Goal: Transaction & Acquisition: Purchase product/service

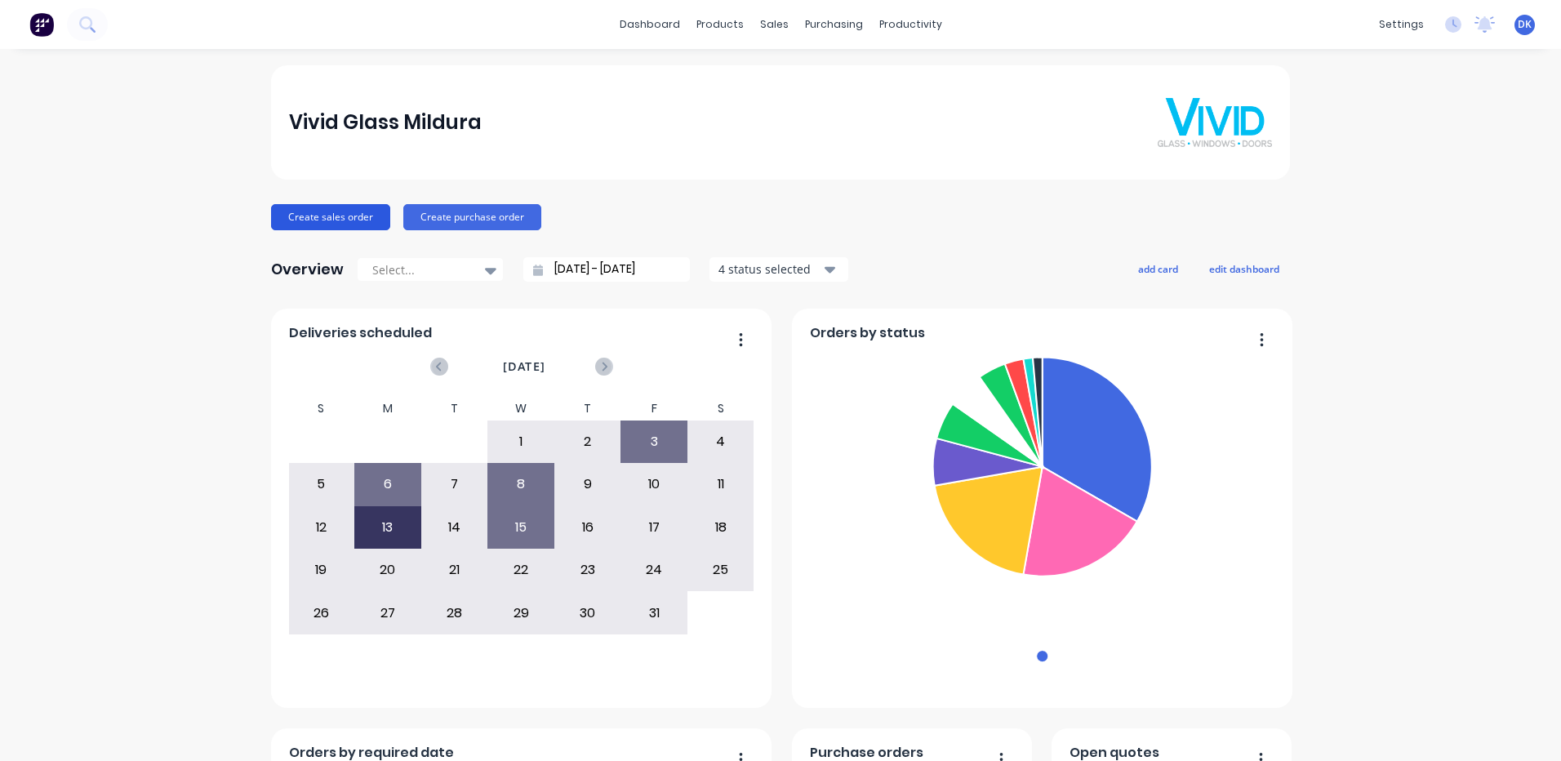
click at [301, 219] on button "Create sales order" at bounding box center [330, 217] width 119 height 26
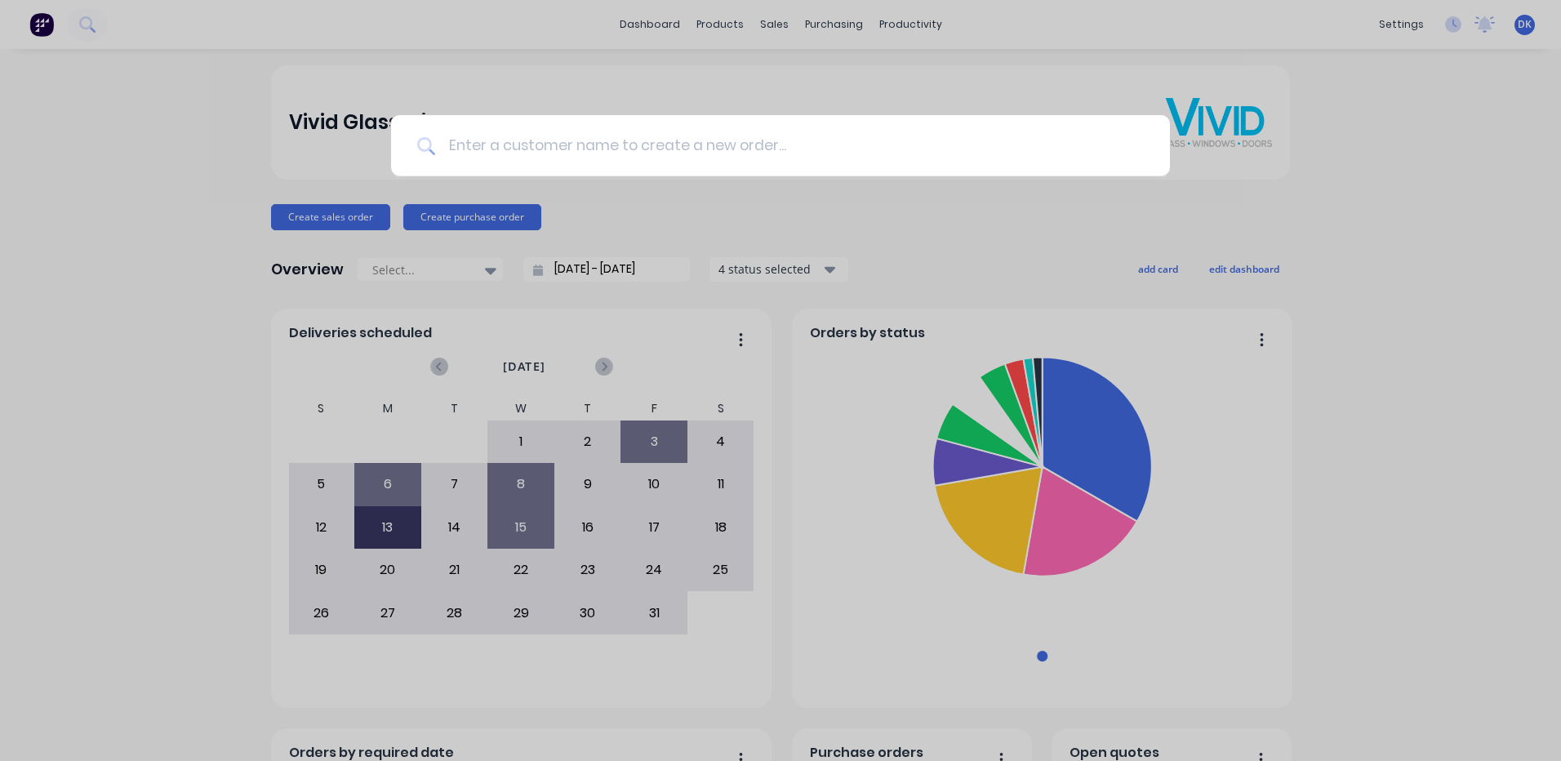
click at [492, 147] on input at bounding box center [789, 145] width 709 height 61
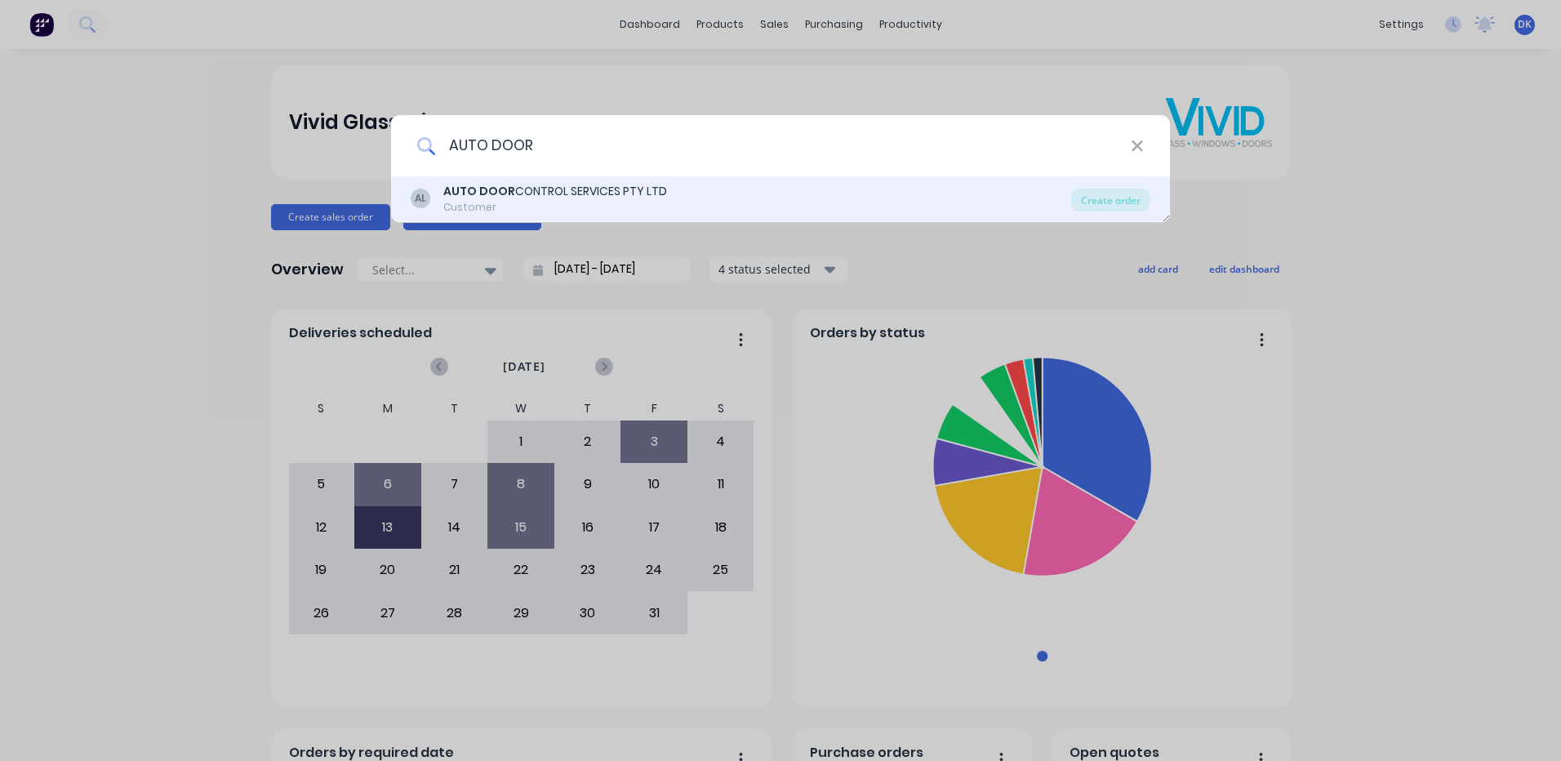
type input "AUTO DOOR"
click at [559, 197] on div "AUTO DOOR CONTROL SERVICES PTY LTD" at bounding box center [555, 191] width 224 height 17
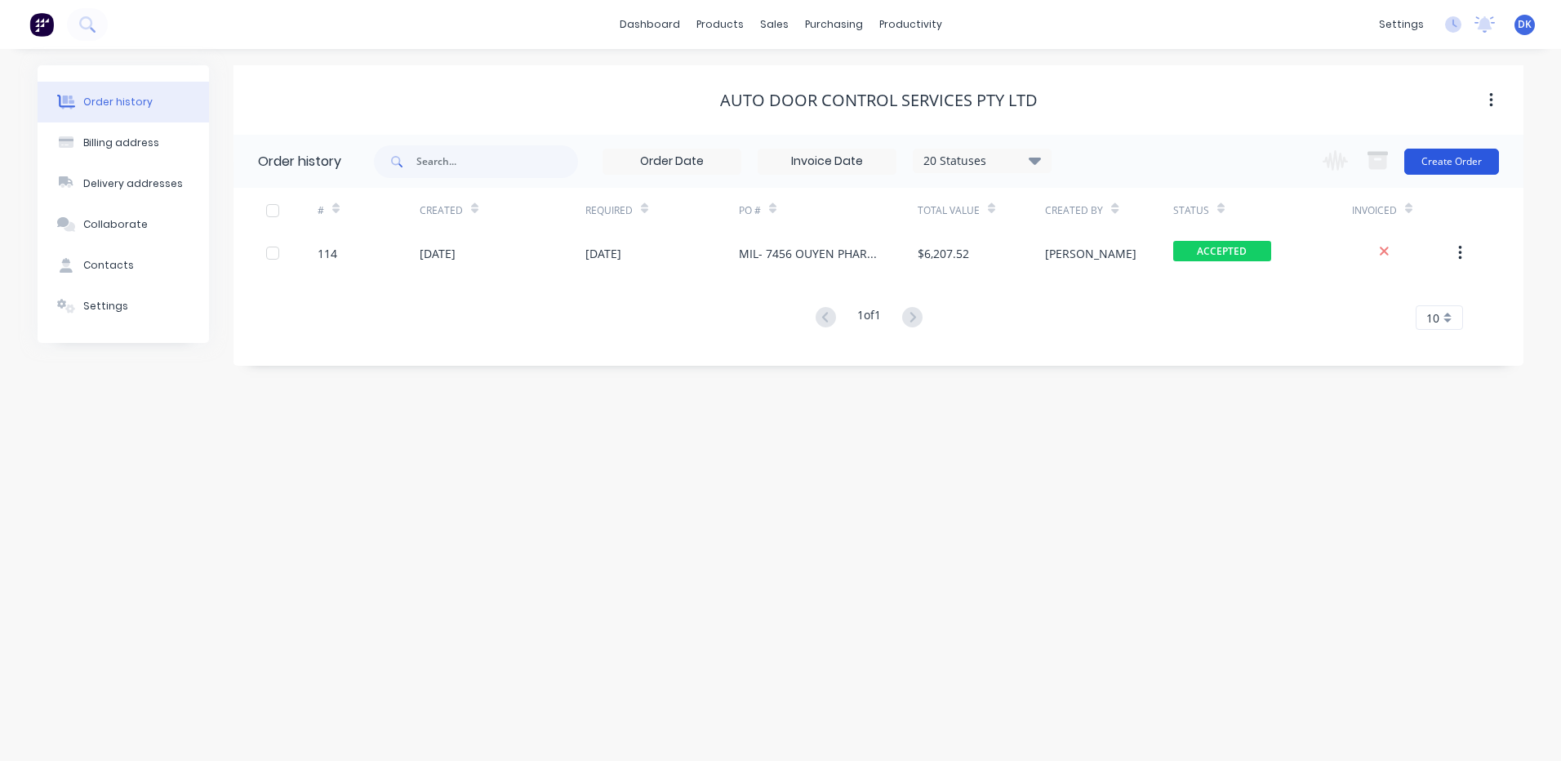
click at [1451, 161] on button "Create Order" at bounding box center [1451, 162] width 95 height 26
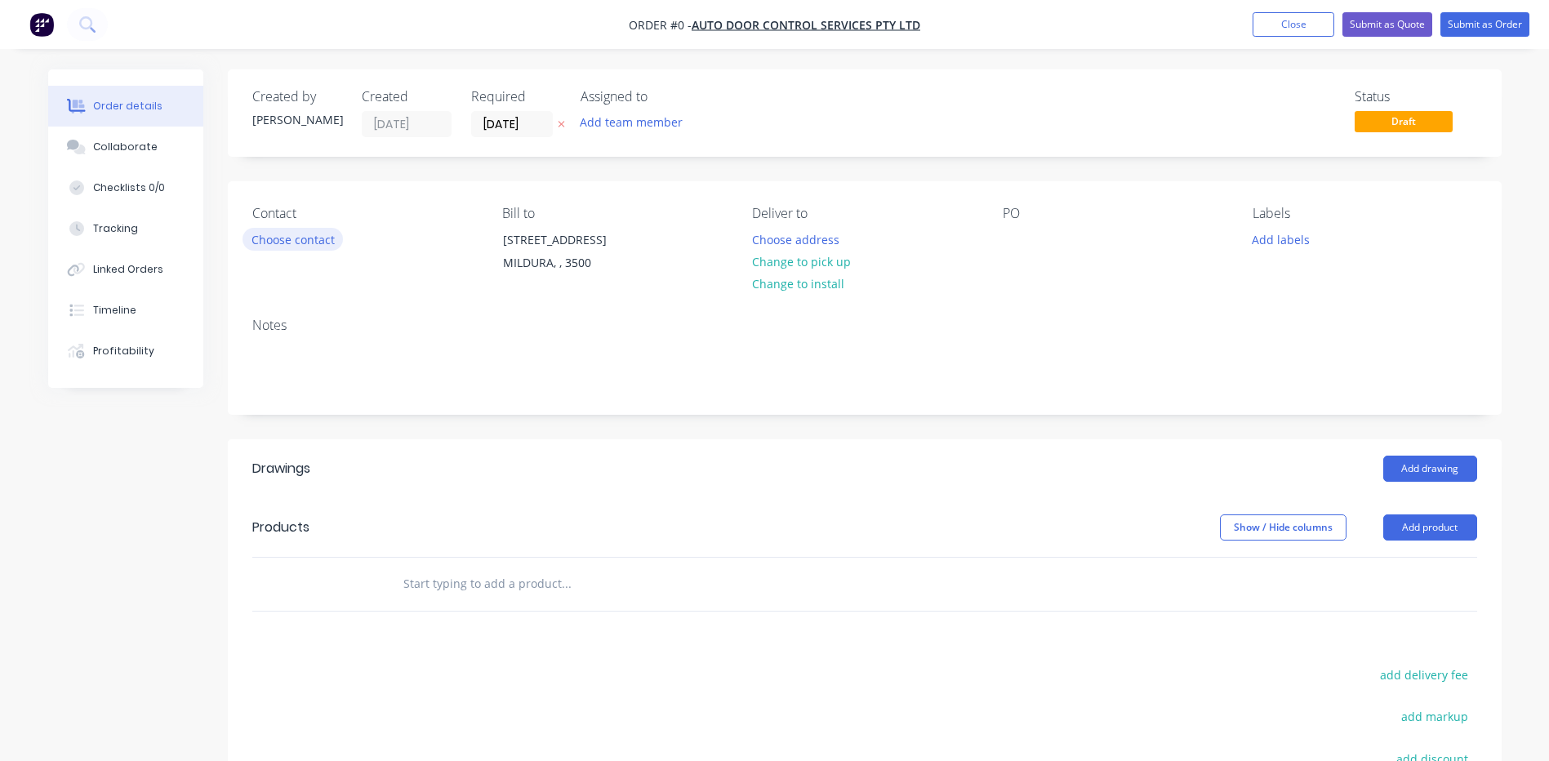
click at [305, 240] on button "Choose contact" at bounding box center [292, 239] width 100 height 22
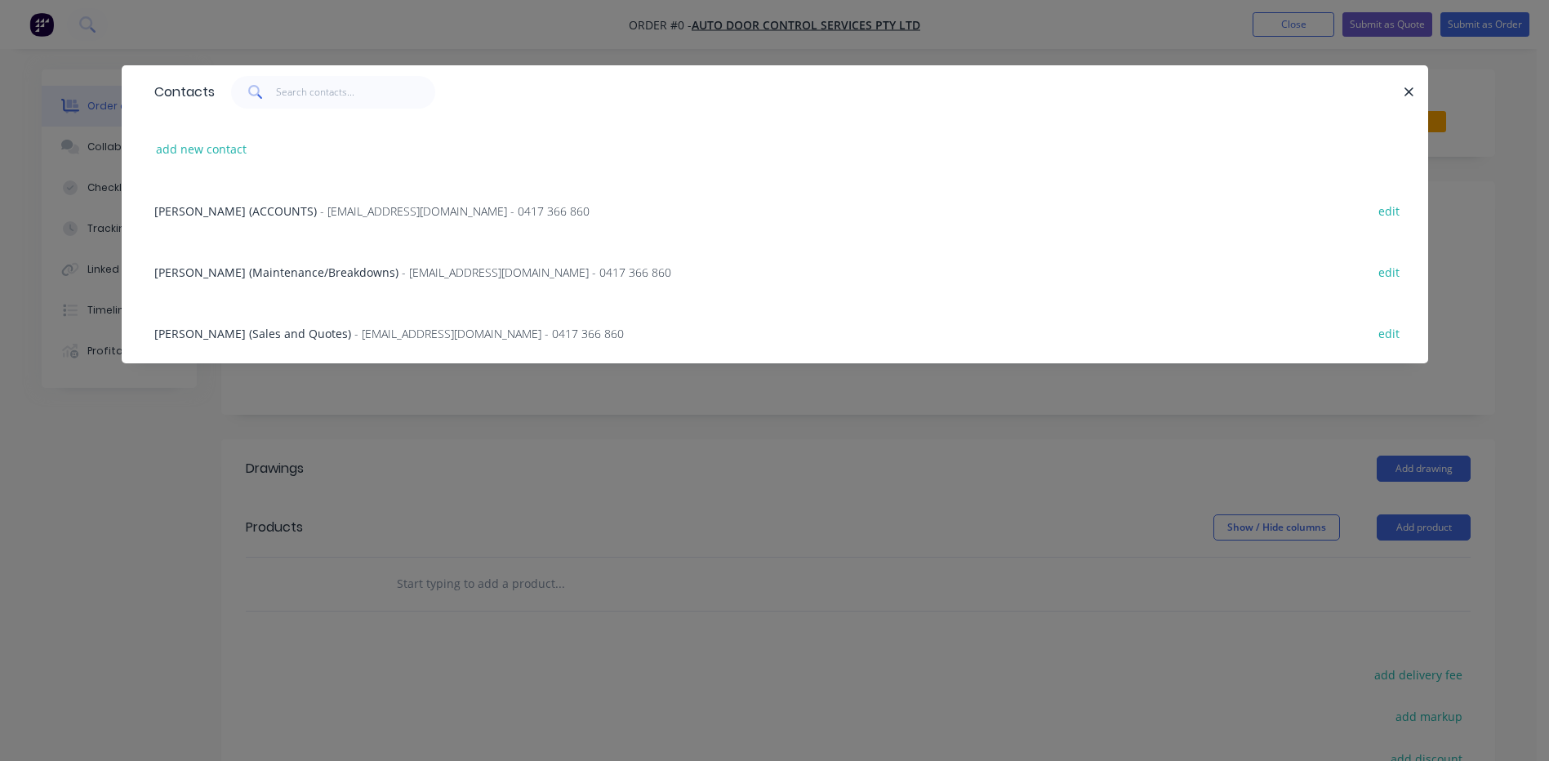
click at [251, 331] on span "DANNY CURRAN (Sales and Quotes)" at bounding box center [252, 334] width 197 height 16
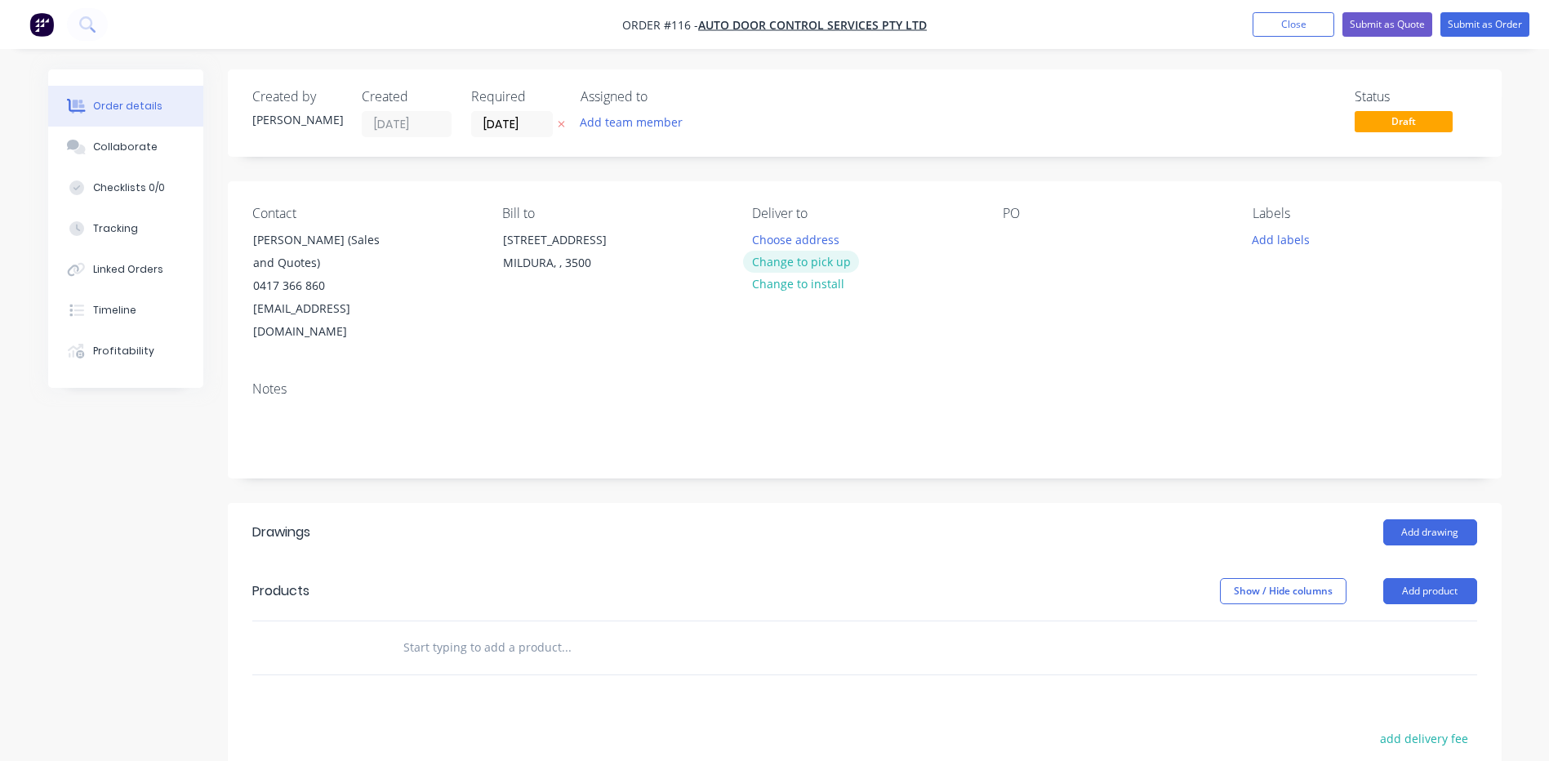
click at [788, 260] on button "Change to pick up" at bounding box center [801, 262] width 116 height 22
click at [1010, 240] on div at bounding box center [1015, 240] width 26 height 24
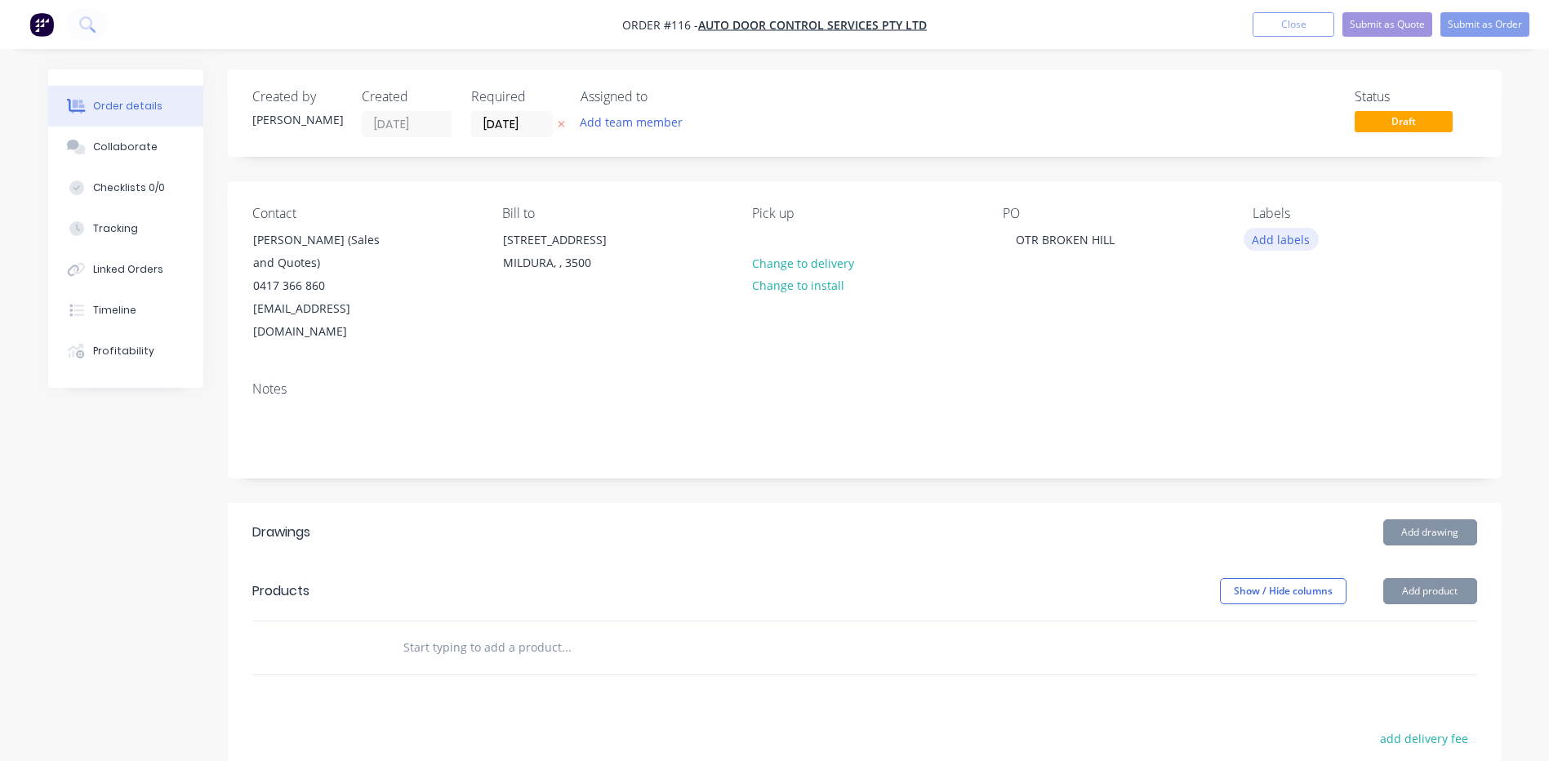
click at [1290, 243] on button "Add labels" at bounding box center [1280, 239] width 75 height 22
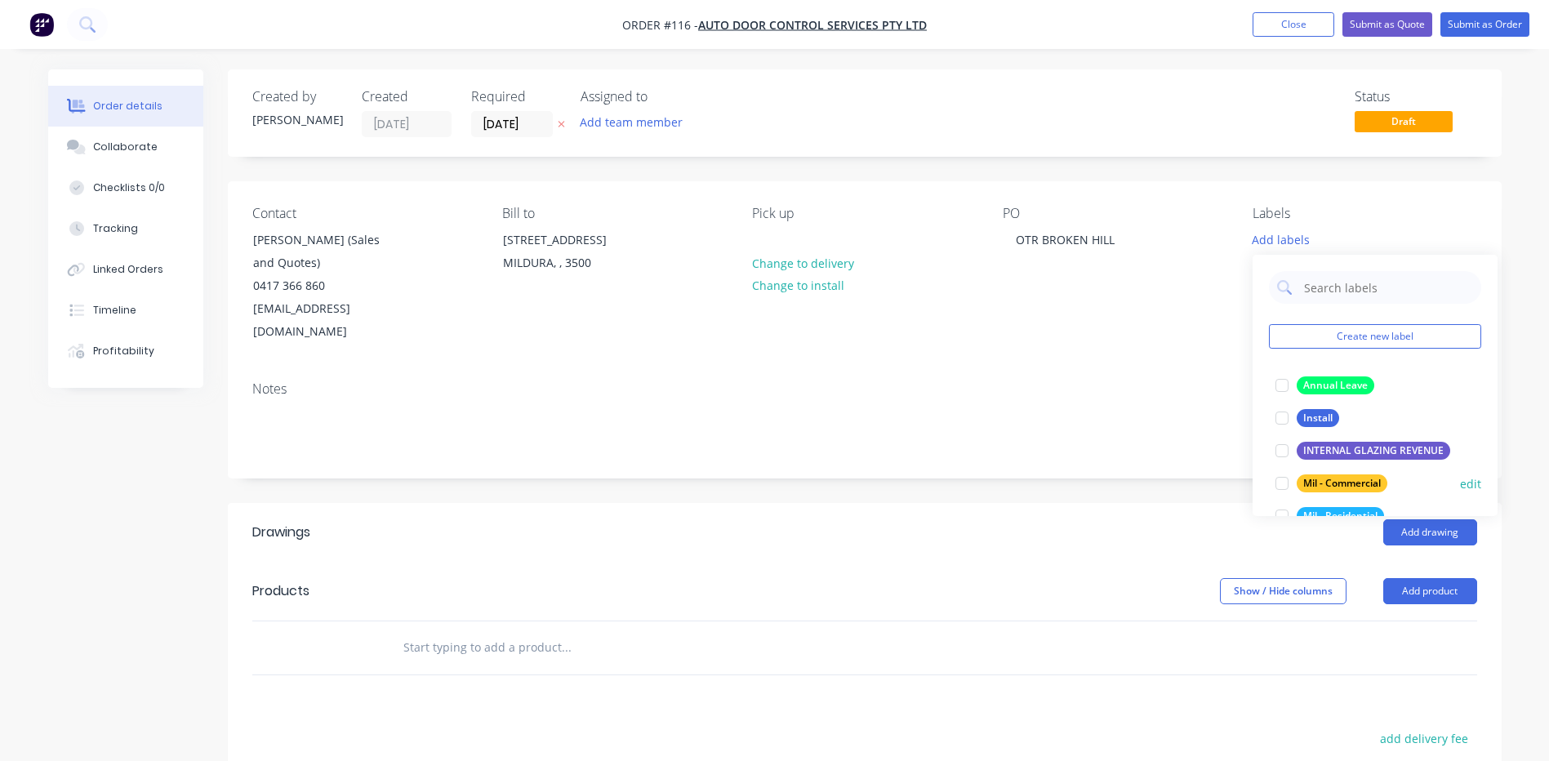
click at [1278, 486] on div at bounding box center [1281, 483] width 33 height 33
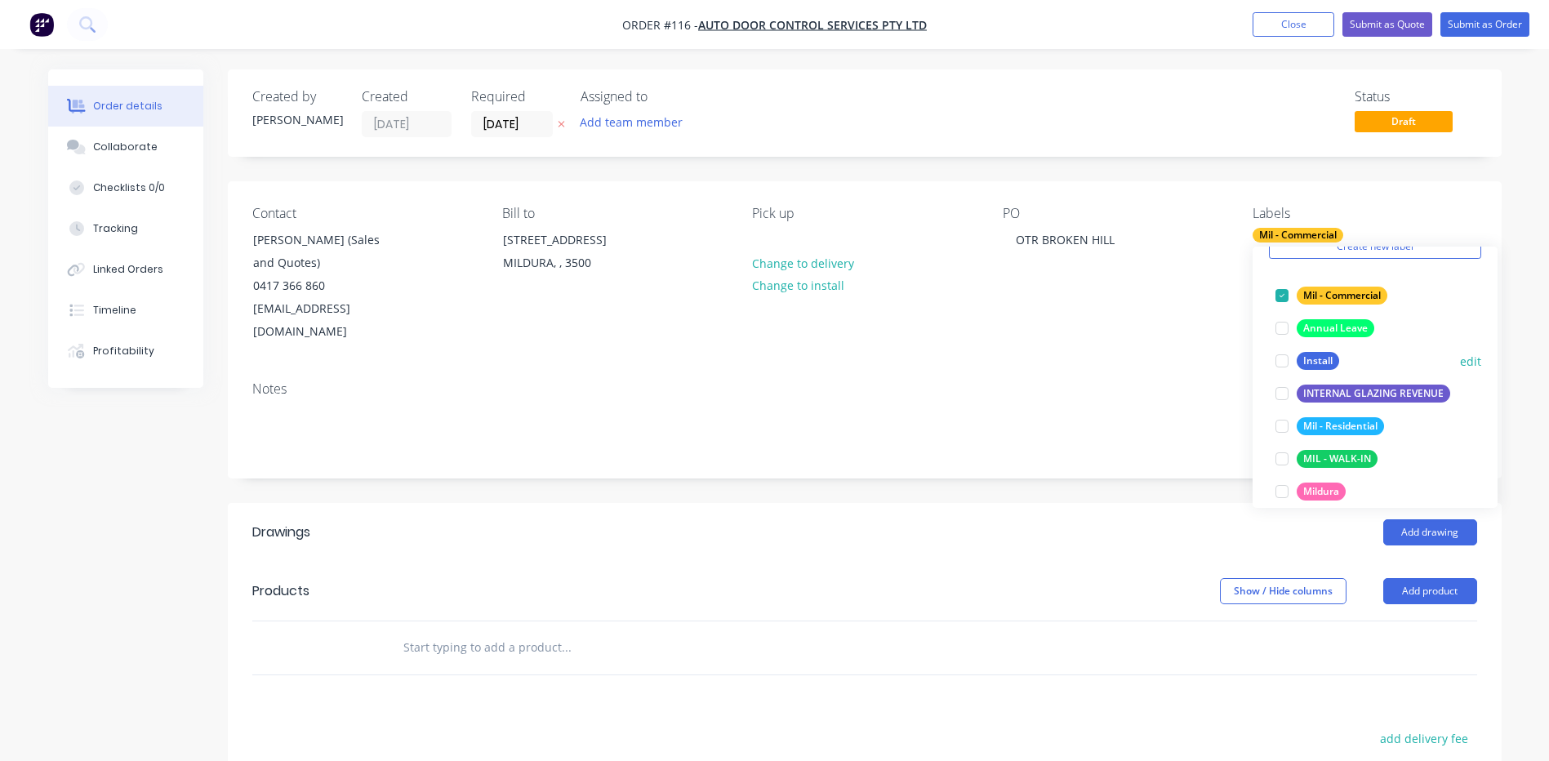
scroll to position [163, 0]
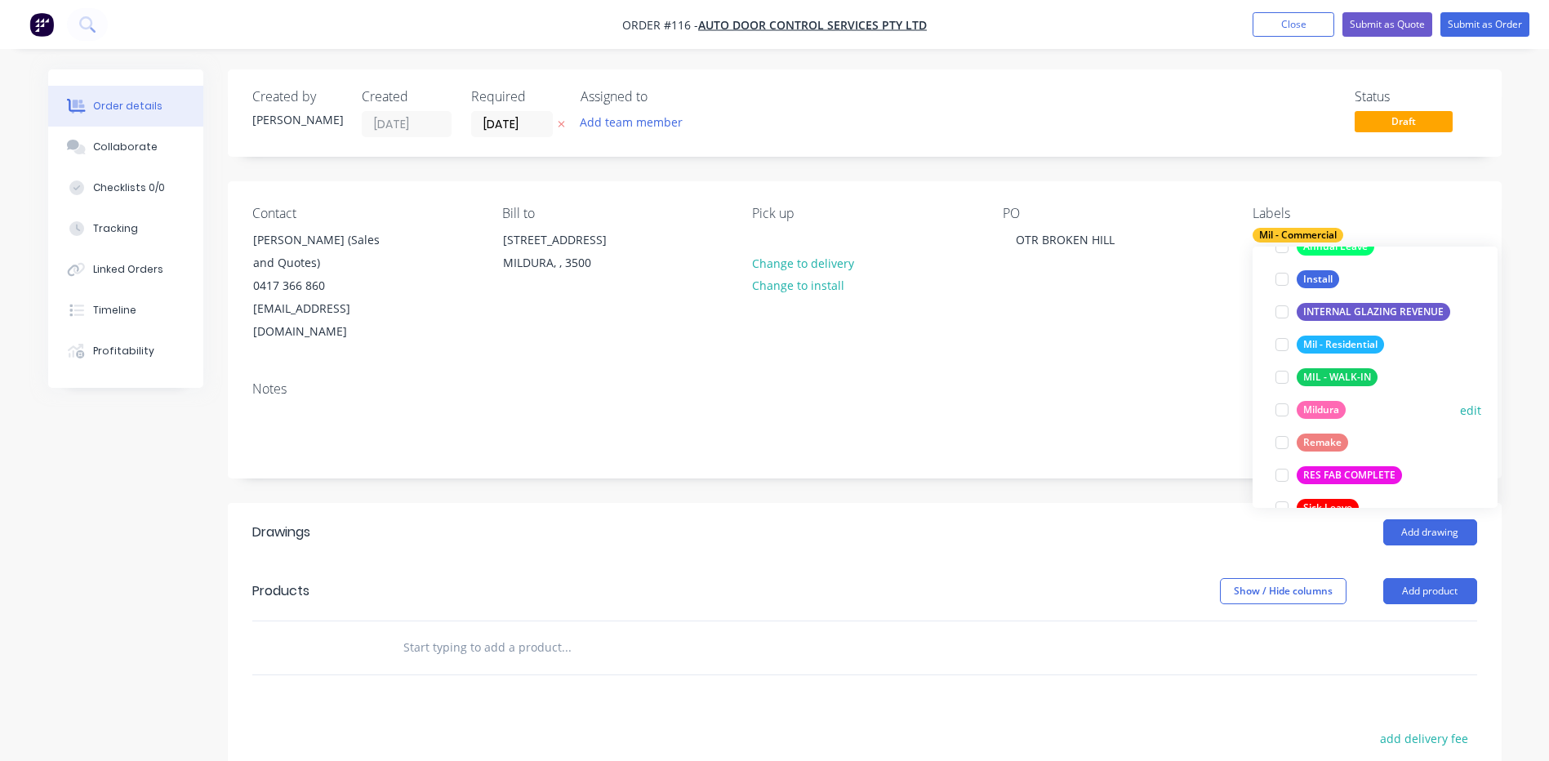
click at [1318, 409] on div "Mildura" at bounding box center [1320, 410] width 49 height 18
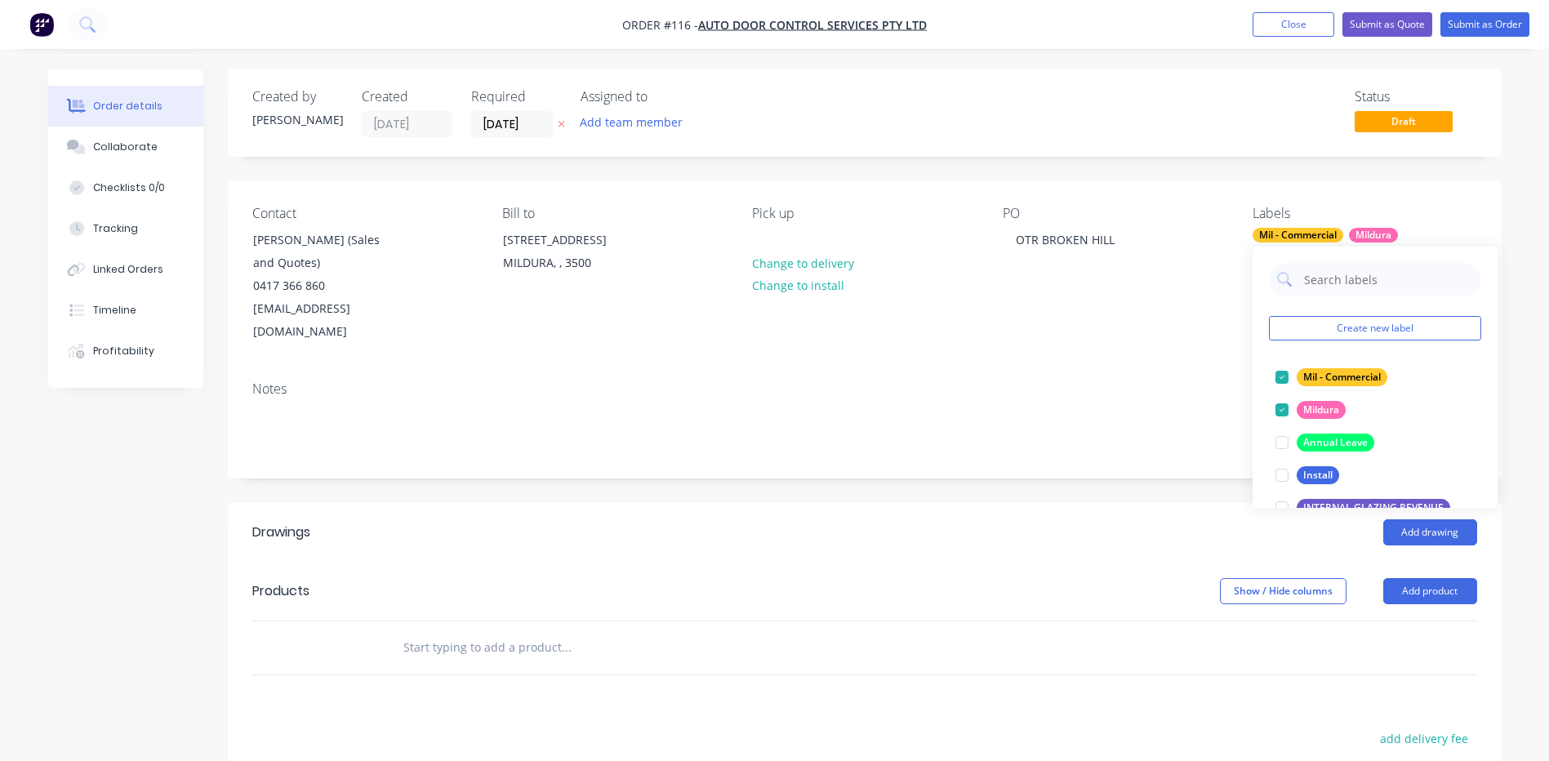
click at [837, 562] on header "Products Show / Hide columns Add product" at bounding box center [864, 591] width 1273 height 59
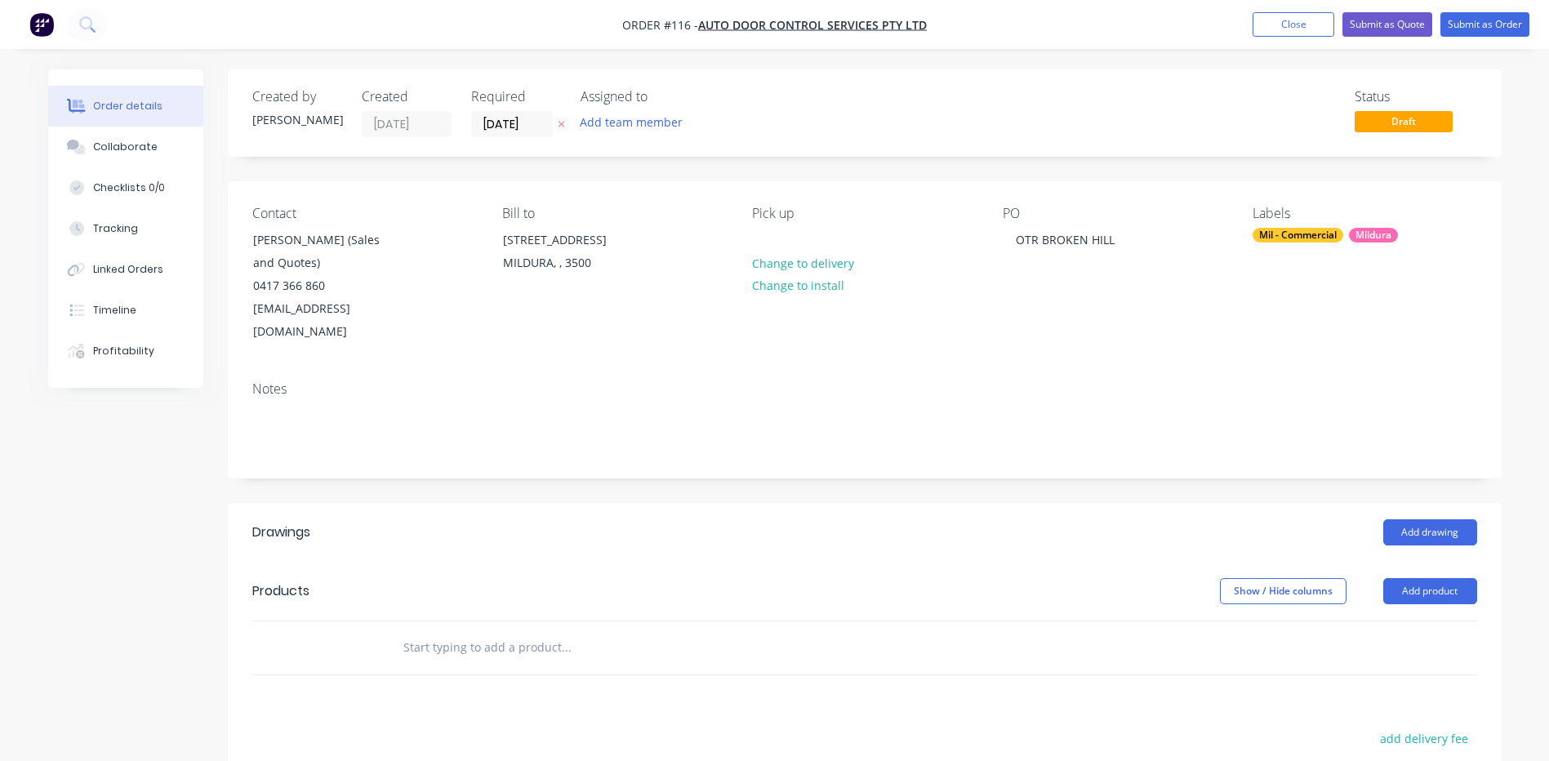
click at [431, 631] on input "text" at bounding box center [565, 647] width 327 height 33
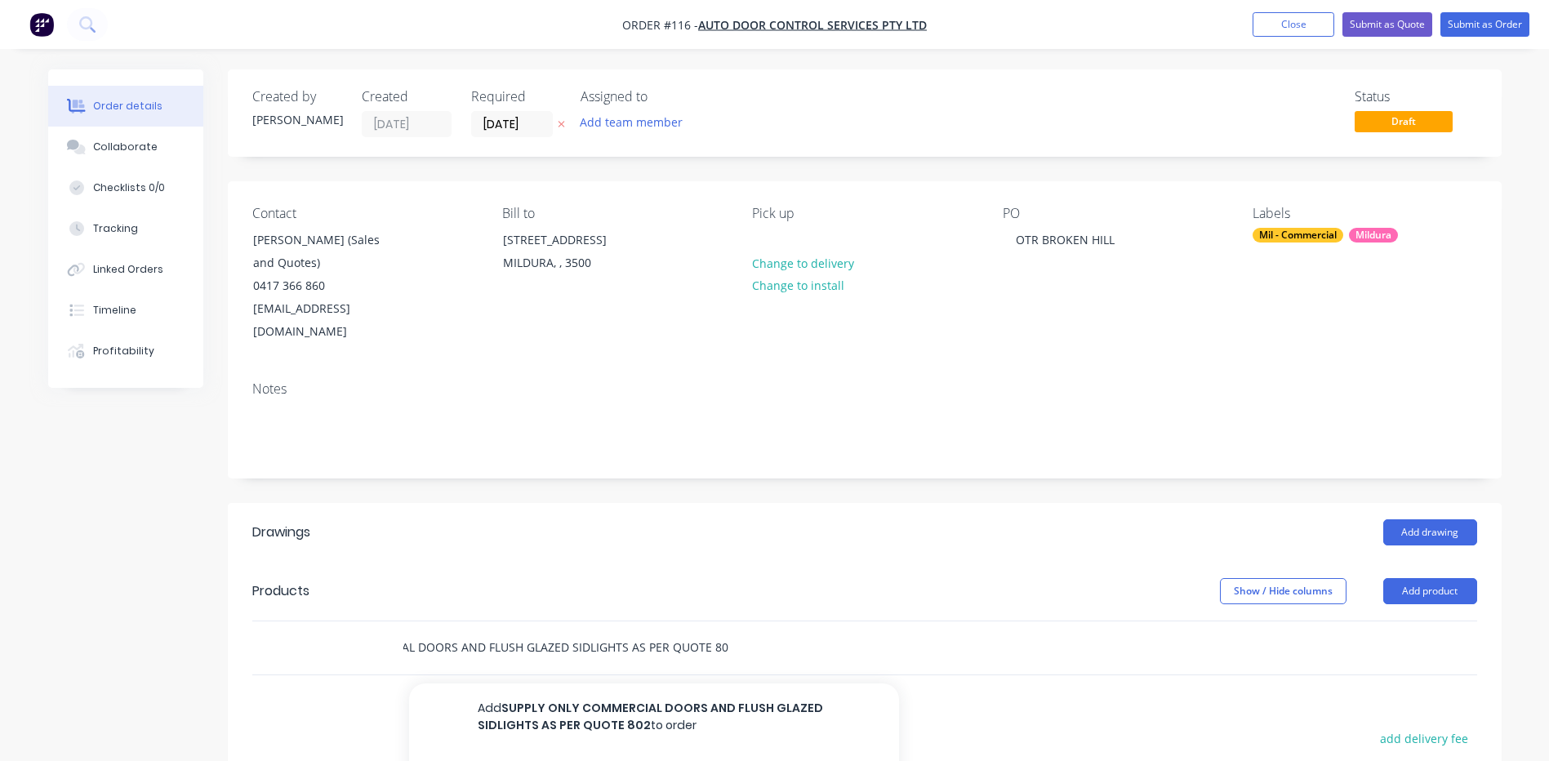
scroll to position [0, 147]
click at [660, 631] on input "SUPPLY ONLY COMMERCIAL DOORS AND FLUSH GLAZED SIDLIGHTS AS PER QUOTE 8026" at bounding box center [565, 647] width 327 height 33
type input "SUPPLY ONLY COMMERCIAL DOORS AND FLUSH GLAZED SIDLIGHTS AS PER ATTACHED QUOTE 8…"
click at [738, 631] on div "SUPPLY ONLY COMMERCIAL DOORS AND FLUSH GLAZED SIDLIGHTS AS PER ATTACHED QUOTE 8…" at bounding box center [634, 647] width 490 height 33
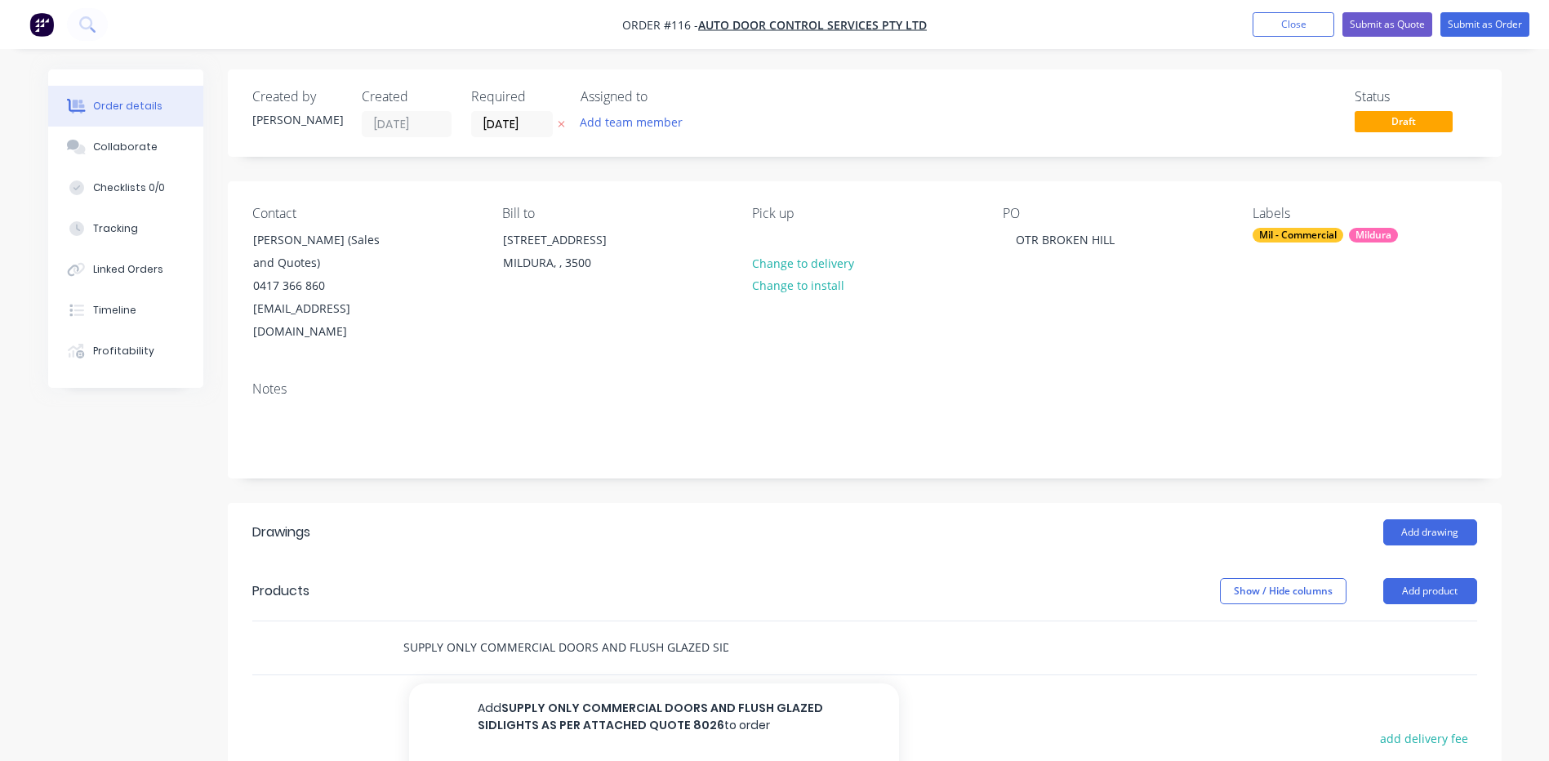
click at [705, 631] on input "SUPPLY ONLY COMMERCIAL DOORS AND FLUSH GLAZED SIDLIGHTS AS PER ATTACHED QUOTE 8…" at bounding box center [565, 647] width 327 height 33
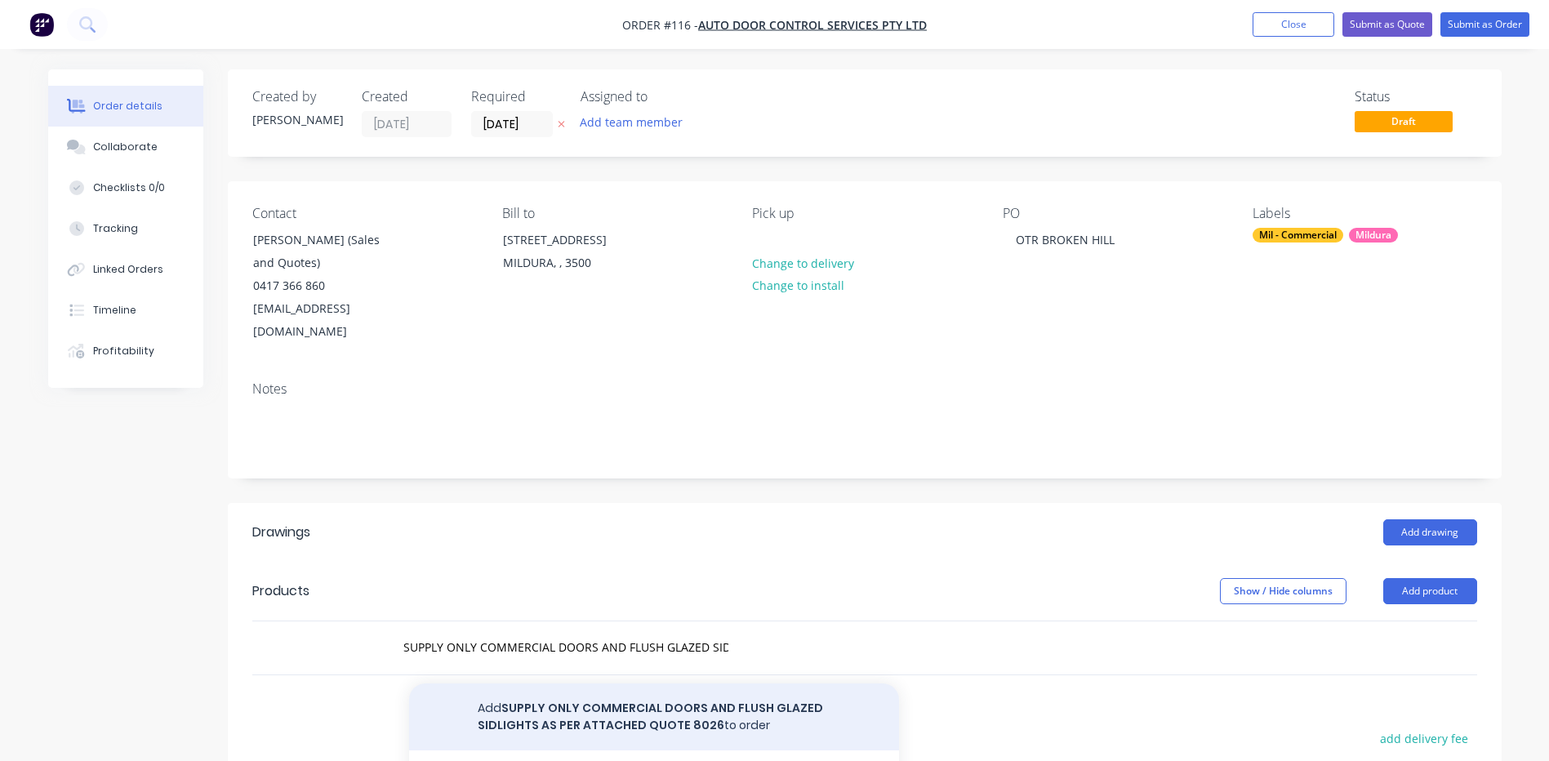
click at [585, 690] on button "Add SUPPLY ONLY COMMERCIAL DOORS AND FLUSH GLAZED SIDLIGHTS AS PER ATTACHED QUO…" at bounding box center [654, 716] width 490 height 67
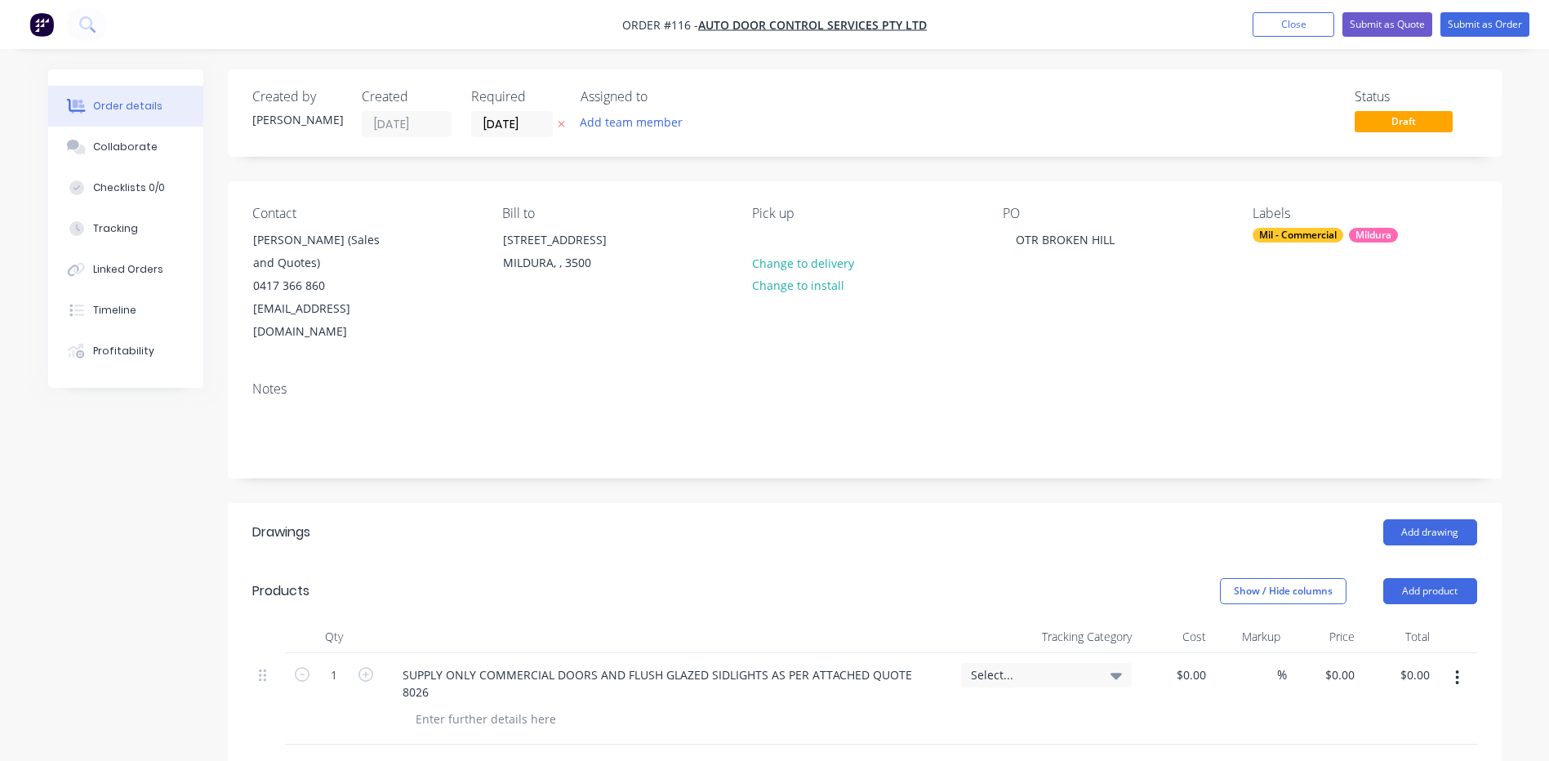
click at [1118, 666] on icon at bounding box center [1115, 675] width 11 height 18
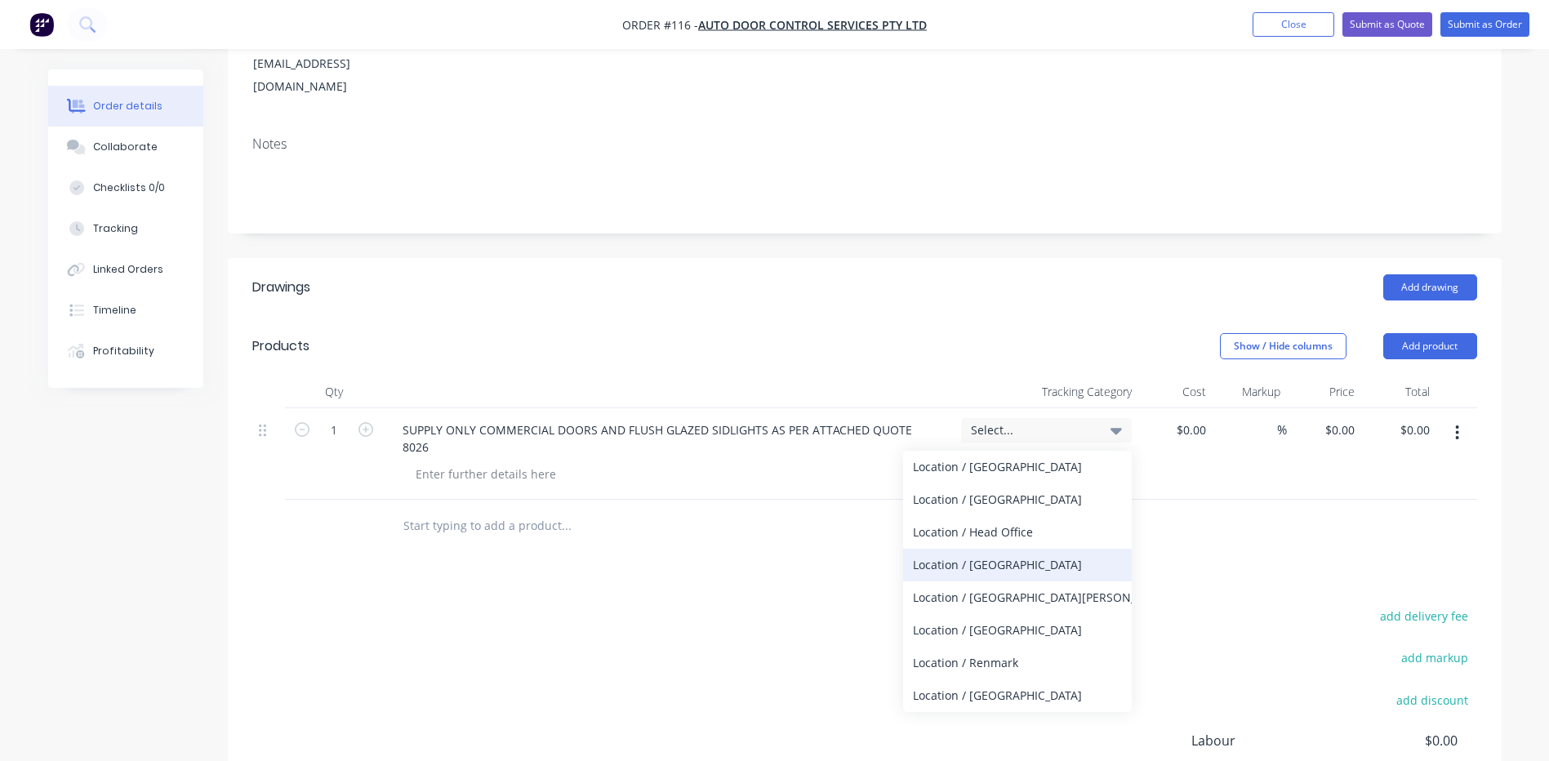
click at [993, 549] on div "Location / [GEOGRAPHIC_DATA]" at bounding box center [1017, 565] width 229 height 33
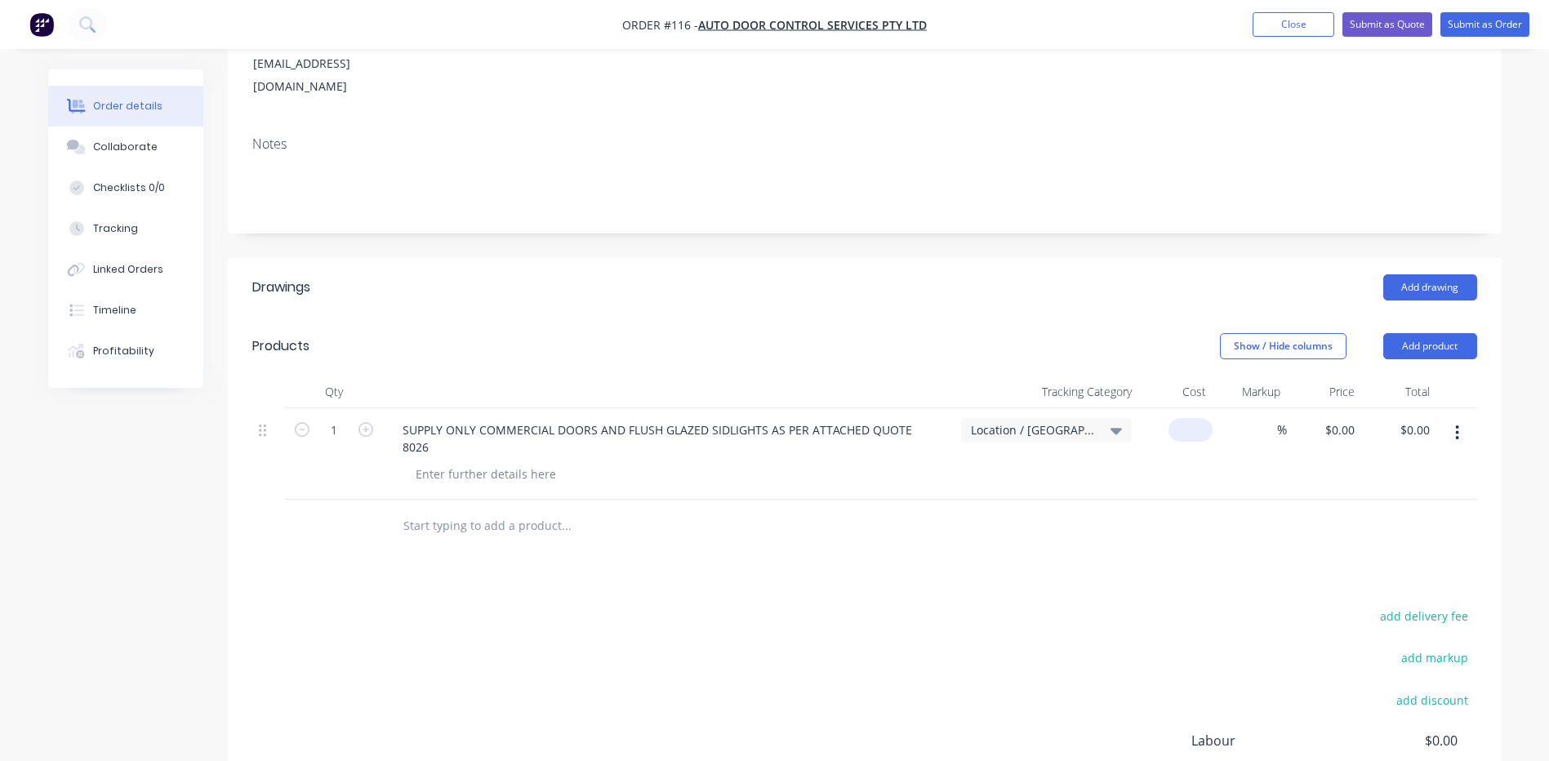
click at [1198, 418] on input at bounding box center [1194, 430] width 38 height 24
click at [1195, 418] on input "0" at bounding box center [1194, 430] width 38 height 24
type input "$8,195.94"
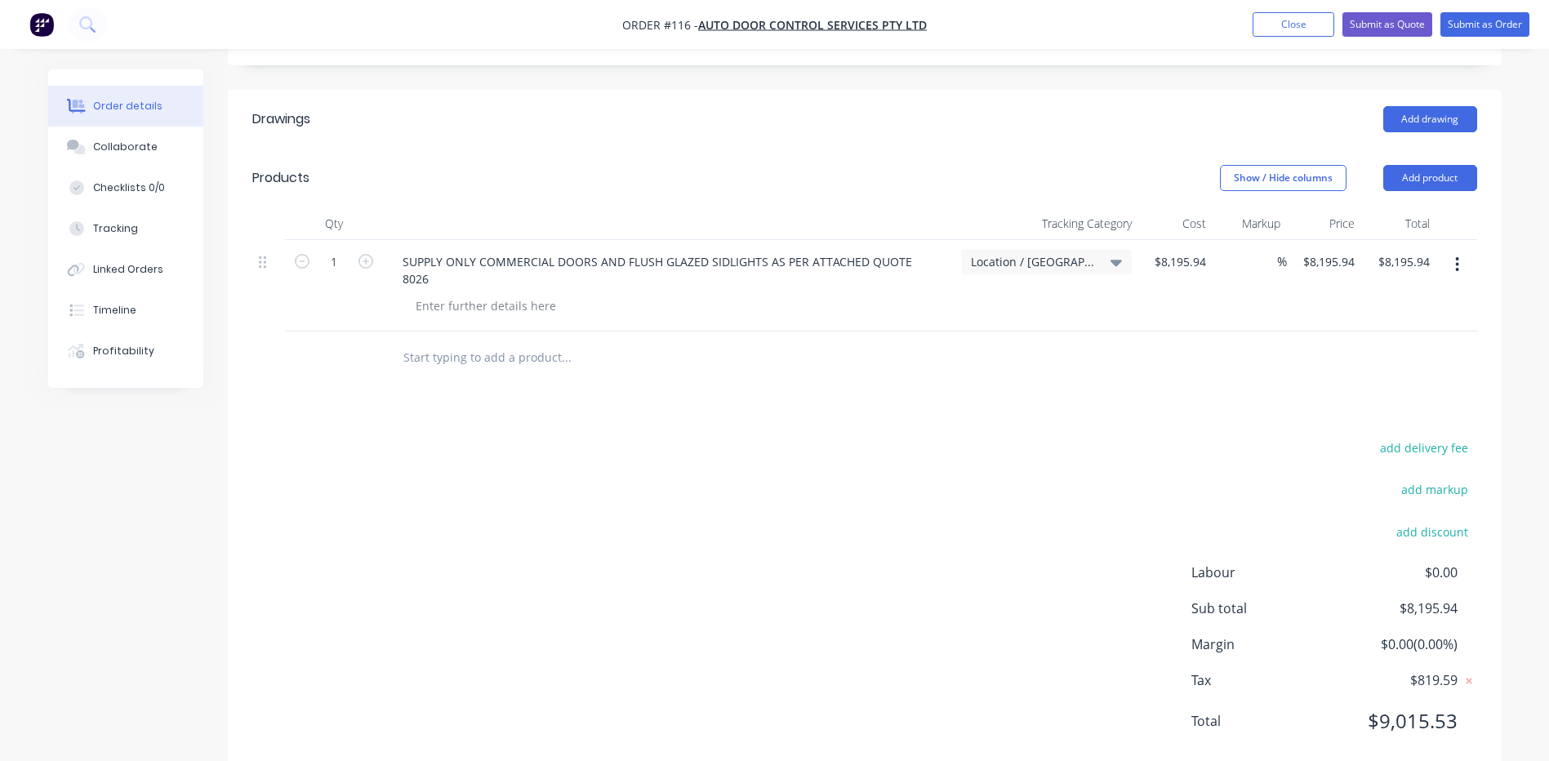
scroll to position [0, 0]
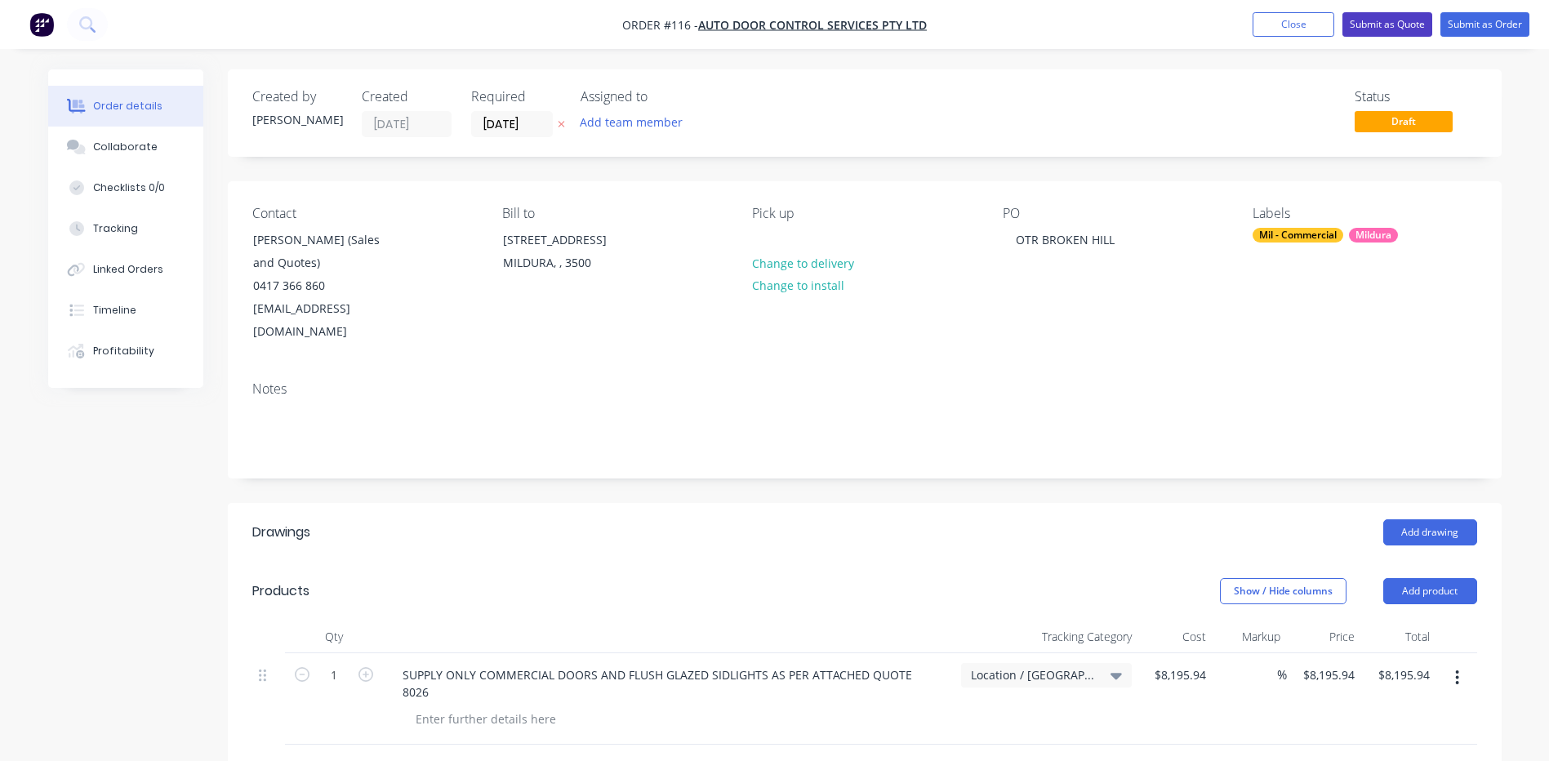
click at [1375, 23] on button "Submit as Quote" at bounding box center [1387, 24] width 90 height 24
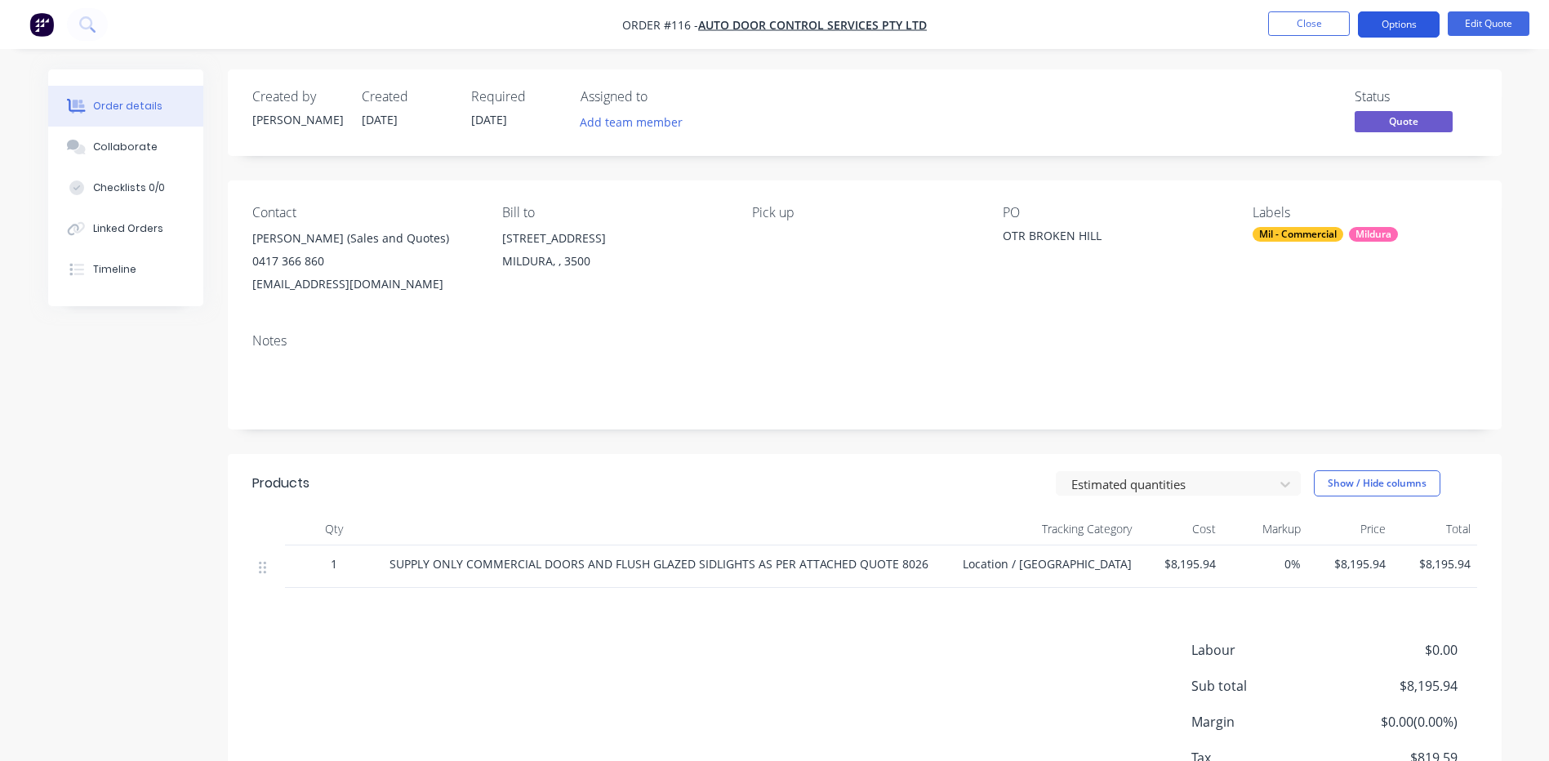
click at [1402, 23] on button "Options" at bounding box center [1399, 24] width 82 height 26
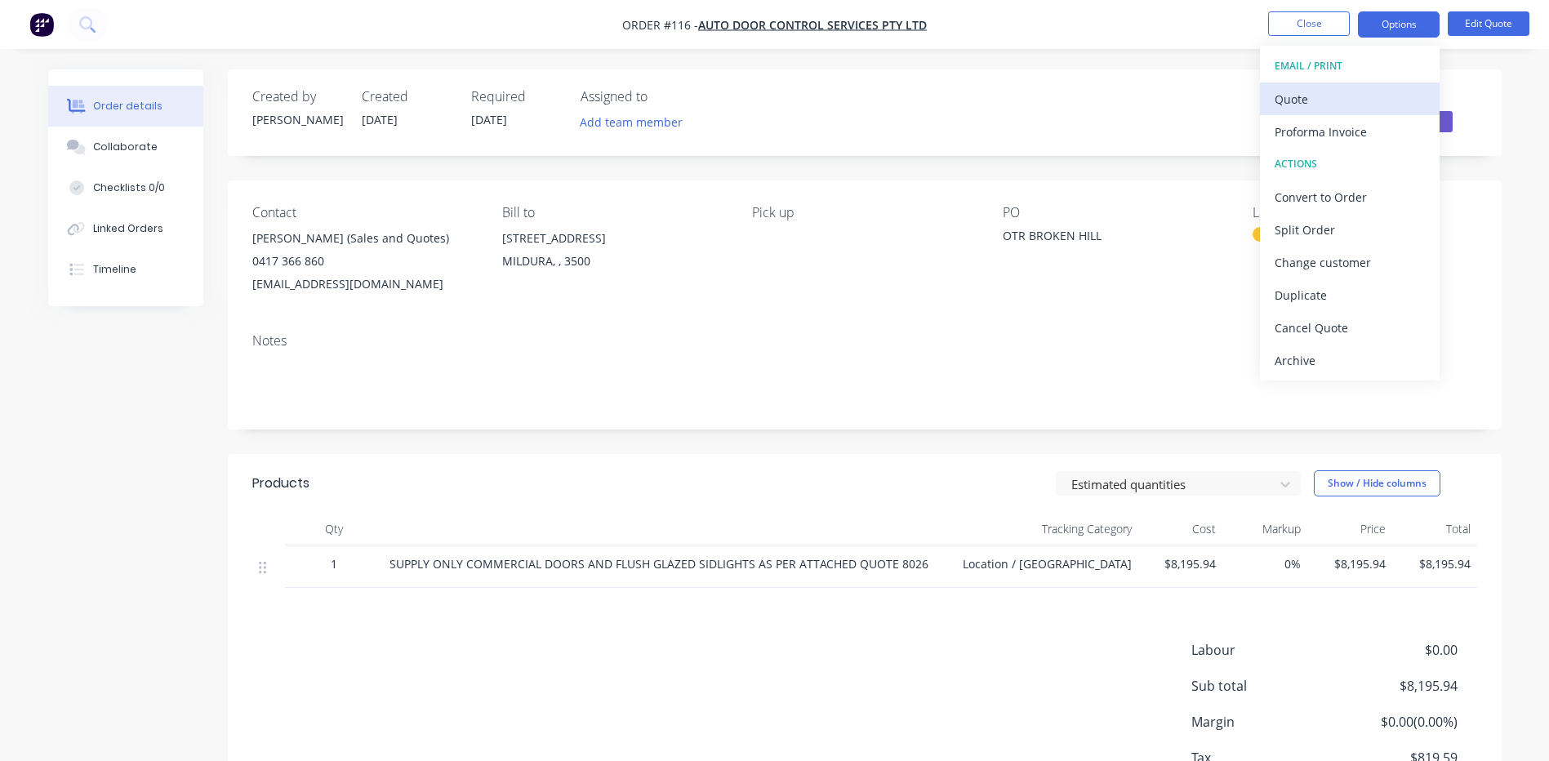
click at [1299, 98] on div "Quote" at bounding box center [1349, 99] width 150 height 24
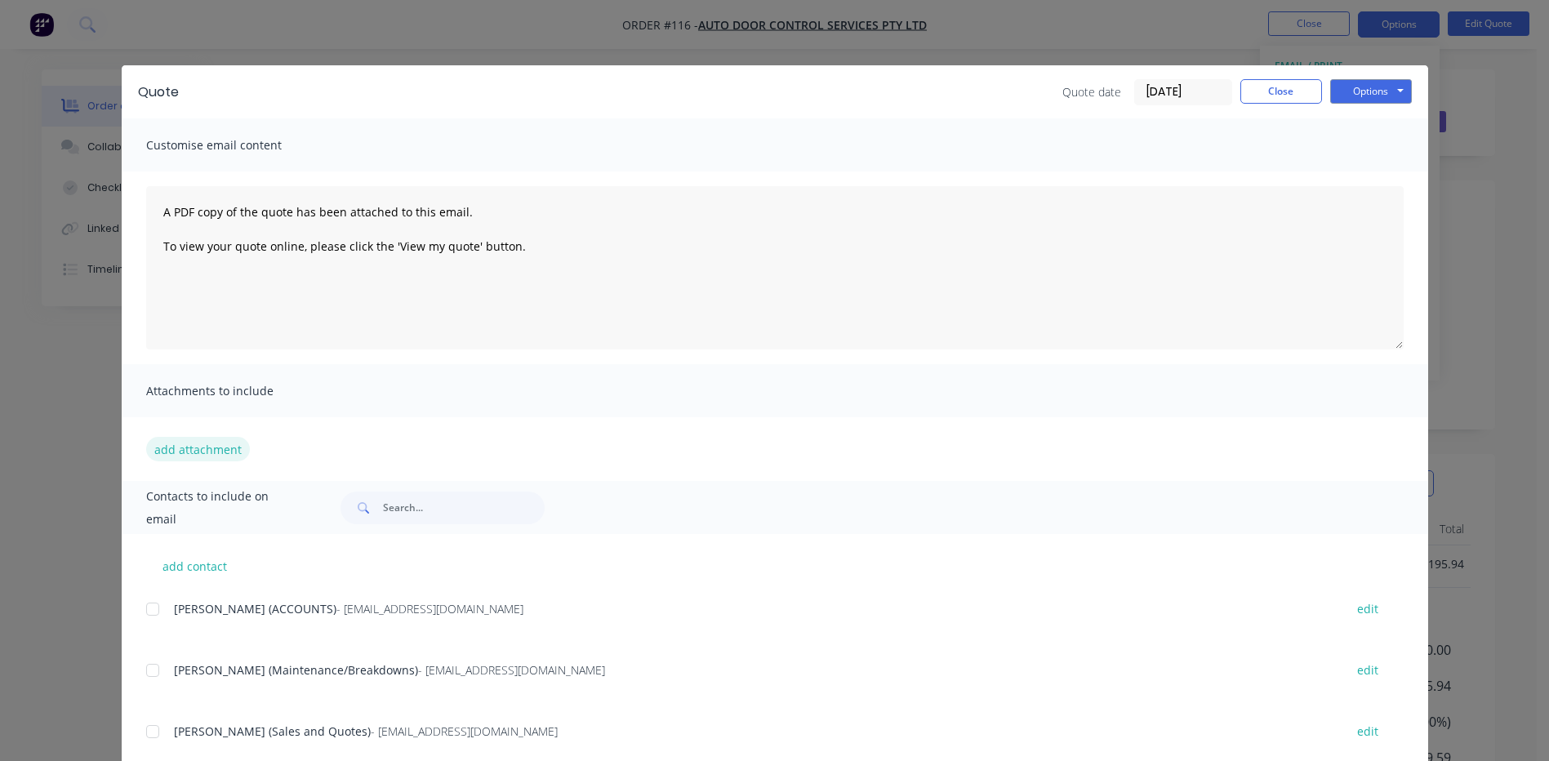
click at [183, 444] on button "add attachment" at bounding box center [198, 449] width 104 height 24
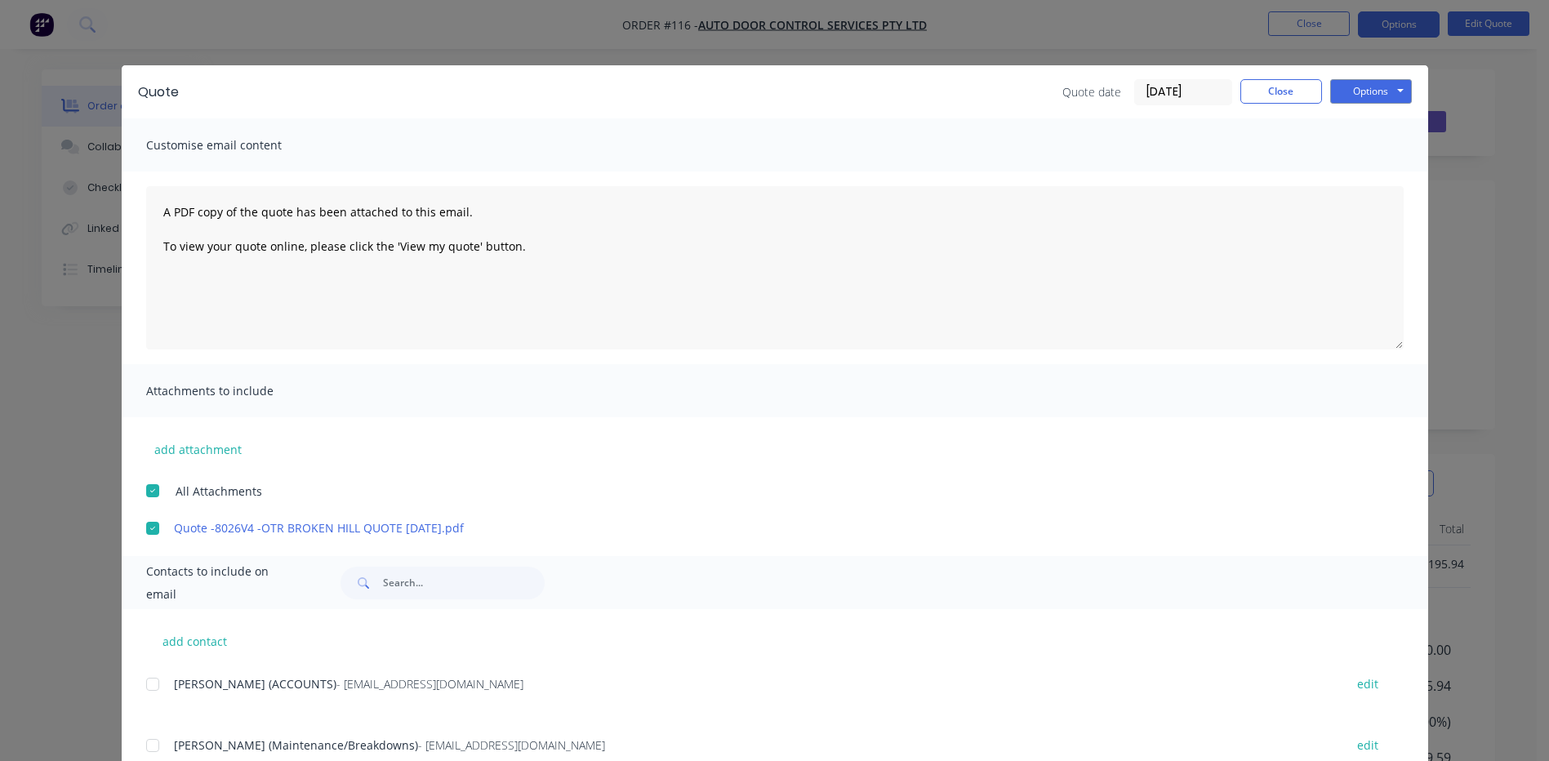
scroll to position [118, 0]
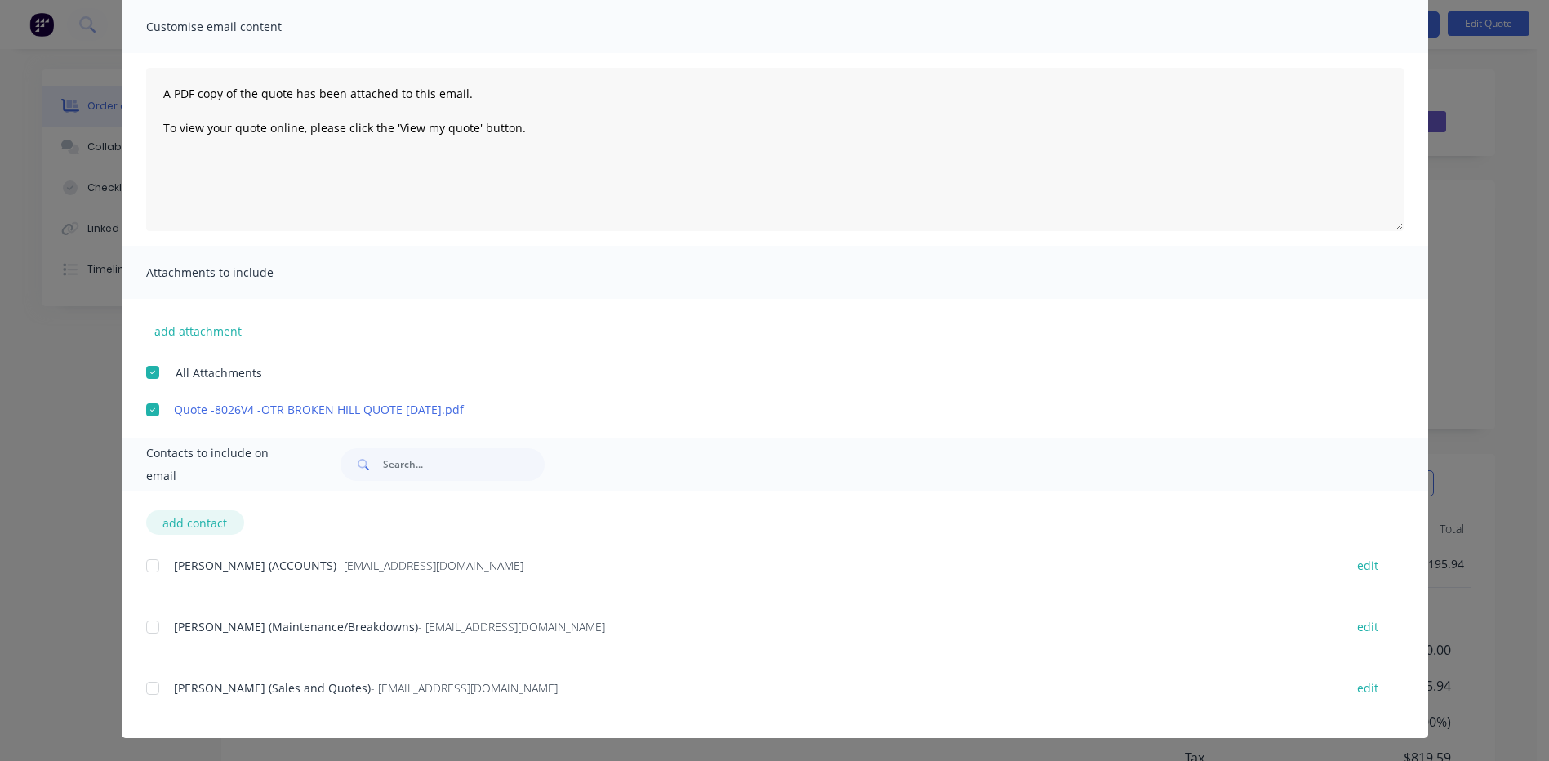
click at [181, 522] on button "add contact" at bounding box center [195, 522] width 98 height 24
select select "AU"
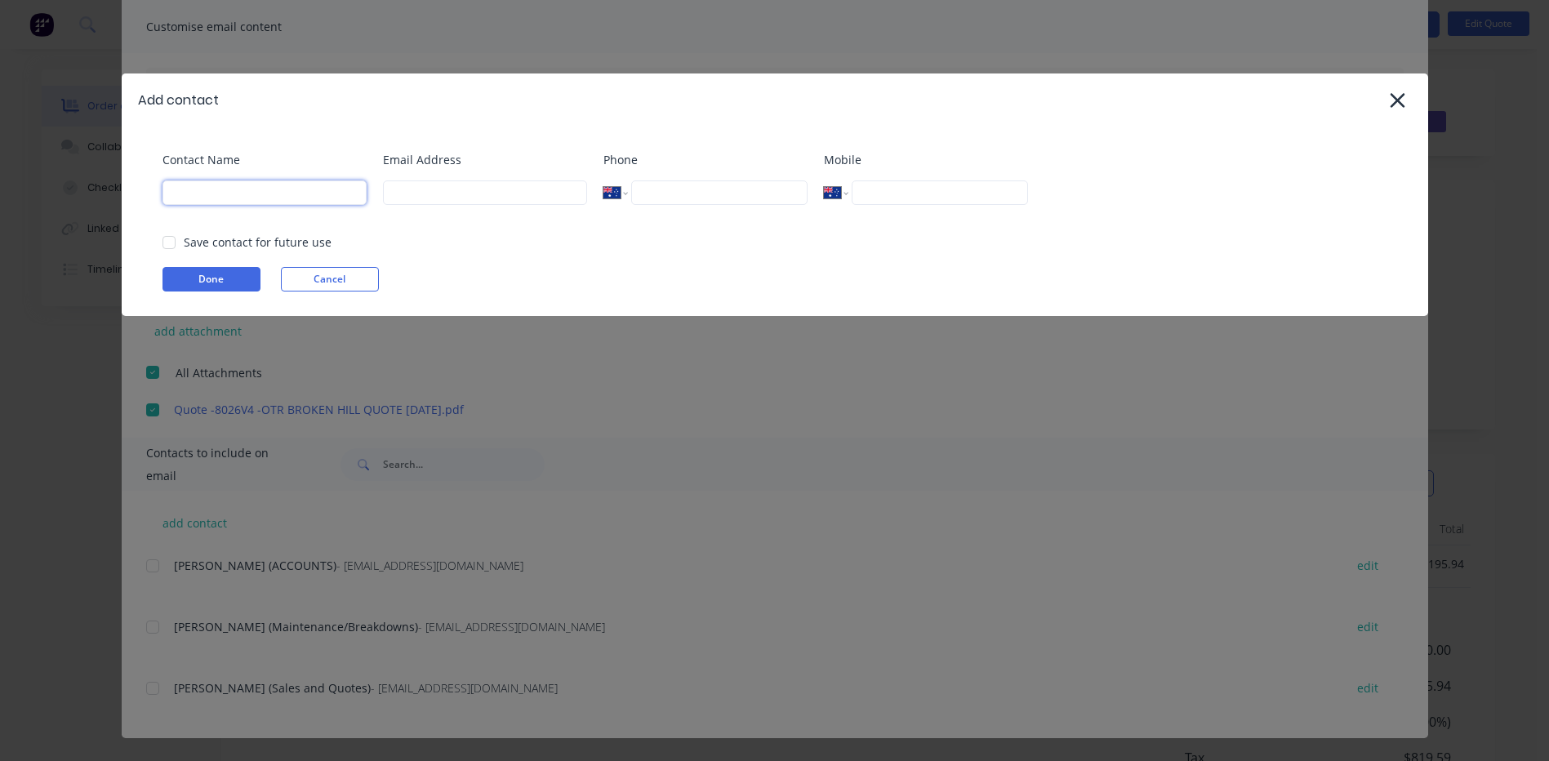
click at [211, 197] on input at bounding box center [264, 192] width 204 height 24
type input "BRAD STANTON"
click at [445, 193] on input at bounding box center [485, 192] width 204 height 24
type input "info@auto-door.com.au"
type input "0417 366 860"
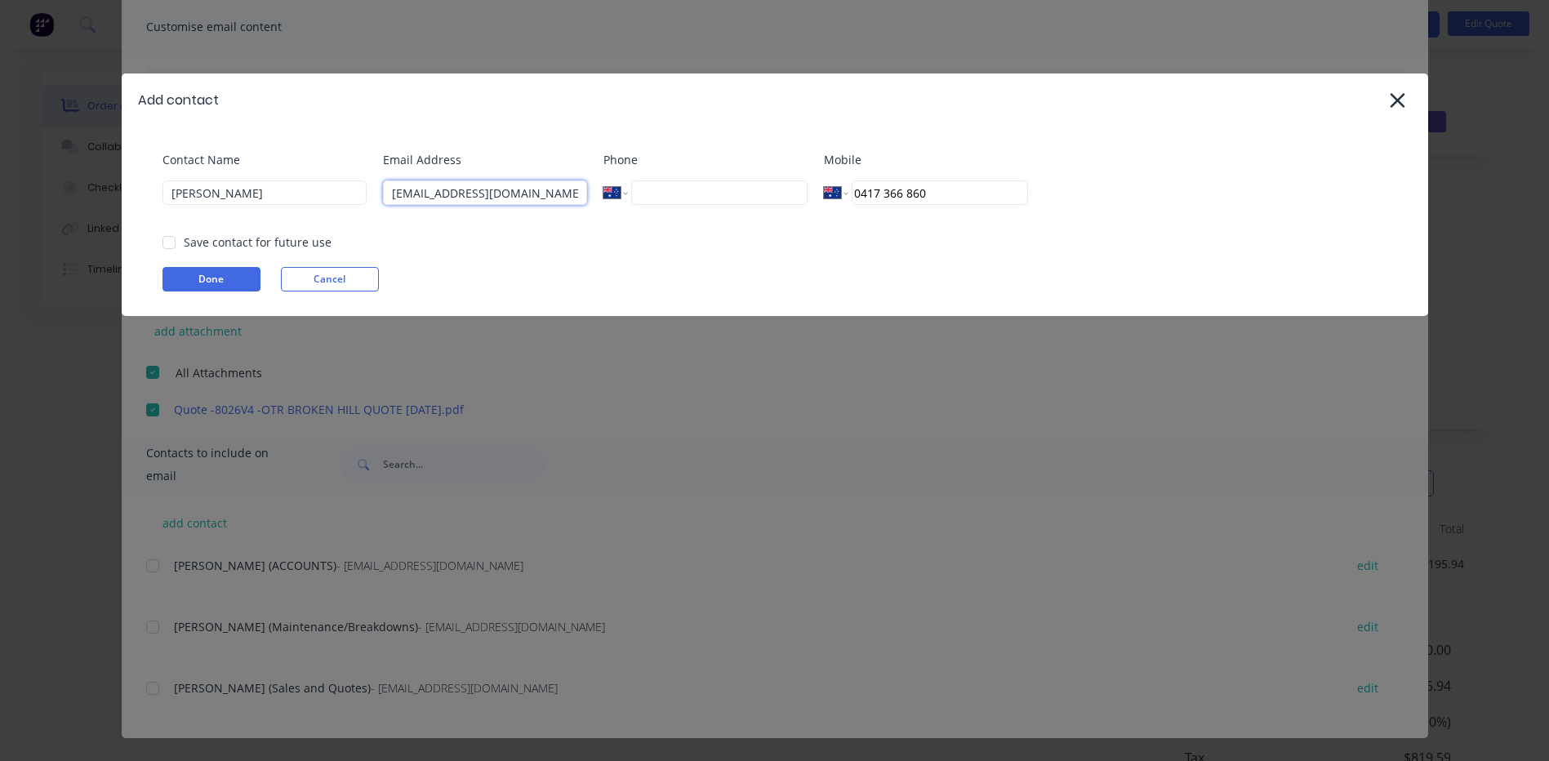
click at [172, 239] on div at bounding box center [169, 242] width 33 height 33
click at [219, 275] on button "Done" at bounding box center [211, 279] width 98 height 24
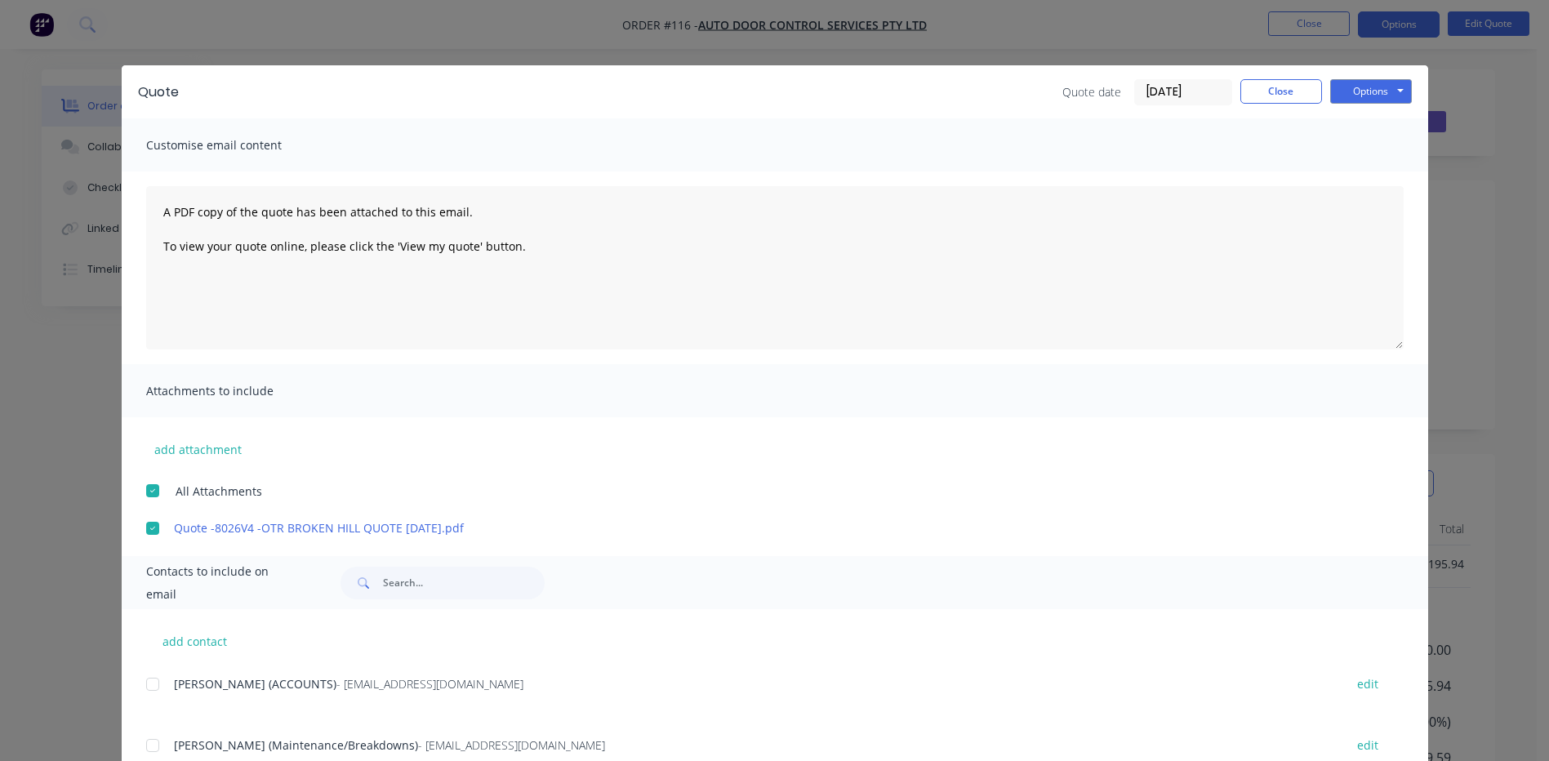
scroll to position [180, 0]
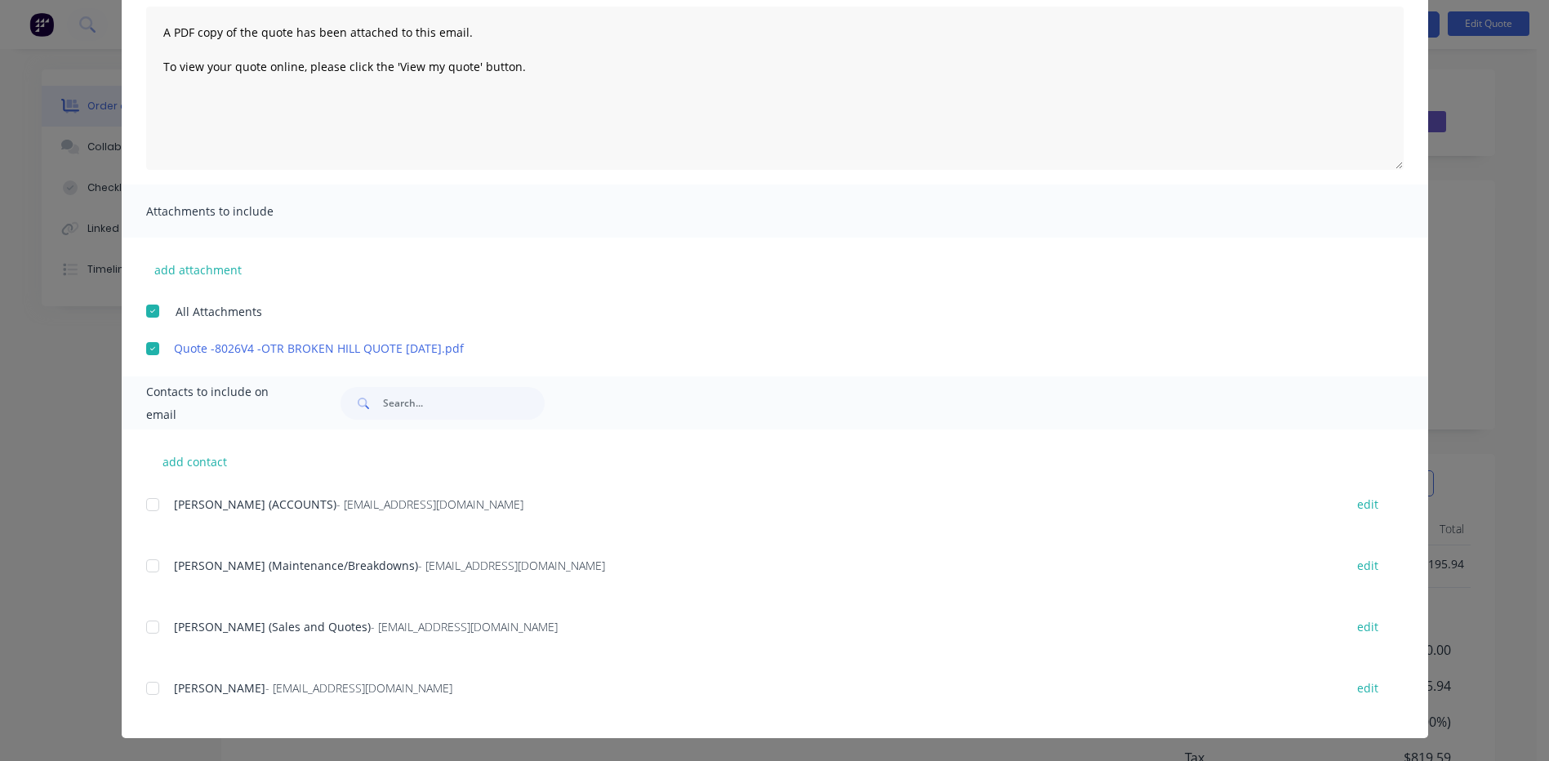
click at [144, 689] on div at bounding box center [152, 688] width 33 height 33
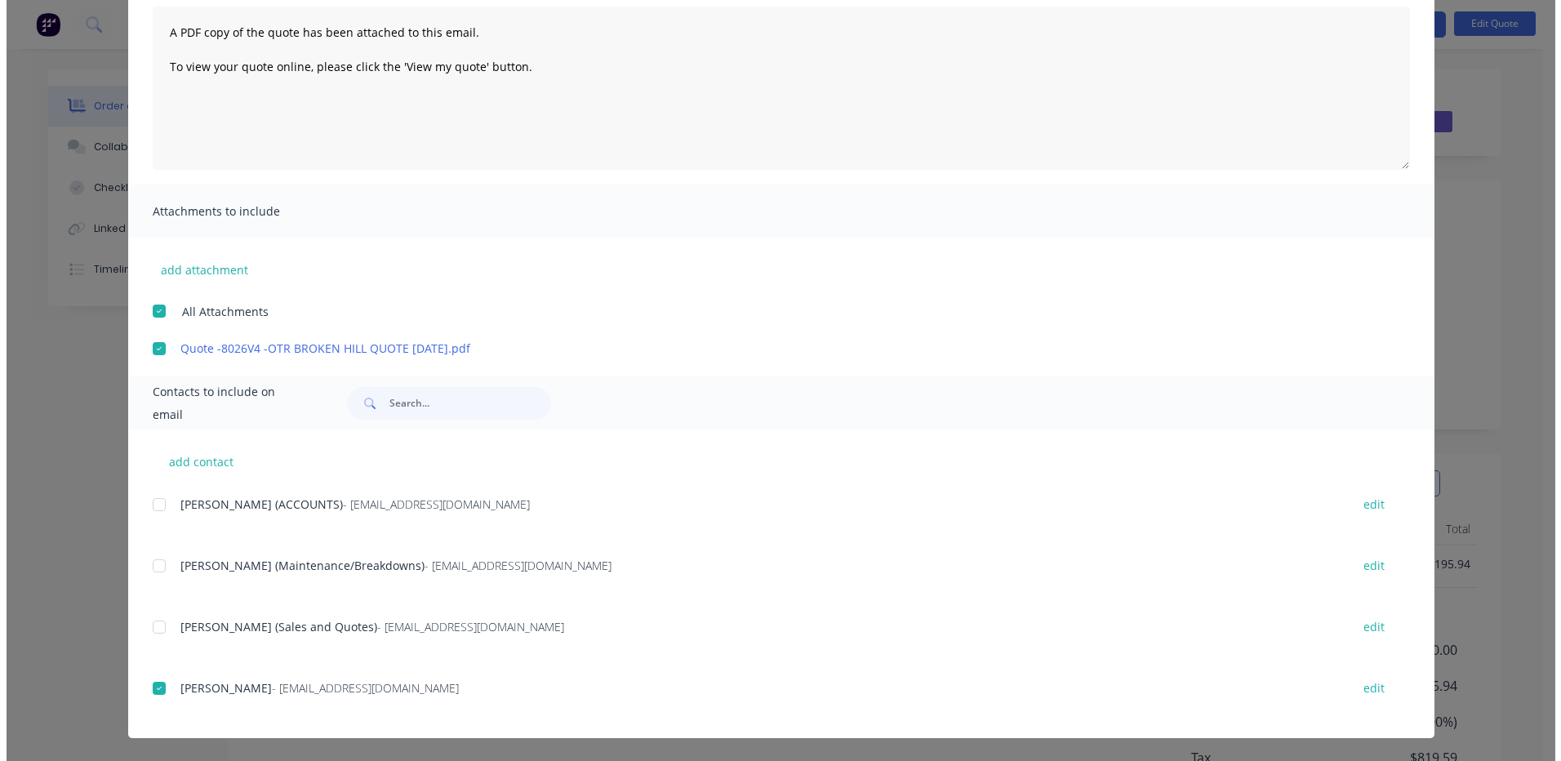
scroll to position [0, 0]
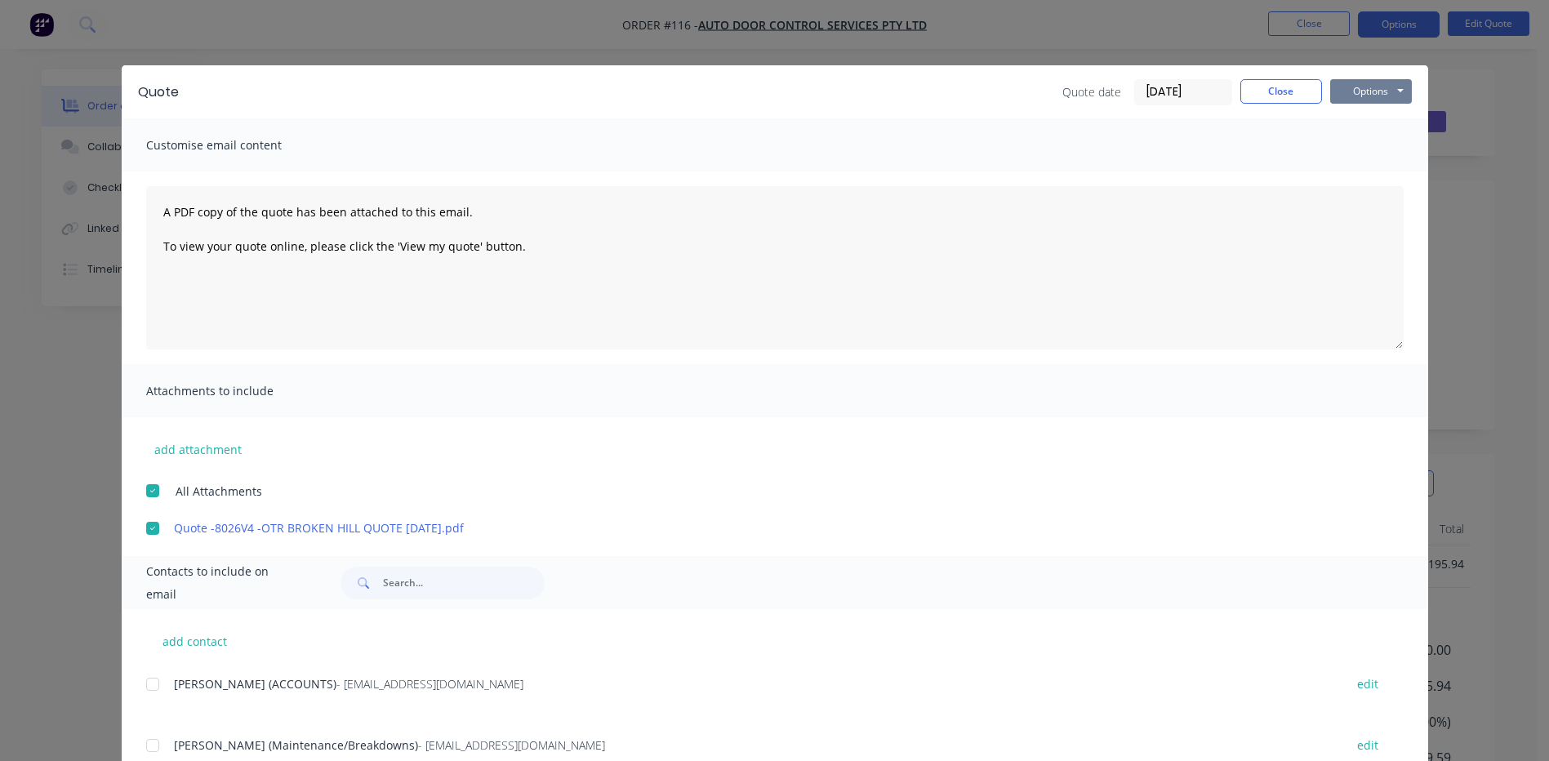
click at [1375, 91] on button "Options" at bounding box center [1371, 91] width 82 height 24
click at [1351, 171] on button "Email" at bounding box center [1382, 174] width 104 height 27
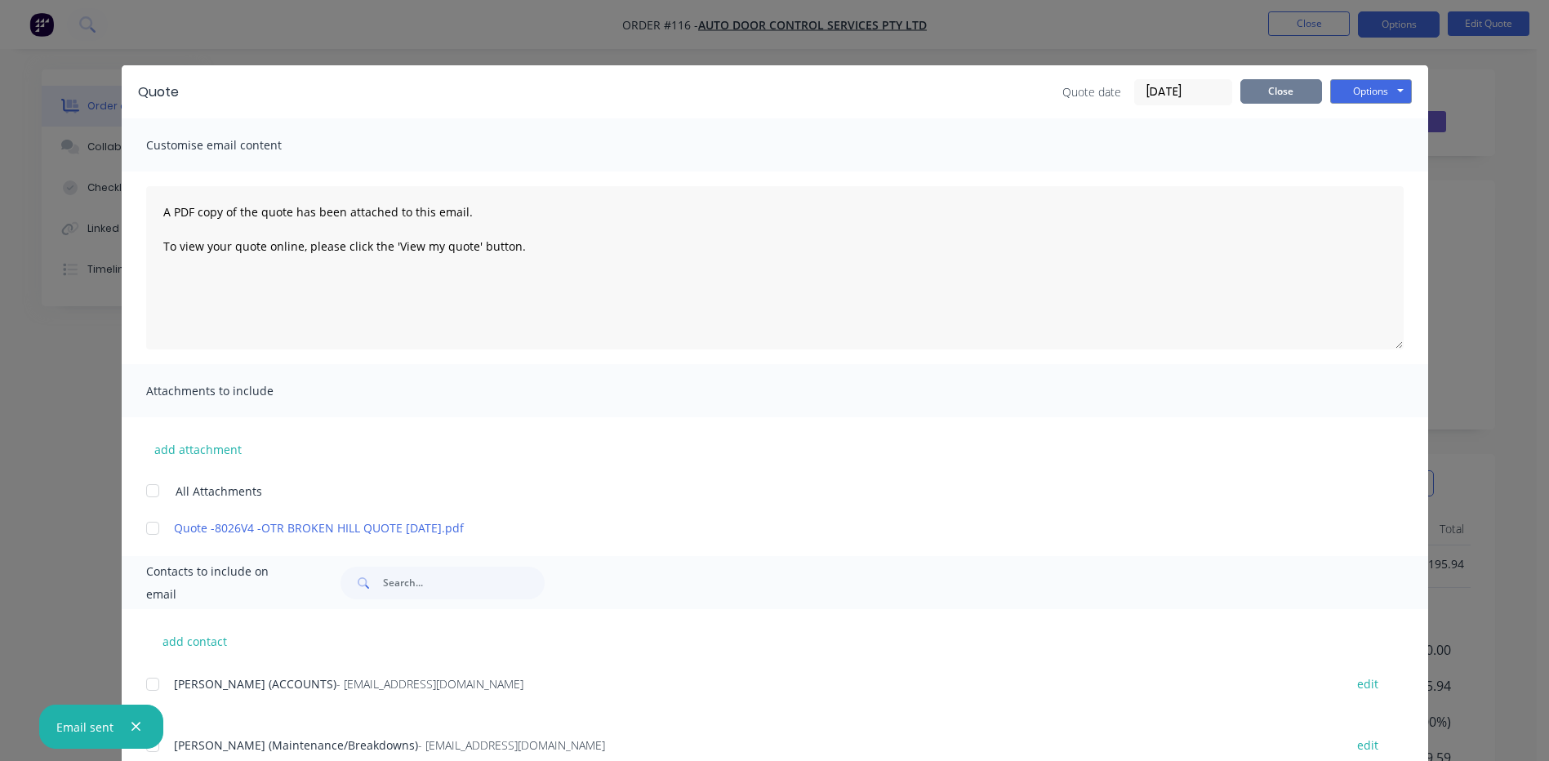
click at [1277, 91] on button "Close" at bounding box center [1281, 91] width 82 height 24
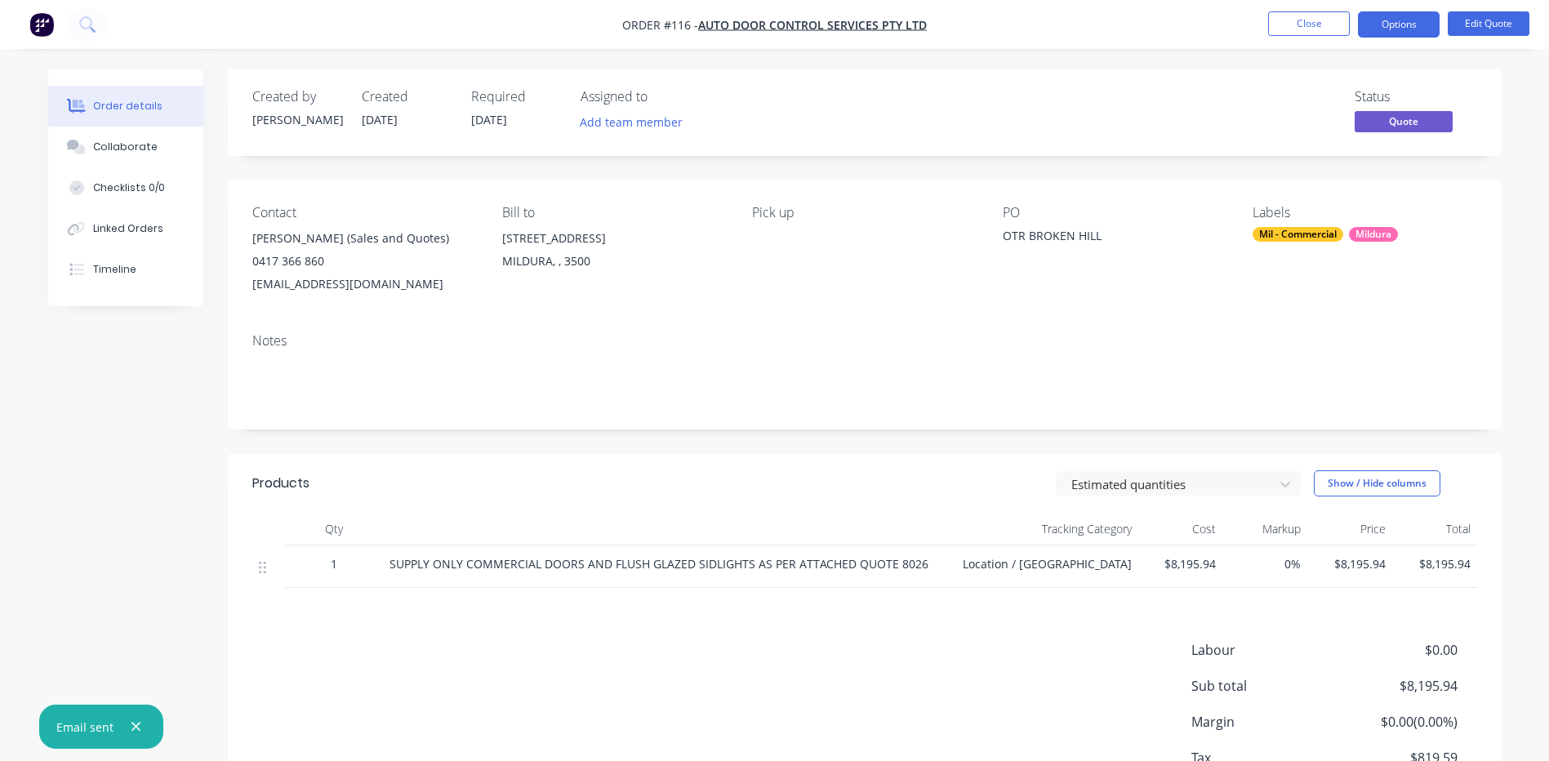
click at [43, 23] on img "button" at bounding box center [41, 24] width 24 height 24
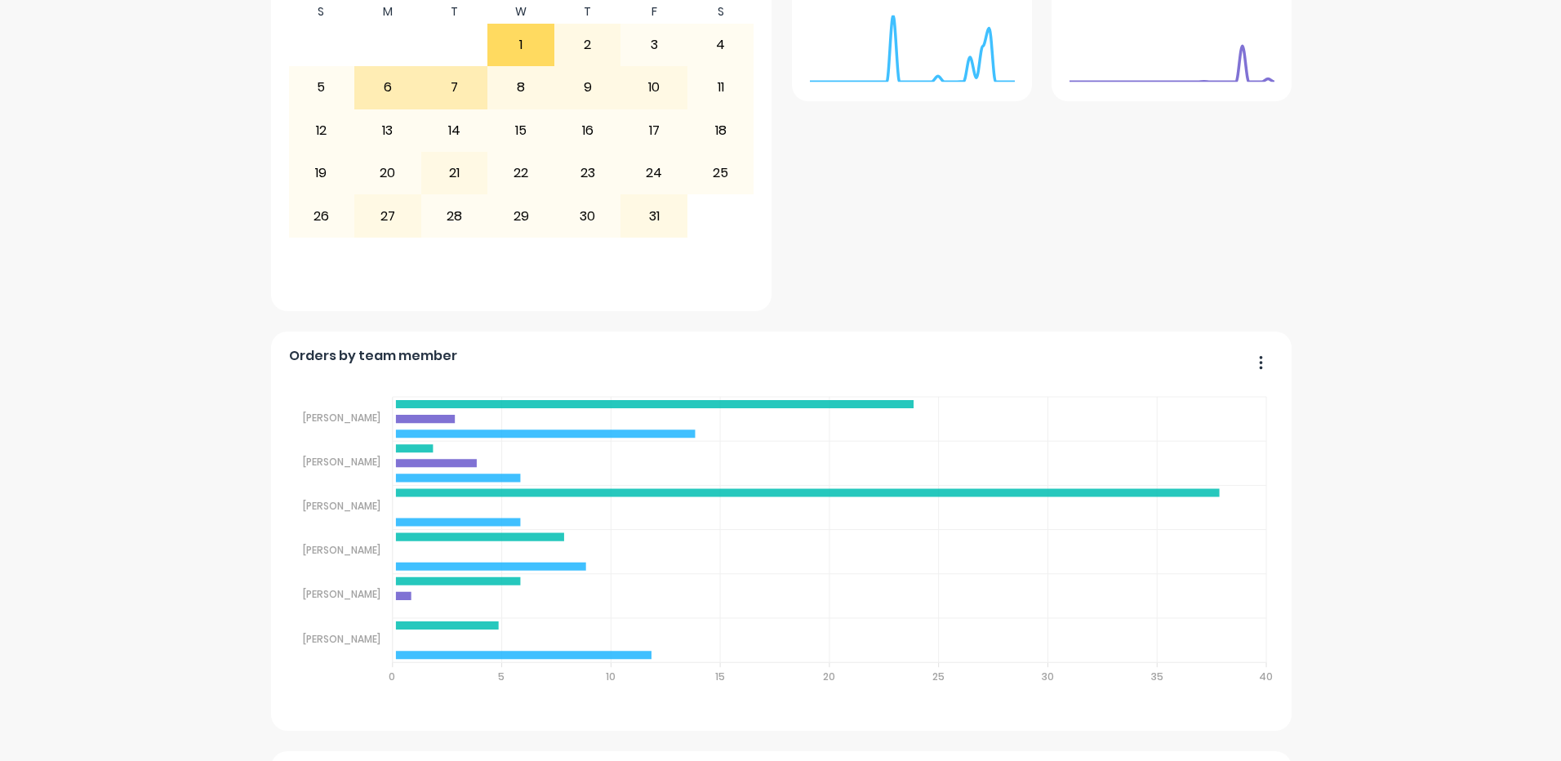
scroll to position [980, 0]
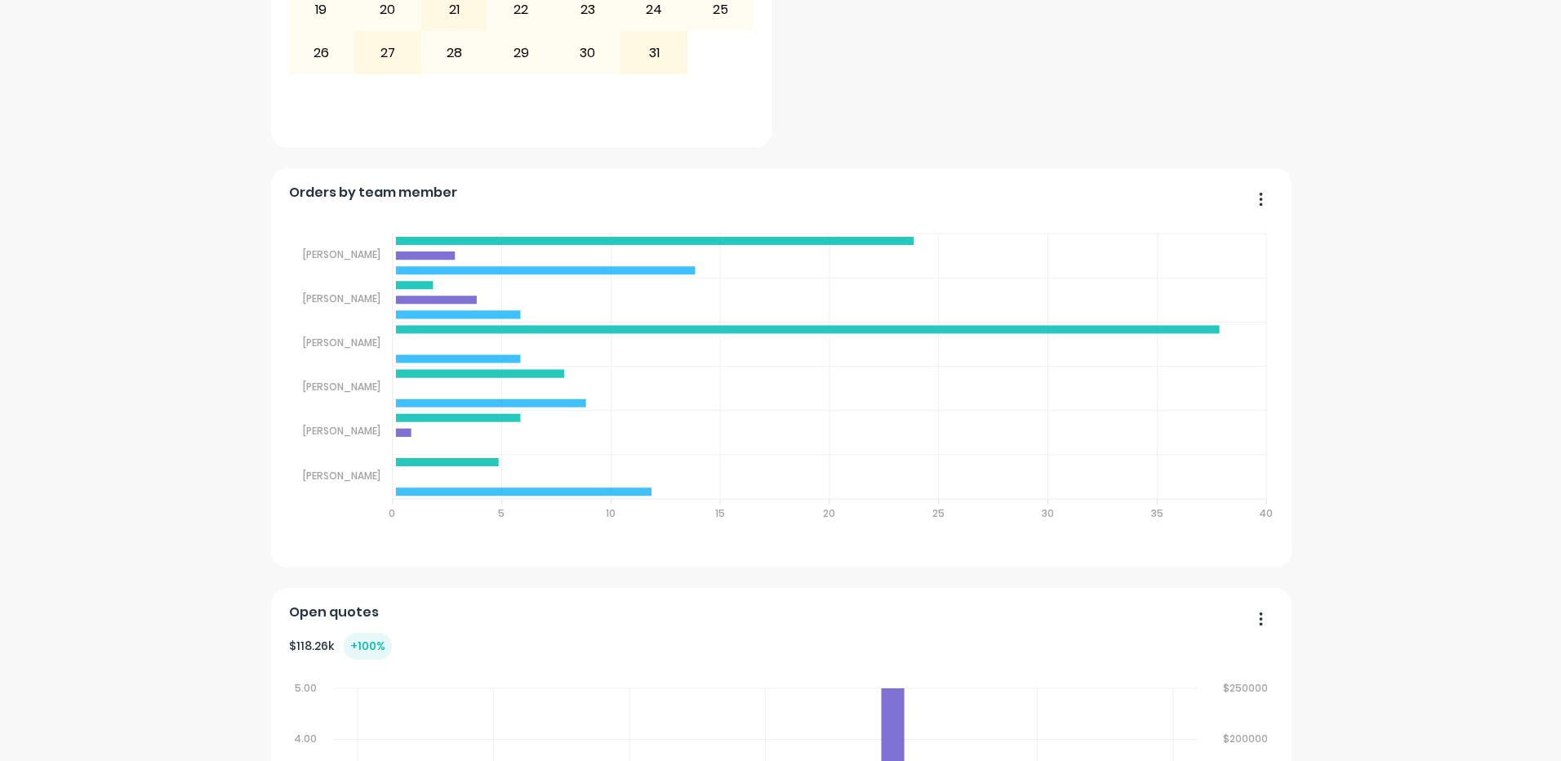
click at [1260, 198] on button "button" at bounding box center [1255, 200] width 34 height 25
click at [1152, 239] on div "Delete" at bounding box center [1194, 241] width 126 height 24
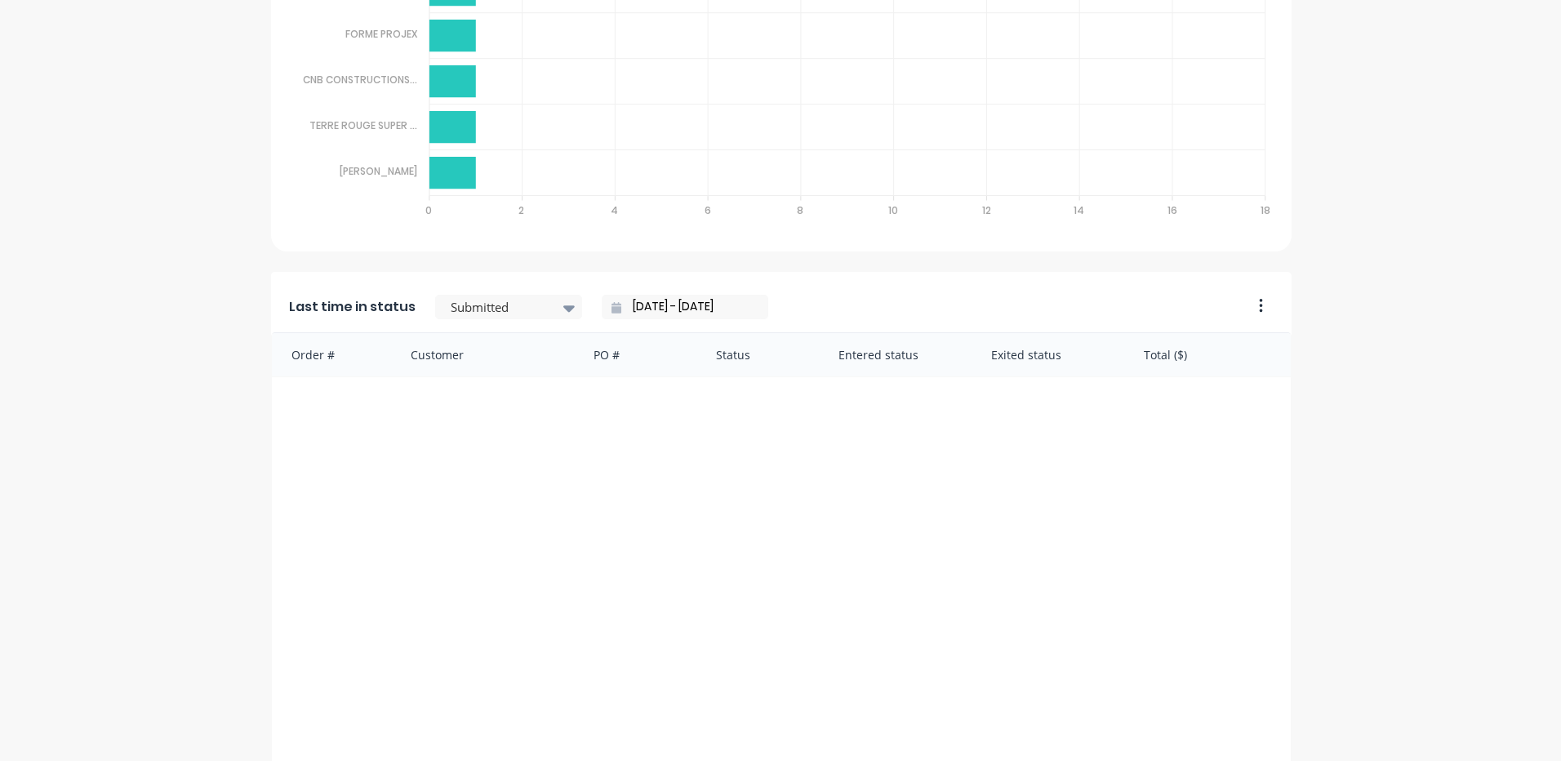
scroll to position [3320, 0]
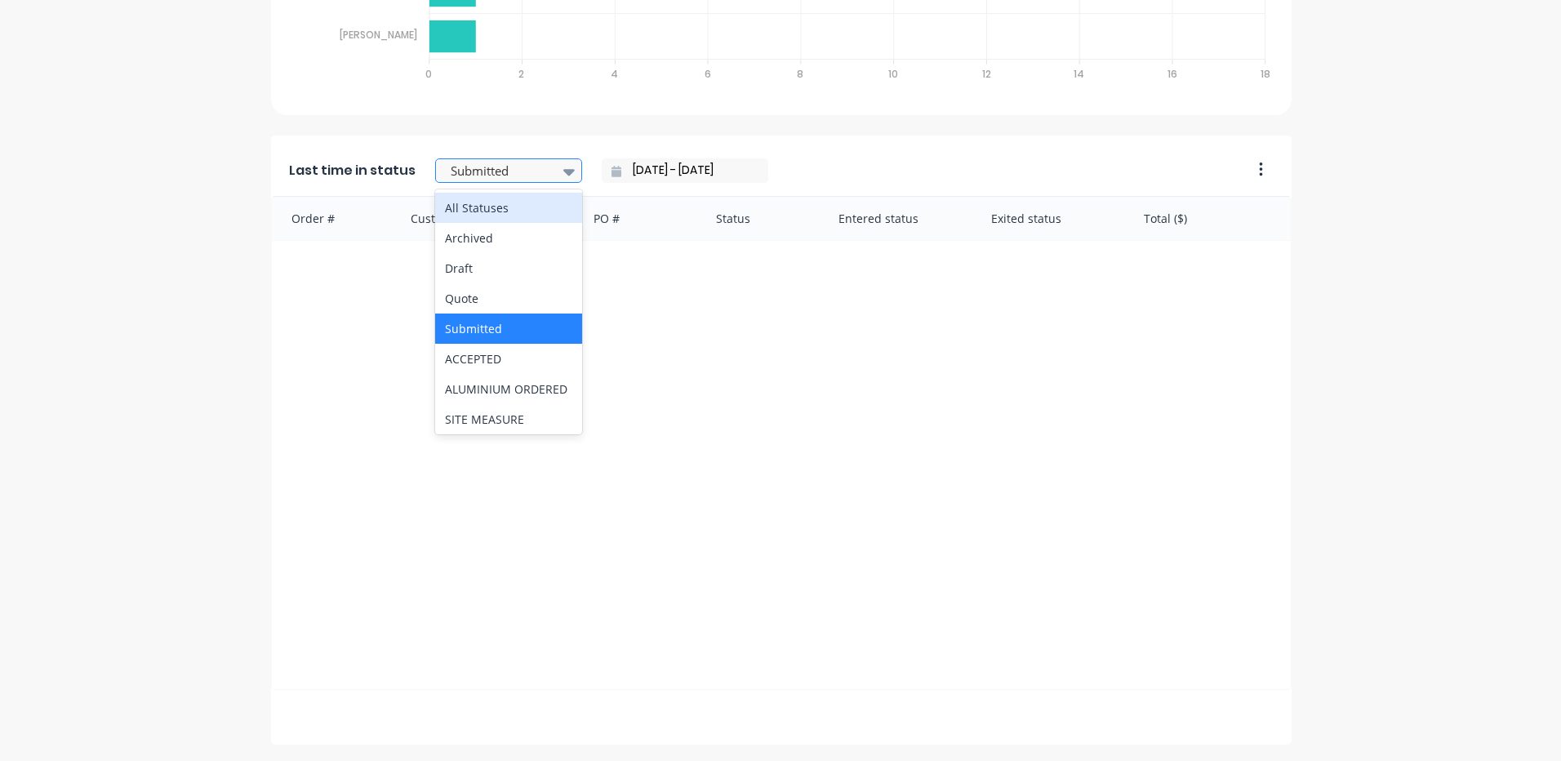
click at [563, 171] on icon at bounding box center [568, 172] width 11 height 7
click at [458, 301] on div "Quote" at bounding box center [508, 298] width 147 height 30
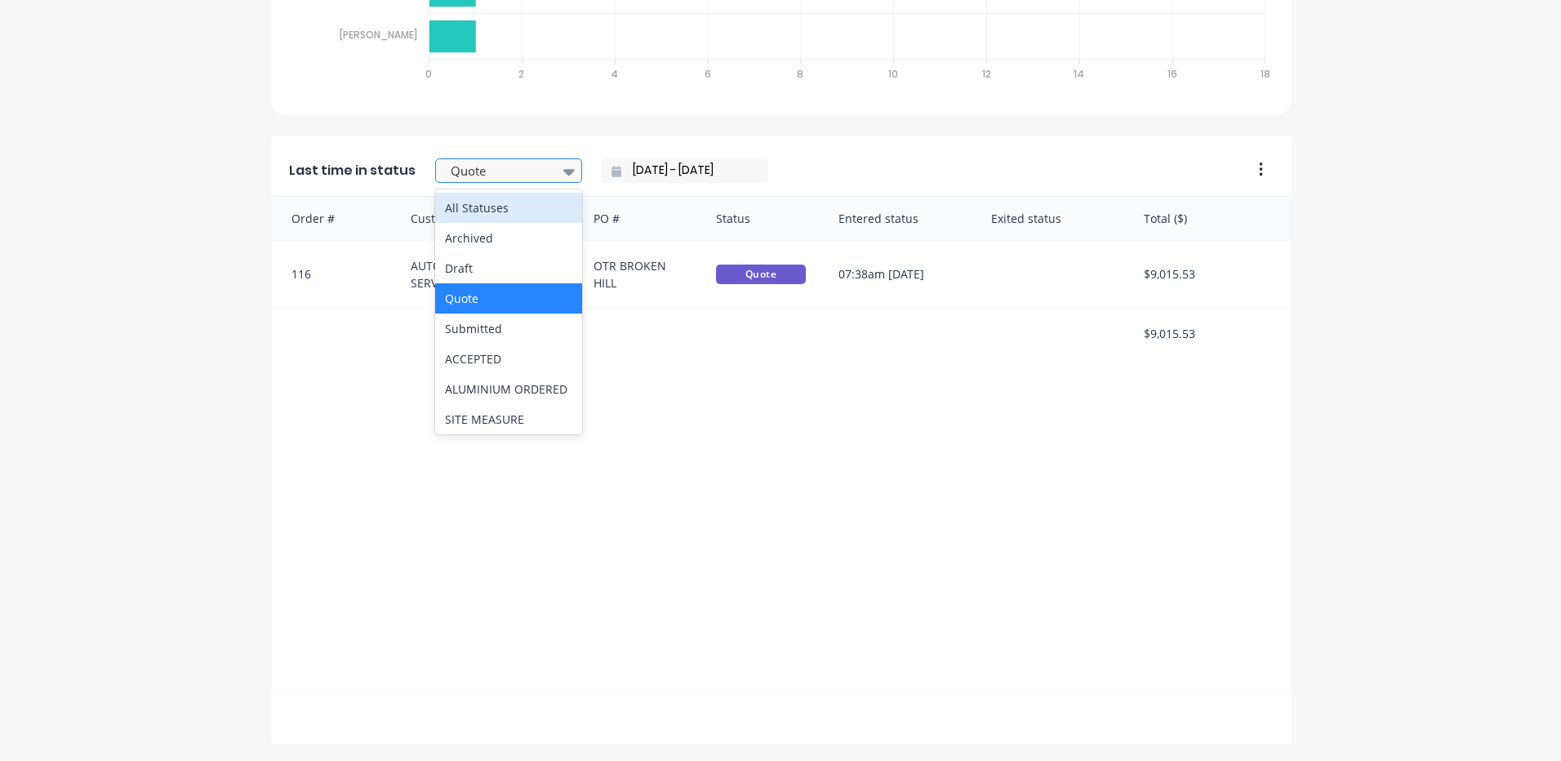
click at [563, 168] on icon at bounding box center [568, 171] width 11 height 18
click at [447, 331] on div "Submitted" at bounding box center [508, 328] width 147 height 30
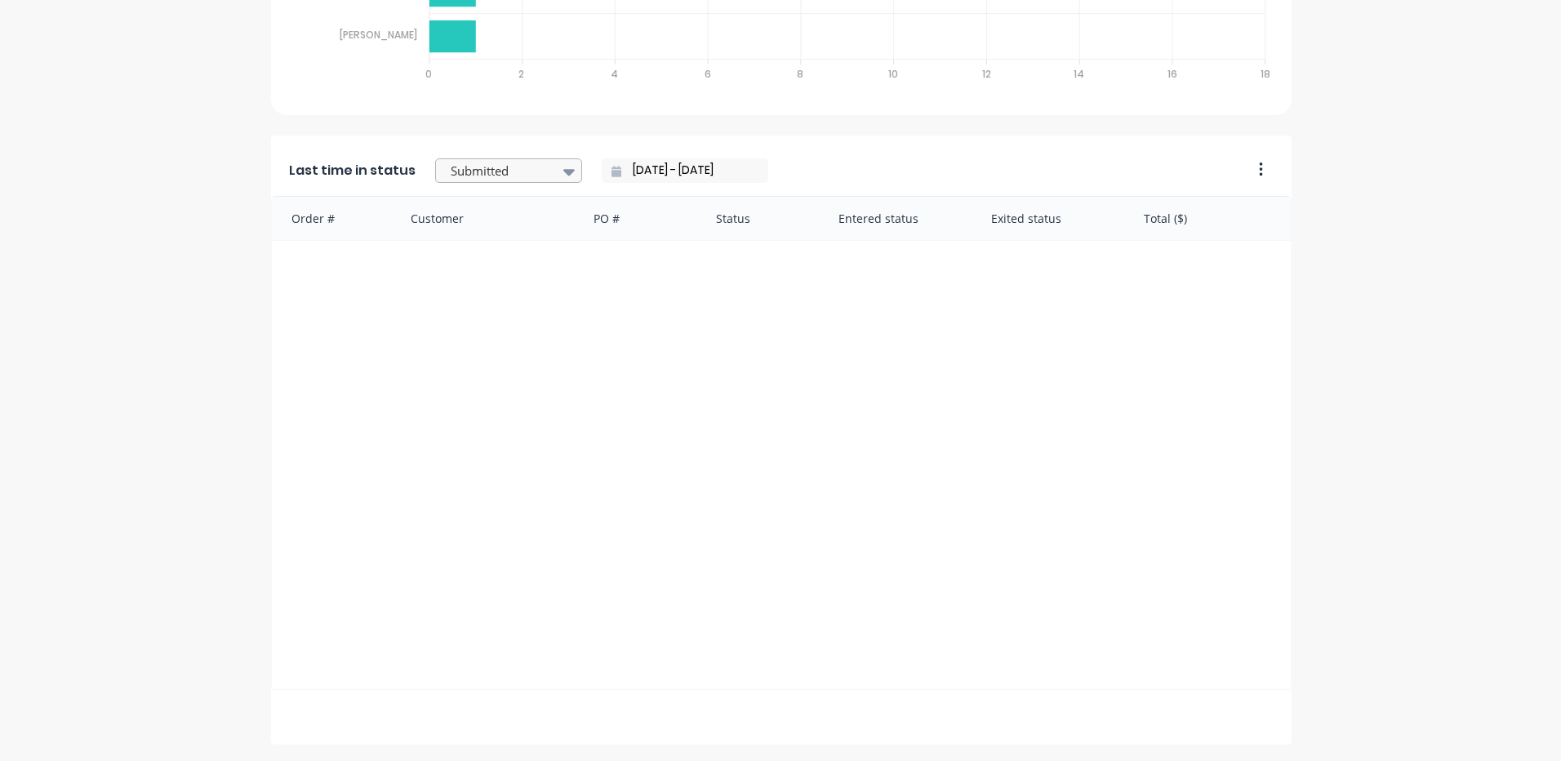
click at [563, 171] on icon at bounding box center [568, 172] width 11 height 7
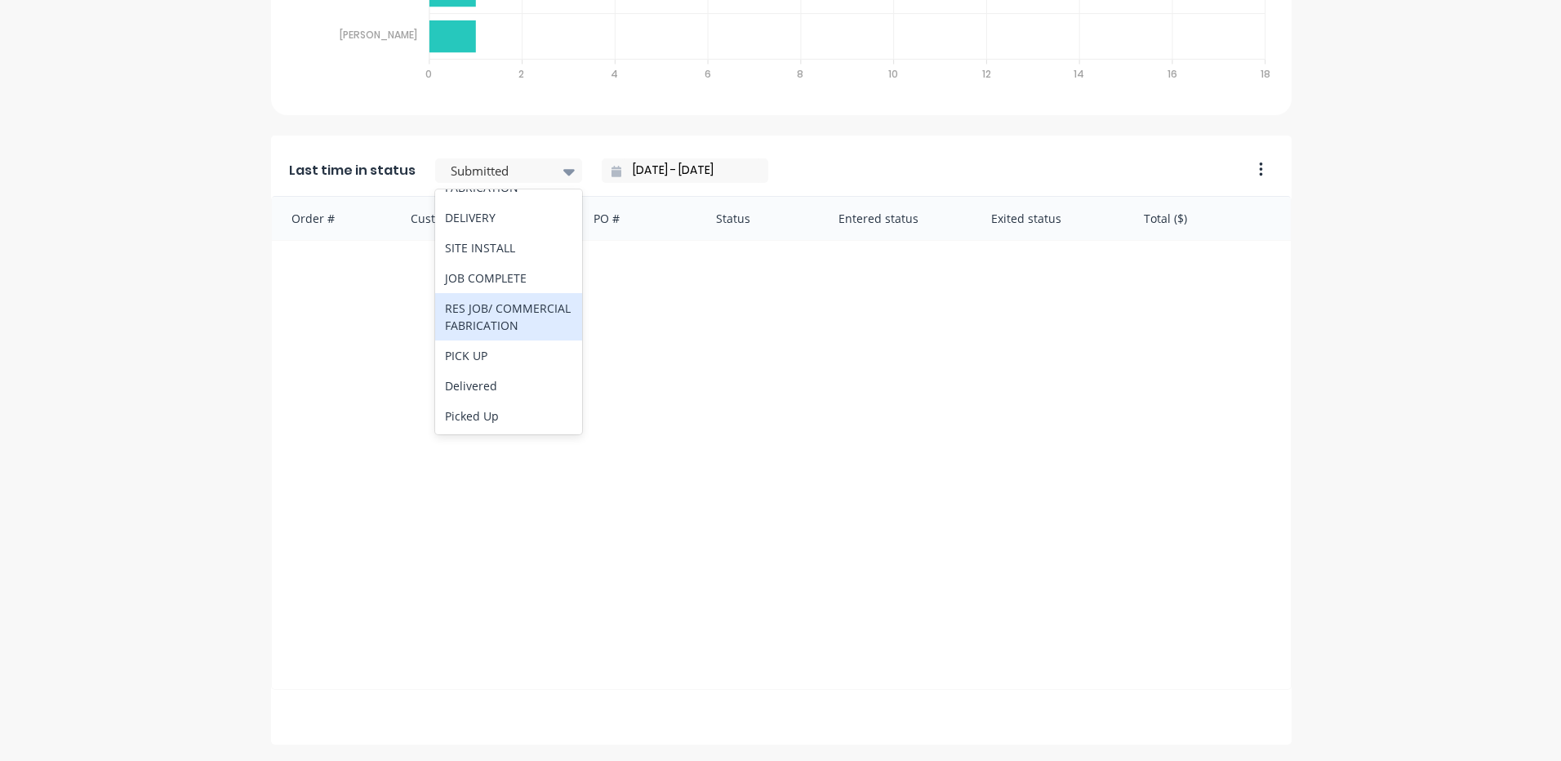
scroll to position [0, 0]
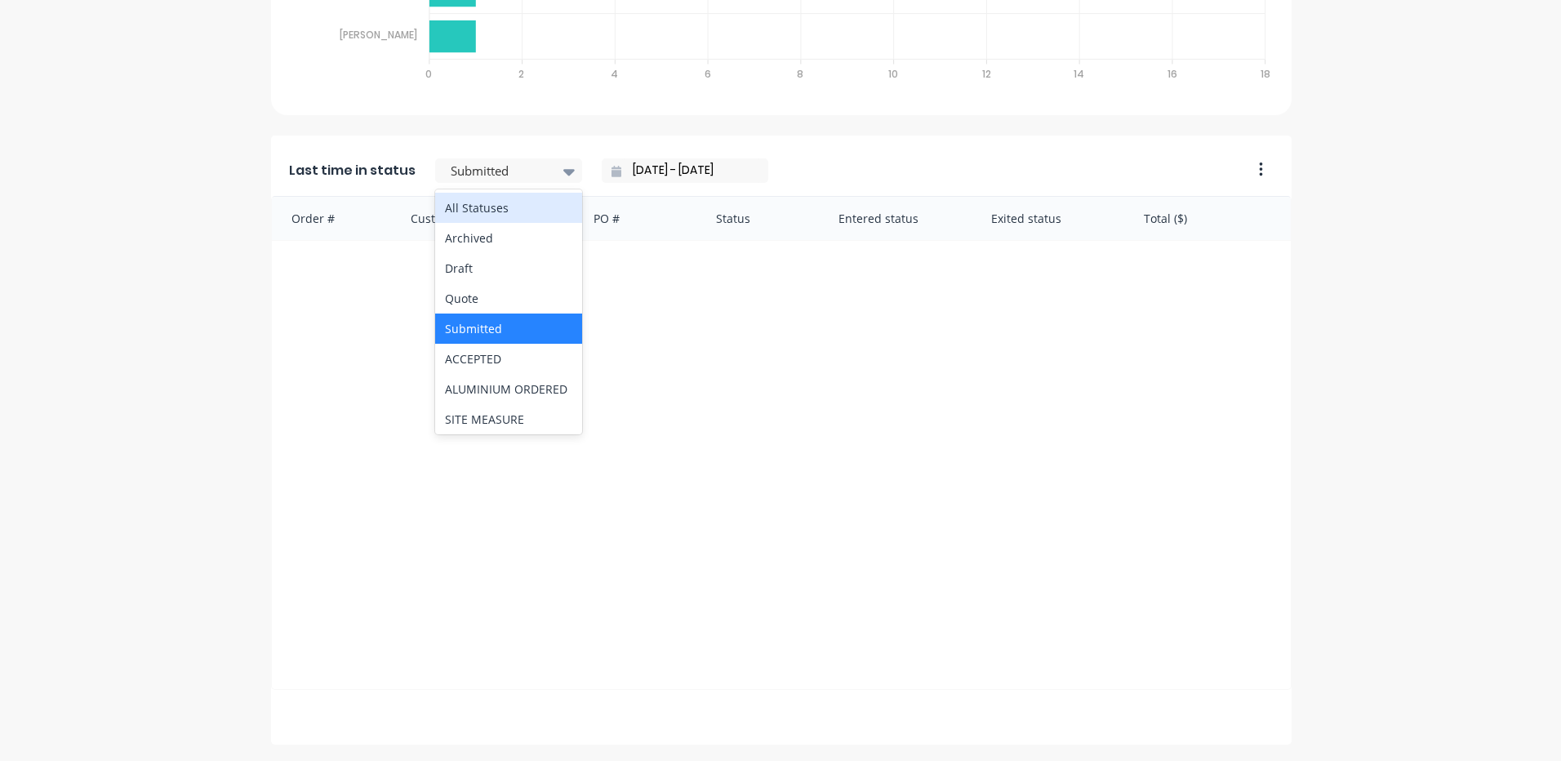
click at [458, 208] on div "All Statuses" at bounding box center [508, 208] width 147 height 30
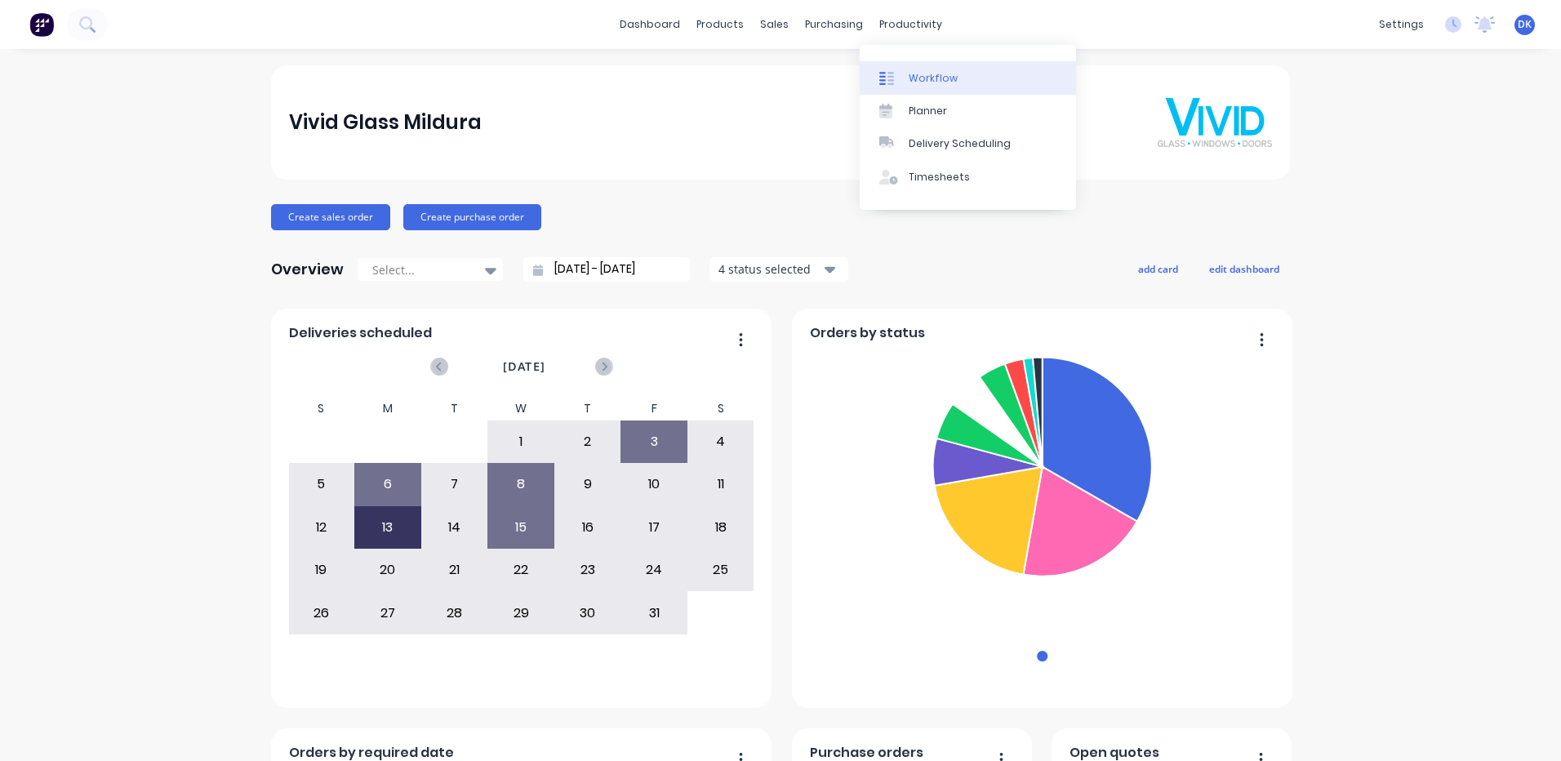
click at [926, 81] on div "Workflow" at bounding box center [933, 78] width 49 height 15
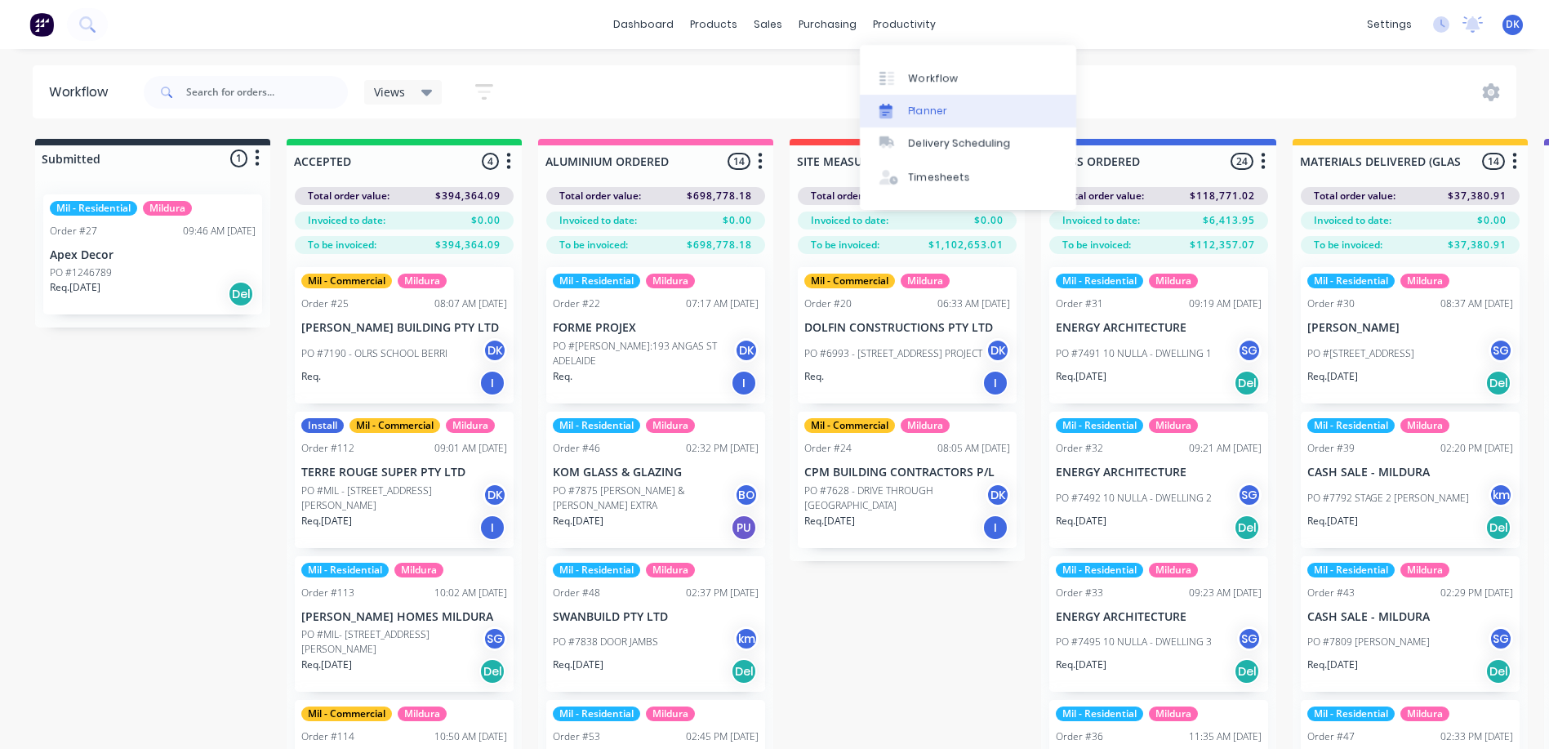
click at [927, 105] on div "Planner" at bounding box center [928, 111] width 38 height 15
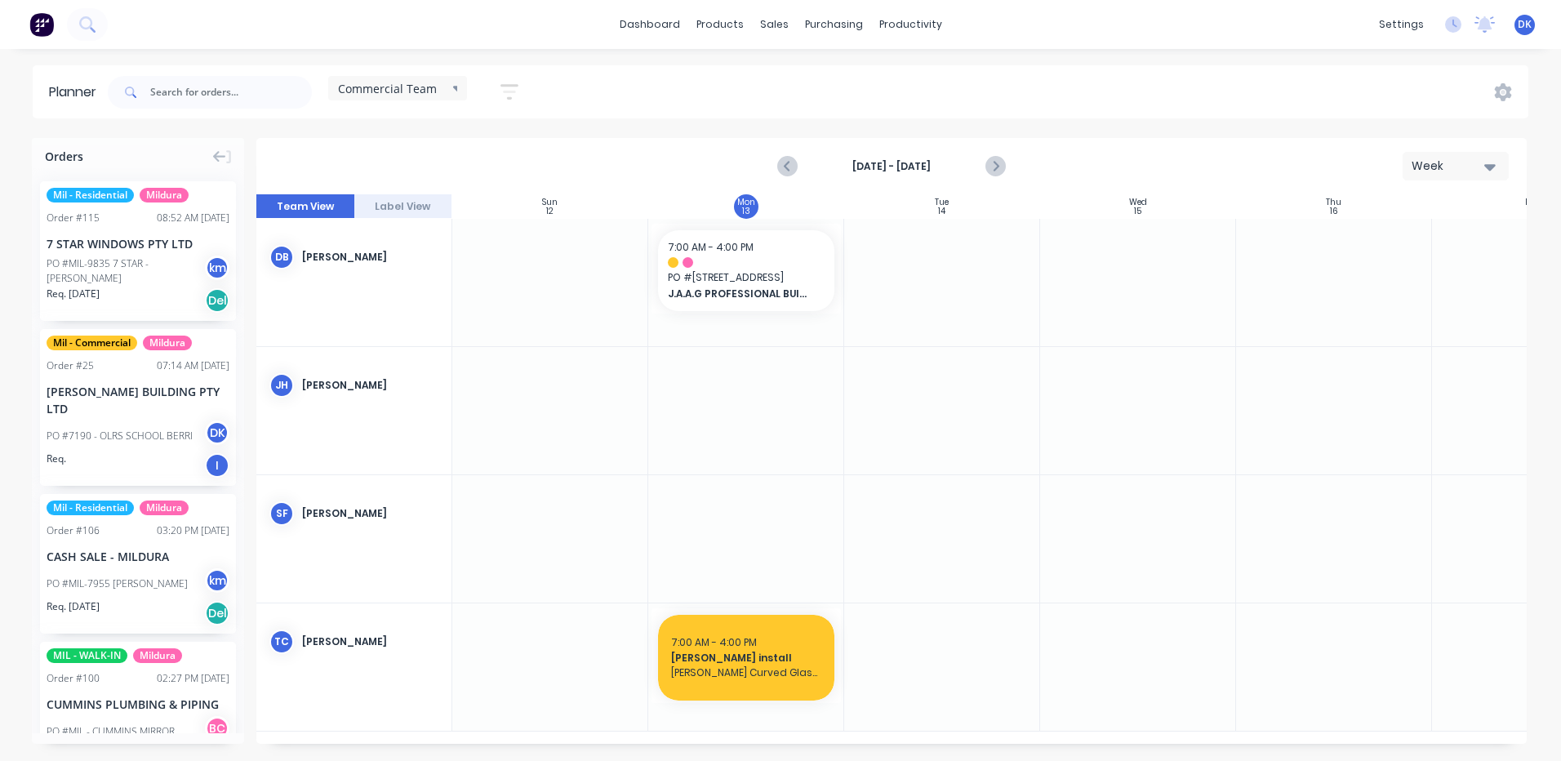
scroll to position [0, 1]
click at [408, 321] on div "DB Dylan Burnett" at bounding box center [354, 283] width 196 height 128
click at [353, 615] on div "TC Tyler Carter" at bounding box center [353, 641] width 195 height 77
click at [519, 358] on div at bounding box center [549, 410] width 196 height 127
click at [761, 659] on span "[PERSON_NAME] install" at bounding box center [745, 658] width 150 height 15
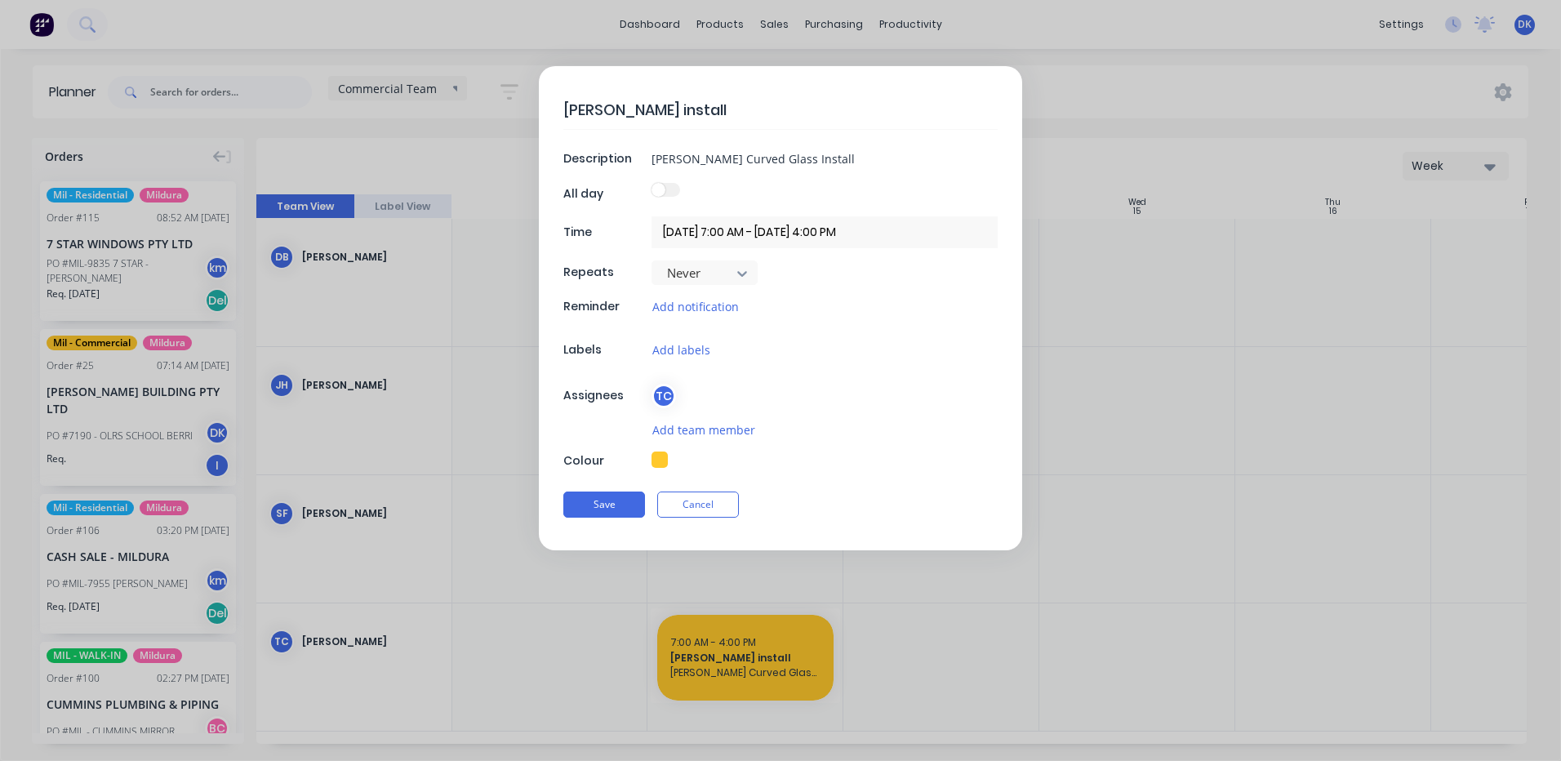
type textarea "x"
click at [702, 507] on button "Cancel" at bounding box center [698, 504] width 82 height 26
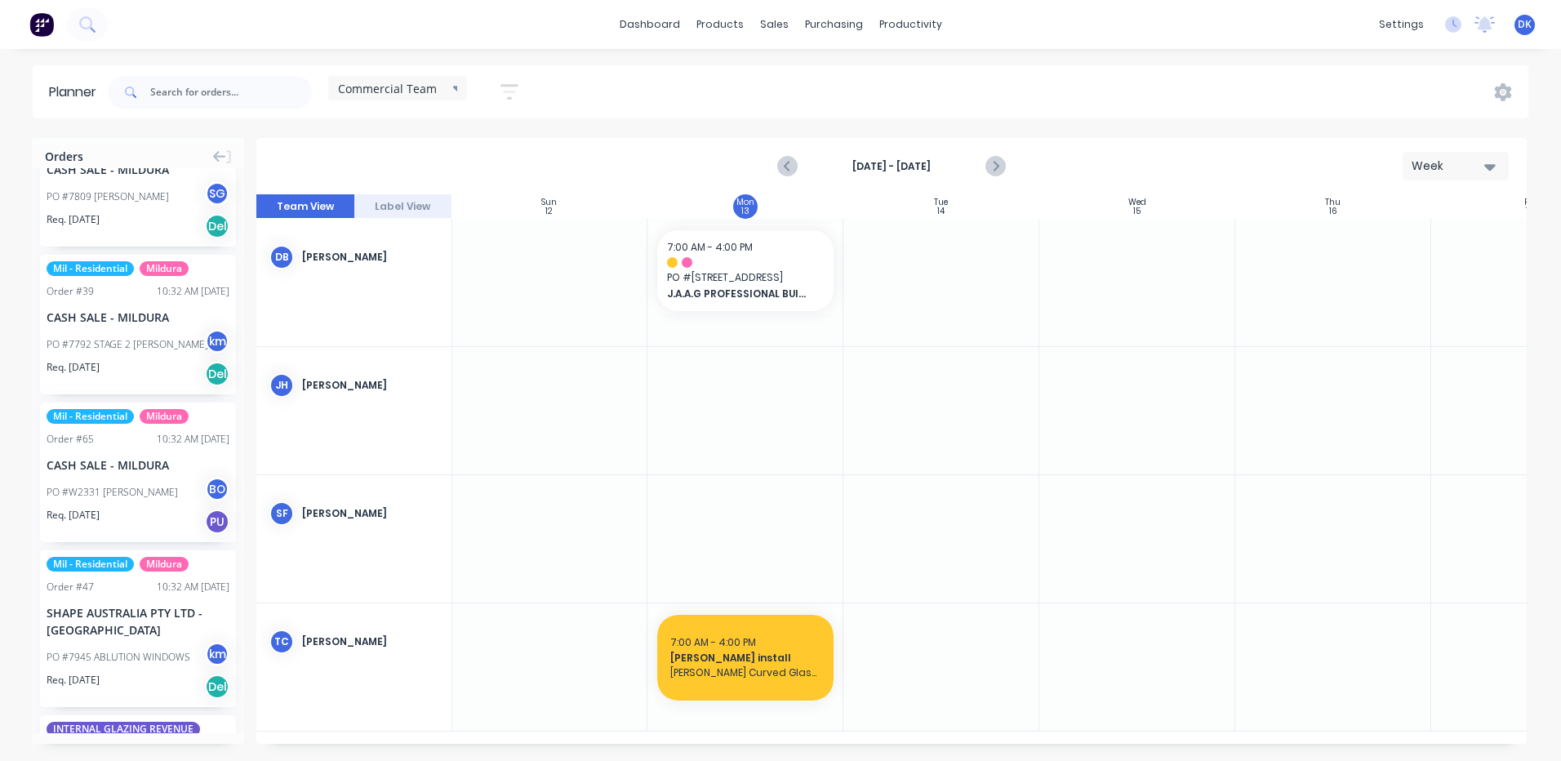
scroll to position [1731, 0]
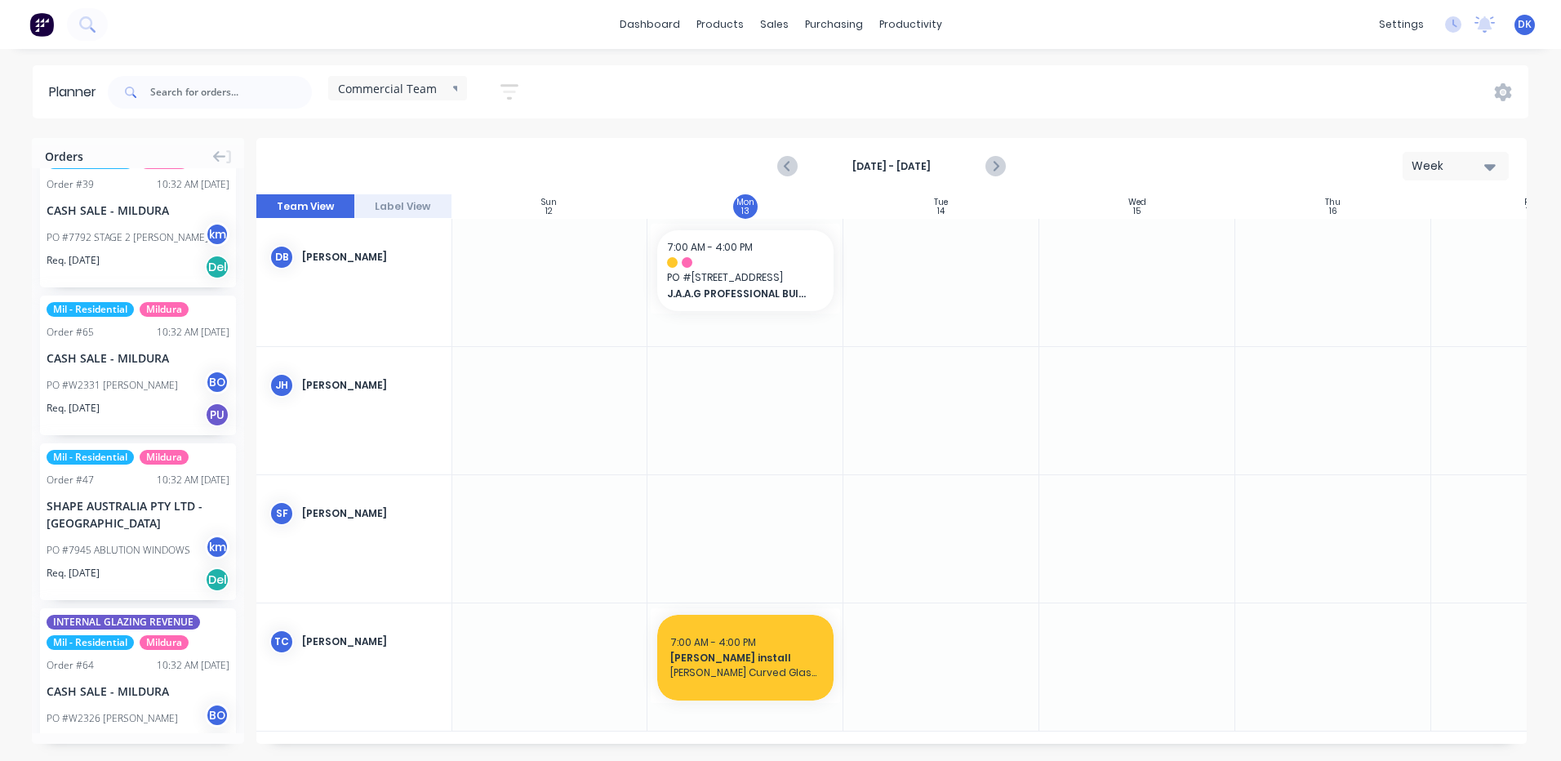
click at [1488, 162] on icon "button" at bounding box center [1489, 167] width 11 height 18
click at [1390, 209] on div "Day" at bounding box center [1426, 209] width 162 height 33
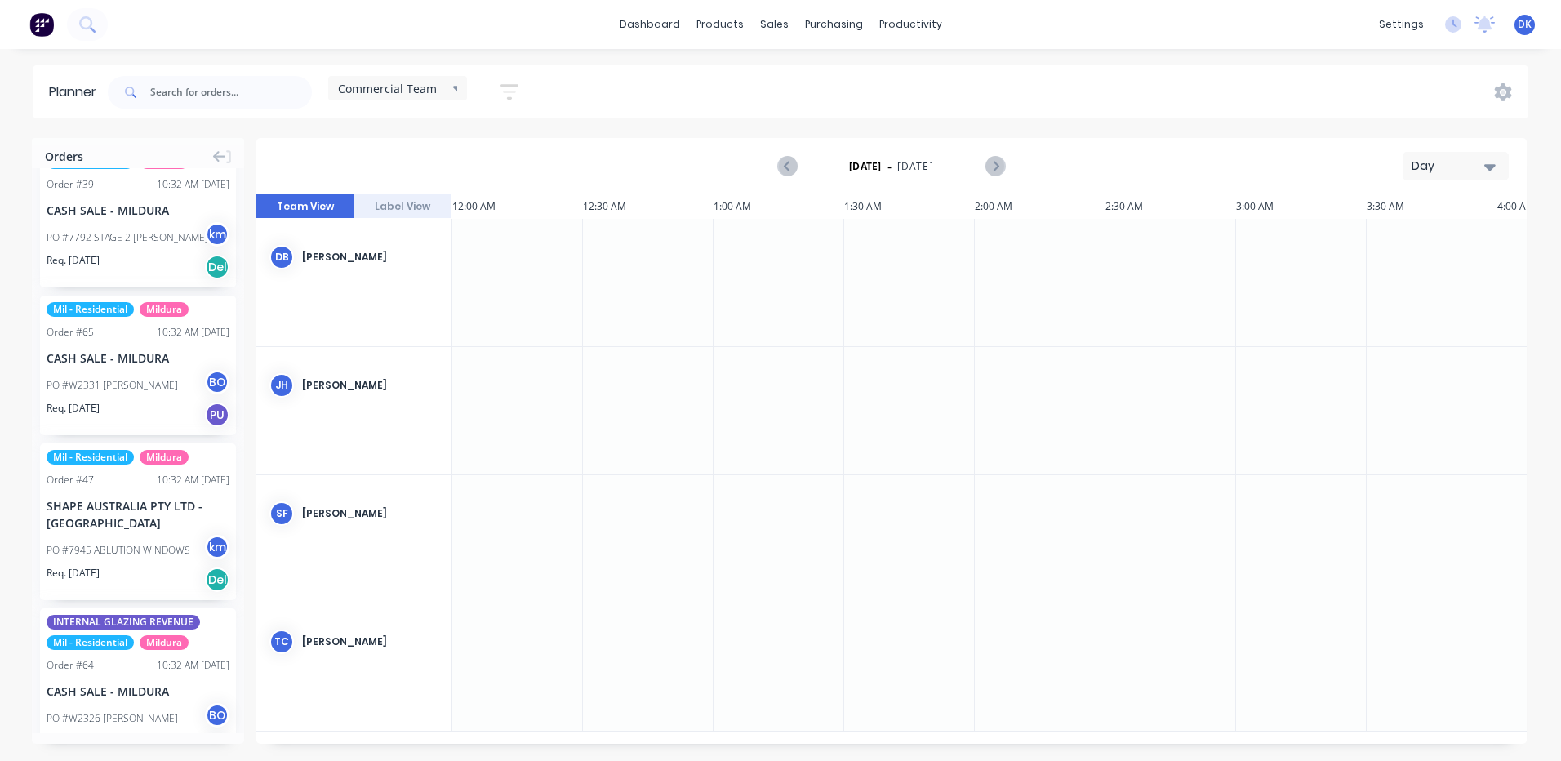
scroll to position [0, 1829]
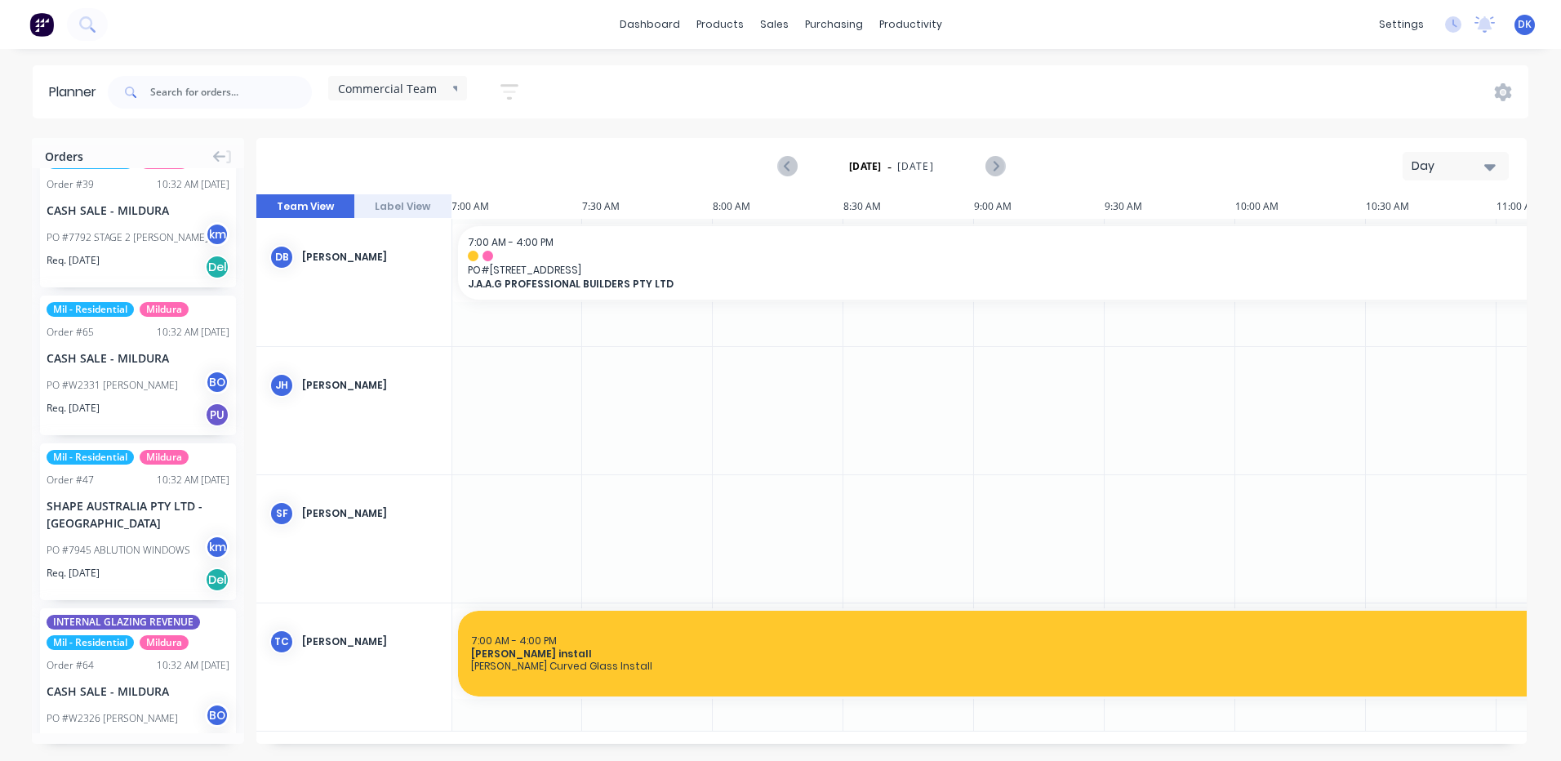
click at [401, 207] on button "Label View" at bounding box center [403, 206] width 98 height 24
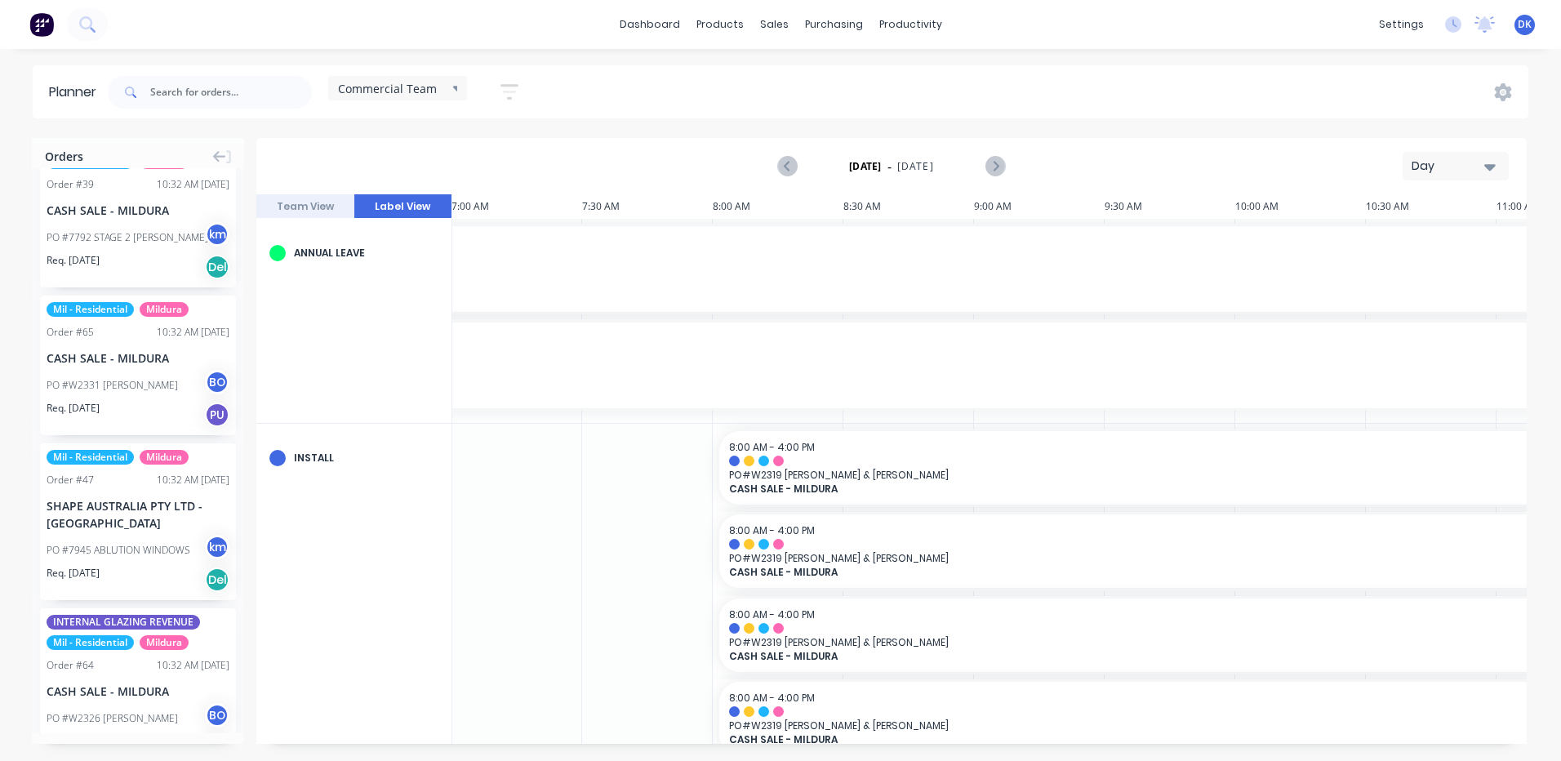
click at [308, 211] on button "Team View" at bounding box center [305, 206] width 98 height 24
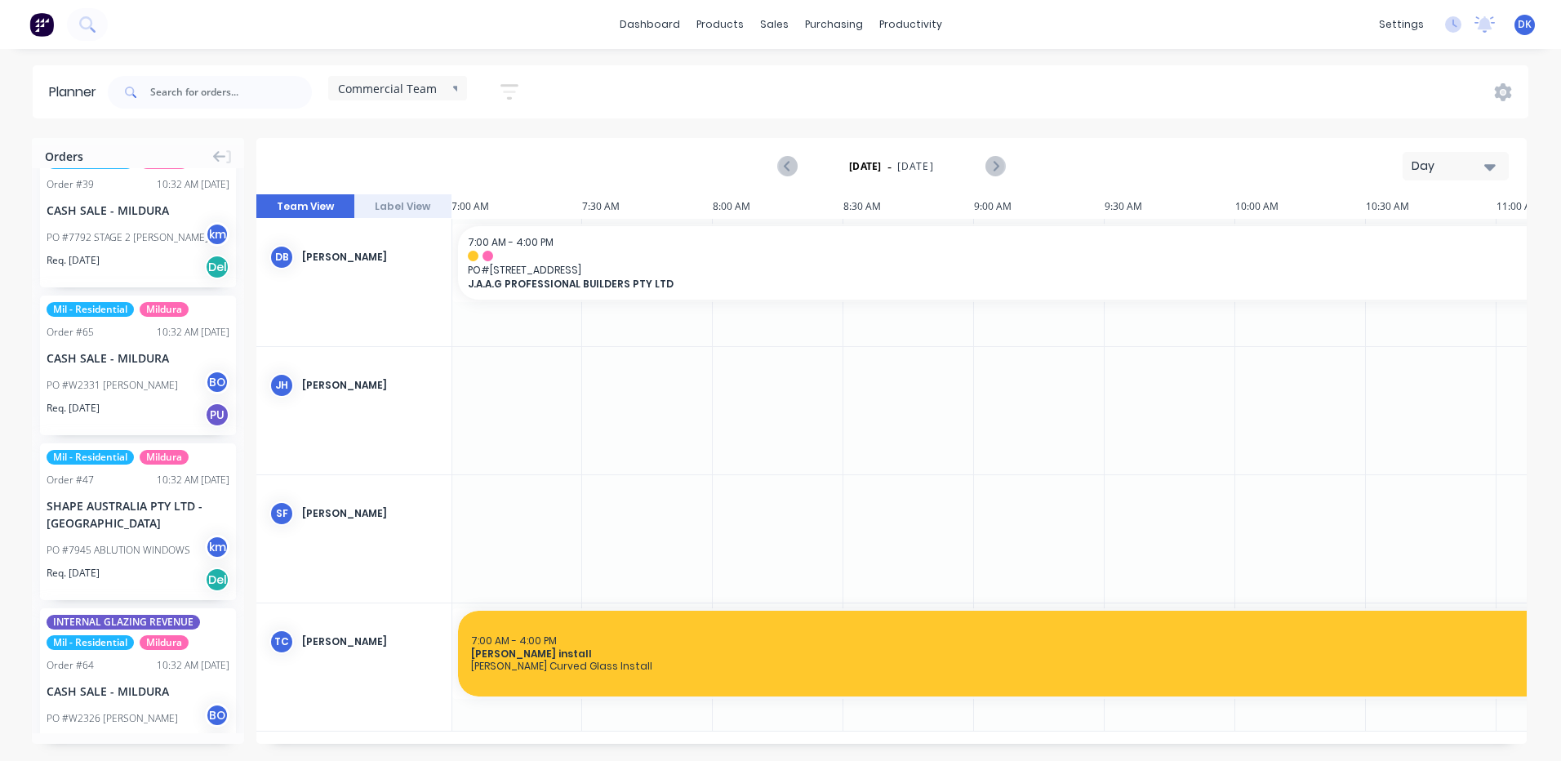
click at [1497, 166] on button "Day" at bounding box center [1455, 166] width 106 height 29
click at [1393, 279] on div "Month" at bounding box center [1426, 275] width 162 height 33
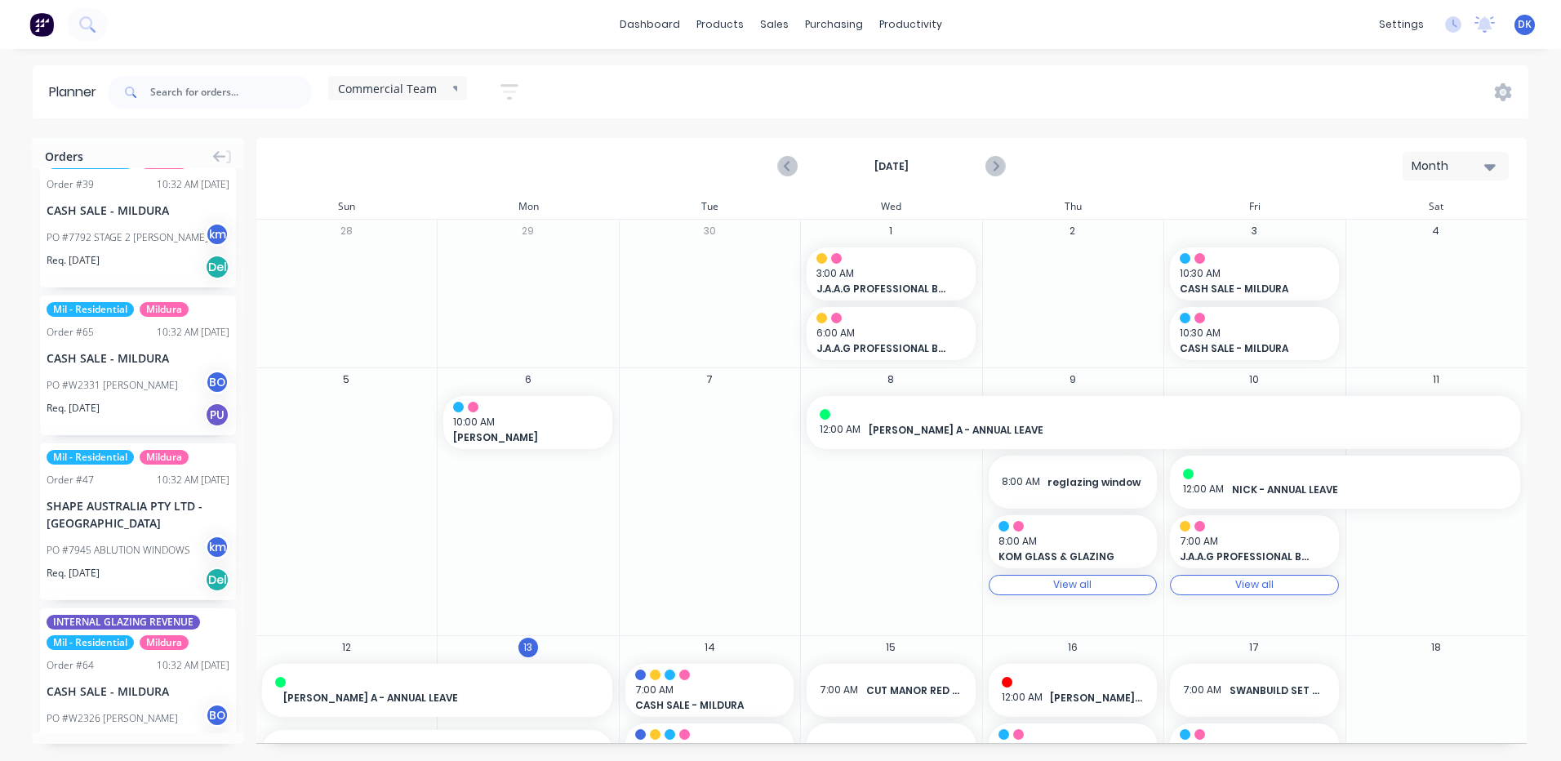
click at [1045, 580] on div "View all View all" at bounding box center [1073, 585] width 168 height 20
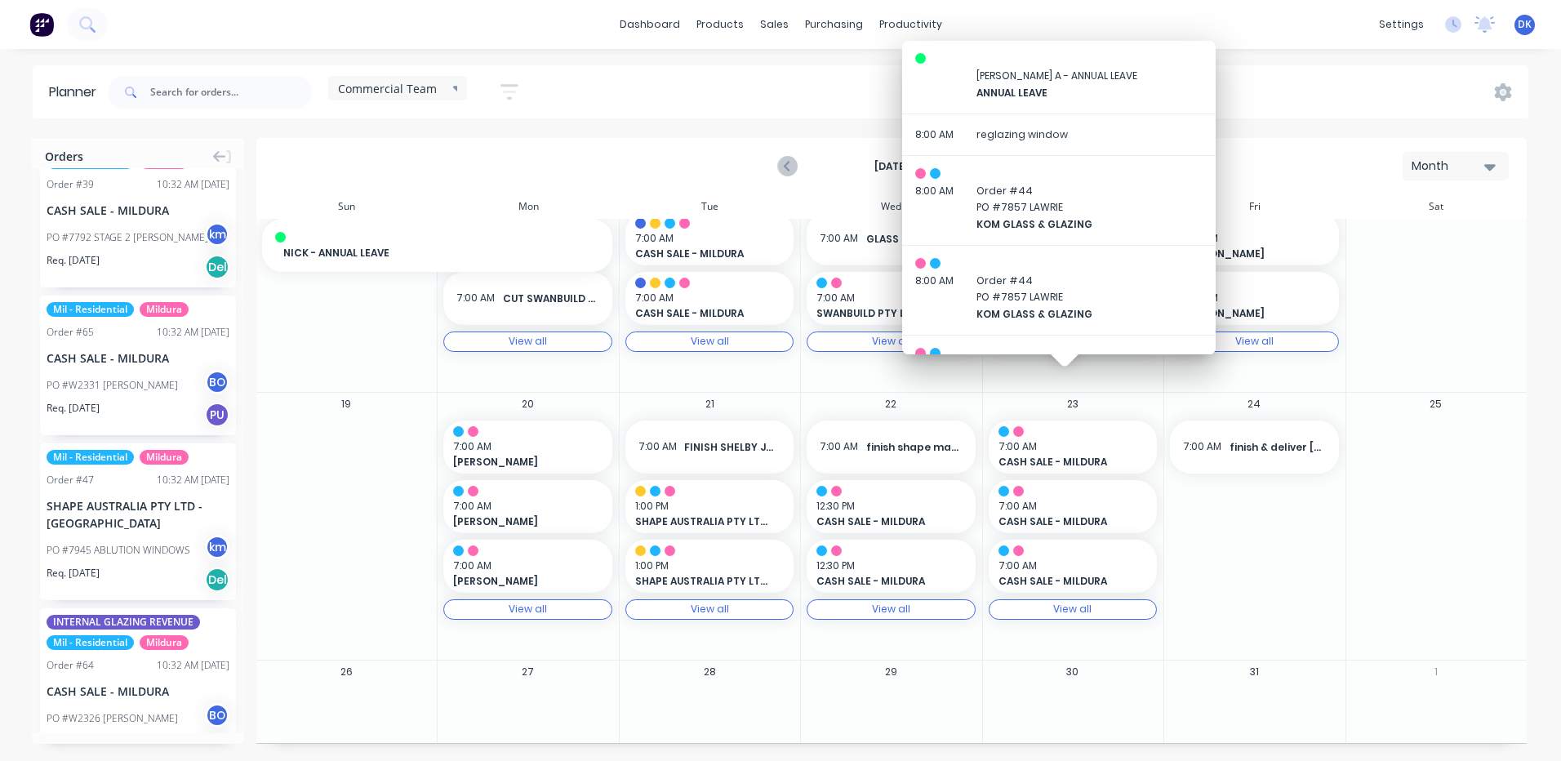
scroll to position [517, 0]
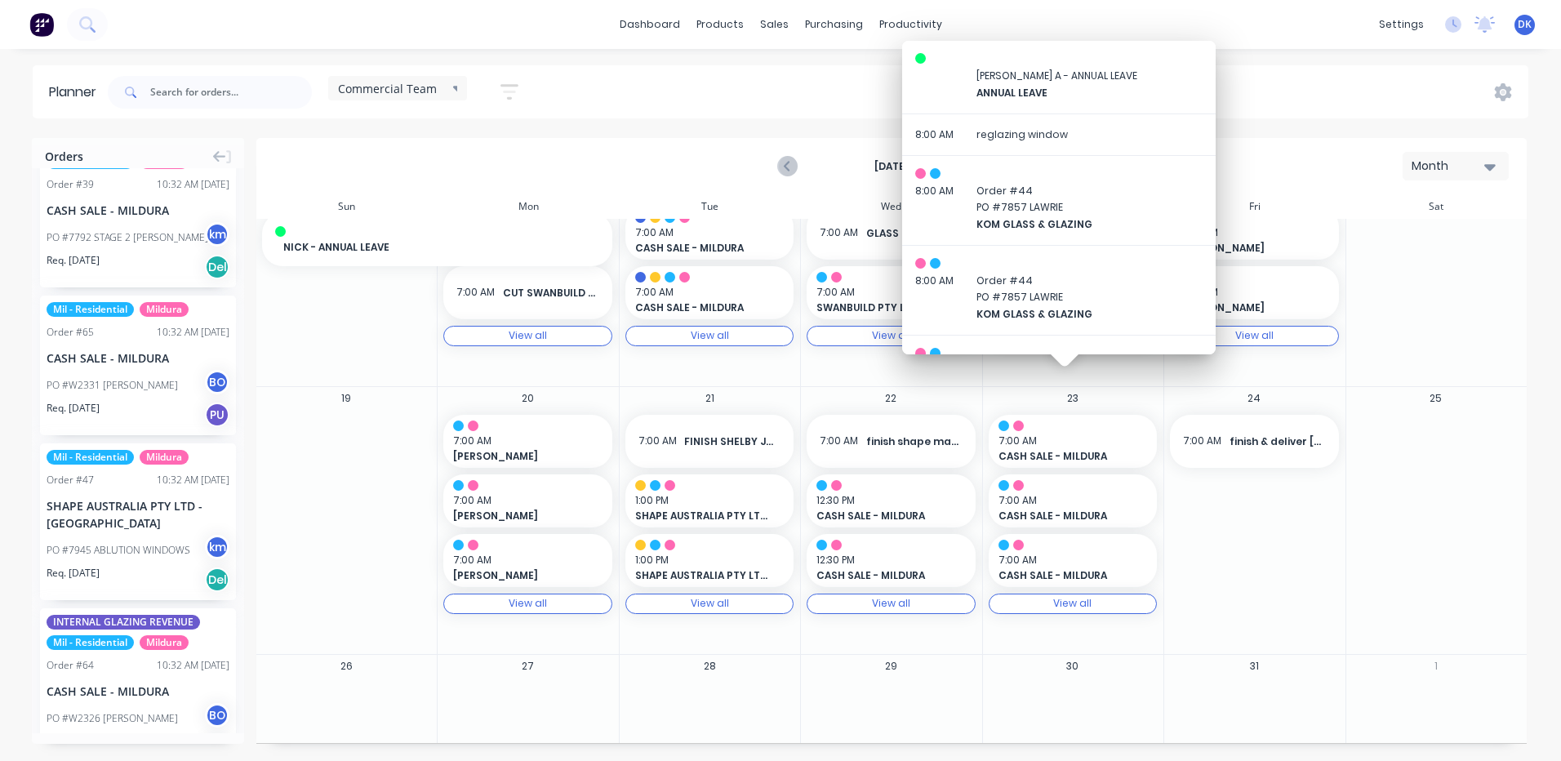
click at [1316, 88] on div "Commercial Team Save new view None edit Commercial Team (Default) edit MILDURA …" at bounding box center [816, 92] width 1424 height 49
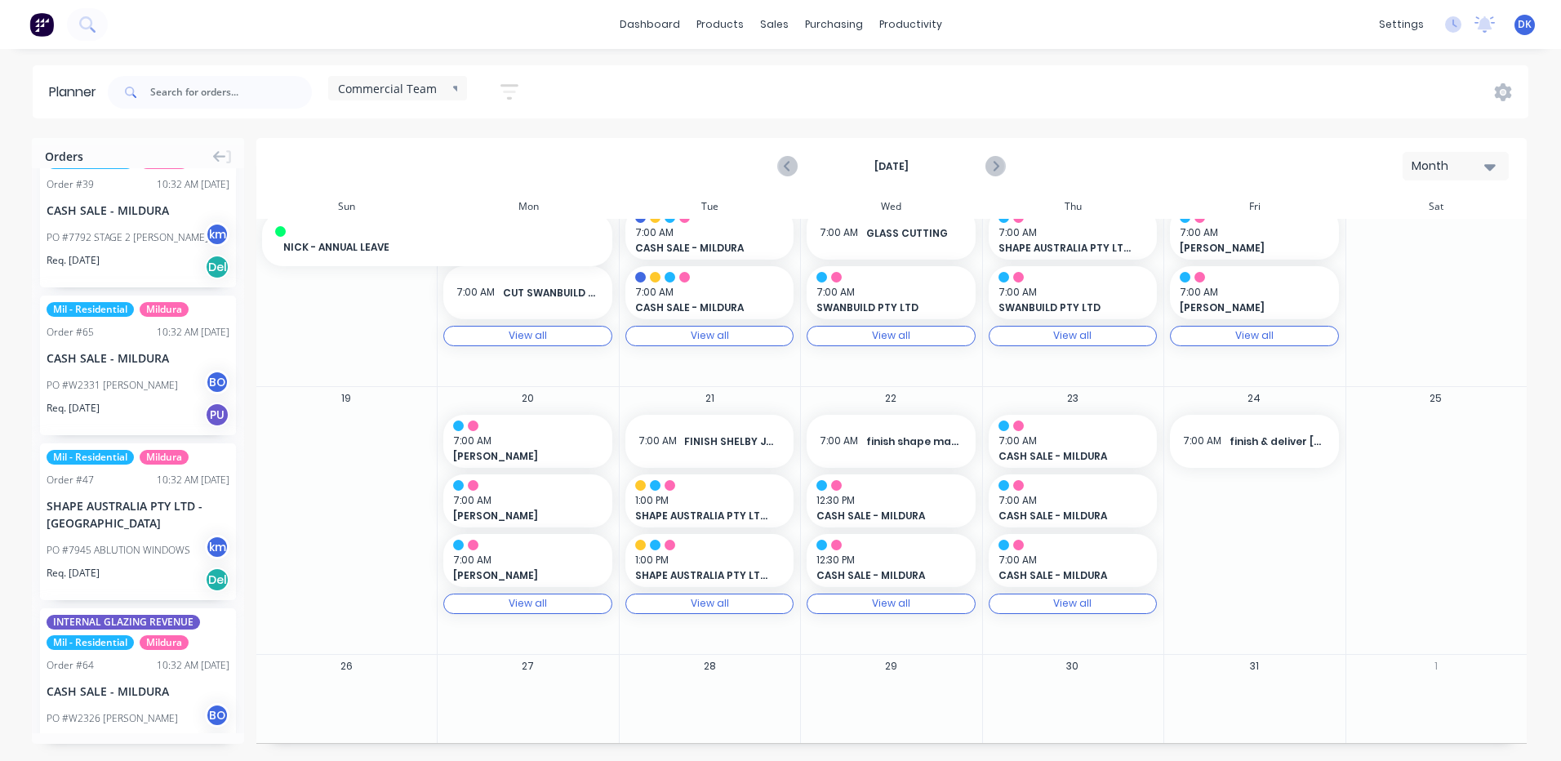
scroll to position [104, 0]
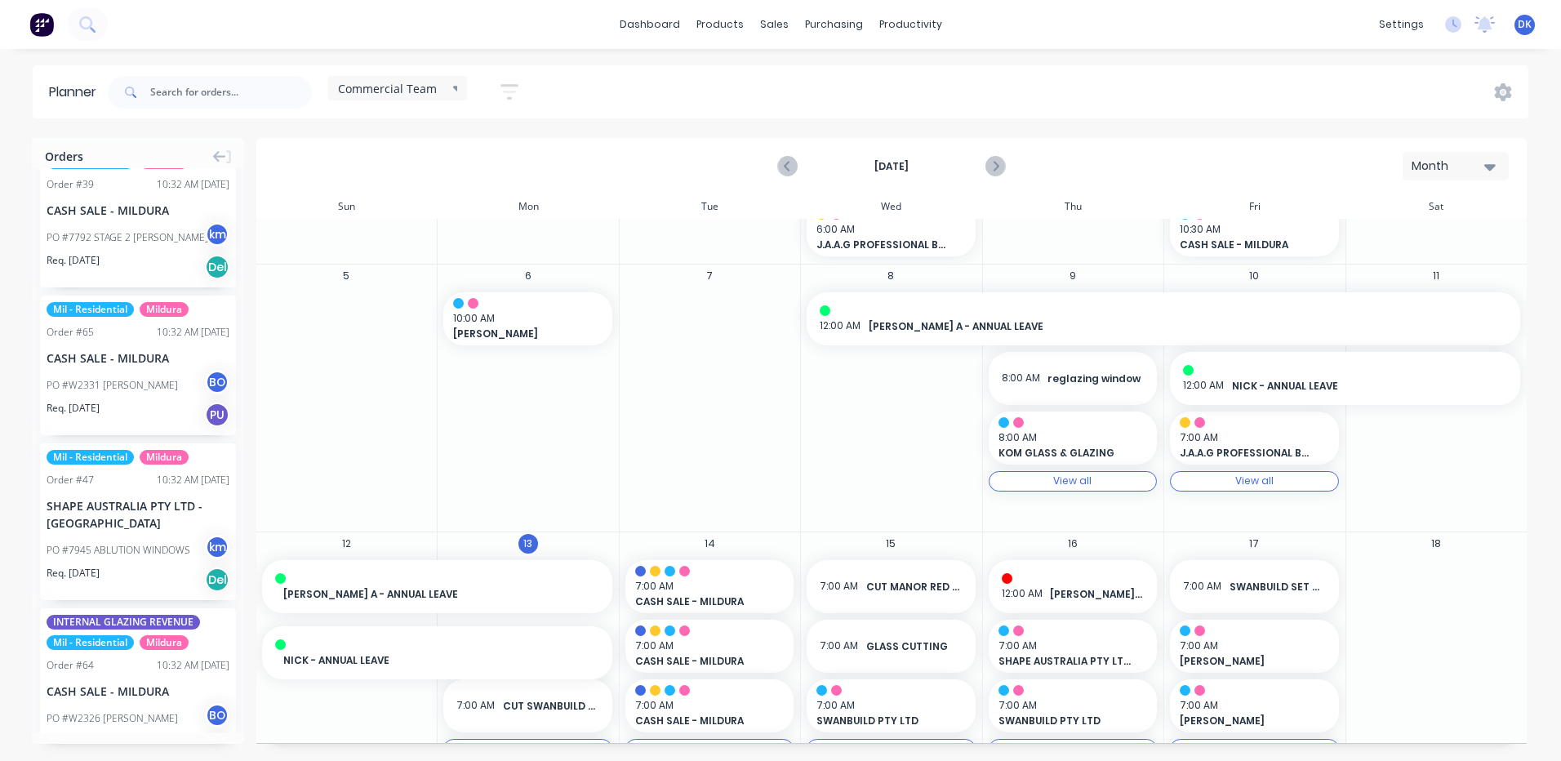
click at [1486, 163] on icon "button" at bounding box center [1489, 167] width 11 height 18
click at [1387, 236] on div "Week" at bounding box center [1426, 242] width 162 height 33
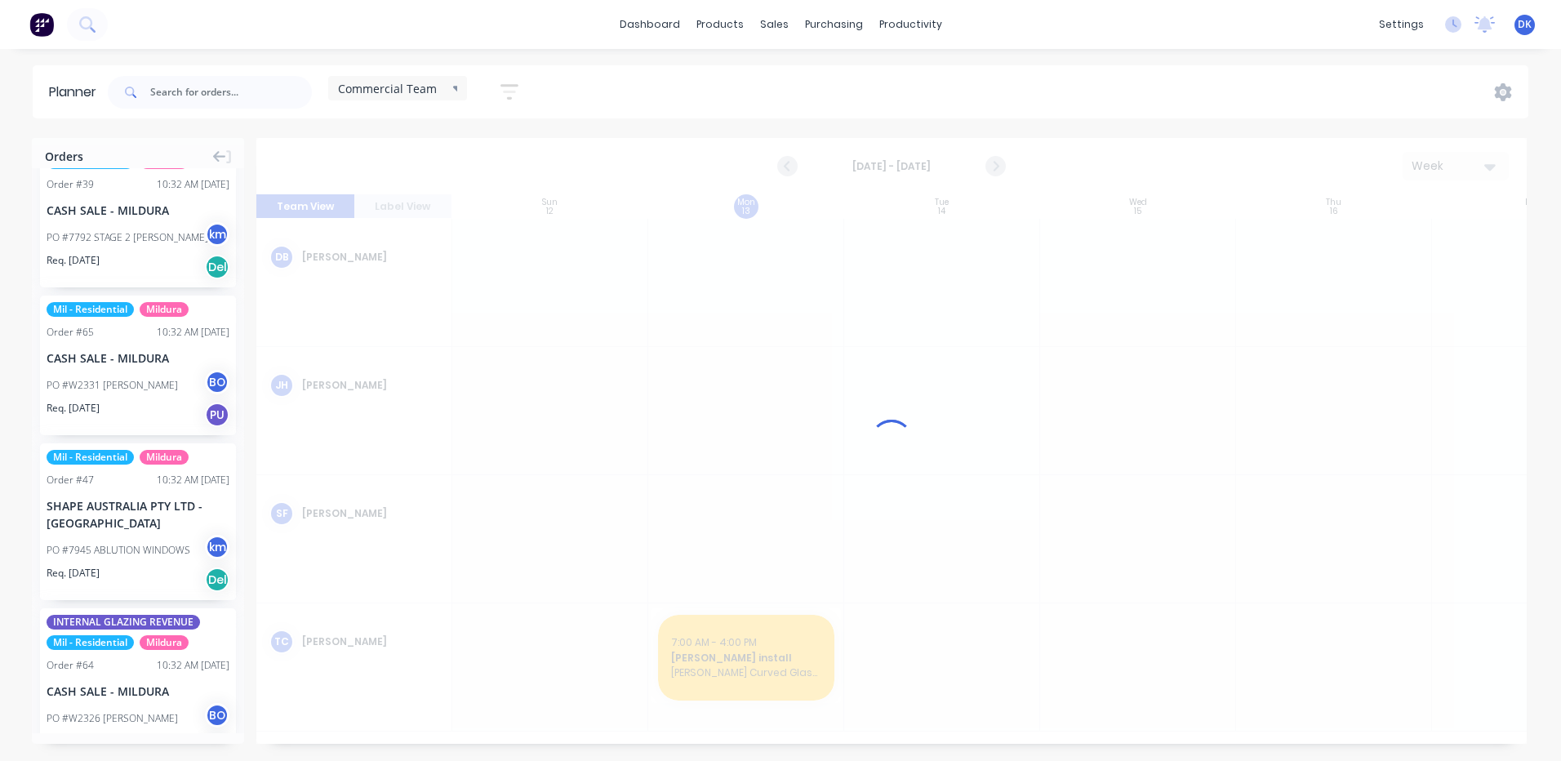
scroll to position [0, 1]
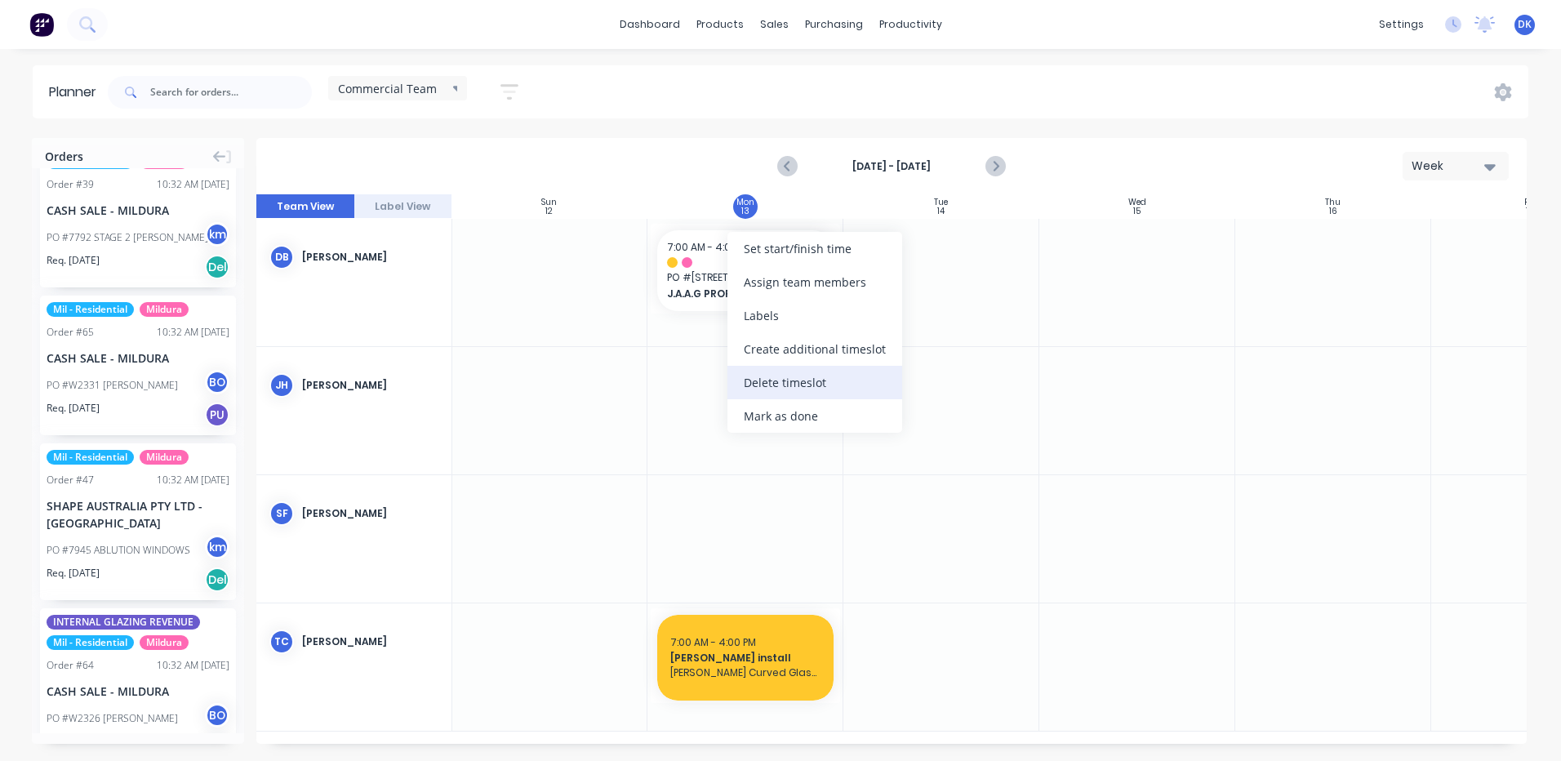
click at [786, 385] on div "Delete timeslot" at bounding box center [814, 382] width 175 height 33
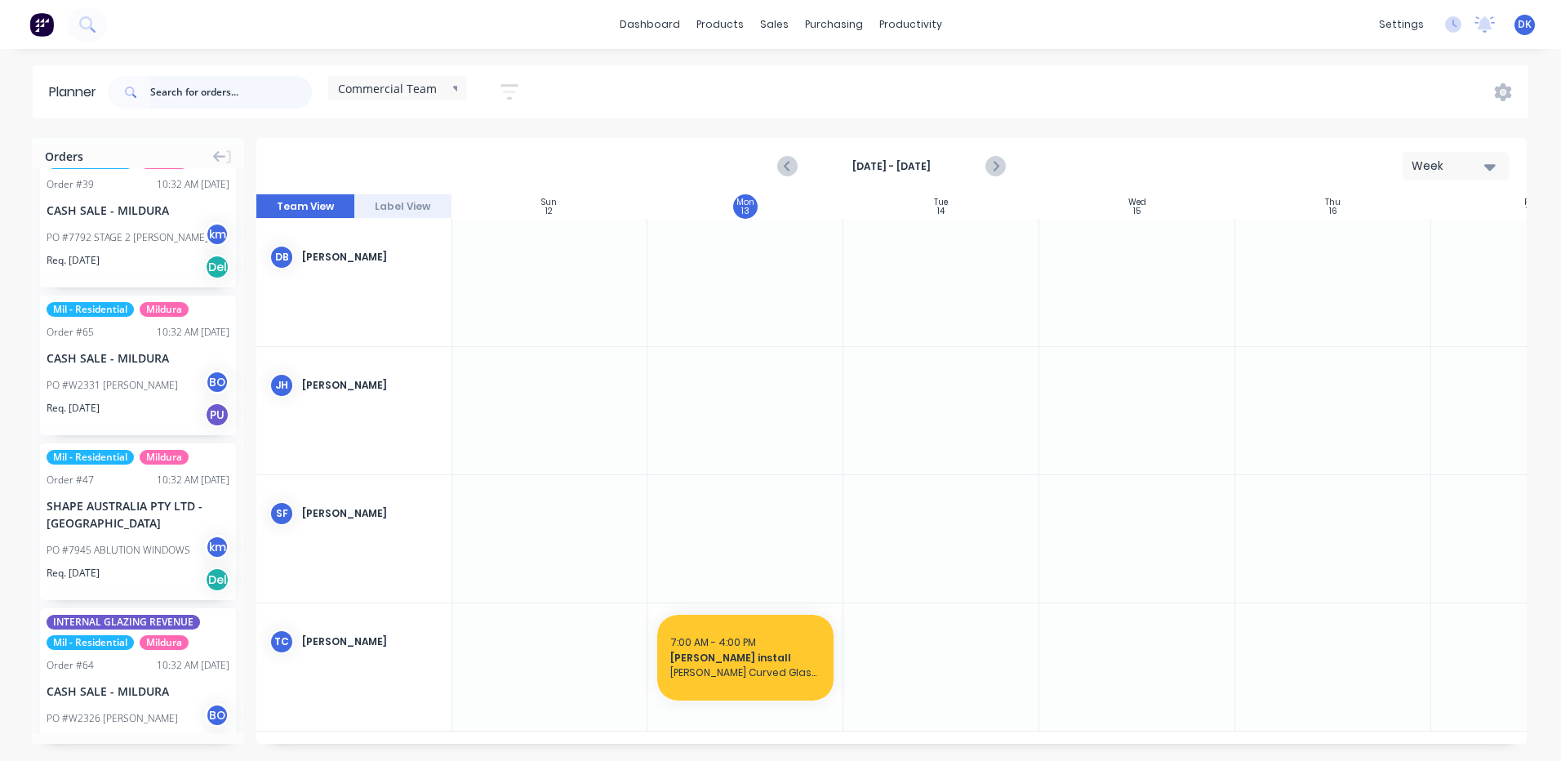
click at [169, 93] on input "text" at bounding box center [231, 92] width 162 height 33
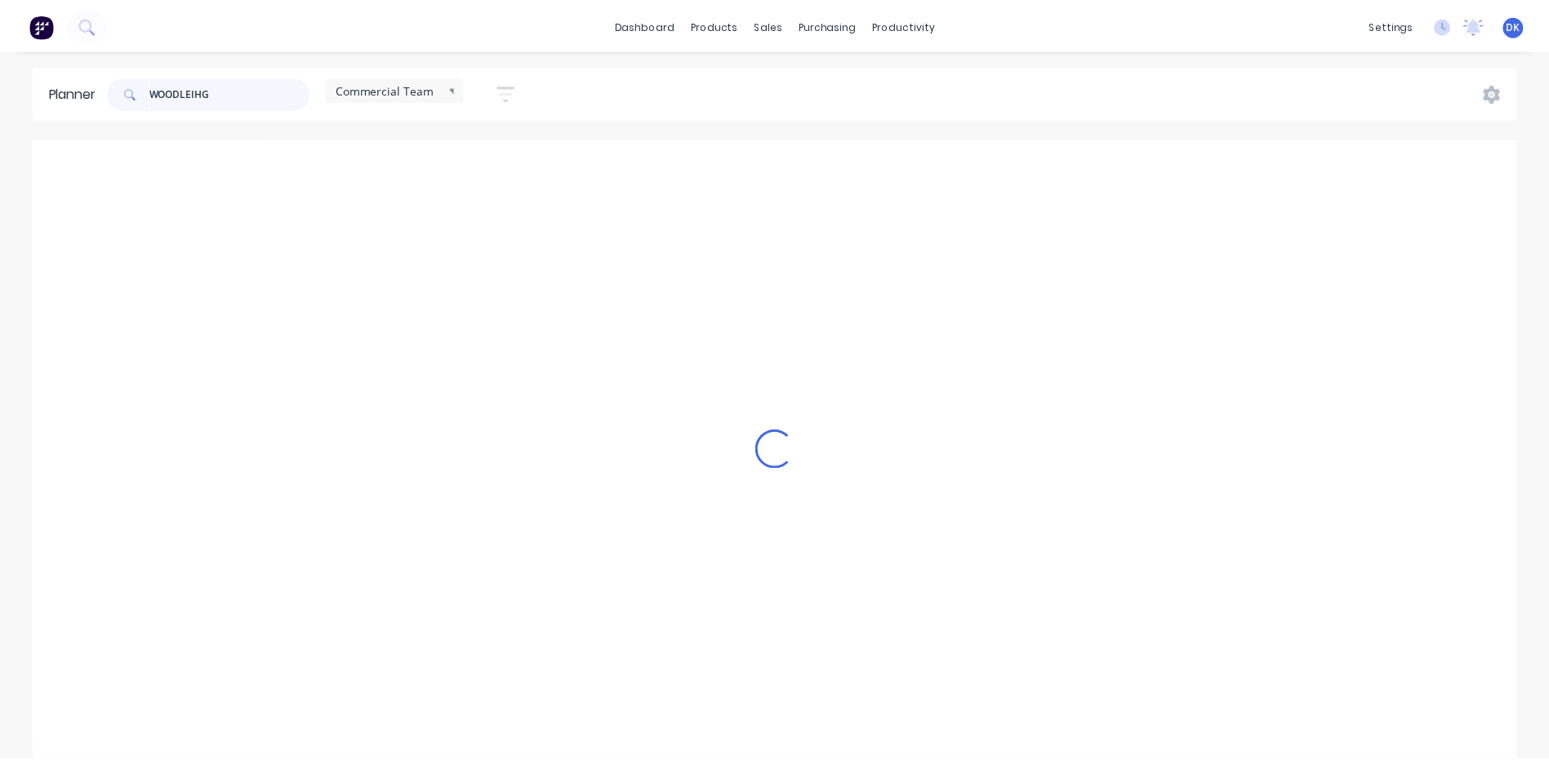
scroll to position [0, 0]
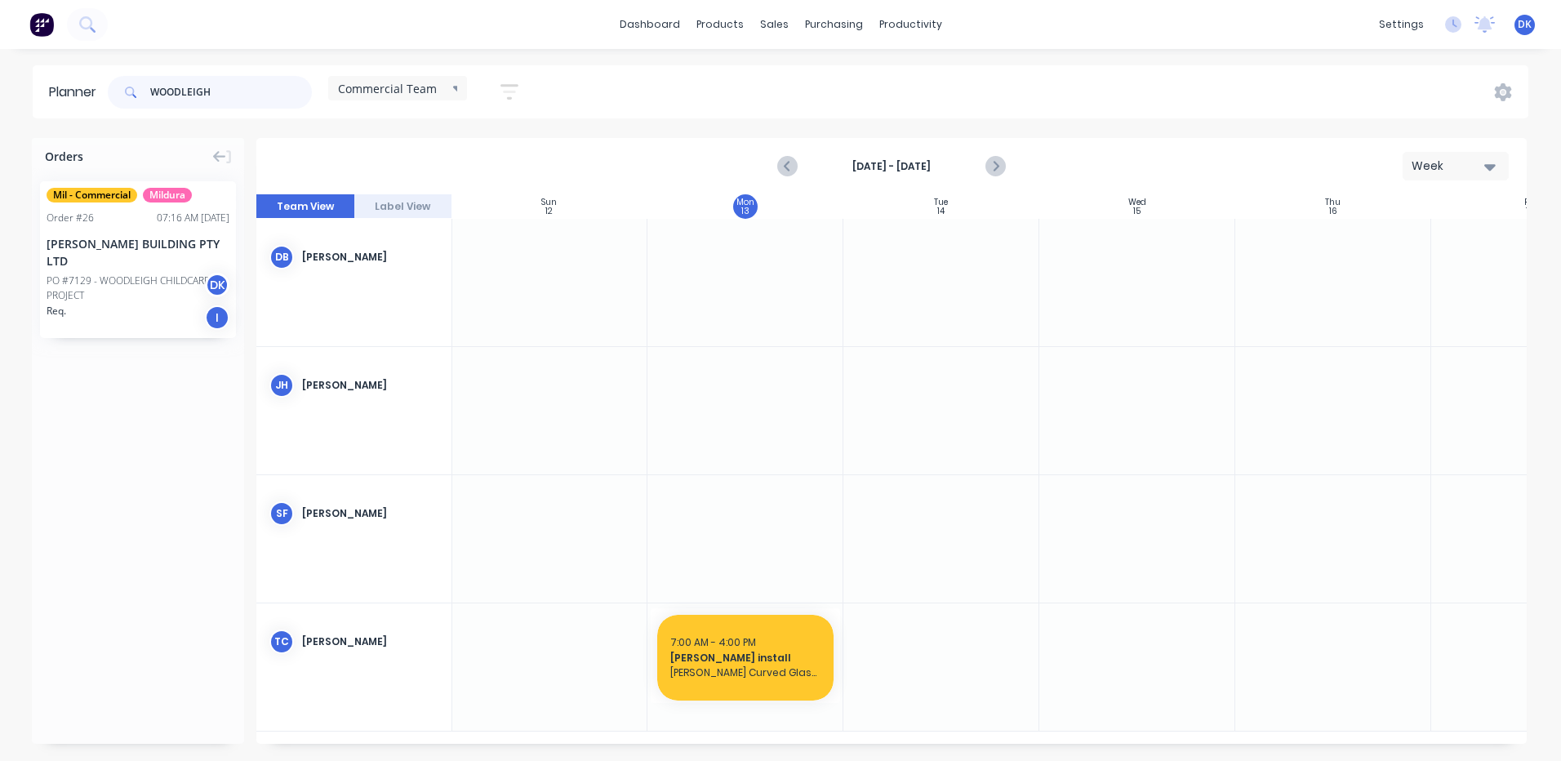
type input "WOODLEIGH"
drag, startPoint x: 113, startPoint y: 248, endPoint x: 919, endPoint y: 637, distance: 894.5
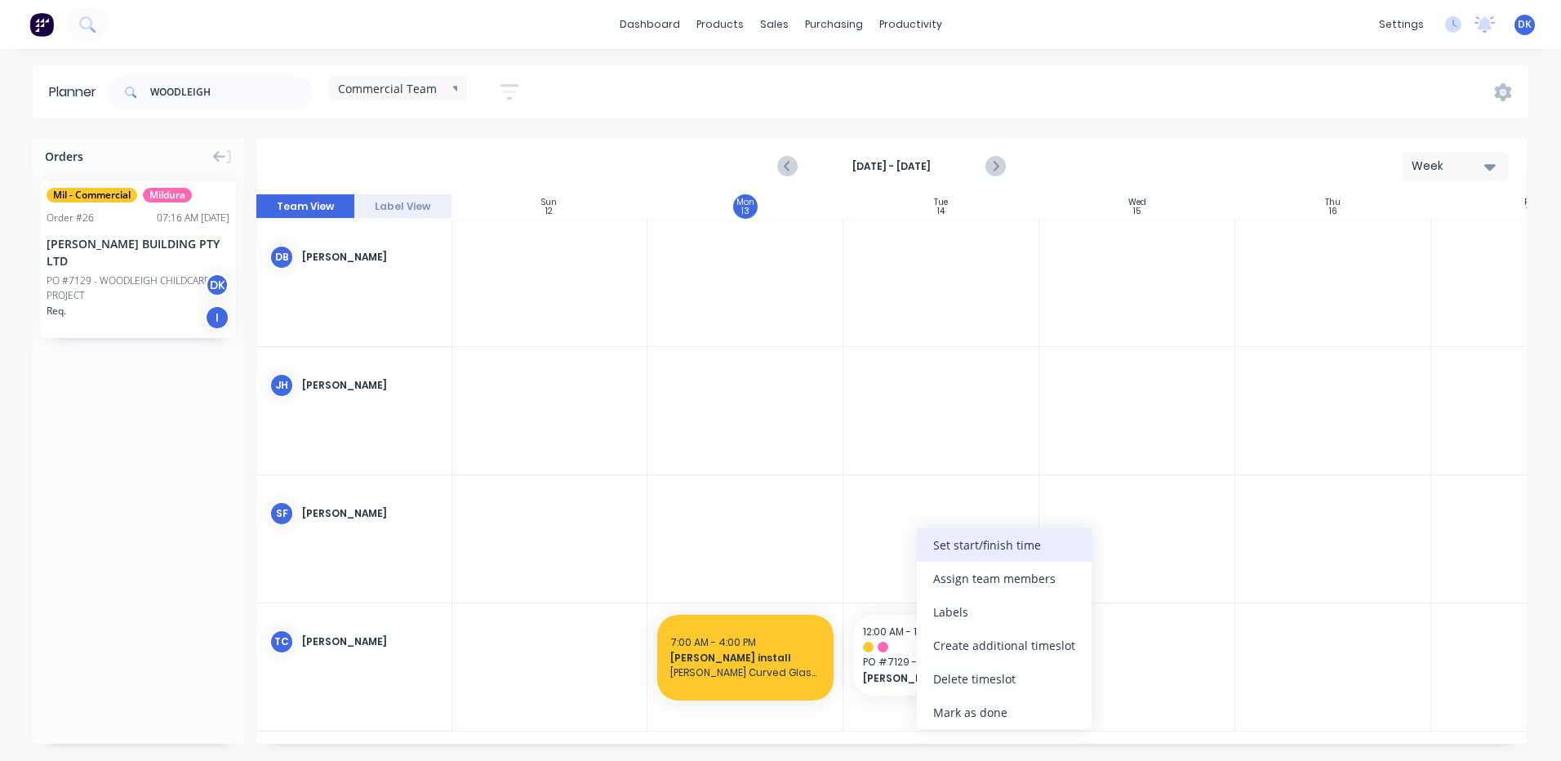
click at [1013, 540] on div "Set start/finish time" at bounding box center [1004, 544] width 175 height 33
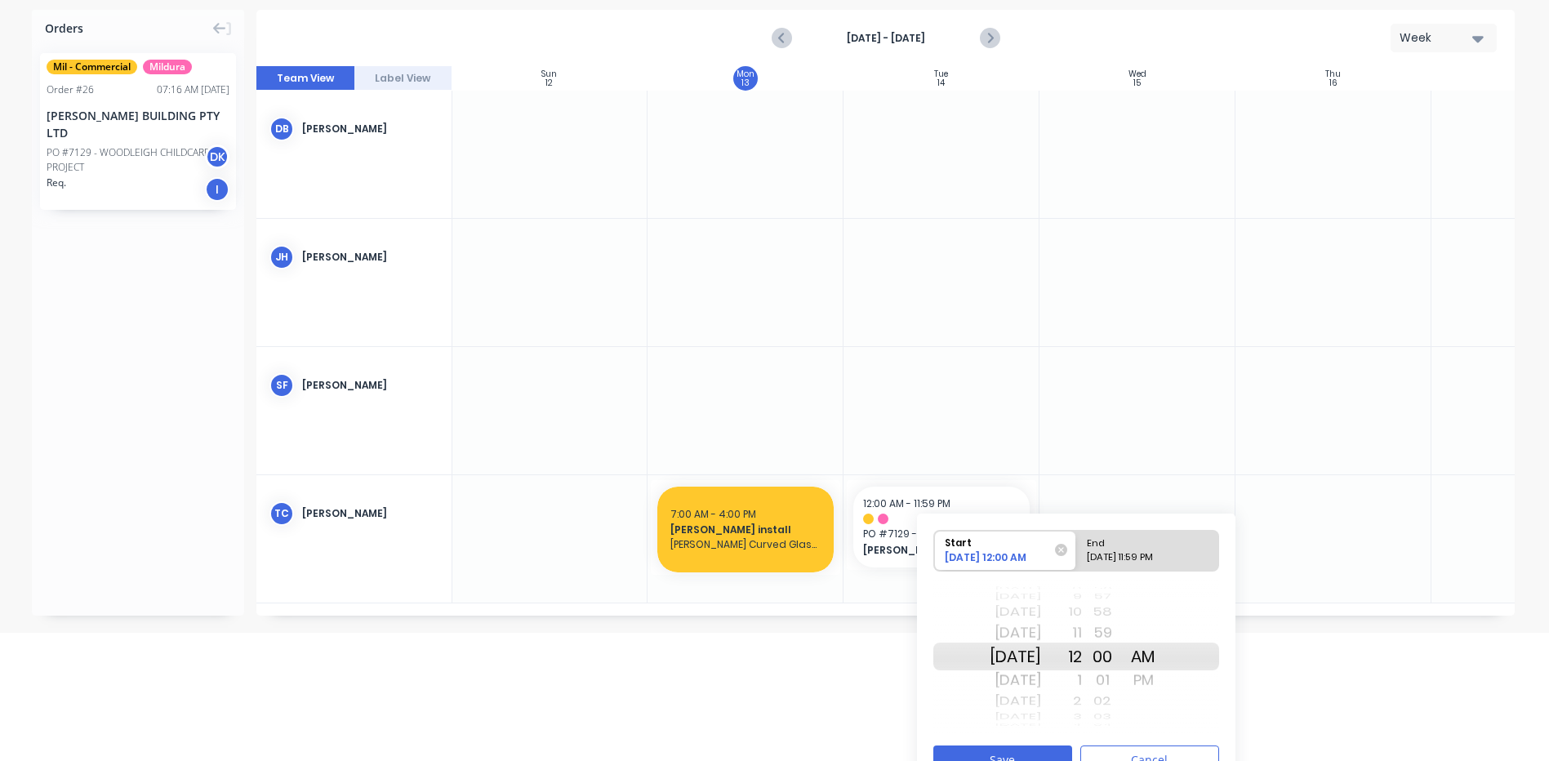
scroll to position [158, 0]
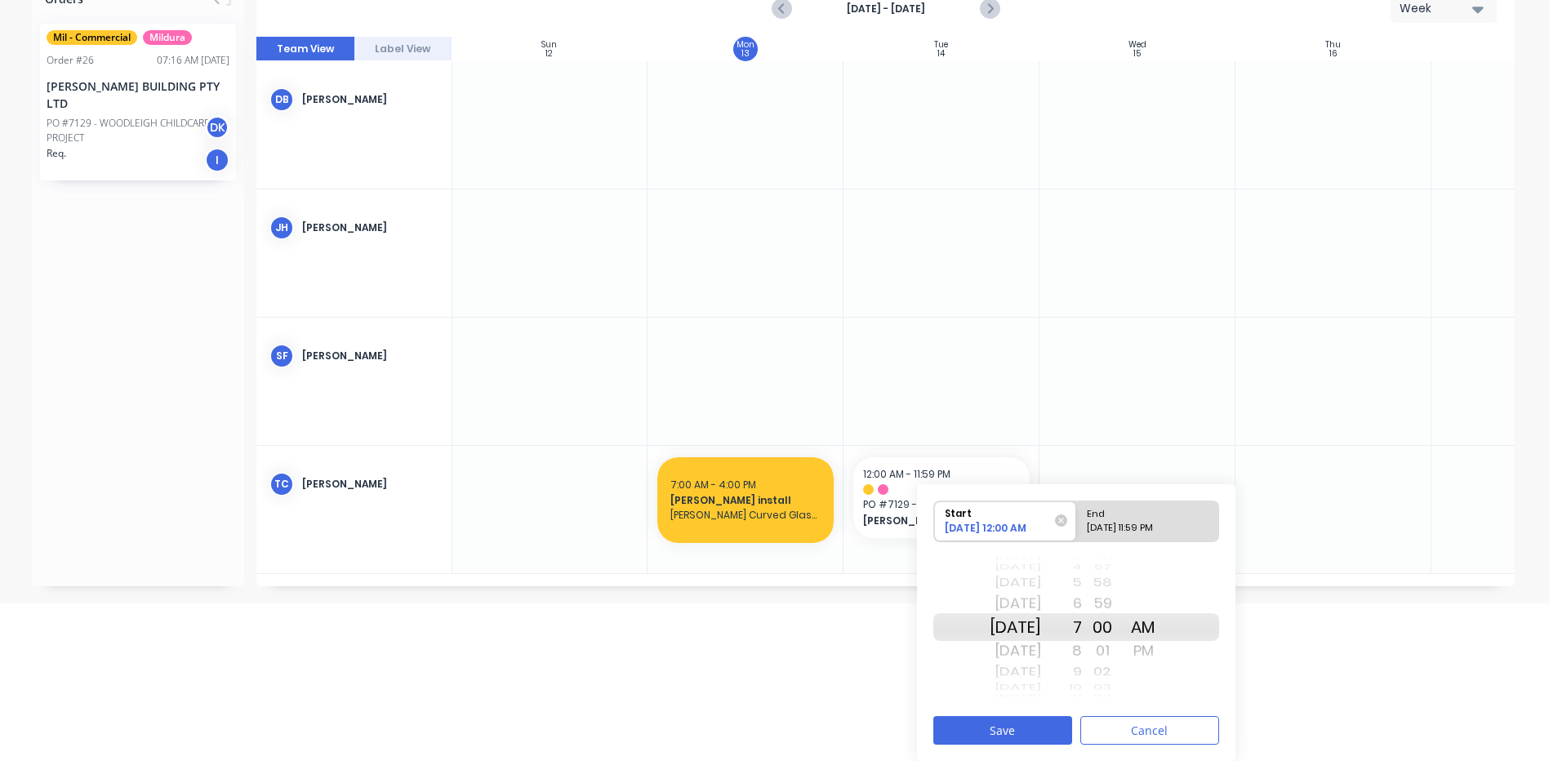
drag, startPoint x: 1094, startPoint y: 624, endPoint x: 1080, endPoint y: 429, distance: 194.8
click at [1080, 429] on div "Orders Mil - Commercial Mildura Order # 26 07:16 AM 09/10/25 MICHAEL KREGAR BUI…" at bounding box center [774, 291] width 1549 height 622
click at [1139, 524] on div "[DATE] 11:59 PM" at bounding box center [1140, 531] width 118 height 20
click at [1077, 524] on input "End [DATE] 11:59 PM" at bounding box center [1076, 521] width 1 height 40
radio input "true"
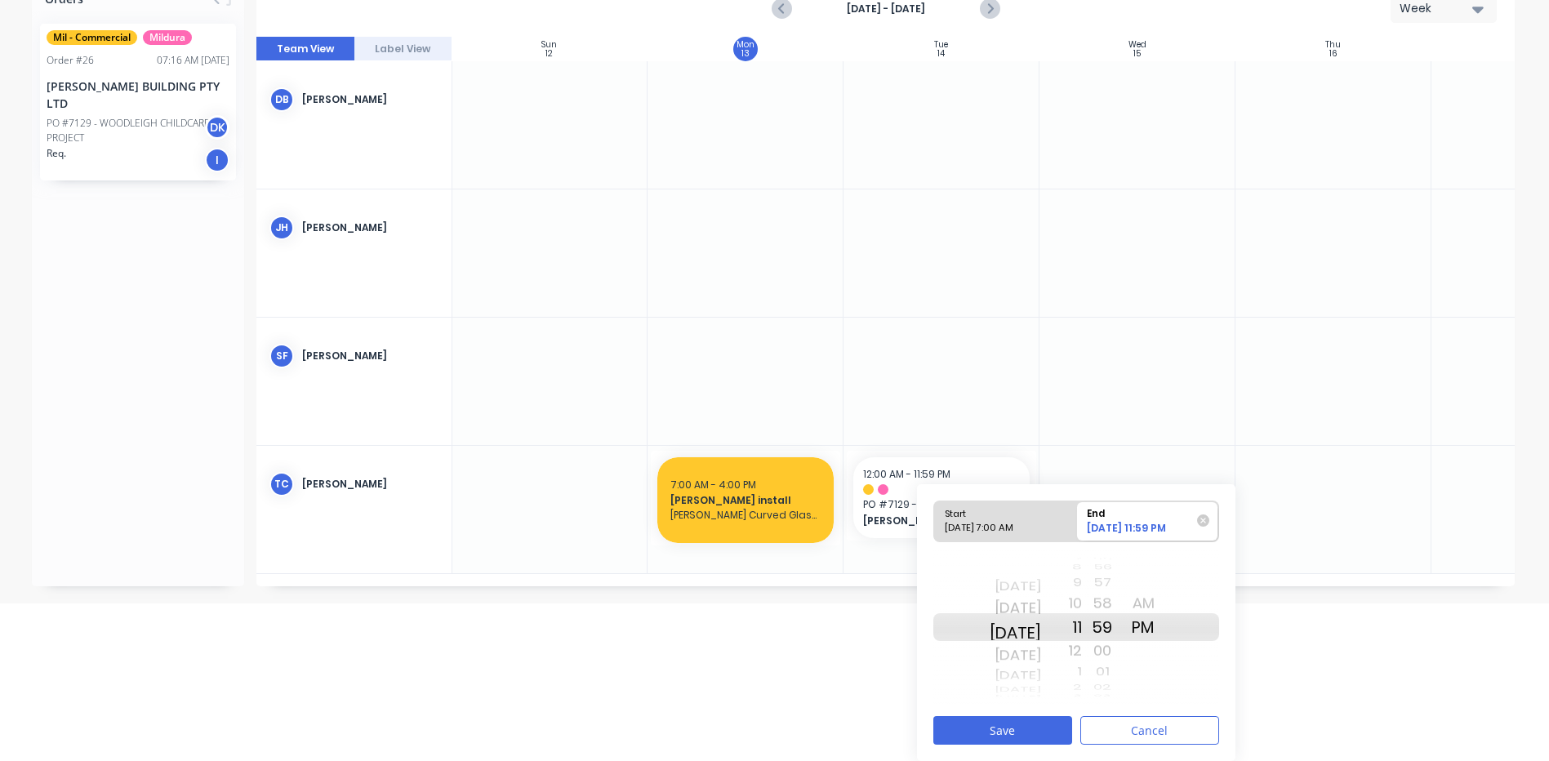
drag, startPoint x: 991, startPoint y: 624, endPoint x: 985, endPoint y: 575, distance: 50.1
click at [989, 575] on div "[DATE] [DATE] [DATE] [DATE] [DATE] [DATE] [DATE] [DATE] [DATE] [DATE] [DATE] [D…" at bounding box center [1014, 626] width 51 height 155
drag, startPoint x: 1099, startPoint y: 627, endPoint x: 1084, endPoint y: 492, distance: 135.5
click at [1084, 492] on div "Start 10/14/2025 7:00 AM End 10/16/2025 11:59 PM Tue Oct 14 Wed Oct 15 Thu Oct …" at bounding box center [1076, 622] width 318 height 277
drag, startPoint x: 1118, startPoint y: 614, endPoint x: 1115, endPoint y: 599, distance: 14.9
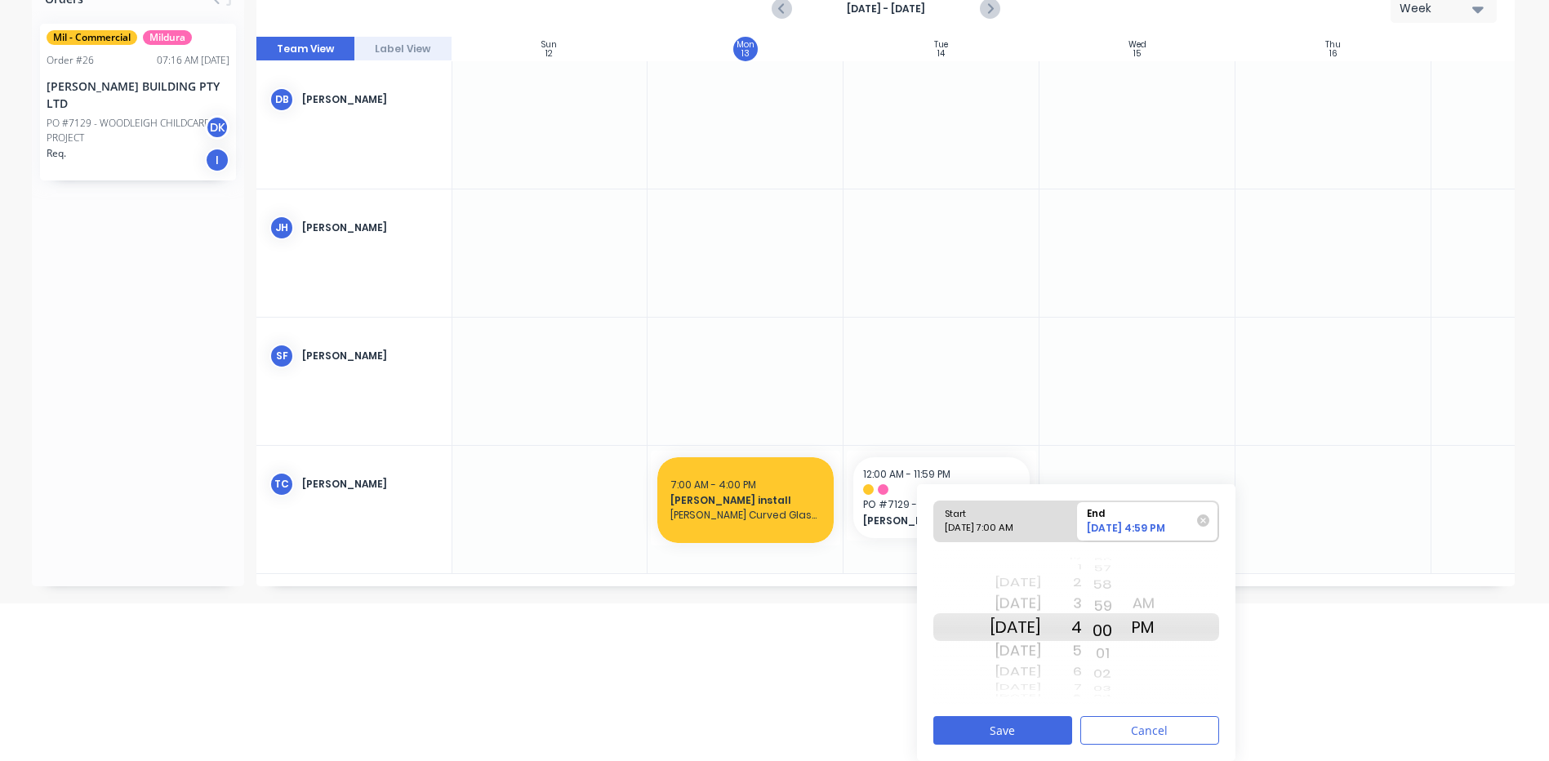
click at [1115, 599] on div "20 21 22 23 24 25 26 27 28 29 30 31 32 33 34 35 36 37 38 39 40 41 42 43 44 45 4…" at bounding box center [1102, 626] width 41 height 155
click at [980, 726] on button "Save" at bounding box center [1002, 730] width 139 height 29
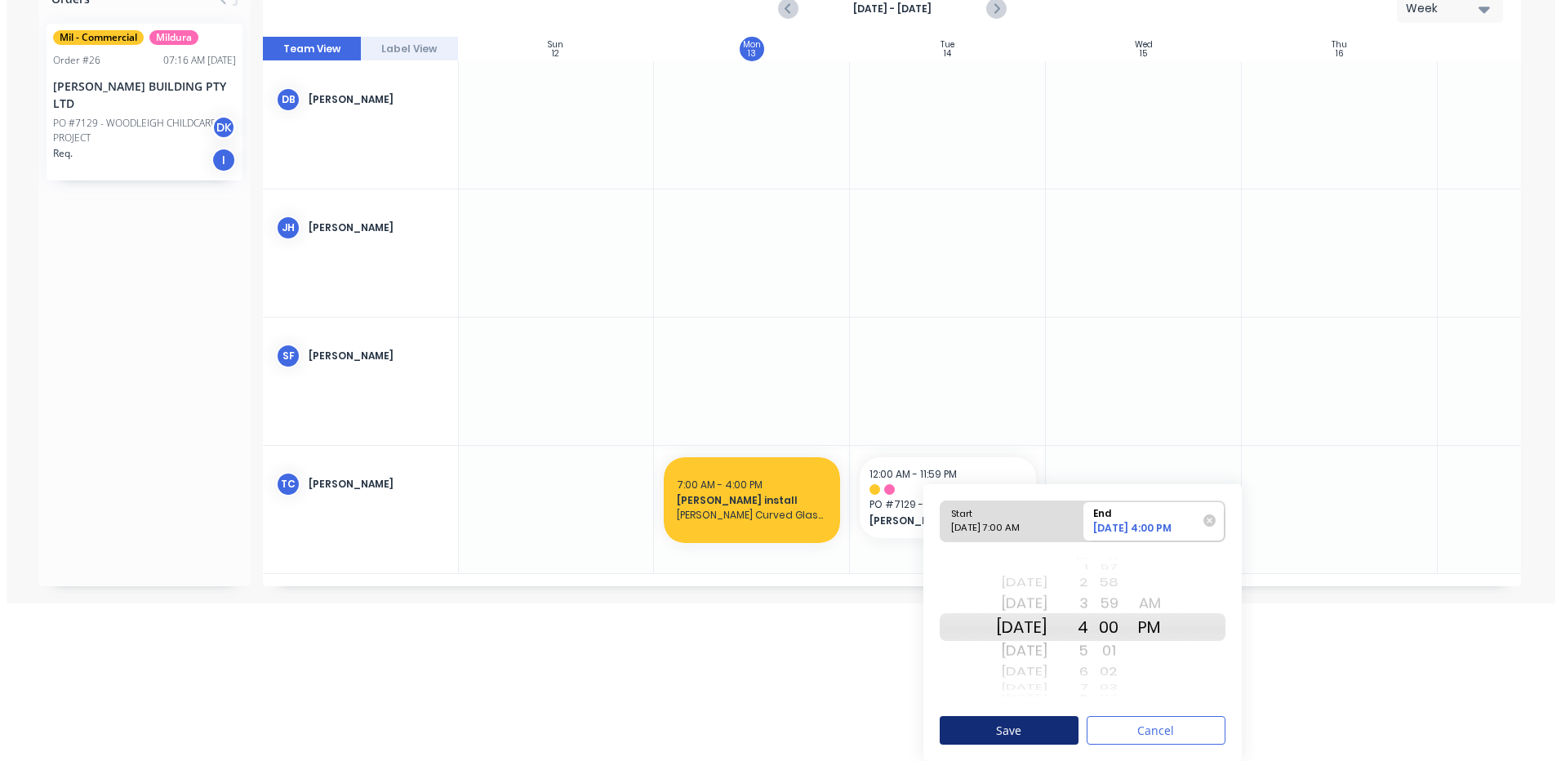
scroll to position [0, 0]
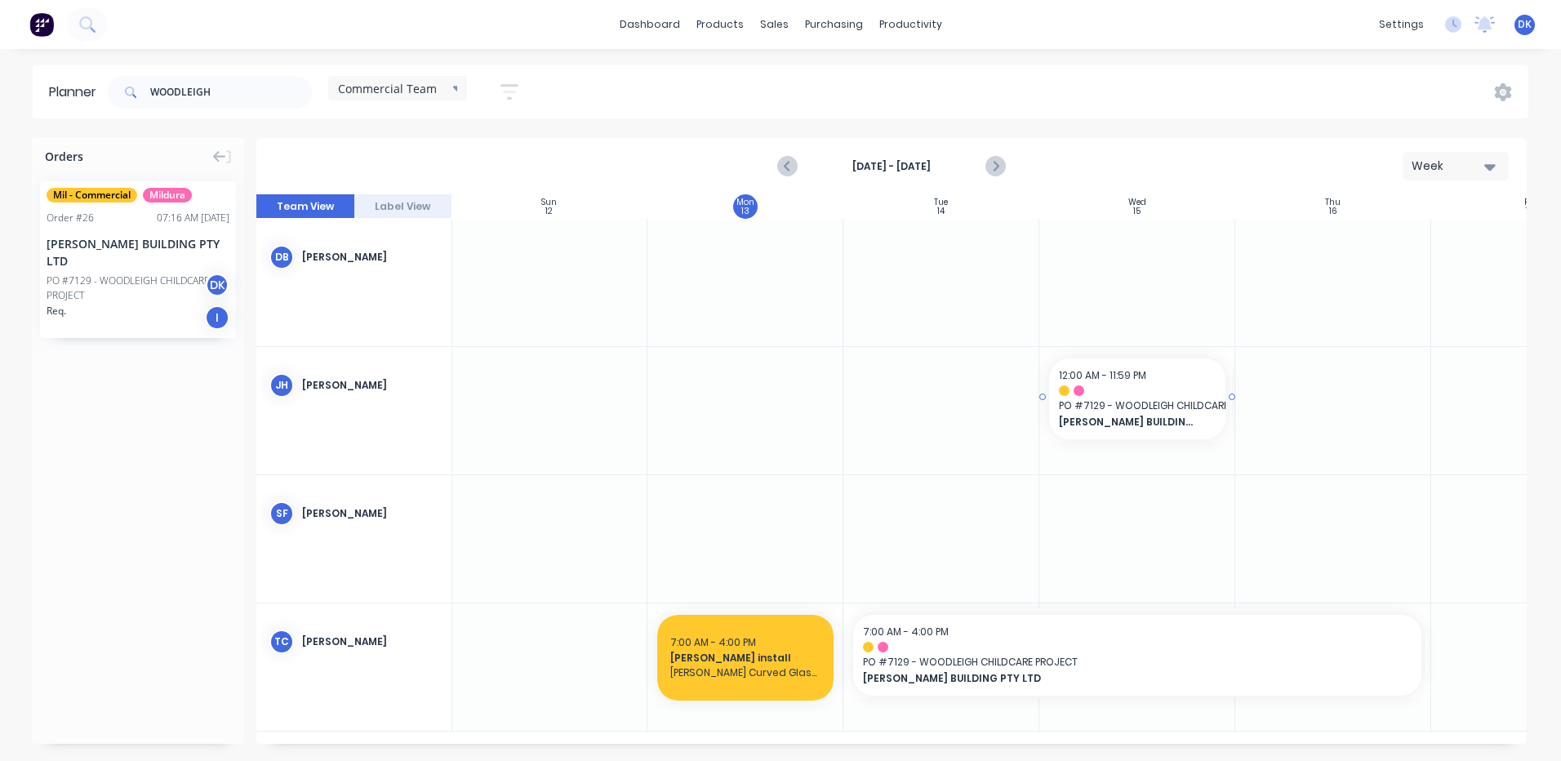
drag, startPoint x: 111, startPoint y: 251, endPoint x: 1098, endPoint y: 398, distance: 997.8
click at [1138, 372] on div "Set start/finish time" at bounding box center [1191, 375] width 175 height 33
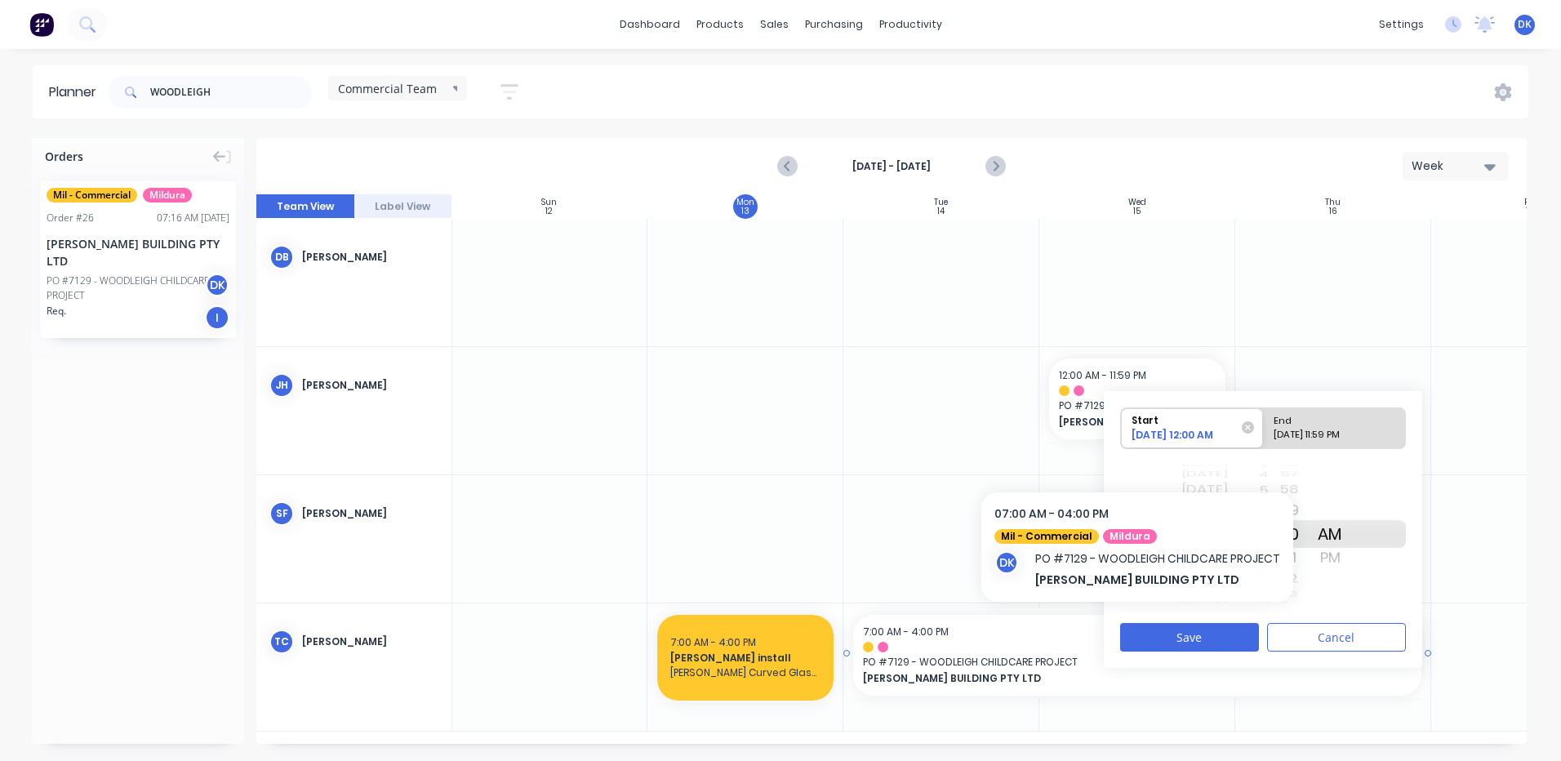
drag, startPoint x: 1287, startPoint y: 533, endPoint x: 1303, endPoint y: 673, distance: 141.4
click at [1303, 673] on div "Orders Mil - Commercial Mildura Order # 26 07:16 AM 09/10/25 MICHAEL KREGAR BUI…" at bounding box center [780, 449] width 1561 height 622
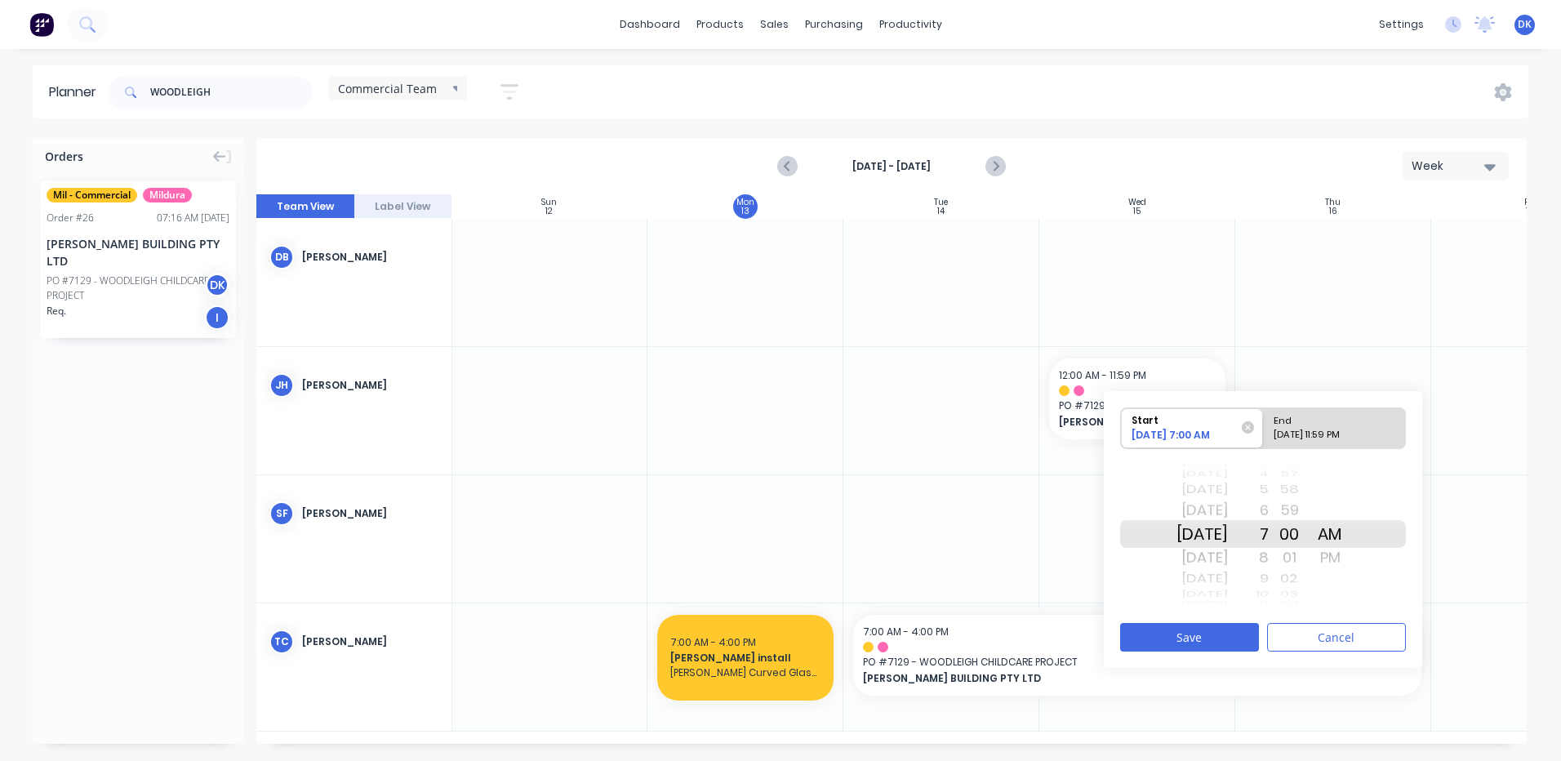
click at [1320, 425] on div "End" at bounding box center [1327, 418] width 118 height 20
click at [1264, 425] on input "End 10/15/2025 11:59 PM" at bounding box center [1263, 428] width 1 height 40
radio input "true"
drag, startPoint x: 1206, startPoint y: 530, endPoint x: 1196, endPoint y: 482, distance: 48.3
click at [1196, 482] on div "Wed Oct 15 Thu Oct 16 Fri Oct 17 Sat Oct 18 Sun Oct 19 Mon Oct 20 Tue Oct 21 We…" at bounding box center [1201, 533] width 51 height 155
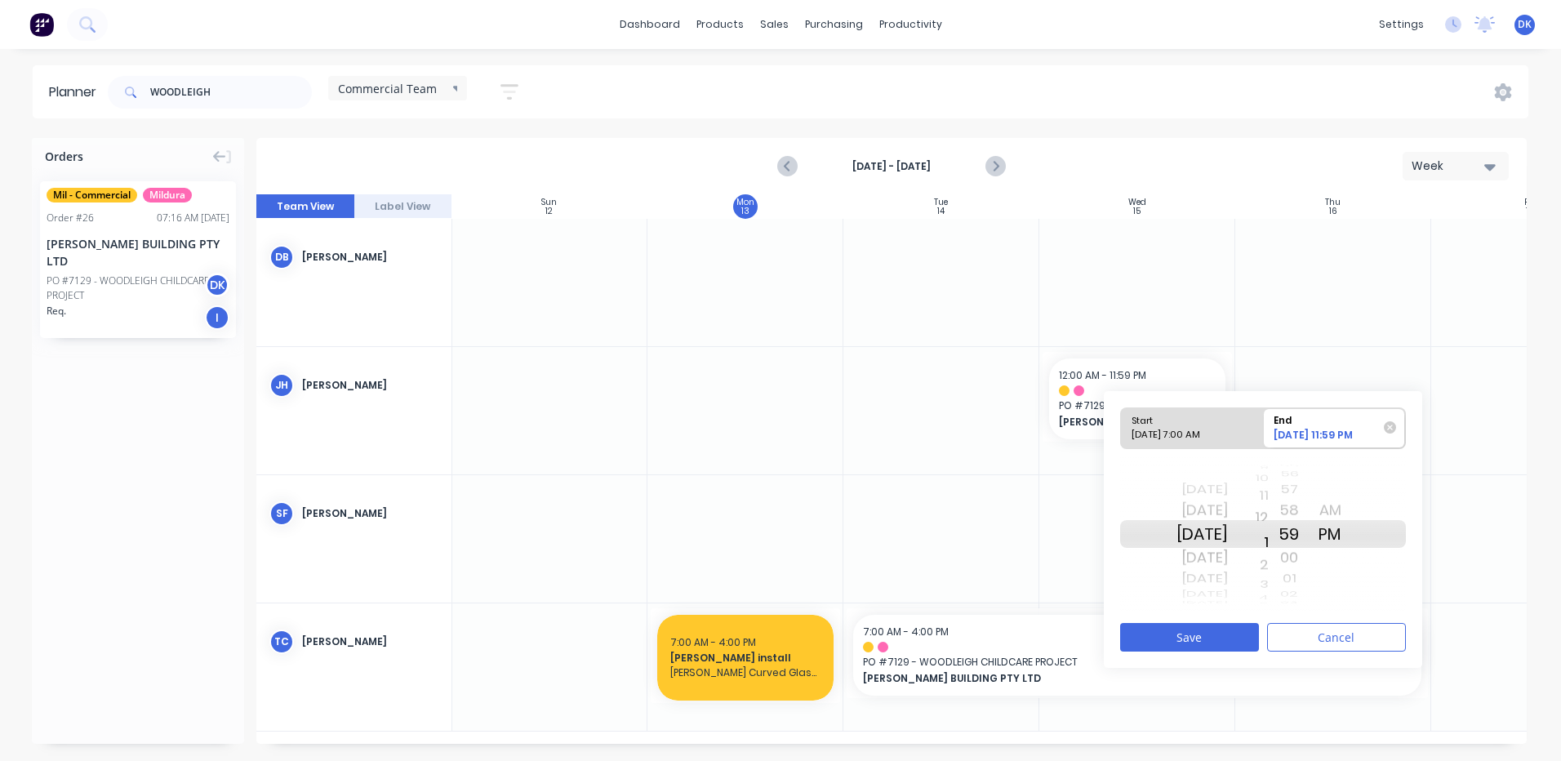
drag, startPoint x: 1287, startPoint y: 536, endPoint x: 1263, endPoint y: 490, distance: 52.6
click at [1263, 489] on div "9 10 11 12 1 2 3 4 5 6 7 8 9 10 11 12 1 2 3 4 5 6 7 8 9 10 11 12 1 2 3 4 5 6 7 …" at bounding box center [1248, 533] width 41 height 155
drag, startPoint x: 1312, startPoint y: 534, endPoint x: 1316, endPoint y: 624, distance: 90.7
click at [1315, 628] on div "Start 10/15/2025 7:00 AM End 10/17/2025 1:59 PM Wed Oct 15 Thu Oct 16 Fri Oct 1…" at bounding box center [1263, 529] width 318 height 277
drag, startPoint x: 1306, startPoint y: 535, endPoint x: 1355, endPoint y: 758, distance: 228.2
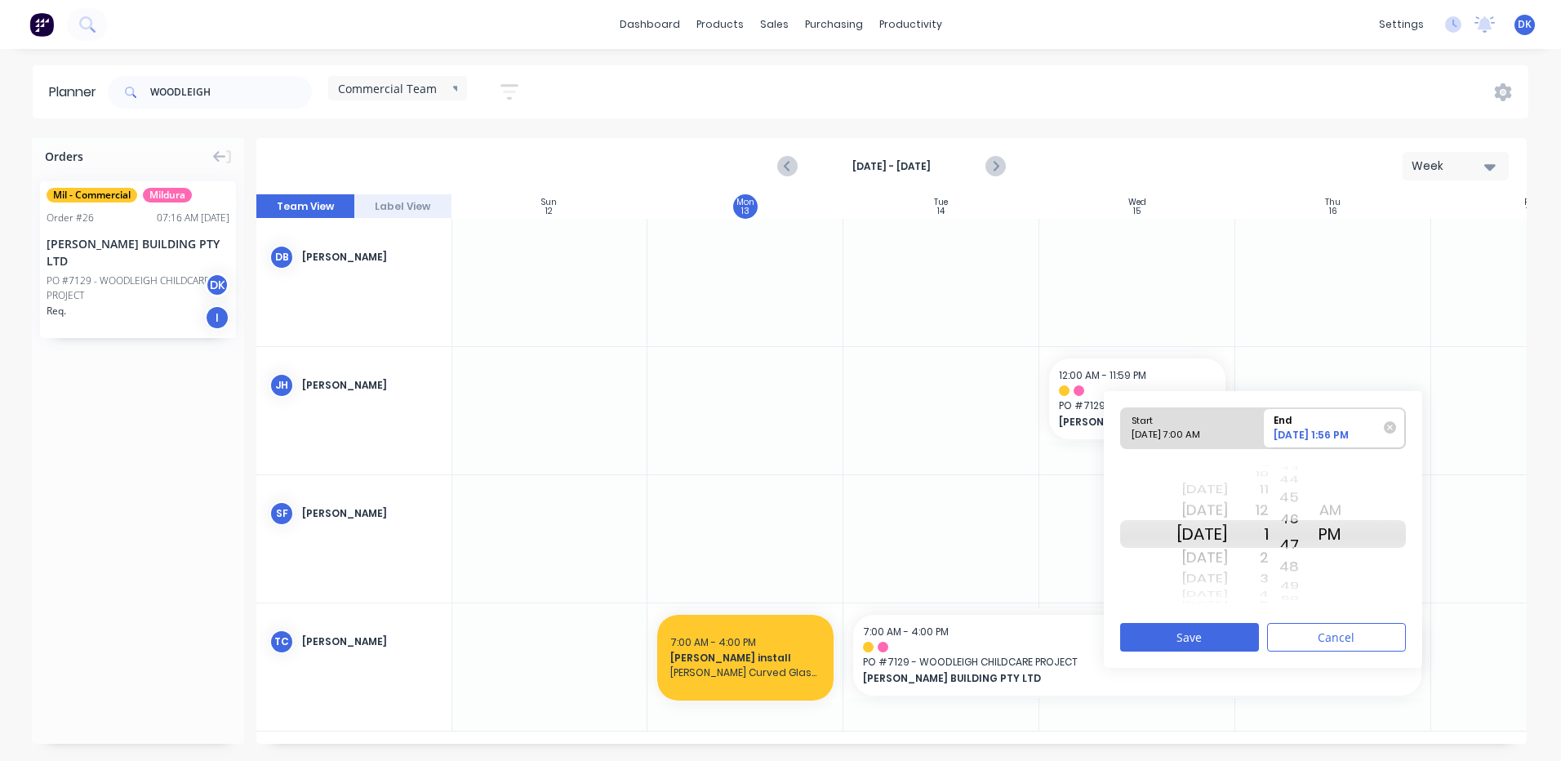
click at [1359, 760] on html "dashboard products sales purchasing productivity dashboard products Product Cat…" at bounding box center [780, 380] width 1561 height 761
drag, startPoint x: 1313, startPoint y: 567, endPoint x: 1340, endPoint y: 756, distance: 190.6
click at [1340, 760] on div "Planner WOODLEIGH Commercial Team Save new view None edit Commercial Team (Defa…" at bounding box center [780, 413] width 1561 height 696
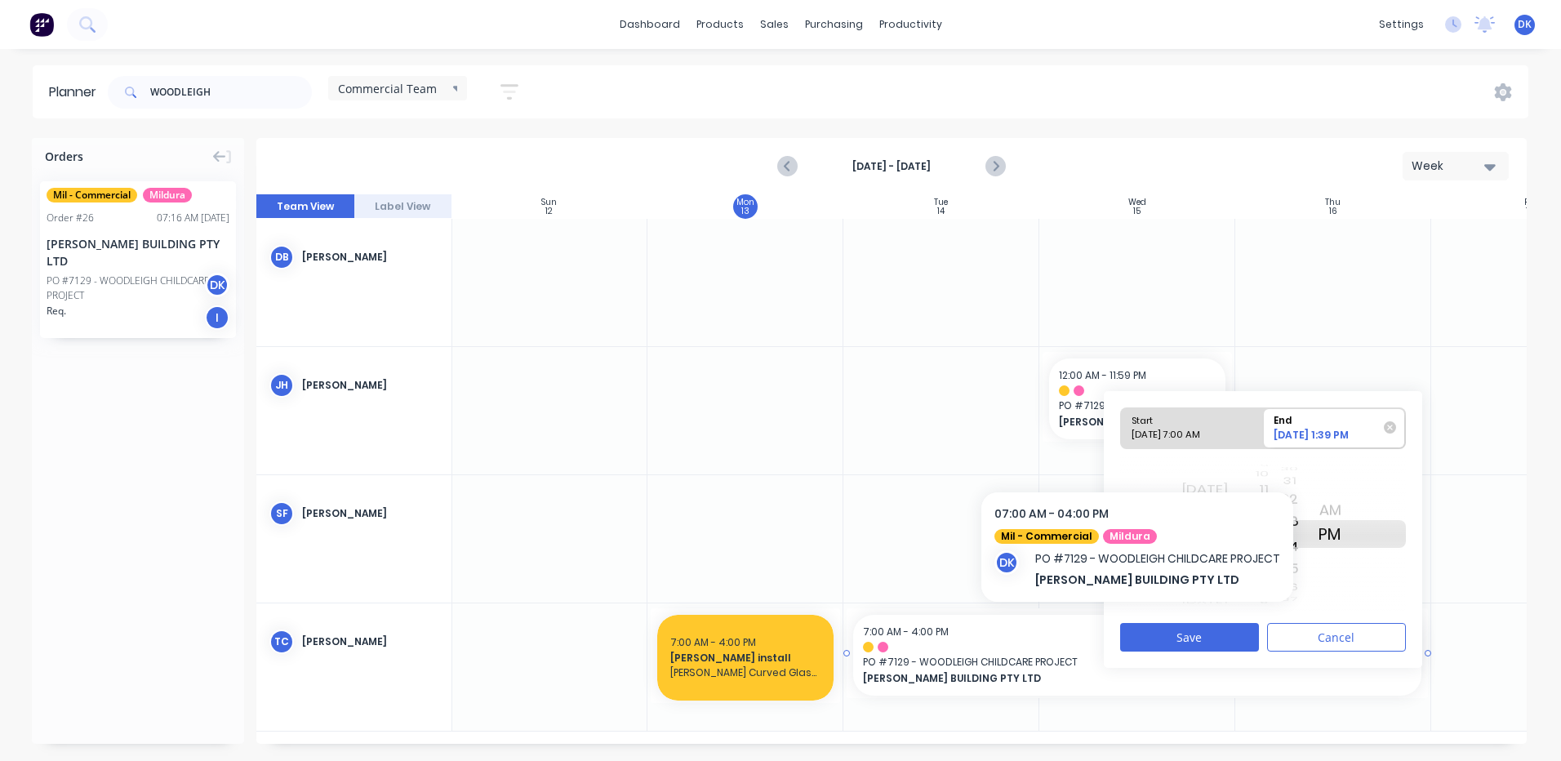
drag, startPoint x: 1309, startPoint y: 536, endPoint x: 1332, endPoint y: 681, distance: 147.2
click at [1332, 681] on div "Orders Mil - Commercial Mildura Order # 26 07:16 AM 09/10/25 MICHAEL KREGAR BUI…" at bounding box center [780, 449] width 1561 height 622
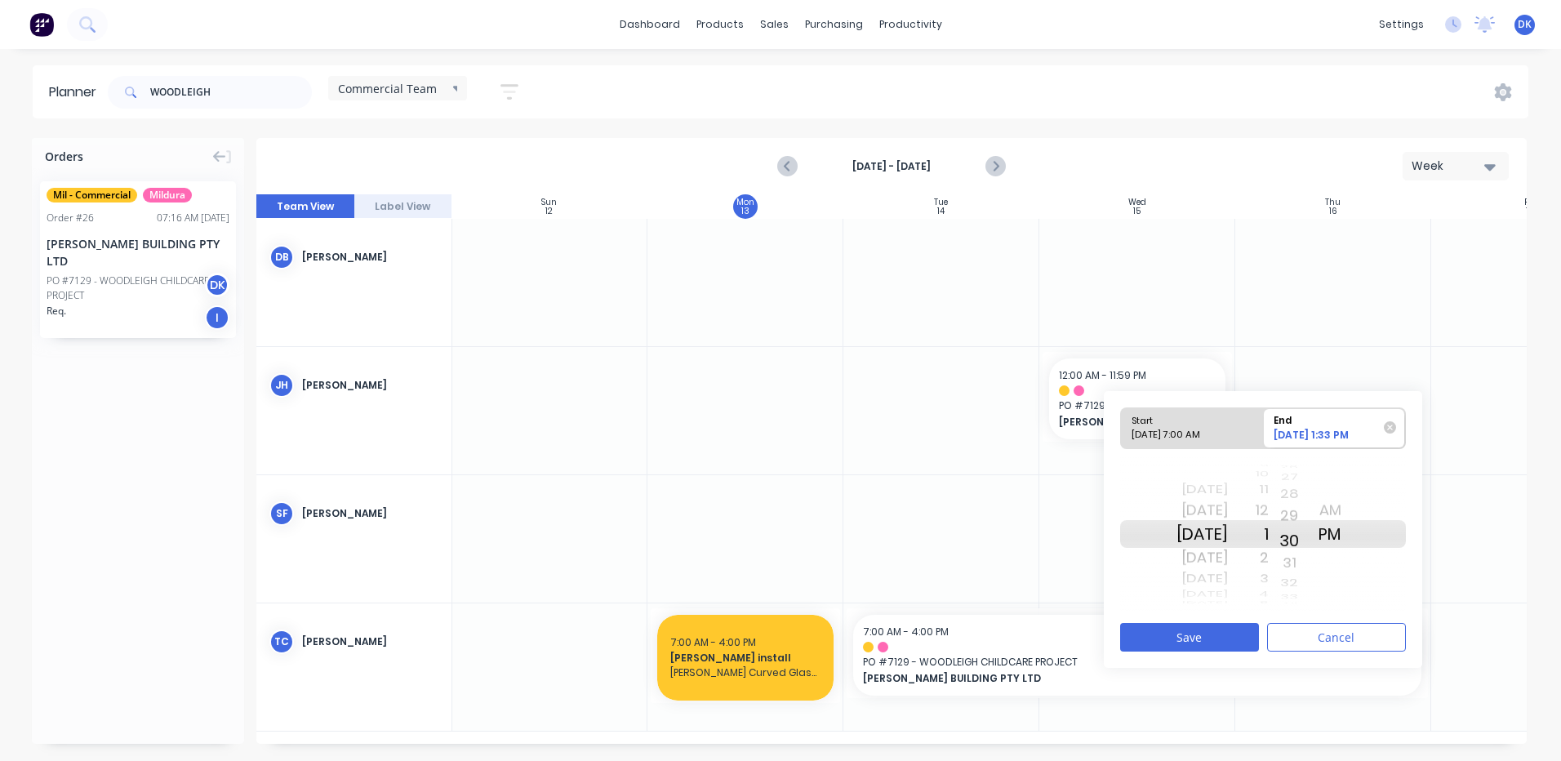
drag, startPoint x: 1313, startPoint y: 529, endPoint x: 1318, endPoint y: 619, distance: 89.9
click at [1318, 619] on div "Start 10/15/2025 7:00 AM End 10/17/2025 1:33 PM Wed Oct 15 Thu Oct 16 Fri Oct 1…" at bounding box center [1263, 529] width 318 height 277
click at [1202, 632] on button "Save" at bounding box center [1189, 637] width 139 height 29
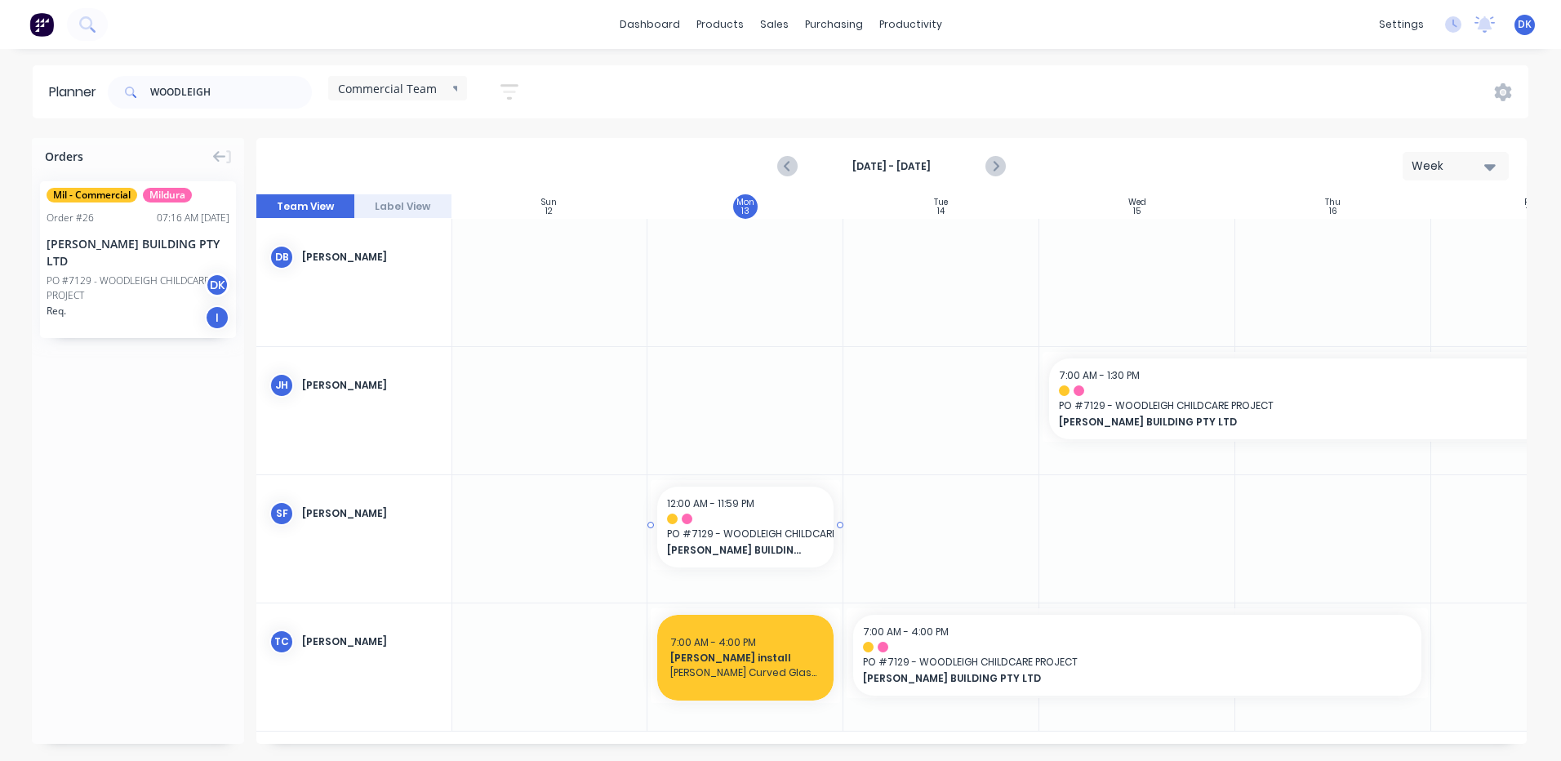
drag, startPoint x: 159, startPoint y: 284, endPoint x: 718, endPoint y: 509, distance: 602.1
drag, startPoint x: 136, startPoint y: 264, endPoint x: 755, endPoint y: 275, distance: 619.7
click at [707, 517] on div at bounding box center [745, 518] width 157 height 11
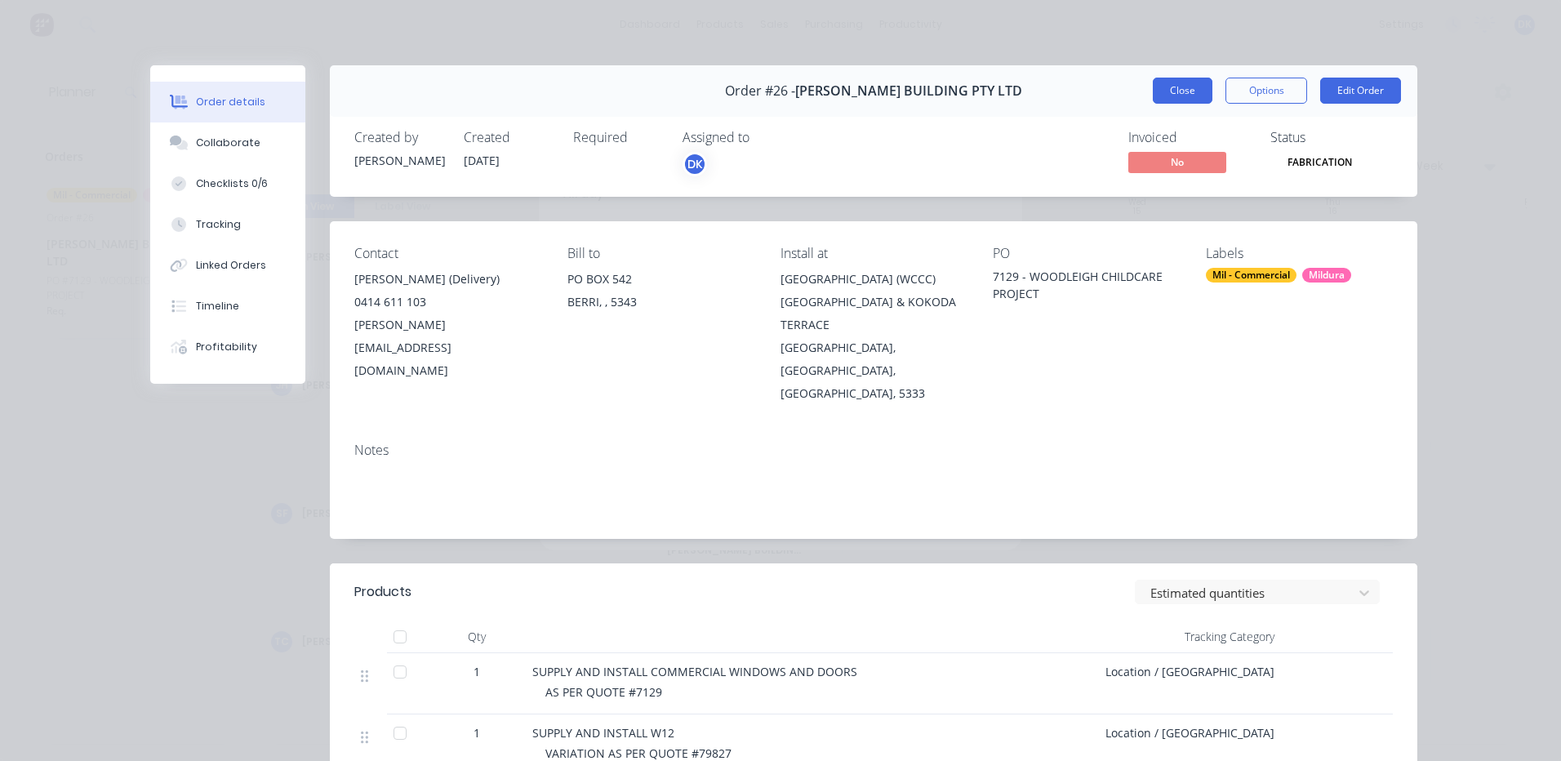
click at [1166, 90] on button "Close" at bounding box center [1183, 91] width 60 height 26
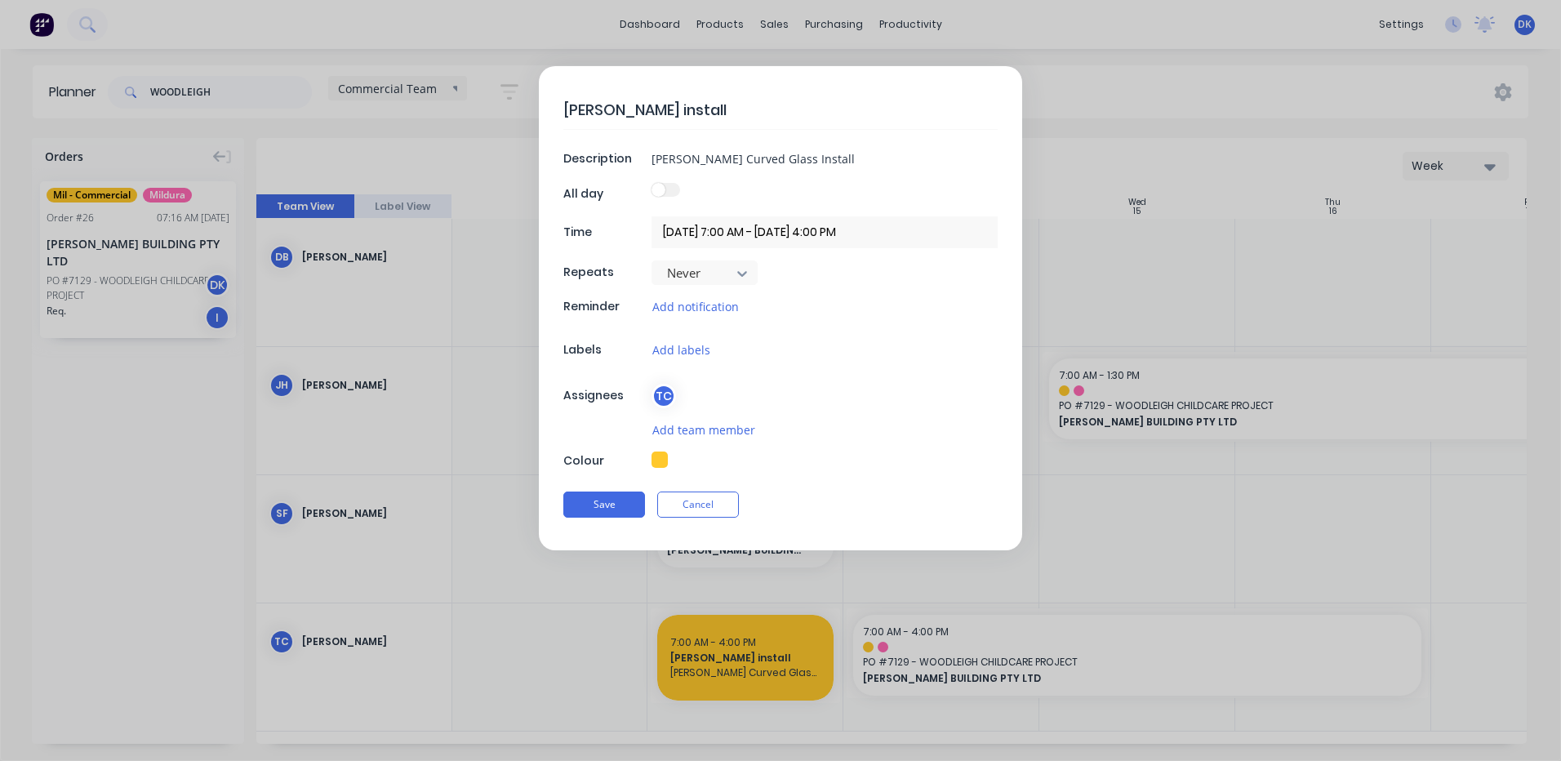
type textarea "x"
click at [694, 498] on button "Cancel" at bounding box center [698, 504] width 82 height 26
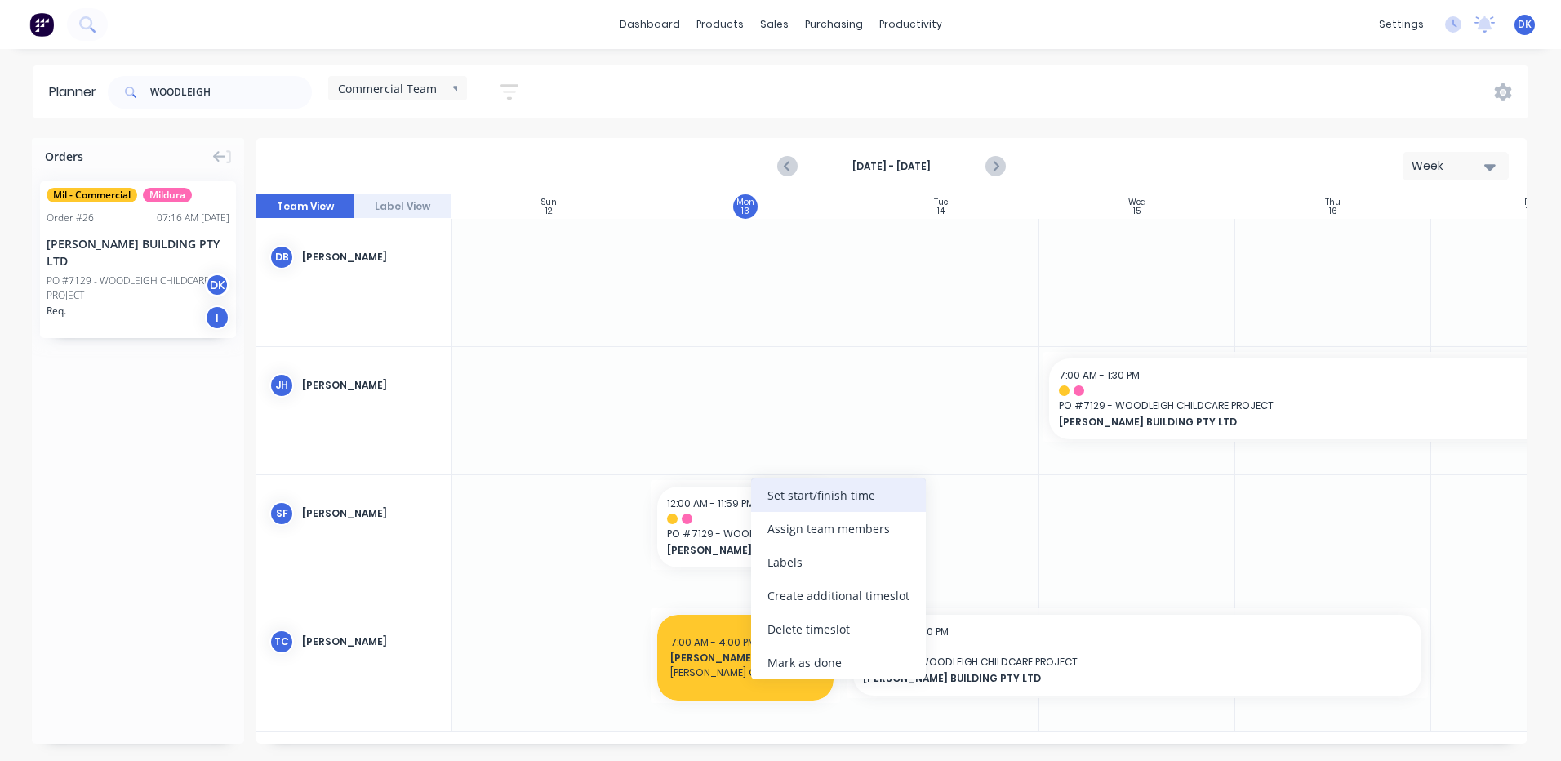
click at [801, 490] on div "Set start/finish time" at bounding box center [838, 494] width 175 height 33
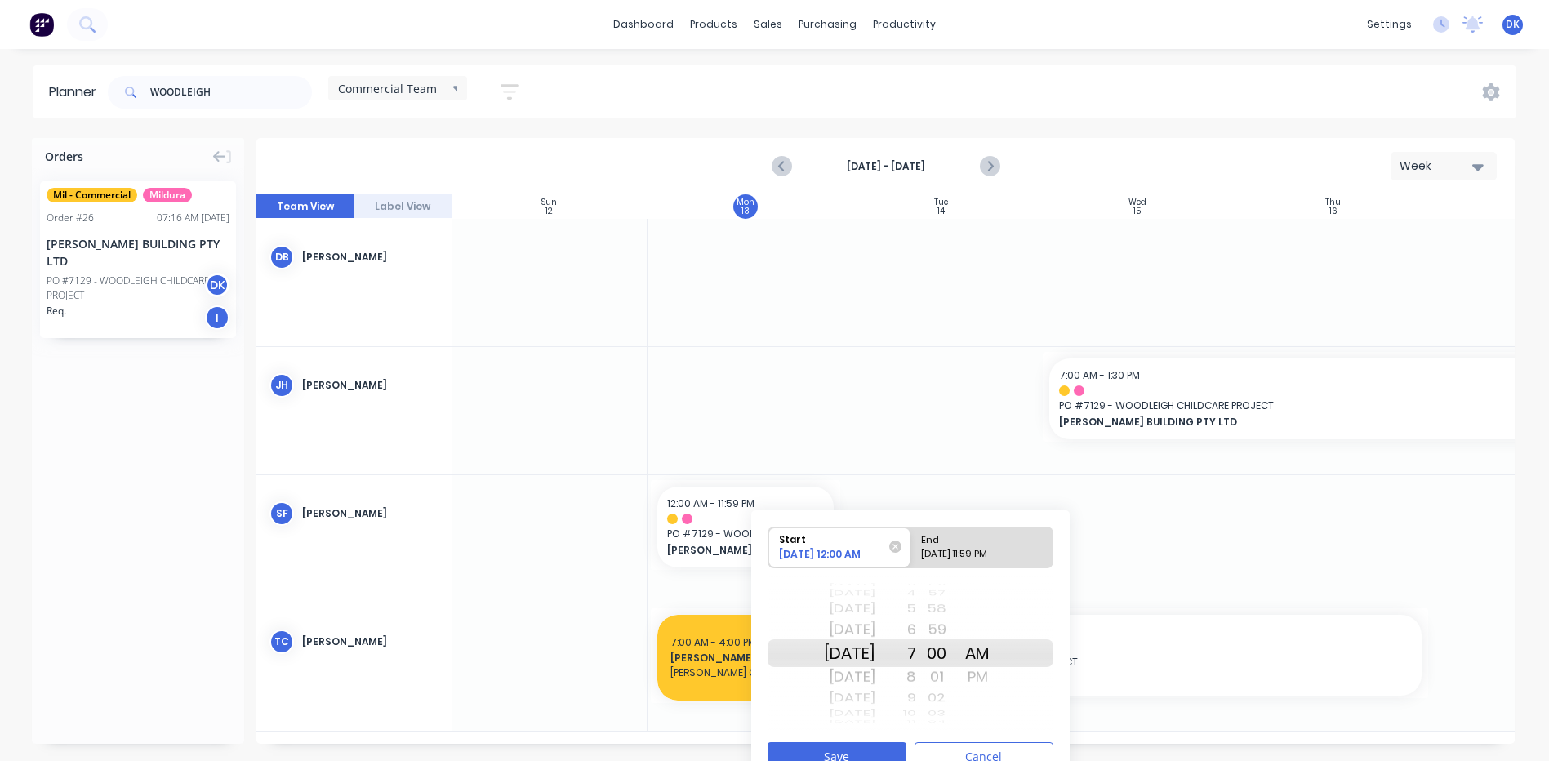
drag, startPoint x: 929, startPoint y: 652, endPoint x: 927, endPoint y: 458, distance: 194.3
click at [927, 458] on div "Orders Mil - Commercial Mildura Order # 26 07:16 AM 09/10/25 MICHAEL KREGAR BUI…" at bounding box center [774, 449] width 1549 height 622
click at [950, 548] on div "10/13/2025 11:59 PM" at bounding box center [974, 557] width 118 height 20
click at [911, 548] on input "End 10/13/2025 11:59 PM" at bounding box center [910, 547] width 1 height 40
radio input "true"
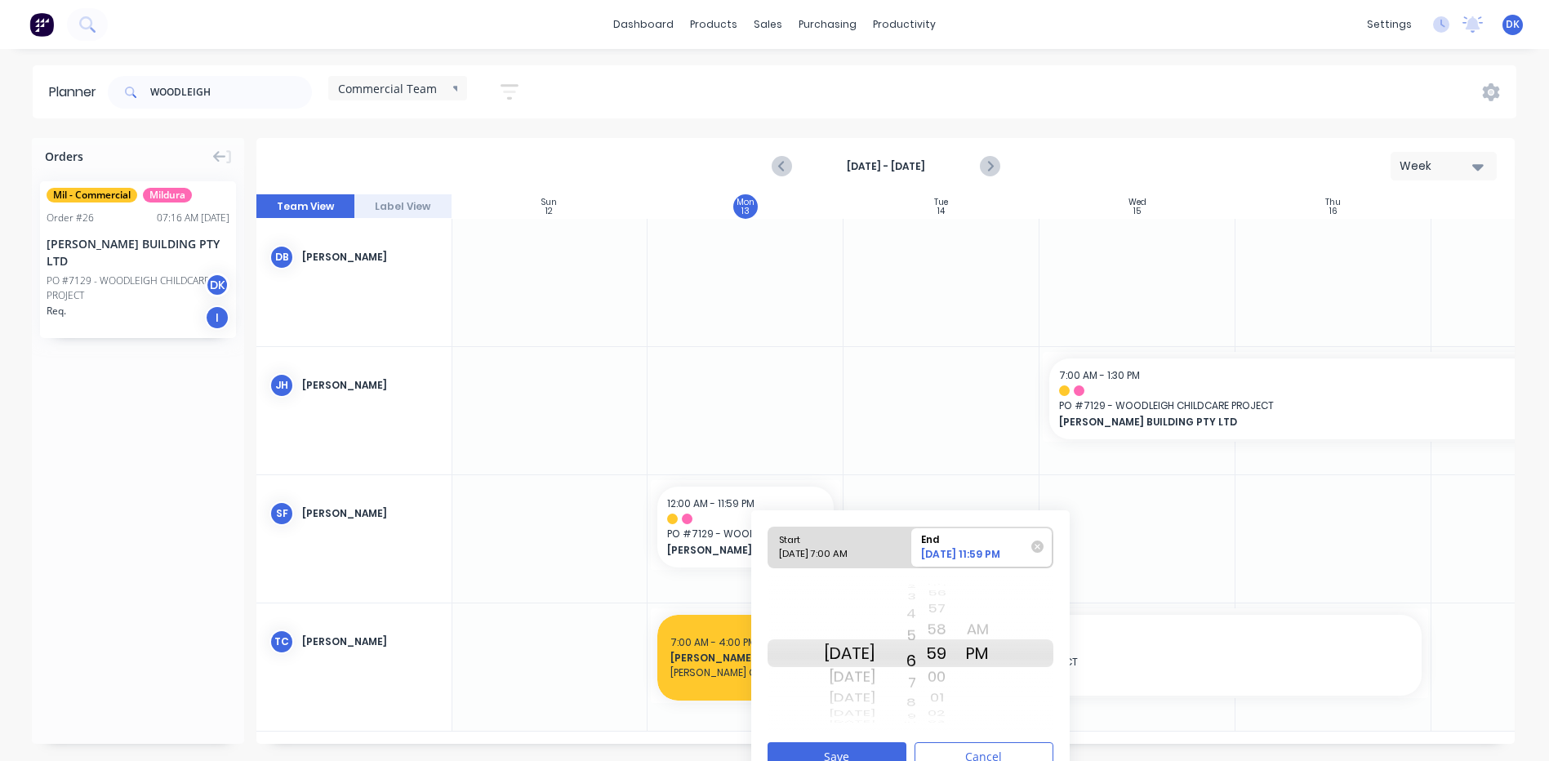
drag, startPoint x: 930, startPoint y: 650, endPoint x: 934, endPoint y: 796, distance: 146.2
click at [934, 760] on html "dashboard products sales purchasing productivity dashboard products Product Cat…" at bounding box center [774, 380] width 1549 height 761
drag, startPoint x: 932, startPoint y: 654, endPoint x: 931, endPoint y: 703, distance: 49.0
click at [916, 703] on div "12 1 2 3 4 5 6 7 8 9 10 11 12 1 2 3 4 5 6 7 8 9 10 11 12 1 2 3 4 5 6 7 8 9 10 1…" at bounding box center [895, 653] width 41 height 155
drag, startPoint x: 953, startPoint y: 653, endPoint x: 950, endPoint y: 620, distance: 32.8
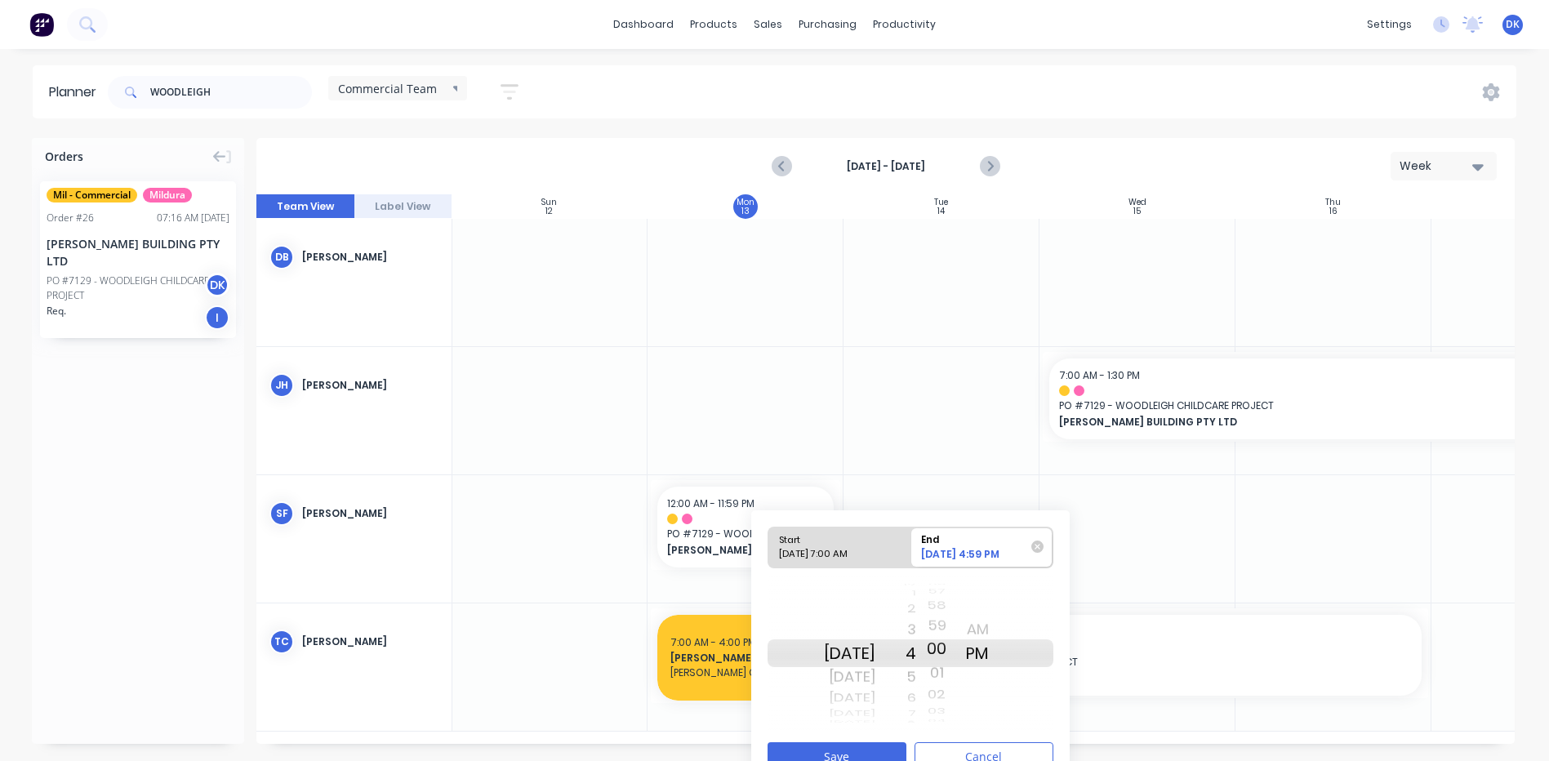
click at [950, 620] on div "20 21 22 23 24 25 26 27 28 29 30 31 32 33 34 35 36 37 38 39 40 41 42 43 44 45 4…" at bounding box center [936, 653] width 41 height 155
click at [846, 753] on button "Save" at bounding box center [836, 756] width 139 height 29
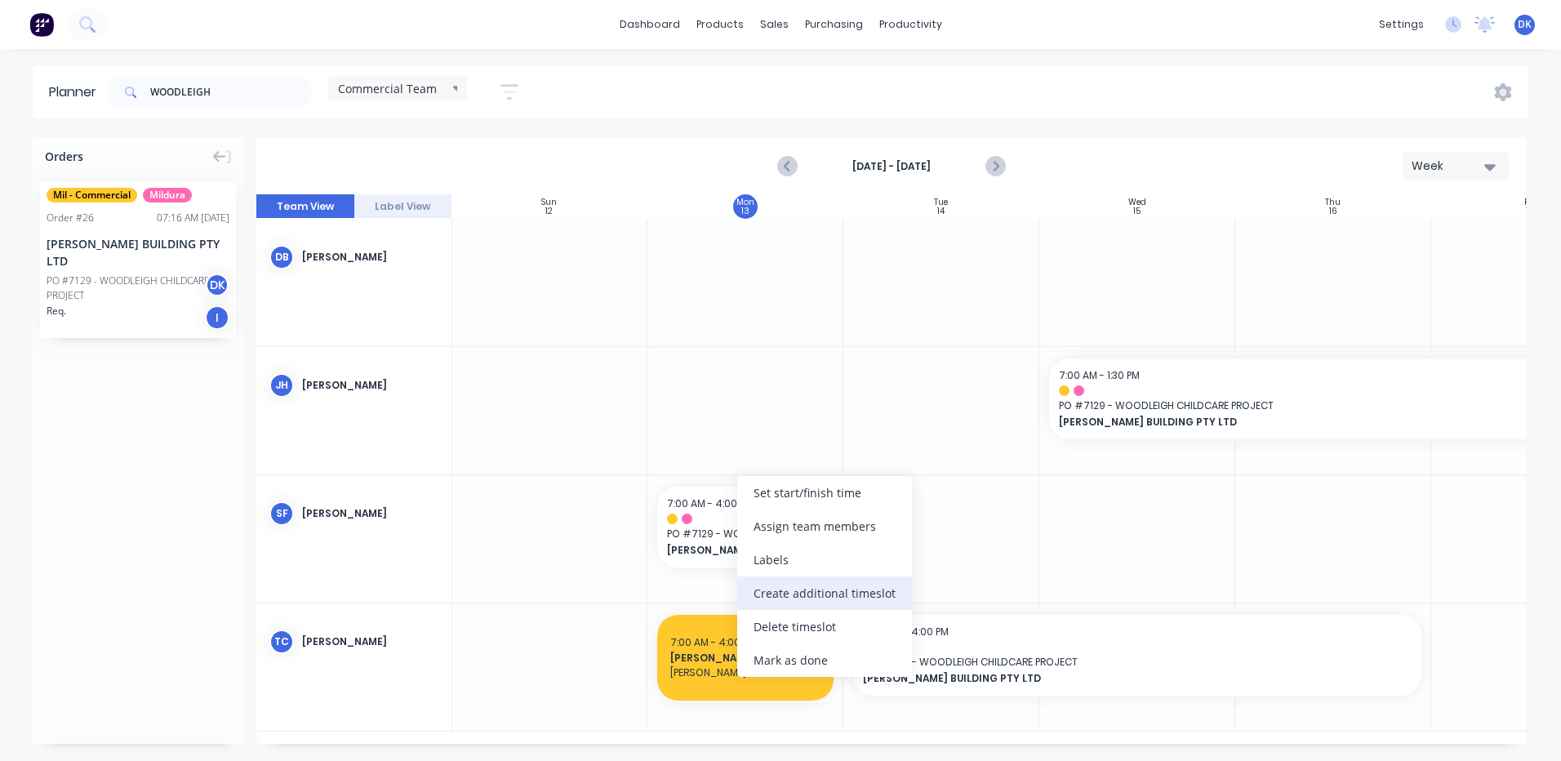
click at [802, 593] on div "Create additional timeslot" at bounding box center [824, 592] width 175 height 33
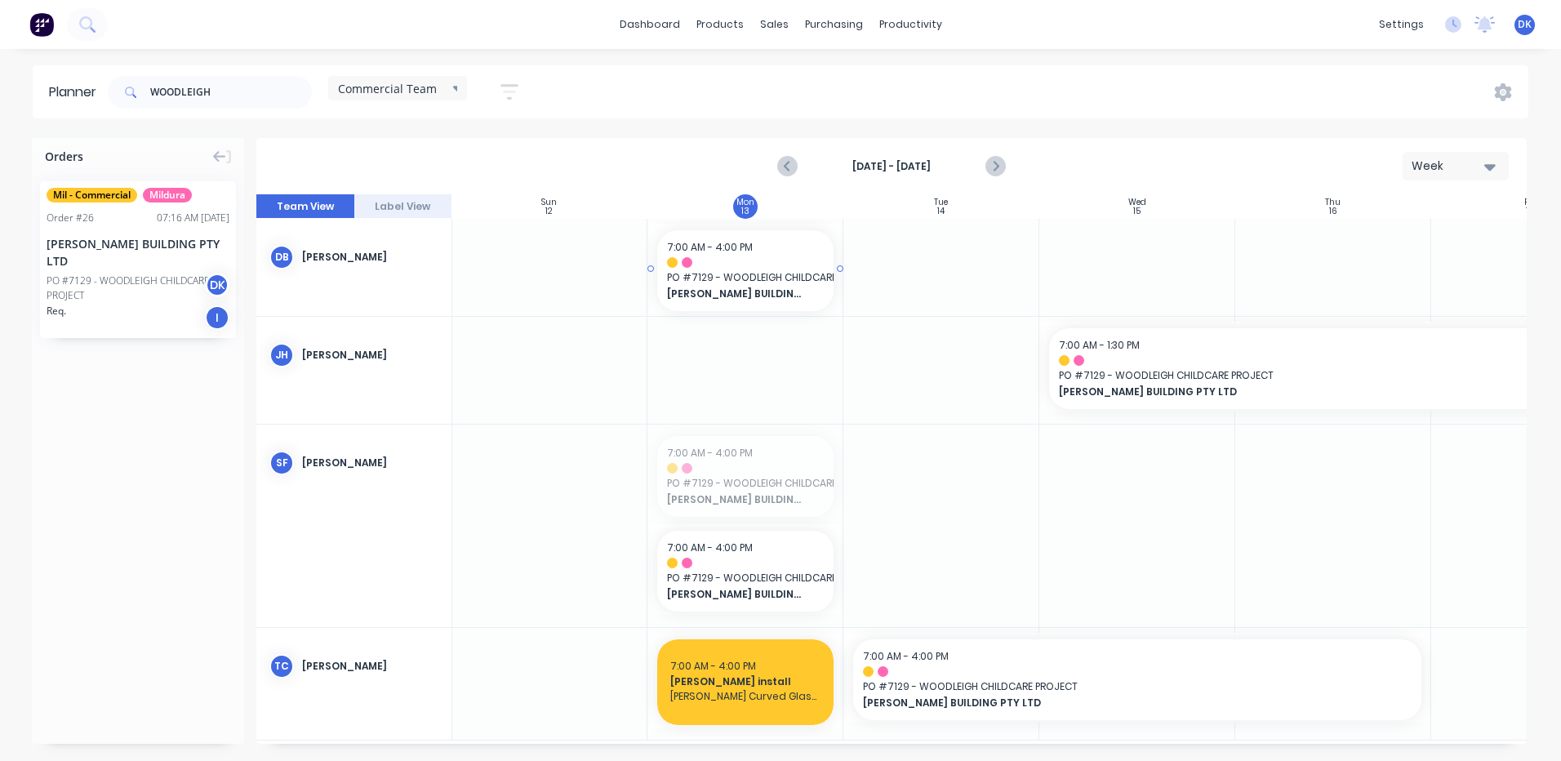
drag, startPoint x: 742, startPoint y: 471, endPoint x: 729, endPoint y: 275, distance: 196.4
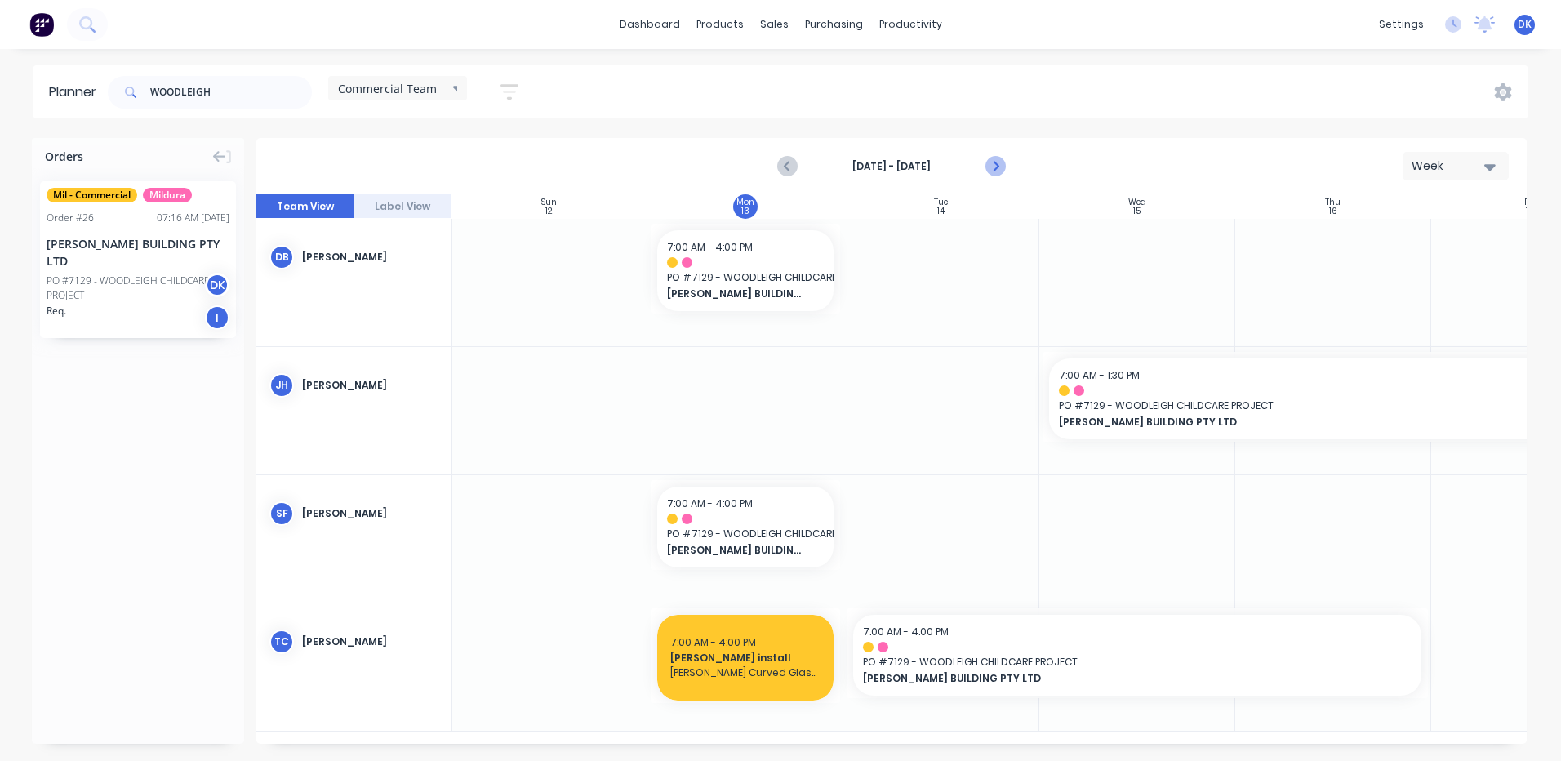
click at [995, 162] on icon "Next page" at bounding box center [995, 167] width 20 height 20
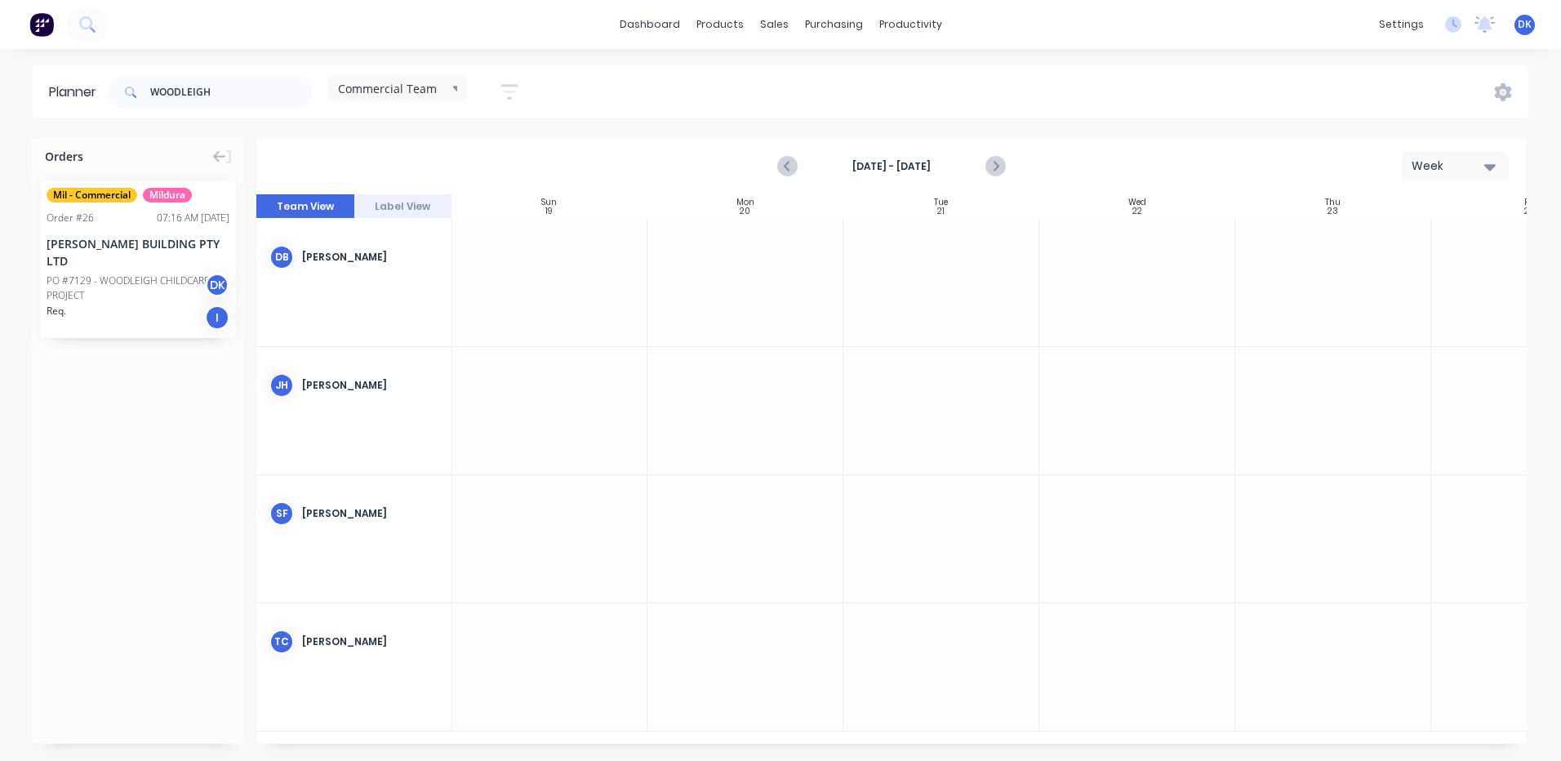
click at [730, 270] on div at bounding box center [745, 282] width 196 height 127
click at [730, 269] on div at bounding box center [745, 282] width 196 height 127
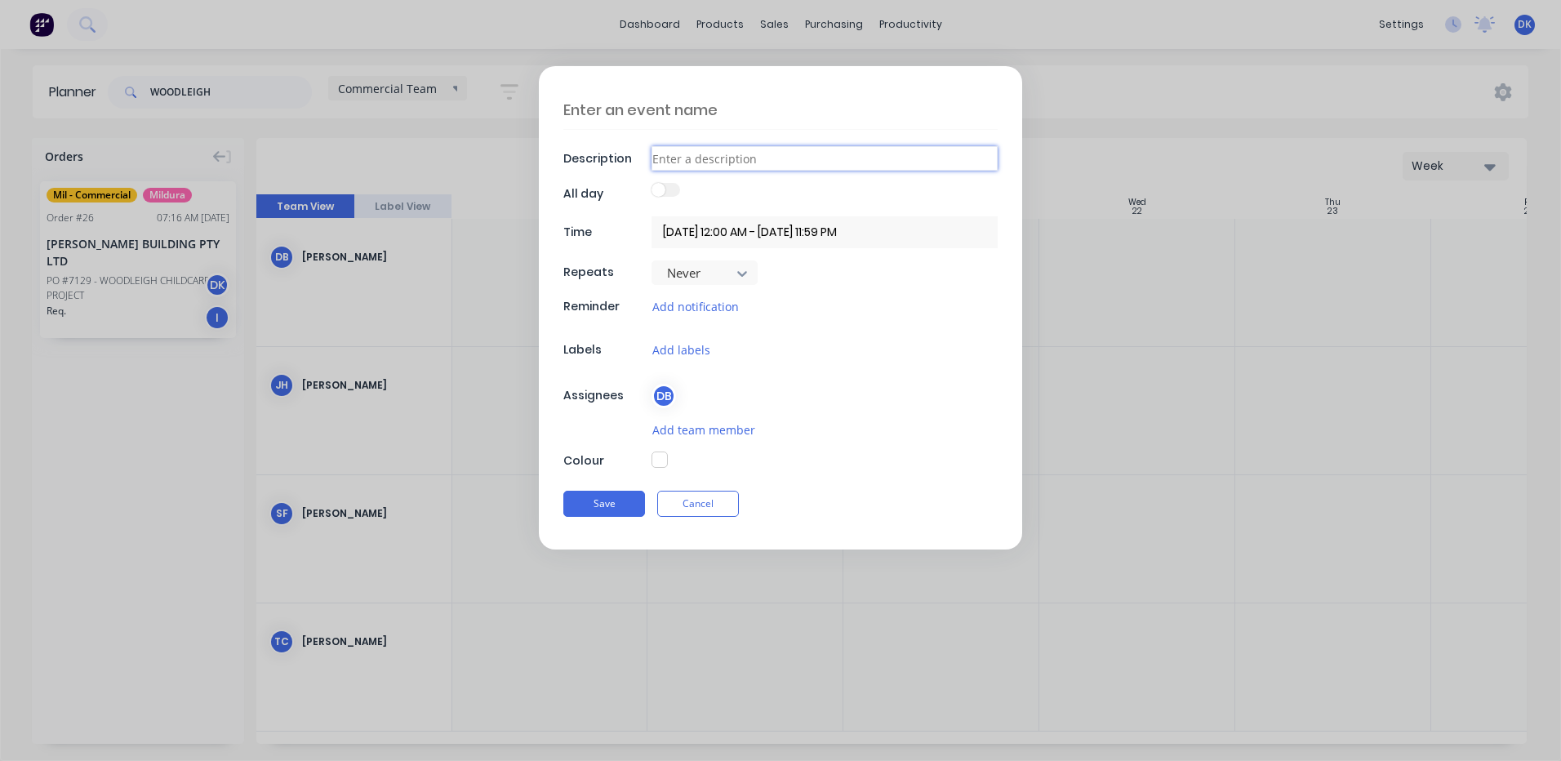
click at [726, 159] on input at bounding box center [824, 158] width 346 height 24
type textarea "x"
type input "I"
type textarea "x"
type input "IN"
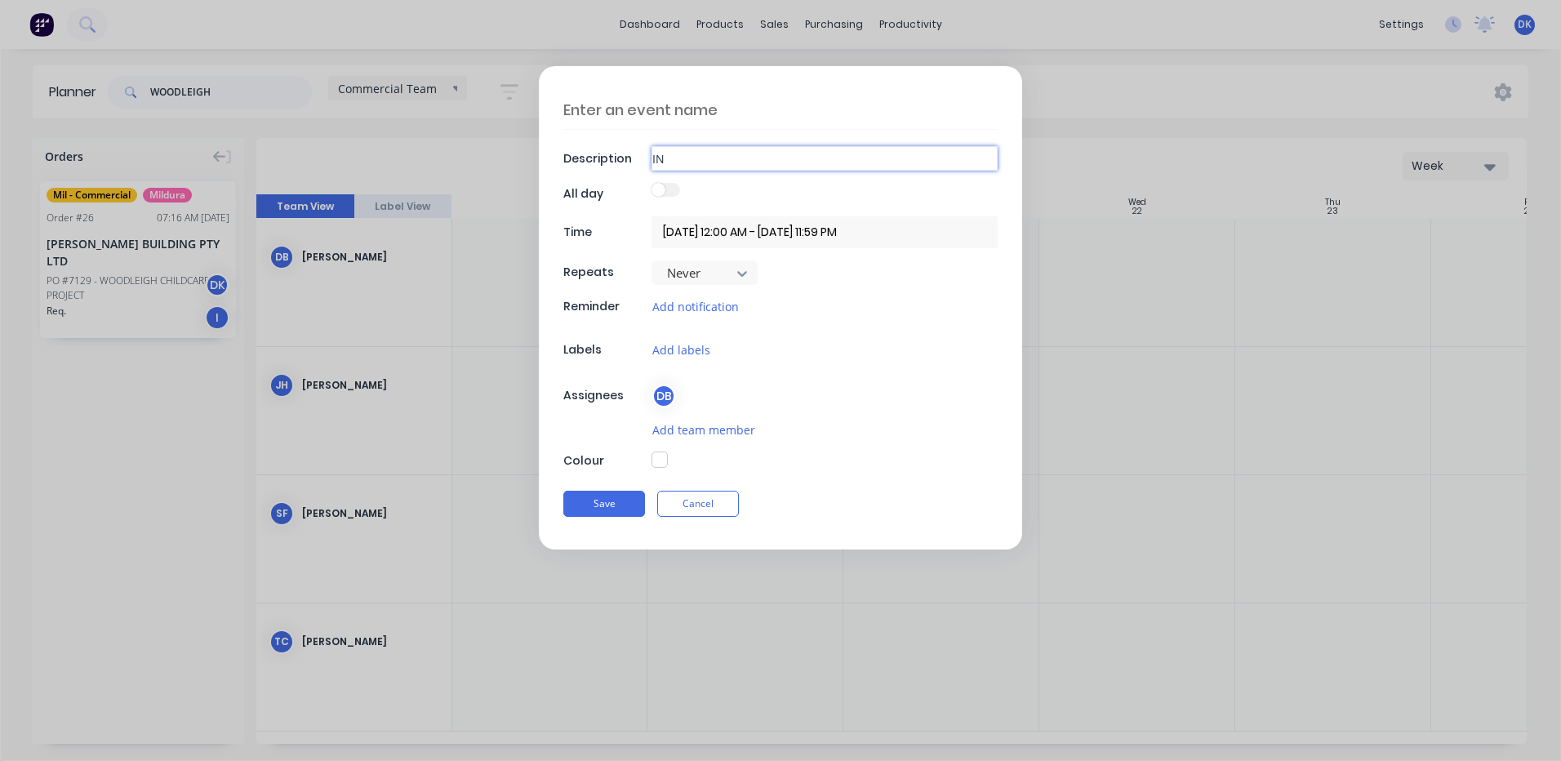
type textarea "x"
type input "INS"
type textarea "x"
type input "INST"
type textarea "x"
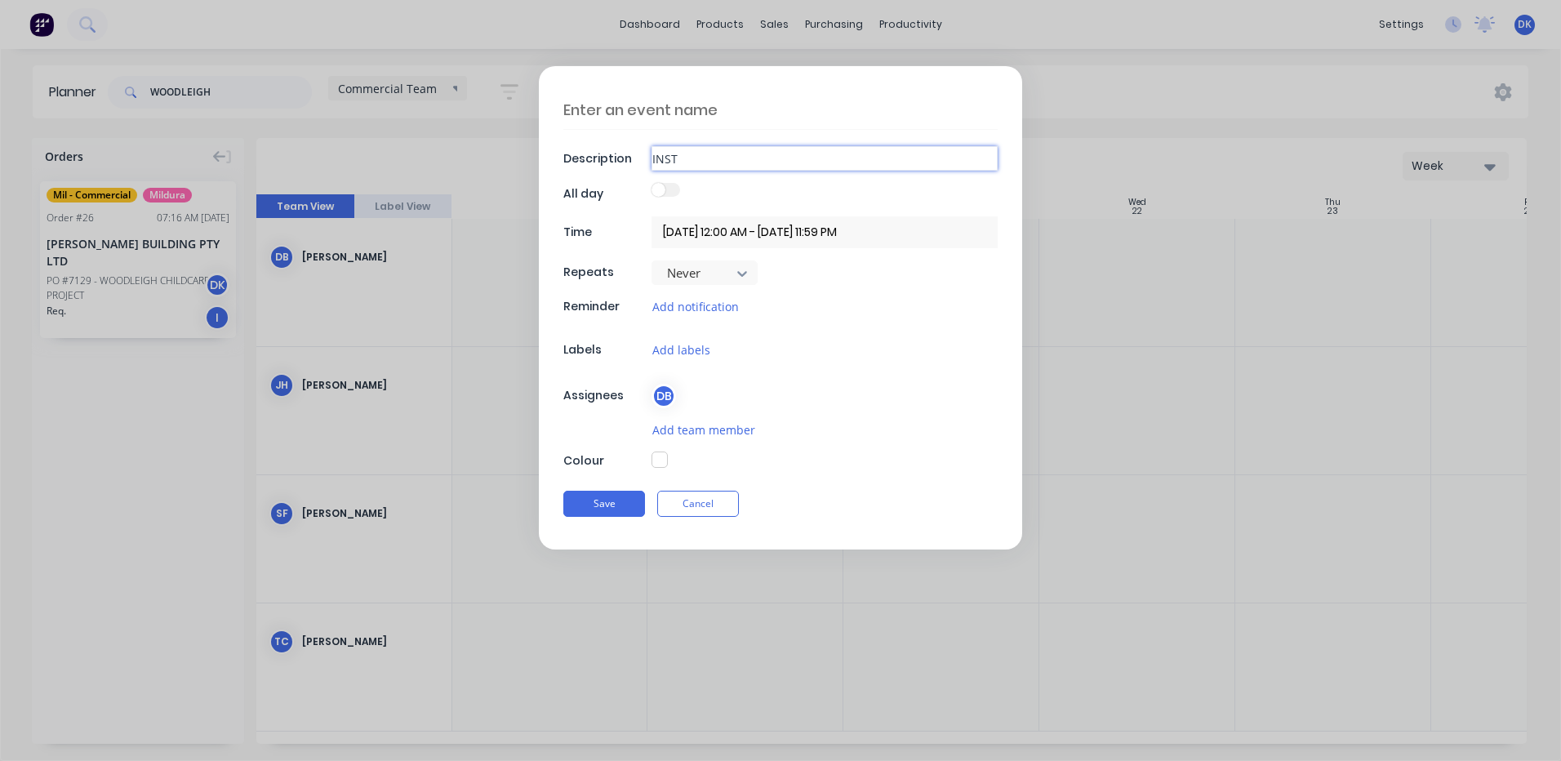
type input "INSTA"
type textarea "x"
type input "INSTAL"
type textarea "x"
type input "INSTALL"
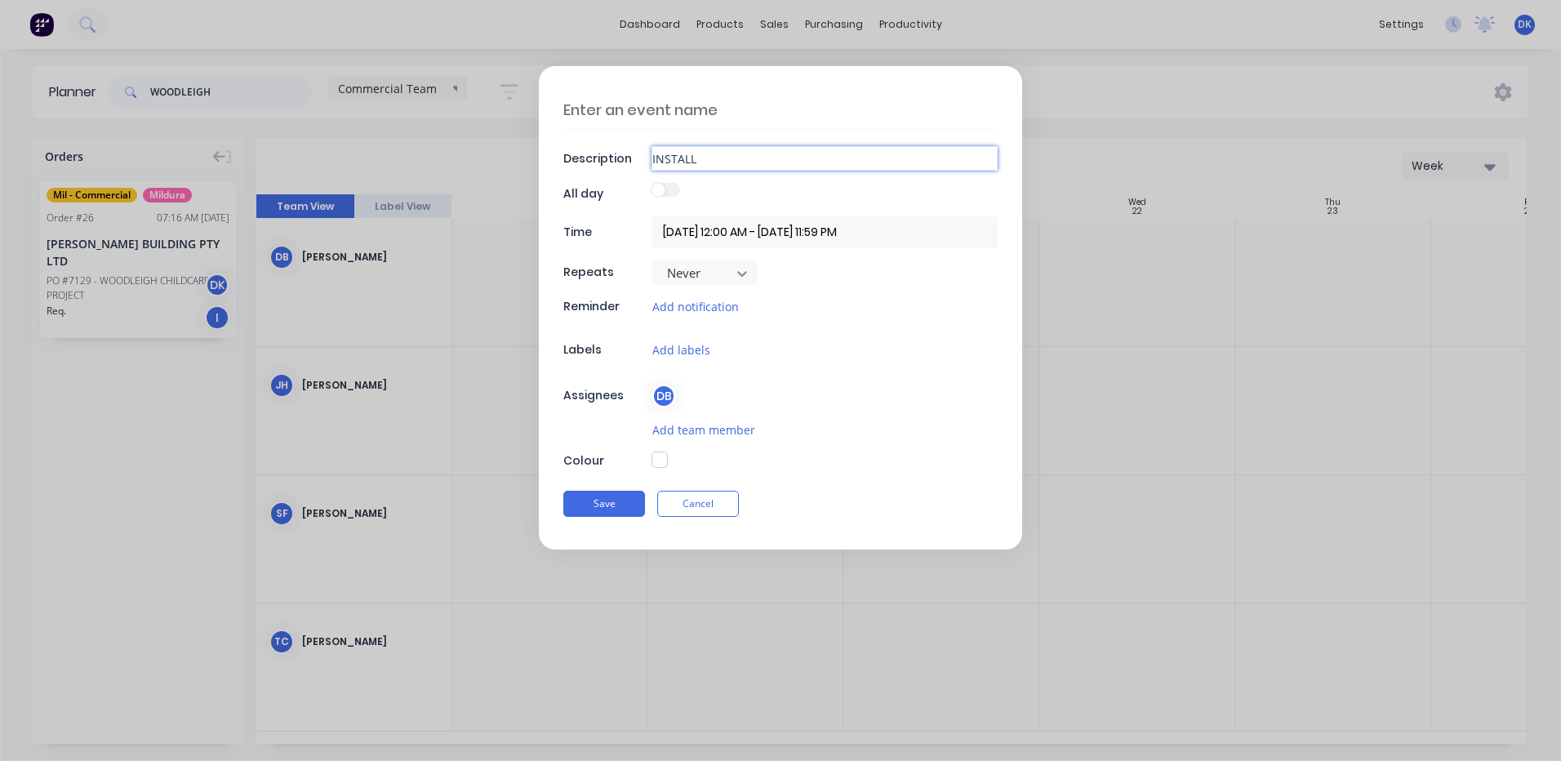
type textarea "x"
type input "INSTALL"
type textarea "x"
type input "INSTALL B"
type textarea "x"
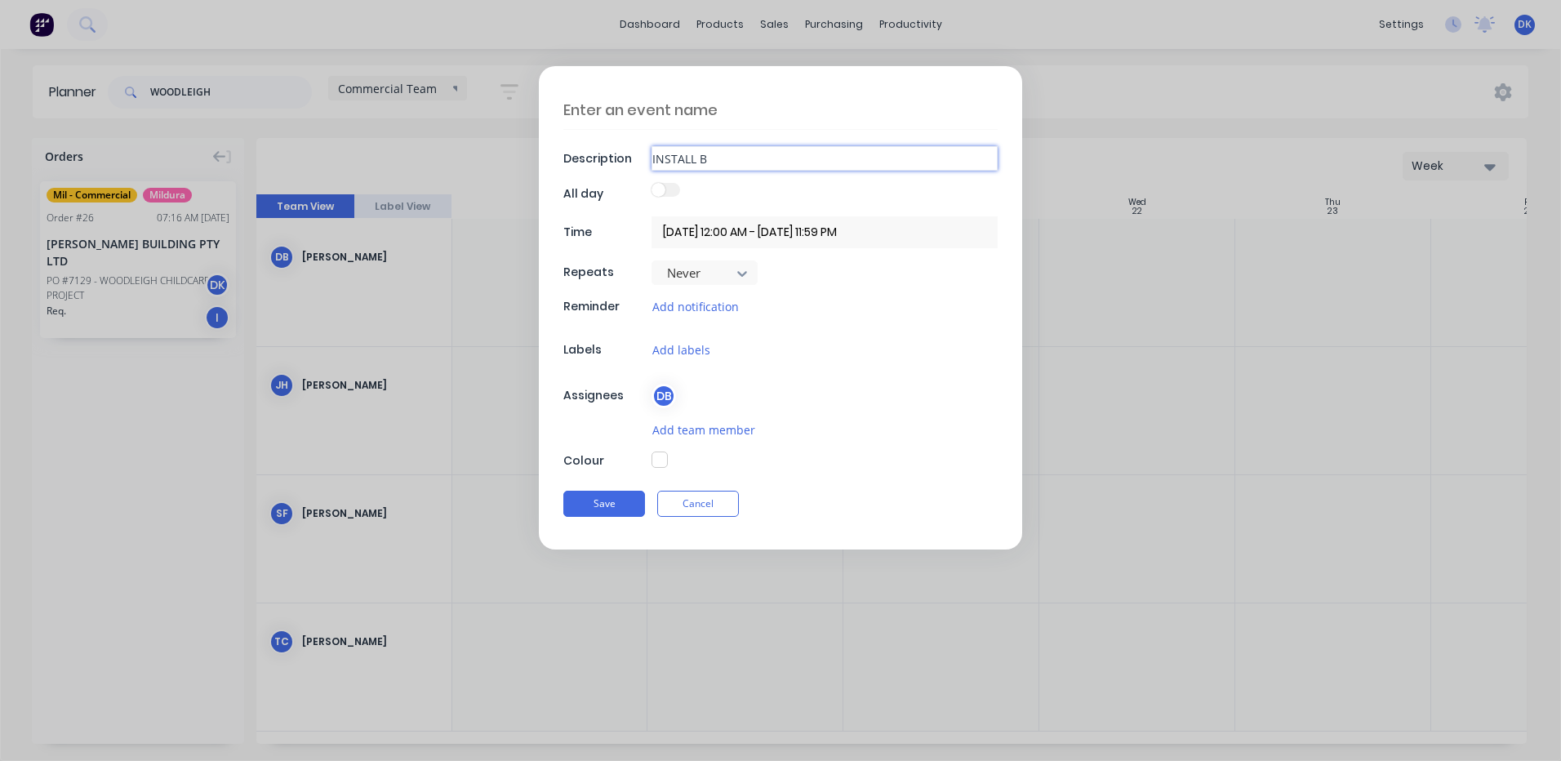
type input "INSTALL BR"
type textarea "x"
type input "INSTALL BRO"
type textarea "x"
type input "INSTALL BROK"
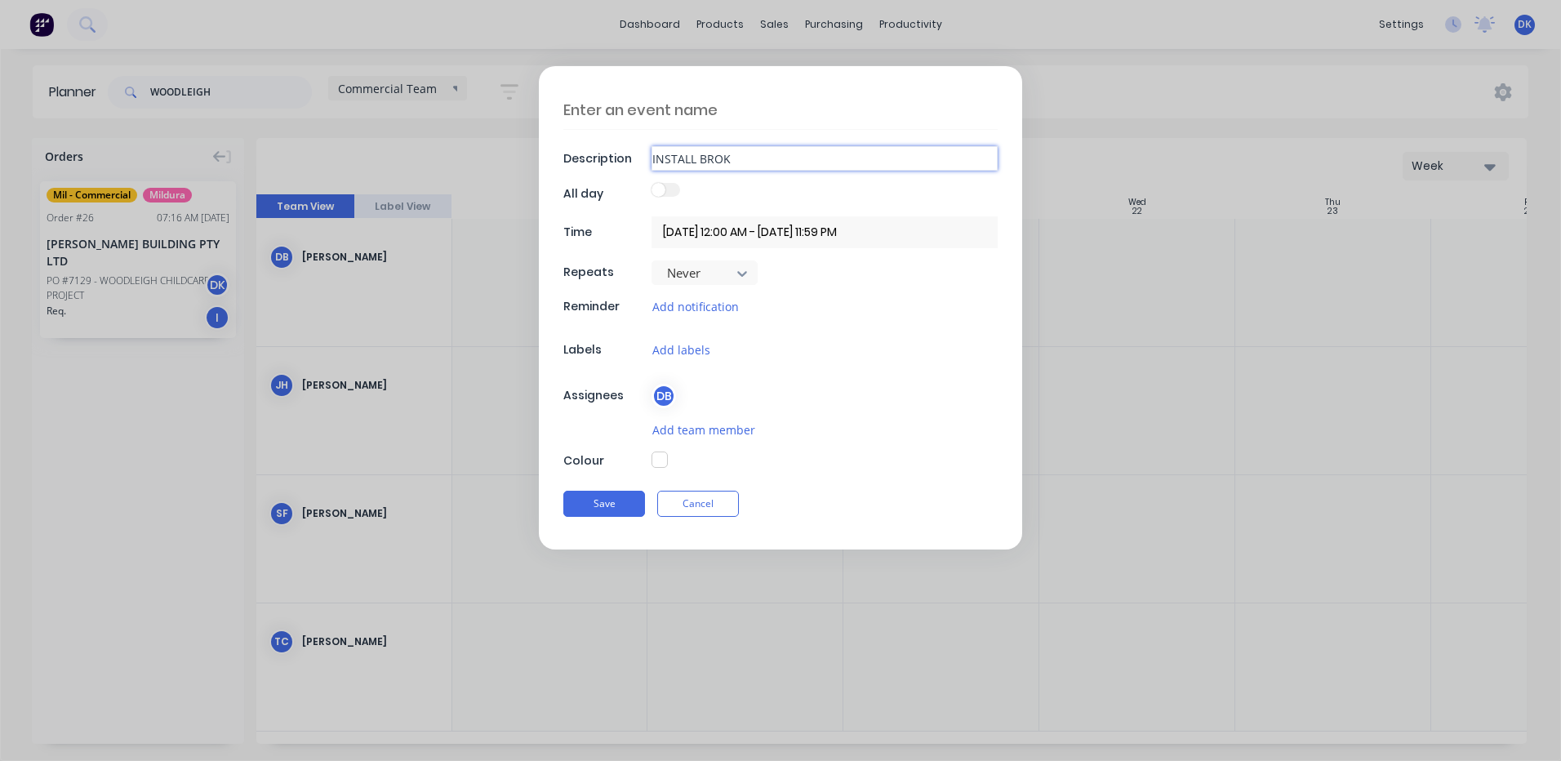
type textarea "x"
type input "INSTALL BROKE"
type textarea "x"
type input "INSTALL BROKEN"
type textarea "x"
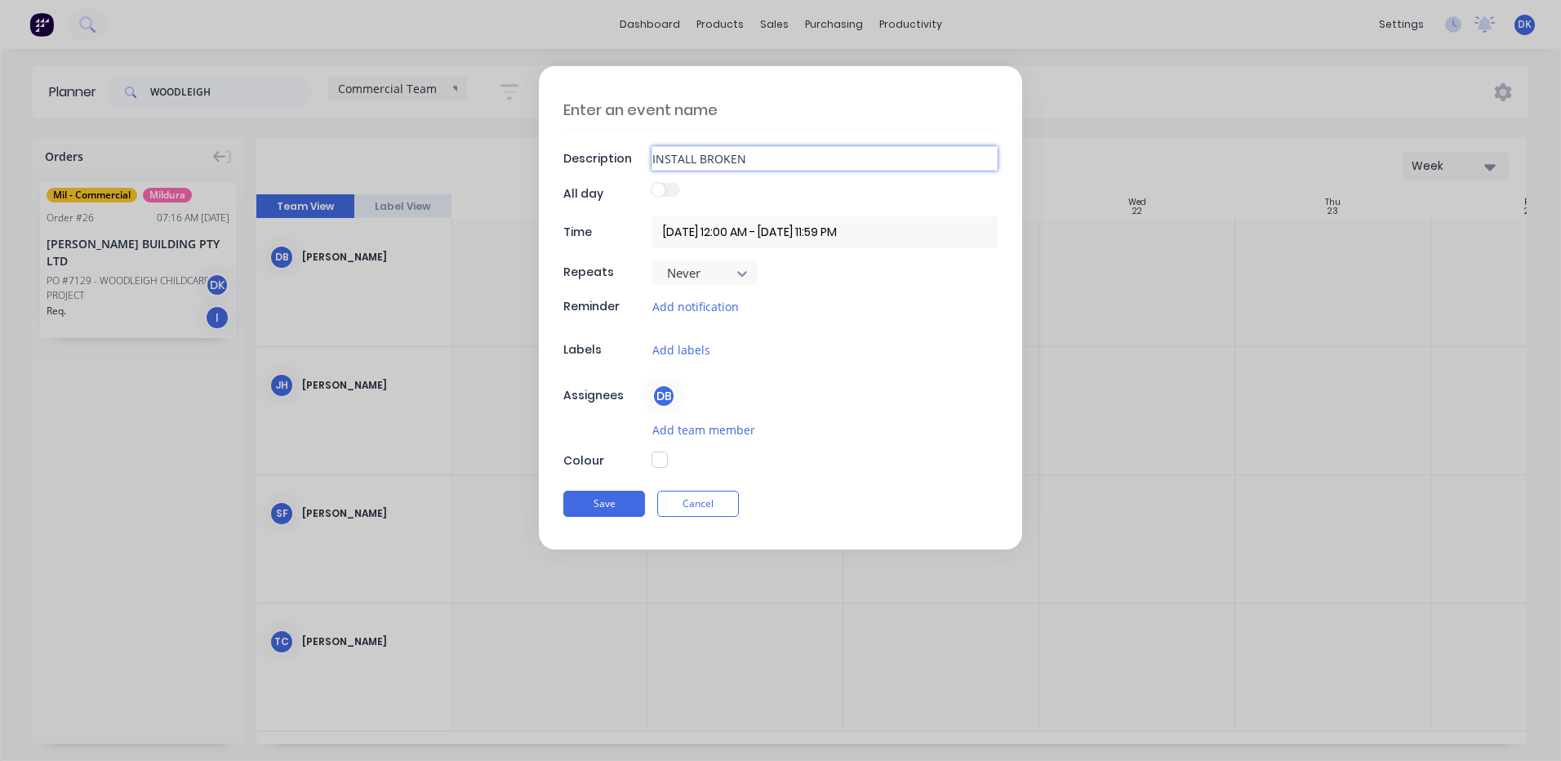
type input "INSTALL BROKEN"
type textarea "x"
type input "INSTALL BROKEN H"
type textarea "x"
type input "INSTALL BROKEN HI"
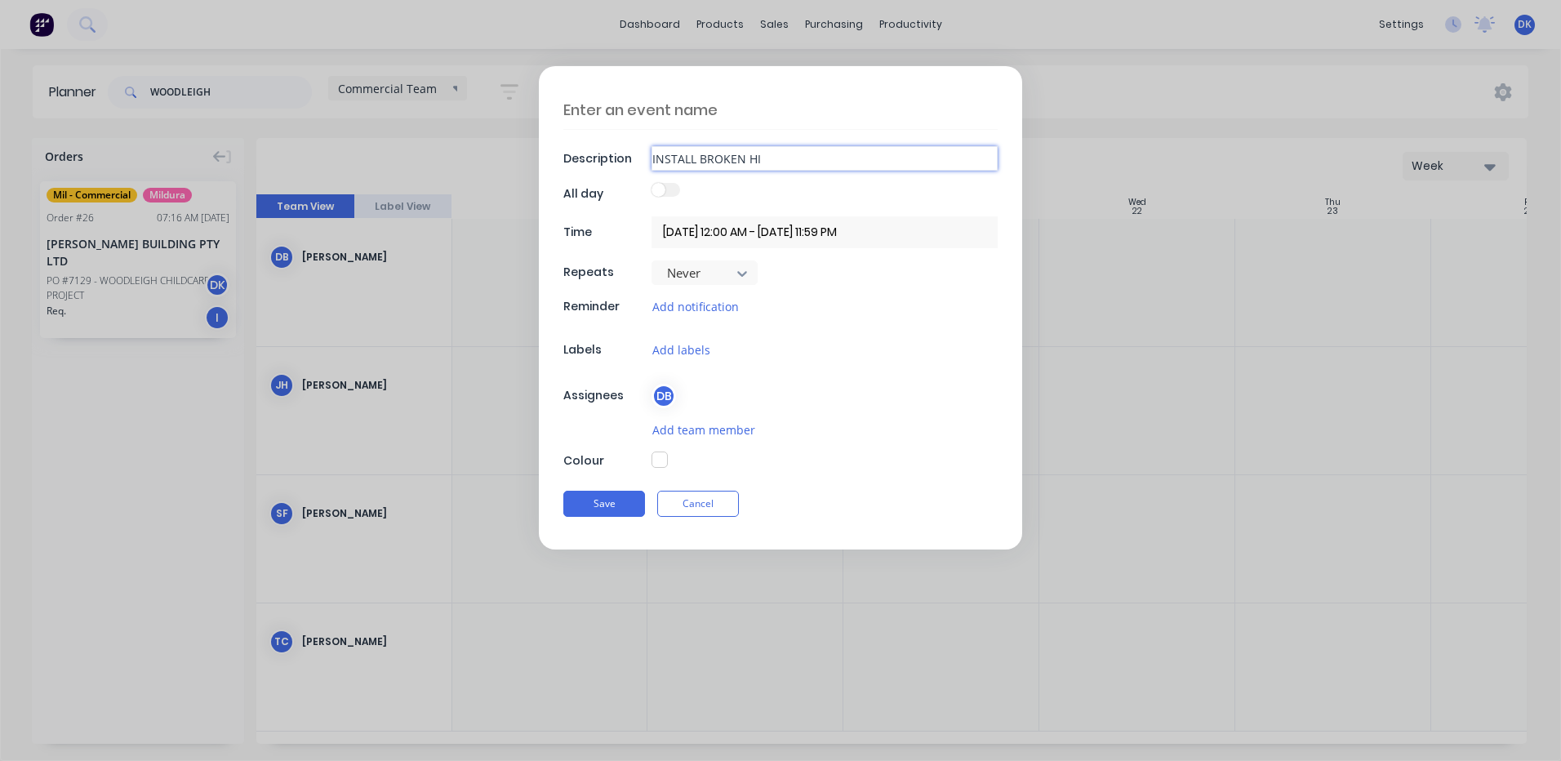
type textarea "x"
type input "INSTALL BROKEN HIL"
type textarea "x"
type input "INSTALL BROKEN HILL"
type textarea "x"
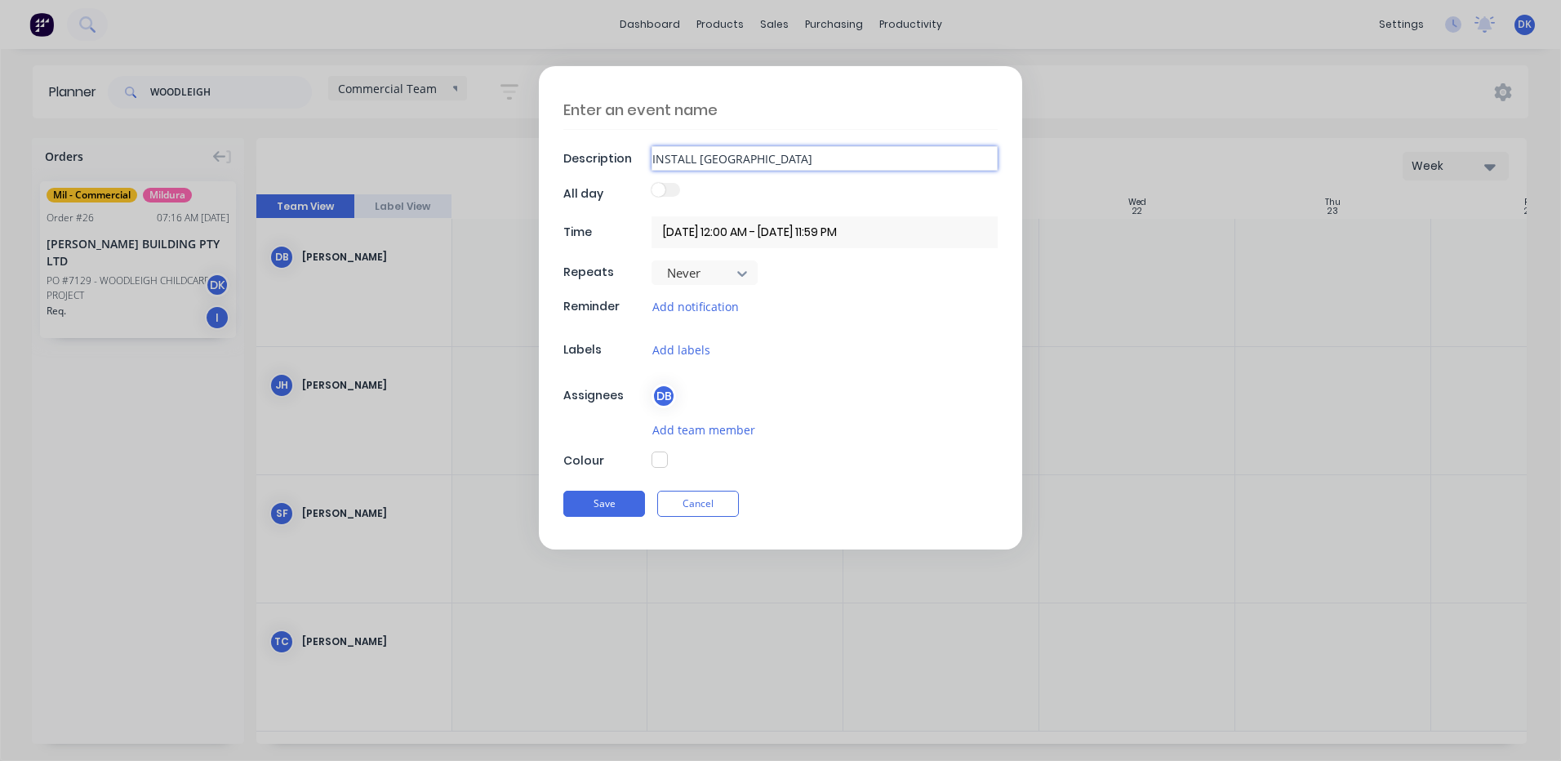
type input "INSTALL BROKEN HILL"
type textarea "x"
type input "INSTALL BROKEN HILL H"
type textarea "x"
type input "INSTALL BROKEN HILL HO"
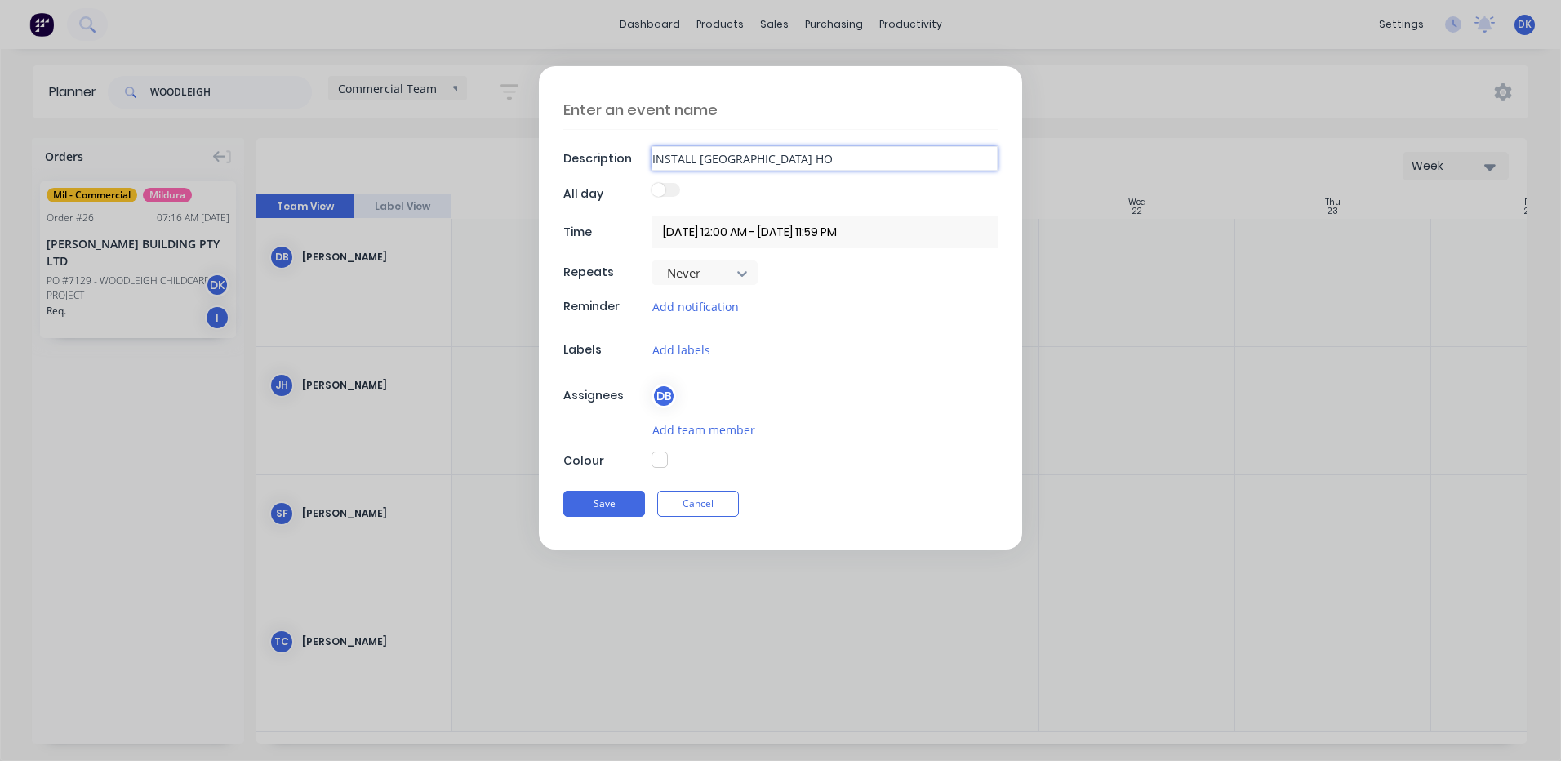
type textarea "x"
type input "INSTALL BROKEN HILL HOS"
type textarea "x"
type input "INSTALL BROKEN HILL HOSPI"
type textarea "x"
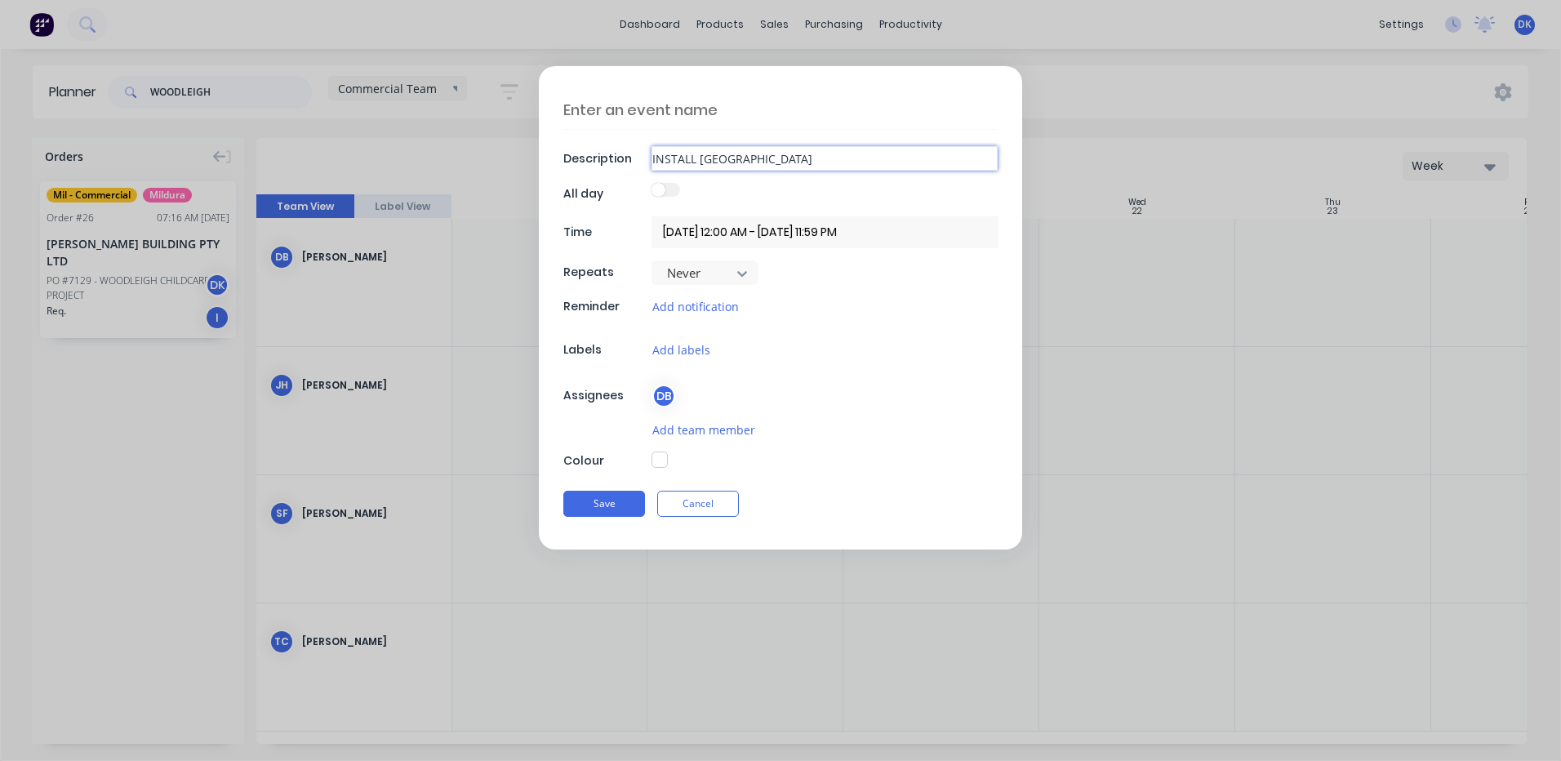
type input "INSTALL BROKEN HILL HOSPIU"
type textarea "x"
type input "INSTALL BROKEN HILL HOSPI"
type textarea "x"
type input "INSTALL BROKEN HILL HOSPIT"
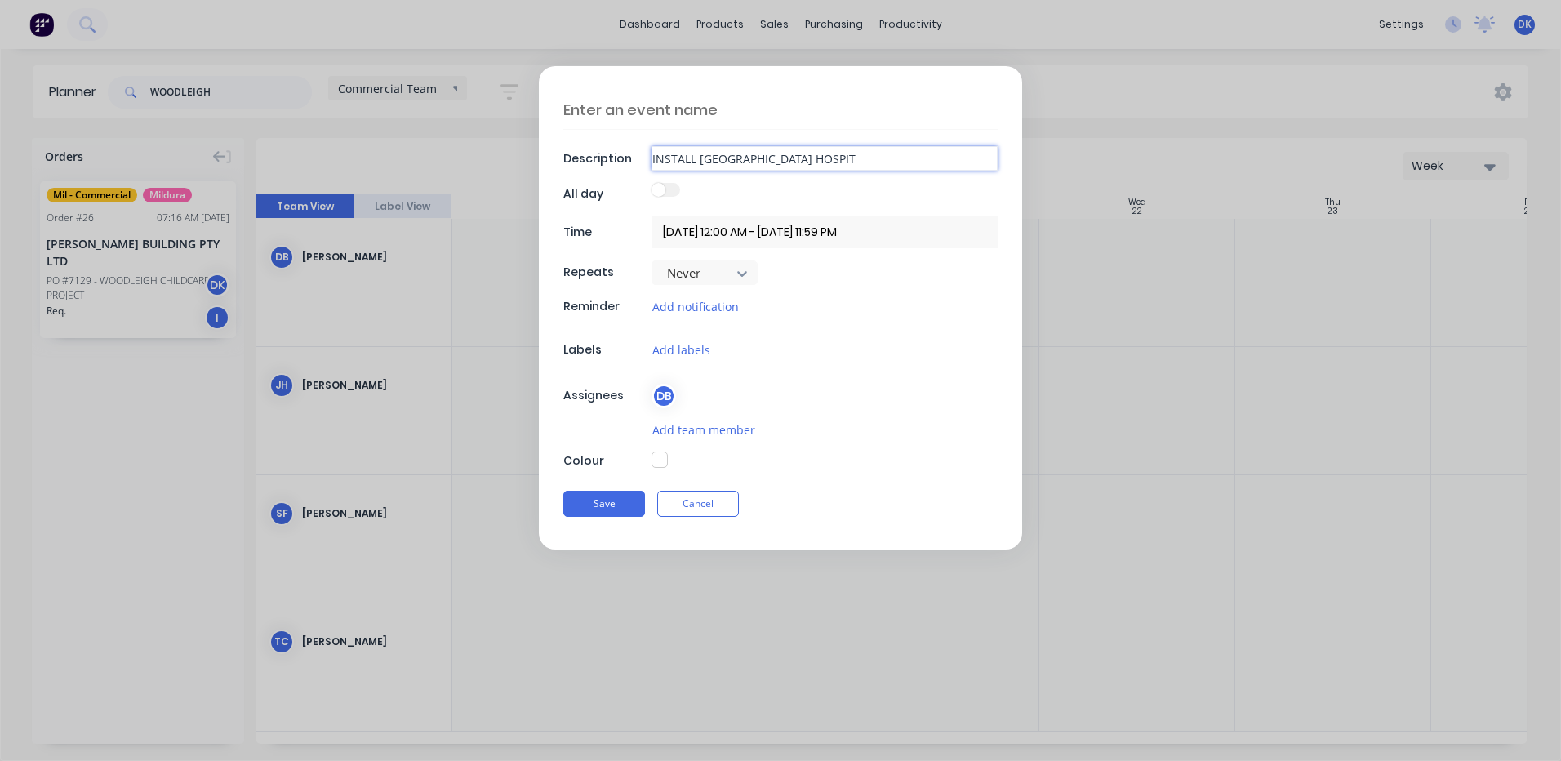
type textarea "x"
type input "INSTALL BROKEN HILL HOSPITA"
type textarea "x"
type input "INSTALL BROKEN HILL HOSPITAL"
type textarea "x"
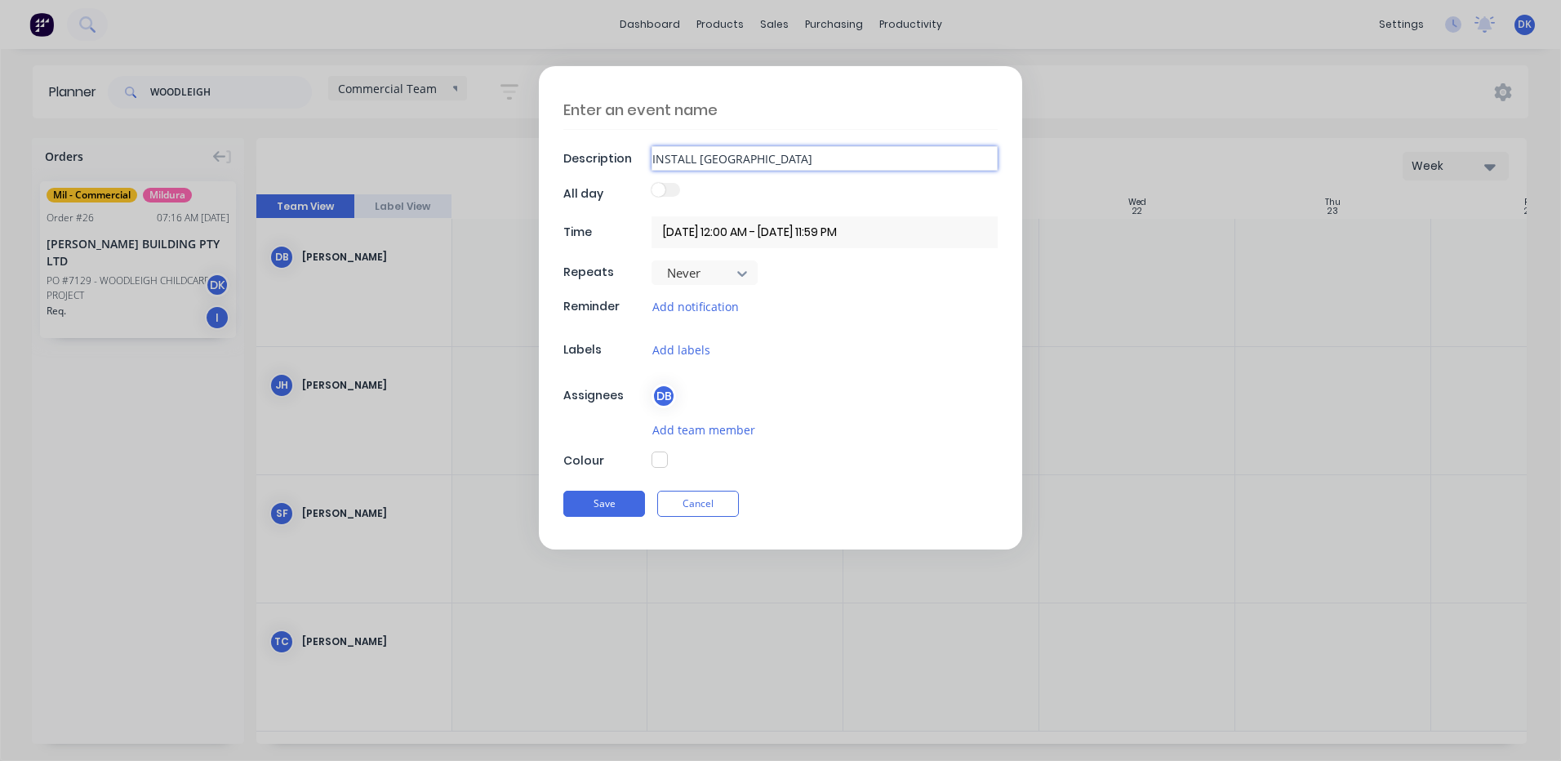
type input "INSTALL BROKEN HILL HOSPITAL"
type textarea "x"
type input "INSTALL BROKEN HILL HOSPITAL E"
type textarea "x"
type input "INSTALL BROKEN HILL HOSPITAL ED"
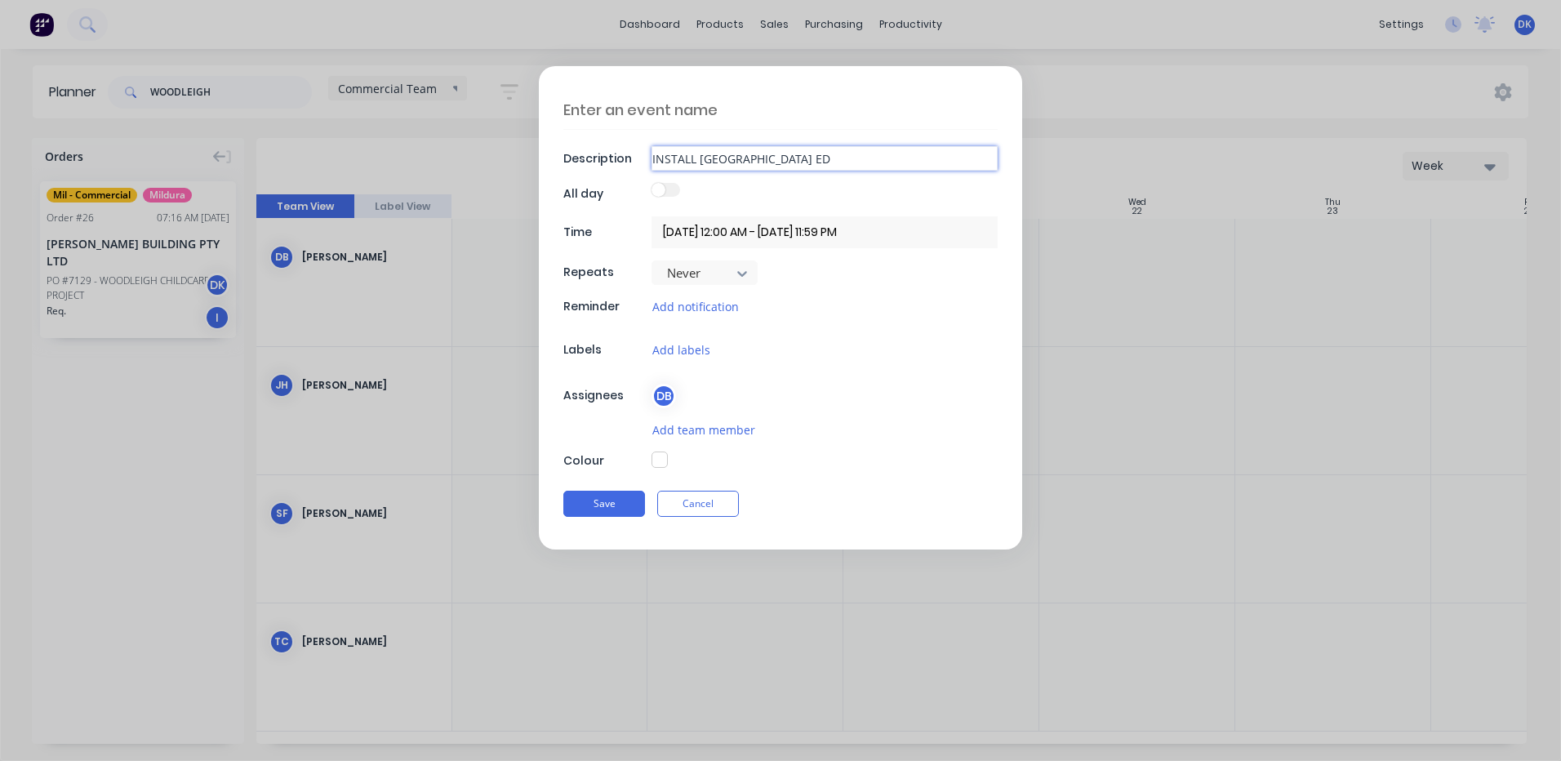
type textarea "x"
type input "INSTALL BROKEN HILL HOSPITAL ED"
type textarea "x"
type input "INSTALL BROKEN HILL HOSPITAL ED S"
type textarea "x"
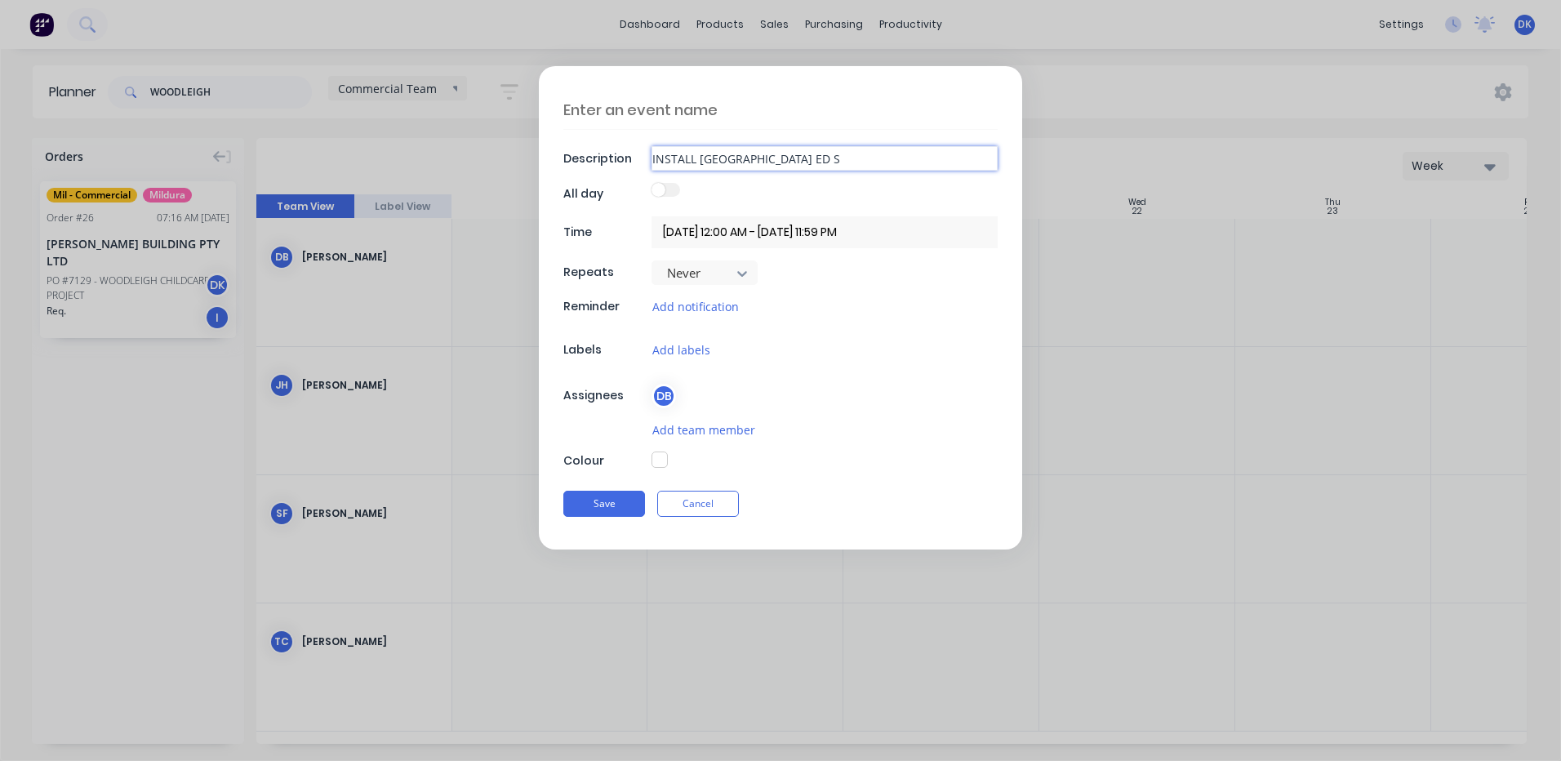
type input "INSTALL BROKEN HILL HOSPITAL ED ST"
type textarea "x"
type input "INSTALL BROKEN HILL HOSPITAL ED STA"
type textarea "x"
type input "INSTALL BROKEN HILL HOSPITAL ED STAG"
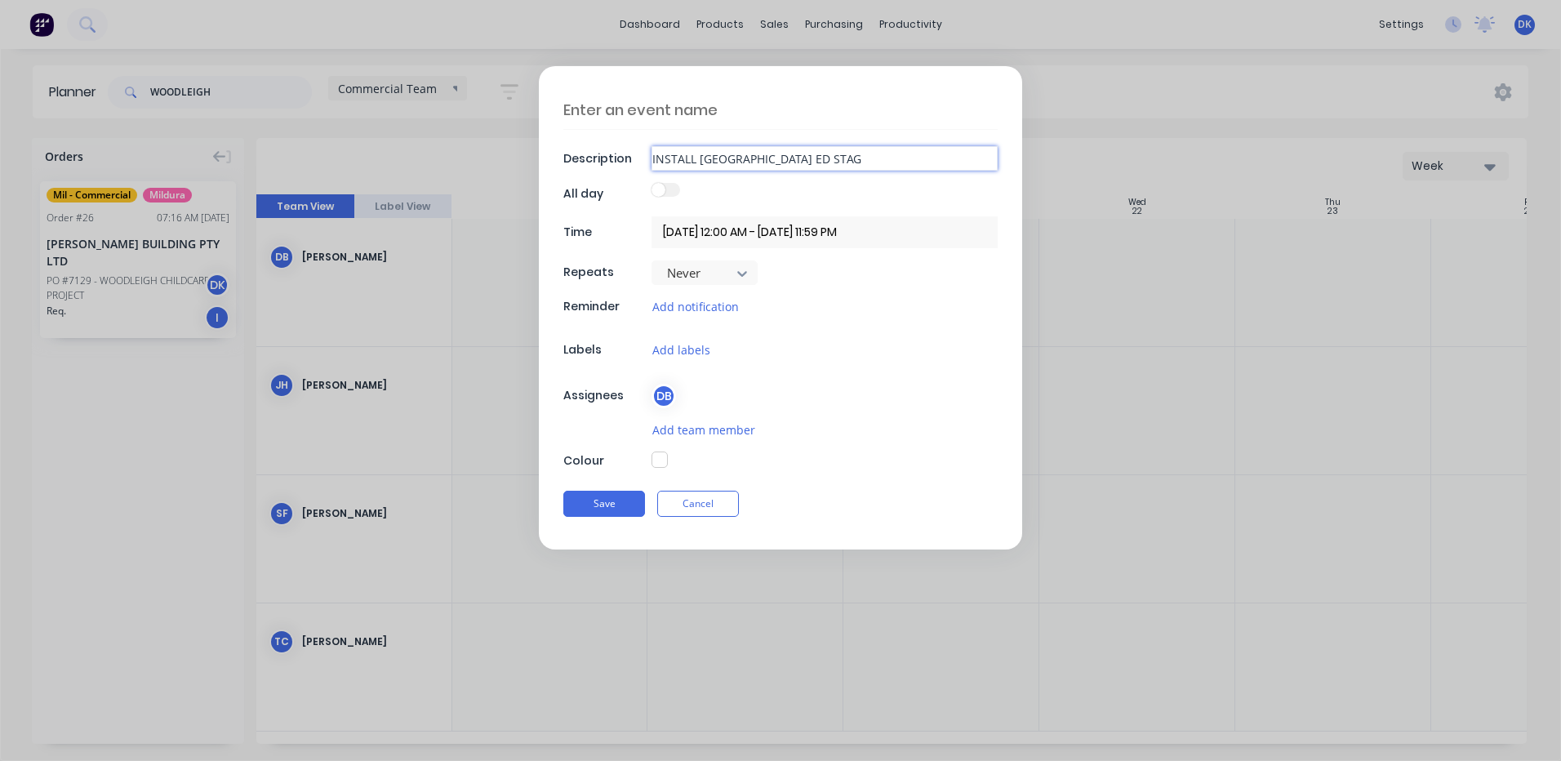
type textarea "x"
type input "INSTALL BROKEN HILL HOSPITAL ED STAGE"
type textarea "x"
type input "INSTALL BROKEN HILL HOSPITAL ED STAGE"
type textarea "x"
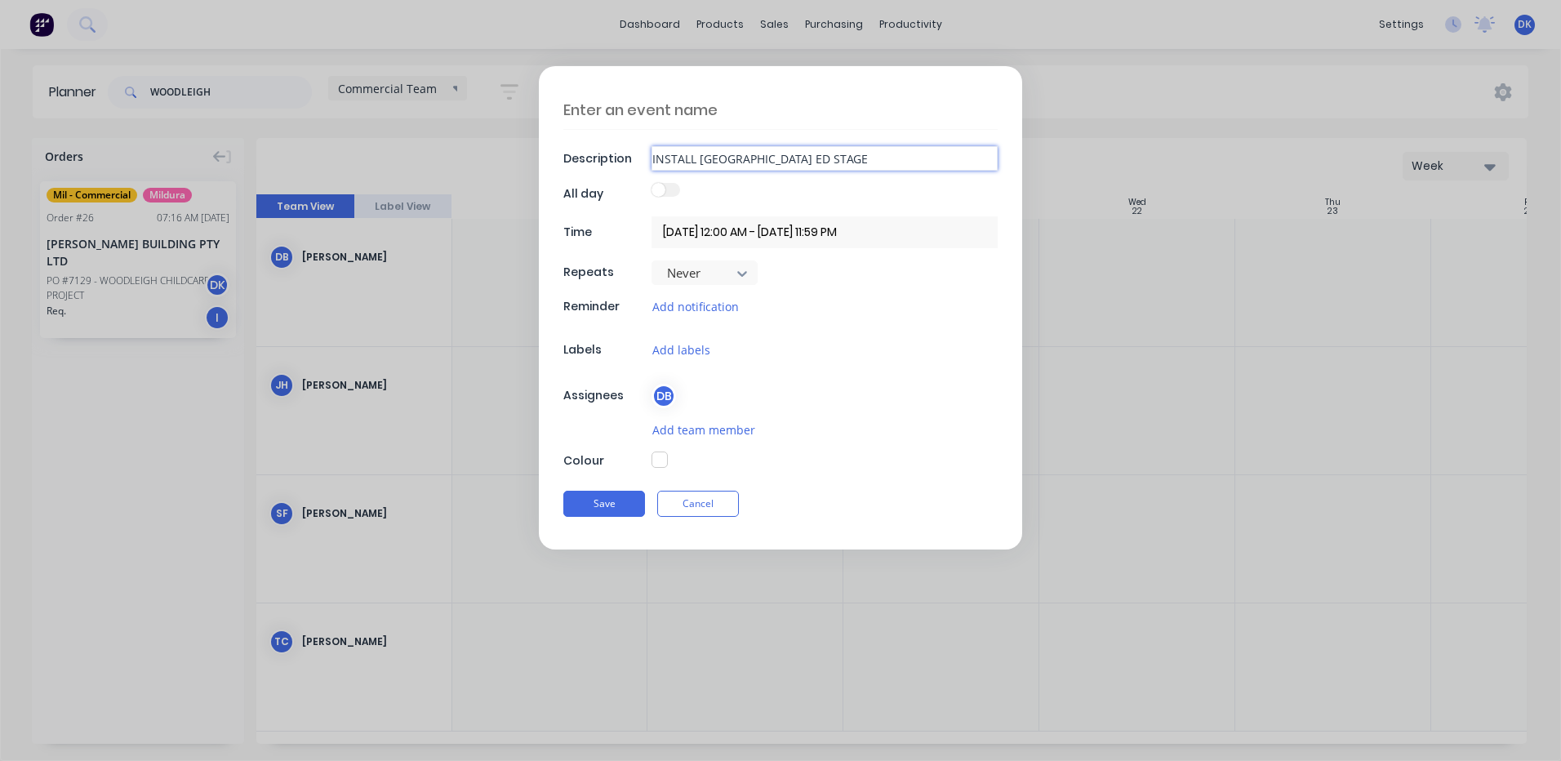
type input "INSTALL BROKEN HILL HOSPITAL ED STAGE 2"
type textarea "x"
type input "INSTALL BROKEN HILL HOSPITAL ED STAGE"
type textarea "x"
type input "INSTALL BROKEN HILL HOSPITAL ED STAGE 3"
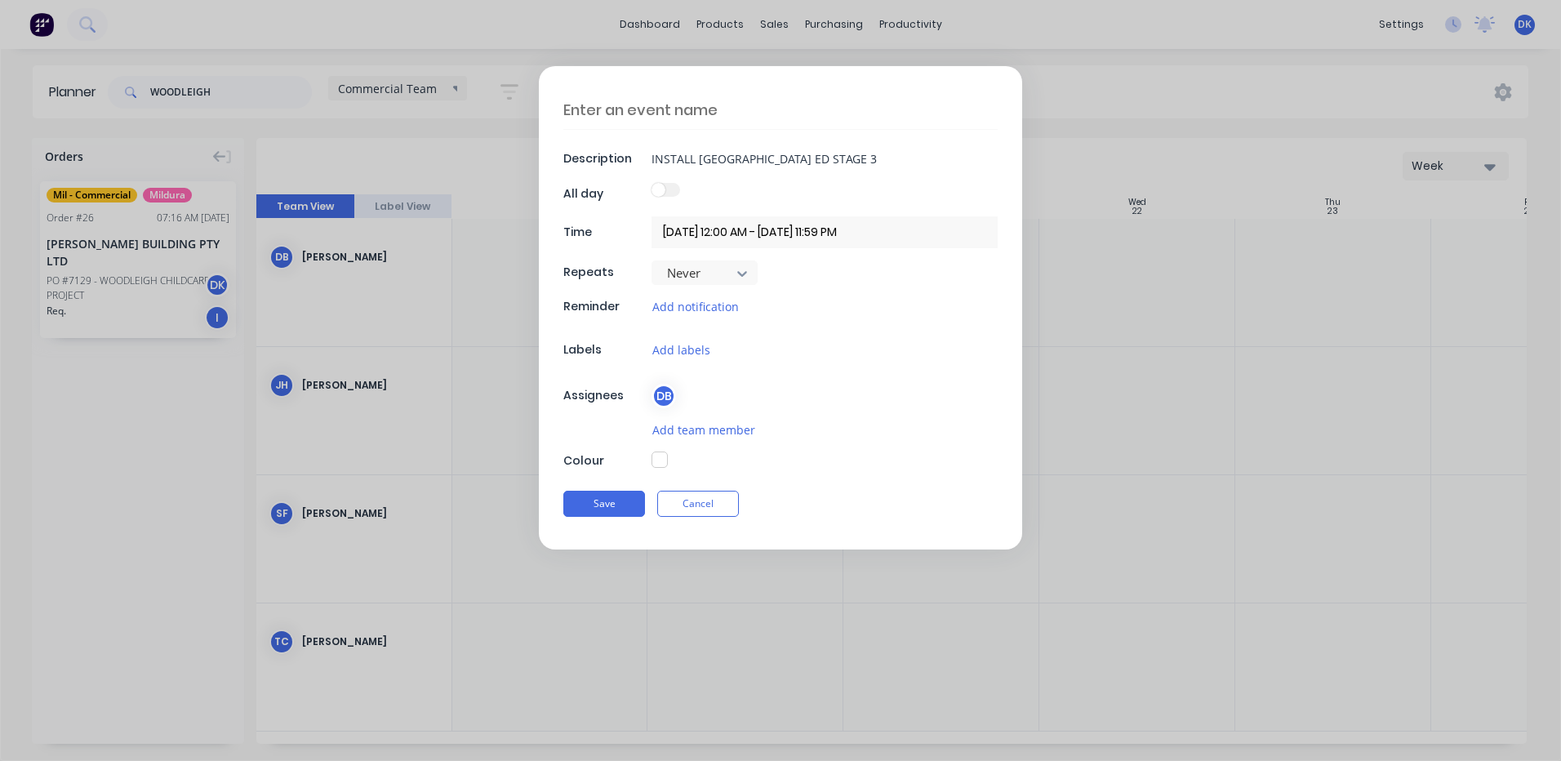
type textarea "x"
click at [709, 231] on input "20/10/2025 12:00 AM - 20/10/2025 11:59 PM" at bounding box center [824, 232] width 346 height 32
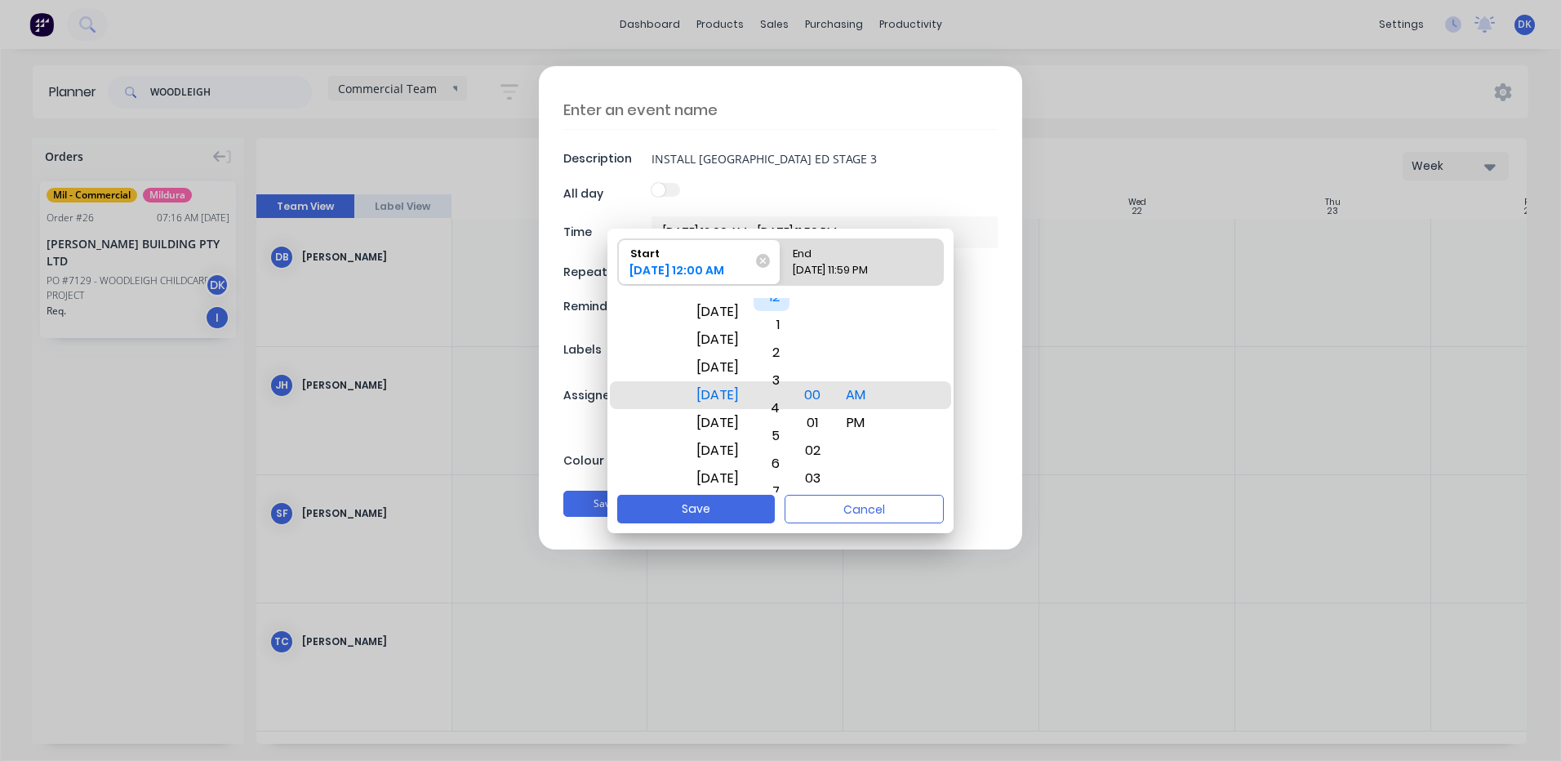
drag, startPoint x: 793, startPoint y: 371, endPoint x: 793, endPoint y: 301, distance: 69.4
click at [789, 301] on div "12" at bounding box center [771, 297] width 36 height 28
drag, startPoint x: 786, startPoint y: 367, endPoint x: 777, endPoint y: 310, distance: 57.8
click at [777, 310] on div "4" at bounding box center [771, 311] width 36 height 28
click at [886, 262] on div "20/10/2025 11:59 PM" at bounding box center [854, 273] width 136 height 23
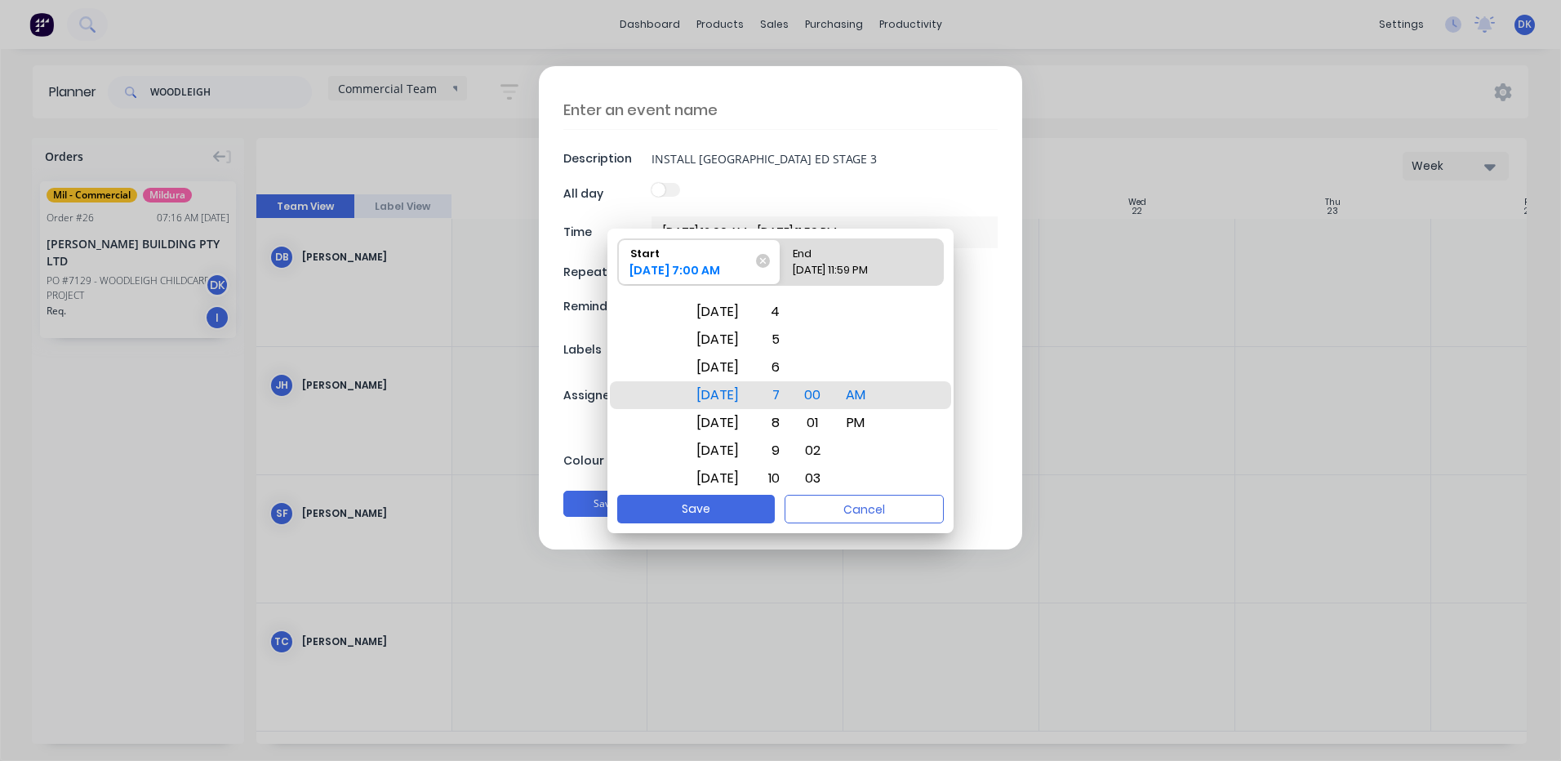
click at [781, 261] on input "End 20/10/2025 11:59 PM" at bounding box center [780, 262] width 1 height 46
radio input "true"
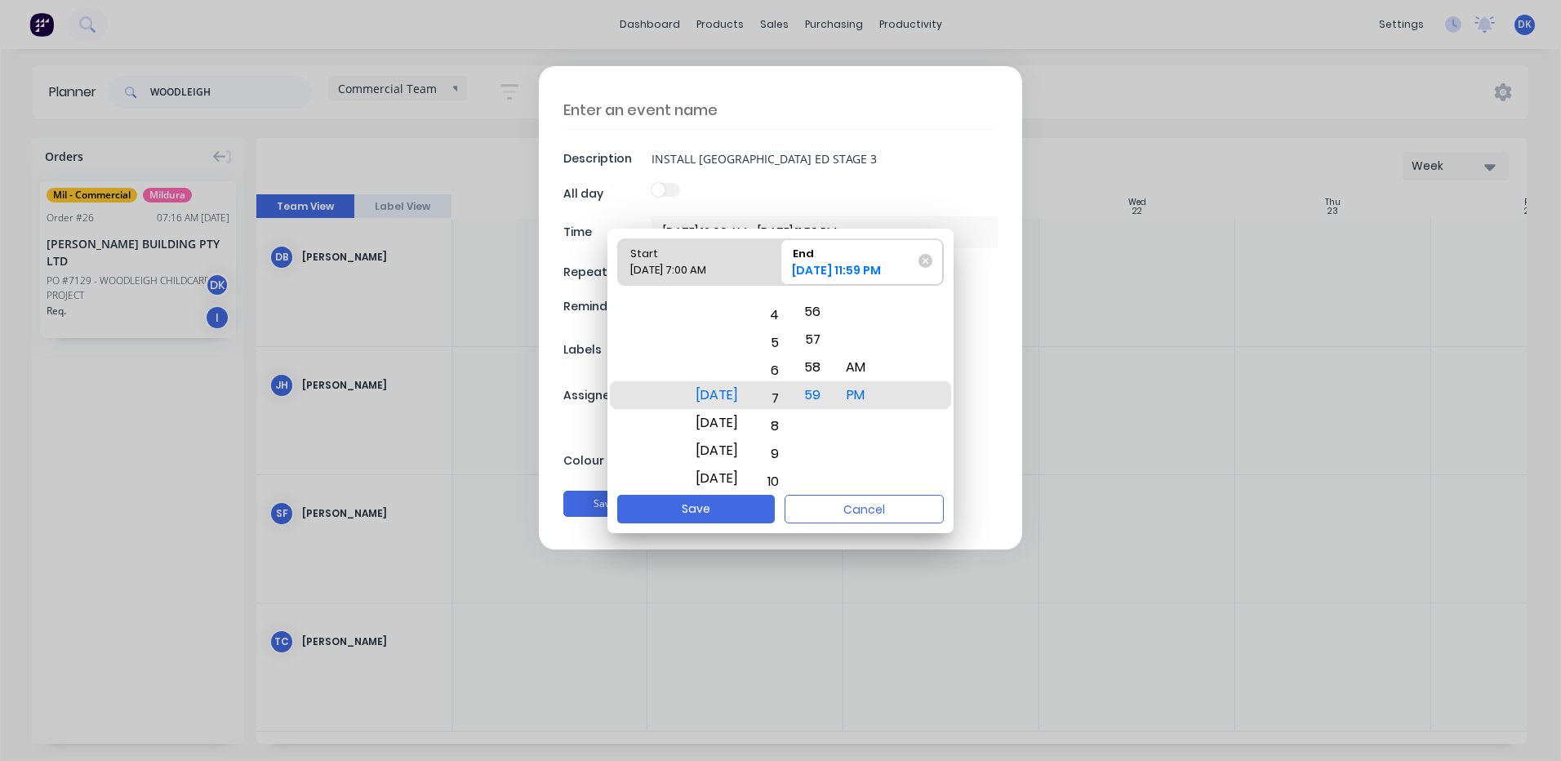
drag, startPoint x: 787, startPoint y: 394, endPoint x: 765, endPoint y: 473, distance: 81.4
click at [798, 509] on div "Start 20/10/2025 7:00 AM End 20/10/2025 11:59 PM Mon Oct 20 Tue Oct 21 Wed Oct …" at bounding box center [780, 381] width 346 height 304
drag, startPoint x: 721, startPoint y: 393, endPoint x: 721, endPoint y: 331, distance: 61.2
click at [721, 331] on div "[DATE]" at bounding box center [717, 339] width 62 height 28
drag, startPoint x: 793, startPoint y: 393, endPoint x: 802, endPoint y: 468, distance: 75.5
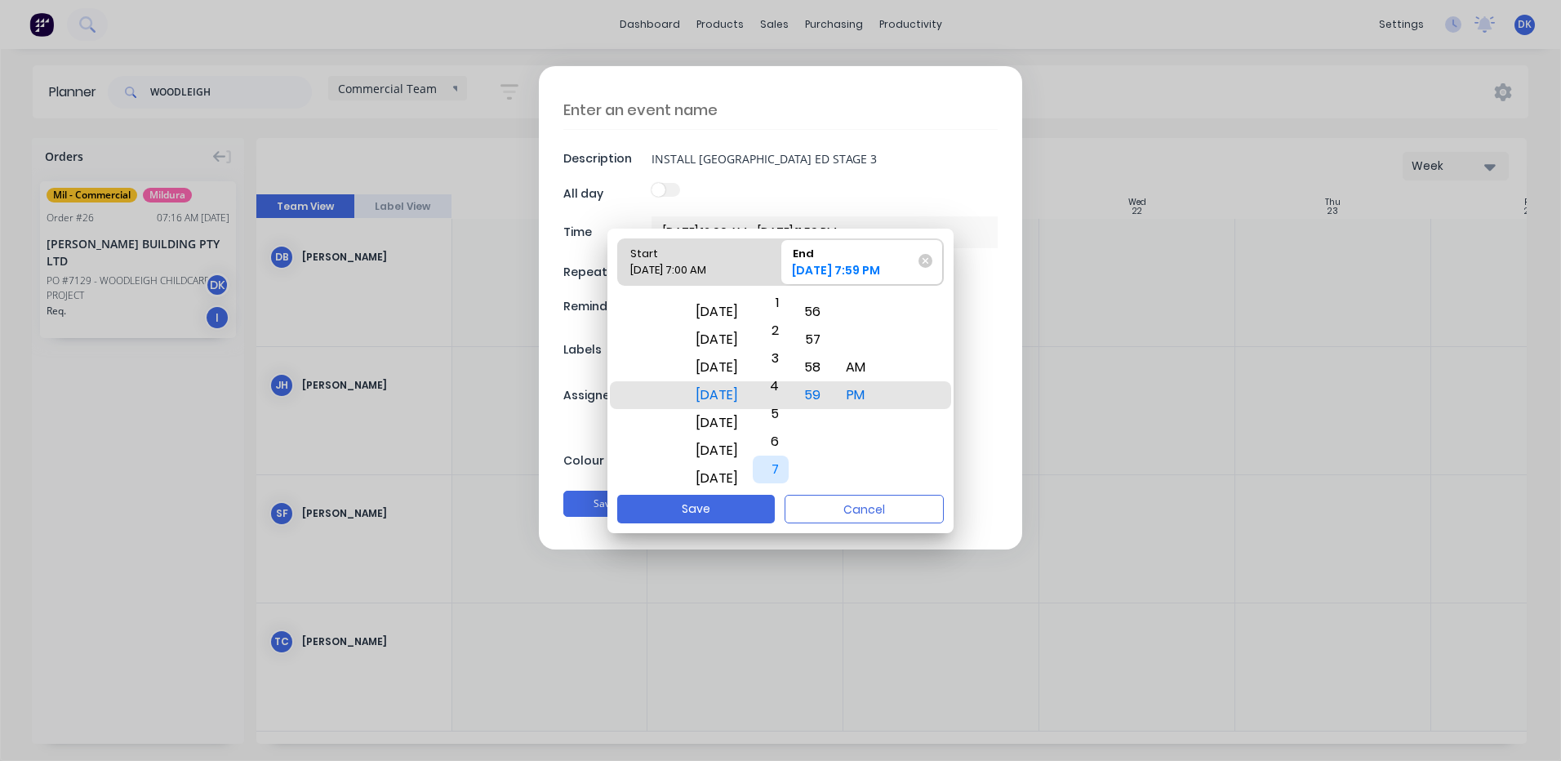
click at [789, 468] on div "7" at bounding box center [771, 470] width 36 height 28
drag, startPoint x: 826, startPoint y: 393, endPoint x: 830, endPoint y: 611, distance: 218.8
click at [830, 611] on body "dashboard products sales purchasing productivity dashboard products Product Cat…" at bounding box center [780, 380] width 1561 height 761
drag, startPoint x: 827, startPoint y: 389, endPoint x: 821, endPoint y: 575, distance: 186.2
click at [821, 576] on body "dashboard products sales purchasing productivity dashboard products Product Cat…" at bounding box center [780, 380] width 1561 height 761
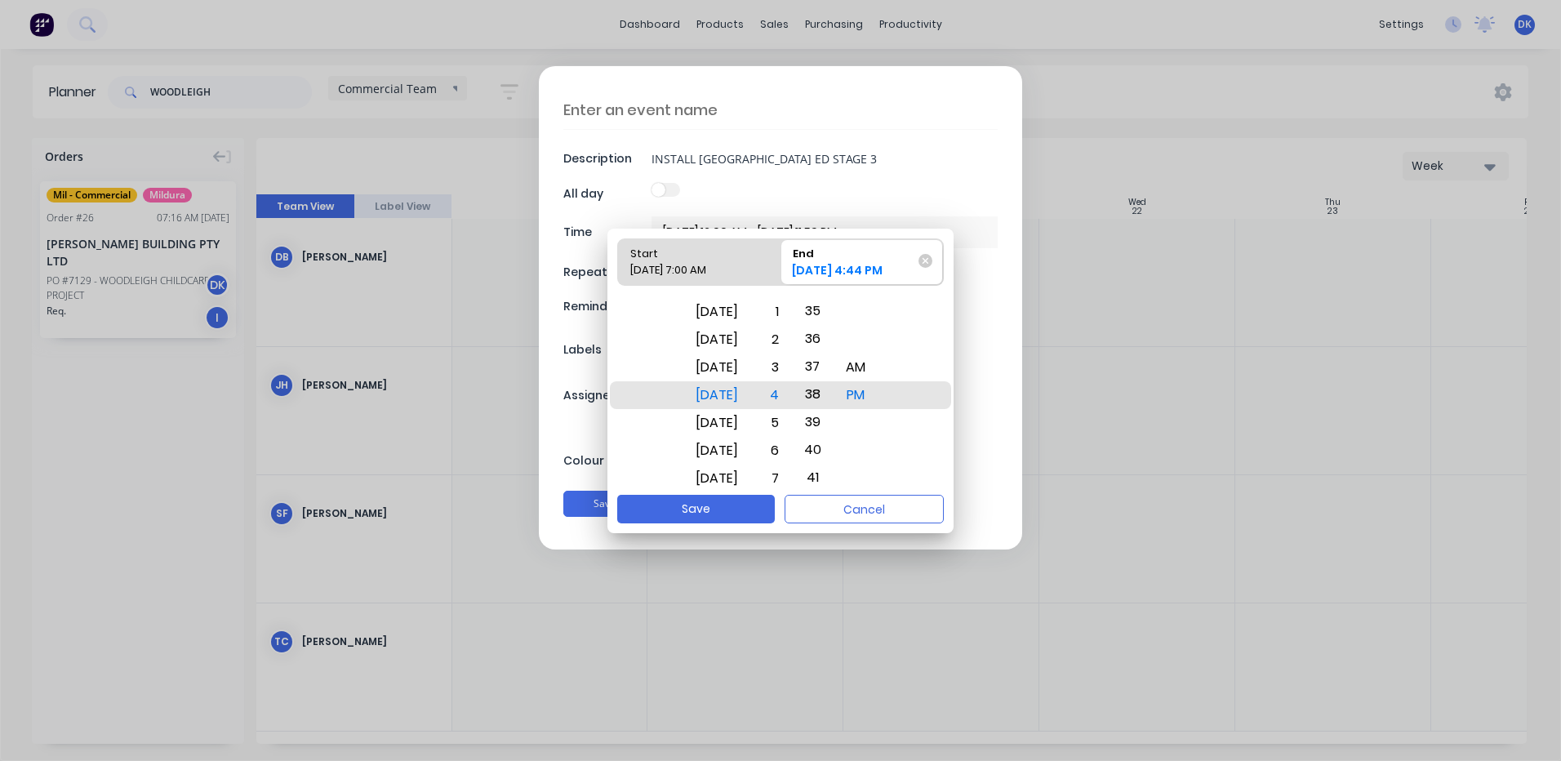
drag, startPoint x: 827, startPoint y: 495, endPoint x: 821, endPoint y: 469, distance: 26.7
click at [828, 559] on body "dashboard products sales purchasing productivity dashboard products Product Cat…" at bounding box center [780, 380] width 1561 height 761
drag, startPoint x: 829, startPoint y: 394, endPoint x: 830, endPoint y: 536, distance: 141.2
click at [830, 536] on body "dashboard products sales purchasing productivity dashboard products Product Cat…" at bounding box center [780, 380] width 1561 height 761
drag, startPoint x: 825, startPoint y: 387, endPoint x: 836, endPoint y: 496, distance: 109.9
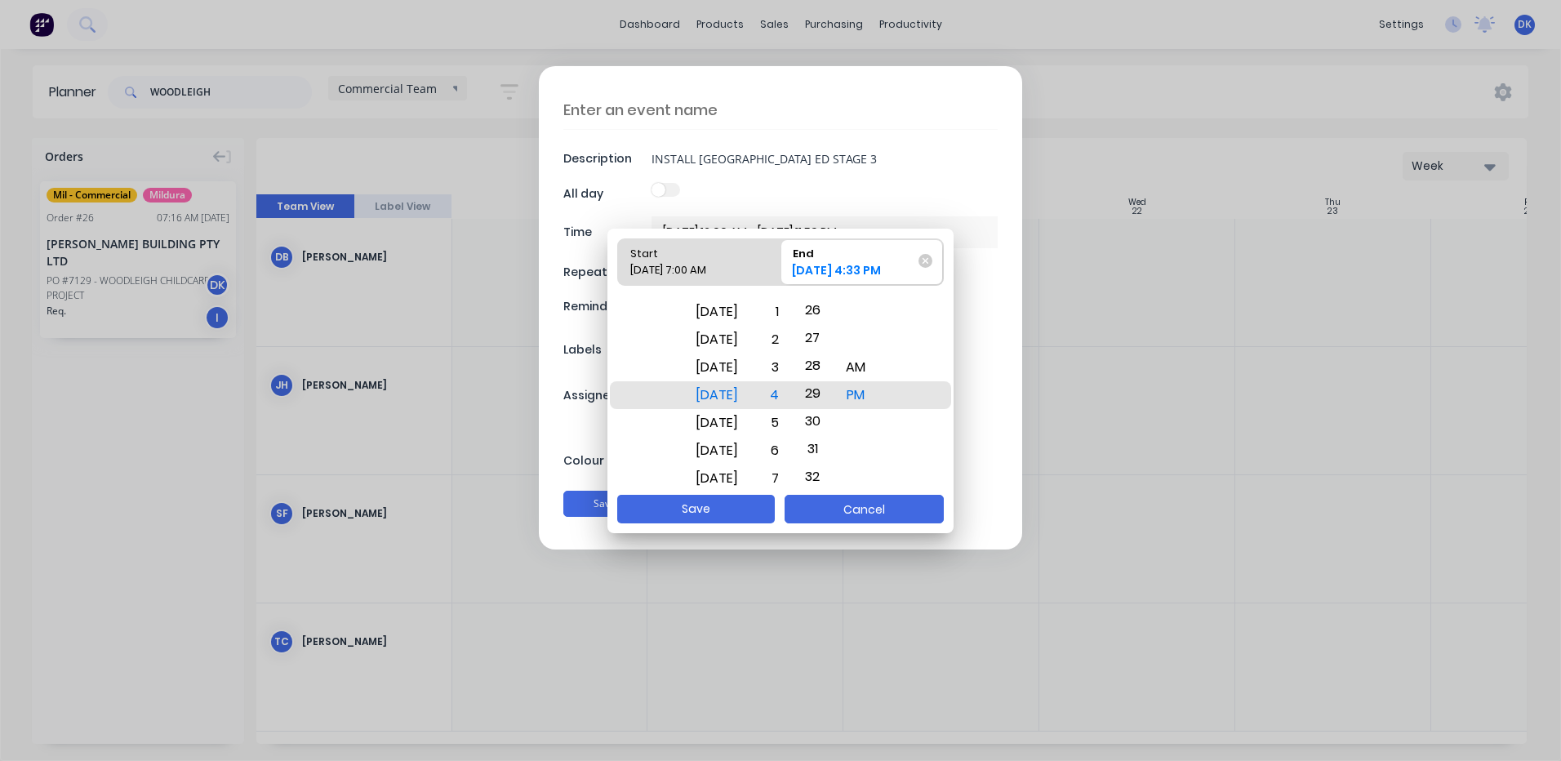
click at [836, 496] on div "Start 20/10/2025 7:00 AM End 23/10/2025 4:33 PM Mon Oct 20 Tue Oct 21 Wed Oct 2…" at bounding box center [780, 381] width 346 height 304
drag, startPoint x: 834, startPoint y: 421, endPoint x: 840, endPoint y: 521, distance: 99.8
click at [840, 521] on div "Start 20/10/2025 7:00 AM End 23/10/2025 4:29 PM Mon Oct 20 Tue Oct 21 Wed Oct 2…" at bounding box center [780, 381] width 346 height 304
drag, startPoint x: 827, startPoint y: 393, endPoint x: 845, endPoint y: 493, distance: 101.2
click at [842, 527] on div "Start 20/10/2025 7:00 AM End 23/10/2025 4:24 PM Mon Oct 20 Tue Oct 21 Wed Oct 2…" at bounding box center [780, 381] width 346 height 304
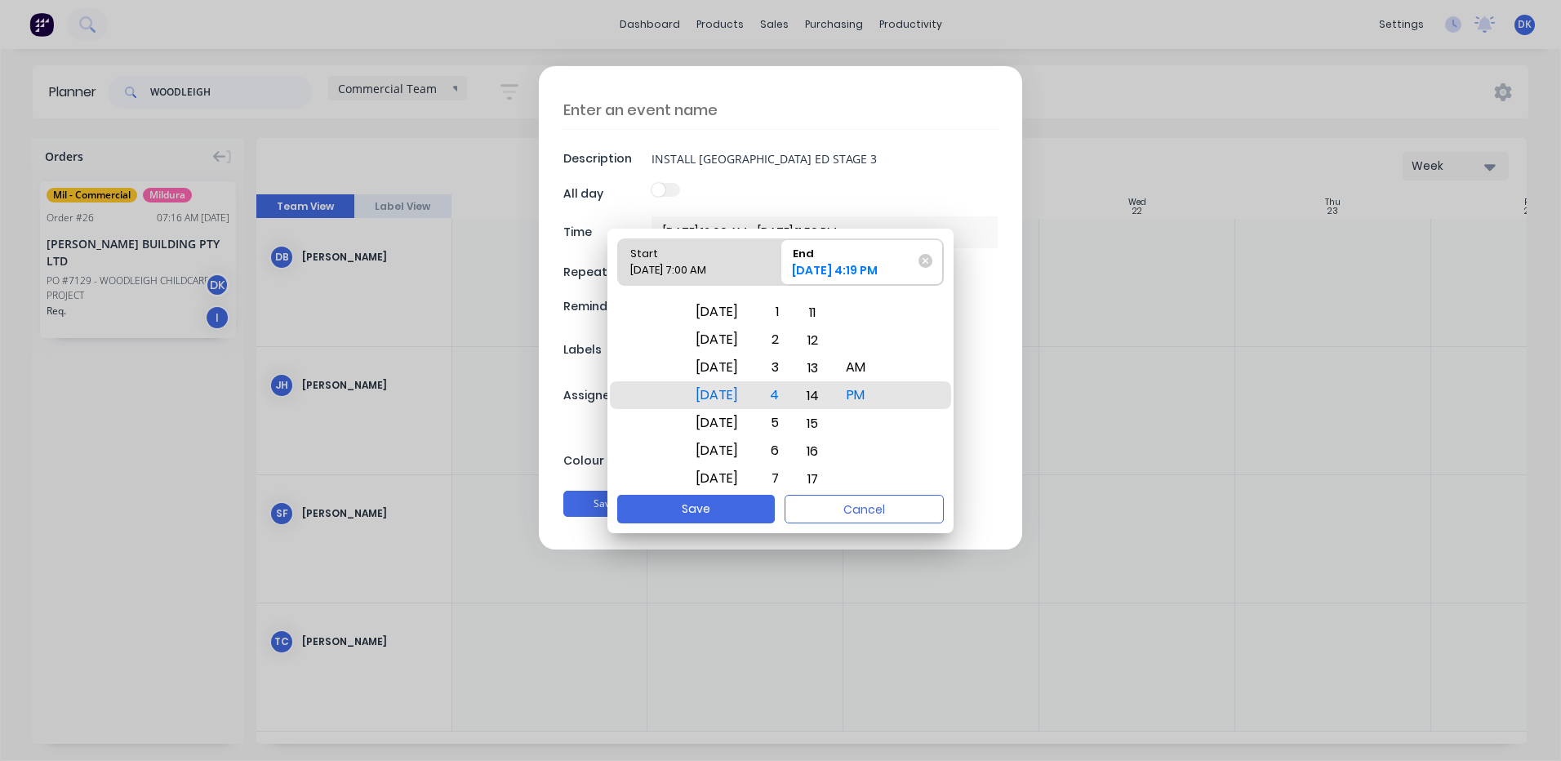
drag, startPoint x: 832, startPoint y: 392, endPoint x: 846, endPoint y: 524, distance: 133.0
click at [848, 531] on div "Start 20/10/2025 7:00 AM End 23/10/2025 4:19 PM Mon Oct 20 Tue Oct 21 Wed Oct 2…" at bounding box center [780, 381] width 346 height 304
drag, startPoint x: 826, startPoint y: 393, endPoint x: 829, endPoint y: 479, distance: 86.6
click at [834, 531] on div "Start 20/10/2025 7:00 AM End 23/10/2025 4:14 PM Mon Oct 20 Tue Oct 21 Wed Oct 2…" at bounding box center [780, 381] width 346 height 304
drag, startPoint x: 832, startPoint y: 391, endPoint x: 834, endPoint y: 487, distance: 96.4
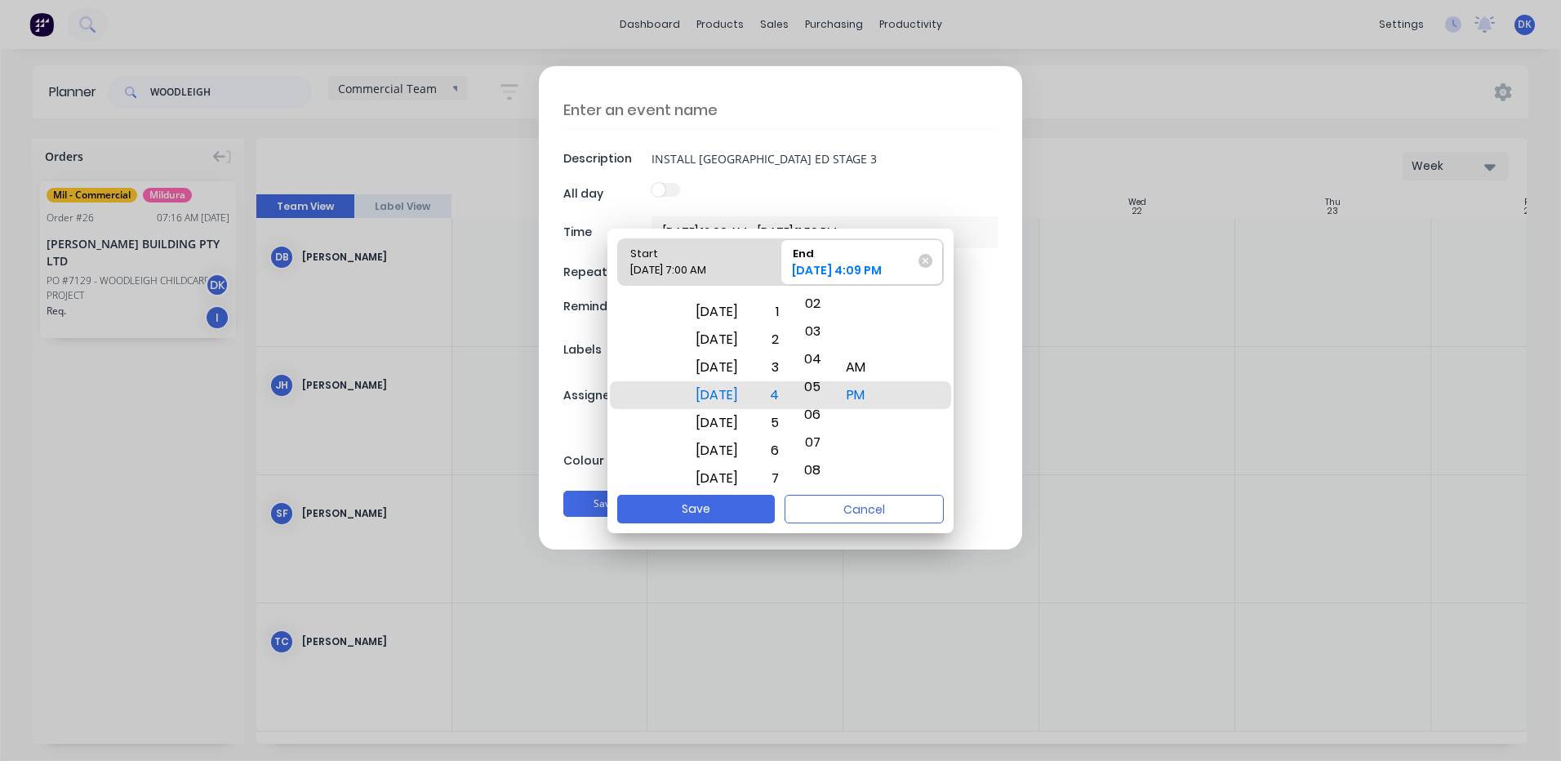
click at [836, 496] on div "Start 20/10/2025 7:00 AM End 23/10/2025 4:09 PM Mon Oct 20 Tue Oct 21 Wed Oct 2…" at bounding box center [780, 381] width 346 height 304
drag, startPoint x: 827, startPoint y: 400, endPoint x: 841, endPoint y: 519, distance: 120.0
click at [841, 519] on div "Start 20/10/2025 7:00 AM End 23/10/2025 4:05 PM Mon Oct 20 Tue Oct 21 Wed Oct 2…" at bounding box center [780, 381] width 346 height 304
click at [720, 506] on button "Save" at bounding box center [696, 509] width 158 height 29
type textarea "x"
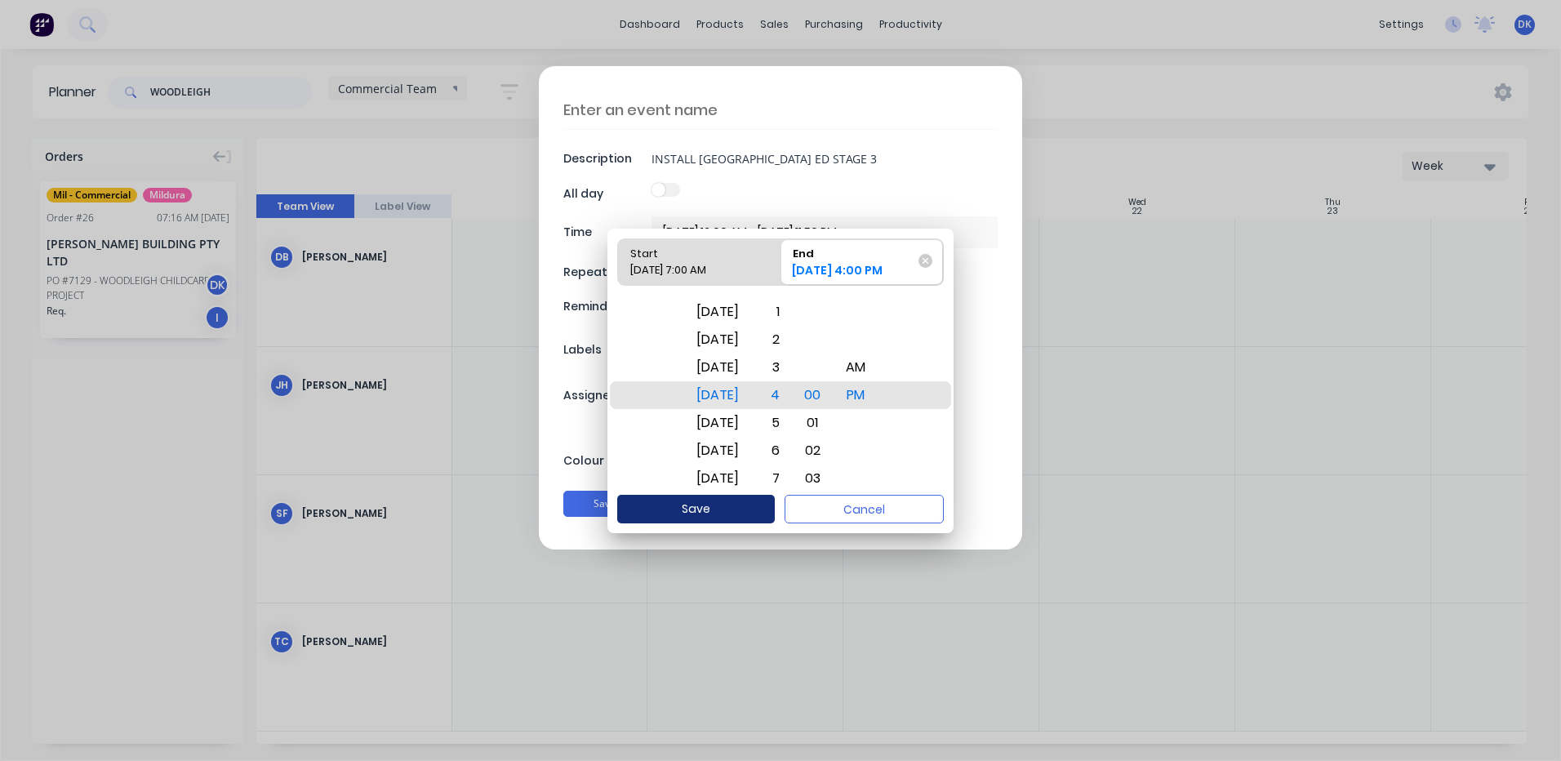
type input "20/10/2025 7:00 AM - 23/10/2025 4:00 PM"
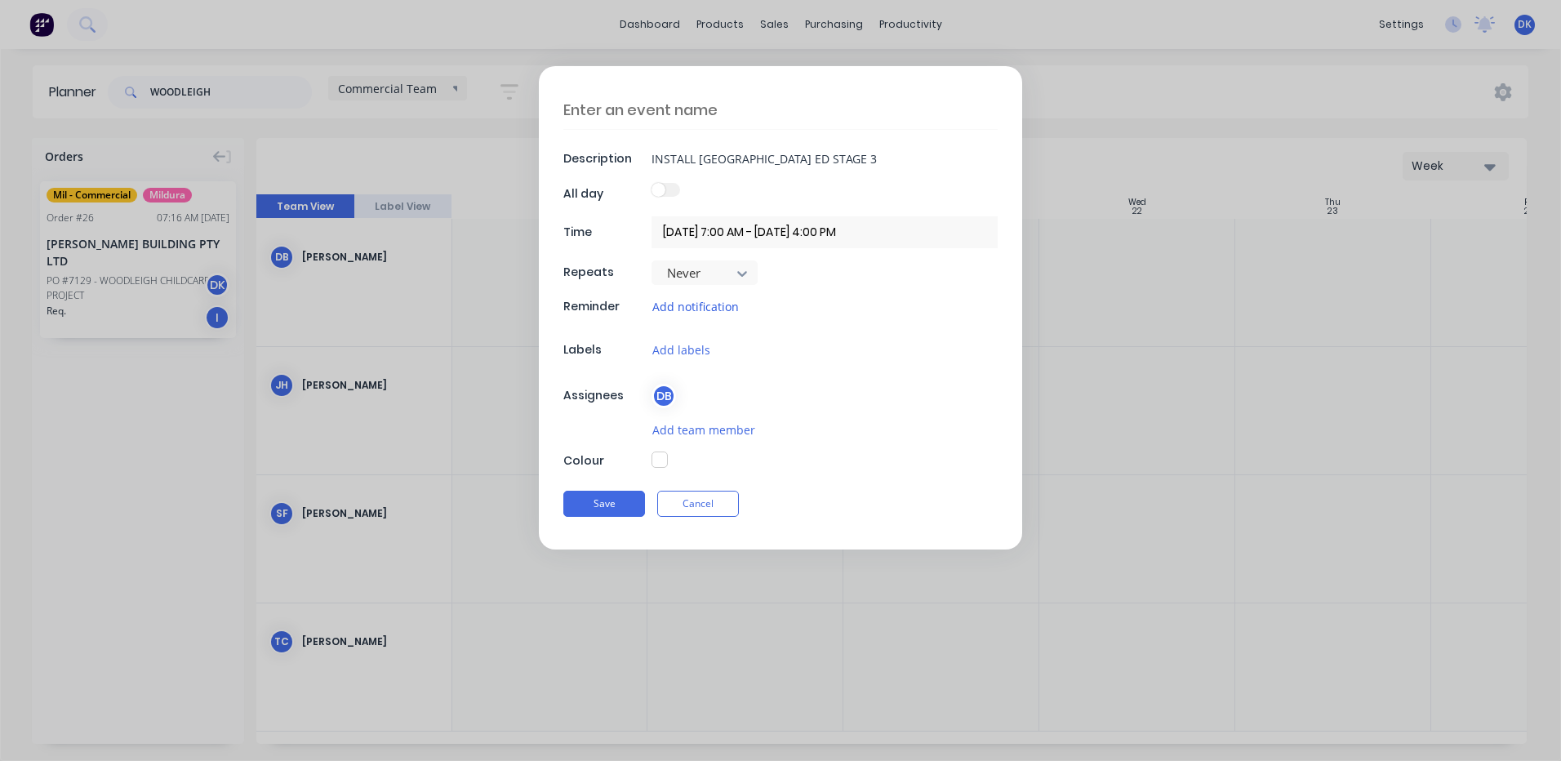
click at [704, 309] on button "Add notification" at bounding box center [695, 306] width 88 height 19
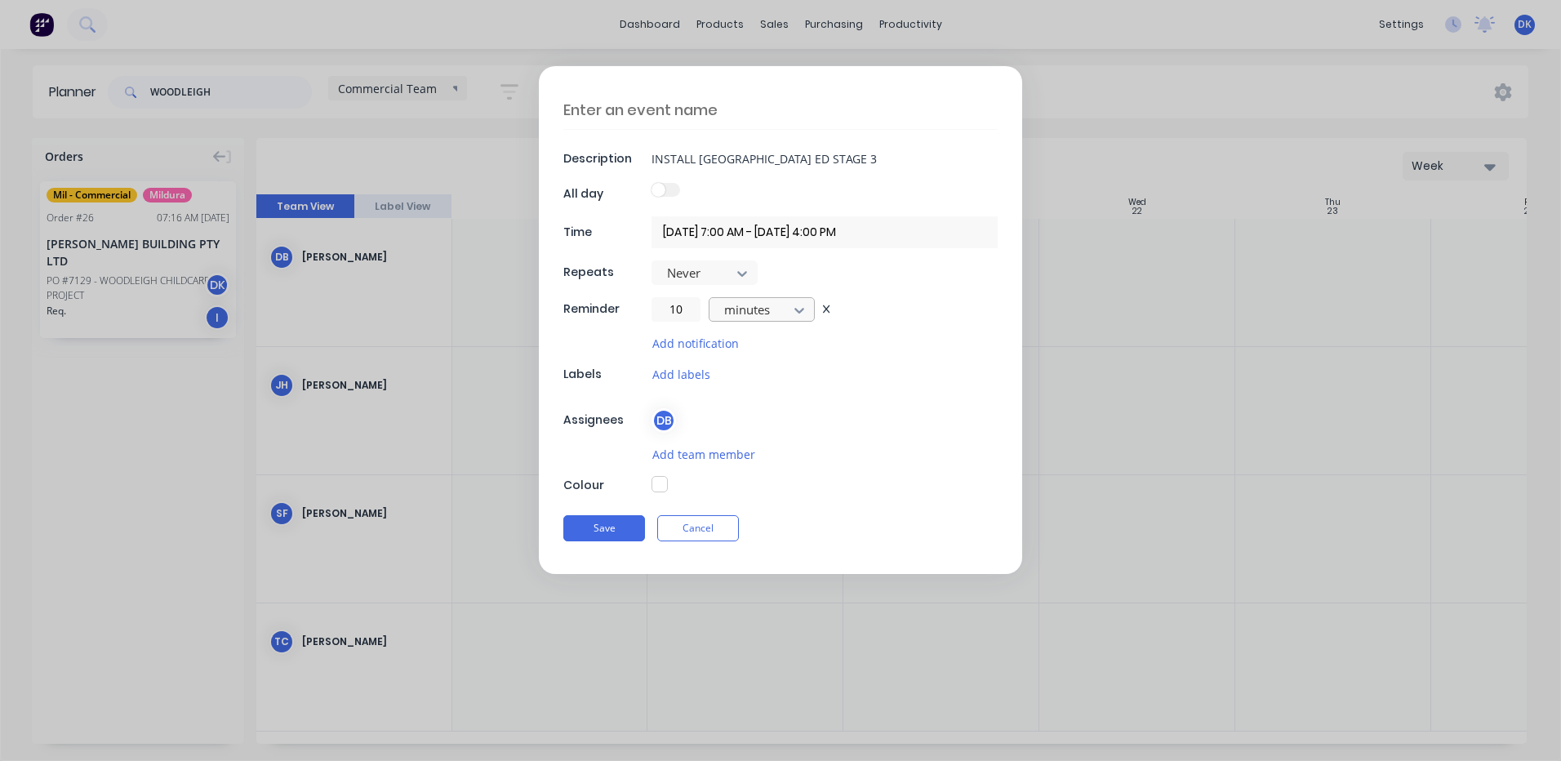
click at [805, 309] on icon at bounding box center [799, 310] width 16 height 16
click at [744, 409] on div "days" at bounding box center [762, 407] width 106 height 30
drag, startPoint x: 689, startPoint y: 307, endPoint x: 629, endPoint y: 316, distance: 61.1
click at [629, 316] on div "Reminder 10 days" at bounding box center [780, 309] width 434 height 24
type textarea "x"
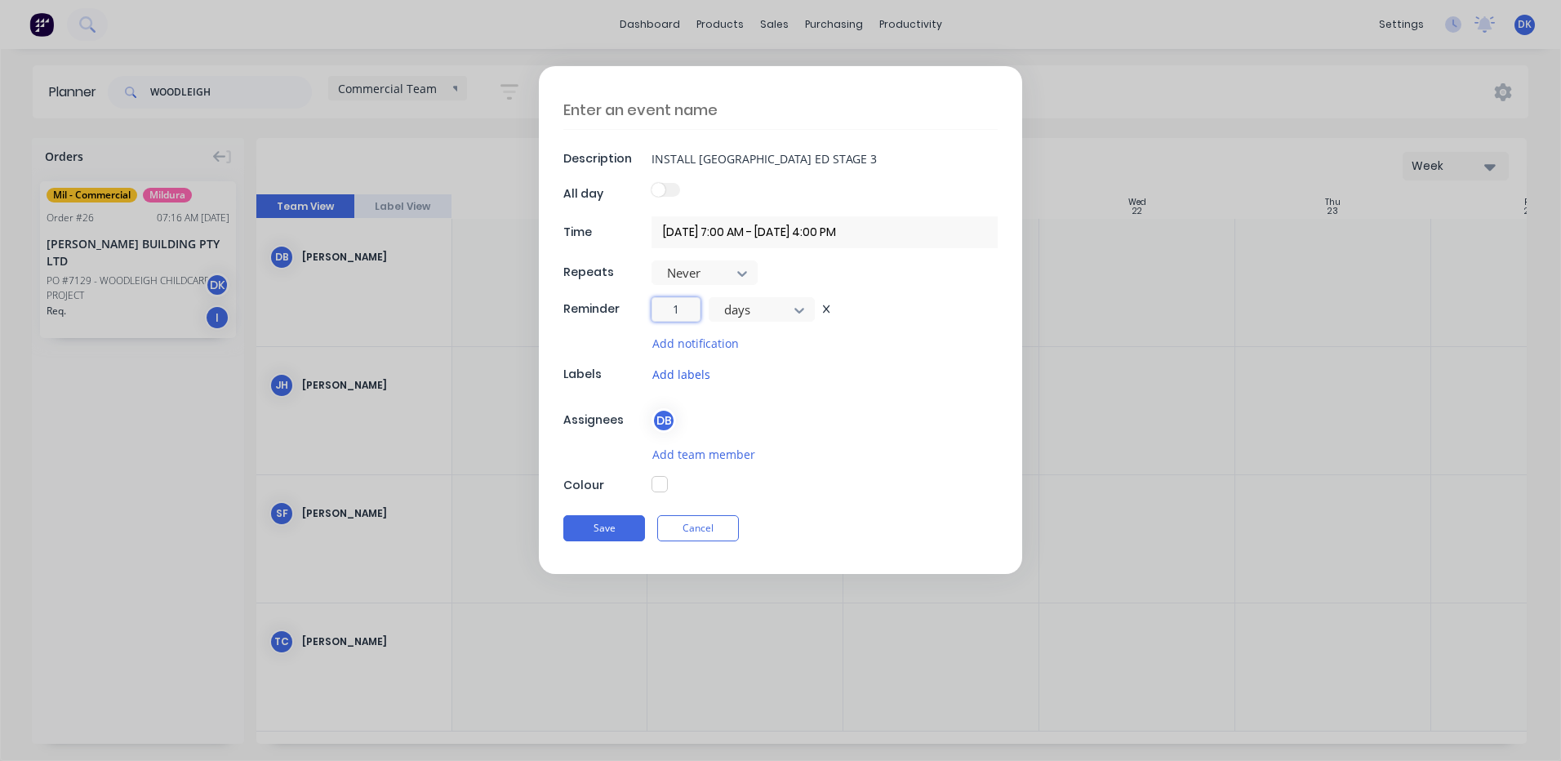
type input "1"
click at [684, 371] on button "Add labels" at bounding box center [681, 374] width 60 height 19
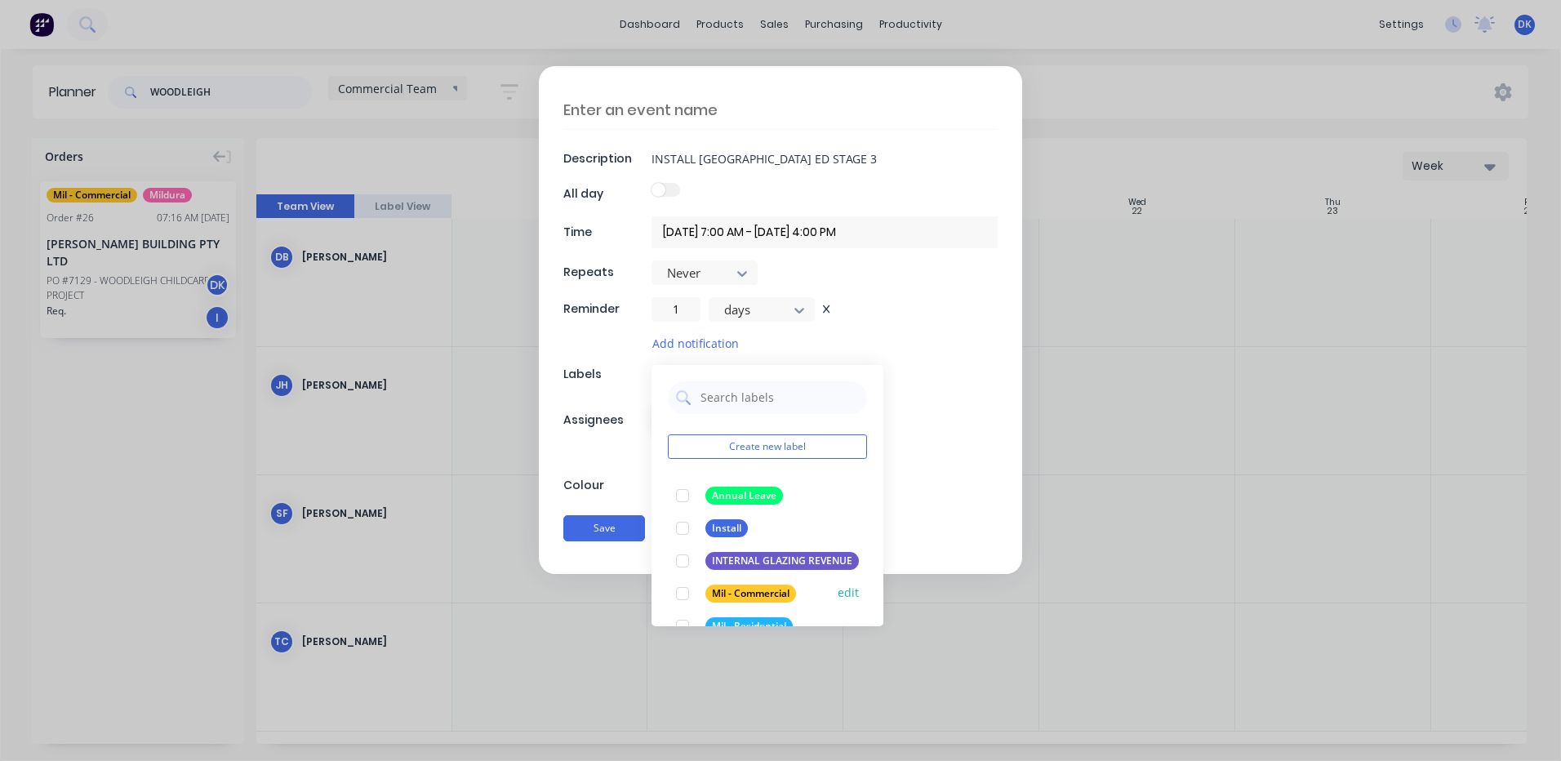
click at [682, 593] on div at bounding box center [682, 593] width 33 height 33
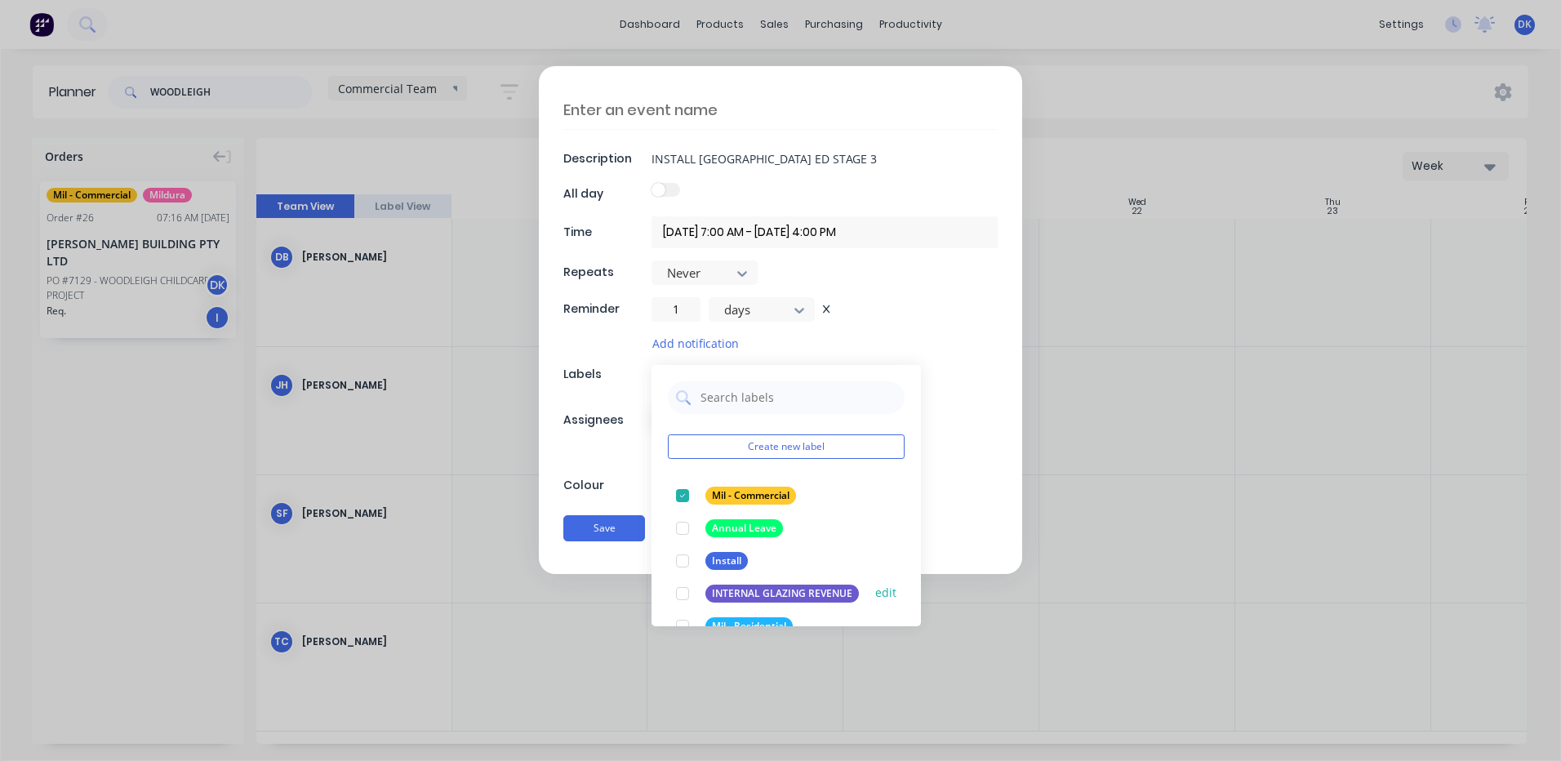
scroll to position [82, 0]
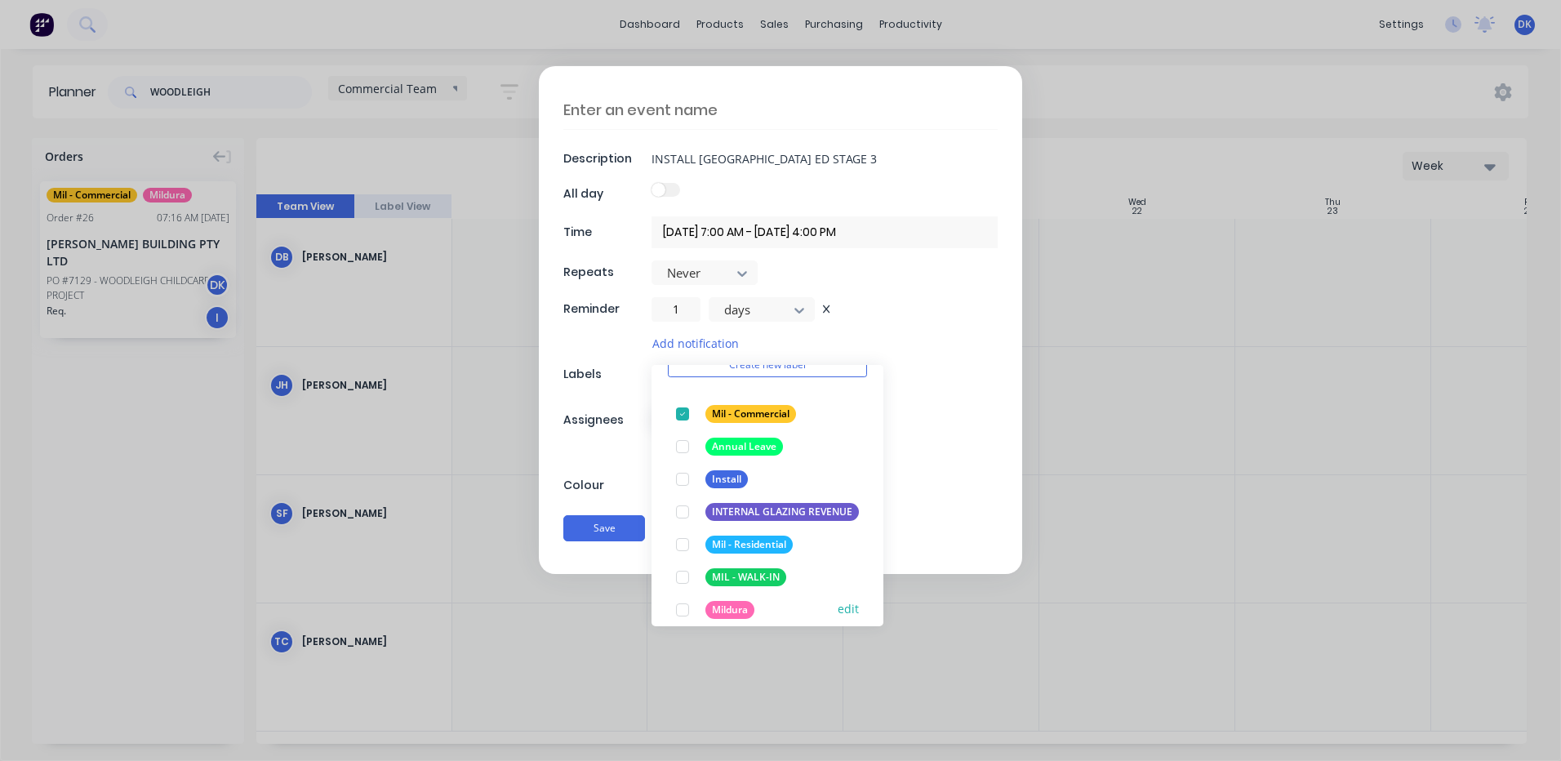
click at [681, 611] on div at bounding box center [682, 609] width 33 height 33
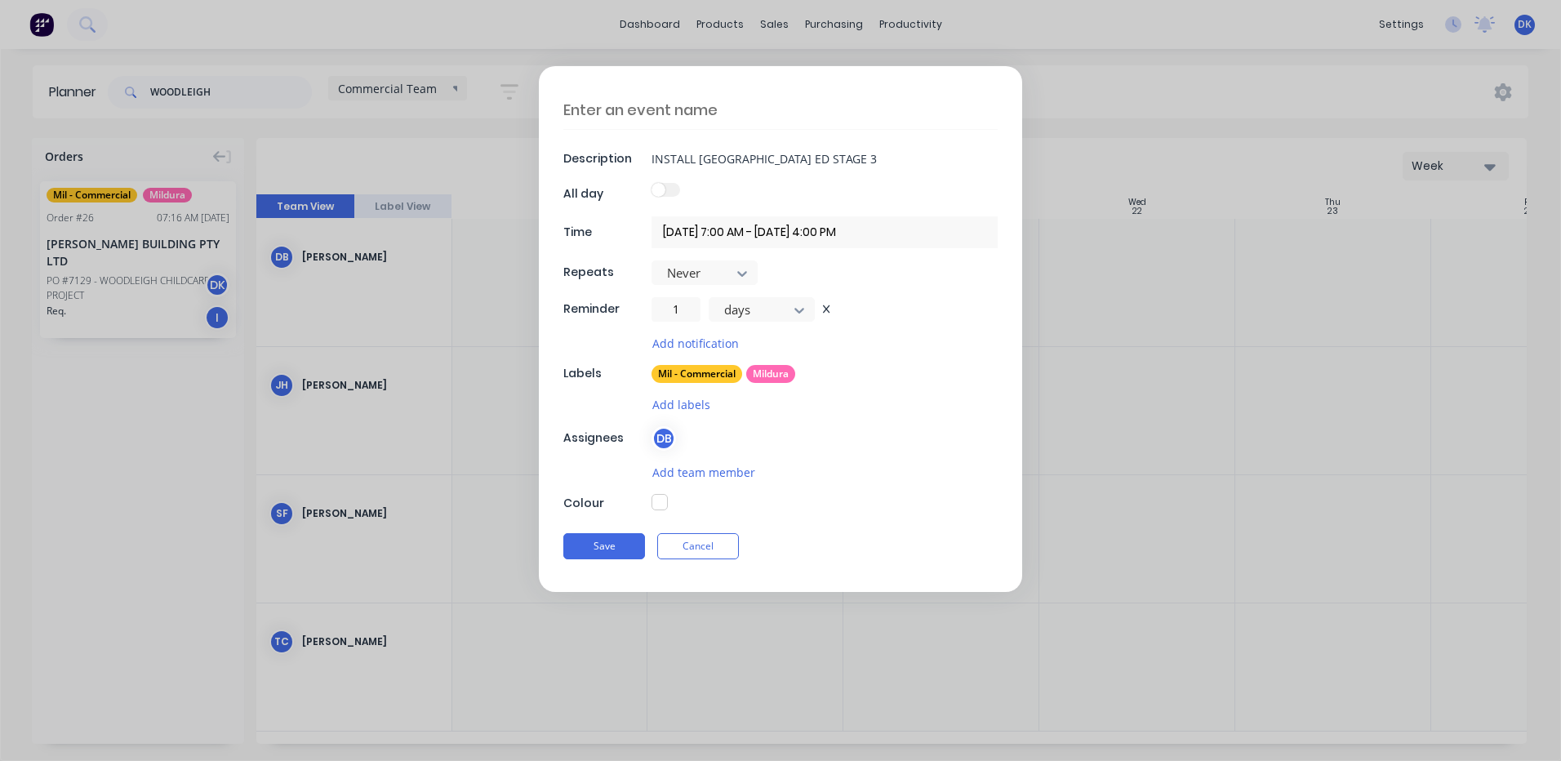
click at [891, 324] on div "Description INSTALL BROKEN HILL HOSPITAL ED STAGE 3 All day Time 20/10/2025 7:0…" at bounding box center [780, 329] width 483 height 526
click at [603, 542] on button "Save" at bounding box center [604, 546] width 82 height 26
click at [678, 114] on textarea at bounding box center [780, 110] width 434 height 39
type textarea "x"
type textarea "B"
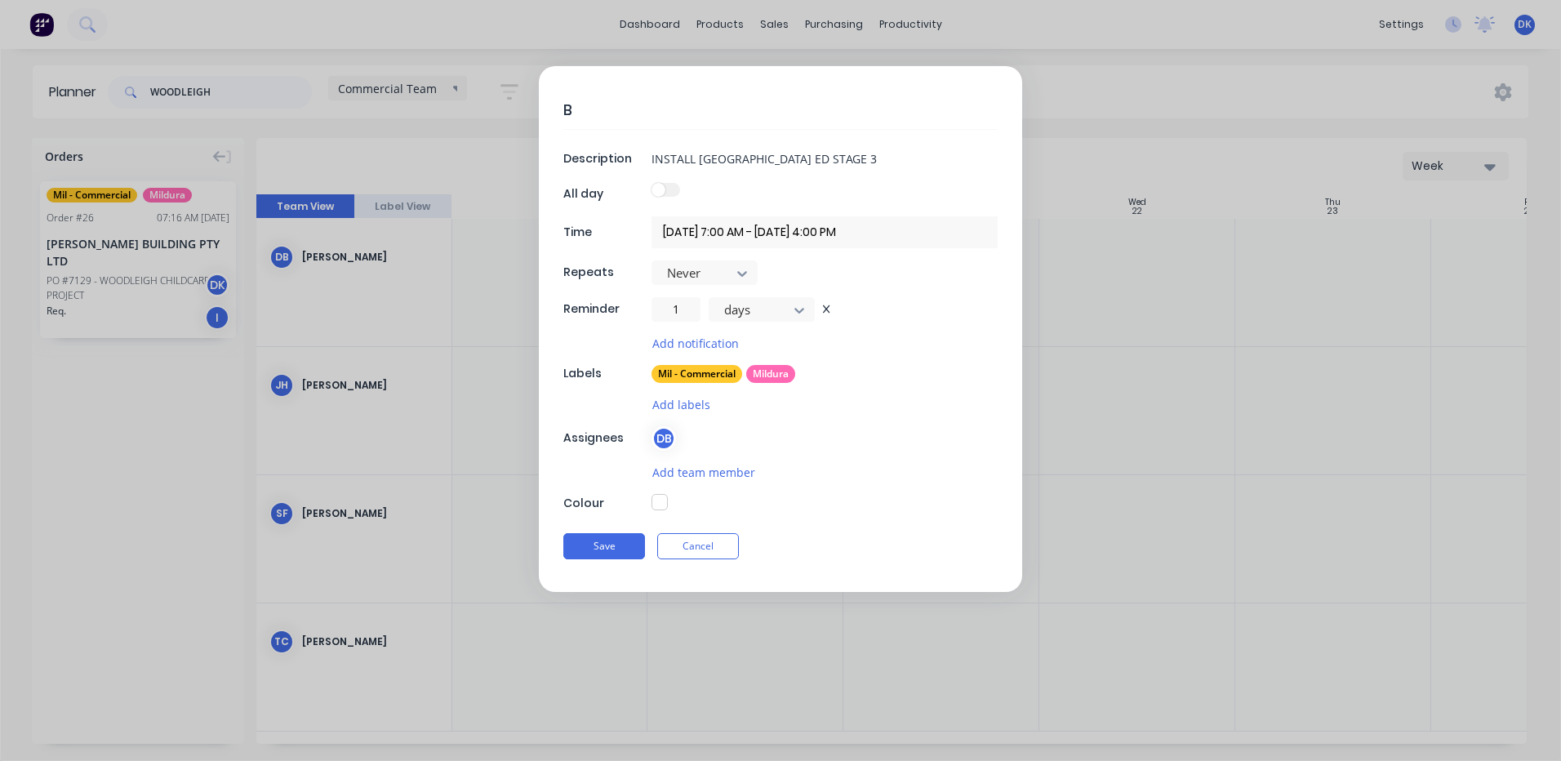
type textarea "x"
type textarea "BR"
type textarea "x"
type textarea "BRO"
type textarea "x"
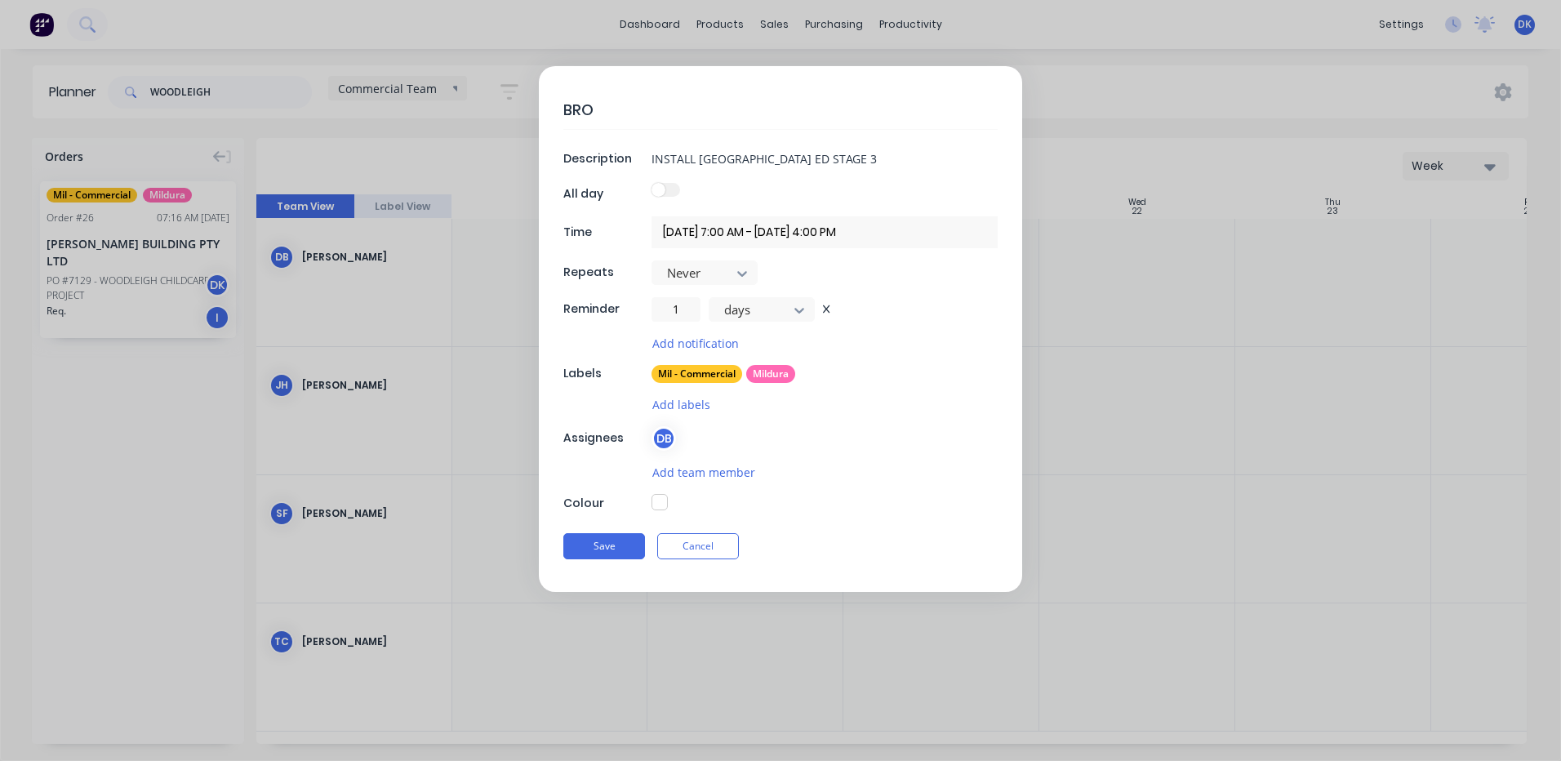
type textarea "BROK"
type textarea "x"
type textarea "BROKE"
type textarea "x"
type textarea "BROKEN"
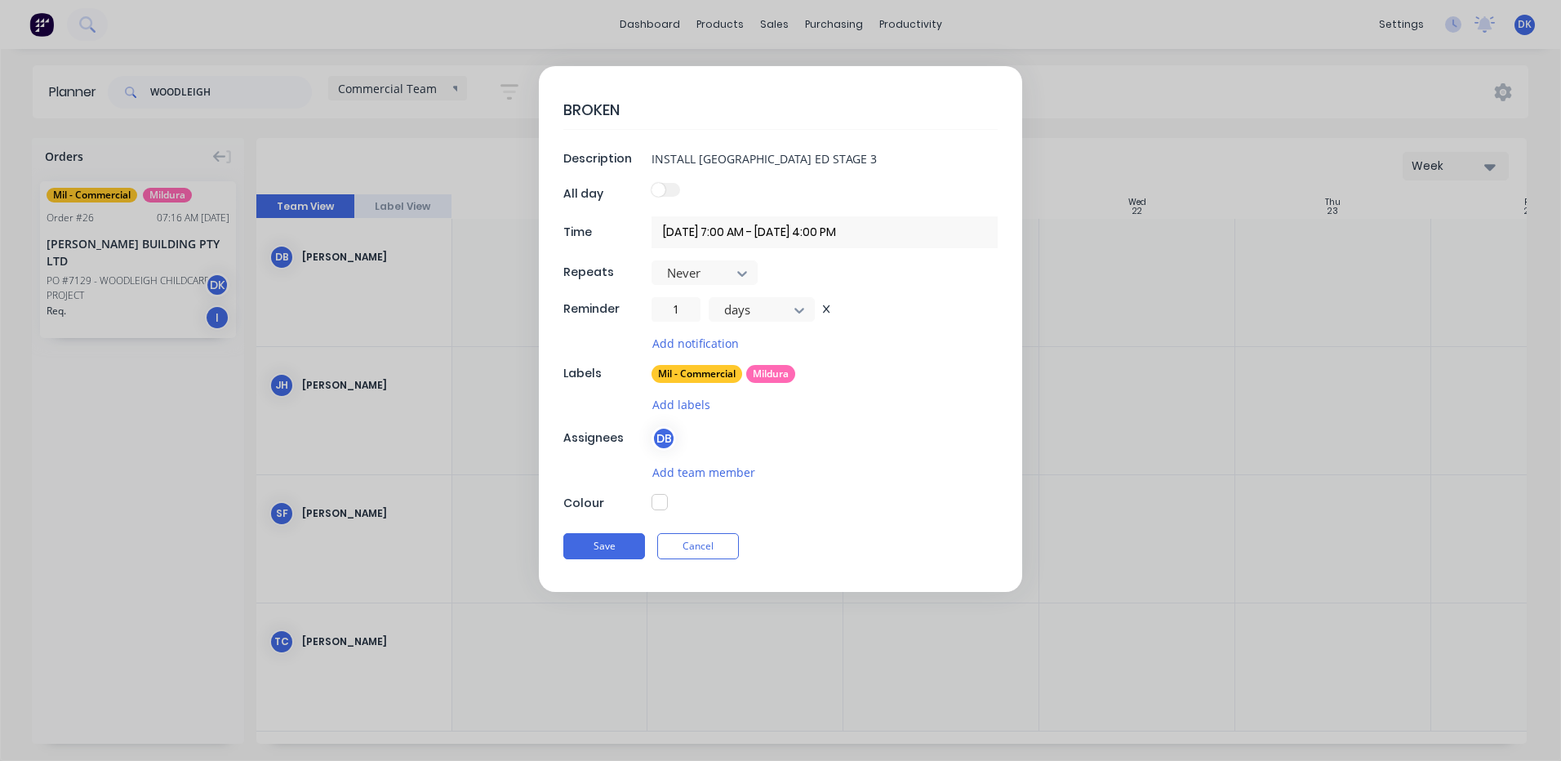
type textarea "x"
type textarea "BROKEN"
type textarea "x"
type textarea "BROKEN H"
type textarea "x"
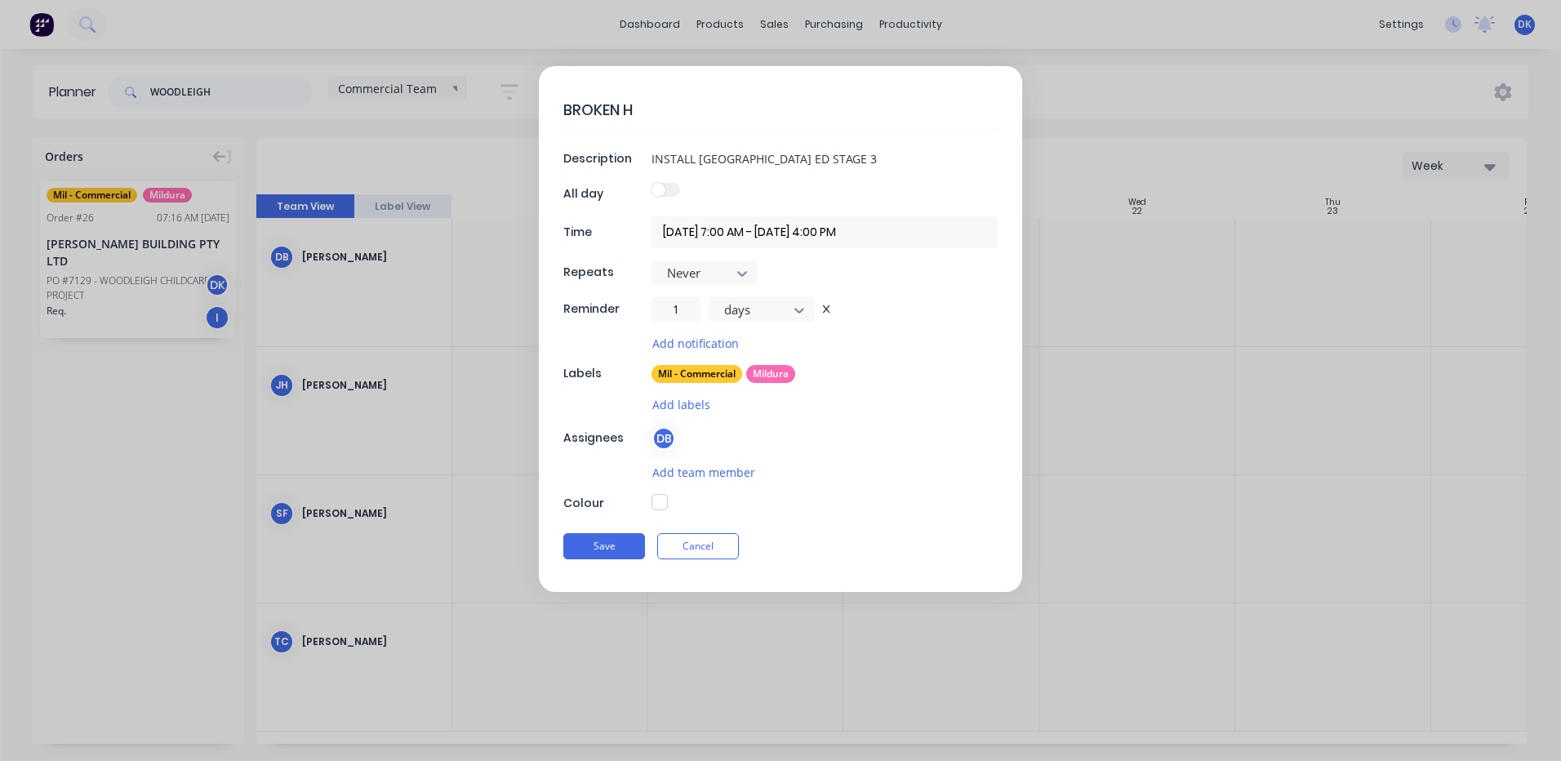
type textarea "BROKEN HI"
type textarea "x"
type textarea "BROKEN HIL"
type textarea "x"
type textarea "BROKEN HILL"
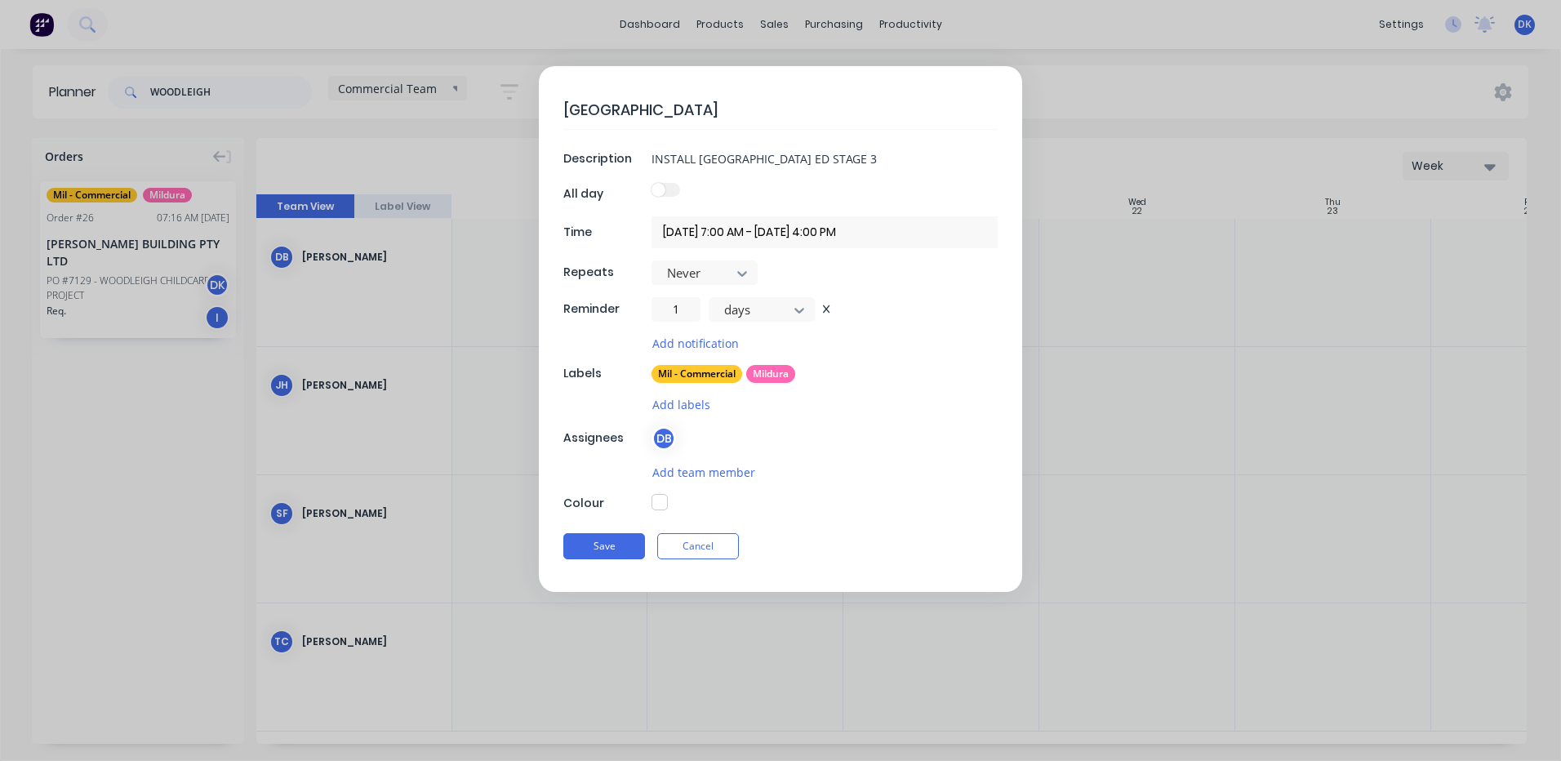
type textarea "x"
type textarea "BROKEN HILL"
type textarea "x"
type textarea "BROKEN HILL H"
type textarea "x"
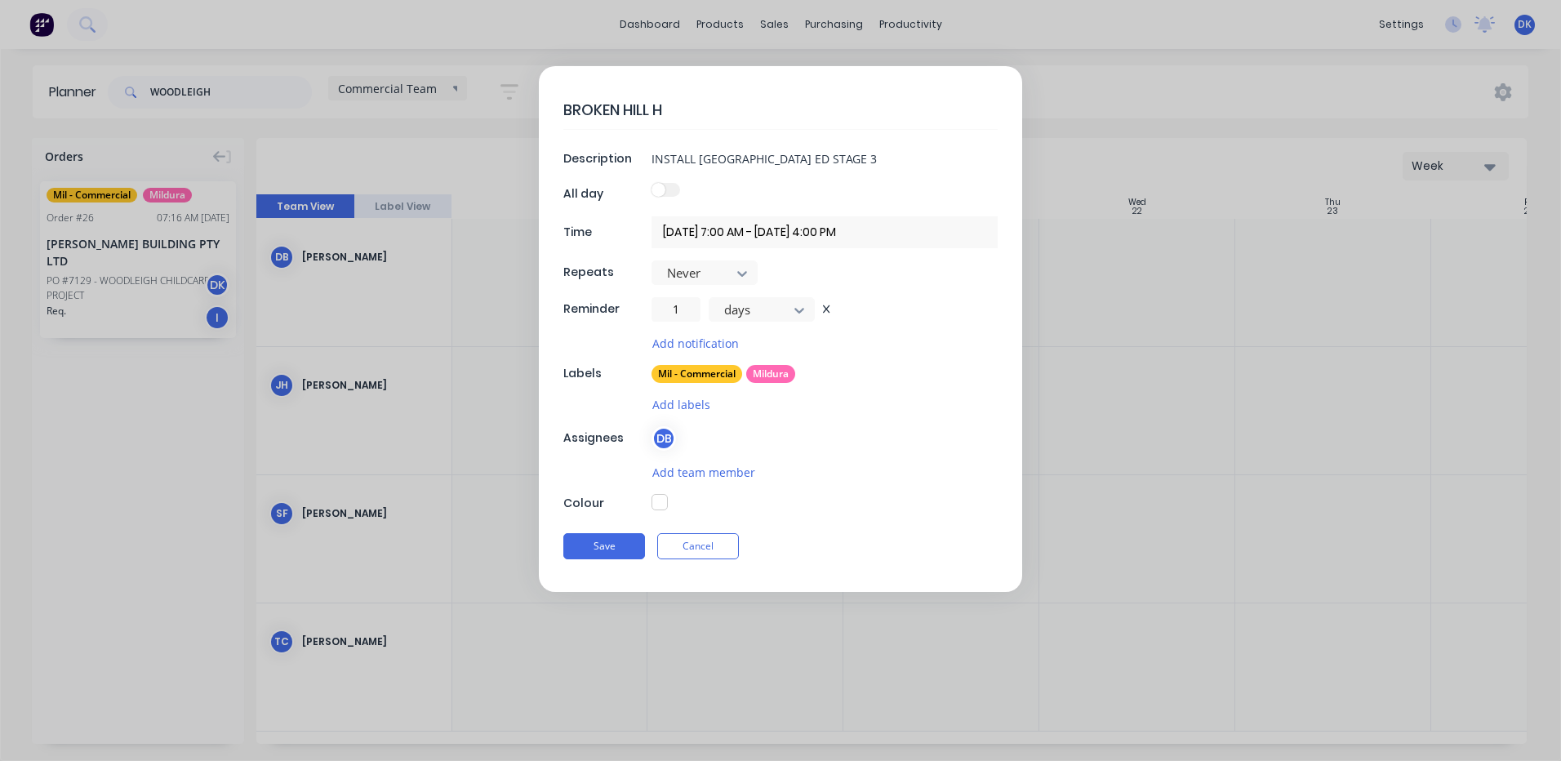
type textarea "BROKEN HILL HO"
type textarea "x"
type textarea "BROKEN HILL HOS"
type textarea "x"
type textarea "BROKEN HILL HOSP"
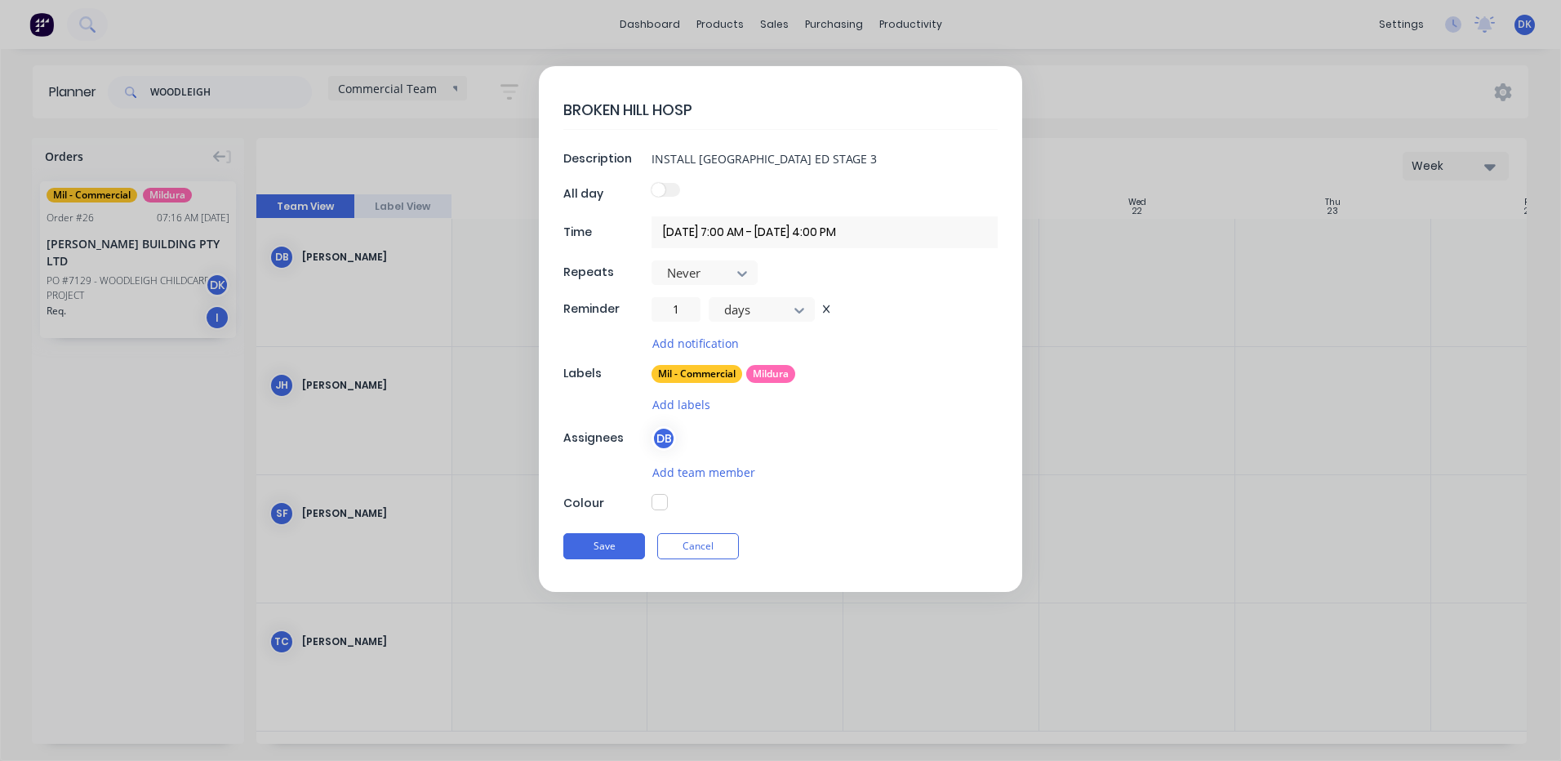
type textarea "x"
type textarea "BROKEN HILL HOSPI"
type textarea "x"
type textarea "BROKEN HILL HOSPIT"
type textarea "x"
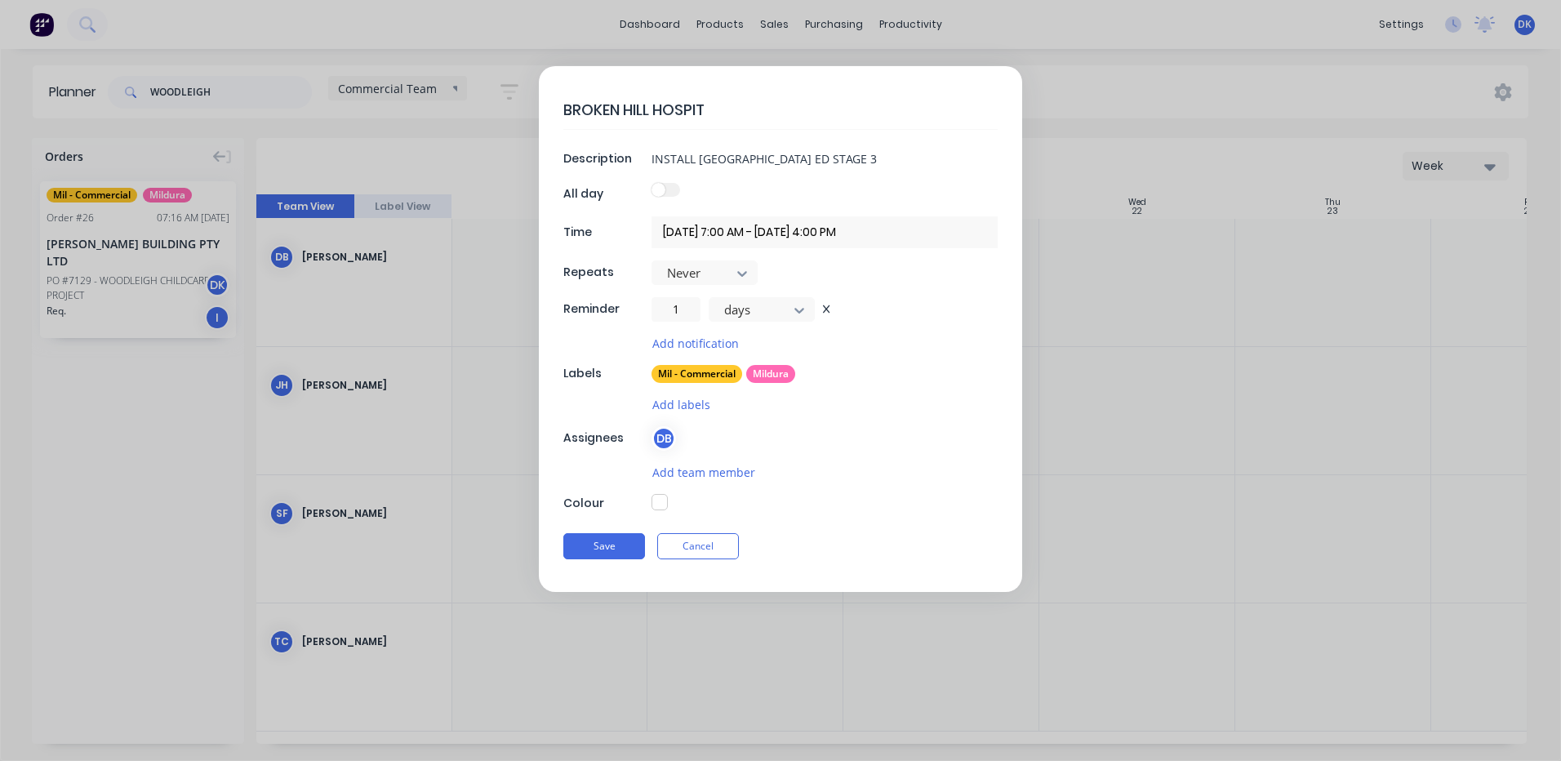
type textarea "BROKEN HILL HOSPITA"
type textarea "x"
type textarea "BROKEN HILL HOSPITAL"
type textarea "x"
type textarea "BROKEN HILL HOSPITAL"
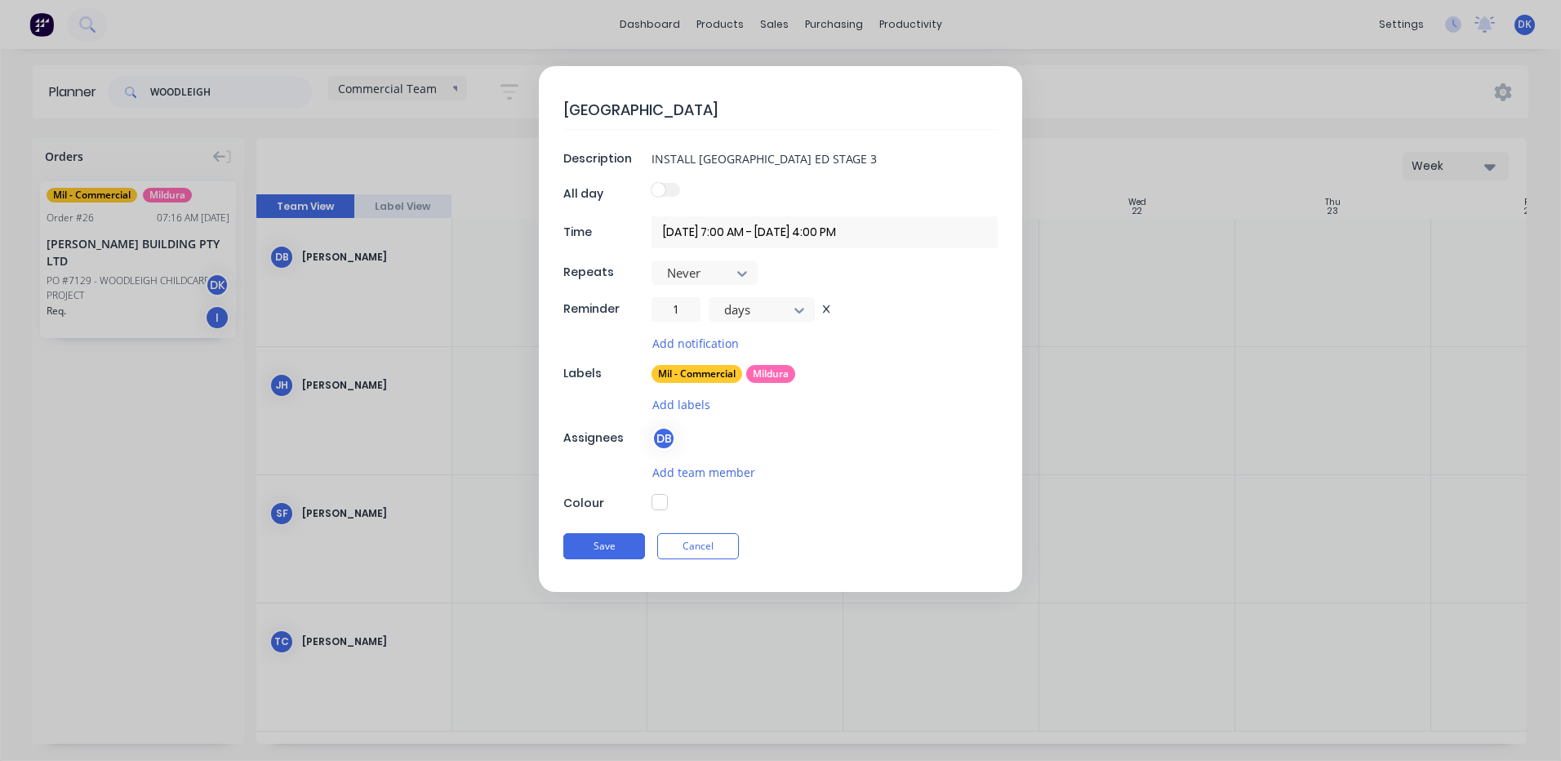
type textarea "x"
type textarea "BROKEN HILL HOSPITAL E"
type textarea "x"
type textarea "BROKEN HILL HOSPITAL ED"
type textarea "x"
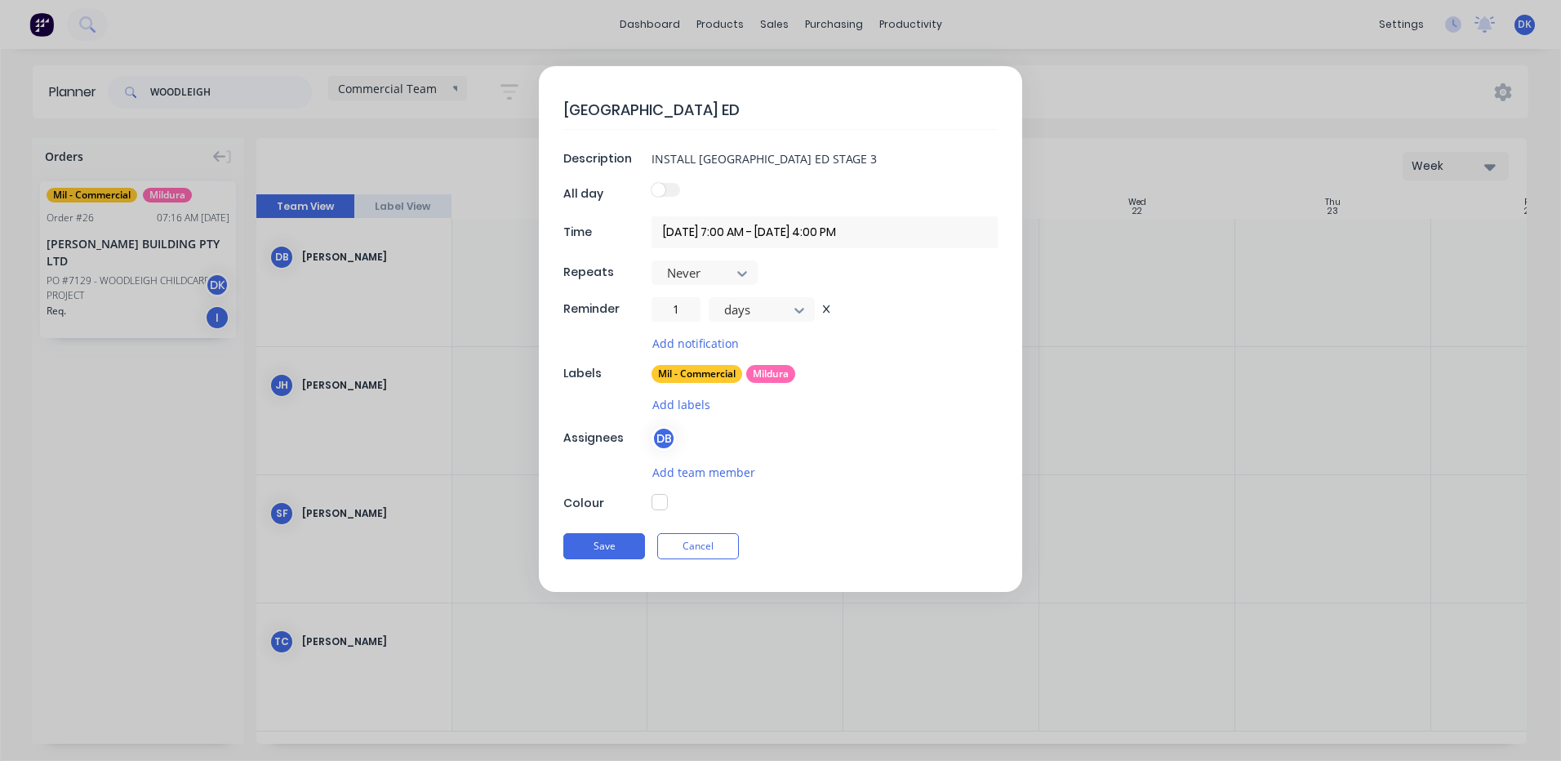
type textarea "BROKEN HILL HOSPITAL ED"
type textarea "x"
type textarea "BROKEN HILL HOSPITAL ED S"
type textarea "x"
type textarea "BROKEN HILL HOSPITAL ED ST"
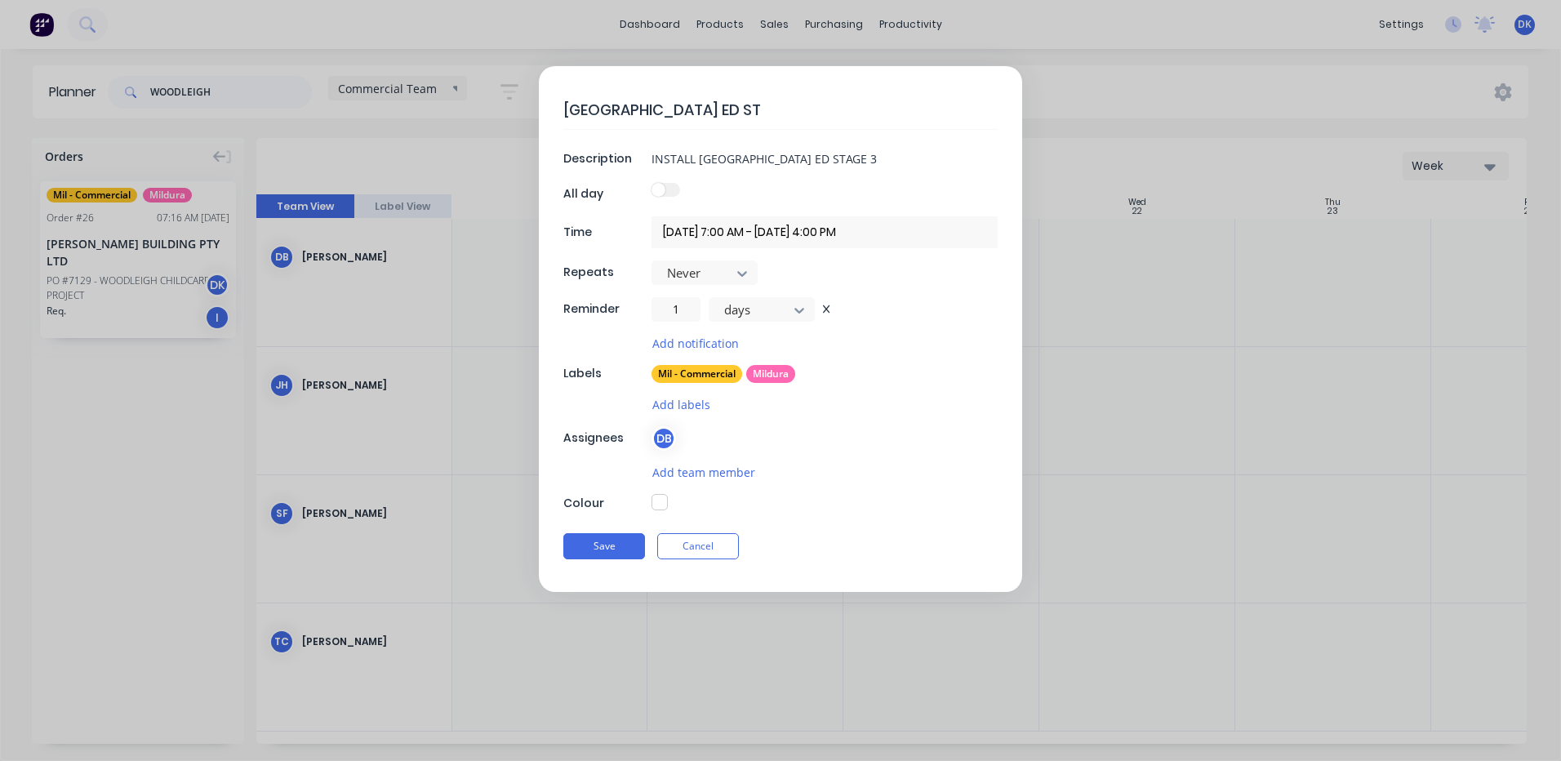
type textarea "x"
type textarea "BROKEN HILL HOSPITAL ED STA"
type textarea "x"
type textarea "BROKEN HILL HOSPITAL ED STAG"
type textarea "x"
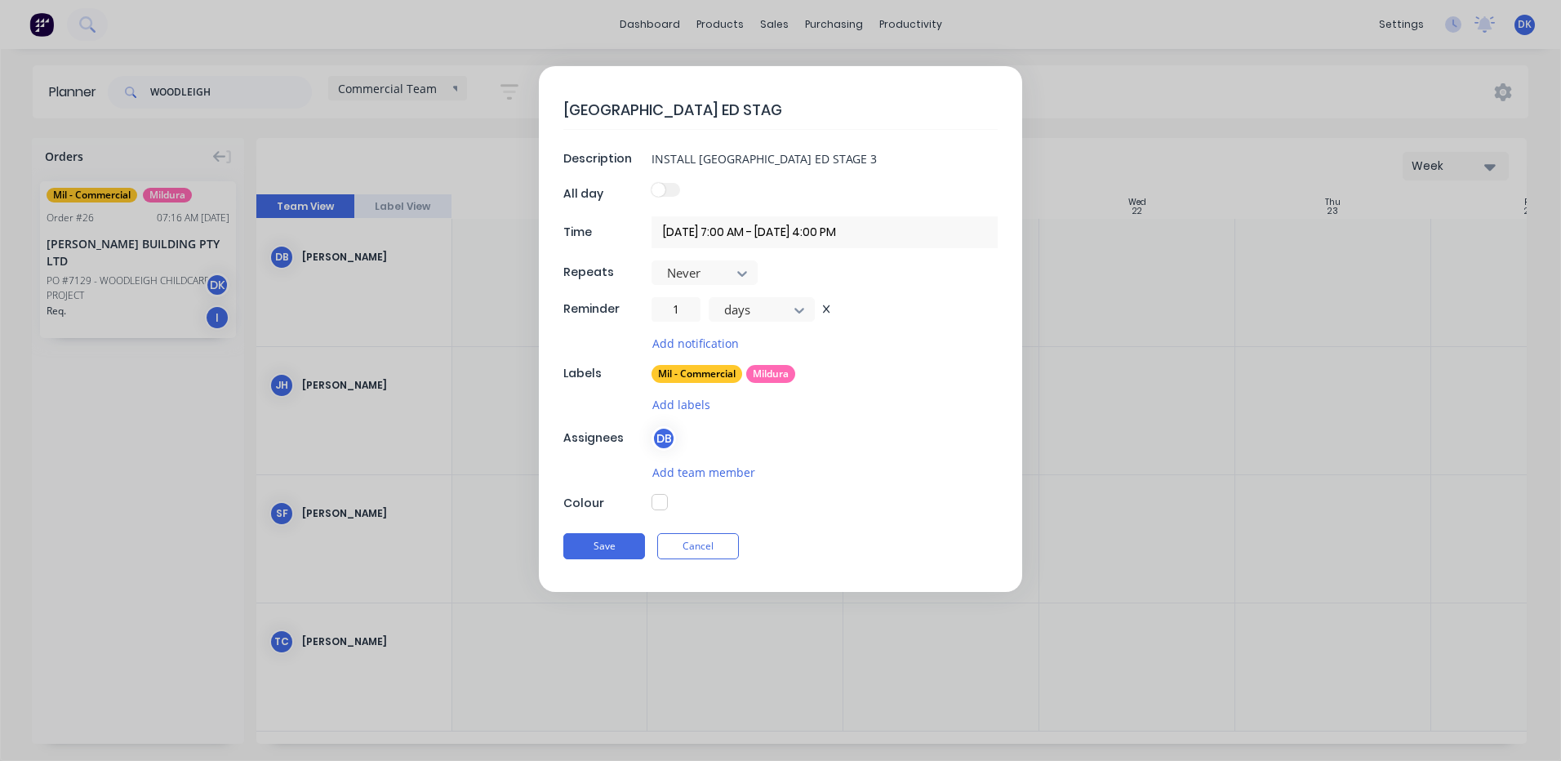
type textarea "BROKEN HILL HOSPITAL ED STAGE"
type textarea "x"
type textarea "BROKEN HILL HOSPITAL ED STAGE"
type textarea "x"
type textarea "BROKEN HILL HOSPITAL ED STAGE 3"
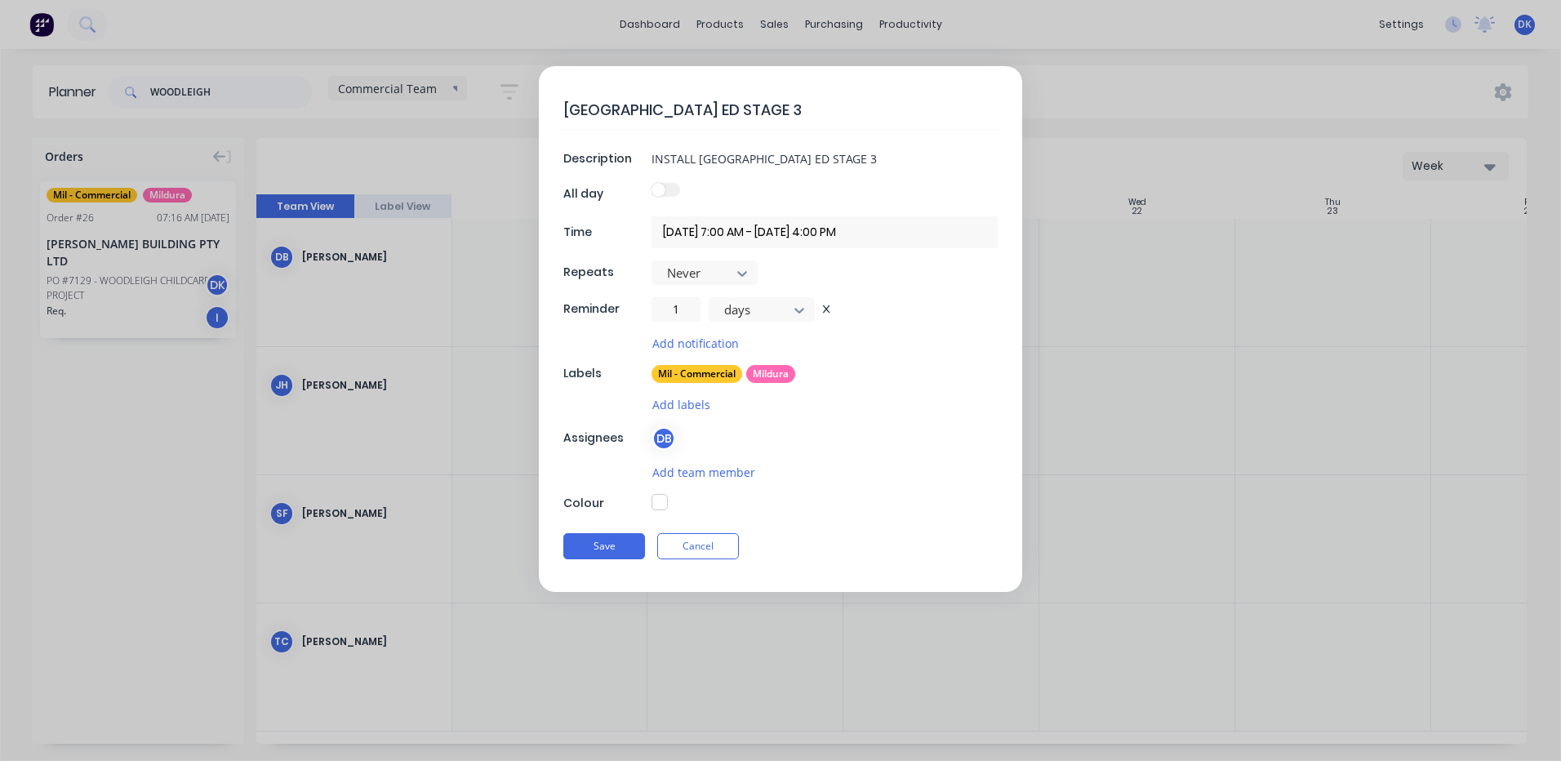
type textarea "x"
type textarea "BROKEN HILL HOSPITAL ED STAGE 3"
type textarea "x"
type textarea "BROKEN HILL HOSPITAL ED STAGE 3 I"
type textarea "x"
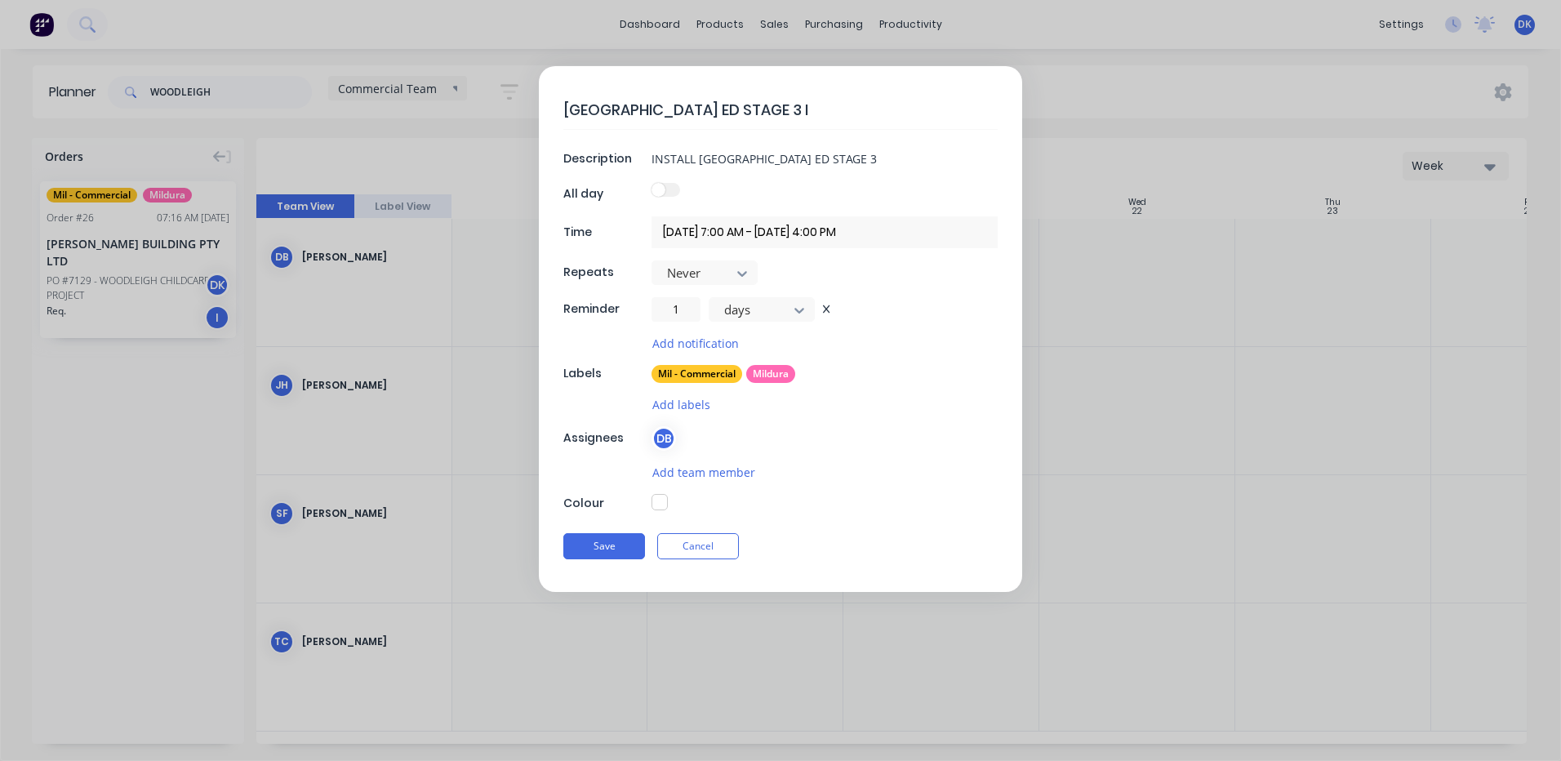
type textarea "BROKEN HILL HOSPITAL ED STAGE 3 IN"
type textarea "x"
type textarea "BROKEN HILL HOSPITAL ED STAGE 3 INS"
type textarea "x"
type textarea "BROKEN HILL HOSPITAL ED STAGE 3 INST"
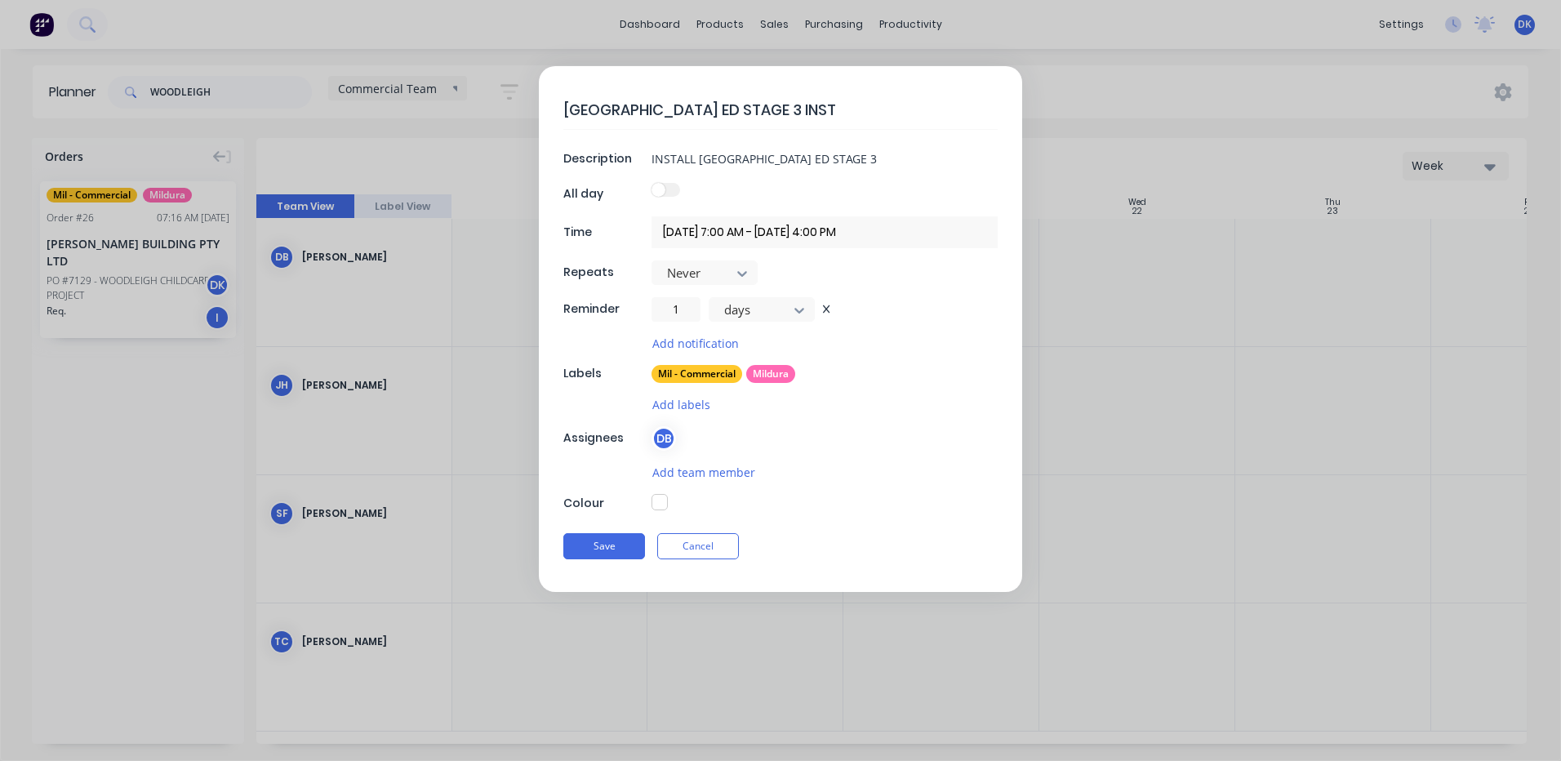
type textarea "x"
type textarea "BROKEN HILL HOSPITAL ED STAGE 3 INSTA"
type textarea "x"
type textarea "BROKEN HILL HOSPITAL ED STAGE 3 INSTAL"
type textarea "x"
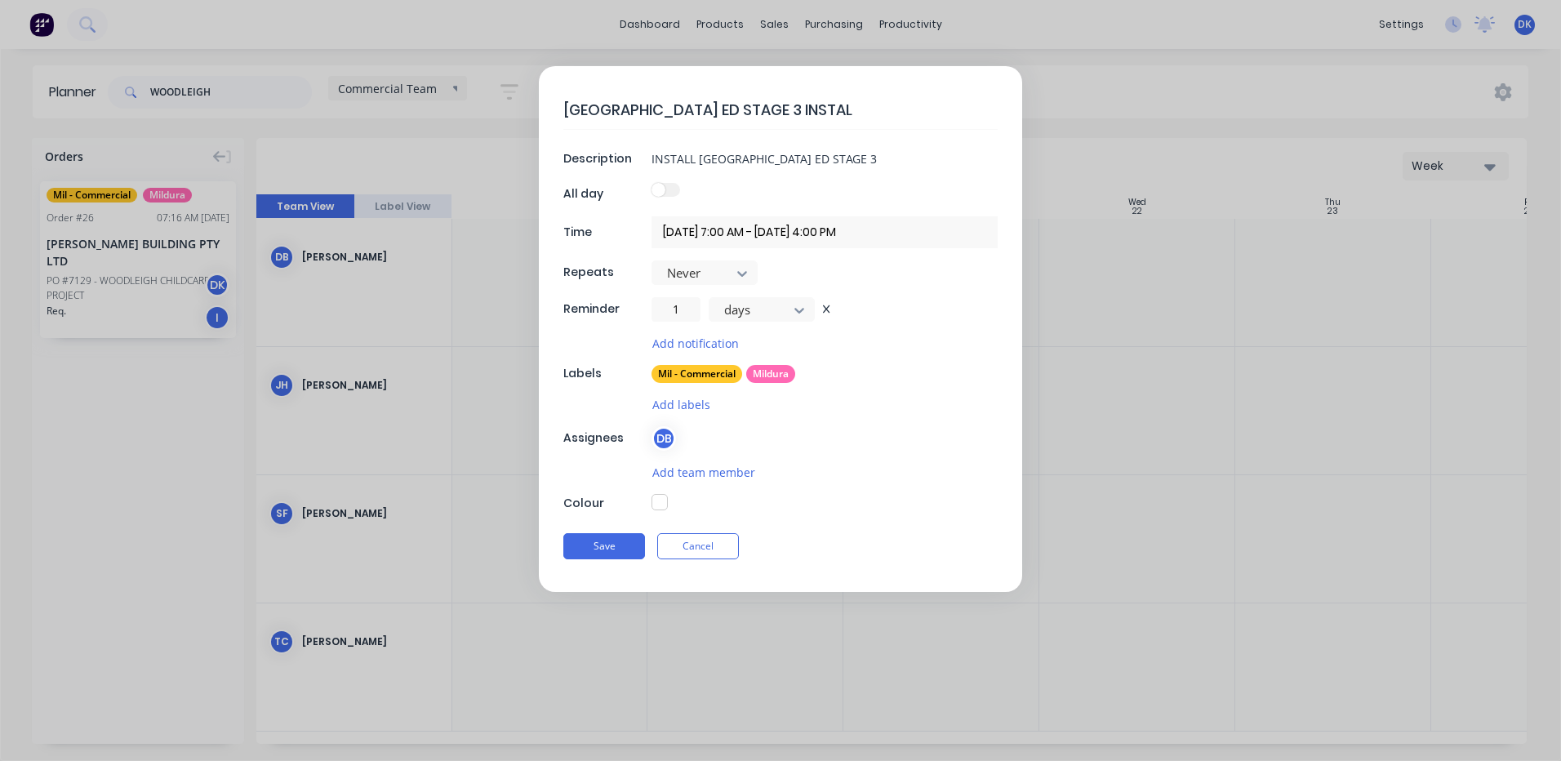
type textarea "BROKEN HILL HOSPITAL ED STAGE 3 INSTALL"
type textarea "x"
type textarea "BROKEN HILL HOSPITAL ED STAGE 3 INSTALL"
click at [585, 546] on button "Save" at bounding box center [604, 546] width 82 height 26
type textarea "x"
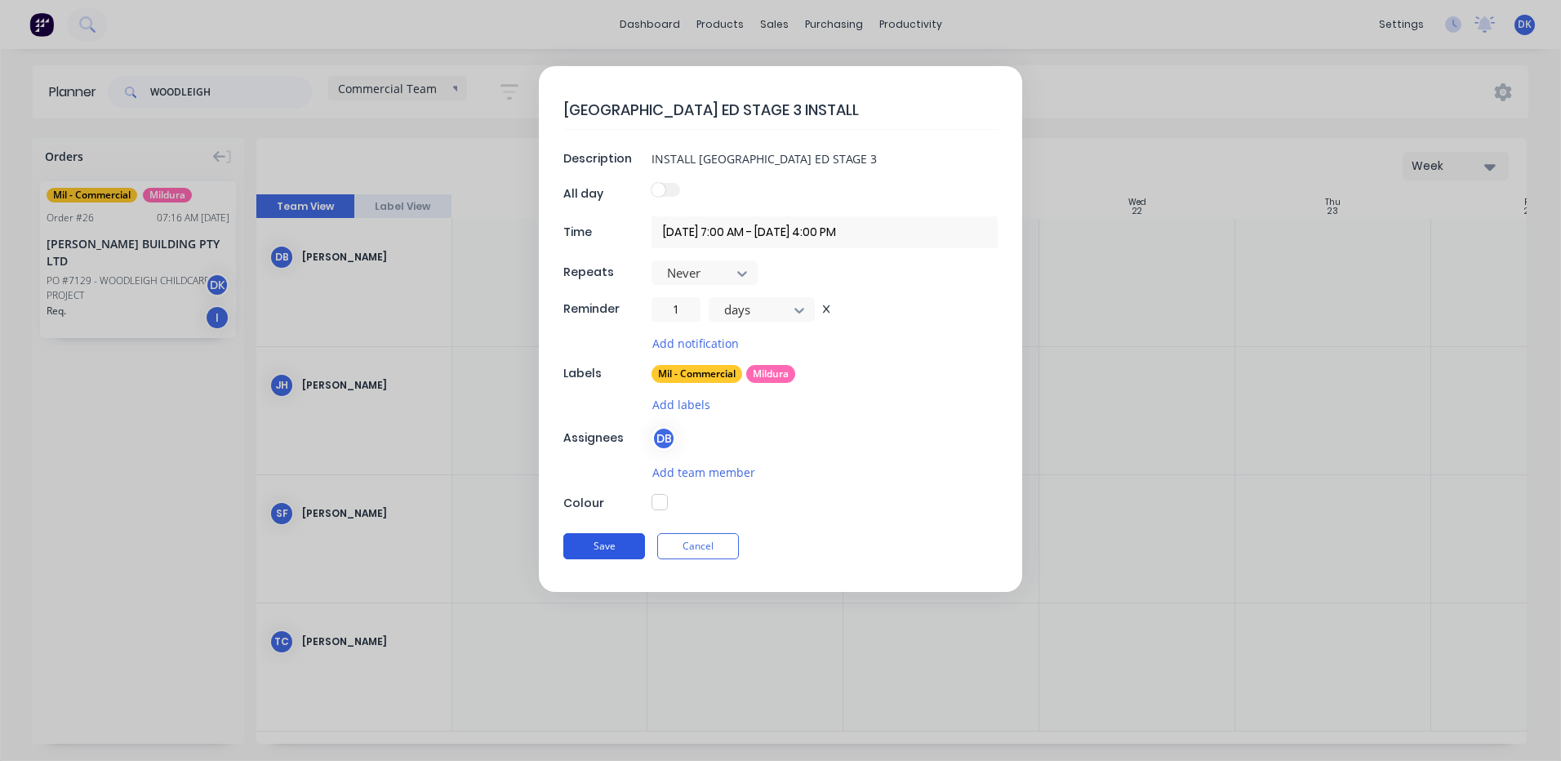
type input "20/10/2025 12:00 AM - 20/10/2025 11:59 PM"
type textarea "x"
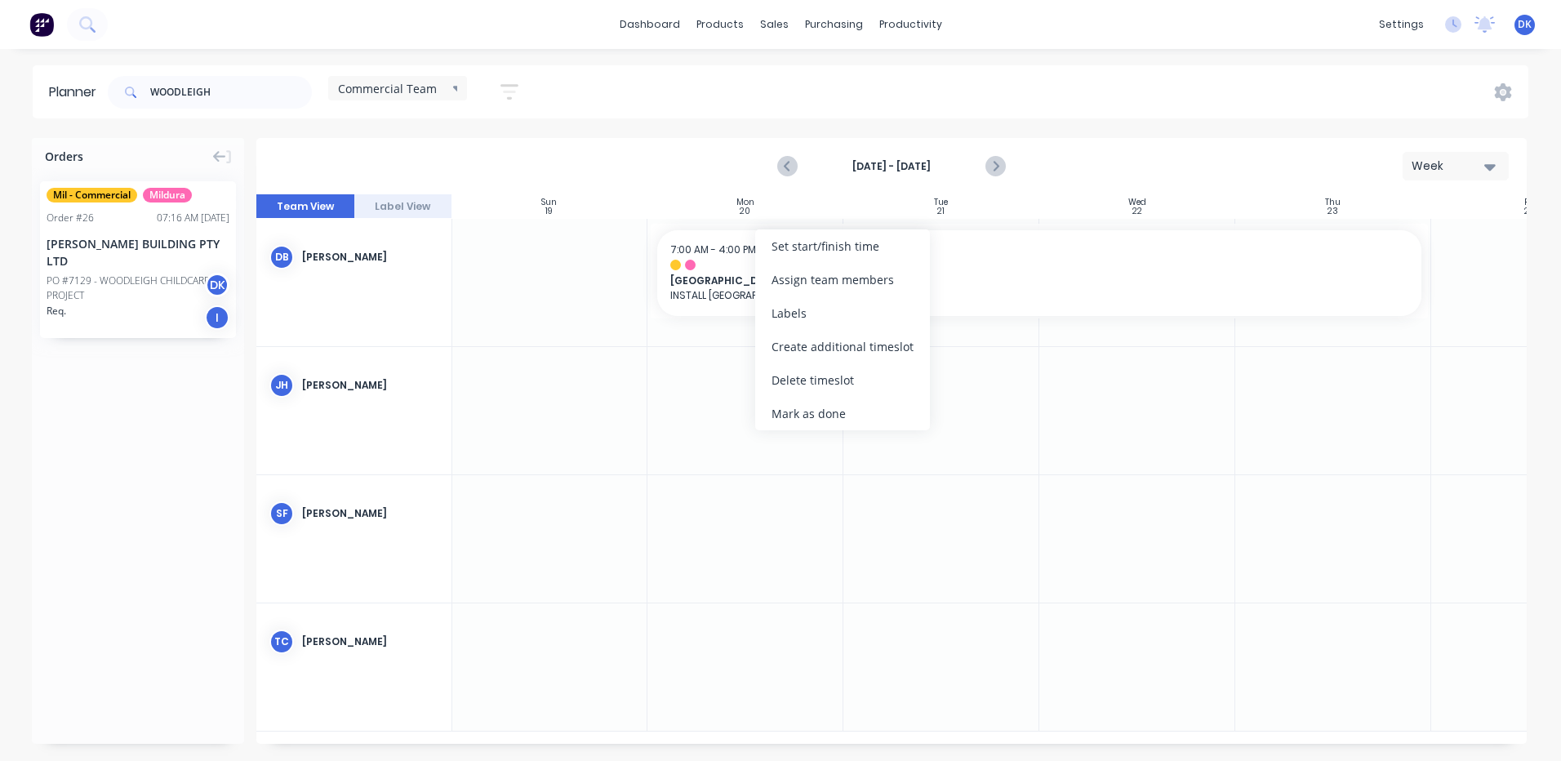
click at [823, 346] on div "Create additional timeslot" at bounding box center [842, 346] width 175 height 33
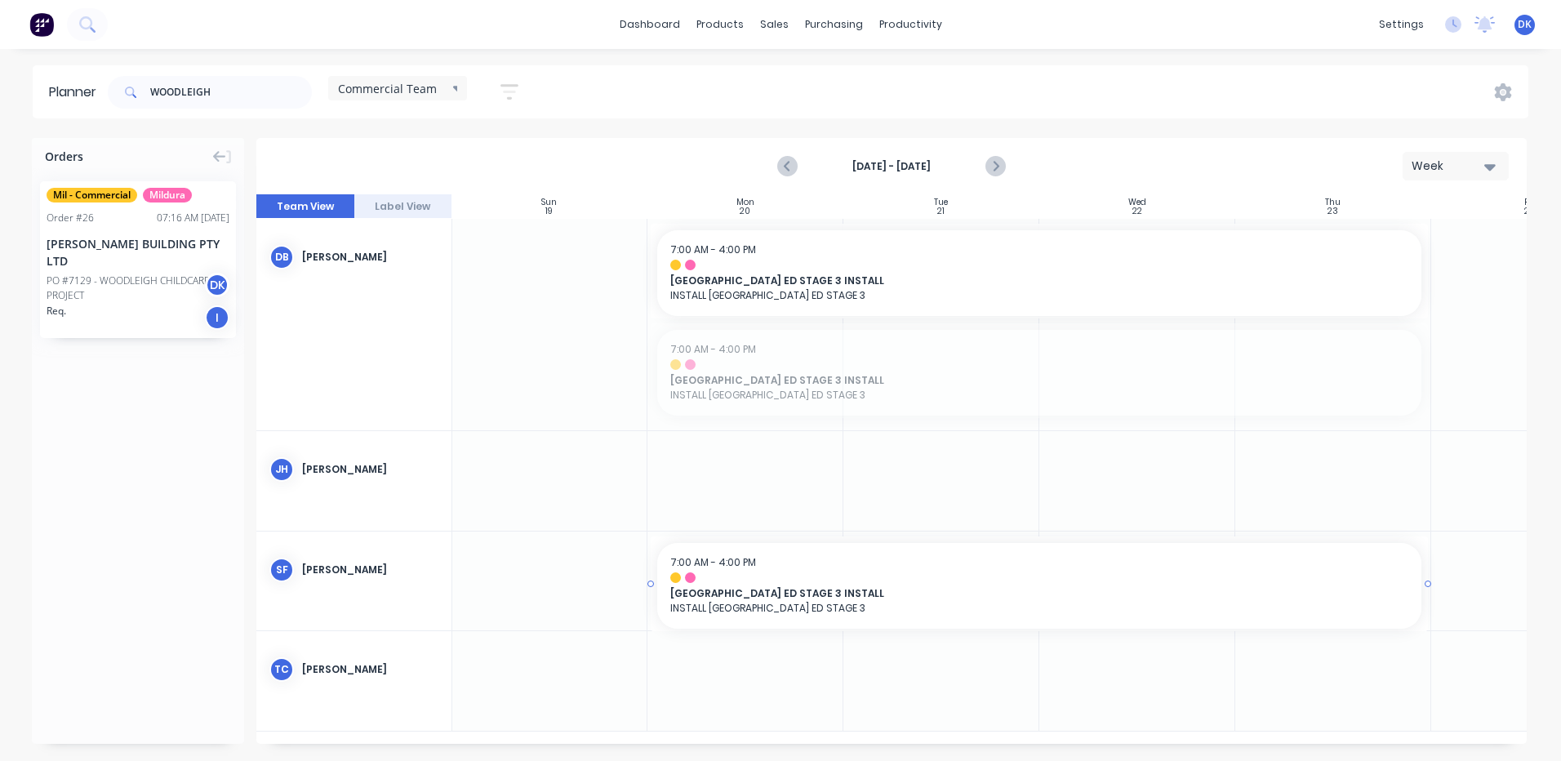
drag, startPoint x: 814, startPoint y: 362, endPoint x: 829, endPoint y: 570, distance: 208.7
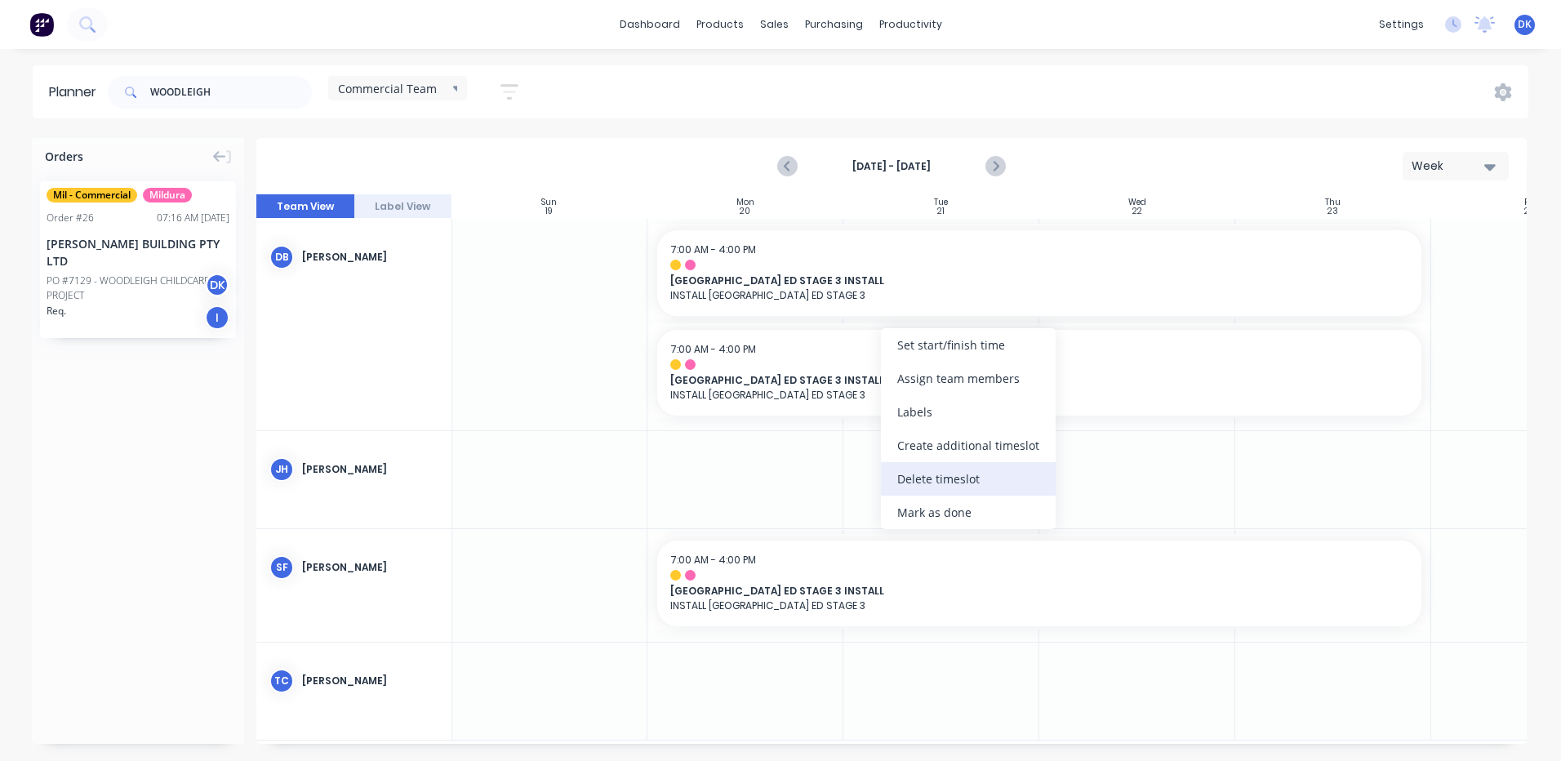
click at [913, 475] on div "Delete timeslot" at bounding box center [968, 478] width 175 height 33
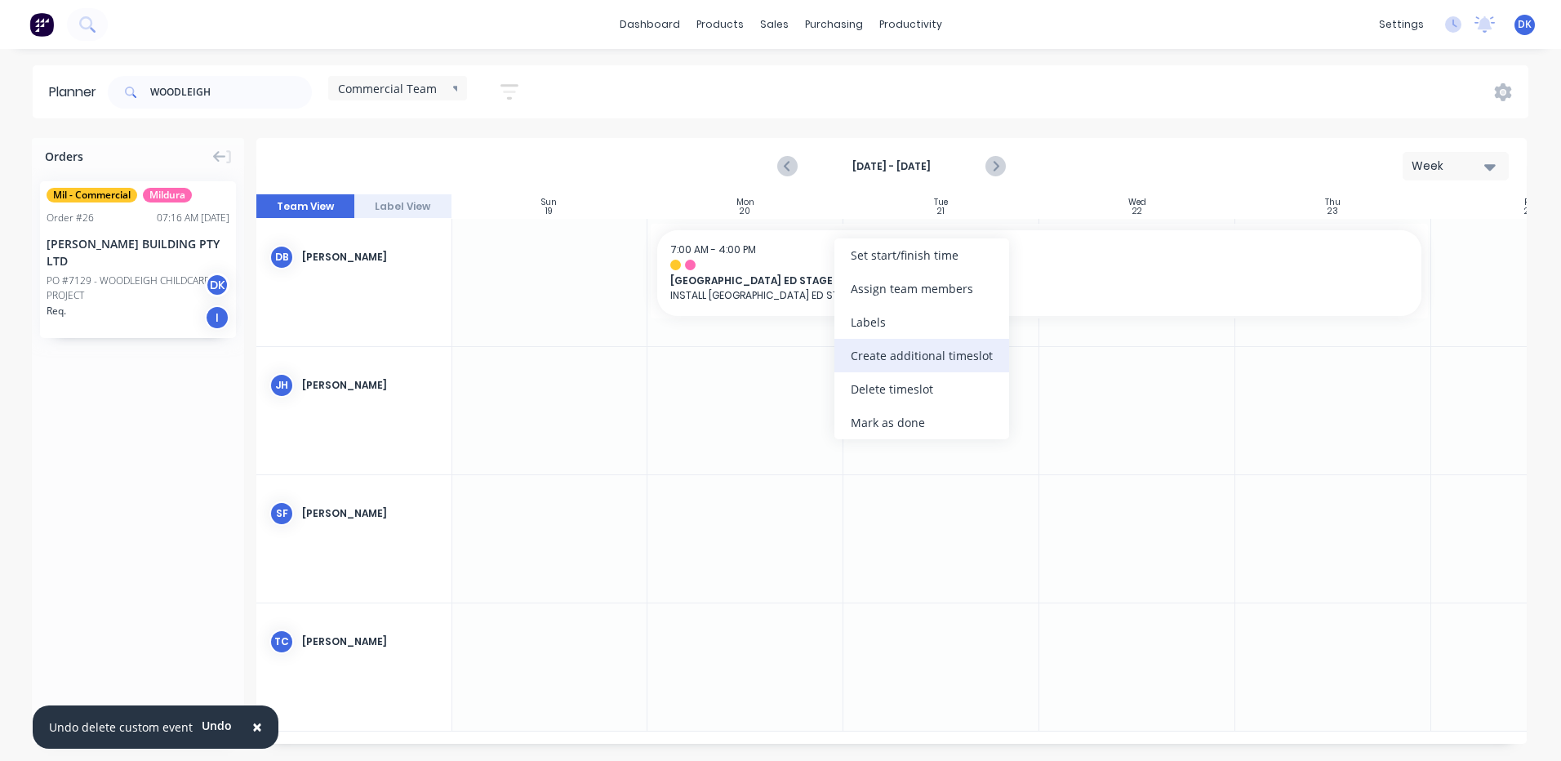
click at [878, 361] on div "Create additional timeslot" at bounding box center [921, 355] width 175 height 33
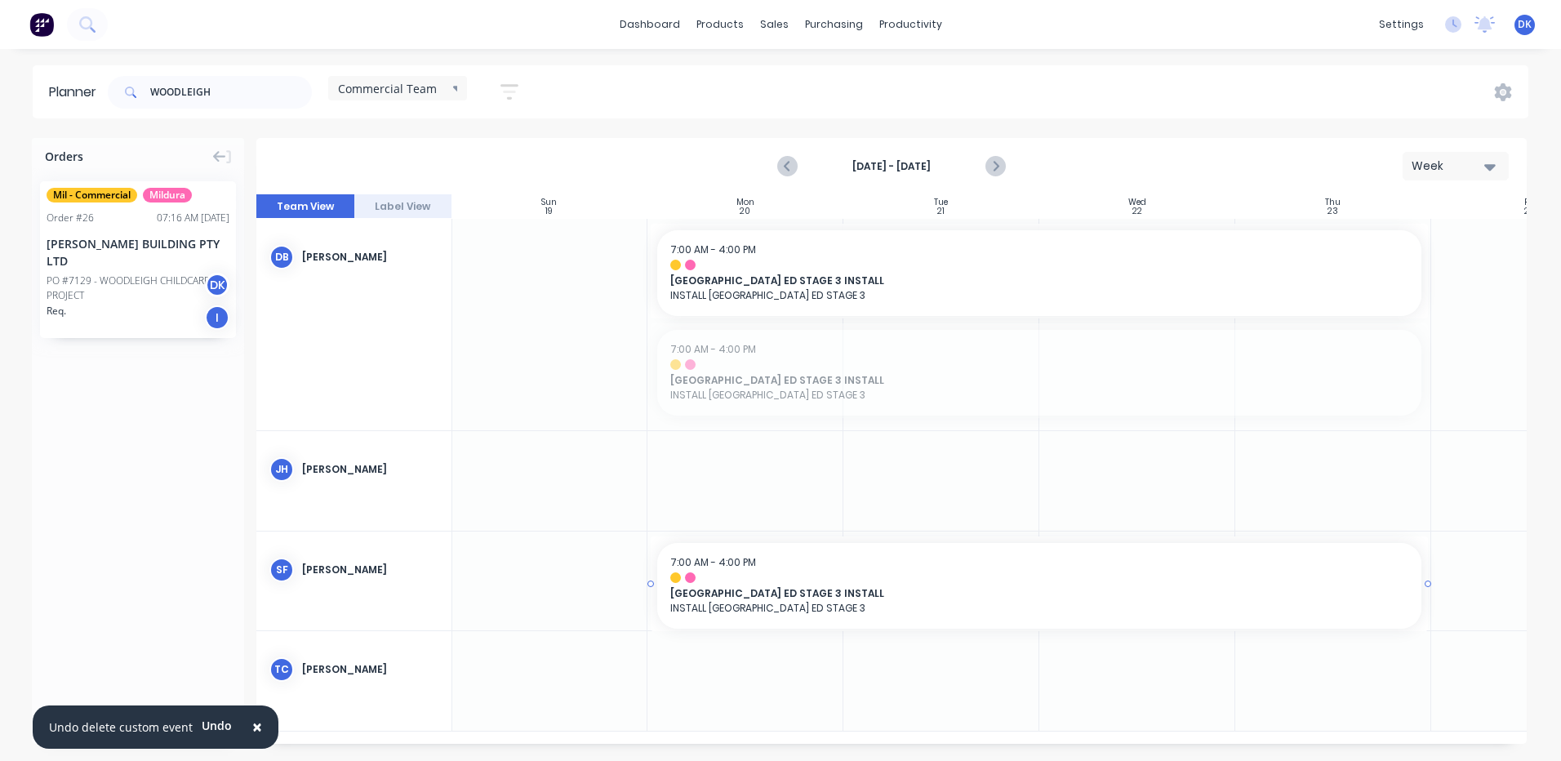
drag, startPoint x: 793, startPoint y: 358, endPoint x: 799, endPoint y: 566, distance: 207.4
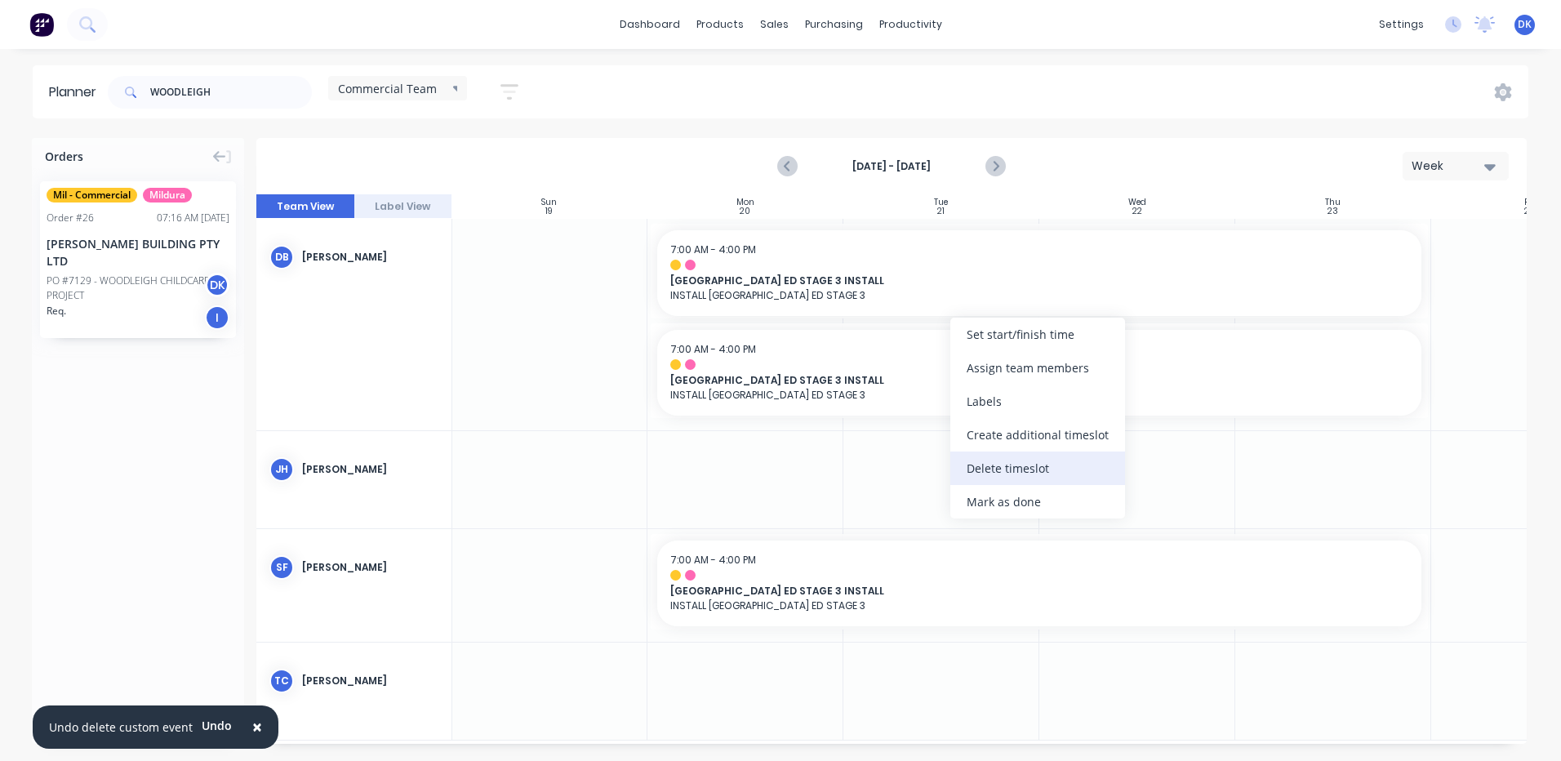
click at [1021, 470] on div "Delete timeslot" at bounding box center [1037, 467] width 175 height 33
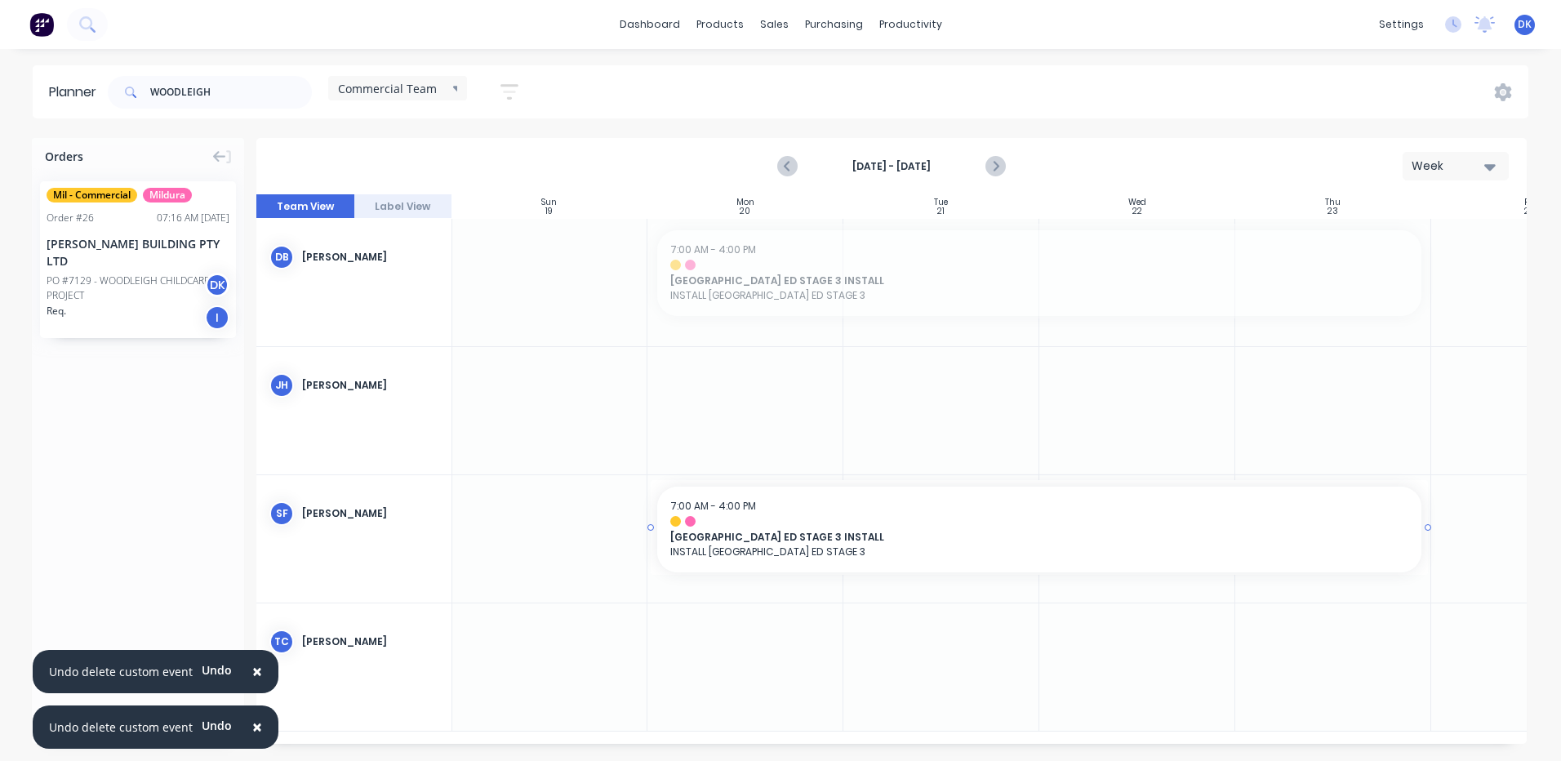
drag, startPoint x: 893, startPoint y: 260, endPoint x: 900, endPoint y: 531, distance: 270.3
click at [255, 665] on span "×" at bounding box center [257, 671] width 10 height 23
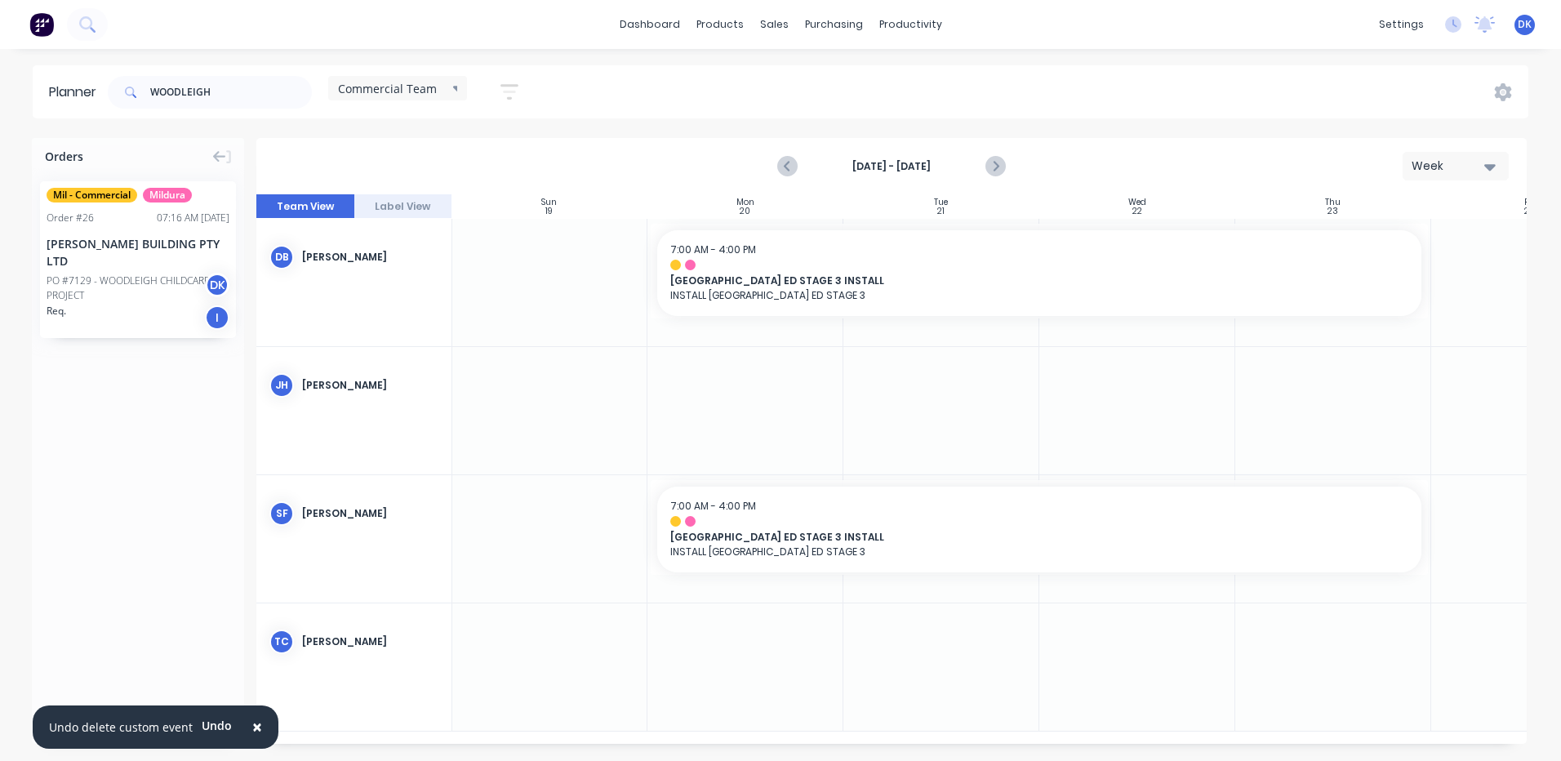
click at [253, 727] on span "×" at bounding box center [257, 726] width 10 height 23
drag, startPoint x: 238, startPoint y: 95, endPoint x: 135, endPoint y: 94, distance: 102.9
click at [135, 94] on div "WOODLEIGH" at bounding box center [210, 92] width 204 height 33
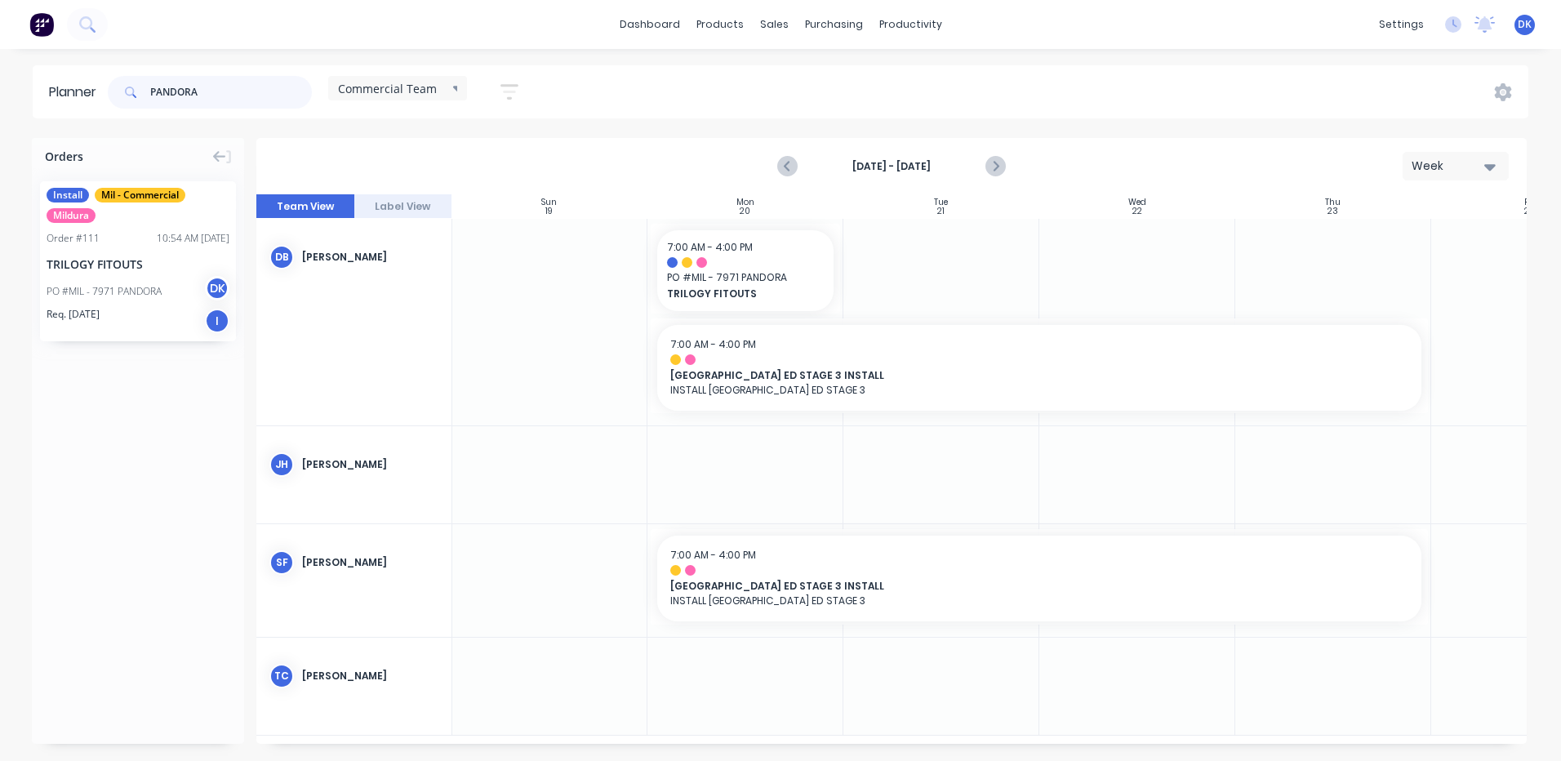
type input "PANDORA"
click at [92, 241] on div "Order # 111" at bounding box center [73, 238] width 53 height 15
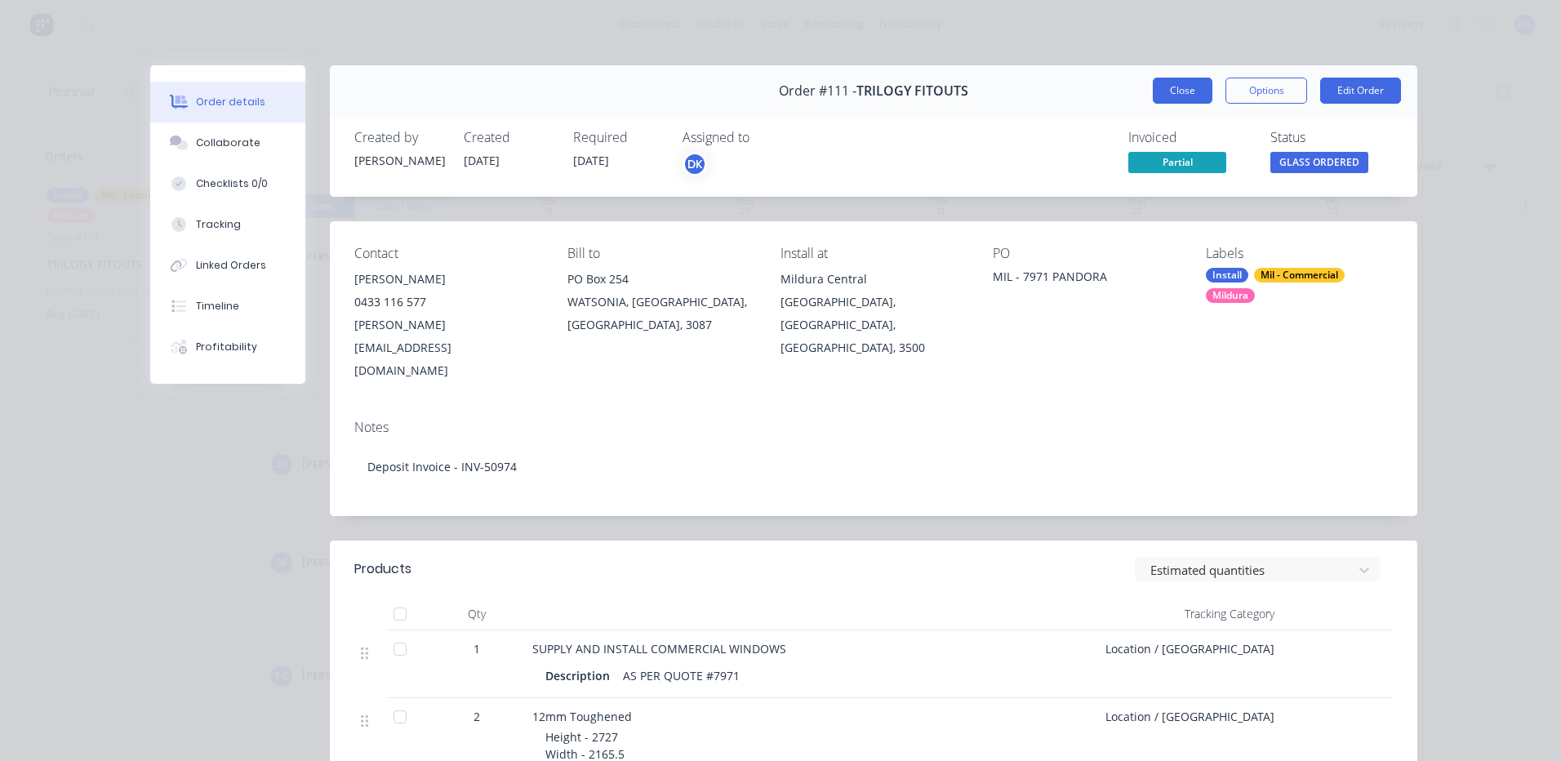
click at [1181, 87] on button "Close" at bounding box center [1183, 91] width 60 height 26
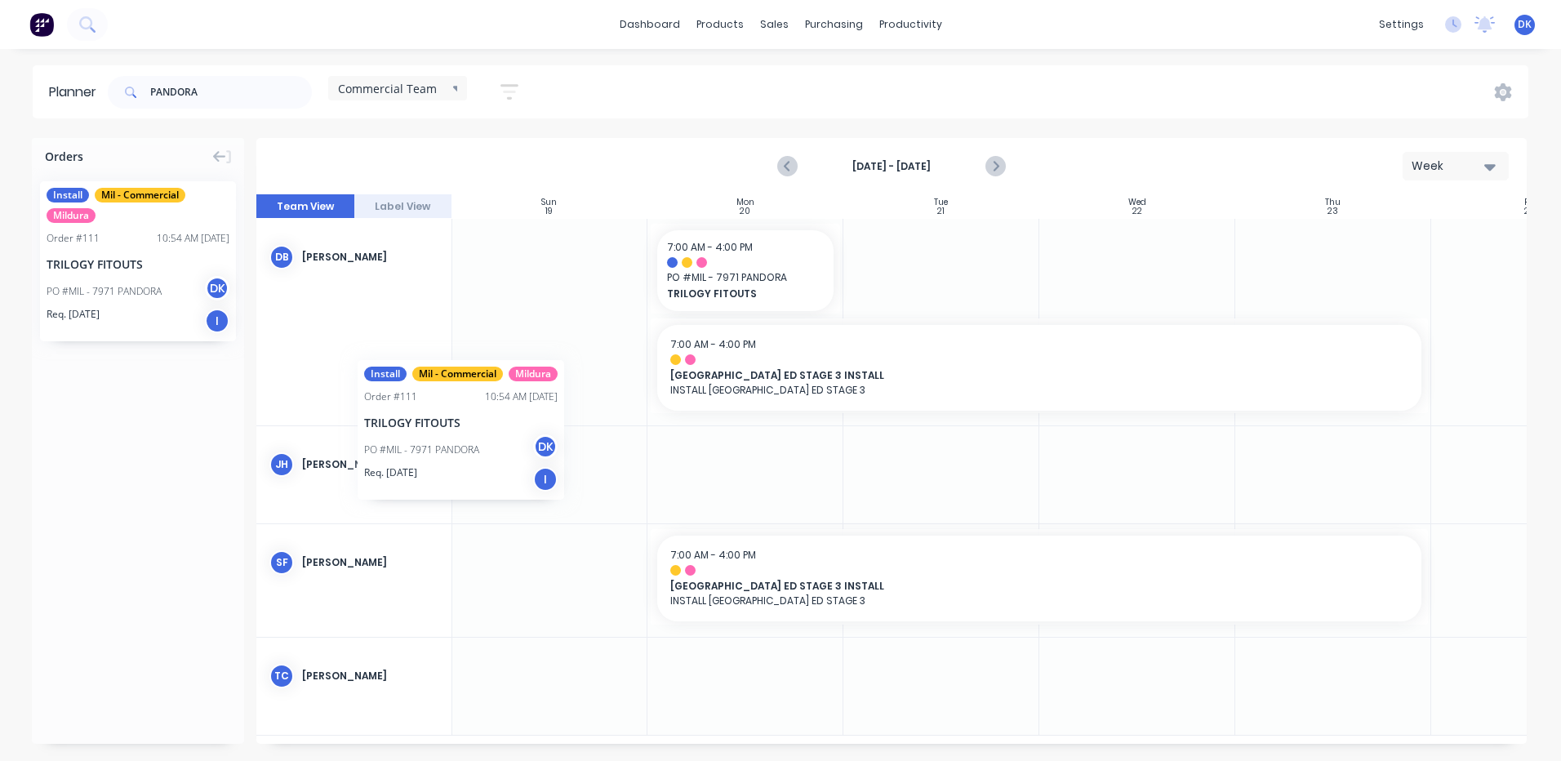
scroll to position [0, 0]
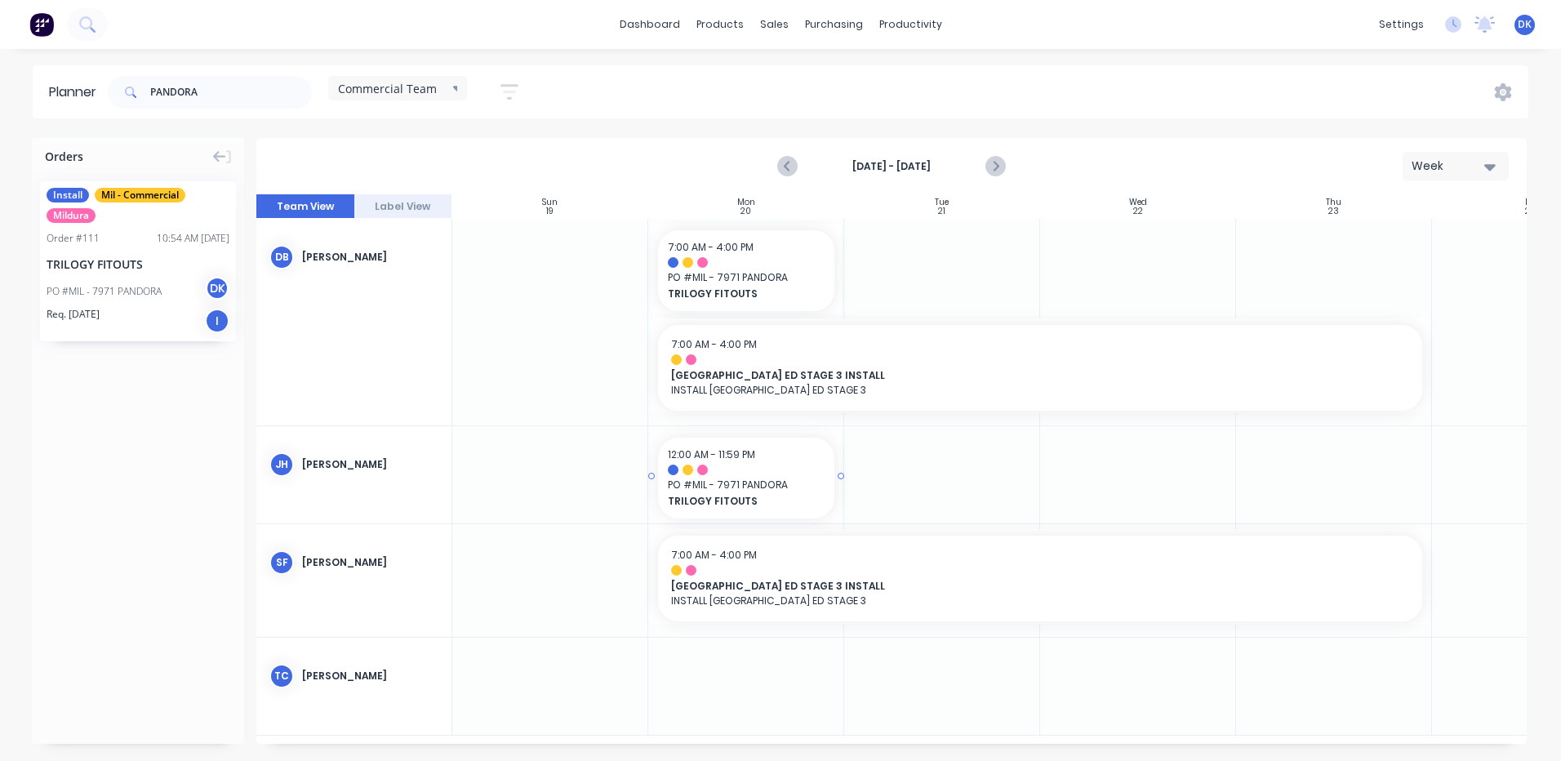
drag, startPoint x: 94, startPoint y: 273, endPoint x: 733, endPoint y: 464, distance: 667.1
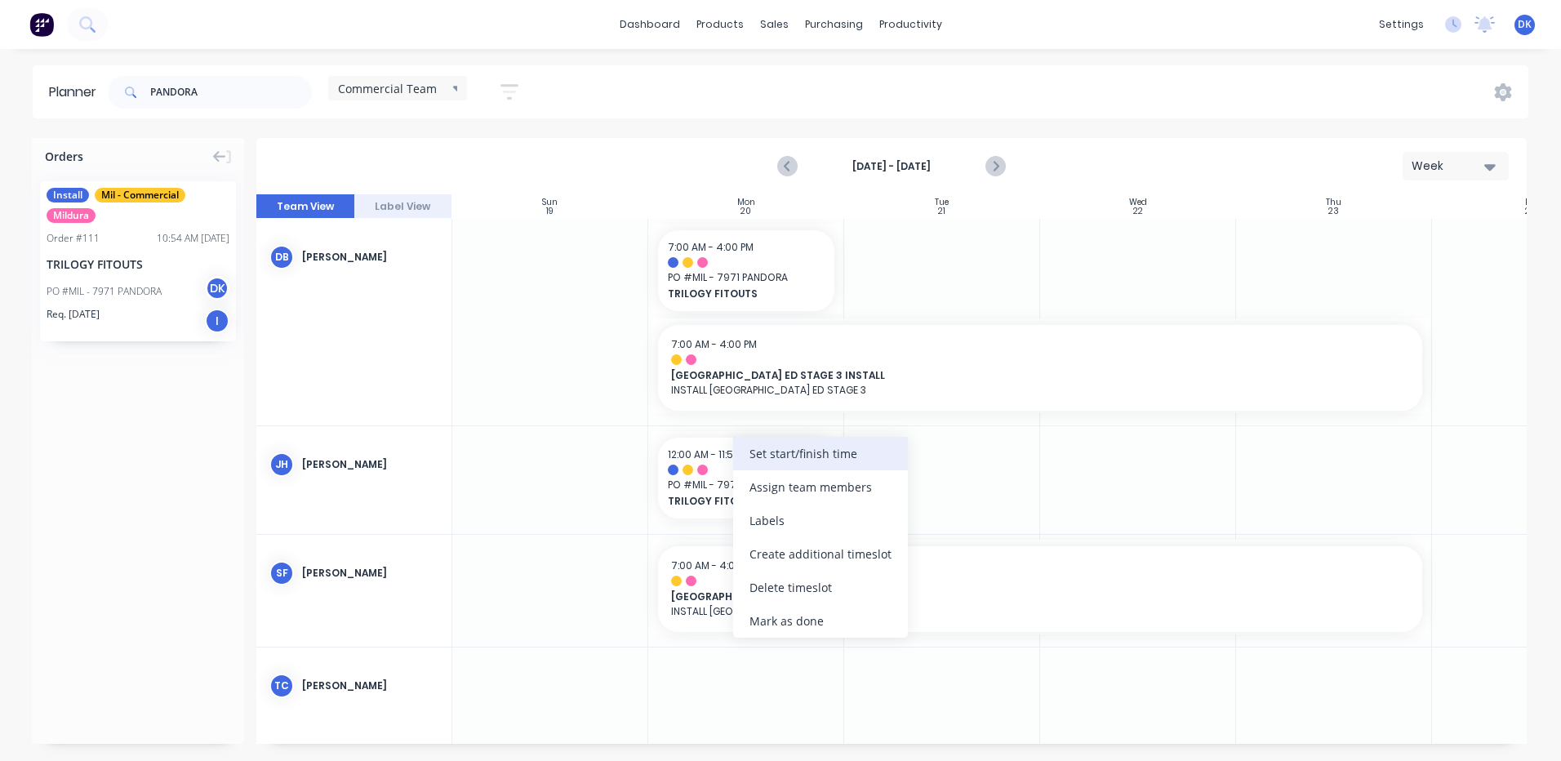
click at [757, 457] on div "Set start/finish time" at bounding box center [820, 453] width 175 height 33
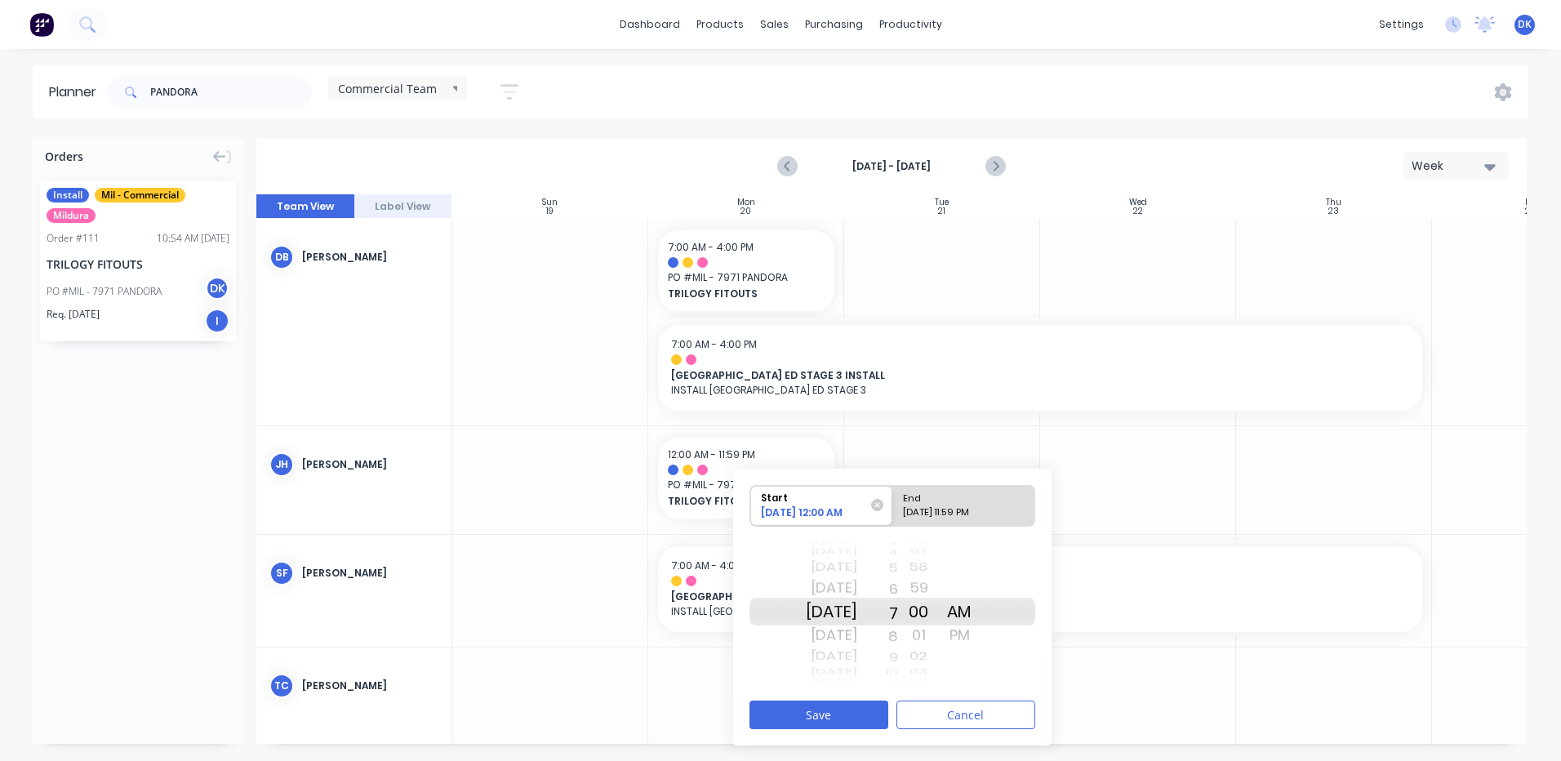
drag, startPoint x: 917, startPoint y: 609, endPoint x: 919, endPoint y: 750, distance: 141.2
click at [919, 750] on div "Orders Install Mil - Commercial Mildura Order # 111 10:54 AM 09/10/25 TRILOGY F…" at bounding box center [780, 449] width 1561 height 622
click at [946, 500] on div "End" at bounding box center [956, 496] width 118 height 20
click at [893, 500] on input "End 10/20/2025 11:59 PM" at bounding box center [892, 506] width 1 height 40
radio input "true"
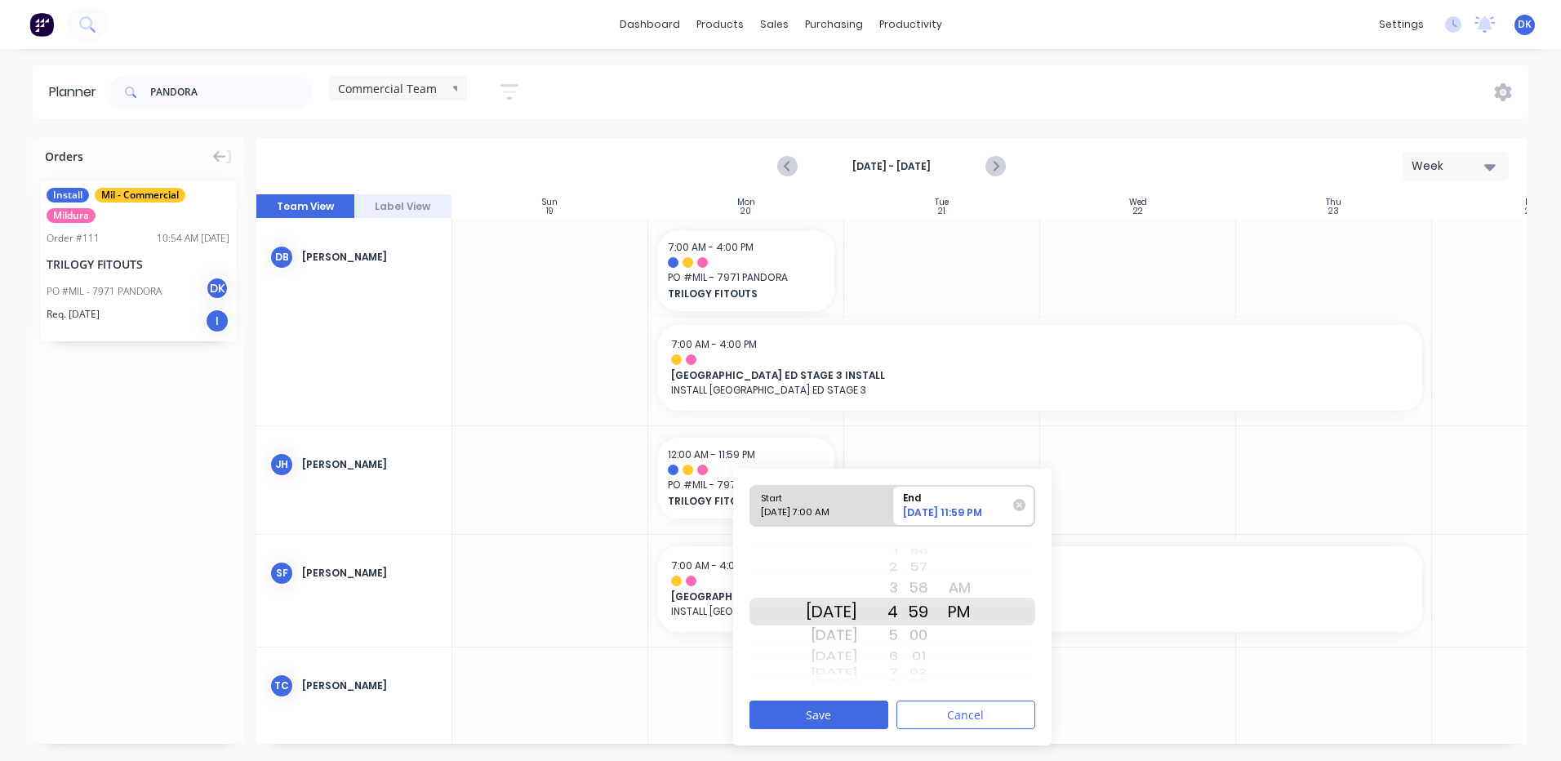
drag, startPoint x: 913, startPoint y: 610, endPoint x: 909, endPoint y: 470, distance: 139.7
click at [909, 470] on div "Start 10/20/2025 7:00 AM End 10/20/2025 11:59 PM Mon Oct 20 Tue Oct 21 Wed Oct …" at bounding box center [892, 607] width 318 height 277
drag, startPoint x: 941, startPoint y: 607, endPoint x: 935, endPoint y: 579, distance: 28.5
click at [935, 579] on div "20 21 22 23 24 25 26 27 28 29 30 31 32 33 34 35 36 37 38 39 40 41 42 43 44 45 4…" at bounding box center [918, 611] width 41 height 155
click at [837, 706] on button "Save" at bounding box center [818, 714] width 139 height 29
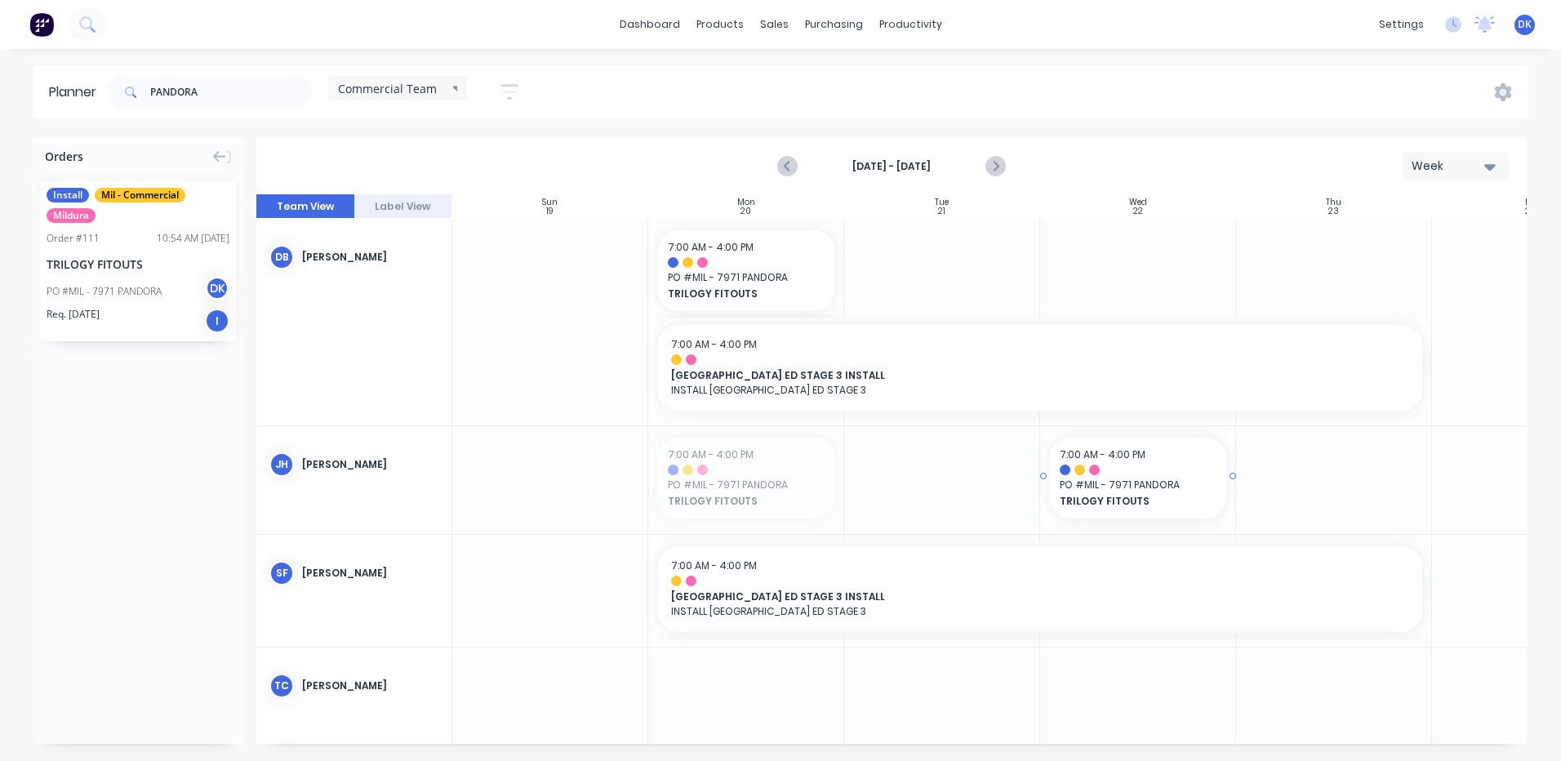
drag, startPoint x: 740, startPoint y: 478, endPoint x: 1162, endPoint y: 490, distance: 421.4
drag, startPoint x: 1122, startPoint y: 476, endPoint x: 720, endPoint y: 485, distance: 401.7
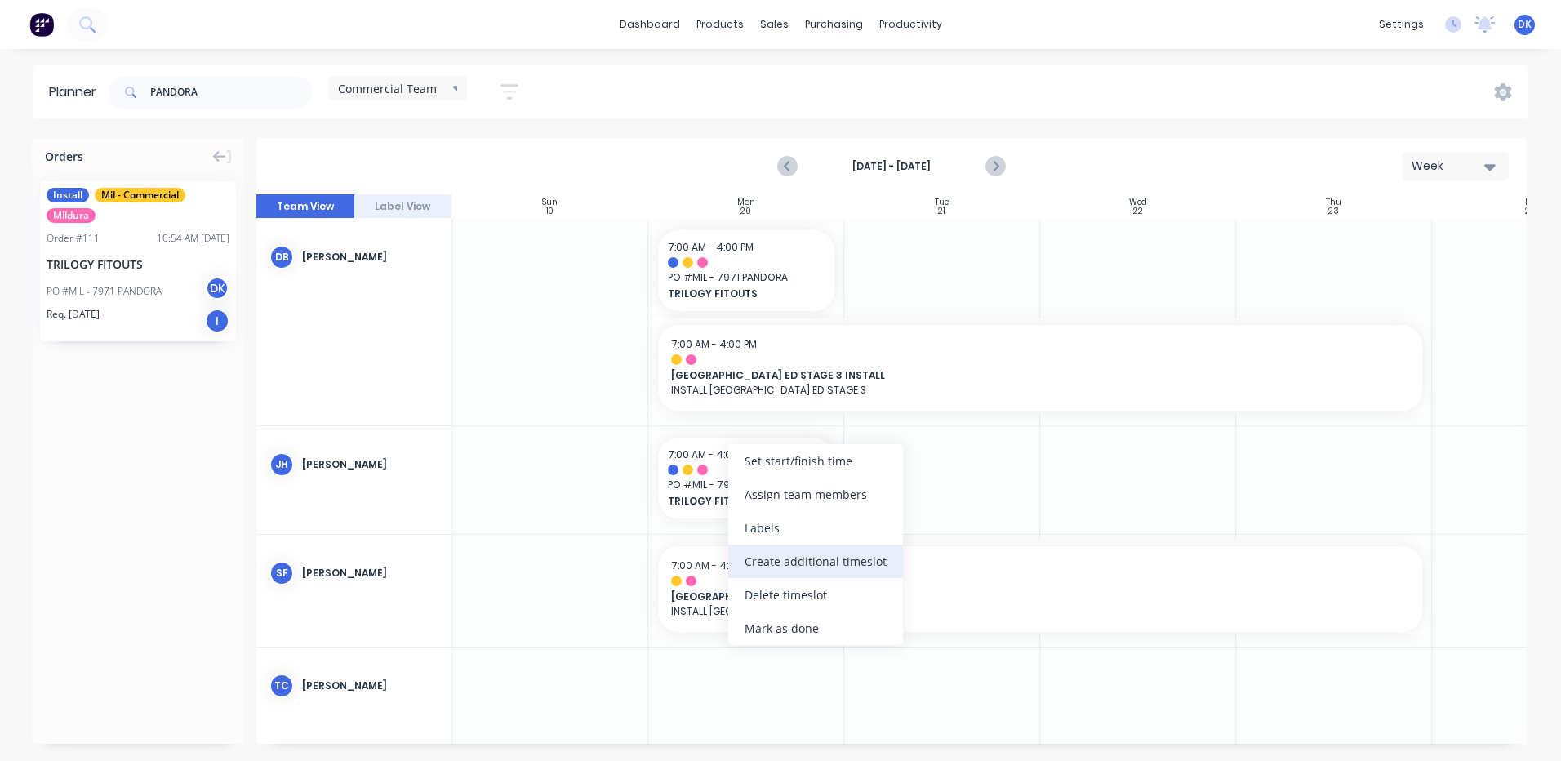
click at [828, 563] on div "Create additional timeslot" at bounding box center [815, 560] width 175 height 33
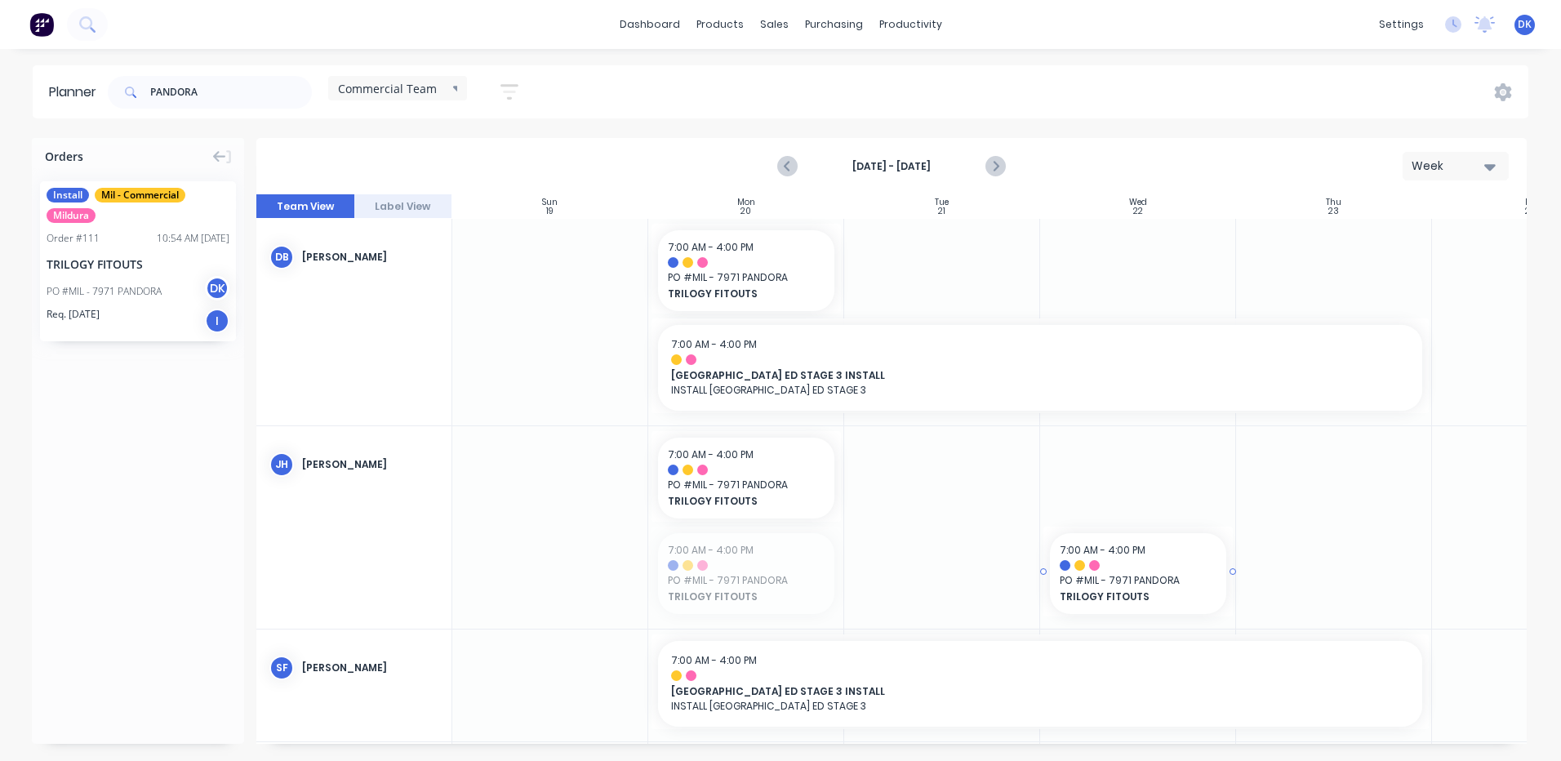
drag, startPoint x: 749, startPoint y: 579, endPoint x: 1120, endPoint y: 452, distance: 391.6
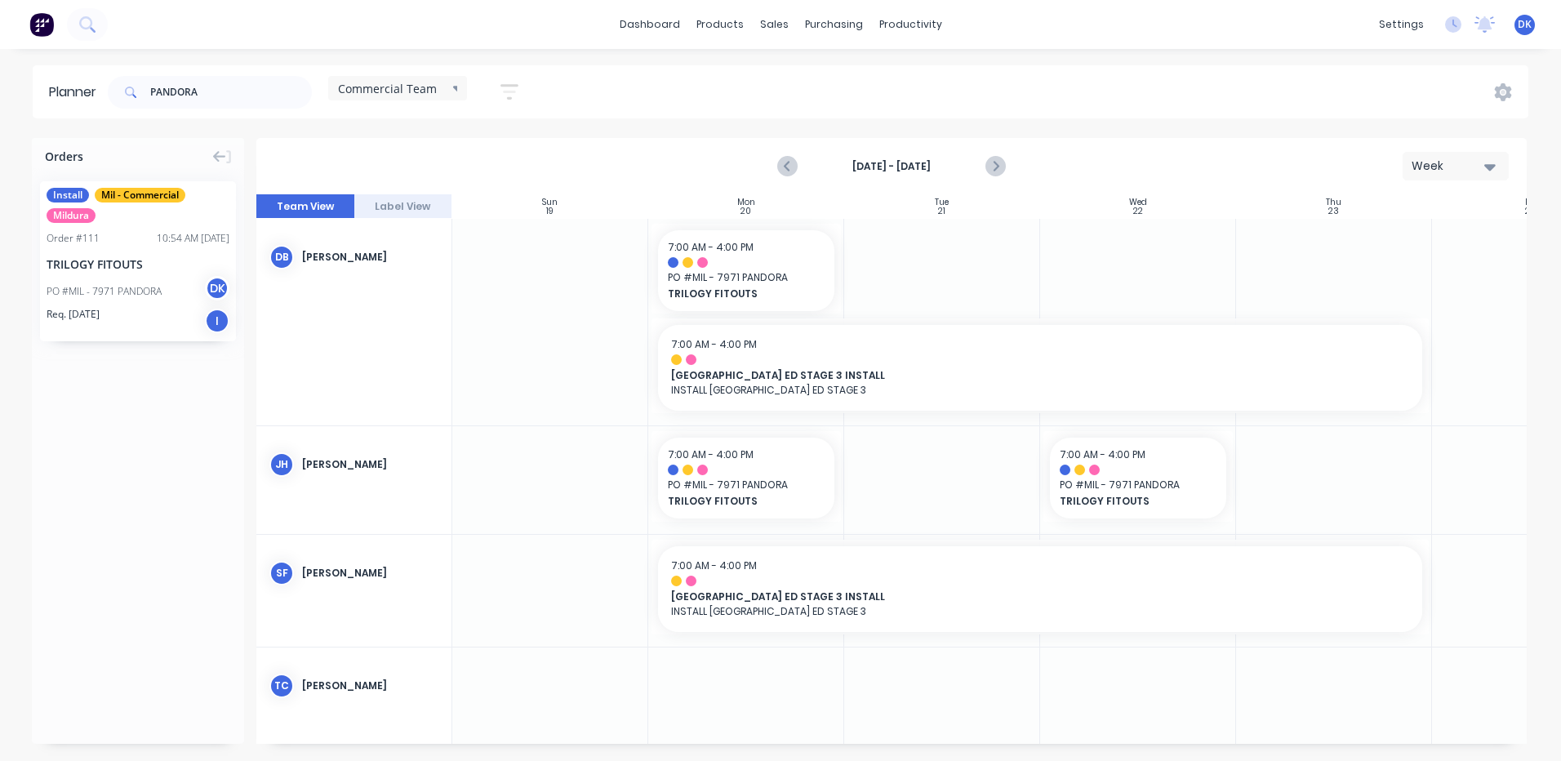
scroll to position [20, 0]
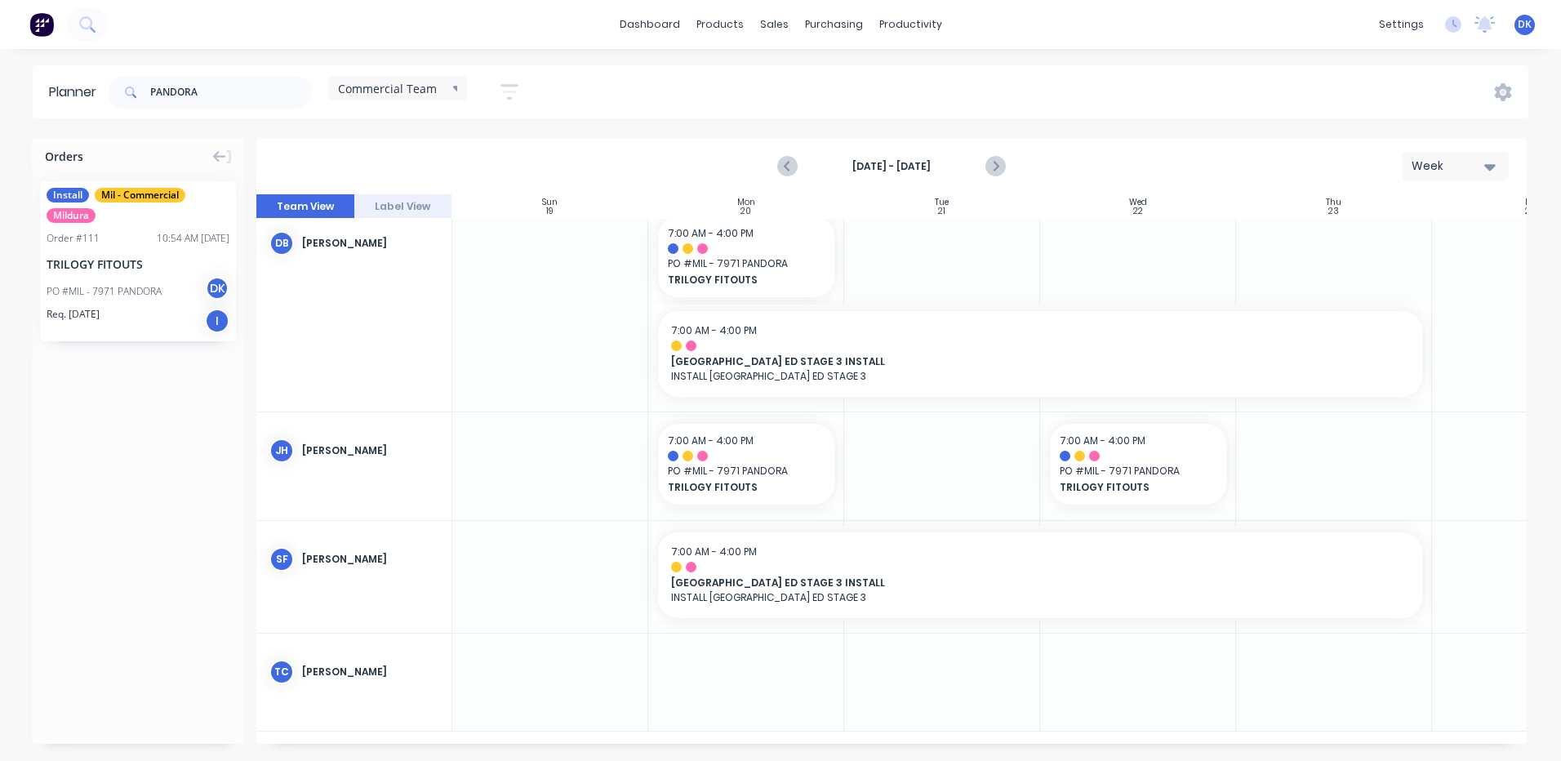
drag, startPoint x: 706, startPoint y: 665, endPoint x: 695, endPoint y: 682, distance: 19.9
click at [695, 682] on div at bounding box center [746, 681] width 196 height 97
click at [698, 680] on div at bounding box center [746, 681] width 196 height 97
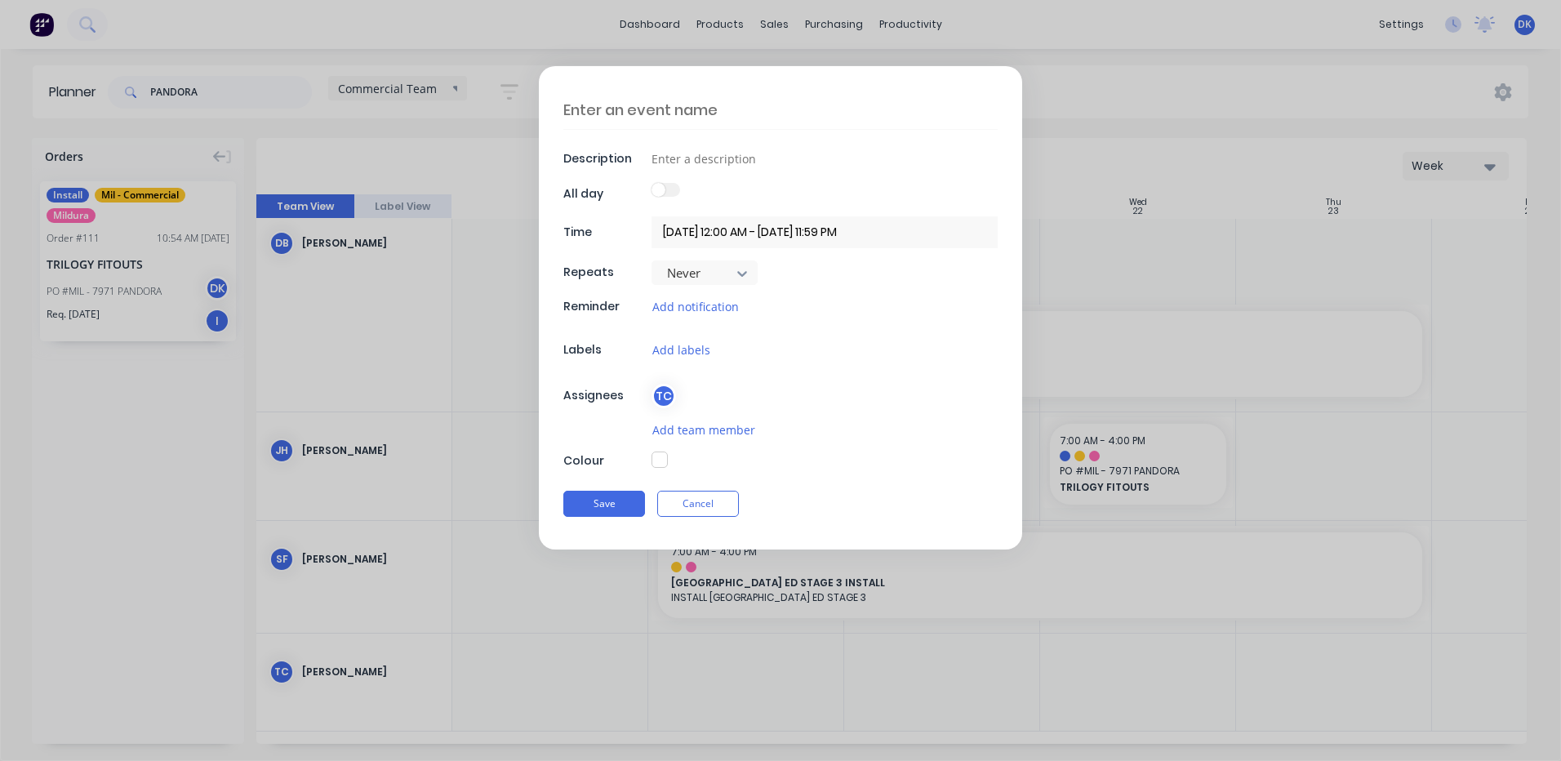
scroll to position [8, 0]
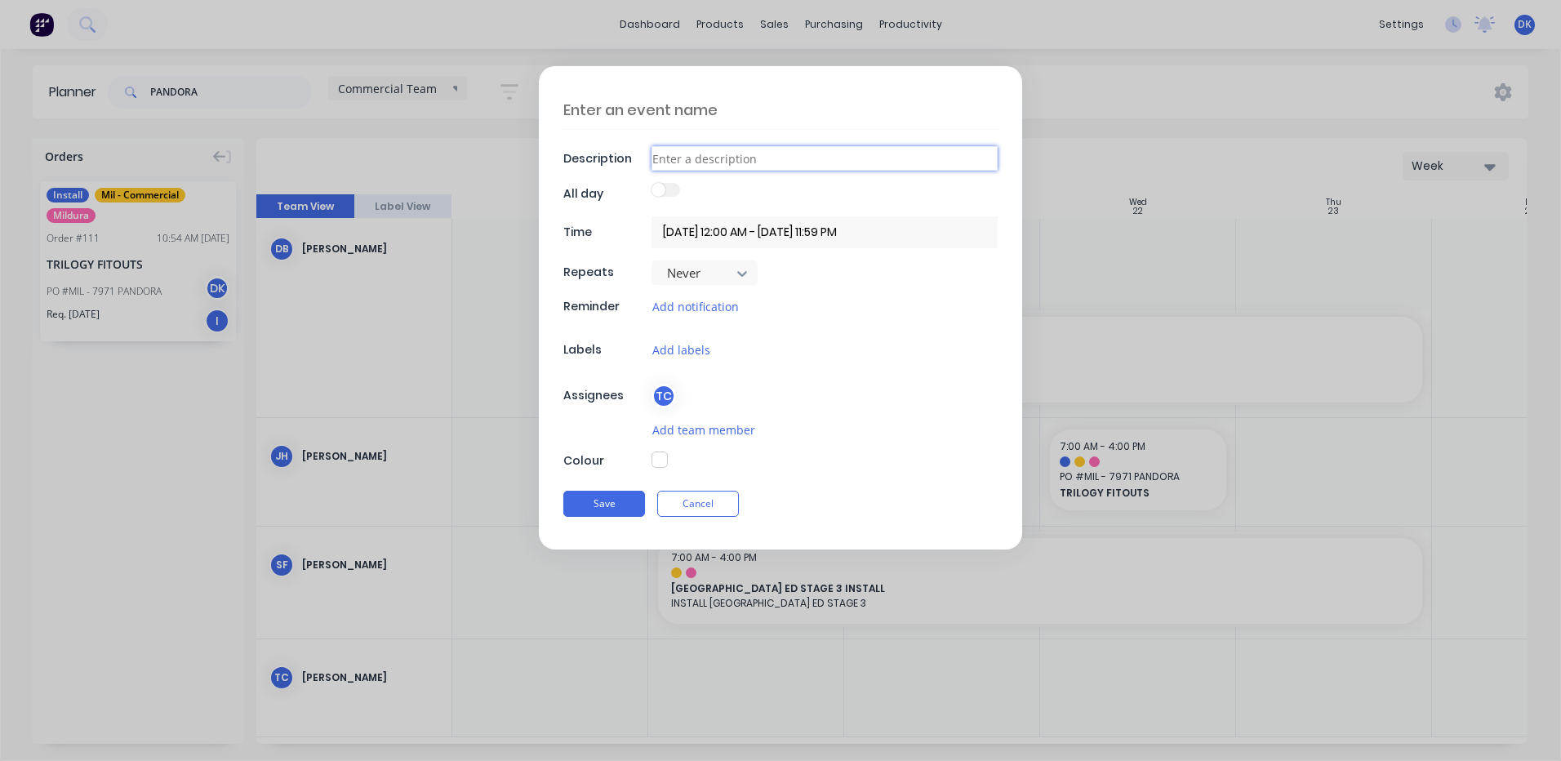
click at [679, 159] on input at bounding box center [824, 158] width 346 height 24
type textarea "x"
type input "I"
type textarea "x"
type input "IN"
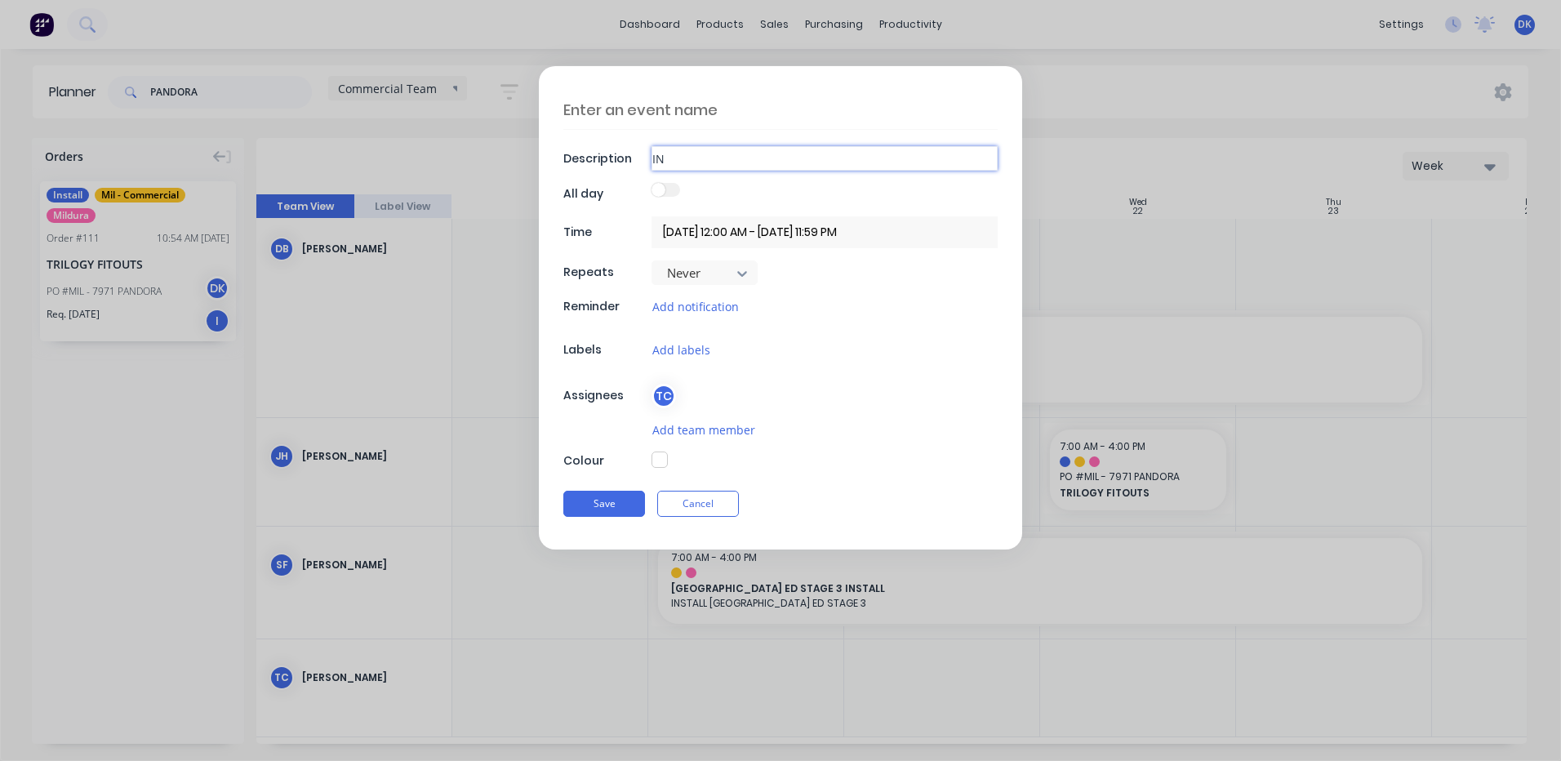
type textarea "x"
type input "INS"
type textarea "x"
click at [713, 232] on input "20/10/2025 12:00 AM - 20/10/2025 11:59 PM" at bounding box center [824, 232] width 346 height 32
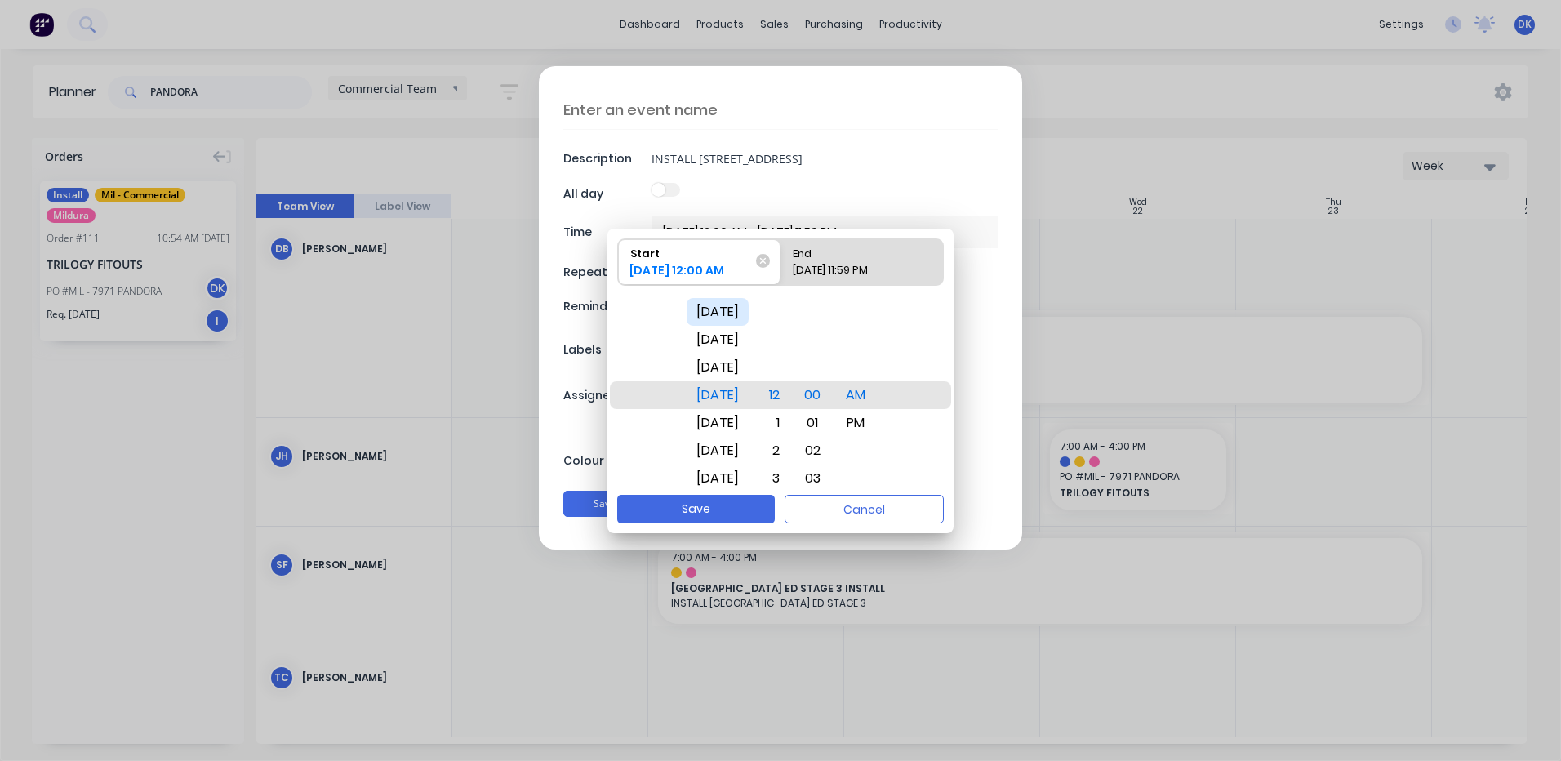
click at [718, 313] on div "[DATE]" at bounding box center [718, 312] width 62 height 28
drag, startPoint x: 793, startPoint y: 391, endPoint x: 808, endPoint y: 198, distance: 194.1
click at [808, 198] on body "dashboard products sales purchasing productivity dashboard products Product Cat…" at bounding box center [780, 380] width 1561 height 761
click at [857, 256] on div "End" at bounding box center [854, 250] width 136 height 23
click at [781, 256] on input "End 20/10/2025 11:59 PM" at bounding box center [780, 262] width 1 height 46
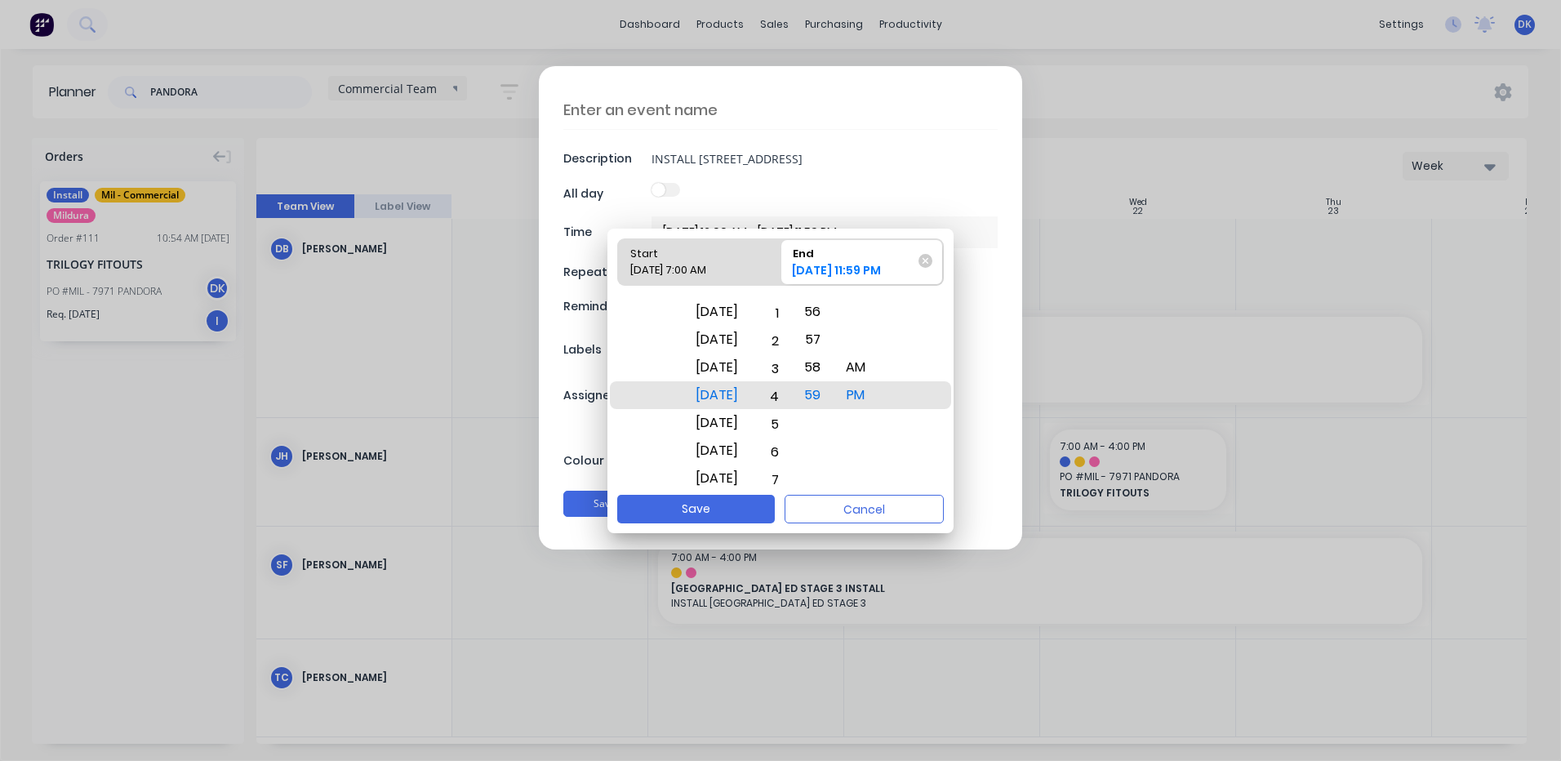
drag, startPoint x: 799, startPoint y: 393, endPoint x: 786, endPoint y: 589, distance: 196.4
click at [786, 589] on body "dashboard products sales purchasing productivity dashboard products Product Cat…" at bounding box center [780, 380] width 1561 height 761
drag, startPoint x: 829, startPoint y: 393, endPoint x: 834, endPoint y: 592, distance: 199.3
click at [834, 592] on body "dashboard products sales purchasing productivity dashboard products Product Cat…" at bounding box center [780, 380] width 1561 height 761
drag, startPoint x: 825, startPoint y: 390, endPoint x: 823, endPoint y: 218, distance: 172.3
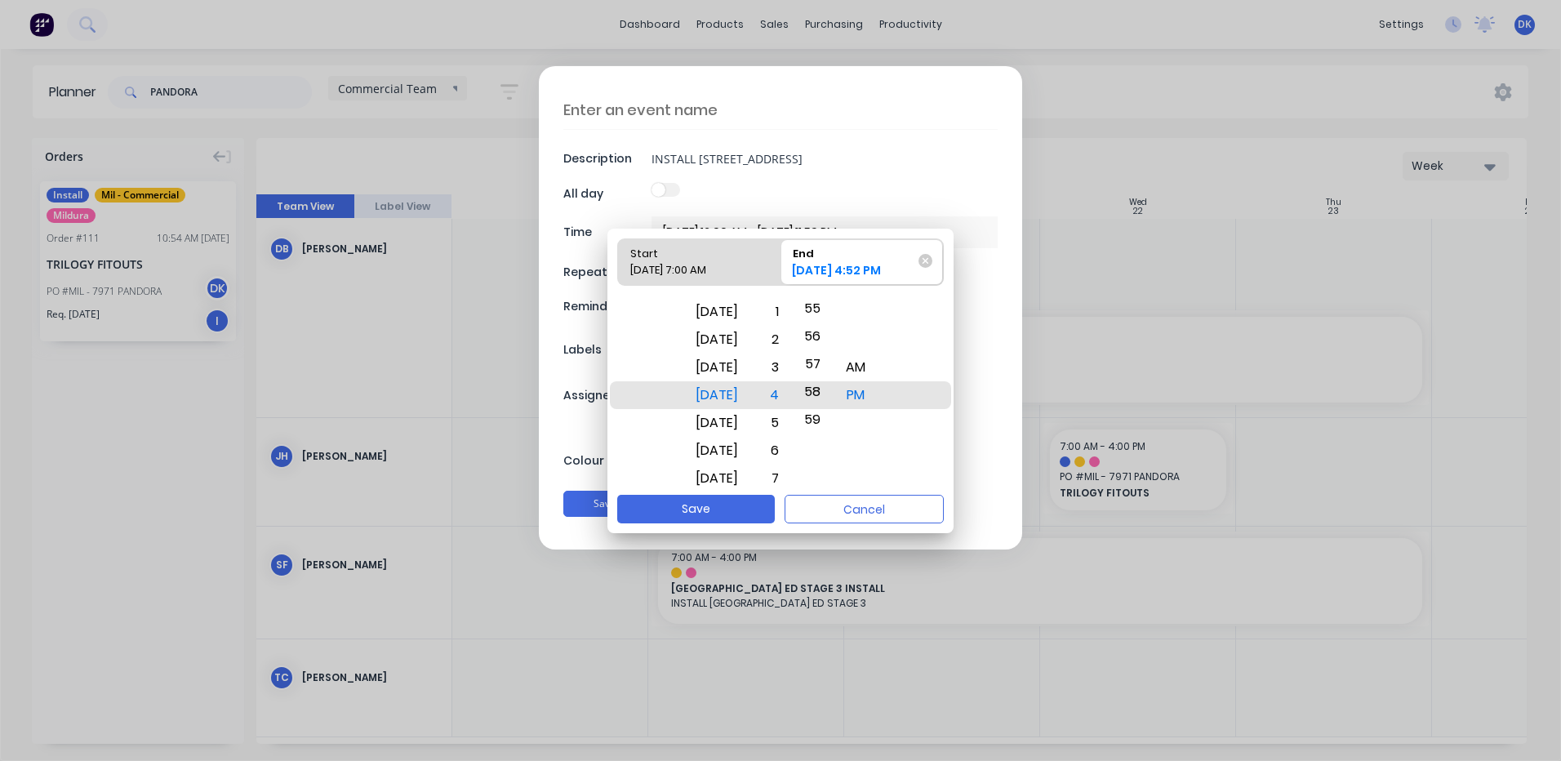
click at [823, 218] on body "dashboard products sales purchasing productivity dashboard products Product Cat…" at bounding box center [780, 380] width 1561 height 761
drag, startPoint x: 826, startPoint y: 313, endPoint x: 832, endPoint y: 249, distance: 64.7
click at [832, 249] on div "Start 17/10/2025 7:00 AM End 20/10/2025 4:58 PM Fri Oct 17 Sat Oct 18 Sun Oct 1…" at bounding box center [780, 362] width 346 height 266
drag, startPoint x: 825, startPoint y: 446, endPoint x: 821, endPoint y: 603, distance: 157.6
click at [821, 617] on body "dashboard products sales purchasing productivity dashboard products Product Cat…" at bounding box center [780, 380] width 1561 height 761
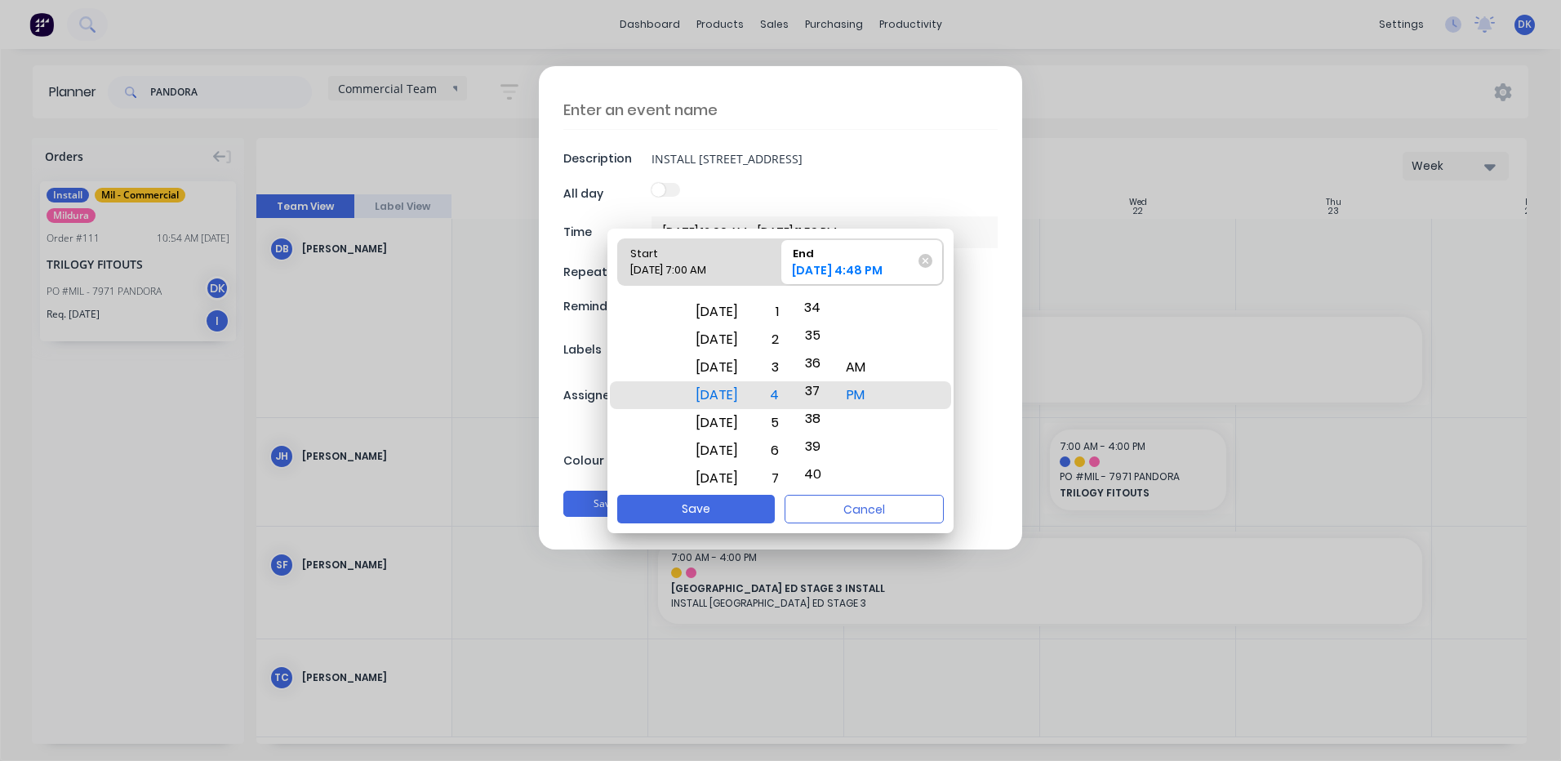
drag, startPoint x: 829, startPoint y: 334, endPoint x: 814, endPoint y: 565, distance: 231.5
click at [820, 618] on body "dashboard products sales purchasing productivity dashboard products Product Cat…" at bounding box center [780, 380] width 1561 height 761
drag, startPoint x: 826, startPoint y: 353, endPoint x: 831, endPoint y: 578, distance: 224.5
click at [831, 584] on body "dashboard products sales purchasing productivity dashboard products Product Cat…" at bounding box center [780, 380] width 1561 height 761
drag, startPoint x: 829, startPoint y: 320, endPoint x: 811, endPoint y: 546, distance: 226.8
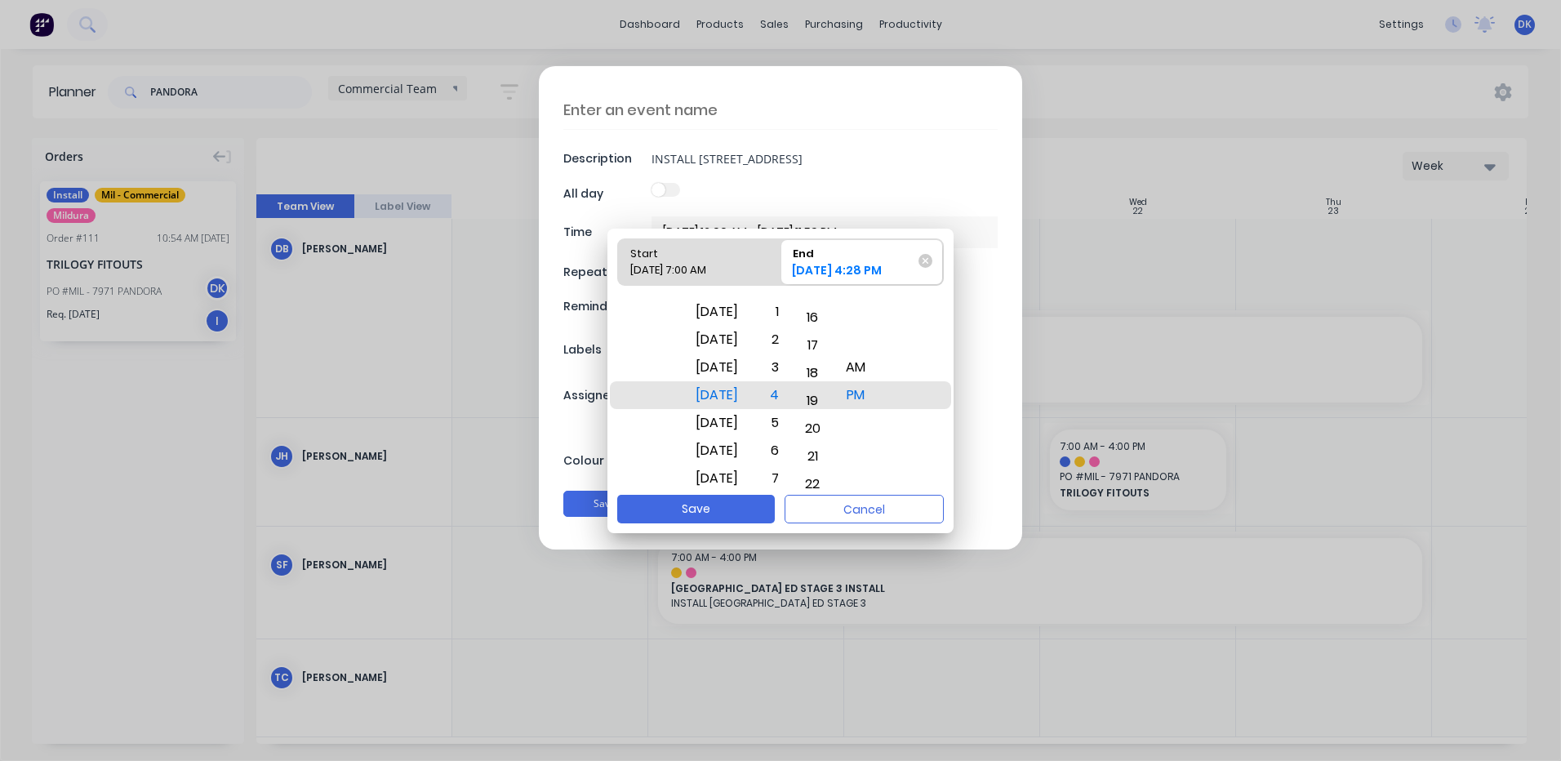
click at [811, 571] on body "dashboard products sales purchasing productivity dashboard products Product Cat…" at bounding box center [780, 380] width 1561 height 761
drag, startPoint x: 829, startPoint y: 326, endPoint x: 815, endPoint y: 575, distance: 249.4
click at [815, 579] on body "dashboard products sales purchasing productivity dashboard products Product Cat…" at bounding box center [780, 380] width 1561 height 761
drag, startPoint x: 829, startPoint y: 411, endPoint x: 831, endPoint y: 500, distance: 89.0
click at [820, 552] on body "dashboard products sales purchasing productivity dashboard products Product Cat…" at bounding box center [780, 380] width 1561 height 761
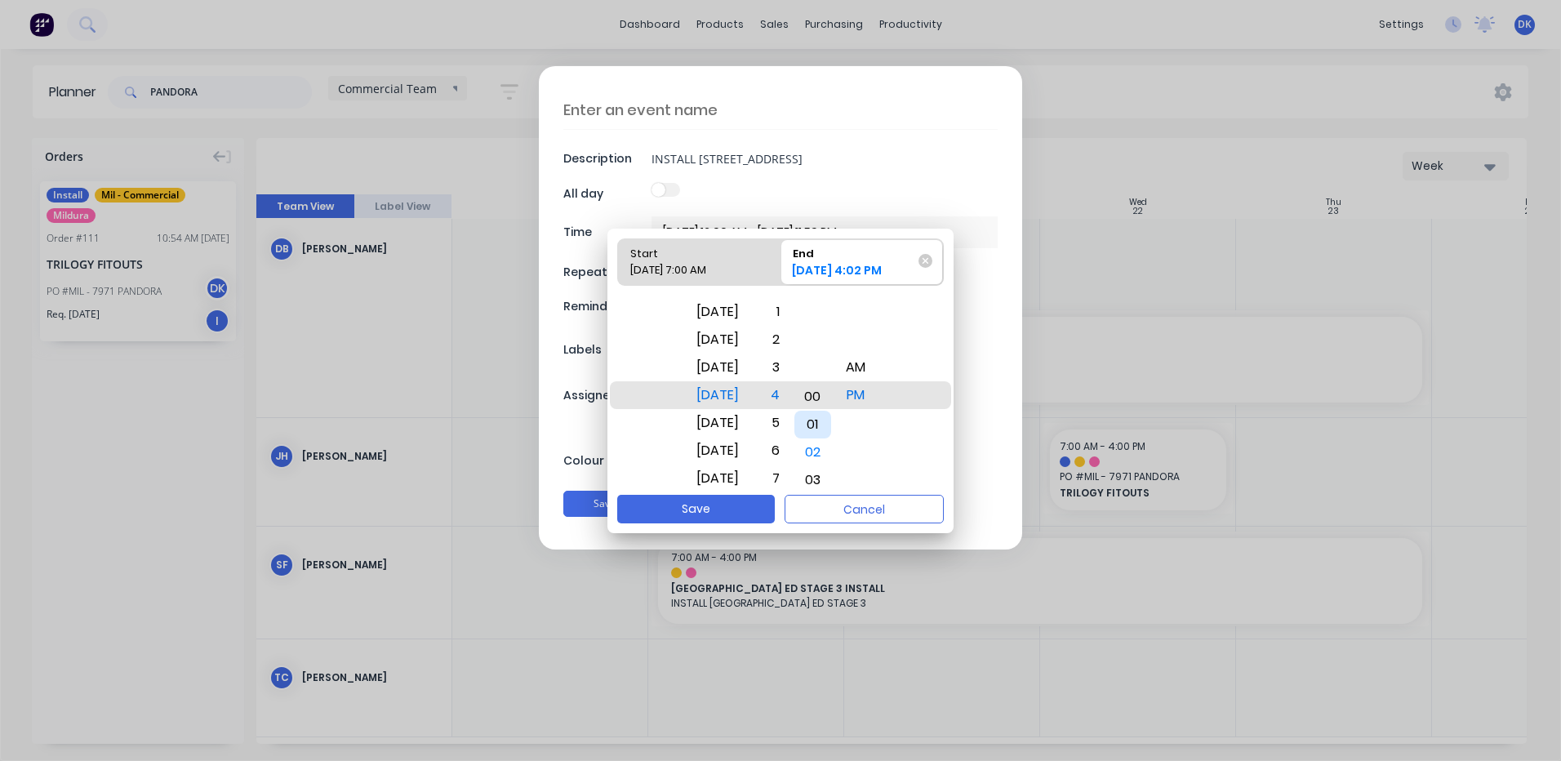
drag, startPoint x: 830, startPoint y: 380, endPoint x: 824, endPoint y: 415, distance: 35.7
click at [824, 415] on div "01" at bounding box center [812, 425] width 37 height 28
click at [697, 502] on button "Save" at bounding box center [696, 509] width 158 height 29
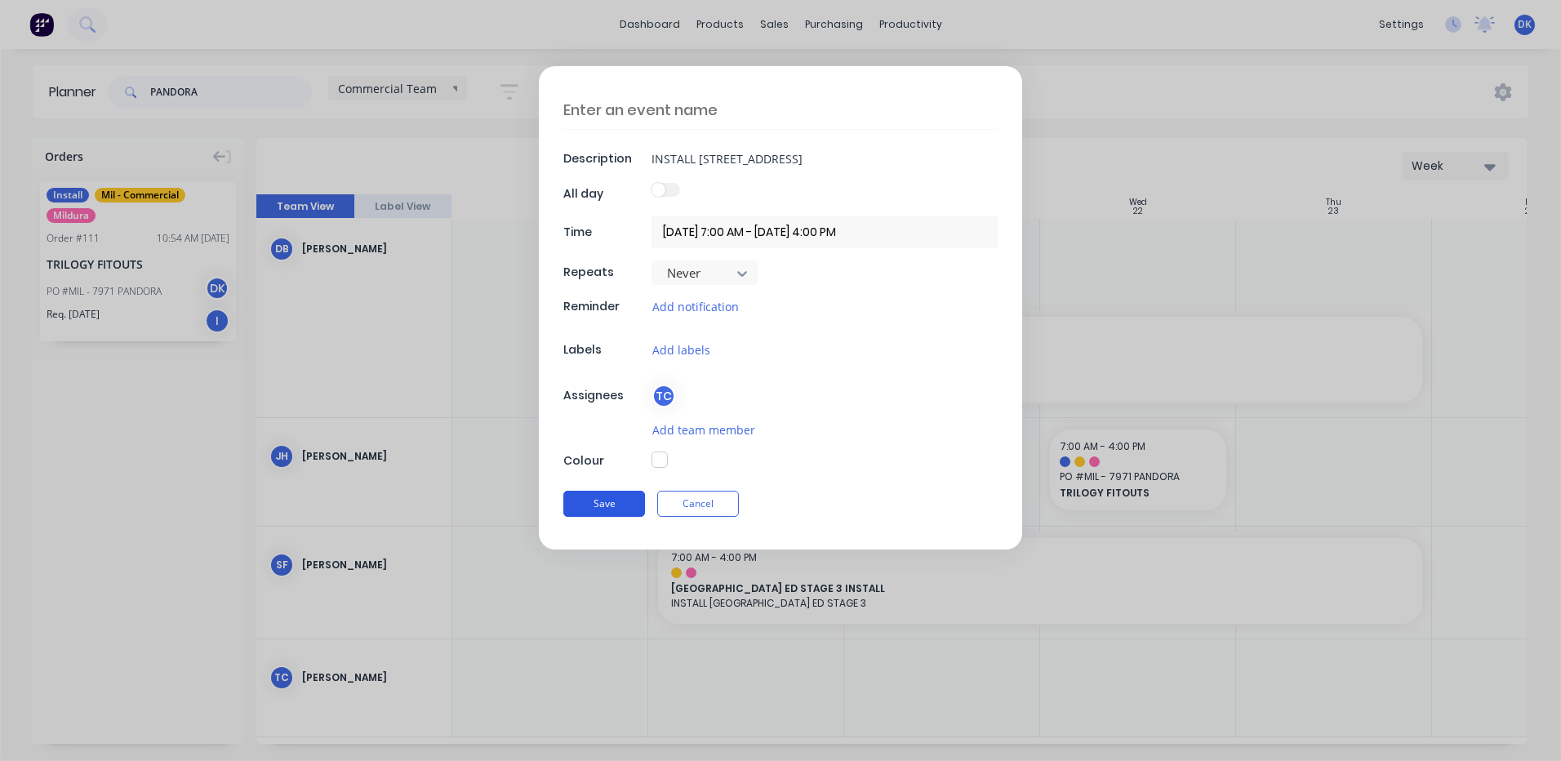
click at [602, 500] on button "Save" at bounding box center [604, 504] width 82 height 26
click at [689, 306] on button "Add notification" at bounding box center [695, 307] width 88 height 19
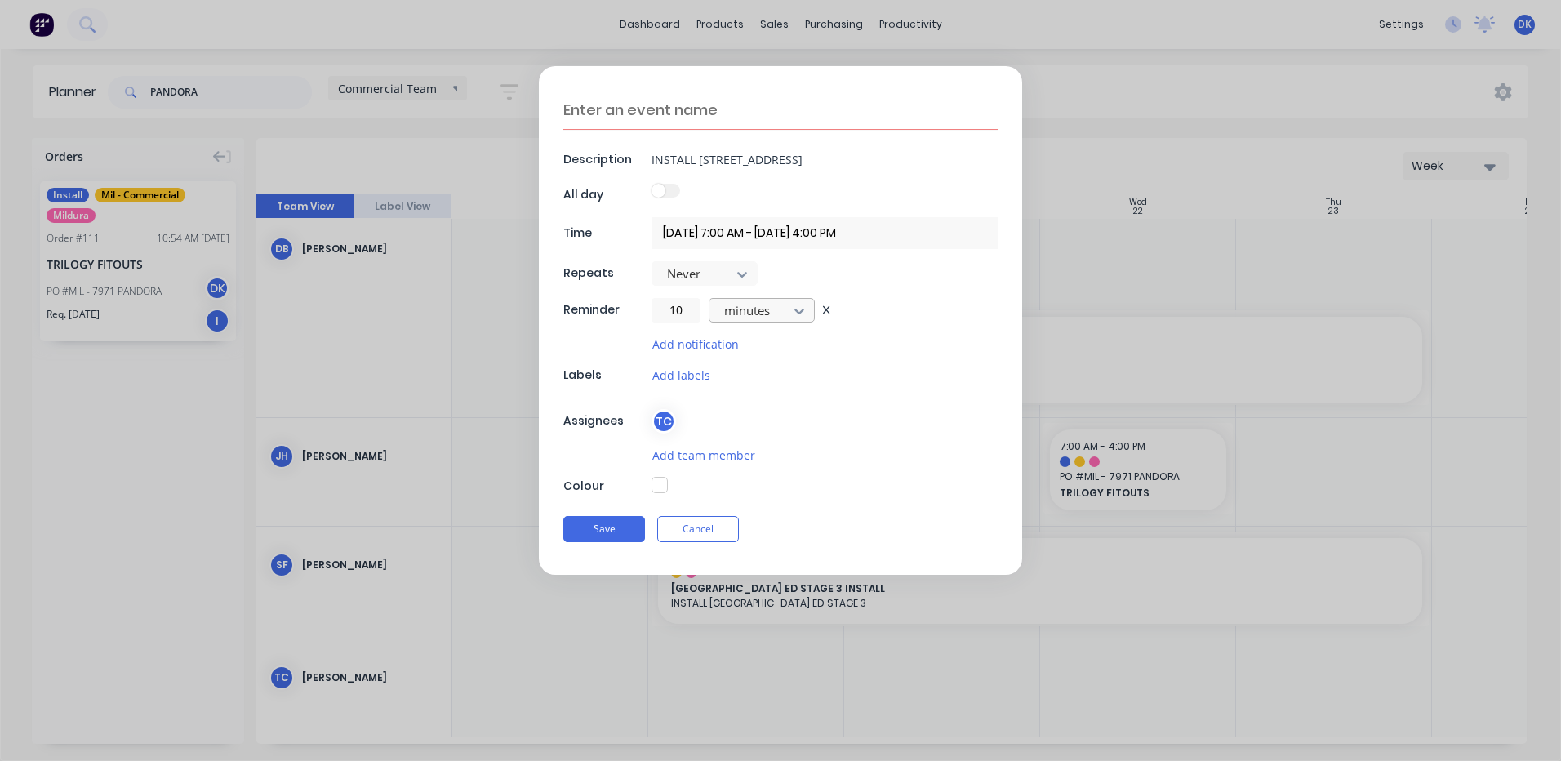
click at [806, 313] on icon at bounding box center [799, 311] width 16 height 16
click at [731, 405] on div "days" at bounding box center [762, 408] width 106 height 30
drag, startPoint x: 691, startPoint y: 312, endPoint x: 651, endPoint y: 318, distance: 41.2
click at [651, 318] on div "Reminder 10 days" at bounding box center [780, 310] width 434 height 24
click at [675, 378] on button "Add labels" at bounding box center [681, 375] width 60 height 19
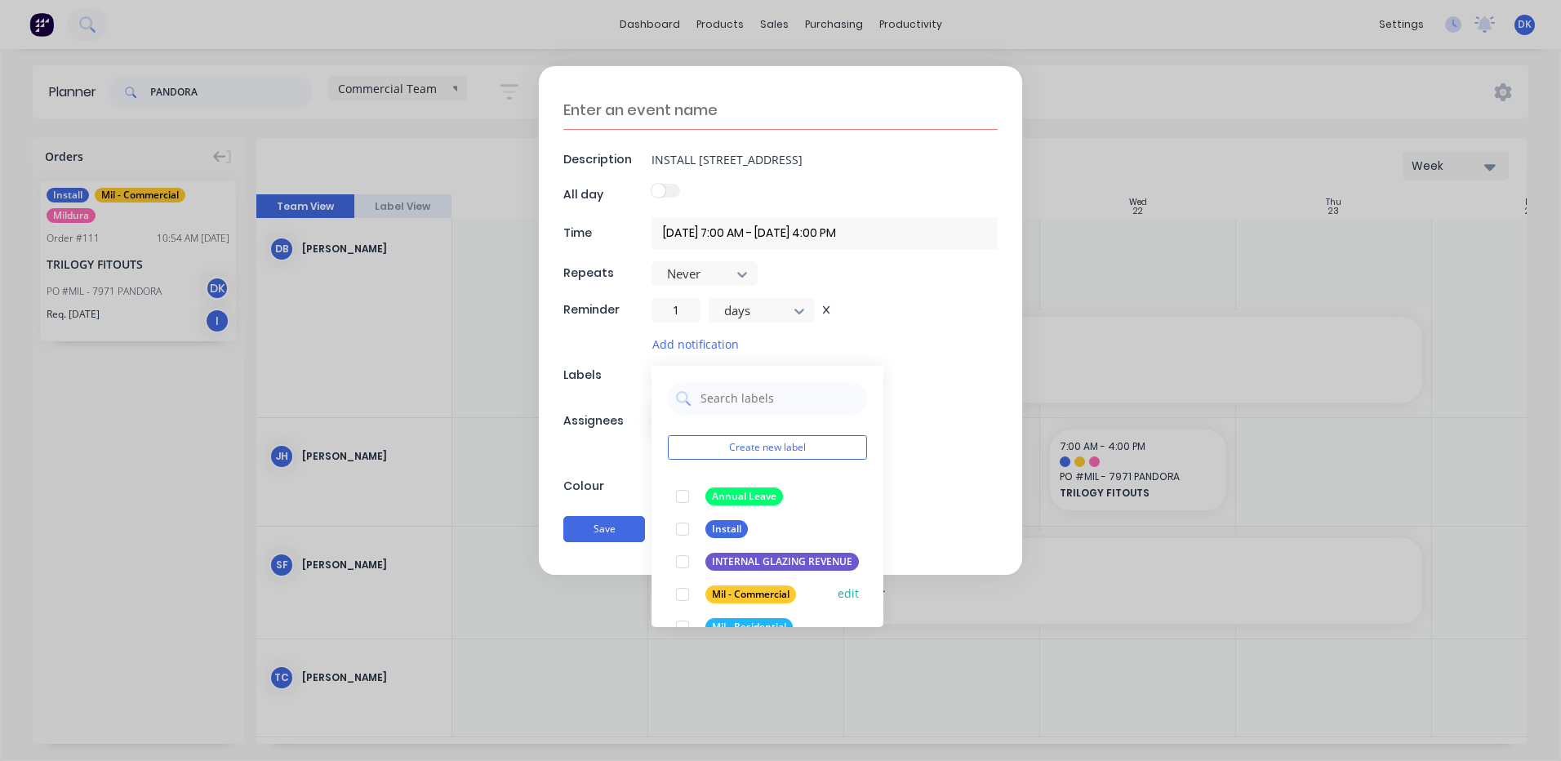
click at [682, 589] on div at bounding box center [682, 594] width 33 height 33
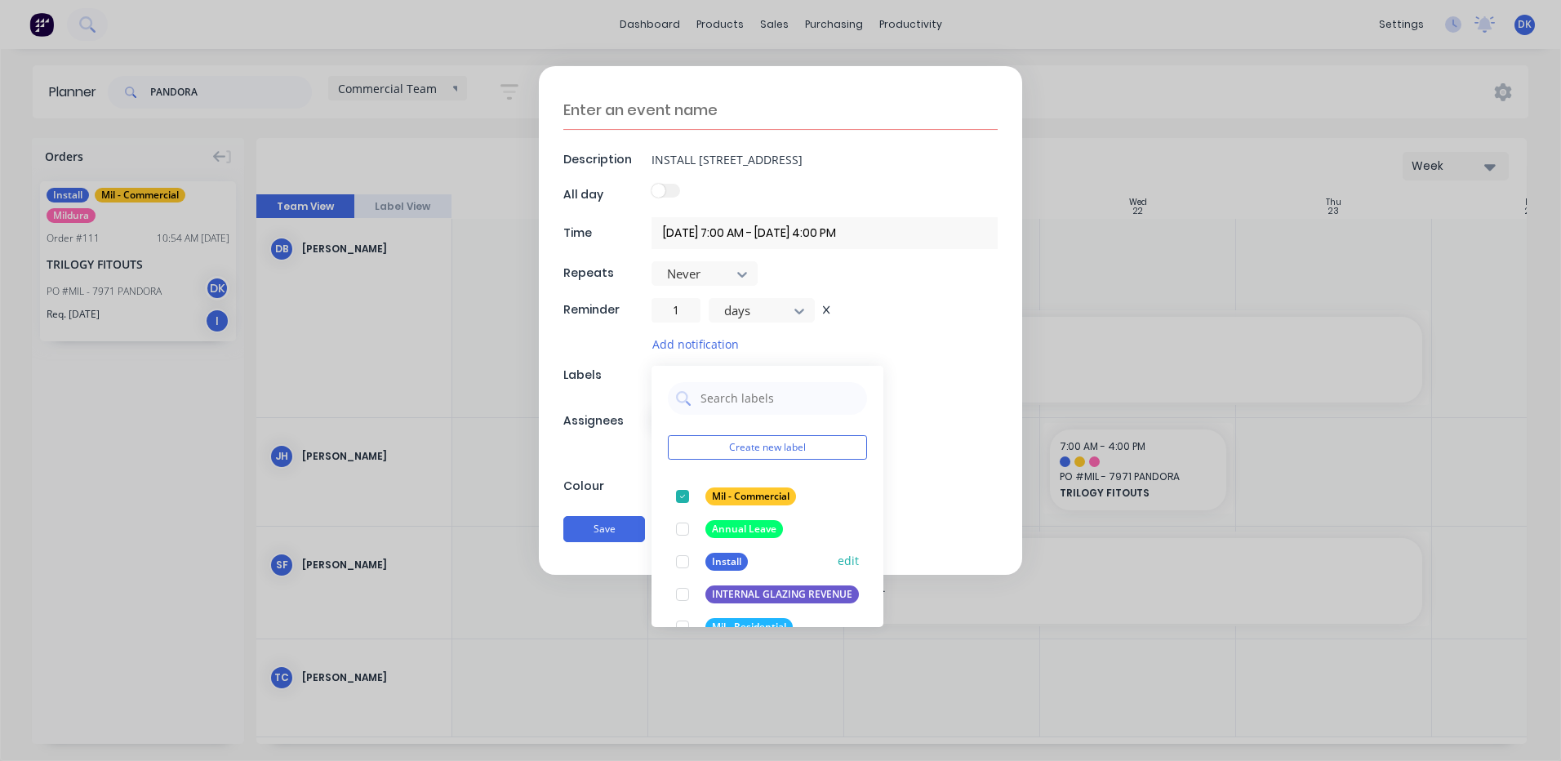
scroll to position [163, 0]
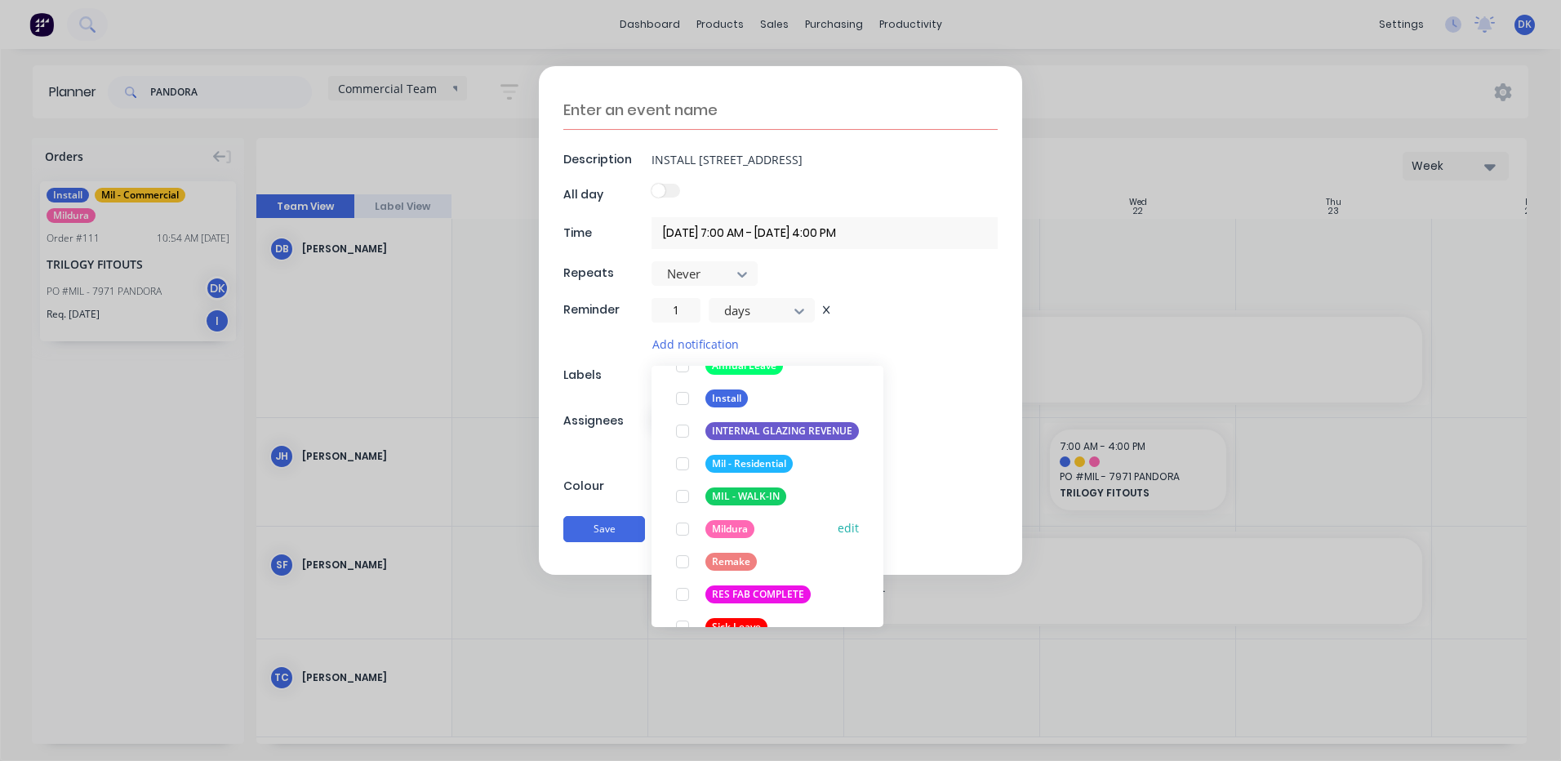
click at [687, 523] on div at bounding box center [682, 529] width 33 height 33
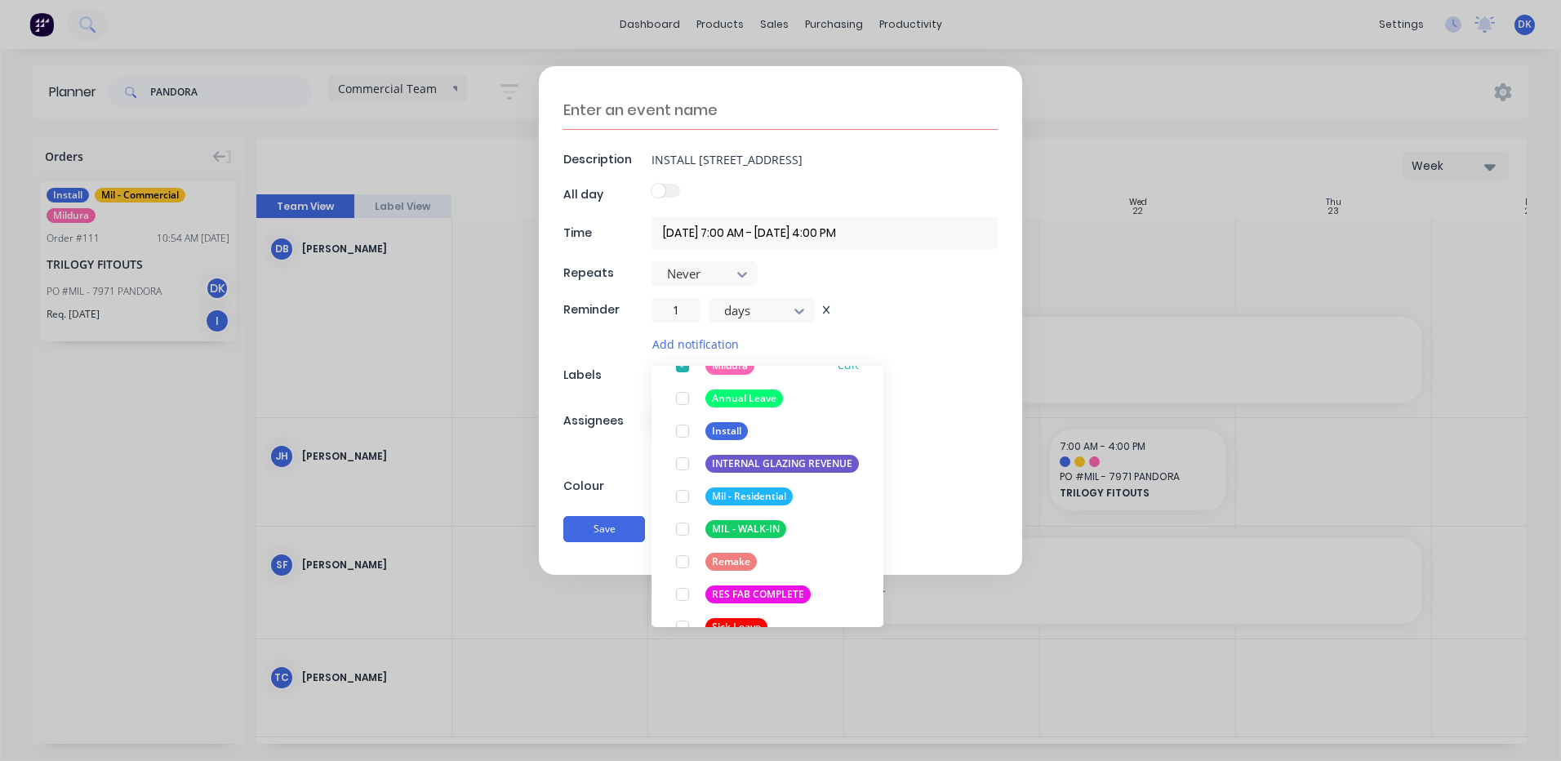
scroll to position [0, 0]
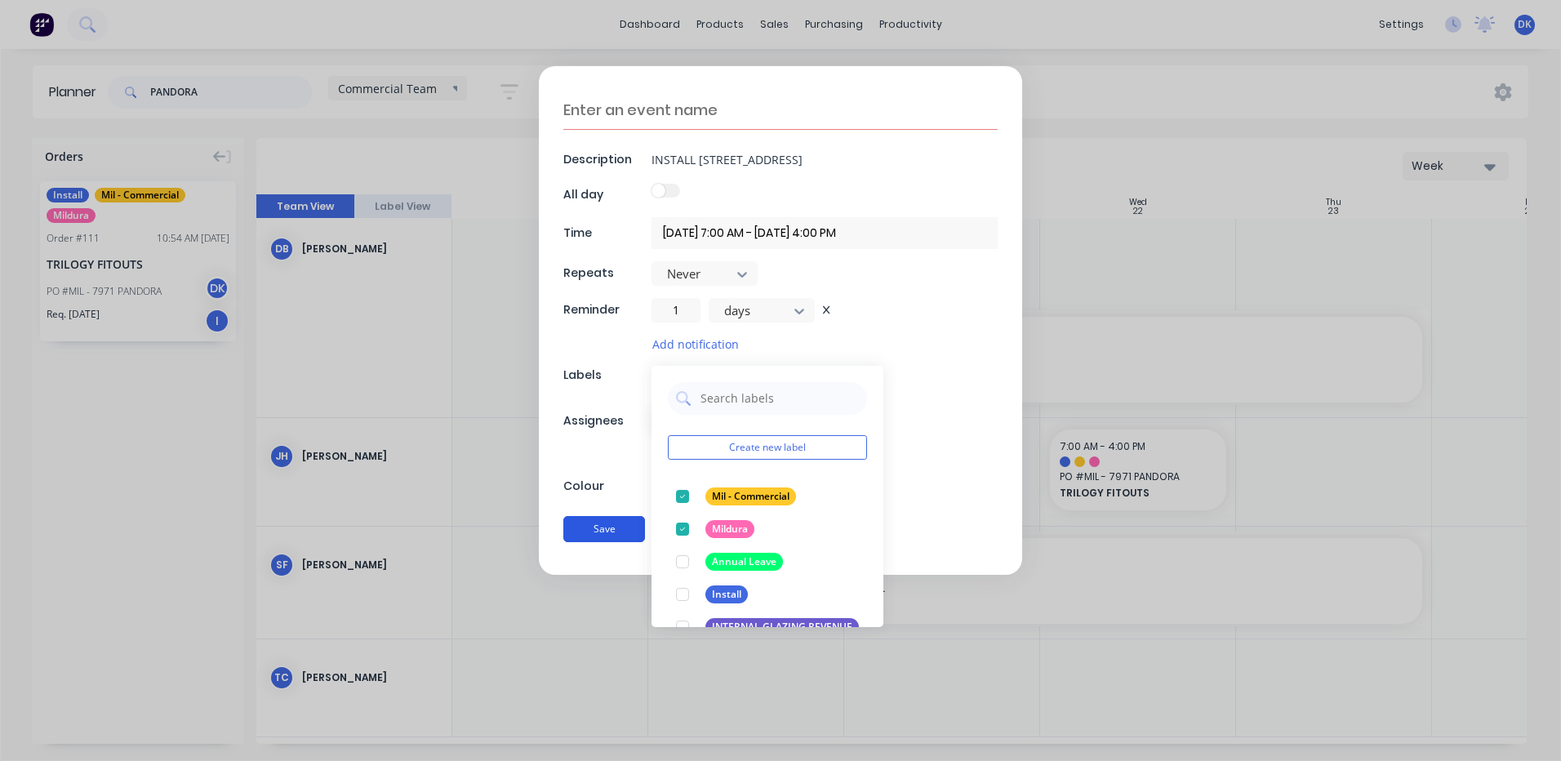
click at [594, 527] on div "Save Cancel" at bounding box center [780, 529] width 434 height 42
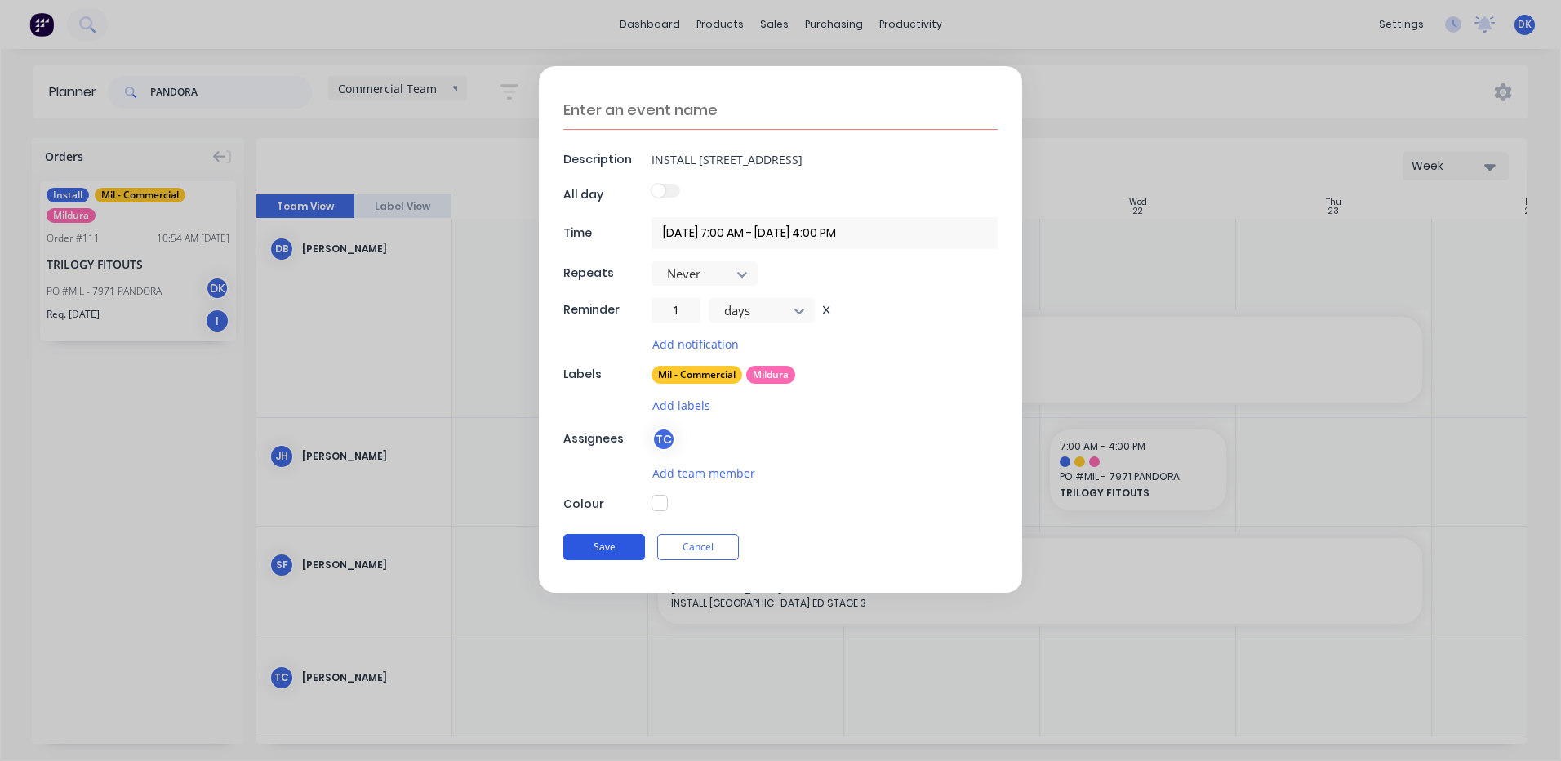
click at [593, 543] on button "Save" at bounding box center [604, 547] width 82 height 26
click at [589, 541] on button "Save" at bounding box center [604, 547] width 82 height 26
click at [696, 108] on textarea at bounding box center [780, 110] width 434 height 39
drag, startPoint x: 846, startPoint y: 160, endPoint x: 630, endPoint y: 158, distance: 215.5
click at [630, 158] on div "Description INSTALL 39-41 TENTH STREET" at bounding box center [780, 159] width 434 height 24
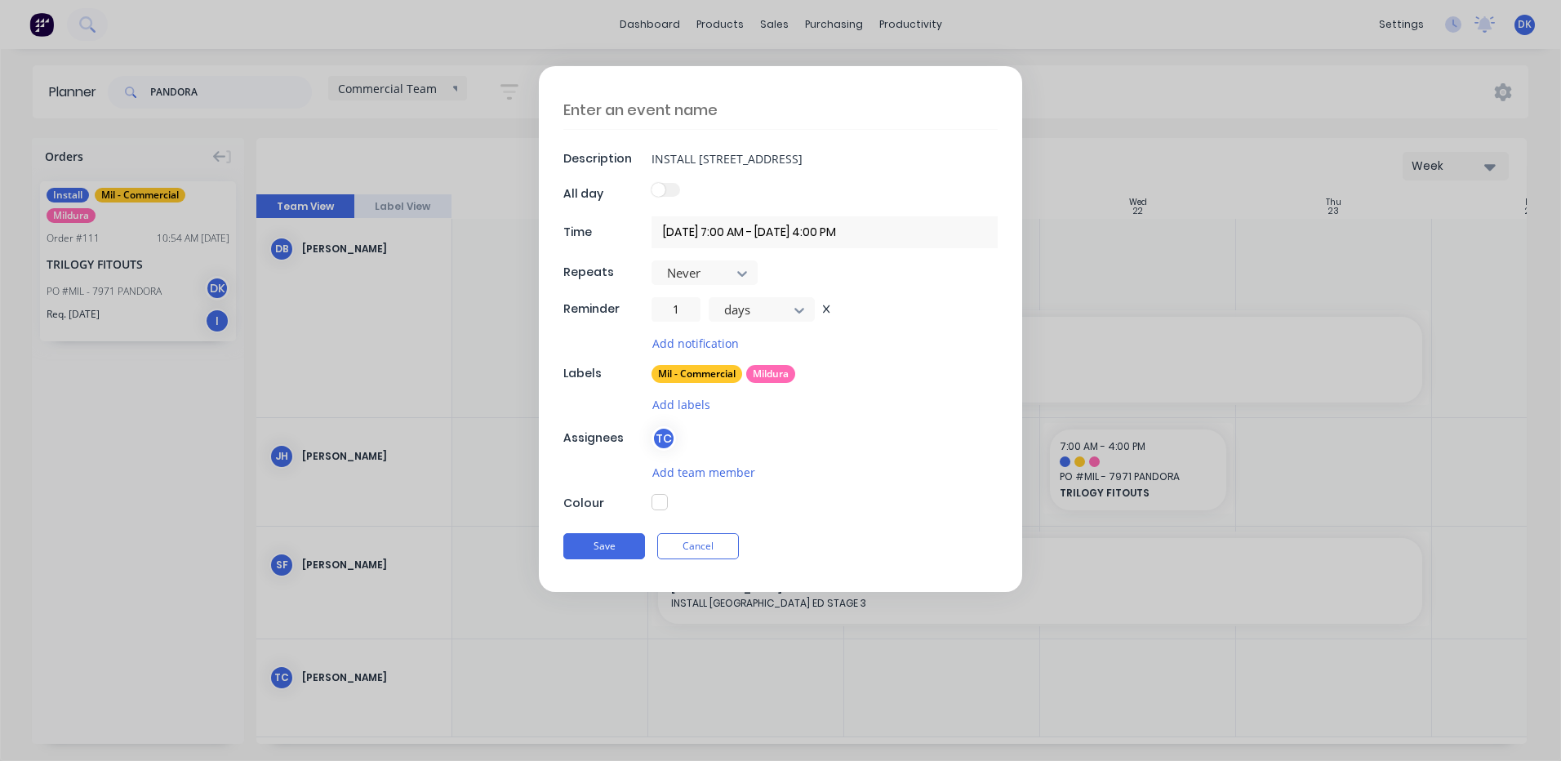
click at [625, 105] on textarea at bounding box center [780, 110] width 434 height 38
paste textarea "INSTALL [STREET_ADDRESS]"
click at [603, 547] on button "Save" at bounding box center [604, 546] width 82 height 26
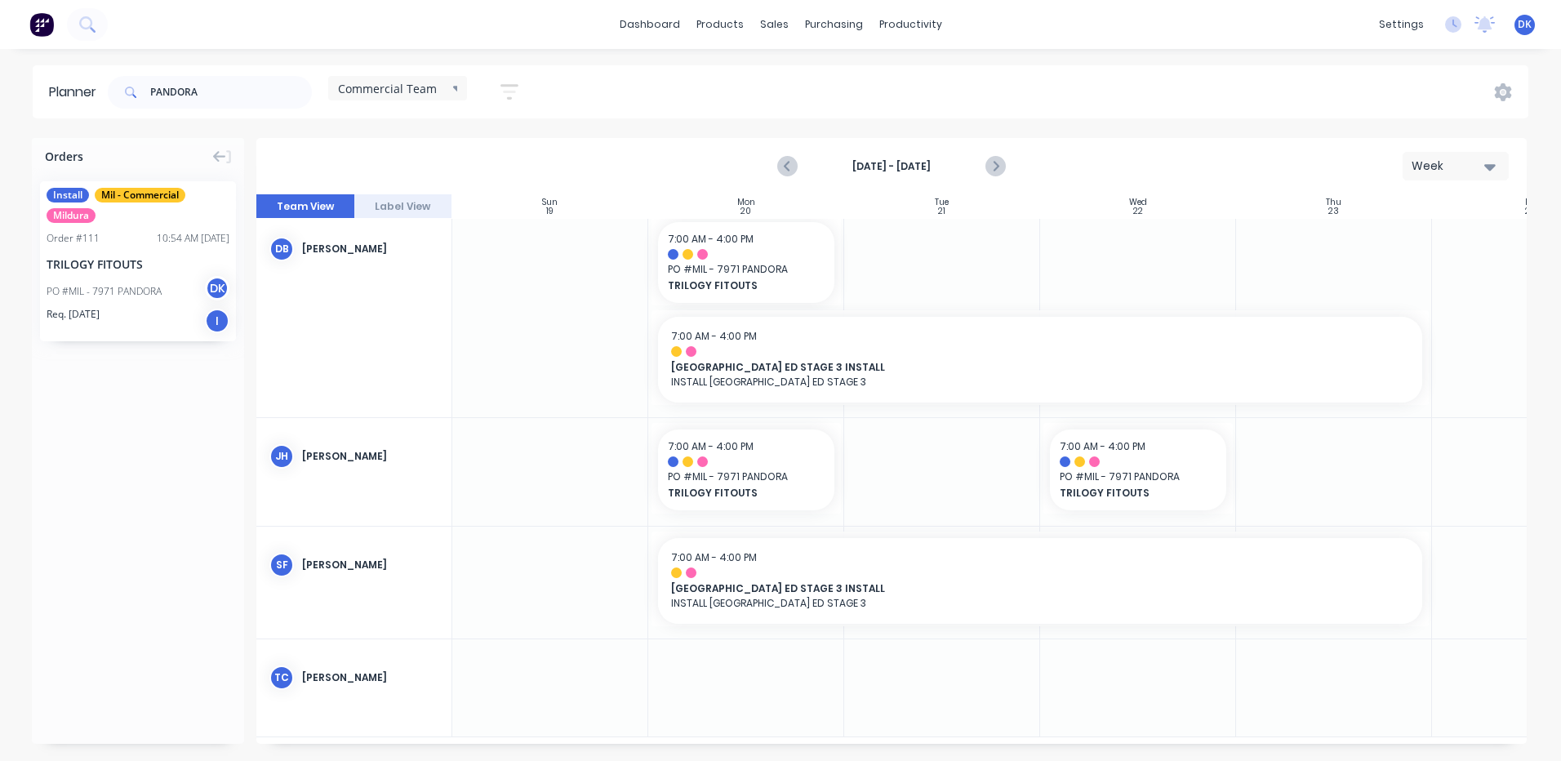
scroll to position [20, 0]
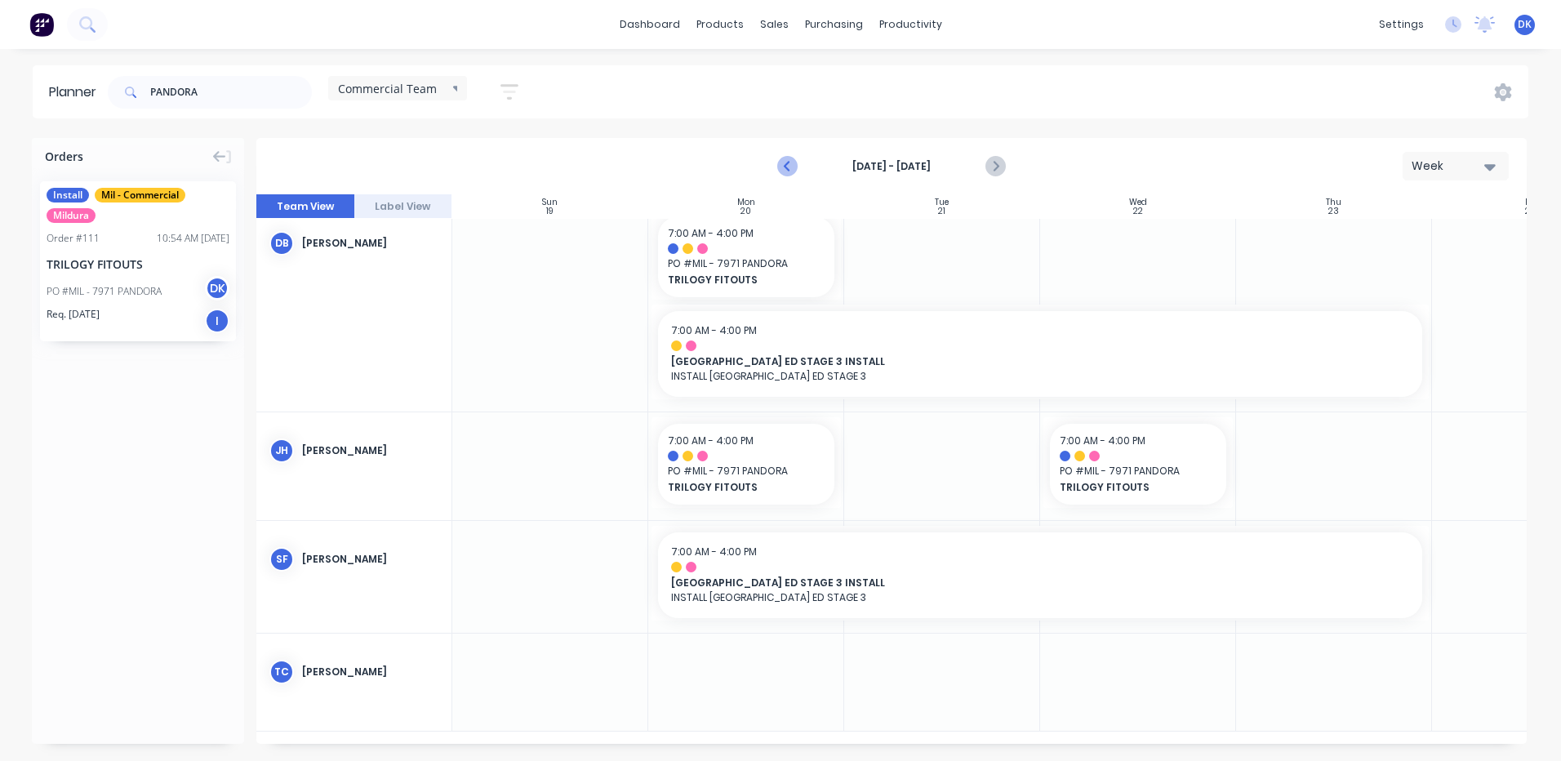
click at [783, 163] on icon "Previous page" at bounding box center [789, 167] width 20 height 20
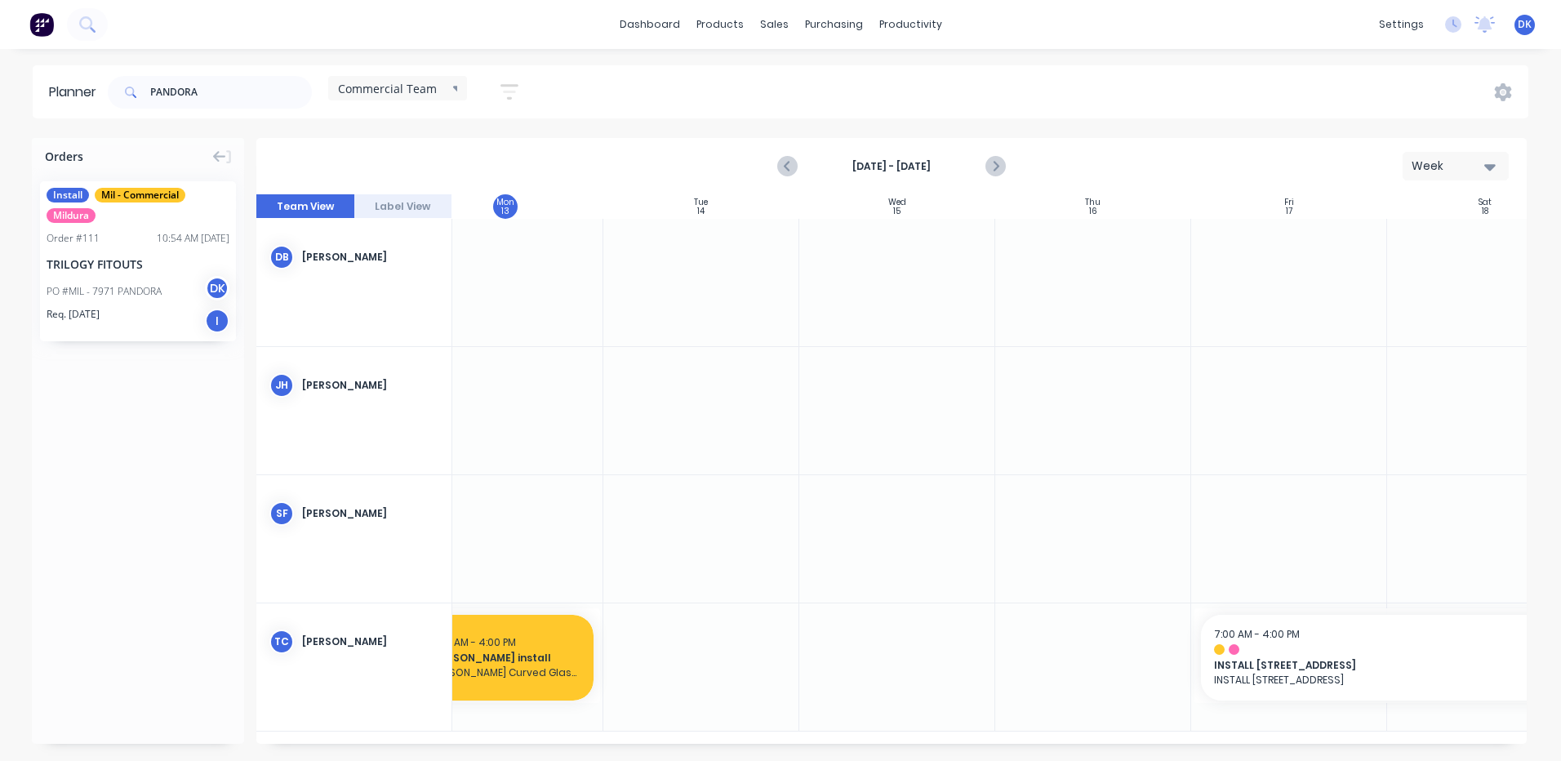
scroll to position [0, 297]
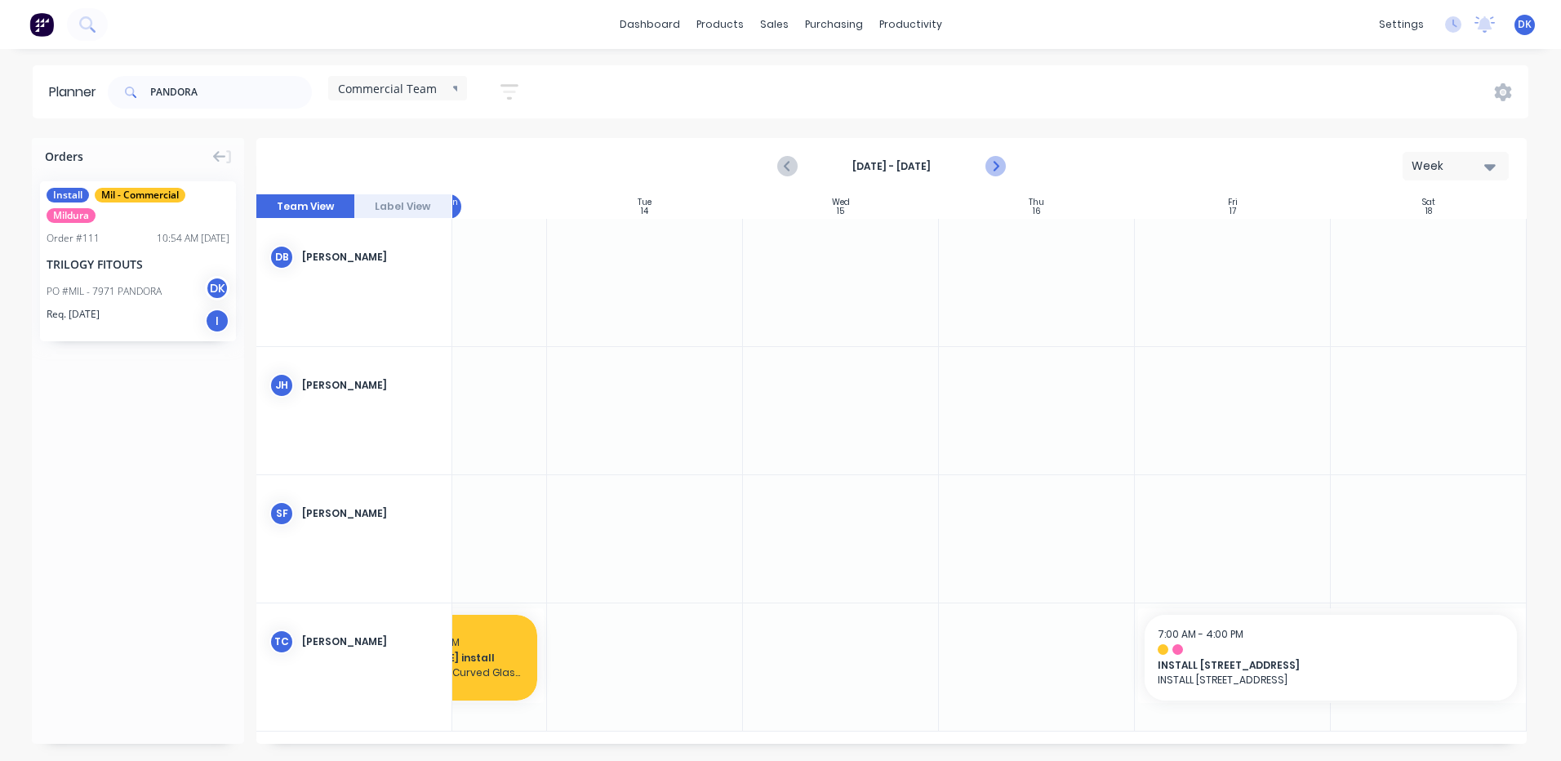
click at [988, 159] on icon "Next page" at bounding box center [995, 167] width 20 height 20
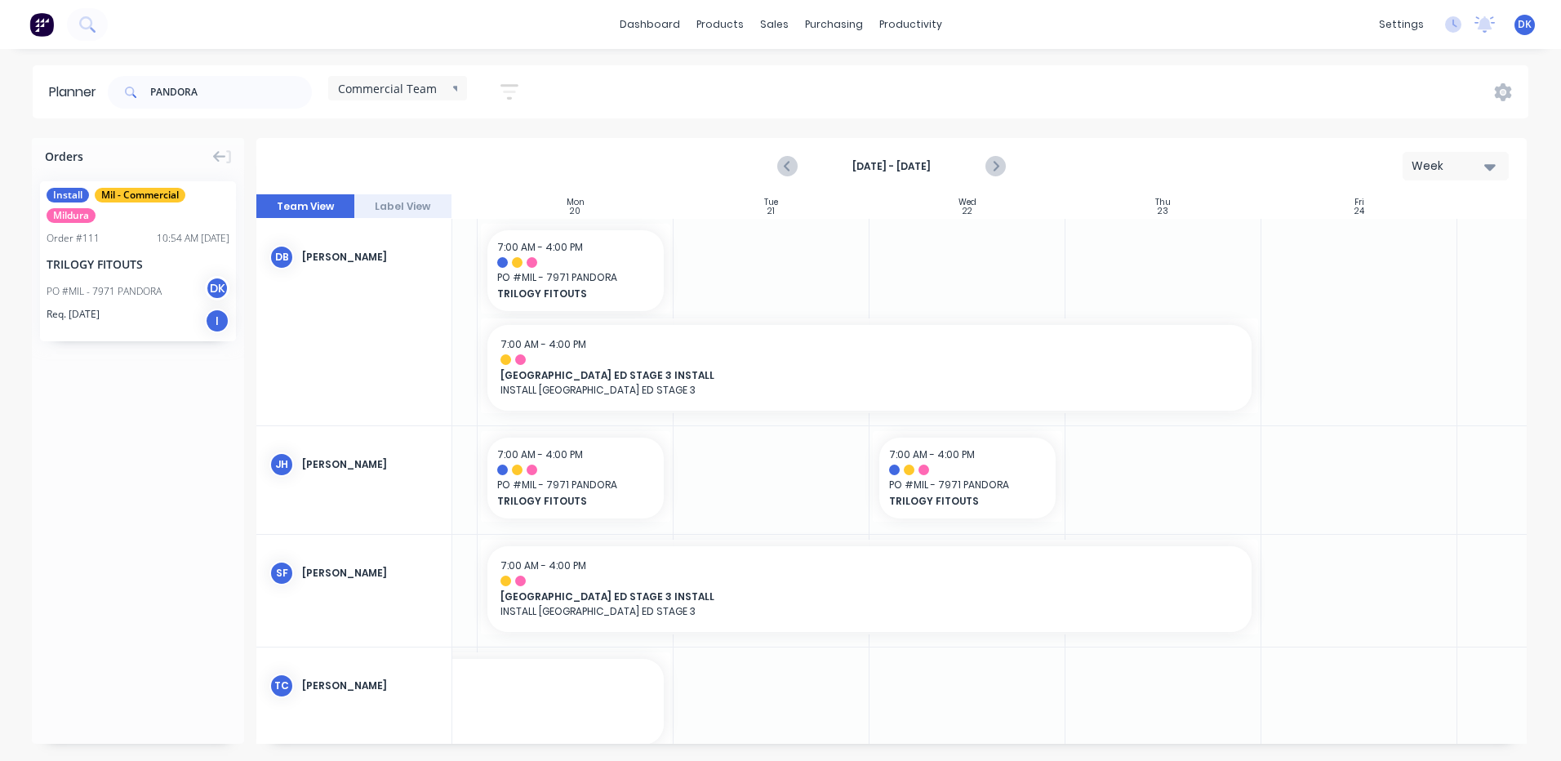
scroll to position [0, 0]
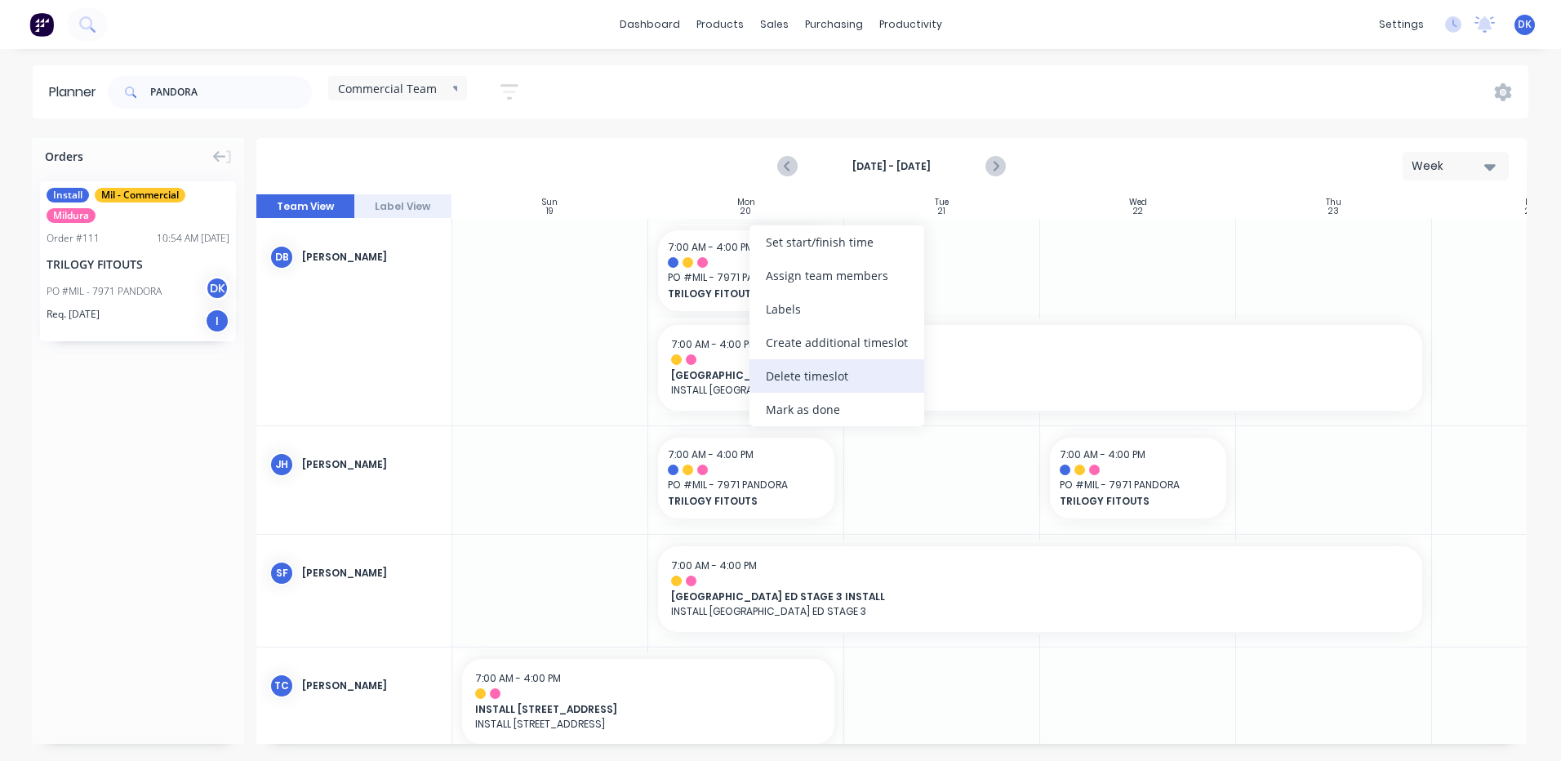
click at [802, 373] on div "Delete timeslot" at bounding box center [836, 375] width 175 height 33
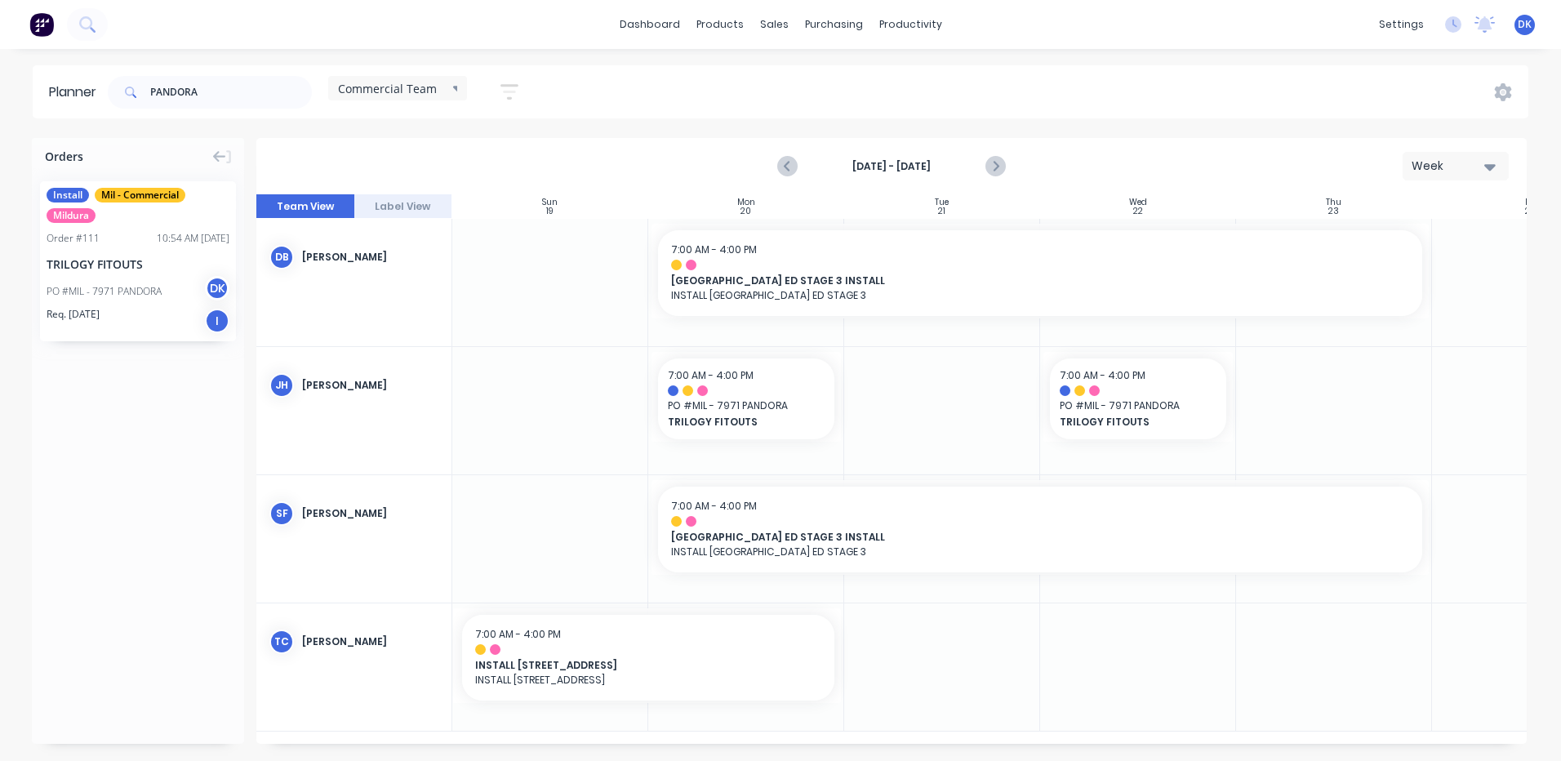
drag, startPoint x: 936, startPoint y: 601, endPoint x: 966, endPoint y: 642, distance: 50.8
click at [966, 642] on div at bounding box center [942, 666] width 196 height 127
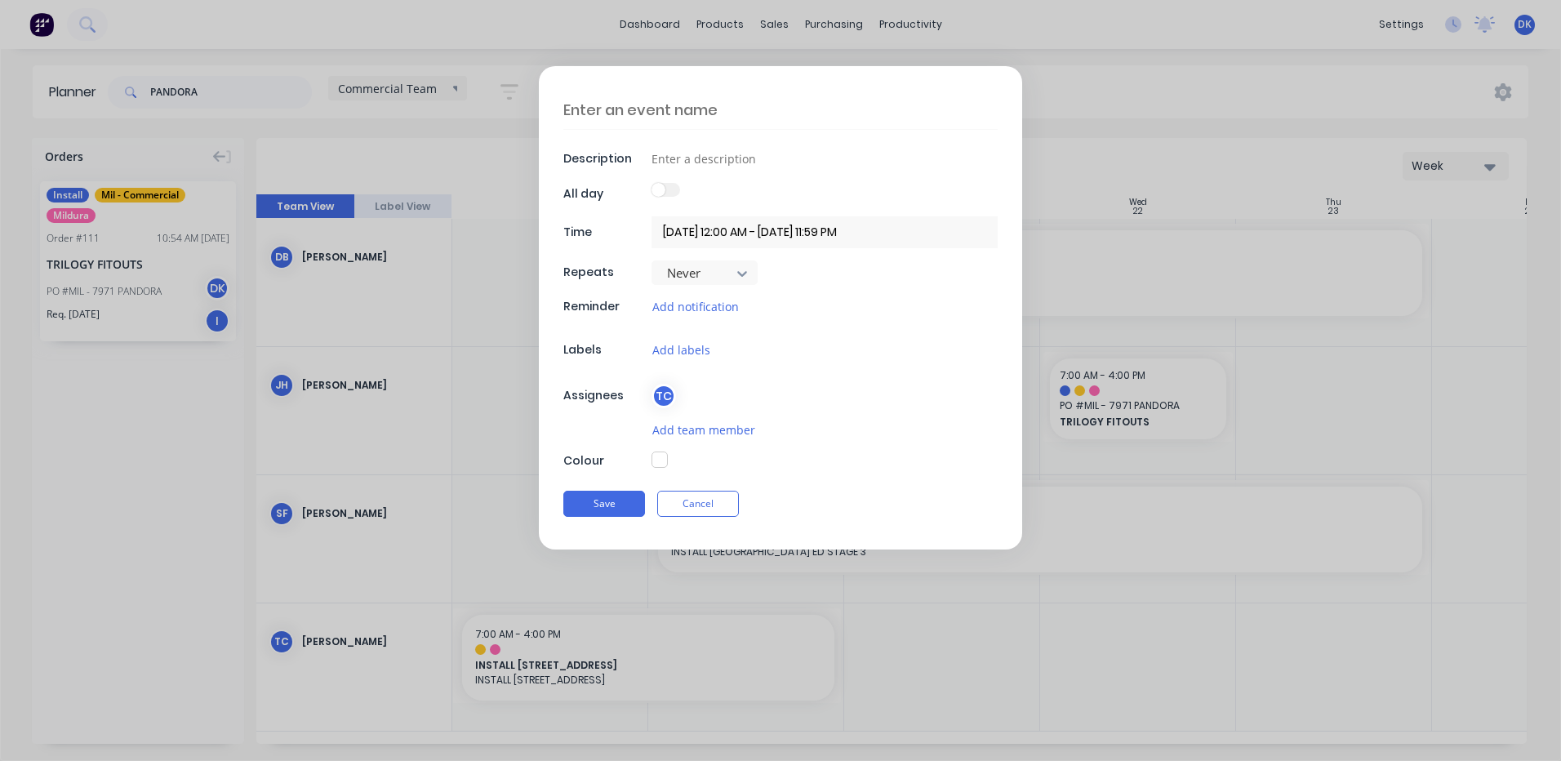
click at [653, 109] on textarea at bounding box center [780, 110] width 434 height 38
click at [709, 108] on textarea "MALLEE FAMILY CARE INSTALL" at bounding box center [780, 110] width 434 height 38
click at [691, 158] on input at bounding box center [824, 160] width 346 height 24
click at [695, 235] on input "21/10/2025 12:00 AM - 21/10/2025 11:59 PM" at bounding box center [824, 232] width 346 height 32
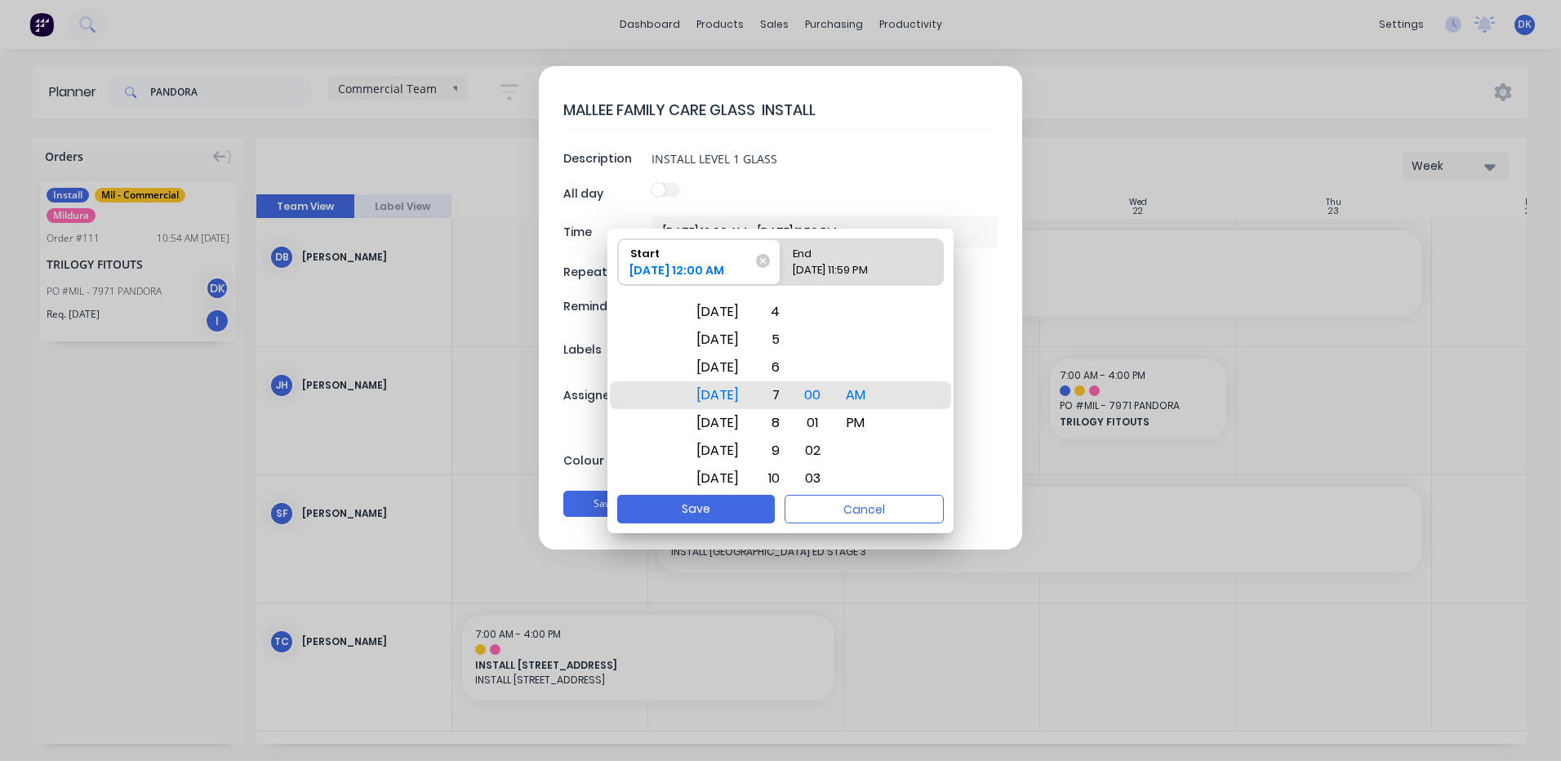
drag, startPoint x: 789, startPoint y: 393, endPoint x: 797, endPoint y: 199, distance: 194.4
click at [797, 199] on body "dashboard products sales purchasing productivity dashboard products Product Cat…" at bounding box center [780, 380] width 1561 height 761
click at [847, 259] on div "End" at bounding box center [854, 250] width 136 height 23
click at [781, 259] on input "End 21/10/2025 11:59 PM" at bounding box center [780, 262] width 1 height 46
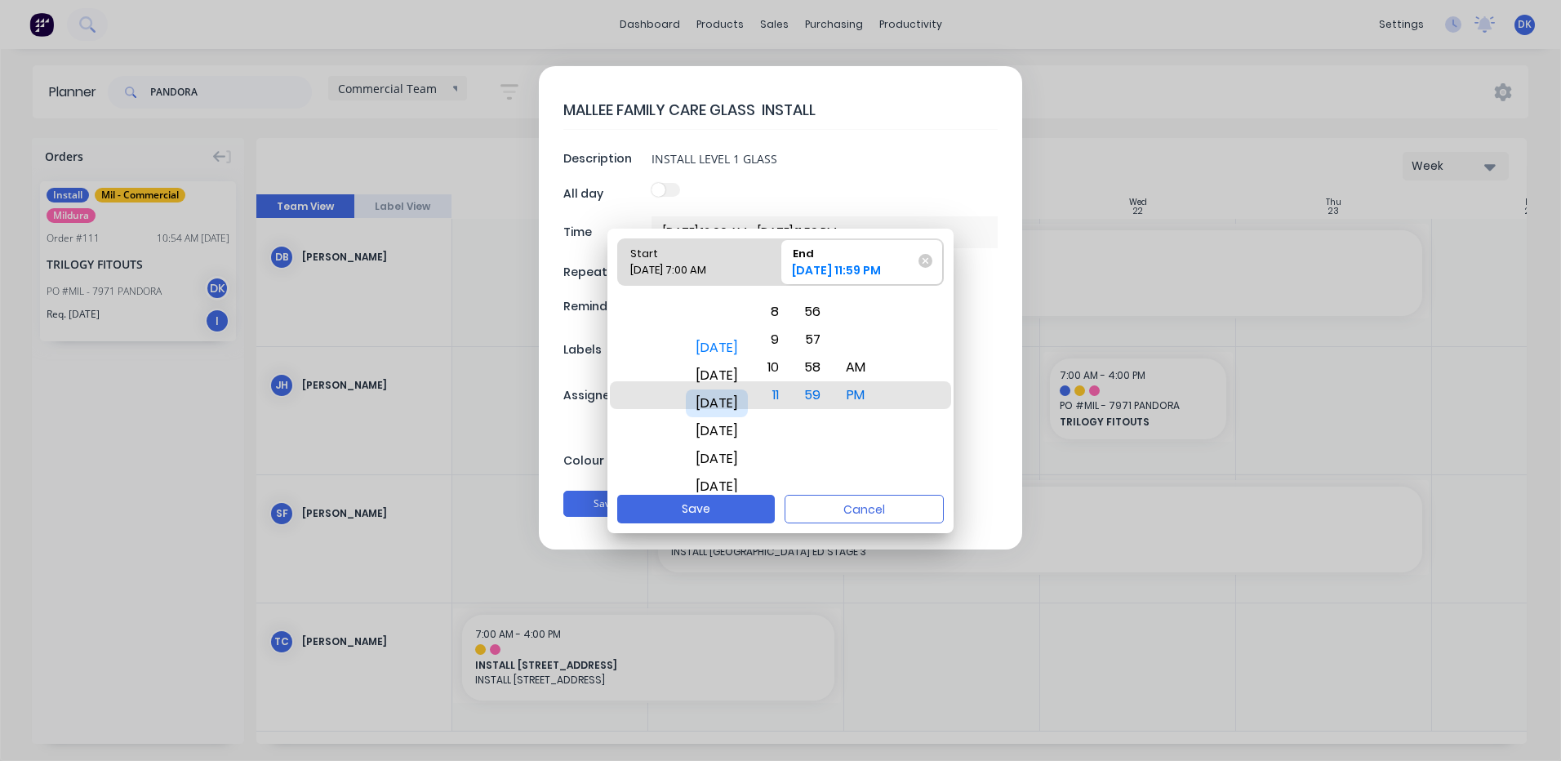
drag, startPoint x: 720, startPoint y: 424, endPoint x: 717, endPoint y: 399, distance: 25.5
click at [717, 399] on div "[DATE]" at bounding box center [717, 403] width 62 height 28
drag, startPoint x: 788, startPoint y: 390, endPoint x: 789, endPoint y: 587, distance: 196.7
click at [789, 587] on body "dashboard products sales purchasing productivity dashboard products Product Cat…" at bounding box center [780, 380] width 1561 height 761
drag, startPoint x: 831, startPoint y: 389, endPoint x: 803, endPoint y: 701, distance: 313.9
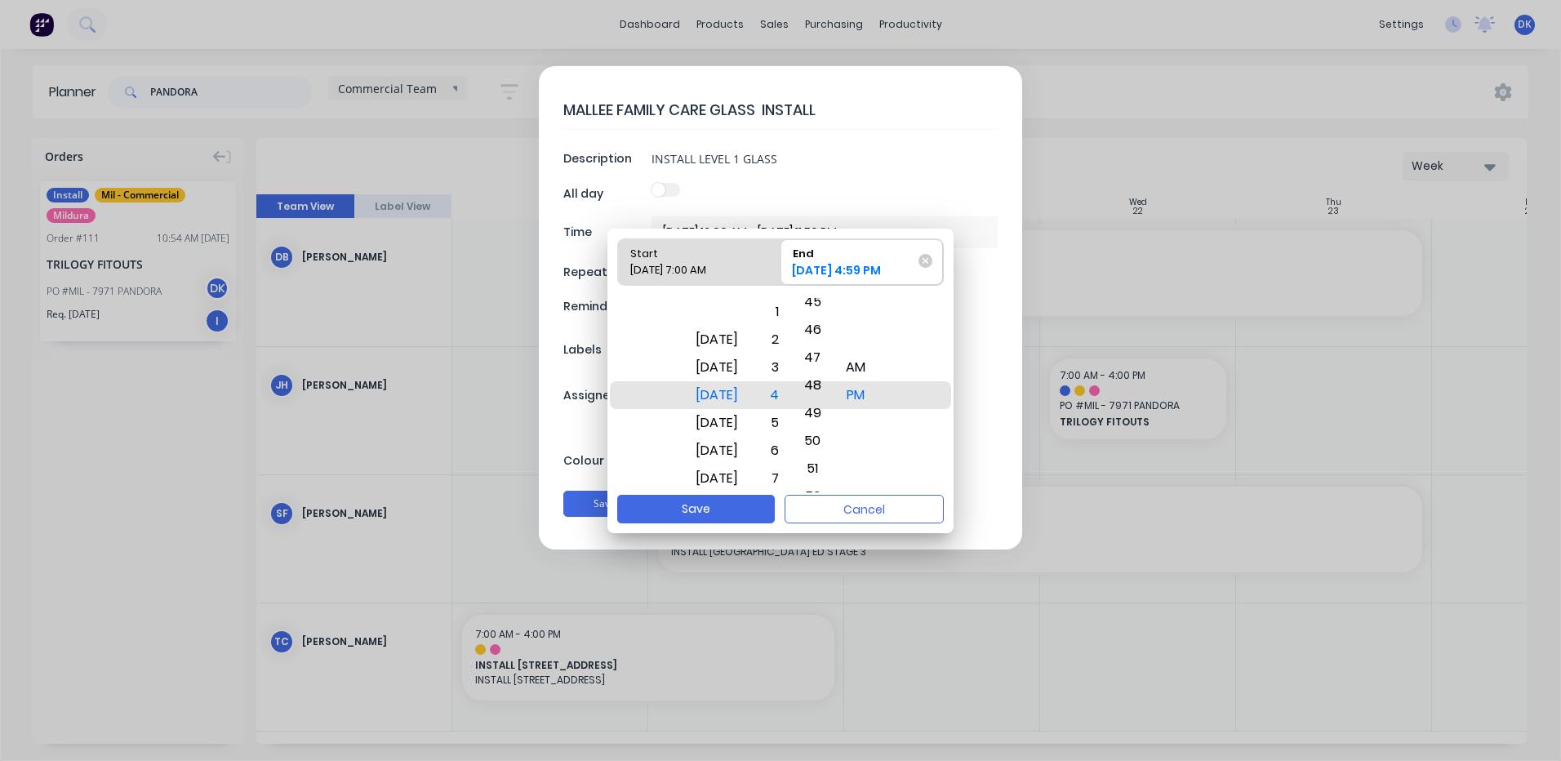
click at [803, 702] on body "dashboard products sales purchasing productivity dashboard products Product Cat…" at bounding box center [780, 380] width 1561 height 761
drag, startPoint x: 825, startPoint y: 398, endPoint x: 817, endPoint y: 729, distance: 331.5
click at [817, 729] on body "dashboard products sales purchasing productivity dashboard products Product Cat…" at bounding box center [780, 380] width 1561 height 761
drag, startPoint x: 824, startPoint y: 404, endPoint x: 847, endPoint y: 713, distance: 309.4
click at [847, 714] on body "dashboard products sales purchasing productivity dashboard products Product Cat…" at bounding box center [780, 380] width 1561 height 761
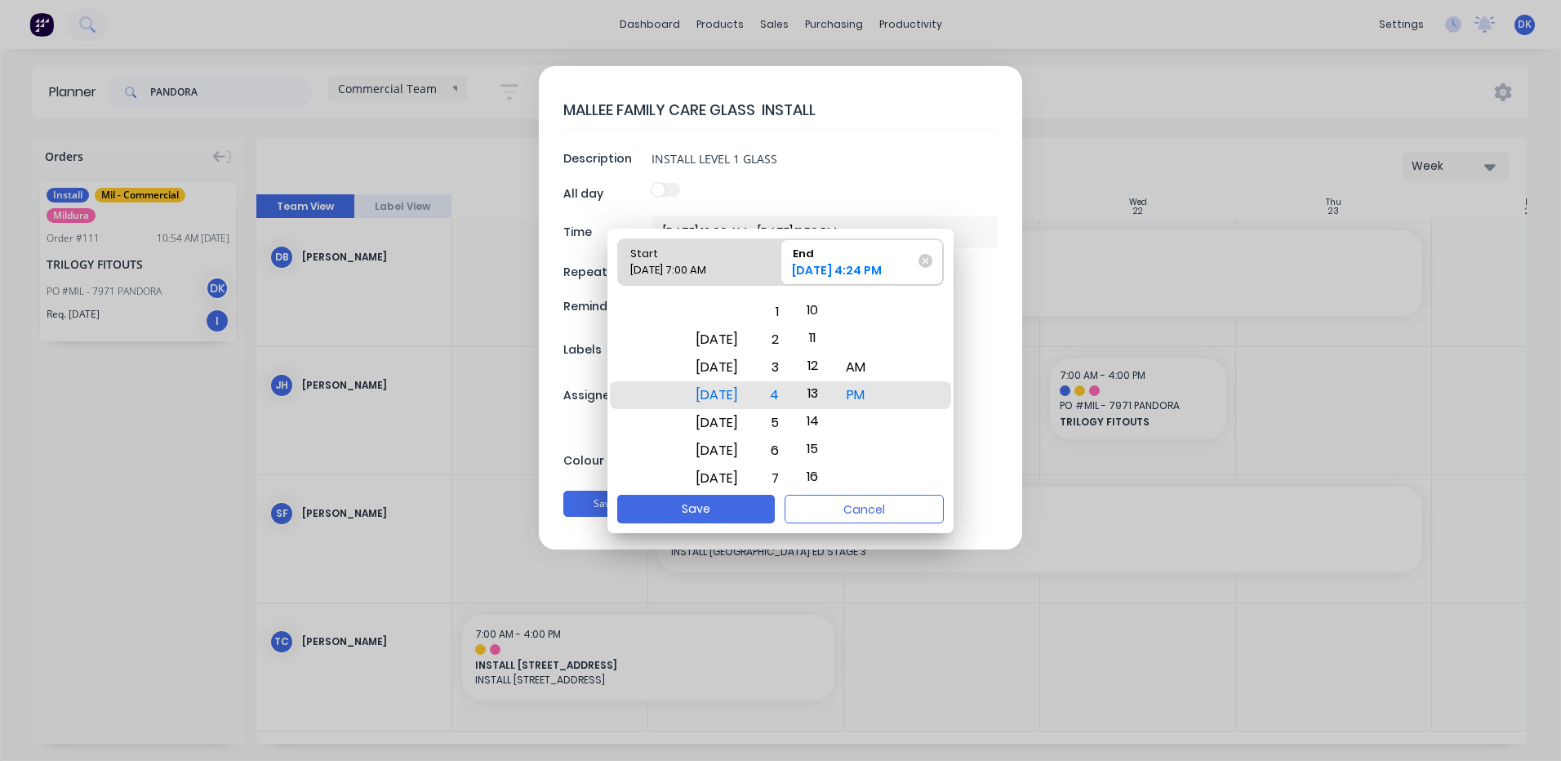
drag, startPoint x: 829, startPoint y: 469, endPoint x: 837, endPoint y: 676, distance: 207.5
click at [837, 700] on body "dashboard products sales purchasing productivity dashboard products Product Cat…" at bounding box center [780, 380] width 1561 height 761
drag, startPoint x: 831, startPoint y: 391, endPoint x: 812, endPoint y: 673, distance: 282.3
click at [812, 673] on body "dashboard products sales purchasing productivity dashboard products Product Cat…" at bounding box center [780, 380] width 1561 height 761
drag, startPoint x: 827, startPoint y: 393, endPoint x: 807, endPoint y: 472, distance: 81.8
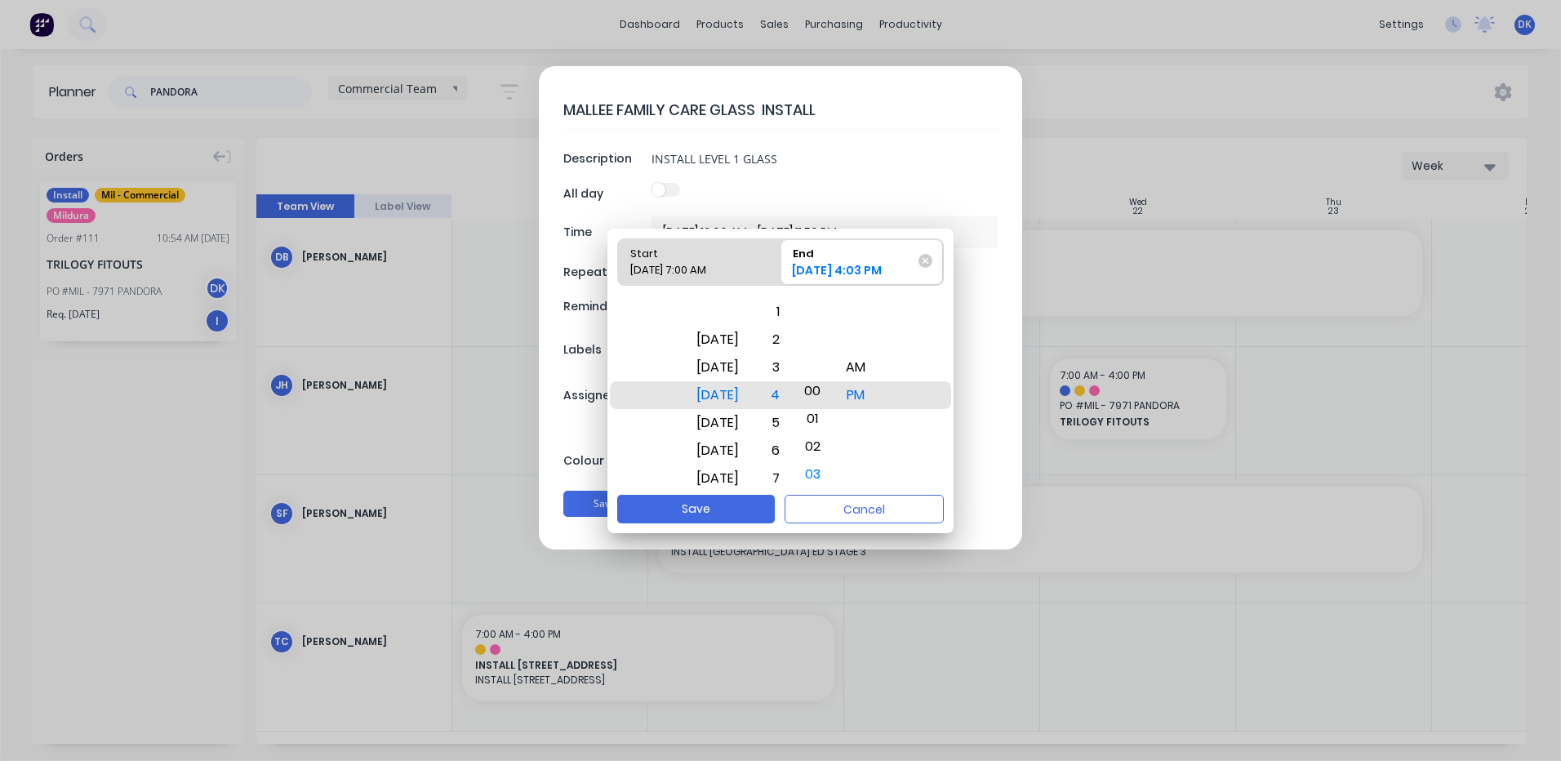
click at [807, 472] on div "Tue Oct 21 Wed Oct 22 Thu Oct 23 Fri Oct 24 Sat Oct 25 Sun Oct 26 Mon Oct 27 Tu…" at bounding box center [780, 395] width 346 height 199
click at [713, 508] on button "Save" at bounding box center [696, 509] width 158 height 29
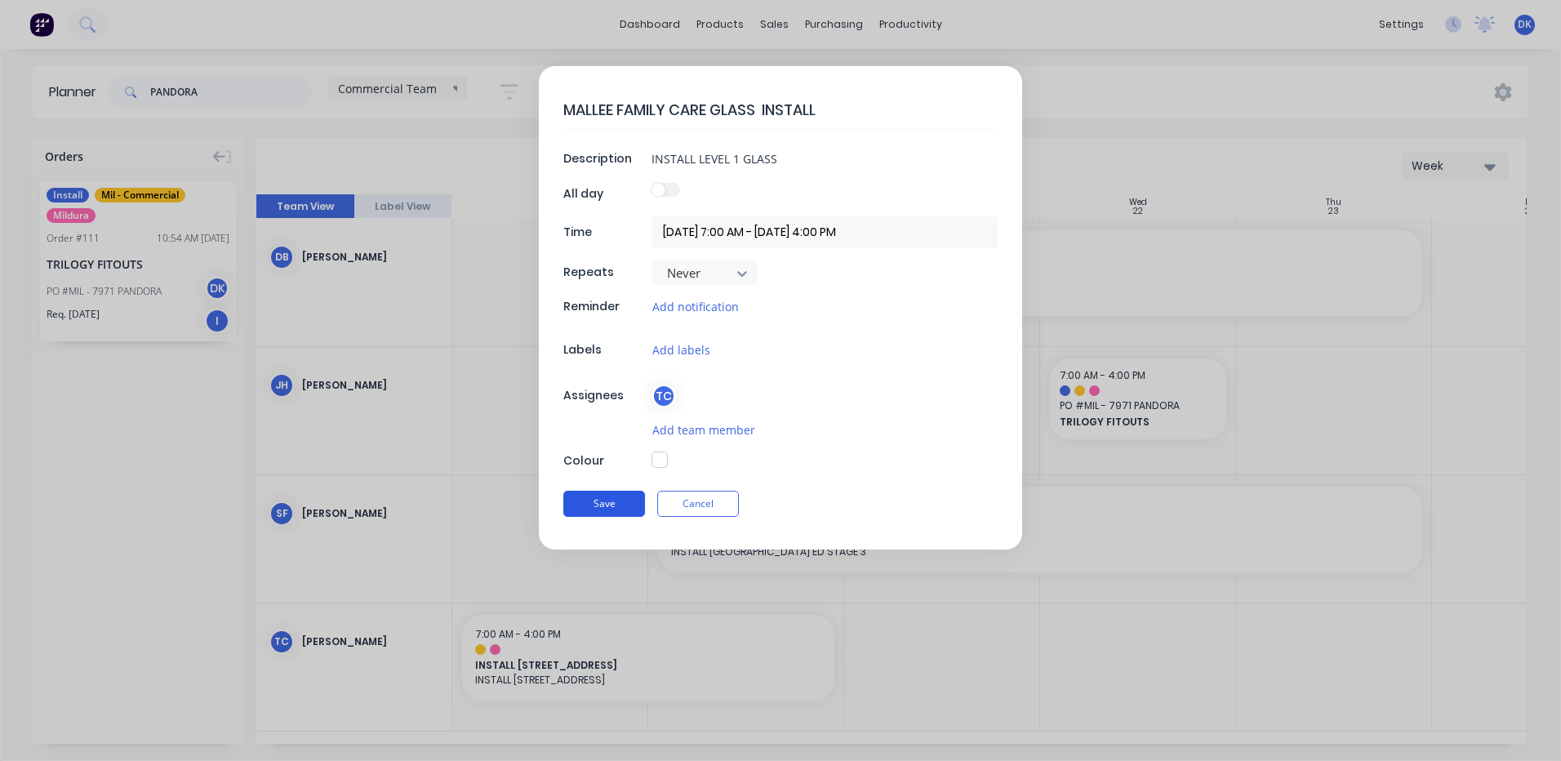
click at [607, 500] on button "Save" at bounding box center [604, 504] width 82 height 26
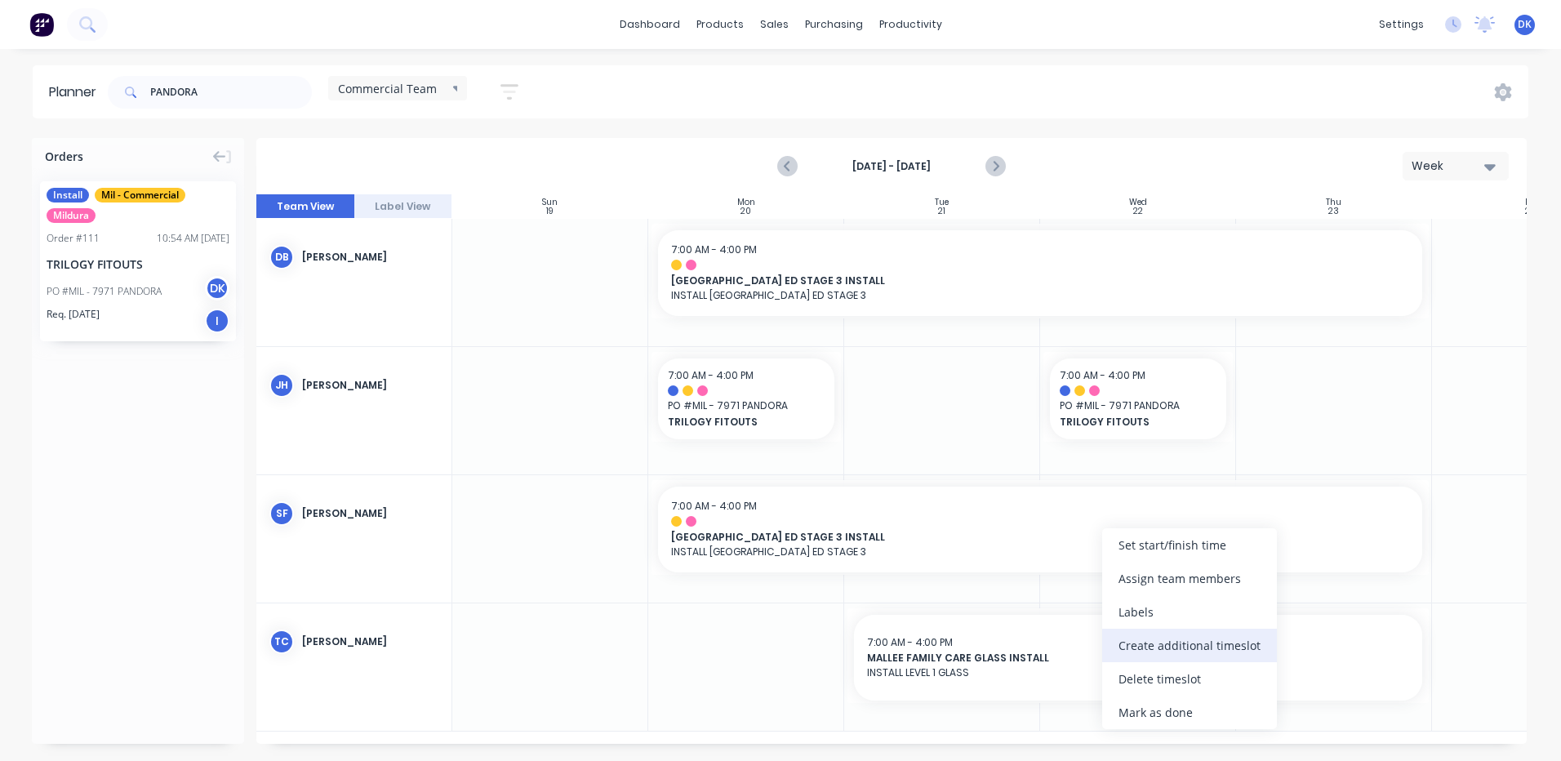
click at [1155, 642] on div "Create additional timeslot" at bounding box center [1189, 645] width 175 height 33
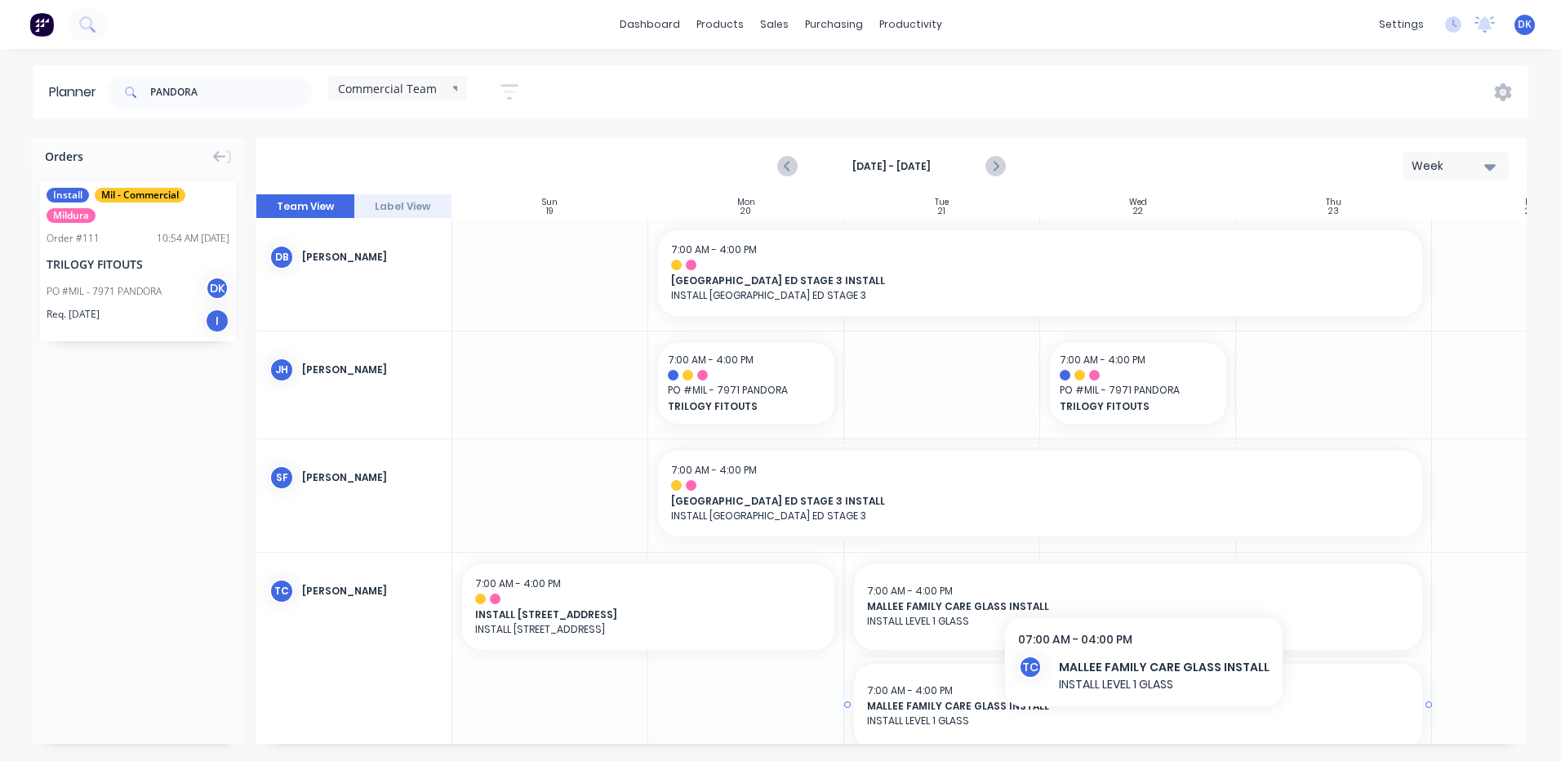
scroll to position [40, 0]
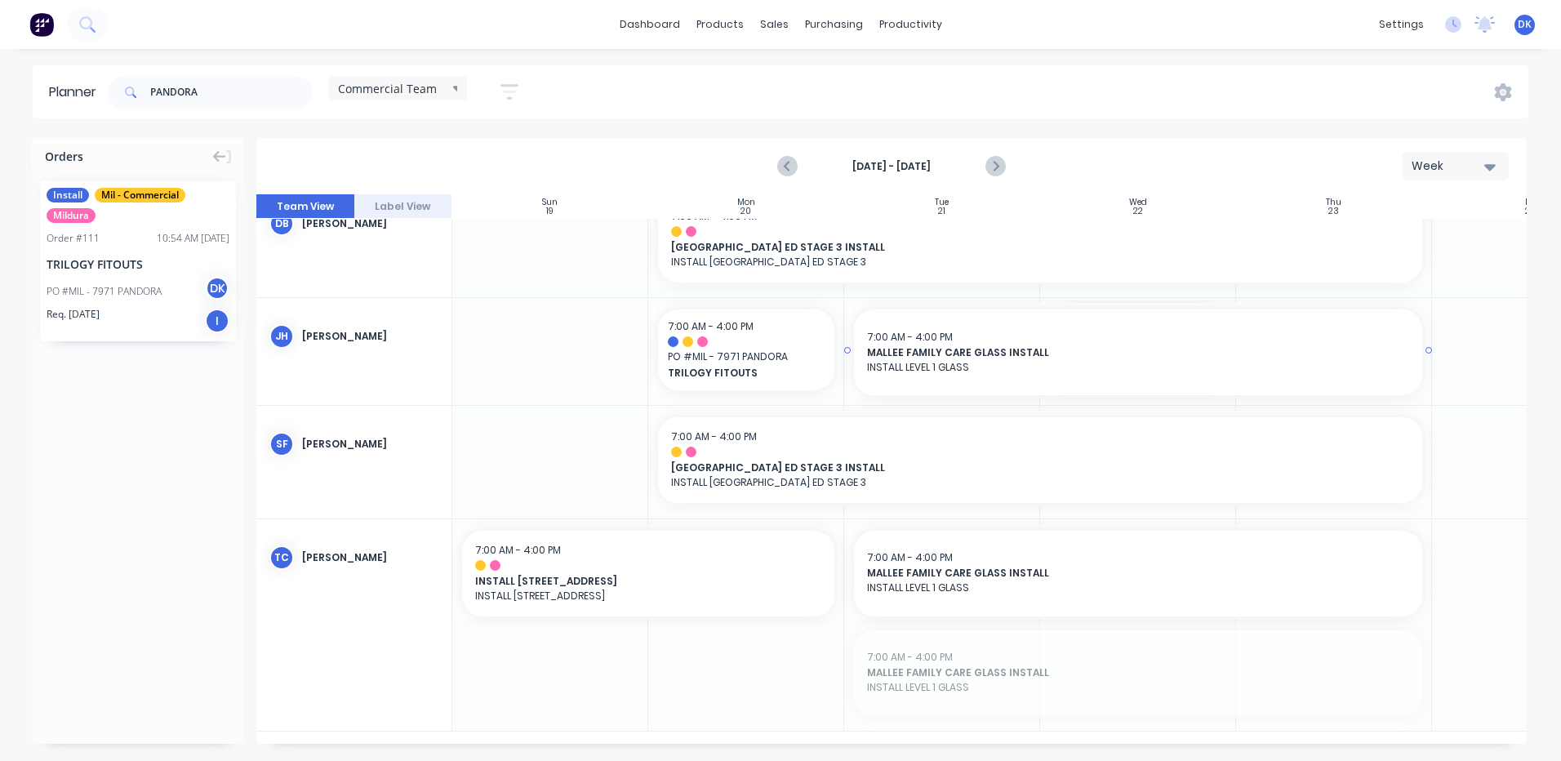
drag, startPoint x: 1003, startPoint y: 673, endPoint x: 989, endPoint y: 370, distance: 303.2
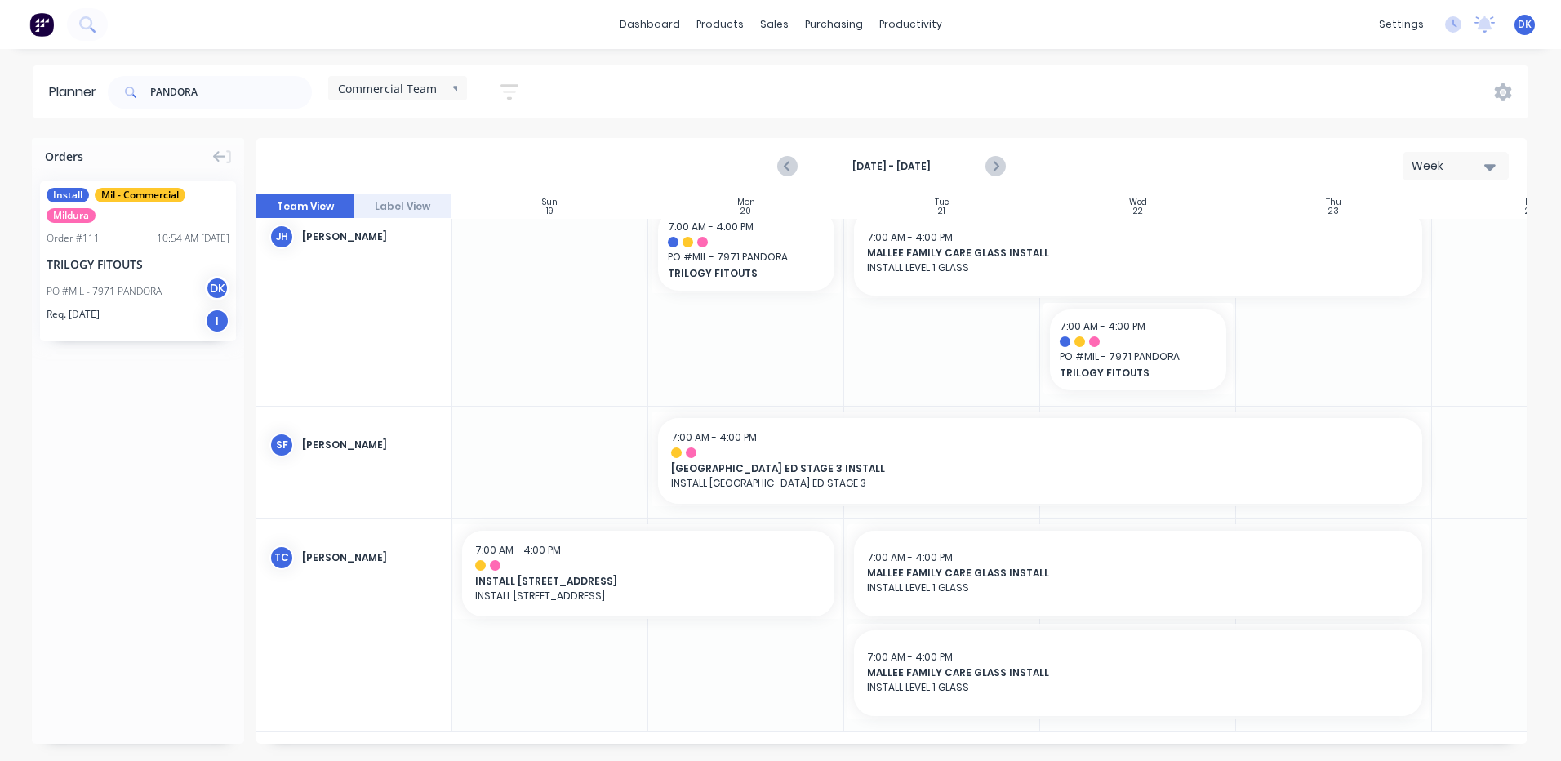
scroll to position [0, 0]
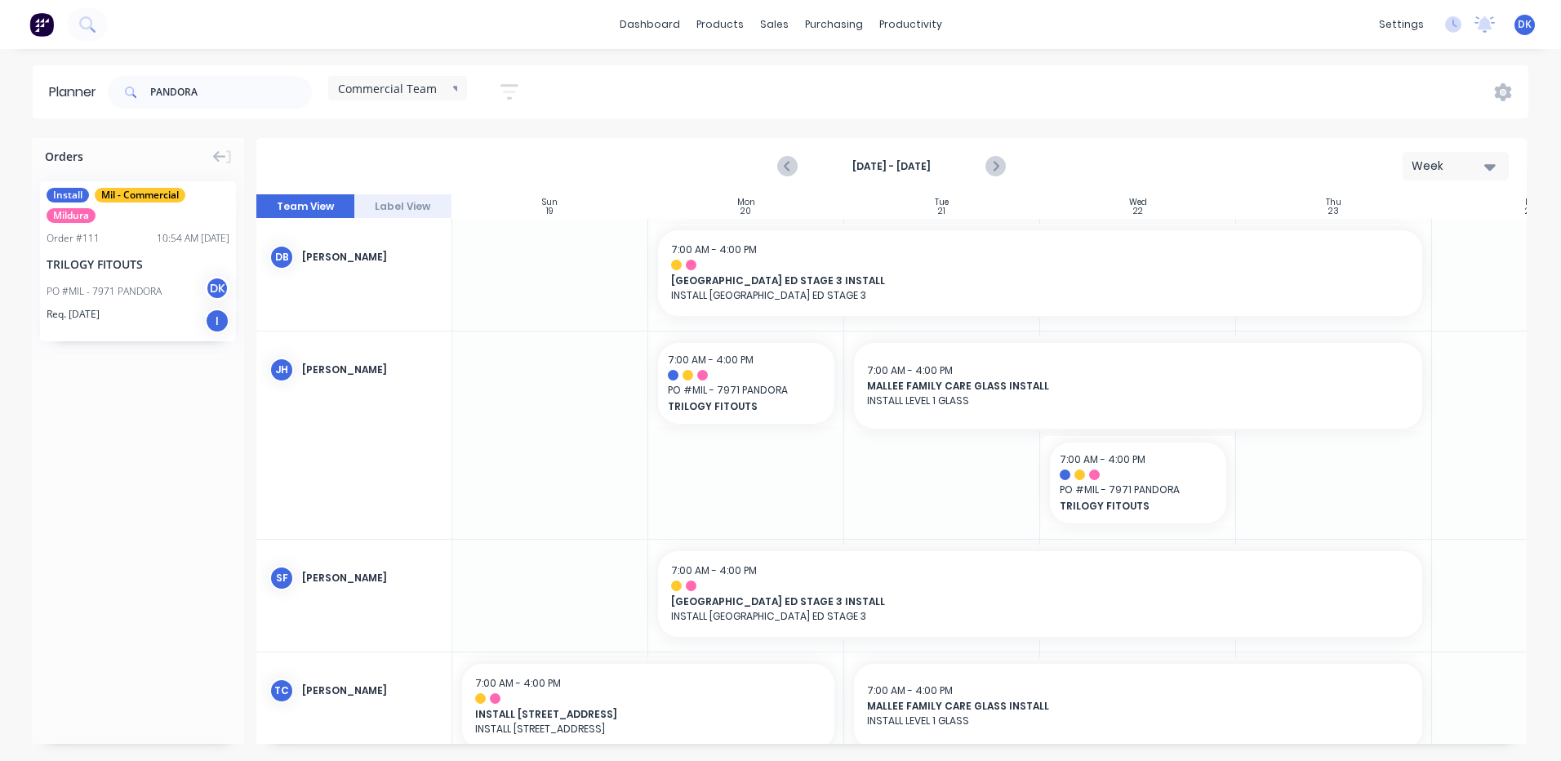
click at [456, 89] on icon at bounding box center [458, 89] width 11 height 7
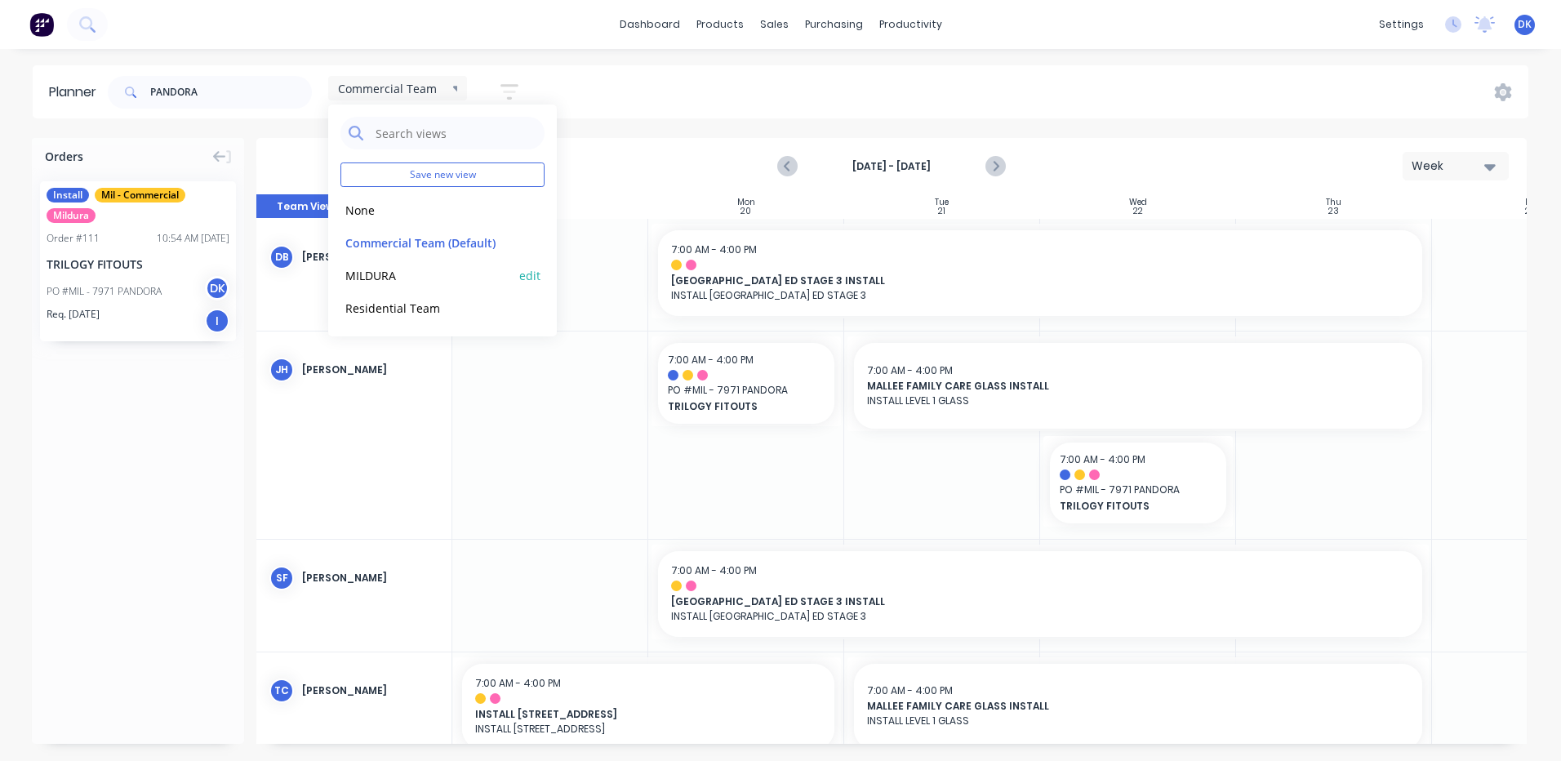
click at [372, 275] on button "MILDURA" at bounding box center [427, 274] width 174 height 19
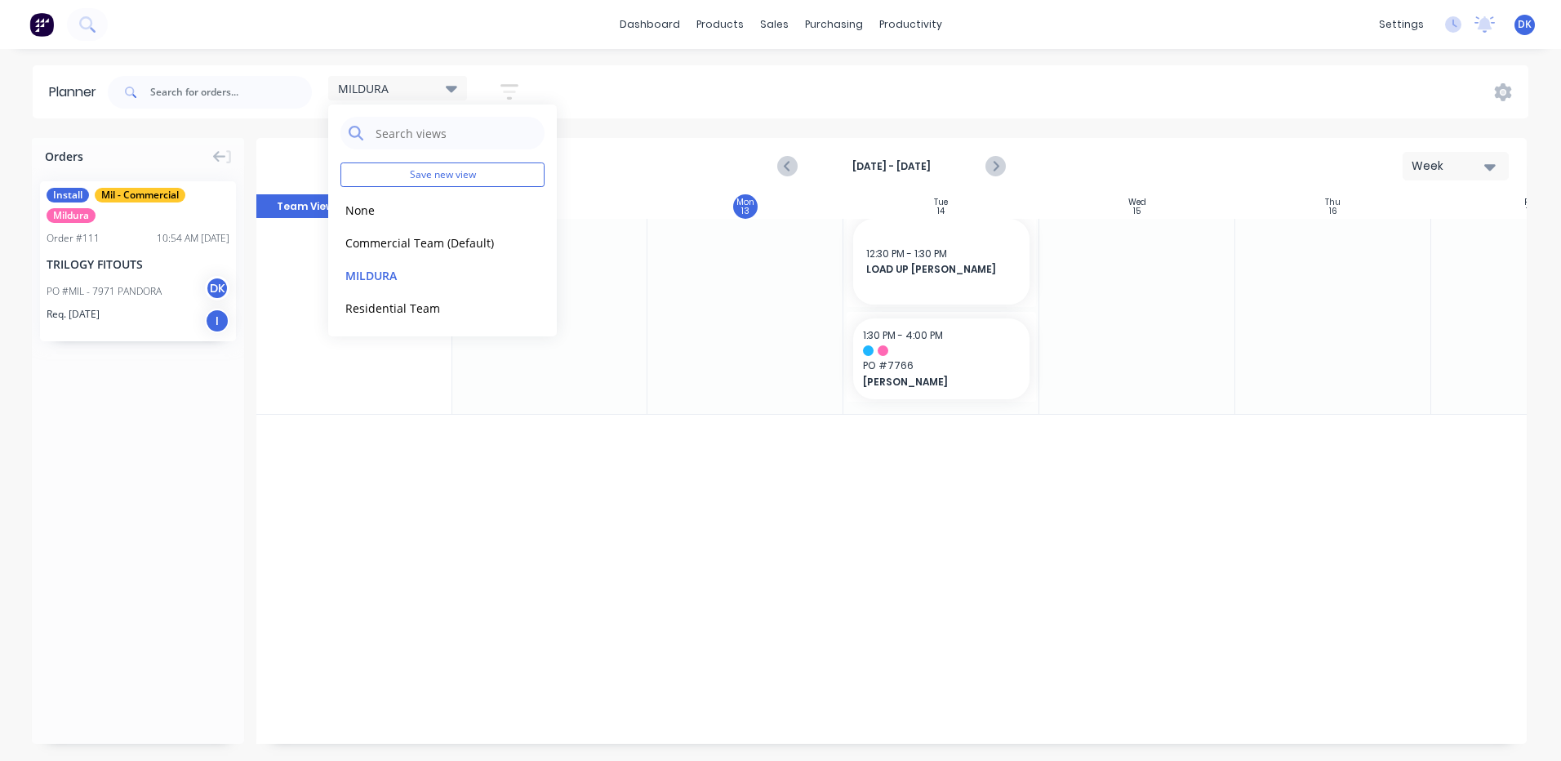
scroll to position [886, 1]
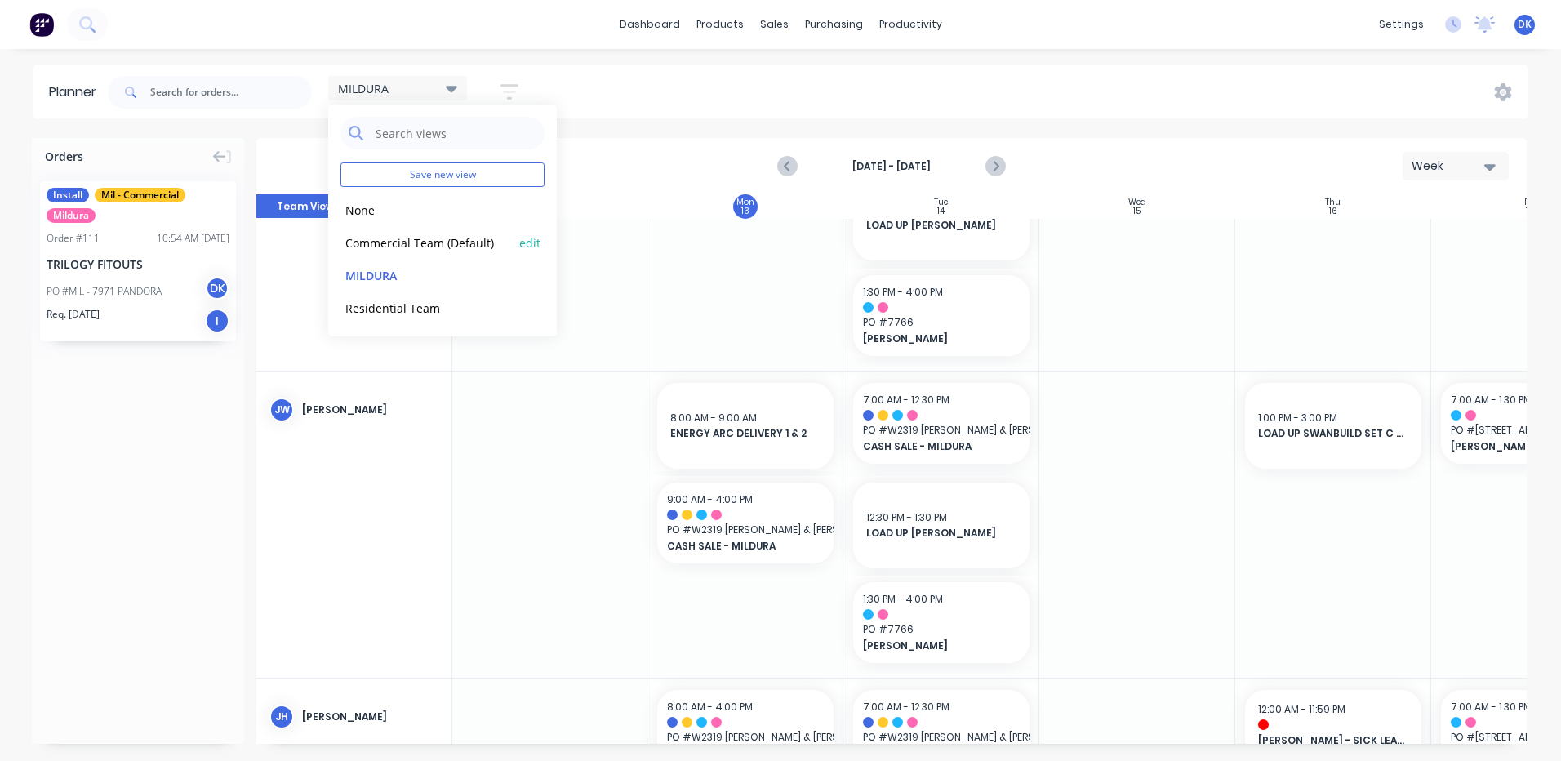
click at [378, 244] on button "Commercial Team (Default)" at bounding box center [427, 242] width 174 height 19
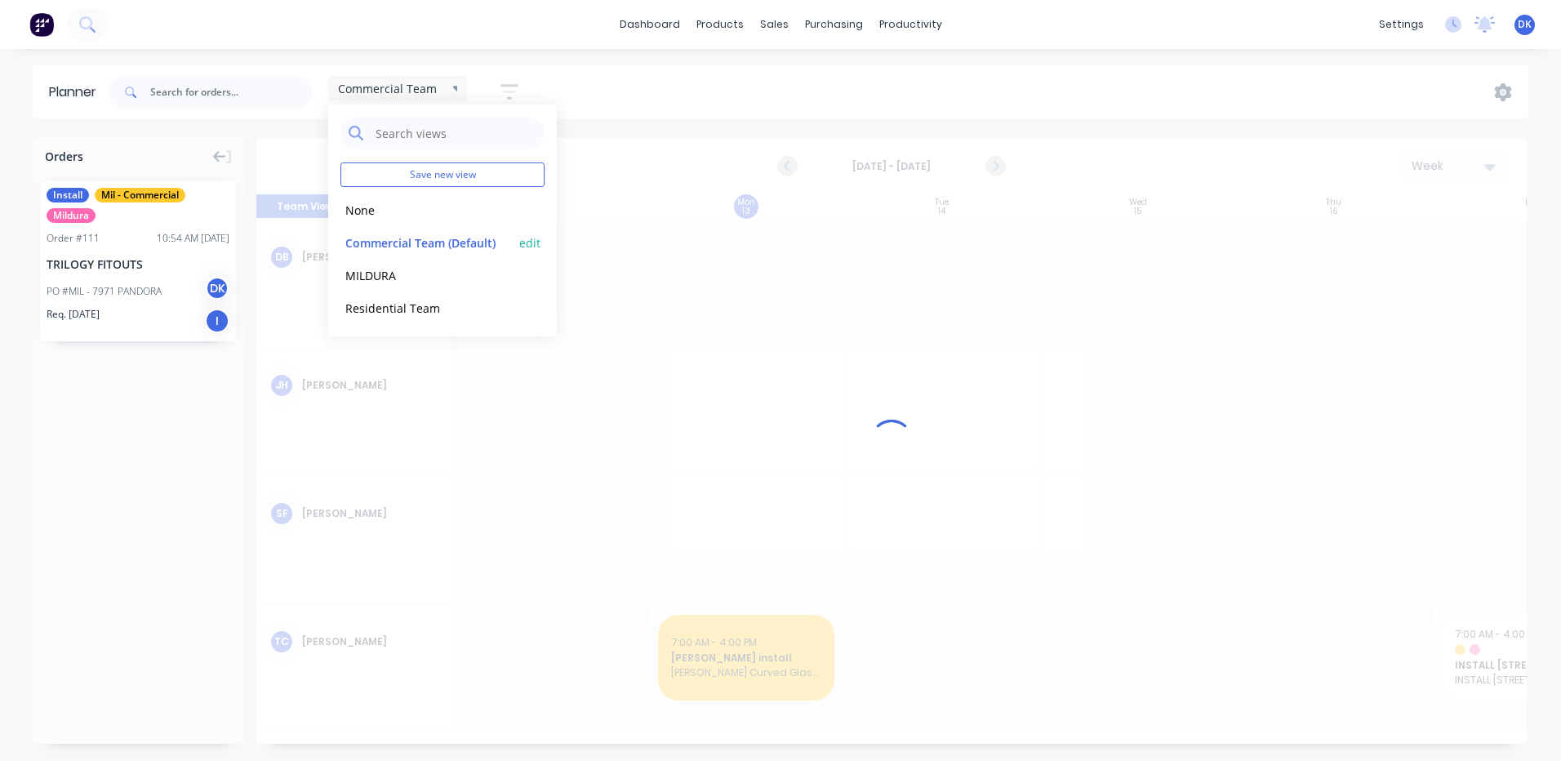
scroll to position [0, 1]
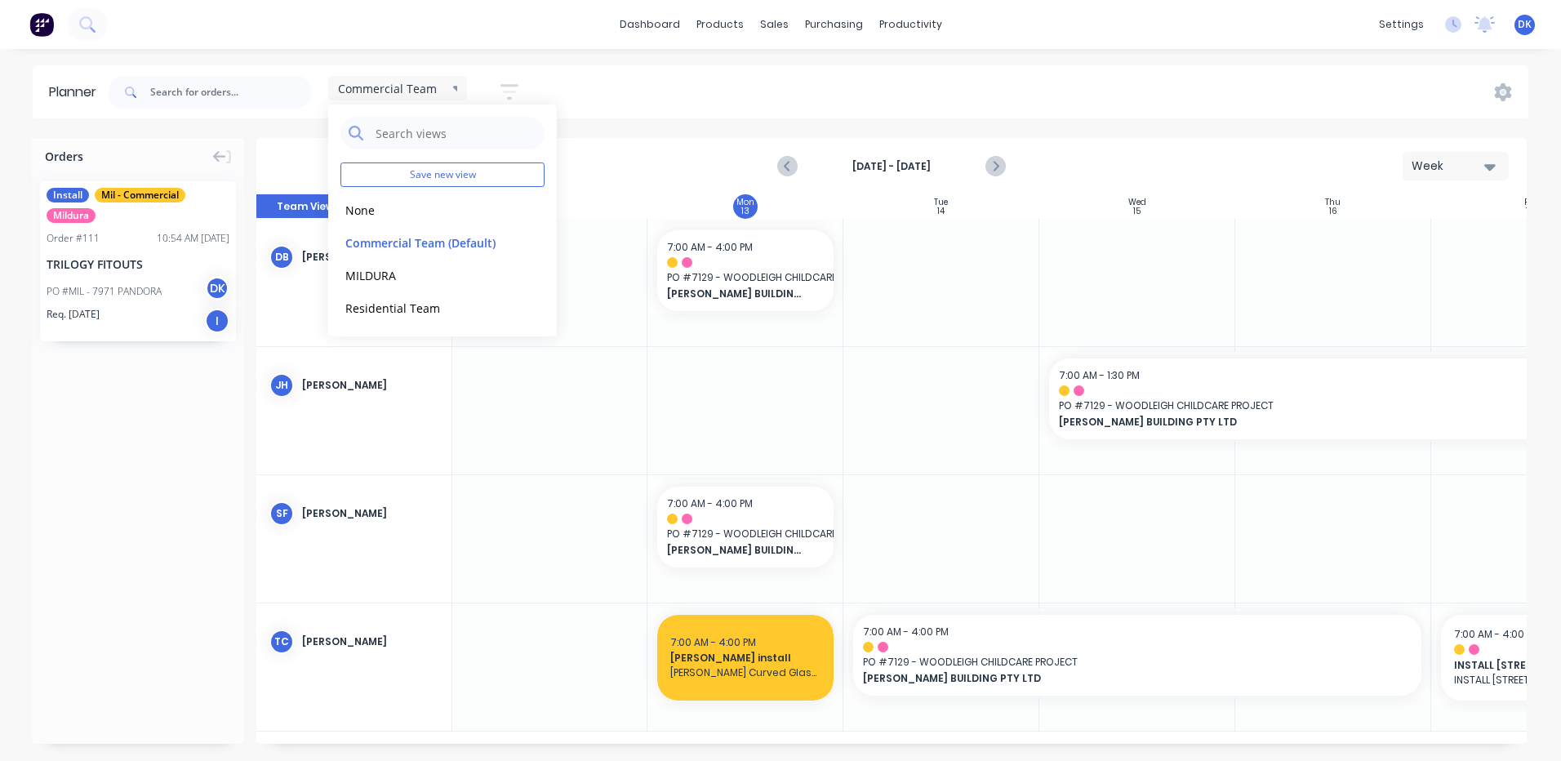
click at [664, 87] on div "Commercial Team Save new view None edit Commercial Team (Default) edit MILDURA …" at bounding box center [816, 92] width 1424 height 49
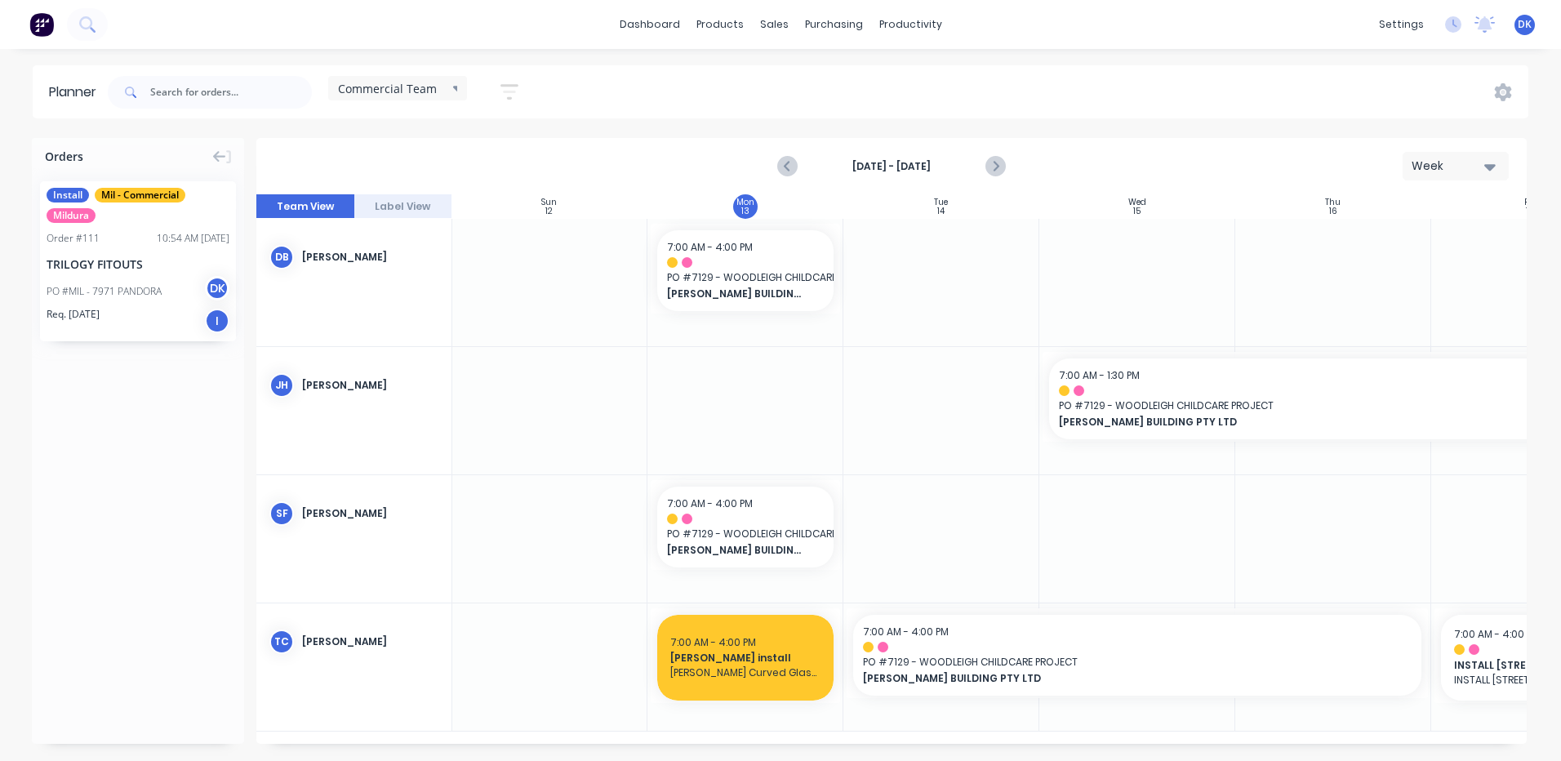
click at [506, 88] on icon "button" at bounding box center [509, 92] width 18 height 20
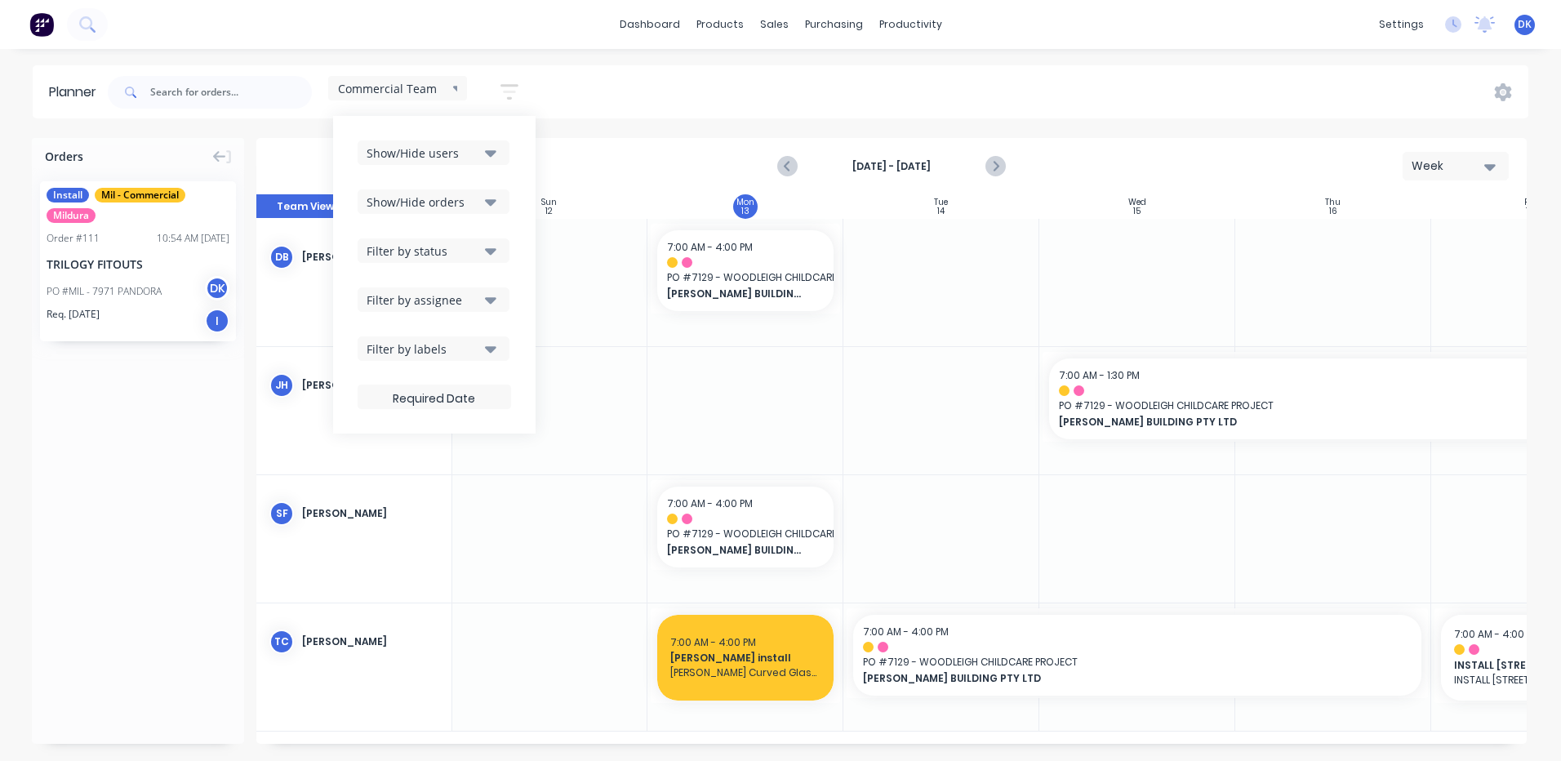
click at [487, 149] on icon "button" at bounding box center [490, 153] width 11 height 18
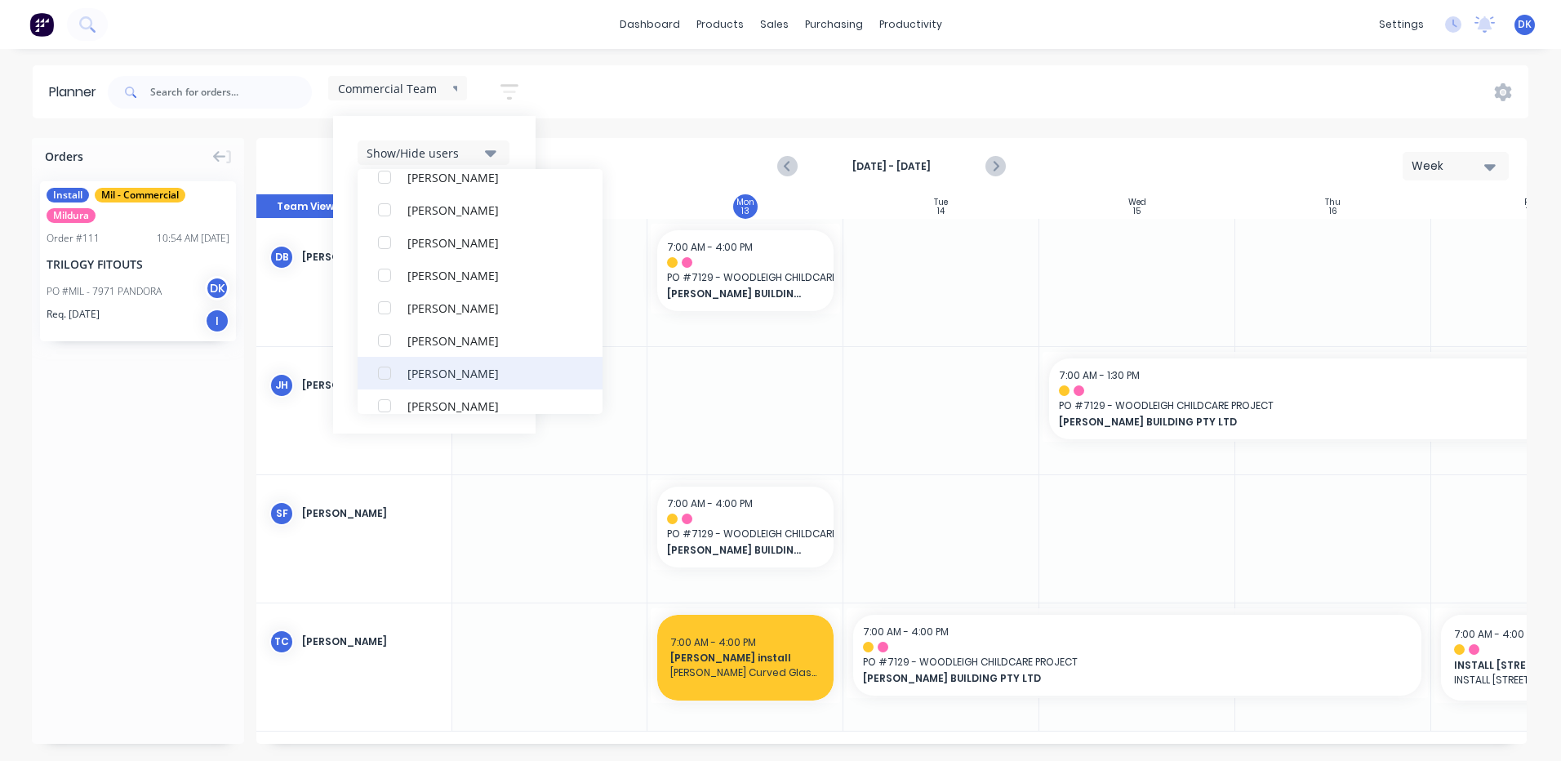
scroll to position [245, 0]
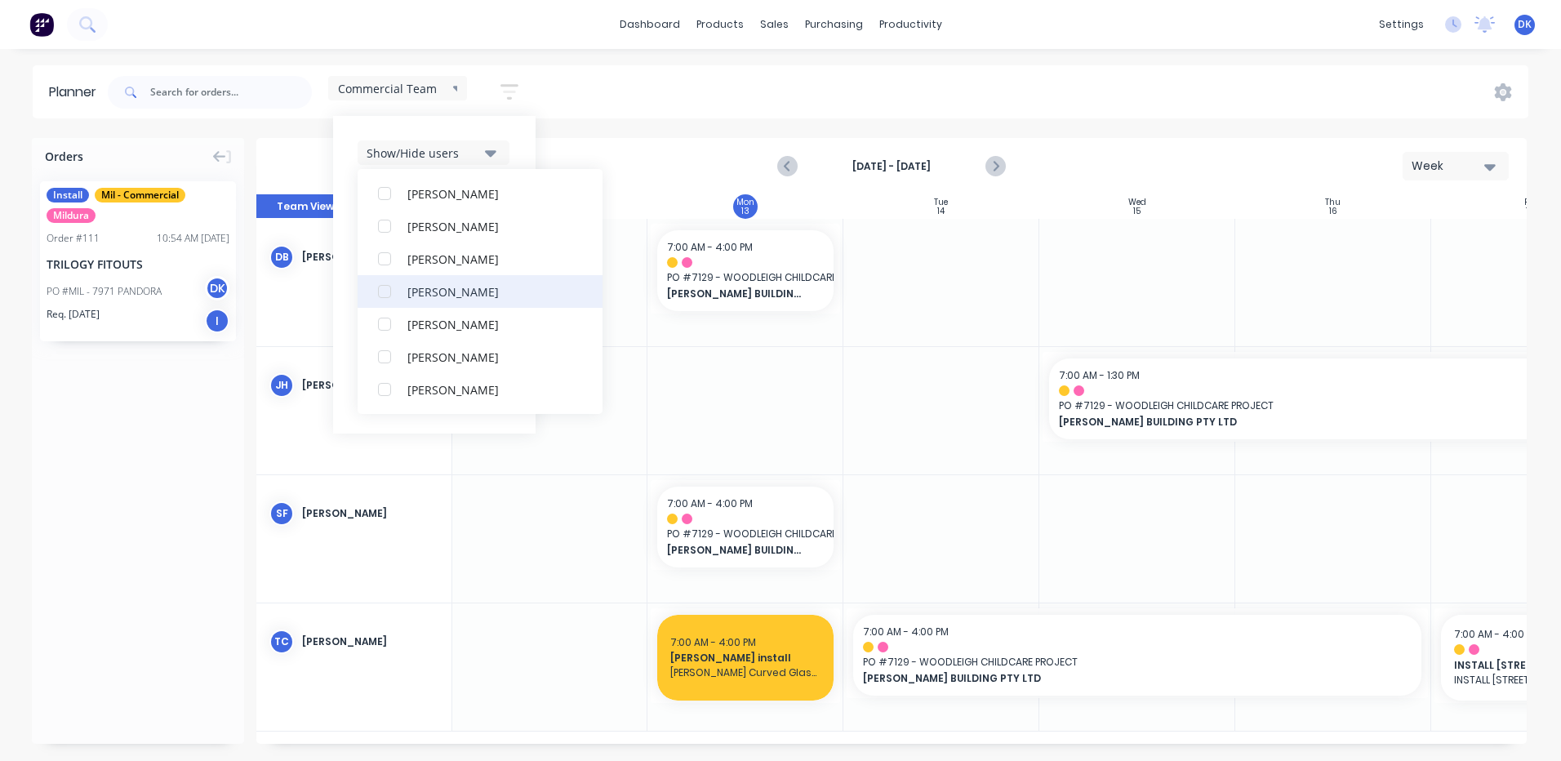
click at [383, 288] on div "button" at bounding box center [384, 291] width 33 height 33
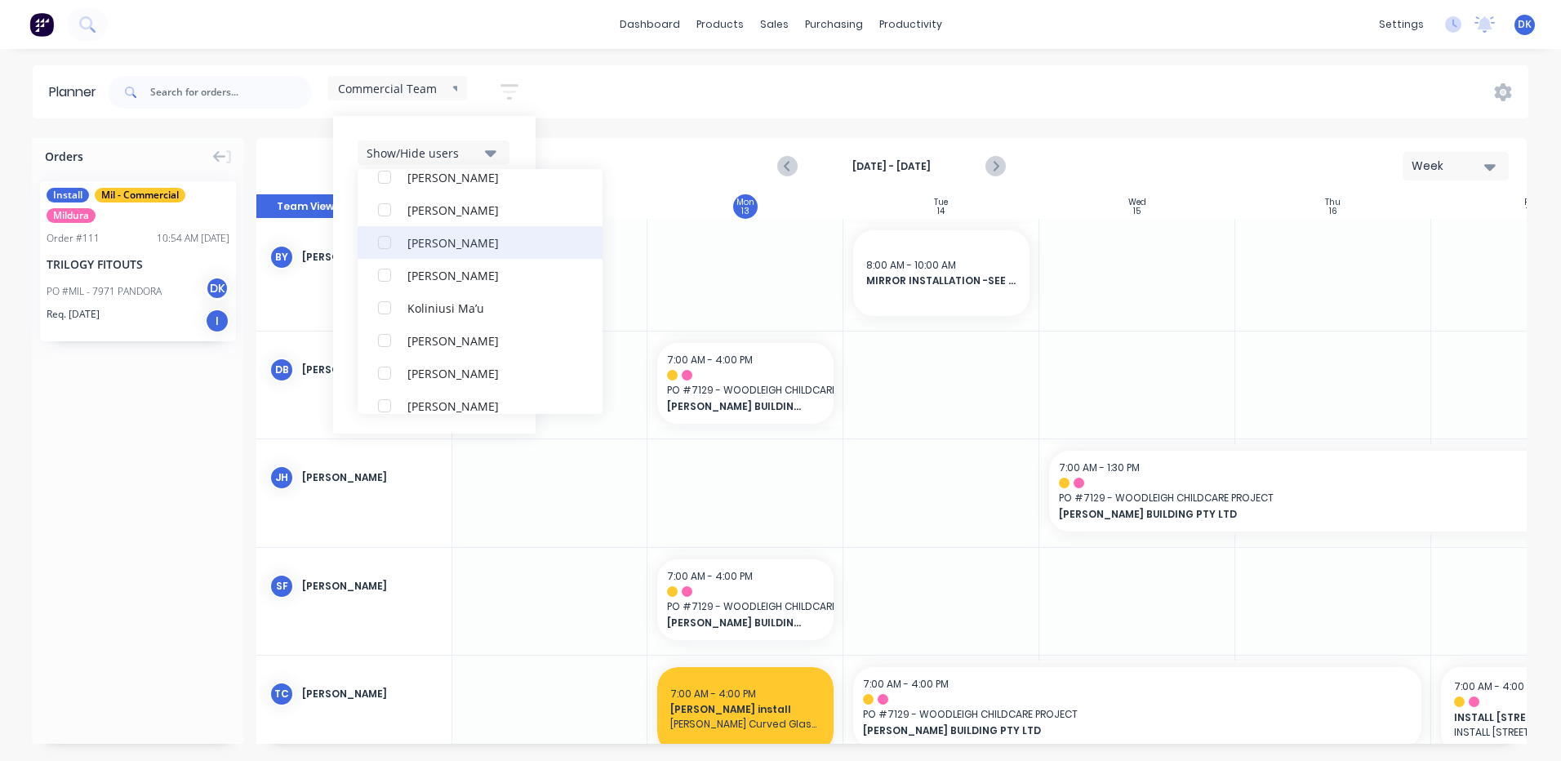
scroll to position [571, 0]
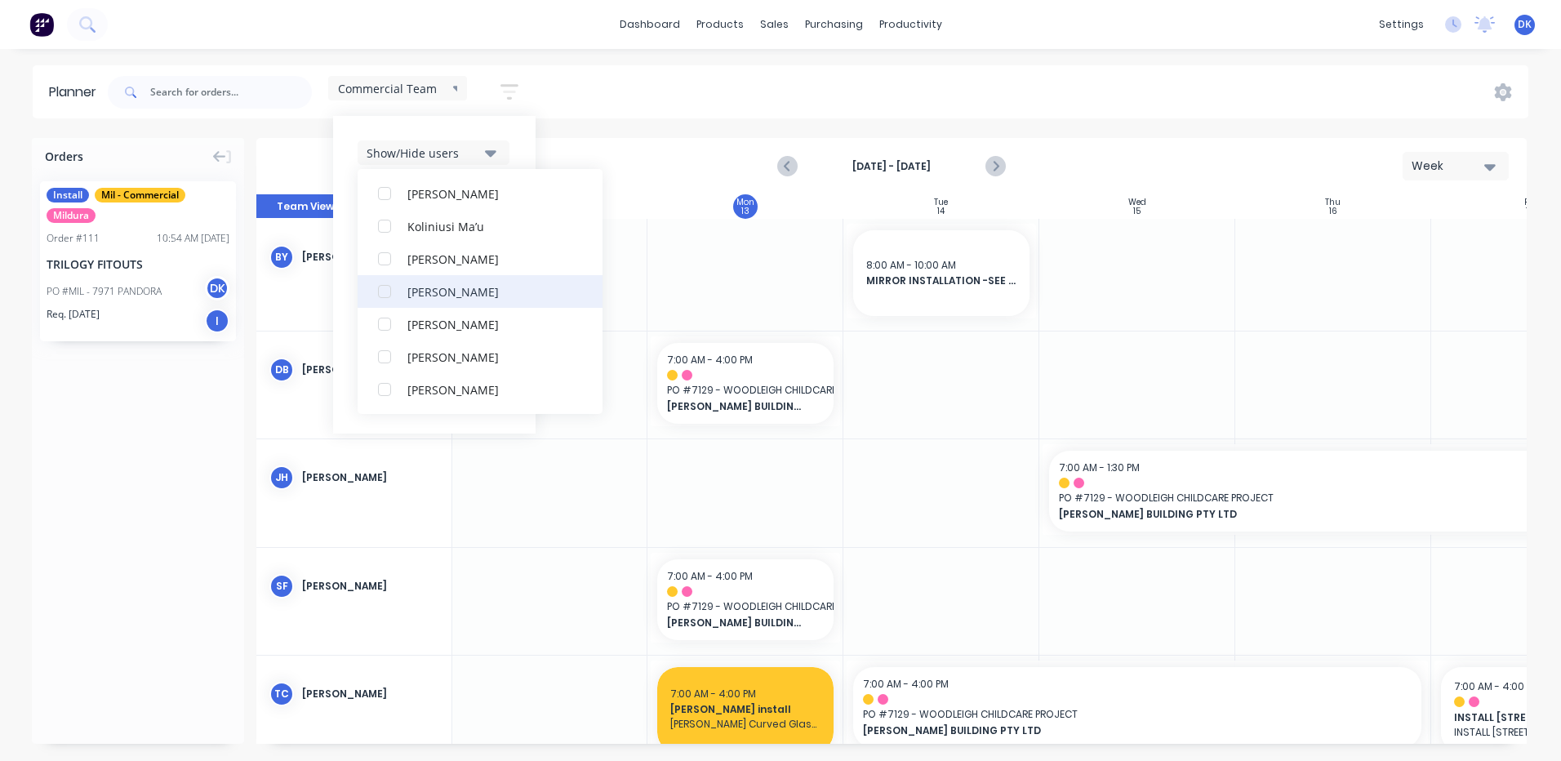
click at [389, 292] on div "button" at bounding box center [384, 291] width 33 height 33
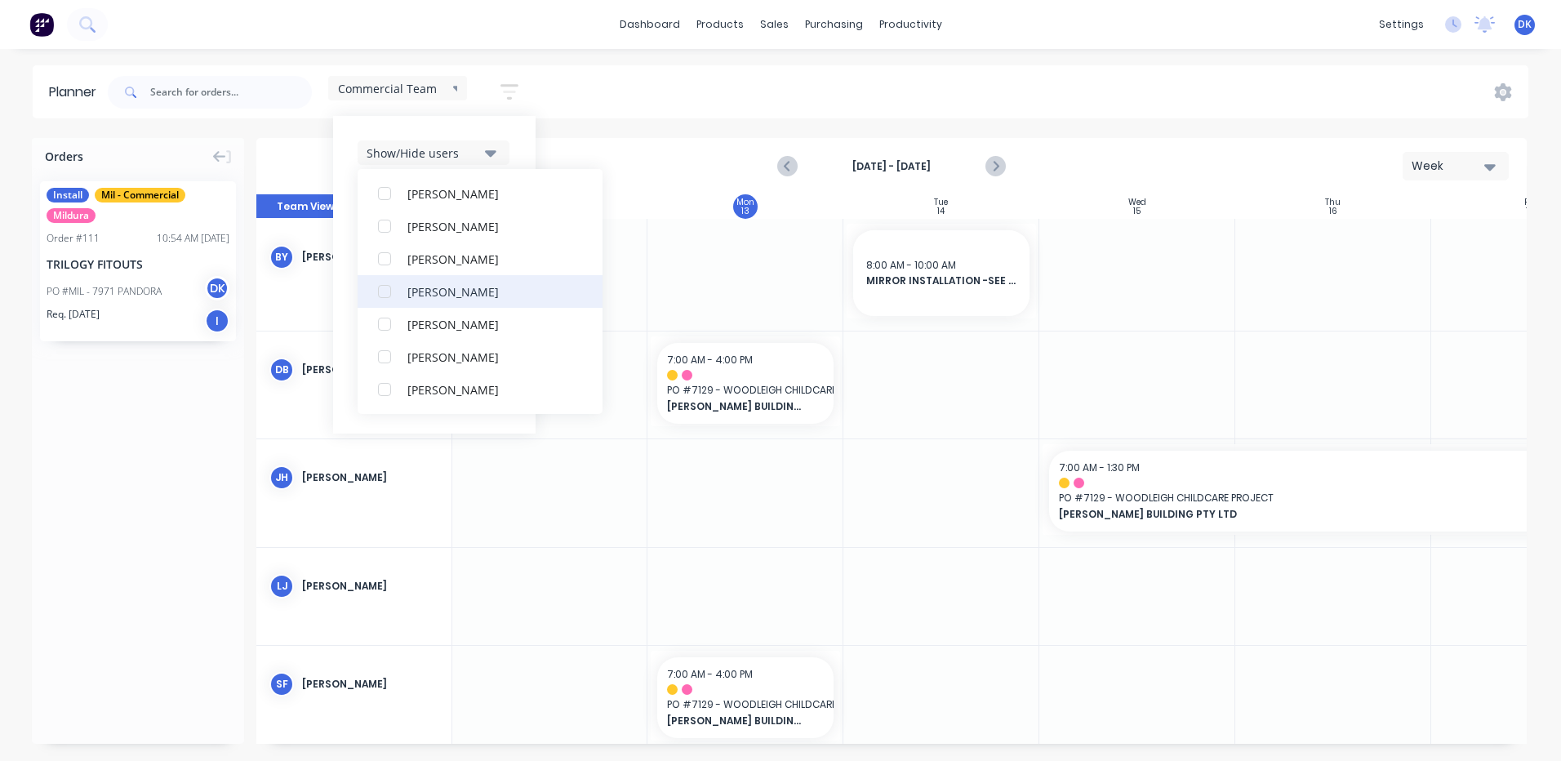
scroll to position [686, 0]
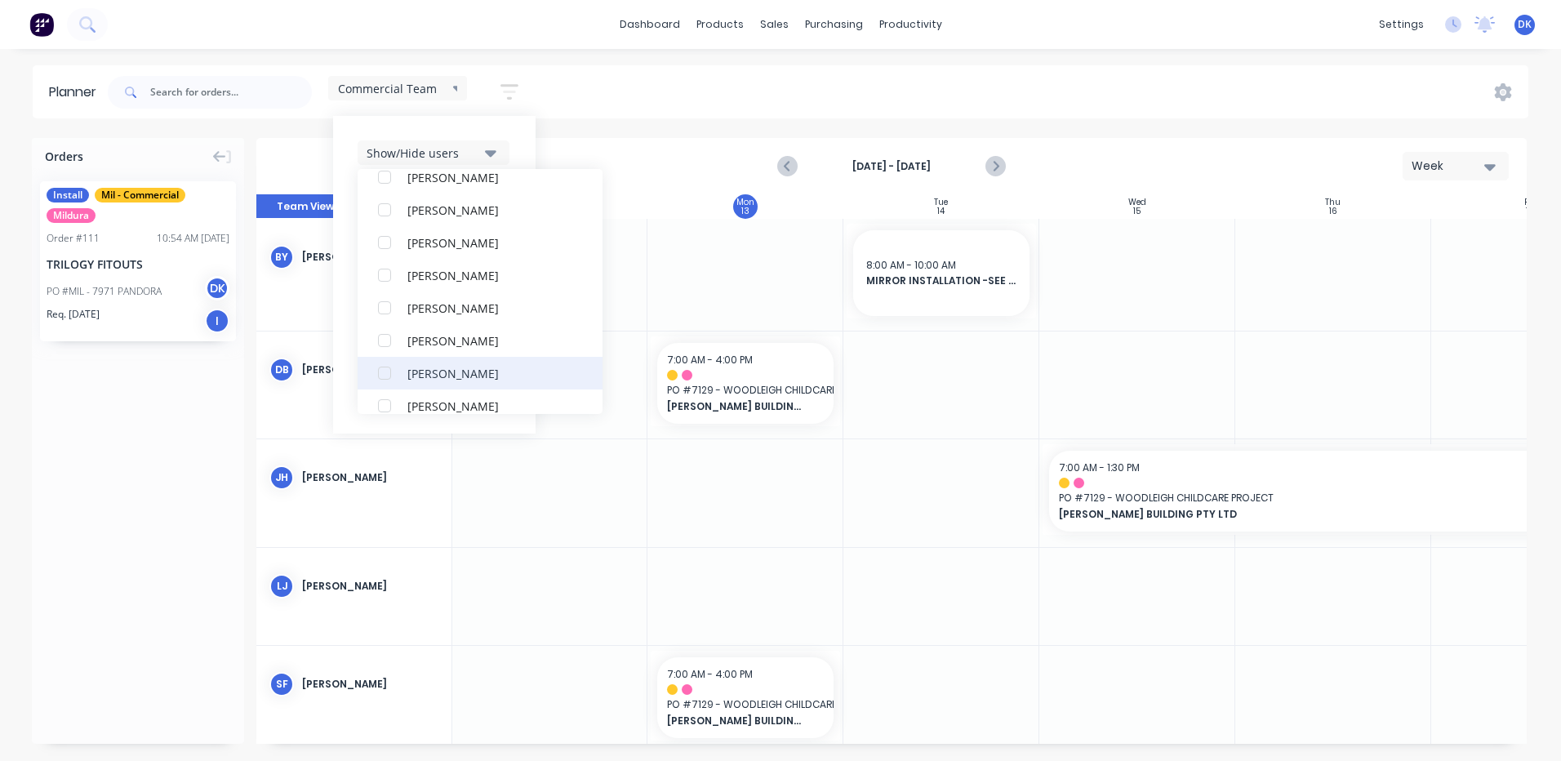
click at [384, 374] on div "button" at bounding box center [384, 373] width 33 height 33
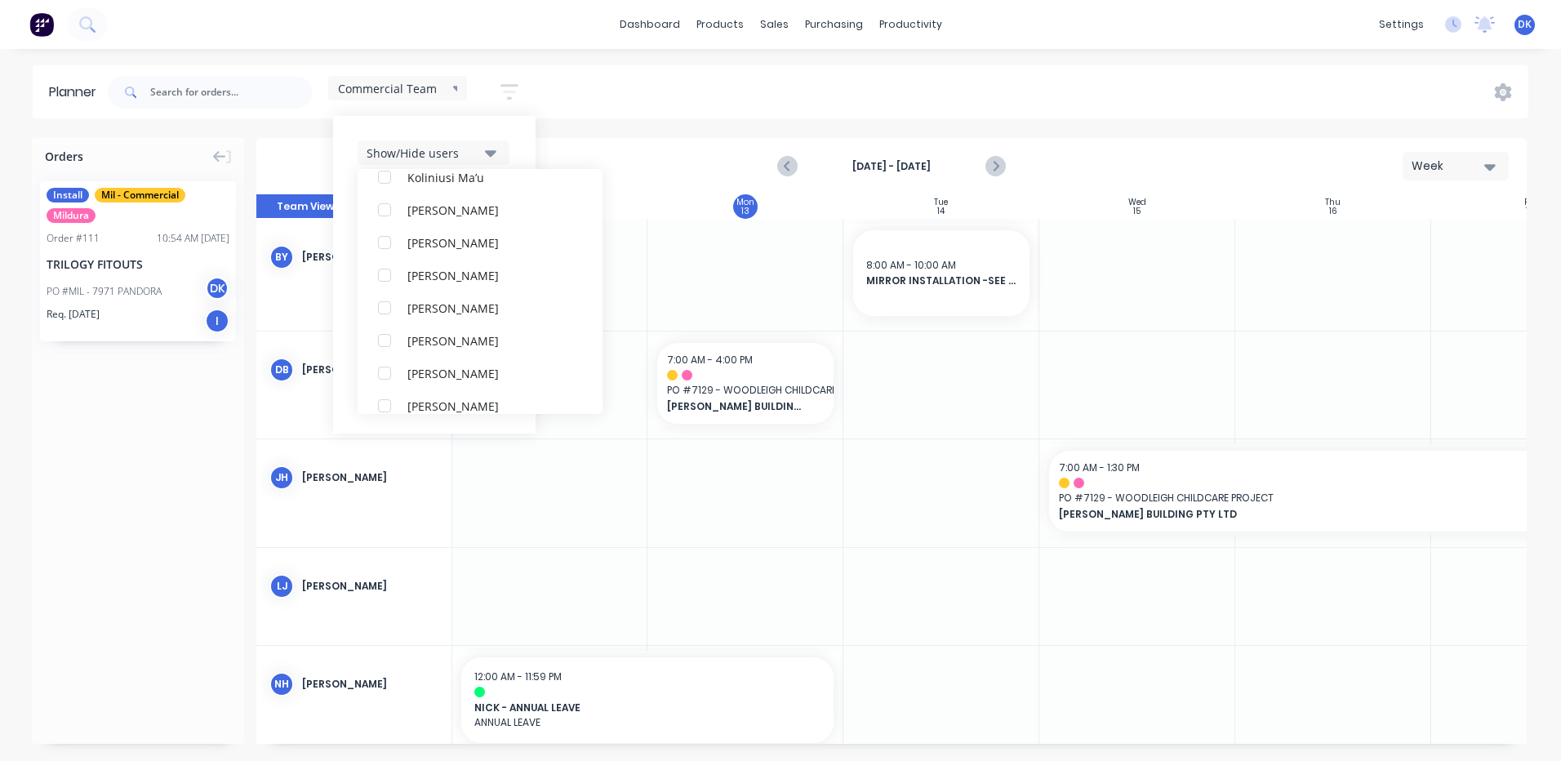
scroll to position [767, 0]
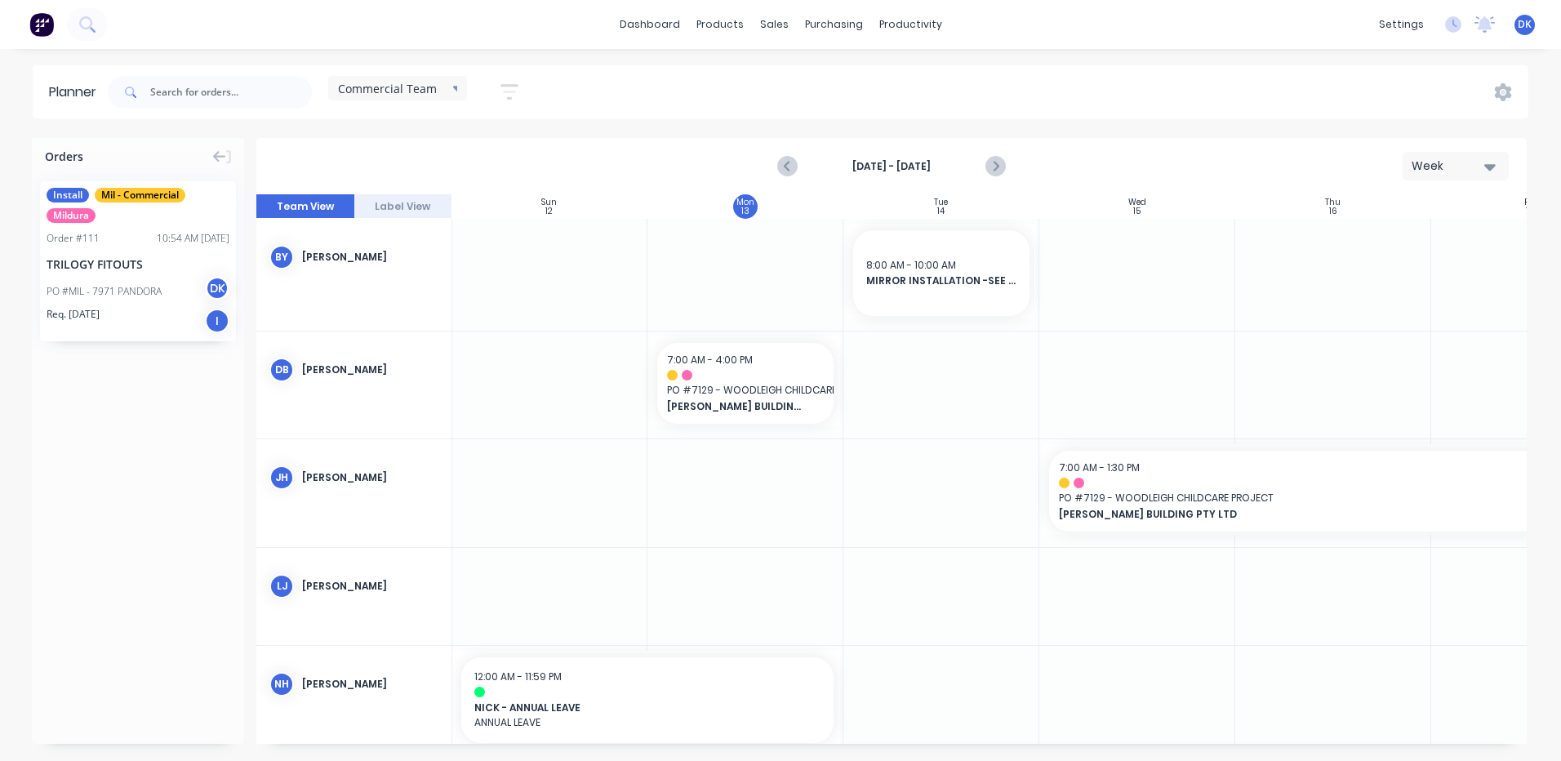
click at [594, 106] on div "Commercial Team Save new view None edit Commercial Team (Default) edit MILDURA …" at bounding box center [816, 92] width 1424 height 49
click at [456, 83] on icon at bounding box center [458, 88] width 11 height 18
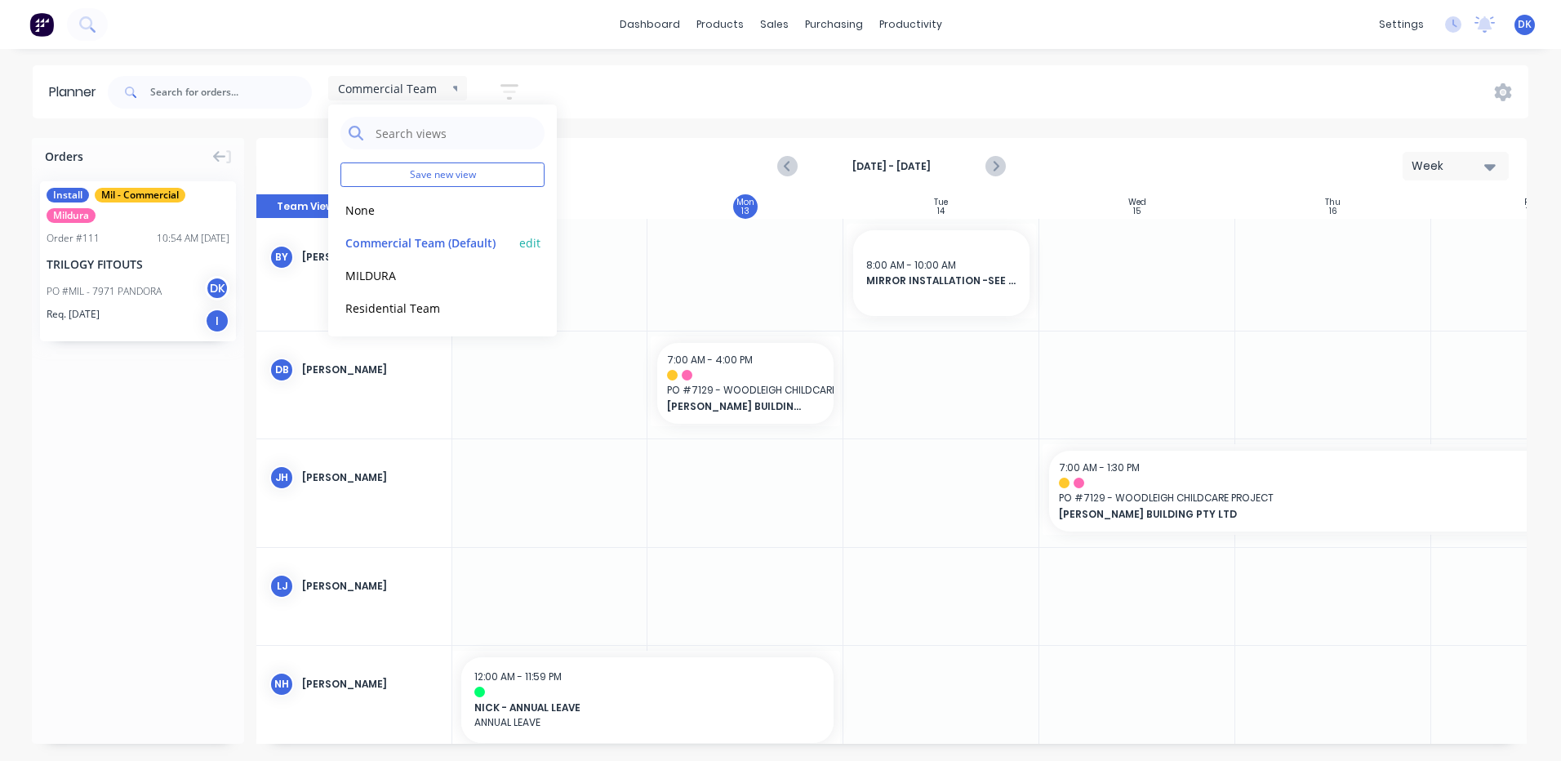
click at [529, 239] on button "edit" at bounding box center [529, 241] width 21 height 17
click at [630, 201] on button "Update" at bounding box center [630, 205] width 98 height 29
click at [661, 105] on div "Commercial Team Save new view None edit Commercial Team (Default) edit MILDURA …" at bounding box center [816, 92] width 1424 height 49
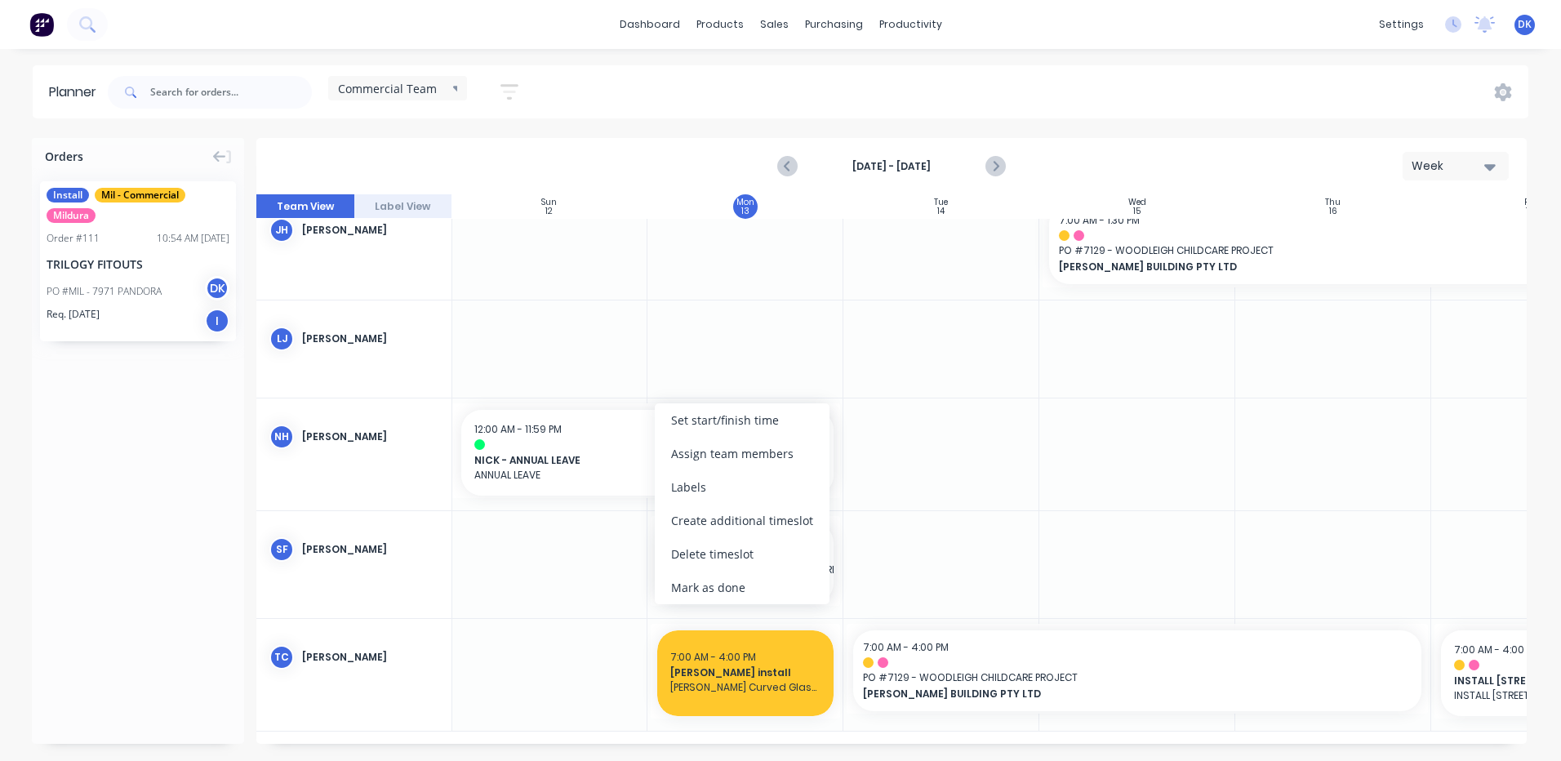
scroll to position [242, 1]
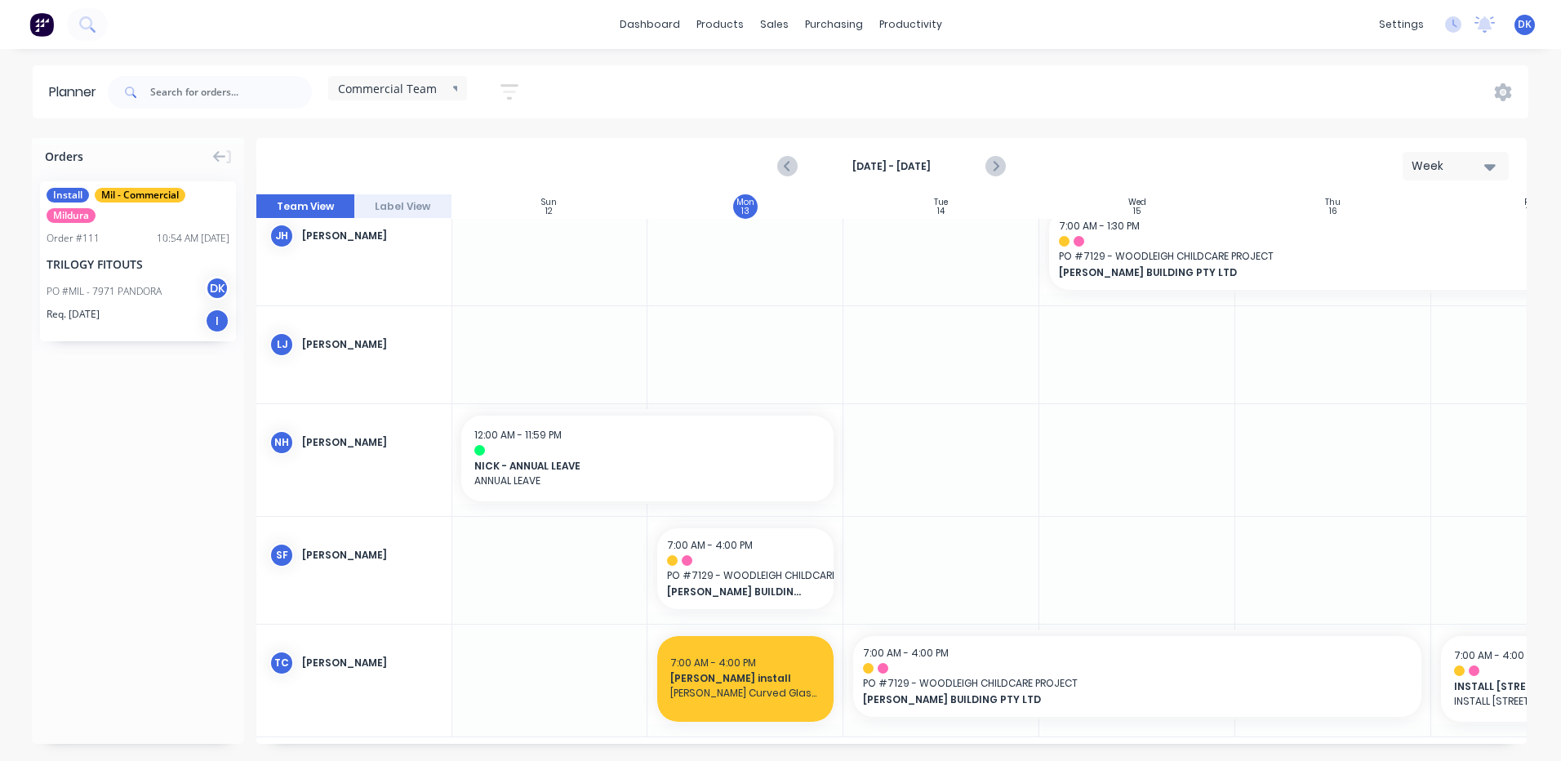
click at [175, 424] on div "Orders Install Mil - Commercial Mildura Order # 111 10:54 AM 09/10/25 TRILOGY F…" at bounding box center [138, 441] width 212 height 606
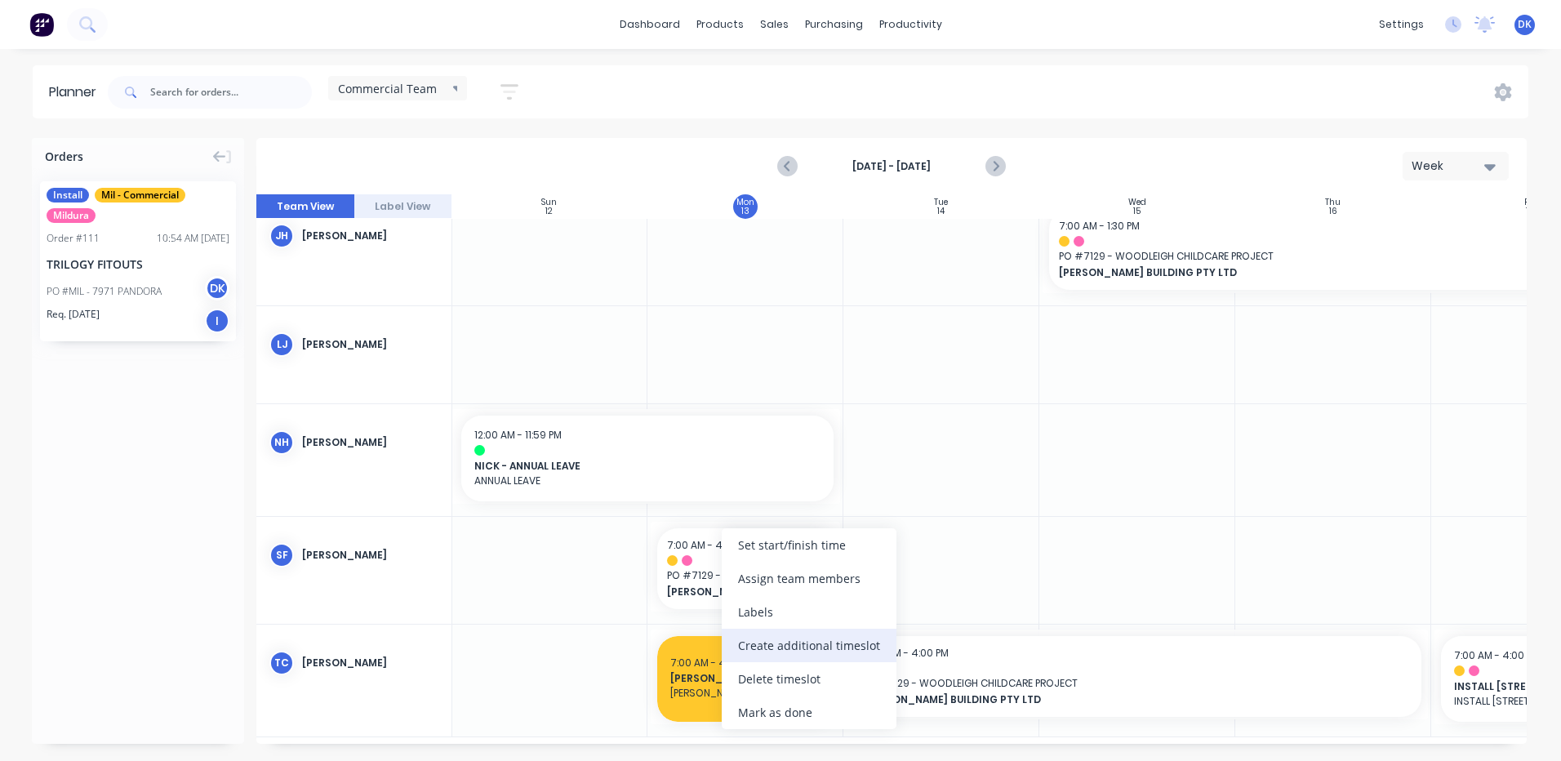
click at [776, 649] on div "Create additional timeslot" at bounding box center [809, 645] width 175 height 33
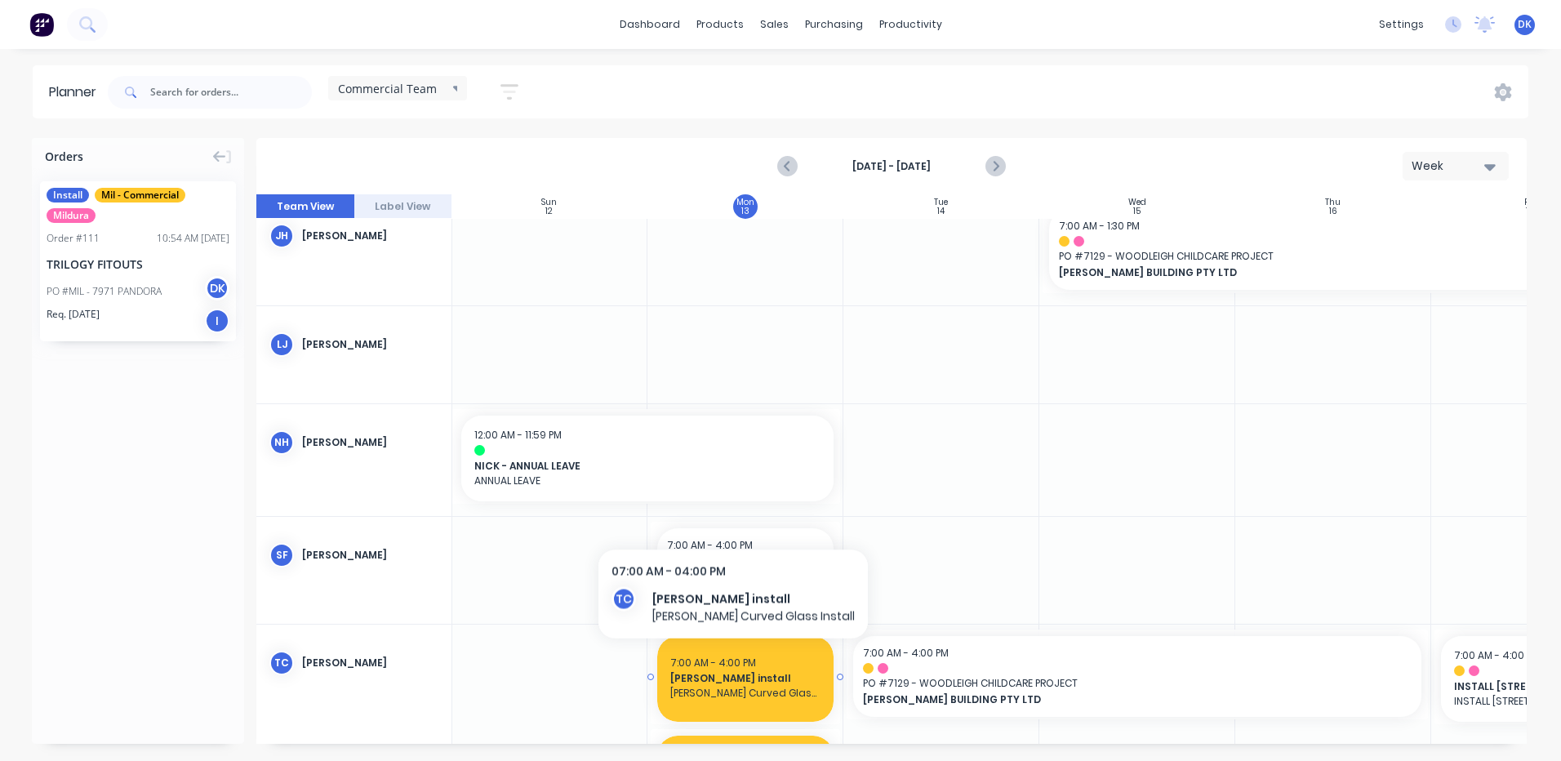
scroll to position [353, 1]
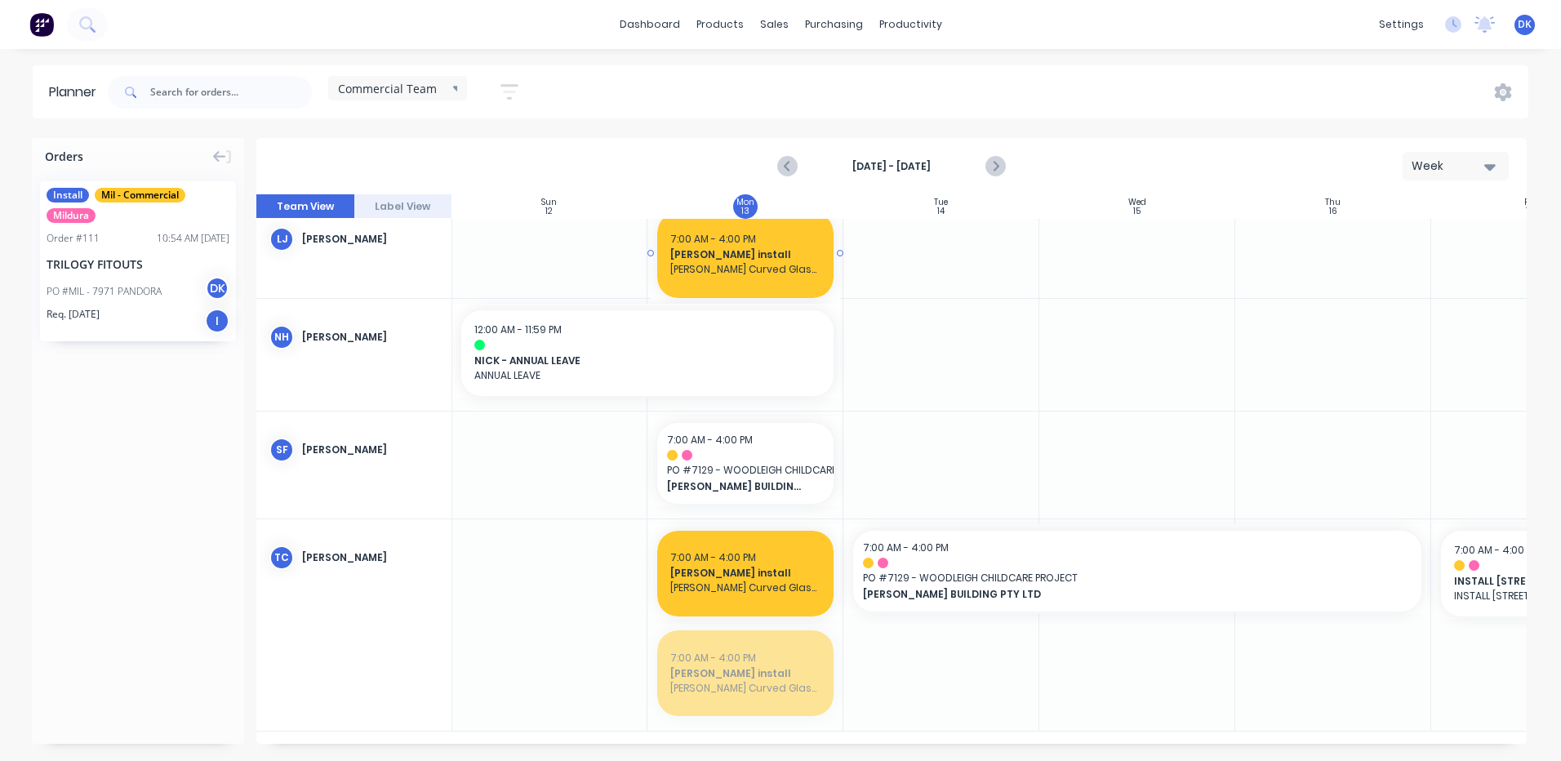
drag, startPoint x: 735, startPoint y: 669, endPoint x: 719, endPoint y: 262, distance: 406.8
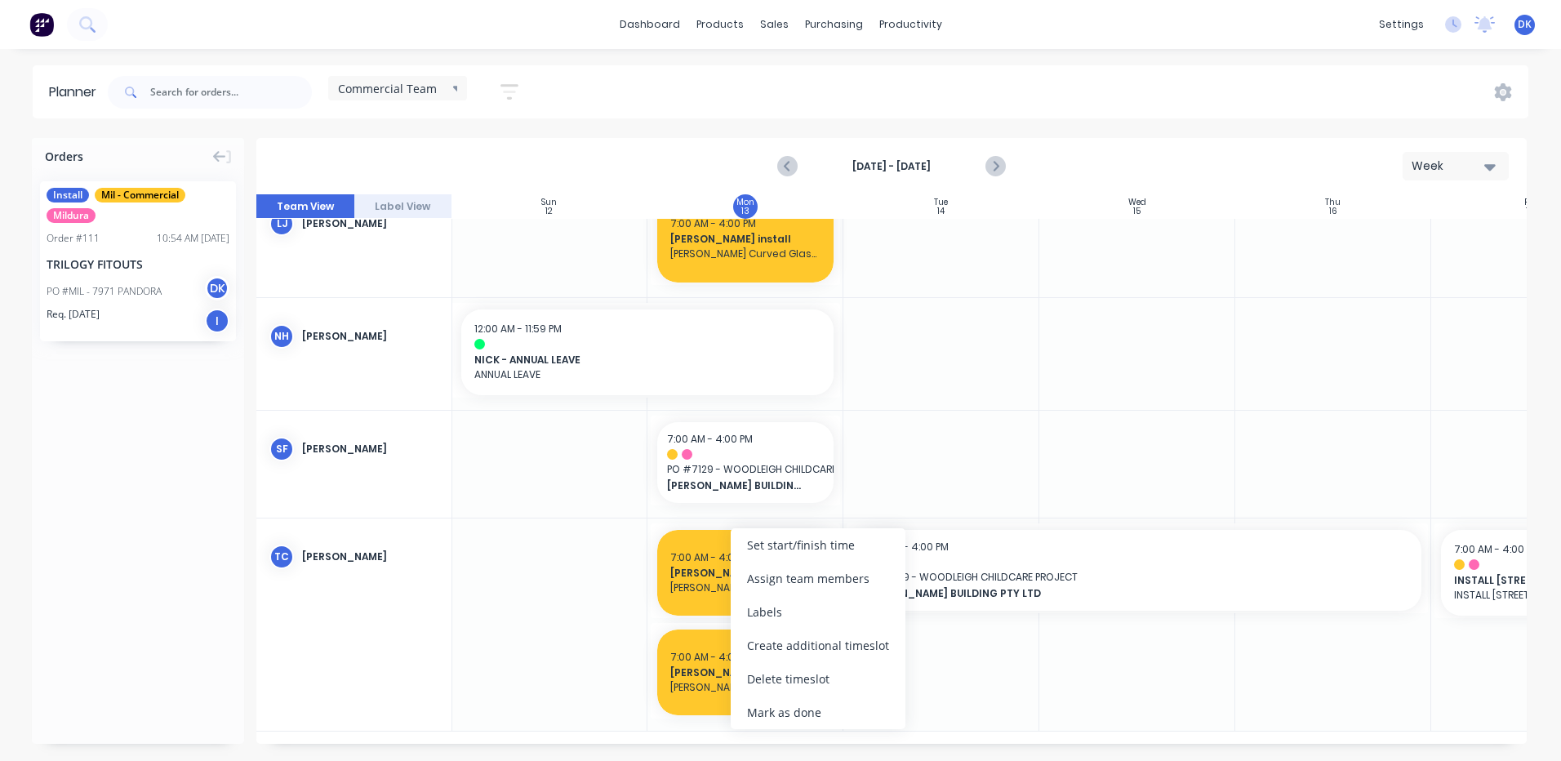
scroll to position [357, 1]
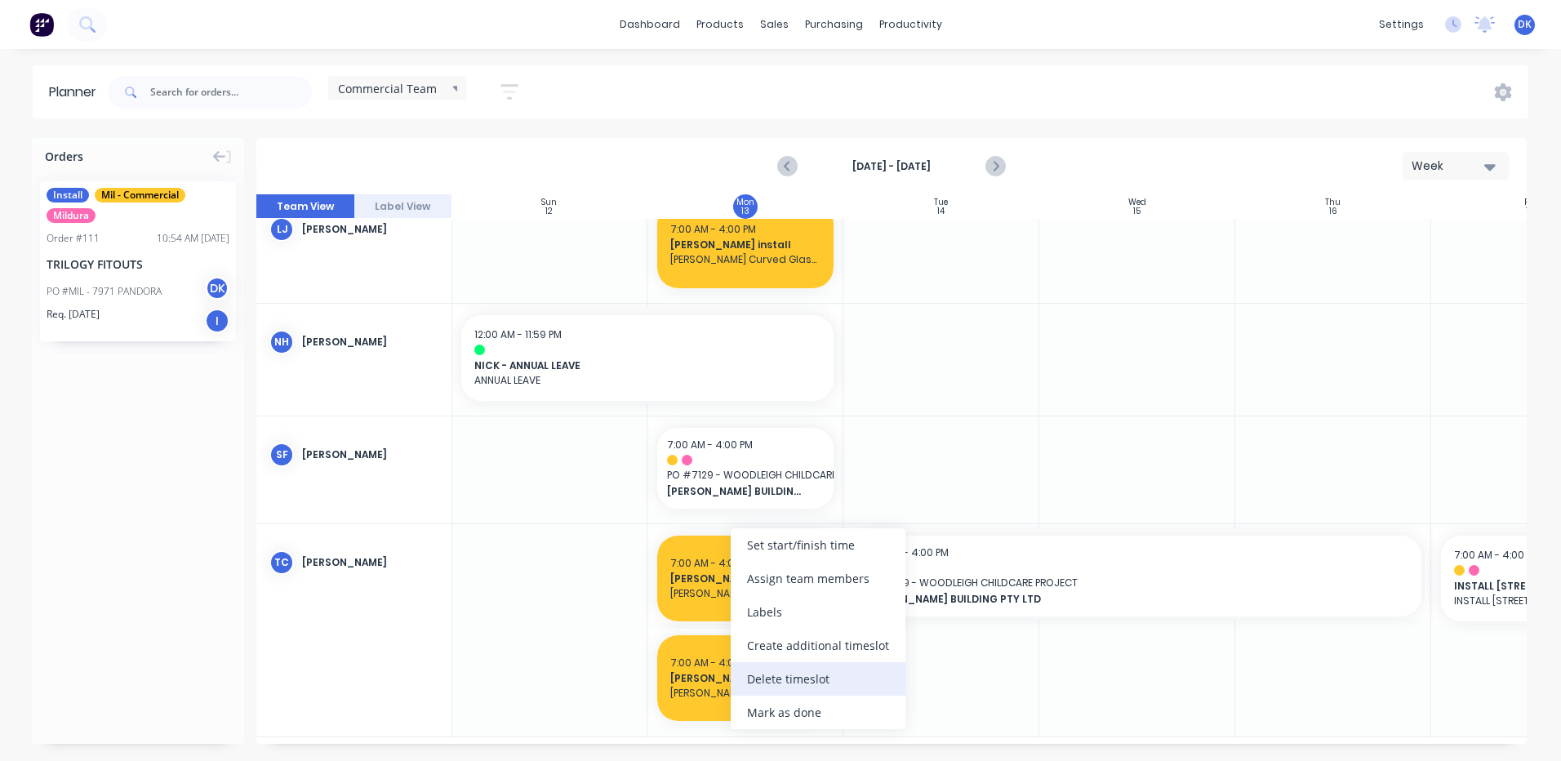
click at [759, 677] on div "Delete timeslot" at bounding box center [818, 678] width 175 height 33
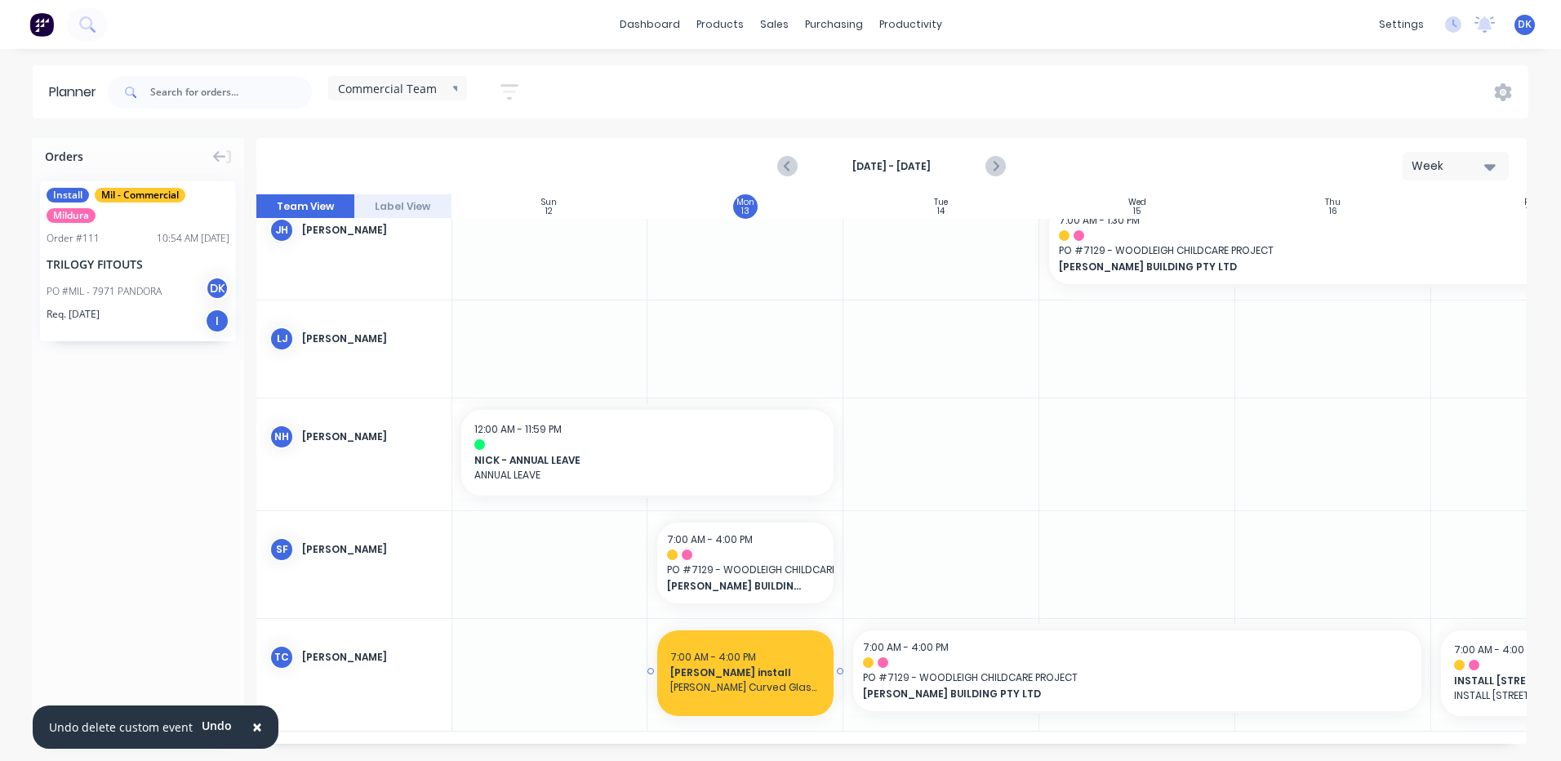
scroll to position [242, 1]
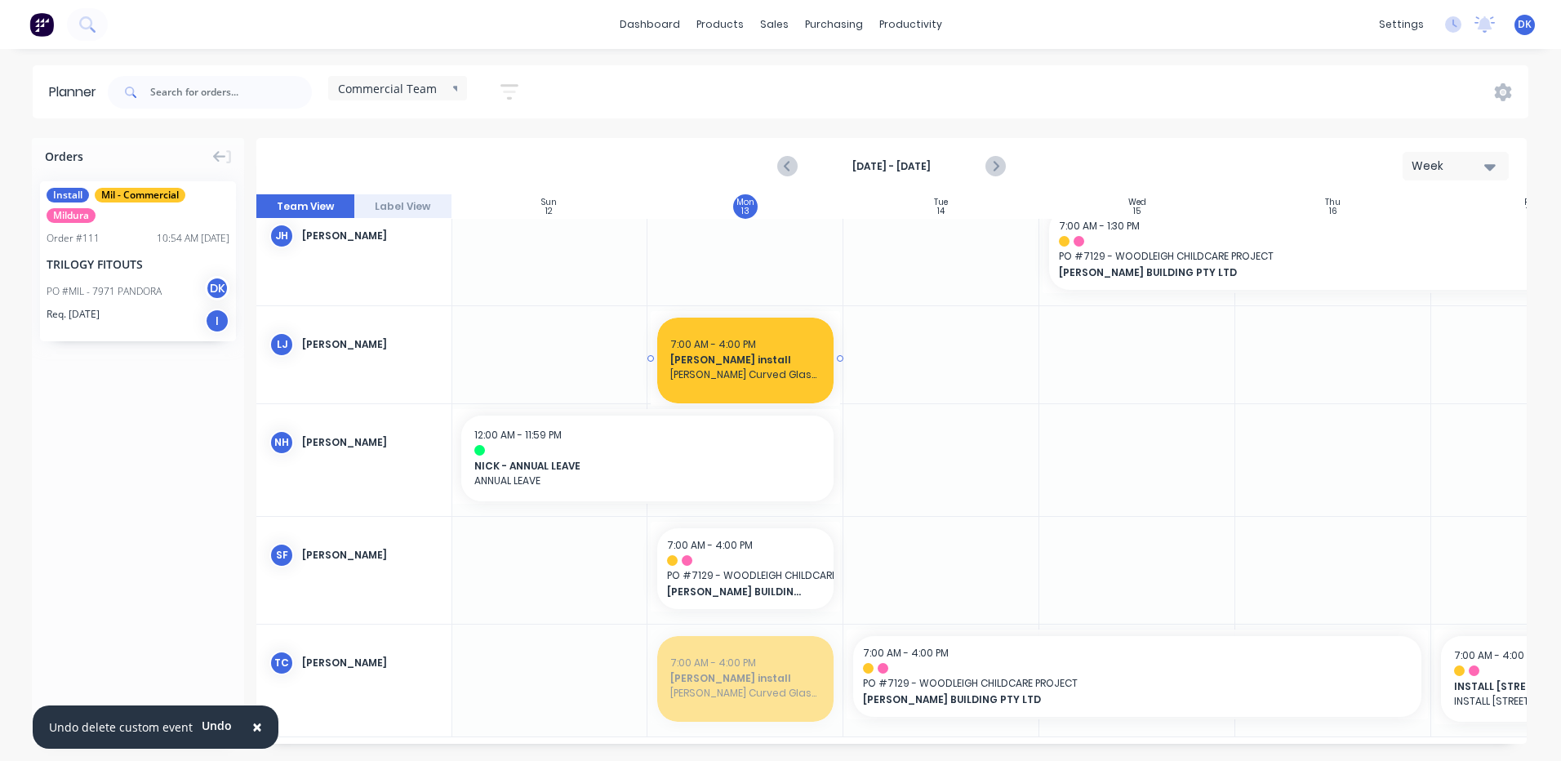
drag, startPoint x: 751, startPoint y: 679, endPoint x: 751, endPoint y: 341, distance: 338.0
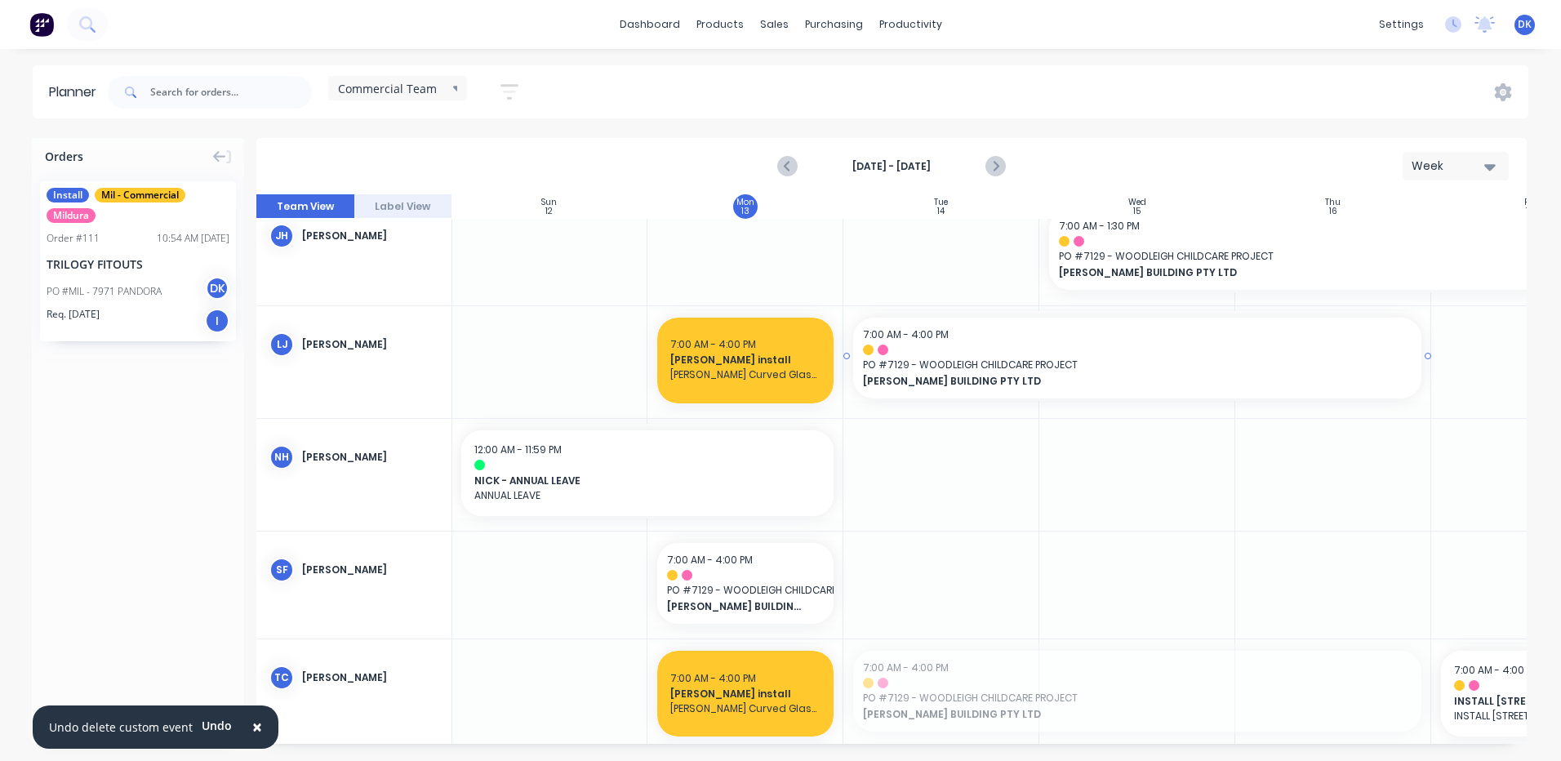
drag, startPoint x: 979, startPoint y: 691, endPoint x: 976, endPoint y: 353, distance: 338.0
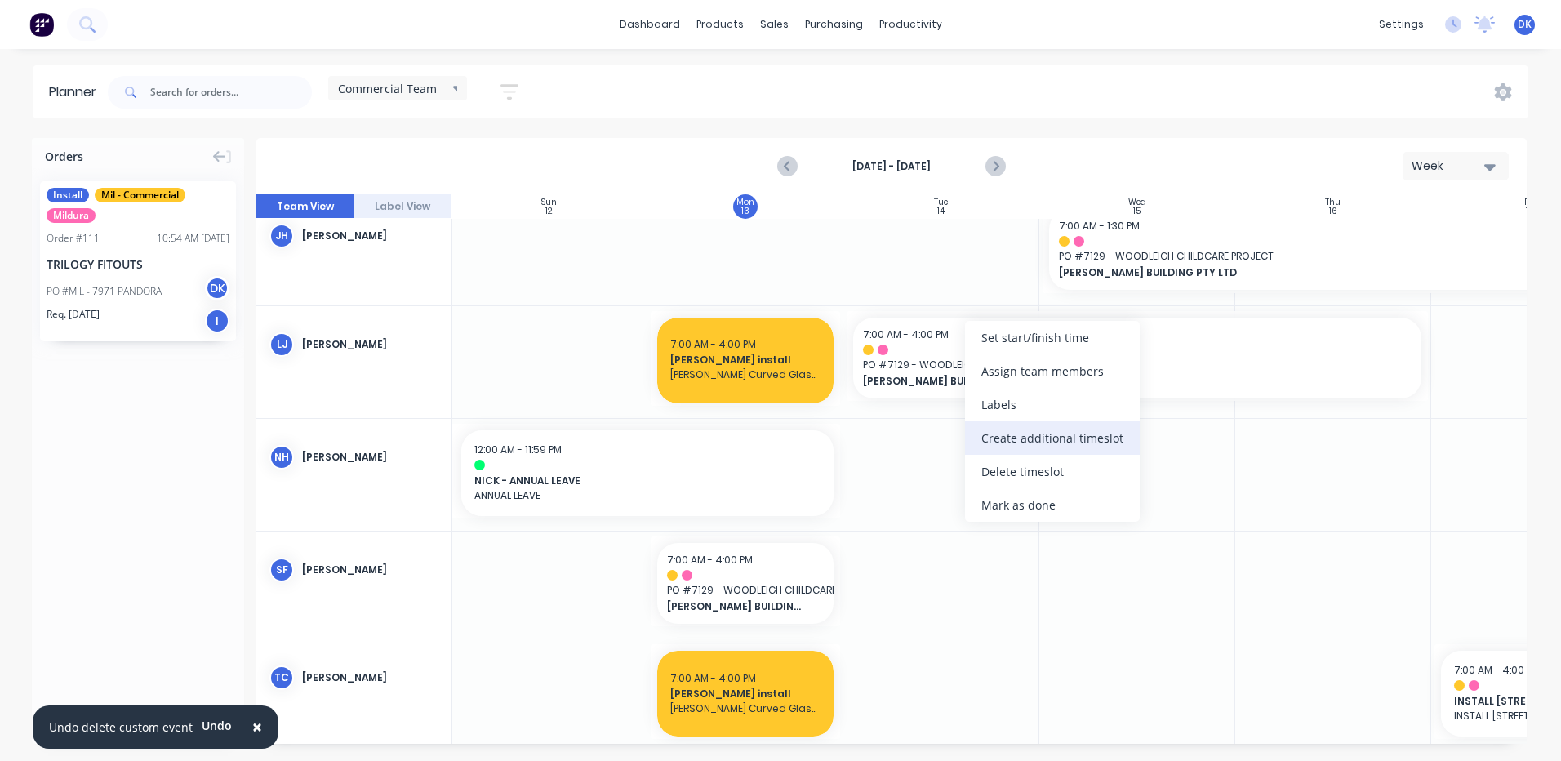
click at [1002, 439] on div "Create additional timeslot" at bounding box center [1052, 437] width 175 height 33
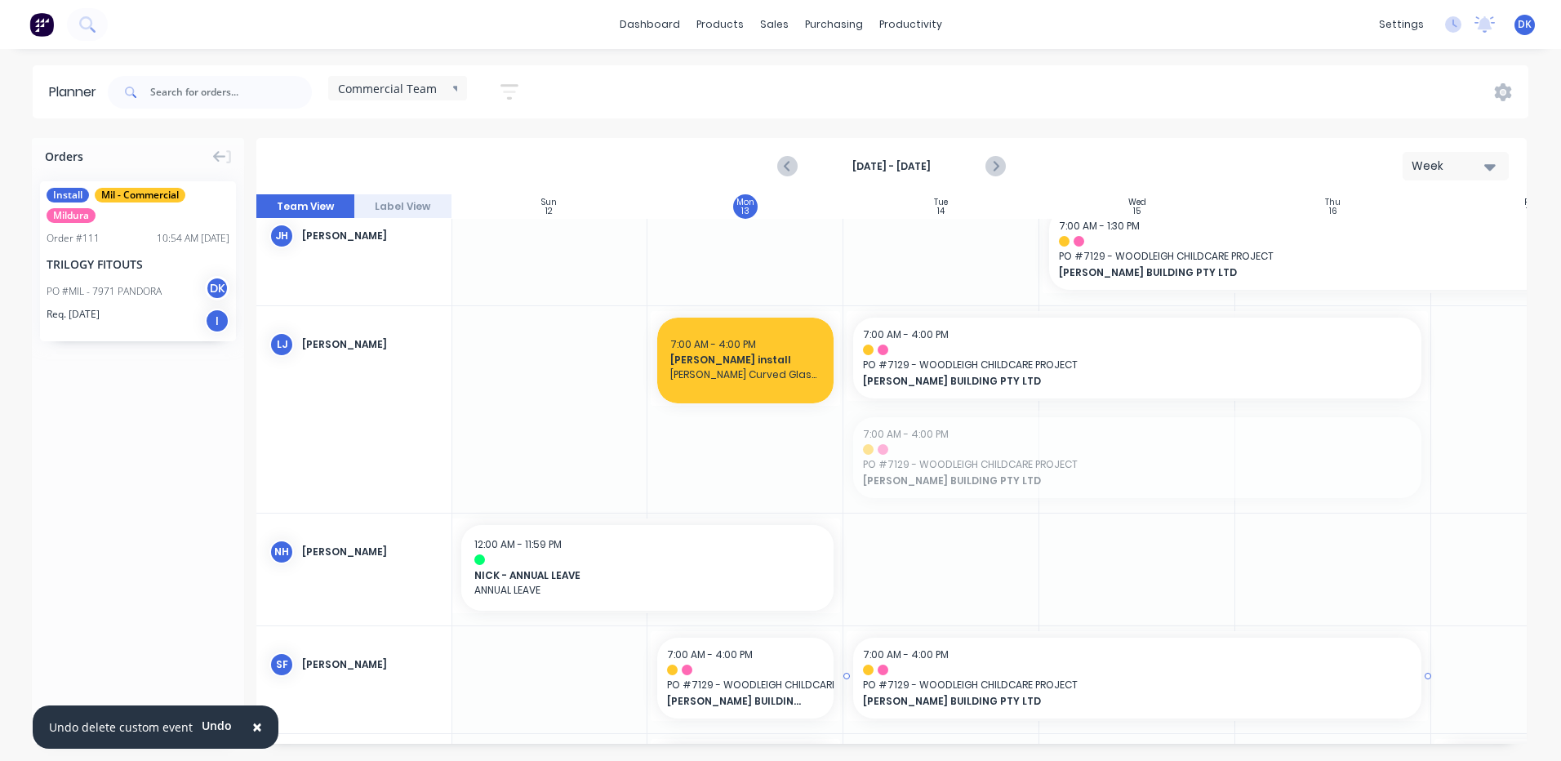
drag, startPoint x: 1005, startPoint y: 453, endPoint x: 980, endPoint y: 690, distance: 238.0
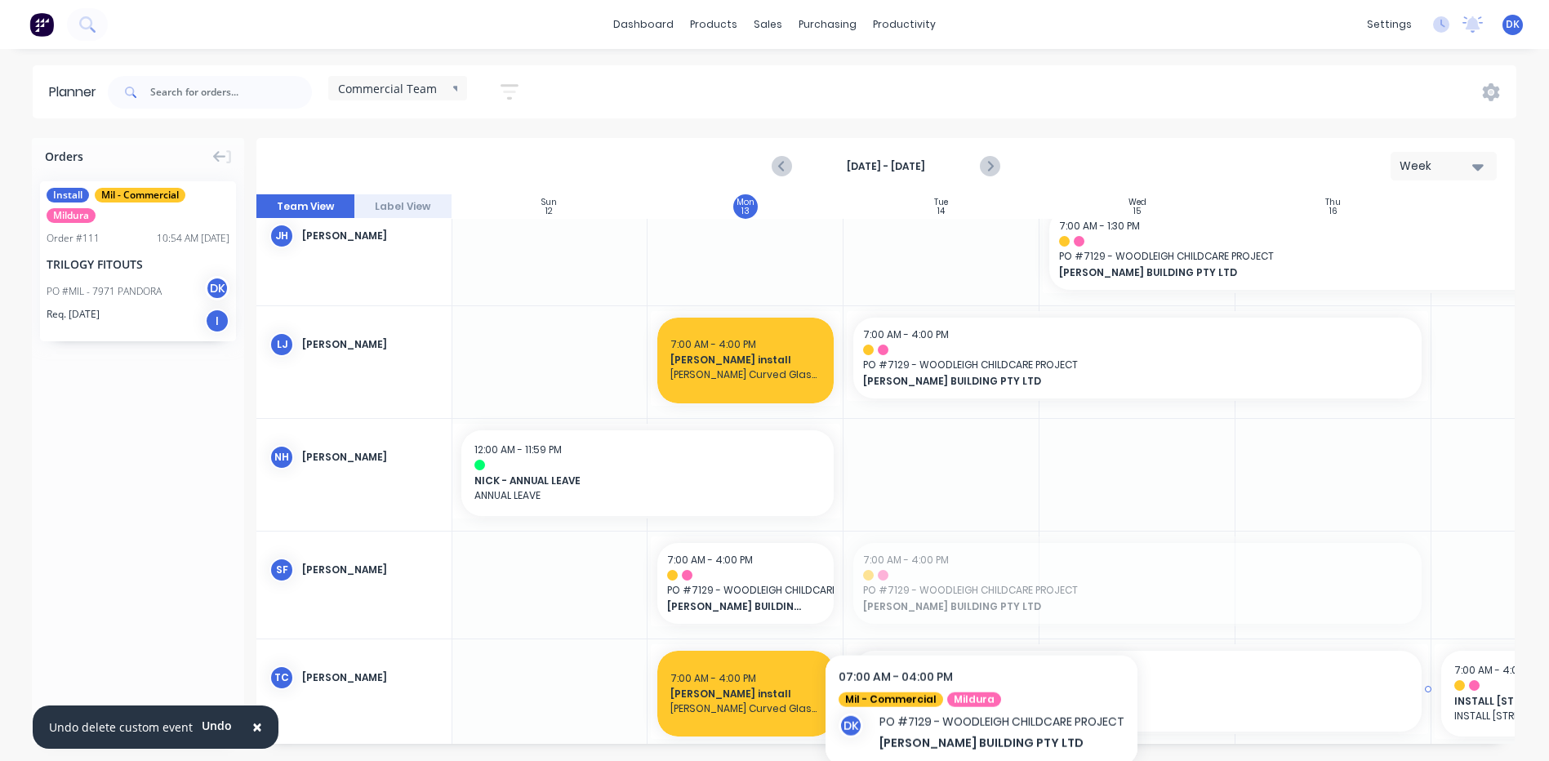
drag, startPoint x: 984, startPoint y: 581, endPoint x: 966, endPoint y: 700, distance: 120.7
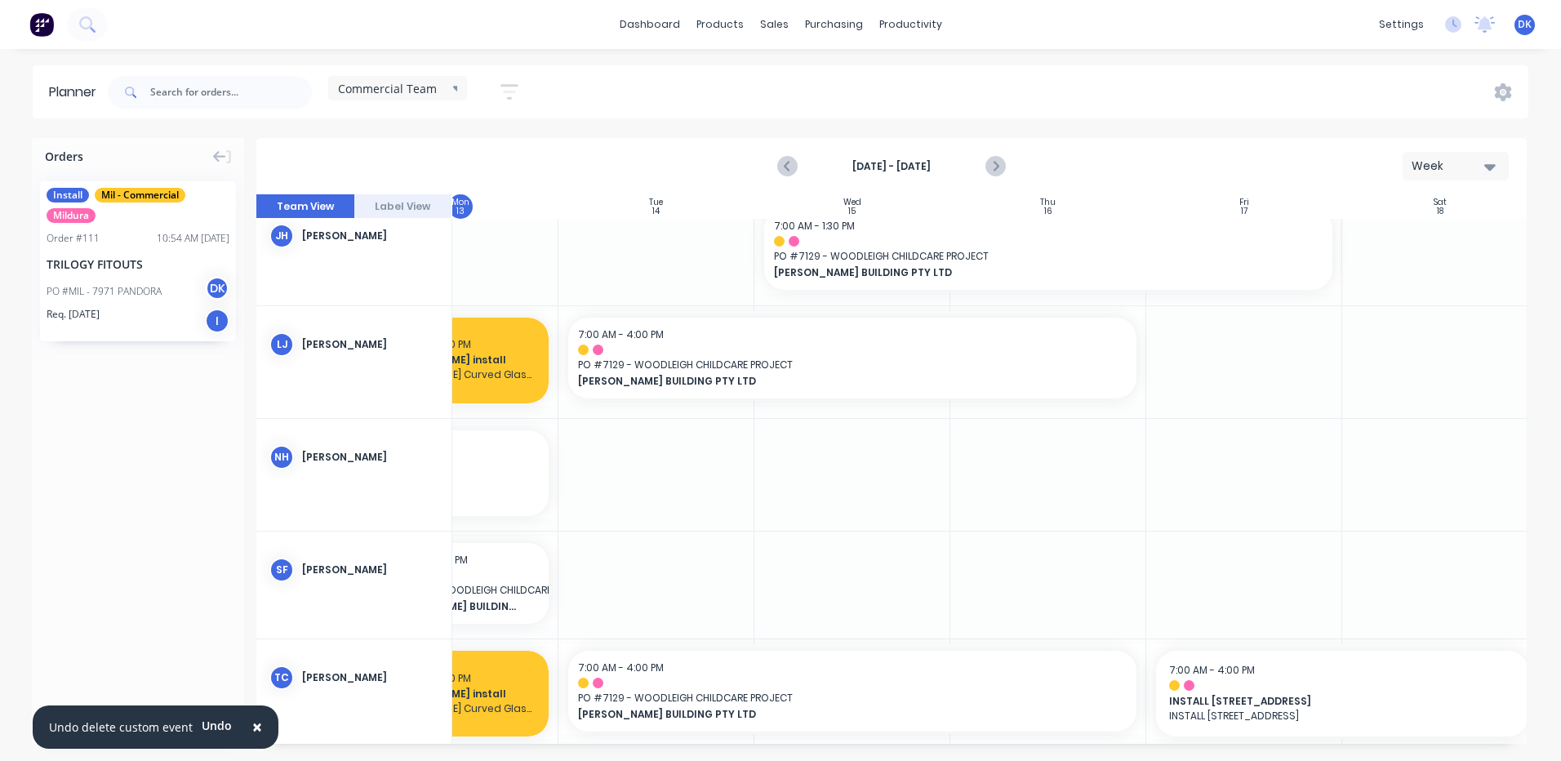
scroll to position [242, 304]
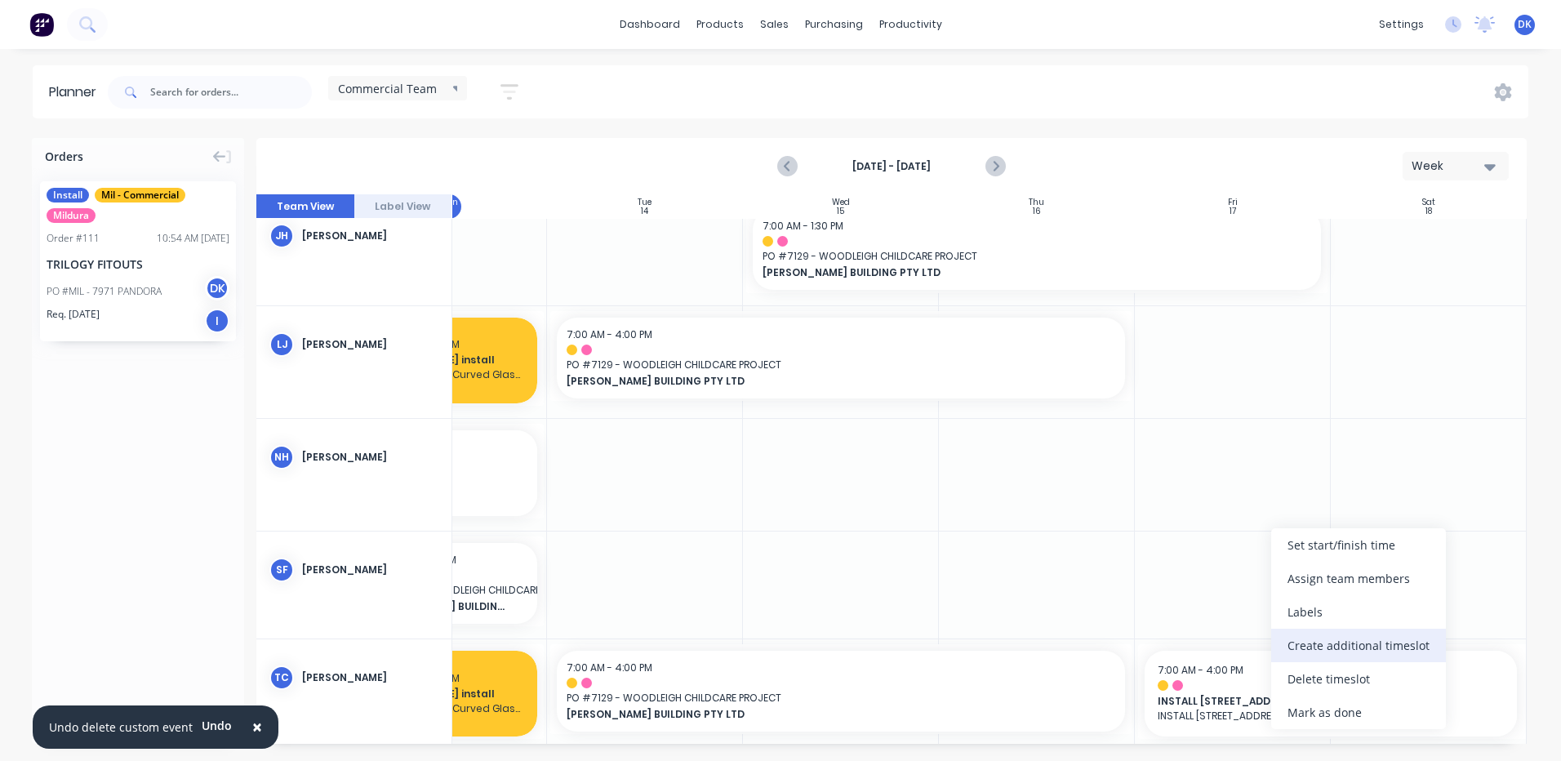
click at [1330, 643] on div "Create additional timeslot" at bounding box center [1358, 645] width 175 height 33
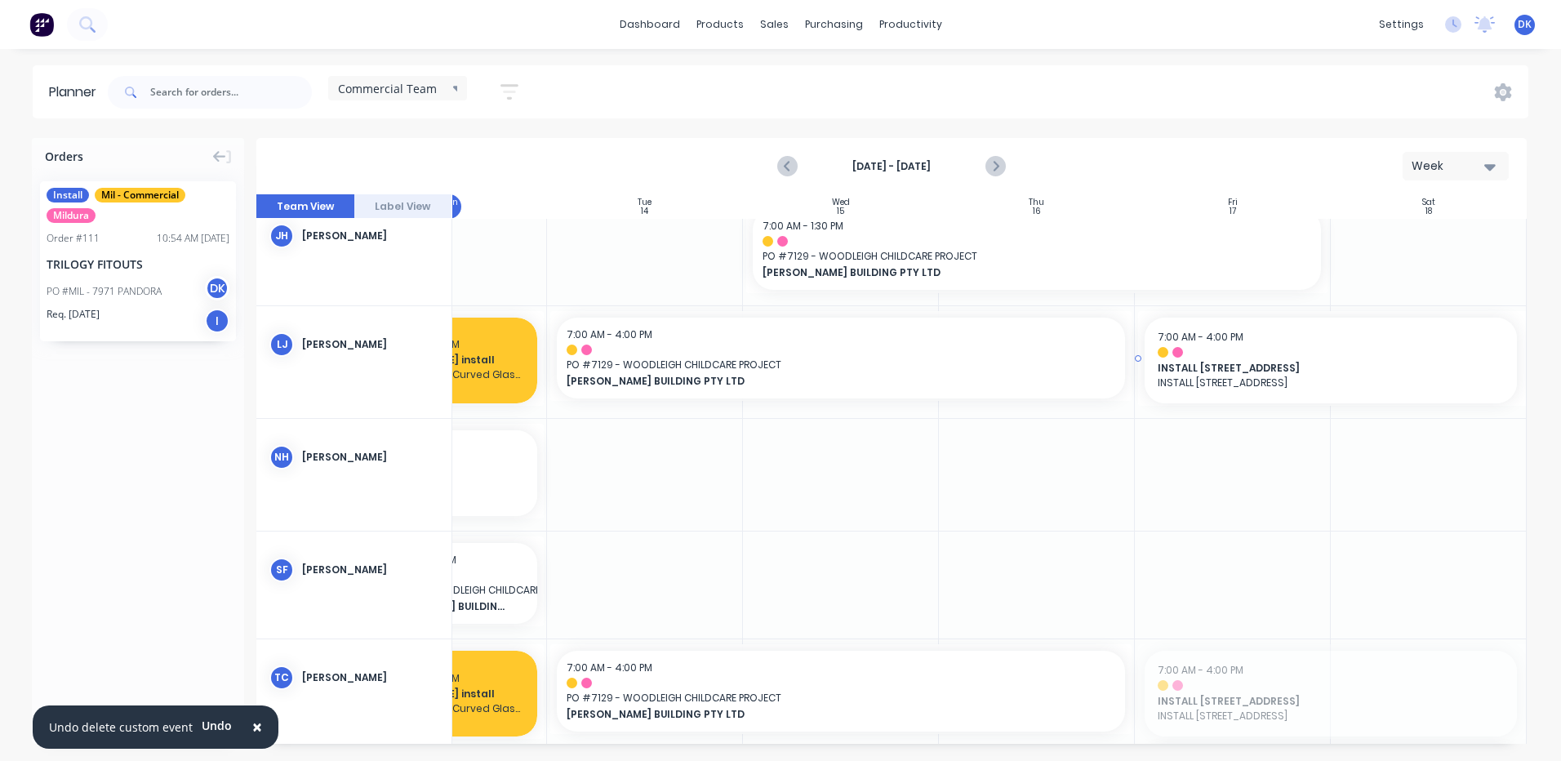
drag, startPoint x: 1312, startPoint y: 689, endPoint x: 1253, endPoint y: 349, distance: 344.6
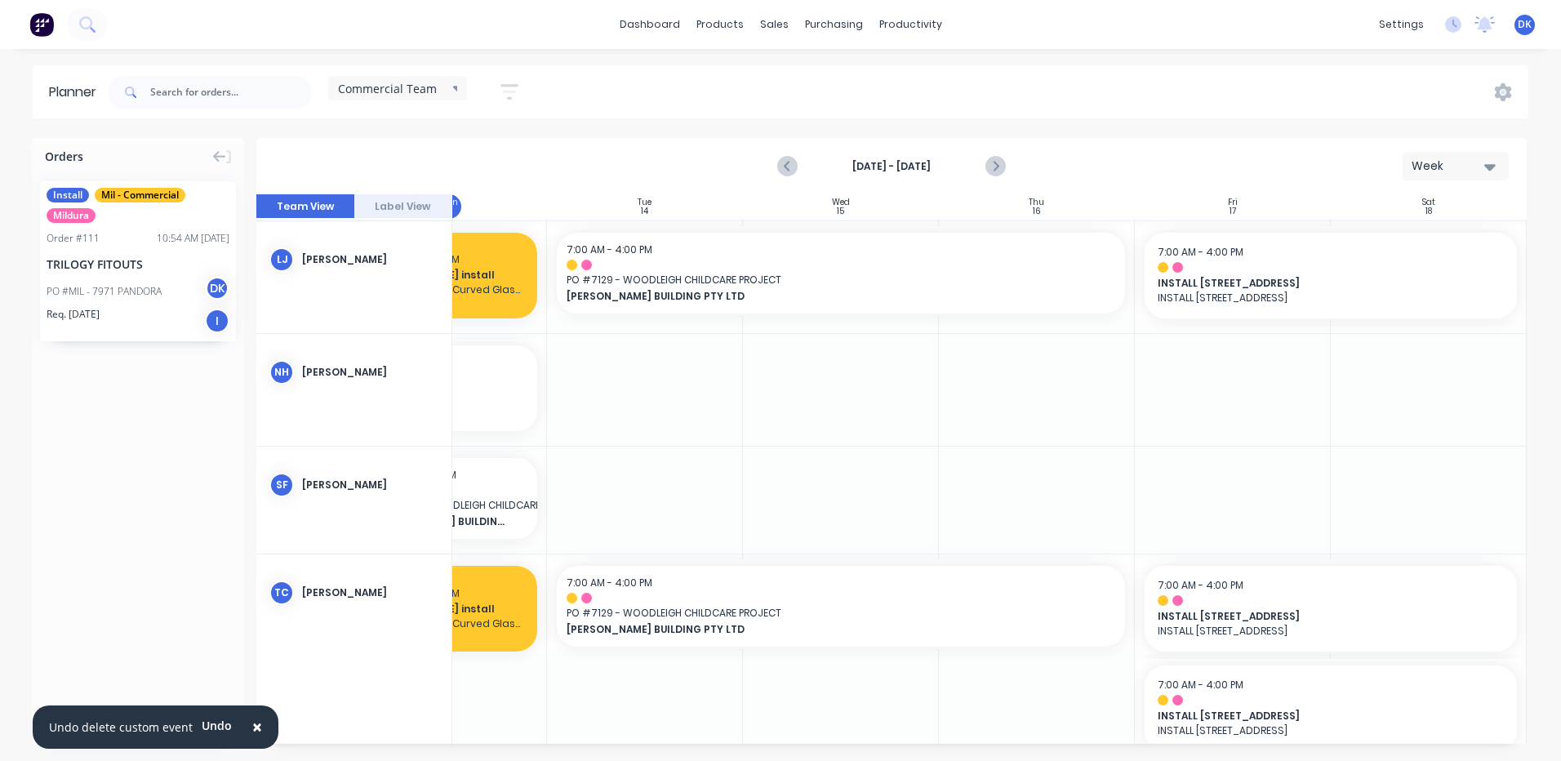
scroll to position [0, 304]
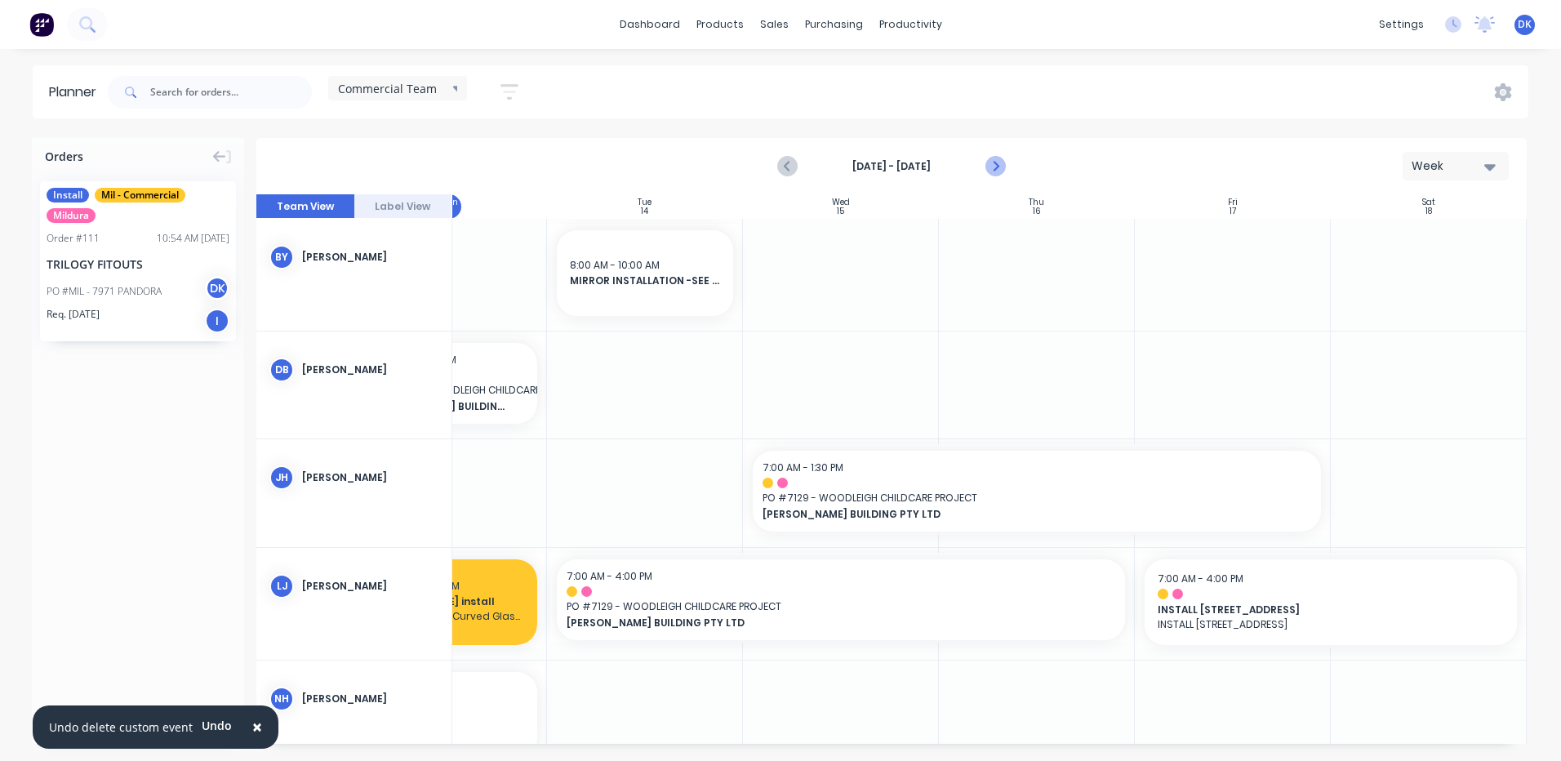
click at [992, 166] on icon "Next page" at bounding box center [995, 167] width 20 height 20
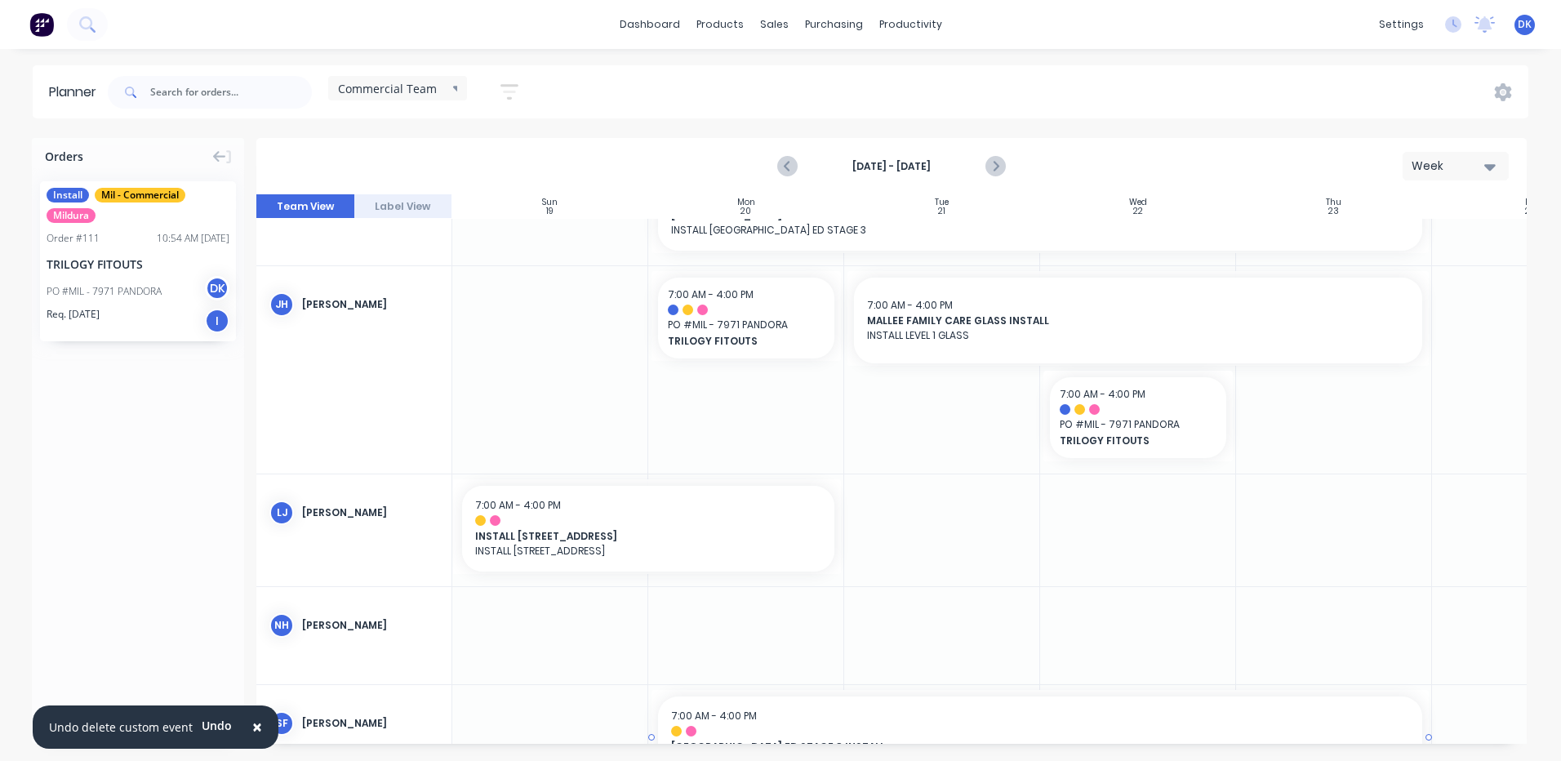
scroll to position [327, 0]
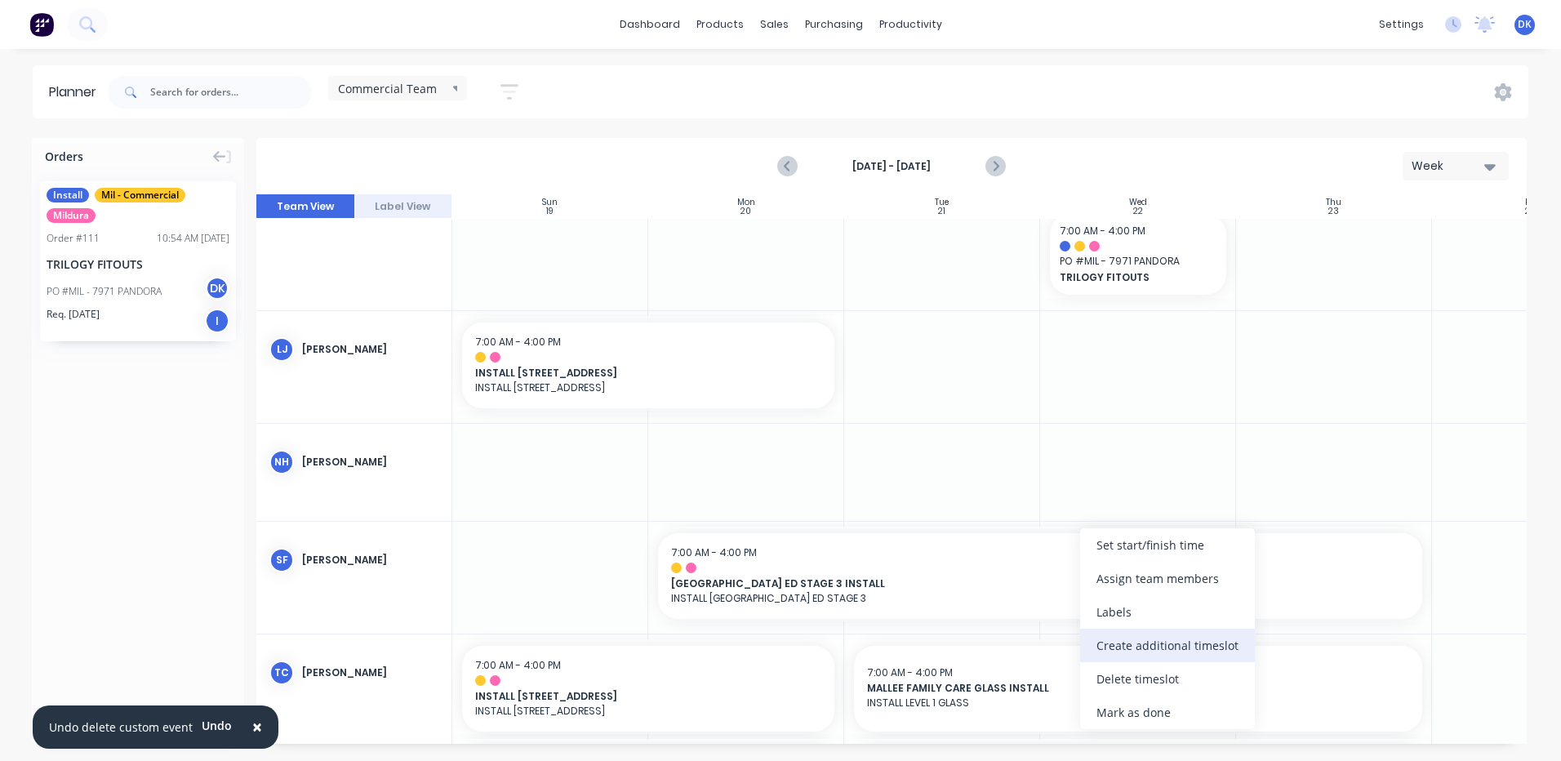
click at [1123, 642] on div "Create additional timeslot" at bounding box center [1167, 645] width 175 height 33
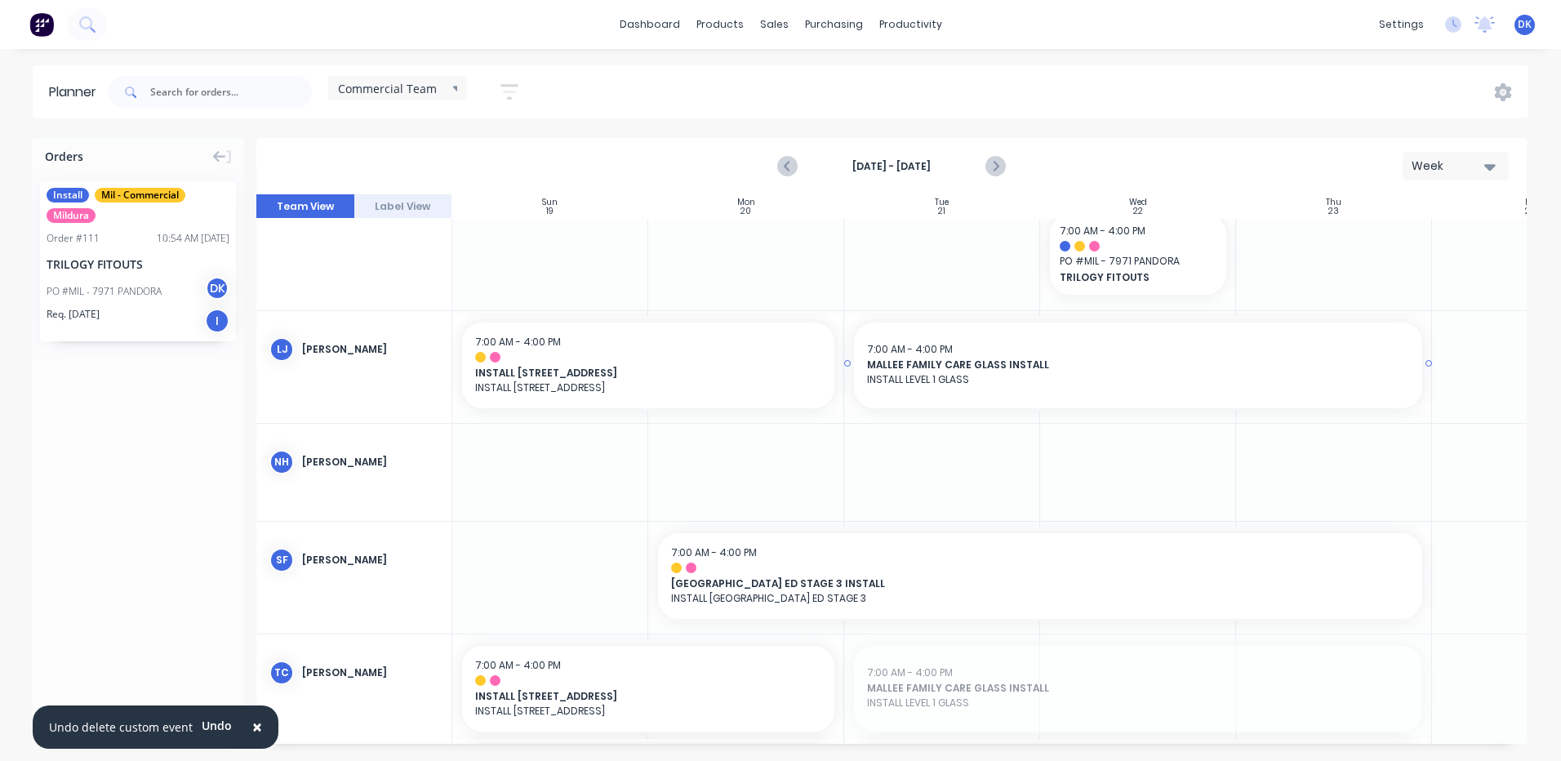
drag, startPoint x: 1142, startPoint y: 687, endPoint x: 1113, endPoint y: 371, distance: 318.1
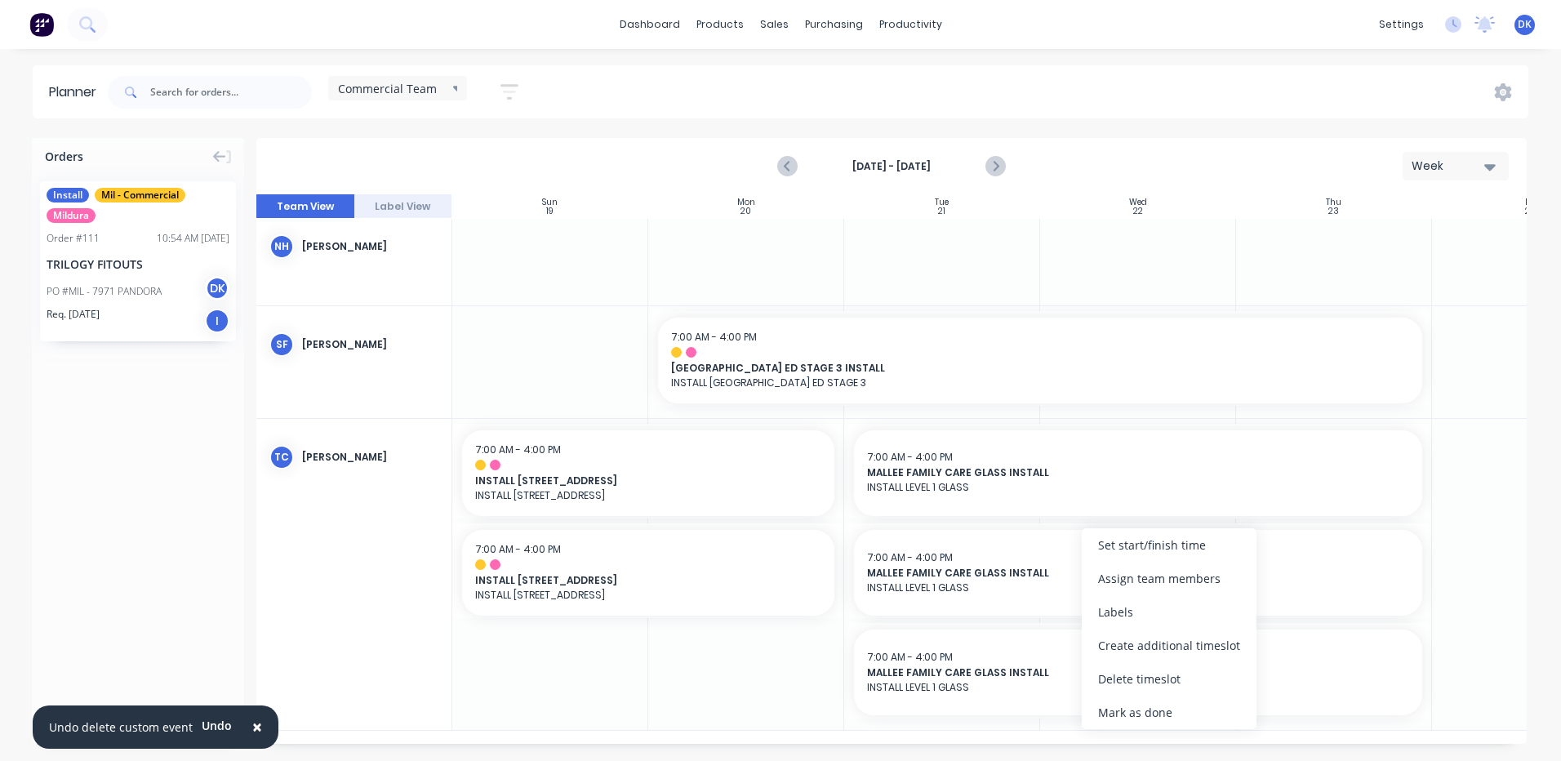
scroll to position [536, 0]
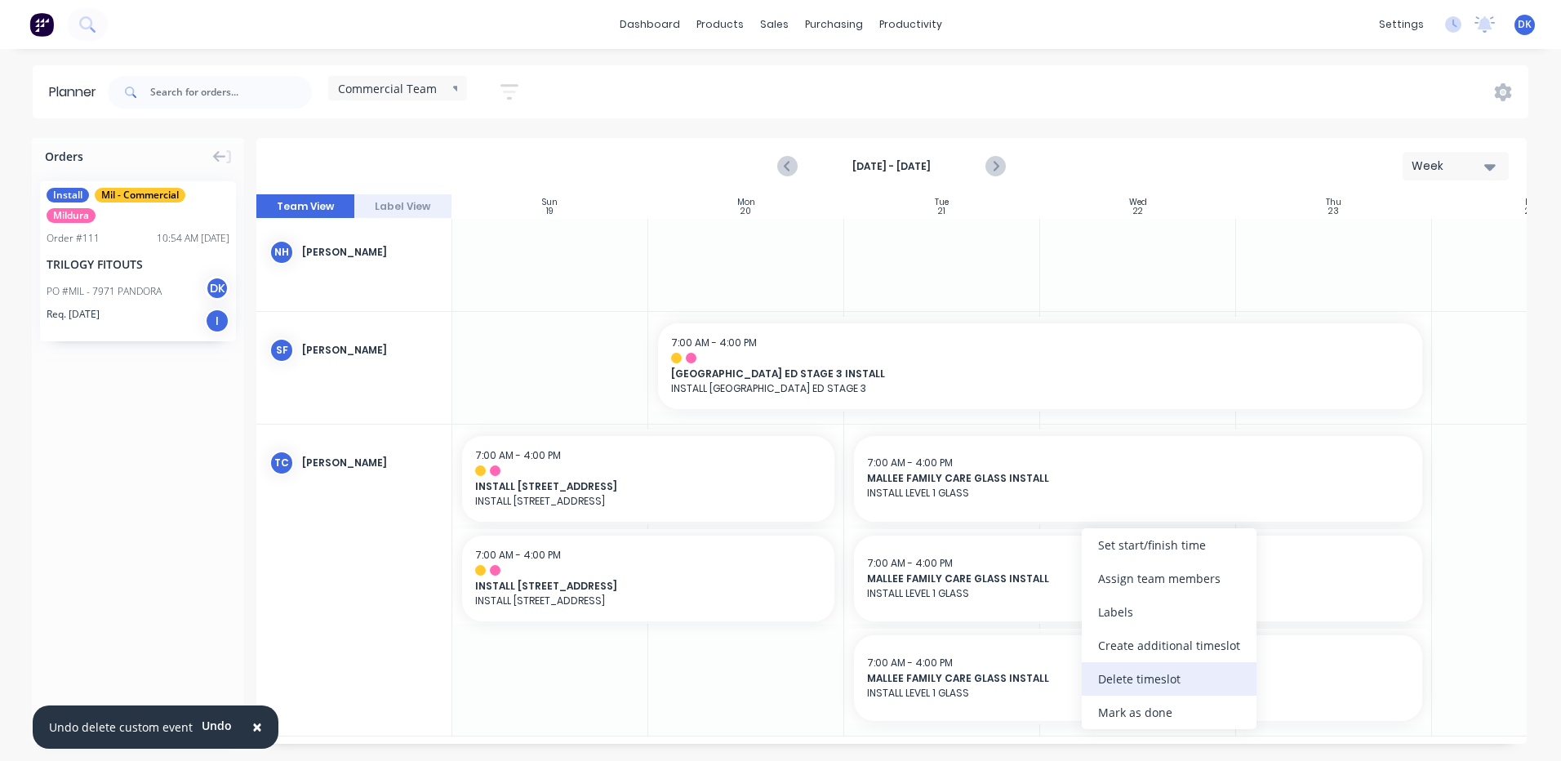
click at [1120, 676] on div "Delete timeslot" at bounding box center [1169, 678] width 175 height 33
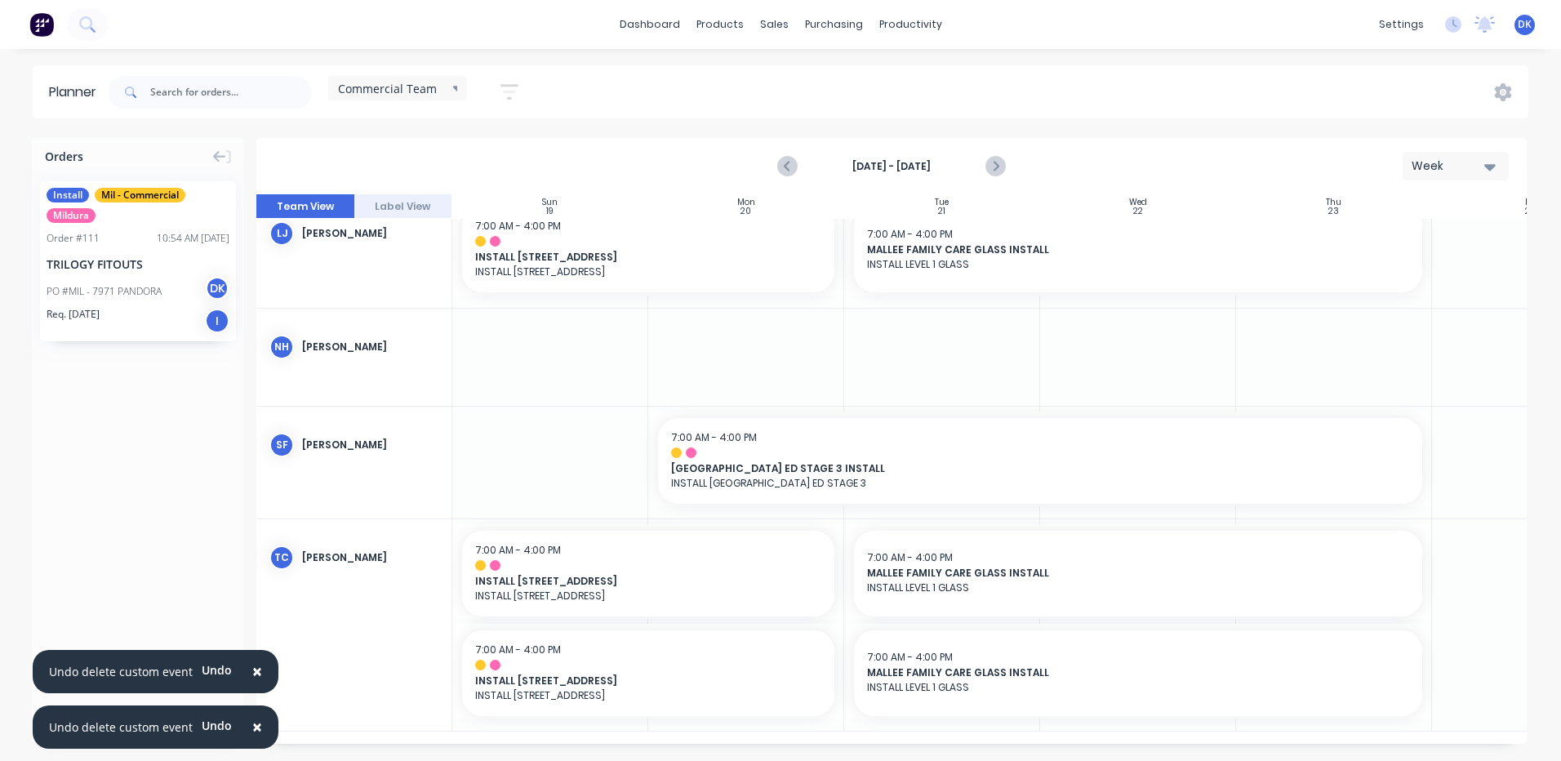
scroll to position [336, 0]
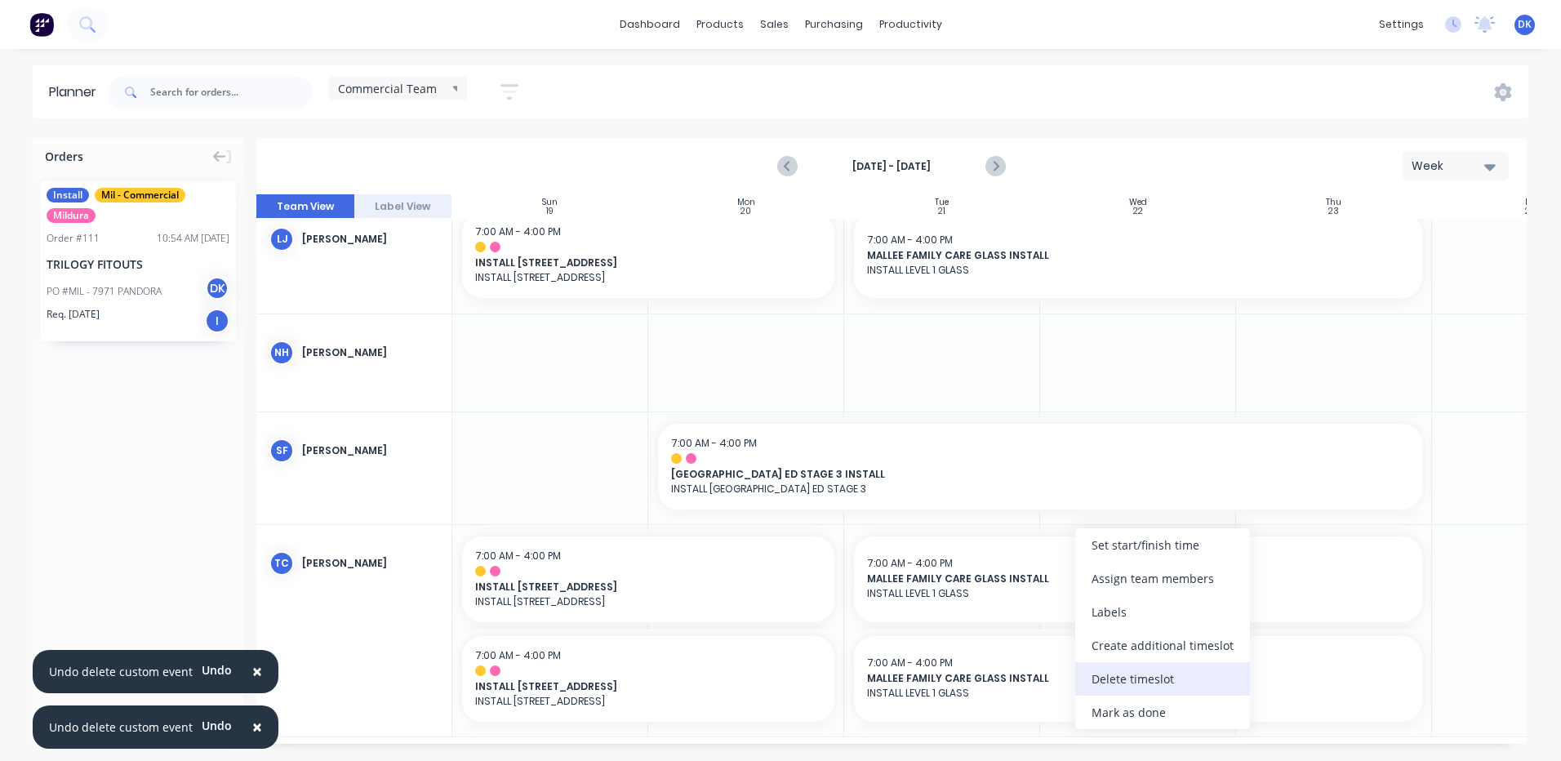
click at [1127, 676] on div "Delete timeslot" at bounding box center [1162, 678] width 175 height 33
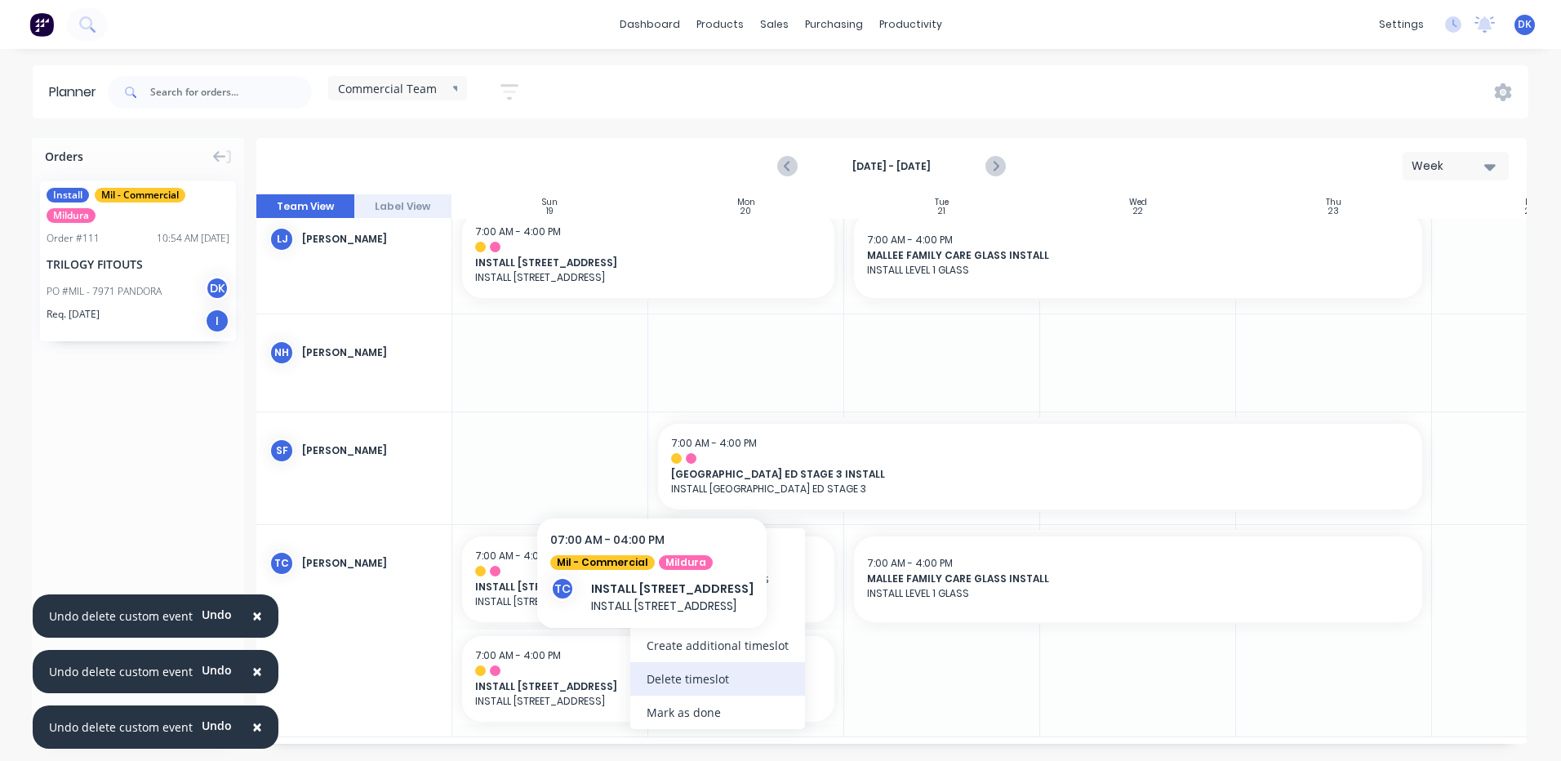
click at [670, 682] on div "Delete timeslot" at bounding box center [717, 678] width 175 height 33
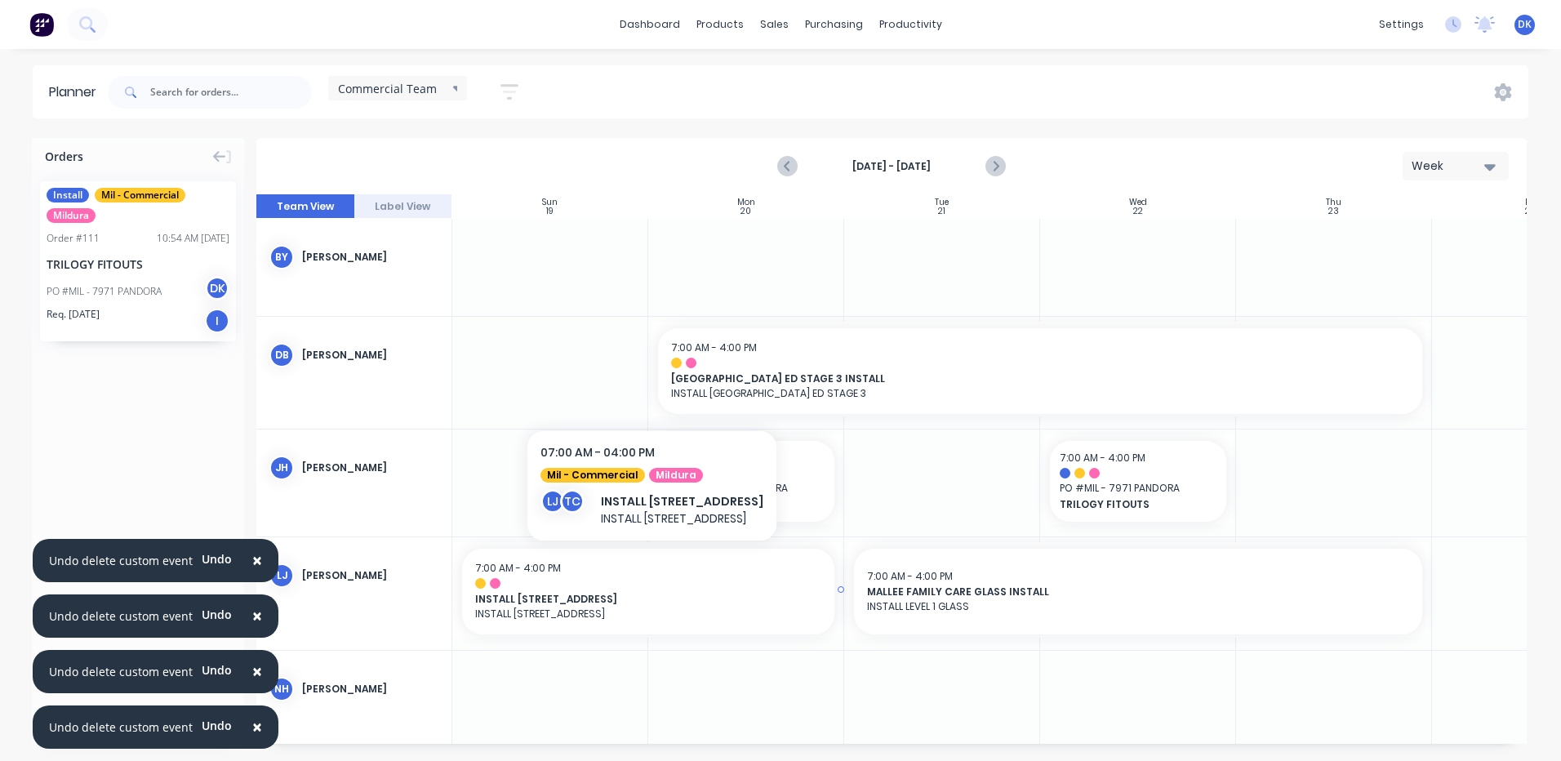
scroll to position [245, 0]
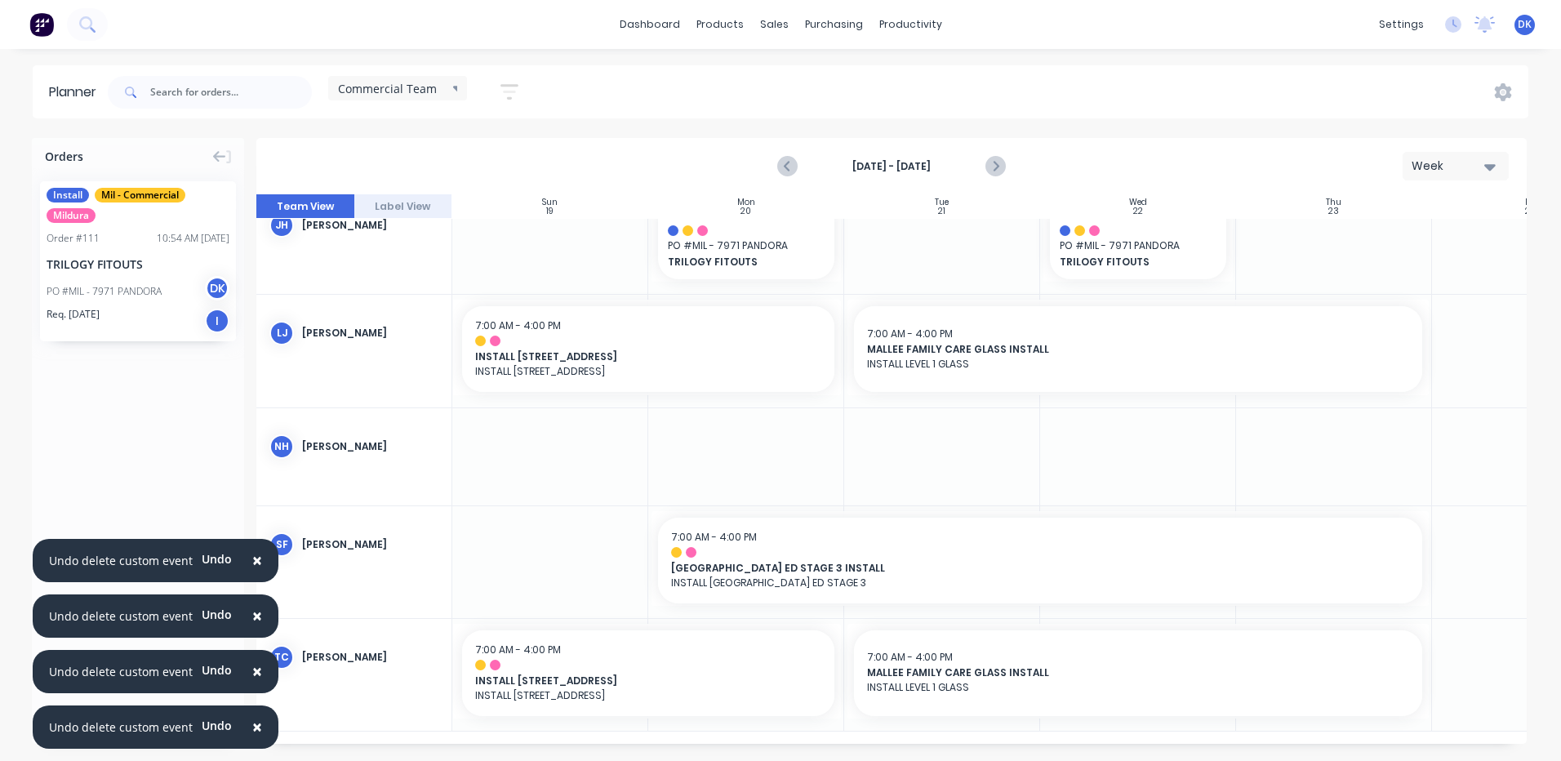
click at [252, 557] on span "×" at bounding box center [257, 560] width 10 height 23
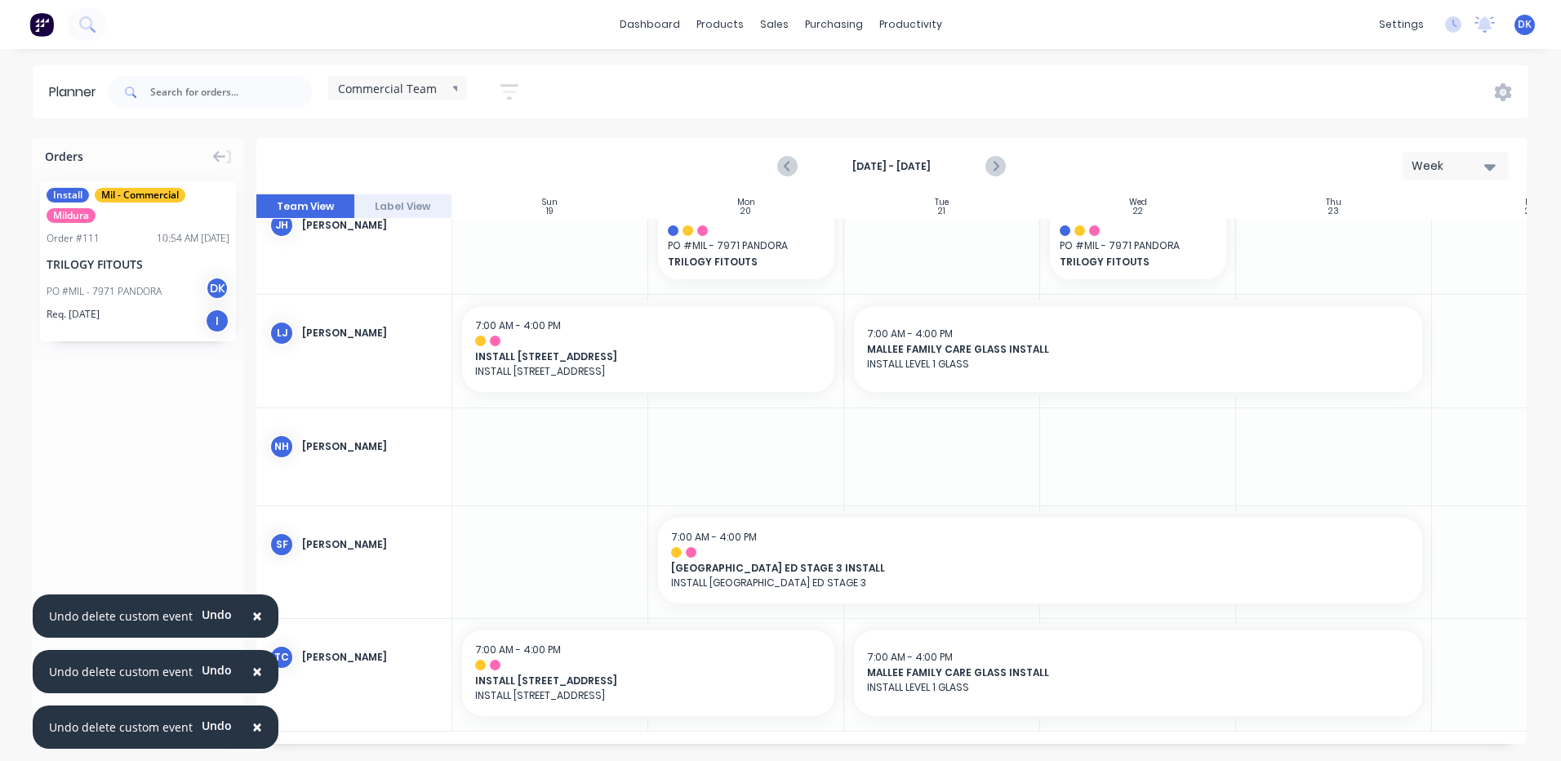
scroll to position [237, 0]
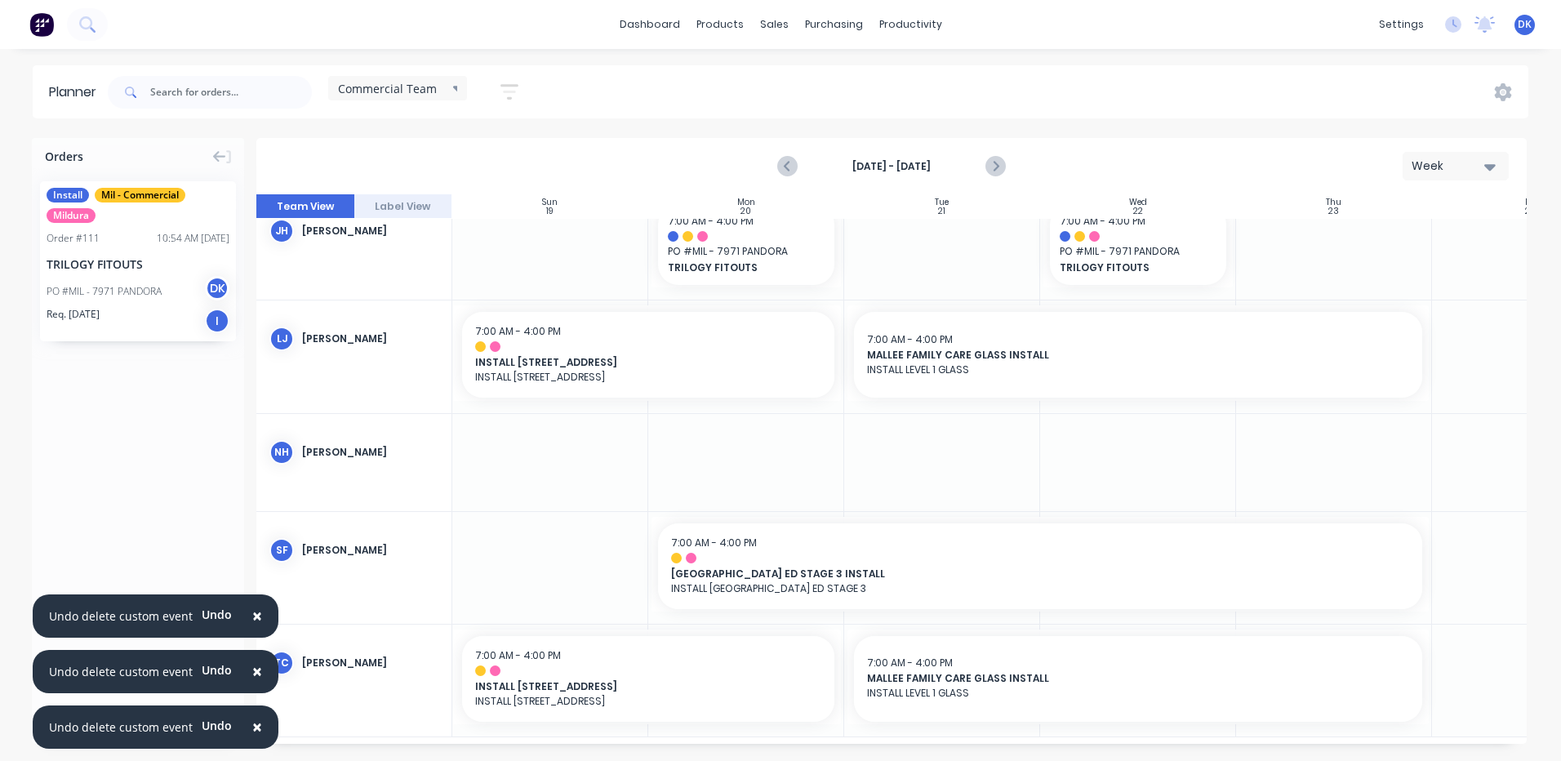
click at [253, 615] on span "×" at bounding box center [257, 615] width 10 height 23
click at [252, 670] on span "×" at bounding box center [257, 671] width 10 height 23
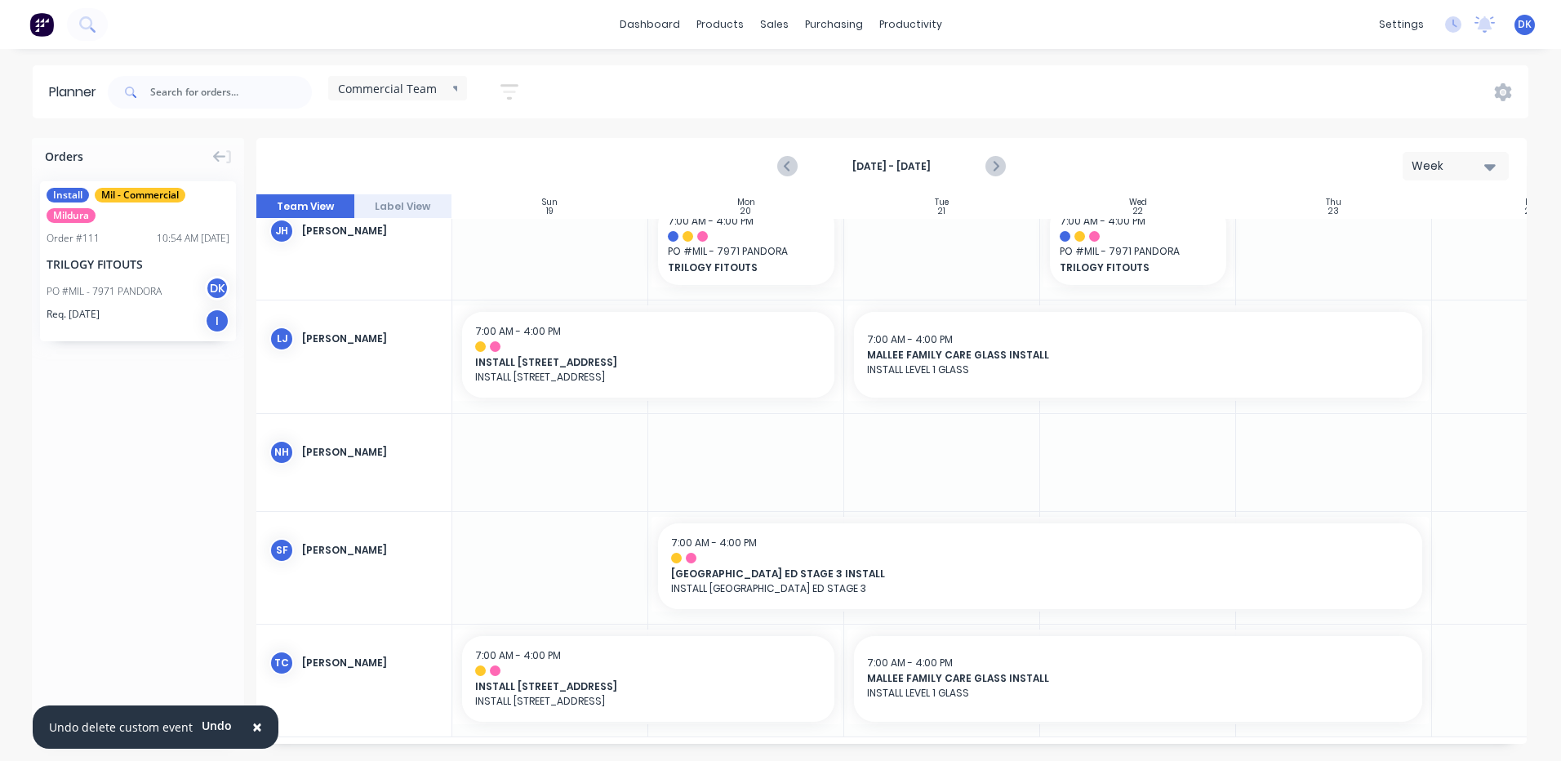
click at [253, 723] on span "×" at bounding box center [257, 726] width 10 height 23
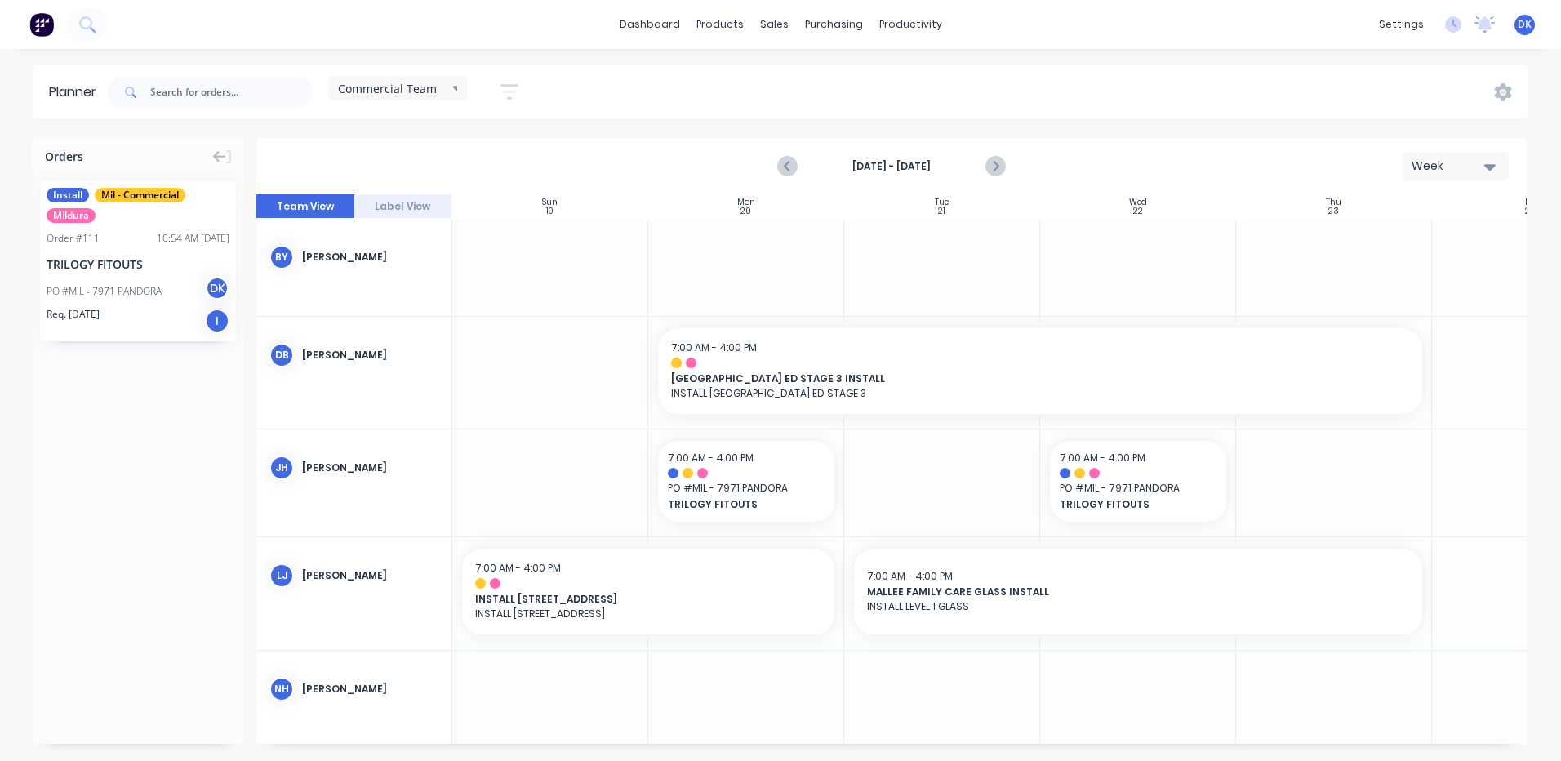
drag, startPoint x: 930, startPoint y: 487, endPoint x: 916, endPoint y: 493, distance: 15.0
click at [916, 493] on div at bounding box center [942, 482] width 196 height 107
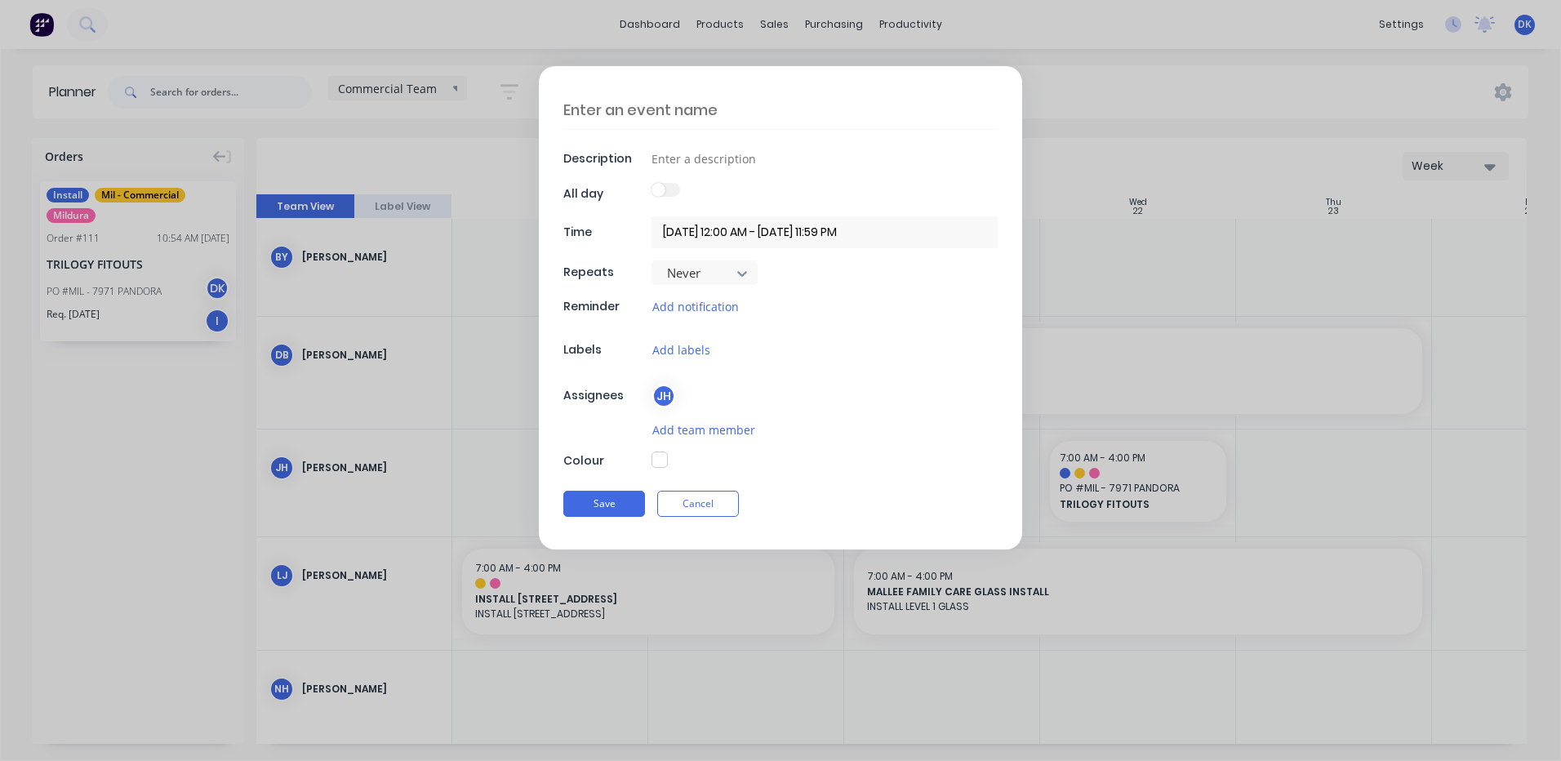
click at [681, 104] on textarea at bounding box center [780, 110] width 434 height 38
click at [689, 158] on input at bounding box center [824, 158] width 346 height 24
click at [728, 231] on input "21/10/2025 12:00 AM - 21/10/2025 11:59 PM" at bounding box center [824, 232] width 346 height 32
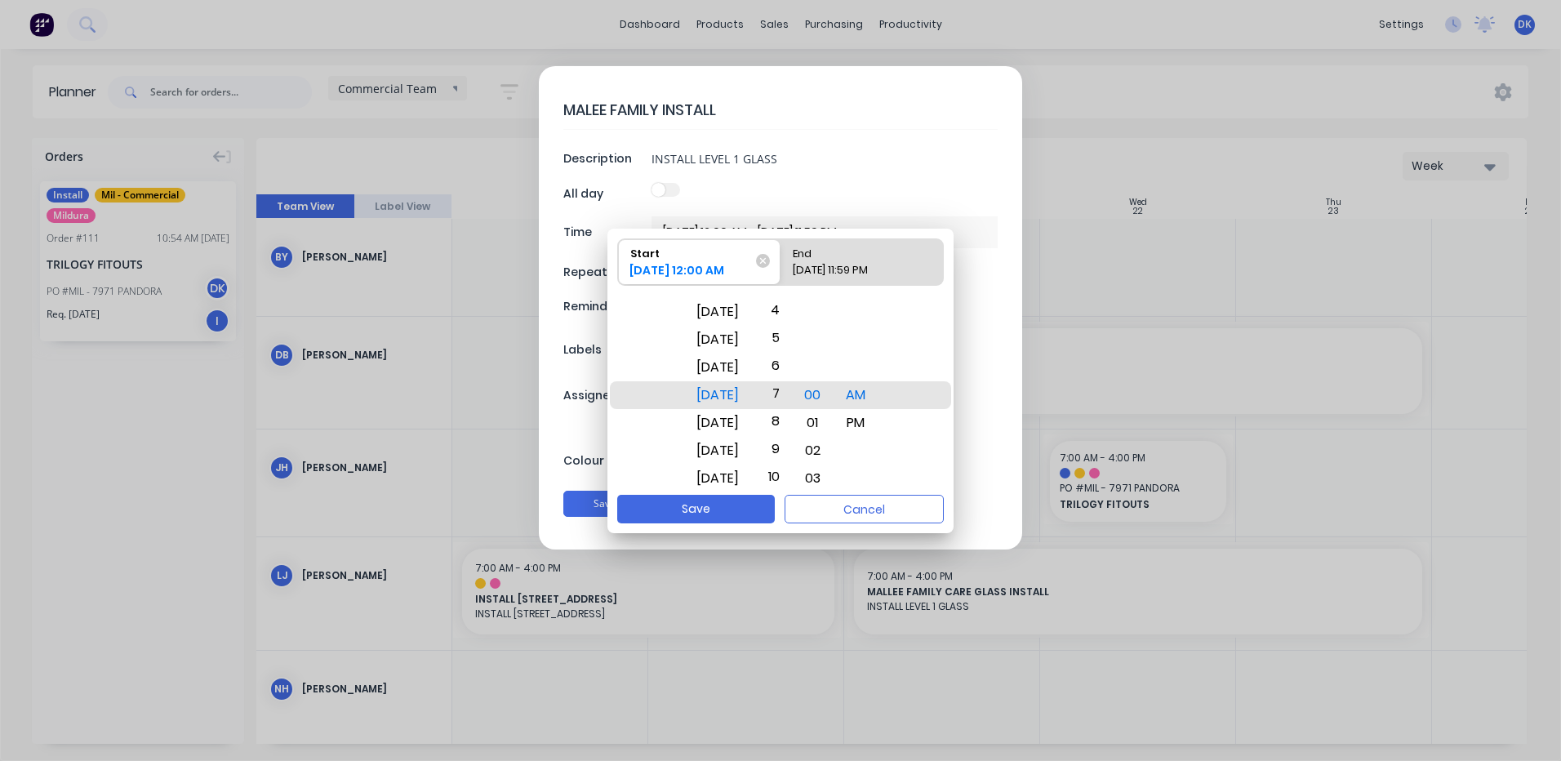
drag, startPoint x: 793, startPoint y: 399, endPoint x: 792, endPoint y: 203, distance: 195.9
click at [792, 203] on body "dashboard products sales purchasing productivity dashboard products Product Cat…" at bounding box center [780, 380] width 1561 height 761
click at [853, 259] on div "End" at bounding box center [854, 250] width 136 height 23
click at [781, 259] on input "End 21/10/2025 11:59 PM" at bounding box center [780, 262] width 1 height 46
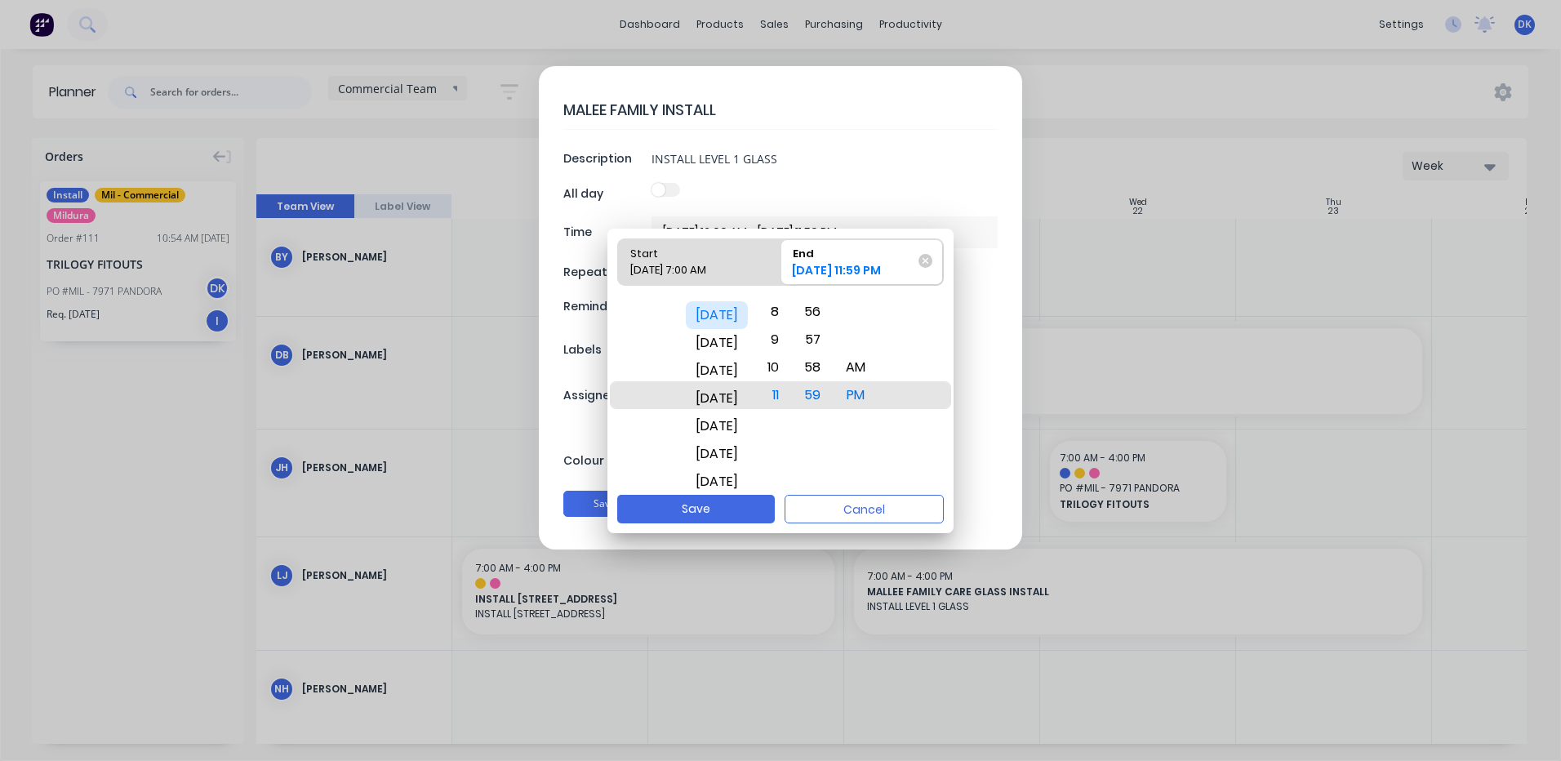
drag, startPoint x: 727, startPoint y: 393, endPoint x: 716, endPoint y: 317, distance: 77.6
click at [716, 317] on div "[DATE]" at bounding box center [717, 315] width 62 height 28
drag, startPoint x: 797, startPoint y: 403, endPoint x: 800, endPoint y: 664, distance: 261.2
click at [798, 669] on body "dashboard products sales purchasing productivity dashboard products Product Cat…" at bounding box center [780, 380] width 1561 height 761
drag, startPoint x: 832, startPoint y: 394, endPoint x: 832, endPoint y: 660, distance: 266.1
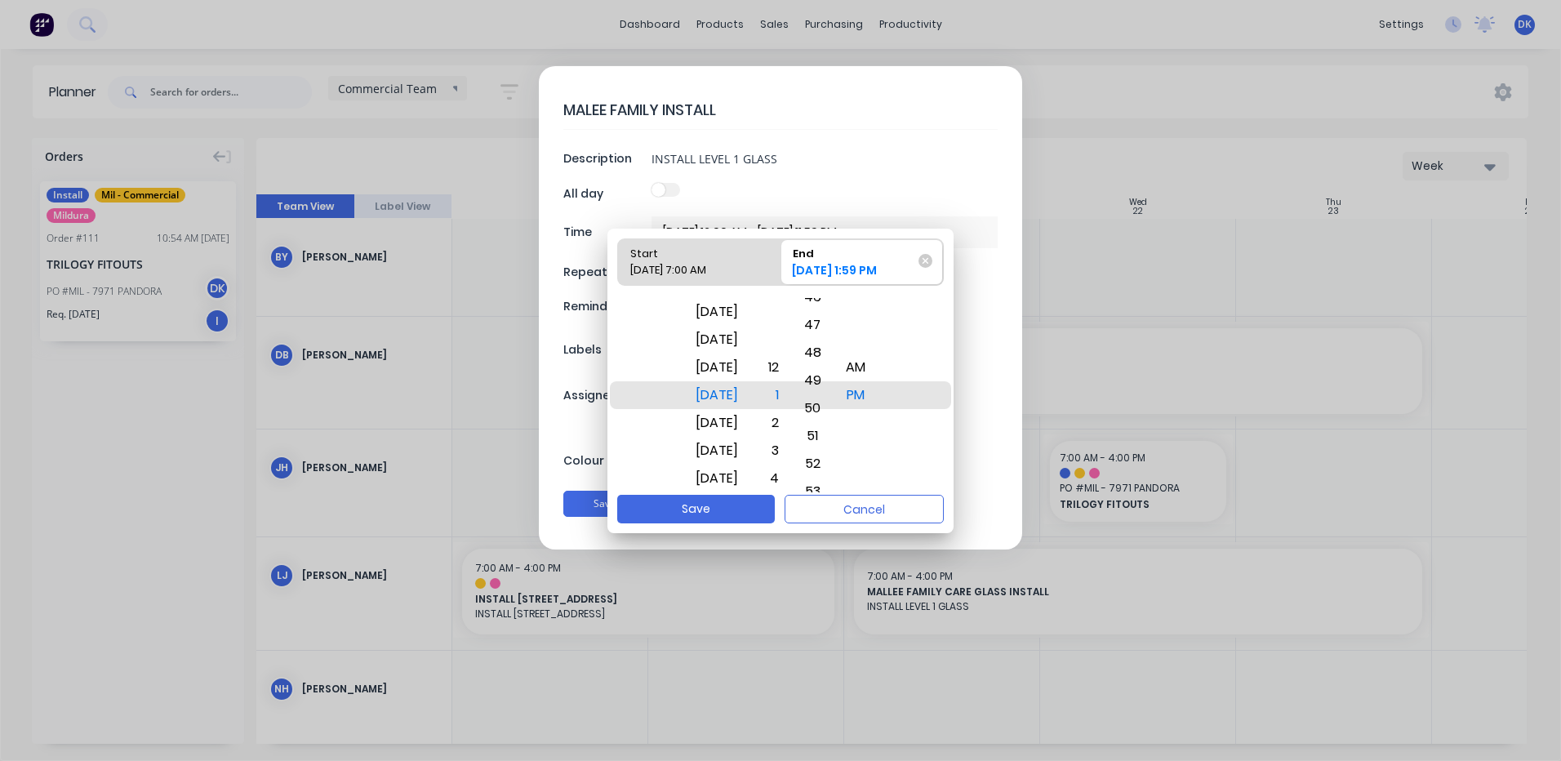
click at [832, 660] on body "dashboard products sales purchasing productivity dashboard products Product Cat…" at bounding box center [780, 380] width 1561 height 761
drag, startPoint x: 830, startPoint y: 451, endPoint x: 847, endPoint y: 636, distance: 186.1
click at [847, 636] on body "dashboard products sales purchasing productivity dashboard products Product Cat…" at bounding box center [780, 380] width 1561 height 761
drag, startPoint x: 826, startPoint y: 394, endPoint x: 824, endPoint y: 610, distance: 215.5
click at [827, 631] on body "dashboard products sales purchasing productivity dashboard products Product Cat…" at bounding box center [780, 380] width 1561 height 761
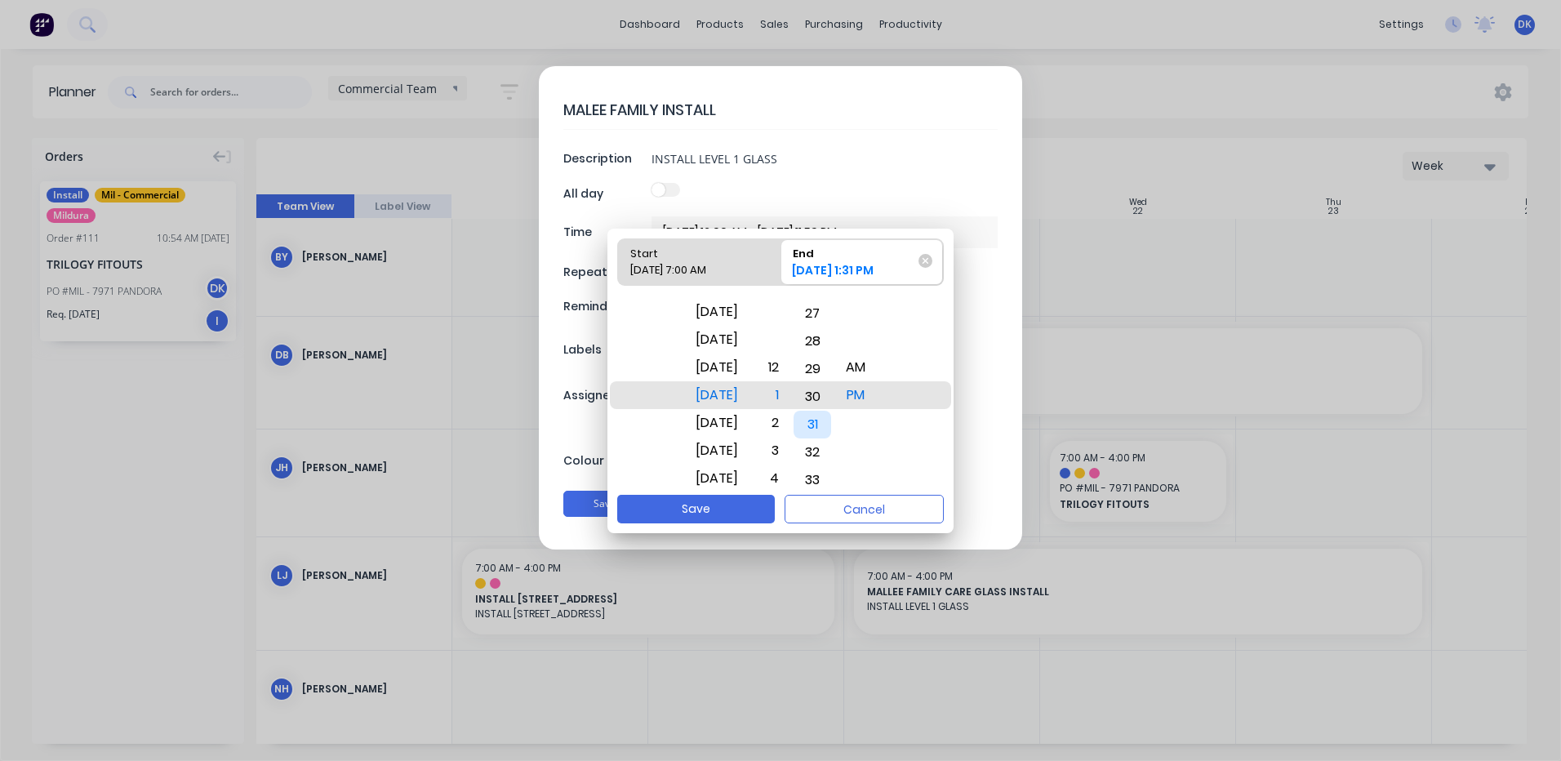
drag, startPoint x: 824, startPoint y: 399, endPoint x: 825, endPoint y: 425, distance: 26.1
click at [825, 425] on div "31" at bounding box center [812, 424] width 38 height 28
click at [691, 517] on button "Save" at bounding box center [696, 509] width 158 height 29
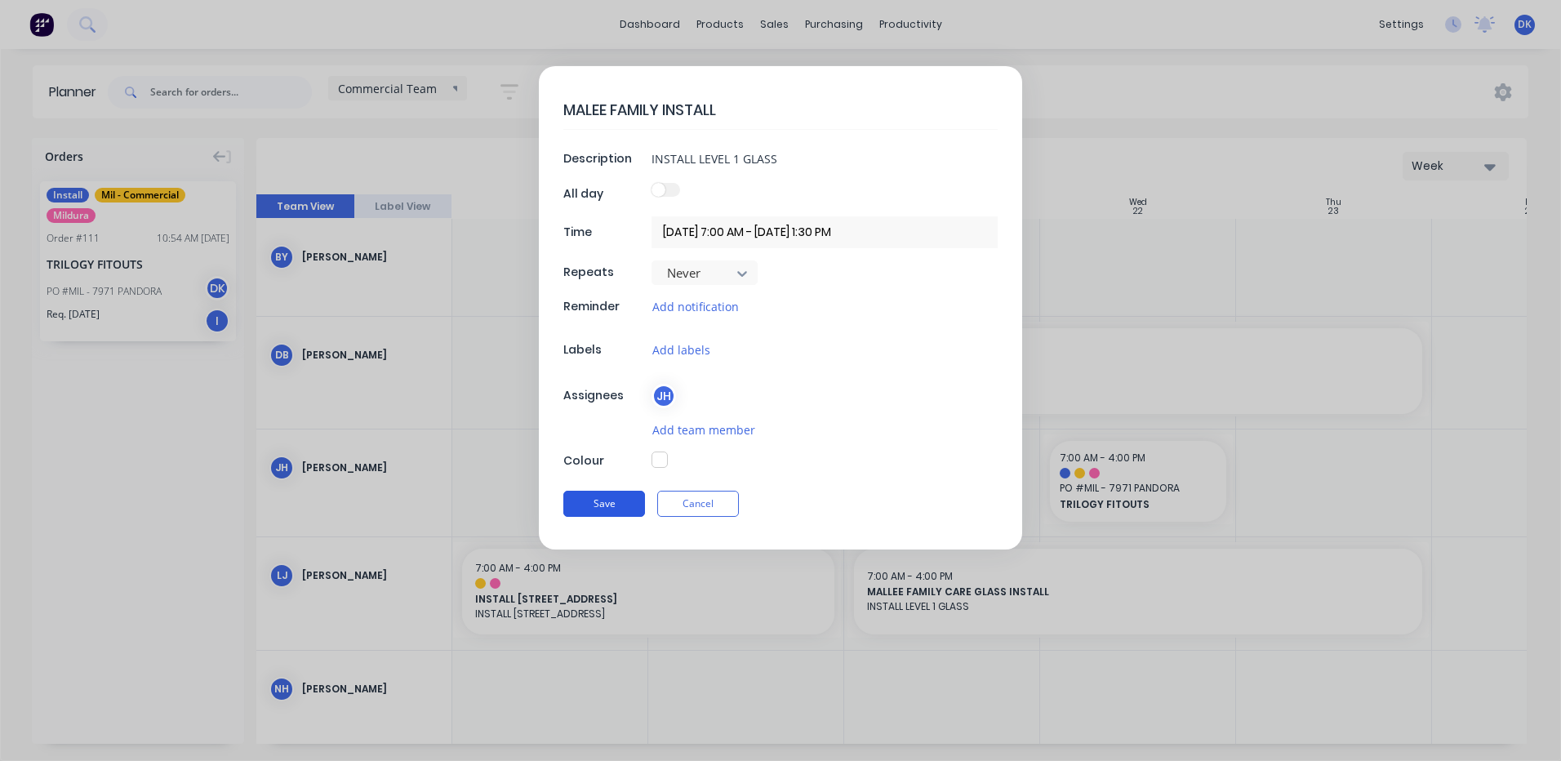
click at [611, 501] on button "Save" at bounding box center [604, 504] width 82 height 26
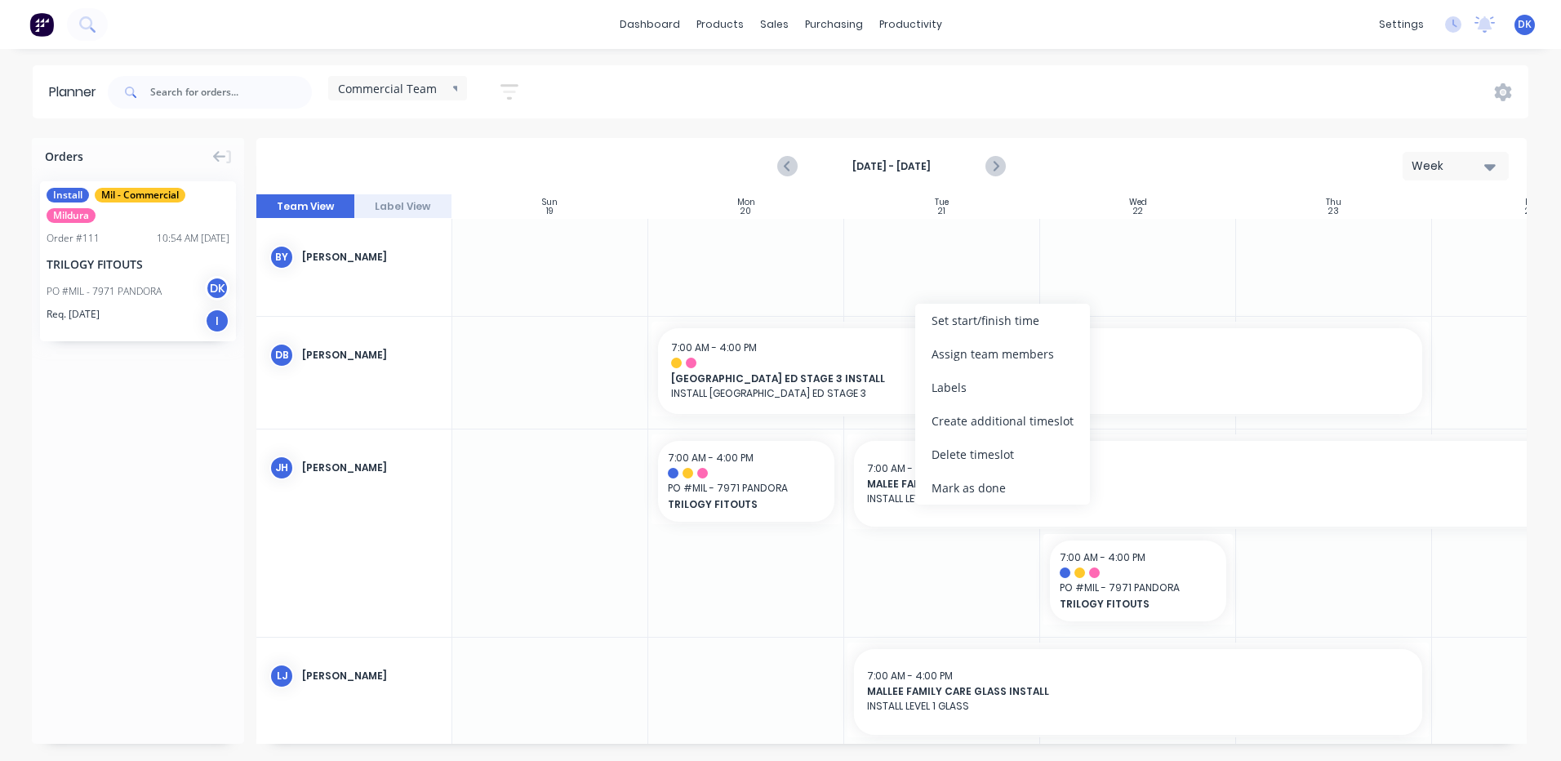
click at [925, 576] on div at bounding box center [942, 532] width 196 height 207
click at [787, 166] on icon "Previous page" at bounding box center [787, 166] width 7 height 13
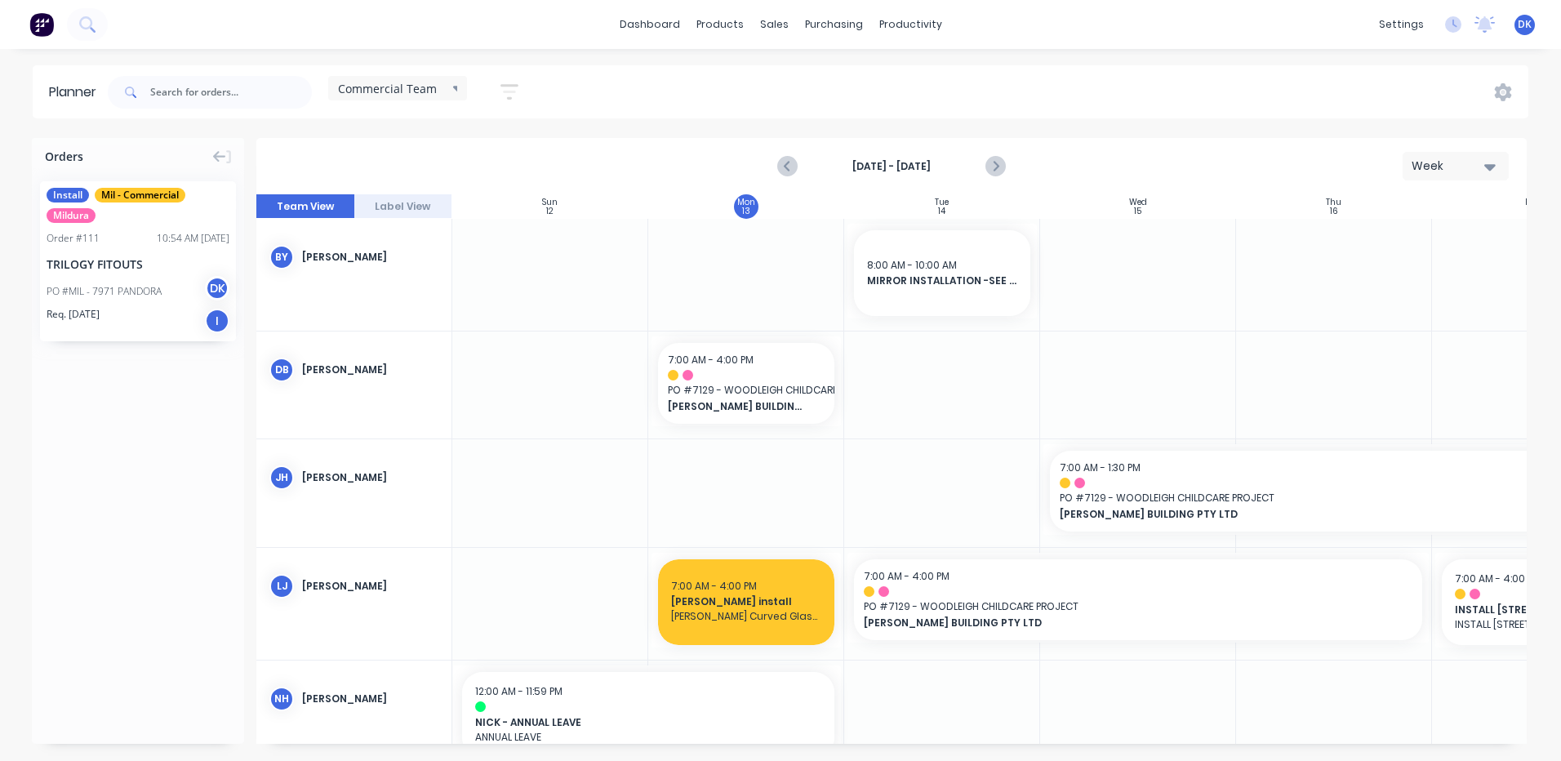
click at [931, 376] on div at bounding box center [942, 384] width 196 height 107
drag, startPoint x: 916, startPoint y: 381, endPoint x: 900, endPoint y: 356, distance: 29.7
drag, startPoint x: 900, startPoint y: 356, endPoint x: 882, endPoint y: 371, distance: 24.4
click at [882, 371] on div at bounding box center [942, 384] width 196 height 107
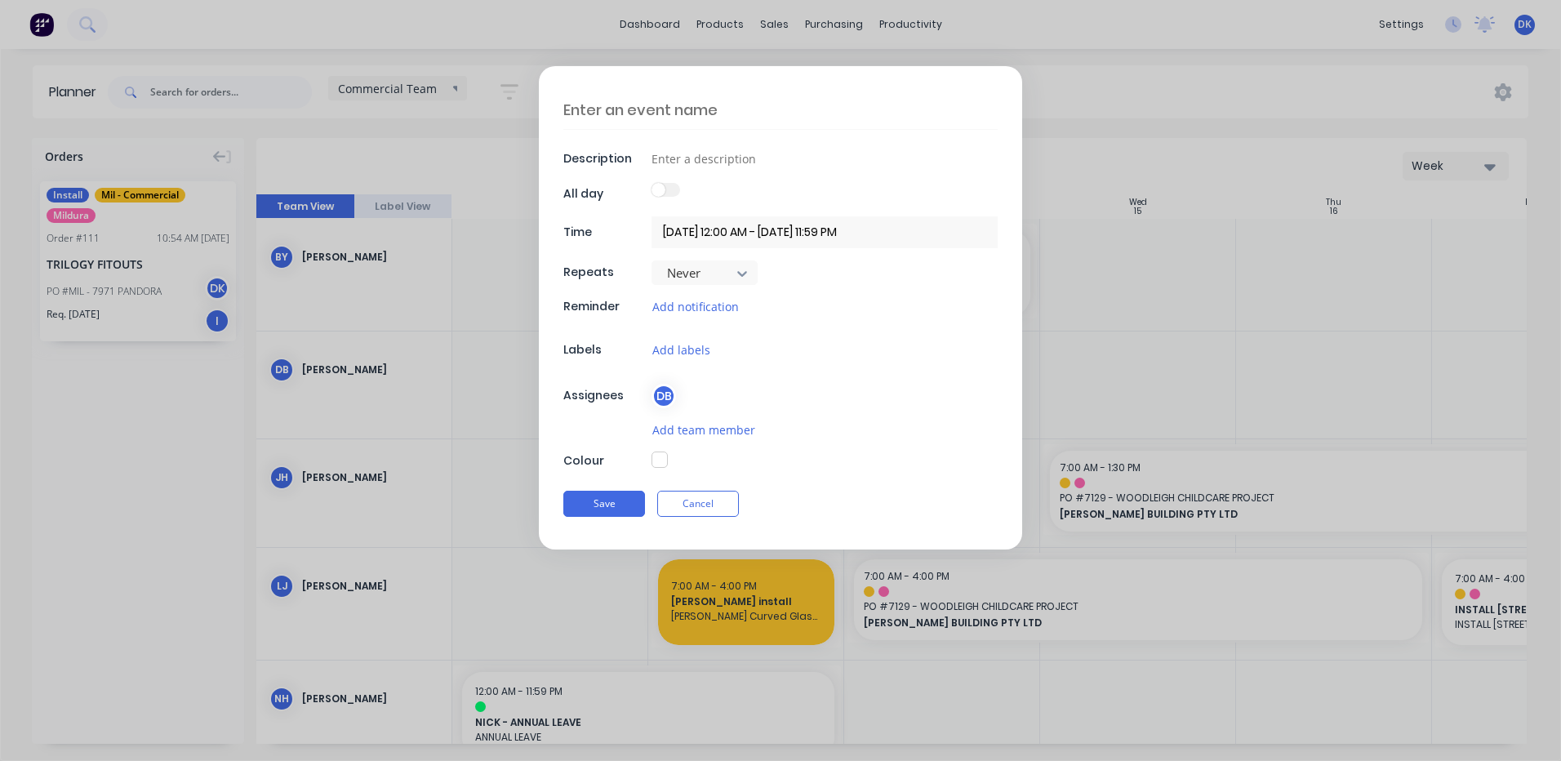
click at [675, 104] on textarea at bounding box center [780, 110] width 434 height 38
click at [687, 157] on input at bounding box center [824, 158] width 346 height 24
click at [704, 234] on input "14/10/2025 12:00 AM - 14/10/2025 11:59 PM" at bounding box center [824, 232] width 346 height 32
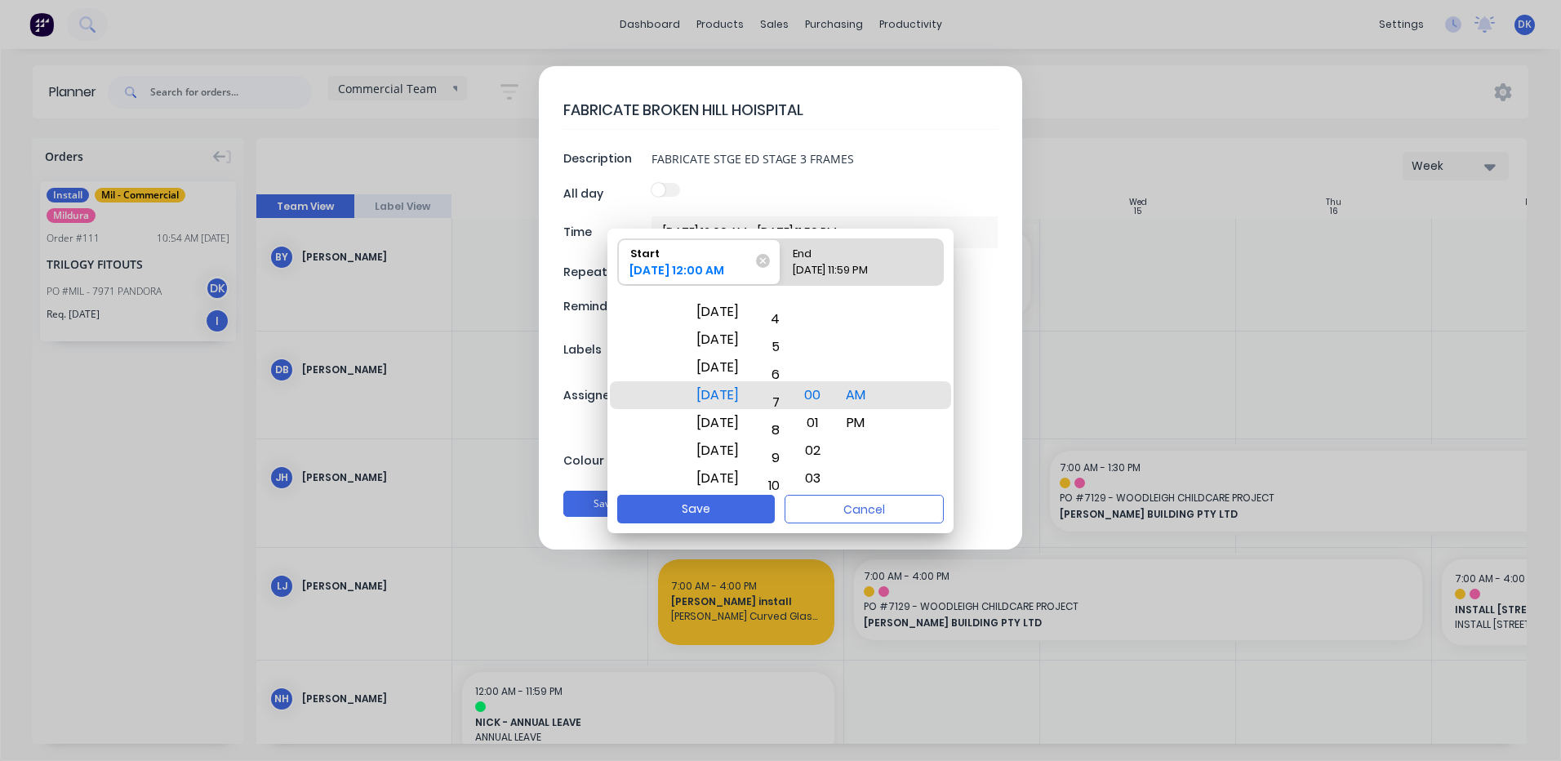
drag, startPoint x: 788, startPoint y: 393, endPoint x: 793, endPoint y: 207, distance: 187.0
click at [793, 207] on body "dashboard products sales purchasing productivity dashboard products Product Cat…" at bounding box center [780, 380] width 1561 height 761
click at [839, 261] on span "End 14/10/2025 11:59 PM" at bounding box center [861, 262] width 162 height 46
click at [781, 261] on input "End 14/10/2025 11:59 PM" at bounding box center [780, 262] width 1 height 46
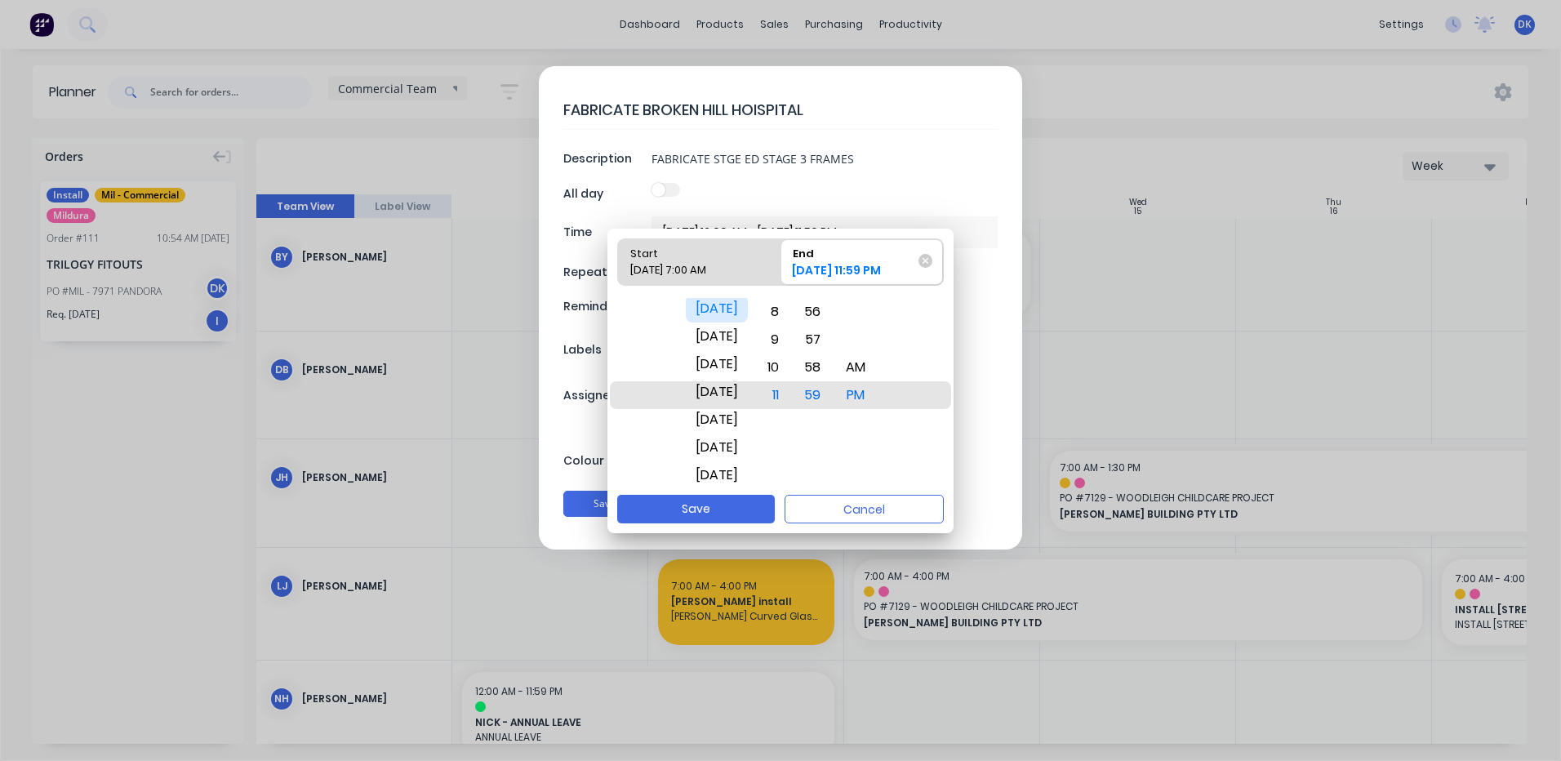
drag, startPoint x: 727, startPoint y: 392, endPoint x: 713, endPoint y: 307, distance: 85.9
click at [713, 307] on div "[DATE]" at bounding box center [717, 309] width 62 height 28
drag, startPoint x: 792, startPoint y: 389, endPoint x: 782, endPoint y: 668, distance: 279.4
click at [782, 668] on body "dashboard products sales purchasing productivity dashboard products Product Cat…" at bounding box center [780, 380] width 1561 height 761
drag, startPoint x: 832, startPoint y: 391, endPoint x: 820, endPoint y: 691, distance: 300.7
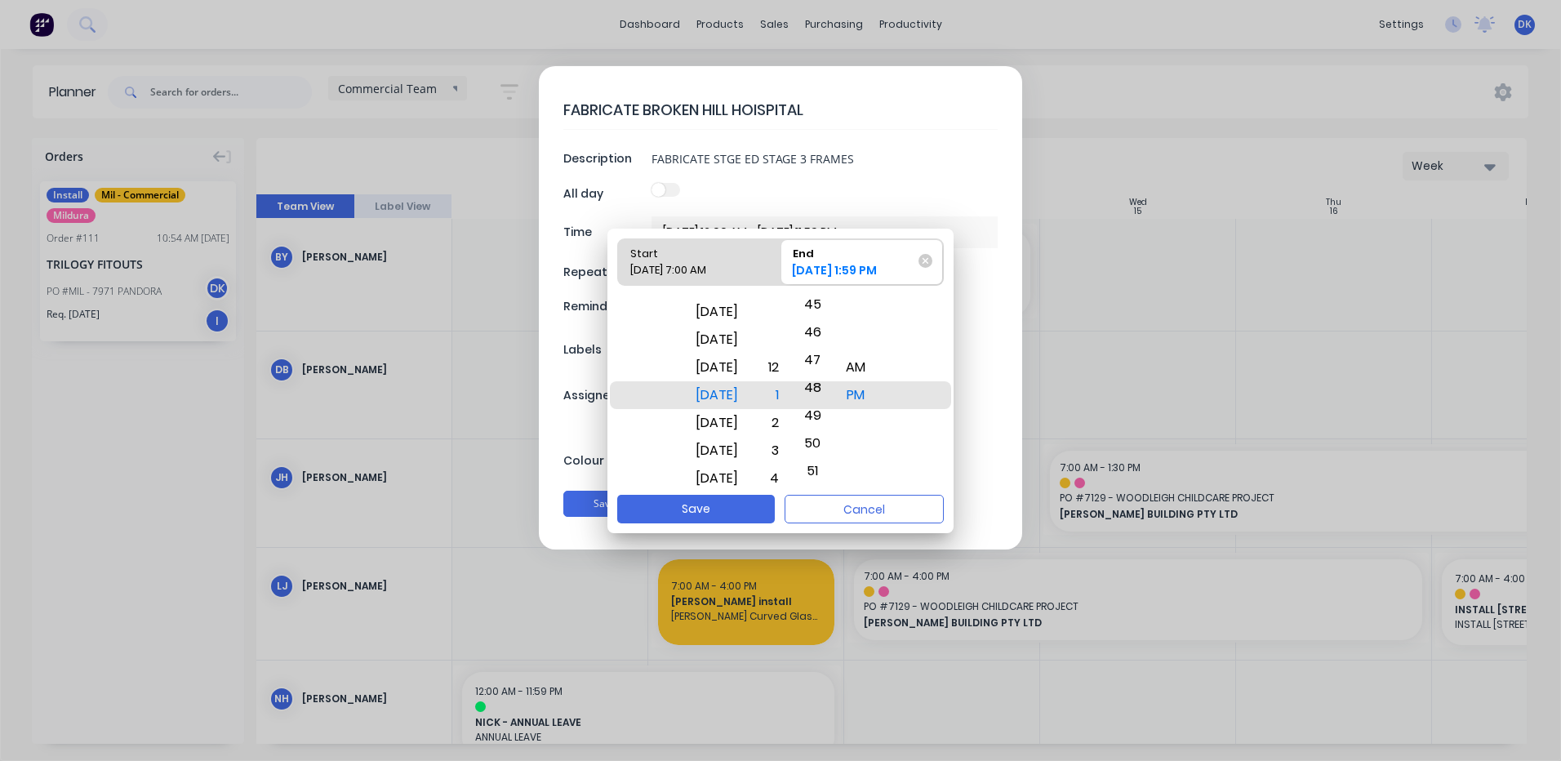
click at [821, 692] on body "dashboard products sales purchasing productivity dashboard products Product Cat…" at bounding box center [780, 380] width 1561 height 761
drag, startPoint x: 834, startPoint y: 433, endPoint x: 828, endPoint y: 616, distance: 183.0
click at [830, 634] on body "dashboard products sales purchasing productivity dashboard products Product Cat…" at bounding box center [780, 380] width 1561 height 761
drag, startPoint x: 835, startPoint y: 406, endPoint x: 820, endPoint y: 626, distance: 220.9
click at [820, 626] on body "dashboard products sales purchasing productivity dashboard products Product Cat…" at bounding box center [780, 380] width 1561 height 761
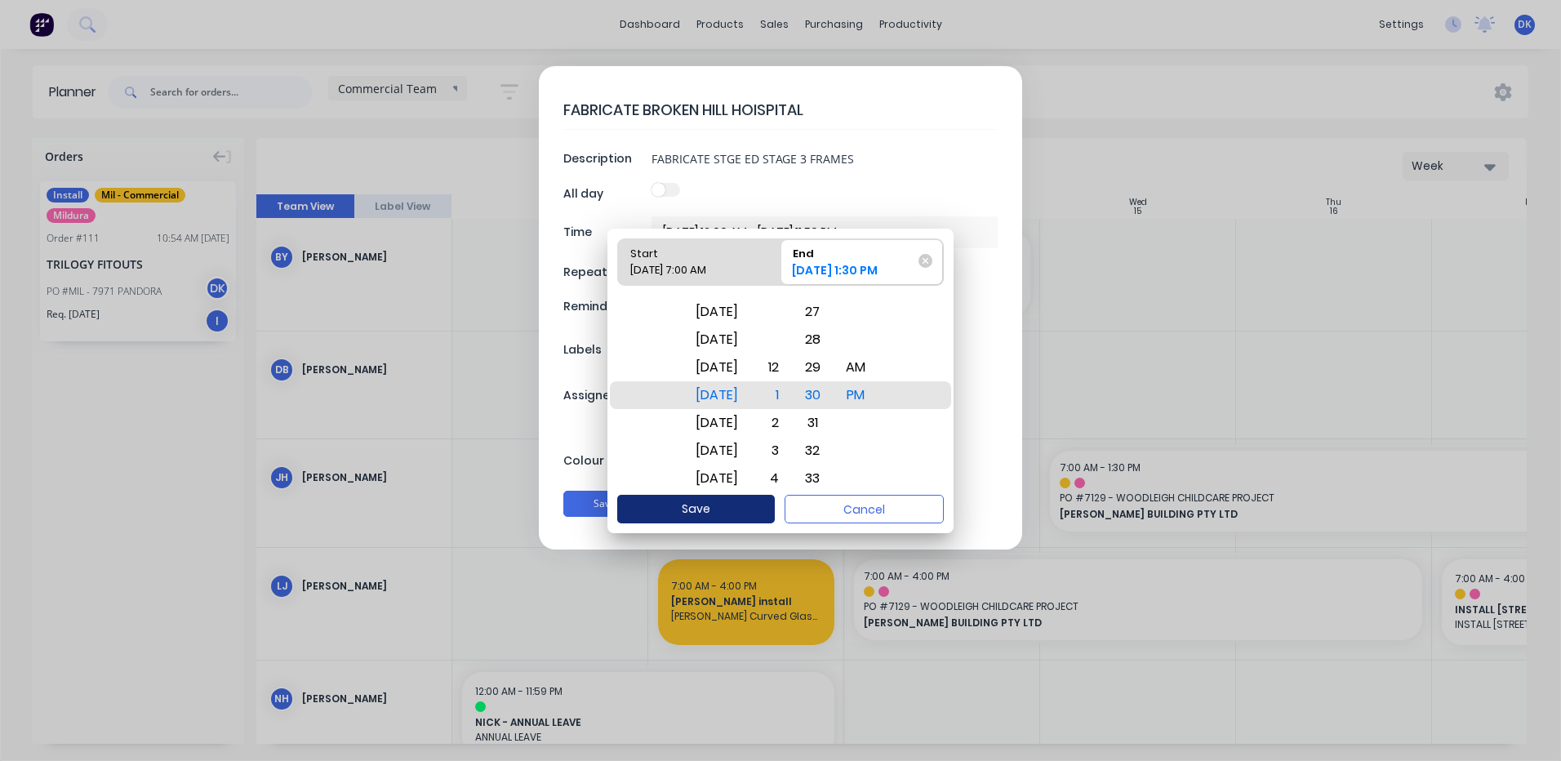
click at [700, 506] on button "Save" at bounding box center [696, 509] width 158 height 29
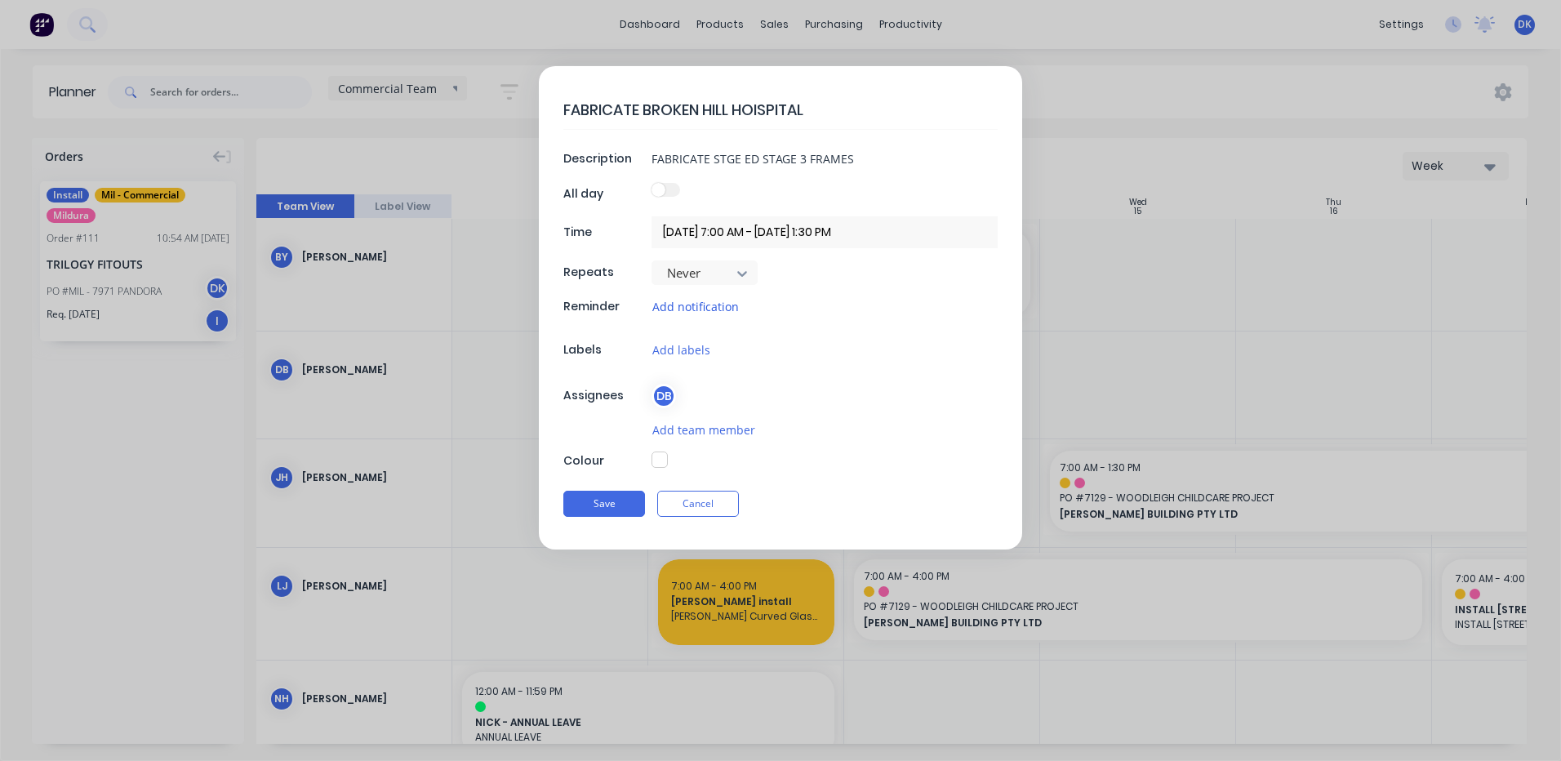
click at [681, 304] on button "Add notification" at bounding box center [695, 306] width 88 height 19
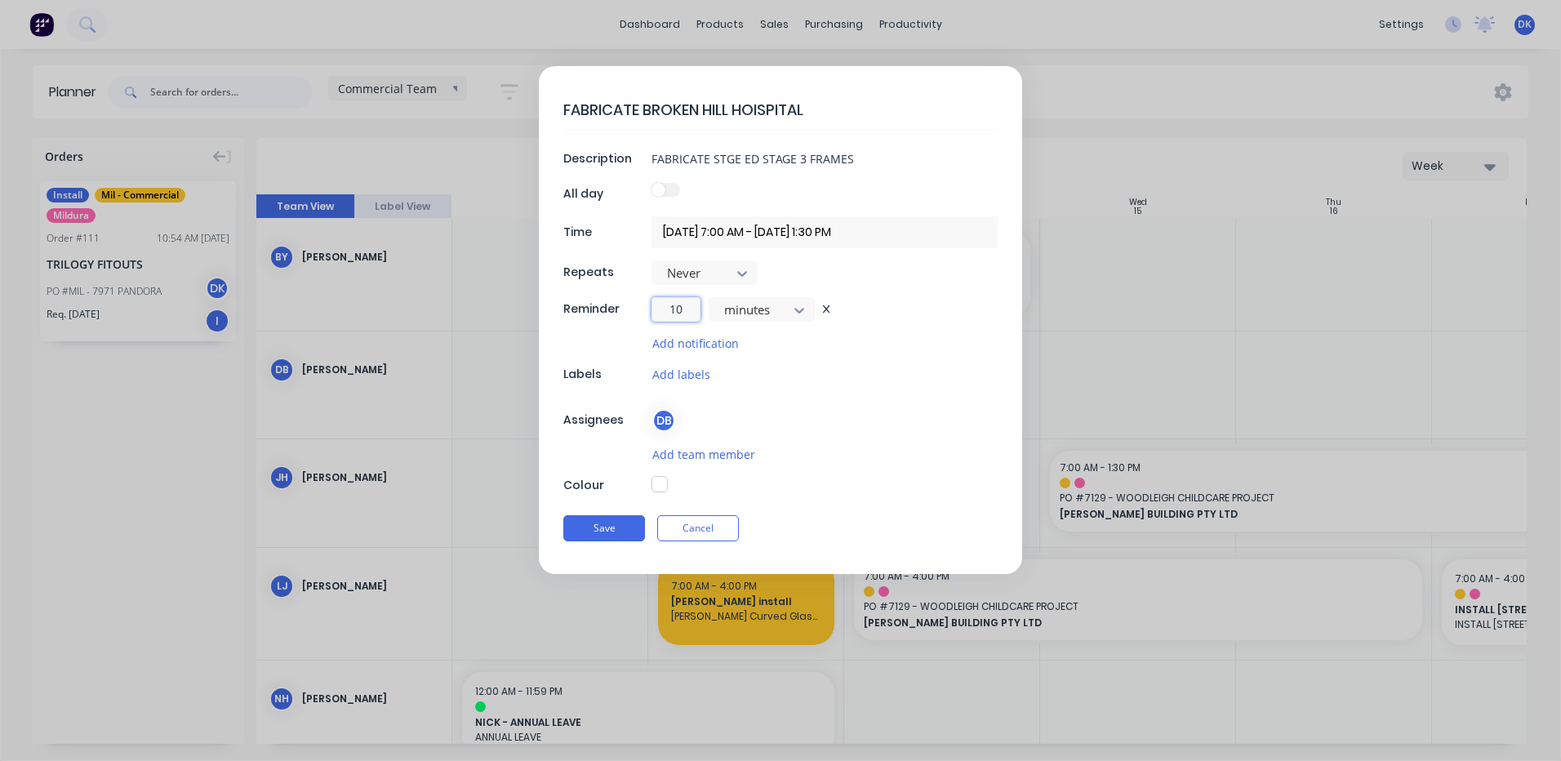
drag, startPoint x: 688, startPoint y: 307, endPoint x: 636, endPoint y: 317, distance: 53.2
click at [636, 317] on div "Reminder 10 minutes" at bounding box center [780, 309] width 434 height 24
click at [601, 522] on button "Save" at bounding box center [604, 528] width 82 height 26
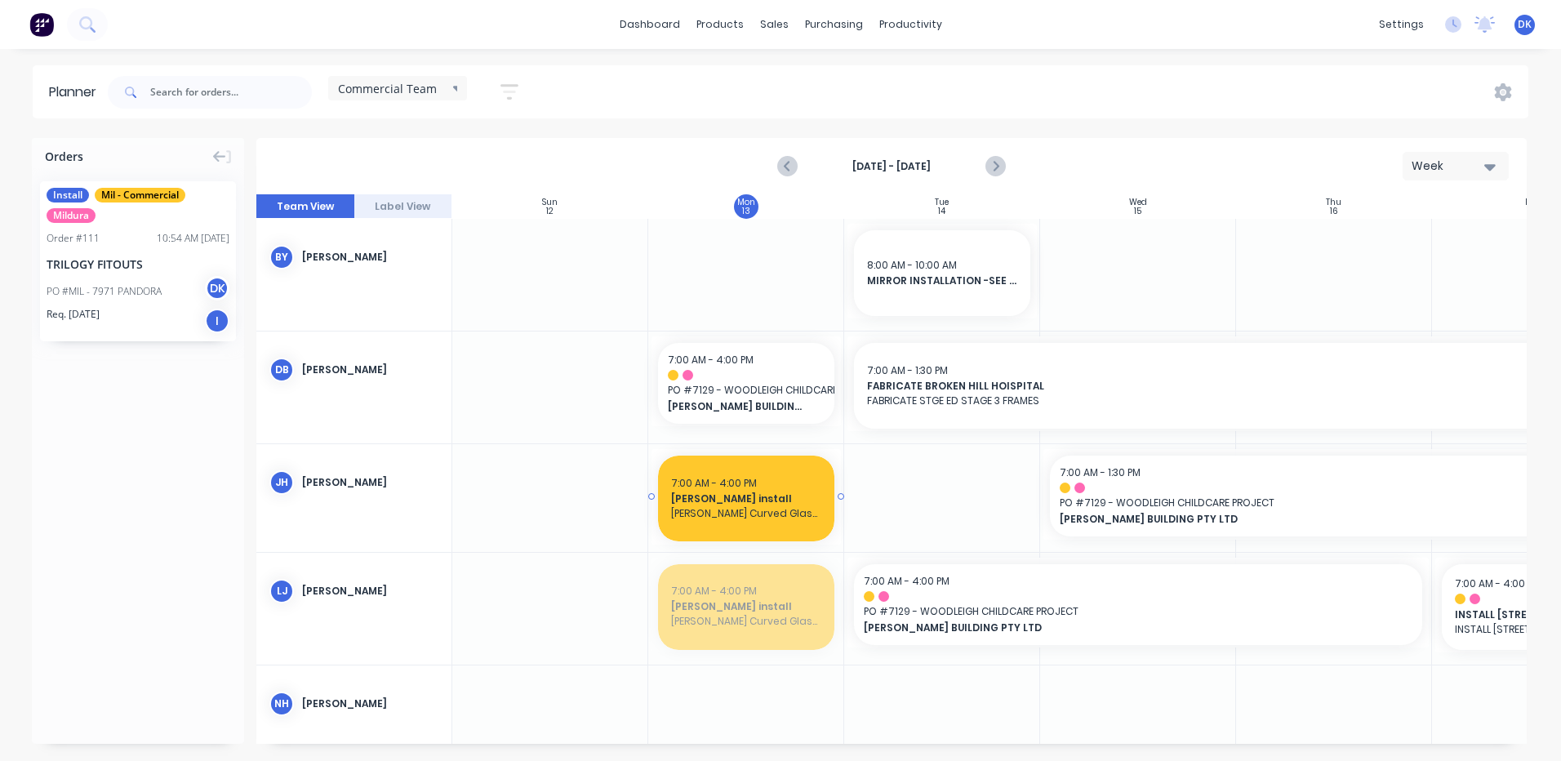
drag, startPoint x: 720, startPoint y: 596, endPoint x: 716, endPoint y: 501, distance: 94.8
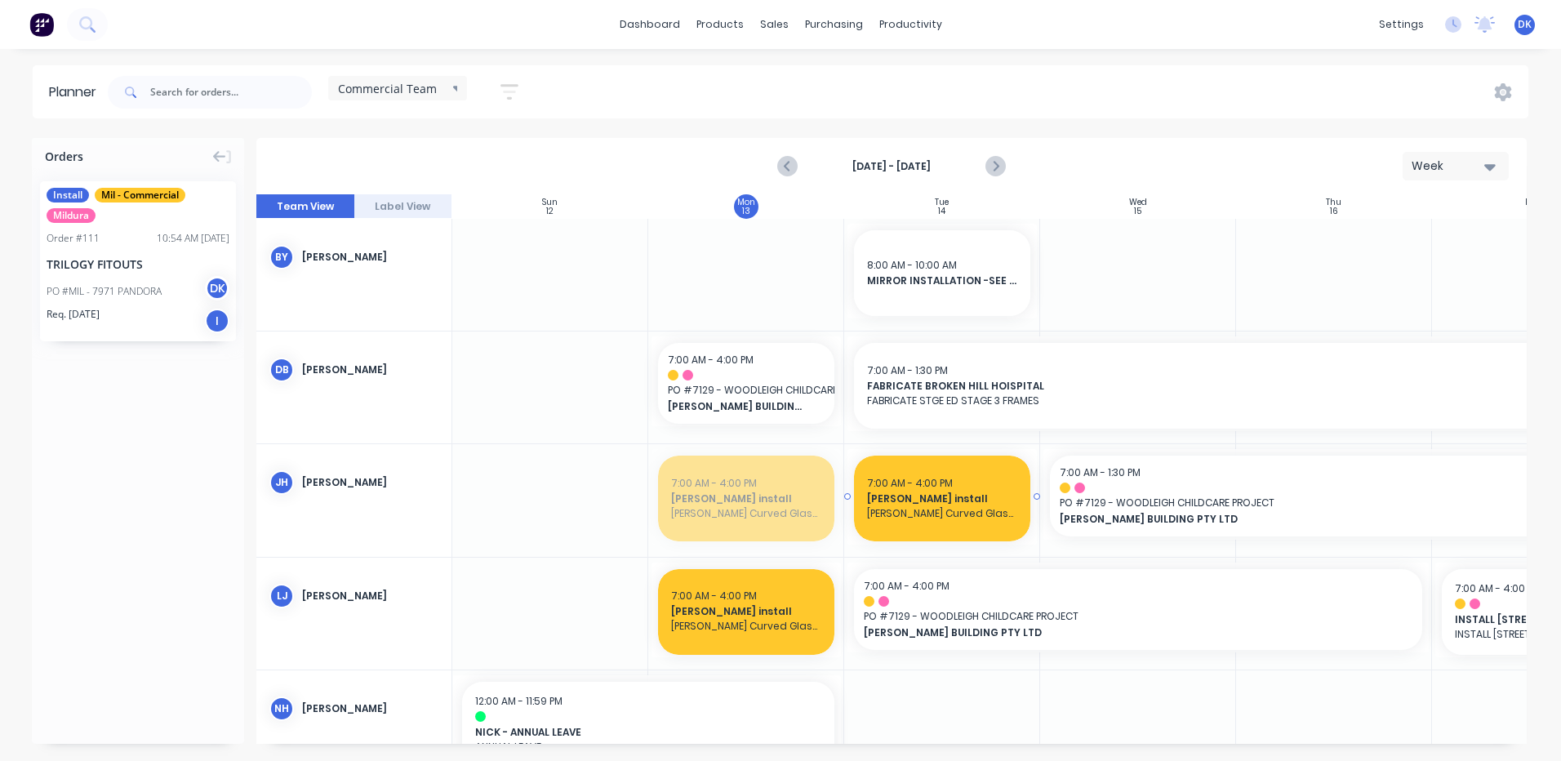
drag, startPoint x: 736, startPoint y: 490, endPoint x: 946, endPoint y: 495, distance: 210.7
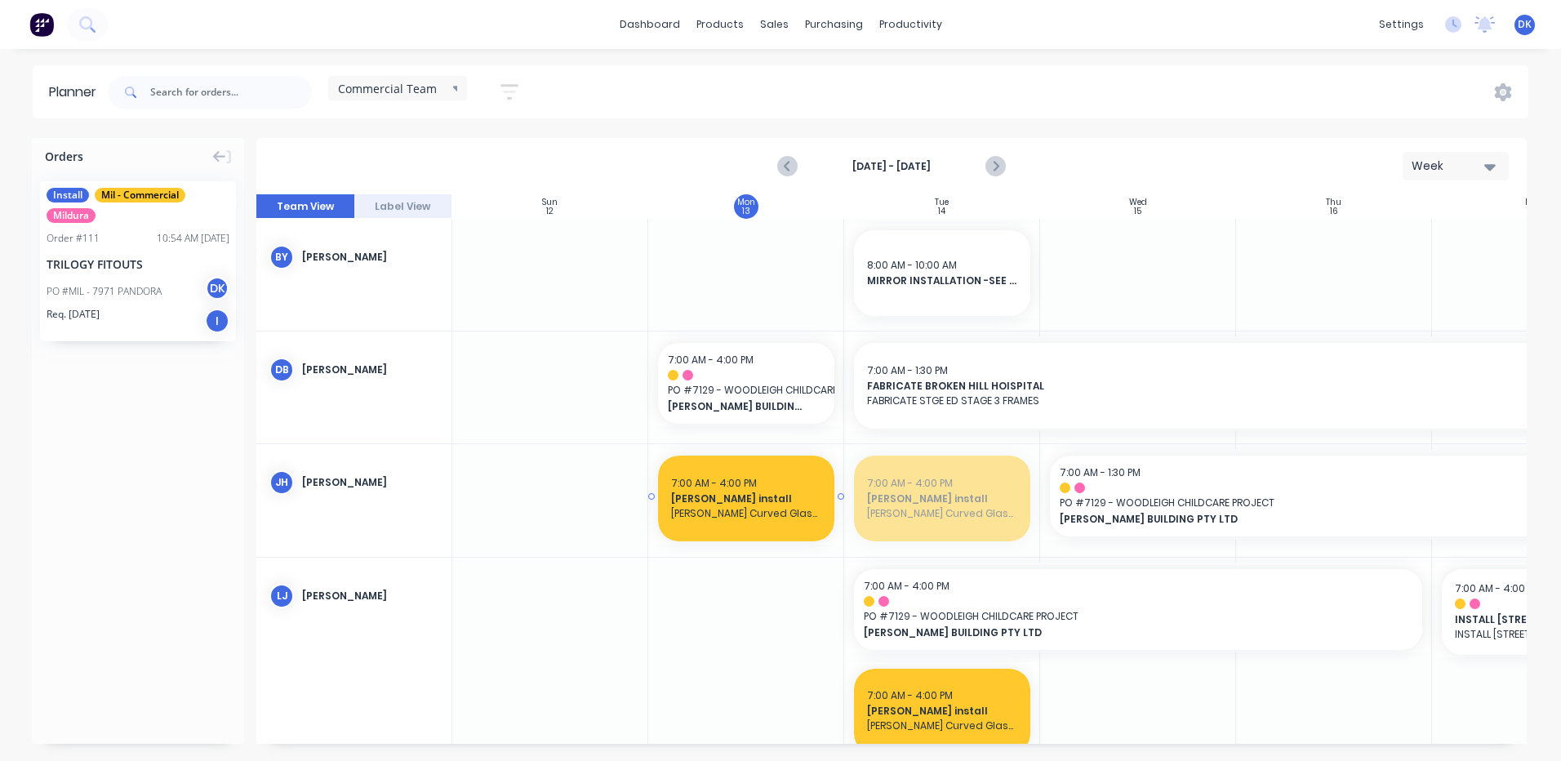
drag, startPoint x: 947, startPoint y: 494, endPoint x: 761, endPoint y: 493, distance: 186.1
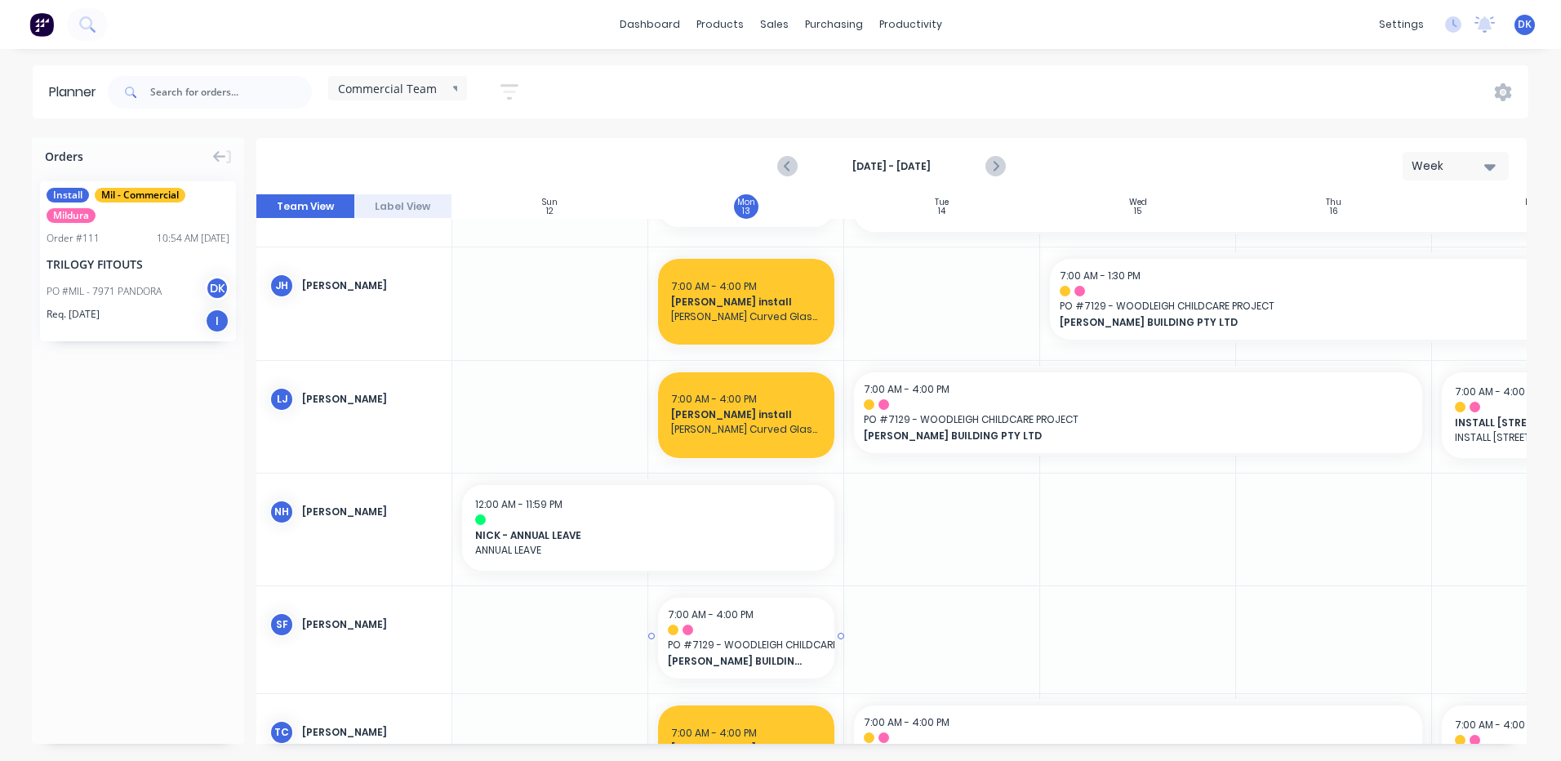
scroll to position [33, 0]
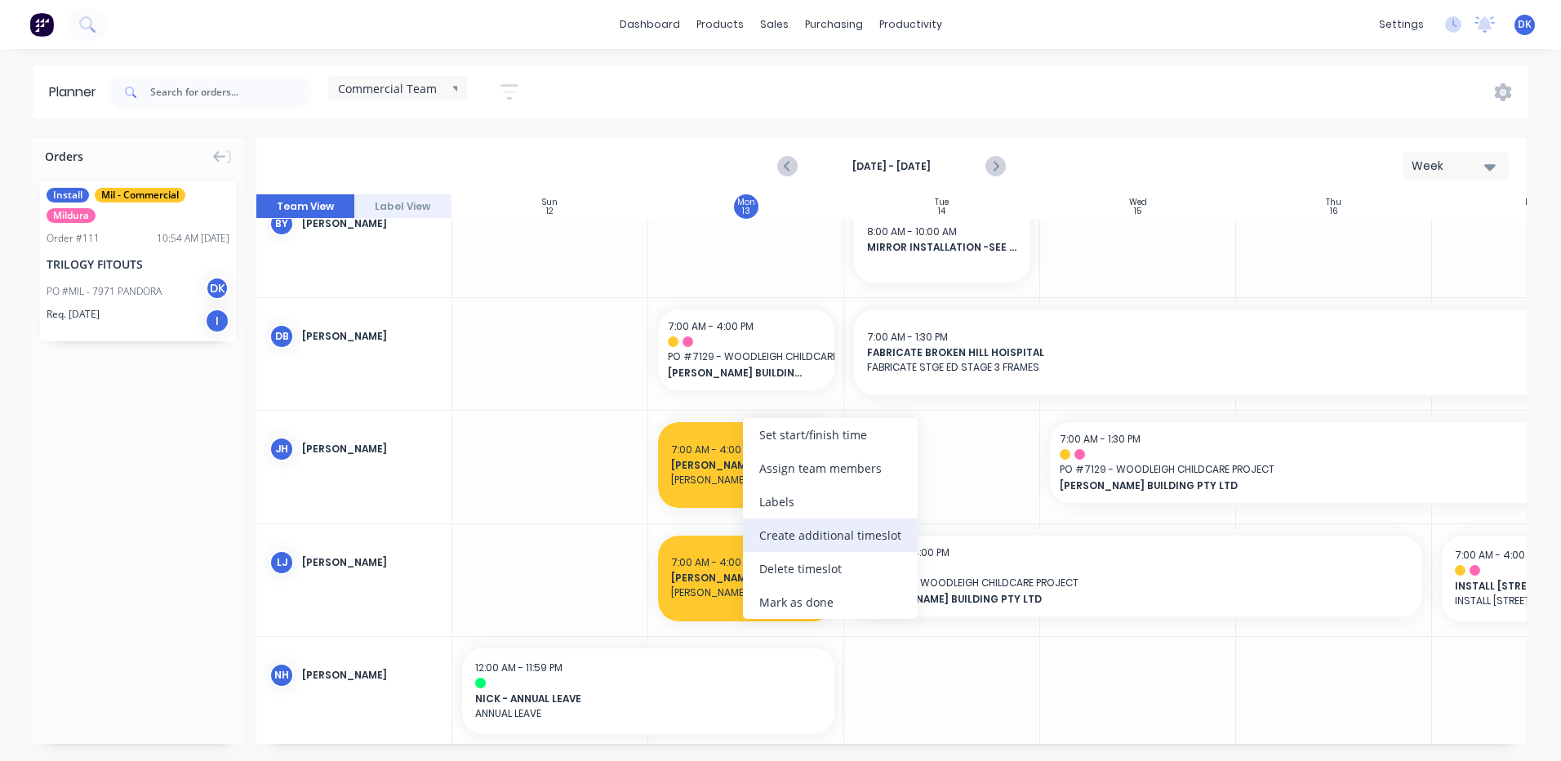
click at [794, 536] on div "Create additional timeslot" at bounding box center [830, 534] width 175 height 33
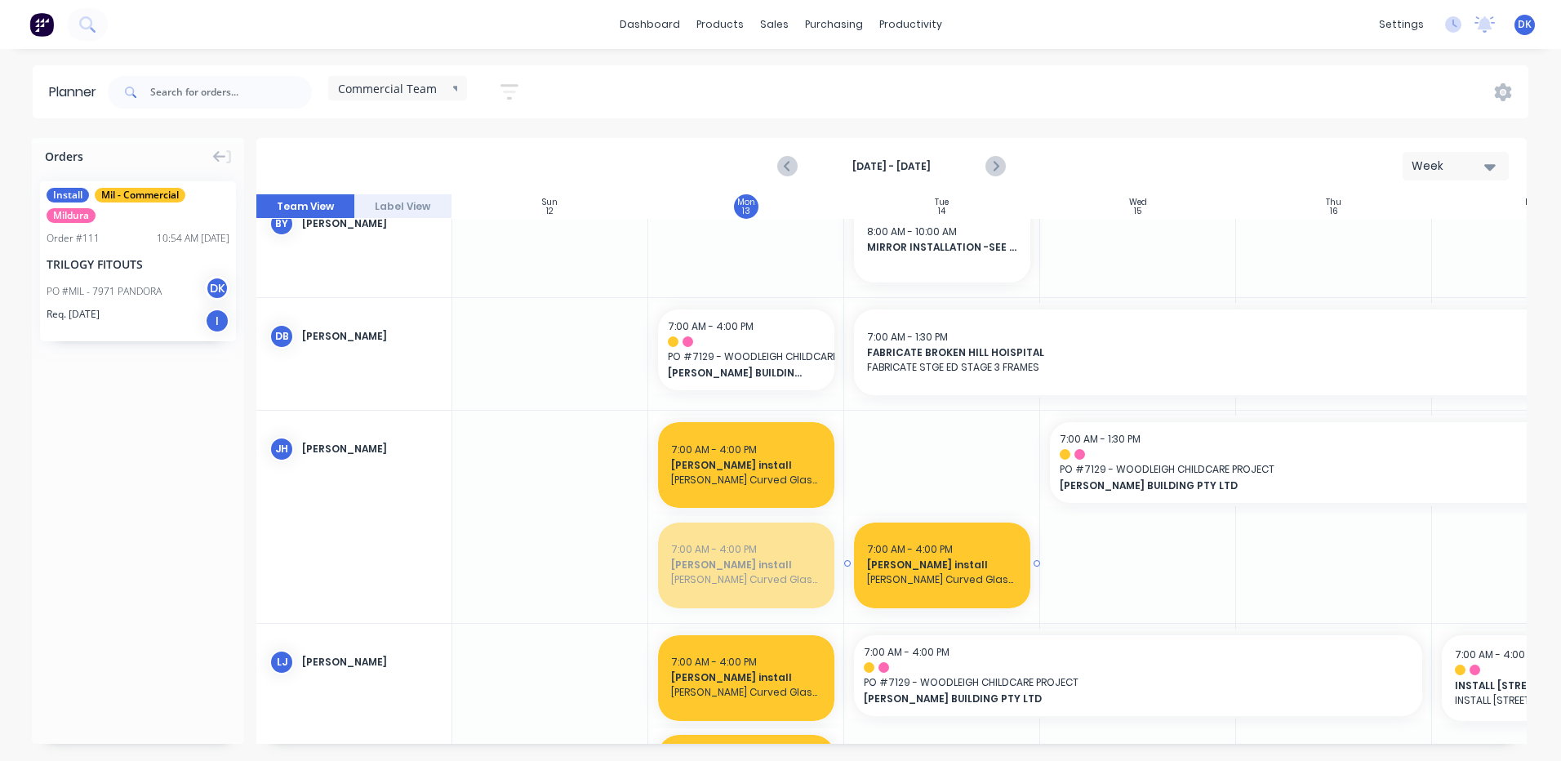
drag, startPoint x: 727, startPoint y: 562, endPoint x: 934, endPoint y: 467, distance: 228.3
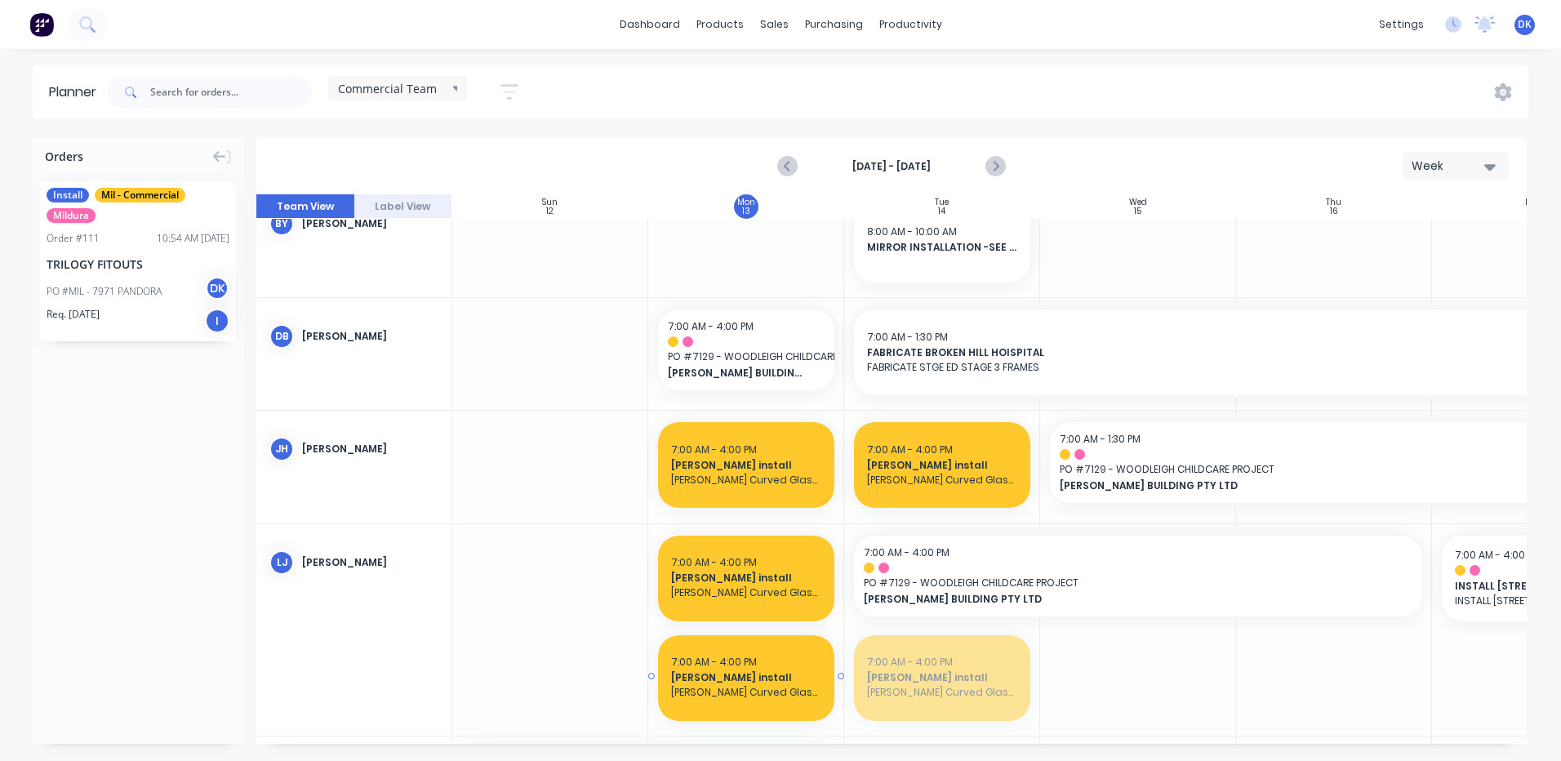
drag, startPoint x: 913, startPoint y: 690, endPoint x: 771, endPoint y: 687, distance: 142.1
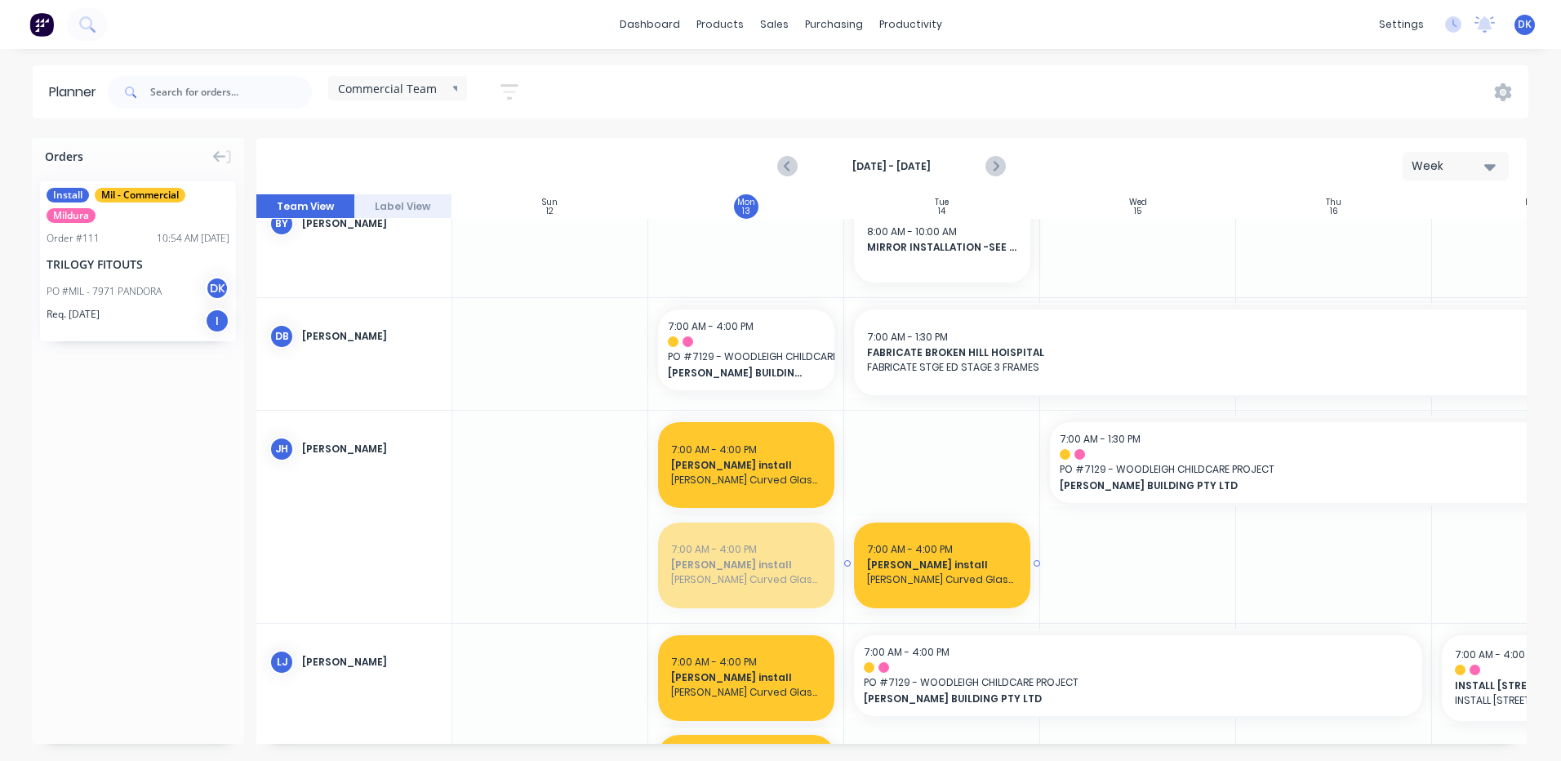
drag, startPoint x: 736, startPoint y: 575, endPoint x: 917, endPoint y: 482, distance: 203.7
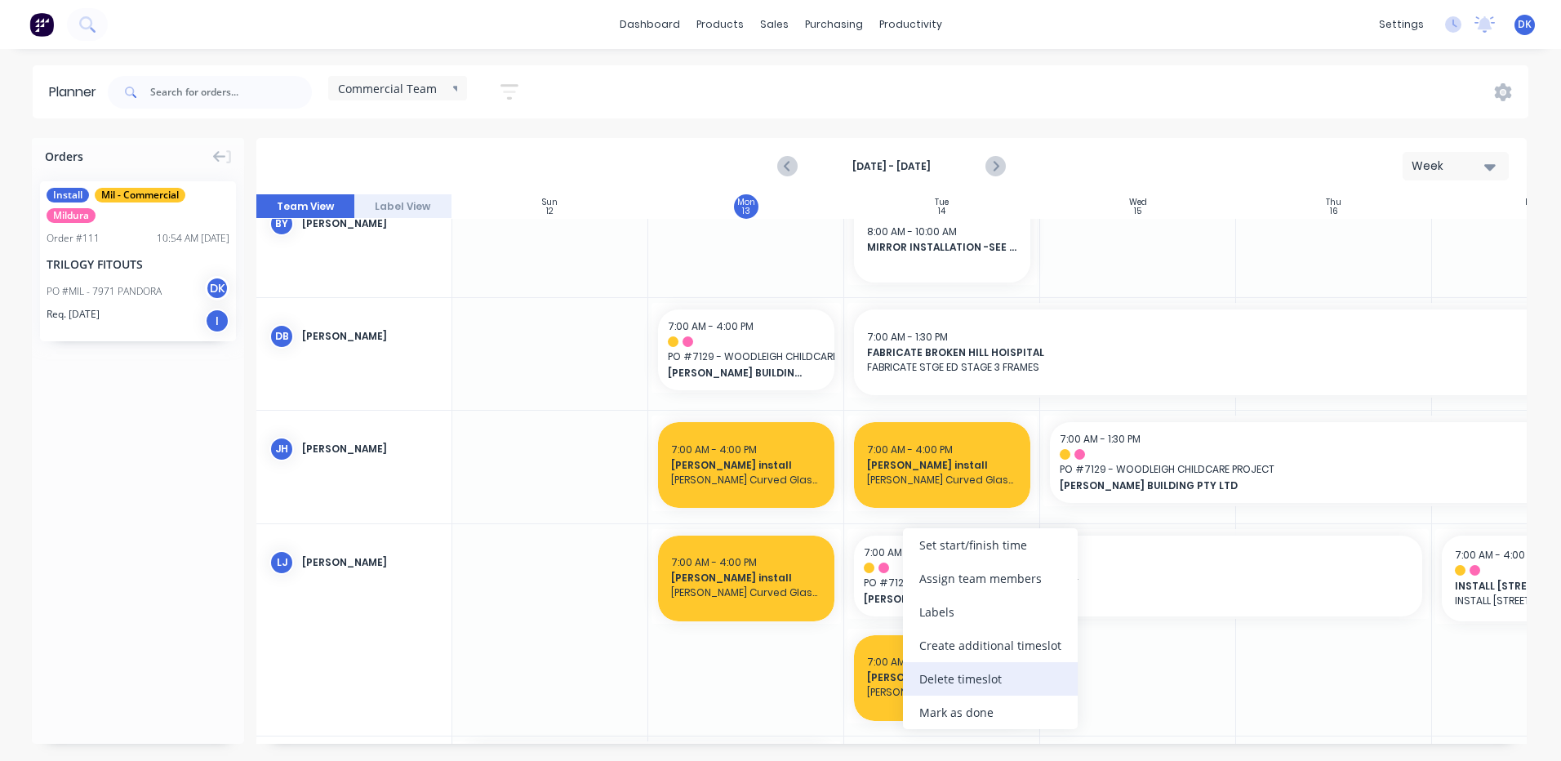
click at [925, 678] on div "Delete timeslot" at bounding box center [990, 678] width 175 height 33
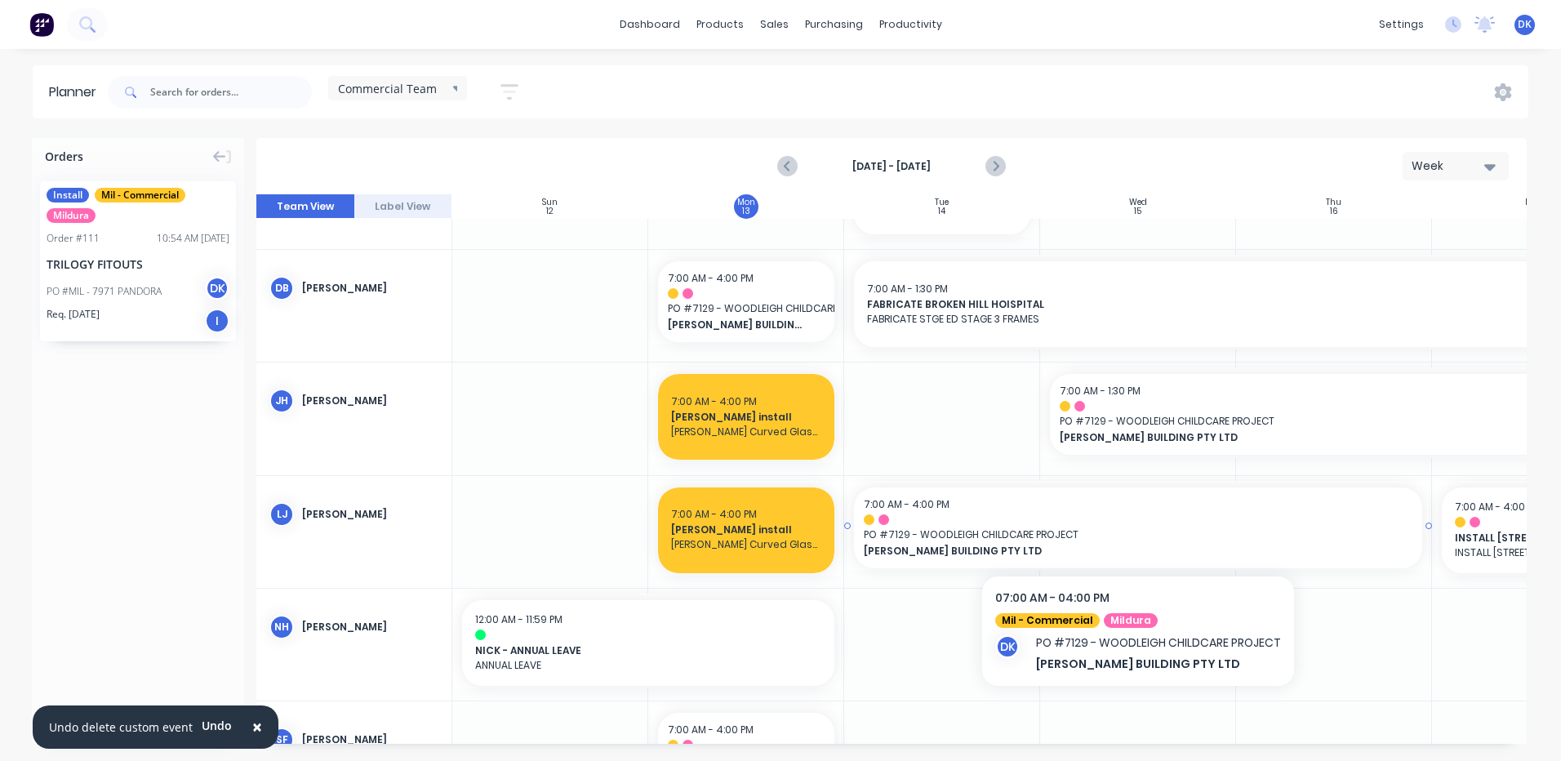
scroll to position [245, 0]
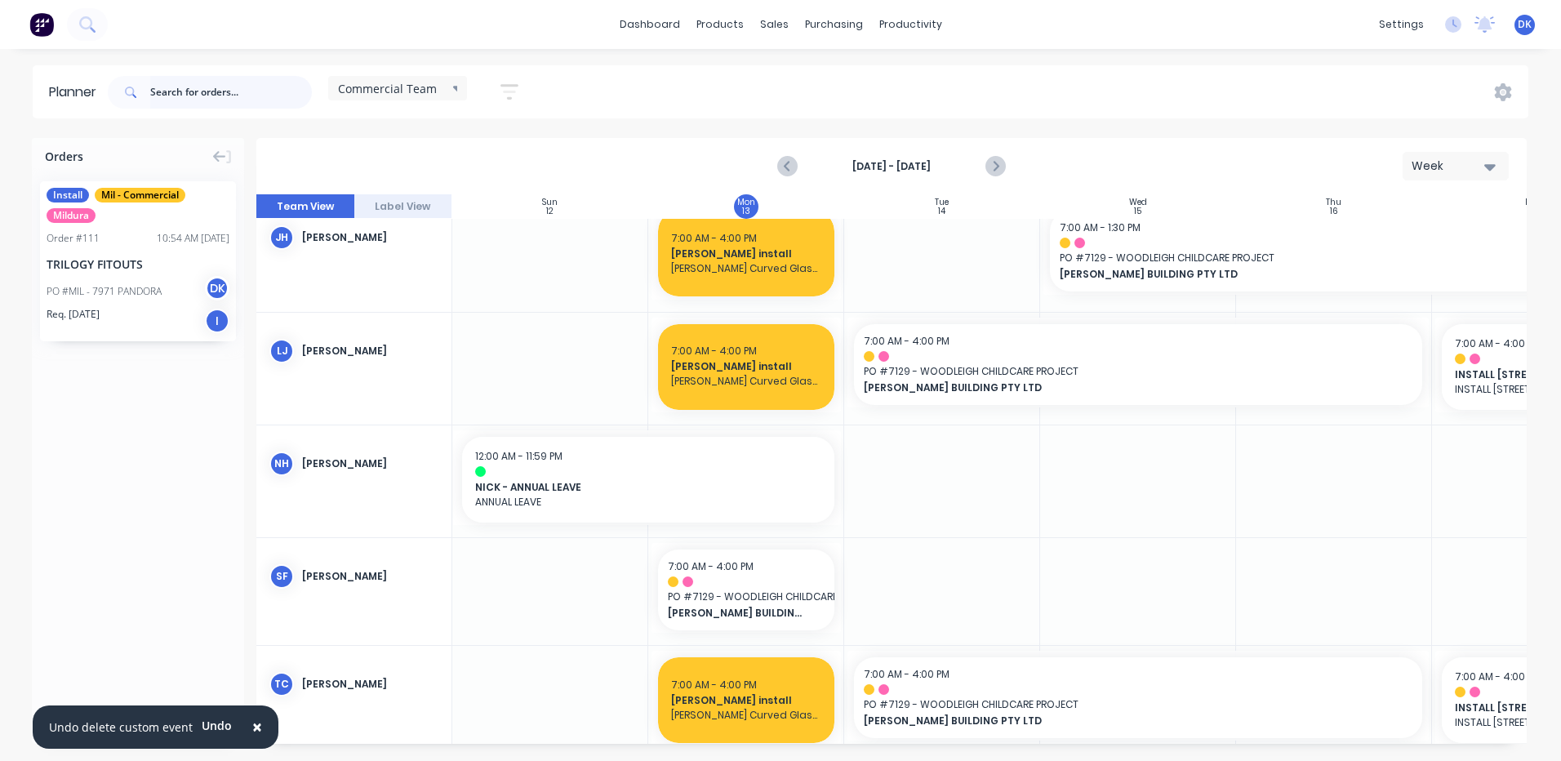
click at [194, 92] on input "text" at bounding box center [231, 92] width 162 height 33
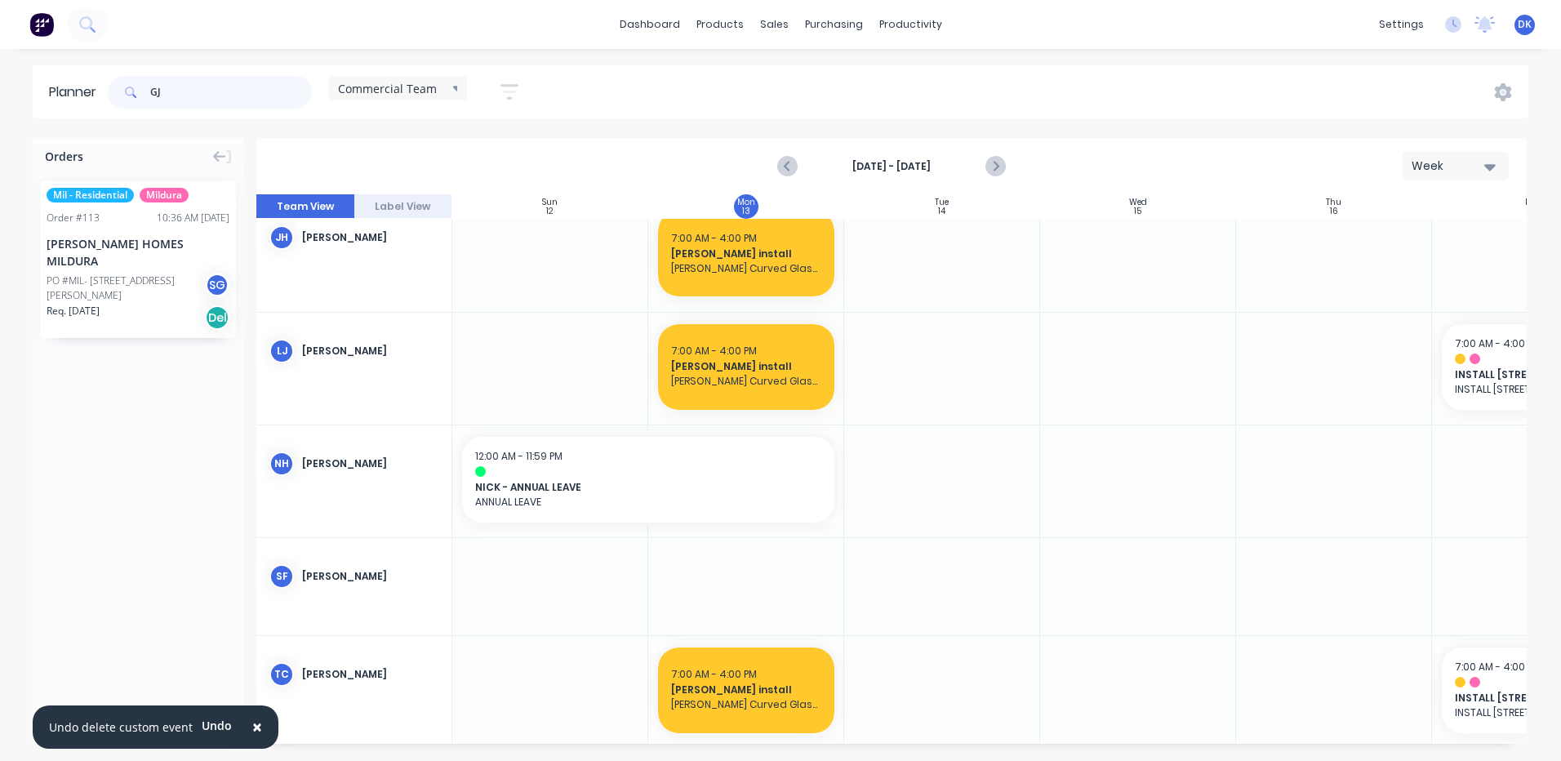
drag, startPoint x: 174, startPoint y: 91, endPoint x: 146, endPoint y: 96, distance: 28.1
click at [146, 96] on div "GJ" at bounding box center [210, 92] width 204 height 33
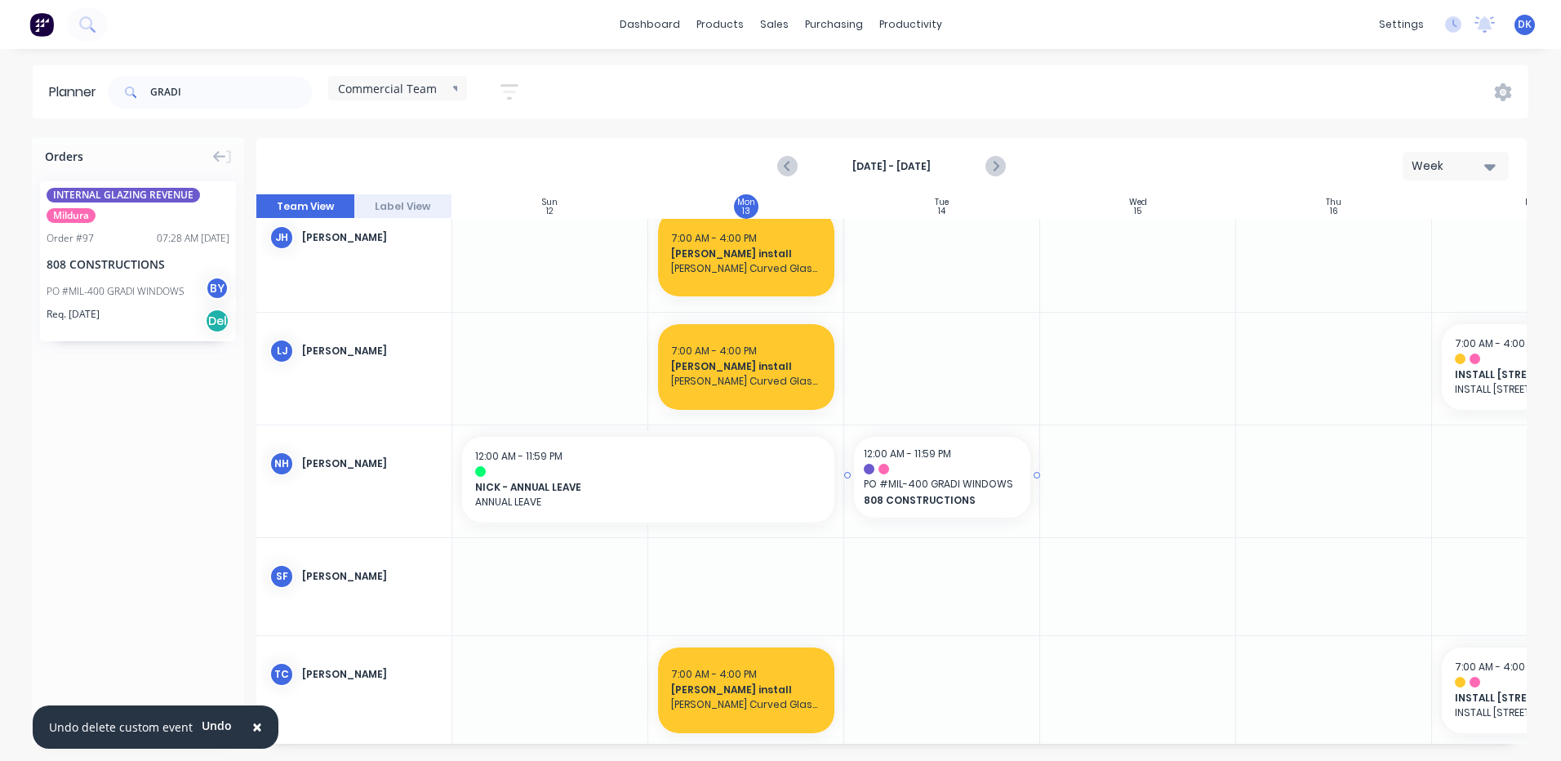
drag, startPoint x: 120, startPoint y: 250, endPoint x: 936, endPoint y: 460, distance: 842.3
click at [941, 471] on div at bounding box center [942, 469] width 157 height 11
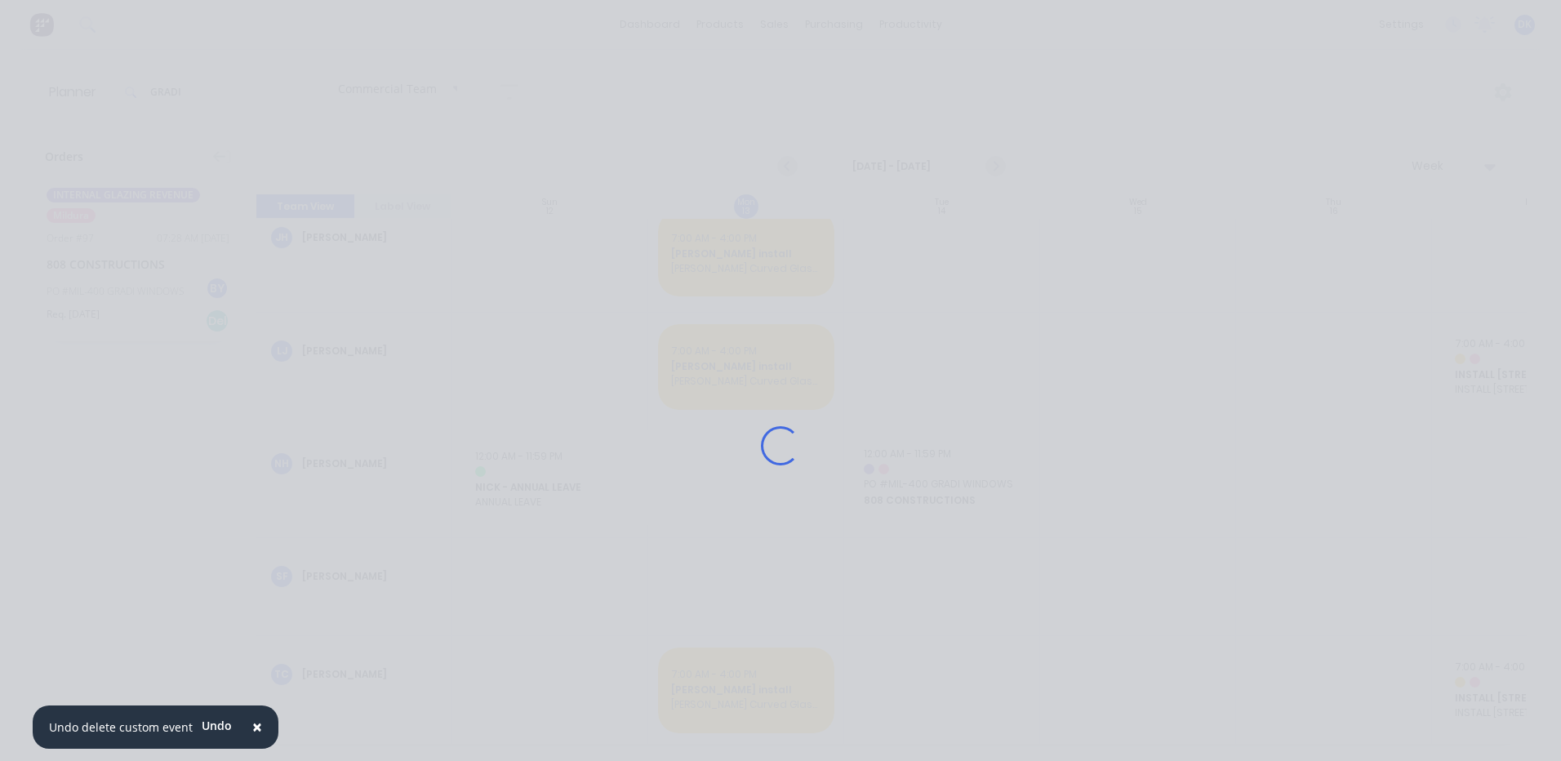
click at [941, 471] on div "Loading..." at bounding box center [780, 445] width 1306 height 761
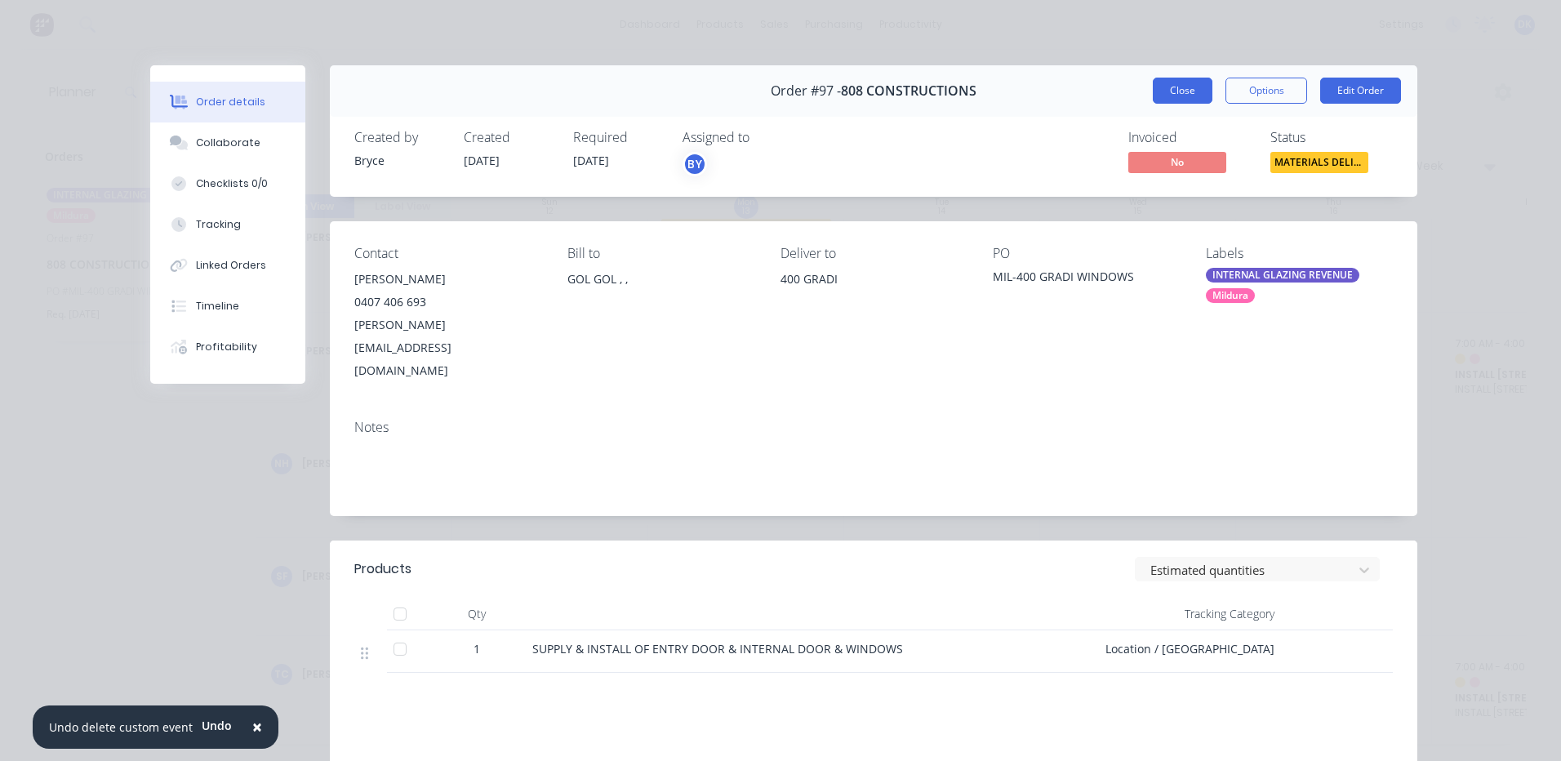
click at [1177, 87] on button "Close" at bounding box center [1183, 91] width 60 height 26
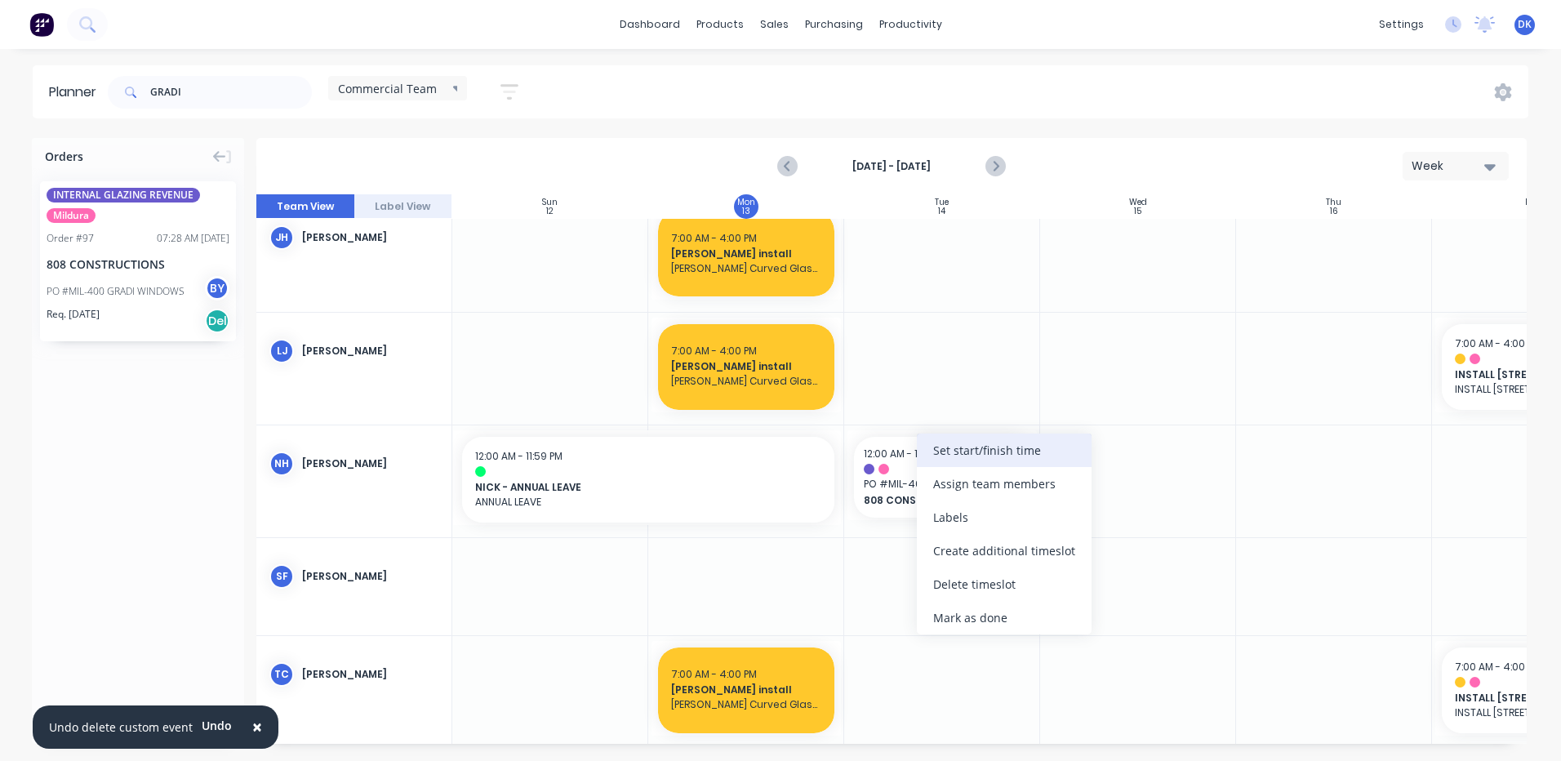
click at [953, 451] on div "Set start/finish time" at bounding box center [1004, 449] width 175 height 33
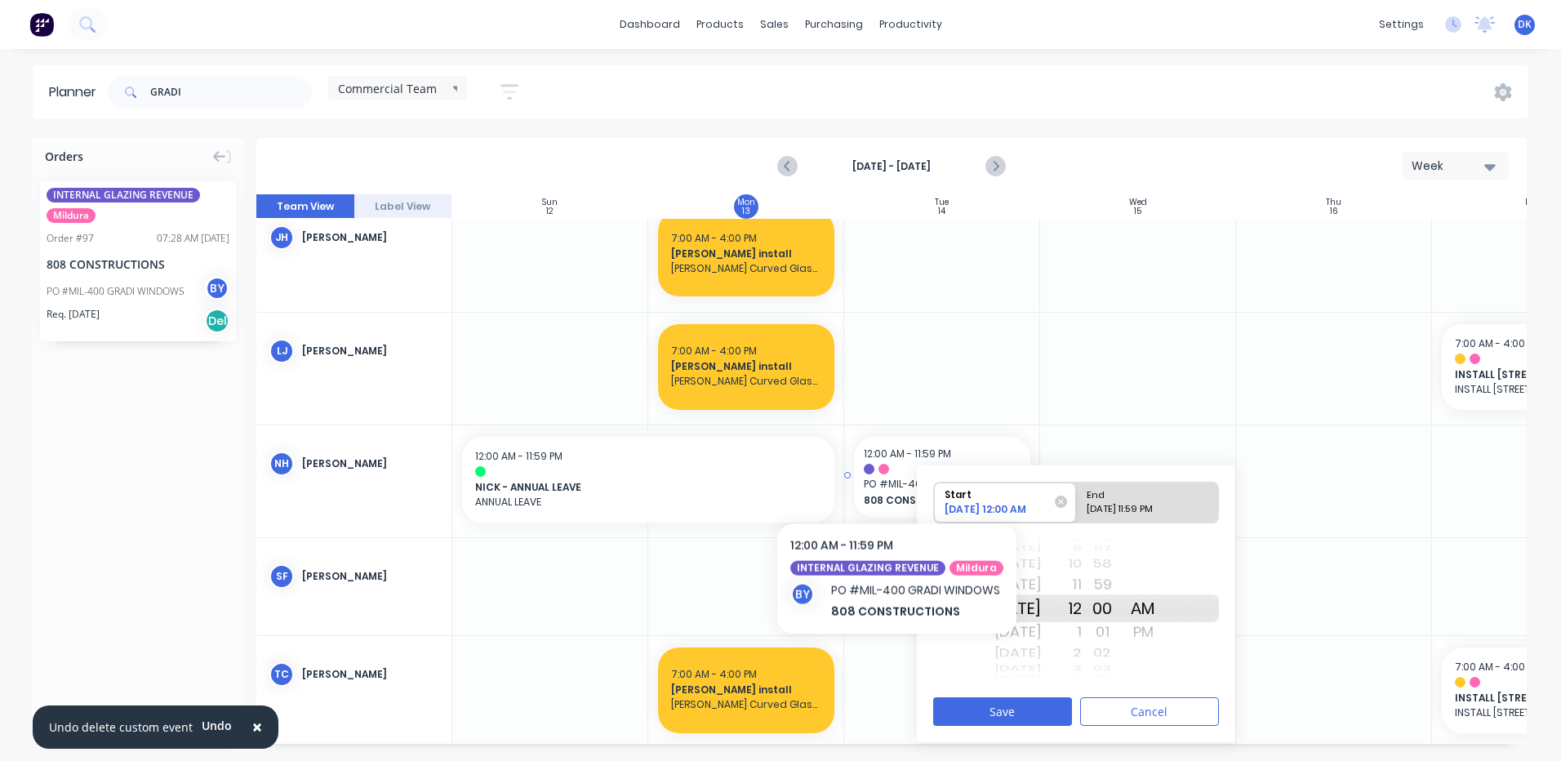
click at [894, 478] on span "PO # MIL-400 GRADI WINDOWS" at bounding box center [942, 484] width 157 height 15
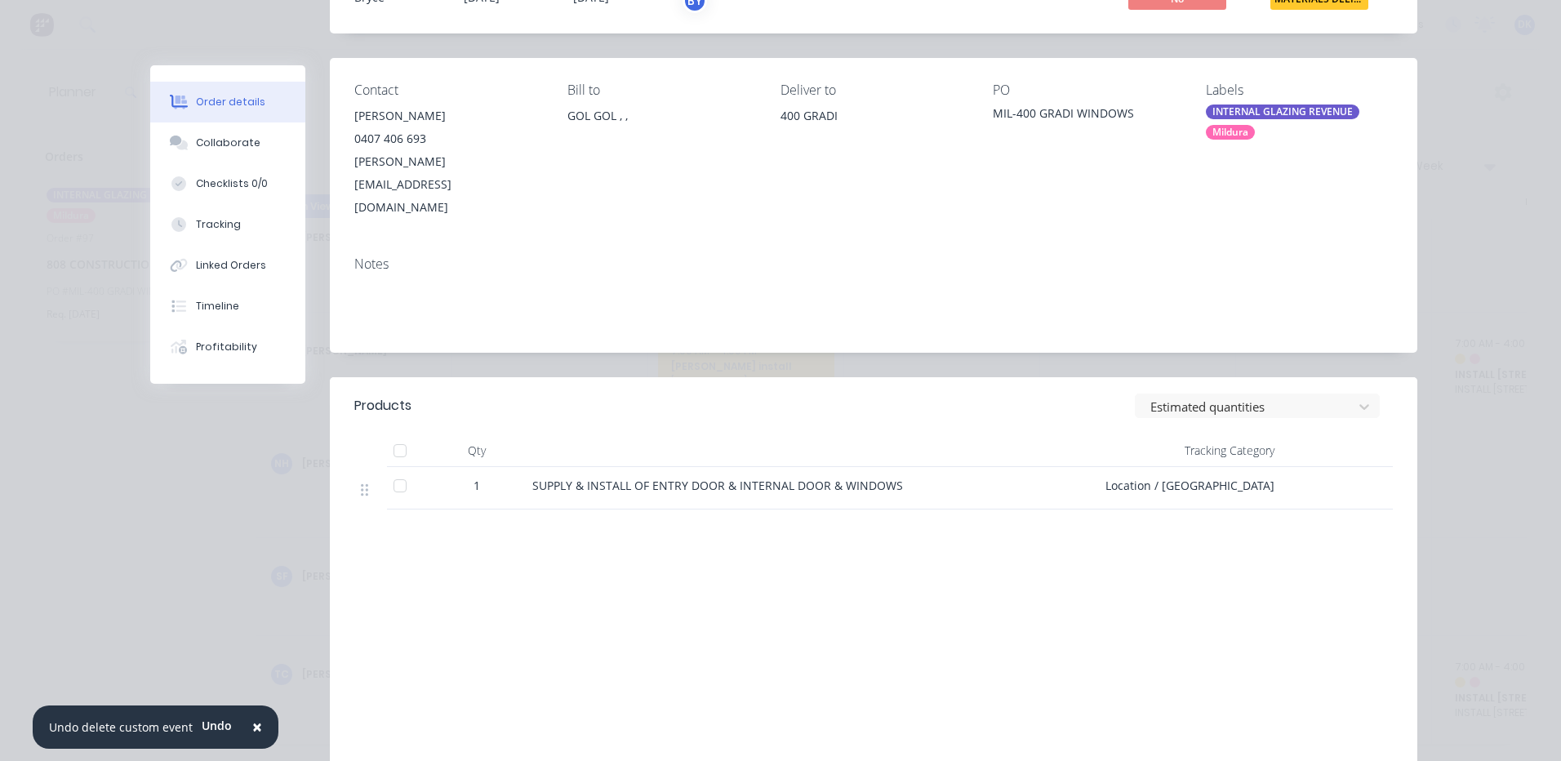
scroll to position [208, 0]
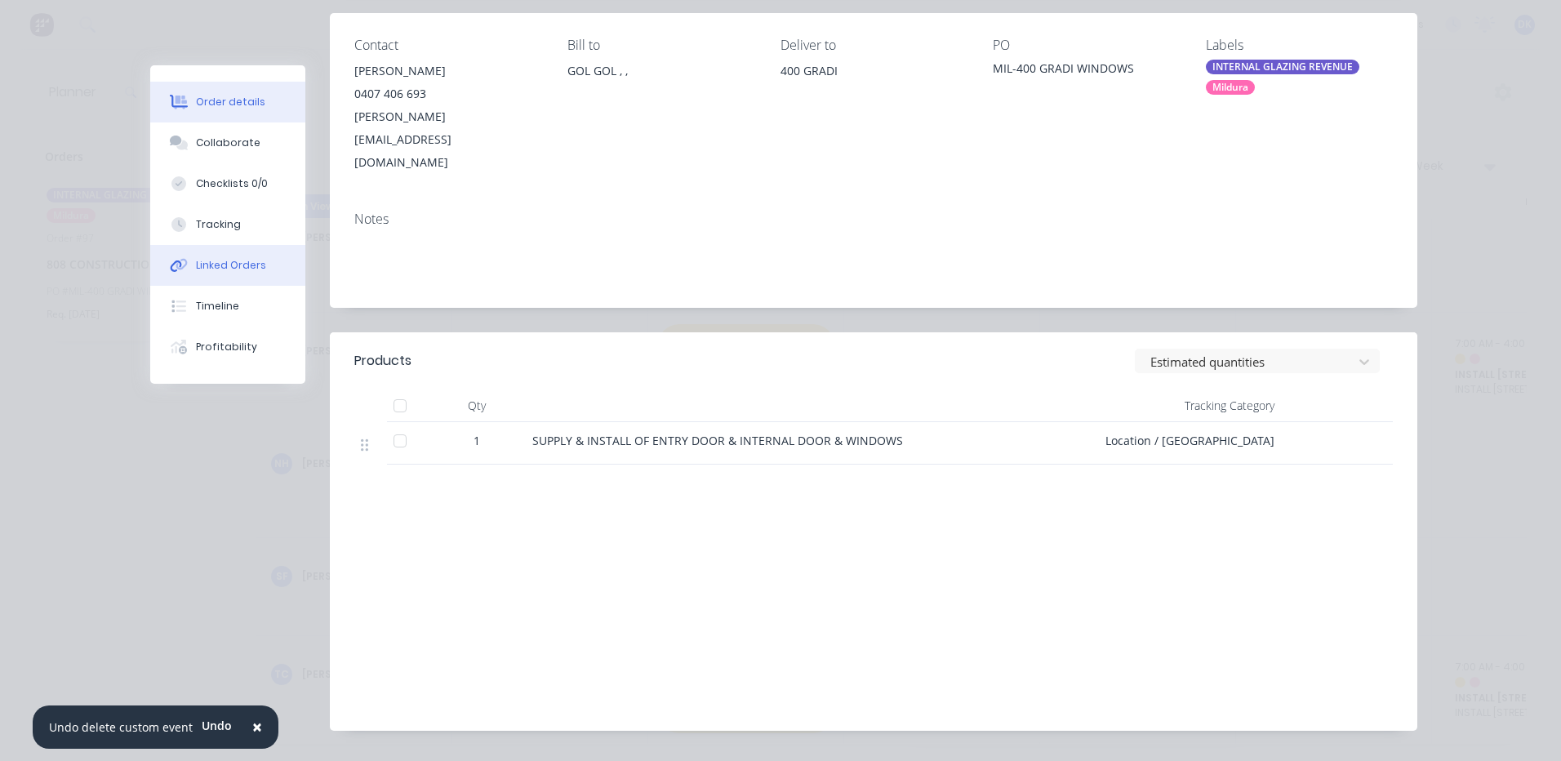
click at [207, 259] on div "Linked Orders" at bounding box center [231, 265] width 70 height 15
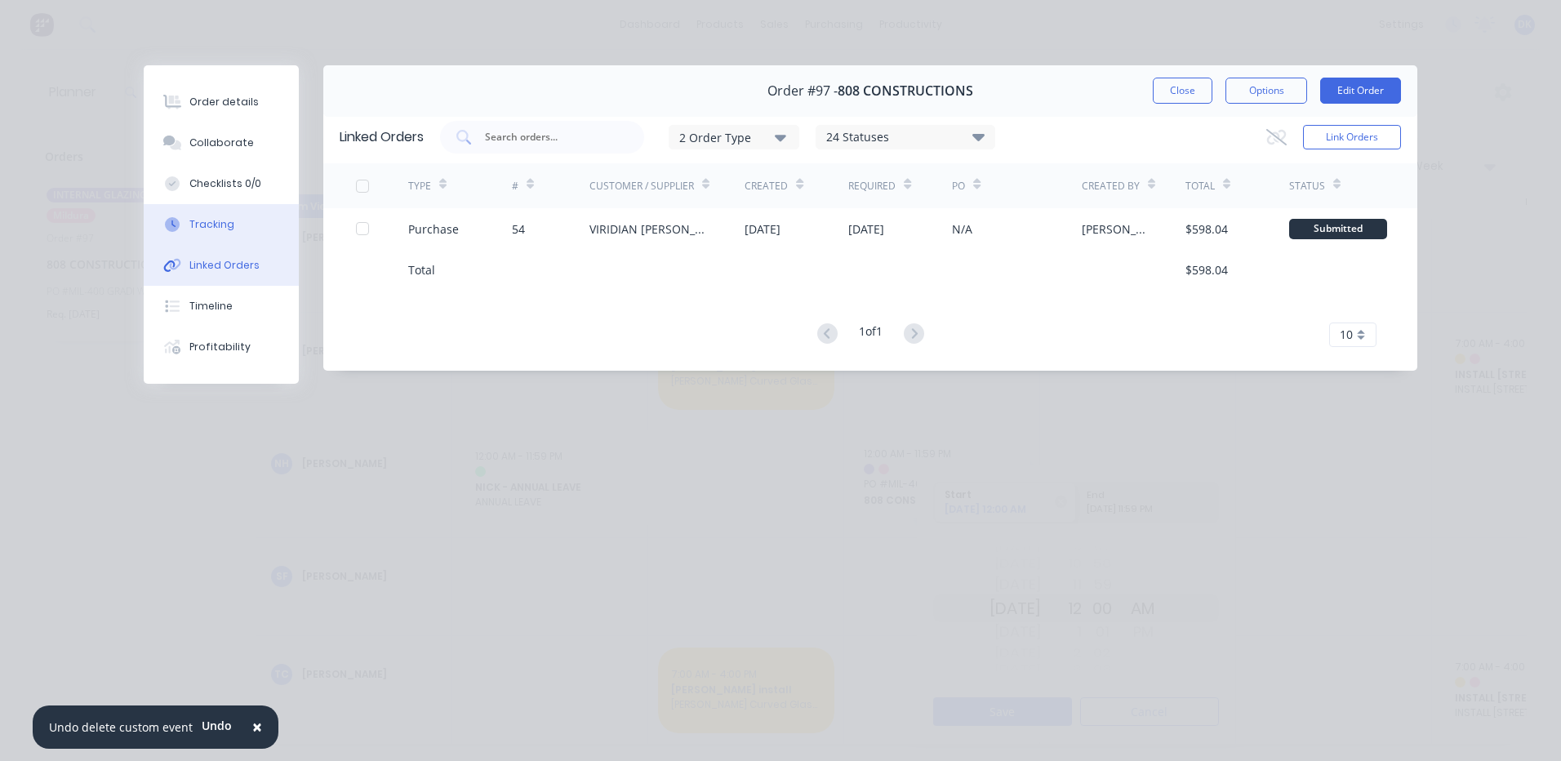
scroll to position [0, 0]
click at [211, 141] on div "Collaborate" at bounding box center [221, 143] width 64 height 15
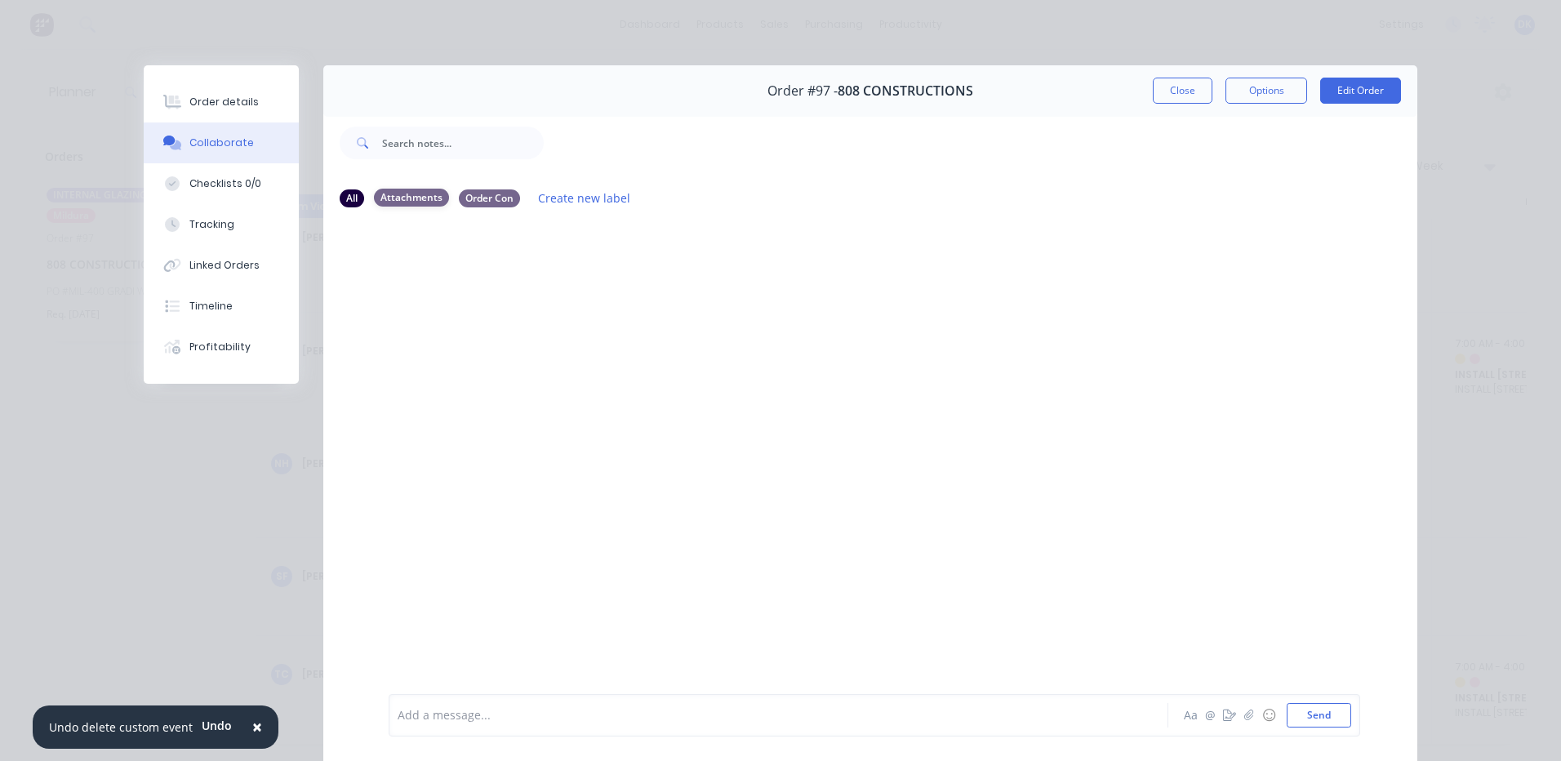
click at [390, 195] on div "Attachments" at bounding box center [411, 198] width 75 height 18
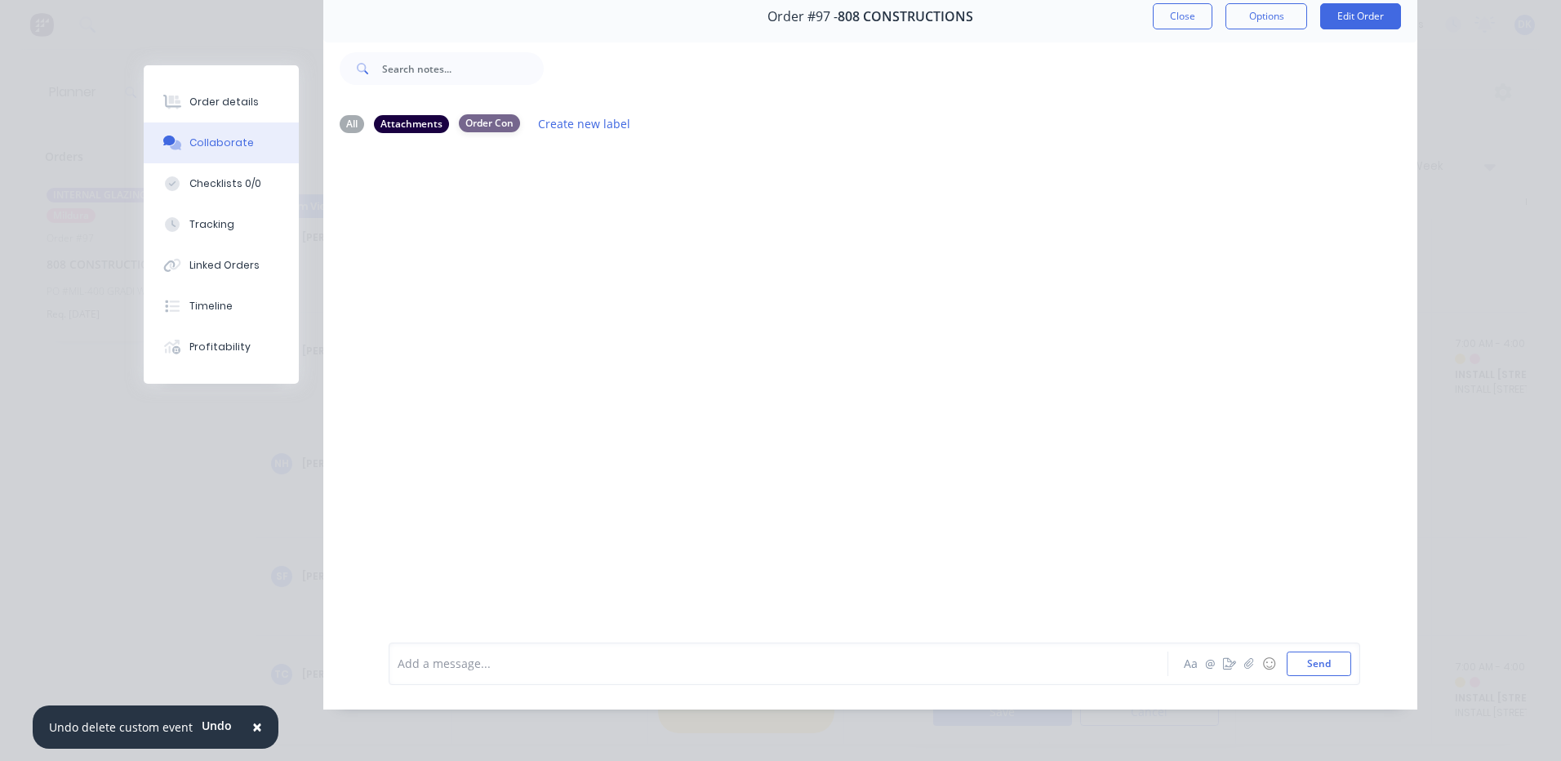
click at [472, 122] on div "Order Con" at bounding box center [489, 123] width 61 height 18
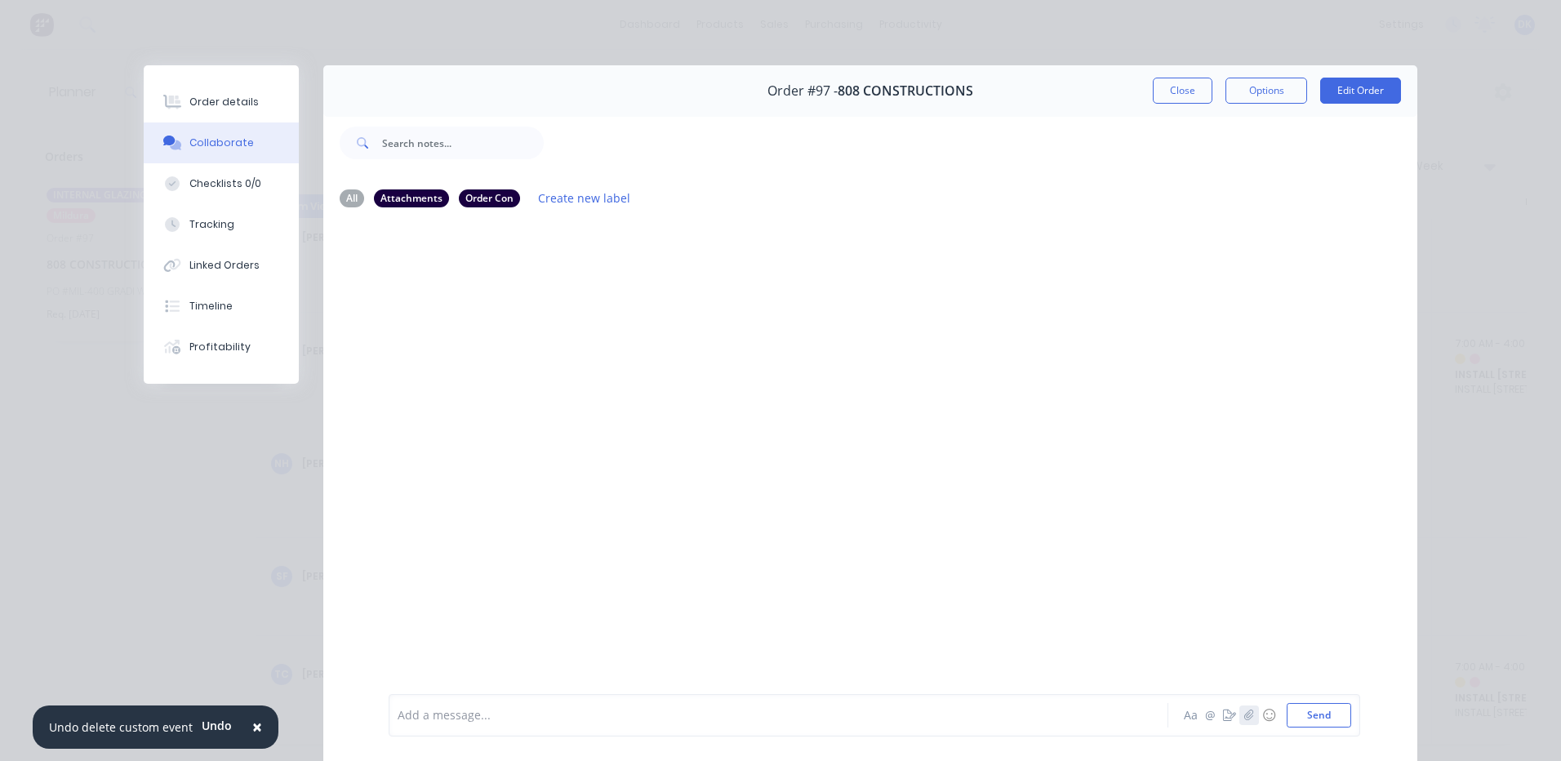
click at [1247, 713] on icon "button" at bounding box center [1249, 714] width 10 height 11
drag, startPoint x: 1307, startPoint y: 713, endPoint x: 1297, endPoint y: 712, distance: 9.9
click at [1307, 713] on button "Send" at bounding box center [1319, 715] width 64 height 24
click at [1174, 90] on button "Close" at bounding box center [1183, 91] width 60 height 26
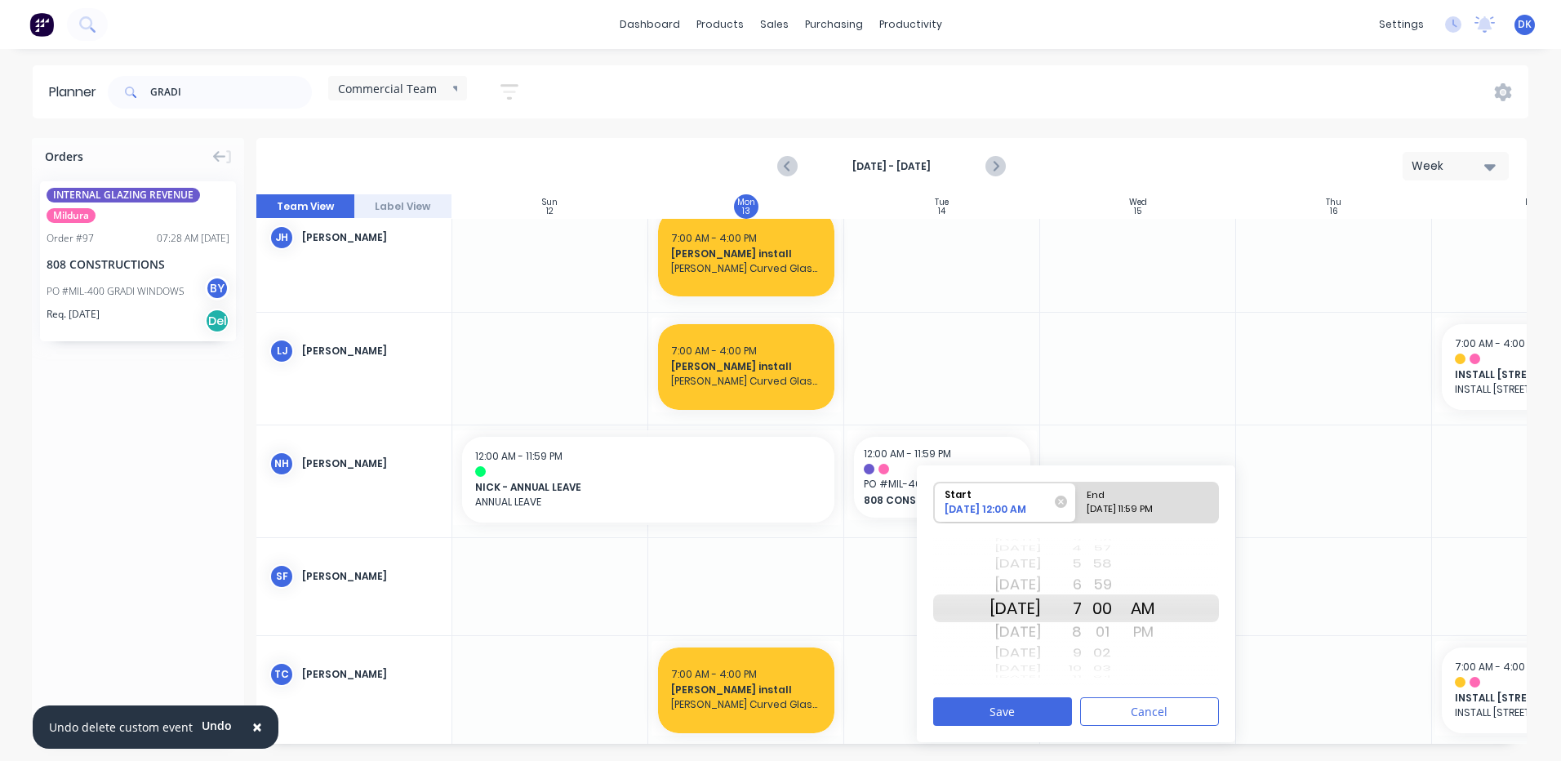
drag, startPoint x: 1089, startPoint y: 608, endPoint x: 1096, endPoint y: 744, distance: 136.5
click at [1096, 744] on div "Orders INTERNAL GLAZING REVENUE Mildura Order # 97 07:28 AM [DATE] 808 CONSTRUC…" at bounding box center [780, 449] width 1561 height 622
click at [1137, 497] on div "End" at bounding box center [1140, 492] width 118 height 20
click at [1077, 497] on input "End [DATE] 11:59 PM" at bounding box center [1076, 502] width 1 height 40
radio input "true"
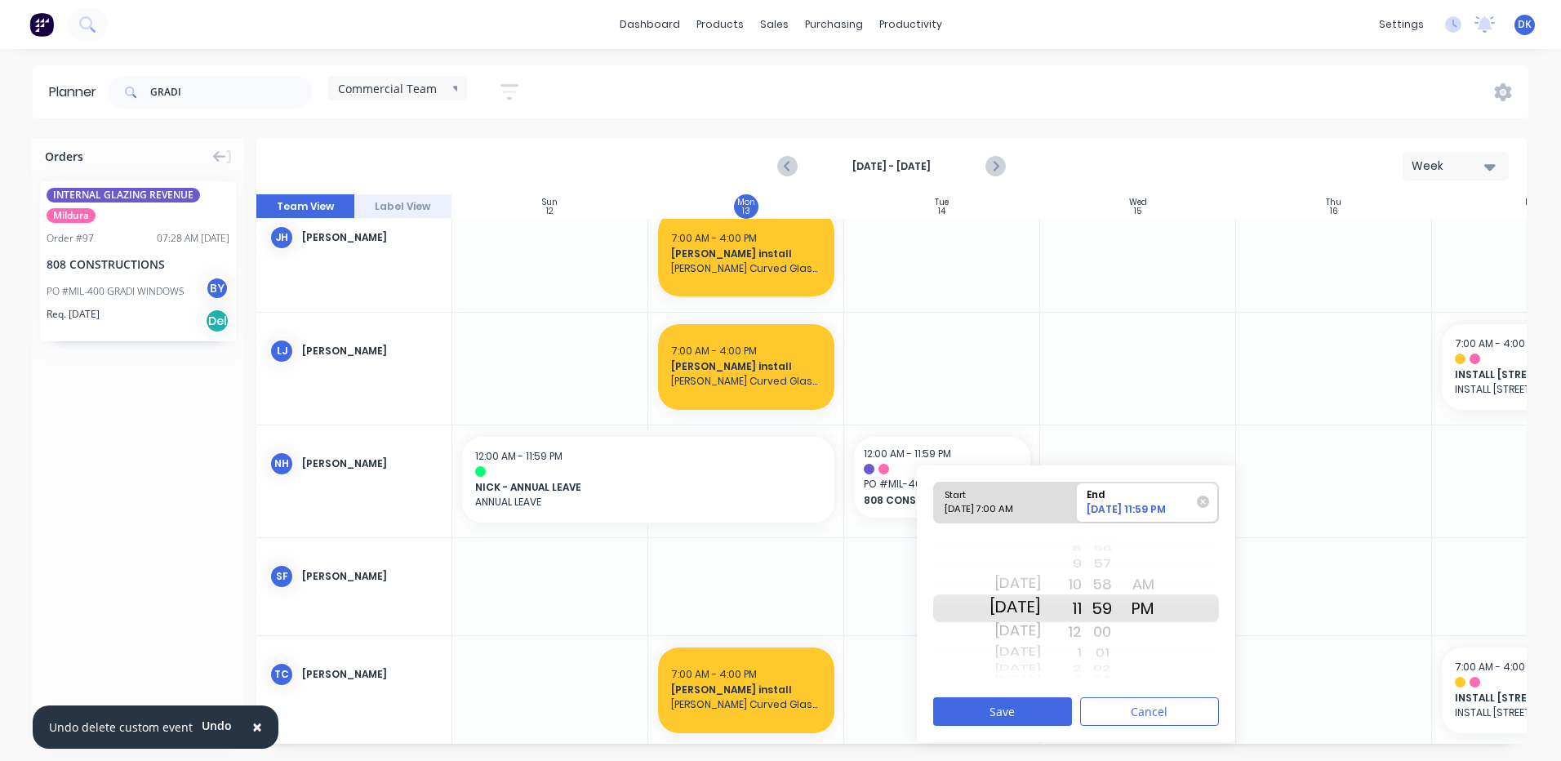
drag, startPoint x: 1030, startPoint y: 609, endPoint x: 1029, endPoint y: 580, distance: 29.4
click at [1029, 580] on div "[DATE] [DATE] [DATE] [DATE] [DATE] [DATE] [DATE] [DATE] [DATE] [DATE] [DATE] [D…" at bounding box center [1014, 608] width 51 height 155
drag, startPoint x: 1100, startPoint y: 610, endPoint x: 1104, endPoint y: 475, distance: 134.8
click at [1104, 475] on div "Start [DATE] 7:00 AM End [DATE] 11:59 PM [DATE] [DATE] [DATE] [DATE] [DATE] [DA…" at bounding box center [1076, 603] width 318 height 277
drag, startPoint x: 1122, startPoint y: 597, endPoint x: 1118, endPoint y: 577, distance: 19.9
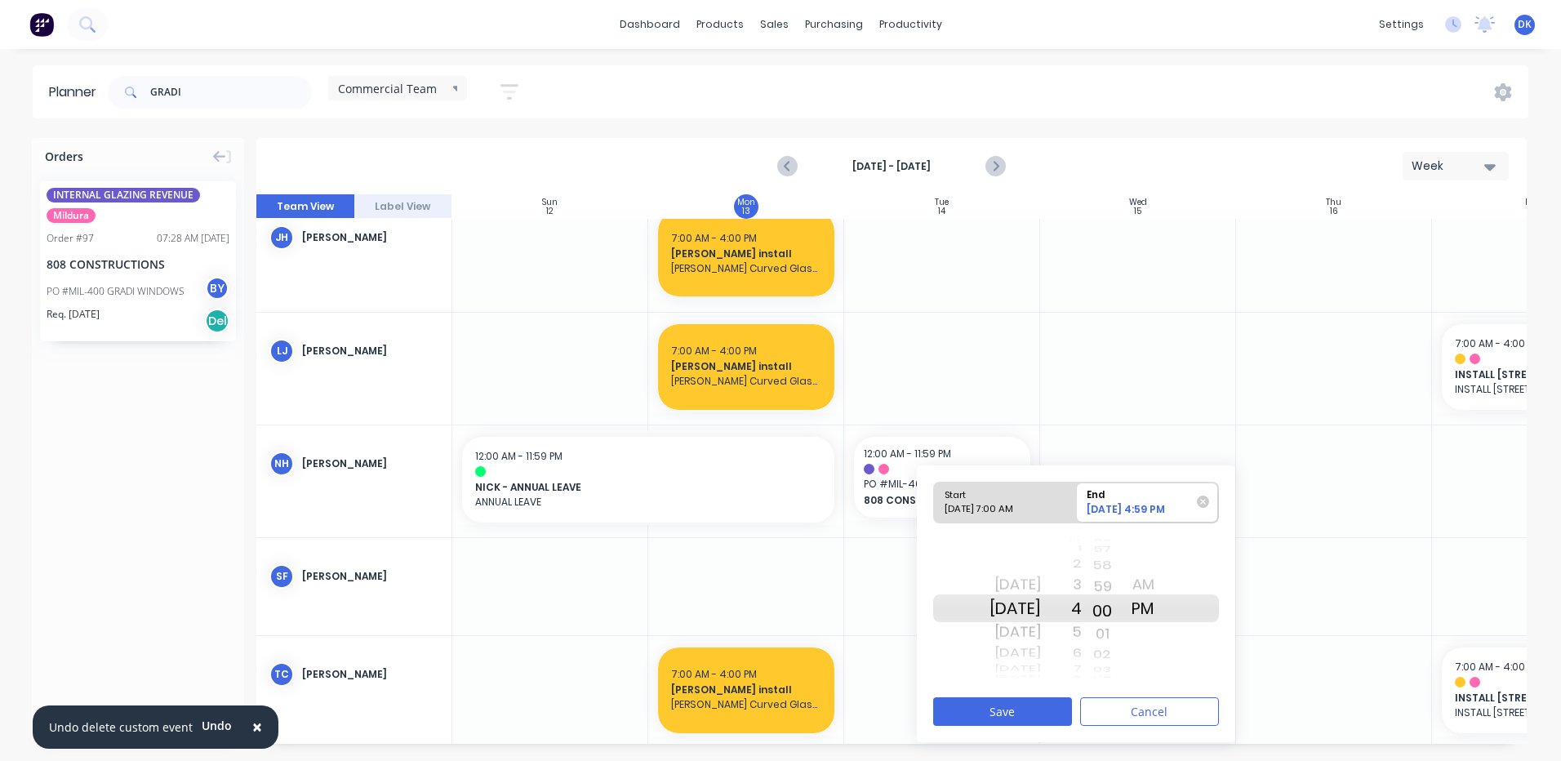
click at [1118, 577] on div "20 21 22 23 24 25 26 27 28 29 30 31 32 33 34 35 36 37 38 39 40 41 42 43 44 45 4…" at bounding box center [1102, 608] width 41 height 155
click at [999, 710] on button "Save" at bounding box center [1002, 711] width 139 height 29
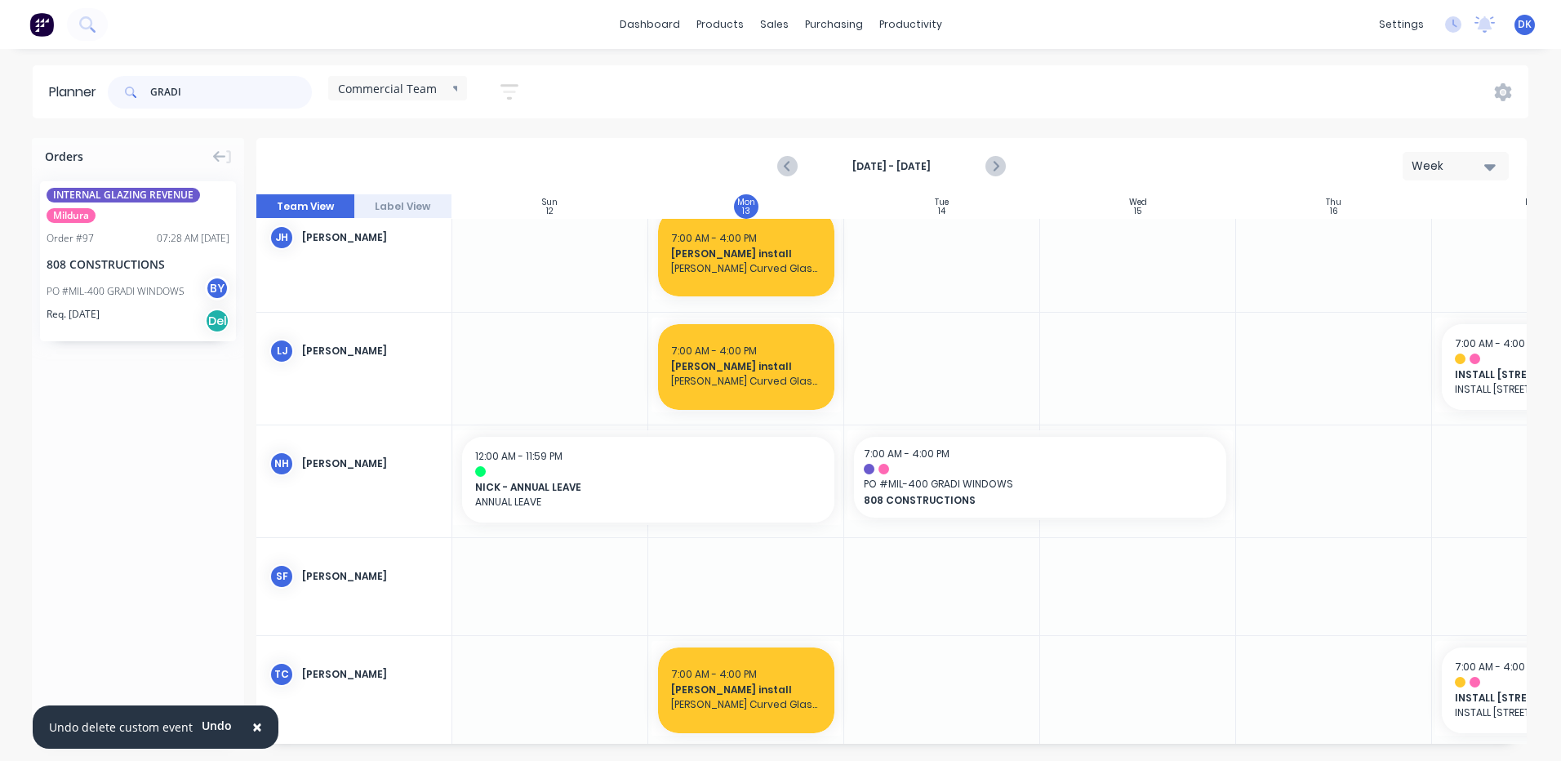
drag, startPoint x: 201, startPoint y: 91, endPoint x: 118, endPoint y: 92, distance: 83.3
click at [118, 92] on div "GRADI" at bounding box center [210, 92] width 204 height 33
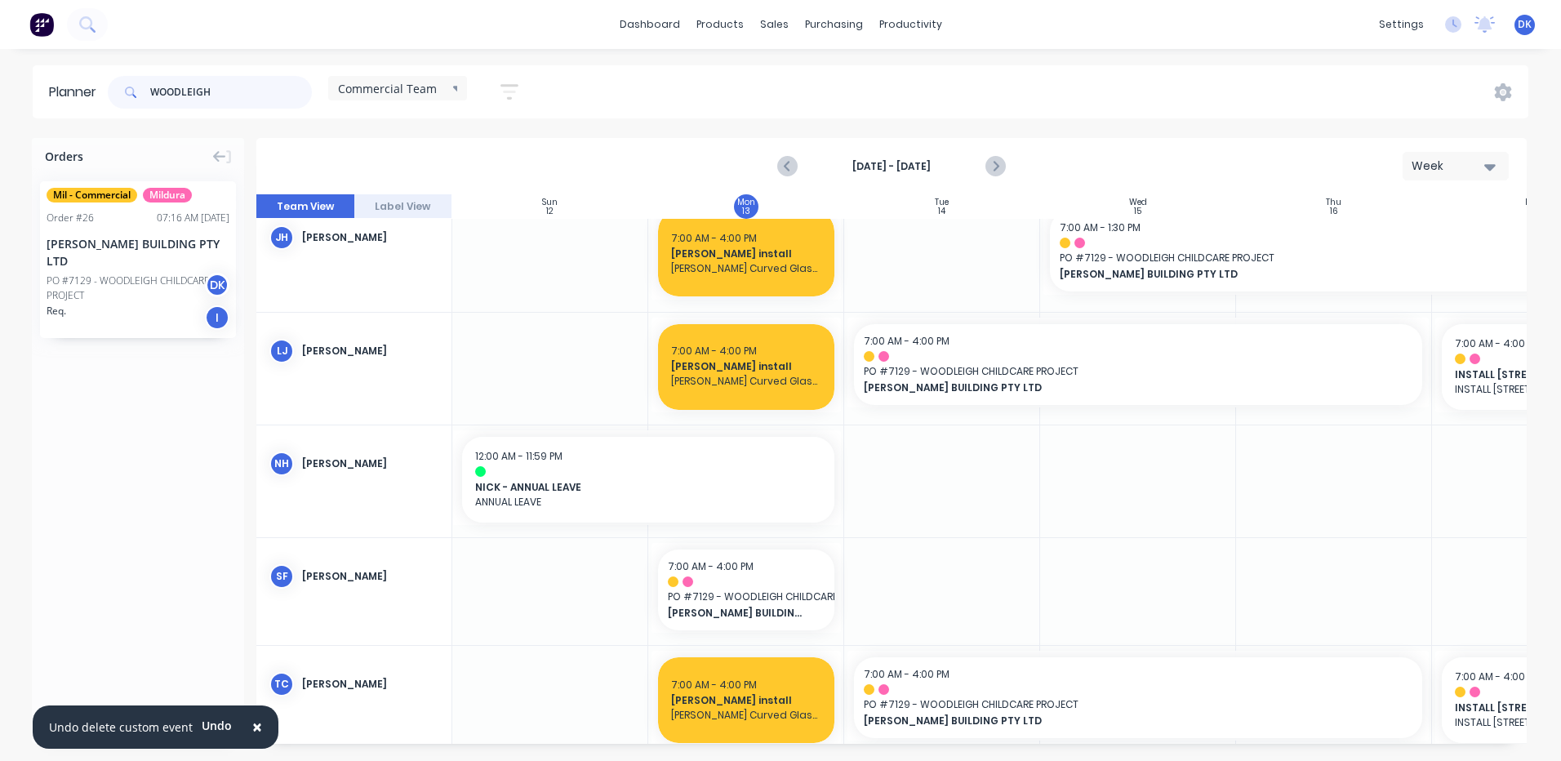
type input "WOODLEIGH"
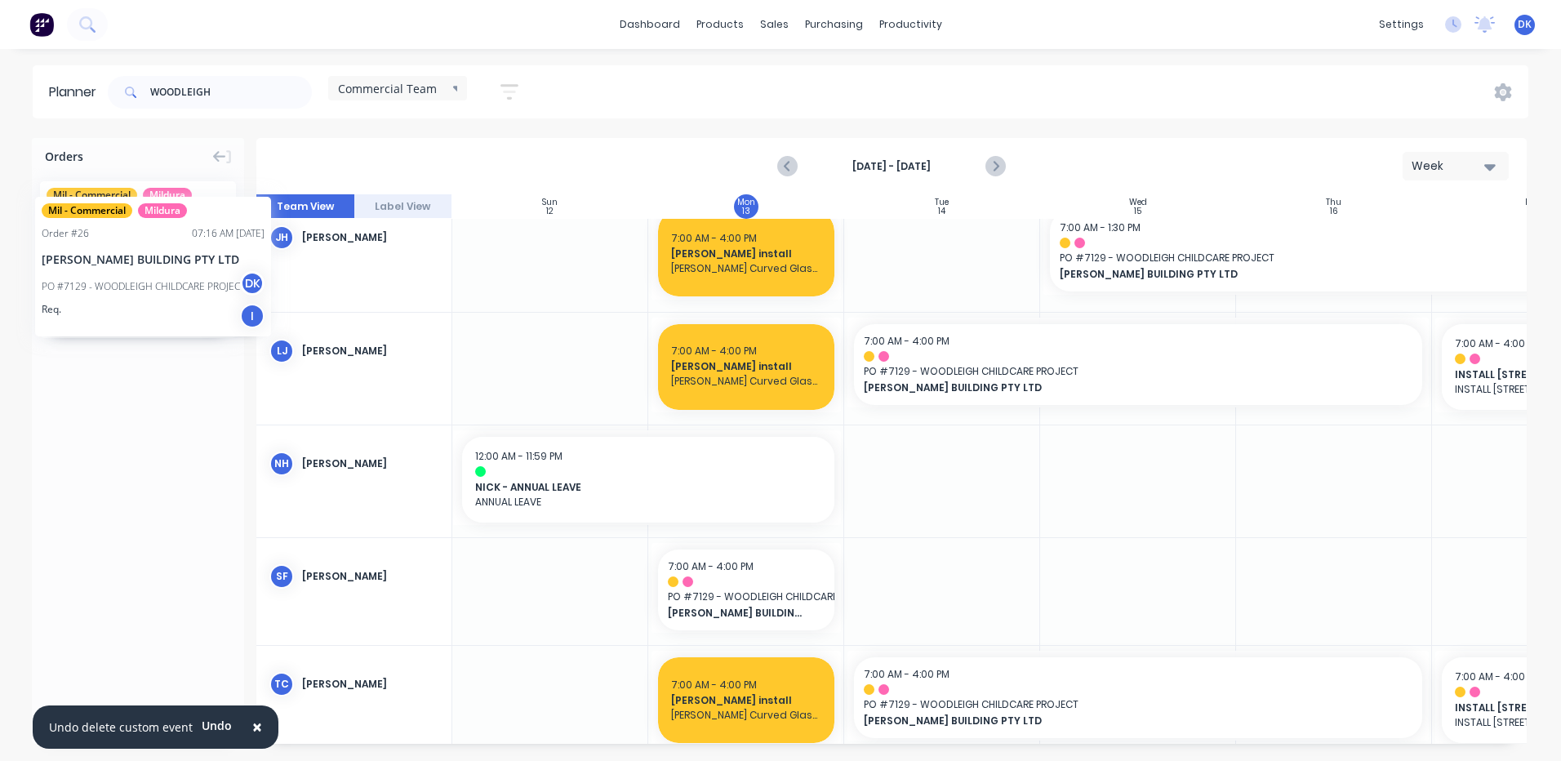
drag, startPoint x: 96, startPoint y: 251, endPoint x: 35, endPoint y: 184, distance: 90.2
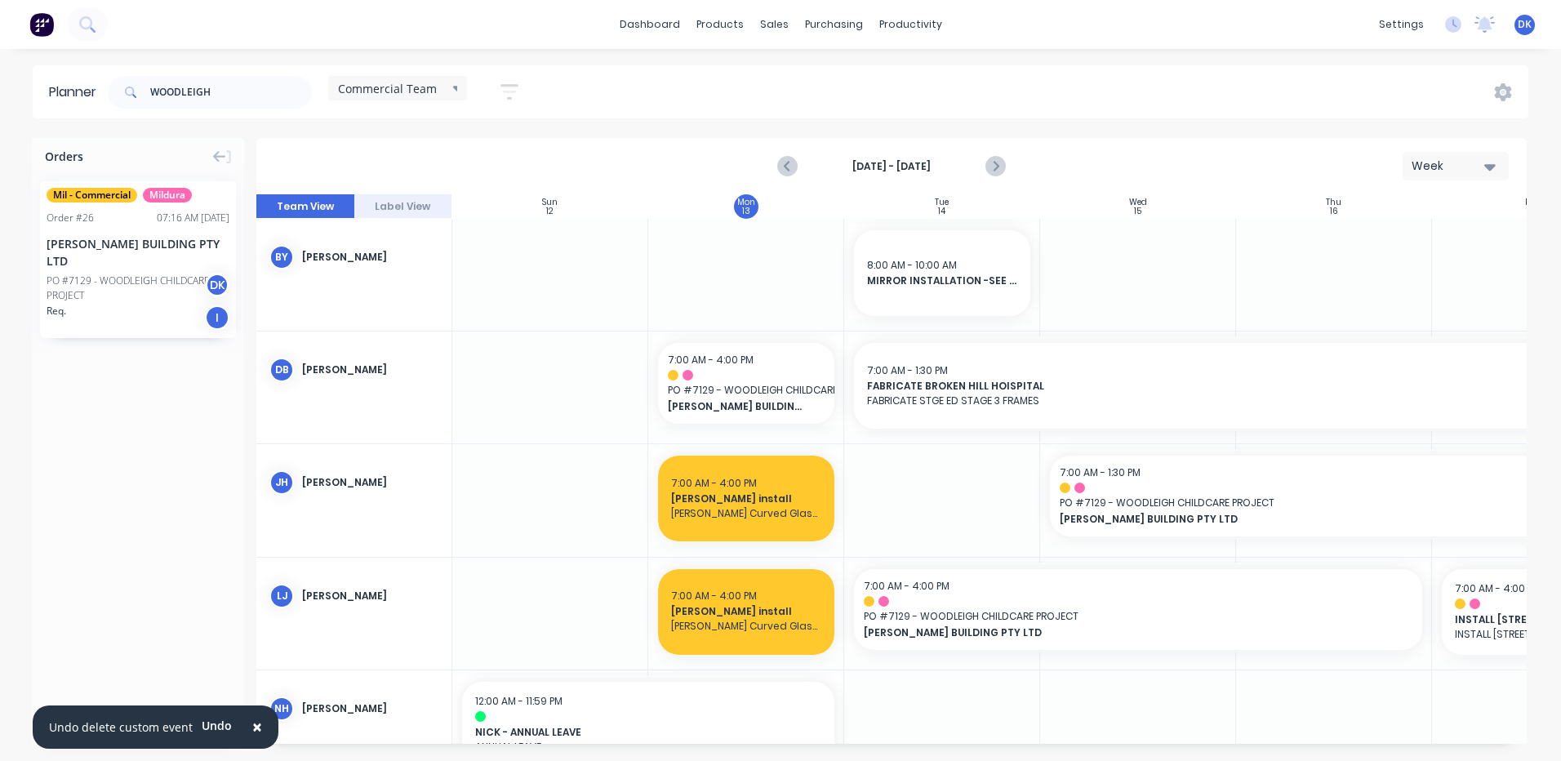
scroll to position [278, 0]
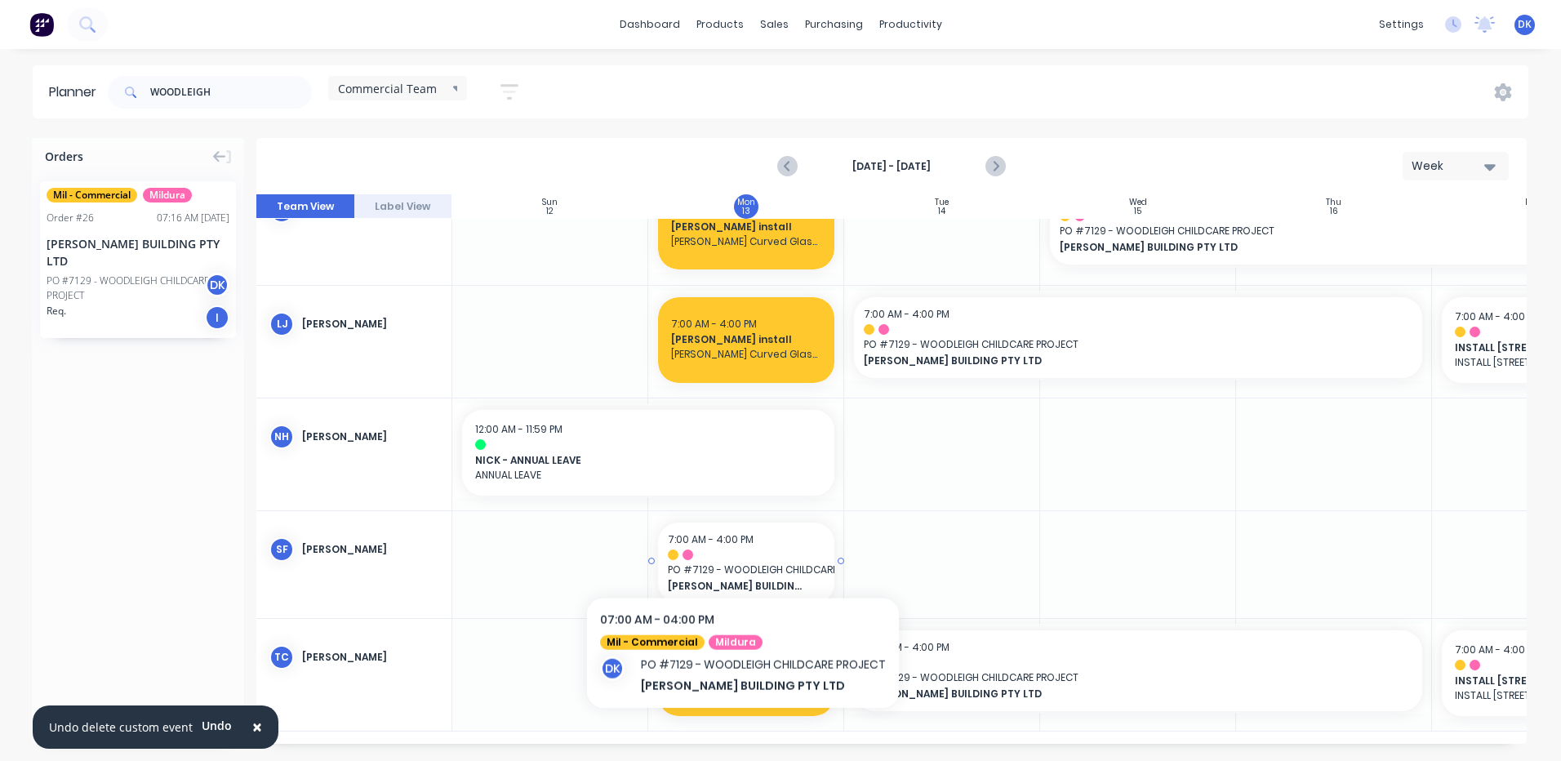
click at [743, 553] on div "7:00 AM - 4:00 PM PO # 7129 - WOODLEIGH CHILDCARE PROJECT [PERSON_NAME] BUILDIN…" at bounding box center [746, 562] width 176 height 81
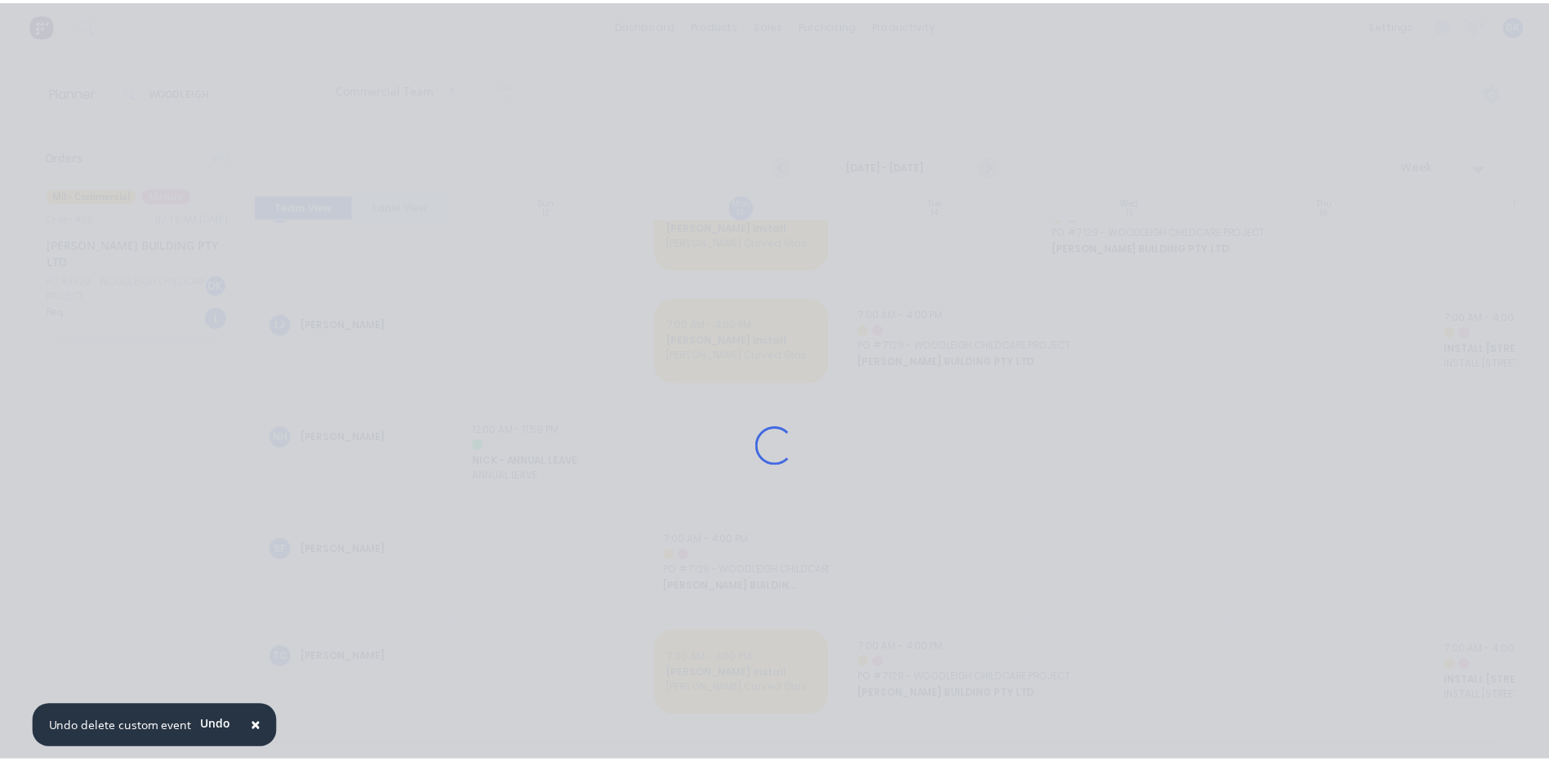
scroll to position [266, 0]
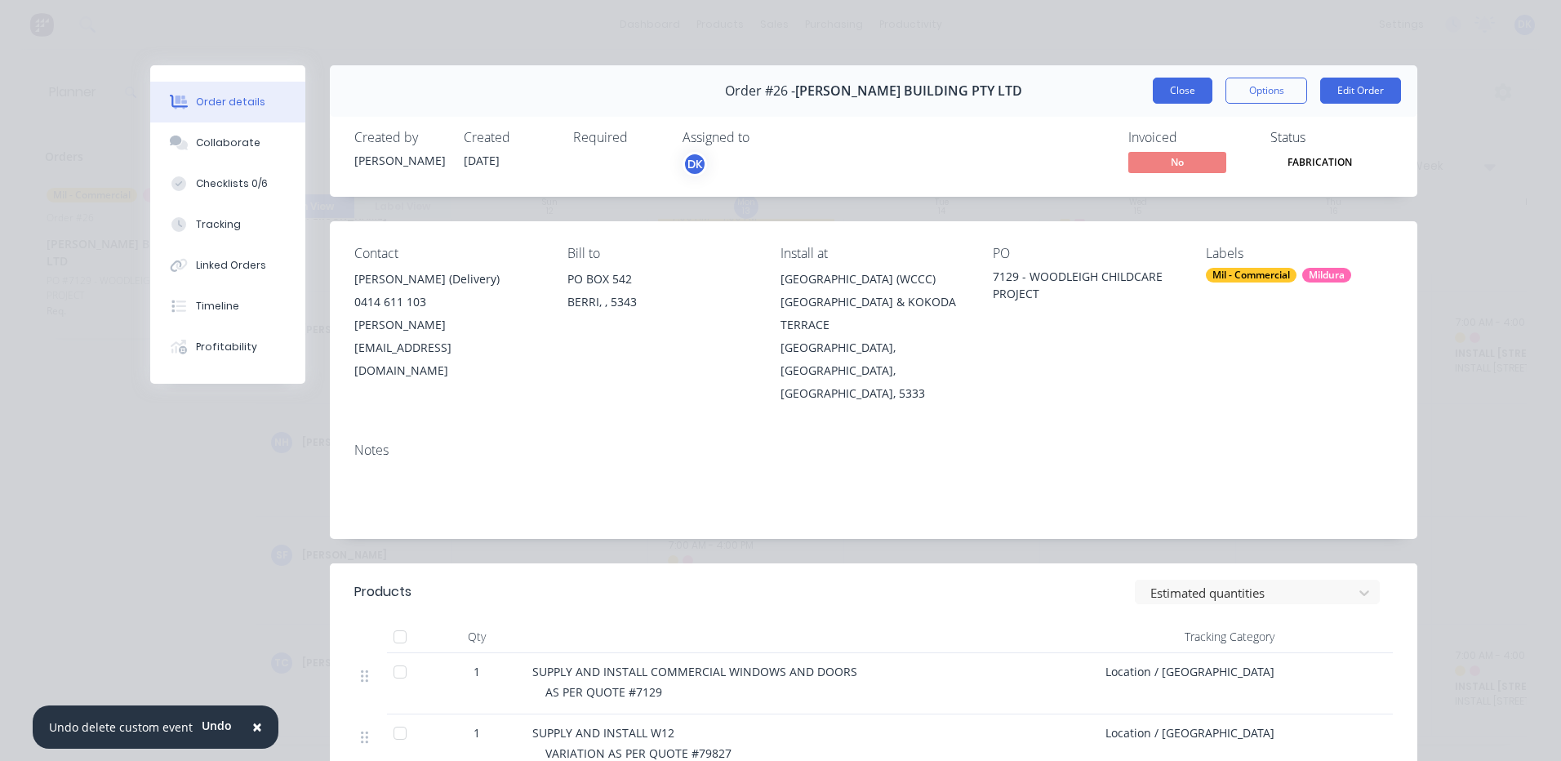
click at [1180, 82] on button "Close" at bounding box center [1183, 91] width 60 height 26
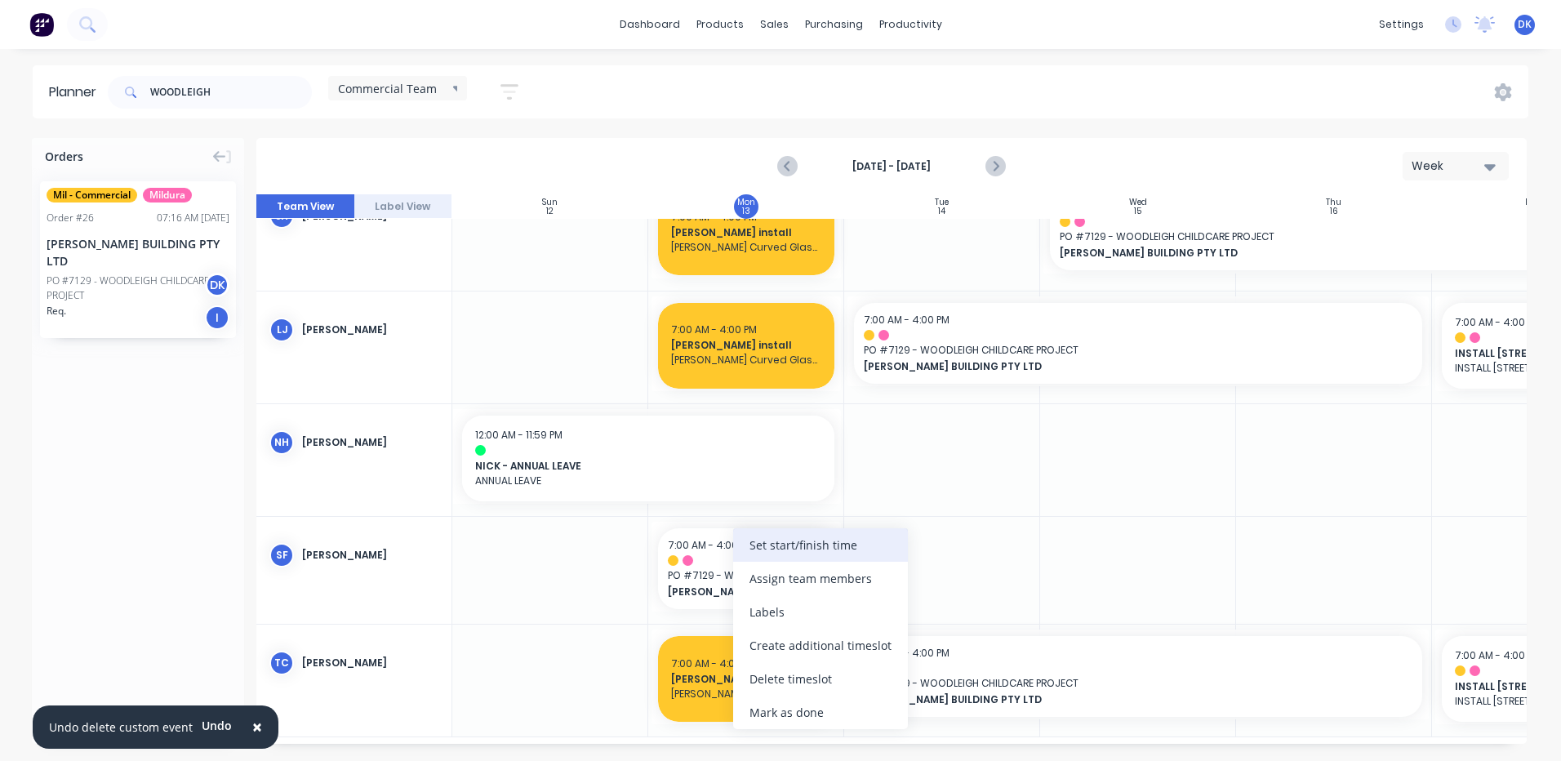
click at [786, 541] on div "Set start/finish time" at bounding box center [820, 544] width 175 height 33
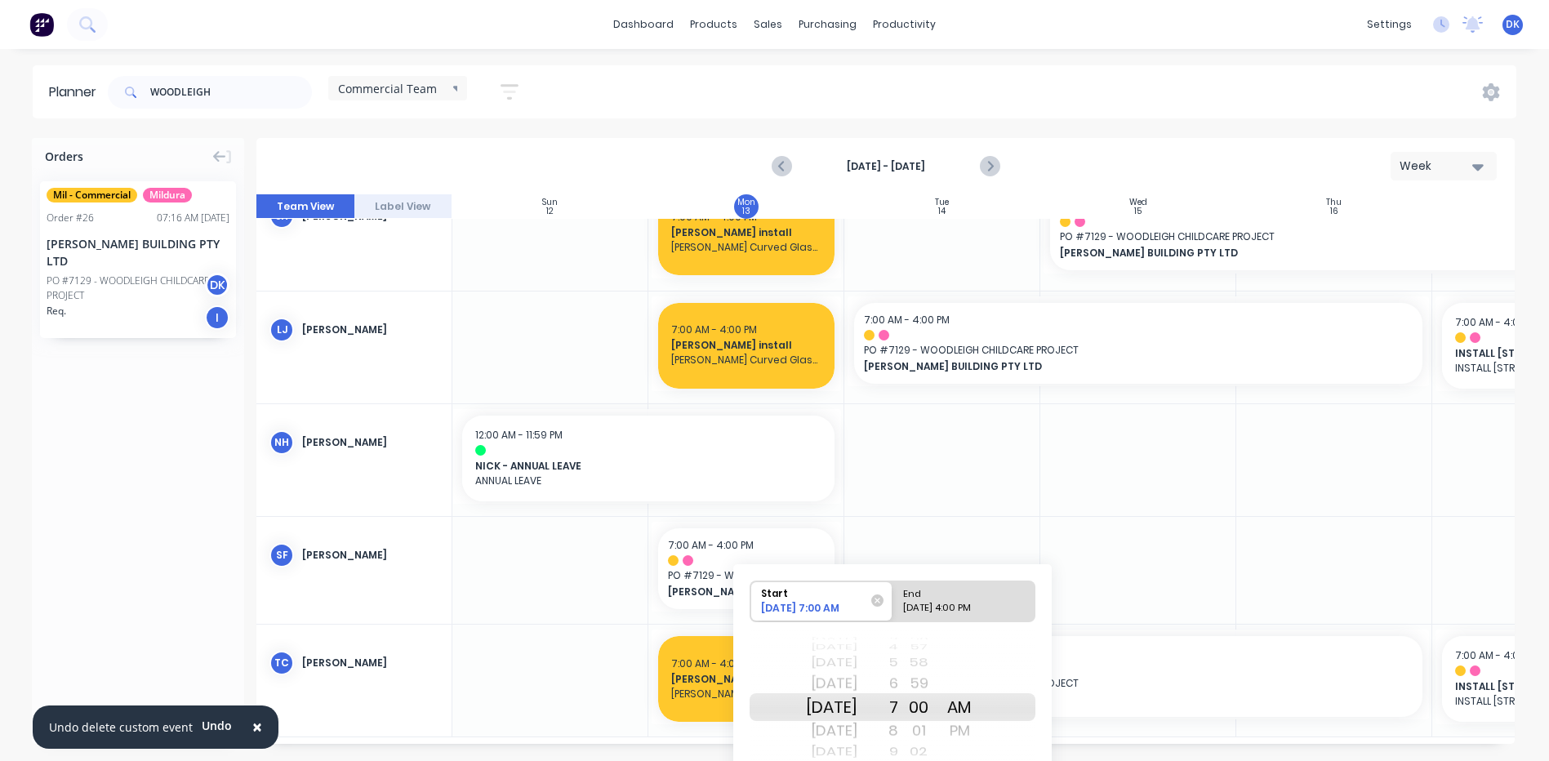
click at [970, 598] on div "End" at bounding box center [956, 591] width 118 height 20
click at [893, 598] on input "End [DATE] 4:00 PM" at bounding box center [892, 601] width 1 height 40
radio input "true"
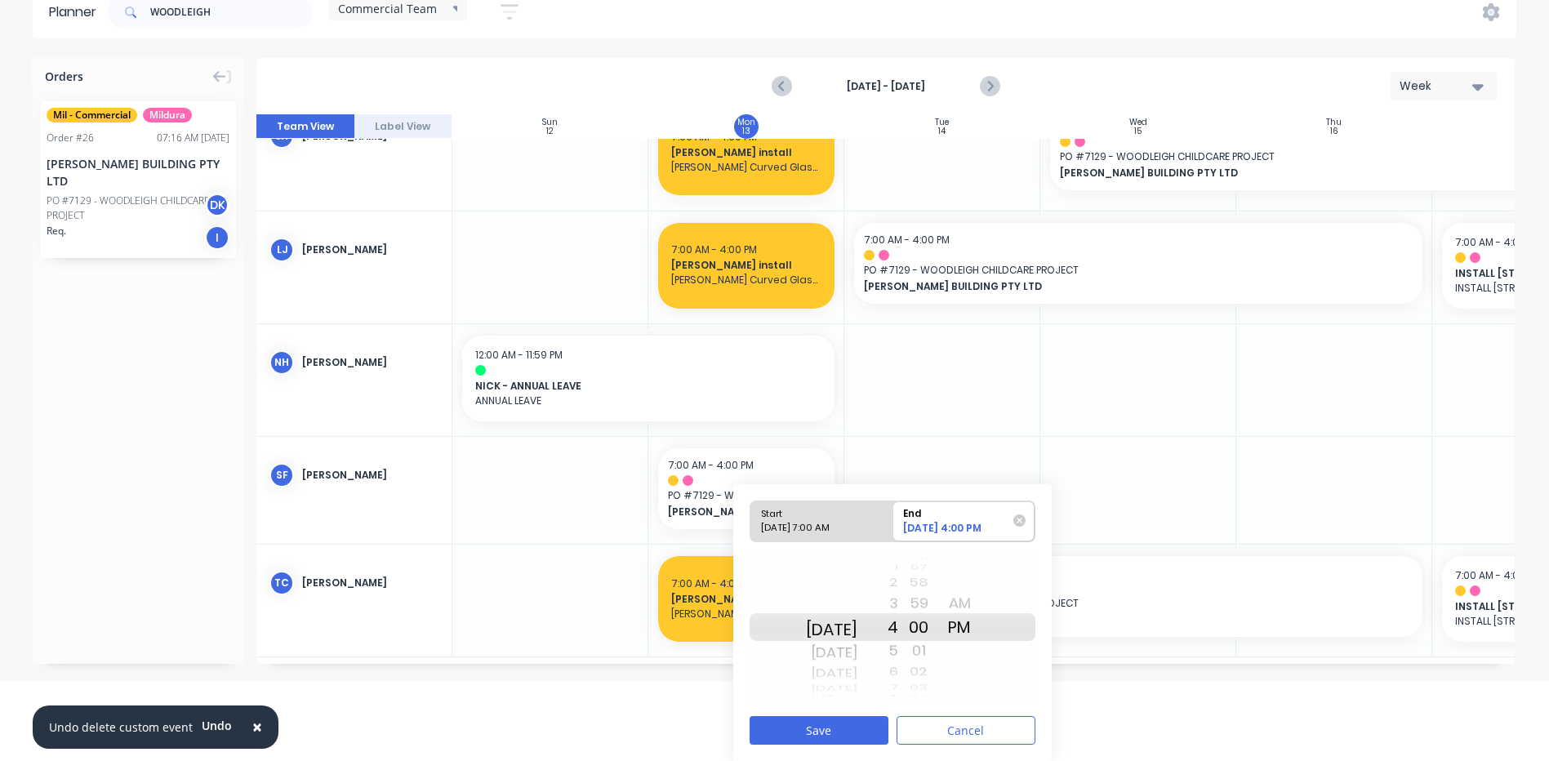
click at [850, 626] on div "[DATE]" at bounding box center [831, 630] width 51 height 28
click at [950, 510] on div "End" at bounding box center [956, 511] width 118 height 20
click at [893, 510] on input "End [DATE] 4:00 PM" at bounding box center [892, 521] width 1 height 40
click at [941, 518] on div "End" at bounding box center [956, 511] width 118 height 20
click at [893, 518] on input "End [DATE] 4:00 PM" at bounding box center [892, 521] width 1 height 40
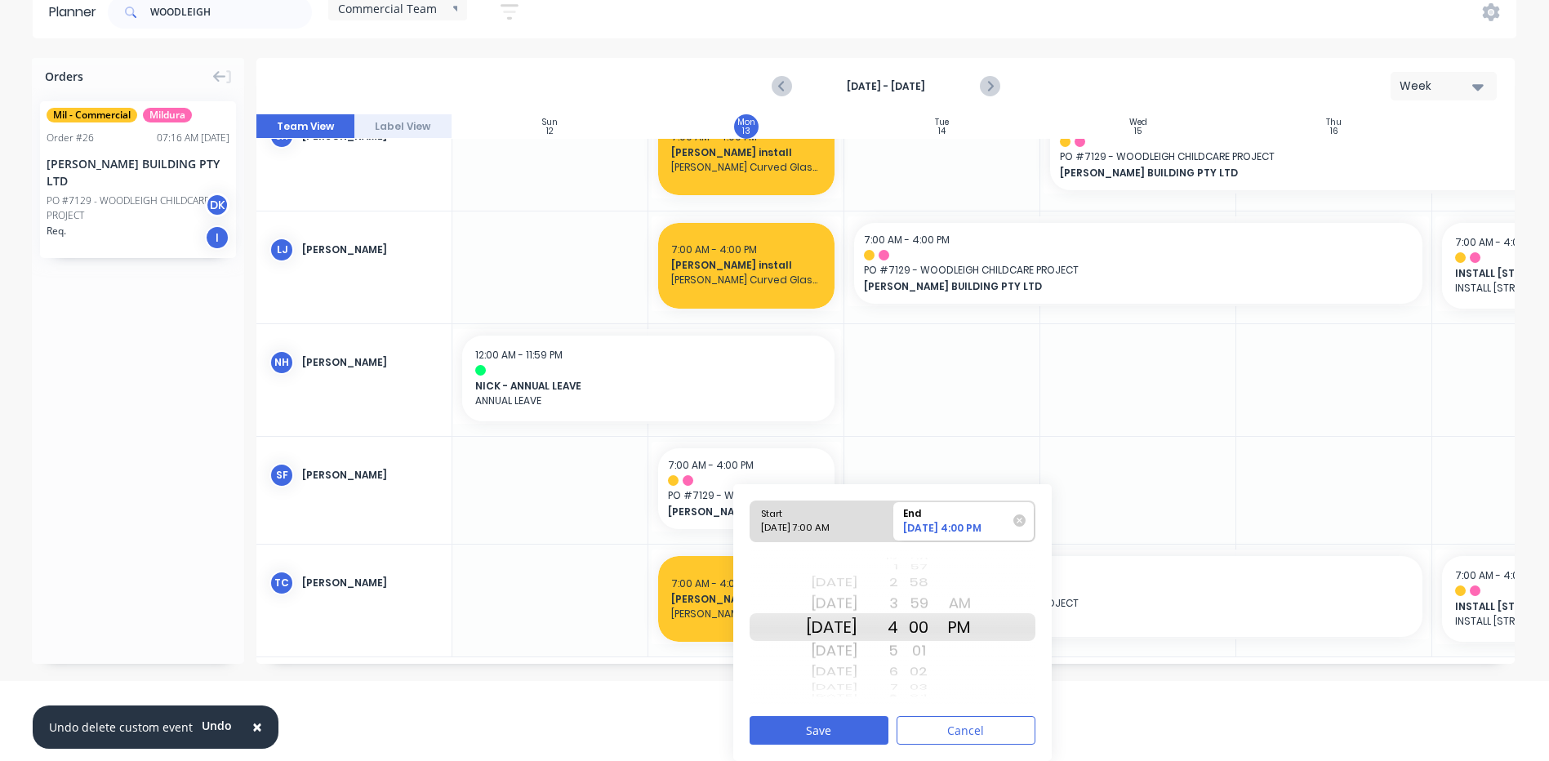
drag, startPoint x: 838, startPoint y: 628, endPoint x: 833, endPoint y: 572, distance: 55.8
click at [833, 572] on div "[DATE] [DATE] [DATE] [DATE] [DATE] [DATE] [DATE] [DATE] [DATE] [DATE] [DATE] [D…" at bounding box center [831, 626] width 51 height 155
click at [824, 725] on button "Save" at bounding box center [818, 730] width 139 height 29
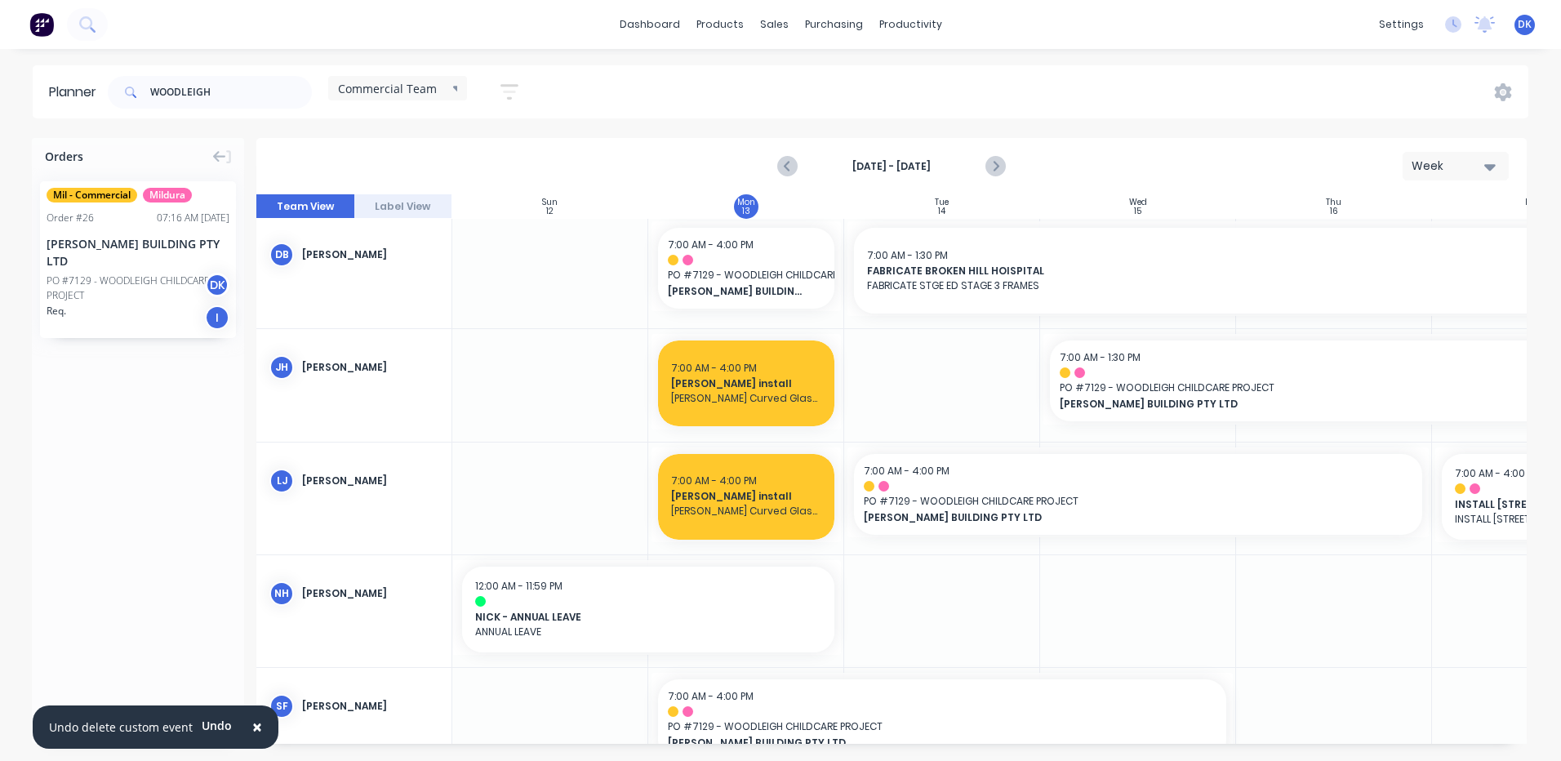
scroll to position [278, 0]
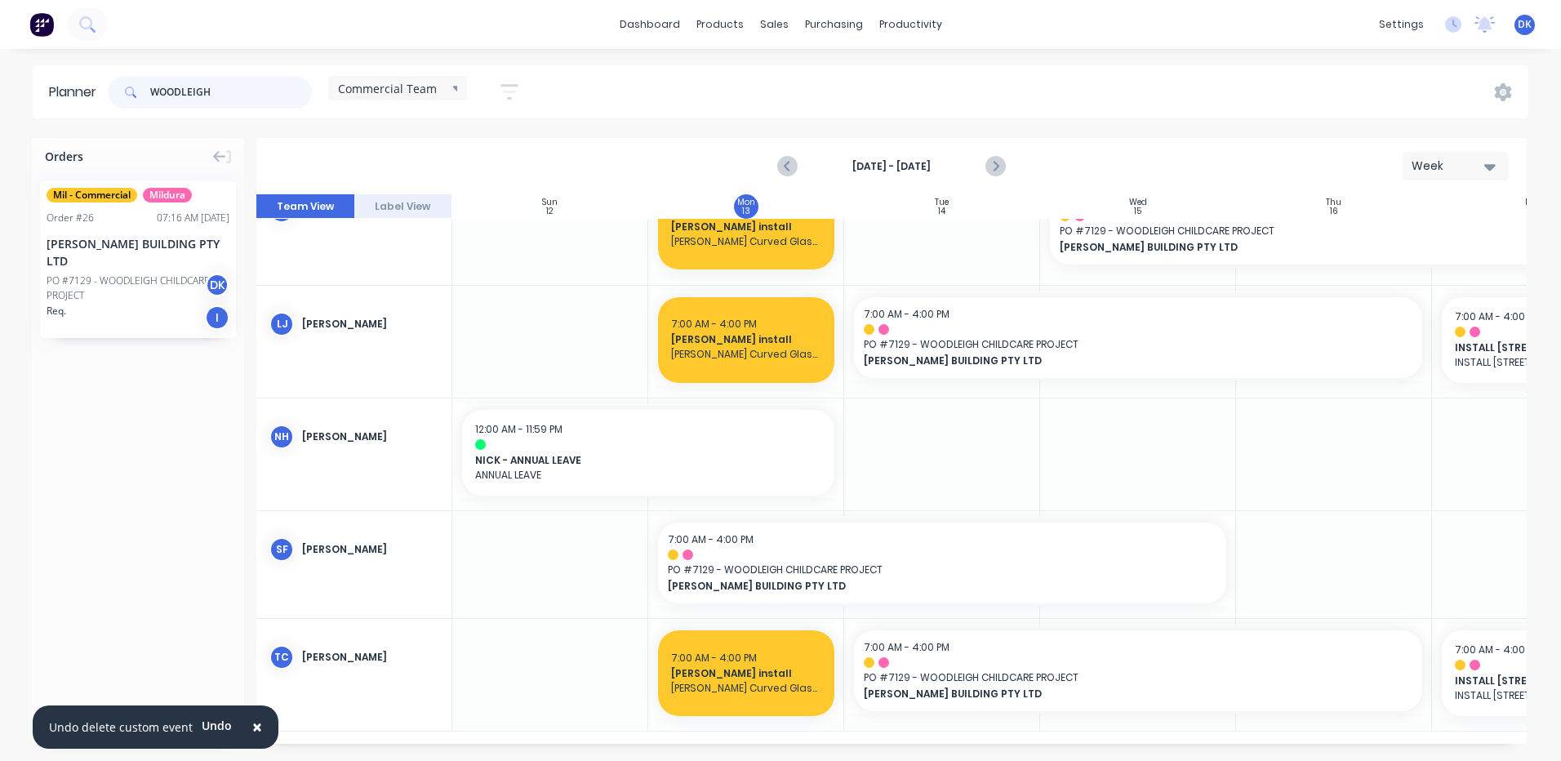
drag, startPoint x: 240, startPoint y: 89, endPoint x: 96, endPoint y: 95, distance: 144.6
click at [96, 95] on header "Planner WOODLEIGH Commercial Team Save new view None edit Commercial Team (Defa…" at bounding box center [780, 91] width 1495 height 53
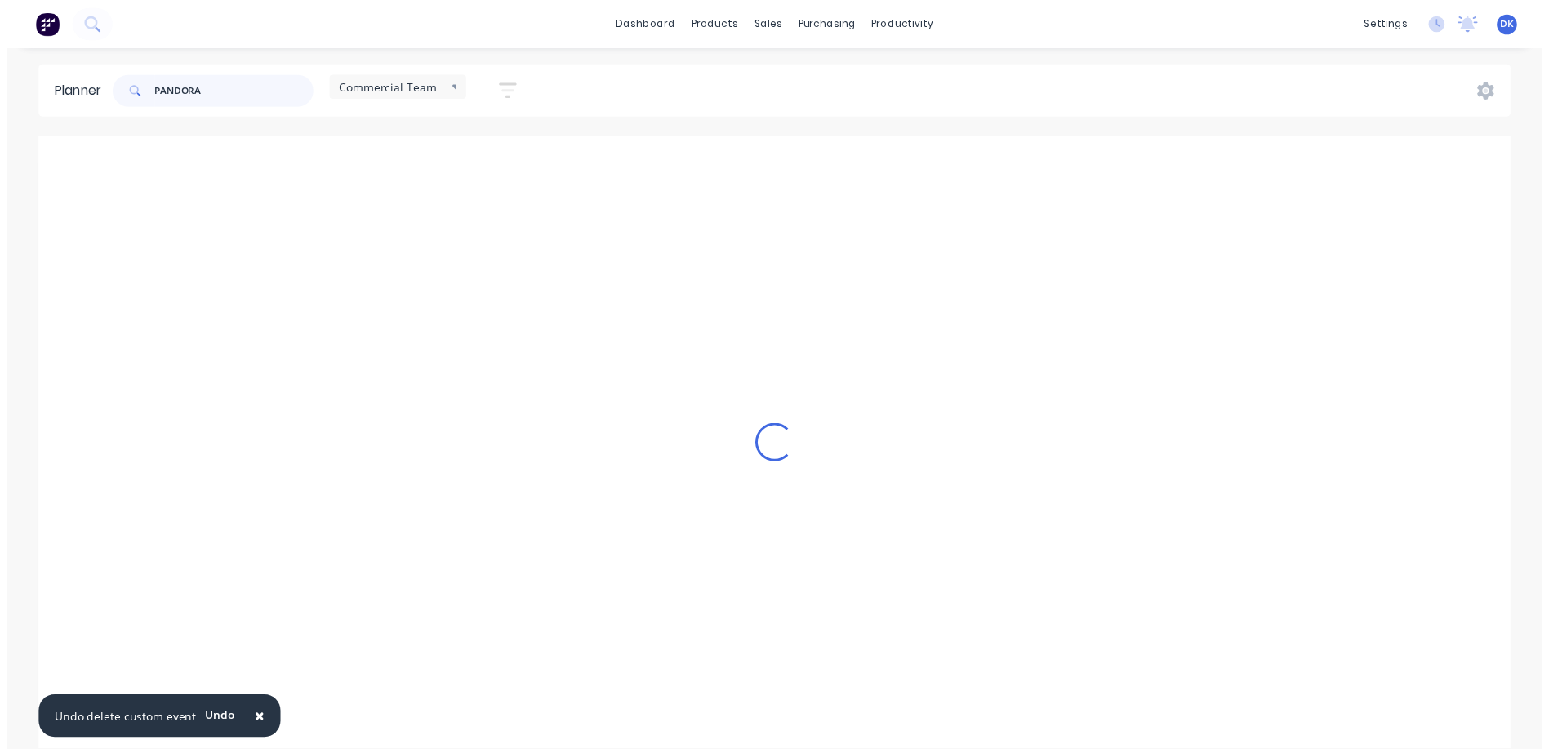
scroll to position [256, 0]
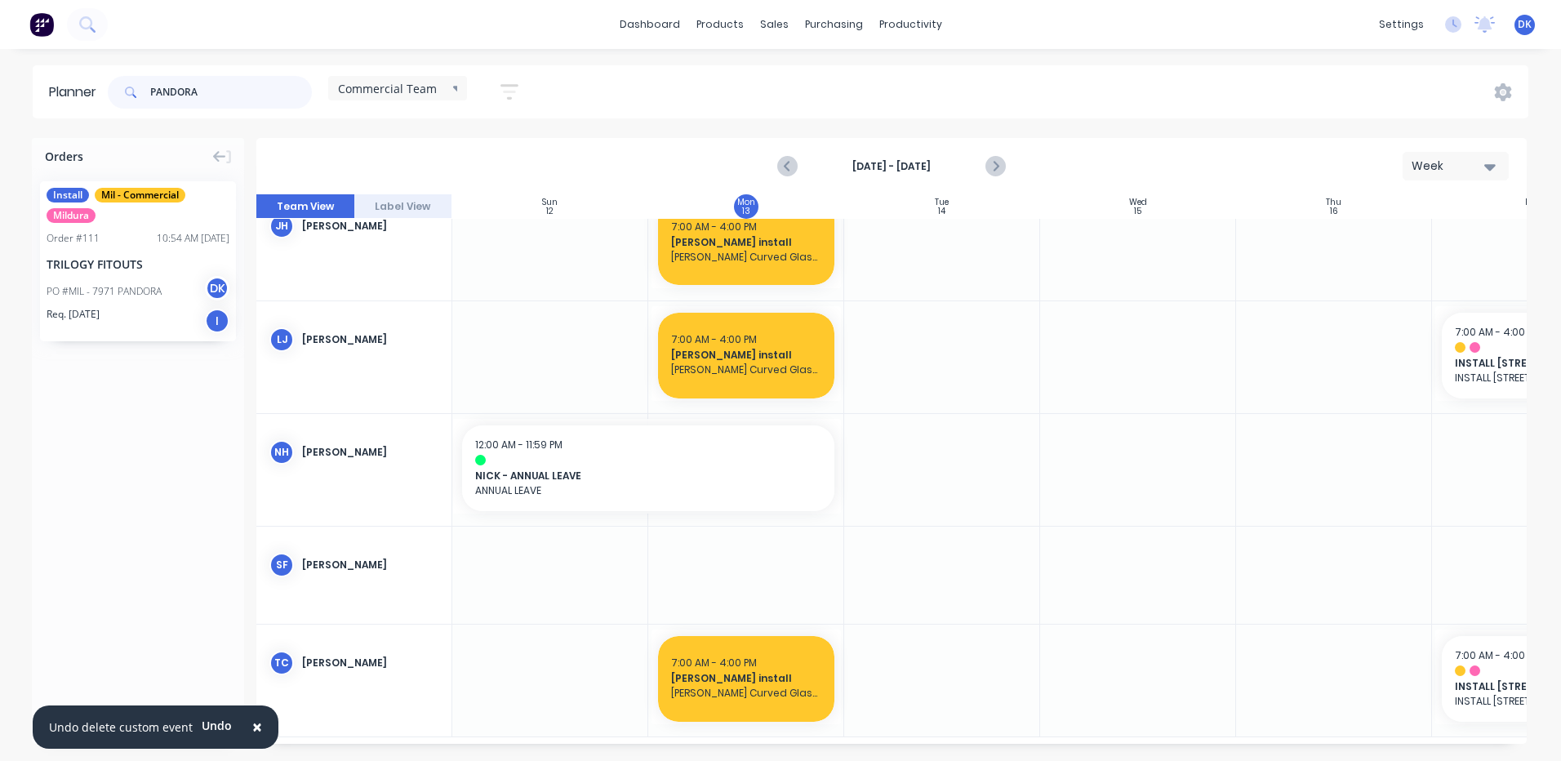
type input "PANDORA"
drag, startPoint x: 132, startPoint y: 248, endPoint x: 1313, endPoint y: 568, distance: 1223.8
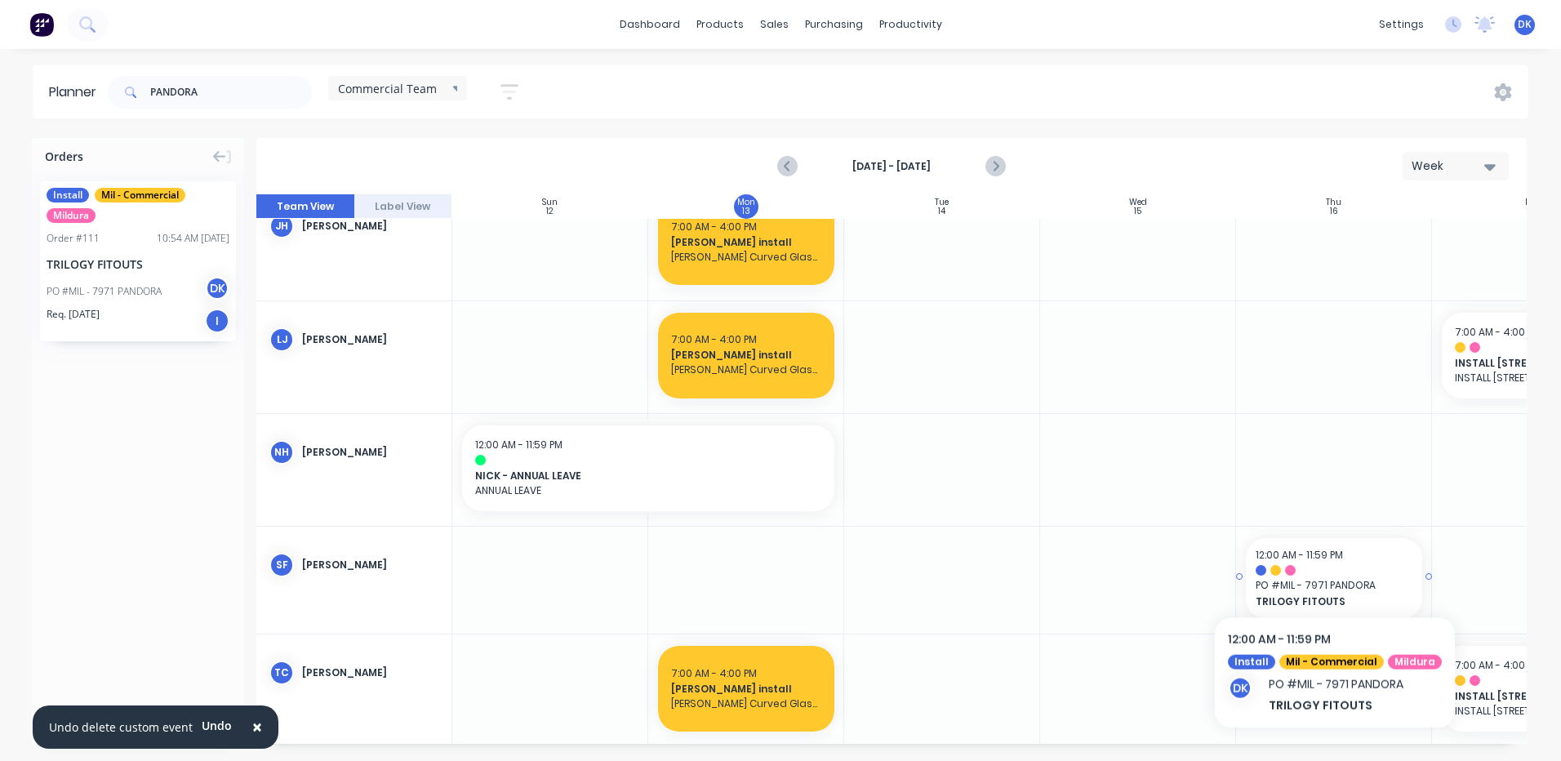
click at [1328, 573] on div at bounding box center [1333, 570] width 157 height 11
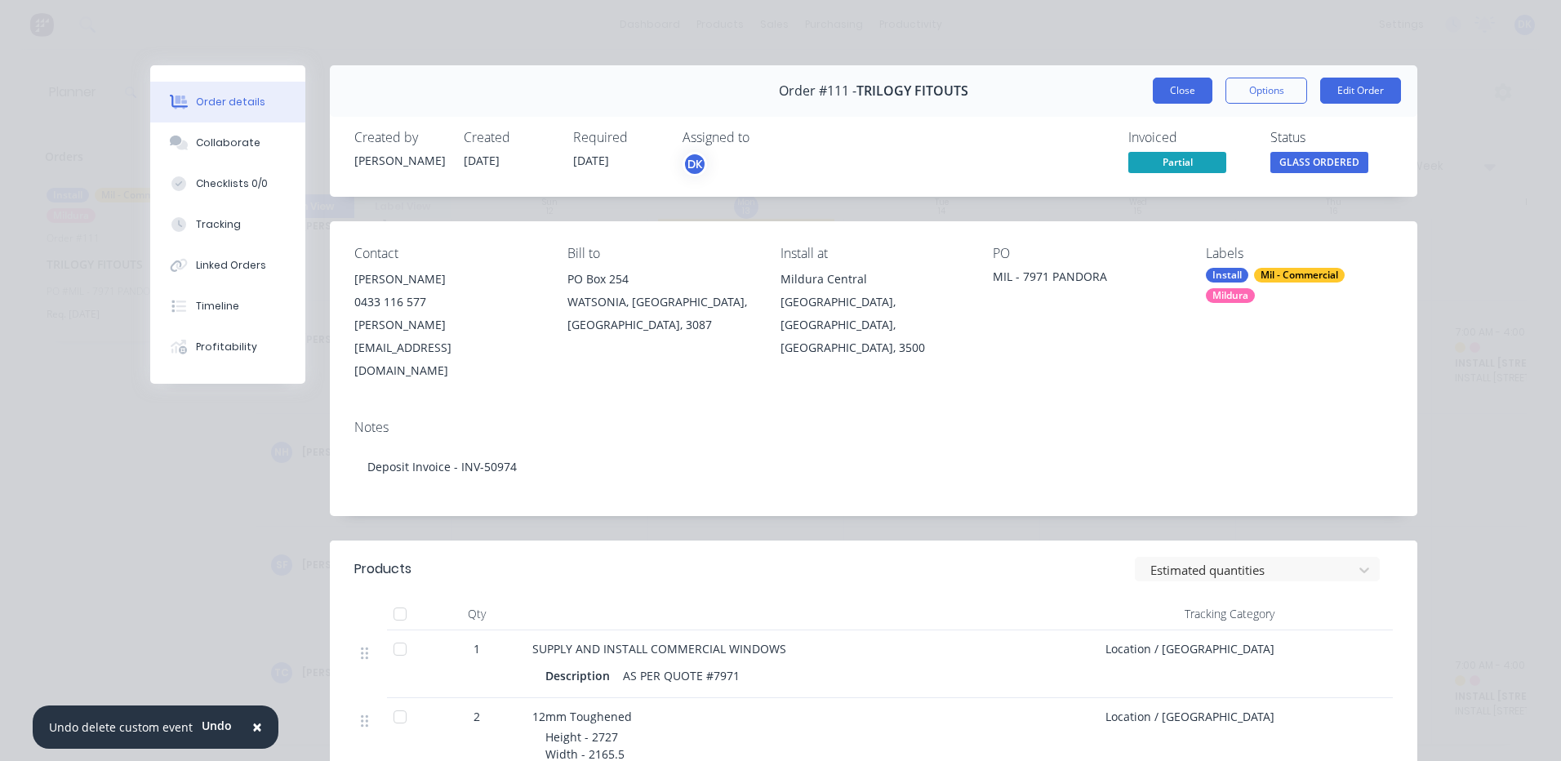
click at [1166, 86] on button "Close" at bounding box center [1183, 91] width 60 height 26
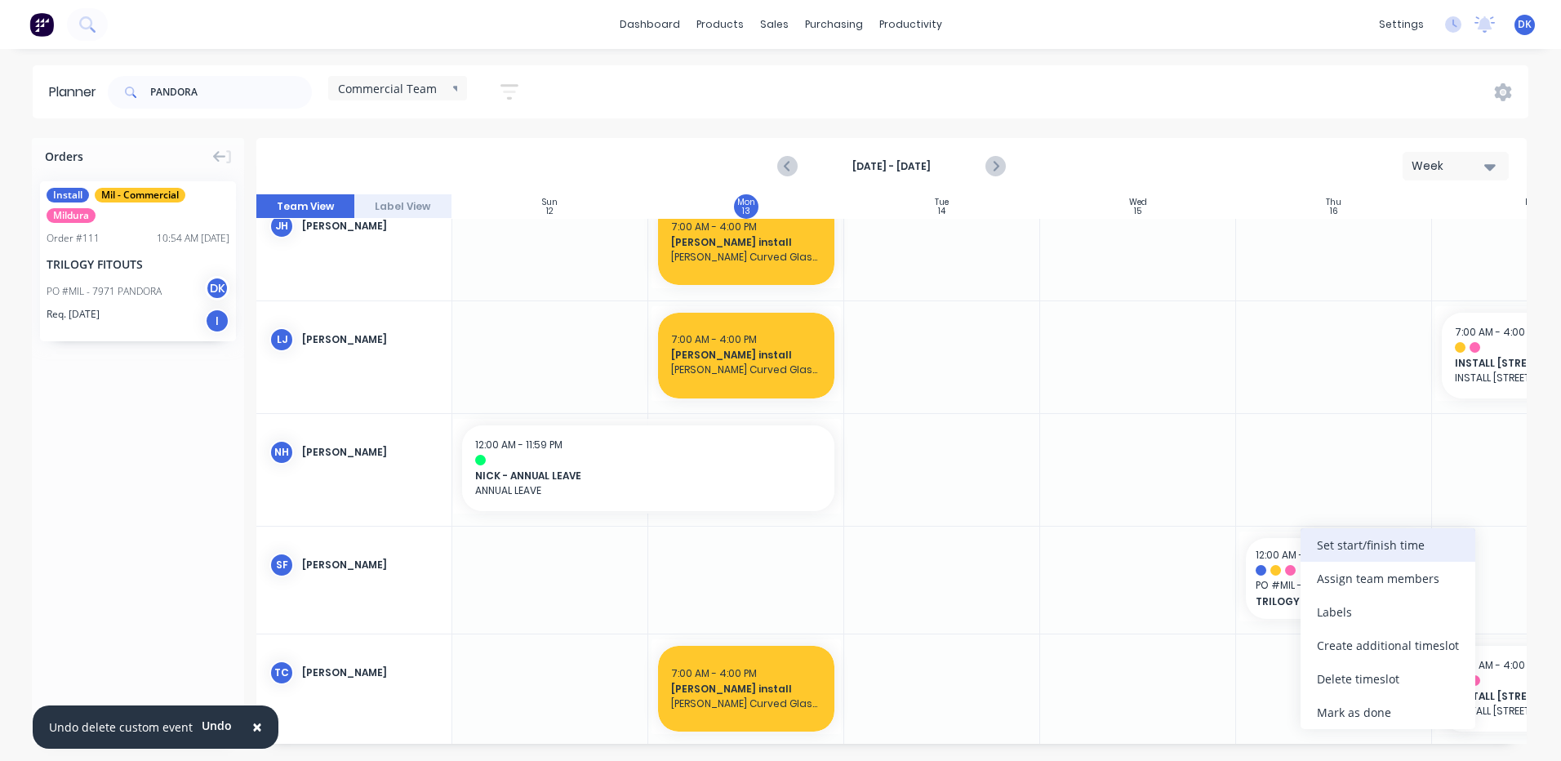
click at [1337, 548] on div "Set start/finish time" at bounding box center [1387, 544] width 175 height 33
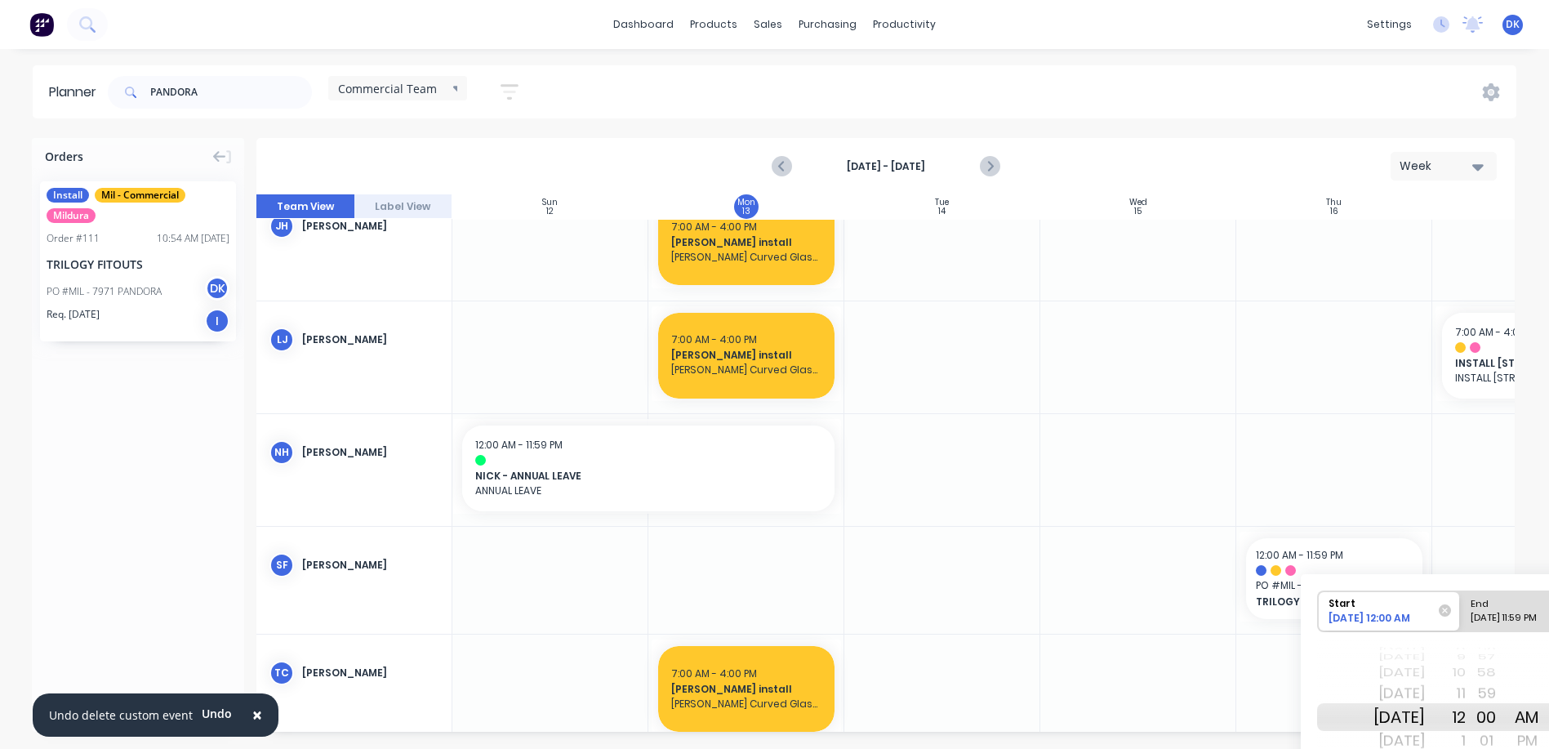
scroll to position [278, 0]
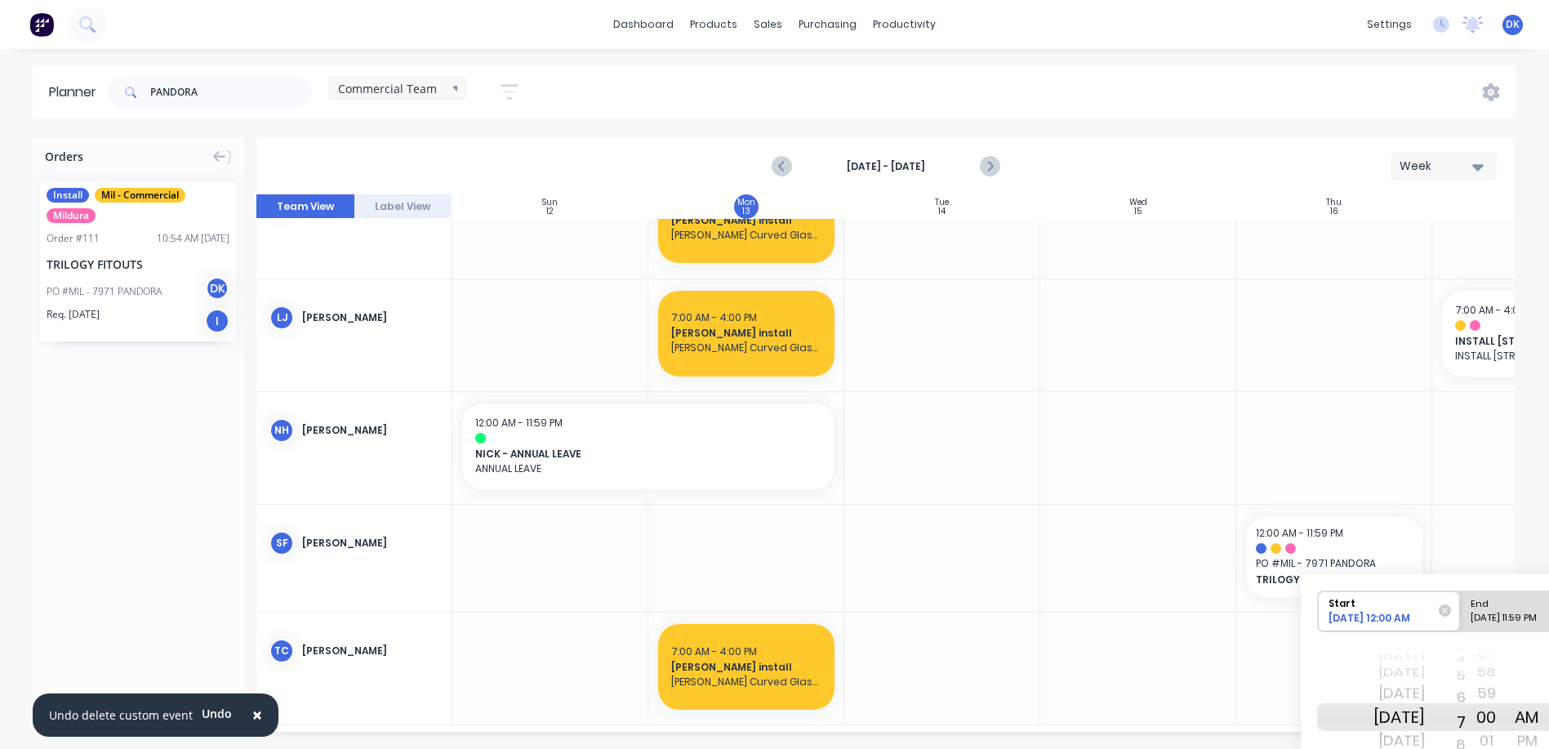
drag, startPoint x: 1487, startPoint y: 684, endPoint x: 1449, endPoint y: 518, distance: 170.9
click at [1459, 527] on div "Orders Install Mil - Commercial Mildura Order # 111 10:54 AM [DATE] TRILOGY FIT…" at bounding box center [774, 443] width 1549 height 610
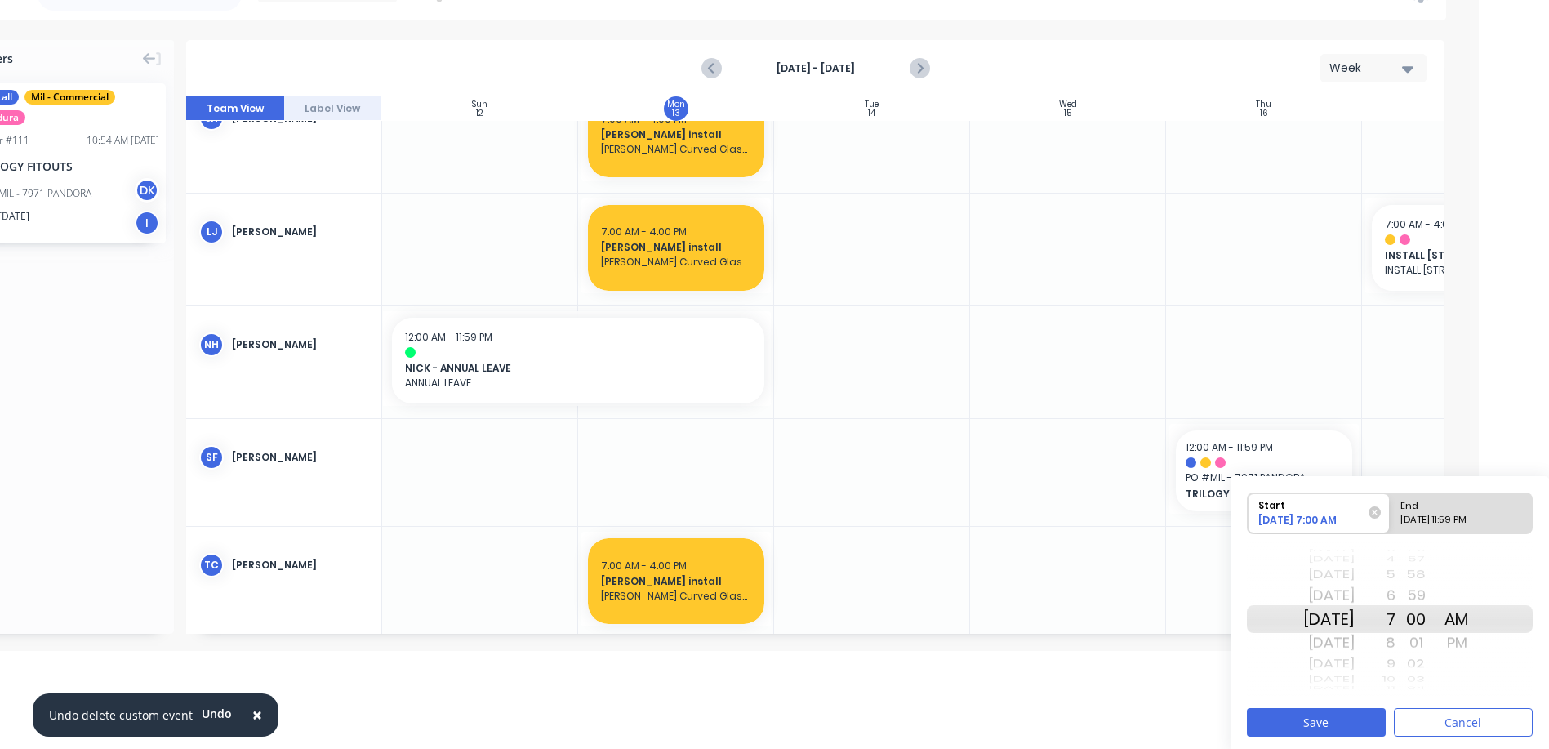
scroll to position [102, 70]
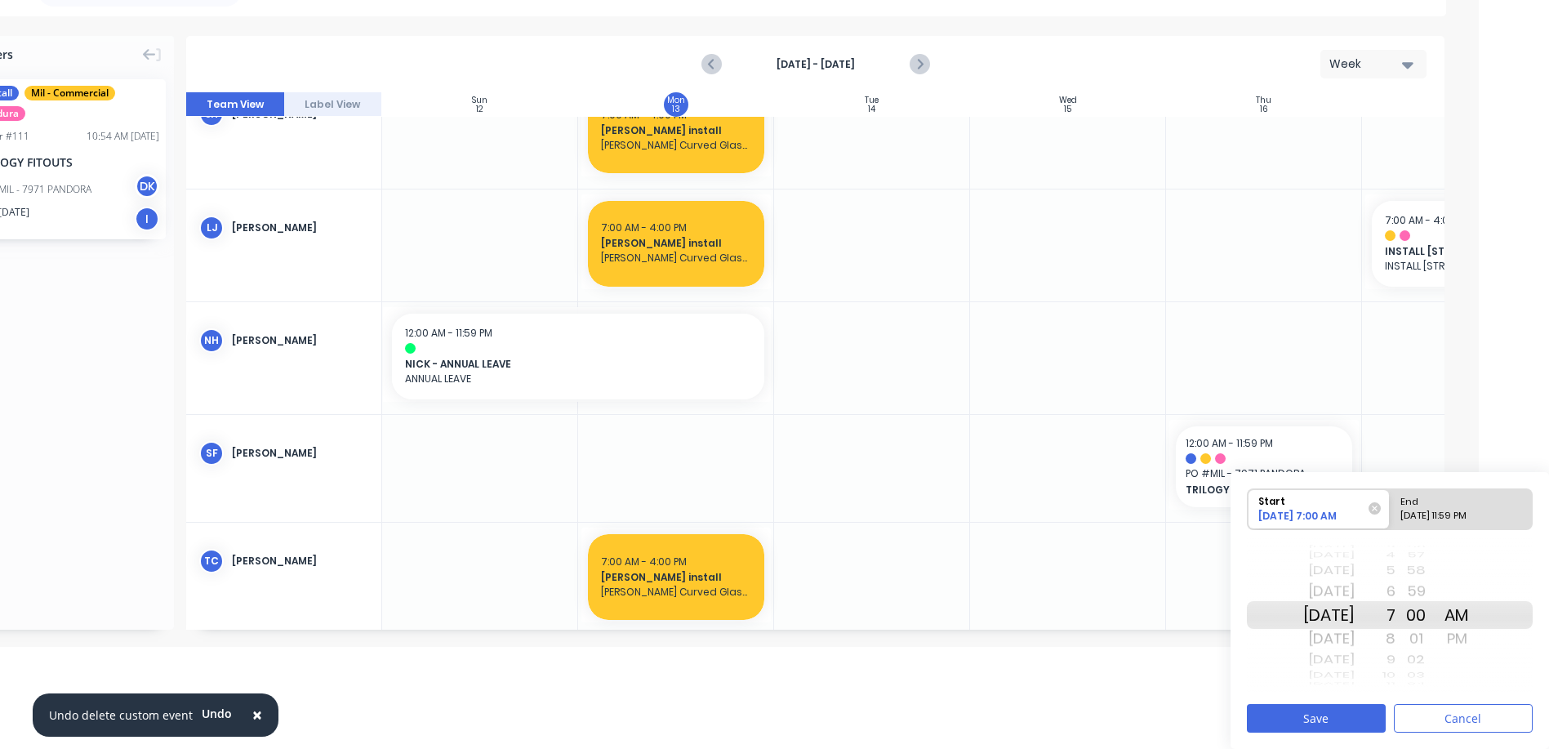
click at [1435, 500] on div "End" at bounding box center [1453, 499] width 118 height 20
click at [1390, 500] on input "End [DATE] 11:59 PM" at bounding box center [1389, 509] width 1 height 40
radio input "true"
drag, startPoint x: 1408, startPoint y: 616, endPoint x: 1408, endPoint y: 559, distance: 56.3
click at [1395, 559] on div "9 10 11 12 1 2 3 4 5 6 7 8 9 10 11 12 1 2 3 4 5 6 7 8 9 10 11 12 1 2 3 4 5 6 7 …" at bounding box center [1374, 614] width 41 height 155
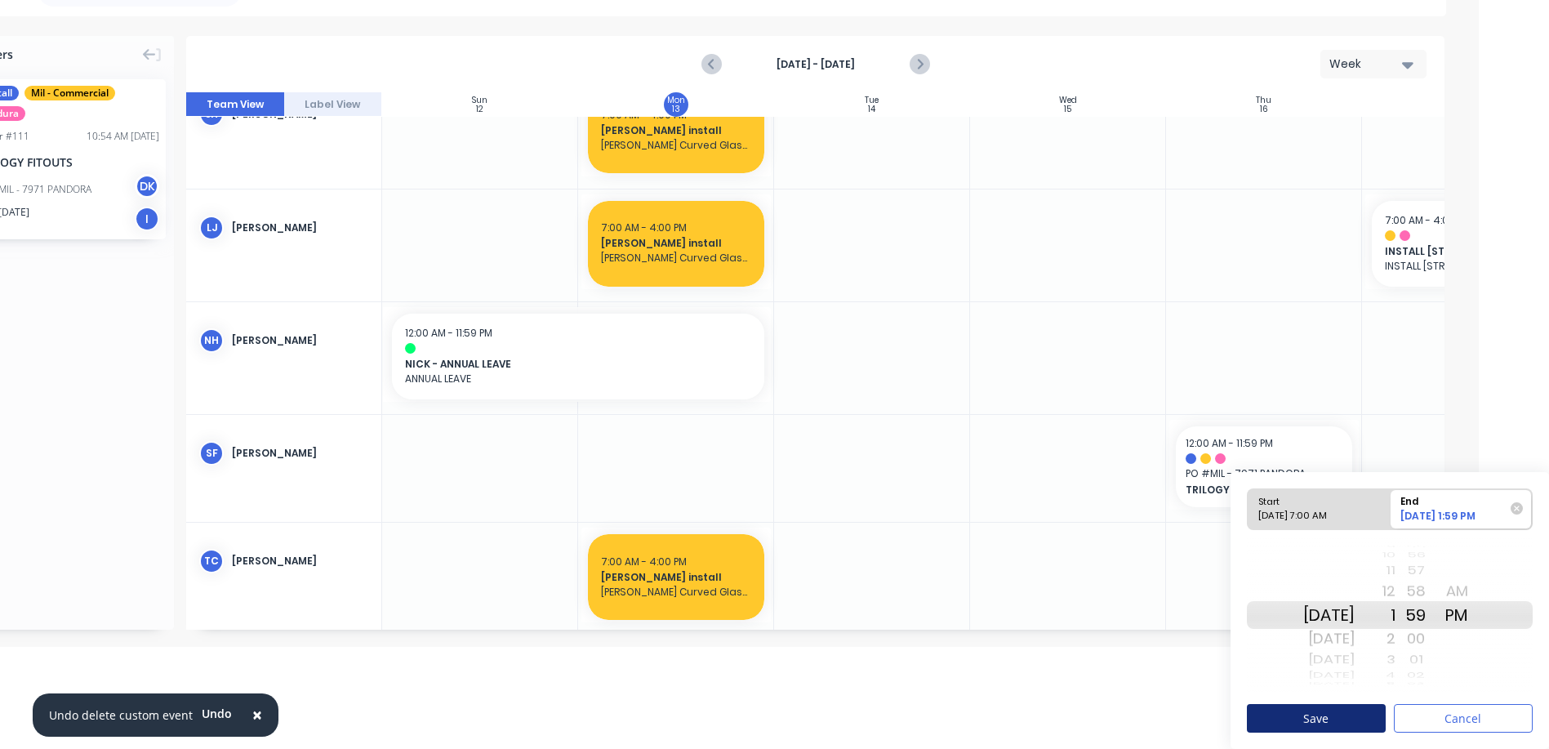
click at [1302, 712] on button "Save" at bounding box center [1316, 718] width 139 height 29
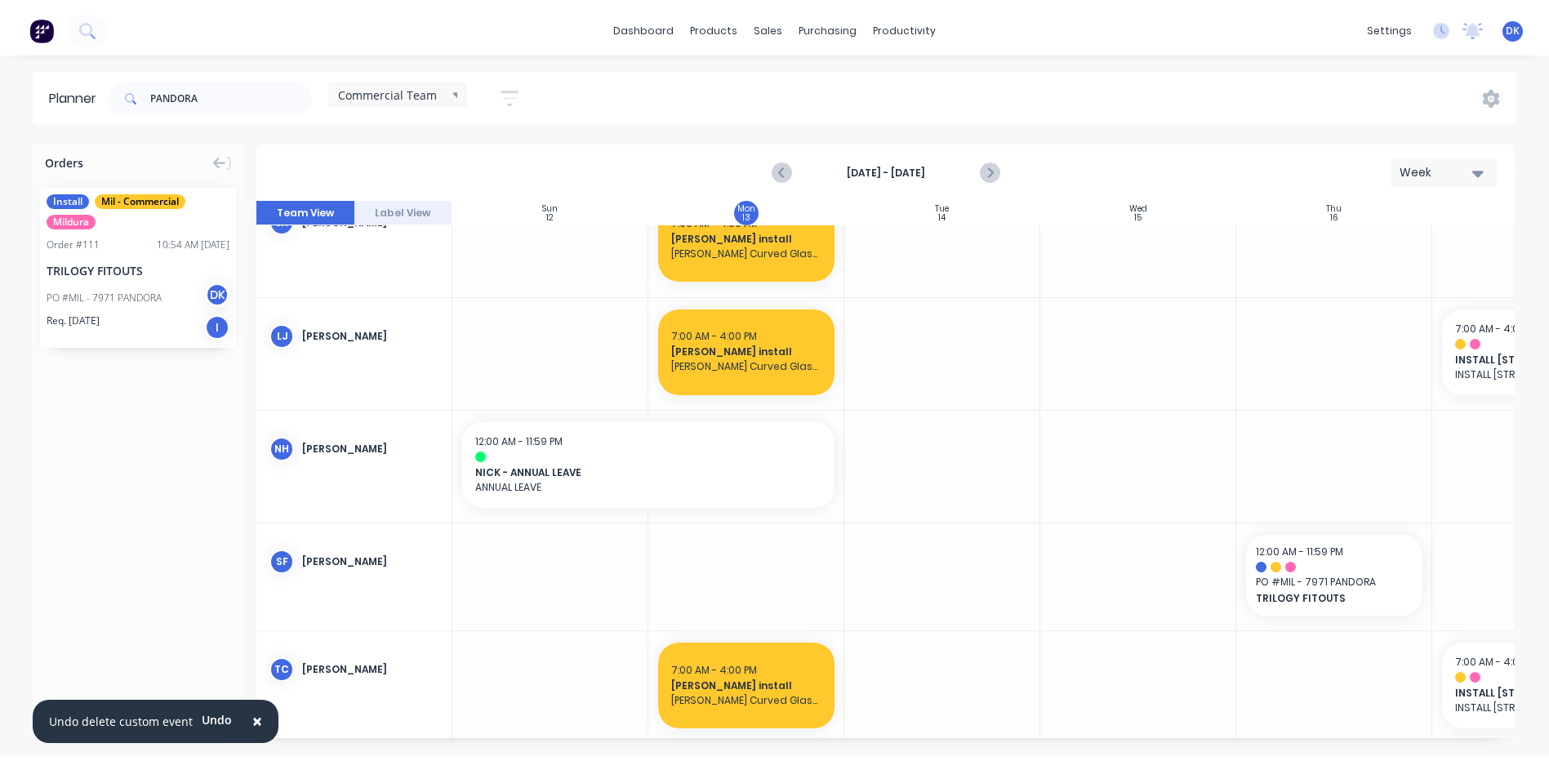
scroll to position [0, 0]
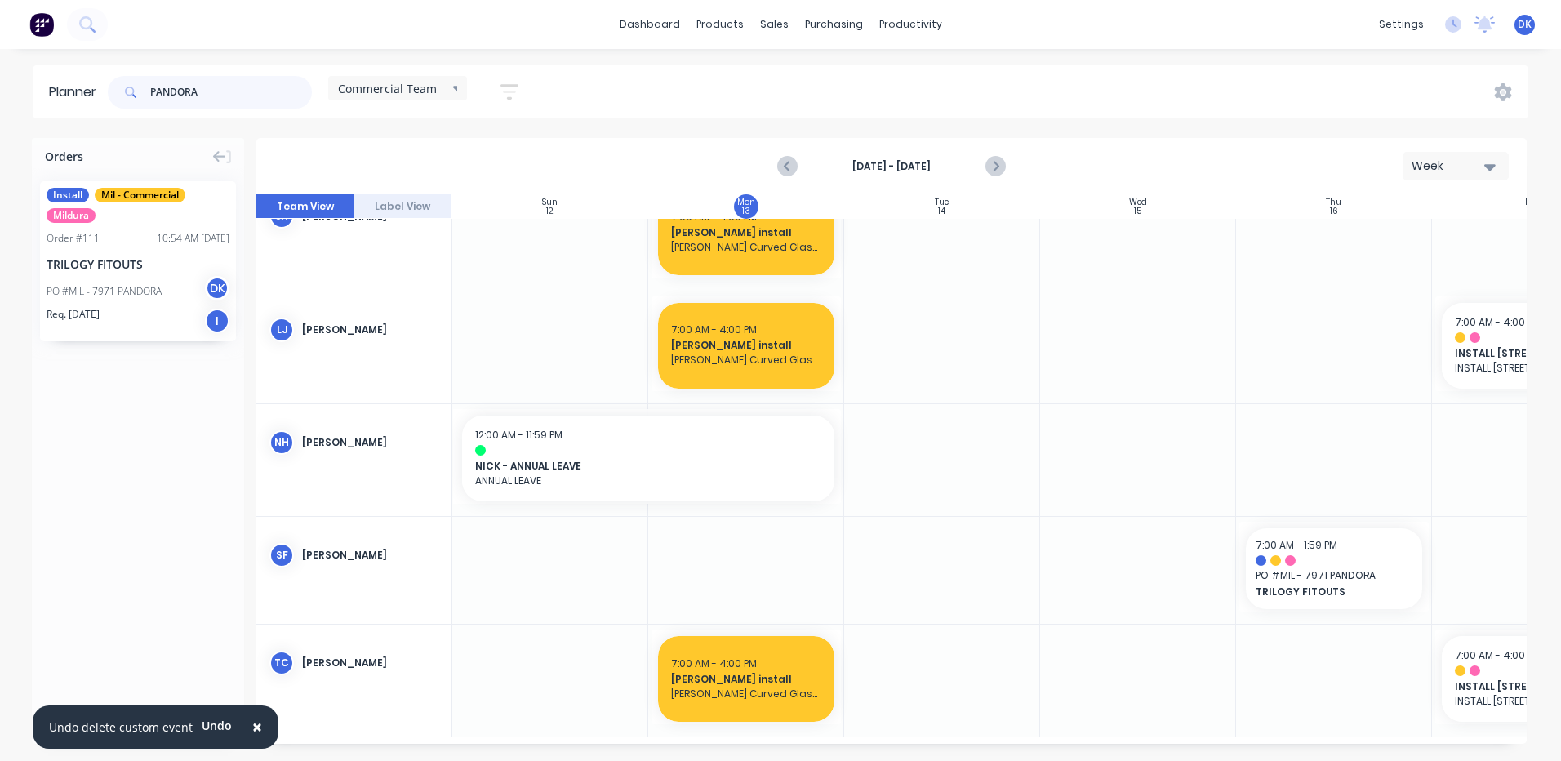
drag, startPoint x: 203, startPoint y: 96, endPoint x: 100, endPoint y: 100, distance: 102.9
click at [100, 100] on header "Planner PANDORA Commercial Team Save new view None edit Commercial Team (Defaul…" at bounding box center [780, 91] width 1495 height 53
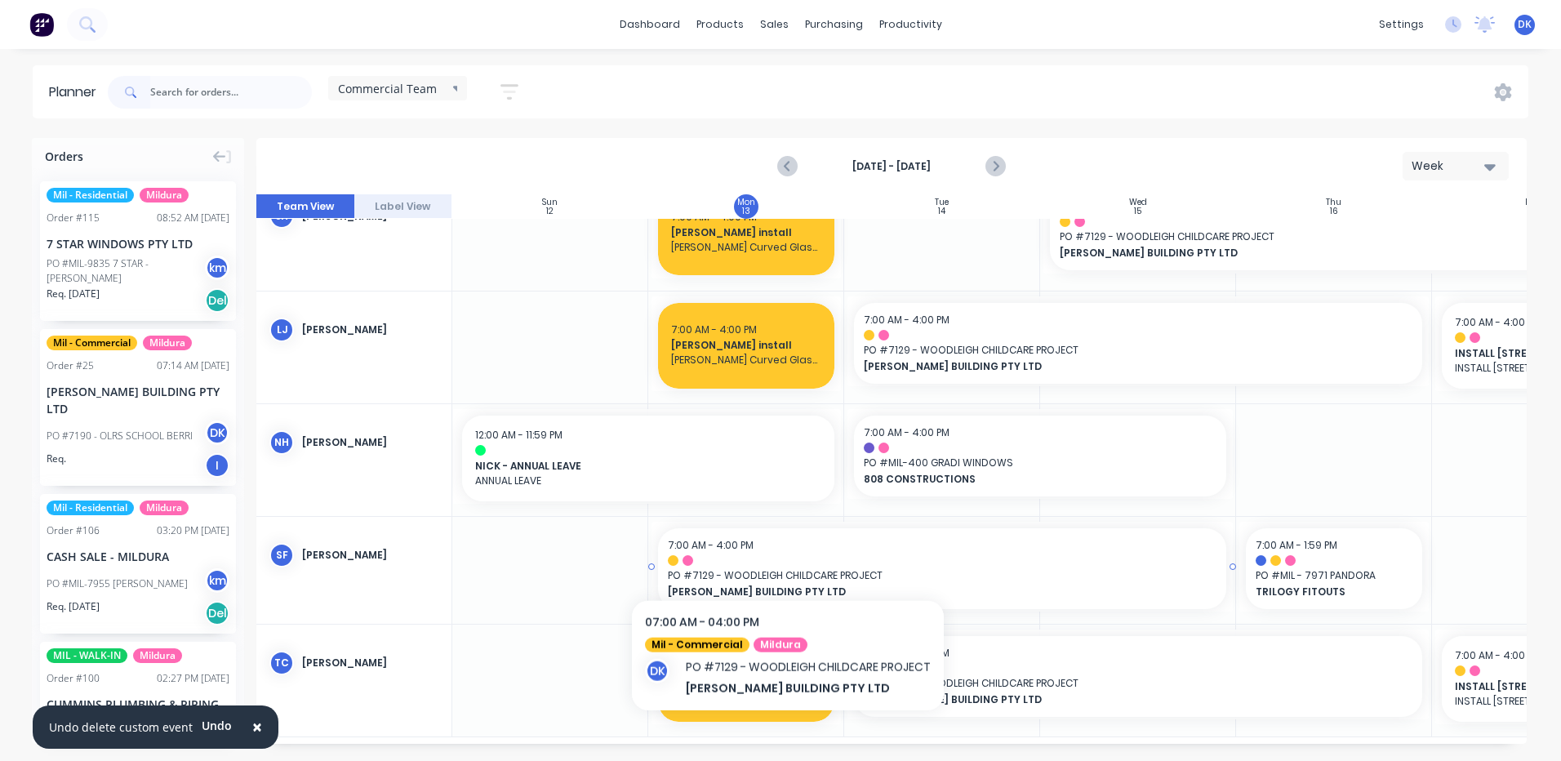
click at [788, 556] on div at bounding box center [942, 560] width 549 height 11
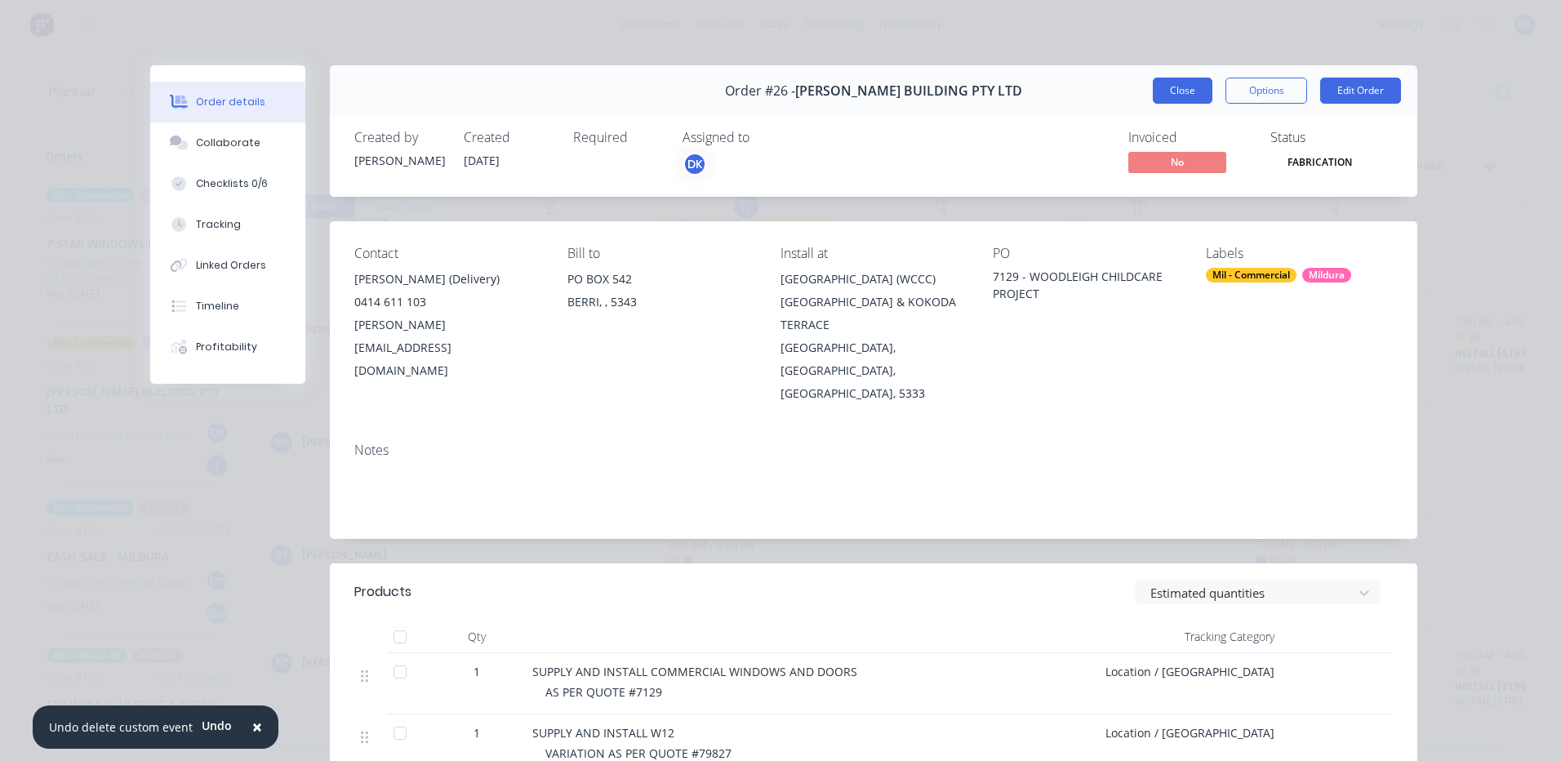
click at [1188, 89] on button "Close" at bounding box center [1183, 91] width 60 height 26
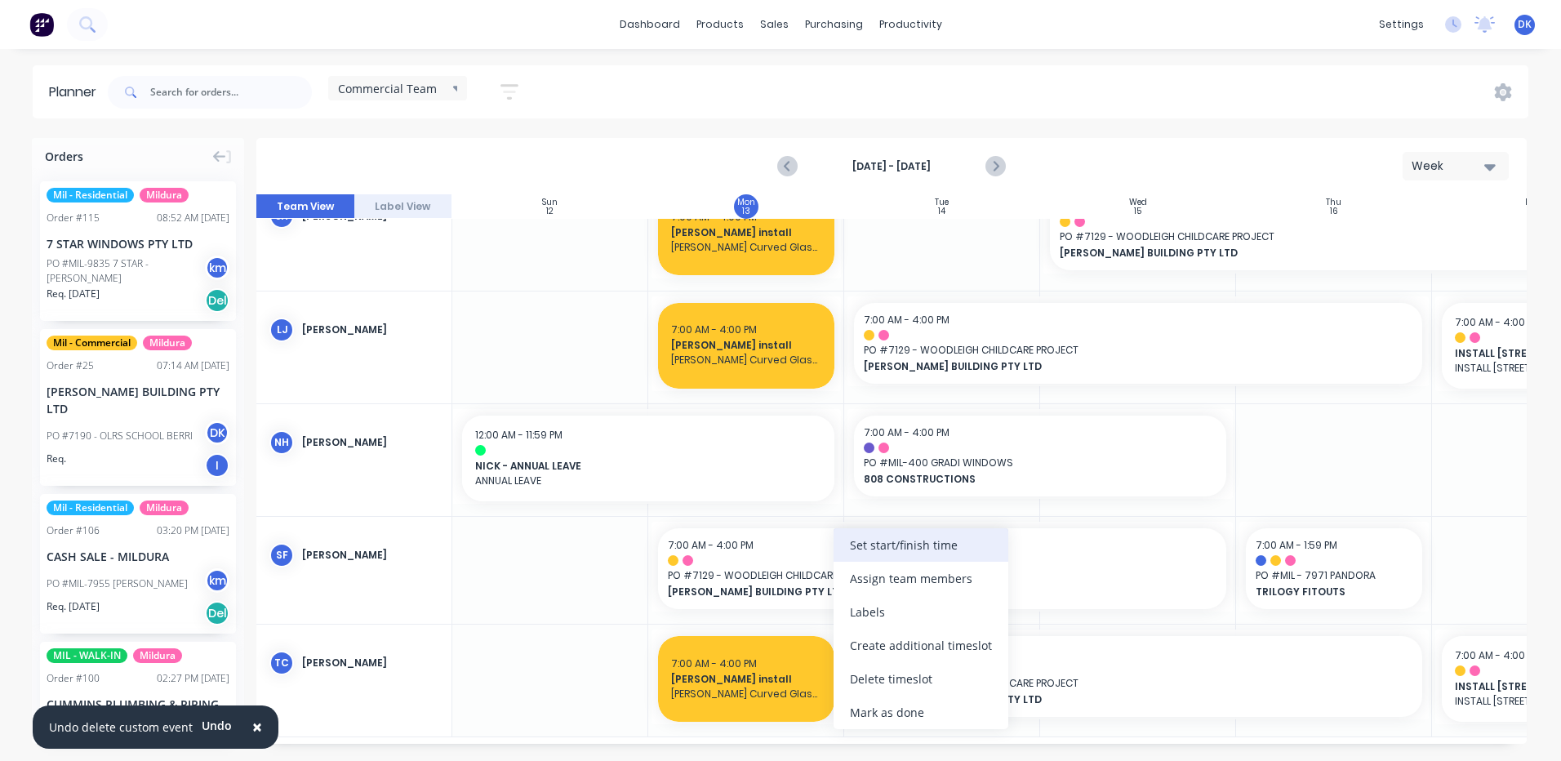
click at [863, 543] on div "Set start/finish time" at bounding box center [920, 544] width 175 height 33
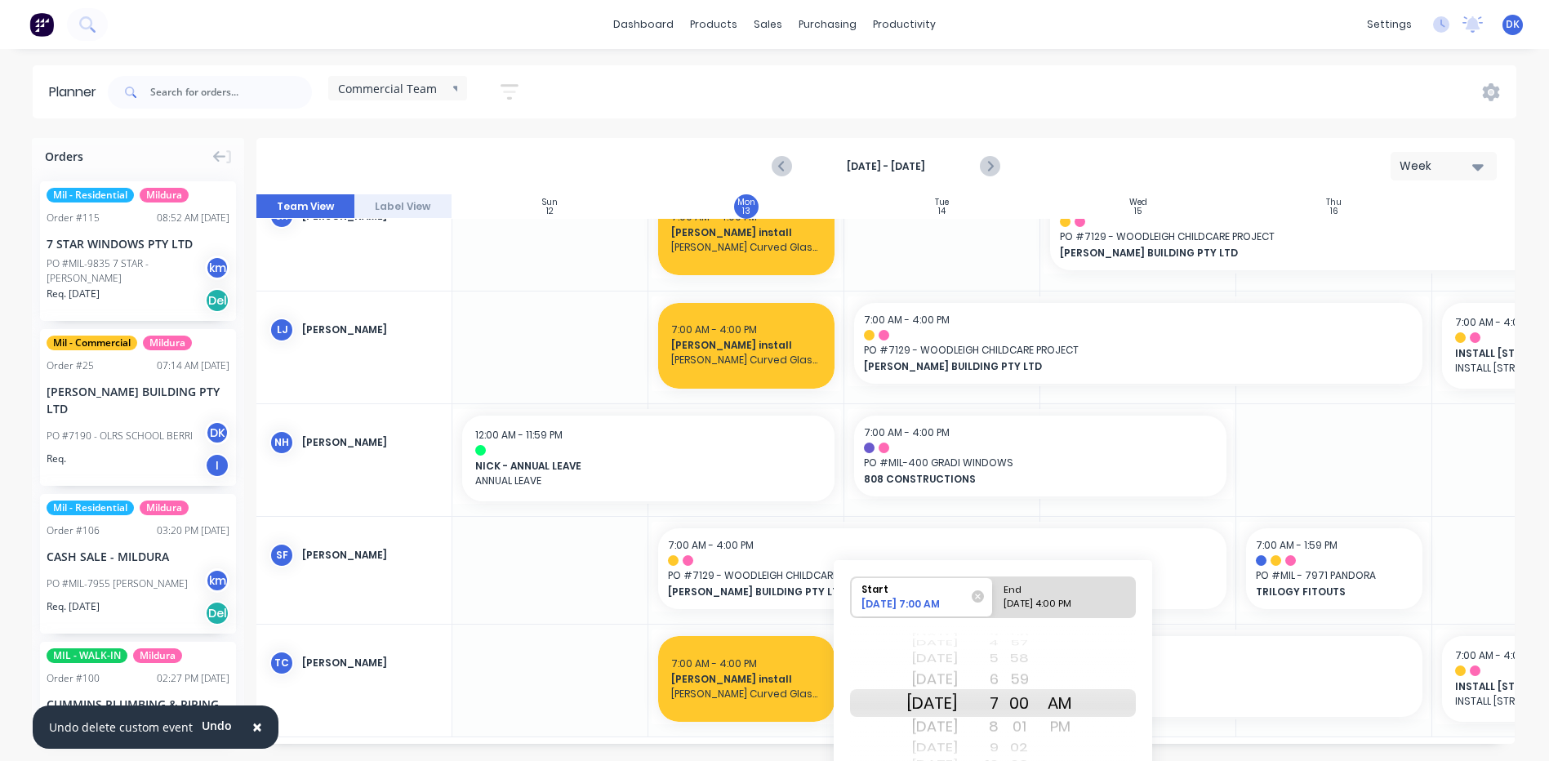
click at [1055, 596] on div "End" at bounding box center [1057, 587] width 118 height 20
click at [993, 596] on input "End [DATE] 4:00 PM" at bounding box center [993, 597] width 1 height 40
radio input "true"
drag, startPoint x: 944, startPoint y: 675, endPoint x: 947, endPoint y: 730, distance: 54.7
click at [947, 730] on div "[DATE]" at bounding box center [931, 726] width 51 height 26
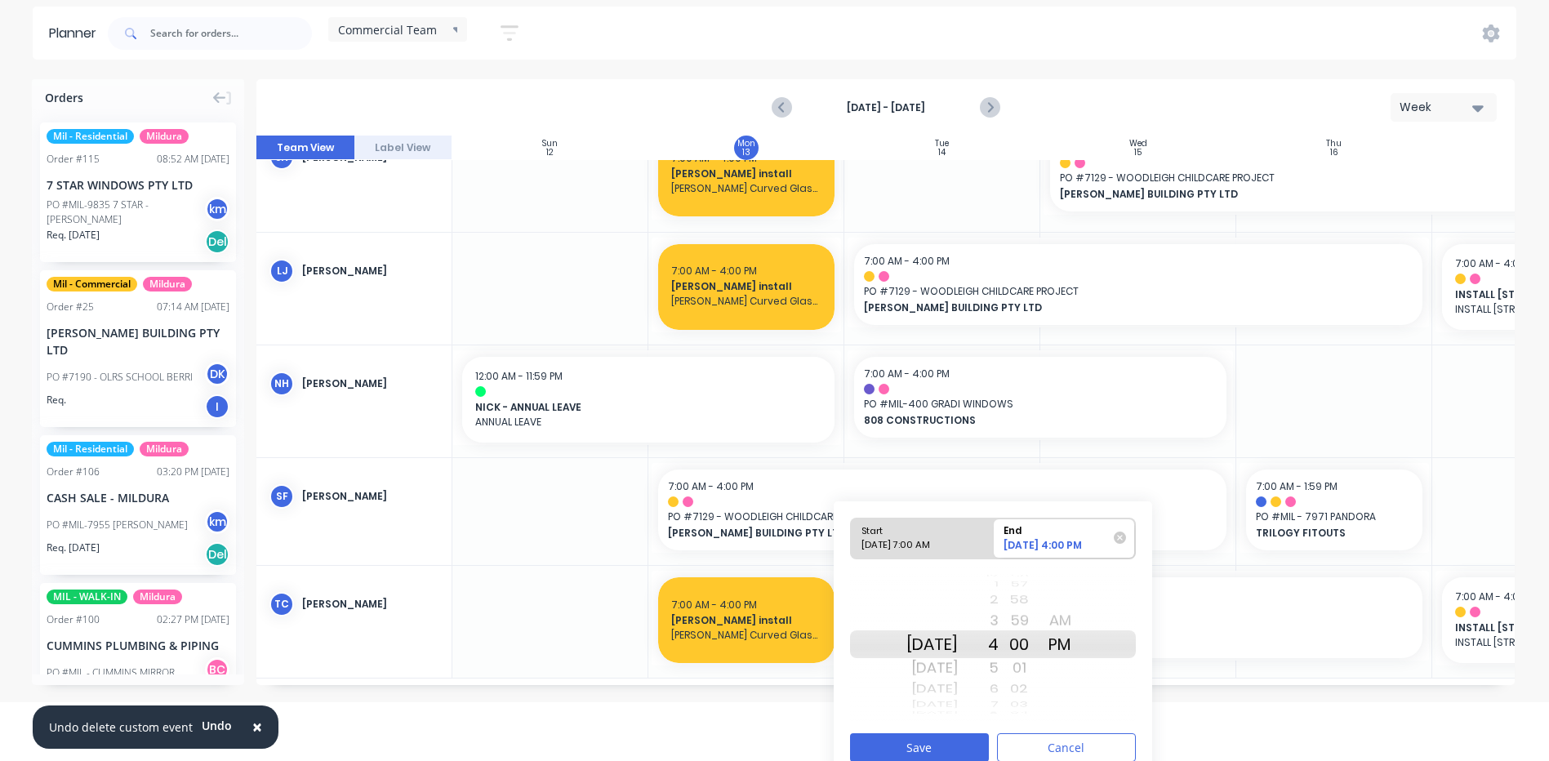
scroll to position [76, 0]
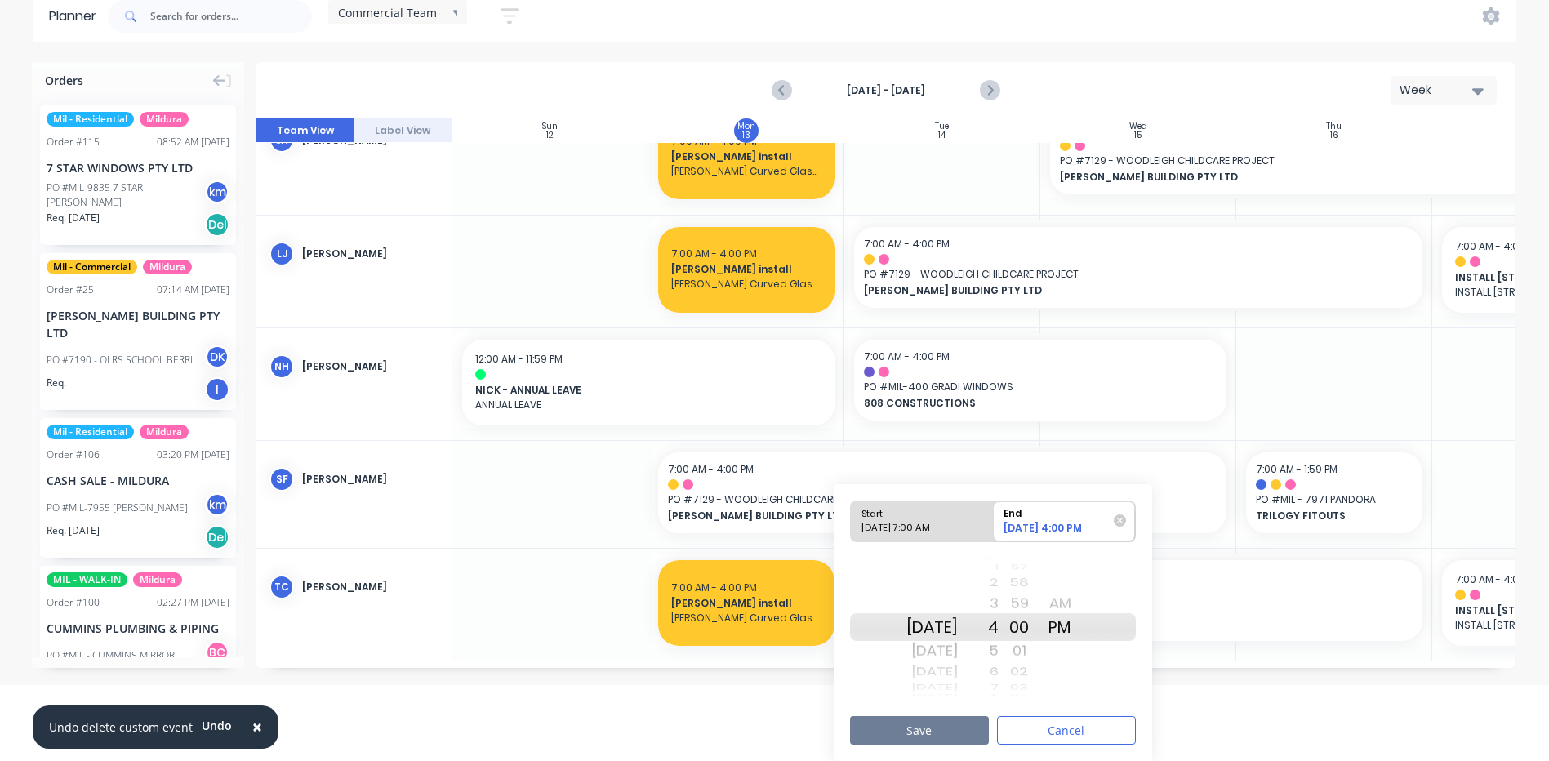
click at [912, 725] on button "Save" at bounding box center [919, 730] width 139 height 29
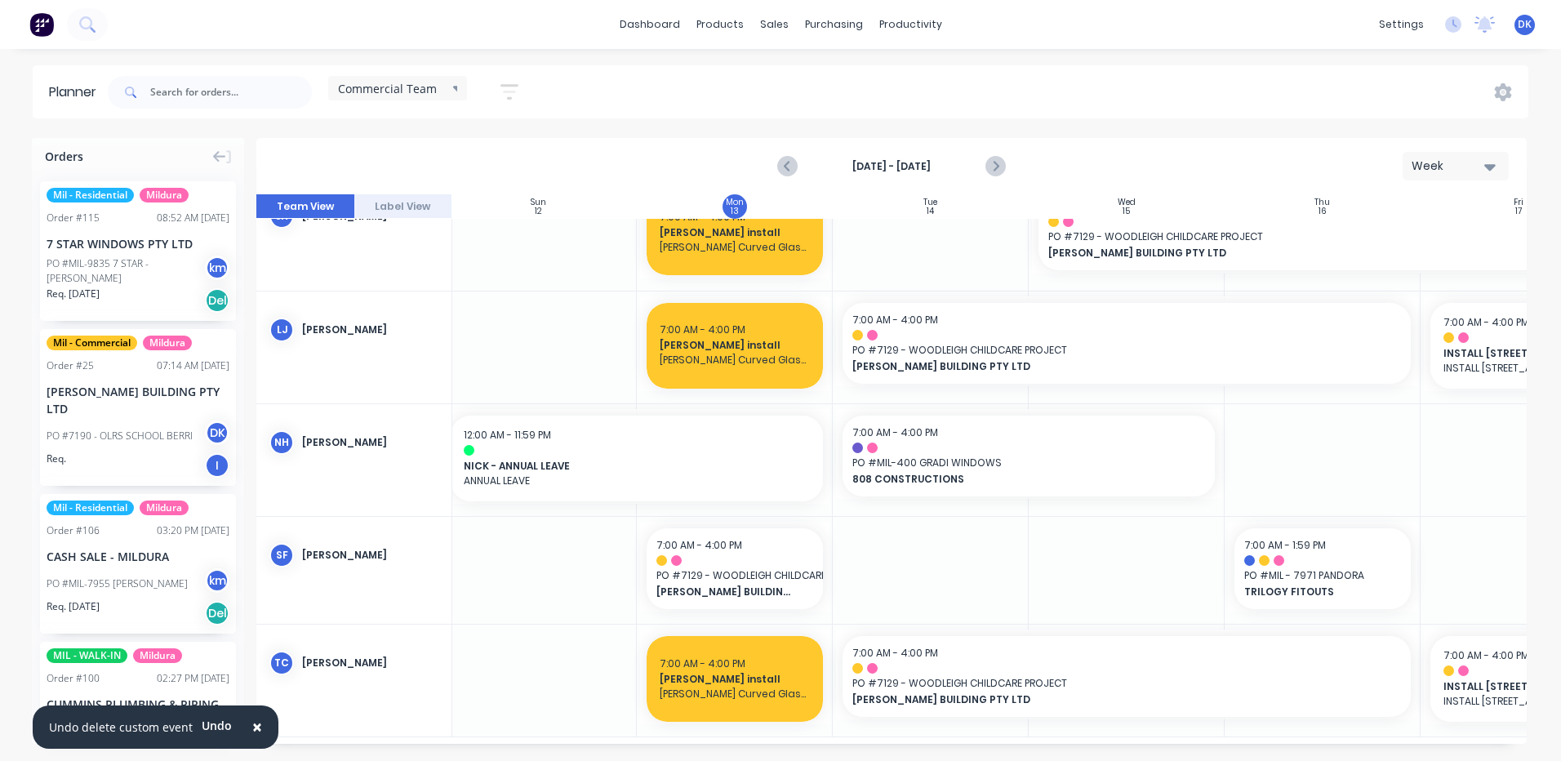
scroll to position [266, 0]
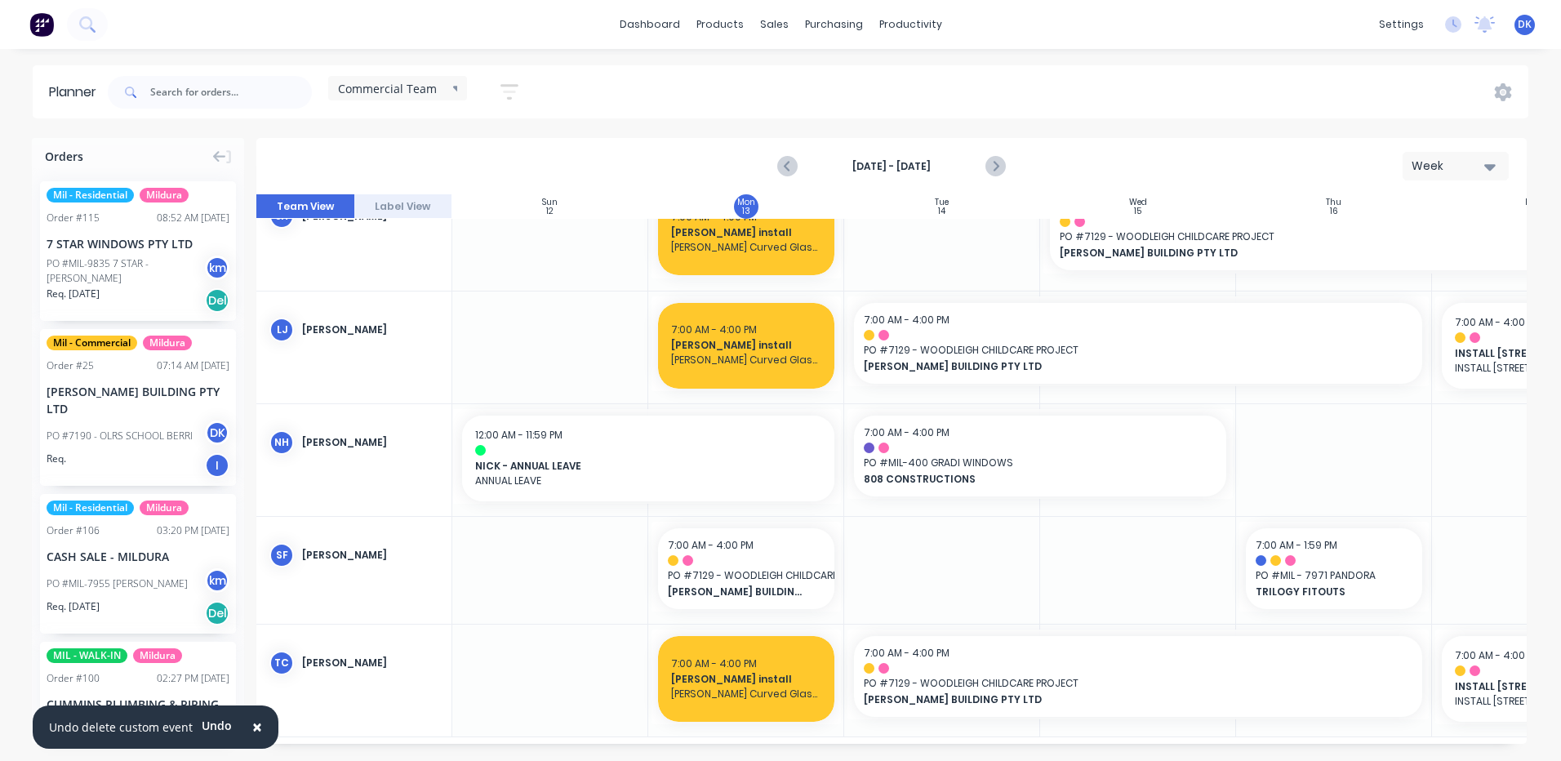
click at [252, 725] on span "×" at bounding box center [257, 726] width 10 height 23
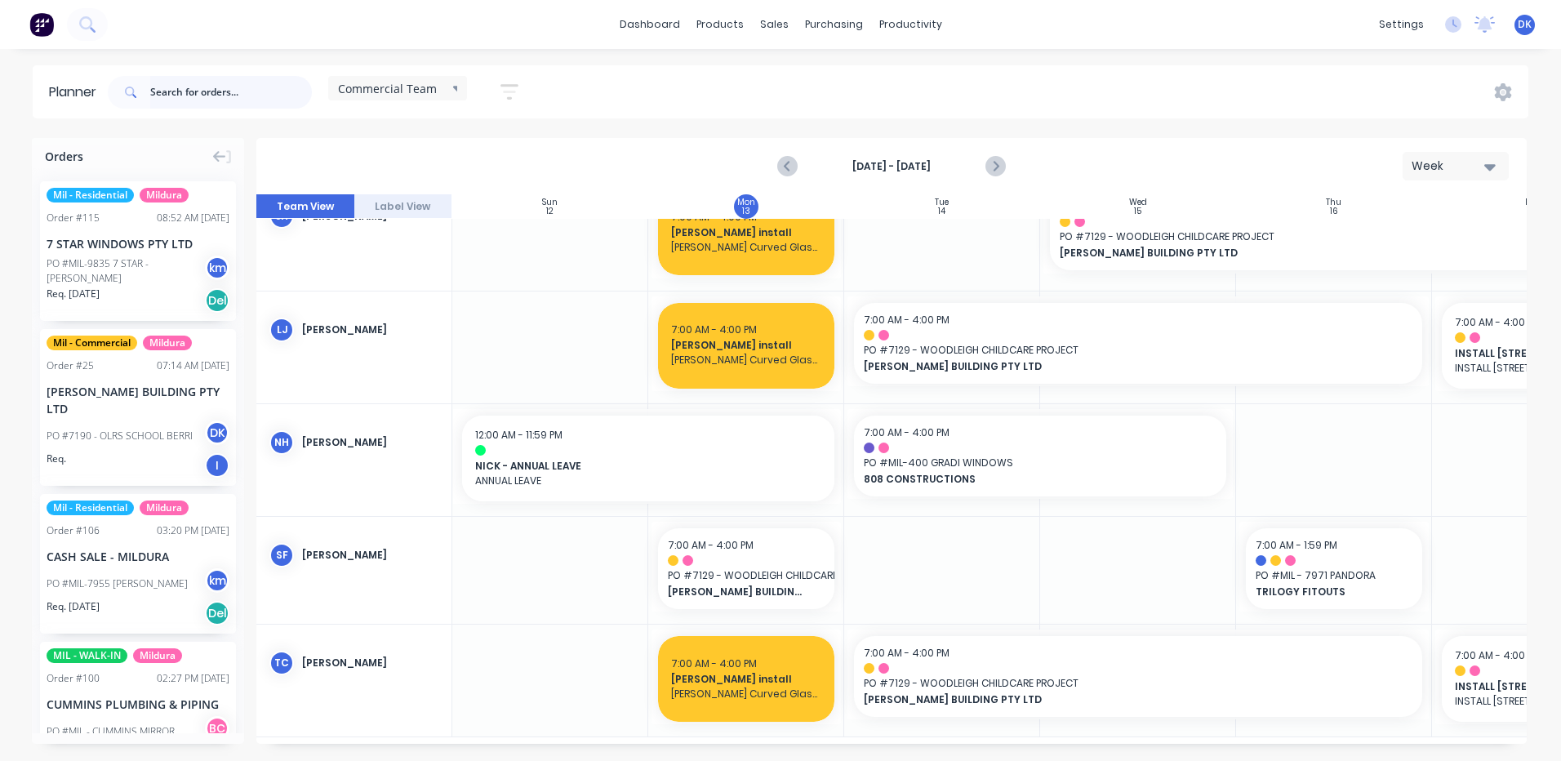
click at [169, 93] on input "text" at bounding box center [231, 92] width 162 height 33
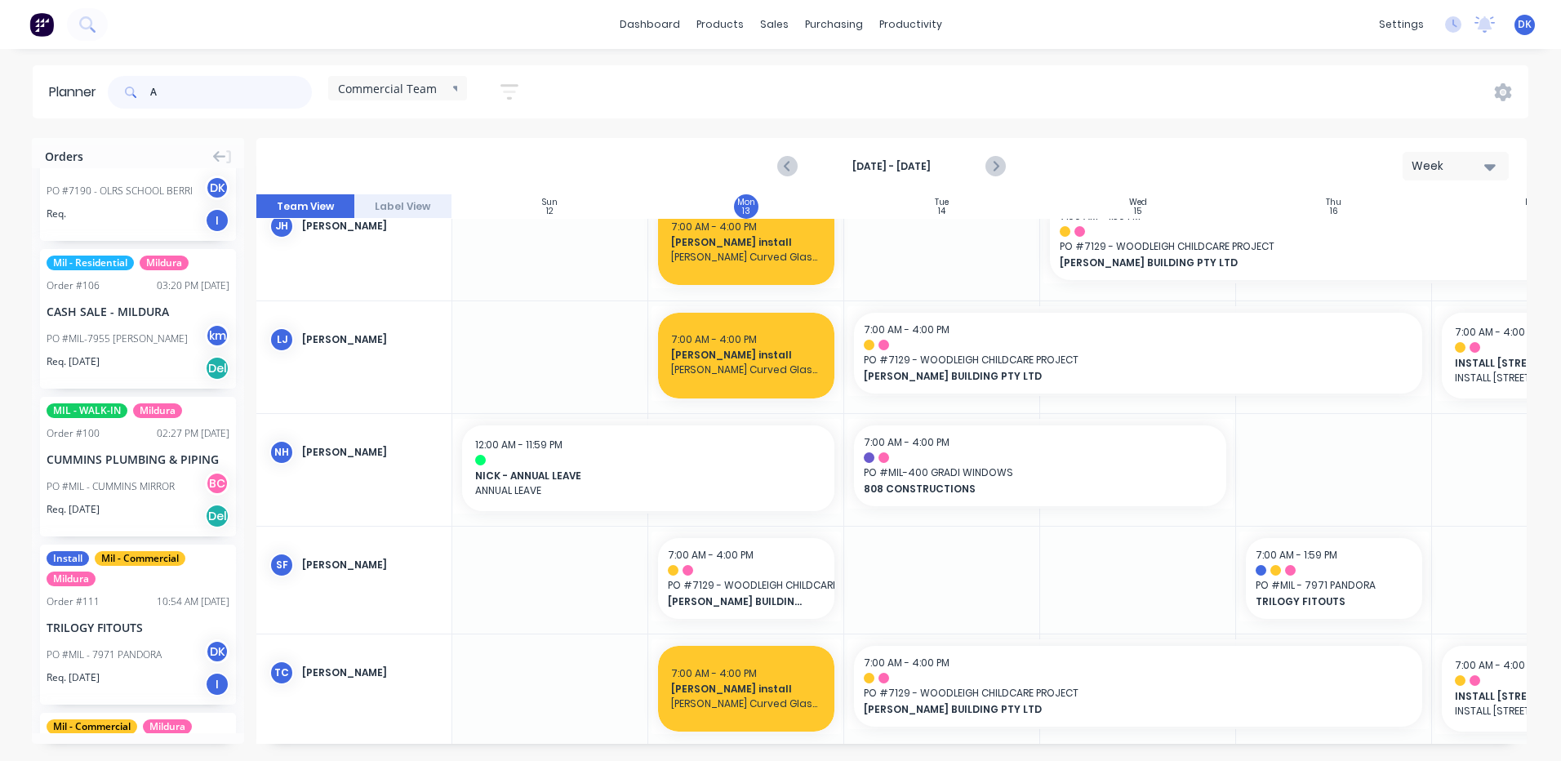
scroll to position [408, 0]
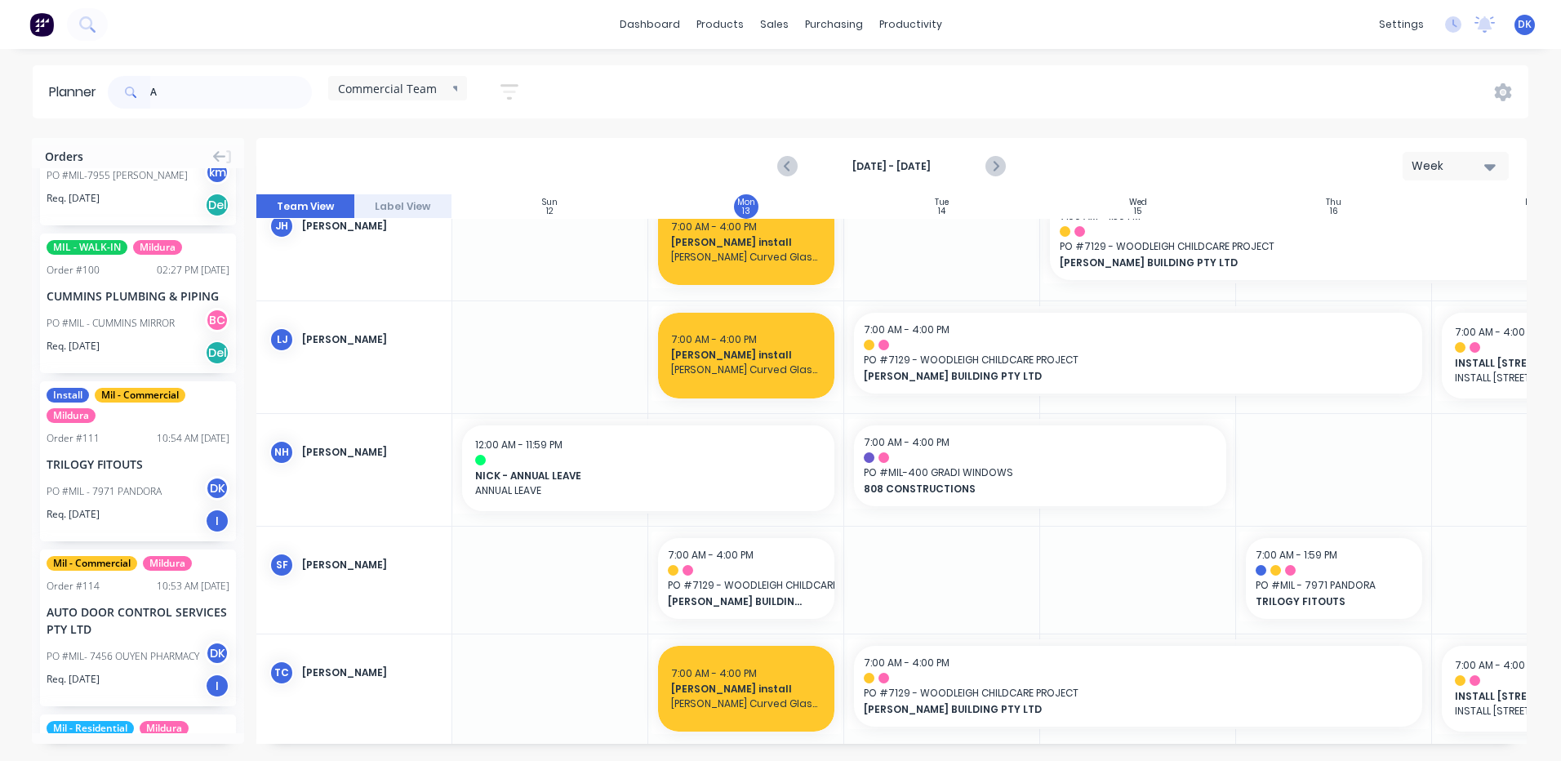
click at [109, 308] on div "PO #MIL - CUMMINS MIRROR BC" at bounding box center [138, 323] width 183 height 31
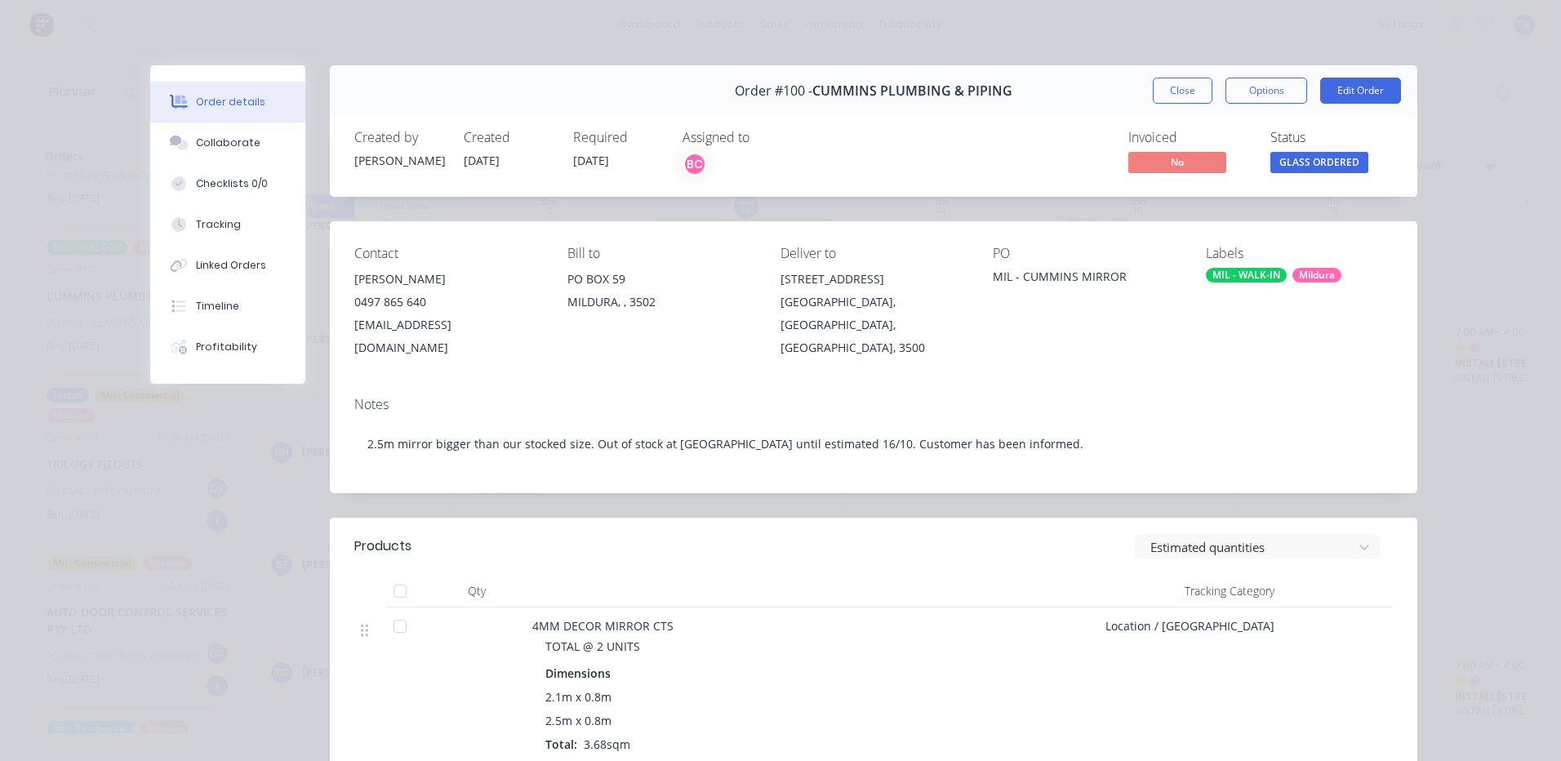
drag, startPoint x: 1182, startPoint y: 87, endPoint x: 334, endPoint y: 380, distance: 897.1
click at [1181, 87] on button "Close" at bounding box center [1183, 91] width 60 height 26
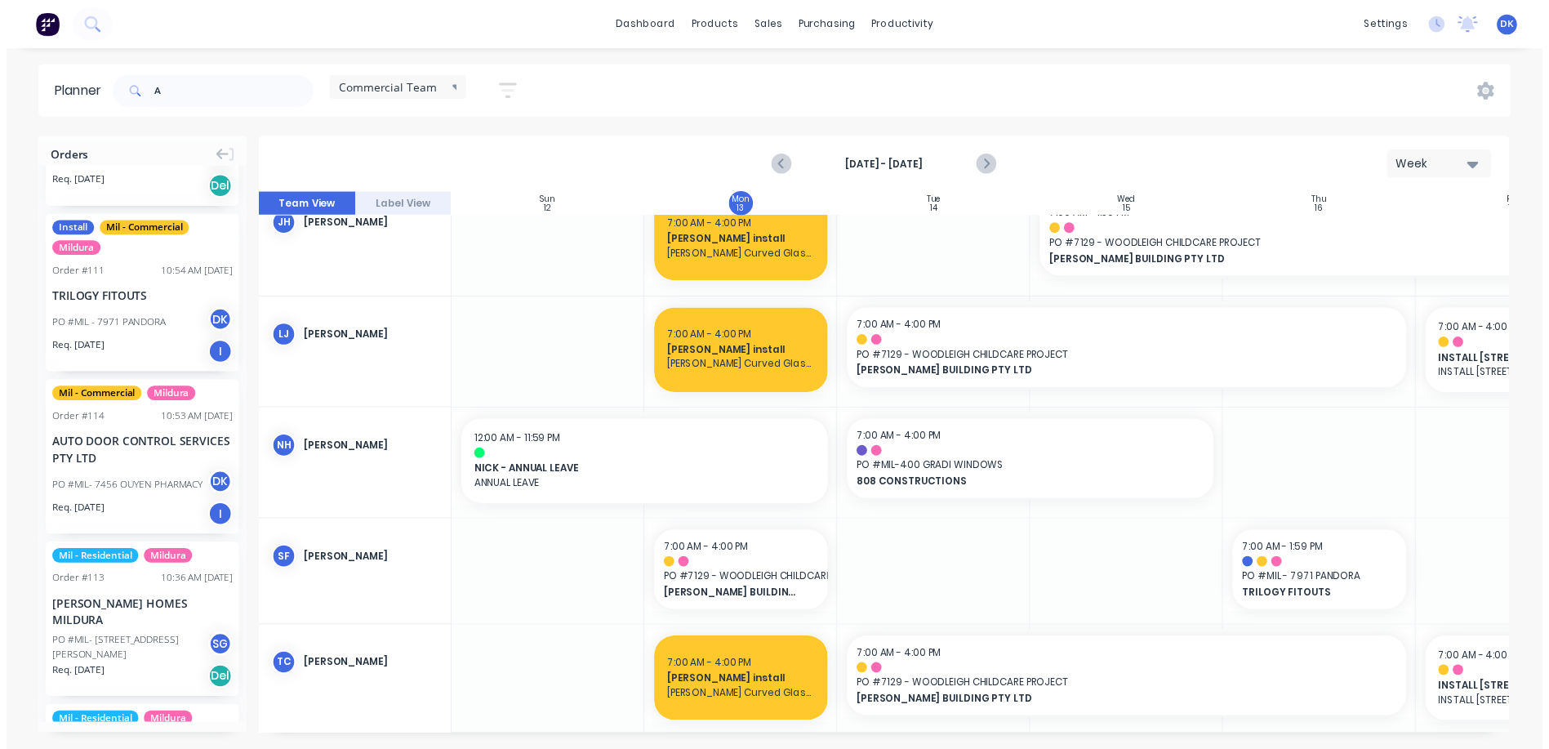
scroll to position [0, 0]
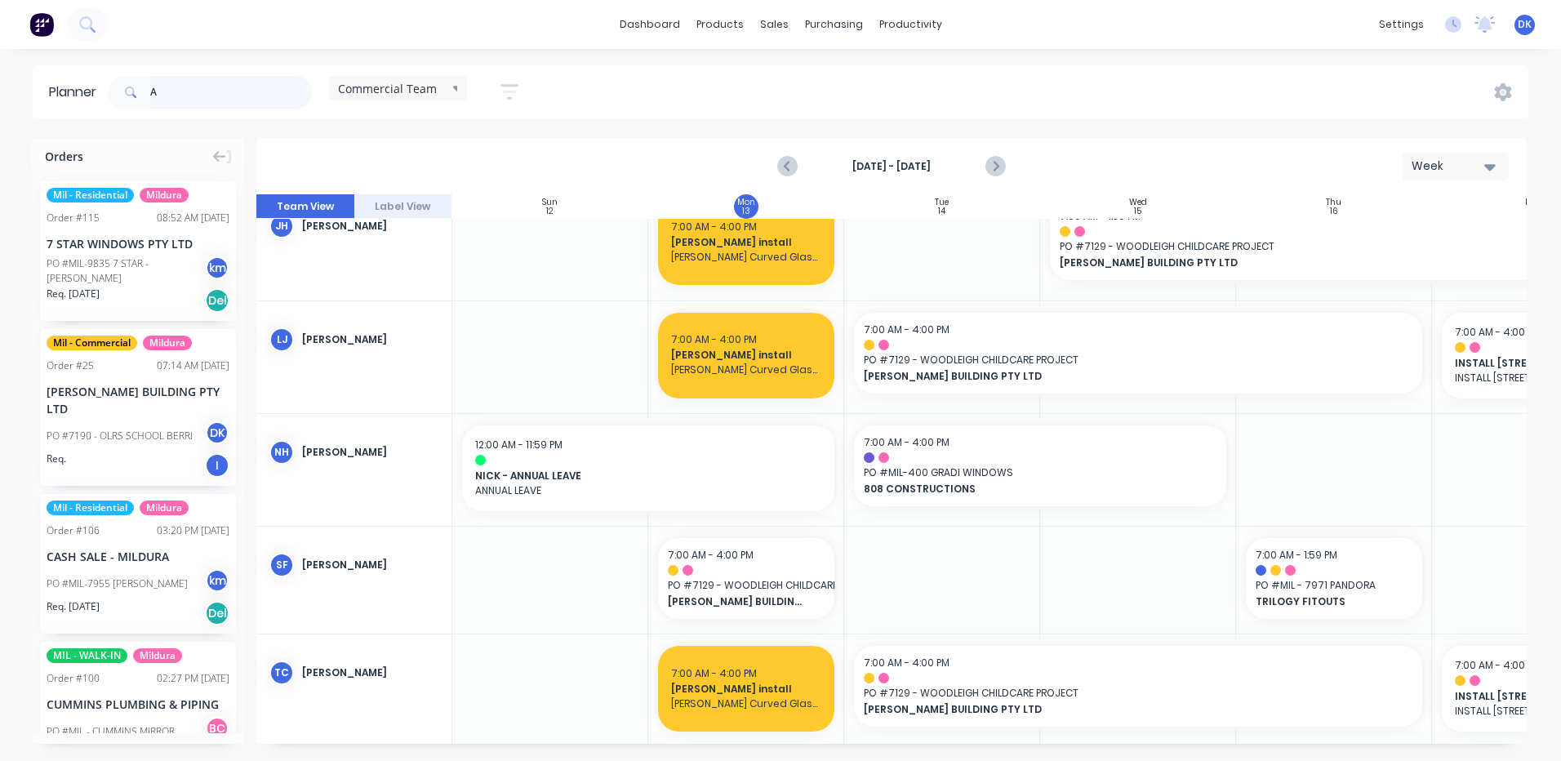
click at [166, 89] on input "A" at bounding box center [231, 92] width 162 height 33
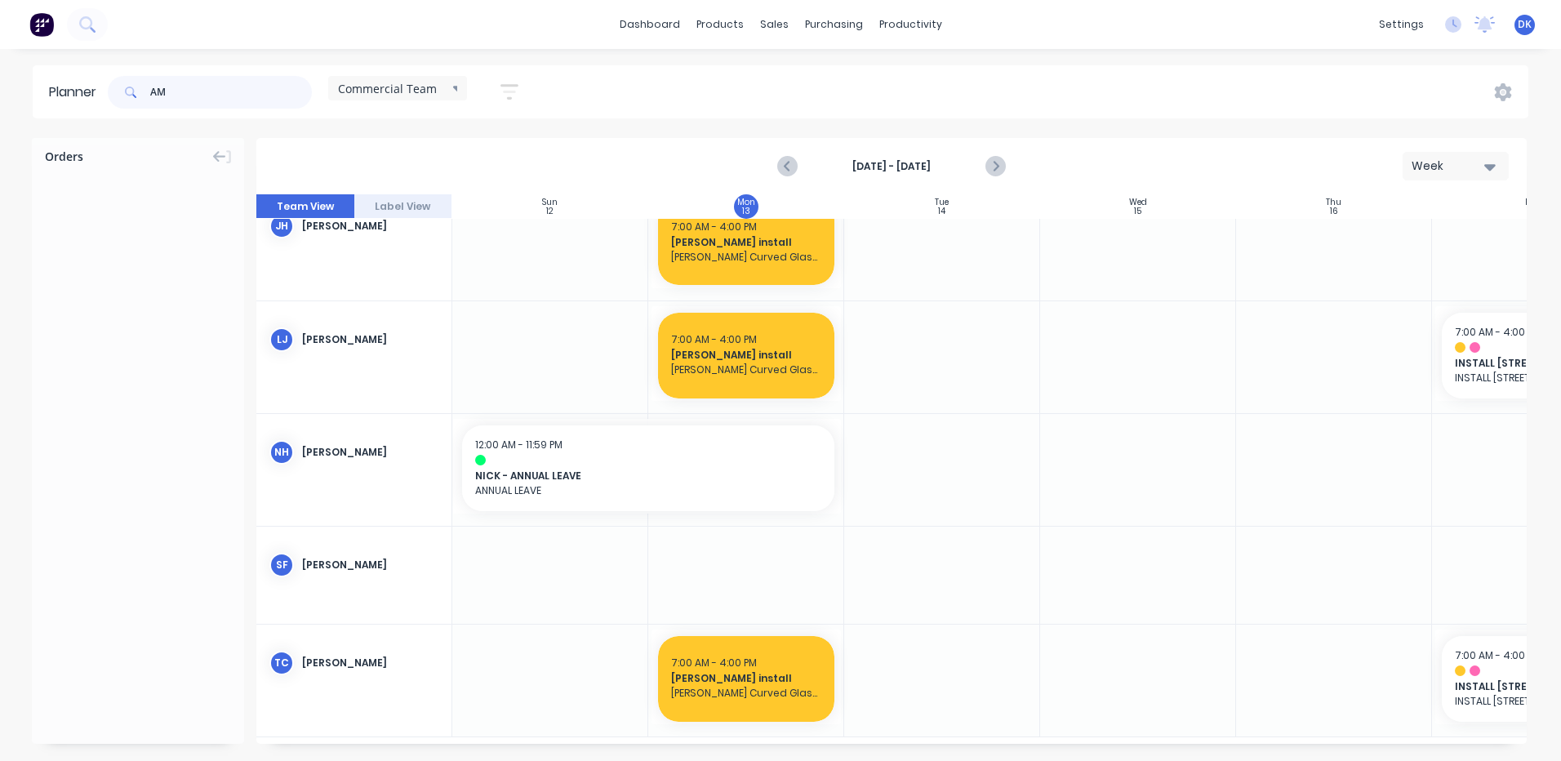
type input "A"
type input "7"
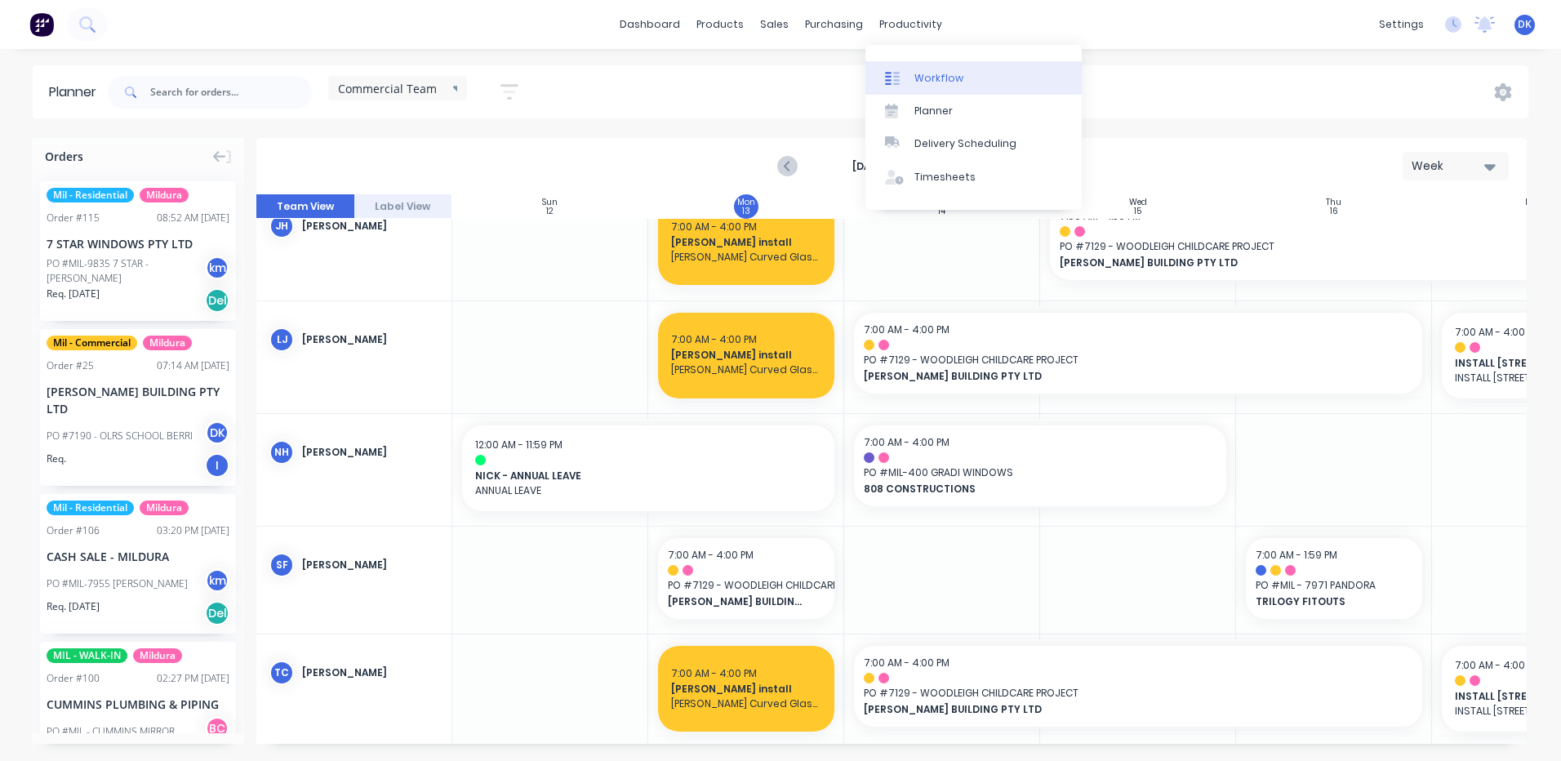
click at [936, 75] on div "Workflow" at bounding box center [938, 78] width 49 height 15
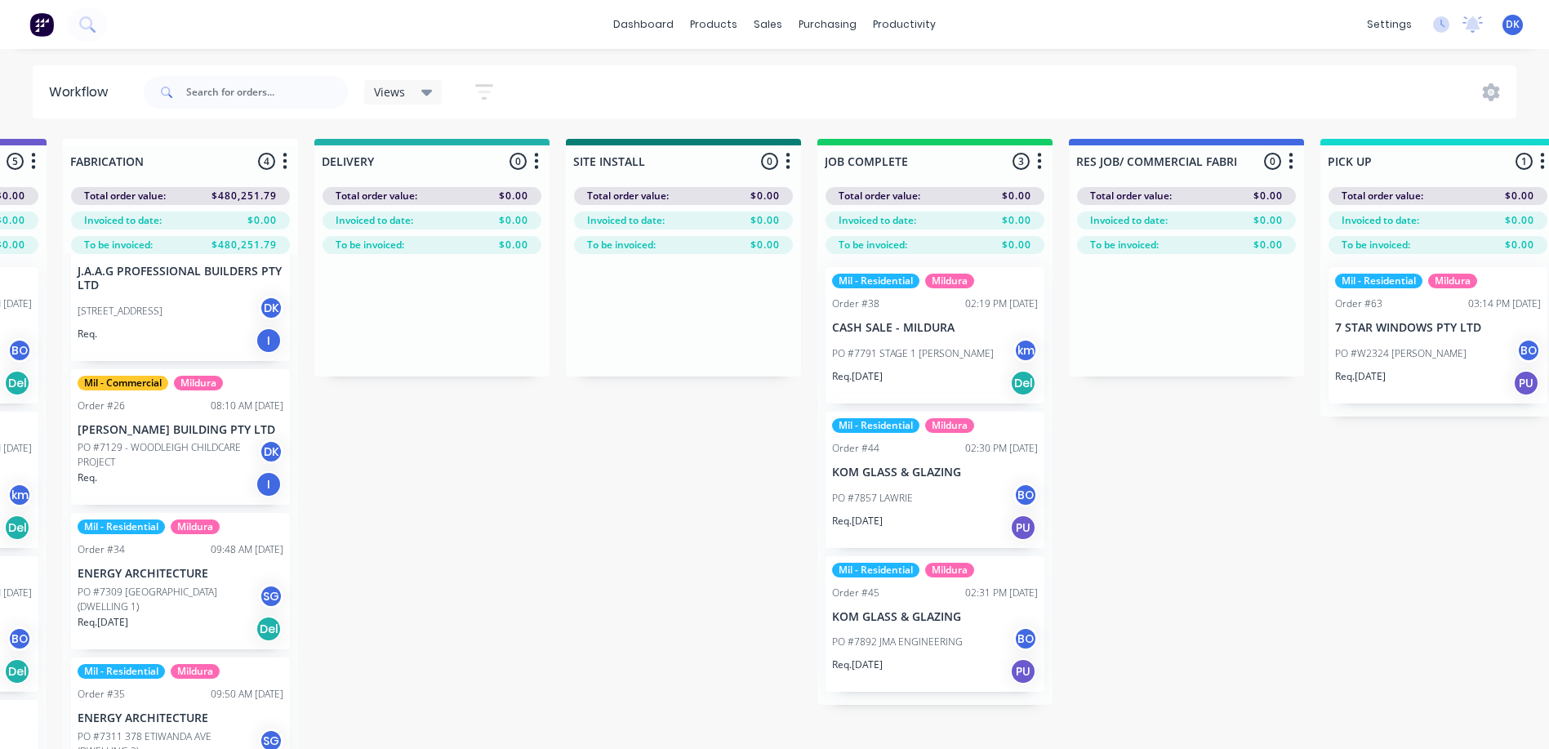
scroll to position [0, 2121]
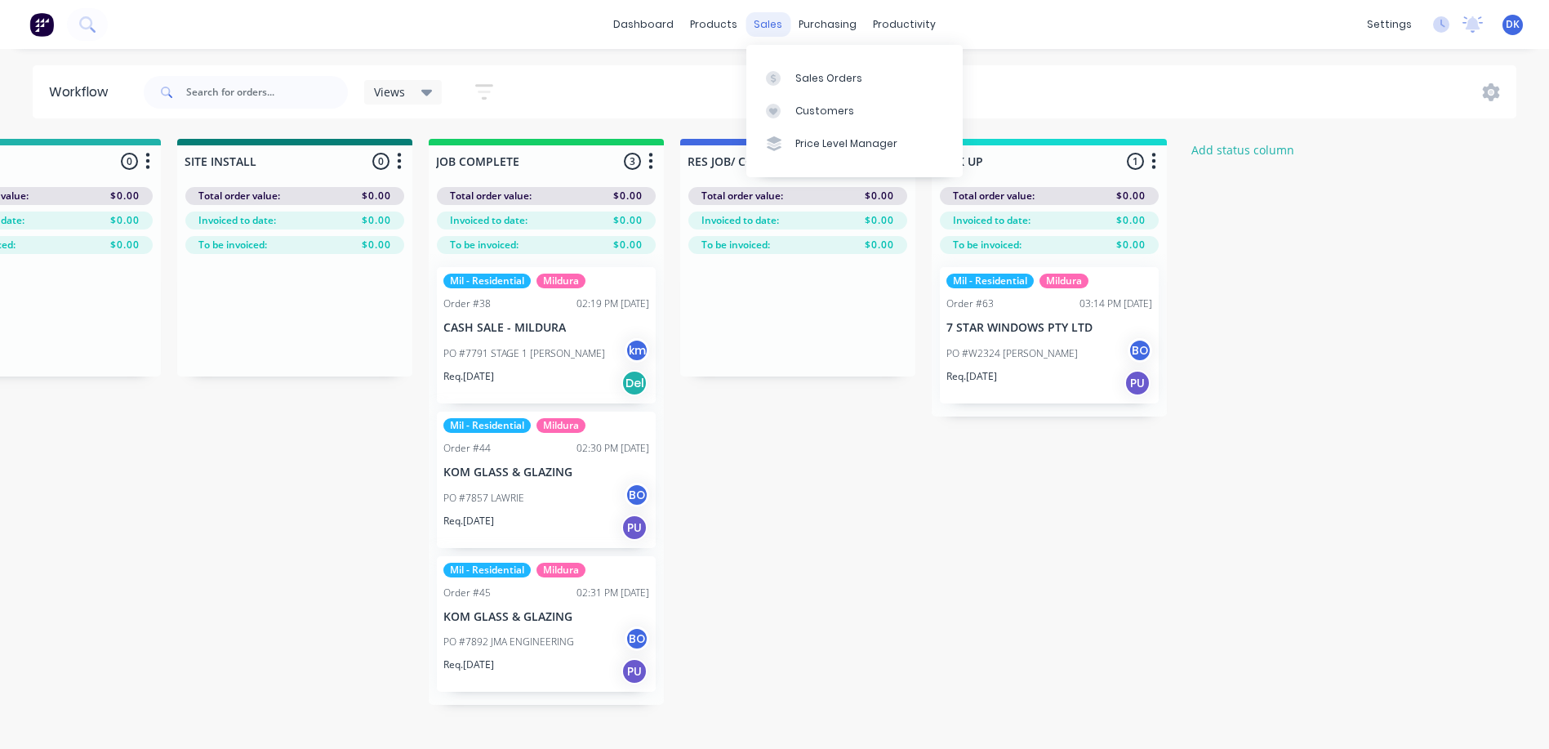
click at [764, 23] on div "sales" at bounding box center [767, 24] width 45 height 24
click at [829, 78] on div "Sales Orders" at bounding box center [828, 78] width 67 height 15
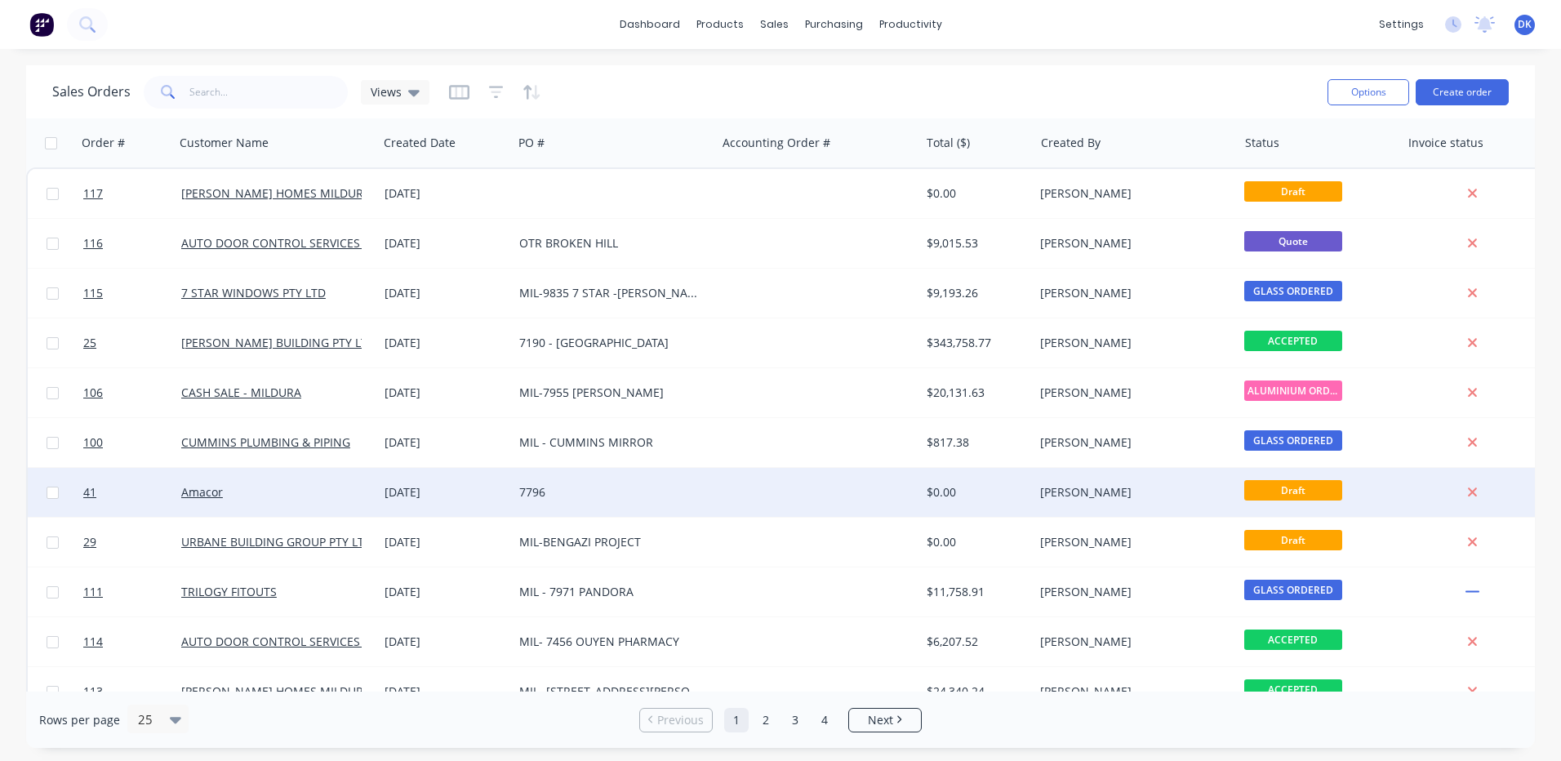
click at [1272, 490] on span "Draft" at bounding box center [1293, 490] width 98 height 20
click at [1072, 499] on div "[PERSON_NAME]" at bounding box center [1130, 492] width 181 height 16
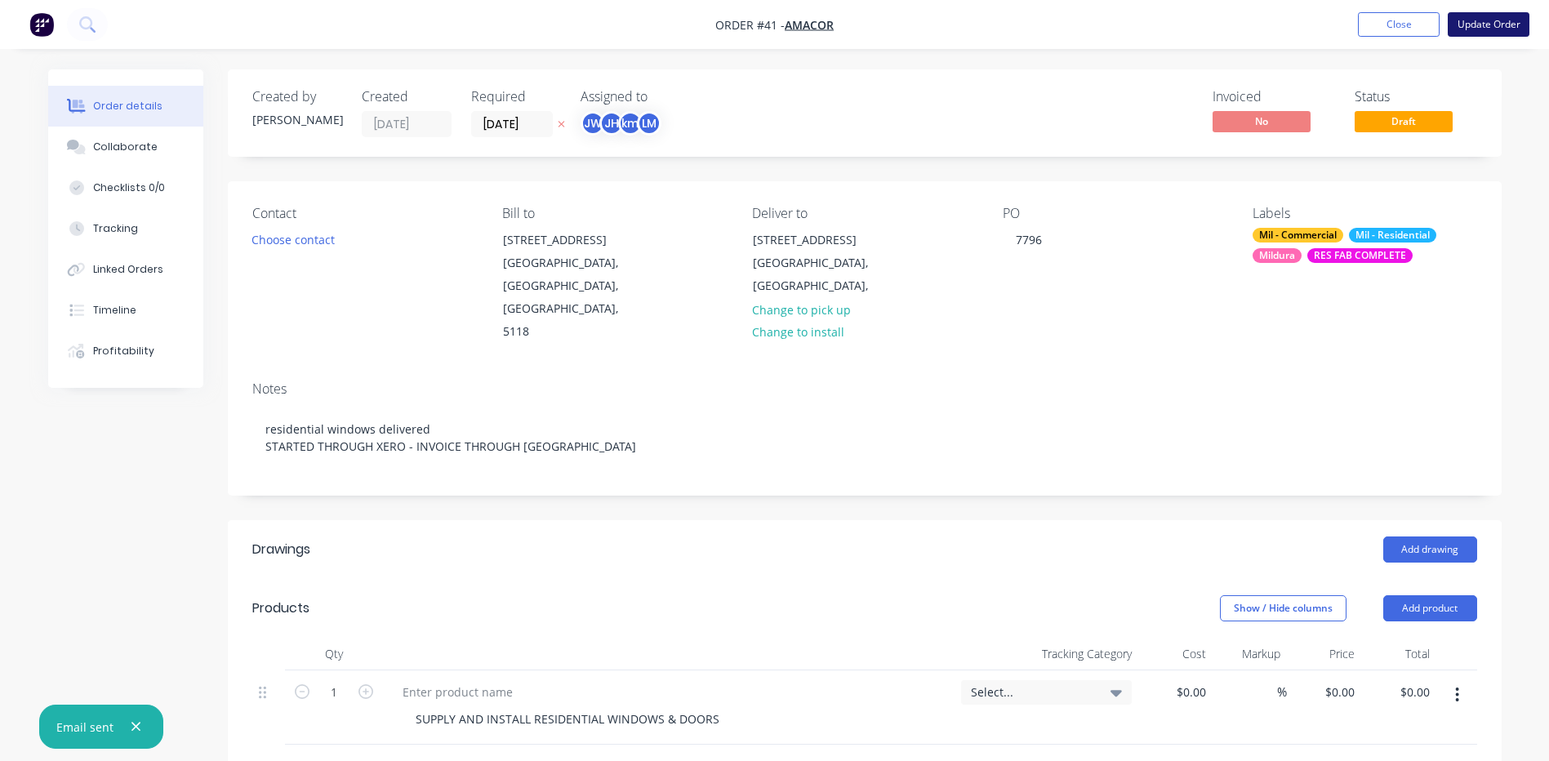
click at [1489, 23] on button "Update Order" at bounding box center [1488, 24] width 82 height 24
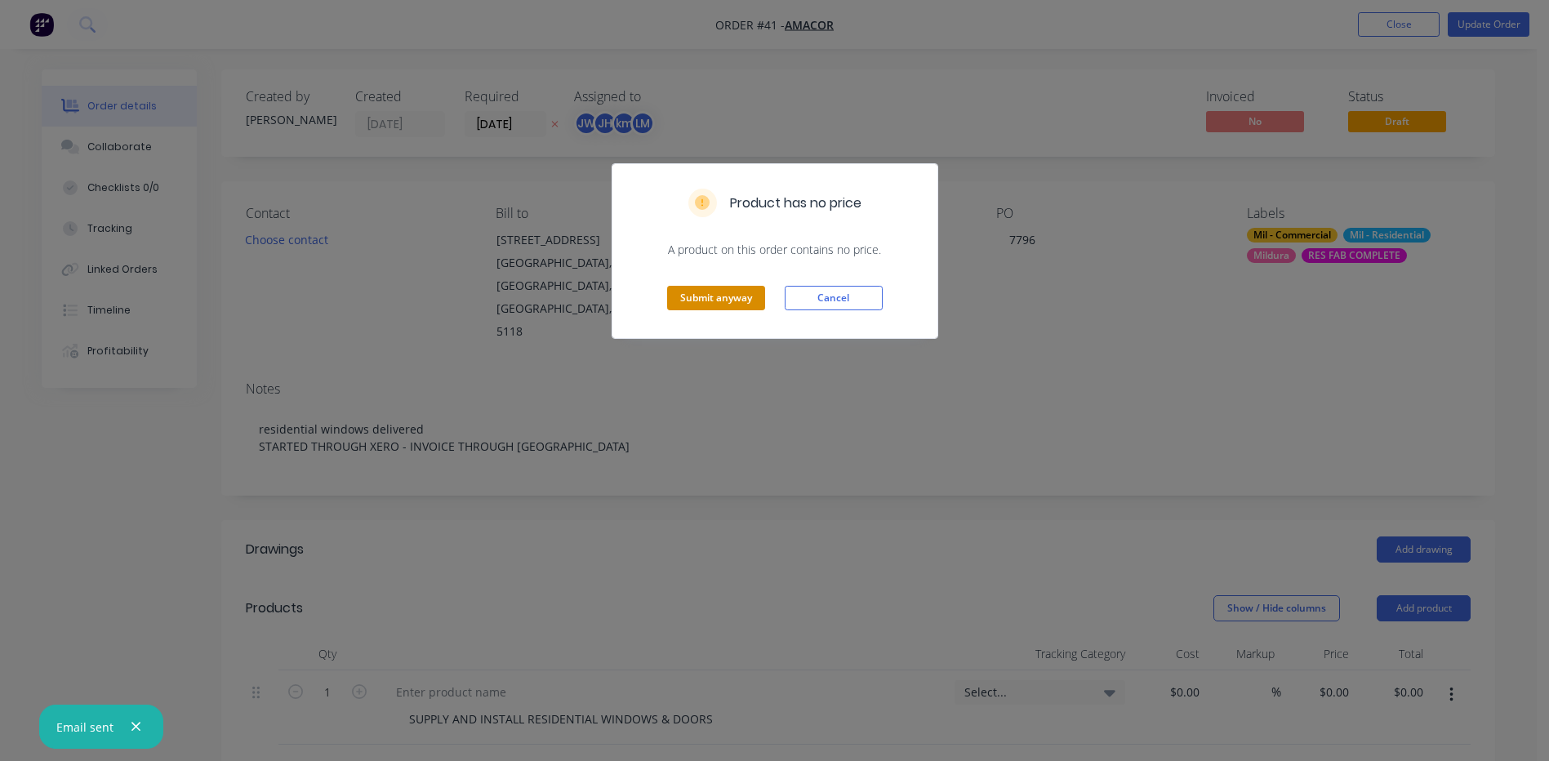
click at [707, 299] on button "Submit anyway" at bounding box center [716, 298] width 98 height 24
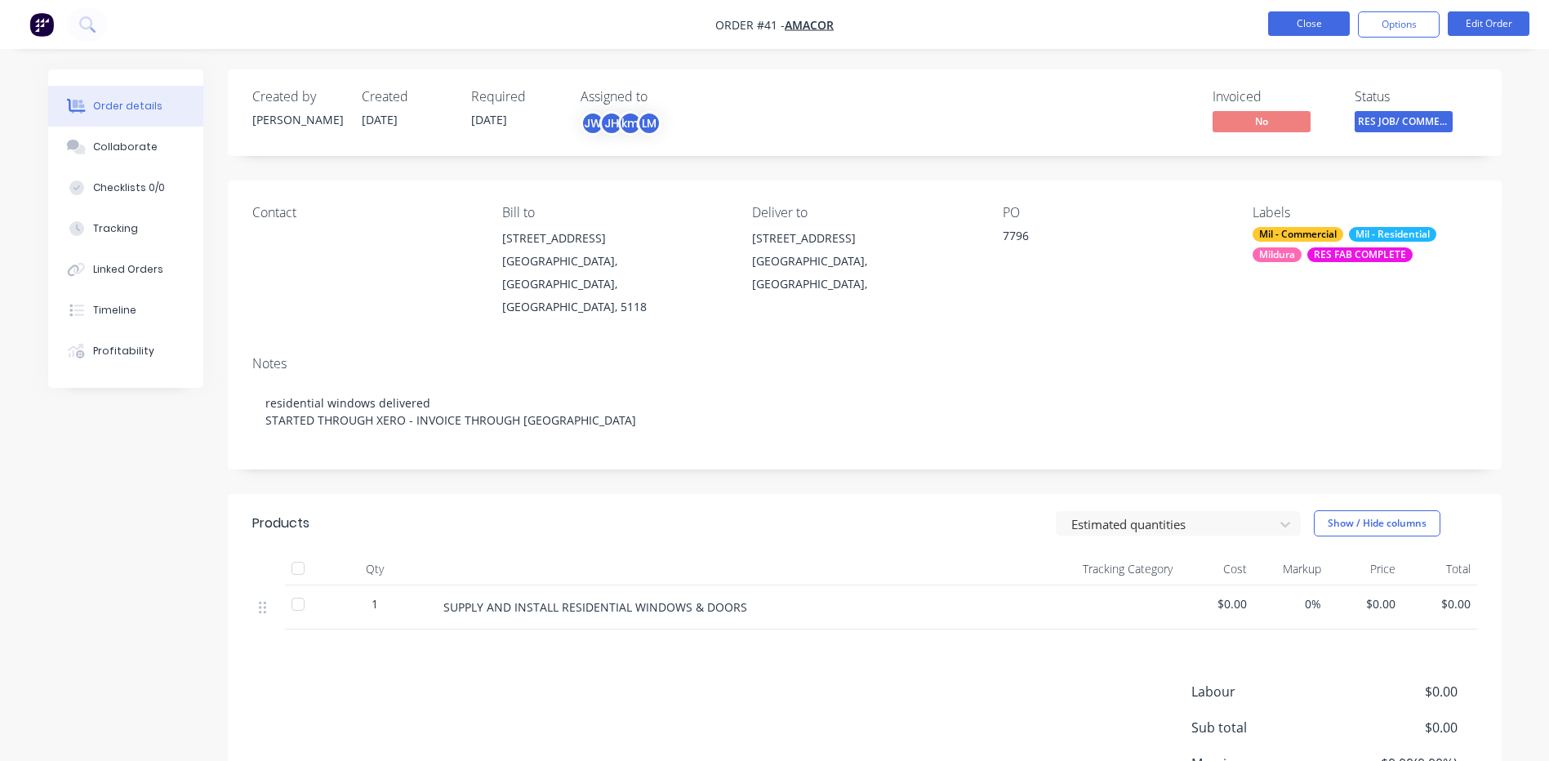
click at [1309, 27] on button "Close" at bounding box center [1309, 23] width 82 height 24
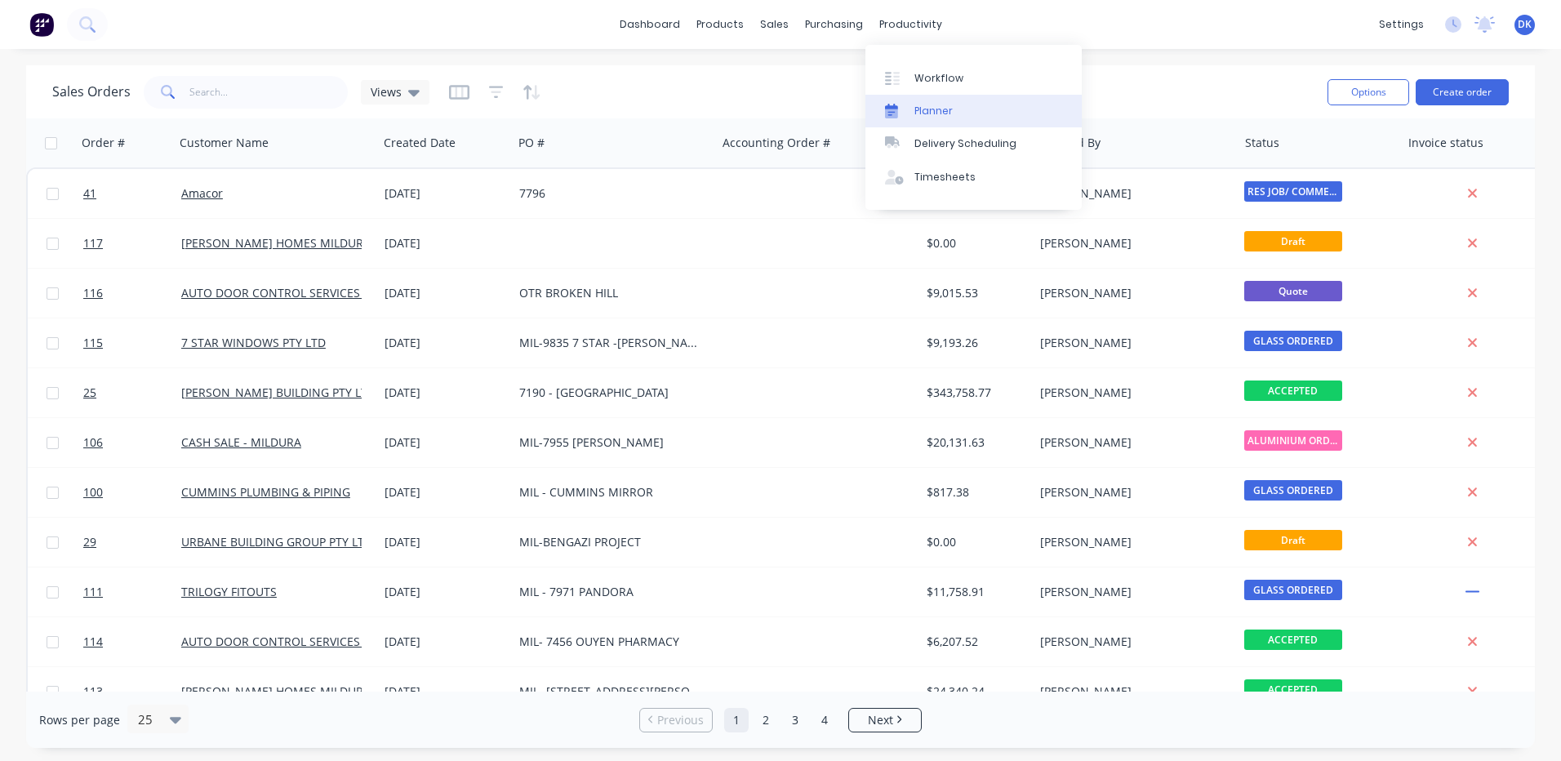
click at [919, 110] on div "Planner" at bounding box center [933, 111] width 38 height 15
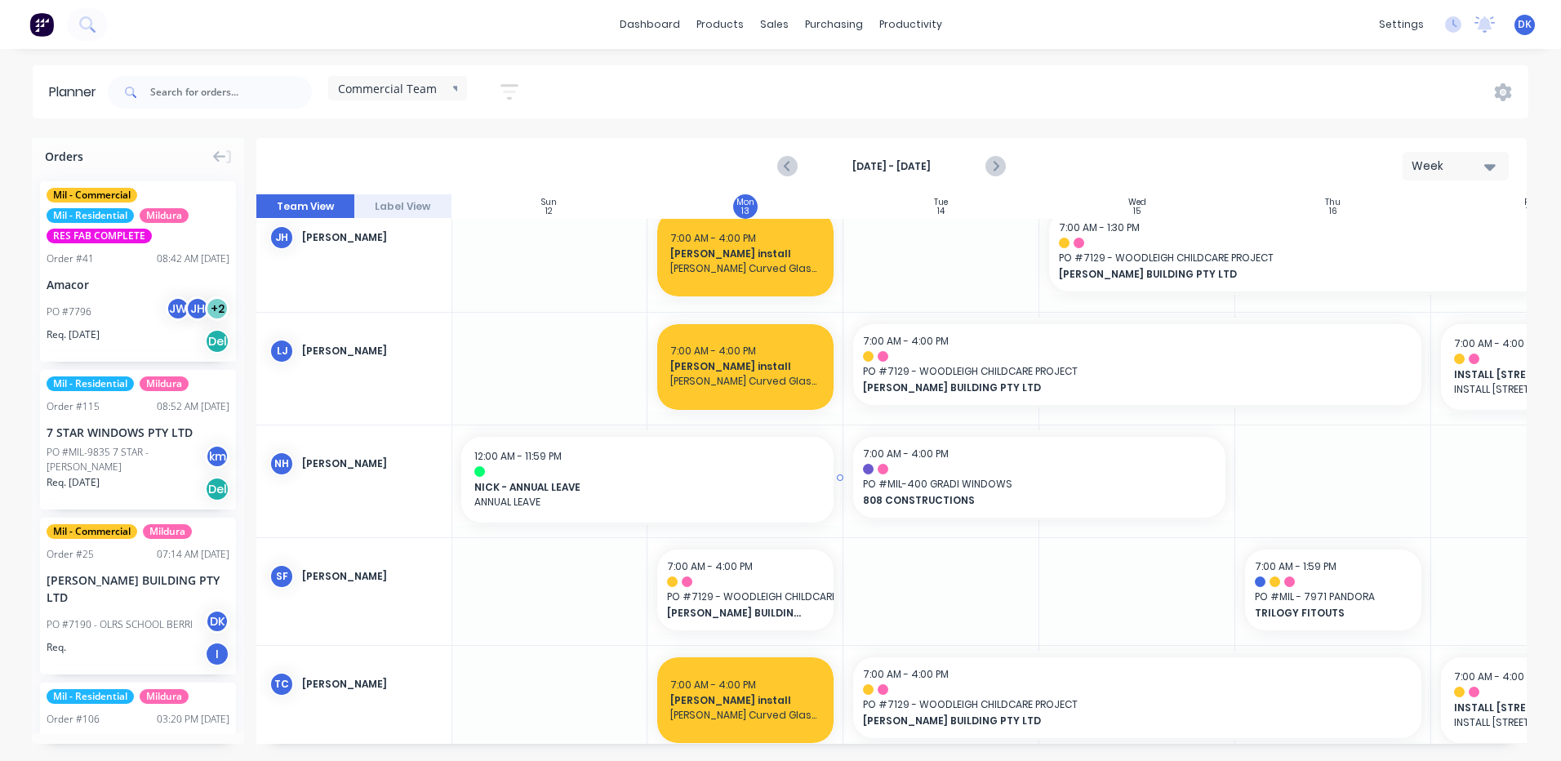
scroll to position [278, 1]
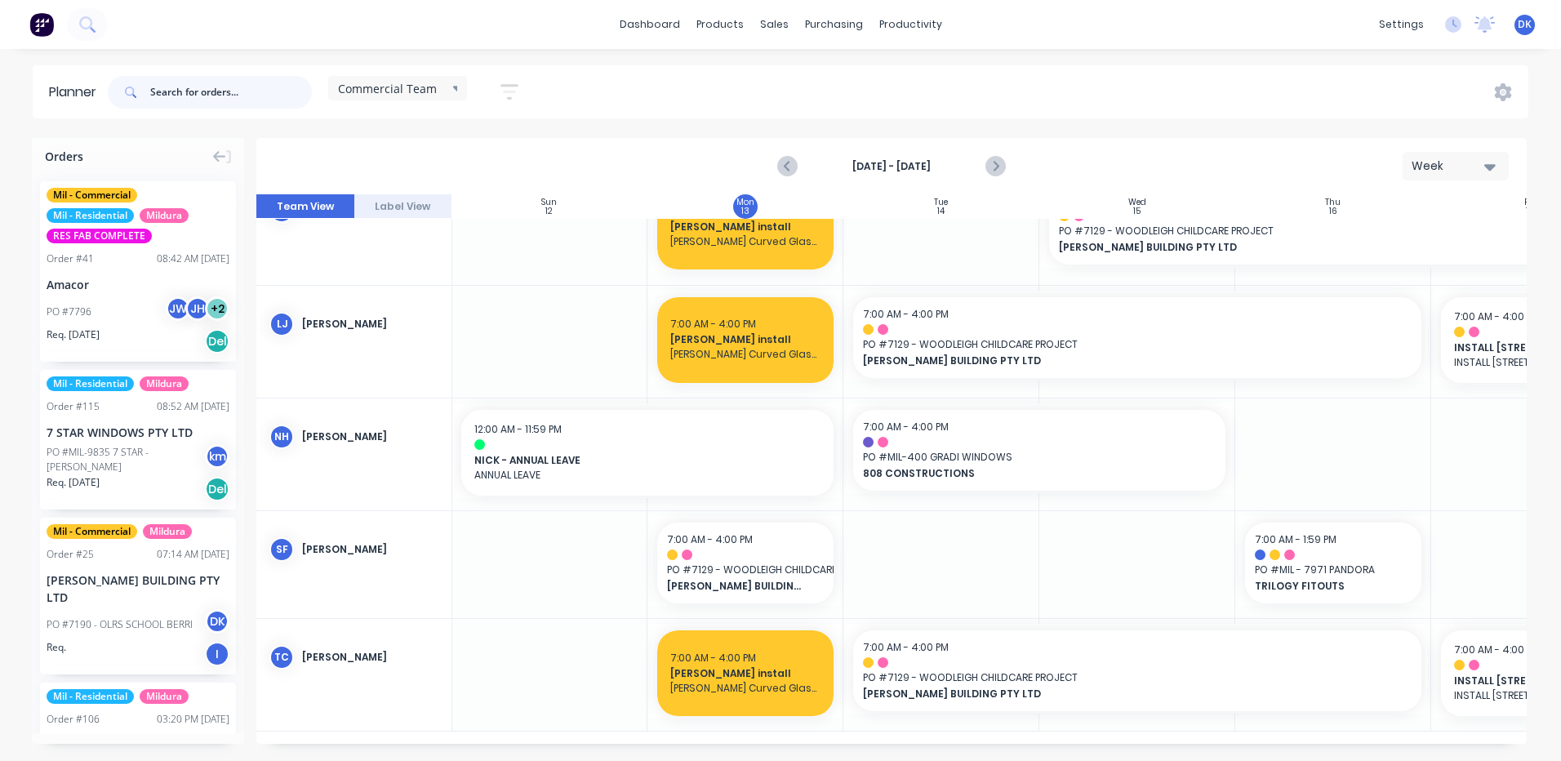
click at [175, 94] on input "text" at bounding box center [231, 92] width 162 height 33
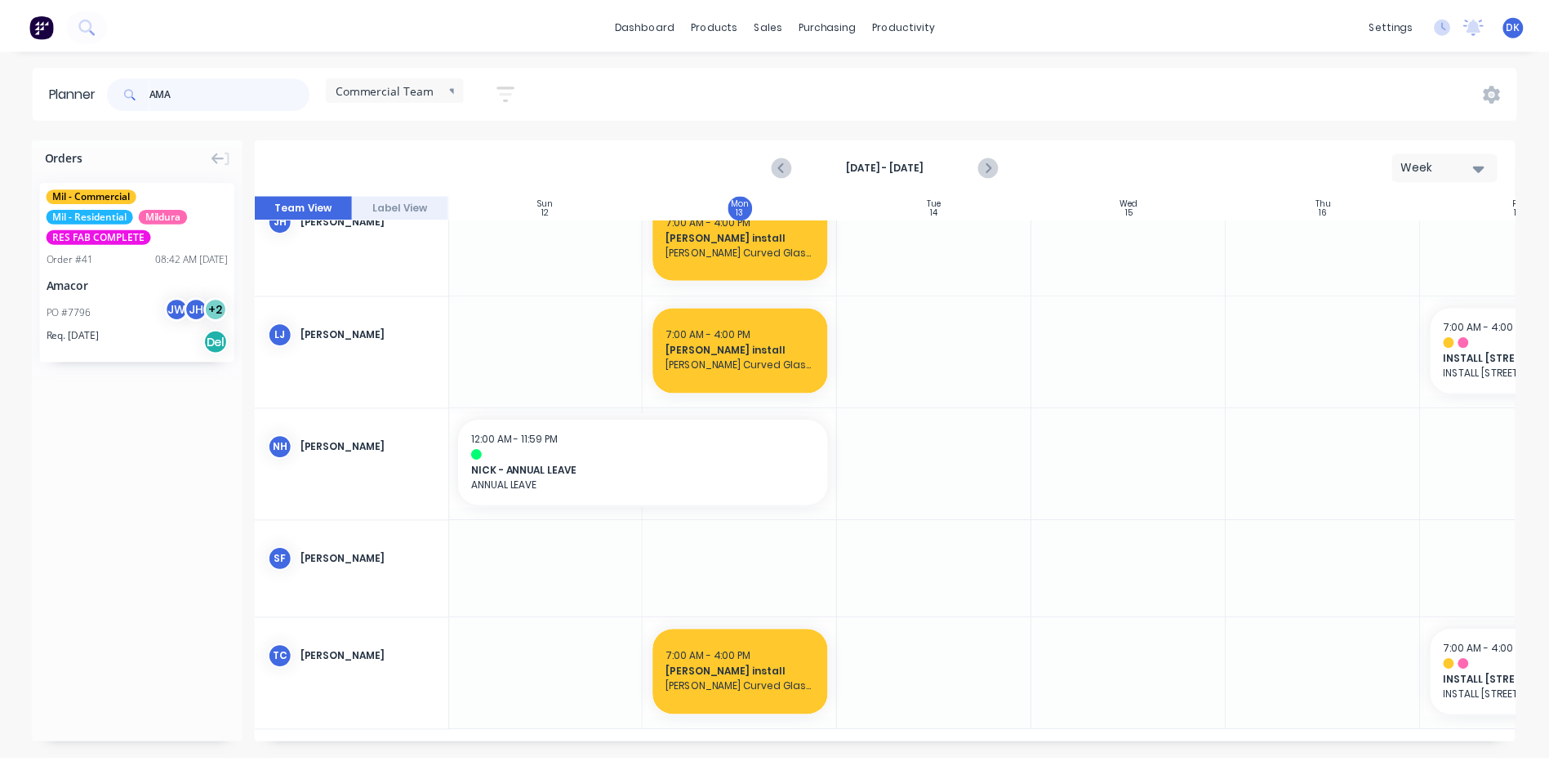
scroll to position [256, 1]
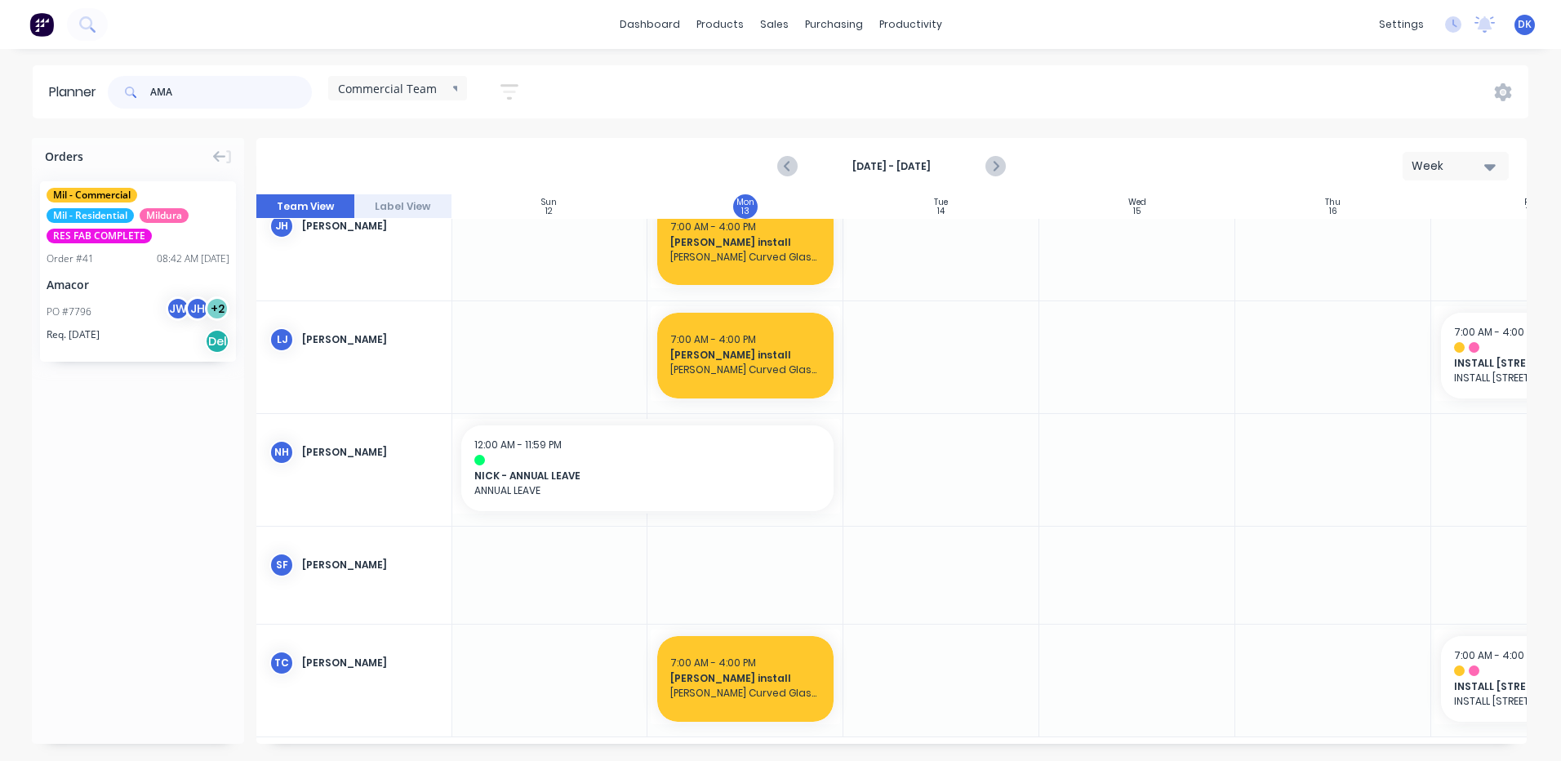
type input "AMA"
drag, startPoint x: 100, startPoint y: 242, endPoint x: 960, endPoint y: 555, distance: 915.7
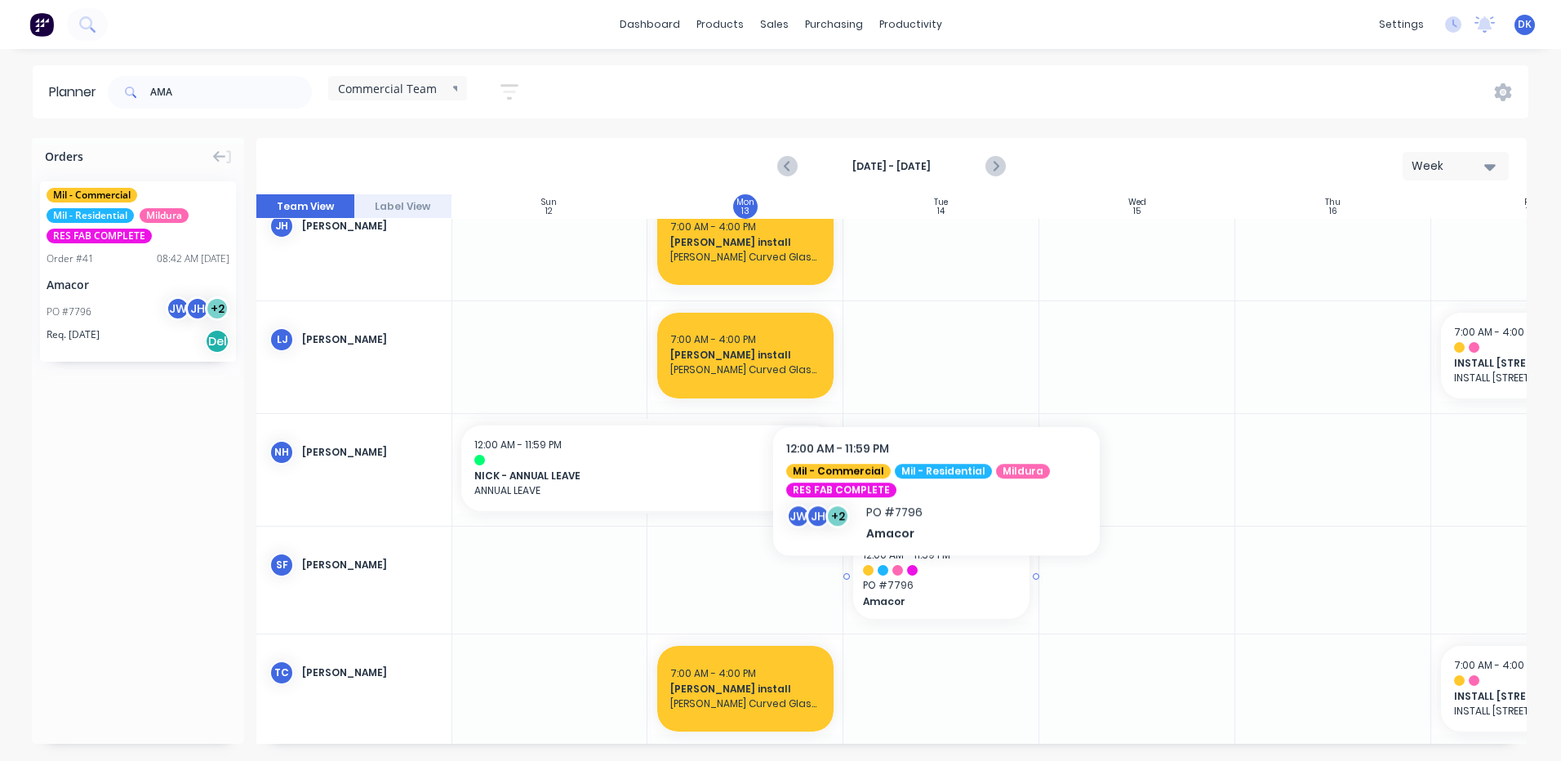
click at [936, 580] on span "PO # 7796" at bounding box center [941, 585] width 157 height 15
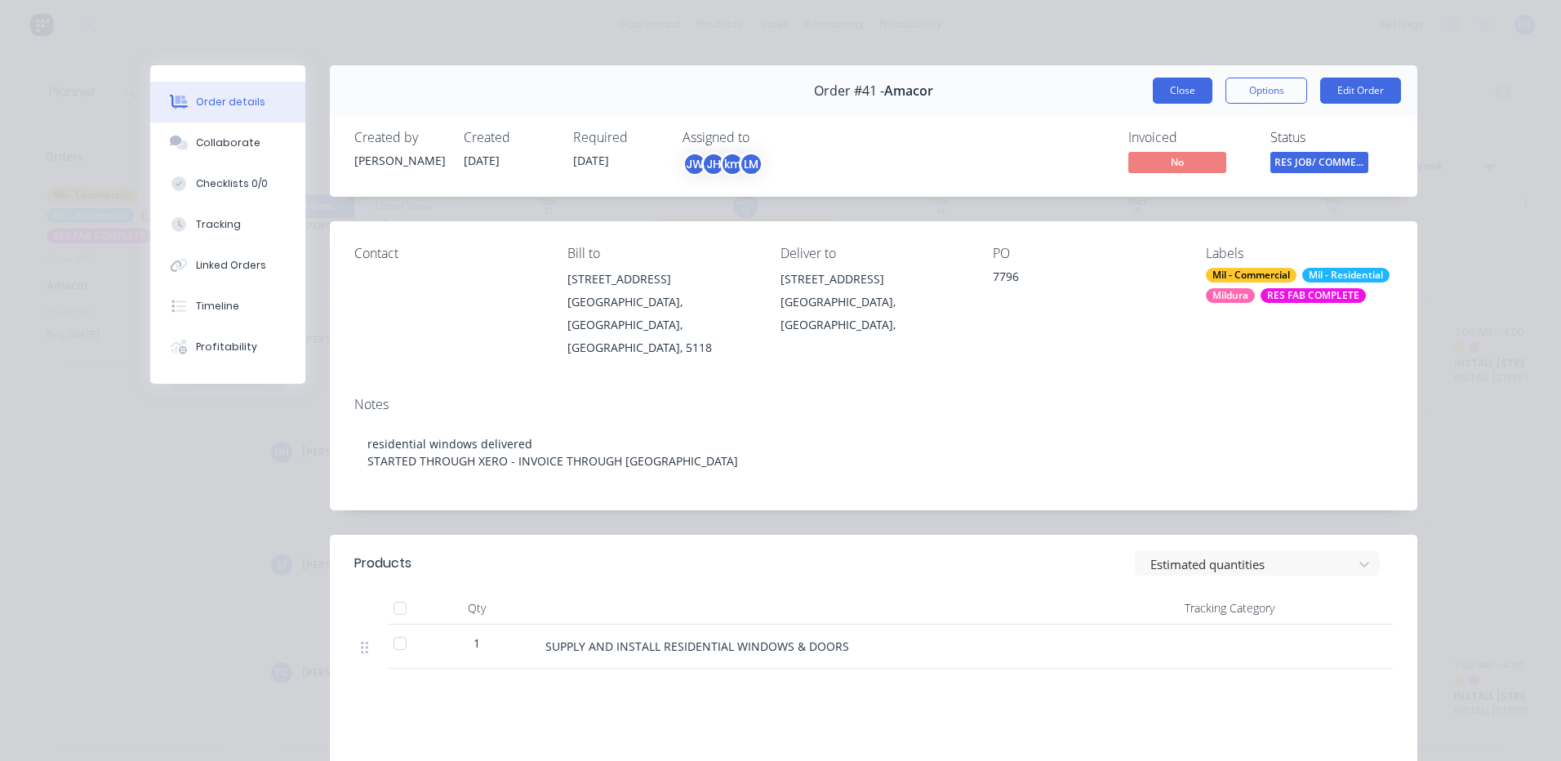
click at [1179, 86] on button "Close" at bounding box center [1183, 91] width 60 height 26
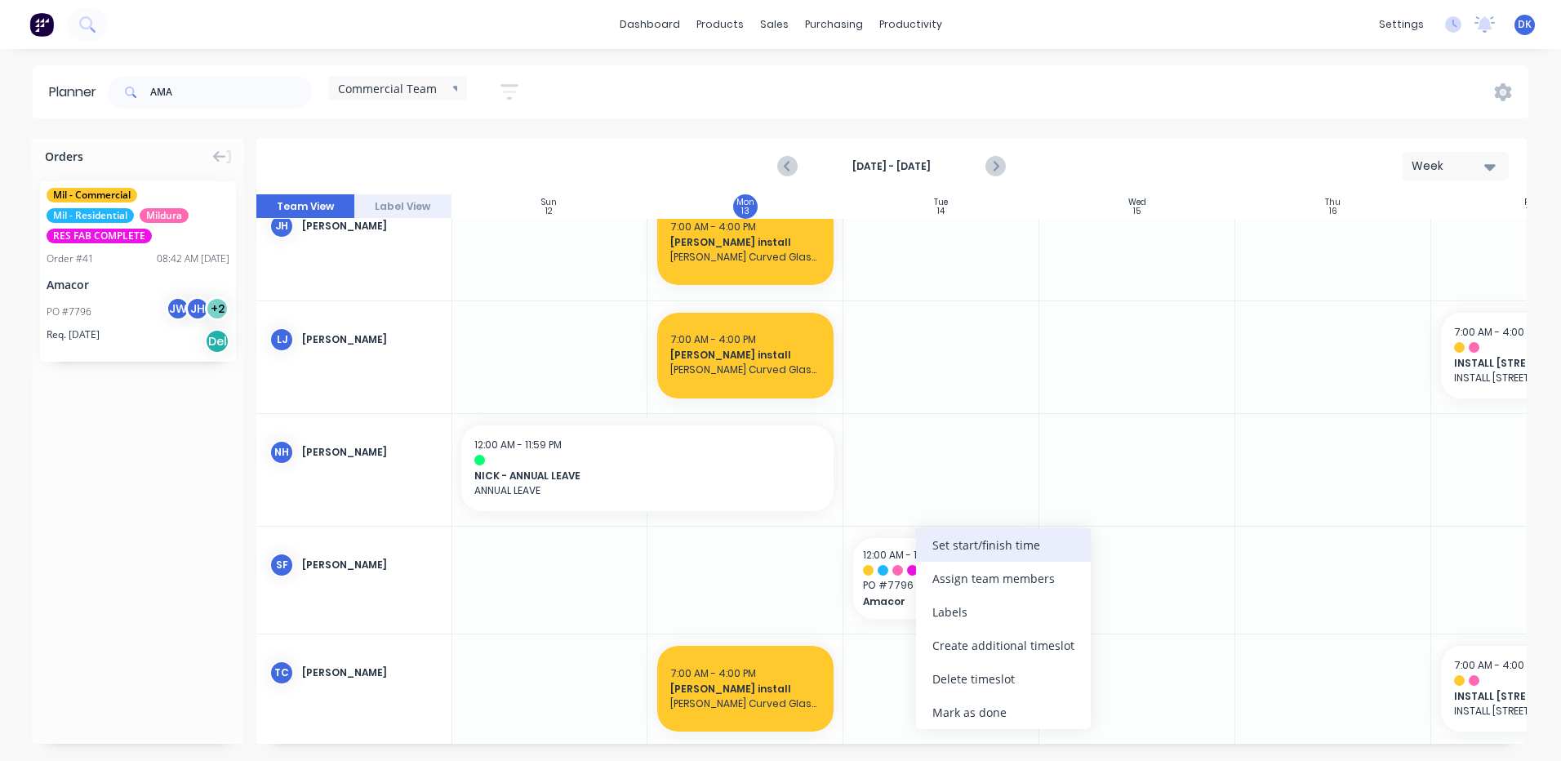
click at [957, 542] on div "Set start/finish time" at bounding box center [1003, 544] width 175 height 33
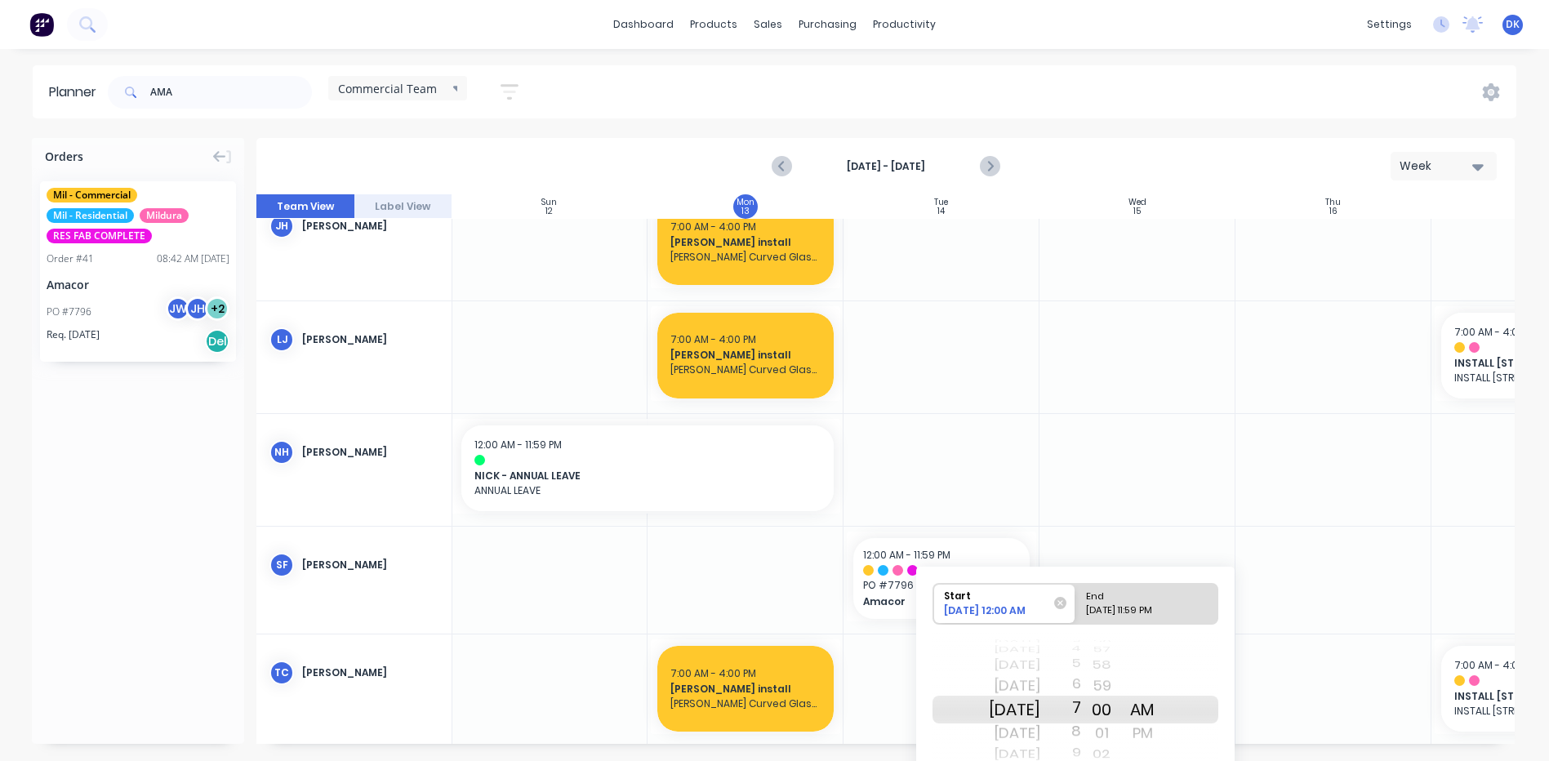
drag, startPoint x: 1094, startPoint y: 713, endPoint x: 1095, endPoint y: 516, distance: 196.7
click at [1095, 516] on div "Orders Mil - Commercial Mil - Residential Mildura RES FAB COMPLETE Order # 41 0…" at bounding box center [774, 449] width 1549 height 622
click at [1134, 604] on div "[DATE] 11:59 PM" at bounding box center [1139, 613] width 118 height 20
click at [1076, 604] on input "End [DATE] 11:59 PM" at bounding box center [1075, 604] width 1 height 40
radio input "true"
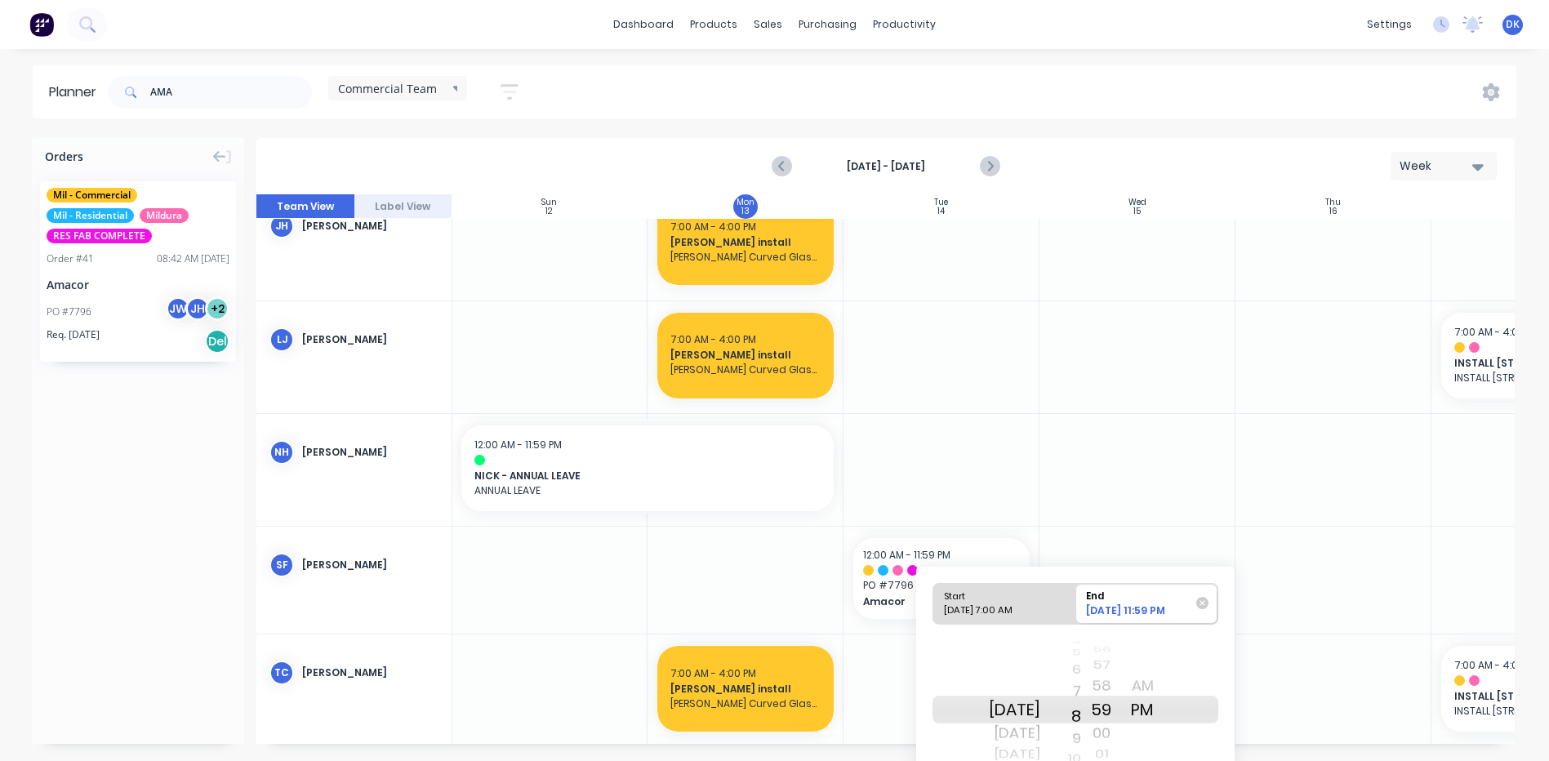
drag, startPoint x: 1092, startPoint y: 707, endPoint x: 1125, endPoint y: 796, distance: 94.8
click at [1125, 760] on html "dashboard products sales purchasing productivity dashboard products Product Cat…" at bounding box center [774, 380] width 1549 height 761
drag, startPoint x: 1092, startPoint y: 708, endPoint x: 1101, endPoint y: 796, distance: 88.6
click at [1101, 760] on html "dashboard products sales purchasing productivity dashboard products Product Cat…" at bounding box center [774, 380] width 1549 height 761
drag, startPoint x: 1094, startPoint y: 721, endPoint x: 1095, endPoint y: 740, distance: 18.8
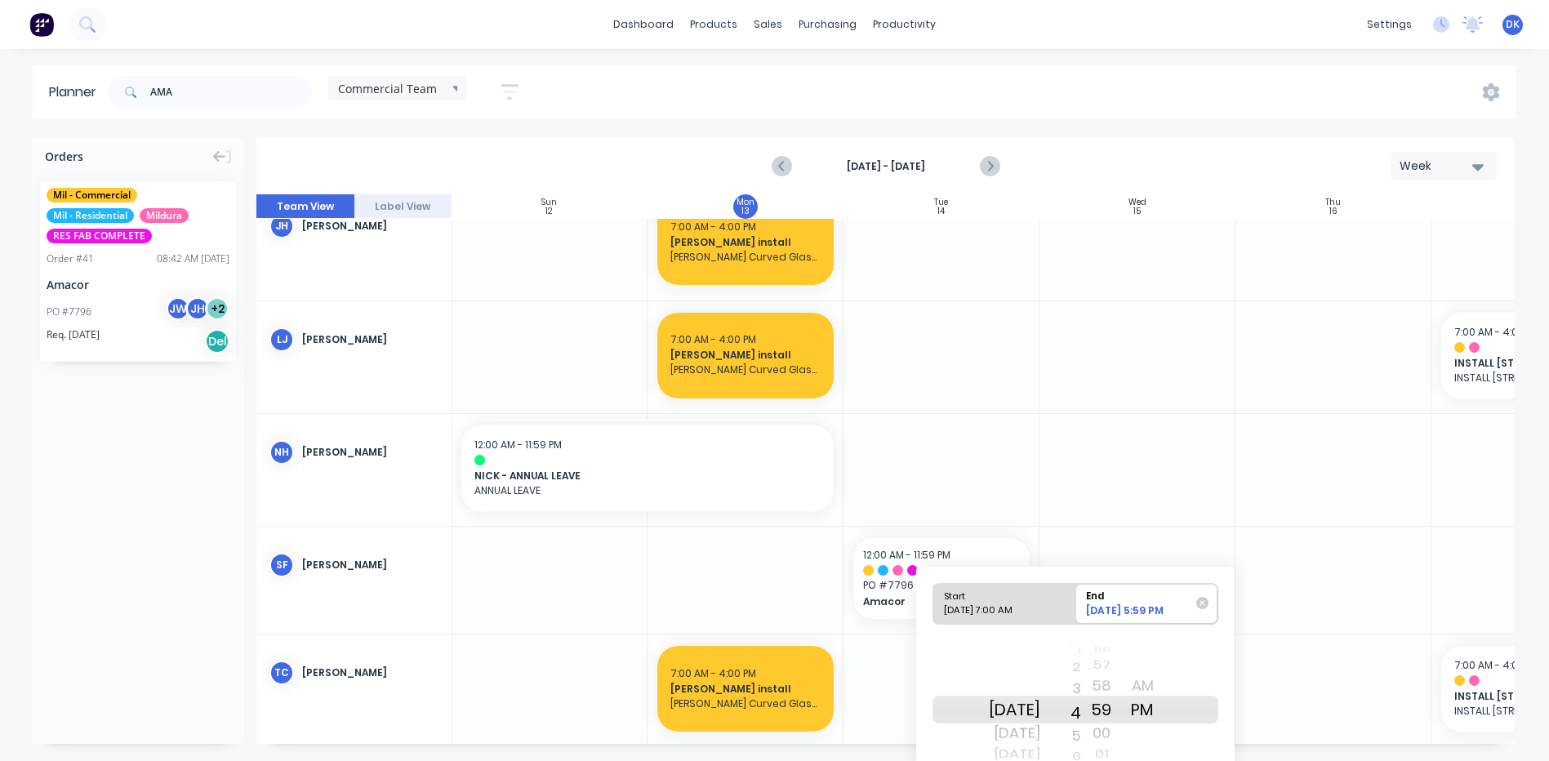
click at [1081, 740] on div "12 1 2 3 4 5 6 7 8 9 10 11 12 1 2 3 4 5 6 7 8 9 10 11 12 1 2 3 4 5 6 7 8 9 10 1…" at bounding box center [1060, 709] width 41 height 155
drag, startPoint x: 1122, startPoint y: 704, endPoint x: 1118, endPoint y: 678, distance: 26.3
click at [1118, 678] on div "20 21 22 23 24 25 26 27 28 29 30 31 32 33 34 35 36 37 38 39 40 41 42 43 44 45 4…" at bounding box center [1101, 709] width 41 height 155
drag, startPoint x: 1021, startPoint y: 708, endPoint x: 1020, endPoint y: 650, distance: 58.0
click at [1020, 650] on div "Tue Oct 14 Wed Oct 15 Thu Oct 16 Fri Oct 17 Sat Oct 18 Sun Oct 19 Mon Oct 20 Tu…" at bounding box center [1014, 709] width 51 height 155
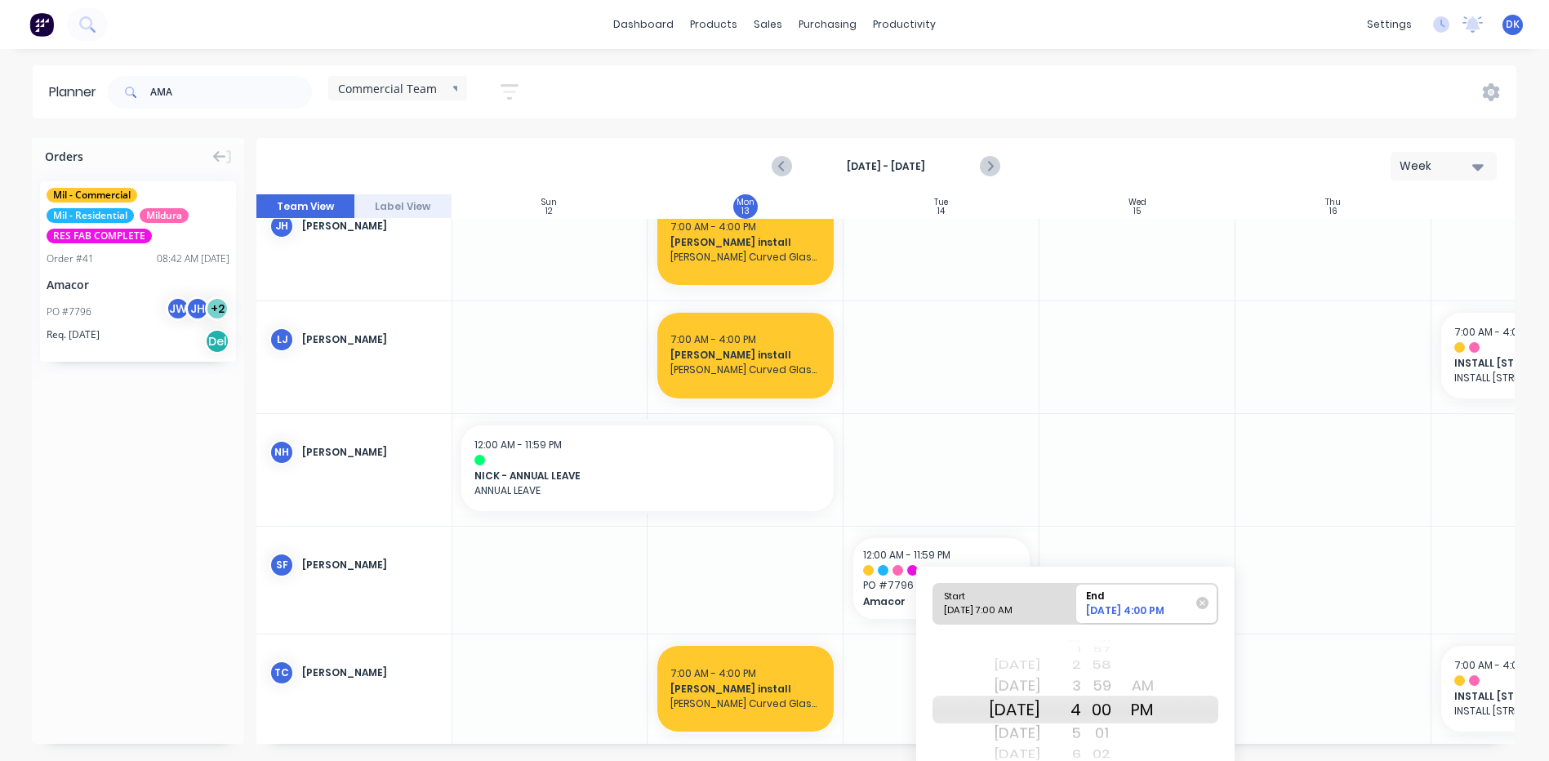
scroll to position [82, 0]
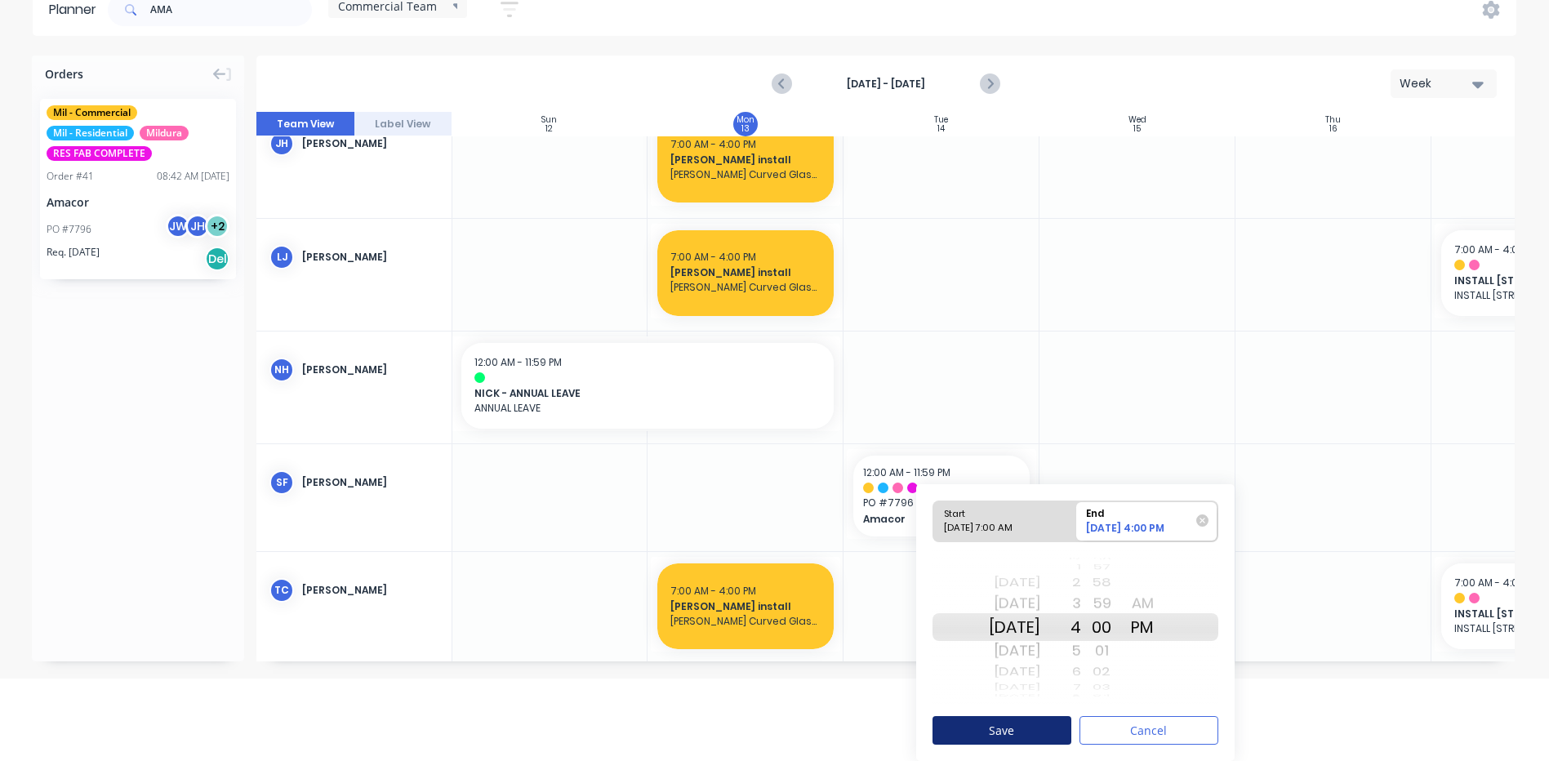
click at [1017, 731] on button "Save" at bounding box center [1001, 730] width 139 height 29
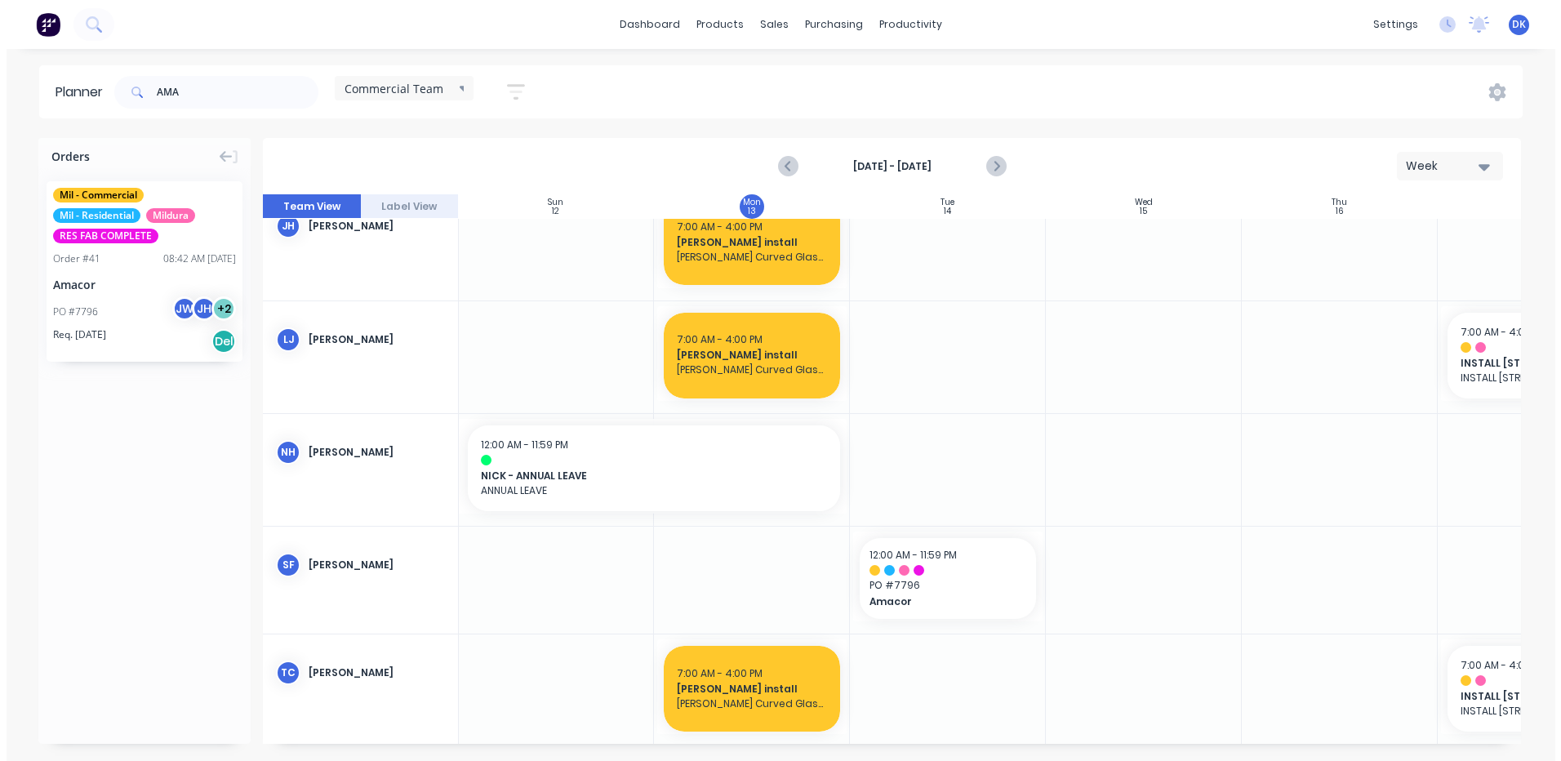
scroll to position [0, 0]
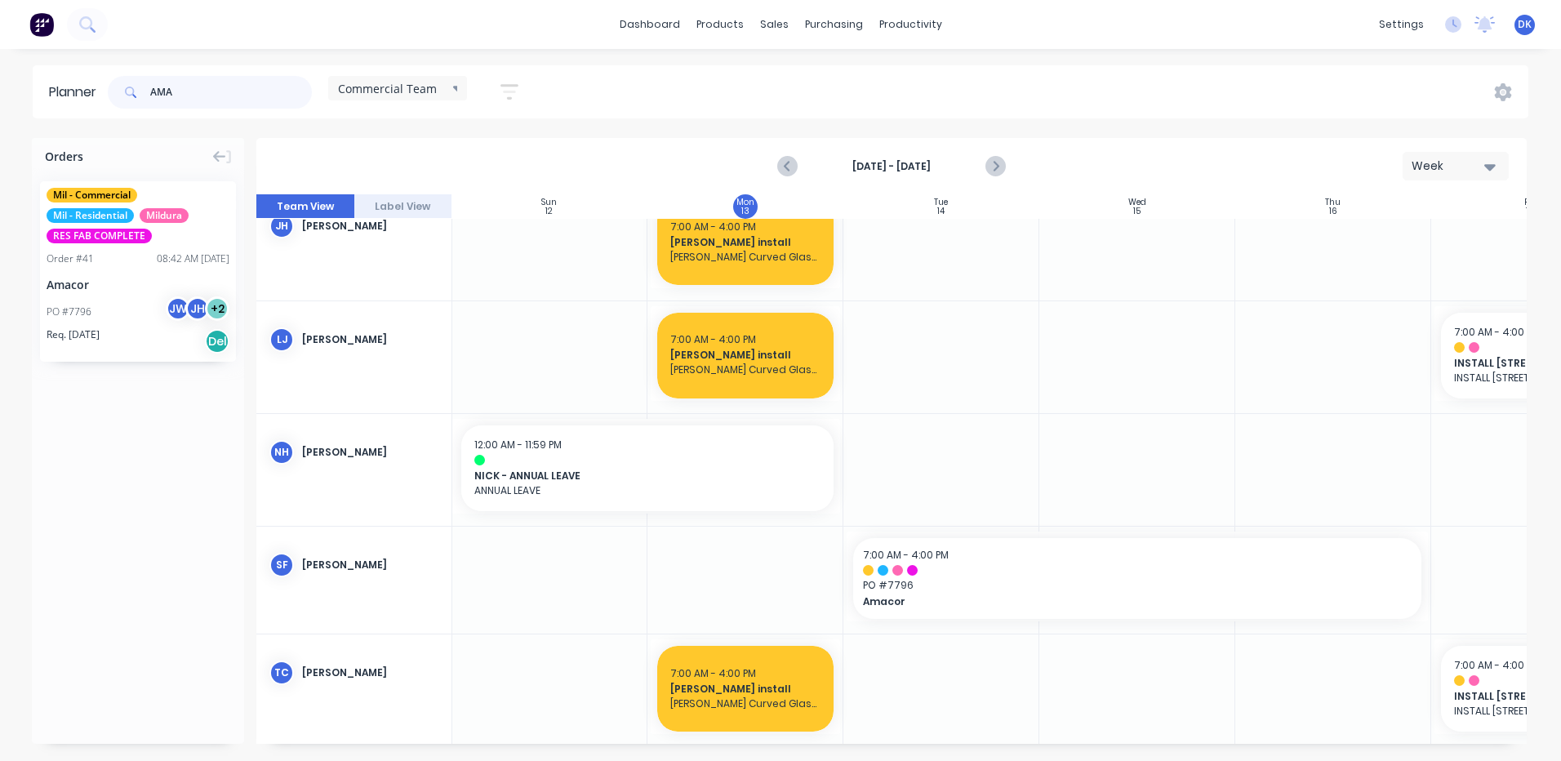
drag, startPoint x: 191, startPoint y: 91, endPoint x: 116, endPoint y: 97, distance: 75.3
click at [116, 97] on div "AMA" at bounding box center [210, 92] width 204 height 33
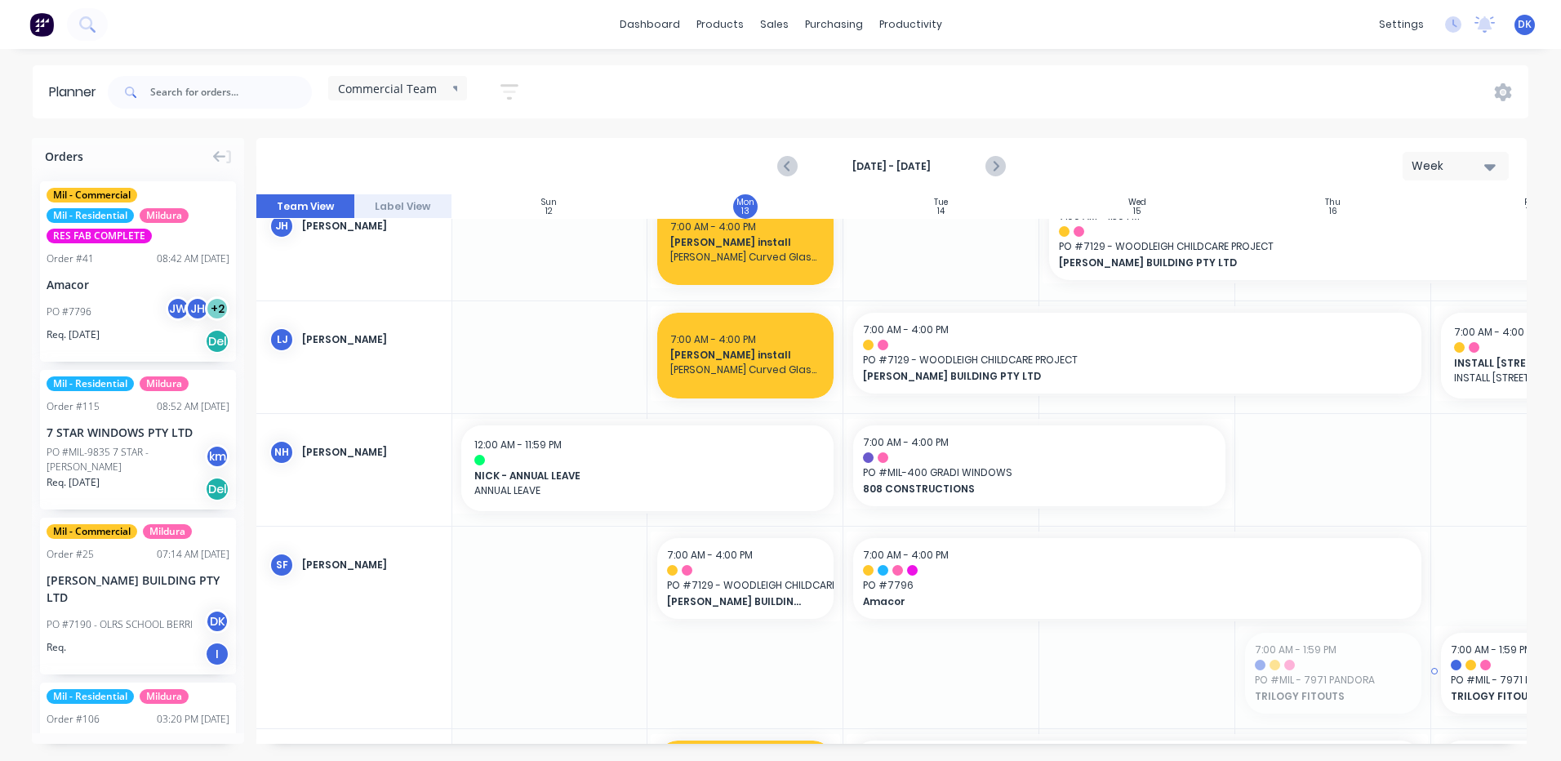
drag, startPoint x: 1326, startPoint y: 680, endPoint x: 1468, endPoint y: 671, distance: 142.3
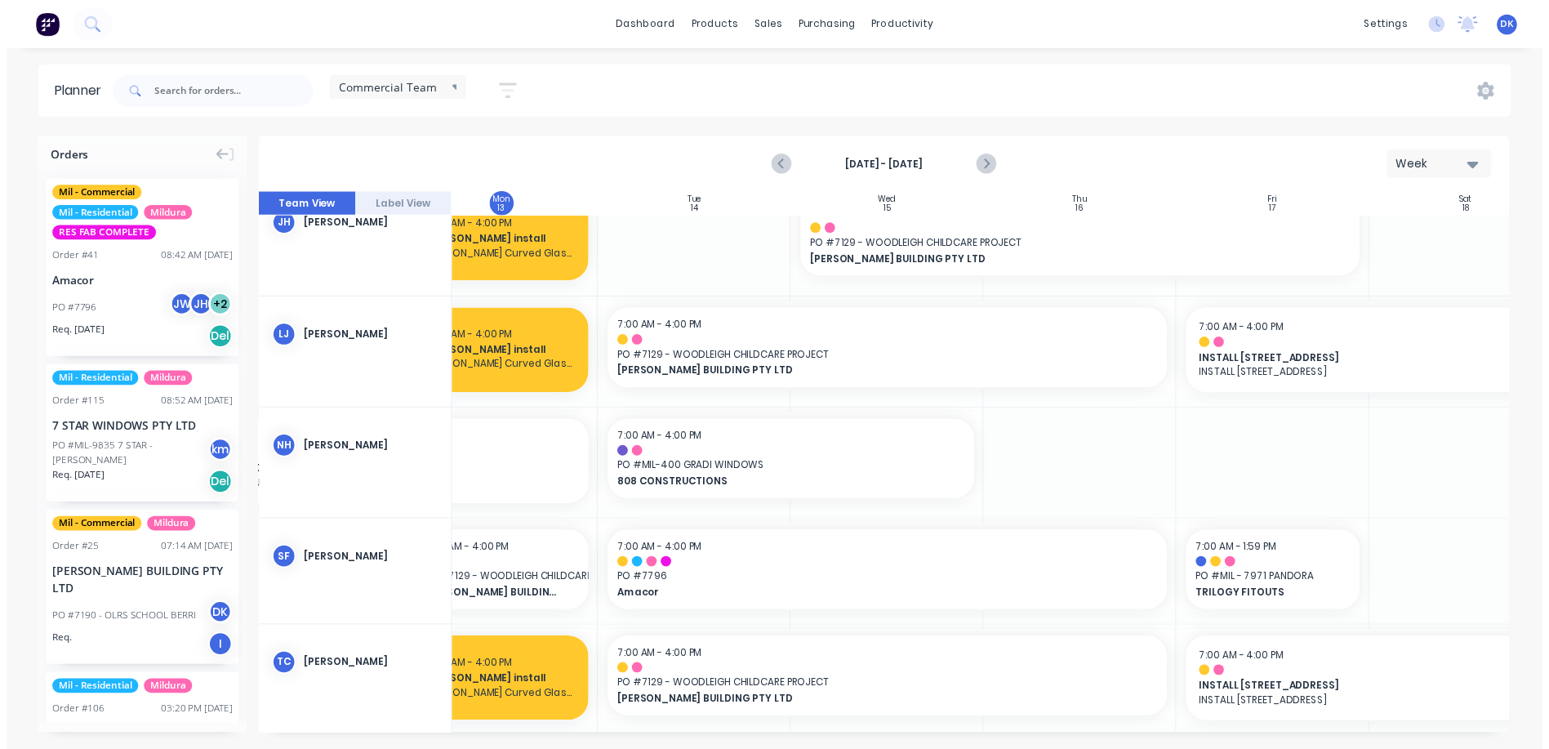
scroll to position [256, 247]
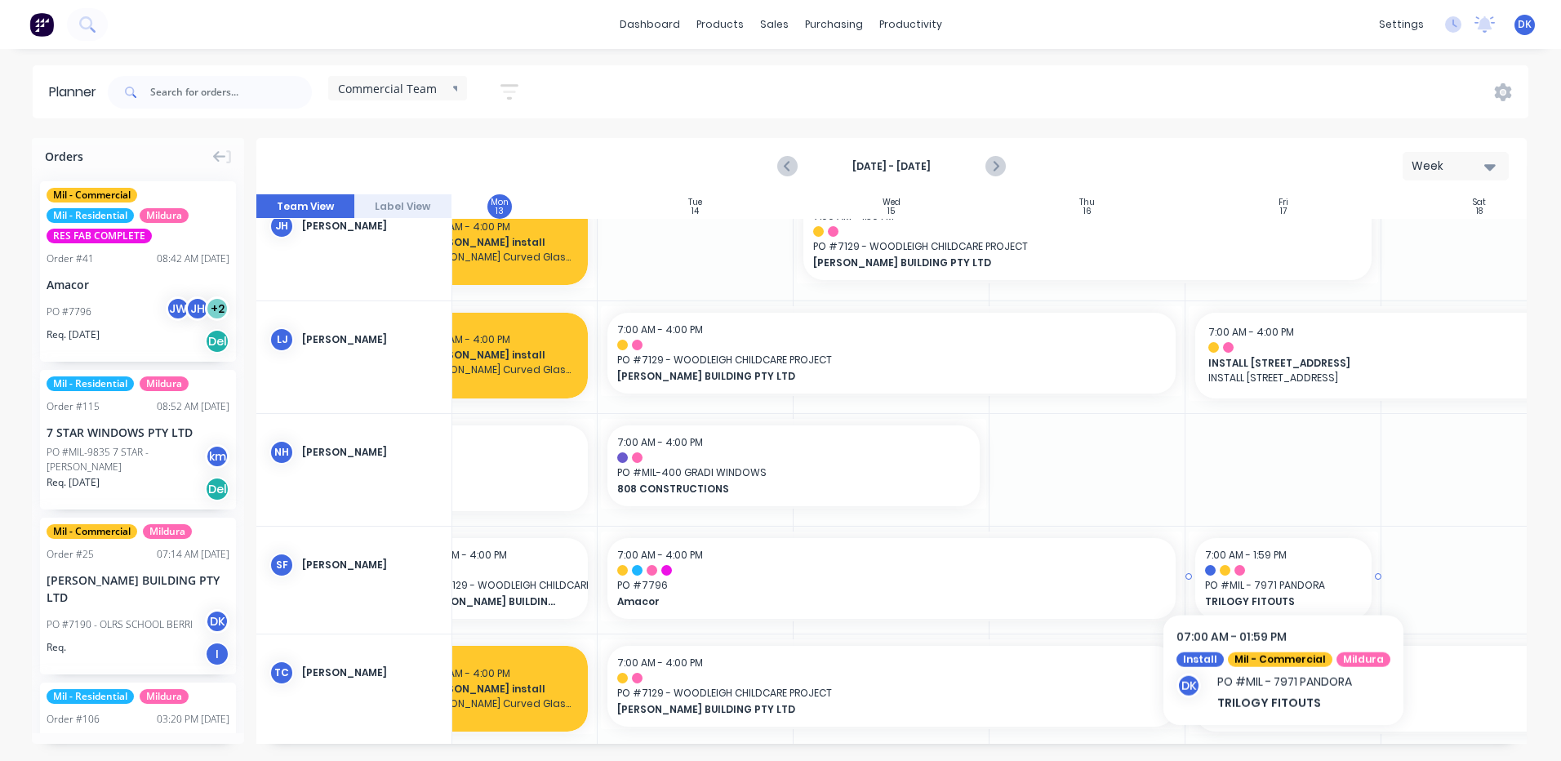
click at [1277, 571] on div at bounding box center [1283, 570] width 157 height 11
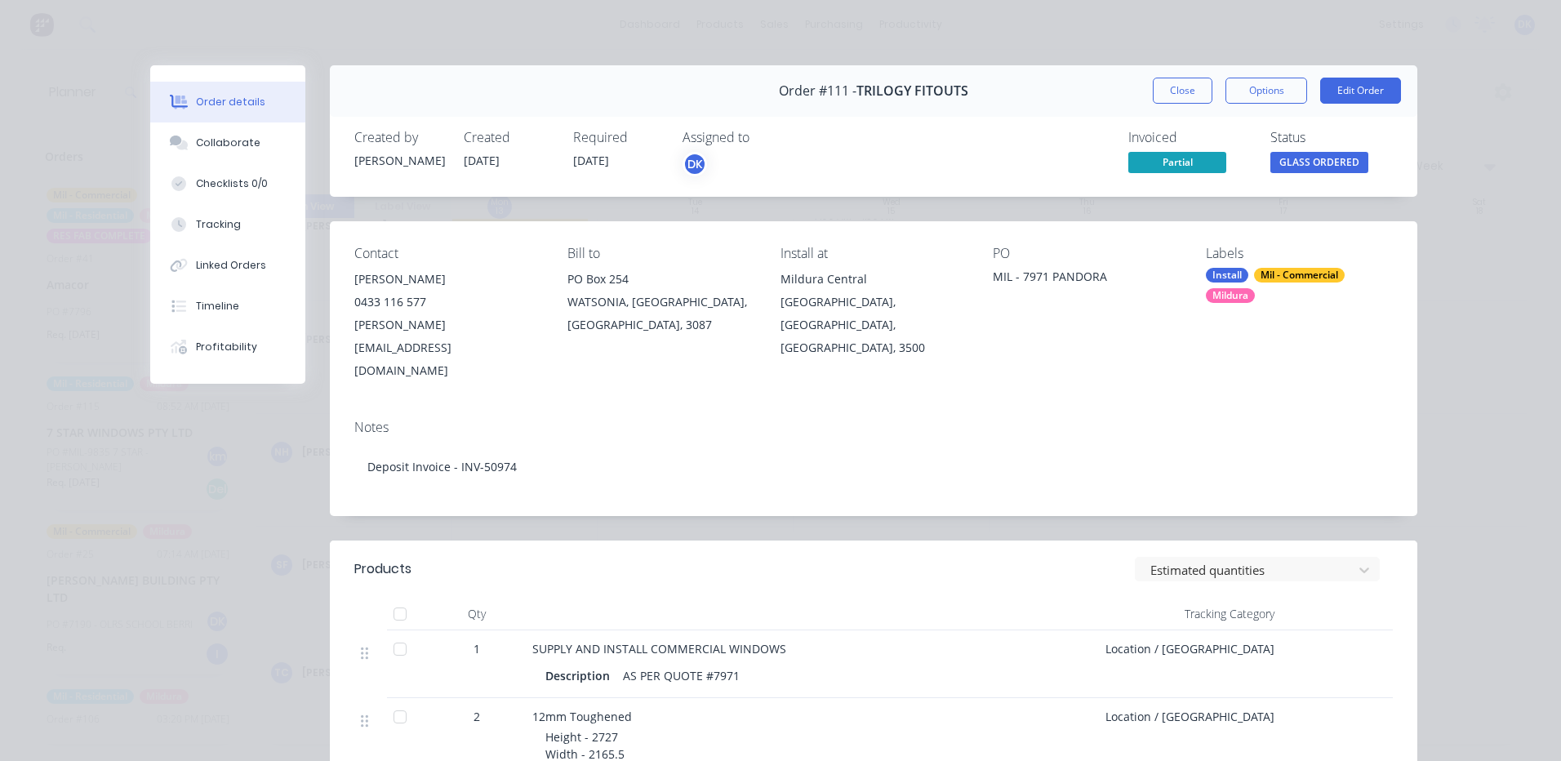
click at [1172, 88] on button "Close" at bounding box center [1183, 91] width 60 height 26
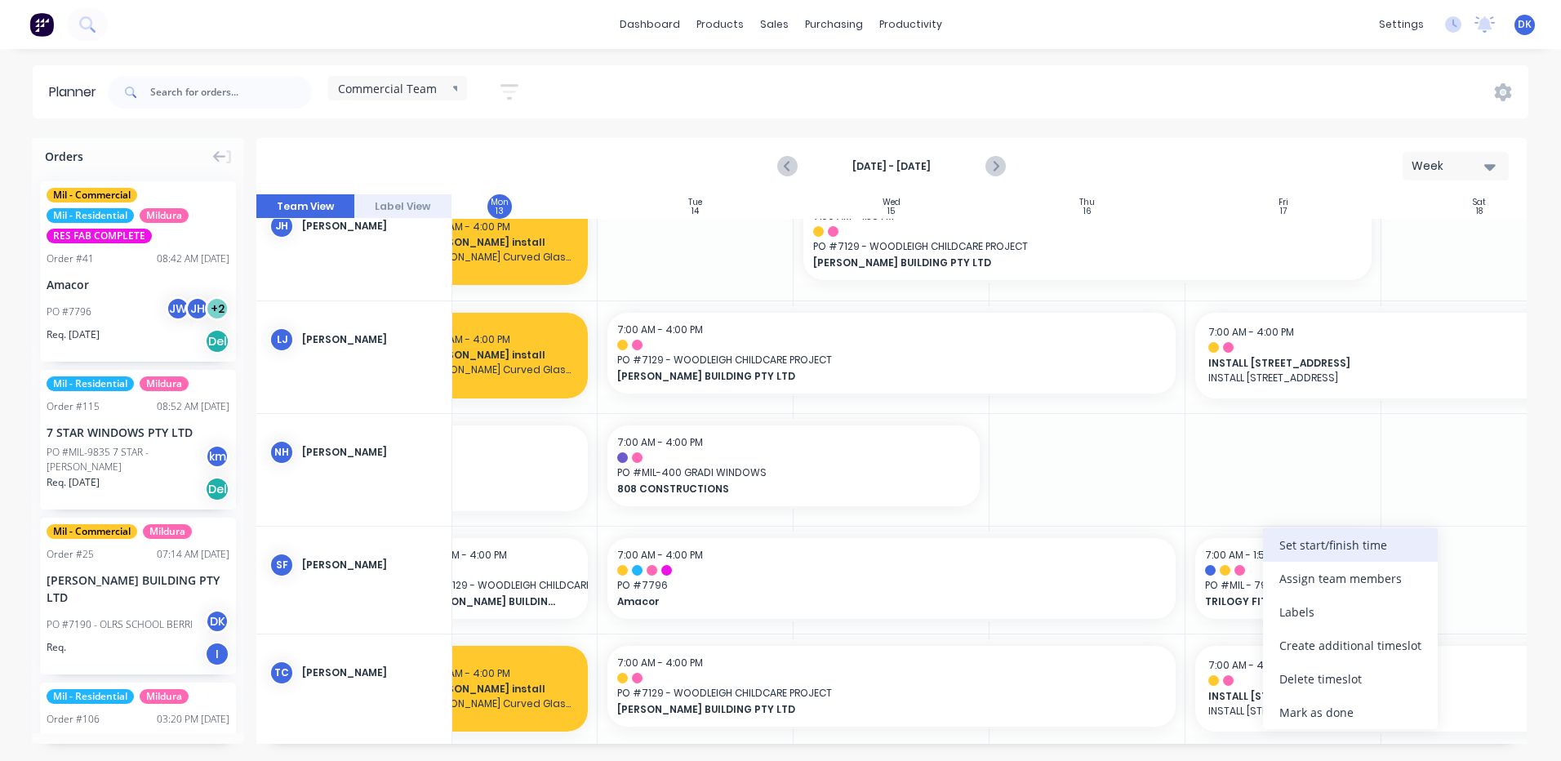
click at [1296, 544] on div "Set start/finish time" at bounding box center [1350, 544] width 175 height 33
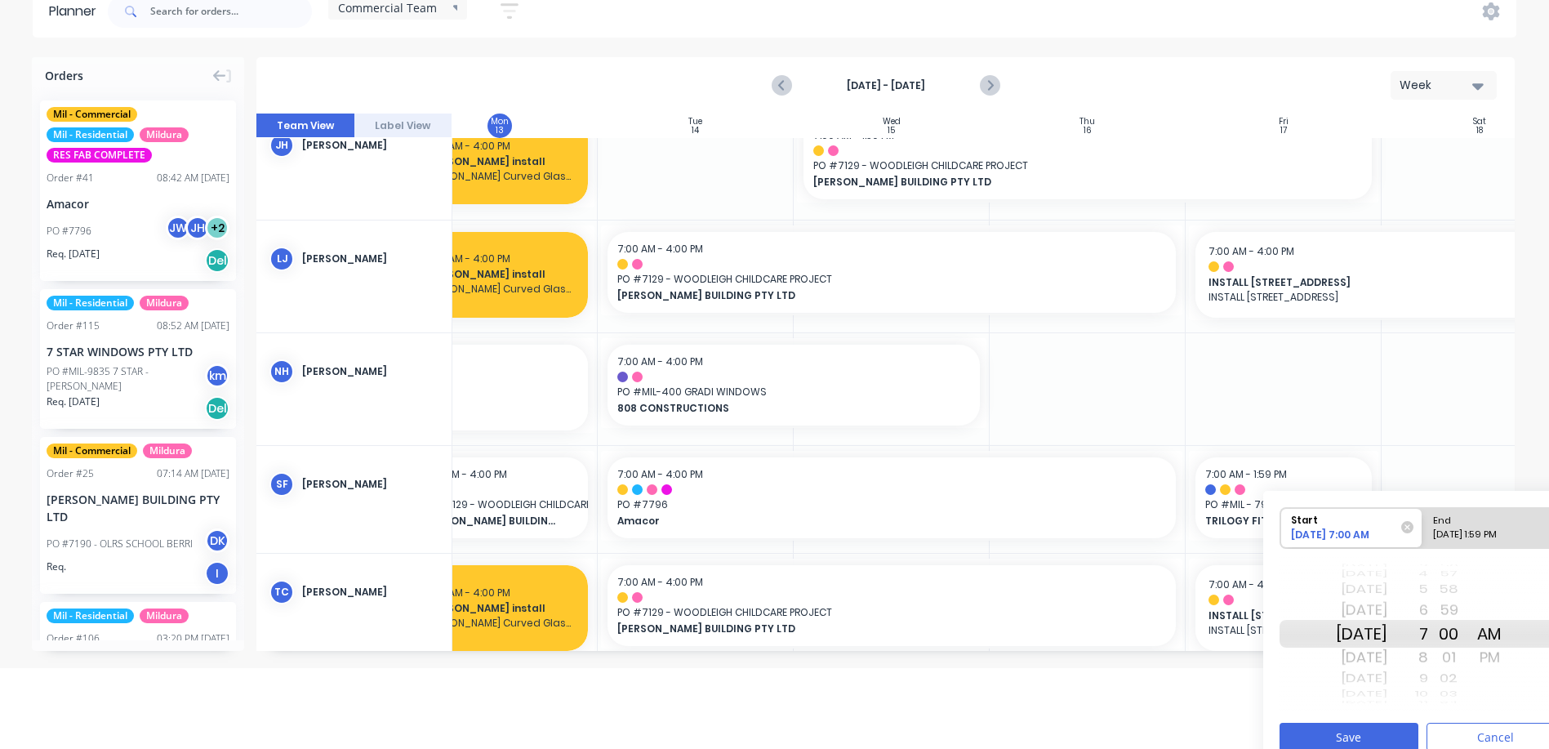
scroll to position [100, 0]
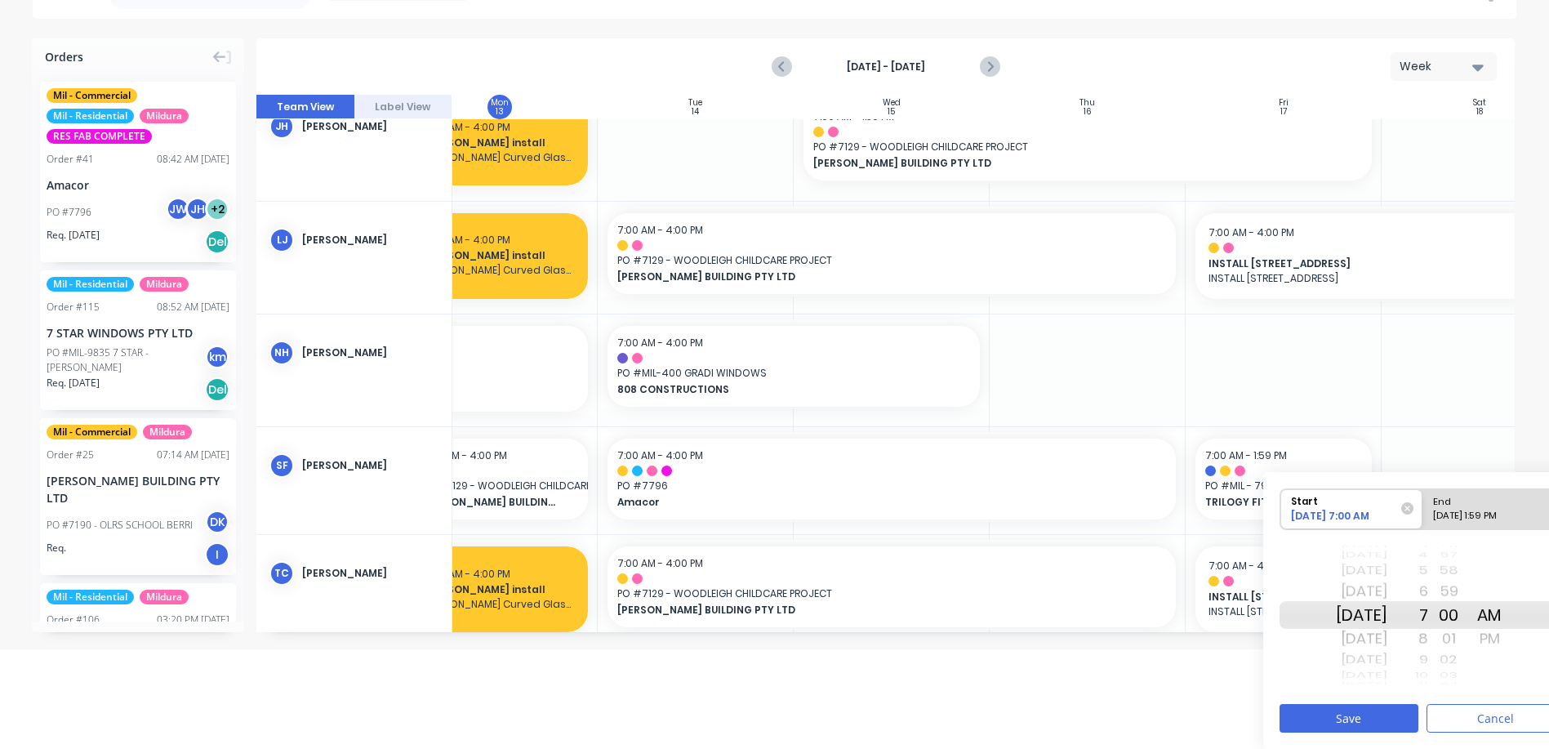
click at [1506, 509] on div "10/17/2025 1:59 PM" at bounding box center [1486, 519] width 118 height 20
click at [1423, 509] on input "End 10/17/2025 1:59 PM" at bounding box center [1422, 509] width 1 height 40
radio input "true"
drag, startPoint x: 1470, startPoint y: 611, endPoint x: 1487, endPoint y: 380, distance: 232.4
click at [1487, 380] on div "Orders Mil - Commercial Mil - Residential Mildura RES FAB COMPLETE Order # 41 0…" at bounding box center [774, 343] width 1549 height 610
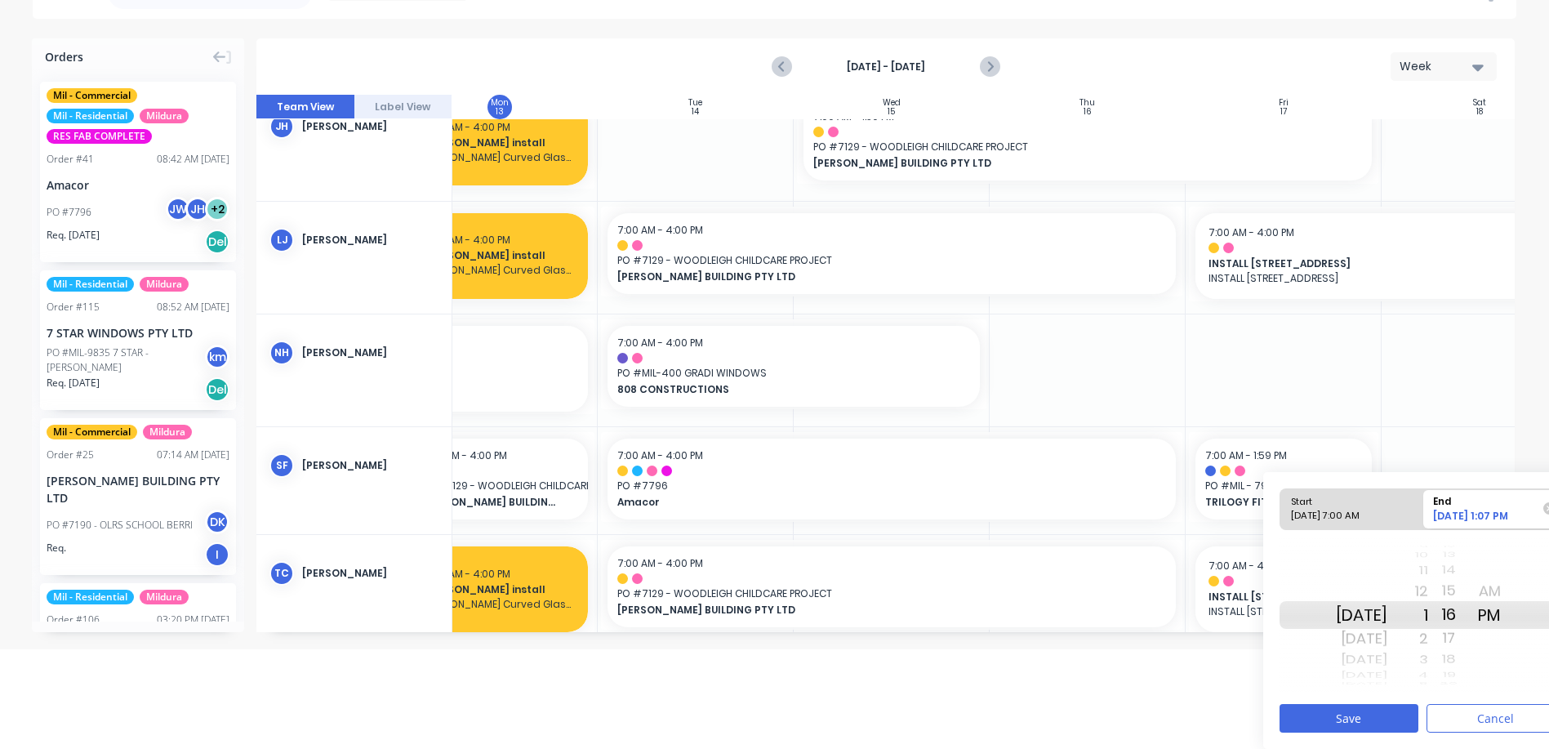
drag, startPoint x: 1471, startPoint y: 612, endPoint x: 1479, endPoint y: 367, distance: 245.8
click at [1479, 367] on div "Orders Mil - Commercial Mil - Residential Mildura RES FAB COMPLETE Order # 41 0…" at bounding box center [774, 343] width 1549 height 610
drag, startPoint x: 1467, startPoint y: 606, endPoint x: 1457, endPoint y: 234, distance: 371.6
click at [1457, 234] on div "Orders Mil - Commercial Mil - Residential Mildura RES FAB COMPLETE Order # 41 0…" at bounding box center [774, 343] width 1549 height 610
click at [1348, 717] on button "Save" at bounding box center [1348, 718] width 139 height 29
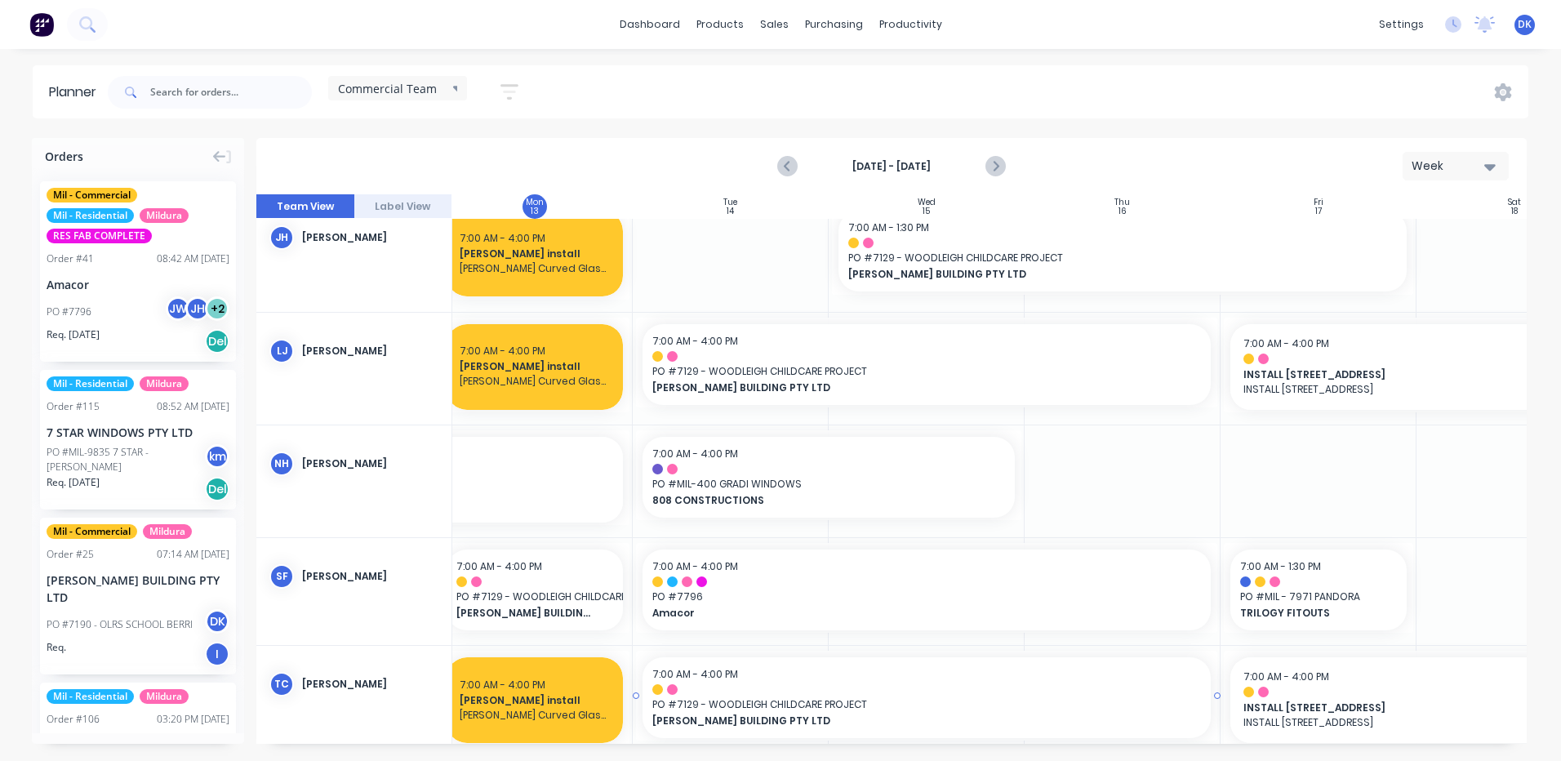
scroll to position [278, 211]
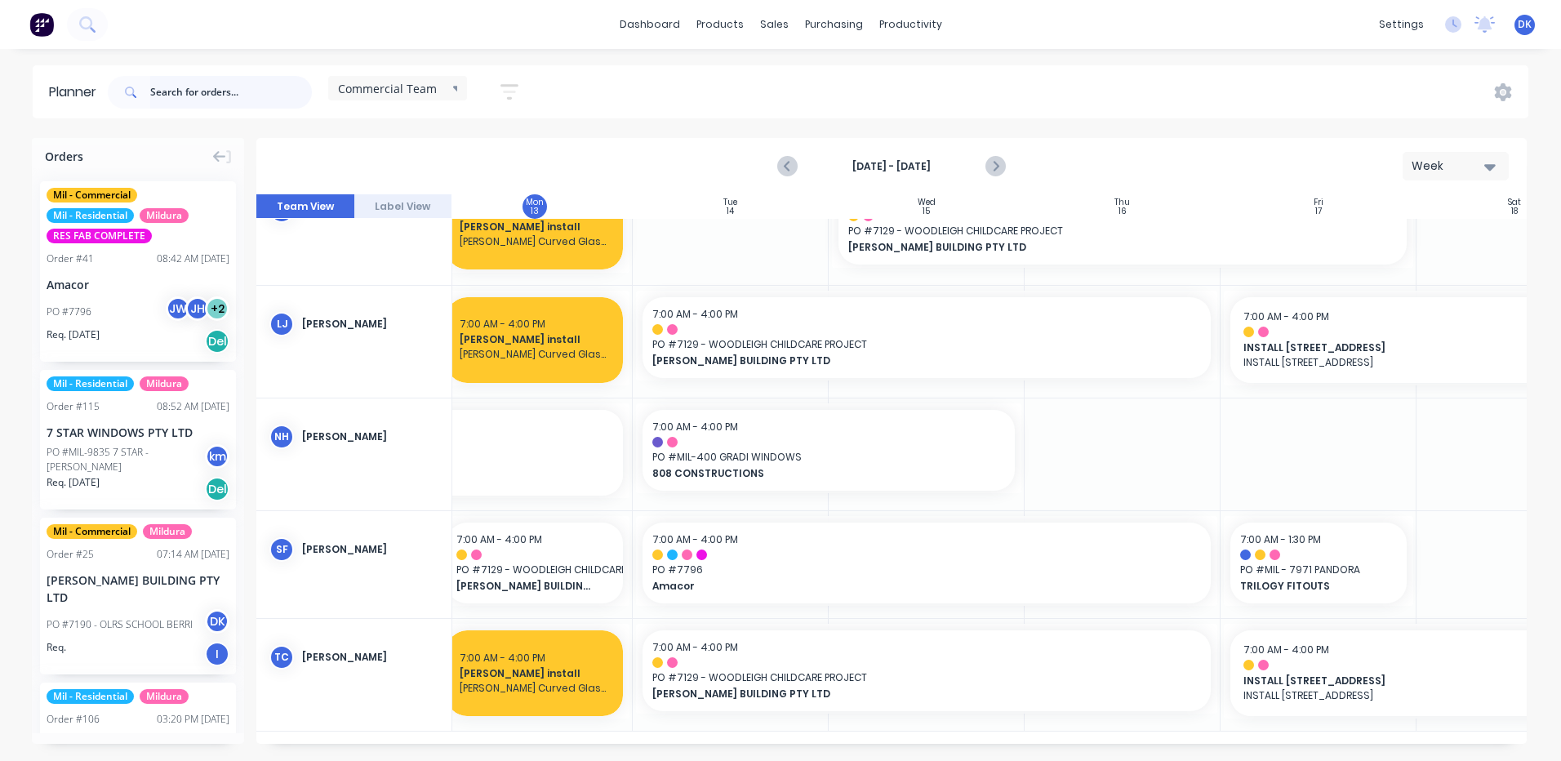
click at [180, 93] on input "text" at bounding box center [231, 92] width 162 height 33
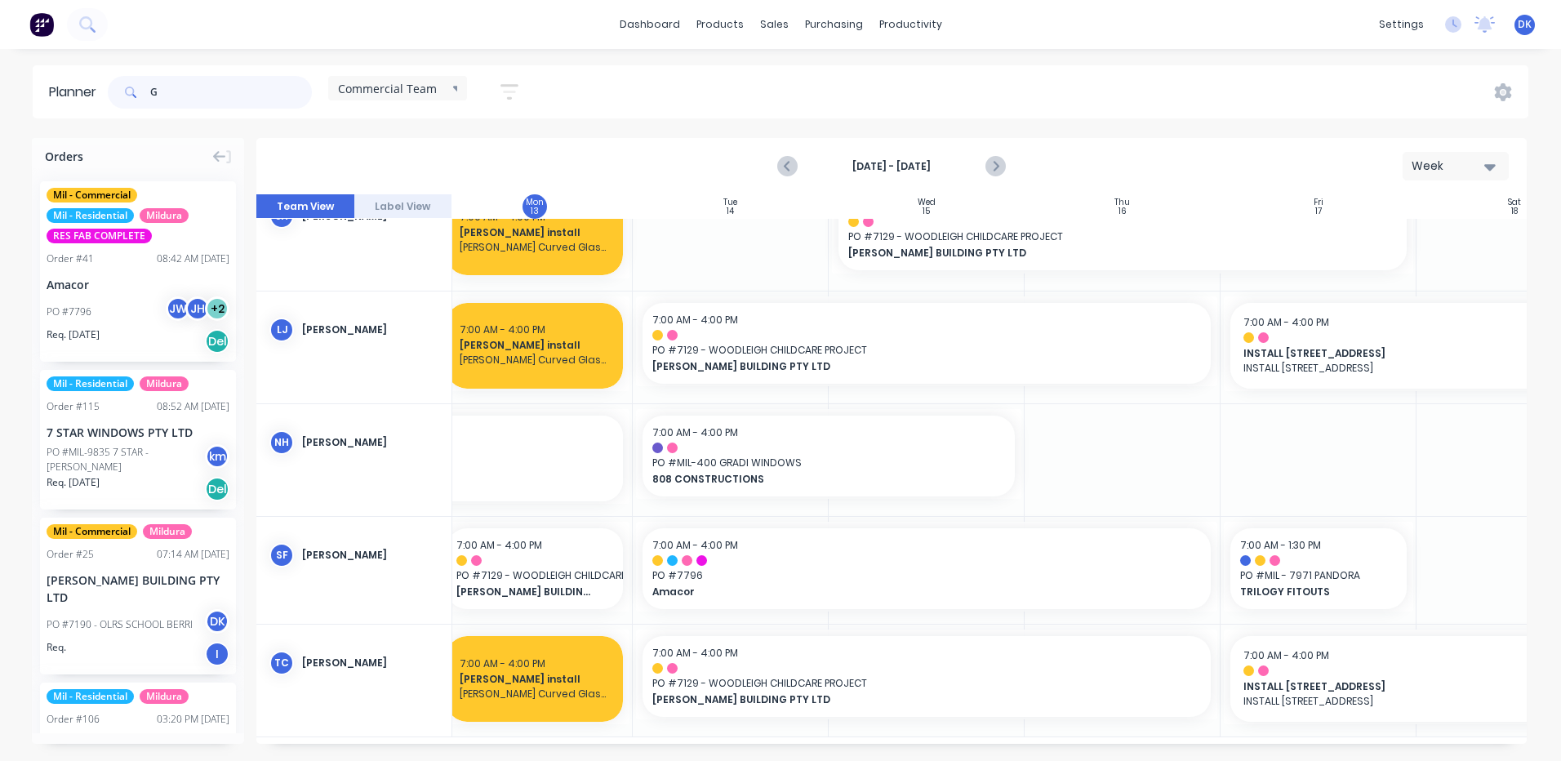
type input "GJ"
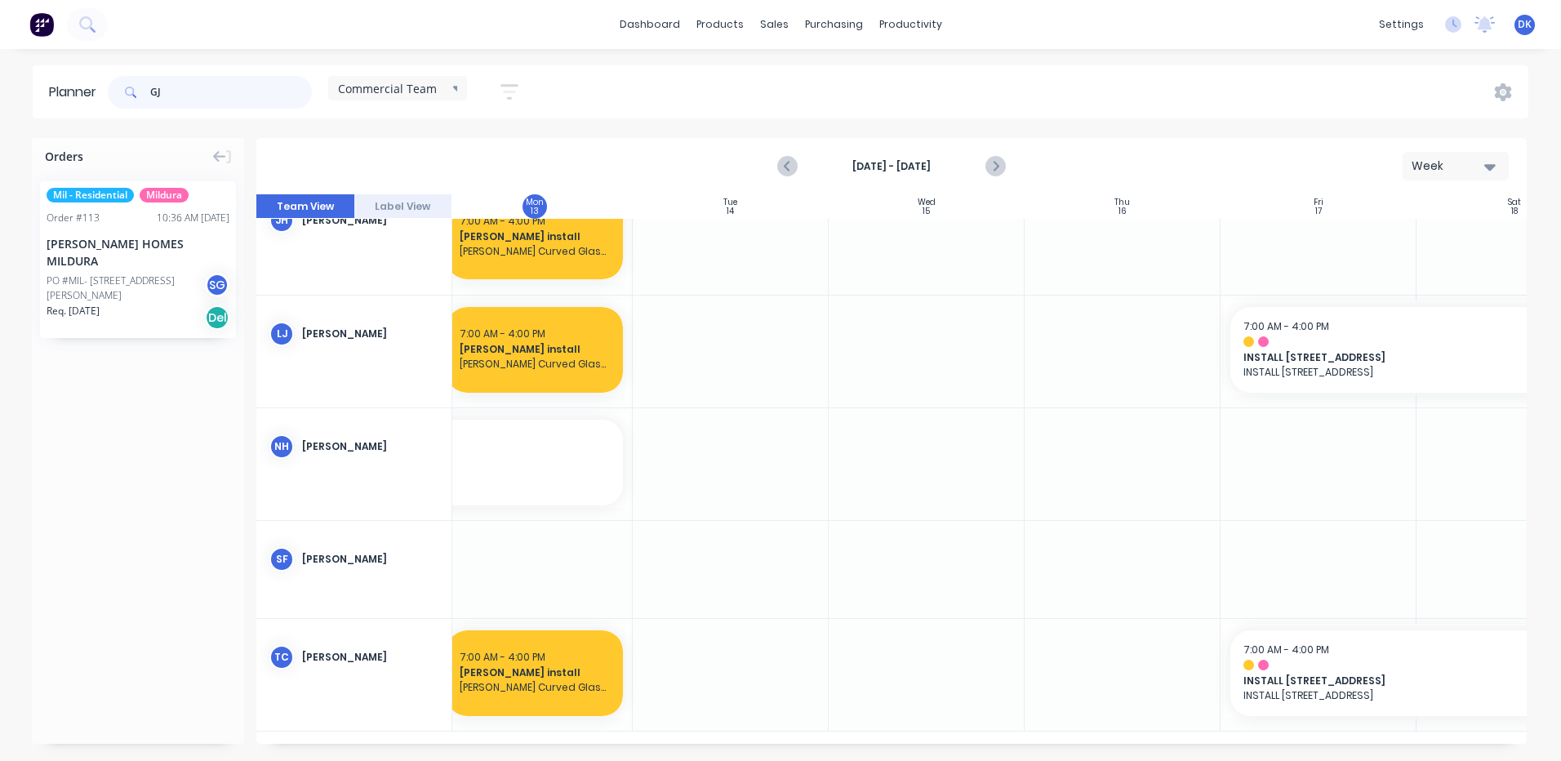
scroll to position [256, 211]
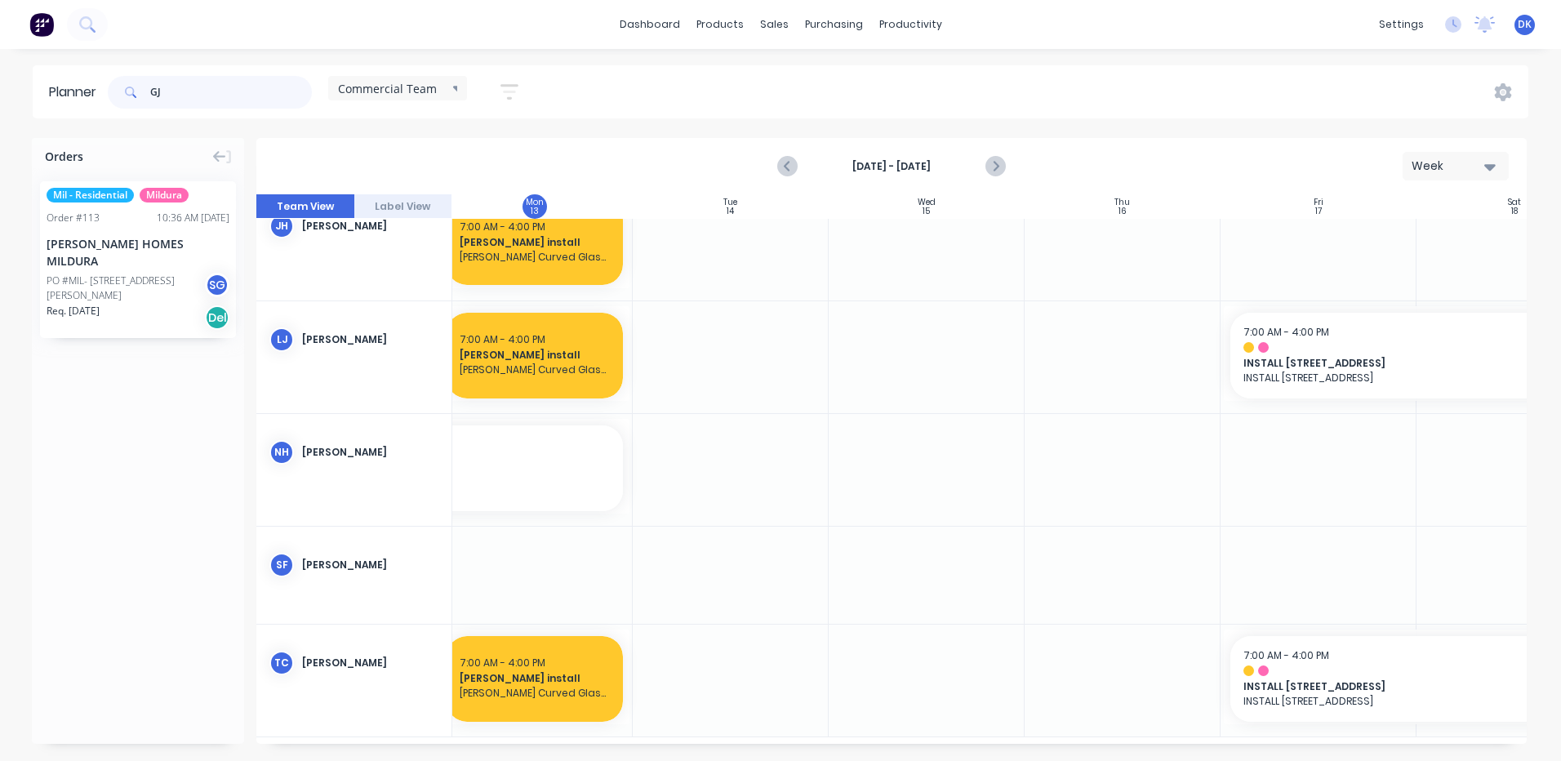
drag, startPoint x: 176, startPoint y: 95, endPoint x: 150, endPoint y: 93, distance: 25.4
click at [150, 93] on div "GJ" at bounding box center [210, 92] width 204 height 33
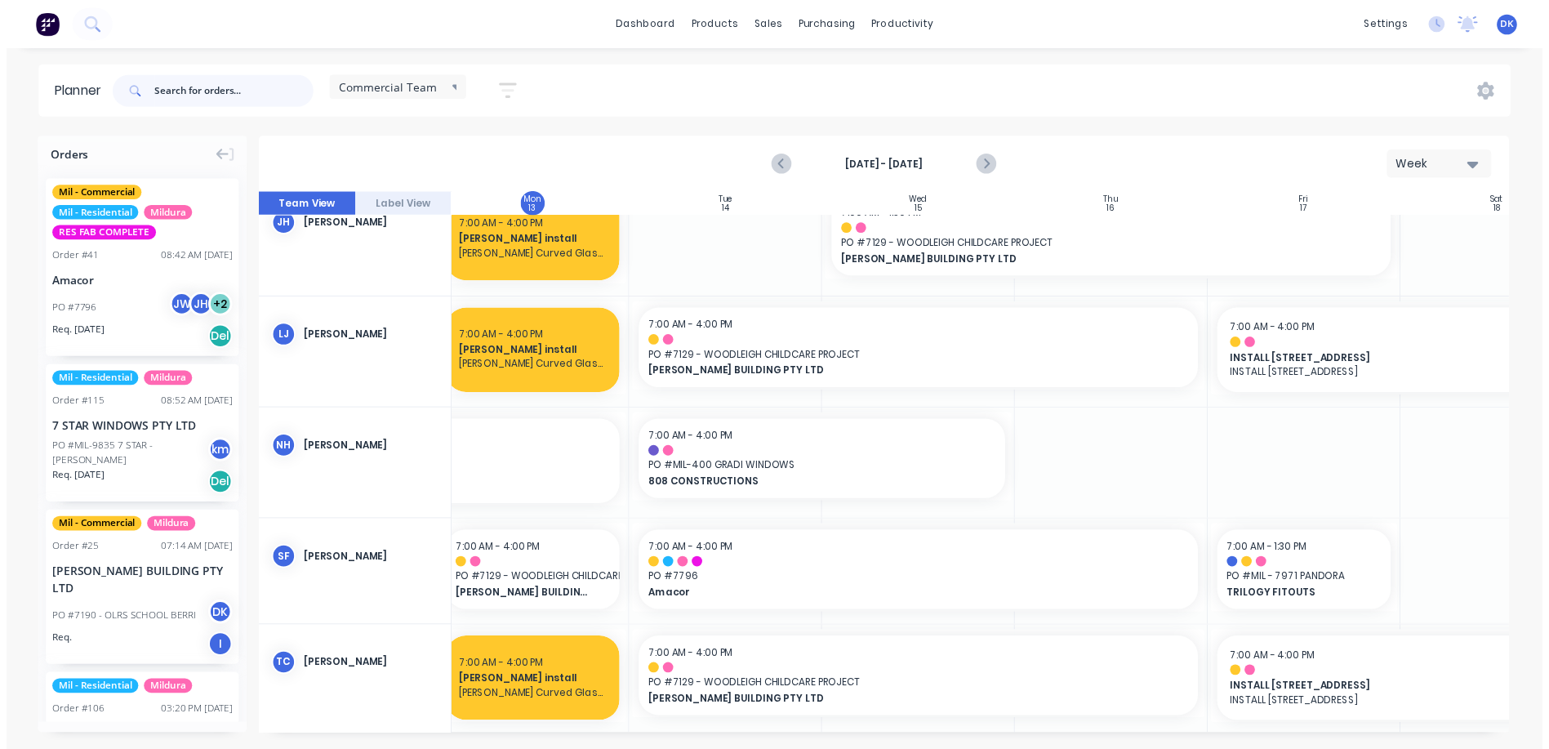
scroll to position [0, 211]
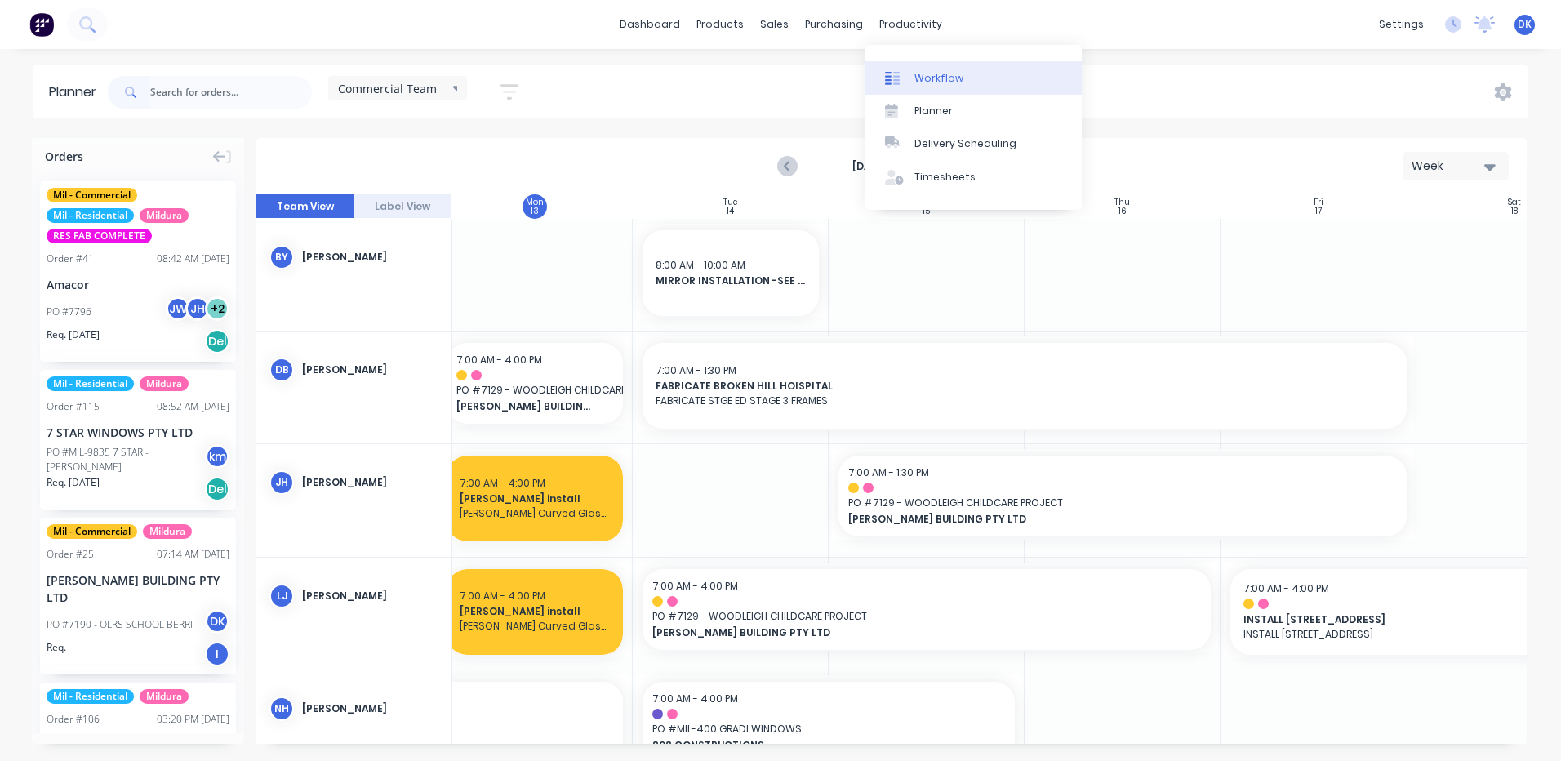
click at [918, 75] on div "Workflow" at bounding box center [938, 78] width 49 height 15
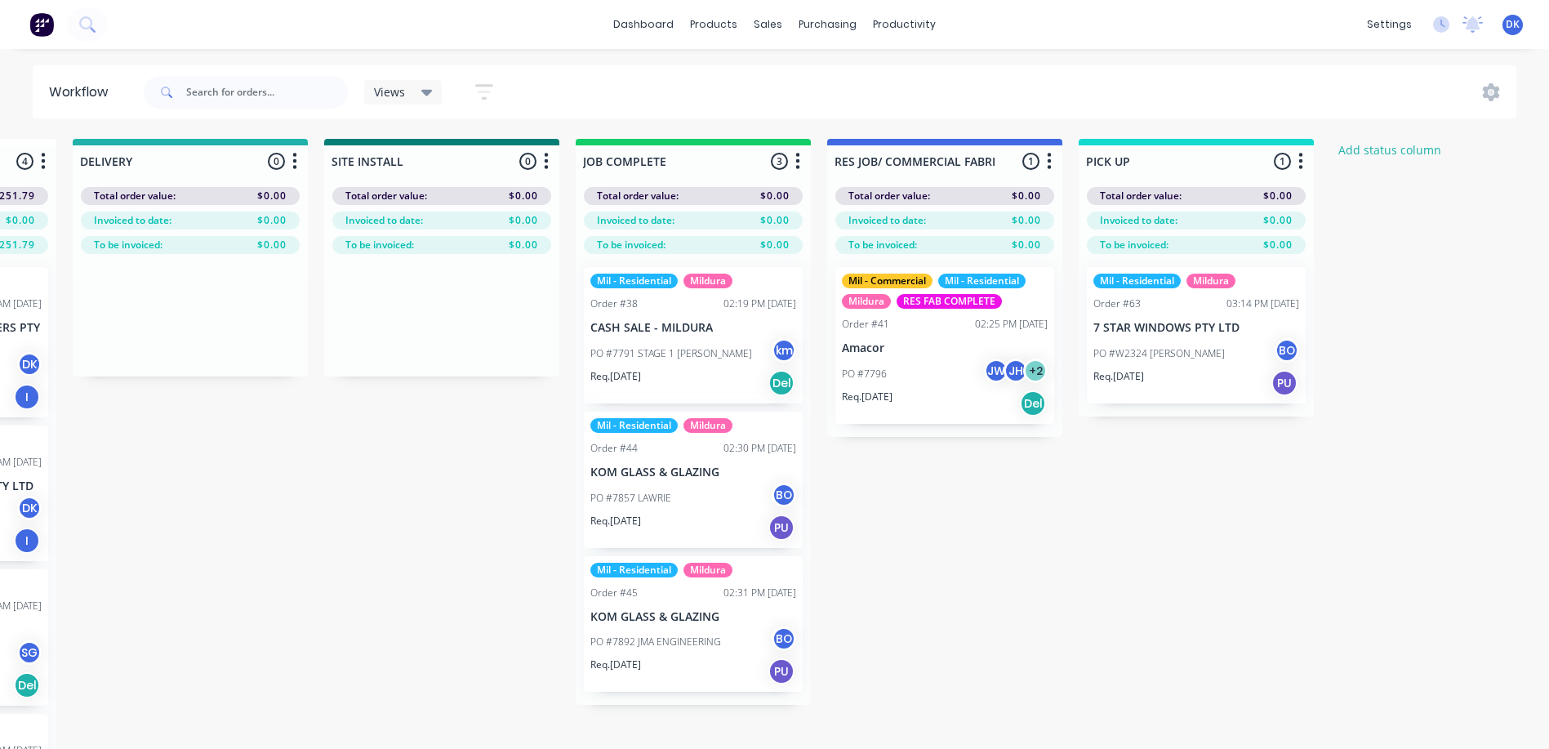
scroll to position [0, 1944]
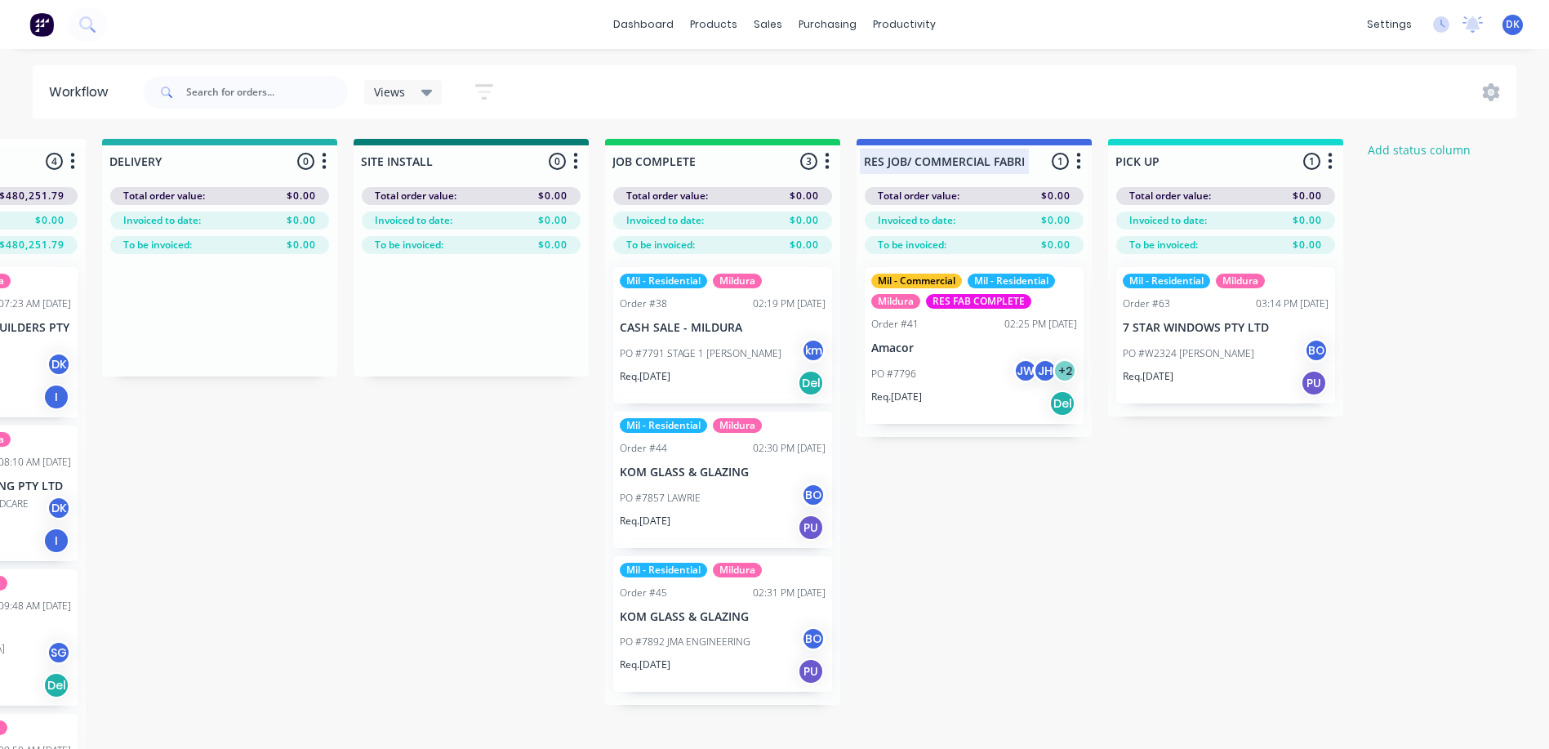
drag, startPoint x: 828, startPoint y: 157, endPoint x: 859, endPoint y: 158, distance: 31.0
click at [827, 160] on icon "button" at bounding box center [827, 161] width 4 height 16
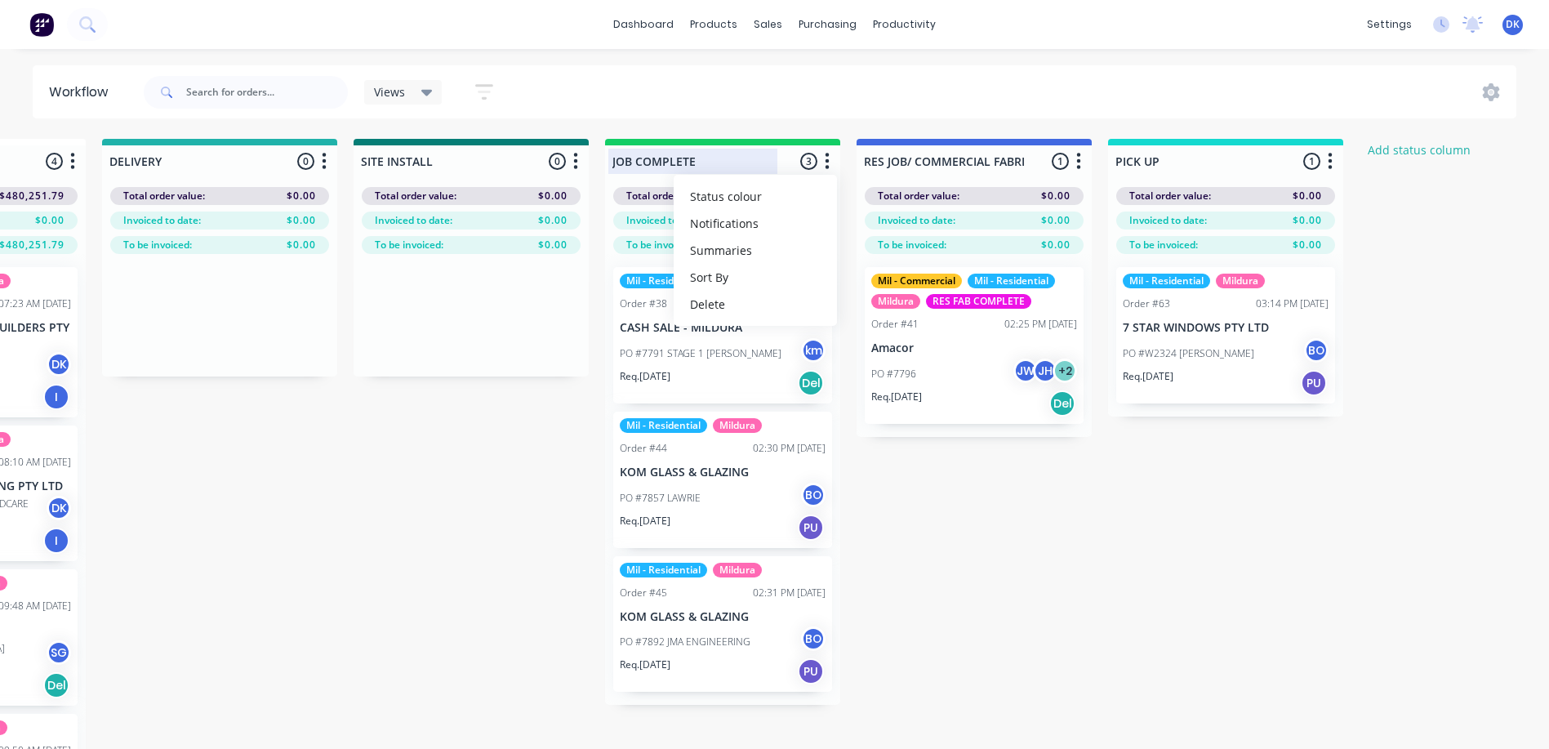
click at [769, 158] on div at bounding box center [722, 161] width 235 height 32
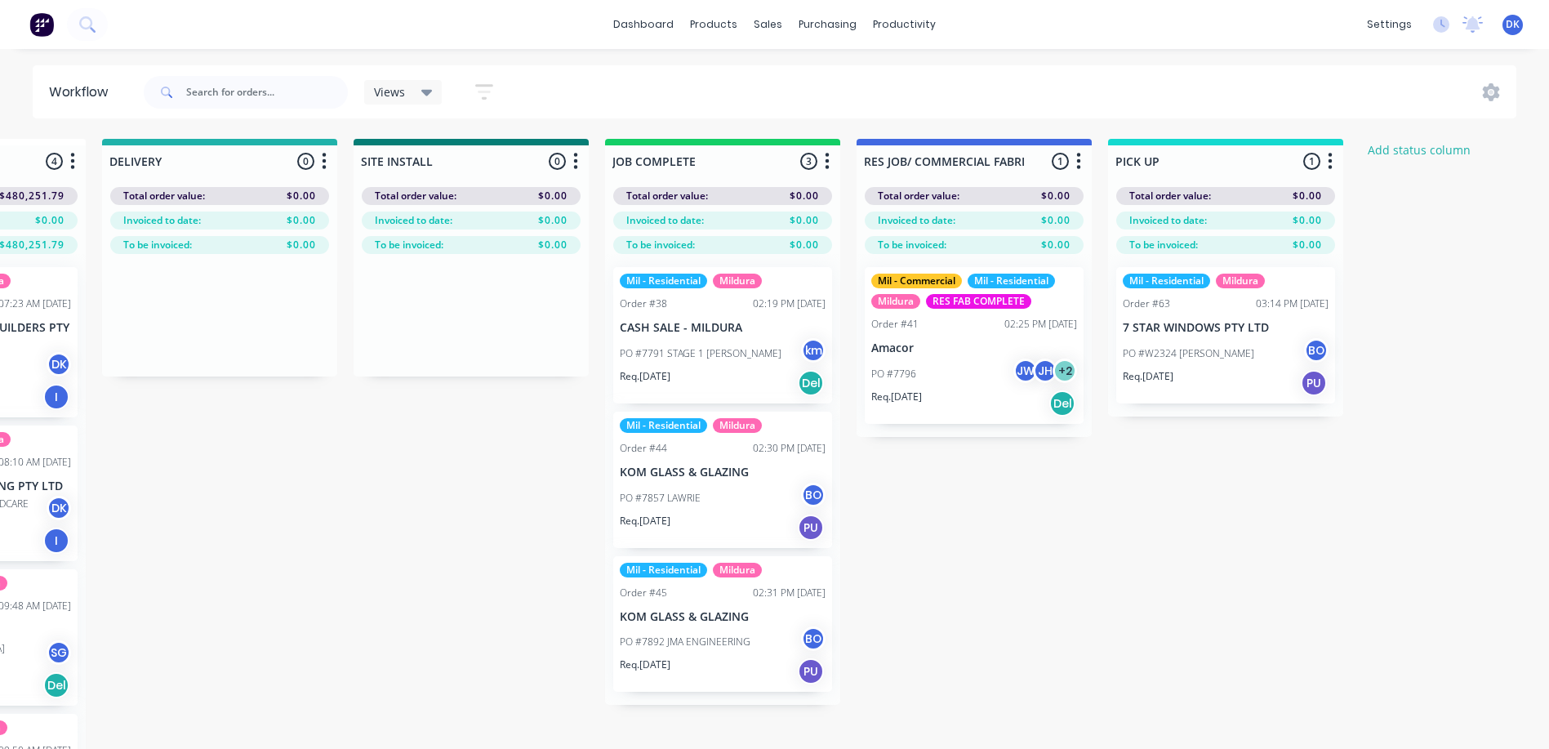
click at [820, 142] on div "JOB COMPLETE 3 Status colour #13CE66 hex #13CE66 Save Cancel Notifications Emai…" at bounding box center [722, 158] width 235 height 38
click at [809, 282] on div "Mil - Residential Mildura" at bounding box center [723, 280] width 206 height 15
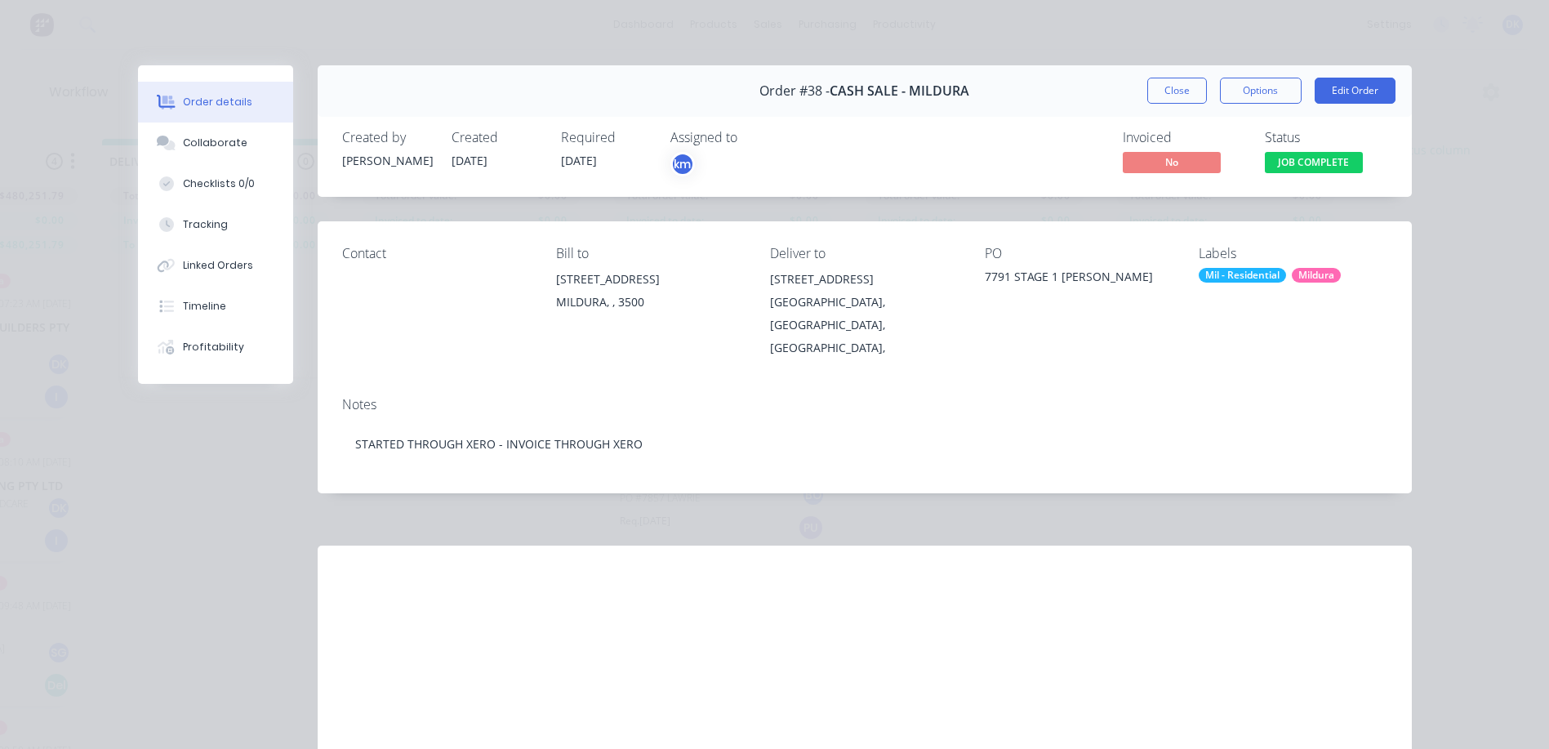
click at [1159, 85] on button "Close" at bounding box center [1177, 91] width 60 height 26
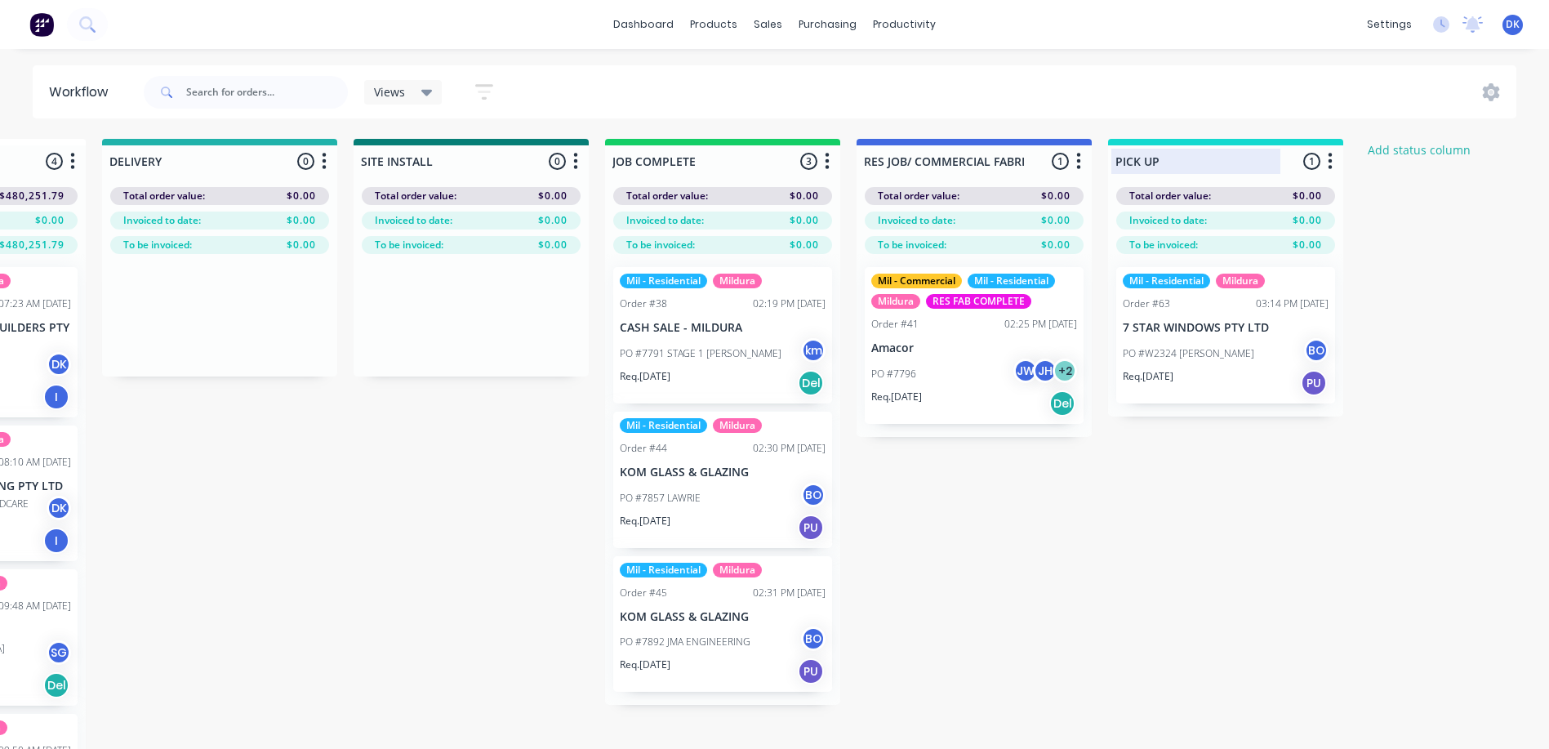
drag, startPoint x: 824, startPoint y: 158, endPoint x: 1245, endPoint y: 166, distance: 420.5
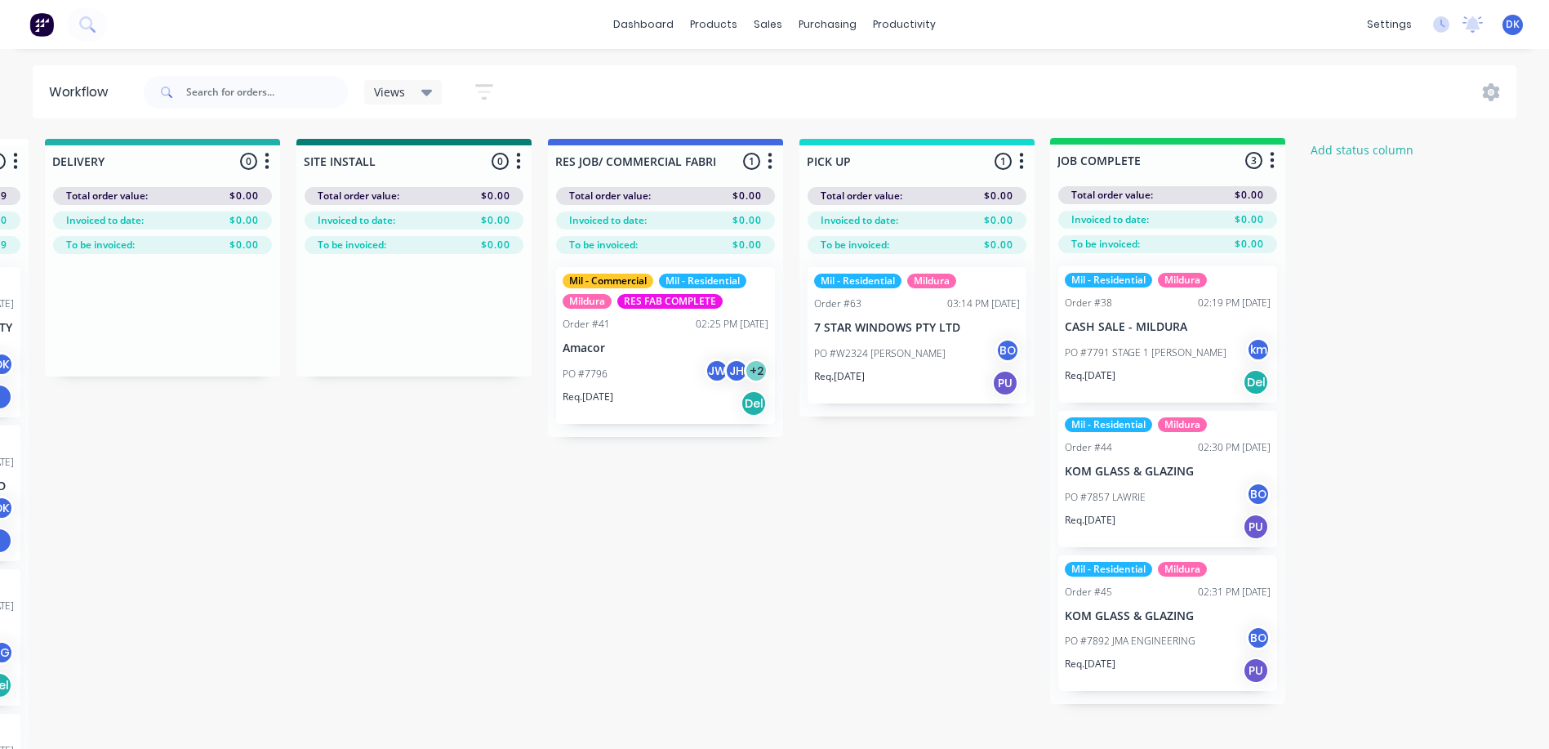
scroll to position [0, 2005]
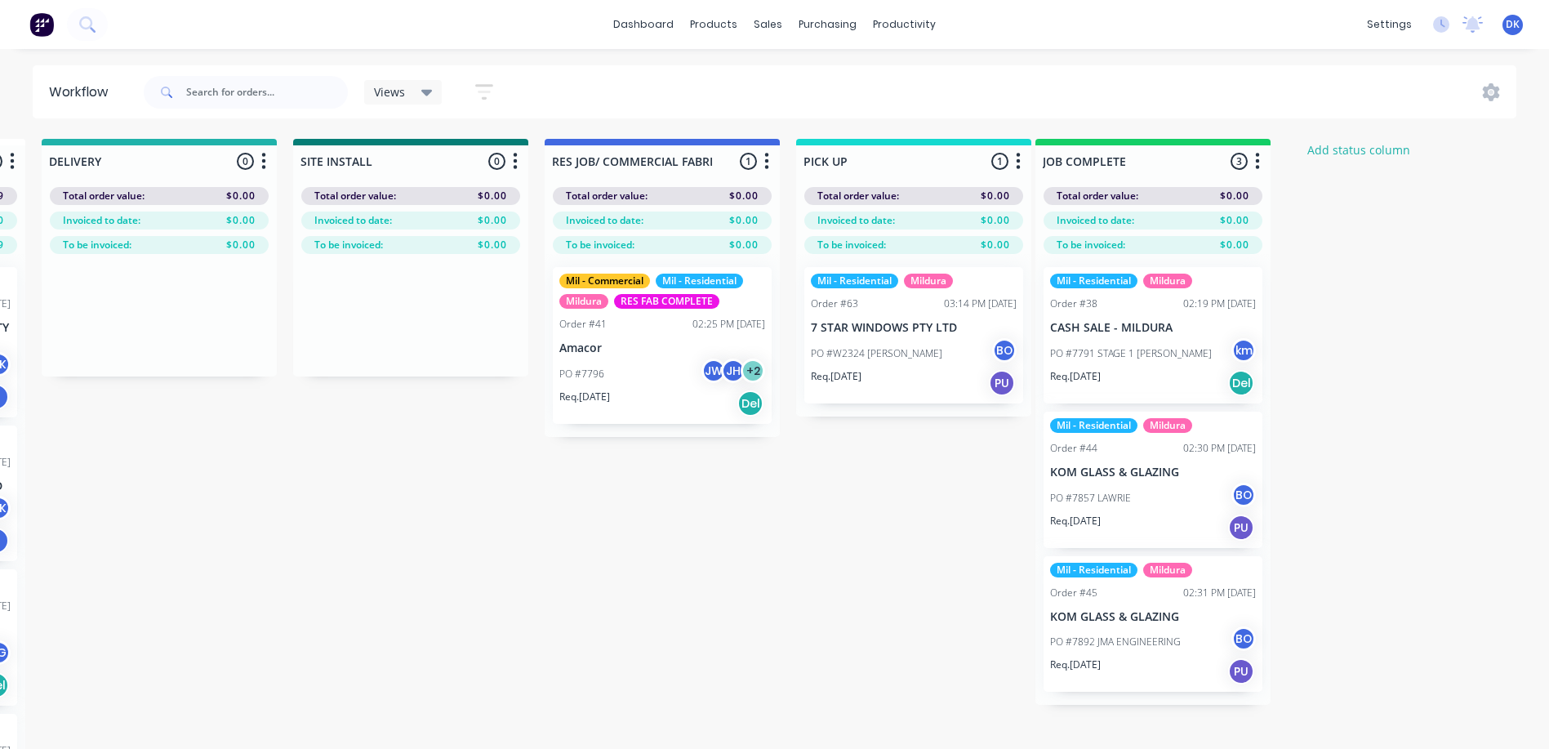
drag, startPoint x: 689, startPoint y: 156, endPoint x: 1089, endPoint y: 157, distance: 400.0
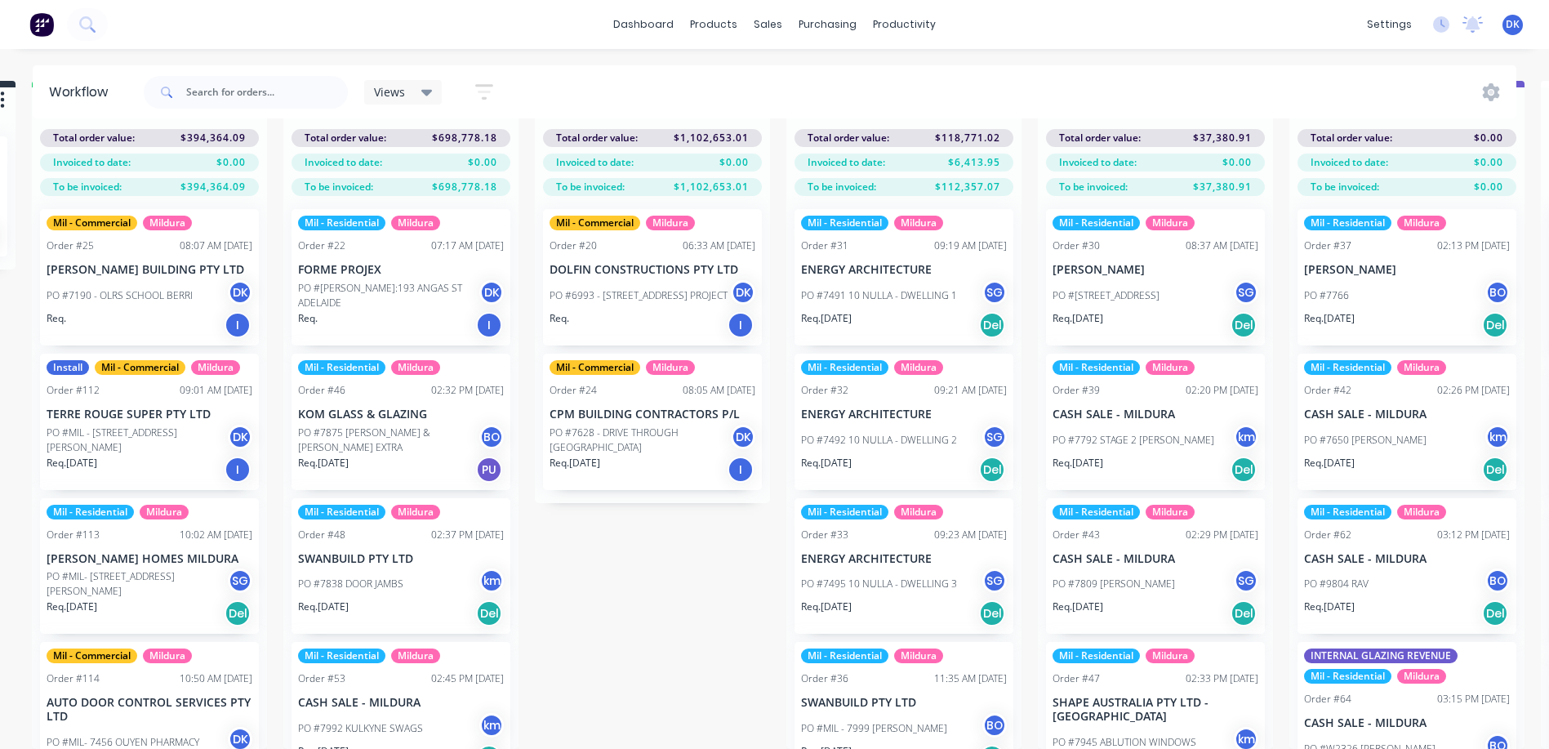
scroll to position [70, 0]
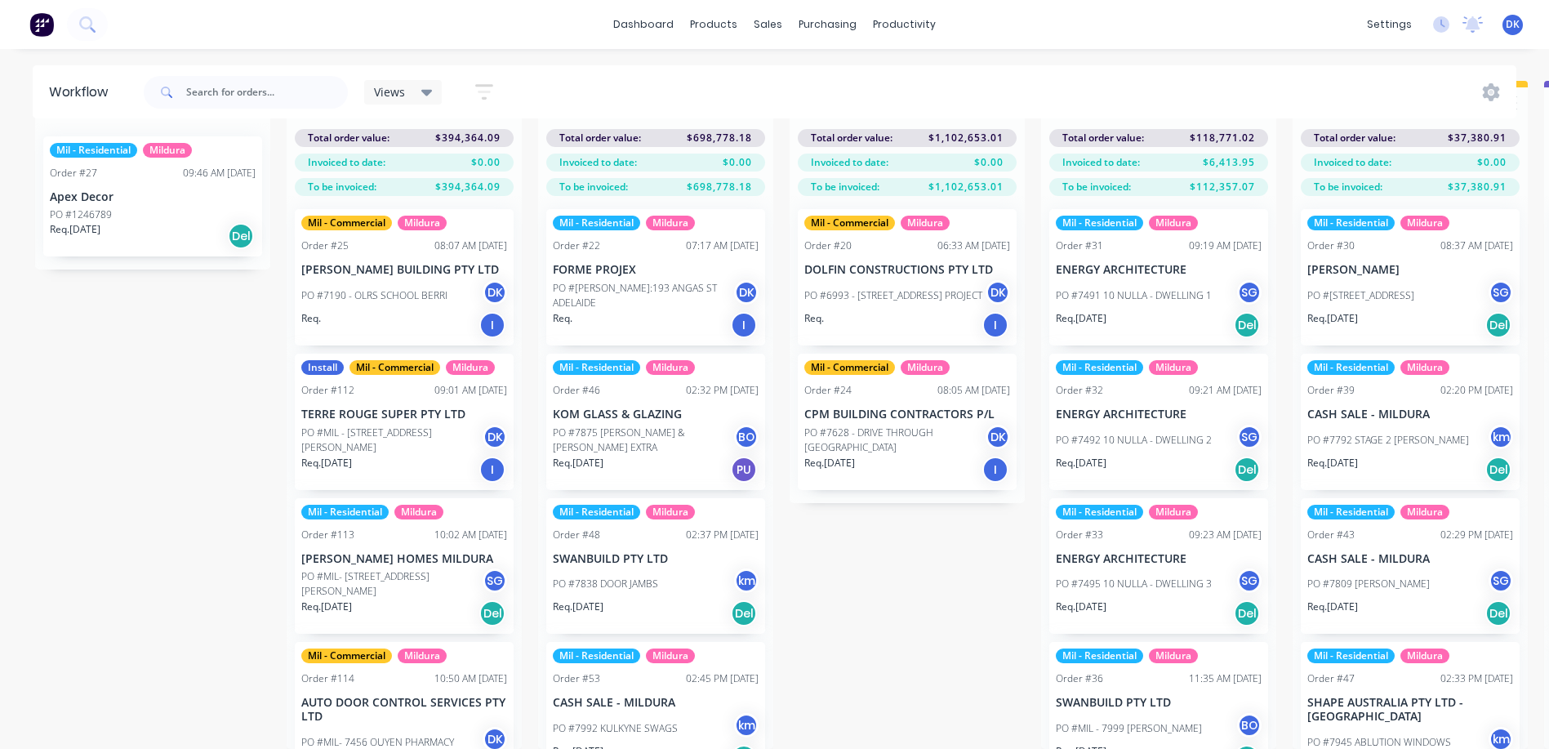
click at [384, 279] on div "Mil - Commercial Mildura Order #25 08:07 AM 25/09/25 MICHAEL KREGAR BUILDING PT…" at bounding box center [404, 277] width 219 height 136
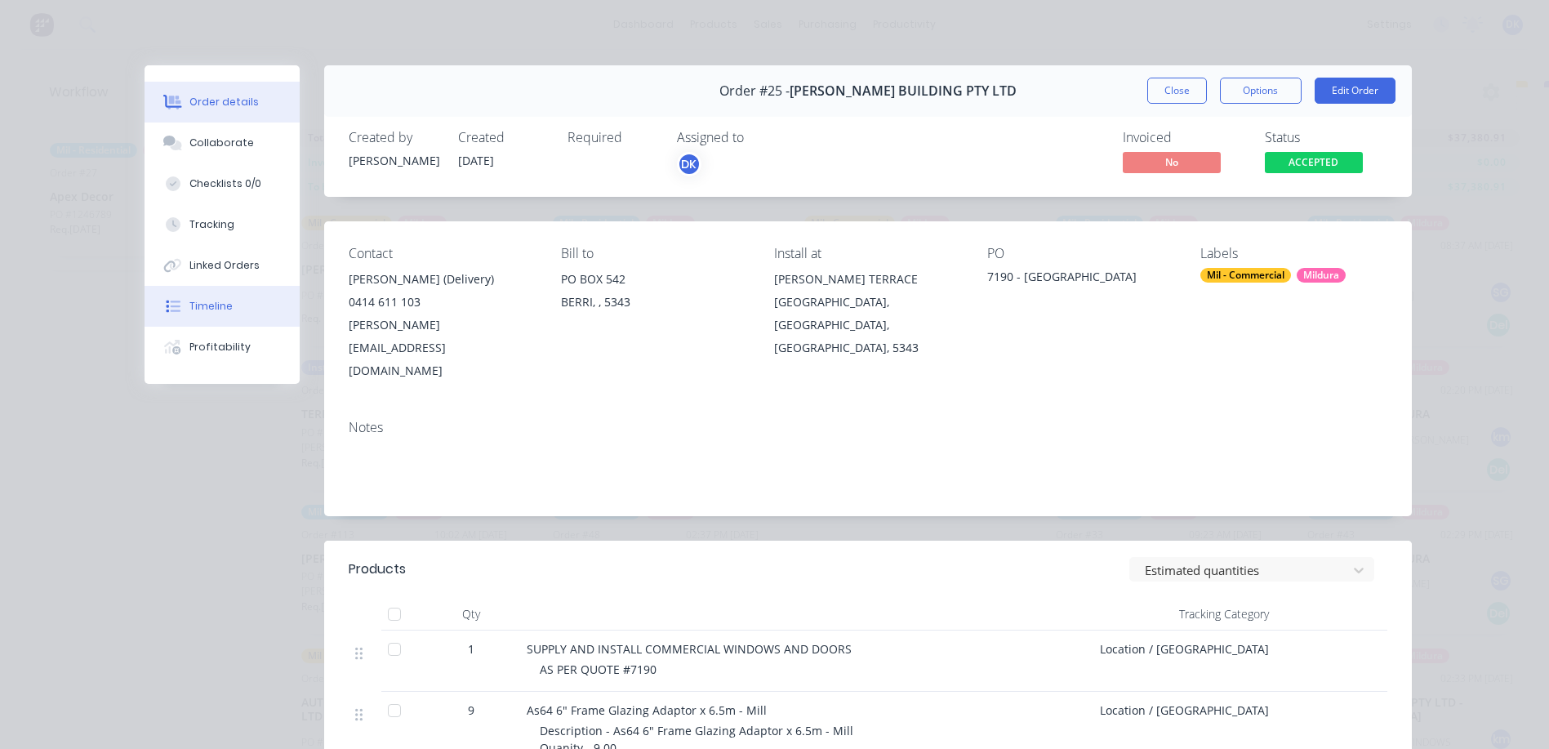
click at [198, 304] on div "Timeline" at bounding box center [210, 306] width 43 height 15
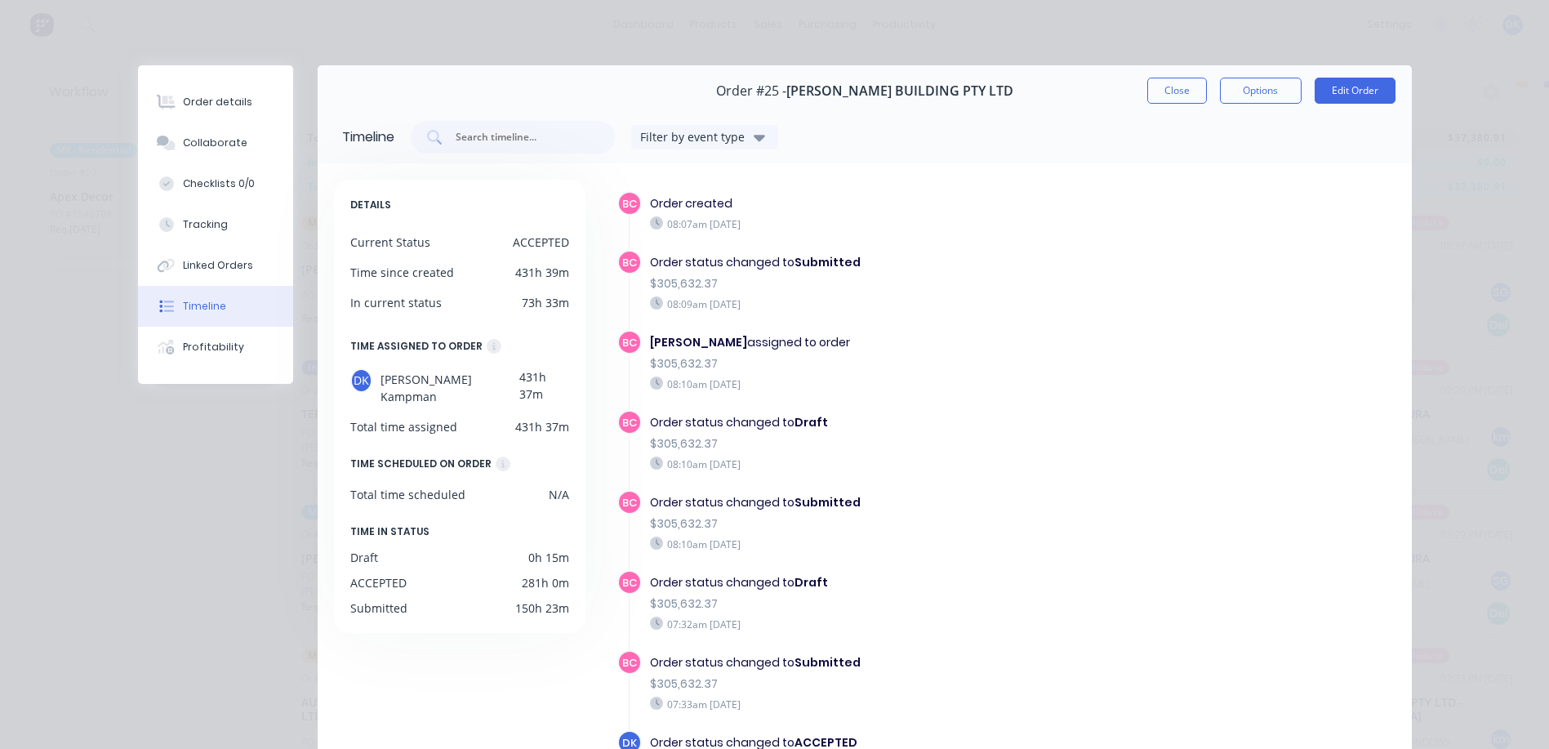
scroll to position [273, 0]
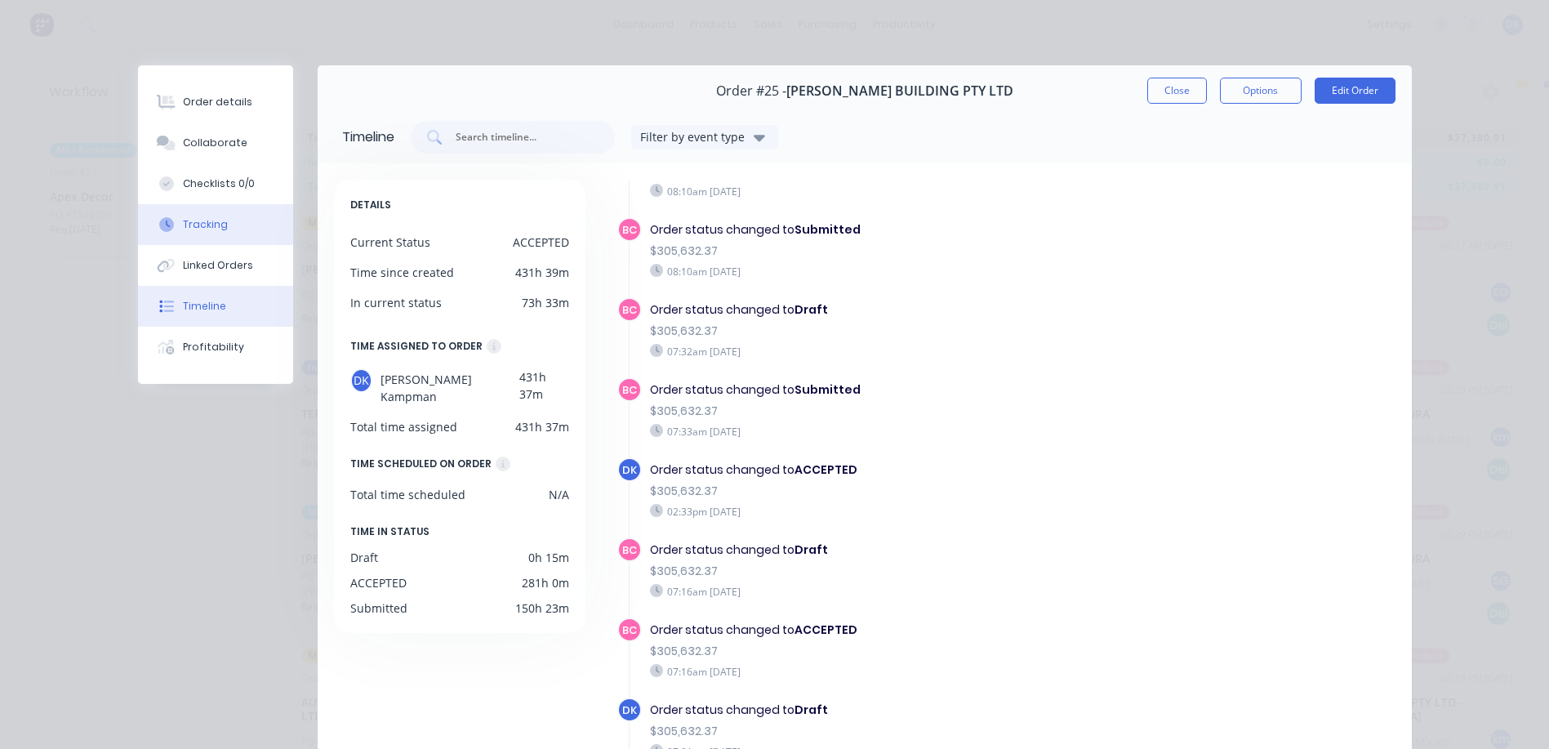
click at [193, 220] on div "Tracking" at bounding box center [205, 224] width 45 height 15
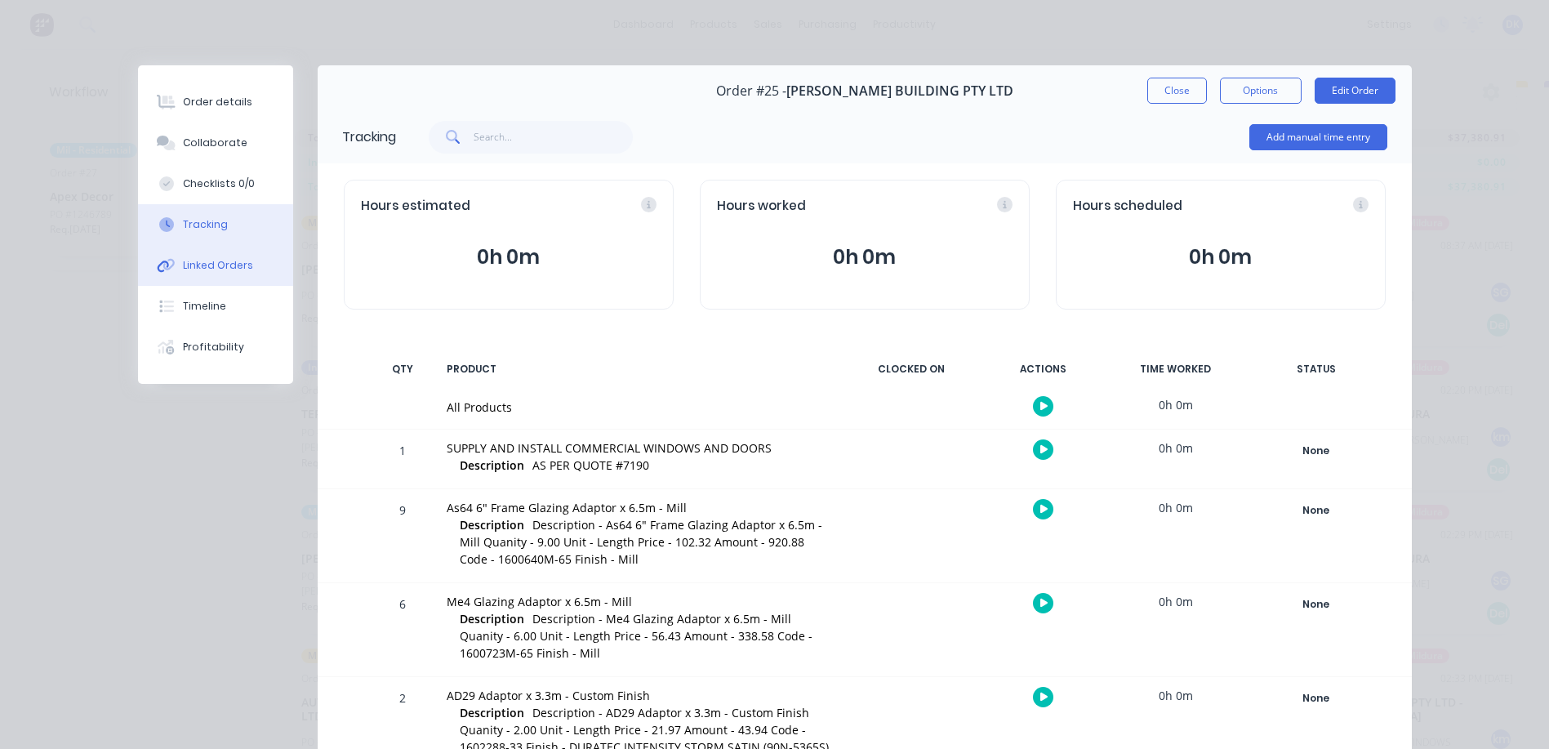
click at [207, 259] on div "Linked Orders" at bounding box center [218, 265] width 70 height 15
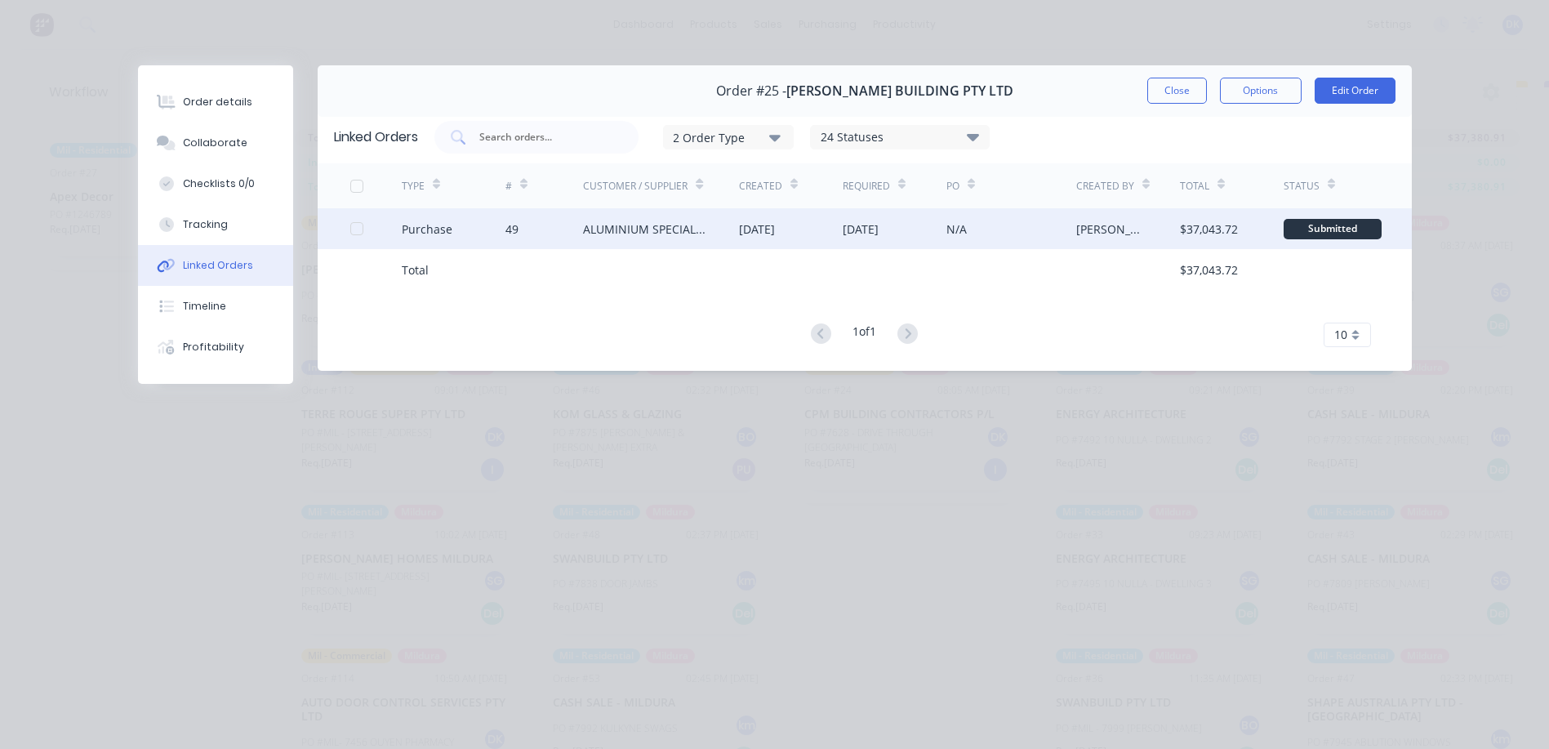
click at [633, 227] on div "ALUMINIUM SPECIALTIES GROUP (ALSPEC)" at bounding box center [644, 228] width 123 height 17
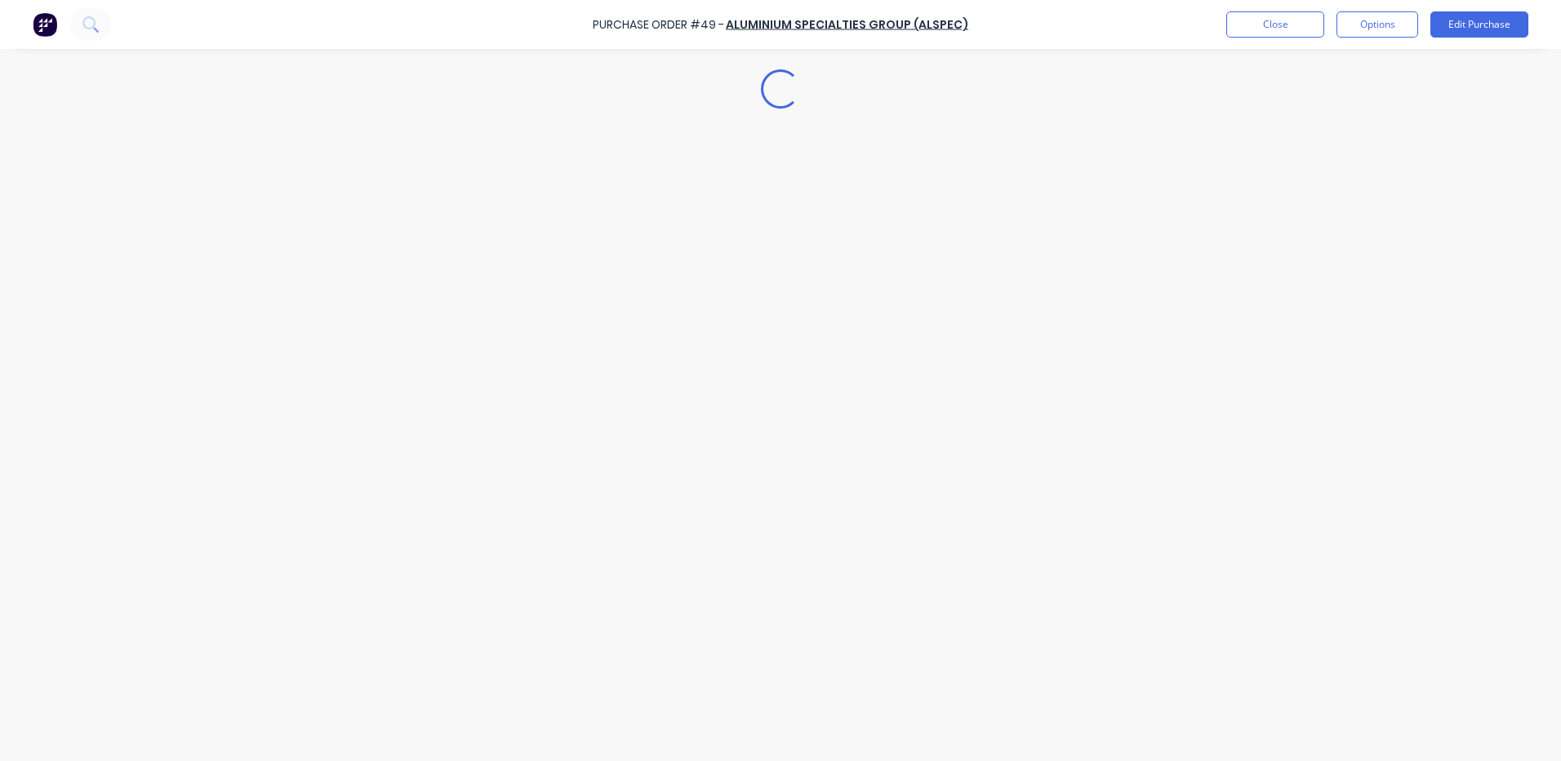
type textarea "x"
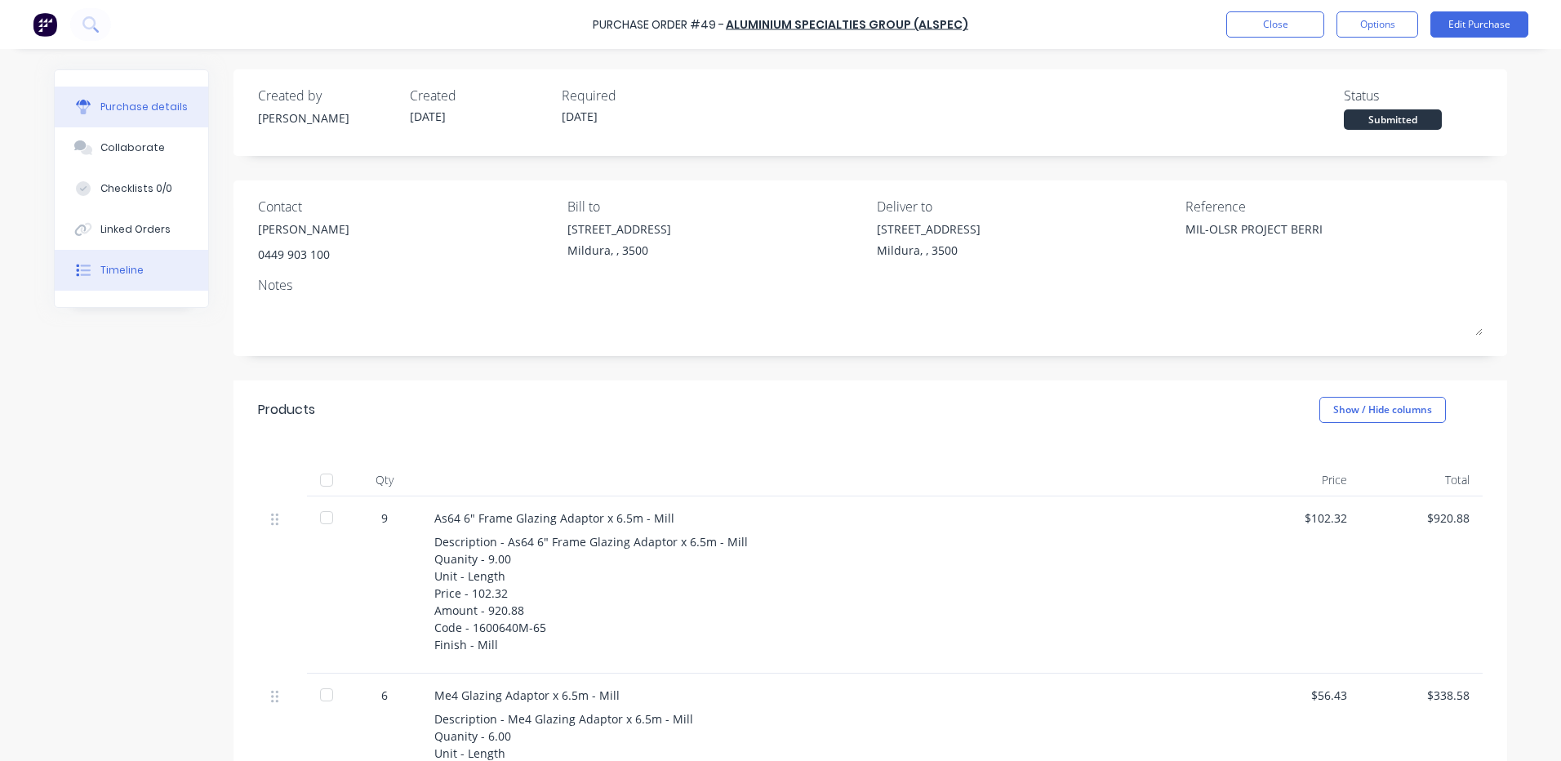
click at [121, 269] on div "Timeline" at bounding box center [121, 270] width 43 height 15
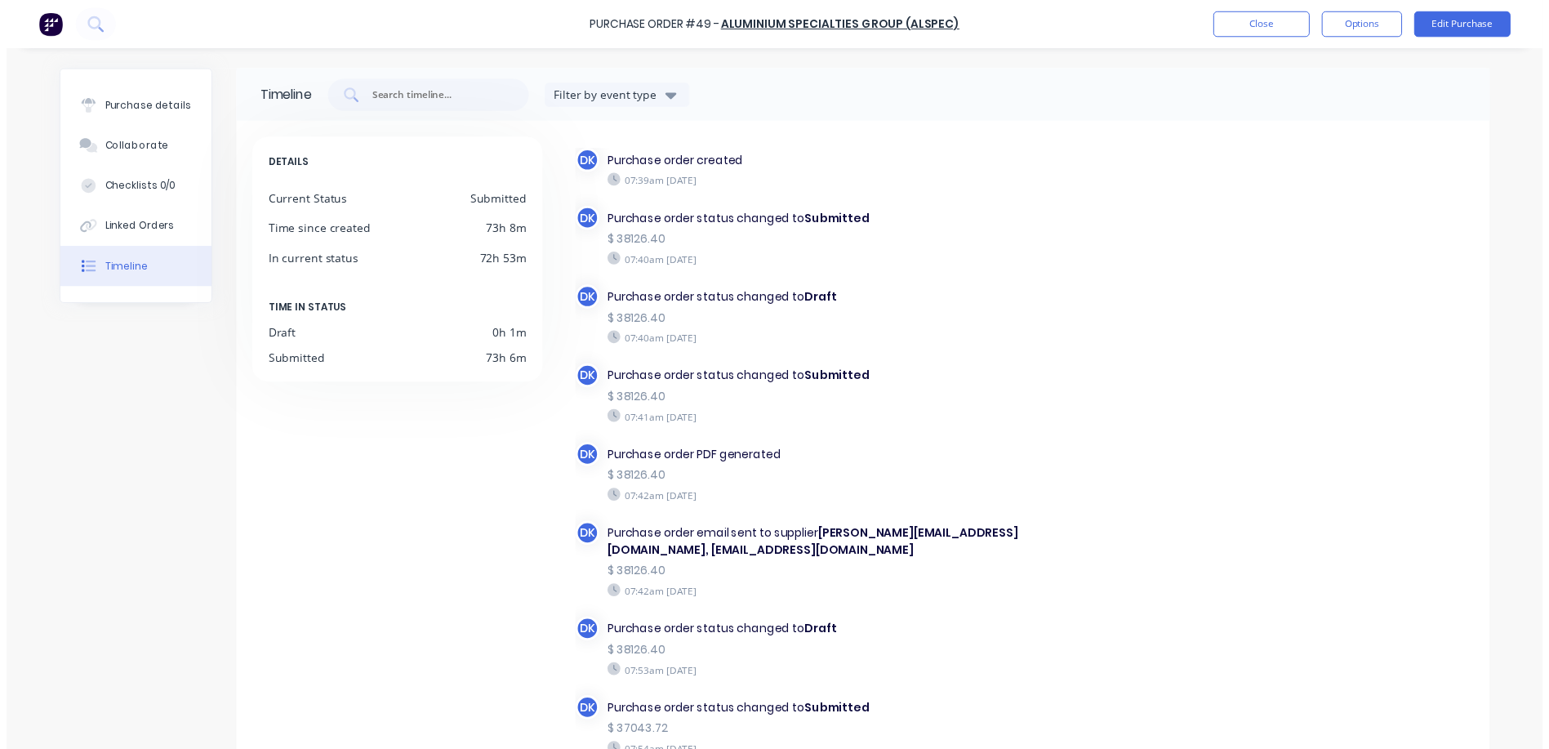
scroll to position [112, 0]
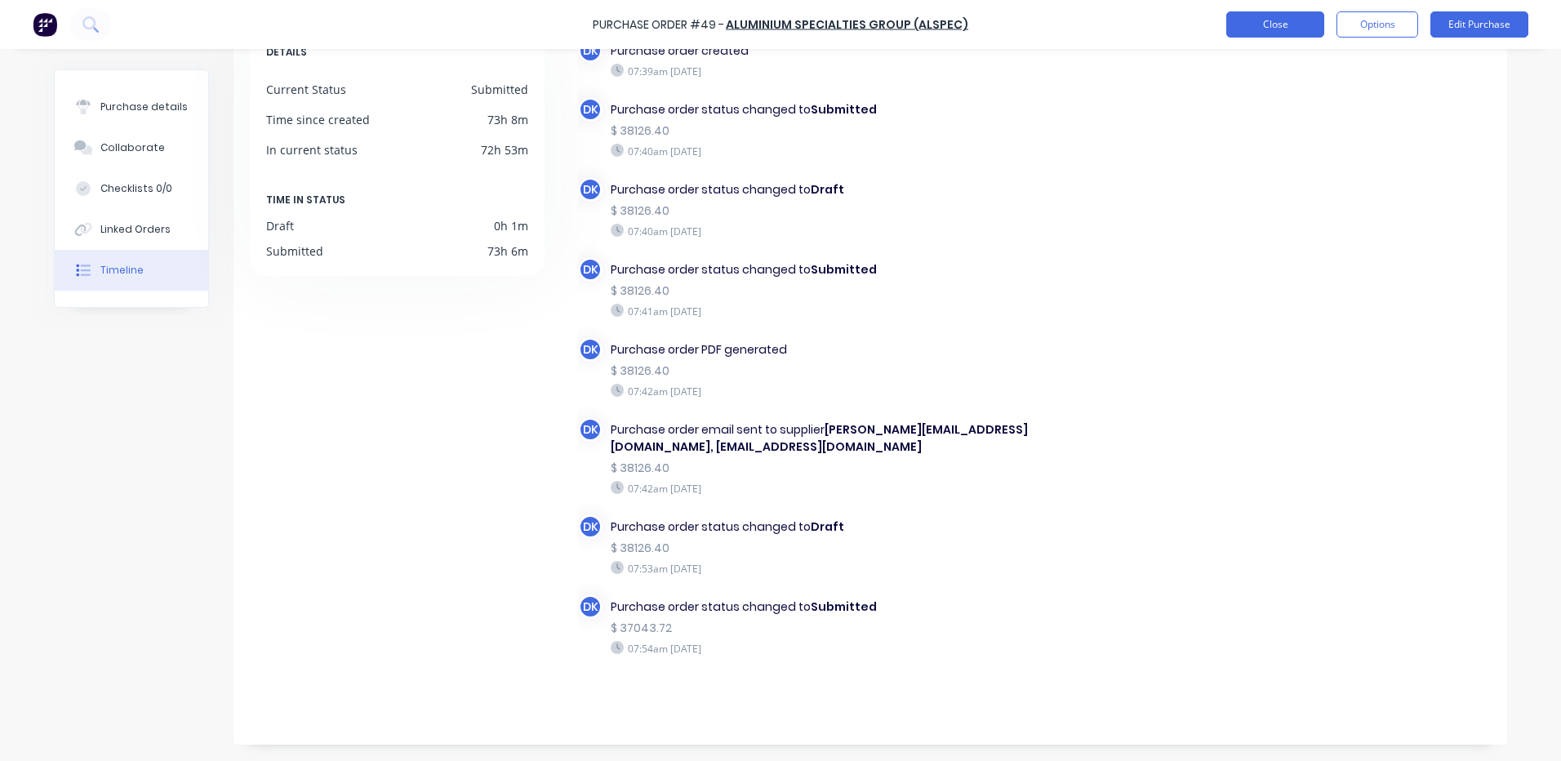
click at [1254, 22] on button "Close" at bounding box center [1275, 24] width 98 height 26
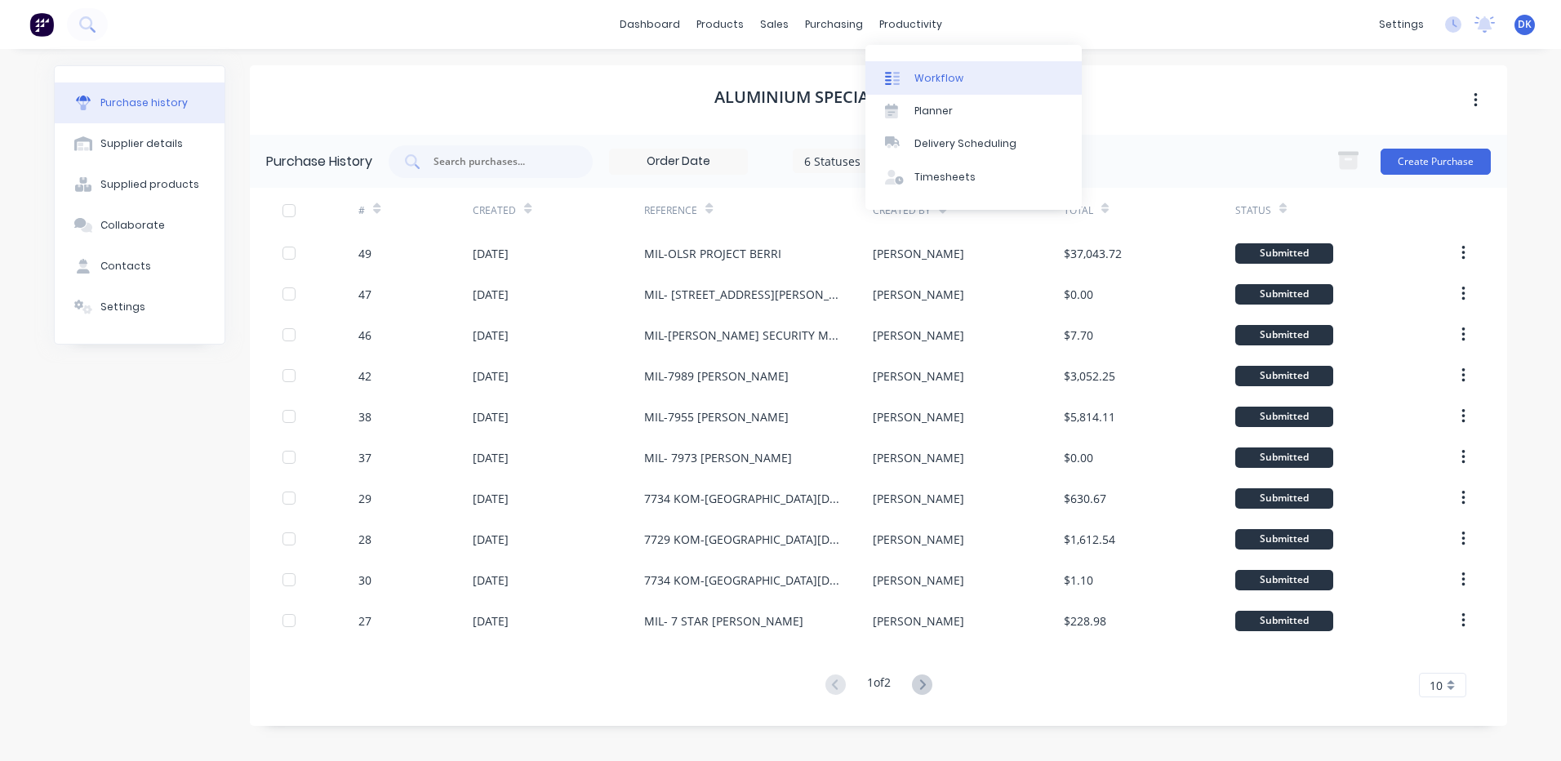
click at [931, 77] on div "Workflow" at bounding box center [938, 78] width 49 height 15
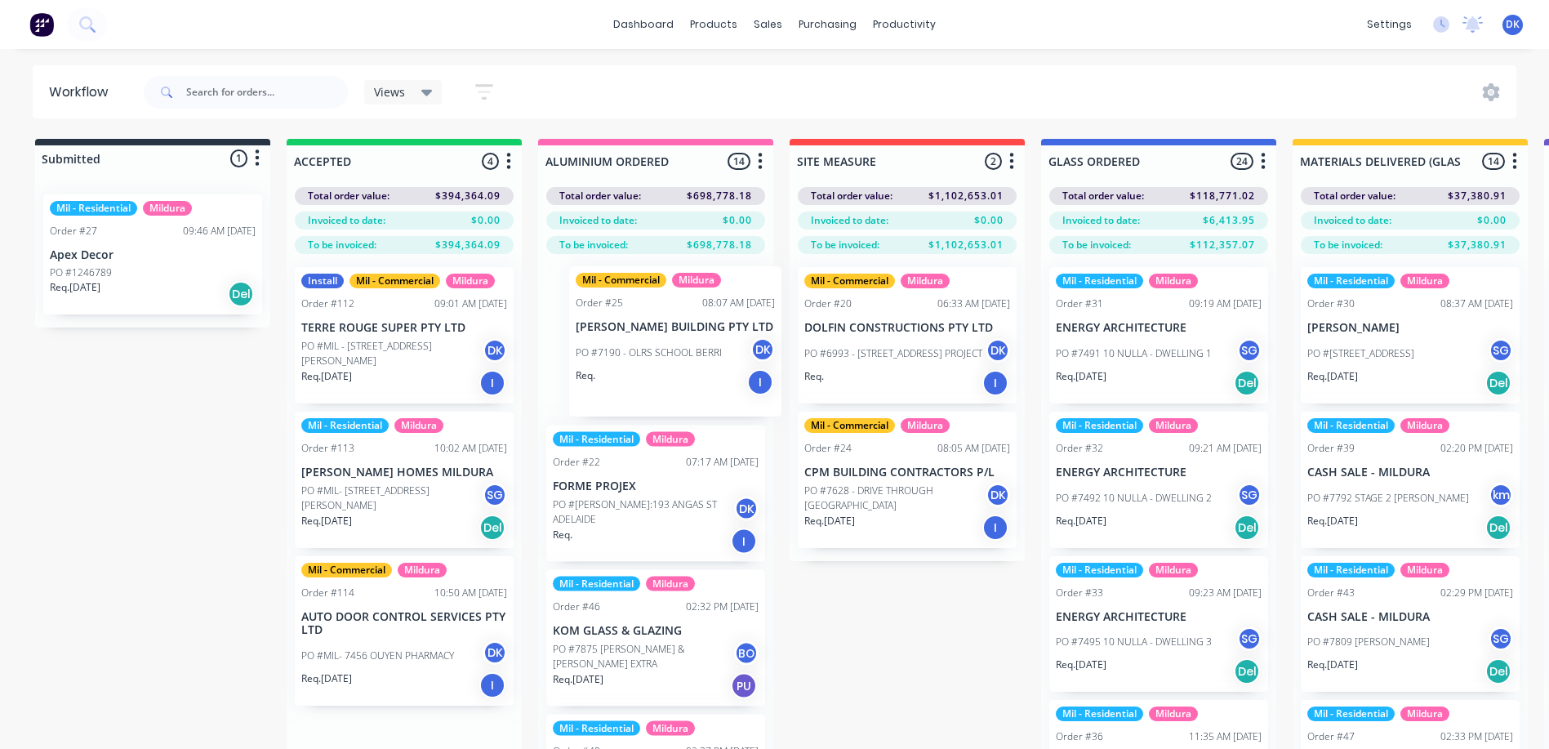
drag, startPoint x: 376, startPoint y: 367, endPoint x: 658, endPoint y: 365, distance: 281.6
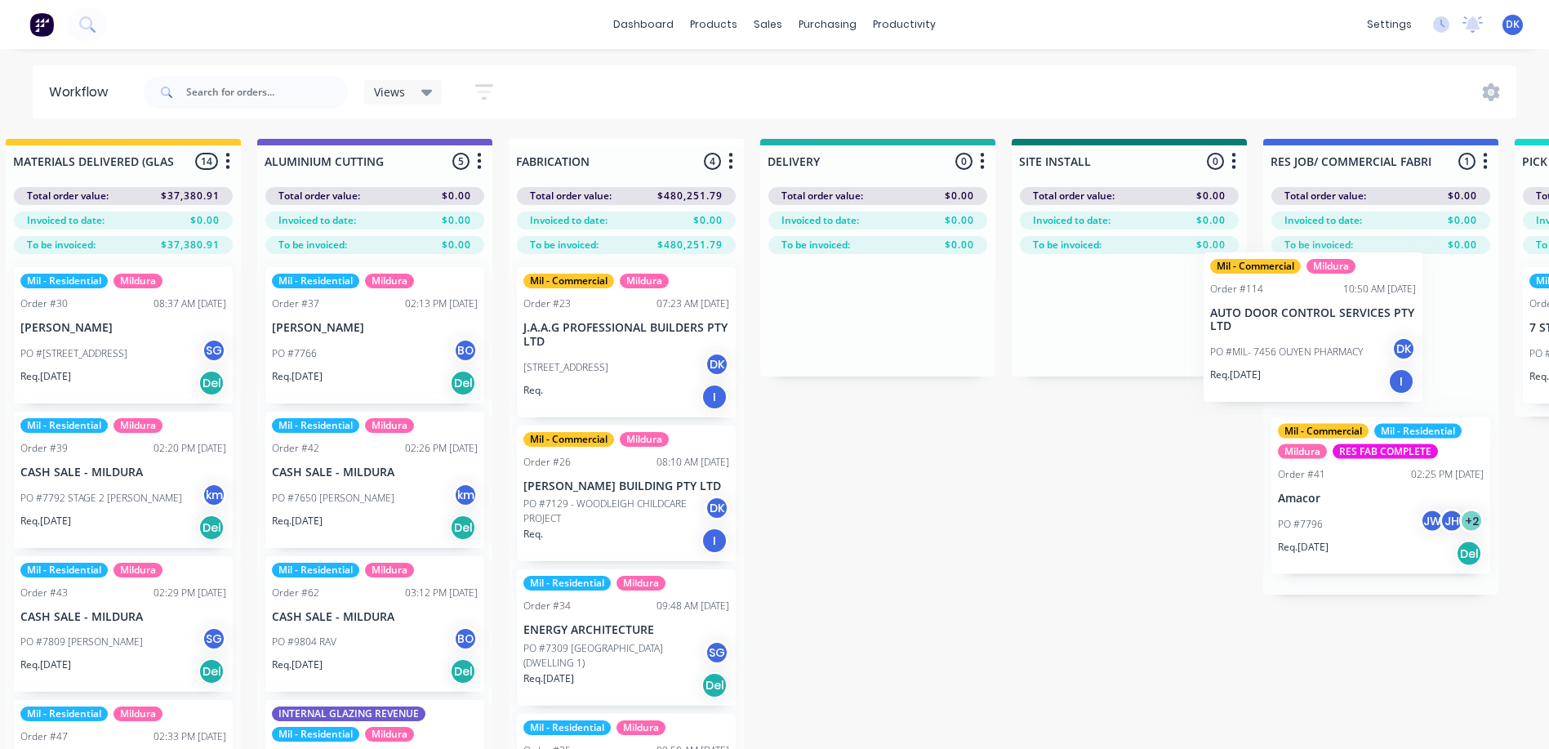
scroll to position [0, 1292]
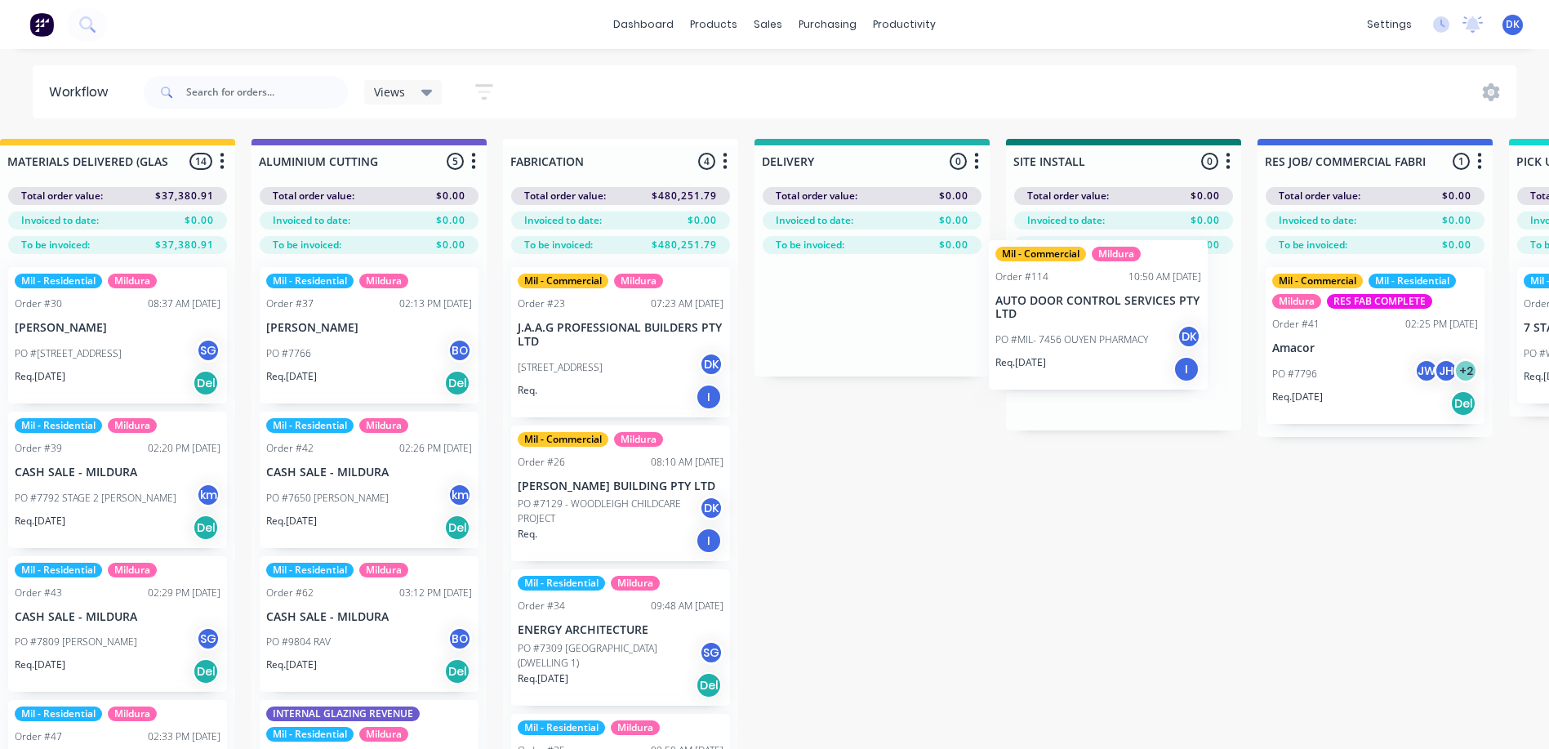
drag, startPoint x: 364, startPoint y: 638, endPoint x: 1090, endPoint y: 318, distance: 793.1
click at [1090, 318] on div "Submitted 1 Status colour #273444 hex #273444 Save Cancel Summaries Total order…" at bounding box center [530, 473] width 3669 height 668
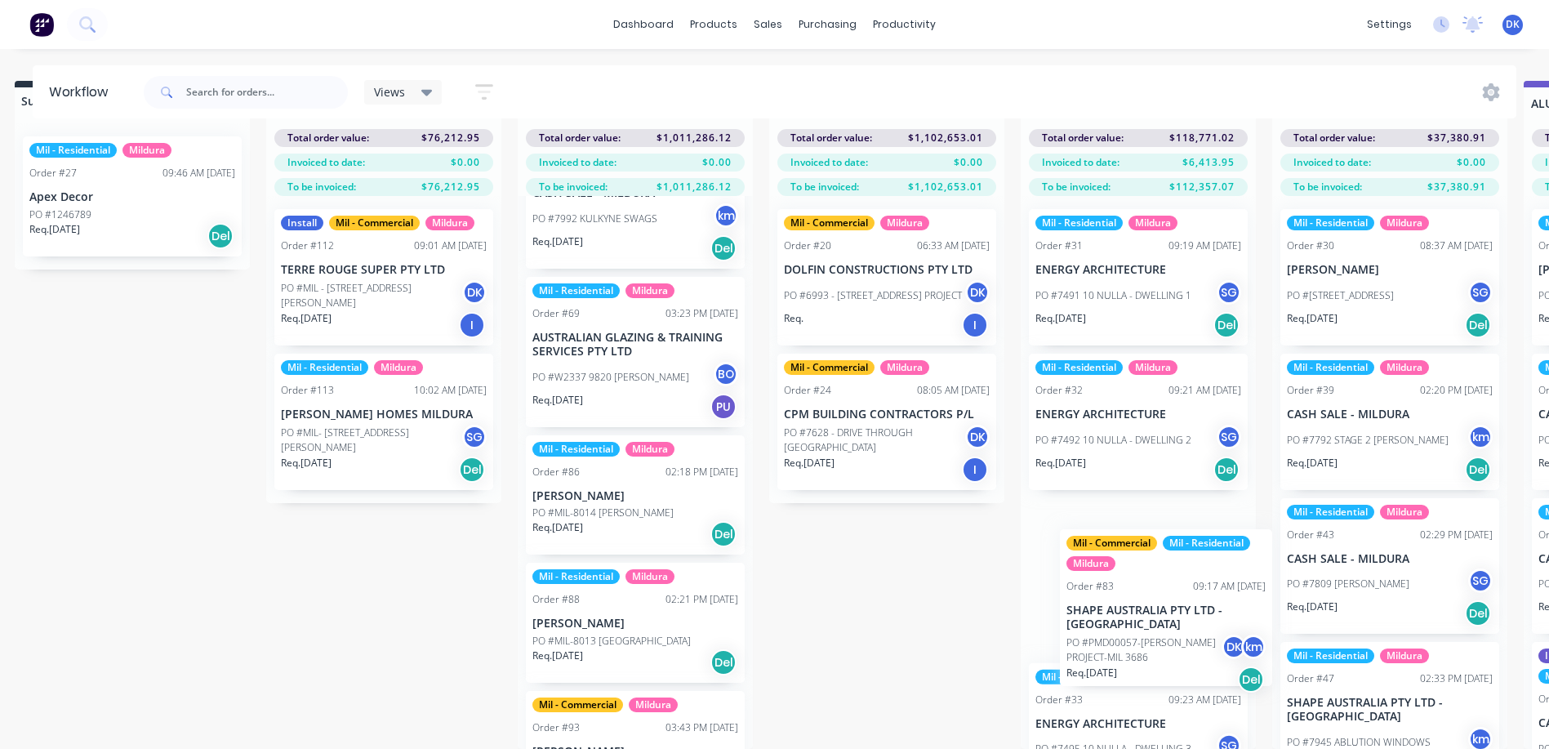
scroll to position [70, 24]
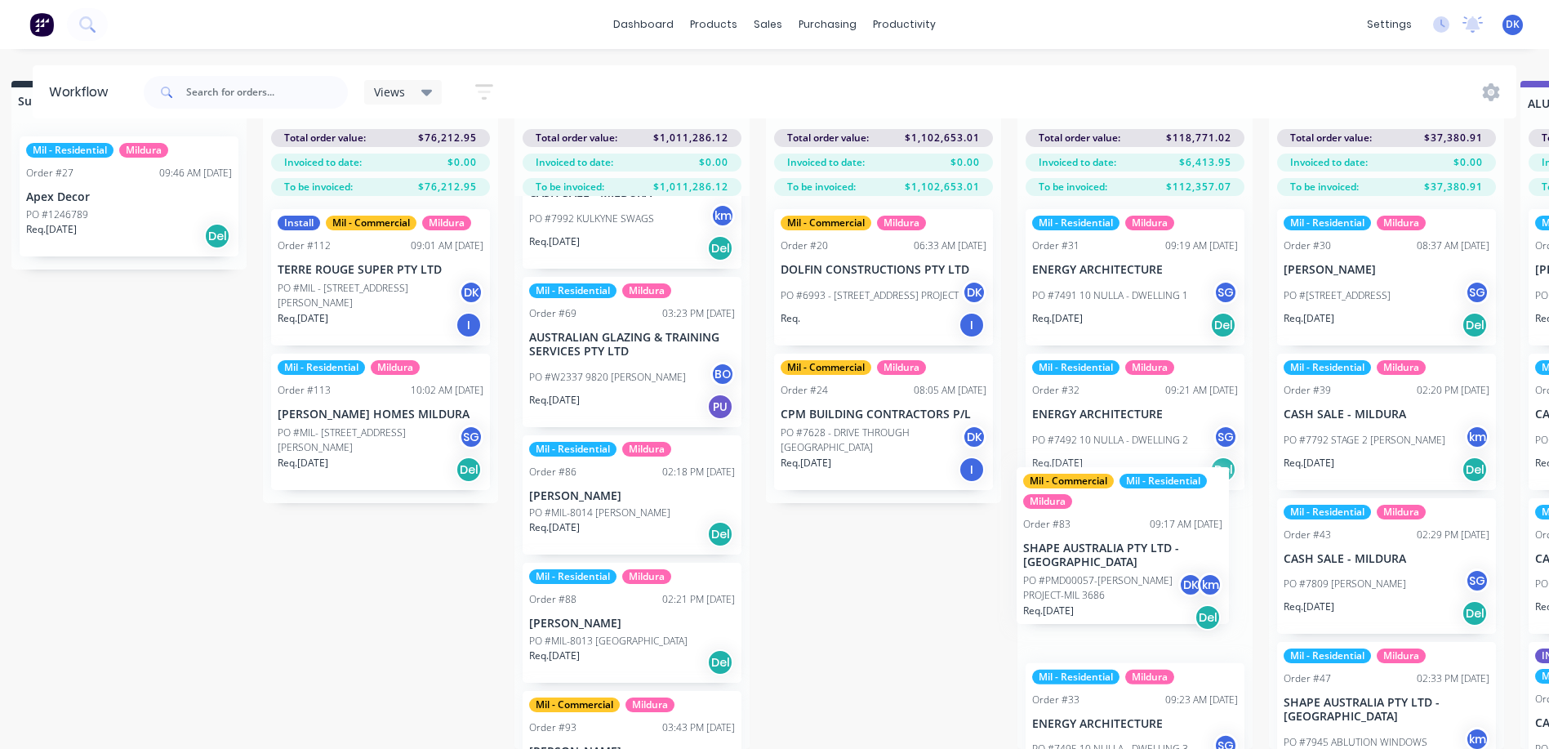
drag, startPoint x: 604, startPoint y: 603, endPoint x: 1079, endPoint y: 564, distance: 476.7
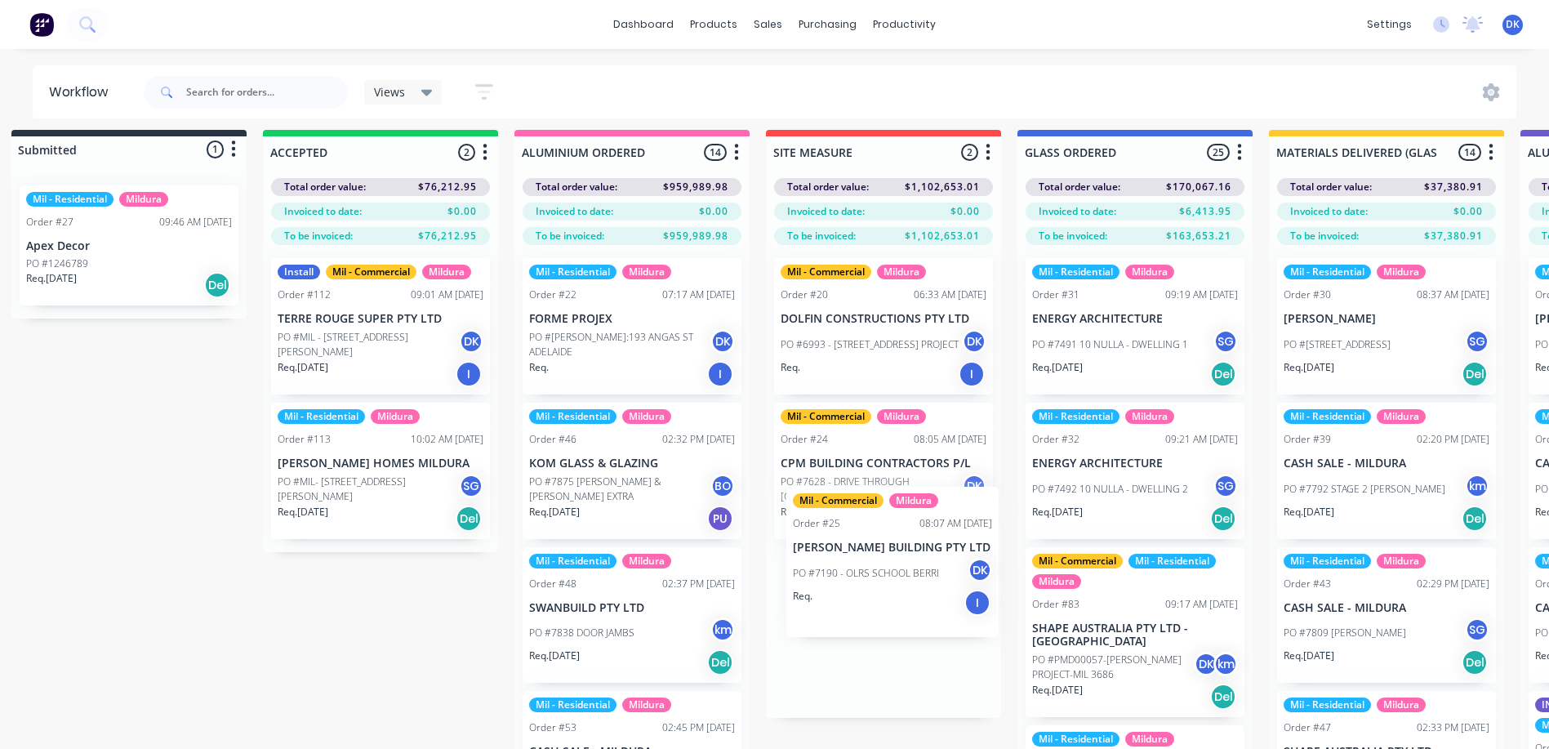
scroll to position [11, 24]
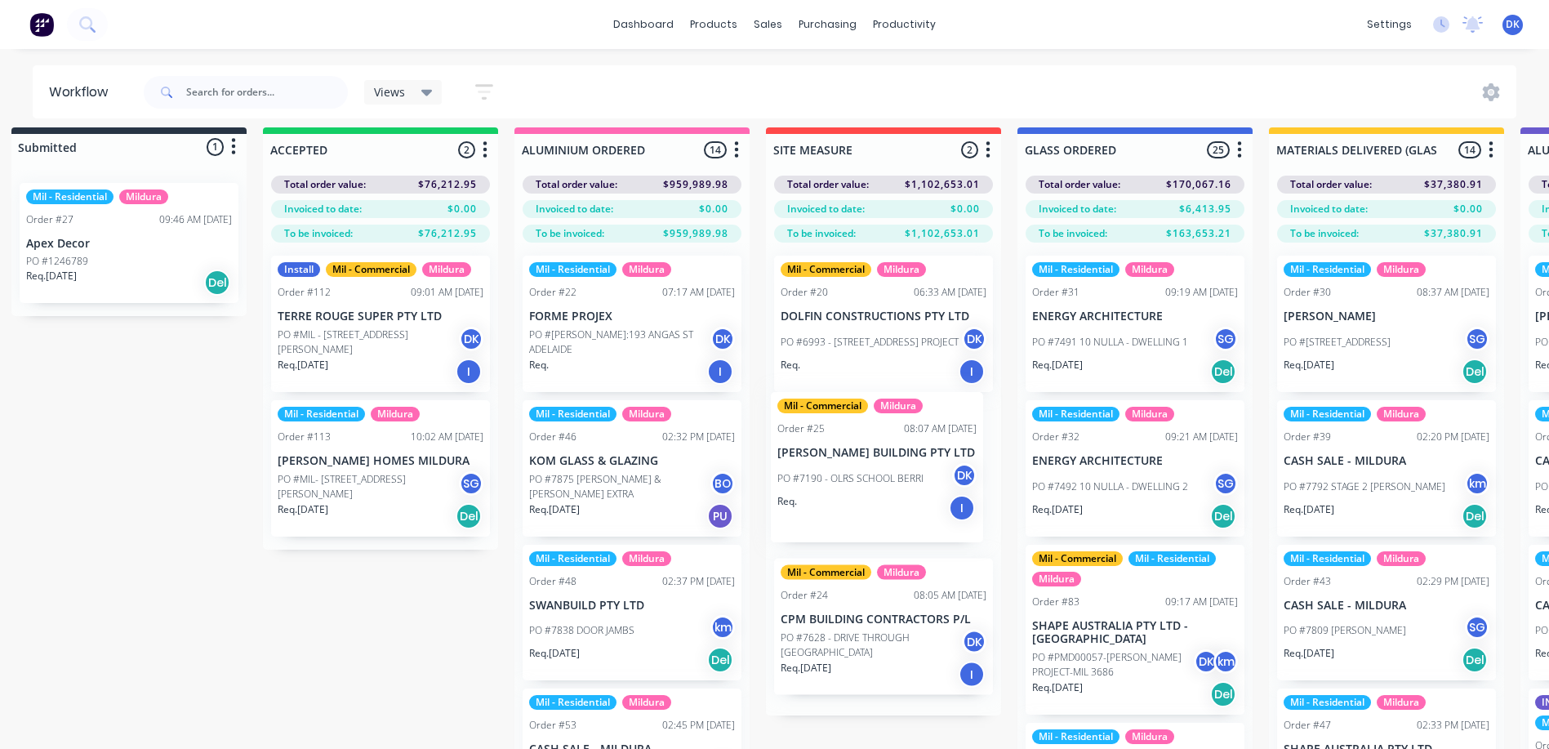
drag, startPoint x: 700, startPoint y: 456, endPoint x: 870, endPoint y: 514, distance: 180.2
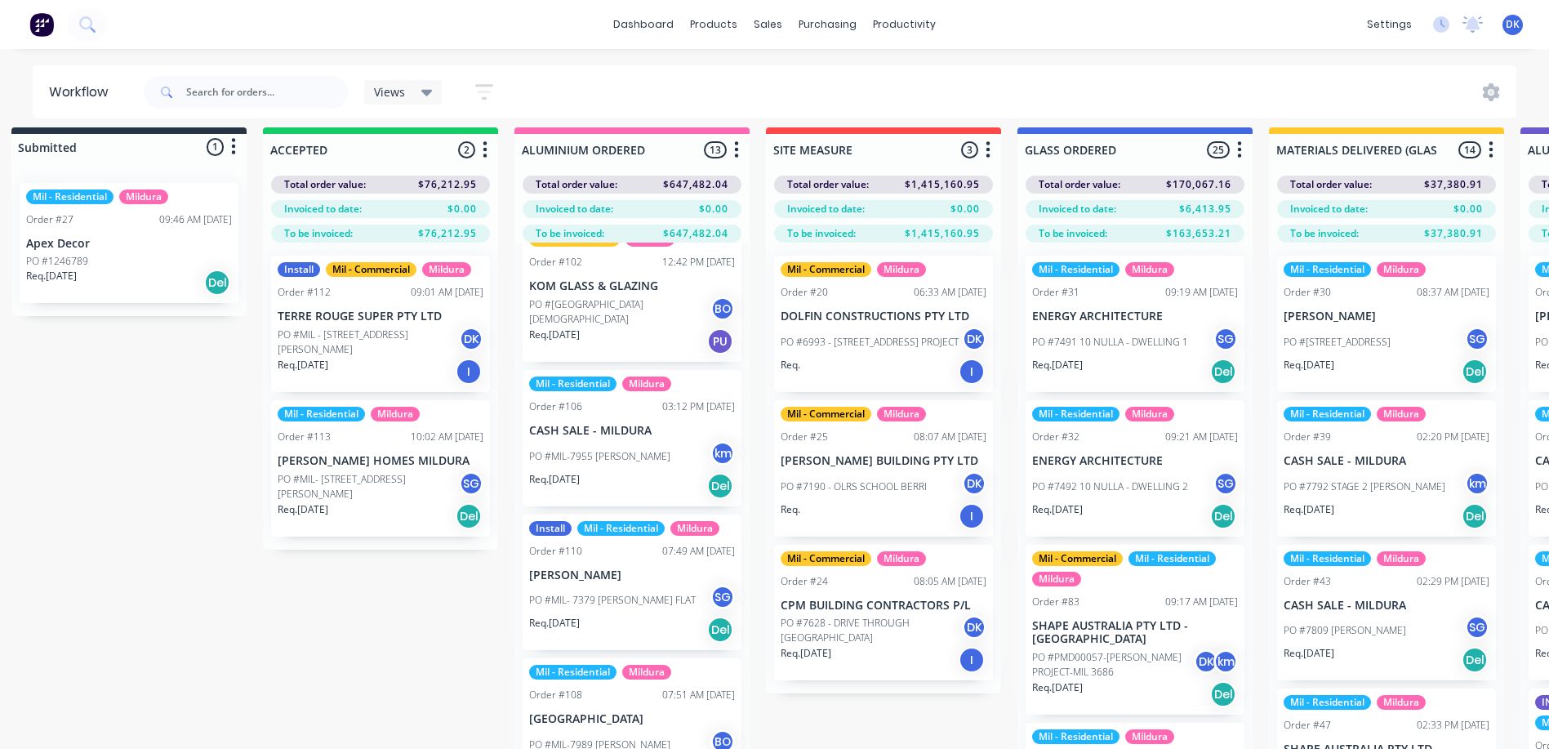
scroll to position [70, 24]
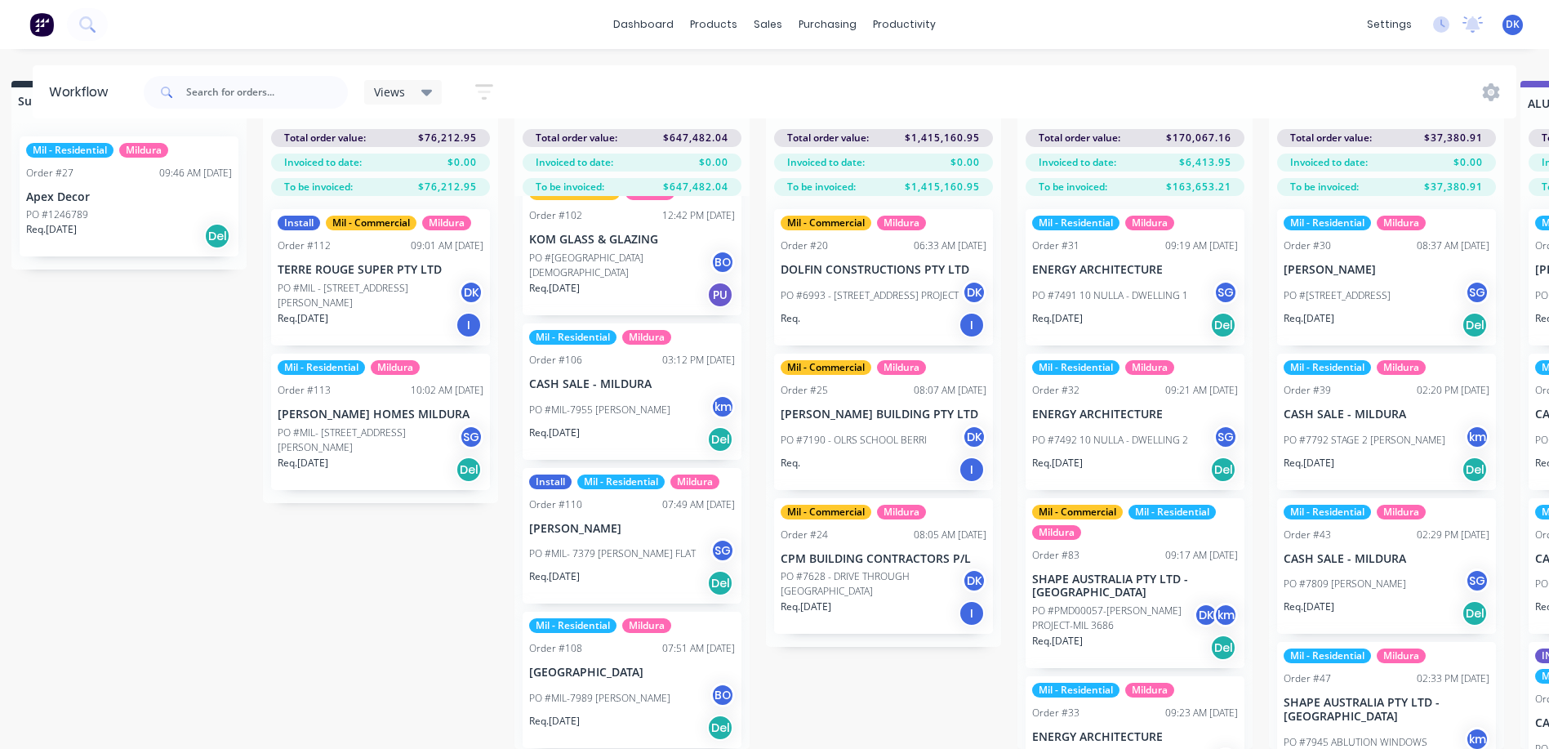
click at [856, 569] on p "PO #7628 - DRIVE THROUGH [GEOGRAPHIC_DATA]" at bounding box center [870, 583] width 181 height 29
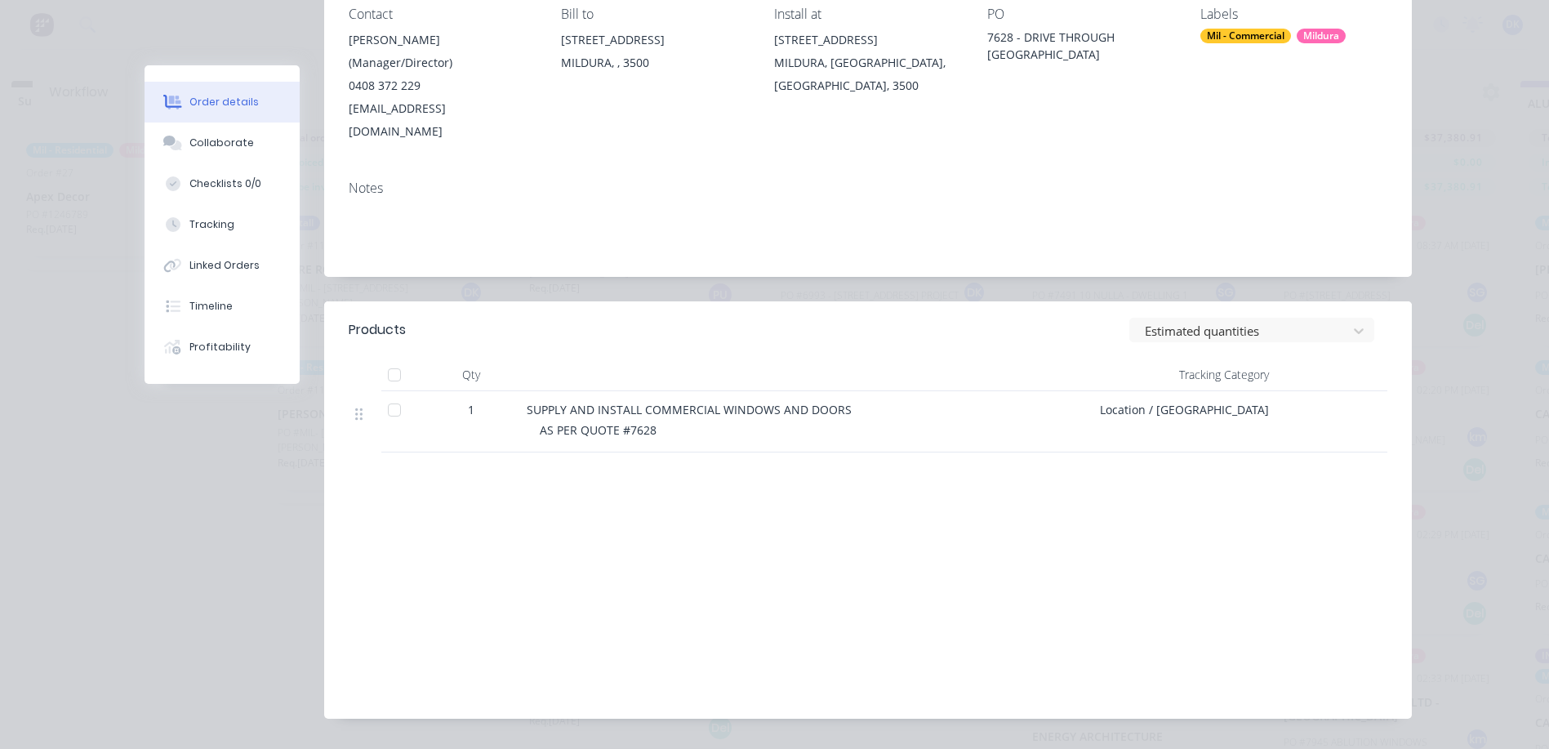
scroll to position [0, 0]
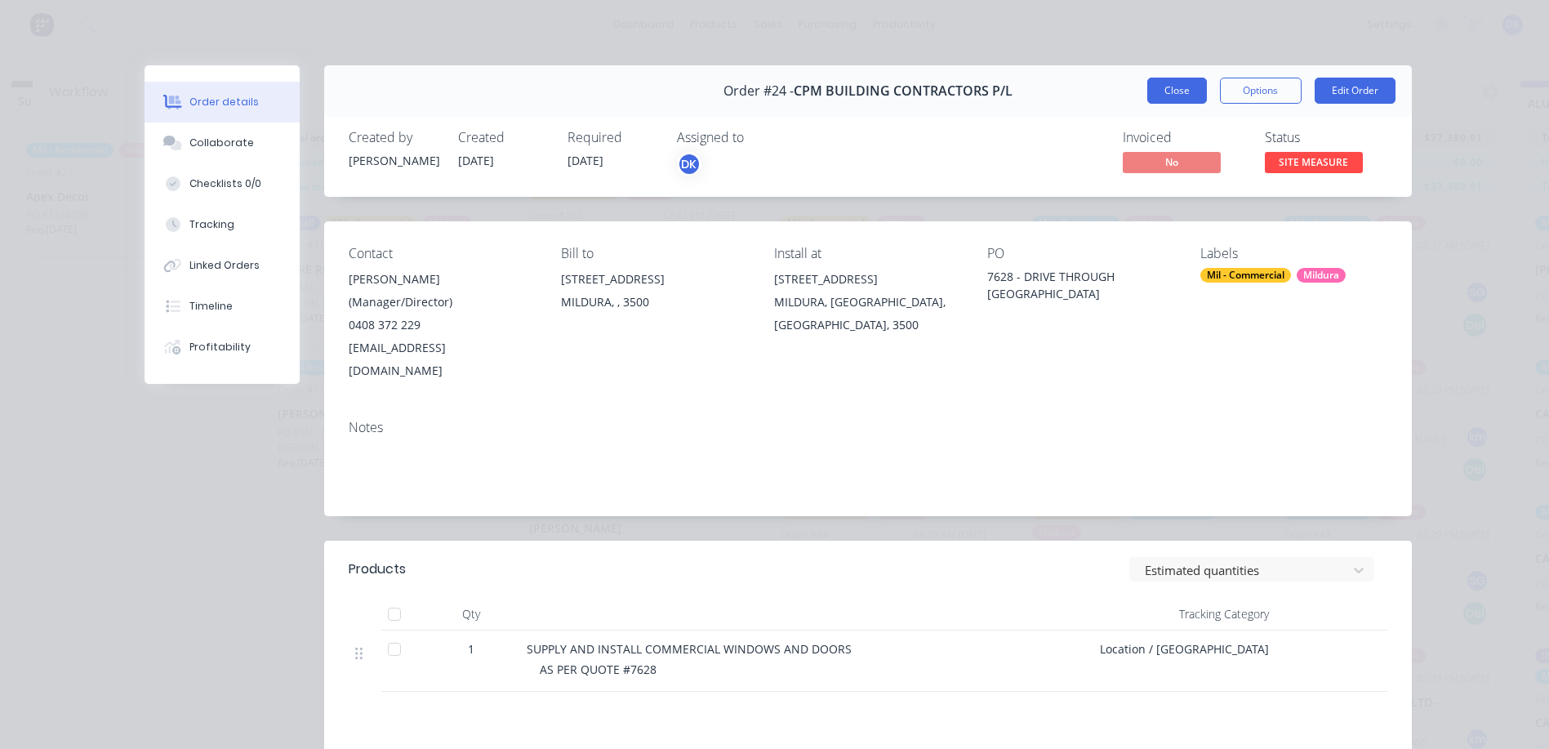
click at [1175, 87] on button "Close" at bounding box center [1177, 91] width 60 height 26
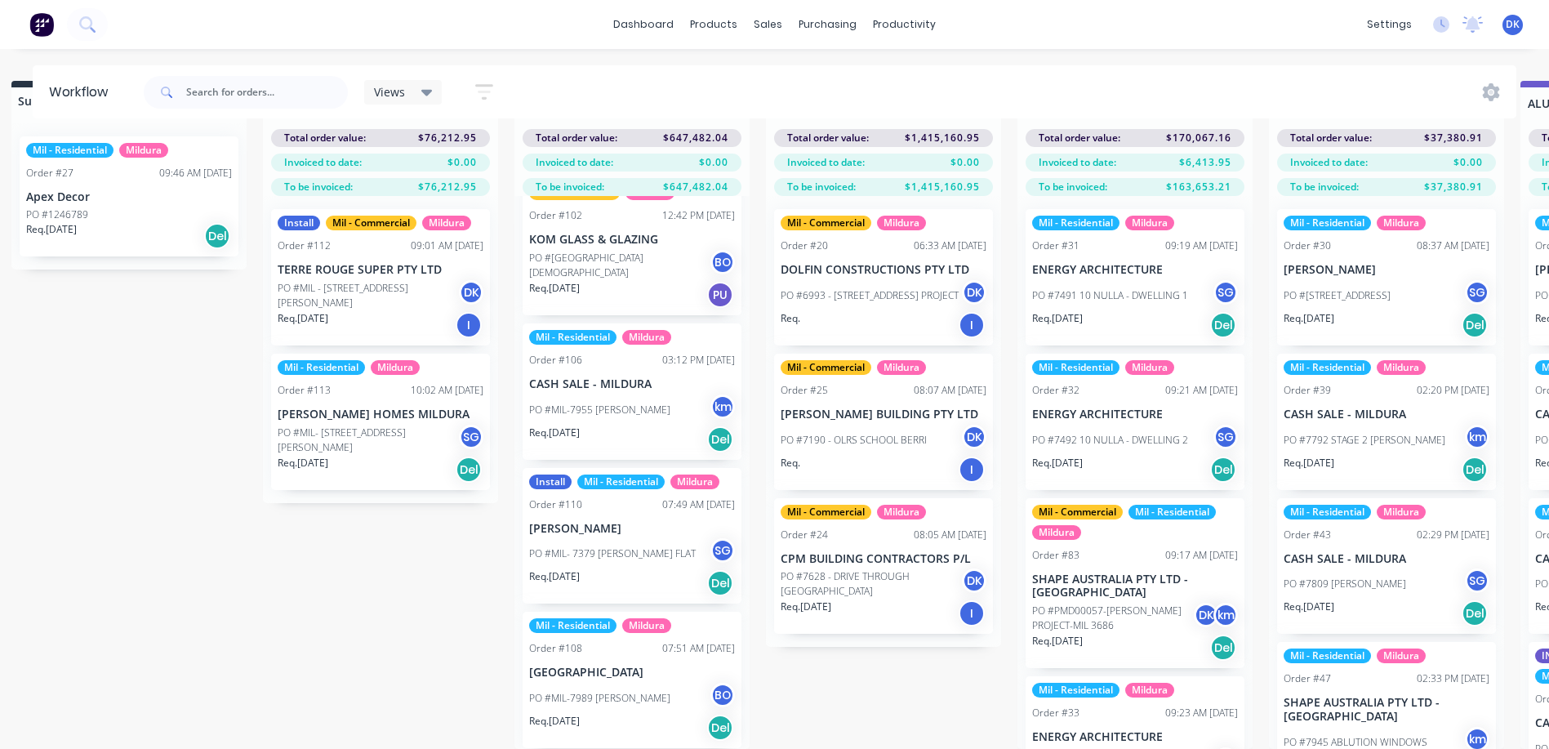
click at [350, 280] on div "PO #MIL - 8017 MILLS COURT DK" at bounding box center [381, 295] width 206 height 31
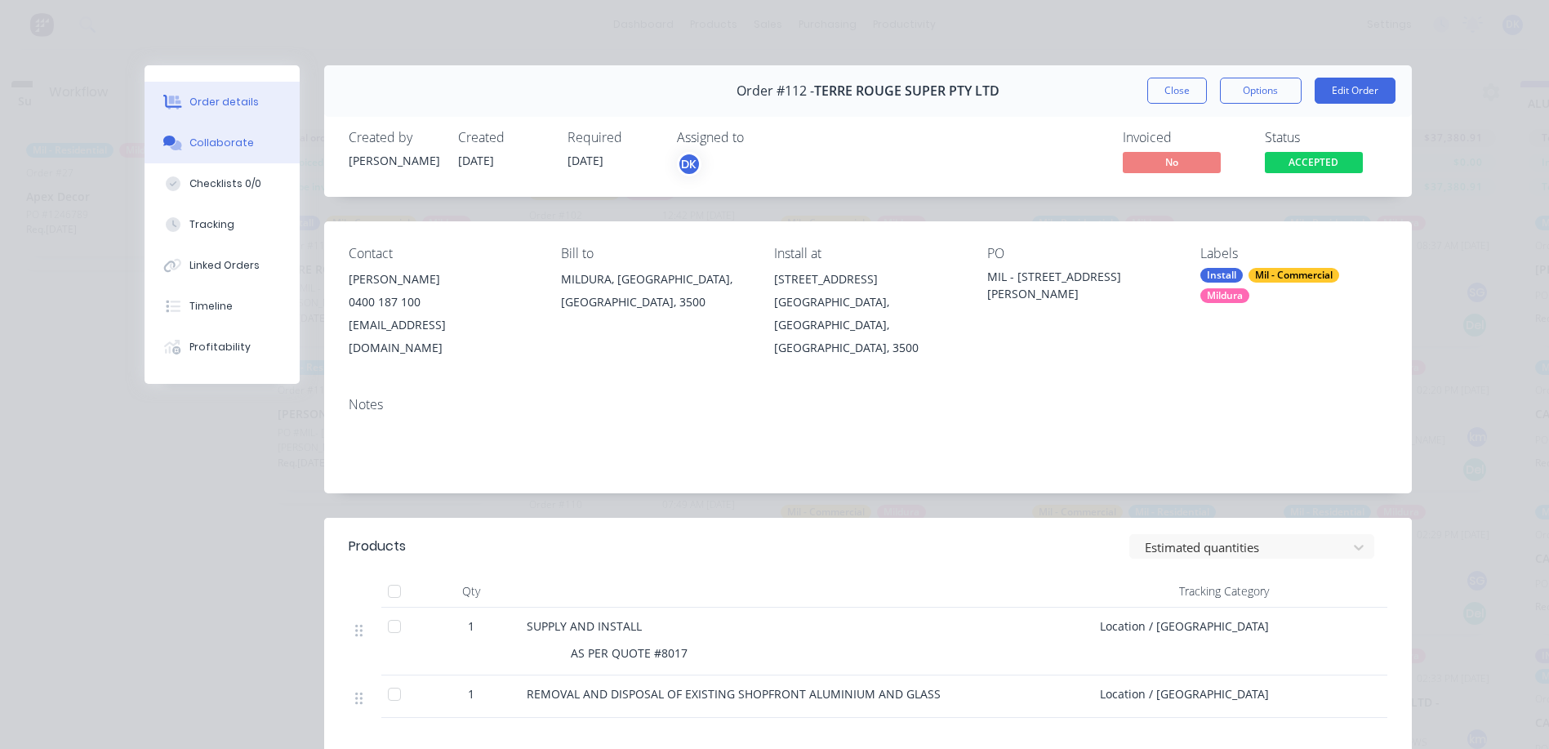
click at [207, 143] on div "Collaborate" at bounding box center [221, 143] width 64 height 15
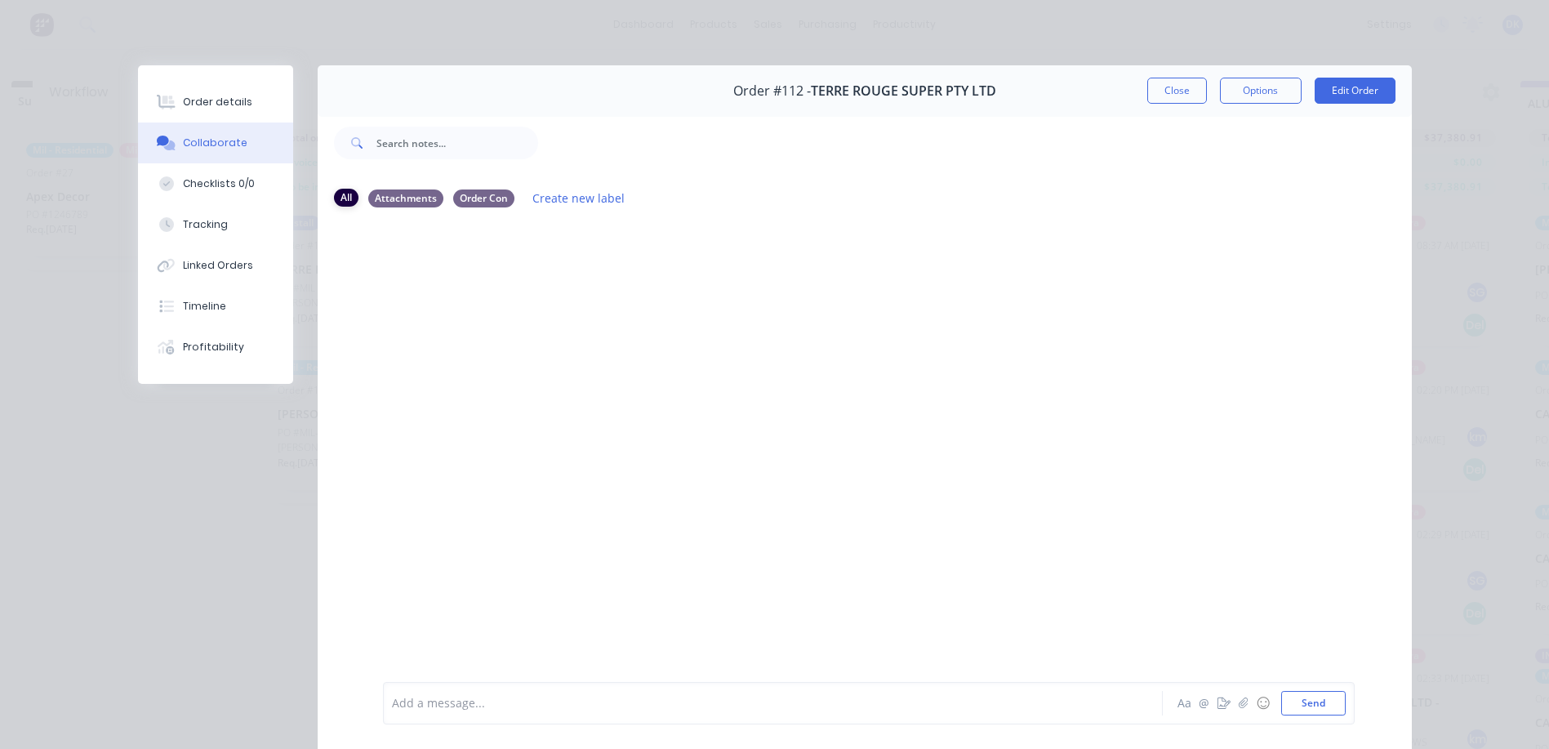
click at [335, 196] on div "All" at bounding box center [346, 198] width 24 height 18
click at [193, 299] on div "Timeline" at bounding box center [204, 306] width 43 height 15
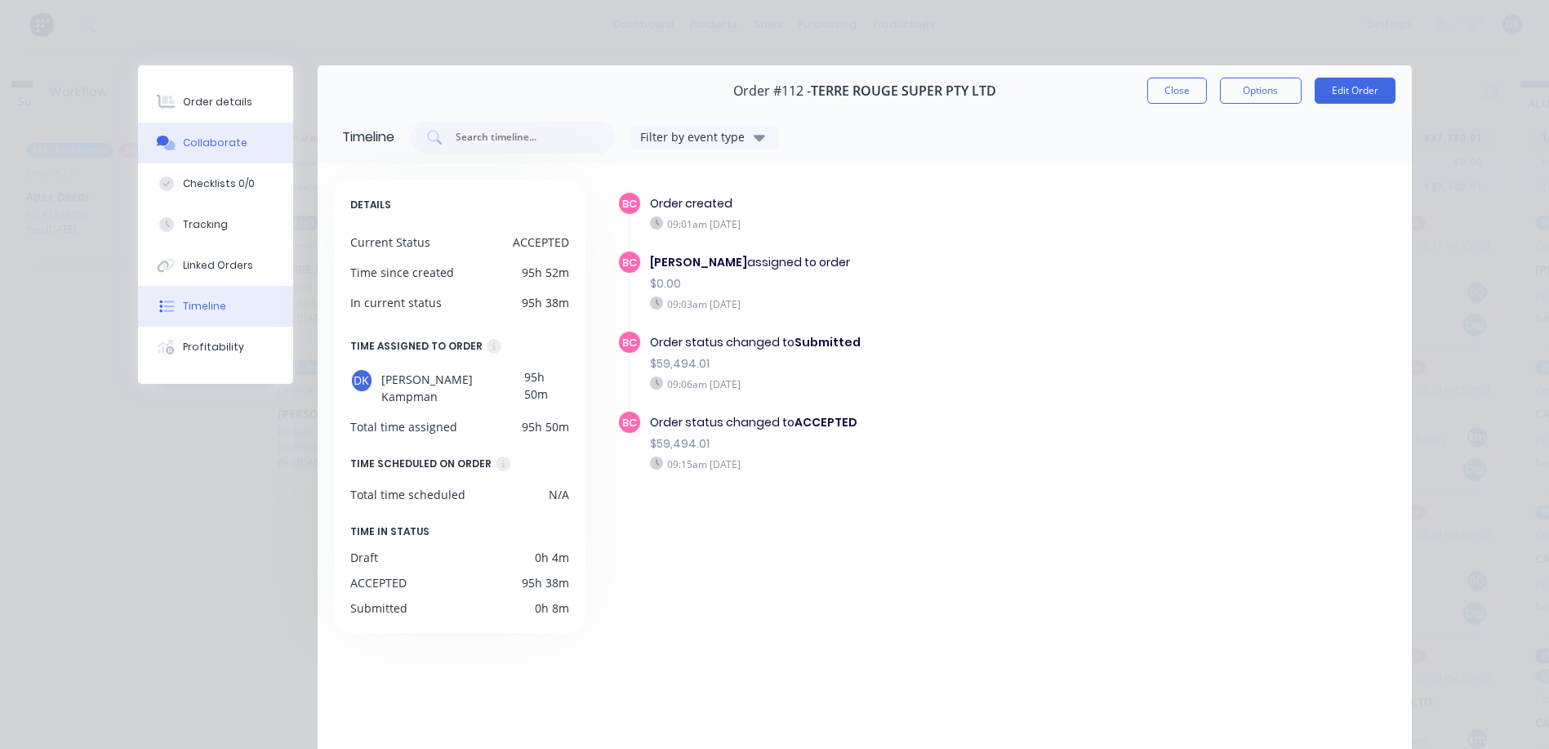
click at [197, 136] on div "Collaborate" at bounding box center [215, 143] width 64 height 15
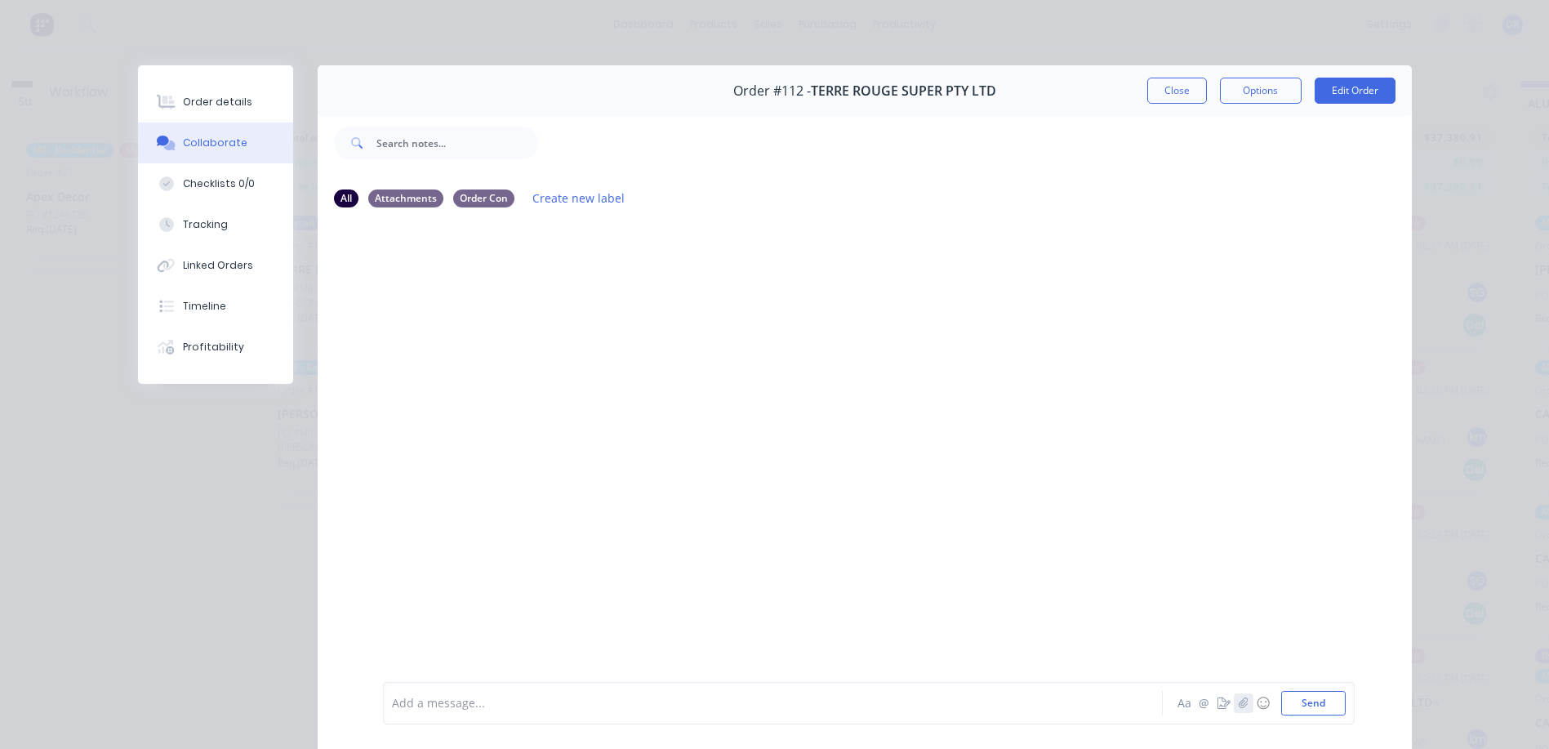
click at [1238, 702] on icon "button" at bounding box center [1242, 702] width 9 height 11
click at [1311, 698] on button "Send" at bounding box center [1313, 703] width 64 height 24
click at [1167, 79] on button "Close" at bounding box center [1177, 91] width 60 height 26
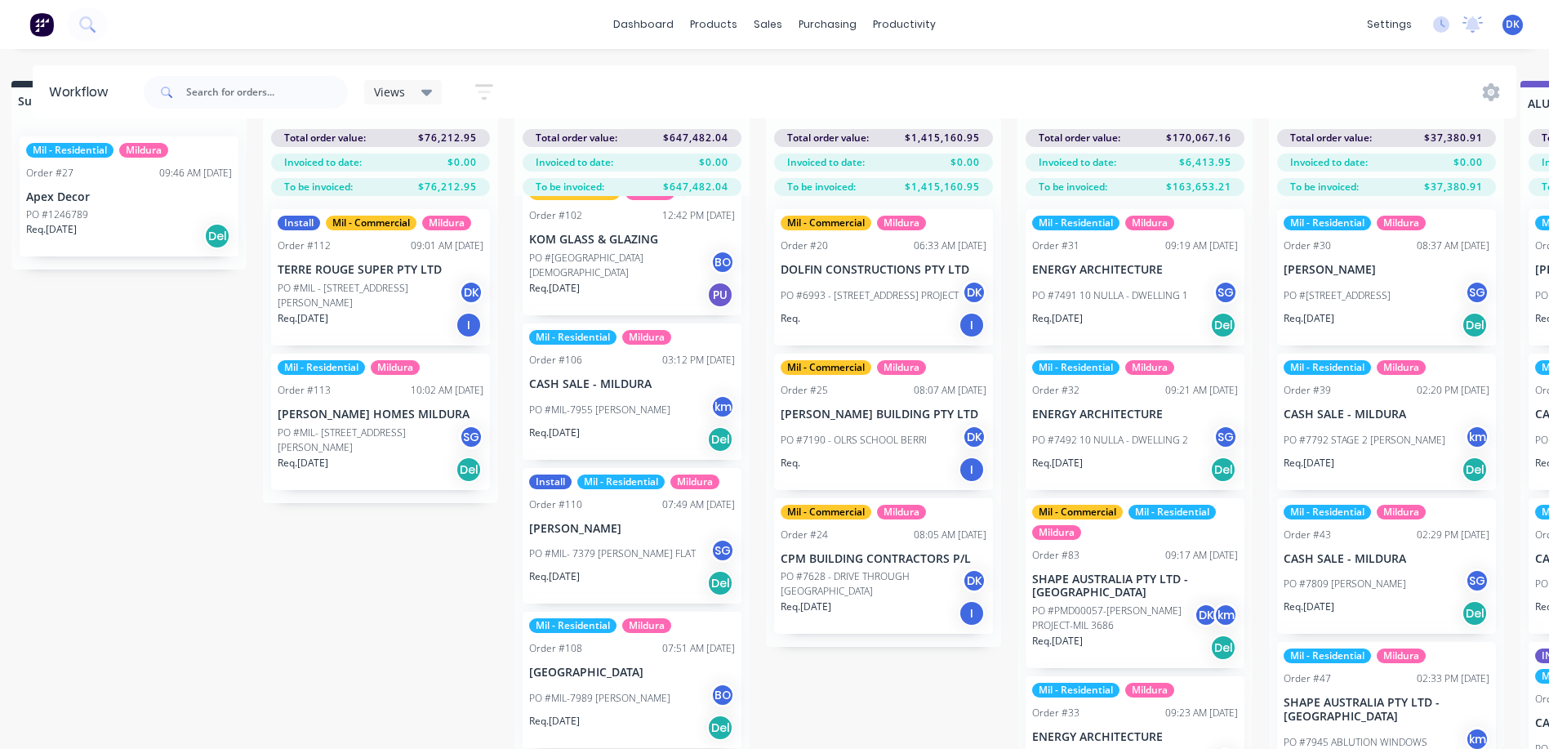
click at [362, 281] on p "PO #MIL - [STREET_ADDRESS][PERSON_NAME]" at bounding box center [368, 295] width 181 height 29
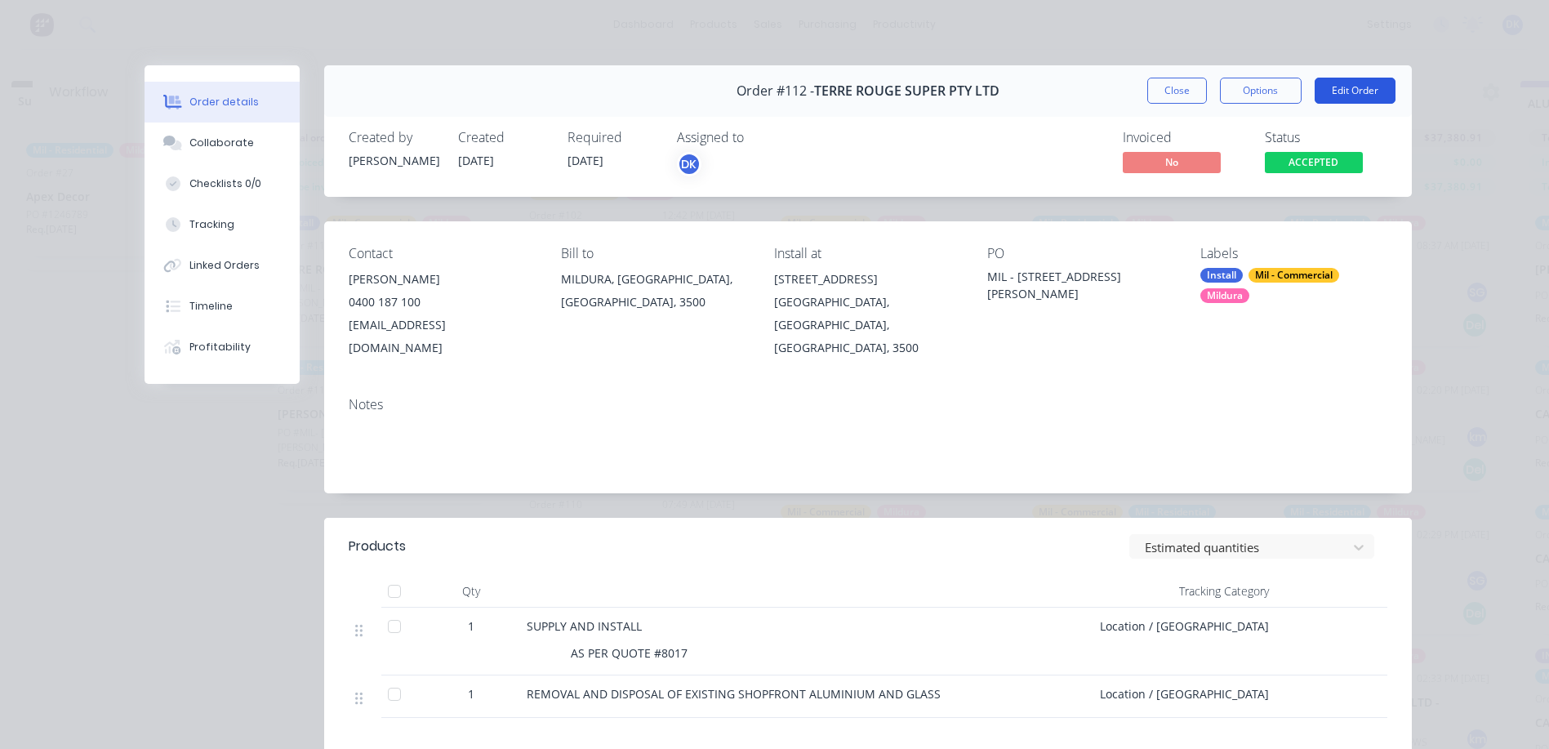
click at [1344, 87] on button "Edit Order" at bounding box center [1354, 91] width 81 height 26
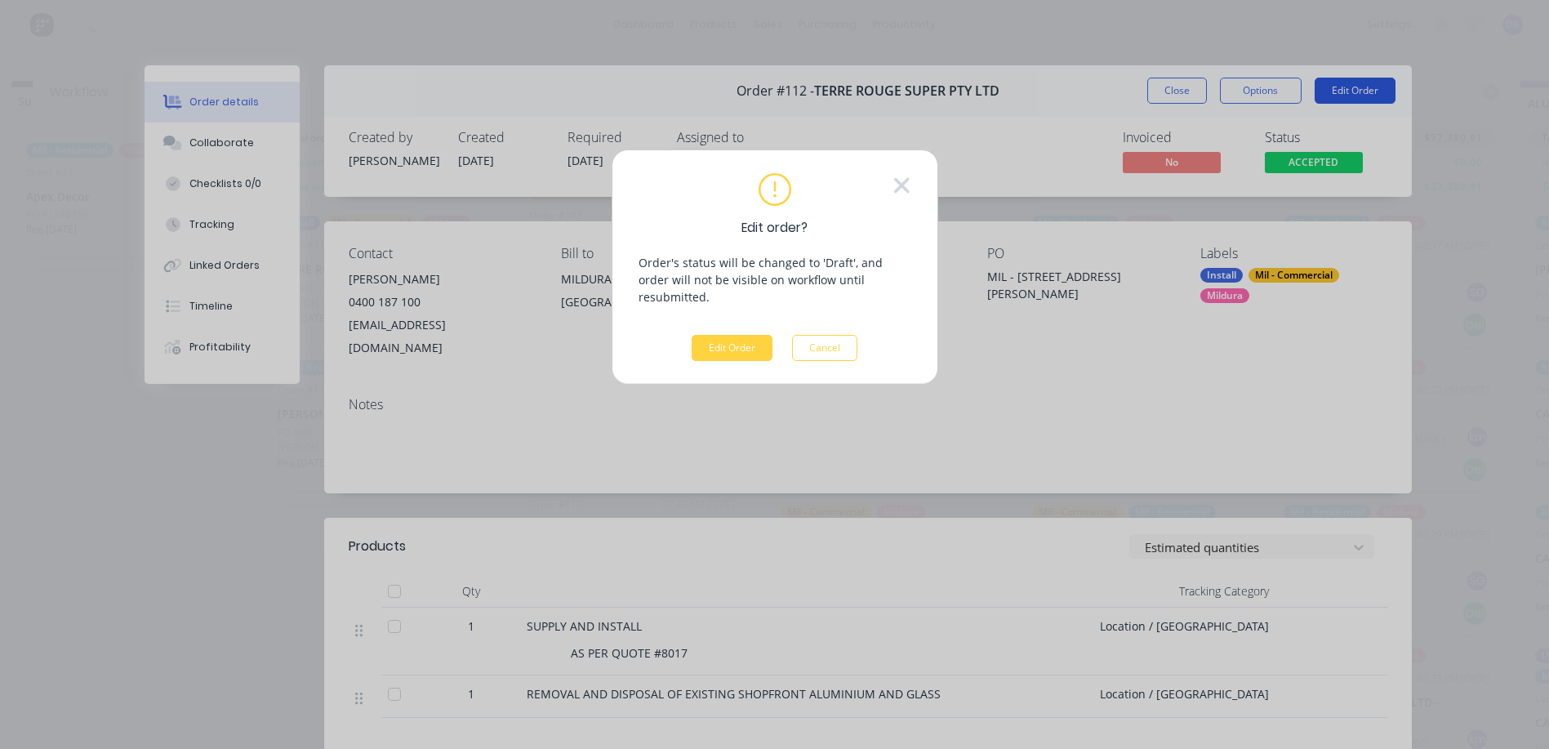
scroll to position [58, 24]
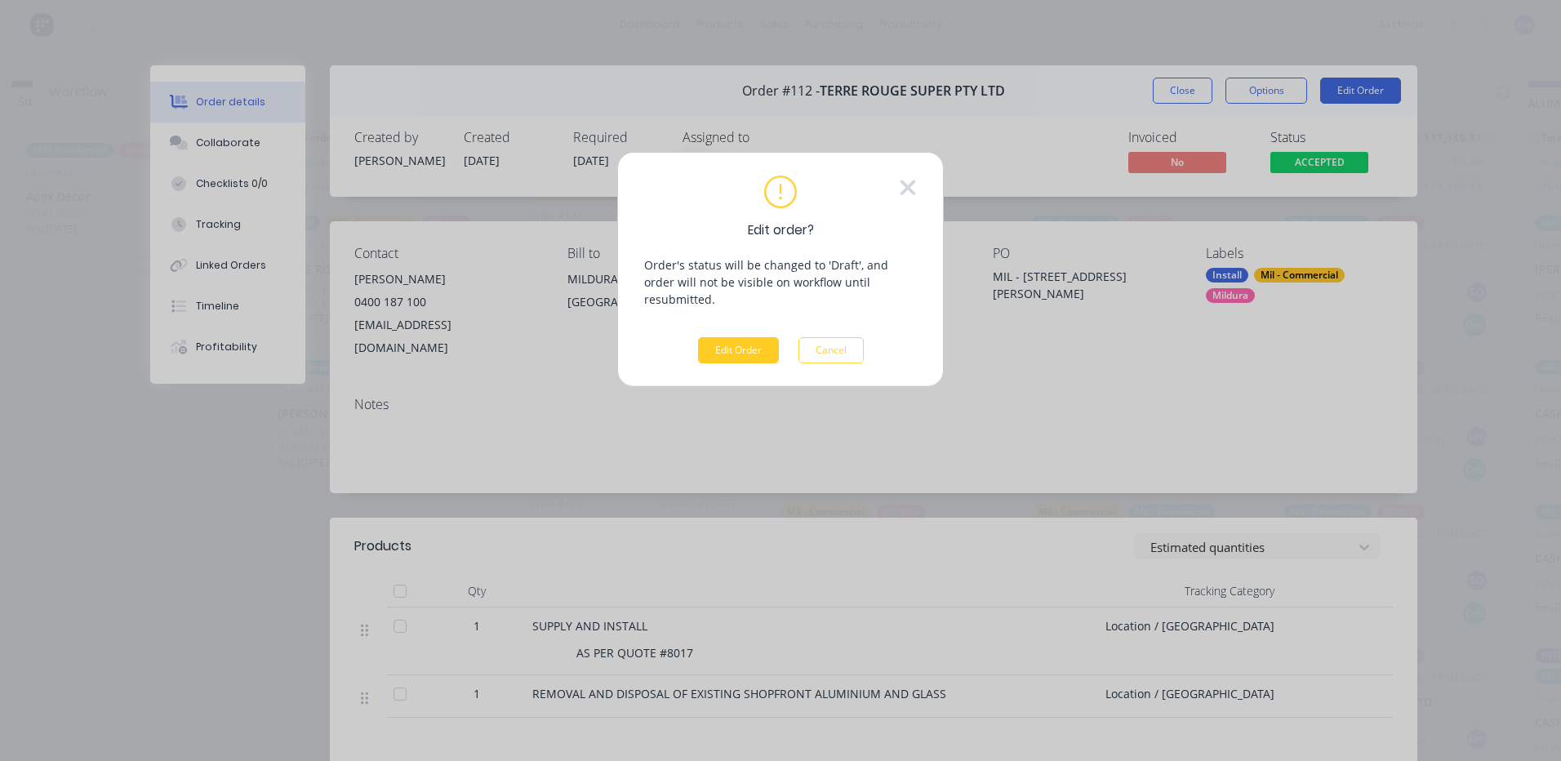
click at [736, 337] on button "Edit Order" at bounding box center [738, 350] width 81 height 26
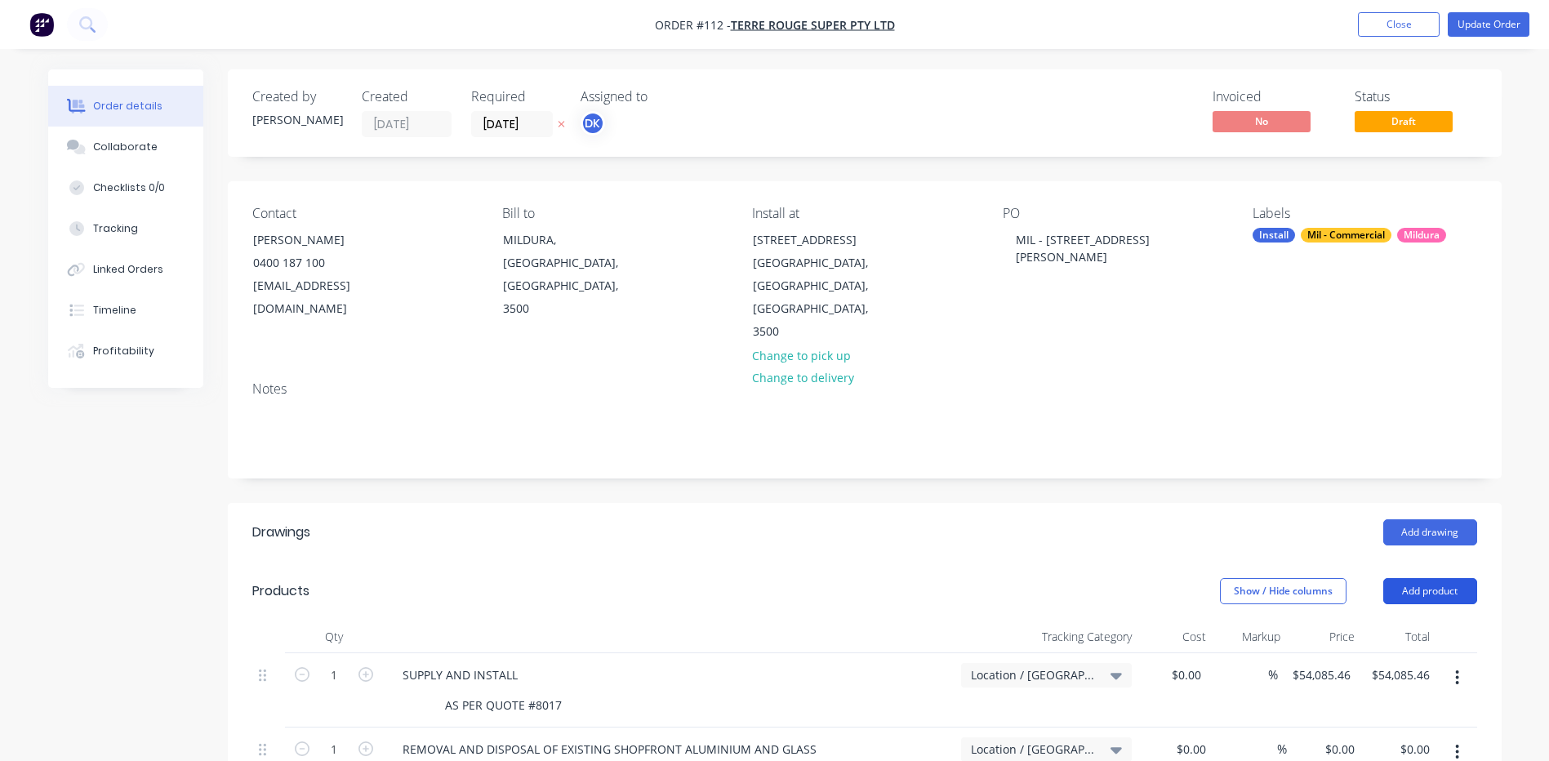
click at [1429, 578] on button "Add product" at bounding box center [1430, 591] width 94 height 26
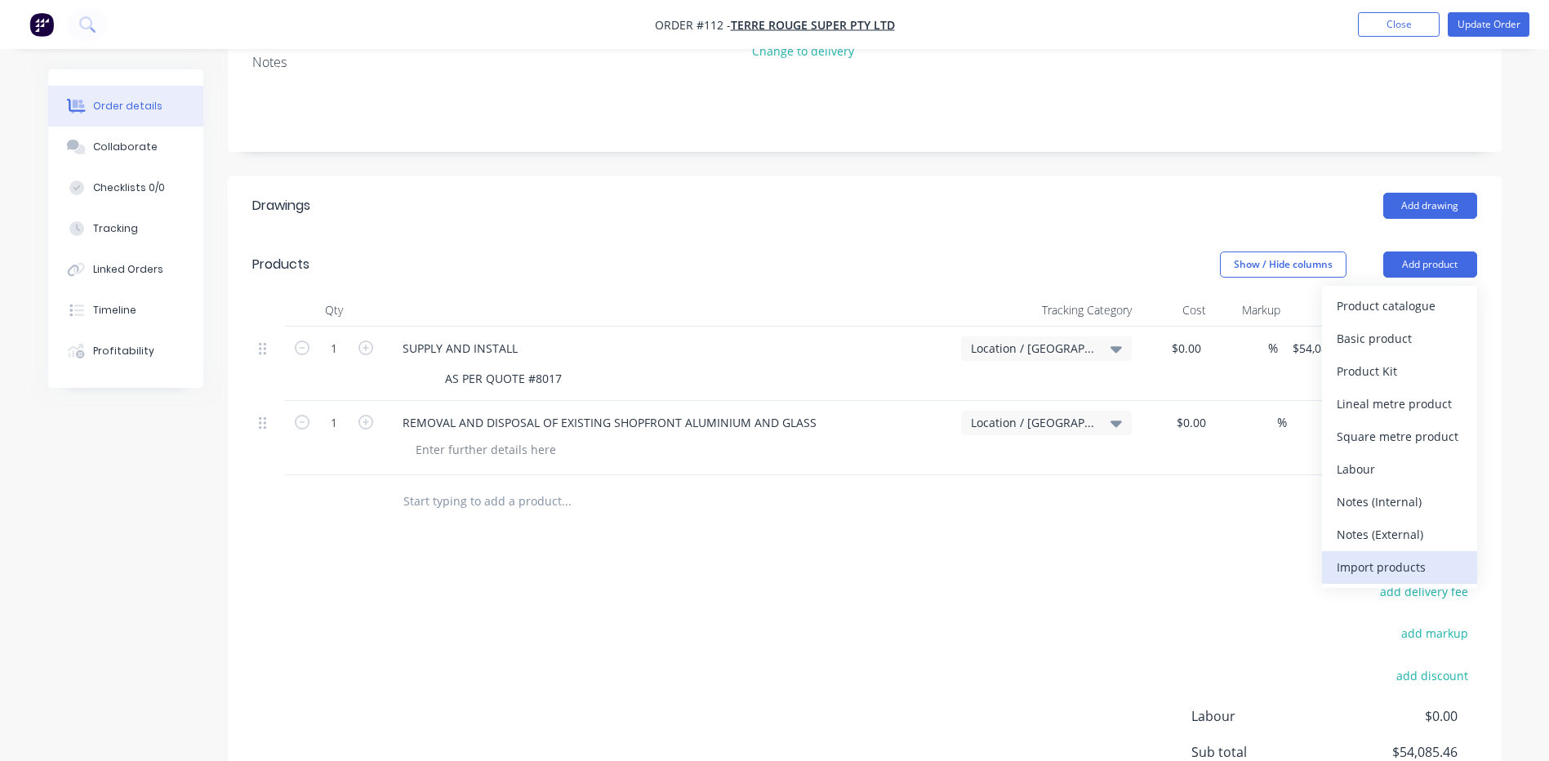
click at [1371, 555] on div "Import products" at bounding box center [1399, 567] width 126 height 24
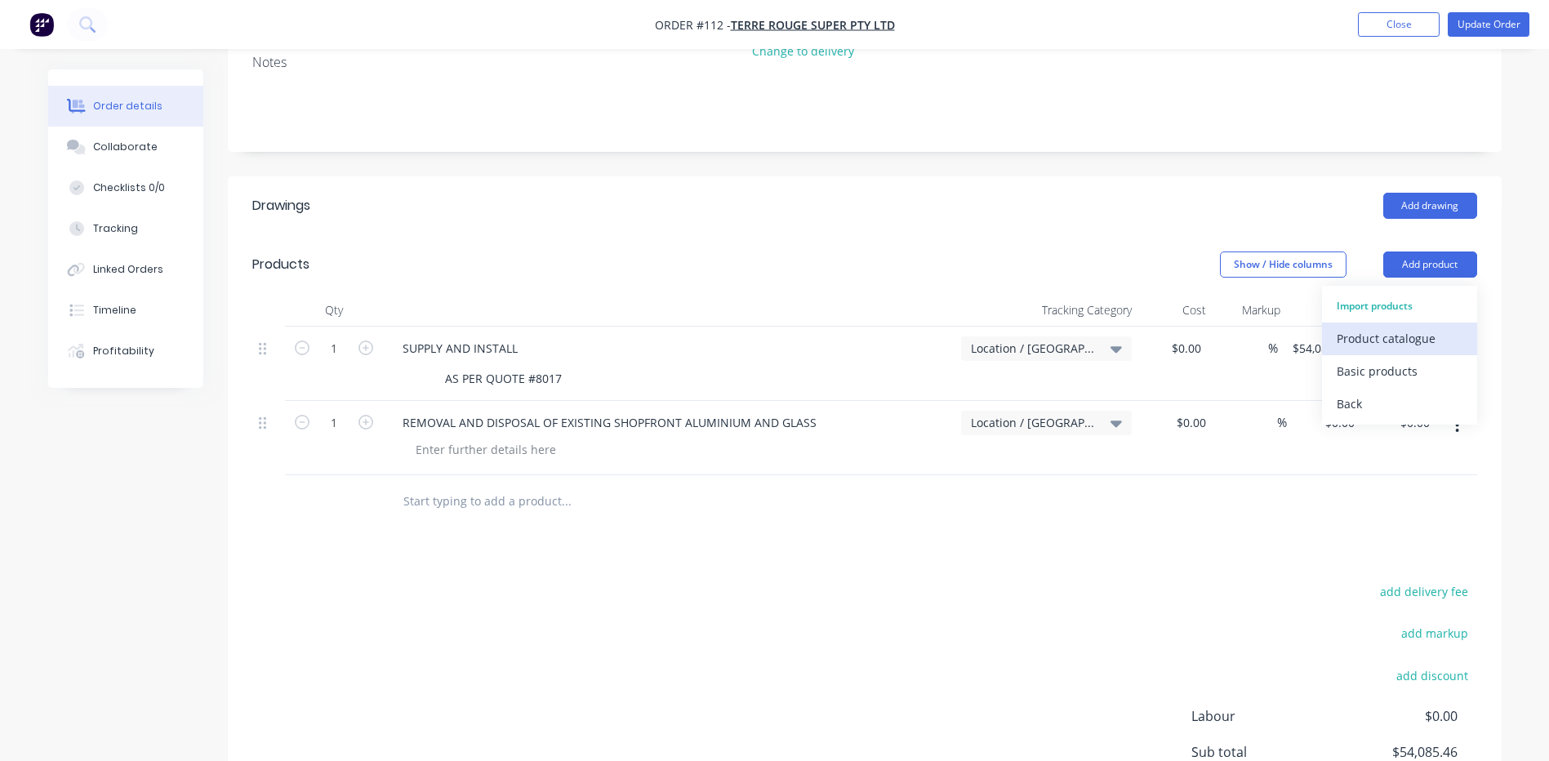
click at [1381, 327] on div "Product catalogue" at bounding box center [1399, 339] width 126 height 24
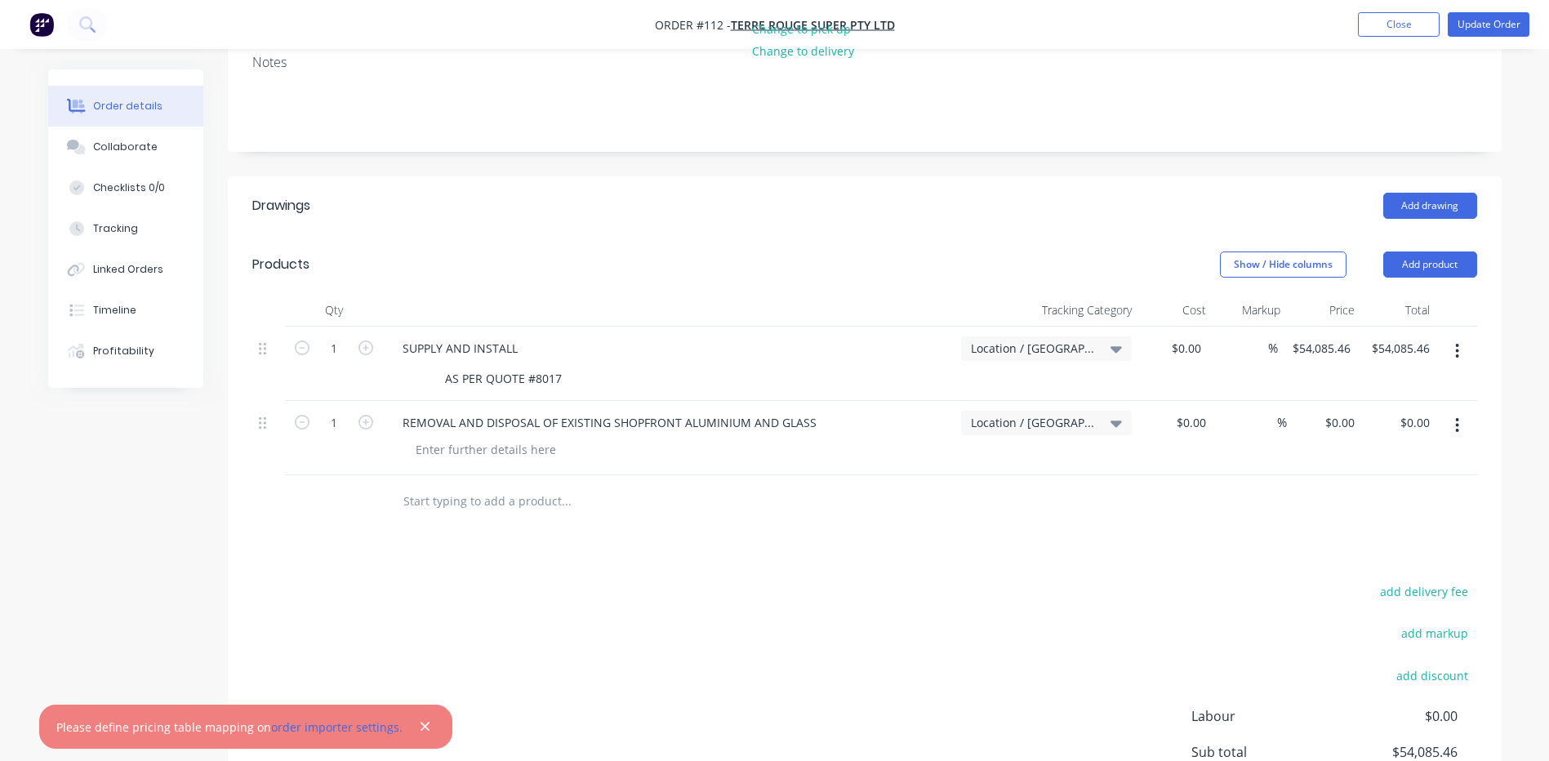
click at [539, 336] on div "SUPPLY AND INSTALL" at bounding box center [668, 348] width 558 height 24
click at [527, 336] on div "SUPPLY AND INSTALL" at bounding box center [459, 348] width 141 height 24
click at [1463, 411] on button "button" at bounding box center [1457, 425] width 38 height 29
click at [1349, 554] on div "Delete" at bounding box center [1399, 566] width 126 height 24
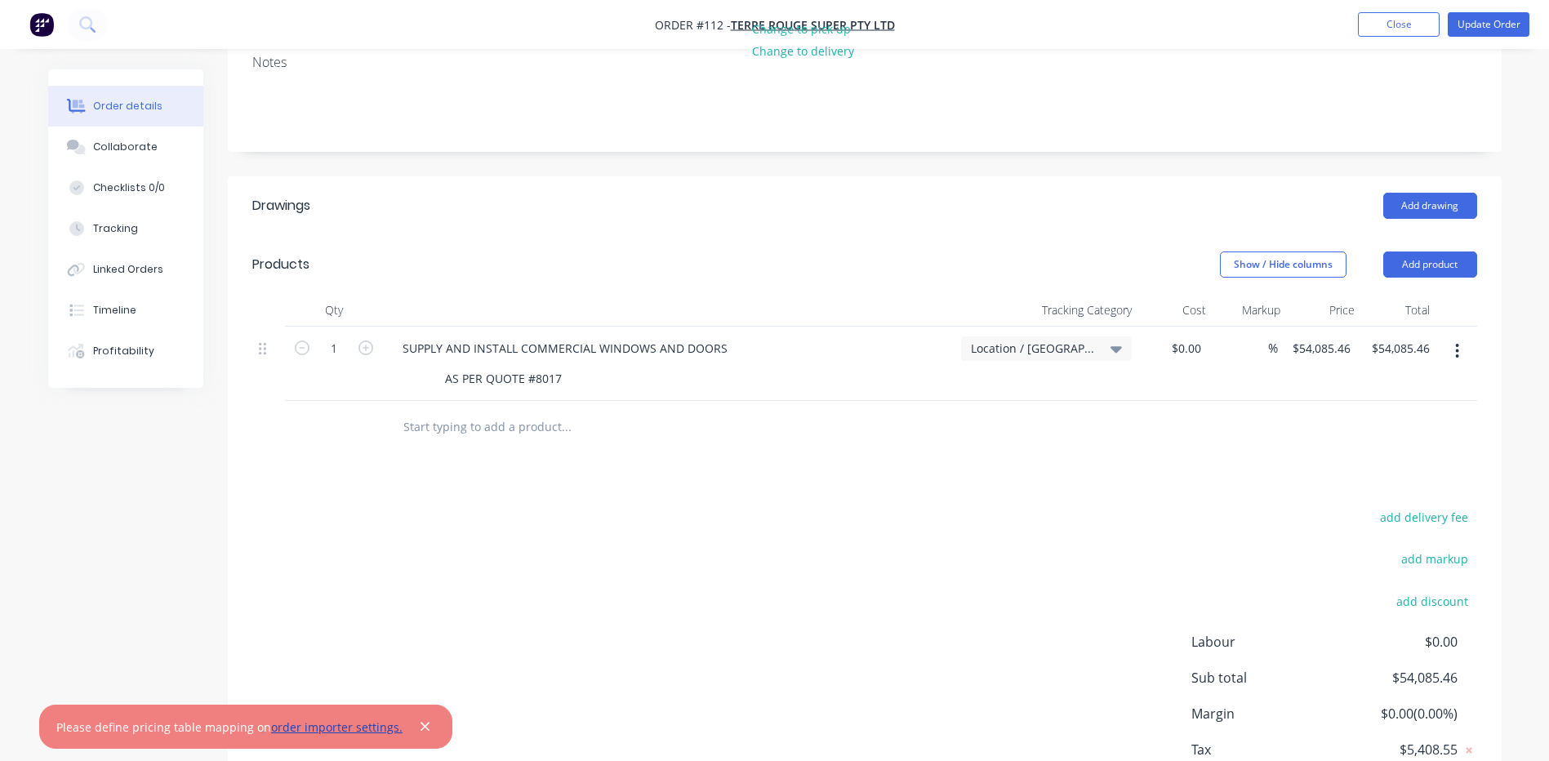
click at [306, 731] on link "order importer settings." at bounding box center [336, 727] width 131 height 16
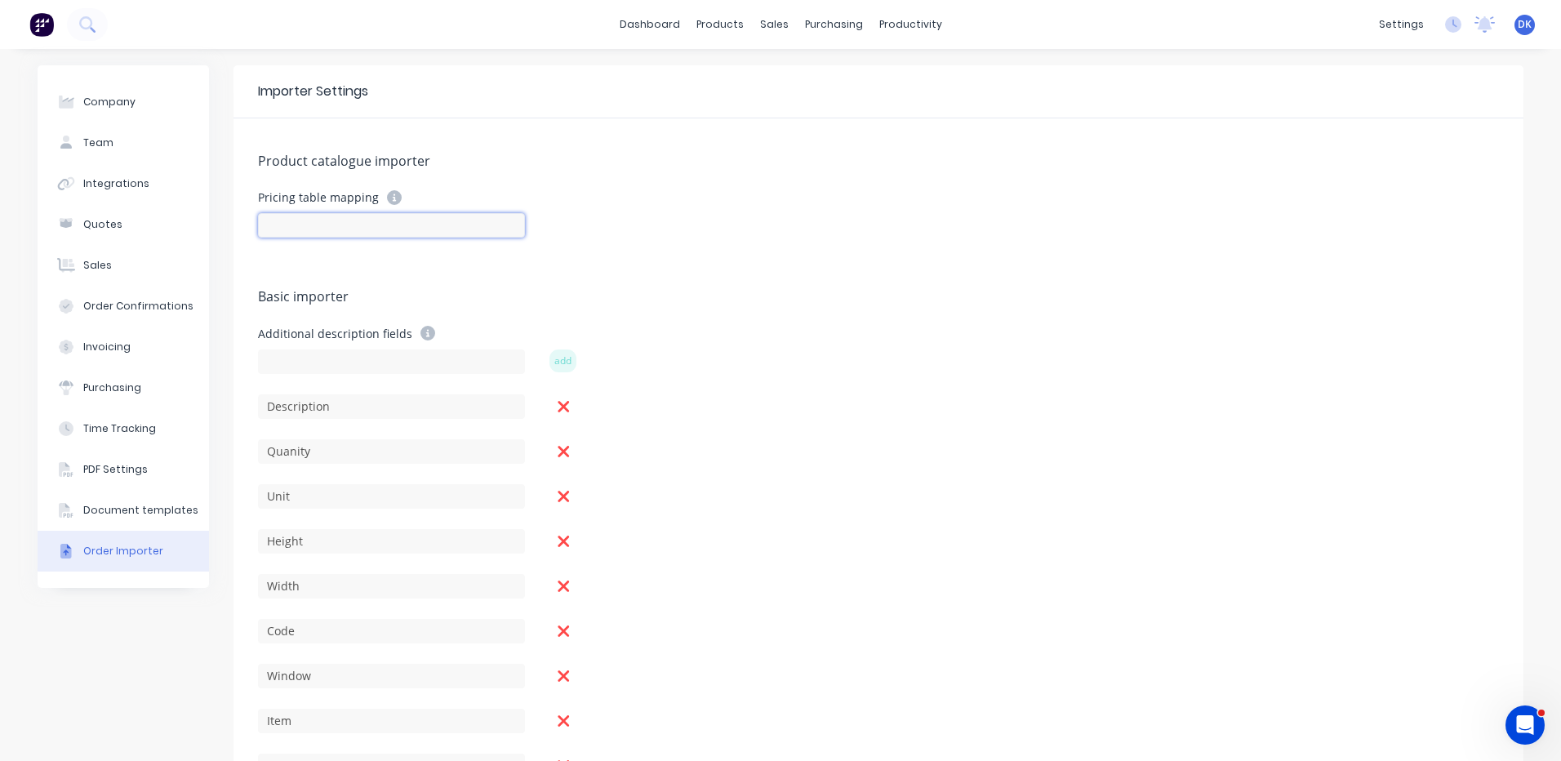
click at [311, 223] on input at bounding box center [391, 225] width 267 height 24
click at [313, 224] on input at bounding box center [391, 225] width 267 height 24
type input "PRODUCT CODE"
click at [584, 245] on form "Pricing table mapping PRODUCT CODE" at bounding box center [878, 230] width 1241 height 80
click at [771, 82] on div "Product Catalogue" at bounding box center [786, 78] width 101 height 15
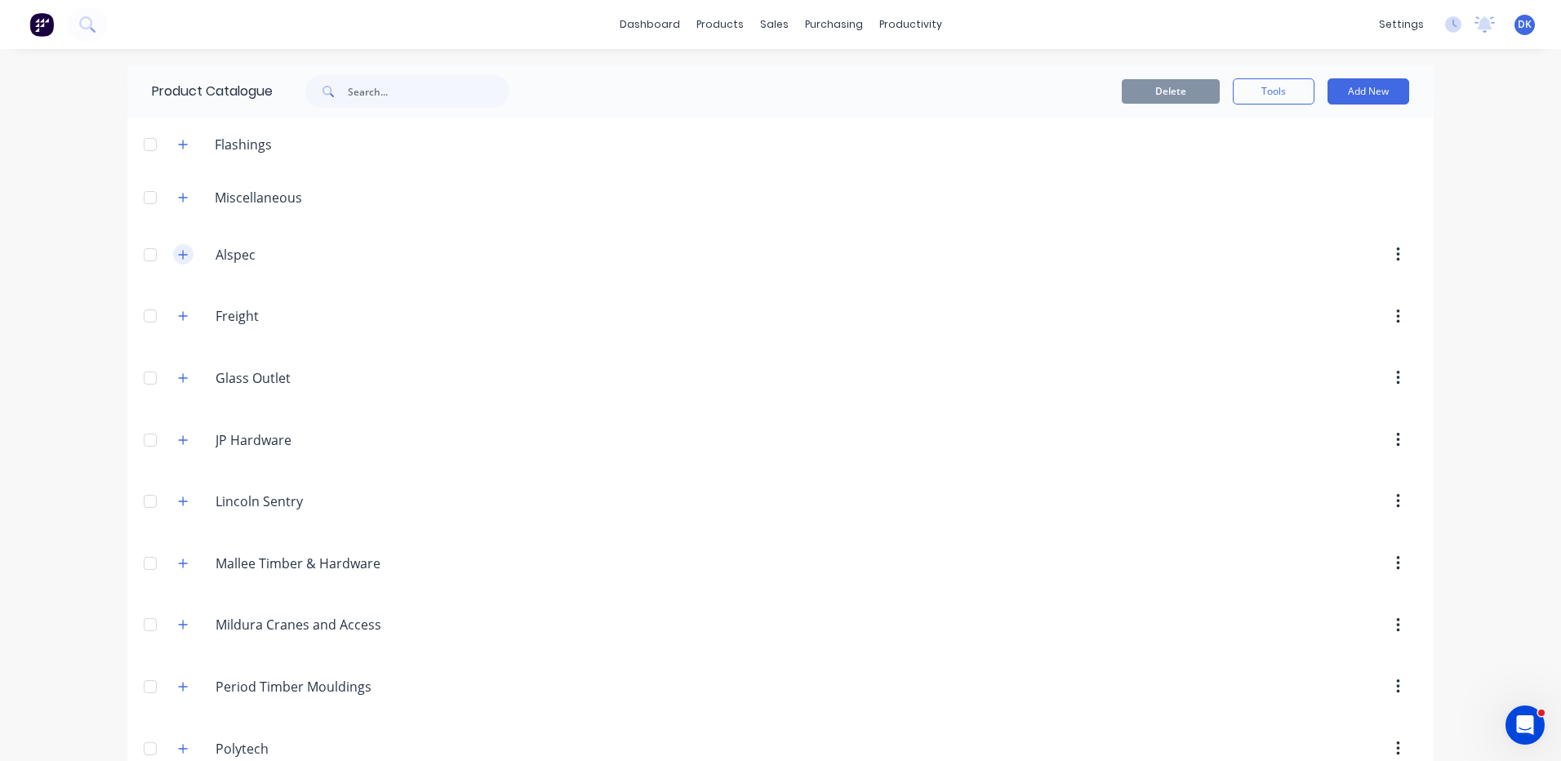
click at [178, 252] on icon "button" at bounding box center [183, 254] width 10 height 11
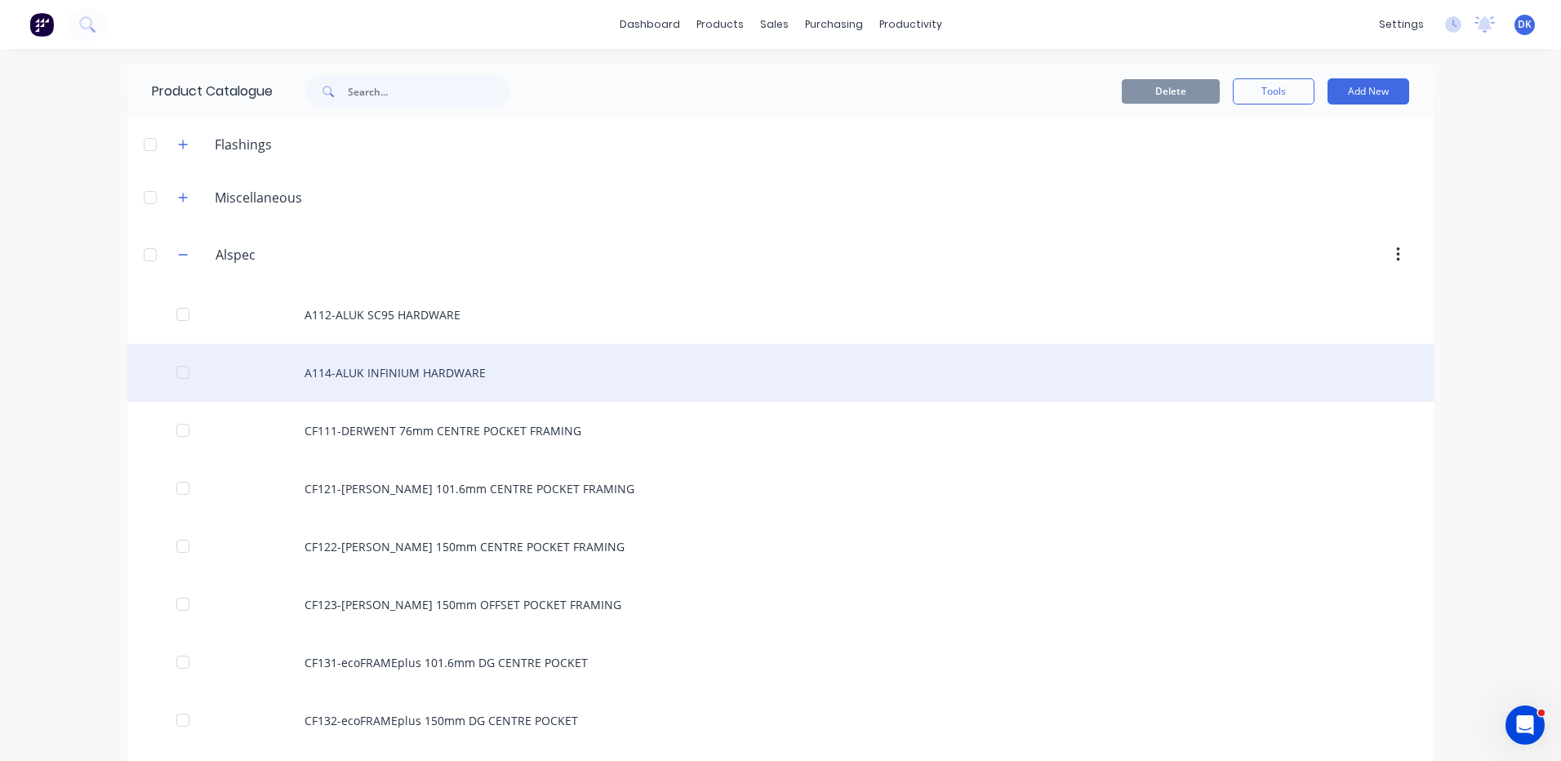
scroll to position [82, 0]
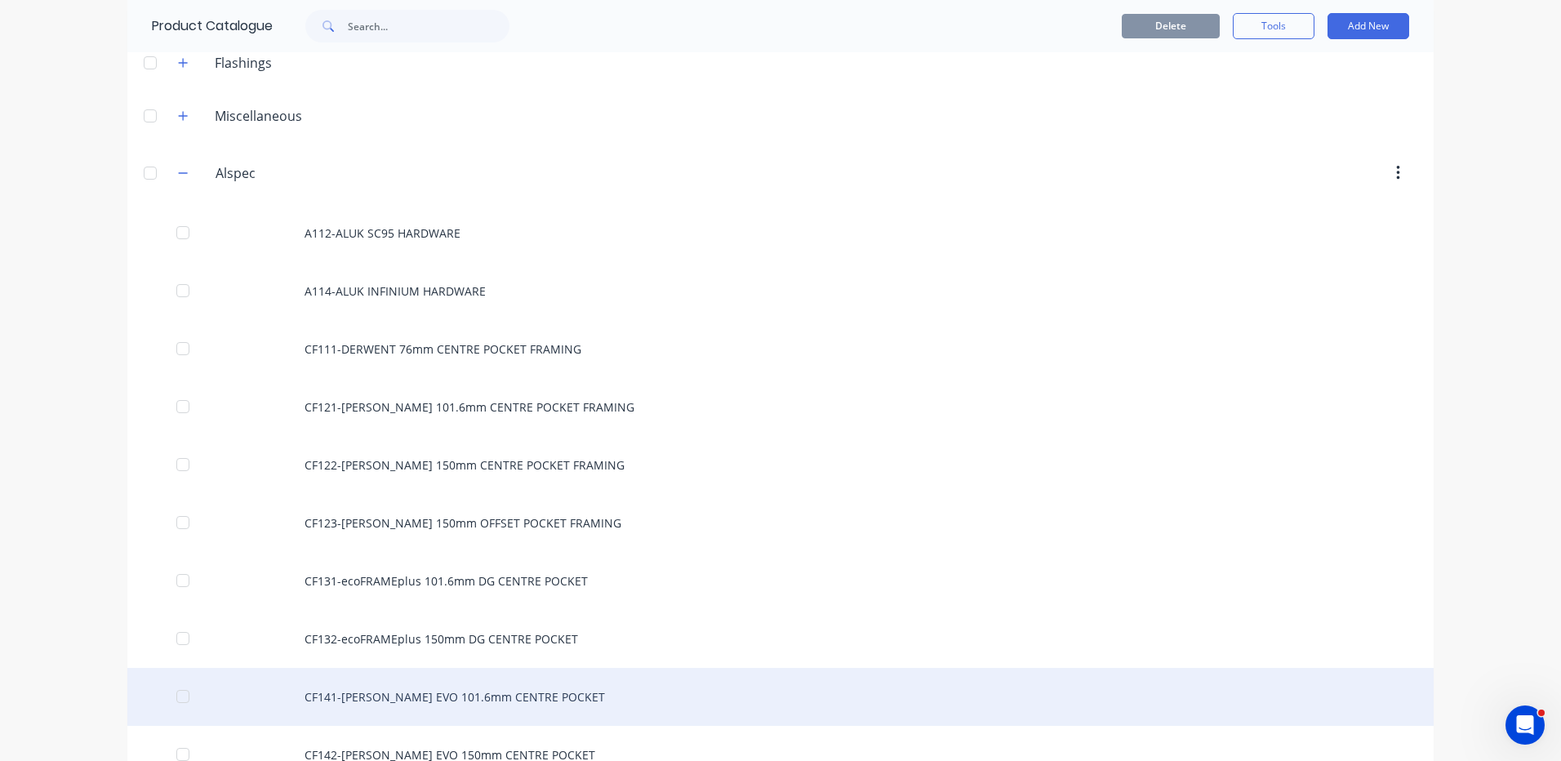
click at [475, 691] on div "CF141-McARTHUR EVO 101.6mm CENTRE POCKET" at bounding box center [780, 697] width 1306 height 58
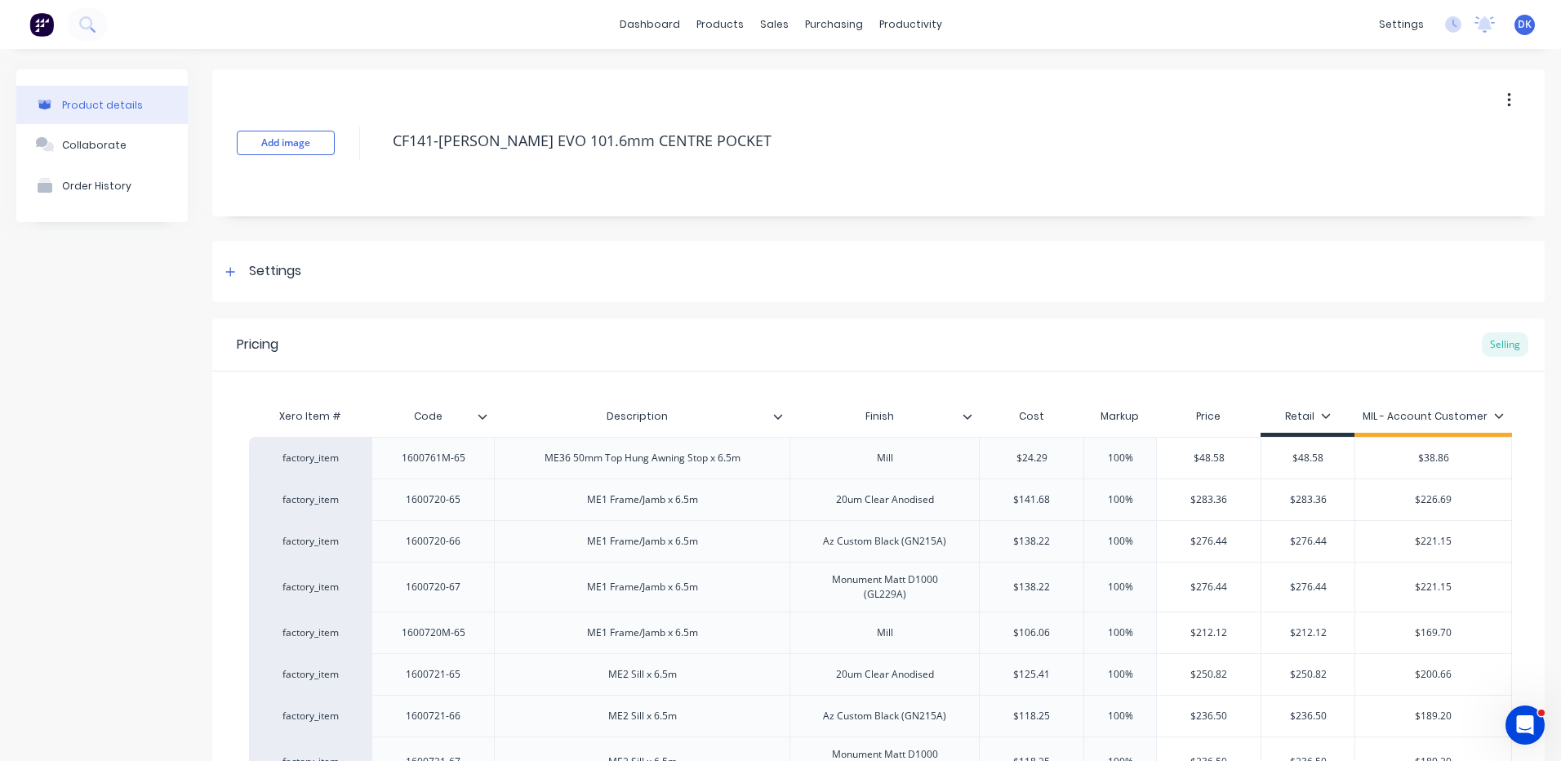
click at [482, 413] on icon at bounding box center [483, 416] width 10 height 10
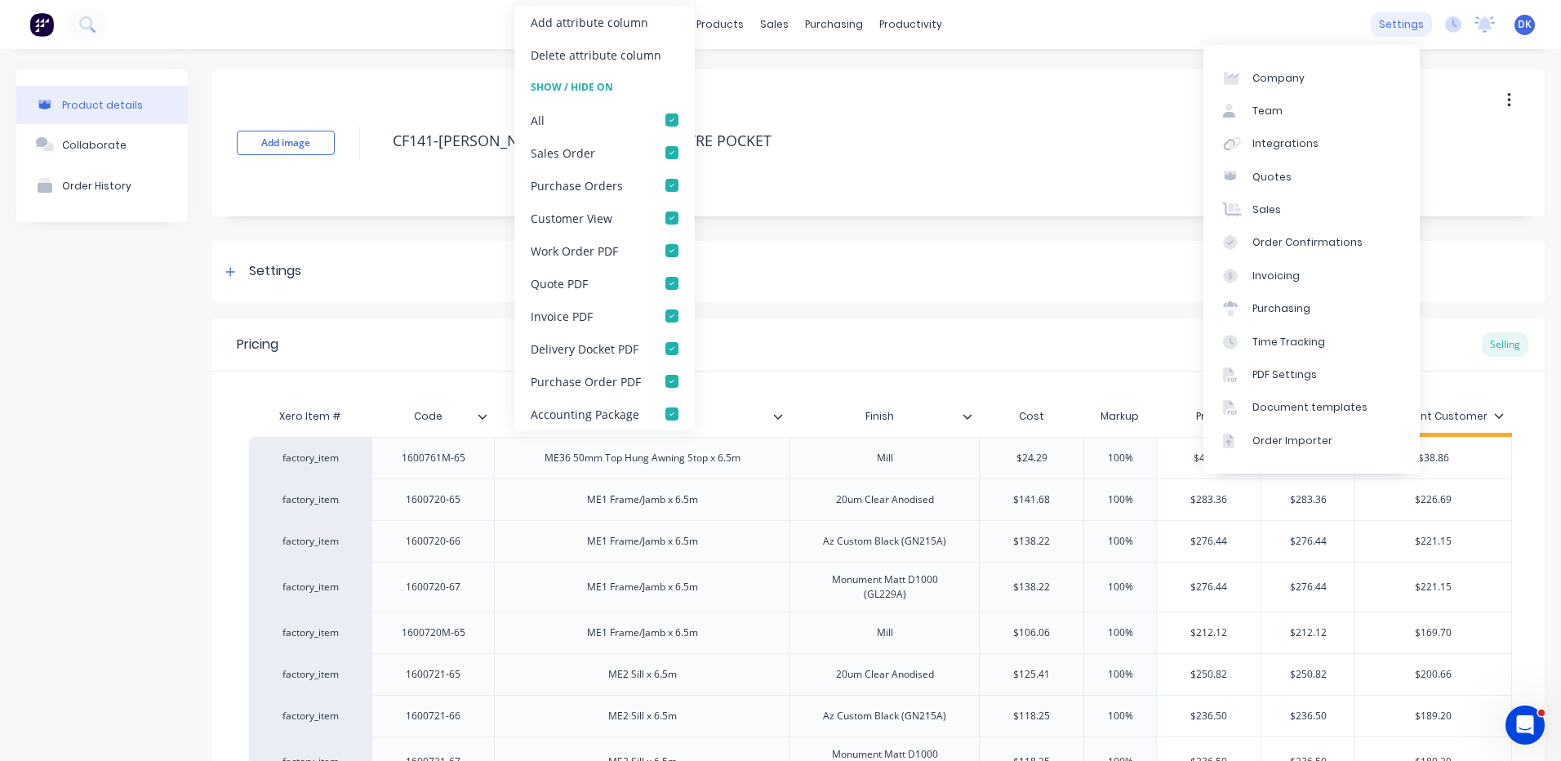
click at [1394, 22] on div "settings" at bounding box center [1401, 24] width 61 height 24
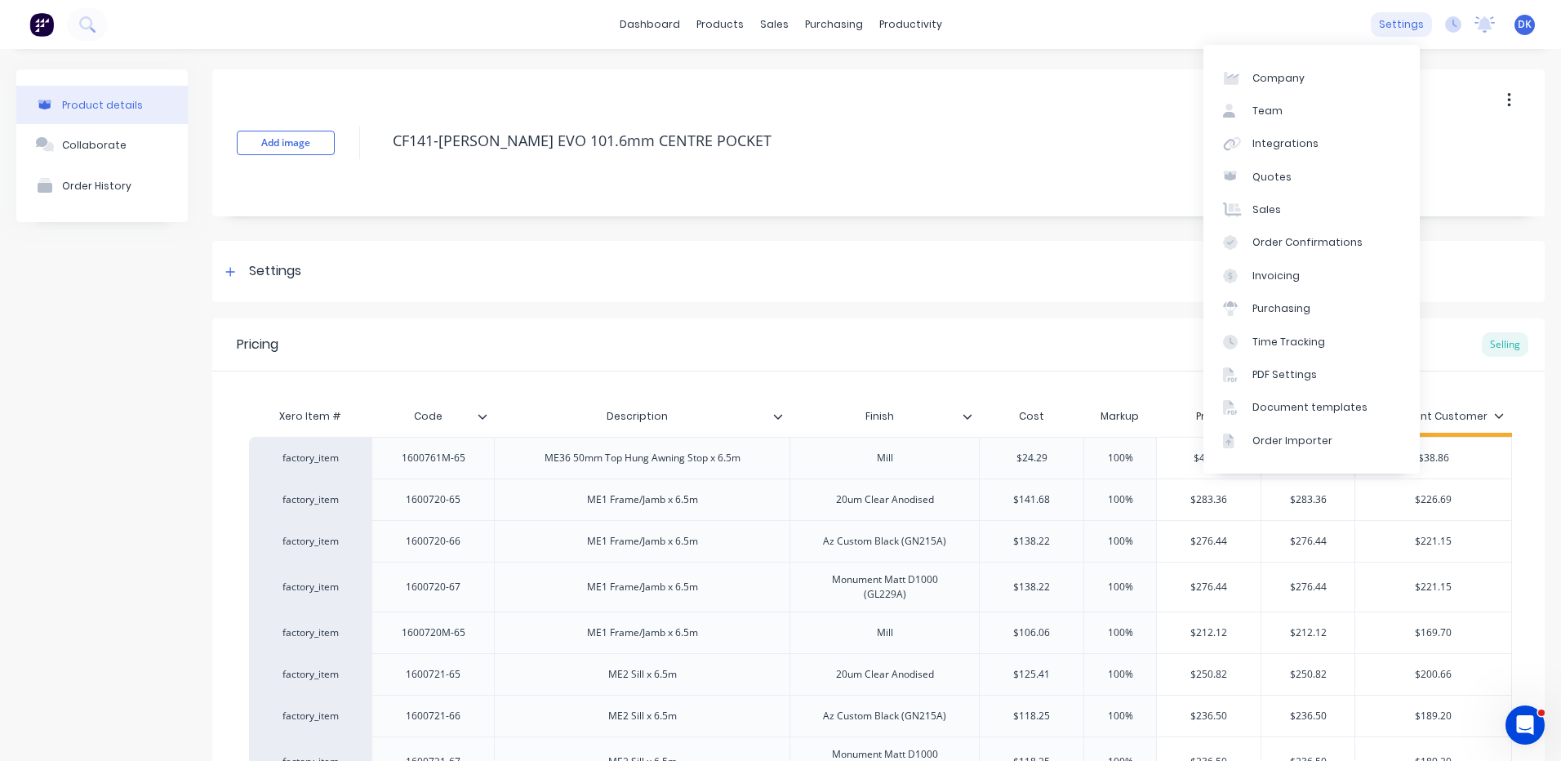
type textarea "x"
click at [1281, 438] on div "Order Importer" at bounding box center [1292, 440] width 80 height 15
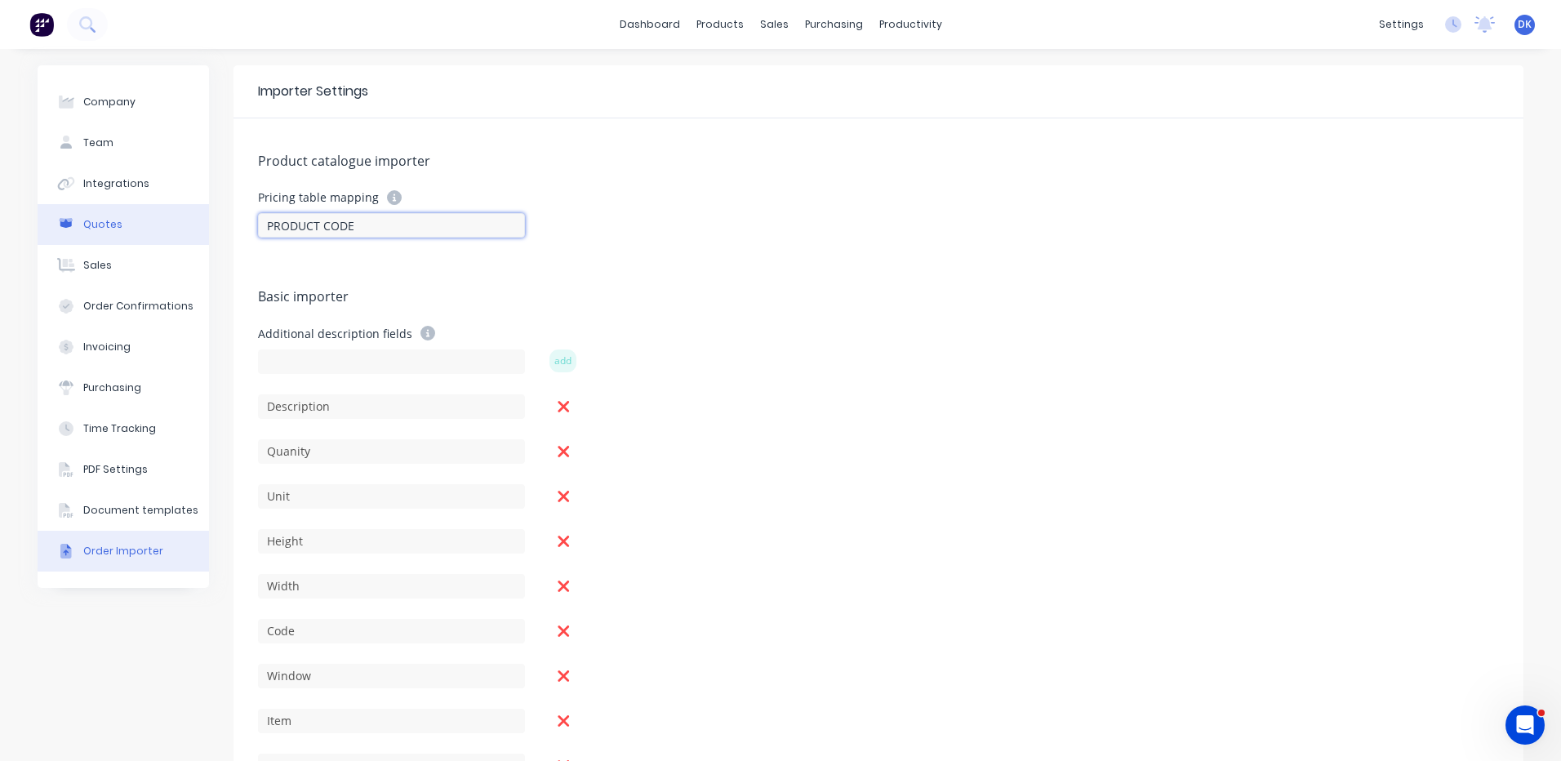
drag, startPoint x: 317, startPoint y: 227, endPoint x: 189, endPoint y: 219, distance: 127.6
click at [198, 219] on div "Company Team Integrations Quotes Sales Order Confirmations Invoicing Purchasing…" at bounding box center [781, 456] width 1486 height 782
type input "CODE"
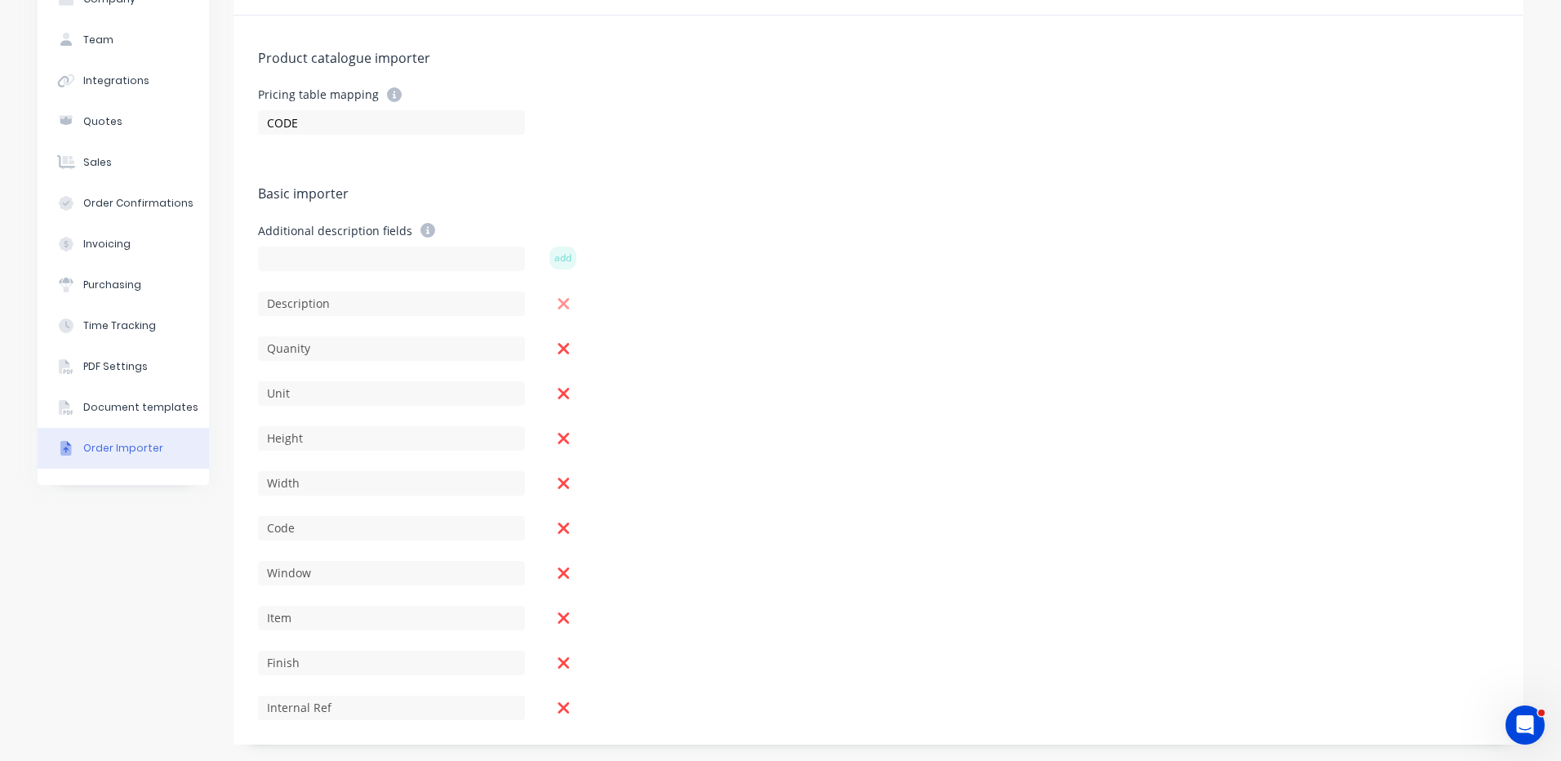
click at [558, 301] on icon at bounding box center [563, 303] width 11 height 11
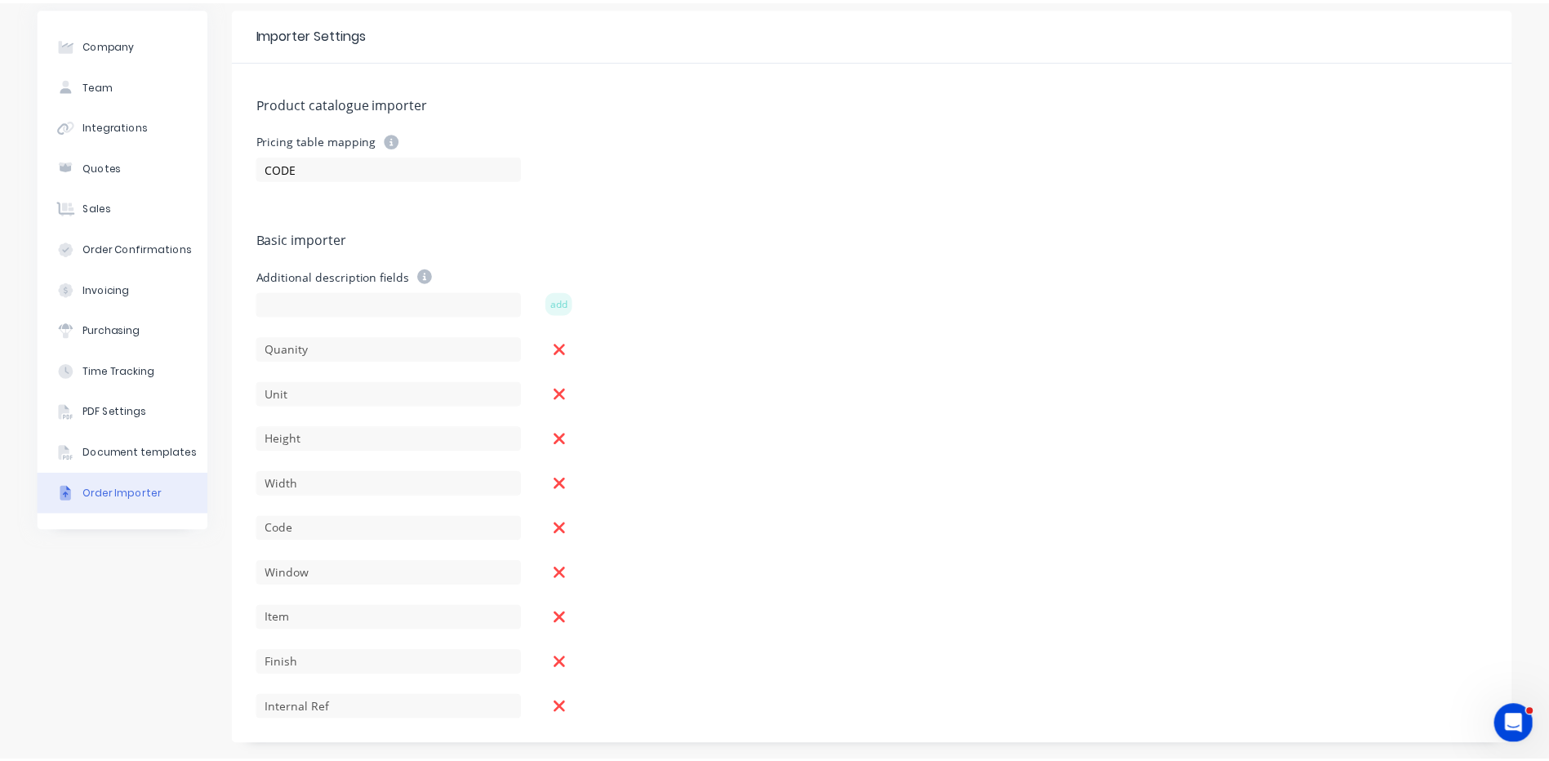
scroll to position [0, 0]
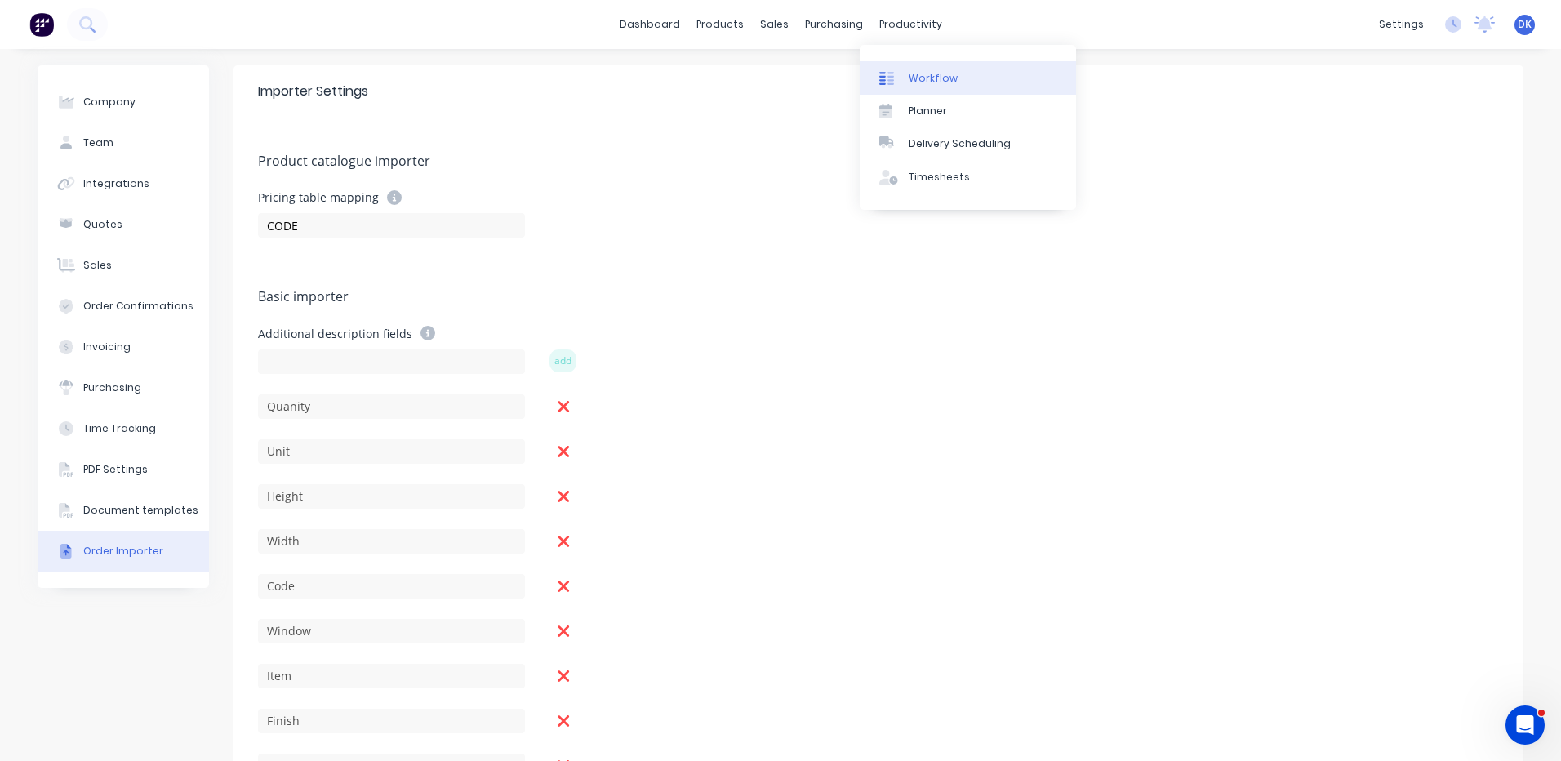
click at [915, 73] on div "Workflow" at bounding box center [933, 78] width 49 height 15
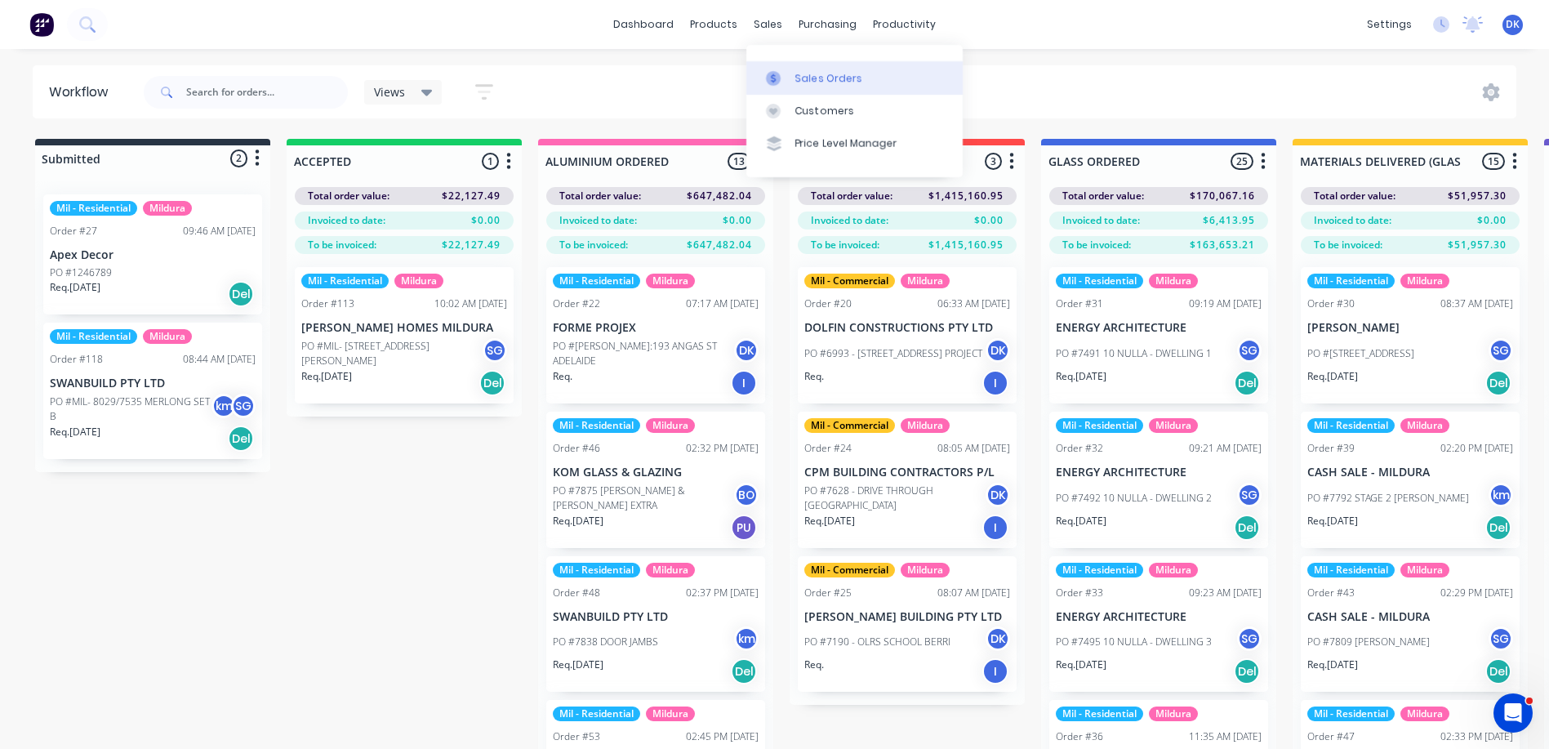
click at [797, 72] on div "Sales Orders" at bounding box center [828, 78] width 67 height 15
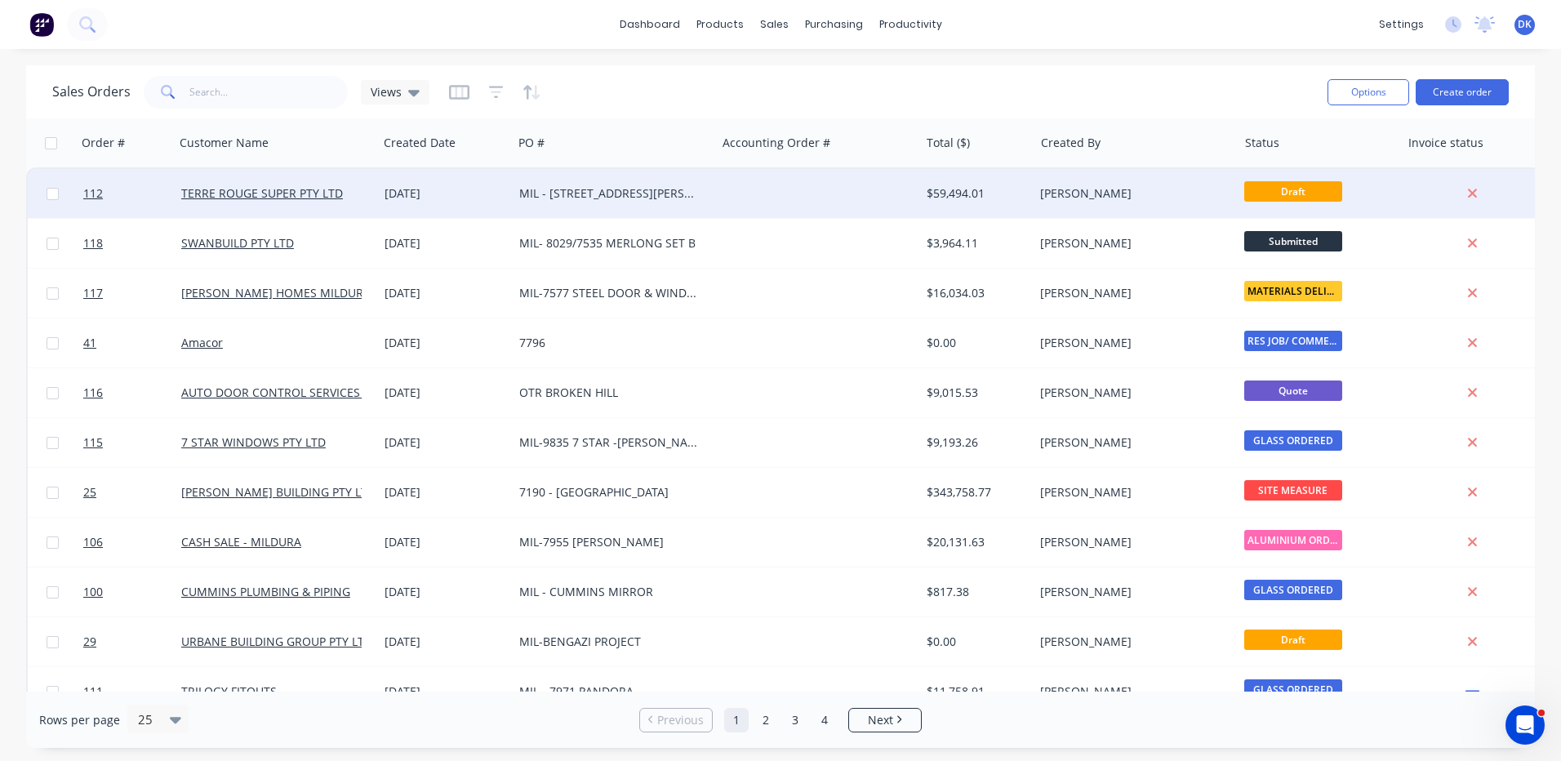
click at [1300, 191] on span "Draft" at bounding box center [1293, 191] width 98 height 20
click at [953, 189] on div "$59,494.01" at bounding box center [975, 193] width 96 height 16
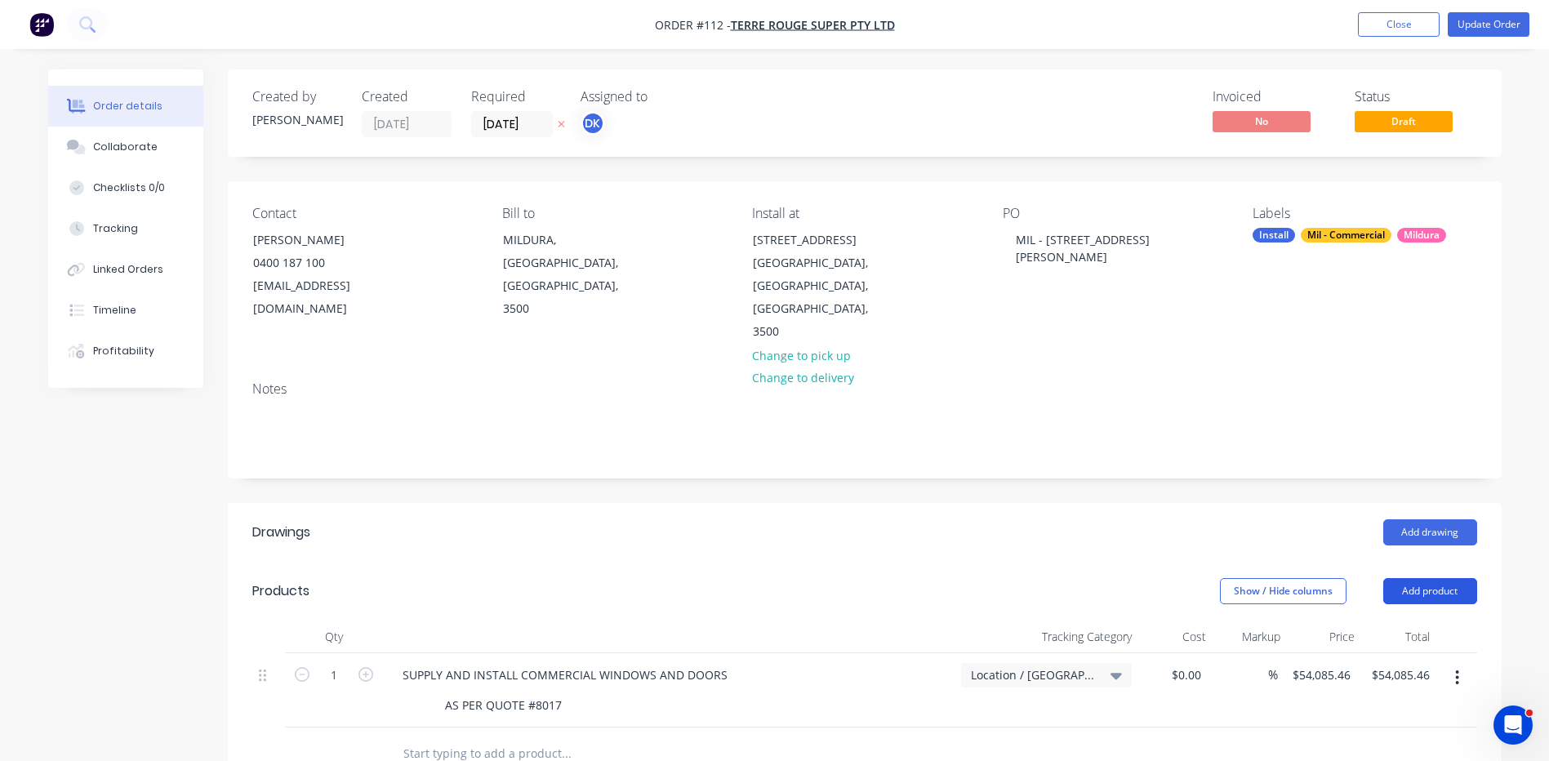
click at [1424, 578] on button "Add product" at bounding box center [1430, 591] width 94 height 26
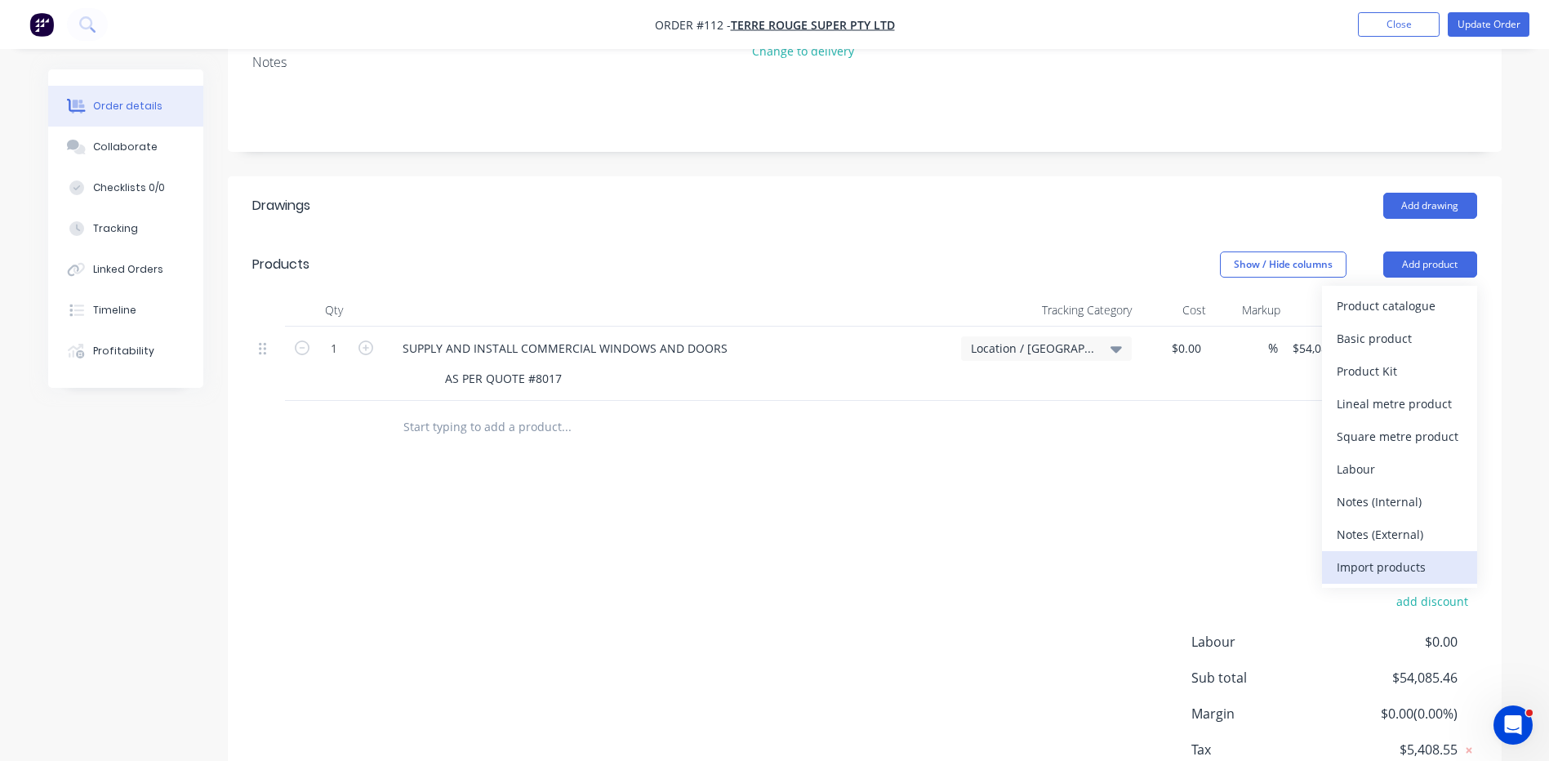
click at [1368, 555] on div "Import products" at bounding box center [1399, 567] width 126 height 24
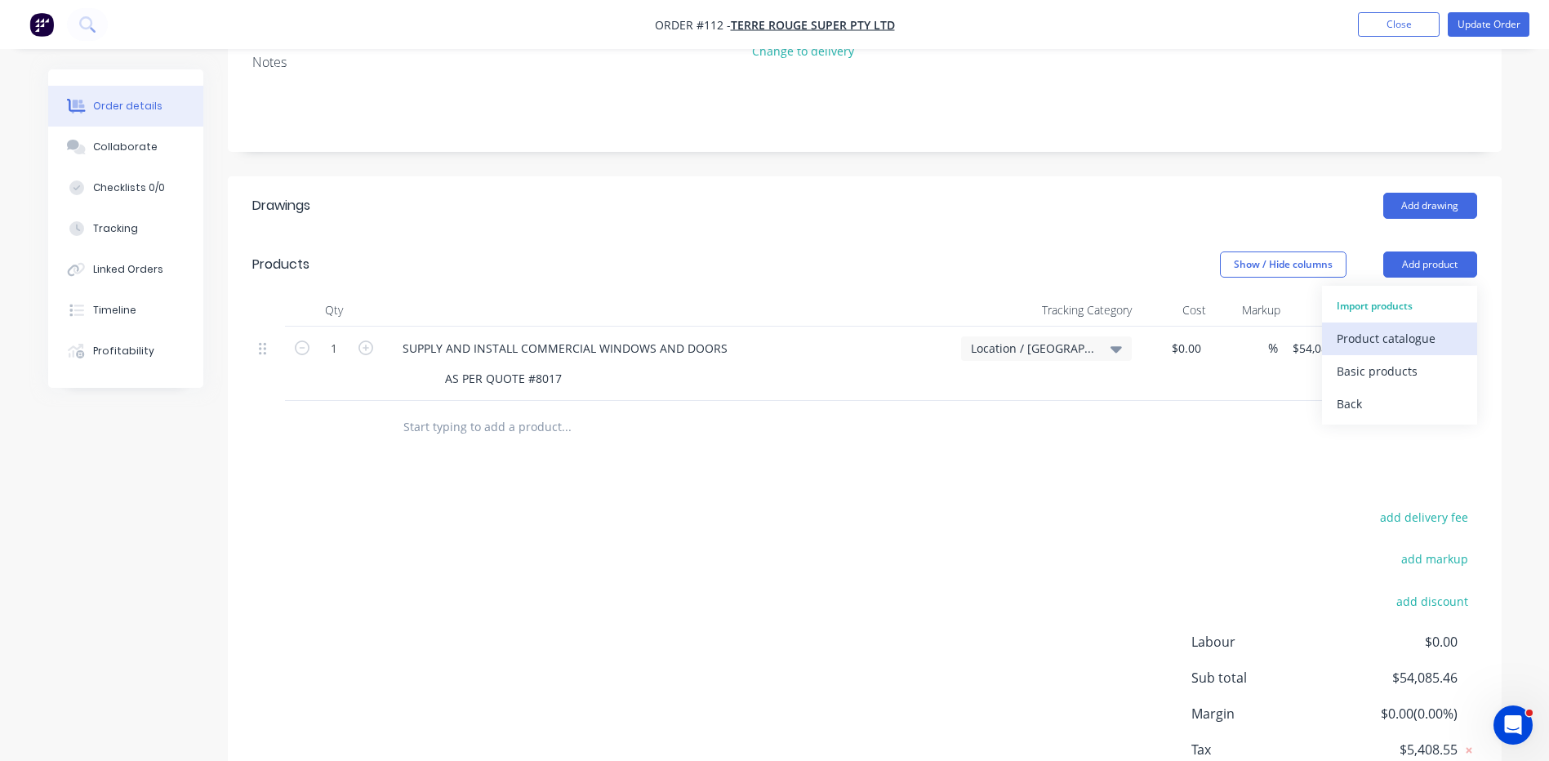
click at [1380, 327] on div "Product catalogue" at bounding box center [1399, 339] width 126 height 24
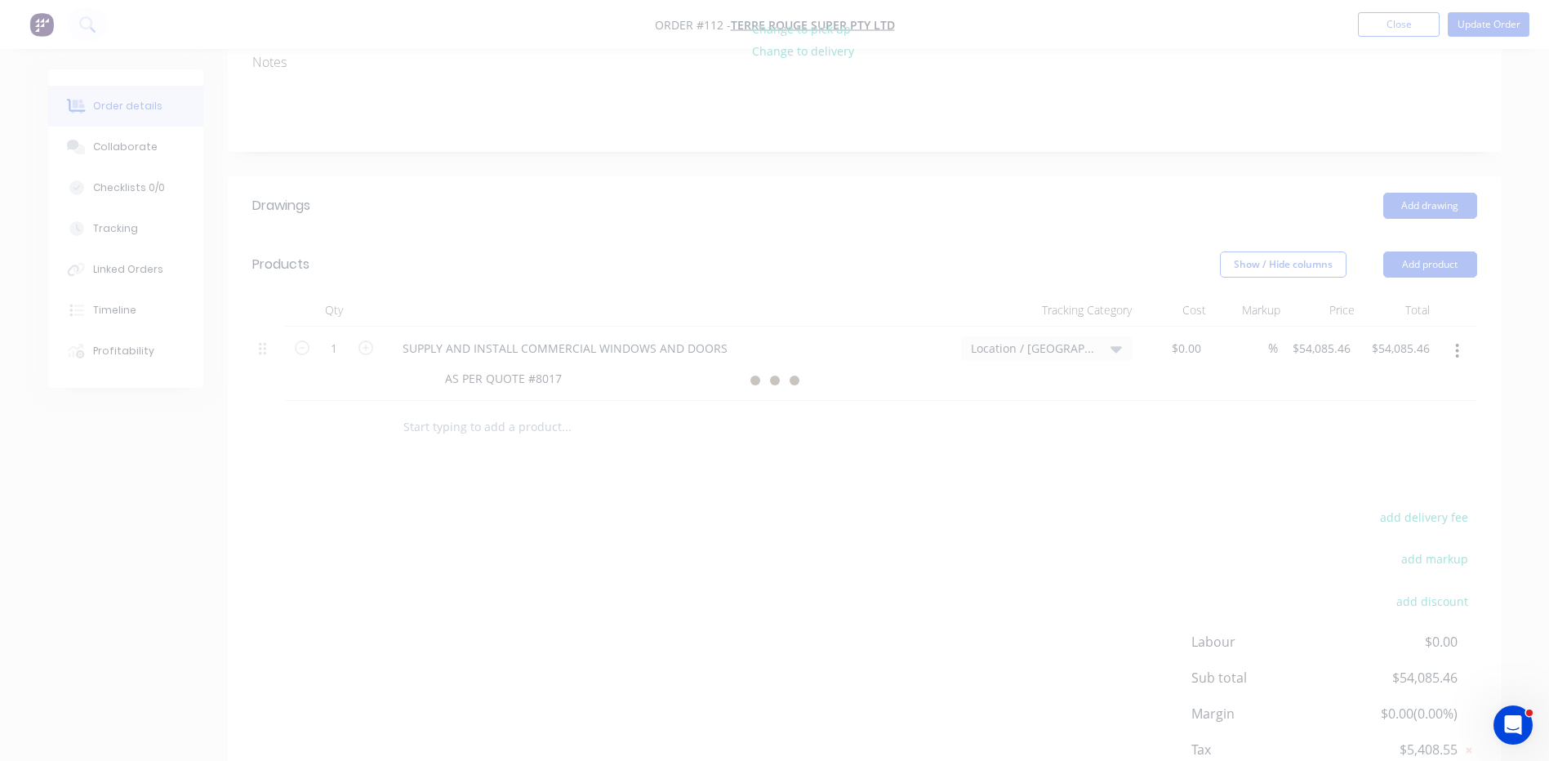
scroll to position [0, 0]
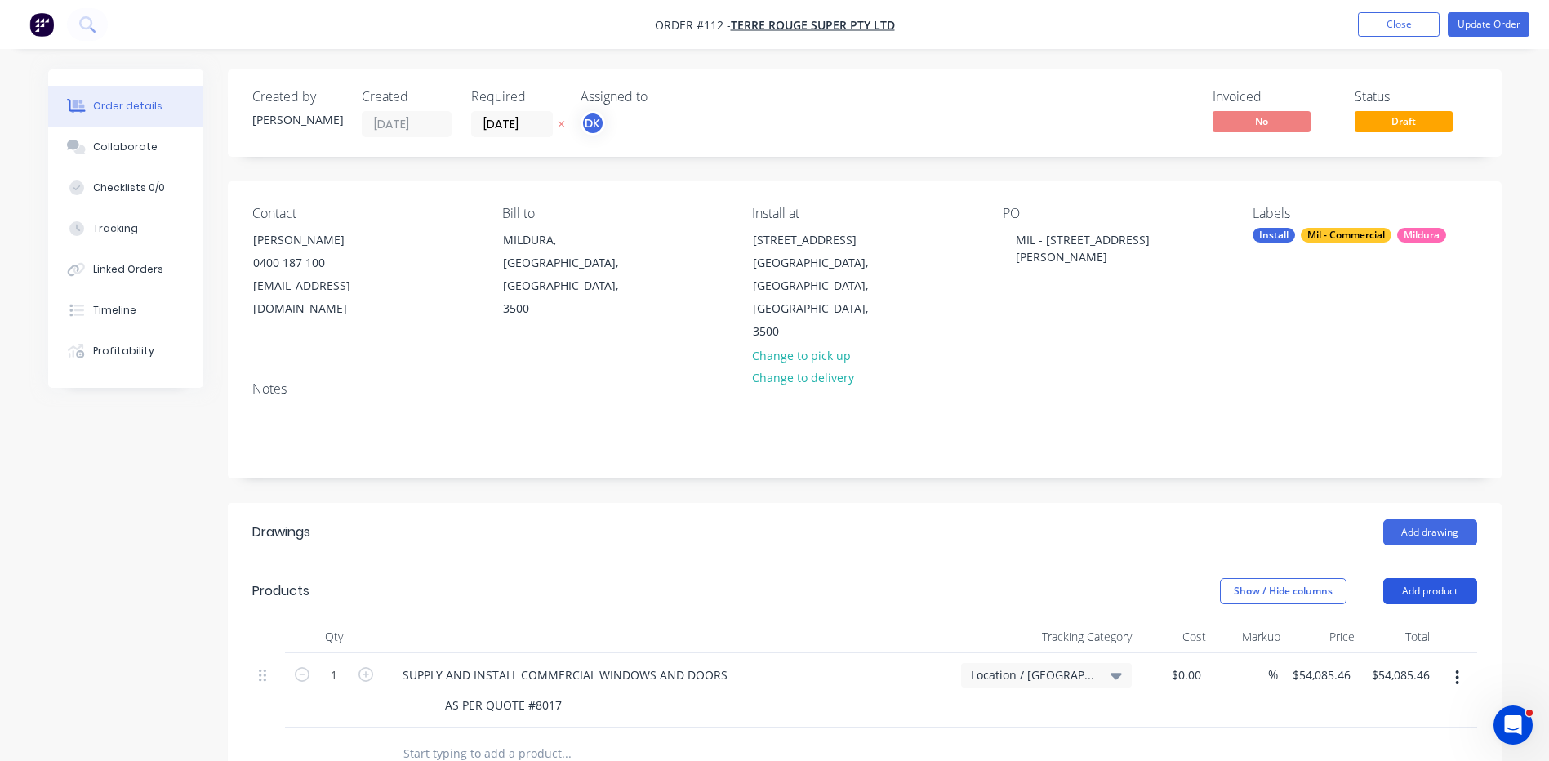
click at [1415, 578] on button "Add product" at bounding box center [1430, 591] width 94 height 26
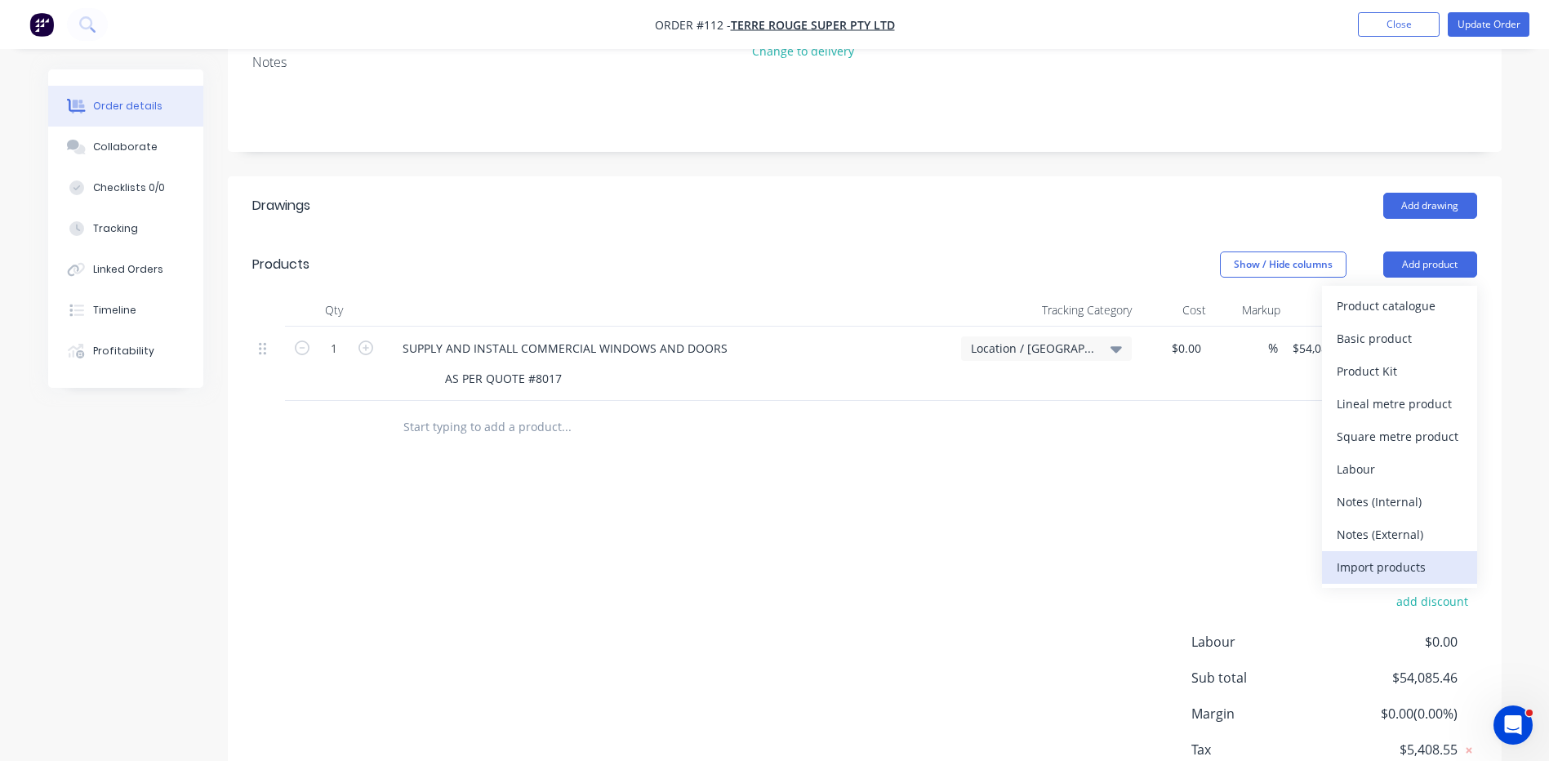
click at [1364, 555] on div "Import products" at bounding box center [1399, 567] width 126 height 24
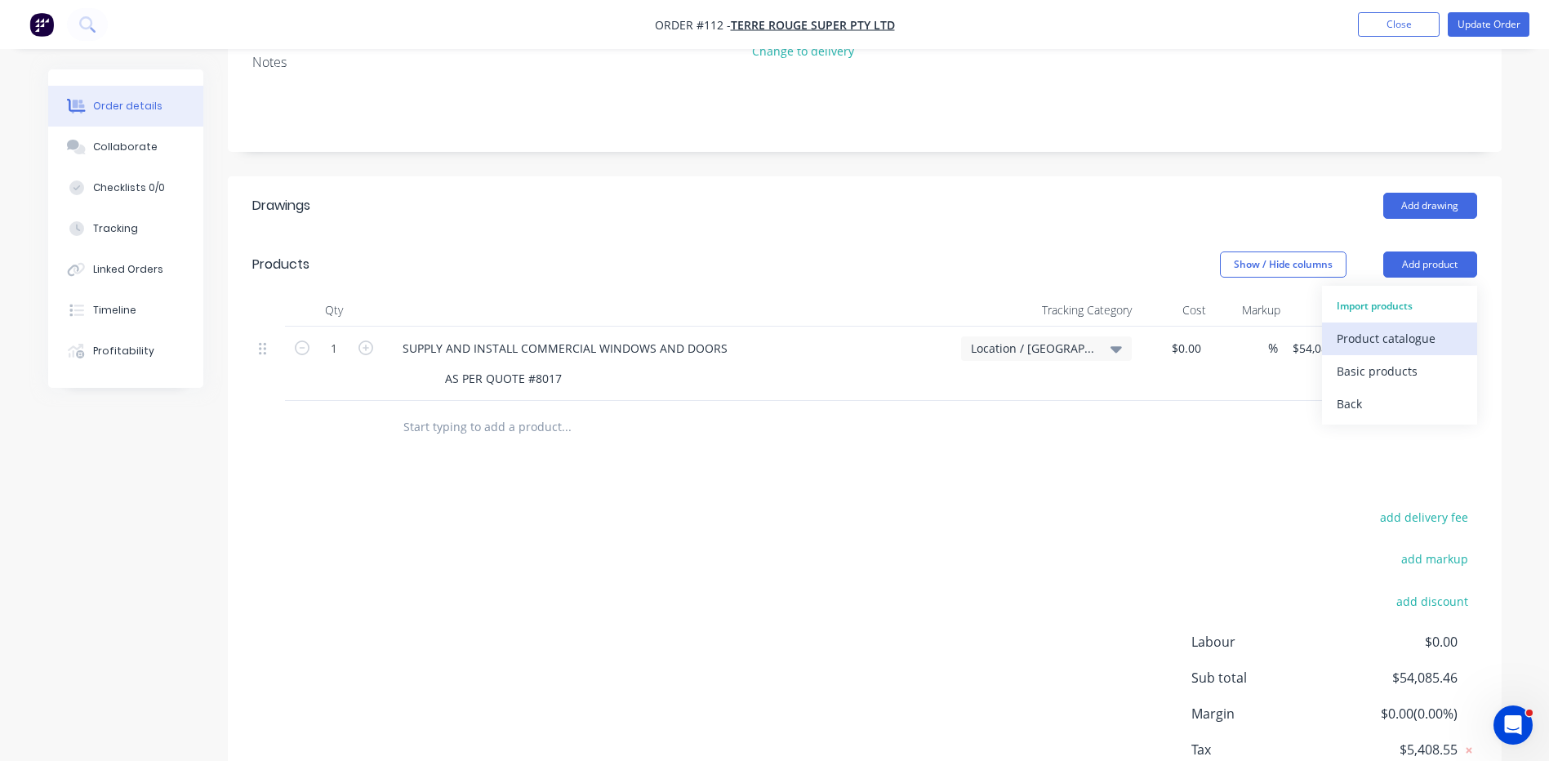
click at [1361, 327] on div "Product catalogue" at bounding box center [1399, 339] width 126 height 24
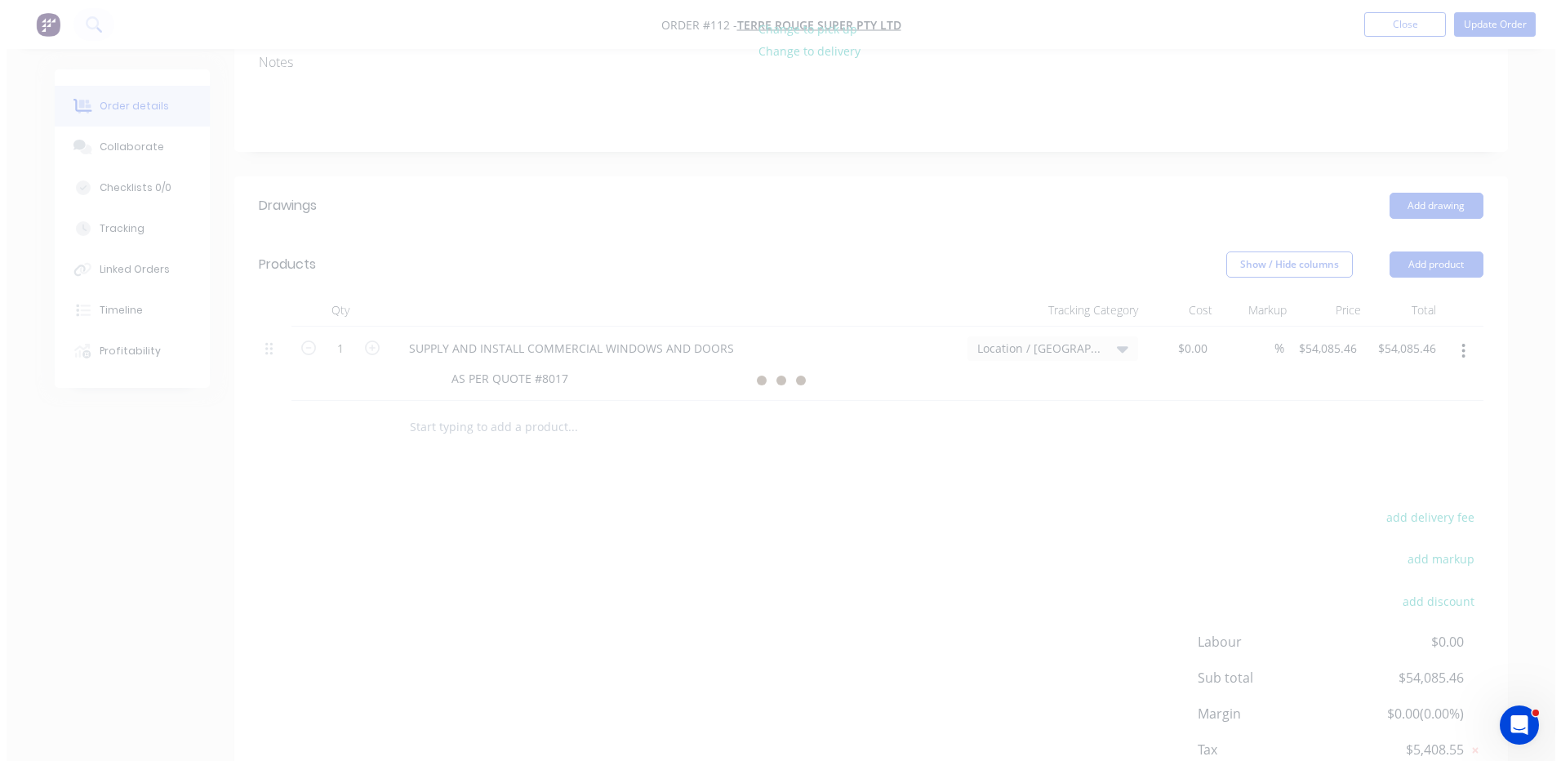
scroll to position [0, 0]
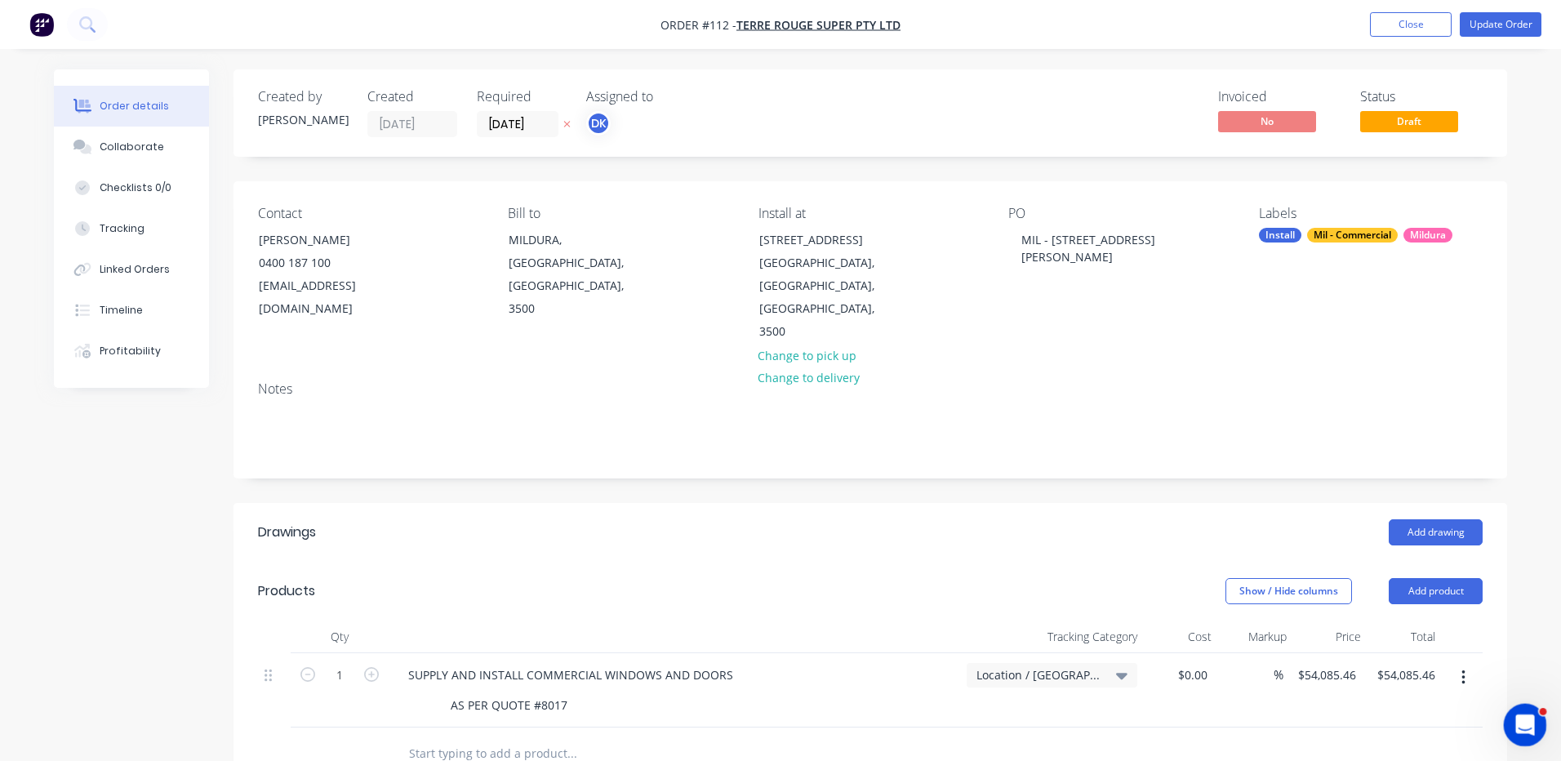
click at [1525, 719] on icon "Open Intercom Messenger" at bounding box center [1522, 722] width 27 height 27
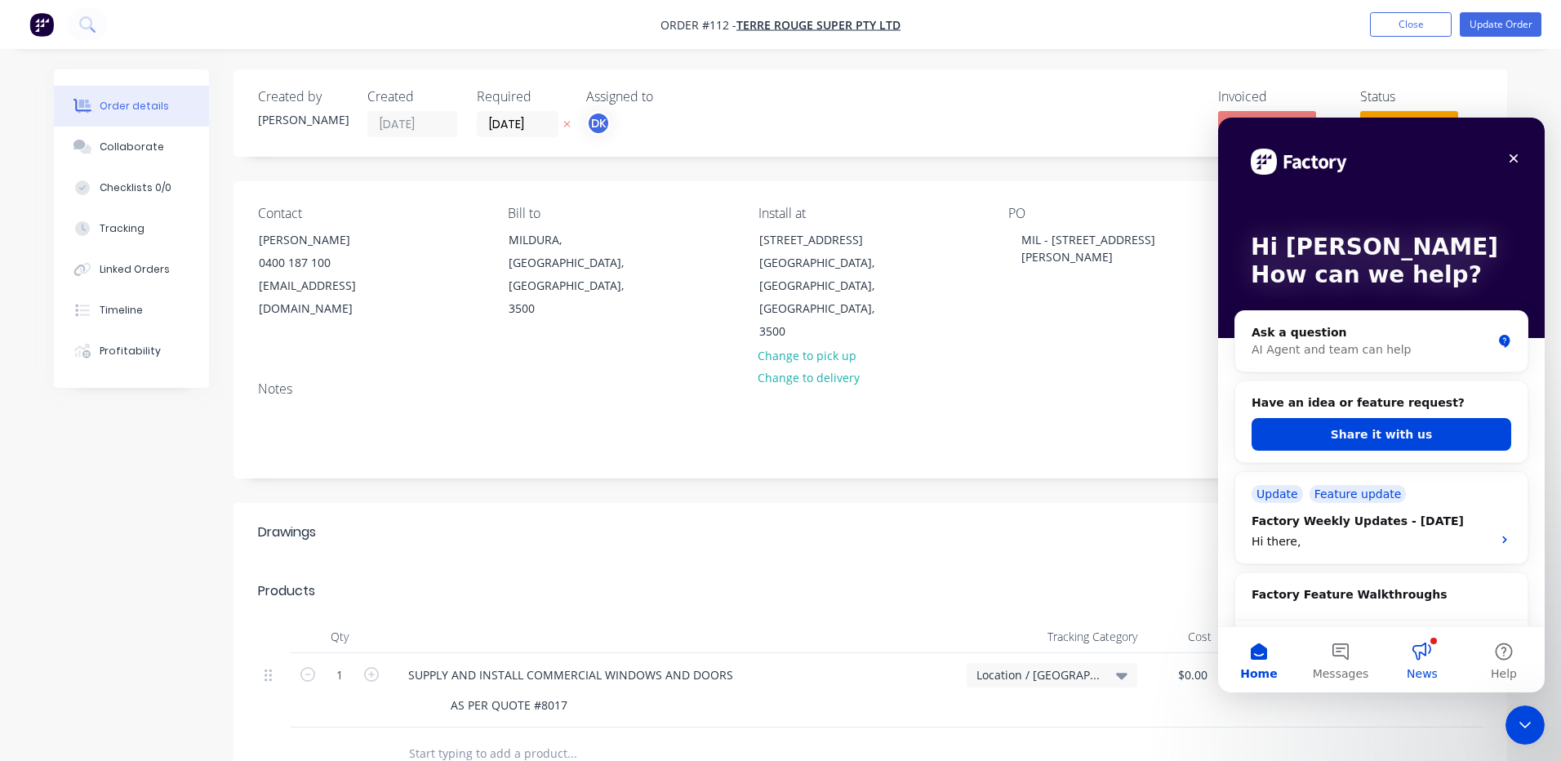
click at [1429, 656] on button "News" at bounding box center [1422, 659] width 82 height 65
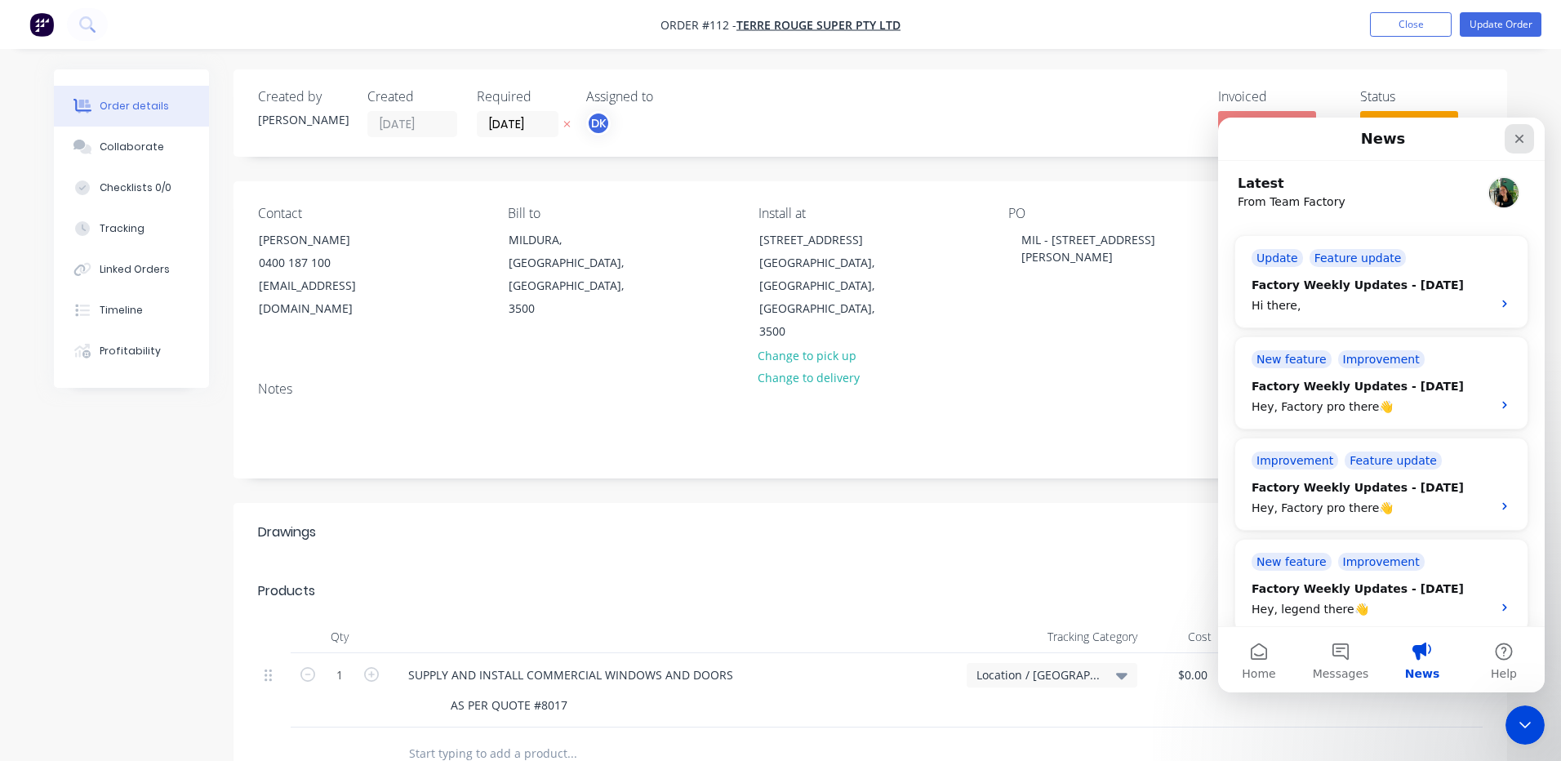
click at [1518, 139] on icon "Close" at bounding box center [1519, 138] width 13 height 13
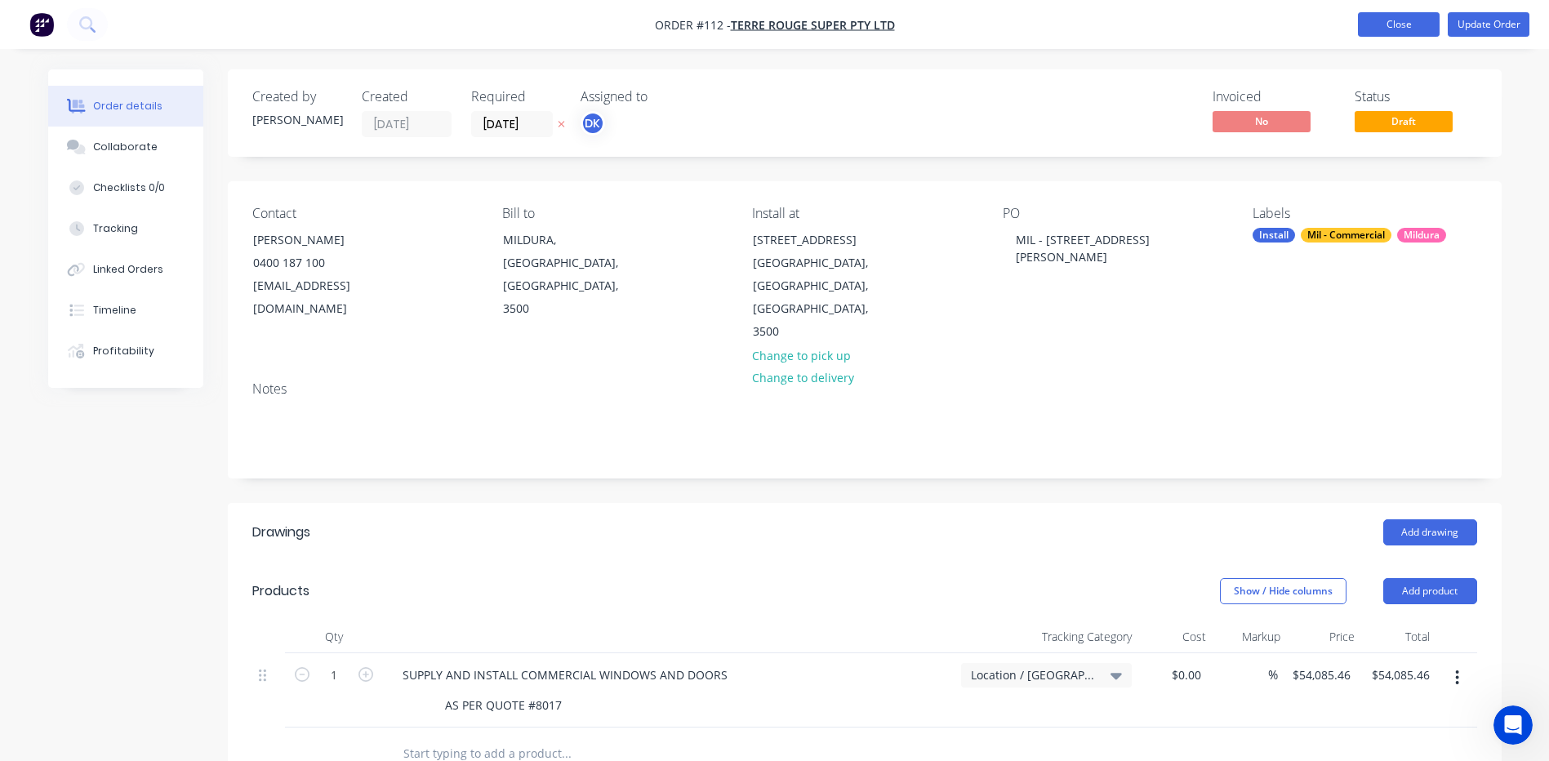
click at [1374, 22] on button "Close" at bounding box center [1399, 24] width 82 height 24
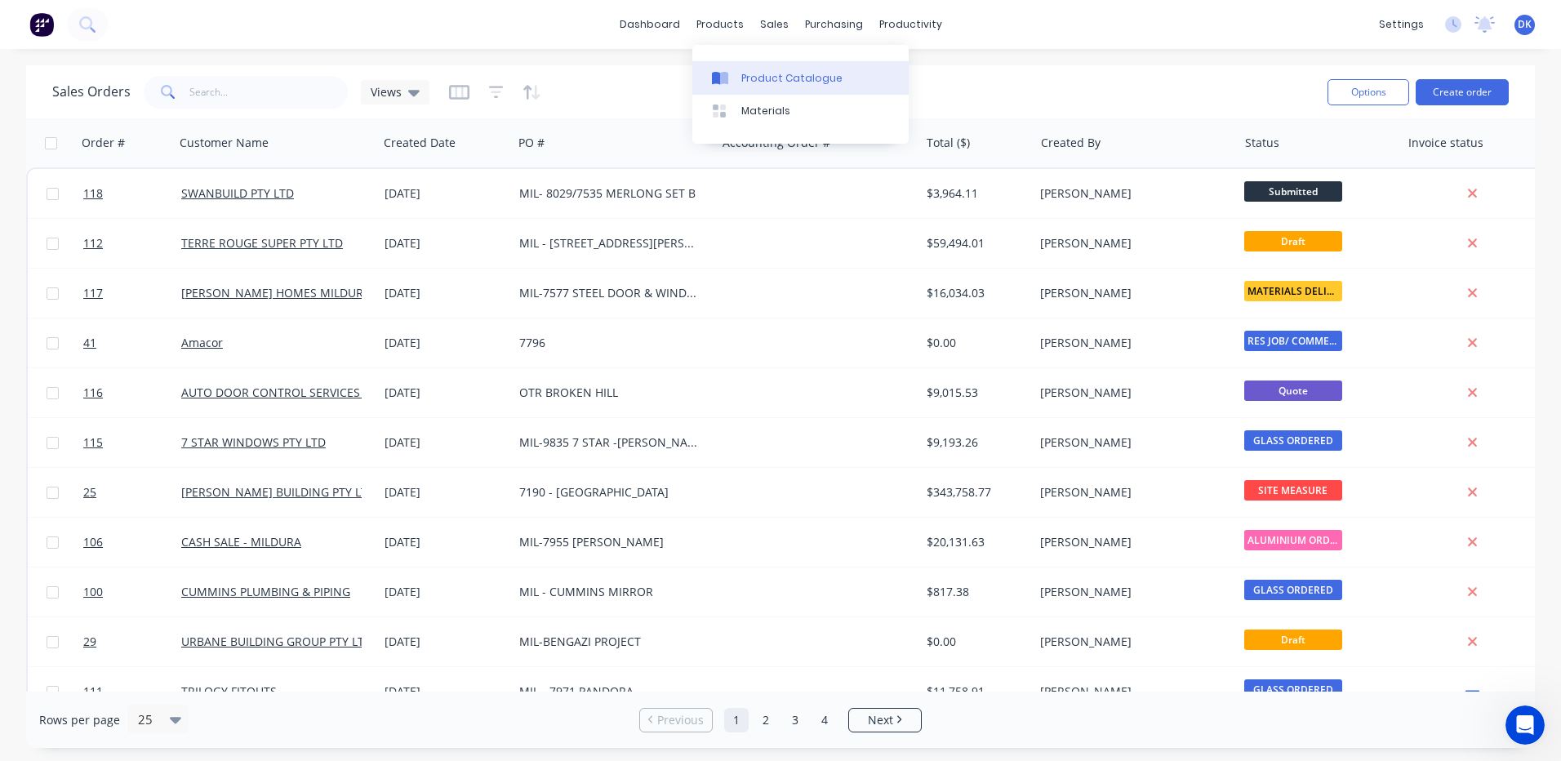
click at [764, 78] on div "Product Catalogue" at bounding box center [791, 78] width 101 height 15
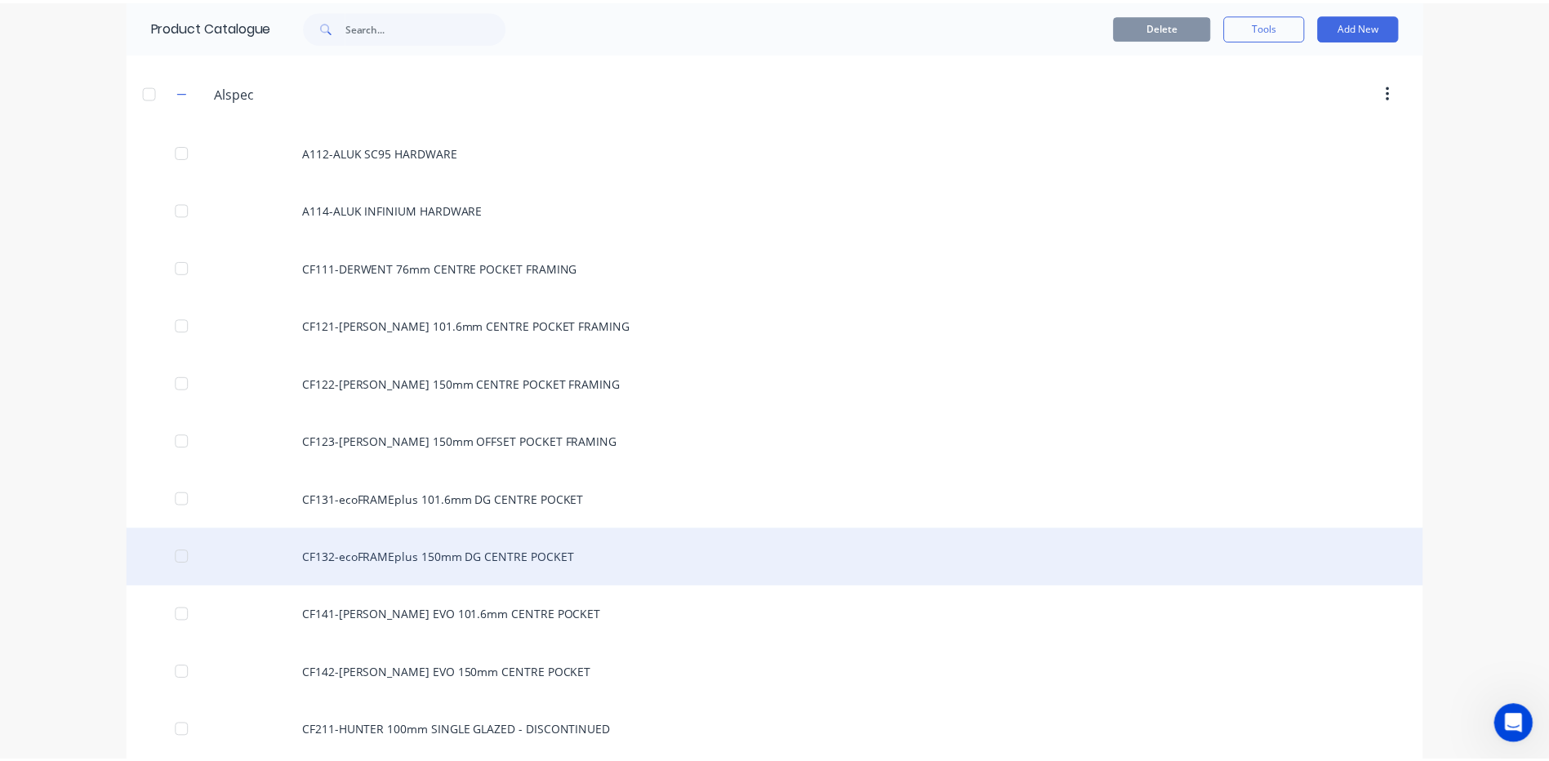
scroll to position [245, 0]
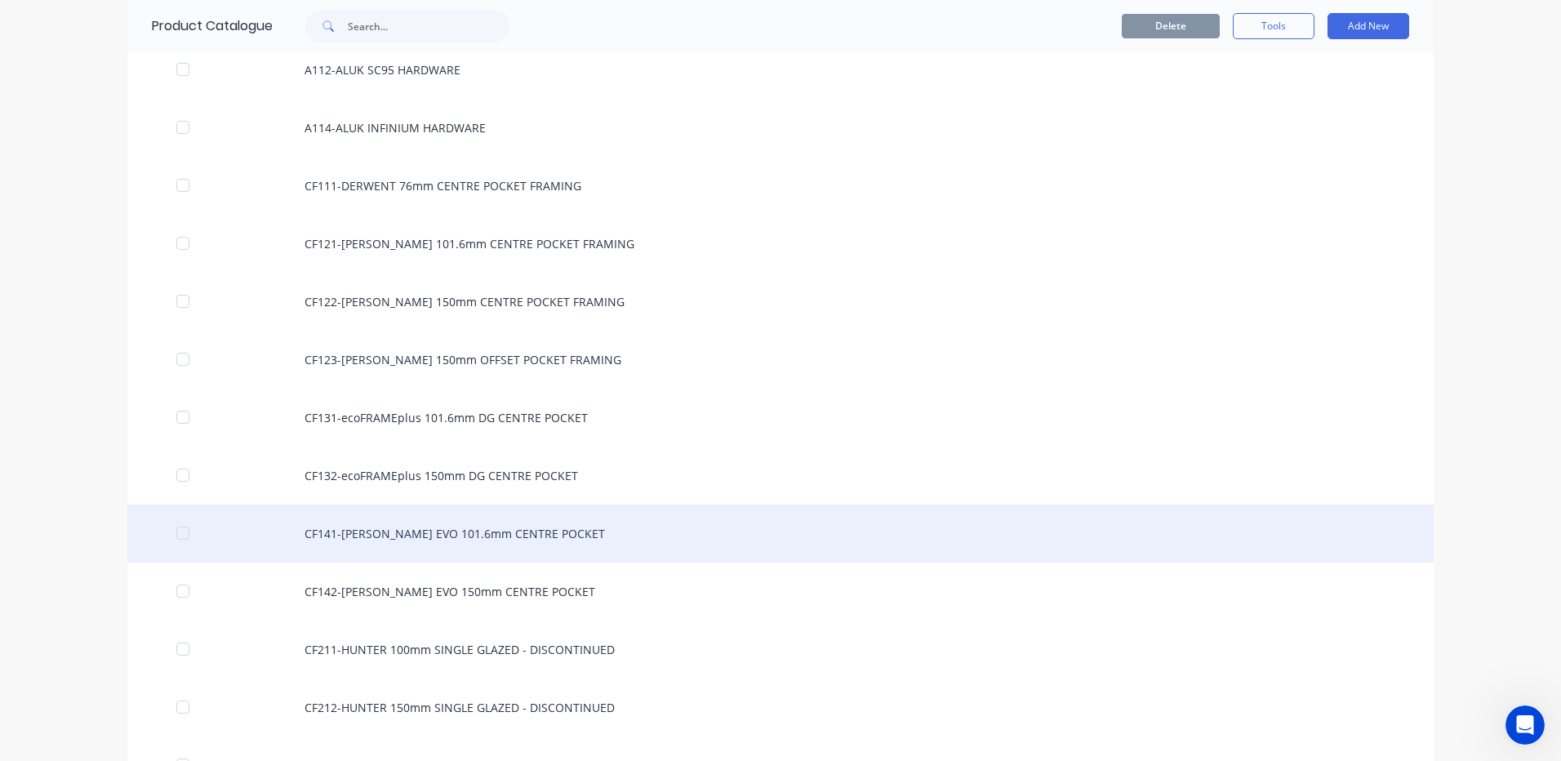
click at [409, 535] on div "CF141-McARTHUR EVO 101.6mm CENTRE POCKET" at bounding box center [780, 533] width 1306 height 58
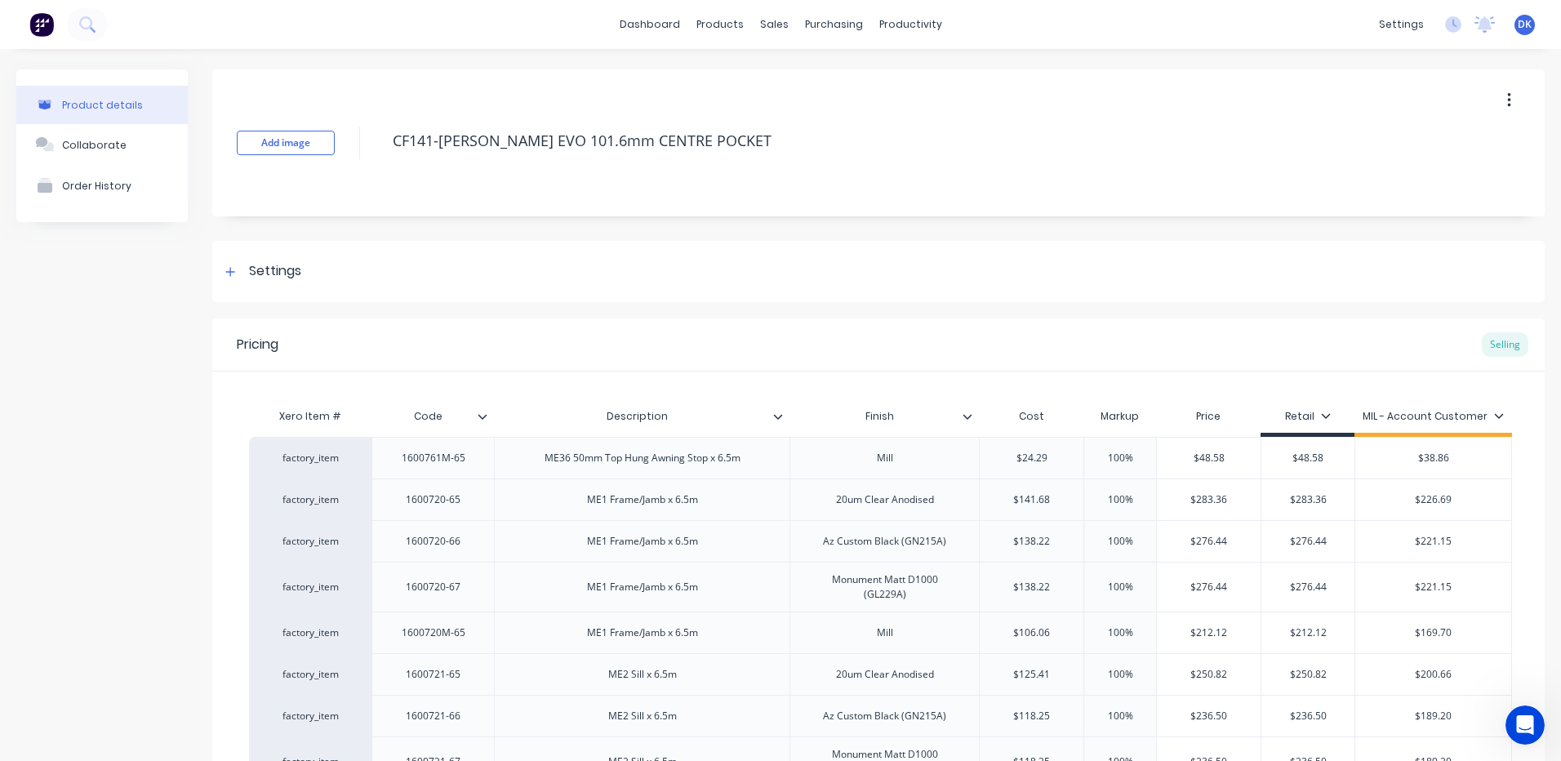
type textarea "x"
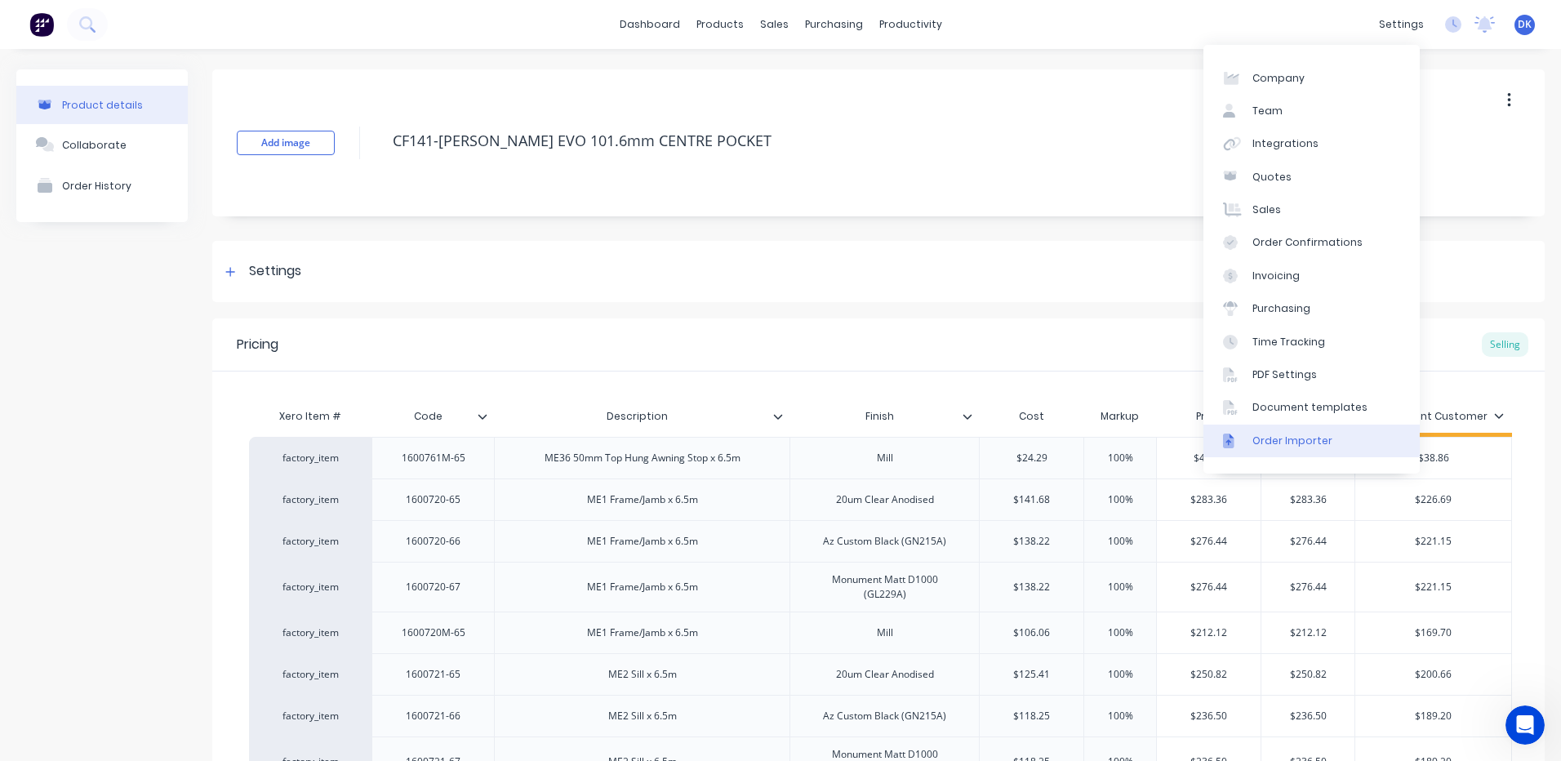
click at [1269, 442] on div "Order Importer" at bounding box center [1292, 440] width 80 height 15
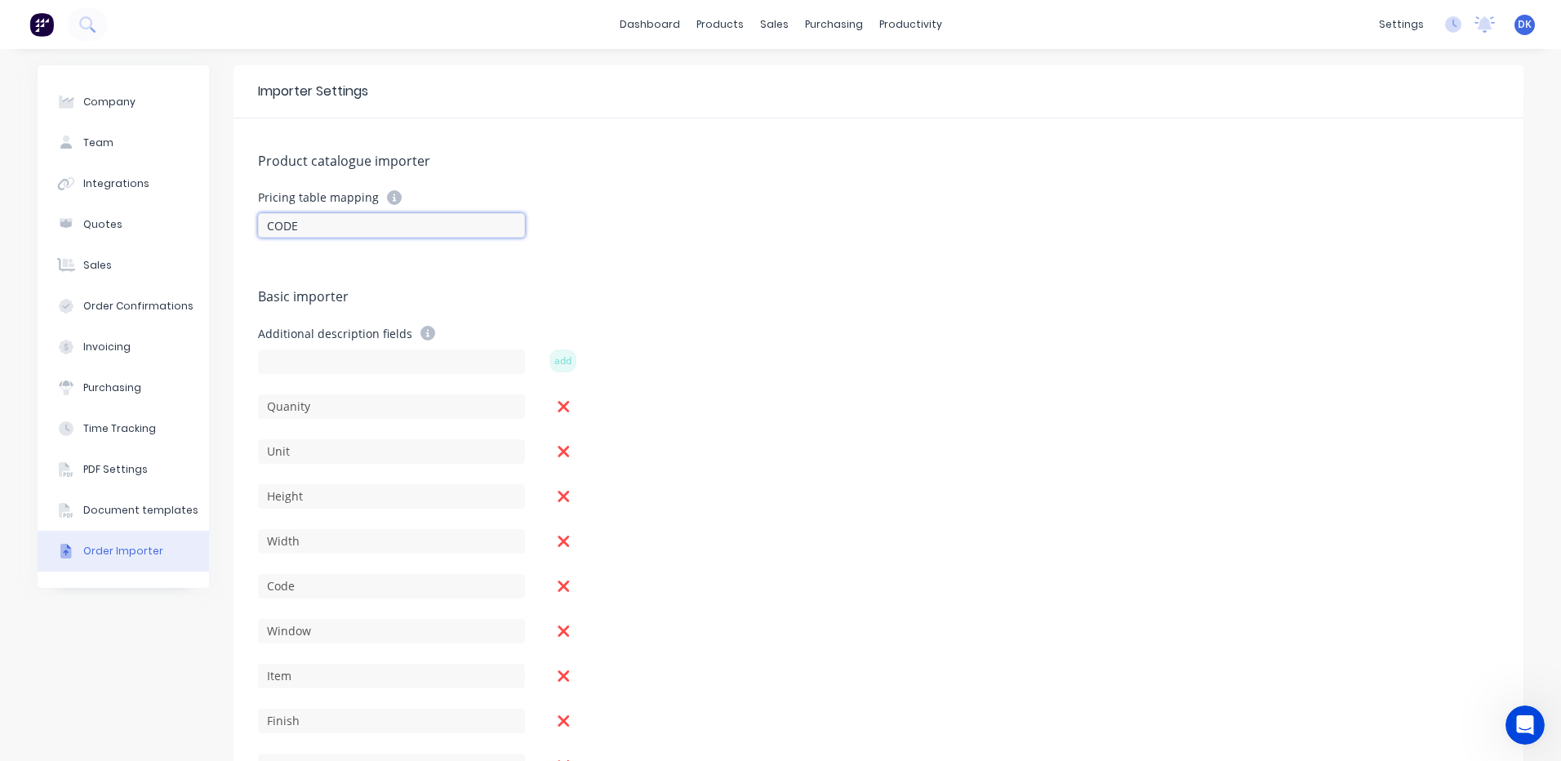
drag, startPoint x: 290, startPoint y: 222, endPoint x: 203, endPoint y: 222, distance: 86.5
click at [204, 222] on div "Company Team Integrations Quotes Sales Order Confirmations Invoicing Purchasing…" at bounding box center [781, 433] width 1486 height 737
type input "DESCRIPTION"
click at [719, 238] on form "Pricing table mapping DESCRIPTION" at bounding box center [878, 230] width 1241 height 80
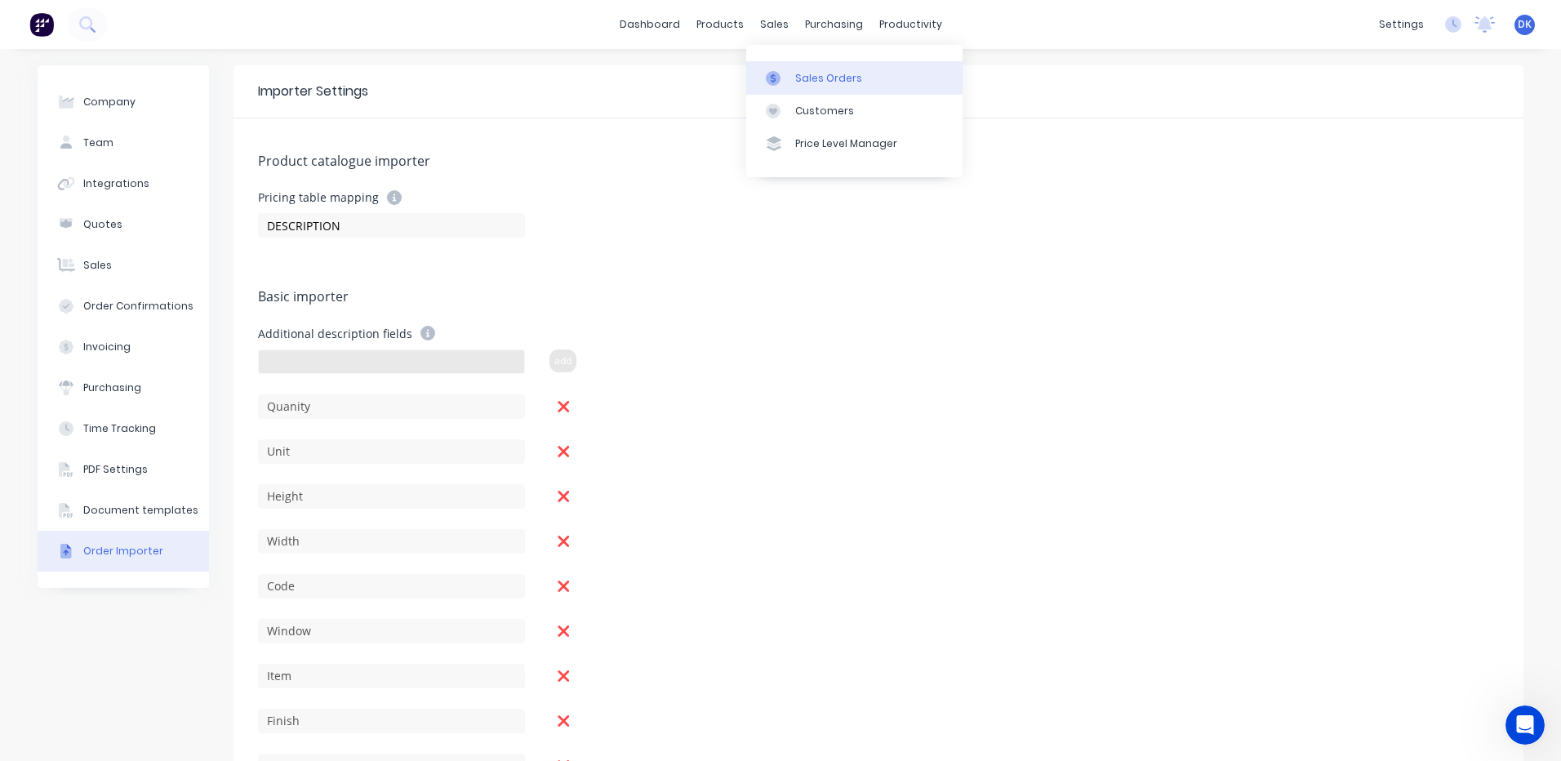
click at [803, 78] on div "Sales Orders" at bounding box center [828, 78] width 67 height 15
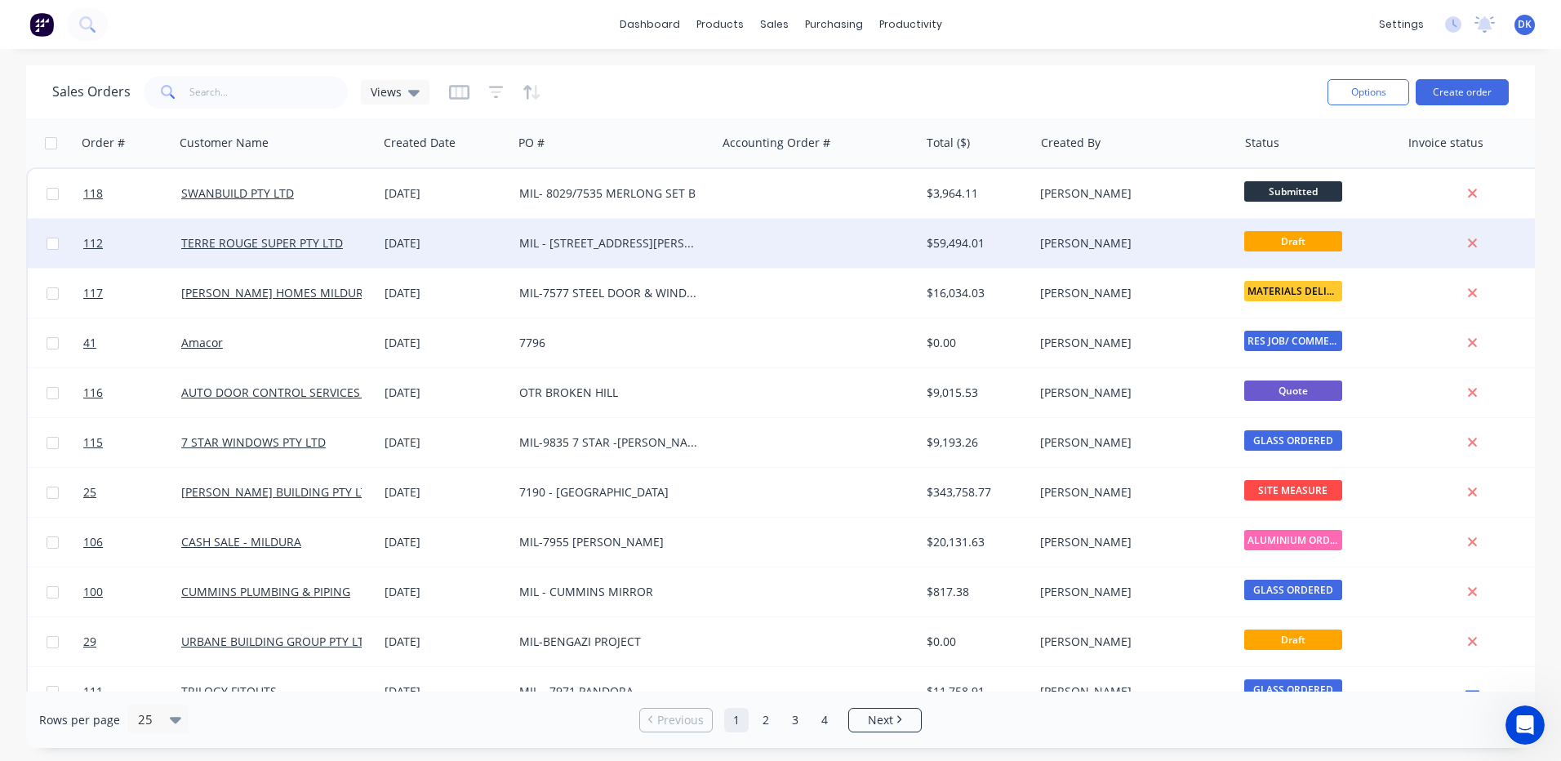
click at [618, 246] on div "MIL - [STREET_ADDRESS][PERSON_NAME]" at bounding box center [609, 243] width 181 height 16
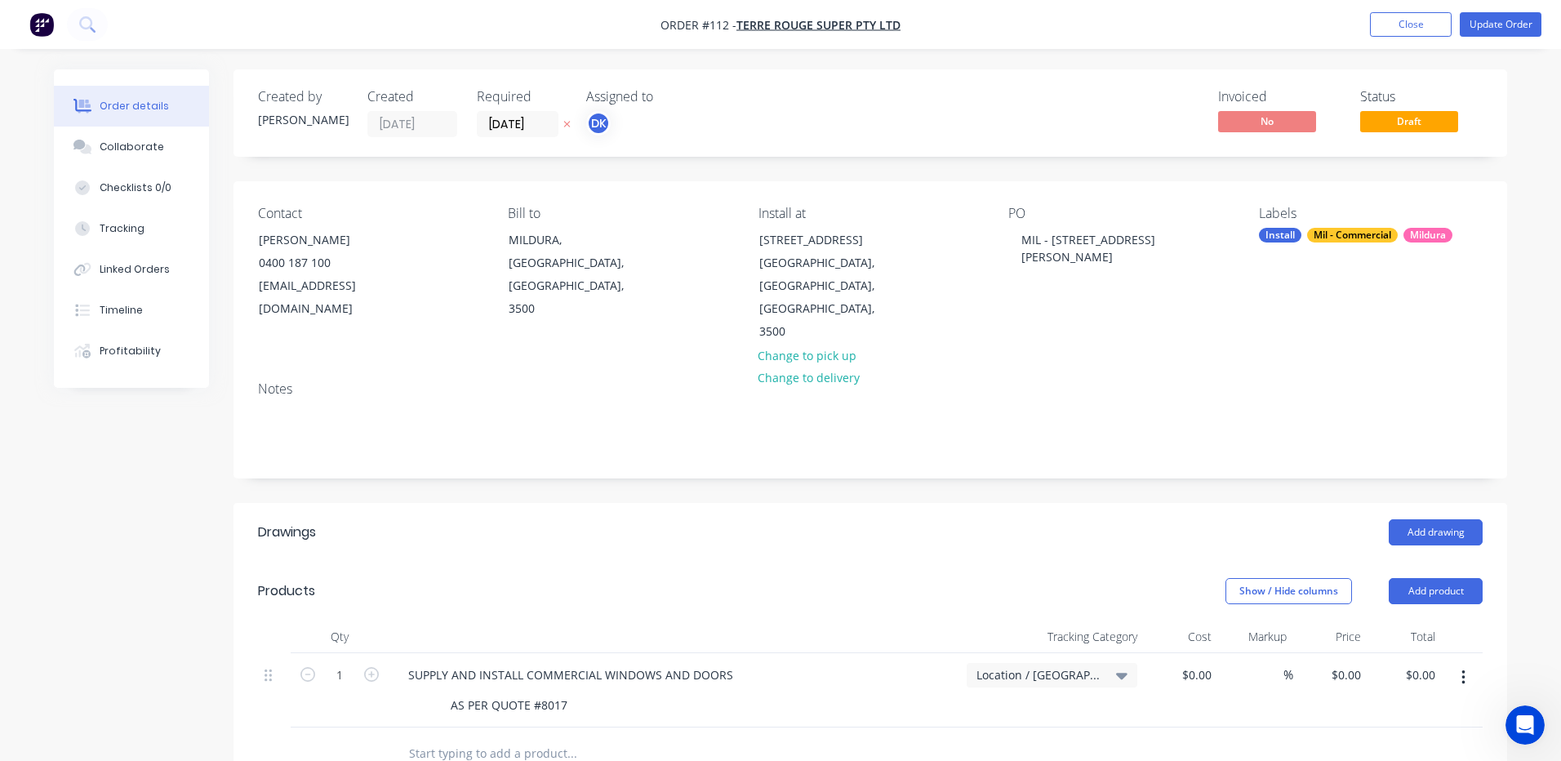
type input "$54,085.46"
click at [1426, 578] on button "Add product" at bounding box center [1430, 591] width 94 height 26
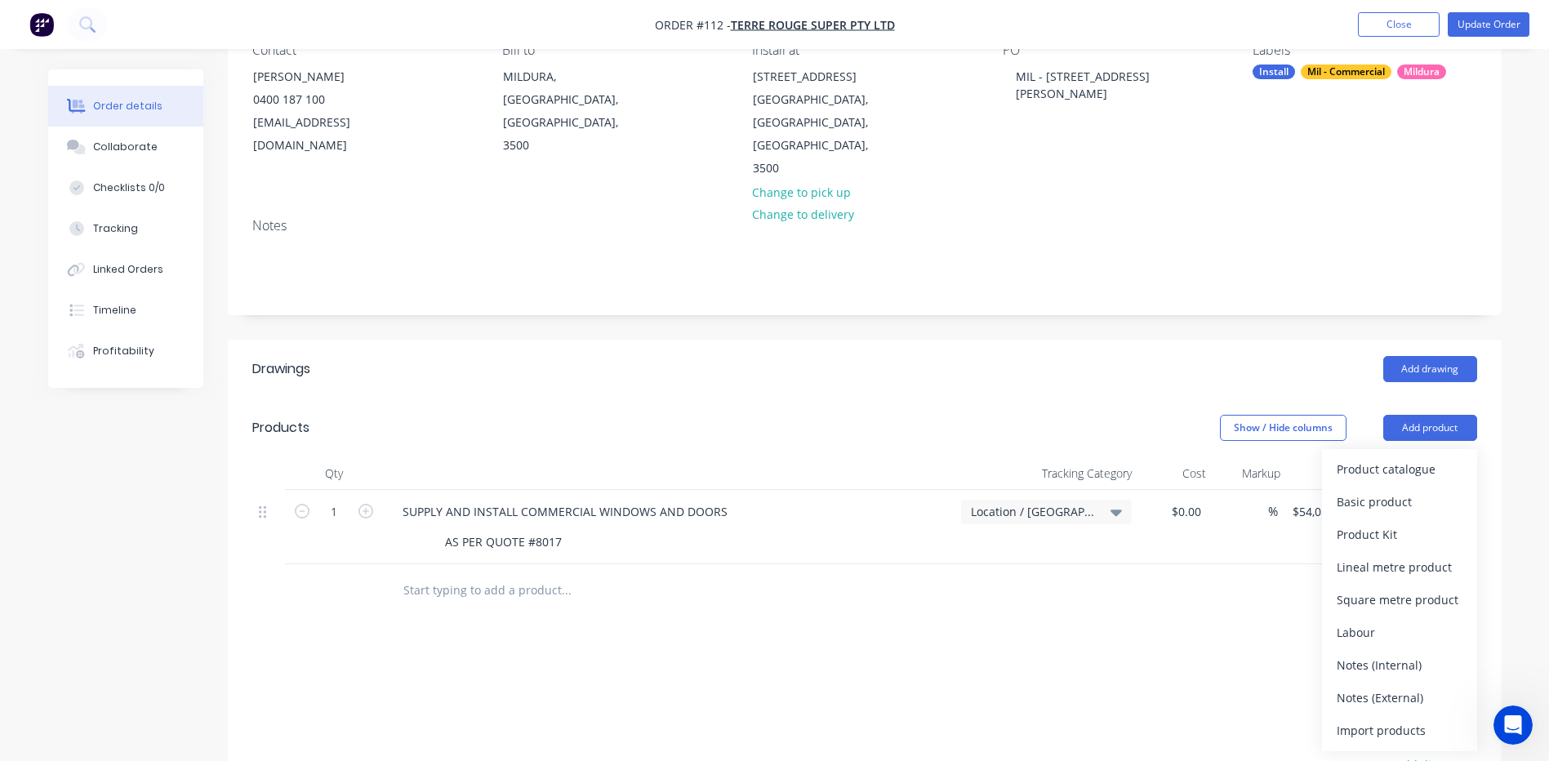
scroll to position [245, 0]
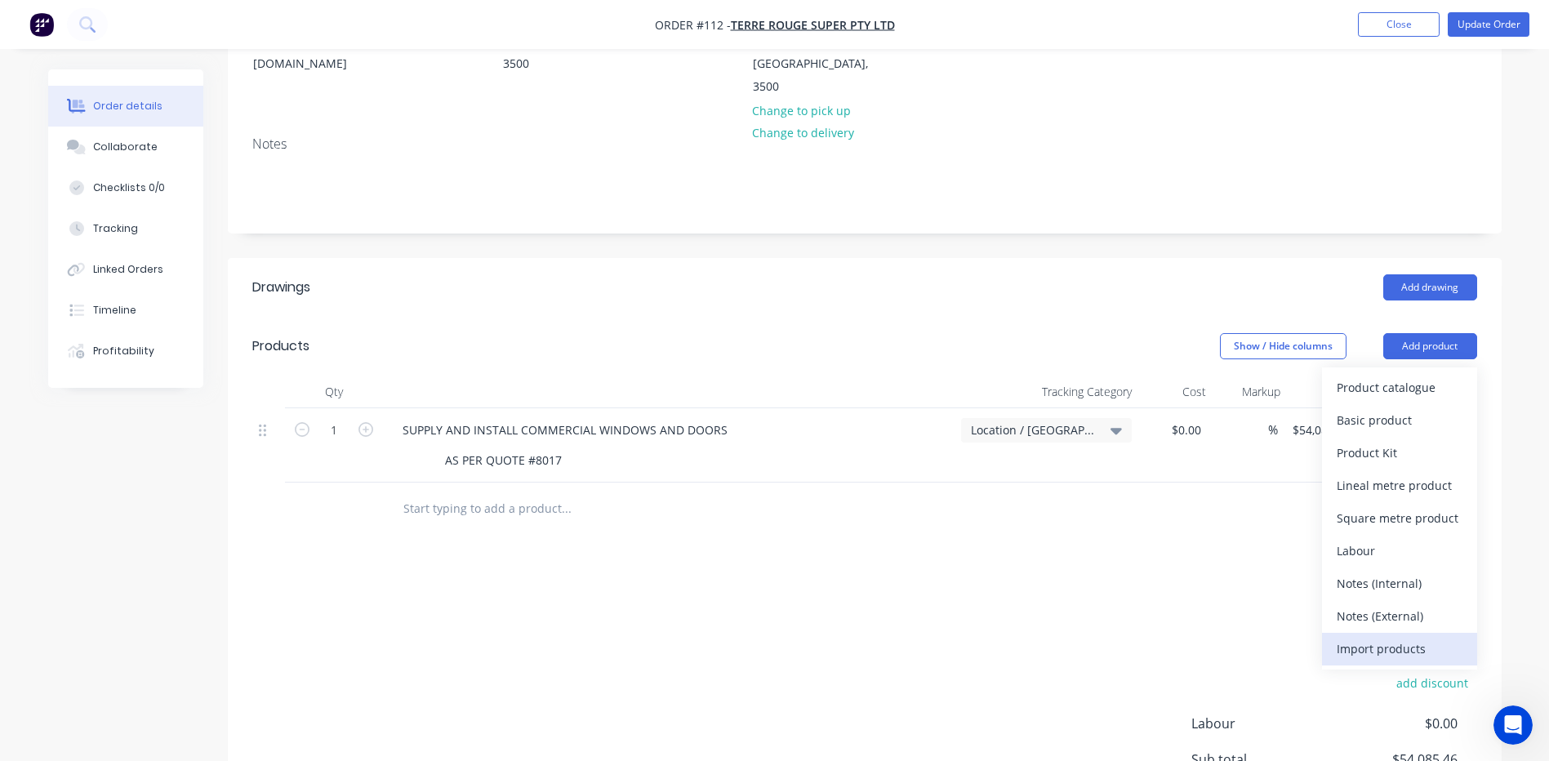
click at [1372, 637] on div "Import products" at bounding box center [1399, 649] width 126 height 24
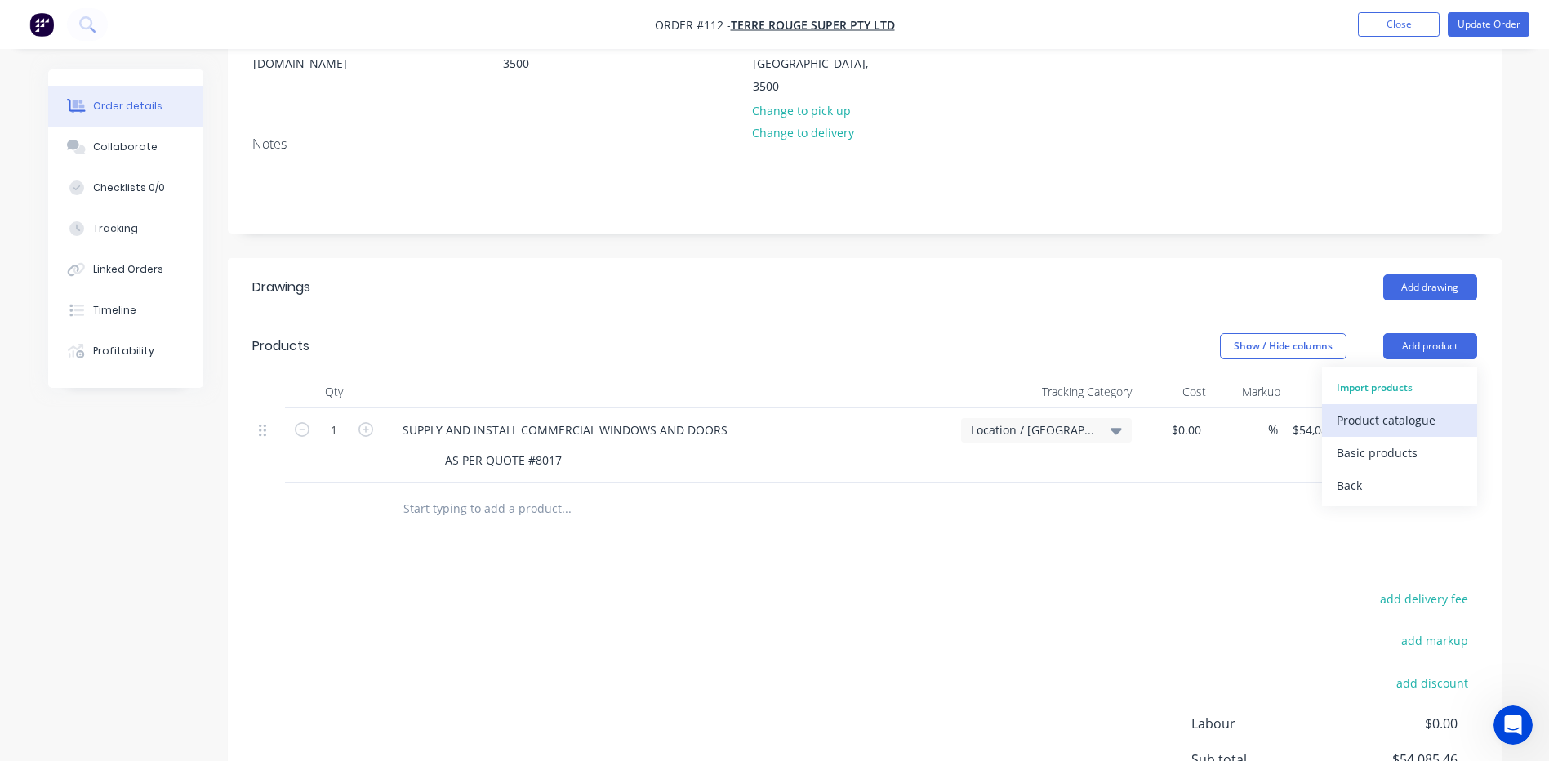
click at [1369, 408] on div "Product catalogue" at bounding box center [1399, 420] width 126 height 24
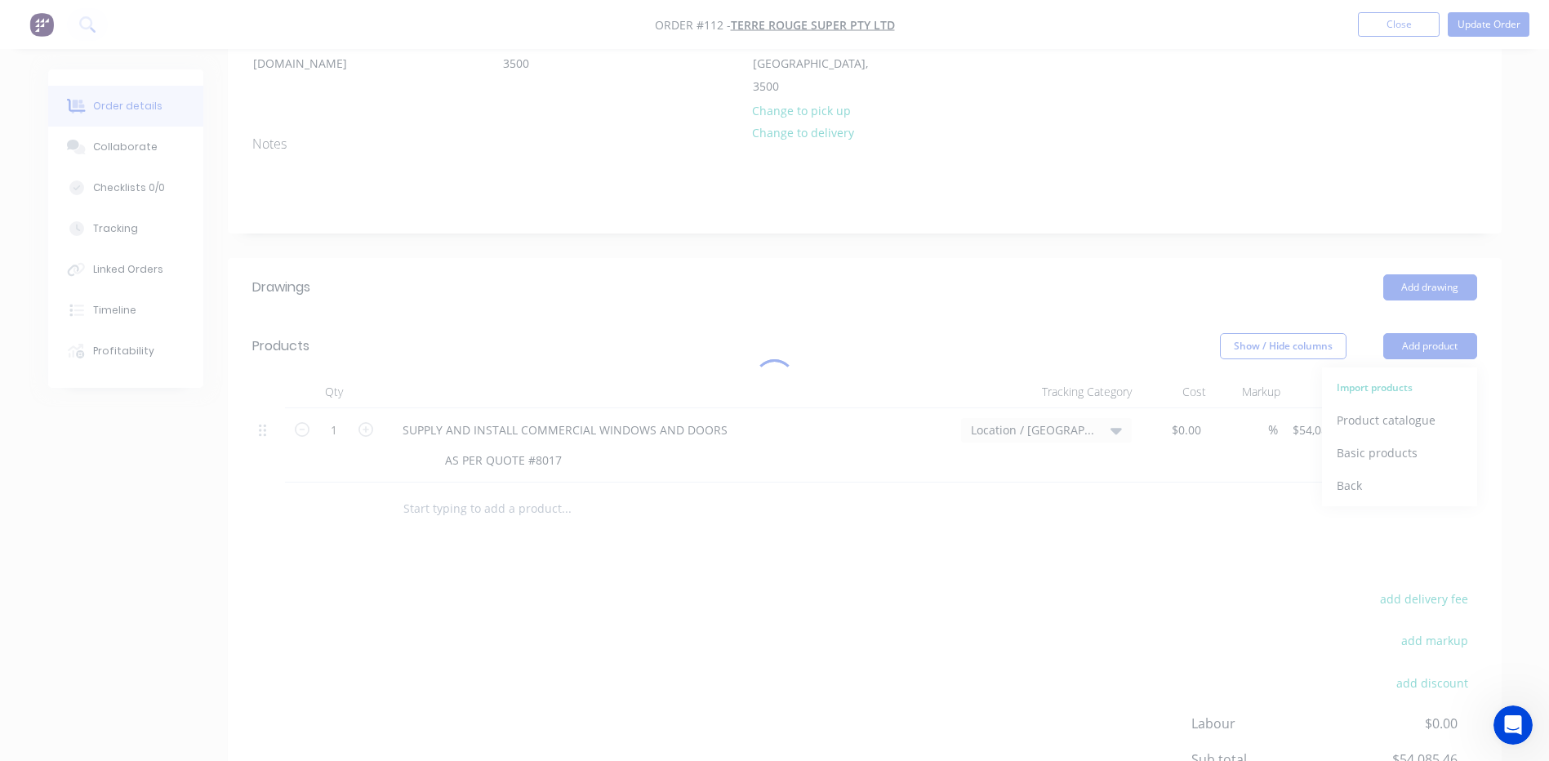
scroll to position [0, 0]
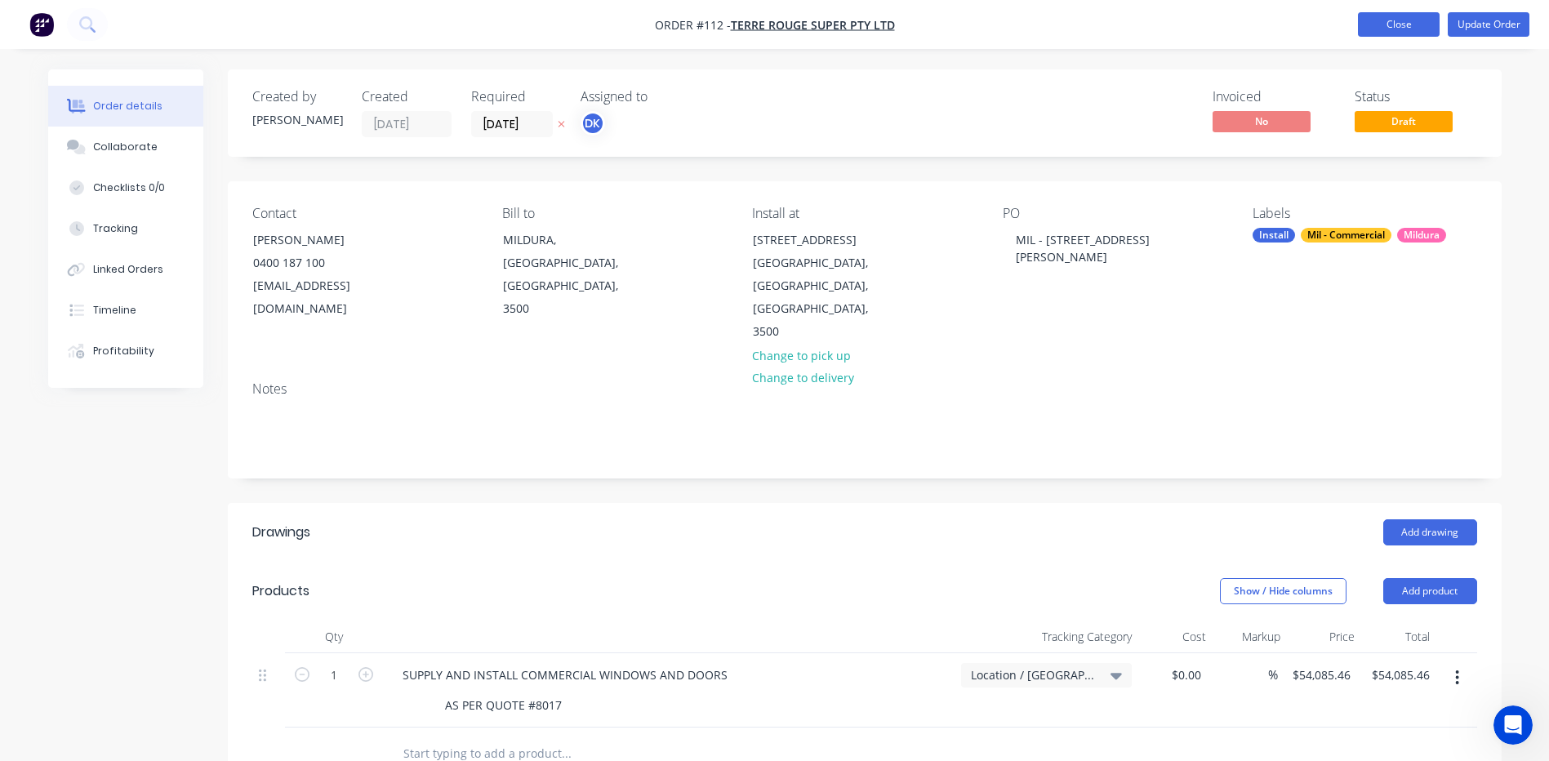
click at [1384, 24] on button "Close" at bounding box center [1399, 24] width 82 height 24
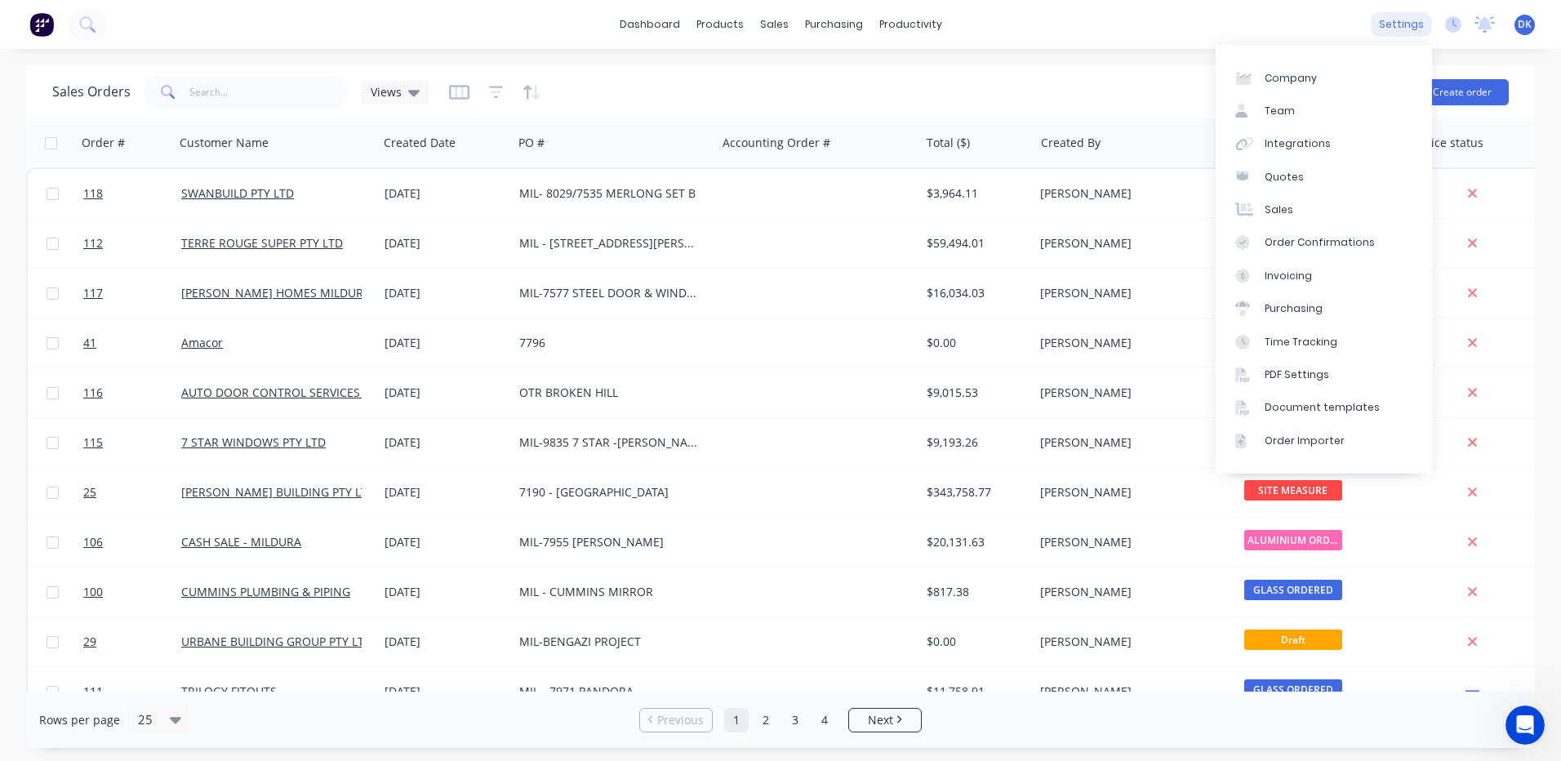
click at [1405, 21] on div "settings" at bounding box center [1401, 24] width 61 height 24
click at [1291, 440] on div "Order Importer" at bounding box center [1304, 440] width 80 height 15
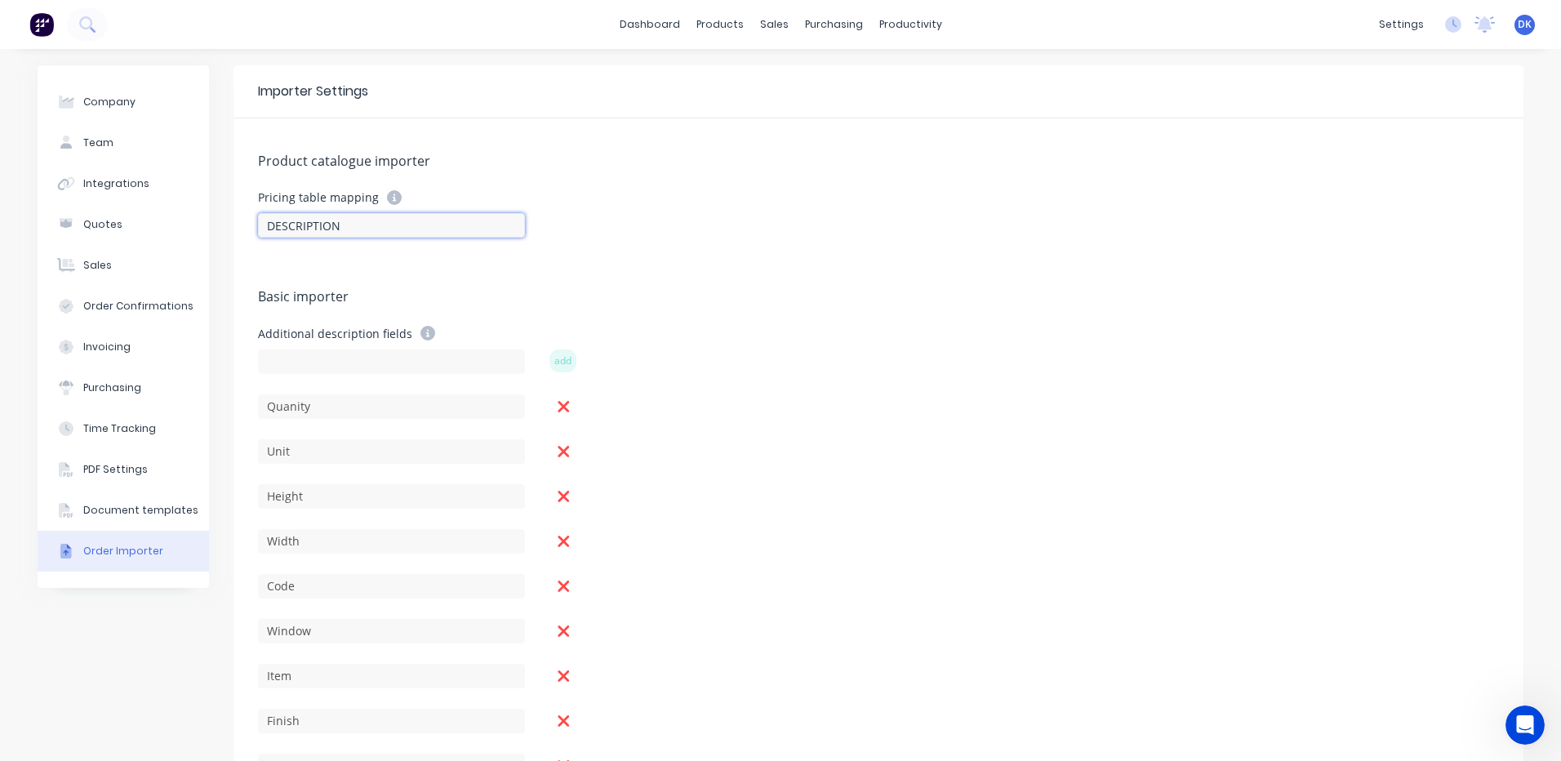
drag, startPoint x: 362, startPoint y: 233, endPoint x: 239, endPoint y: 233, distance: 123.3
click at [239, 233] on div "Product catalogue importer Pricing table mapping DESCRIPTION Basic importer Add…" at bounding box center [878, 460] width 1290 height 684
paste input "Product*"
type input "Product"
click at [934, 353] on div "Additional description fields add" at bounding box center [878, 349] width 1241 height 47
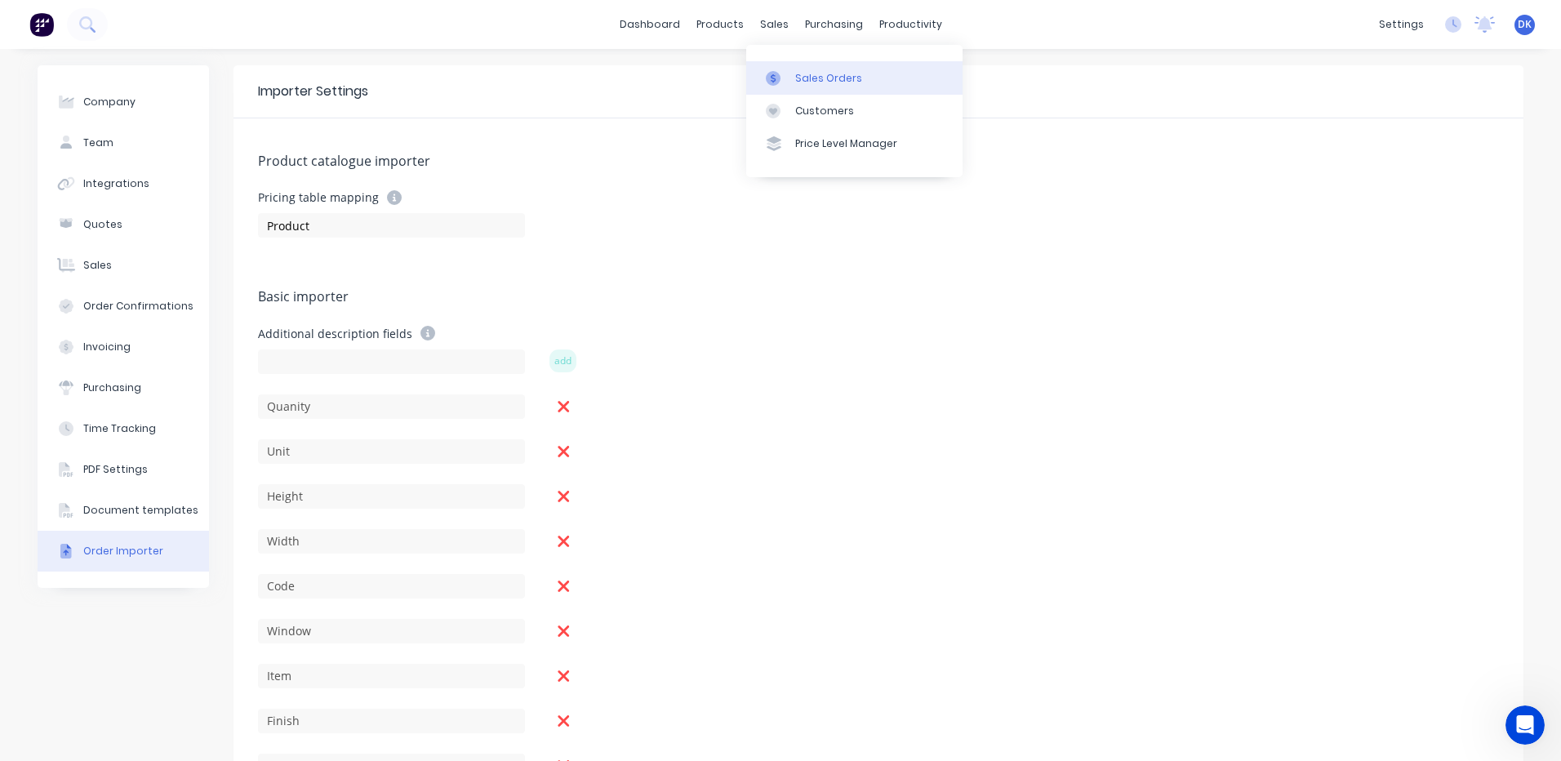
click at [798, 78] on div "Sales Orders" at bounding box center [828, 78] width 67 height 15
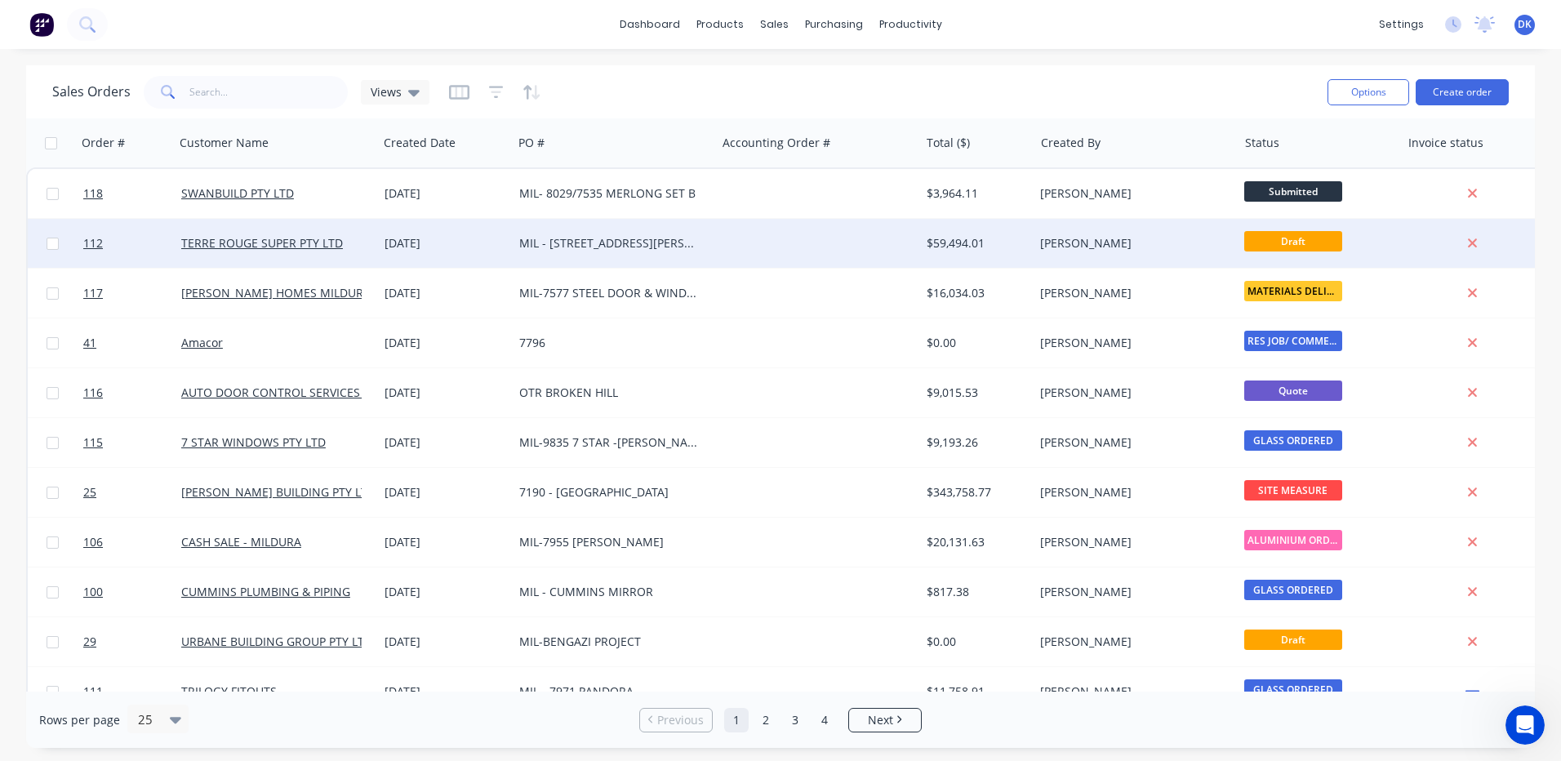
click at [1072, 249] on div "[PERSON_NAME]" at bounding box center [1130, 243] width 181 height 16
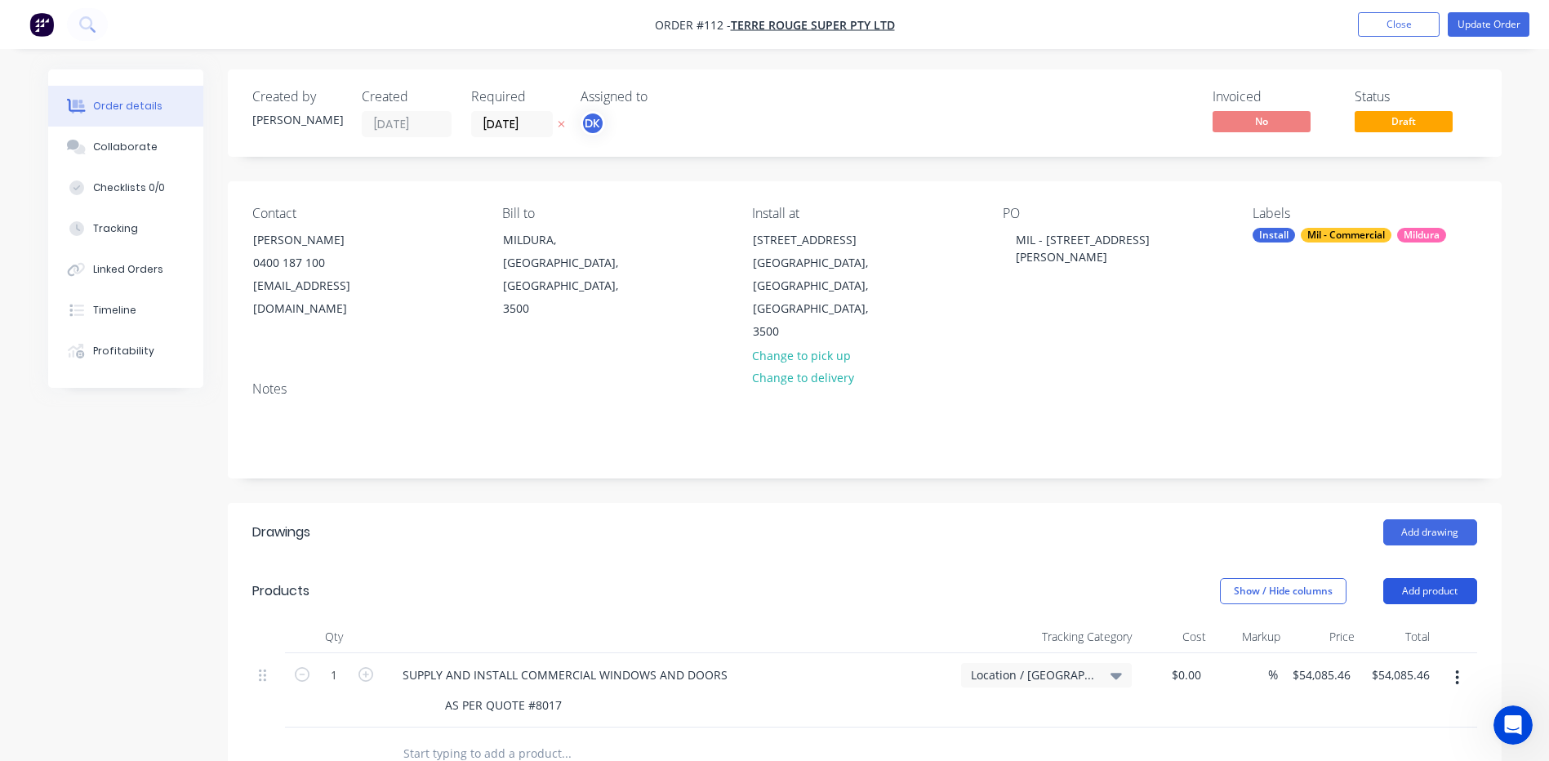
click at [1416, 578] on button "Add product" at bounding box center [1430, 591] width 94 height 26
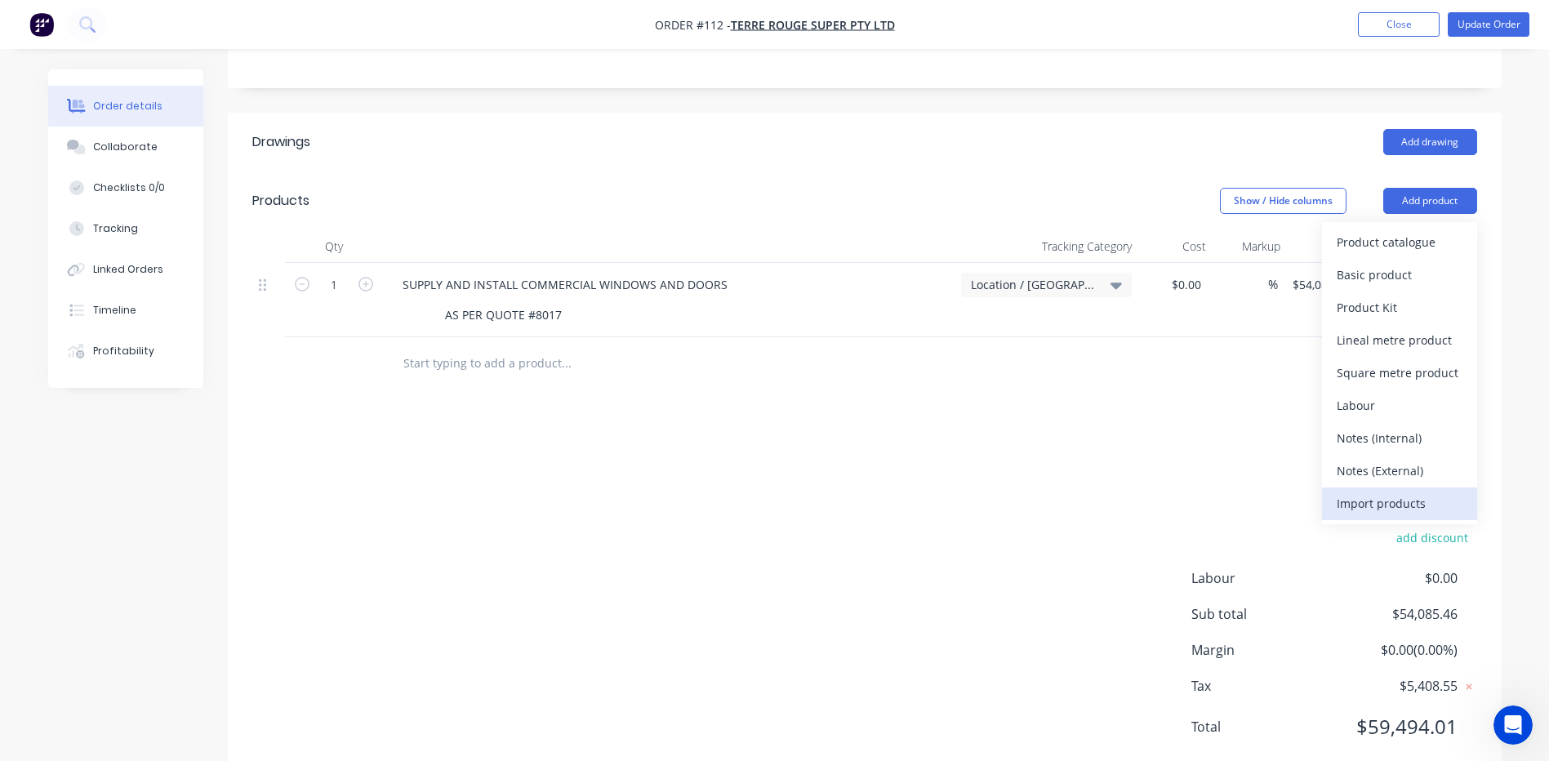
click at [1356, 491] on div "Import products" at bounding box center [1399, 503] width 126 height 24
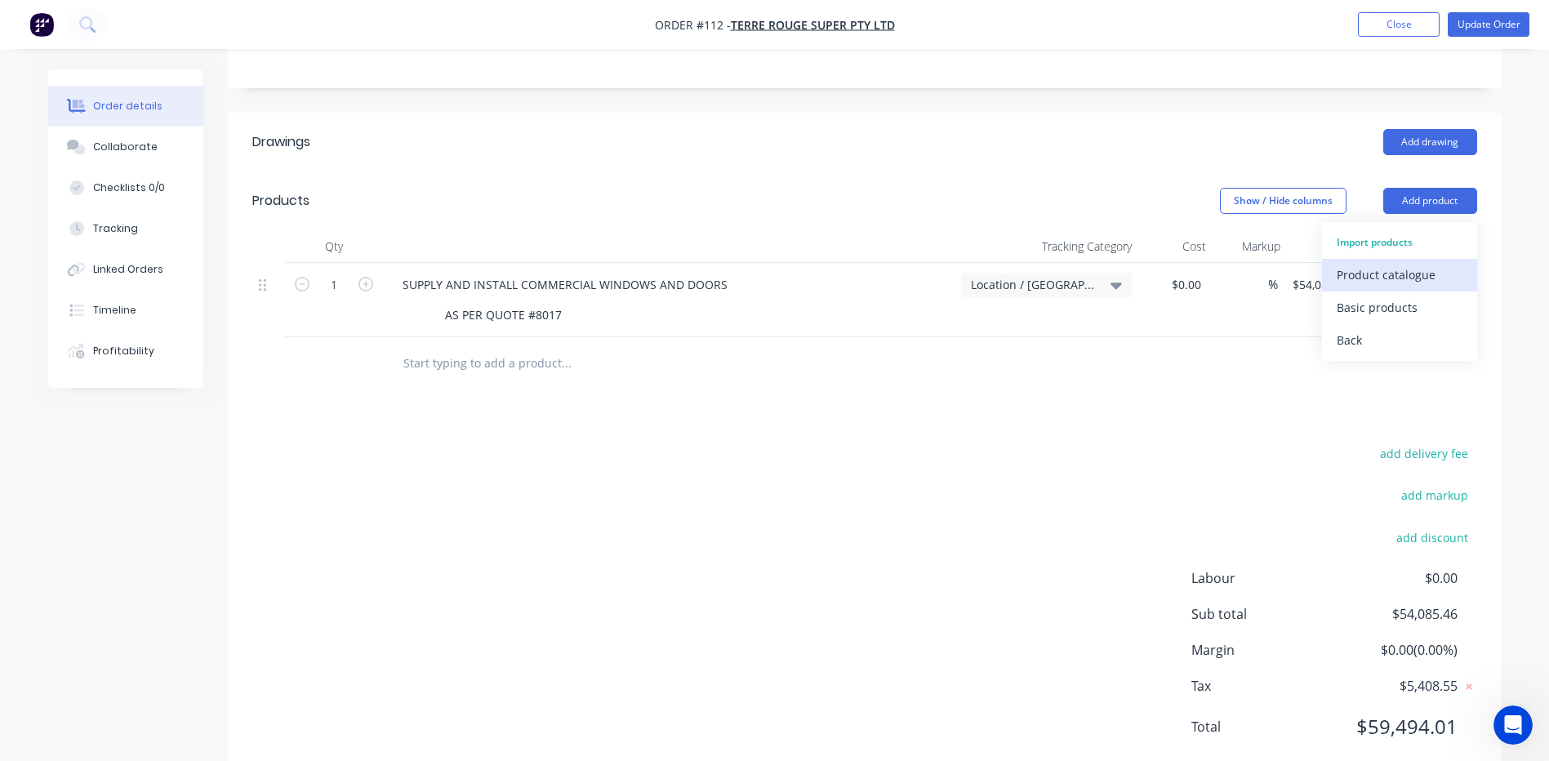
click at [1361, 263] on div "Product catalogue" at bounding box center [1399, 275] width 126 height 24
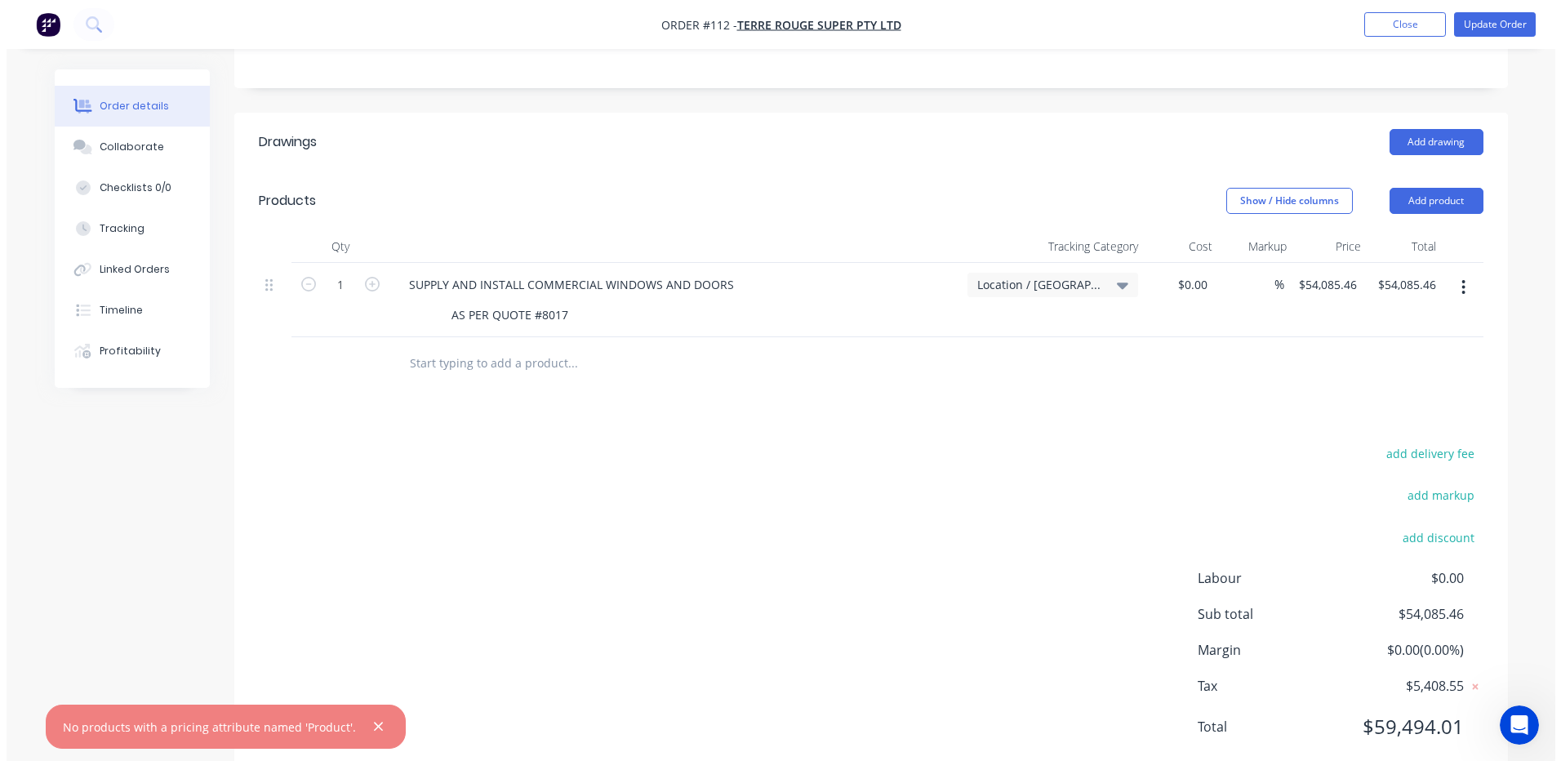
scroll to position [0, 0]
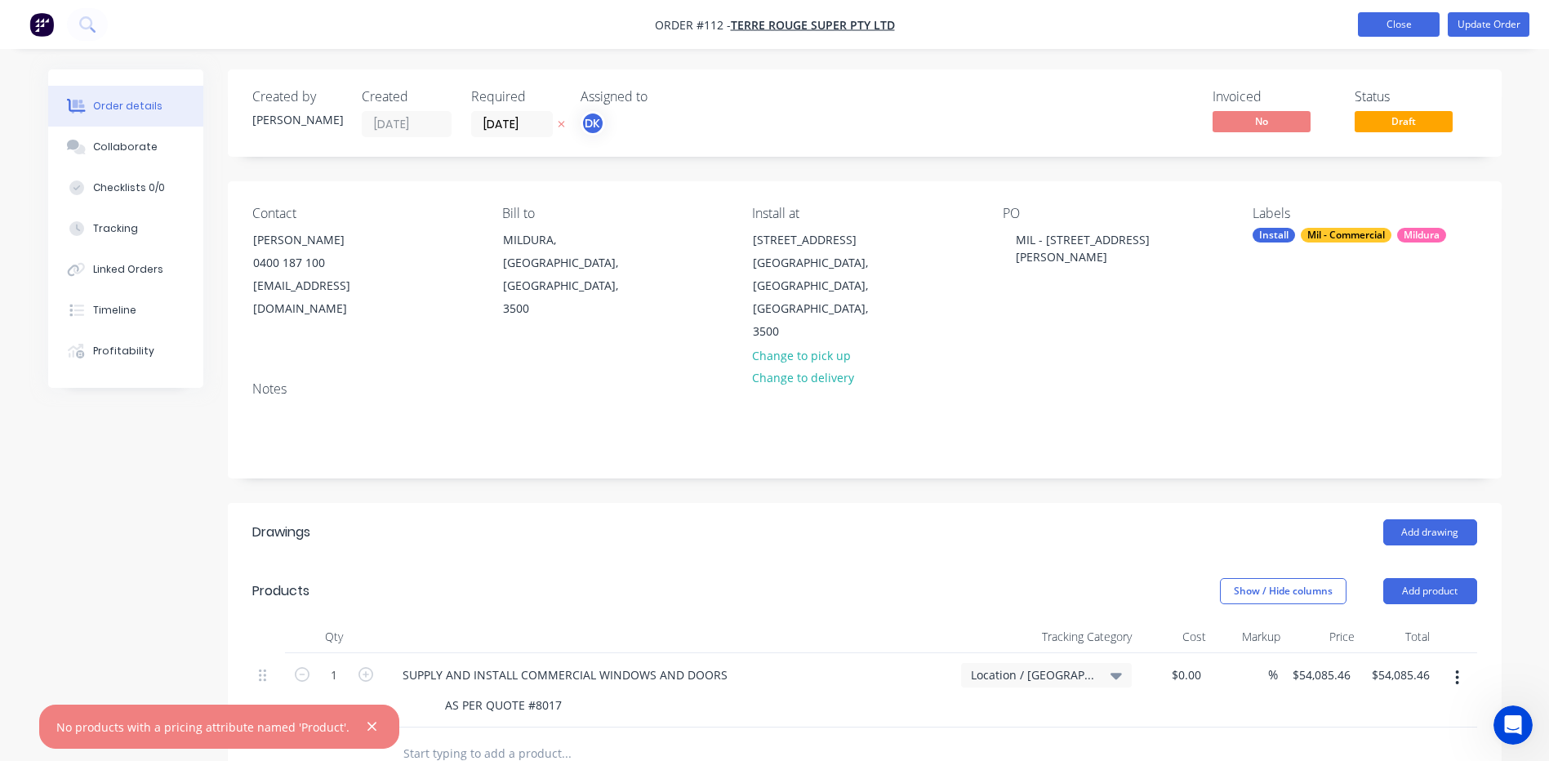
click at [1387, 22] on button "Close" at bounding box center [1399, 24] width 82 height 24
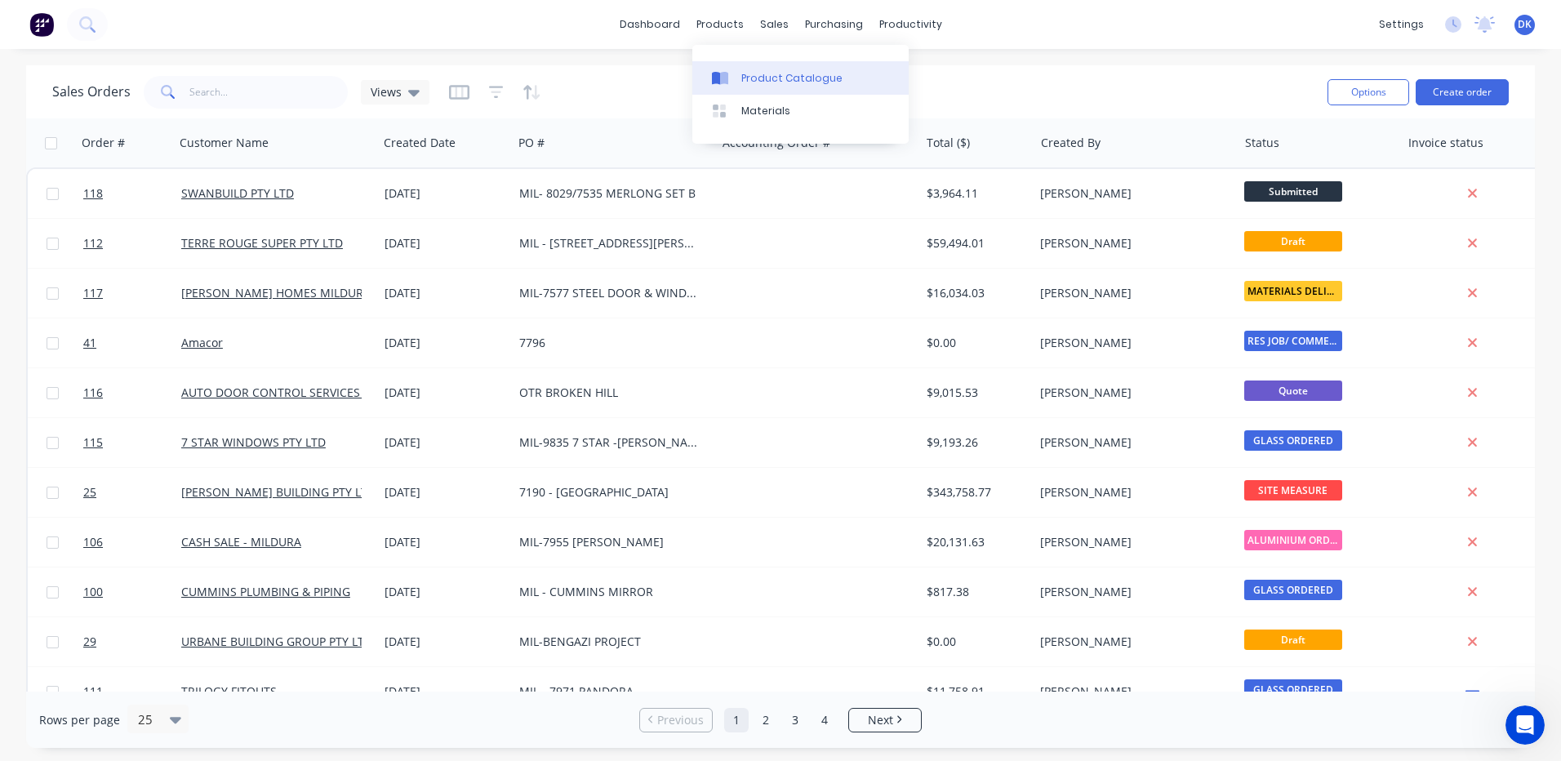
click at [761, 77] on div "Product Catalogue" at bounding box center [791, 78] width 101 height 15
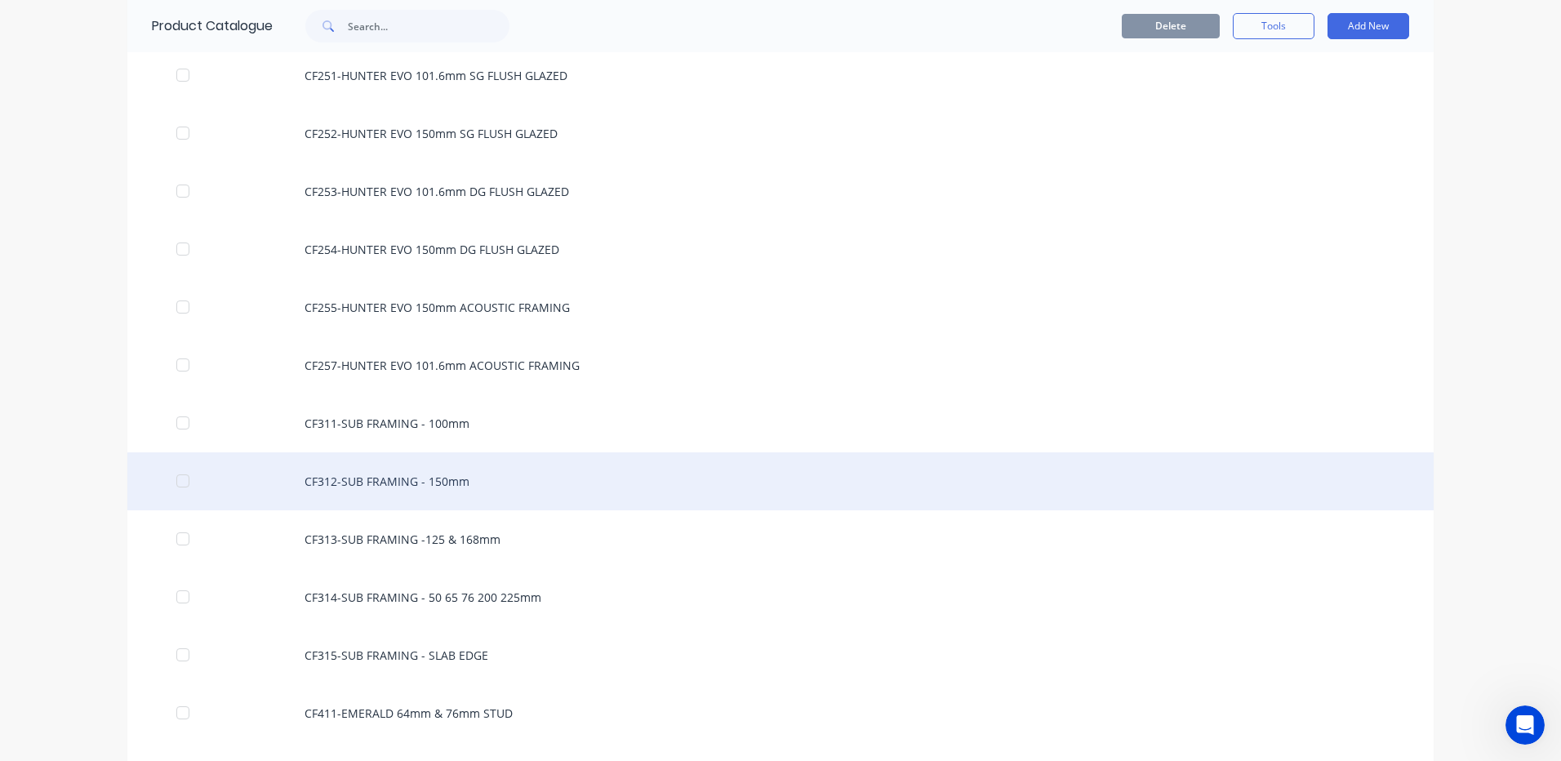
scroll to position [1306, 0]
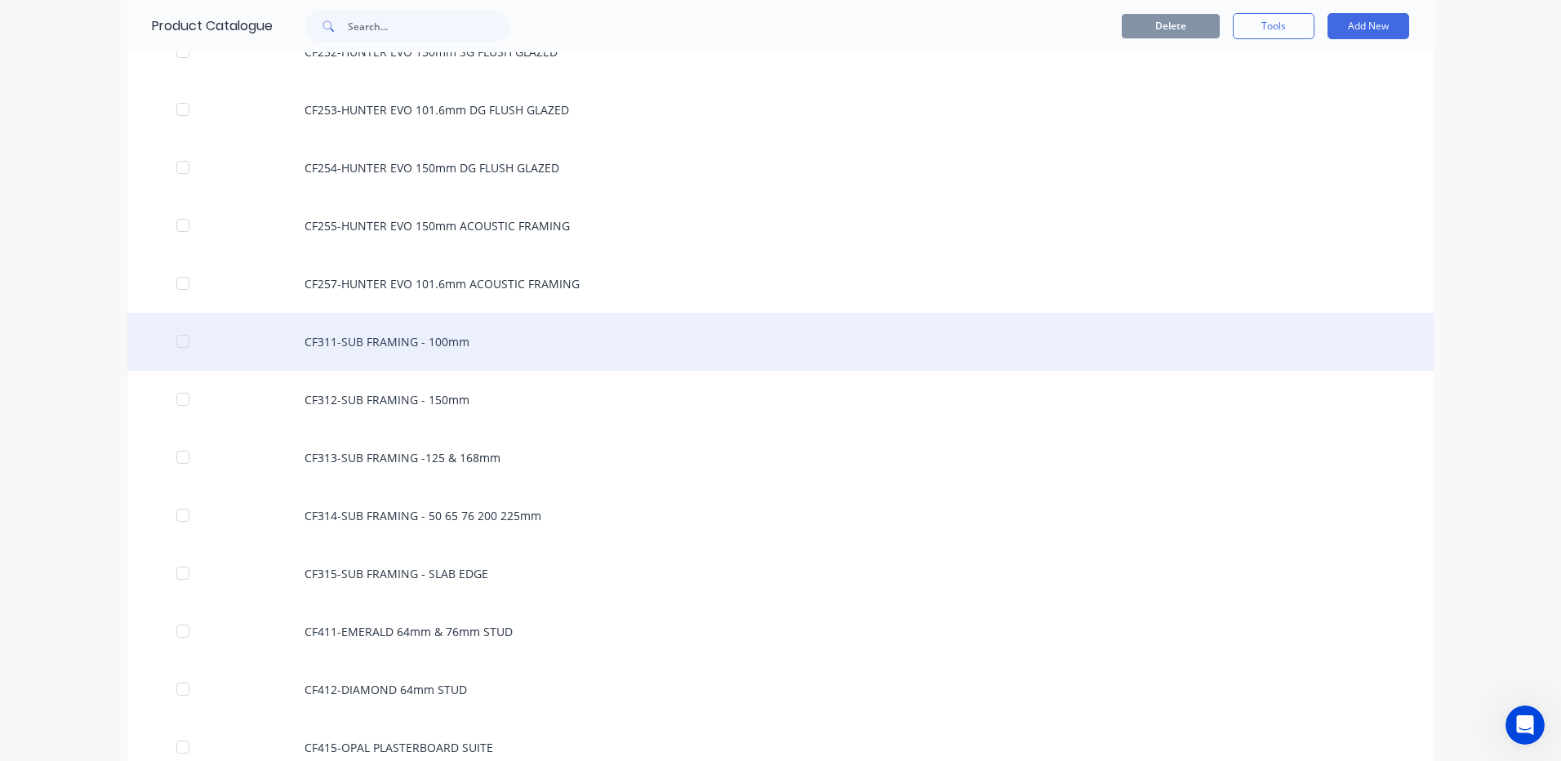
click at [367, 344] on div "CF311-SUB FRAMING - 100mm" at bounding box center [780, 342] width 1306 height 58
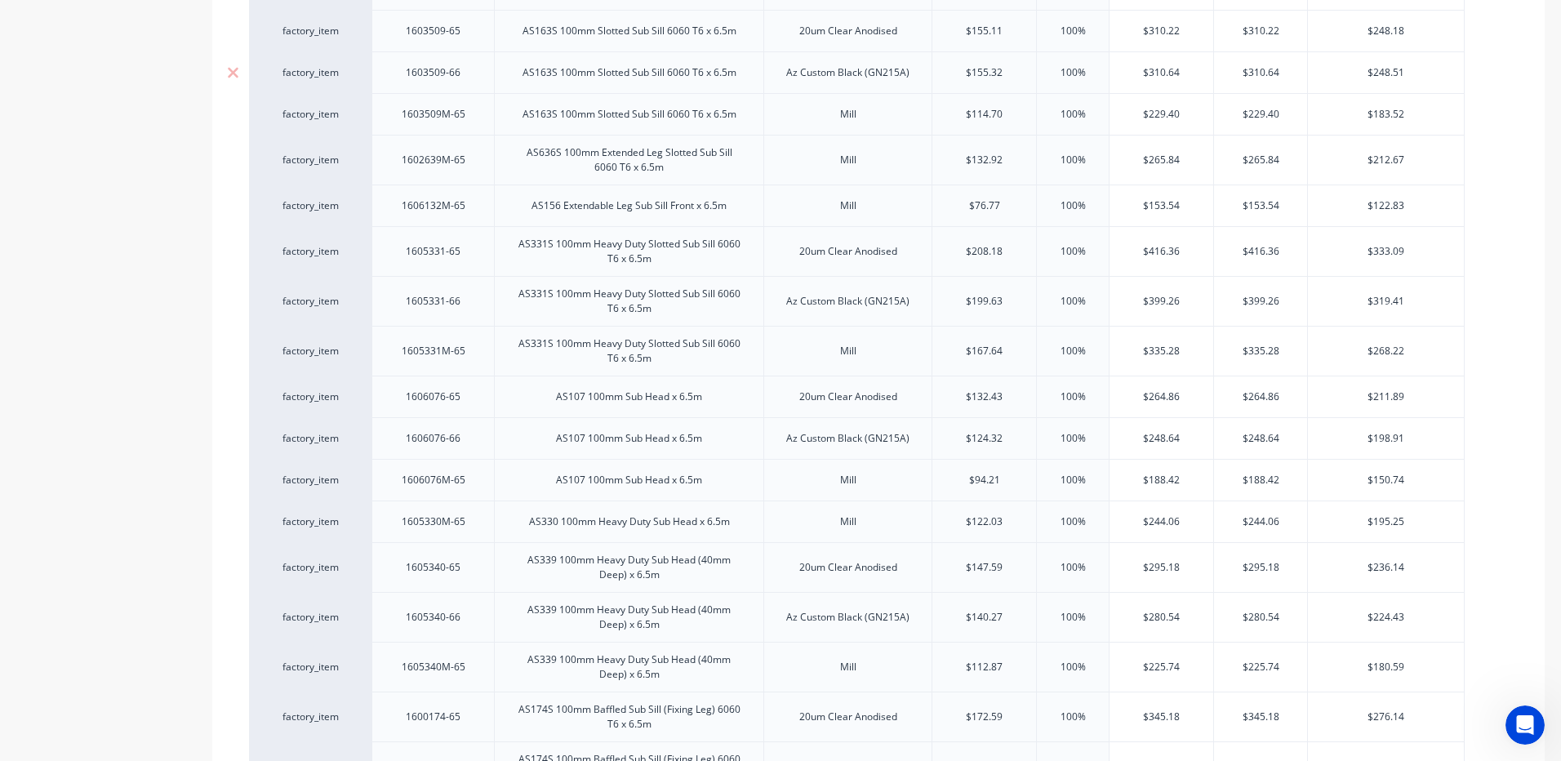
scroll to position [327, 0]
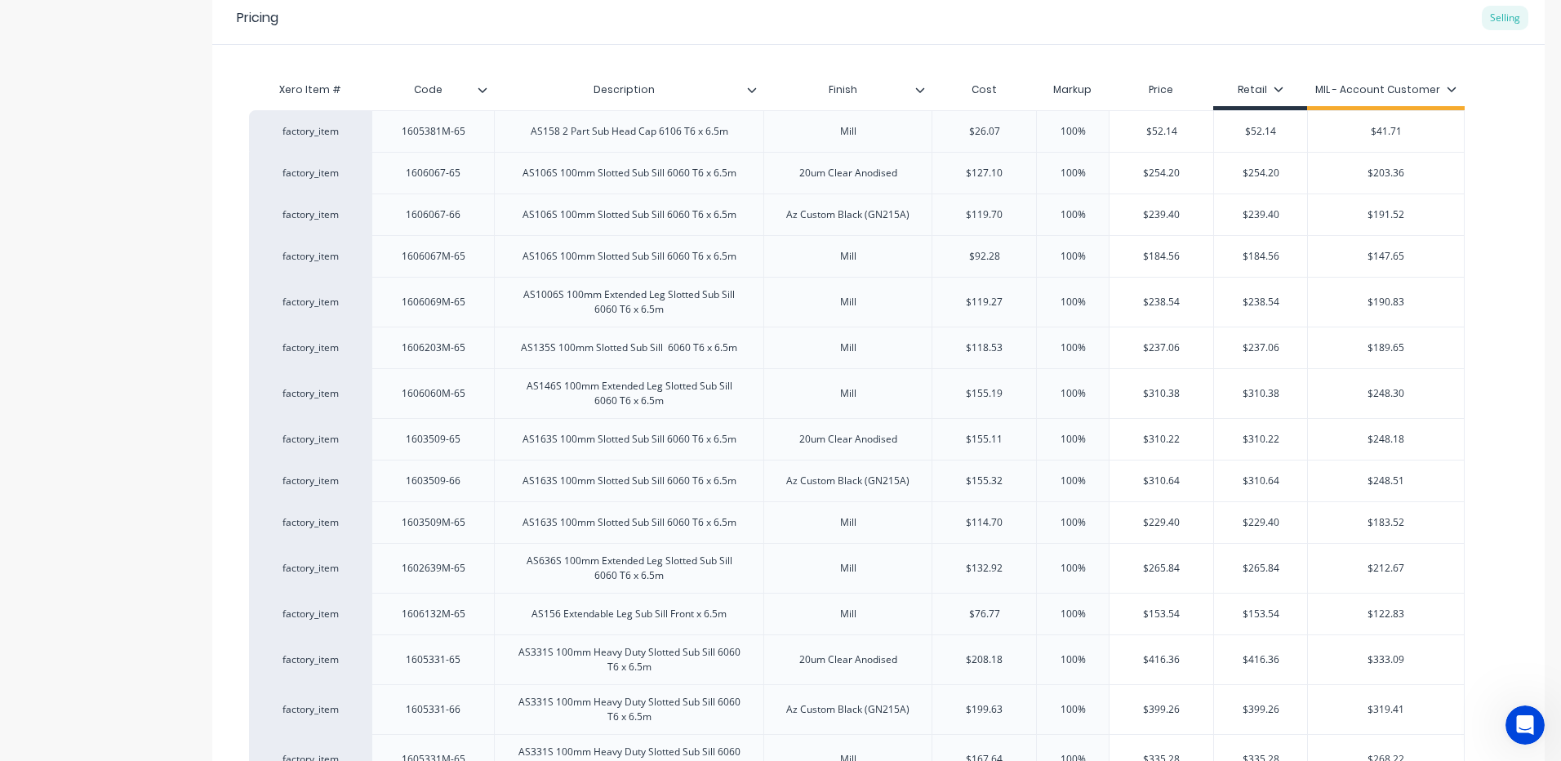
click at [1274, 87] on icon at bounding box center [1278, 89] width 10 height 10
click at [1275, 87] on icon at bounding box center [1278, 89] width 10 height 10
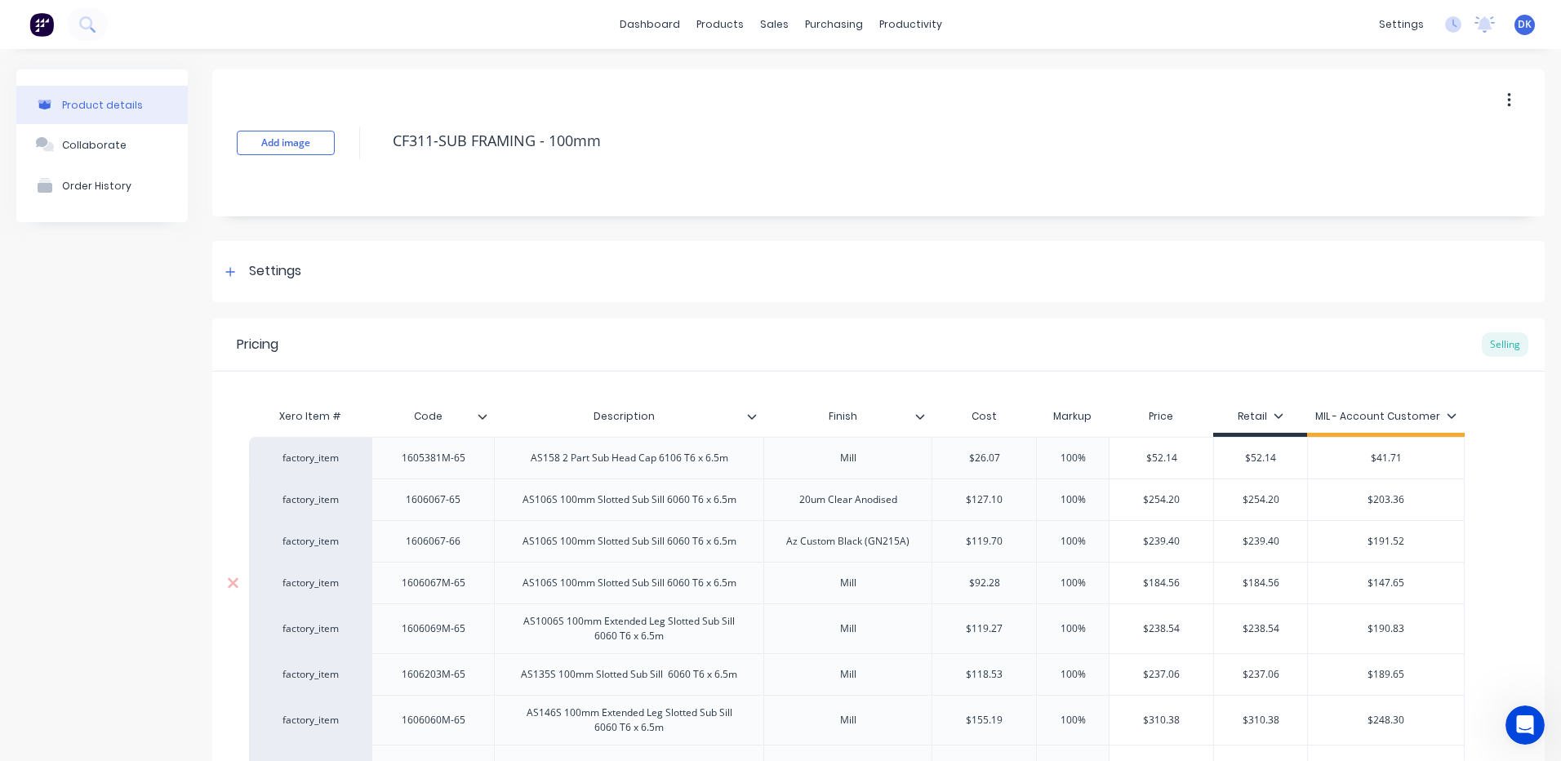
click at [589, 589] on div "AS106S 100mm Slotted Sub Sill 6060 T6 x 6.5m" at bounding box center [629, 582] width 240 height 21
click at [438, 588] on div "1606067M-65" at bounding box center [434, 582] width 90 height 21
click at [590, 586] on div "AS106S 100mm Slotted Sub Sill 6060 T6 x 6.5m" at bounding box center [629, 582] width 240 height 21
click at [568, 463] on div "AS158 2 Part Sub Head Cap 6106 T6 x 6.5m" at bounding box center [630, 457] width 224 height 21
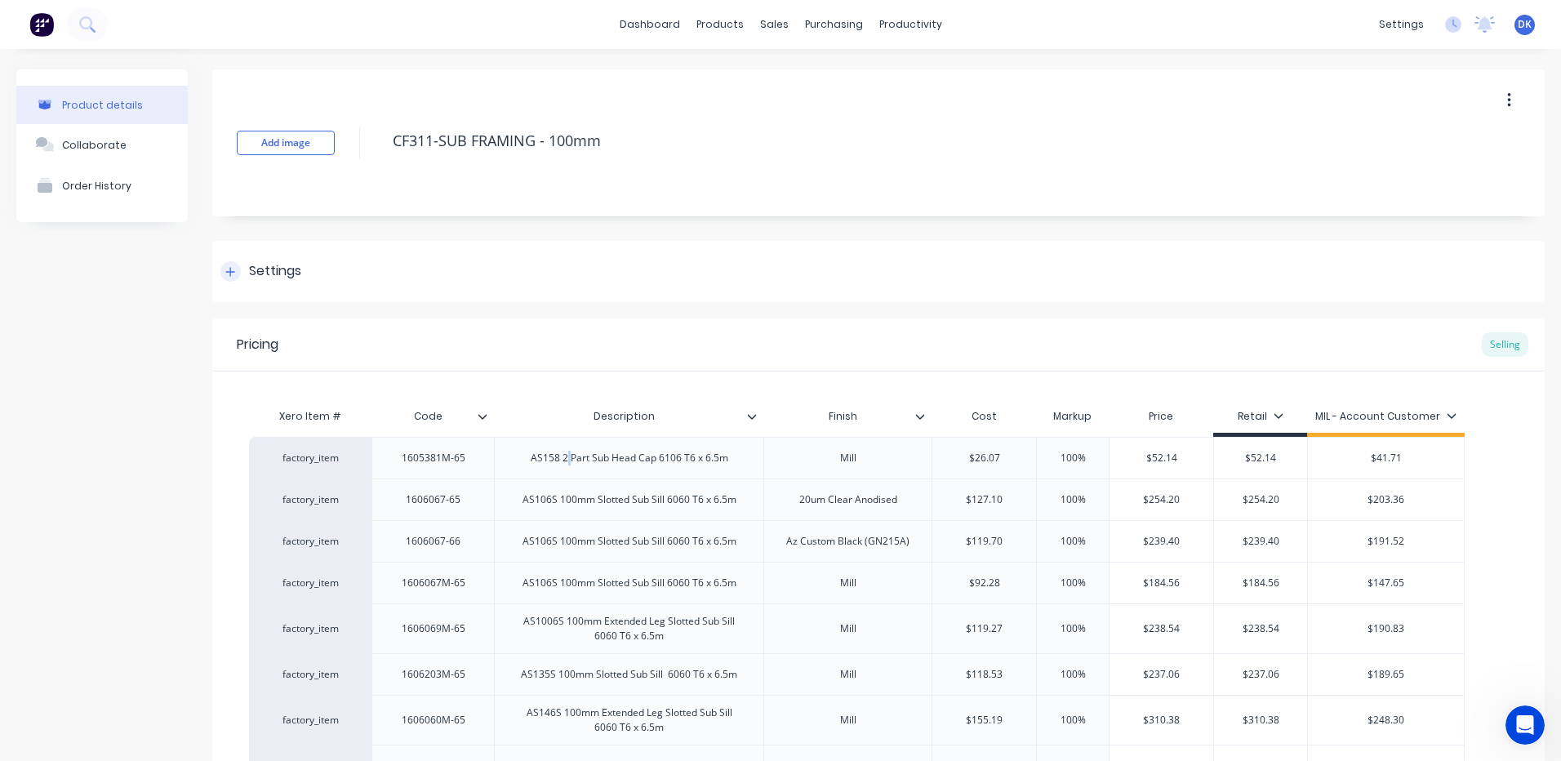
click at [230, 272] on icon at bounding box center [230, 271] width 9 height 9
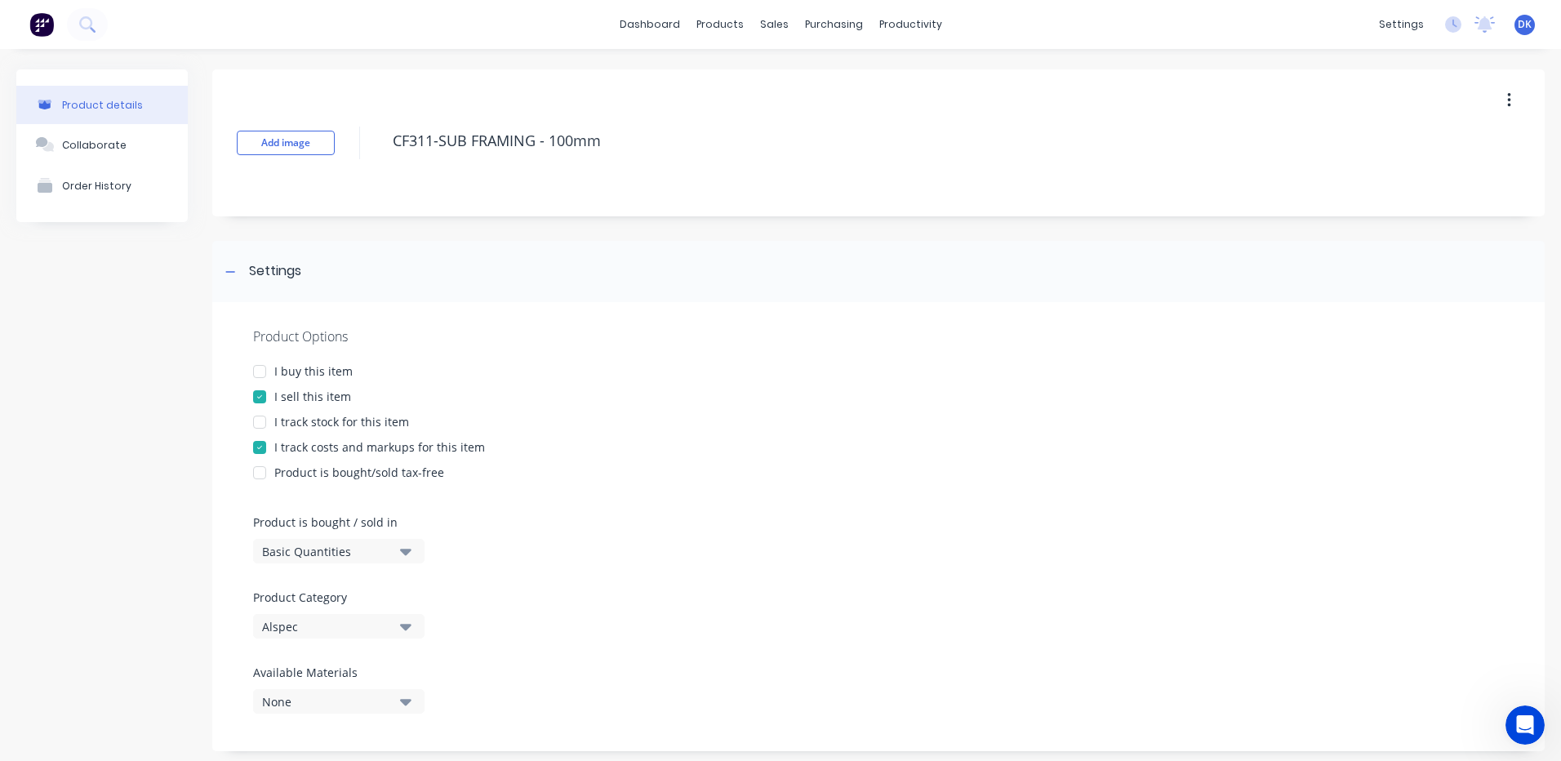
scroll to position [82, 0]
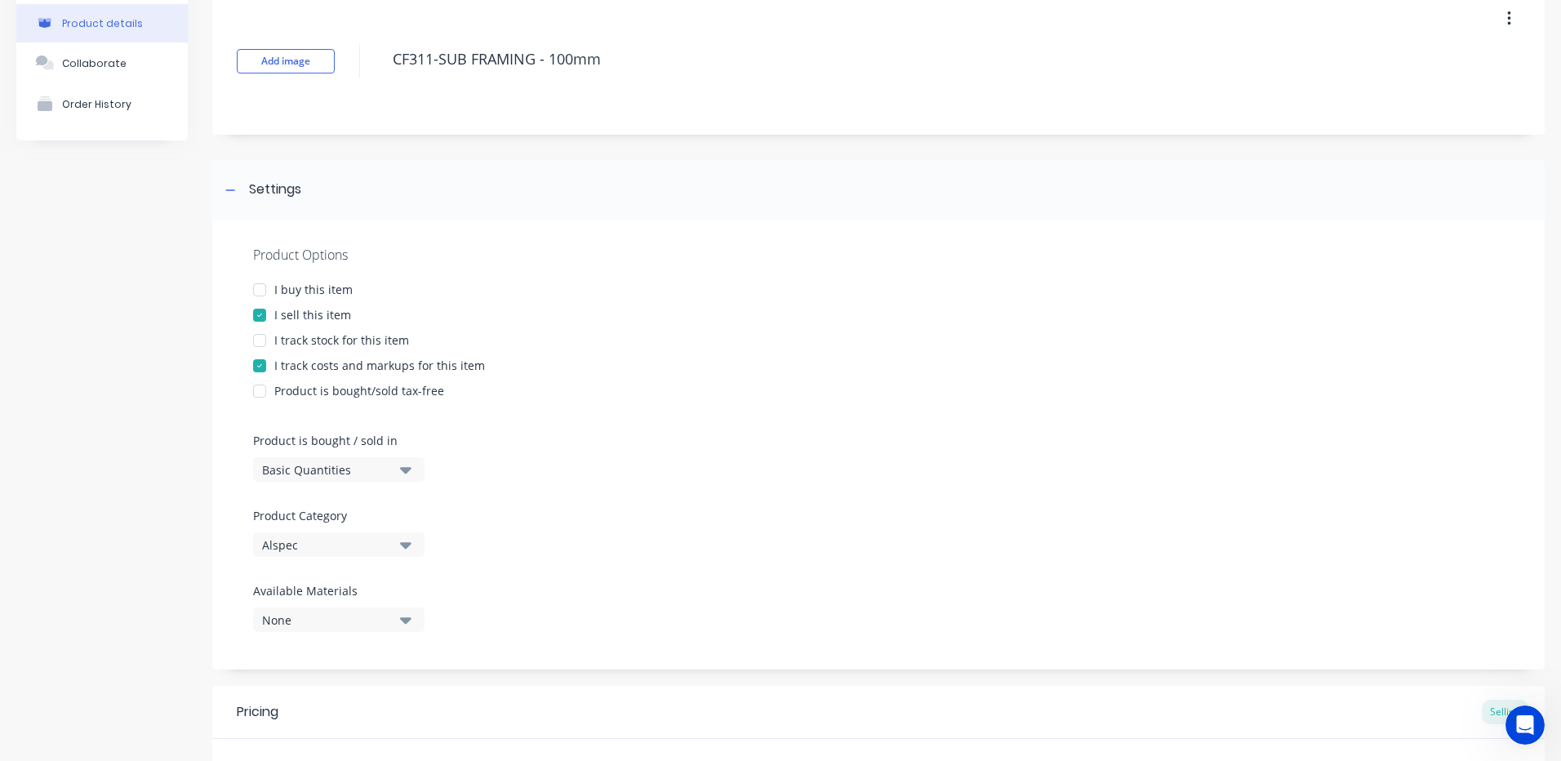
click at [256, 289] on div at bounding box center [259, 289] width 33 height 33
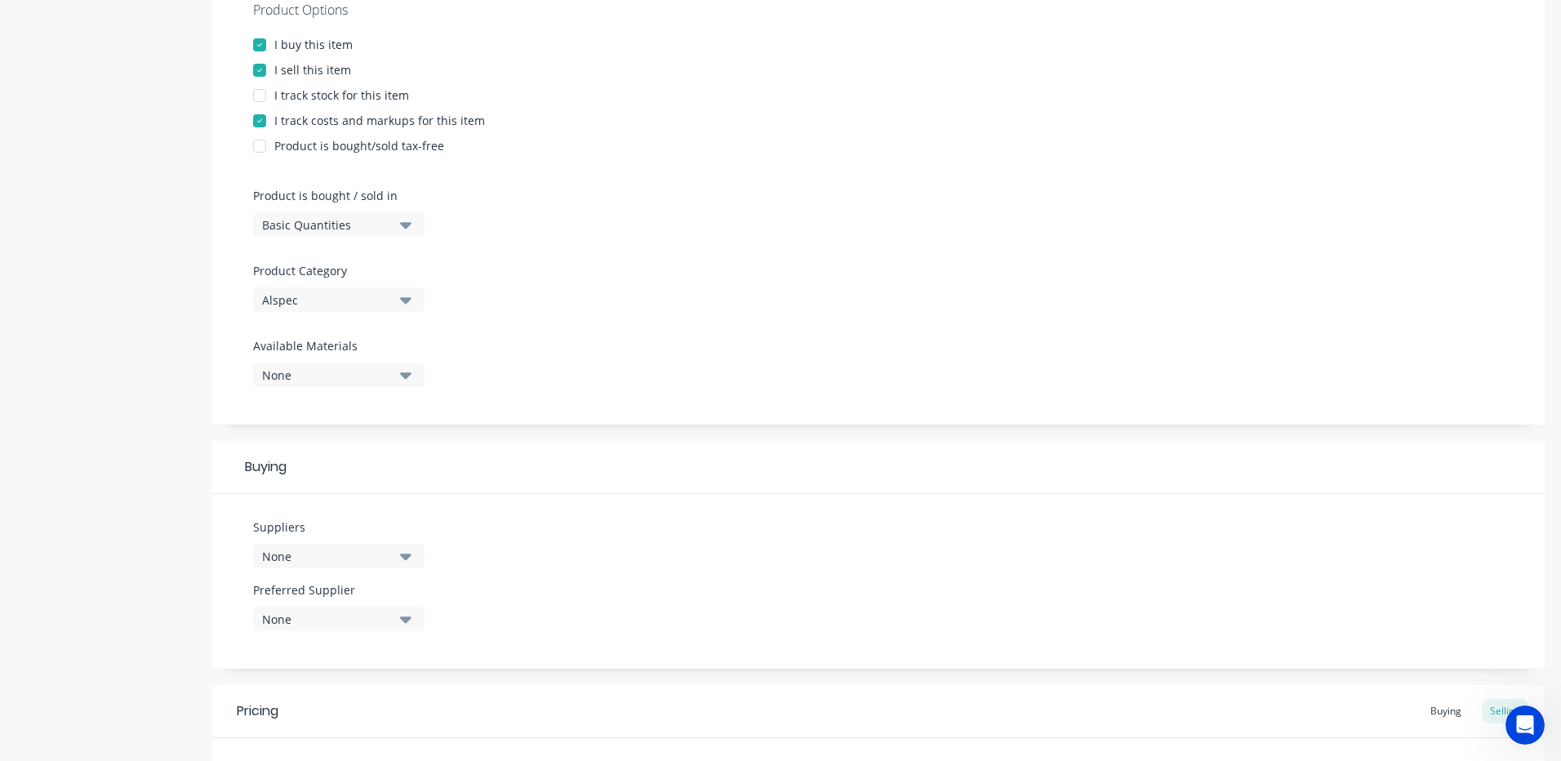
click at [406, 558] on icon "button" at bounding box center [405, 556] width 11 height 7
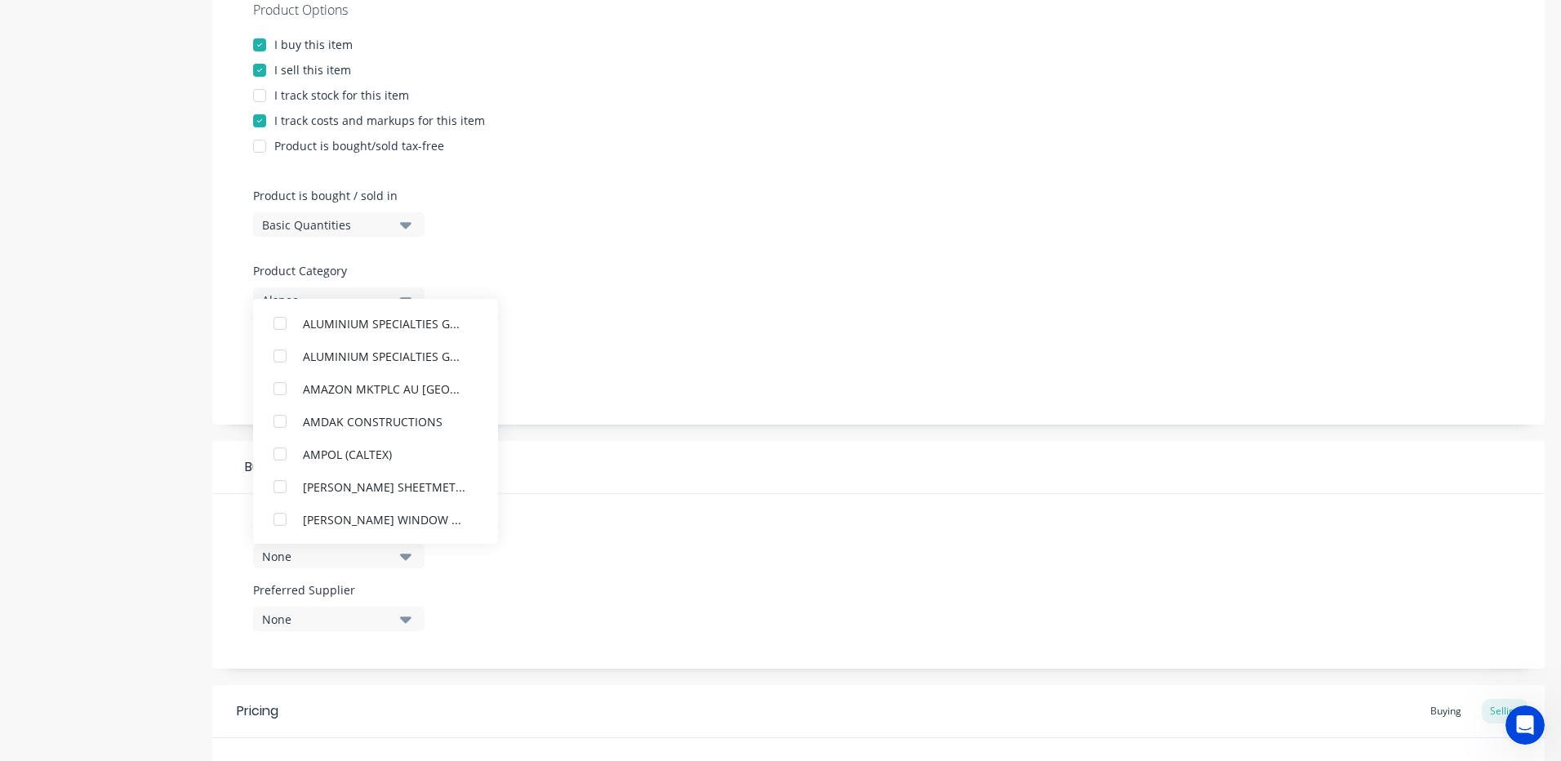
scroll to position [1551, 0]
click at [368, 451] on div "ALUMINIUM SPECIALTIES GROUP (ALSPEC) DARWIN" at bounding box center [384, 453] width 163 height 17
click at [402, 620] on icon "button" at bounding box center [405, 619] width 11 height 18
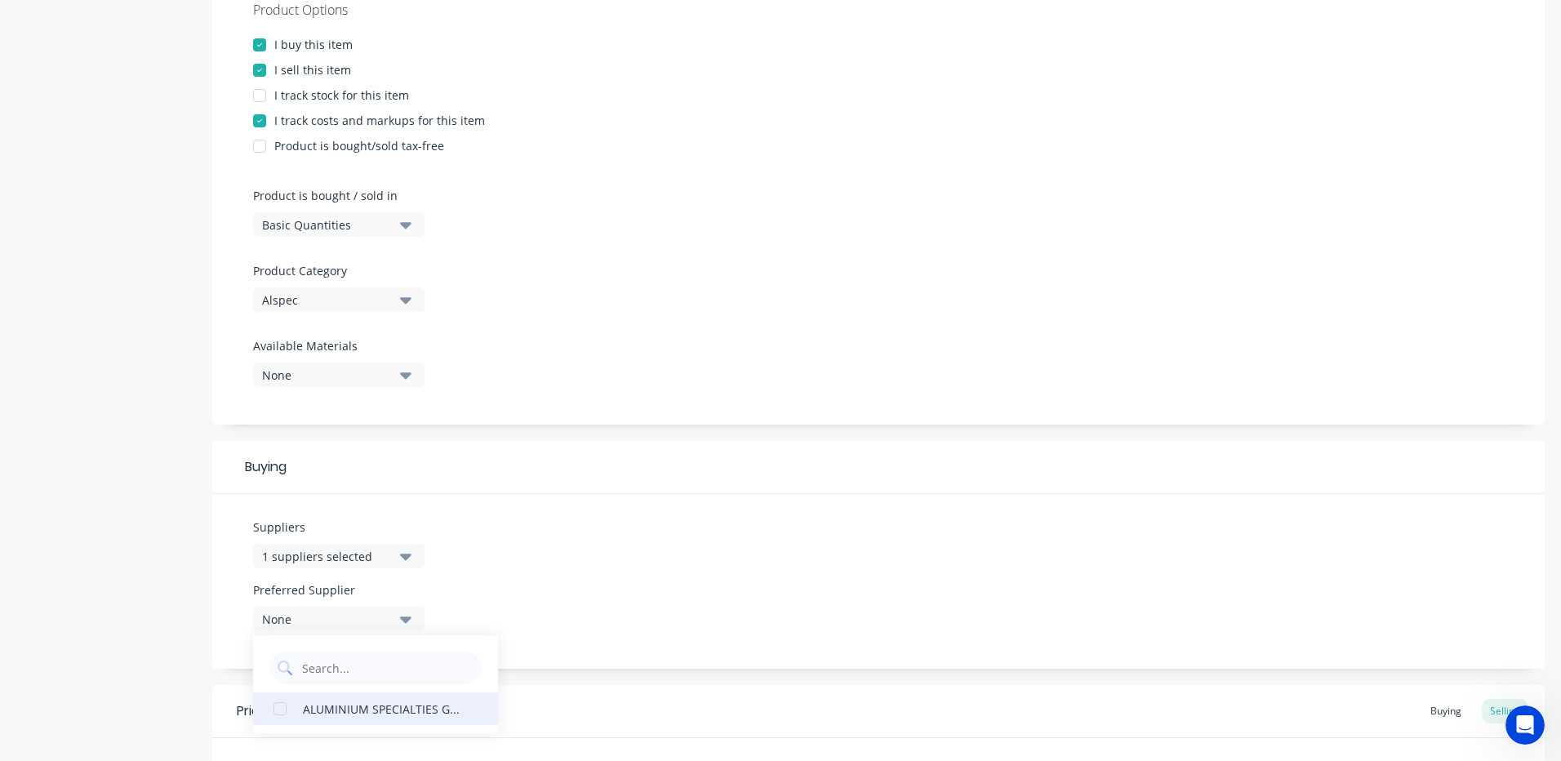
click at [345, 713] on div "ALUMINIUM SPECIALTIES GROUP (ALSPEC) DARWIN" at bounding box center [384, 708] width 163 height 17
click at [542, 581] on div "Suppliers 1 suppliers selected Preferred Supplier ALUMINIUM SPECIALTIES GROUP (…" at bounding box center [878, 581] width 1332 height 175
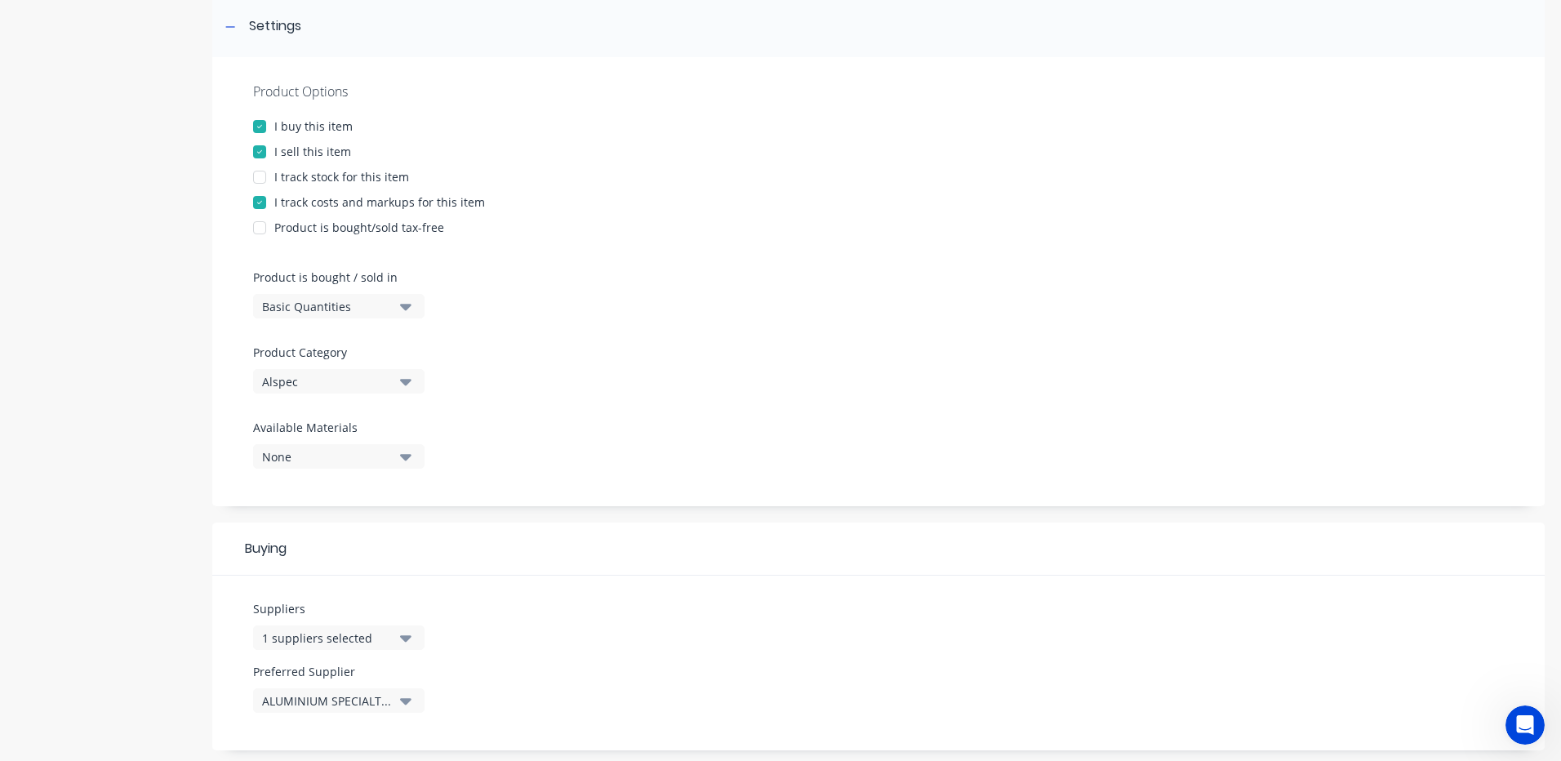
scroll to position [0, 0]
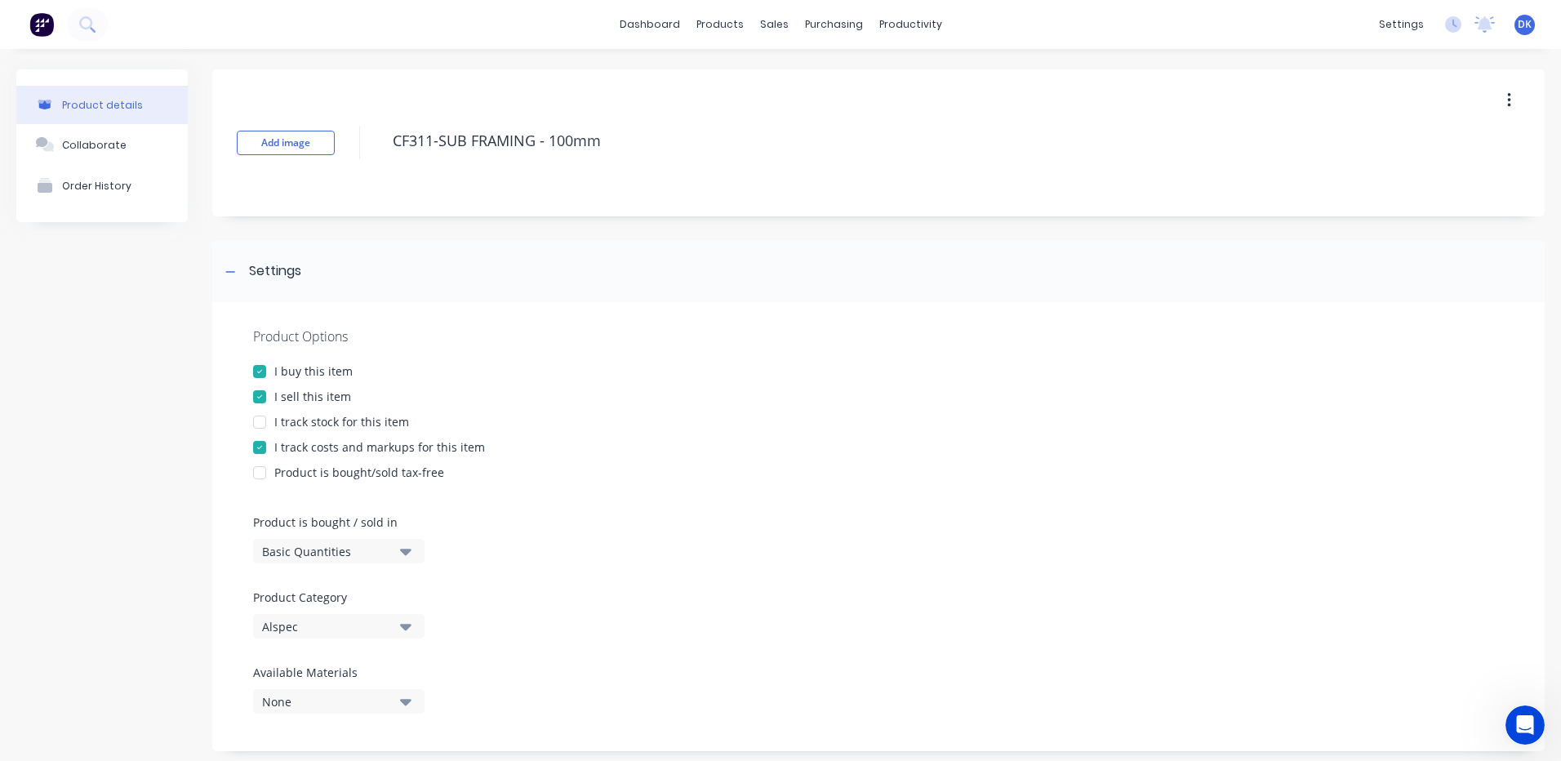
click at [260, 420] on div at bounding box center [259, 422] width 33 height 33
click at [227, 273] on icon at bounding box center [230, 271] width 10 height 11
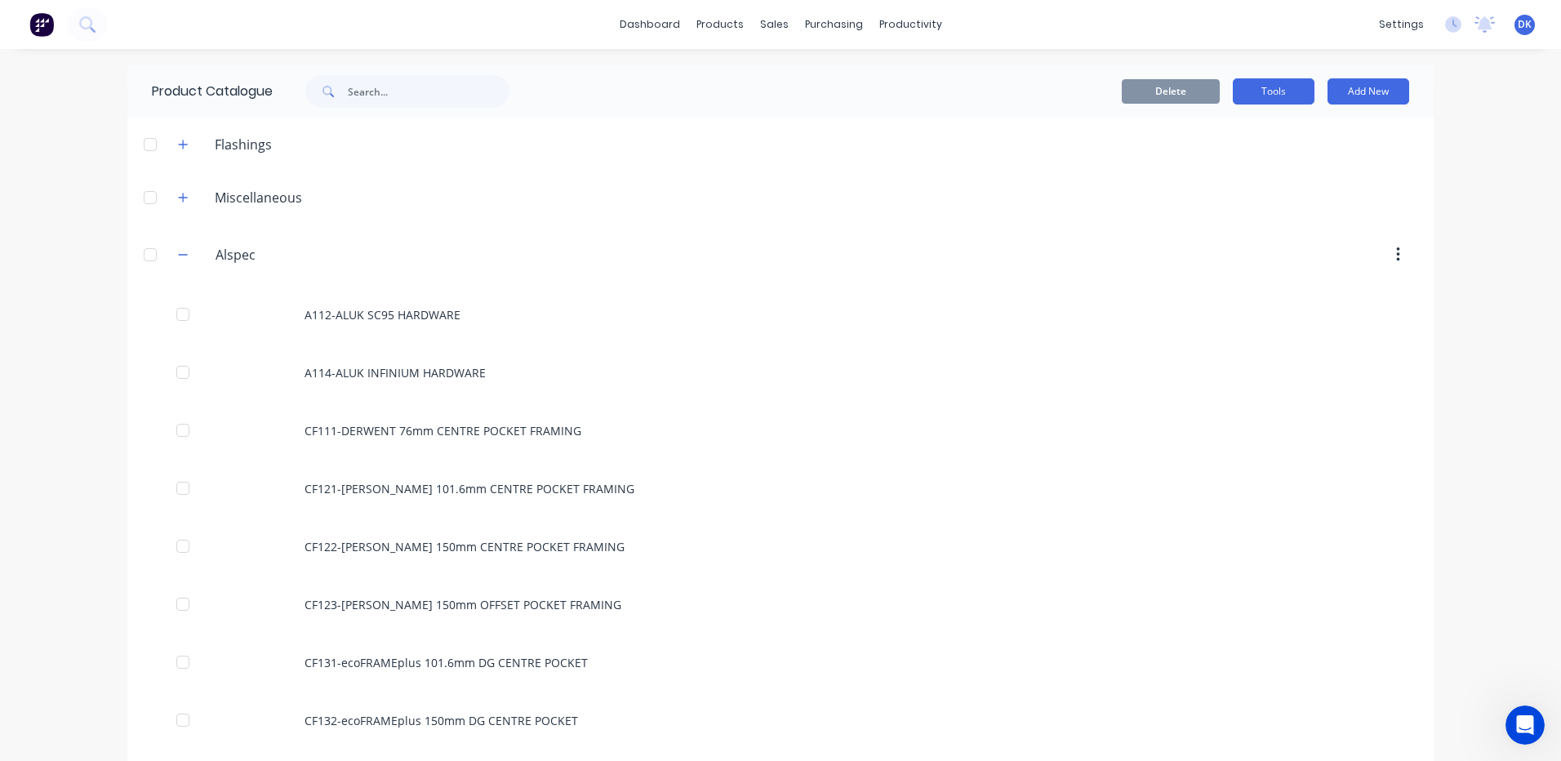
click at [1258, 91] on button "Tools" at bounding box center [1274, 91] width 82 height 26
click at [1190, 167] on div "Stocktake" at bounding box center [1237, 166] width 126 height 24
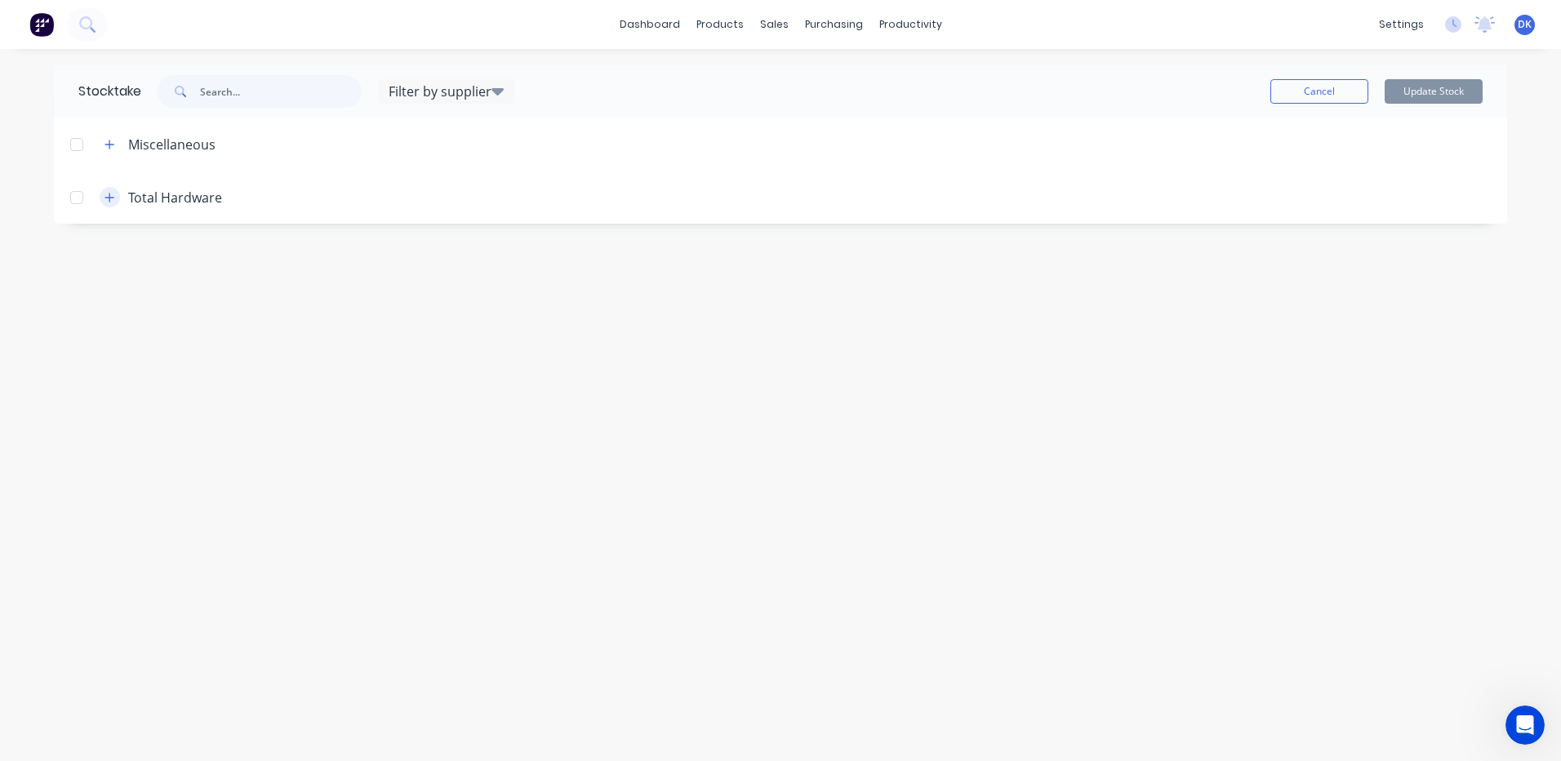
click at [113, 194] on icon "button" at bounding box center [109, 197] width 10 height 11
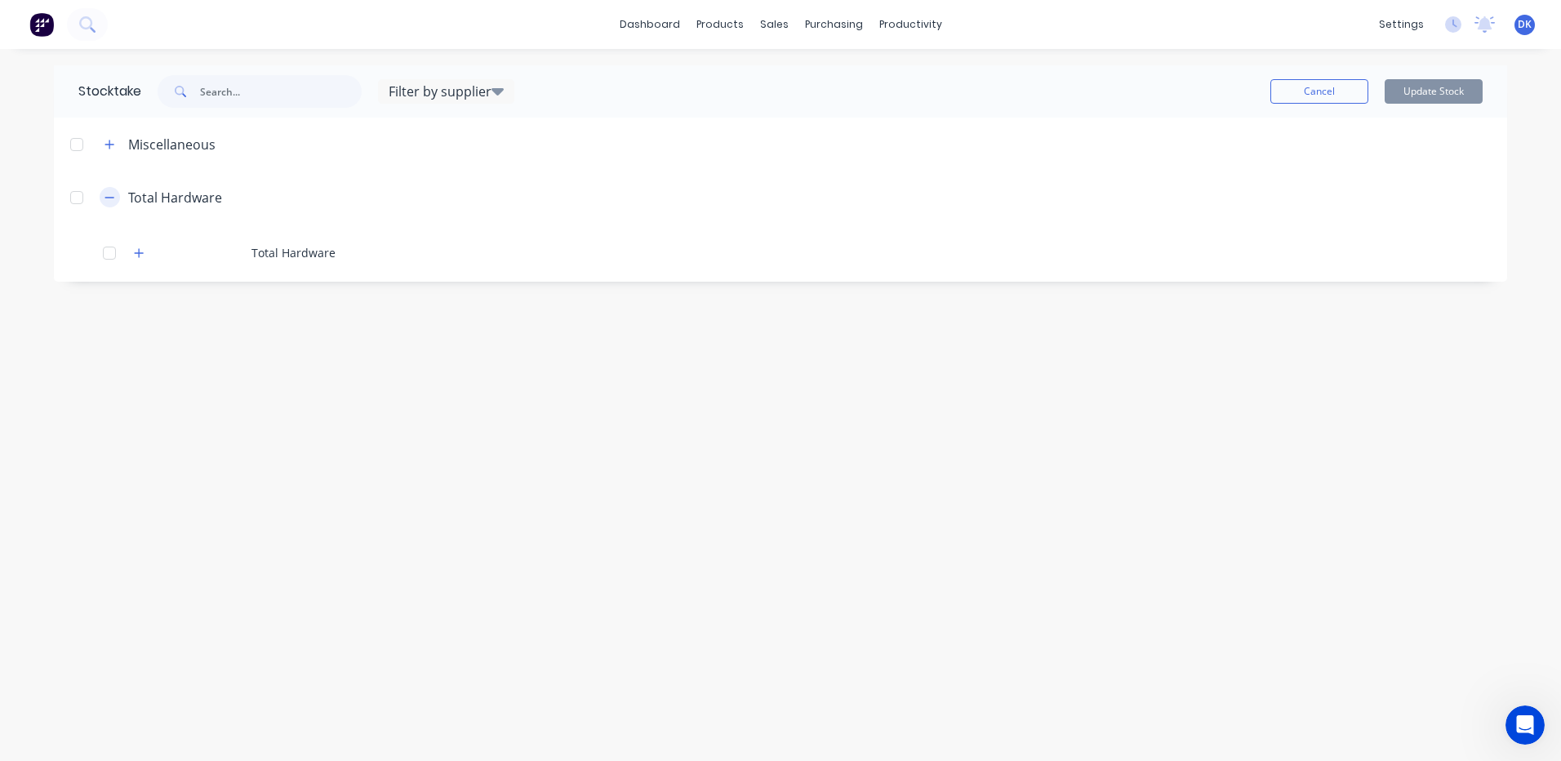
click at [113, 194] on icon "button" at bounding box center [109, 197] width 10 height 11
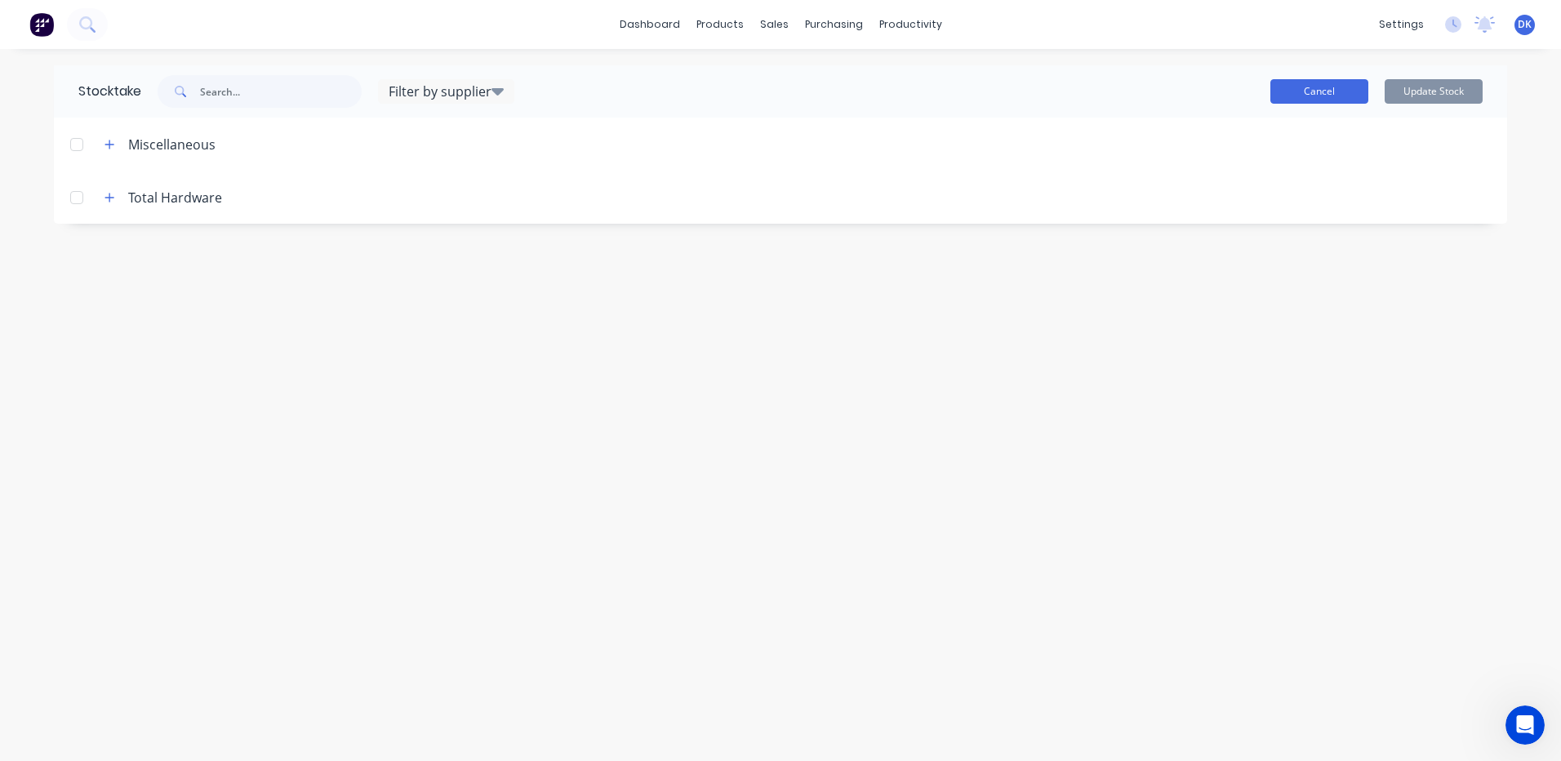
click at [1291, 91] on button "Cancel" at bounding box center [1319, 91] width 98 height 24
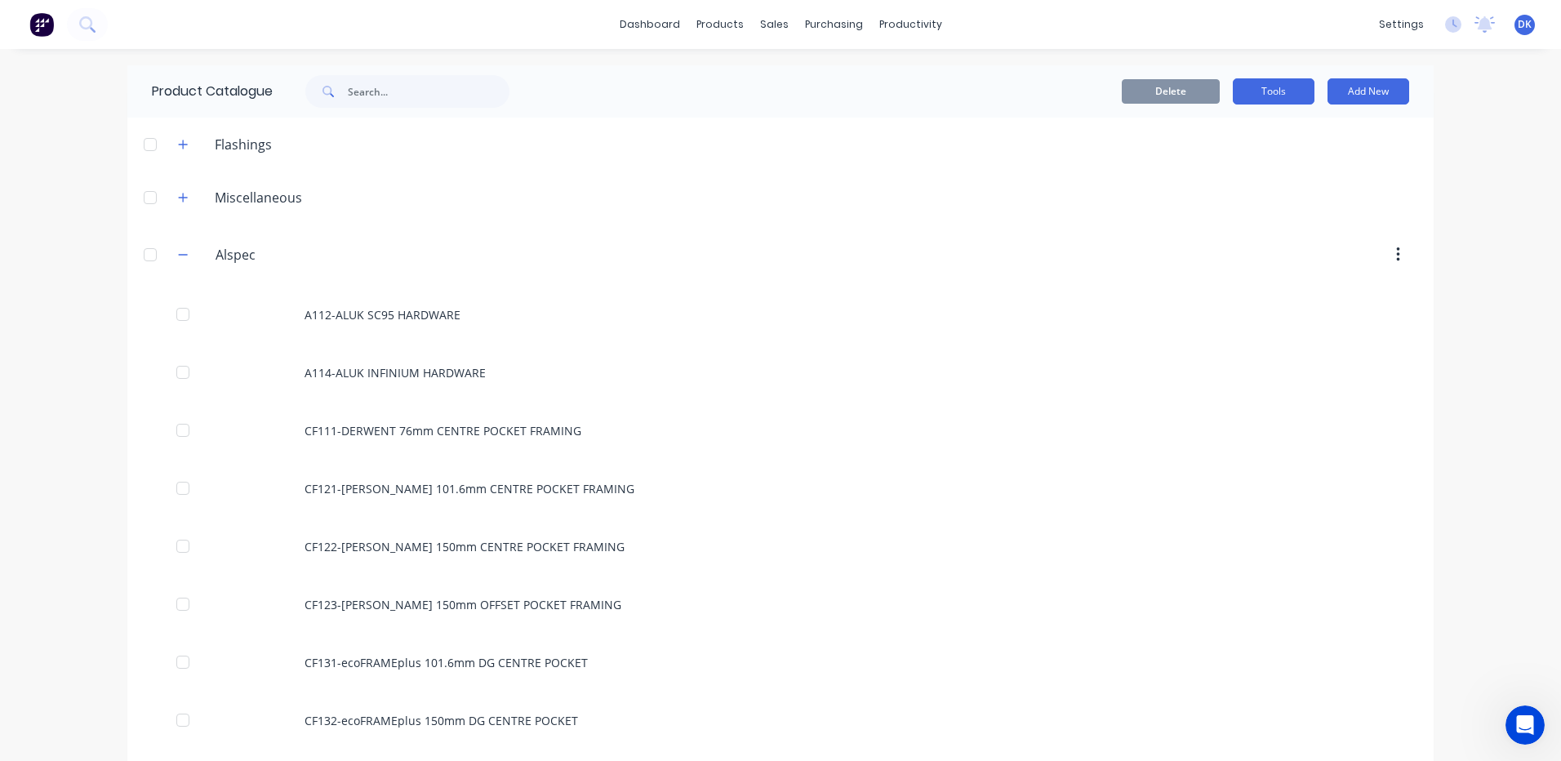
click at [1260, 93] on button "Tools" at bounding box center [1274, 91] width 82 height 26
click at [0, 285] on html "dashboard products sales purchasing productivity dashboard products Product Cat…" at bounding box center [780, 380] width 1561 height 761
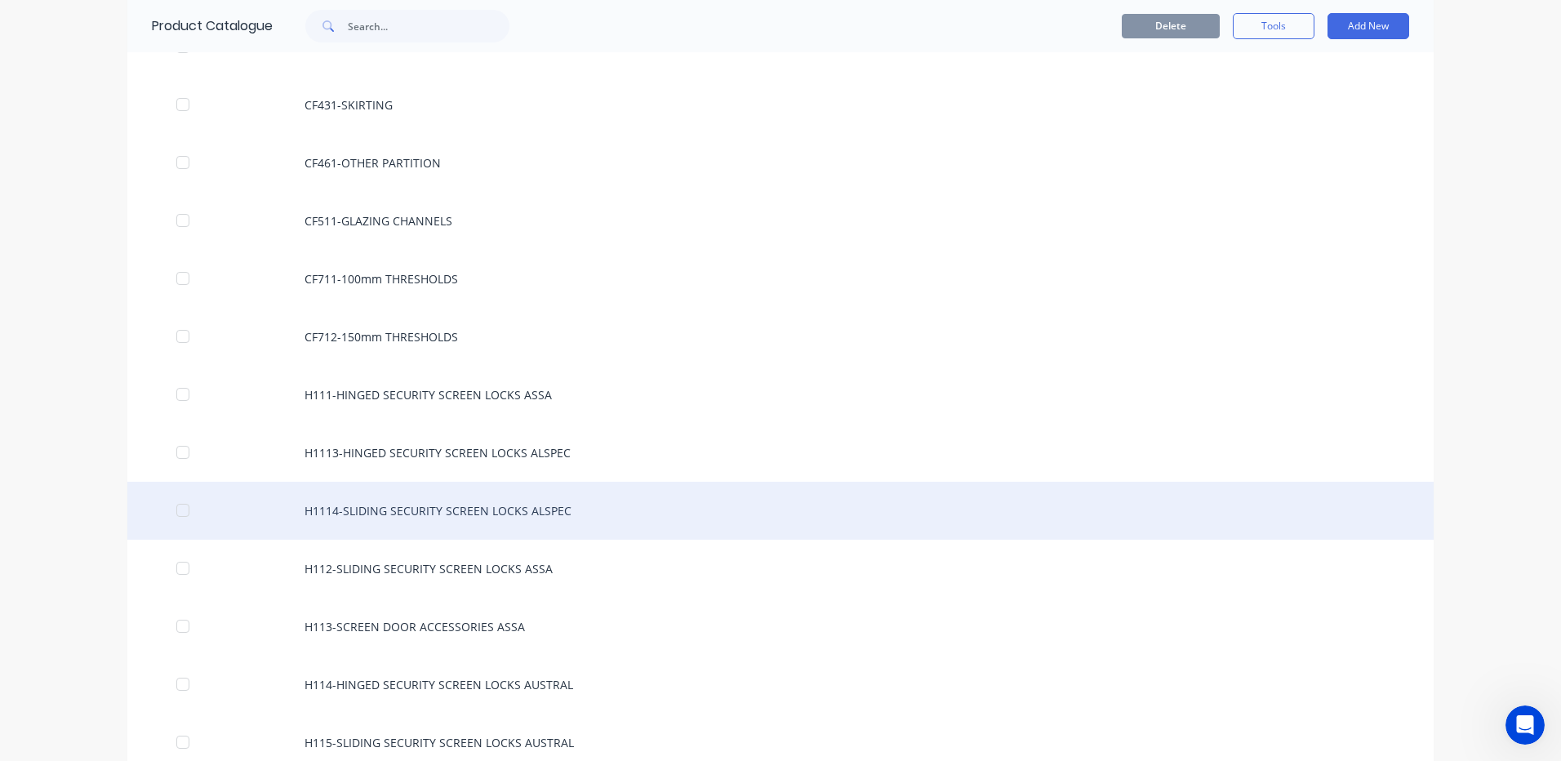
scroll to position [2204, 0]
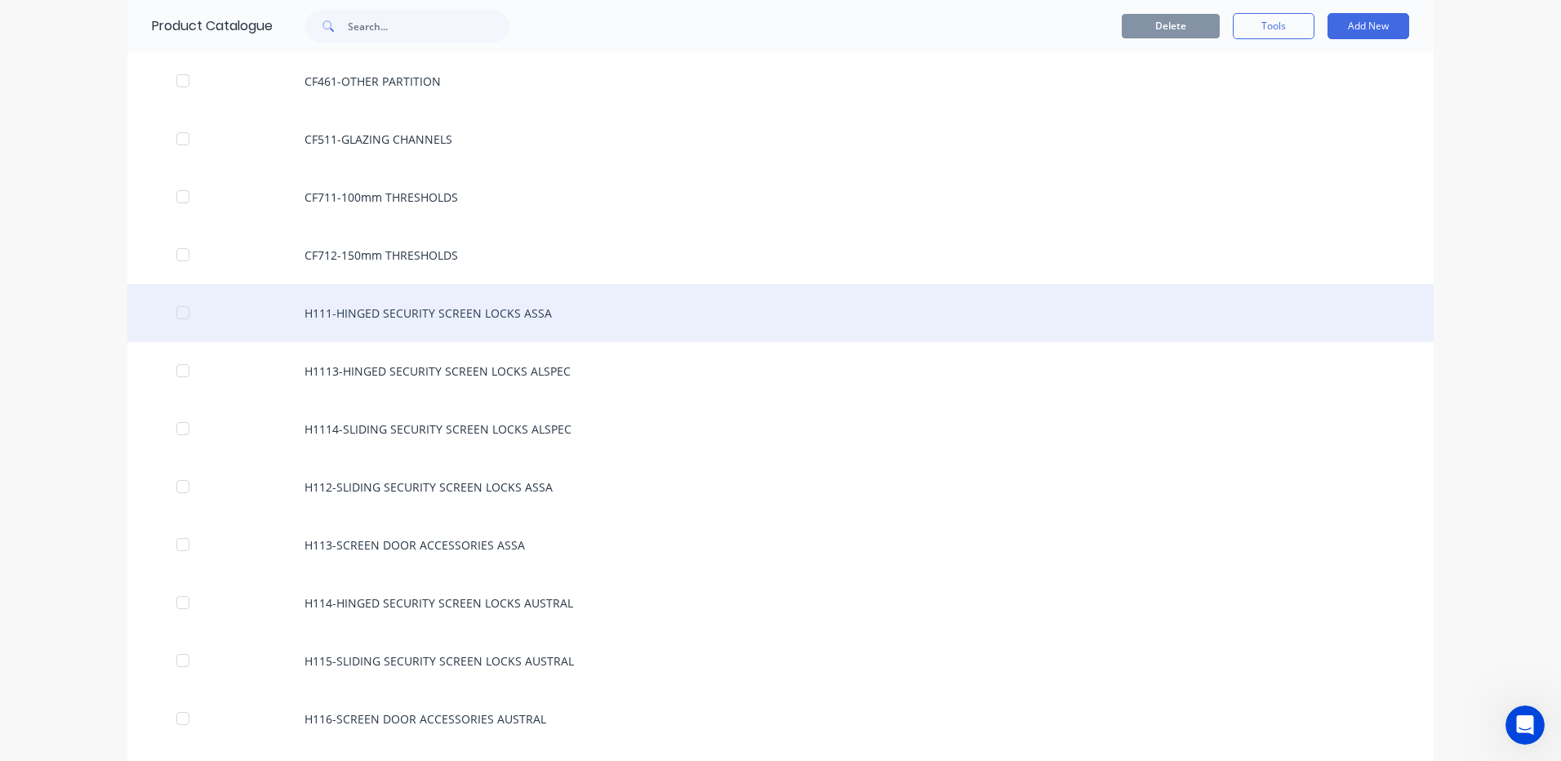
click at [381, 313] on div "H111-HINGED SECURITY SCREEN LOCKS ASSA" at bounding box center [780, 313] width 1306 height 58
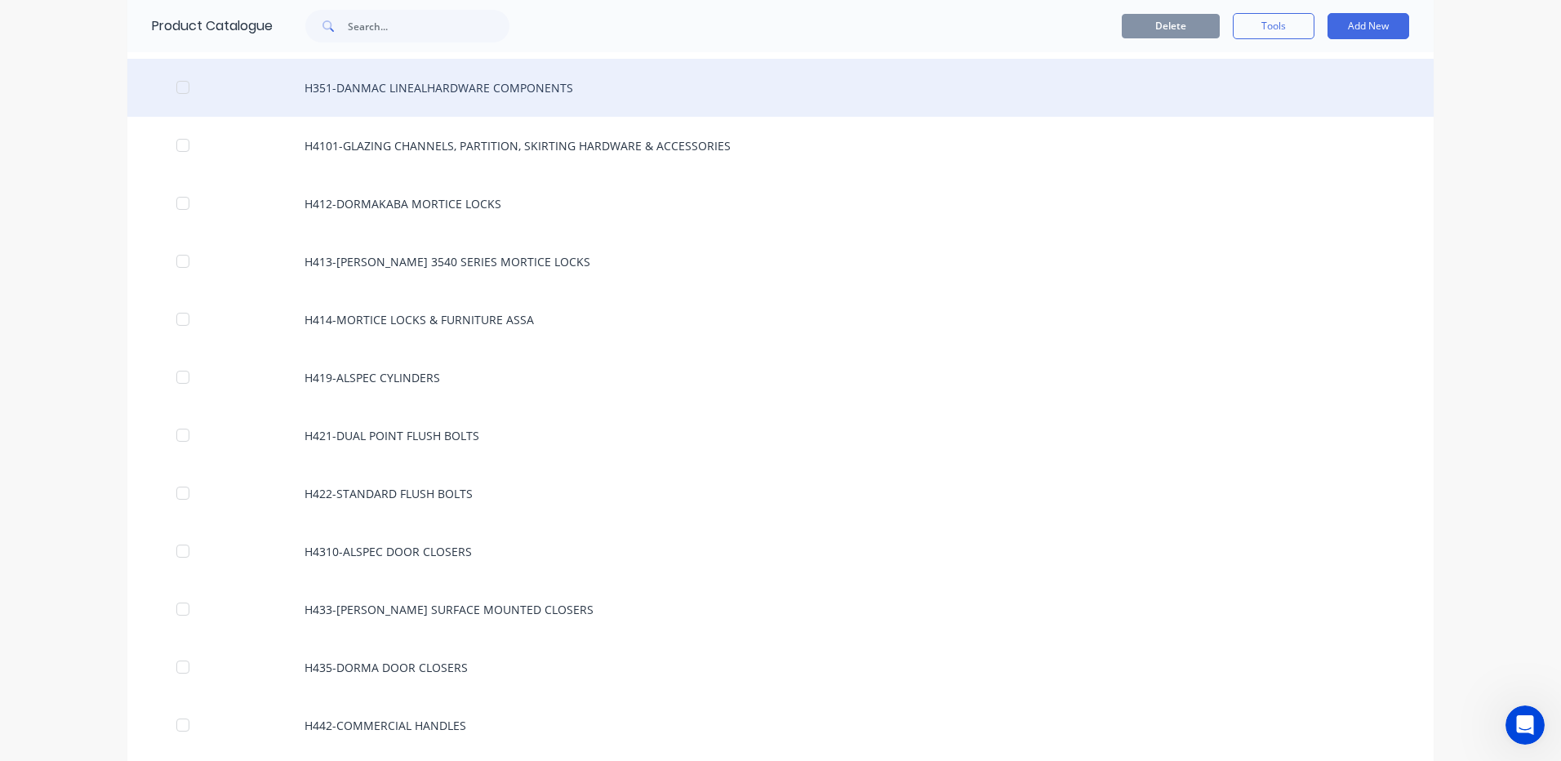
scroll to position [4571, 0]
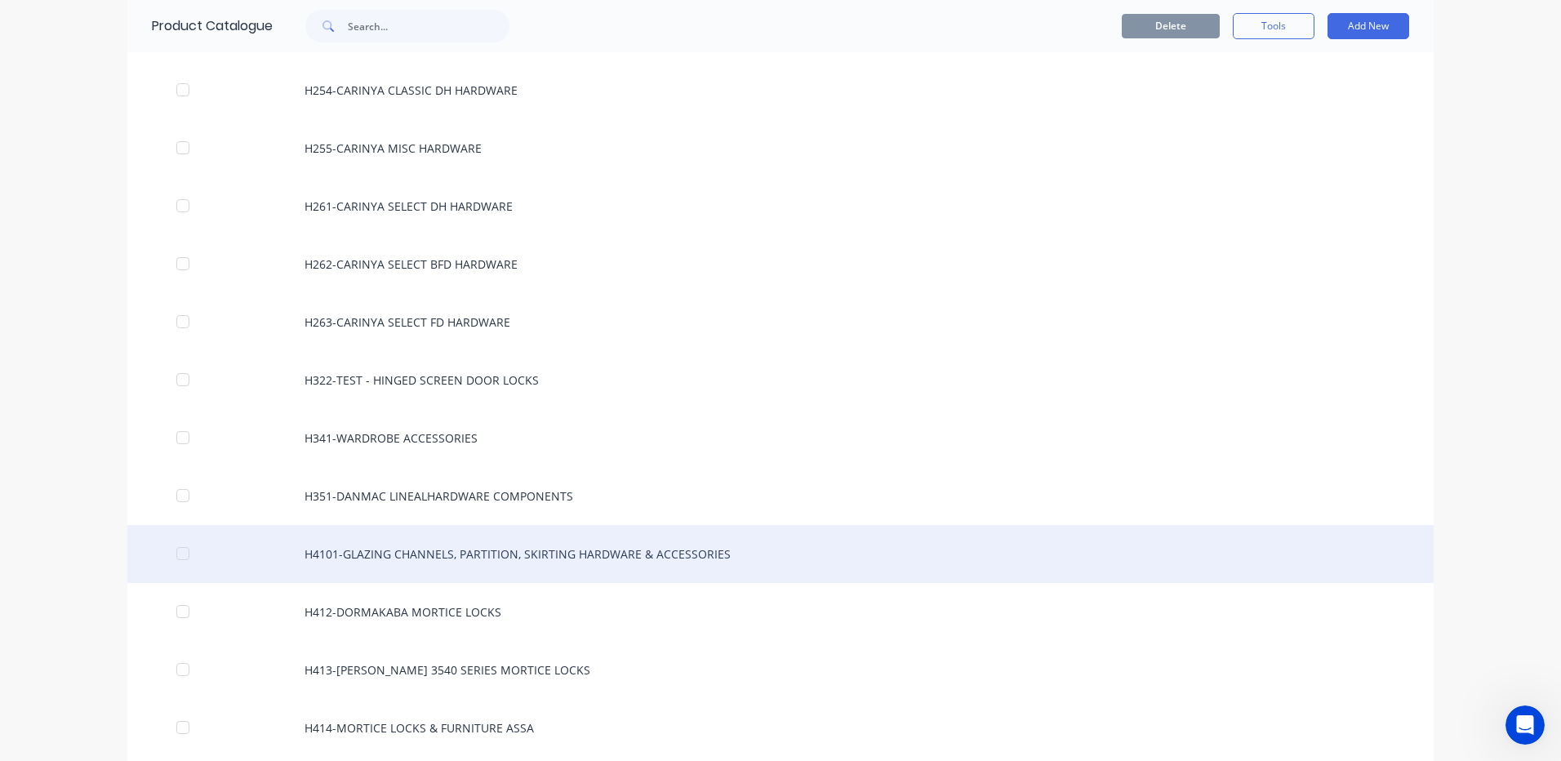
click at [503, 551] on div "H4101-GLAZING CHANNELS, PARTITION, SKIRTING HARDWARE & ACCESSORIES" at bounding box center [780, 554] width 1306 height 58
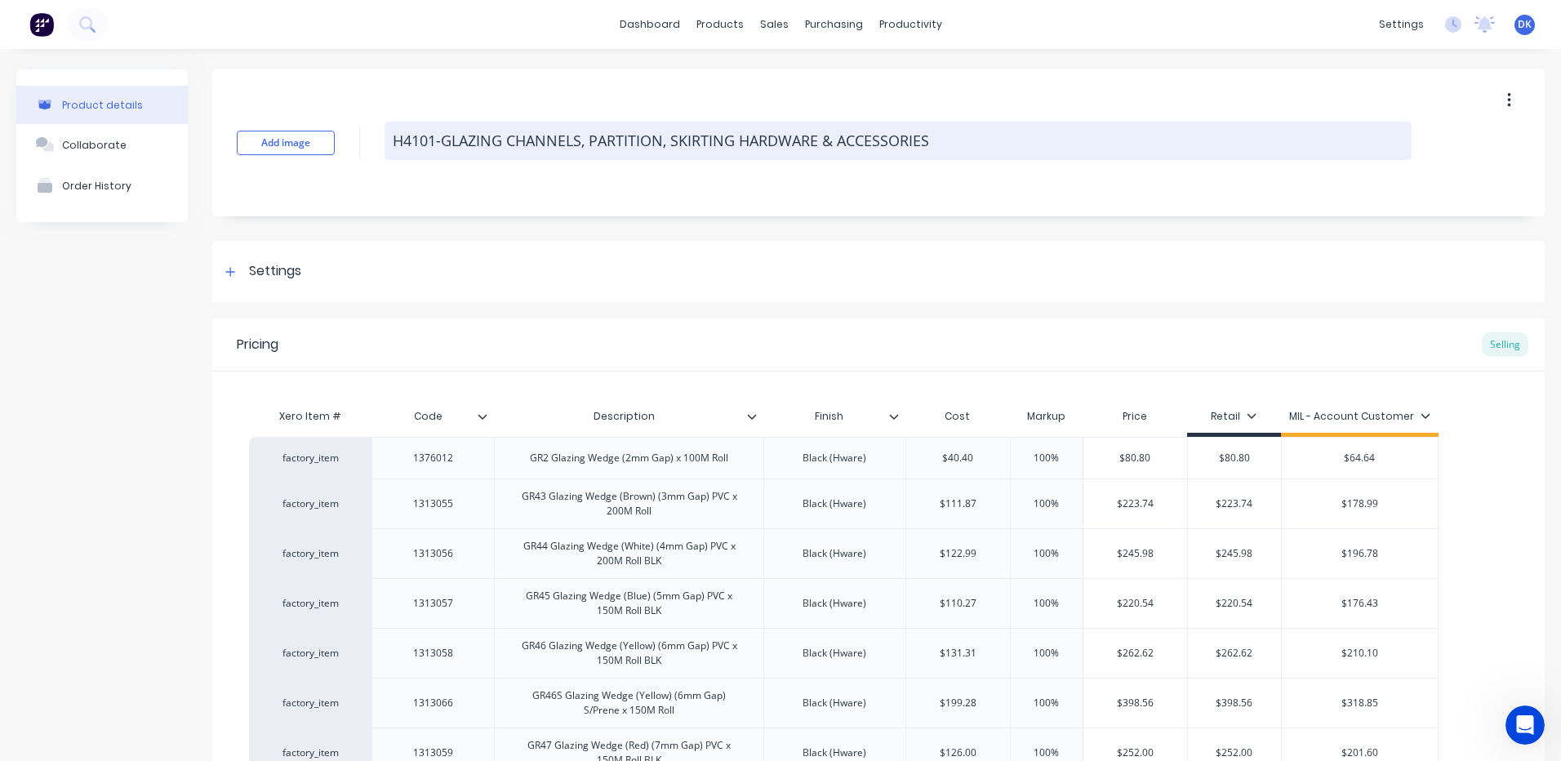
click at [529, 141] on textarea "H4101-GLAZING CHANNELS, PARTITION, SKIRTING HARDWARE & ACCESSORIES" at bounding box center [897, 141] width 1027 height 38
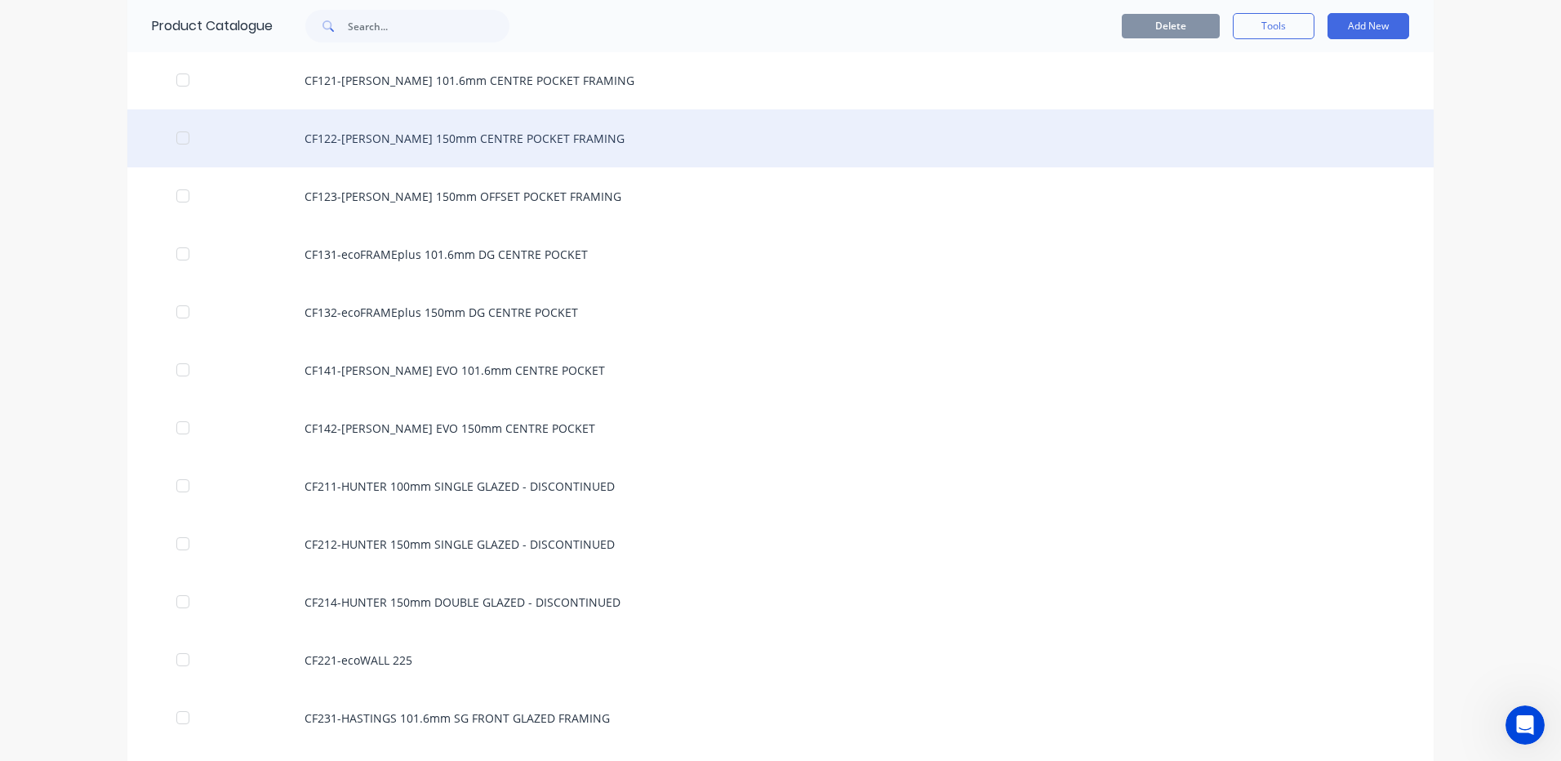
scroll to position [245, 0]
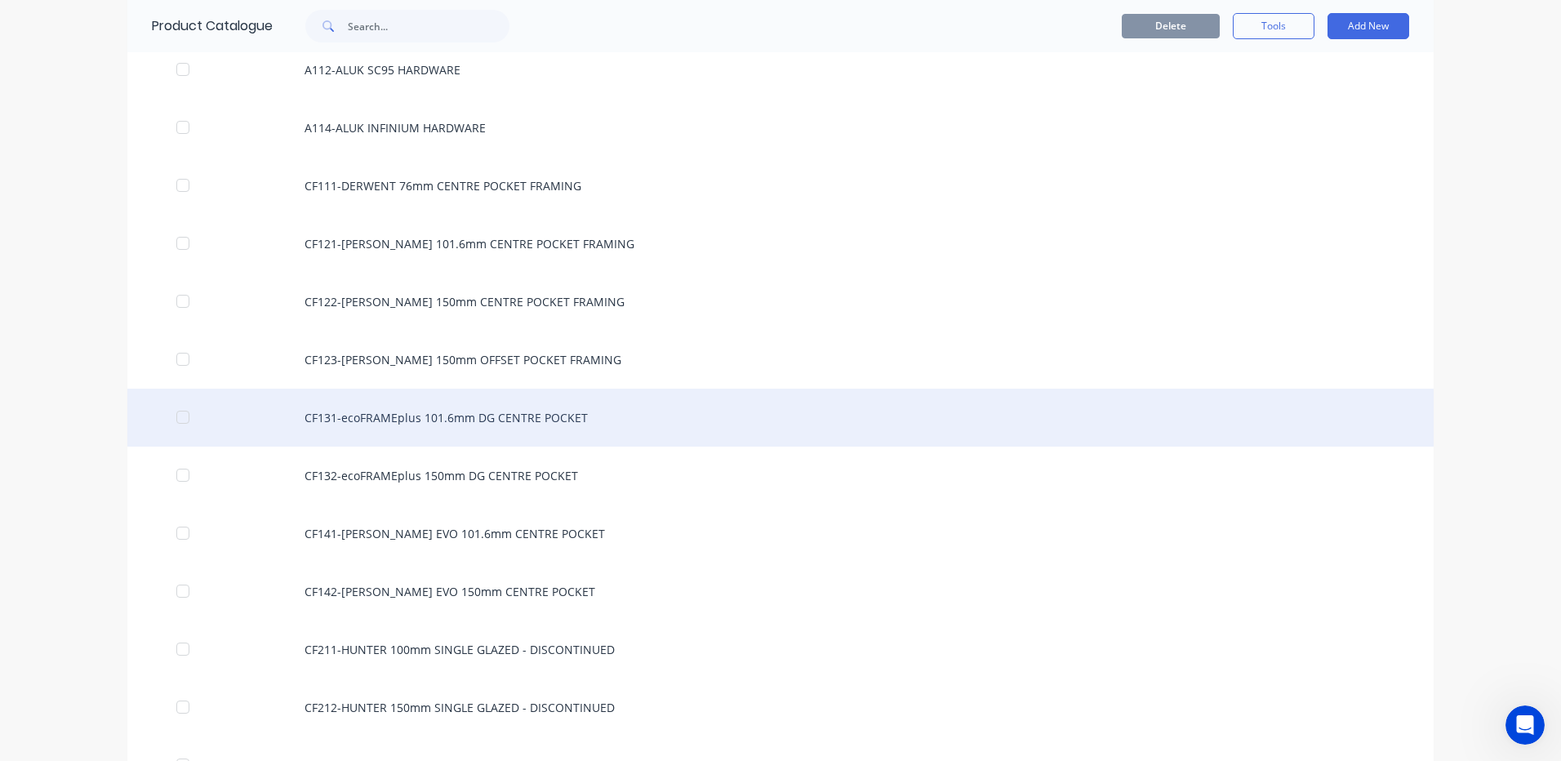
click at [378, 417] on div "CF131-ecoFRAMEplus 101.6mm DG CENTRE POCKET" at bounding box center [780, 418] width 1306 height 58
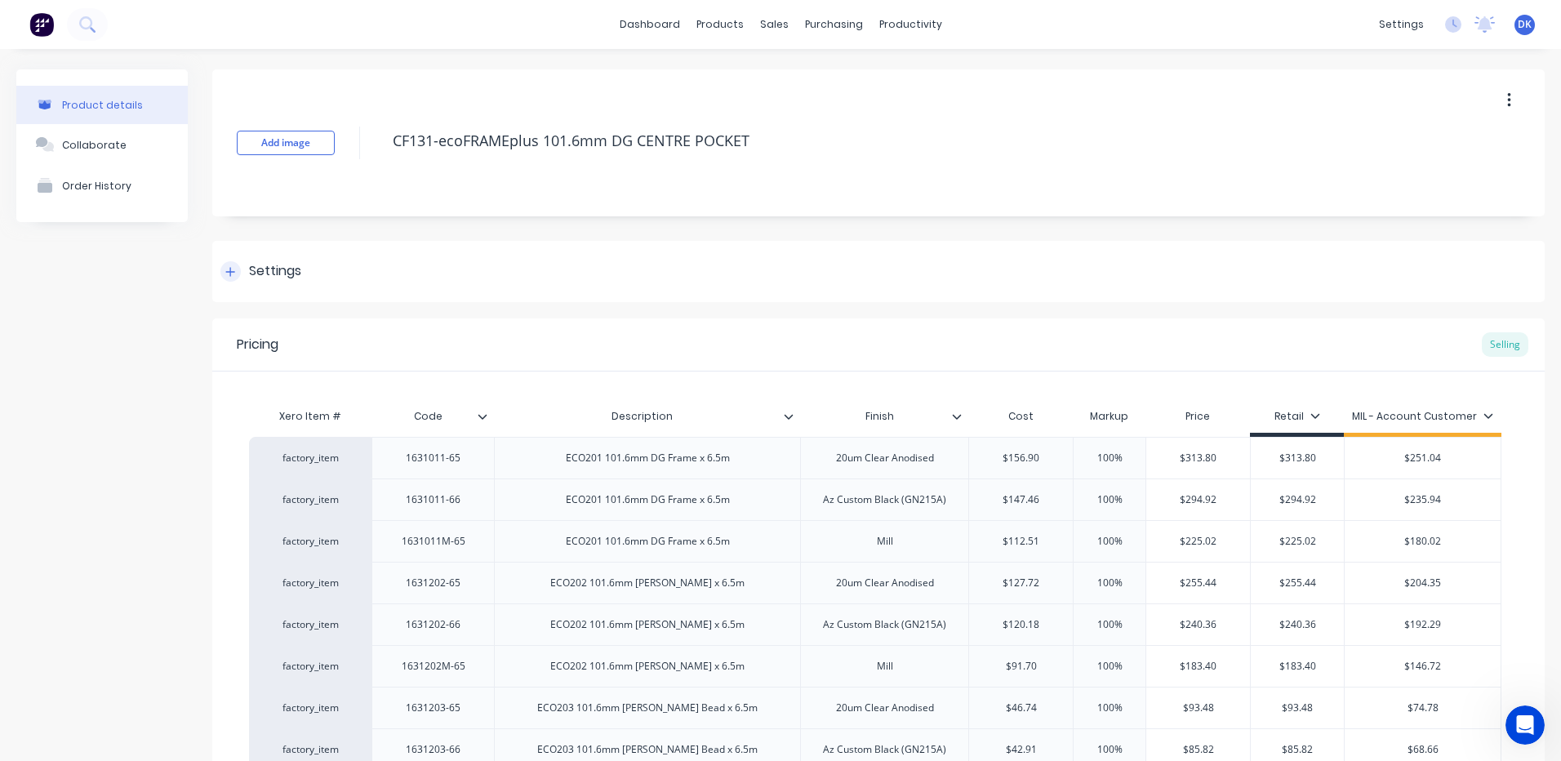
type textarea "x"
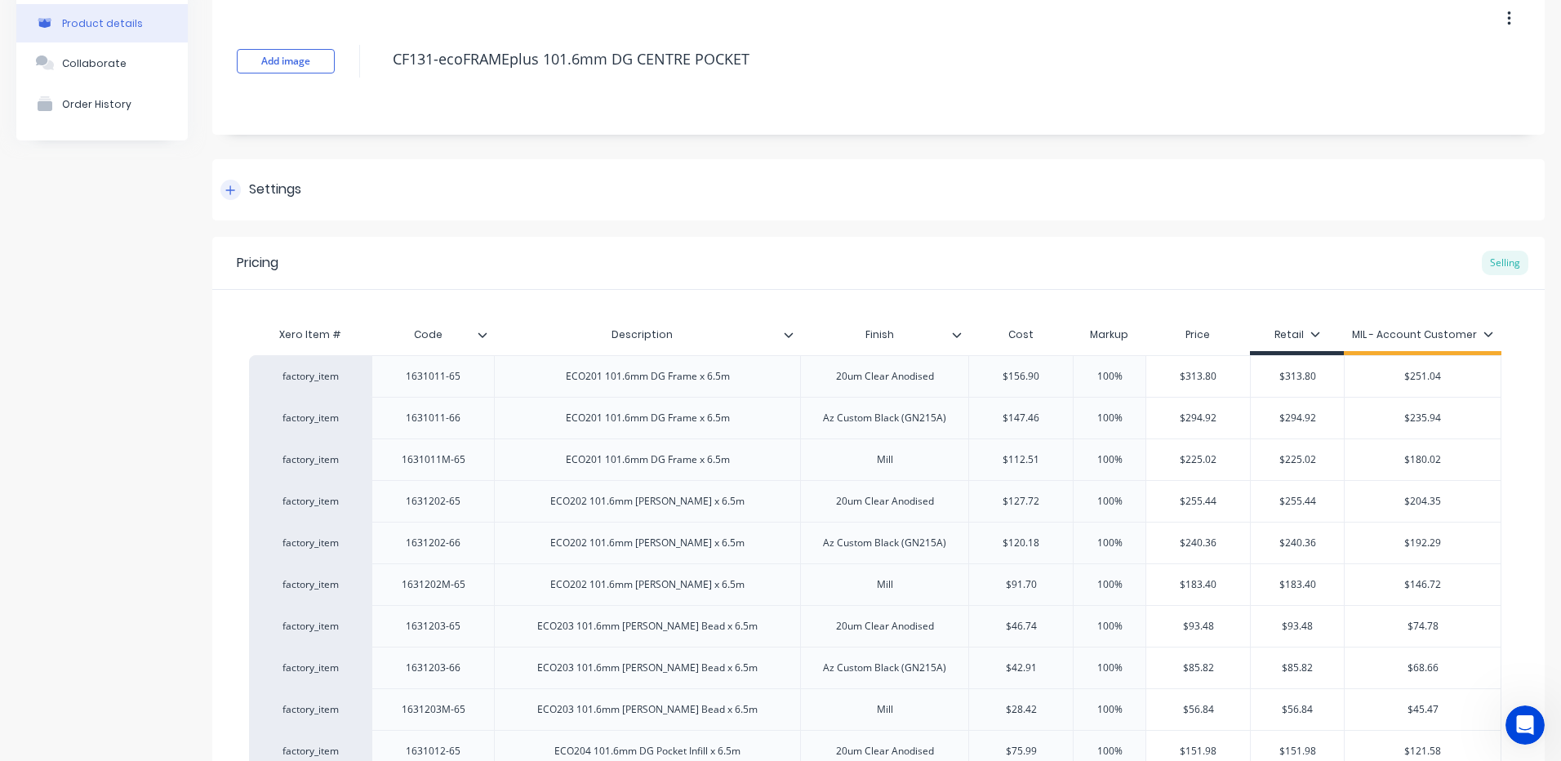
scroll to position [163, 0]
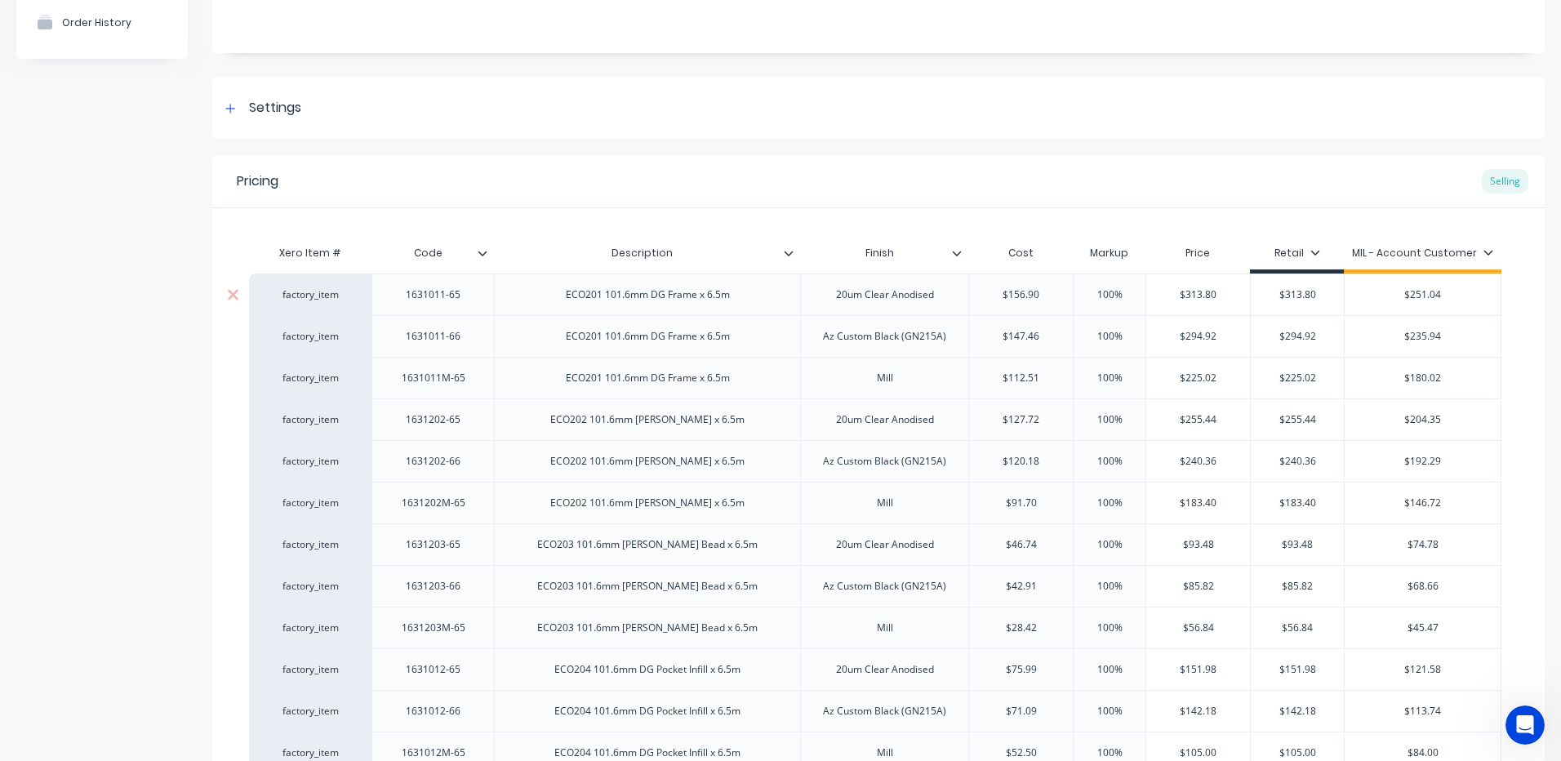
click at [438, 300] on div "1631011-65" at bounding box center [434, 294] width 82 height 21
click at [469, 296] on div "1631011-65" at bounding box center [434, 294] width 82 height 21
click at [439, 338] on div "1631011-66" at bounding box center [434, 336] width 82 height 21
type textarea "x"
click at [467, 340] on div "1631011-66" at bounding box center [434, 336] width 82 height 21
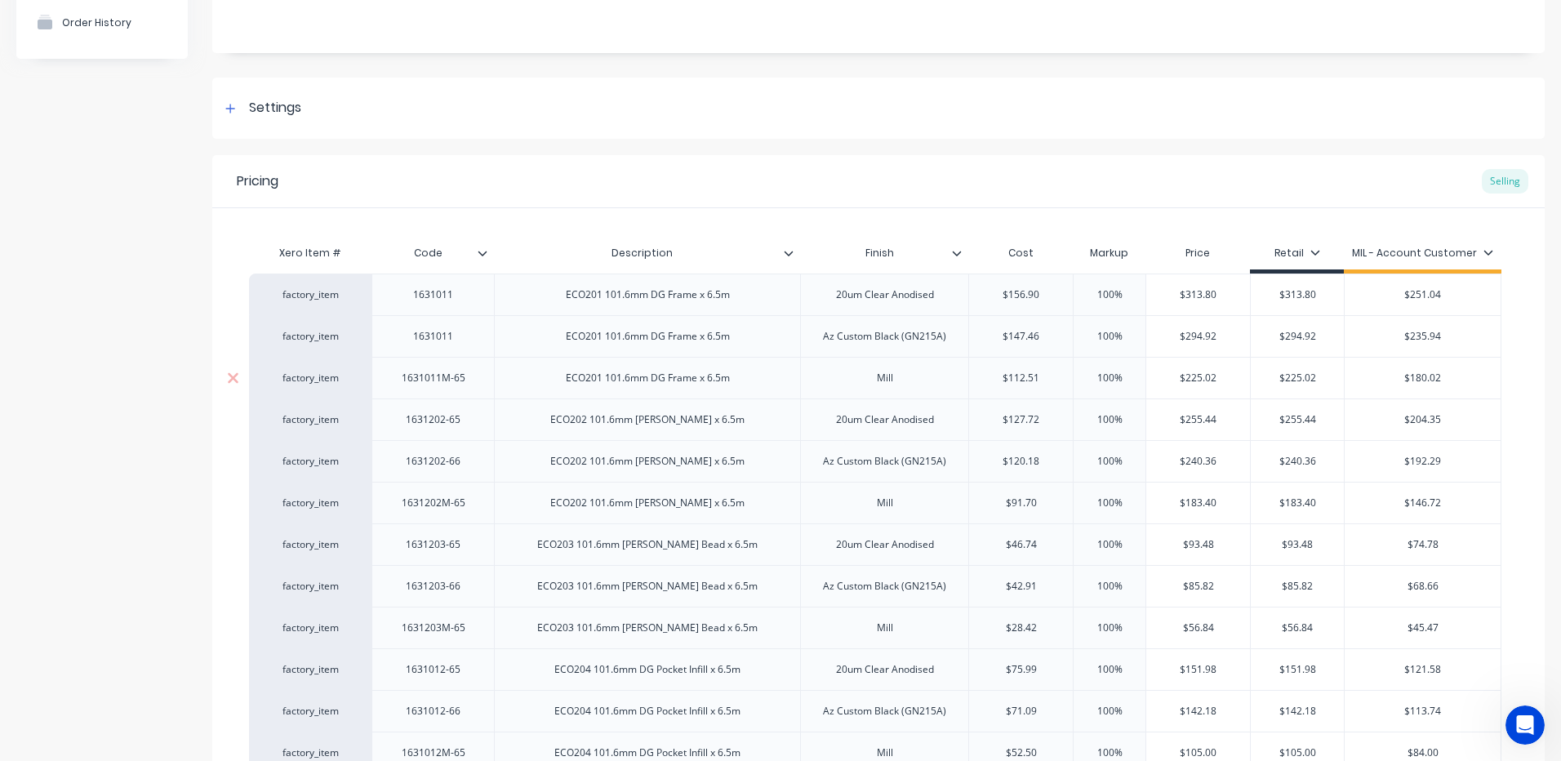
click at [462, 384] on div "1631011M-65" at bounding box center [434, 377] width 90 height 21
type textarea "x"
drag, startPoint x: 467, startPoint y: 405, endPoint x: 468, endPoint y: 415, distance: 9.8
click at [466, 407] on div "1631202-65" at bounding box center [432, 419] width 122 height 42
click at [469, 423] on div "1631202-65" at bounding box center [434, 419] width 82 height 21
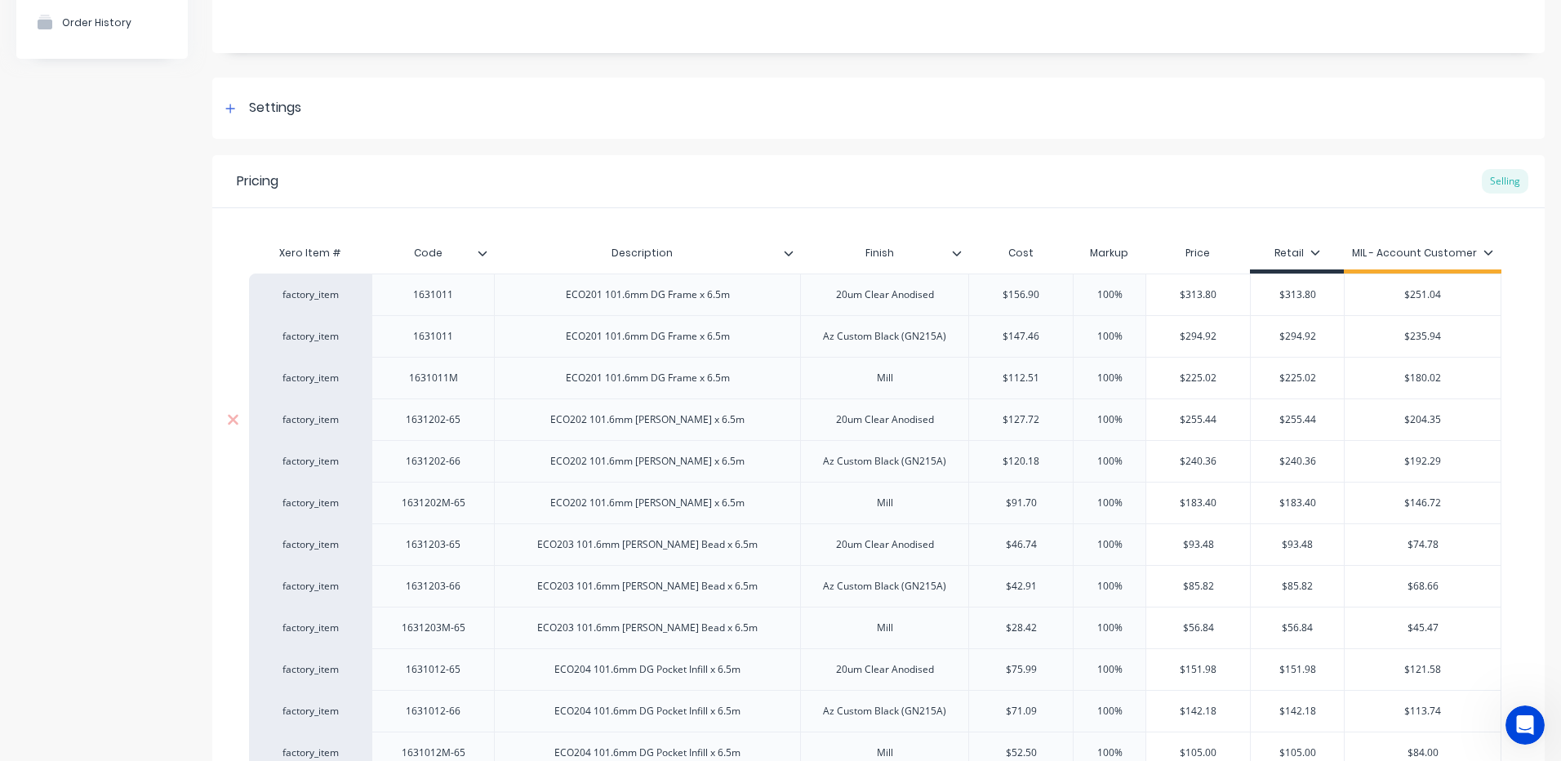
type textarea "x"
click at [457, 464] on div "1631202-66" at bounding box center [434, 461] width 82 height 21
type textarea "x"
click at [461, 517] on div "1631202M-65" at bounding box center [432, 503] width 122 height 42
click at [450, 510] on div "1631202M-65" at bounding box center [434, 502] width 90 height 21
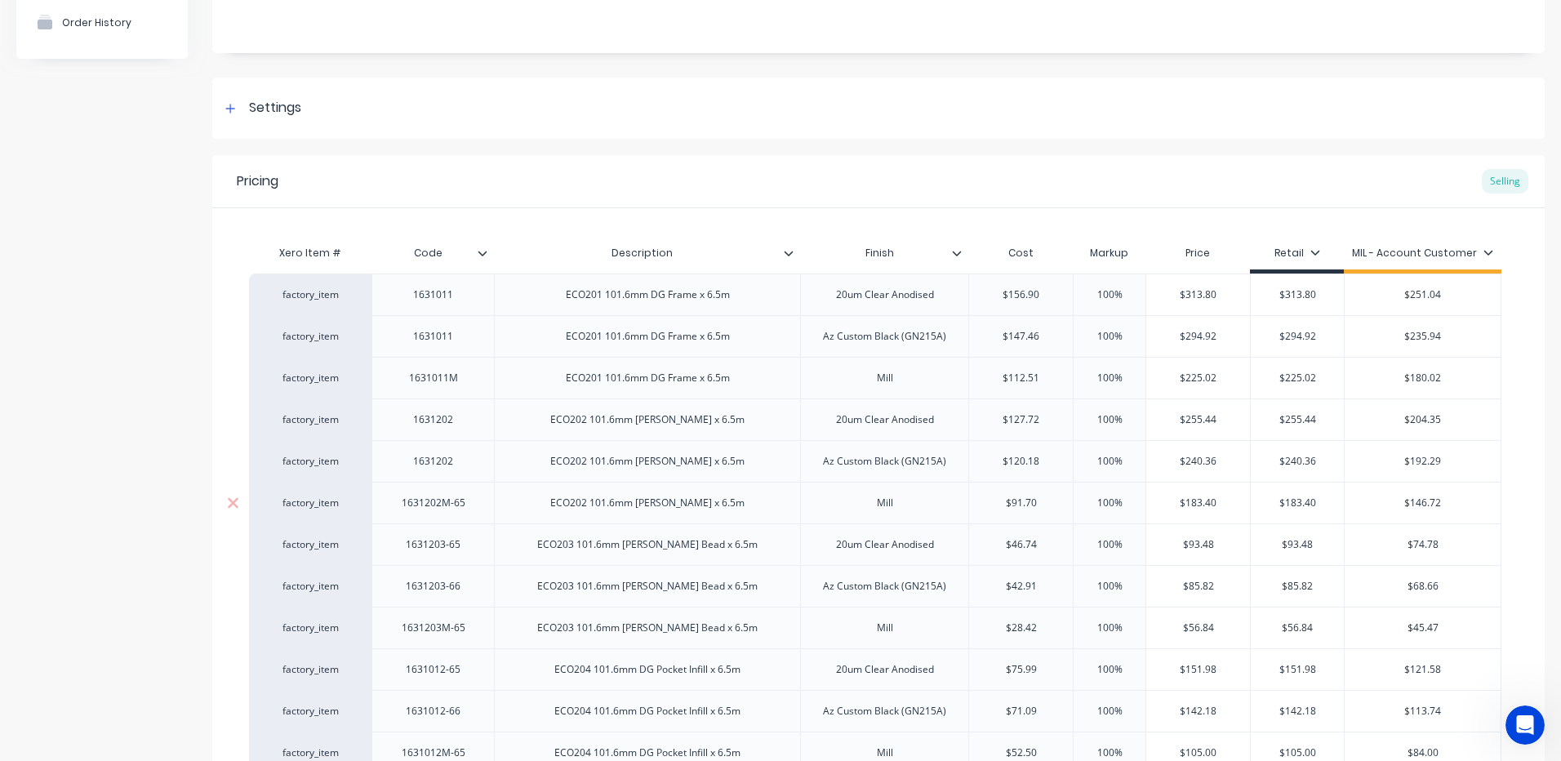
type textarea "x"
click at [478, 504] on div "1631202M-65" at bounding box center [432, 503] width 122 height 42
click at [438, 544] on div "1631203-65" at bounding box center [434, 544] width 82 height 21
type textarea "x"
click at [469, 544] on div "1631203-65" at bounding box center [434, 544] width 82 height 21
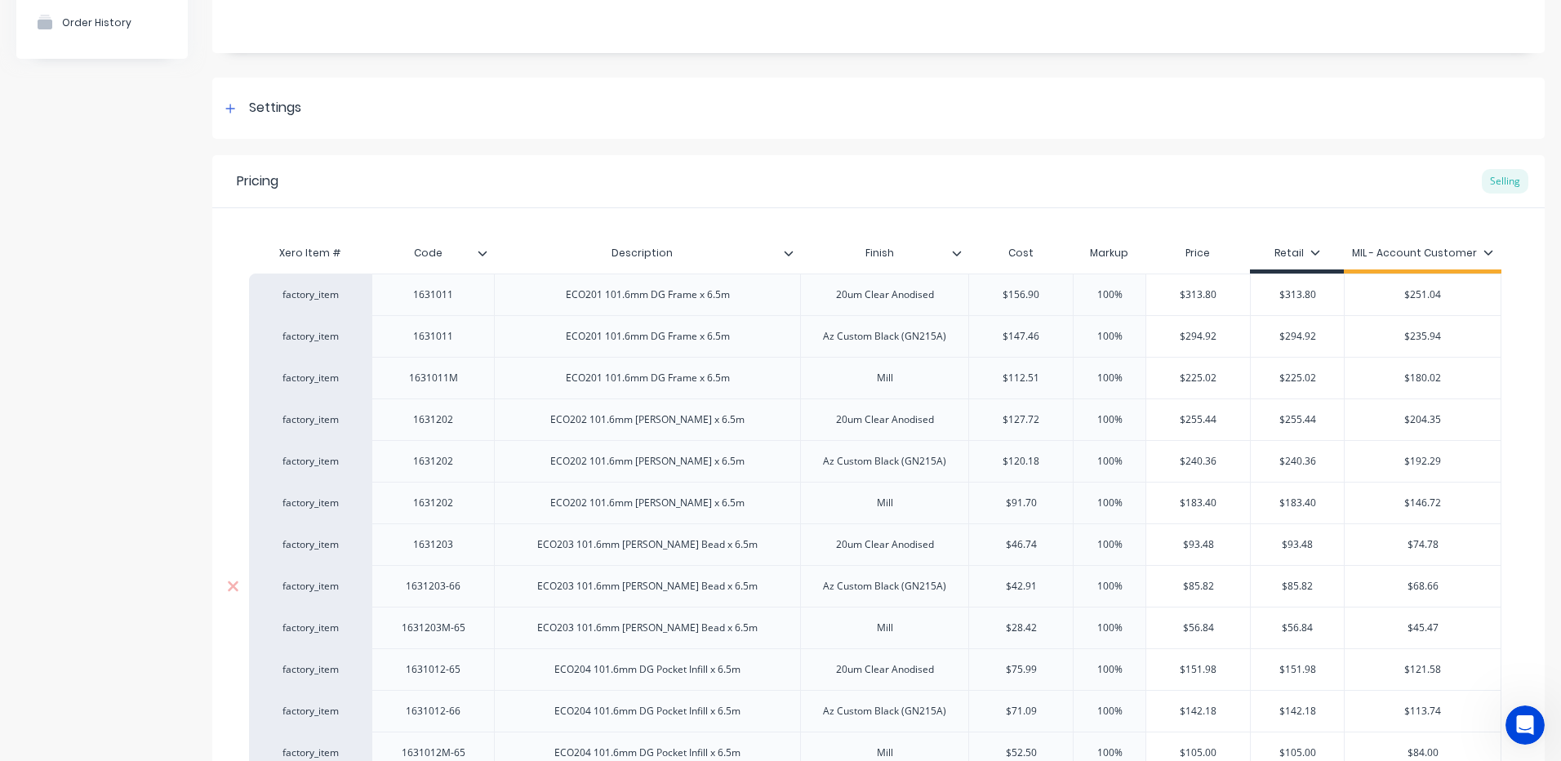
click at [447, 588] on div "1631203-66" at bounding box center [434, 586] width 82 height 21
type textarea "x"
click at [478, 594] on div "1631203-66" at bounding box center [432, 586] width 122 height 42
click at [471, 590] on div "1631203-66" at bounding box center [434, 586] width 82 height 21
click at [456, 626] on div "1631203M-65" at bounding box center [434, 627] width 90 height 21
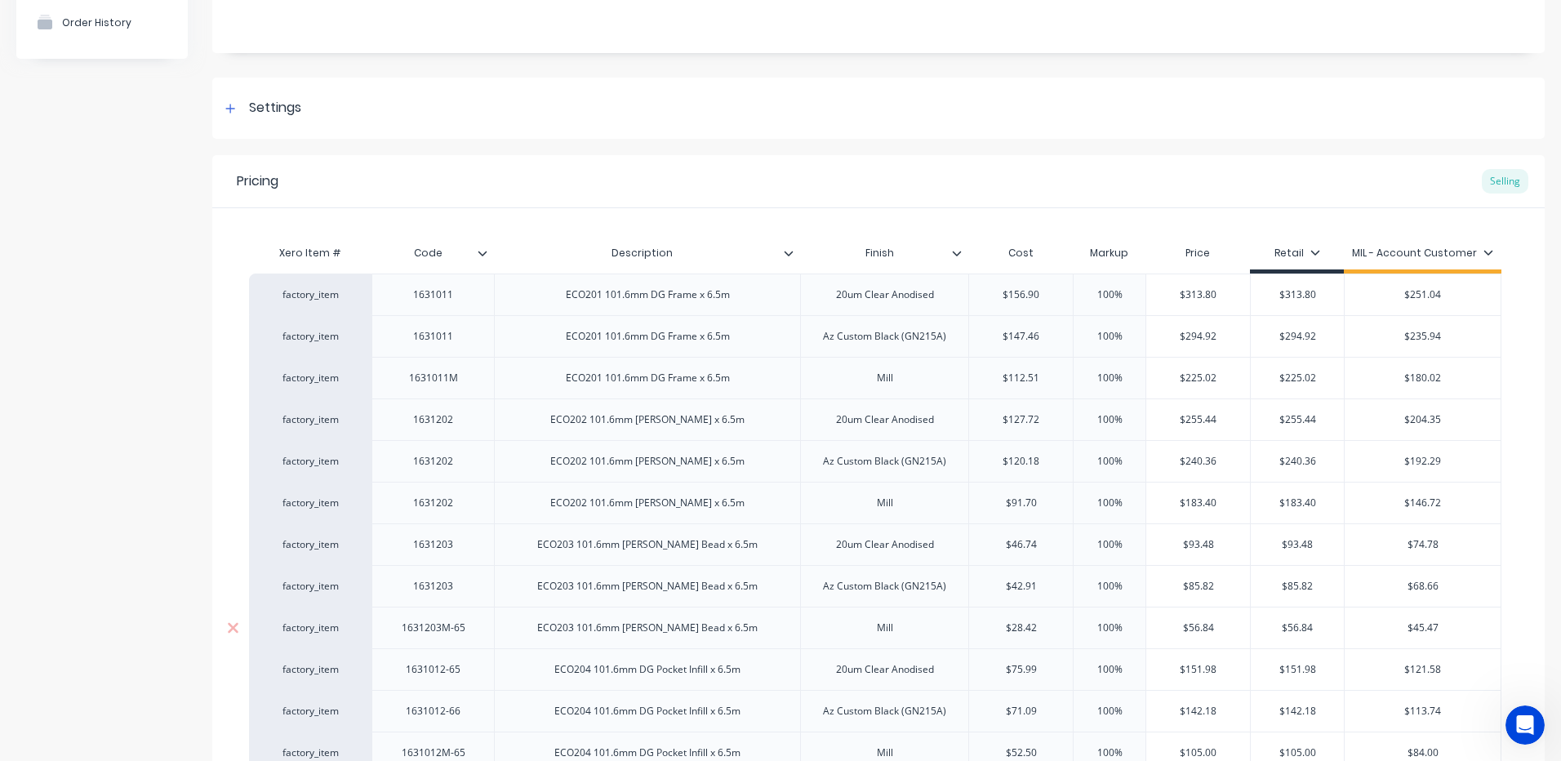
type textarea "x"
click at [477, 629] on div "1631203M-65" at bounding box center [434, 627] width 90 height 21
click at [445, 673] on div "1631012-65" at bounding box center [434, 669] width 82 height 21
type textarea "x"
click at [475, 673] on div "1631012-65" at bounding box center [432, 669] width 122 height 42
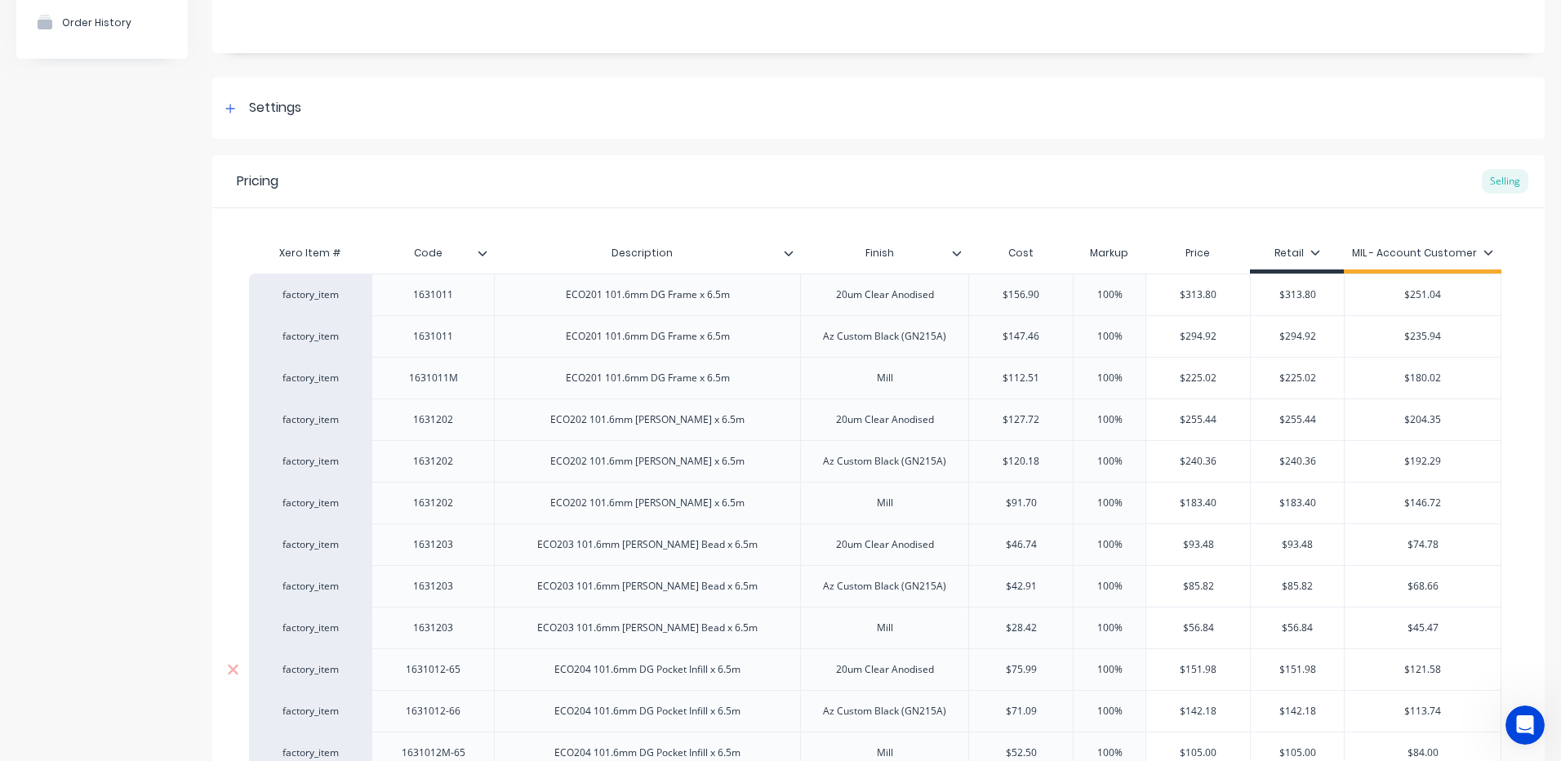
click at [473, 673] on div "1631012-65" at bounding box center [434, 669] width 82 height 21
click at [440, 724] on div "1631012-66" at bounding box center [432, 711] width 122 height 42
click at [446, 718] on div "1631012-66" at bounding box center [434, 710] width 82 height 21
type textarea "x"
click at [485, 713] on div "1631012-66" at bounding box center [432, 711] width 122 height 42
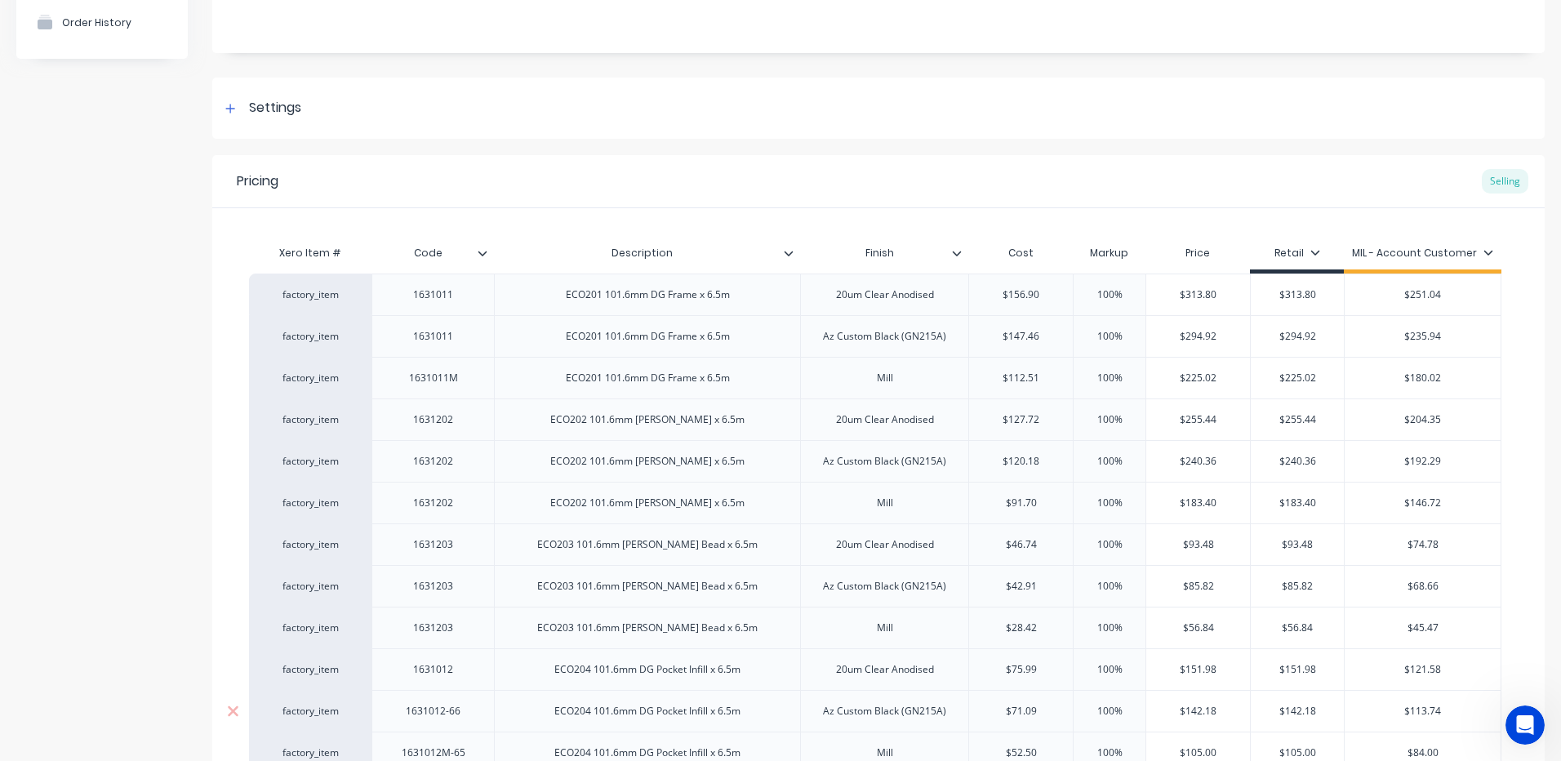
click at [471, 710] on div "1631012-66" at bounding box center [434, 710] width 82 height 21
click at [460, 750] on div "1631012M-65" at bounding box center [434, 752] width 90 height 21
type textarea "x"
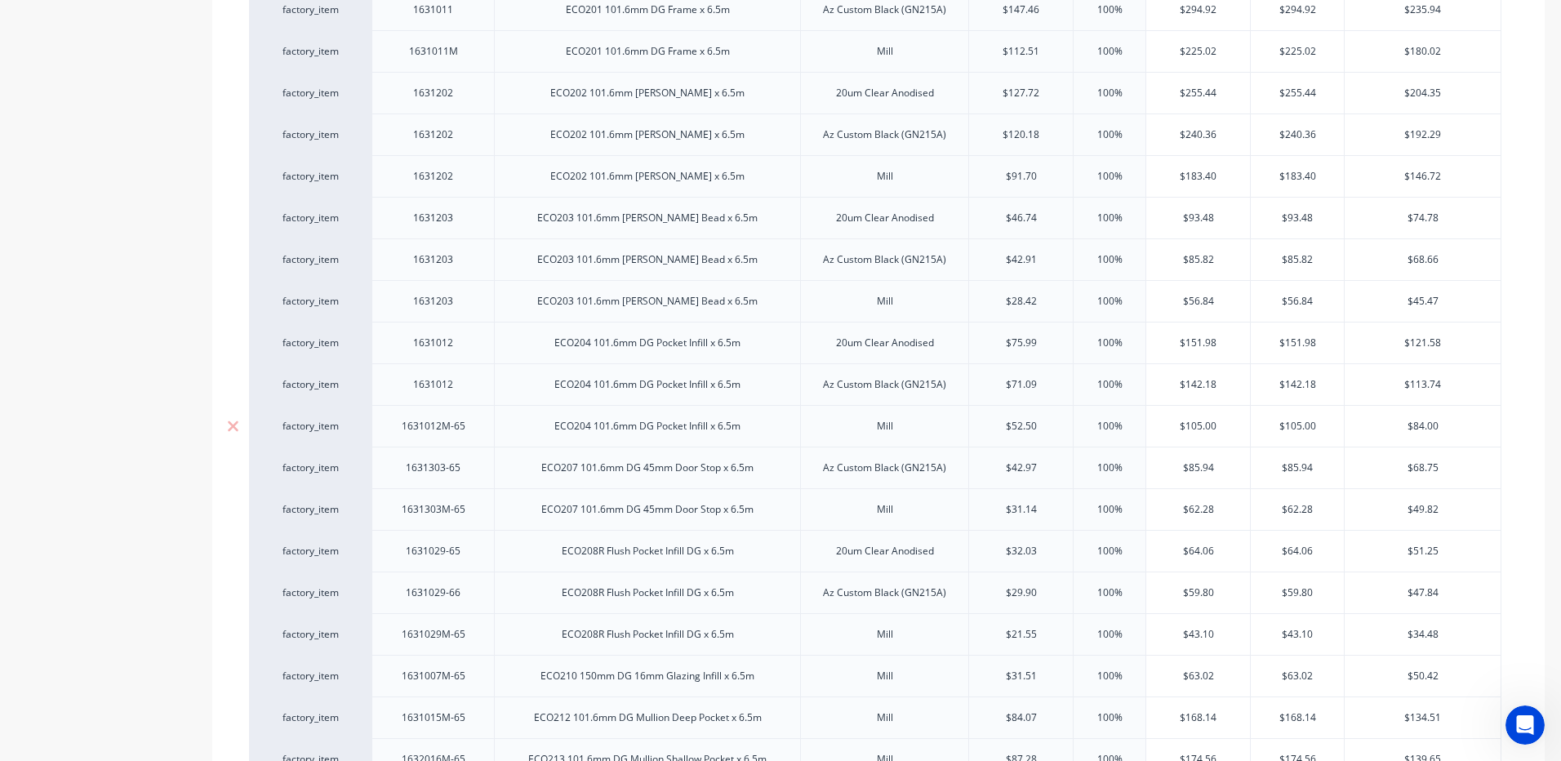
click at [474, 433] on div "1631012M-65" at bounding box center [434, 426] width 90 height 21
click at [454, 477] on div "1631303-65" at bounding box center [434, 467] width 82 height 21
type textarea "x"
click at [471, 473] on div "1631303-65" at bounding box center [434, 467] width 82 height 21
click at [454, 513] on div "1631303M-65" at bounding box center [434, 509] width 90 height 21
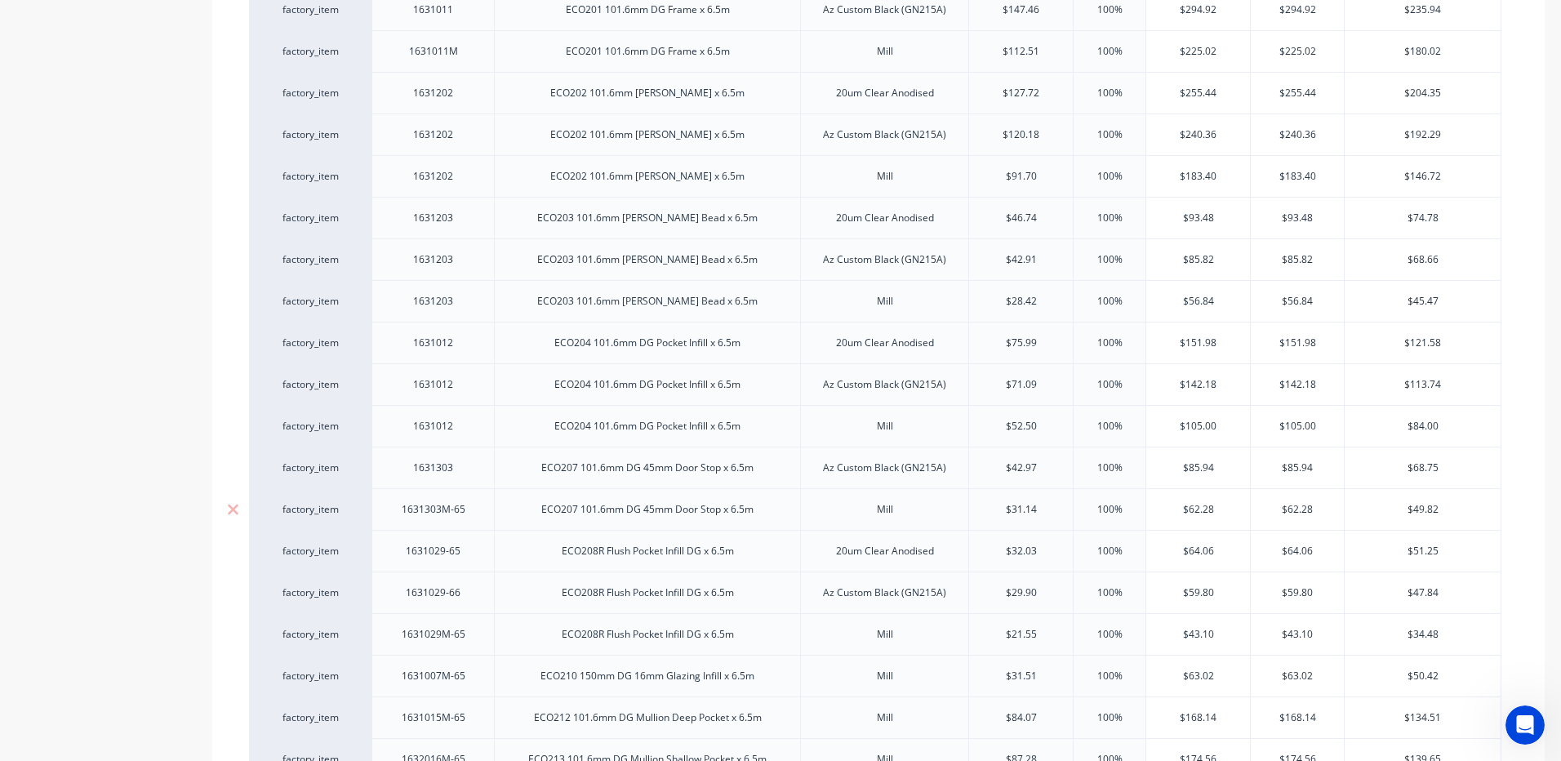
type textarea "x"
click at [474, 515] on div "1631303M-65" at bounding box center [434, 509] width 90 height 21
click at [452, 553] on div "1631029-65" at bounding box center [434, 550] width 82 height 21
type textarea "x"
click at [475, 557] on div "1631029-65" at bounding box center [432, 551] width 122 height 42
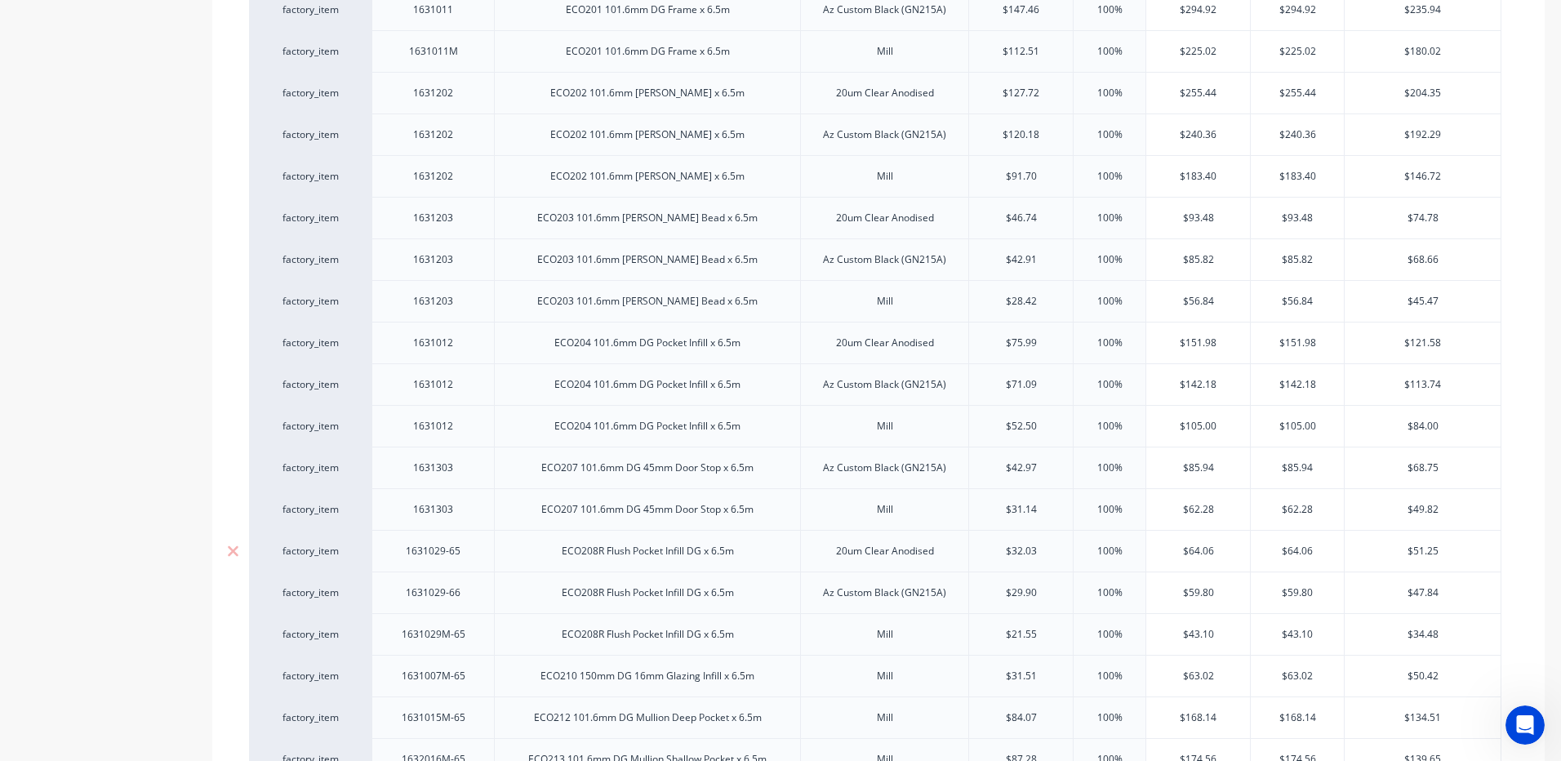
click at [477, 553] on div "1631029-65" at bounding box center [432, 551] width 122 height 42
click at [476, 558] on div "factory_item 1631011 ECO201 101.6mm DG Frame x 6.5m 20um Clear Anodised $156.90…" at bounding box center [878, 513] width 1259 height 1133
click at [465, 558] on div "1631029-65" at bounding box center [434, 550] width 82 height 21
click at [453, 599] on div "1631029-66" at bounding box center [434, 592] width 82 height 21
type textarea "x"
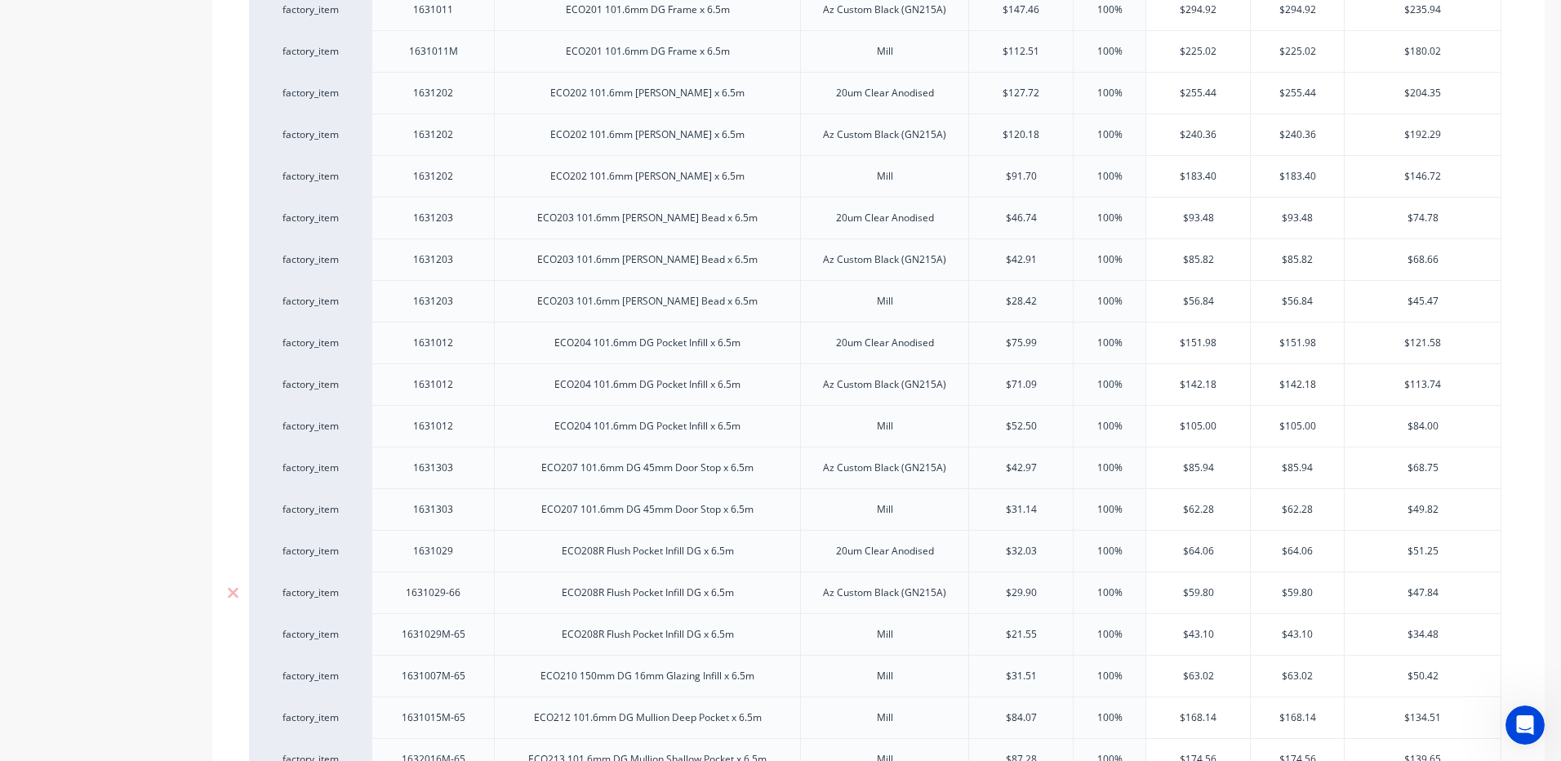
click at [482, 599] on div "1631029-66" at bounding box center [432, 592] width 122 height 42
click at [479, 594] on div "1631029-66" at bounding box center [432, 592] width 122 height 42
click at [469, 597] on div "1631029-66" at bounding box center [434, 592] width 82 height 21
click at [470, 638] on div "1631029M-65" at bounding box center [434, 634] width 90 height 21
type textarea "x"
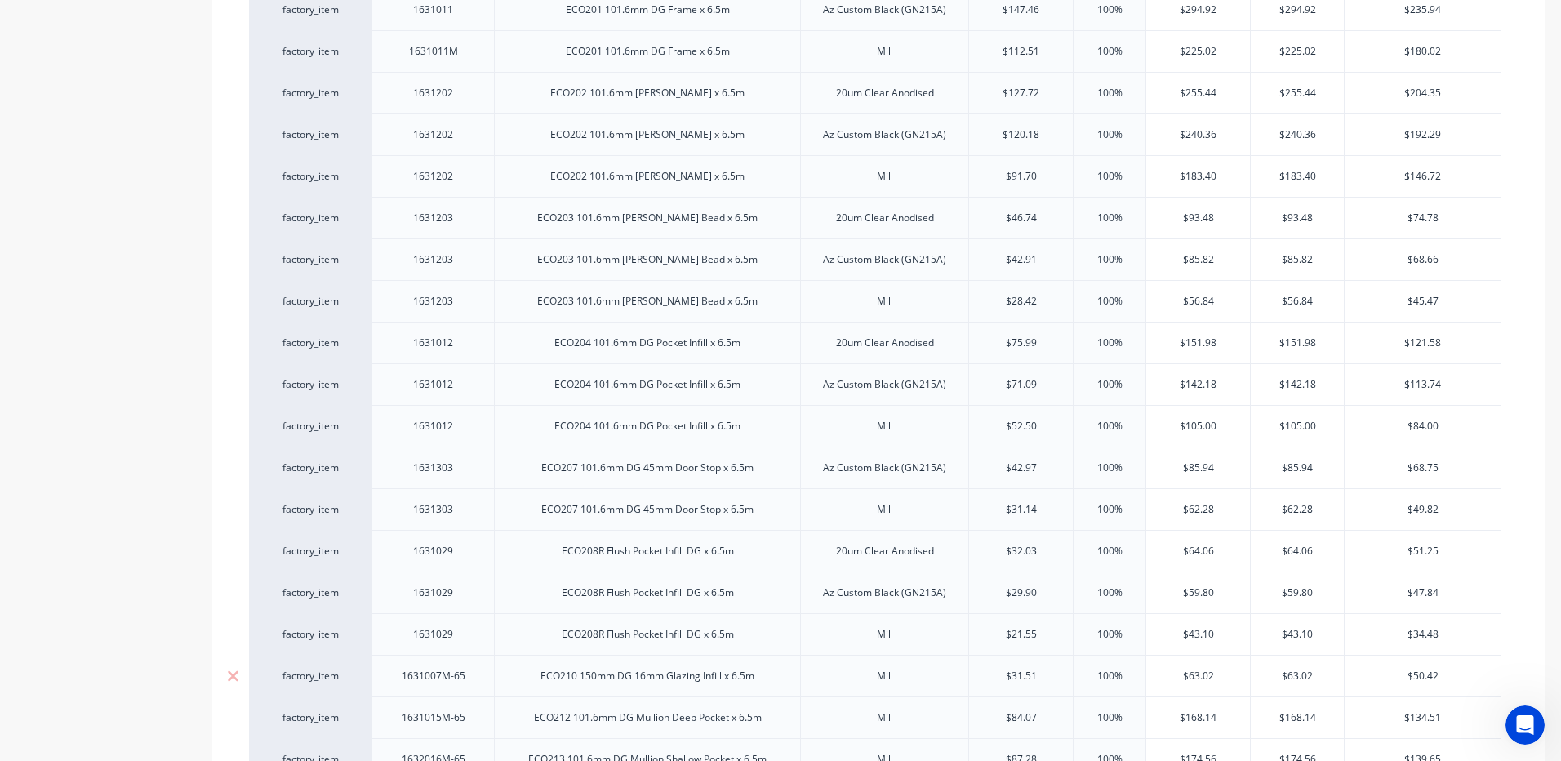
click at [460, 681] on div "1631007M-65" at bounding box center [434, 675] width 90 height 21
type textarea "x"
click at [483, 679] on div "1631007M-65" at bounding box center [432, 676] width 122 height 42
click at [480, 681] on div "1631007M-65" at bounding box center [432, 676] width 122 height 42
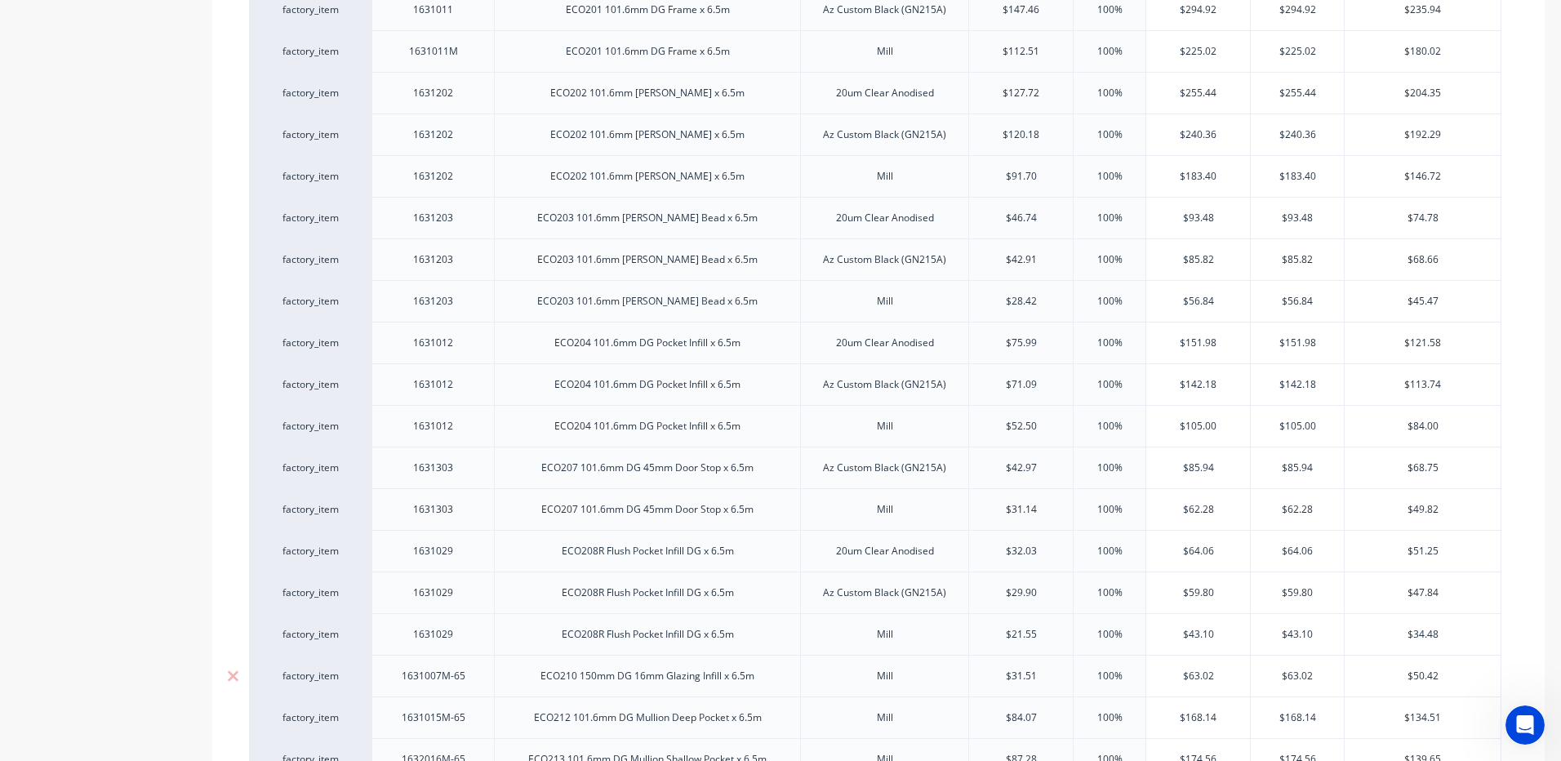
click at [473, 677] on div "1631007M-65" at bounding box center [434, 675] width 90 height 21
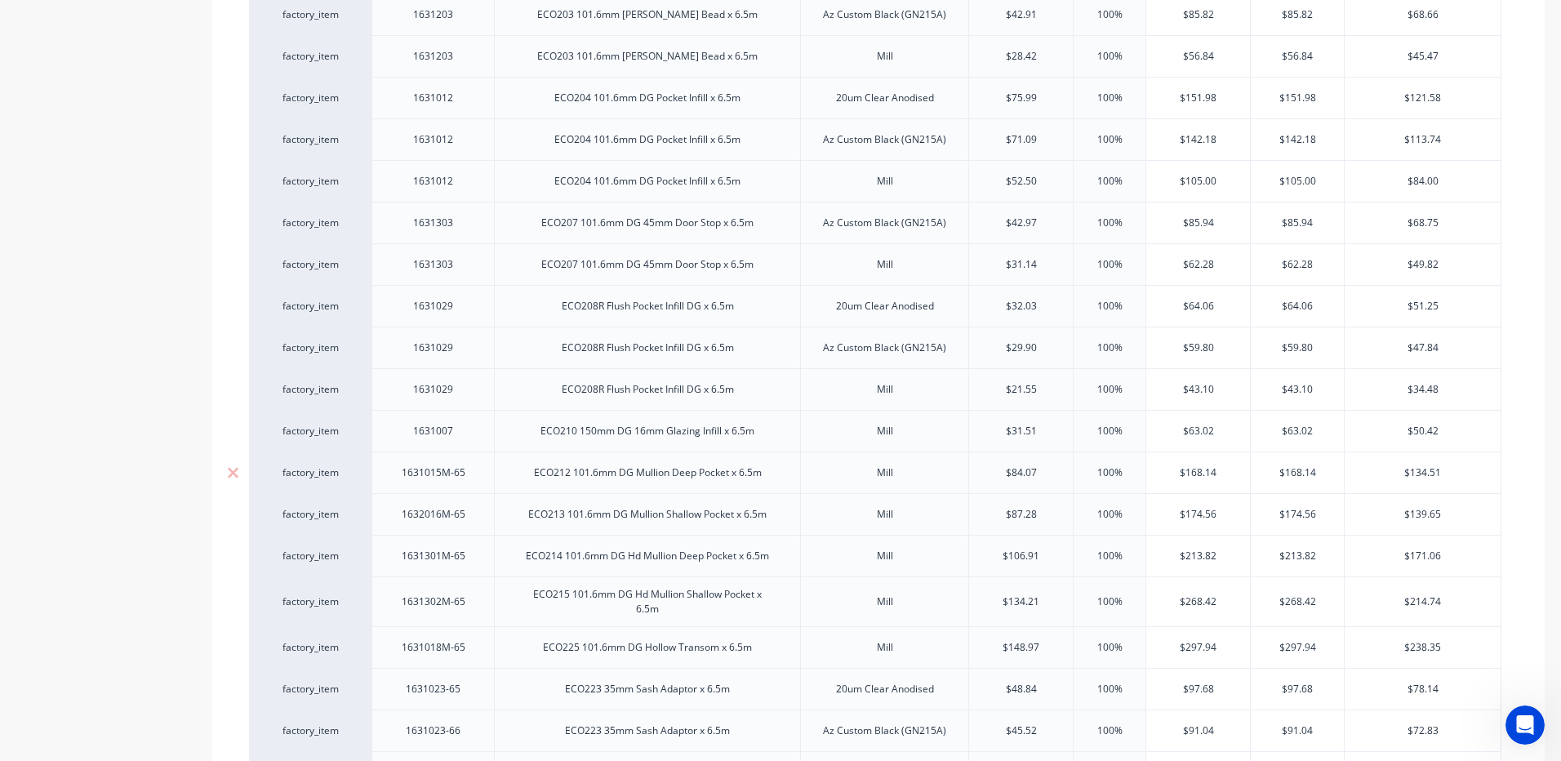
click at [464, 472] on div "1631015M-65" at bounding box center [434, 472] width 90 height 21
type textarea "x"
click at [463, 523] on div "1632016M-65" at bounding box center [434, 514] width 90 height 21
type textarea "x"
click at [478, 515] on div "1632016M-65" at bounding box center [432, 514] width 122 height 42
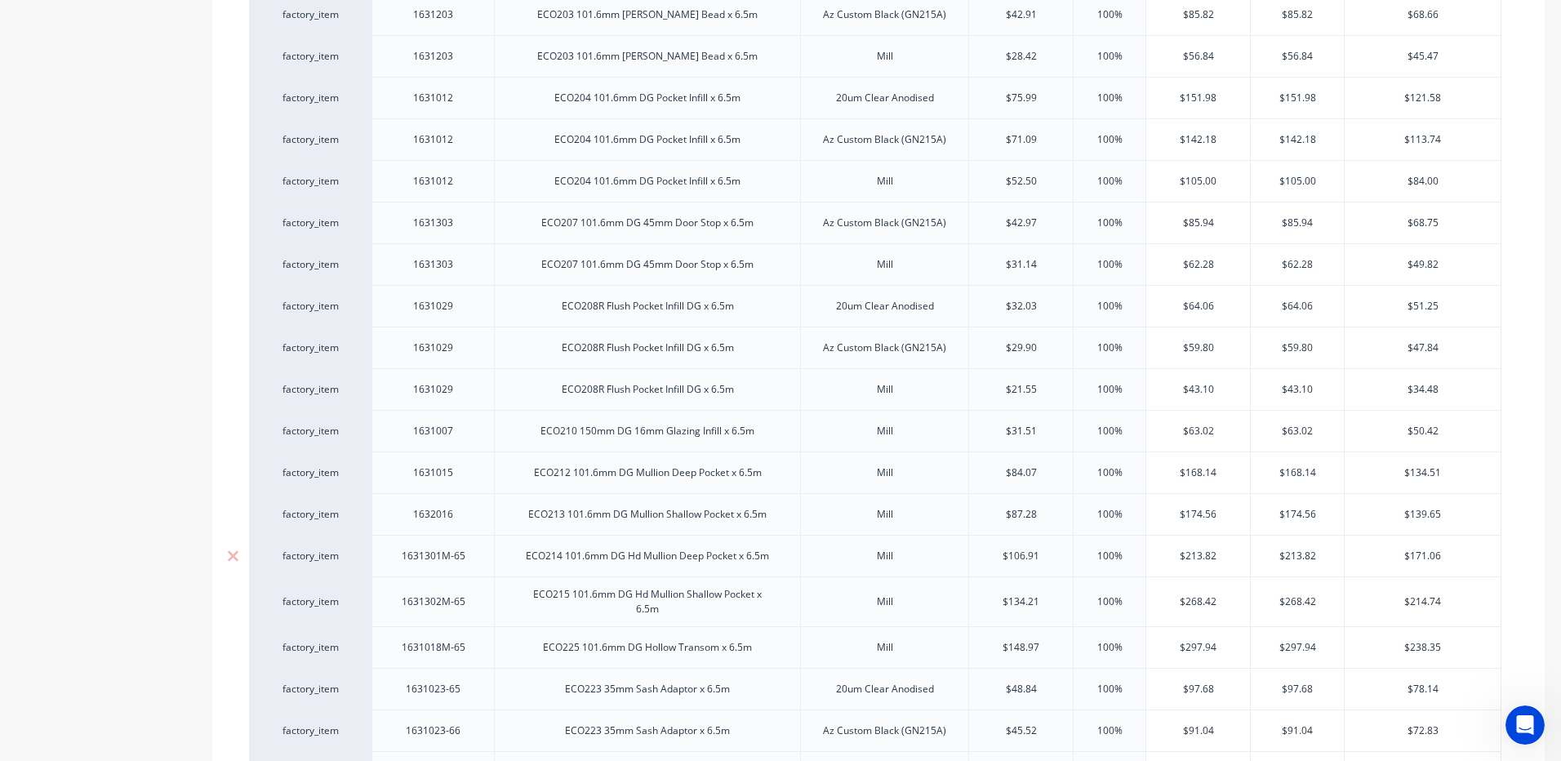
click at [465, 572] on div "1631301M-65" at bounding box center [432, 556] width 122 height 42
click at [481, 562] on div "1631301M-65" at bounding box center [432, 556] width 122 height 42
click at [465, 563] on div "1631301M-65" at bounding box center [434, 555] width 90 height 21
type textarea "x"
click at [450, 612] on div "1631302M-65" at bounding box center [434, 601] width 90 height 21
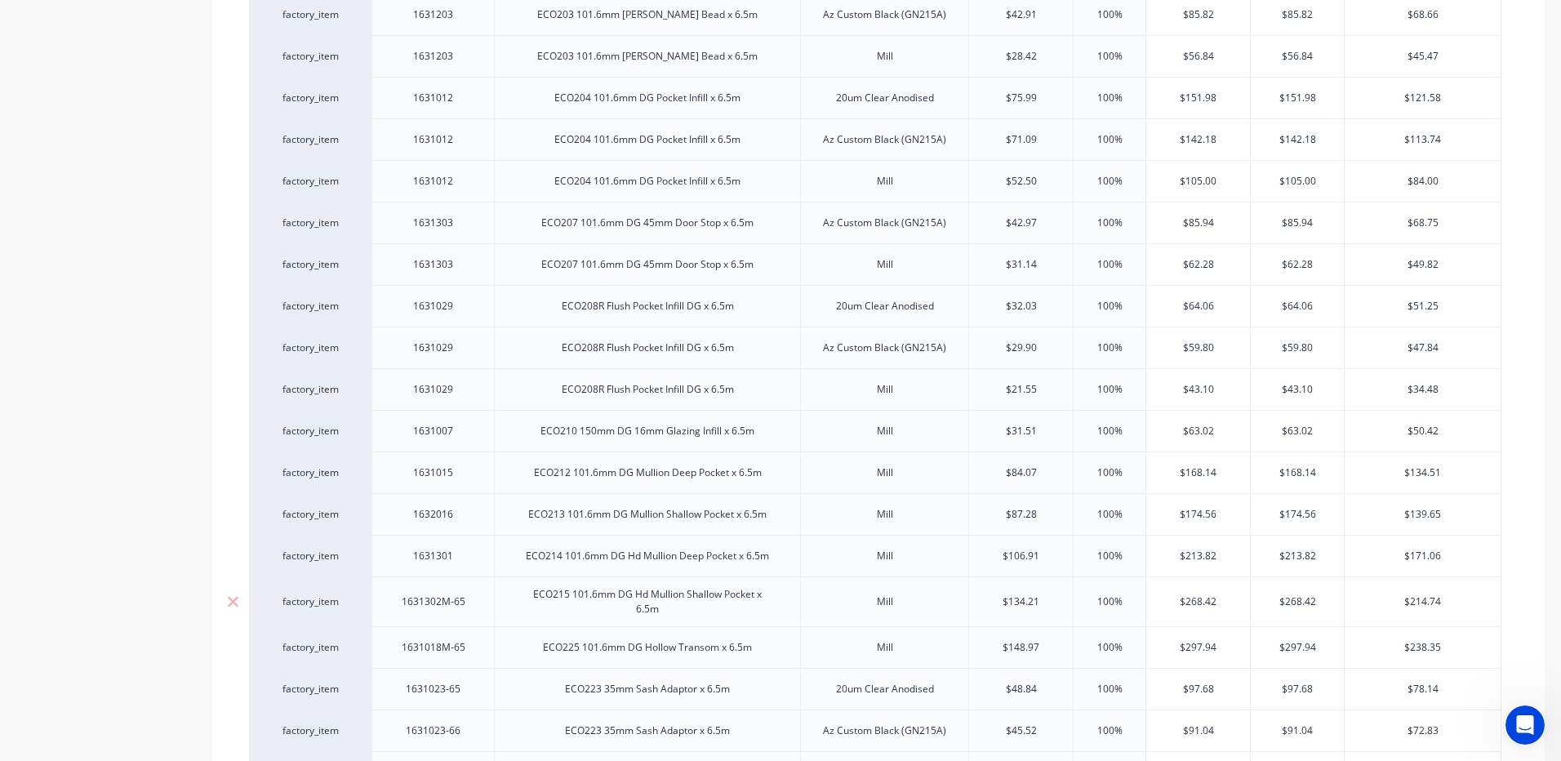
type textarea "x"
click at [478, 615] on div "1631302M-65" at bounding box center [432, 601] width 122 height 50
click at [473, 666] on div "1631018M-65" at bounding box center [432, 647] width 122 height 42
click at [478, 660] on div "1631018M-65" at bounding box center [432, 647] width 122 height 42
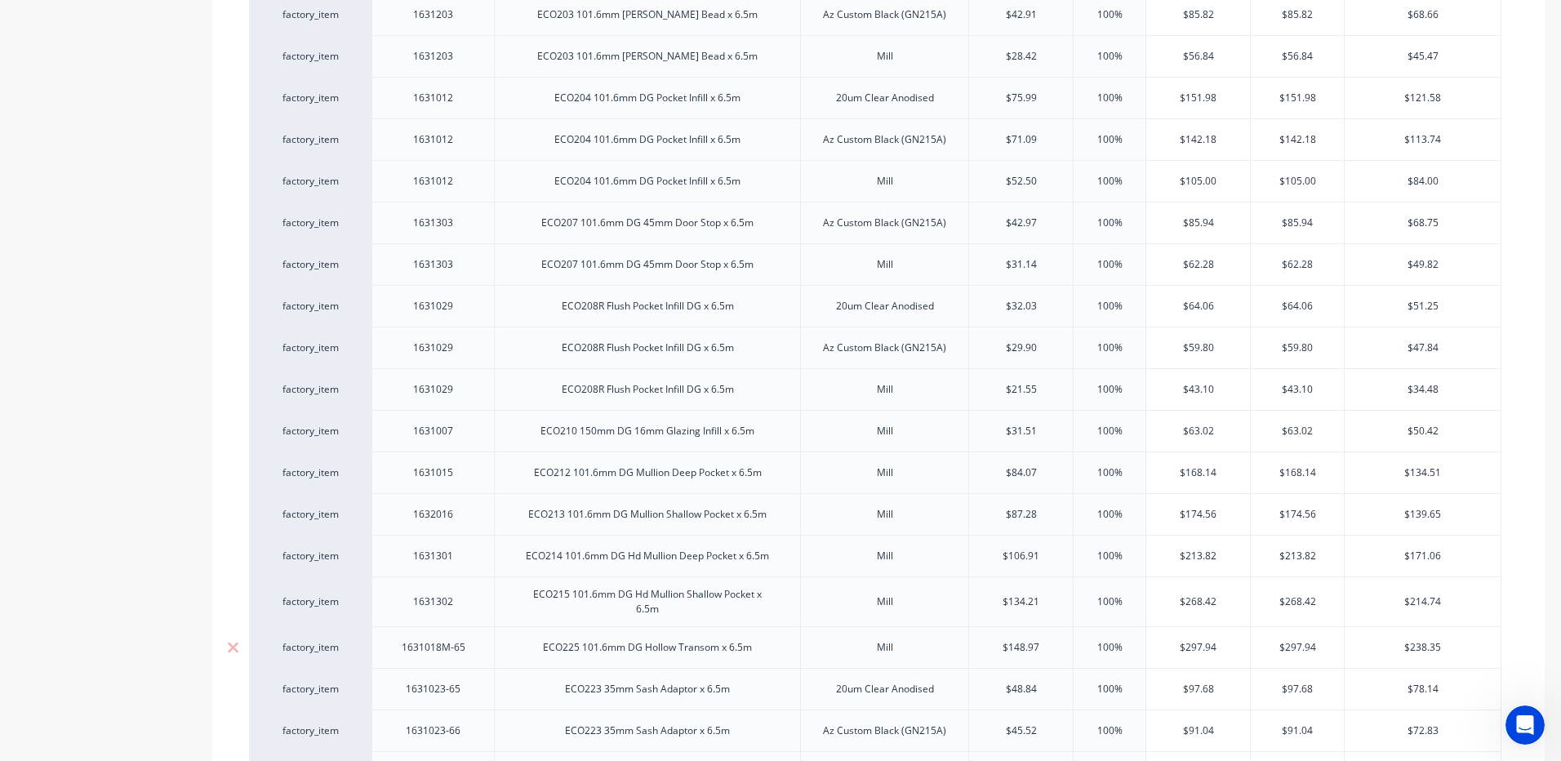
click at [474, 658] on div "1631018M-65" at bounding box center [434, 647] width 90 height 21
type textarea "x"
click at [474, 658] on div "1631018M-65" at bounding box center [434, 647] width 90 height 21
click at [464, 697] on div "1631023-65" at bounding box center [434, 688] width 82 height 21
type textarea "x"
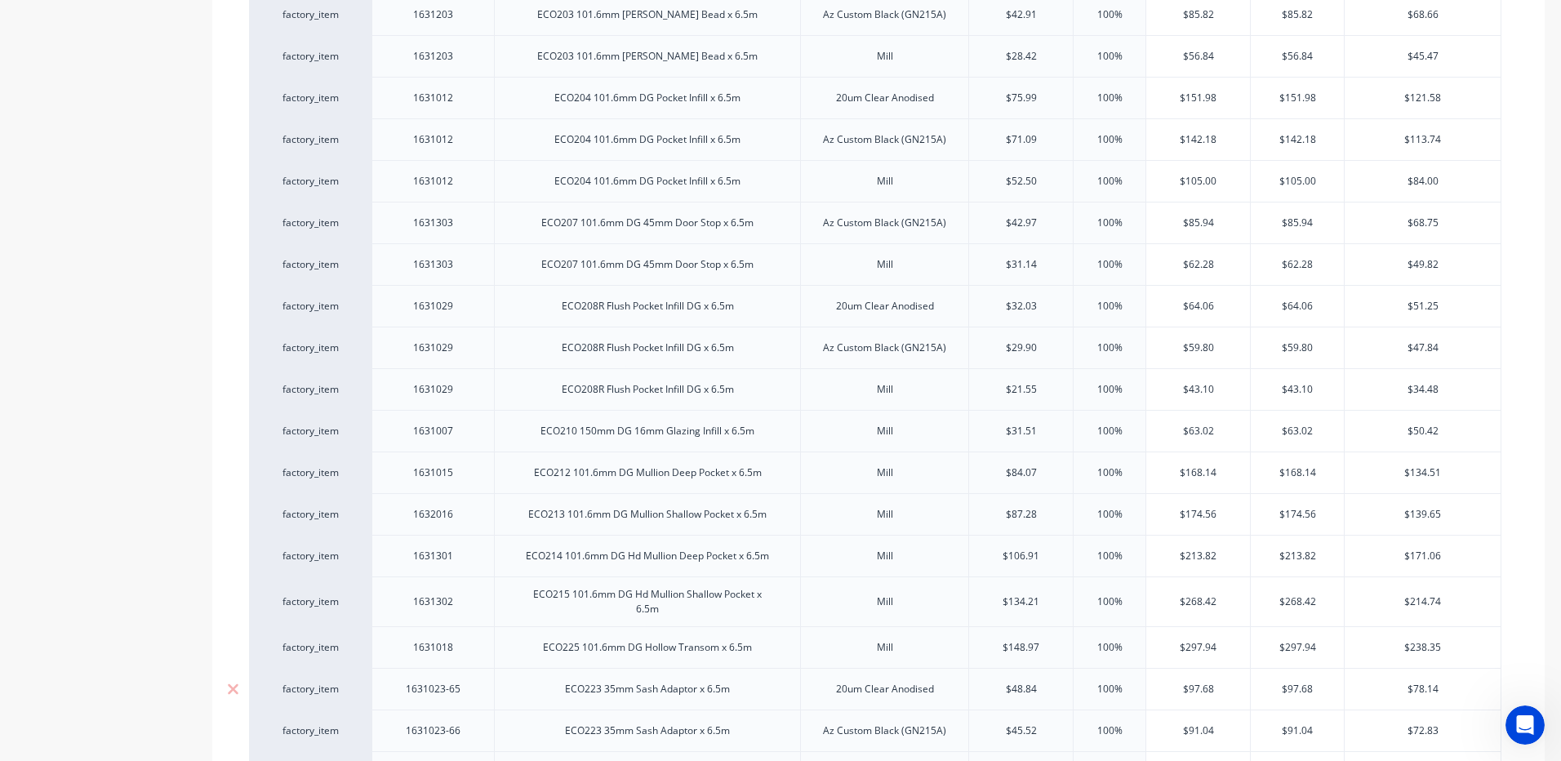
click at [473, 700] on div "1631023-65" at bounding box center [434, 688] width 82 height 21
click at [465, 736] on div "1631023-66" at bounding box center [434, 730] width 82 height 21
type textarea "x"
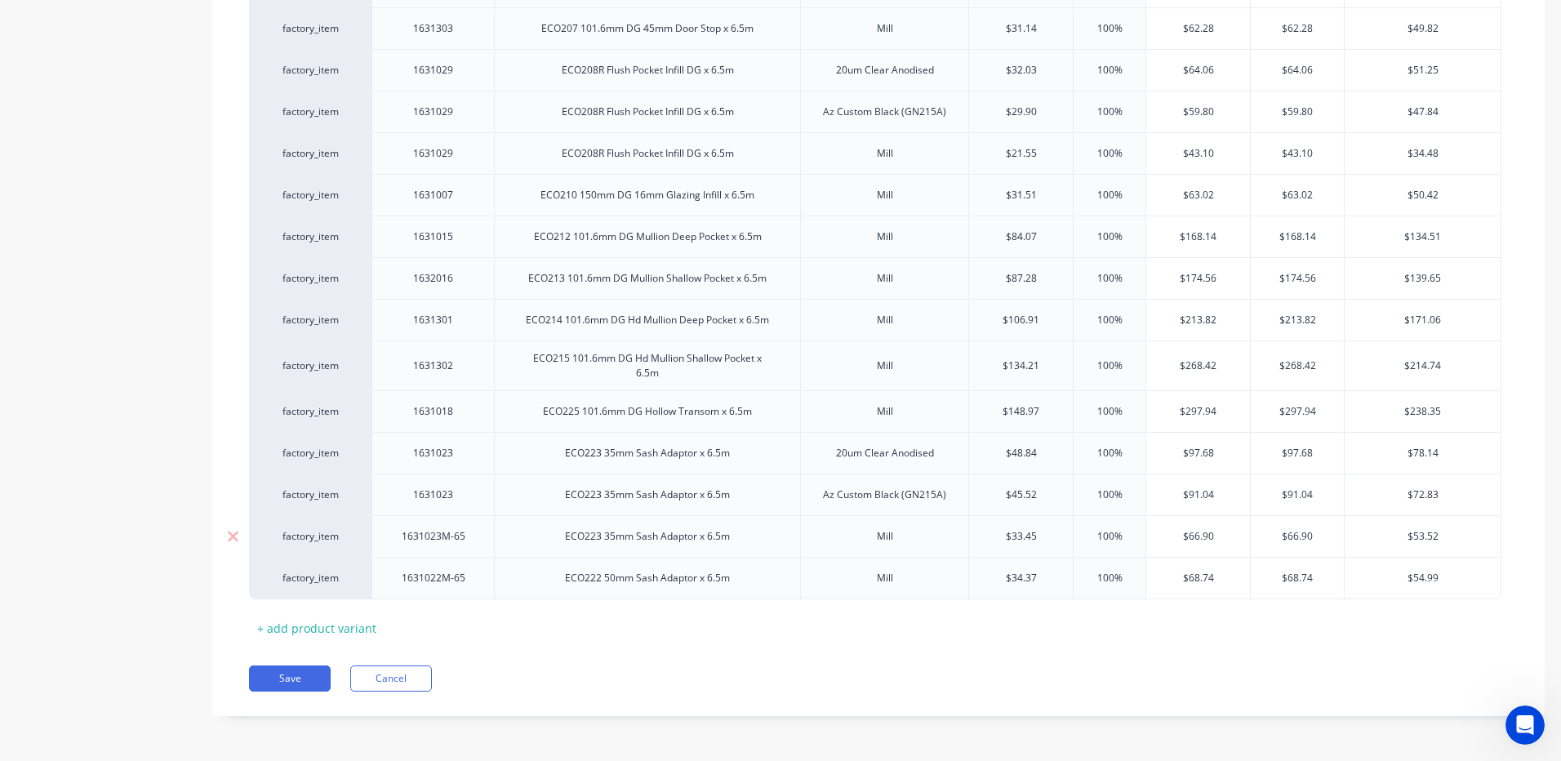
click at [474, 544] on div "1631023M-65" at bounding box center [434, 536] width 90 height 21
type textarea "x"
click at [479, 591] on div "1631022M-65" at bounding box center [432, 578] width 122 height 42
click at [473, 581] on div "1631022M-65" at bounding box center [434, 577] width 90 height 21
type textarea "x"
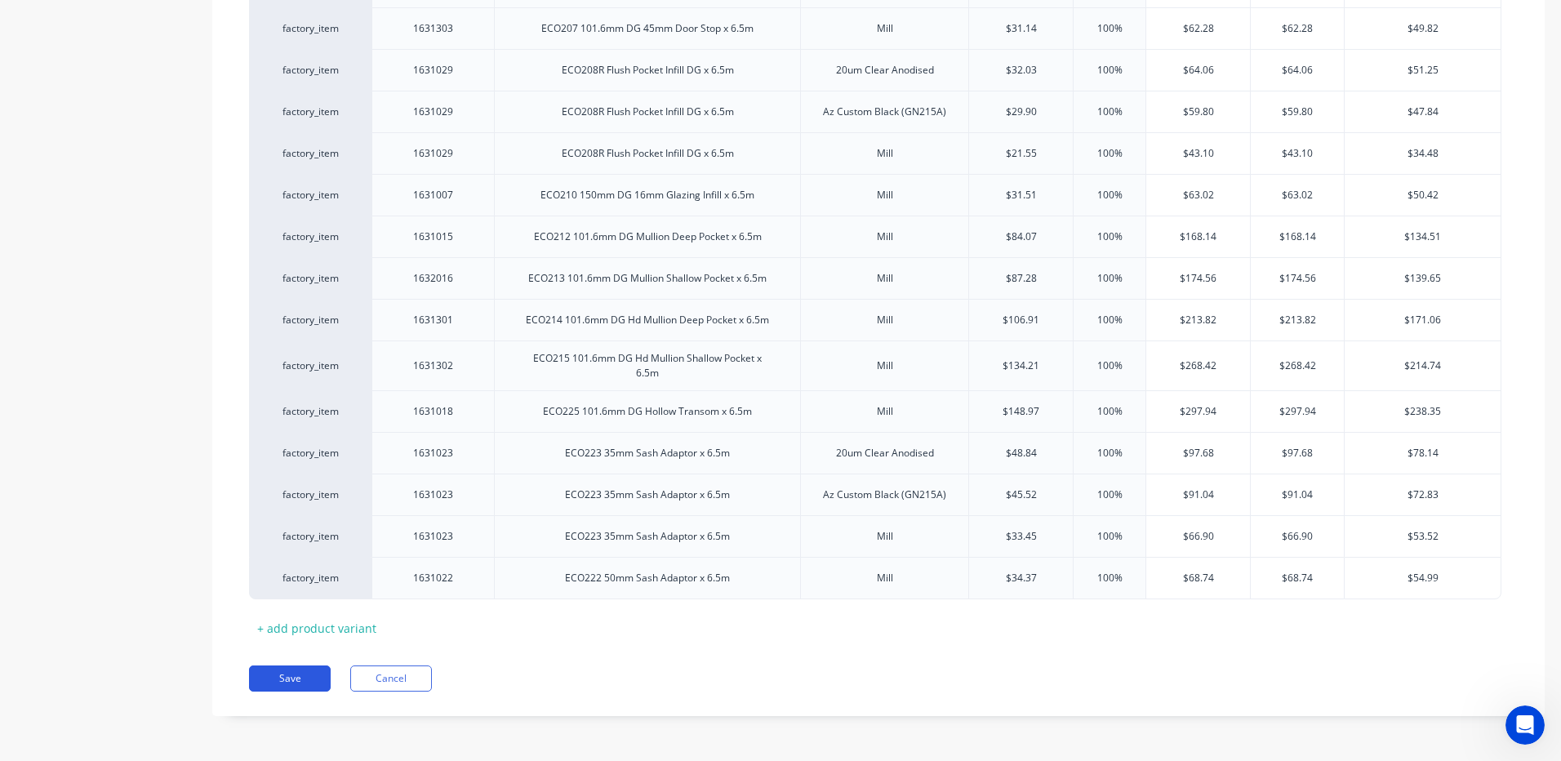
click at [273, 678] on button "Save" at bounding box center [290, 678] width 82 height 26
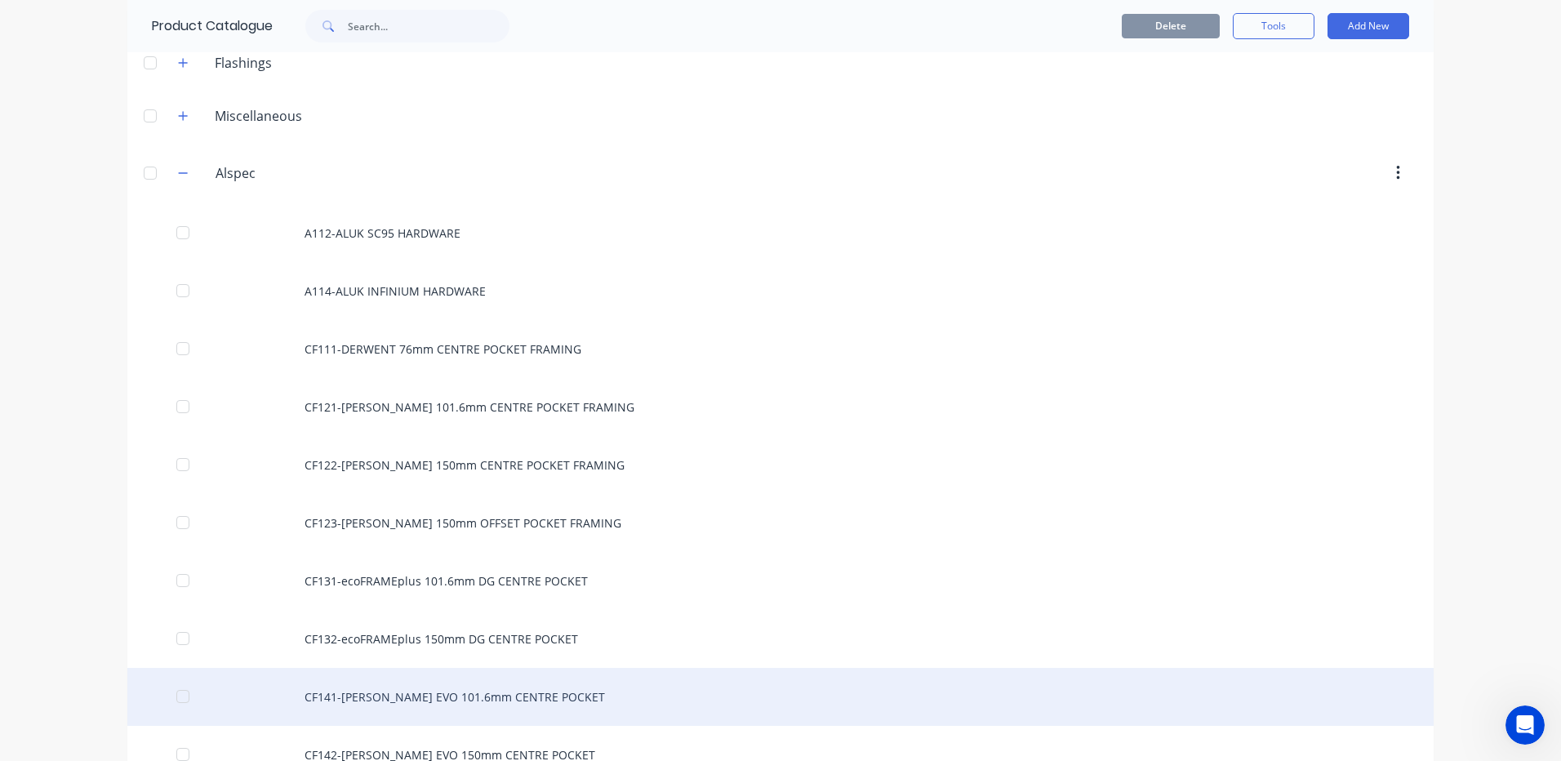
scroll to position [163, 0]
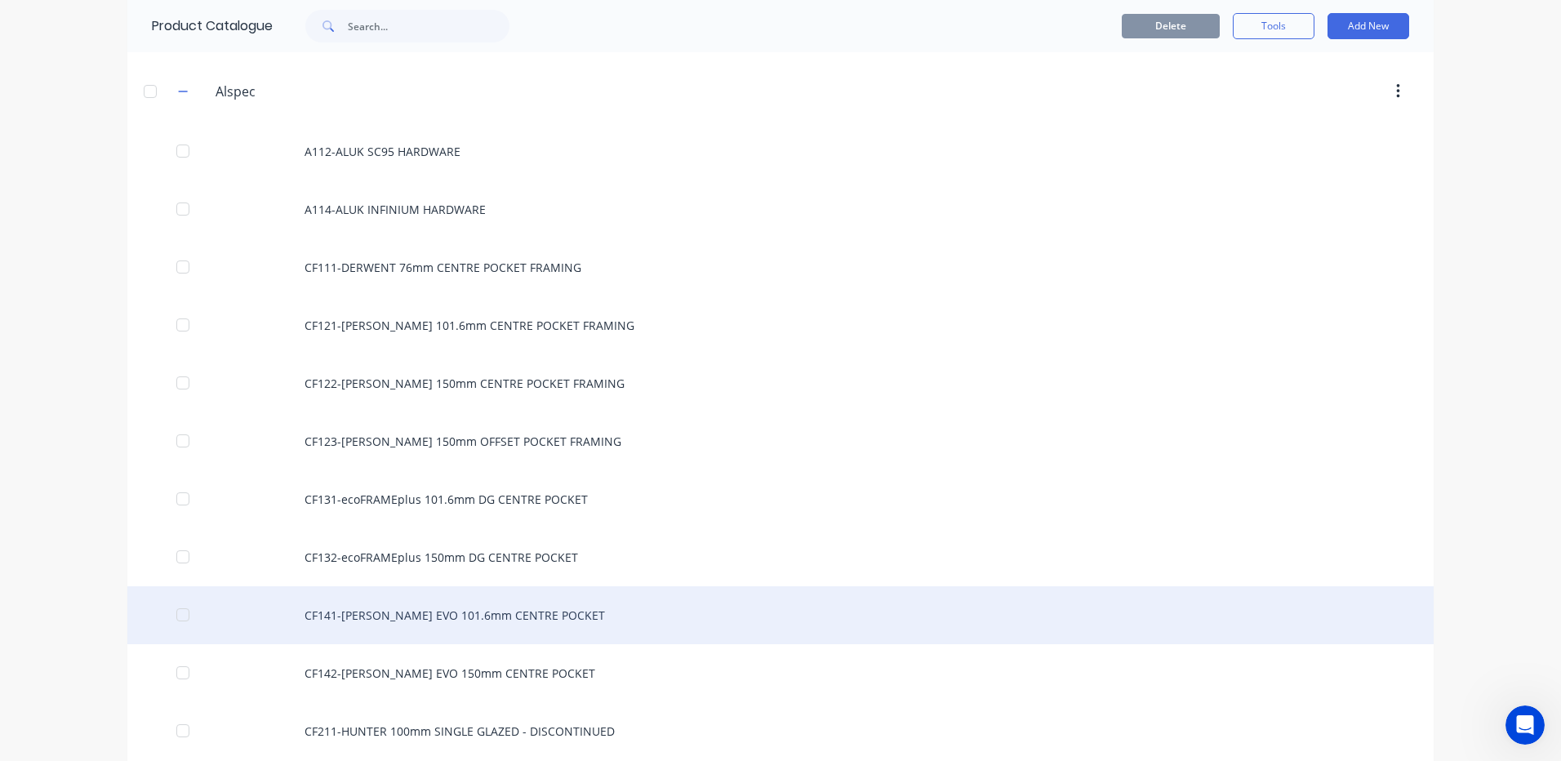
click at [444, 619] on div "CF141-McARTHUR EVO 101.6mm CENTRE POCKET" at bounding box center [780, 615] width 1306 height 58
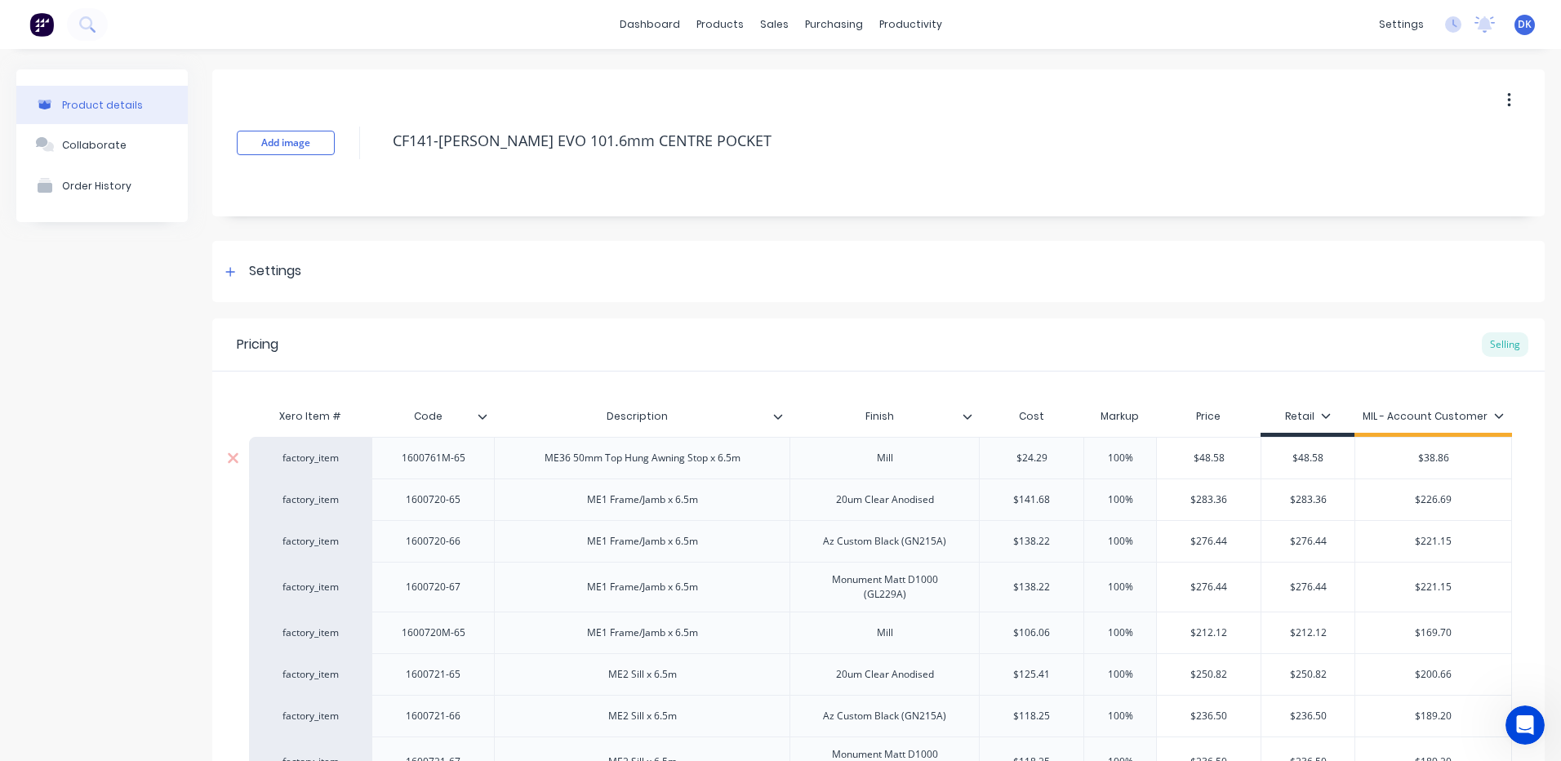
click at [473, 461] on div "1600761M-65" at bounding box center [434, 457] width 90 height 21
type textarea "x"
click at [478, 503] on div "1600720-65" at bounding box center [432, 499] width 122 height 42
click at [478, 502] on div "1600720-65" at bounding box center [432, 499] width 122 height 42
drag, startPoint x: 473, startPoint y: 507, endPoint x: 464, endPoint y: 507, distance: 9.0
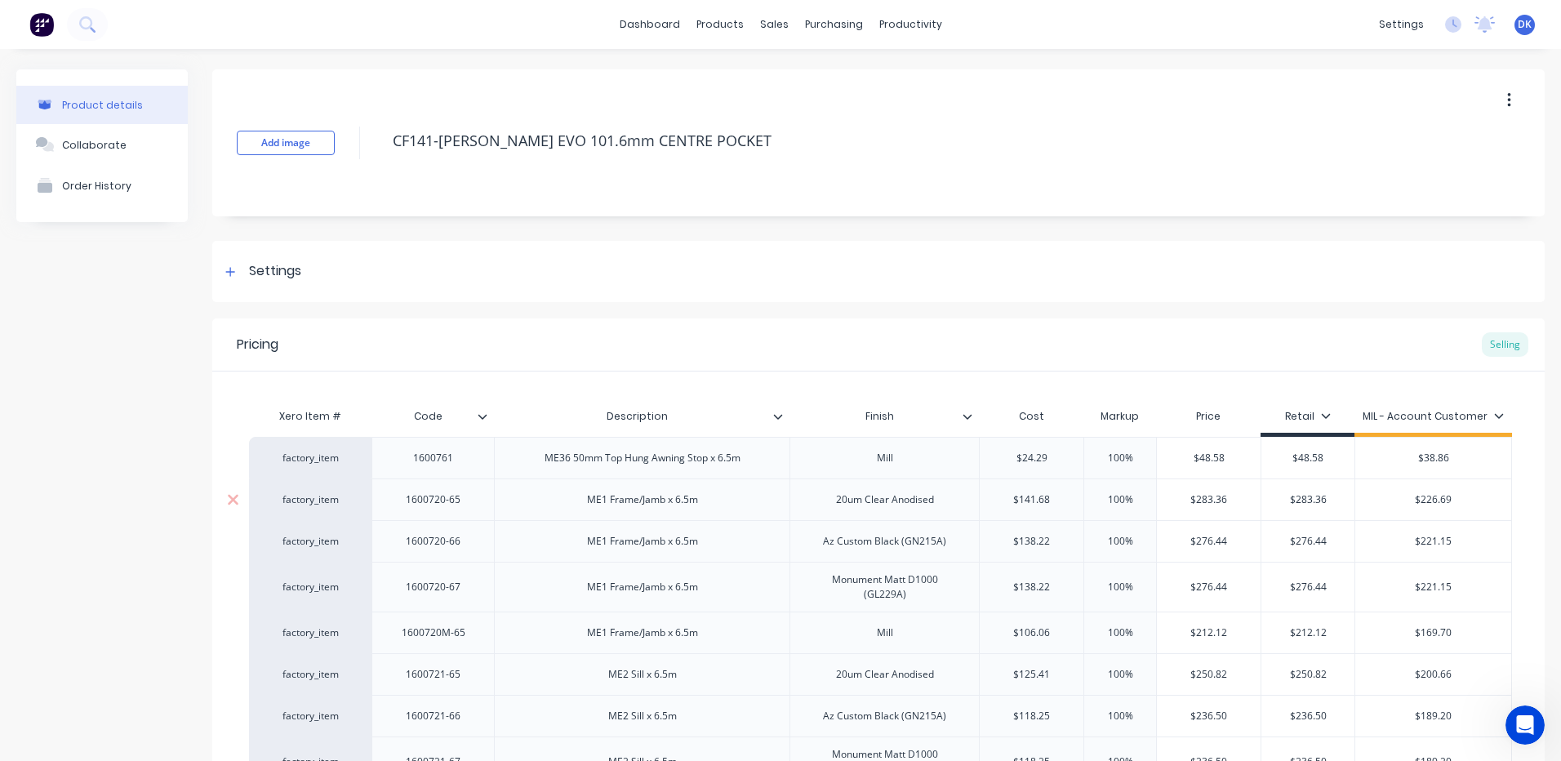
click at [464, 504] on div "1600720-65" at bounding box center [434, 499] width 82 height 21
type textarea "x"
click at [464, 509] on div "1600720-65" at bounding box center [434, 499] width 82 height 21
click at [473, 547] on div "1600720-66" at bounding box center [434, 541] width 82 height 21
type textarea "x"
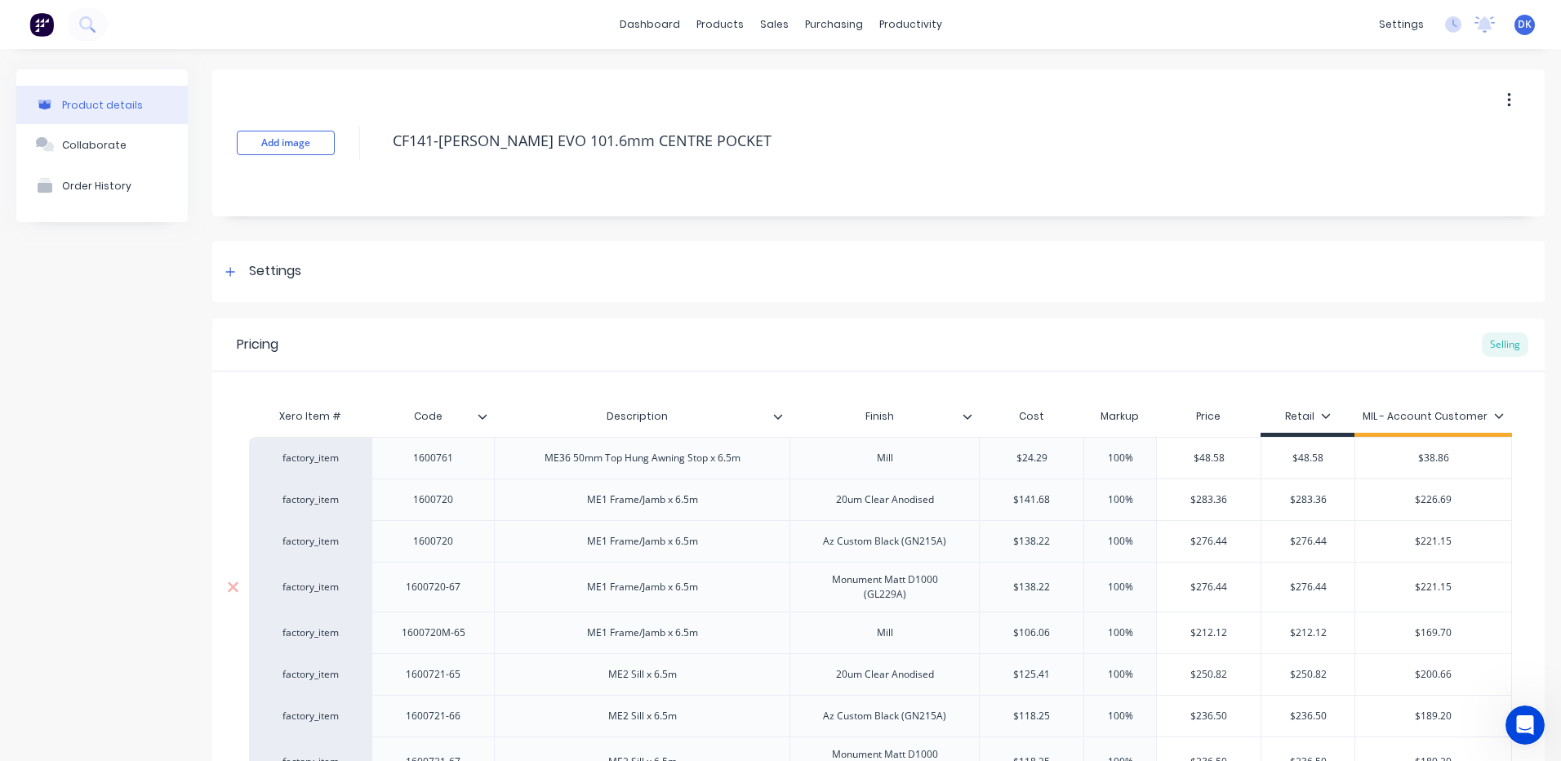
click at [471, 589] on div "1600720-67" at bounding box center [434, 586] width 82 height 21
type textarea "x"
click at [475, 644] on div "1600720M-65" at bounding box center [432, 632] width 122 height 42
click at [477, 641] on div "1600720M-65" at bounding box center [434, 632] width 90 height 21
type textarea "x"
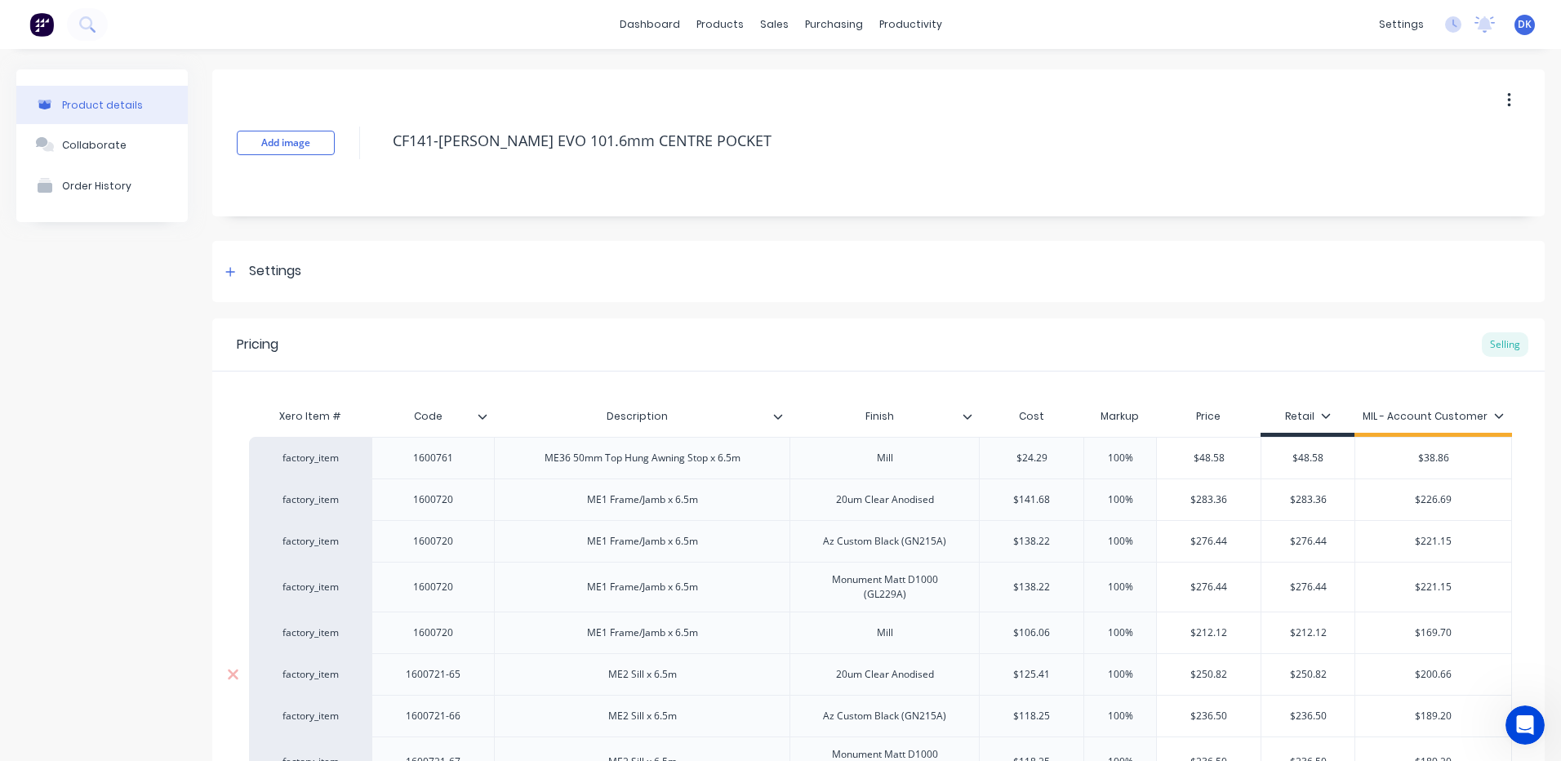
click at [477, 682] on div "1600721-65" at bounding box center [432, 674] width 122 height 42
click at [469, 679] on div "1600721-65" at bounding box center [434, 674] width 82 height 21
type textarea "x"
click at [484, 724] on div "1600721-66" at bounding box center [432, 716] width 122 height 42
click at [470, 718] on div "1600721-66" at bounding box center [434, 715] width 82 height 21
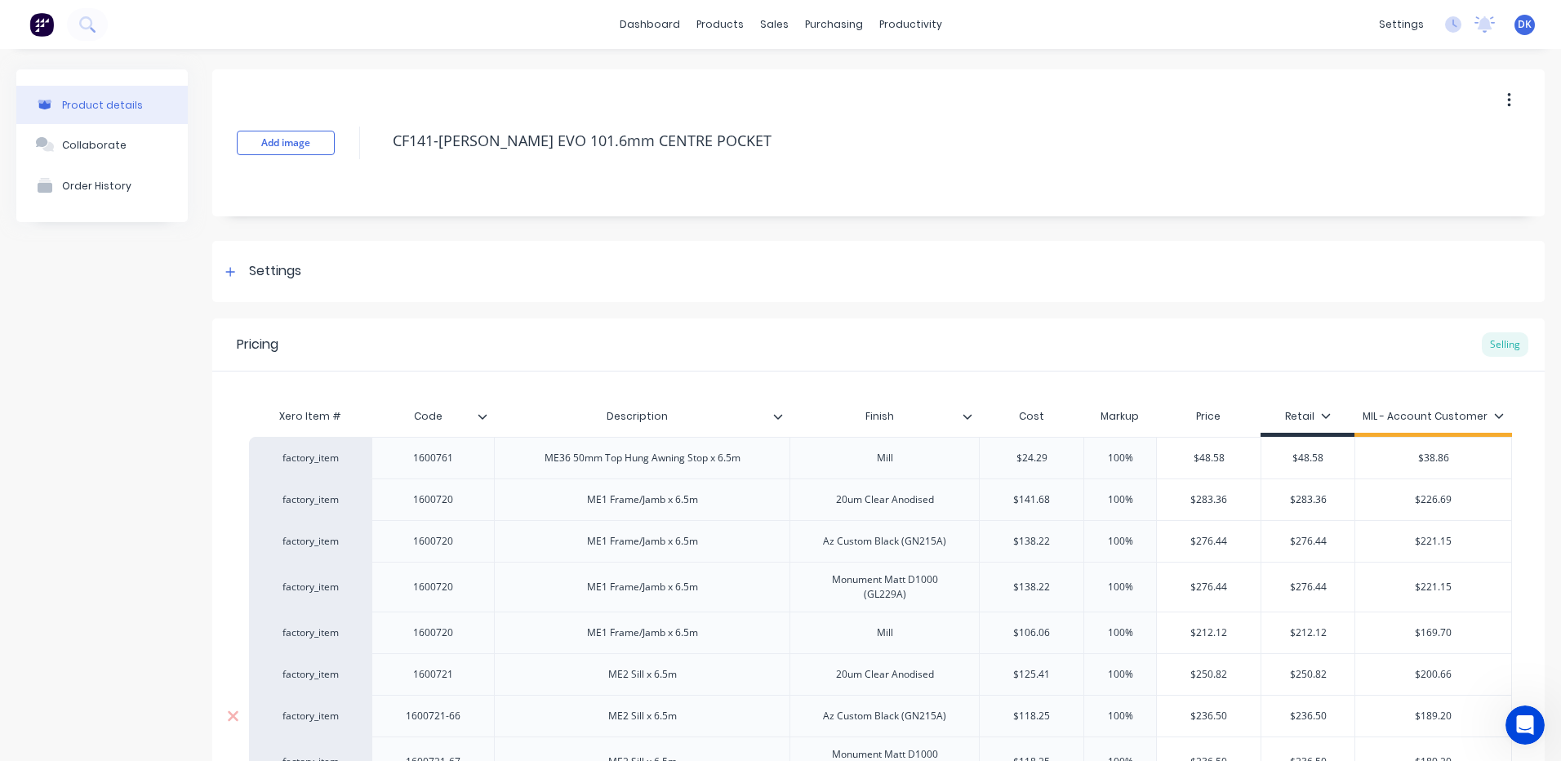
type textarea "x"
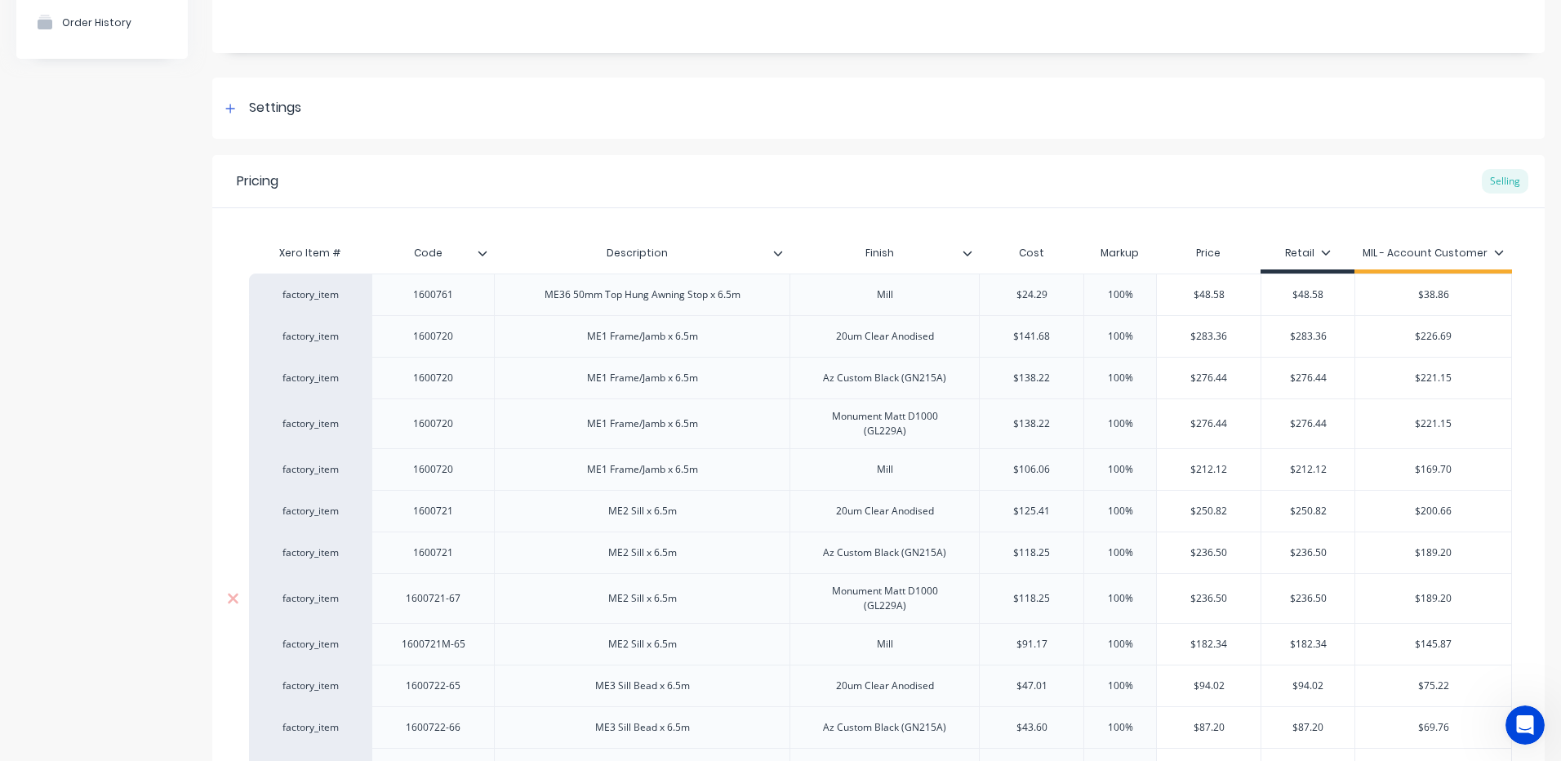
click at [467, 593] on div "1600721-67" at bounding box center [434, 598] width 82 height 21
type textarea "x"
click at [475, 647] on div "1600721M-65" at bounding box center [434, 643] width 90 height 21
type textarea "x"
click at [473, 691] on div "1600722-65" at bounding box center [434, 685] width 82 height 21
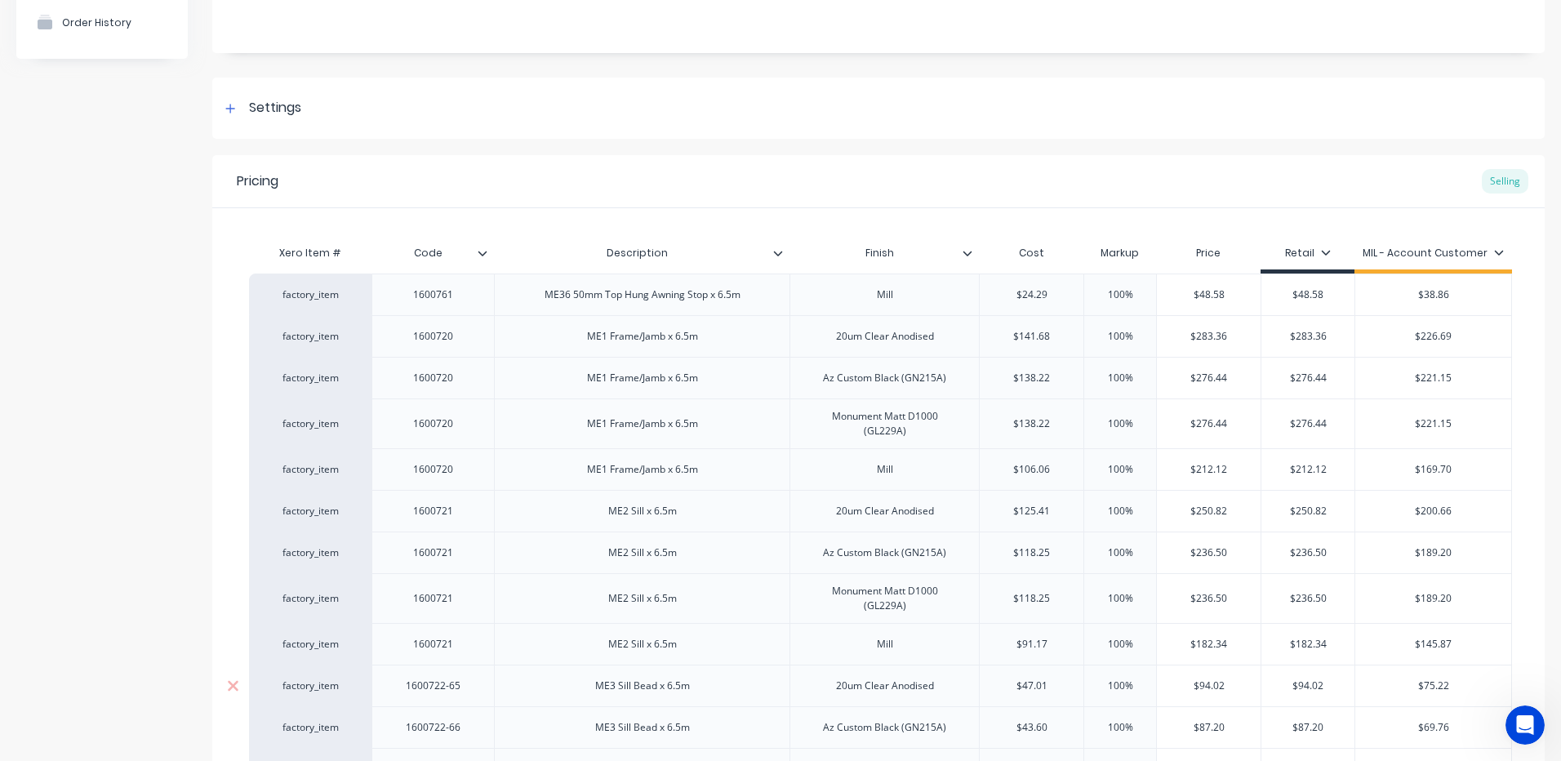
type textarea "x"
click at [467, 730] on div "1600722-66" at bounding box center [434, 727] width 82 height 21
type textarea "x"
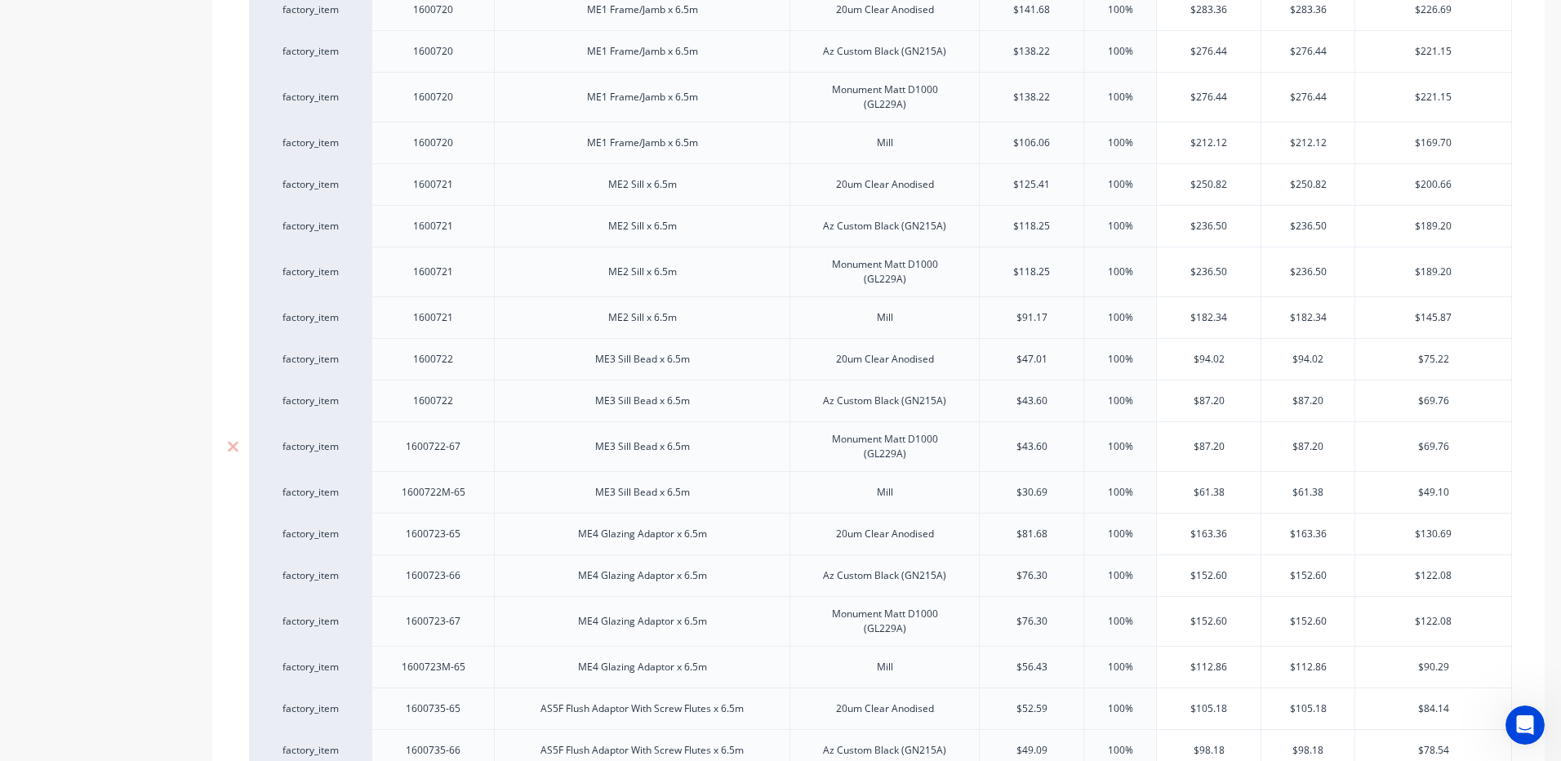
click at [469, 454] on div "1600722-67" at bounding box center [434, 446] width 82 height 21
type textarea "x"
click at [477, 493] on div "1600722M-65" at bounding box center [434, 492] width 90 height 21
type textarea "x"
click at [478, 542] on div "1600723-65" at bounding box center [432, 534] width 122 height 42
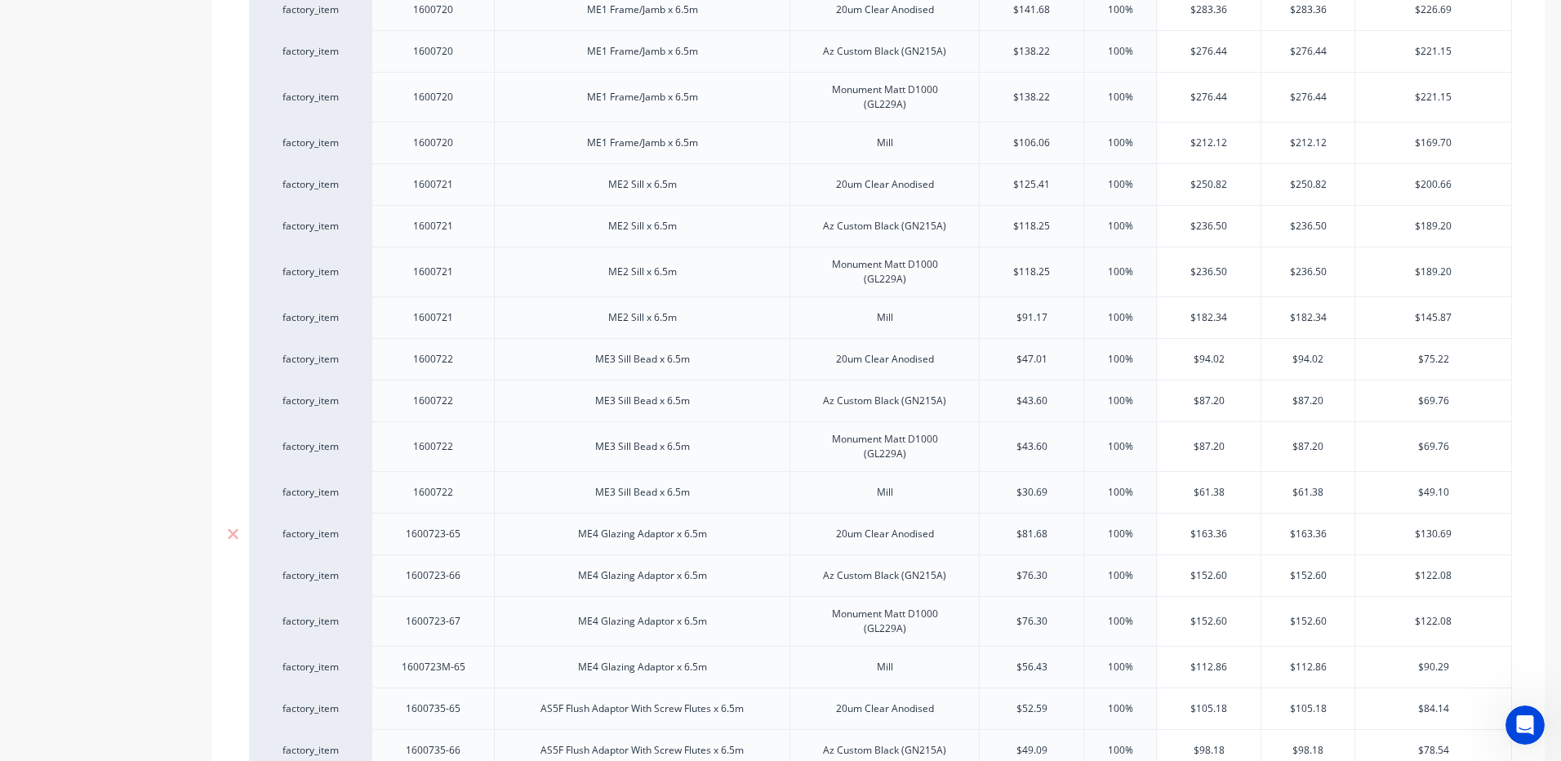
click at [466, 538] on div "1600723-65" at bounding box center [434, 533] width 82 height 21
type textarea "x"
click at [471, 537] on div "1600723-65" at bounding box center [434, 533] width 82 height 21
click at [475, 542] on div "1600723-65" at bounding box center [432, 534] width 122 height 42
click at [475, 588] on div "1600723-66" at bounding box center [432, 575] width 122 height 42
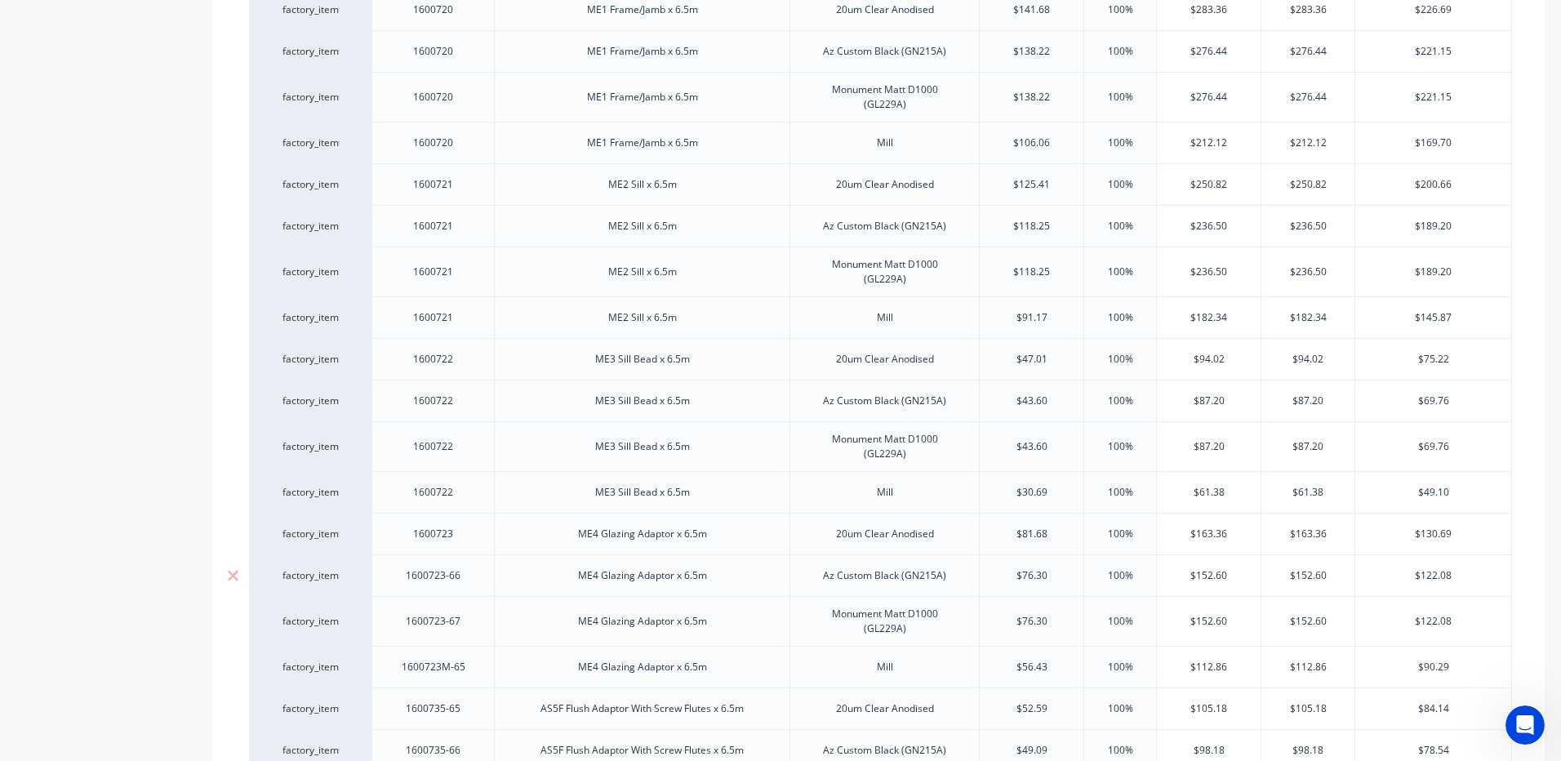
click at [471, 581] on div "1600723-66" at bounding box center [434, 575] width 82 height 21
click at [471, 580] on div "1600723-66" at bounding box center [434, 575] width 82 height 21
type textarea "x"
click at [465, 626] on div "1600723-67" at bounding box center [434, 621] width 82 height 21
click at [464, 627] on div "1600723-67" at bounding box center [434, 621] width 82 height 21
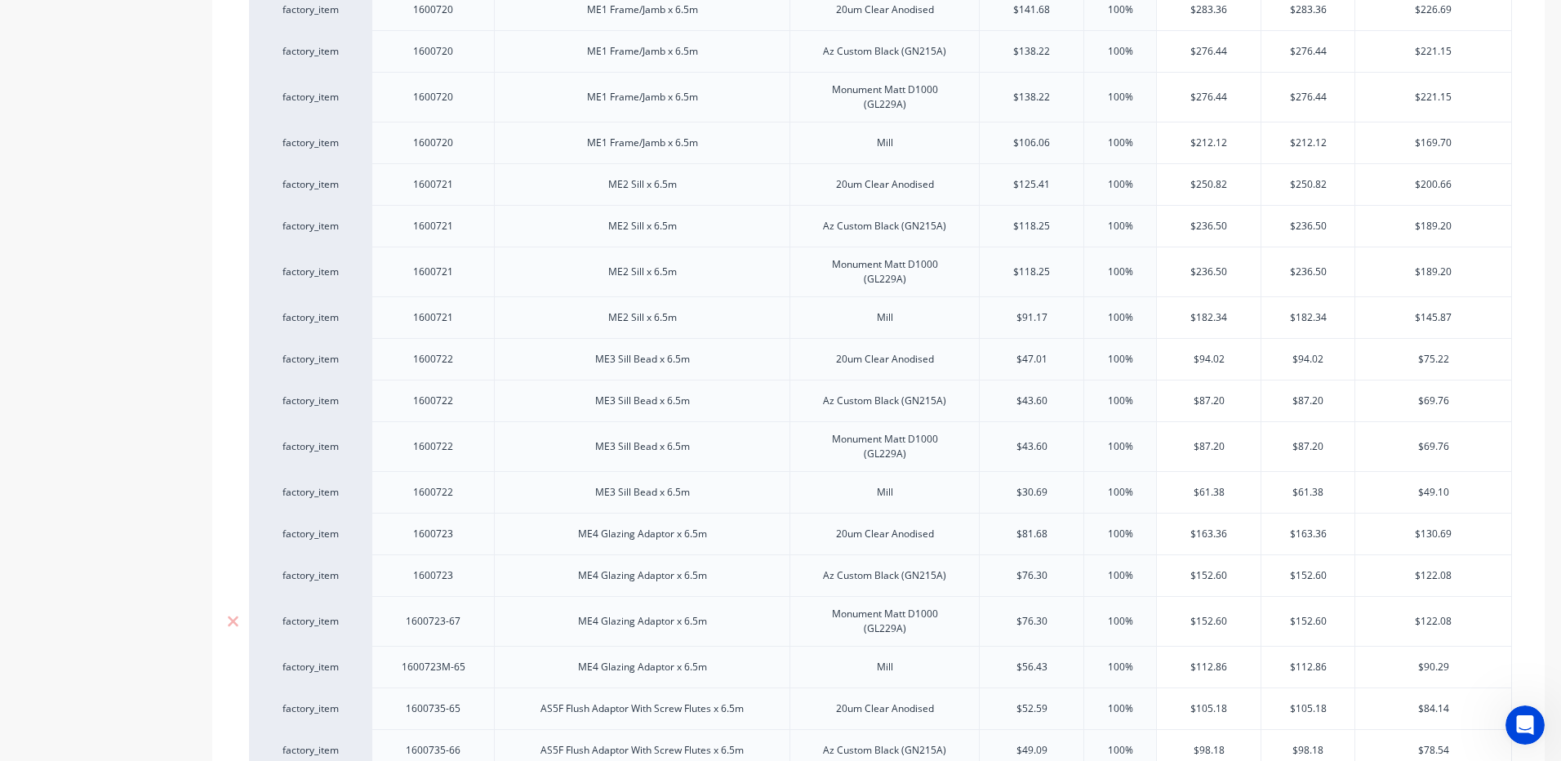
type textarea "x"
click at [476, 678] on div "1600723M-65" at bounding box center [432, 667] width 122 height 42
click at [477, 671] on div "1600723M-65" at bounding box center [434, 666] width 90 height 21
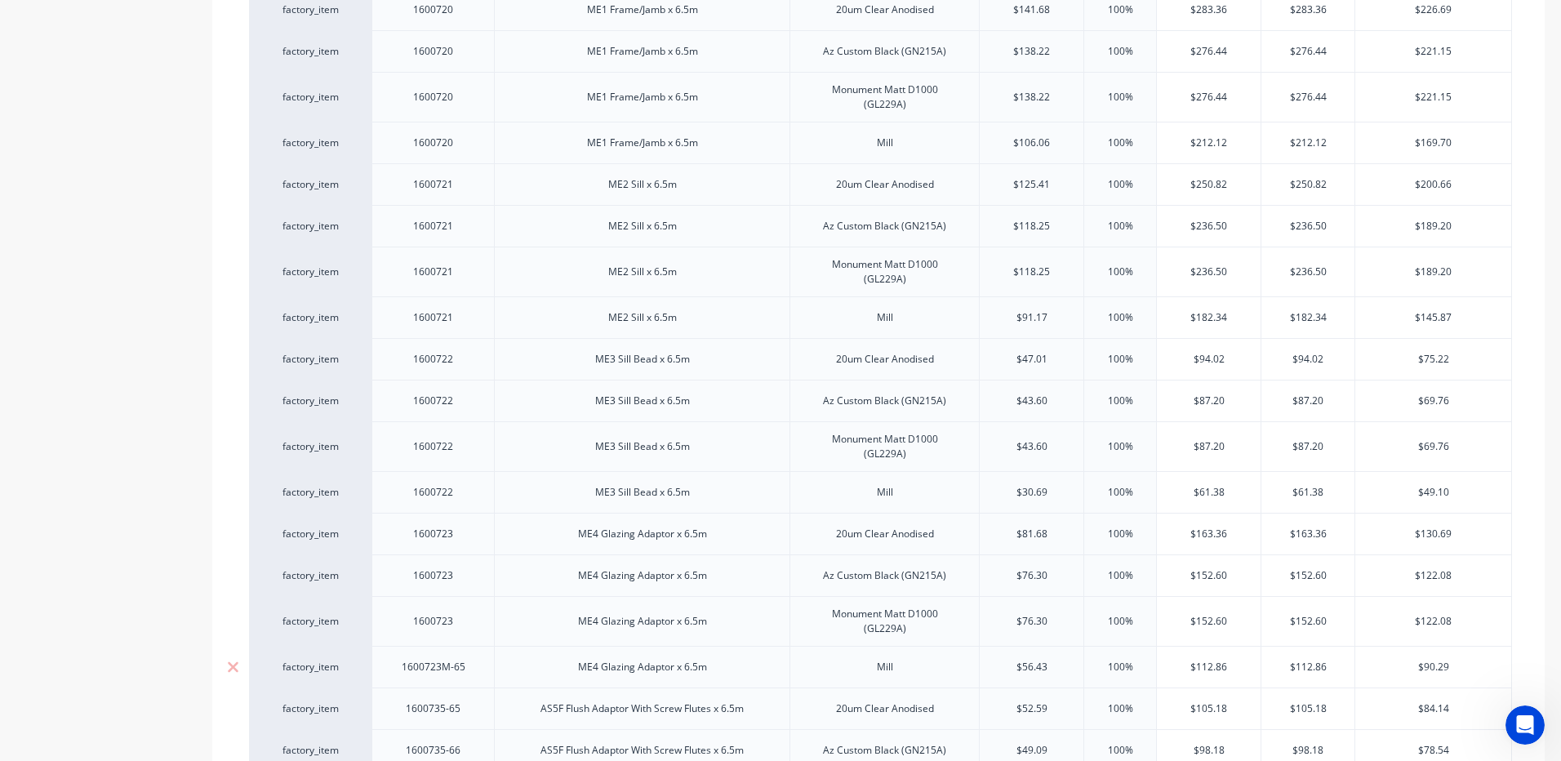
type textarea "x"
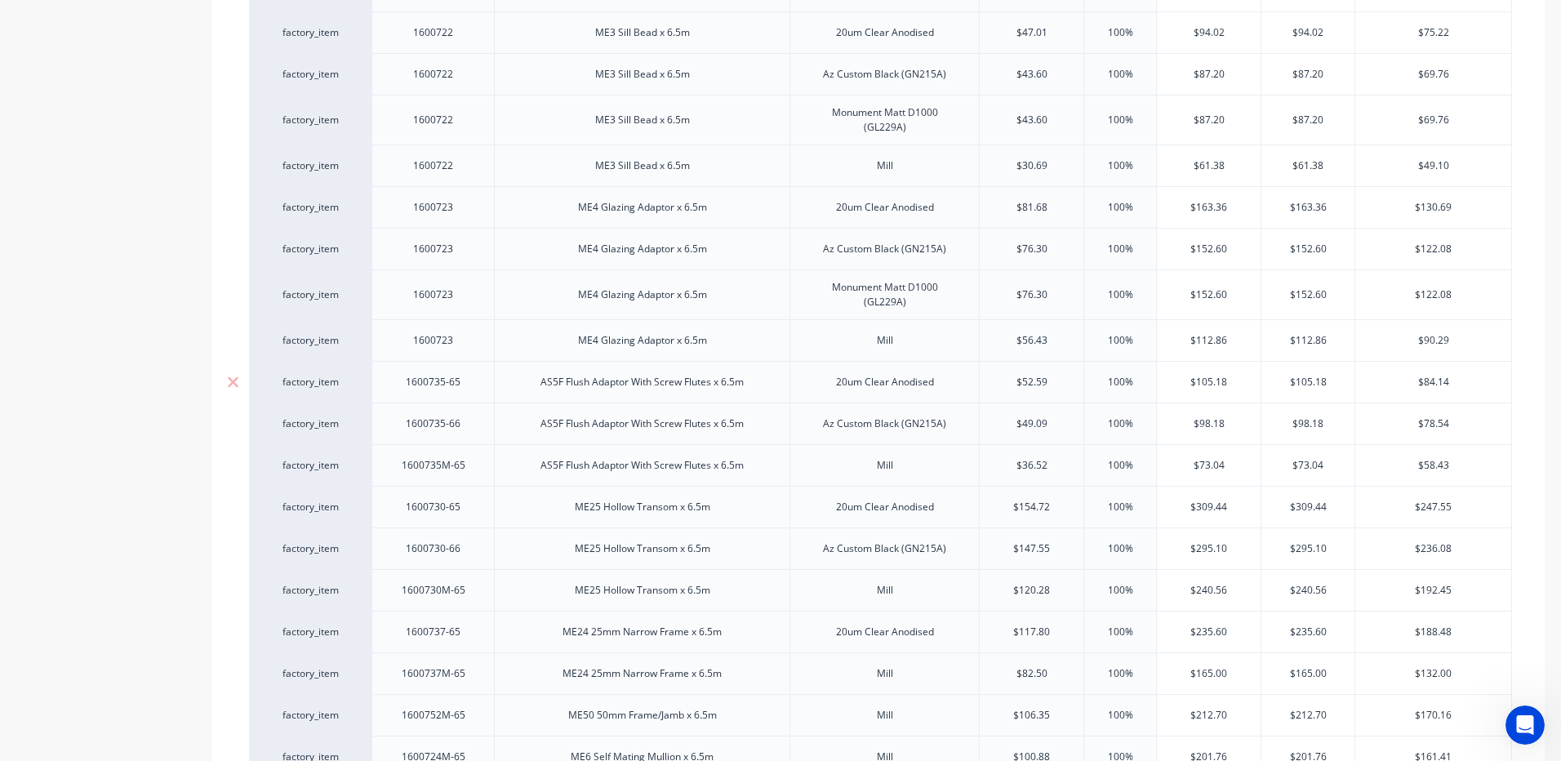
click at [464, 389] on div "1600735-65" at bounding box center [434, 381] width 82 height 21
type textarea "x"
click at [468, 389] on div "1600735-65" at bounding box center [434, 381] width 82 height 21
click at [469, 430] on div "1600735-66" at bounding box center [434, 423] width 82 height 21
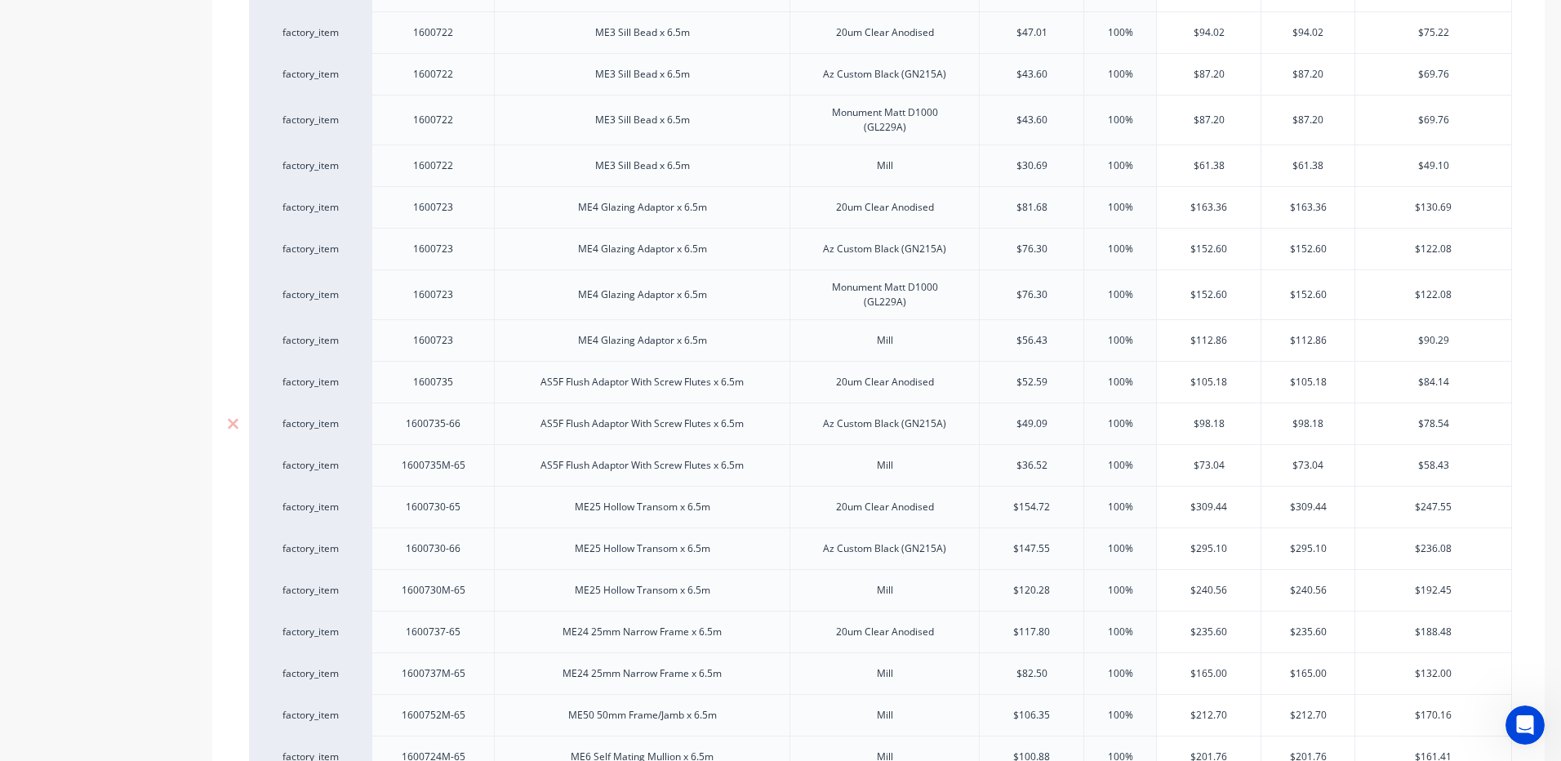
type textarea "x"
click at [478, 466] on div "1600735M-65" at bounding box center [432, 465] width 122 height 42
drag, startPoint x: 469, startPoint y: 468, endPoint x: 472, endPoint y: 490, distance: 22.3
click at [468, 467] on div "1600735M-65" at bounding box center [434, 465] width 90 height 21
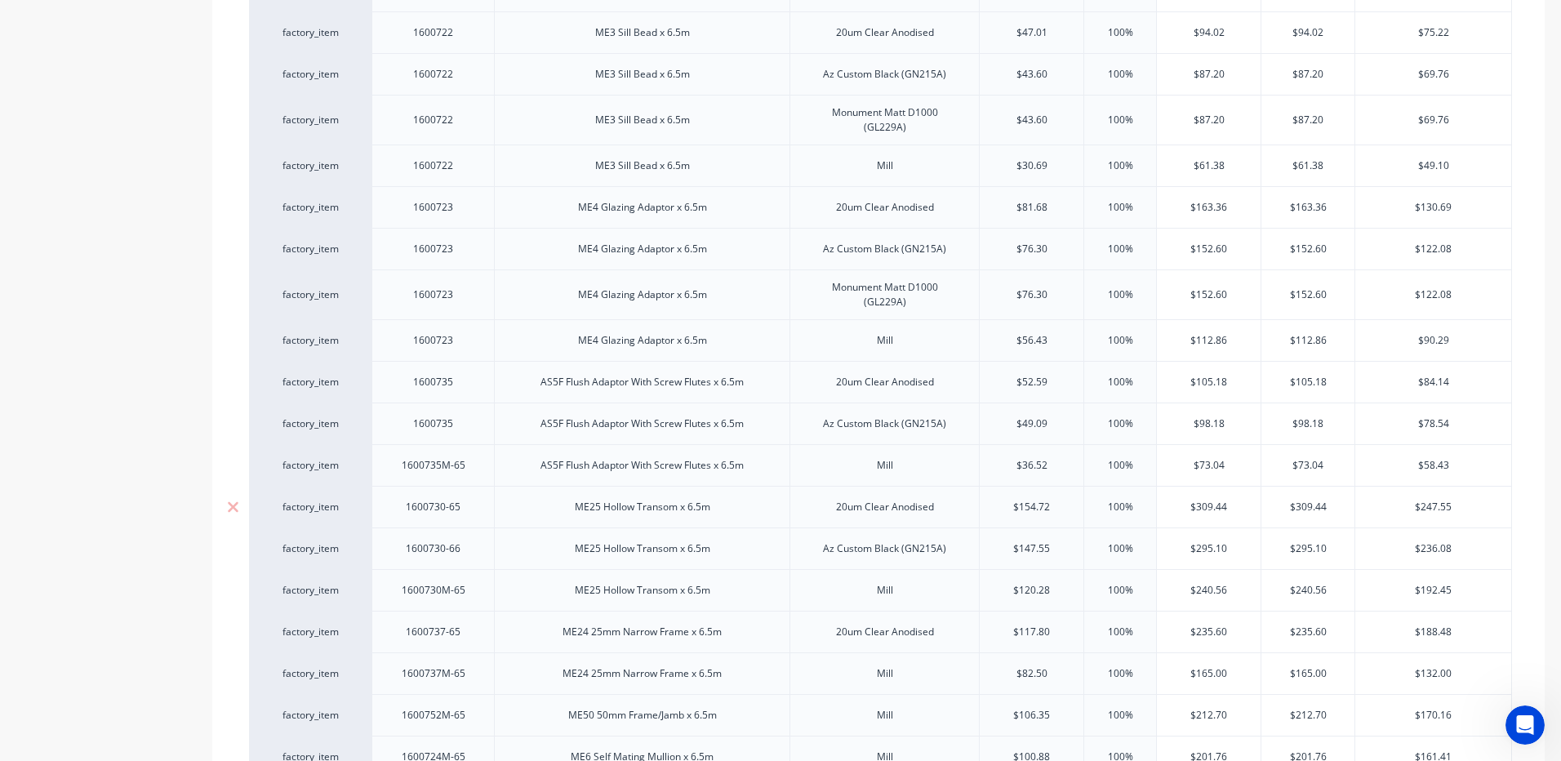
click at [468, 467] on div "1600735M-65" at bounding box center [434, 465] width 90 height 21
type textarea "x"
click at [471, 516] on div "1600730-65" at bounding box center [434, 506] width 82 height 21
type textarea "x"
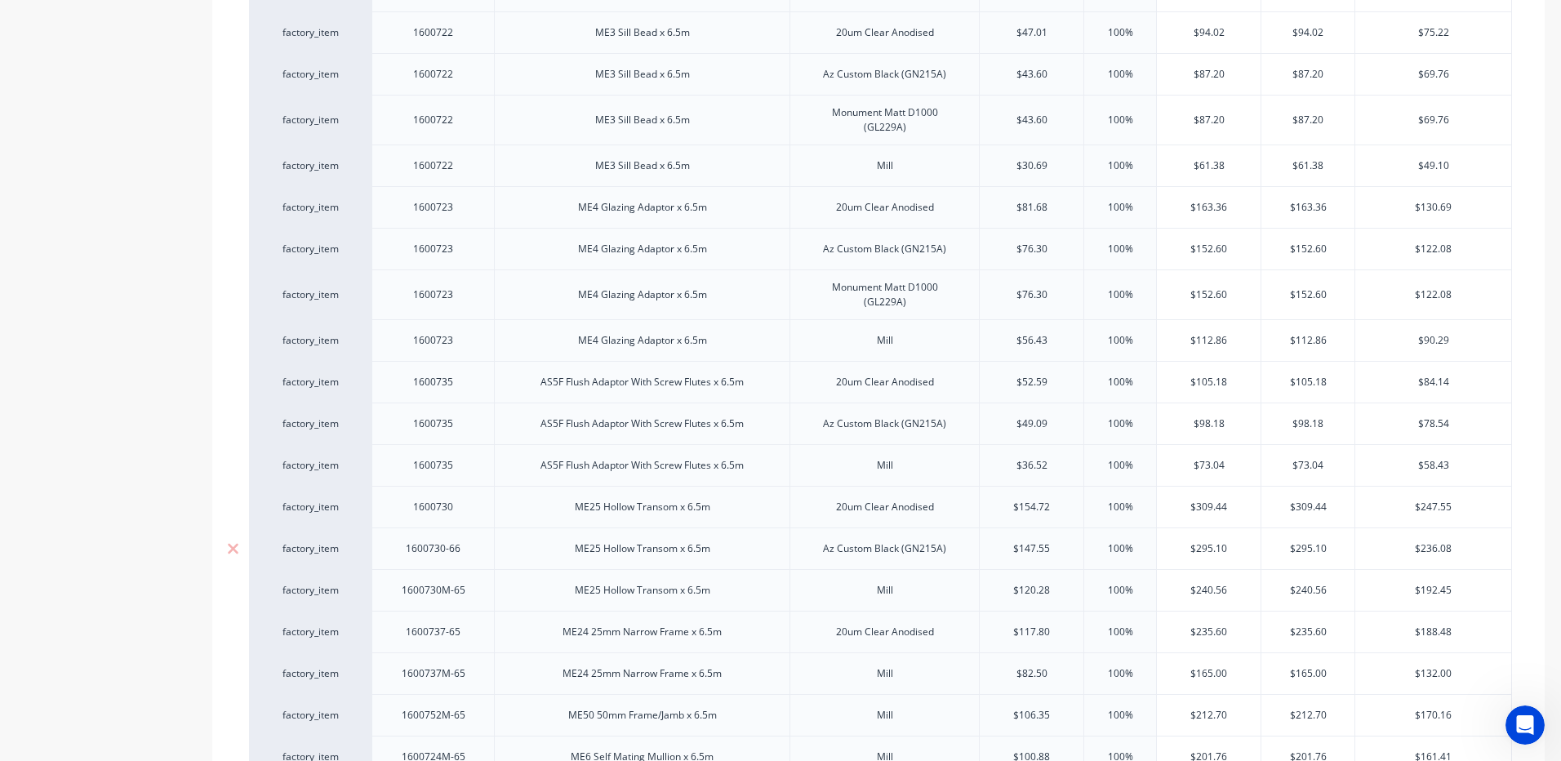
click at [468, 558] on div "1600730-66" at bounding box center [434, 548] width 82 height 21
type textarea "x"
click at [481, 593] on div "1600730M-65" at bounding box center [432, 590] width 122 height 42
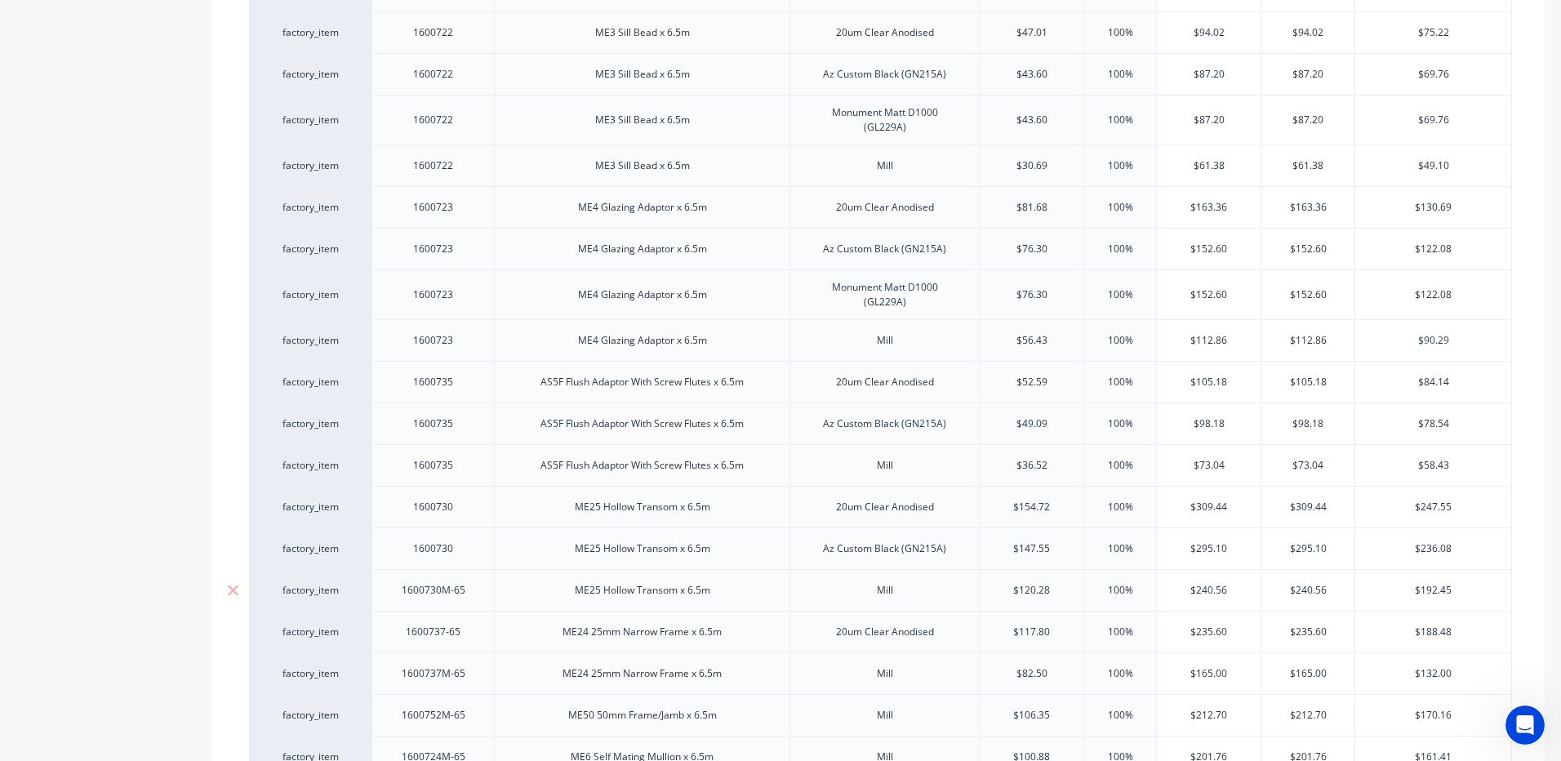
click at [481, 595] on div "1600730M-65" at bounding box center [432, 590] width 122 height 42
click at [473, 597] on div "1600730M-65" at bounding box center [434, 590] width 90 height 21
type textarea "x"
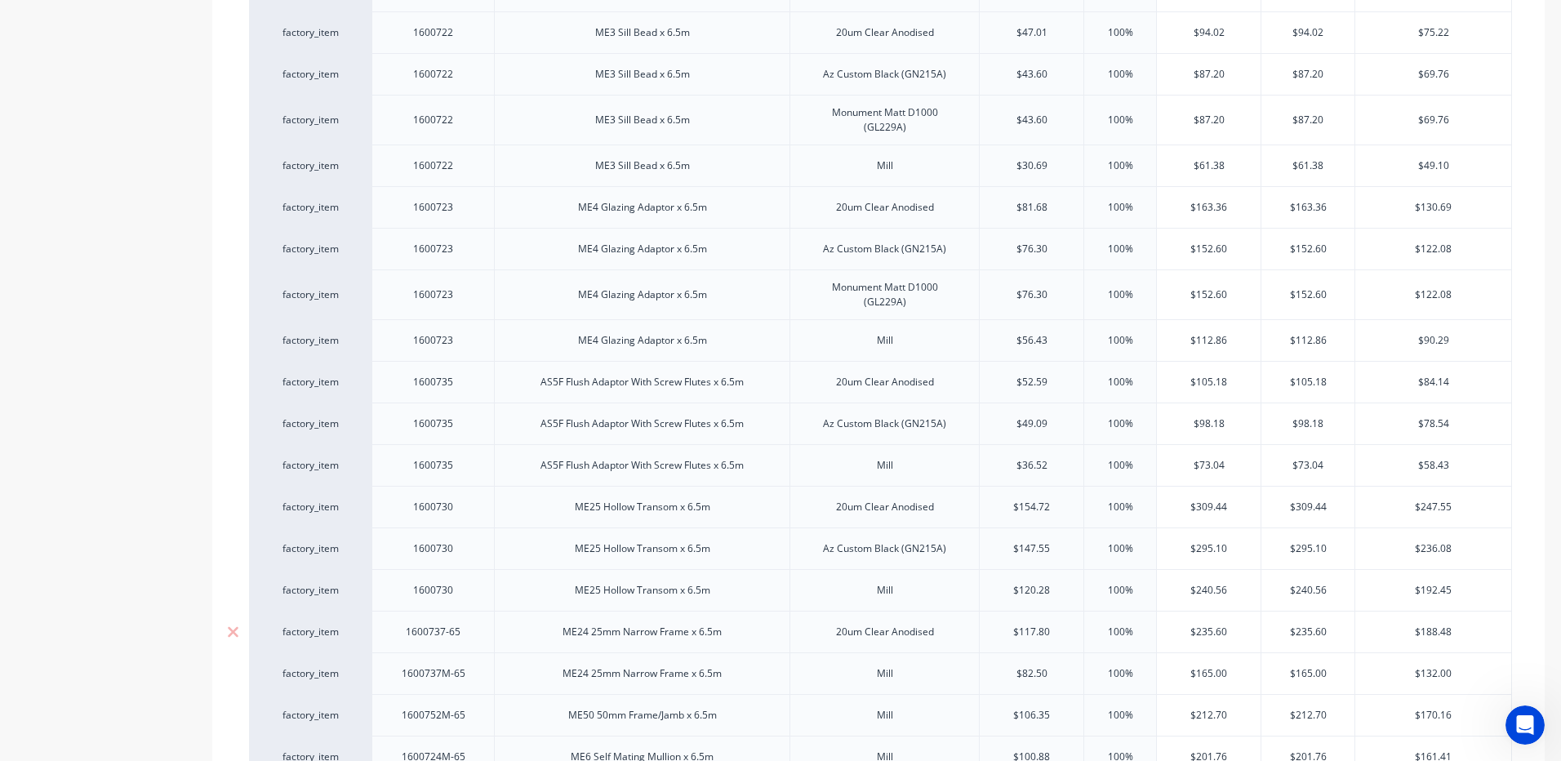
click at [470, 642] on div "1600737-65" at bounding box center [434, 631] width 82 height 21
type textarea "x"
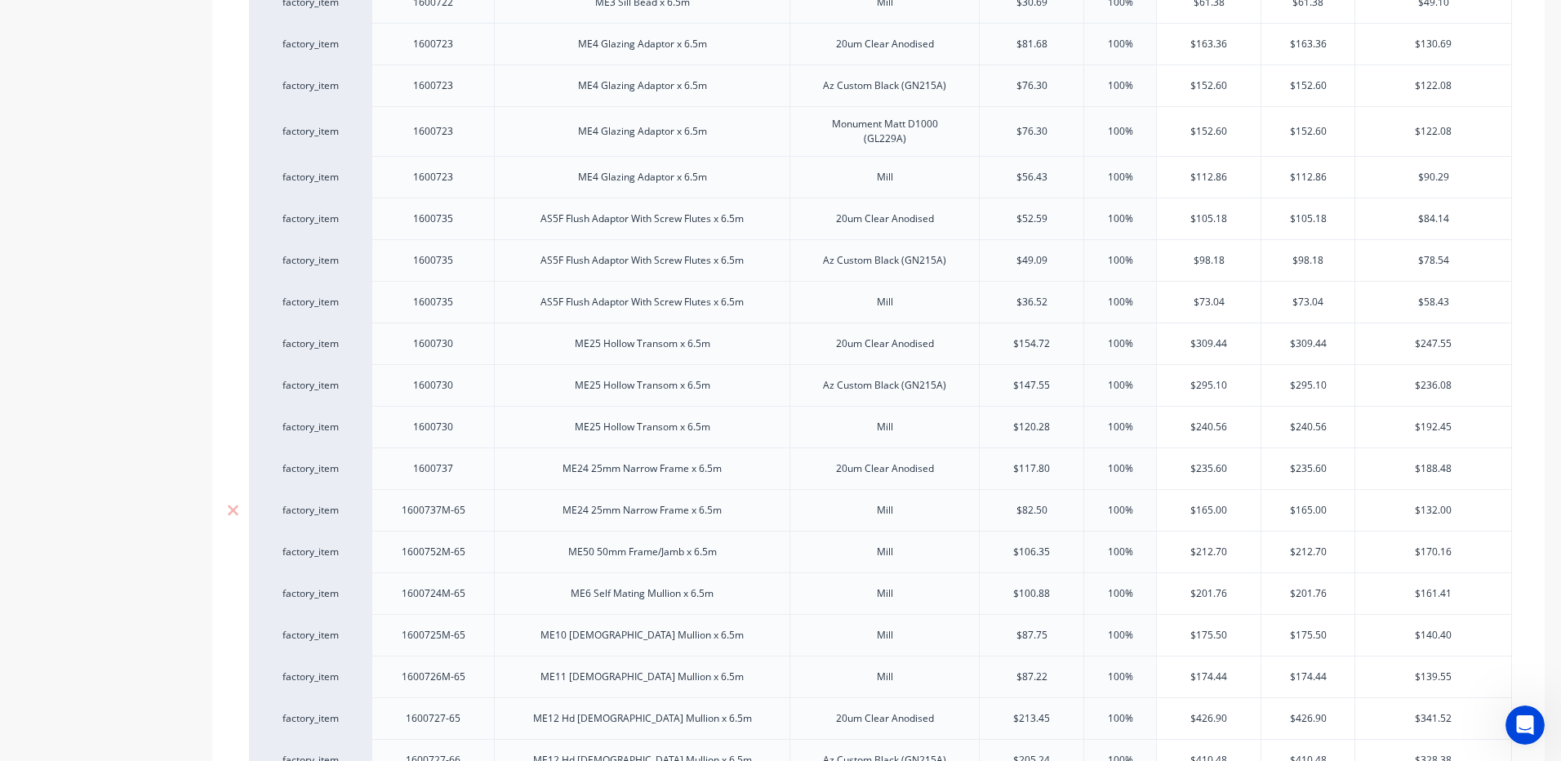
click at [473, 512] on div "1600737M-65" at bounding box center [434, 510] width 90 height 21
type textarea "x"
click at [473, 518] on div "1600737M-65" at bounding box center [434, 510] width 90 height 21
click at [475, 564] on div "1600752M-65" at bounding box center [432, 552] width 122 height 42
click at [476, 559] on div "1600752M-65" at bounding box center [434, 551] width 90 height 21
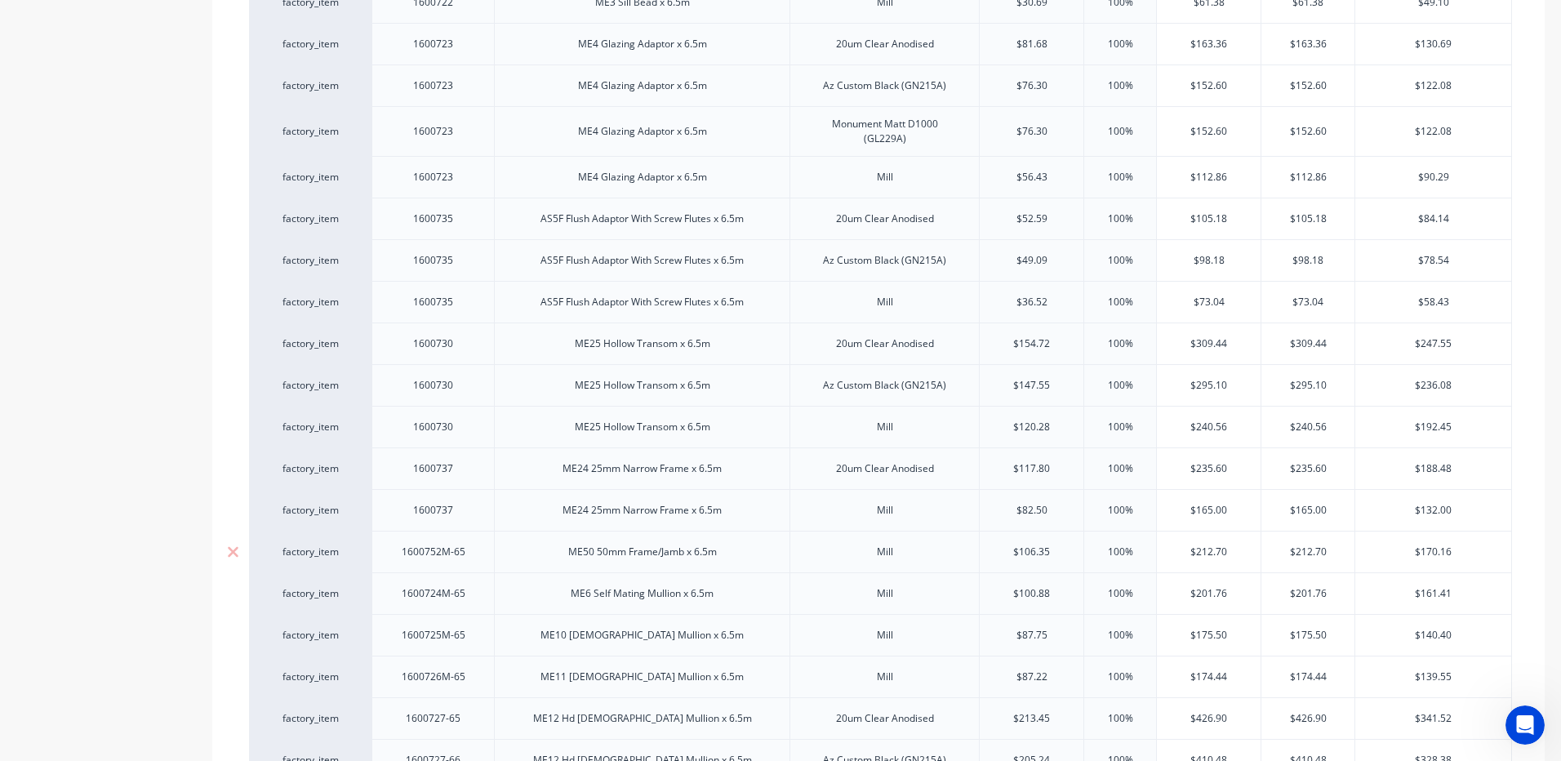
click at [476, 559] on div "1600752M-65" at bounding box center [434, 551] width 90 height 21
type textarea "x"
click at [468, 597] on div "1600724M-65" at bounding box center [434, 593] width 90 height 21
drag, startPoint x: 468, startPoint y: 597, endPoint x: 482, endPoint y: 607, distance: 17.0
click at [469, 598] on div "1600724M-65" at bounding box center [434, 593] width 90 height 21
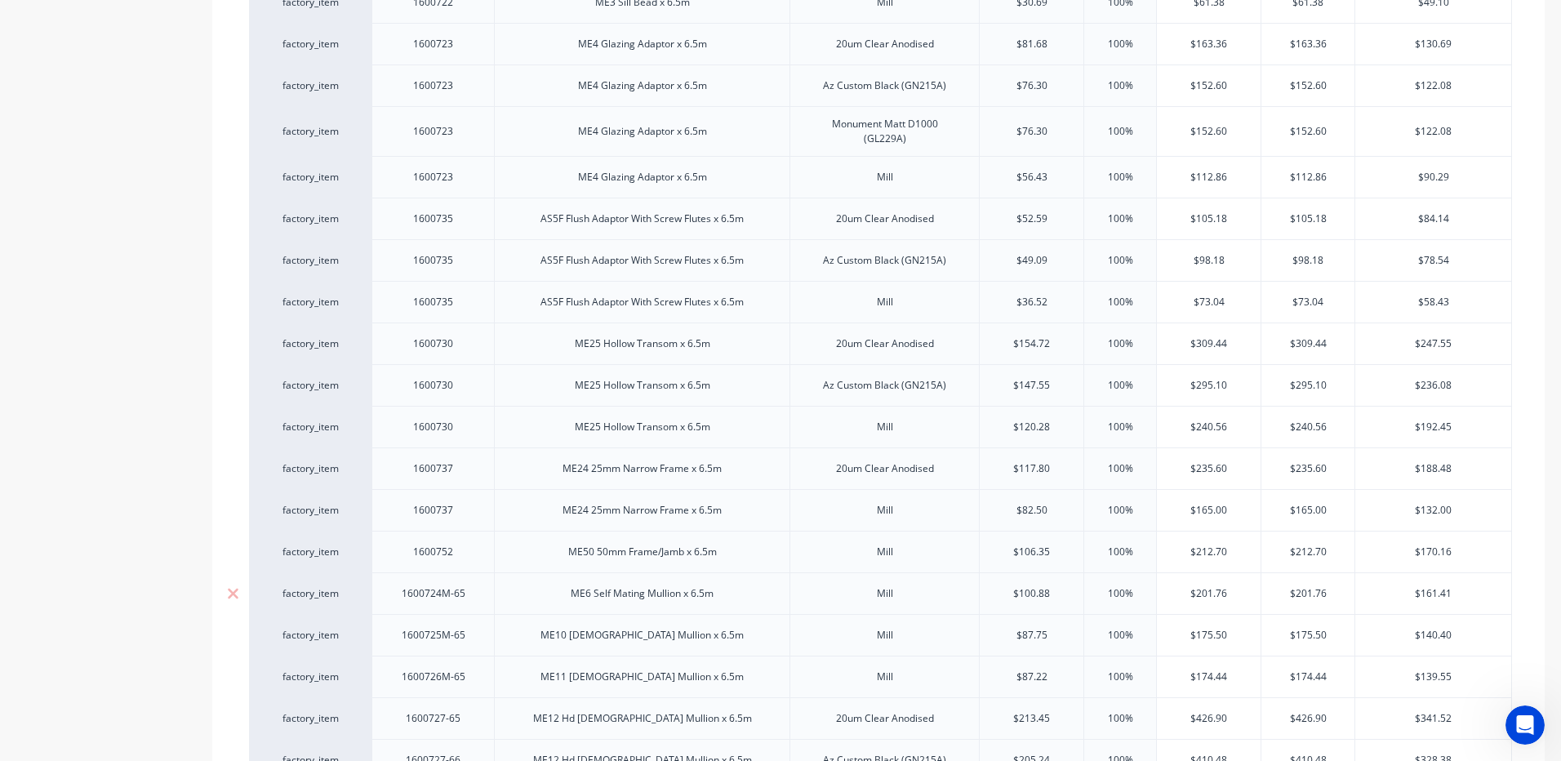
type textarea "x"
click at [471, 642] on div "1600725M-65" at bounding box center [434, 634] width 90 height 21
click at [476, 642] on div "1600725M-65" at bounding box center [434, 634] width 90 height 21
type textarea "x"
click at [479, 691] on div "1600726M-65" at bounding box center [432, 677] width 122 height 42
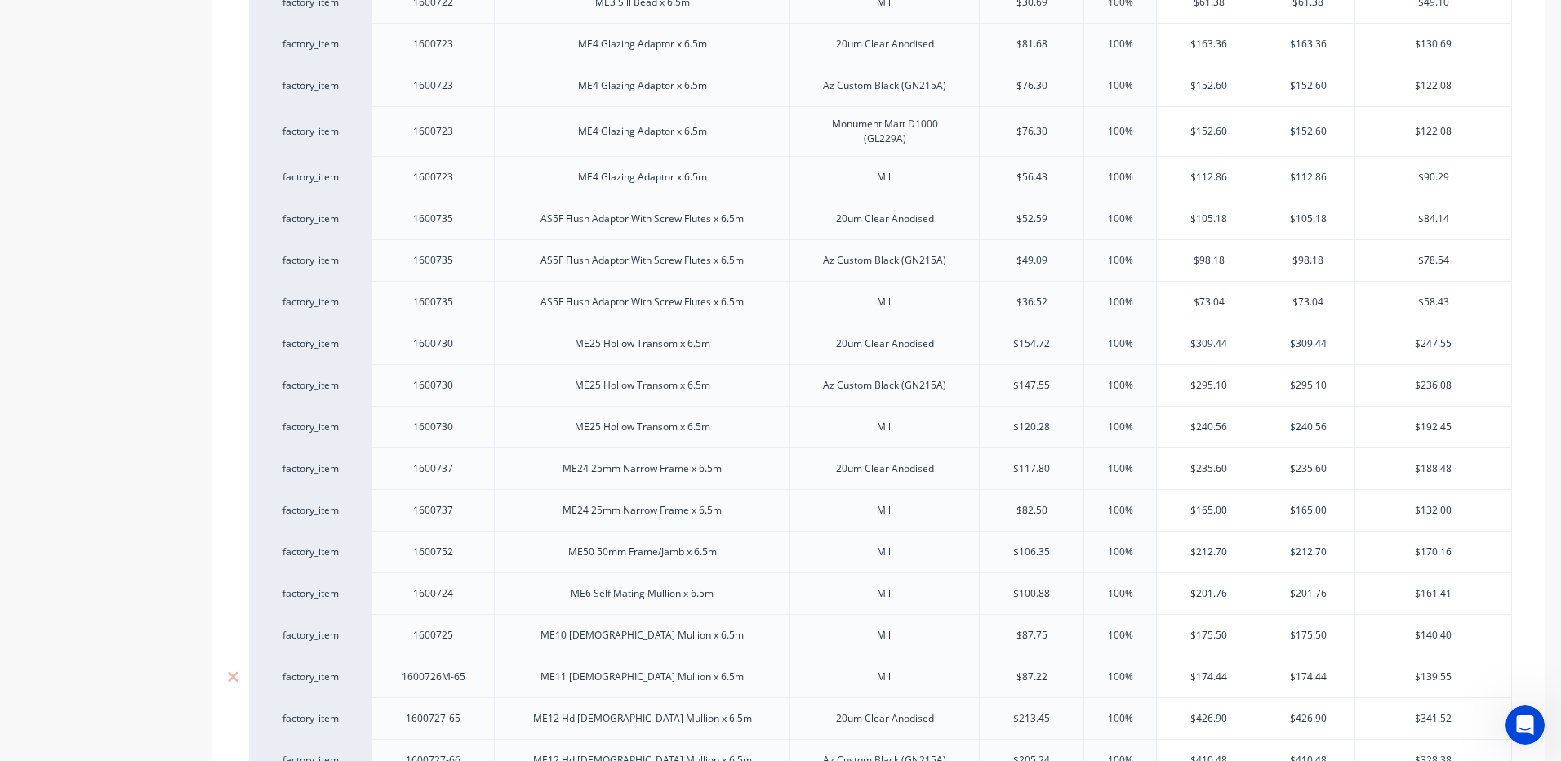
click at [480, 688] on div "1600726M-65" at bounding box center [432, 677] width 122 height 42
click at [487, 681] on div "1600726M-65" at bounding box center [432, 677] width 122 height 42
click at [479, 681] on div "1600726M-65" at bounding box center [432, 677] width 122 height 42
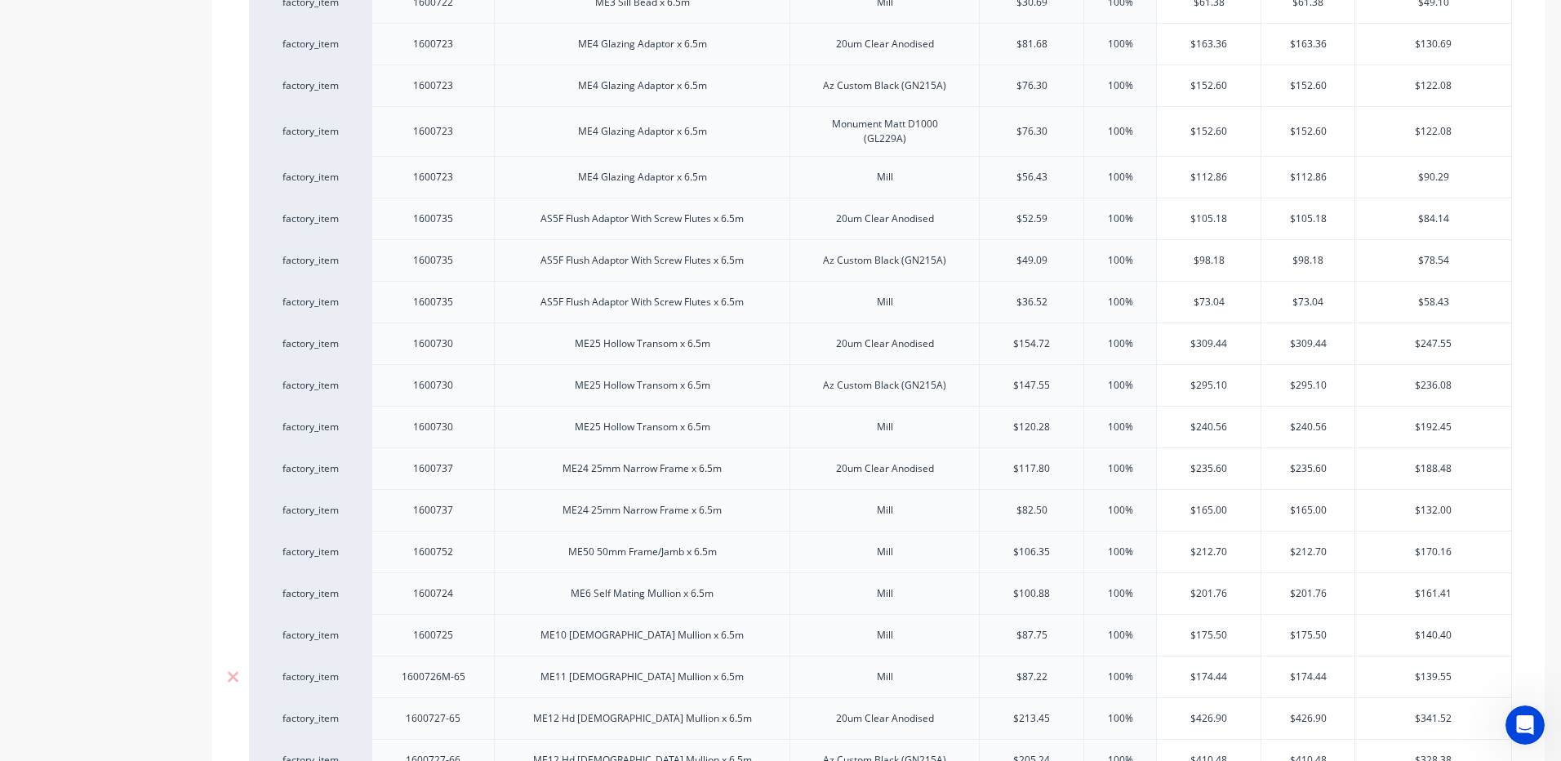
click at [473, 682] on div "1600726M-65" at bounding box center [434, 676] width 90 height 21
type textarea "x"
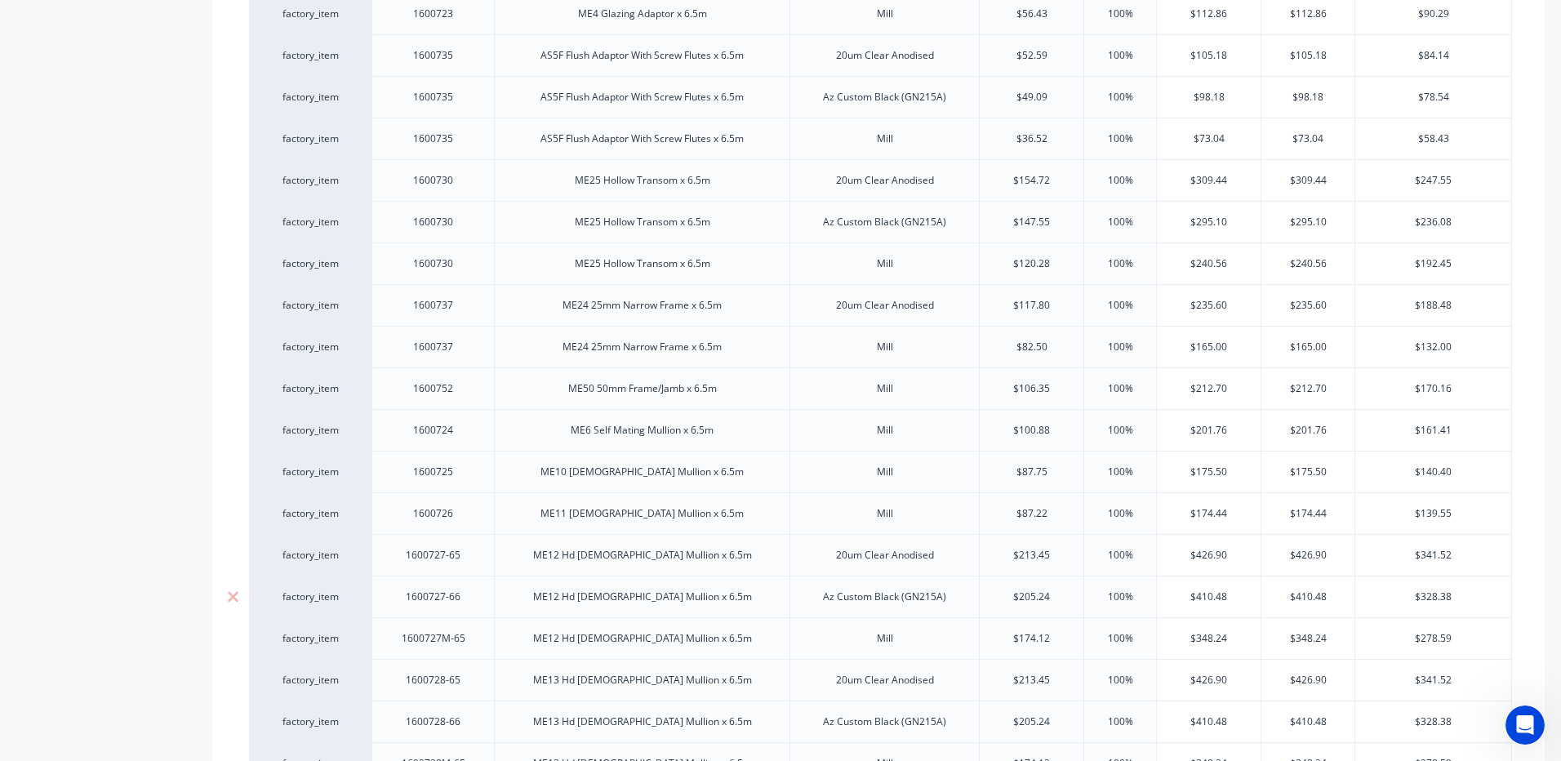
click at [470, 598] on div "1600727-66" at bounding box center [434, 596] width 82 height 21
type textarea "x"
click at [479, 646] on div "1600727M-65" at bounding box center [432, 638] width 122 height 42
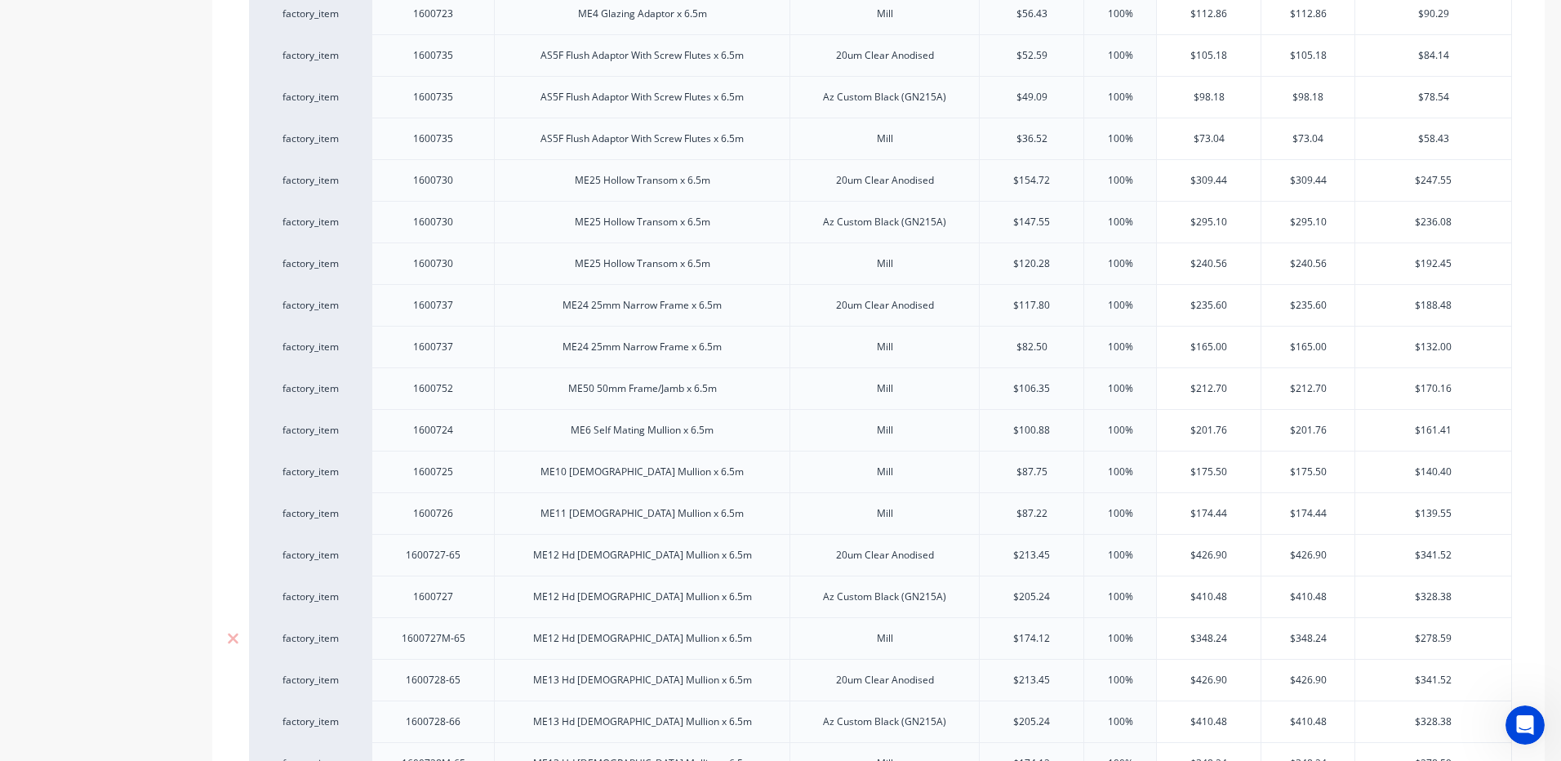
click at [477, 646] on div "1600727M-65" at bounding box center [434, 638] width 90 height 21
click at [482, 646] on div "1600727M-65" at bounding box center [432, 638] width 122 height 42
type textarea "x"
click at [473, 682] on div "1600728-65" at bounding box center [434, 679] width 82 height 21
click at [473, 684] on div "1600728-65" at bounding box center [434, 679] width 82 height 21
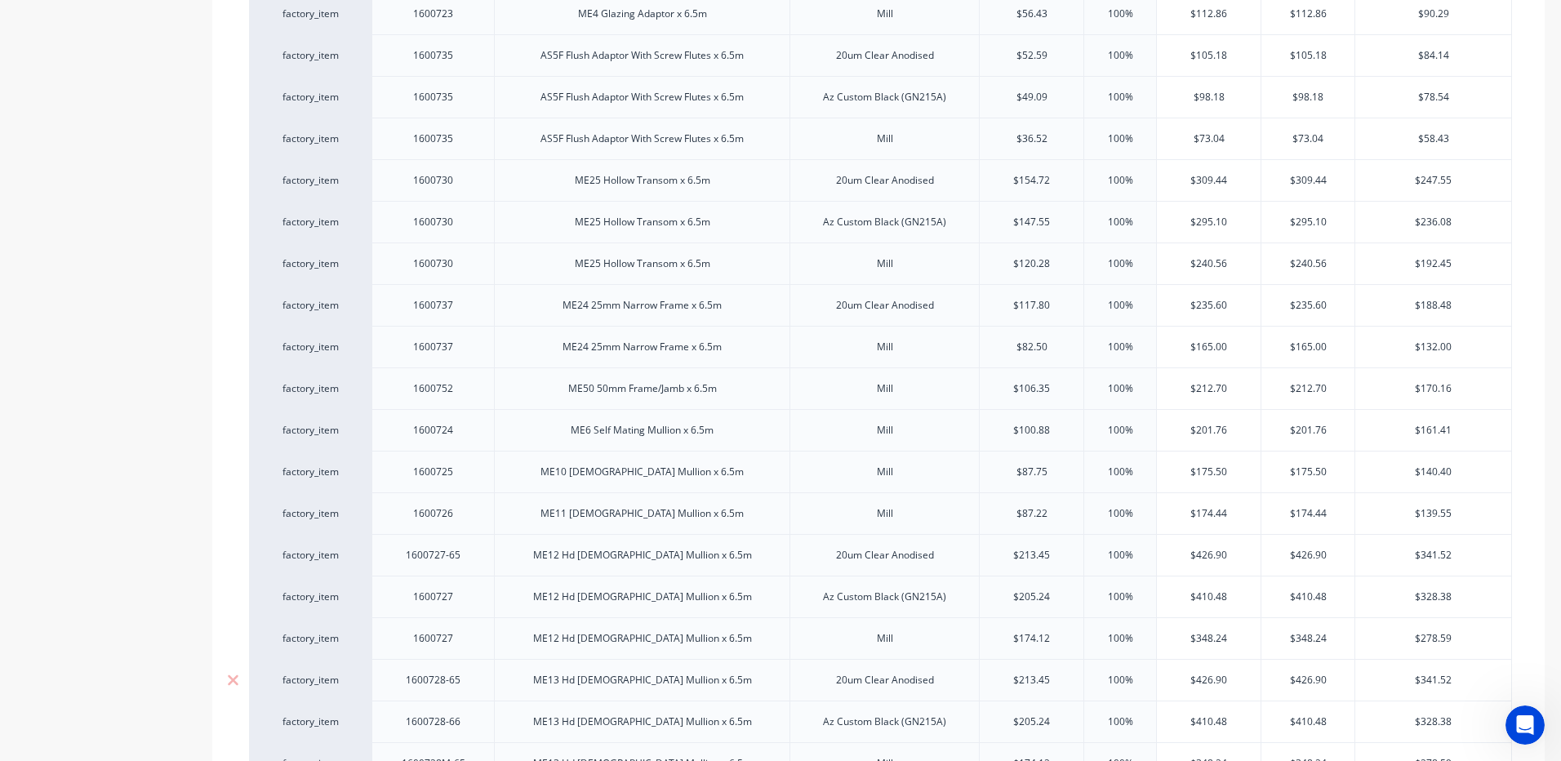
type textarea "x"
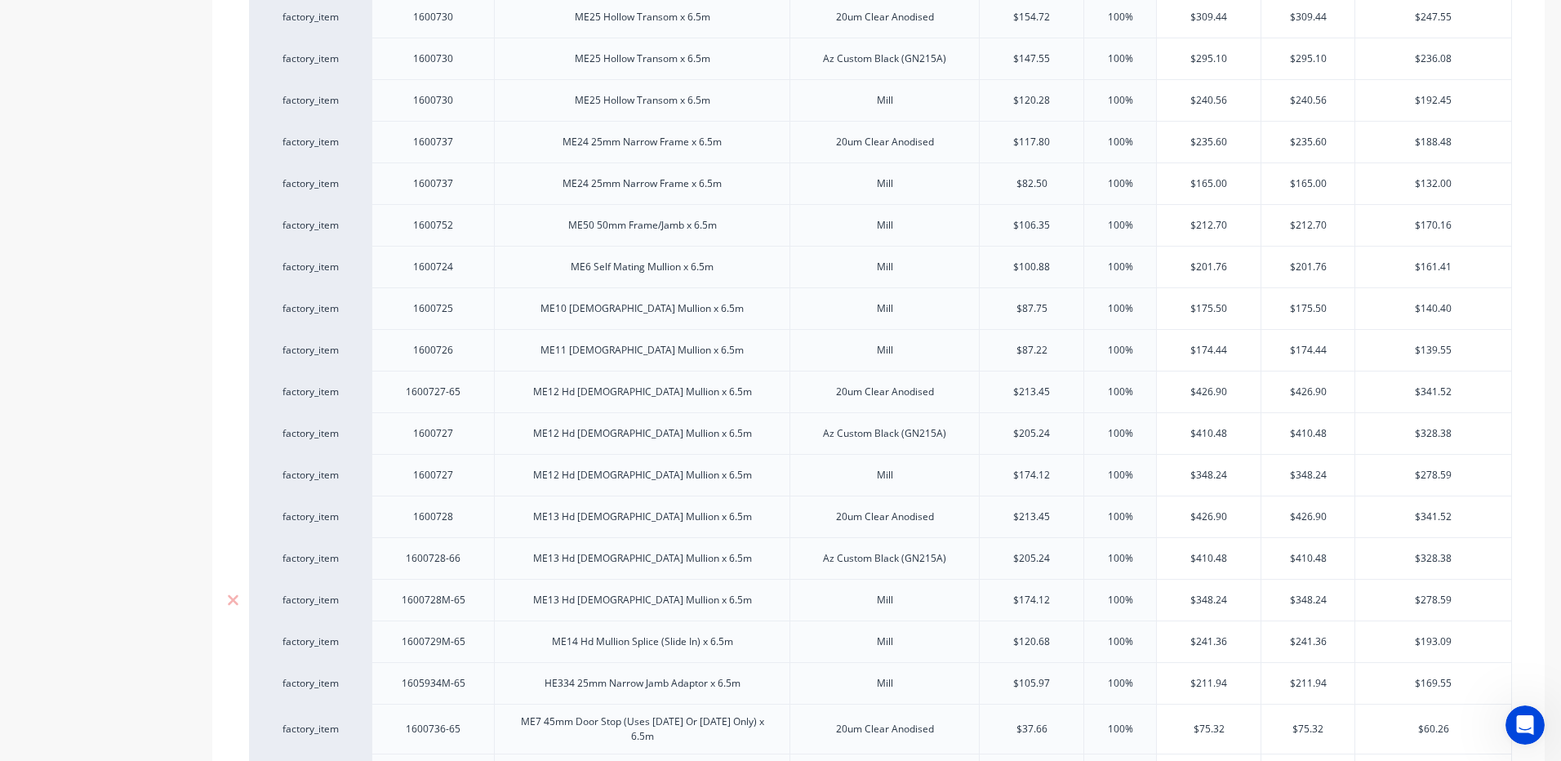
click at [475, 602] on div "1600728M-65" at bounding box center [434, 599] width 90 height 21
type textarea "x"
click at [476, 645] on div "1600729M-65" at bounding box center [434, 641] width 90 height 21
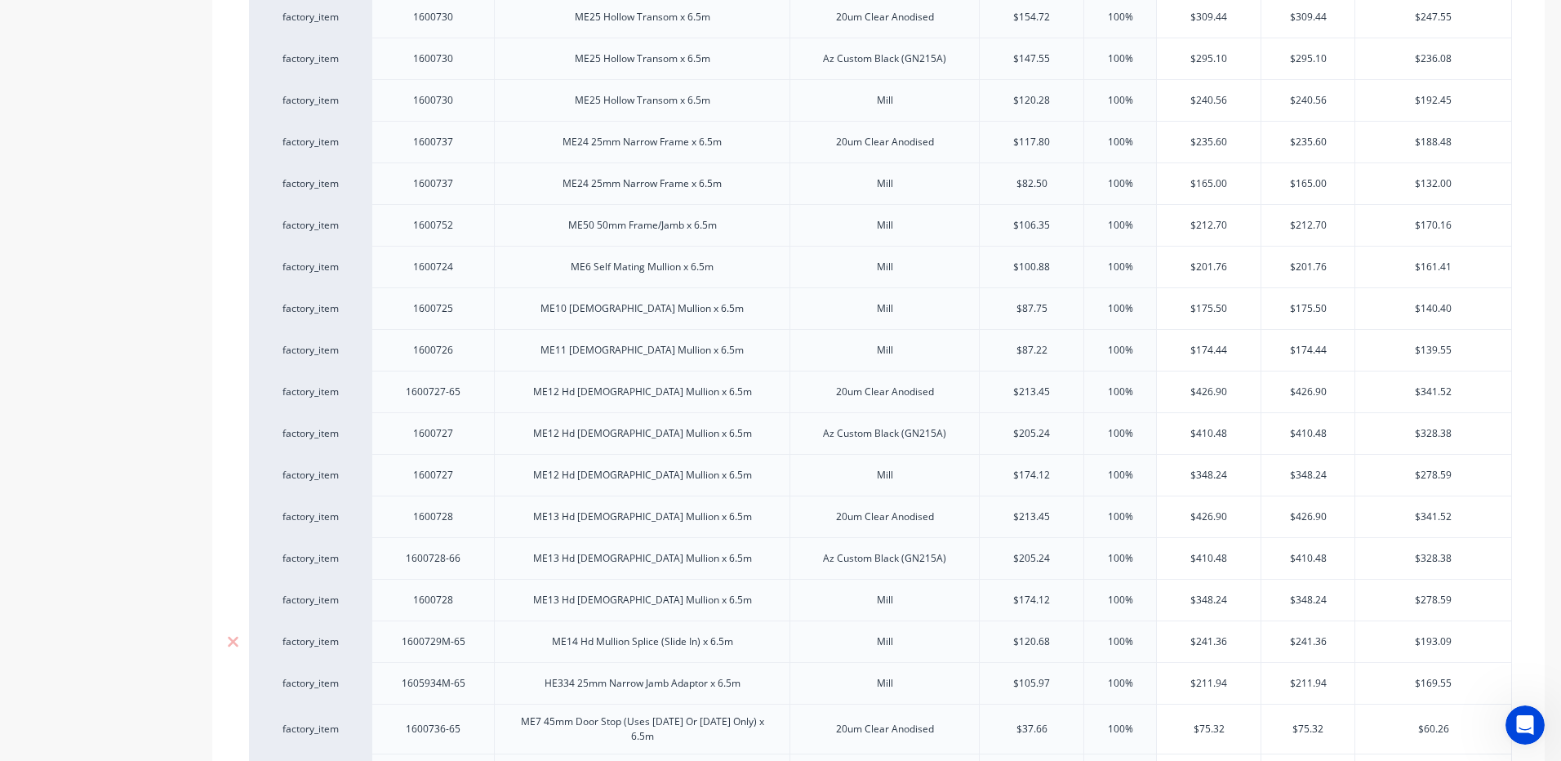
type textarea "x"
click at [474, 684] on div "1605934M-65" at bounding box center [434, 683] width 90 height 21
type textarea "x"
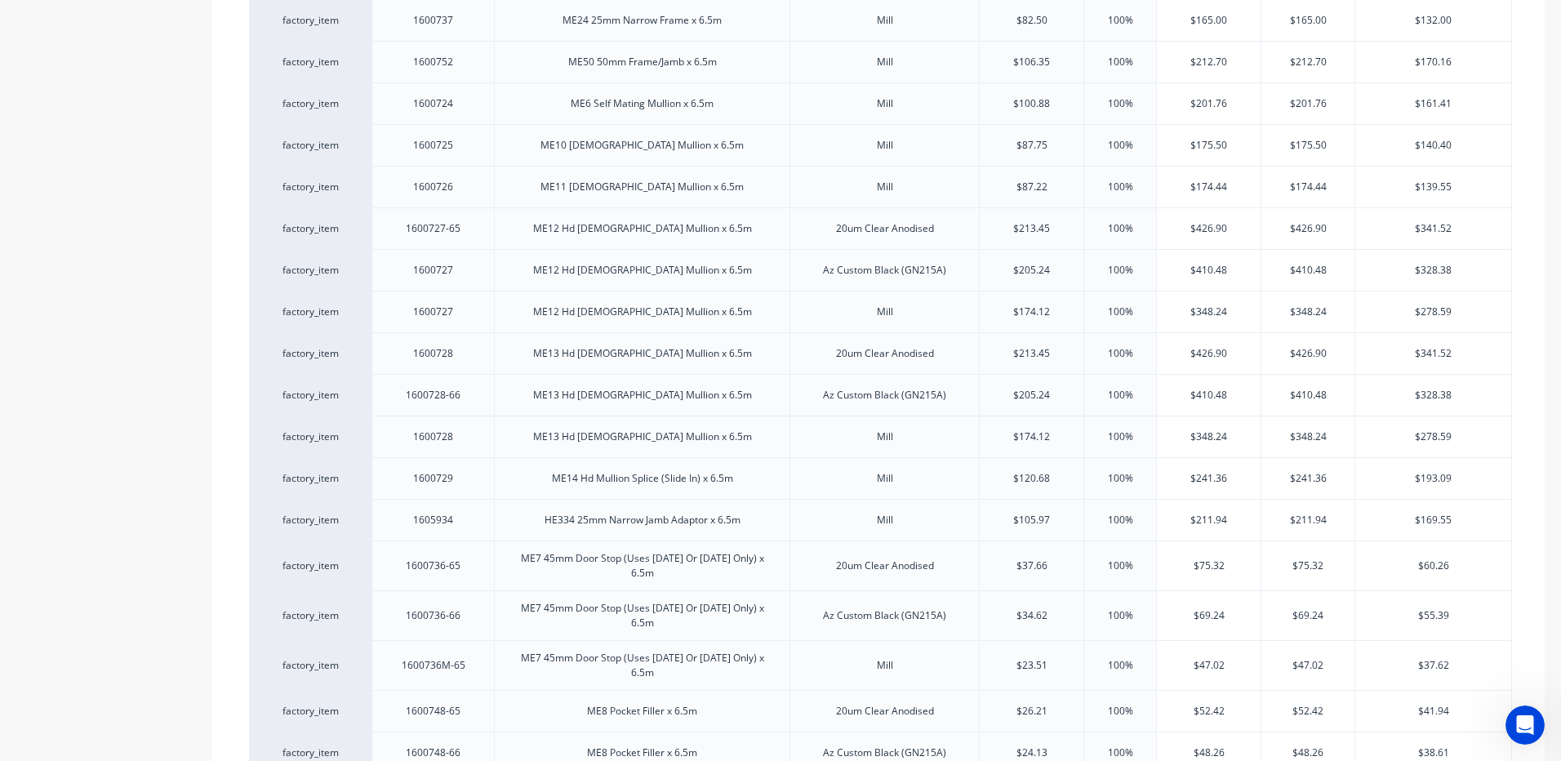
scroll to position [1551, 0]
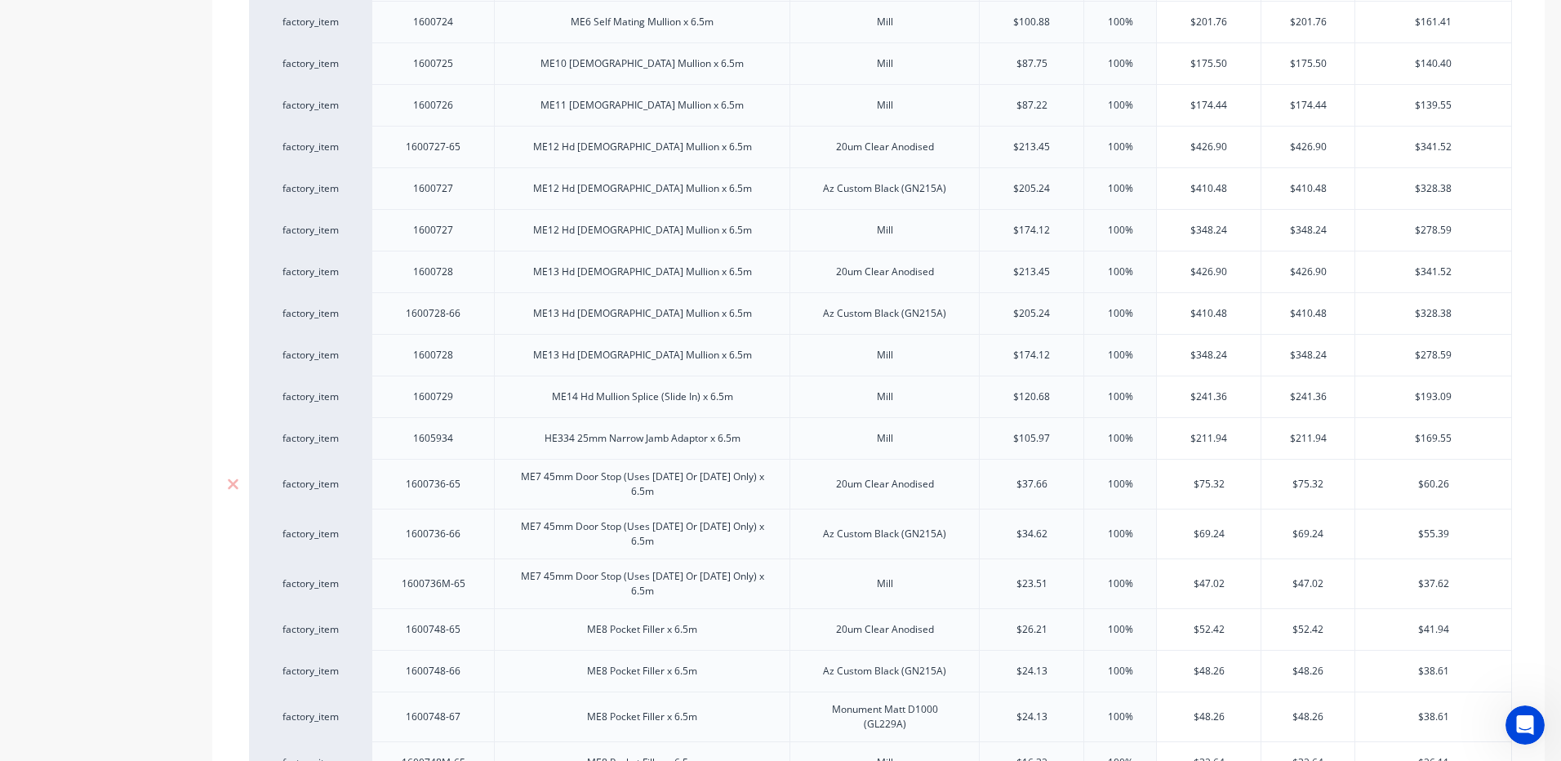
click at [472, 484] on div "1600736-65" at bounding box center [434, 483] width 82 height 21
type textarea "x"
click at [473, 523] on div "1600736-66" at bounding box center [434, 533] width 82 height 21
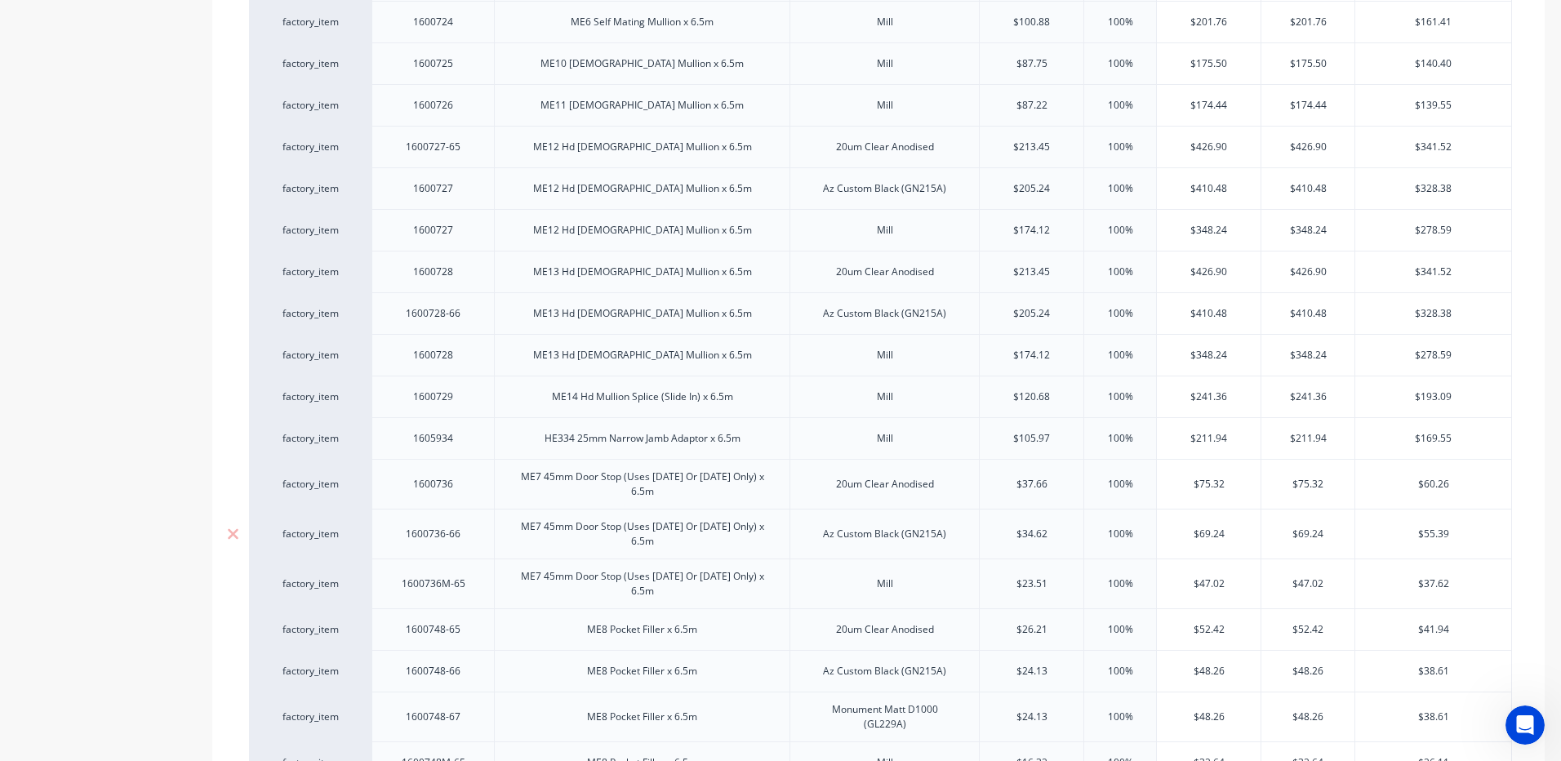
type textarea "x"
click at [478, 570] on div "1600736M-65" at bounding box center [432, 583] width 122 height 50
click at [470, 573] on div "1600736M-65" at bounding box center [434, 583] width 90 height 21
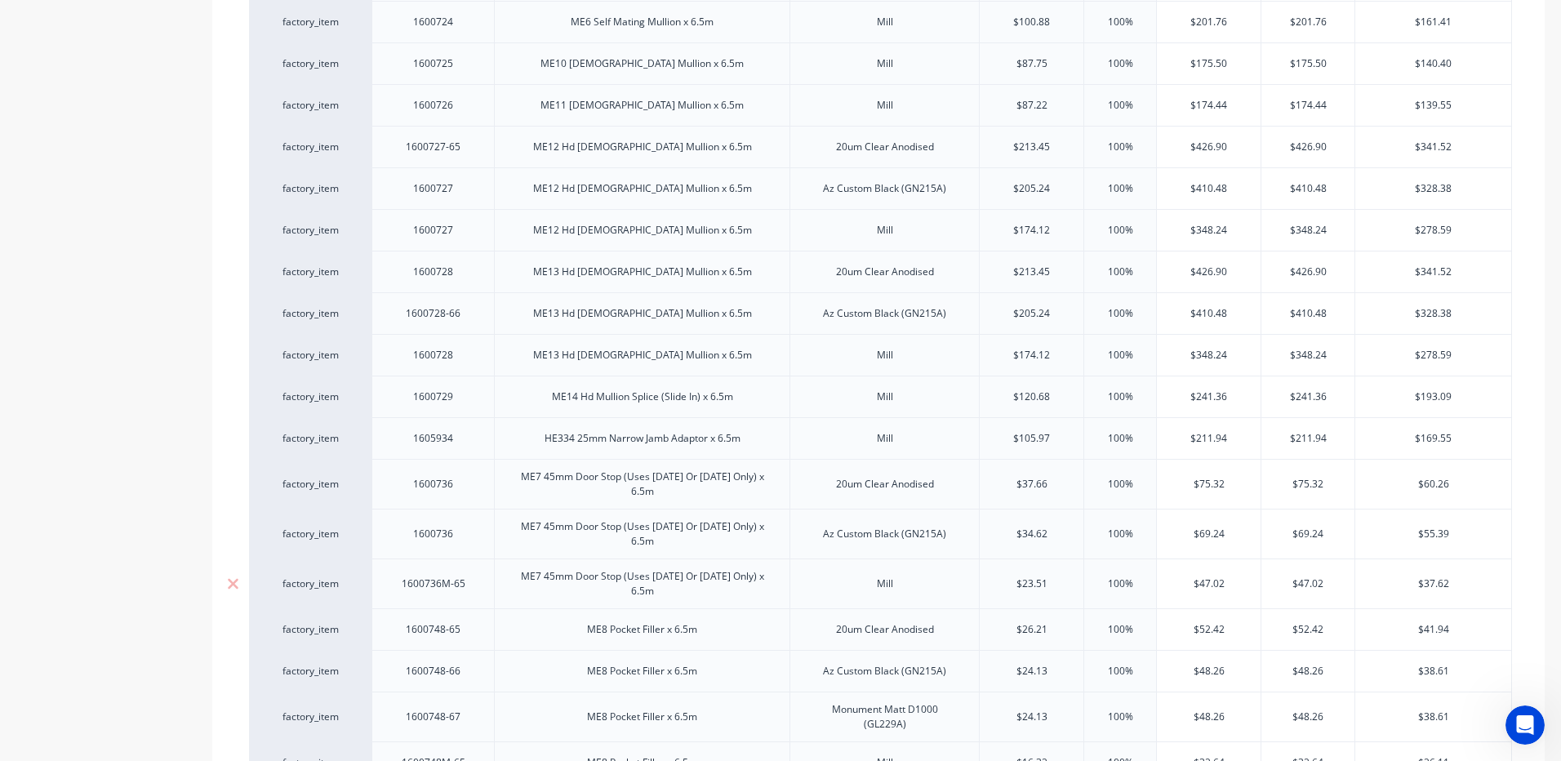
click at [470, 573] on div "1600736M-65" at bounding box center [434, 583] width 90 height 21
type textarea "x"
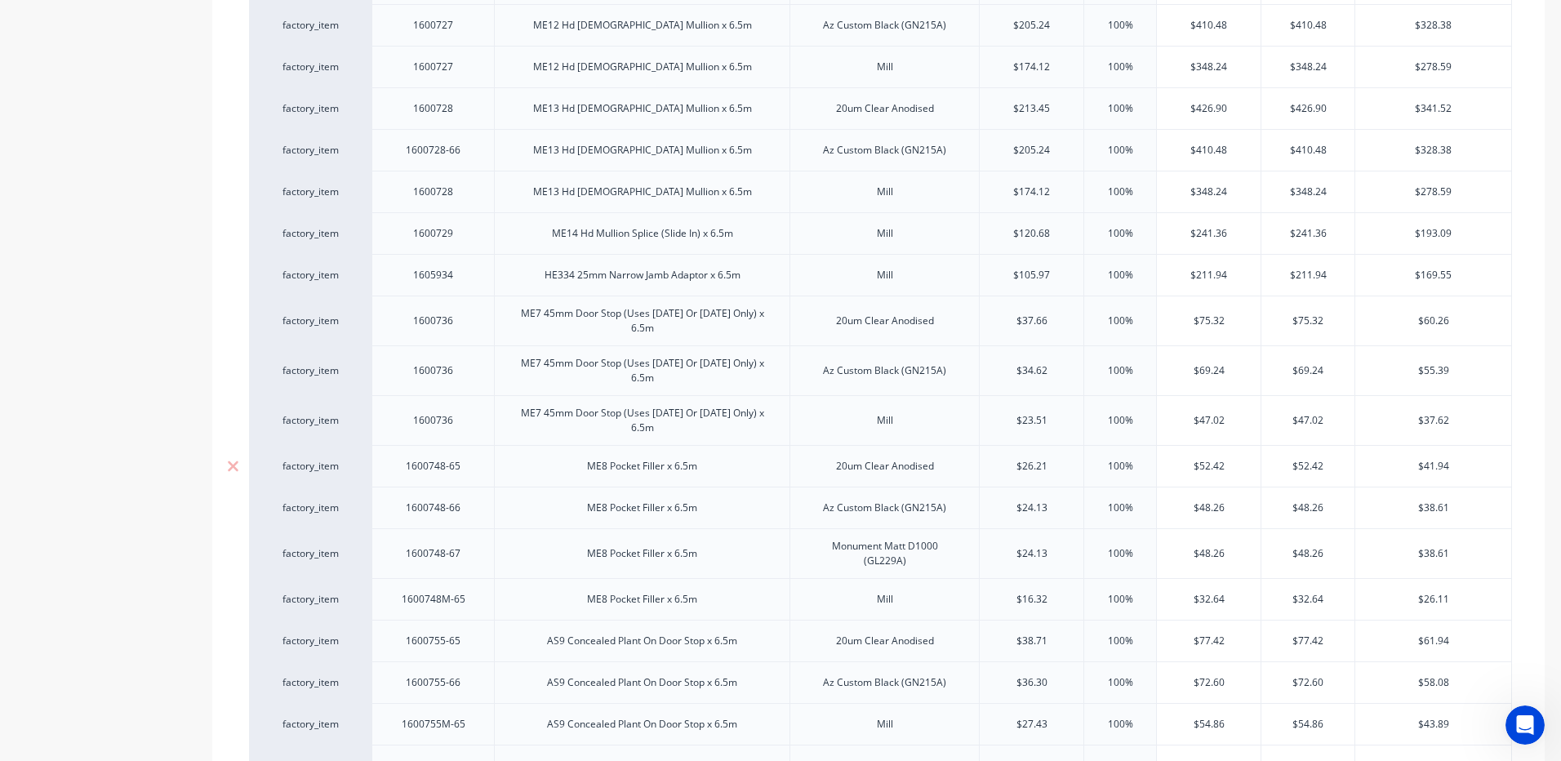
click at [469, 456] on div "1600748-65" at bounding box center [434, 466] width 82 height 21
type textarea "x"
click at [477, 488] on div "1600748-66" at bounding box center [432, 508] width 122 height 42
click at [470, 497] on div "1600748-66" at bounding box center [434, 507] width 82 height 21
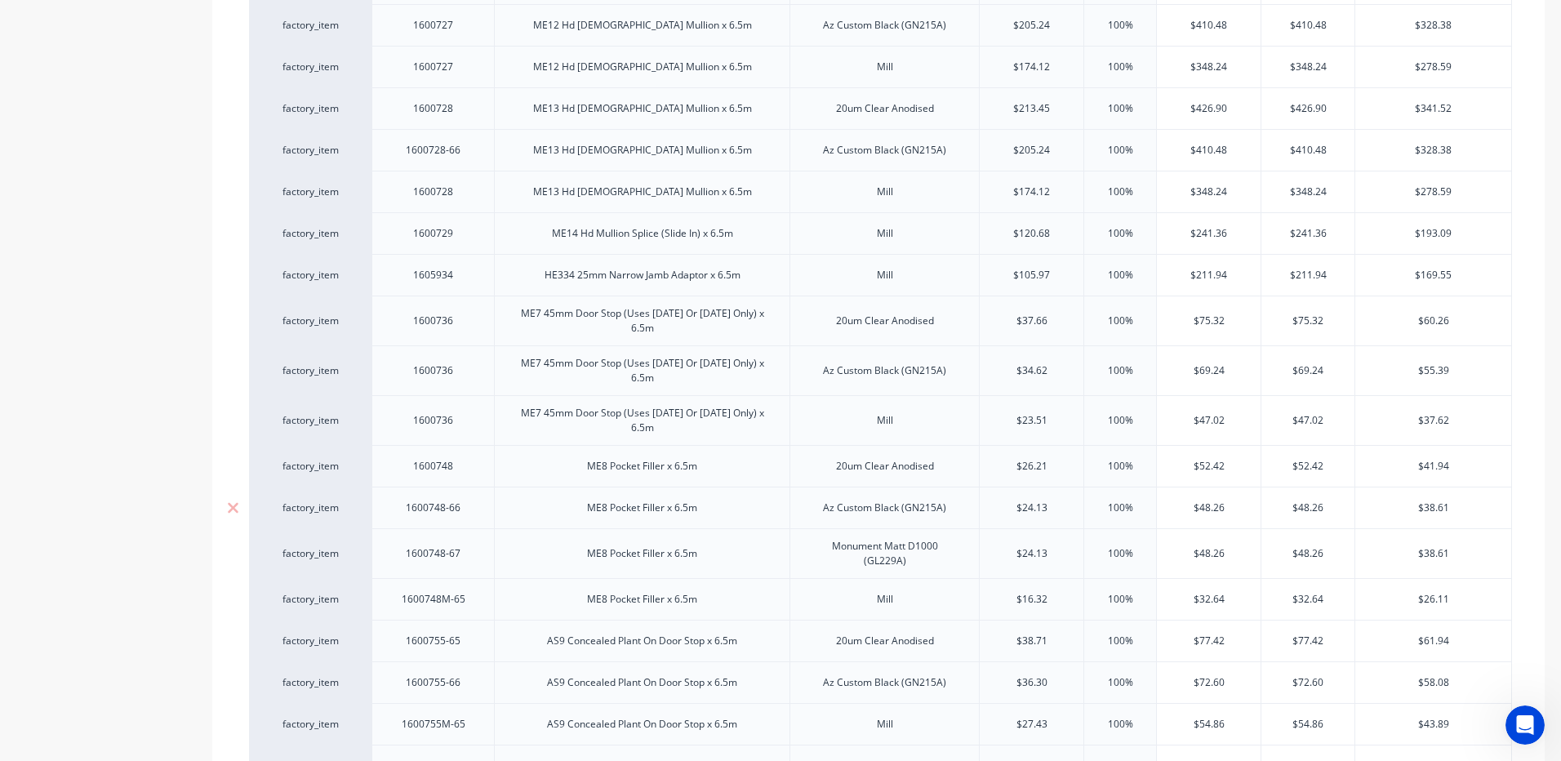
click at [470, 497] on div "1600748-66" at bounding box center [434, 507] width 82 height 21
type textarea "x"
click at [471, 543] on div "1600748-67" at bounding box center [434, 553] width 82 height 21
type textarea "x"
click at [471, 543] on div "1600748-67" at bounding box center [434, 553] width 82 height 21
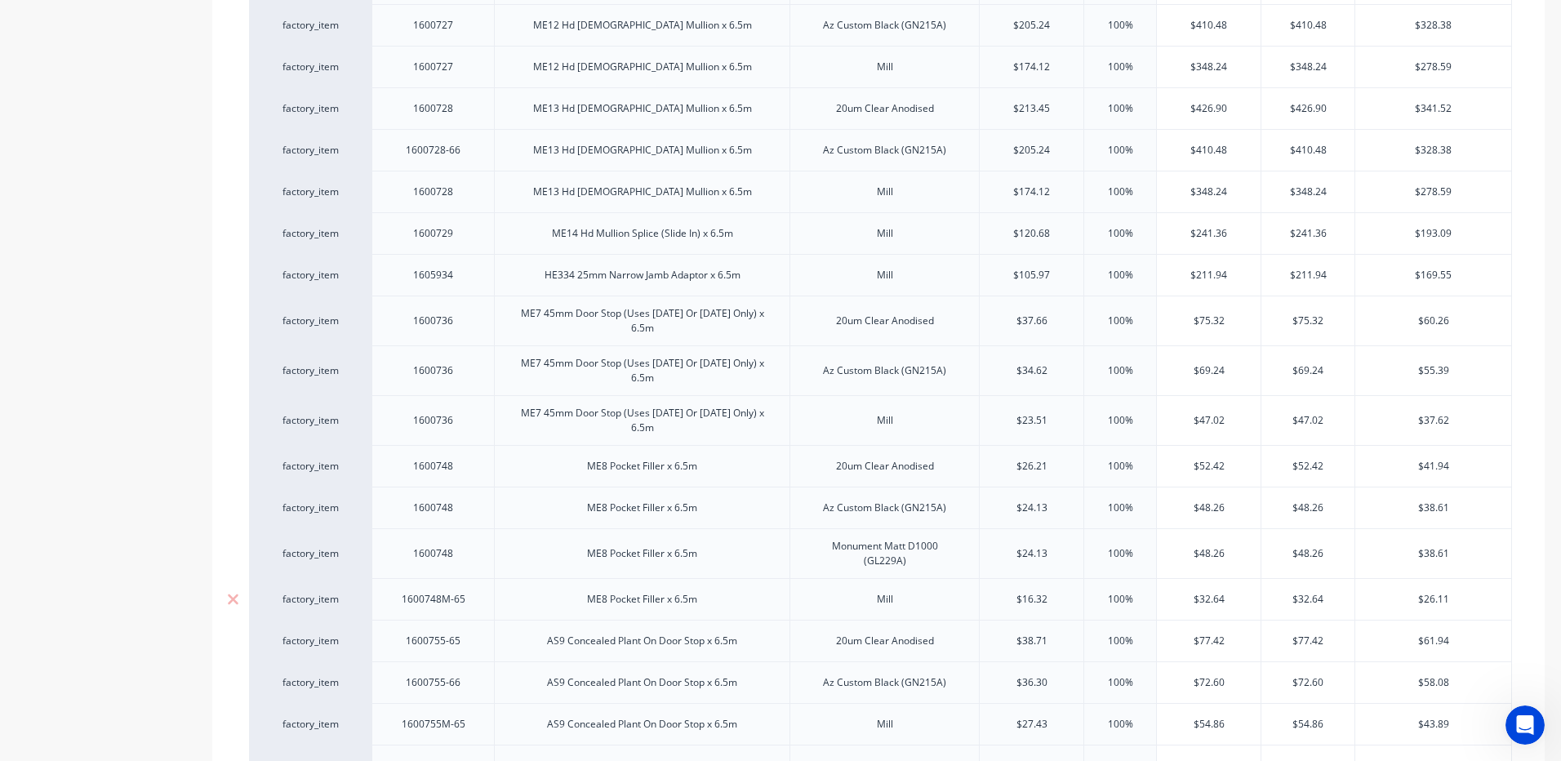
click at [472, 589] on div "1600748M-65" at bounding box center [434, 599] width 90 height 21
type textarea "x"
click at [468, 630] on div "1600755-65" at bounding box center [434, 640] width 82 height 21
click at [469, 630] on div "1600755-65" at bounding box center [434, 640] width 82 height 21
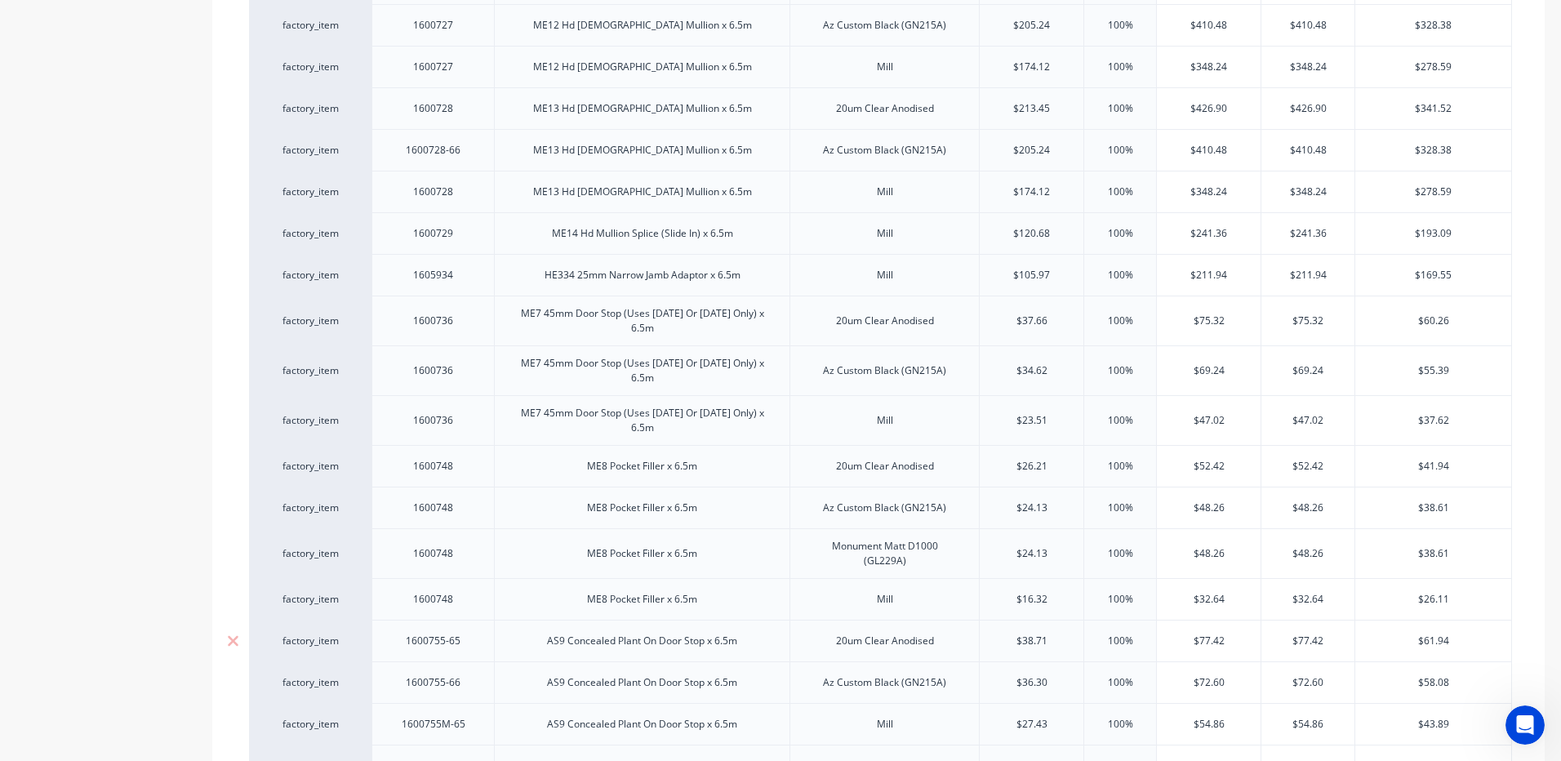
type textarea "x"
click at [482, 662] on div "1600755-66" at bounding box center [432, 682] width 122 height 42
click at [478, 662] on div "1600755-66" at bounding box center [432, 682] width 122 height 42
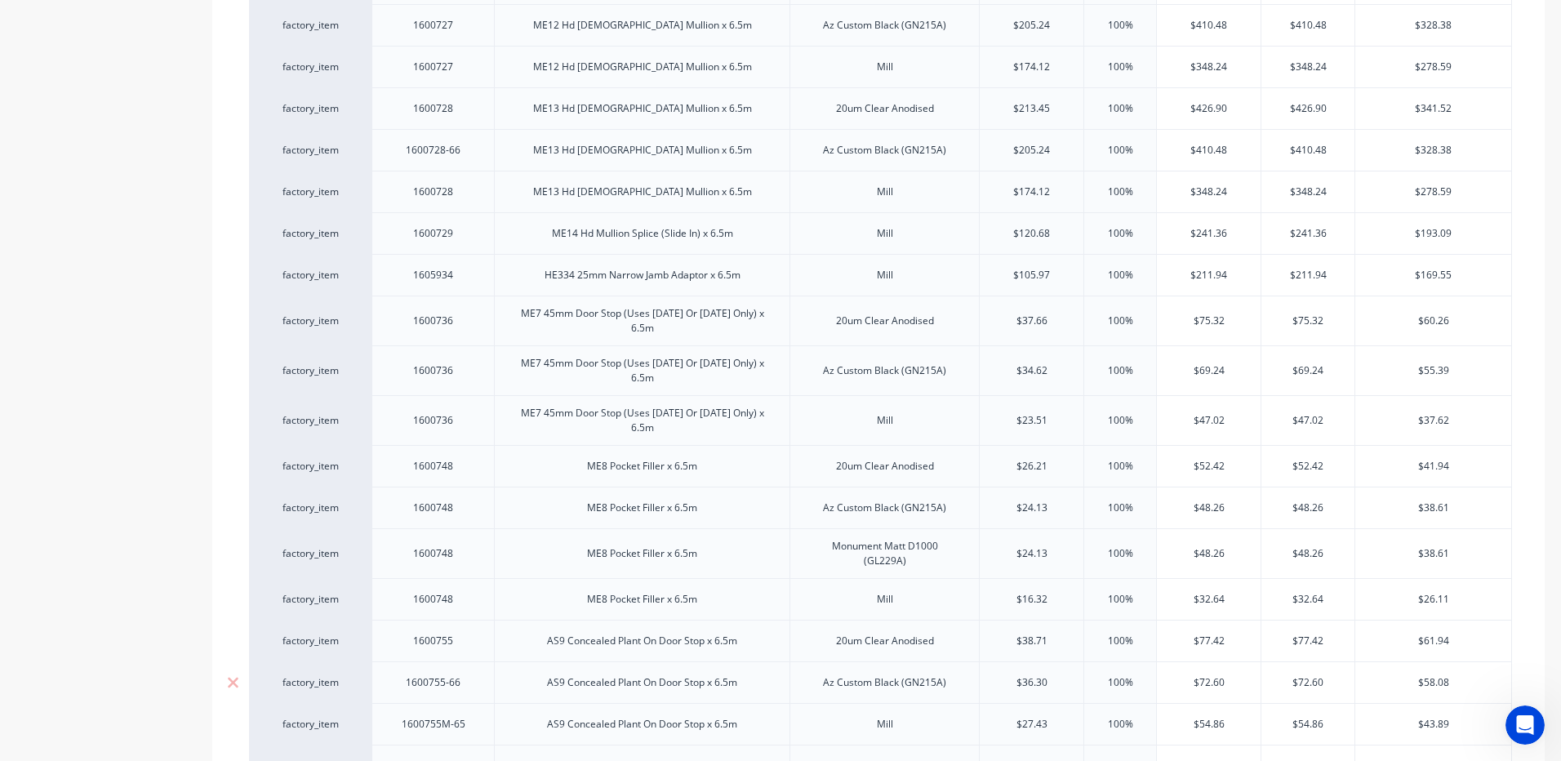
click at [469, 672] on div "1600755-66" at bounding box center [434, 682] width 82 height 21
type textarea "x"
click at [469, 672] on div "1600755-66" at bounding box center [434, 682] width 82 height 21
click at [478, 709] on div "1600755M-65" at bounding box center [432, 724] width 122 height 42
click at [480, 709] on div "1600755M-65" at bounding box center [432, 724] width 122 height 42
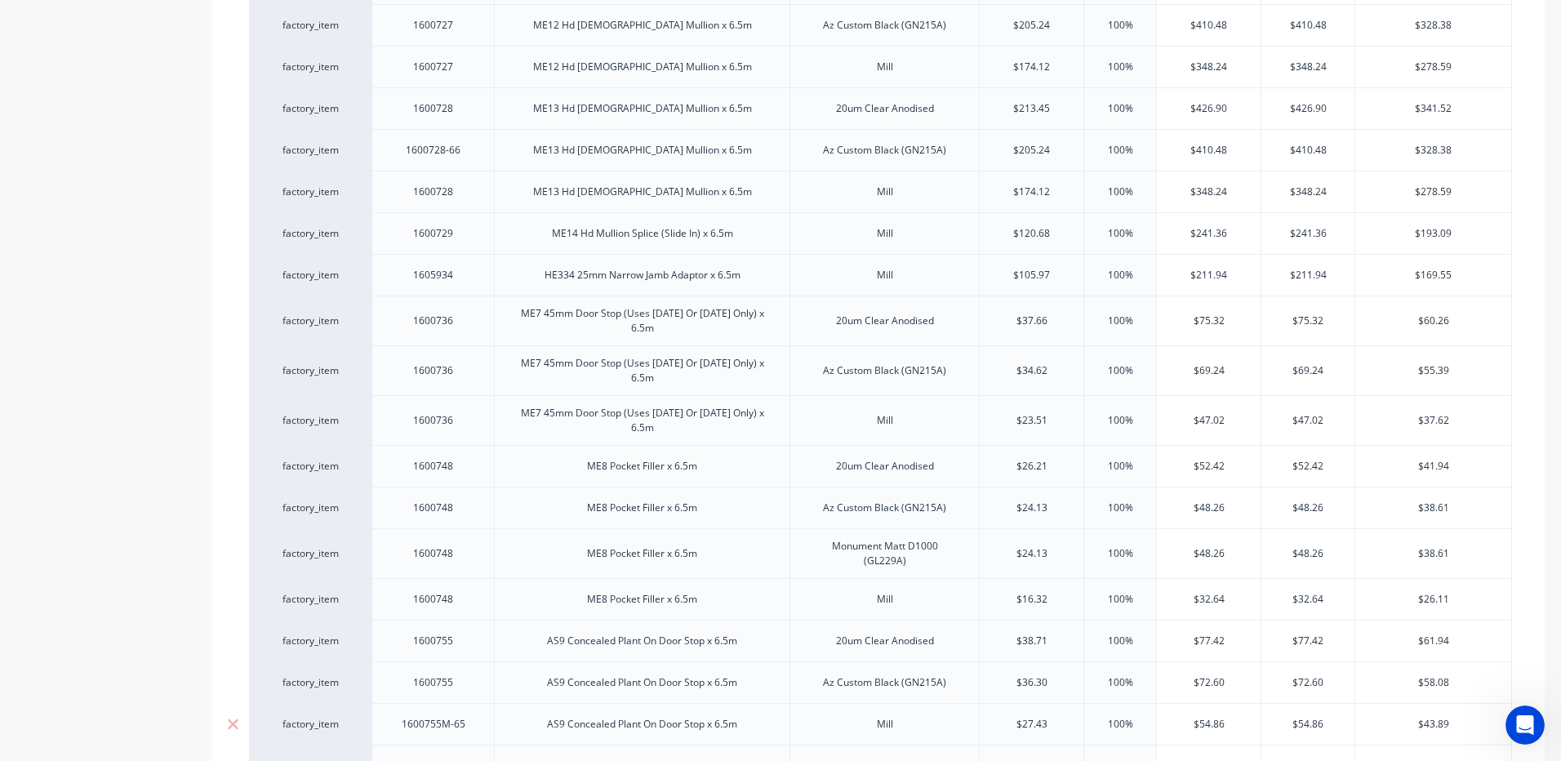
click at [481, 703] on div "1600755M-65" at bounding box center [432, 724] width 122 height 42
click at [469, 713] on div "1600755M-65" at bounding box center [434, 723] width 90 height 21
type textarea "x"
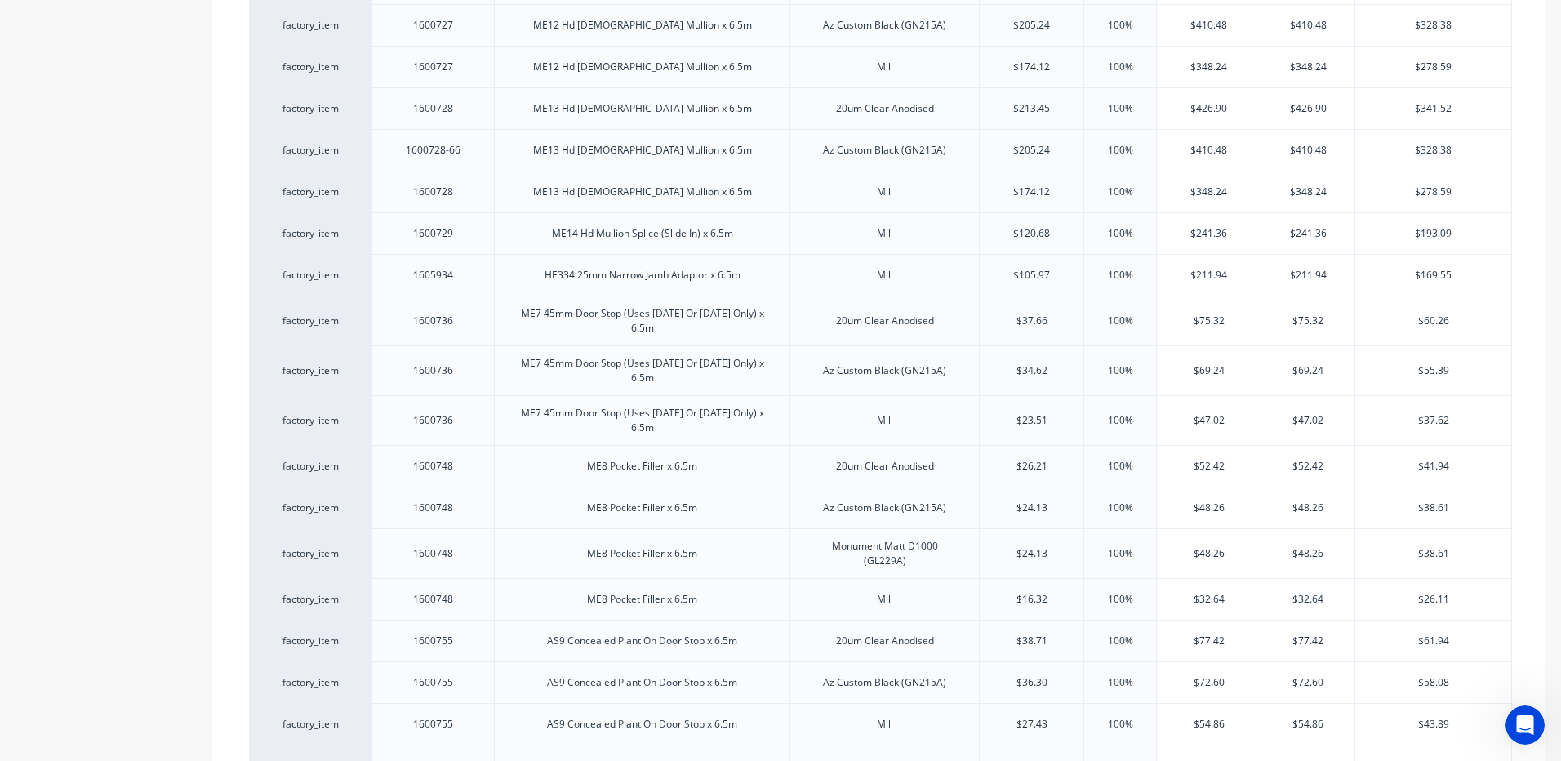
scroll to position [1796, 0]
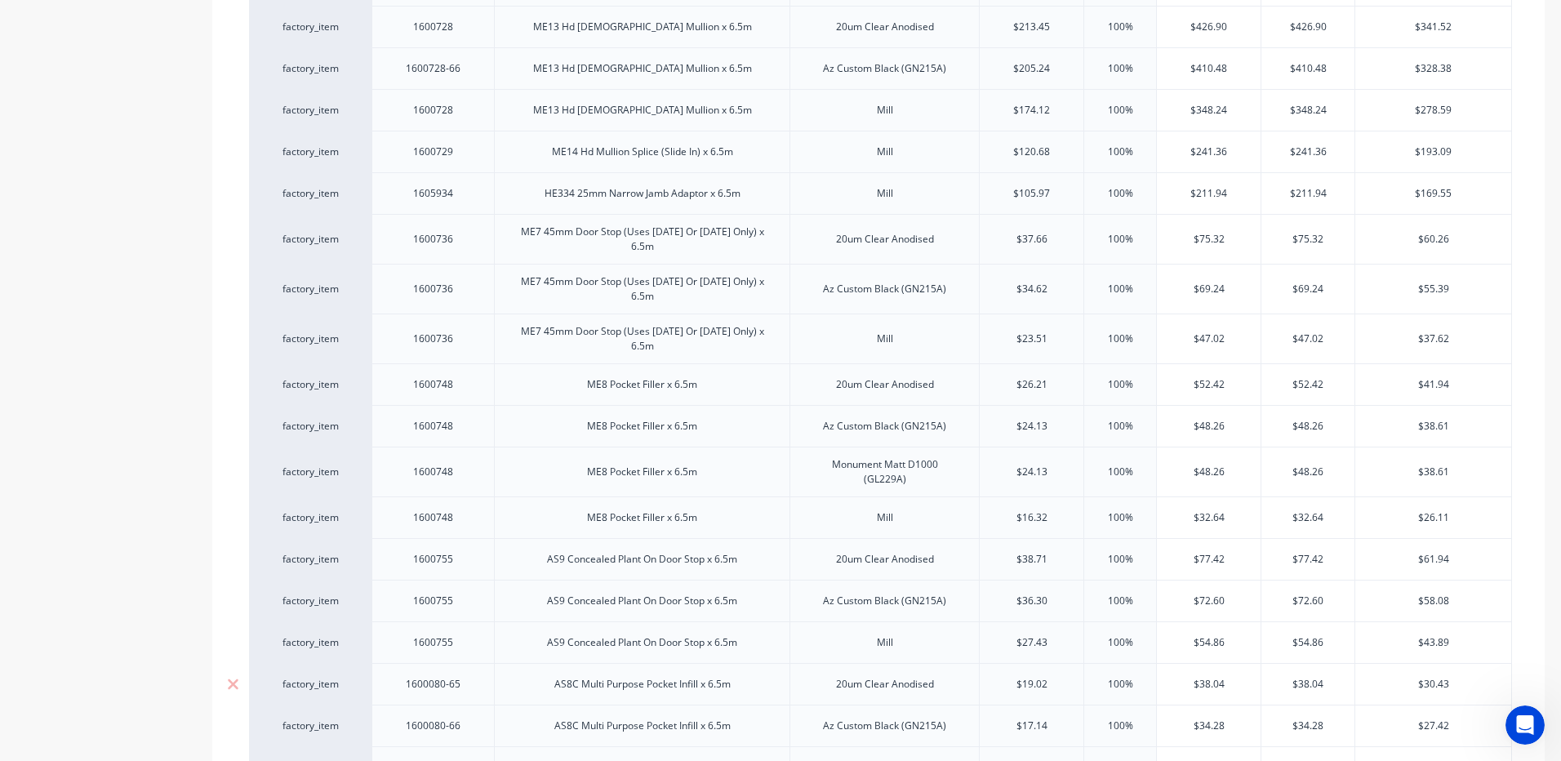
click at [474, 665] on div "1600080-65" at bounding box center [432, 684] width 122 height 42
click at [472, 673] on div "1600080-65" at bounding box center [434, 683] width 82 height 21
type textarea "x"
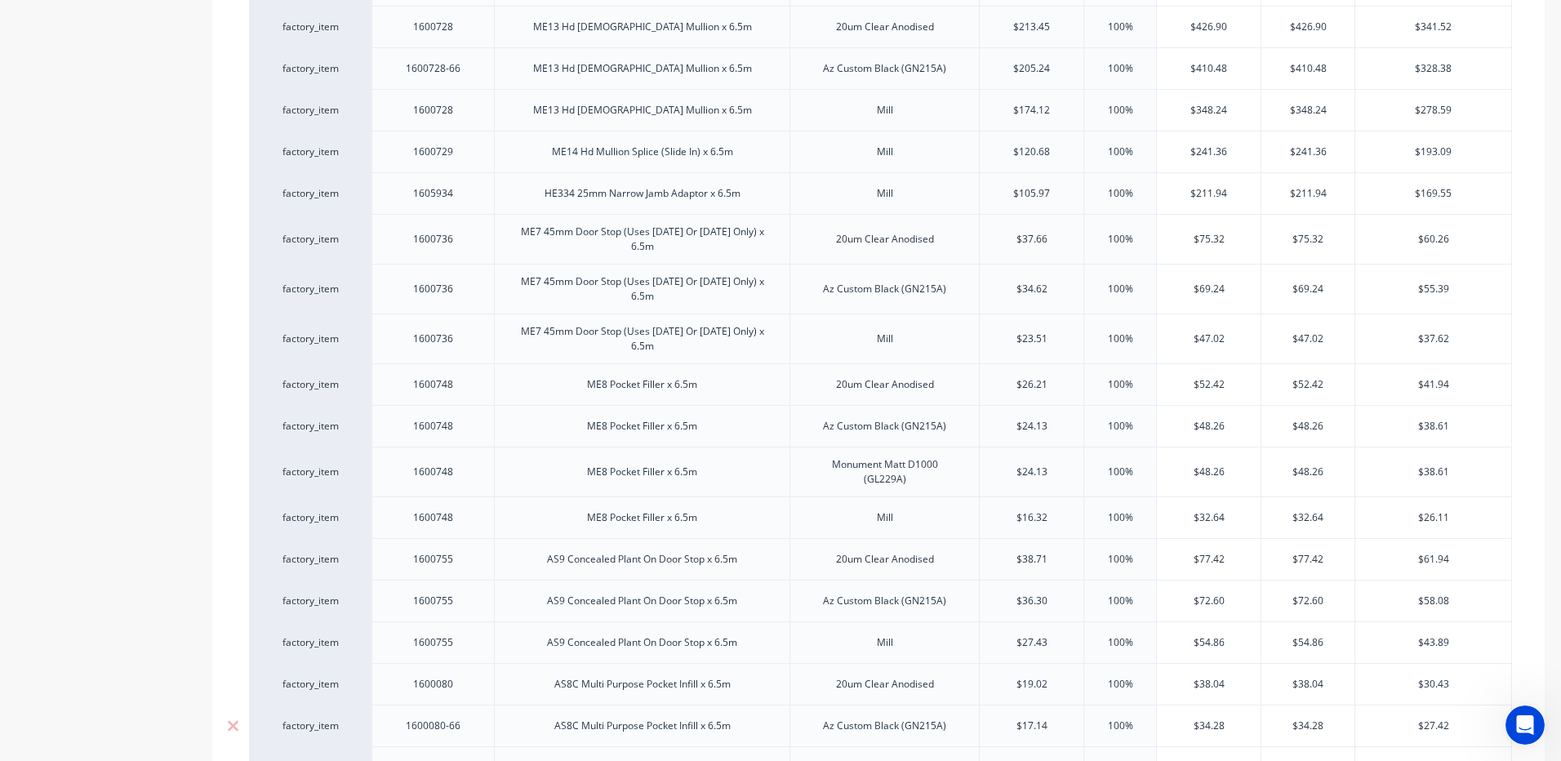
click at [475, 706] on div "1600080-66" at bounding box center [432, 725] width 122 height 42
click at [474, 706] on div "1600080-66" at bounding box center [432, 725] width 122 height 42
click at [478, 706] on div "1600080-66" at bounding box center [432, 725] width 122 height 42
drag, startPoint x: 471, startPoint y: 709, endPoint x: 482, endPoint y: 711, distance: 10.9
click at [471, 715] on div "1600080-66" at bounding box center [434, 725] width 82 height 21
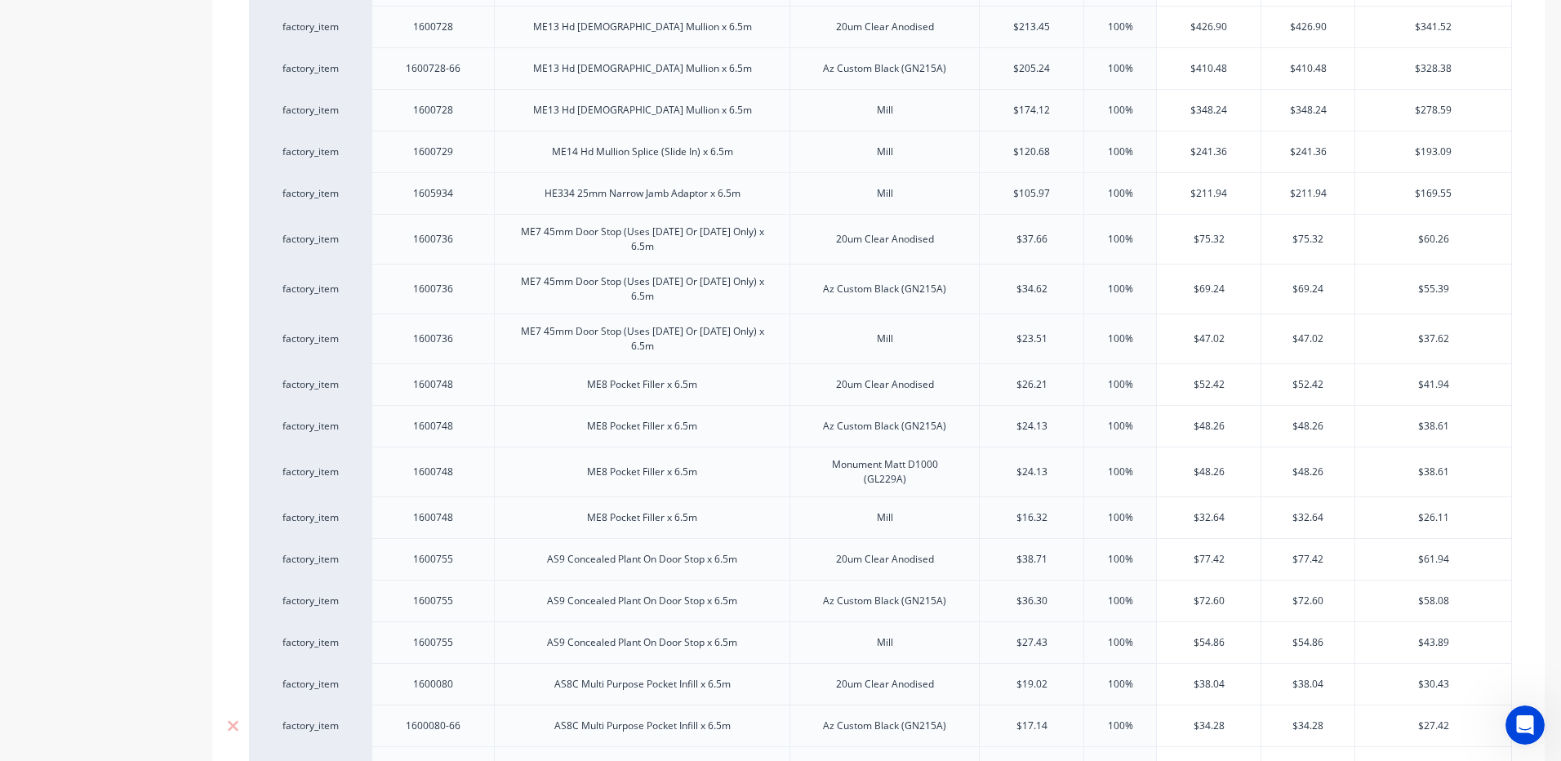
click at [482, 710] on div "1600080-66" at bounding box center [432, 725] width 122 height 42
type textarea "x"
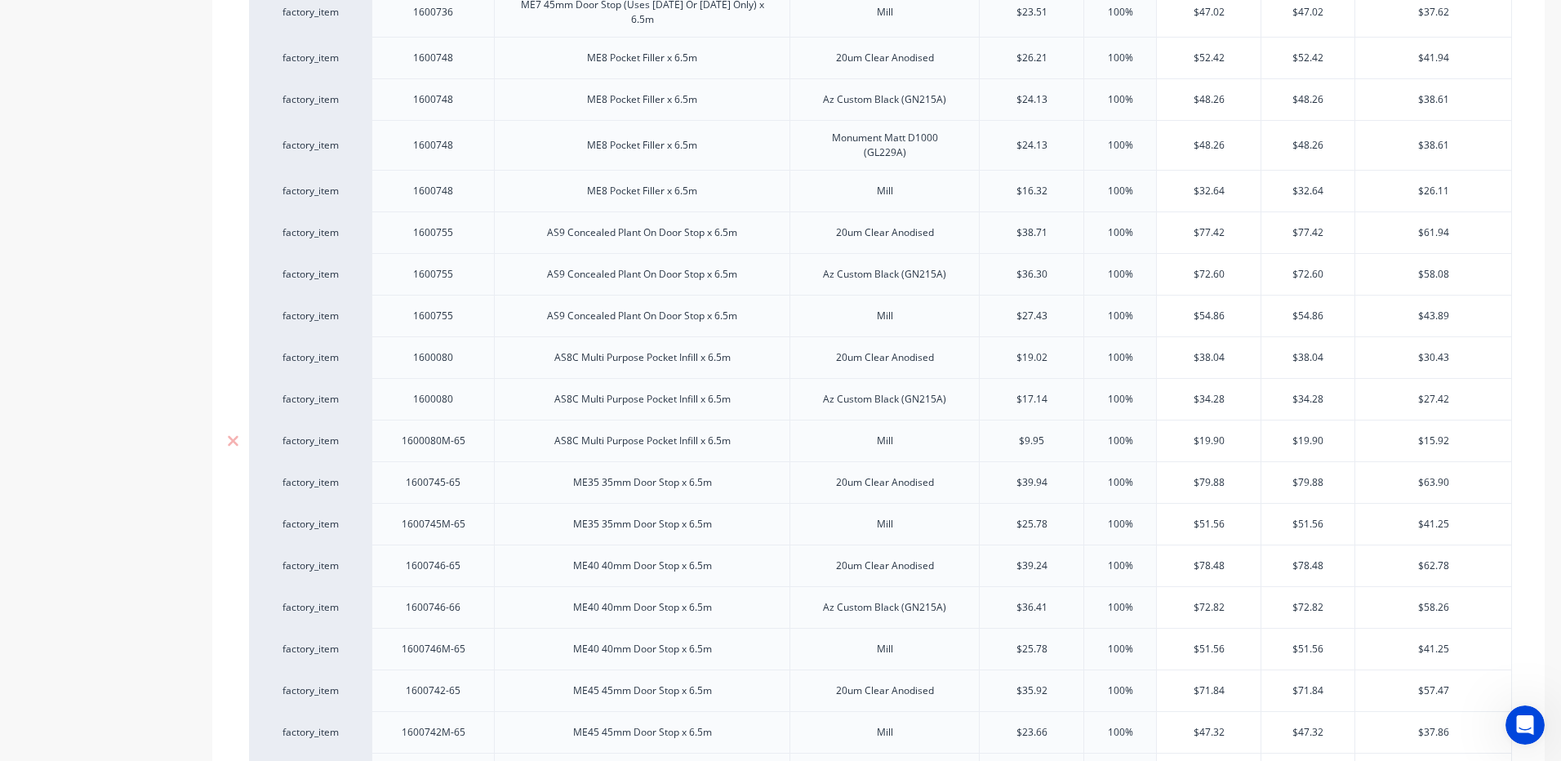
click at [476, 430] on div "1600080M-65" at bounding box center [434, 440] width 90 height 21
type textarea "x"
click at [476, 462] on div "1600745-65" at bounding box center [432, 482] width 122 height 42
click at [477, 462] on div "1600745-65" at bounding box center [432, 482] width 122 height 42
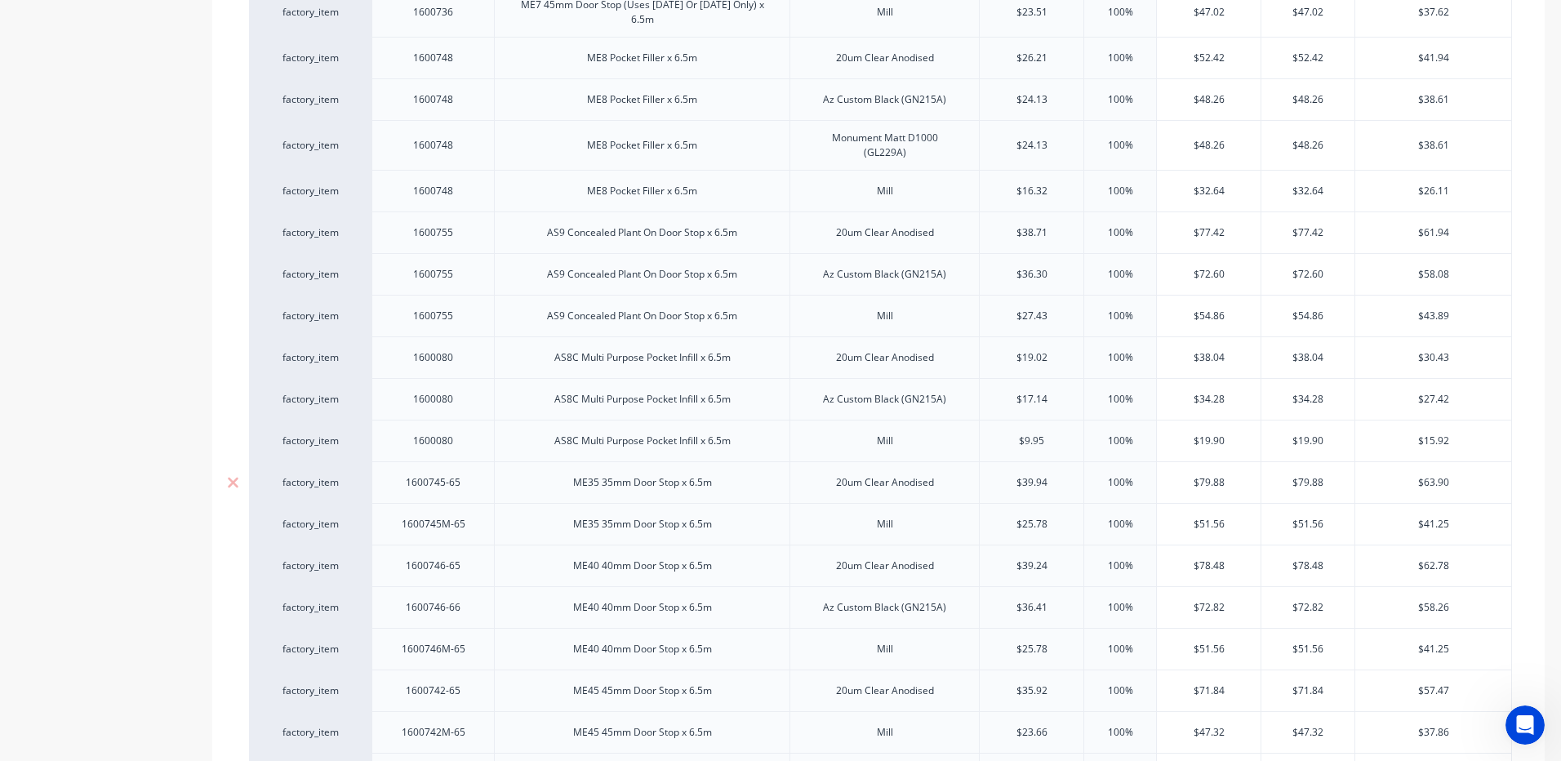
click at [475, 465] on div "1600745-65" at bounding box center [432, 482] width 122 height 42
click at [468, 472] on div "1600745-65" at bounding box center [434, 482] width 82 height 21
click at [469, 472] on div "1600745-65" at bounding box center [434, 482] width 82 height 21
type textarea "x"
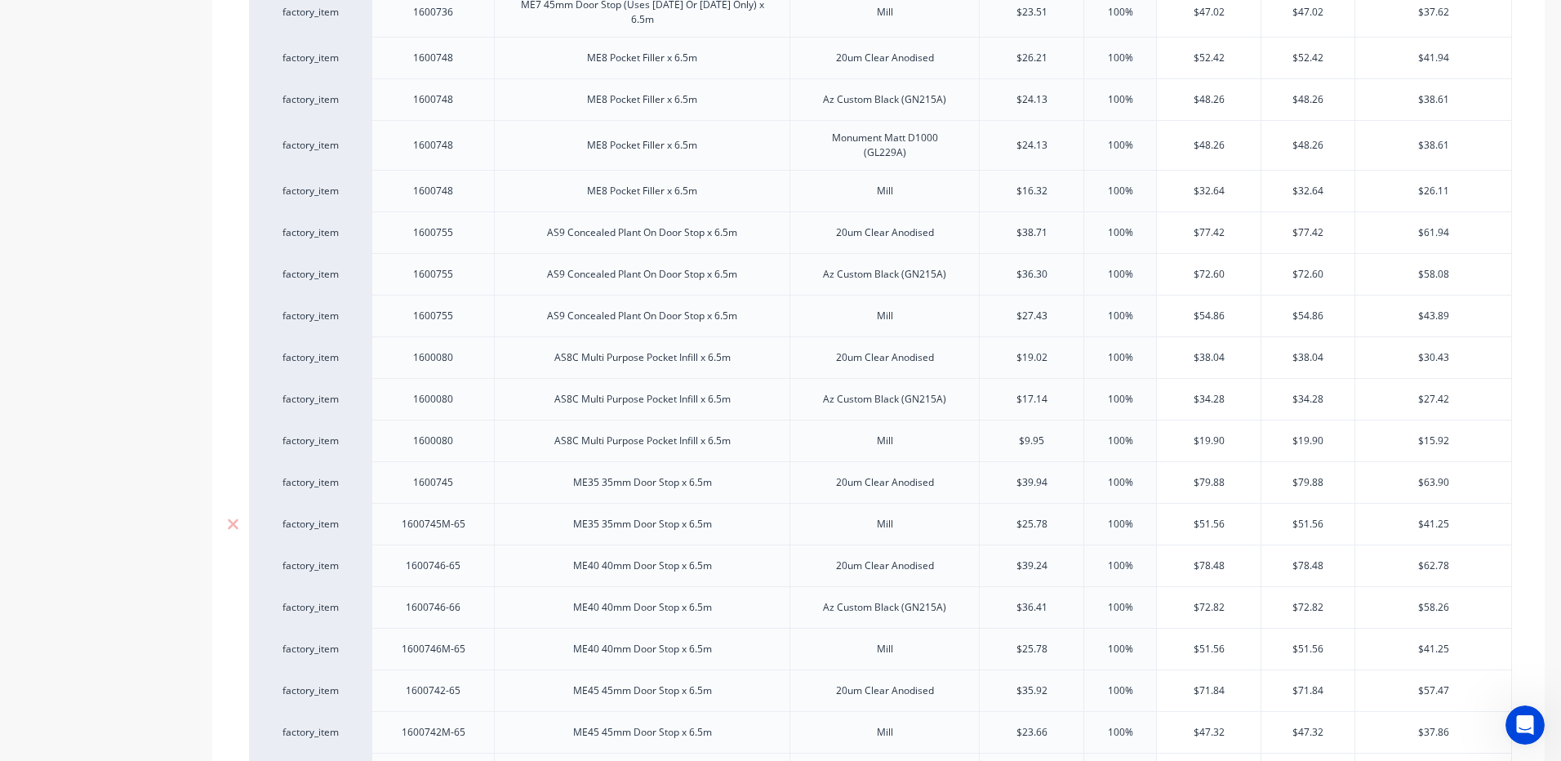
click at [471, 513] on div "1600745M-65" at bounding box center [434, 523] width 90 height 21
type textarea "x"
click at [478, 549] on div "1600746-65" at bounding box center [432, 565] width 122 height 42
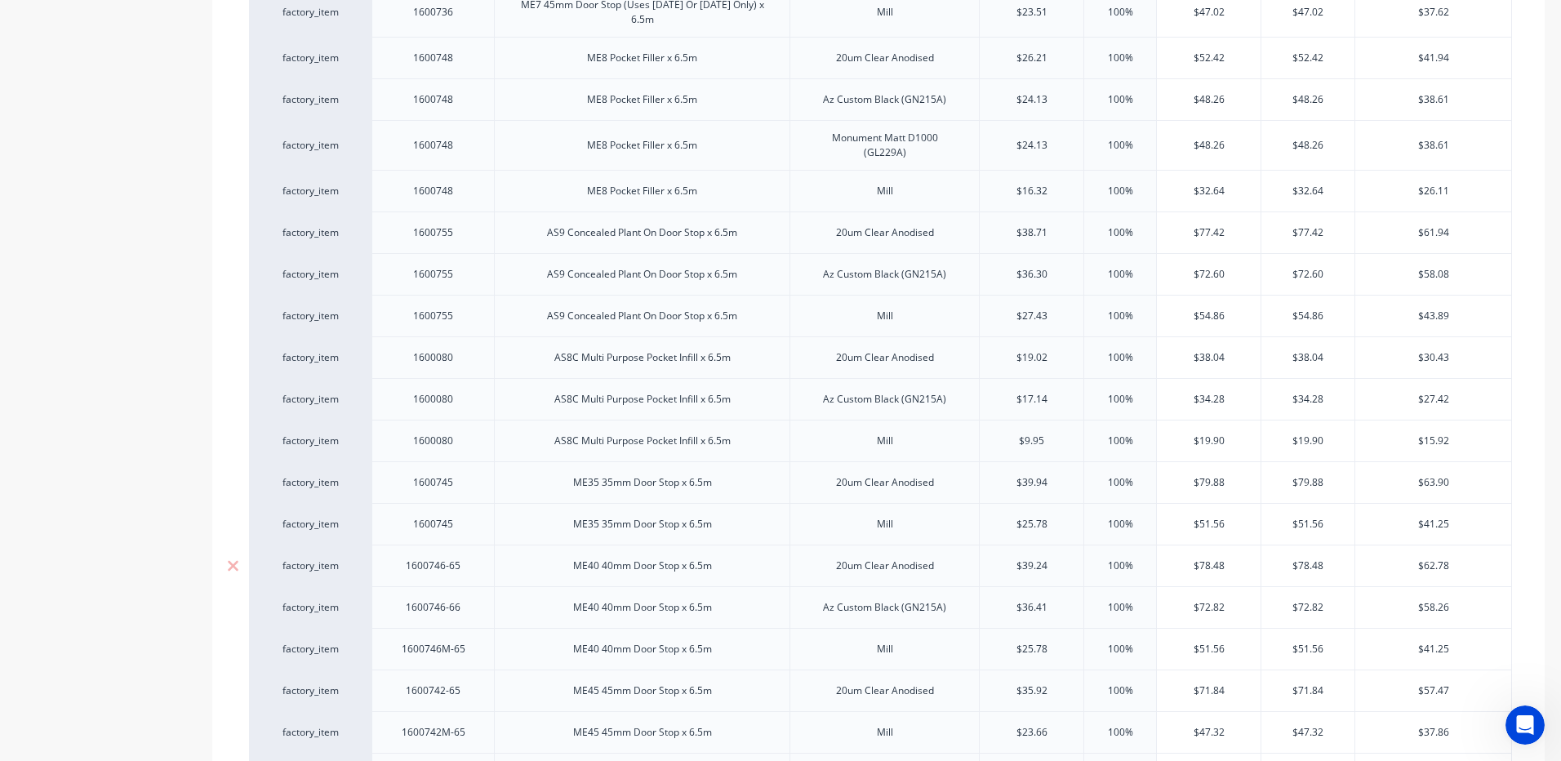
click at [470, 555] on div "1600746-65" at bounding box center [434, 565] width 82 height 21
click at [472, 555] on div "1600746-65" at bounding box center [434, 565] width 82 height 21
type textarea "x"
click at [481, 589] on div "1600746-66" at bounding box center [432, 607] width 122 height 42
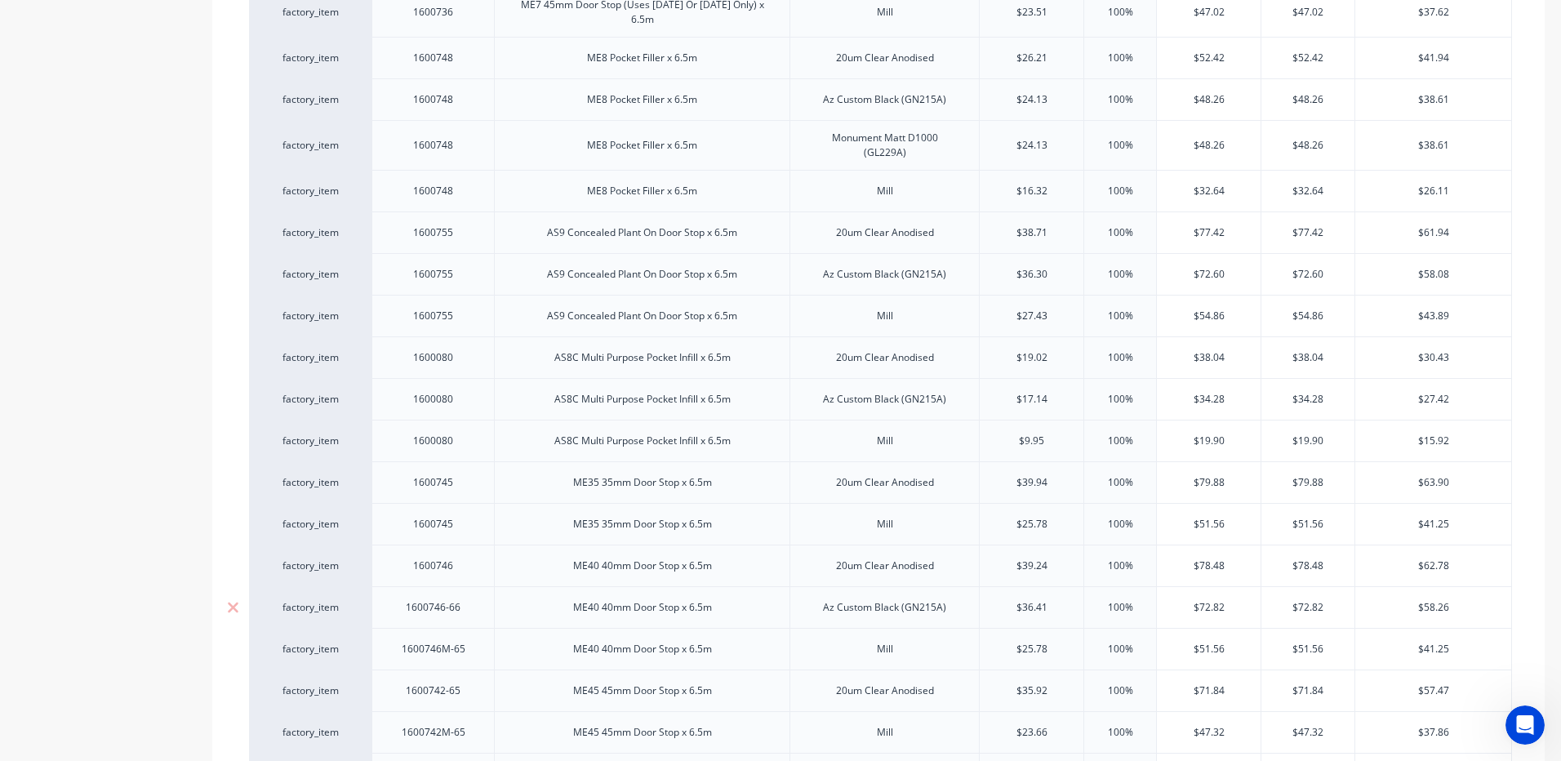
click at [482, 589] on div "1600746-66" at bounding box center [432, 607] width 122 height 42
click at [476, 590] on div "1600746-66" at bounding box center [432, 607] width 122 height 42
click at [469, 597] on div "1600746-66" at bounding box center [434, 607] width 82 height 21
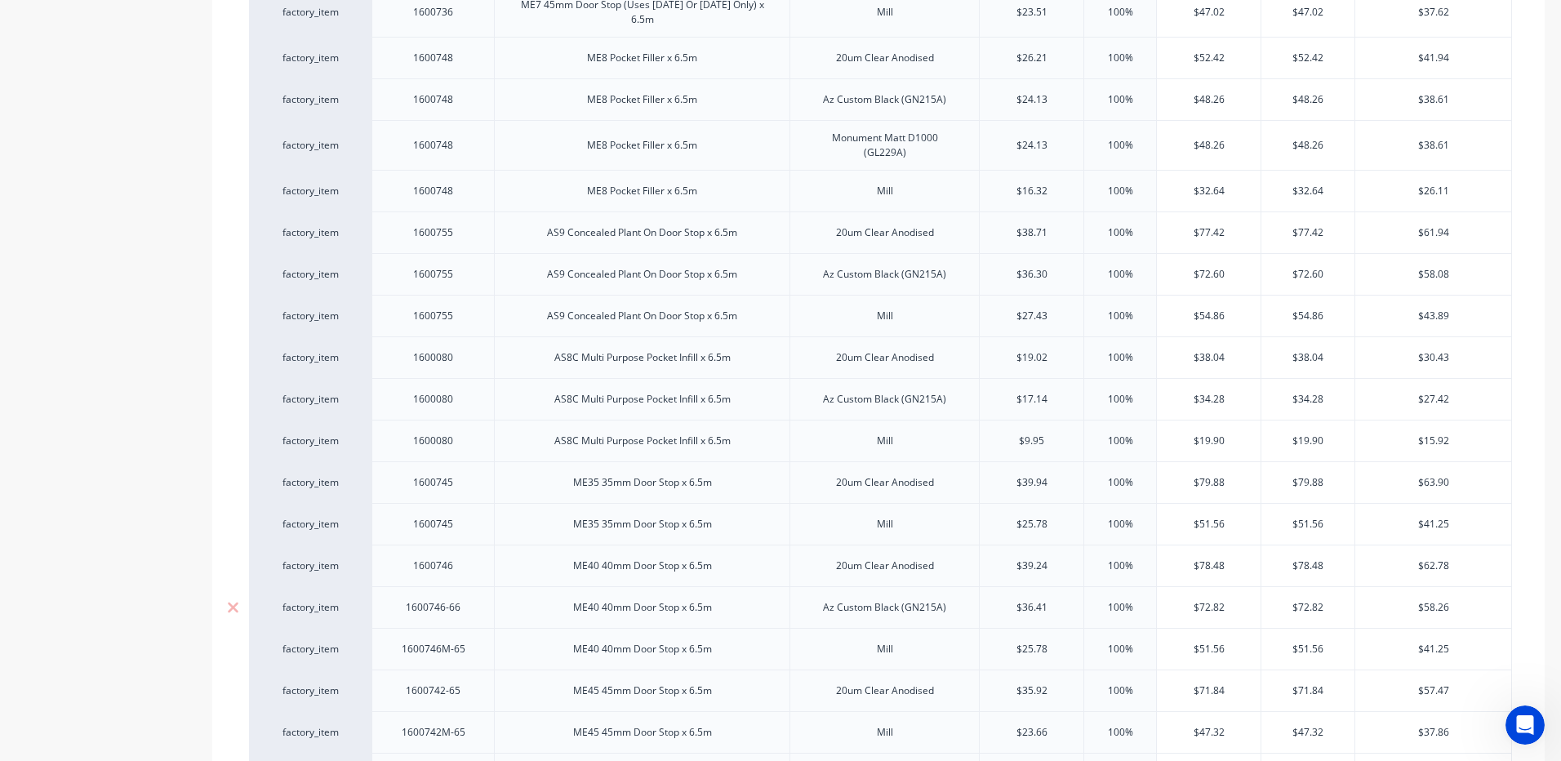
click at [469, 597] on div "1600746-66" at bounding box center [434, 607] width 82 height 21
type textarea "x"
click at [478, 629] on div "1600746M-65" at bounding box center [432, 649] width 122 height 42
click at [473, 638] on div "1600746M-65" at bounding box center [434, 648] width 90 height 21
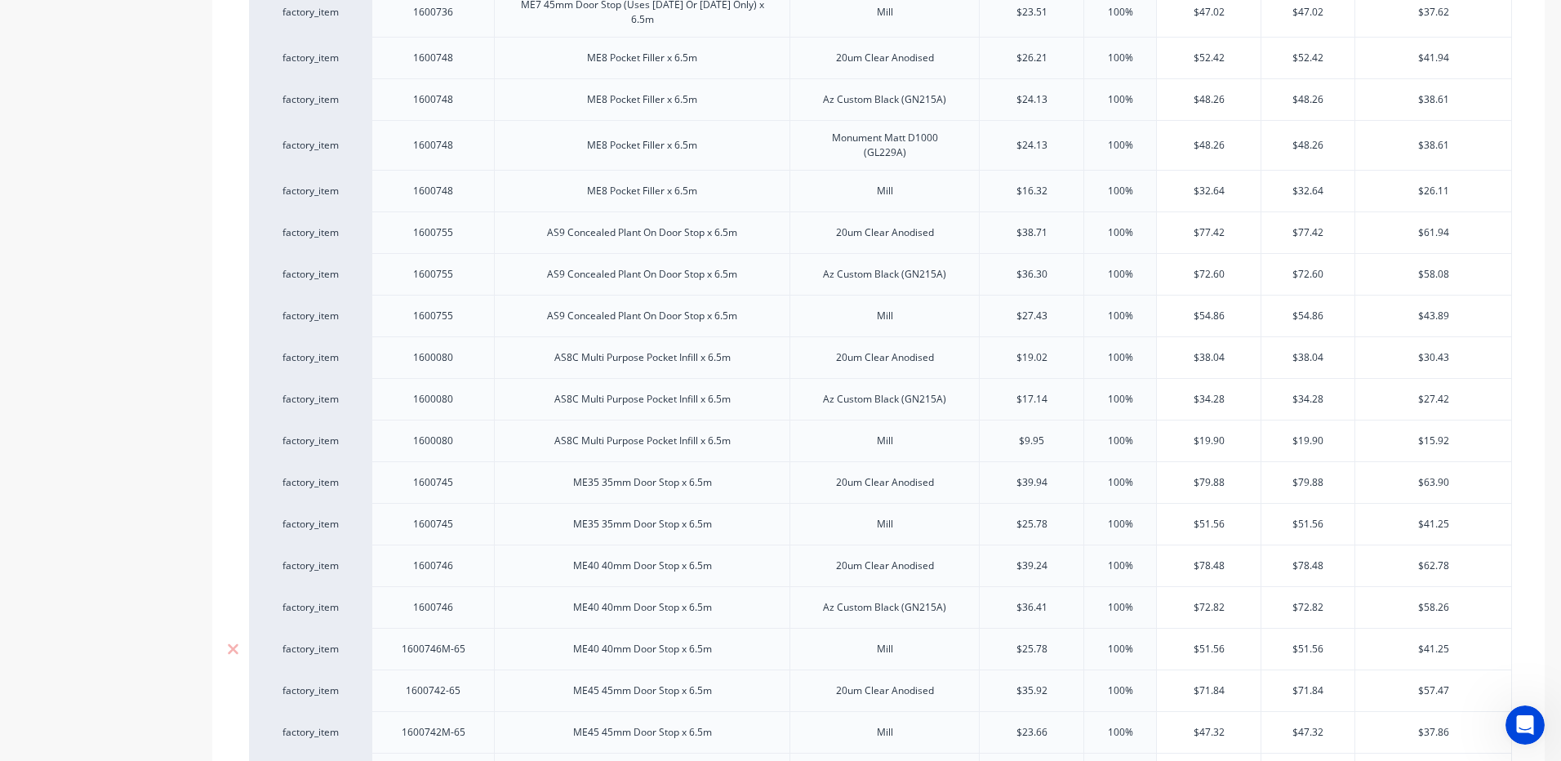
click at [473, 638] on div "1600746M-65" at bounding box center [434, 648] width 90 height 21
type textarea "x"
click at [476, 670] on div "1600742-65" at bounding box center [432, 690] width 122 height 42
click at [469, 680] on div "1600742-65" at bounding box center [434, 690] width 82 height 21
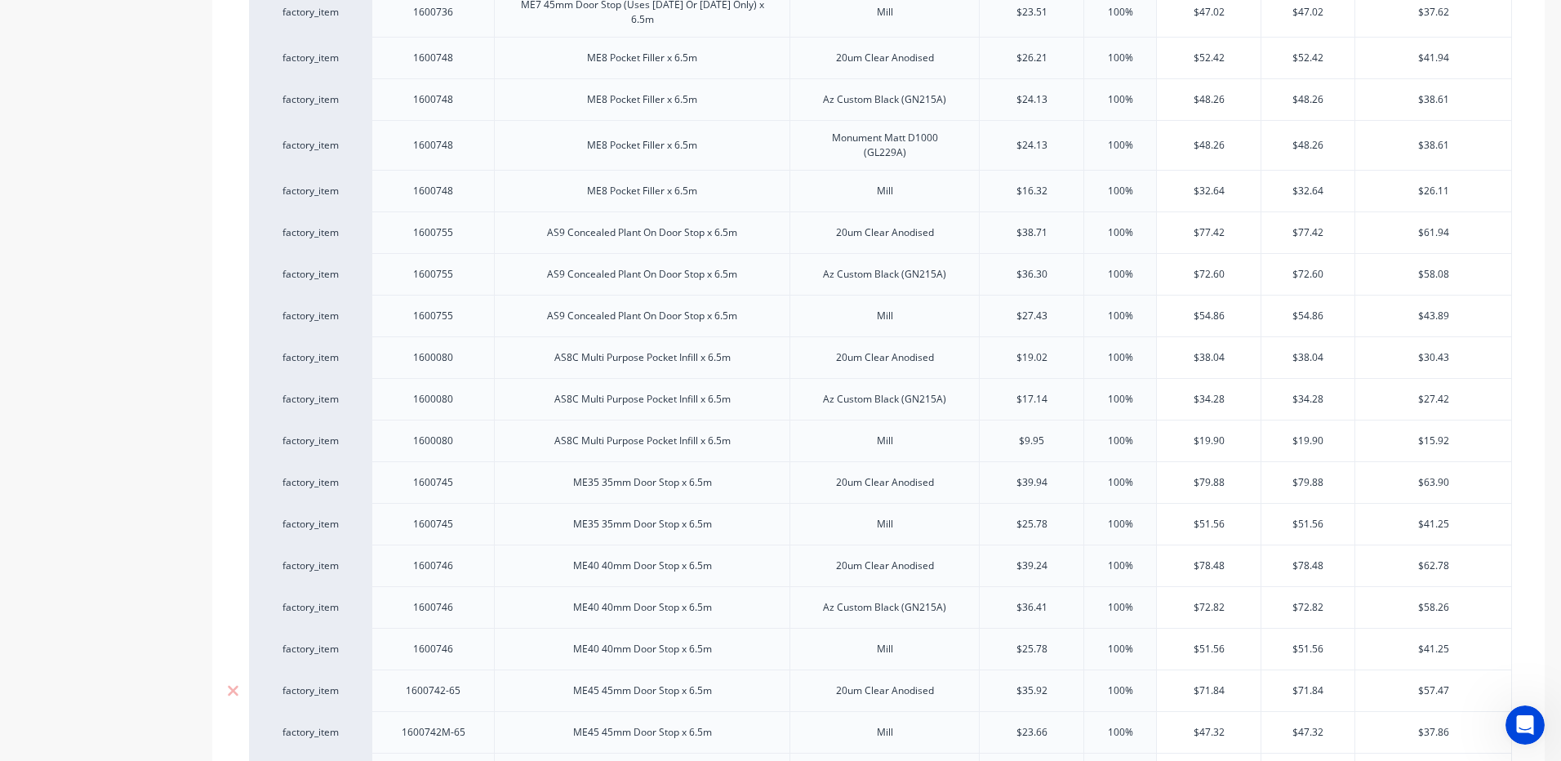
click at [469, 680] on div "1600742-65" at bounding box center [434, 690] width 82 height 21
type textarea "x"
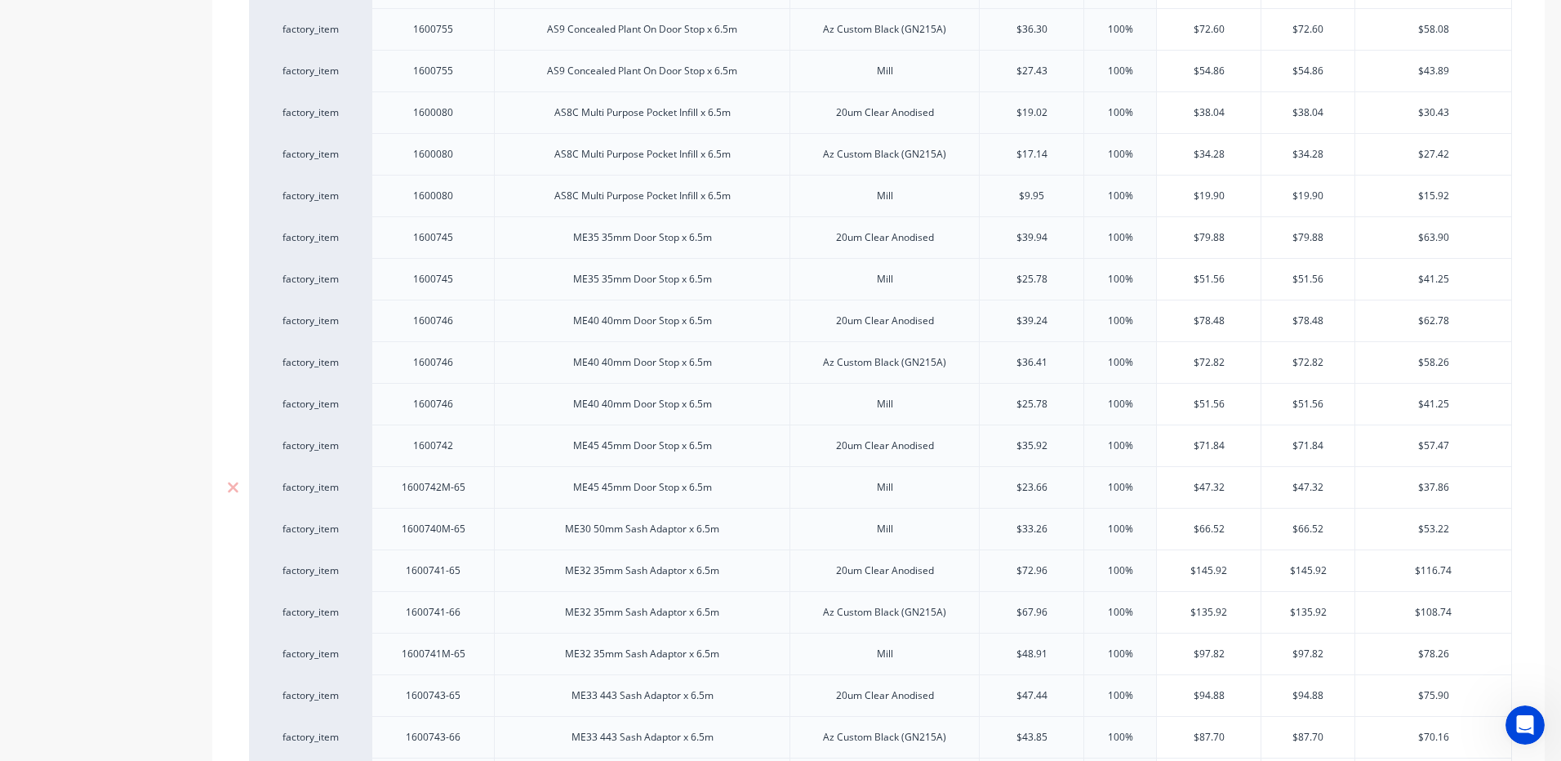
click at [470, 477] on div "1600742M-65" at bounding box center [434, 487] width 90 height 21
click at [472, 477] on div "1600742M-65" at bounding box center [434, 487] width 90 height 21
type textarea "x"
click at [481, 513] on div "1600740M-65" at bounding box center [432, 529] width 122 height 42
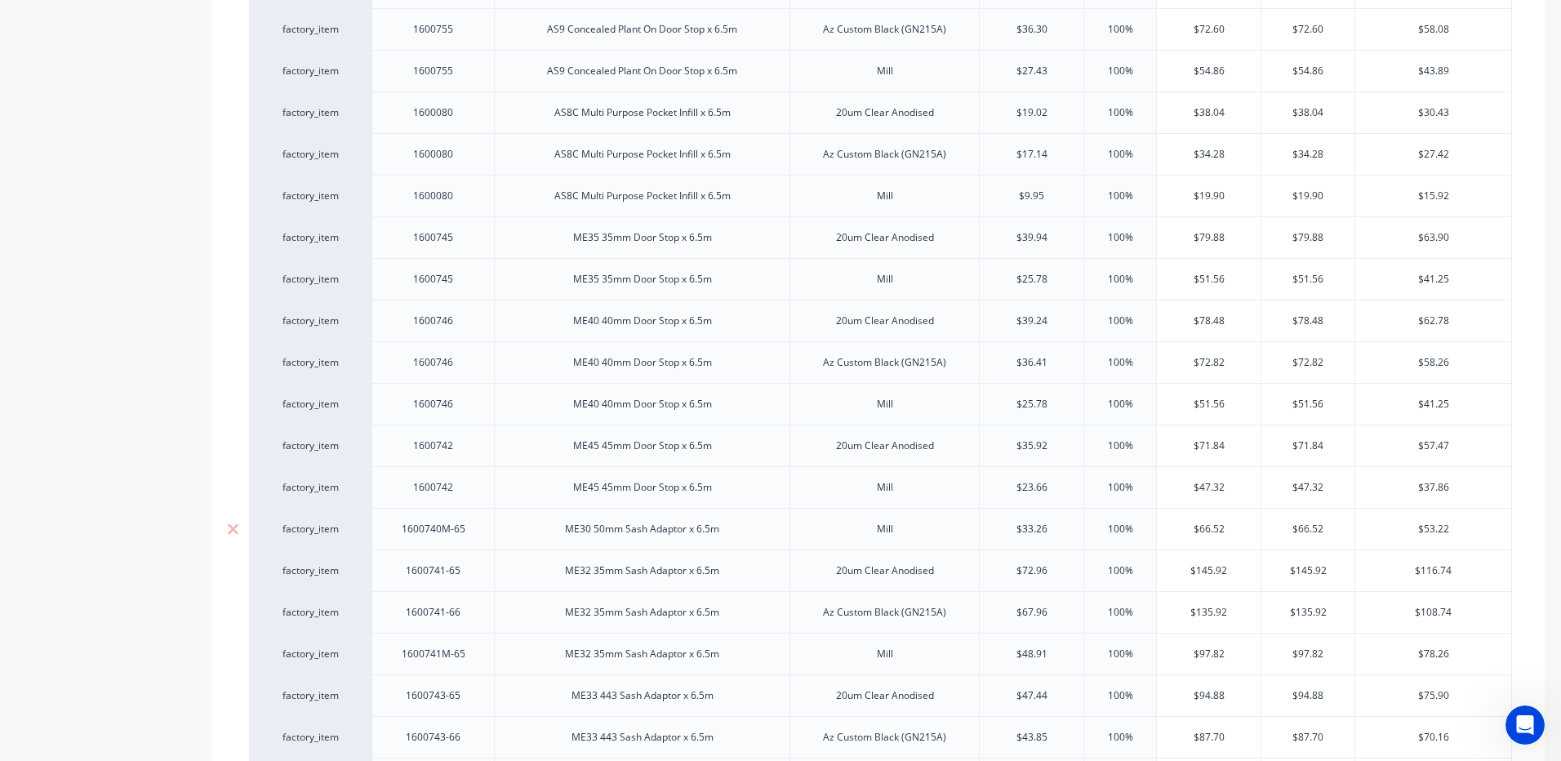
click at [481, 513] on div "1600740M-65" at bounding box center [432, 529] width 122 height 42
click at [473, 518] on div "1600740M-65" at bounding box center [434, 528] width 90 height 21
click at [475, 518] on div "1600740M-65" at bounding box center [434, 528] width 90 height 21
type textarea "x"
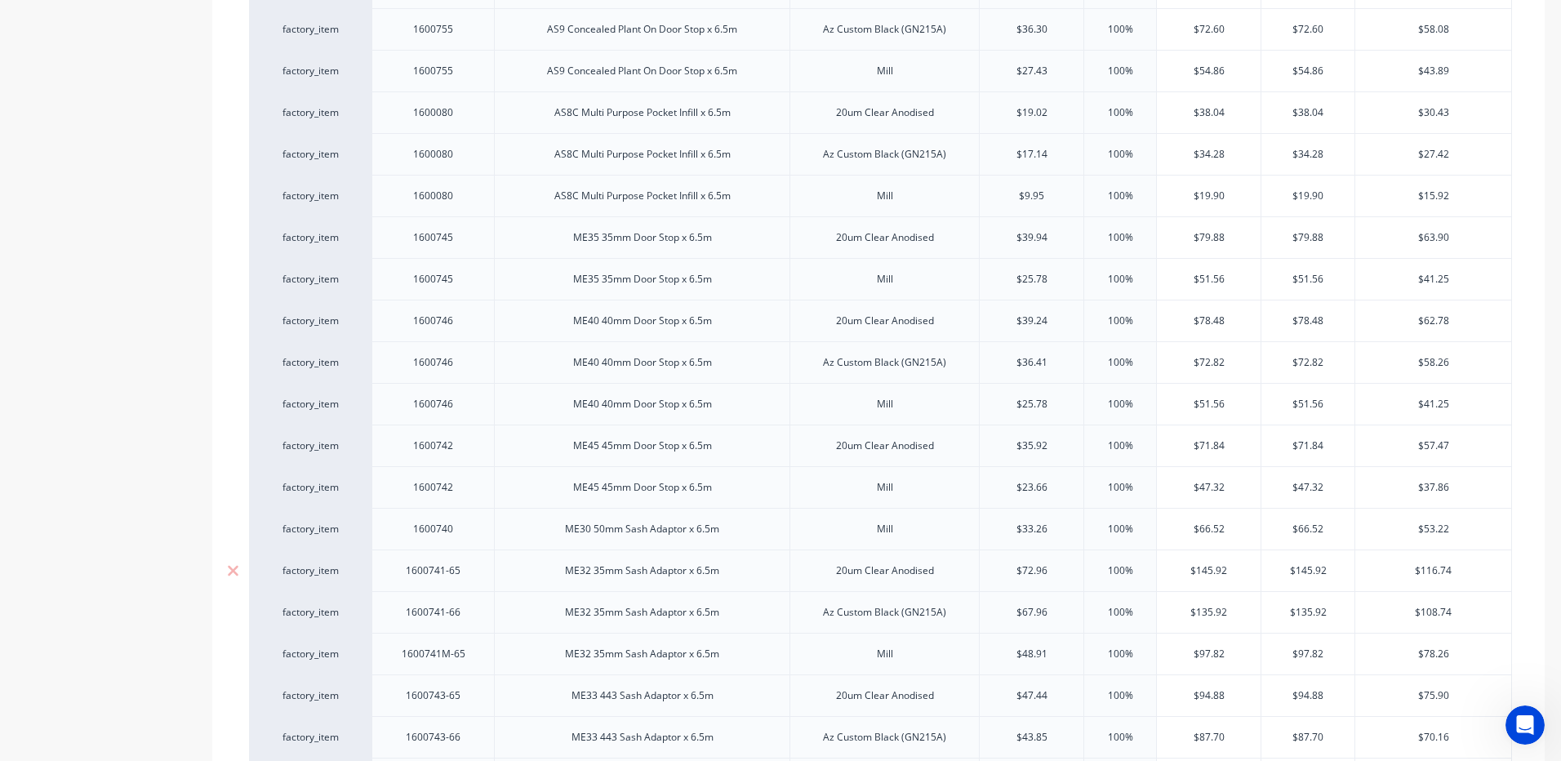
click at [478, 553] on div "1600741-65" at bounding box center [432, 570] width 122 height 42
click at [472, 560] on div "1600741-65" at bounding box center [434, 570] width 82 height 21
click at [473, 560] on div "1600741-65" at bounding box center [434, 570] width 82 height 21
type textarea "x"
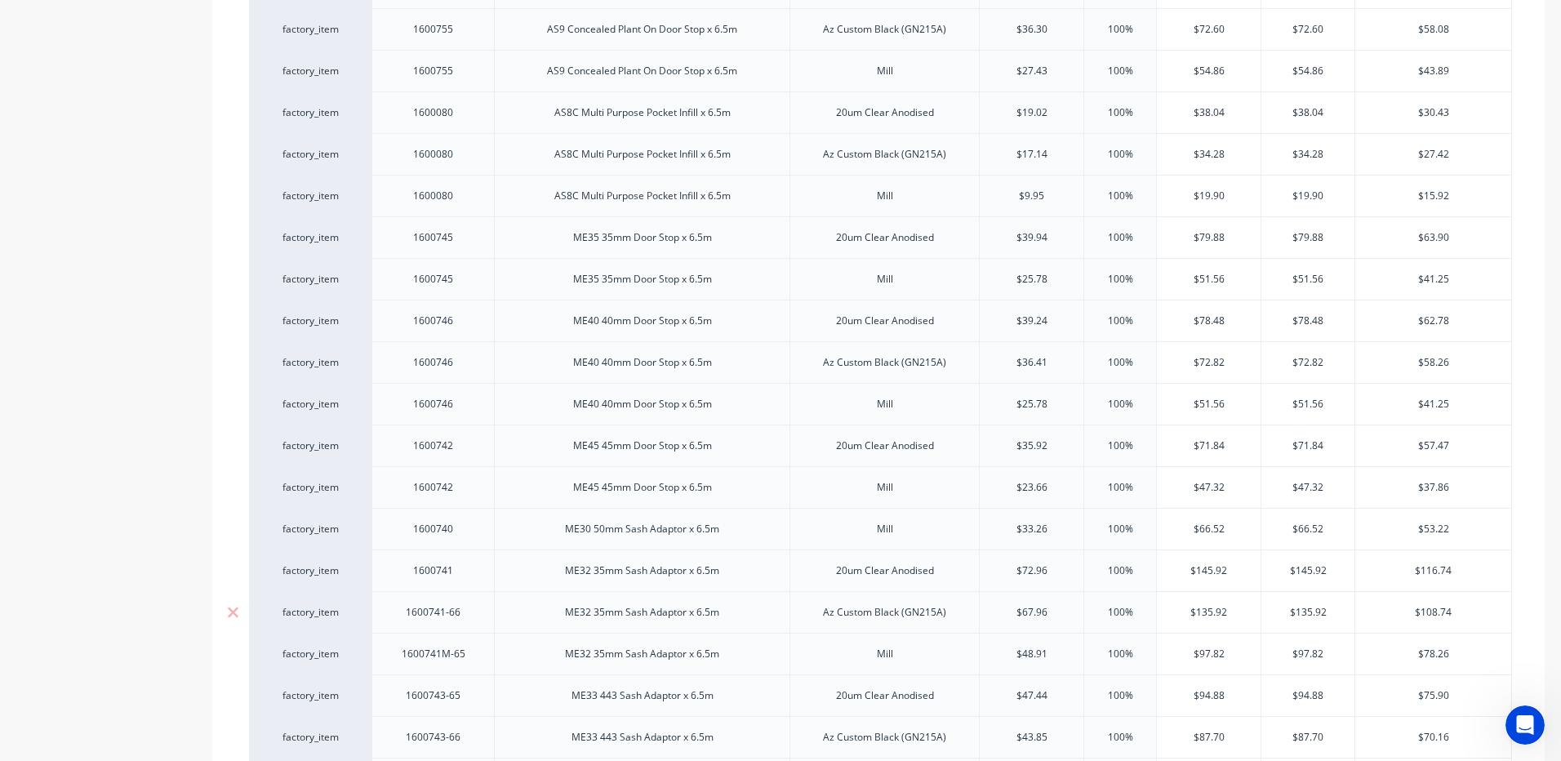
click at [478, 593] on div "1600741-66" at bounding box center [432, 612] width 122 height 42
click at [477, 593] on div "1600741-66" at bounding box center [432, 612] width 122 height 42
click at [469, 602] on div "1600741-66" at bounding box center [434, 612] width 82 height 21
type textarea "x"
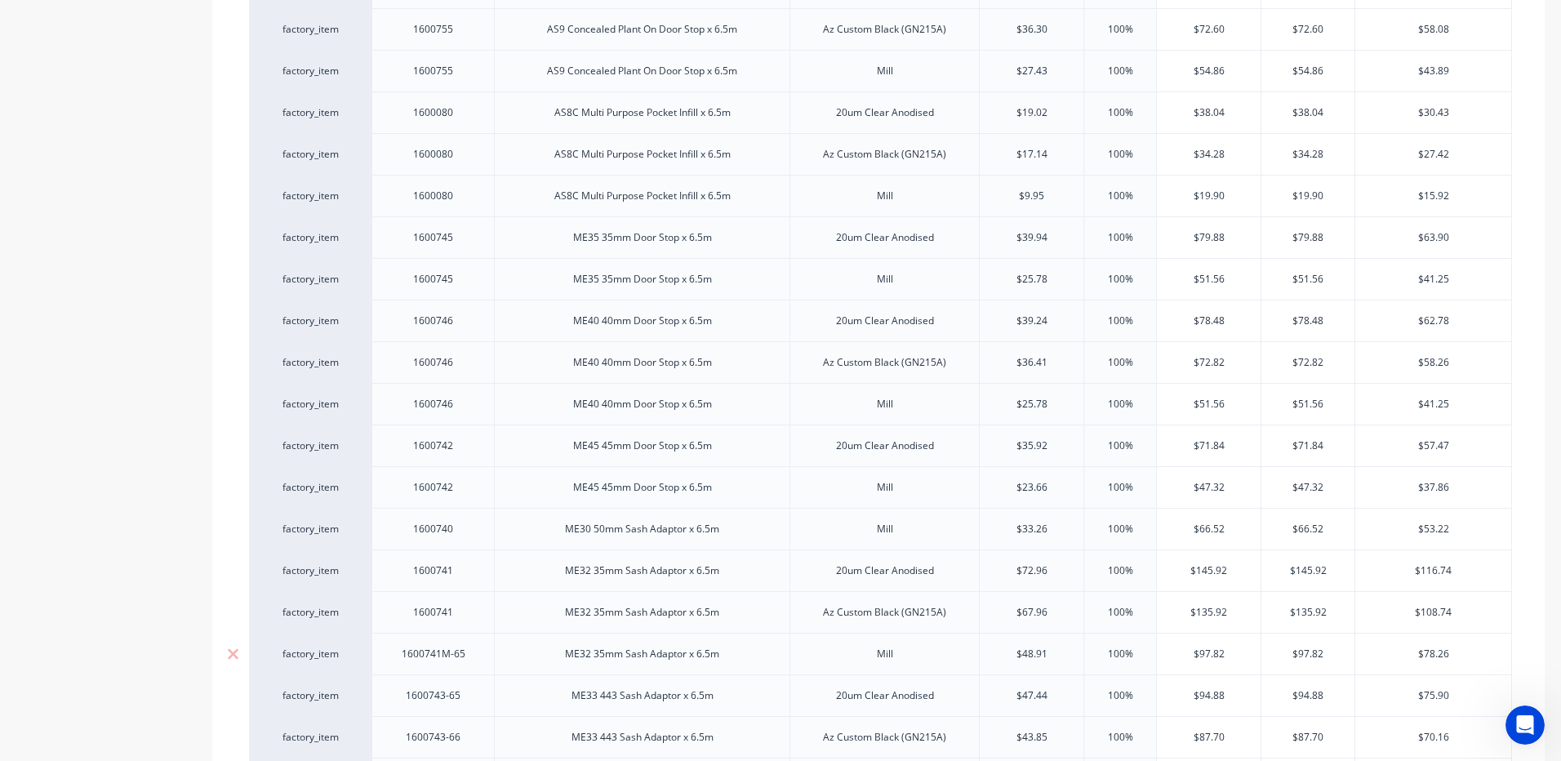
click at [473, 643] on div "1600741M-65" at bounding box center [434, 653] width 90 height 21
type textarea "x"
click at [478, 677] on div "1600743-65" at bounding box center [432, 695] width 122 height 42
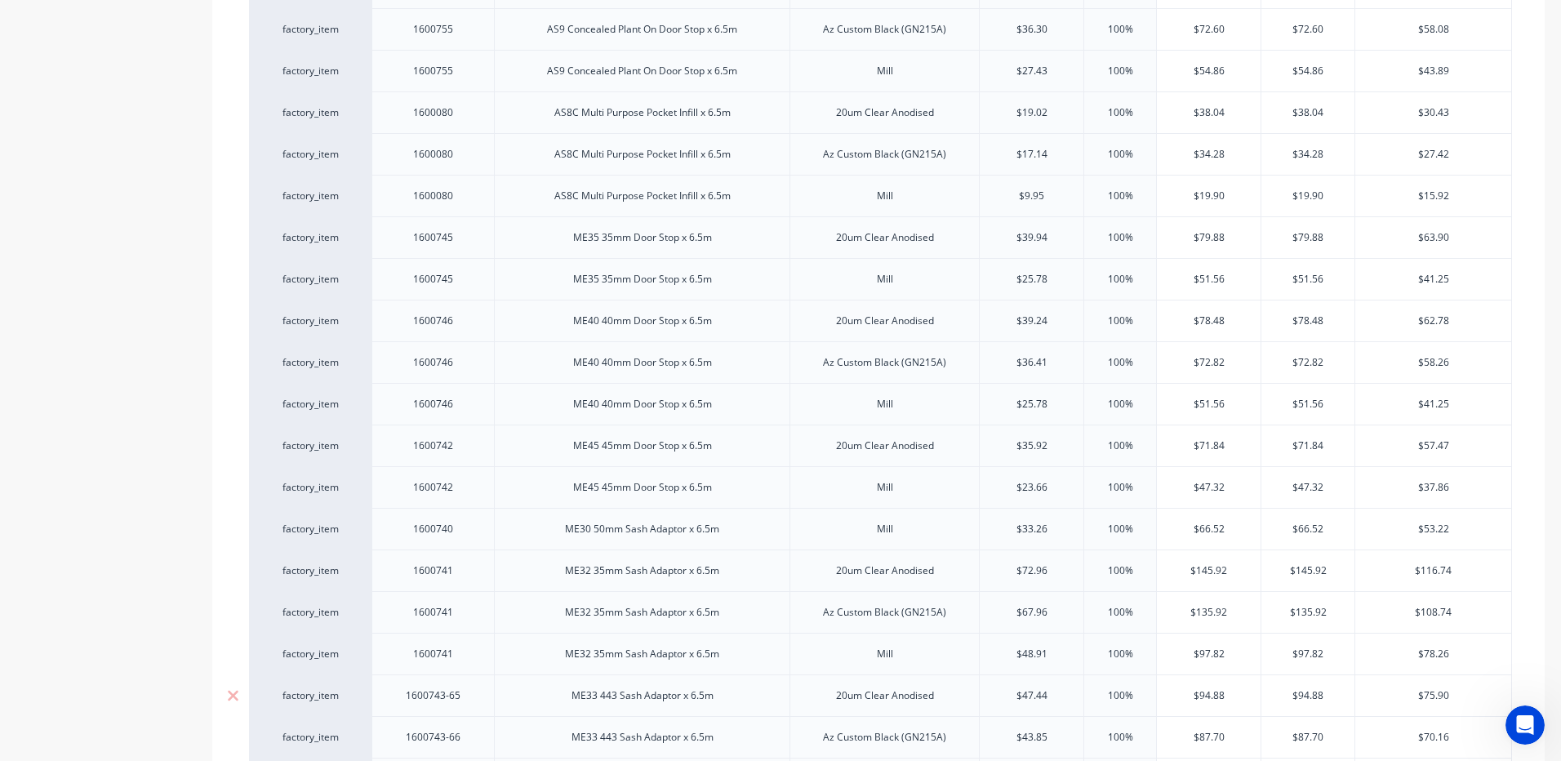
click at [471, 685] on div "1600743-65" at bounding box center [434, 695] width 82 height 21
type textarea "x"
click at [464, 727] on div "1600743-66" at bounding box center [434, 737] width 82 height 21
type textarea "x"
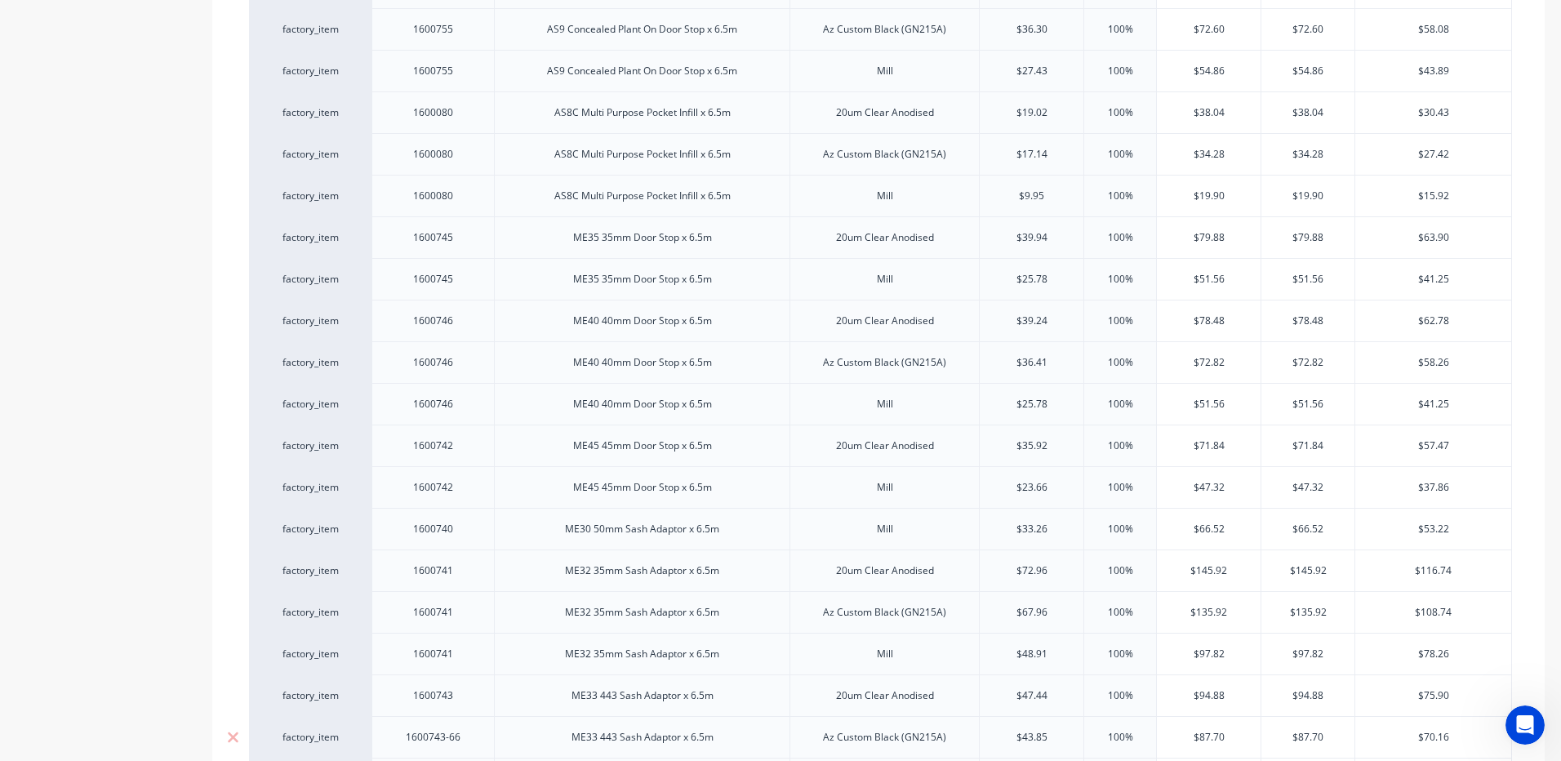
click at [473, 727] on div "1600743-66" at bounding box center [434, 737] width 82 height 21
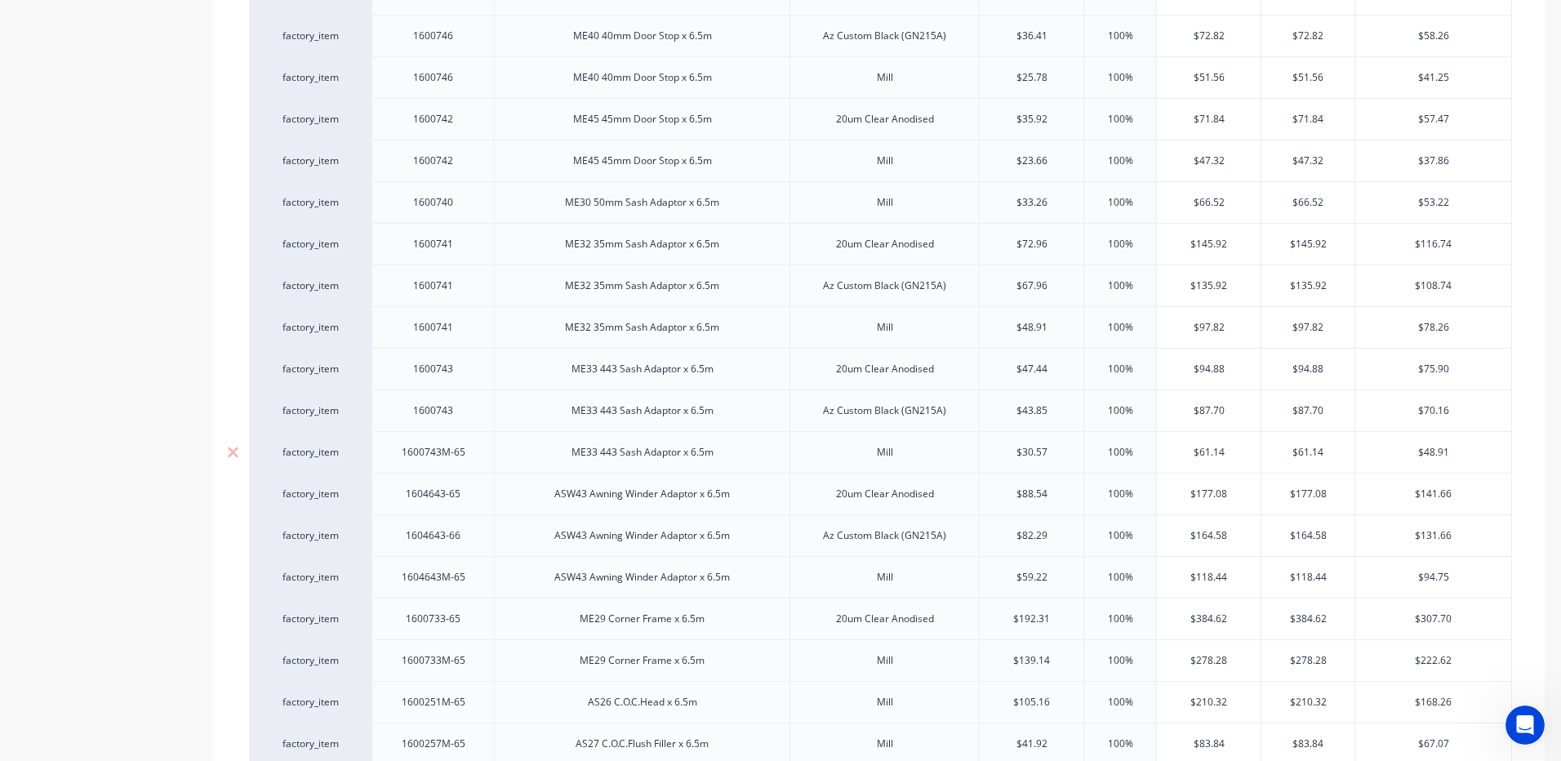
click at [472, 442] on div "1600743M-65" at bounding box center [434, 452] width 90 height 21
type textarea "x"
click at [473, 483] on div "1604643-65" at bounding box center [434, 493] width 82 height 21
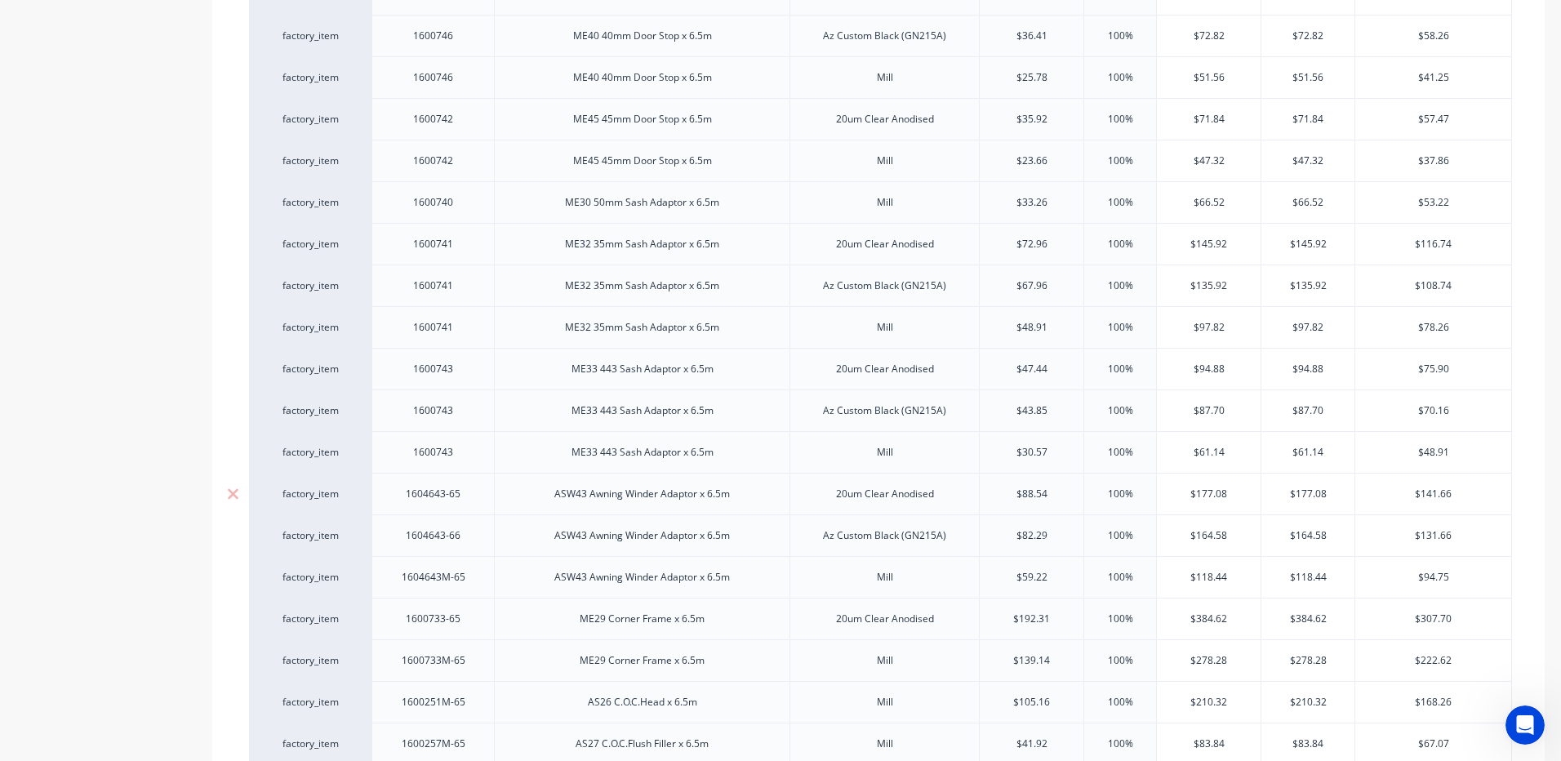
type textarea "x"
click at [469, 525] on div "1604643-66" at bounding box center [434, 535] width 82 height 21
click at [470, 525] on div "1604643-66" at bounding box center [434, 535] width 82 height 21
type textarea "x"
click at [478, 560] on div "1604643M-65" at bounding box center [432, 577] width 122 height 42
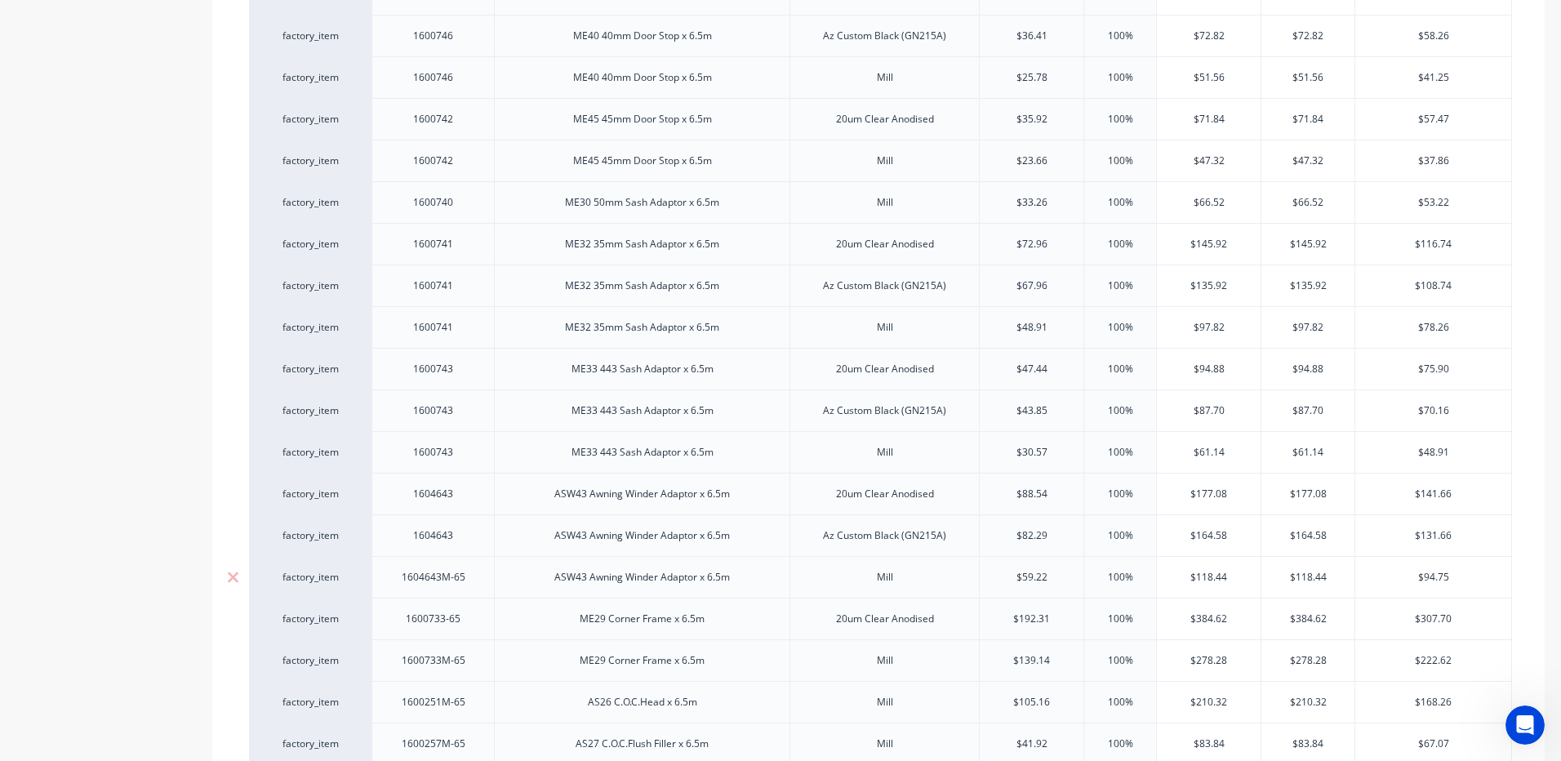
click at [478, 560] on div "1604643M-65" at bounding box center [432, 577] width 122 height 42
click at [478, 558] on div "1604643M-65" at bounding box center [432, 577] width 122 height 42
click at [480, 558] on div "1604643M-65" at bounding box center [432, 577] width 122 height 42
click at [481, 558] on div "1604643M-65" at bounding box center [432, 577] width 122 height 42
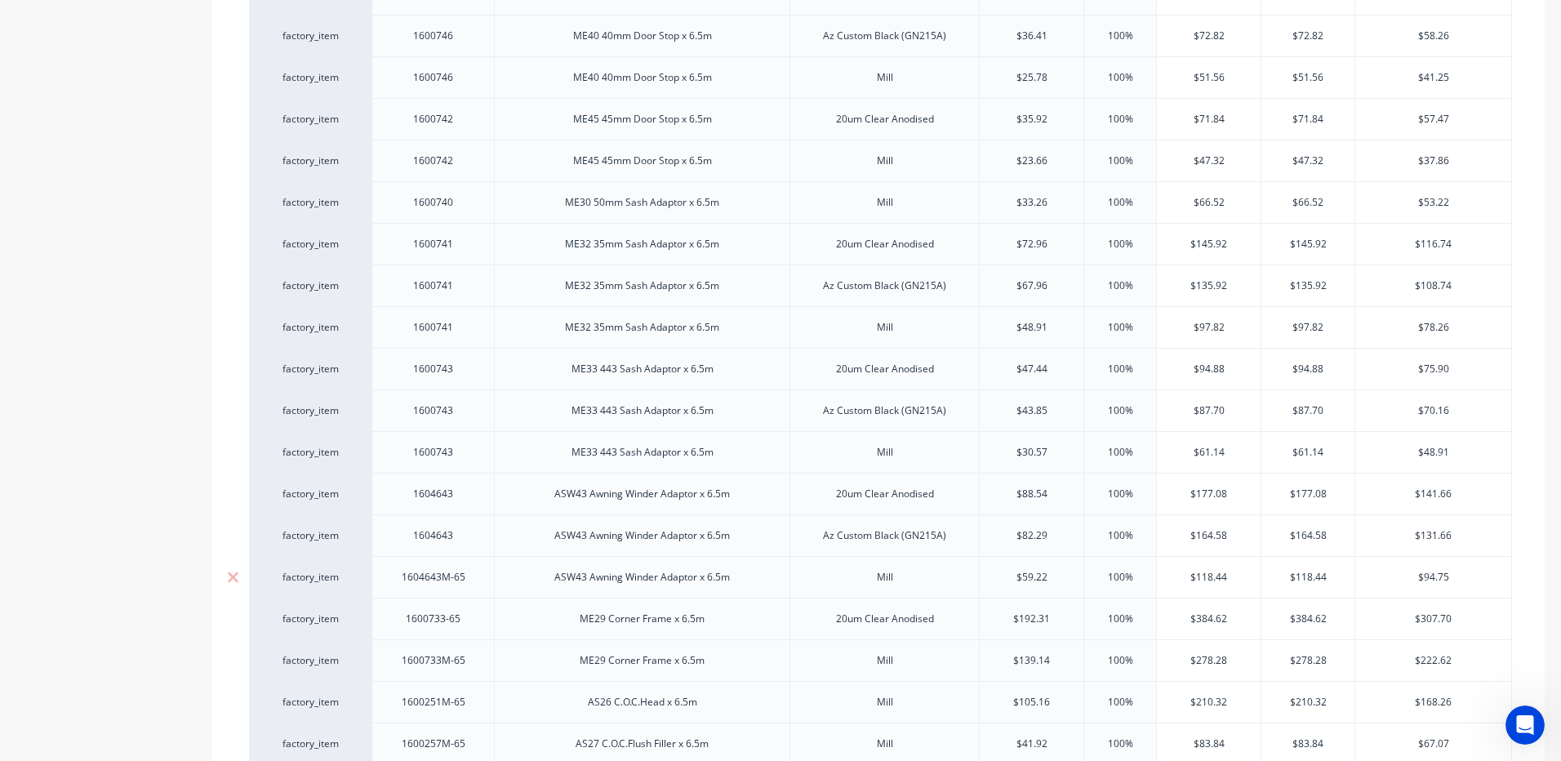
click at [481, 558] on div "1604643M-65" at bounding box center [432, 577] width 122 height 42
click at [484, 558] on div "1604643M-65" at bounding box center [432, 577] width 122 height 42
click at [472, 567] on div "1604643M-65" at bounding box center [434, 577] width 90 height 21
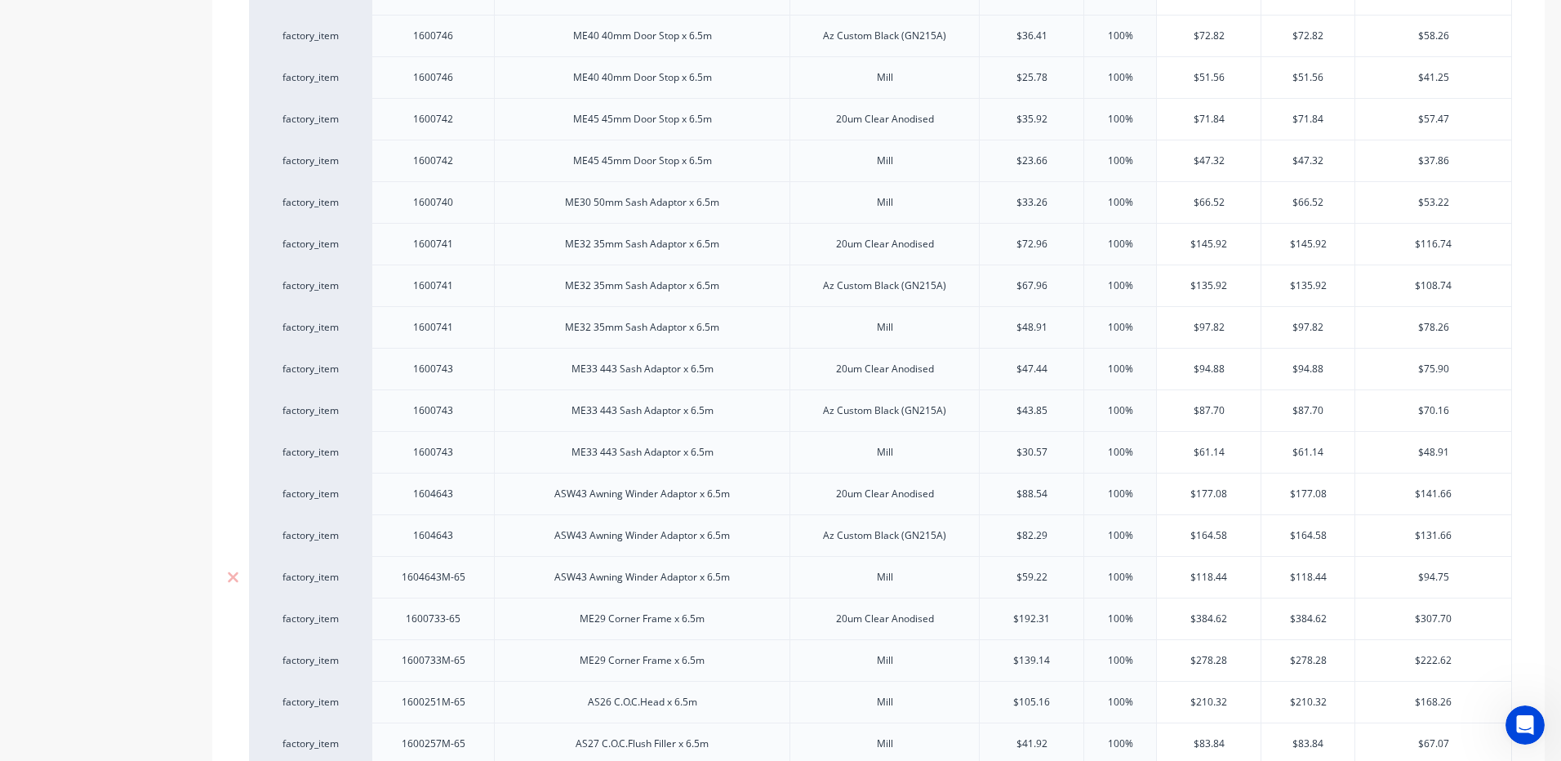
click at [471, 567] on div "1604643M-65" at bounding box center [434, 577] width 90 height 21
type textarea "x"
click at [469, 567] on div "1604643M-65" at bounding box center [434, 577] width 90 height 21
click at [476, 567] on div "1604643M-65" at bounding box center [434, 577] width 90 height 21
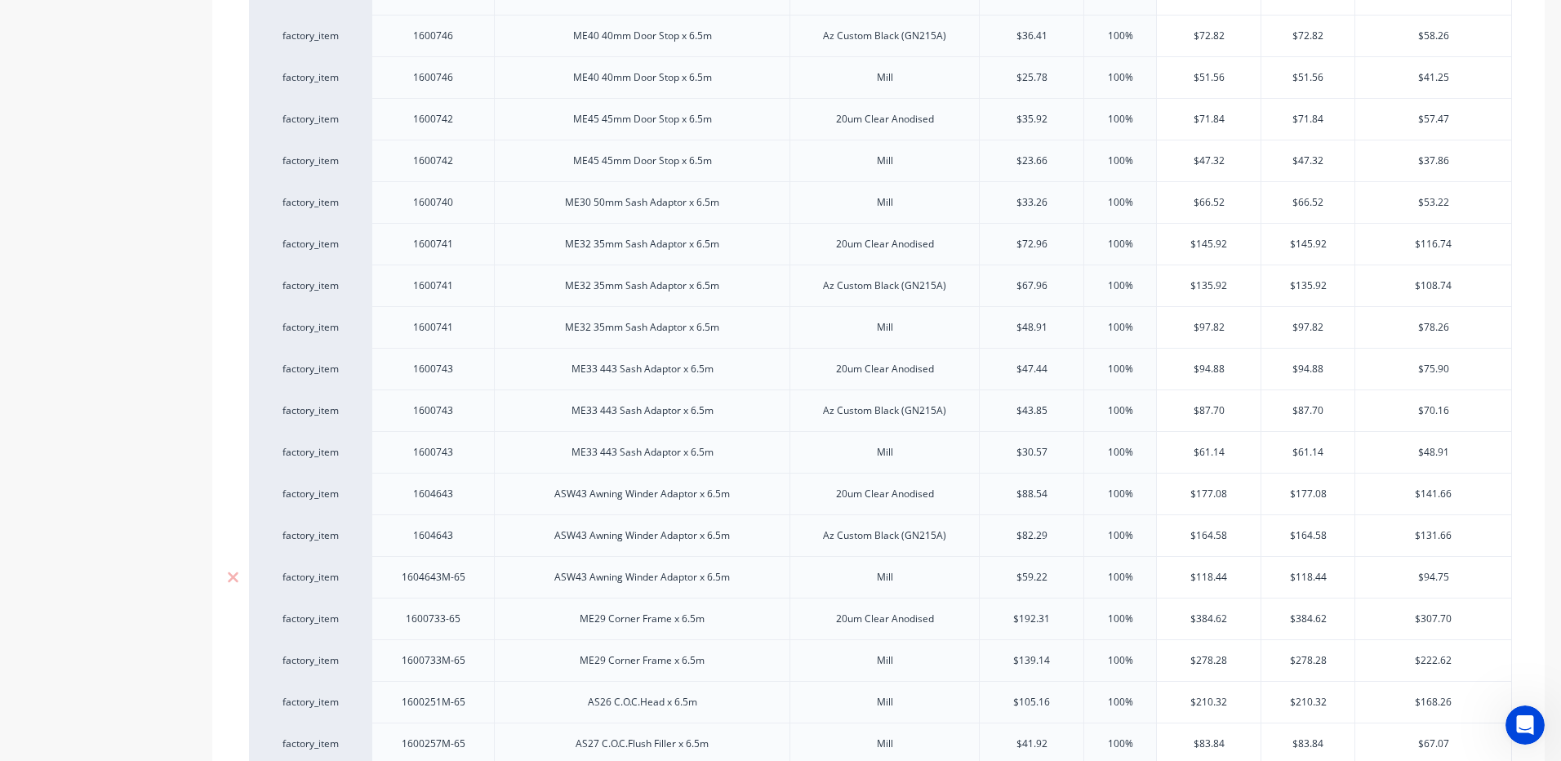
click at [477, 567] on div "1604643M-65" at bounding box center [434, 577] width 90 height 21
click at [470, 608] on div "1600733-65" at bounding box center [434, 618] width 82 height 21
type textarea "x"
click at [473, 650] on div "1600733M-65" at bounding box center [434, 660] width 90 height 21
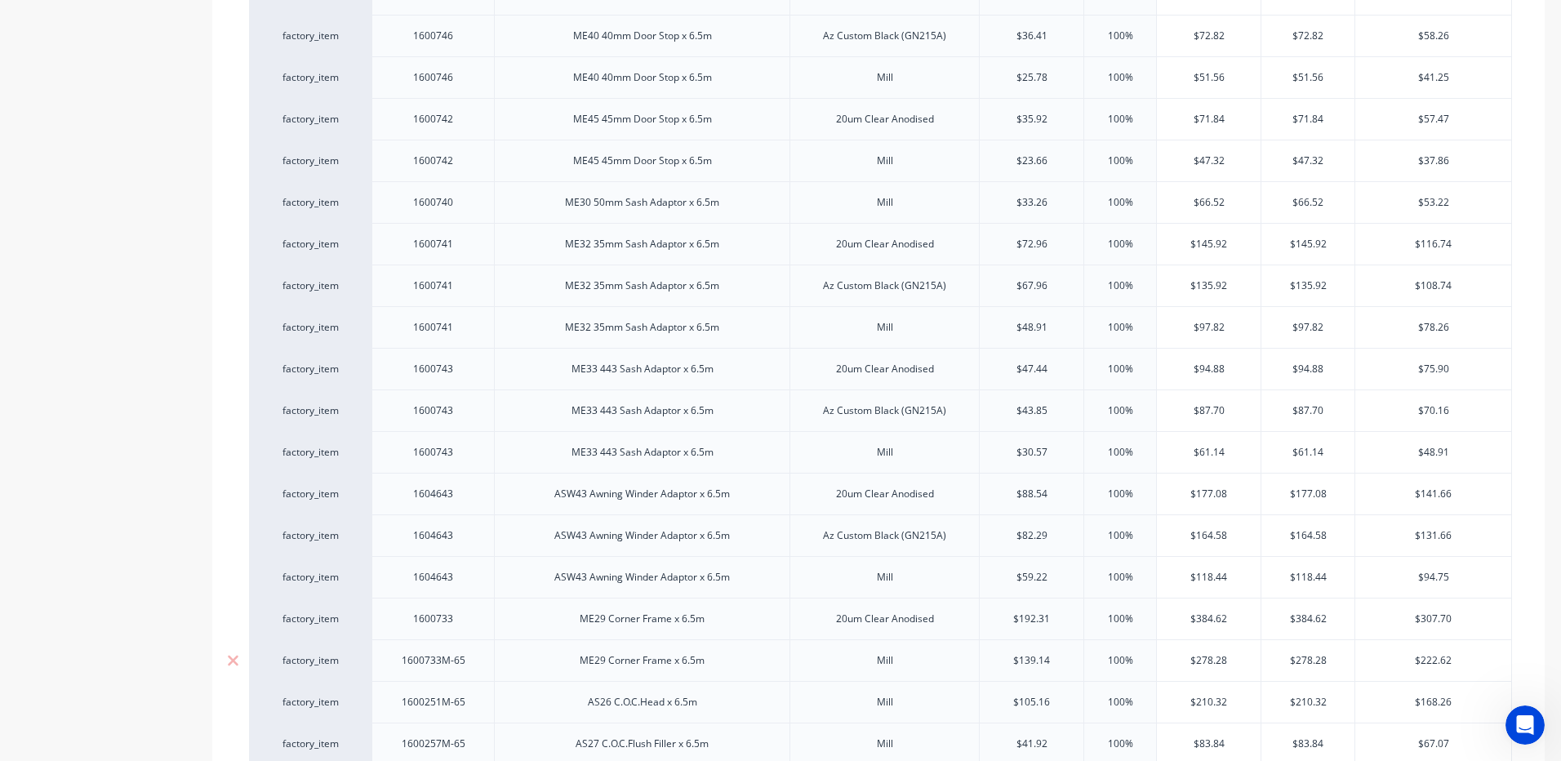
click at [473, 650] on div "1600733M-65" at bounding box center [434, 660] width 90 height 21
type textarea "x"
click at [484, 686] on div "1600251M-65" at bounding box center [432, 702] width 122 height 42
click at [483, 686] on div "1600251M-65" at bounding box center [432, 702] width 122 height 42
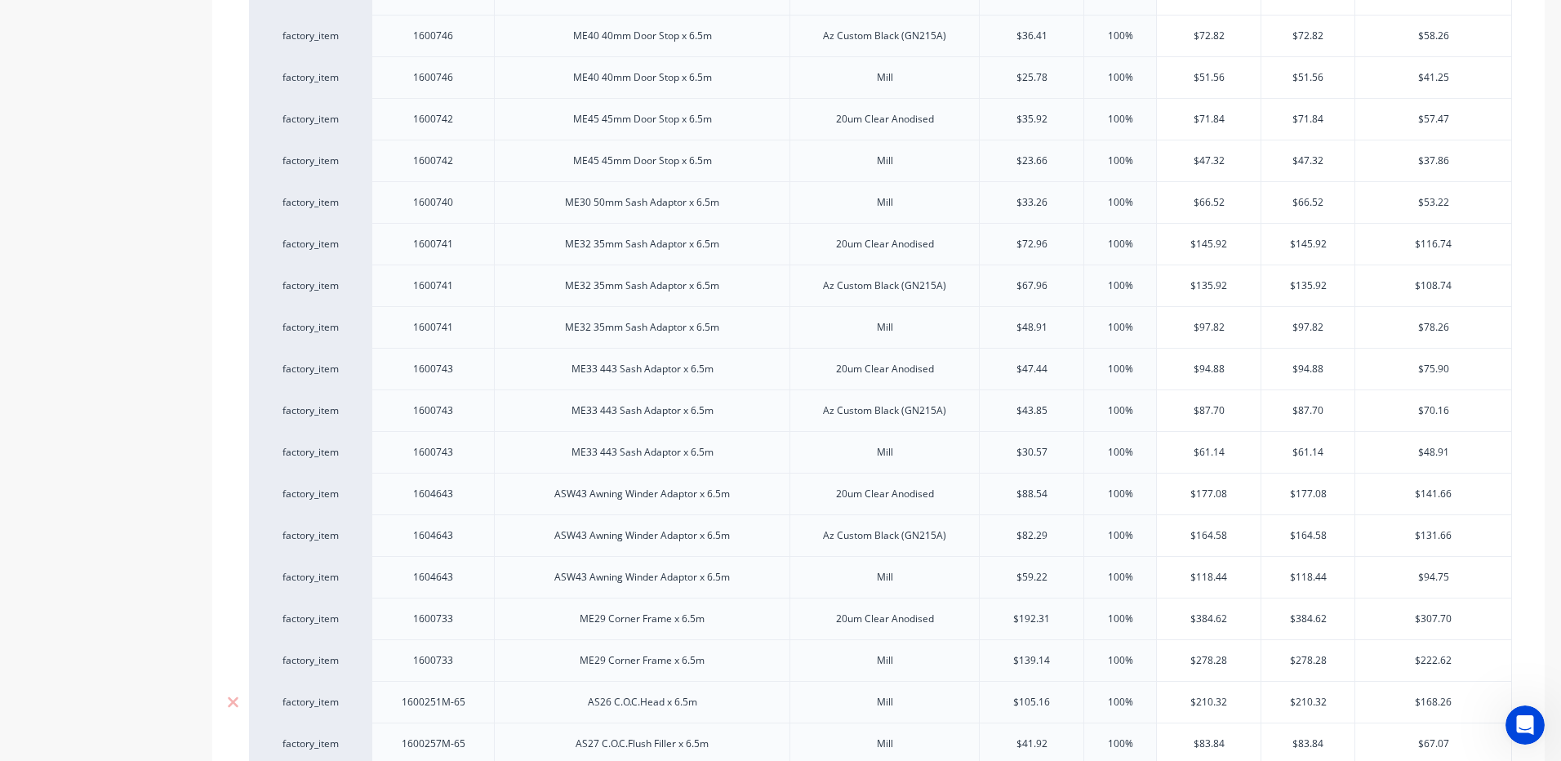
click at [483, 686] on div "1600251M-65" at bounding box center [432, 702] width 122 height 42
click at [481, 682] on div "1600251M-65" at bounding box center [432, 702] width 122 height 42
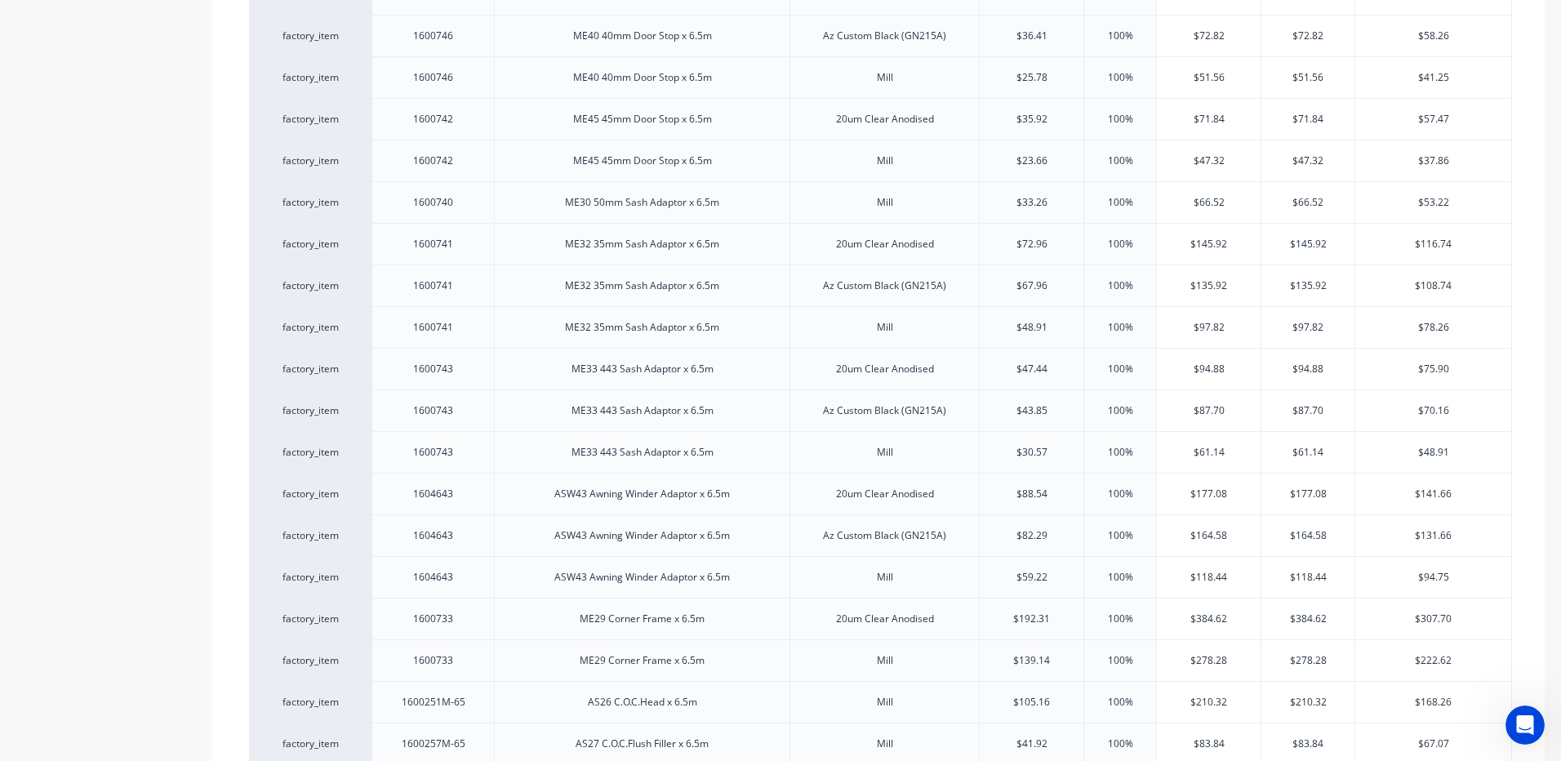
scroll to position [2857, 0]
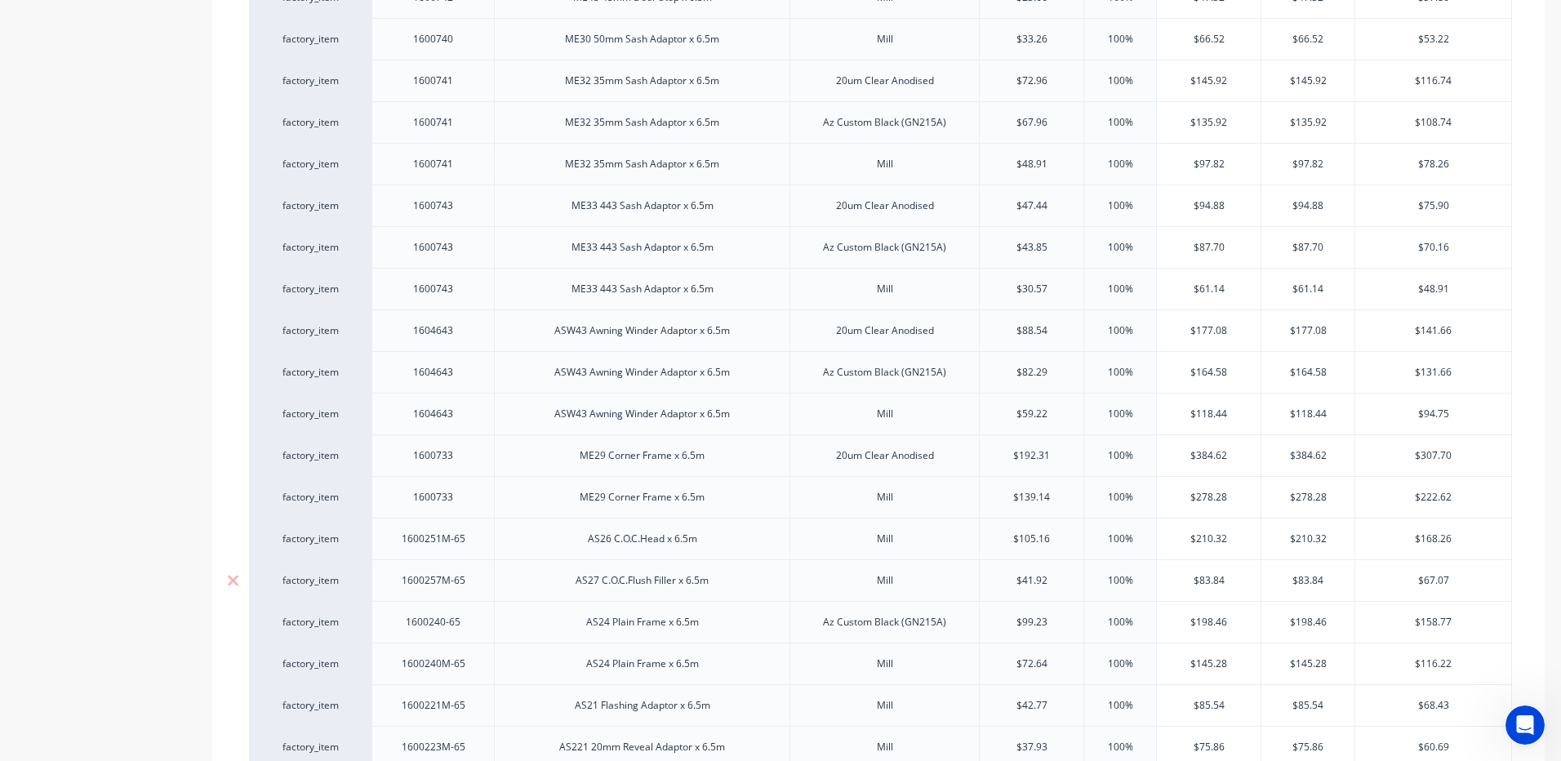
drag, startPoint x: 472, startPoint y: 518, endPoint x: 473, endPoint y: 538, distance: 20.4
click at [472, 528] on div "1600251M-65" at bounding box center [434, 538] width 90 height 21
type textarea "x"
click at [477, 570] on div "1600257M-65" at bounding box center [434, 580] width 90 height 21
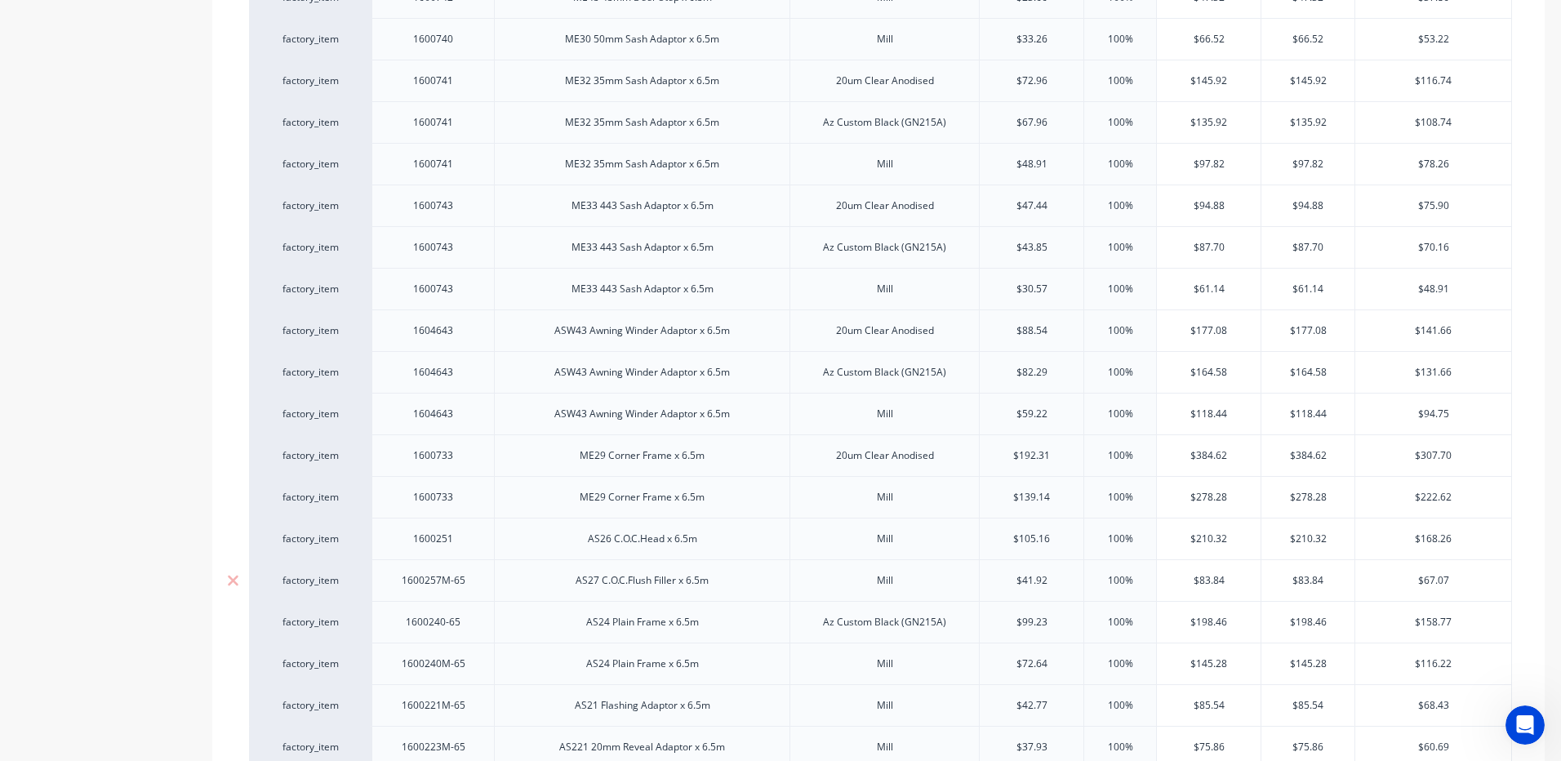
click at [477, 570] on div "1600257M-65" at bounding box center [434, 580] width 90 height 21
type textarea "x"
click at [469, 611] on div "1600240-65" at bounding box center [434, 621] width 82 height 21
click at [470, 611] on div "1600240-65" at bounding box center [434, 621] width 82 height 21
click at [476, 653] on div "1600240M-65" at bounding box center [434, 663] width 90 height 21
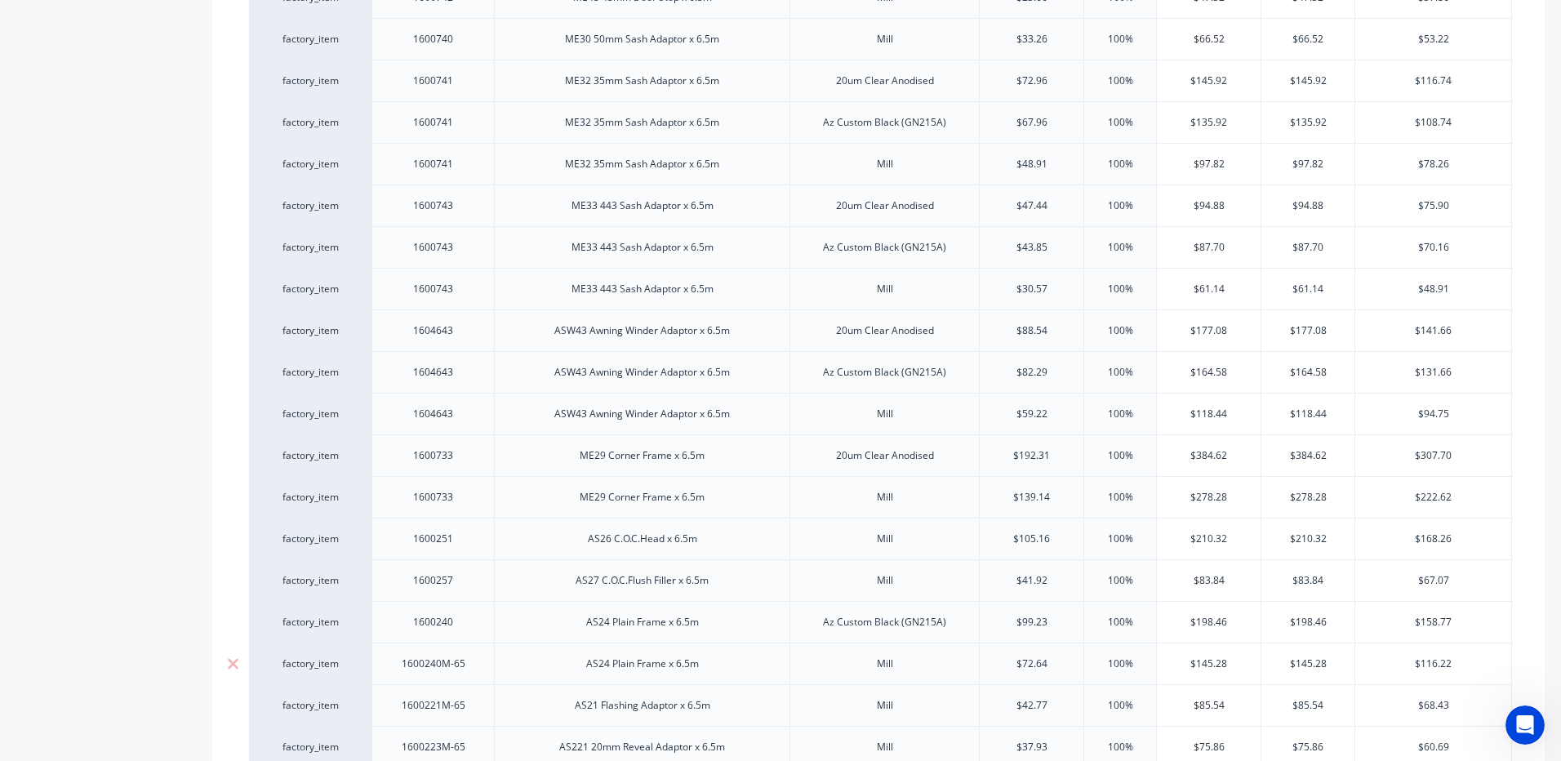
click at [477, 653] on div "1600240M-65" at bounding box center [434, 663] width 90 height 21
click at [478, 689] on div "1600221M-65" at bounding box center [432, 705] width 122 height 42
click at [480, 691] on div "1600221M-65" at bounding box center [432, 705] width 122 height 42
click at [481, 690] on div "1600221M-65" at bounding box center [432, 705] width 122 height 42
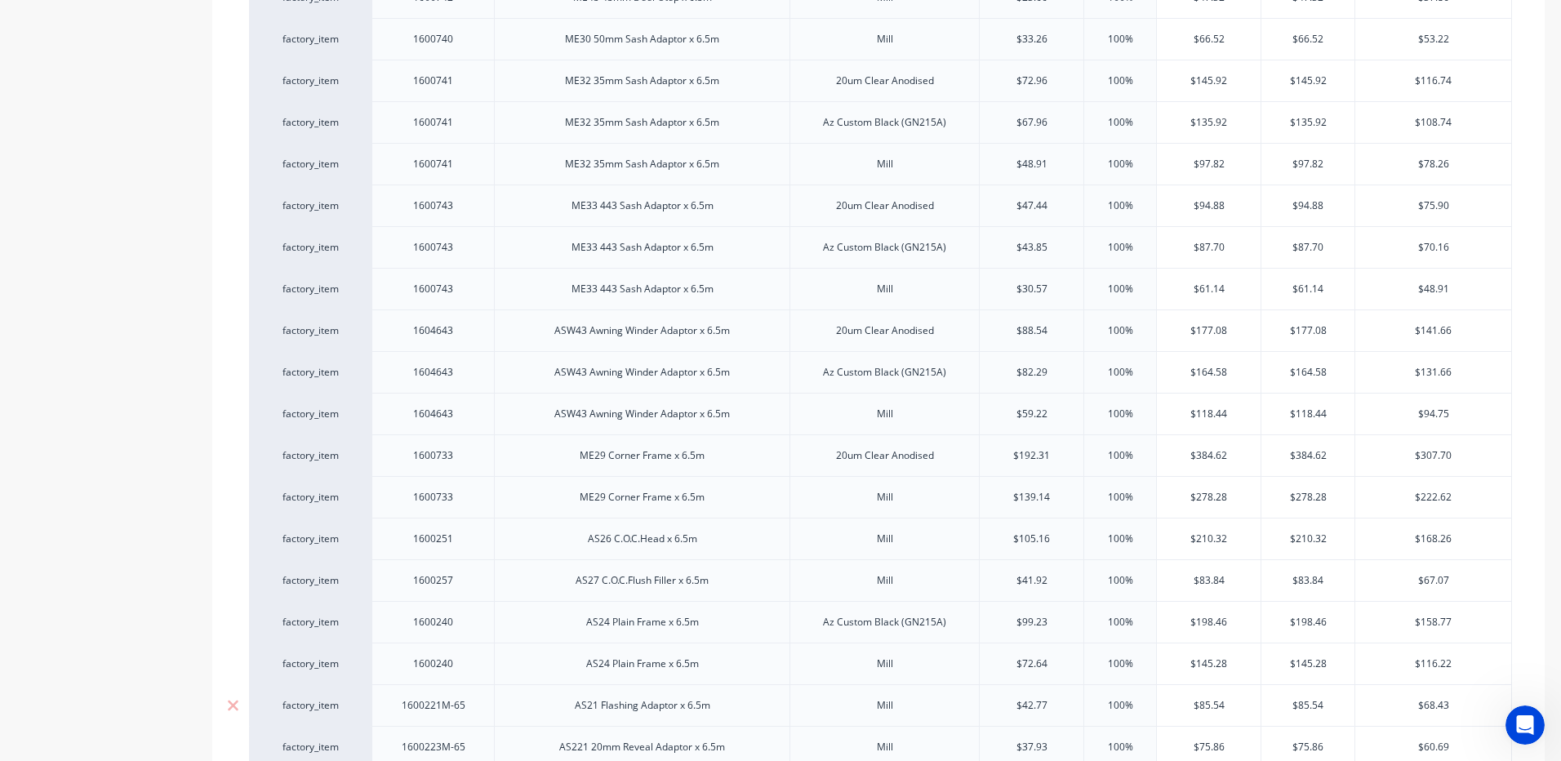
click at [471, 695] on div "1600221M-65" at bounding box center [434, 705] width 90 height 21
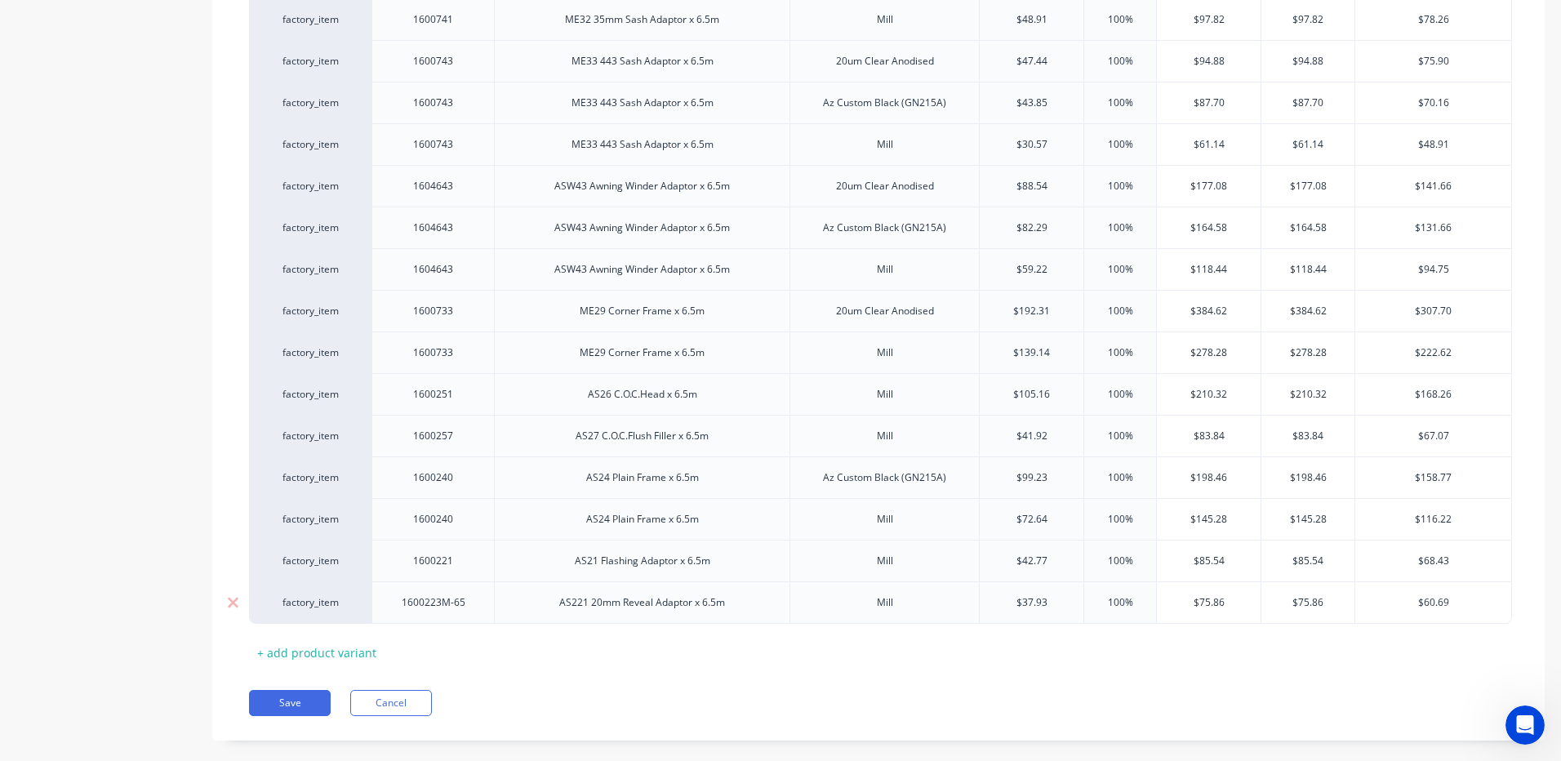
click at [471, 592] on div "1600223M-65" at bounding box center [434, 602] width 90 height 21
drag, startPoint x: 471, startPoint y: 579, endPoint x: 473, endPoint y: 591, distance: 12.5
click at [472, 592] on div "1600223M-65" at bounding box center [434, 602] width 90 height 21
click at [279, 690] on button "Save" at bounding box center [290, 703] width 82 height 26
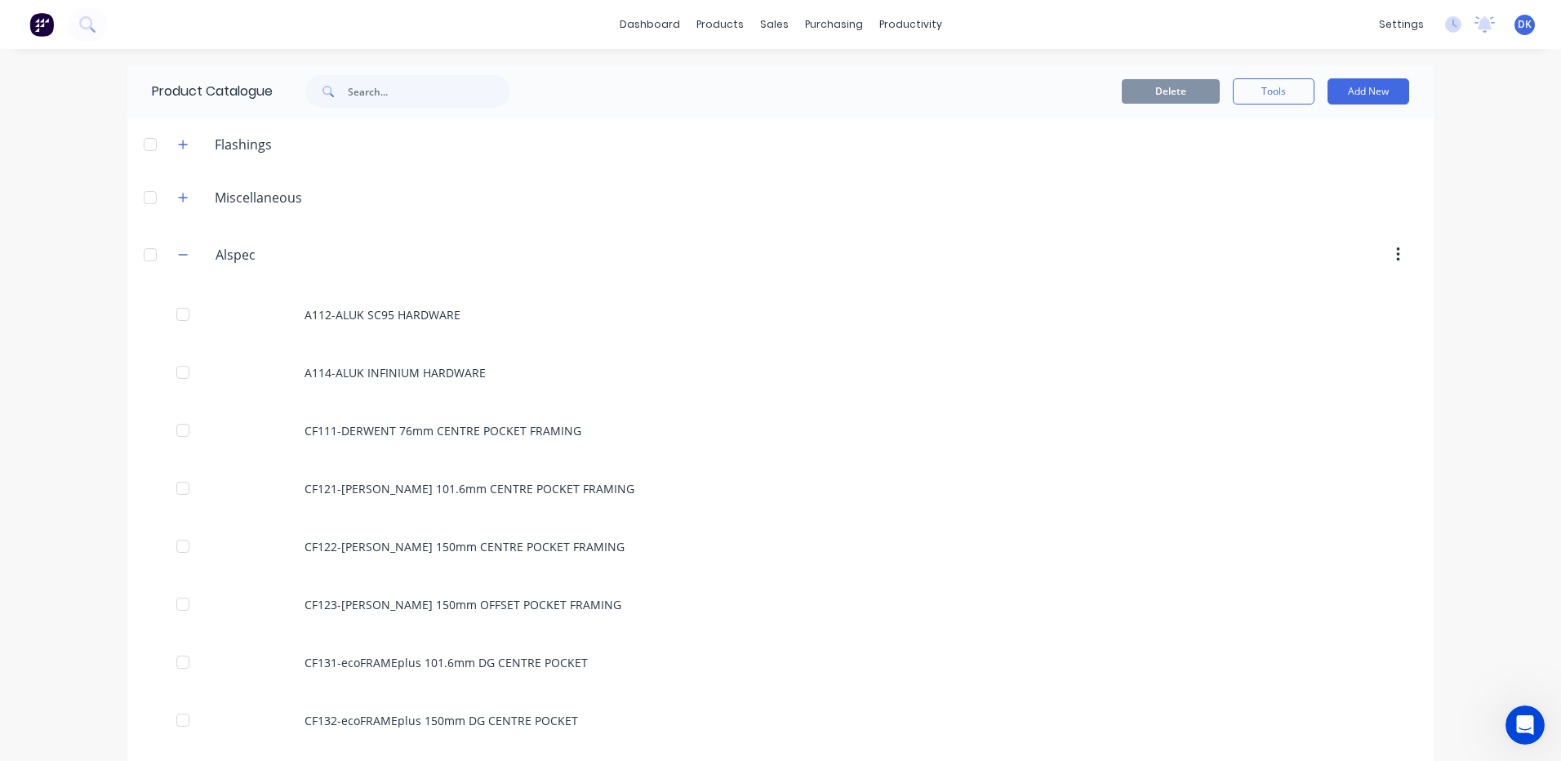
click at [147, 252] on div at bounding box center [150, 254] width 33 height 33
click at [142, 256] on div at bounding box center [150, 254] width 33 height 33
click at [178, 254] on icon "button" at bounding box center [183, 254] width 10 height 11
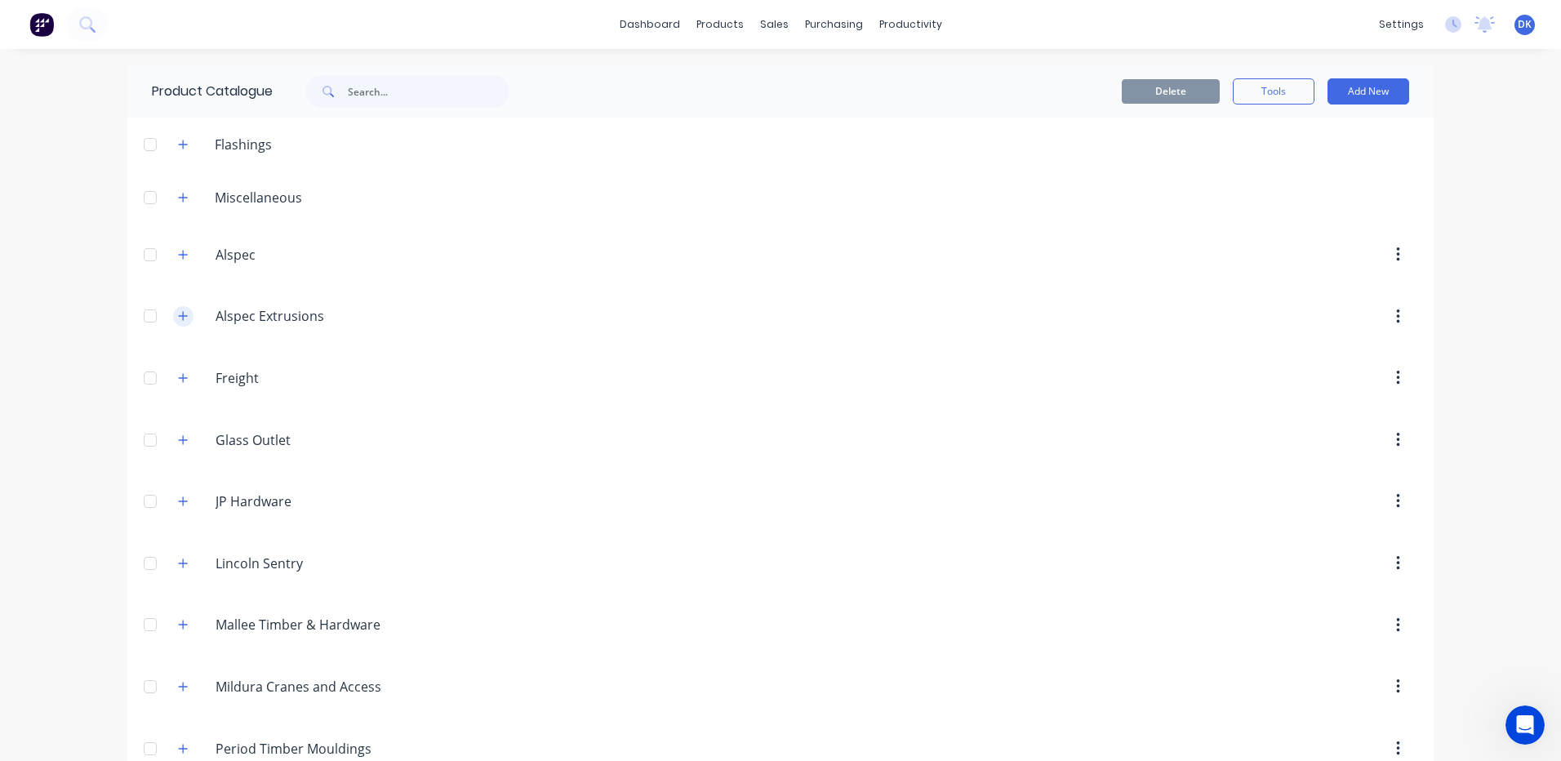
click at [178, 314] on icon "button" at bounding box center [183, 315] width 10 height 11
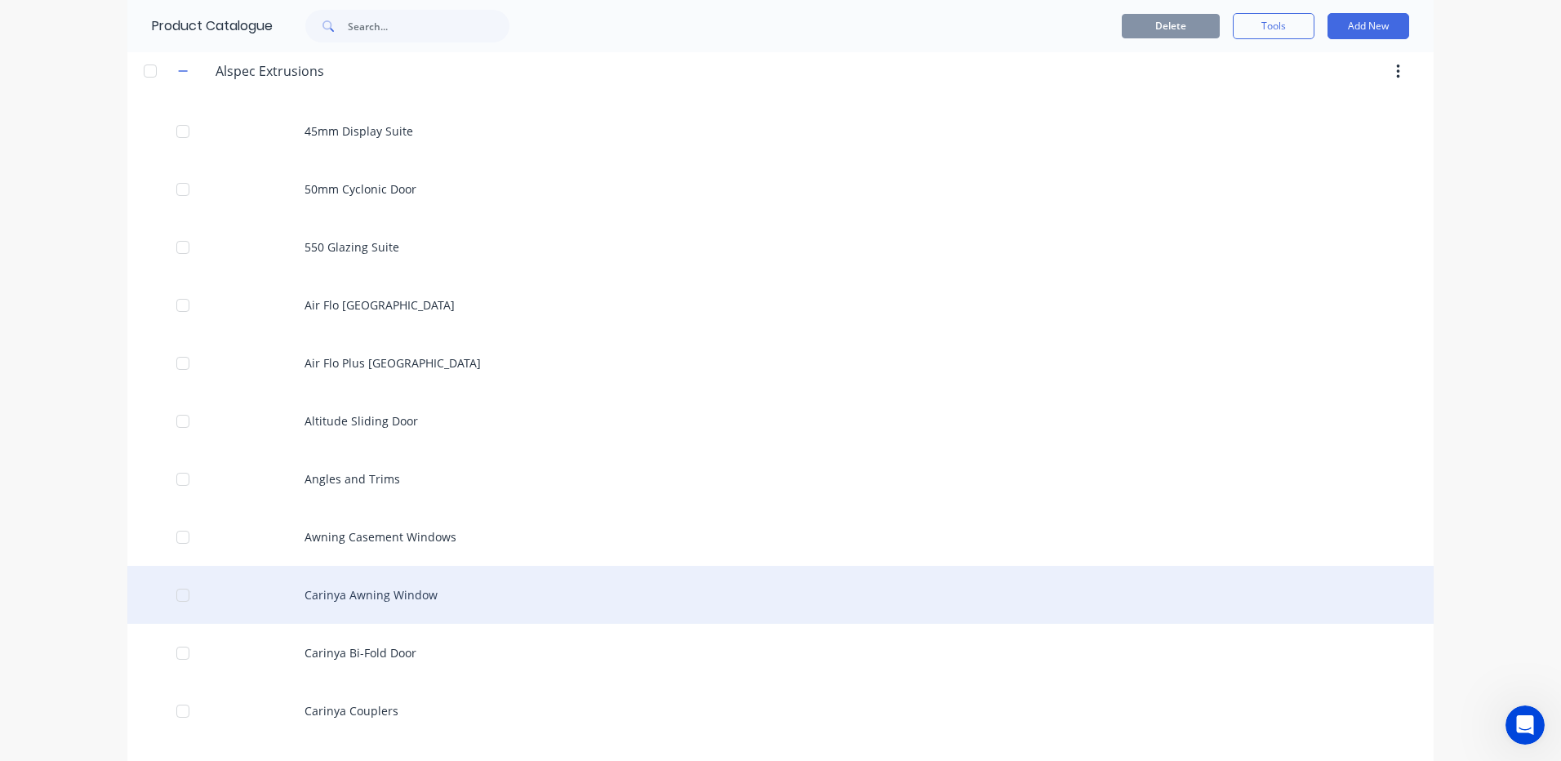
scroll to position [408, 0]
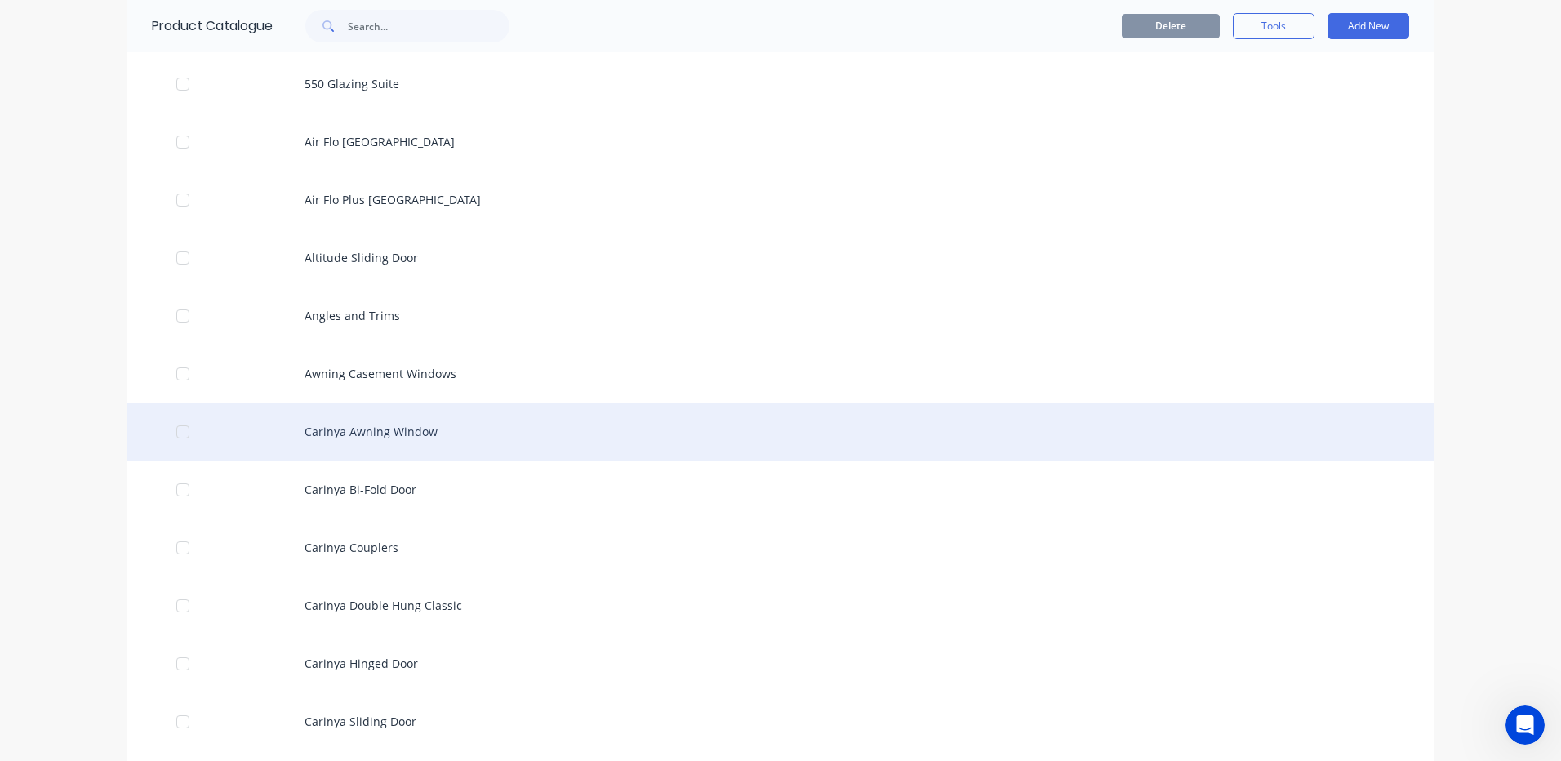
click at [367, 428] on div "Carinya Awning Window" at bounding box center [780, 431] width 1306 height 58
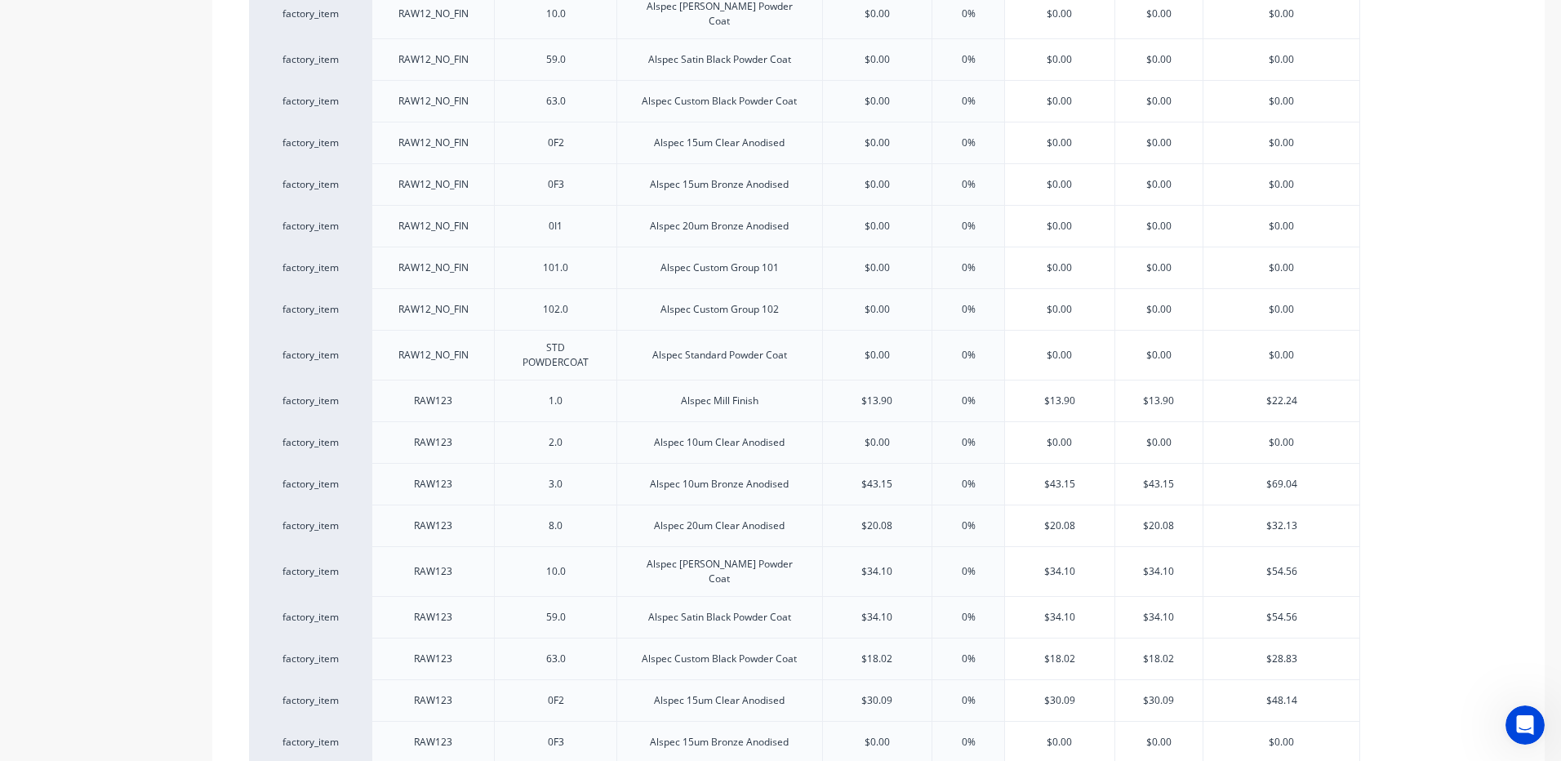
scroll to position [6531, 0]
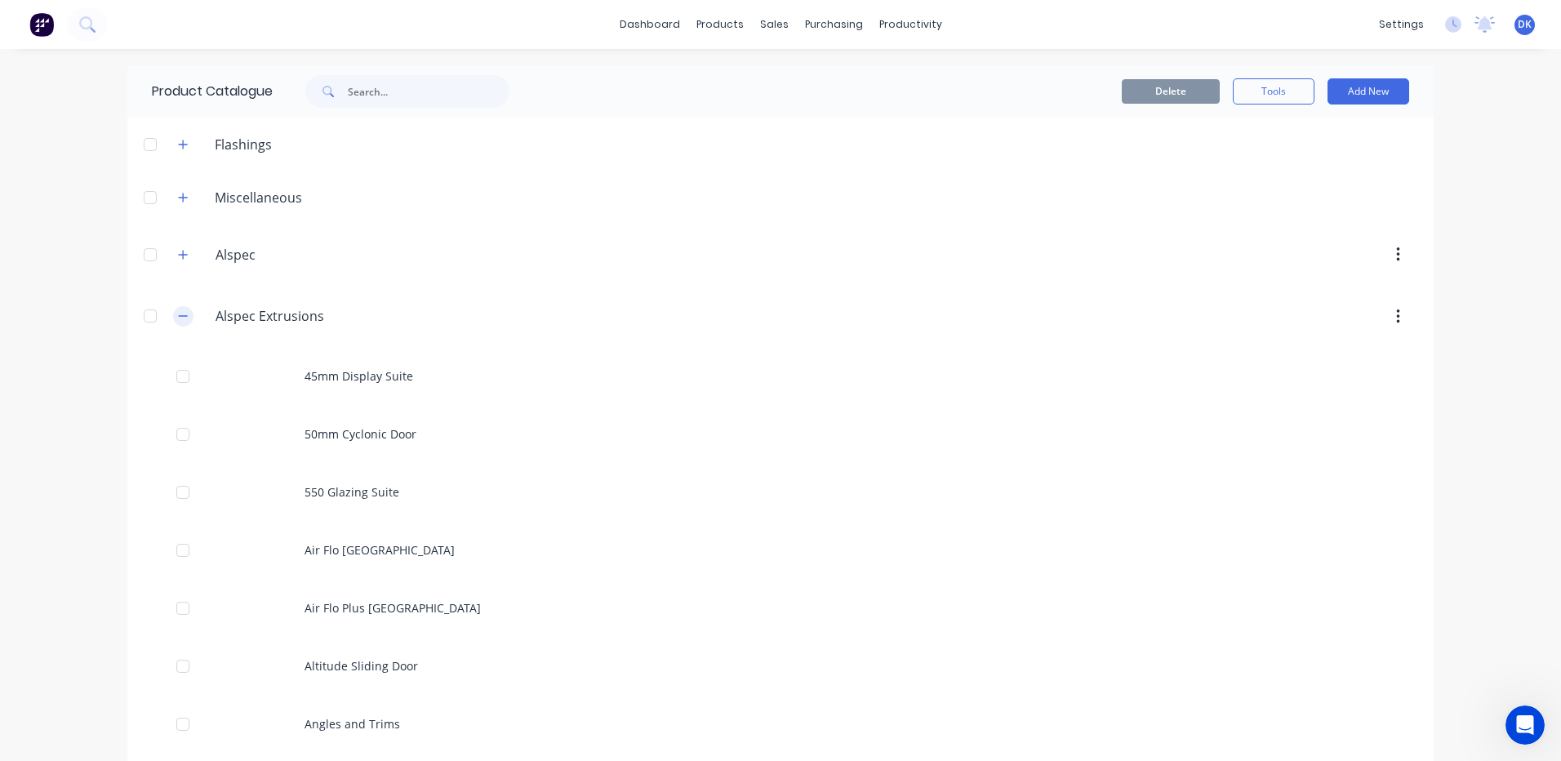
click at [178, 311] on icon "button" at bounding box center [183, 315] width 10 height 11
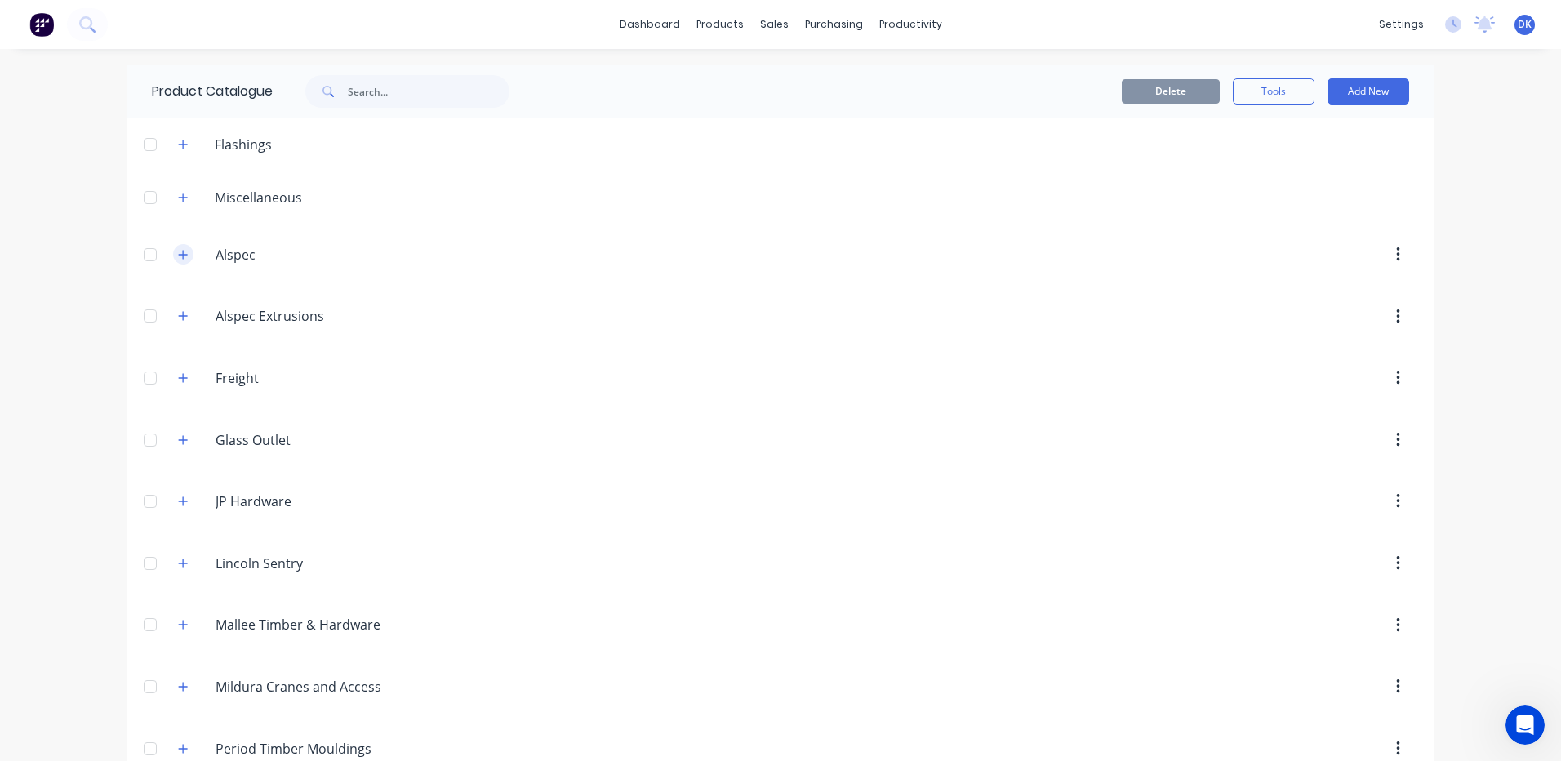
click at [178, 251] on icon "button" at bounding box center [183, 254] width 10 height 11
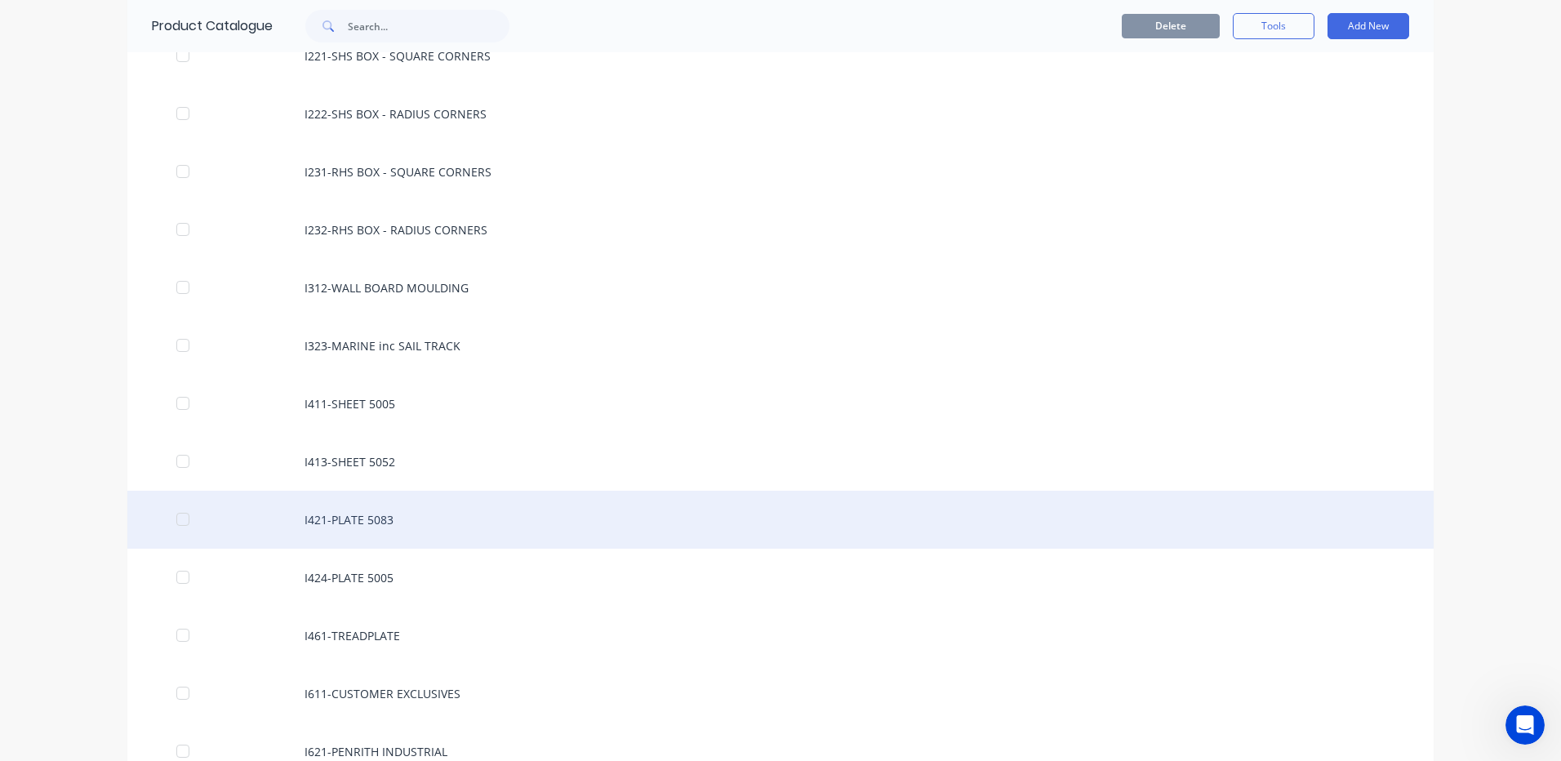
scroll to position [10449, 0]
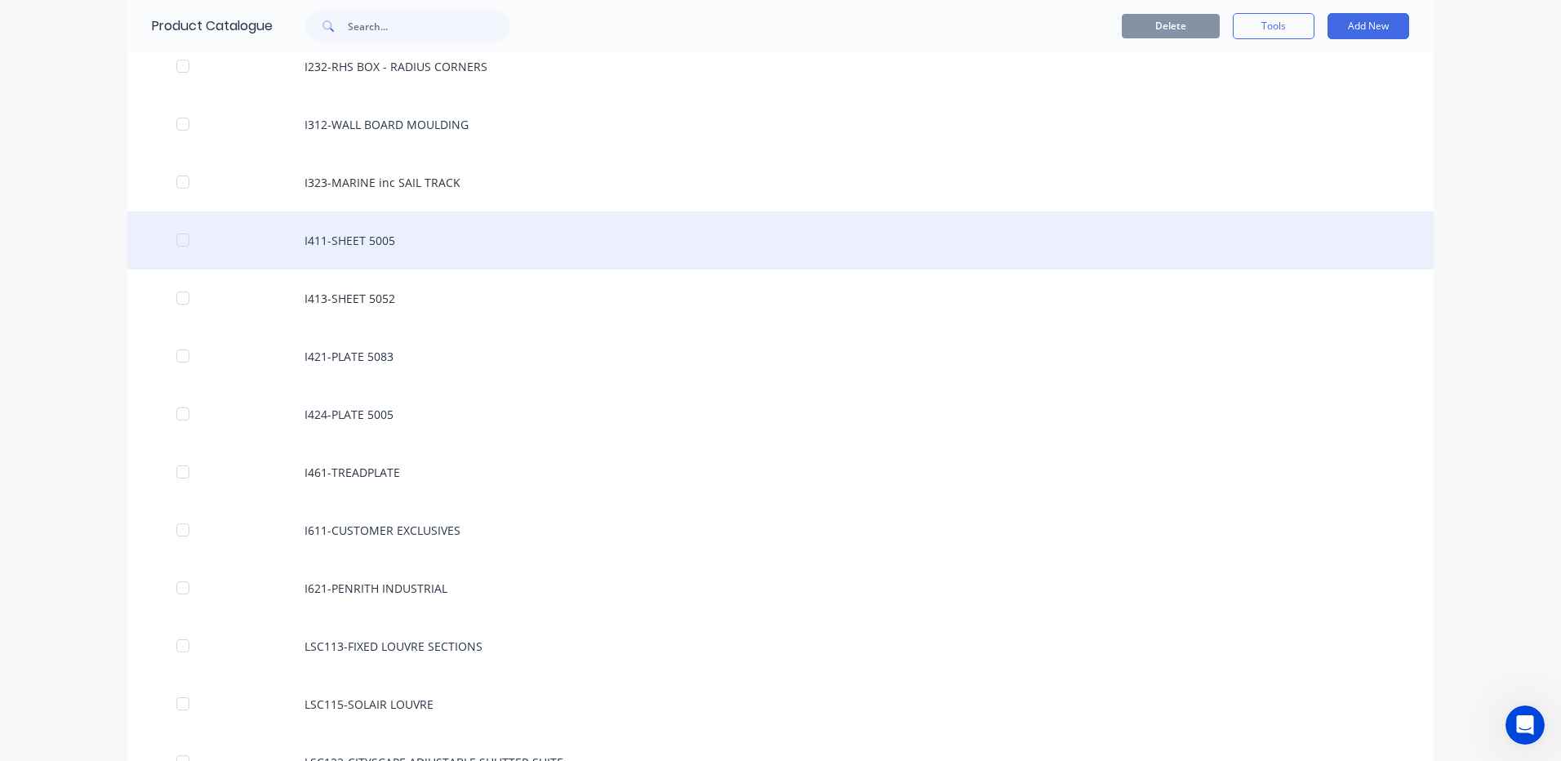
click at [361, 239] on div "I411-SHEET 5005" at bounding box center [780, 240] width 1306 height 58
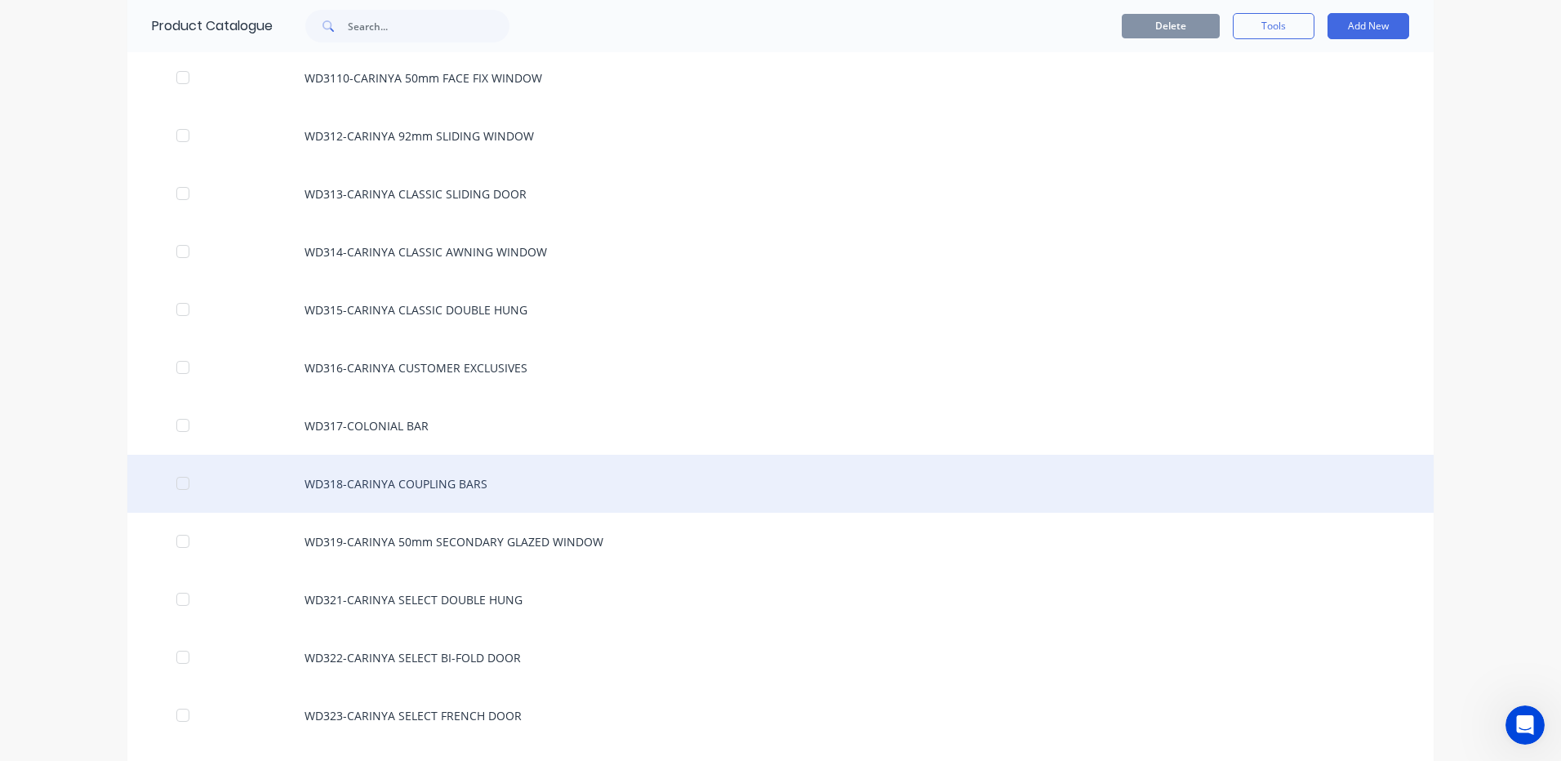
scroll to position [12801, 0]
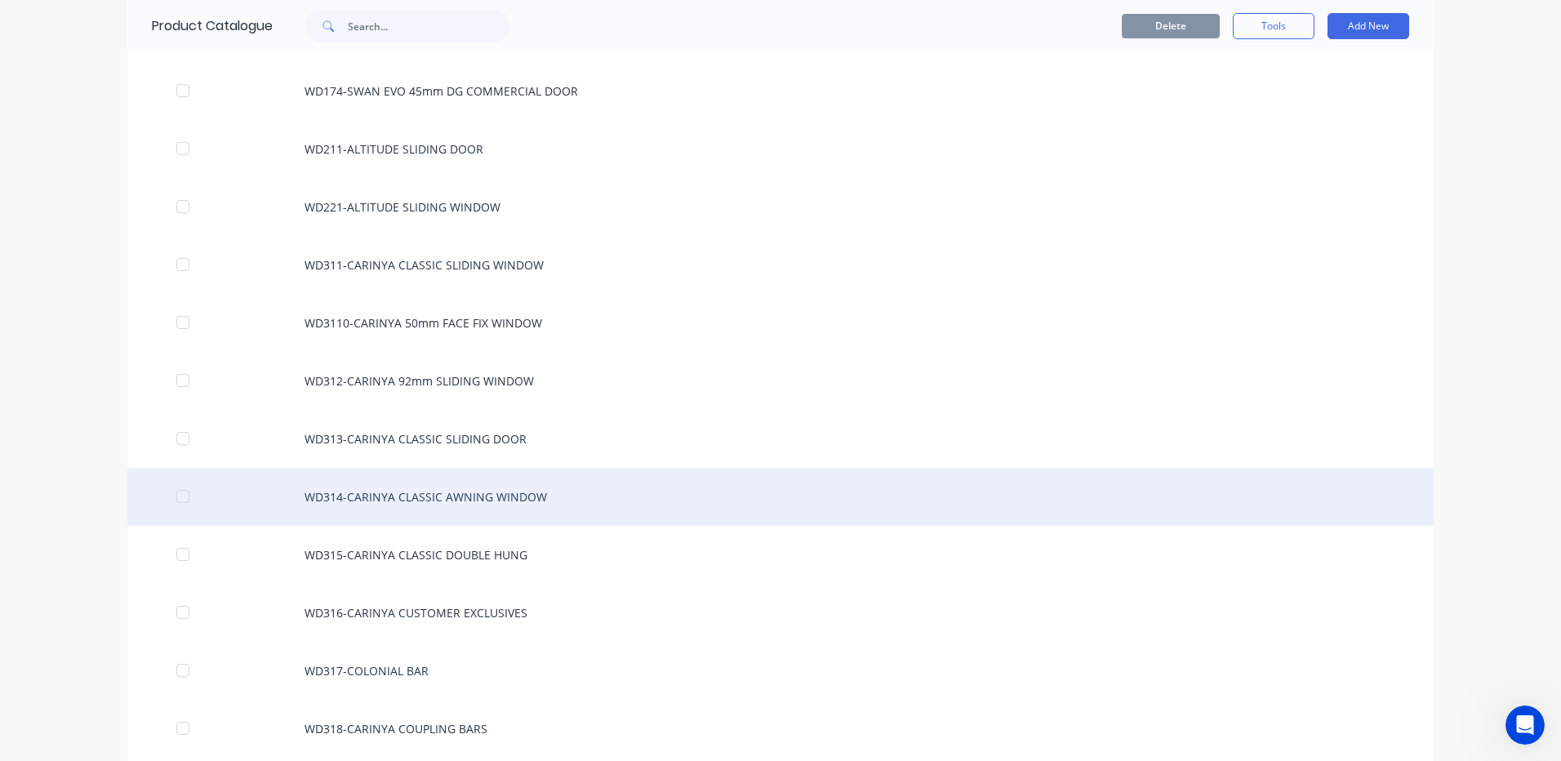
click at [451, 497] on div "WD314-CARINYA CLASSIC AWNING WINDOW" at bounding box center [780, 497] width 1306 height 58
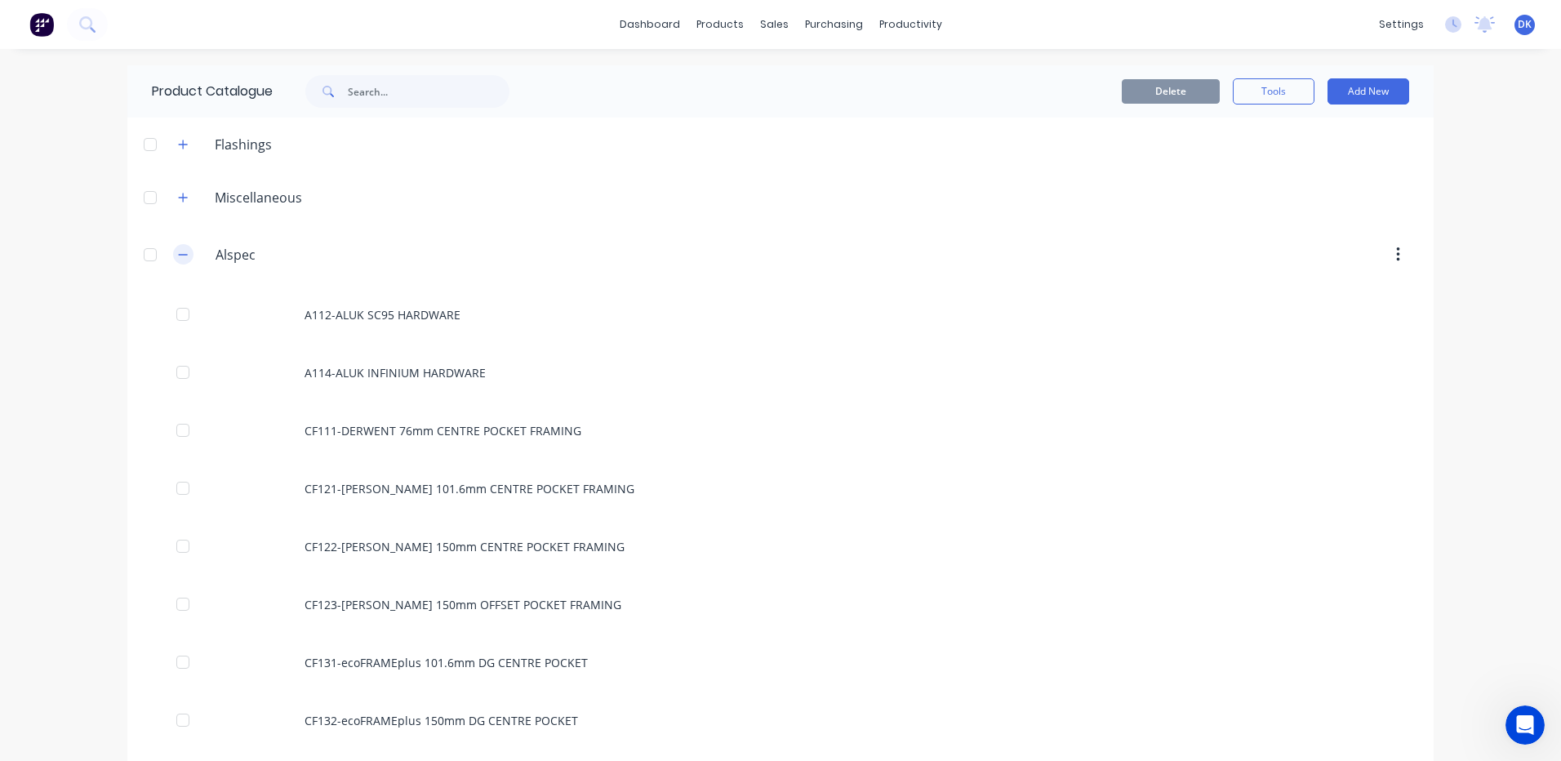
click at [178, 253] on icon "button" at bounding box center [183, 254] width 10 height 11
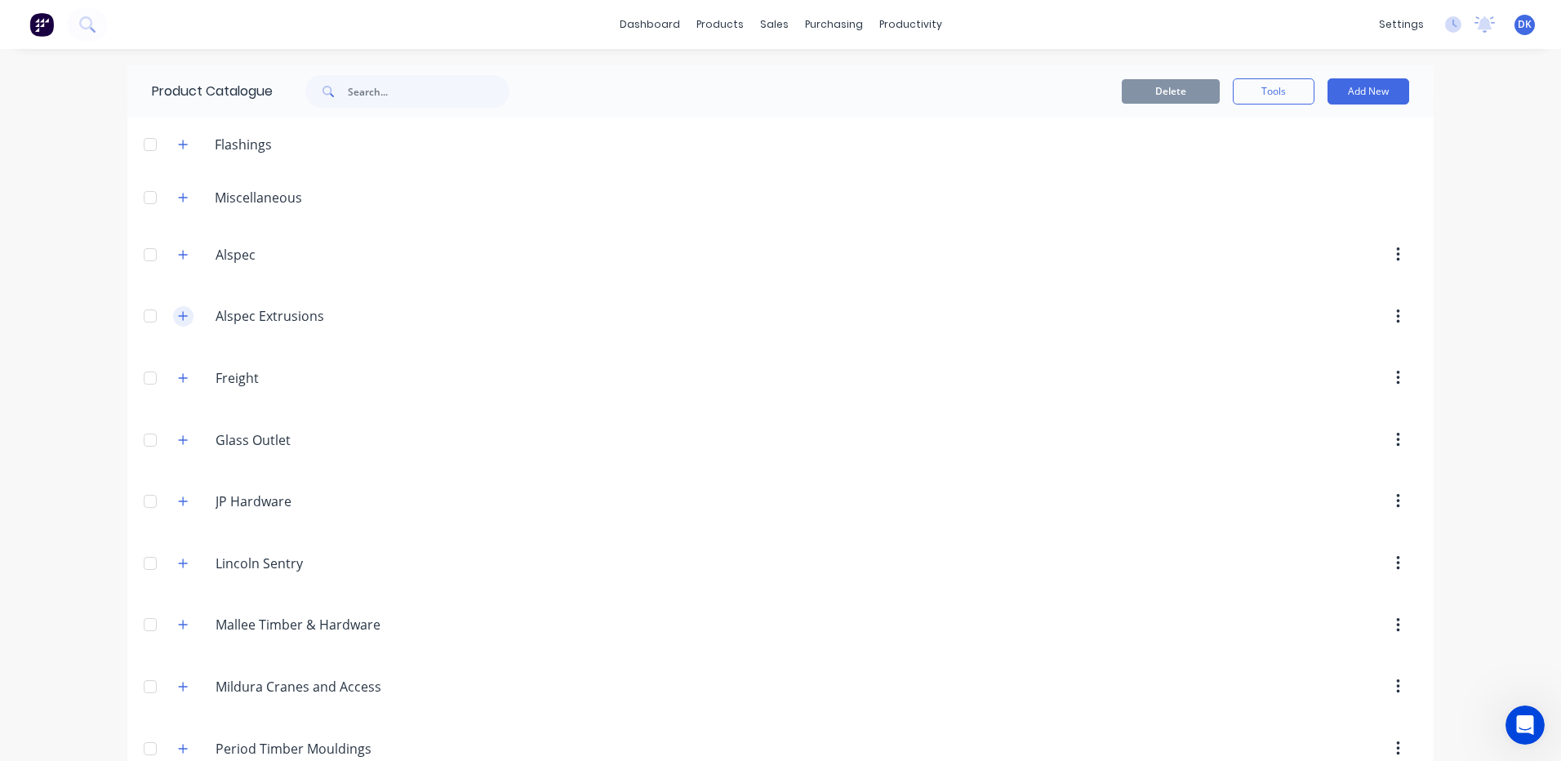
click at [179, 317] on icon "button" at bounding box center [183, 316] width 9 height 9
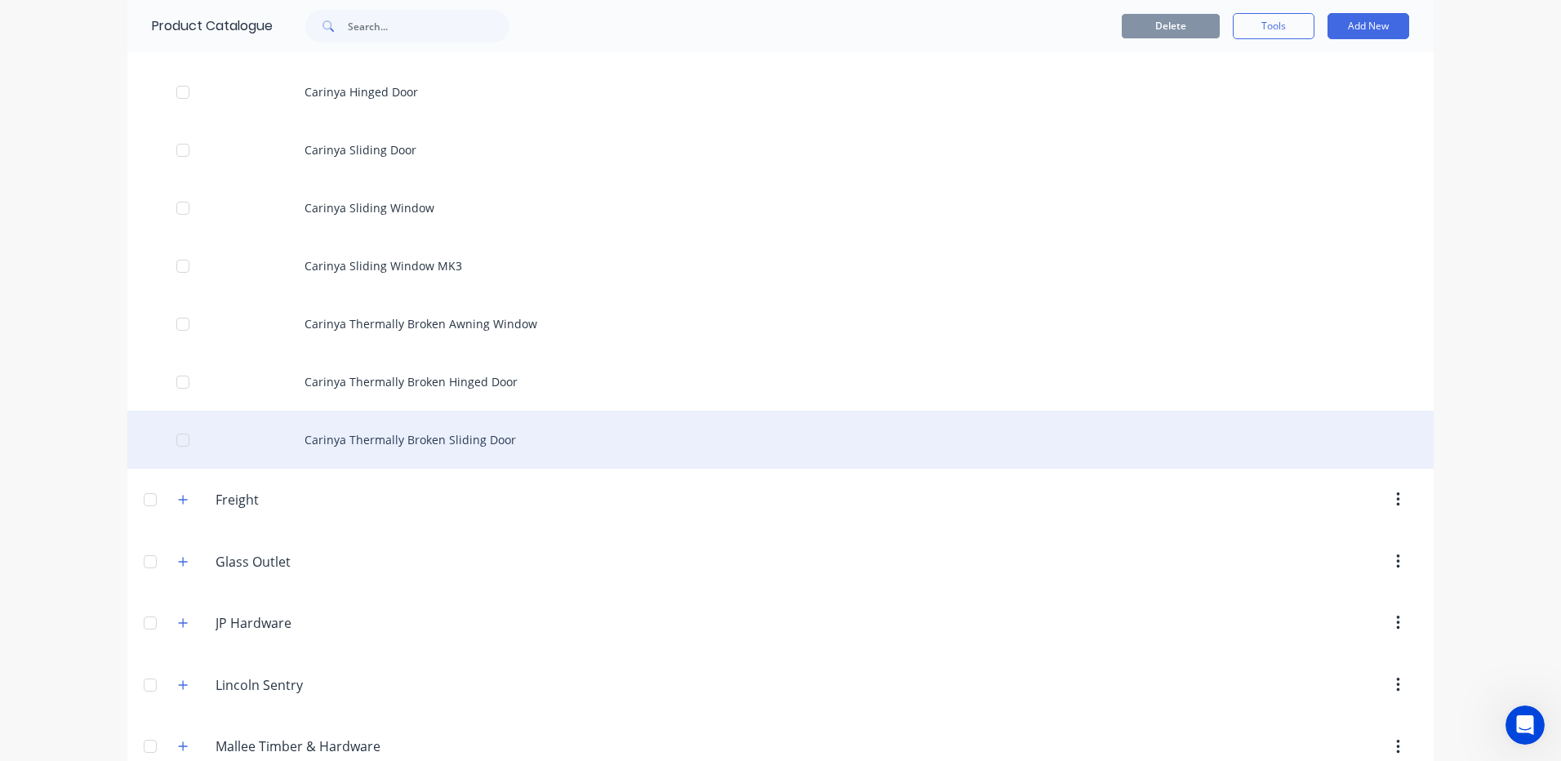
scroll to position [898, 0]
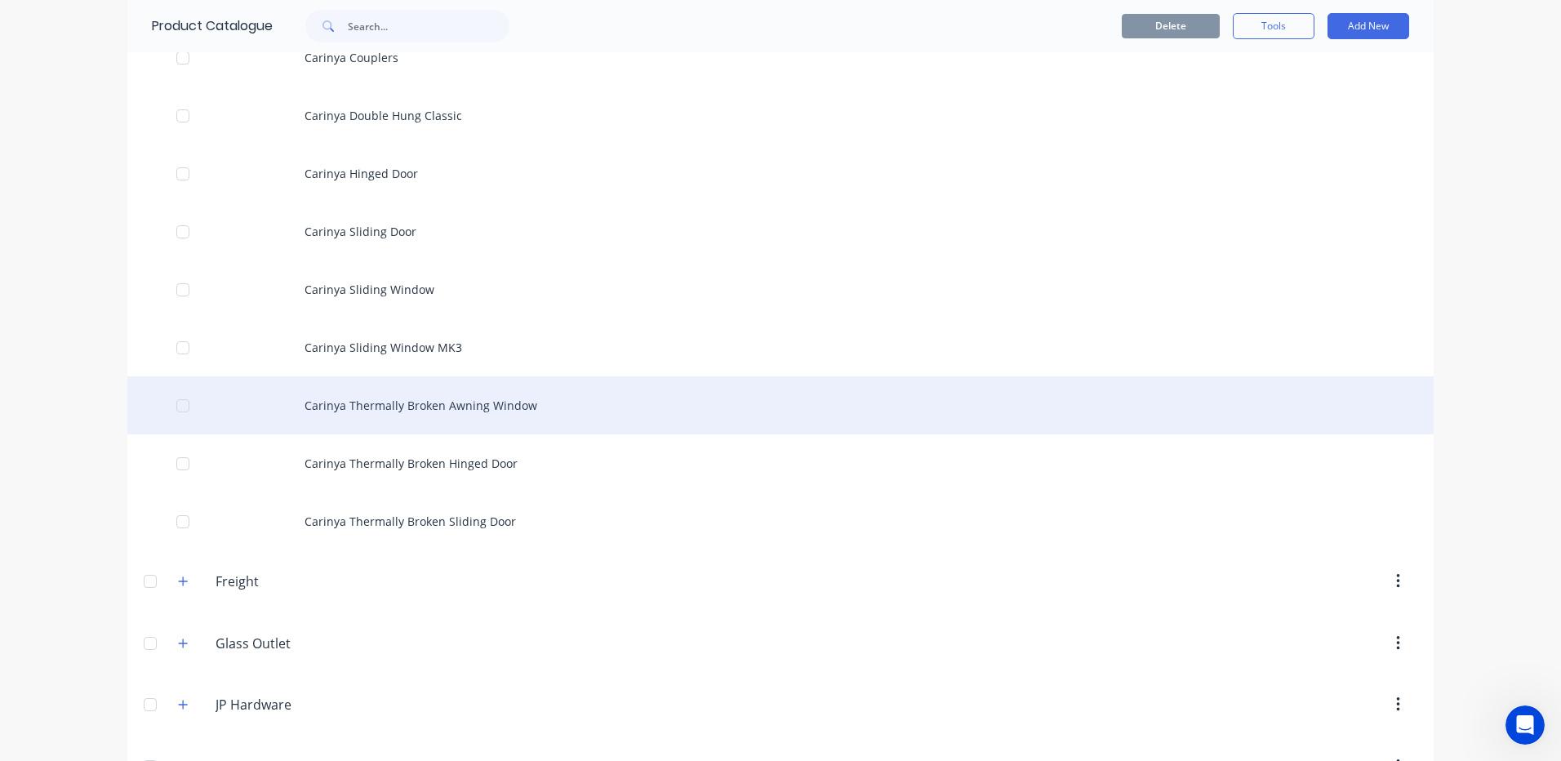
click at [411, 402] on div "Carinya Thermally Broken Awning Window" at bounding box center [780, 405] width 1306 height 58
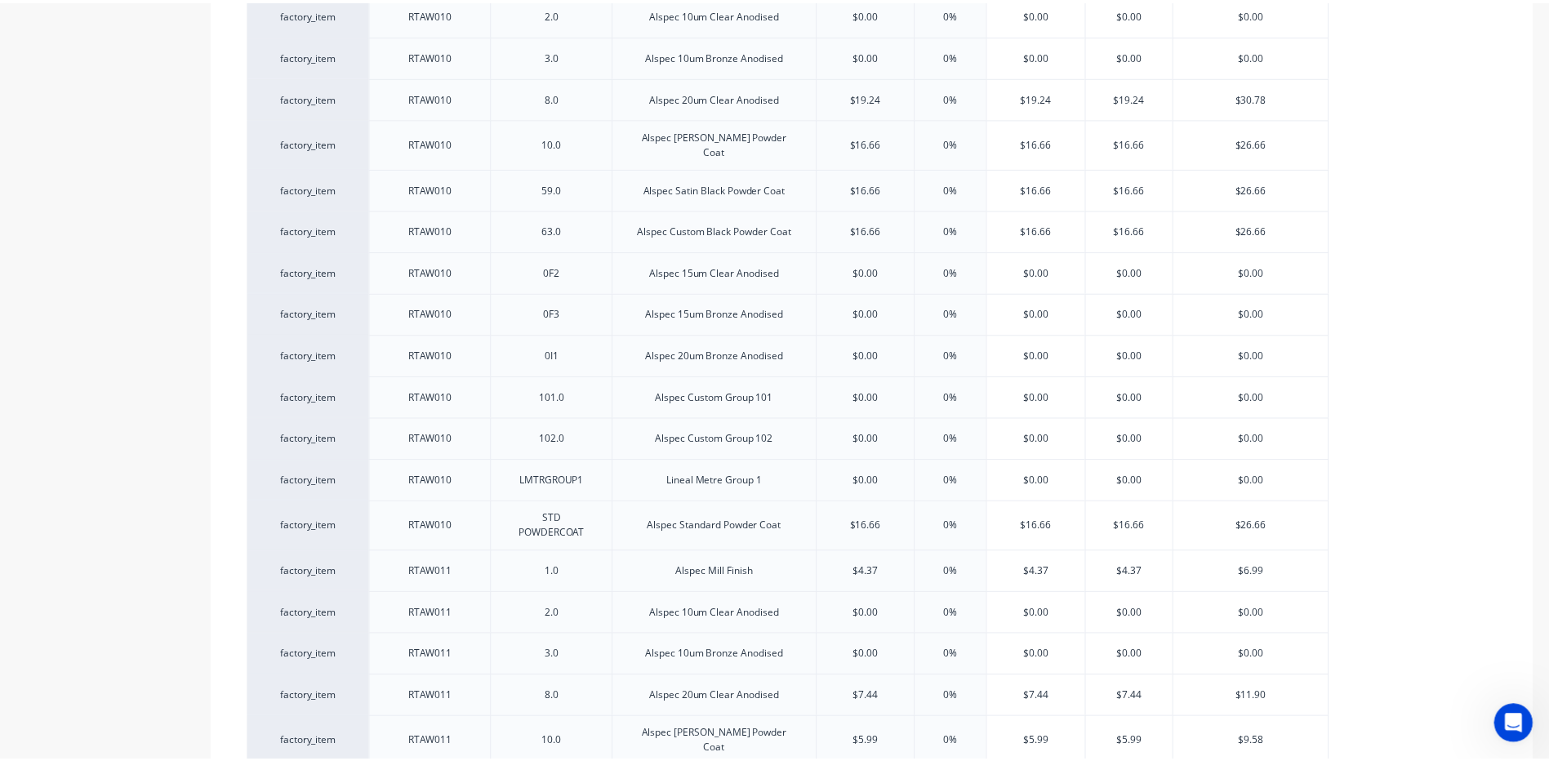
scroll to position [6367, 0]
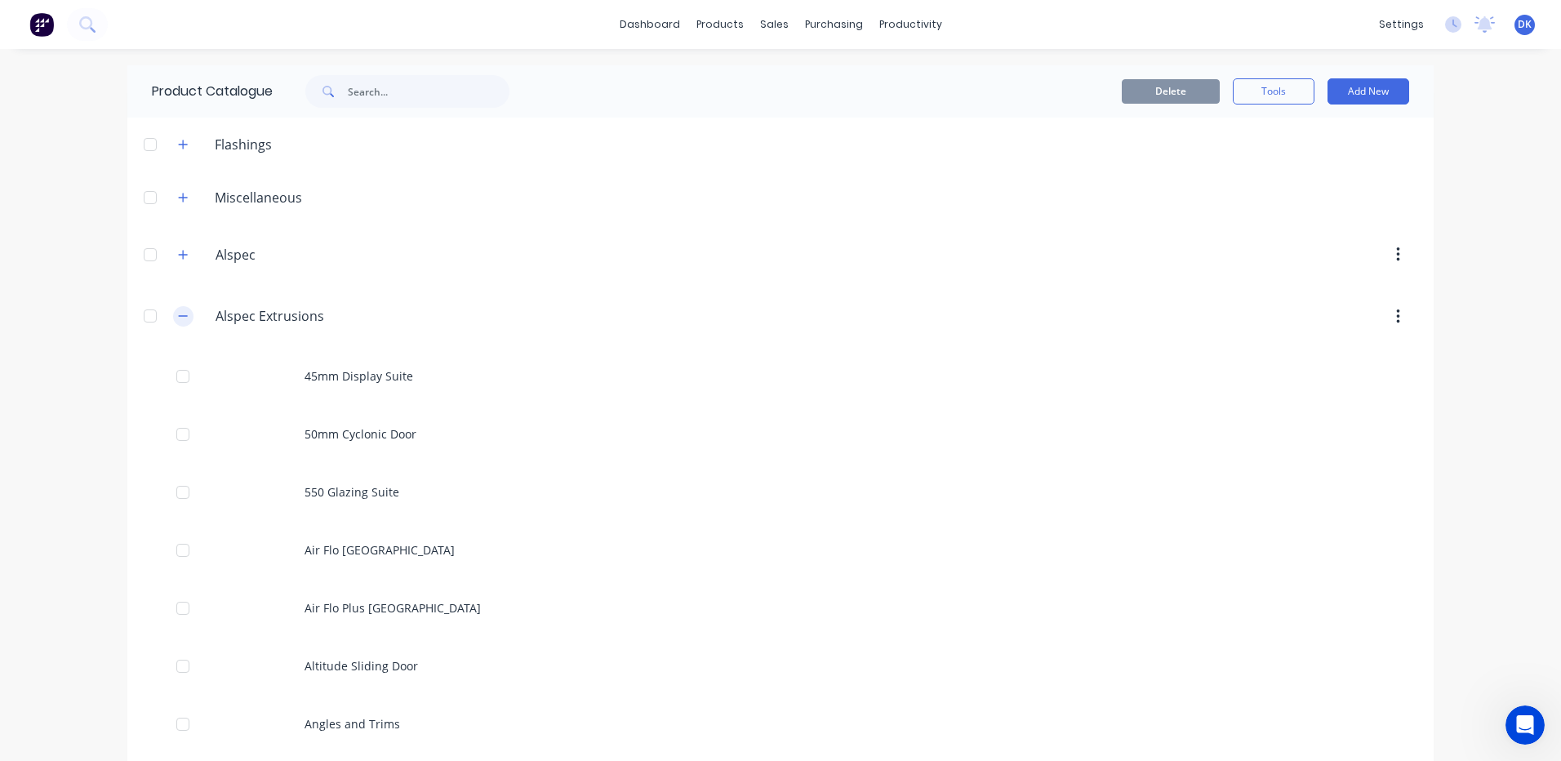
click at [178, 315] on icon "button" at bounding box center [183, 315] width 10 height 11
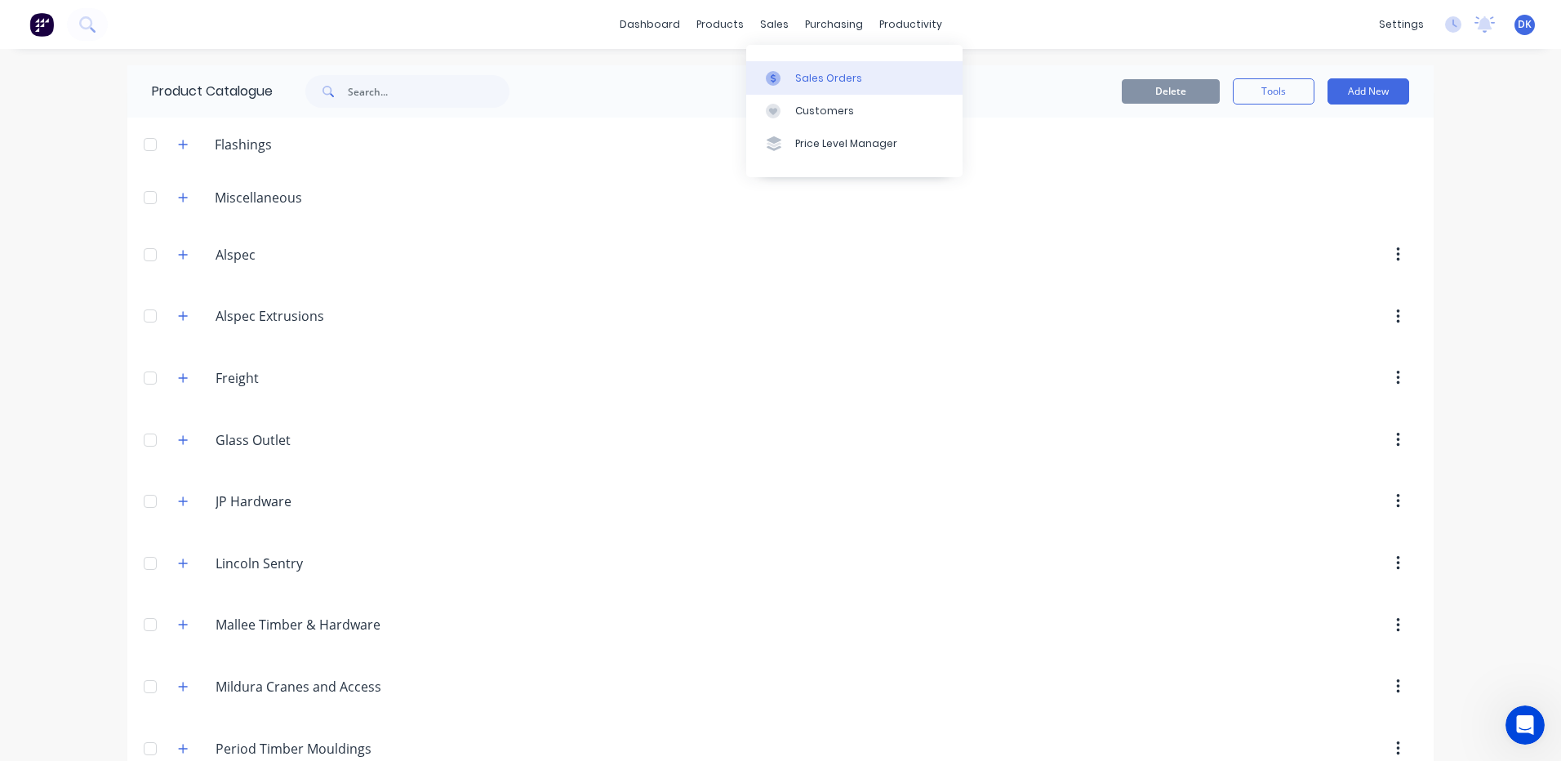
click at [807, 75] on div "Sales Orders" at bounding box center [828, 78] width 67 height 15
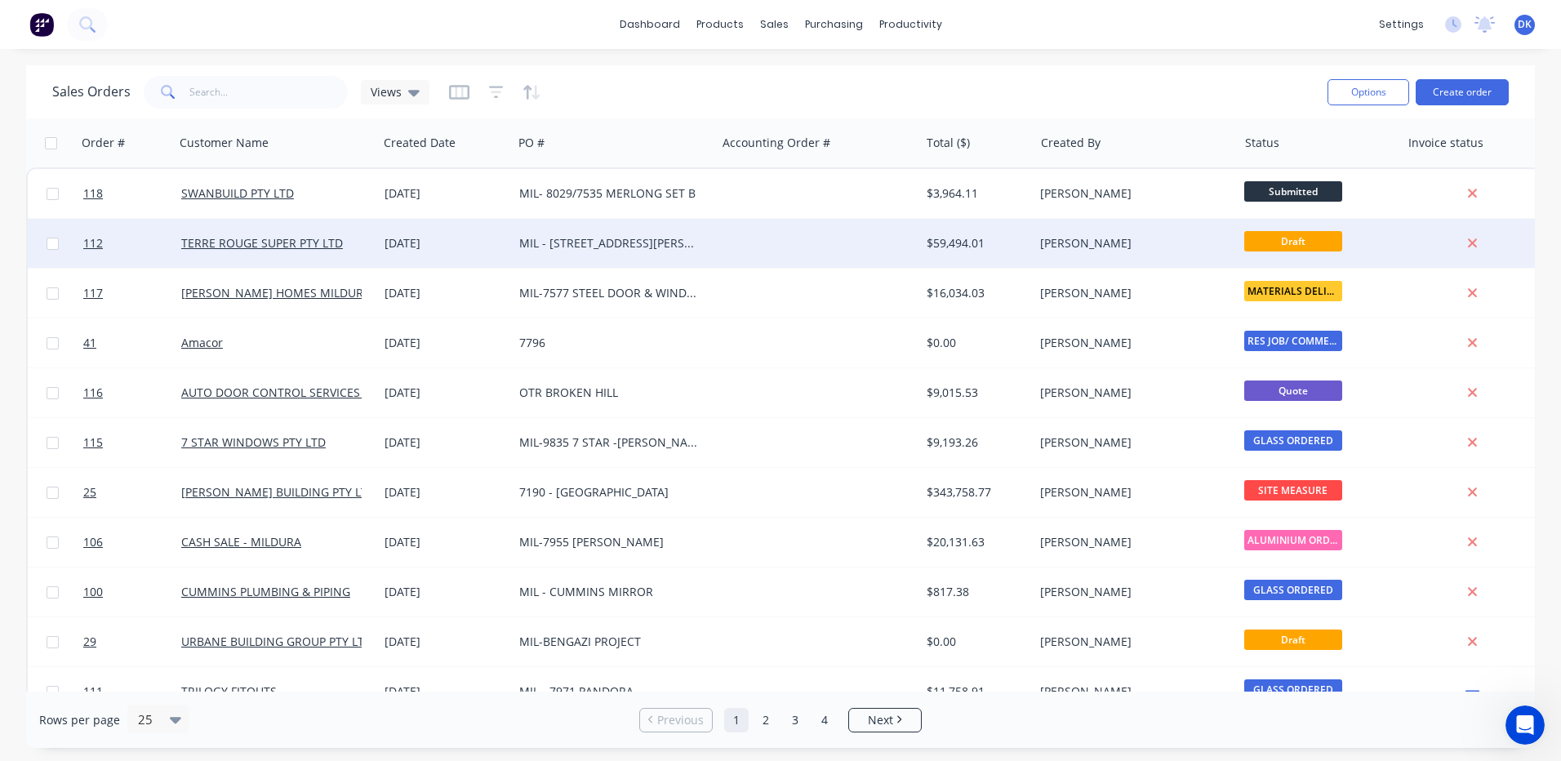
click at [1114, 239] on div "[PERSON_NAME]" at bounding box center [1130, 243] width 181 height 16
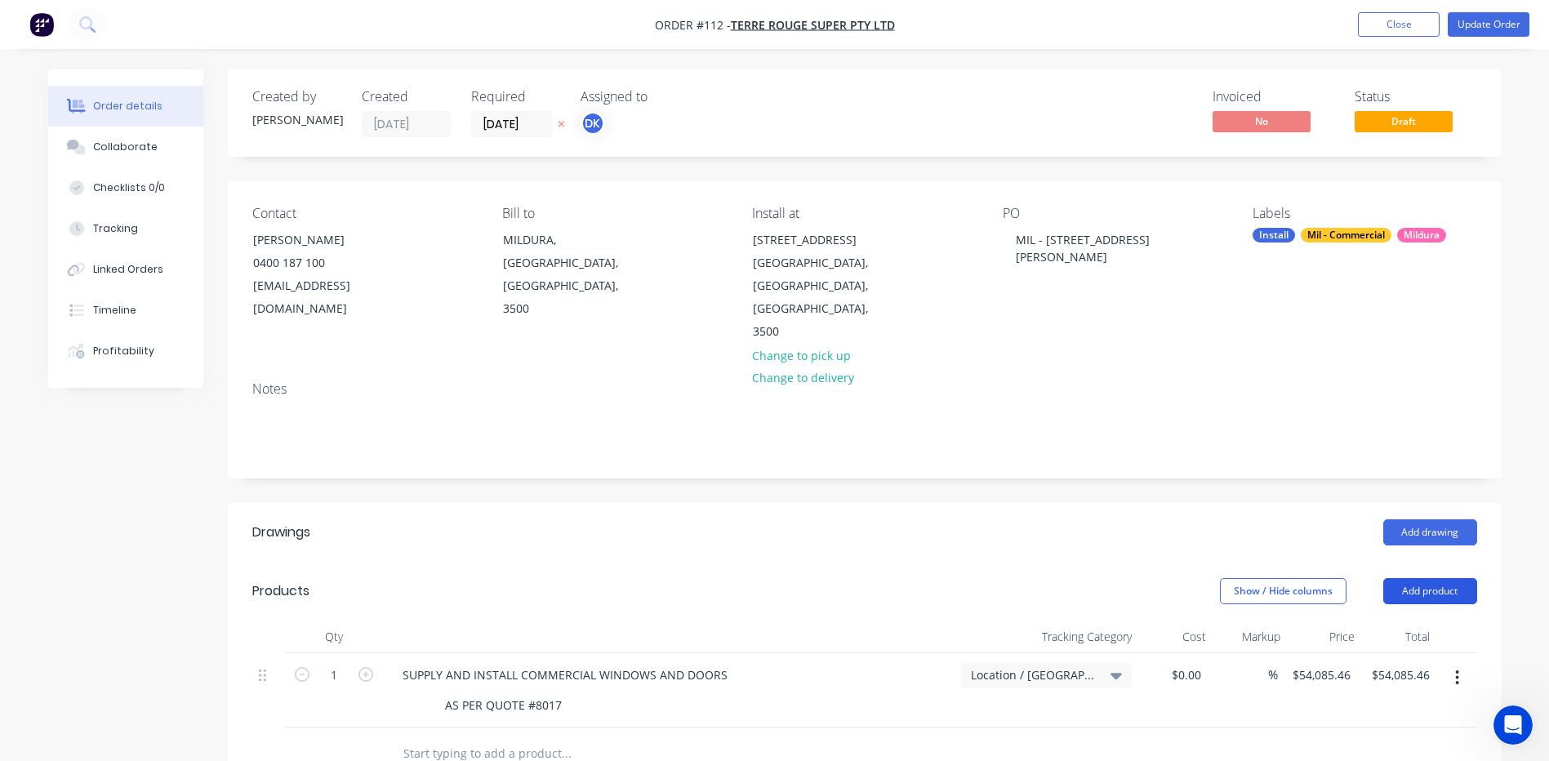
click at [1423, 578] on button "Add product" at bounding box center [1430, 591] width 94 height 26
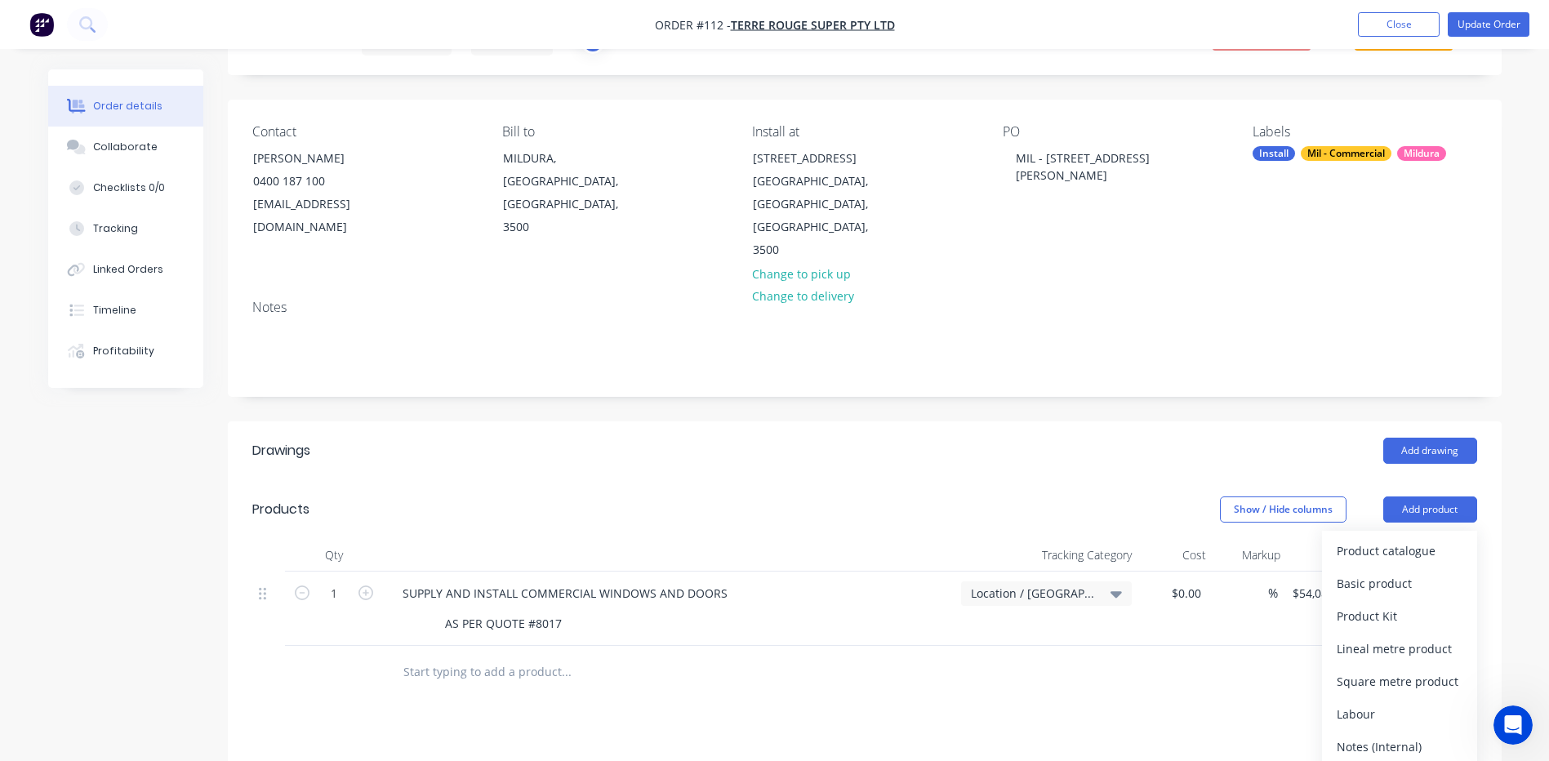
scroll to position [245, 0]
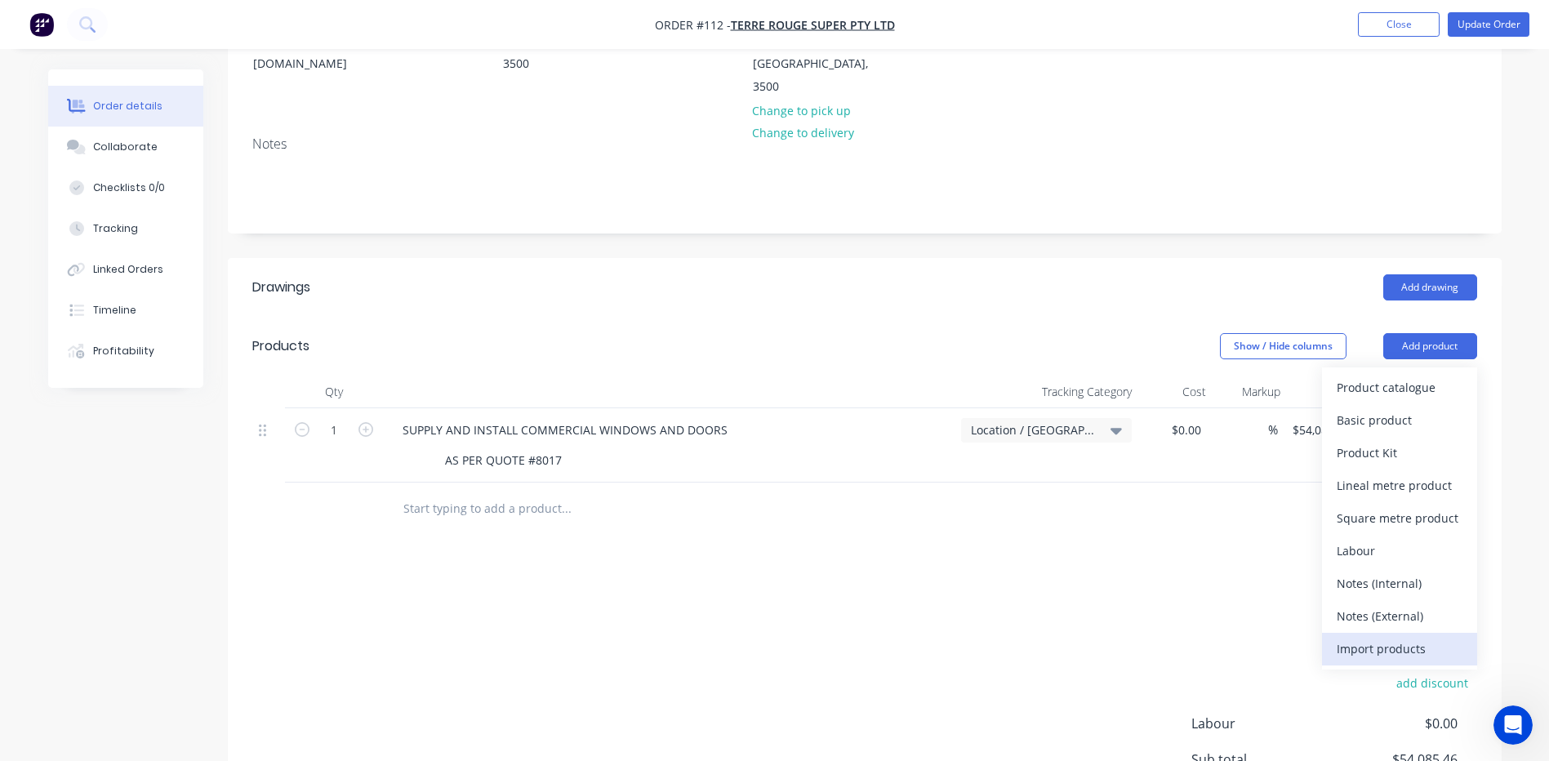
click at [1362, 637] on div "Import products" at bounding box center [1399, 649] width 126 height 24
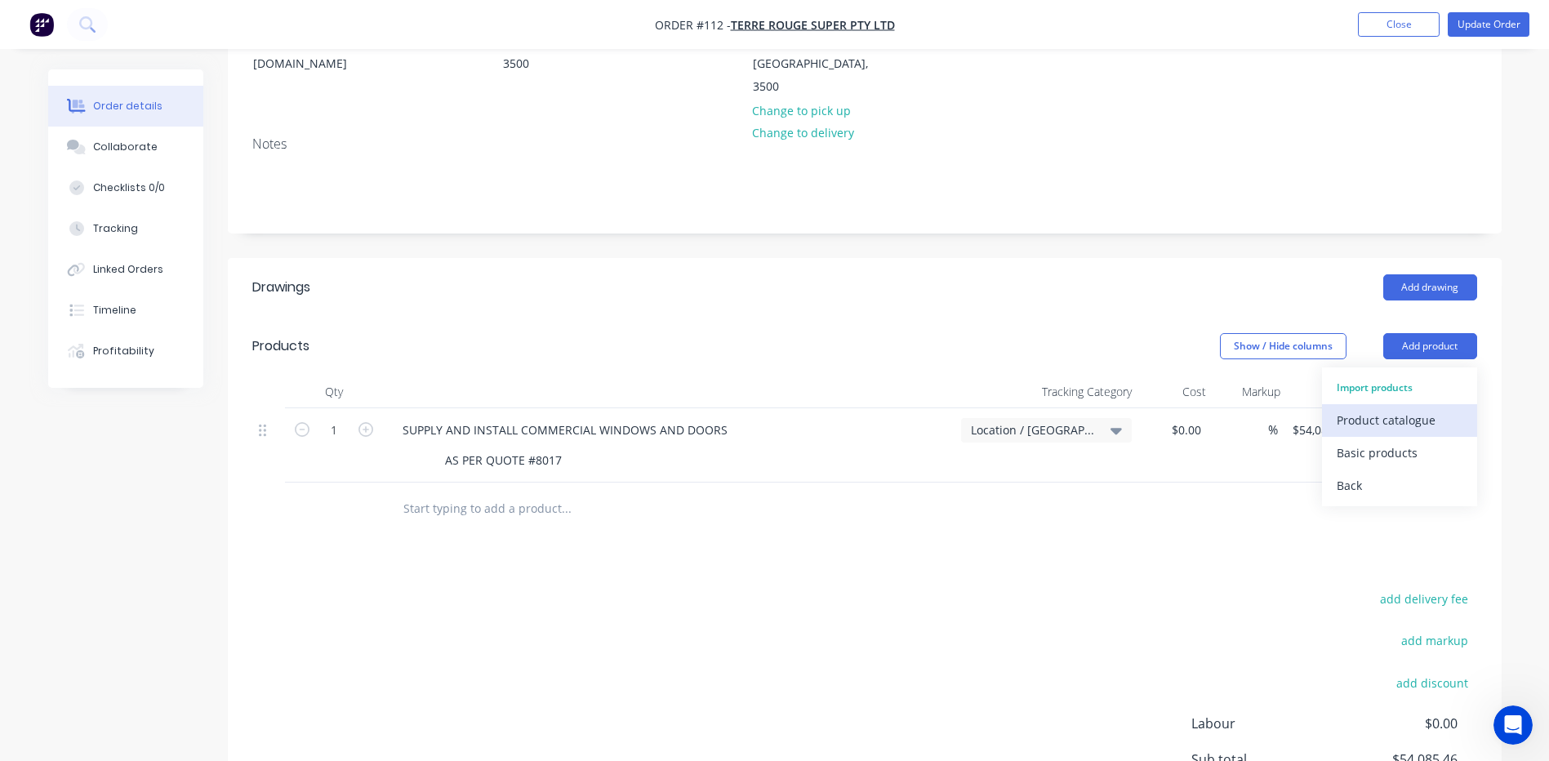
click at [1358, 408] on div "Product catalogue" at bounding box center [1399, 420] width 126 height 24
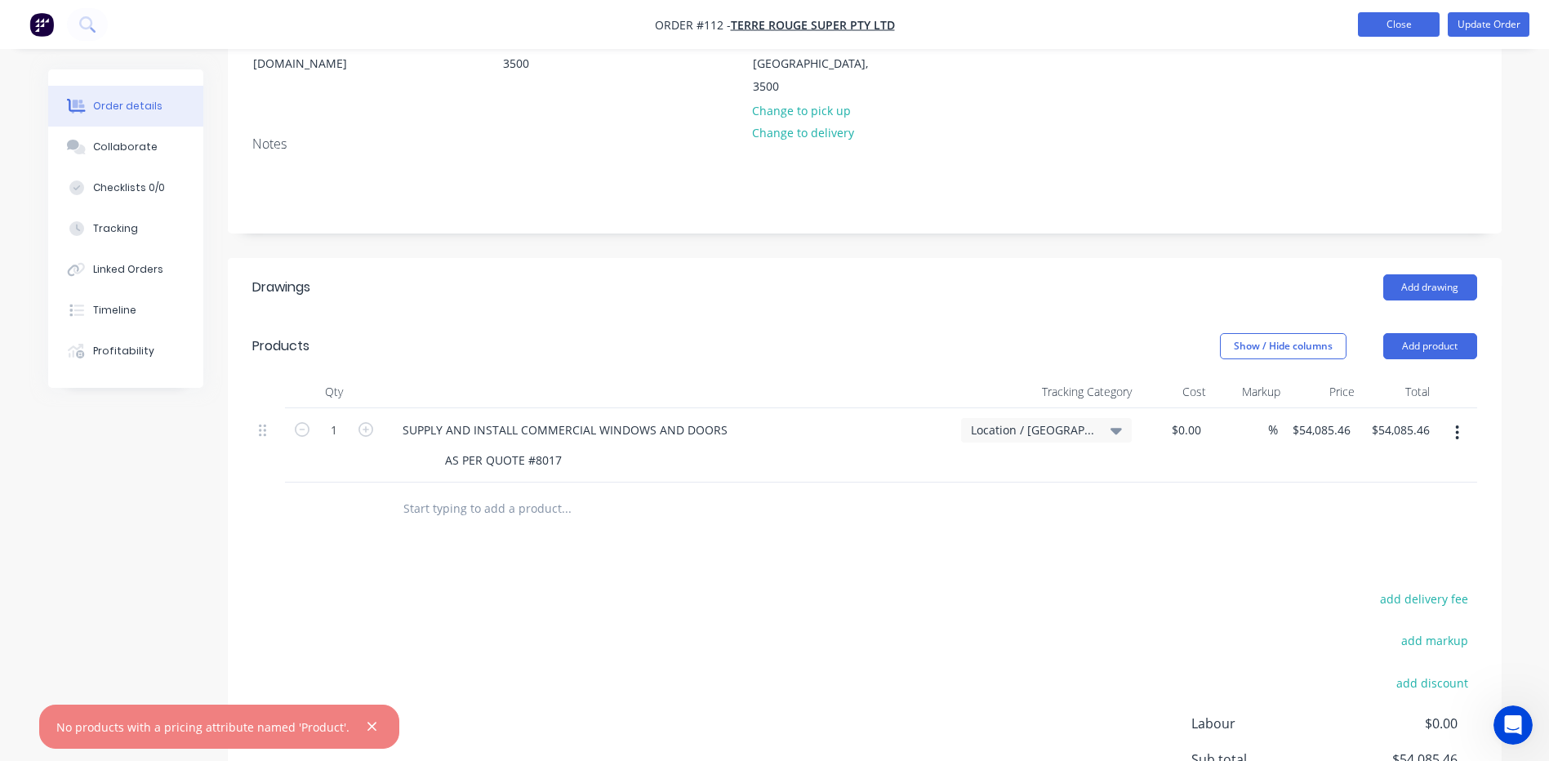
click at [1409, 19] on button "Close" at bounding box center [1399, 24] width 82 height 24
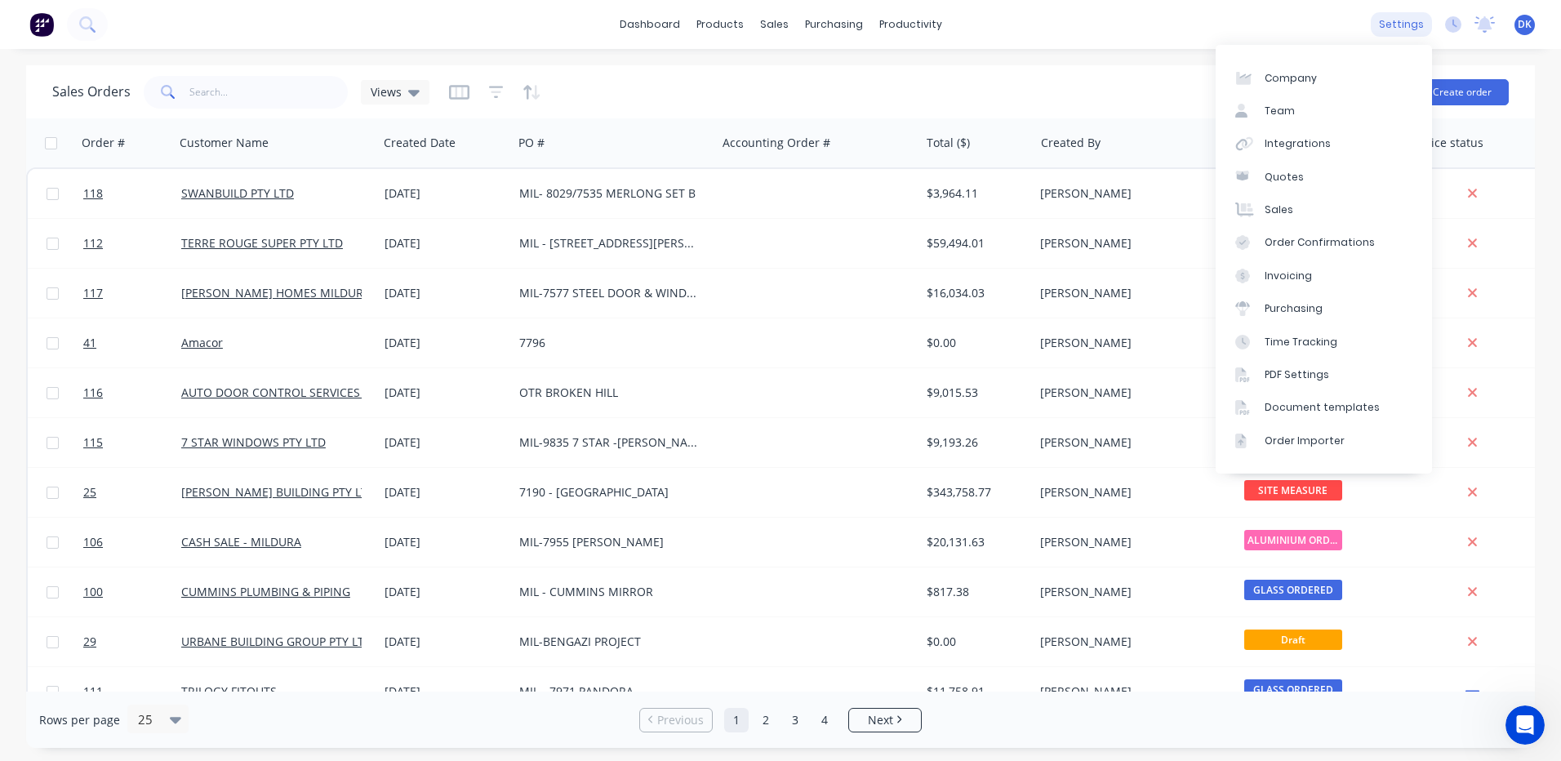
click at [1407, 17] on div "settings" at bounding box center [1401, 24] width 61 height 24
click at [1267, 438] on div "Order Importer" at bounding box center [1304, 440] width 80 height 15
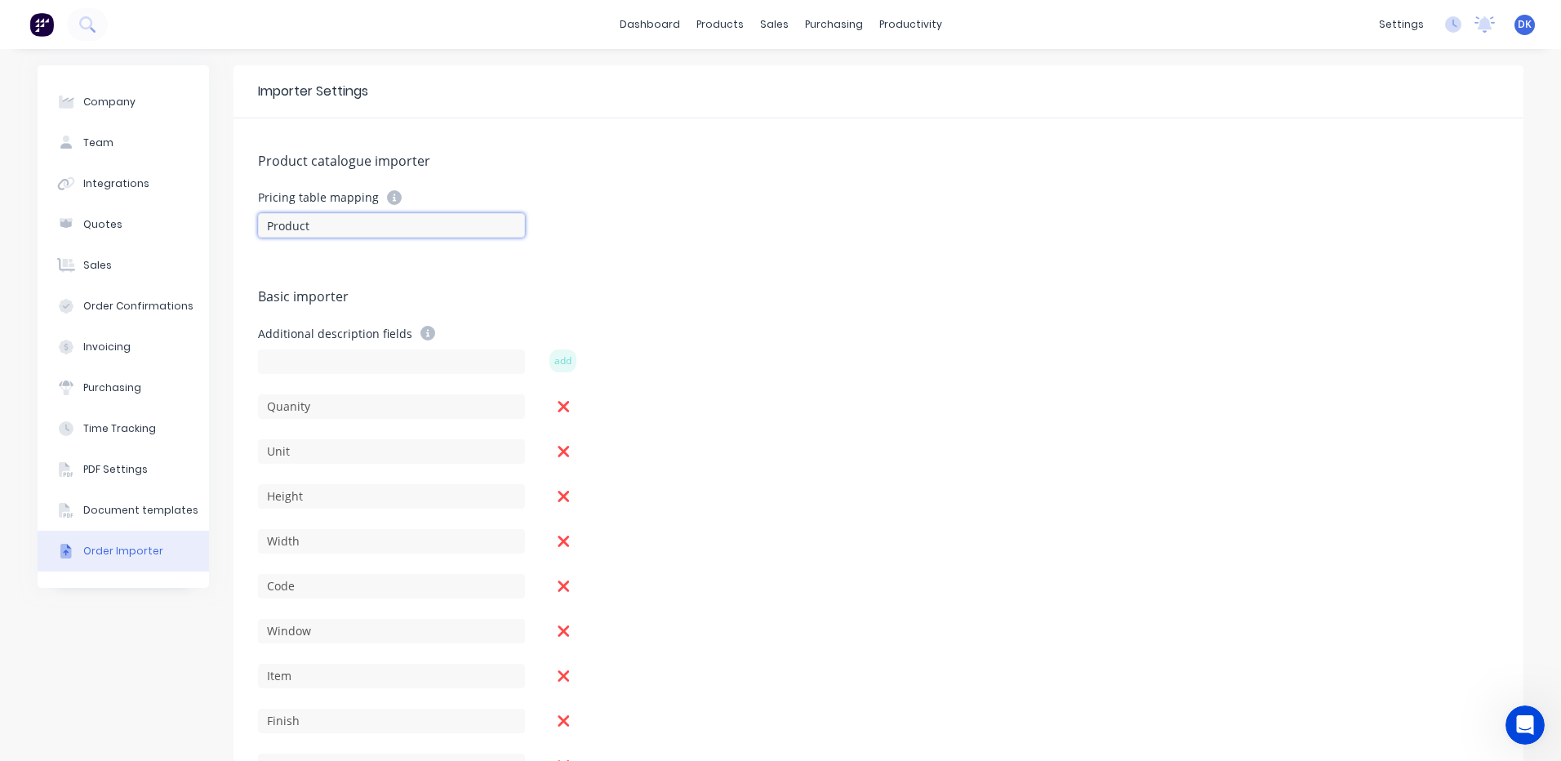
drag, startPoint x: 321, startPoint y: 224, endPoint x: 224, endPoint y: 217, distance: 97.4
click at [224, 217] on div "Company Team Integrations Quotes Sales Order Confirmations Invoicing Purchasing…" at bounding box center [781, 433] width 1486 height 737
click at [616, 282] on div "Product catalogue importer Pricing table mapping CODE Basic importer Additional…" at bounding box center [878, 460] width 1290 height 684
click at [802, 71] on div "Sales Orders" at bounding box center [828, 78] width 67 height 15
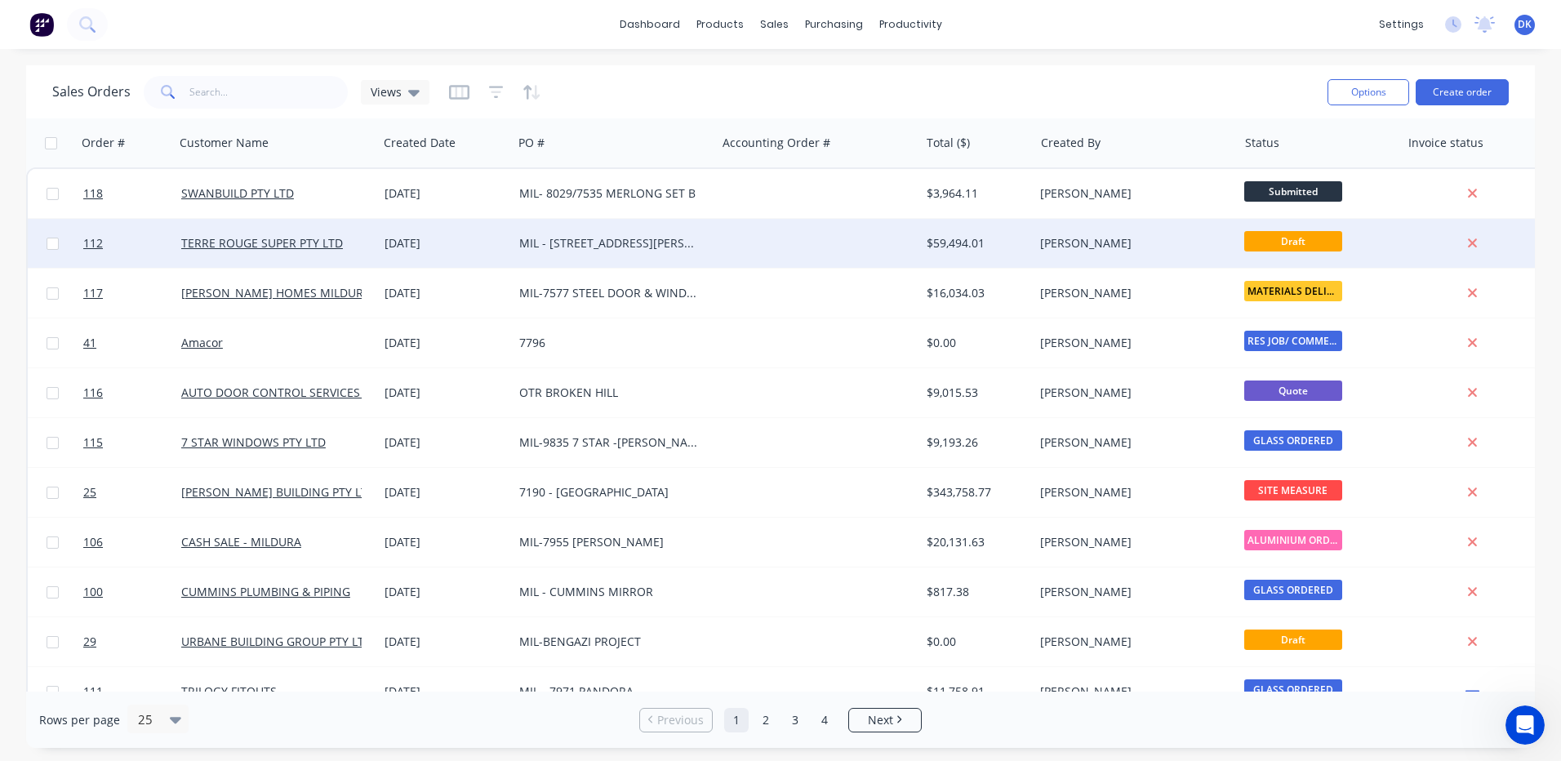
click at [1238, 239] on div "Draft" at bounding box center [1319, 243] width 162 height 49
click at [1038, 250] on div "[PERSON_NAME]" at bounding box center [1134, 243] width 203 height 49
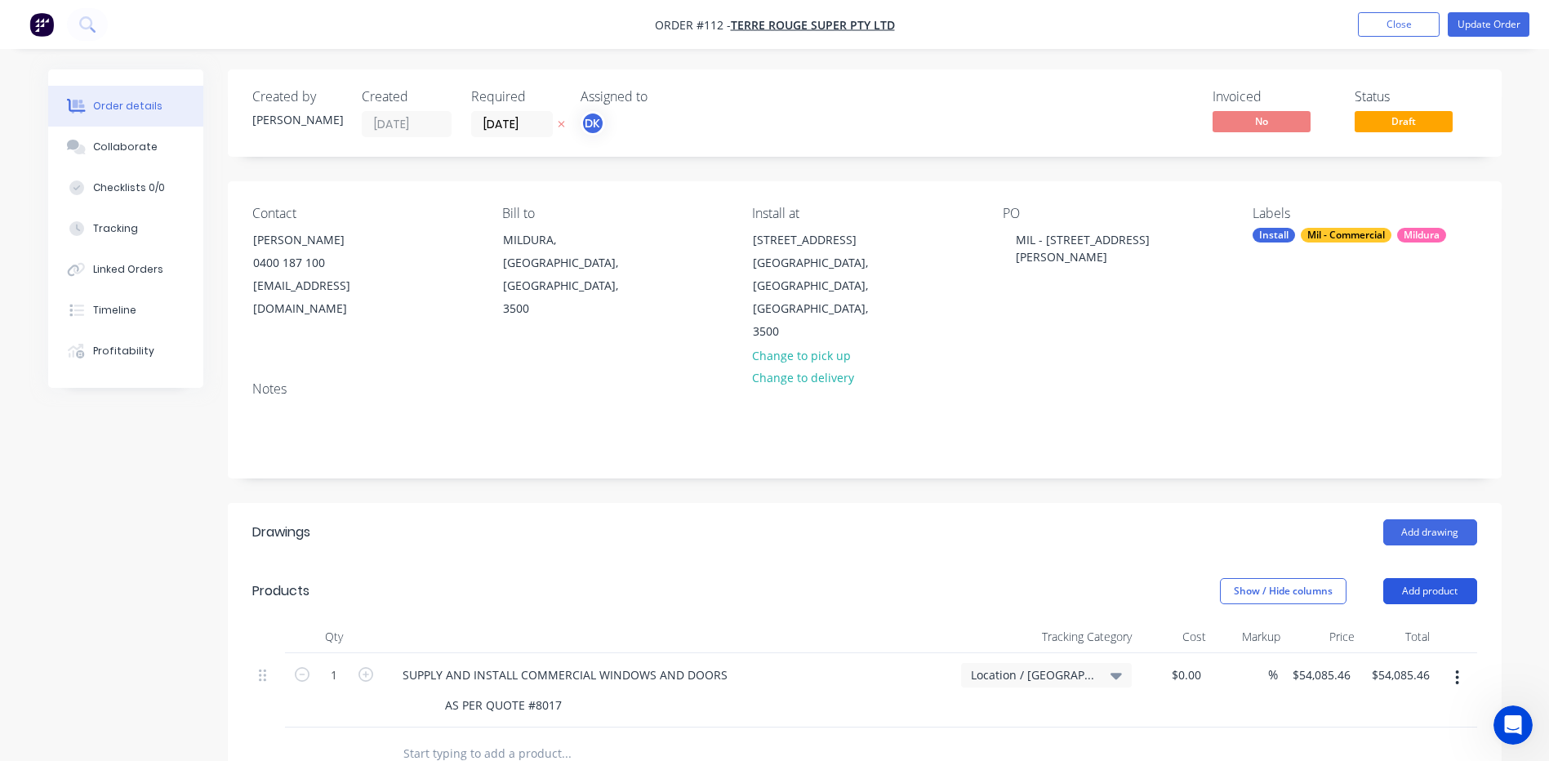
click at [1435, 578] on button "Add product" at bounding box center [1430, 591] width 94 height 26
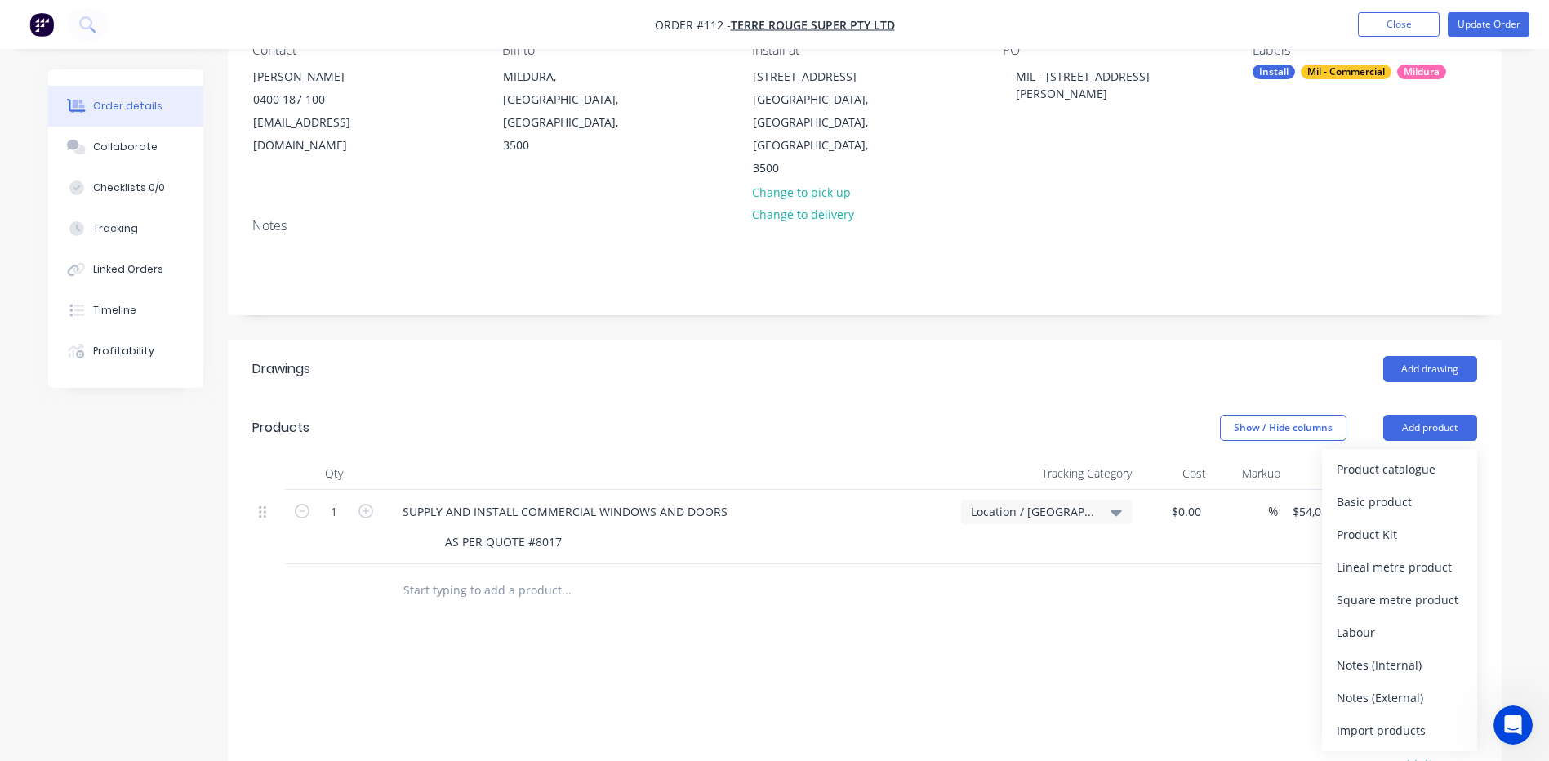
scroll to position [245, 0]
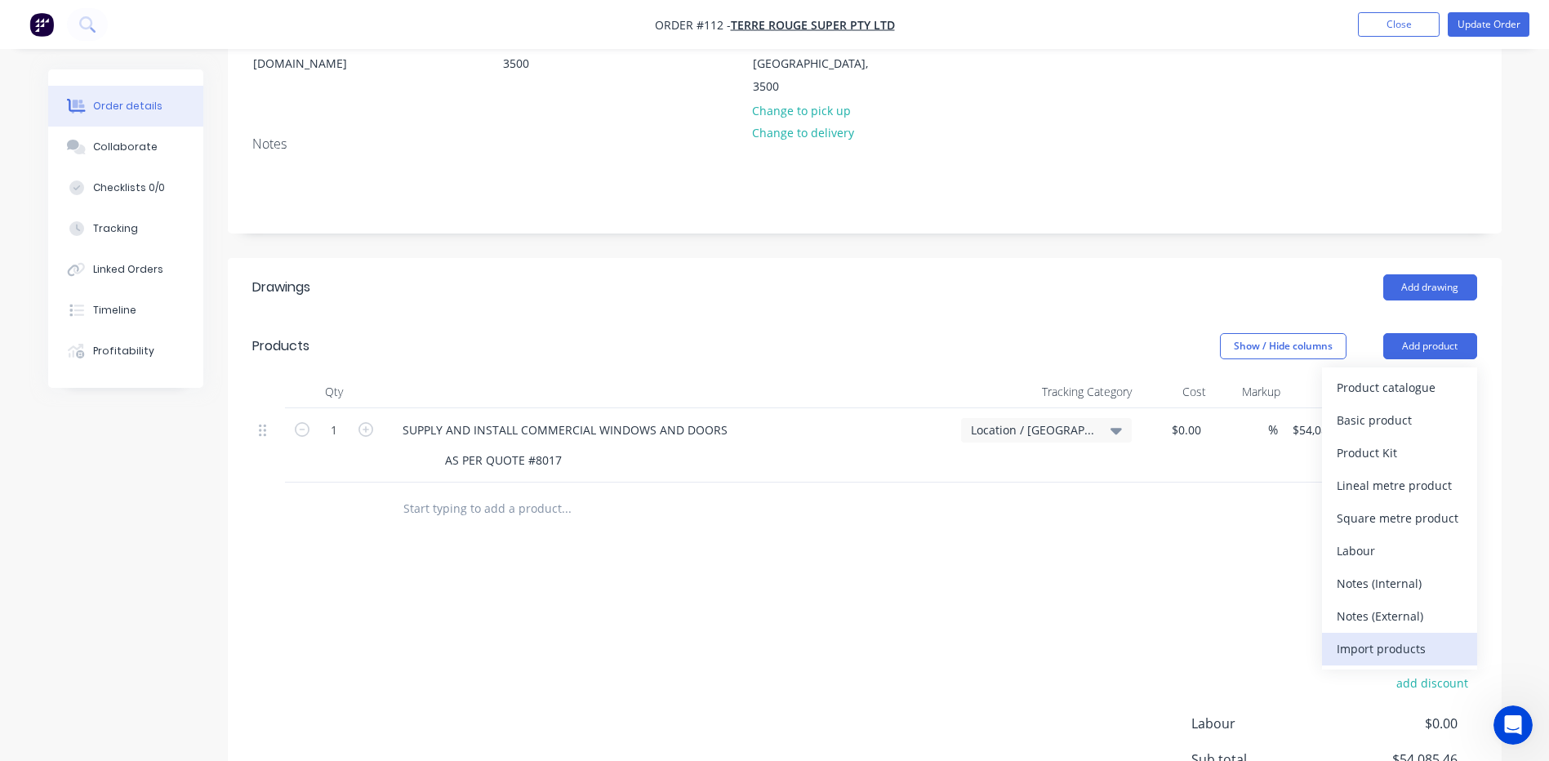
click at [1371, 637] on div "Import products" at bounding box center [1399, 649] width 126 height 24
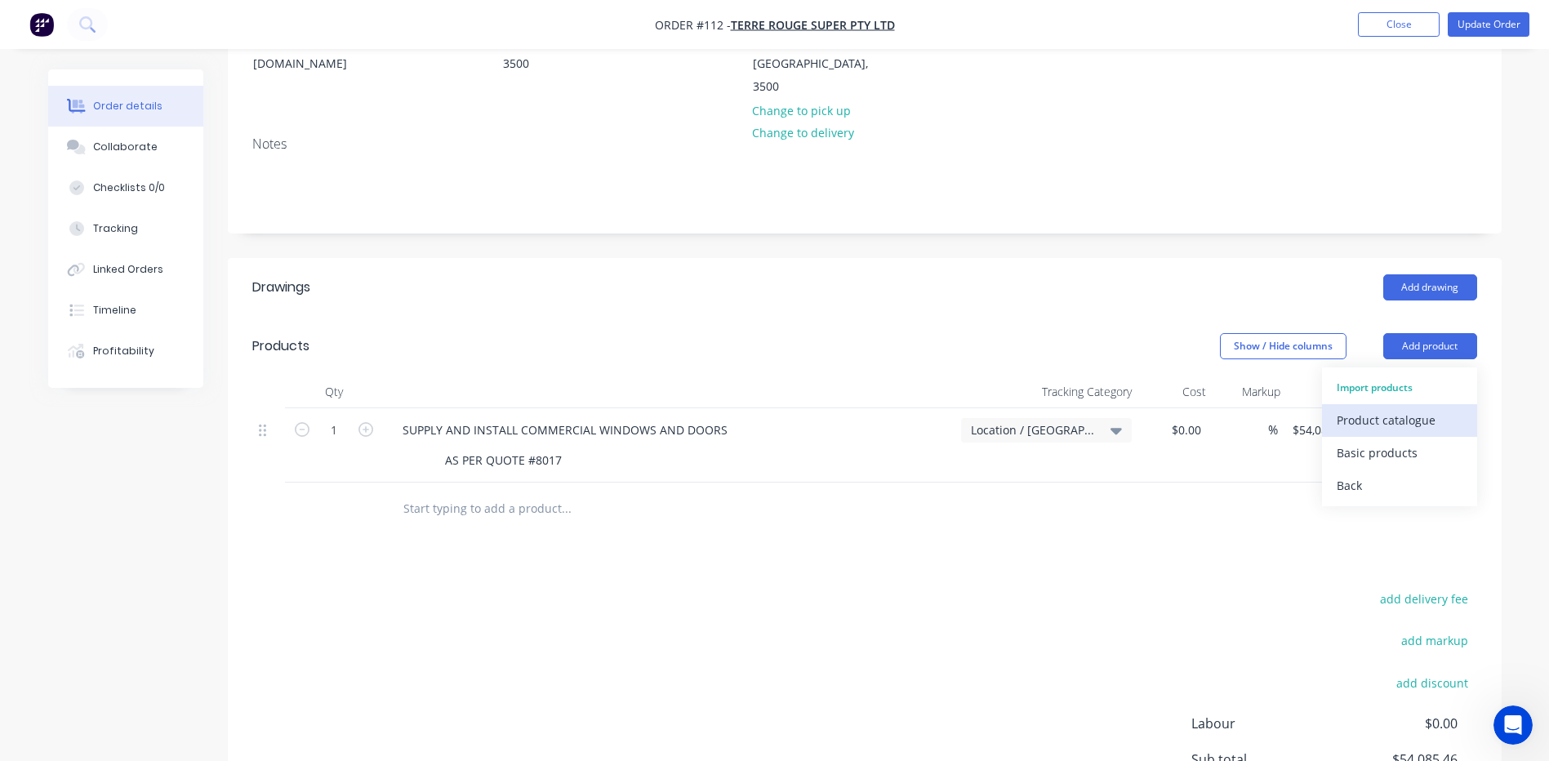
click at [1369, 408] on div "Product catalogue" at bounding box center [1399, 420] width 126 height 24
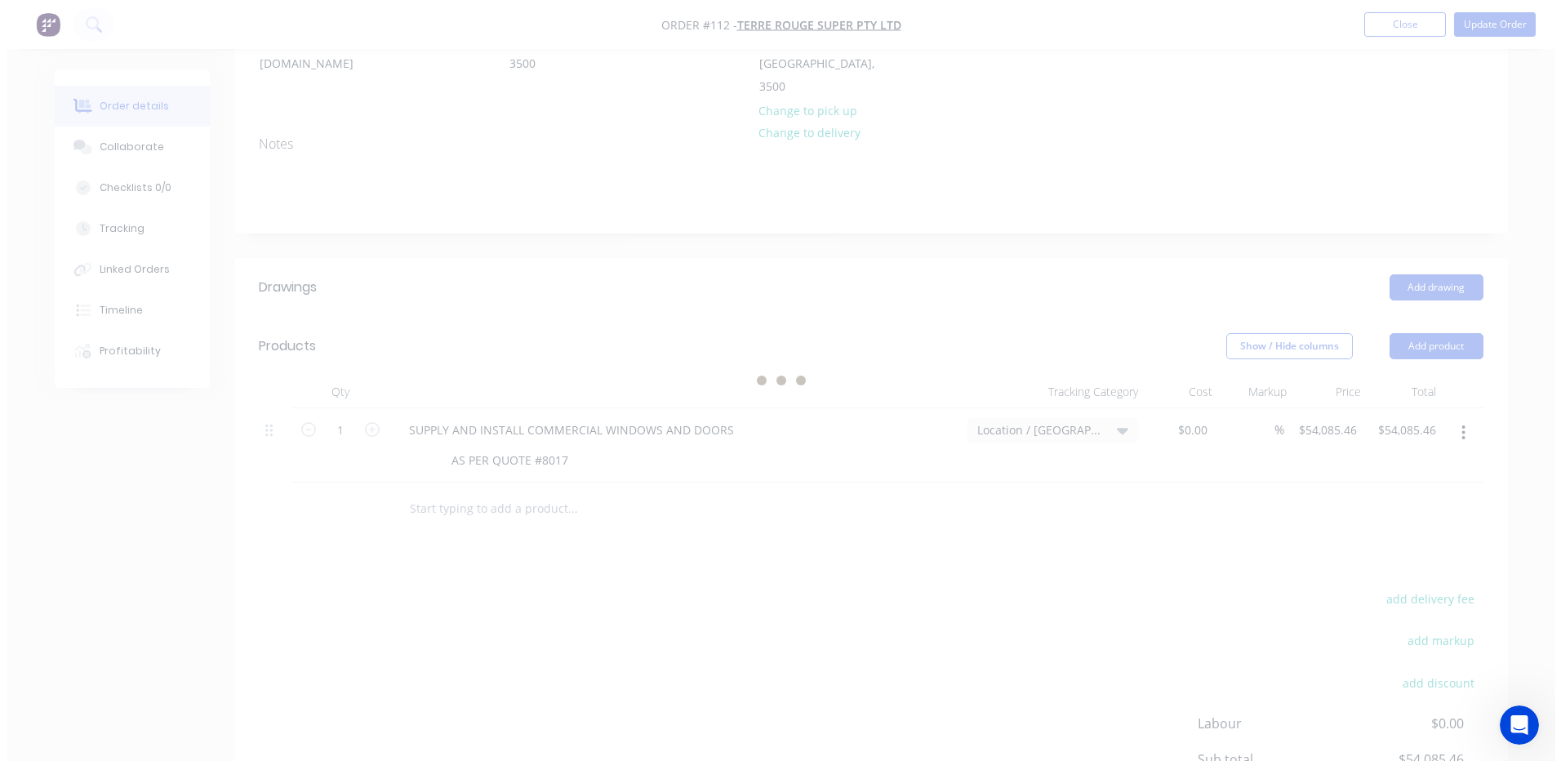
scroll to position [0, 0]
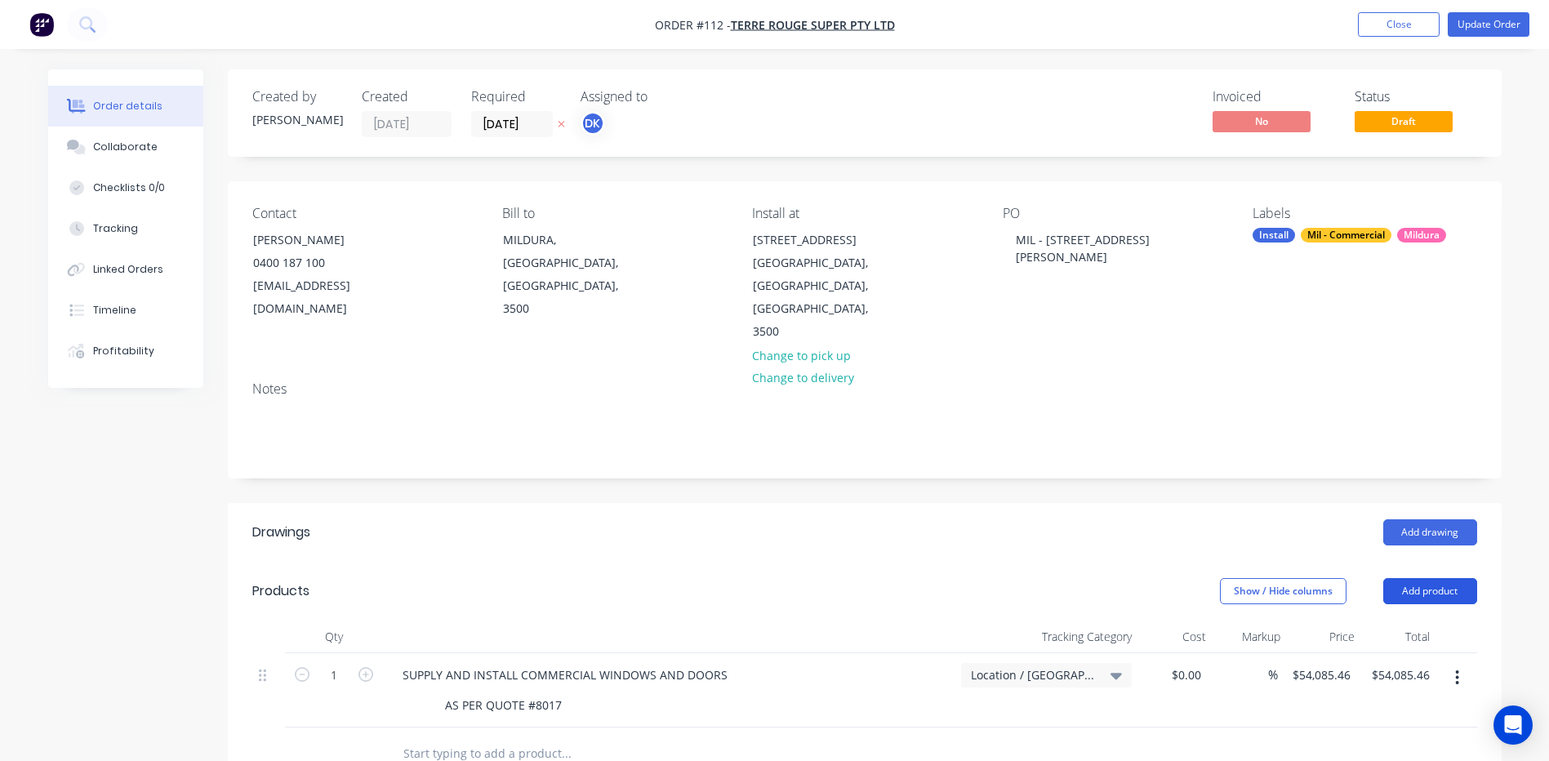
click at [1420, 578] on button "Add product" at bounding box center [1430, 591] width 94 height 26
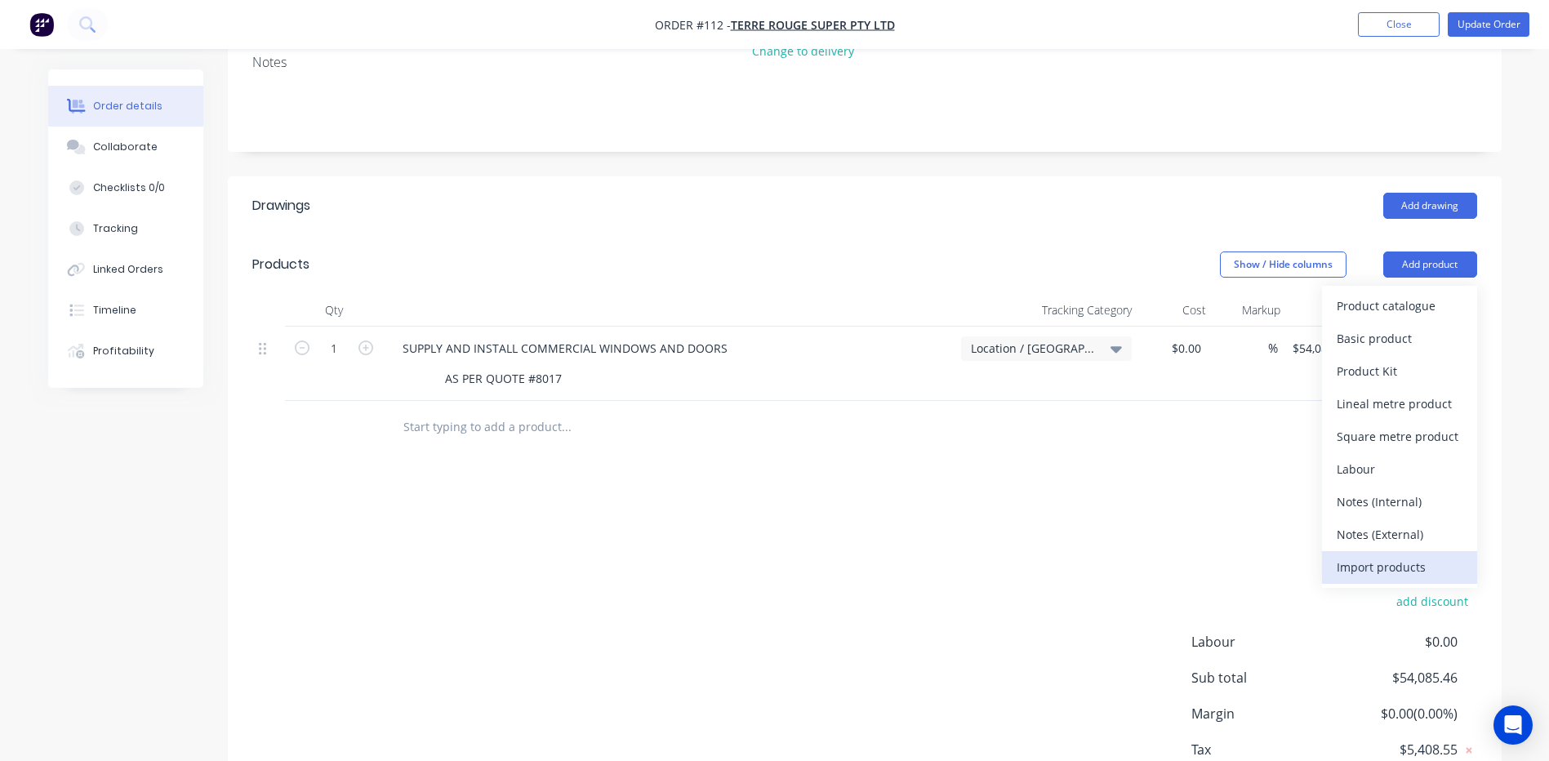
click at [1361, 555] on div "Import products" at bounding box center [1399, 567] width 126 height 24
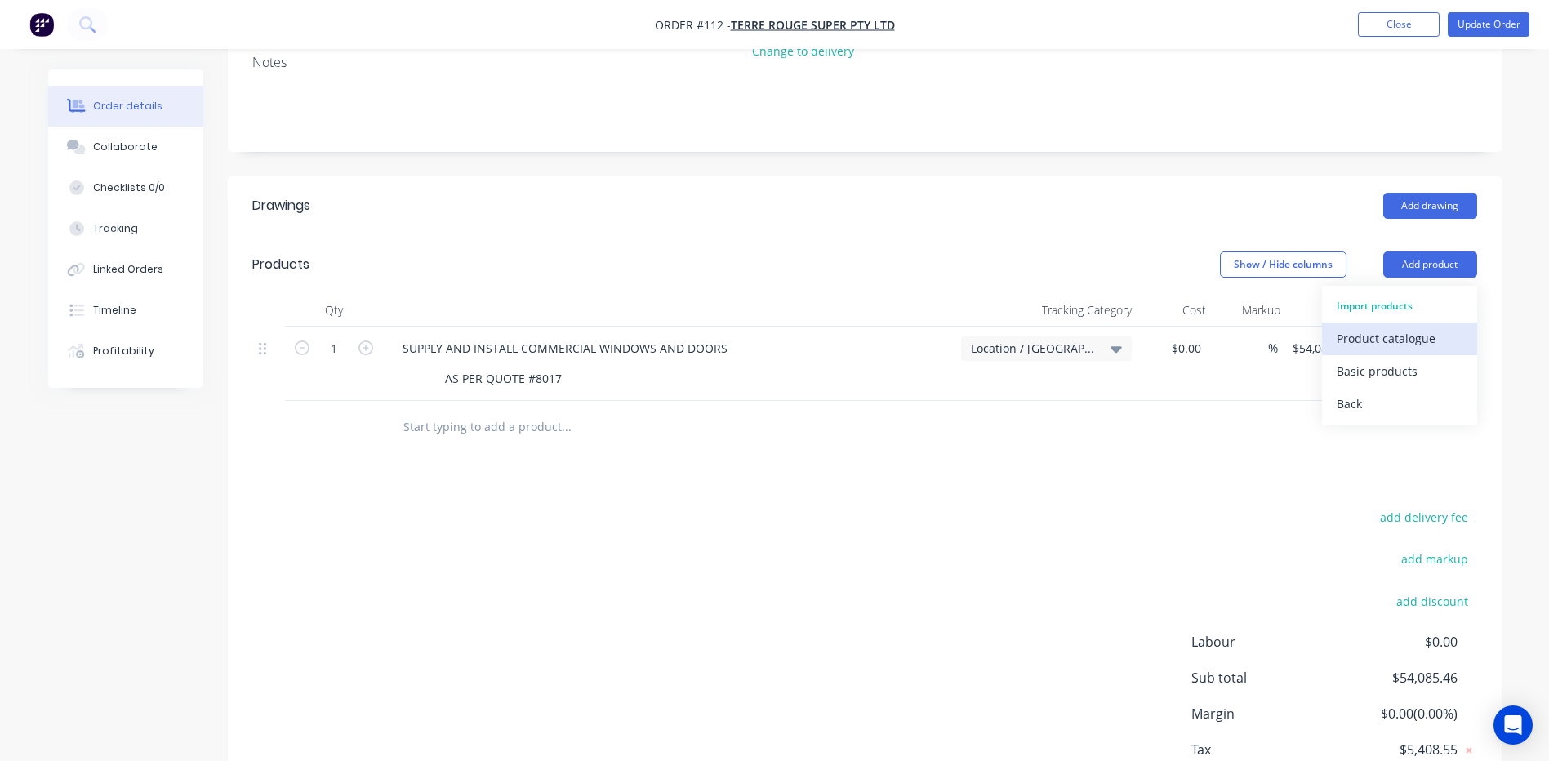
click at [1388, 327] on div "Product catalogue" at bounding box center [1399, 339] width 126 height 24
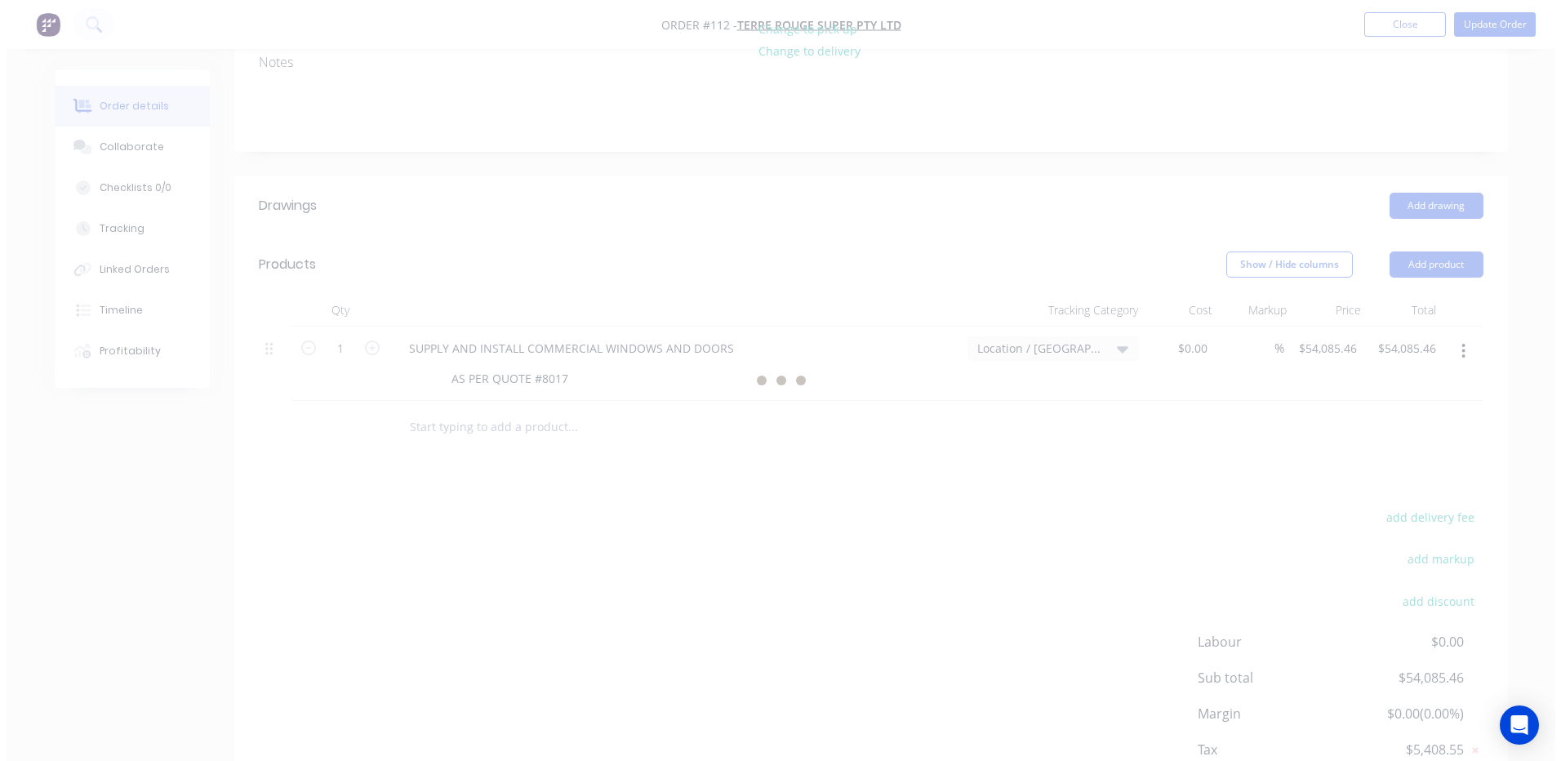
scroll to position [0, 0]
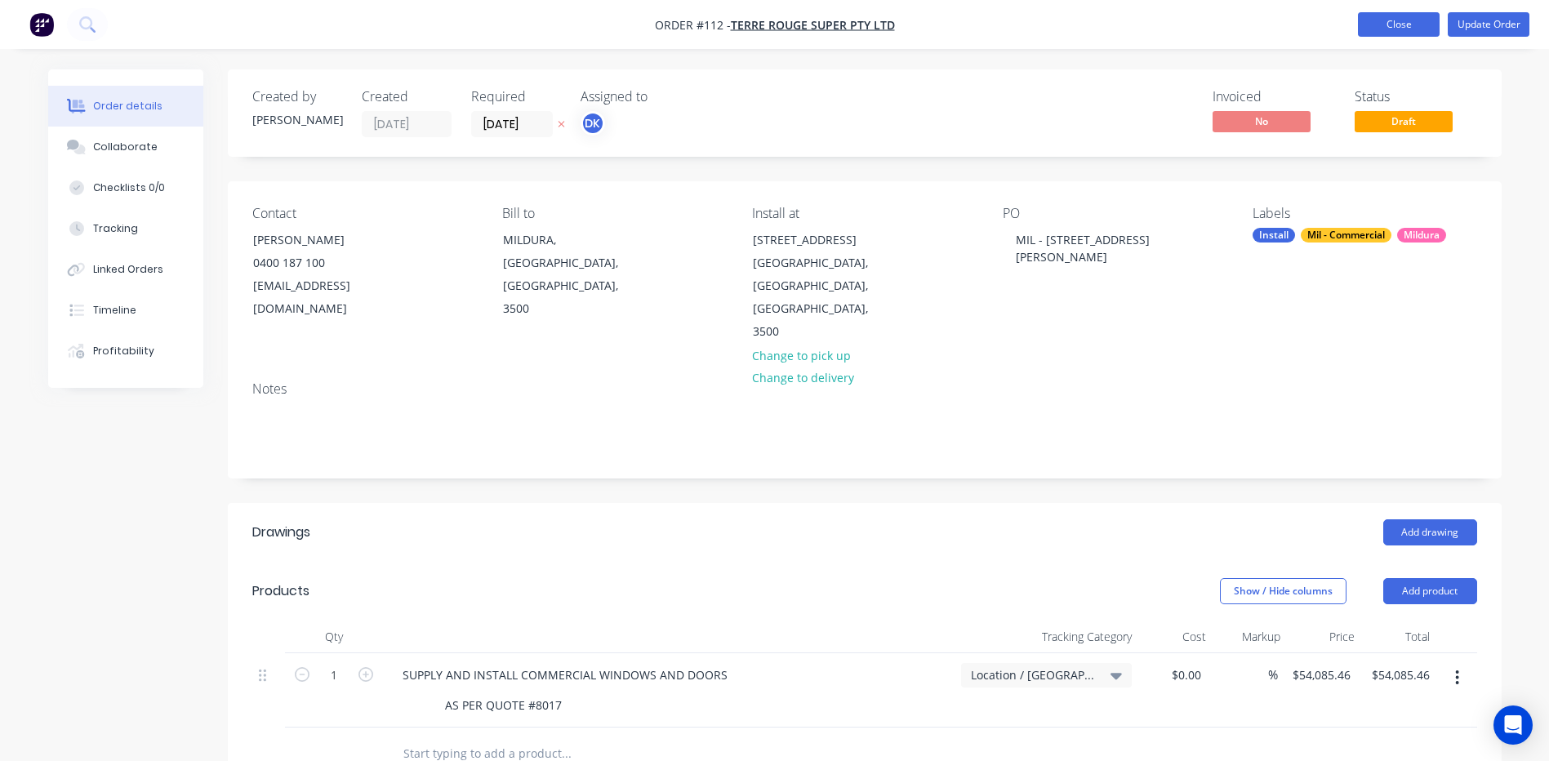
click at [1394, 24] on button "Close" at bounding box center [1399, 24] width 82 height 24
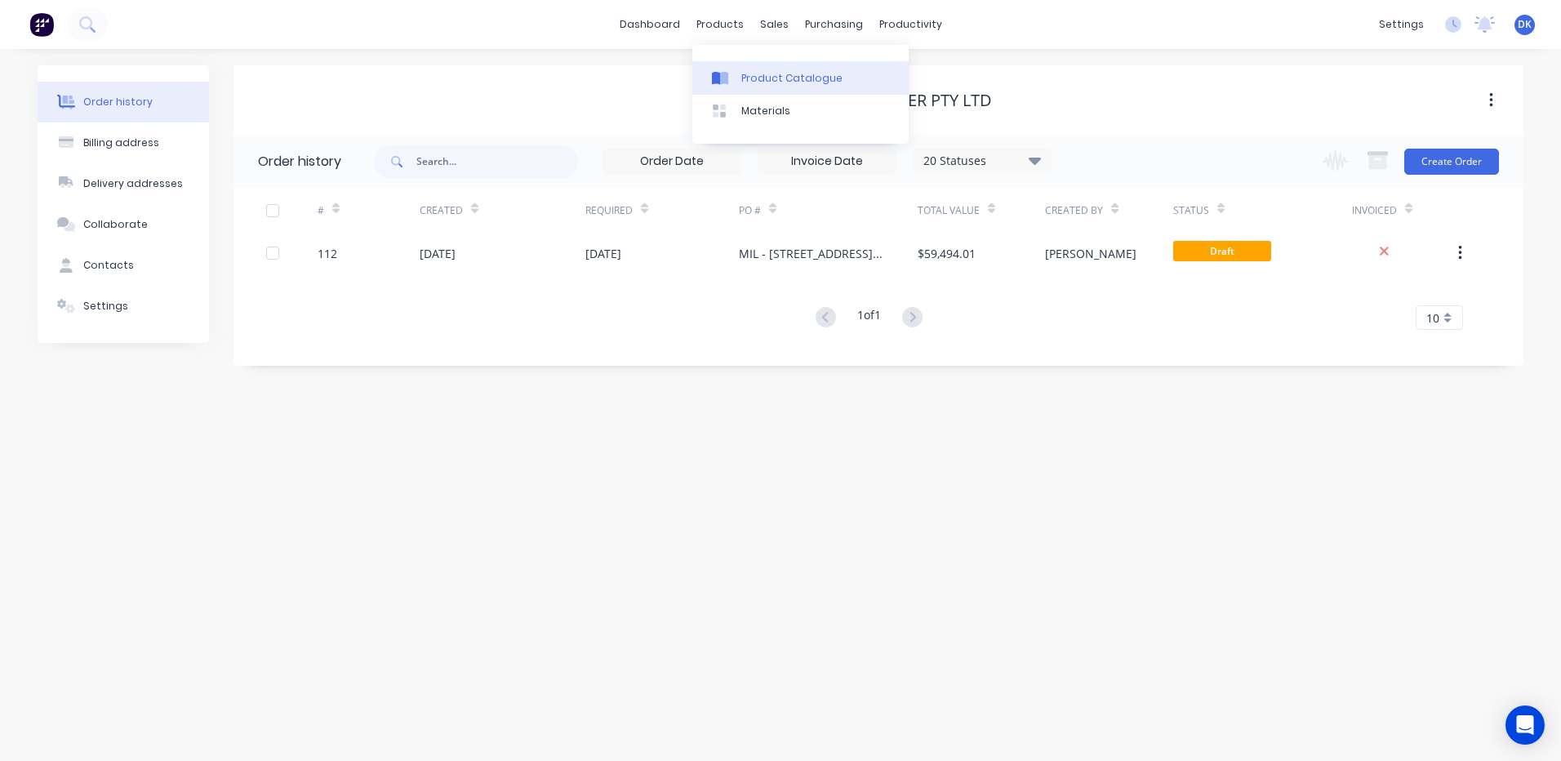
click at [780, 74] on div "Product Catalogue" at bounding box center [791, 78] width 101 height 15
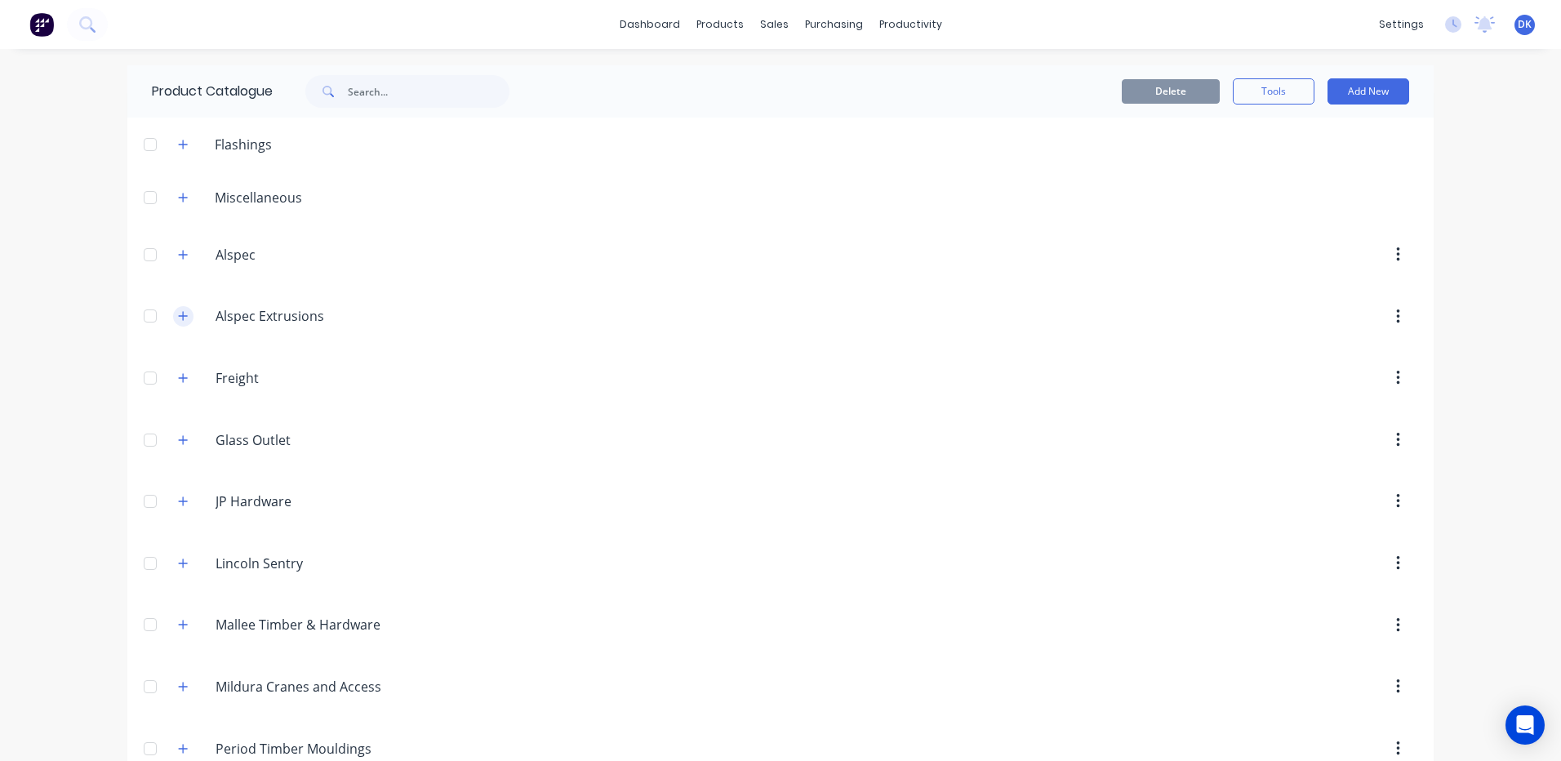
click at [178, 318] on icon "button" at bounding box center [183, 315] width 10 height 11
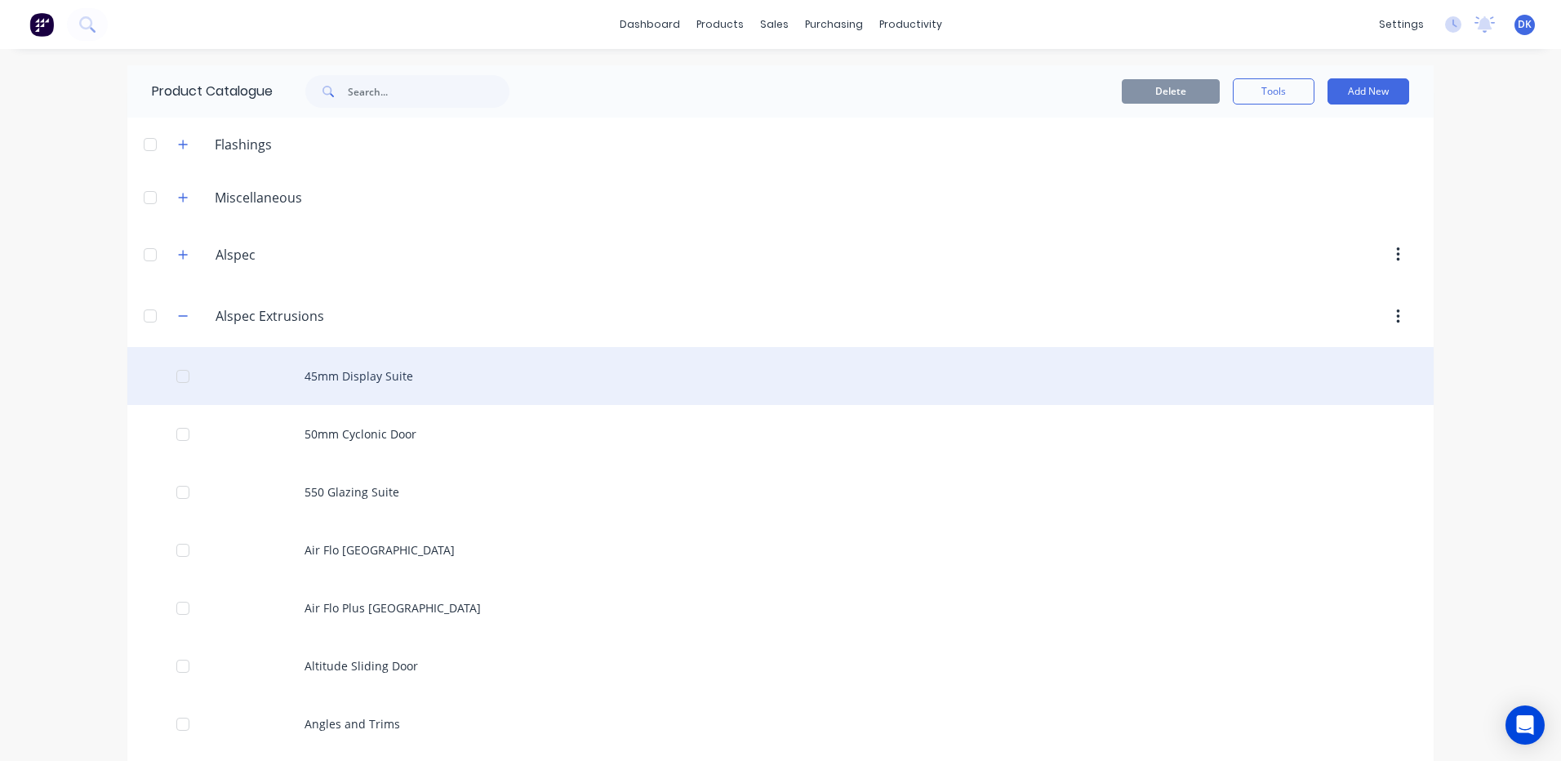
click at [361, 383] on div "45mm Display Suite" at bounding box center [780, 376] width 1306 height 58
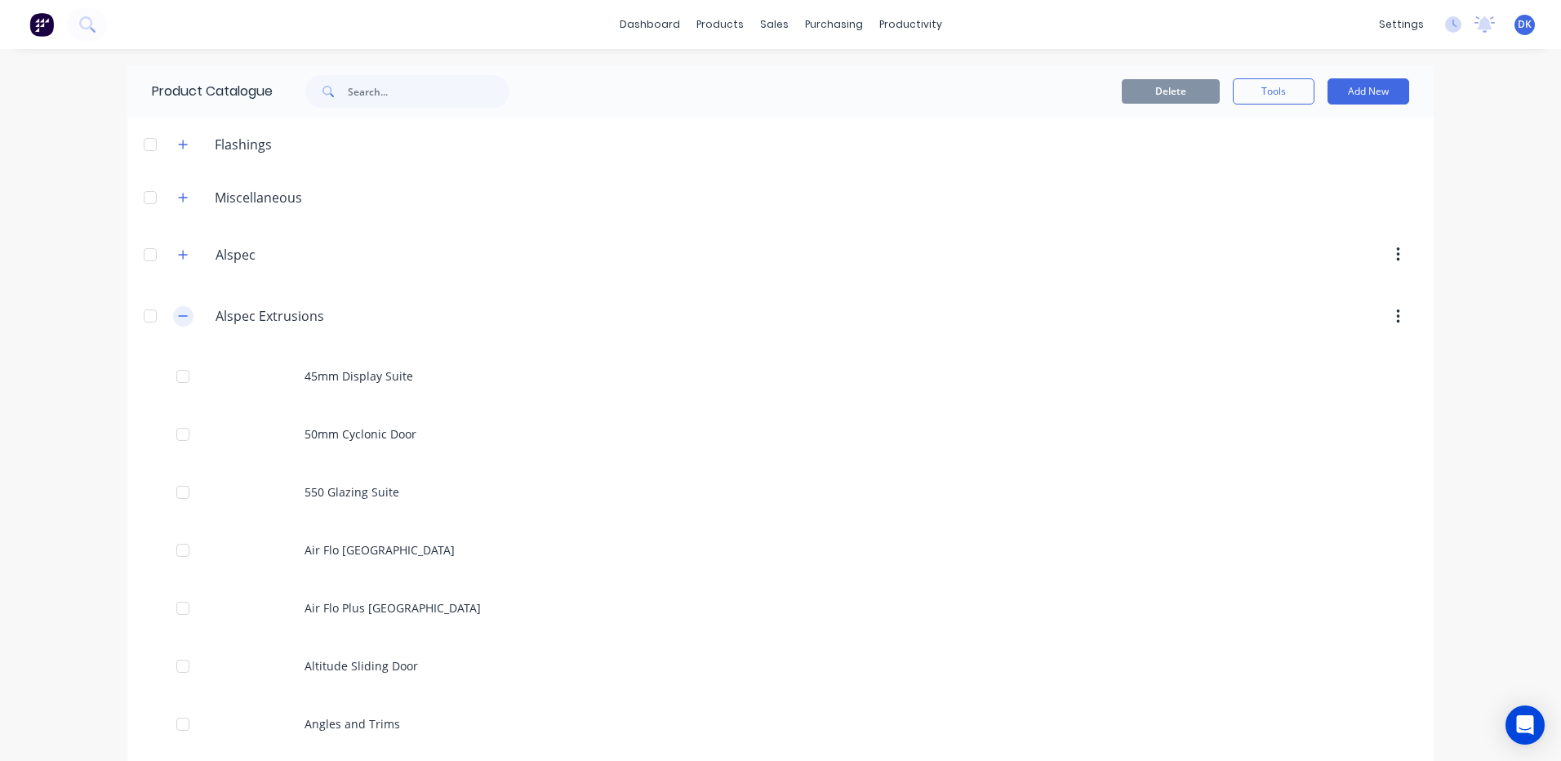
click at [178, 318] on icon "button" at bounding box center [183, 315] width 10 height 11
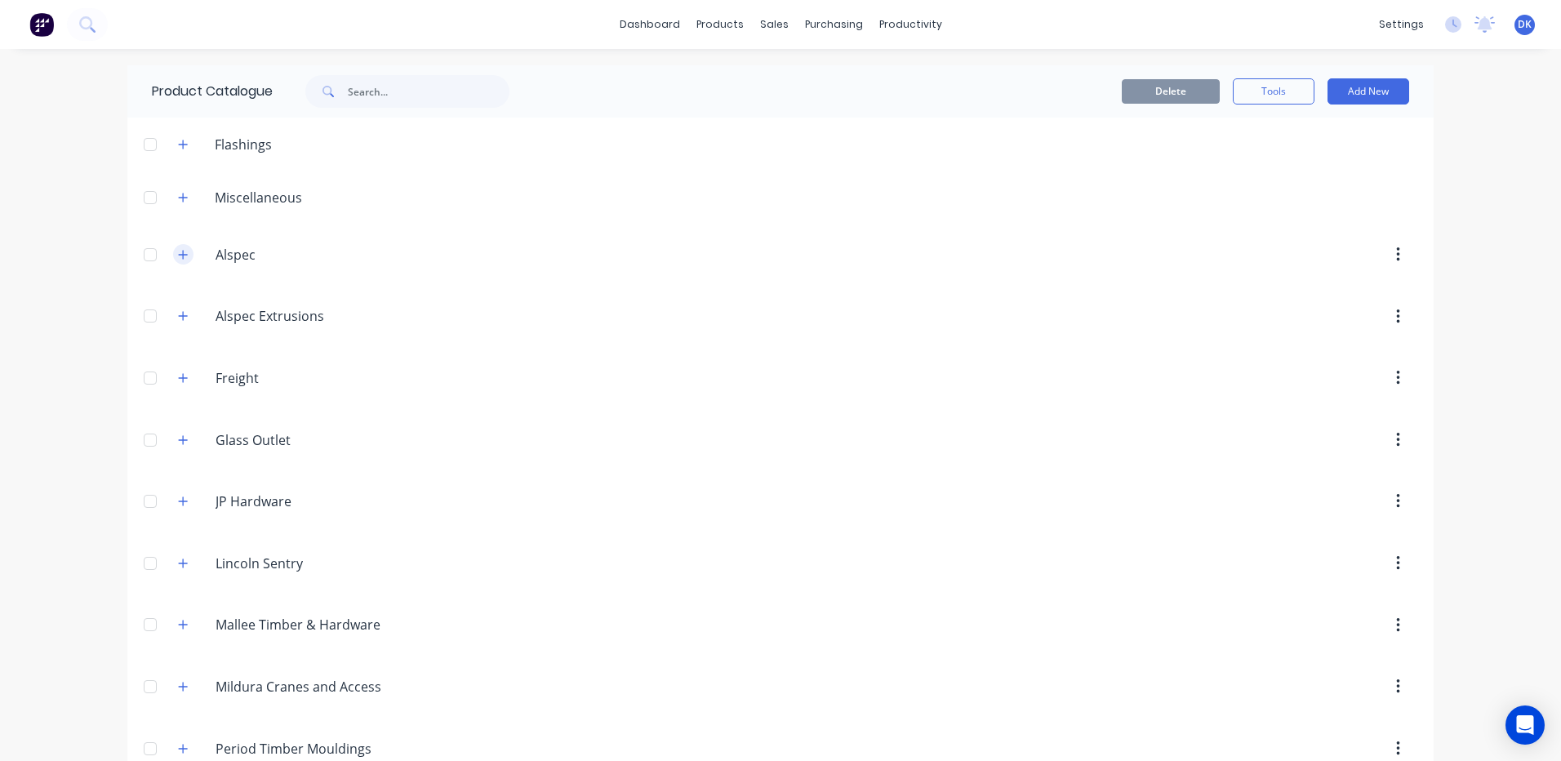
click at [178, 250] on icon "button" at bounding box center [183, 254] width 10 height 11
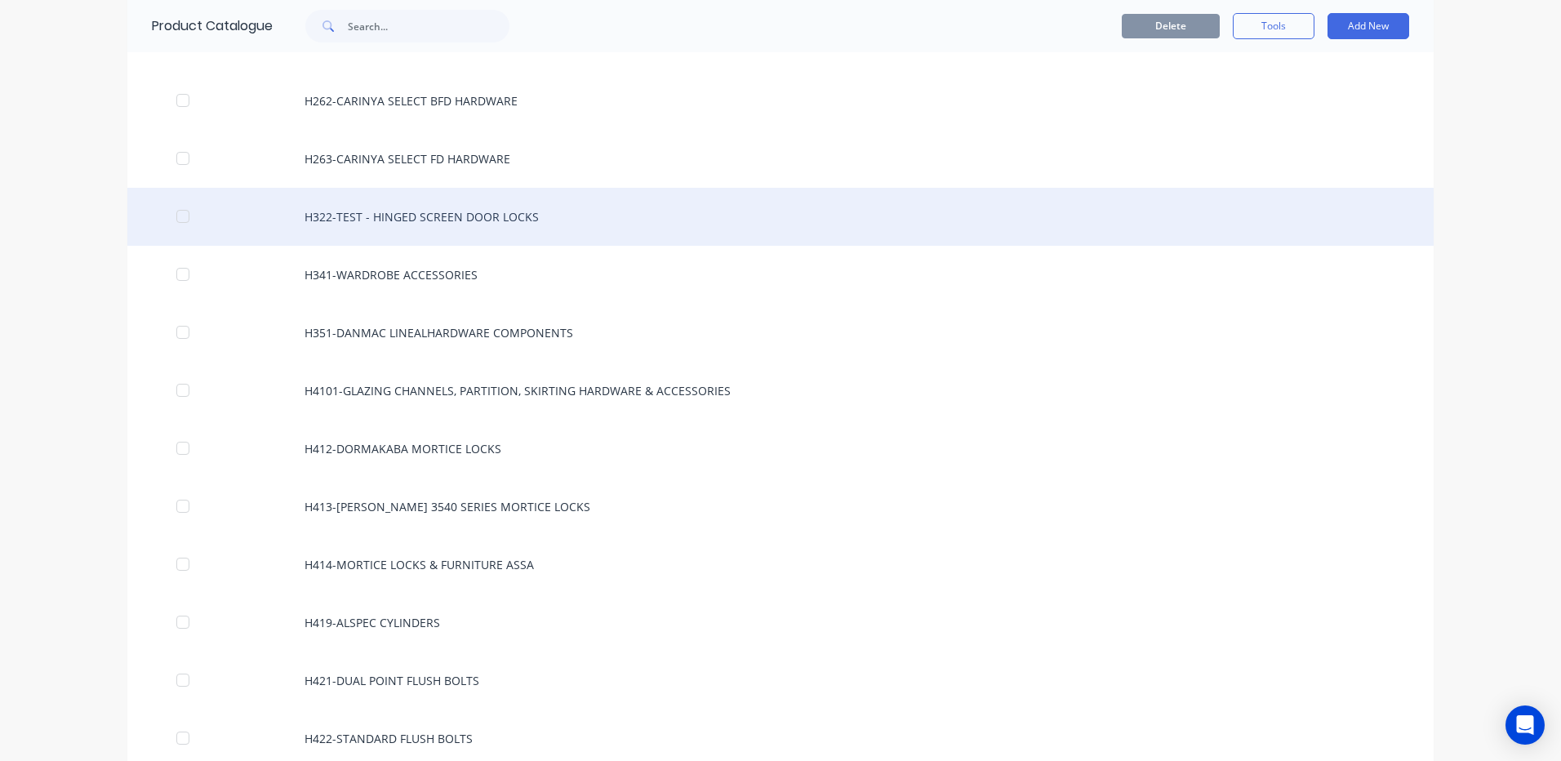
scroll to position [4816, 0]
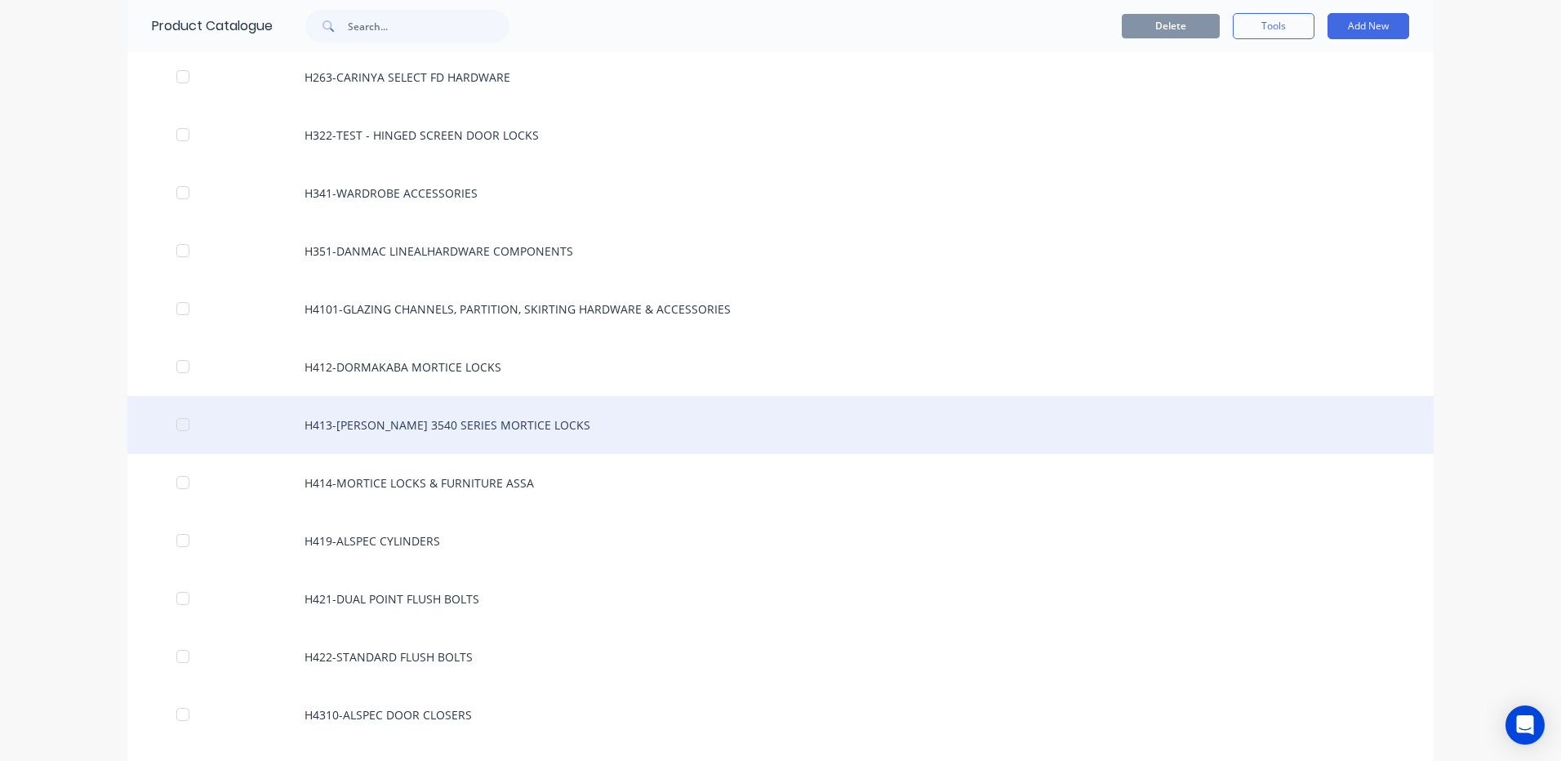
click at [501, 428] on div "H413-LOCKWOOD 3540 SERIES MORTICE LOCKS" at bounding box center [780, 425] width 1306 height 58
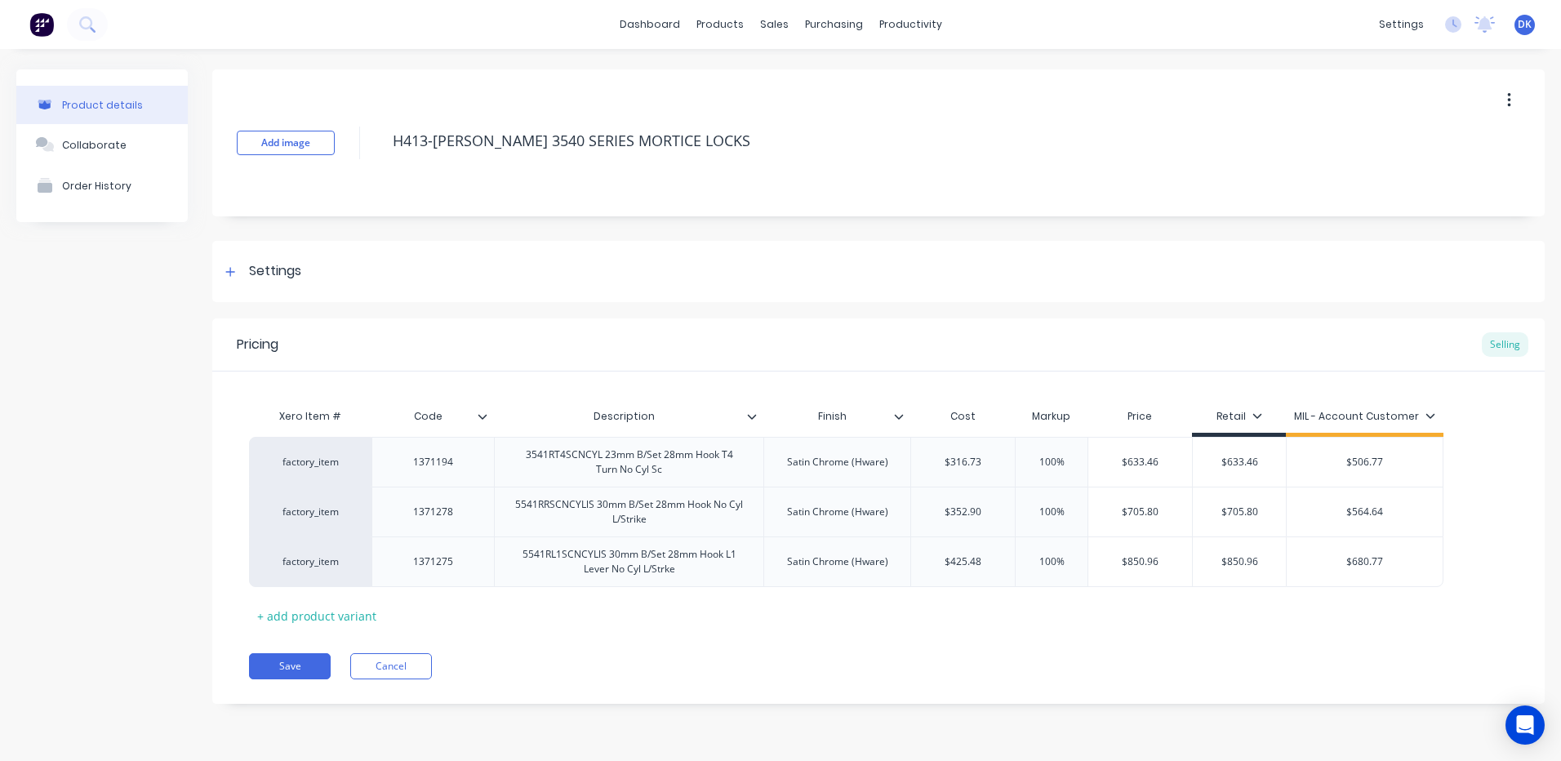
type textarea "x"
click at [389, 667] on button "Cancel" at bounding box center [391, 666] width 82 height 26
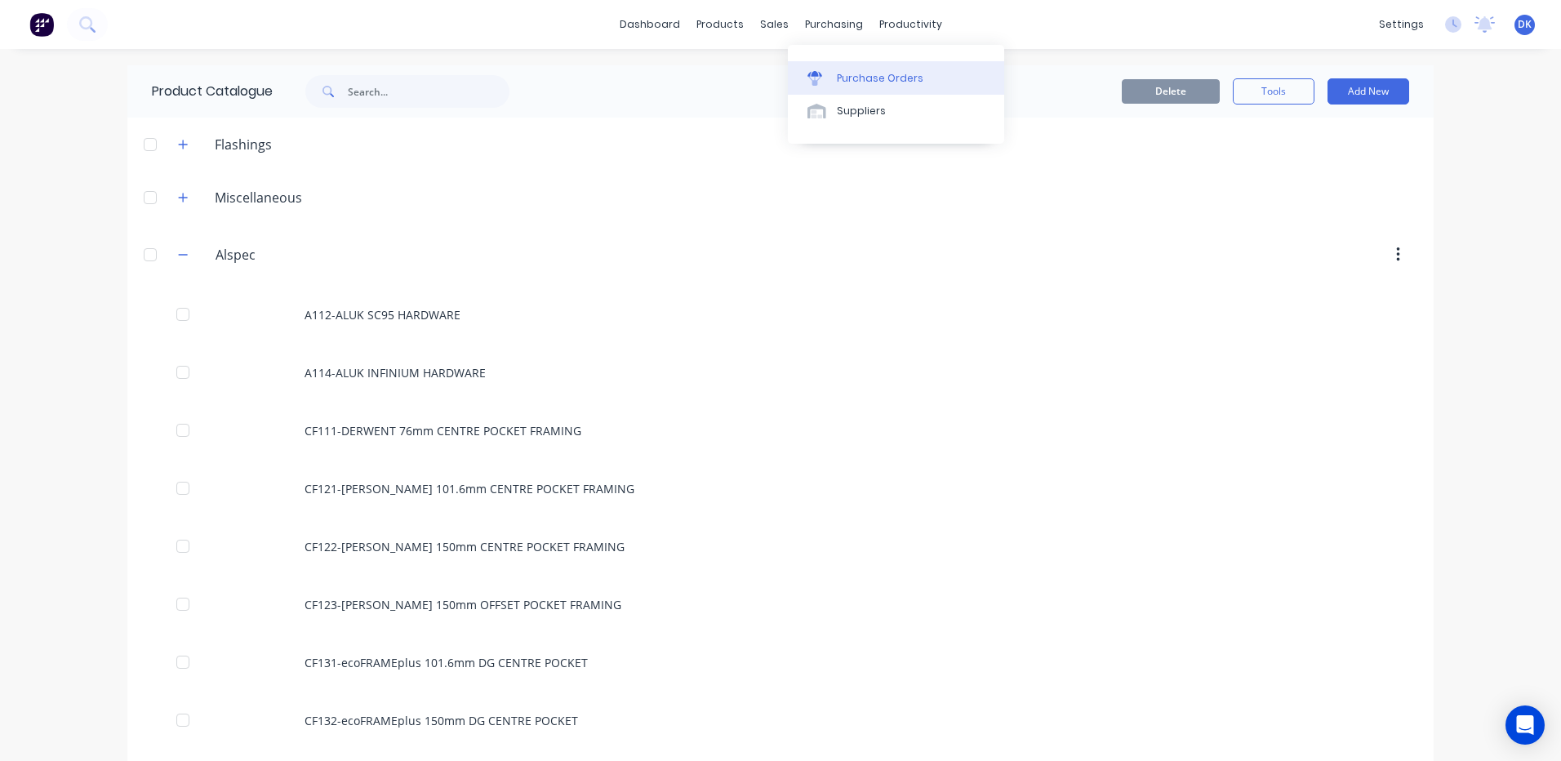
click at [851, 78] on div "Purchase Orders" at bounding box center [880, 78] width 87 height 15
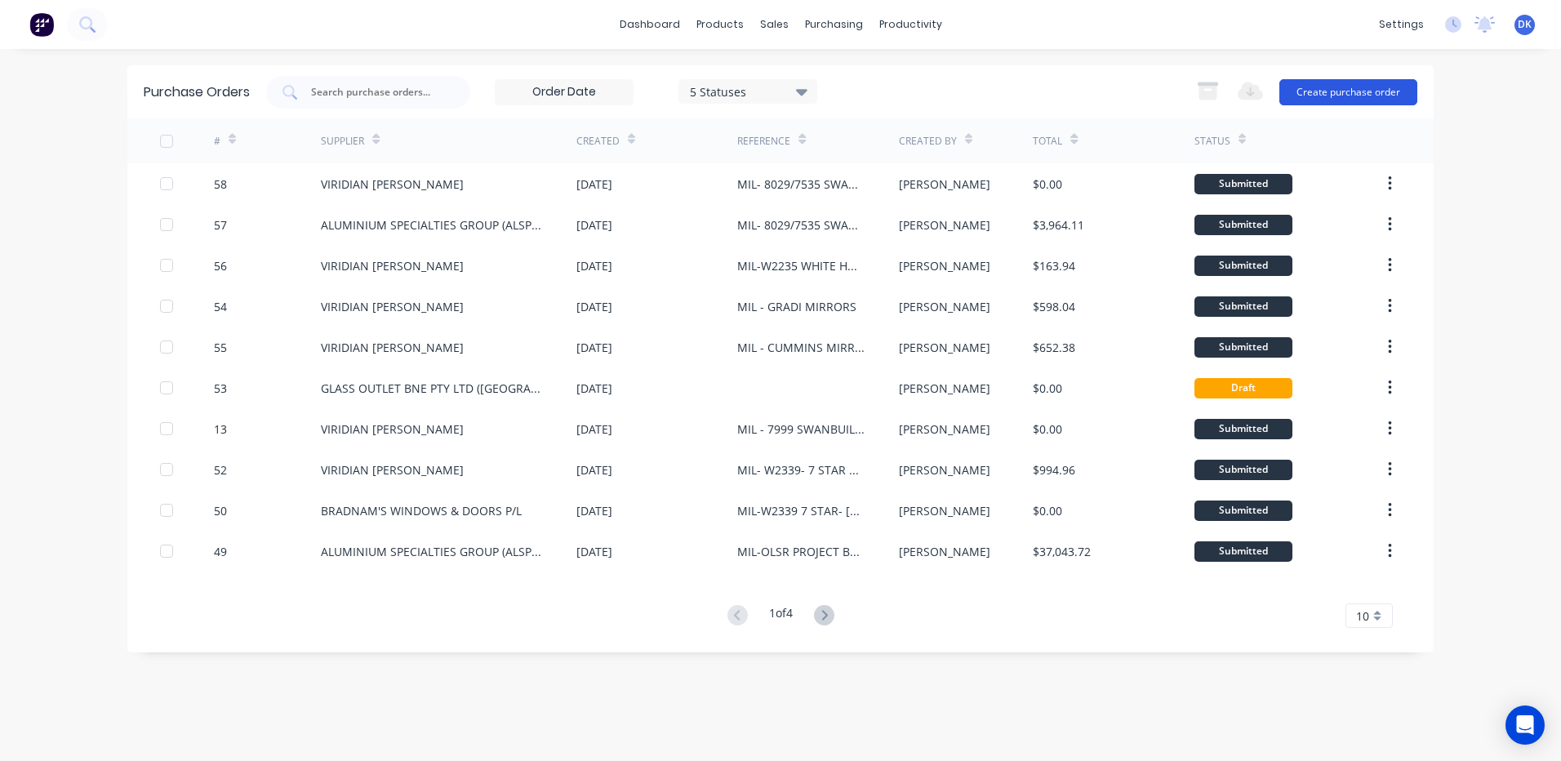
click at [1341, 91] on button "Create purchase order" at bounding box center [1348, 92] width 138 height 26
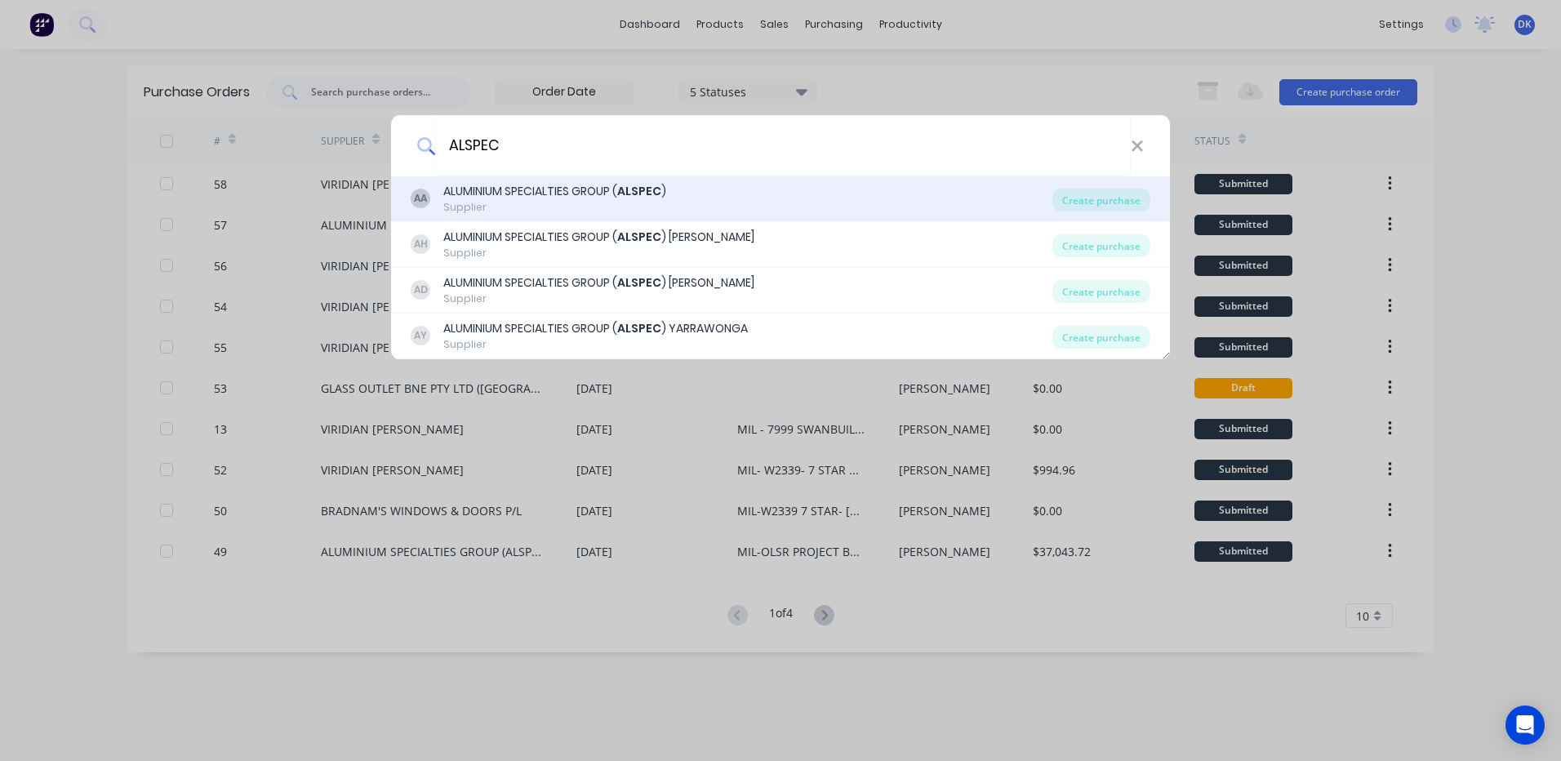
type input "ALSPEC"
click at [531, 193] on div "ALUMINIUM SPECIALTIES GROUP ( ALSPEC )" at bounding box center [554, 191] width 223 height 17
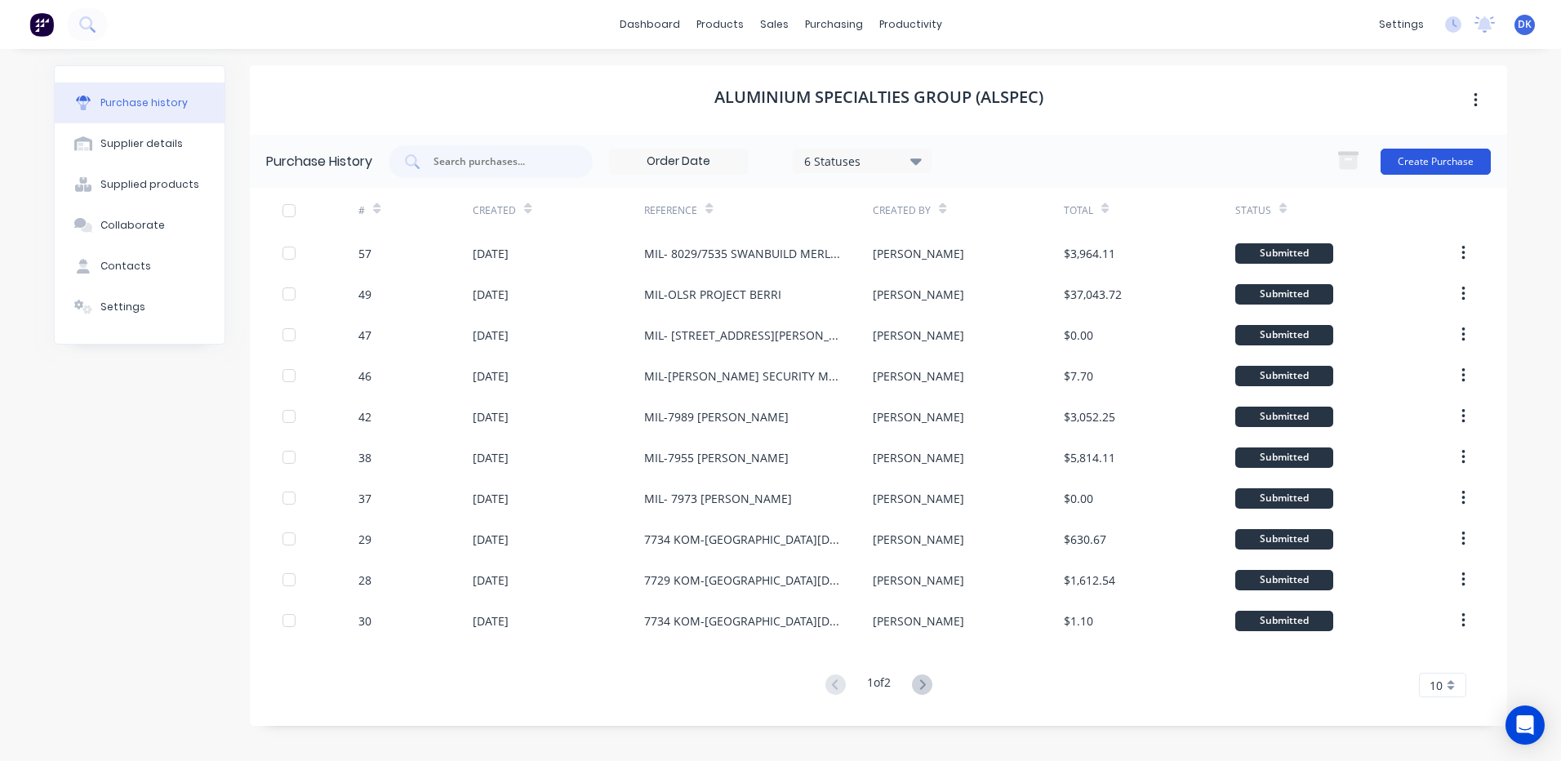
click at [1433, 162] on button "Create Purchase" at bounding box center [1435, 162] width 110 height 26
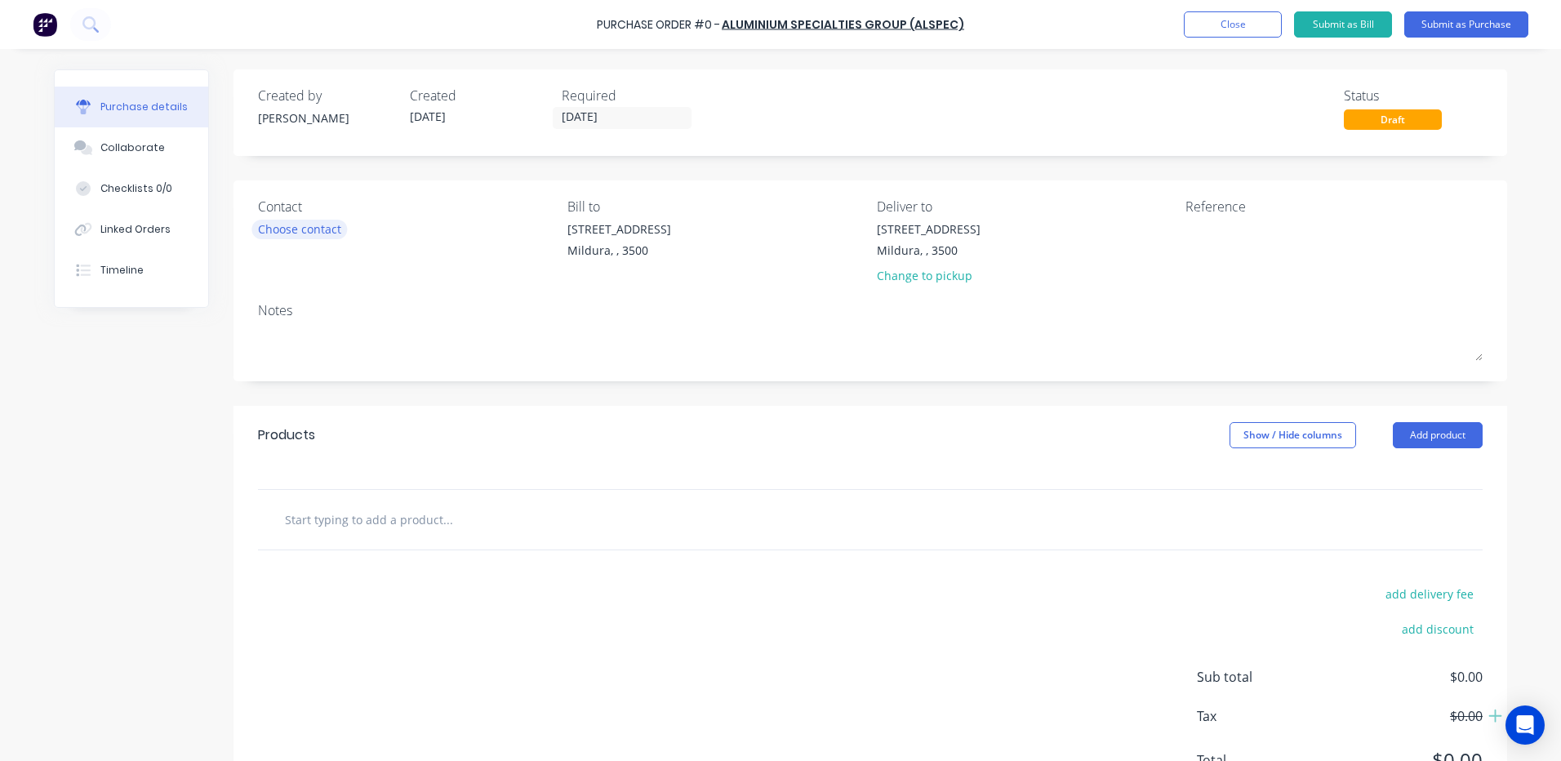
click at [307, 228] on div "Choose contact" at bounding box center [299, 228] width 83 height 17
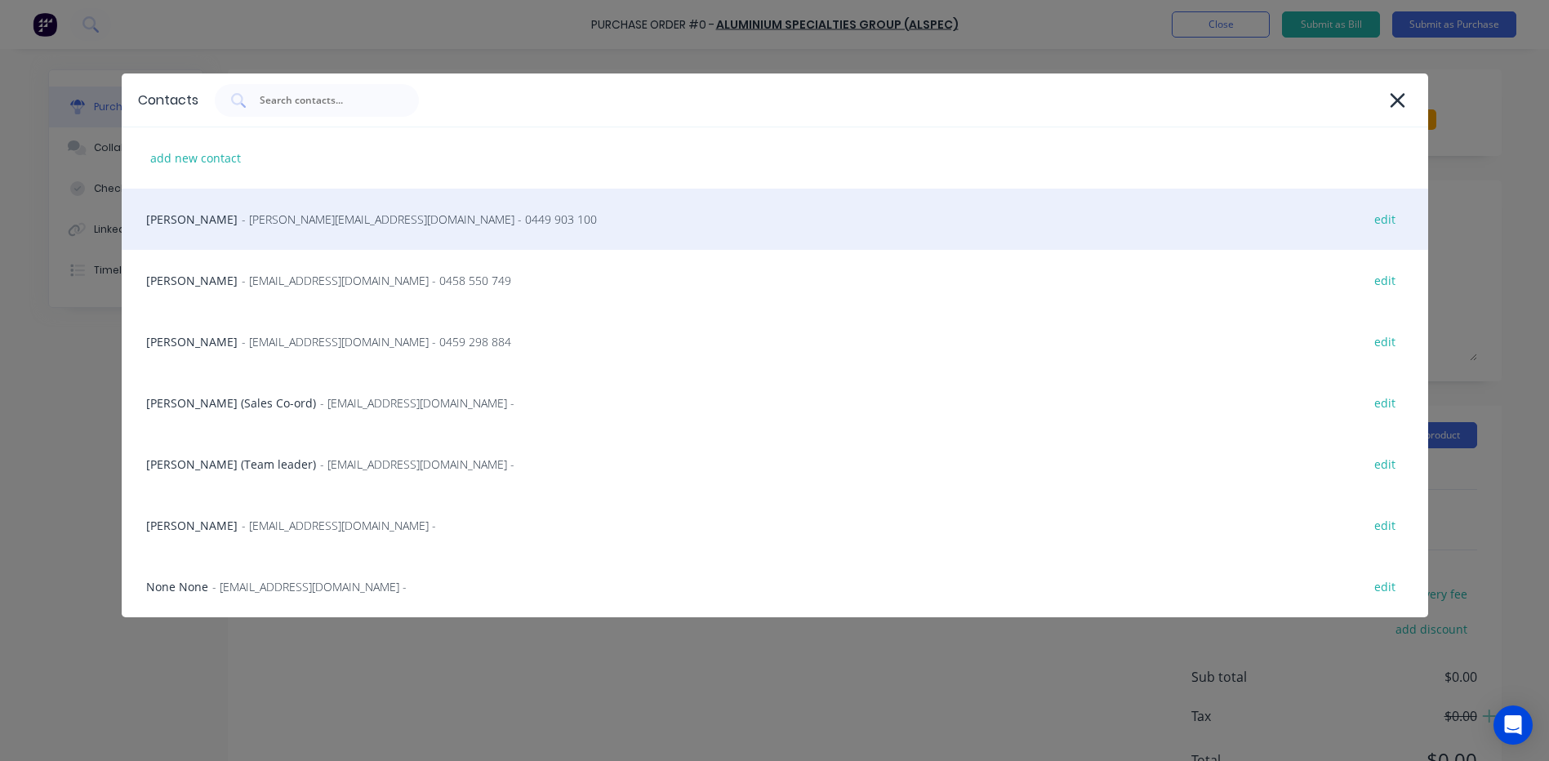
click at [305, 223] on span "- bjamieson@alspec.com.au - 0449 903 100" at bounding box center [419, 219] width 355 height 17
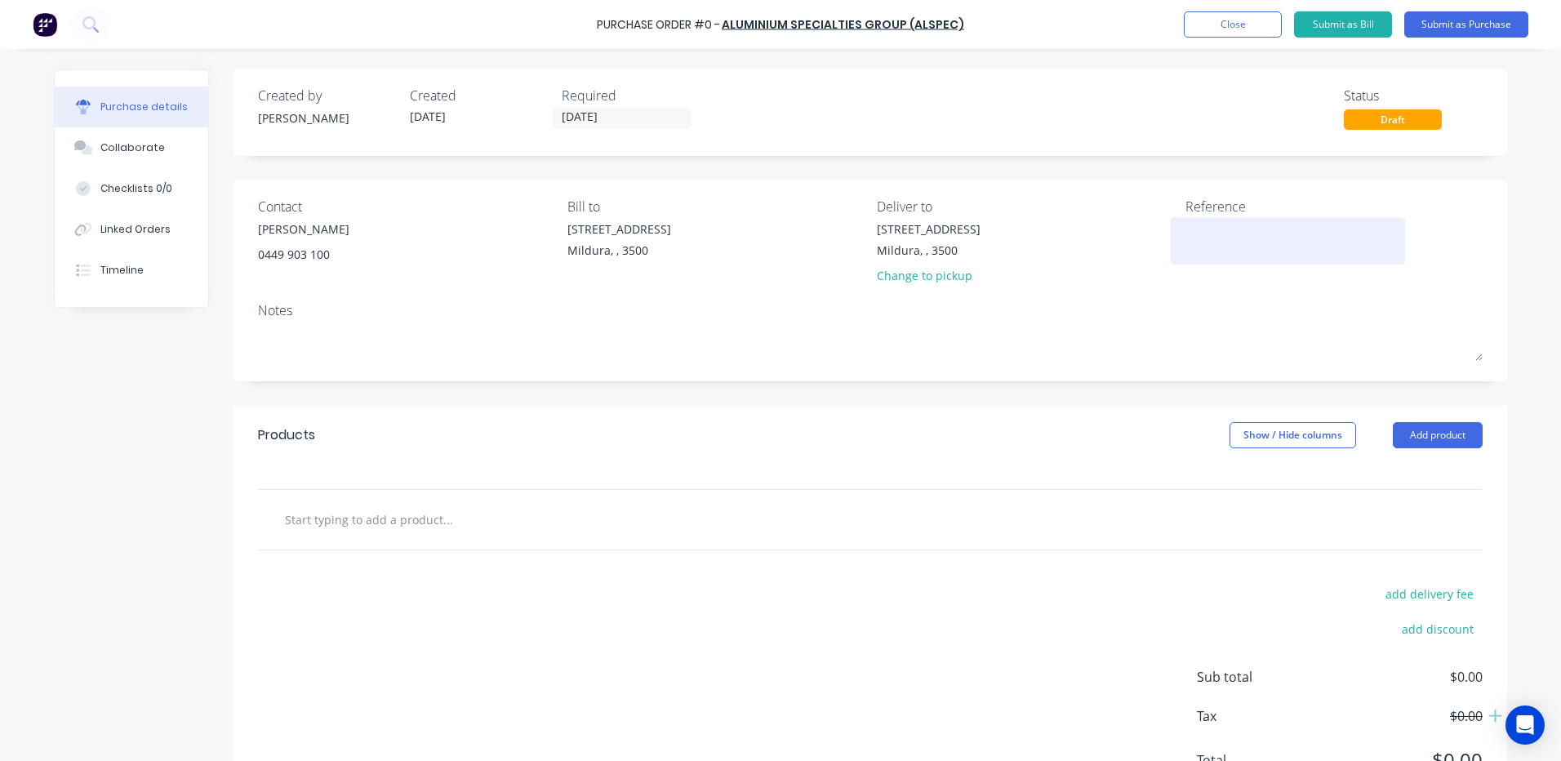
click at [1202, 220] on textarea at bounding box center [1287, 238] width 204 height 37
type textarea "m"
type textarea "MIL-STOCK"
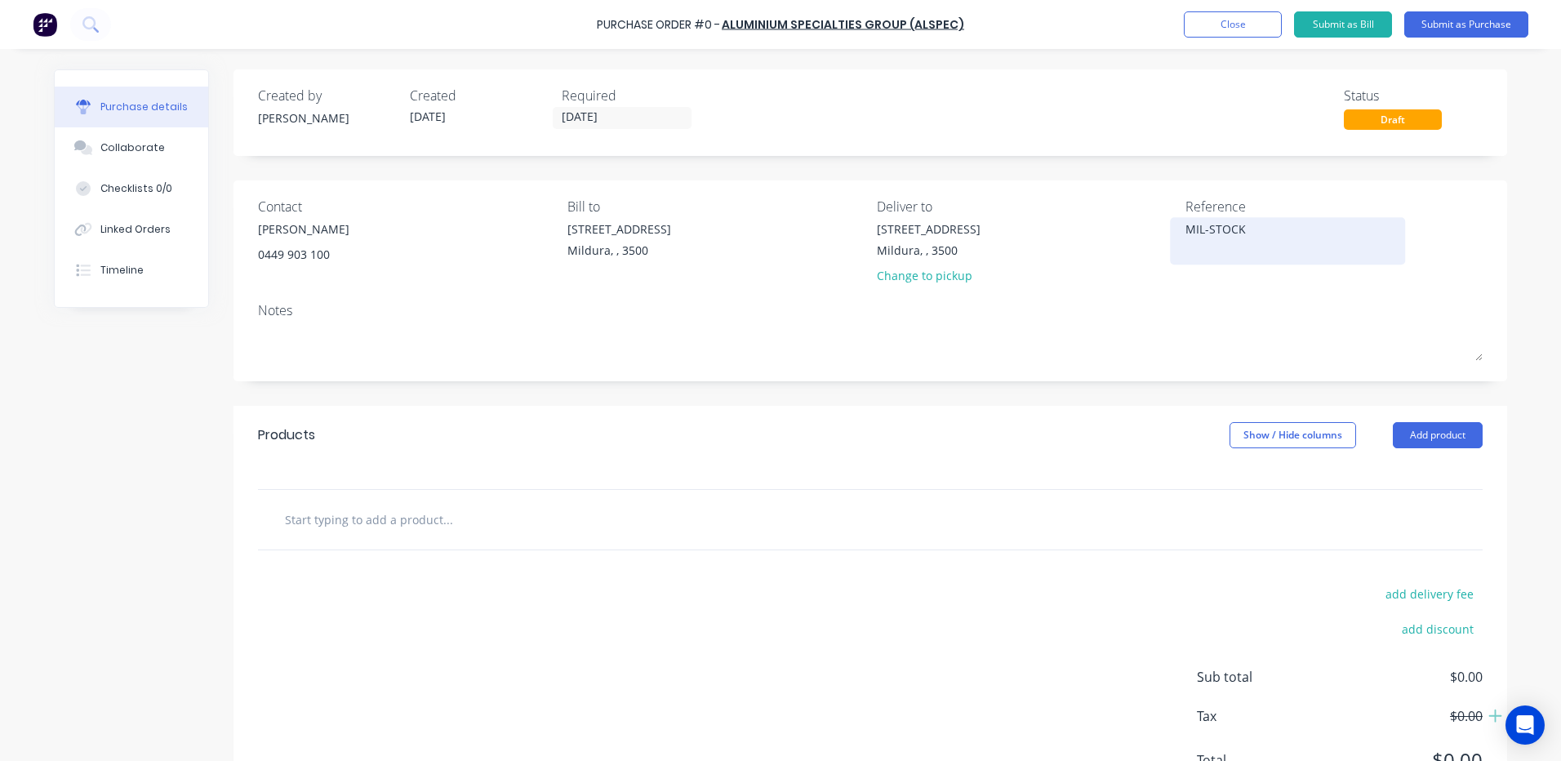
type textarea "x"
type textarea "MIL-STOCK S"
type textarea "x"
type textarea "MIL-STOCK SH"
type textarea "x"
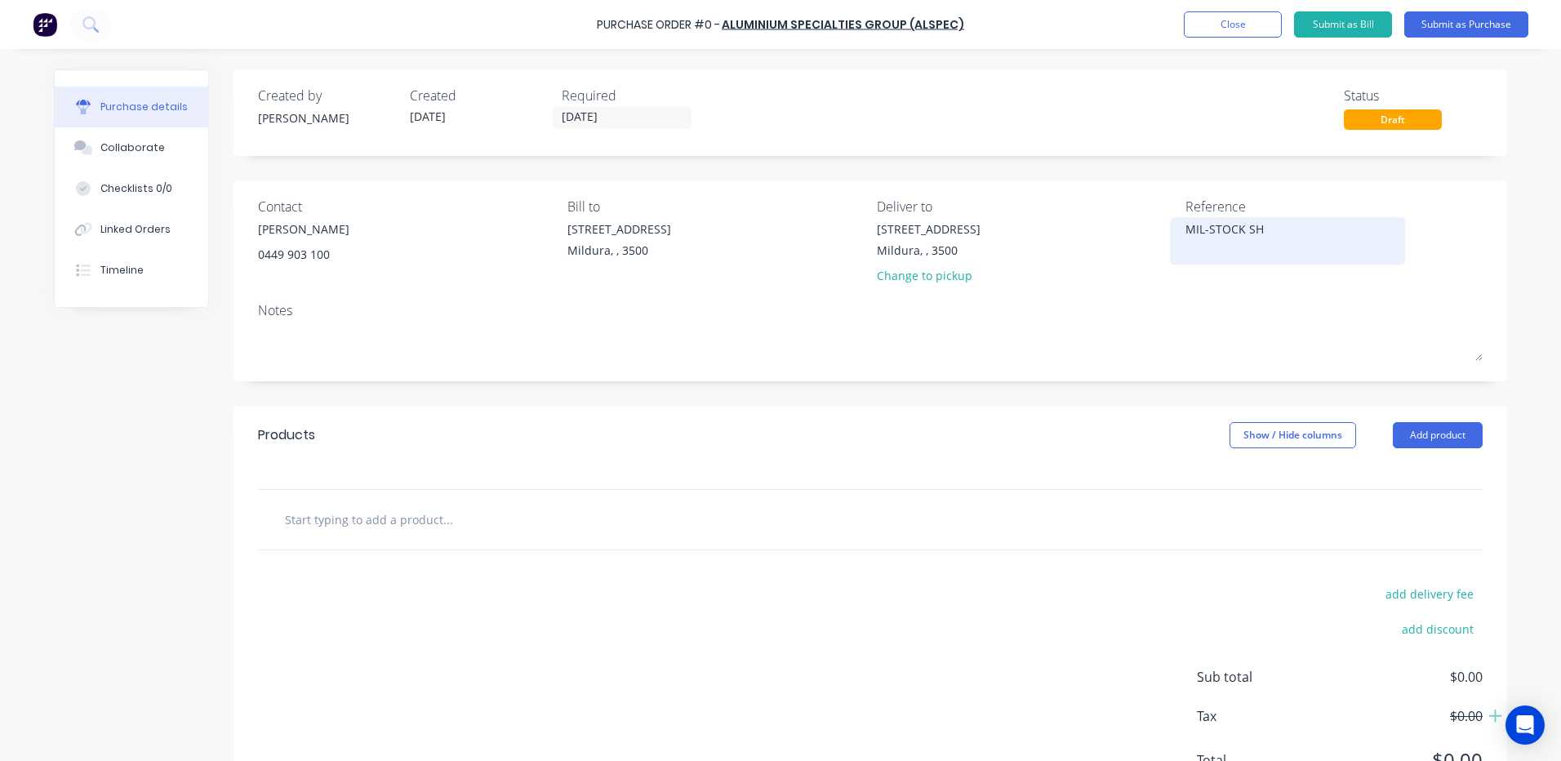
type textarea "MIL-STOCK SHE"
type textarea "x"
type textarea "MIL-STOCK SHEE"
type textarea "x"
type textarea "MIL-STOCK SHEET"
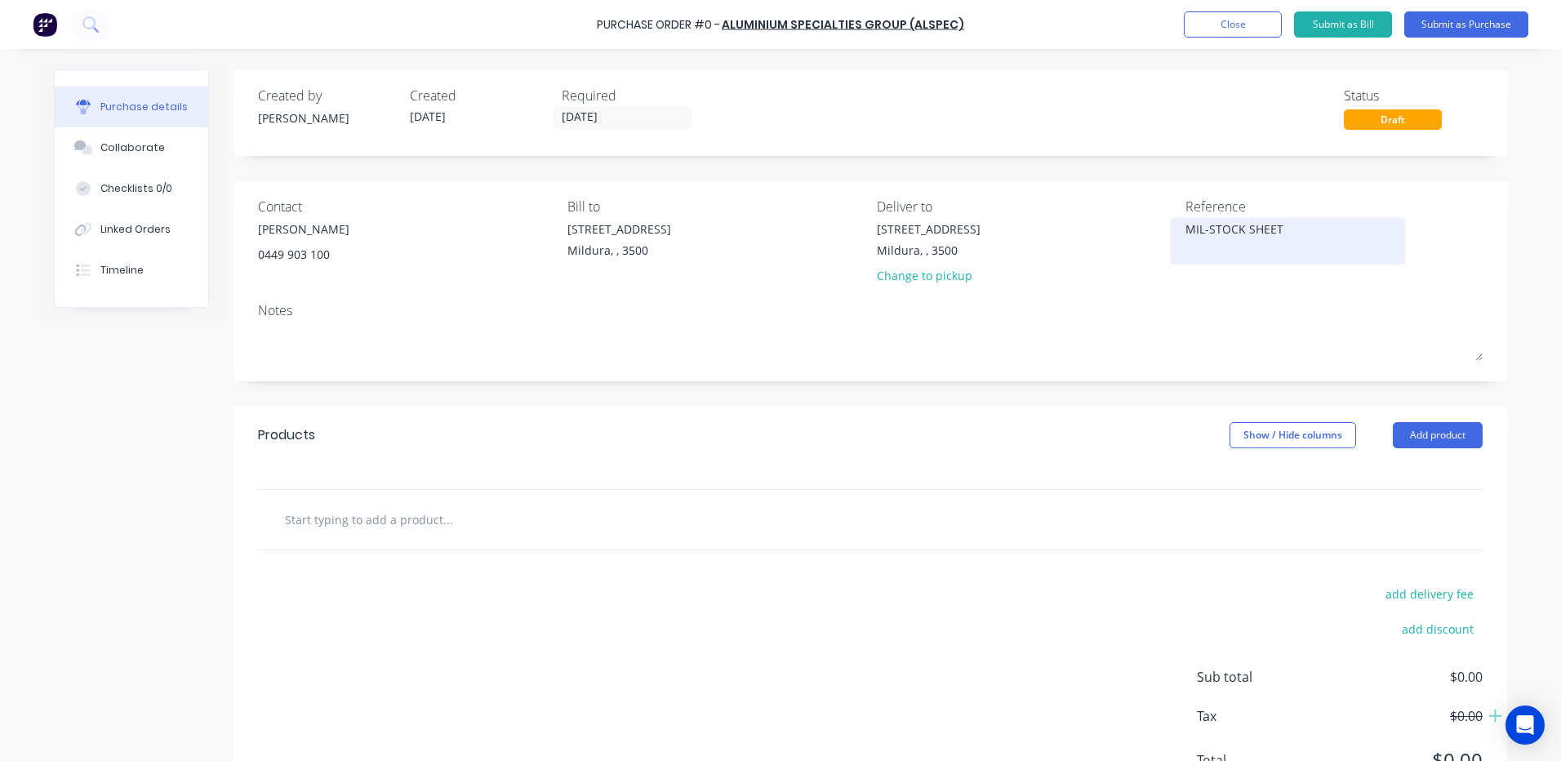
type textarea "x"
type textarea "MIL-STOCK SHEET"
type textarea "x"
type textarea "MIL-STOCK SHEET"
click at [368, 527] on input "text" at bounding box center [447, 519] width 327 height 33
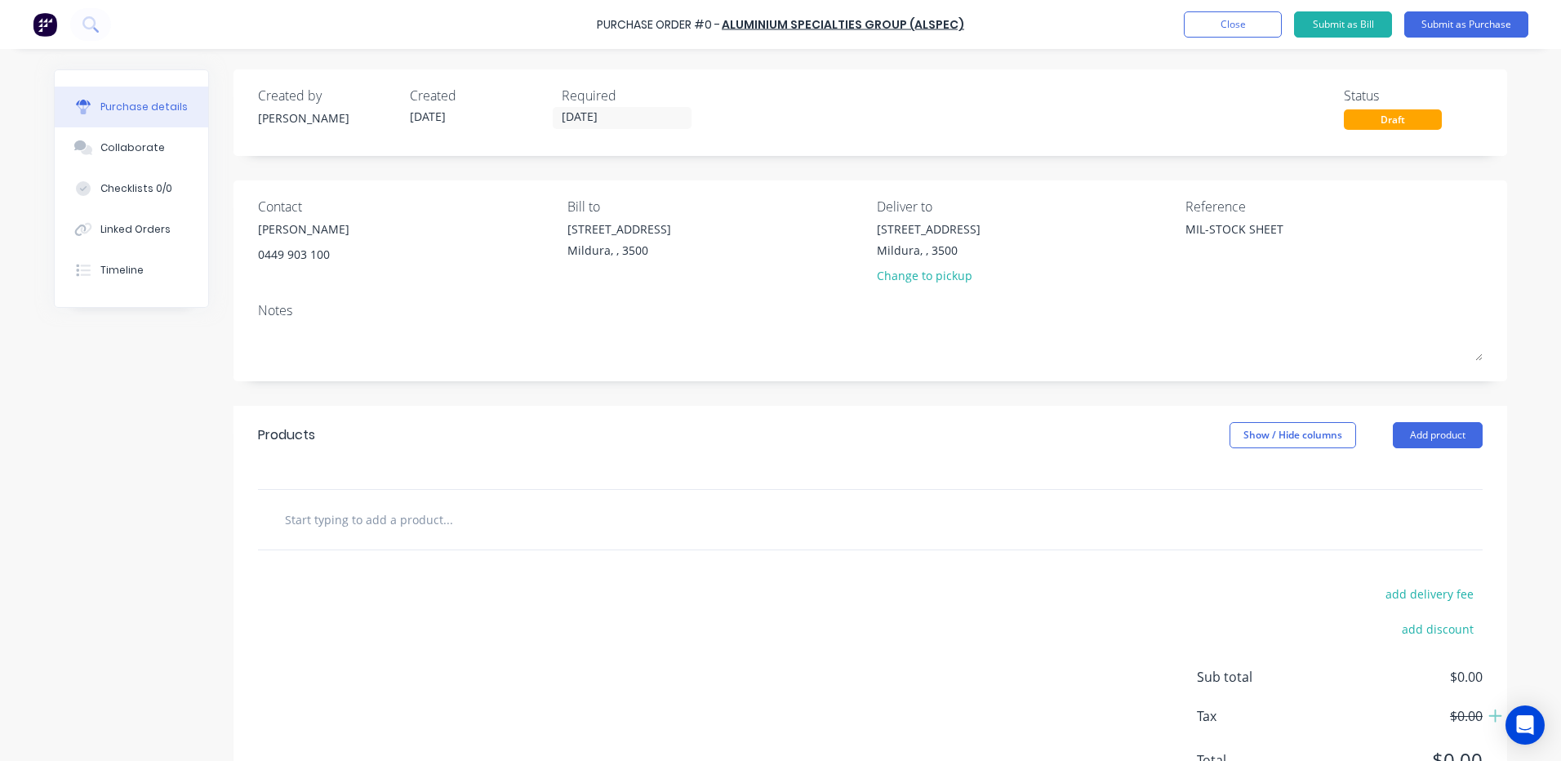
type textarea "x"
type input "5"
type textarea "x"
type input "50"
type textarea "x"
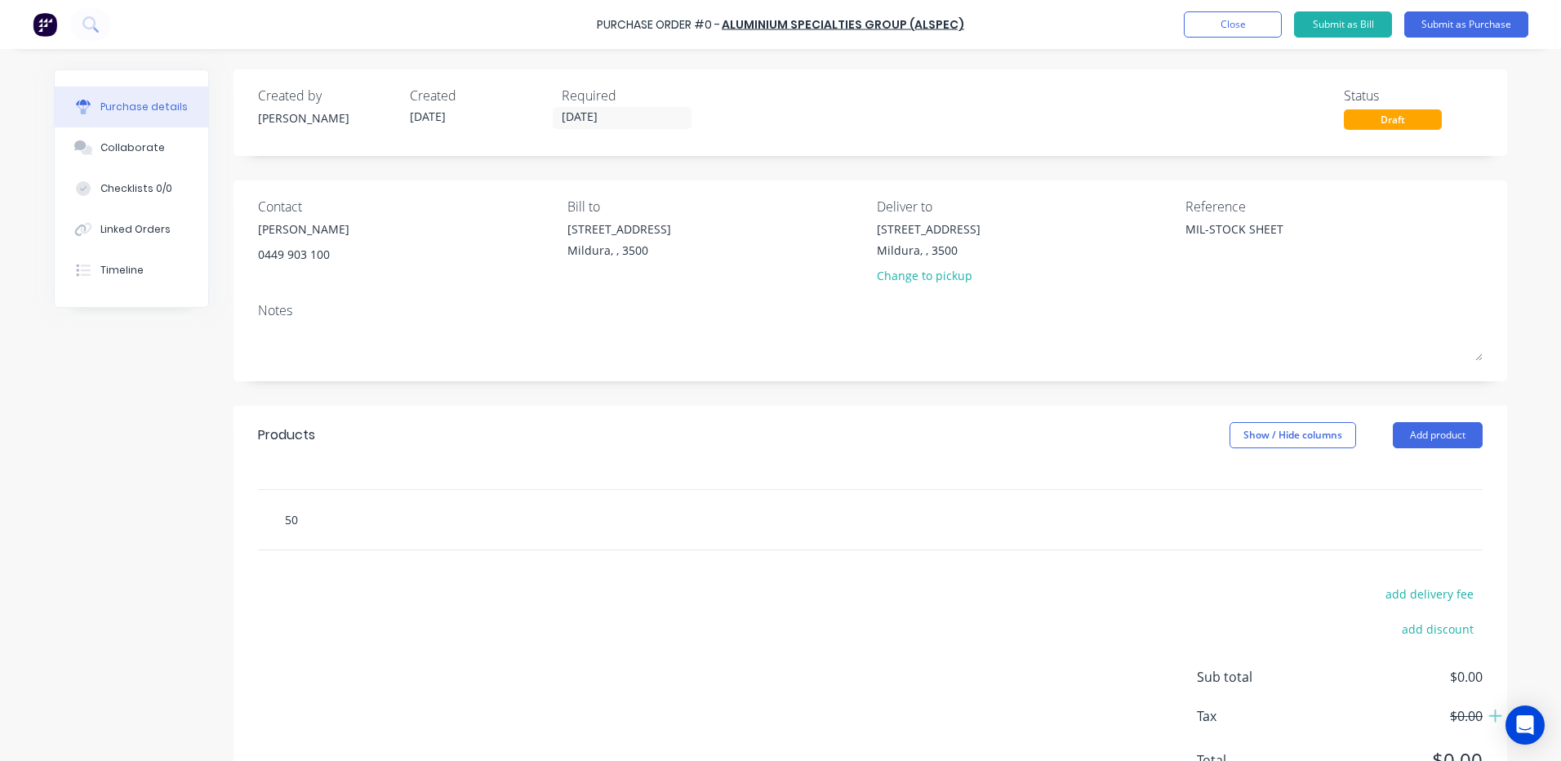
type input "500"
type textarea "x"
type input "5005"
type textarea "x"
type input "500"
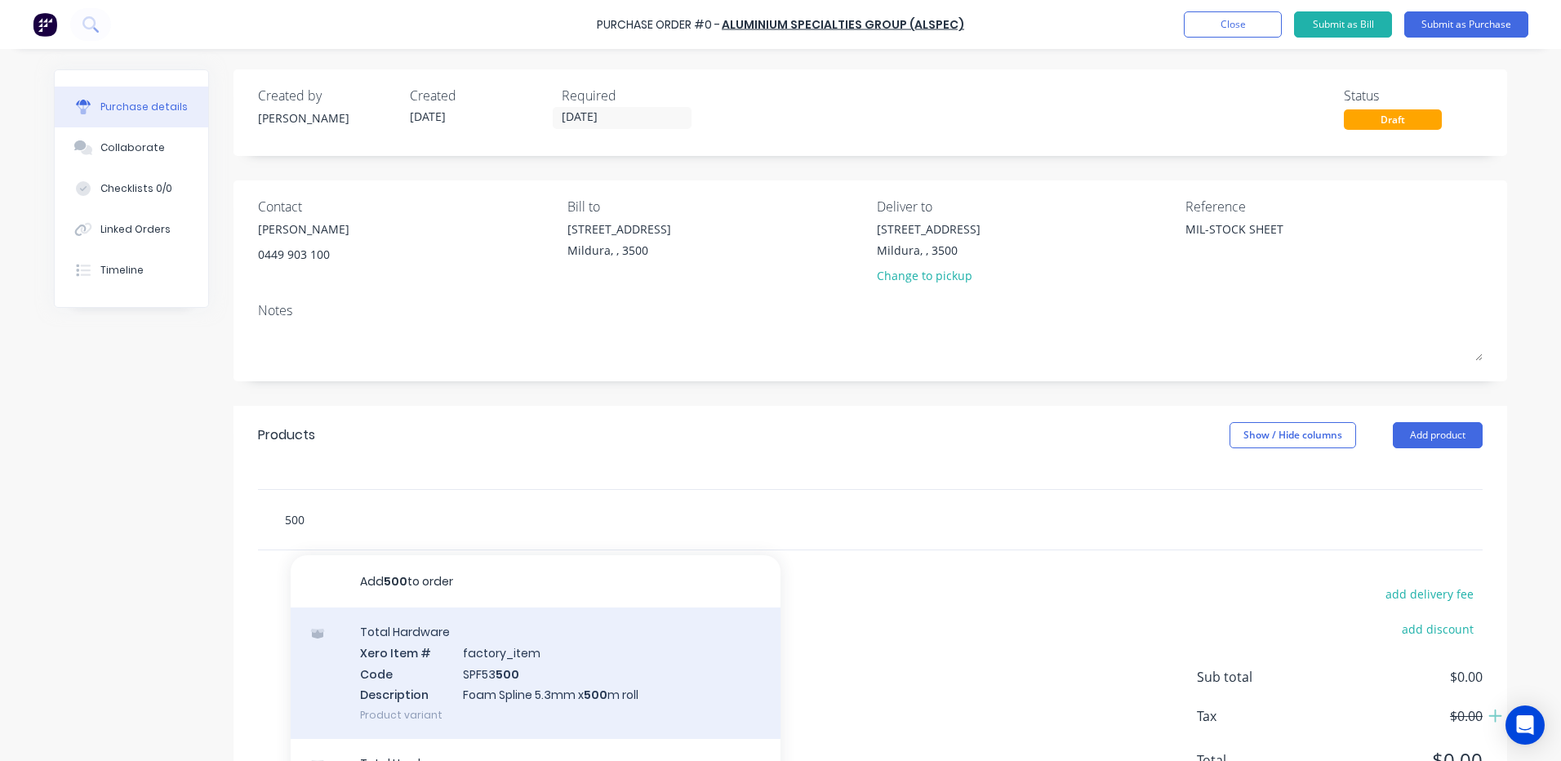
scroll to position [74, 0]
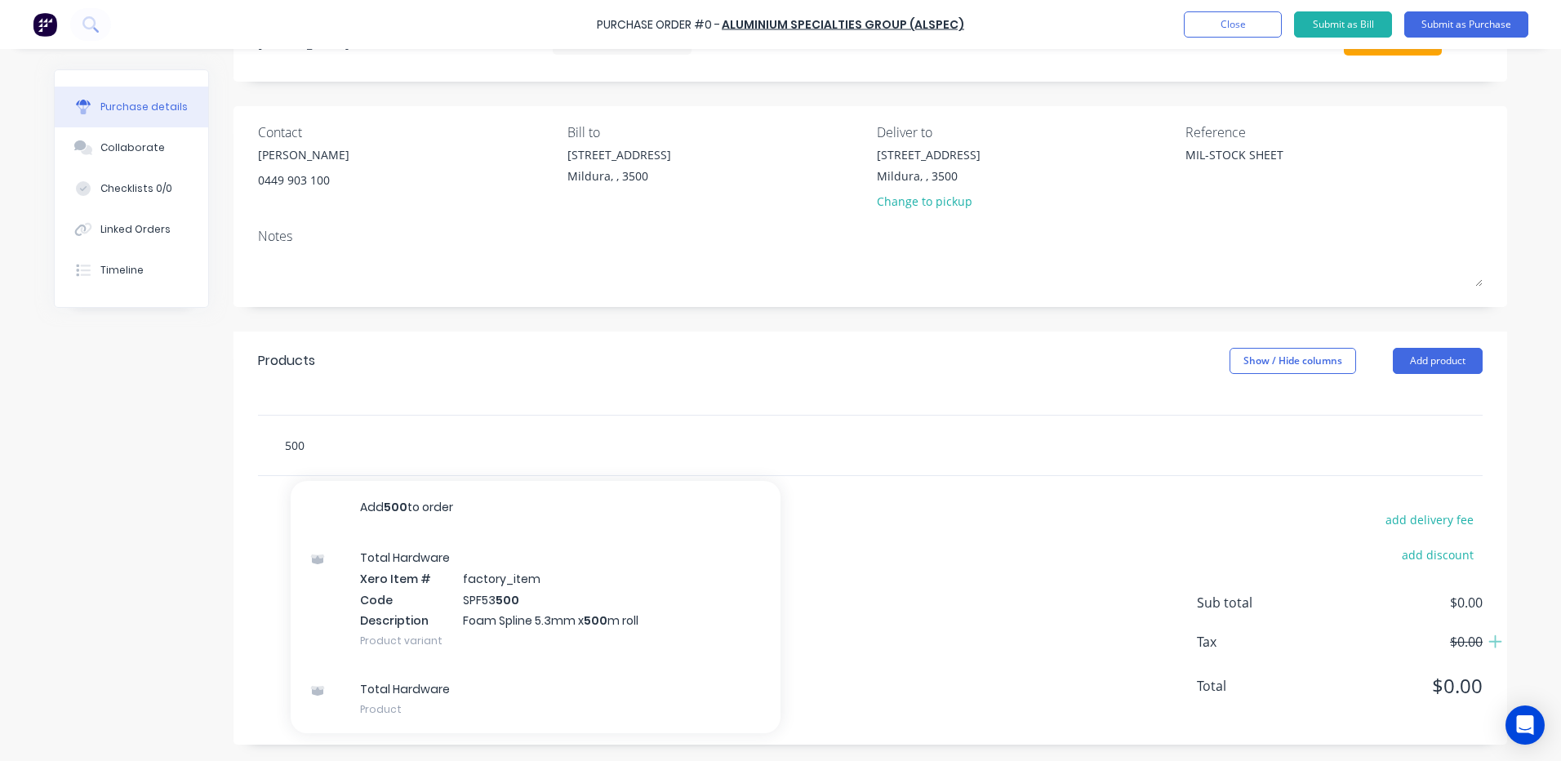
type textarea "x"
type input "50"
type textarea "x"
type input "5"
type textarea "x"
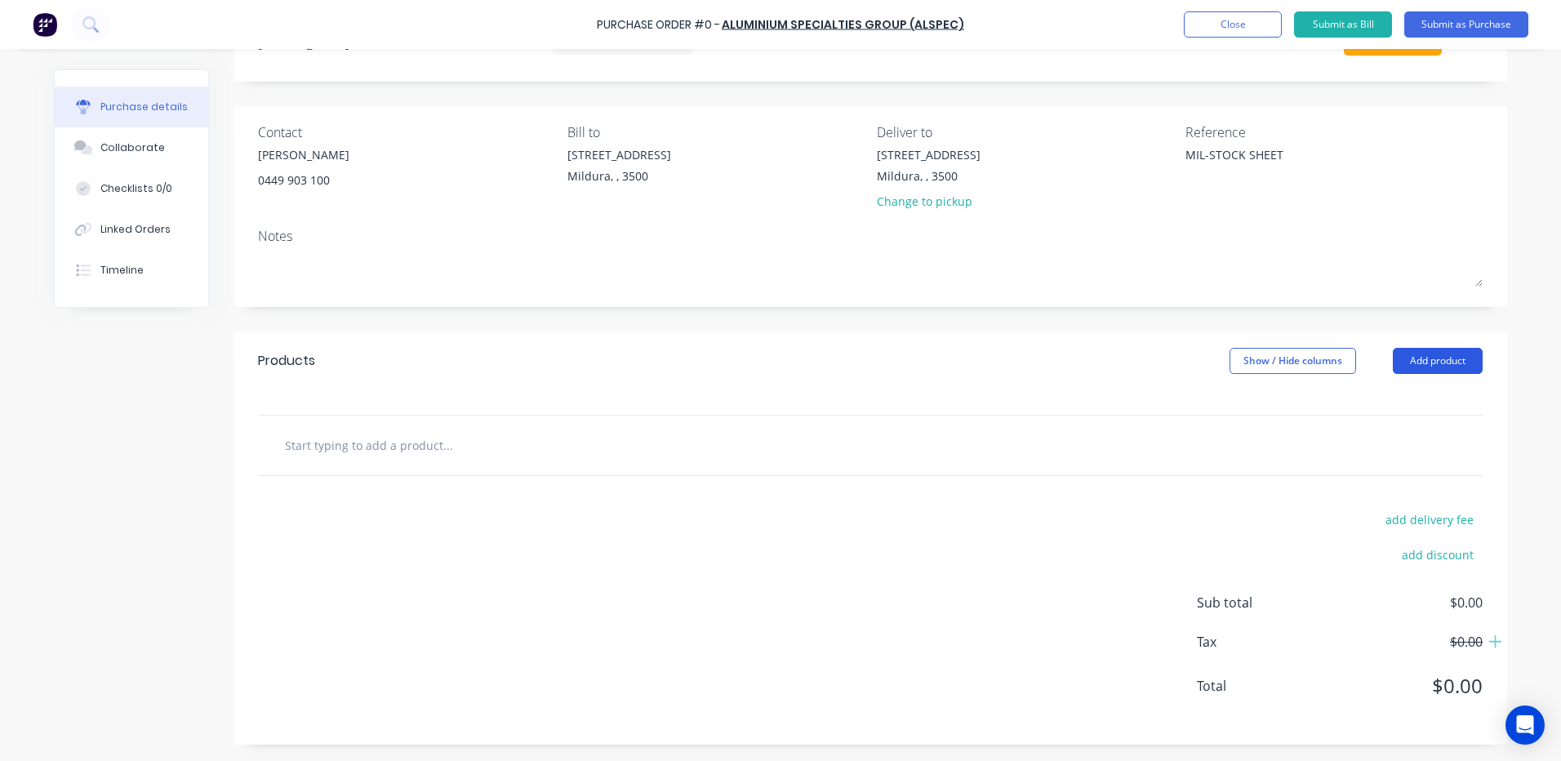
click at [1428, 357] on button "Add product" at bounding box center [1438, 361] width 90 height 26
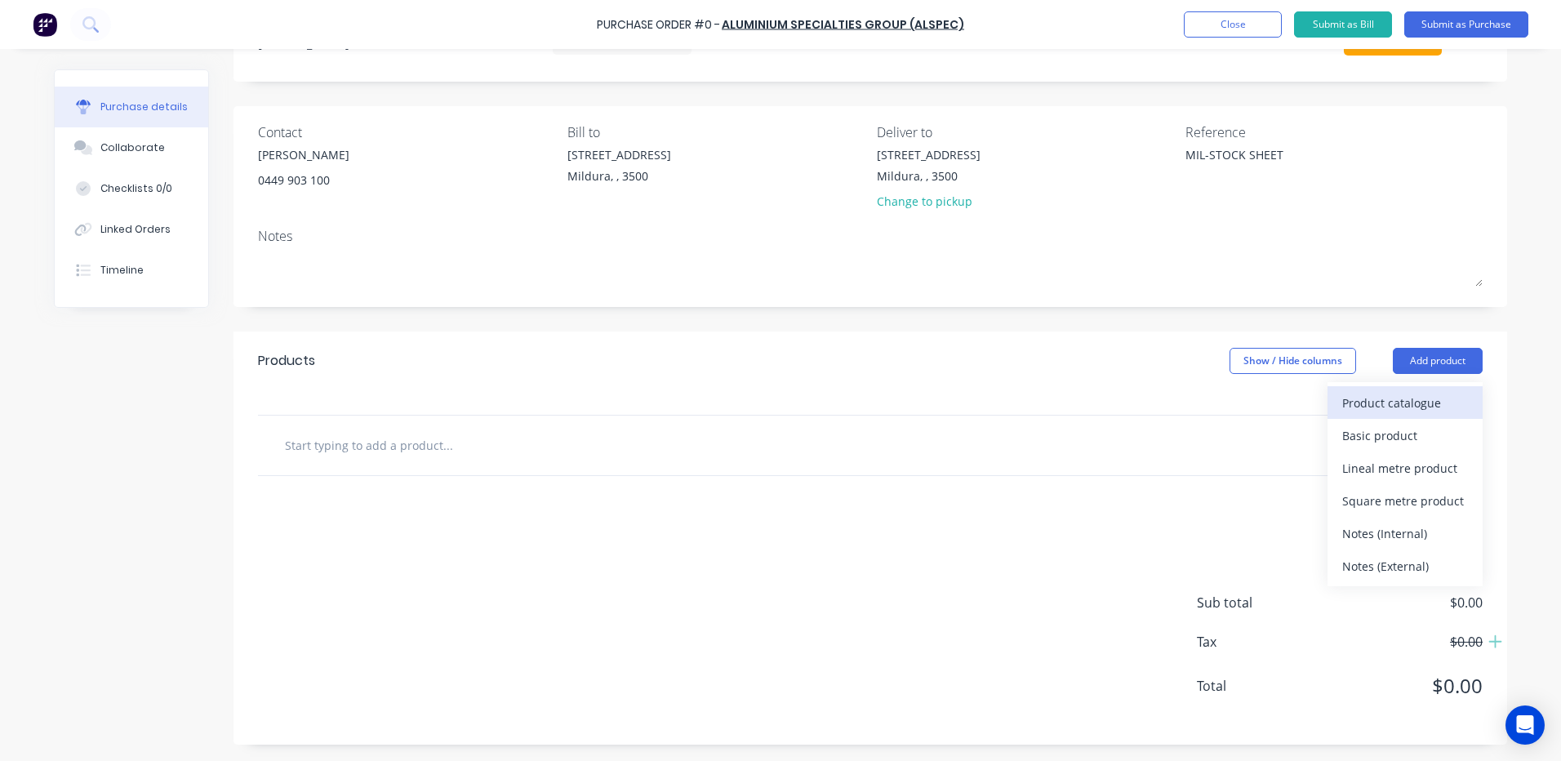
click at [1398, 405] on div "Product catalogue" at bounding box center [1405, 403] width 126 height 24
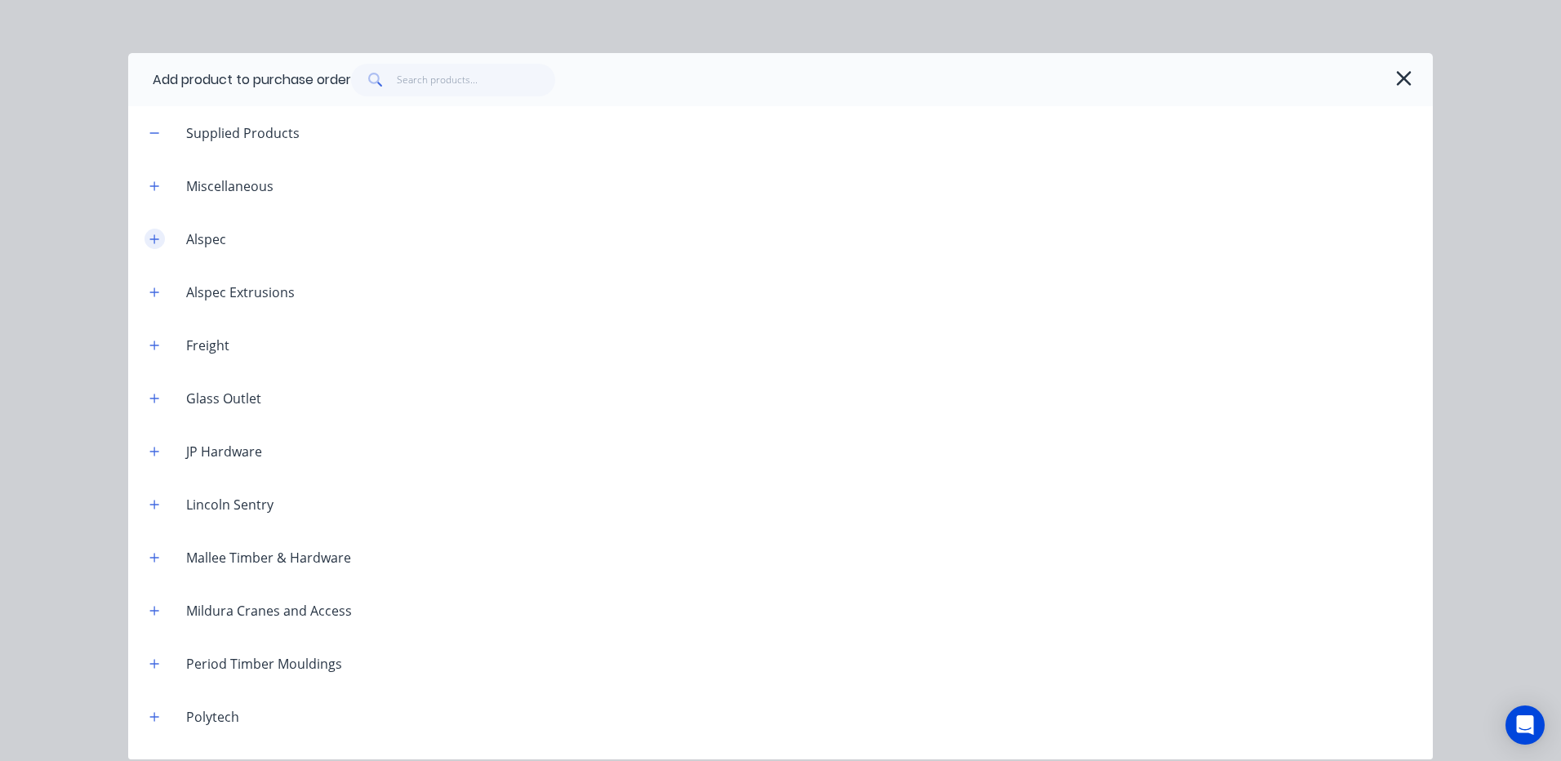
click at [153, 236] on icon "button" at bounding box center [154, 238] width 10 height 11
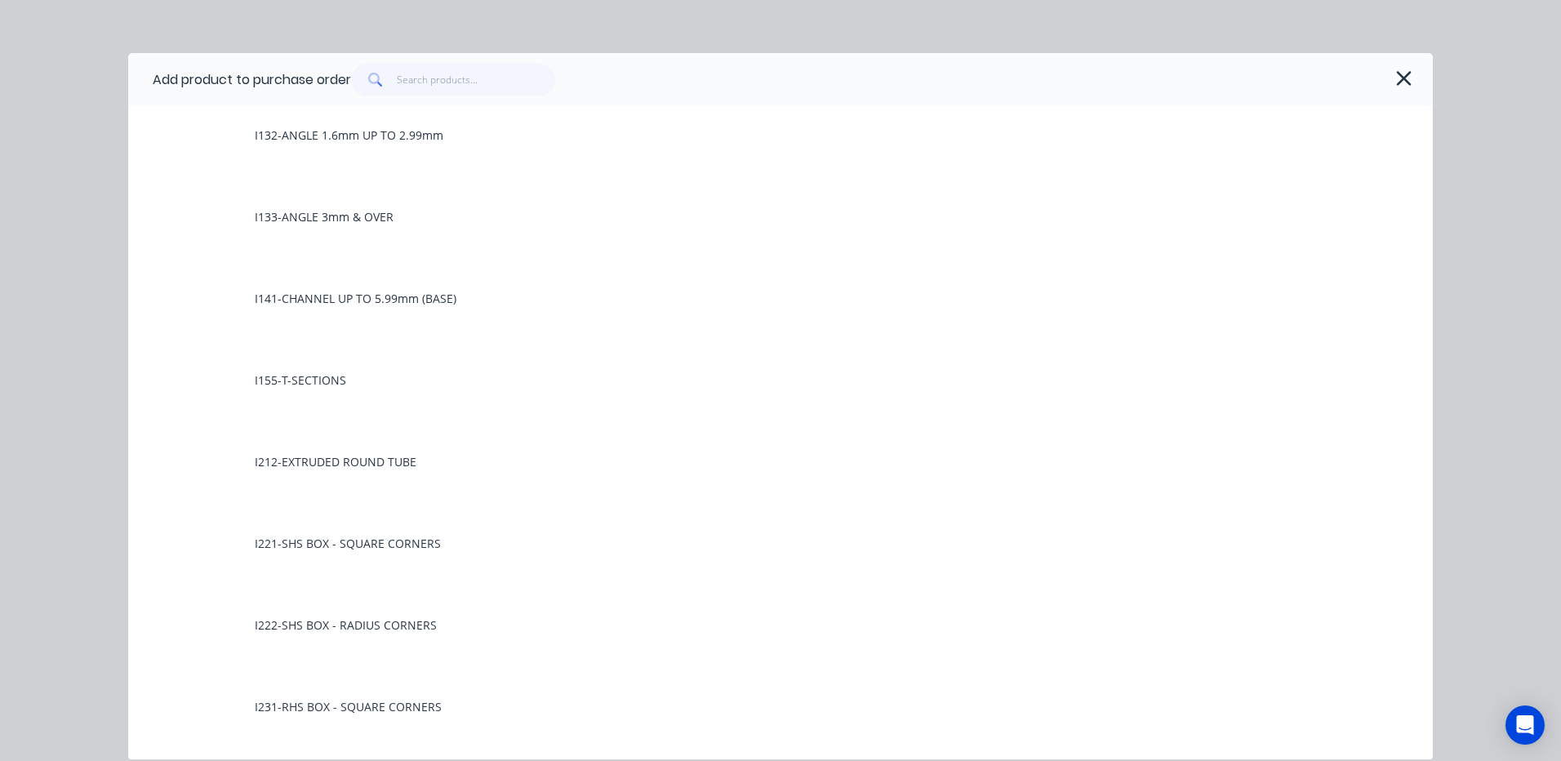
scroll to position [14530, 0]
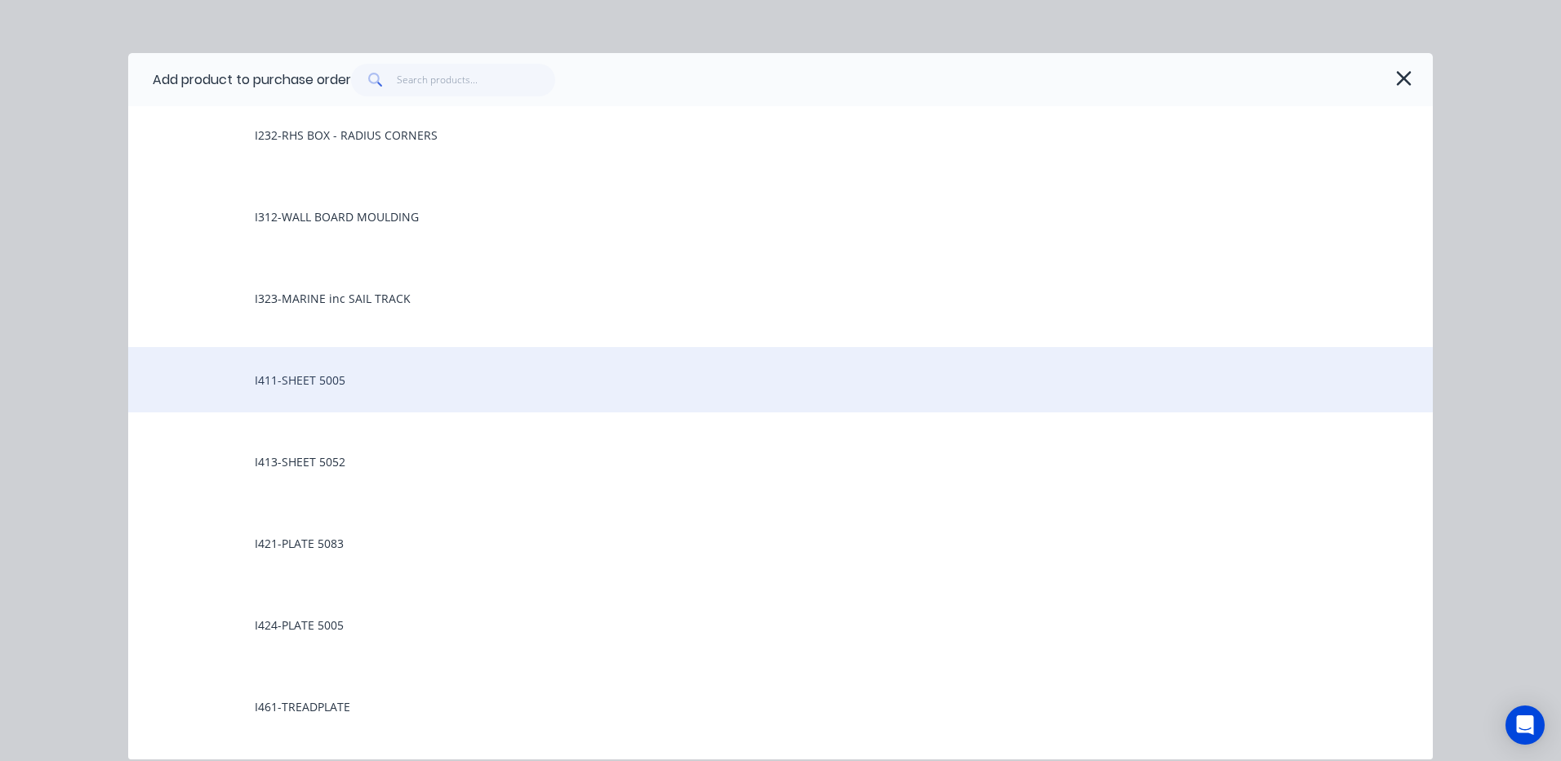
click at [316, 380] on div "I411-SHEET 5005" at bounding box center [780, 379] width 1304 height 65
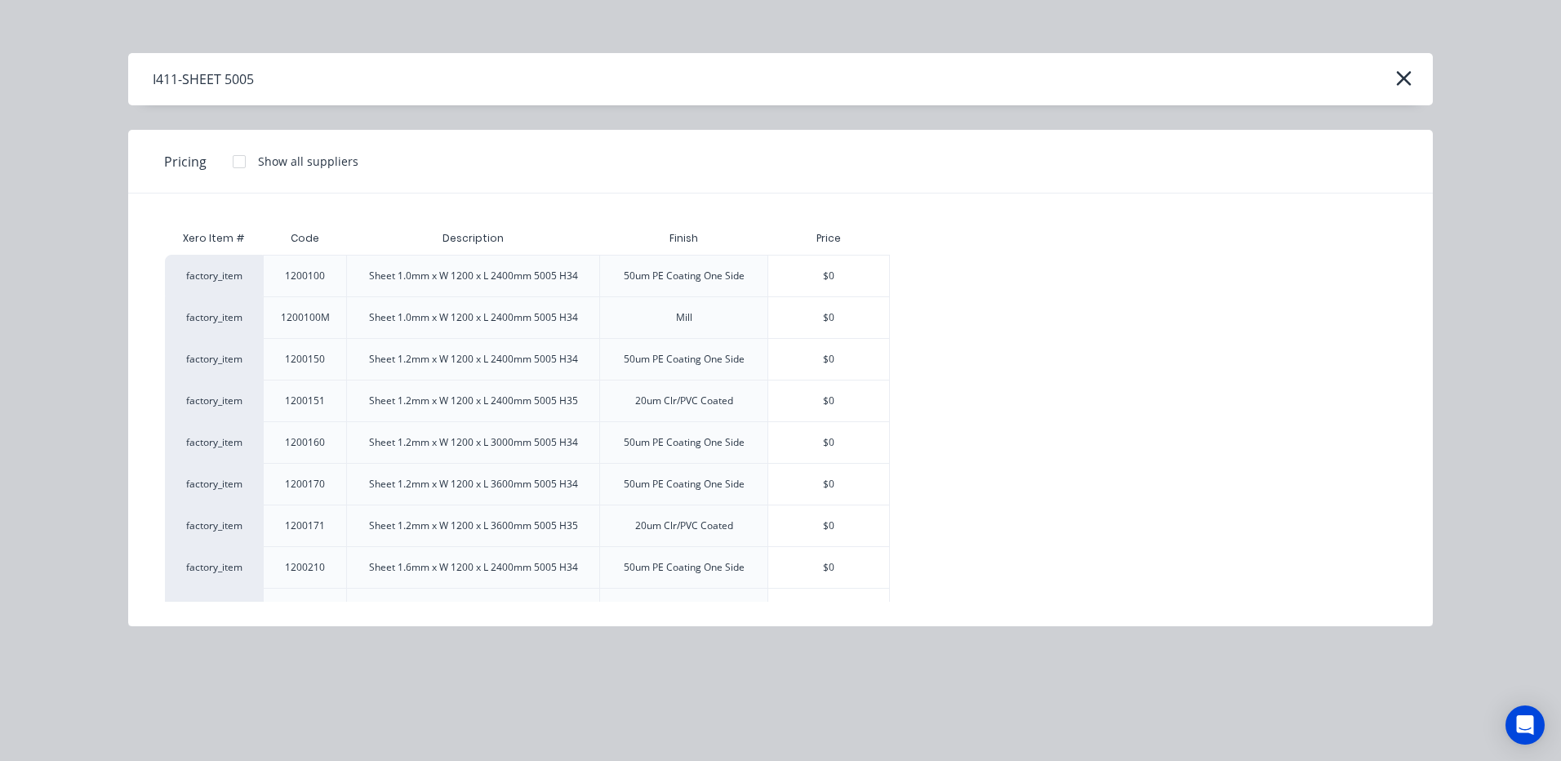
click at [440, 525] on div "Sheet 1.2mm x W 1200 x L 3600mm 5005 H35" at bounding box center [473, 525] width 209 height 15
click at [196, 527] on div "factory_item" at bounding box center [214, 525] width 98 height 42
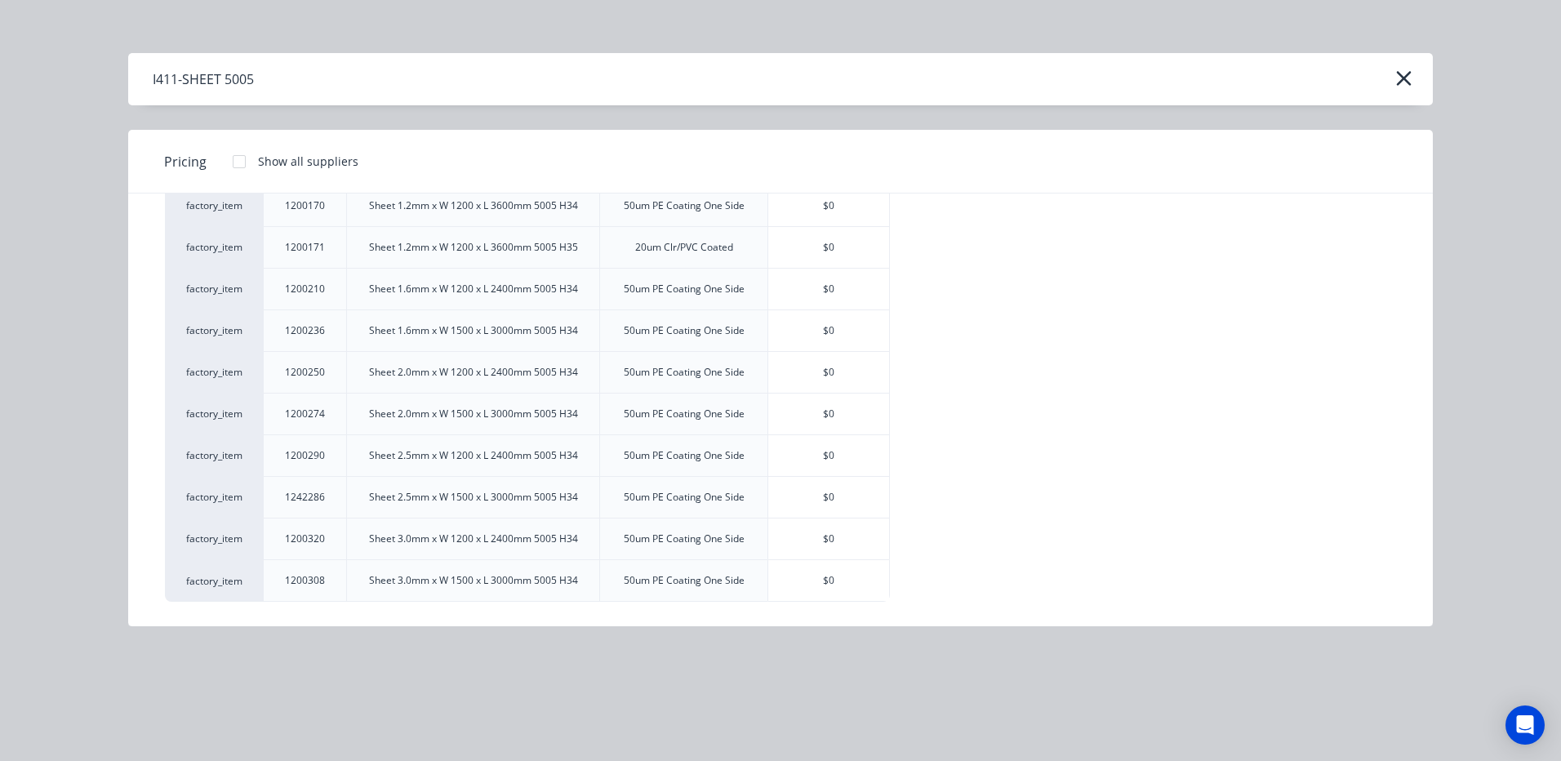
scroll to position [33, 0]
click at [237, 161] on div at bounding box center [239, 161] width 33 height 33
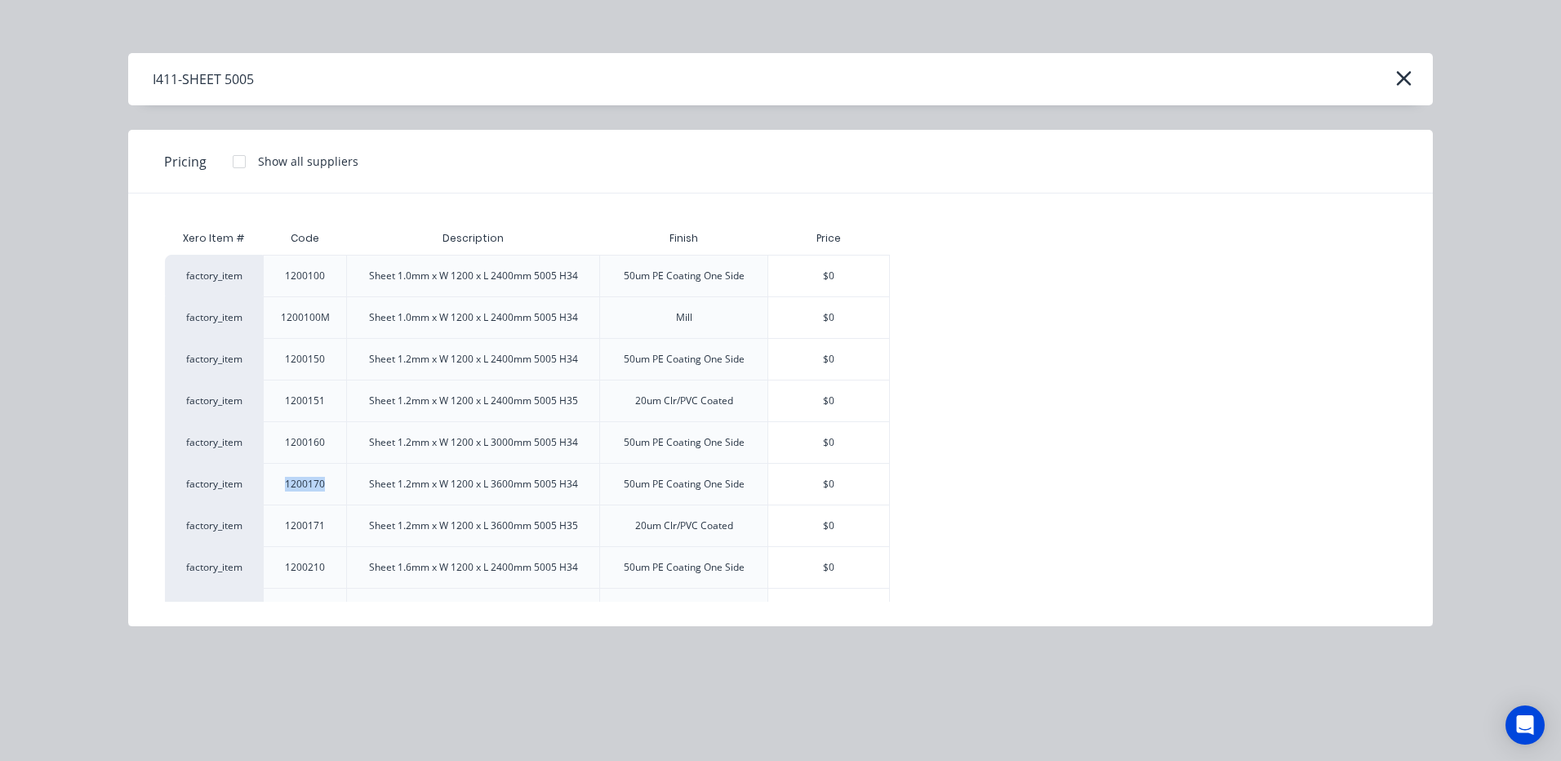
drag, startPoint x: 327, startPoint y: 482, endPoint x: 275, endPoint y: 481, distance: 51.4
click at [275, 481] on div "1200170" at bounding box center [305, 484] width 66 height 41
drag, startPoint x: 275, startPoint y: 481, endPoint x: 326, endPoint y: 524, distance: 66.6
click at [326, 524] on div "1200171" at bounding box center [305, 525] width 66 height 41
drag, startPoint x: 324, startPoint y: 523, endPoint x: 262, endPoint y: 524, distance: 62.0
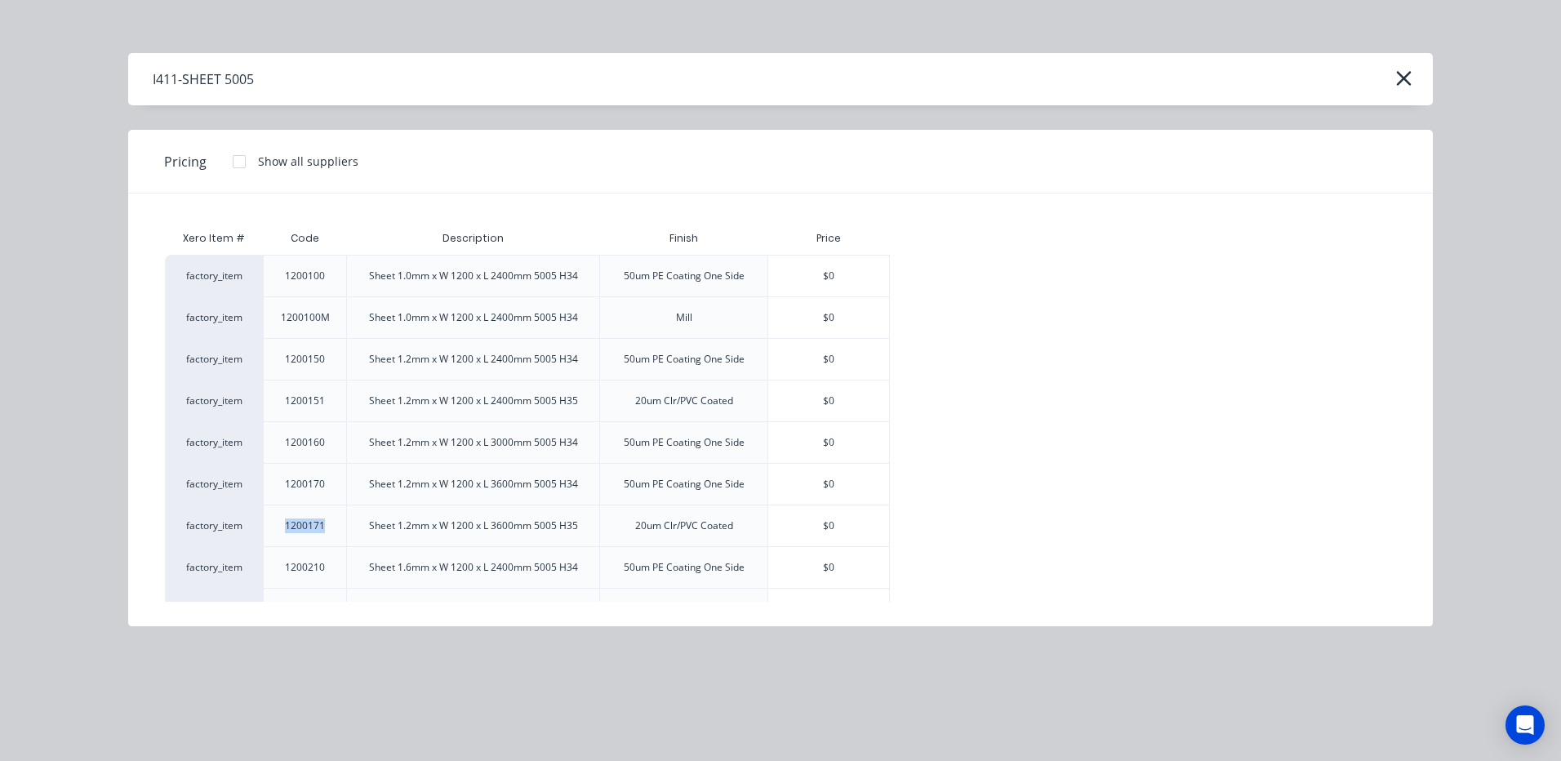
click at [262, 524] on div "factory_item 1200171 Sheet 1.2mm x W 1200 x L 3600mm 5005 H35 20um Clr/PVC Coat…" at bounding box center [527, 525] width 725 height 42
drag, startPoint x: 262, startPoint y: 524, endPoint x: 303, endPoint y: 519, distance: 41.1
copy div "1200171"
click at [1406, 74] on icon "button" at bounding box center [1403, 78] width 17 height 23
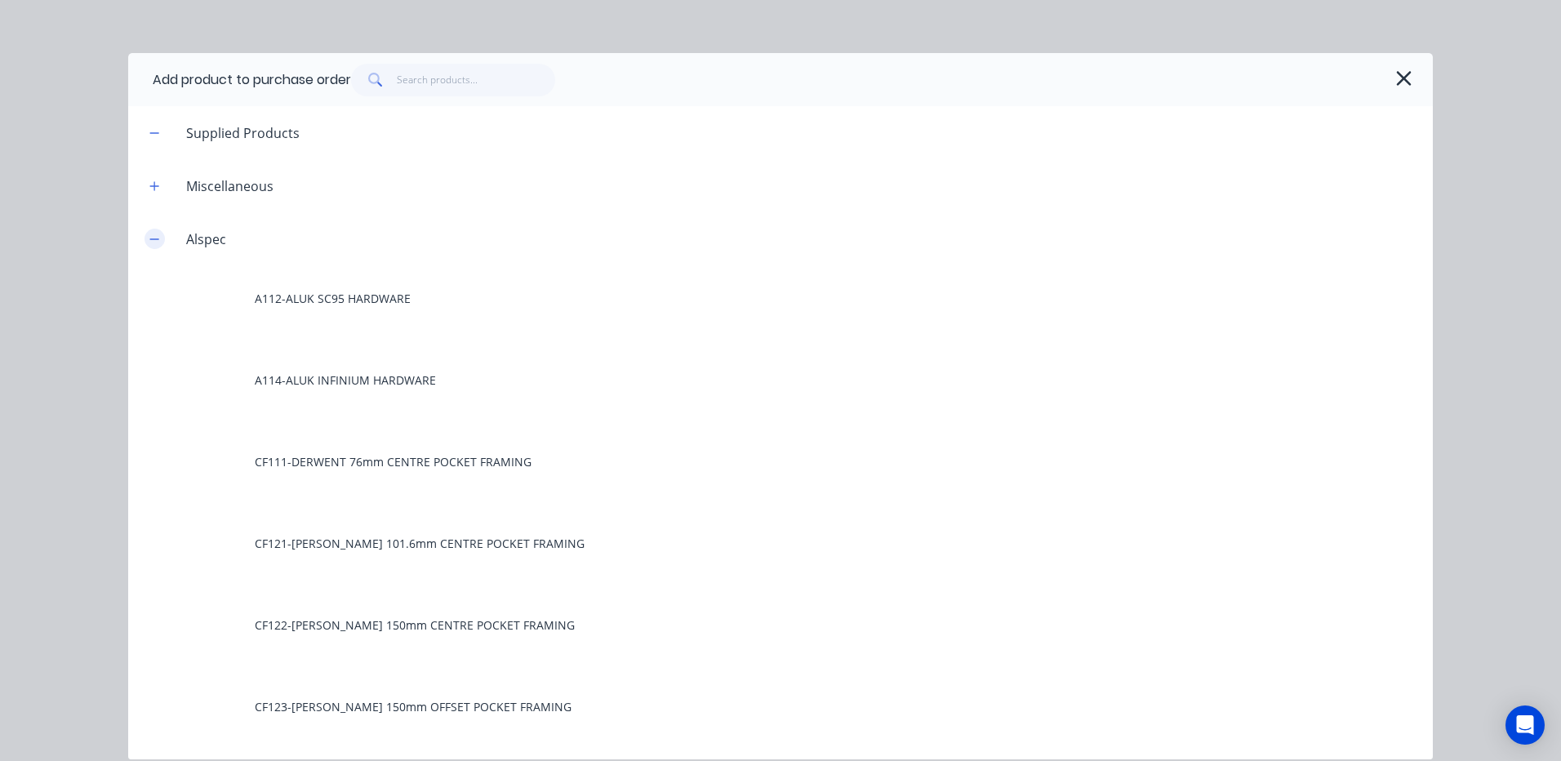
click at [153, 240] on icon "button" at bounding box center [154, 238] width 10 height 11
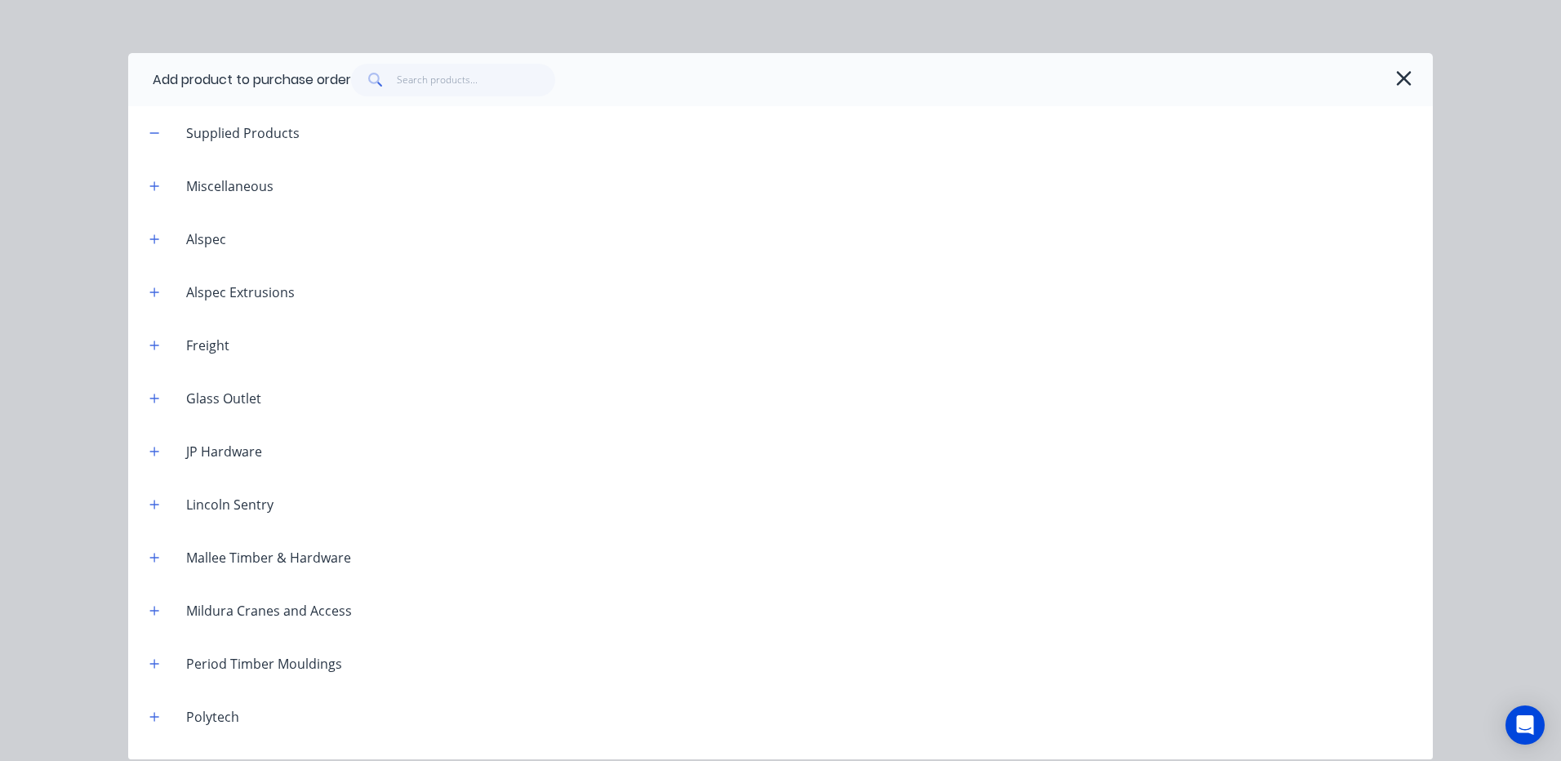
click at [1399, 77] on icon "button" at bounding box center [1403, 78] width 17 height 23
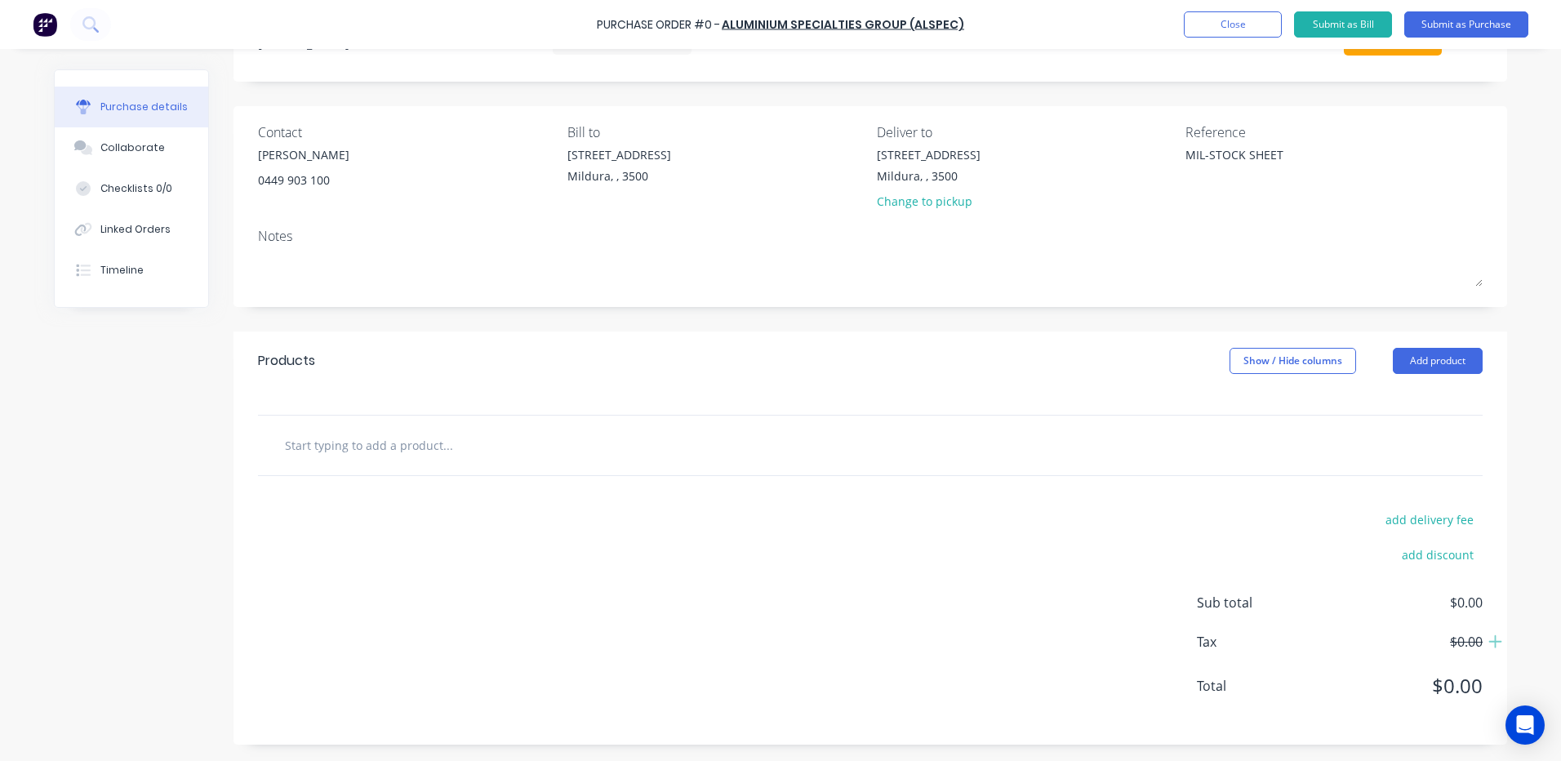
click at [314, 454] on input "text" at bounding box center [447, 445] width 327 height 33
paste input "1200171"
type textarea "x"
type input "1200171"
type textarea "x"
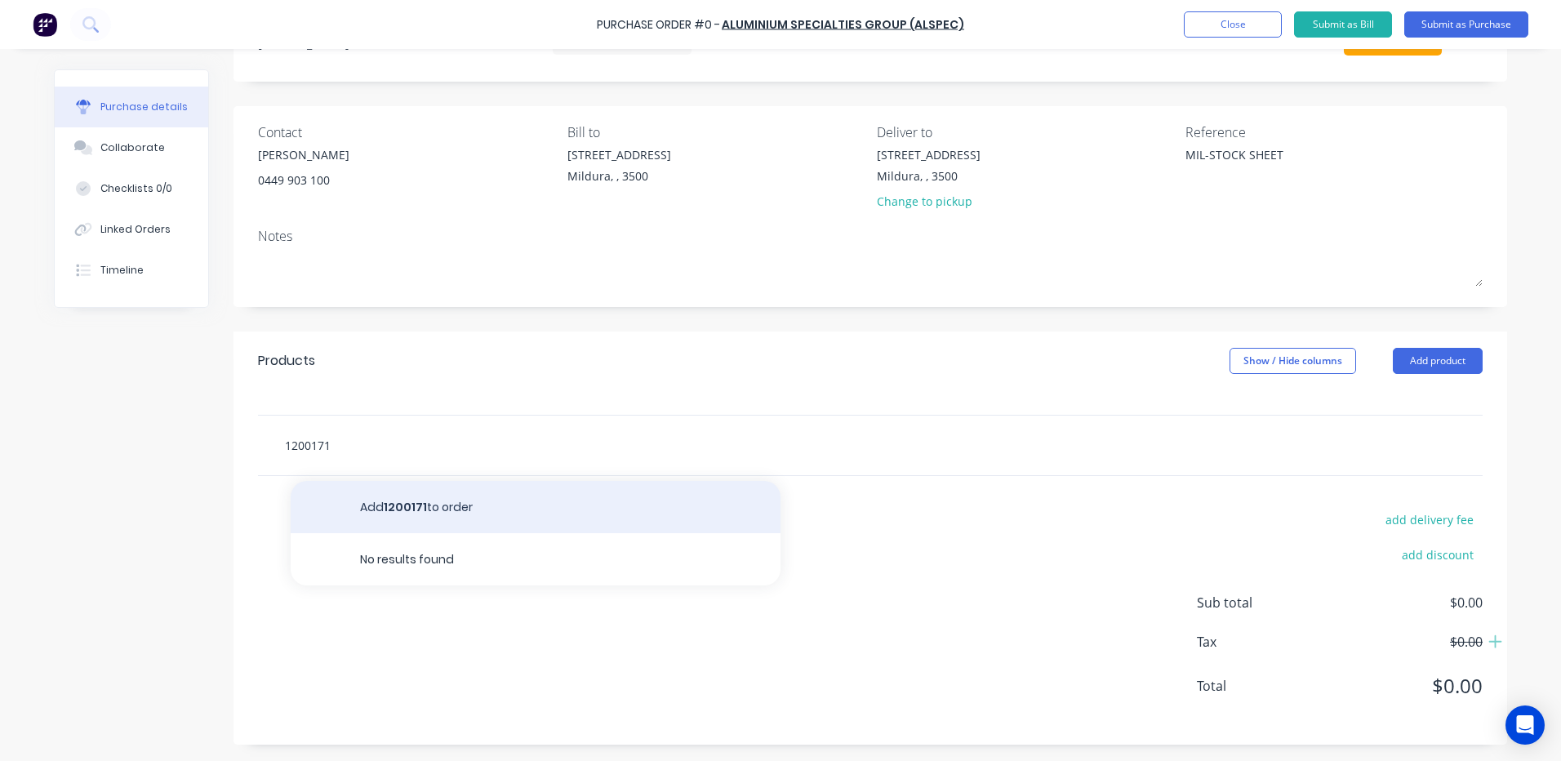
type input "1200171"
click at [385, 506] on button "Add 1200171 to order" at bounding box center [536, 507] width 490 height 52
type textarea "x"
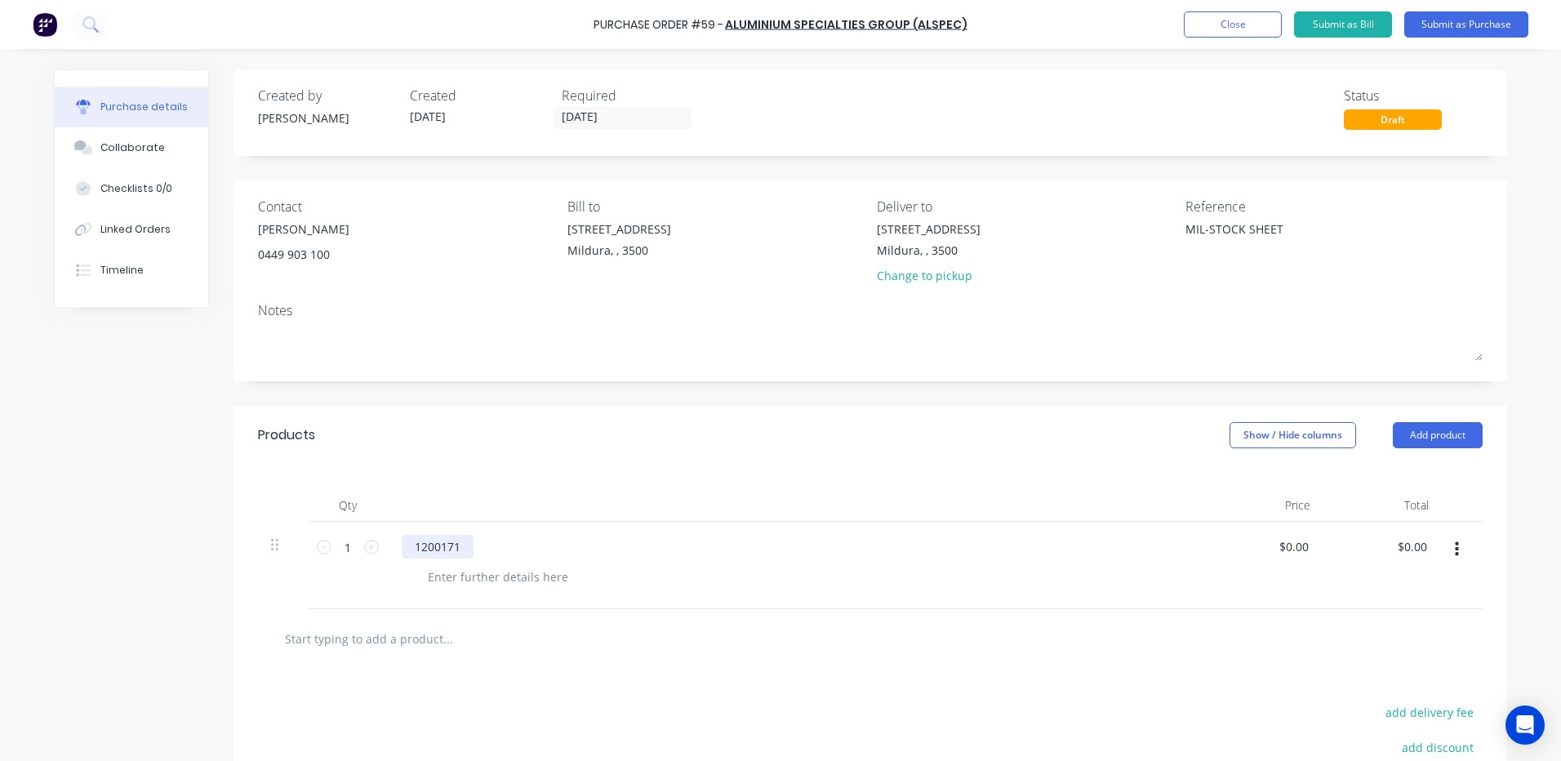
type textarea "x"
click at [460, 542] on div "1200171" at bounding box center [438, 547] width 72 height 24
click at [1424, 431] on button "Add product" at bounding box center [1438, 435] width 90 height 26
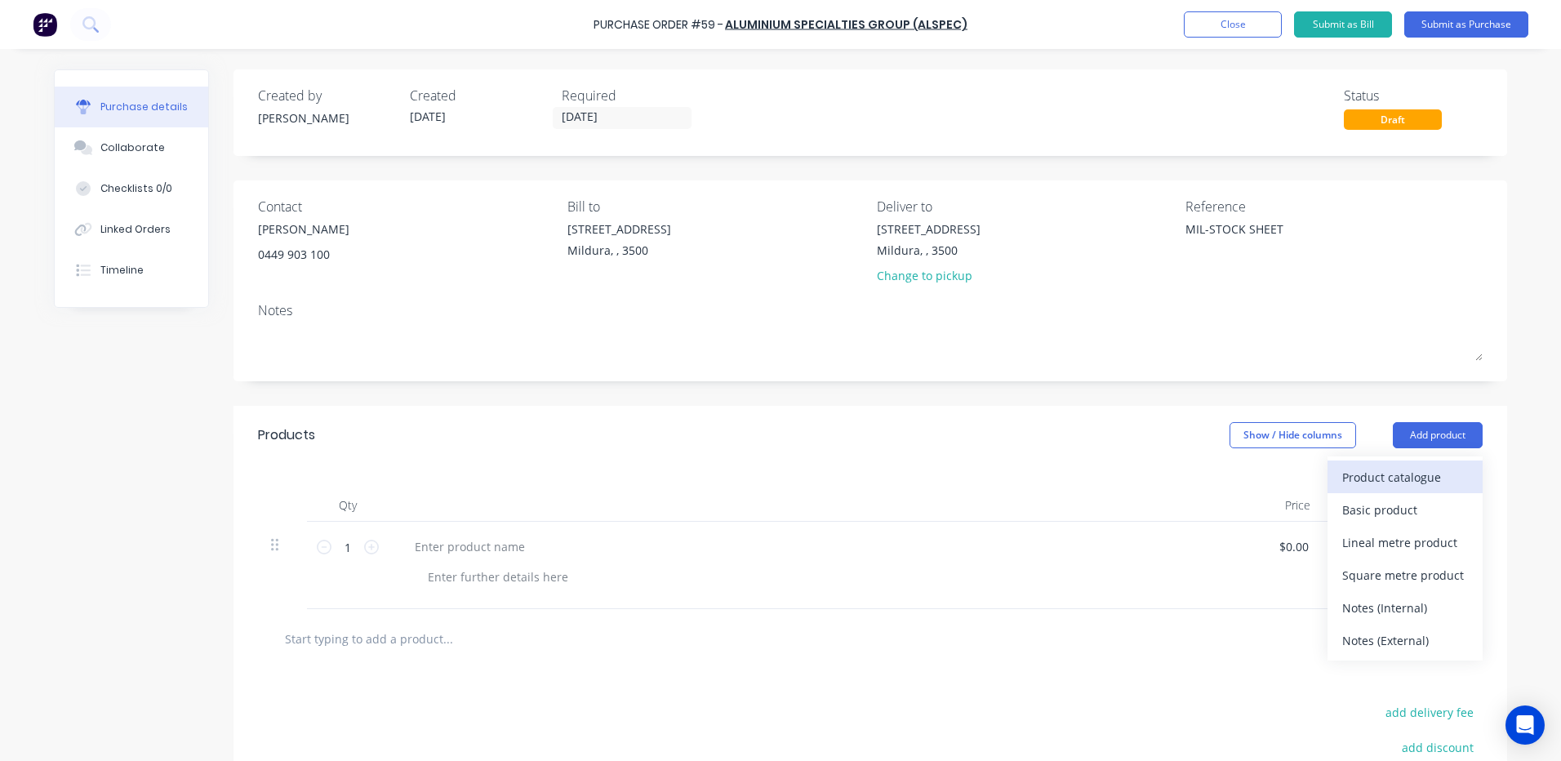
click at [1421, 474] on div "Product catalogue" at bounding box center [1405, 477] width 126 height 24
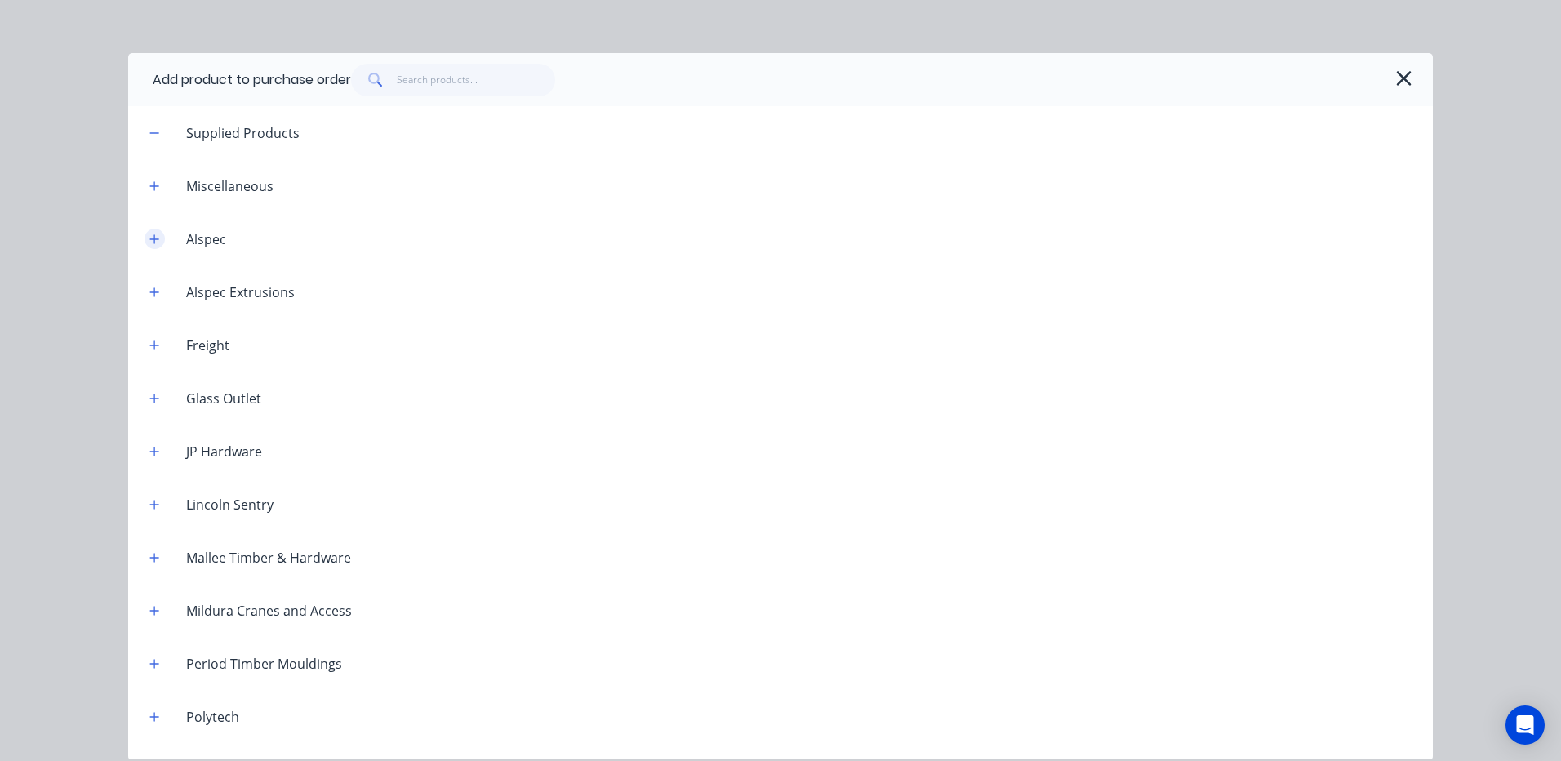
click at [153, 238] on icon "button" at bounding box center [154, 238] width 9 height 9
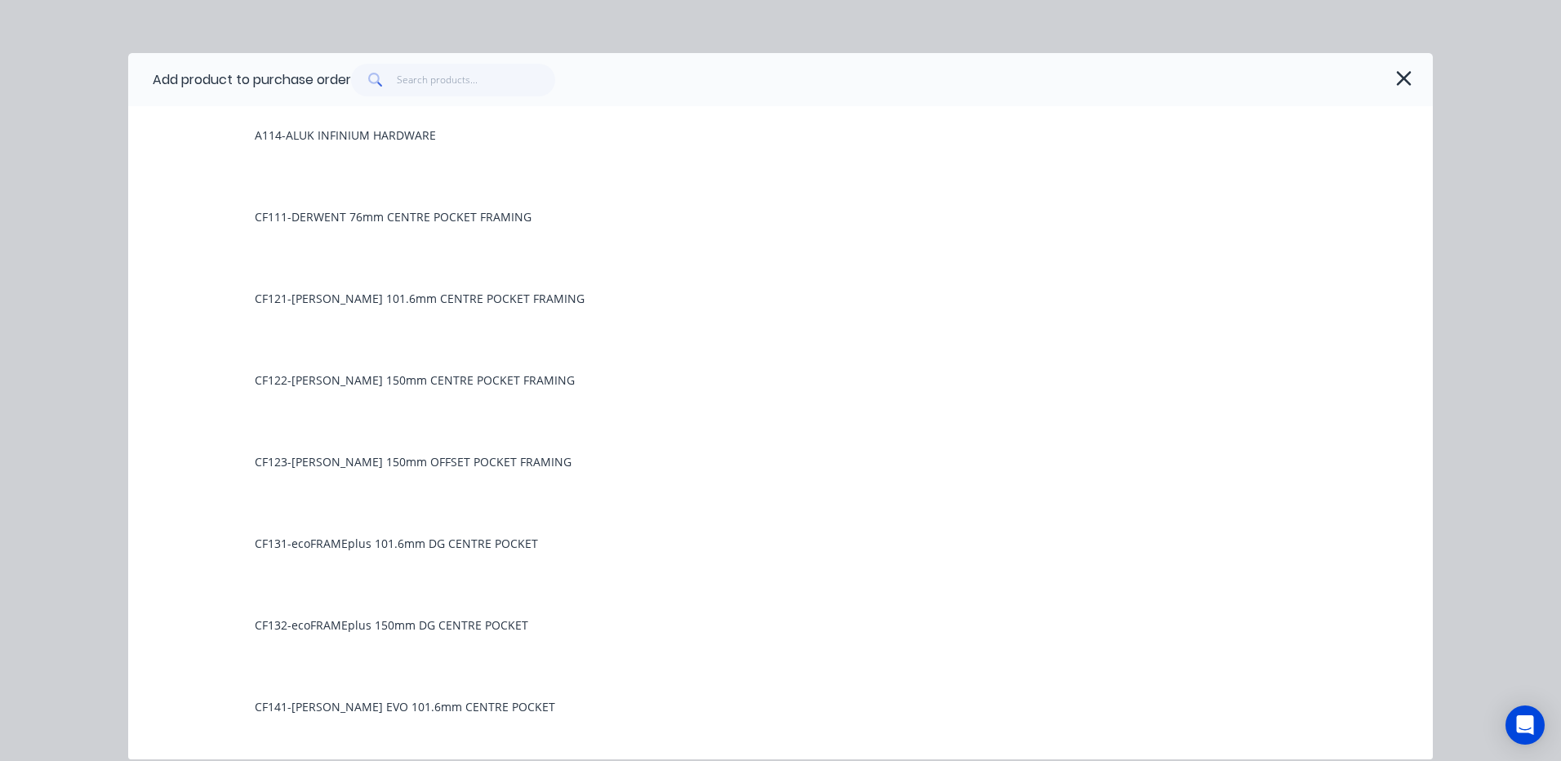
scroll to position [327, 0]
click at [433, 81] on input "text" at bounding box center [476, 80] width 159 height 33
type textarea "x"
type input "5"
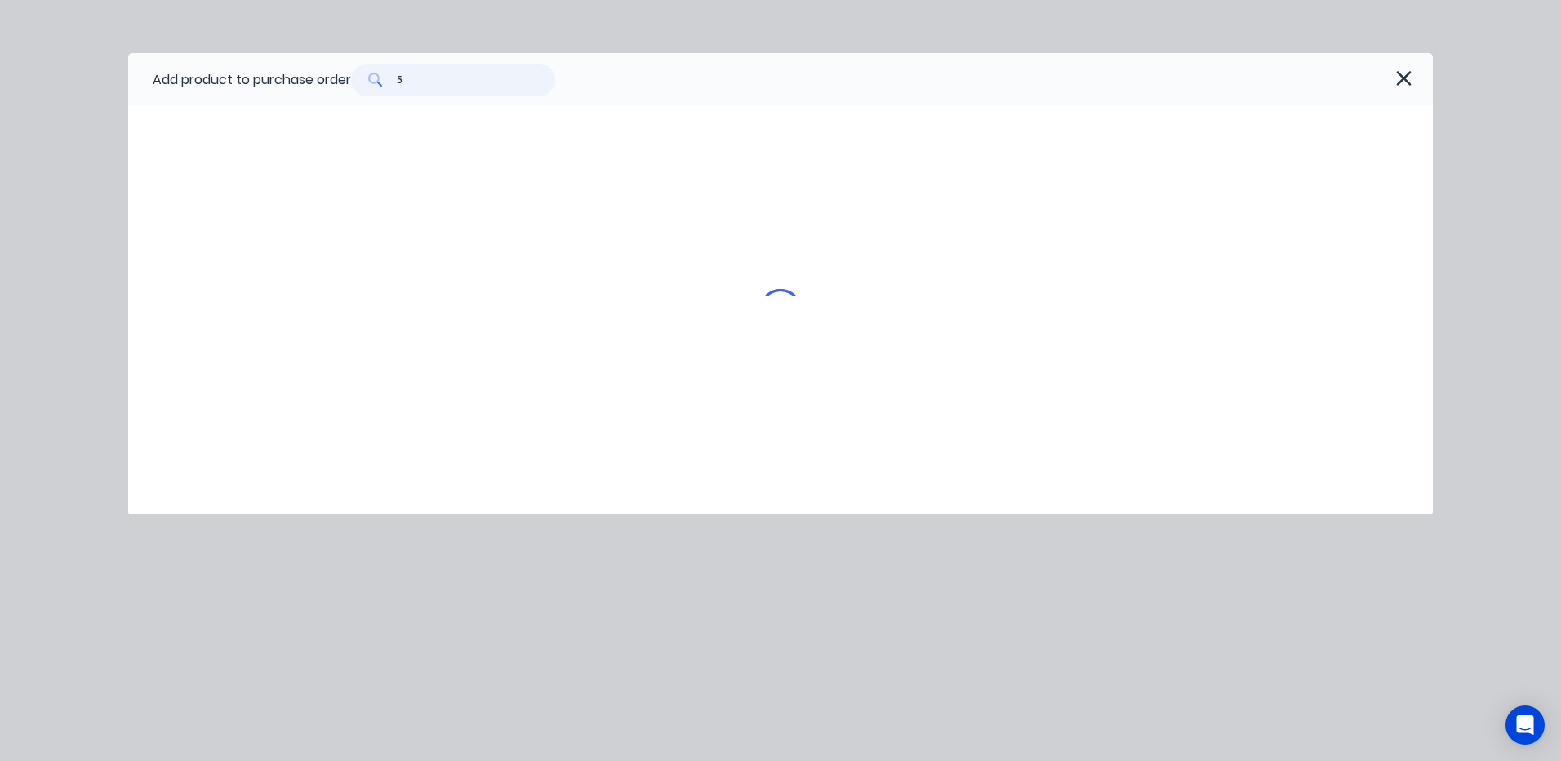
type textarea "x"
type input "50"
type textarea "x"
type input "500"
type textarea "x"
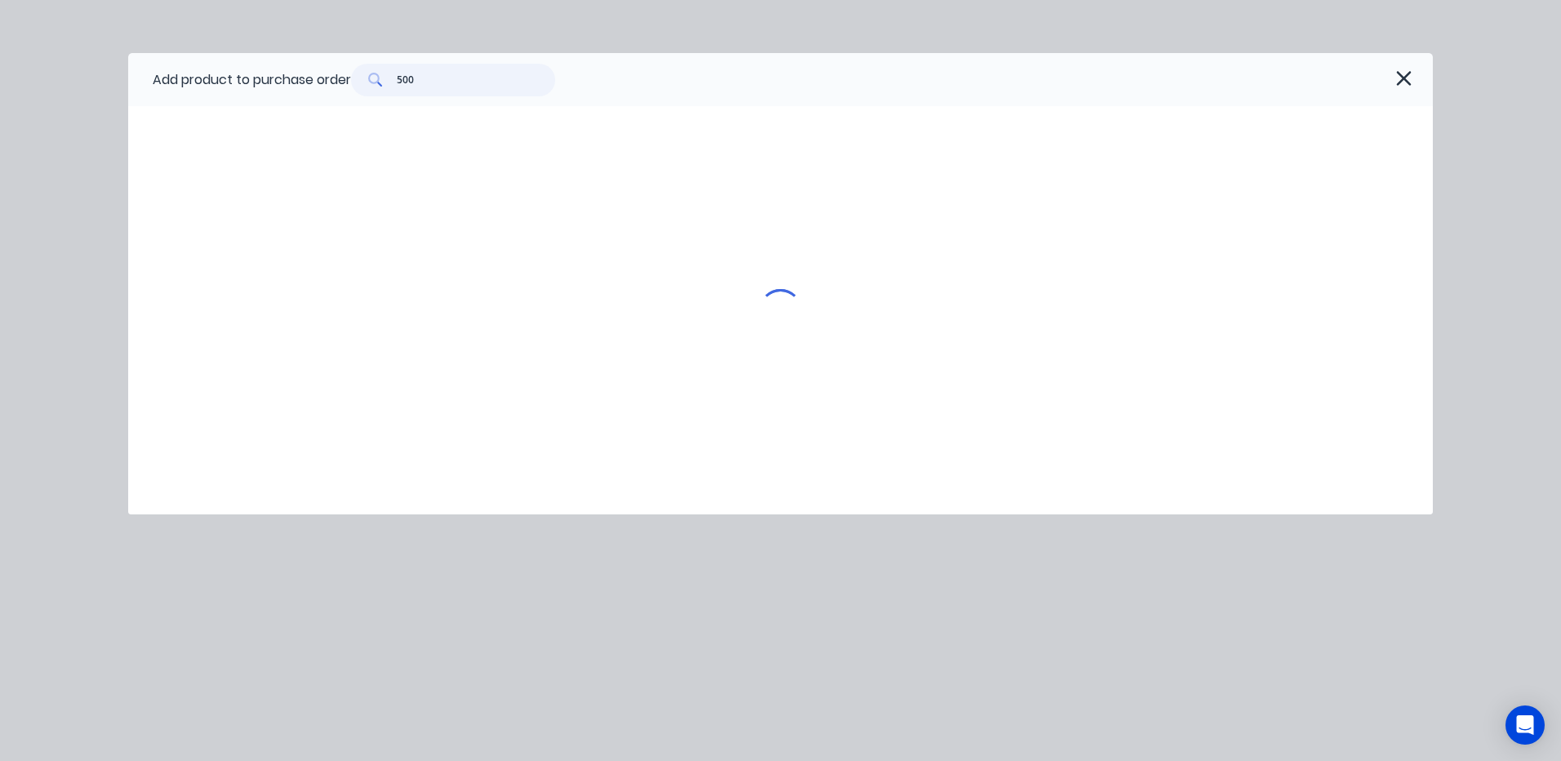
type input "5005"
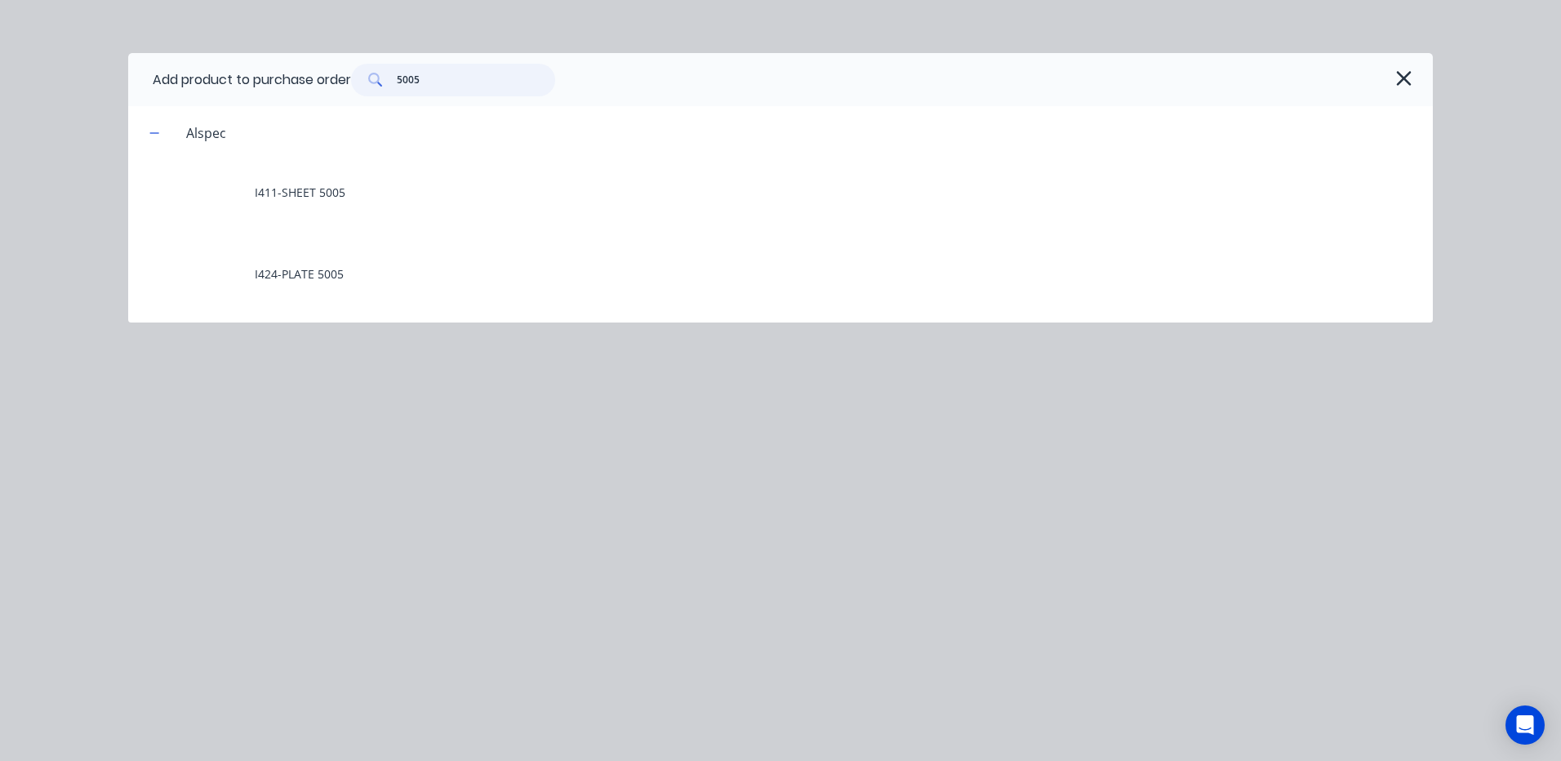
type textarea "x"
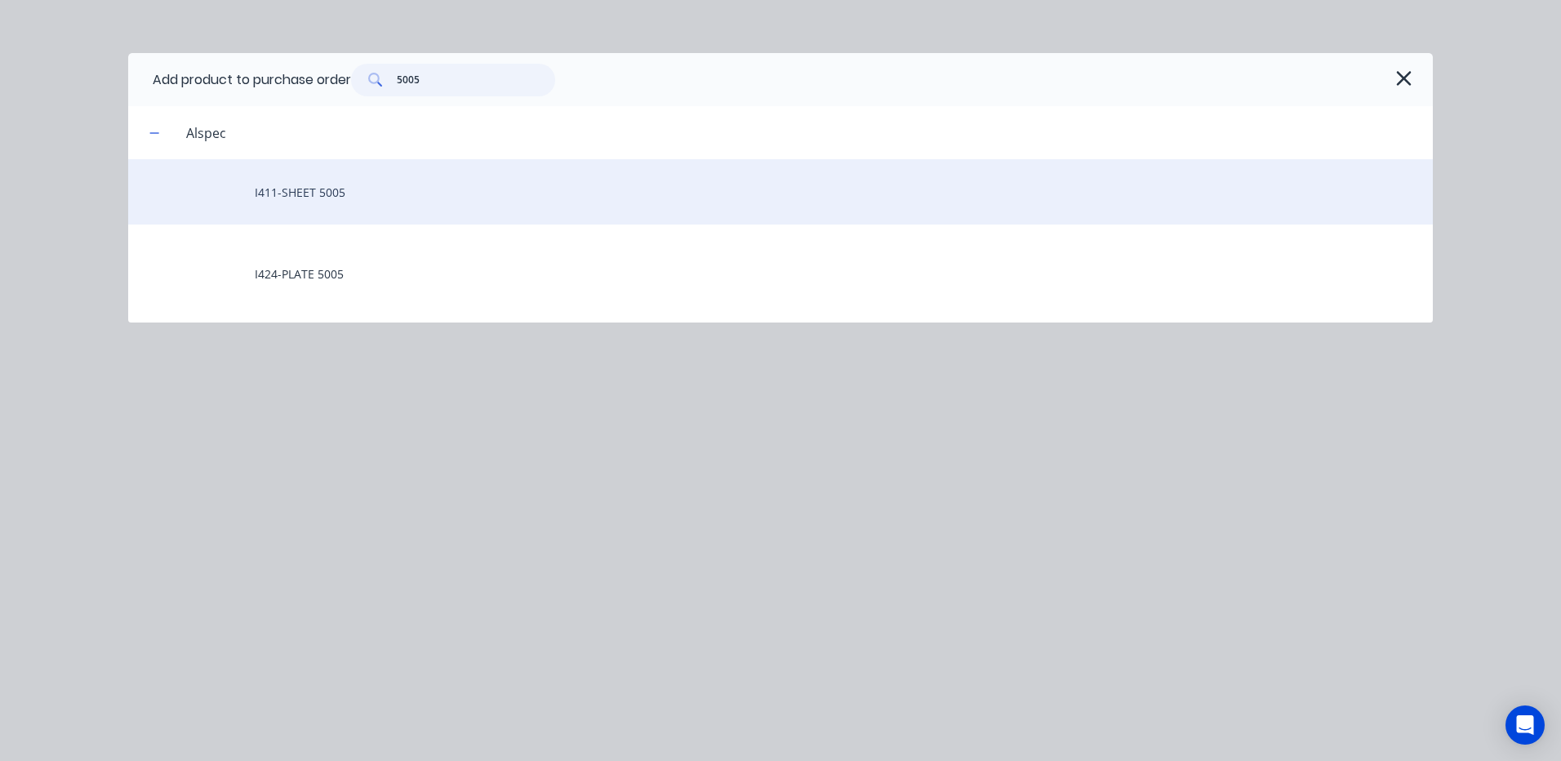
type input "5005"
click at [291, 192] on div "I411-SHEET 5005" at bounding box center [780, 191] width 1304 height 65
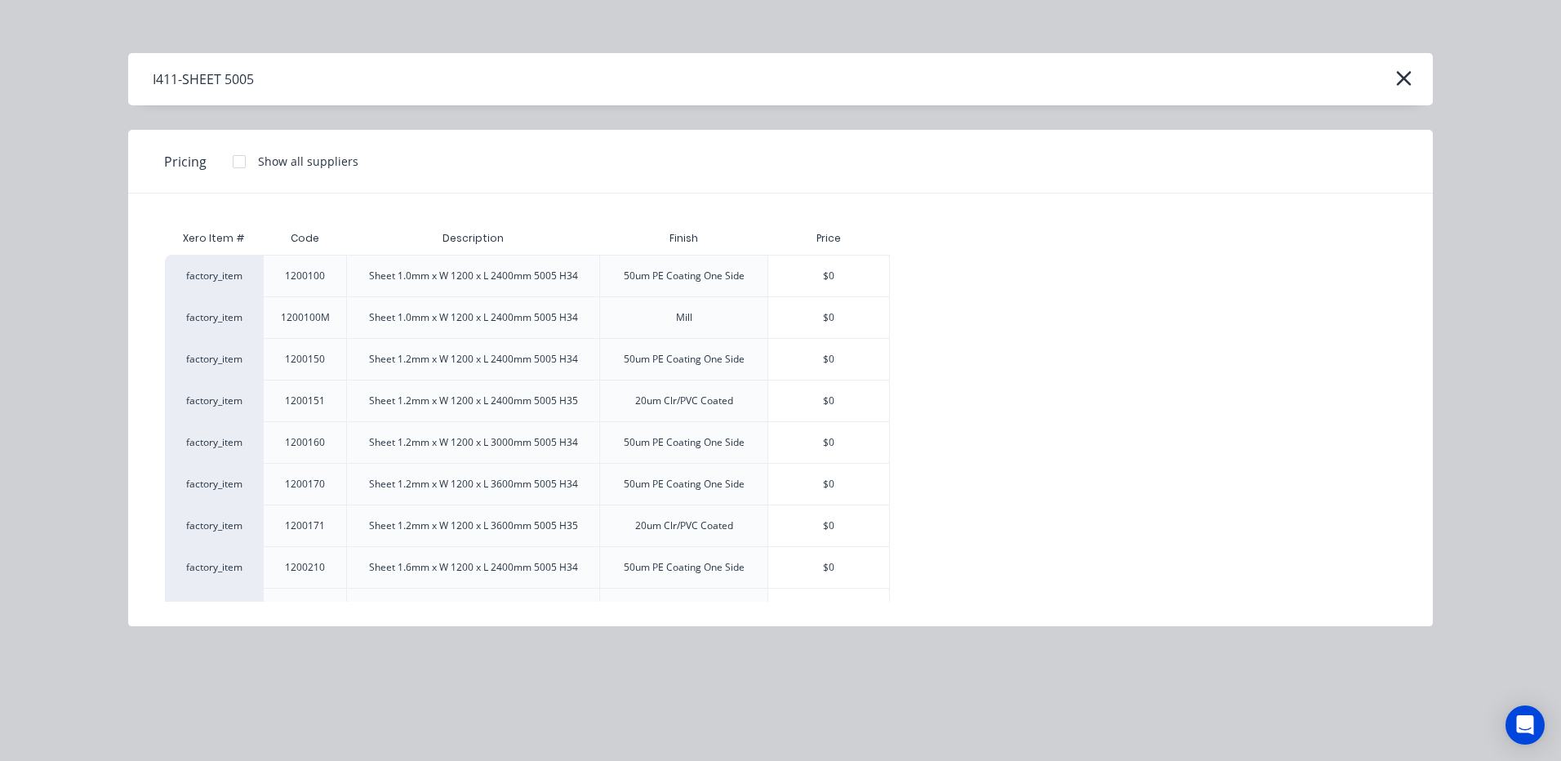
click at [406, 522] on div "Sheet 1.2mm x W 1200 x L 3600mm 5005 H35" at bounding box center [473, 525] width 209 height 15
drag, startPoint x: 406, startPoint y: 522, endPoint x: 297, endPoint y: 525, distance: 108.6
click at [297, 525] on div "1200171" at bounding box center [305, 525] width 40 height 15
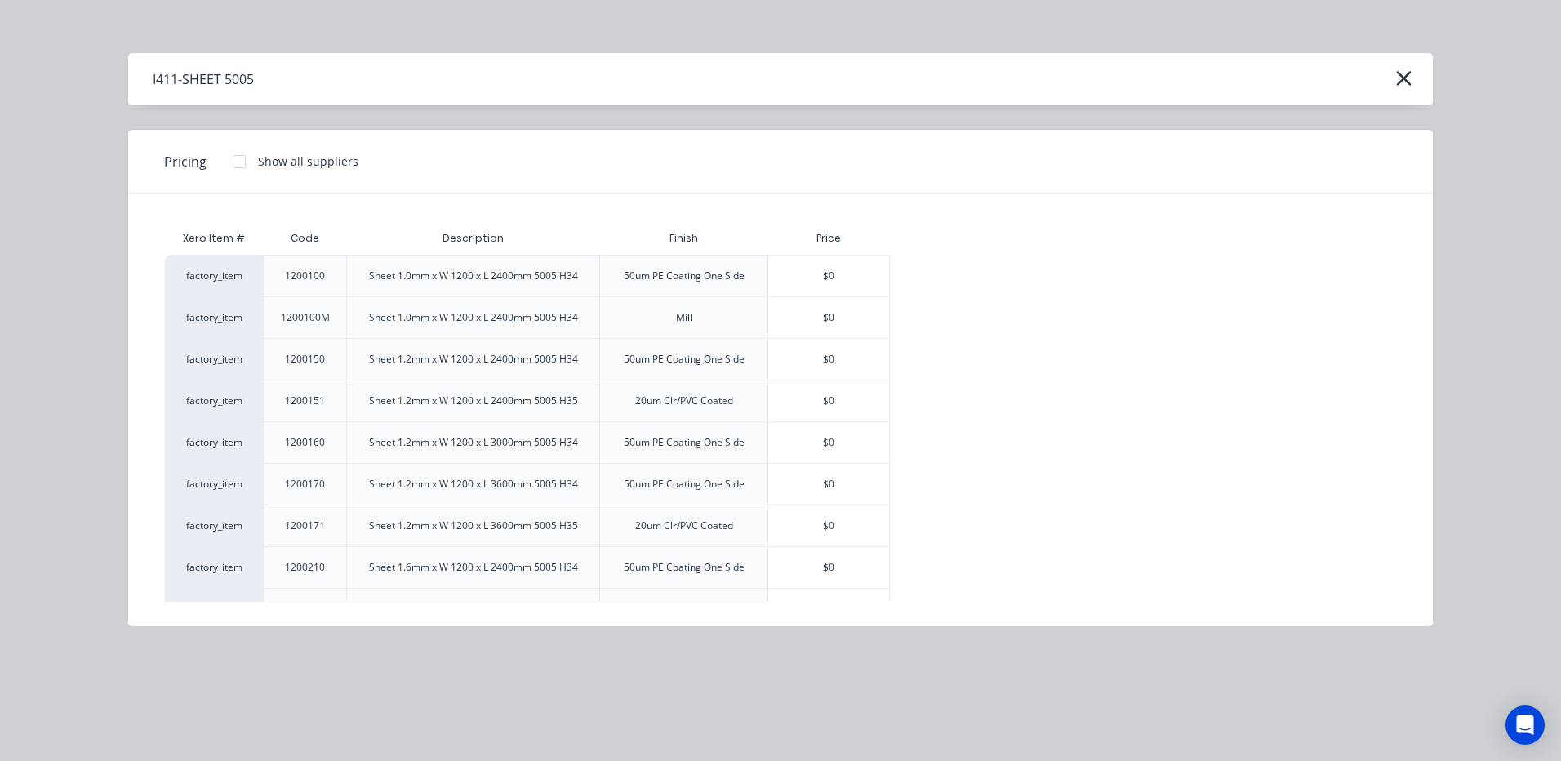
drag, startPoint x: 297, startPoint y: 525, endPoint x: 212, endPoint y: 526, distance: 84.9
click at [212, 526] on div "factory_item" at bounding box center [214, 525] width 98 height 42
click at [497, 527] on div "Sheet 1.2mm x W 1200 x L 3600mm 5005 H35" at bounding box center [473, 525] width 209 height 15
drag, startPoint x: 479, startPoint y: 526, endPoint x: 451, endPoint y: 518, distance: 28.7
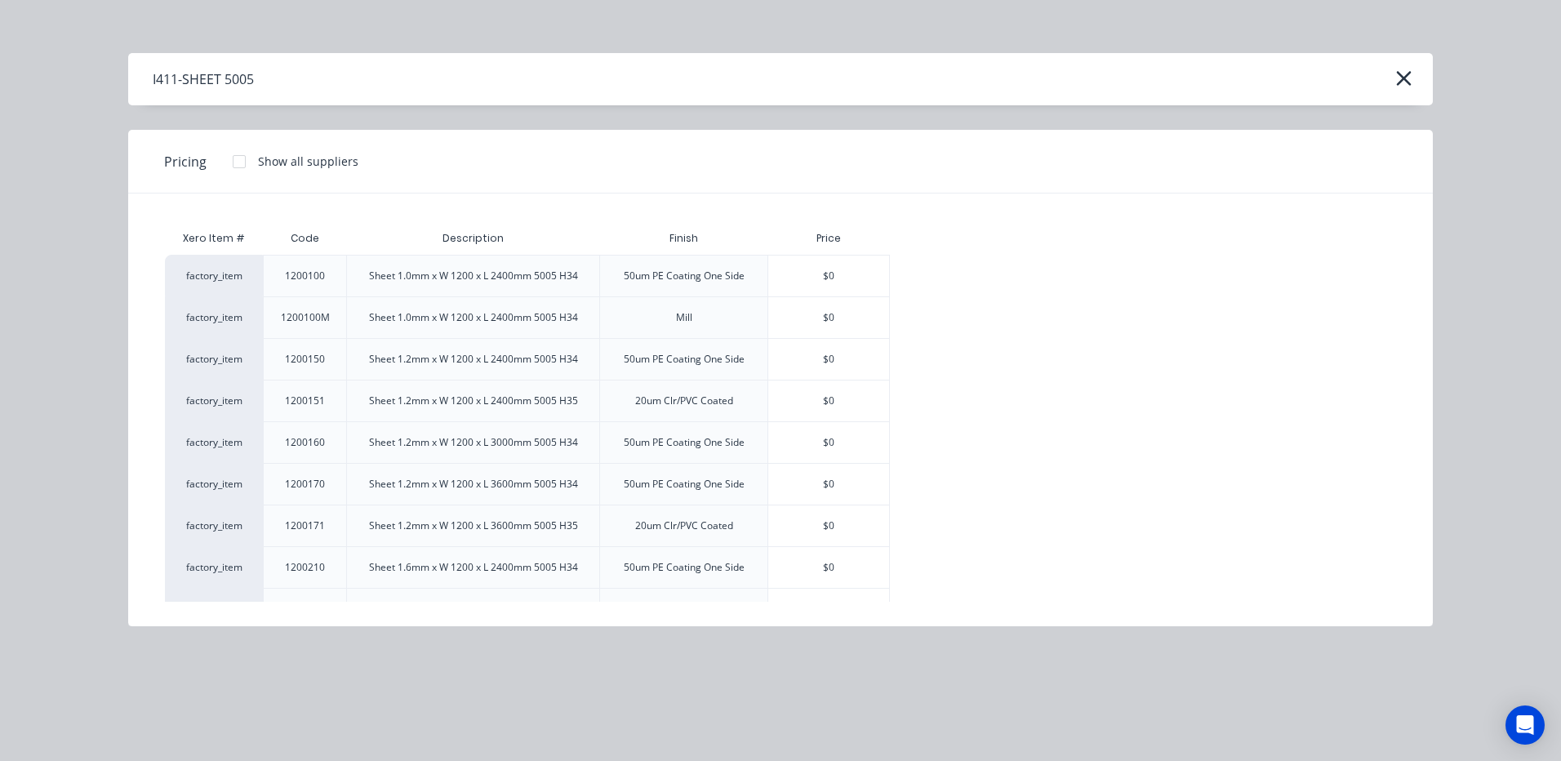
click at [451, 518] on div "Sheet 1.2mm x W 1200 x L 3600mm 5005 H35" at bounding box center [473, 525] width 209 height 15
click at [437, 527] on div "Sheet 1.2mm x W 1200 x L 3600mm 5005 H35" at bounding box center [473, 525] width 209 height 15
click at [833, 518] on div "$0" at bounding box center [828, 525] width 121 height 41
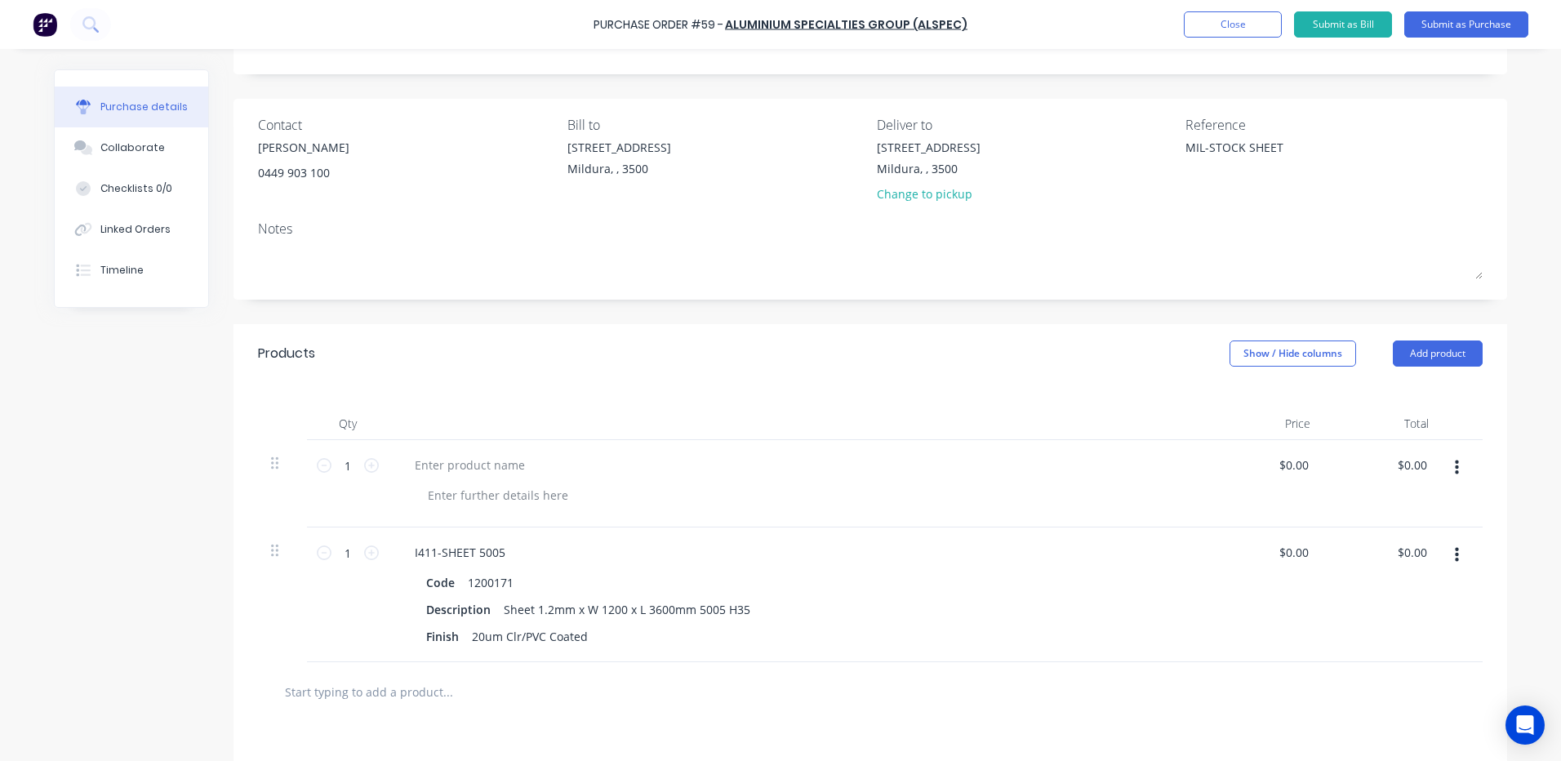
scroll to position [163, 0]
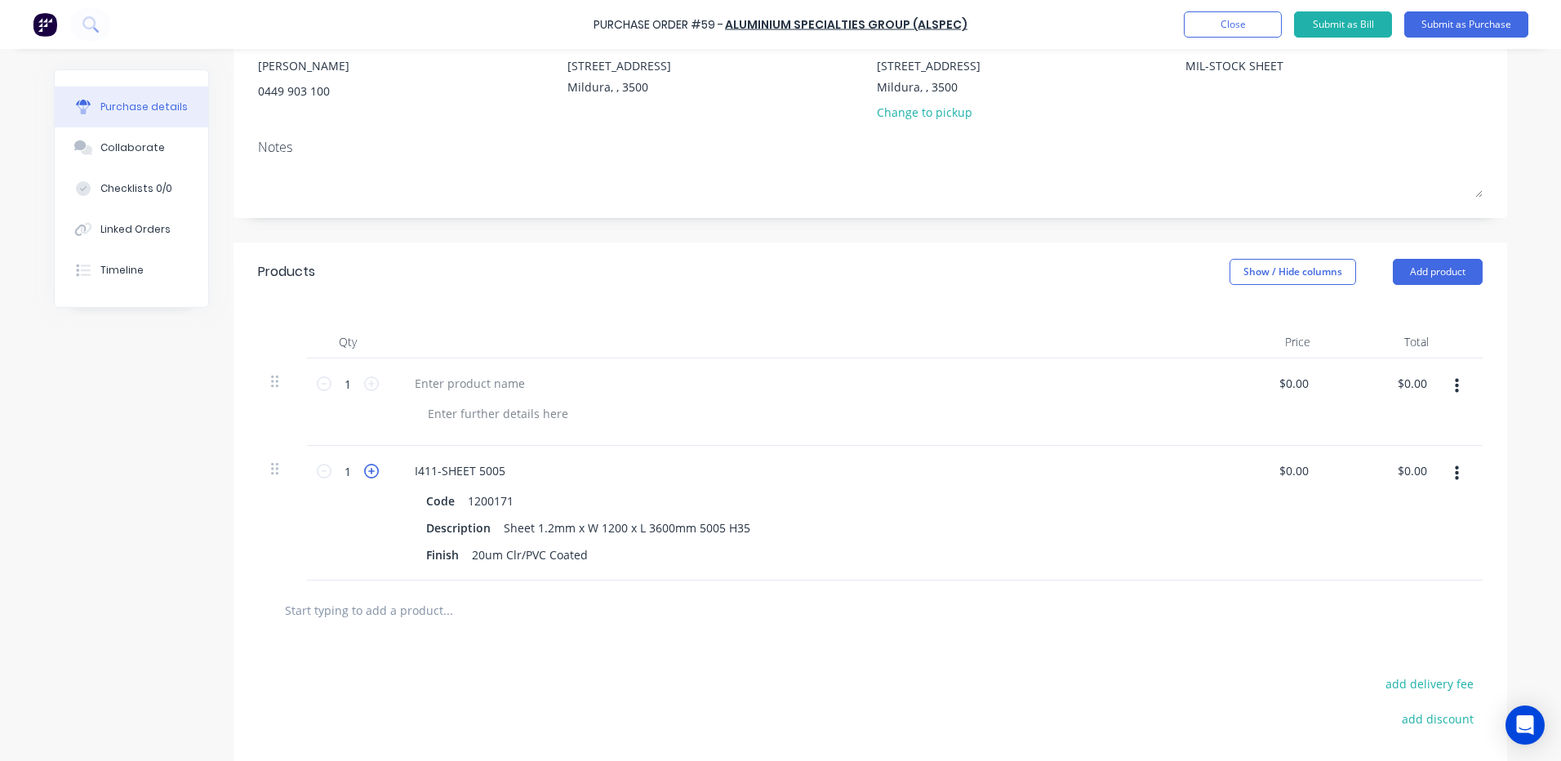
click at [365, 469] on icon at bounding box center [371, 471] width 15 height 15
type textarea "x"
type input "2"
click at [364, 469] on icon at bounding box center [371, 471] width 15 height 15
type textarea "x"
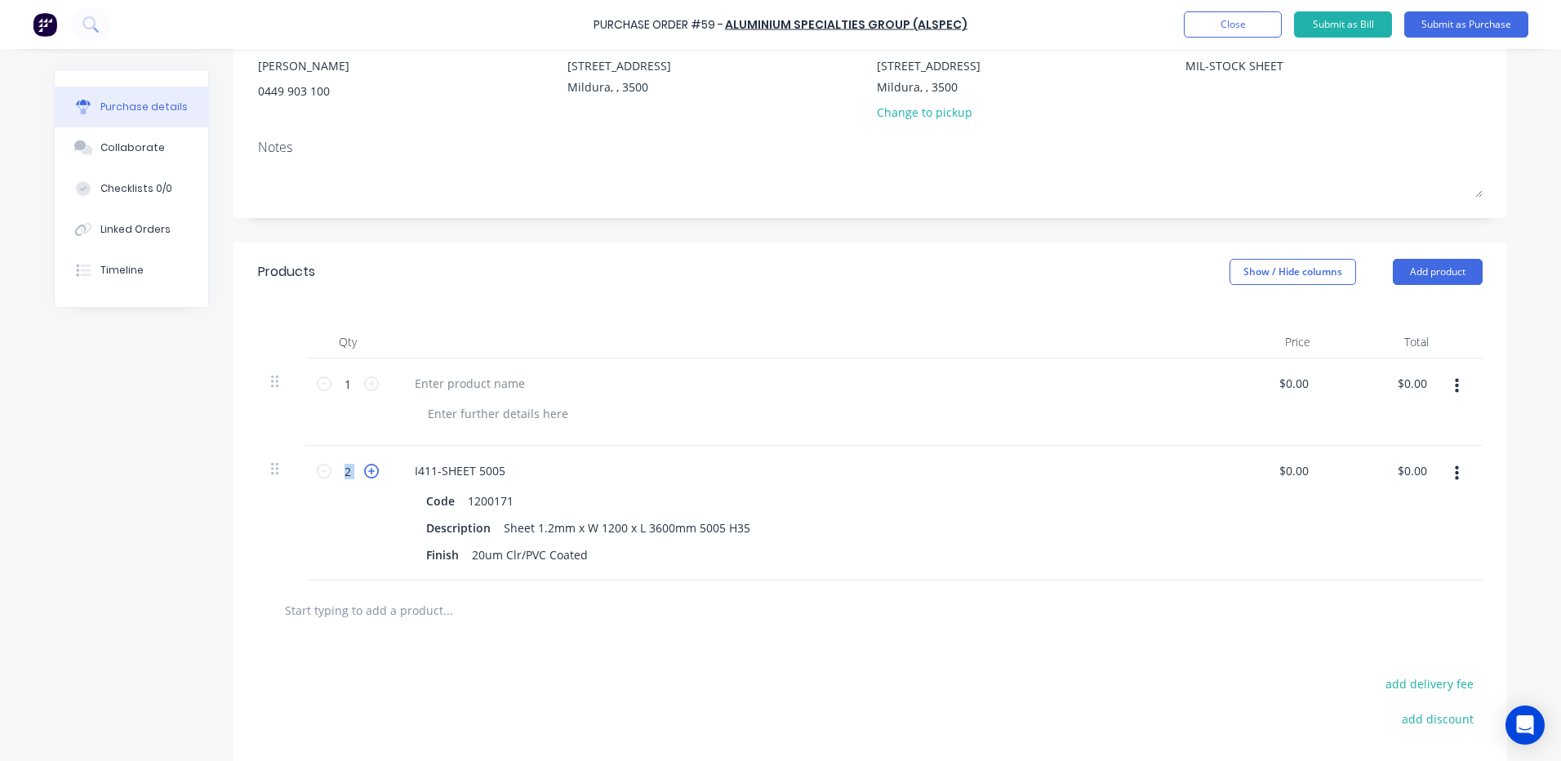
type input "3"
type textarea "x"
type input "0.00"
click at [1288, 461] on input "0.00" at bounding box center [1293, 471] width 38 height 24
type textarea "x"
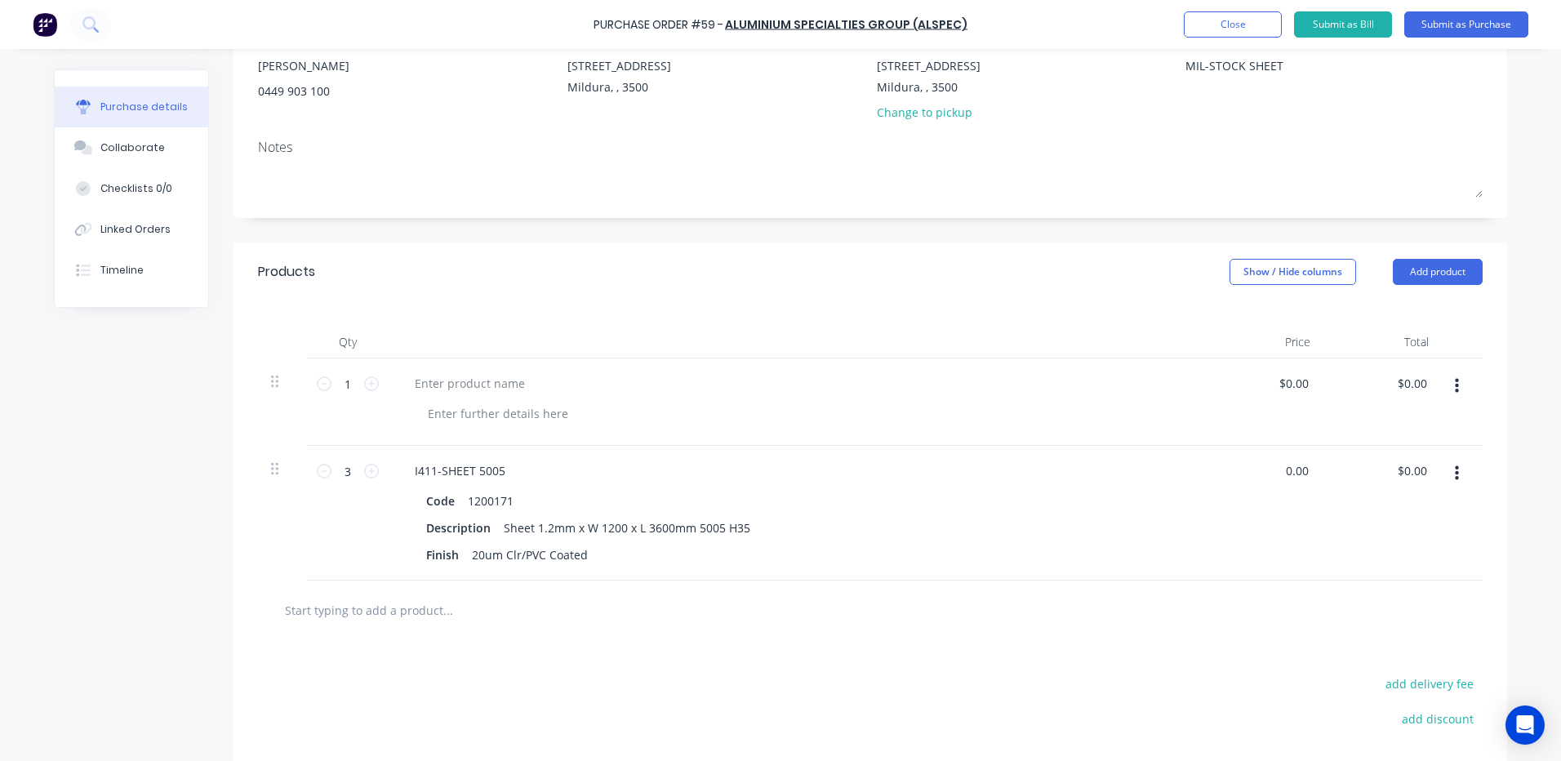
drag, startPoint x: 1304, startPoint y: 470, endPoint x: 1238, endPoint y: 479, distance: 65.9
click at [1238, 479] on div "0.00 0.00" at bounding box center [1264, 513] width 118 height 135
type input "401.81"
type textarea "x"
type input "$401.81"
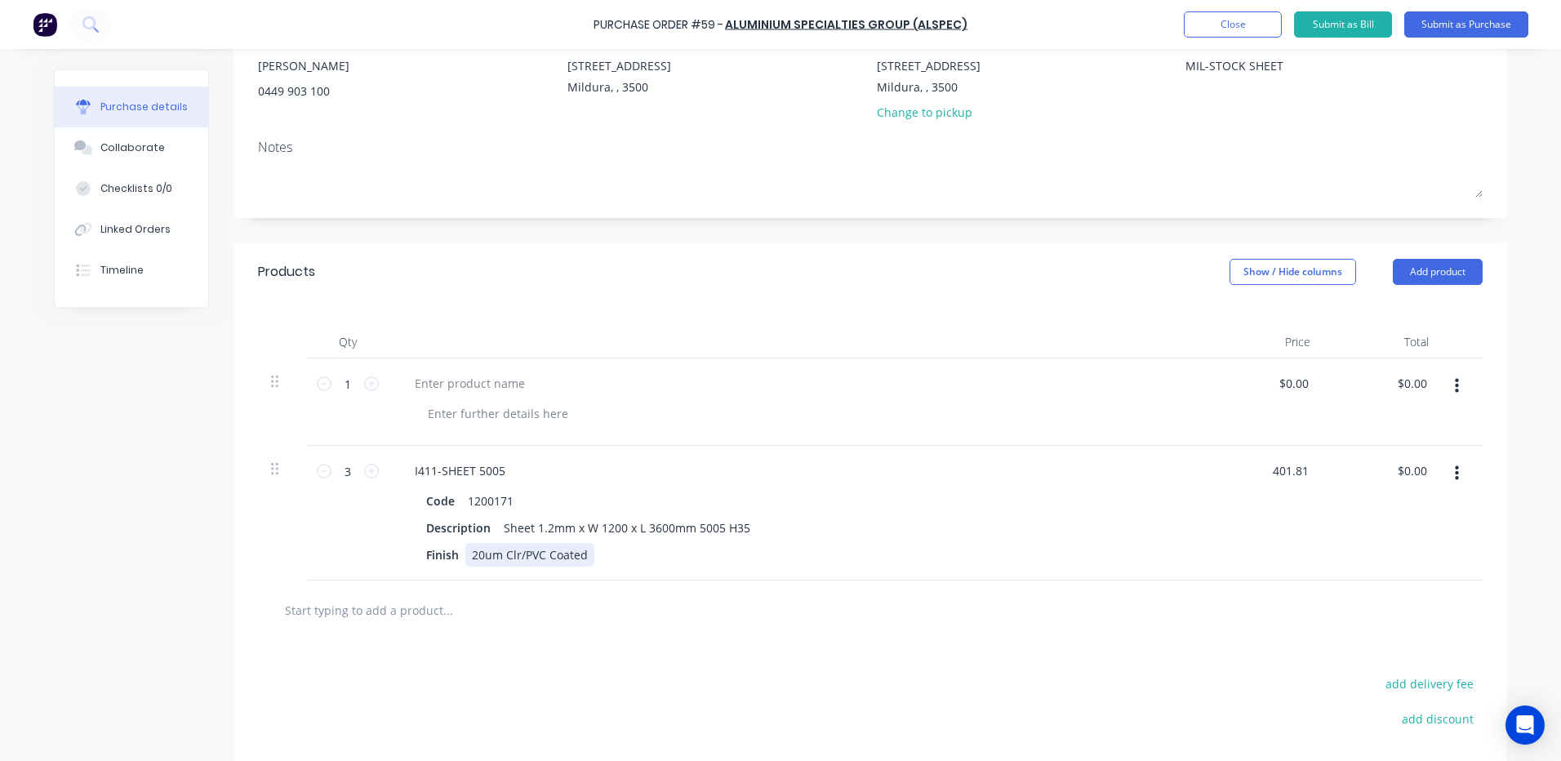
type input "$1,205.43"
click at [1177, 563] on div "Code 1200171 Description Sheet 1.2mm x W 1200 x L 3600mm 5005 H35 Finish 20um C…" at bounding box center [797, 528] width 790 height 78
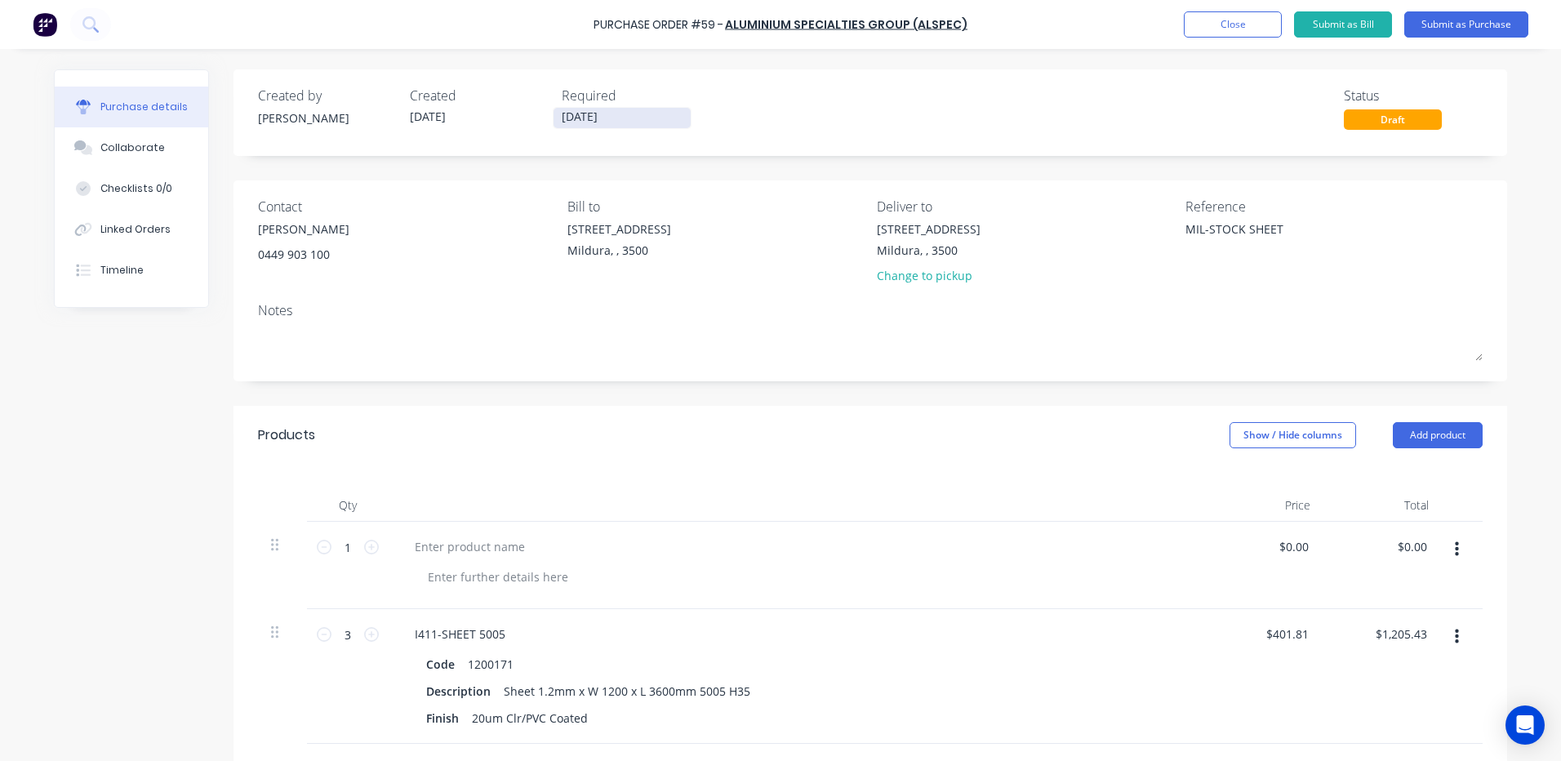
click at [614, 117] on input "13/10/25" at bounding box center [621, 118] width 137 height 20
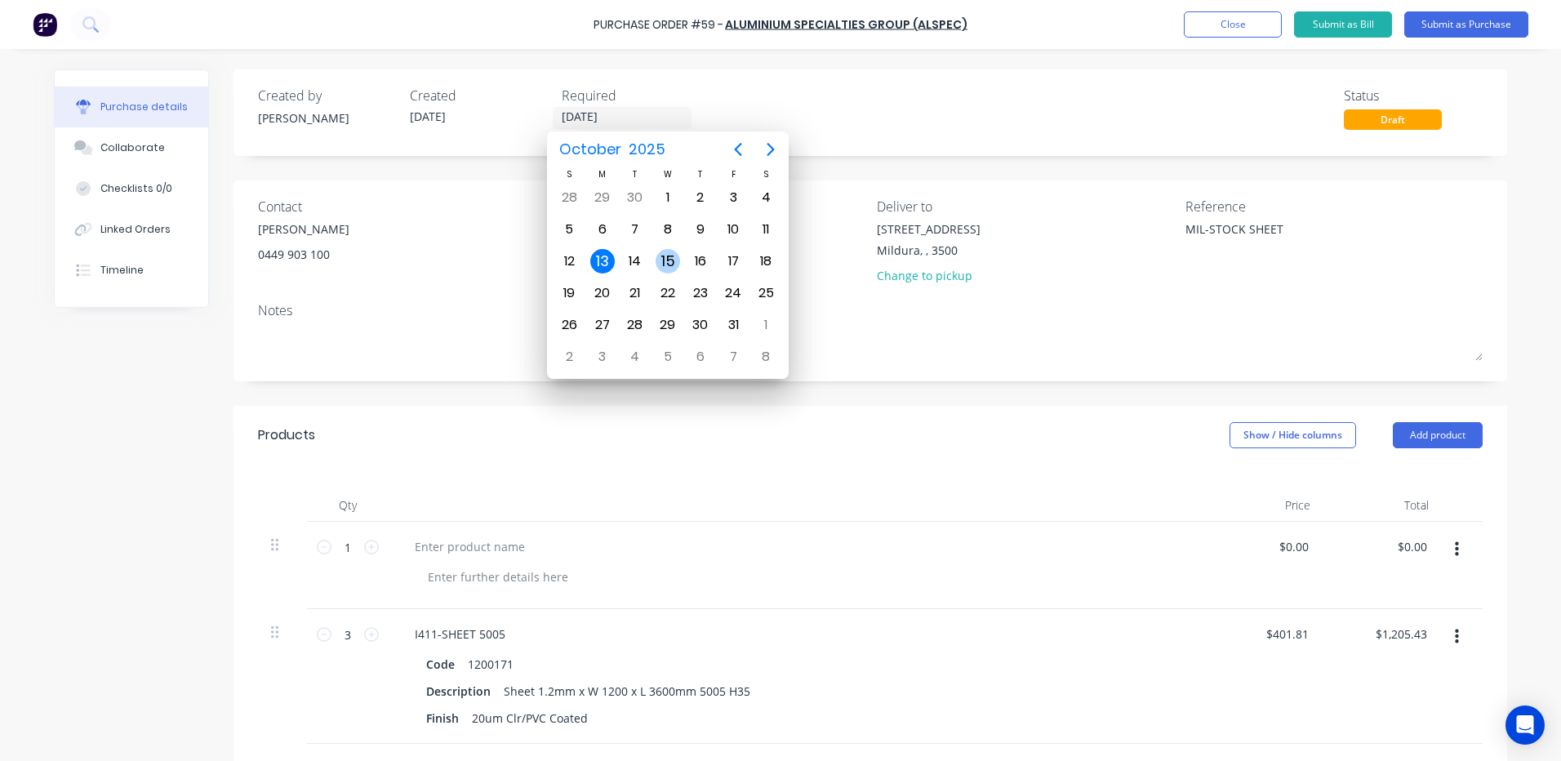
click at [660, 260] on div "15" at bounding box center [668, 261] width 24 height 24
type textarea "x"
type input "15/10/25"
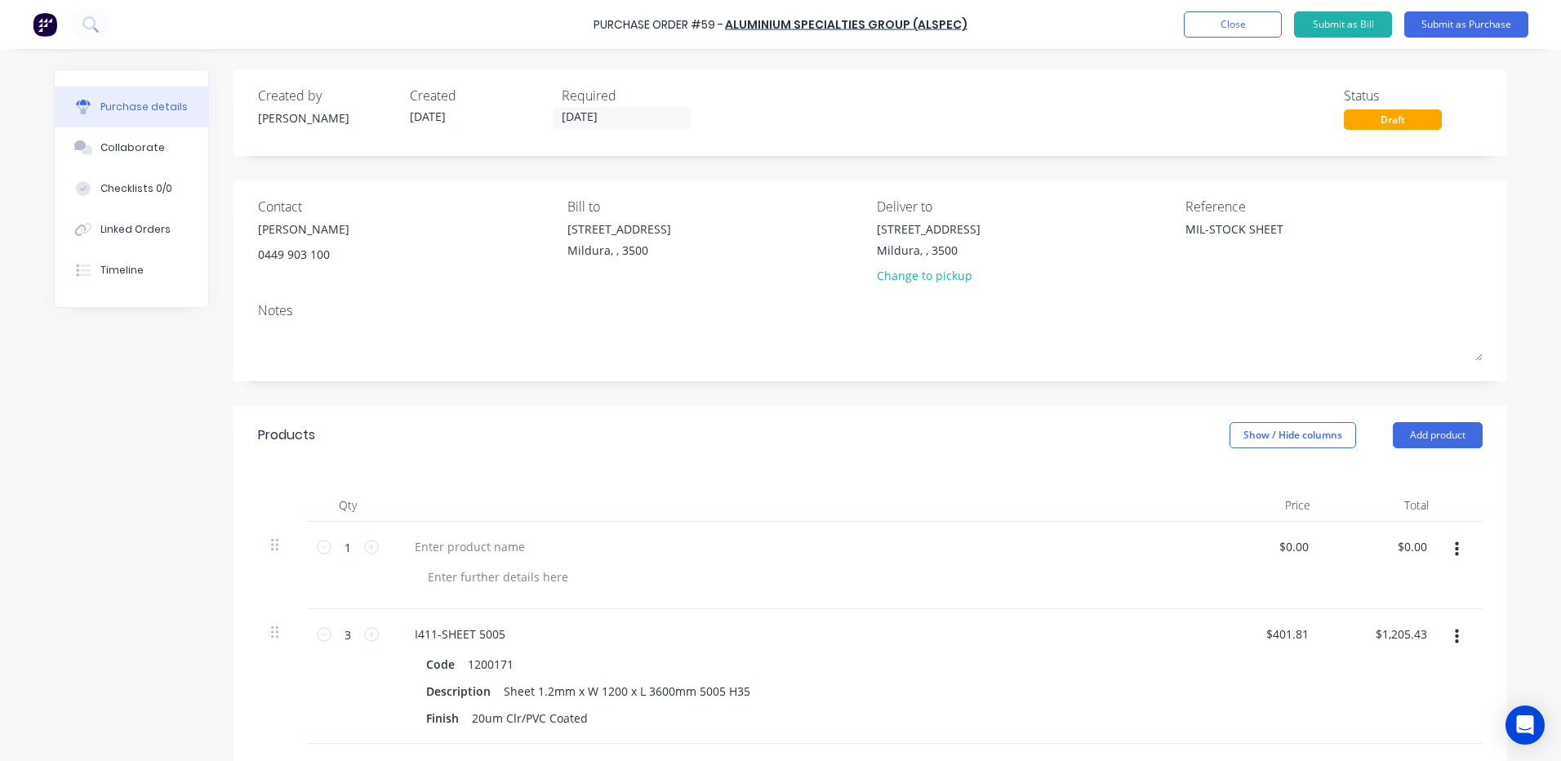
scroll to position [163, 0]
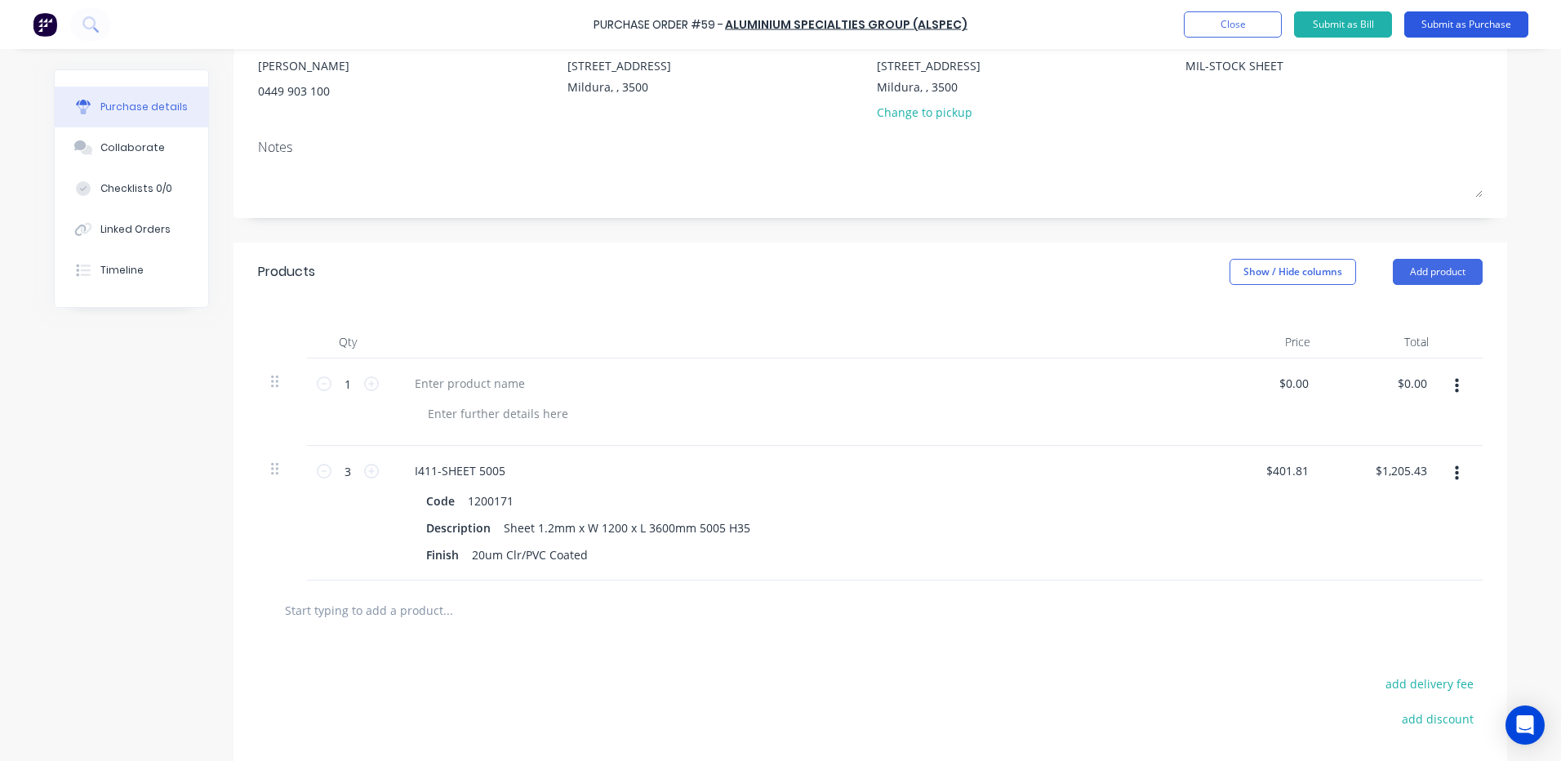
click at [1462, 20] on button "Submit as Purchase" at bounding box center [1466, 24] width 124 height 26
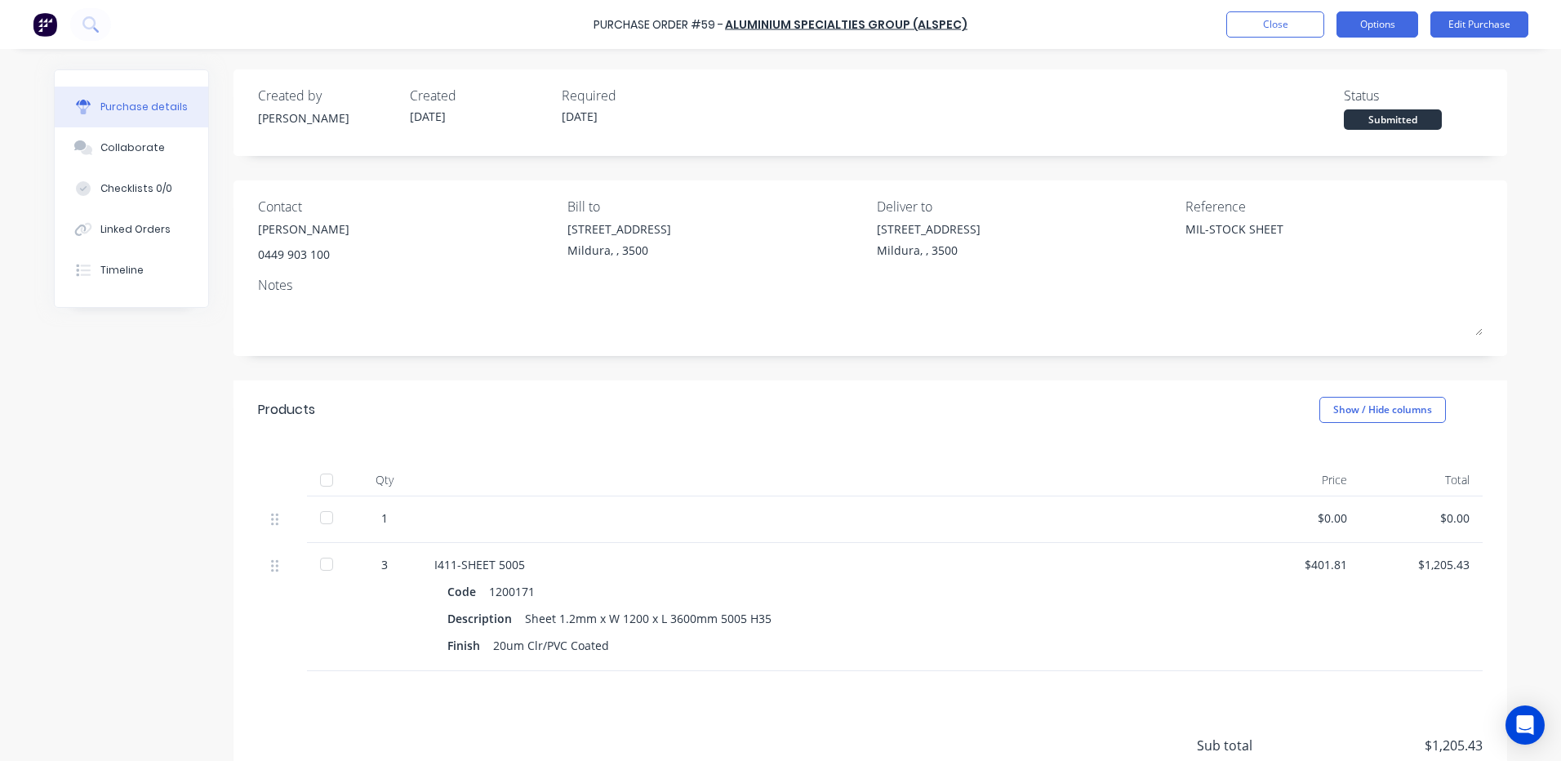
click at [1372, 18] on button "Options" at bounding box center [1377, 24] width 82 height 26
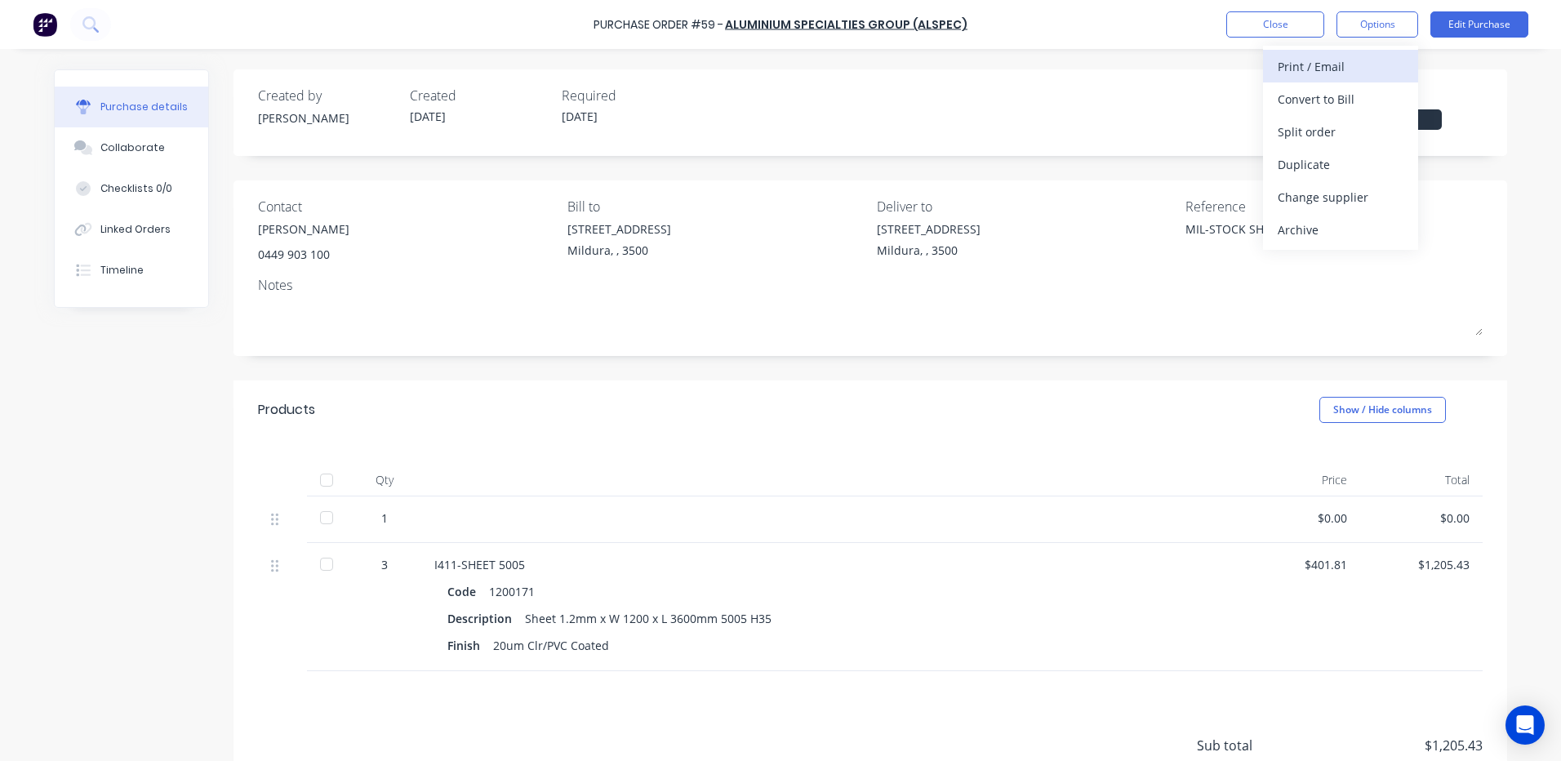
click at [1287, 64] on div "Print / Email" at bounding box center [1341, 67] width 126 height 24
click at [1284, 65] on div "Back" at bounding box center [1341, 67] width 126 height 24
click at [1147, 106] on div "Created by DANIEL Created 13/10/25 Required 15/10/25 Status Submitted" at bounding box center [870, 108] width 1224 height 44
drag, startPoint x: 1257, startPoint y: 229, endPoint x: 1365, endPoint y: 26, distance: 230.1
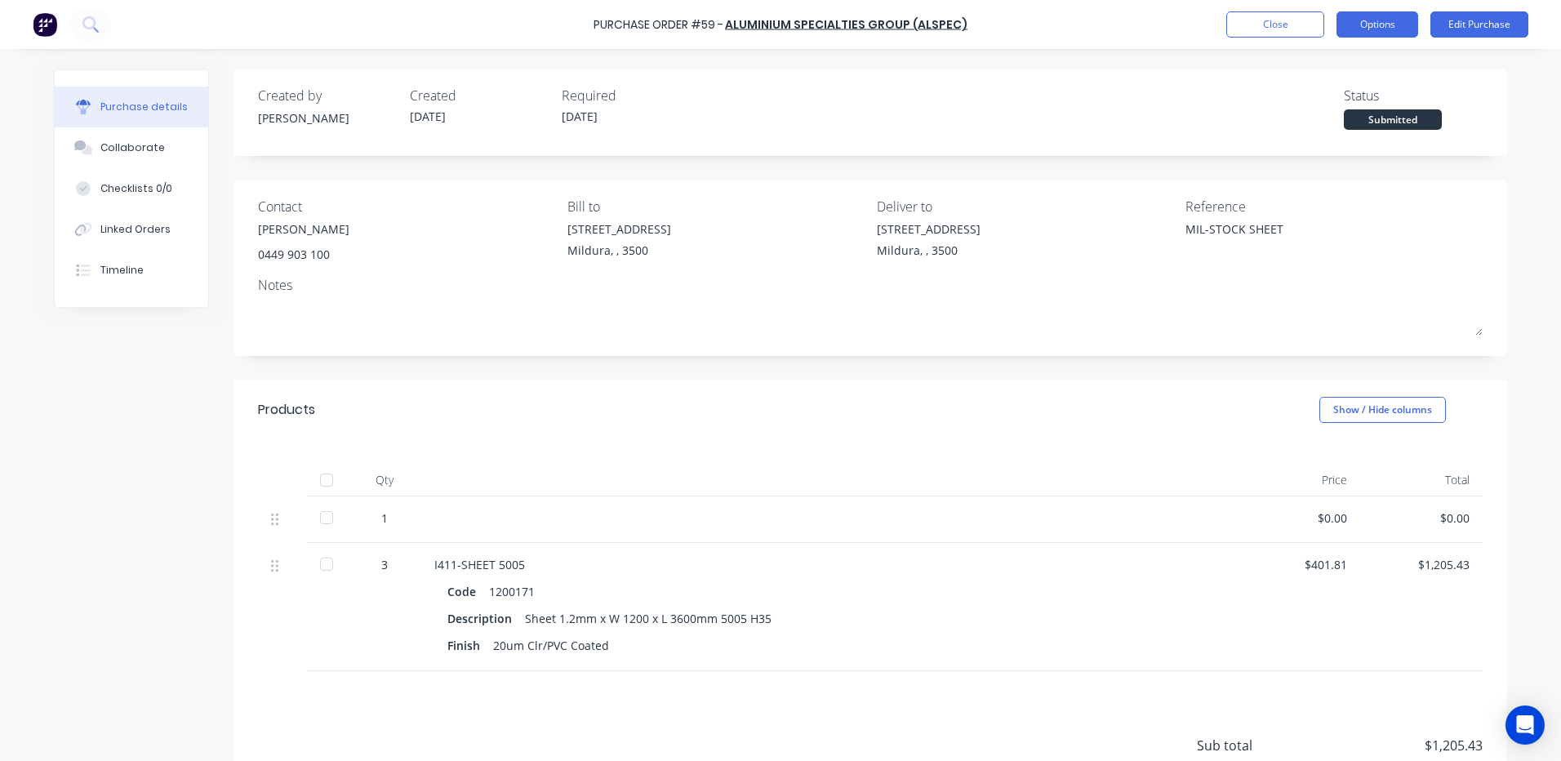
click at [1366, 26] on button "Options" at bounding box center [1377, 24] width 82 height 26
click at [1469, 22] on button "Edit Purchase" at bounding box center [1479, 24] width 98 height 26
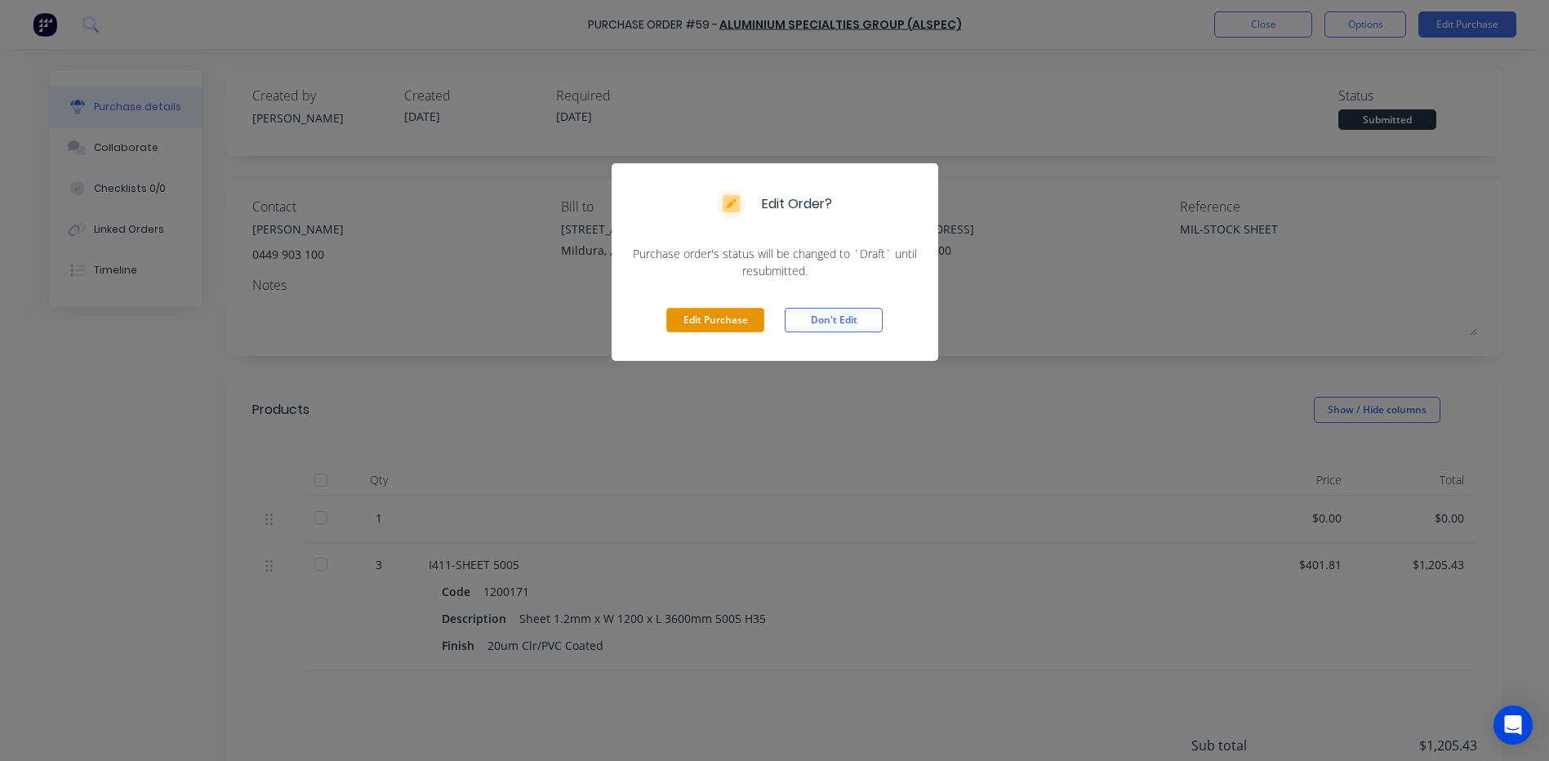
click at [713, 315] on button "Edit Purchase" at bounding box center [715, 320] width 98 height 24
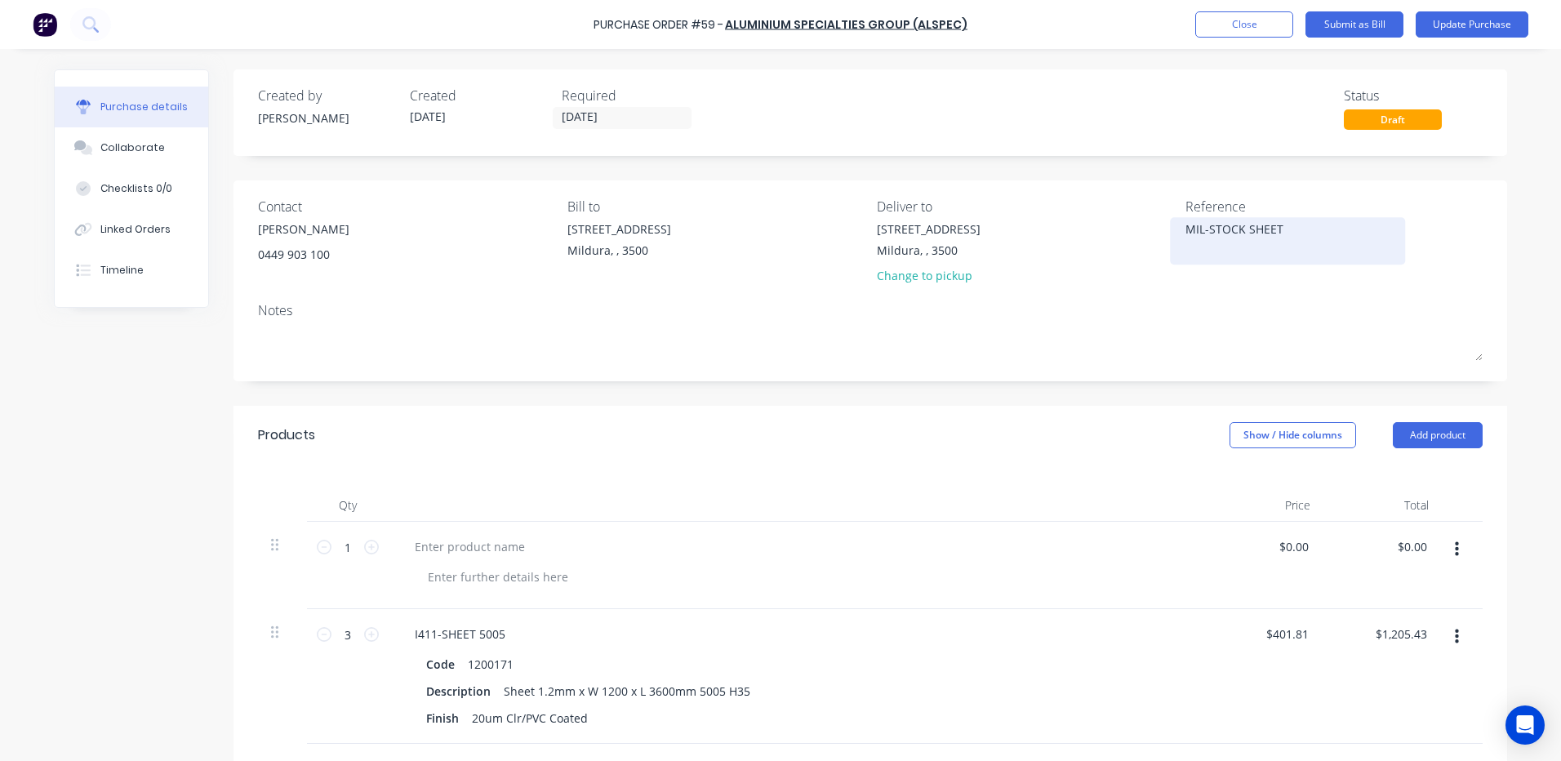
click at [1251, 236] on textarea "MIL-STOCK SHEET" at bounding box center [1287, 238] width 204 height 37
type textarea "x"
click at [1278, 227] on textarea "MIL-STOCK SHEET" at bounding box center [1287, 238] width 204 height 37
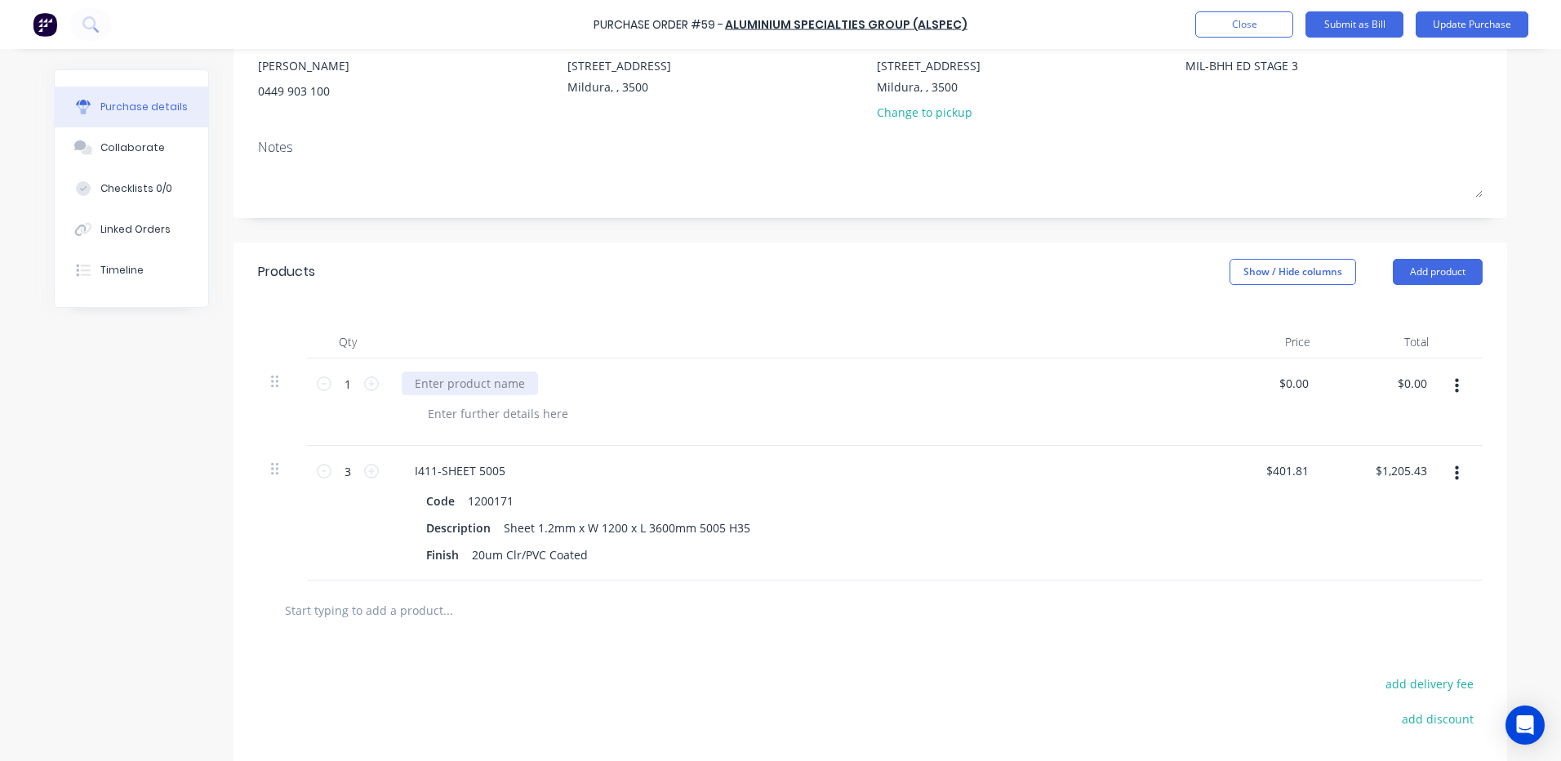
type textarea "MIL-BHH ED STAGE 3"
type textarea "x"
type textarea "MIL-BHH ED STAGE 3"
click at [447, 380] on div at bounding box center [470, 383] width 136 height 24
click at [1434, 269] on button "Add product" at bounding box center [1438, 272] width 90 height 26
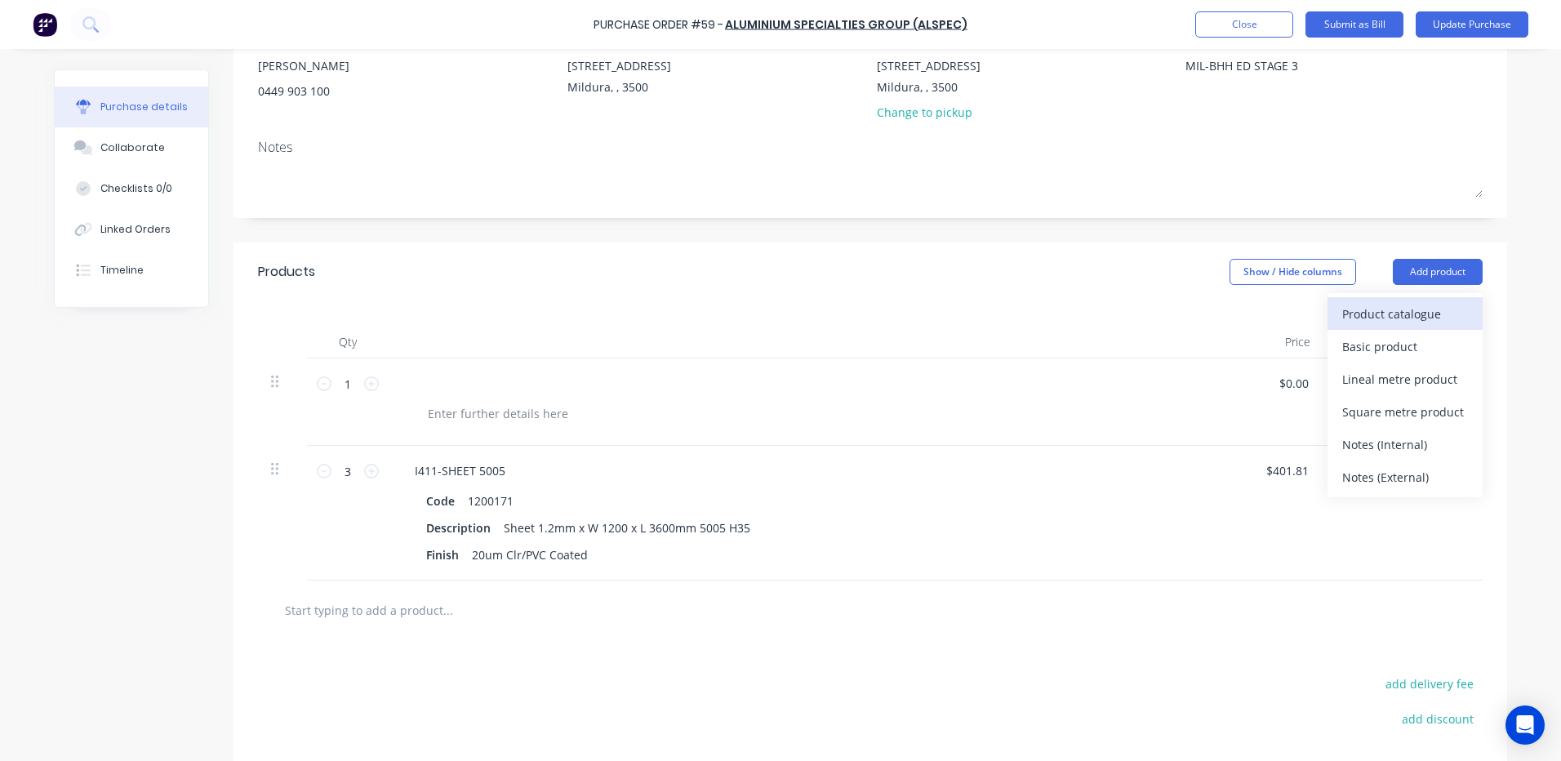
click at [1375, 310] on div "Product catalogue" at bounding box center [1405, 314] width 126 height 24
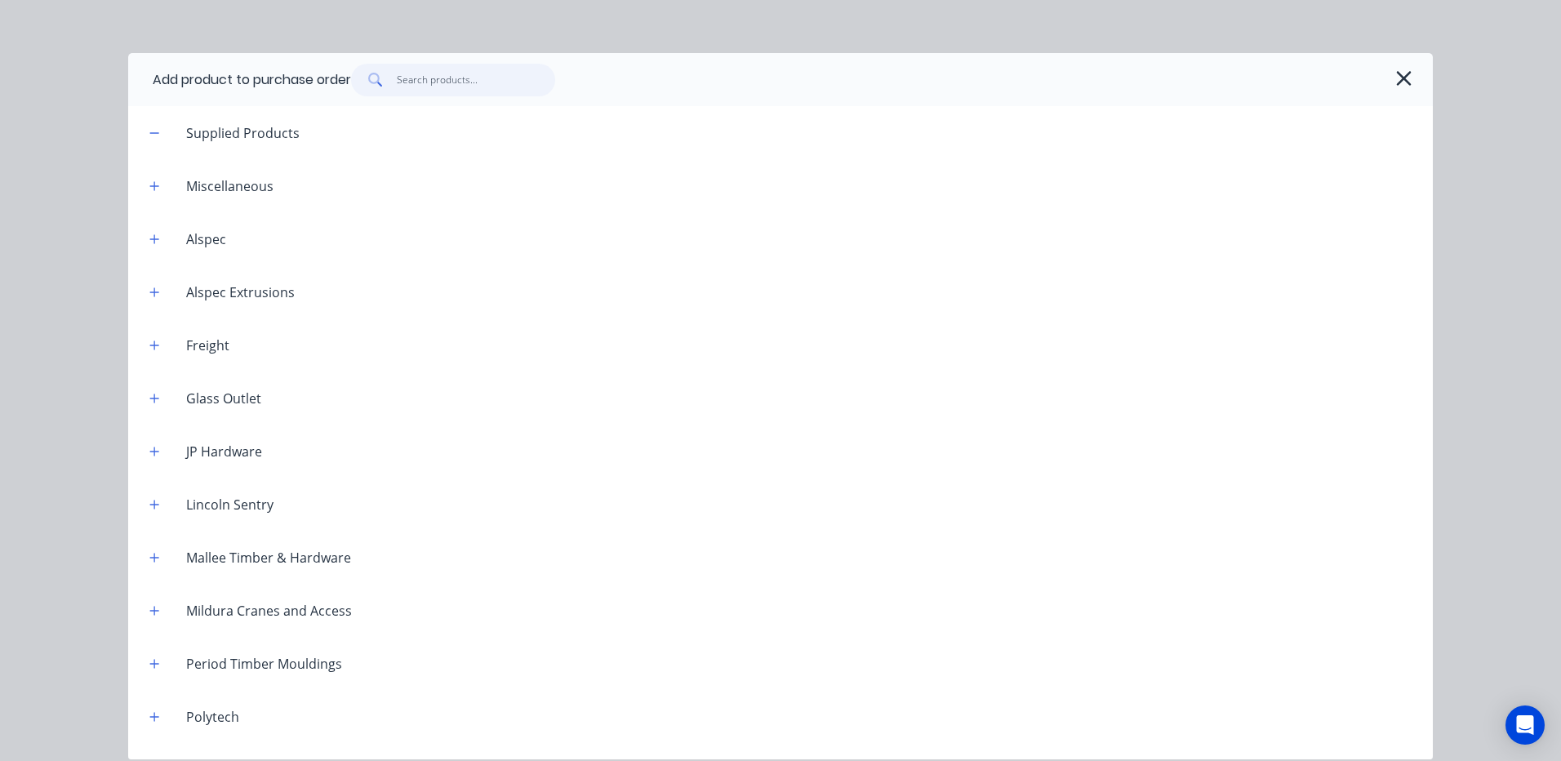
click at [442, 78] on input "text" at bounding box center [476, 80] width 159 height 33
type textarea "x"
type input "S"
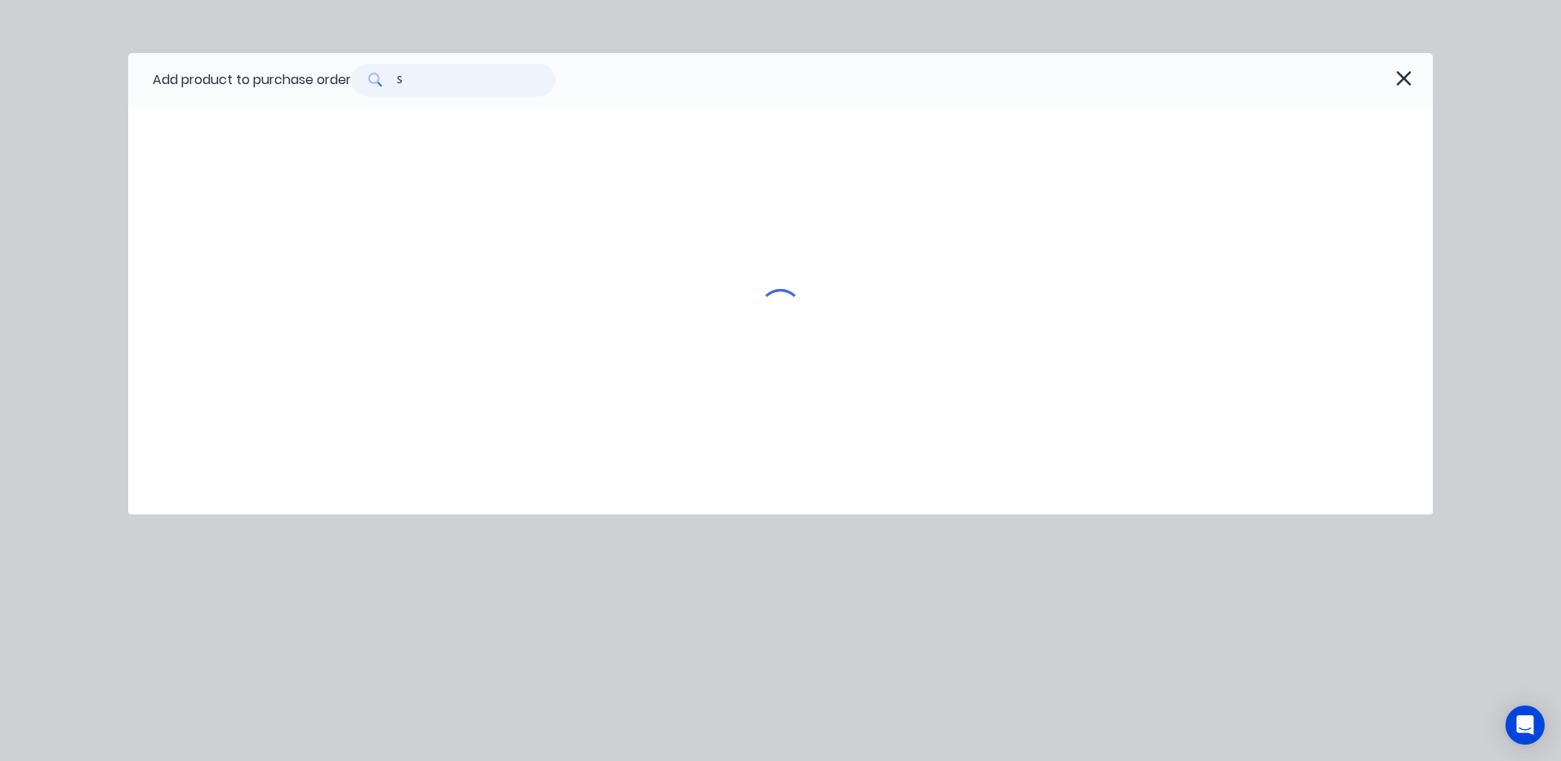
type textarea "x"
type input "SE"
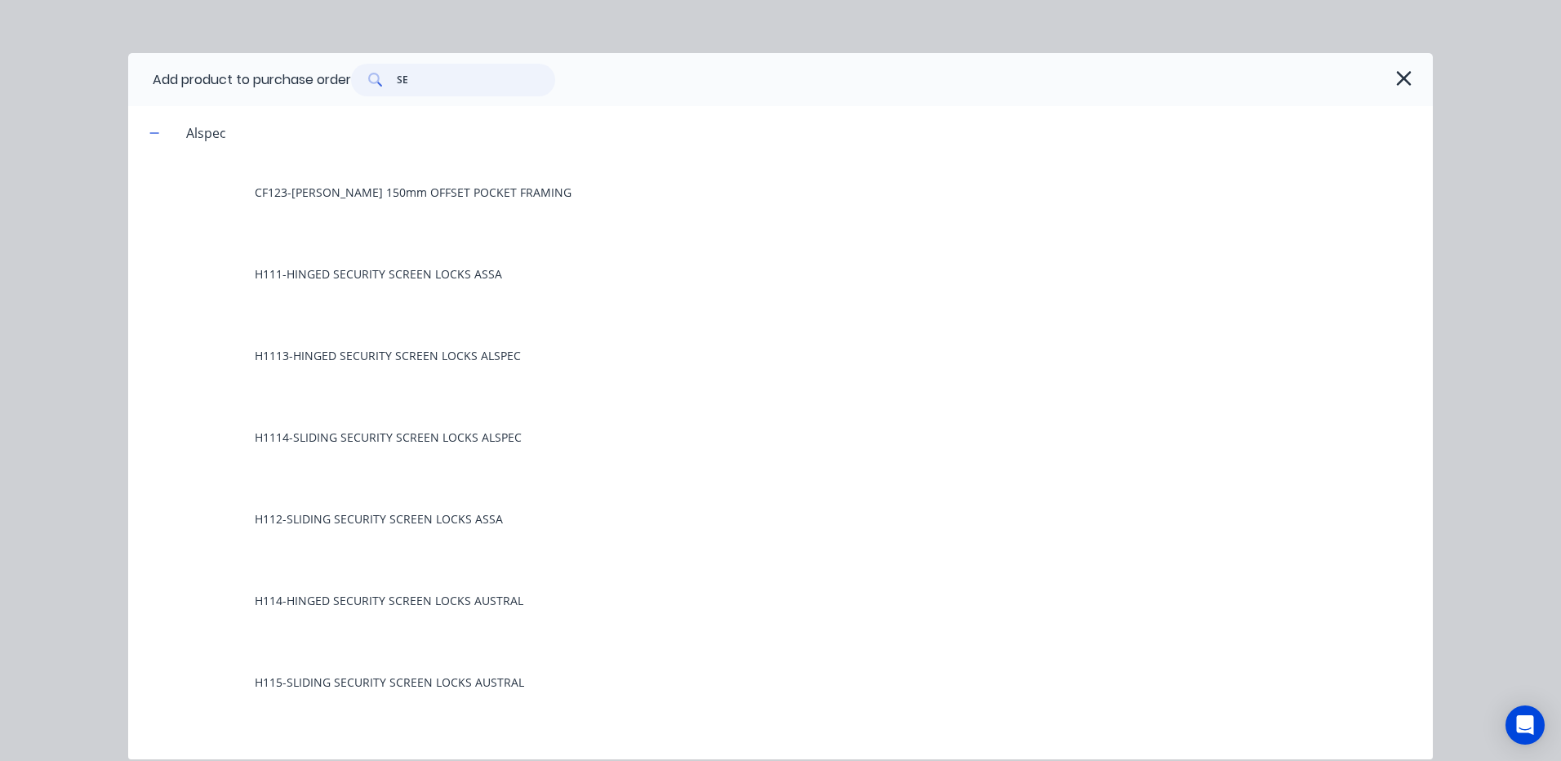
type textarea "x"
type input "SE3"
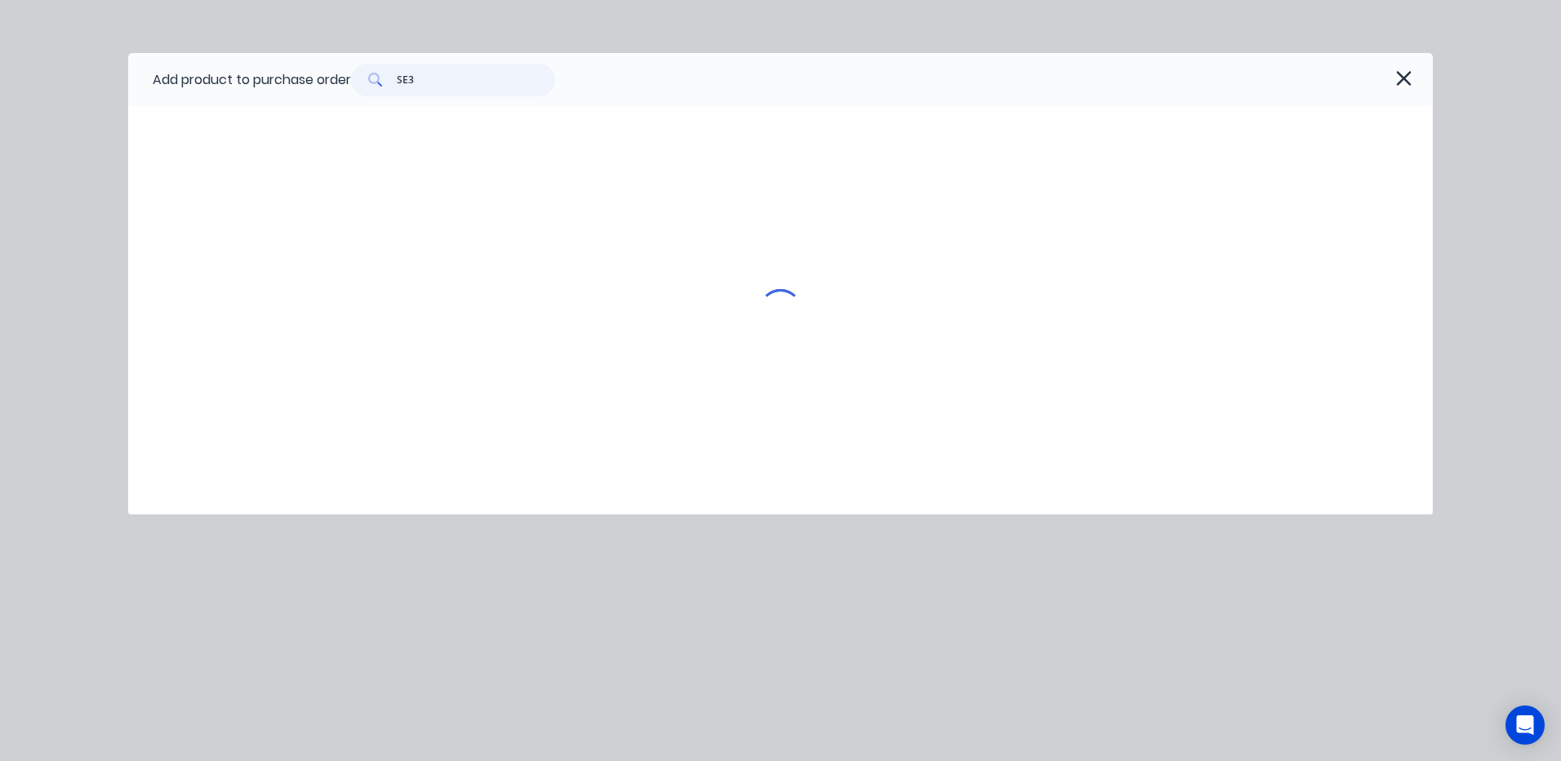
type textarea "x"
type input "SE32"
type textarea "x"
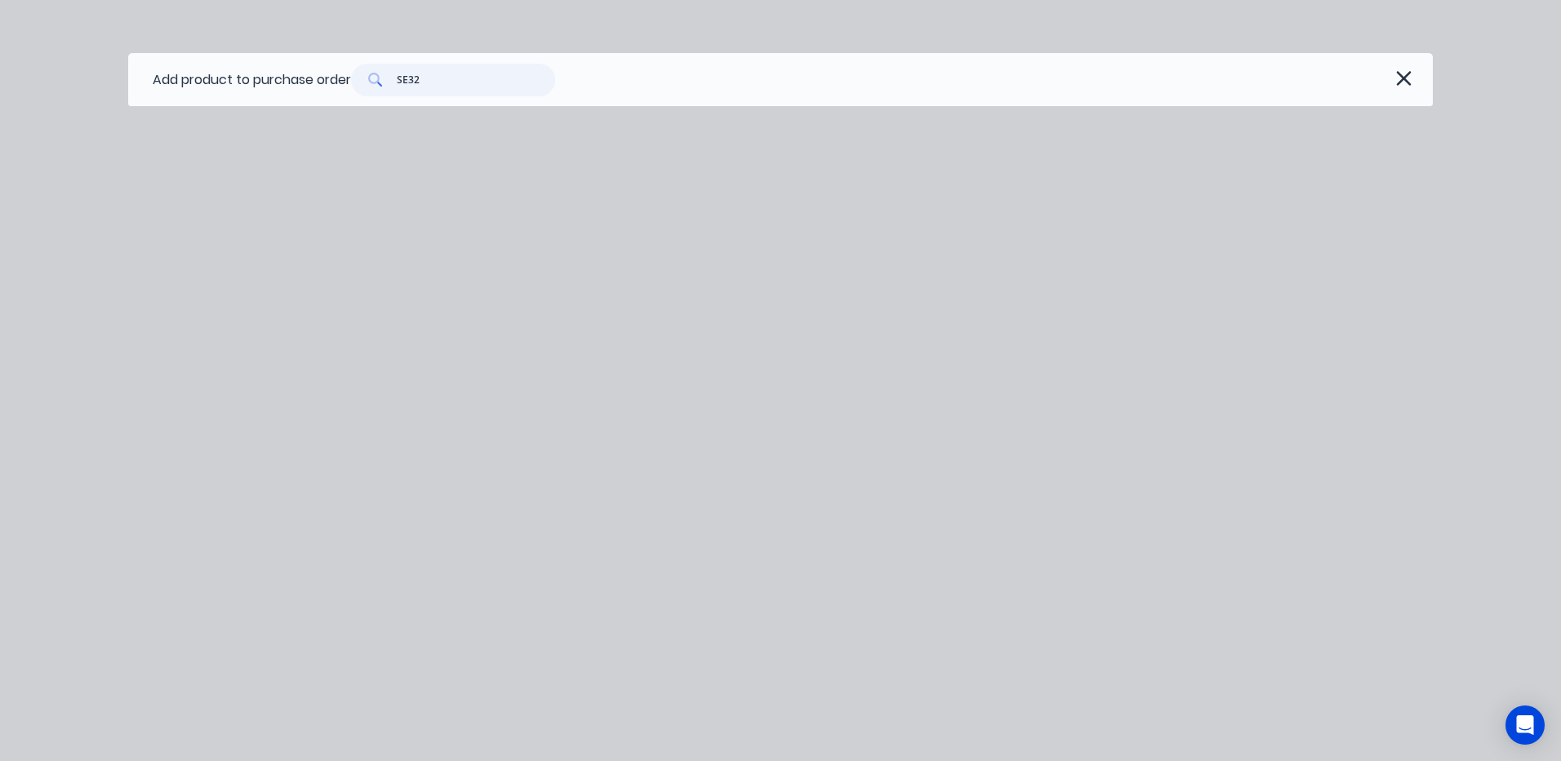
type input "SE3"
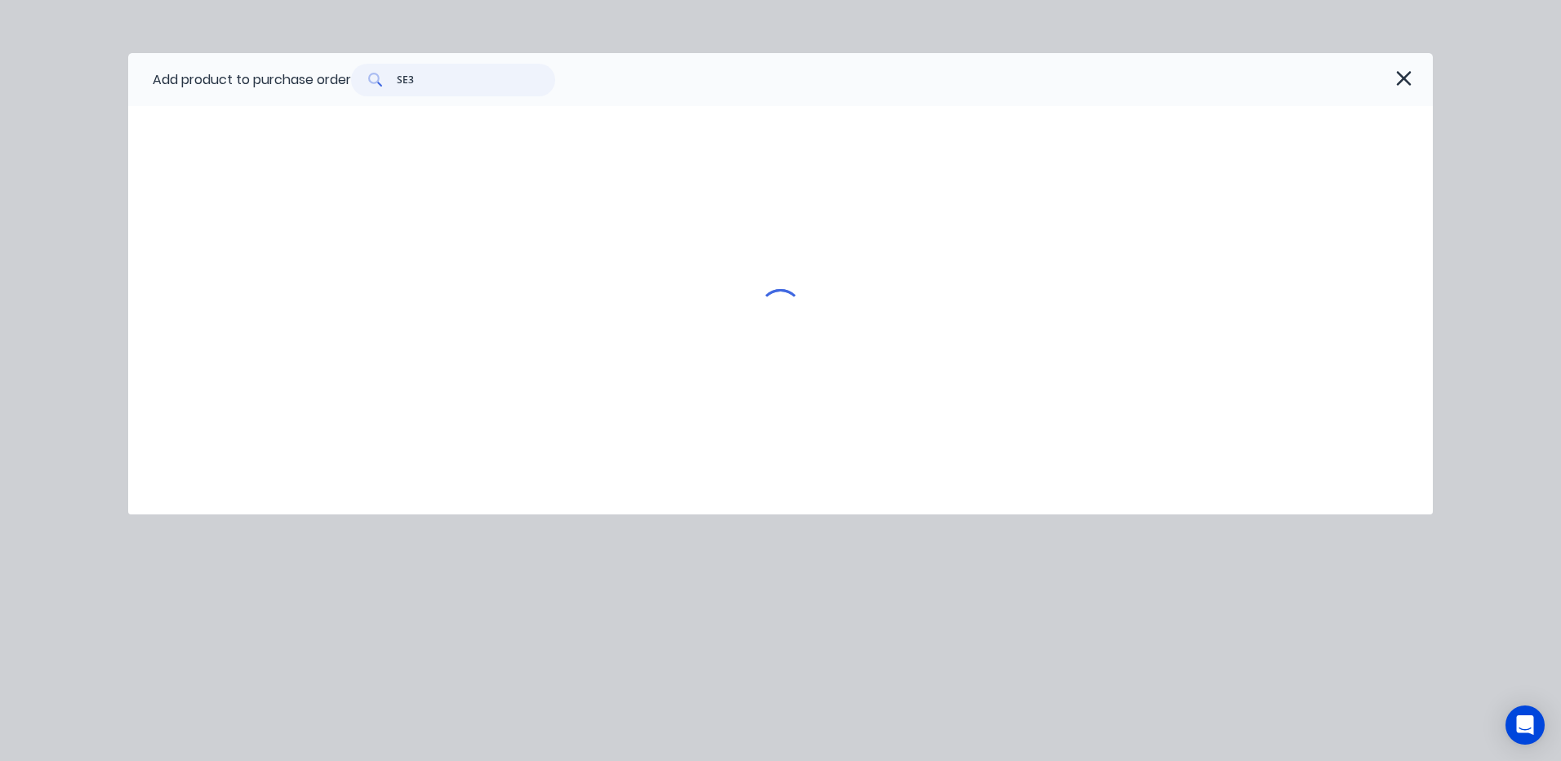
type textarea "x"
type input "SE"
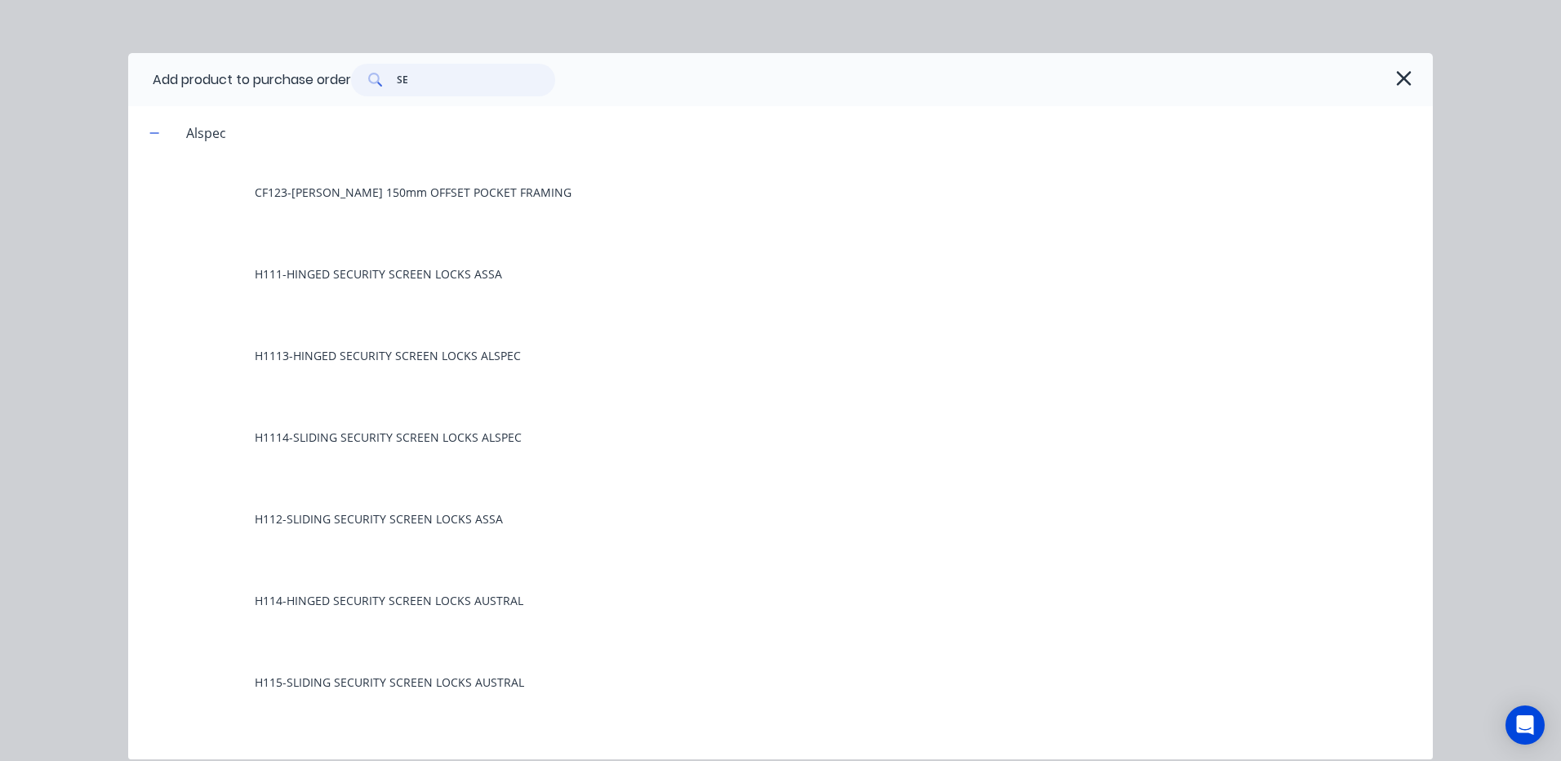
type textarea "x"
type input "SE2"
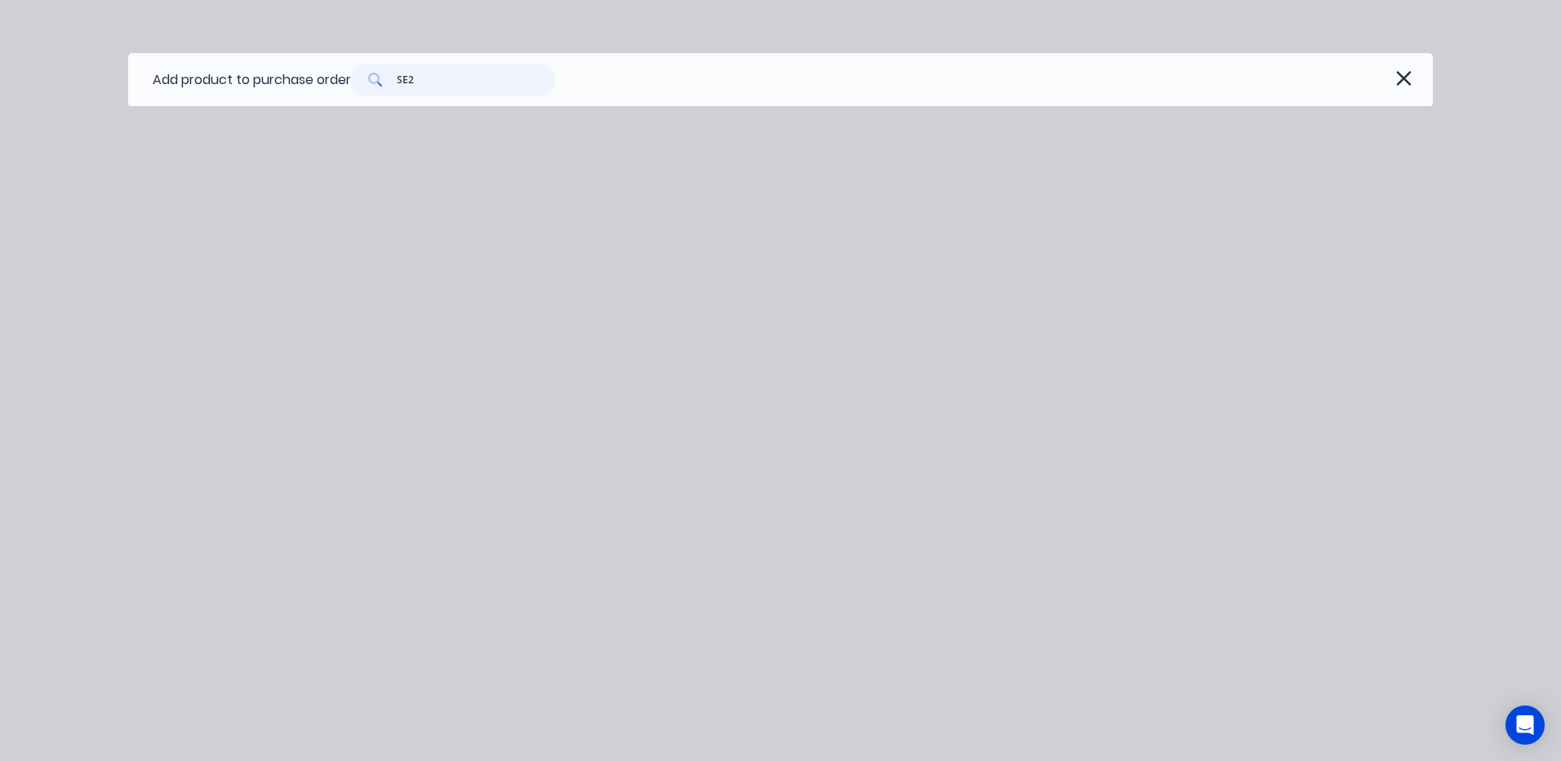
type textarea "x"
type input "SE28"
type textarea "x"
type input "SE2"
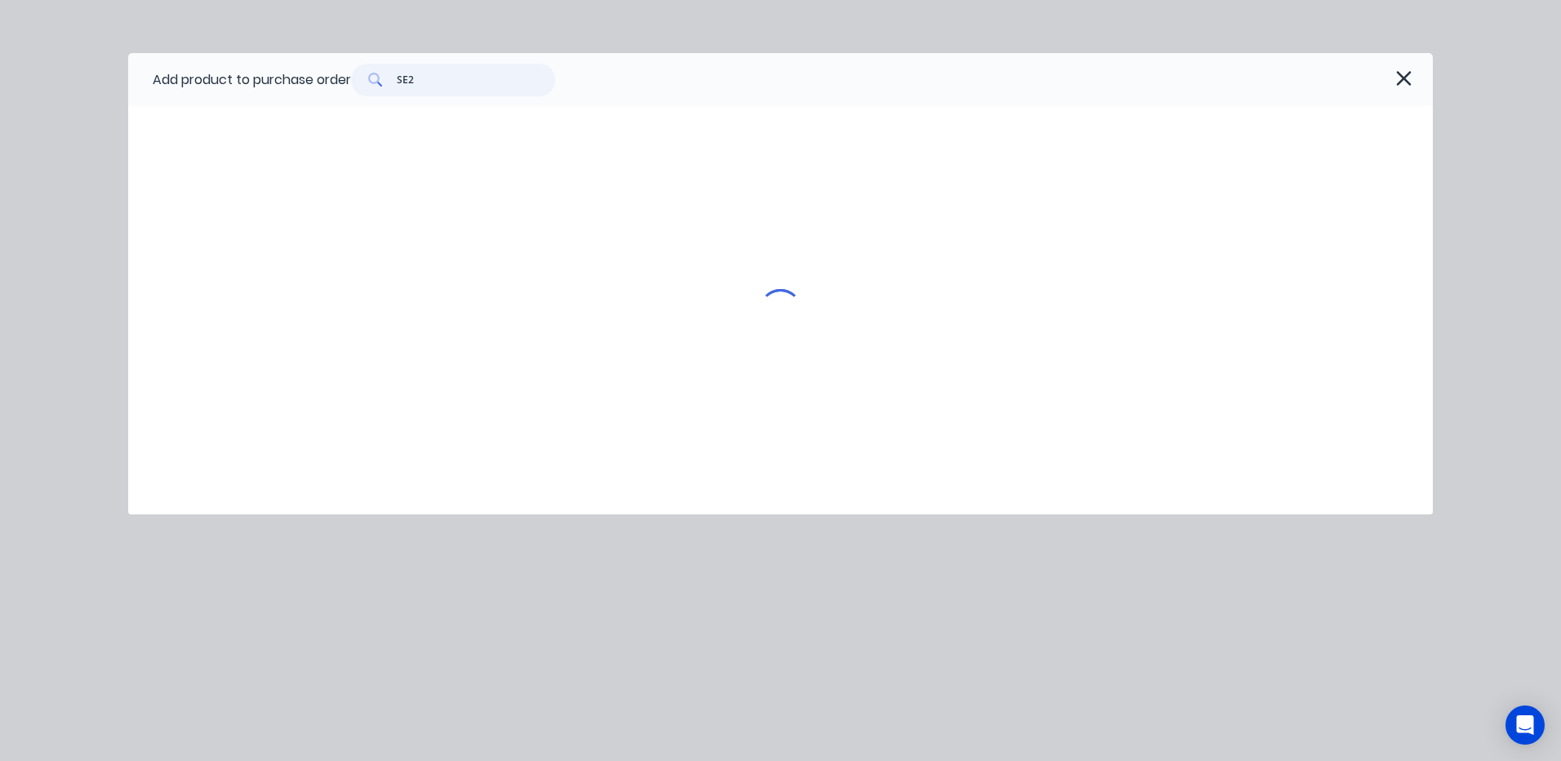
type textarea "x"
type input "SE"
type textarea "x"
type input "S"
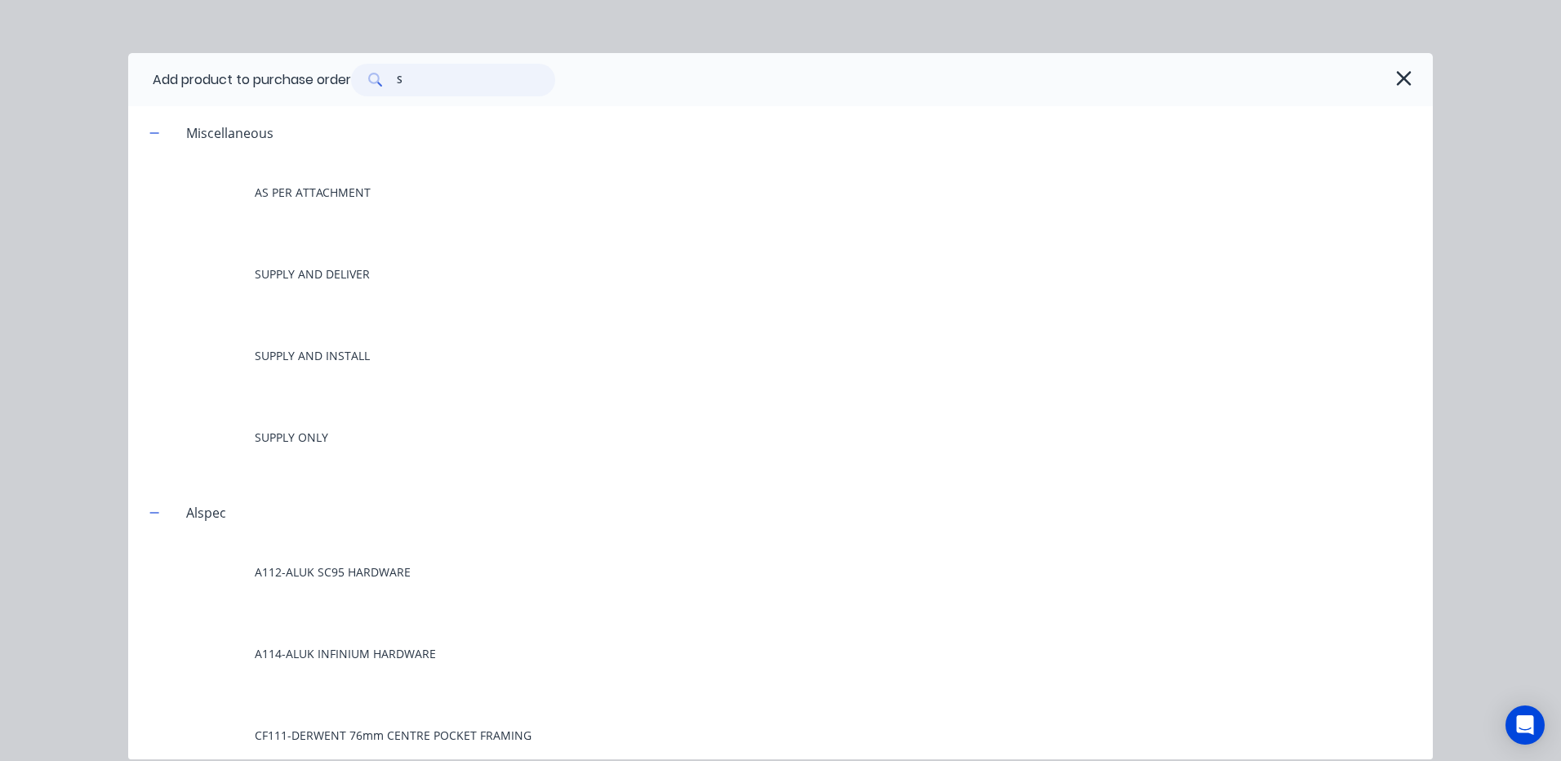
type textarea "x"
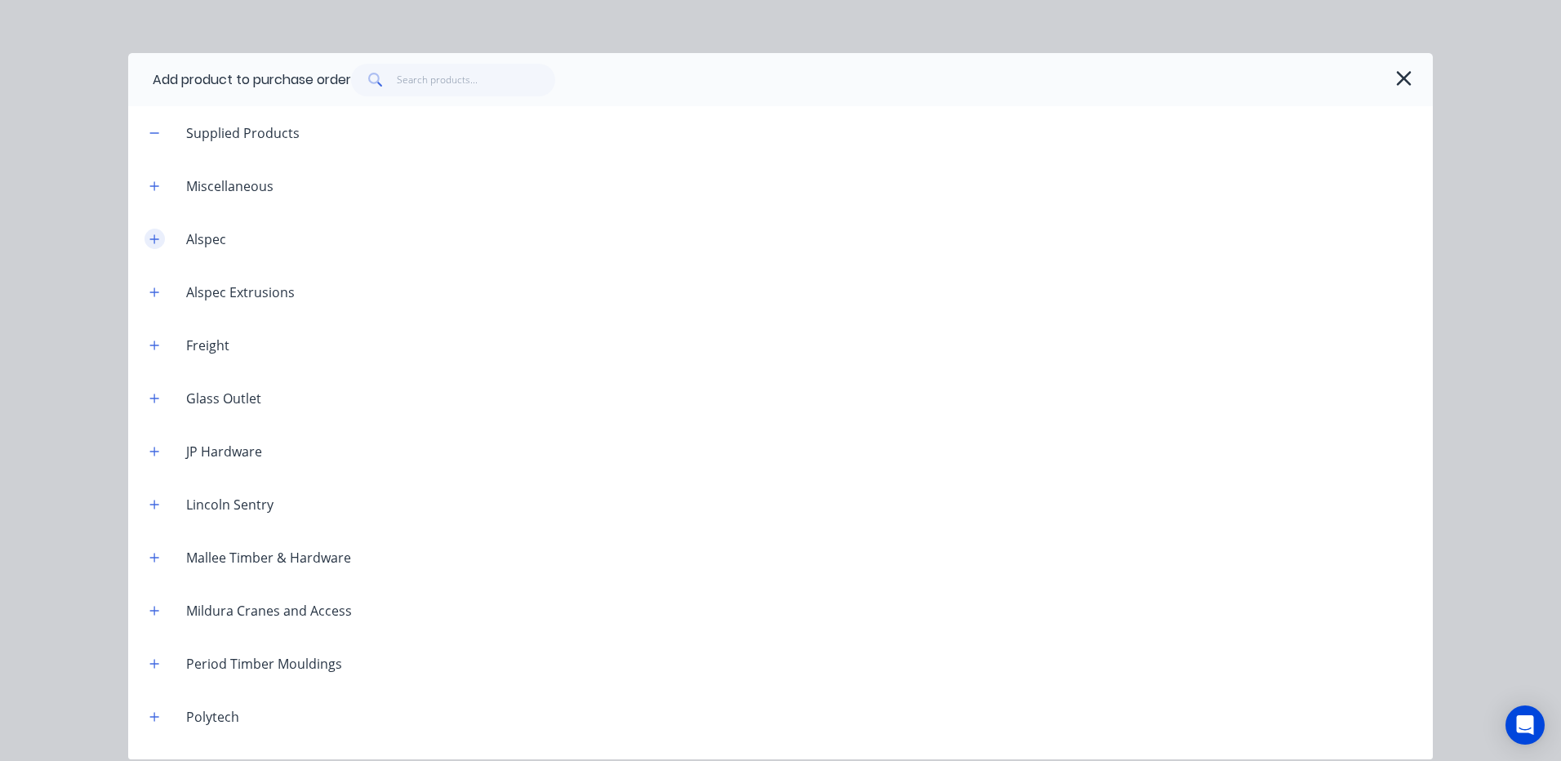
click at [154, 241] on icon "button" at bounding box center [154, 238] width 9 height 9
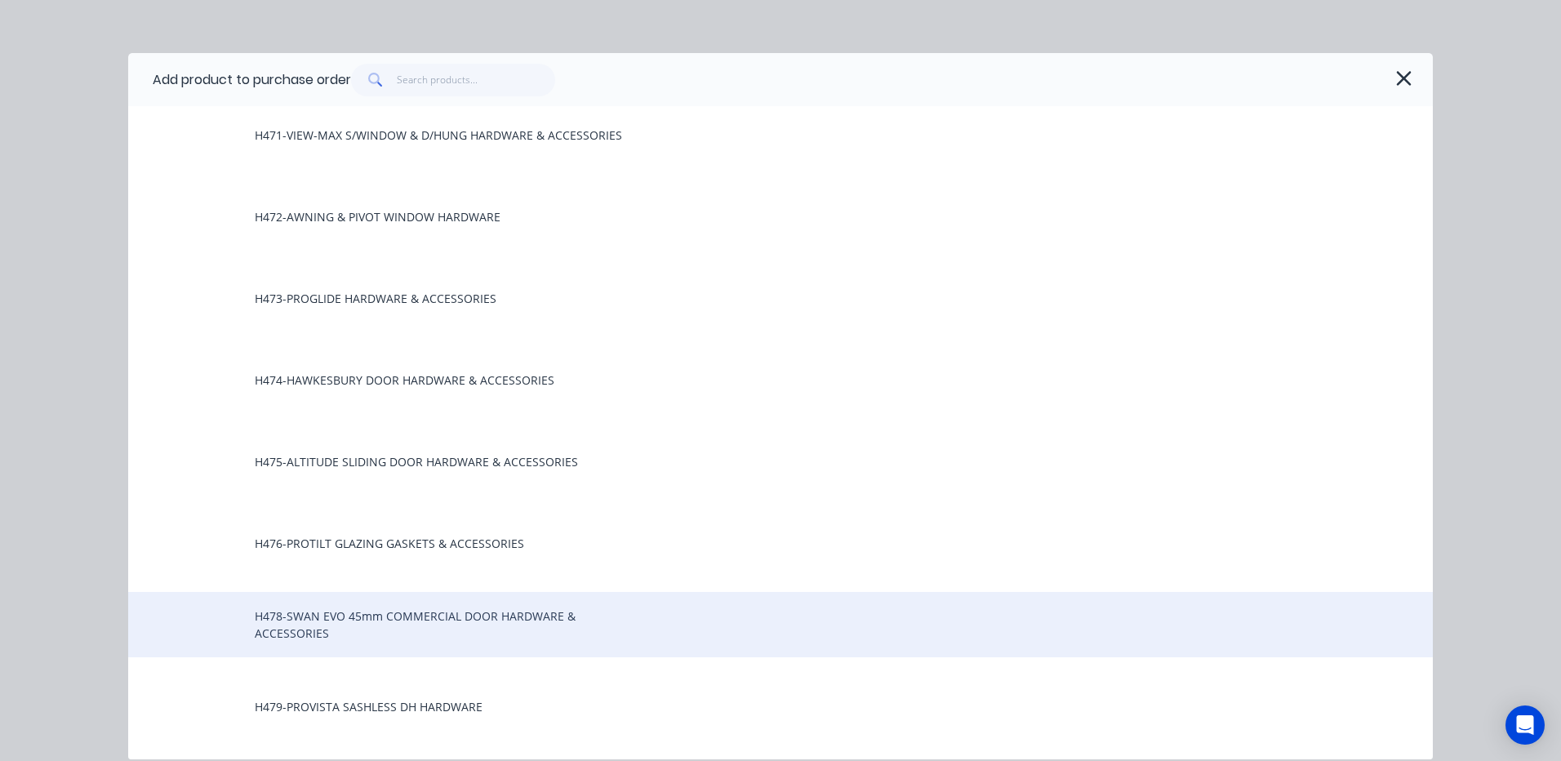
scroll to position [8326, 0]
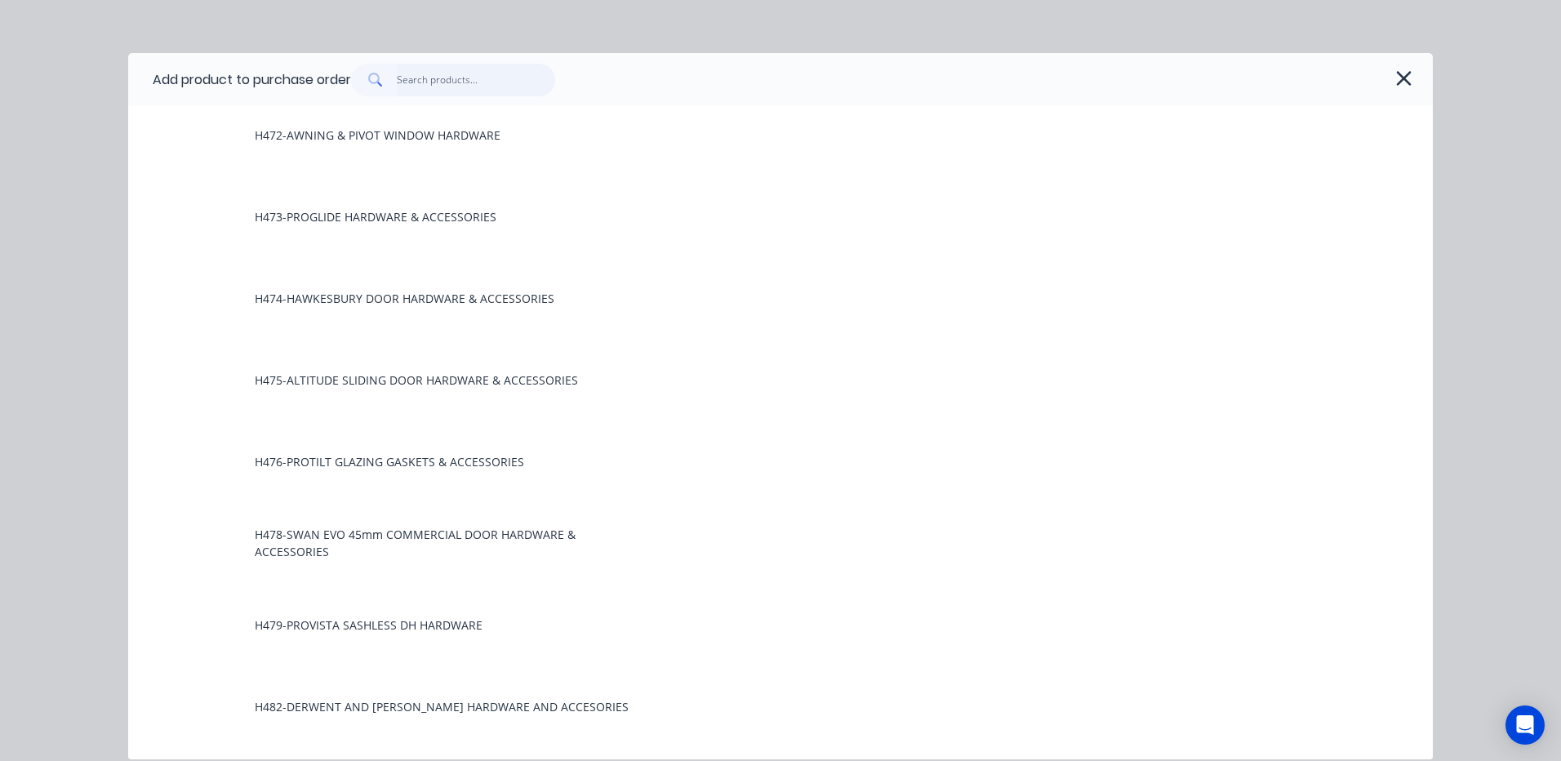
click at [414, 80] on input "text" at bounding box center [476, 80] width 159 height 33
type textarea "x"
type input "S"
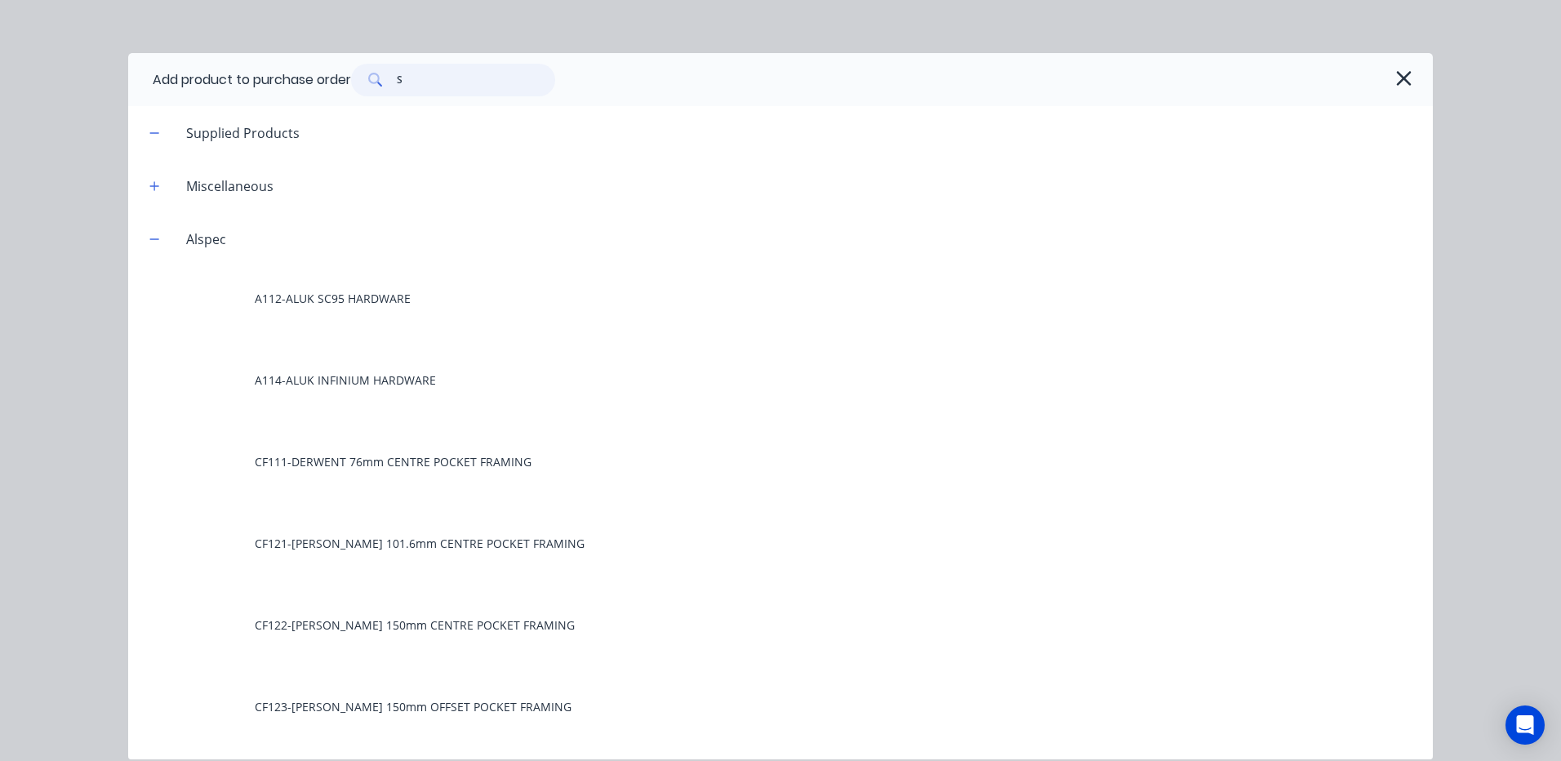
type textarea "x"
type input "SW"
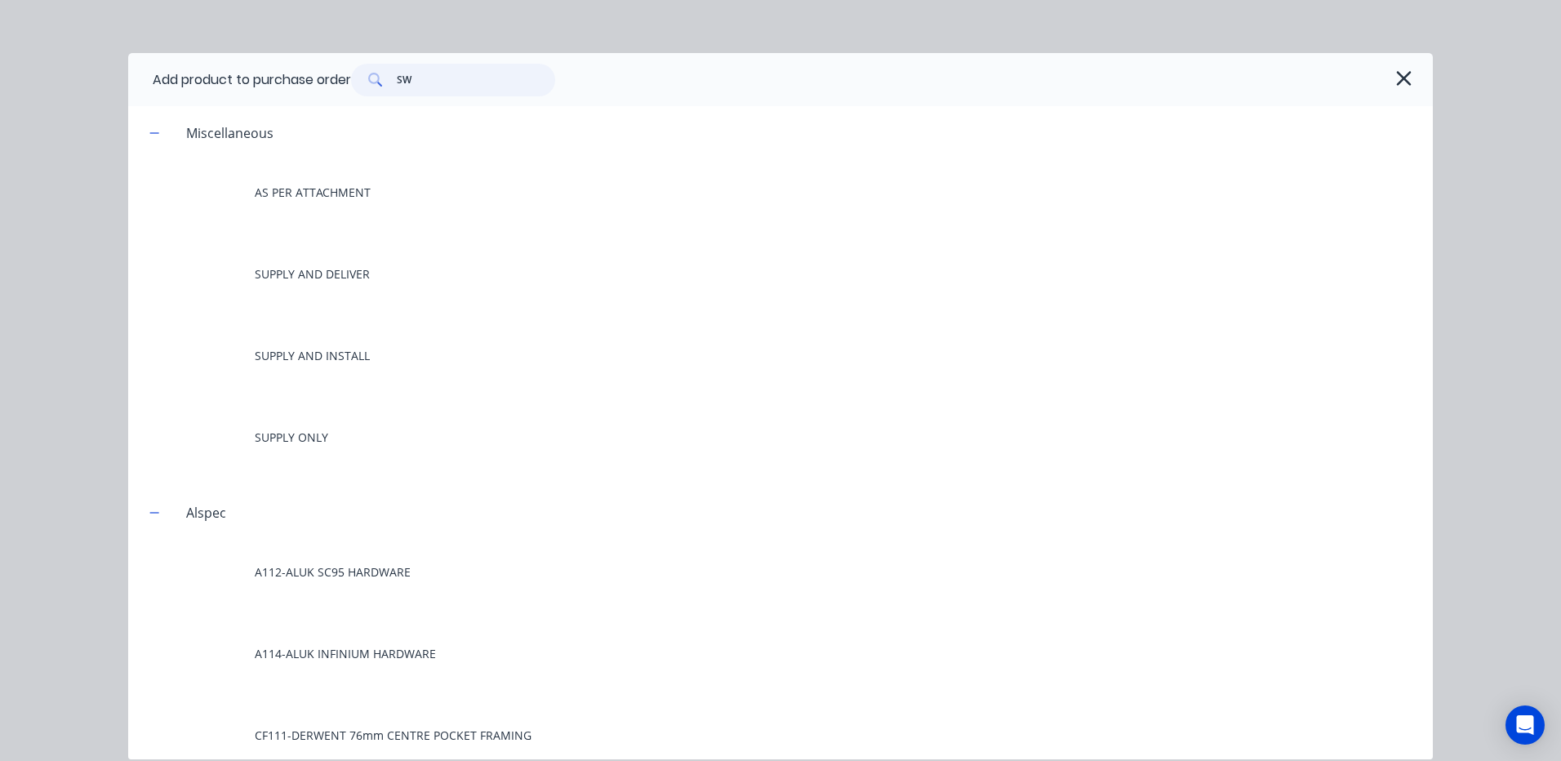
type textarea "x"
type input "SWA"
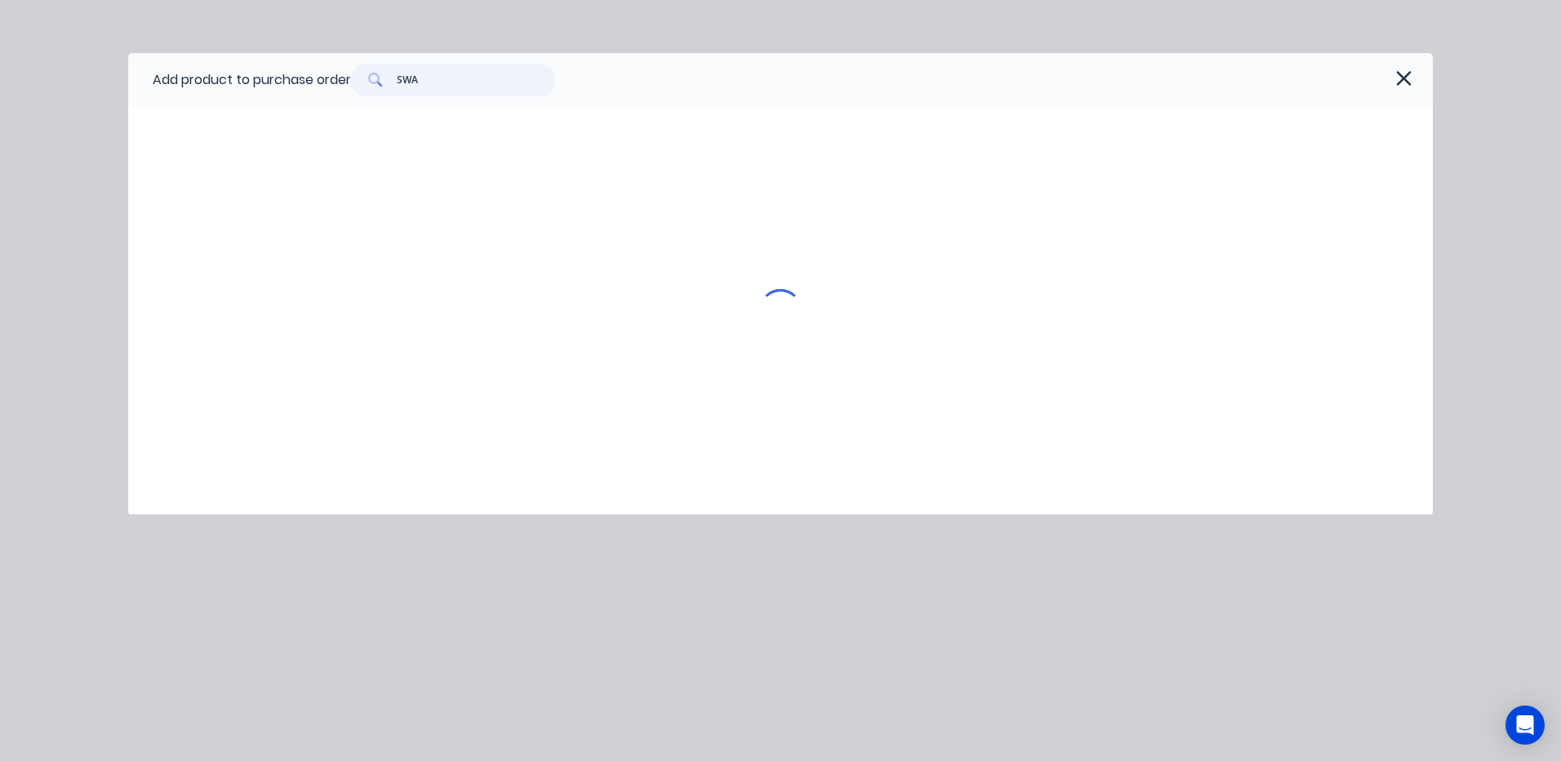
type textarea "x"
type input "SWAN"
type textarea "x"
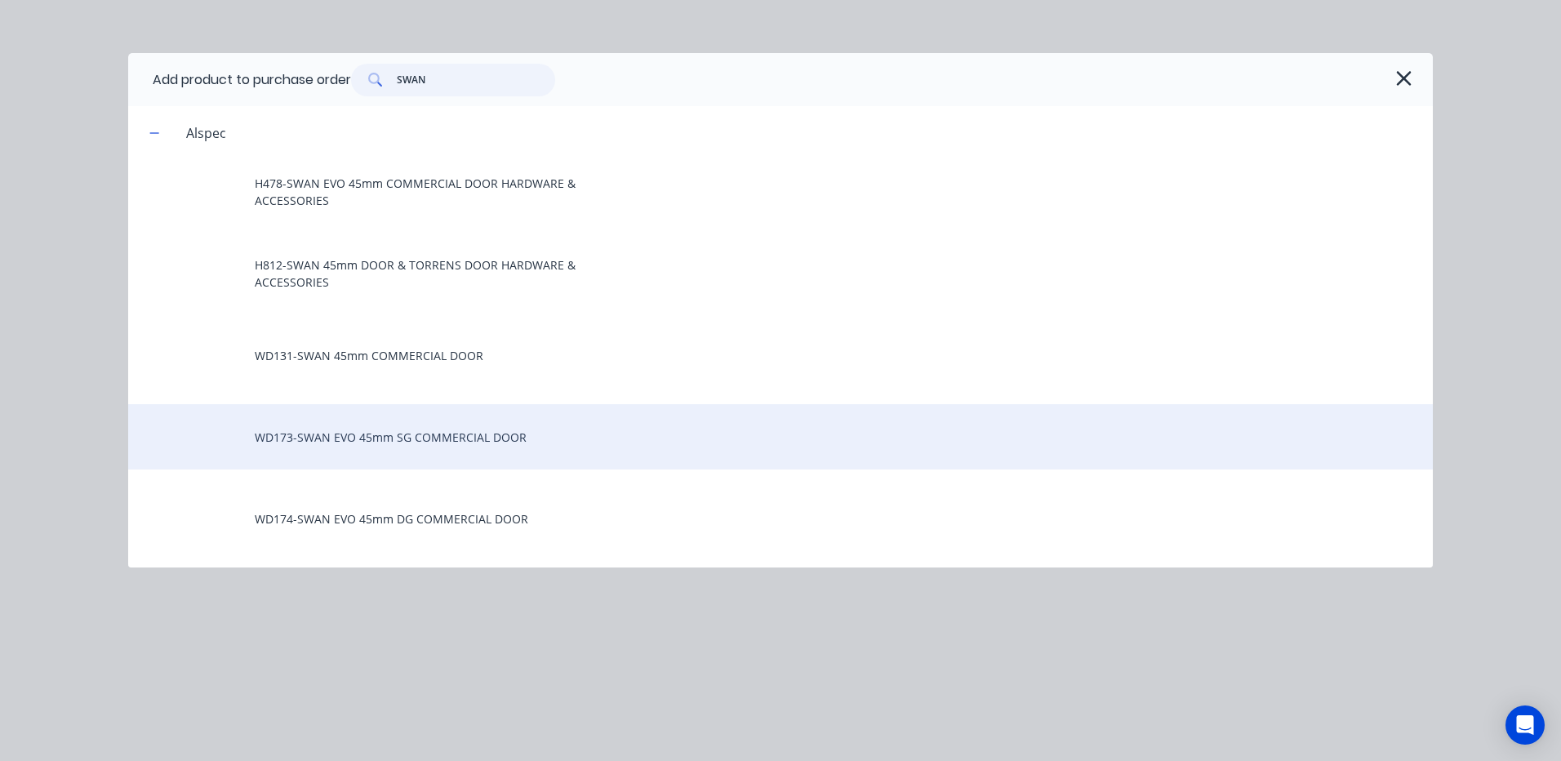
type input "SWAN"
click at [386, 442] on div "WD173-SWAN EVO 45mm SG COMMERCIAL DOOR" at bounding box center [780, 436] width 1304 height 65
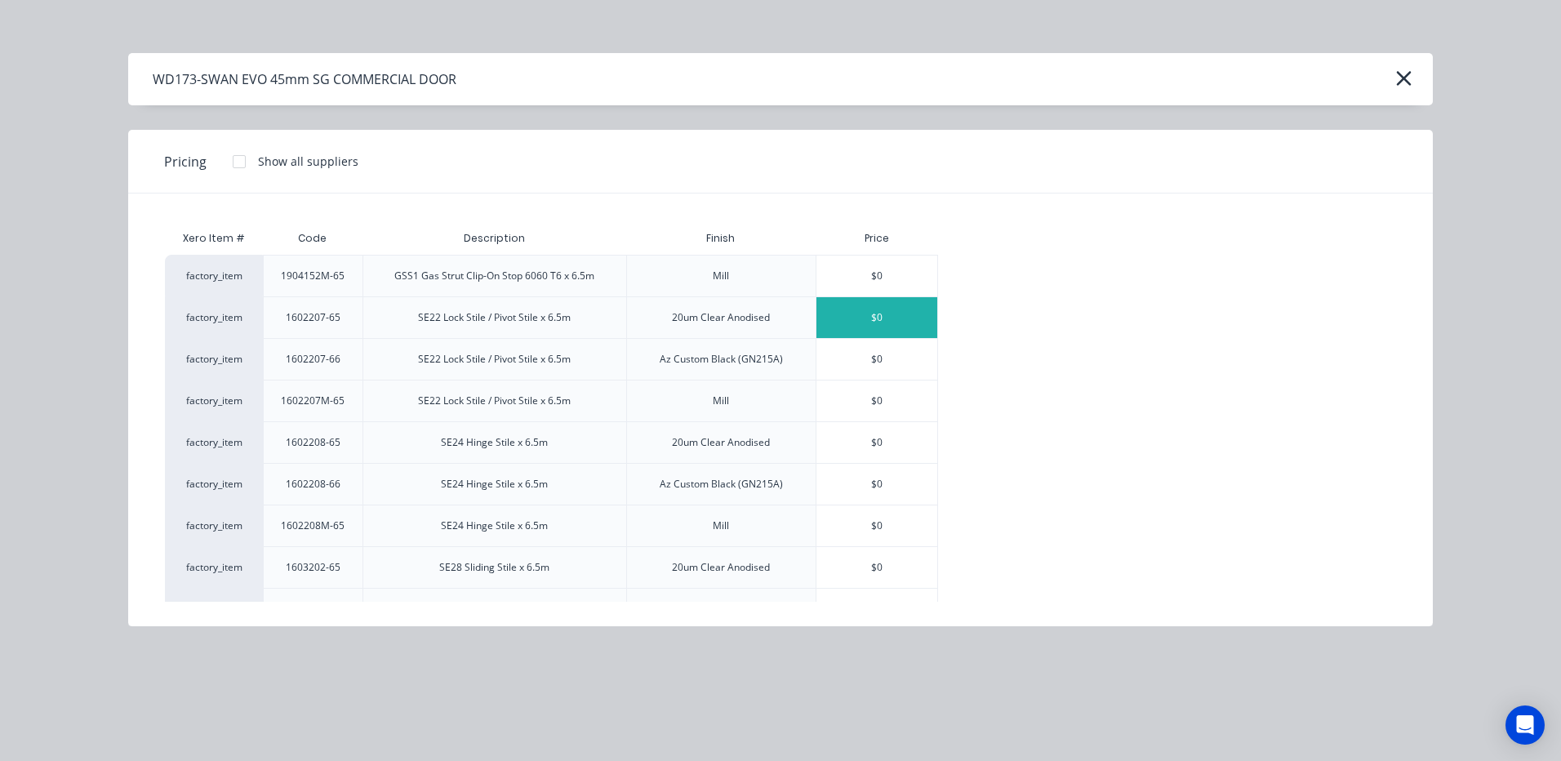
click at [873, 315] on div "$0" at bounding box center [876, 317] width 121 height 41
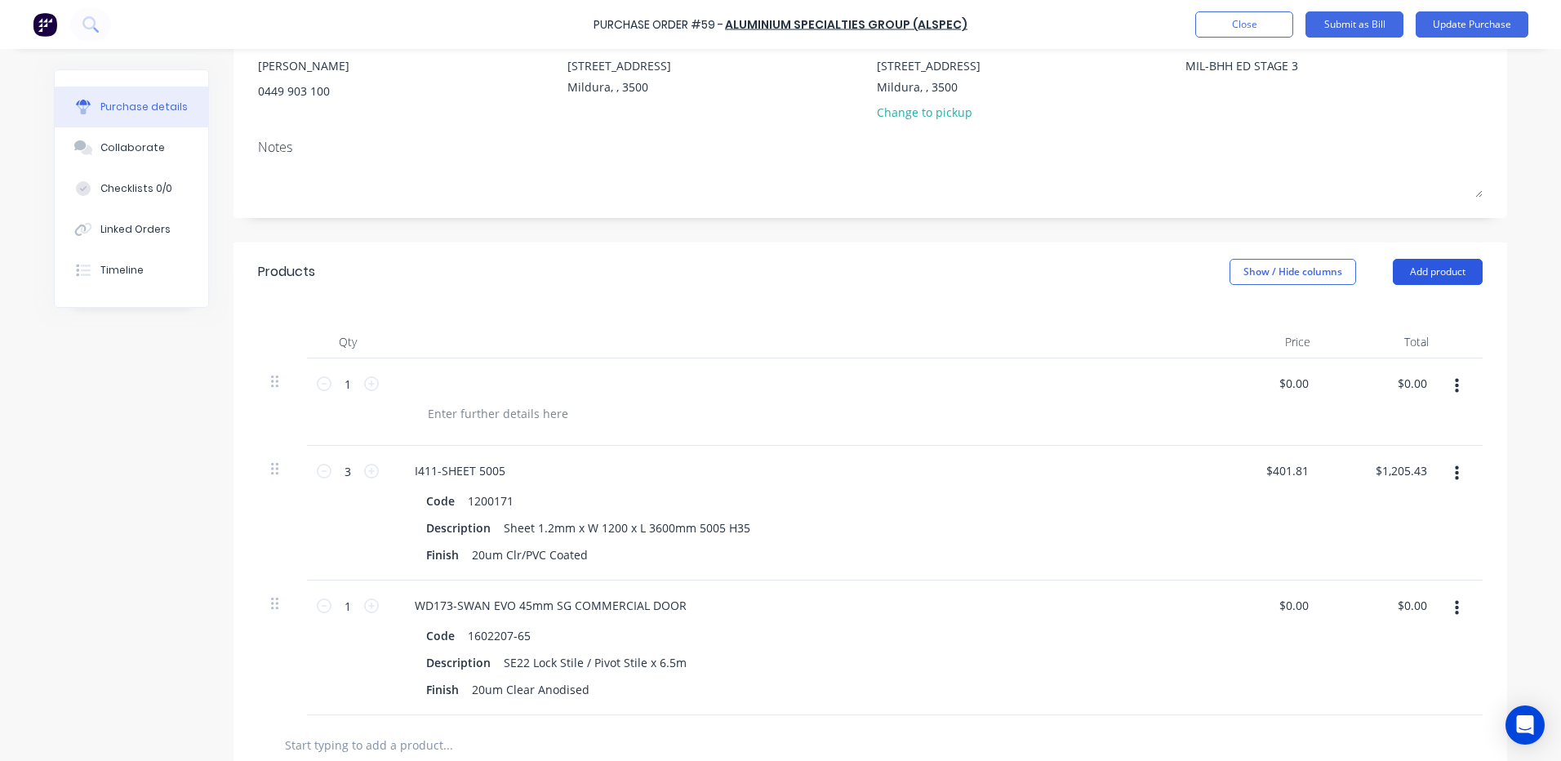
click at [1430, 269] on button "Add product" at bounding box center [1438, 272] width 90 height 26
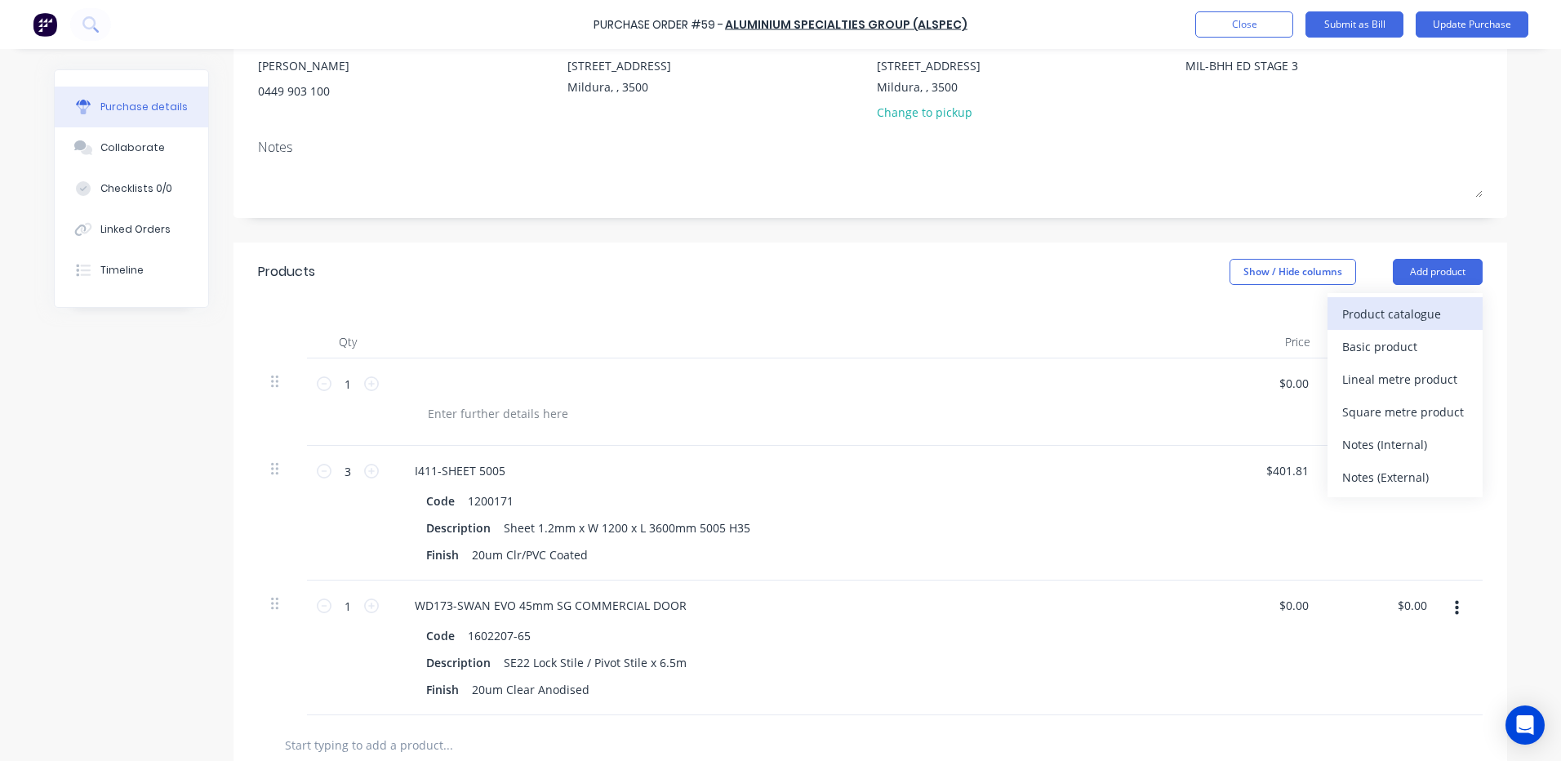
click at [1389, 313] on div "Product catalogue" at bounding box center [1405, 314] width 126 height 24
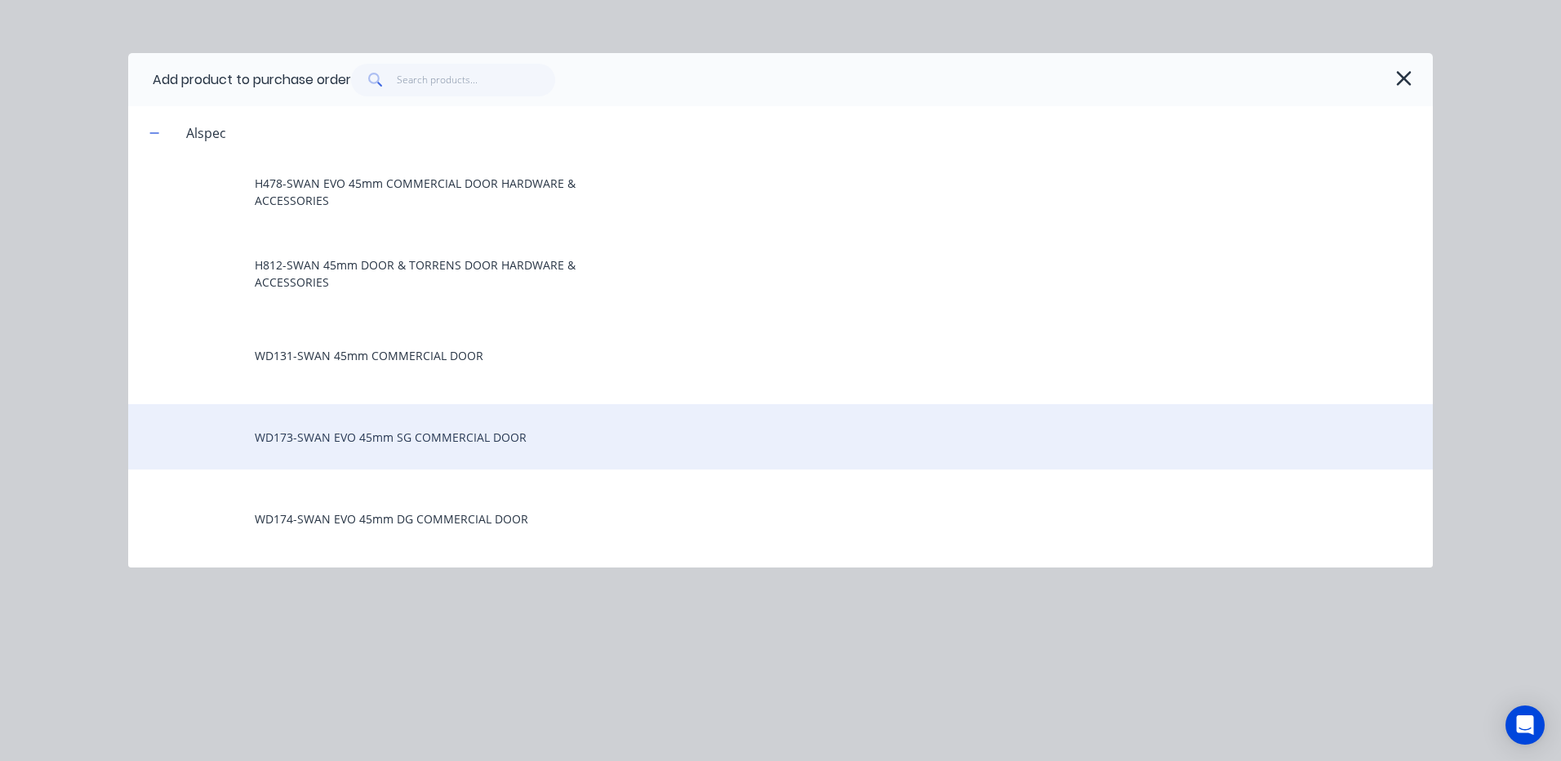
click at [448, 444] on div "WD173-SWAN EVO 45mm SG COMMERCIAL DOOR" at bounding box center [780, 436] width 1304 height 65
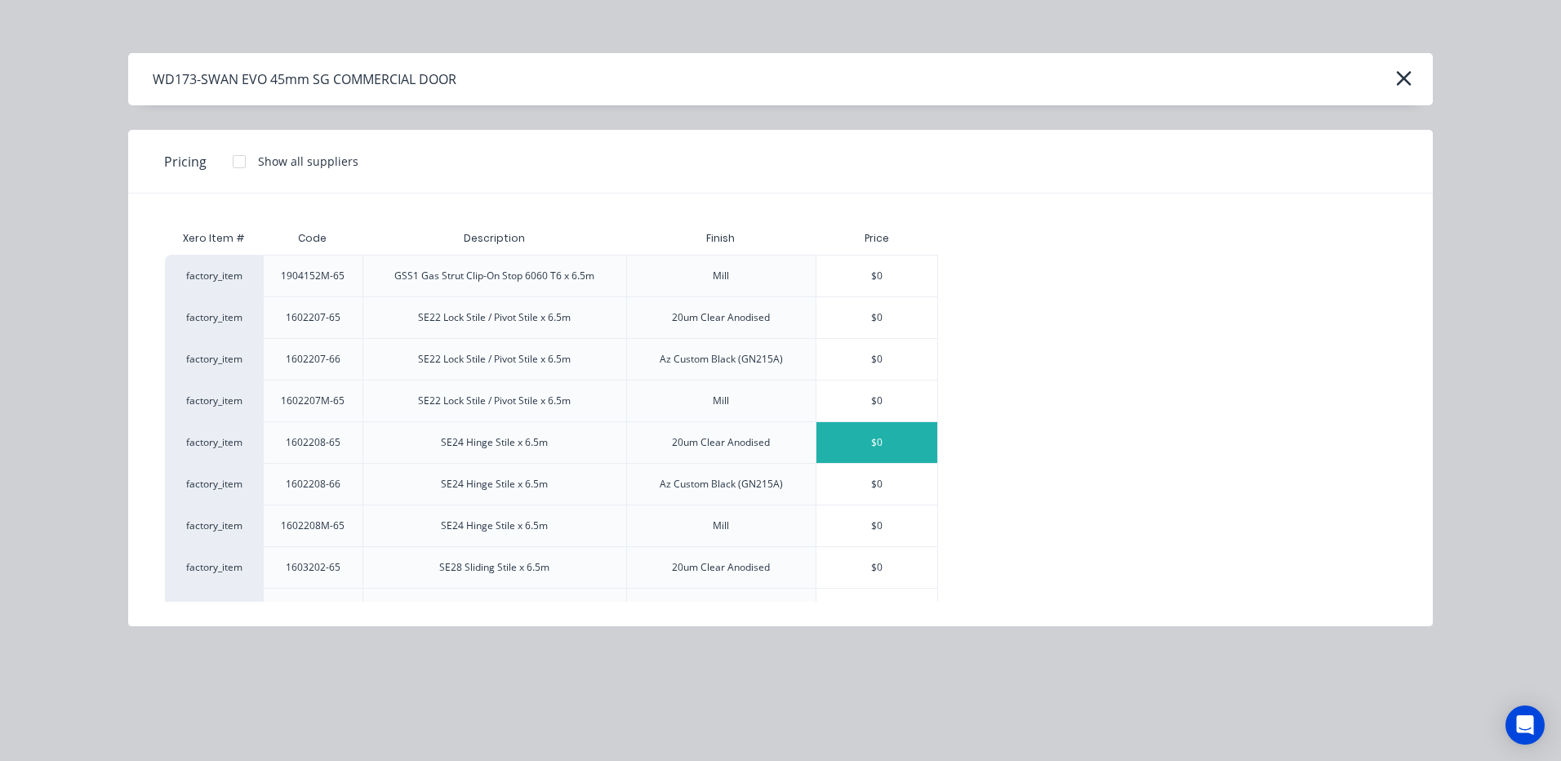
click at [882, 436] on div "$0" at bounding box center [876, 442] width 121 height 41
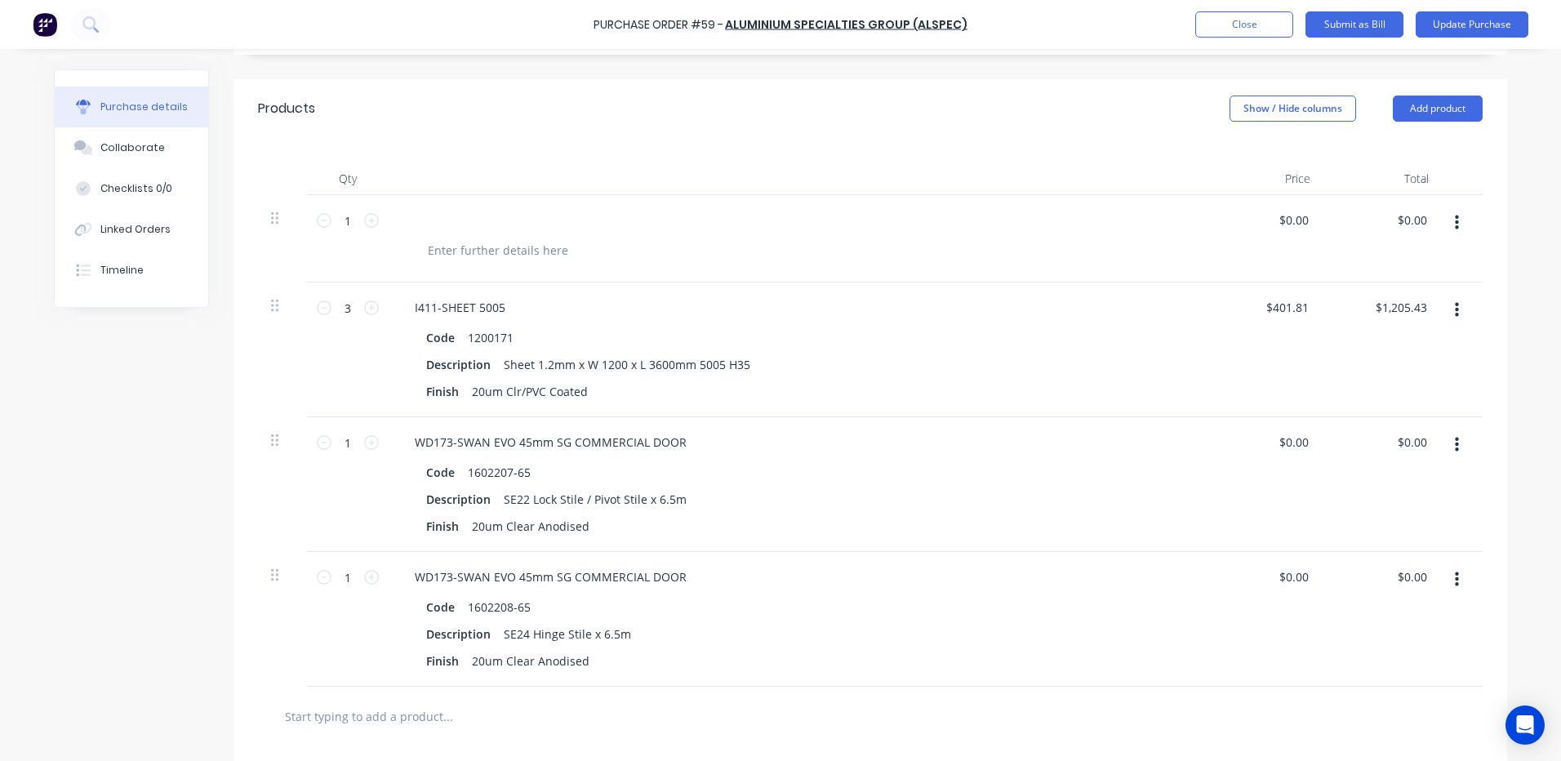
scroll to position [408, 0]
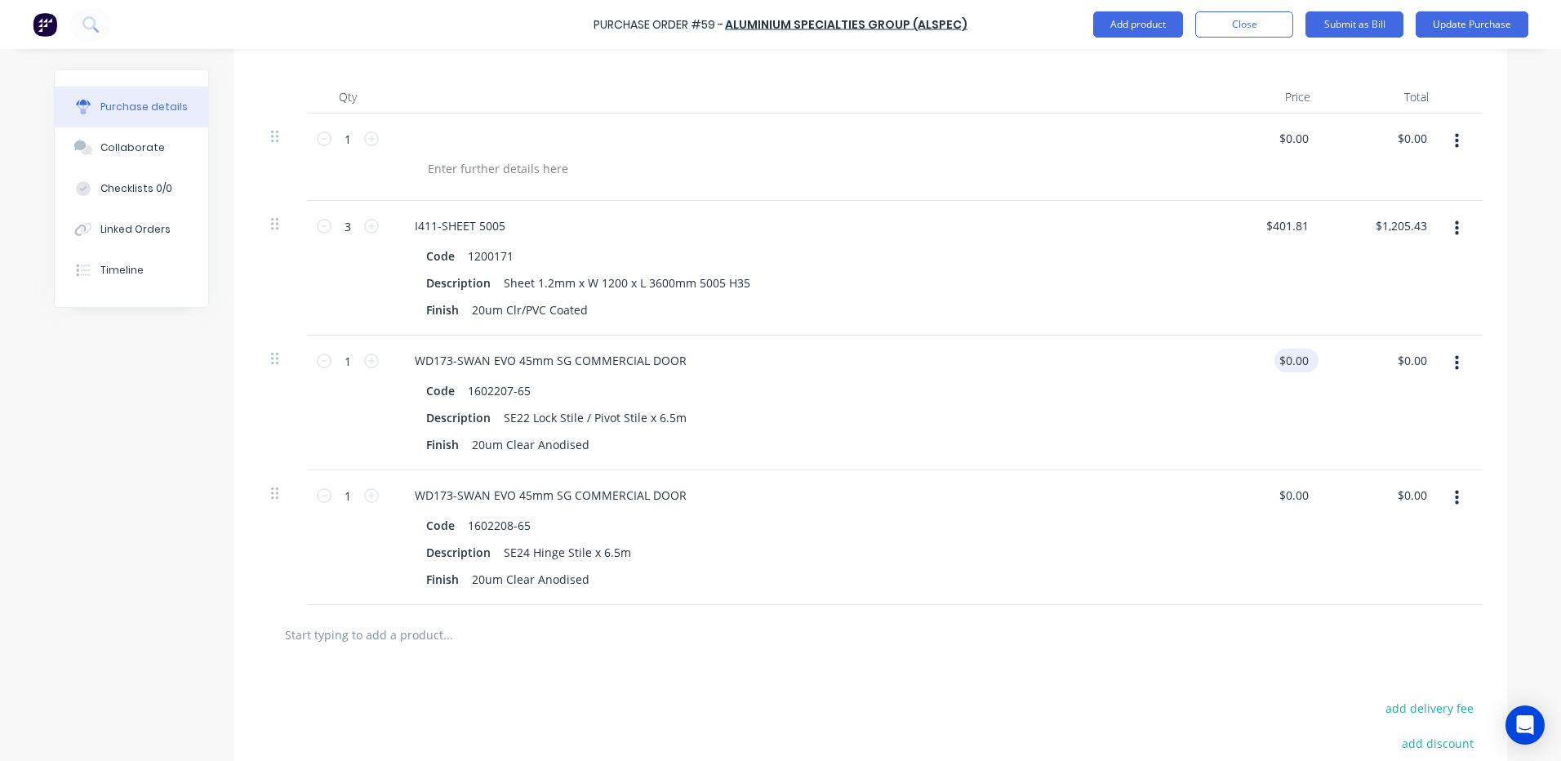
type textarea "x"
click at [1293, 362] on input "0.00" at bounding box center [1296, 361] width 31 height 24
type input "$0.00"
type input "0.00"
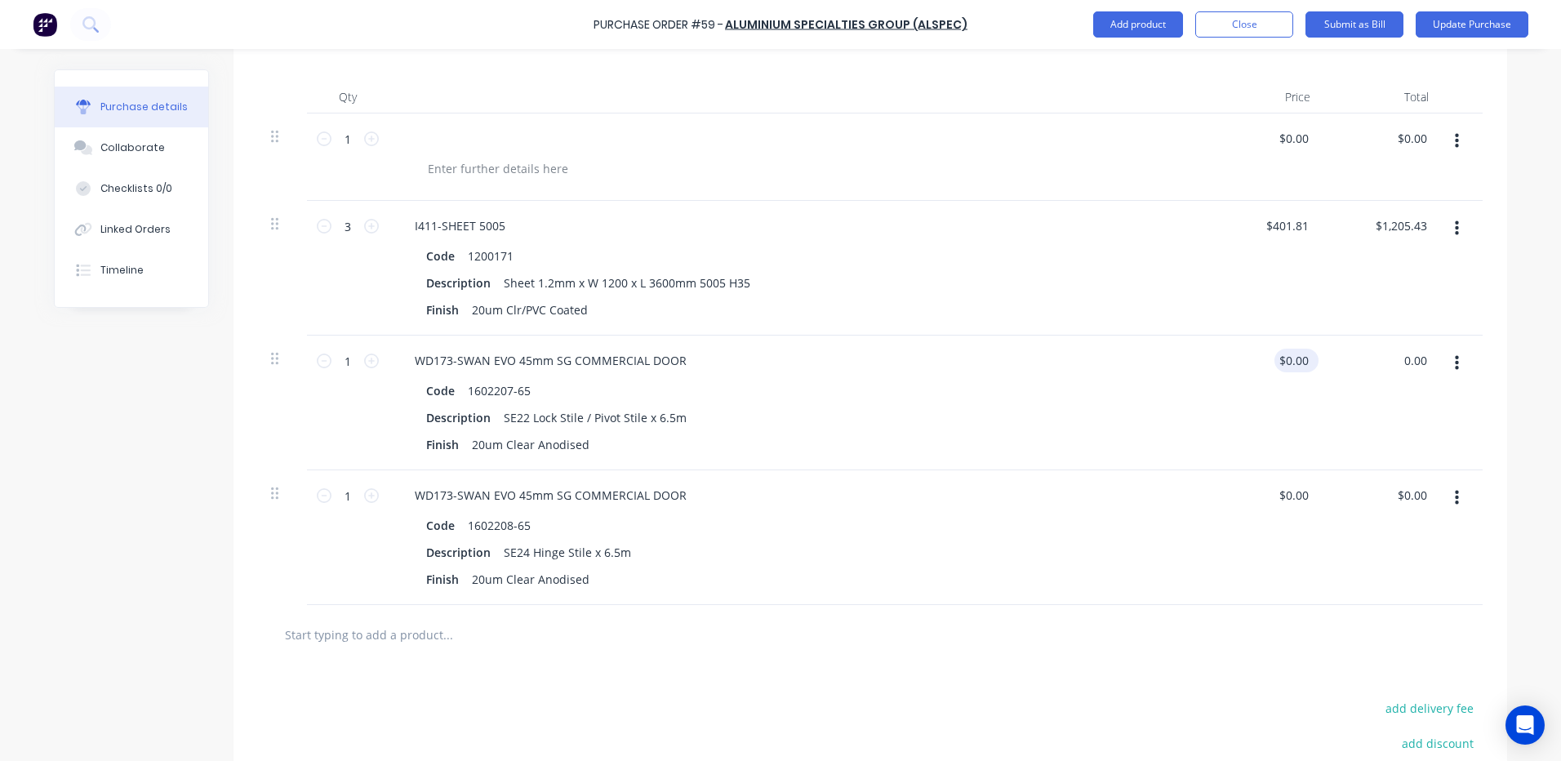
type input "$0.00"
click at [1281, 358] on input "0.00" at bounding box center [1293, 361] width 38 height 24
click at [1286, 359] on input "166.470.00" at bounding box center [1278, 361] width 67 height 24
click at [1308, 362] on div "$0.00 166.47.00" at bounding box center [1284, 361] width 67 height 24
click at [1304, 361] on input "0.00" at bounding box center [1296, 361] width 31 height 24
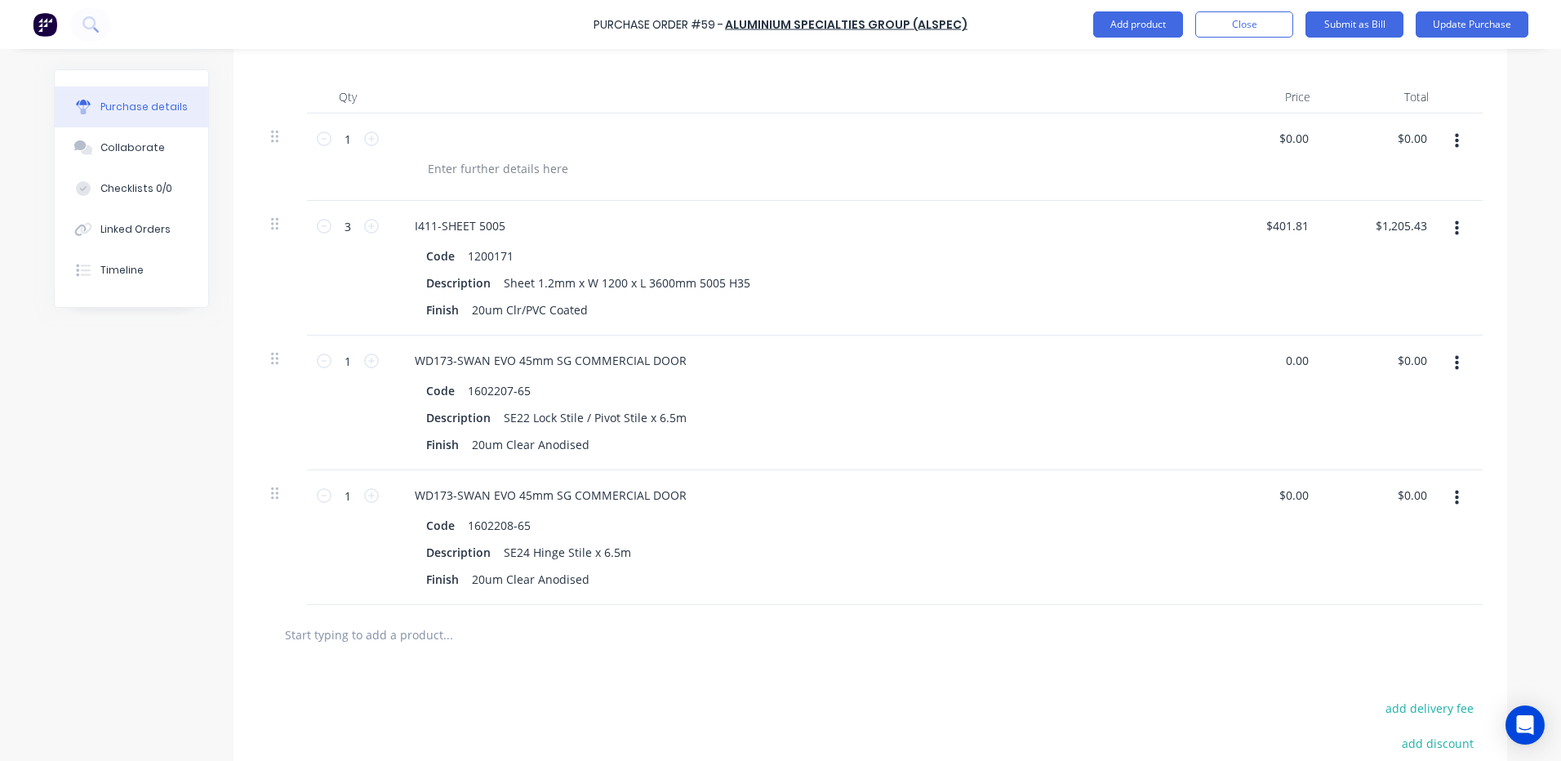
drag, startPoint x: 1305, startPoint y: 363, endPoint x: 1218, endPoint y: 363, distance: 87.3
click at [1218, 363] on div "0.00 0.00" at bounding box center [1264, 403] width 118 height 135
click at [1285, 498] on input "$0.00" at bounding box center [1293, 495] width 38 height 24
type input "$166.47"
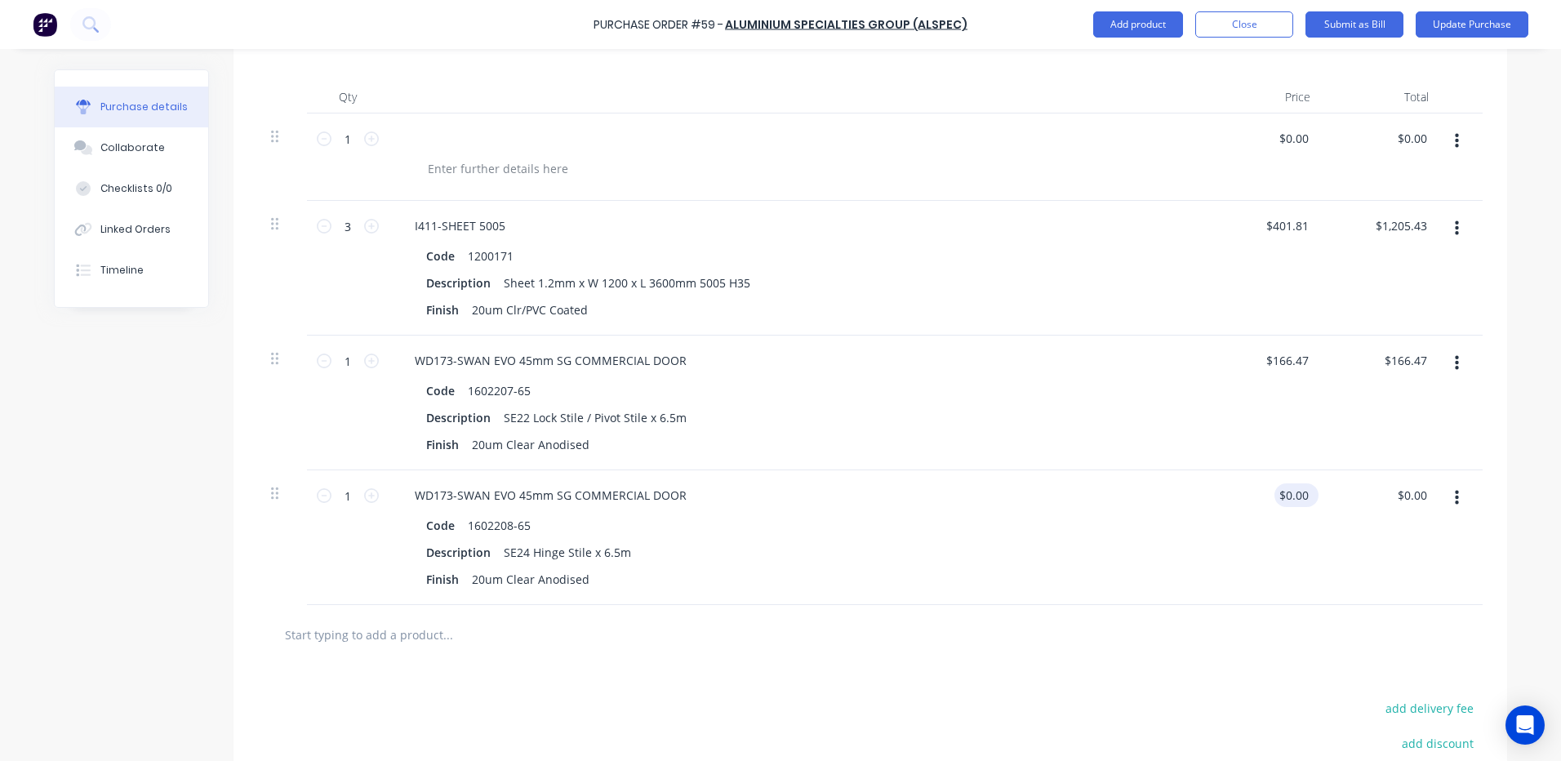
type input "0.00"
drag, startPoint x: 1303, startPoint y: 494, endPoint x: 1255, endPoint y: 497, distance: 48.3
click at [1255, 497] on div "0.00 0.00" at bounding box center [1264, 537] width 118 height 135
type input "$160.24"
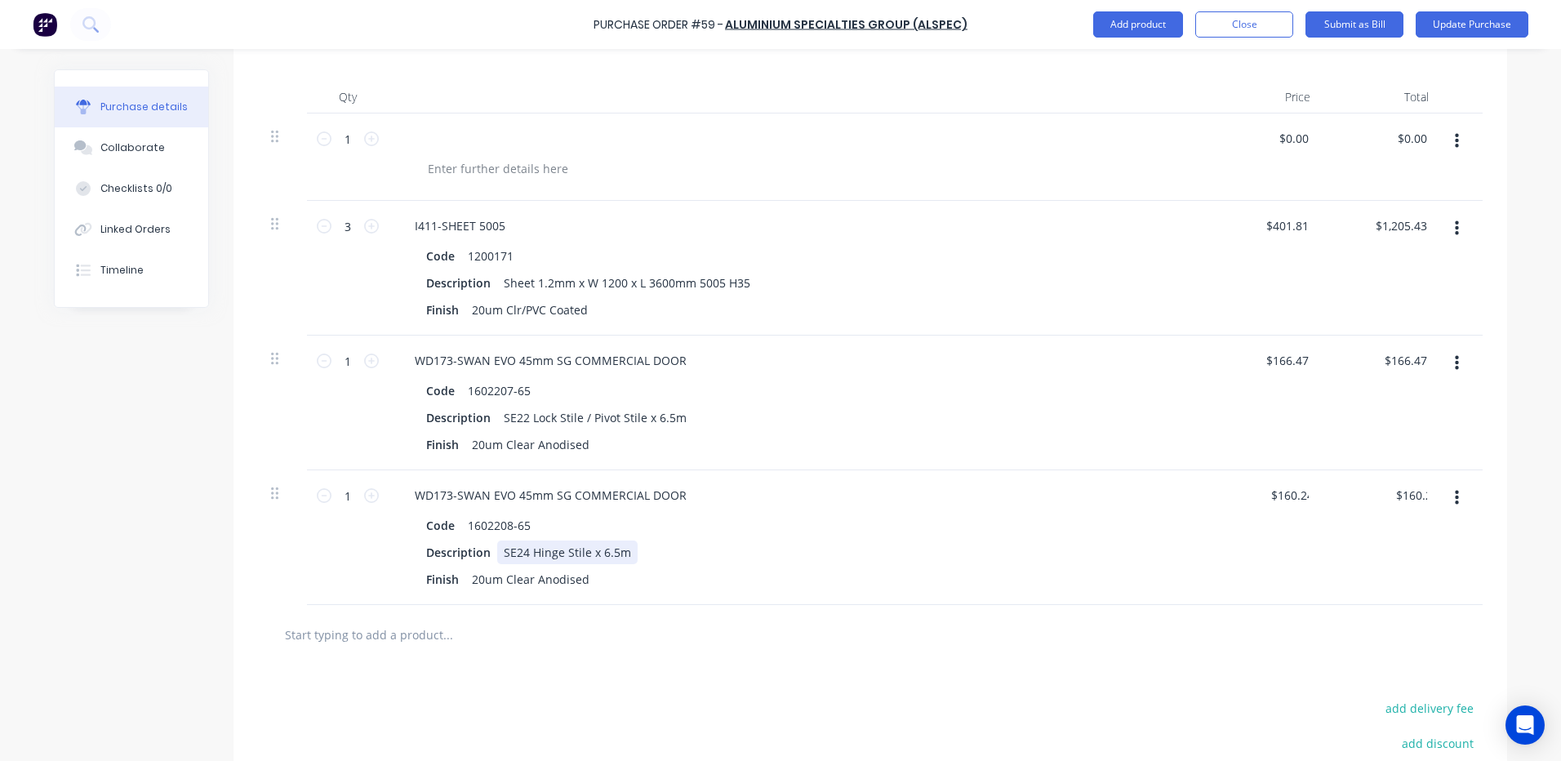
click at [1124, 537] on div "Code 1602208-65 Description SE24 Hinge Stile x 6.5m Finish 20um Clear Anodised" at bounding box center [797, 552] width 790 height 78
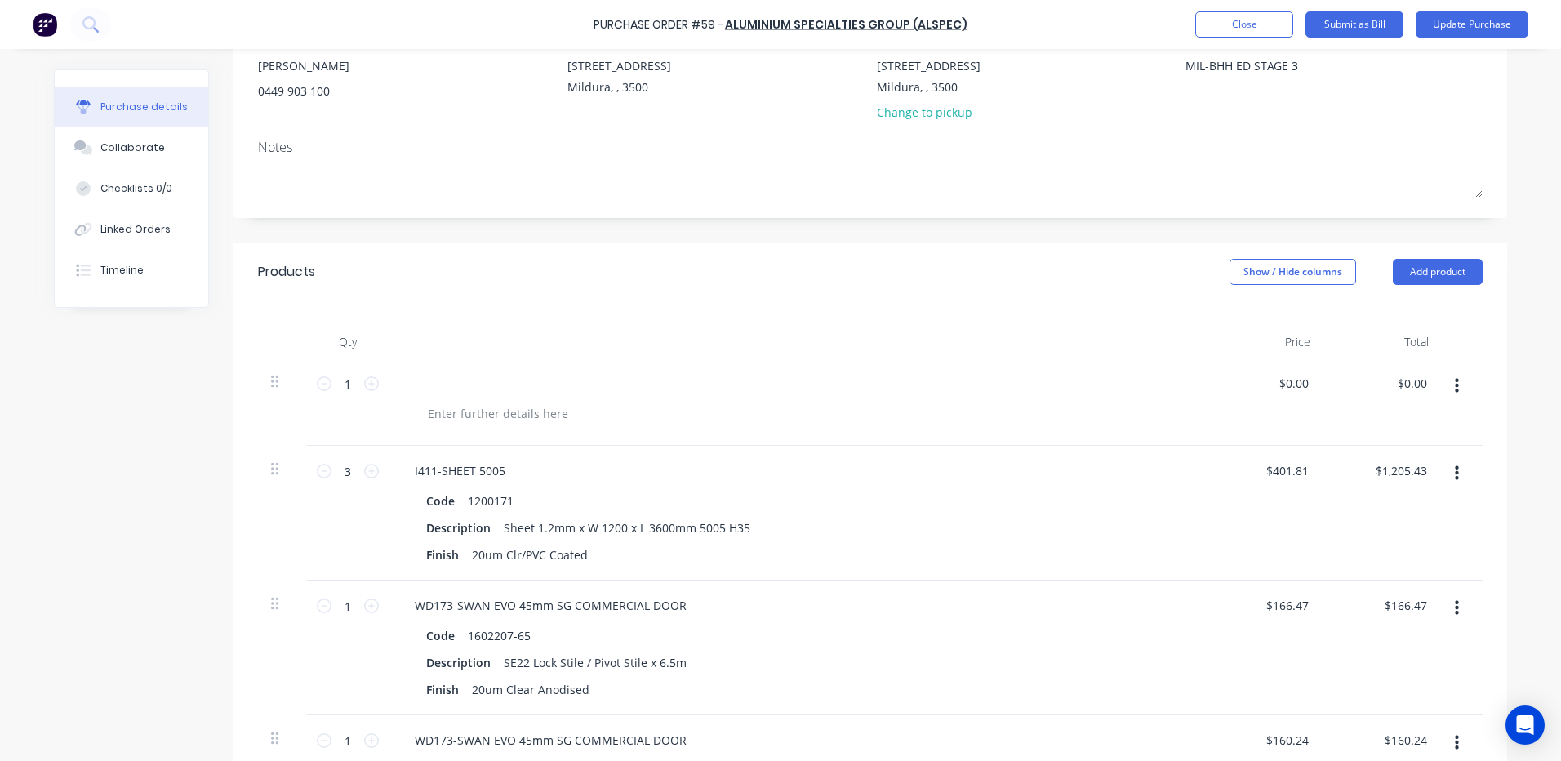
scroll to position [82, 0]
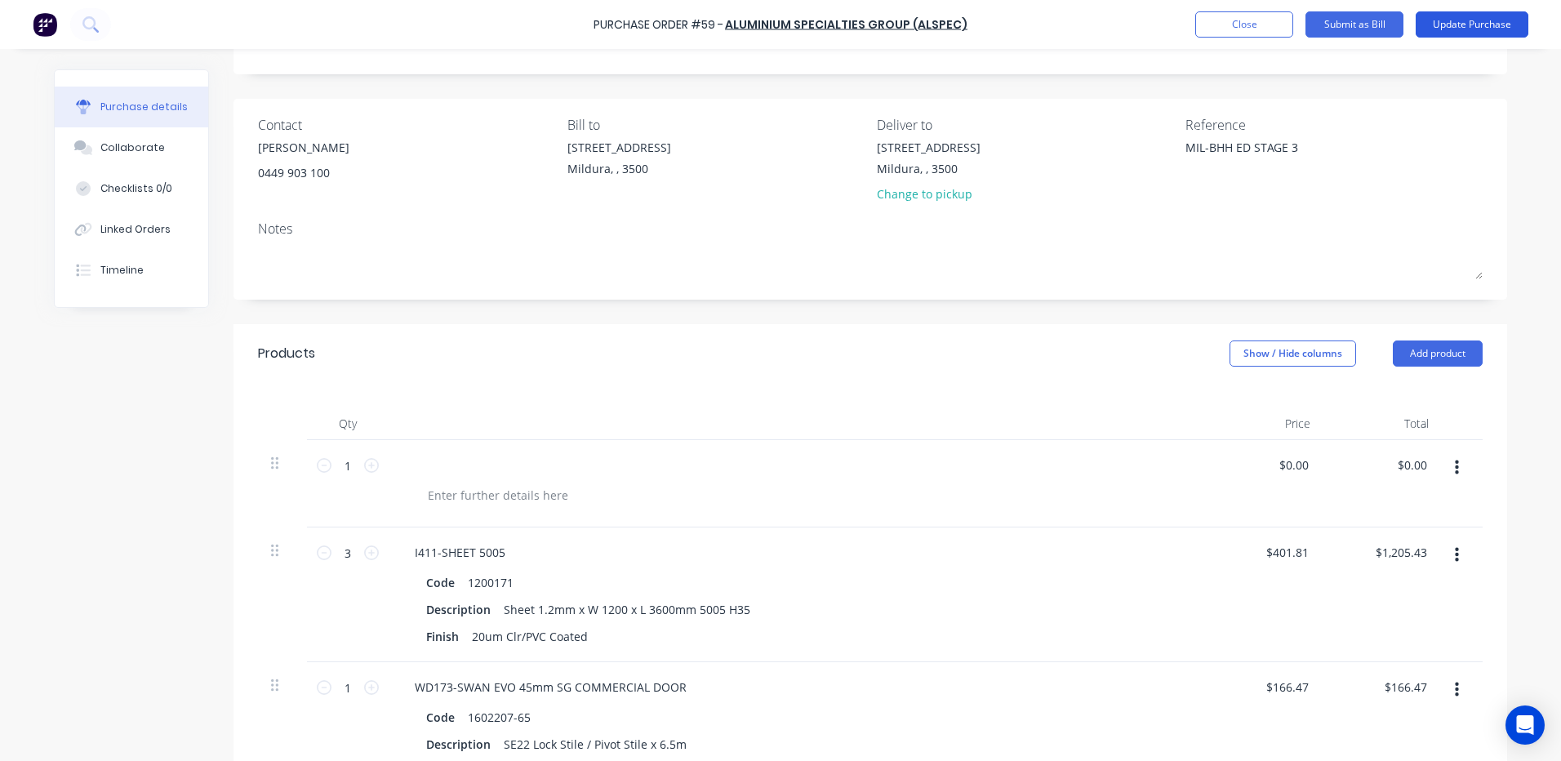
click at [1481, 24] on button "Update Purchase" at bounding box center [1471, 24] width 113 height 26
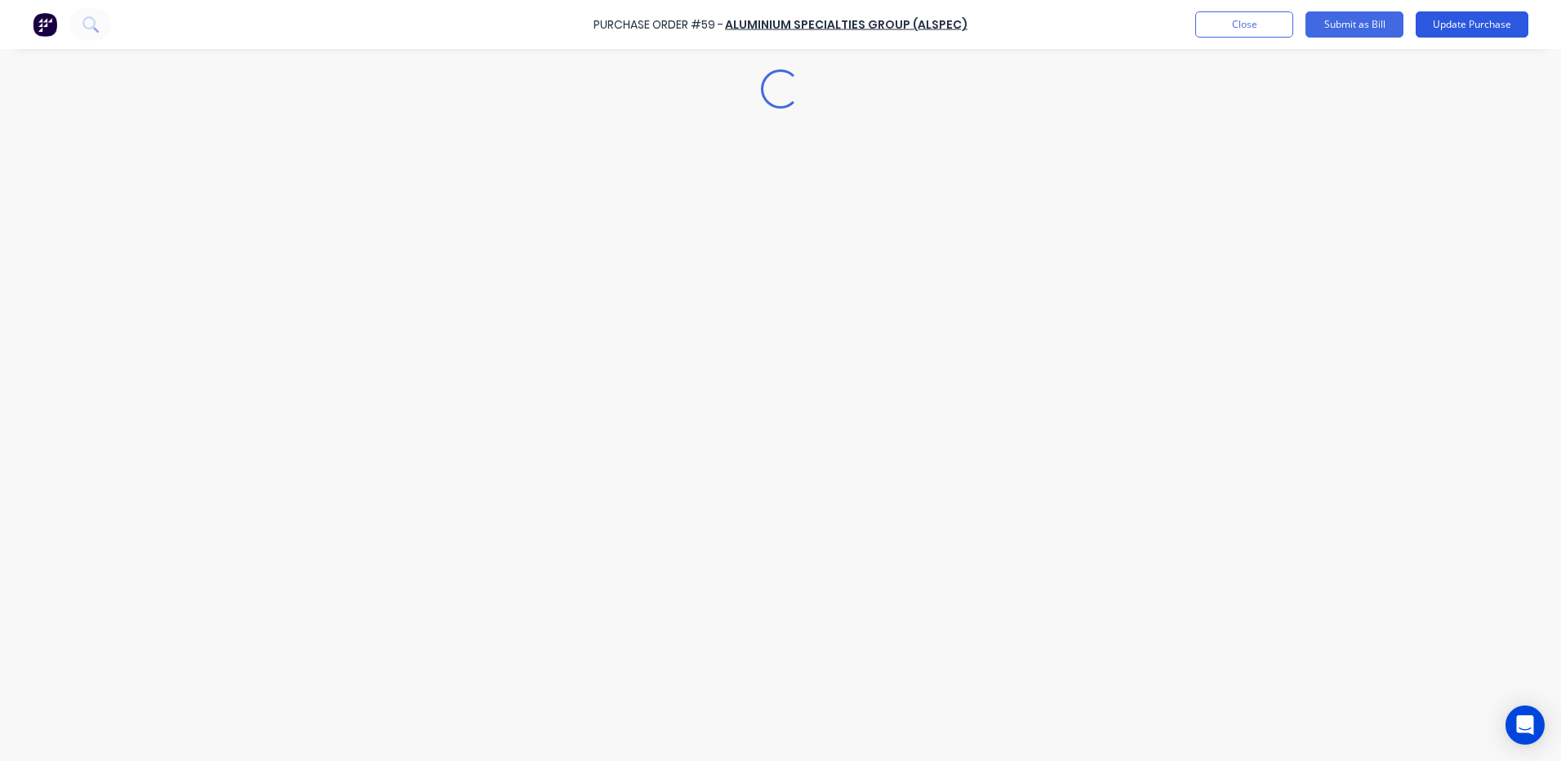
scroll to position [0, 0]
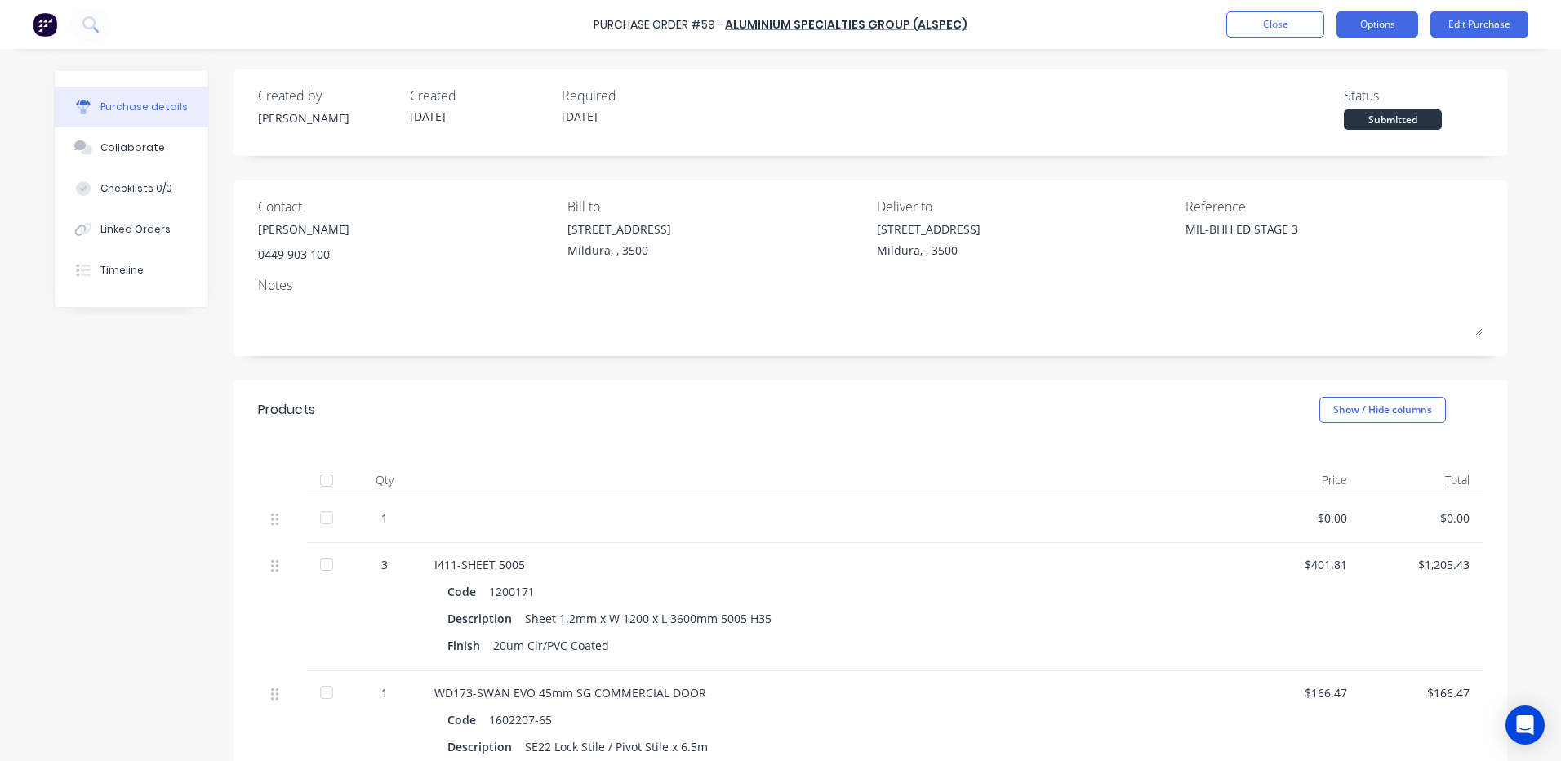
click at [1374, 23] on button "Options" at bounding box center [1377, 24] width 82 height 26
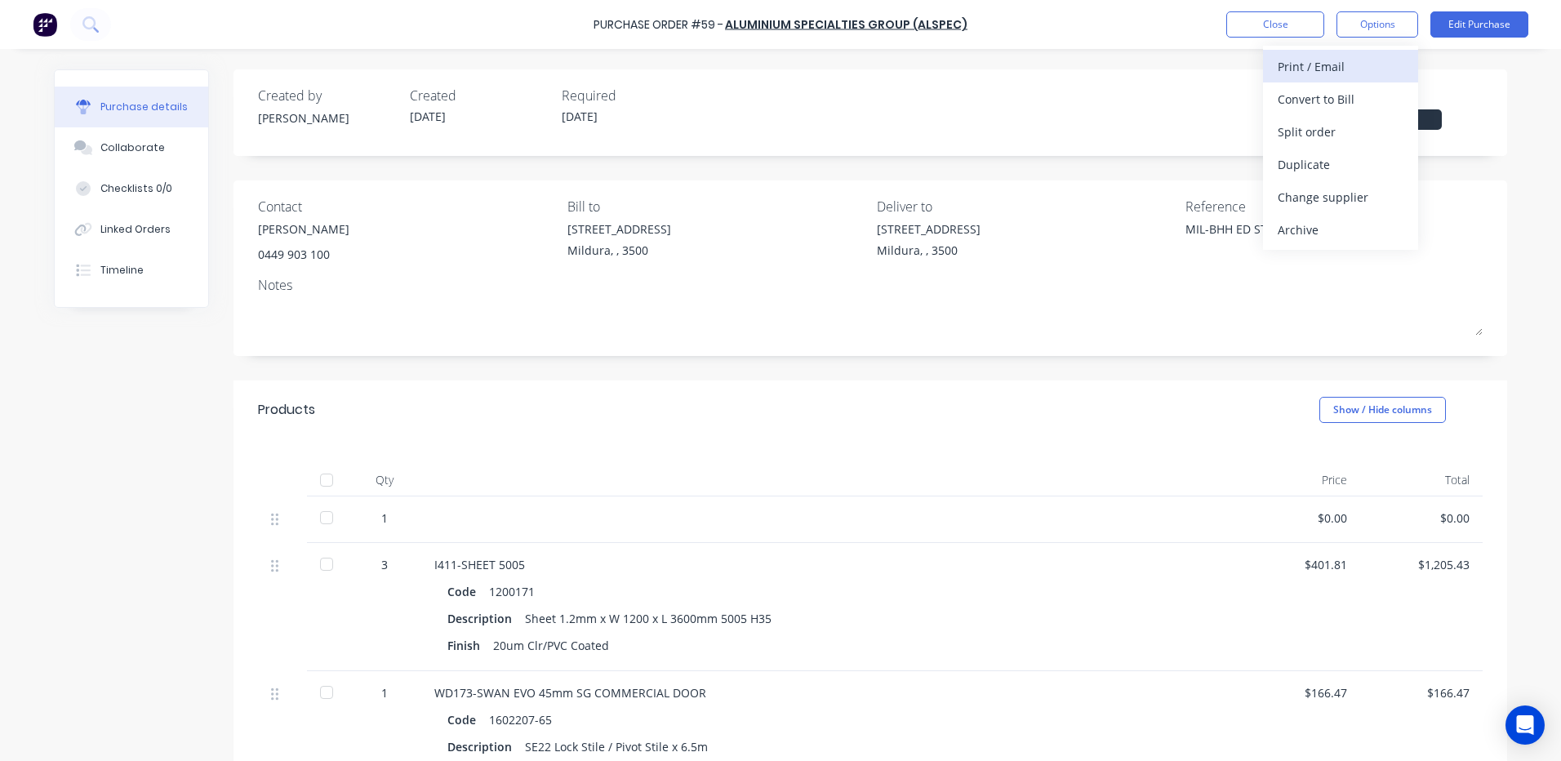
click at [1306, 64] on div "Print / Email" at bounding box center [1341, 67] width 126 height 24
click at [1305, 100] on div "With pricing" at bounding box center [1341, 99] width 126 height 24
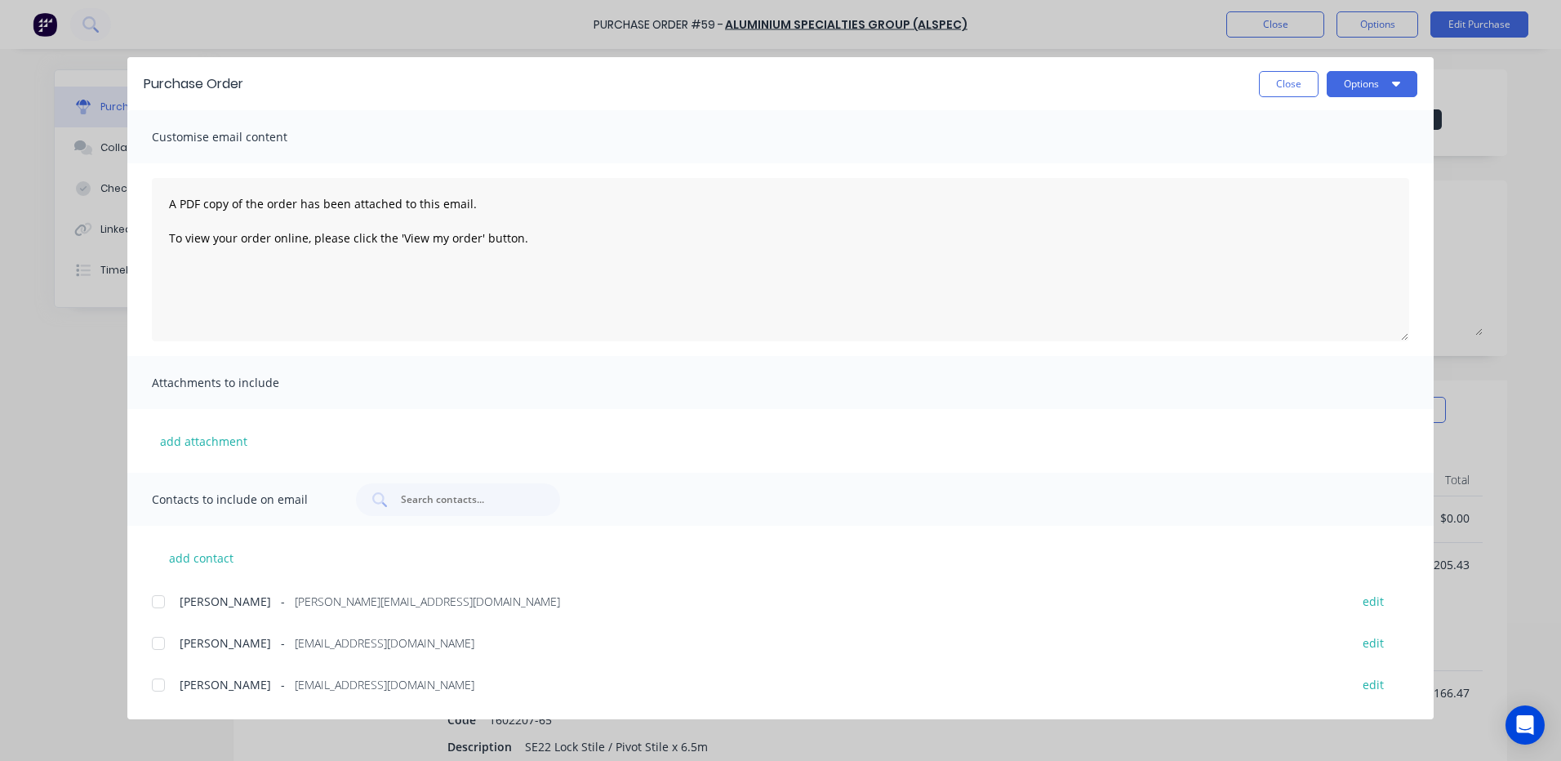
click at [1278, 81] on button "Close" at bounding box center [1289, 84] width 60 height 26
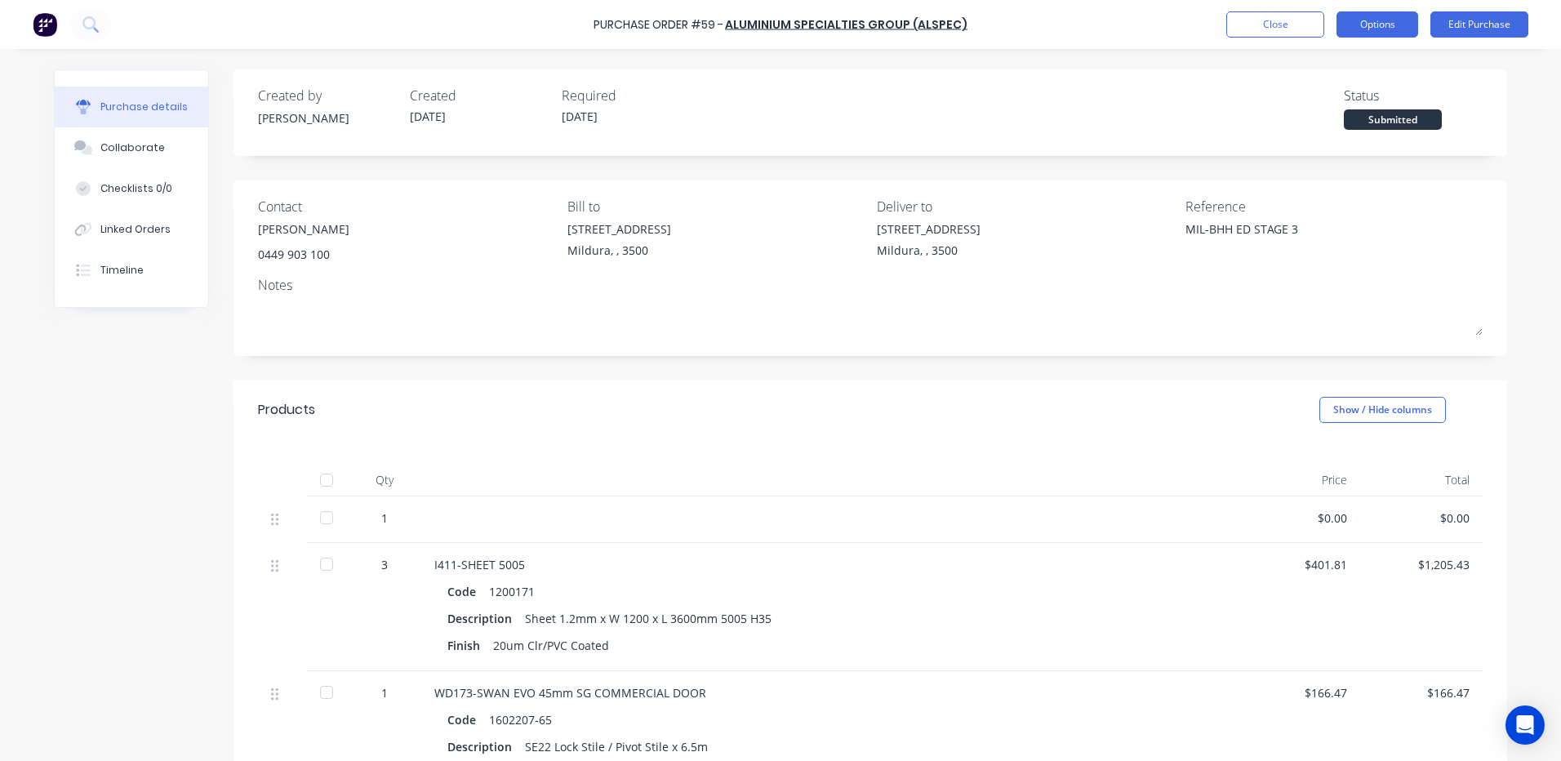
click at [1377, 20] on button "Options" at bounding box center [1377, 24] width 82 height 26
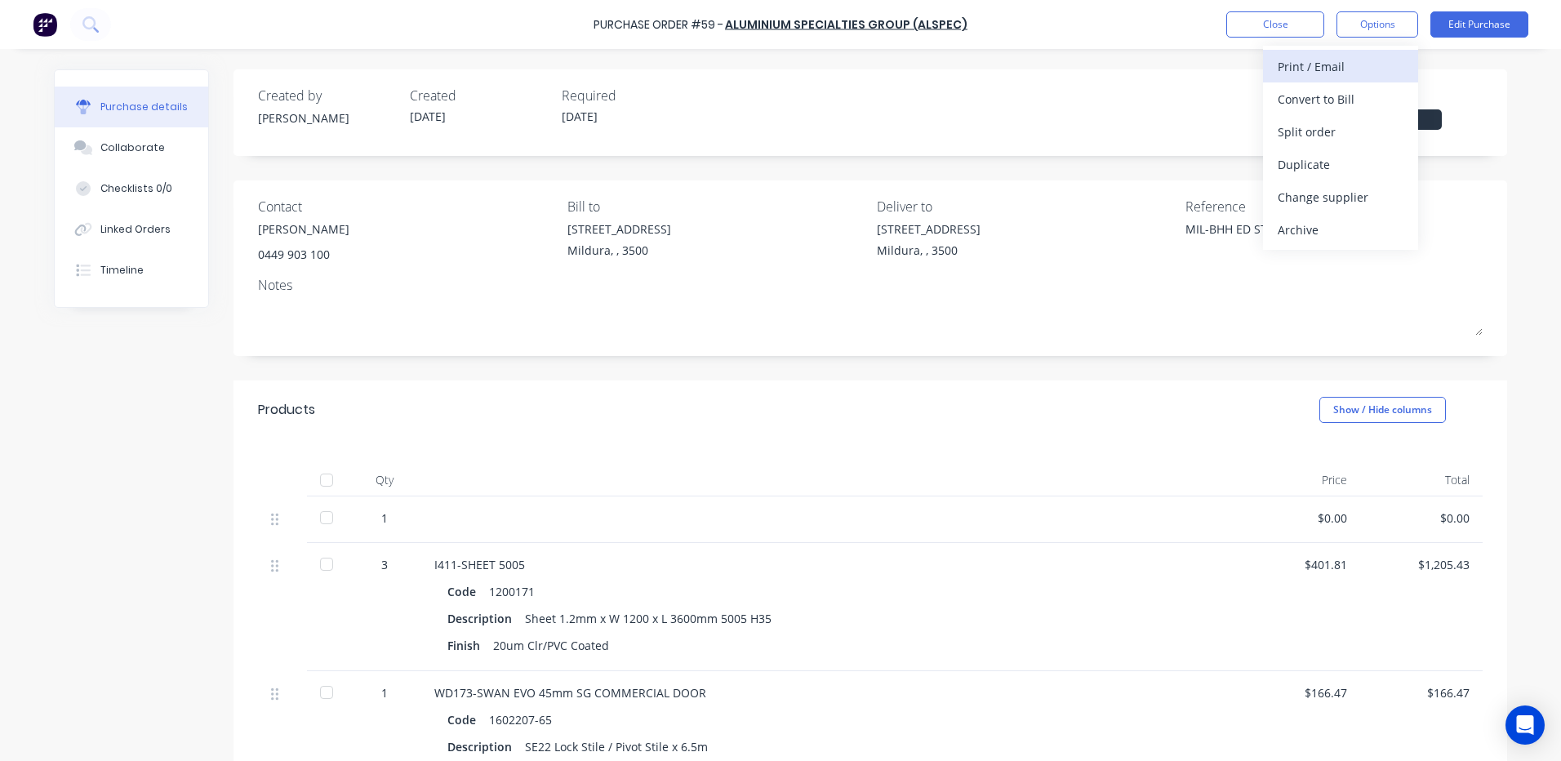
click at [1309, 62] on div "Print / Email" at bounding box center [1341, 67] width 126 height 24
click at [1309, 97] on div "With pricing" at bounding box center [1341, 99] width 126 height 24
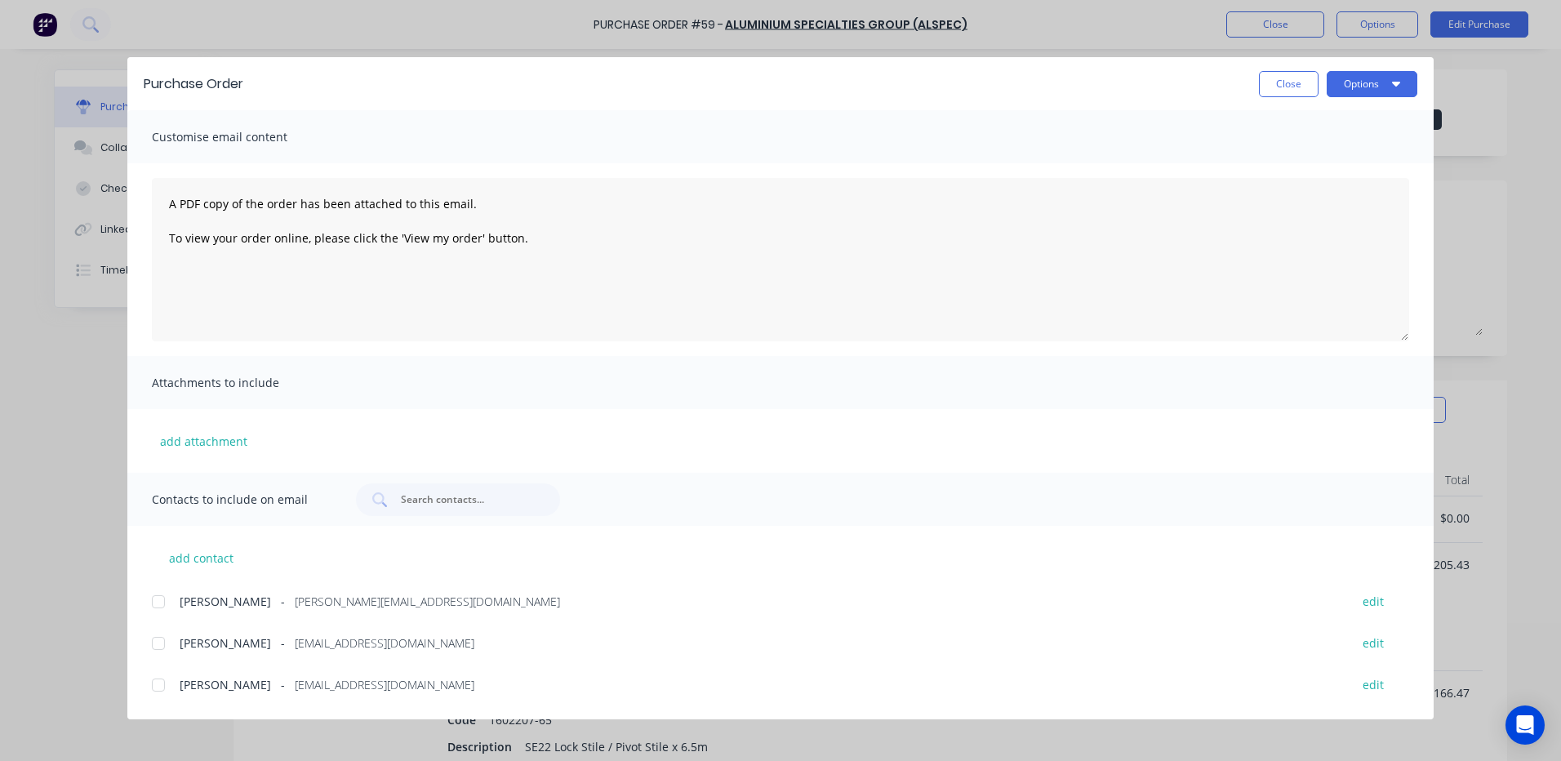
click at [162, 597] on div at bounding box center [158, 601] width 33 height 33
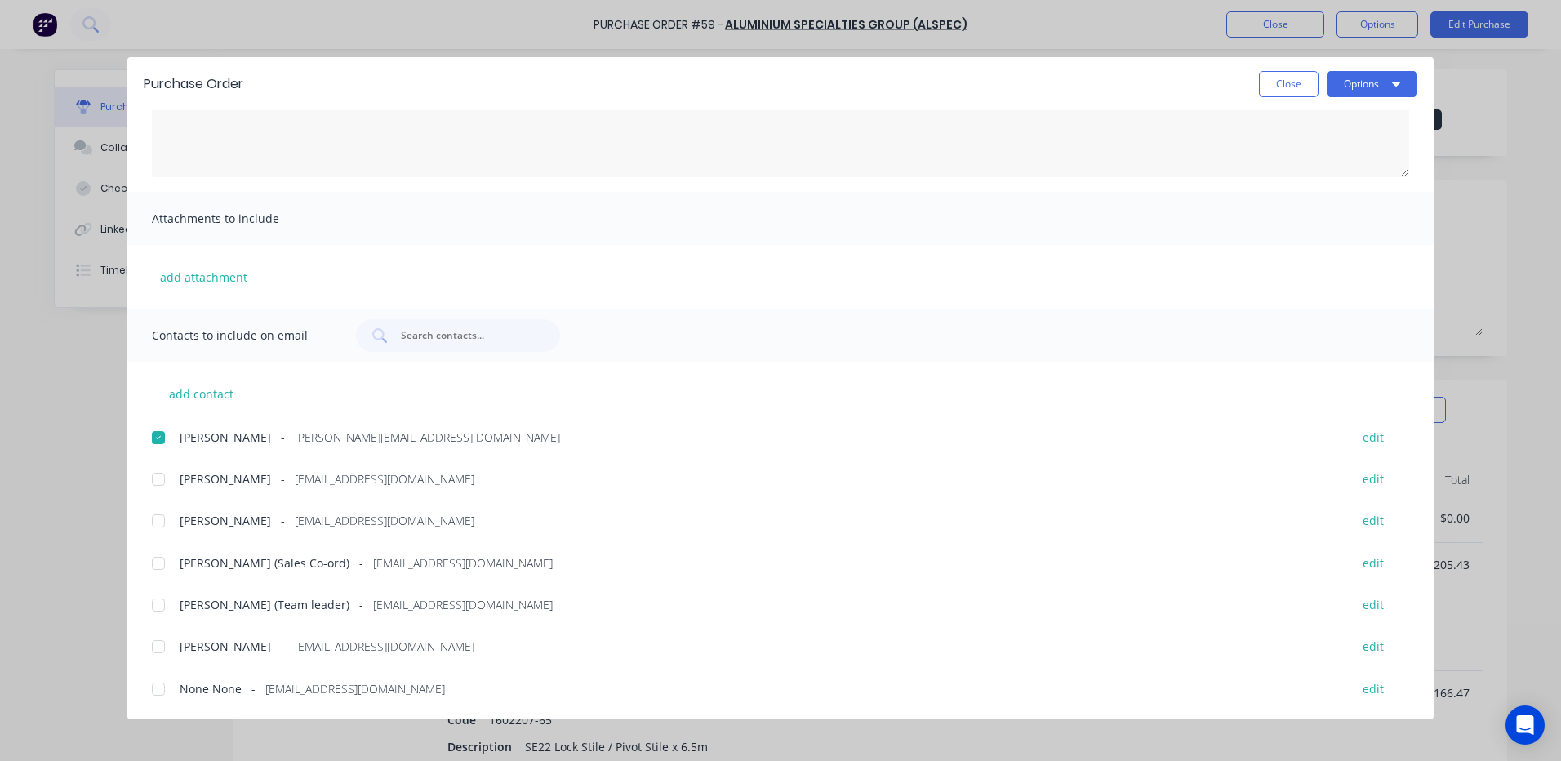
click at [159, 604] on div at bounding box center [158, 605] width 33 height 33
click at [195, 335] on span "Contacts to include on email" at bounding box center [242, 335] width 180 height 23
click at [185, 392] on button "add contact" at bounding box center [201, 393] width 98 height 24
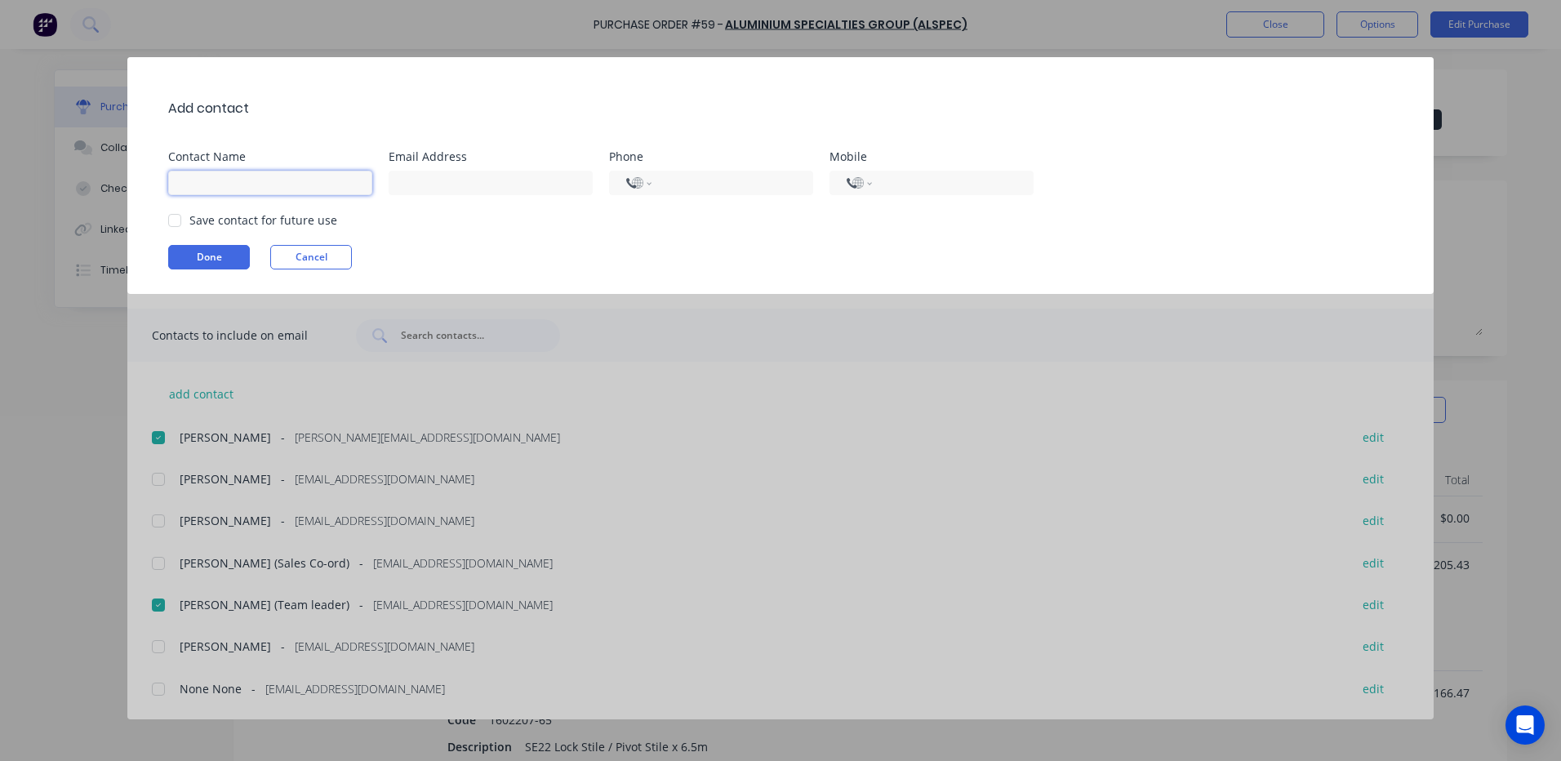
click at [212, 179] on input at bounding box center [270, 183] width 204 height 24
type input "DANIEL J KAMPMAN"
type input "dkampman@vgwd.com.au"
type input "0400 135 543"
click at [211, 248] on button "Done" at bounding box center [209, 257] width 82 height 24
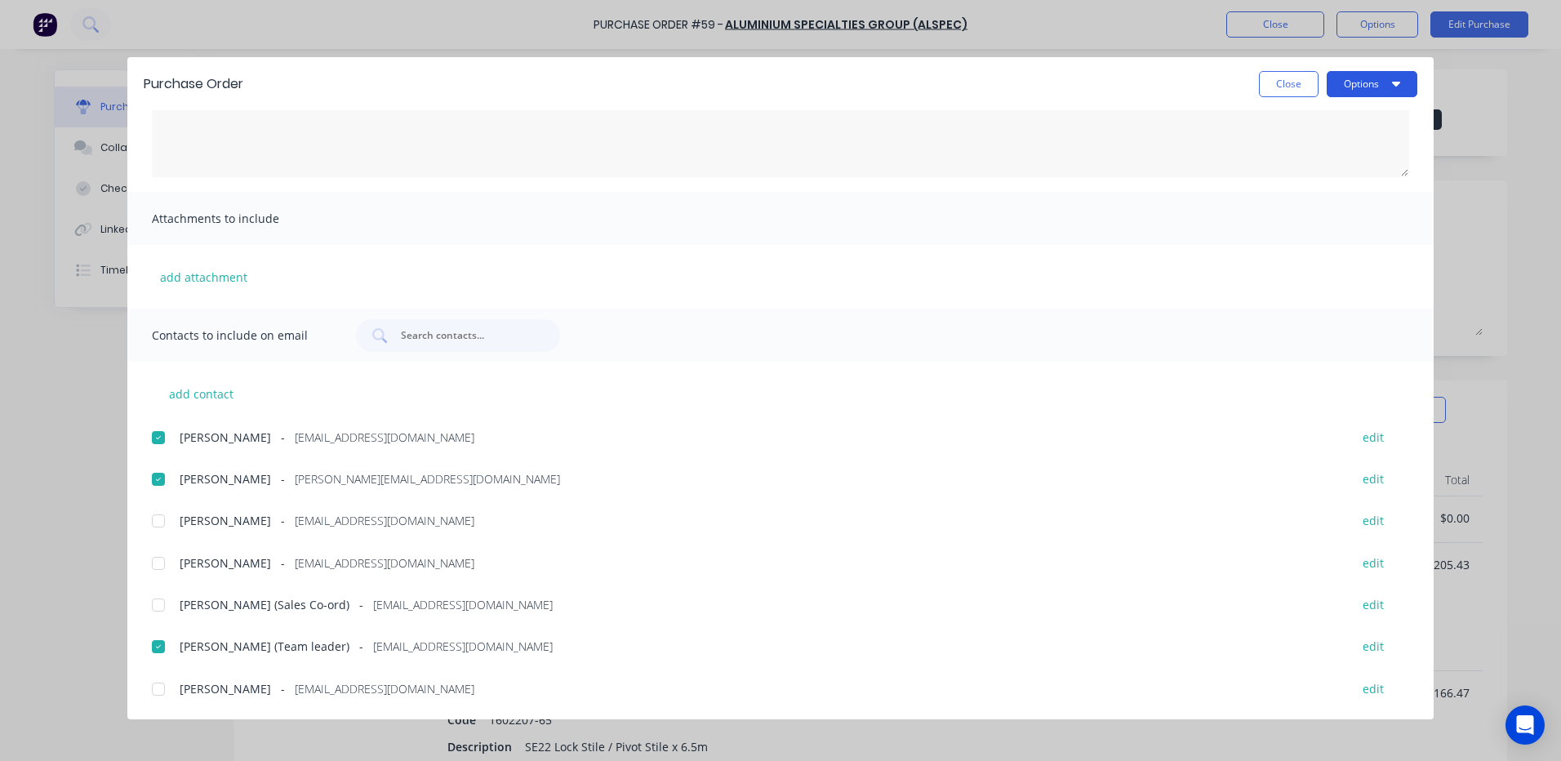
click at [1380, 80] on button "Options" at bounding box center [1372, 84] width 91 height 26
click at [1290, 190] on div "Email" at bounding box center [1340, 191] width 126 height 24
click at [1297, 82] on button "Close" at bounding box center [1289, 84] width 60 height 26
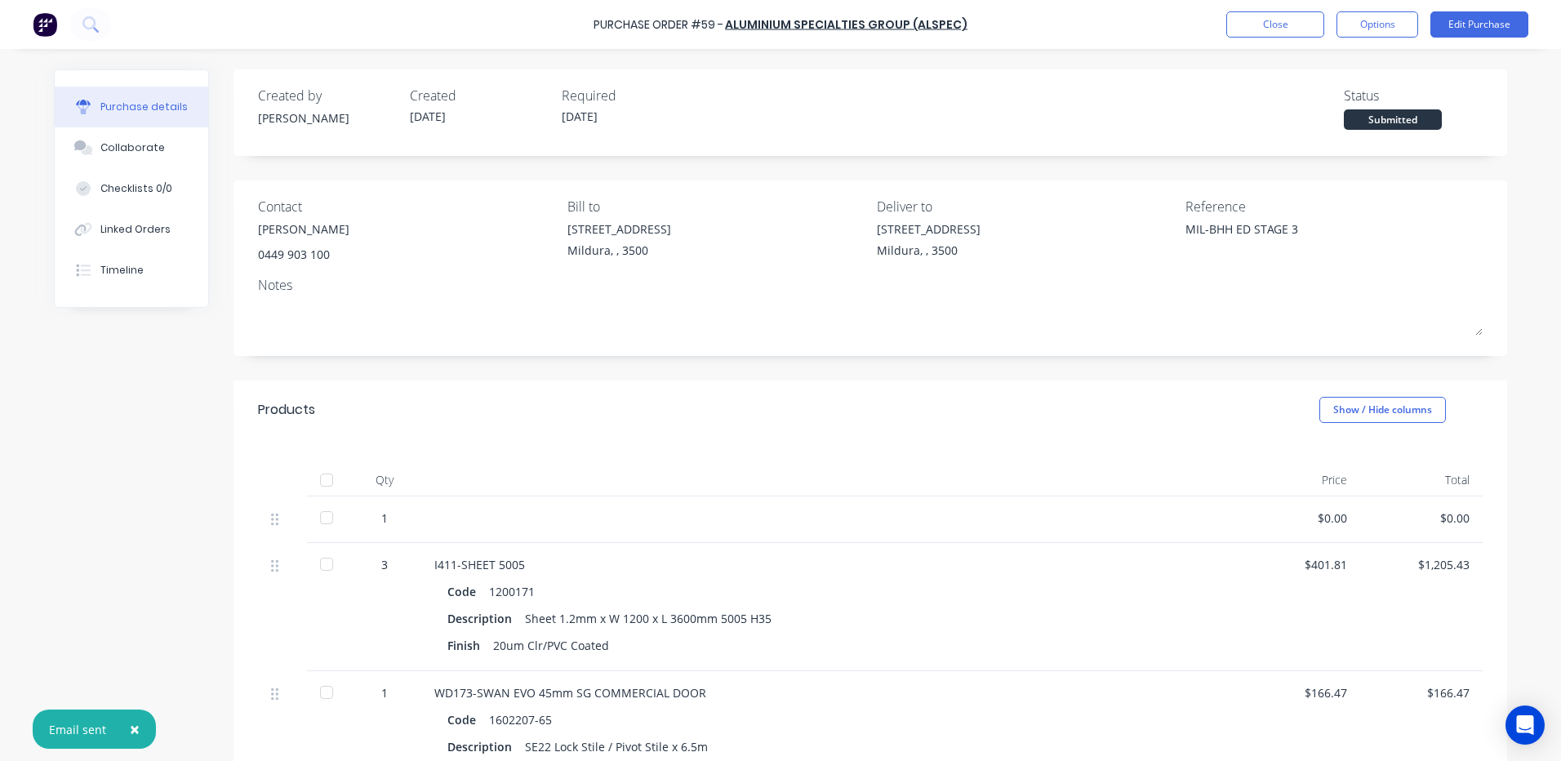
click at [131, 728] on span "×" at bounding box center [135, 729] width 10 height 23
click at [1277, 16] on button "Close" at bounding box center [1275, 24] width 98 height 26
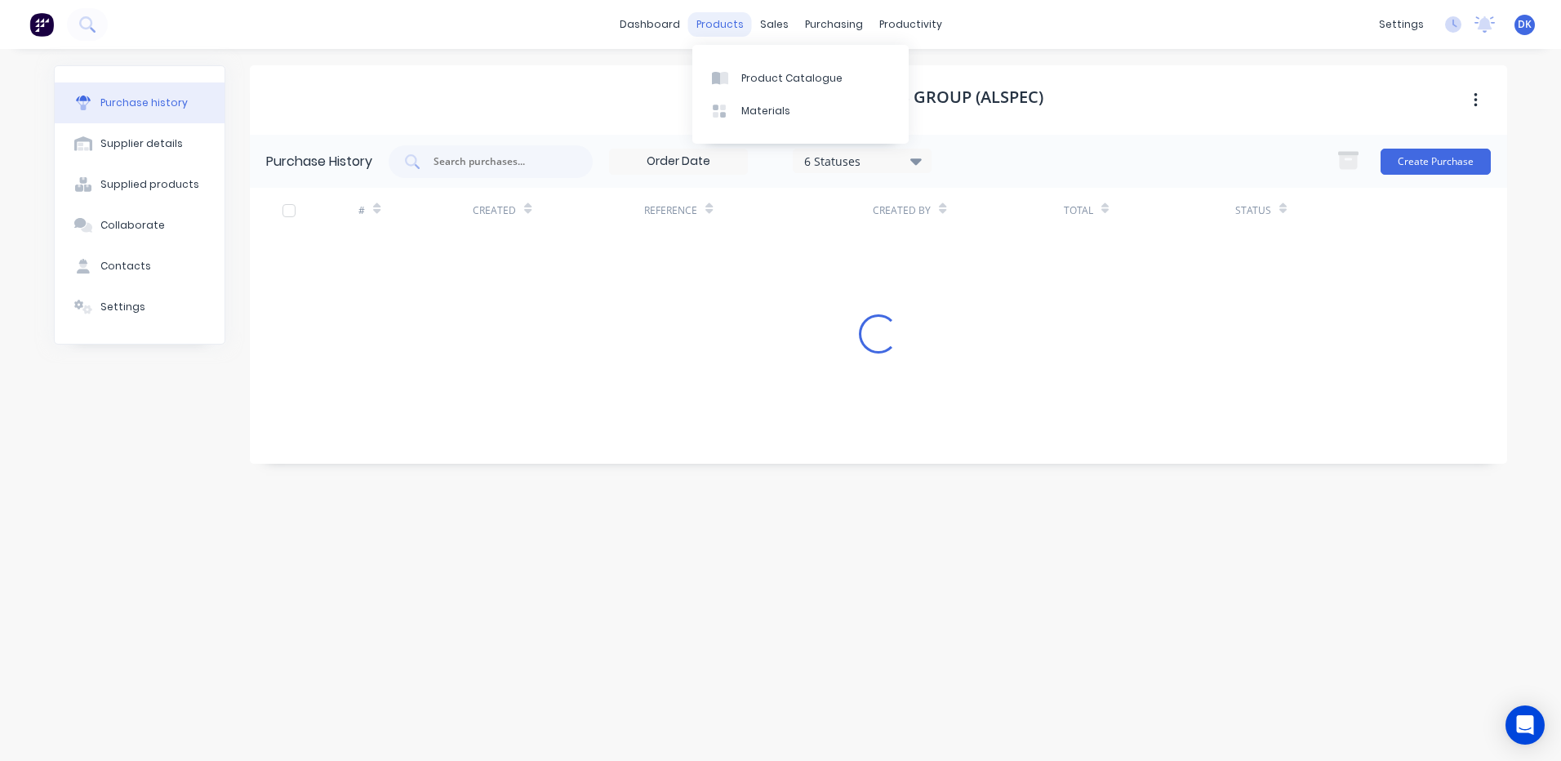
click at [722, 14] on div "products" at bounding box center [720, 24] width 64 height 24
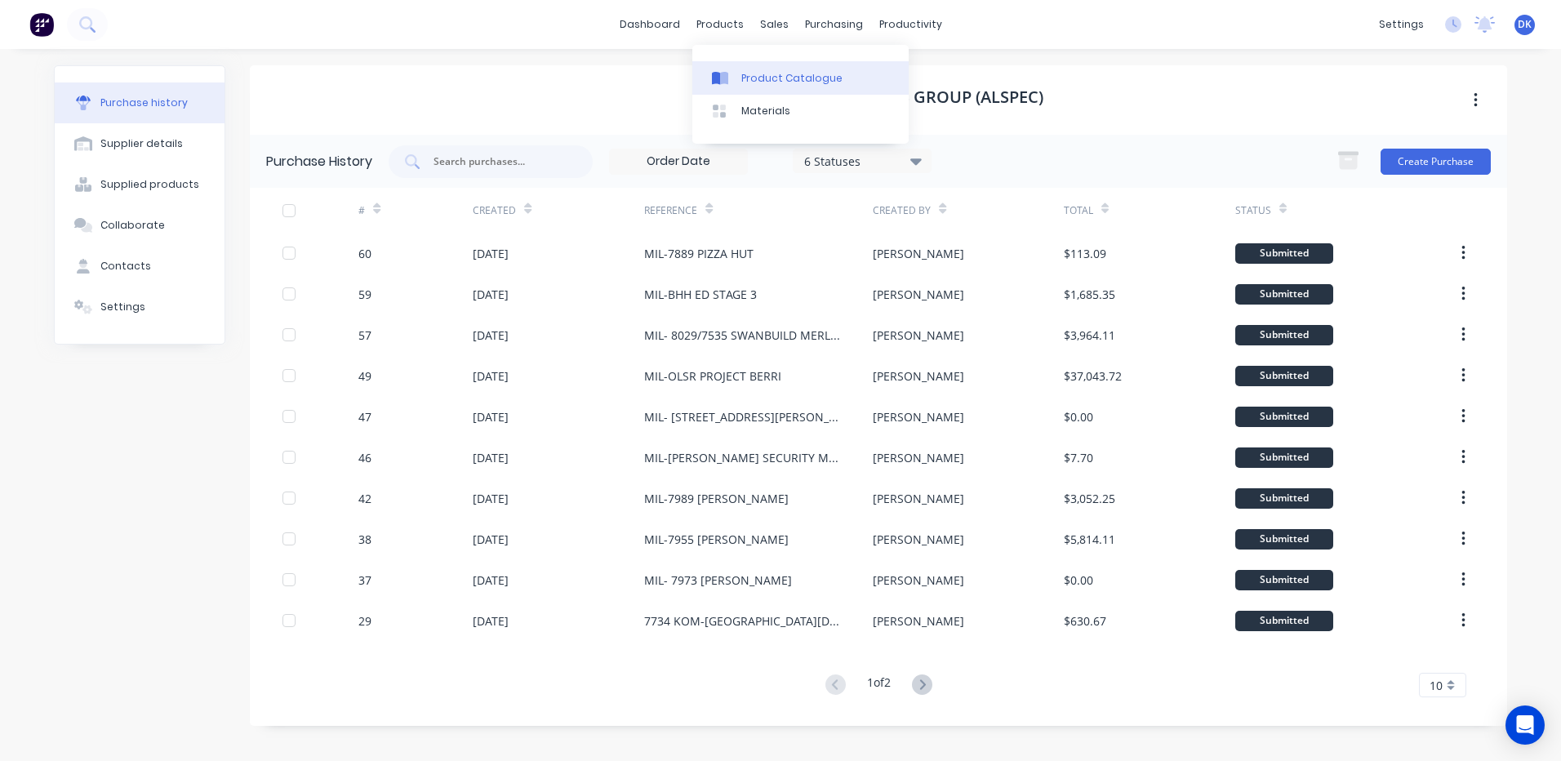
click at [773, 80] on div "Product Catalogue" at bounding box center [791, 78] width 101 height 15
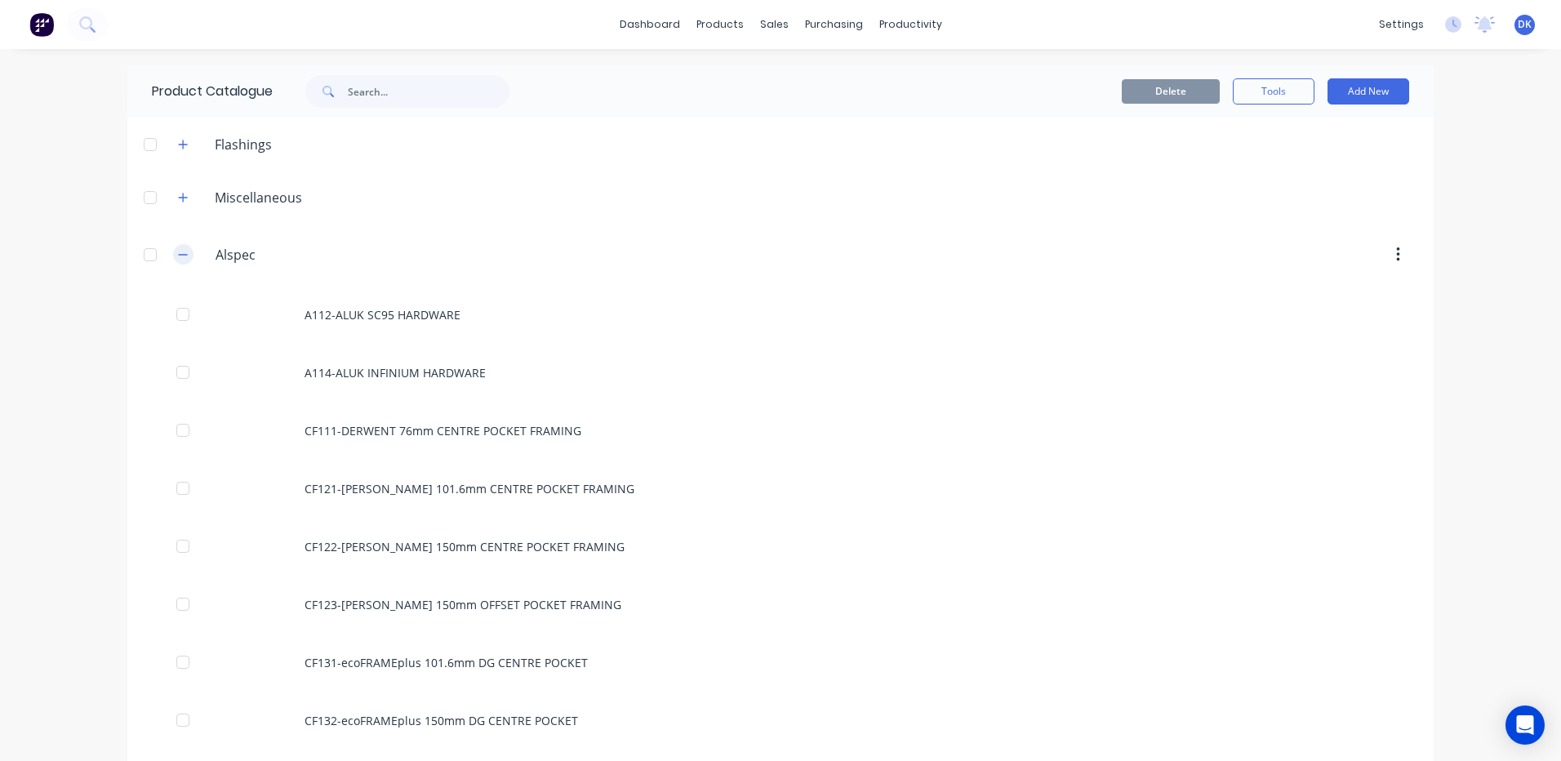
click at [178, 259] on icon "button" at bounding box center [183, 254] width 10 height 11
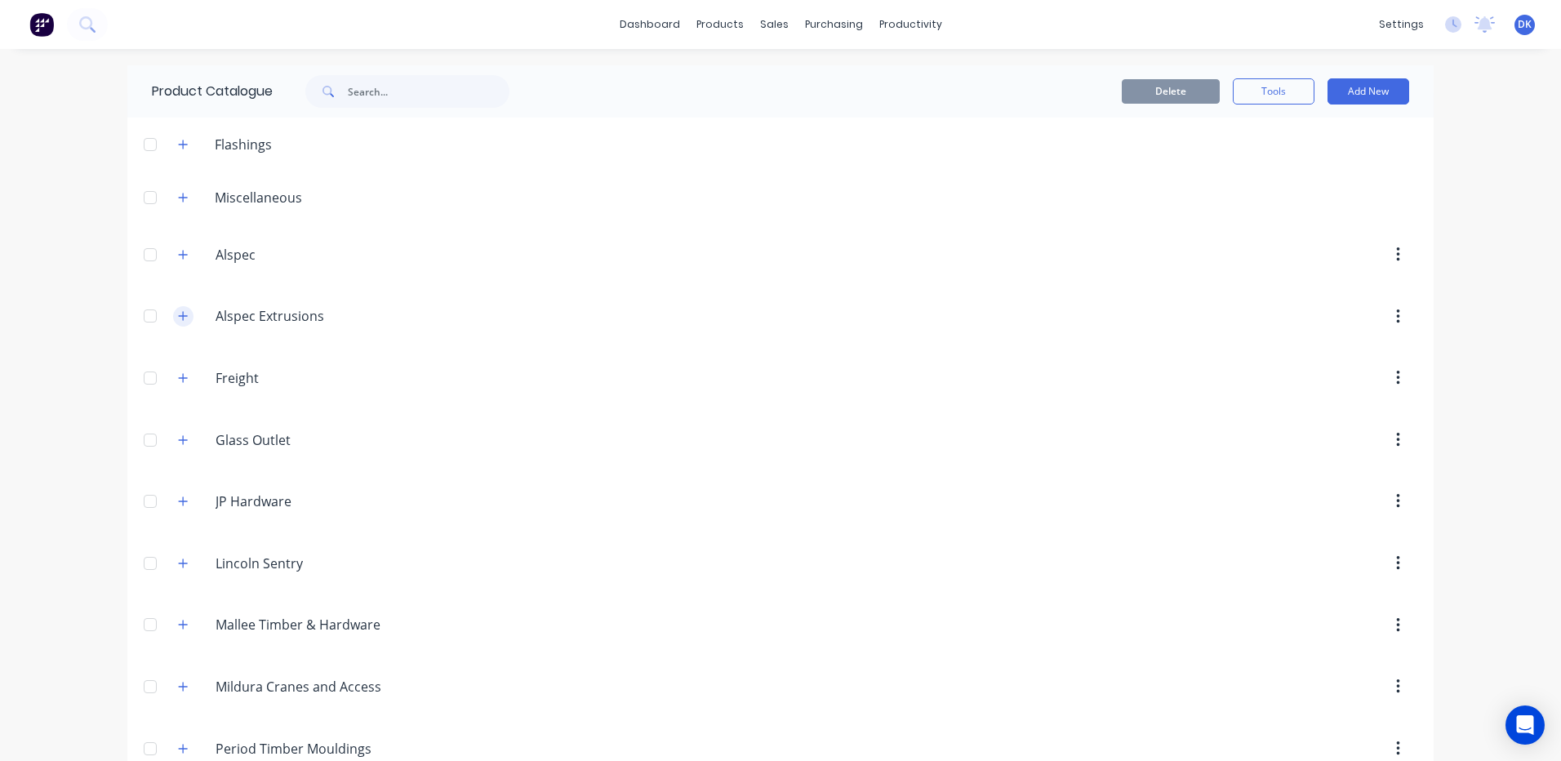
click at [178, 315] on icon "button" at bounding box center [183, 315] width 10 height 11
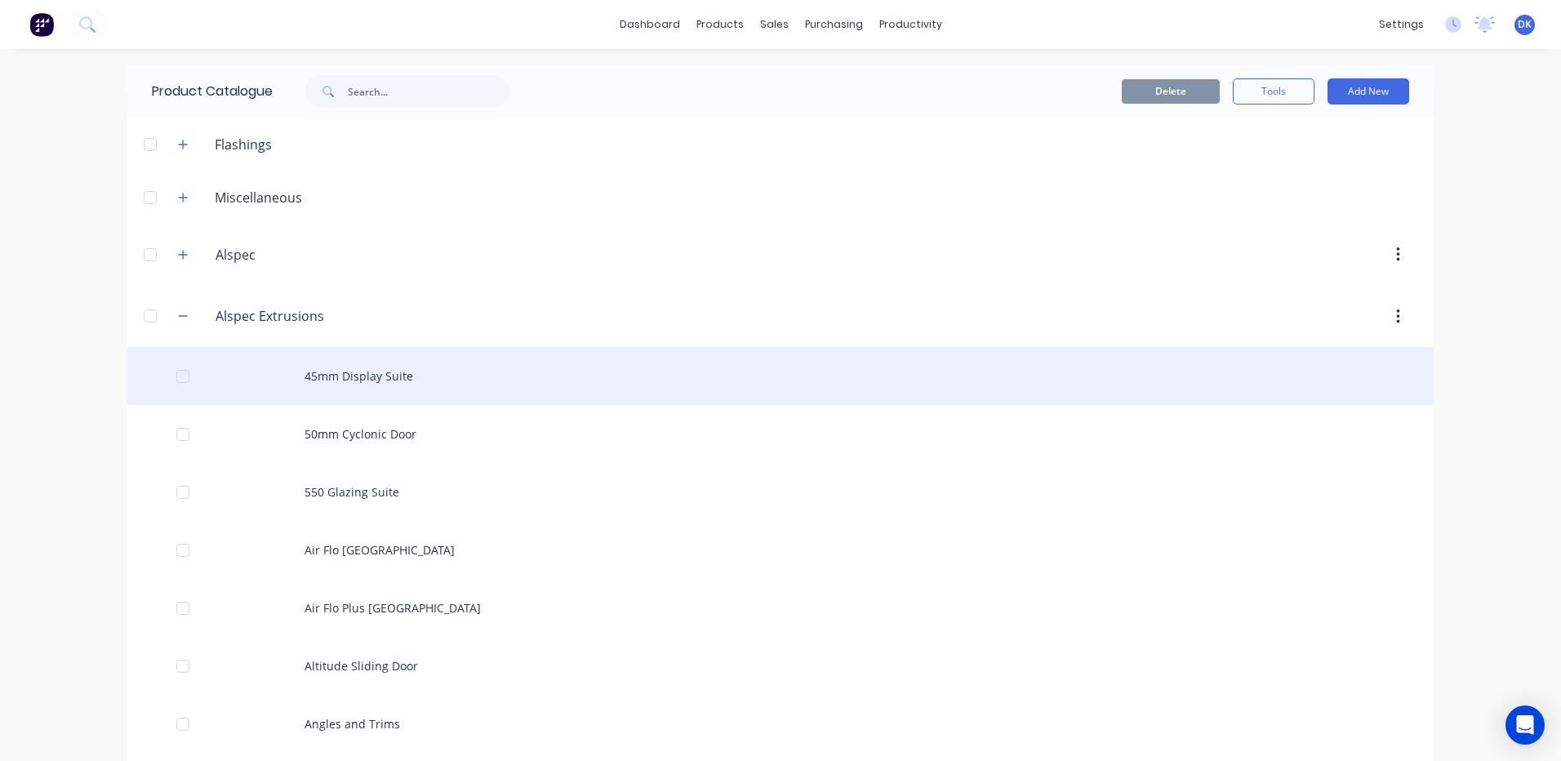
click at [332, 376] on div "45mm Display Suite" at bounding box center [780, 376] width 1306 height 58
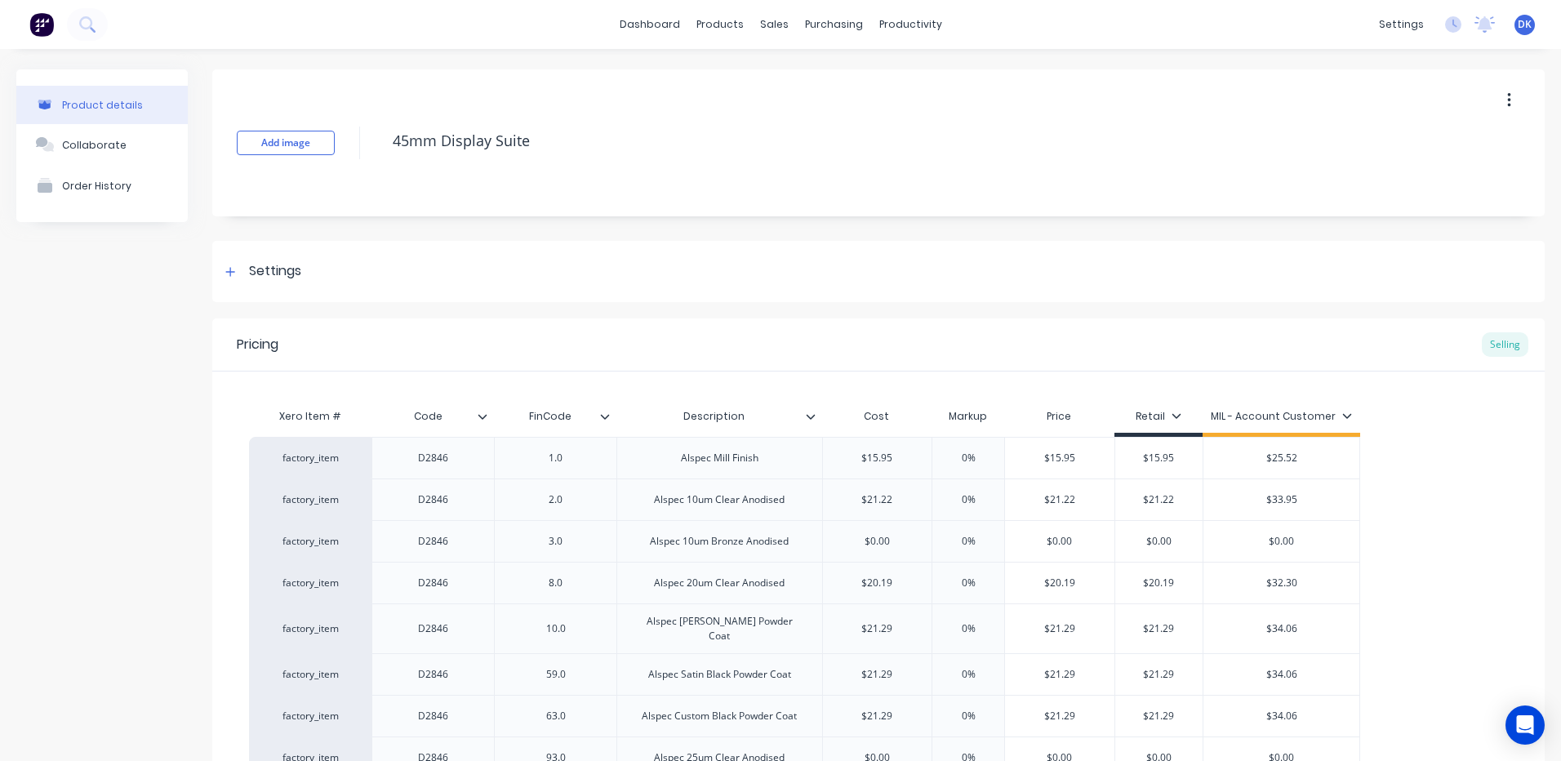
scroll to position [408, 0]
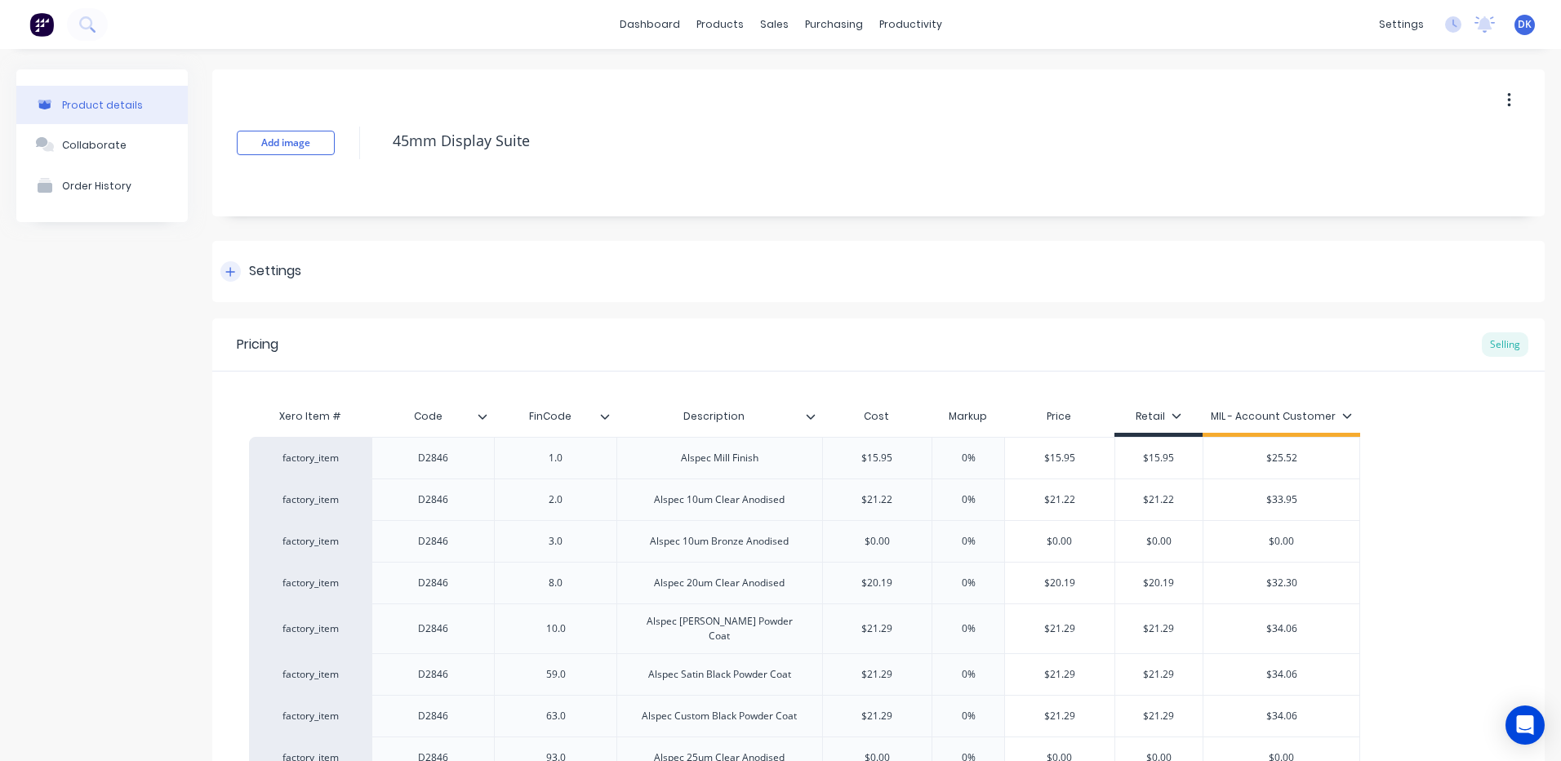
scroll to position [245, 0]
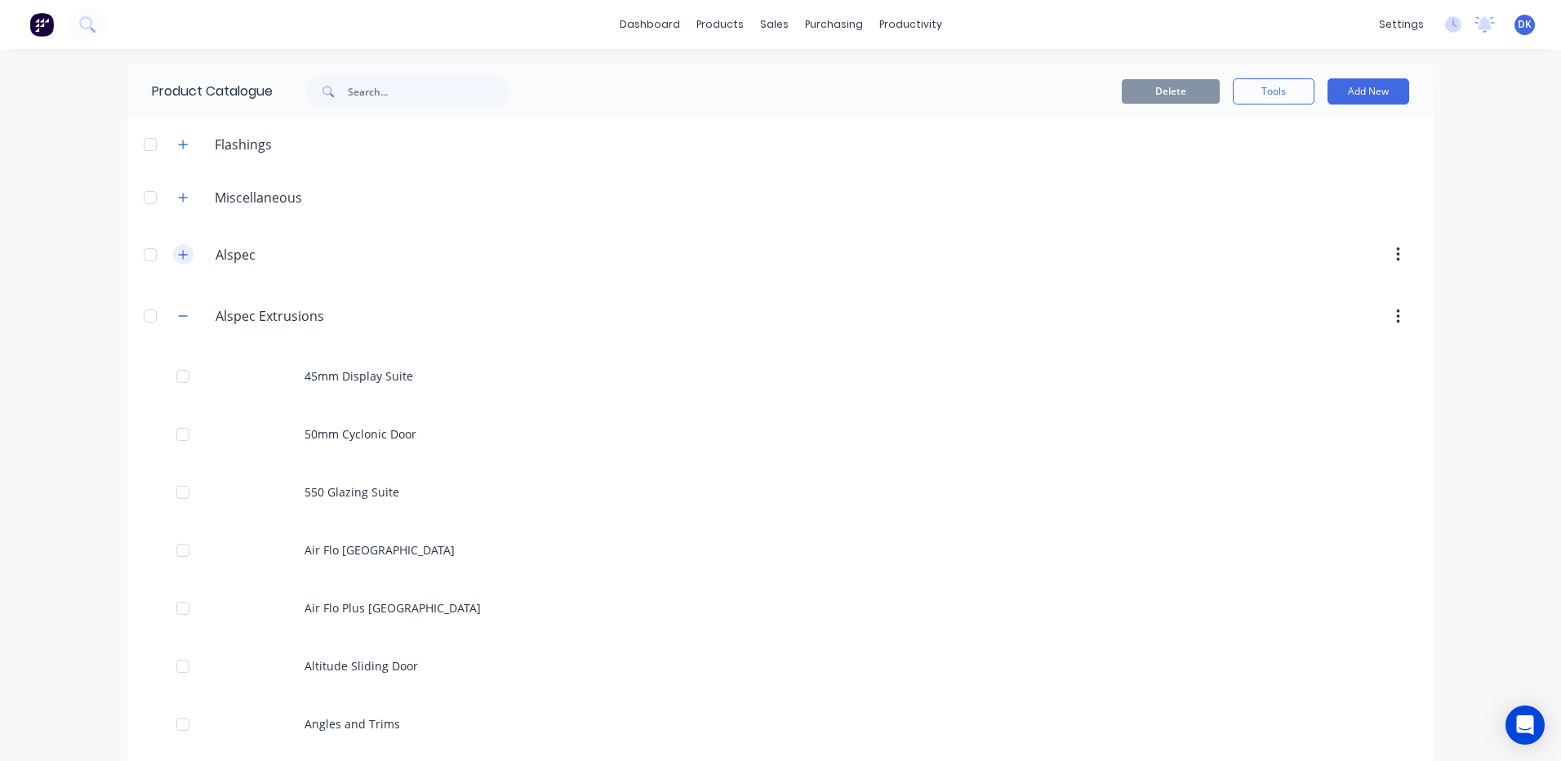
click at [178, 256] on icon "button" at bounding box center [183, 254] width 10 height 11
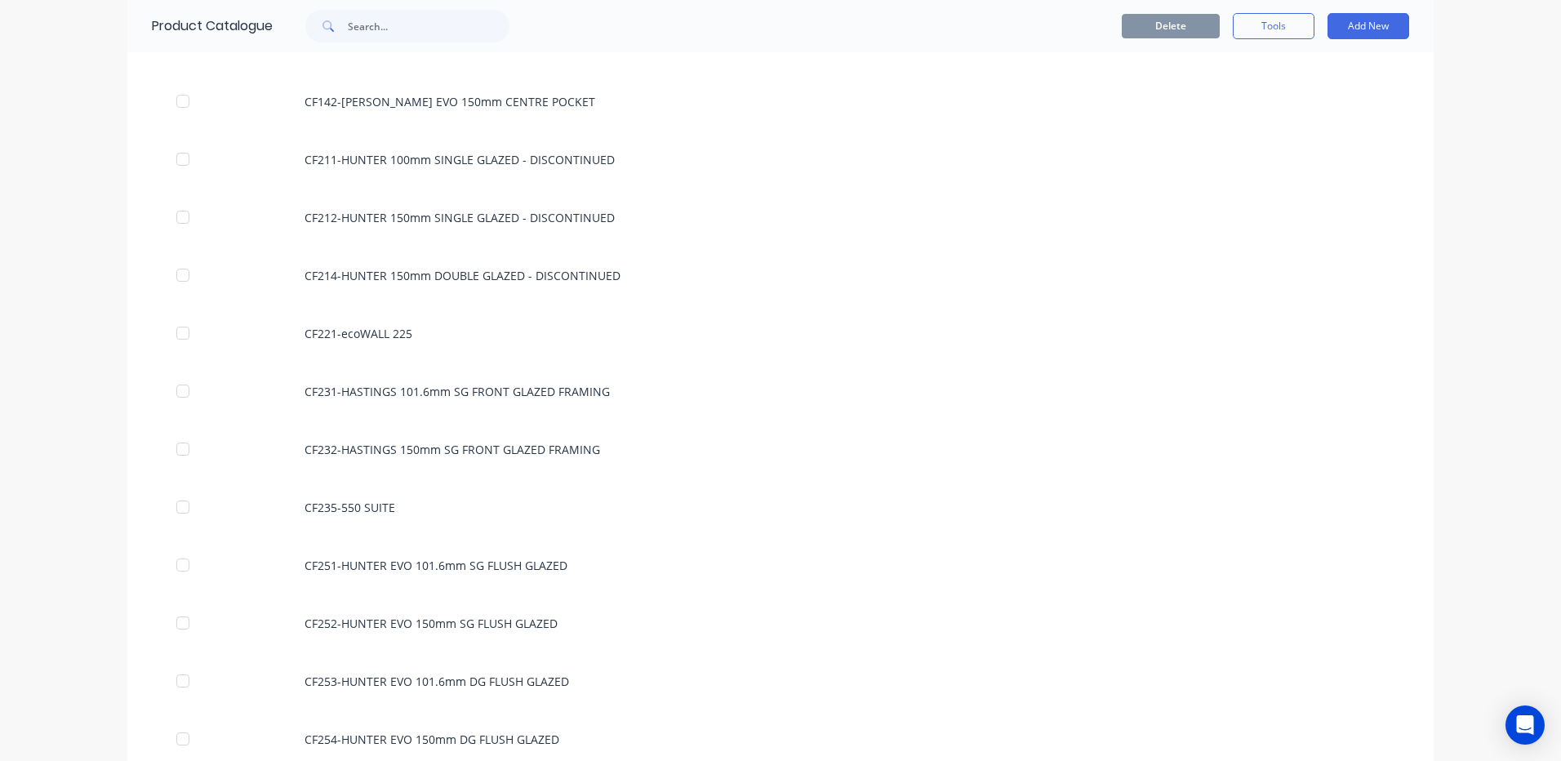
scroll to position [82, 0]
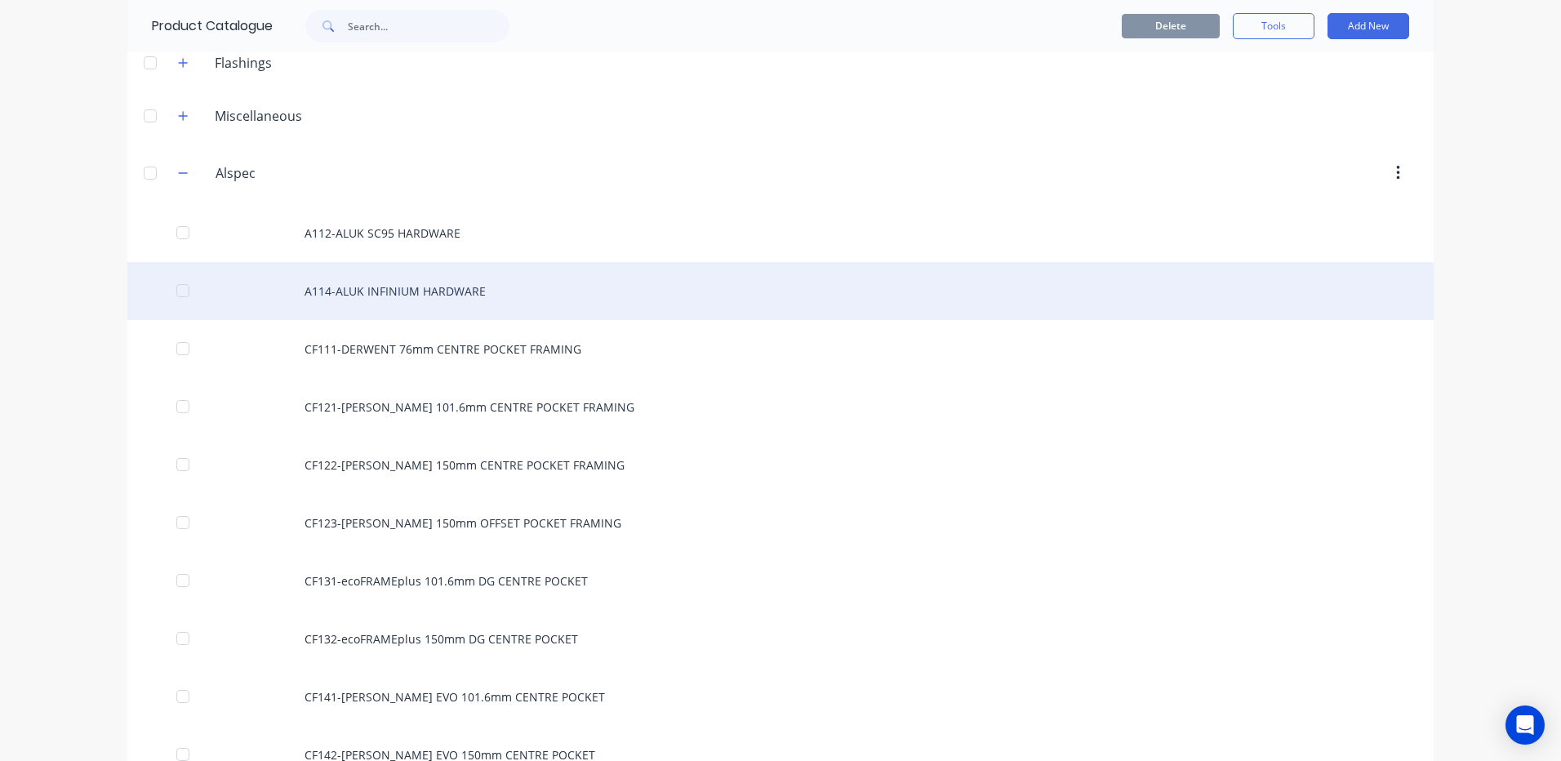
click at [388, 288] on div "A114-ALUK INFINIUM HARDWARE" at bounding box center [780, 291] width 1306 height 58
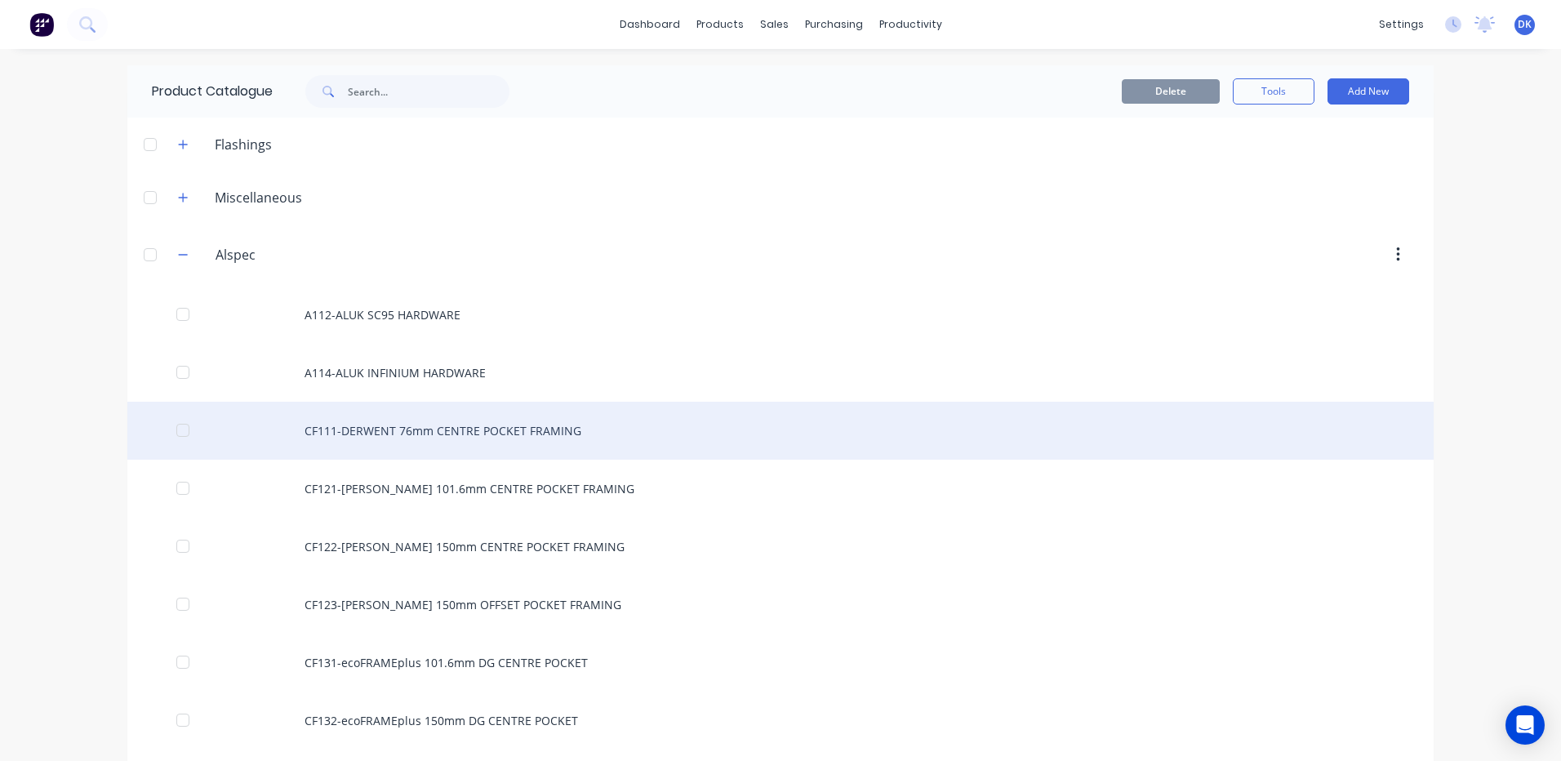
drag, startPoint x: 468, startPoint y: 438, endPoint x: 435, endPoint y: 430, distance: 33.7
click at [435, 430] on div "CF111-DERWENT 76mm CENTRE POCKET FRAMING" at bounding box center [780, 431] width 1306 height 58
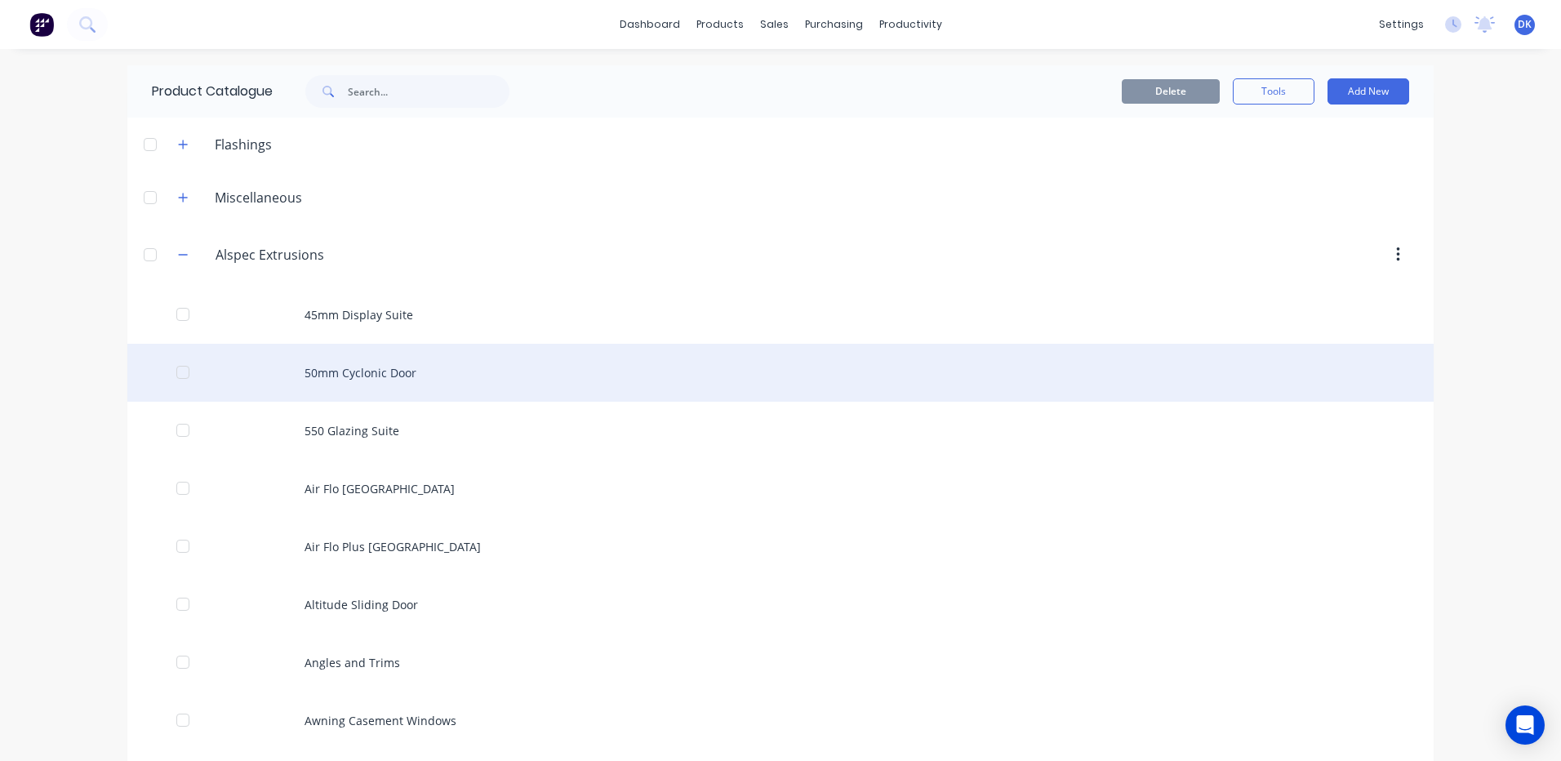
click at [172, 376] on div at bounding box center [183, 372] width 33 height 33
click at [182, 374] on div at bounding box center [183, 372] width 33 height 33
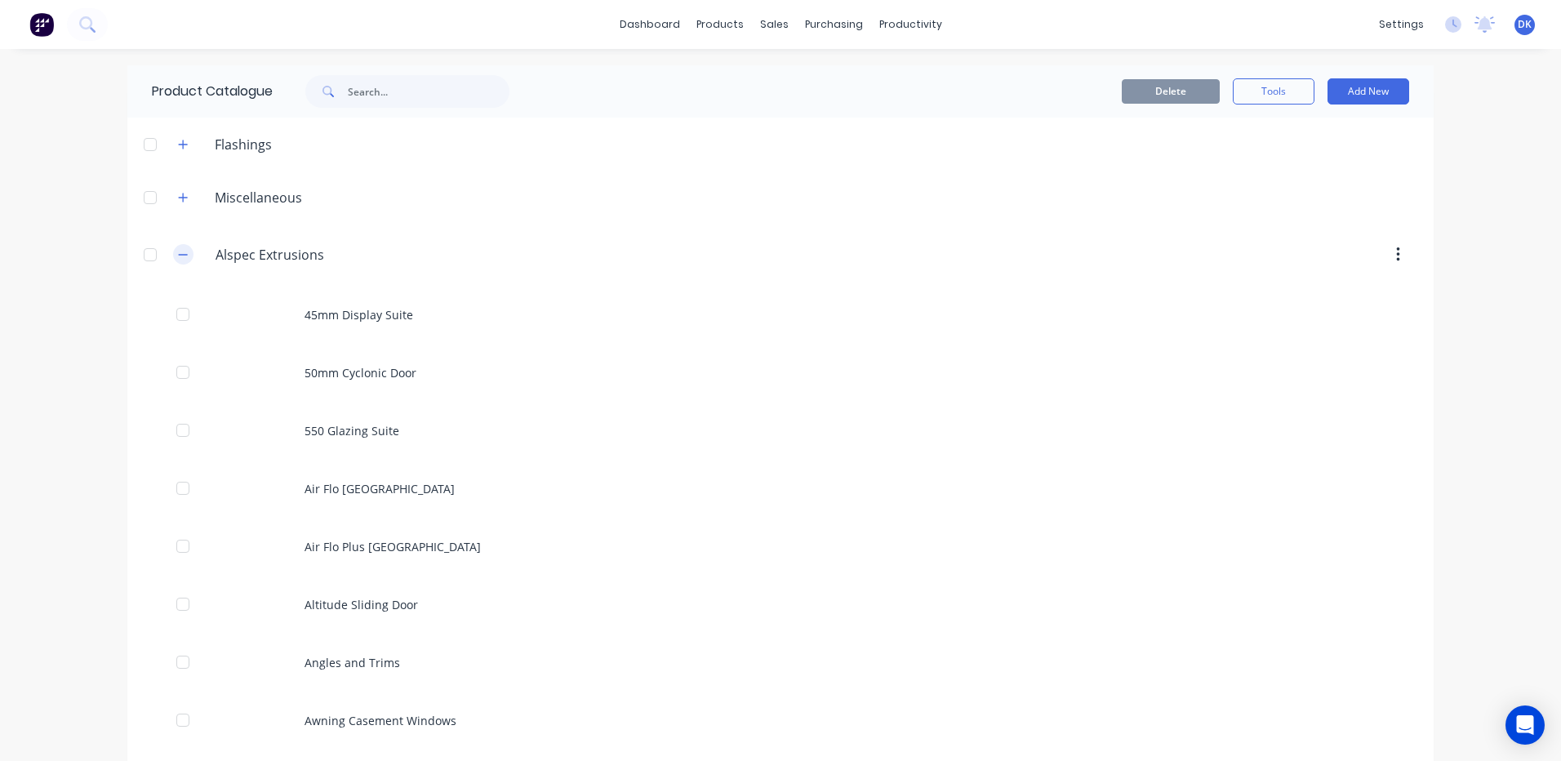
click at [179, 256] on icon "button" at bounding box center [183, 254] width 10 height 11
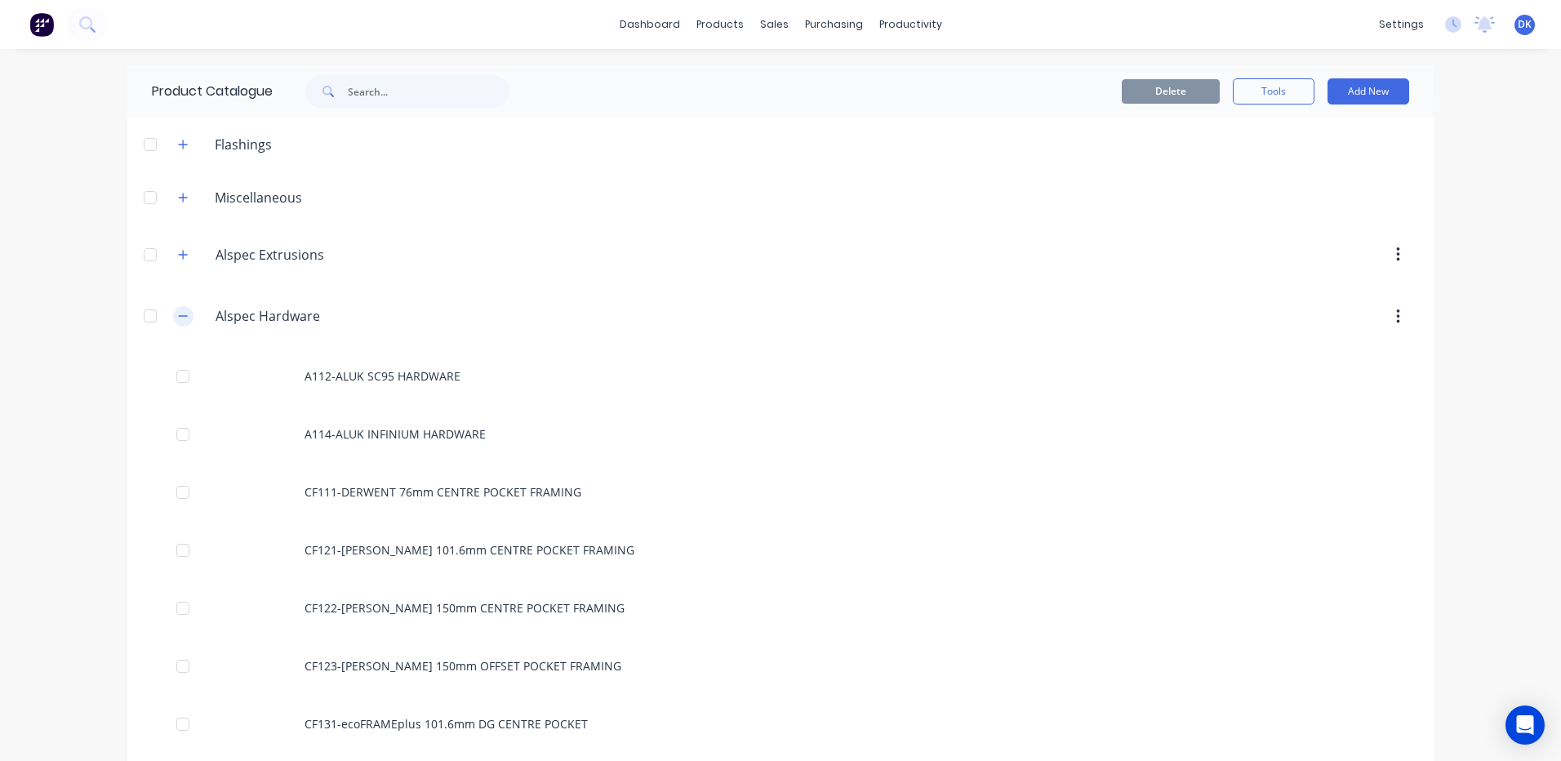
click at [179, 317] on icon "button" at bounding box center [183, 316] width 9 height 1
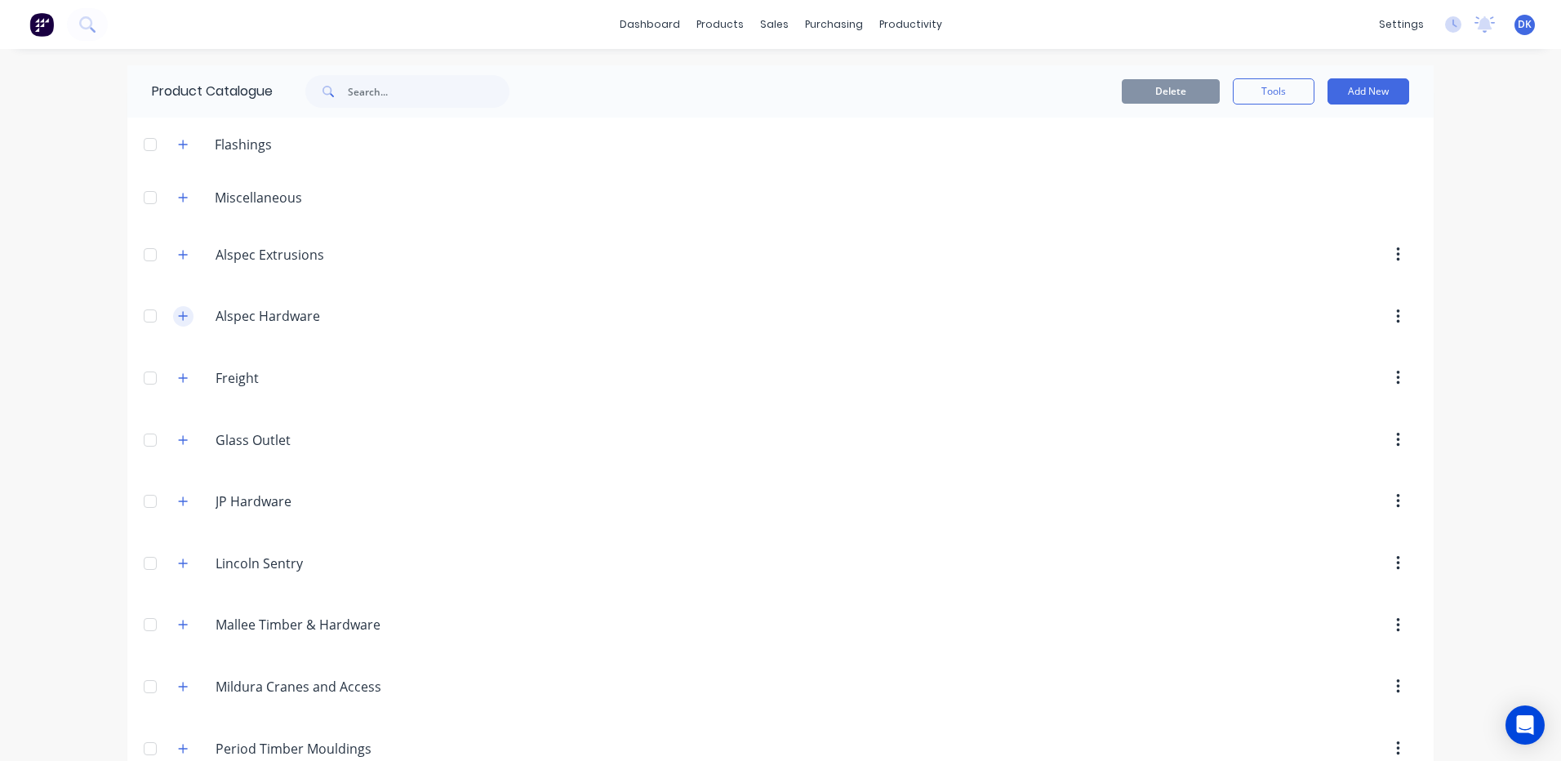
click at [178, 318] on icon "button" at bounding box center [183, 315] width 10 height 11
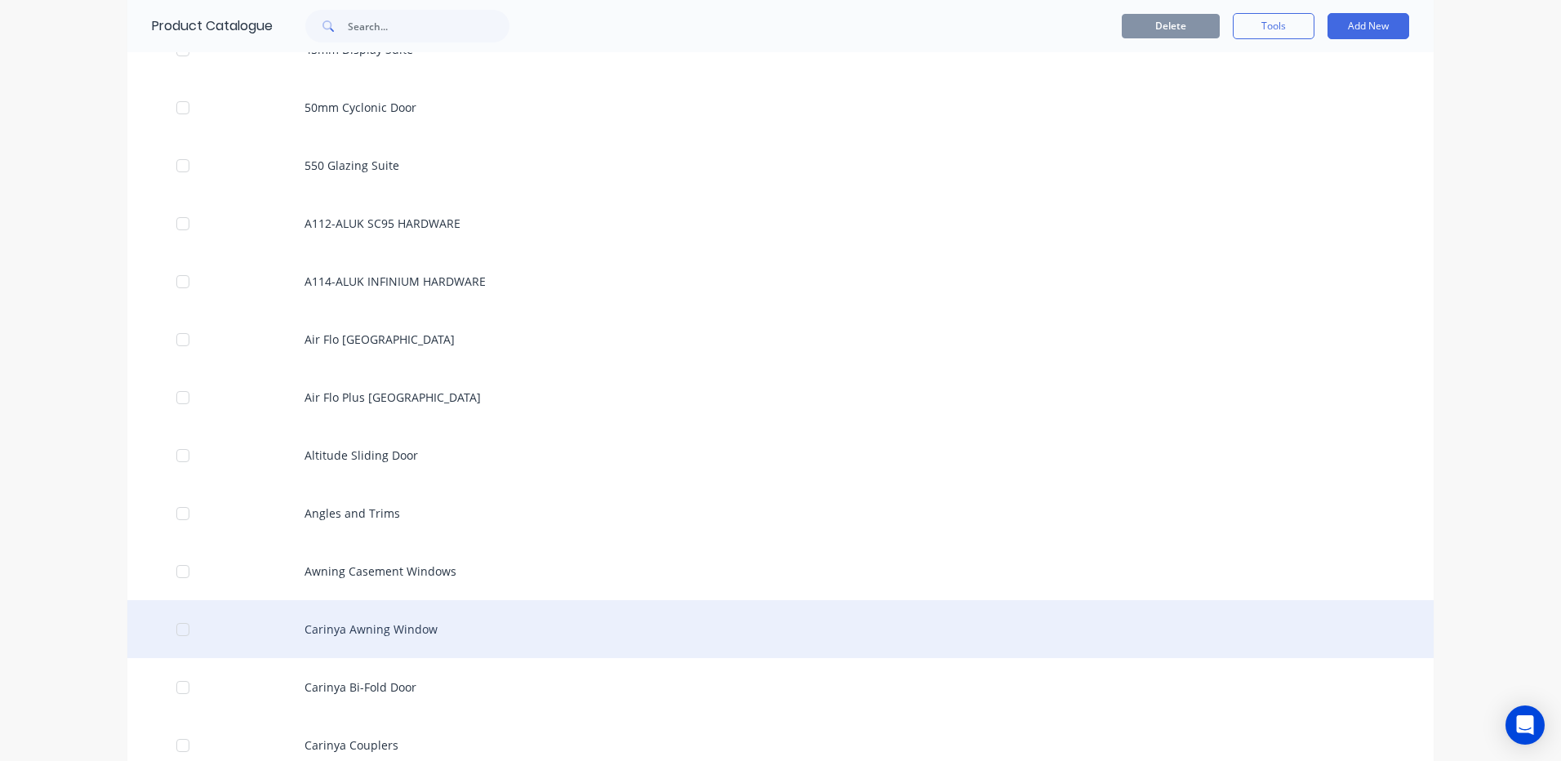
scroll to position [408, 0]
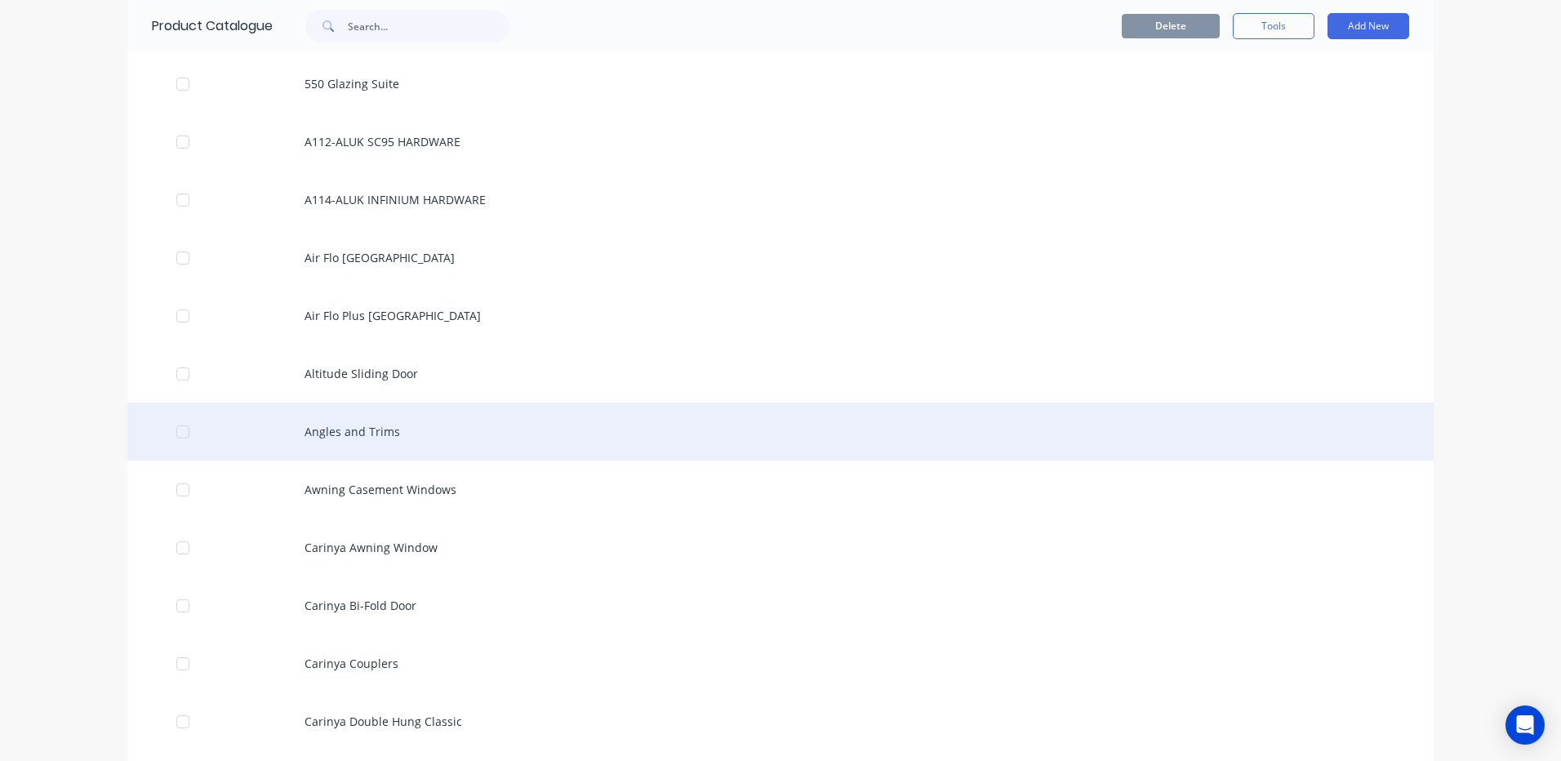
click at [341, 429] on div "Angles and Trims" at bounding box center [780, 431] width 1306 height 58
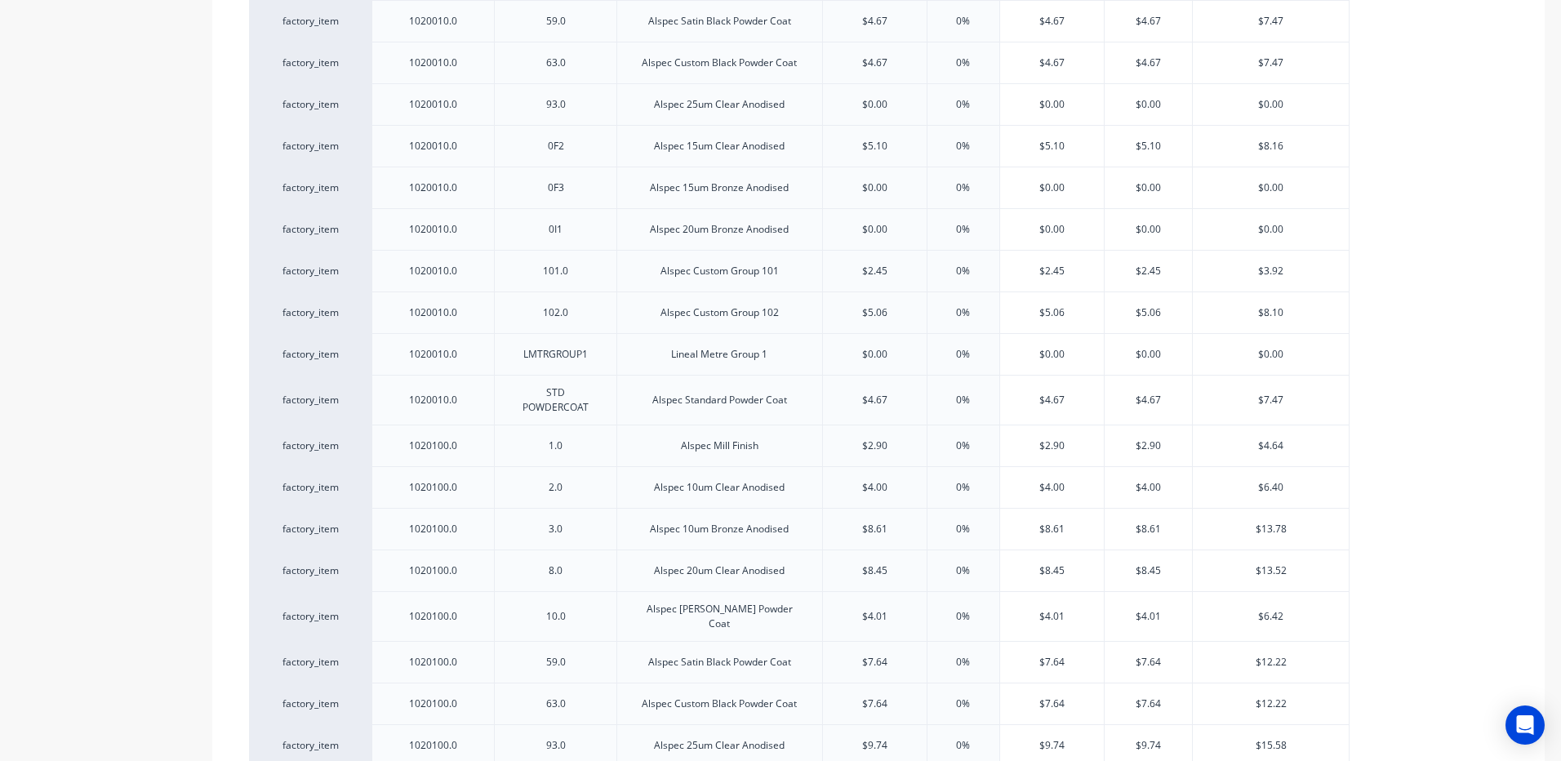
scroll to position [245, 0]
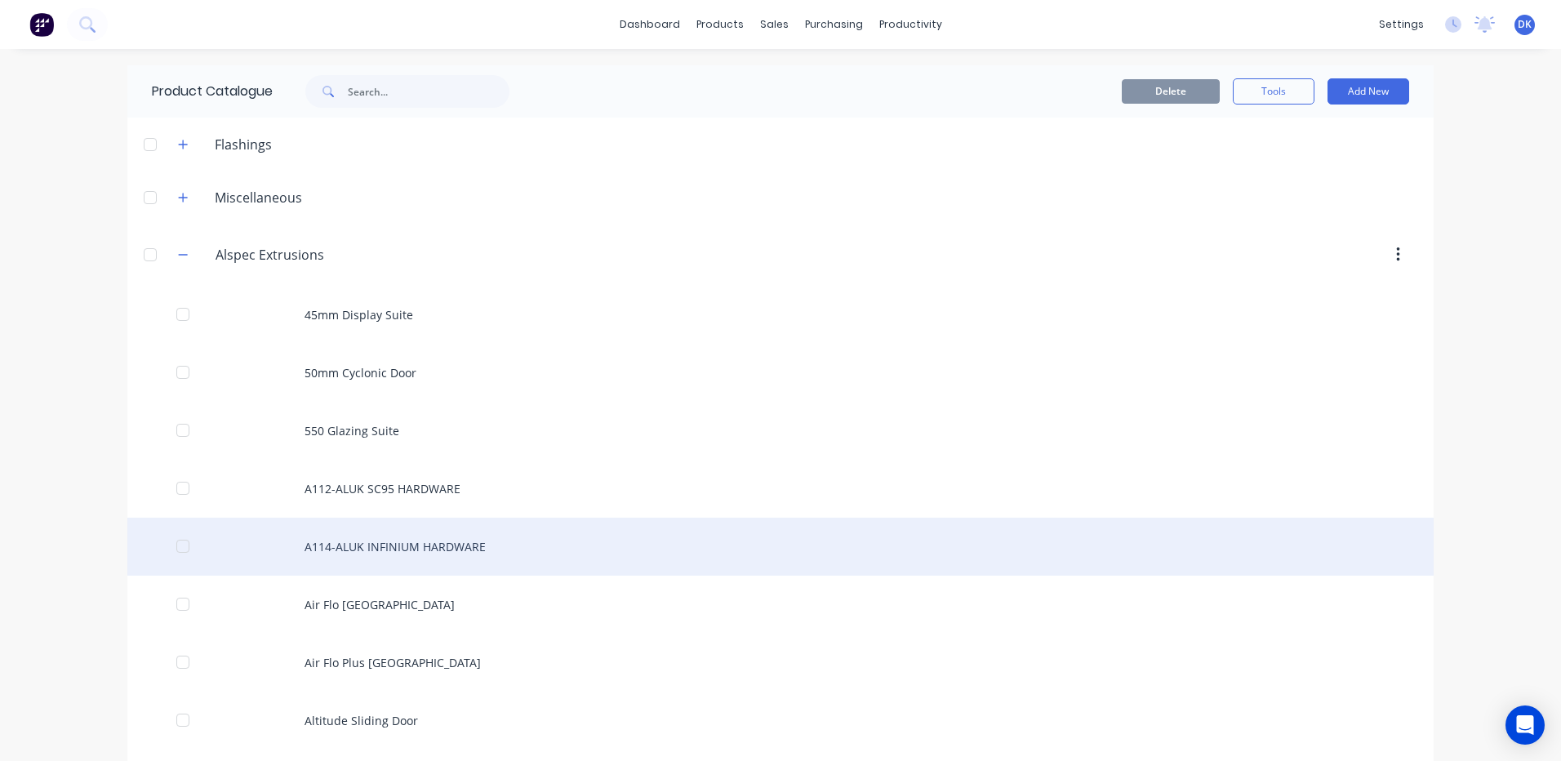
scroll to position [163, 0]
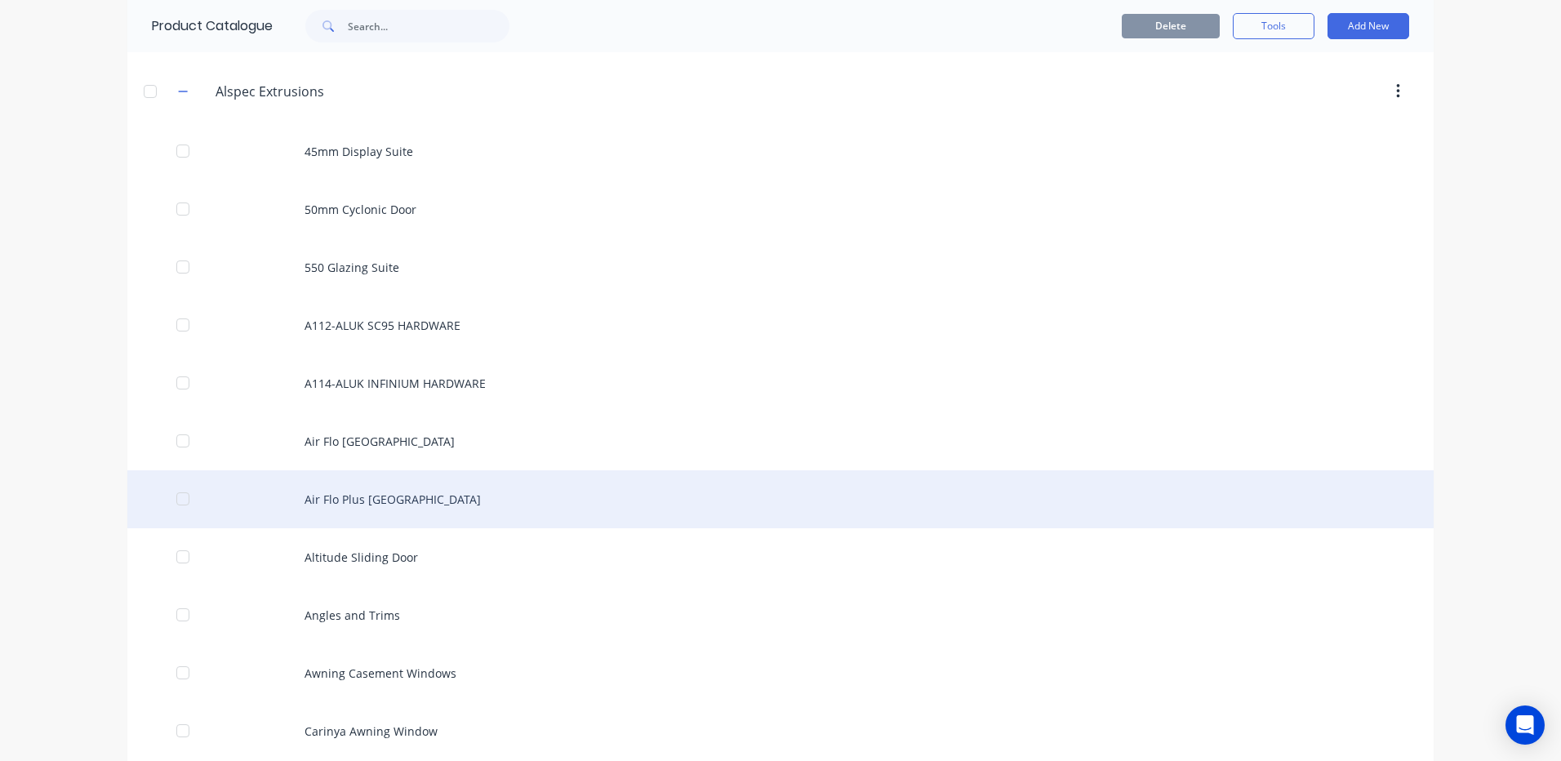
click at [391, 501] on div "Air Flo Plus [GEOGRAPHIC_DATA]" at bounding box center [780, 499] width 1306 height 58
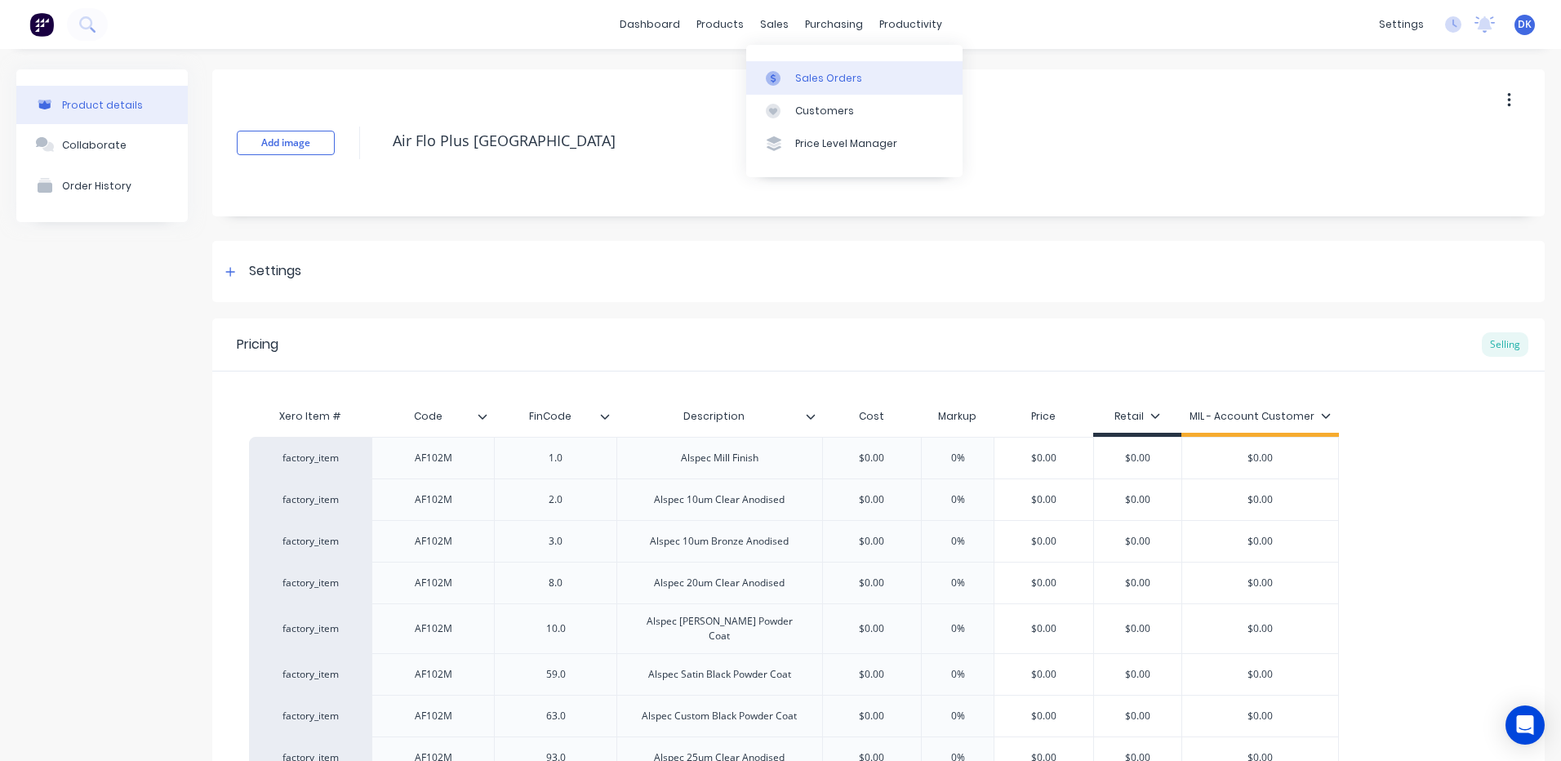
click at [805, 75] on div "Sales Orders" at bounding box center [828, 78] width 67 height 15
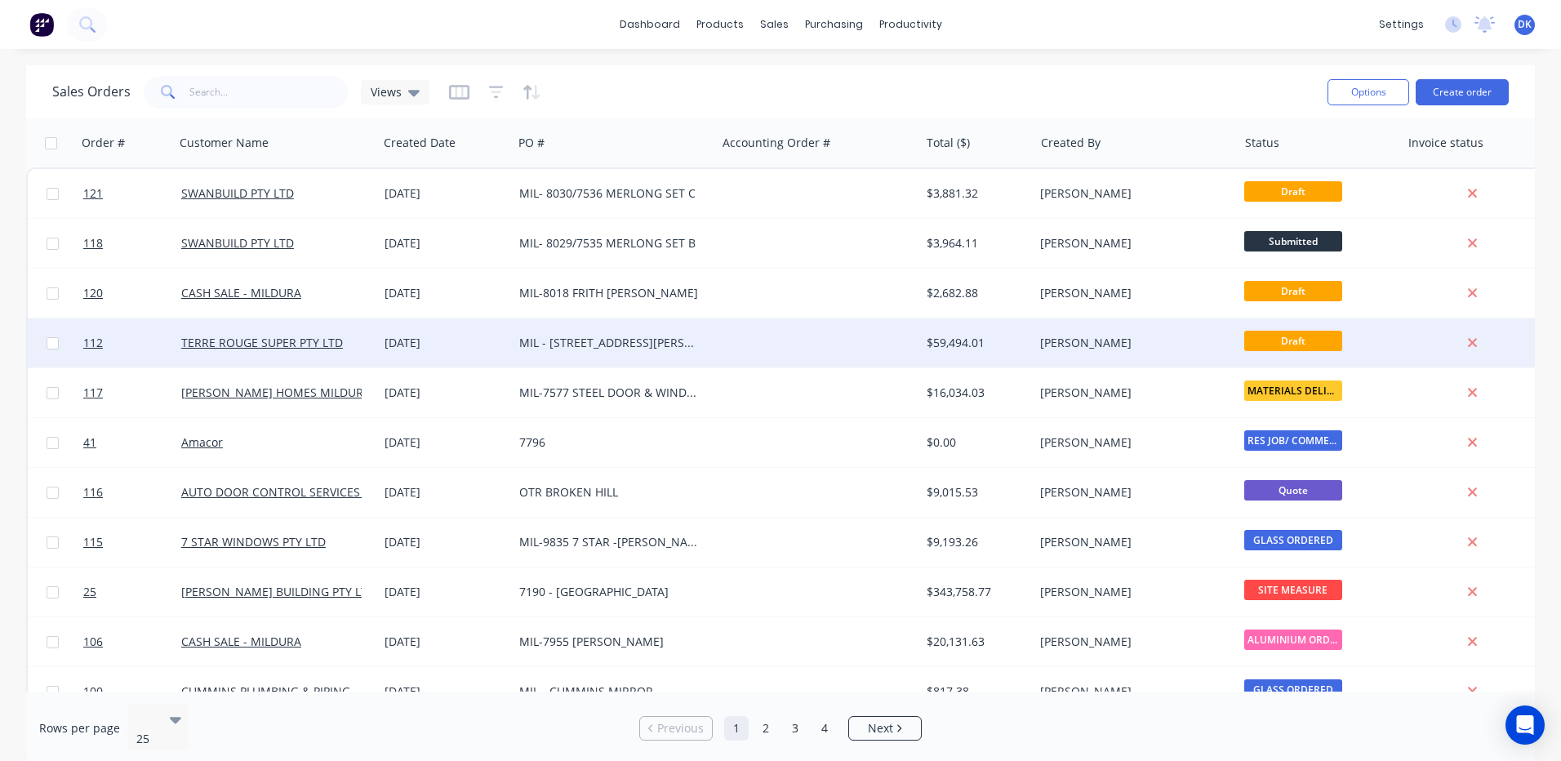
click at [1044, 336] on div "[PERSON_NAME]" at bounding box center [1130, 343] width 181 height 16
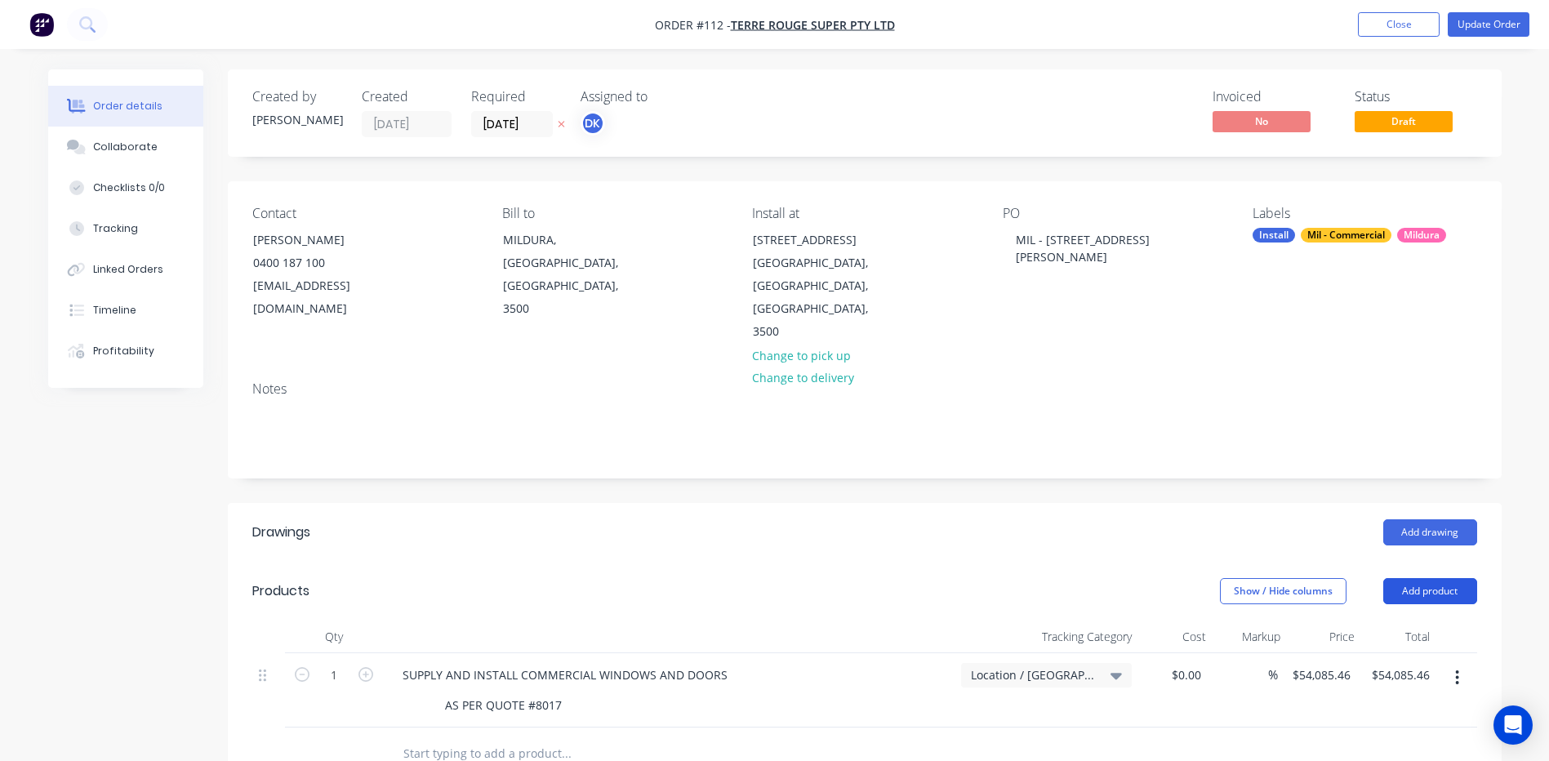
click at [1415, 578] on button "Add product" at bounding box center [1430, 591] width 94 height 26
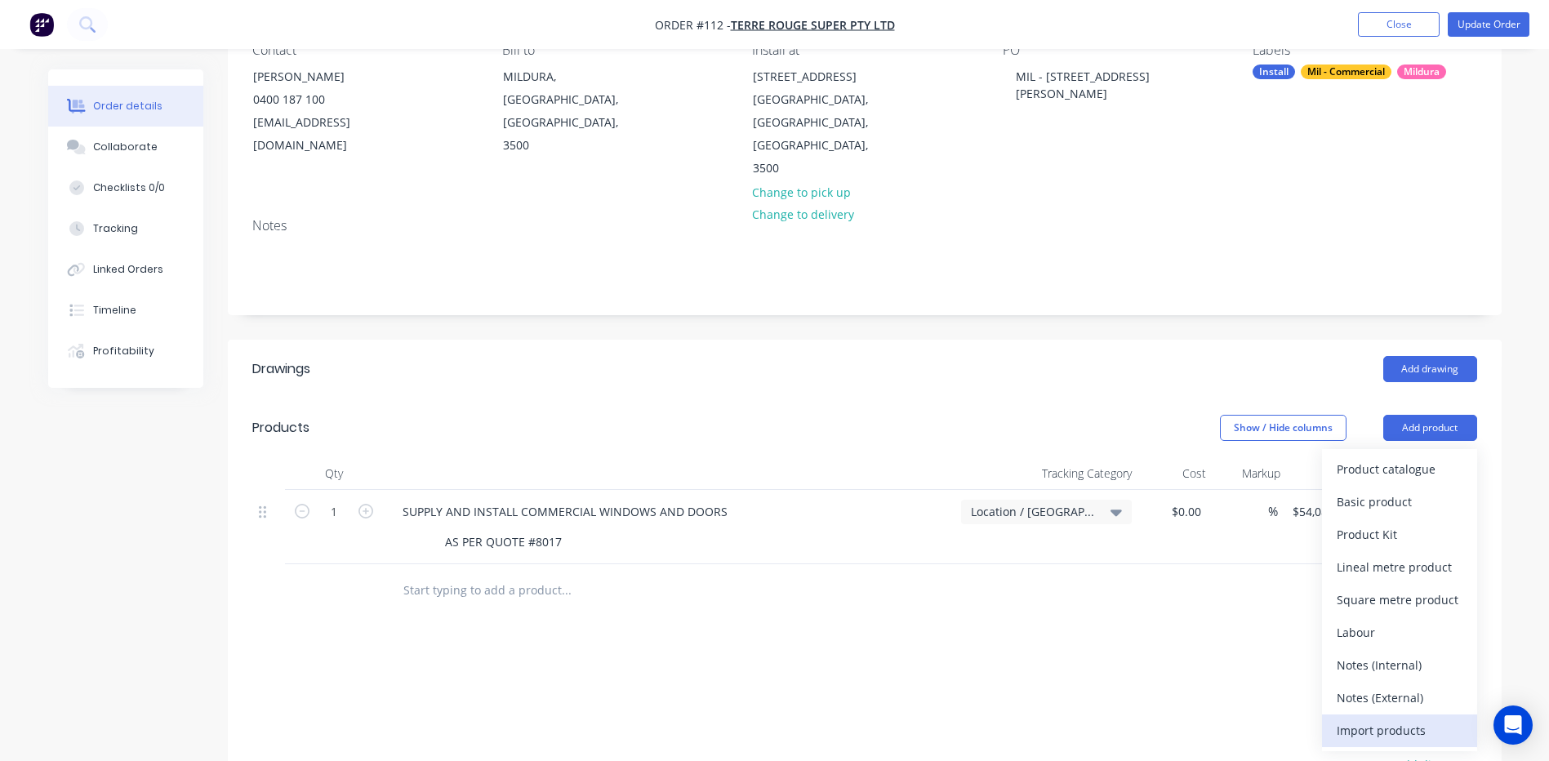
click at [1373, 718] on div "Import products" at bounding box center [1399, 730] width 126 height 24
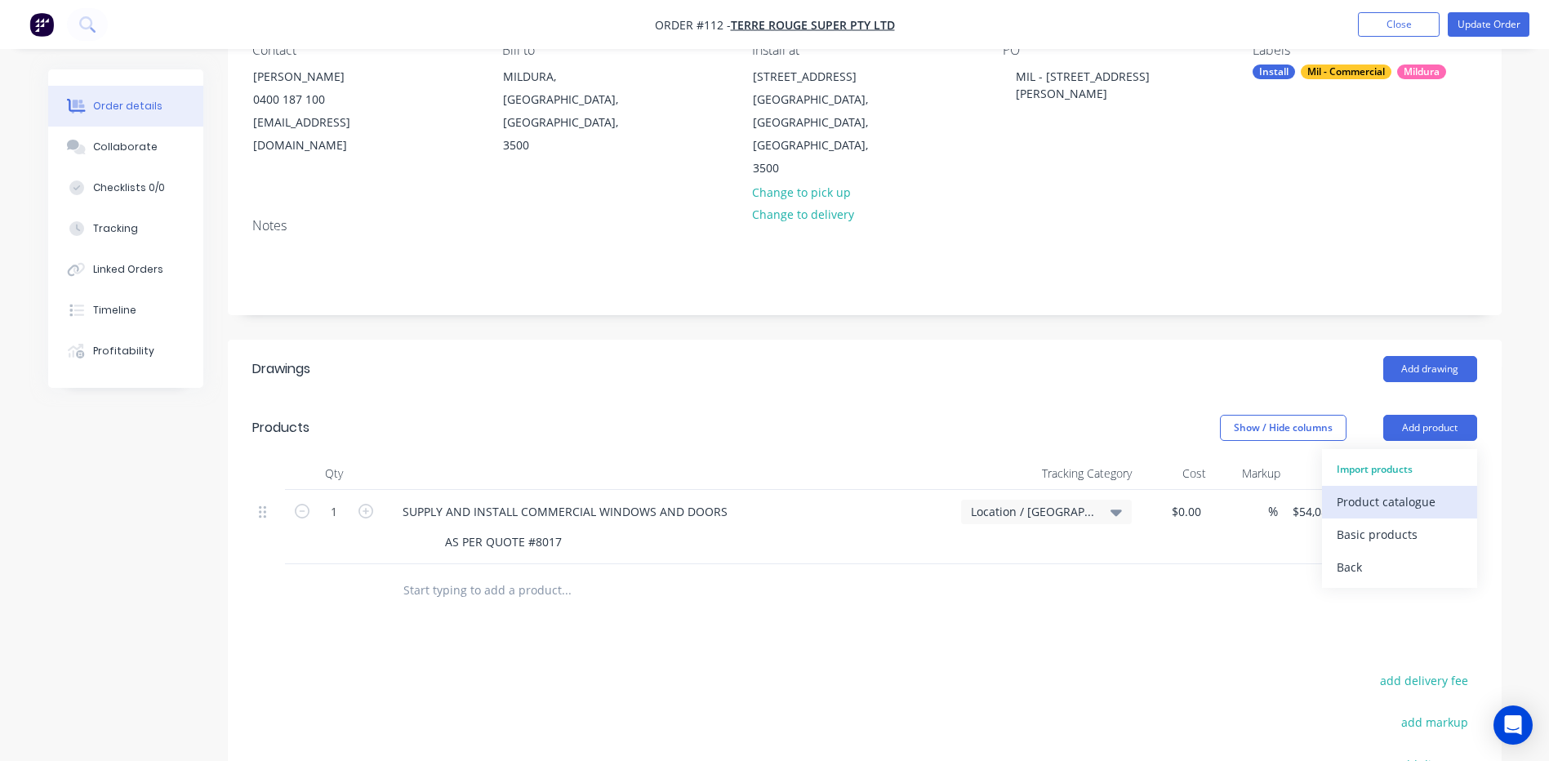
click at [1373, 490] on div "Product catalogue" at bounding box center [1399, 502] width 126 height 24
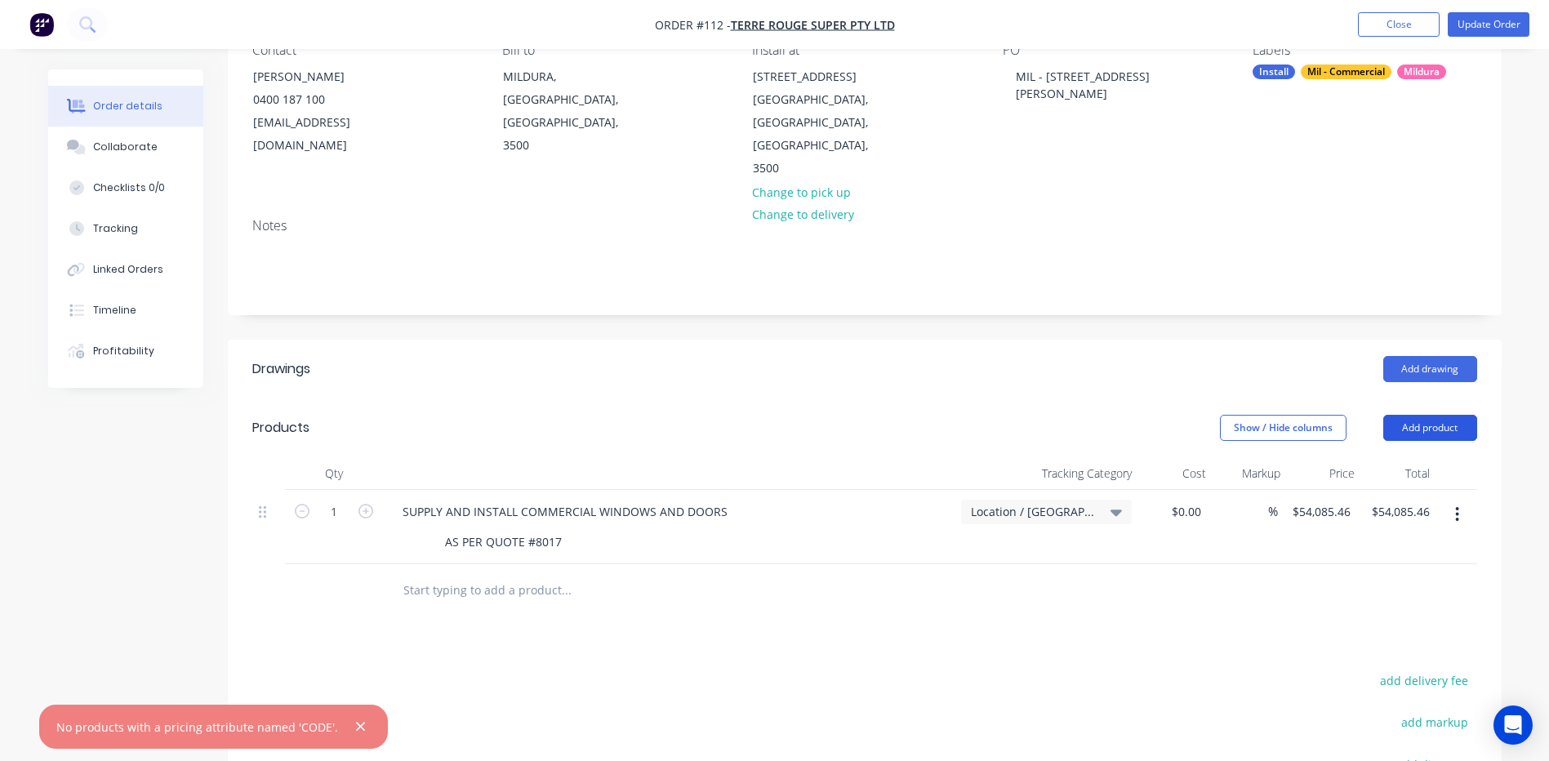
click at [1429, 415] on button "Add product" at bounding box center [1430, 428] width 94 height 26
click at [1355, 522] on div "Basic products" at bounding box center [1399, 534] width 126 height 24
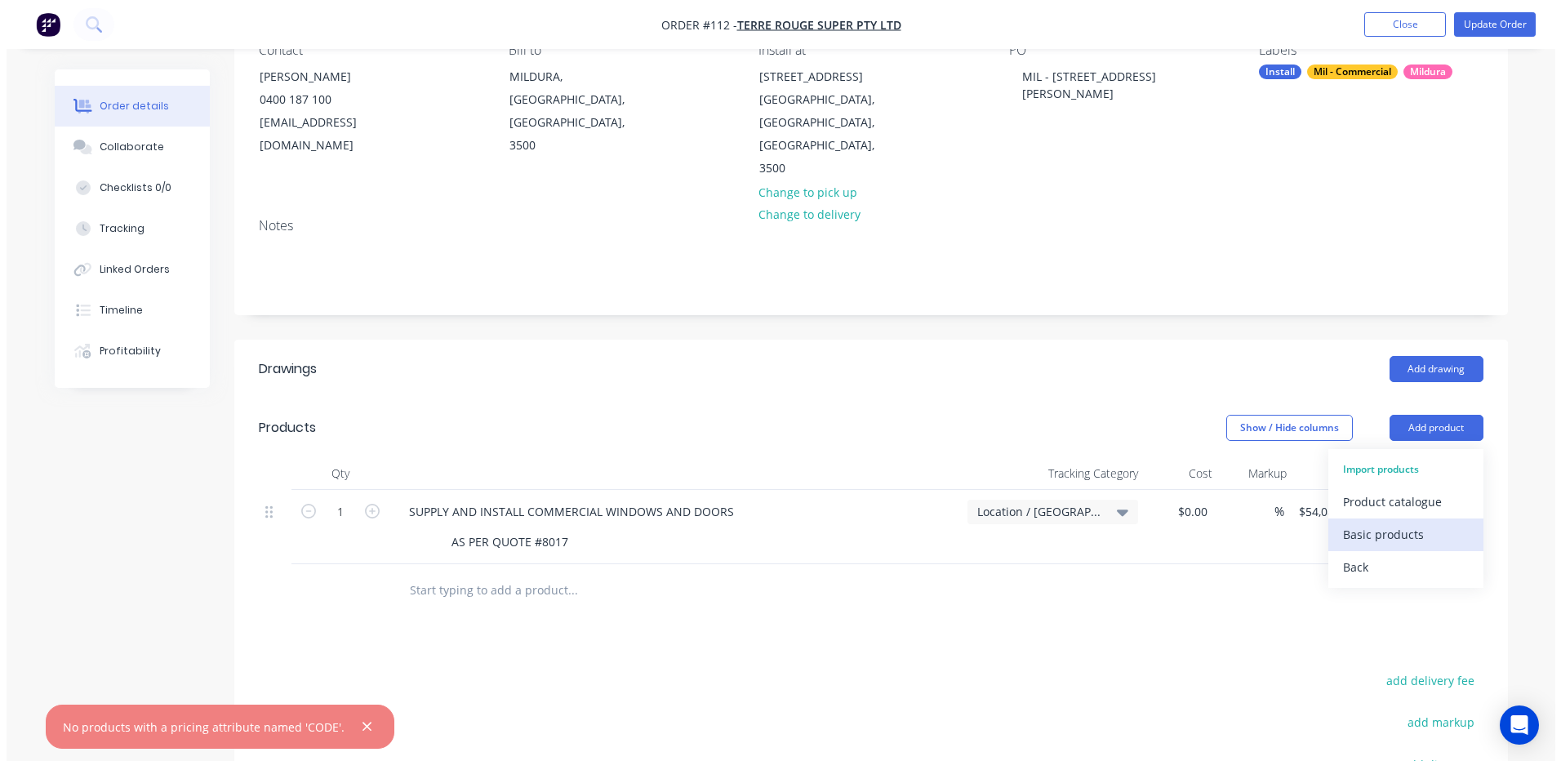
scroll to position [0, 0]
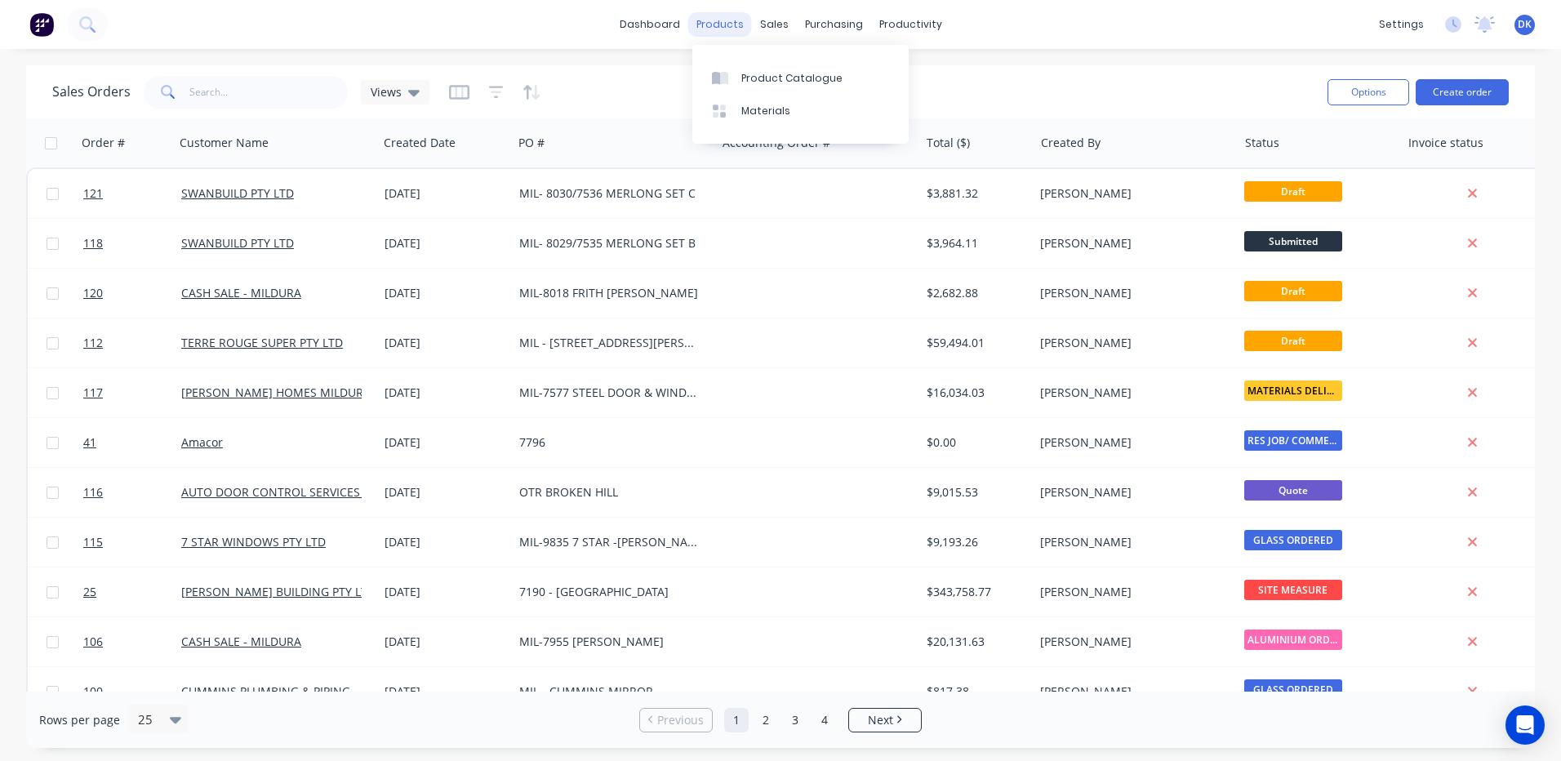
click at [715, 22] on div "products" at bounding box center [720, 24] width 64 height 24
click at [774, 82] on div "Product Catalogue" at bounding box center [791, 78] width 101 height 15
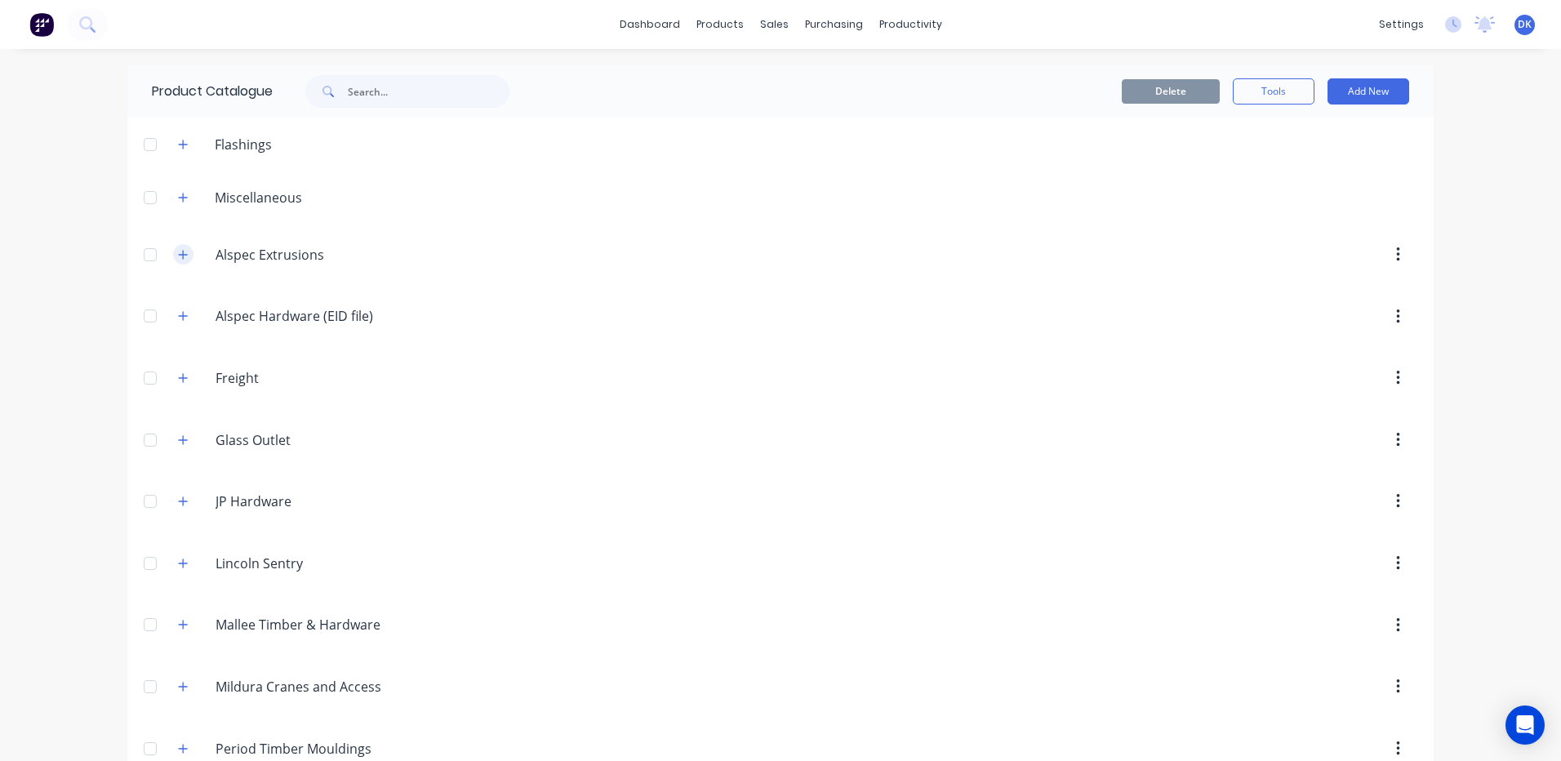
click at [178, 260] on icon "button" at bounding box center [183, 254] width 10 height 11
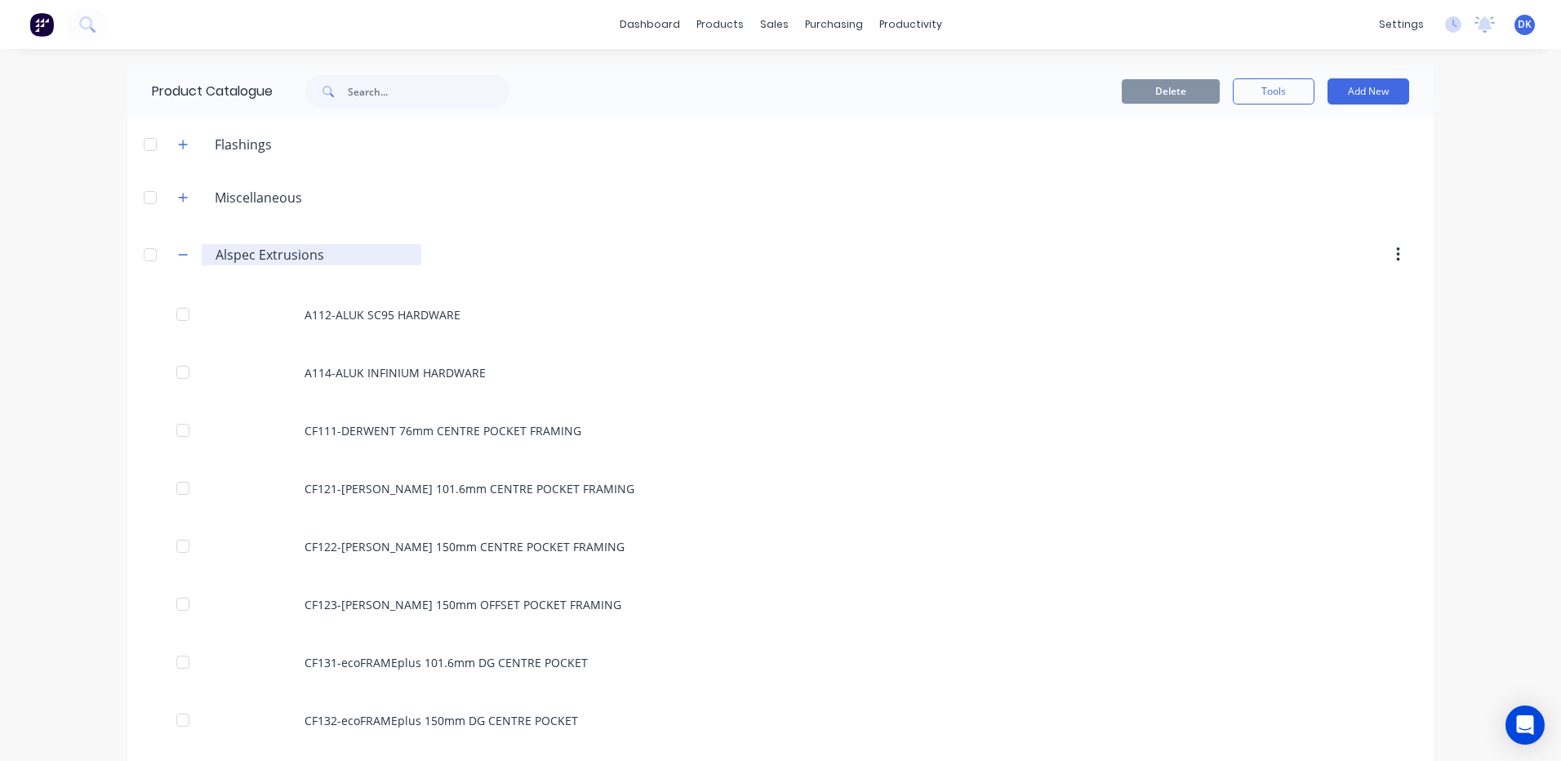
click at [325, 263] on input "Alspec Extrusions" at bounding box center [312, 255] width 193 height 20
drag, startPoint x: 260, startPoint y: 254, endPoint x: 258, endPoint y: 264, distance: 10.7
click at [259, 254] on input "Alspec hardware" at bounding box center [312, 255] width 193 height 20
type input "Alspec Hardware"
click at [478, 282] on header "Alspec.Hardware. Alspec Hardware" at bounding box center [780, 255] width 1306 height 62
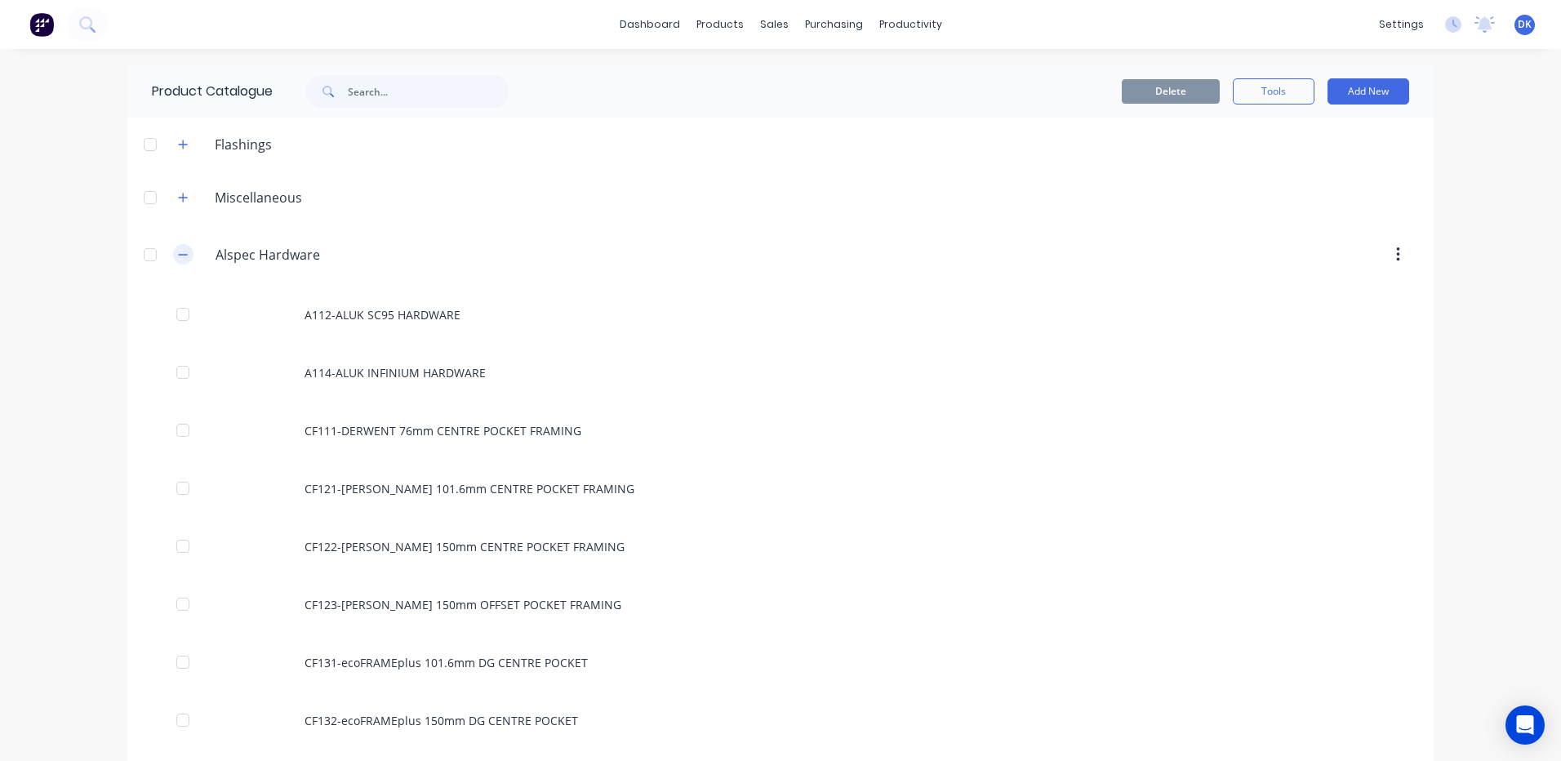
click at [178, 252] on icon "button" at bounding box center [183, 254] width 10 height 11
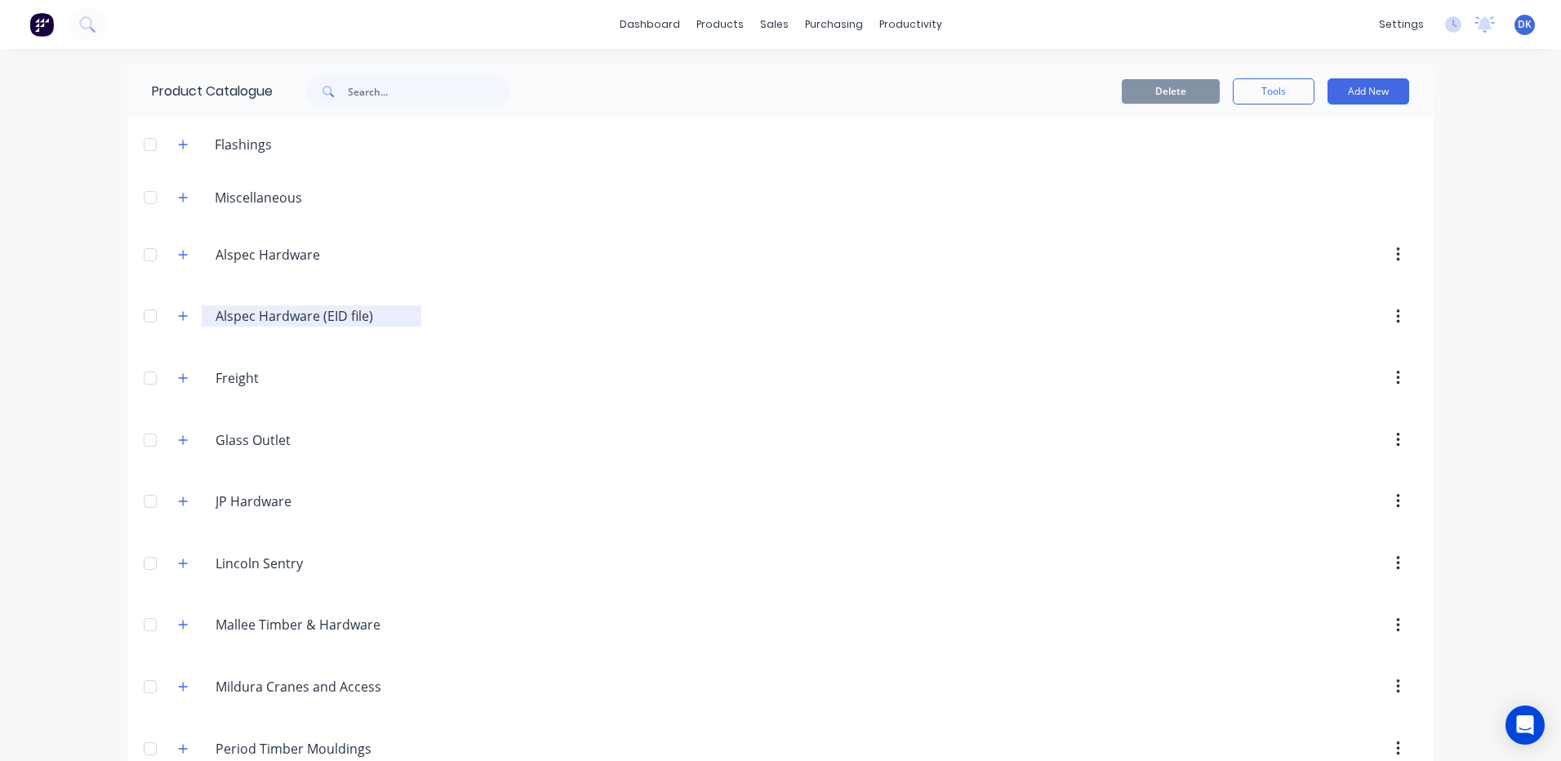
click at [314, 323] on input "Alspec Hardware (EID file)" at bounding box center [312, 316] width 193 height 20
type input "Alspec Extrusions (EID file)"
click at [381, 393] on header "Freight Freight" at bounding box center [780, 378] width 1306 height 62
click at [173, 313] on button "button" at bounding box center [183, 316] width 20 height 20
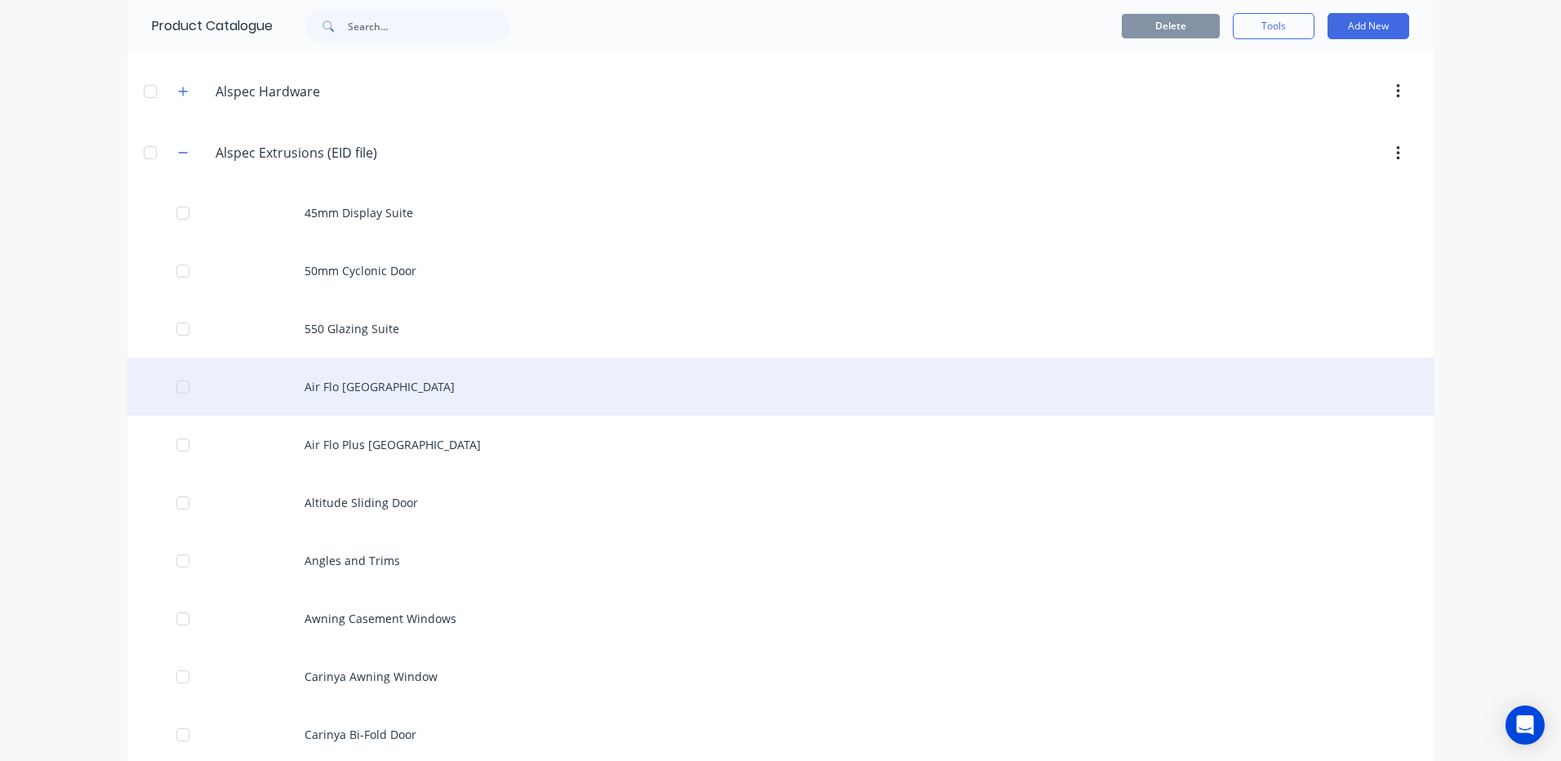
scroll to position [408, 0]
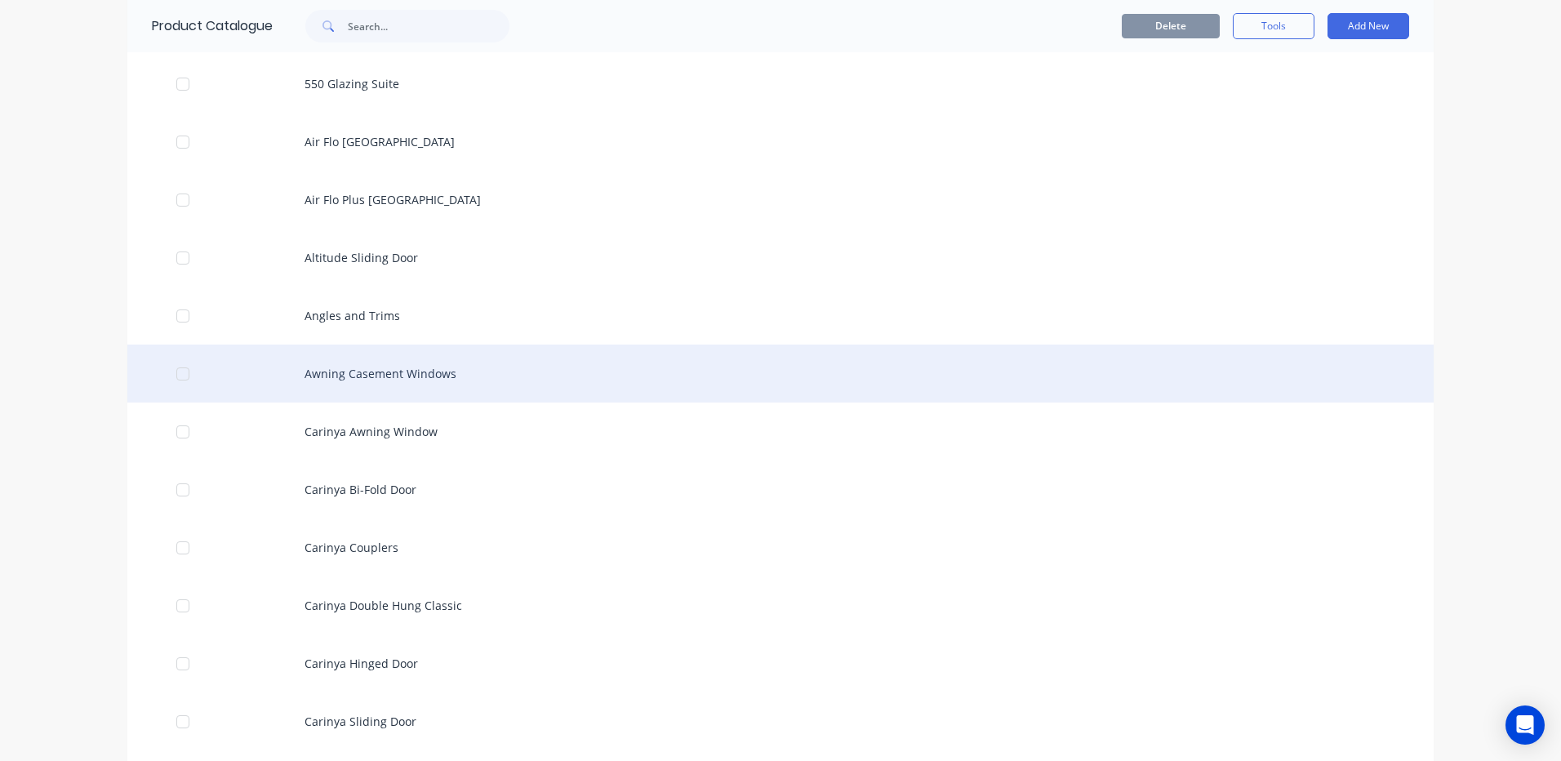
click at [327, 374] on div "Awning Casement Windows" at bounding box center [780, 373] width 1306 height 58
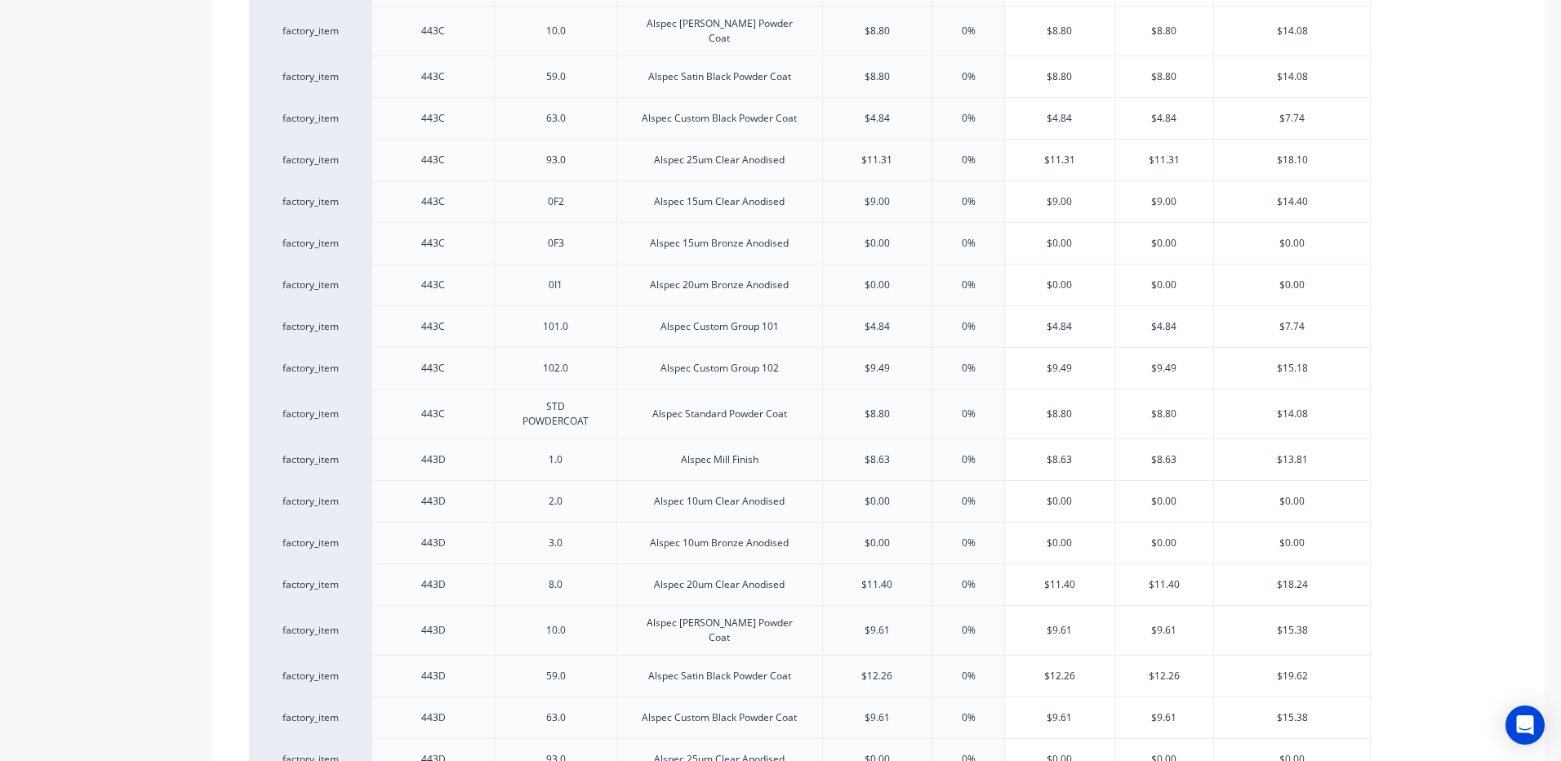
scroll to position [1061, 0]
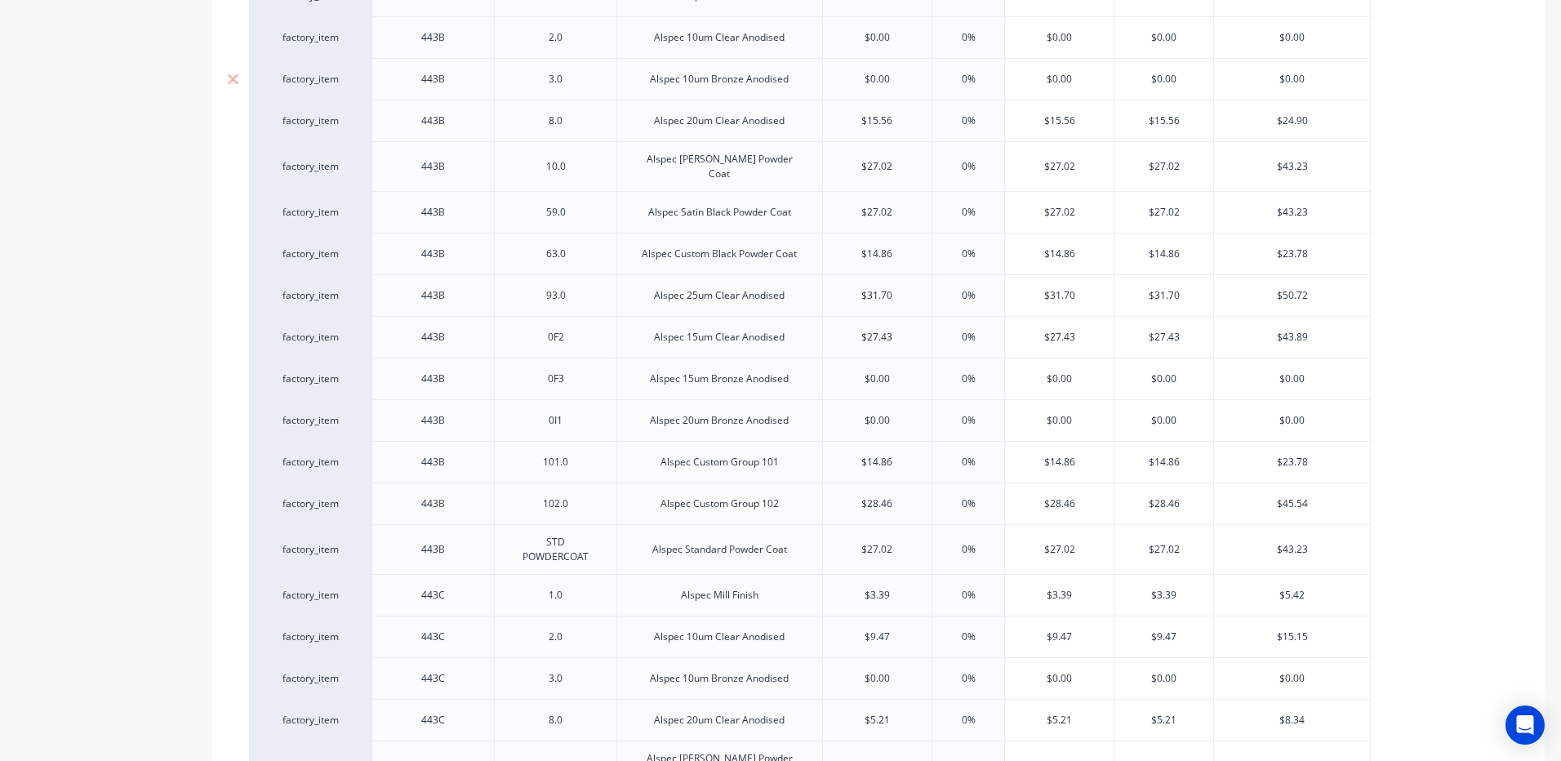
type textarea "x"
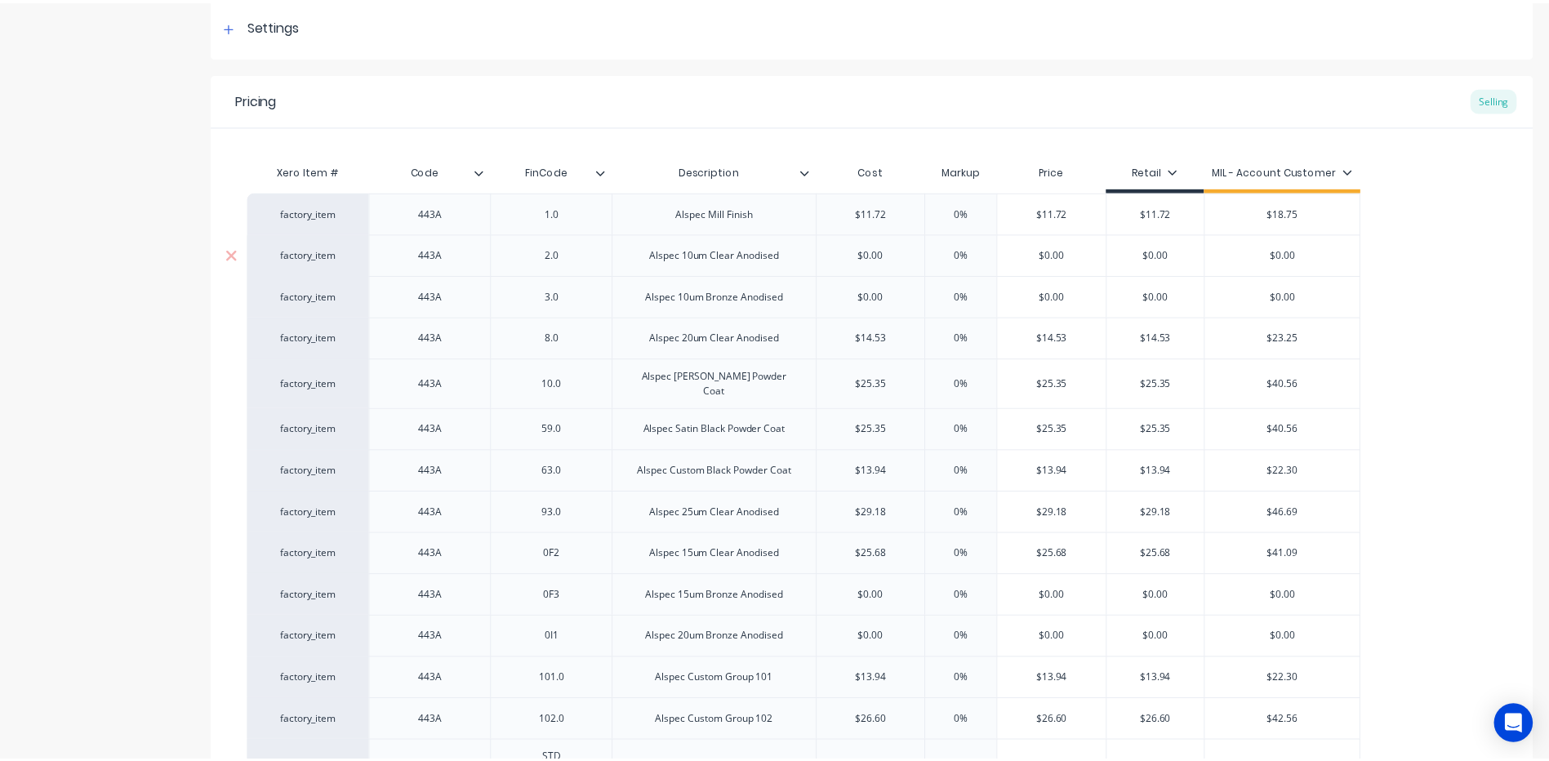
scroll to position [0, 0]
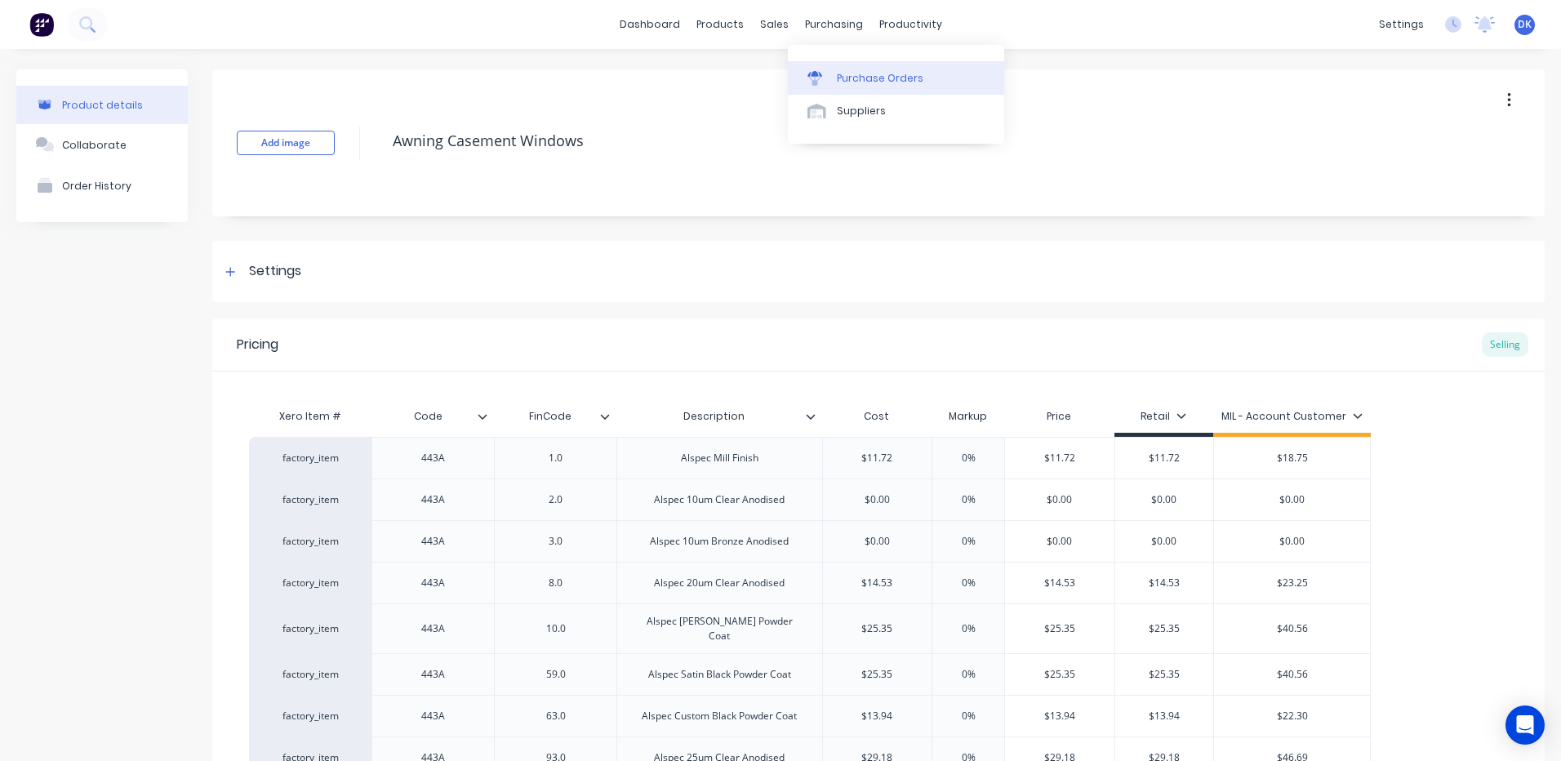
click at [844, 80] on div "Purchase Orders" at bounding box center [880, 78] width 87 height 15
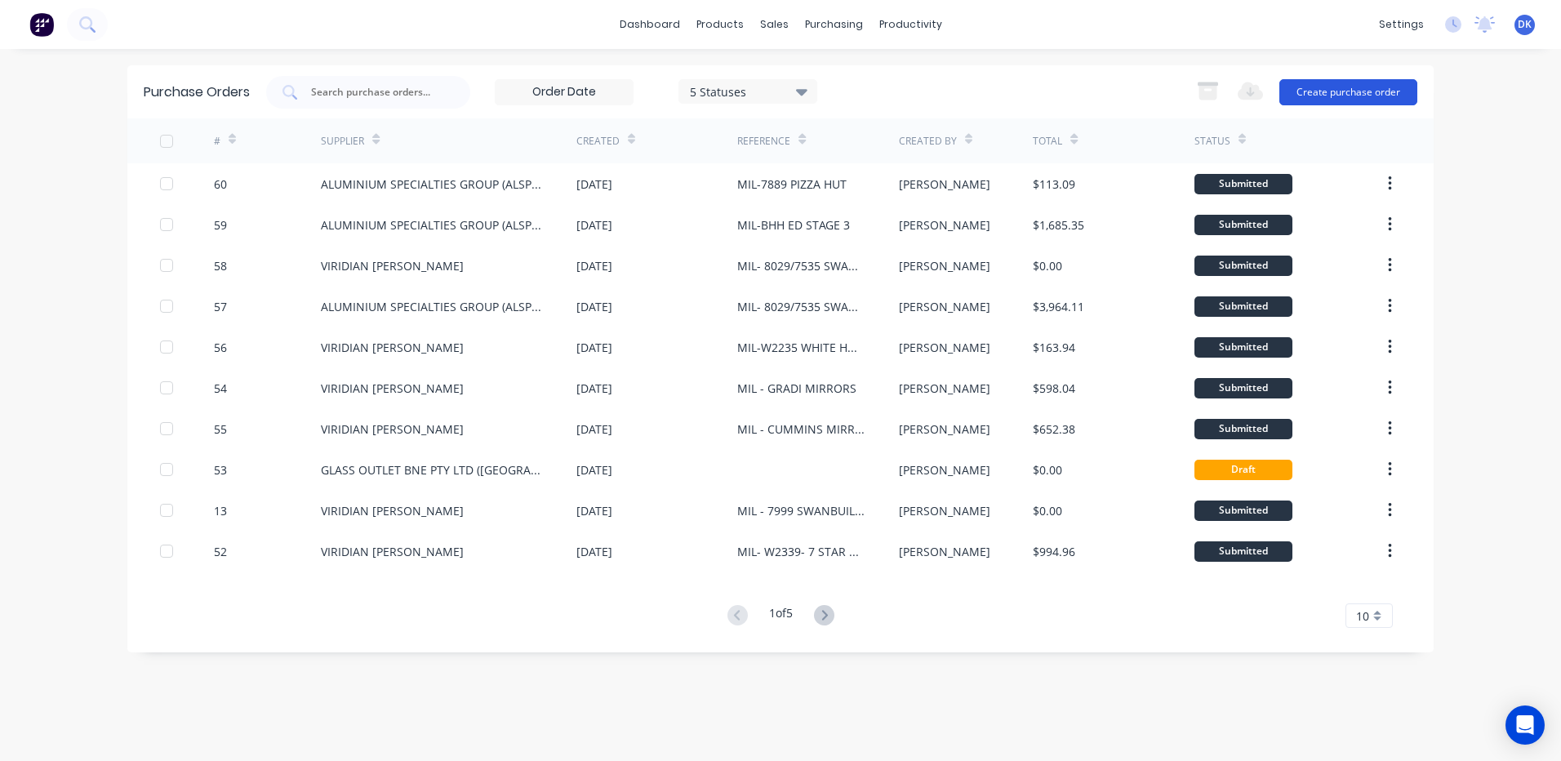
click at [1329, 89] on button "Create purchase order" at bounding box center [1348, 92] width 138 height 26
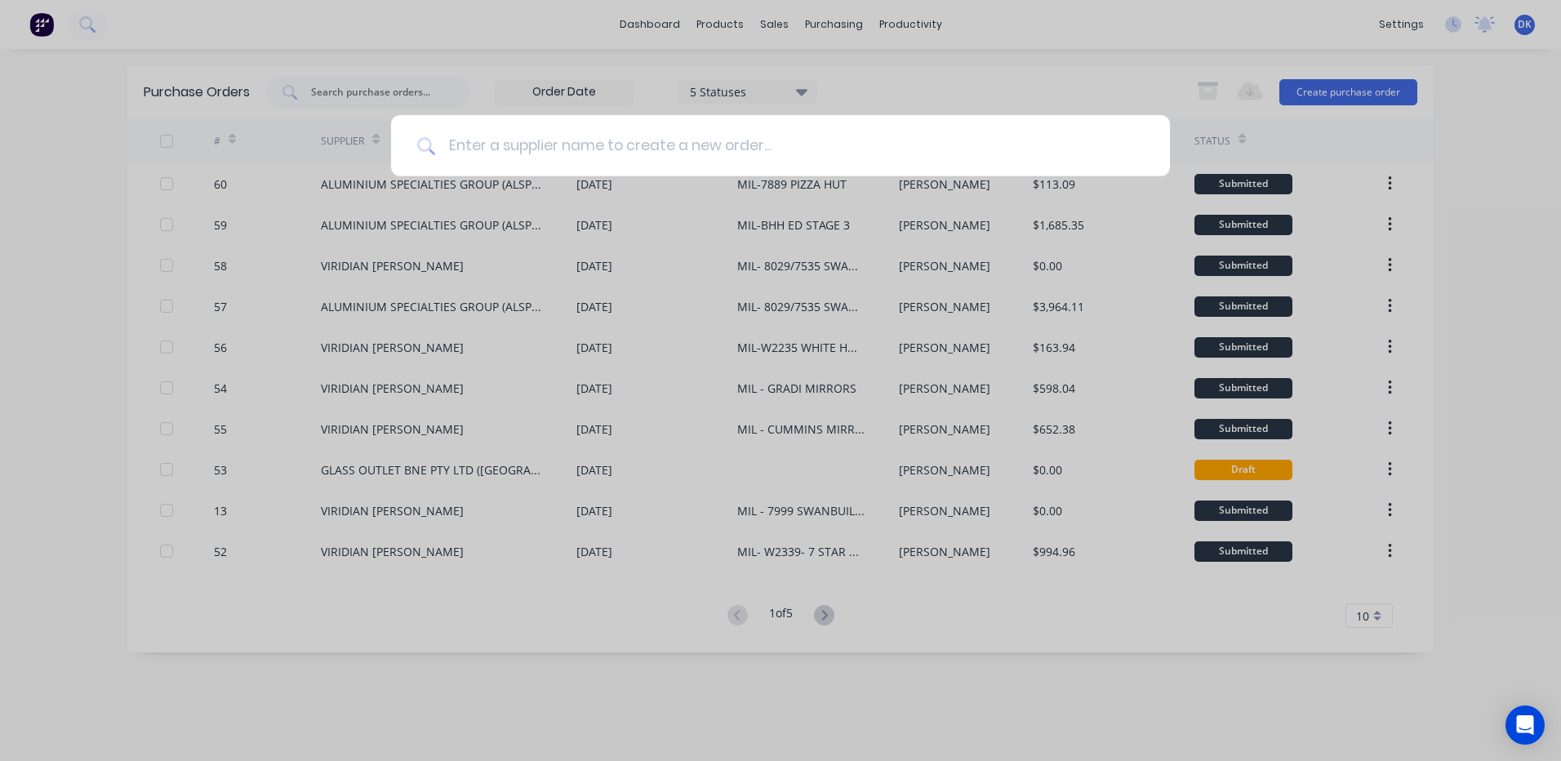
click at [487, 143] on input at bounding box center [789, 145] width 709 height 61
type input "alspec"
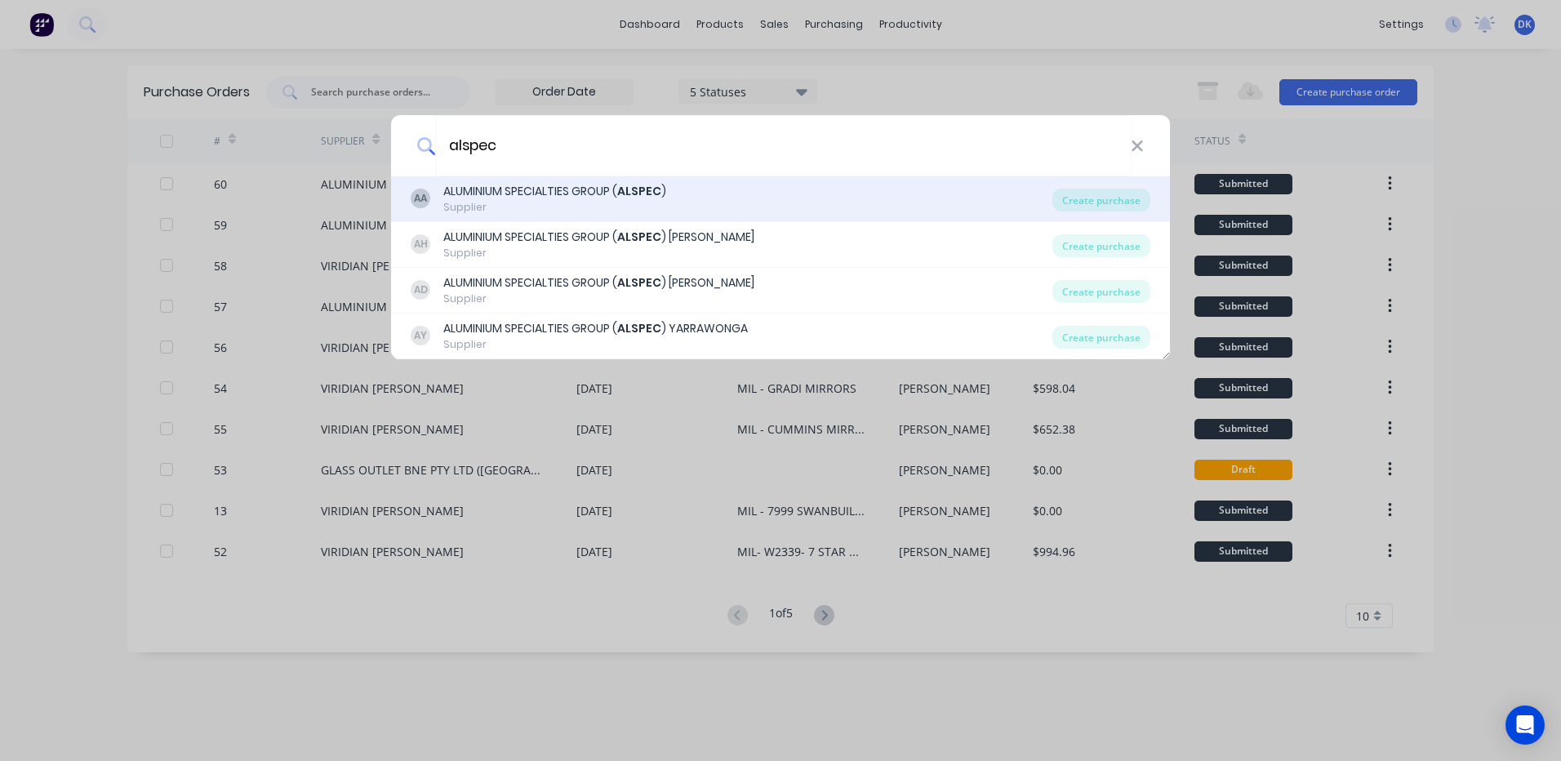
click at [609, 196] on div "ALUMINIUM SPECIALTIES GROUP ( ALSPEC )" at bounding box center [554, 191] width 223 height 17
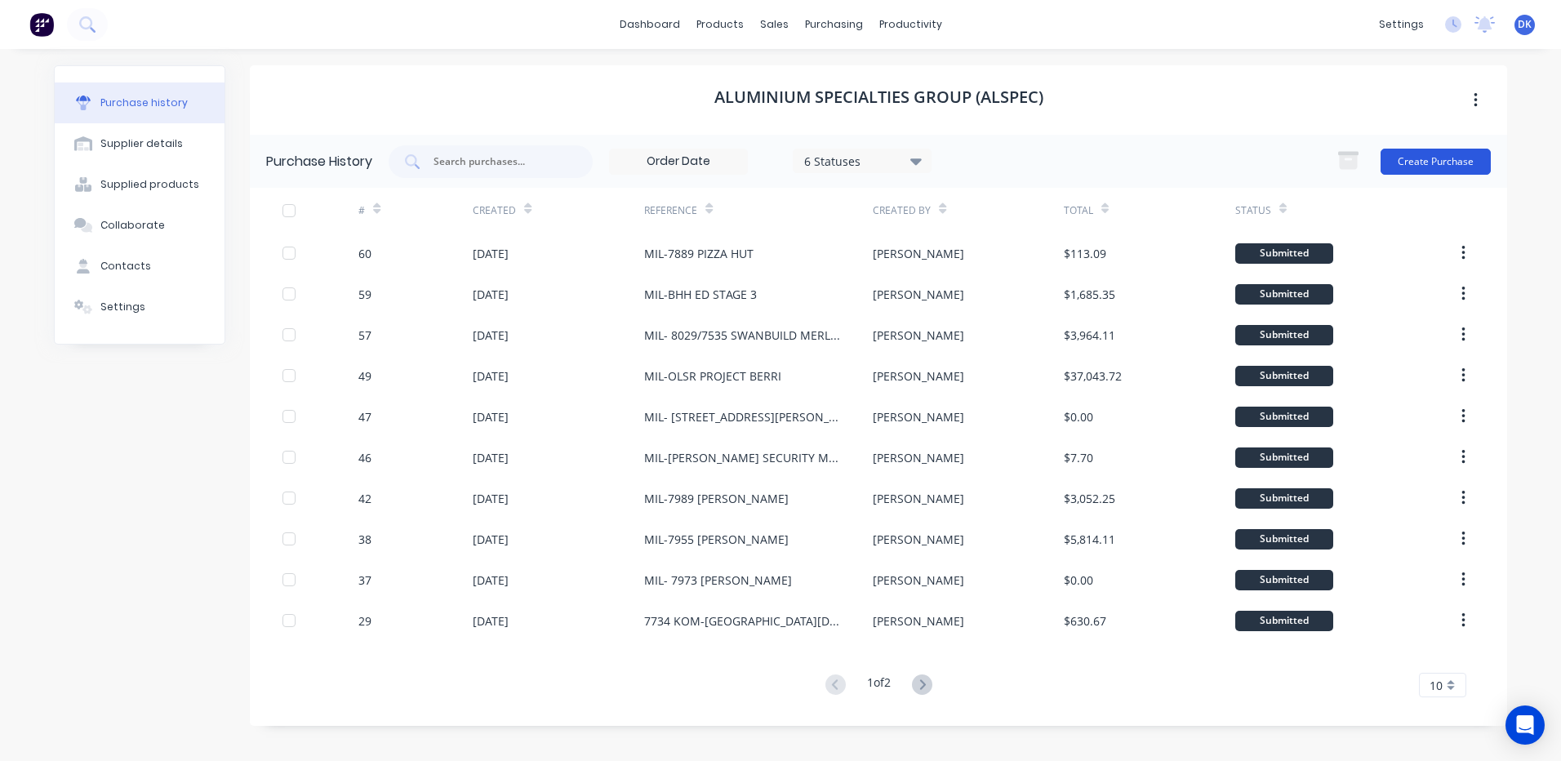
click at [1438, 156] on button "Create Purchase" at bounding box center [1435, 162] width 110 height 26
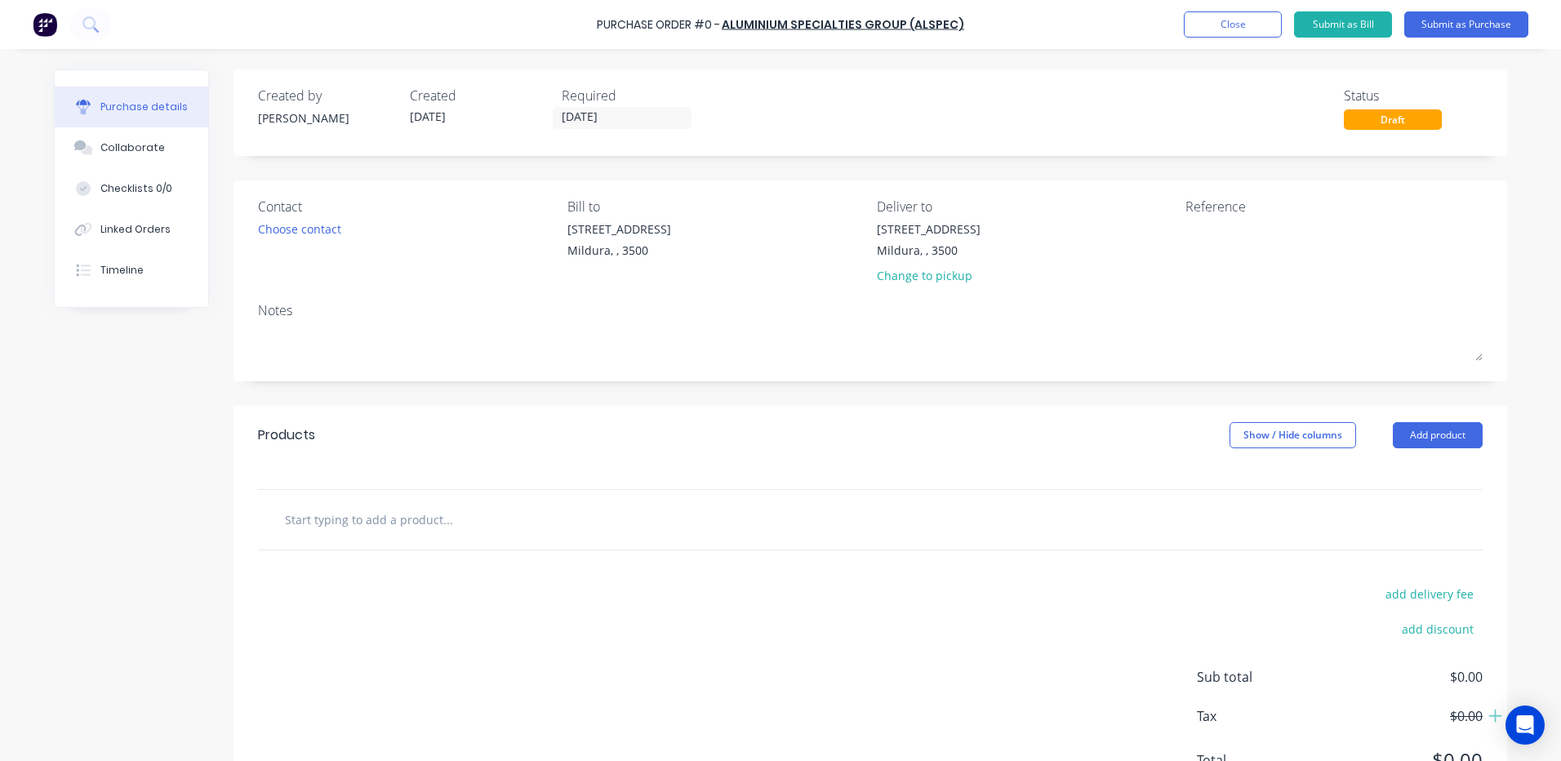
click at [345, 513] on input "text" at bounding box center [447, 519] width 327 height 33
type input "asic"
drag, startPoint x: 291, startPoint y: 523, endPoint x: 238, endPoint y: 523, distance: 53.1
click at [238, 523] on div "asic Add asic to order No results found" at bounding box center [869, 519] width 1273 height 61
click at [167, 601] on div "Created by [PERSON_NAME] Created [DATE] Required [DATE] Status Draft Contact Ch…" at bounding box center [780, 443] width 1453 height 749
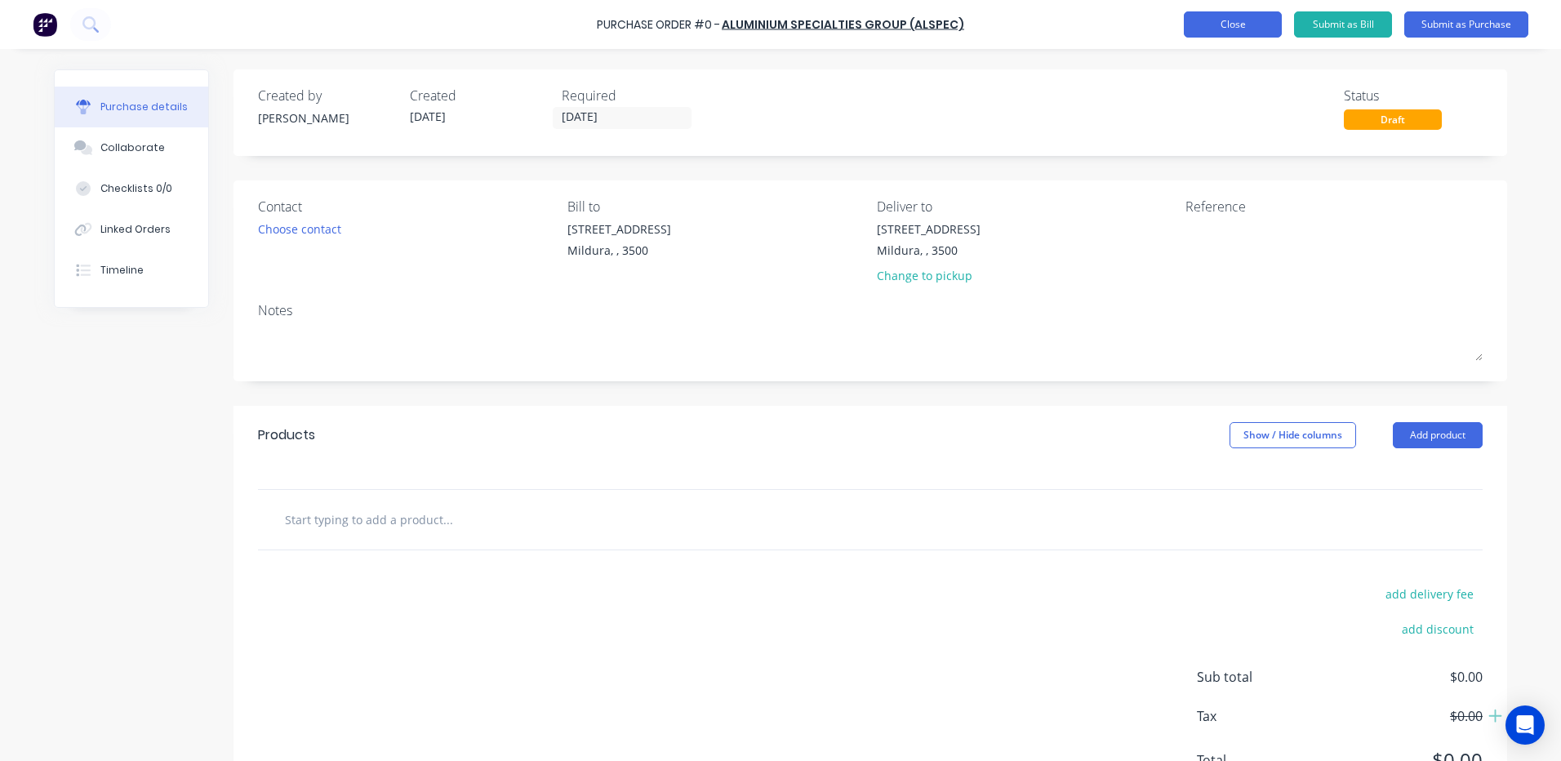
click at [1211, 24] on button "Close" at bounding box center [1233, 24] width 98 height 26
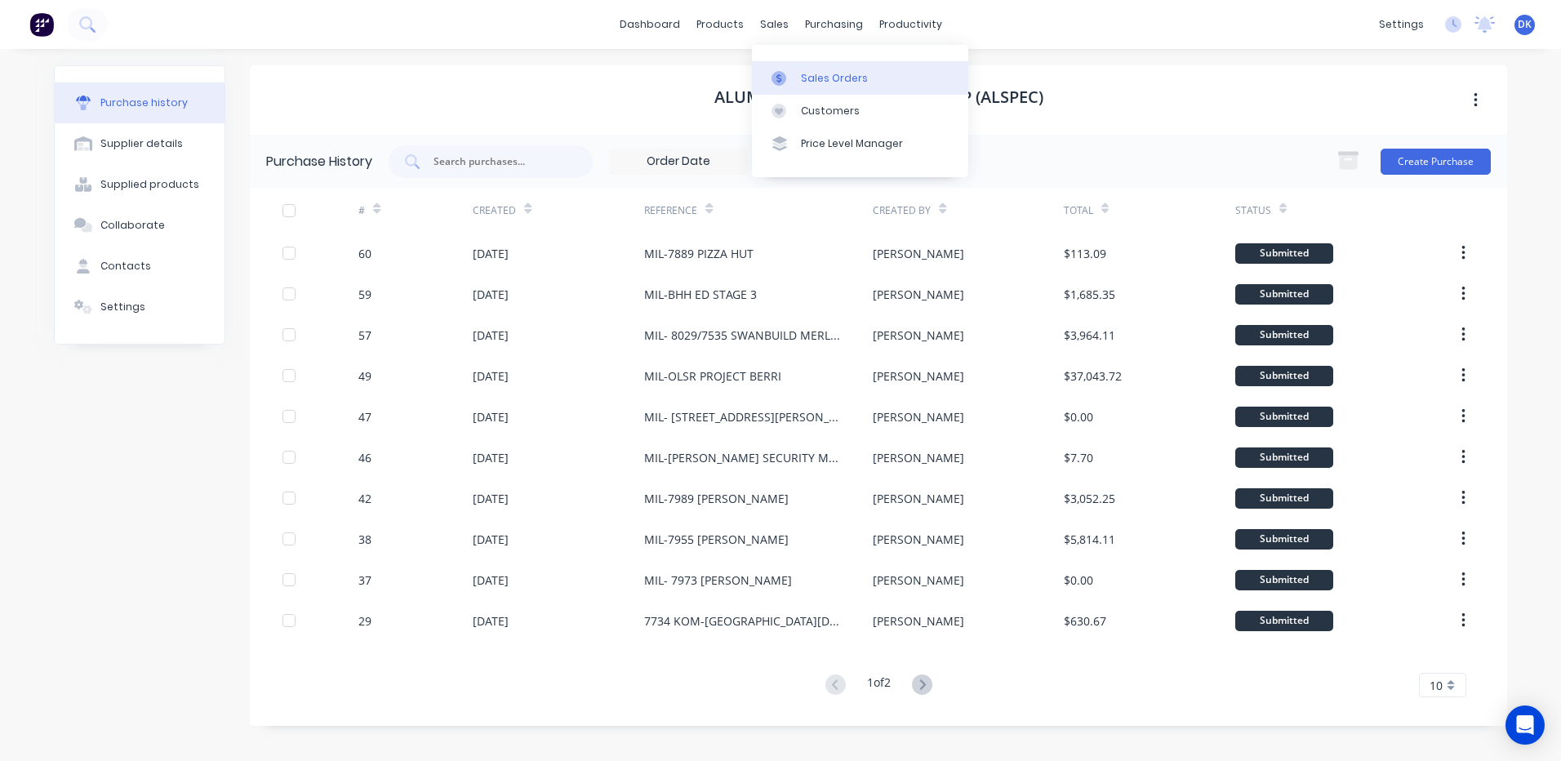
click at [838, 78] on div "Sales Orders" at bounding box center [834, 78] width 67 height 15
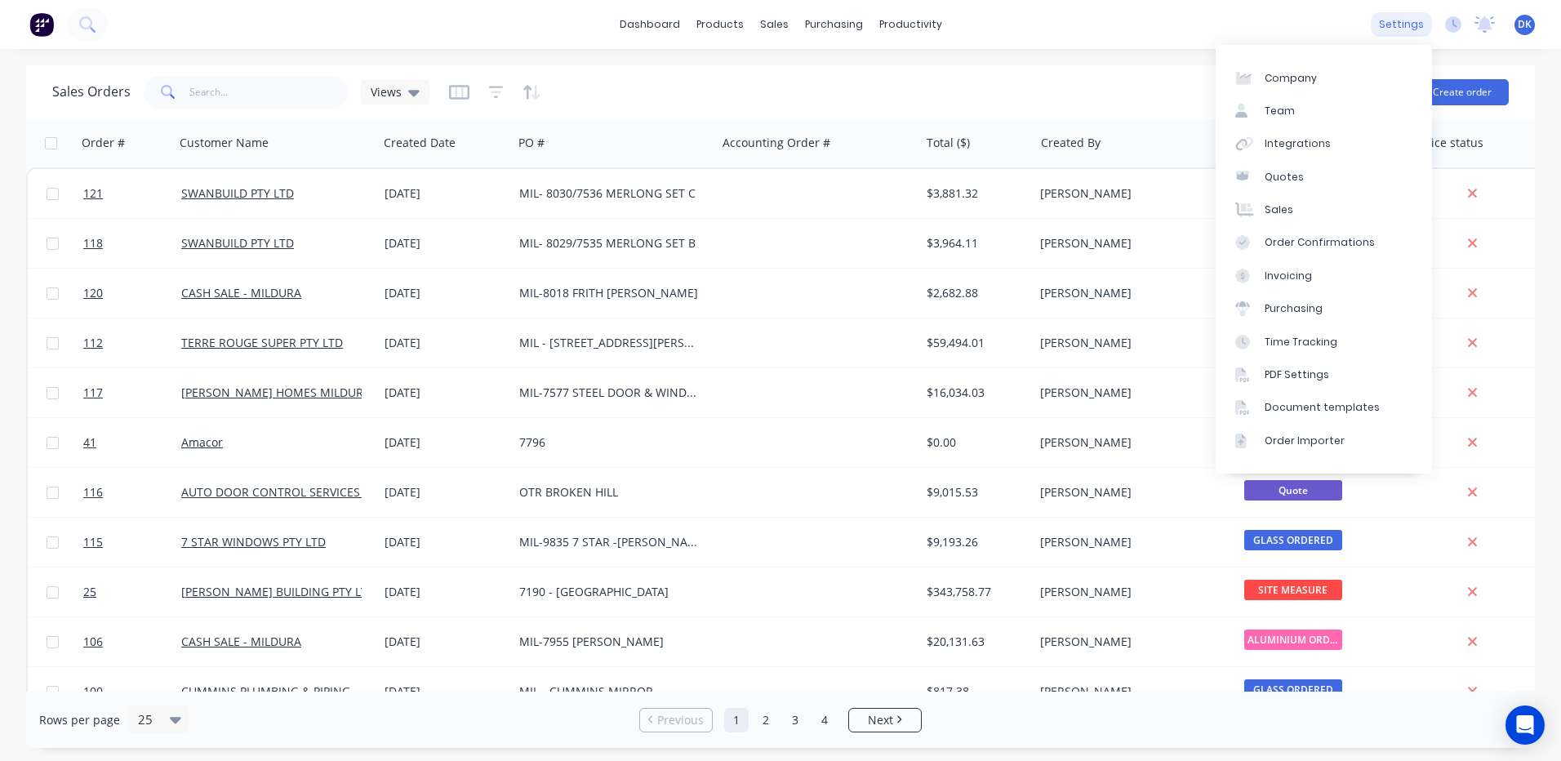
click at [1393, 24] on div "settings" at bounding box center [1401, 24] width 61 height 24
click at [1276, 441] on div "Order Importer" at bounding box center [1304, 440] width 80 height 15
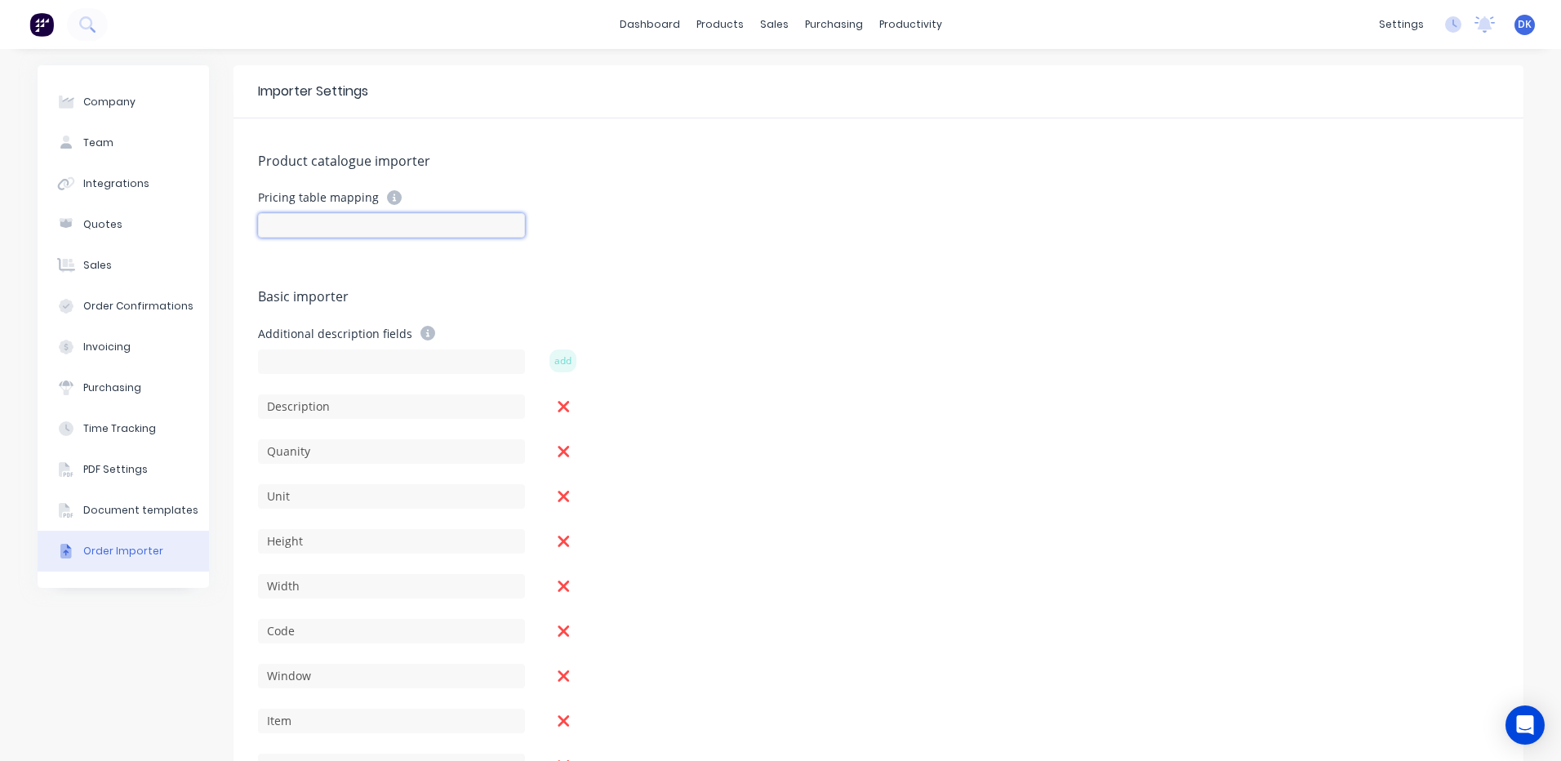
click at [286, 221] on input at bounding box center [391, 225] width 267 height 24
type input "code"
click at [571, 184] on div "Product catalogue importer Pricing table mapping code Basic importer Additional…" at bounding box center [878, 482] width 1290 height 729
click at [306, 230] on input "code" at bounding box center [391, 225] width 267 height 24
click at [824, 80] on div "Sales Orders" at bounding box center [828, 78] width 67 height 15
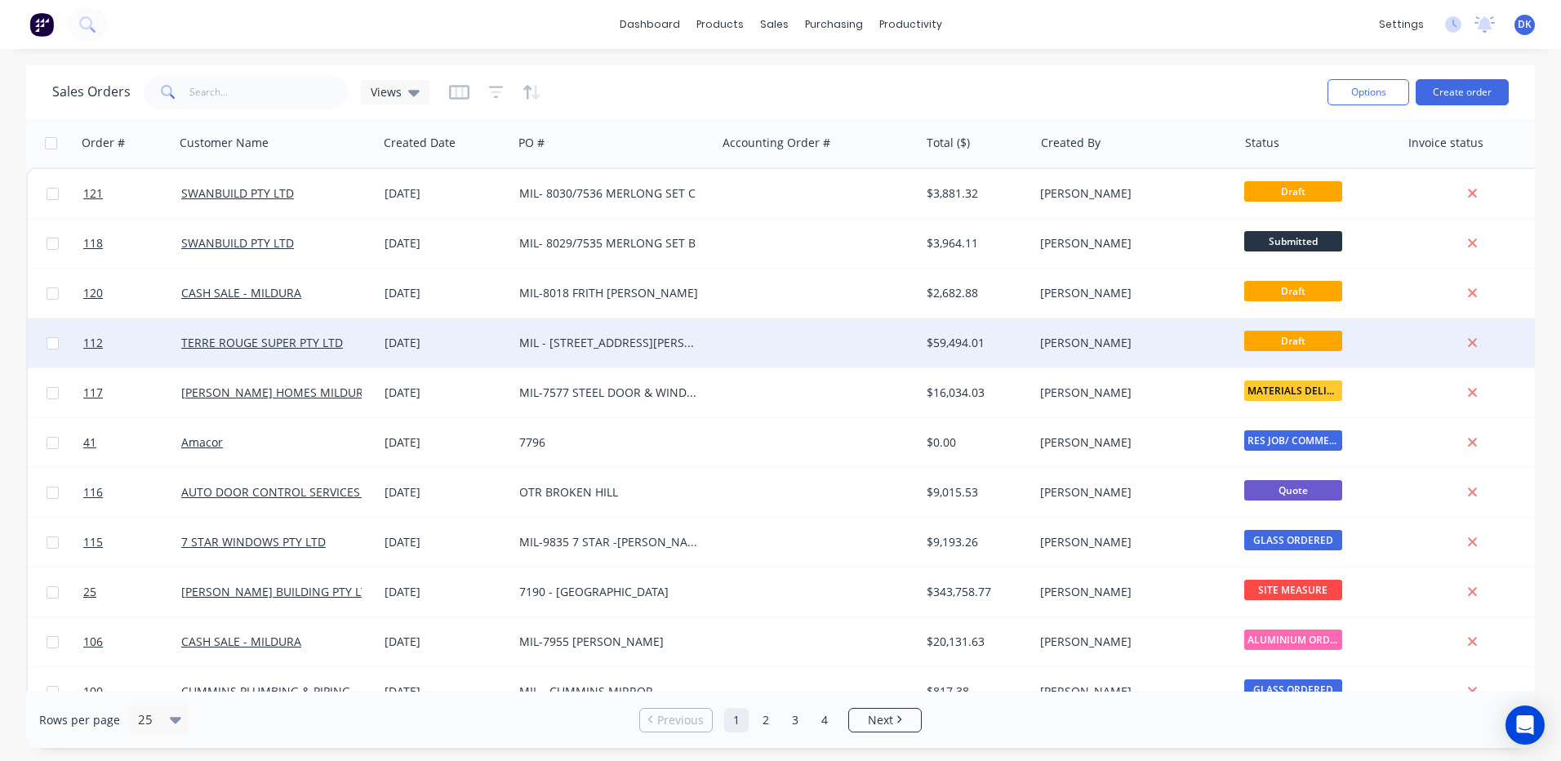
click at [1072, 341] on div "[PERSON_NAME]" at bounding box center [1130, 343] width 181 height 16
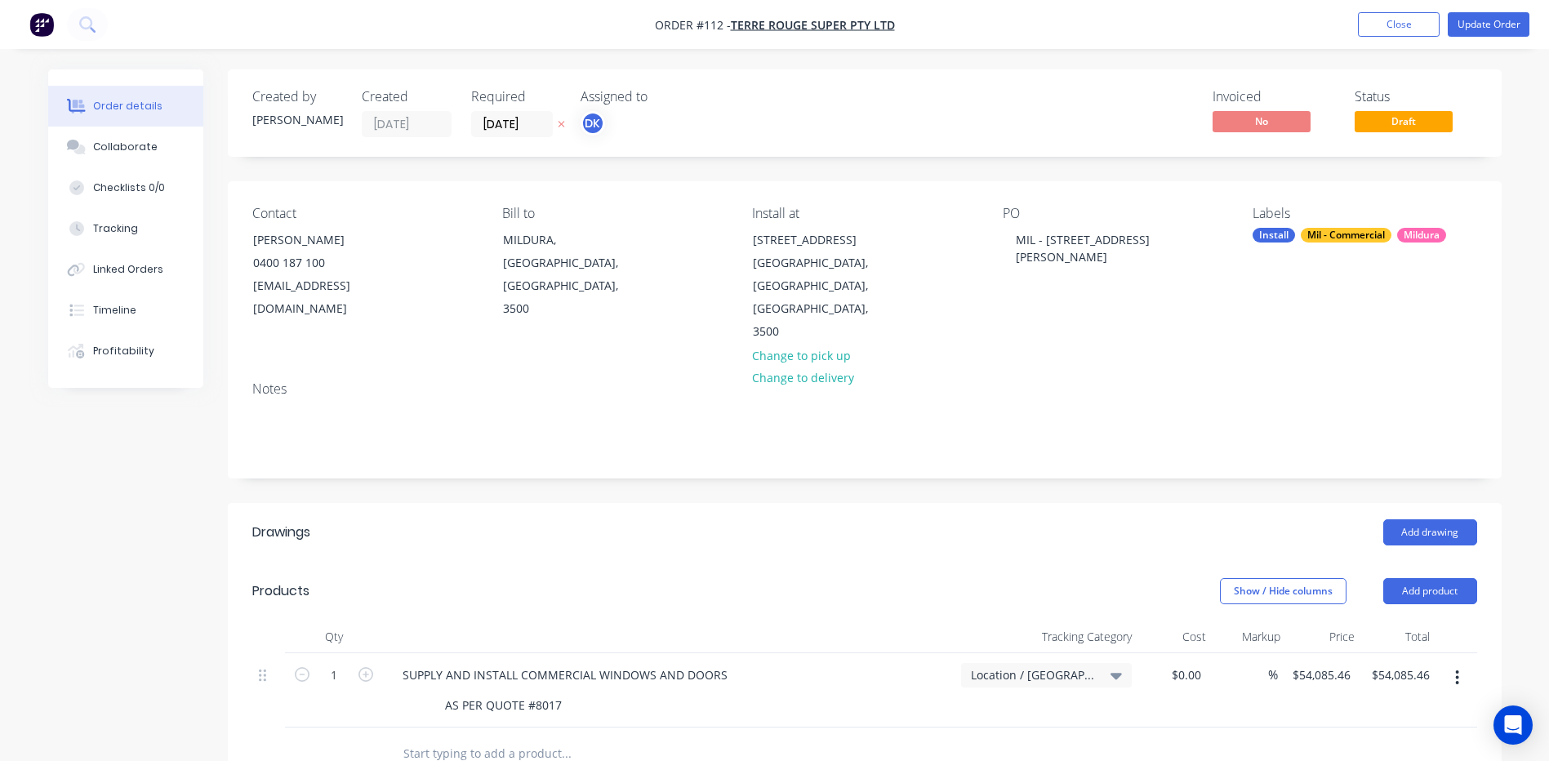
scroll to position [163, 0]
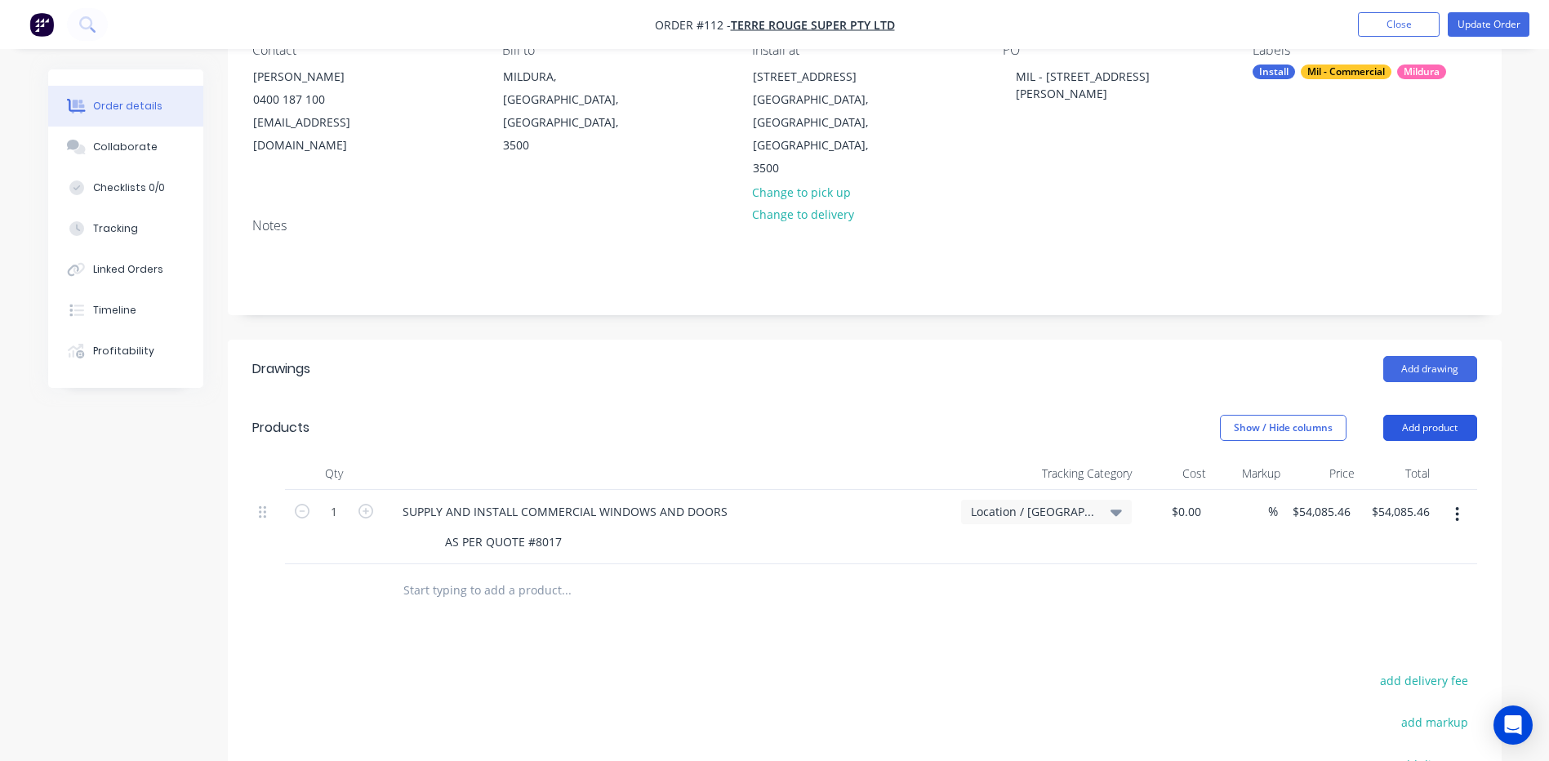
click at [1425, 415] on button "Add product" at bounding box center [1430, 428] width 94 height 26
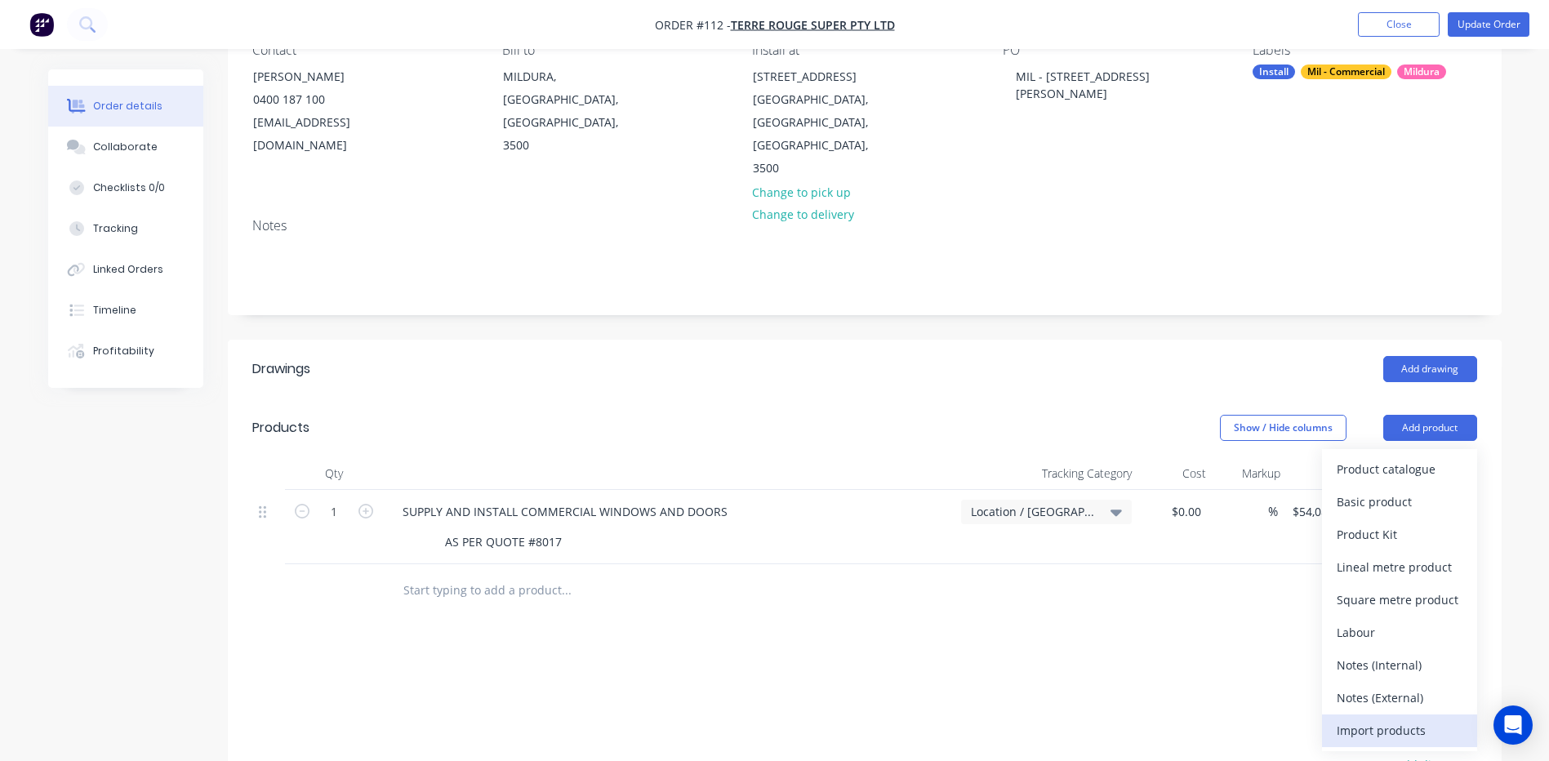
click at [1357, 718] on div "Import products" at bounding box center [1399, 730] width 126 height 24
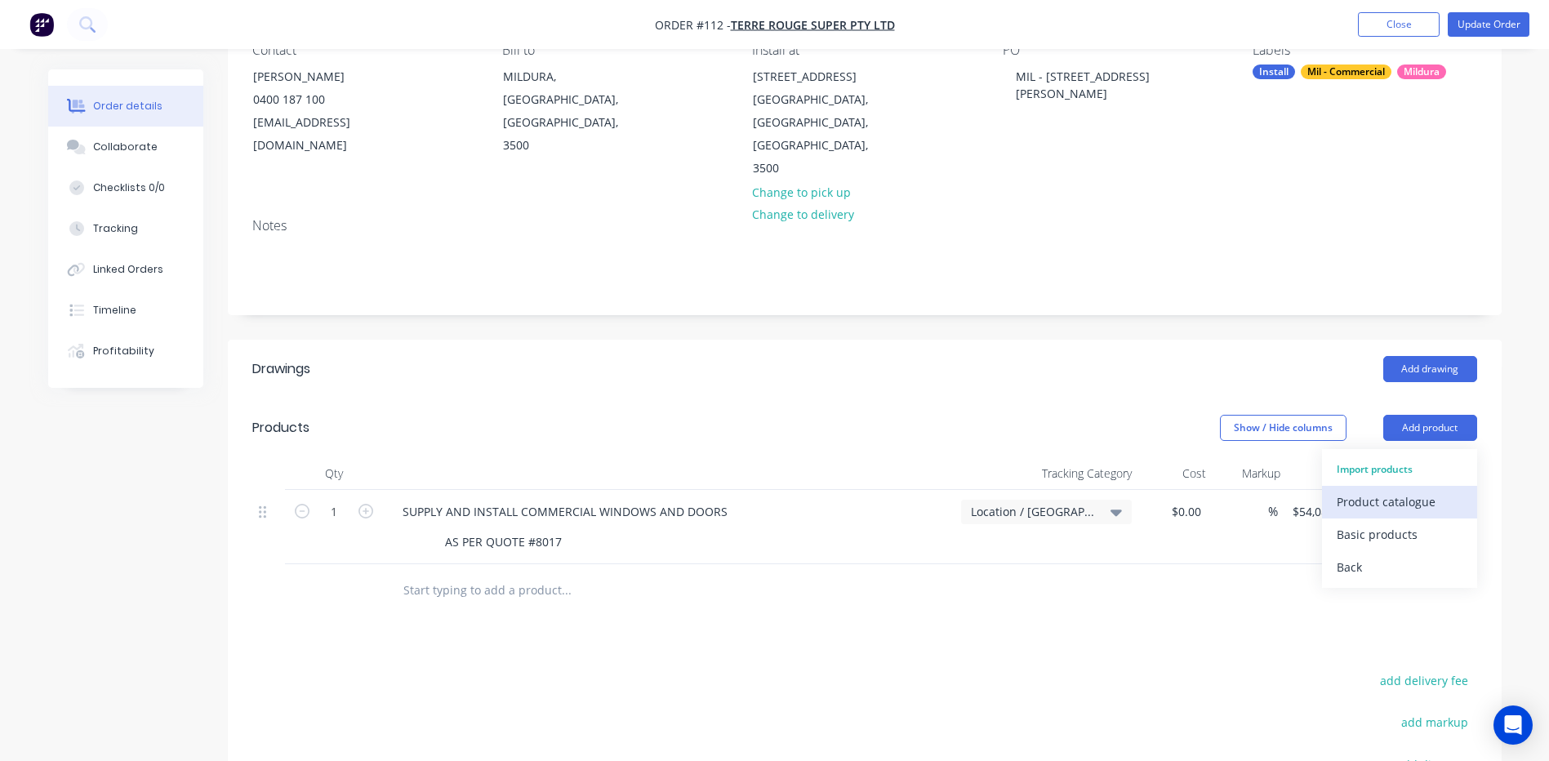
click at [1362, 490] on div "Product catalogue" at bounding box center [1399, 502] width 126 height 24
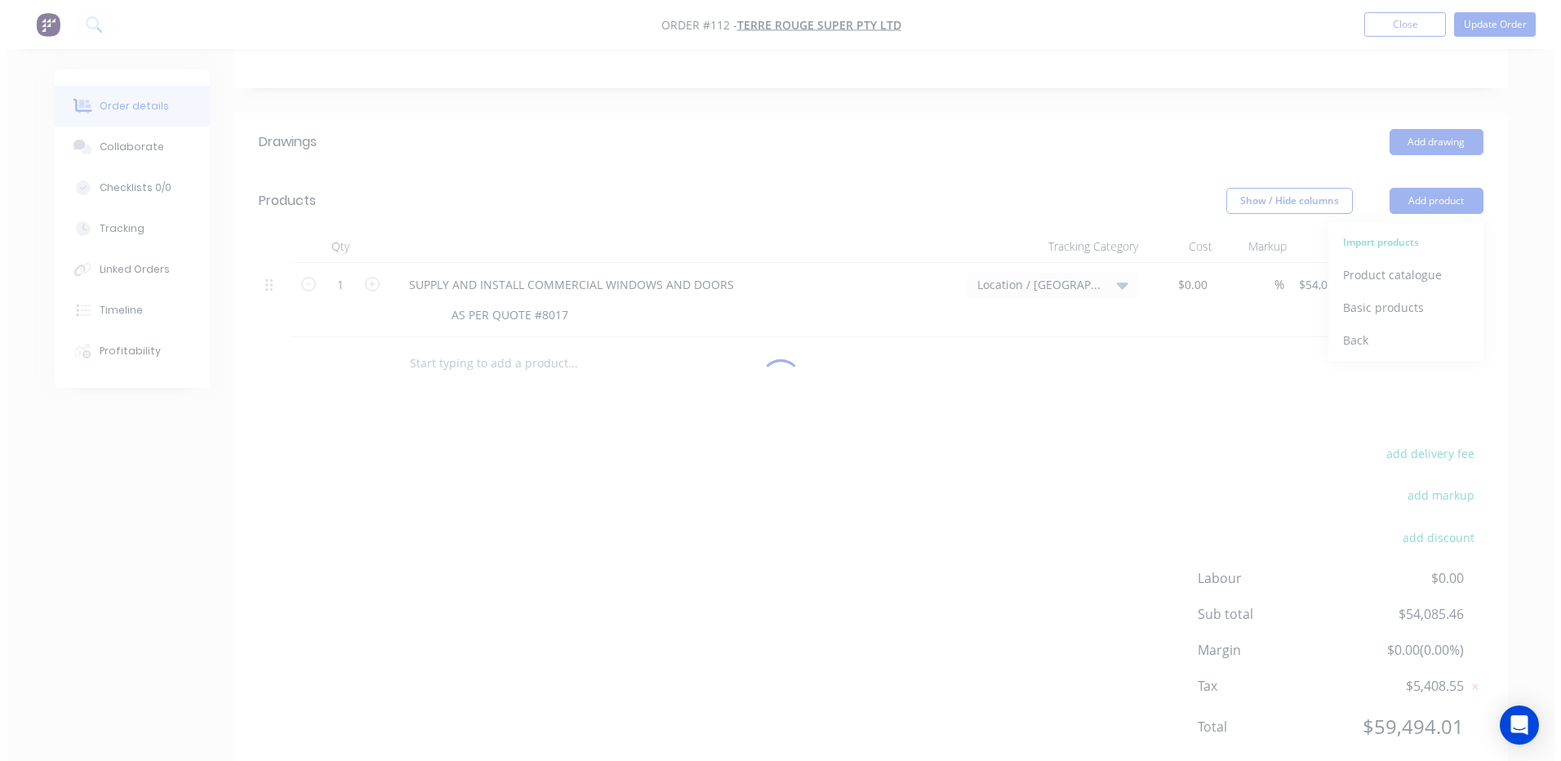
scroll to position [0, 0]
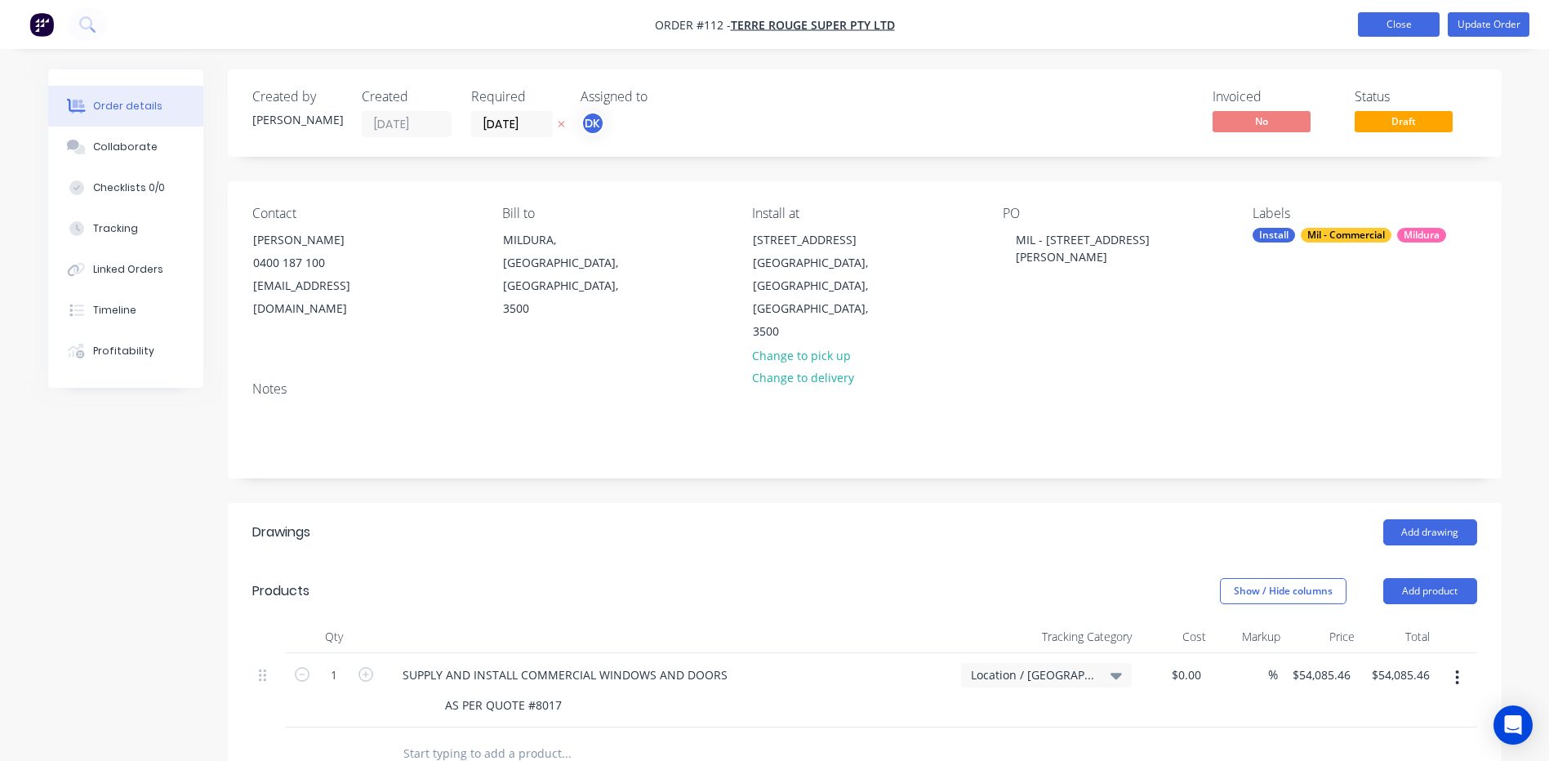
click at [1404, 24] on button "Close" at bounding box center [1399, 24] width 82 height 24
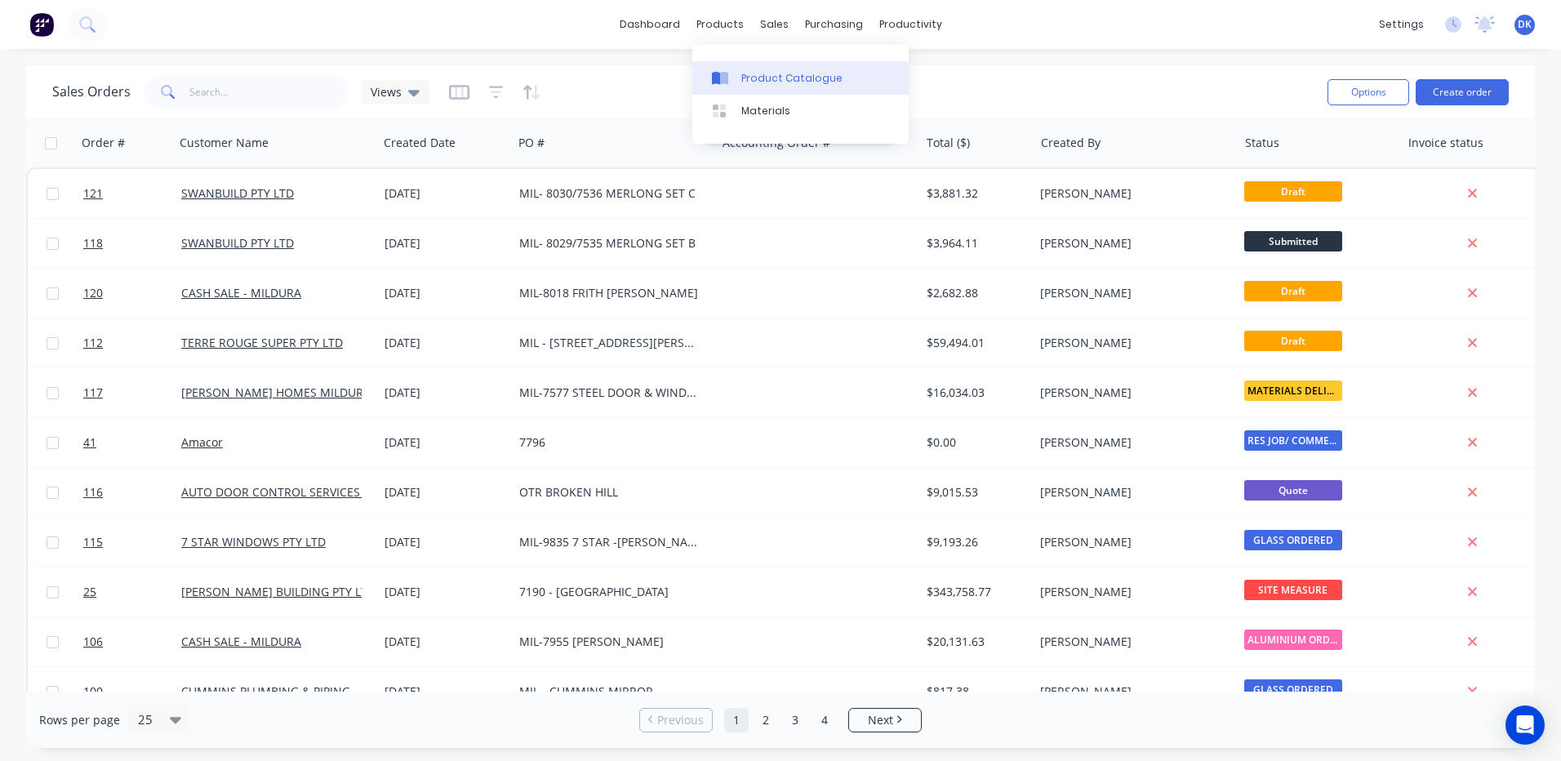
click at [768, 74] on div "Product Catalogue" at bounding box center [791, 78] width 101 height 15
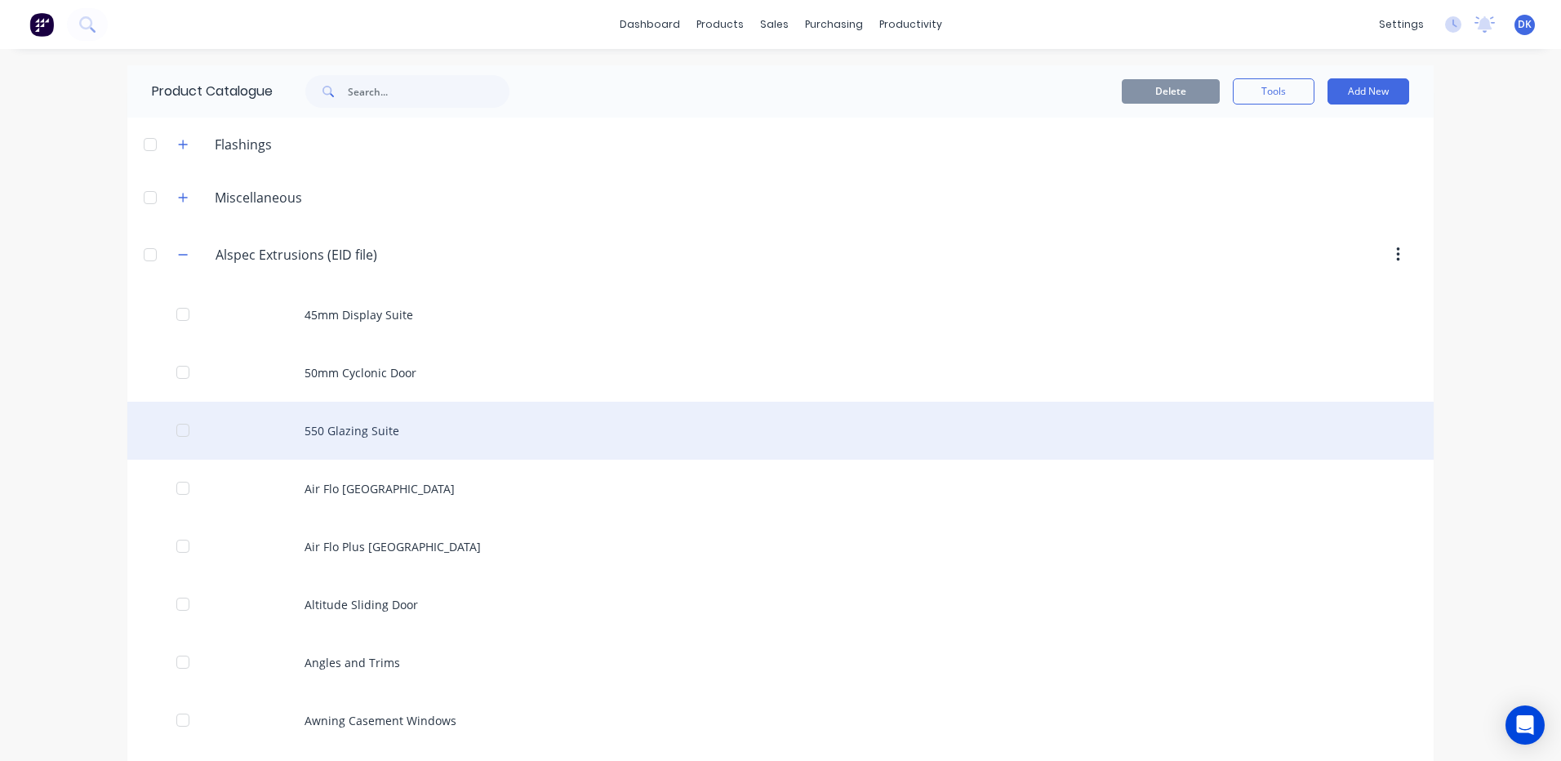
scroll to position [82, 0]
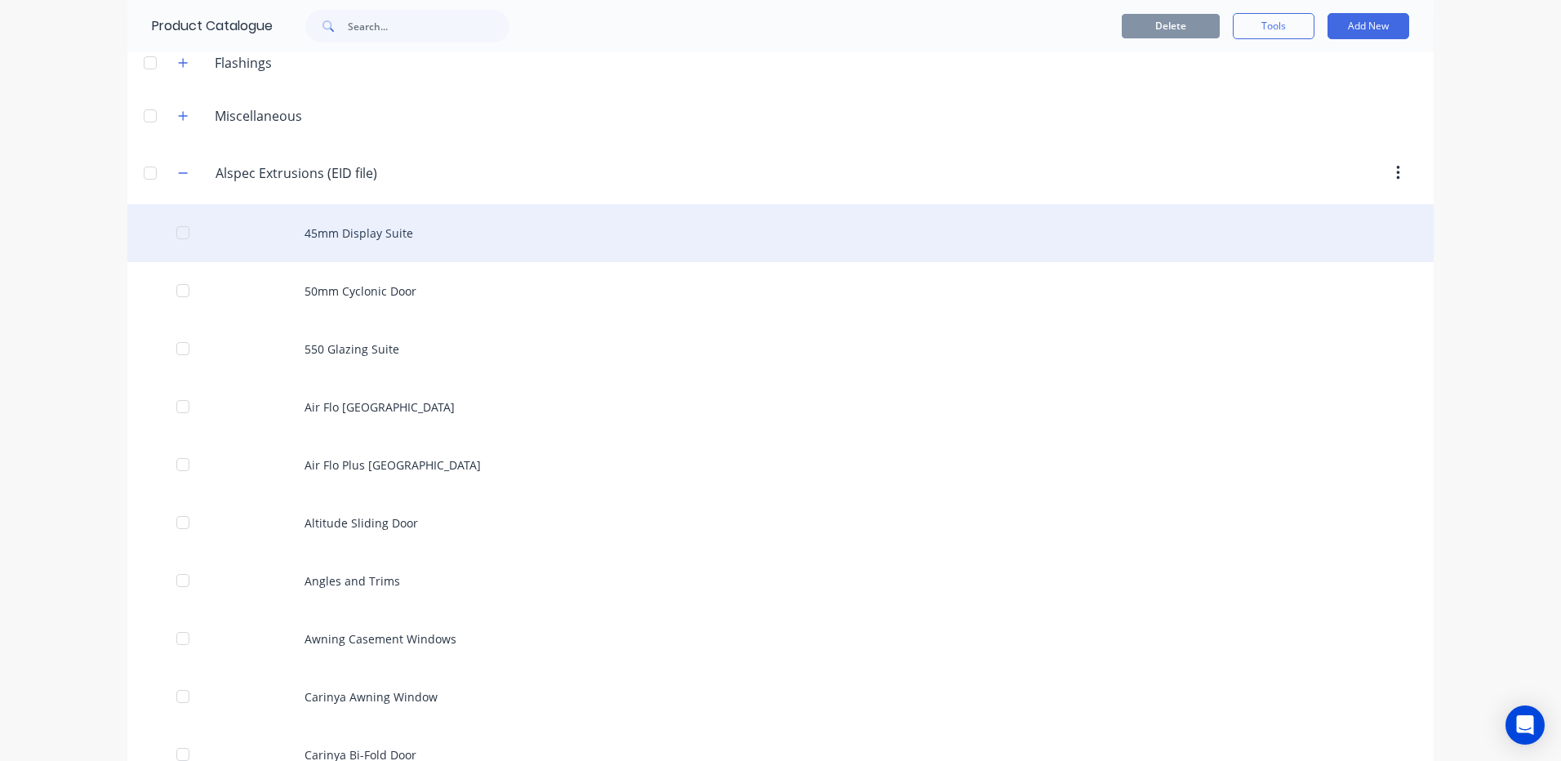
click at [339, 230] on div "45mm Display Suite" at bounding box center [780, 233] width 1306 height 58
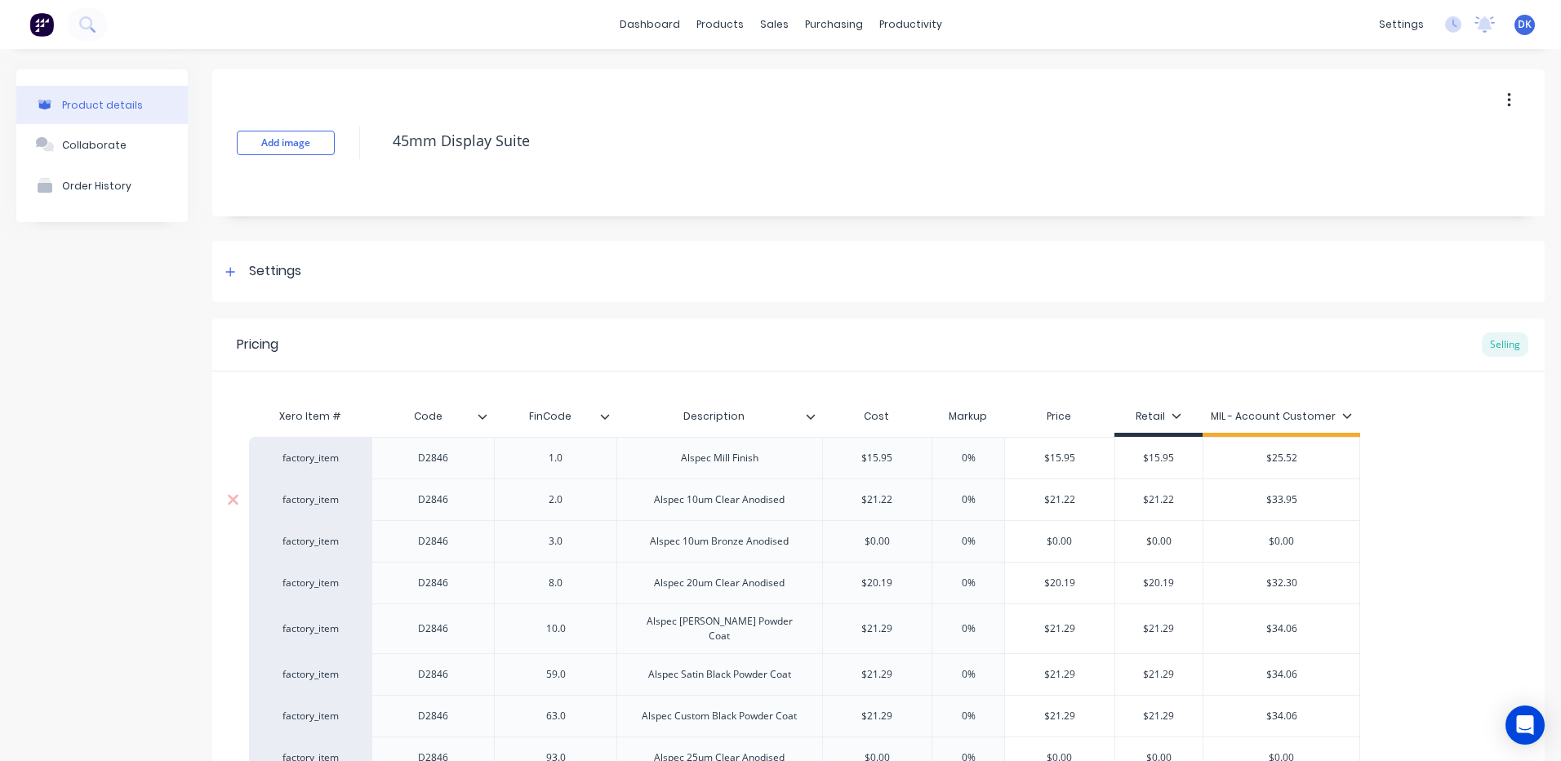
scroll to position [163, 0]
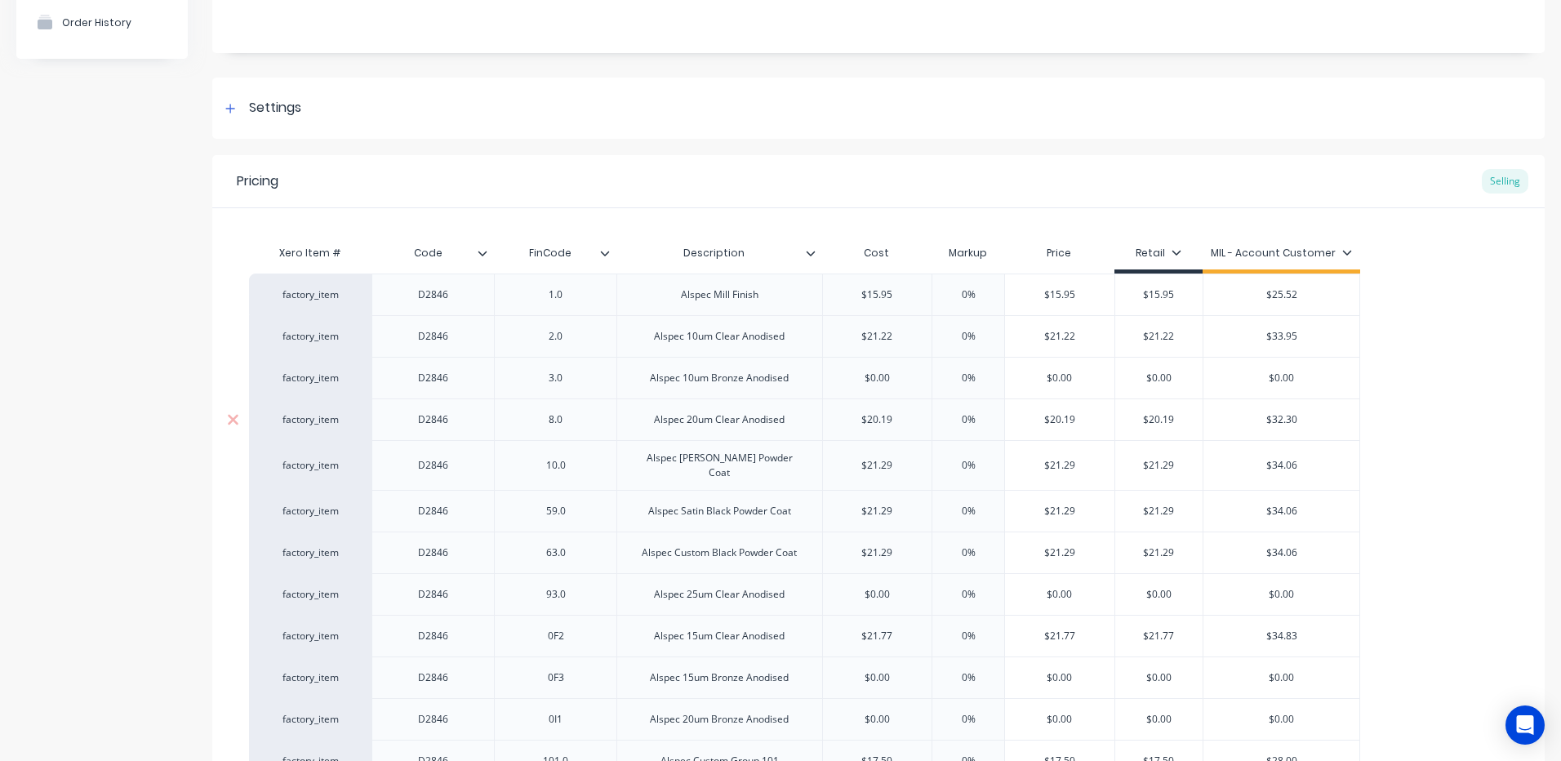
type textarea "x"
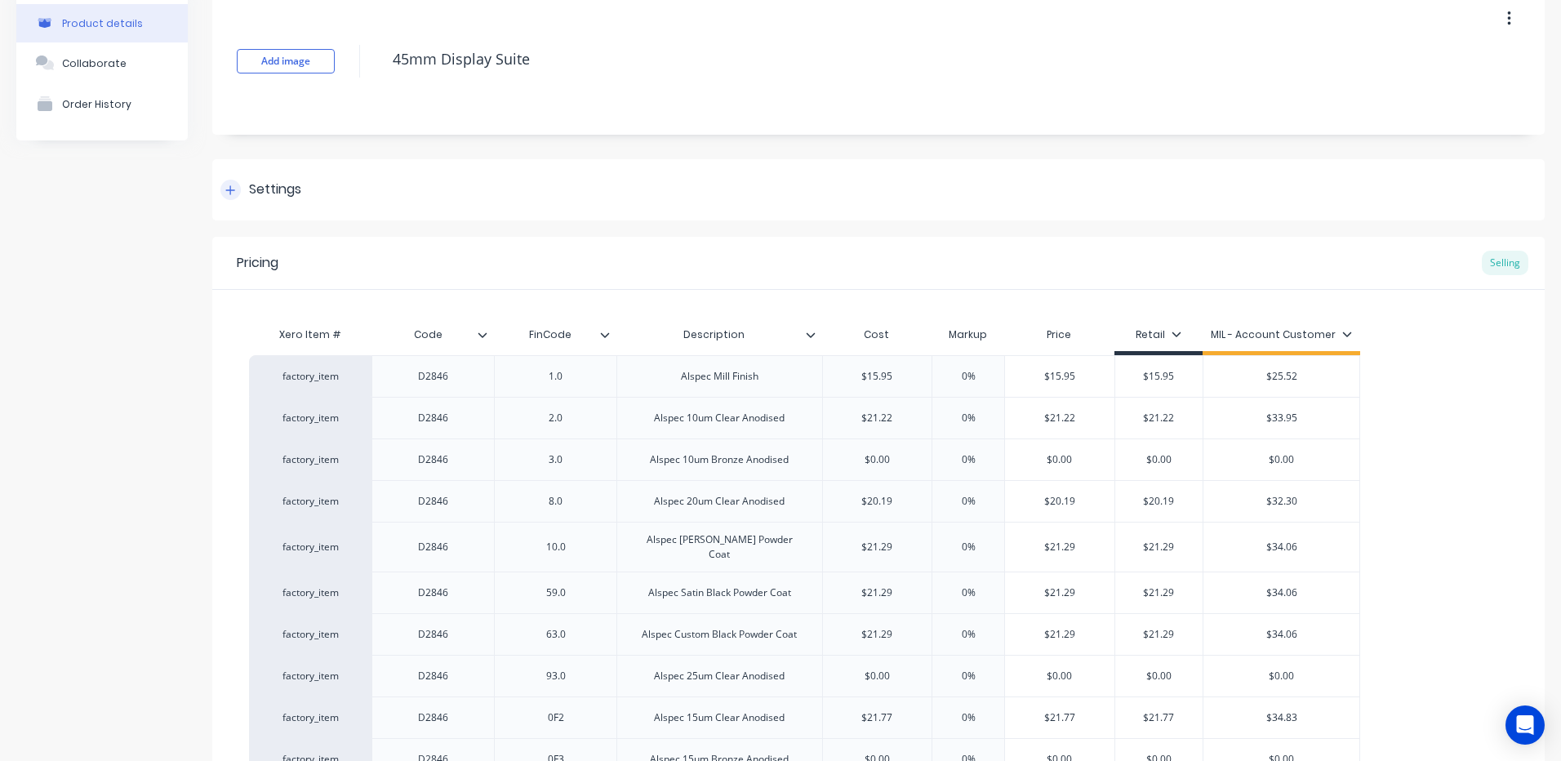
scroll to position [0, 0]
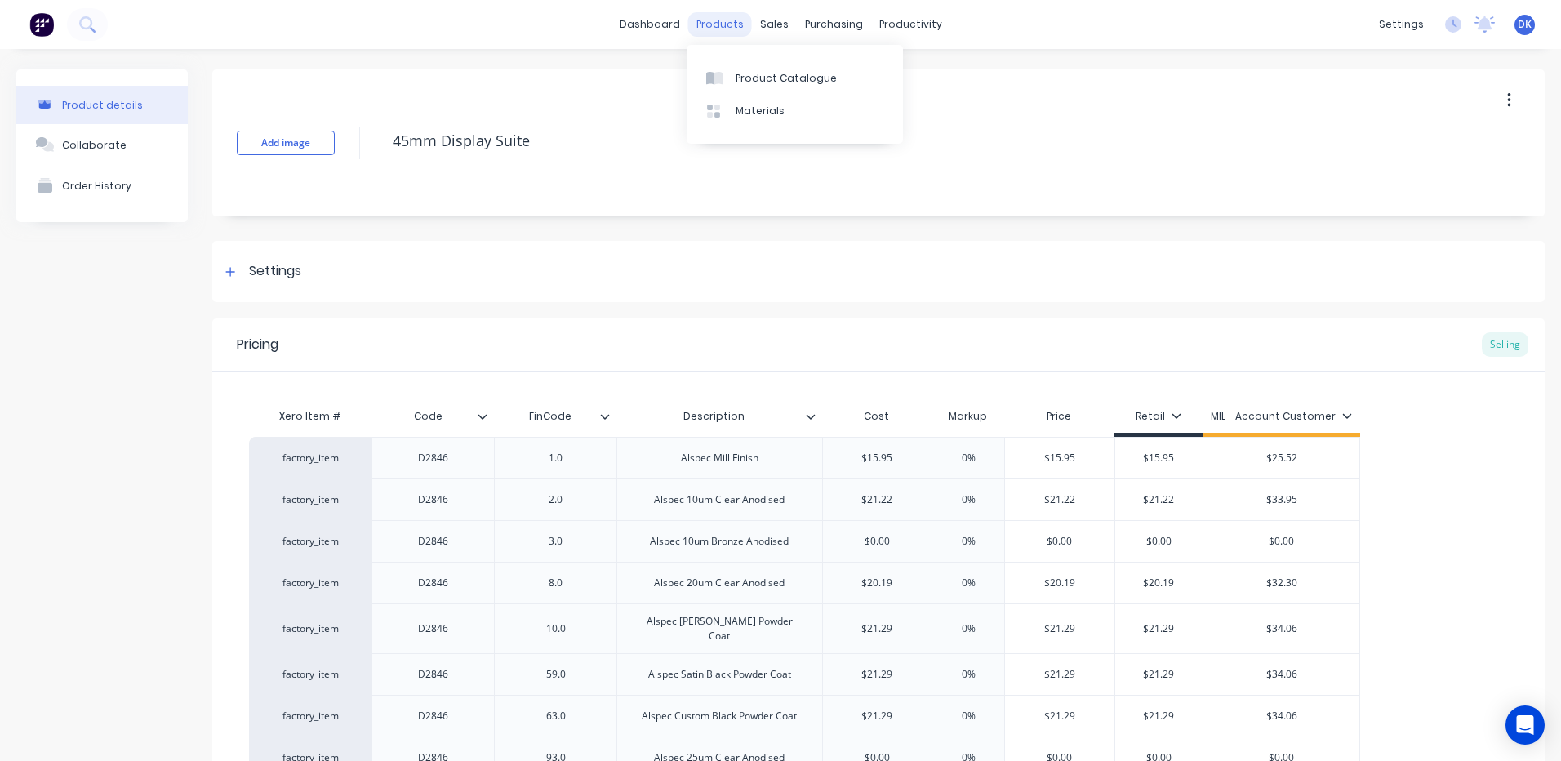
click at [728, 16] on div "products" at bounding box center [720, 24] width 64 height 24
click at [771, 76] on div "Product Catalogue" at bounding box center [786, 78] width 101 height 15
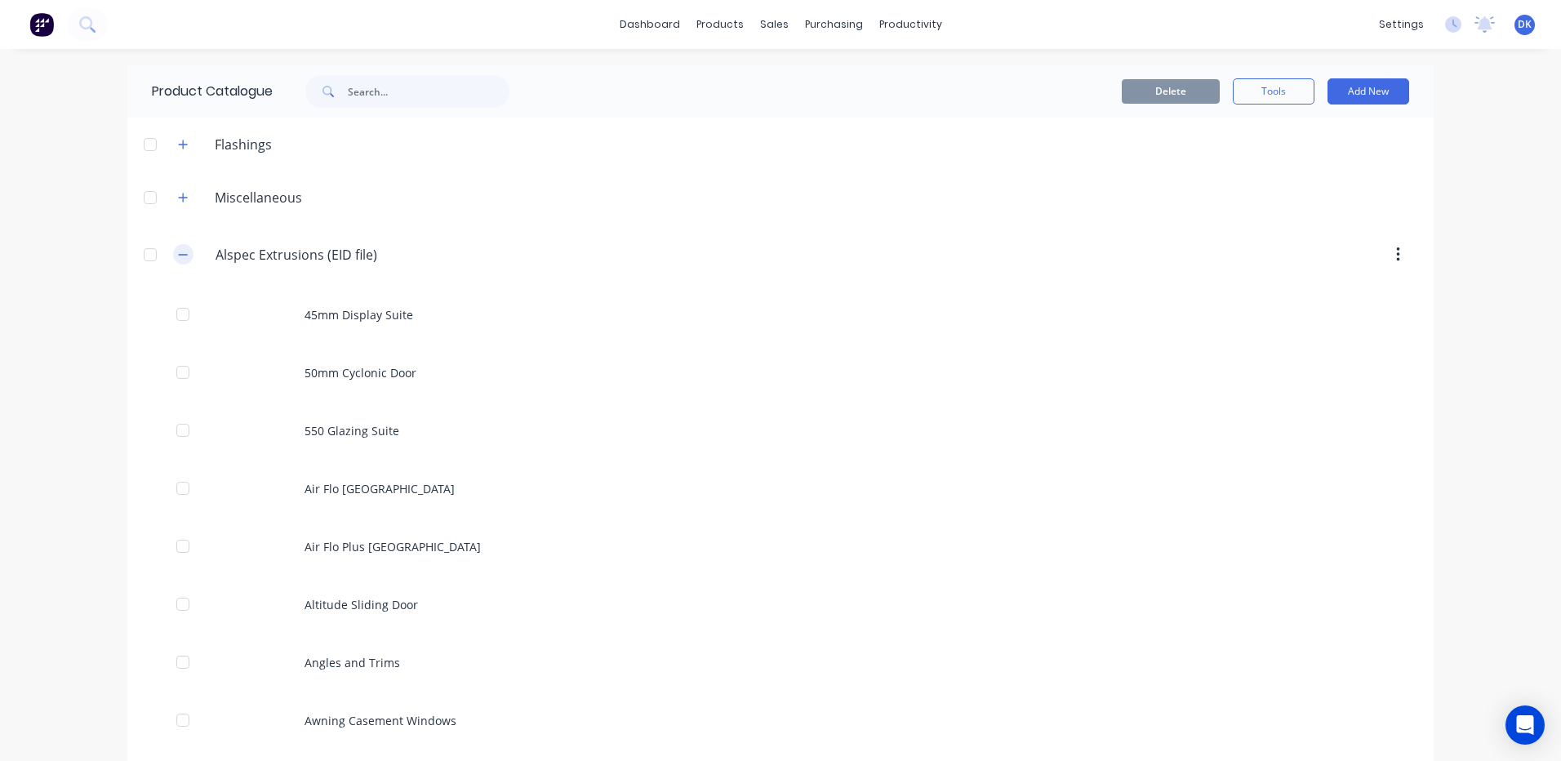
click at [178, 253] on icon "button" at bounding box center [183, 254] width 10 height 11
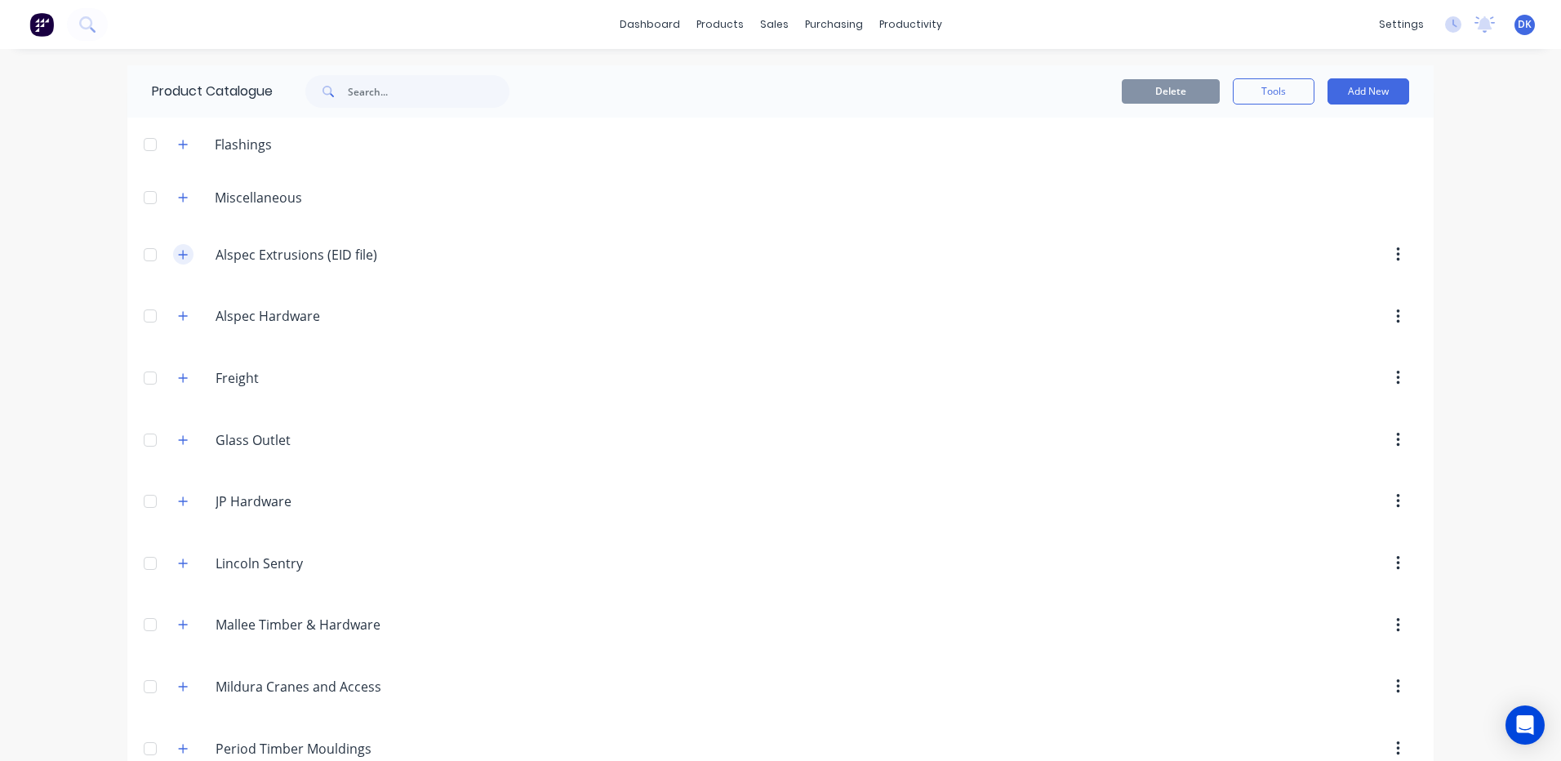
click at [178, 253] on icon "button" at bounding box center [183, 254] width 10 height 11
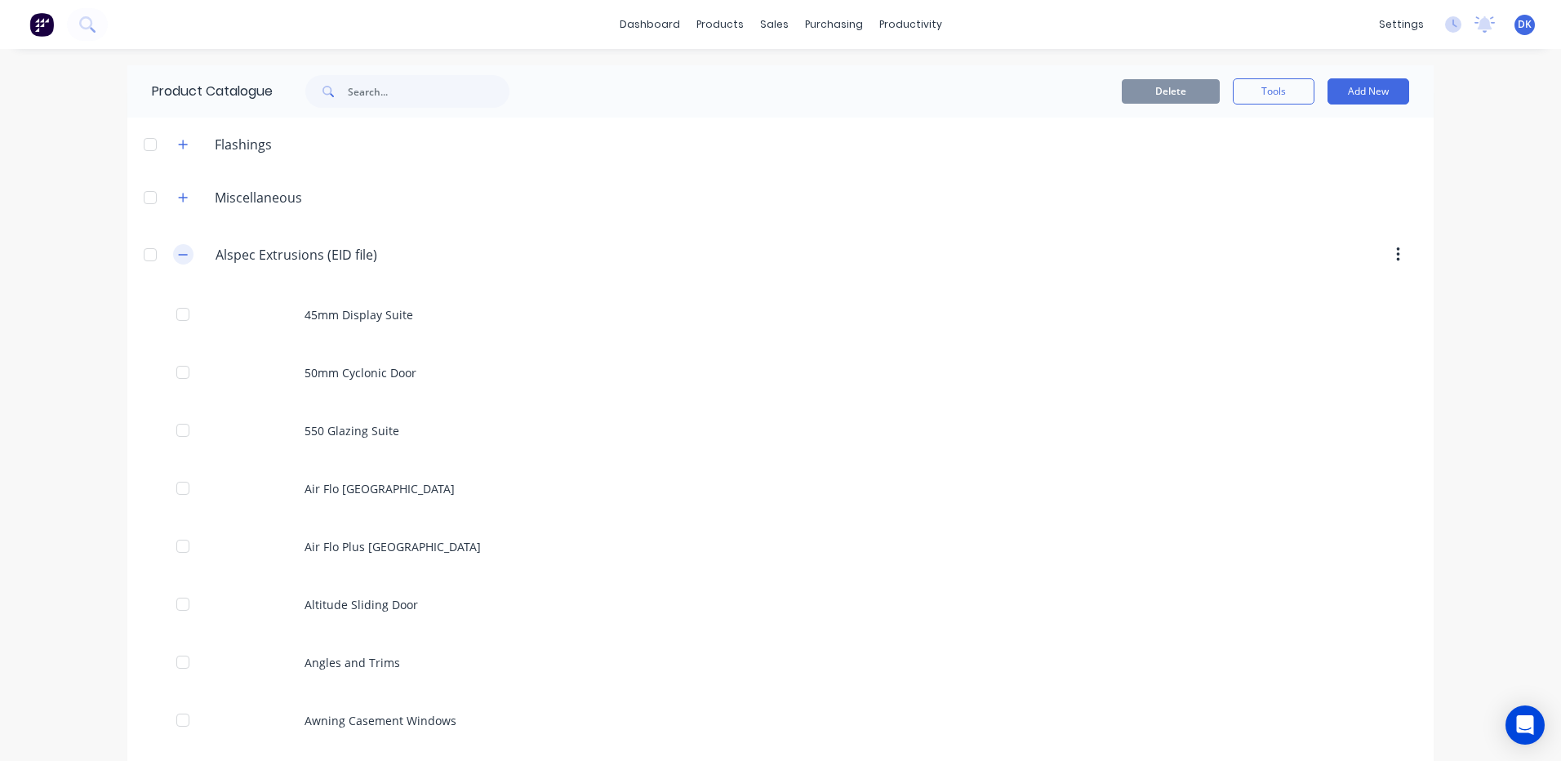
click at [178, 256] on icon "button" at bounding box center [183, 254] width 10 height 11
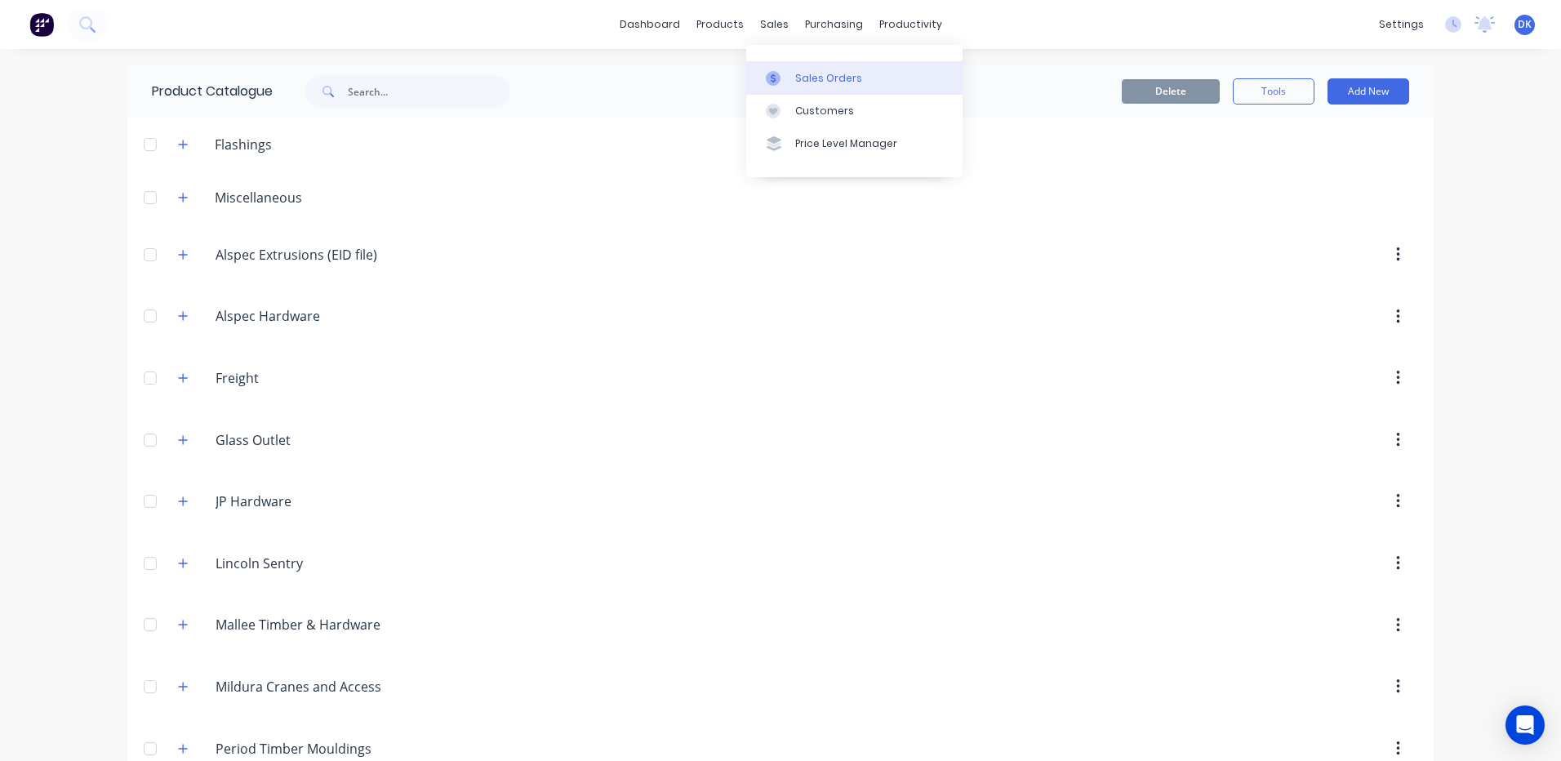
click at [820, 75] on div "Sales Orders" at bounding box center [828, 78] width 67 height 15
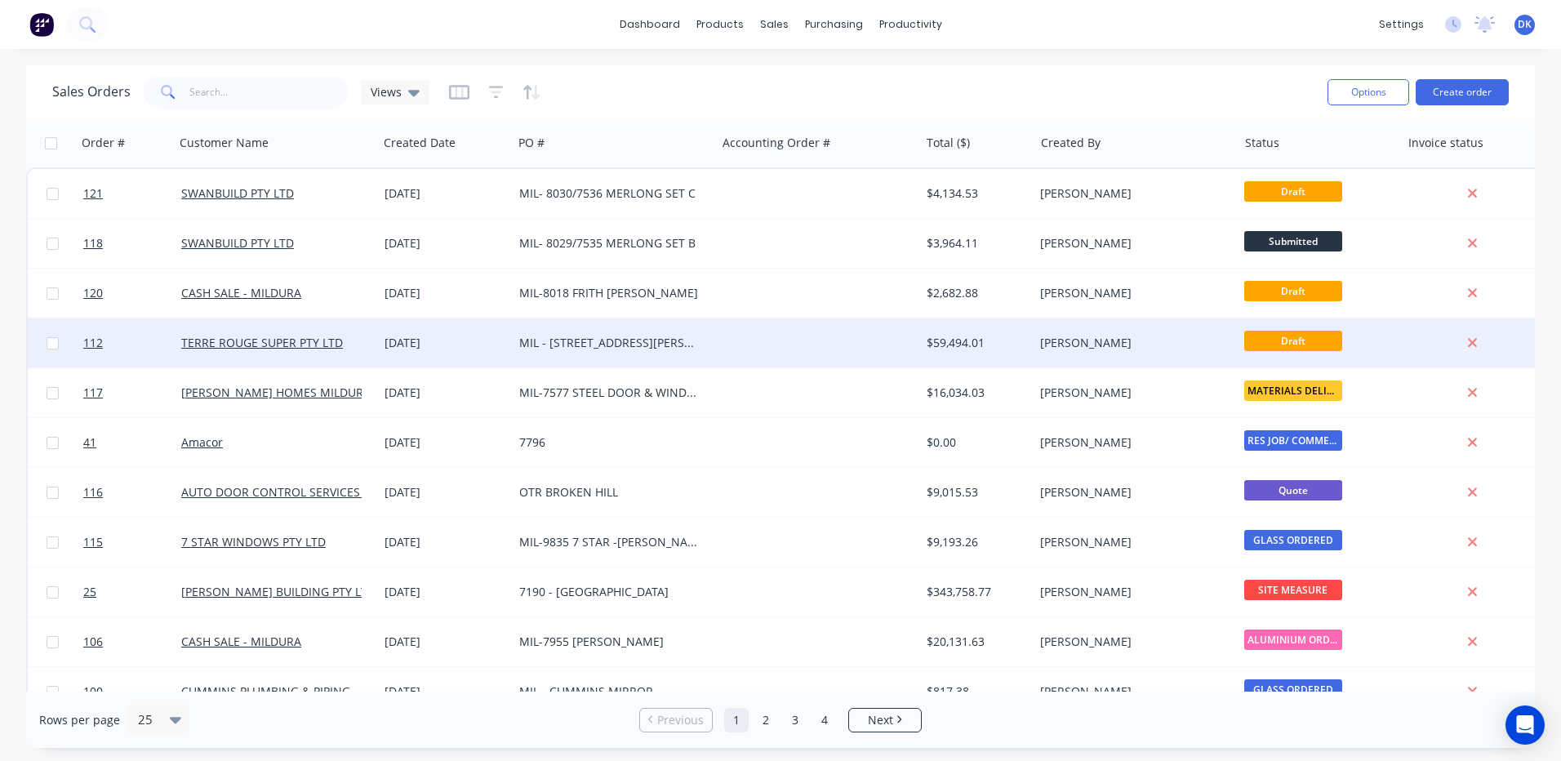
click at [710, 339] on div "MIL - [STREET_ADDRESS][PERSON_NAME]" at bounding box center [614, 342] width 203 height 49
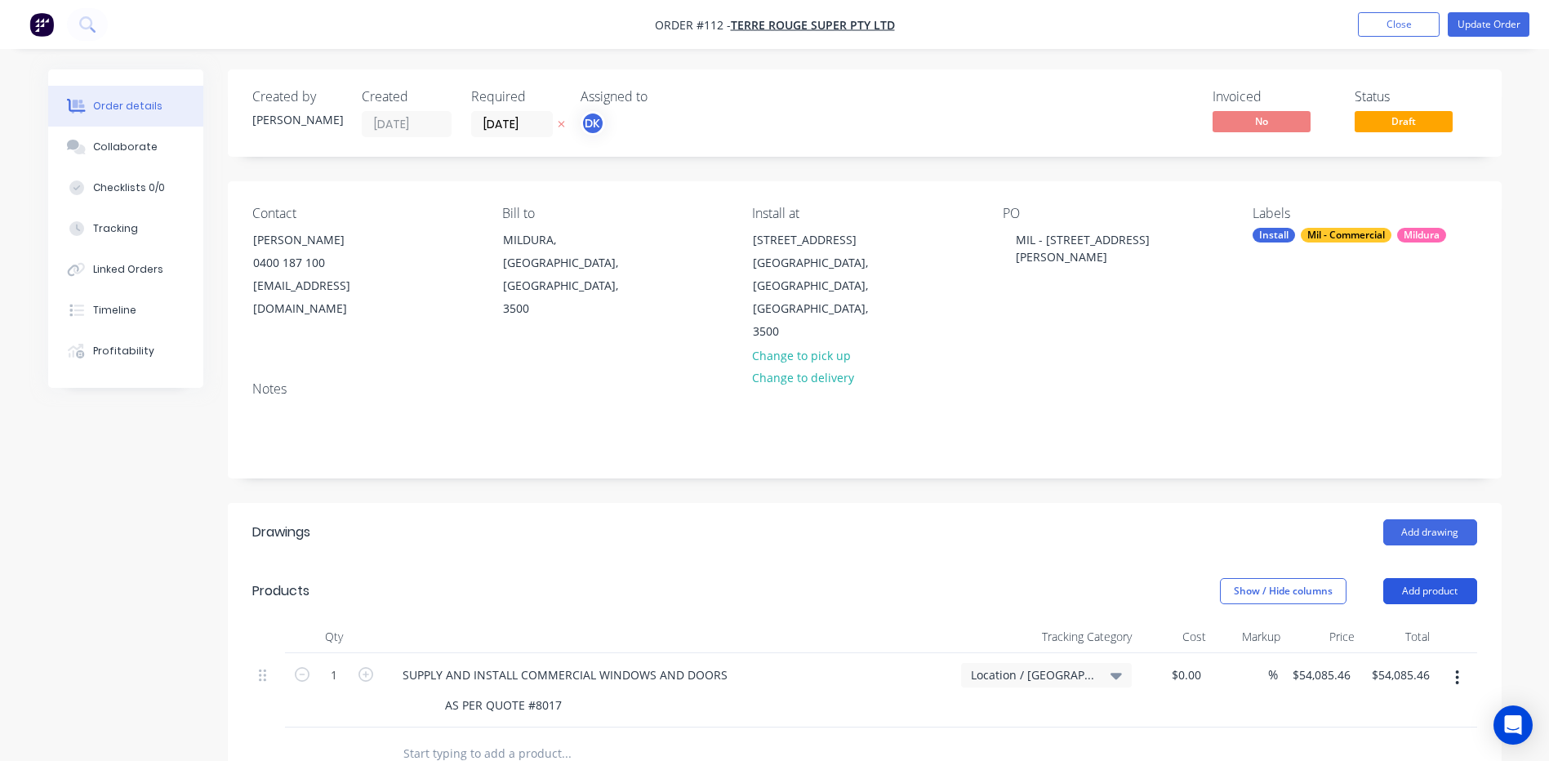
click at [1428, 578] on button "Add product" at bounding box center [1430, 591] width 94 height 26
click at [1366, 653] on div "Basic product" at bounding box center [1399, 665] width 126 height 24
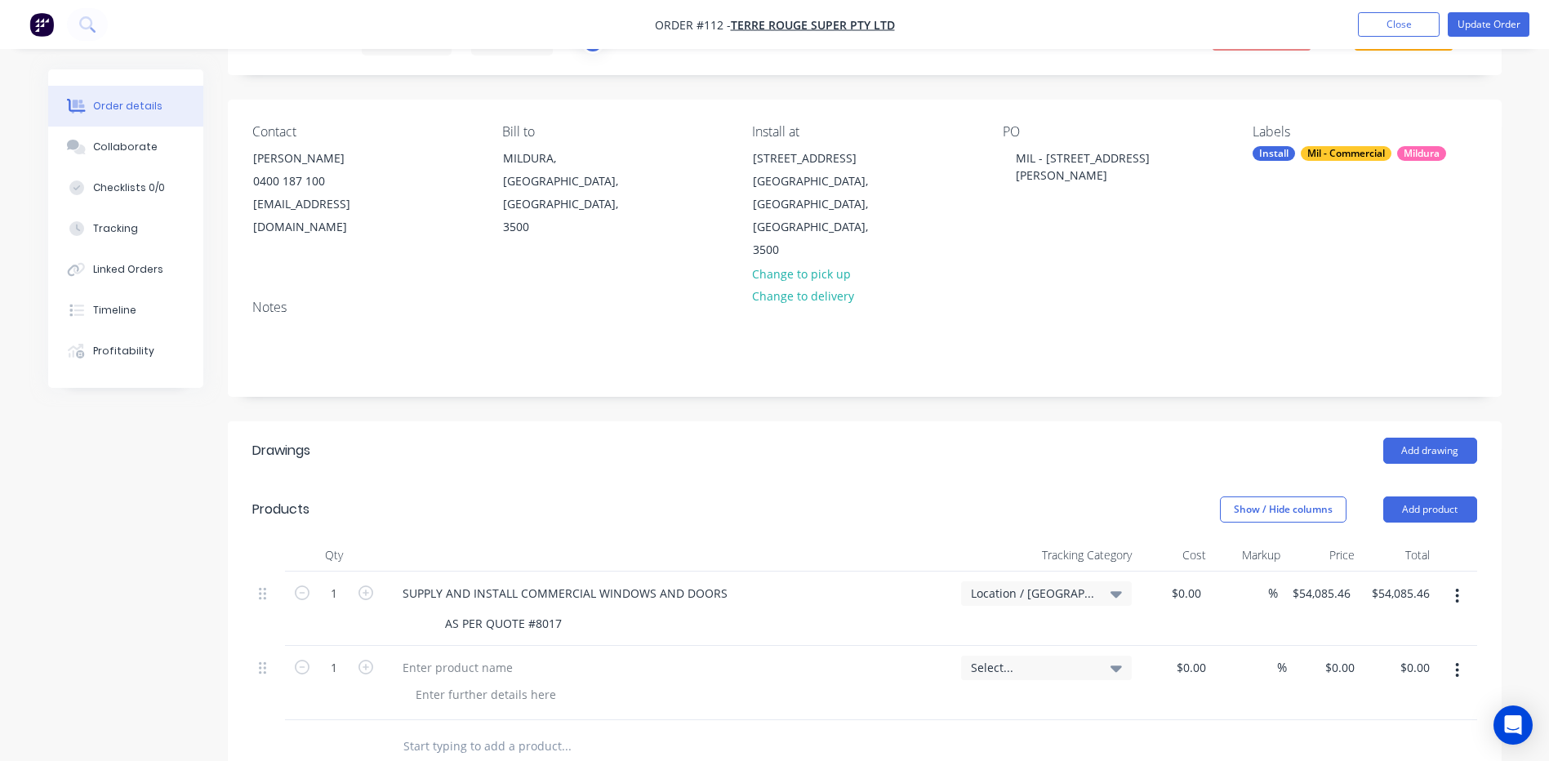
scroll to position [245, 0]
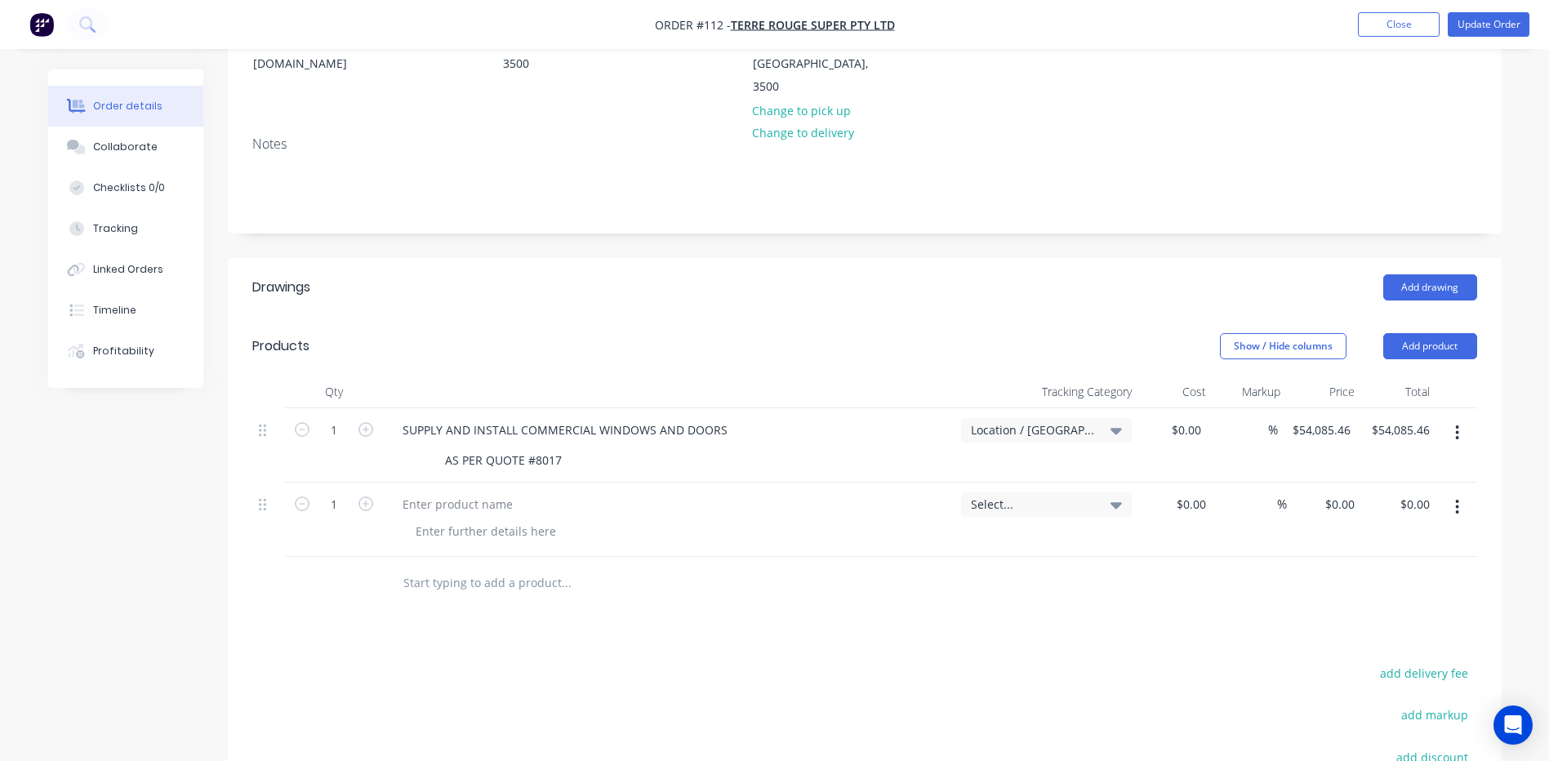
click at [1460, 492] on button "button" at bounding box center [1457, 506] width 38 height 29
click at [1352, 636] on div "Delete" at bounding box center [1399, 648] width 126 height 24
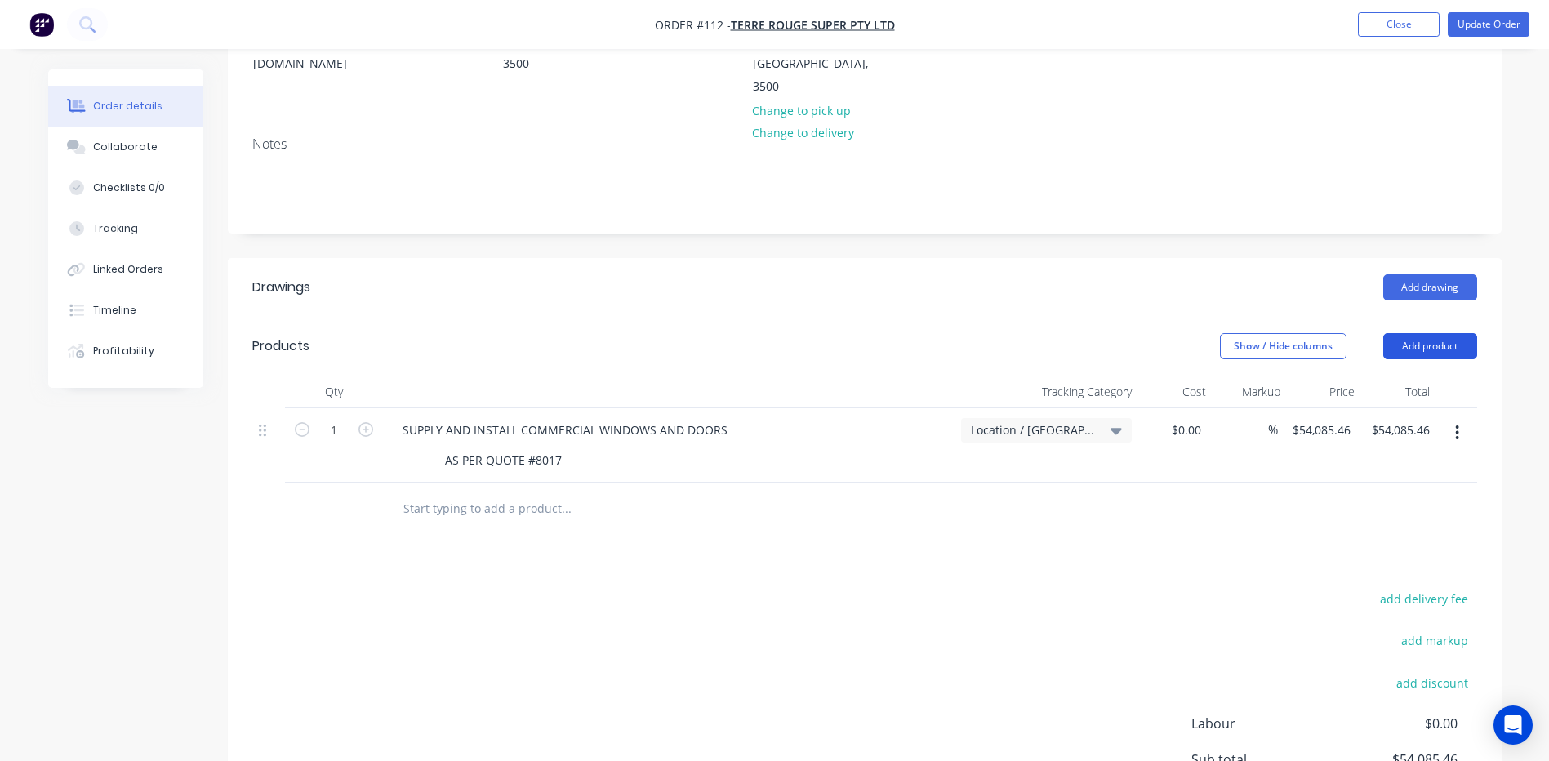
click at [1438, 333] on button "Add product" at bounding box center [1430, 346] width 94 height 26
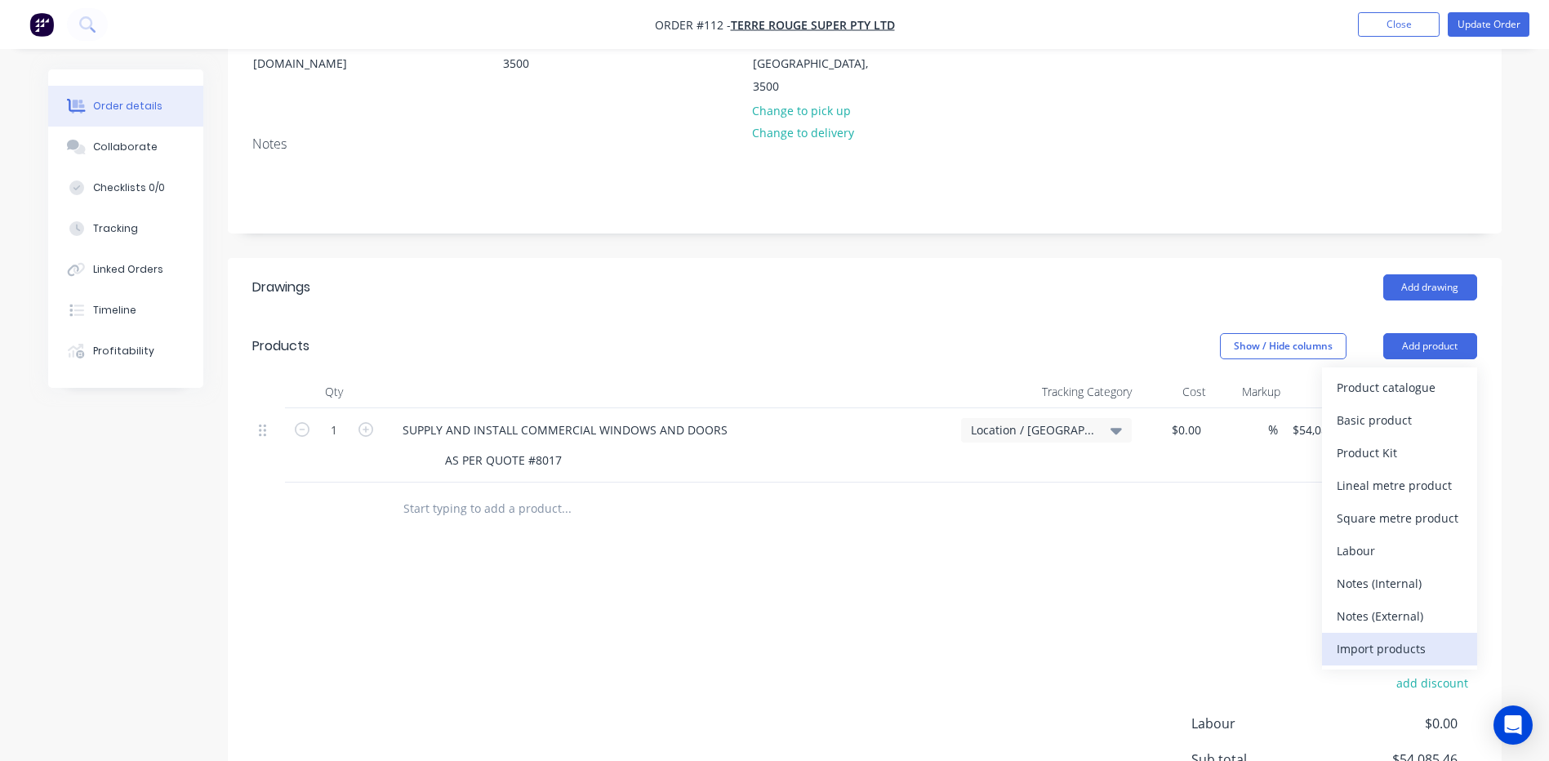
click at [1366, 637] on div "Import products" at bounding box center [1399, 649] width 126 height 24
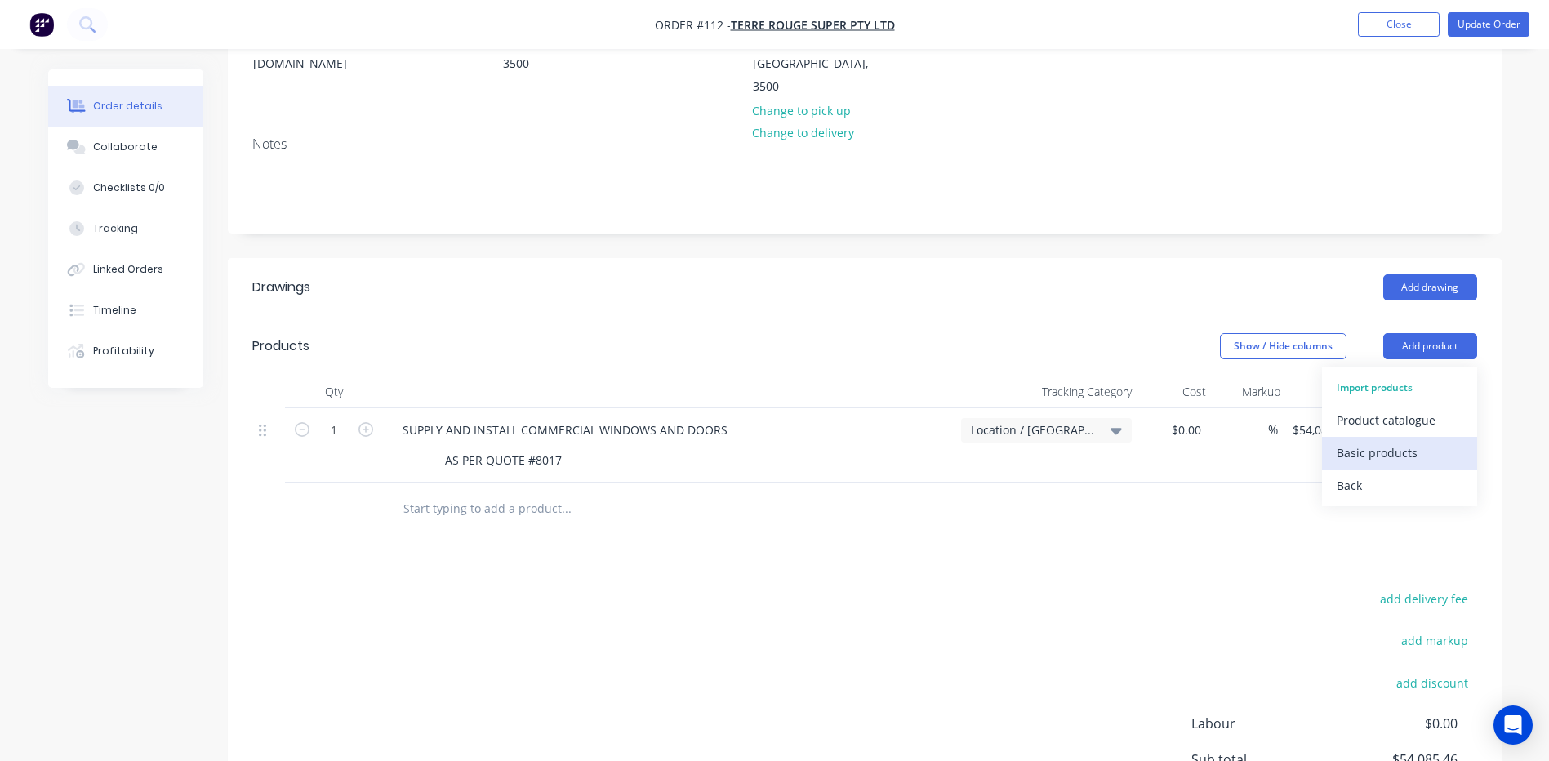
click at [1358, 441] on div "Basic products" at bounding box center [1399, 453] width 126 height 24
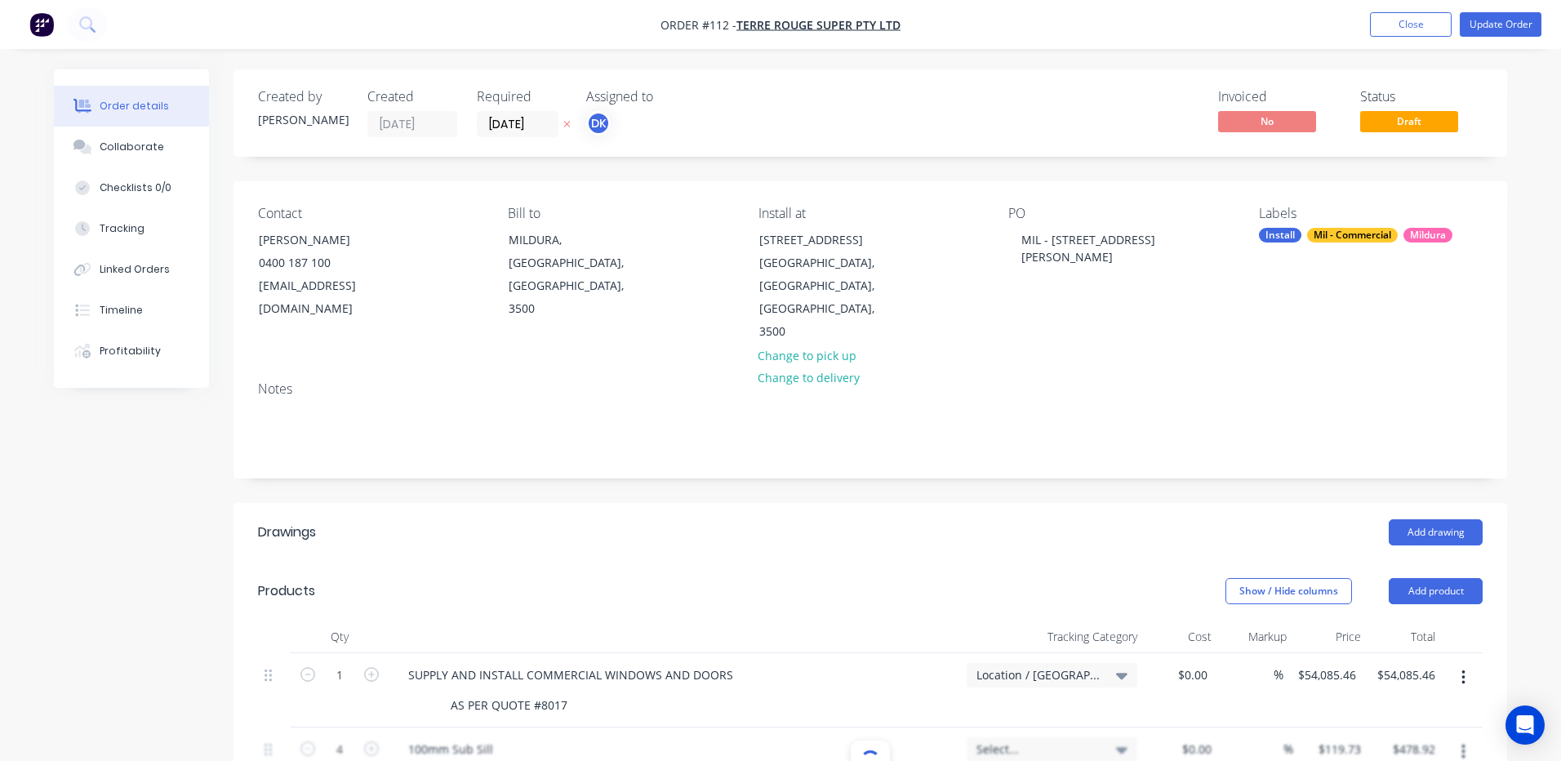
type input "4"
type input "7"
type input "$119.73"
type input "$478.92"
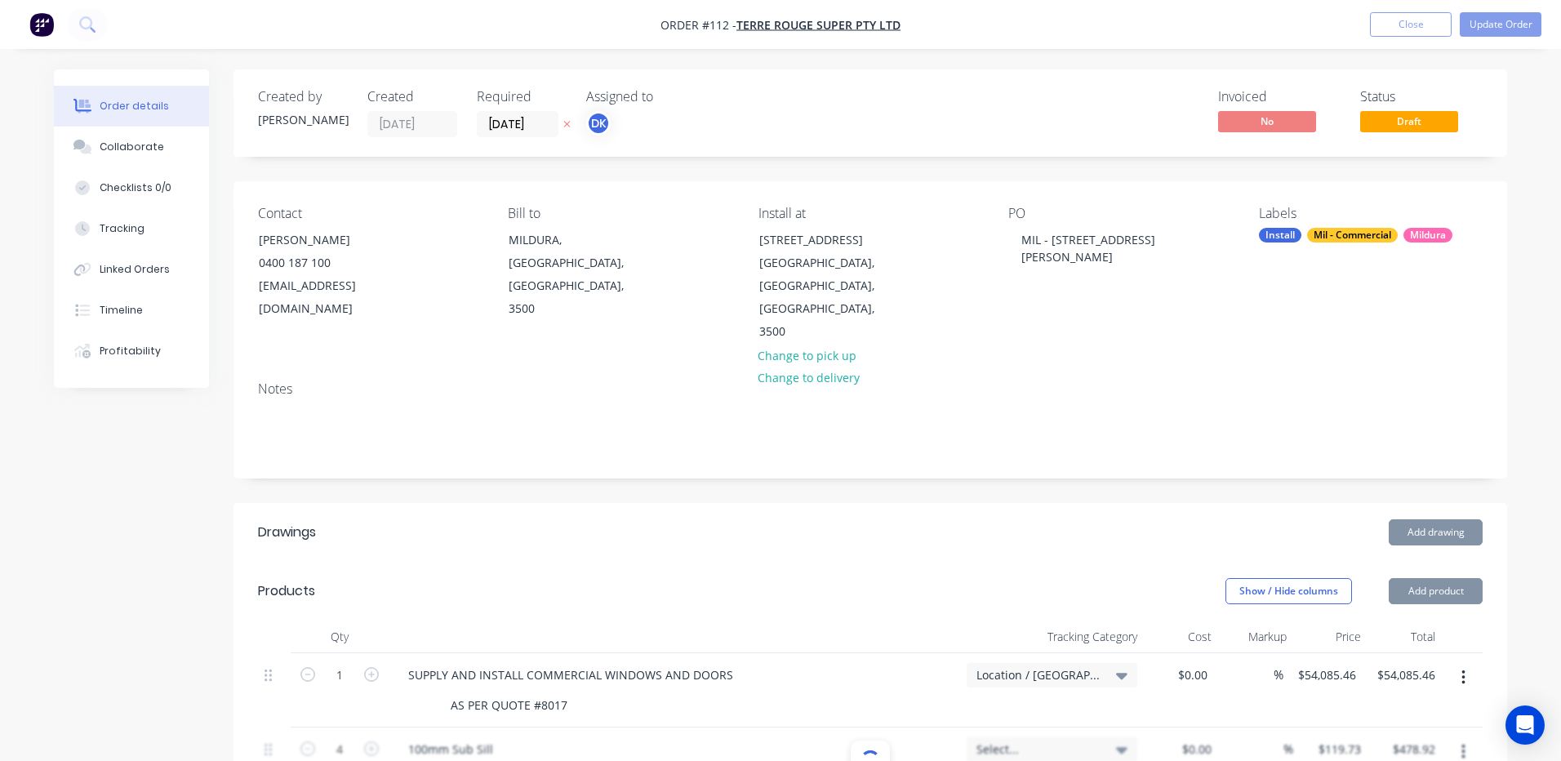
type input "$138.19"
type input "$967.33"
type input "$43.615"
type input "$87.23"
type input "$76.31"
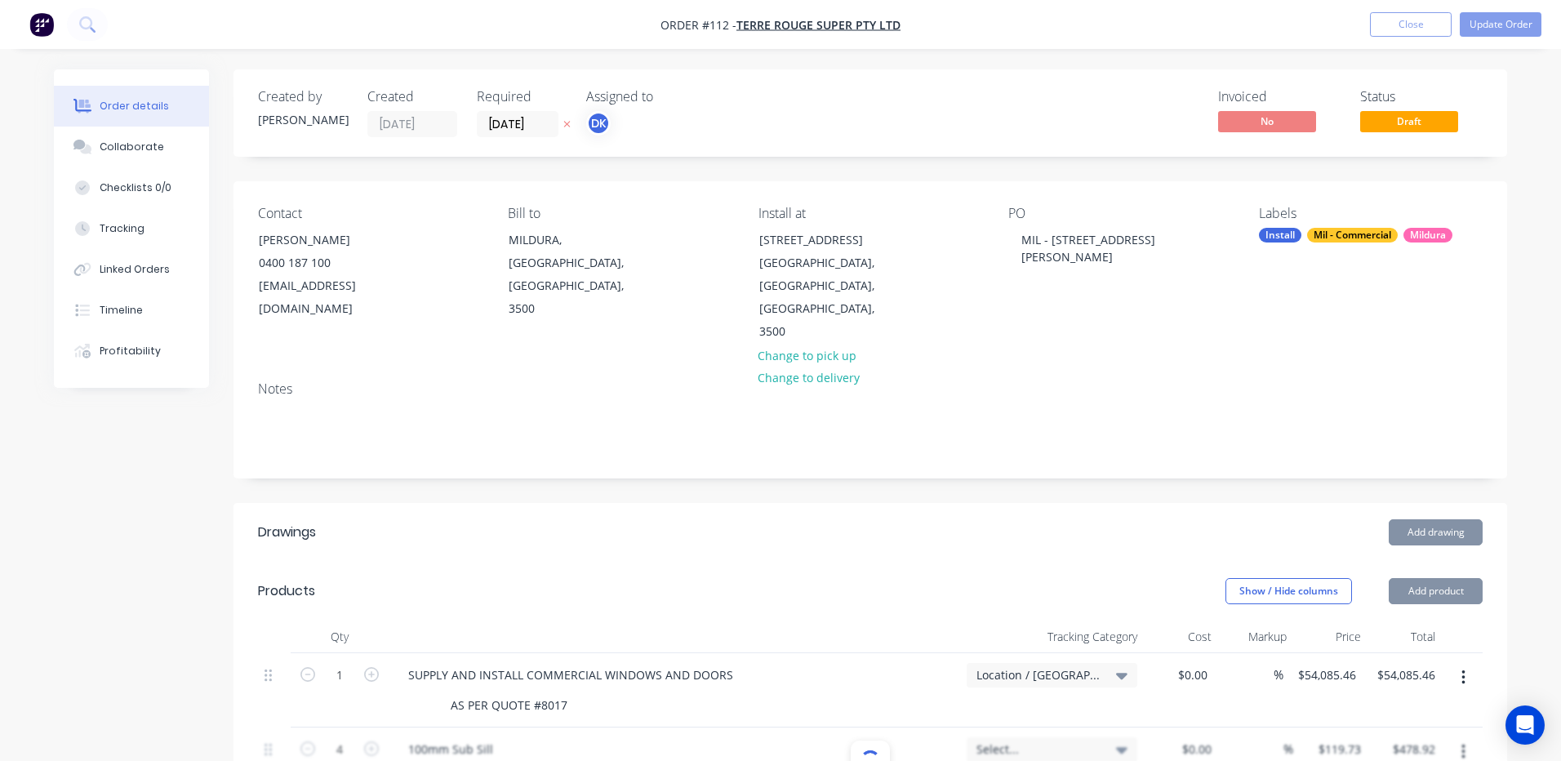
type input "$152.62"
type input "$34.645"
type input "$207.87"
type input "$37.245"
type input "$74.49"
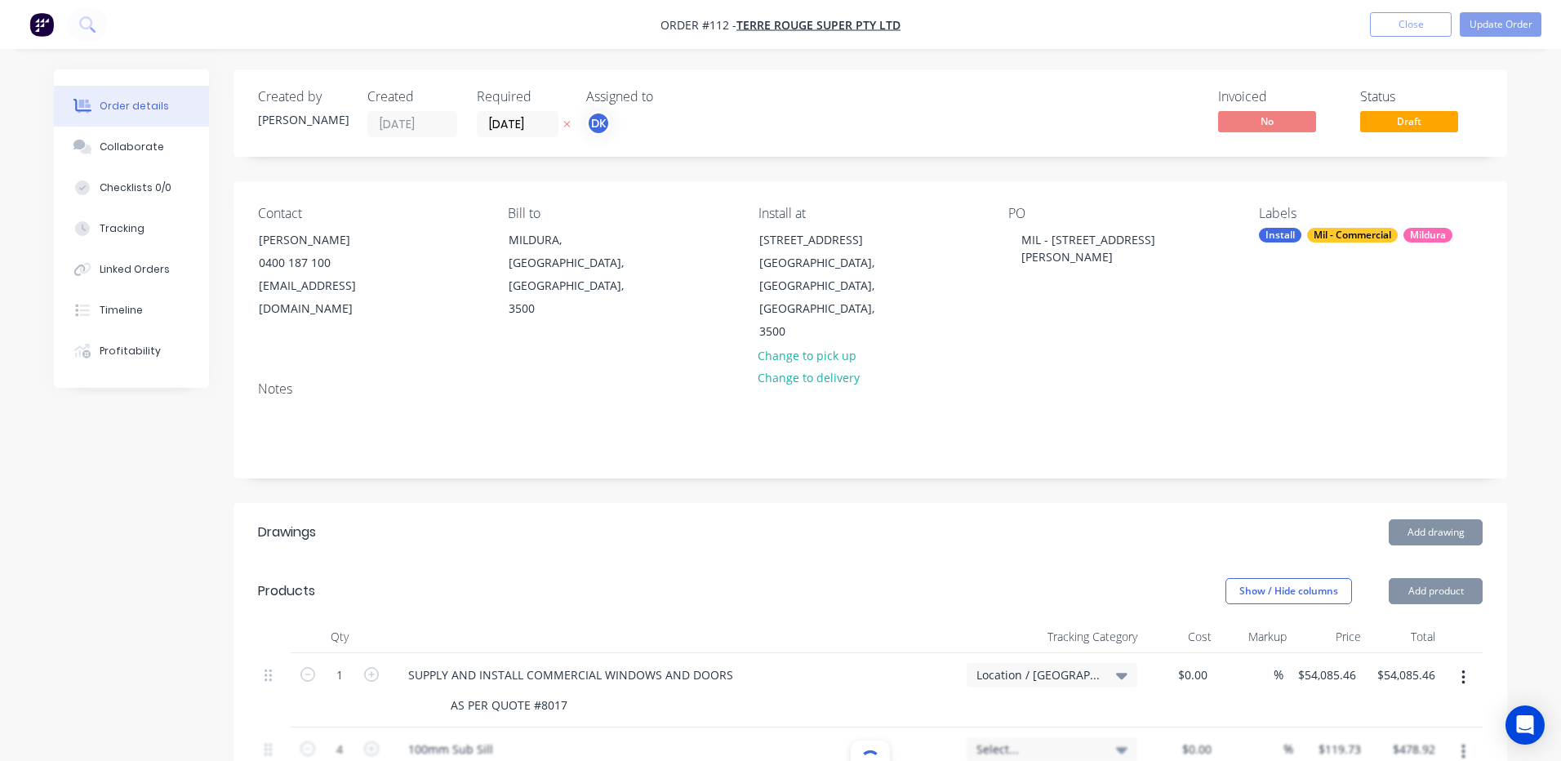
type input "$187.395"
type input "$187.40"
type input "$159.12"
type input "$477.36"
type input "$153.335"
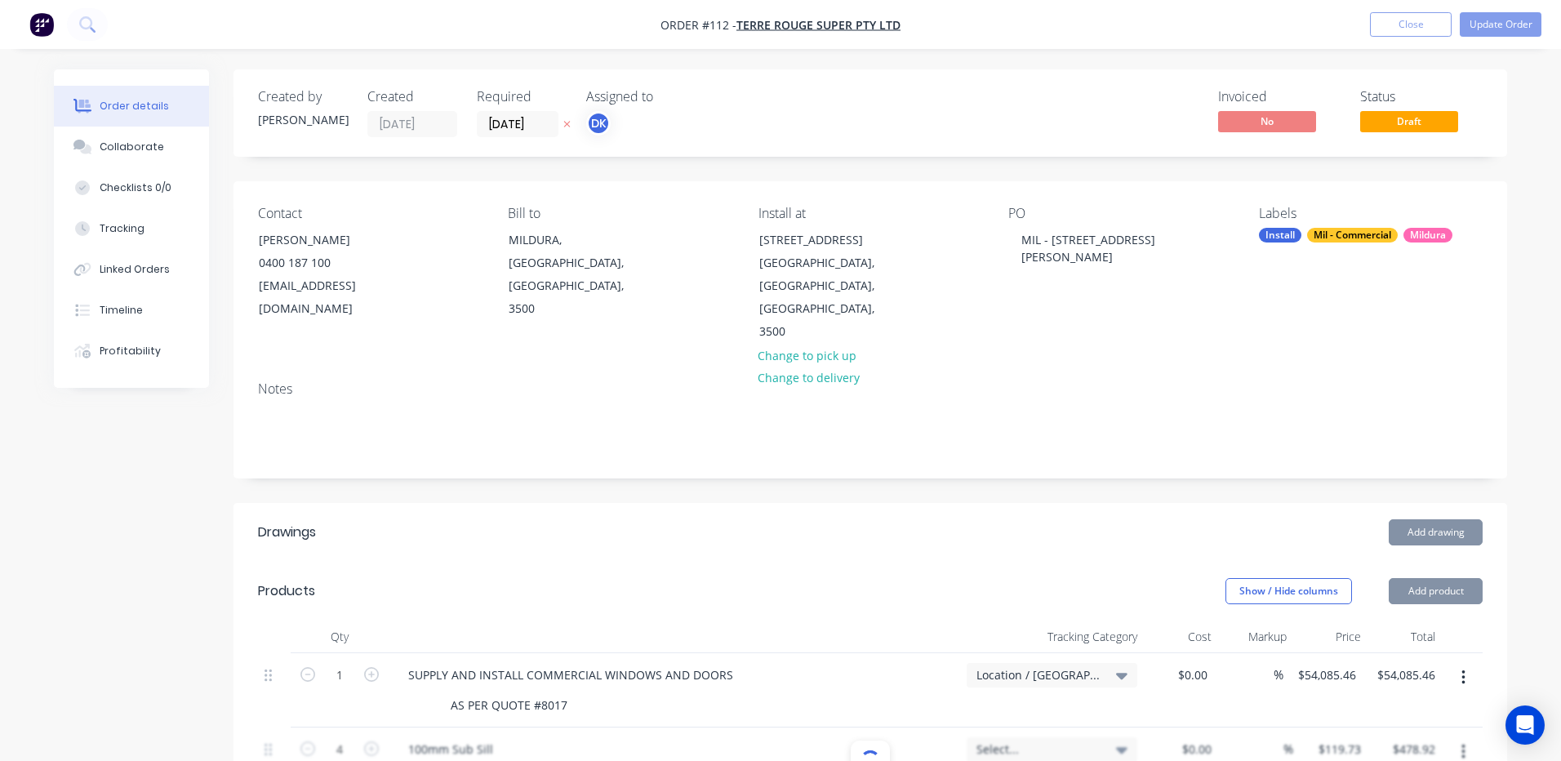
type input "$460.01"
type input "$154.05"
type input "$308.10"
type input "$31.525"
type input "$31.53"
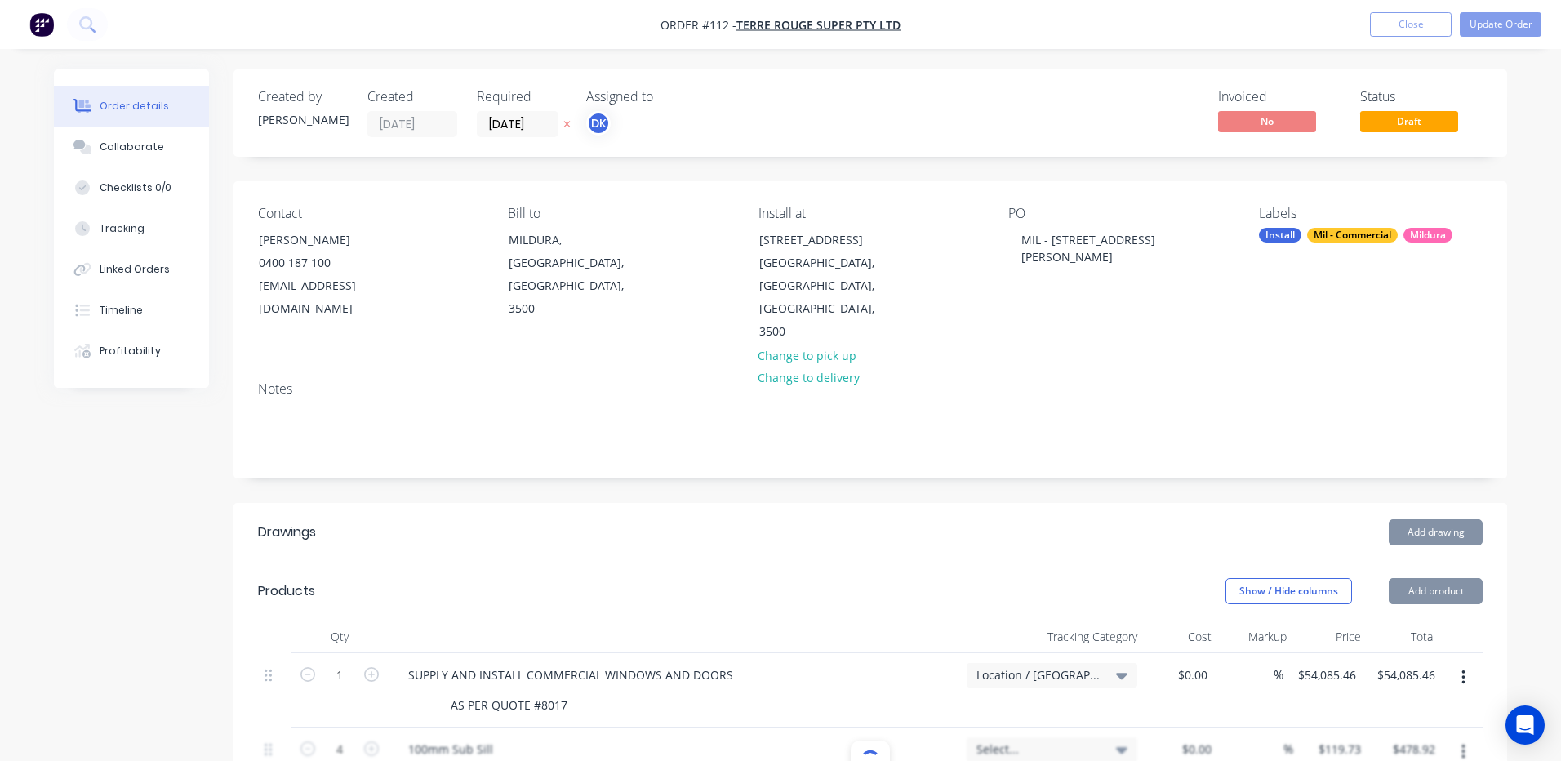
type input "$155.61"
type input "$149.695"
type input "$149.70"
type input "$185.705"
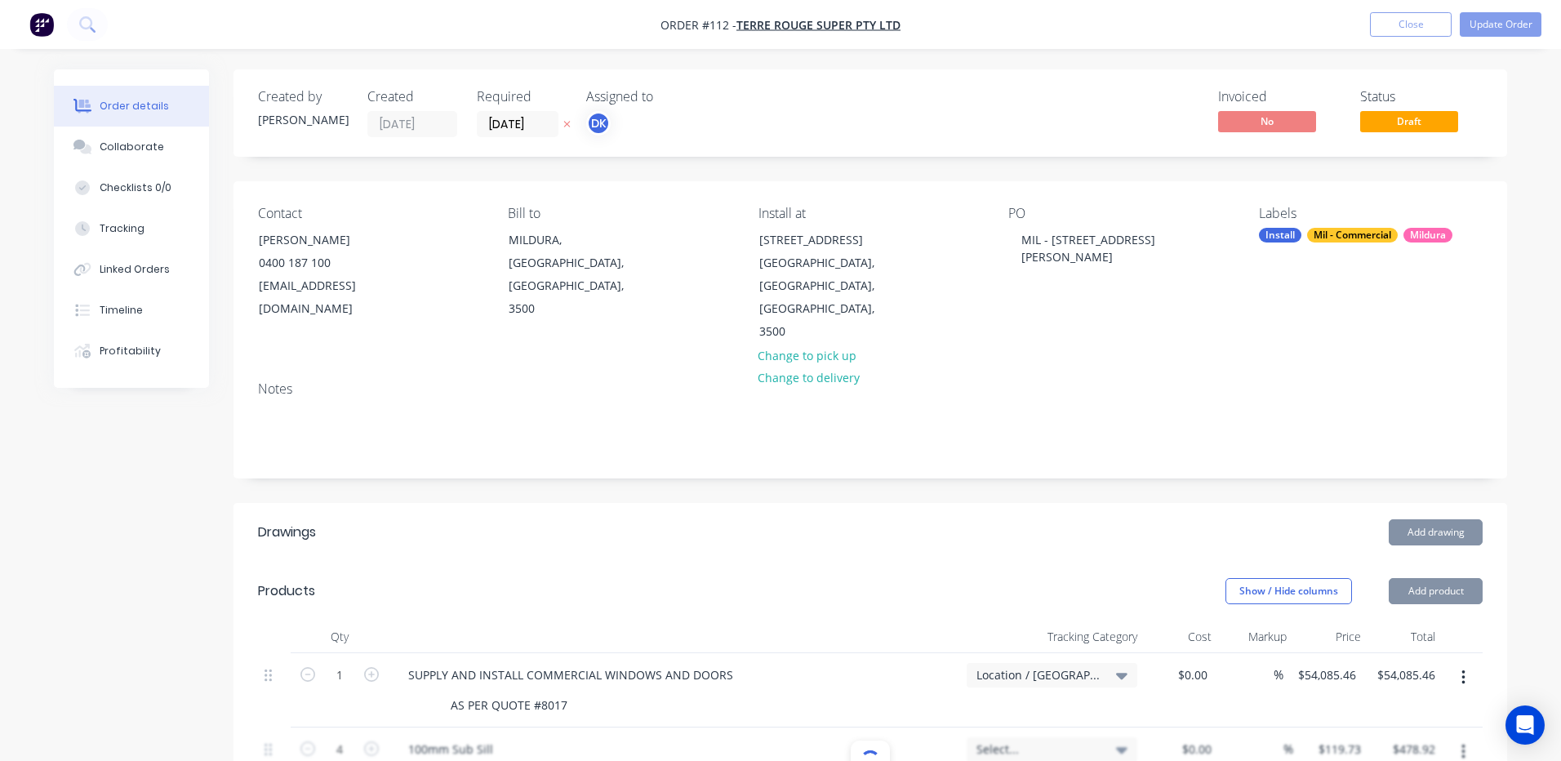
type input "$185.71"
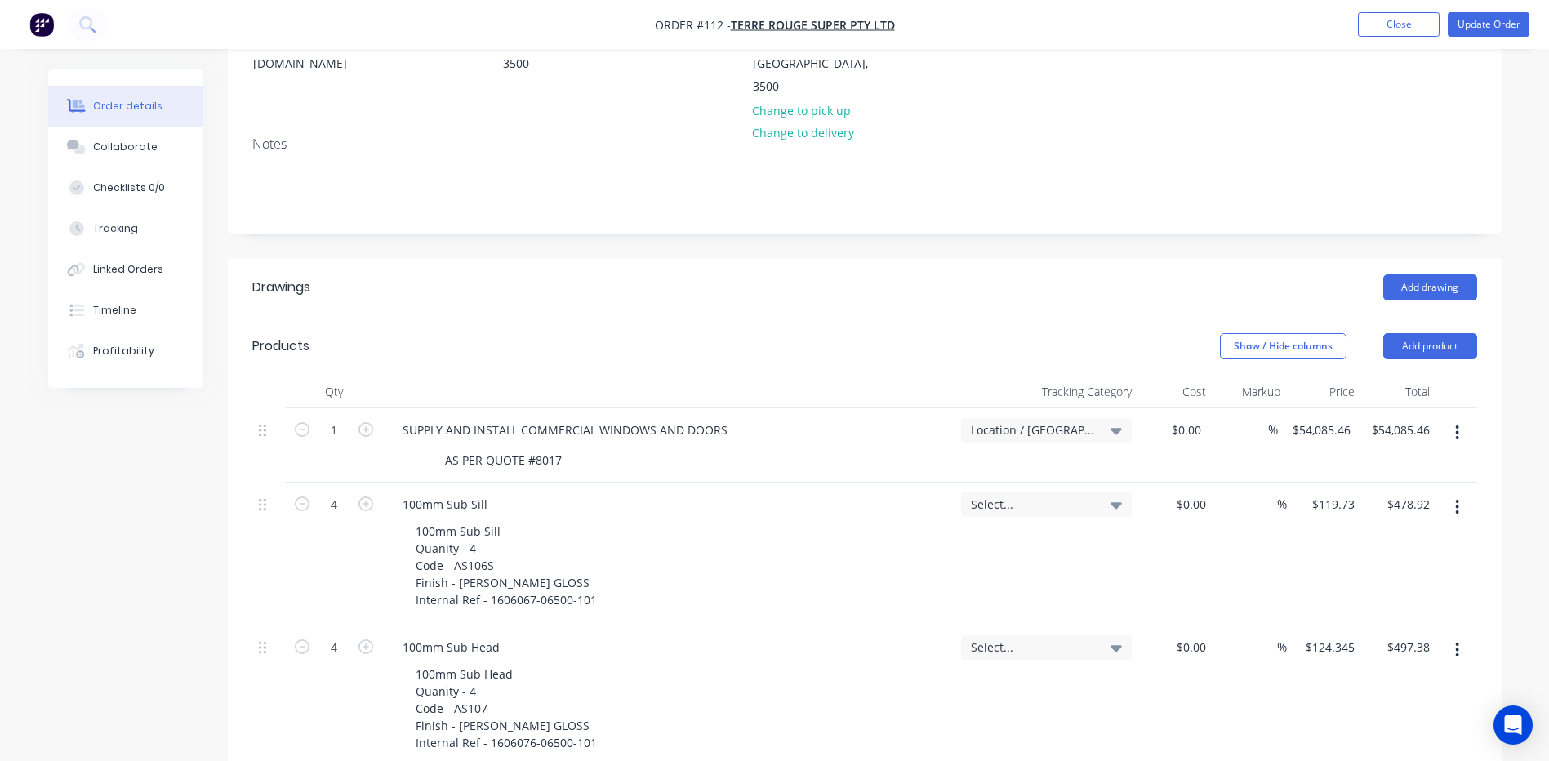
scroll to position [163, 0]
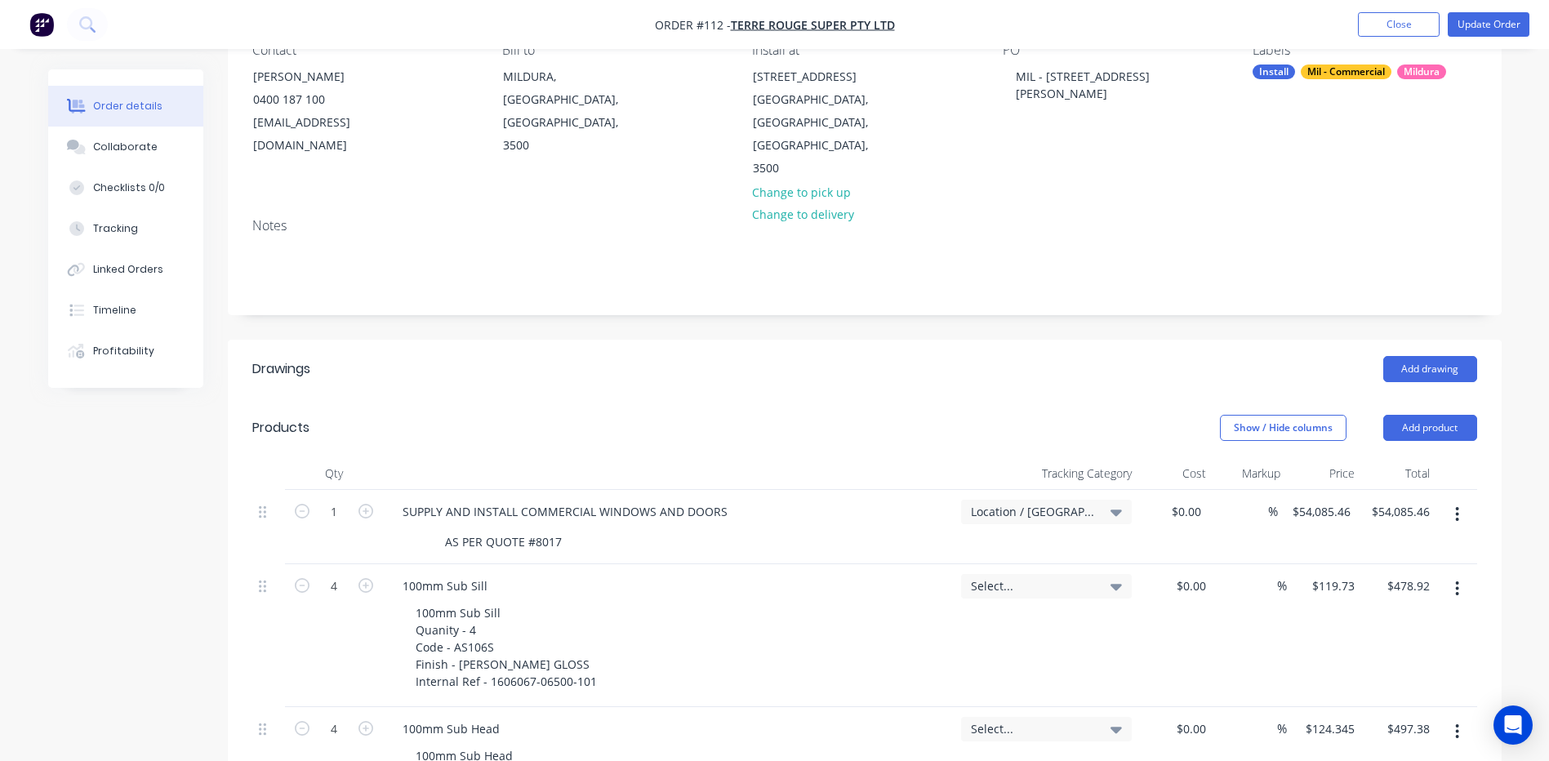
click at [1114, 509] on icon at bounding box center [1115, 512] width 11 height 7
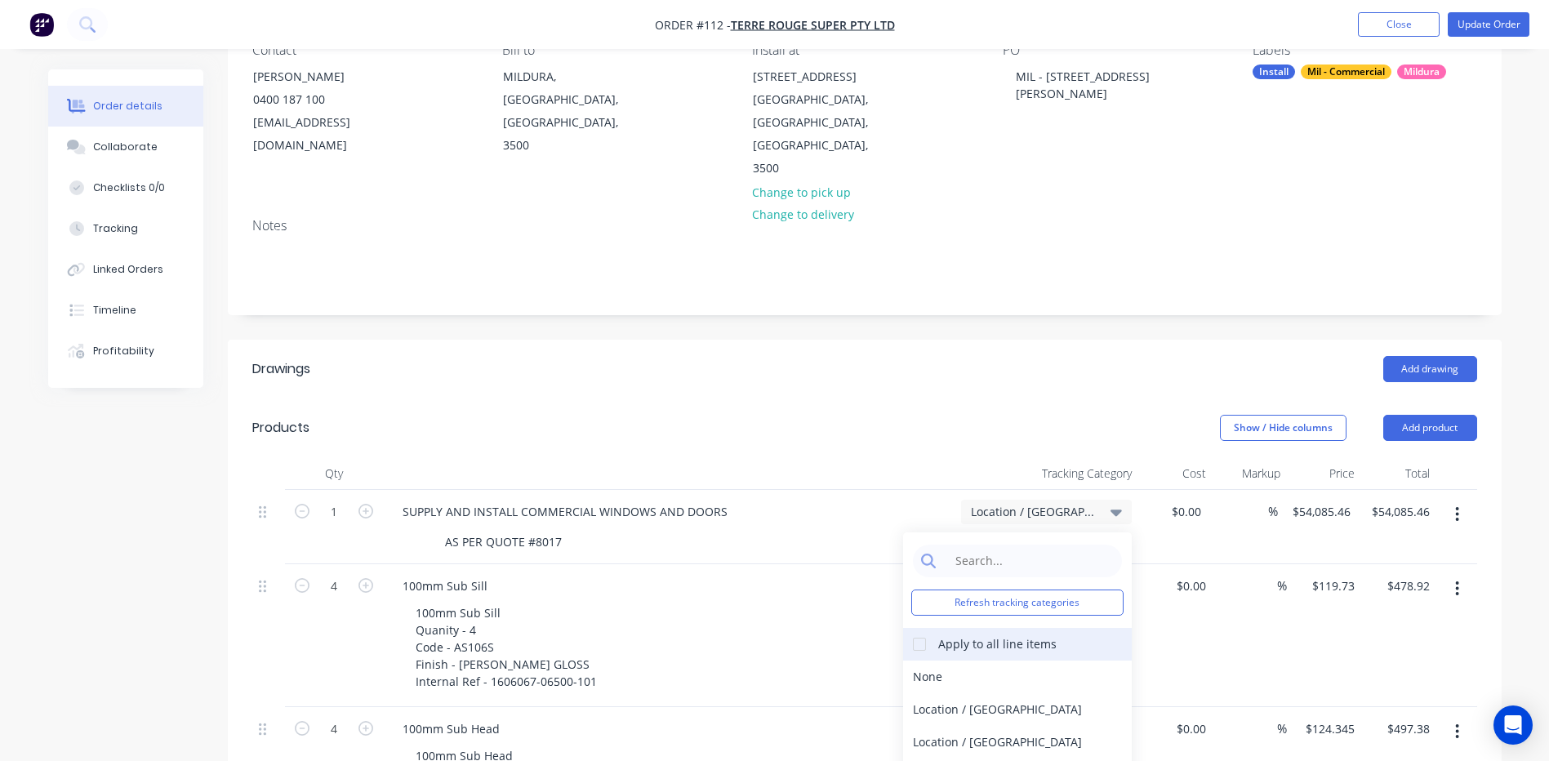
click at [919, 628] on div at bounding box center [919, 644] width 33 height 33
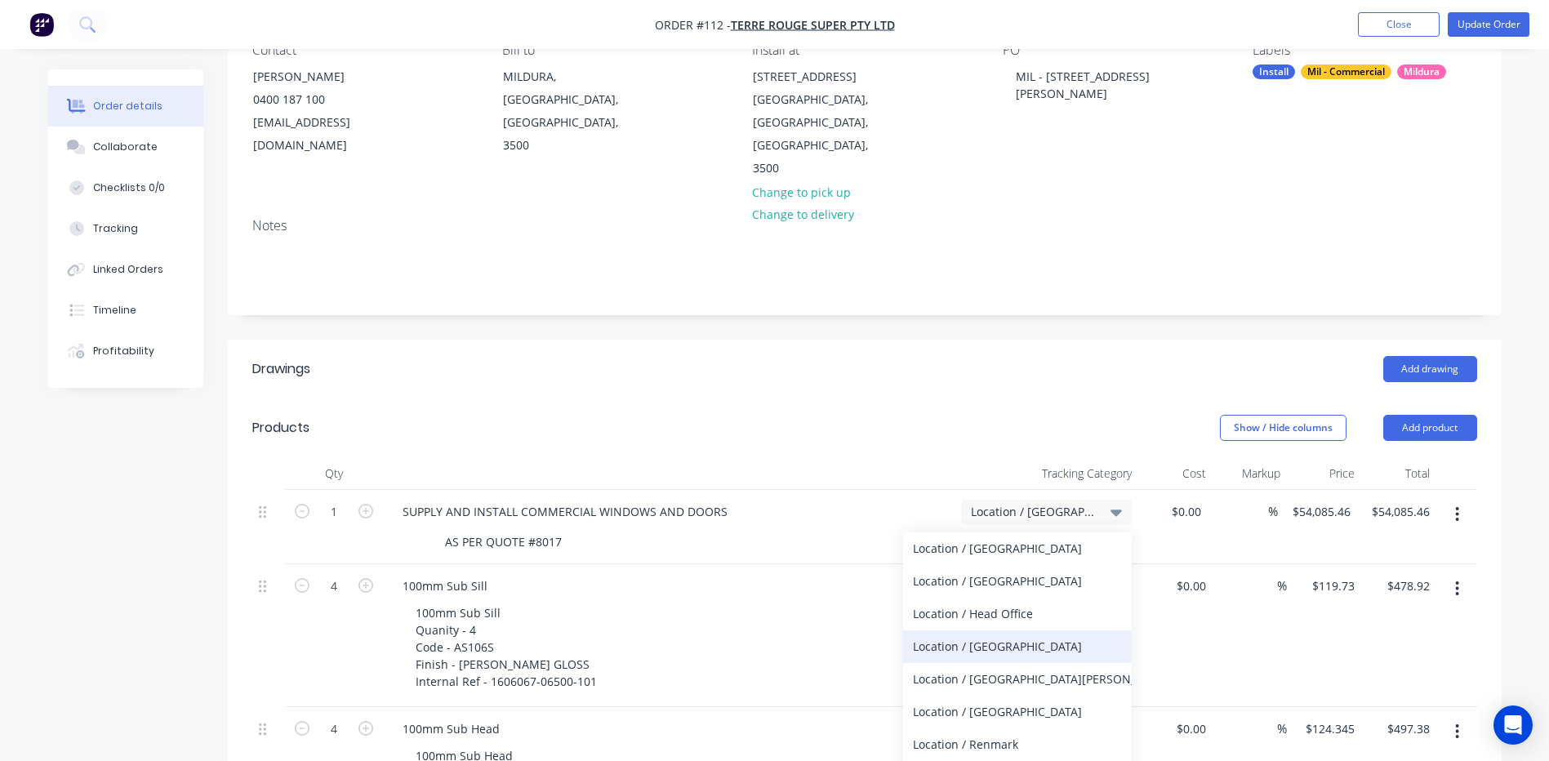
click at [980, 630] on div "Location / [GEOGRAPHIC_DATA]" at bounding box center [1017, 646] width 229 height 33
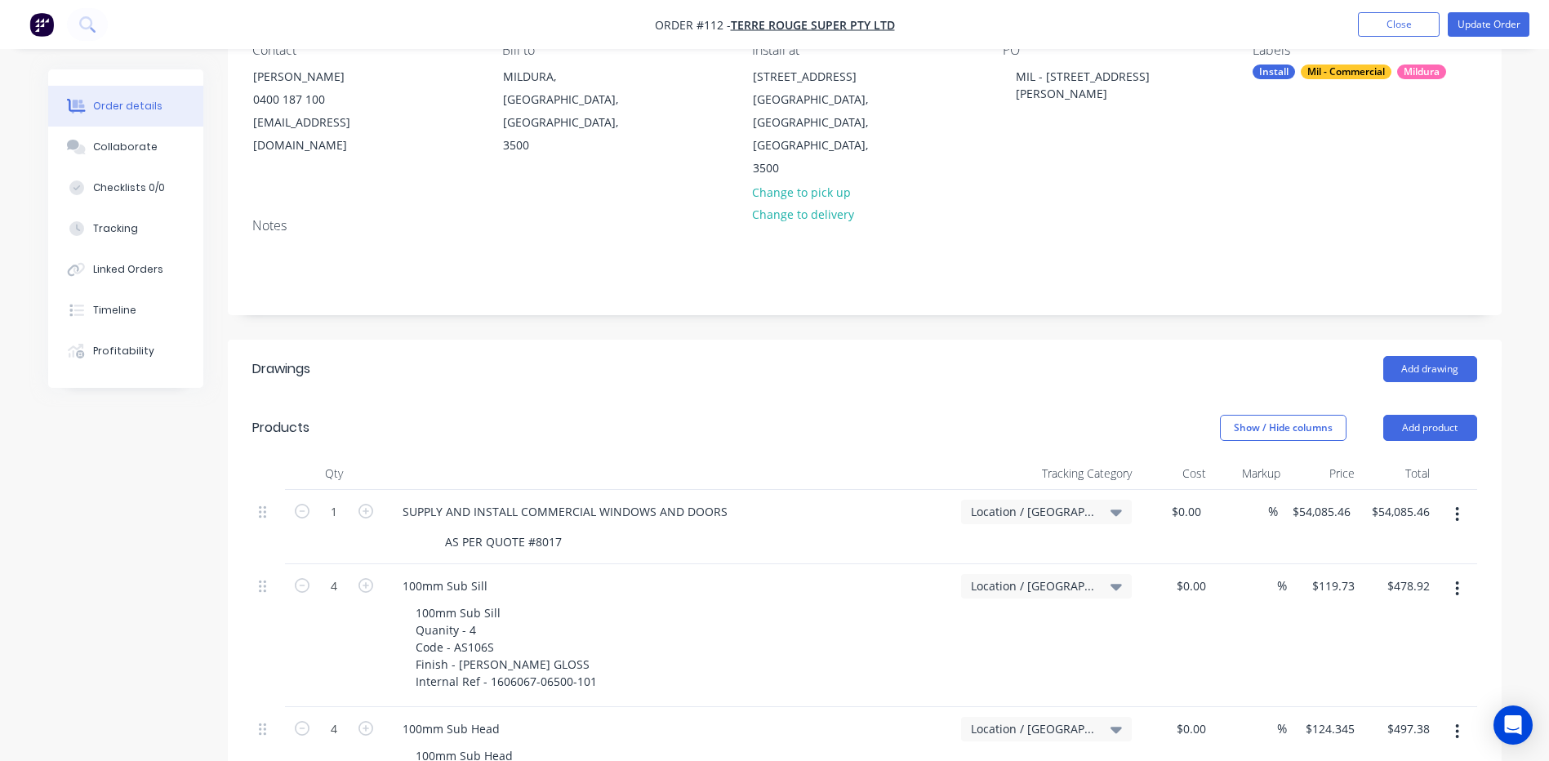
click at [893, 347] on header "Drawings Add drawing" at bounding box center [864, 369] width 1273 height 59
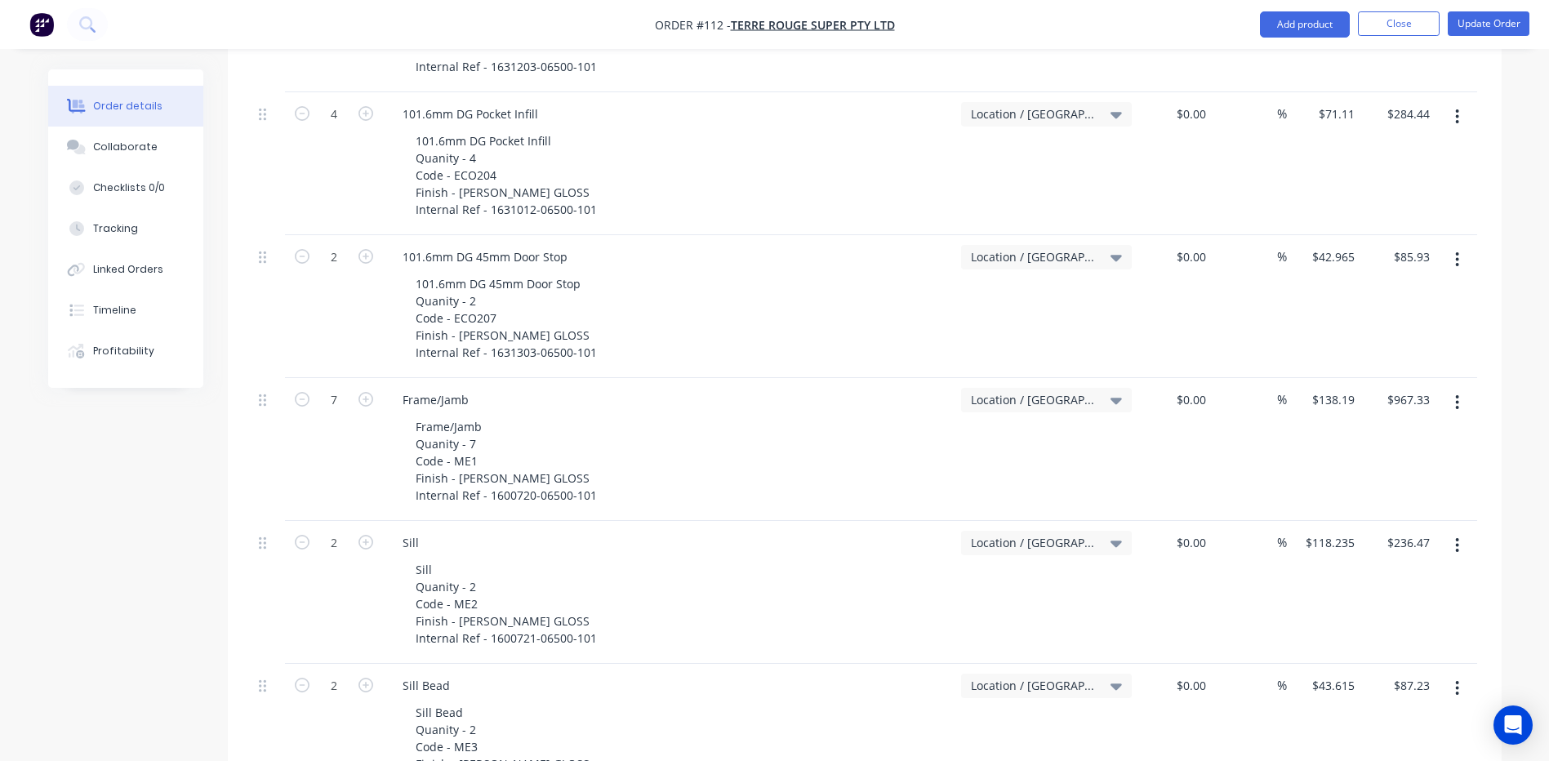
scroll to position [1696, 0]
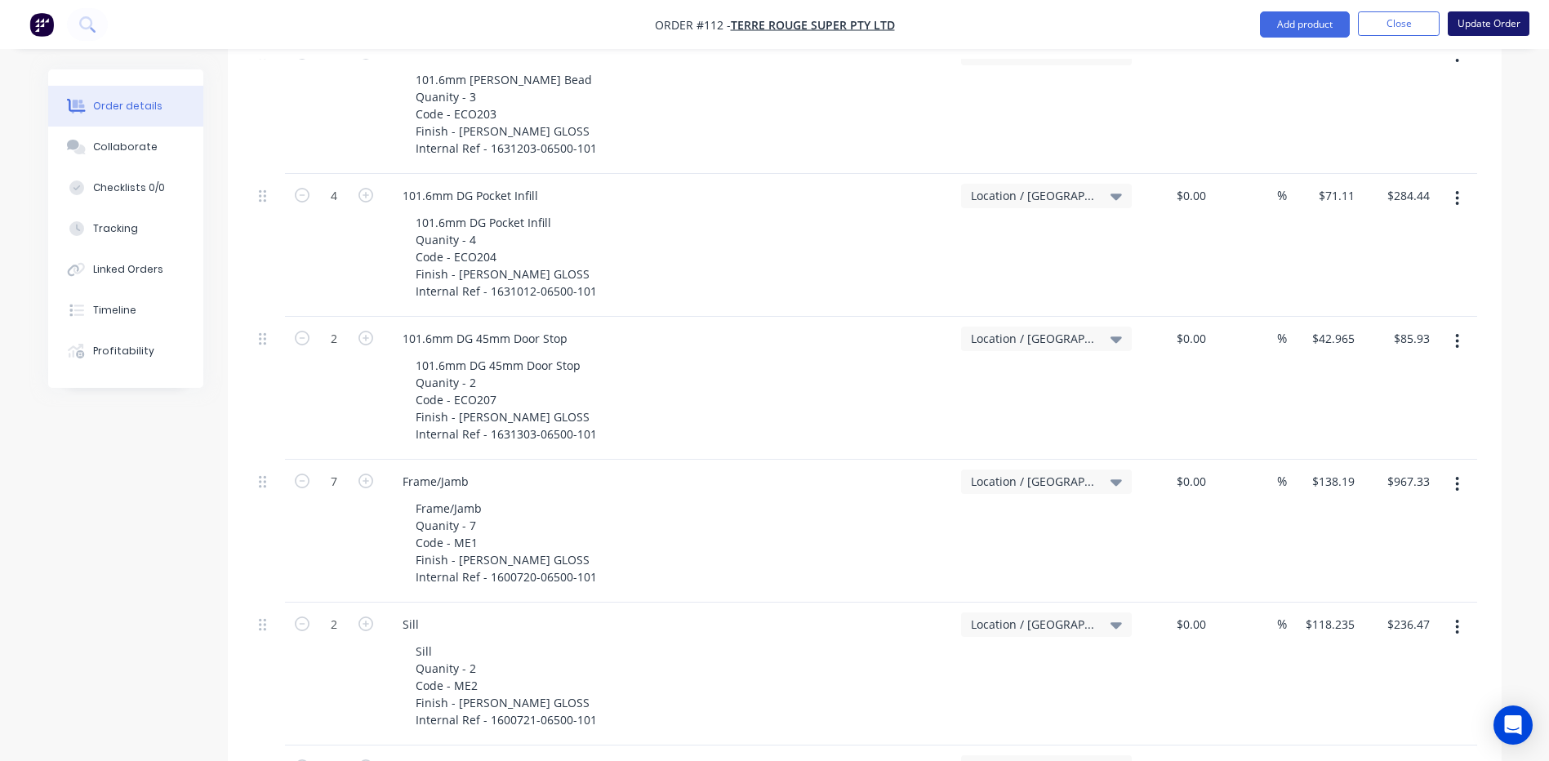
click at [1494, 27] on button "Update Order" at bounding box center [1488, 23] width 82 height 24
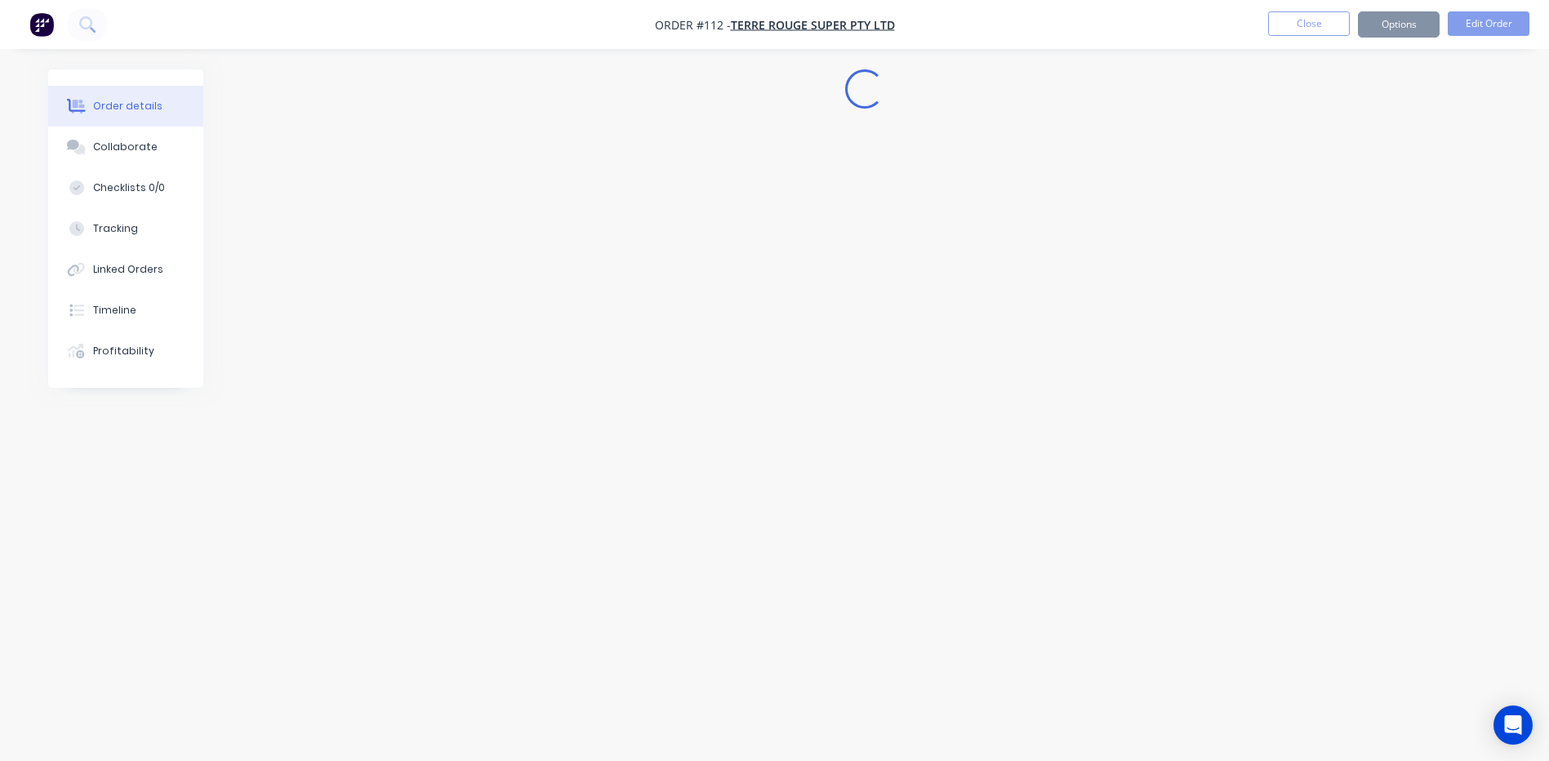
scroll to position [0, 0]
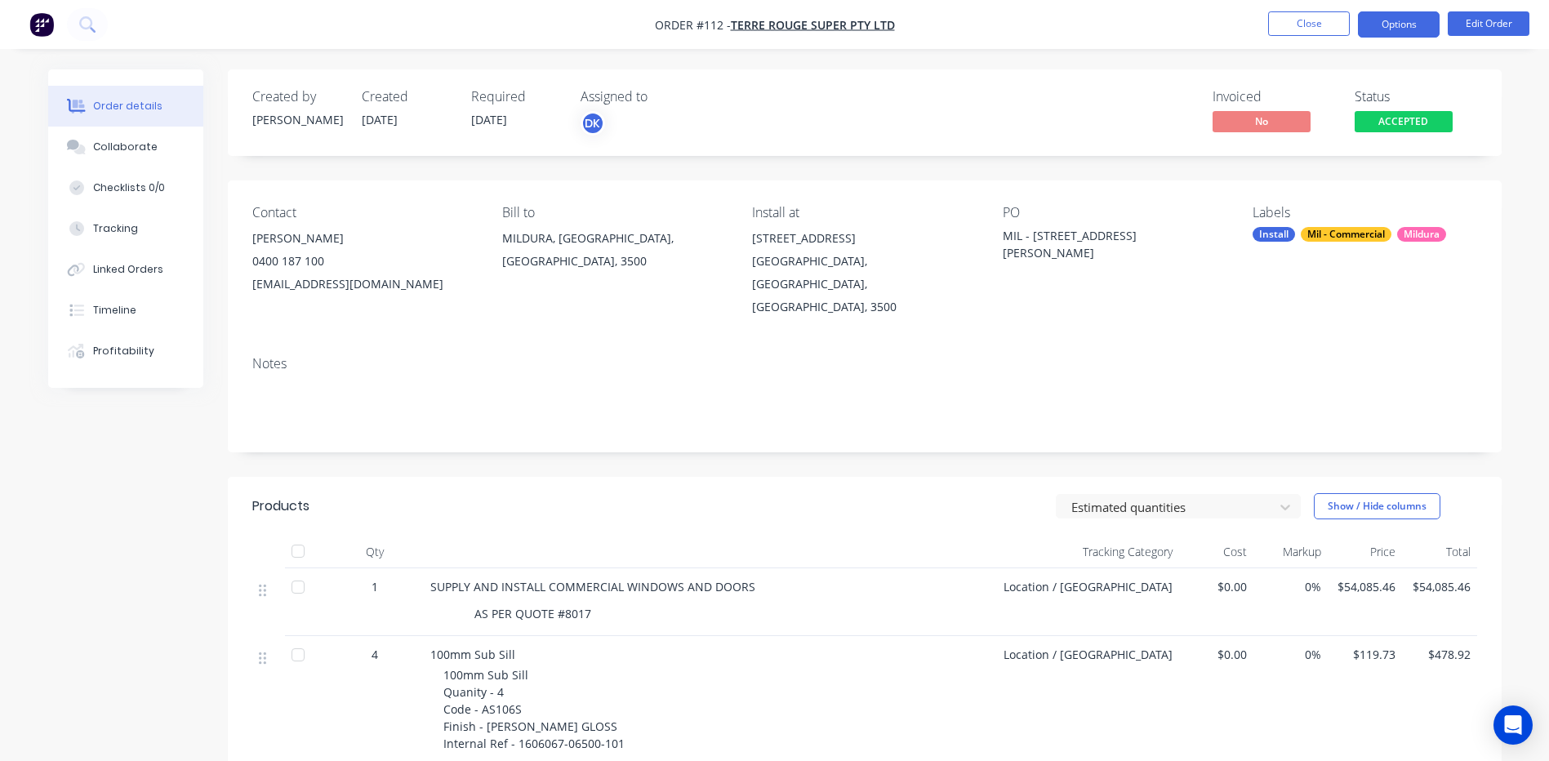
click at [1391, 27] on button "Options" at bounding box center [1399, 24] width 82 height 26
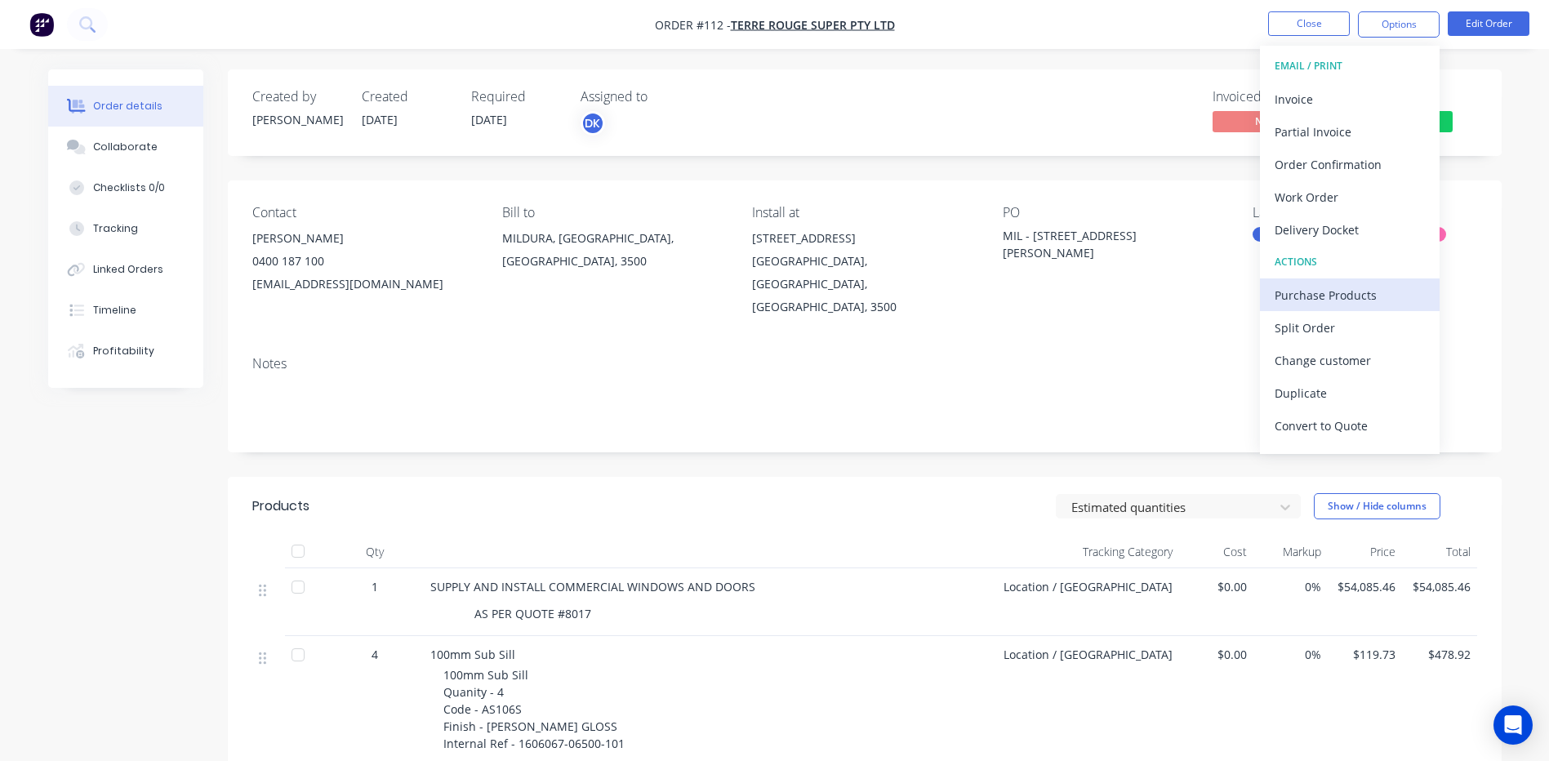
click at [1307, 289] on div "Purchase Products" at bounding box center [1349, 295] width 150 height 24
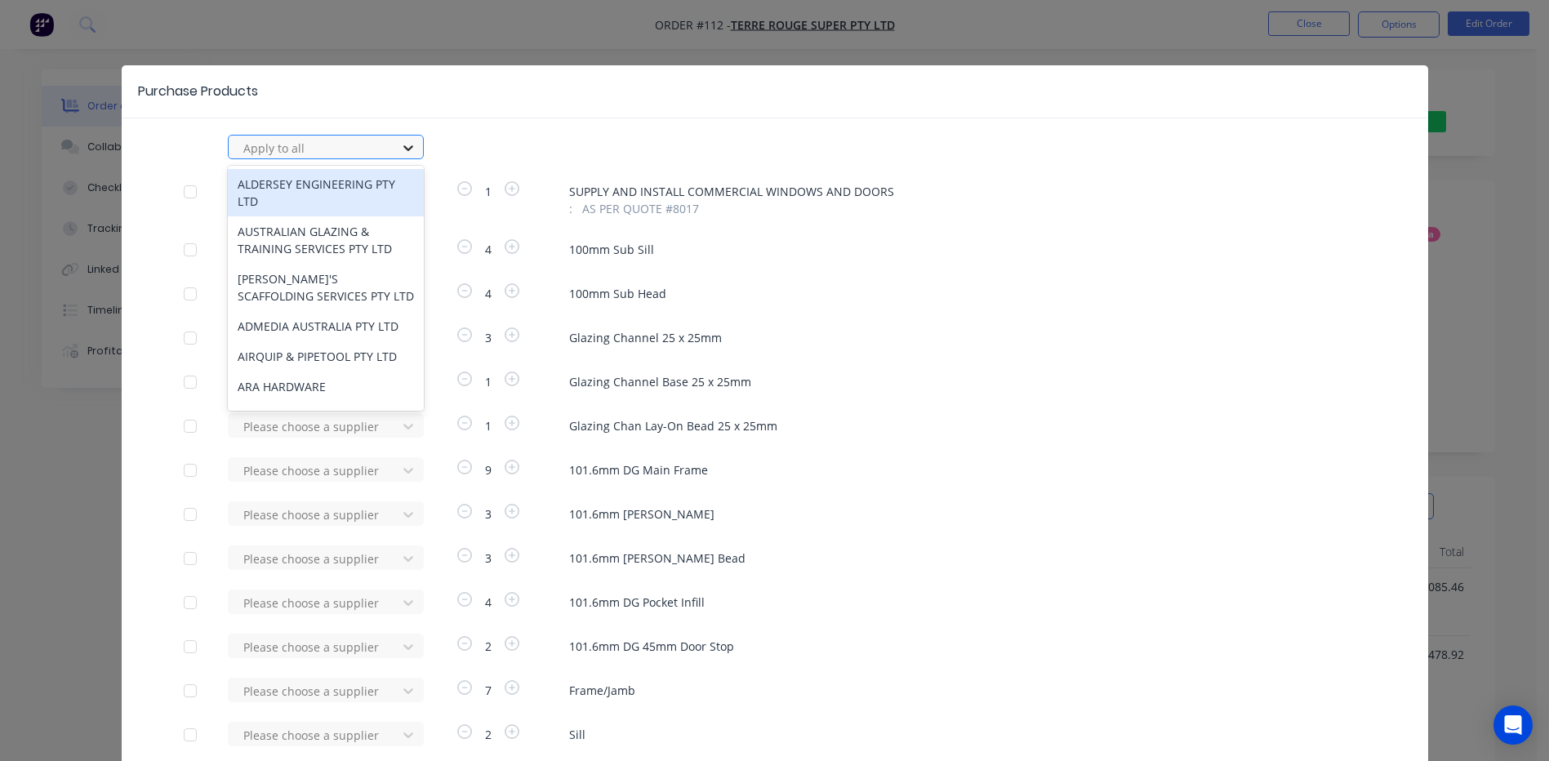
click at [408, 143] on icon at bounding box center [408, 148] width 16 height 16
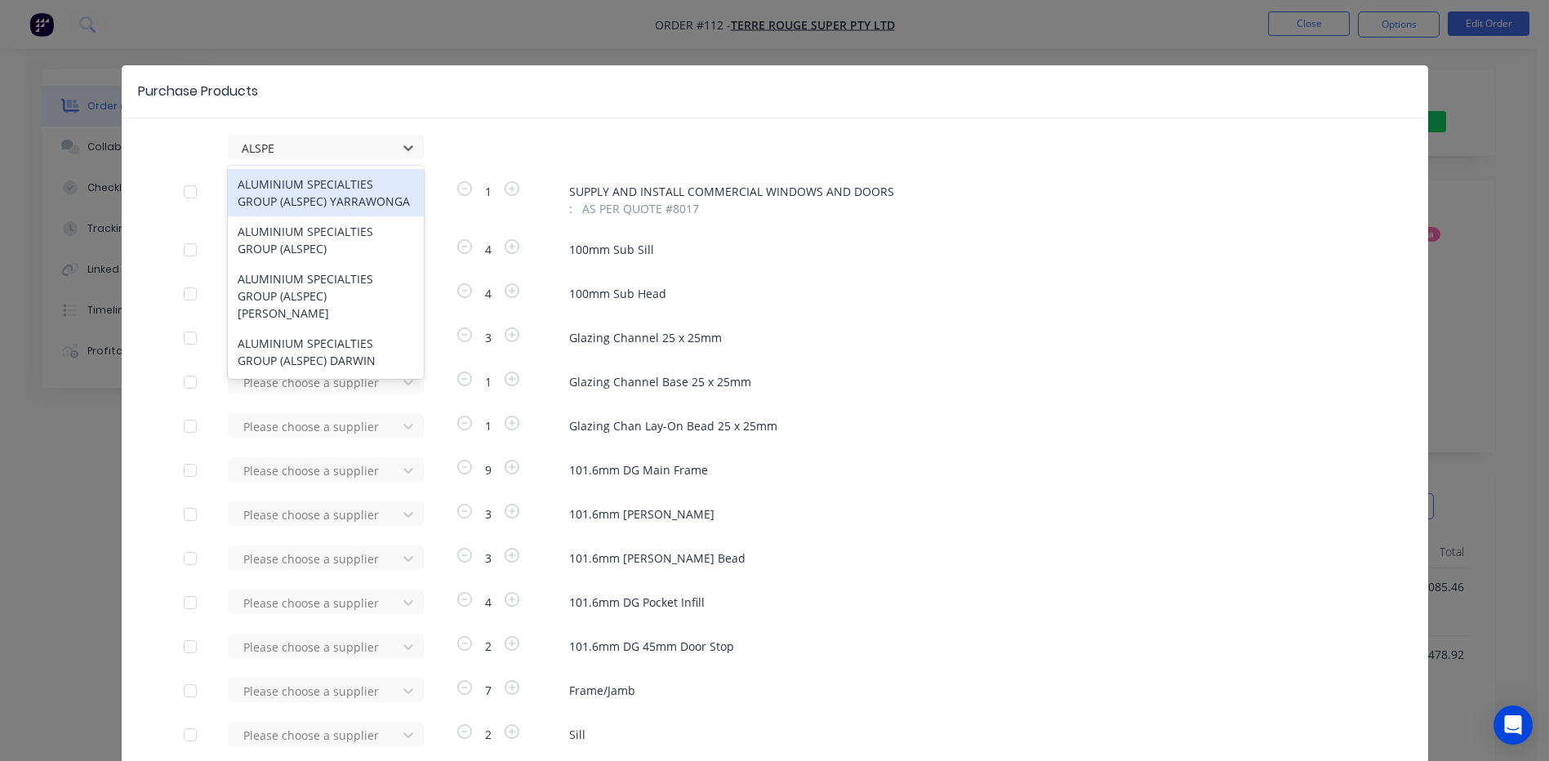
type input "ALSPEC"
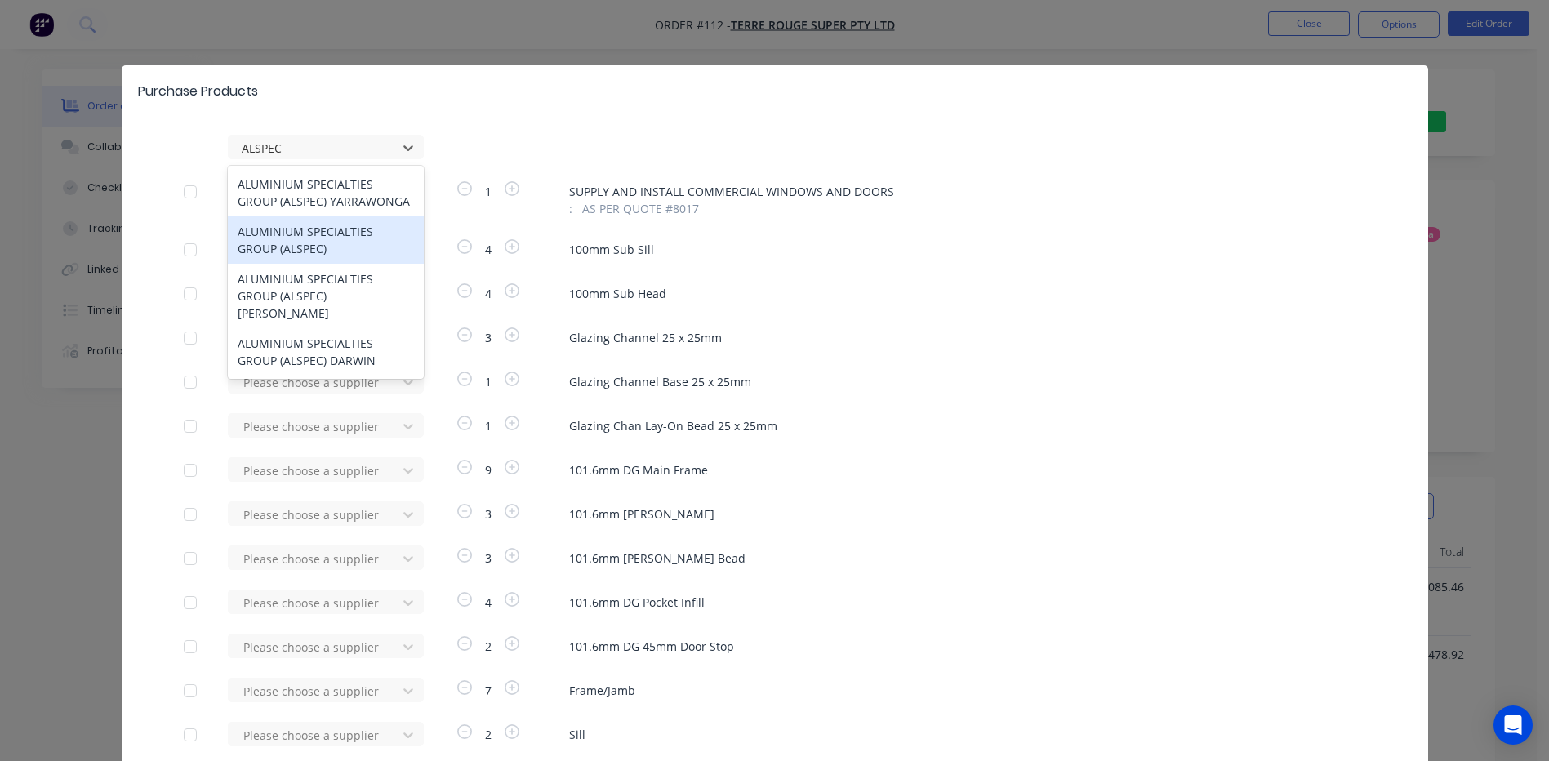
click at [322, 242] on div "ALUMINIUM SPECIALTIES GROUP (ALSPEC)" at bounding box center [326, 239] width 196 height 47
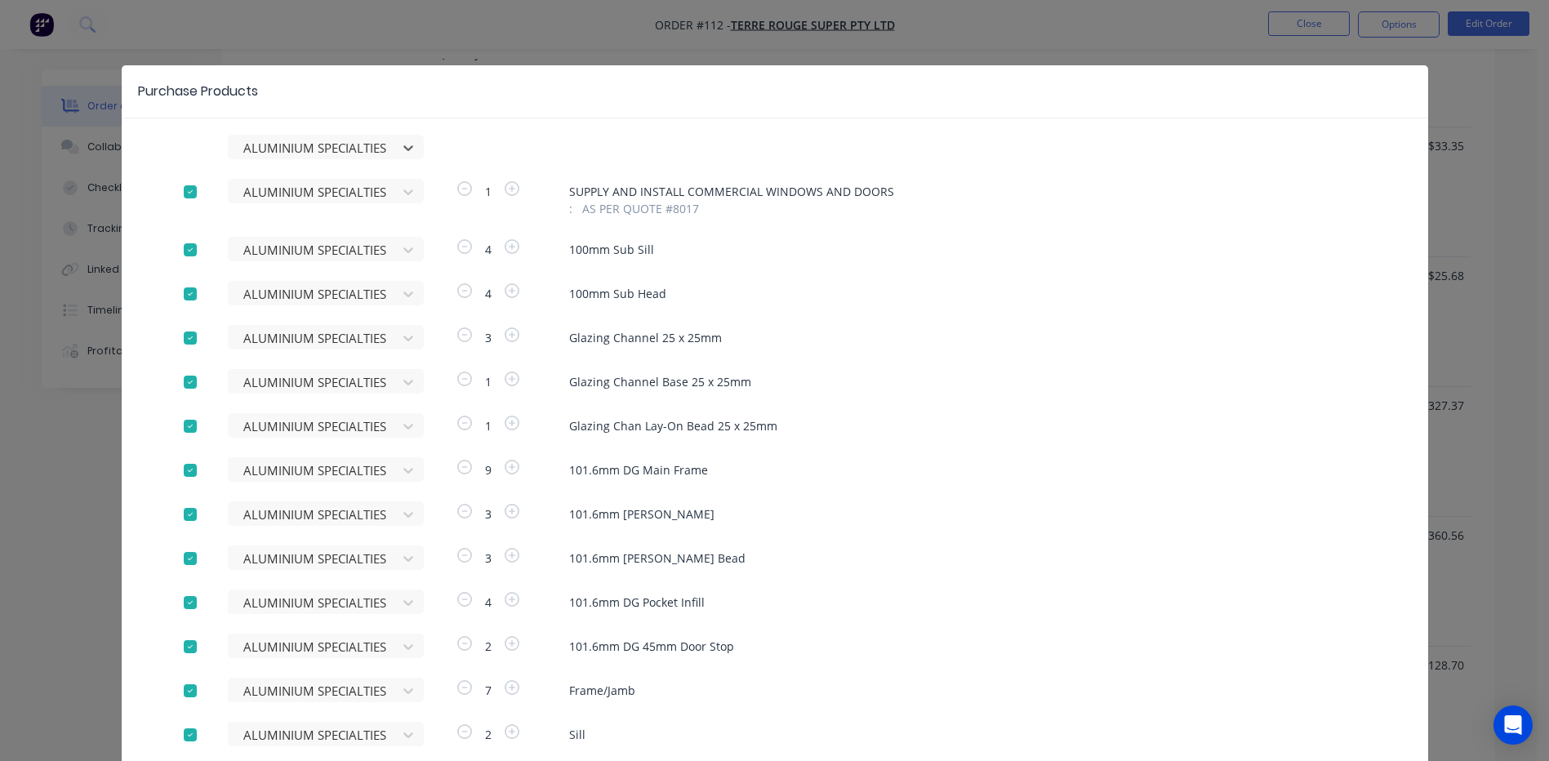
click at [182, 190] on div at bounding box center [190, 192] width 33 height 33
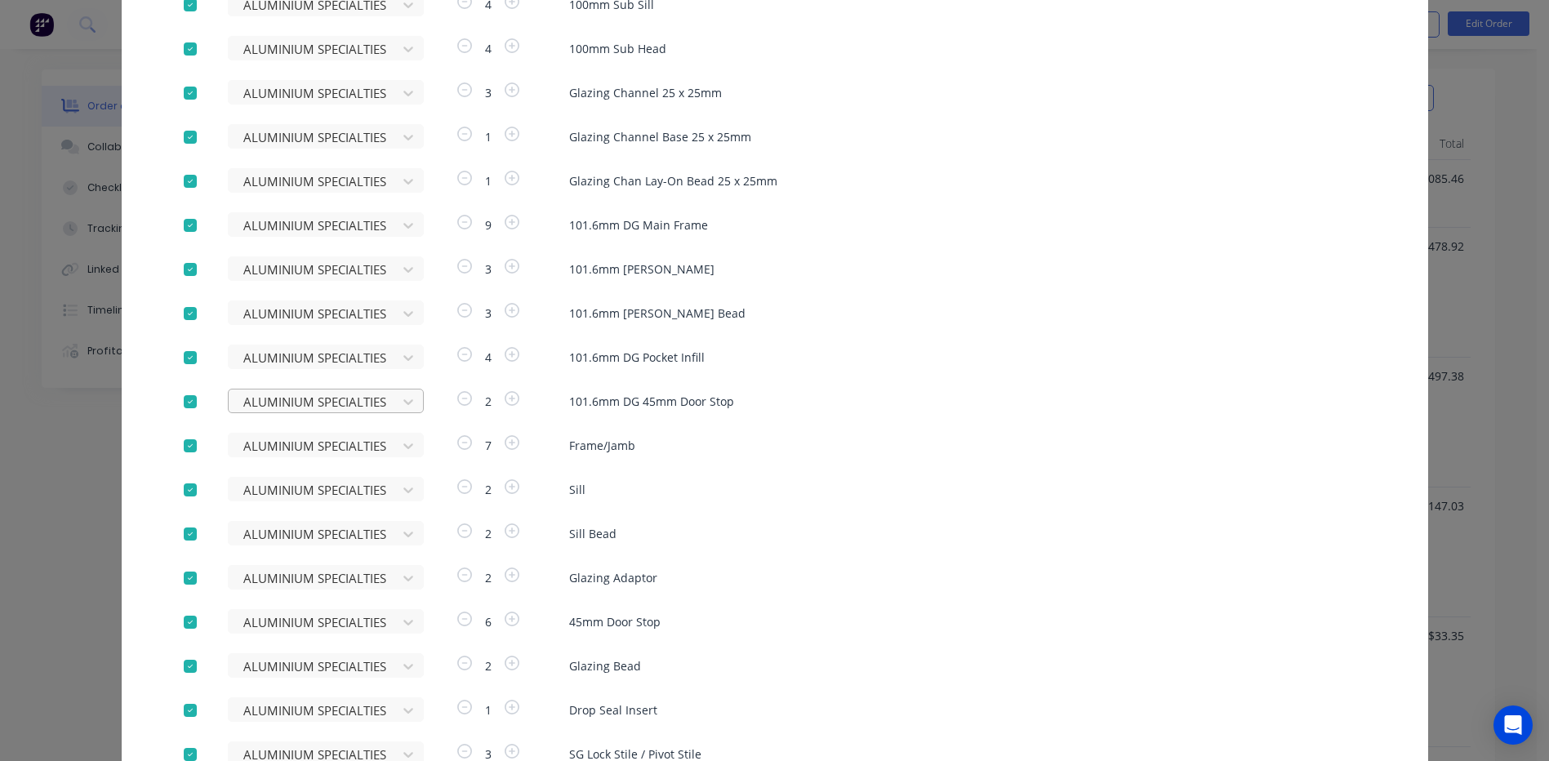
scroll to position [688, 0]
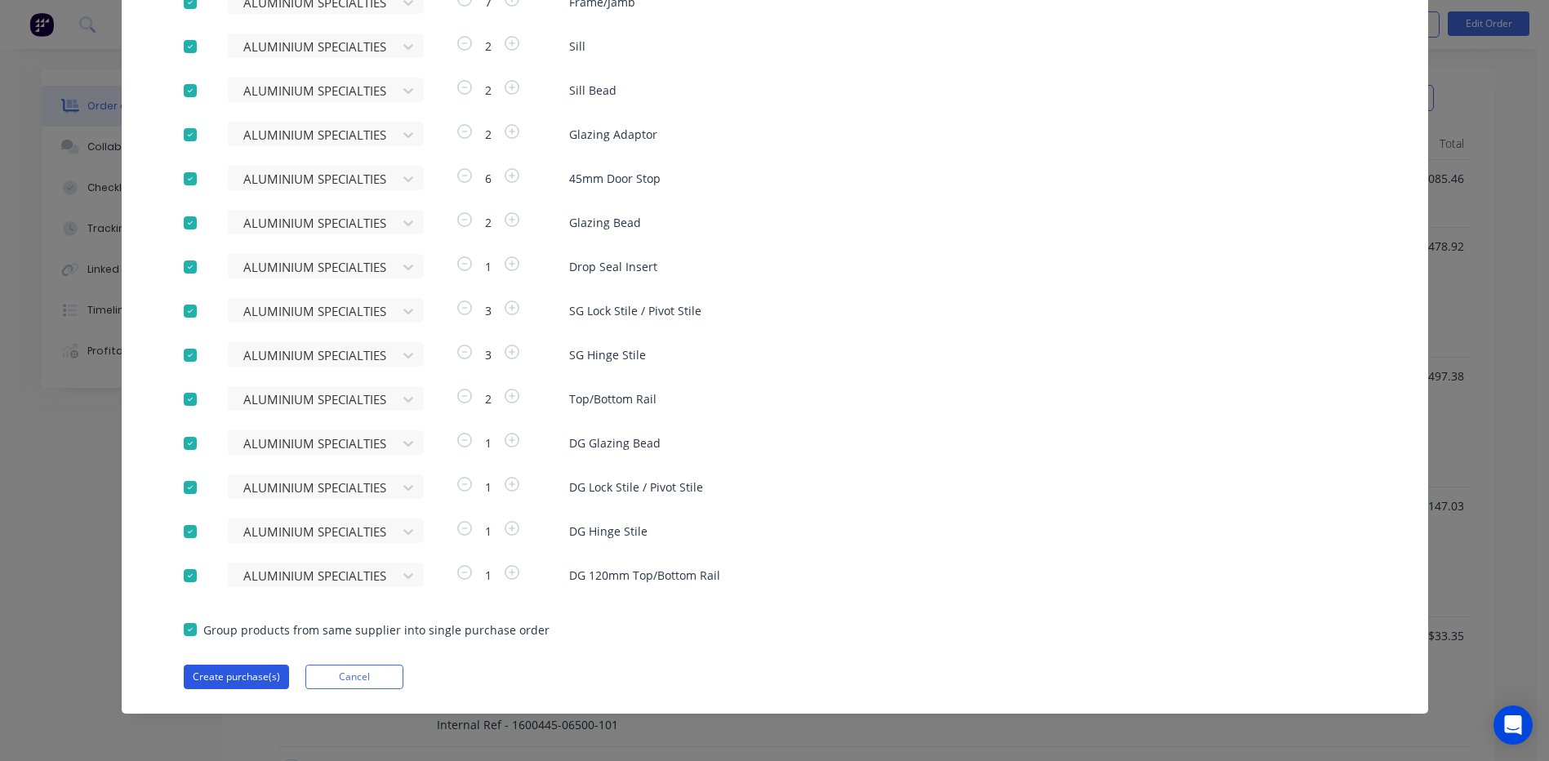
click at [224, 678] on button "Create purchase(s)" at bounding box center [236, 676] width 105 height 24
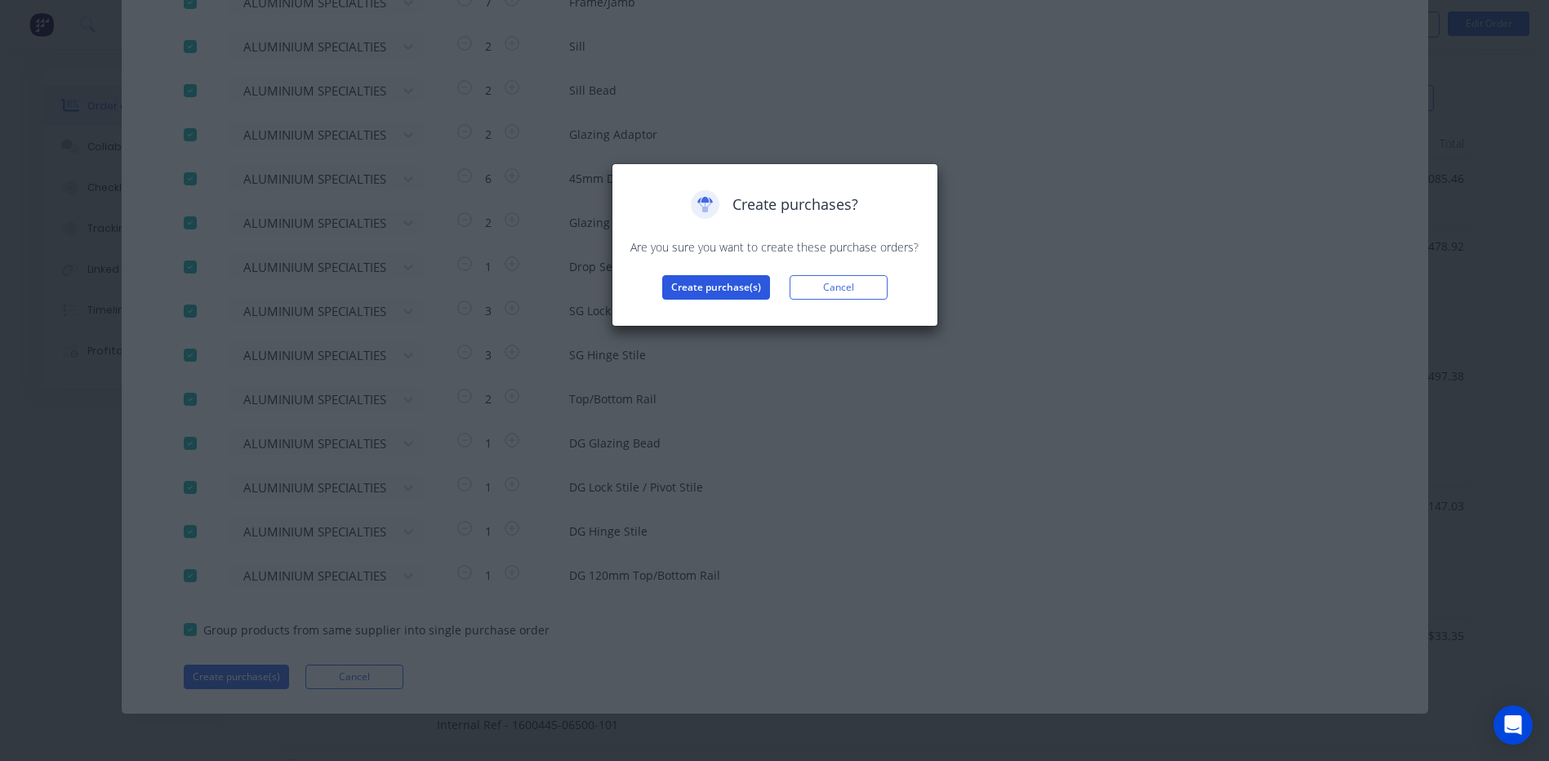
click at [706, 284] on button "Create purchase(s)" at bounding box center [716, 287] width 108 height 24
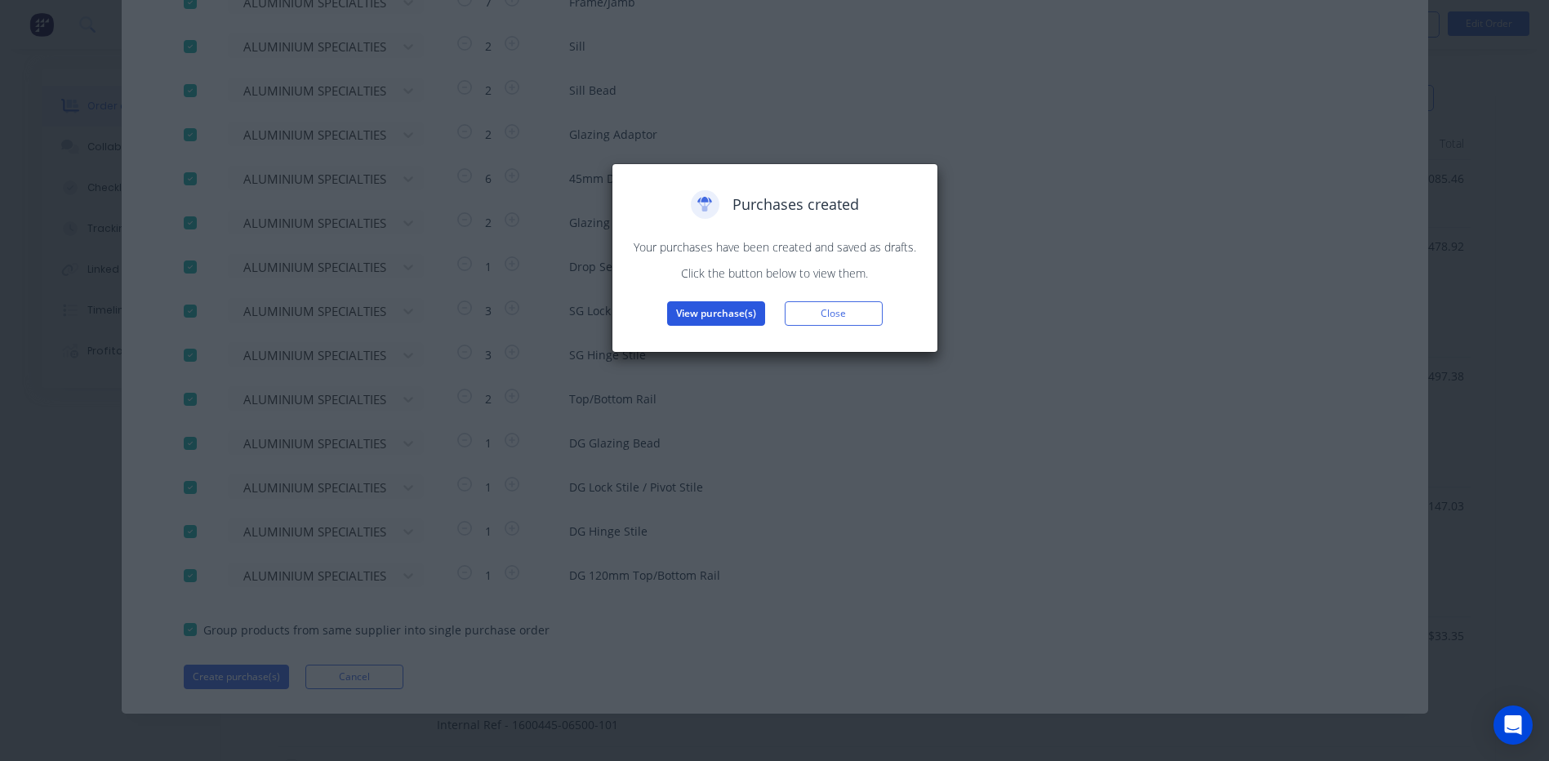
click at [696, 313] on button "View purchase(s)" at bounding box center [716, 313] width 98 height 24
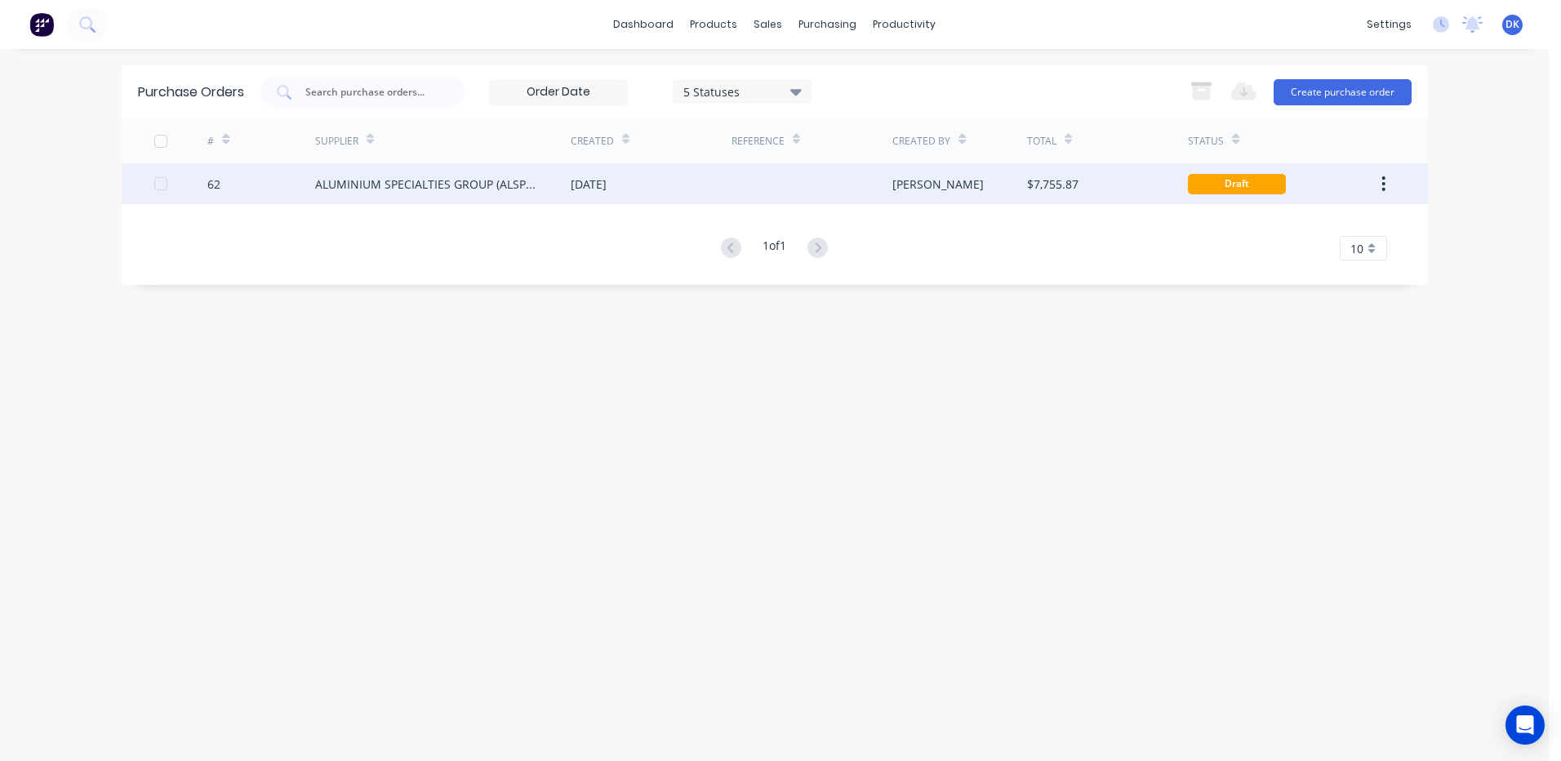
click at [497, 182] on div "ALUMINIUM SPECIALTIES GROUP (ALSPEC)" at bounding box center [426, 184] width 223 height 17
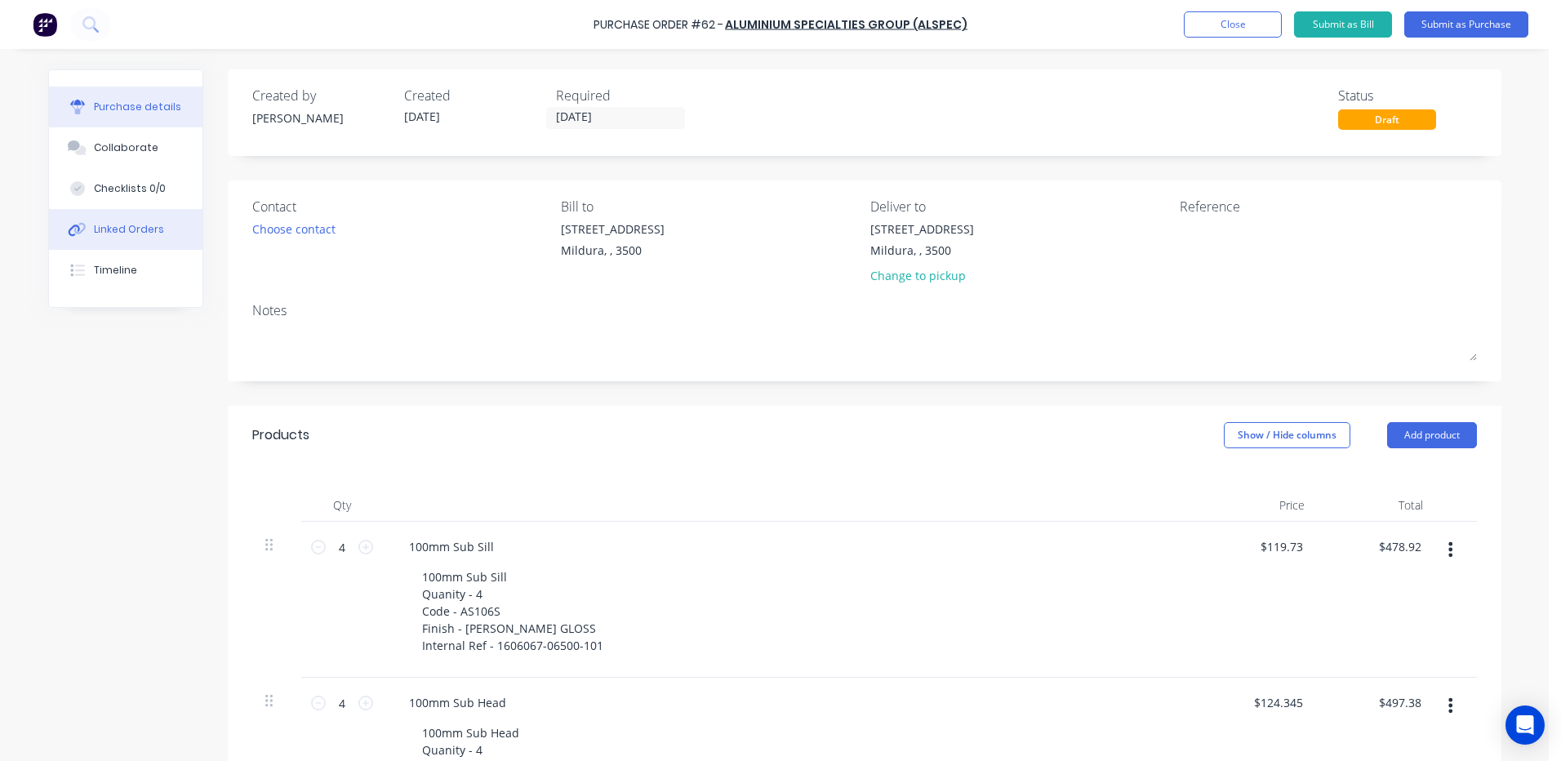
click at [114, 225] on div "Linked Orders" at bounding box center [129, 229] width 70 height 15
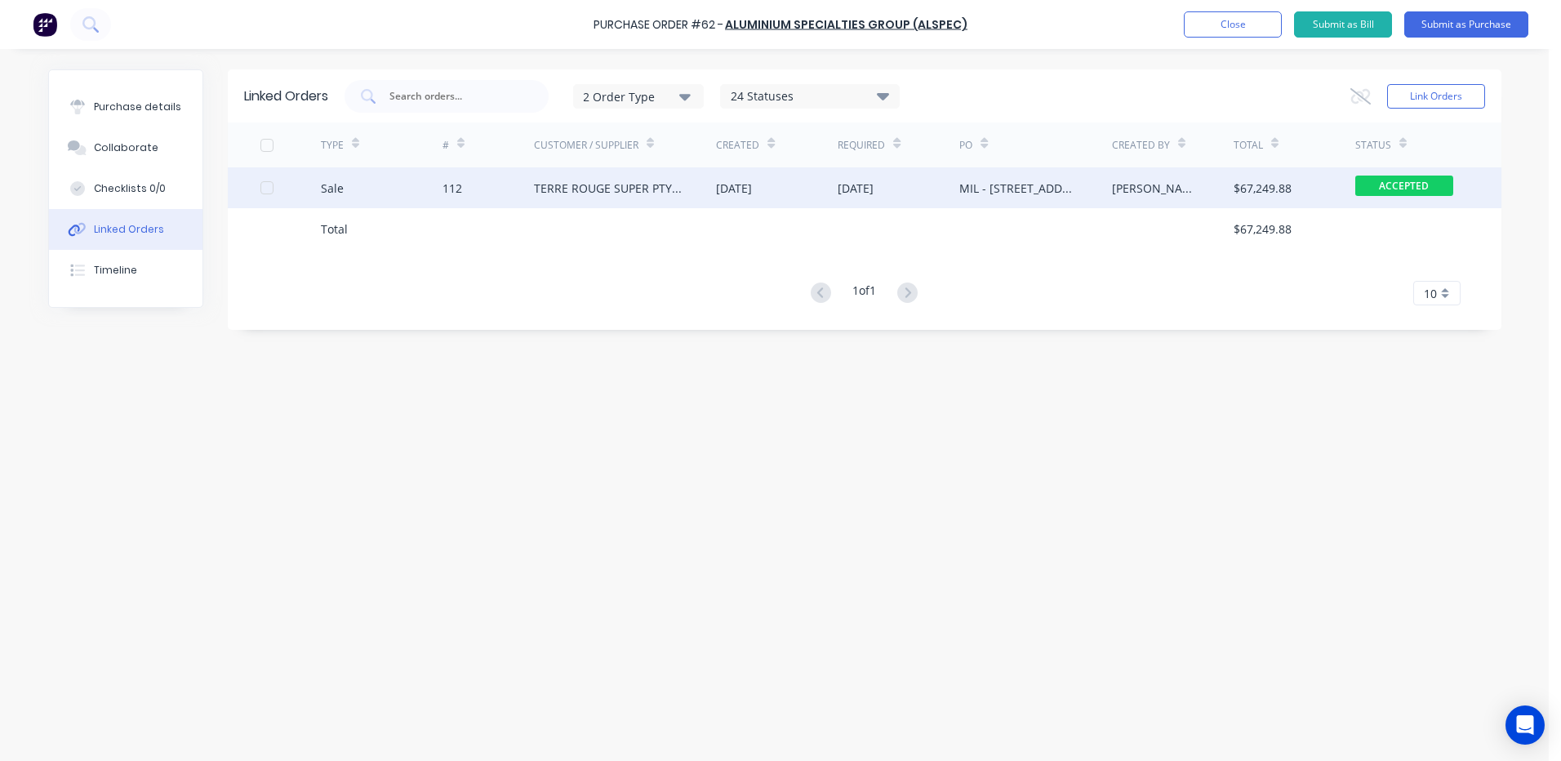
click at [593, 189] on div "TERRE ROUGE SUPER PTY LTD" at bounding box center [609, 188] width 150 height 17
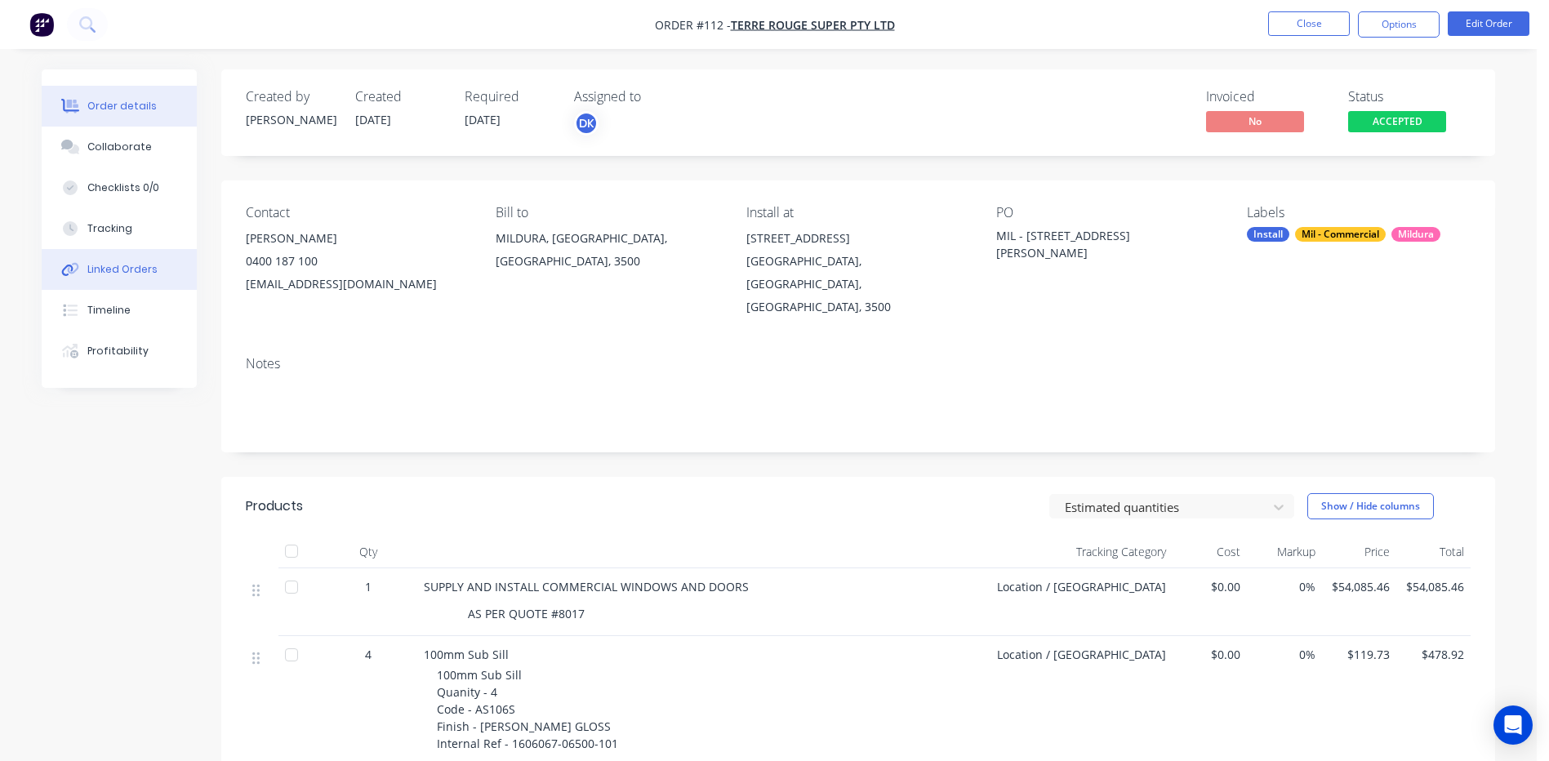
click at [102, 265] on div "Linked Orders" at bounding box center [122, 269] width 70 height 15
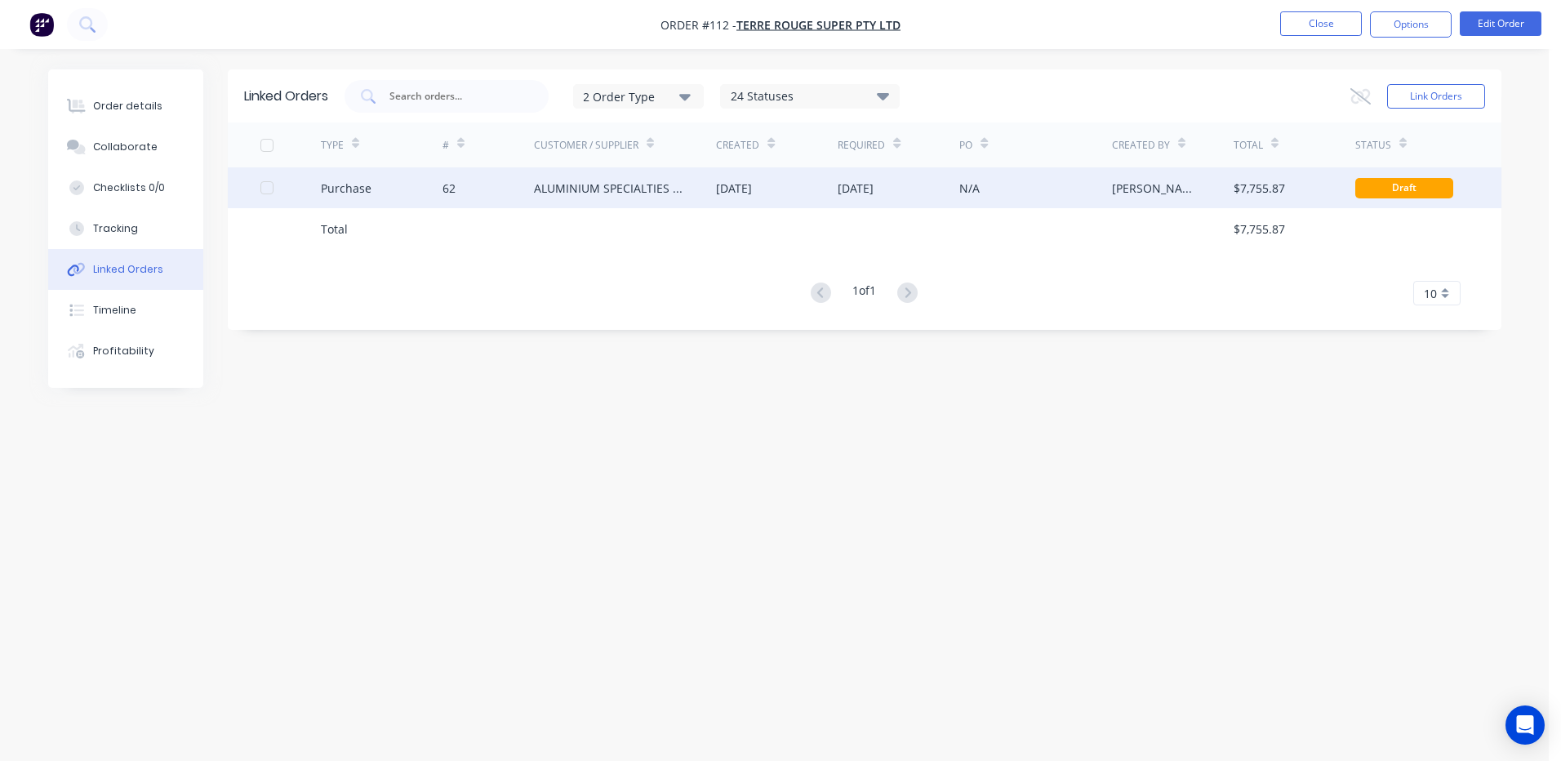
click at [856, 184] on div "[DATE]" at bounding box center [856, 188] width 36 height 17
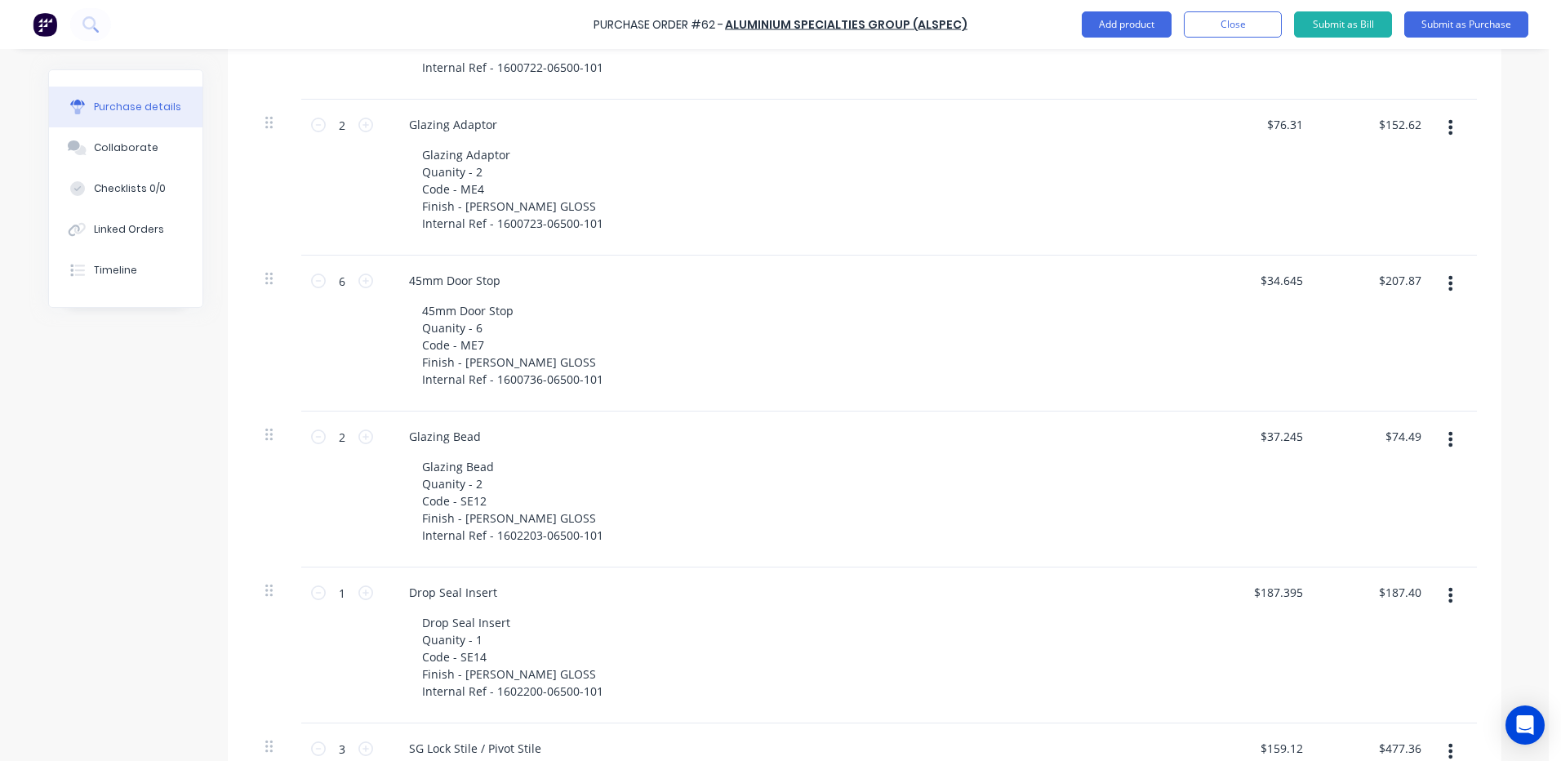
scroll to position [2612, 0]
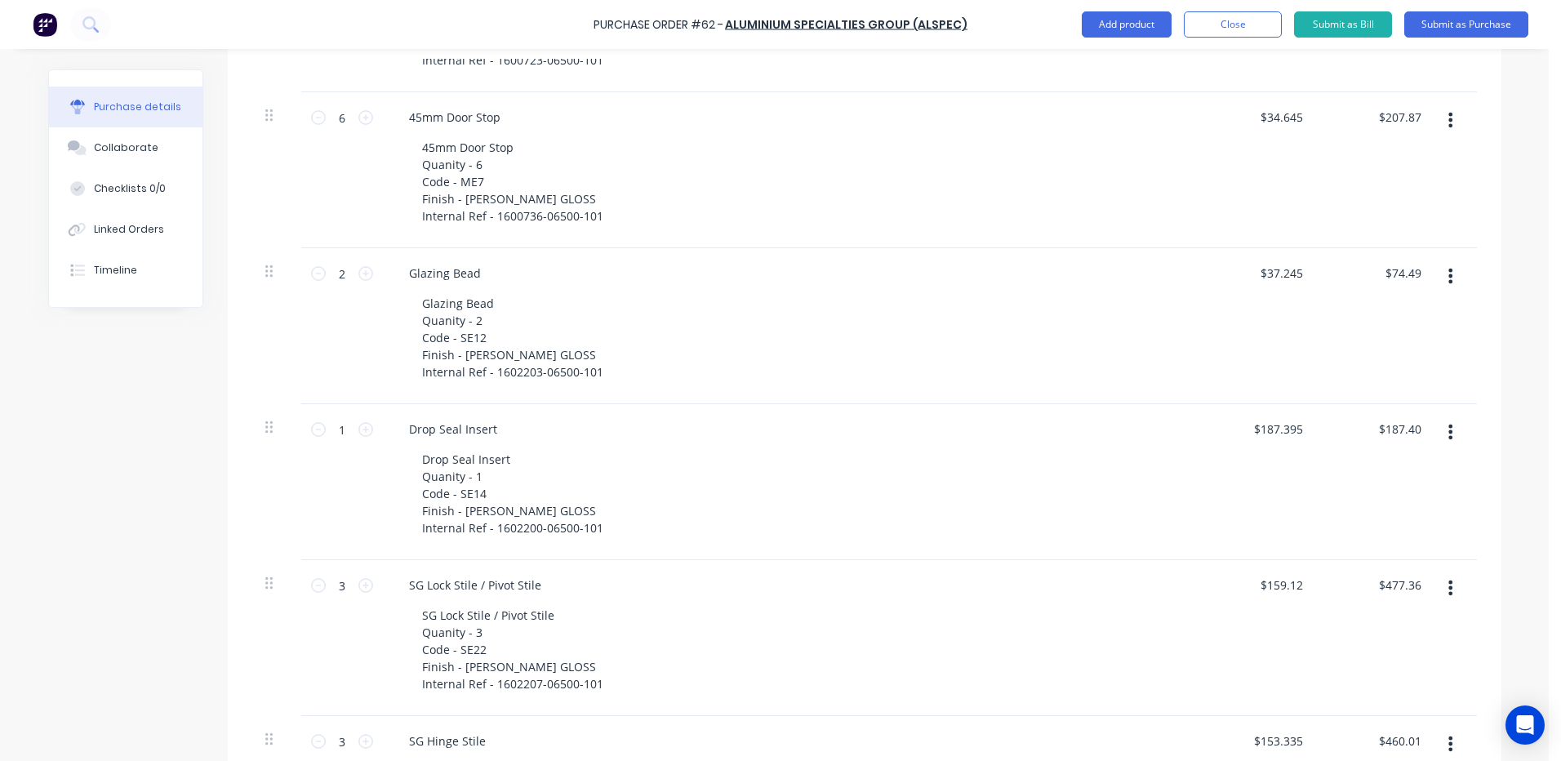
click at [1448, 432] on icon "button" at bounding box center [1450, 431] width 4 height 15
click at [1361, 564] on button "Delete" at bounding box center [1400, 573] width 139 height 33
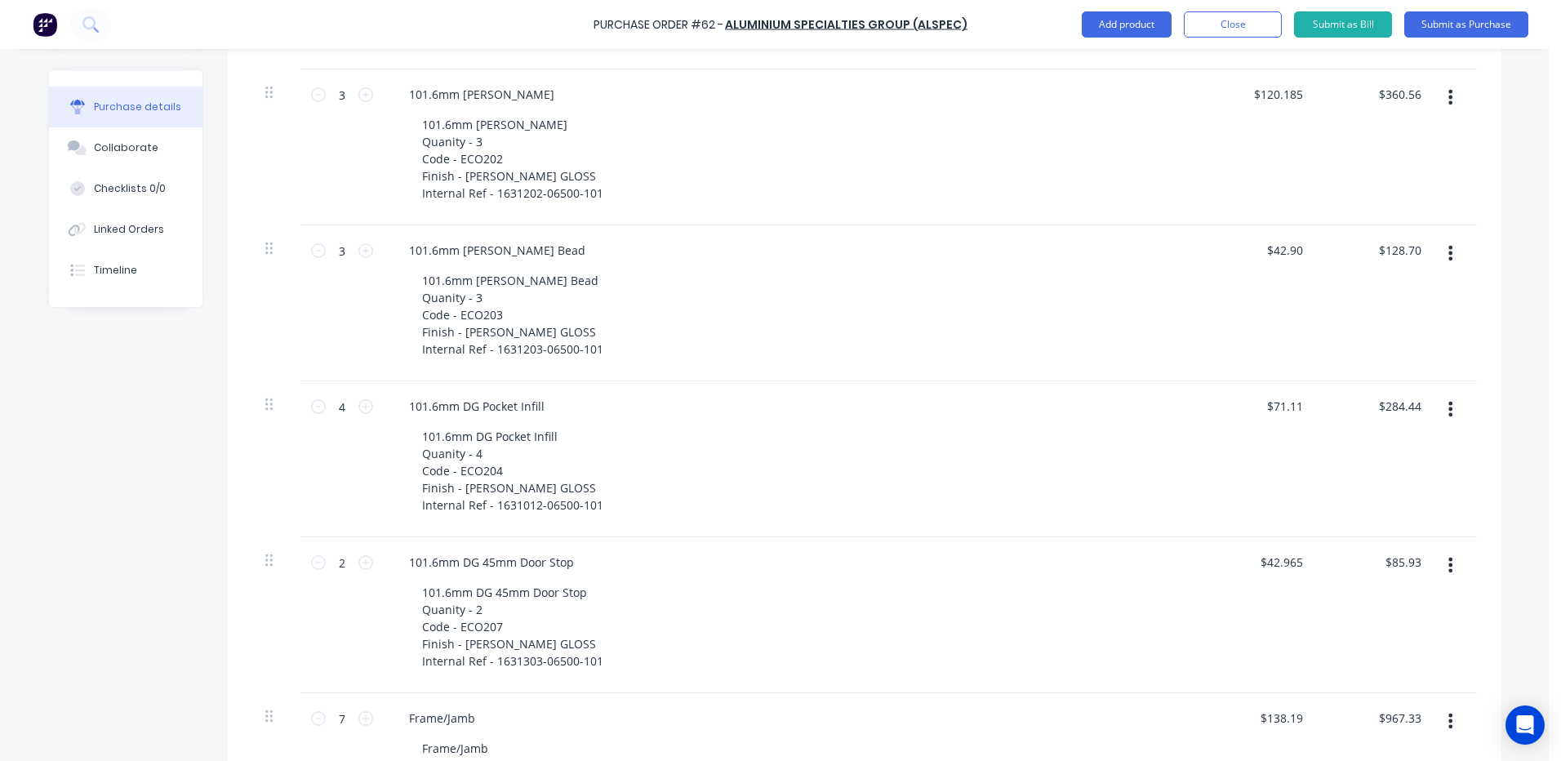
scroll to position [1306, 0]
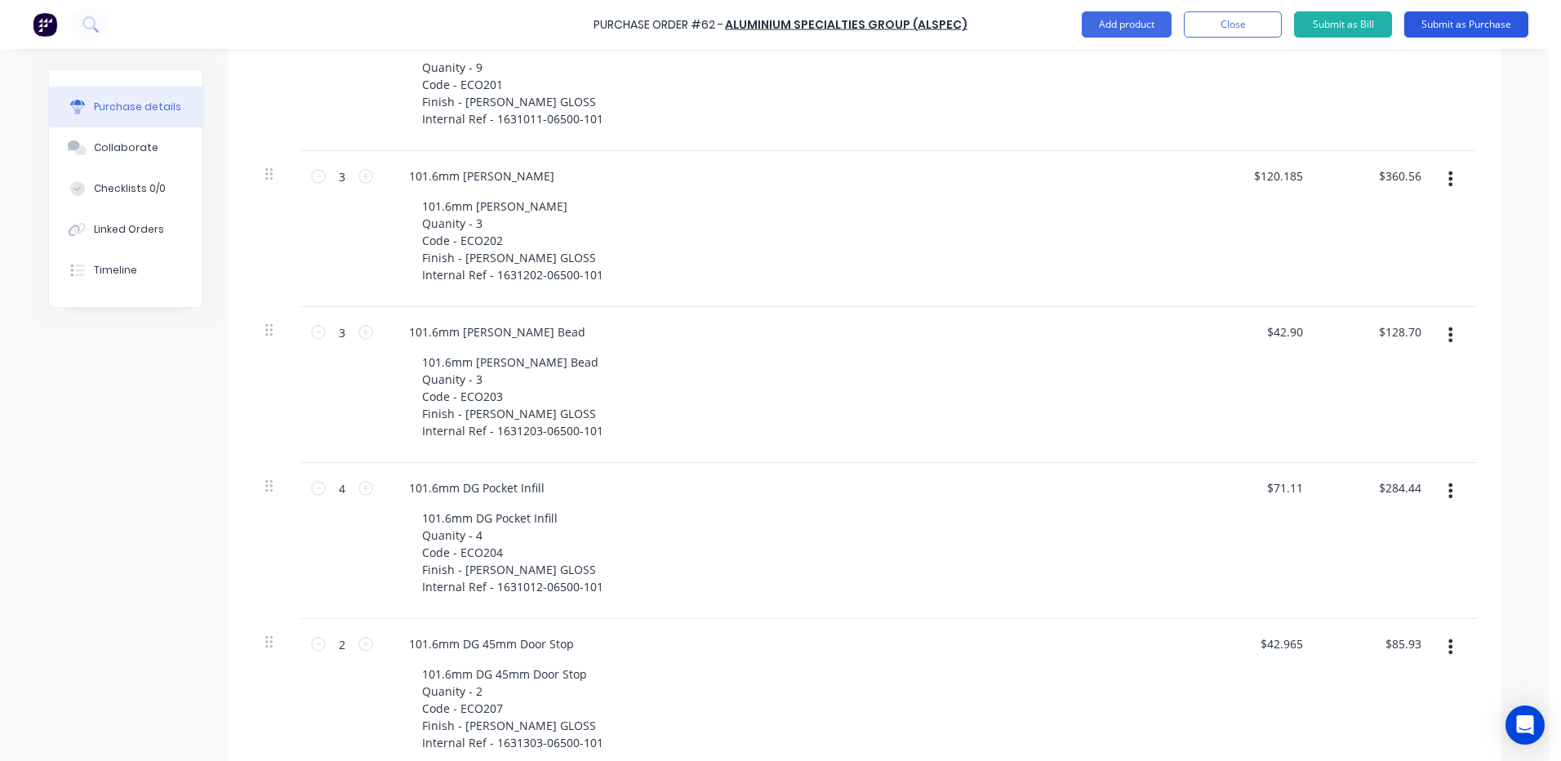
click at [1469, 16] on button "Submit as Purchase" at bounding box center [1466, 24] width 124 height 26
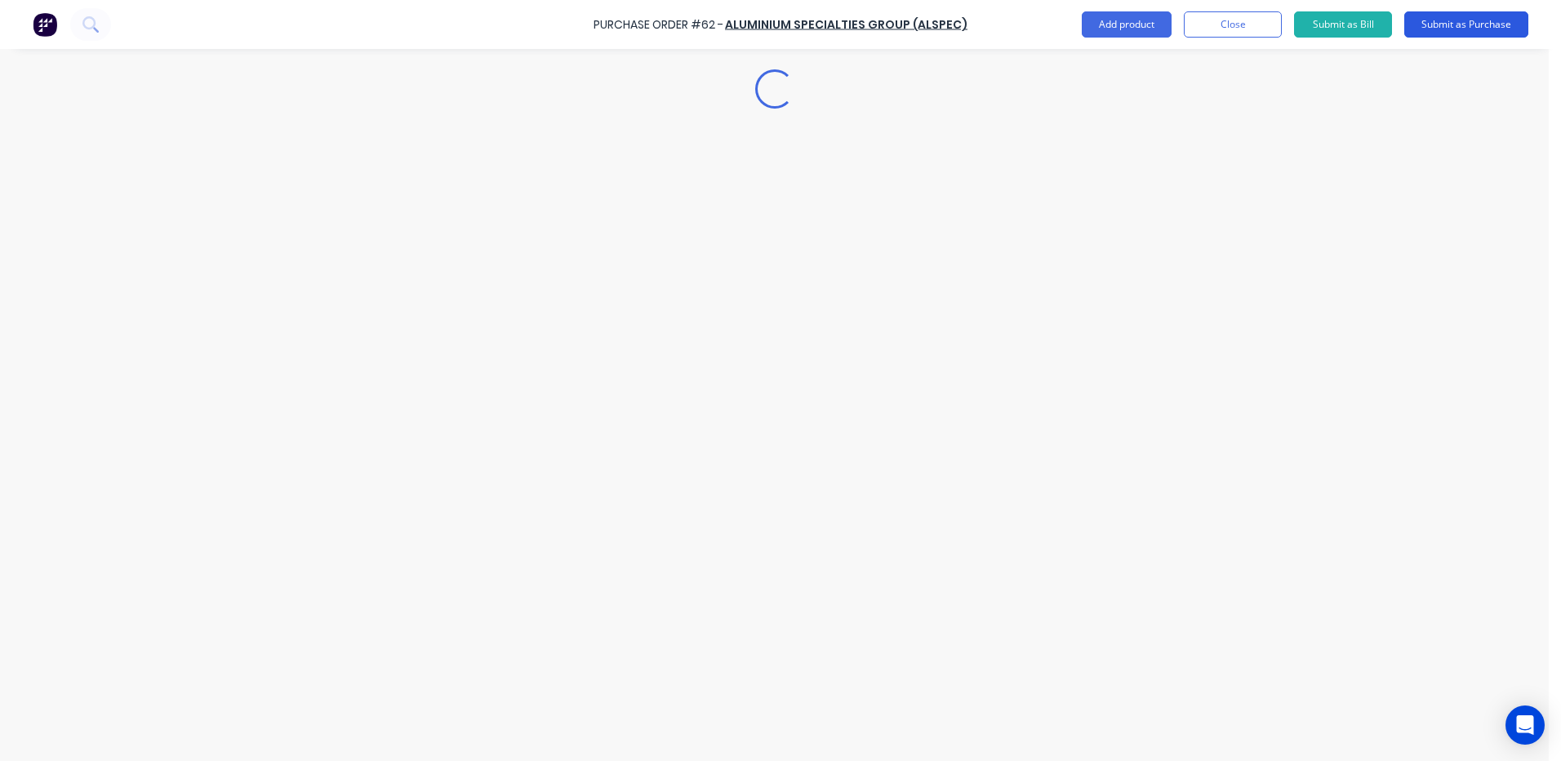
scroll to position [0, 0]
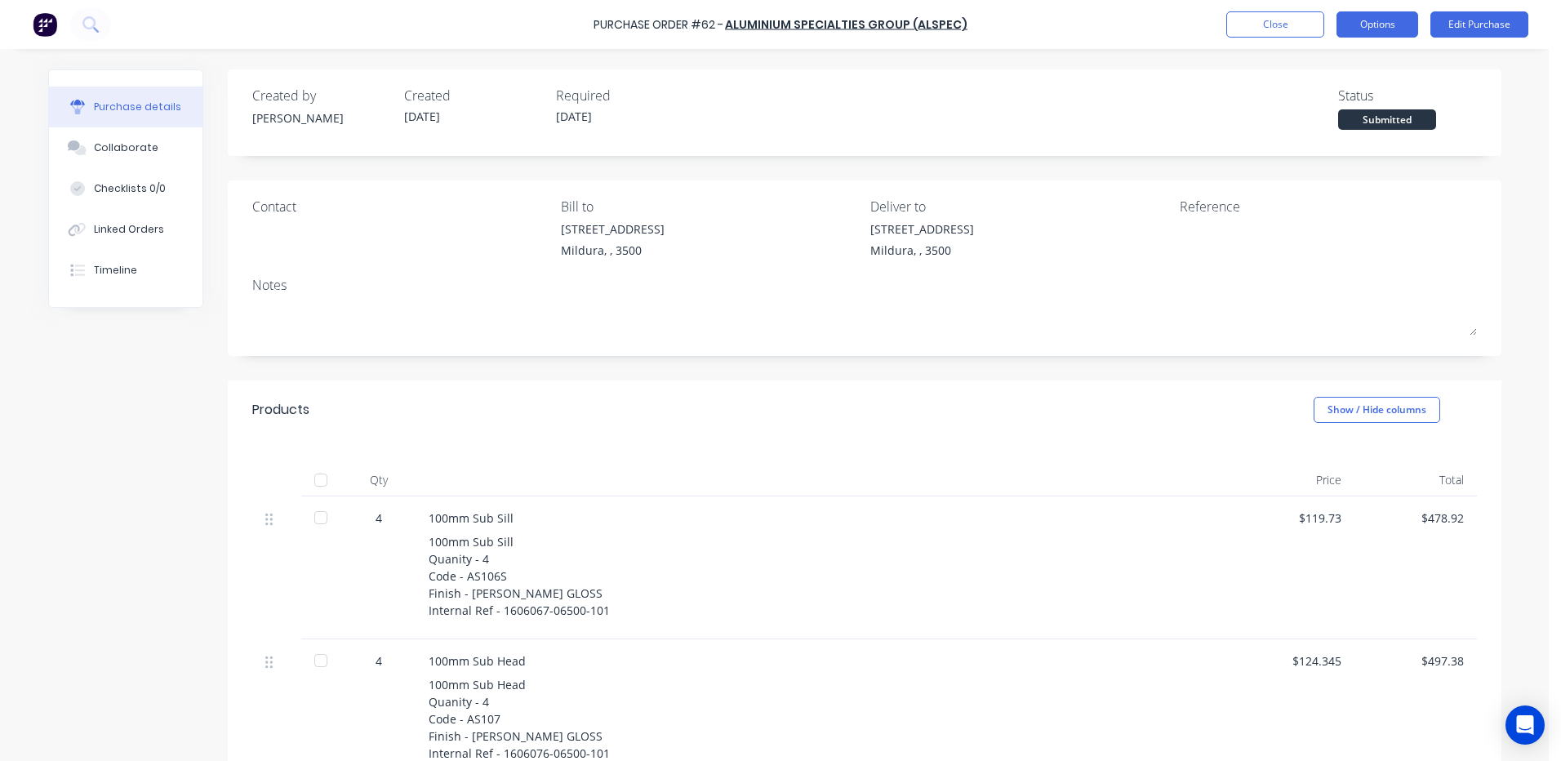
click at [1381, 23] on button "Options" at bounding box center [1377, 24] width 82 height 26
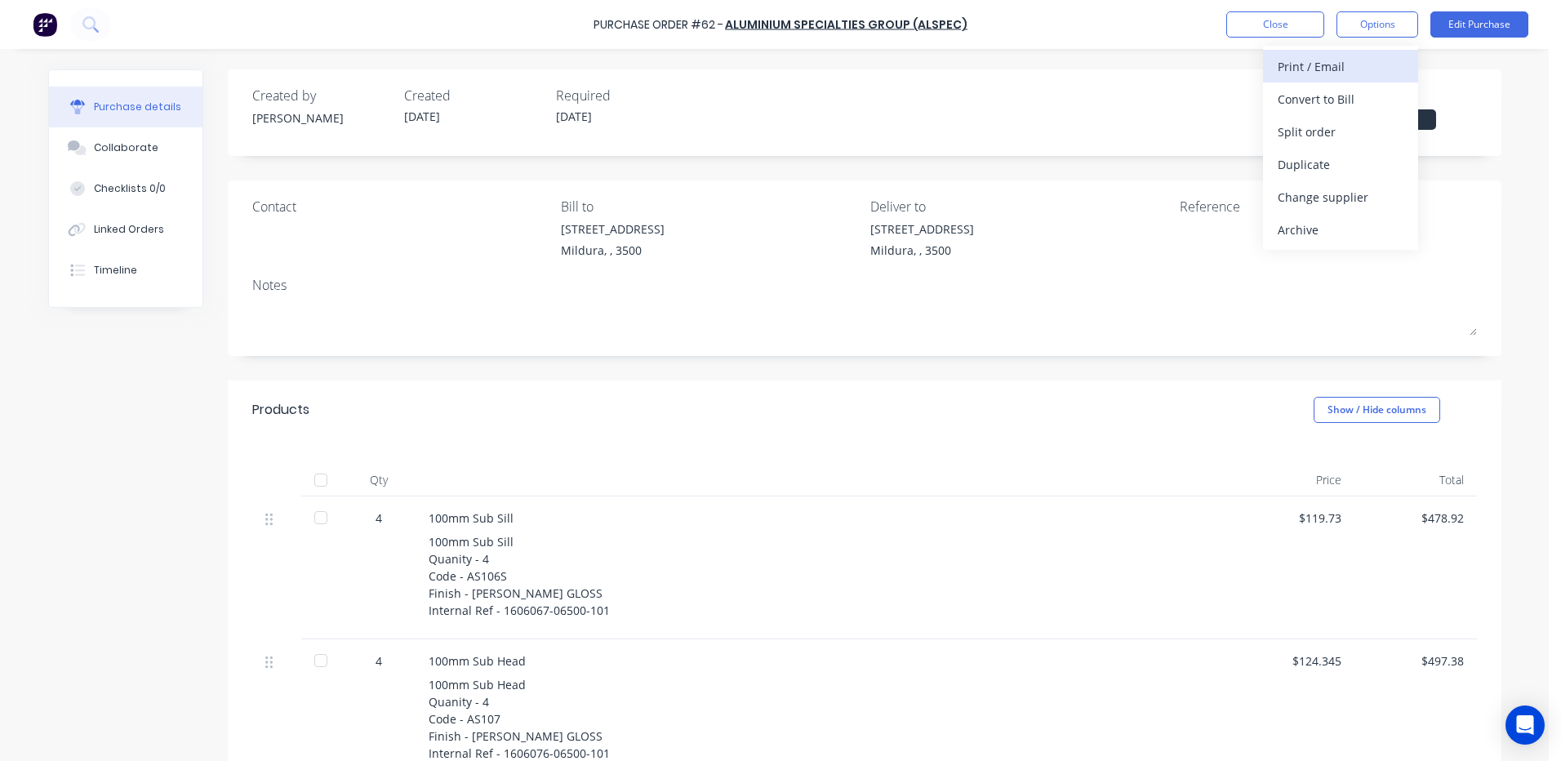
click at [1305, 64] on div "Print / Email" at bounding box center [1341, 67] width 126 height 24
click at [1303, 102] on div "With pricing" at bounding box center [1341, 99] width 126 height 24
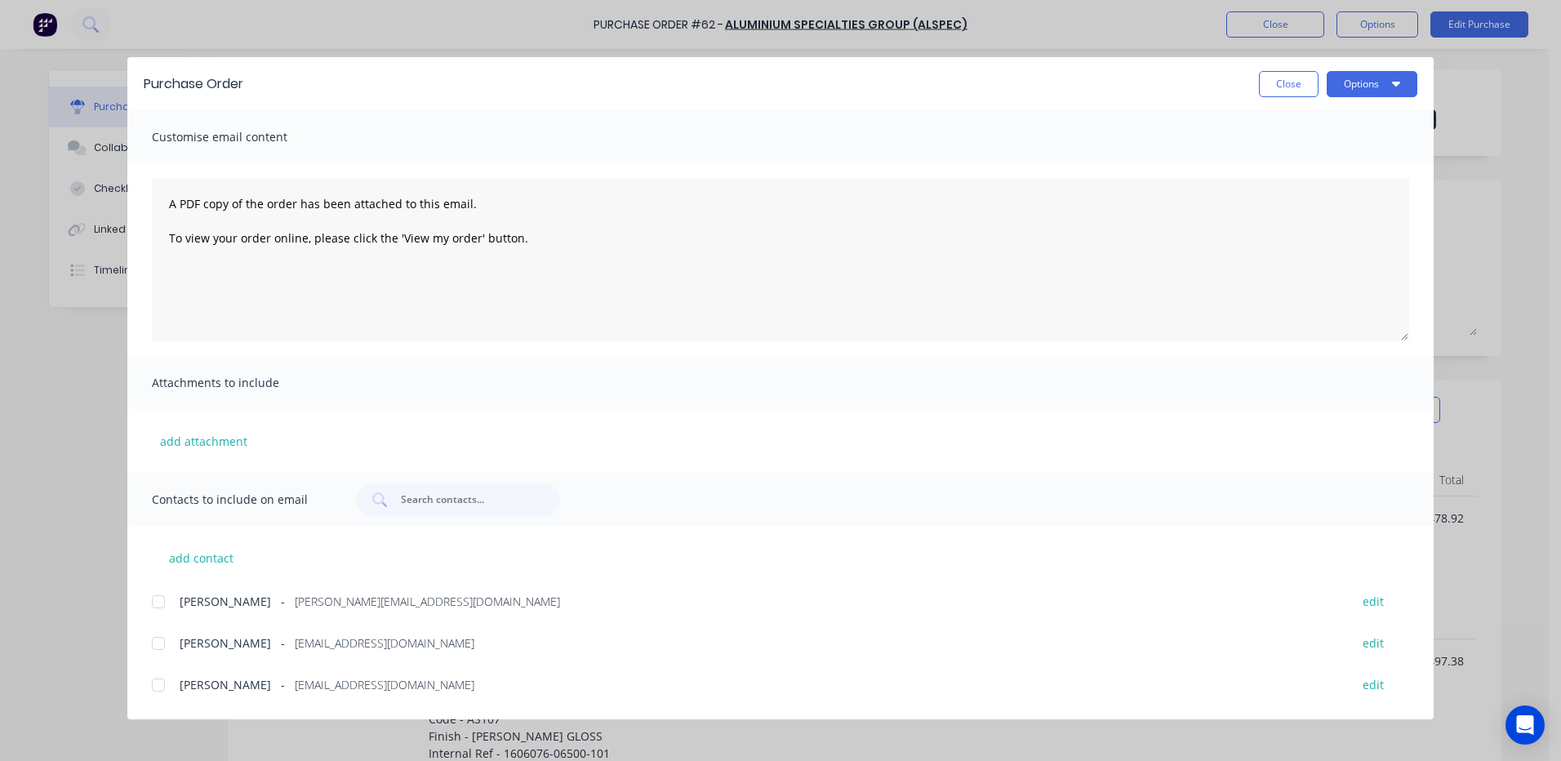
scroll to position [163, 0]
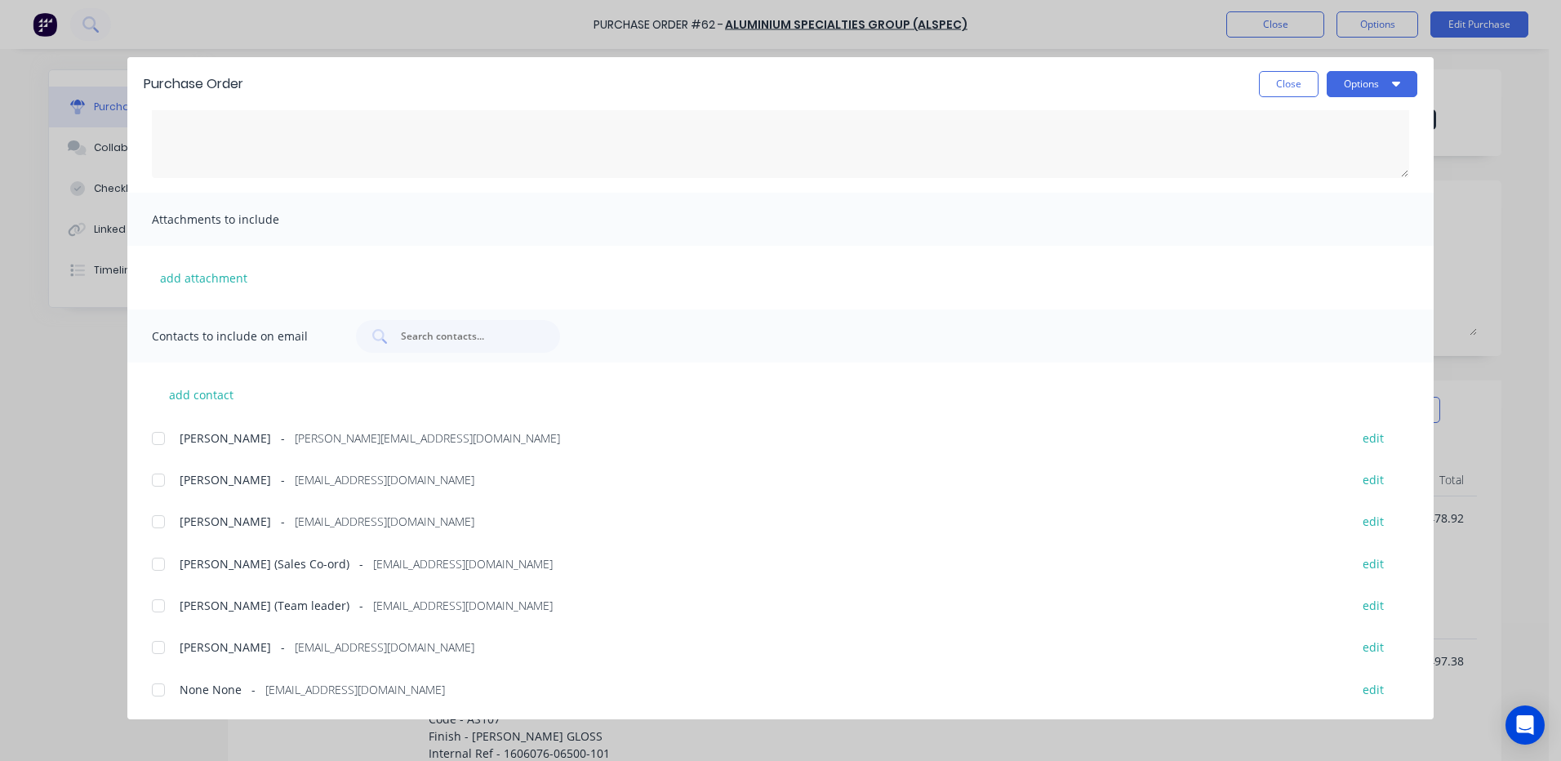
click at [159, 439] on div at bounding box center [158, 438] width 33 height 33
click at [153, 602] on div at bounding box center [158, 605] width 33 height 33
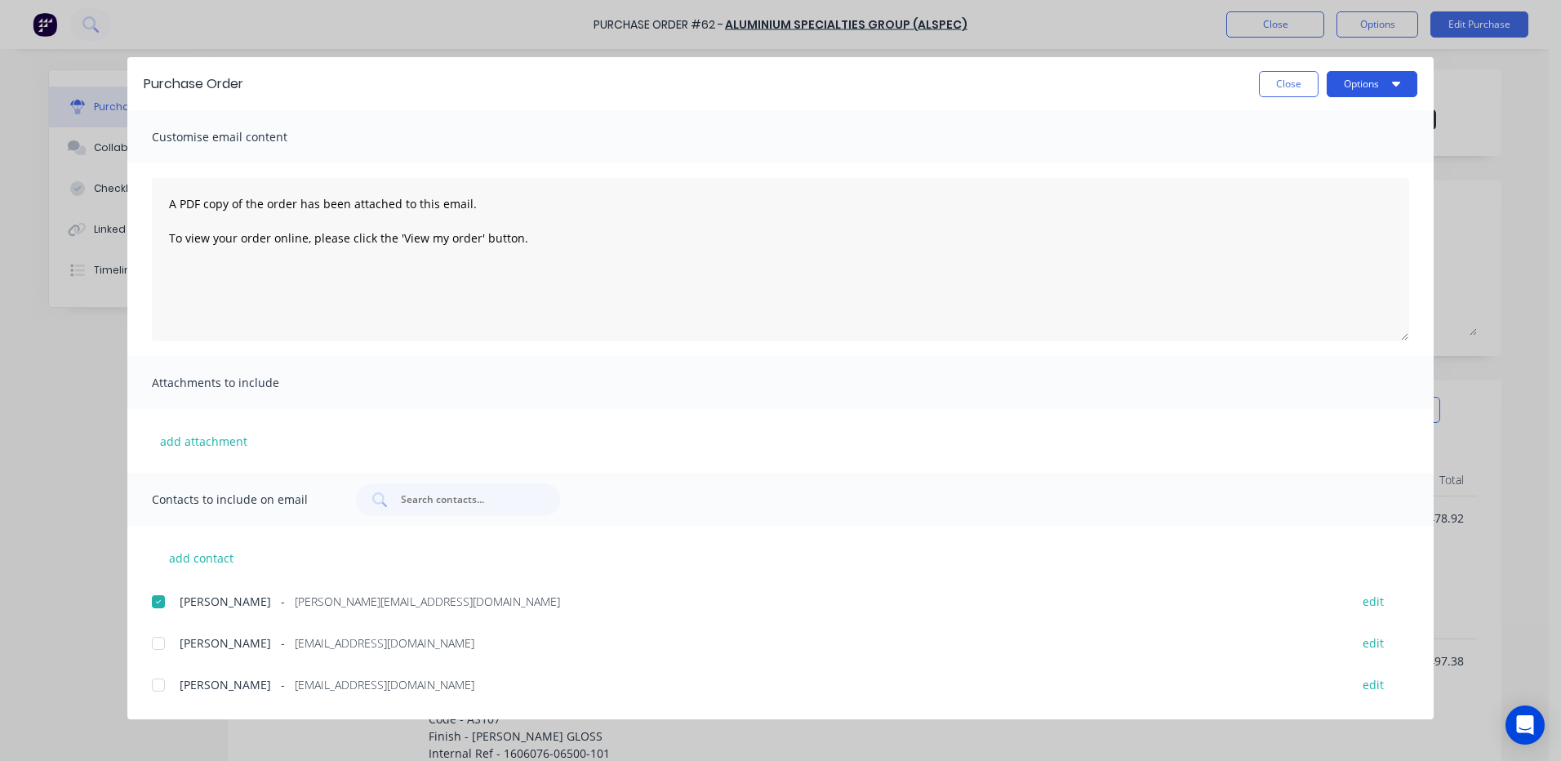
click at [1397, 83] on icon "button" at bounding box center [1396, 84] width 8 height 5
click at [1285, 88] on button "Close" at bounding box center [1289, 84] width 60 height 26
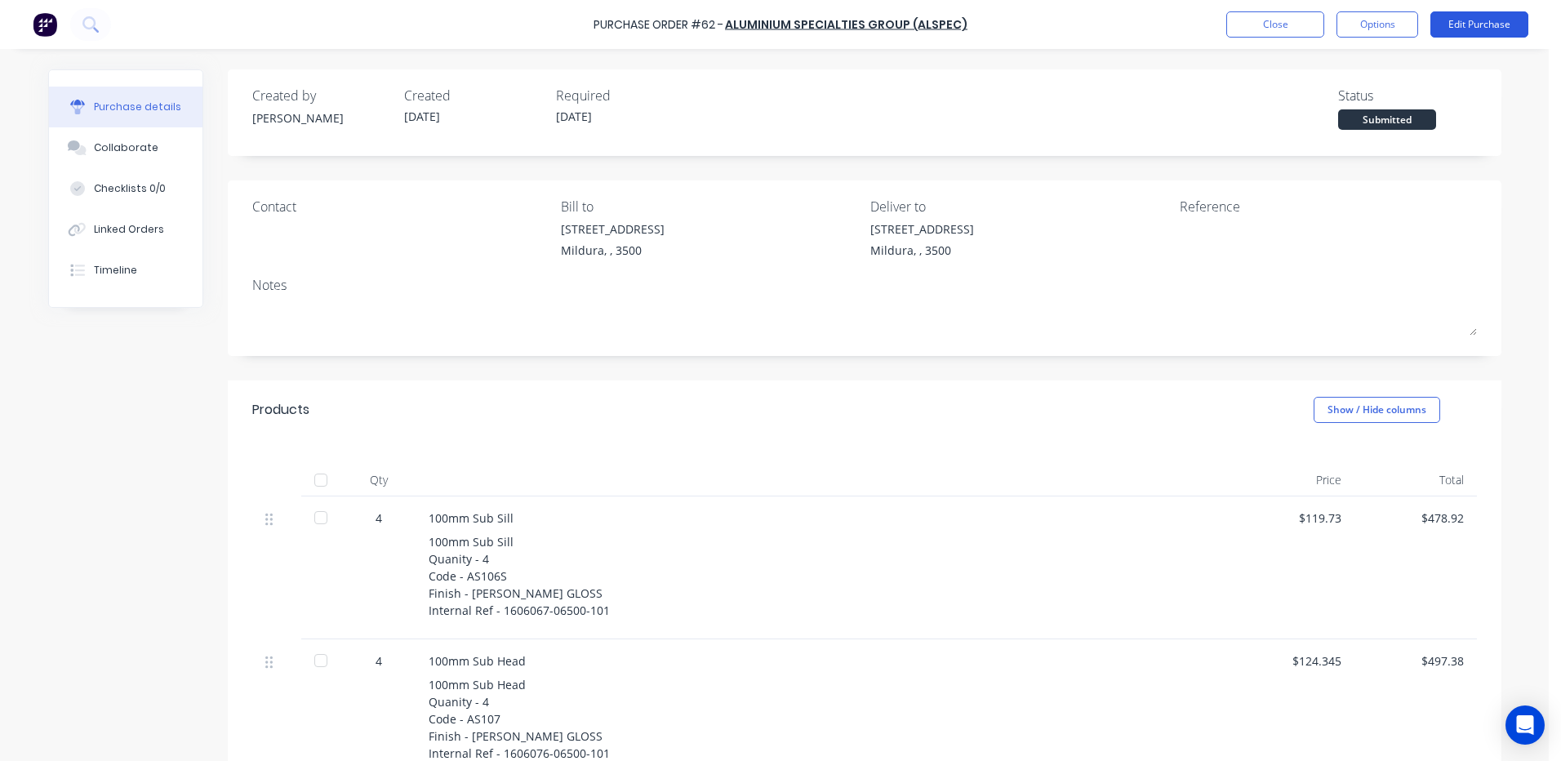
click at [1478, 26] on button "Edit Purchase" at bounding box center [1479, 24] width 98 height 26
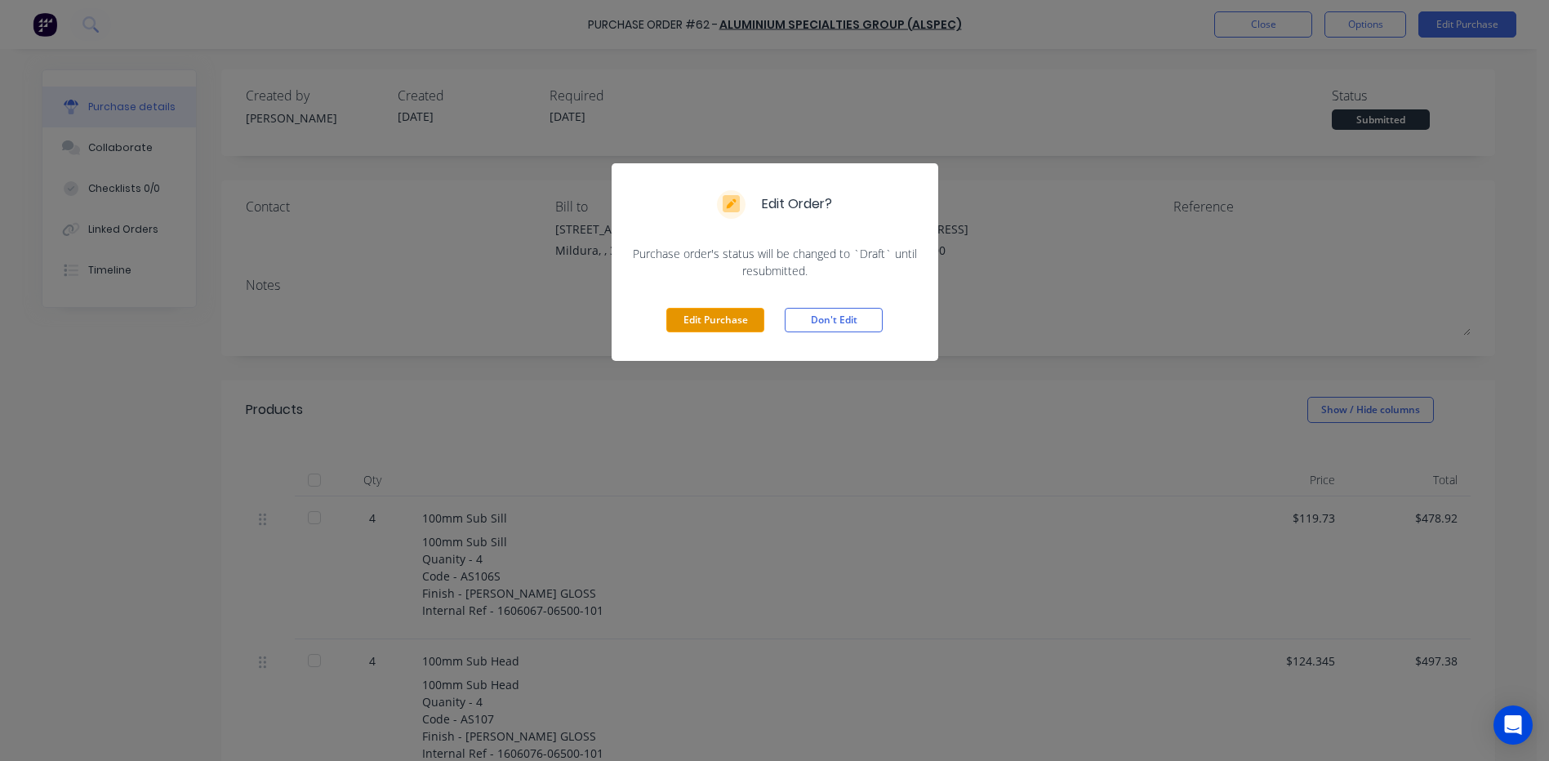
click at [714, 322] on button "Edit Purchase" at bounding box center [715, 320] width 98 height 24
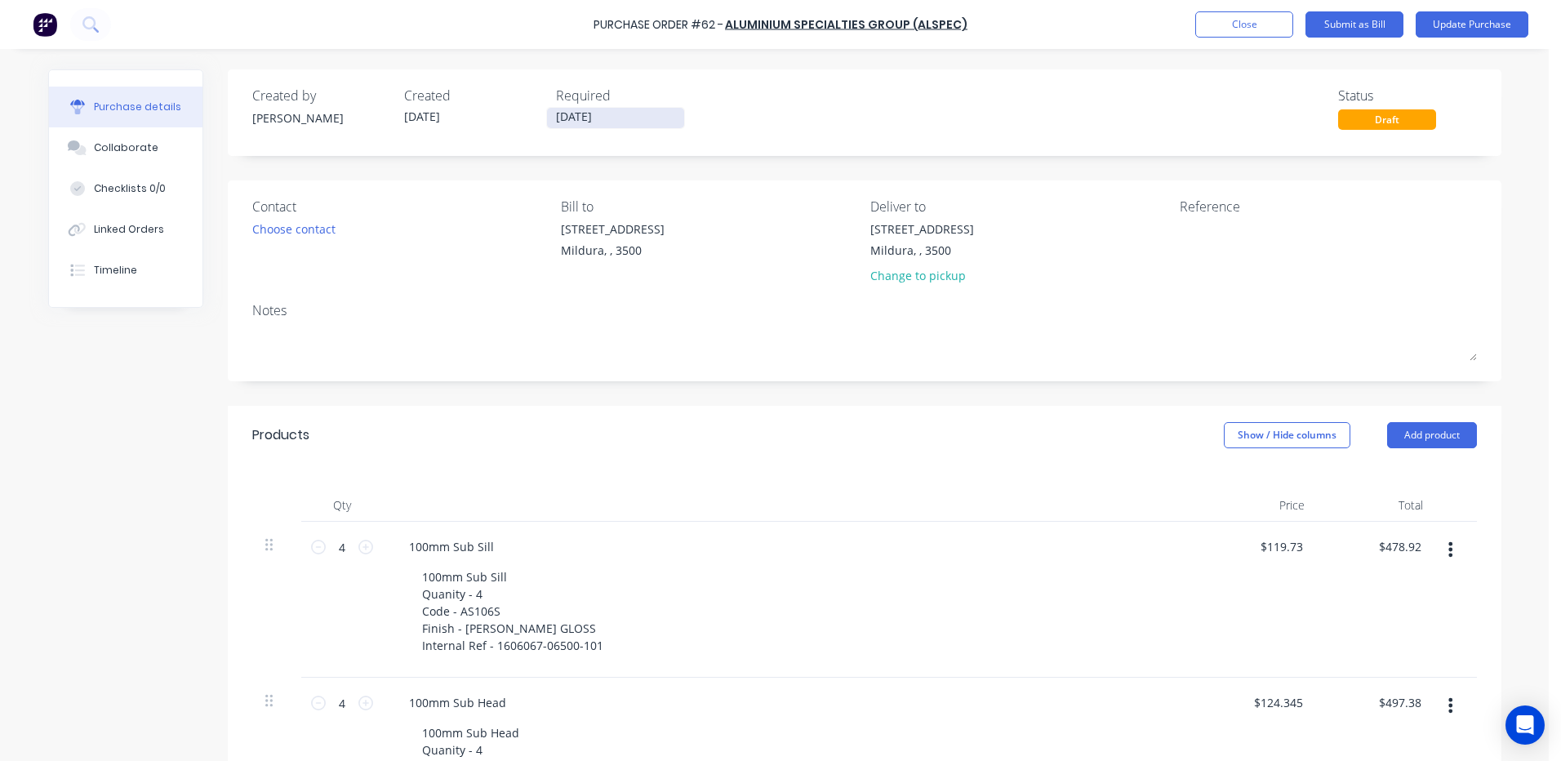
click at [605, 118] on input "[DATE]" at bounding box center [615, 118] width 137 height 20
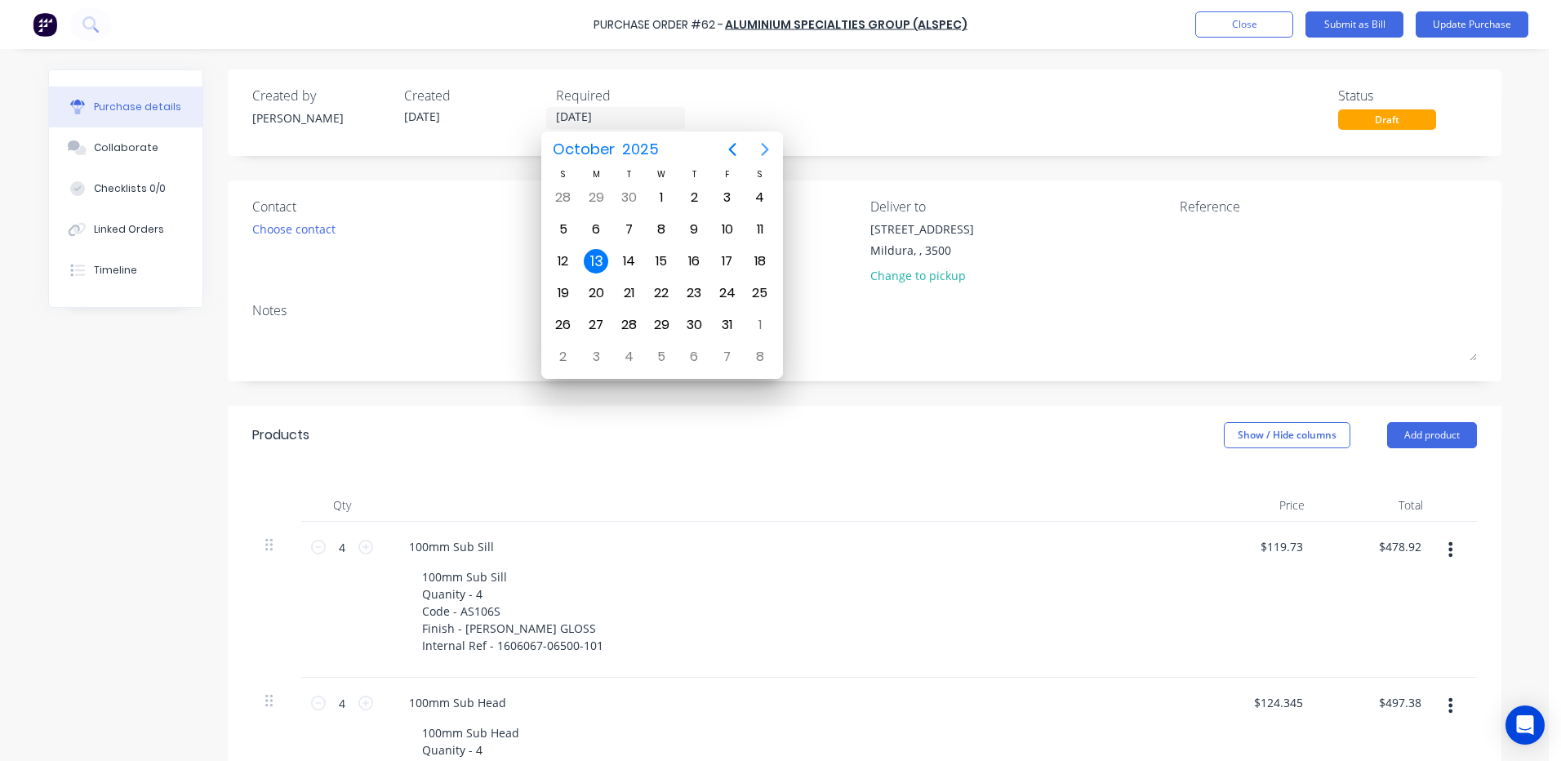
click at [763, 150] on icon "Next page" at bounding box center [765, 150] width 20 height 20
click at [658, 291] on div "19" at bounding box center [661, 293] width 24 height 24
type input "[DATE]"
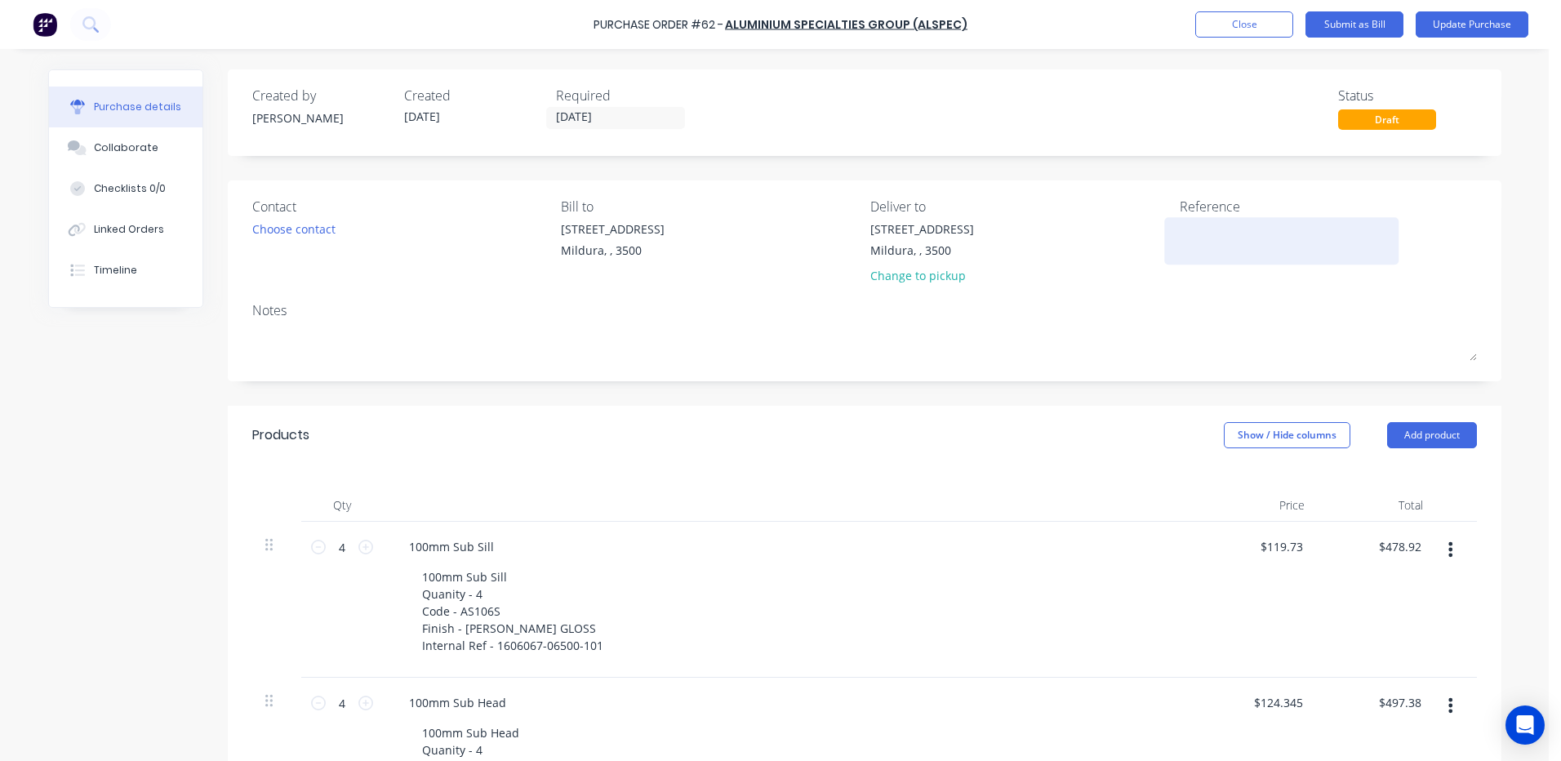
click at [1181, 237] on textarea at bounding box center [1282, 238] width 204 height 37
type textarea "MIL-[STREET_ADDRESS][PERSON_NAME]"
type textarea "x"
click at [1201, 232] on textarea "MIL-[STREET_ADDRESS][PERSON_NAME]" at bounding box center [1282, 238] width 204 height 37
type textarea "MIL-[STREET_ADDRESS][PERSON_NAME]"
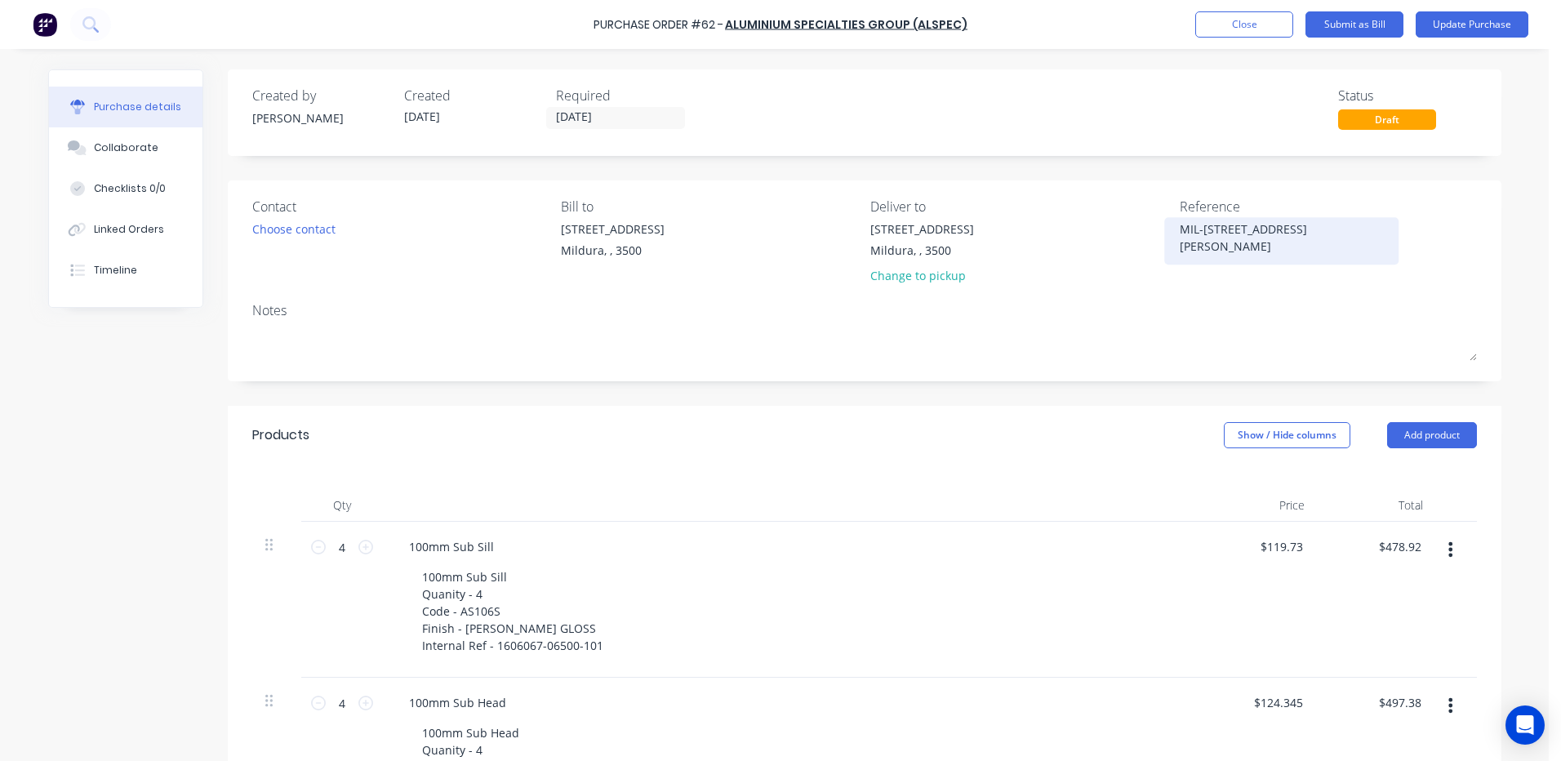
type textarea "x"
click at [1313, 225] on textarea "MIL-[STREET_ADDRESS][PERSON_NAME]" at bounding box center [1282, 238] width 204 height 37
type textarea "MIL-[STREET_ADDRESS][PERSON_NAME]"
type textarea "x"
type textarea "MIL-[STREET_ADDRESS][PERSON_NAME]"
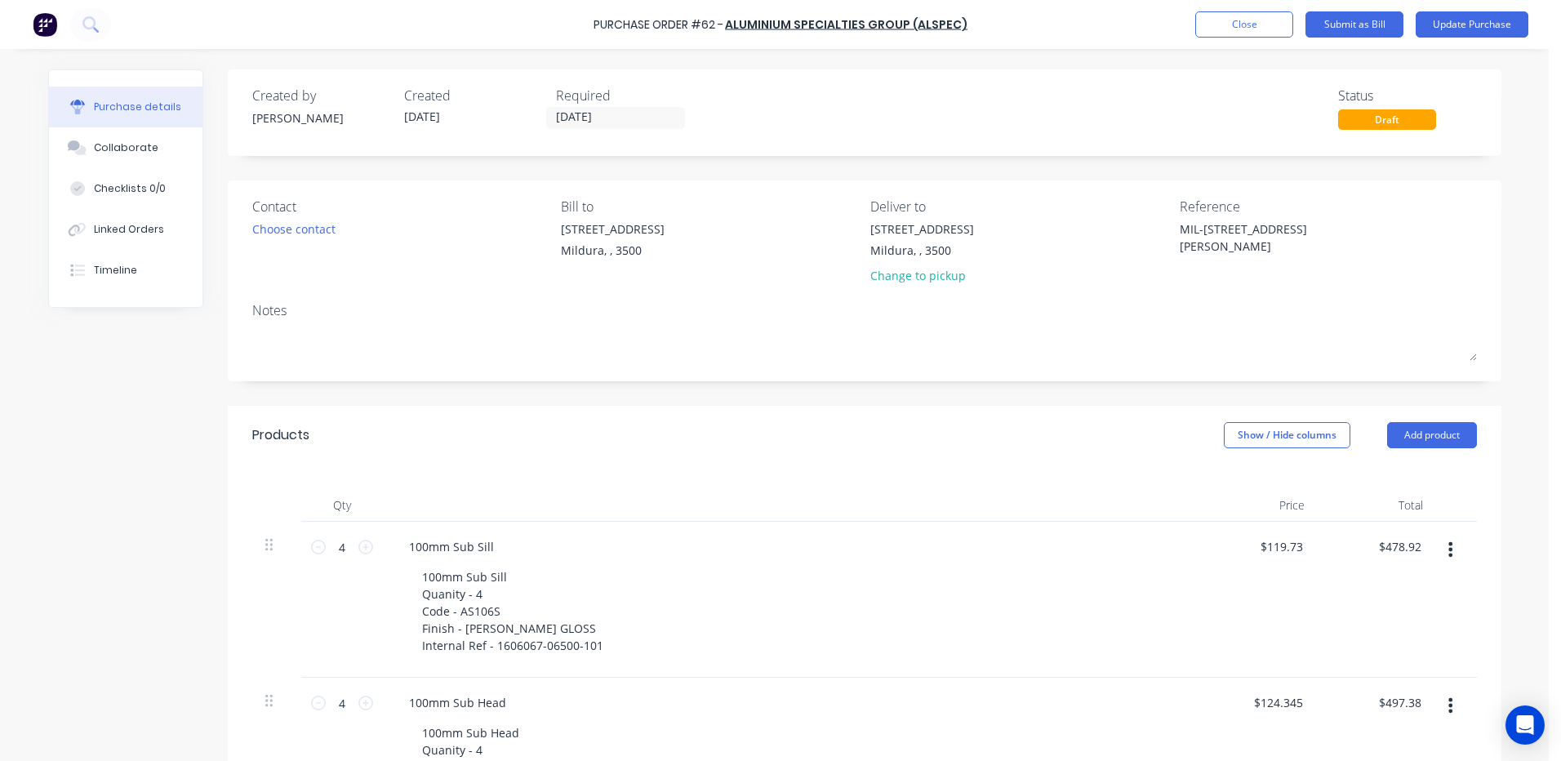
type textarea "x"
type textarea "MIL-[STREET_ADDRESS][PERSON_NAME] PRO"
type textarea "x"
type textarea "MIL-8017-39-41 [PERSON_NAME] AVE PROJ"
type textarea "x"
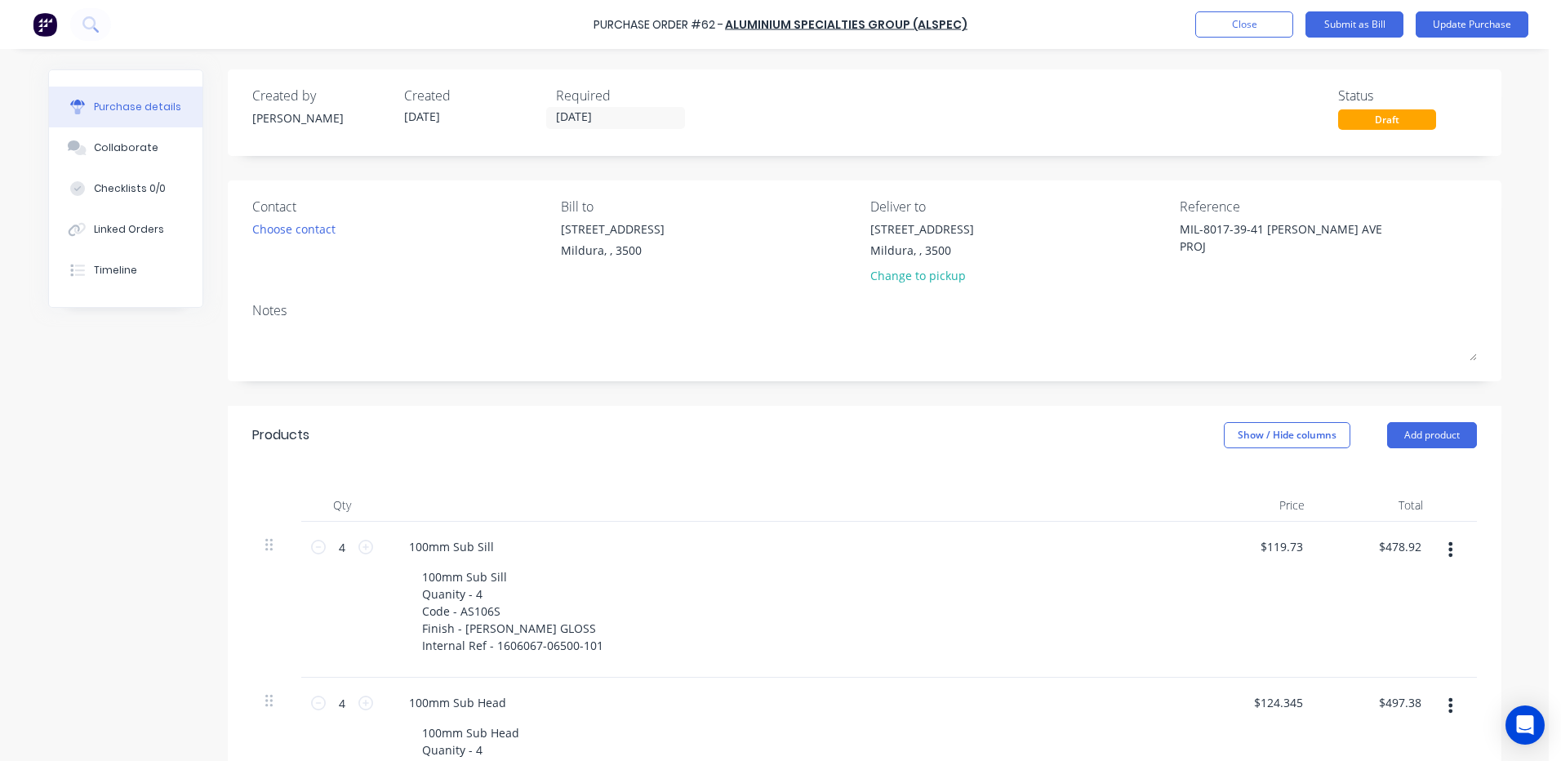
type textarea "MIL-8017-[STREET_ADDRESS][PERSON_NAME] PROJE"
type textarea "x"
type textarea "MIL-8017-[STREET_ADDRESS][PERSON_NAME] PROJEC"
type textarea "x"
type textarea "MIL-[STREET_ADDRESS][PERSON_NAME] PROJECT"
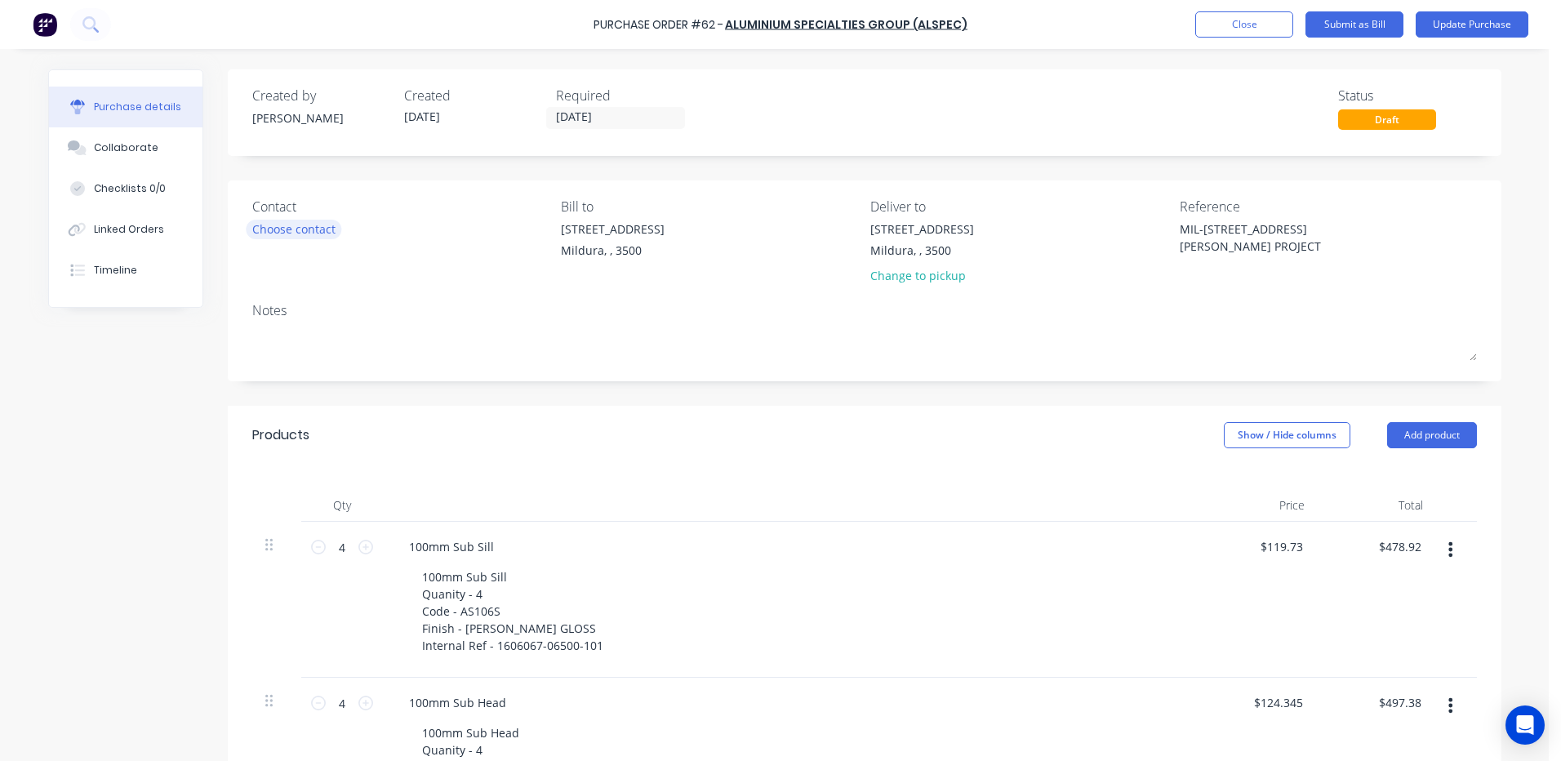
type textarea "x"
type textarea "MIL-[STREET_ADDRESS][PERSON_NAME] PROJECT"
click at [278, 221] on div "Choose contact" at bounding box center [293, 228] width 83 height 17
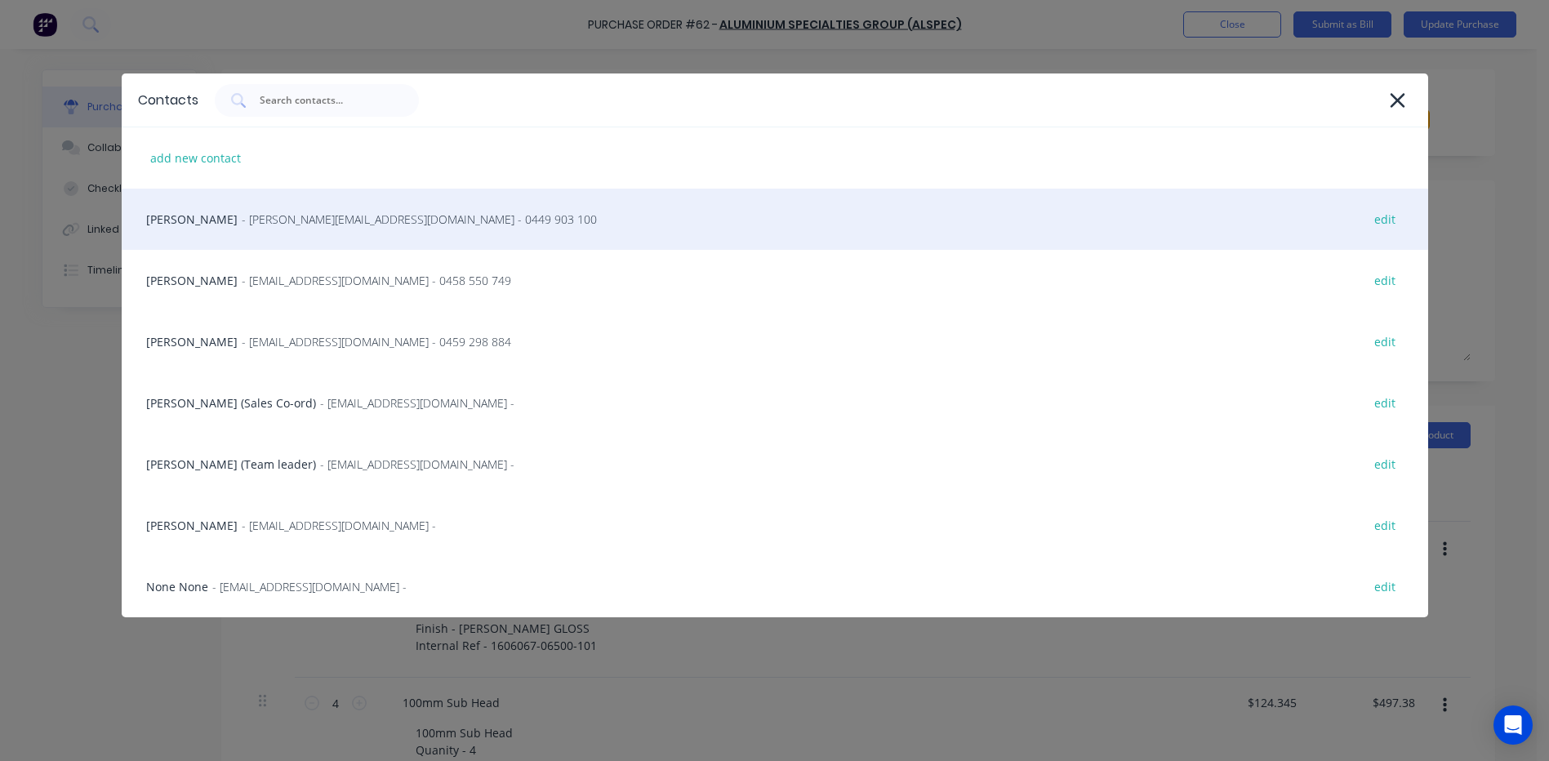
click at [170, 226] on div "[PERSON_NAME] - [EMAIL_ADDRESS][DOMAIN_NAME] - 0449 903 100 edit" at bounding box center [775, 219] width 1306 height 61
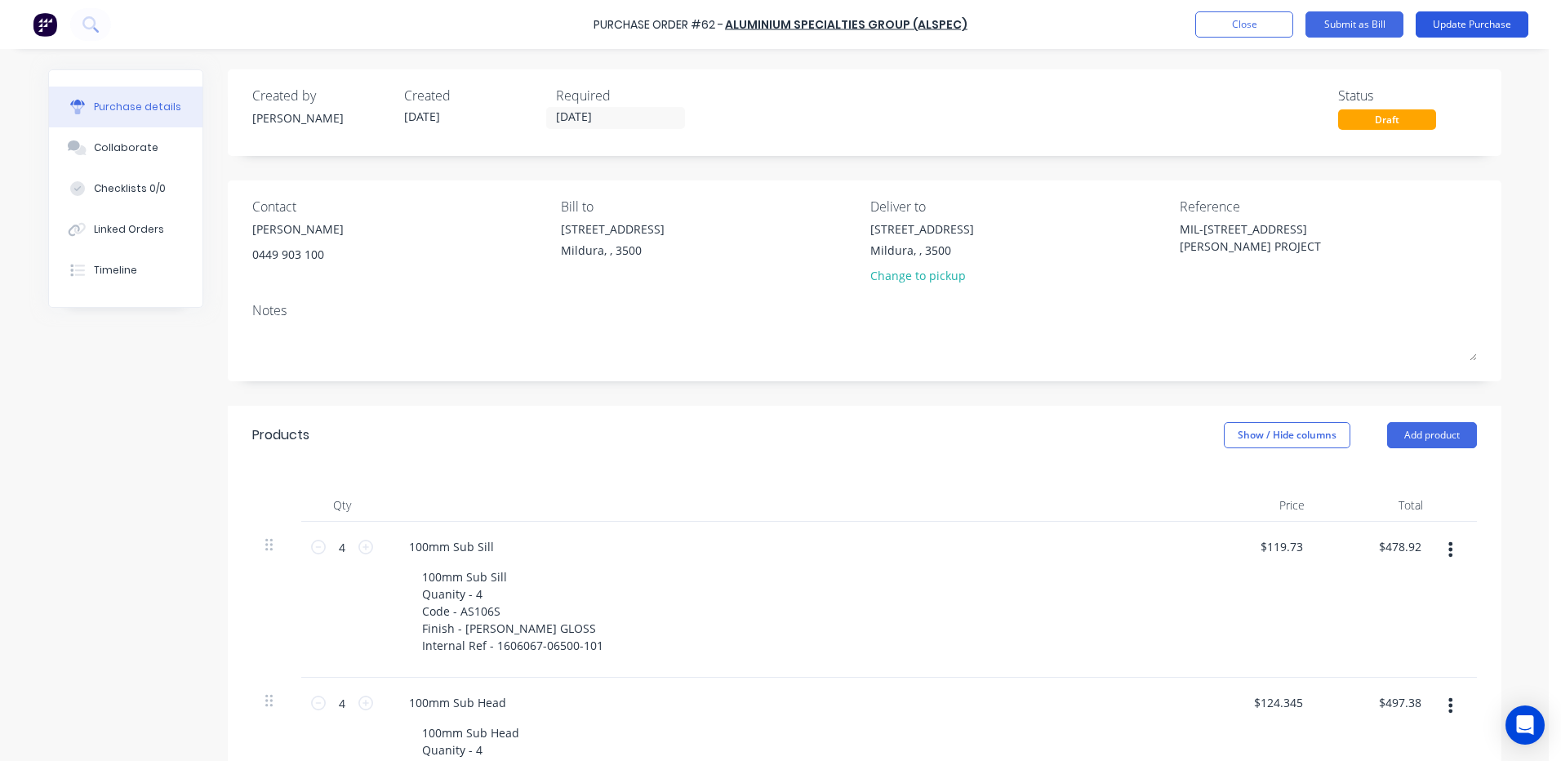
click at [1466, 24] on button "Update Purchase" at bounding box center [1471, 24] width 113 height 26
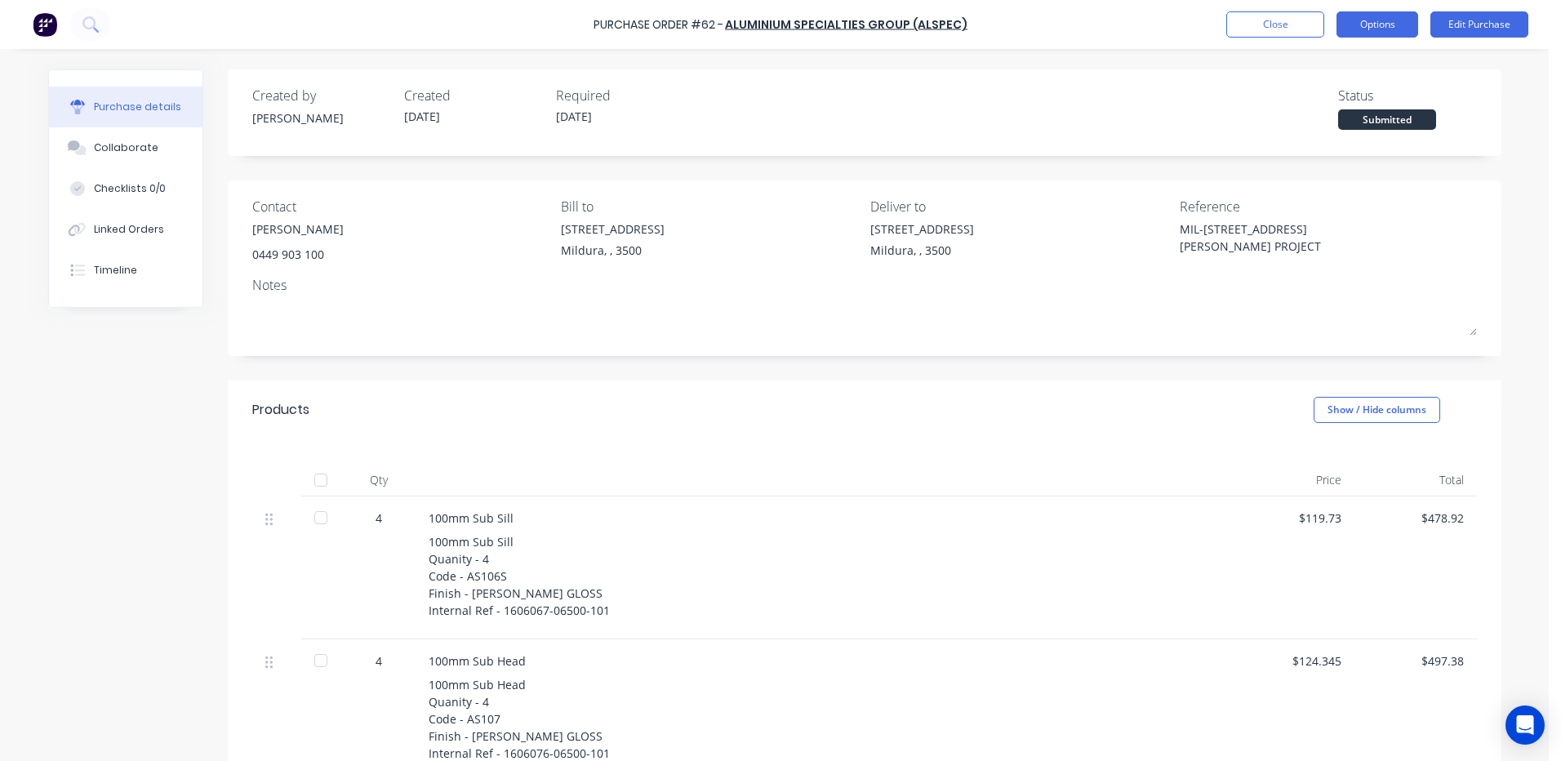
click at [1376, 29] on button "Options" at bounding box center [1377, 24] width 82 height 26
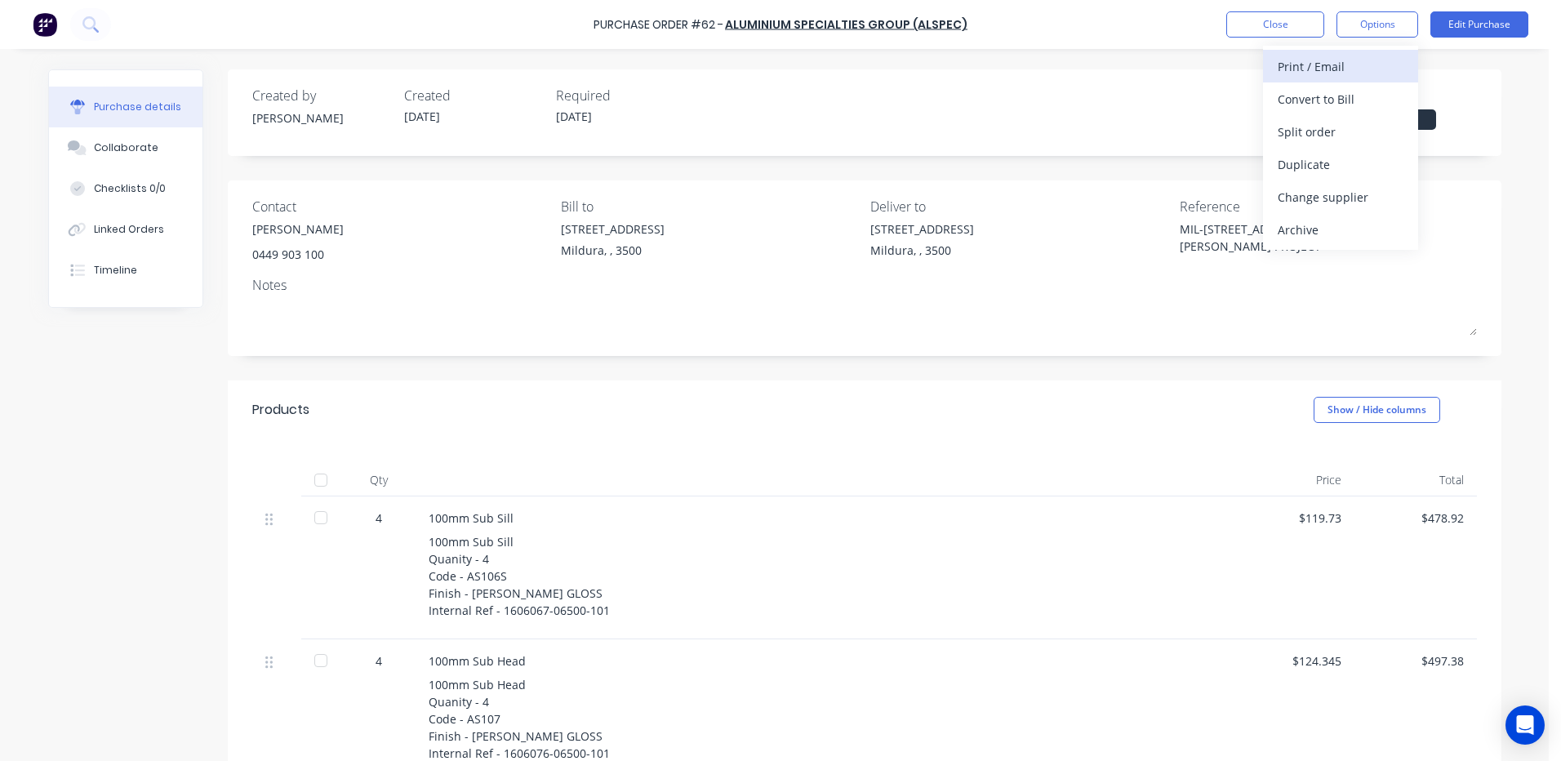
click at [1341, 64] on div "Print / Email" at bounding box center [1341, 67] width 126 height 24
click at [1308, 103] on div "With pricing" at bounding box center [1341, 99] width 126 height 24
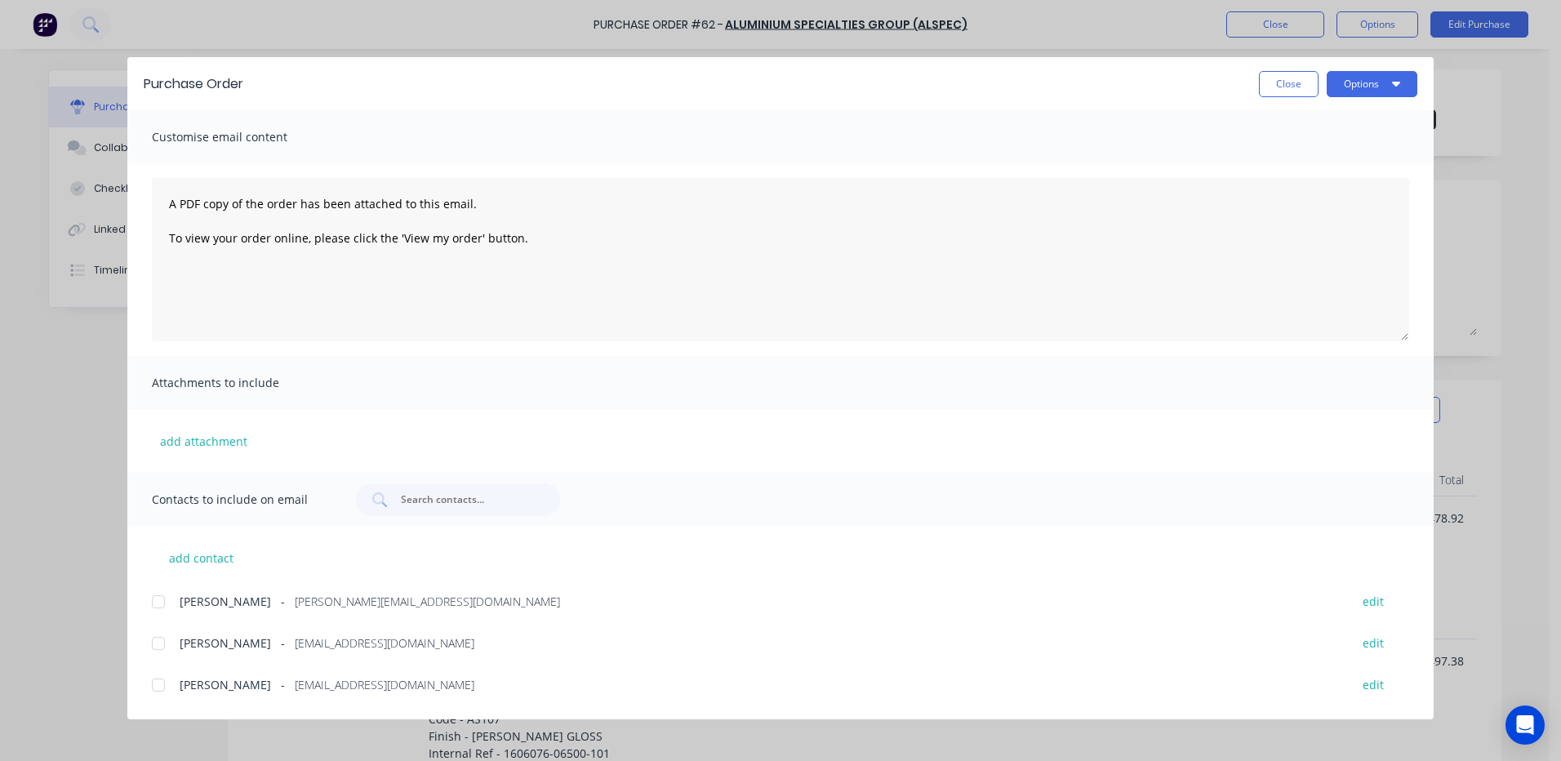
click at [160, 602] on div at bounding box center [158, 601] width 33 height 33
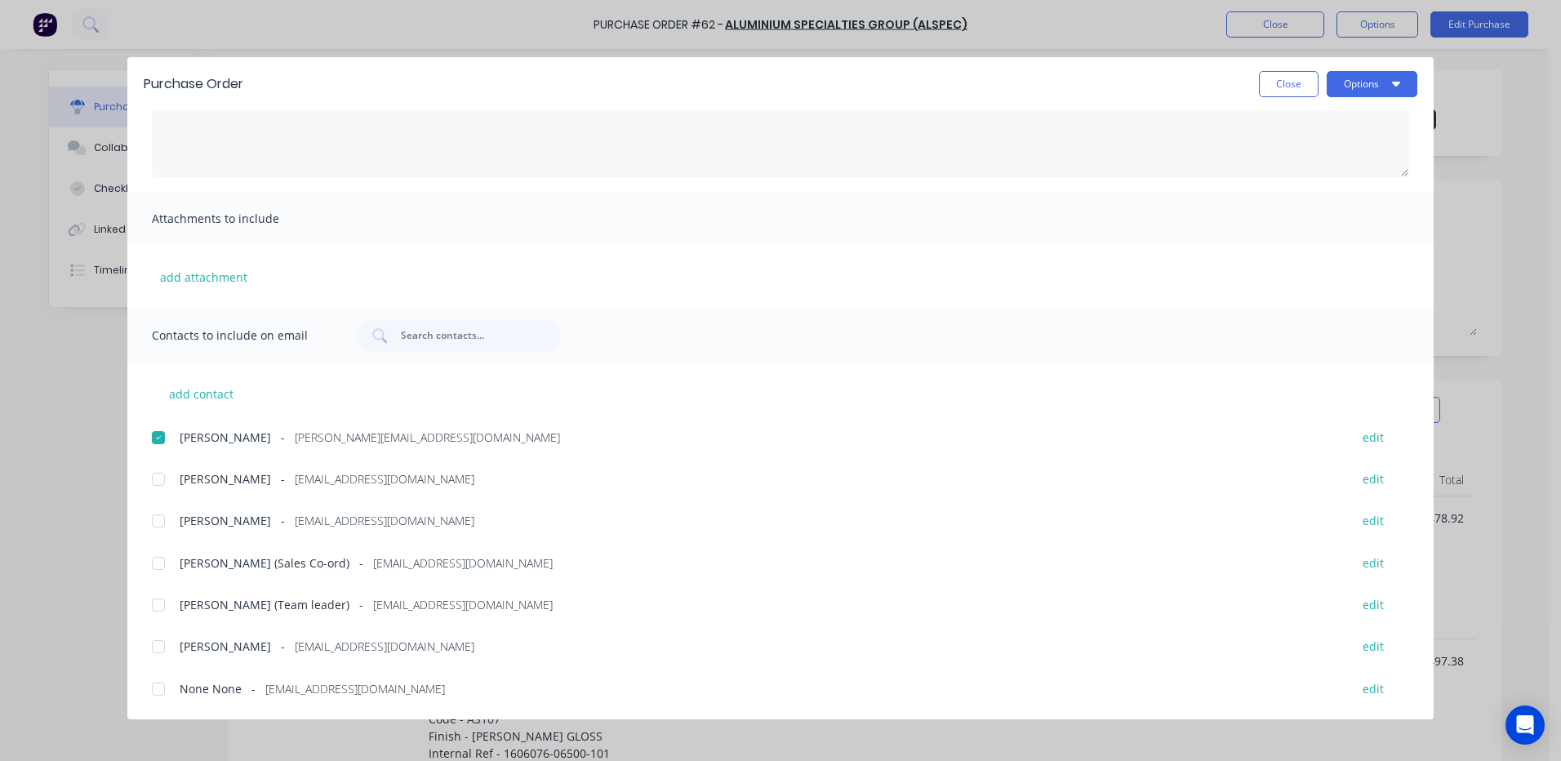
click at [162, 605] on div at bounding box center [158, 605] width 33 height 33
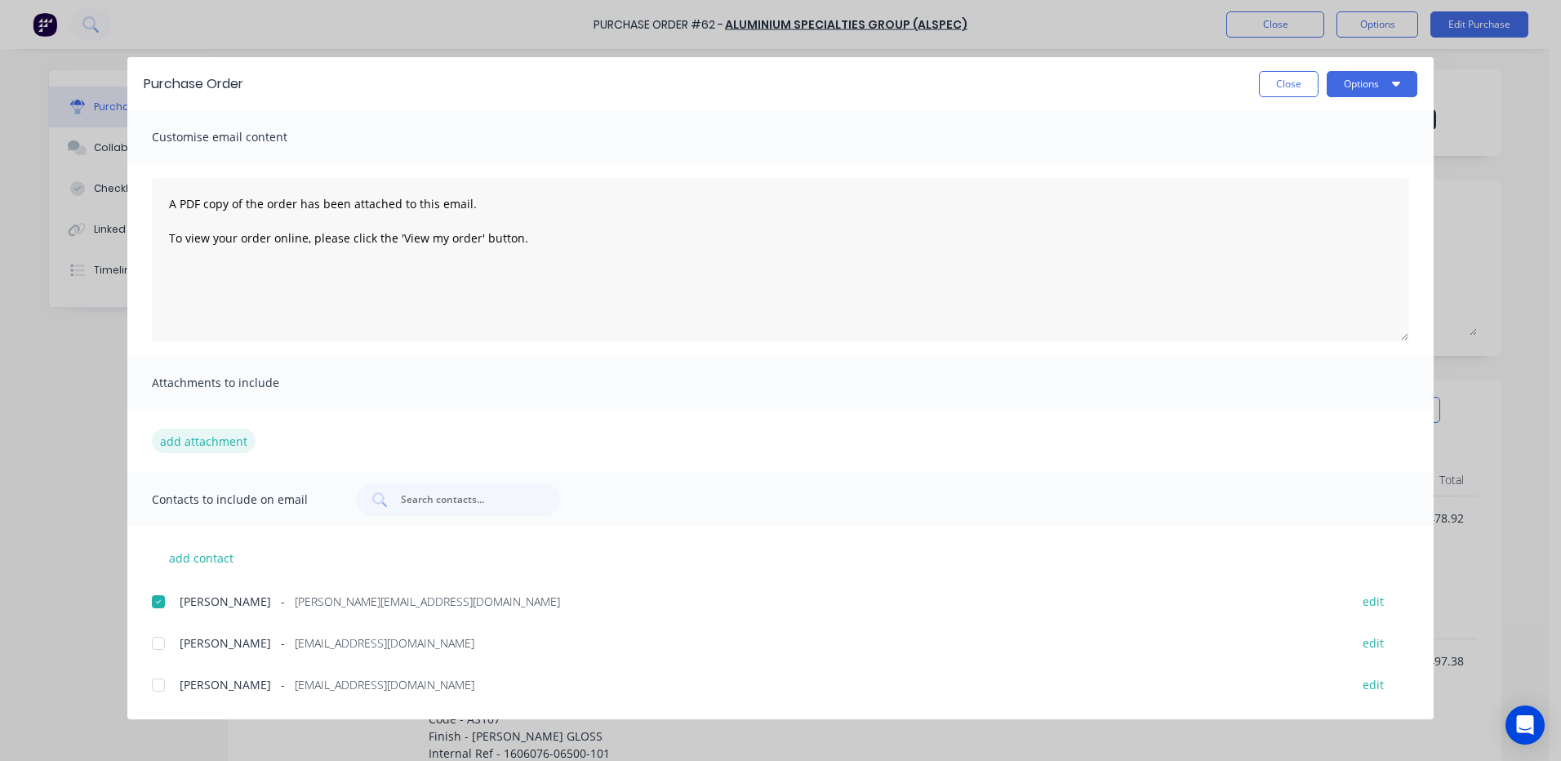
click at [186, 434] on button "add attachment" at bounding box center [204, 441] width 104 height 24
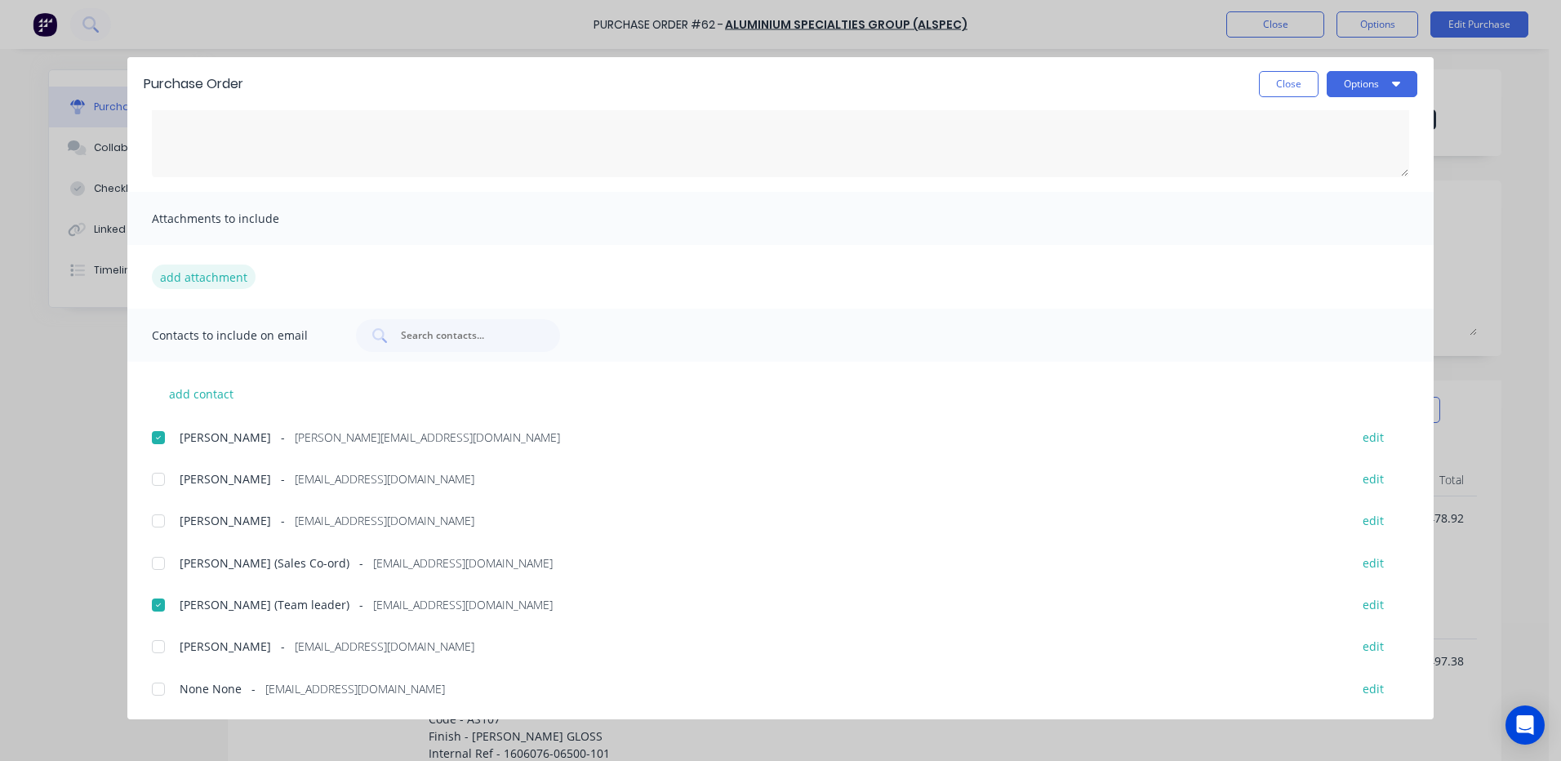
click at [188, 277] on button "add attachment" at bounding box center [204, 276] width 104 height 24
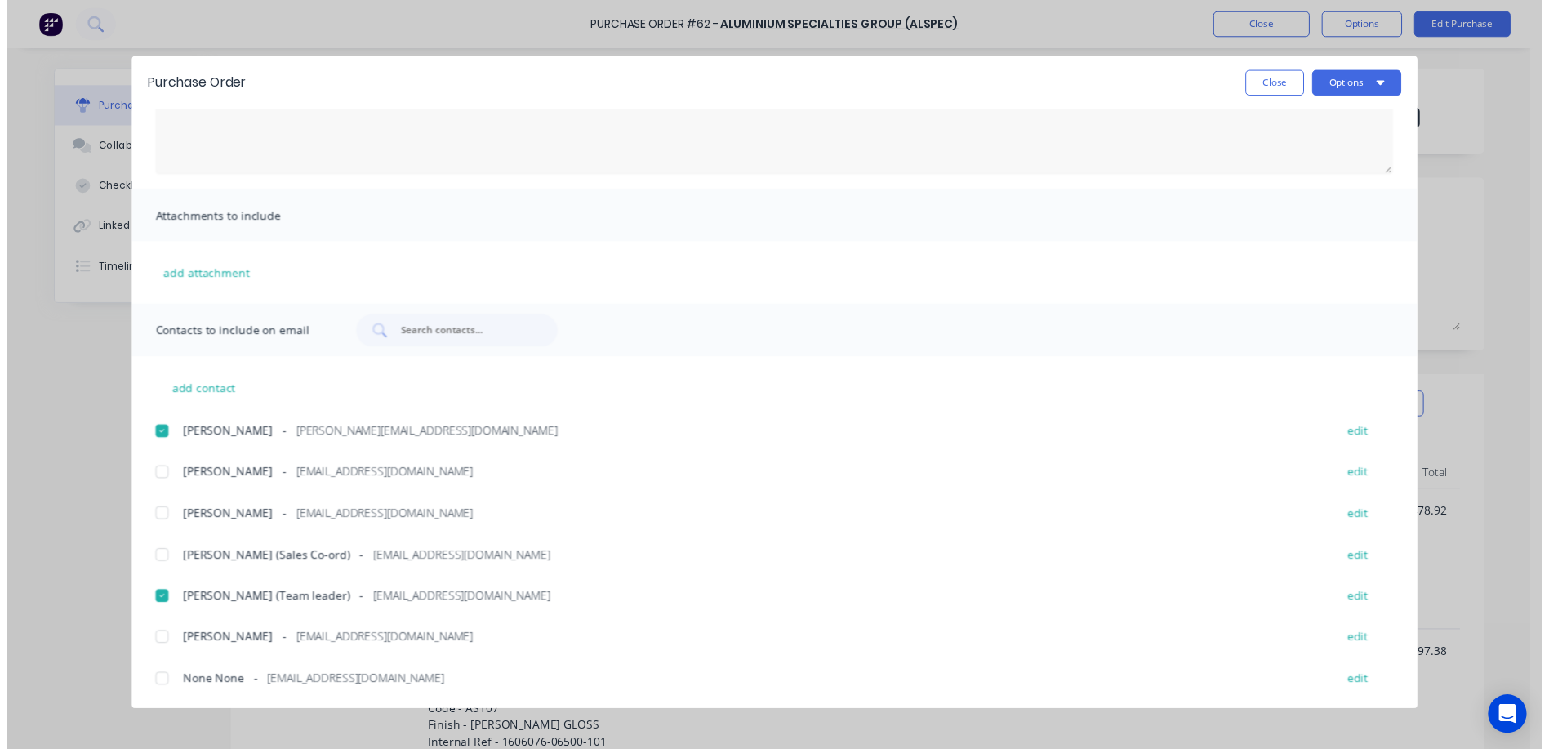
scroll to position [0, 0]
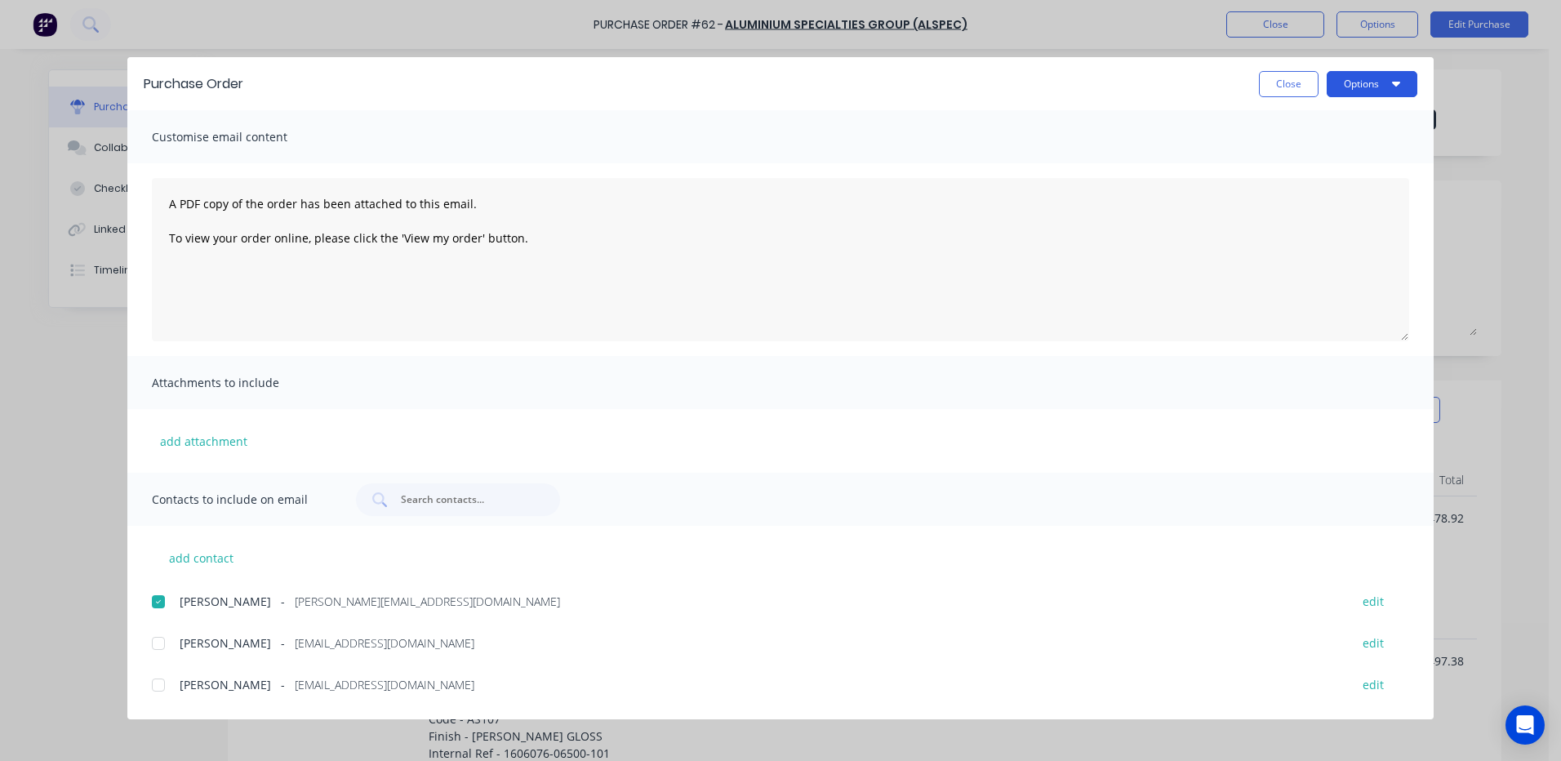
click at [1366, 78] on button "Options" at bounding box center [1372, 84] width 91 height 26
click at [1284, 189] on div "Email" at bounding box center [1340, 191] width 126 height 24
click at [1290, 79] on button "Close" at bounding box center [1289, 84] width 60 height 26
type textarea "x"
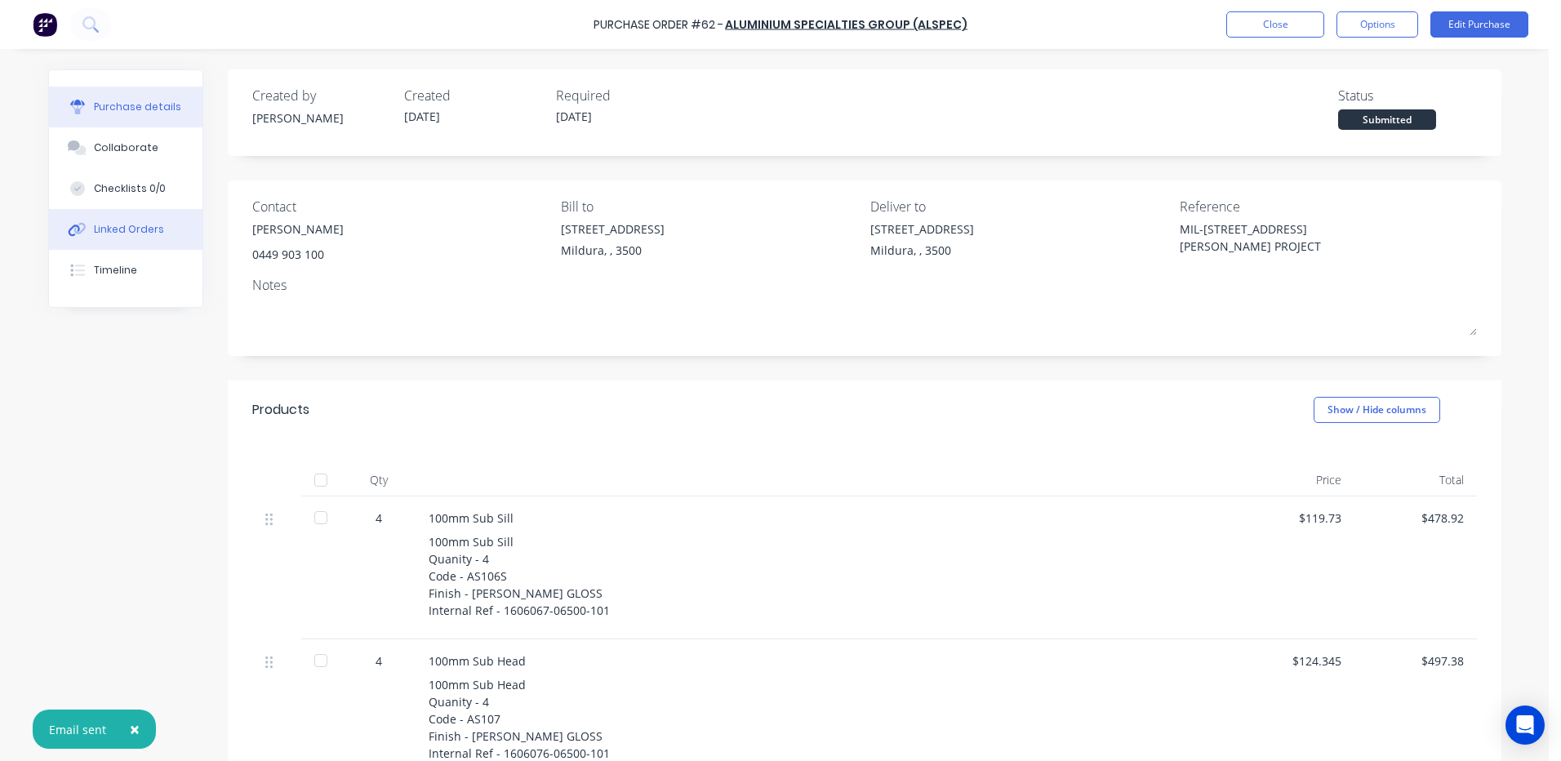
click at [107, 222] on div "Linked Orders" at bounding box center [129, 229] width 70 height 15
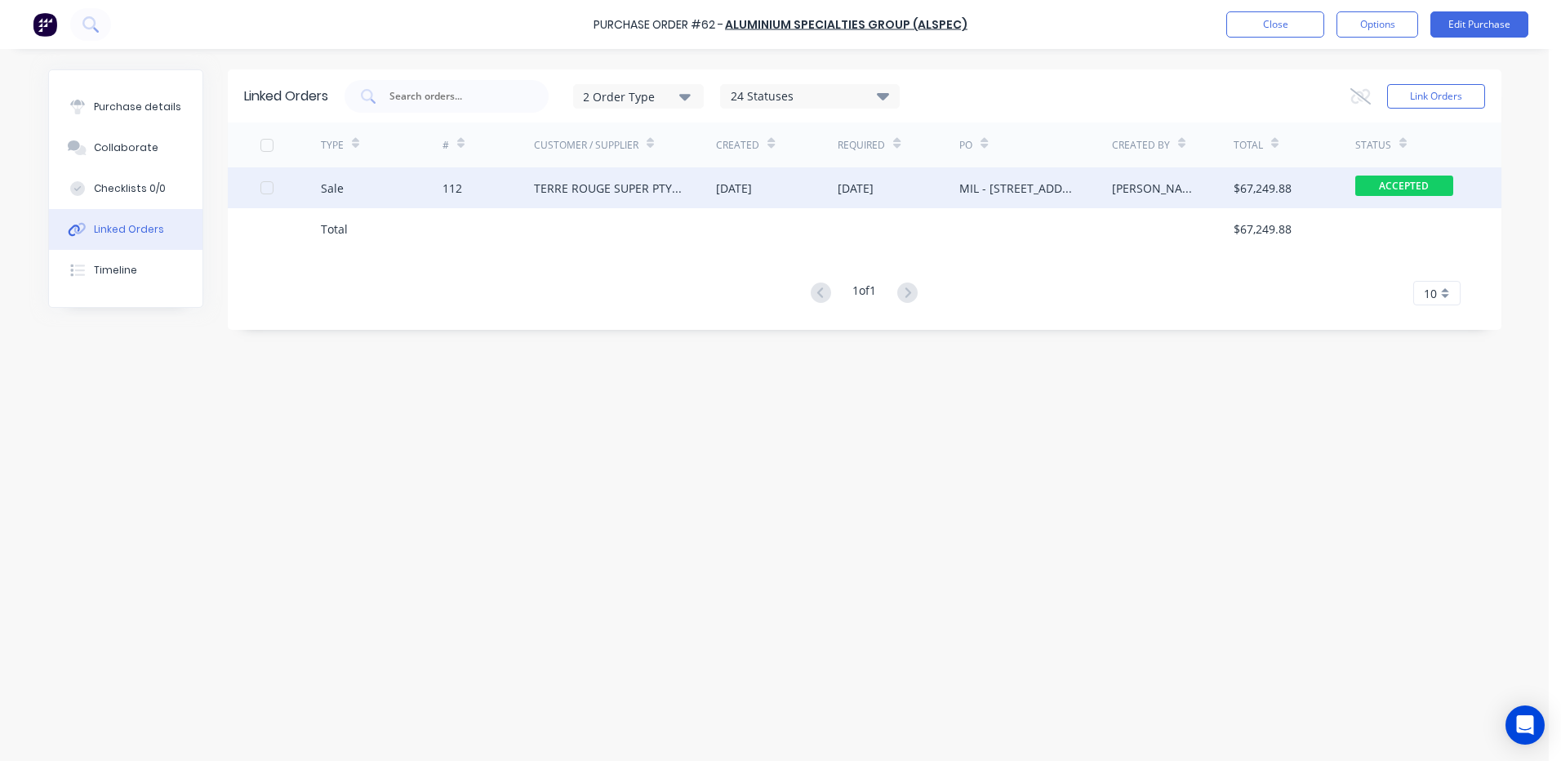
click at [608, 189] on div "TERRE ROUGE SUPER PTY LTD" at bounding box center [609, 188] width 150 height 17
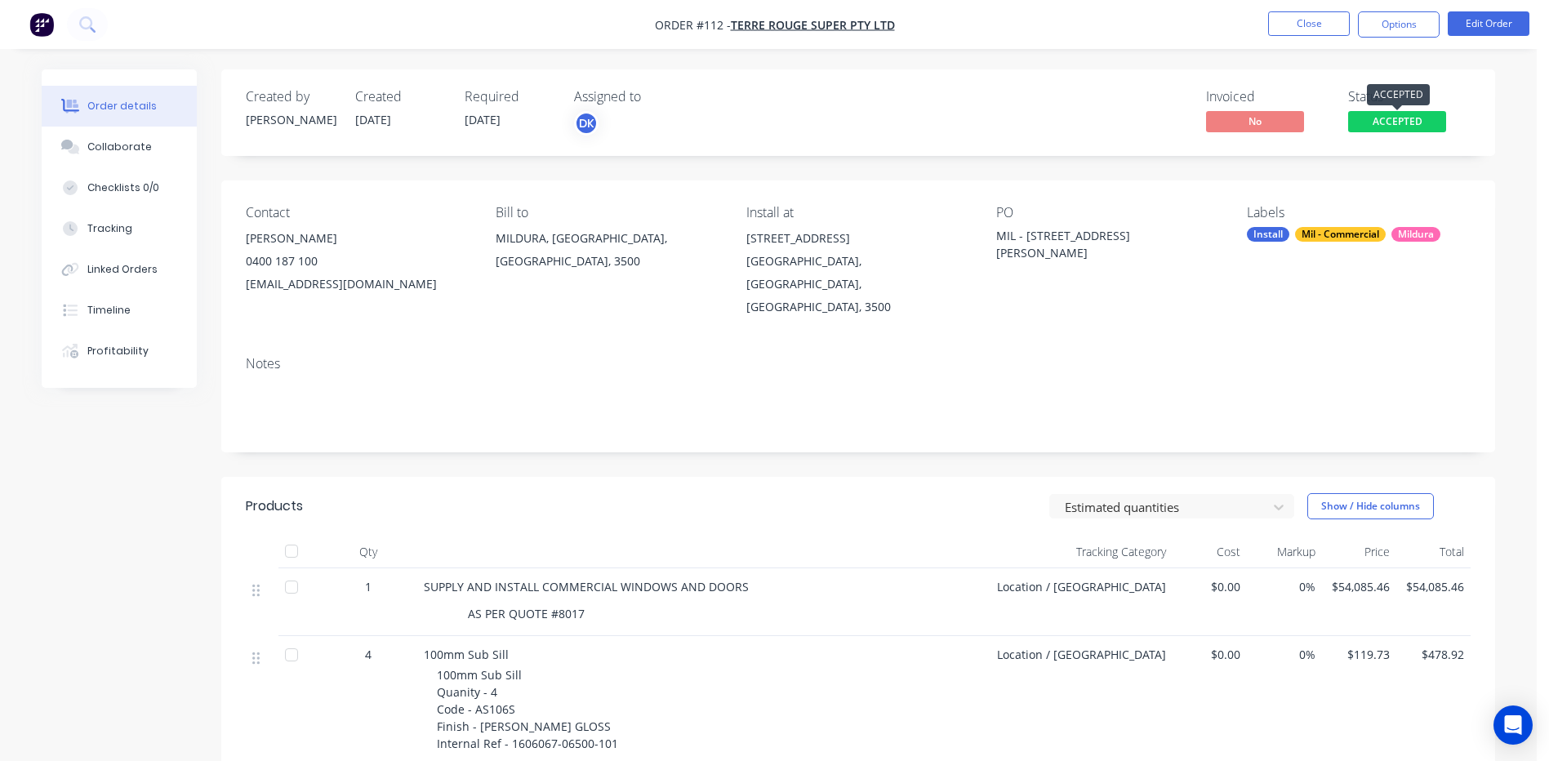
click at [1412, 120] on span "ACCEPTED" at bounding box center [1397, 121] width 98 height 20
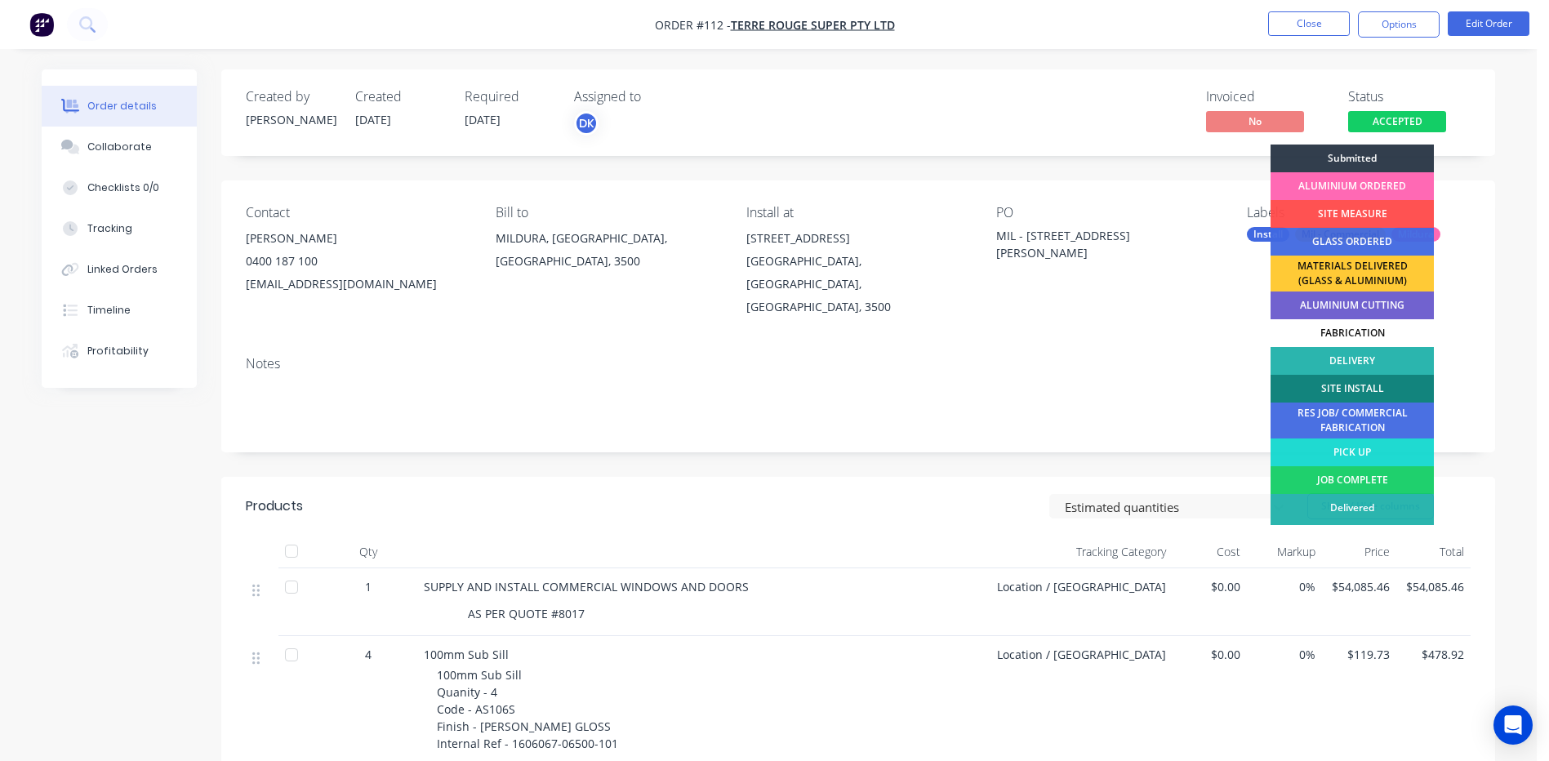
click at [1362, 184] on div "ALUMINIUM ORDERED" at bounding box center [1351, 186] width 163 height 28
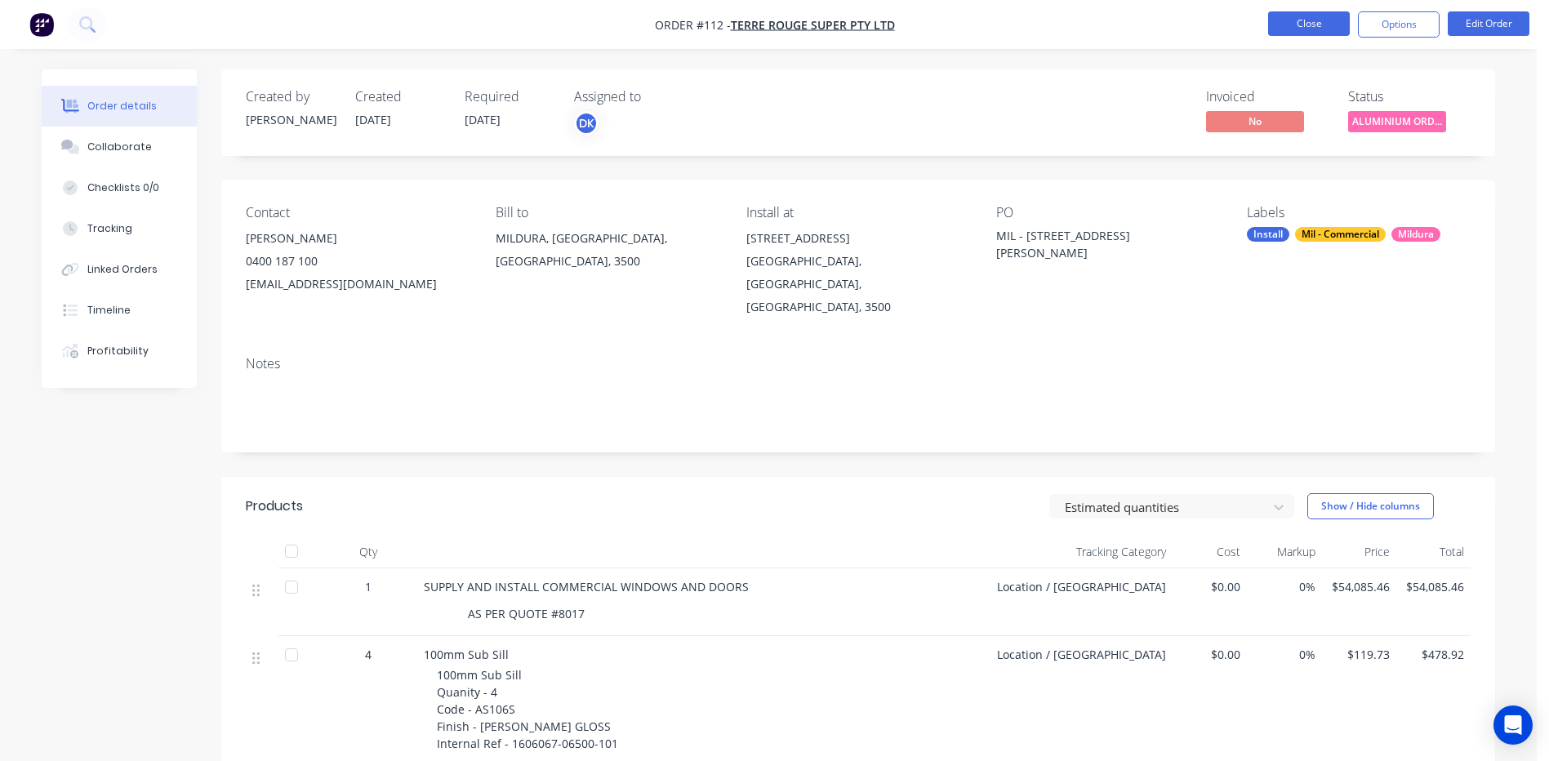
click at [1301, 19] on button "Close" at bounding box center [1309, 23] width 82 height 24
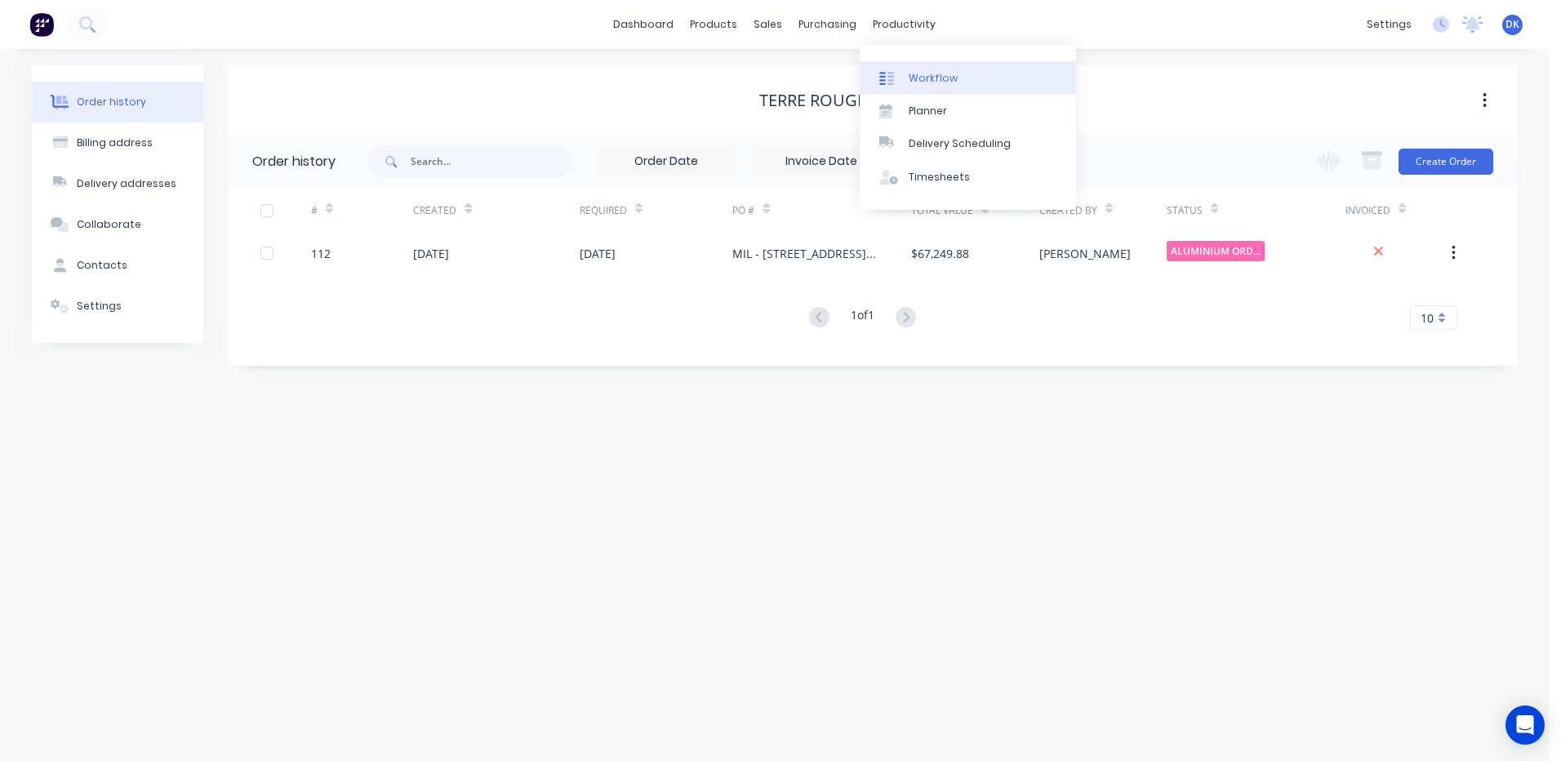
click at [924, 82] on div "Workflow" at bounding box center [933, 78] width 49 height 15
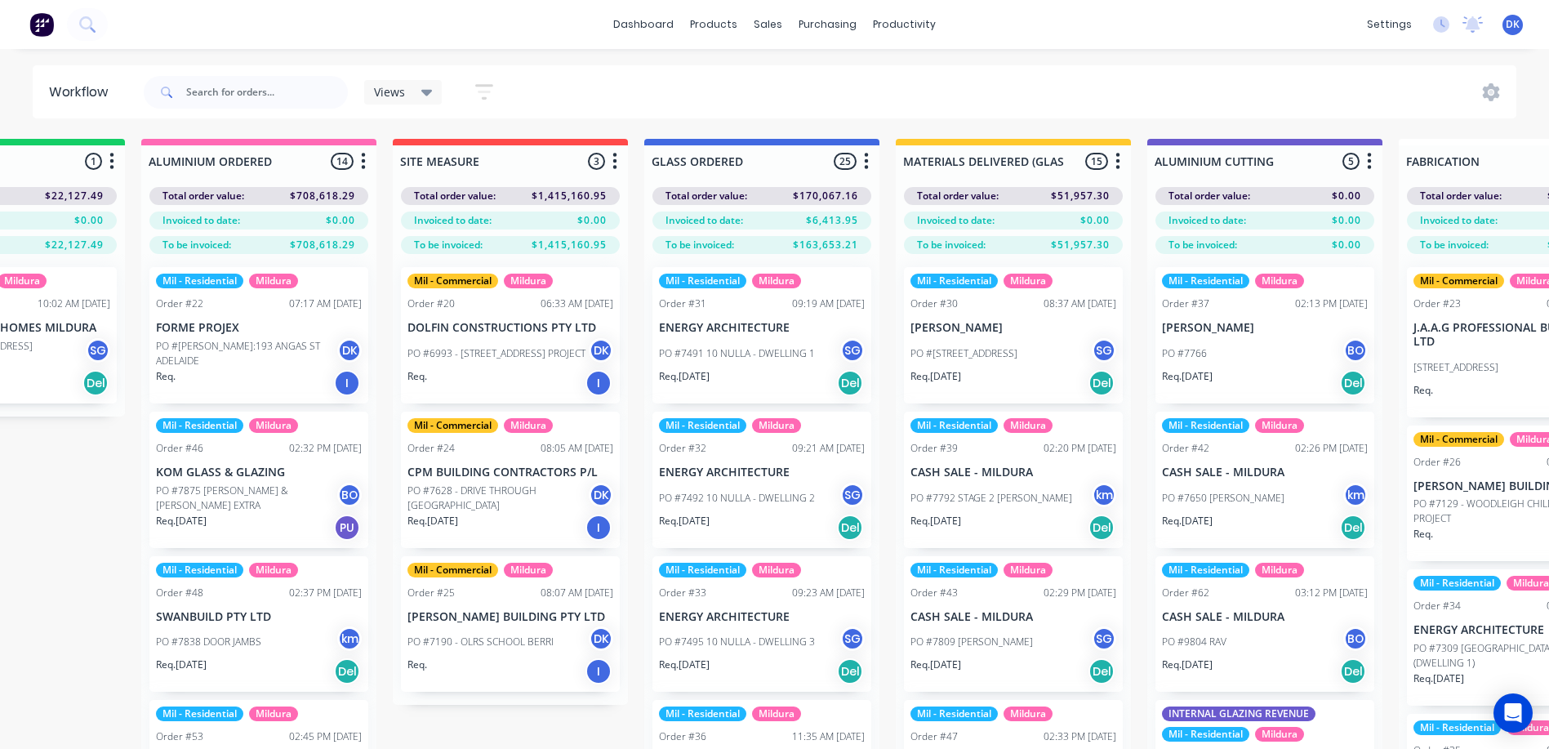
scroll to position [0, 418]
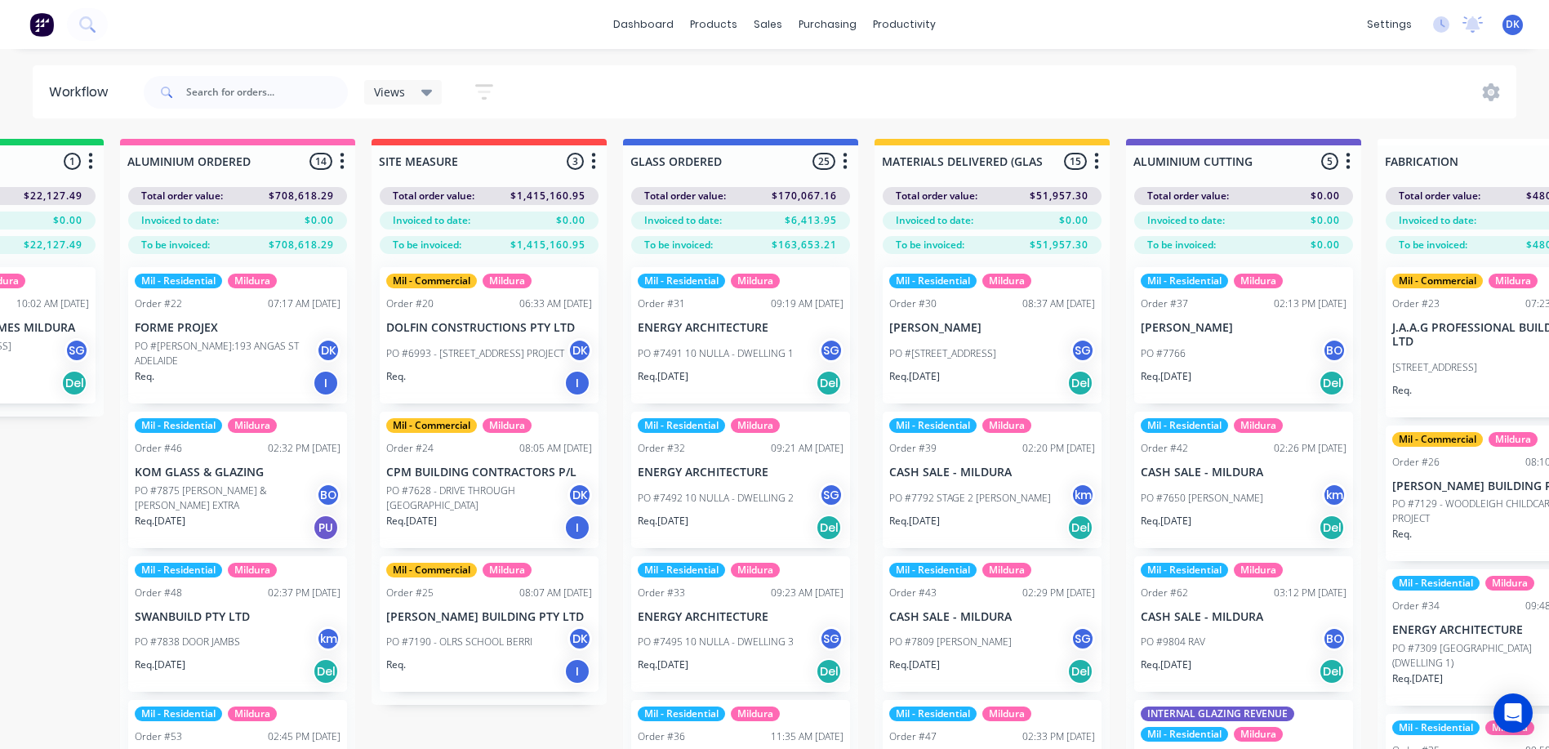
click at [424, 87] on icon at bounding box center [426, 92] width 11 height 18
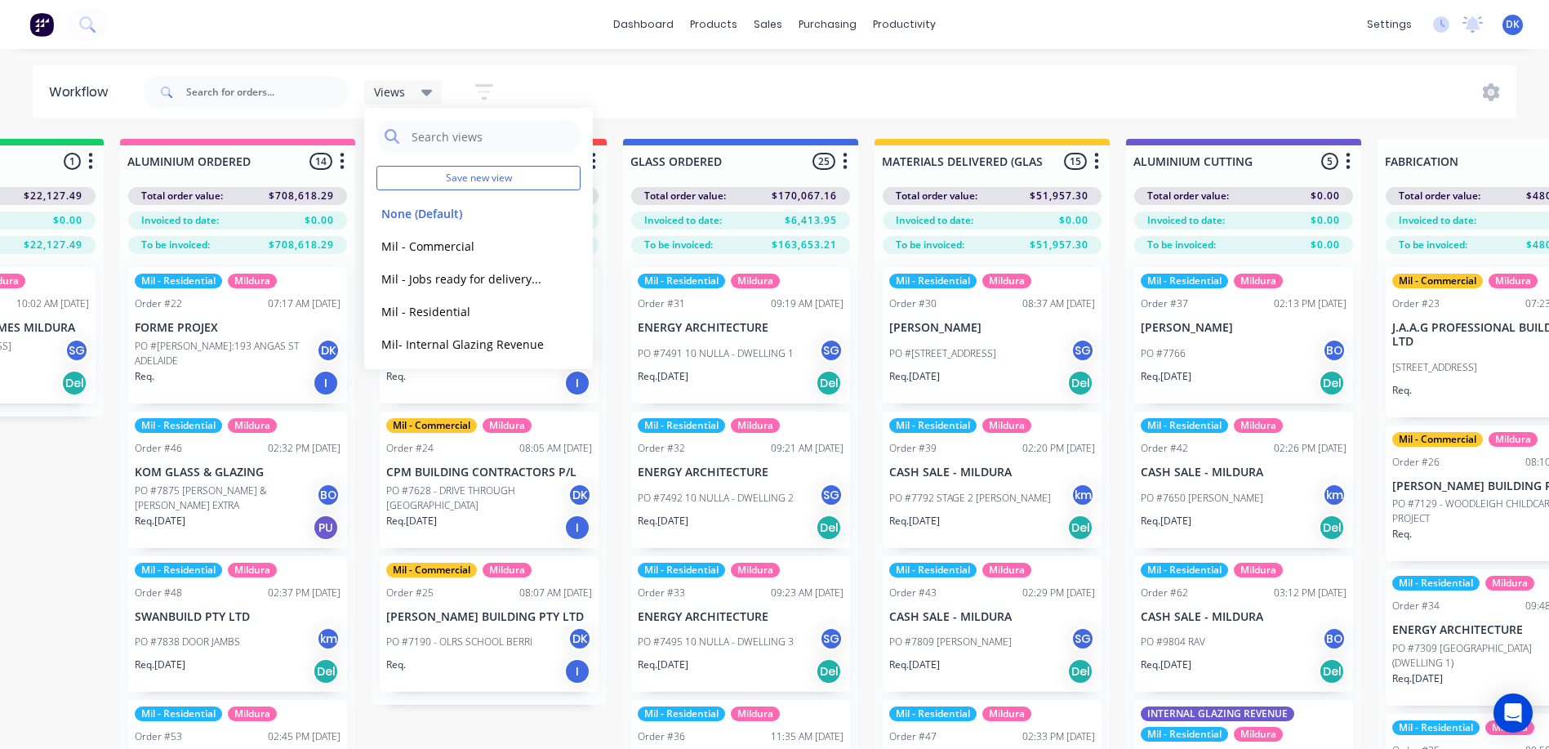
scroll to position [69, 0]
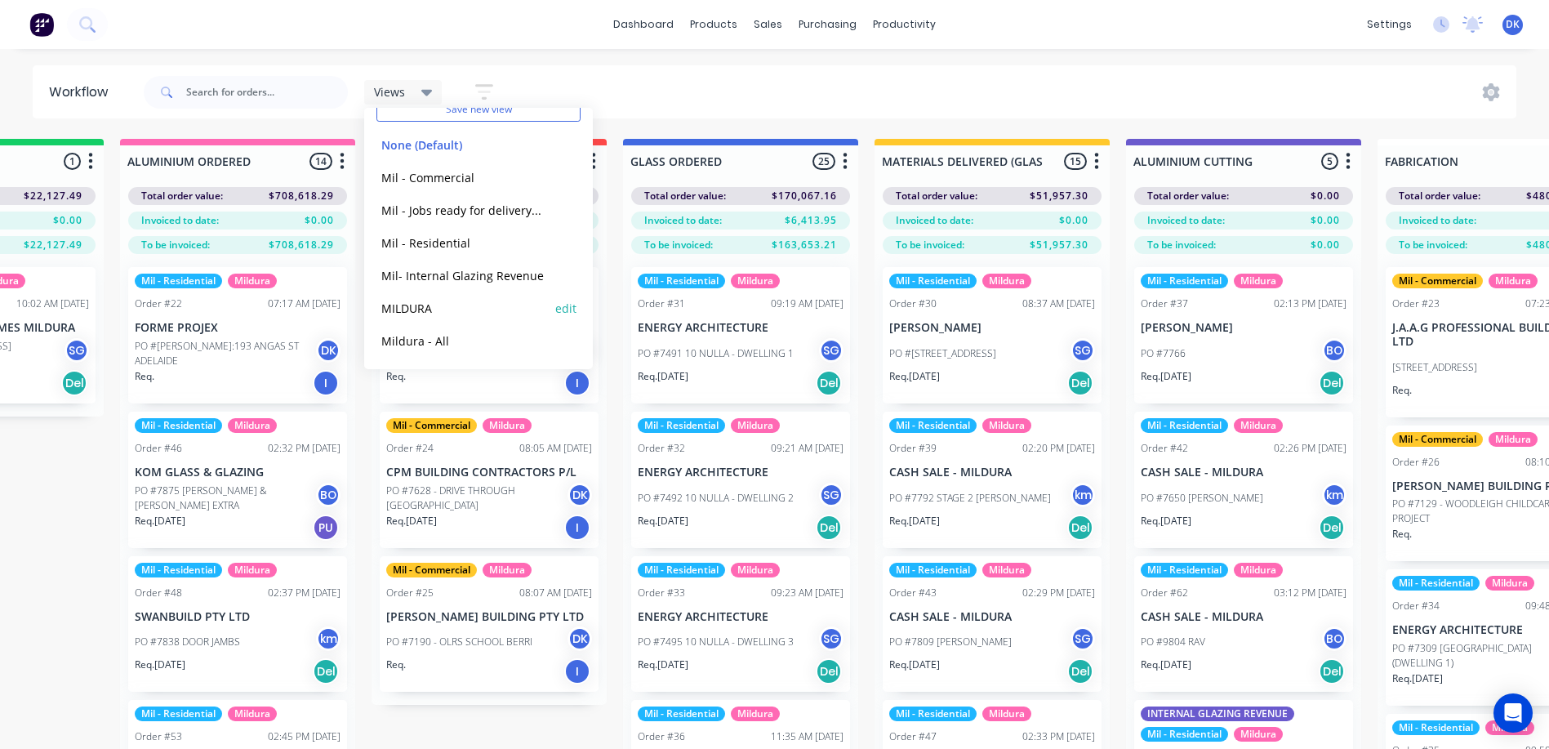
click at [411, 307] on button "MILDURA" at bounding box center [463, 308] width 174 height 19
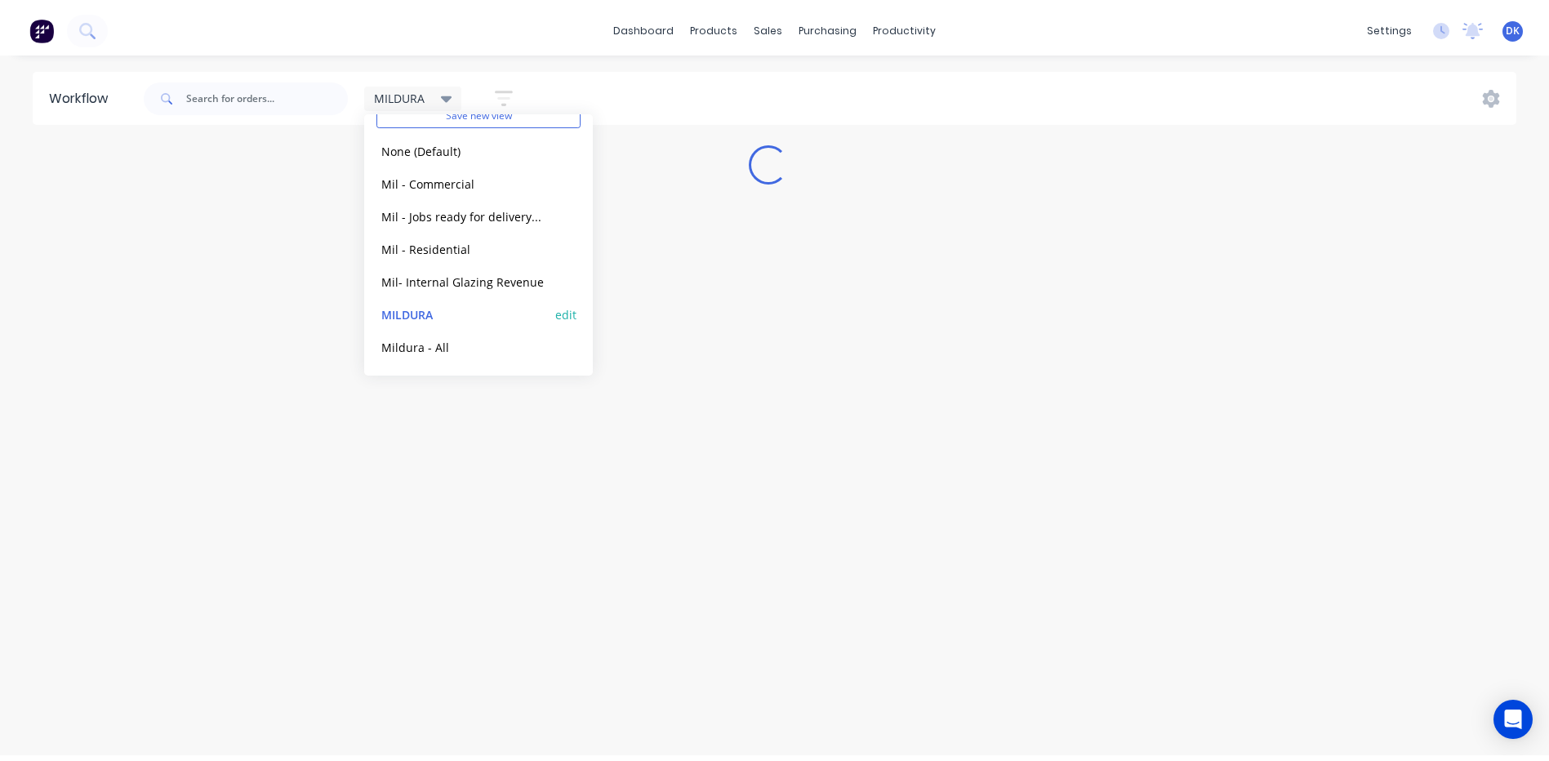
scroll to position [0, 0]
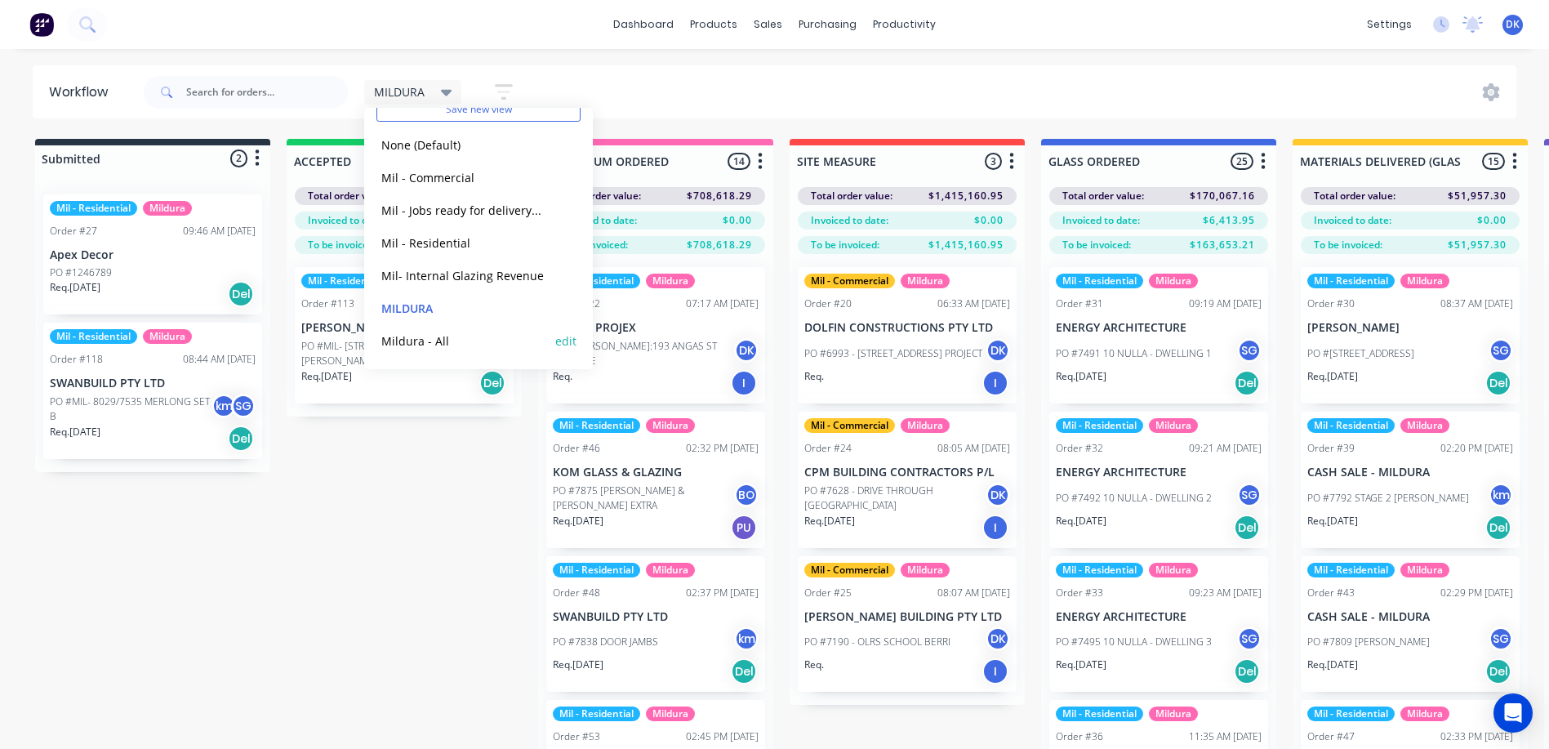
click at [420, 345] on button "Mildura - All" at bounding box center [463, 340] width 174 height 19
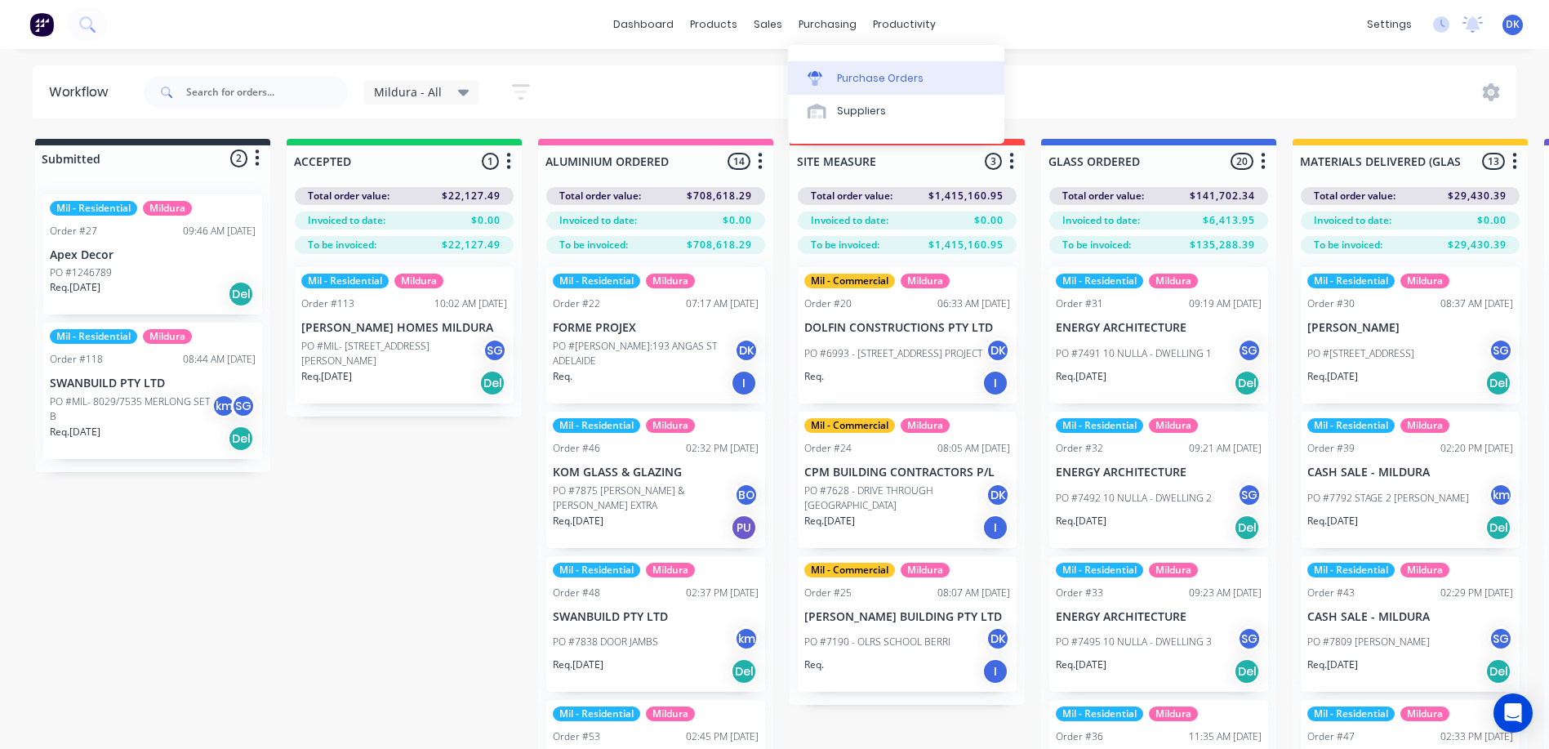
click at [854, 77] on div "Purchase Orders" at bounding box center [880, 78] width 87 height 15
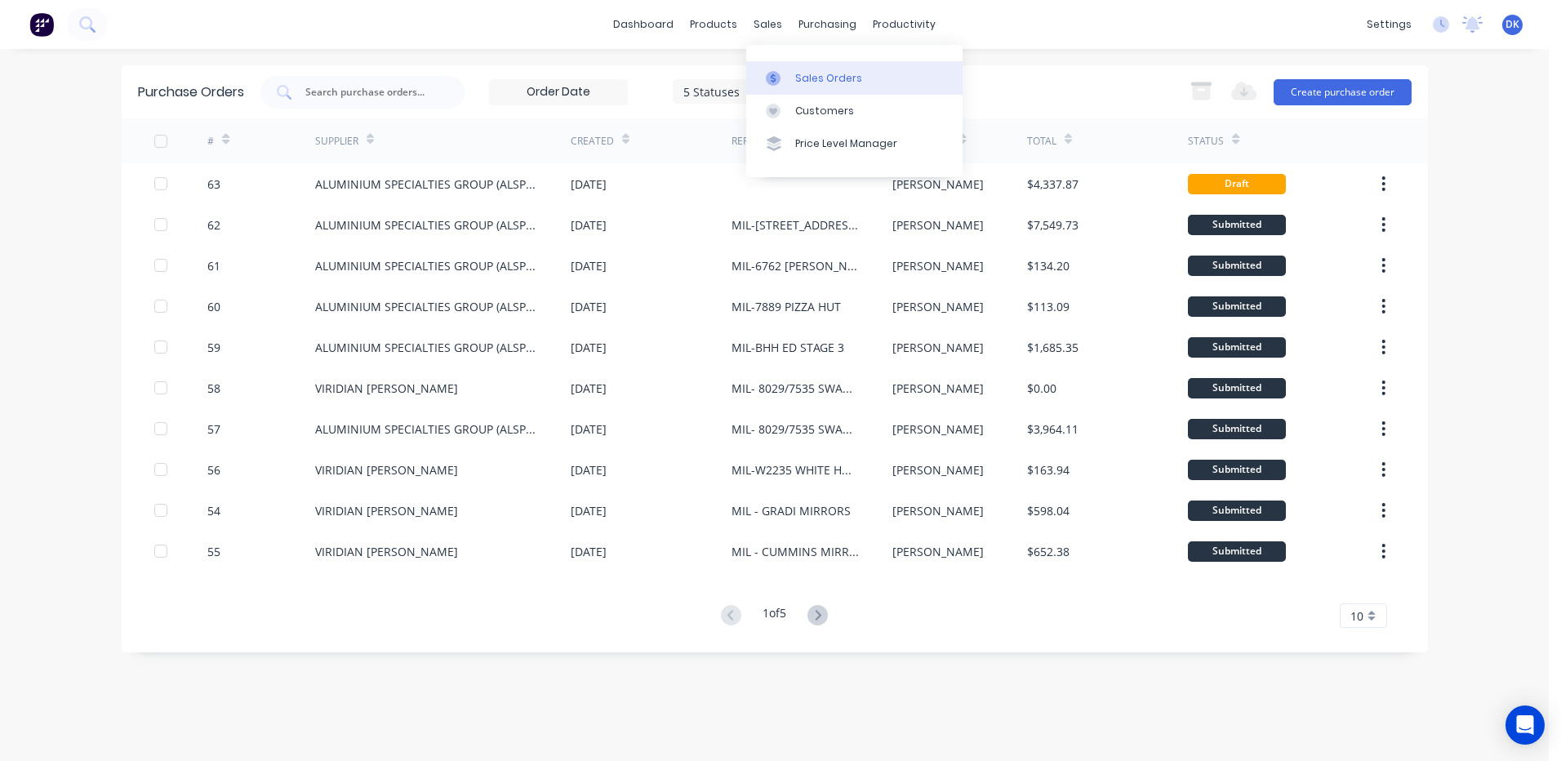
click at [805, 74] on div "Sales Orders" at bounding box center [828, 78] width 67 height 15
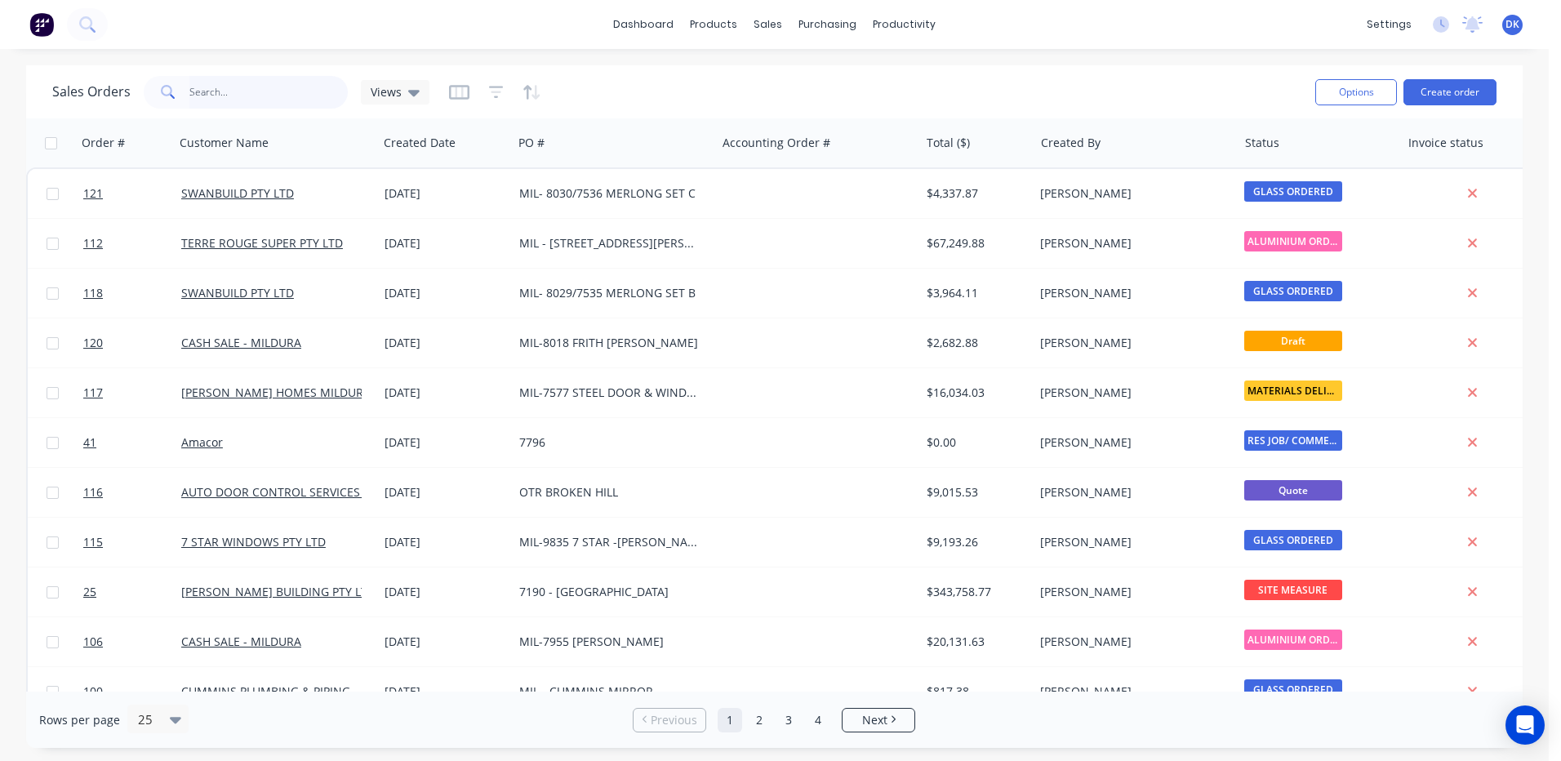
click at [203, 89] on input "text" at bounding box center [268, 92] width 159 height 33
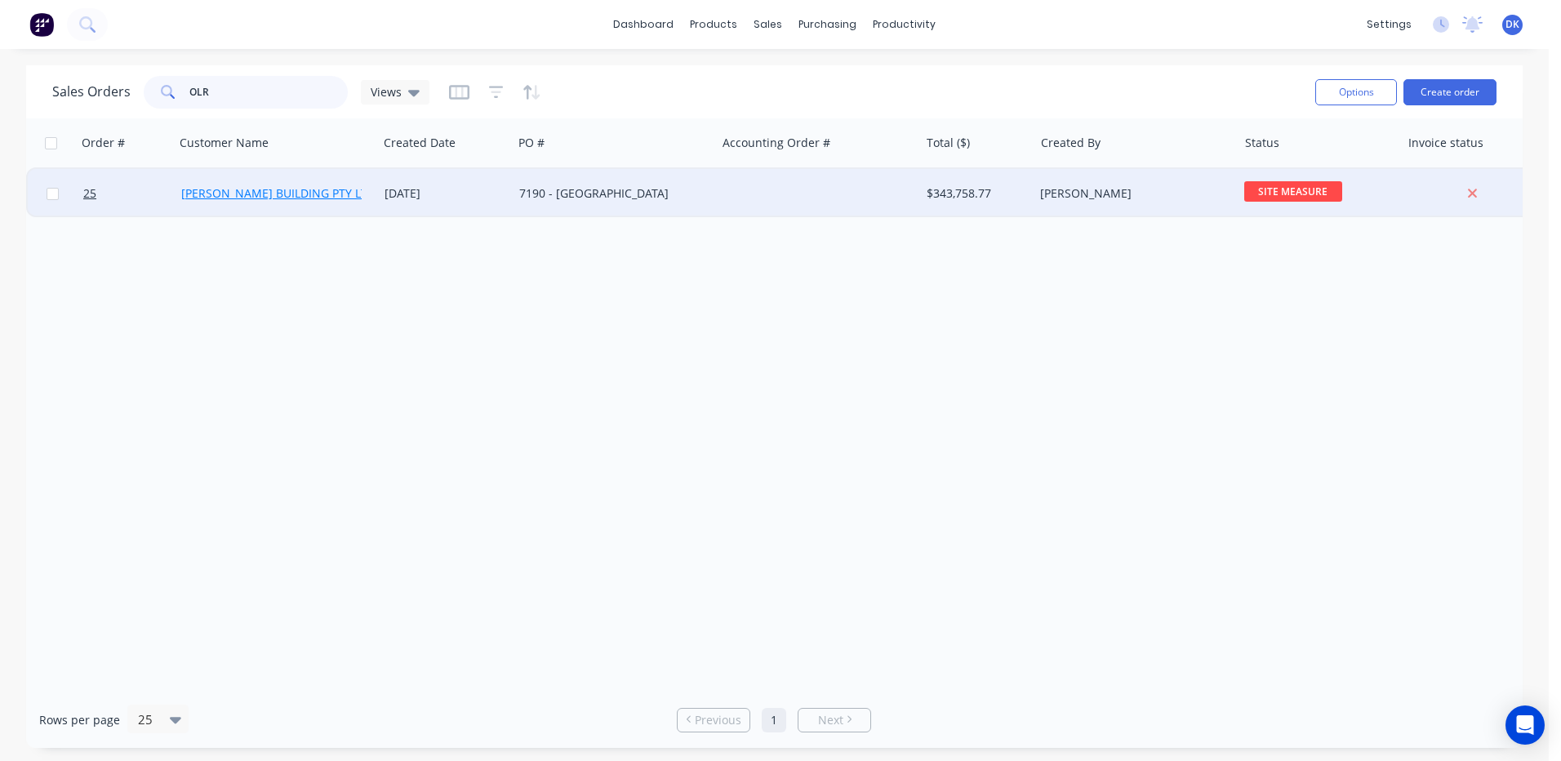
type input "OLR"
click at [245, 193] on link "[PERSON_NAME] BUILDING PTY LTD" at bounding box center [278, 193] width 194 height 16
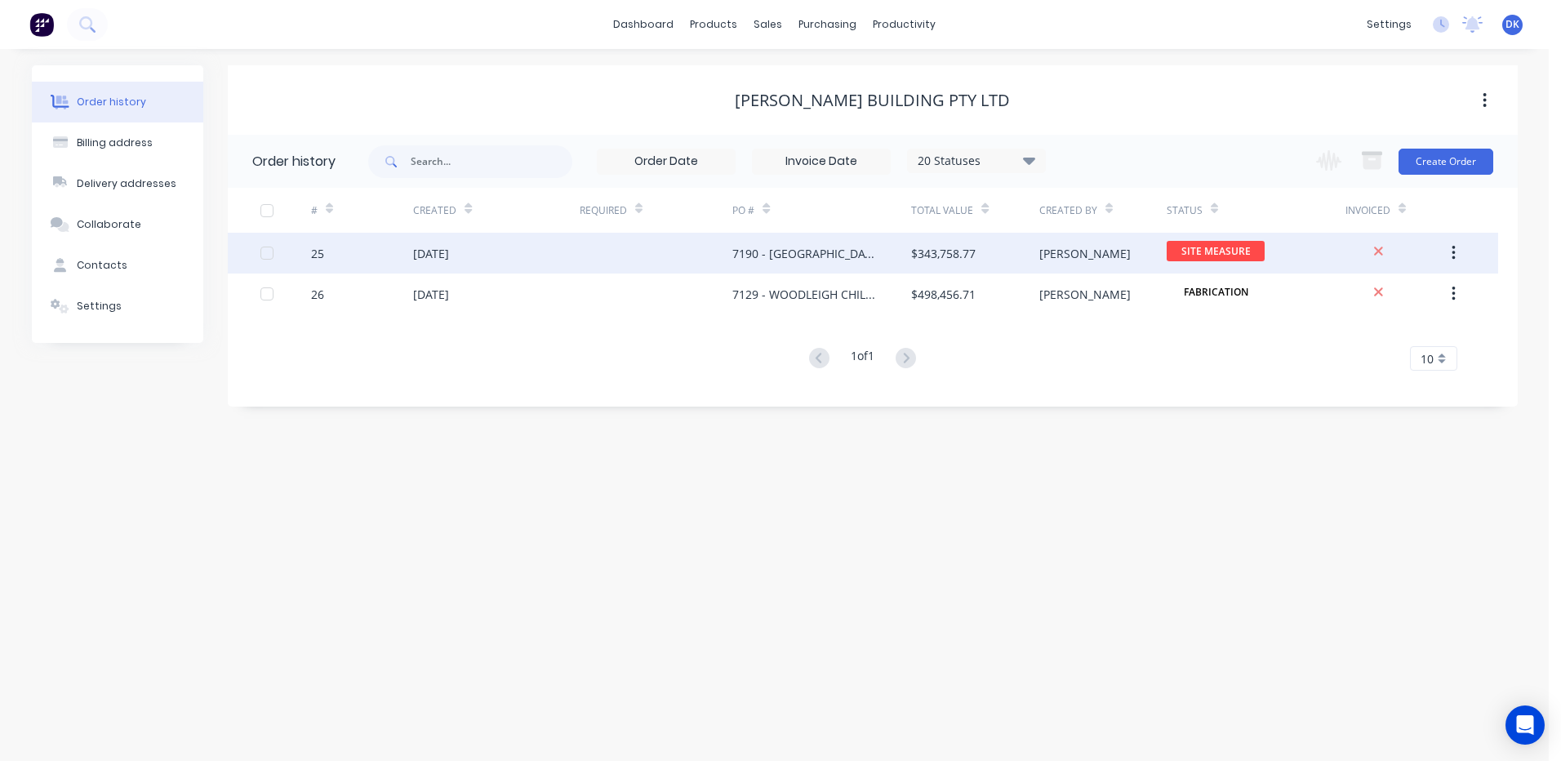
click at [800, 247] on div "7190 - [GEOGRAPHIC_DATA]" at bounding box center [805, 253] width 146 height 17
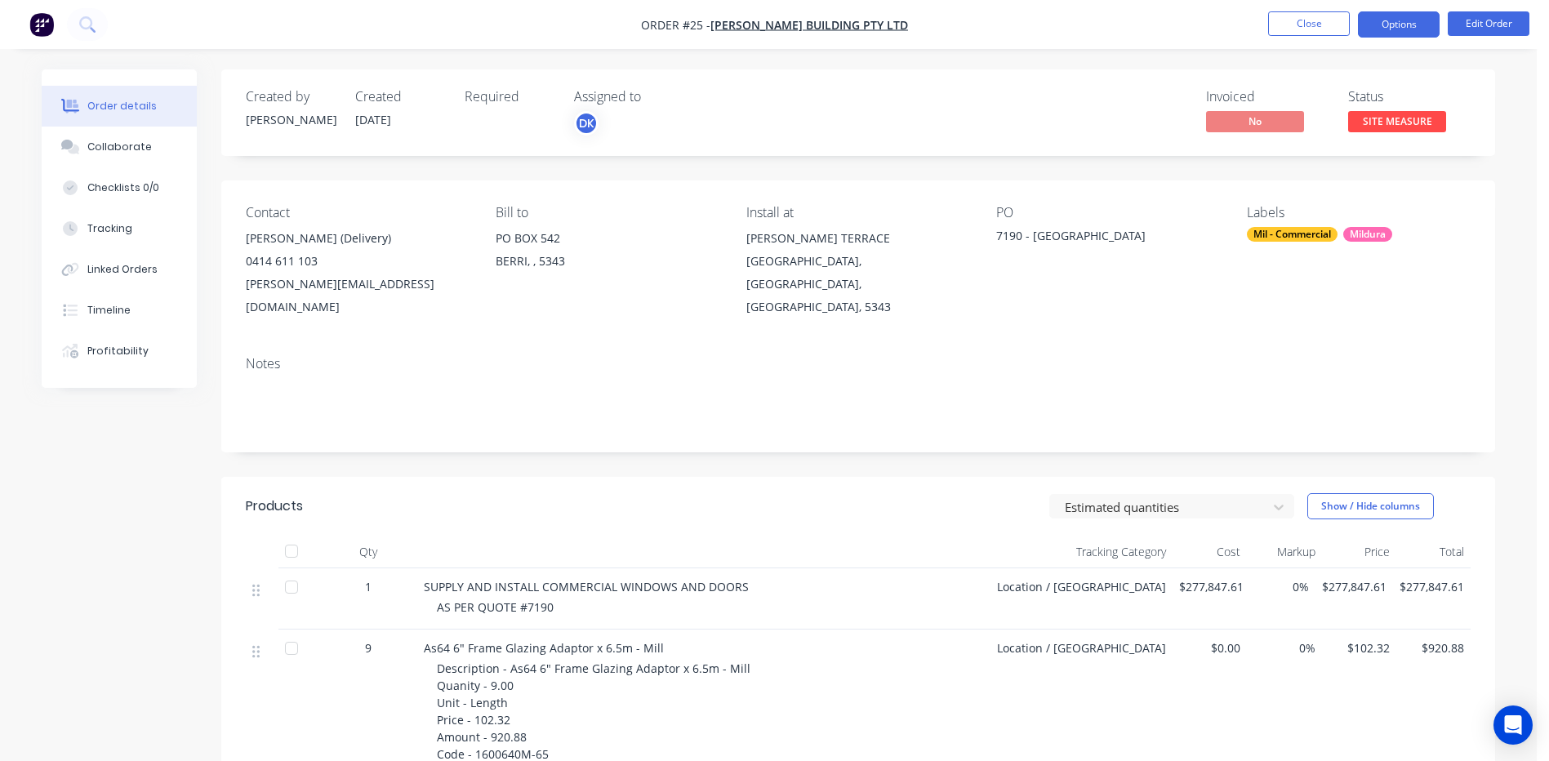
click at [1410, 15] on button "Options" at bounding box center [1399, 24] width 82 height 26
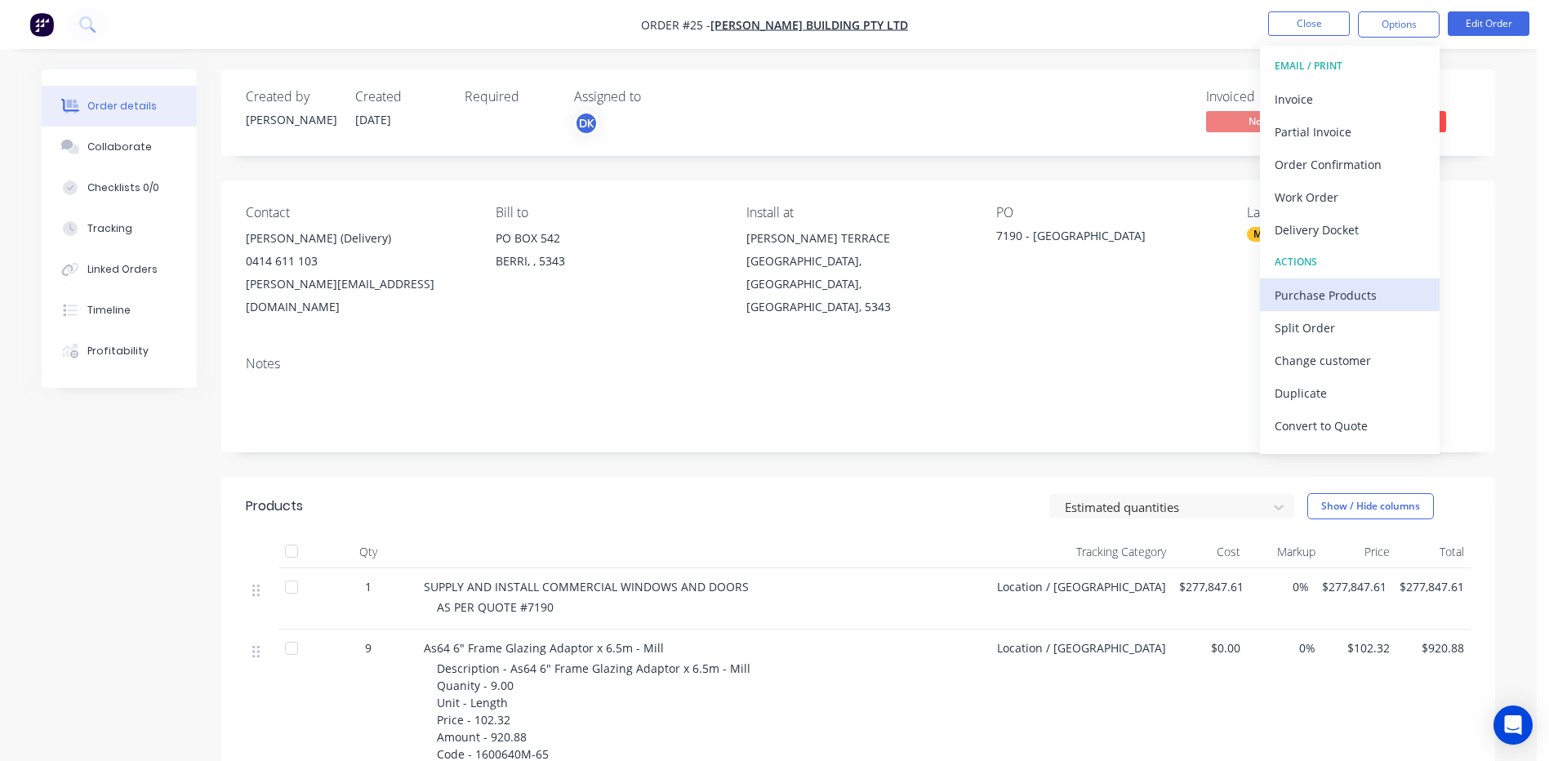
click at [1321, 298] on div "Purchase Products" at bounding box center [1349, 295] width 150 height 24
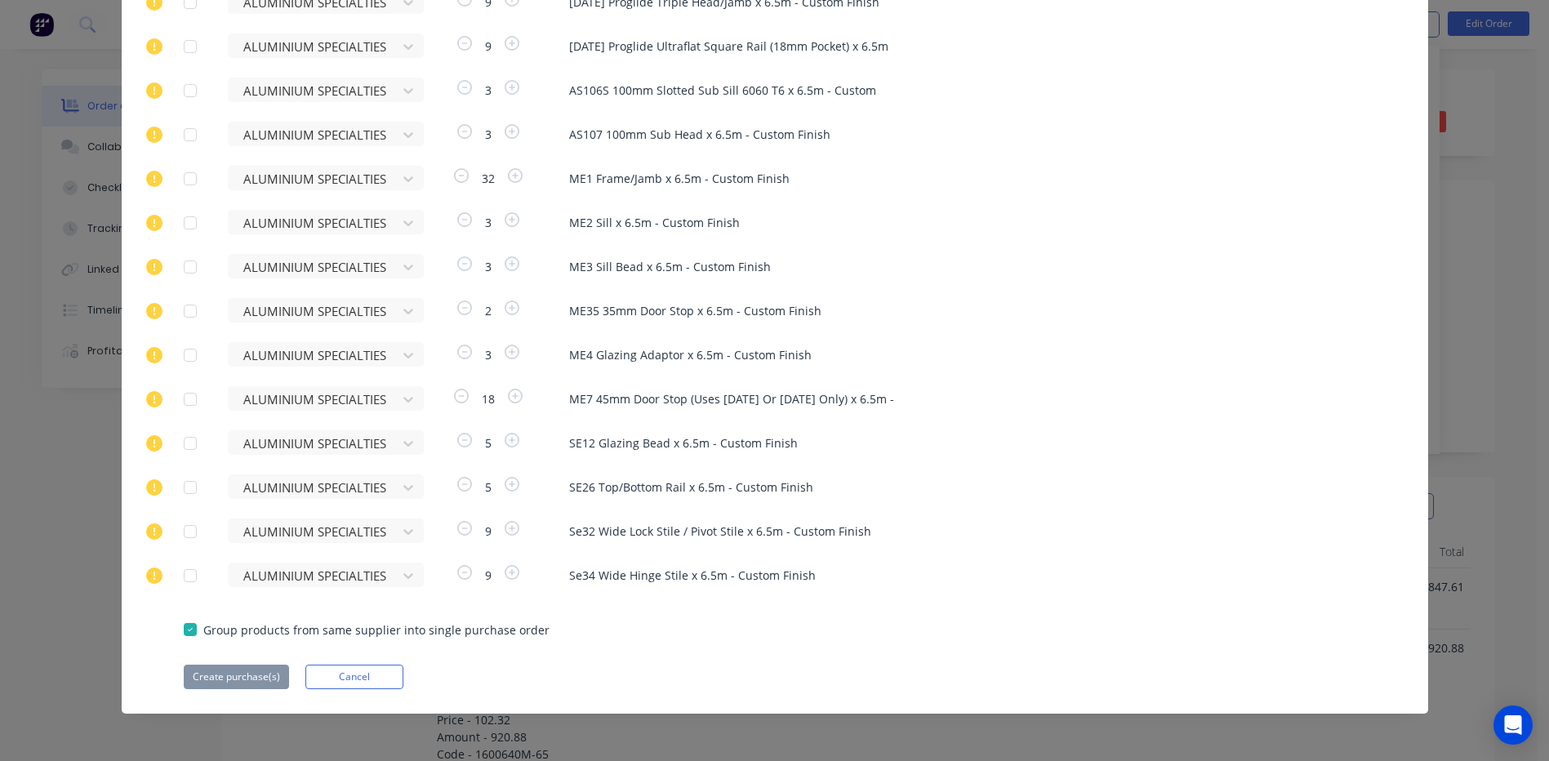
scroll to position [653, 0]
click at [186, 624] on div at bounding box center [190, 629] width 33 height 33
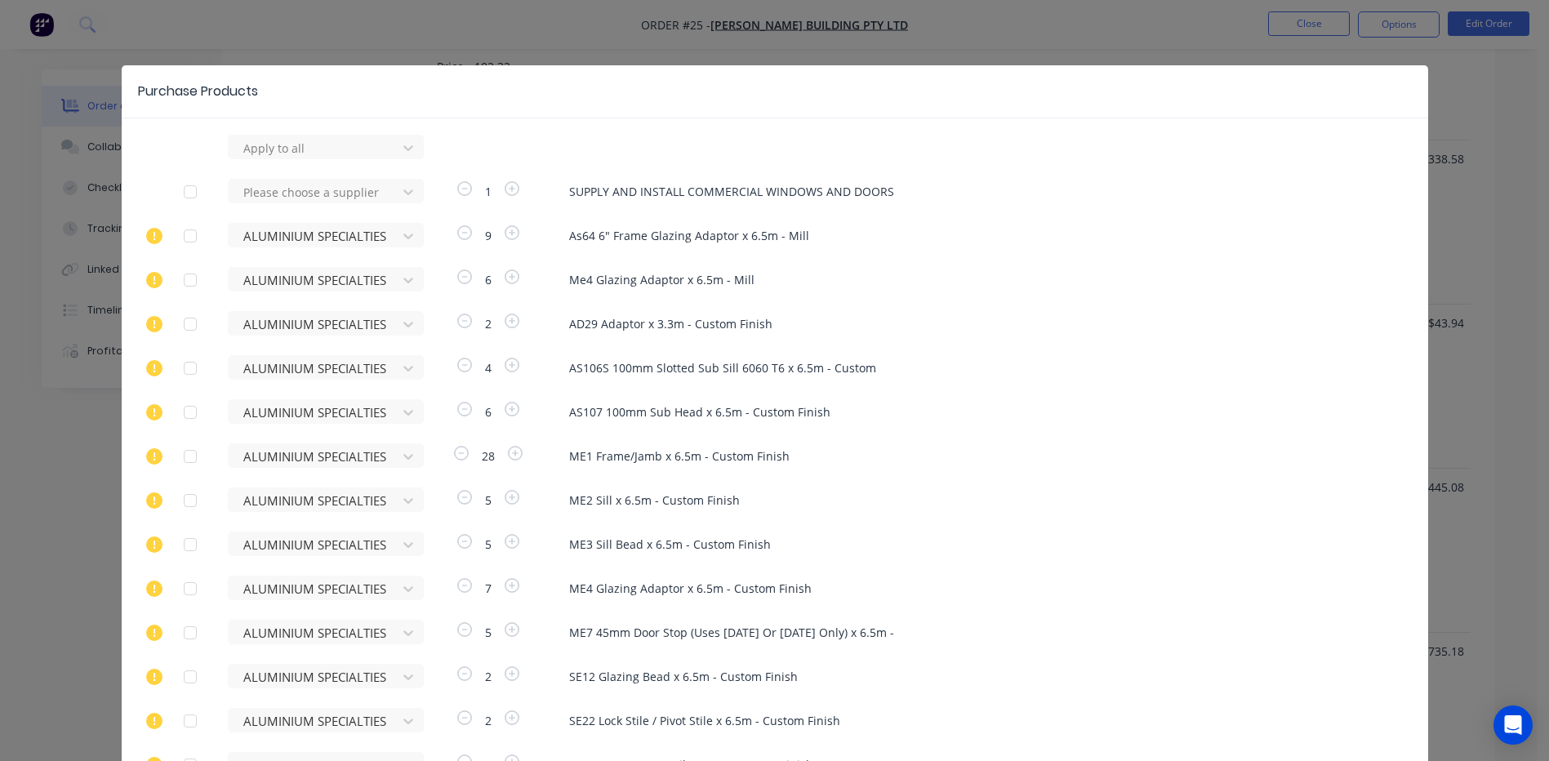
scroll to position [0, 0]
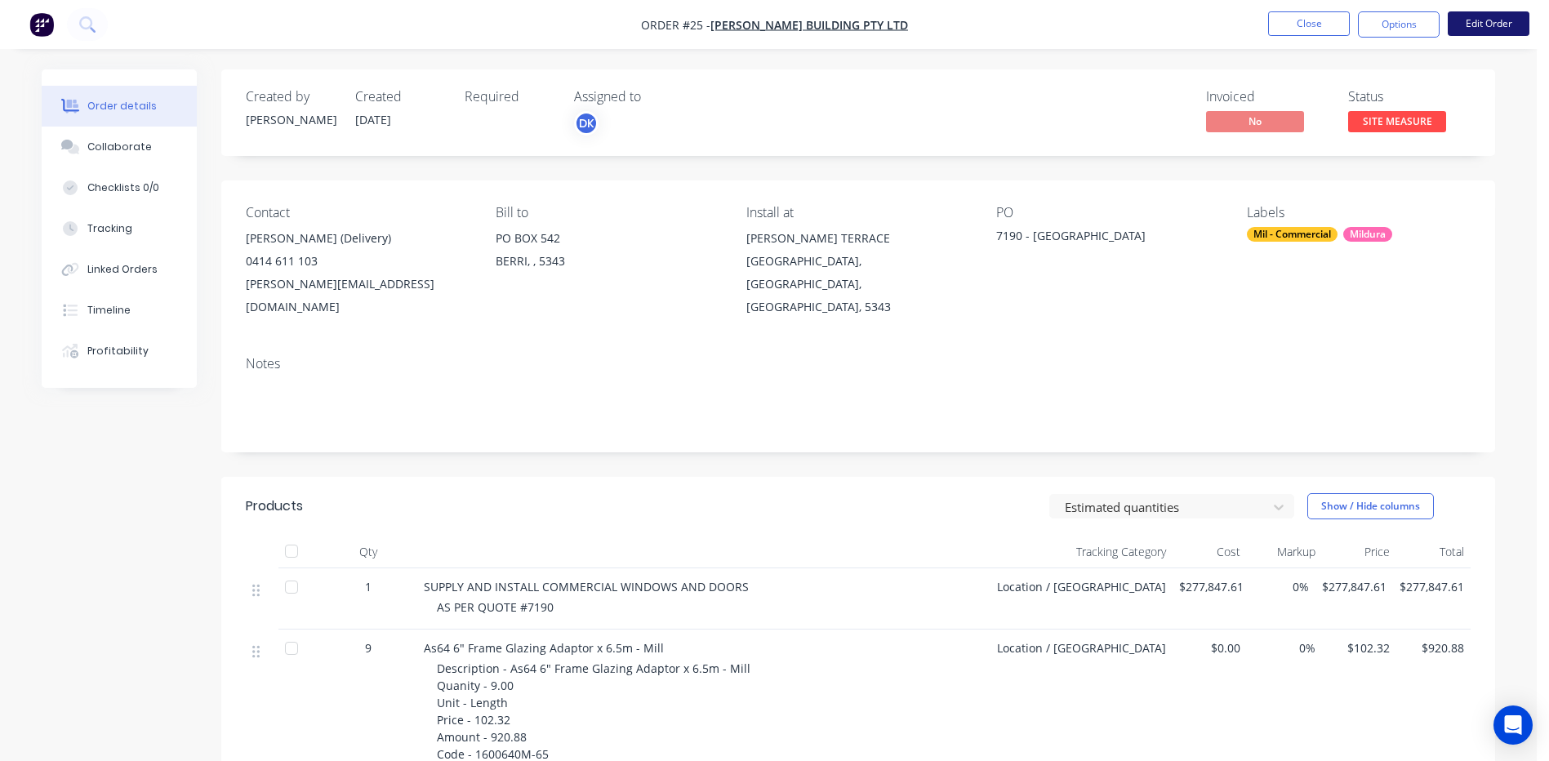
click at [1490, 20] on button "Edit Order" at bounding box center [1488, 23] width 82 height 24
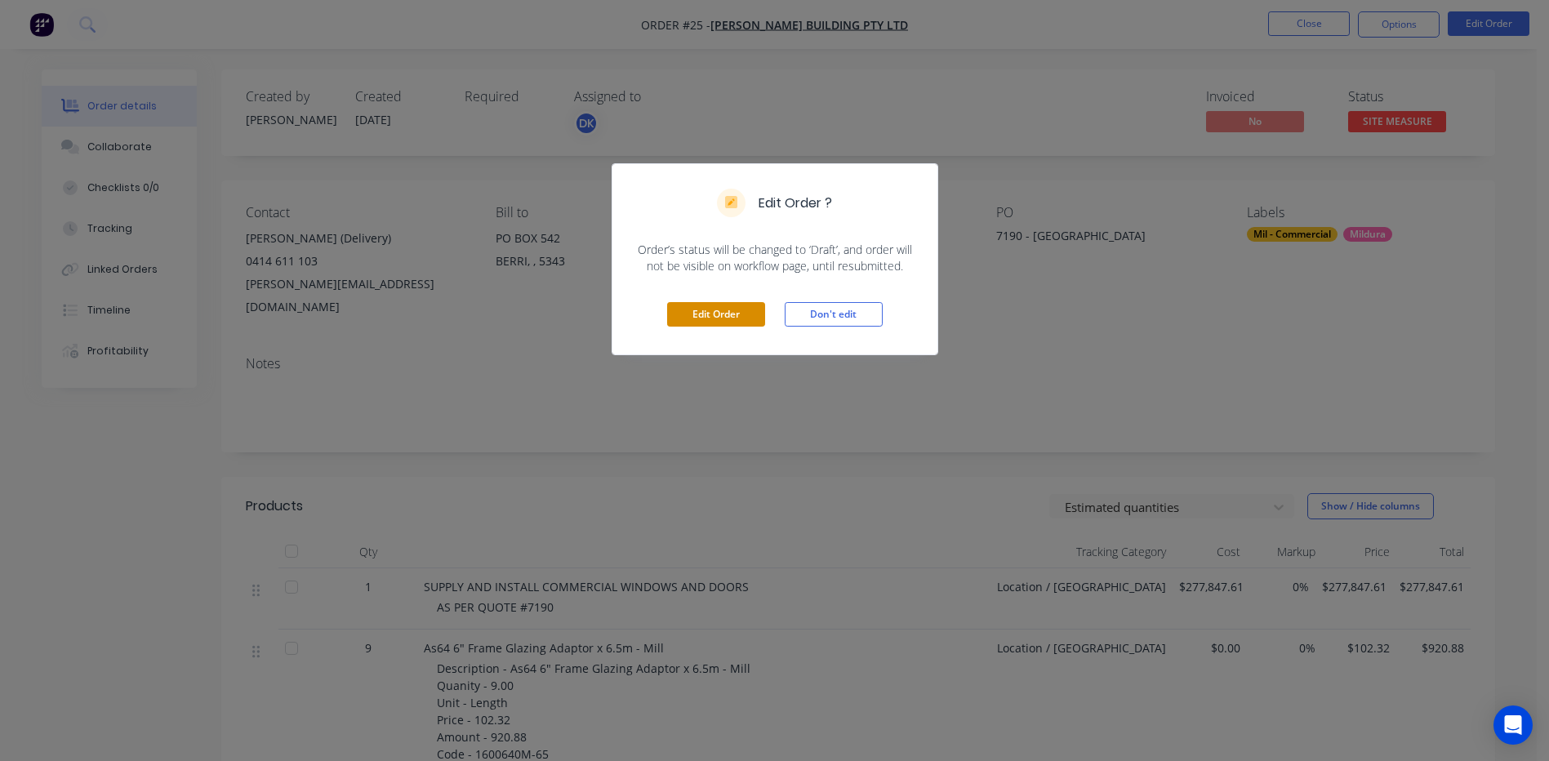
click at [715, 316] on button "Edit Order" at bounding box center [716, 314] width 98 height 24
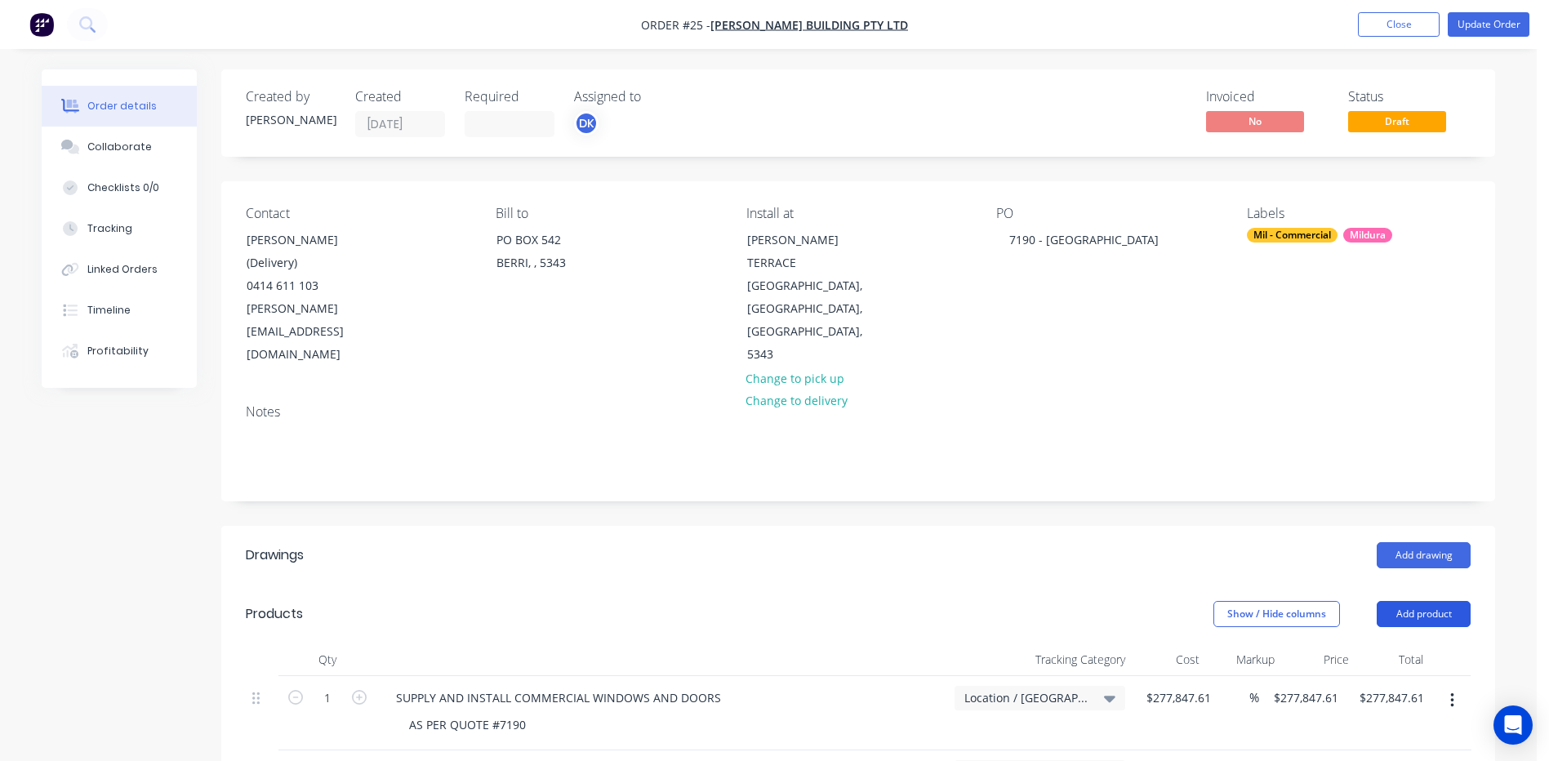
click at [1411, 601] on button "Add product" at bounding box center [1423, 614] width 94 height 26
click at [1362, 676] on div "Basic product" at bounding box center [1393, 688] width 126 height 24
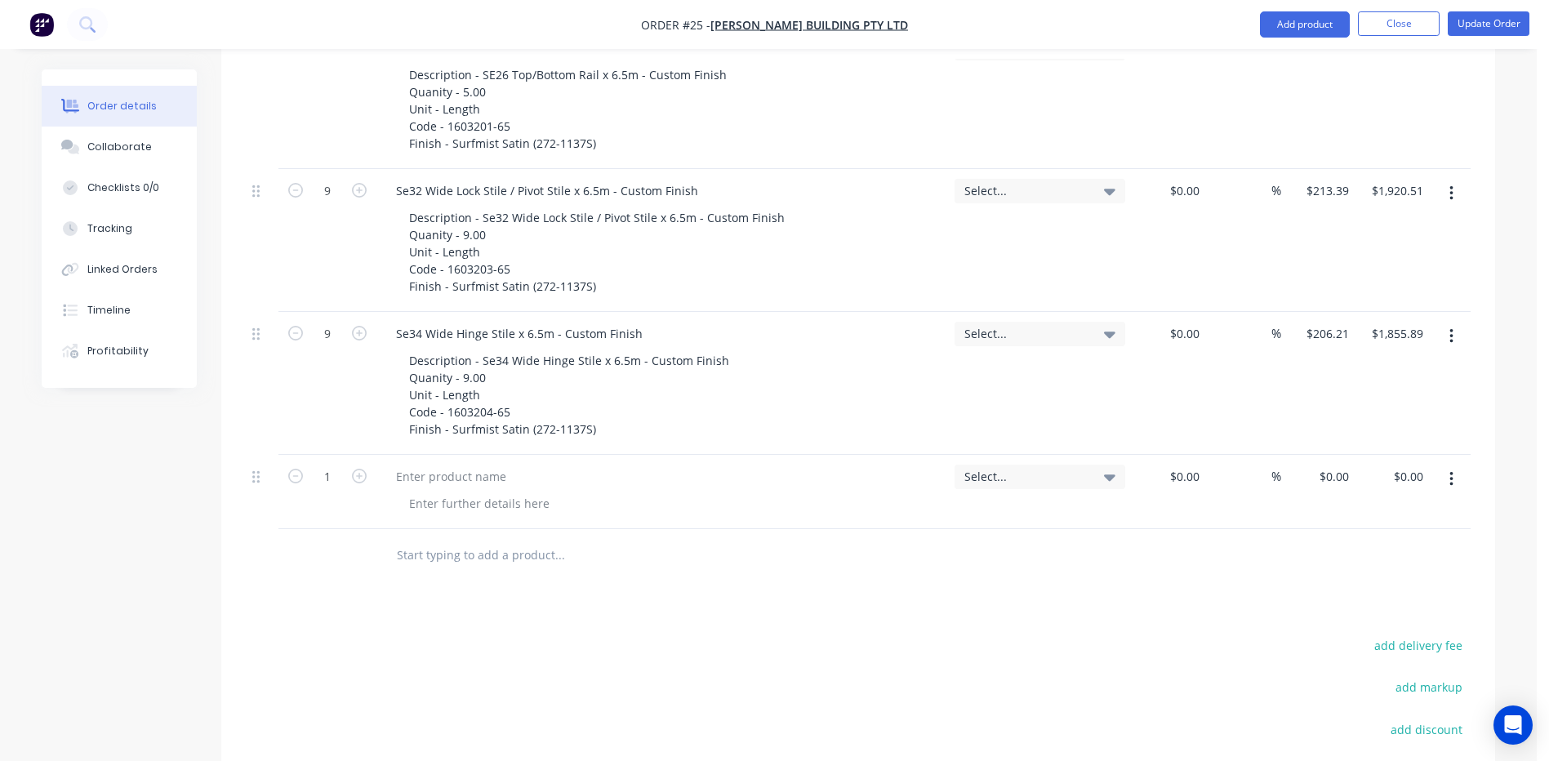
scroll to position [8087, 0]
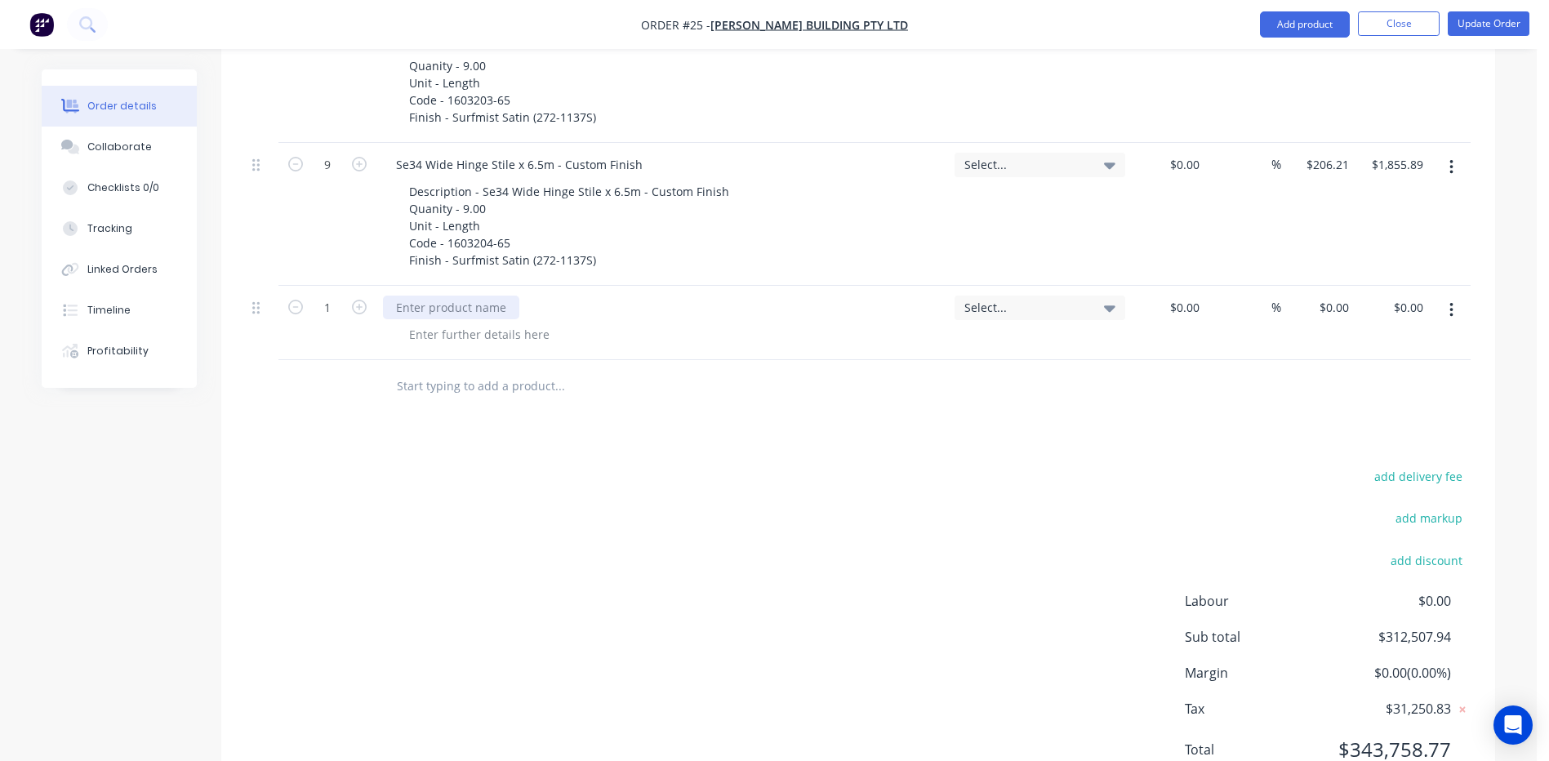
click at [433, 296] on div at bounding box center [451, 308] width 136 height 24
click at [611, 296] on div "DOOR HARDWARE AS PER QUOTE" at bounding box center [662, 308] width 558 height 24
click at [584, 296] on div "DOOR HARDWARE AS PER QUOTE" at bounding box center [487, 308] width 209 height 24
click at [1110, 305] on icon at bounding box center [1109, 308] width 11 height 7
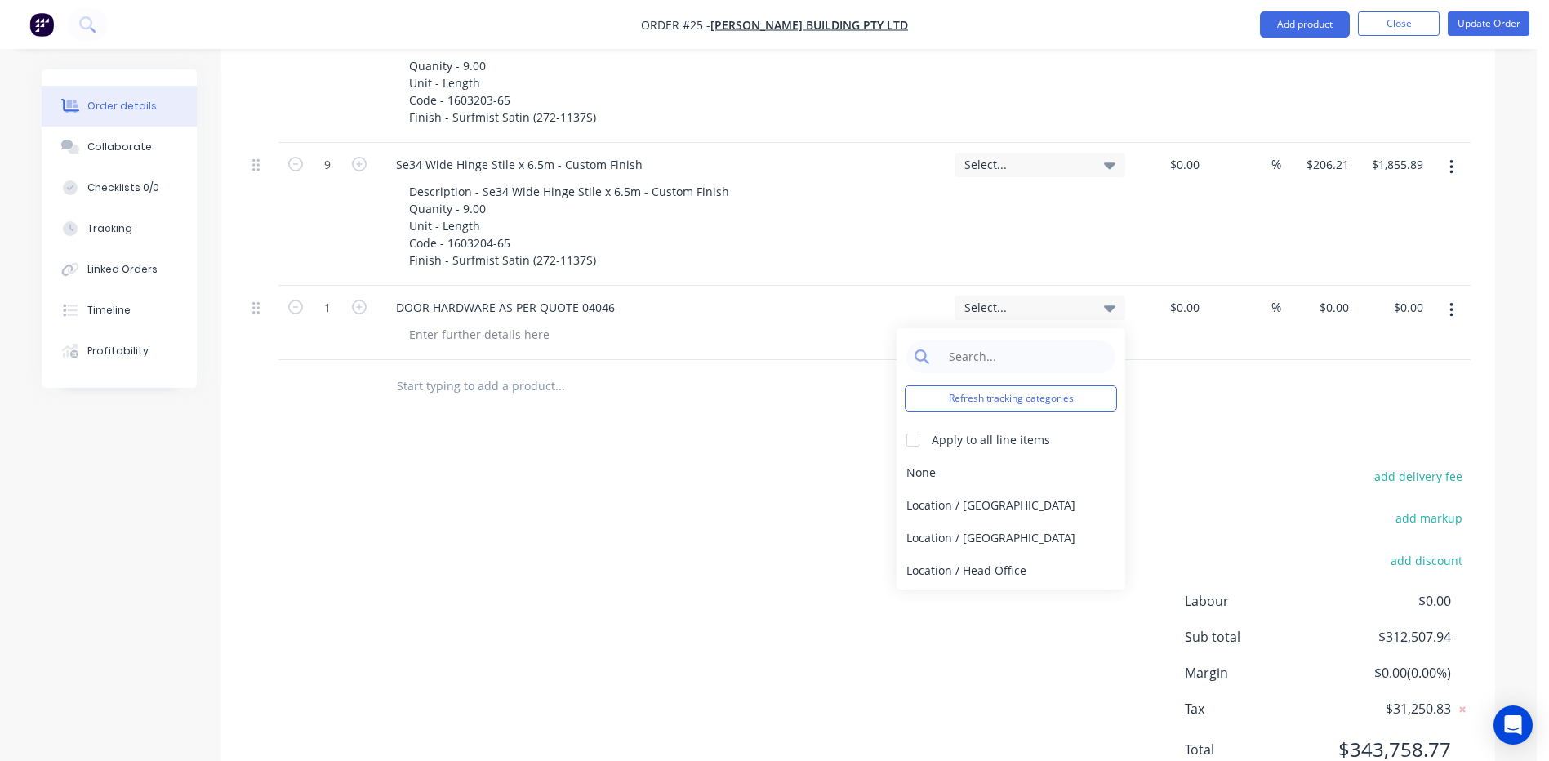
click at [1110, 305] on icon at bounding box center [1109, 308] width 11 height 7
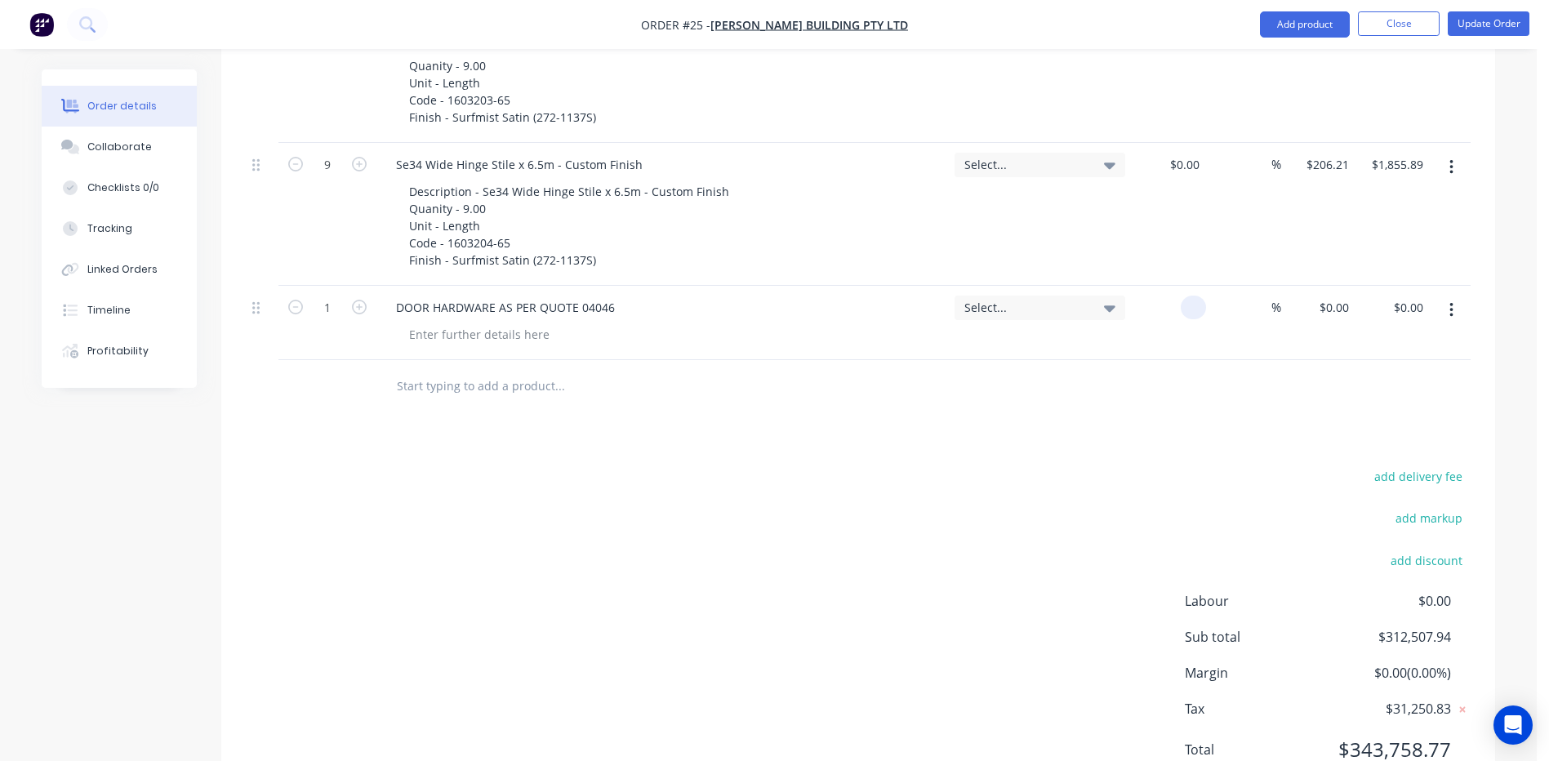
click at [1193, 296] on input at bounding box center [1196, 308] width 19 height 24
type input "$22,851.05"
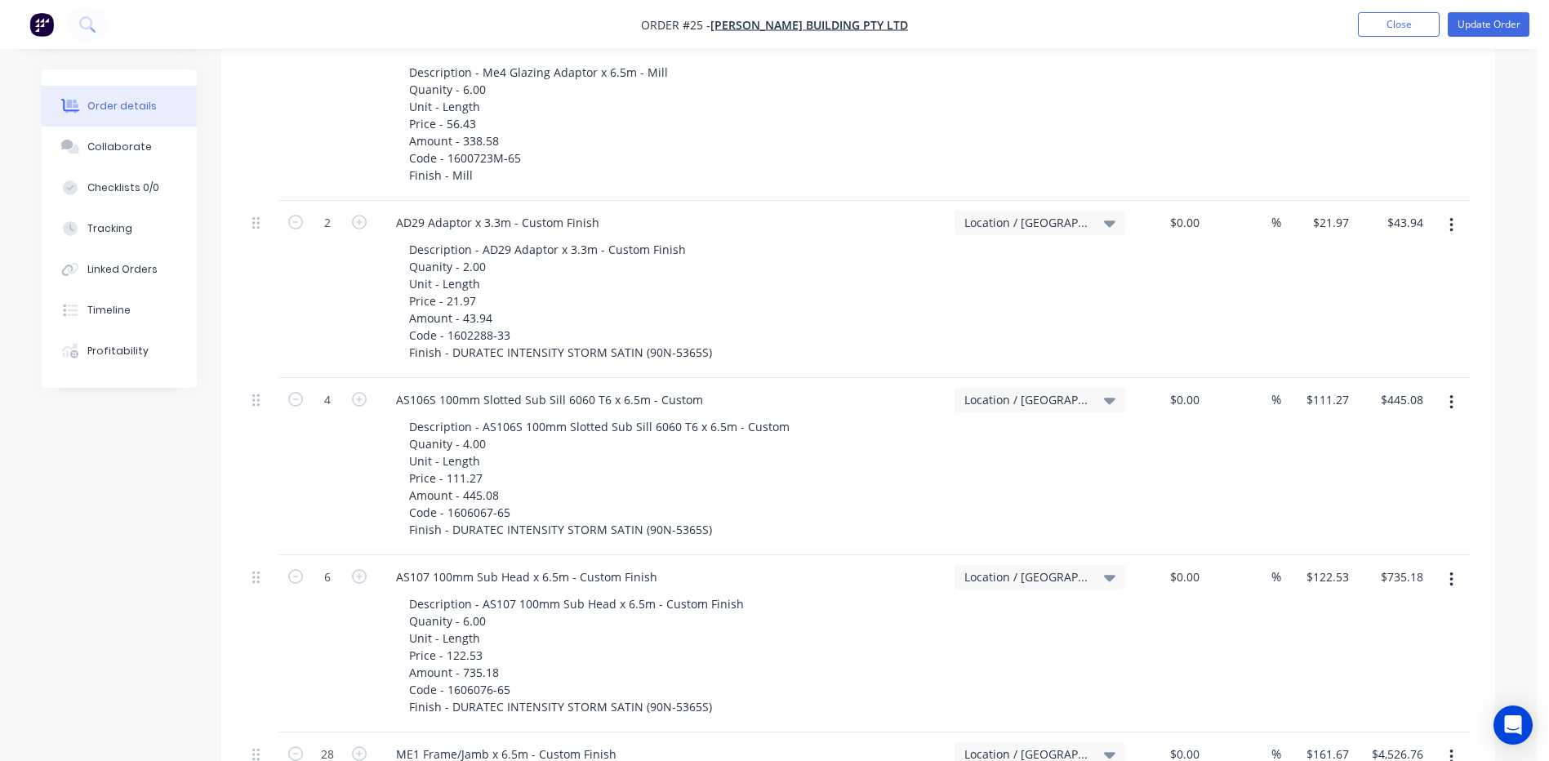
scroll to position [251, 0]
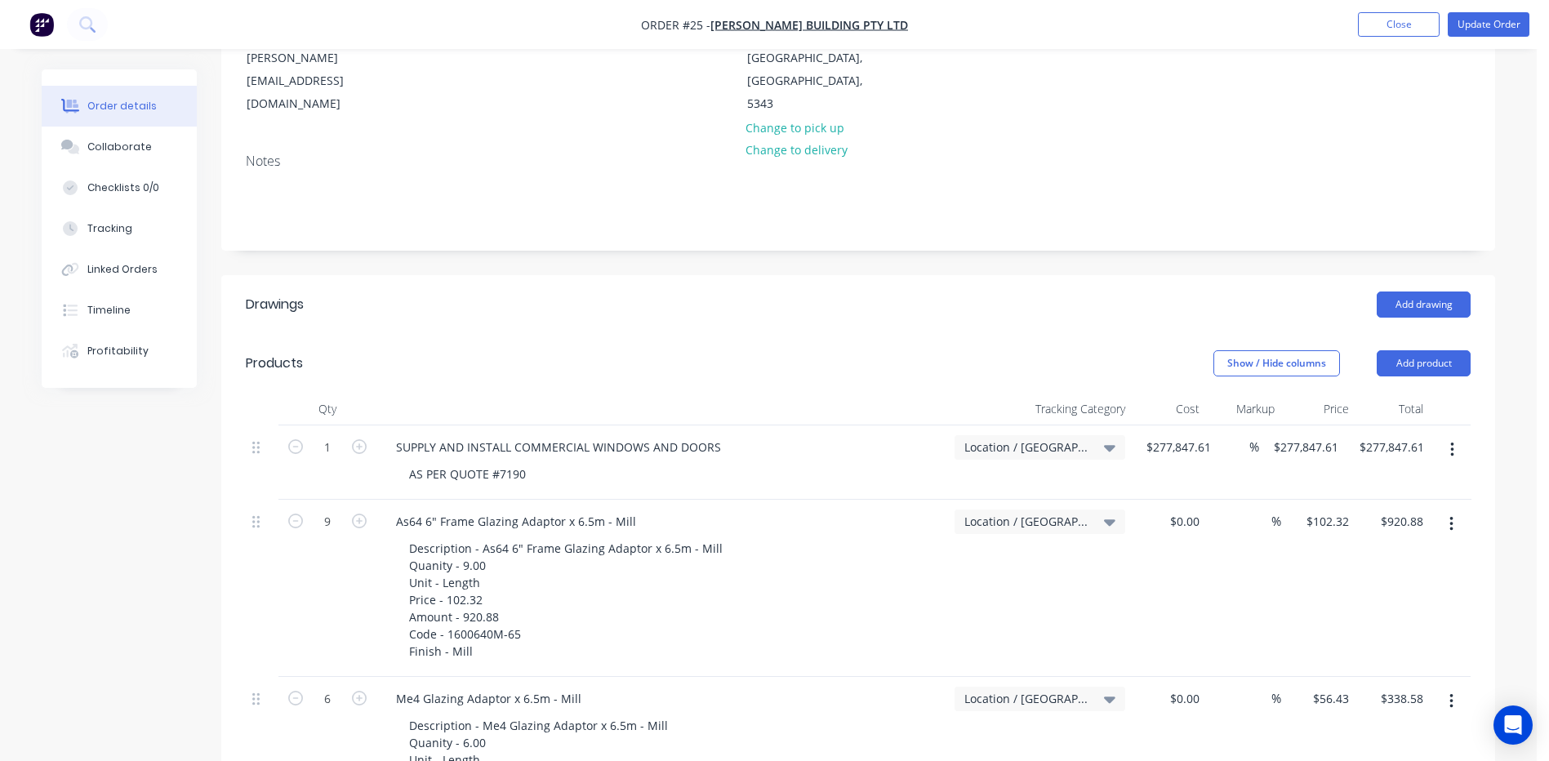
click at [1109, 438] on icon at bounding box center [1109, 447] width 11 height 18
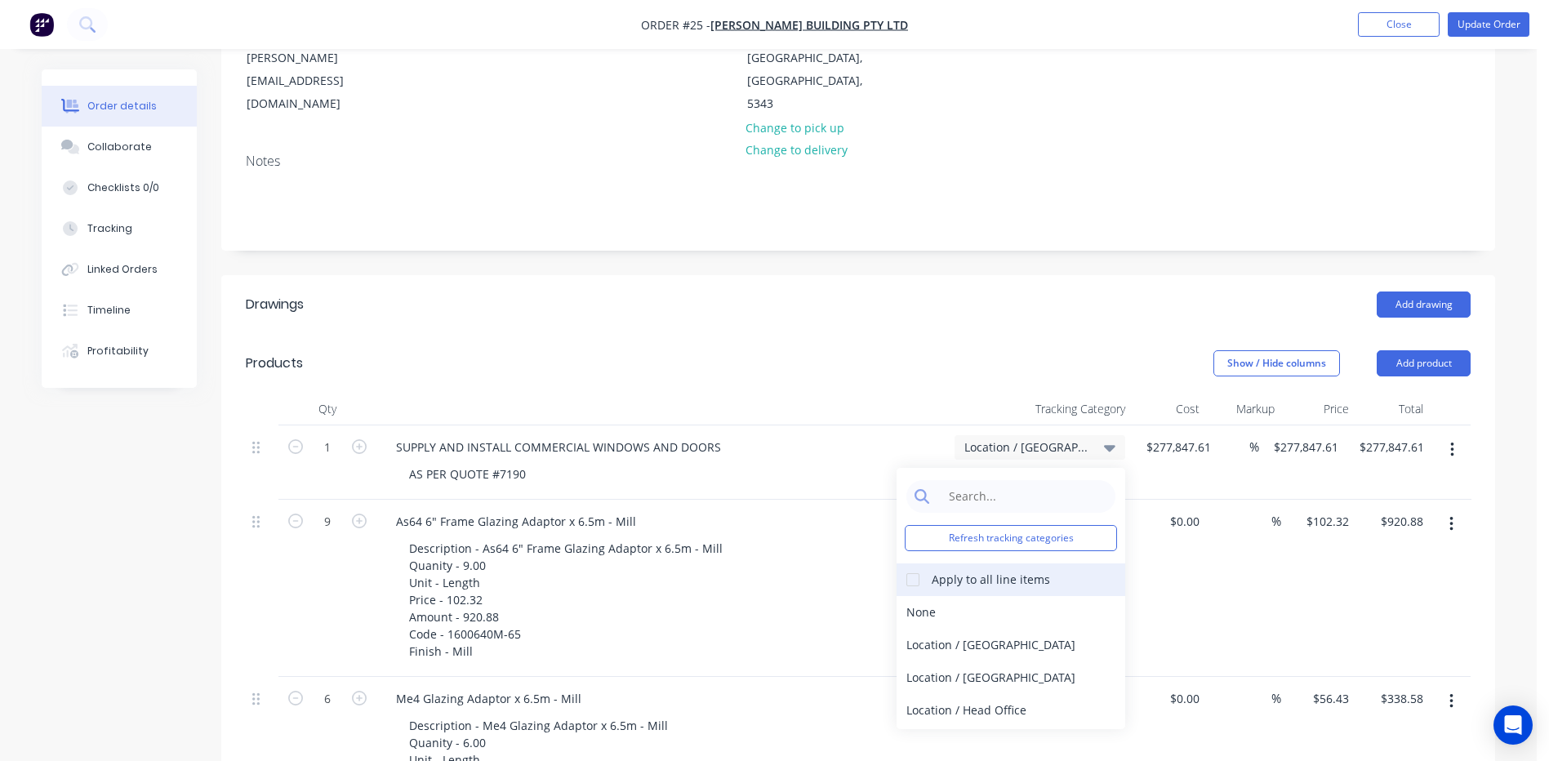
click at [910, 563] on div at bounding box center [912, 579] width 33 height 33
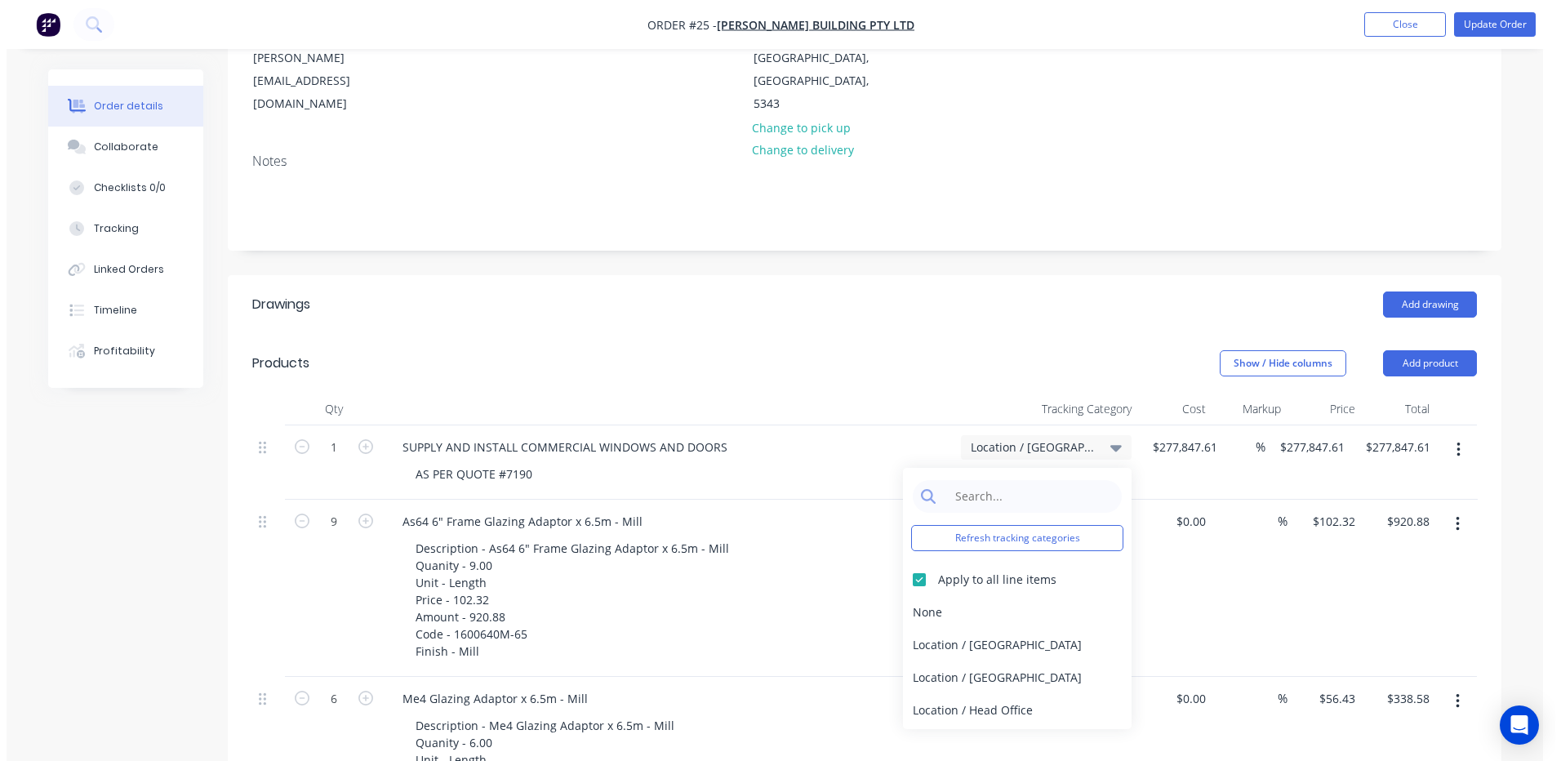
scroll to position [161, 0]
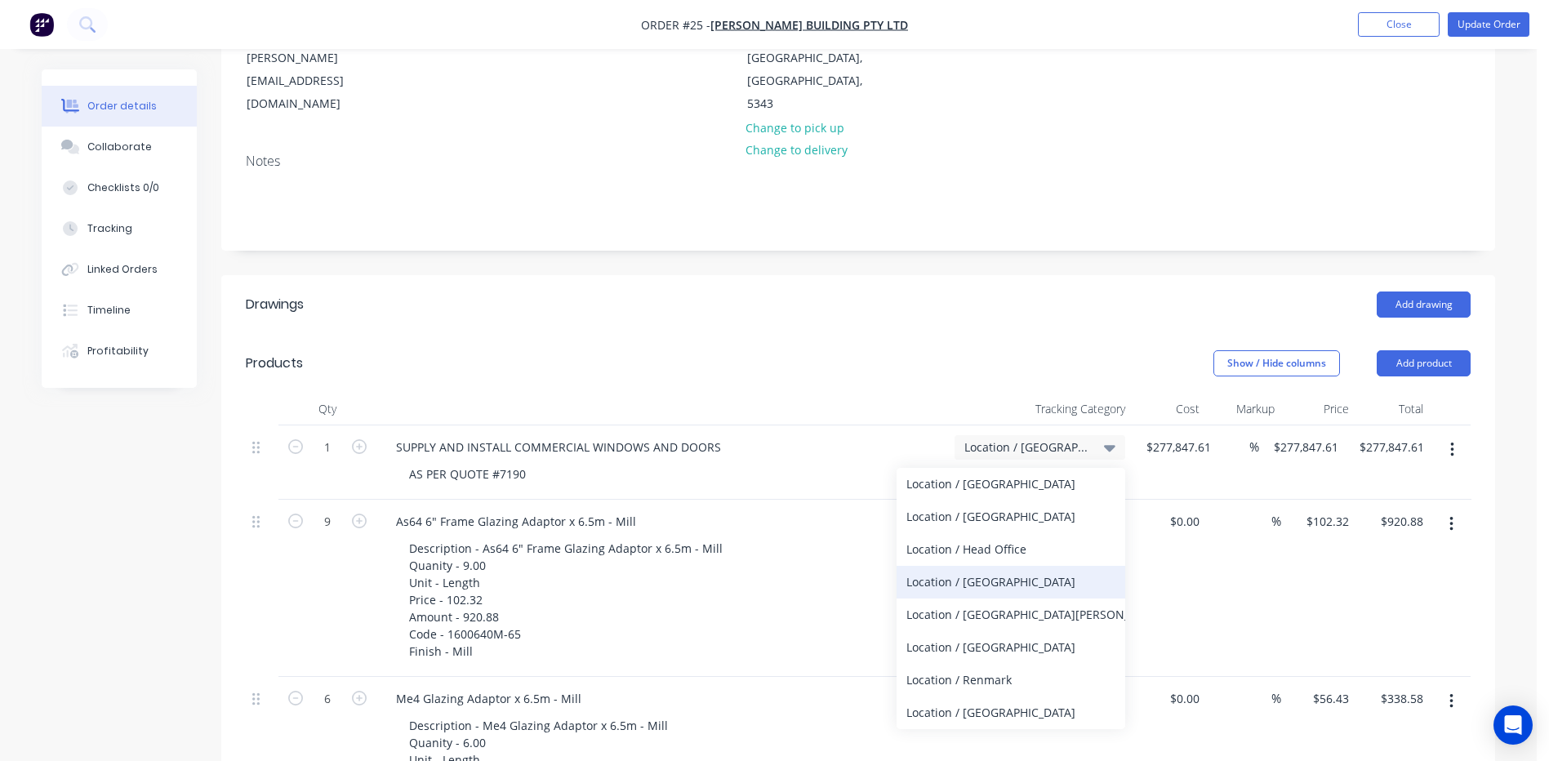
click at [968, 566] on div "Location / [GEOGRAPHIC_DATA]" at bounding box center [1010, 582] width 229 height 33
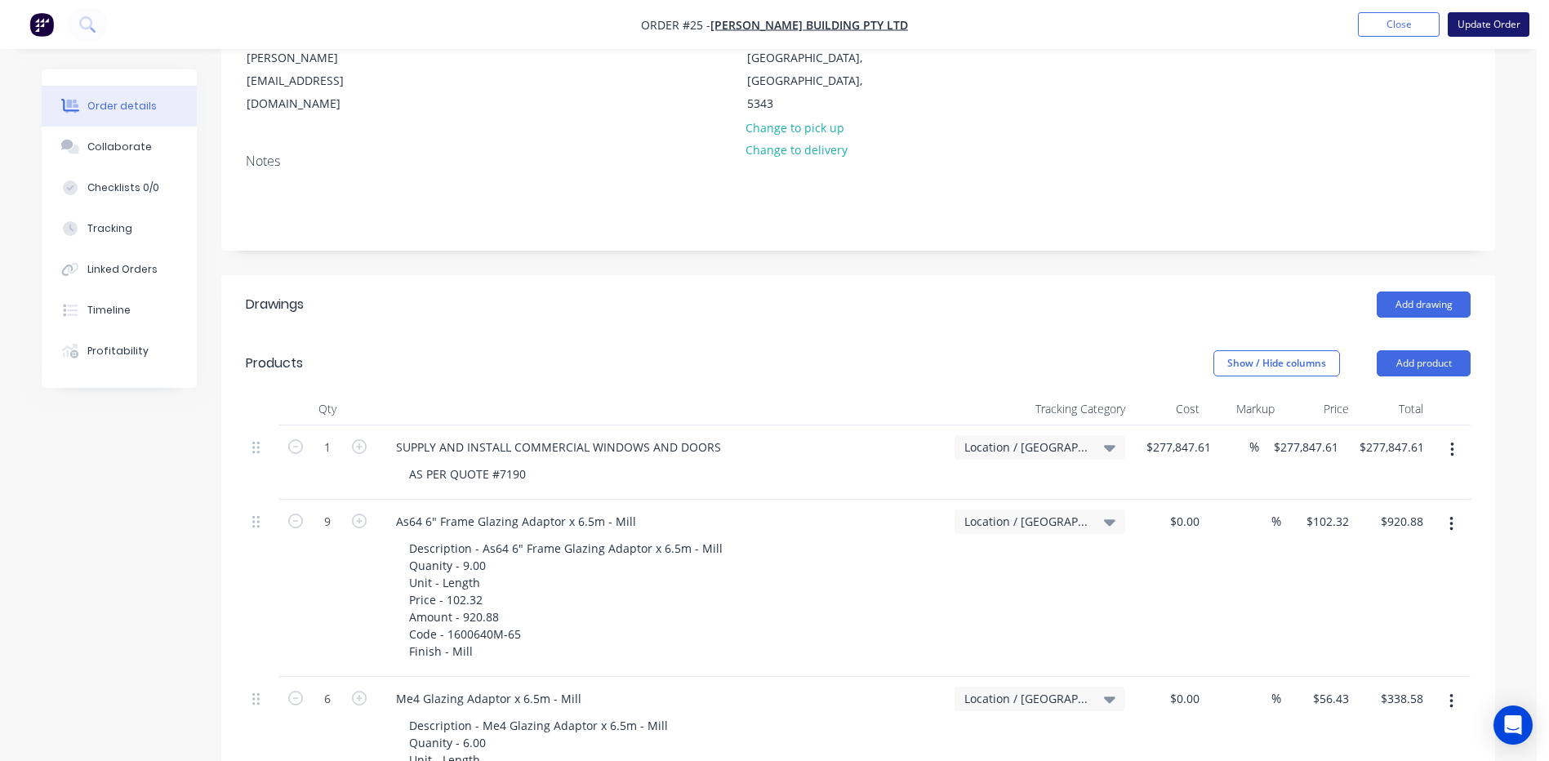
click at [1478, 26] on button "Update Order" at bounding box center [1488, 24] width 82 height 24
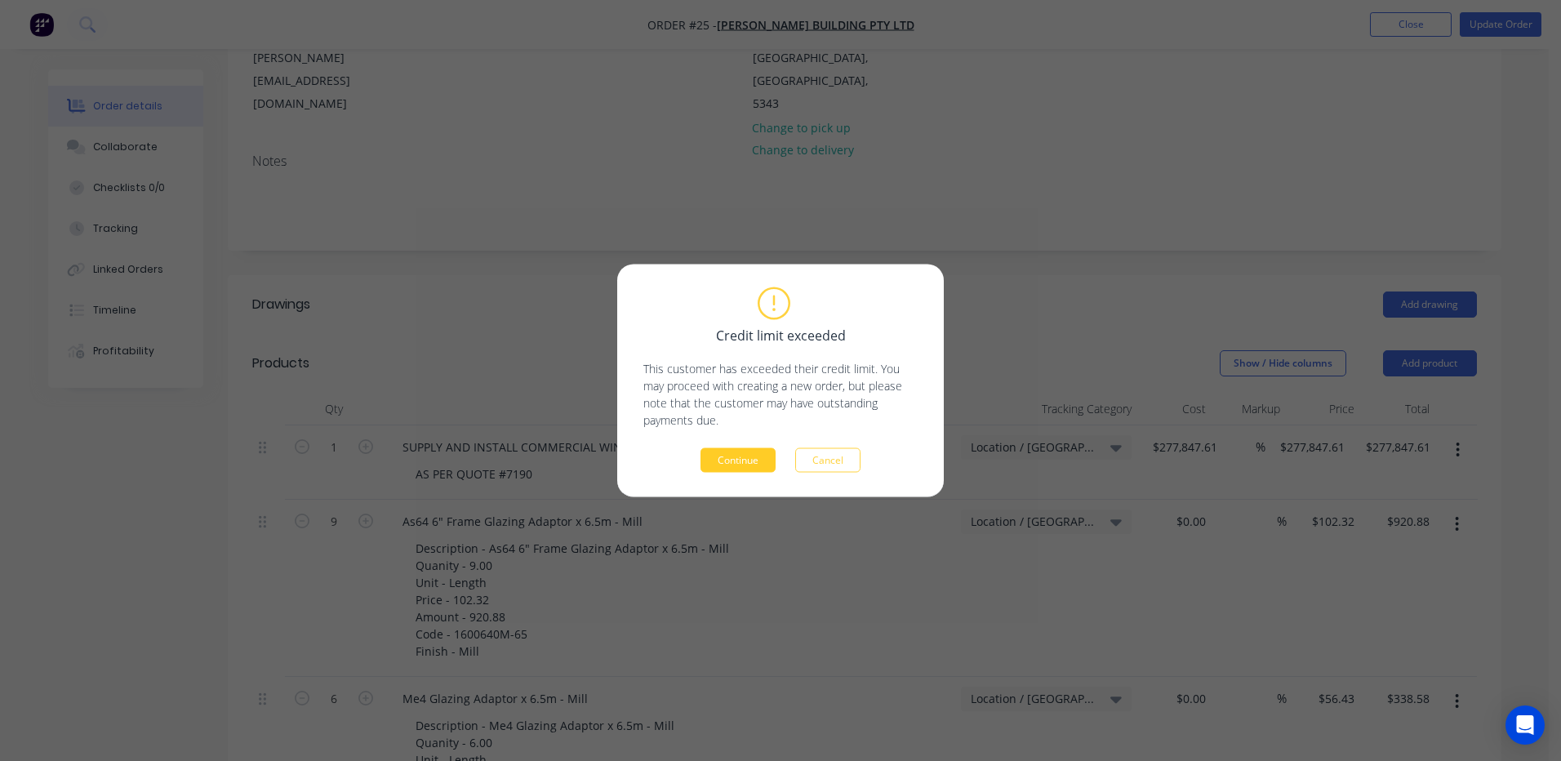
click at [729, 460] on button "Continue" at bounding box center [737, 460] width 75 height 24
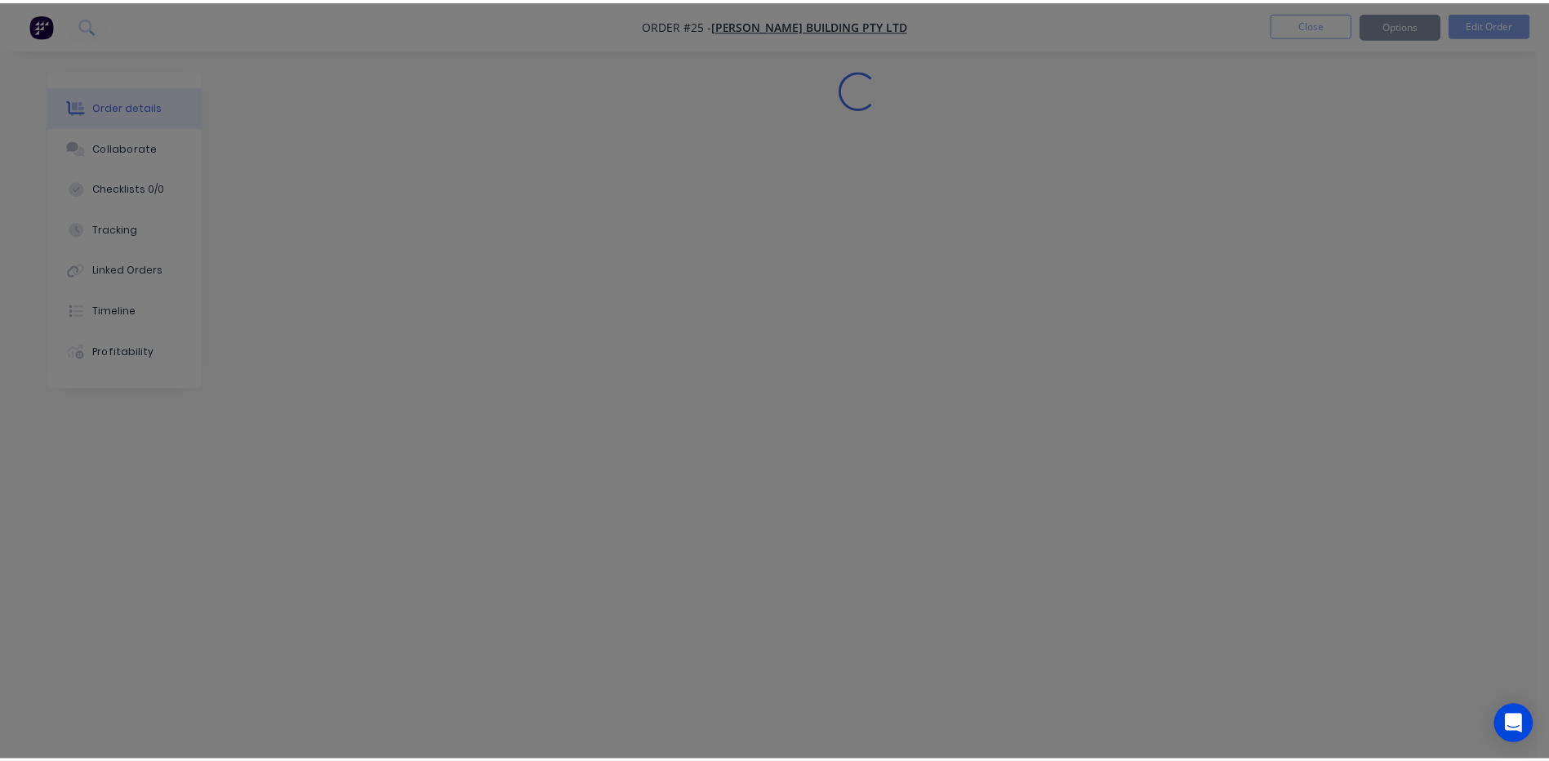
scroll to position [0, 0]
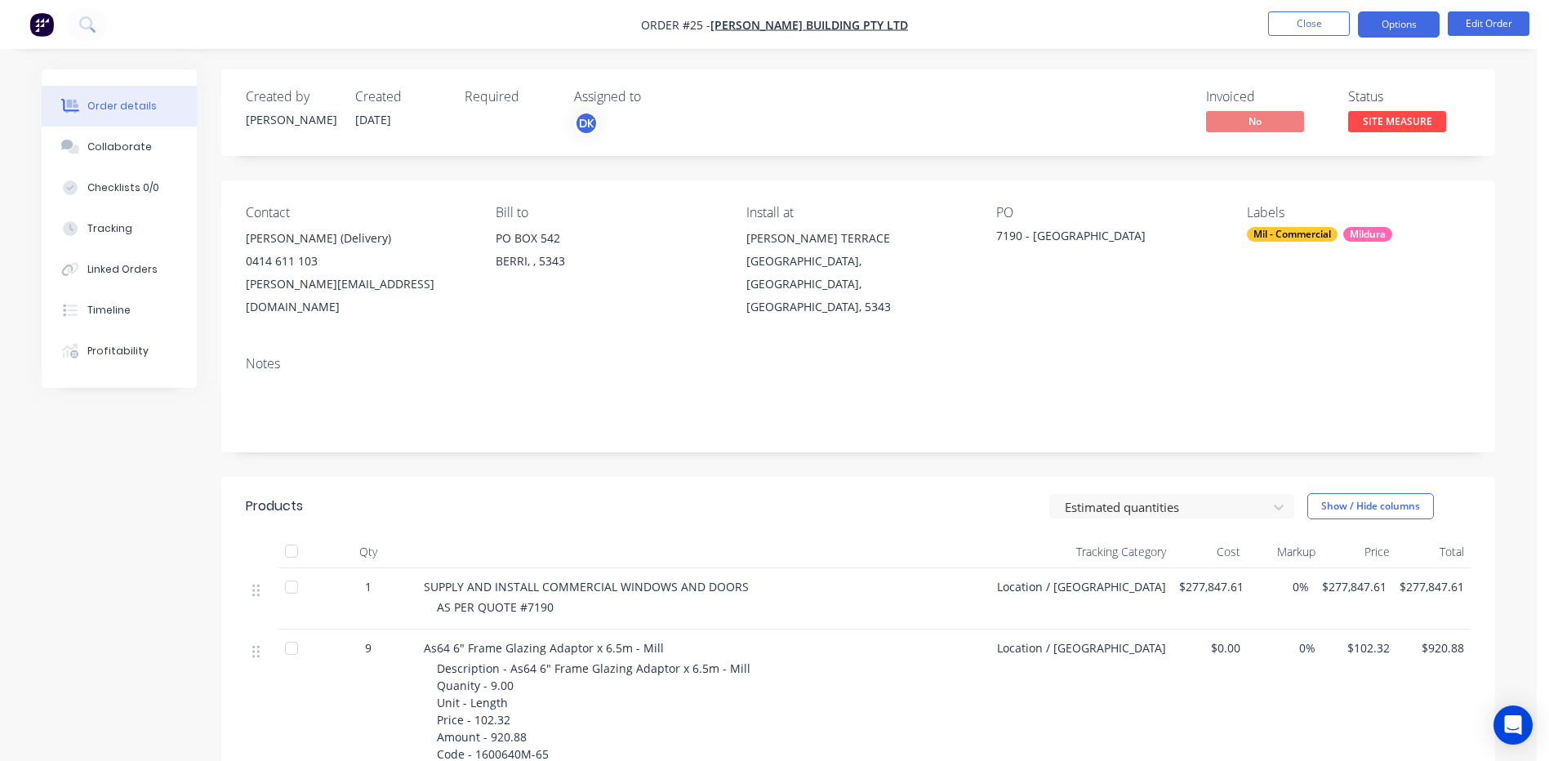
click at [1393, 25] on button "Options" at bounding box center [1399, 24] width 82 height 26
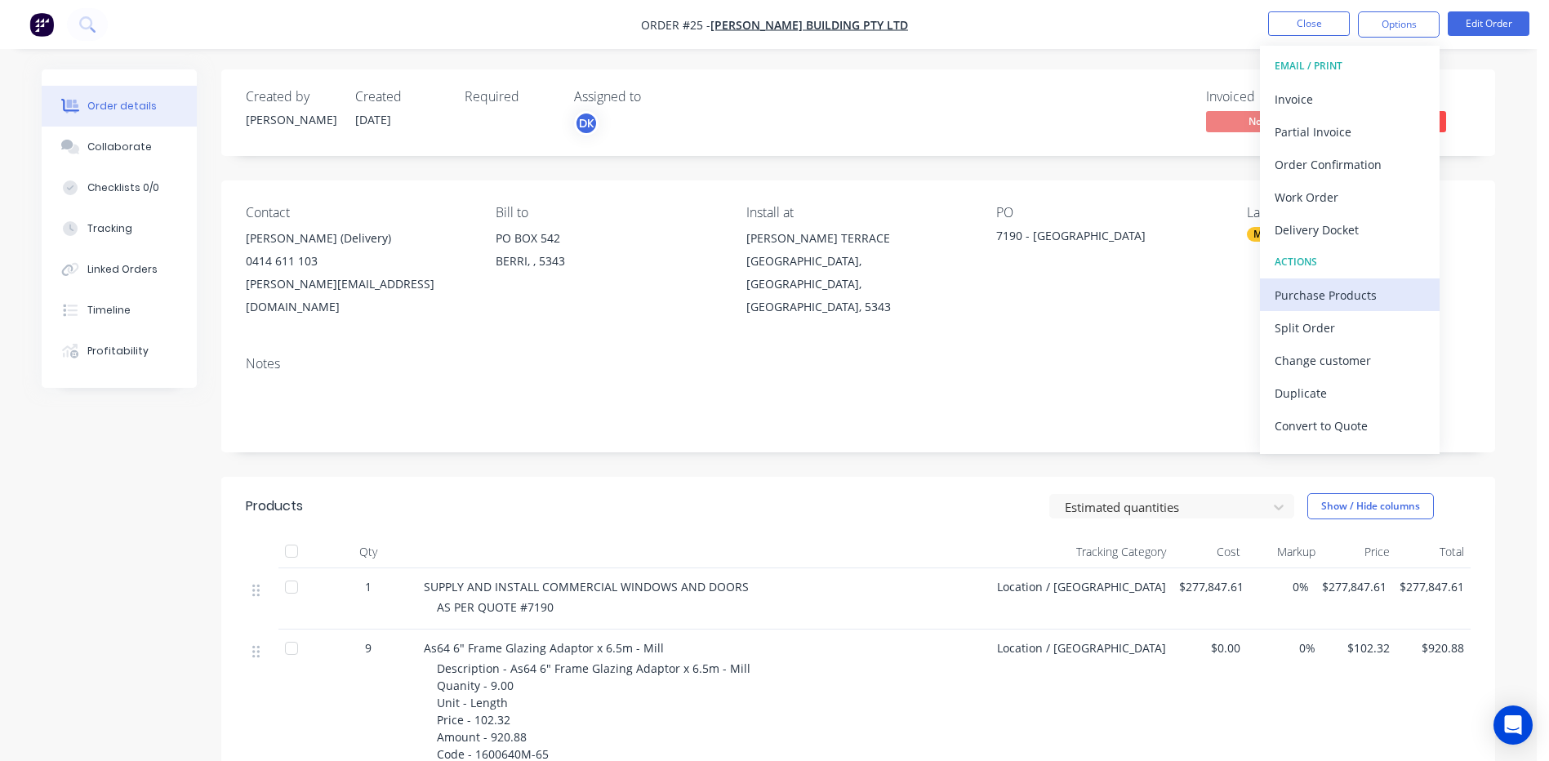
click at [1314, 296] on div "Purchase Products" at bounding box center [1349, 295] width 150 height 24
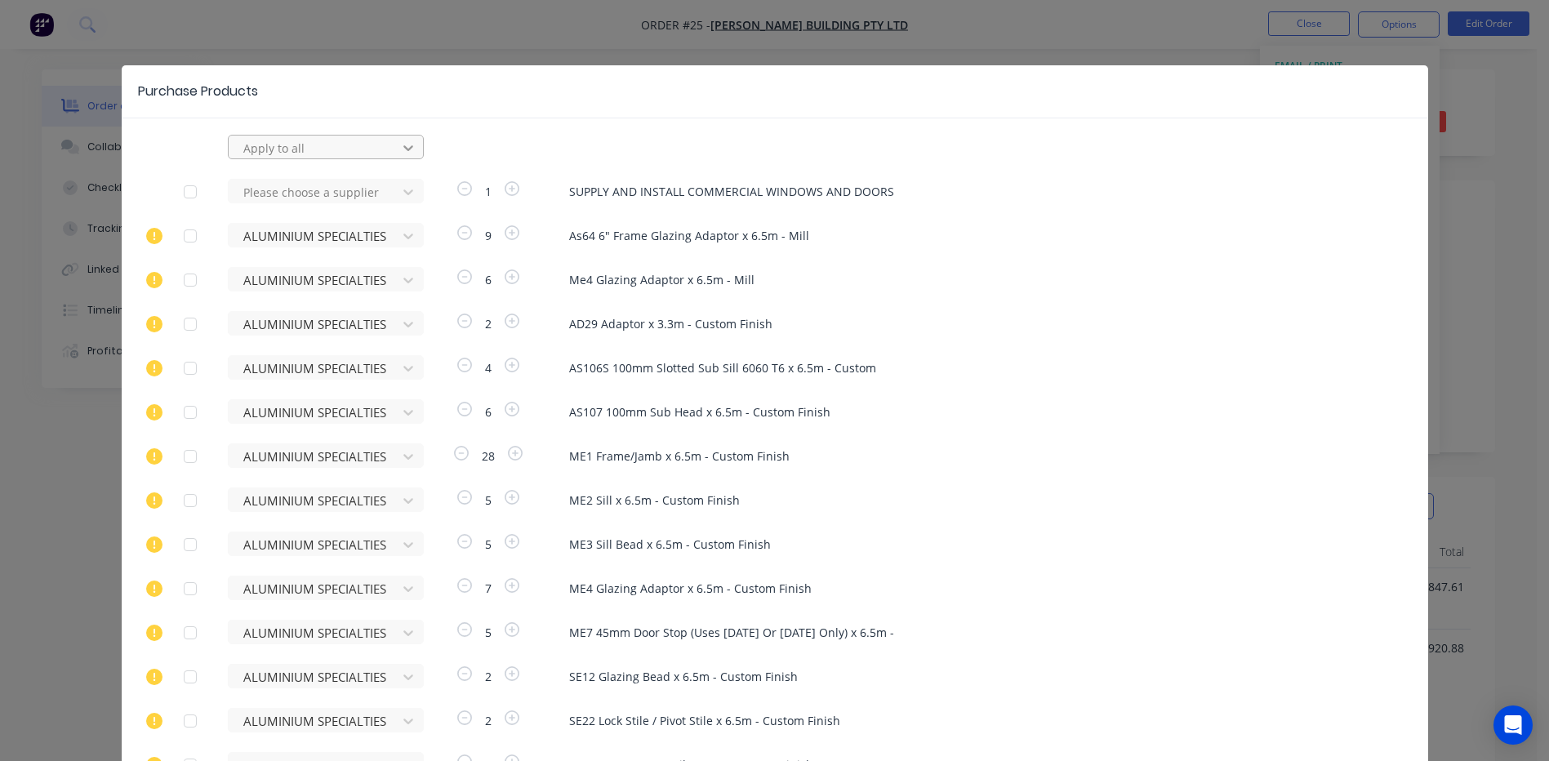
click at [400, 145] on icon at bounding box center [408, 148] width 16 height 16
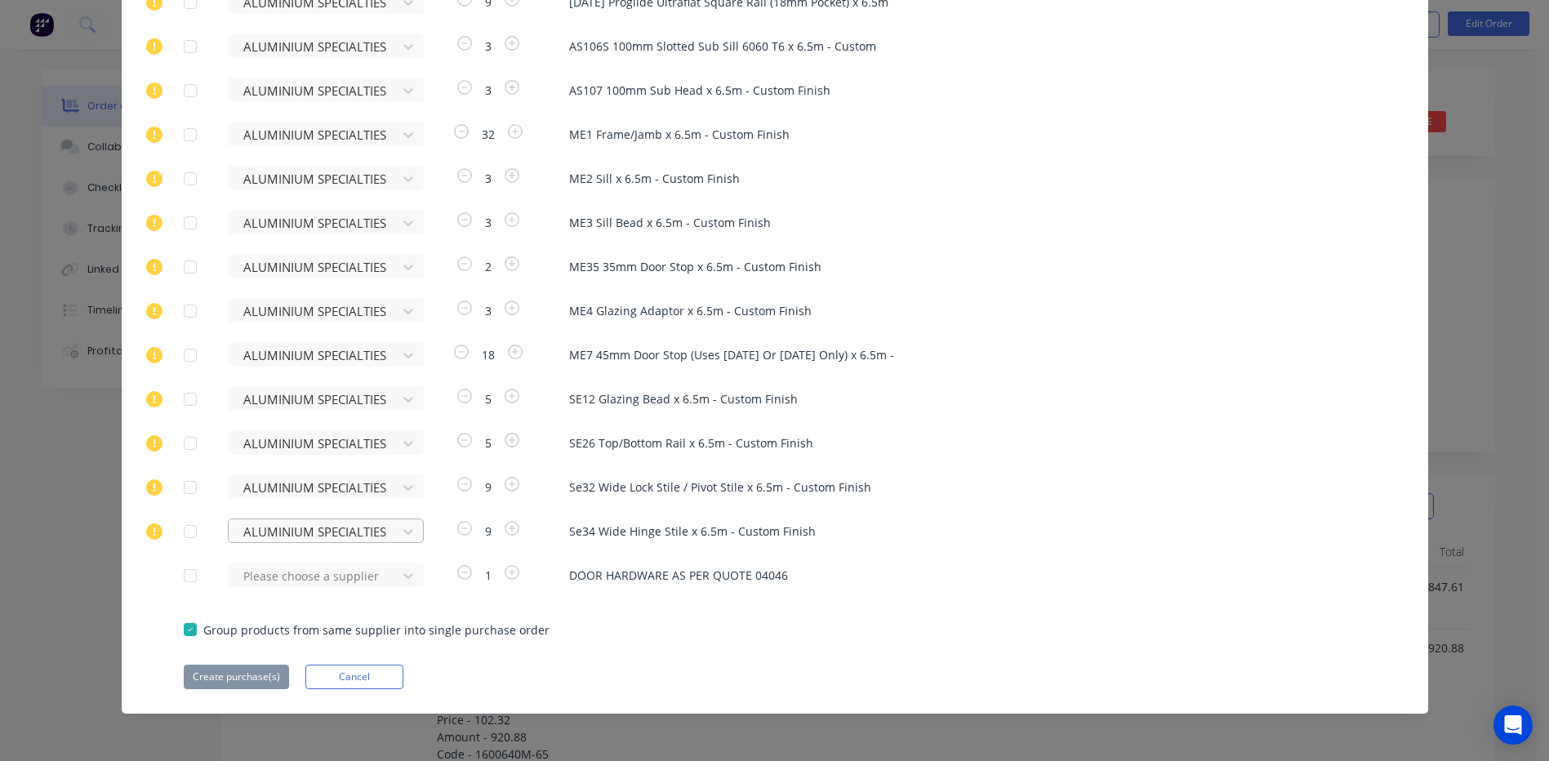
scroll to position [653, 0]
click at [187, 577] on div at bounding box center [190, 575] width 33 height 33
click at [398, 573] on div "Please choose a supplier" at bounding box center [318, 574] width 180 height 24
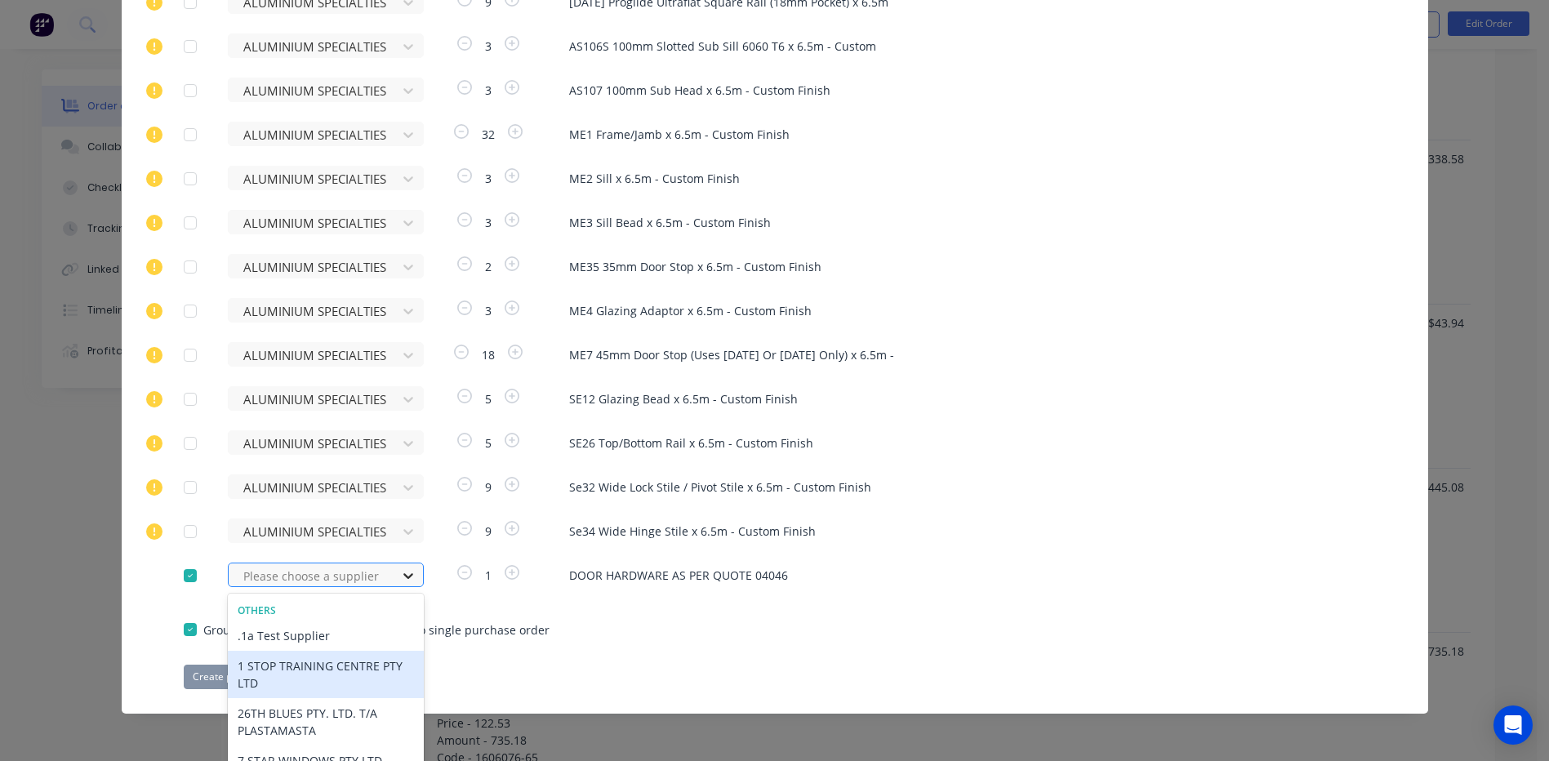
scroll to position [1810, 0]
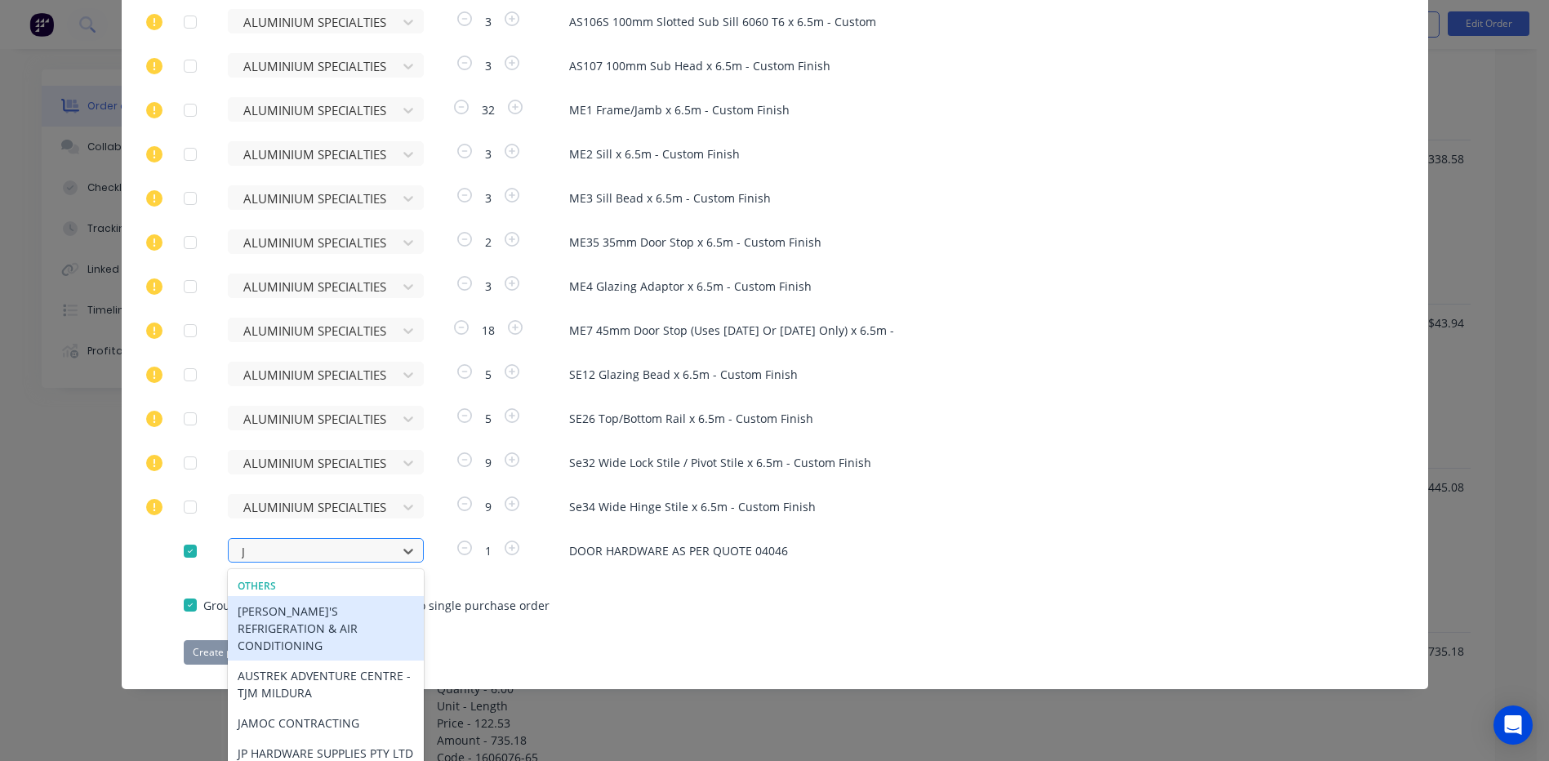
type input "JP"
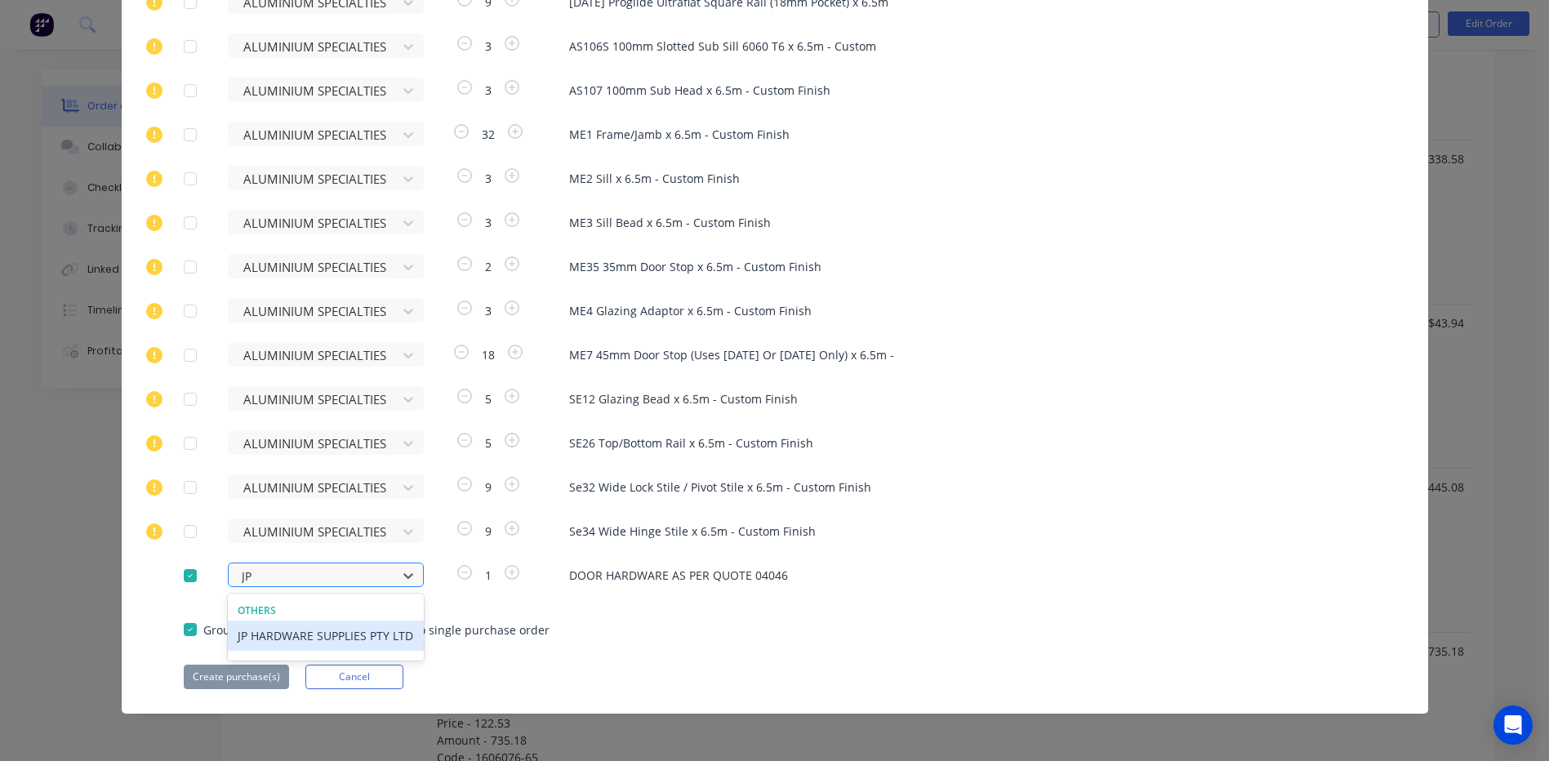
scroll to position [1732, 0]
click at [274, 633] on div "JP HARDWARE SUPPLIES PTY LTD" at bounding box center [326, 635] width 196 height 30
click at [226, 675] on button "Create purchase(s)" at bounding box center [236, 676] width 105 height 24
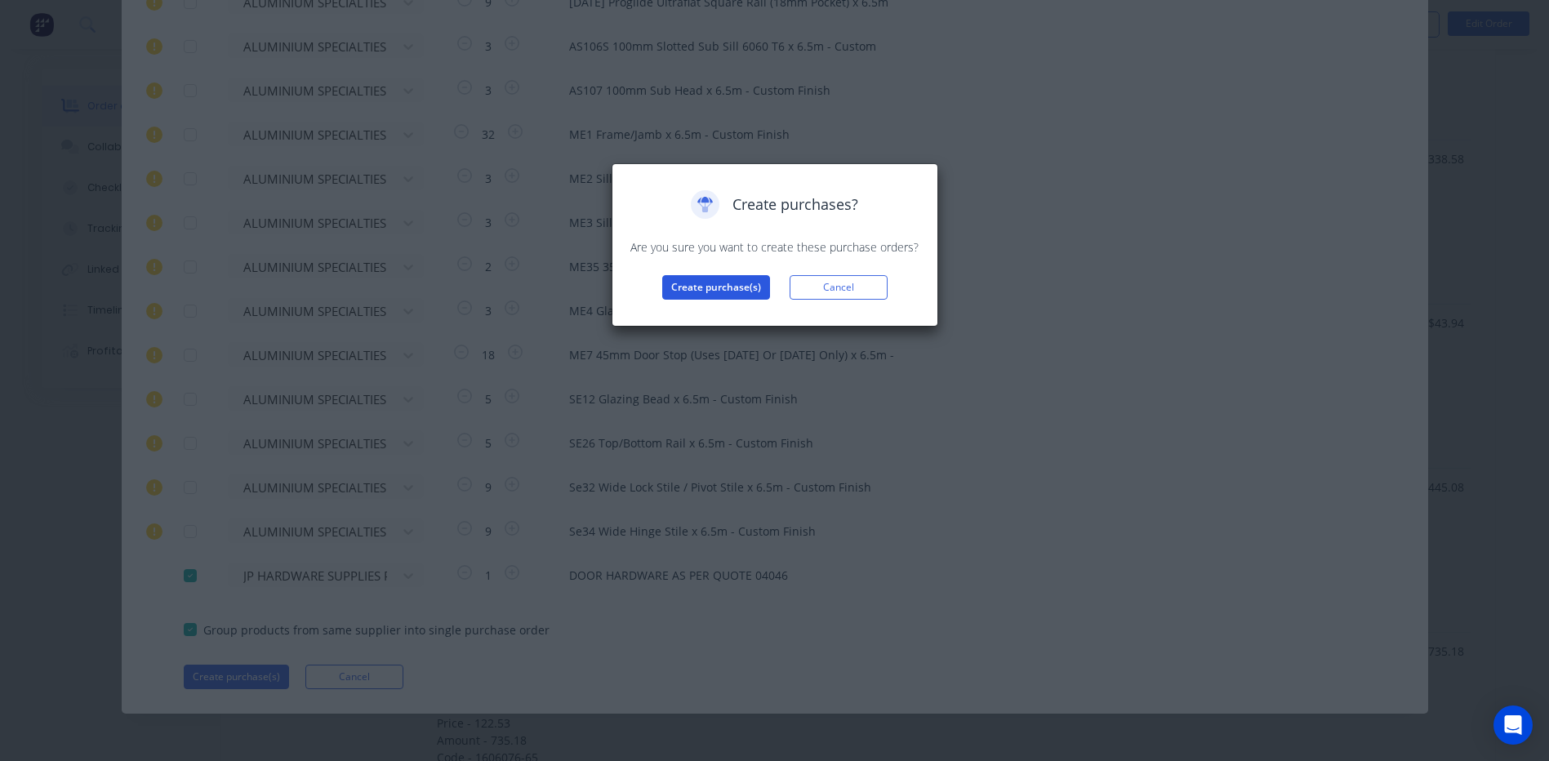
click at [711, 288] on button "Create purchase(s)" at bounding box center [716, 287] width 108 height 24
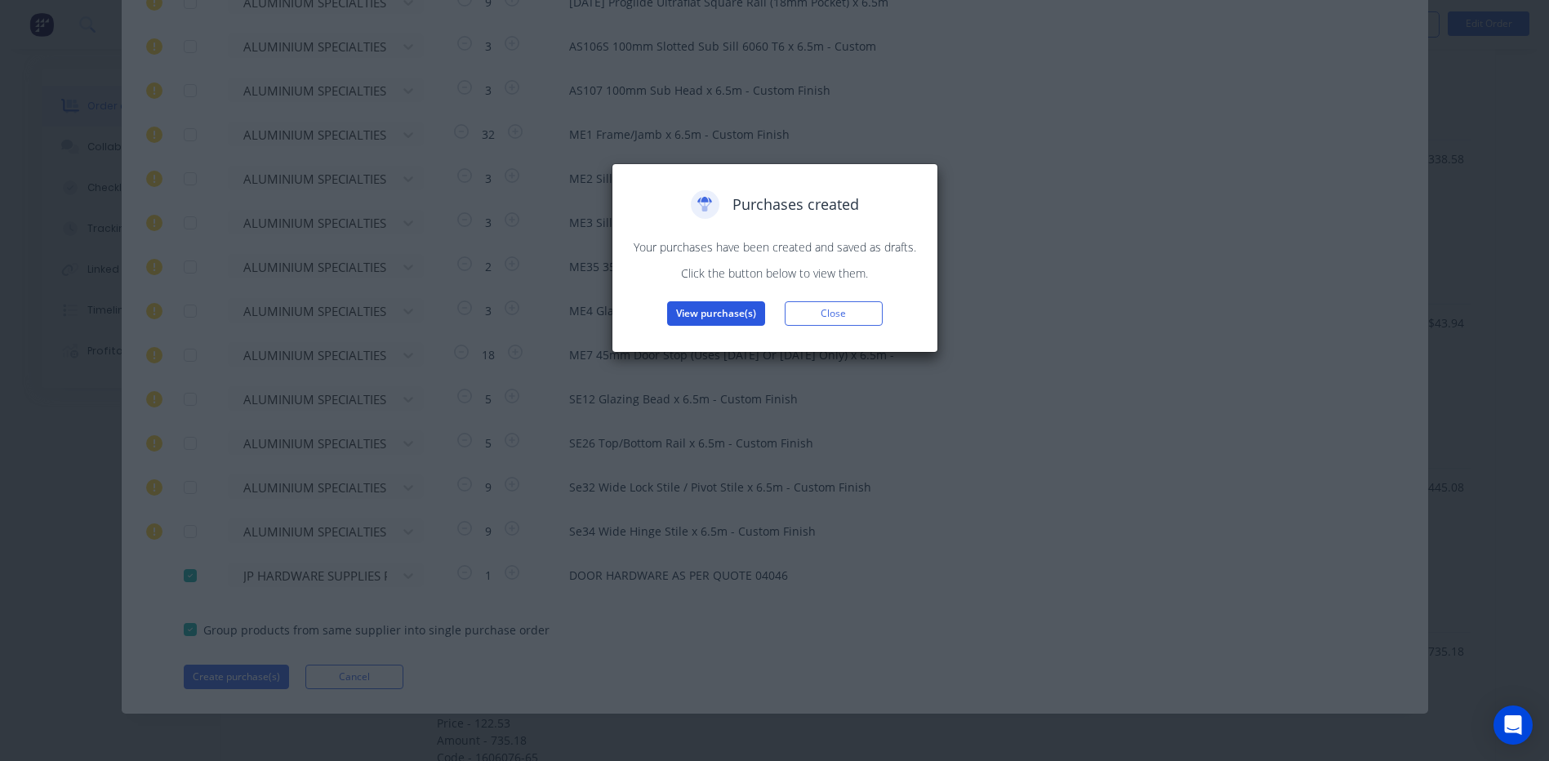
click at [723, 313] on button "View purchase(s)" at bounding box center [716, 313] width 98 height 24
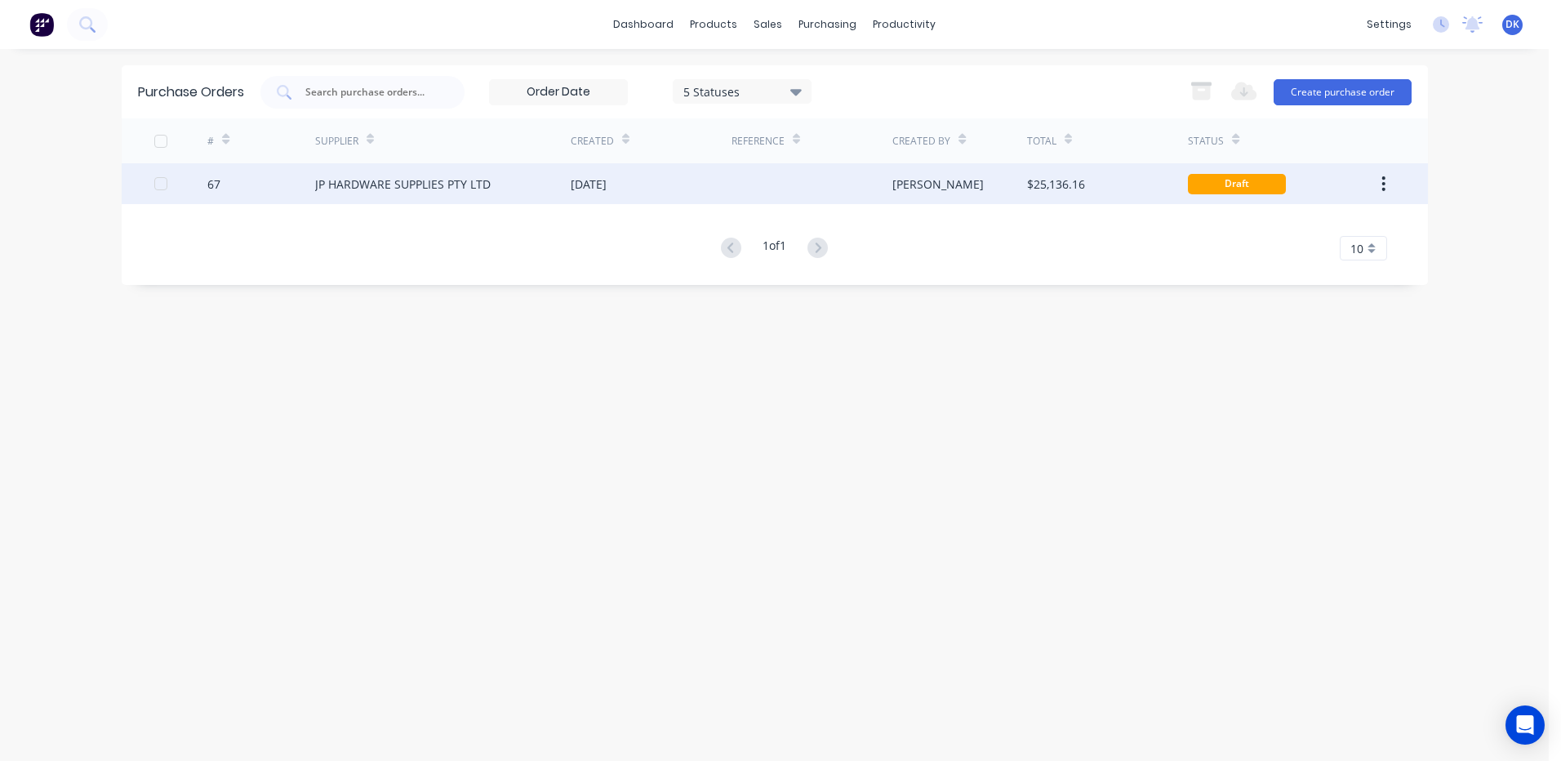
click at [438, 184] on div "JP HARDWARE SUPPLIES PTY LTD" at bounding box center [403, 184] width 176 height 17
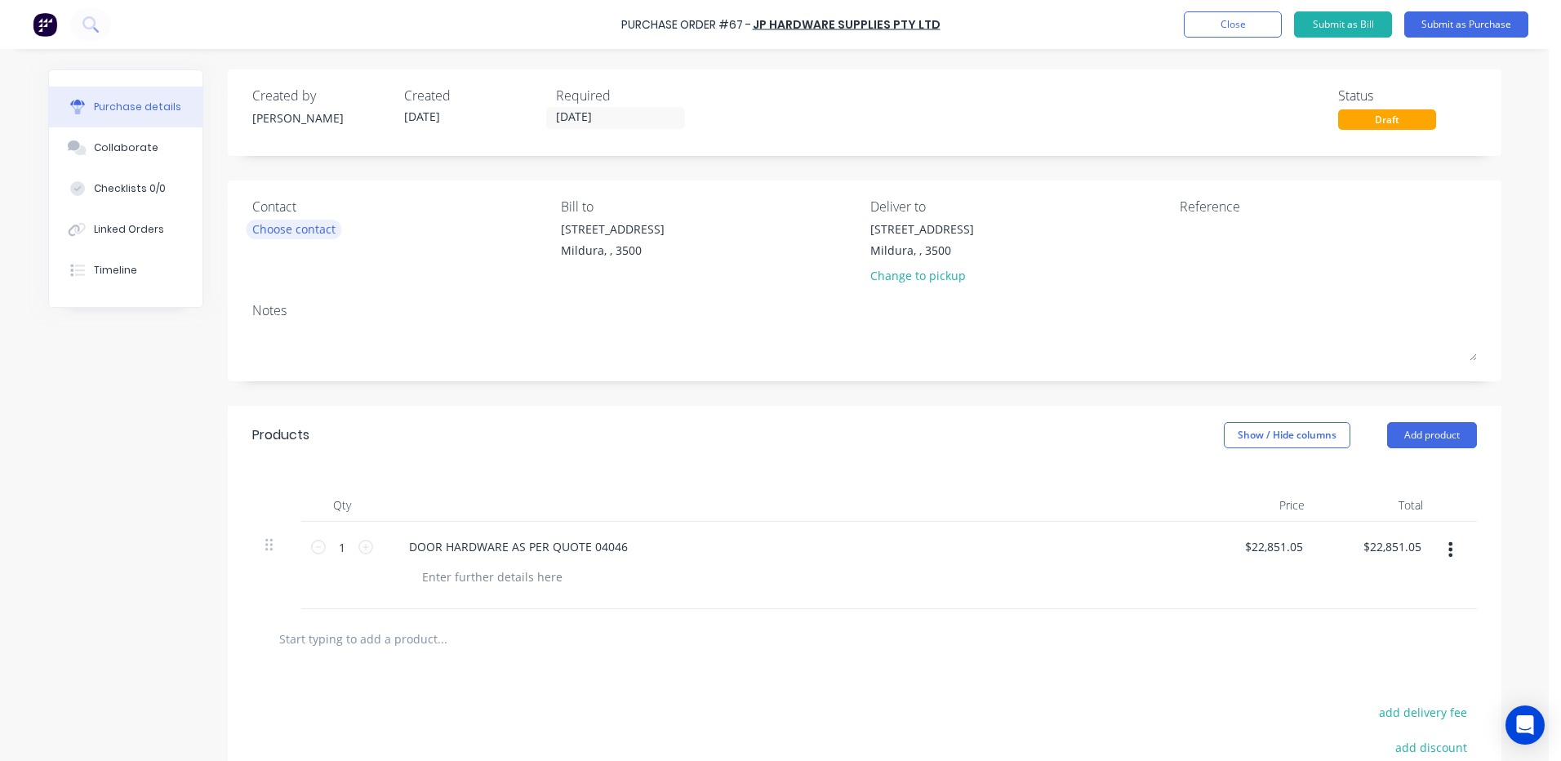
click at [284, 233] on div "Choose contact" at bounding box center [293, 228] width 83 height 17
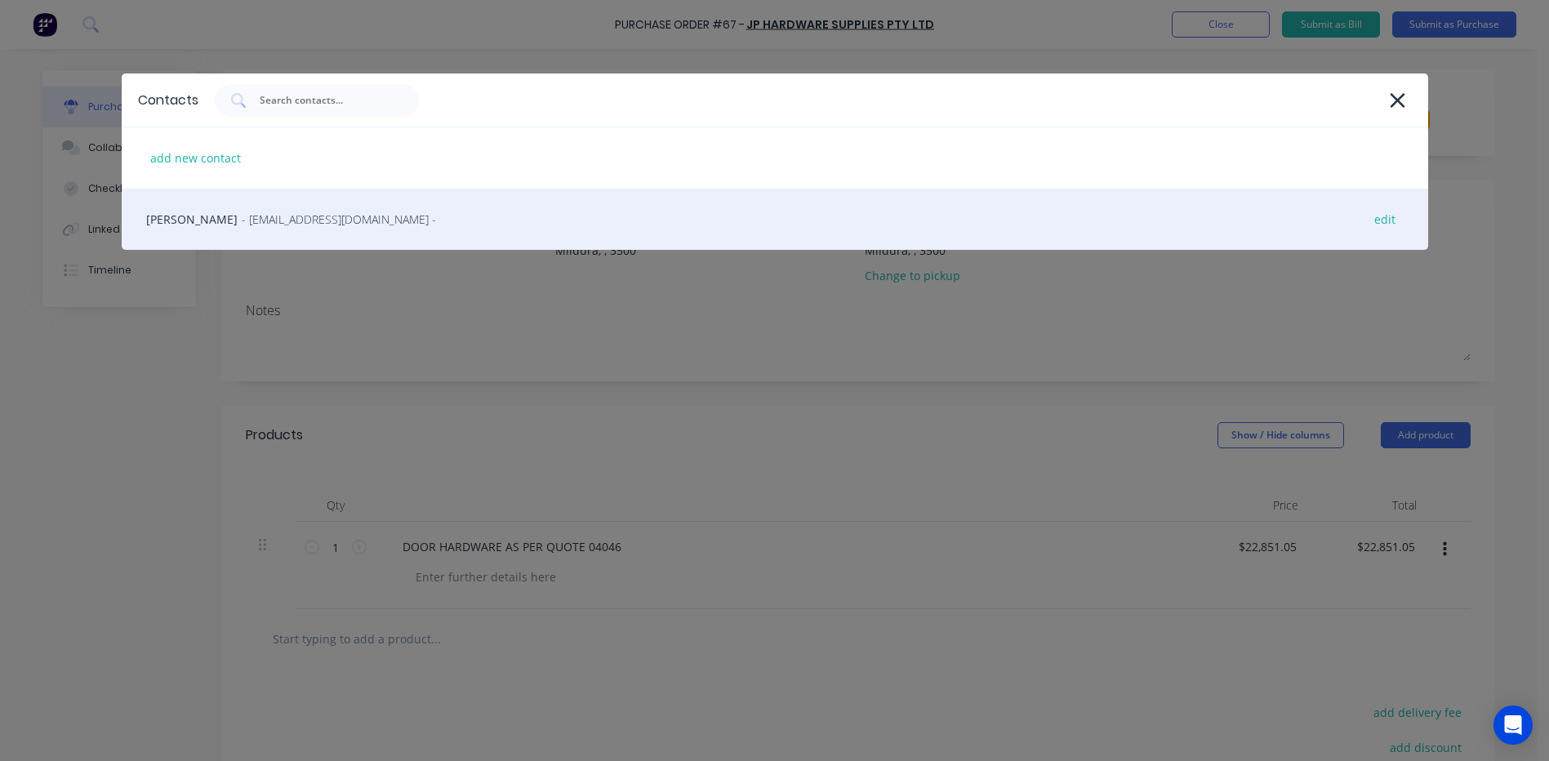
click at [264, 226] on span "- [EMAIL_ADDRESS][DOMAIN_NAME] -" at bounding box center [339, 219] width 194 height 17
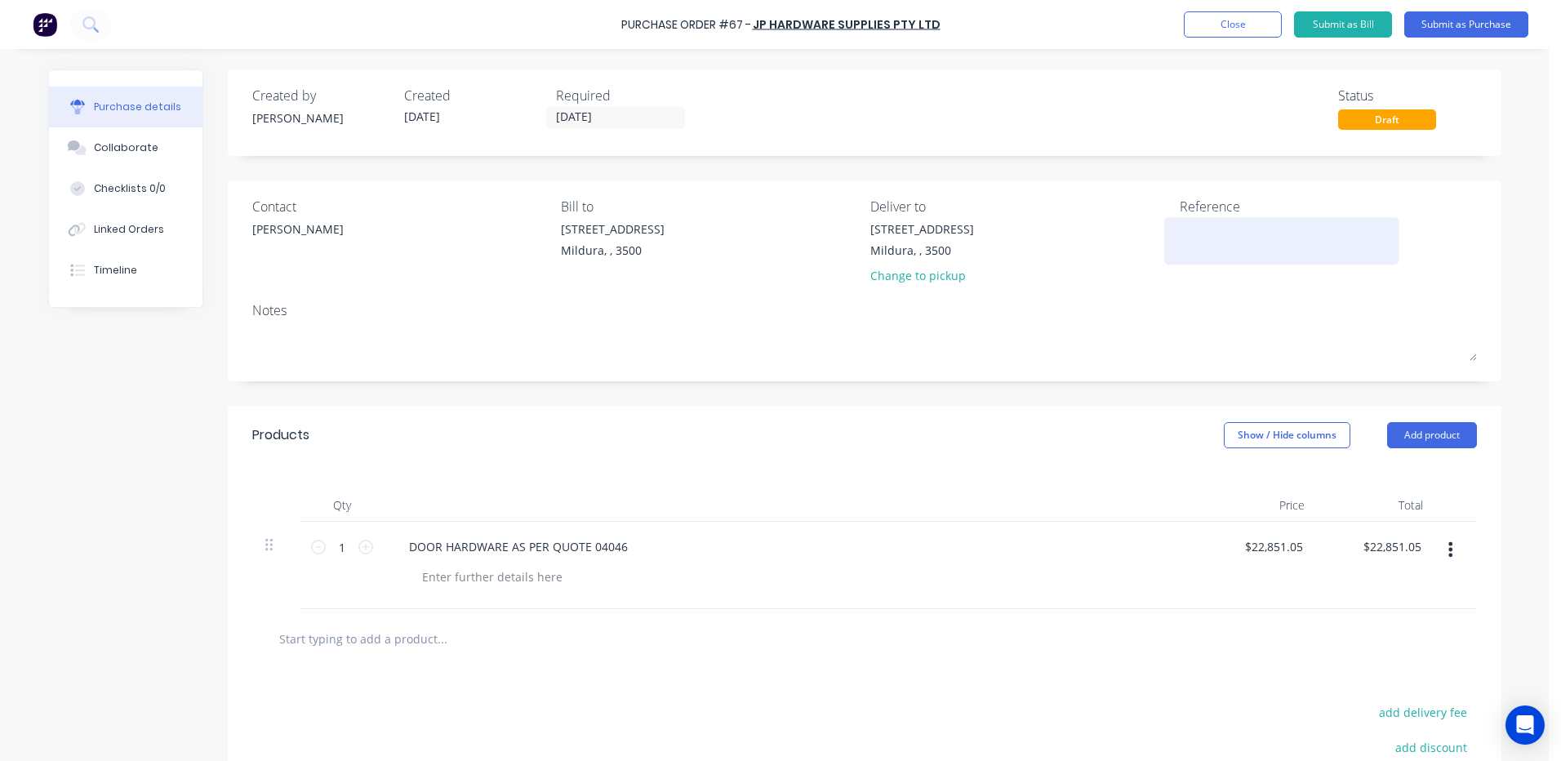
click at [1207, 224] on textarea at bounding box center [1282, 238] width 204 height 37
type textarea "MIL-"
type textarea "x"
type textarea "MIL-"
click at [107, 228] on div "Linked Orders" at bounding box center [129, 229] width 70 height 15
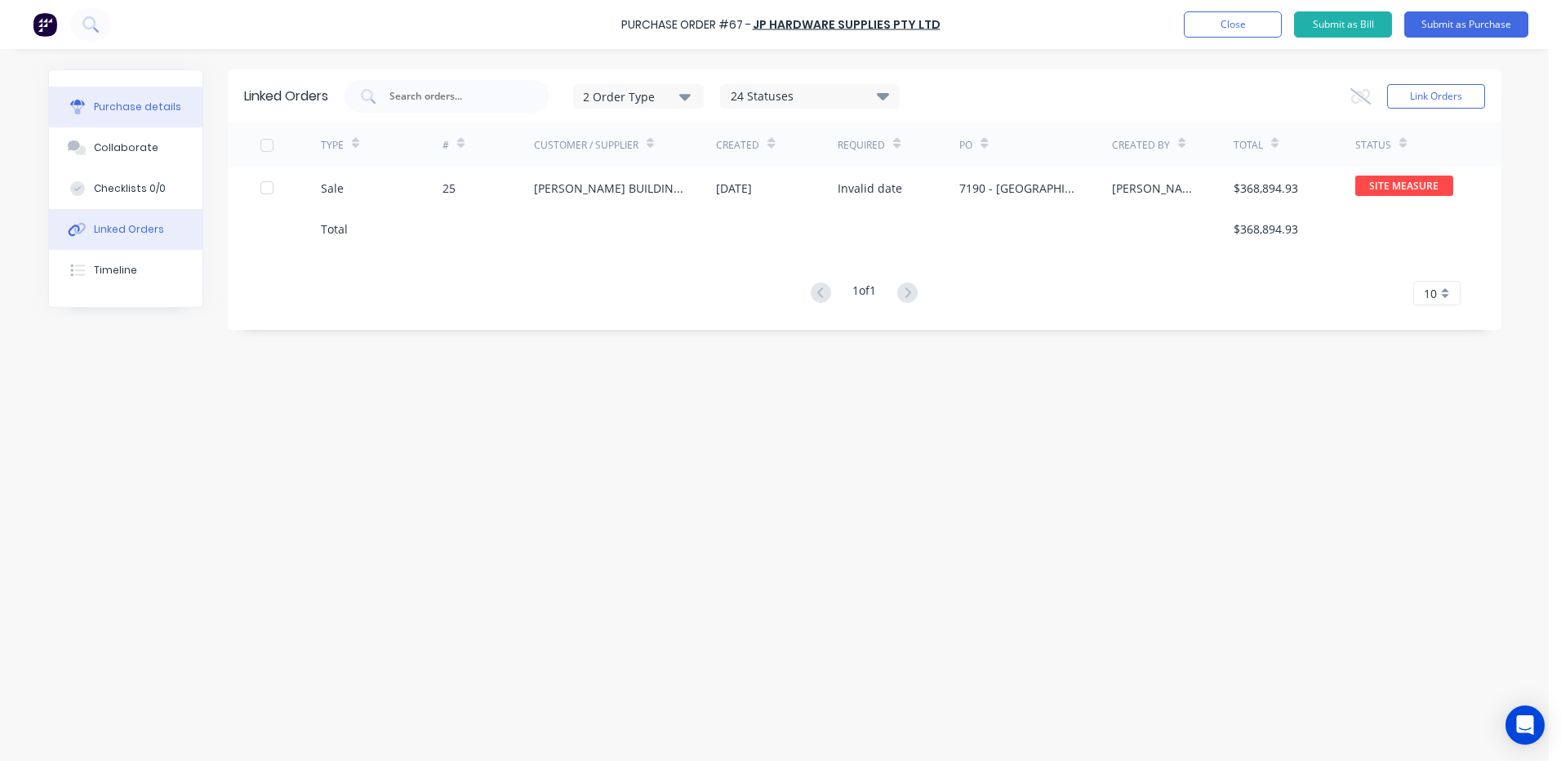
click at [120, 100] on div "Purchase details" at bounding box center [137, 107] width 87 height 15
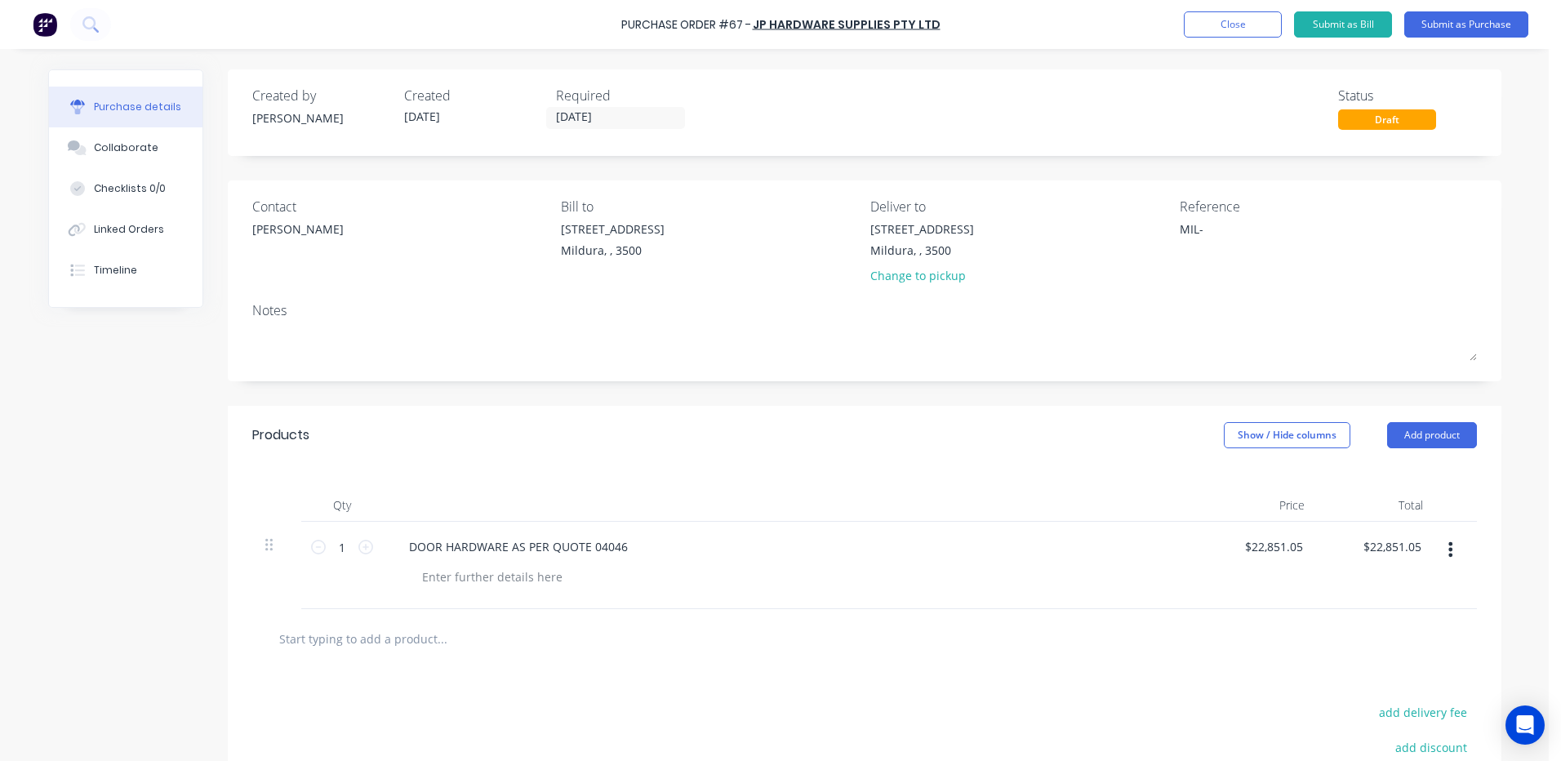
type textarea "x"
click at [1204, 232] on textarea "MIL-" at bounding box center [1282, 238] width 204 height 37
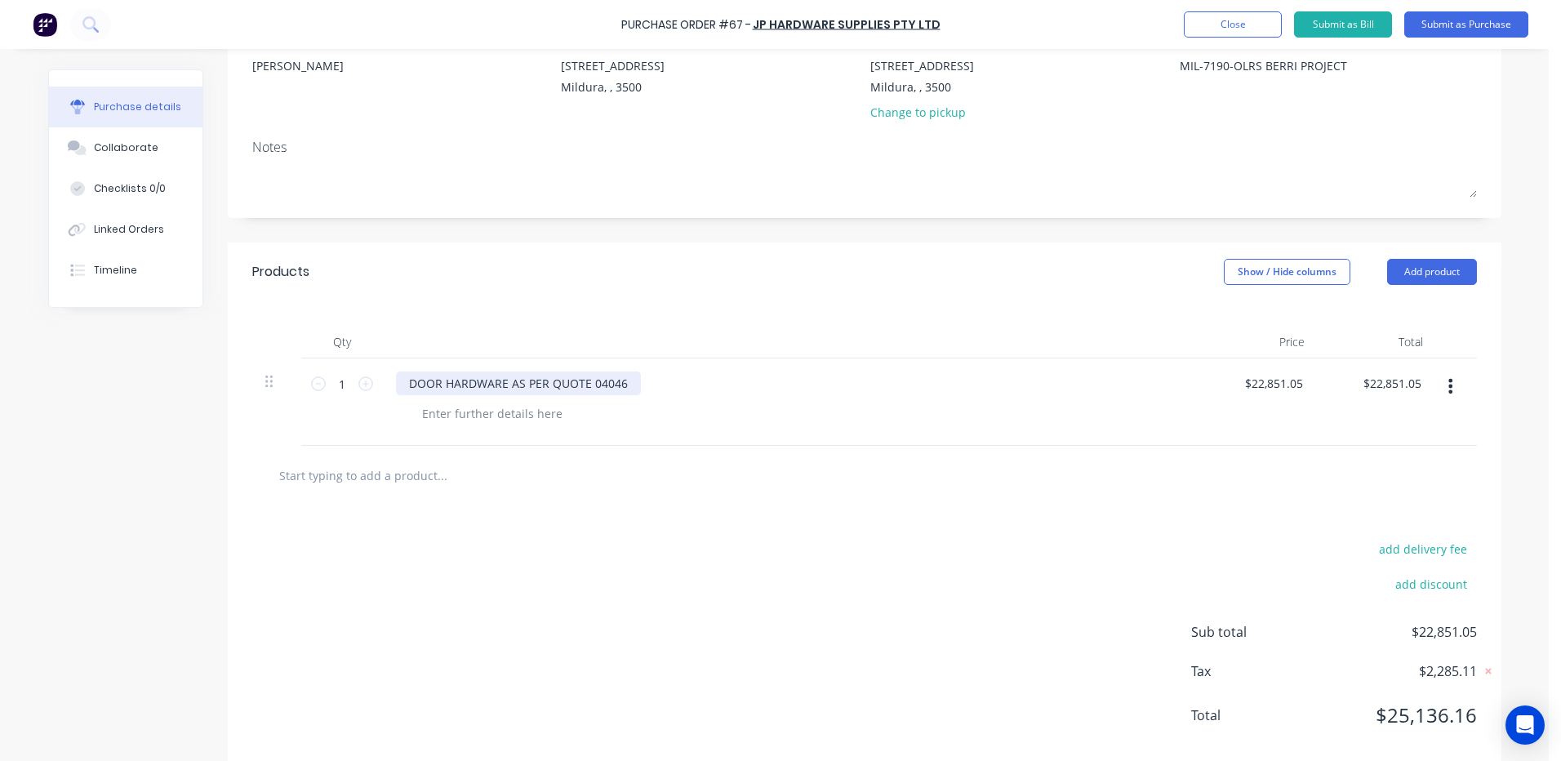
type textarea "MIL-7190-OLRS BERRI PROJECT"
type textarea "x"
type textarea "MIL-7190-OLRS BERRI PROJECT"
click at [402, 384] on div "DOOR HARDWARE AS PER QUOTE 04046" at bounding box center [518, 383] width 245 height 24
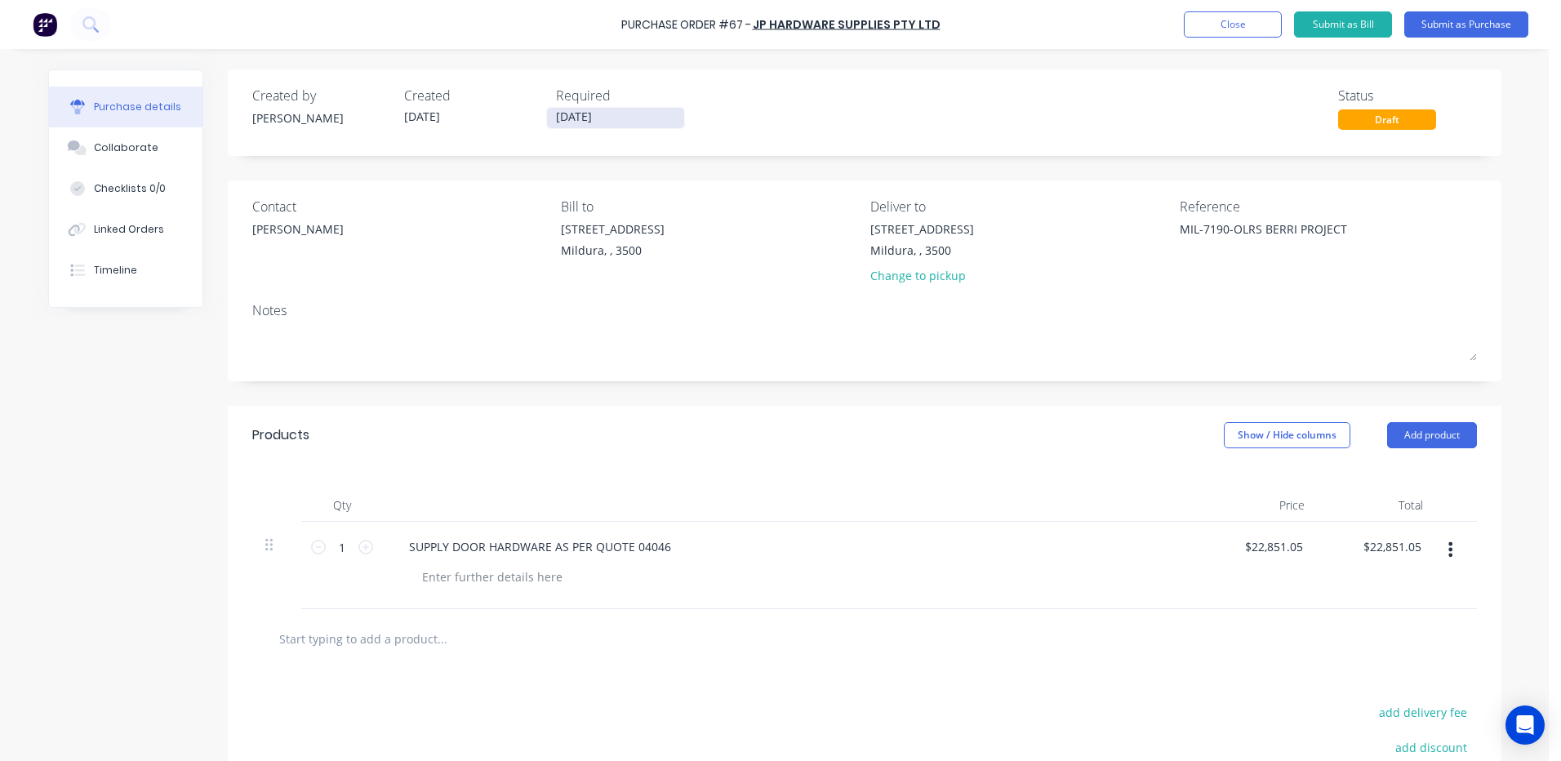
click at [616, 116] on input "[DATE]" at bounding box center [615, 118] width 137 height 20
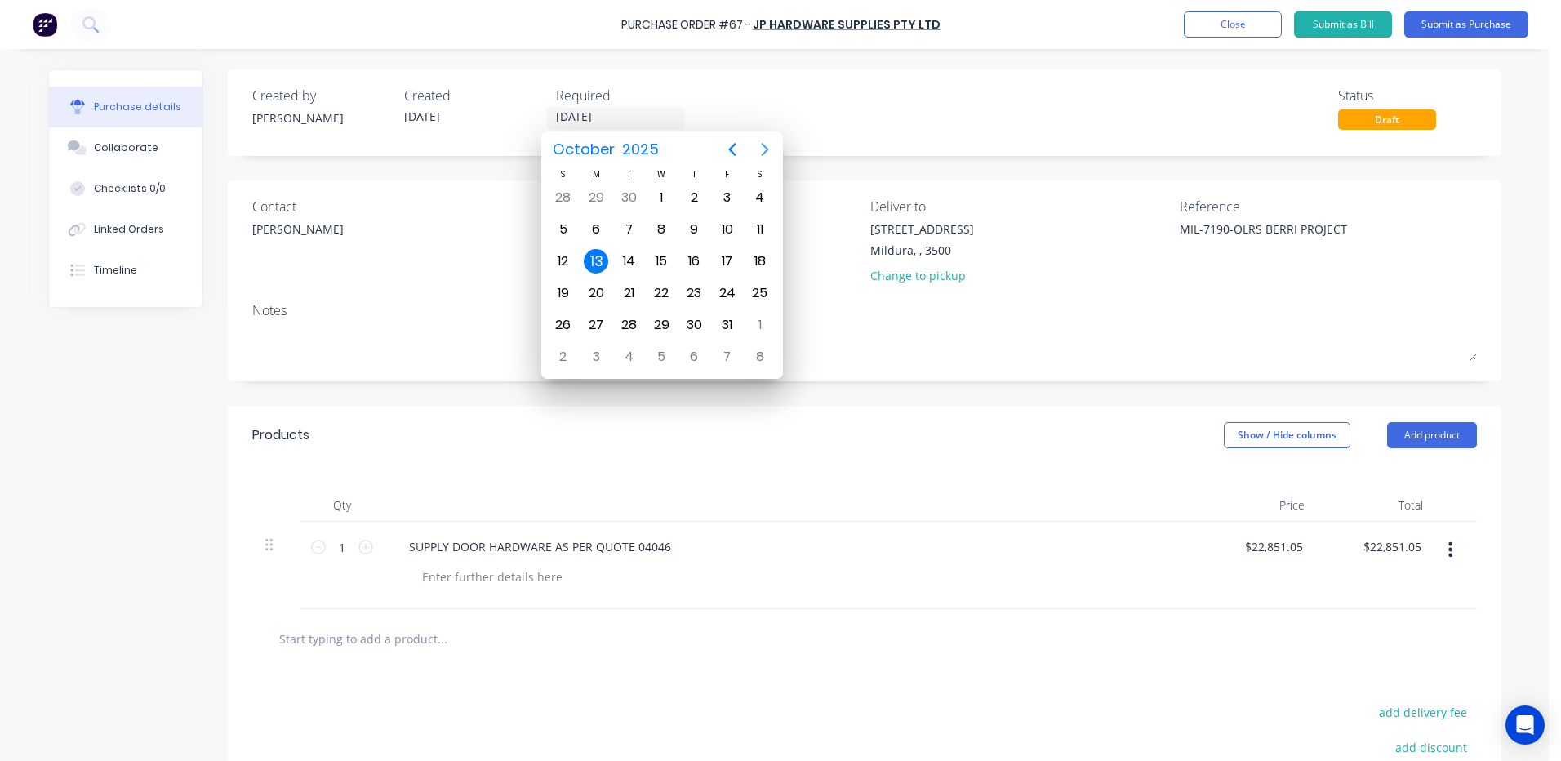
click at [764, 147] on icon "Next page" at bounding box center [764, 149] width 7 height 13
click at [561, 357] on div "30" at bounding box center [563, 356] width 24 height 24
type textarea "x"
type input "[DATE]"
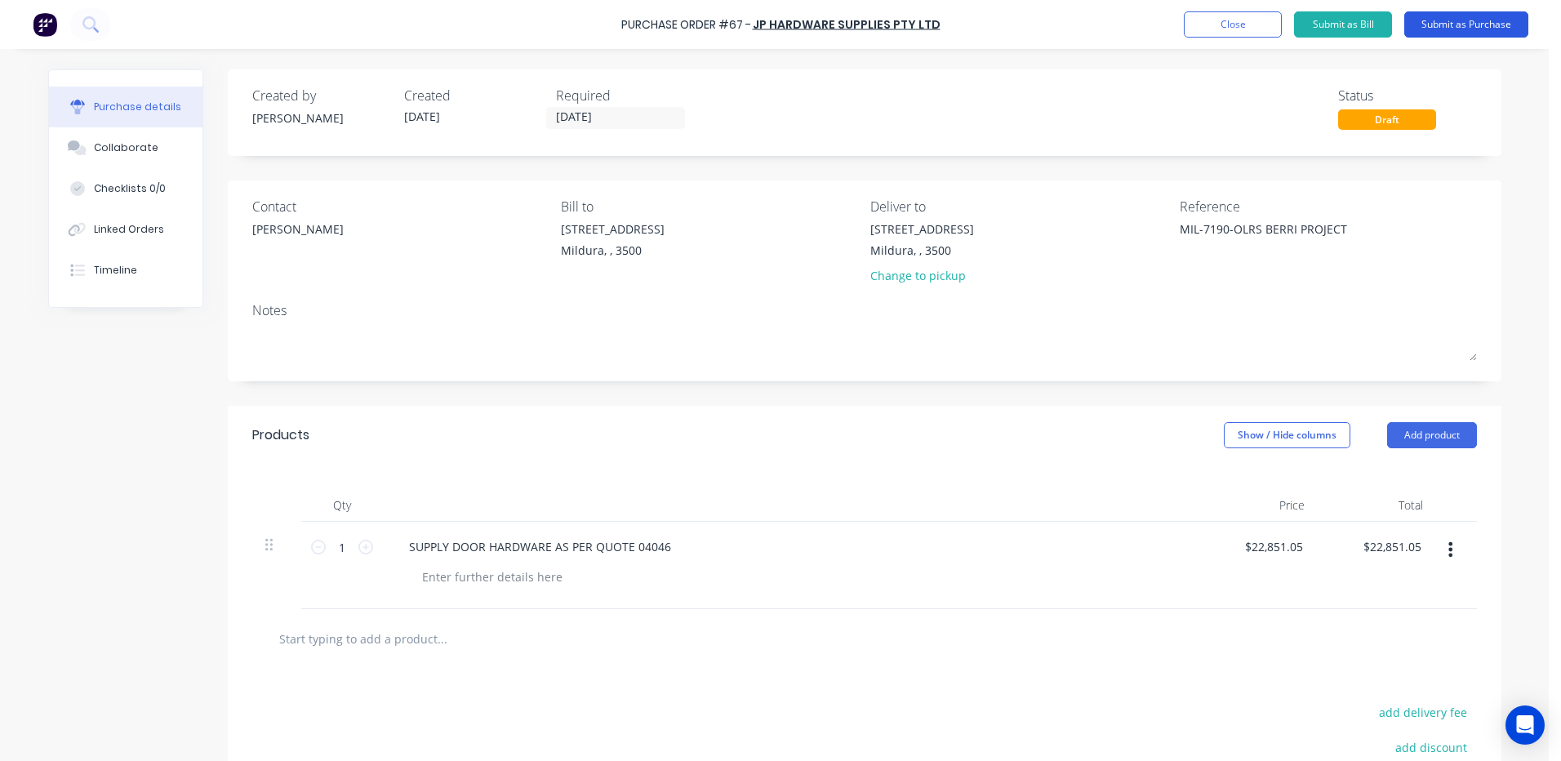
click at [1453, 21] on button "Submit as Purchase" at bounding box center [1466, 24] width 124 height 26
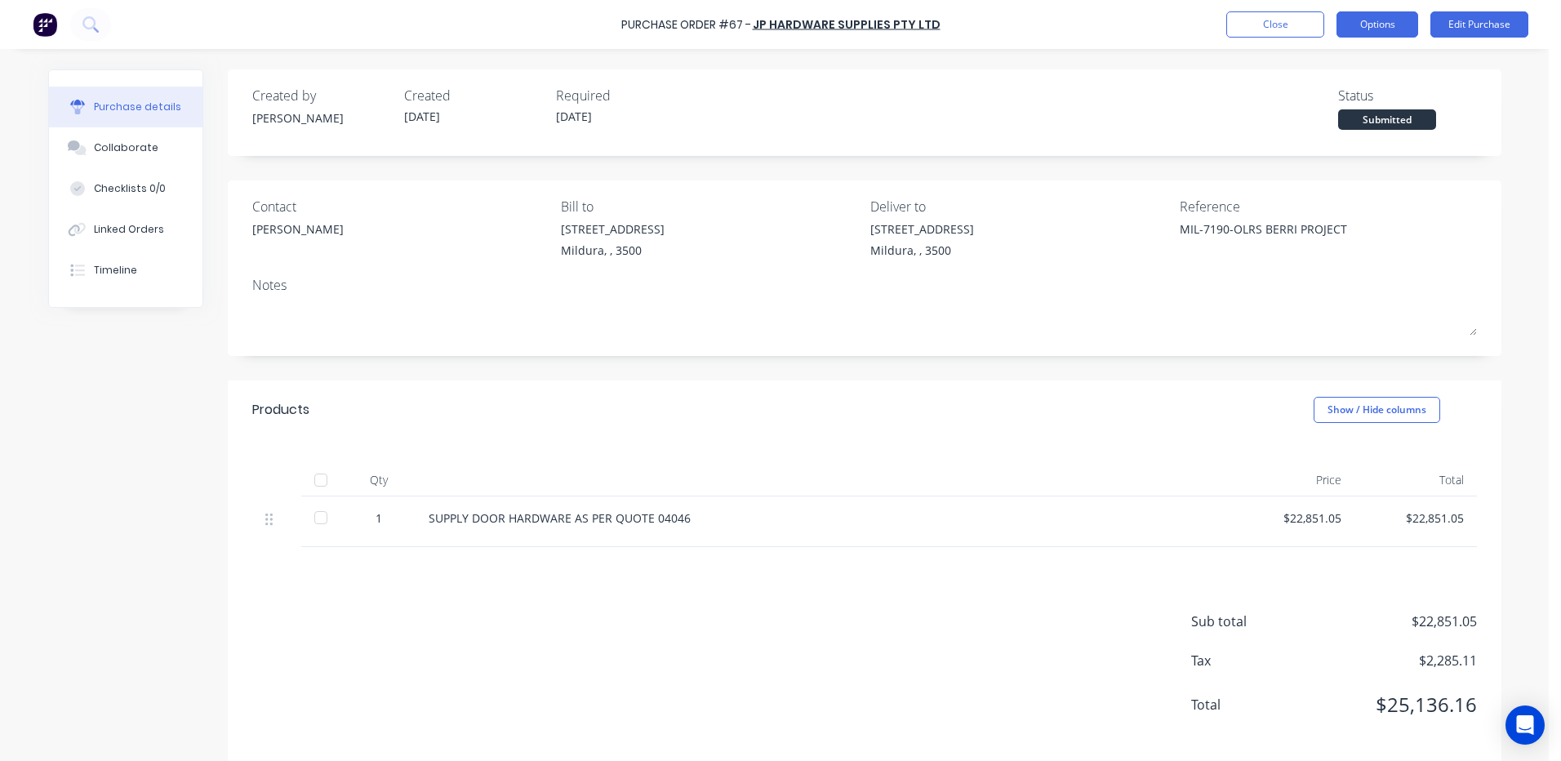
click at [1375, 22] on button "Options" at bounding box center [1377, 24] width 82 height 26
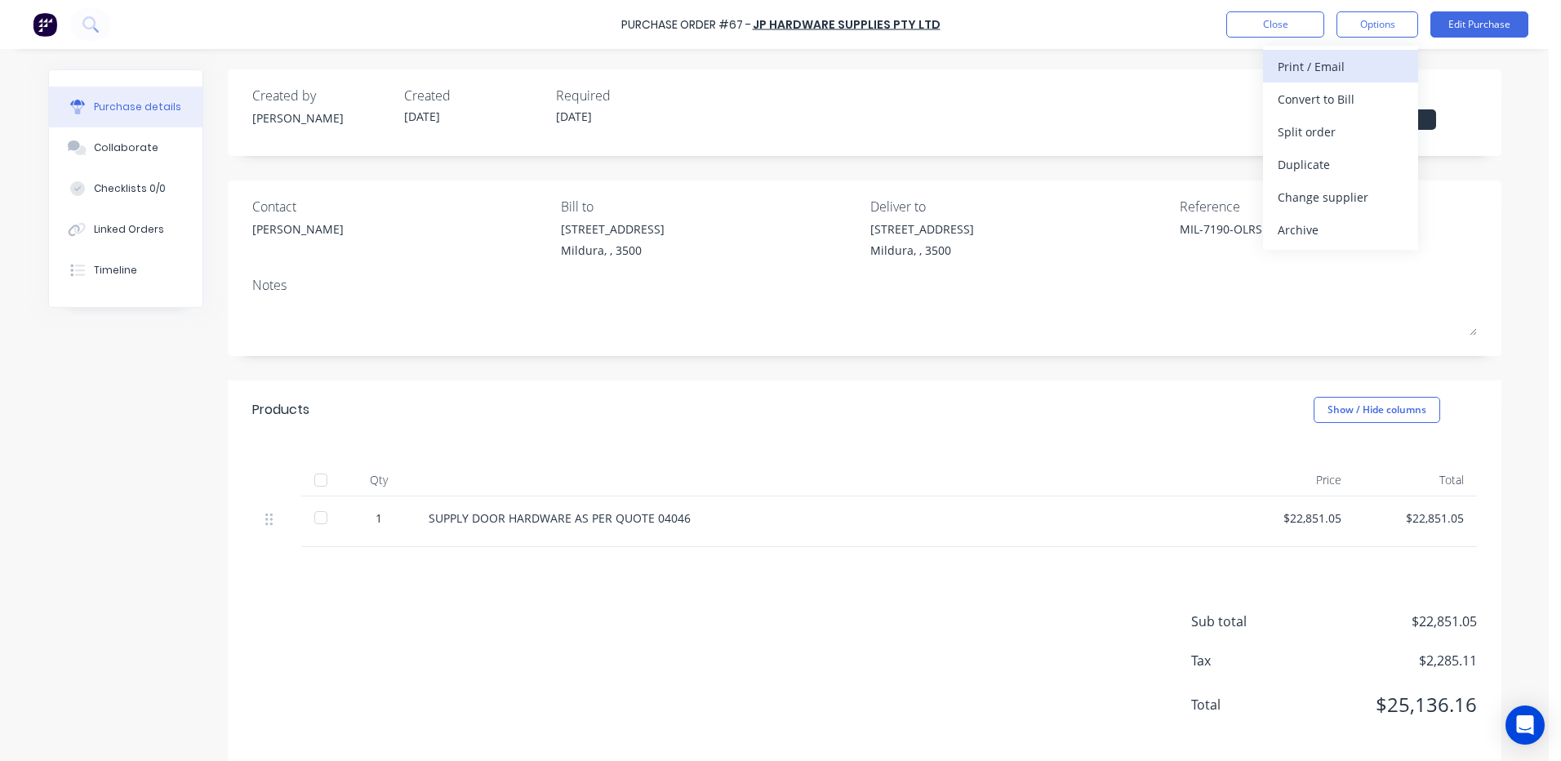
click at [1317, 64] on div "Print / Email" at bounding box center [1341, 67] width 126 height 24
click at [1303, 100] on div "With pricing" at bounding box center [1341, 99] width 126 height 24
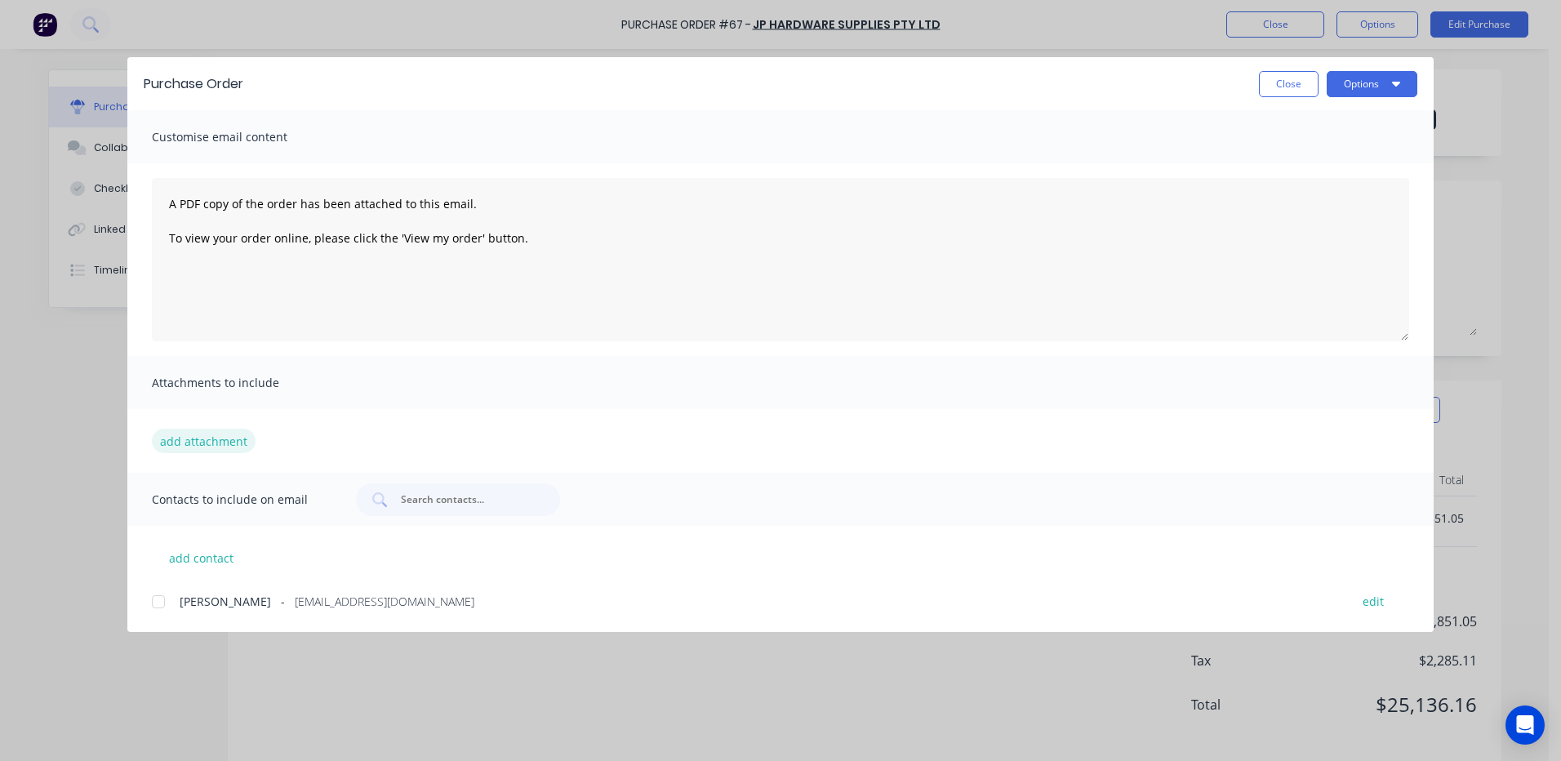
click at [184, 437] on button "add attachment" at bounding box center [204, 441] width 104 height 24
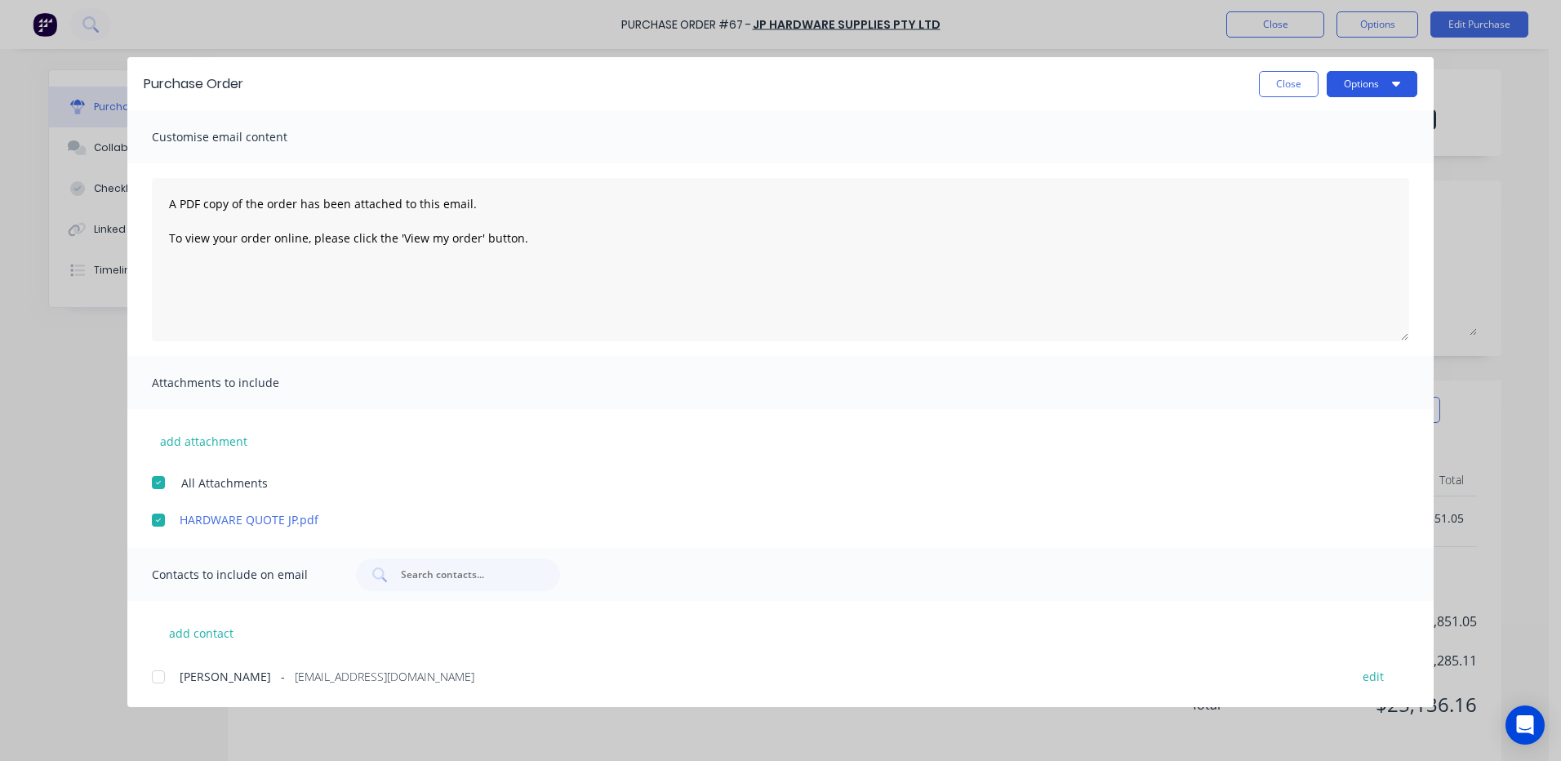
click at [1364, 82] on button "Options" at bounding box center [1372, 84] width 91 height 26
click at [158, 679] on div at bounding box center [158, 676] width 33 height 33
click at [1361, 82] on button "Options" at bounding box center [1372, 84] width 91 height 26
click at [1291, 196] on div "Email" at bounding box center [1340, 191] width 126 height 24
click at [1286, 78] on button "Close" at bounding box center [1289, 84] width 60 height 26
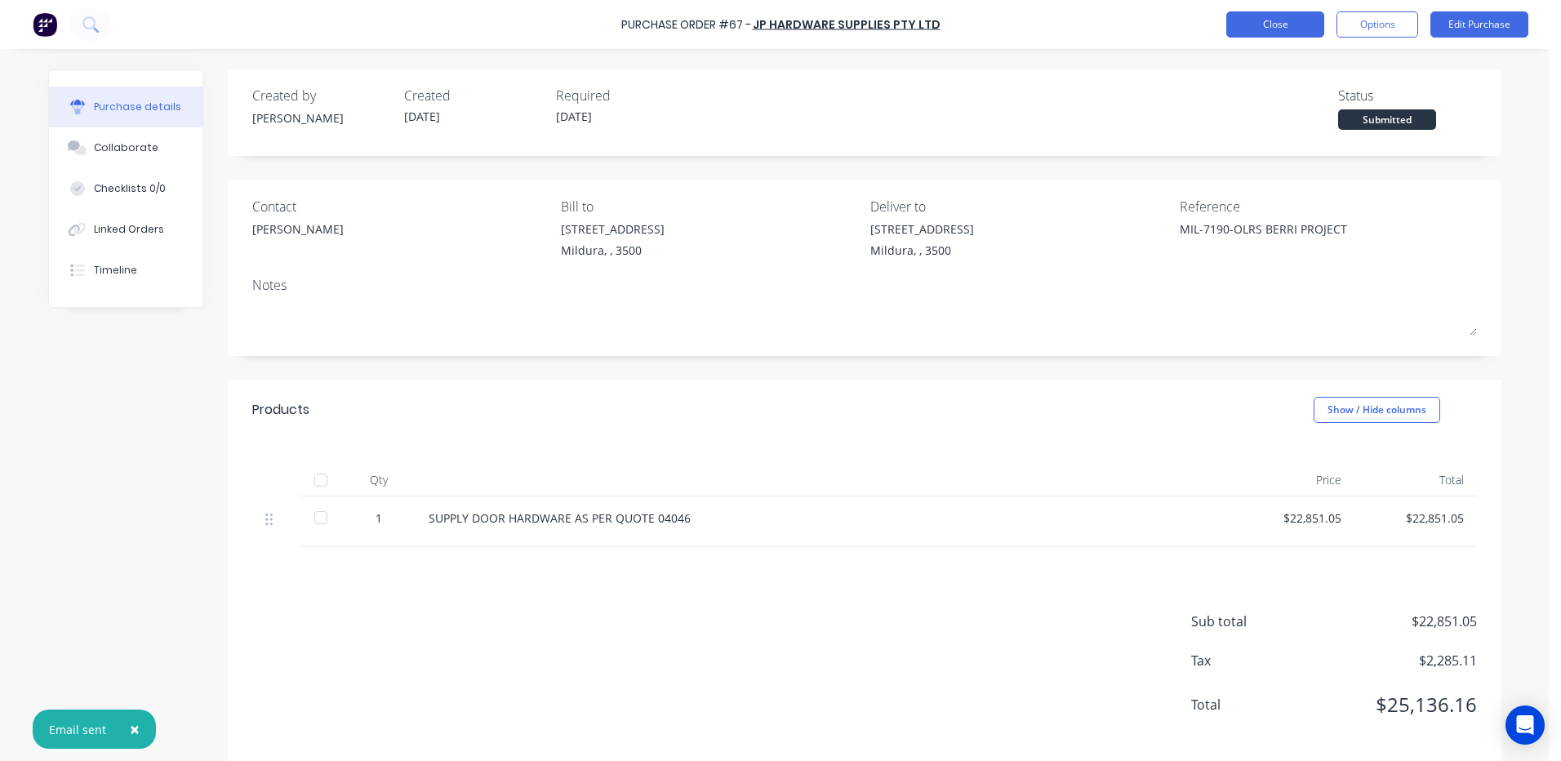
click at [1259, 19] on button "Close" at bounding box center [1275, 24] width 98 height 26
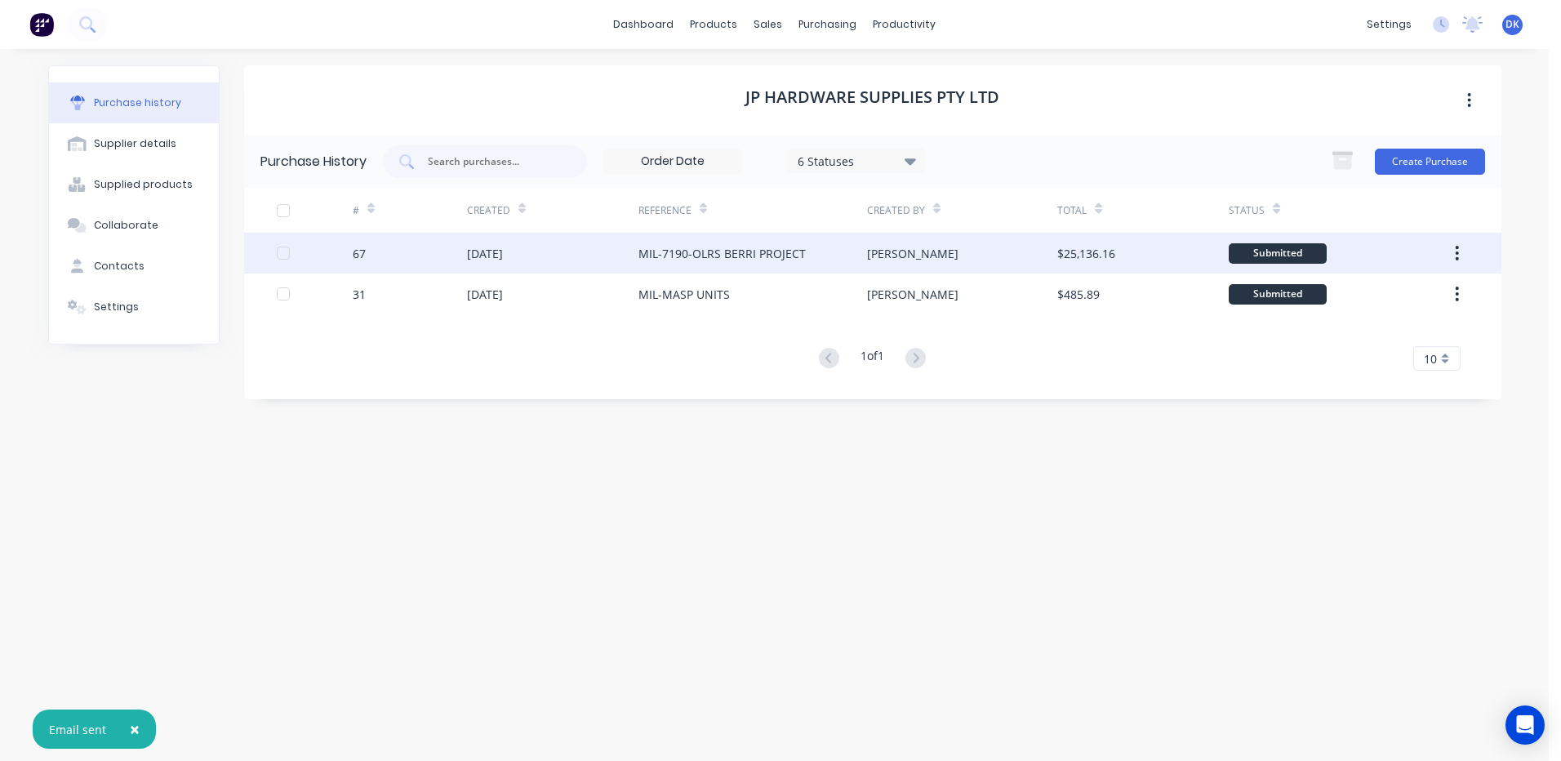
click at [688, 251] on div "MIL-7190-OLRS BERRI PROJECT" at bounding box center [721, 253] width 167 height 17
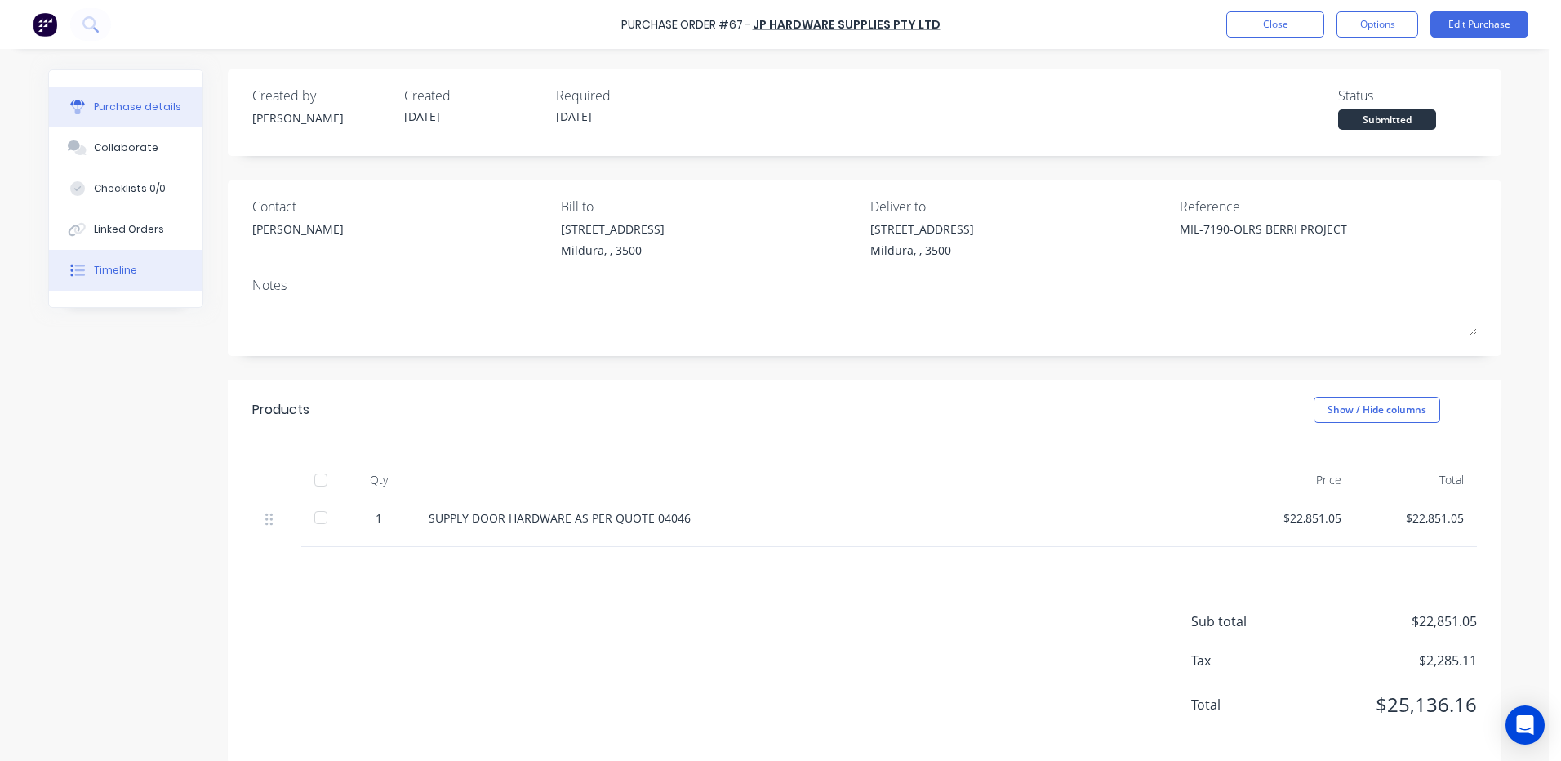
click at [96, 271] on div "Timeline" at bounding box center [115, 270] width 43 height 15
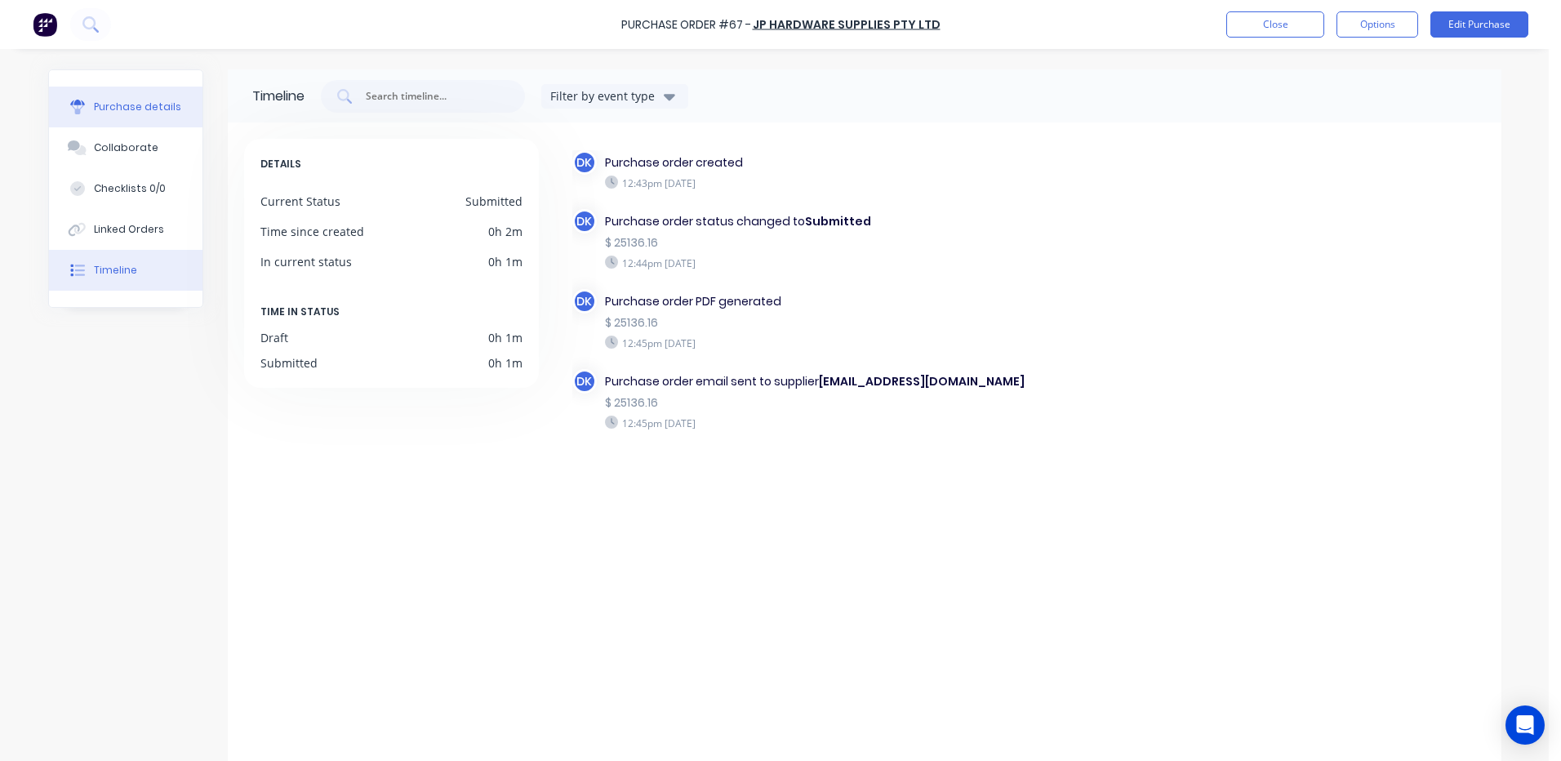
click at [121, 104] on div "Purchase details" at bounding box center [137, 107] width 87 height 15
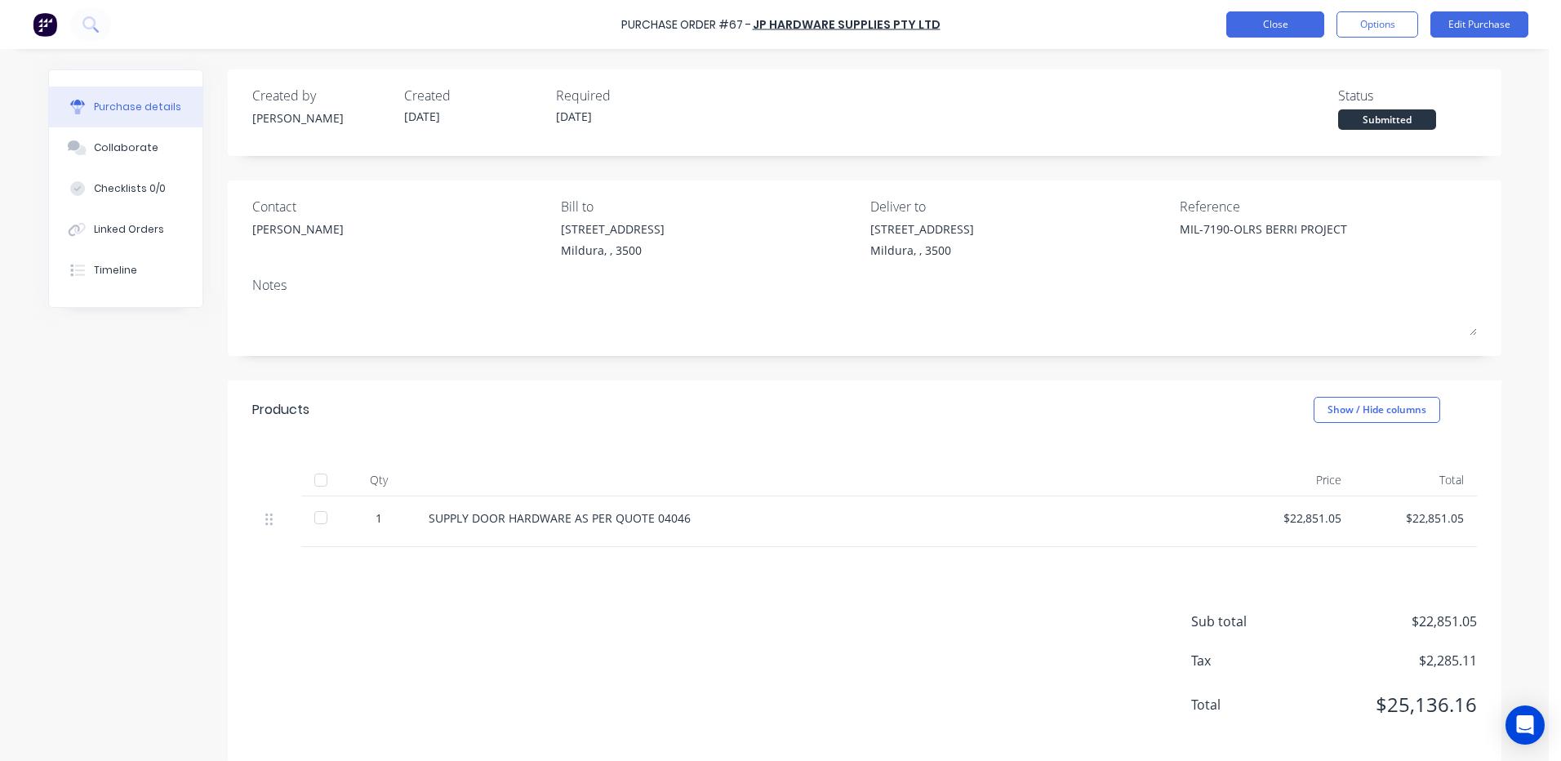
click at [1268, 24] on button "Close" at bounding box center [1275, 24] width 98 height 26
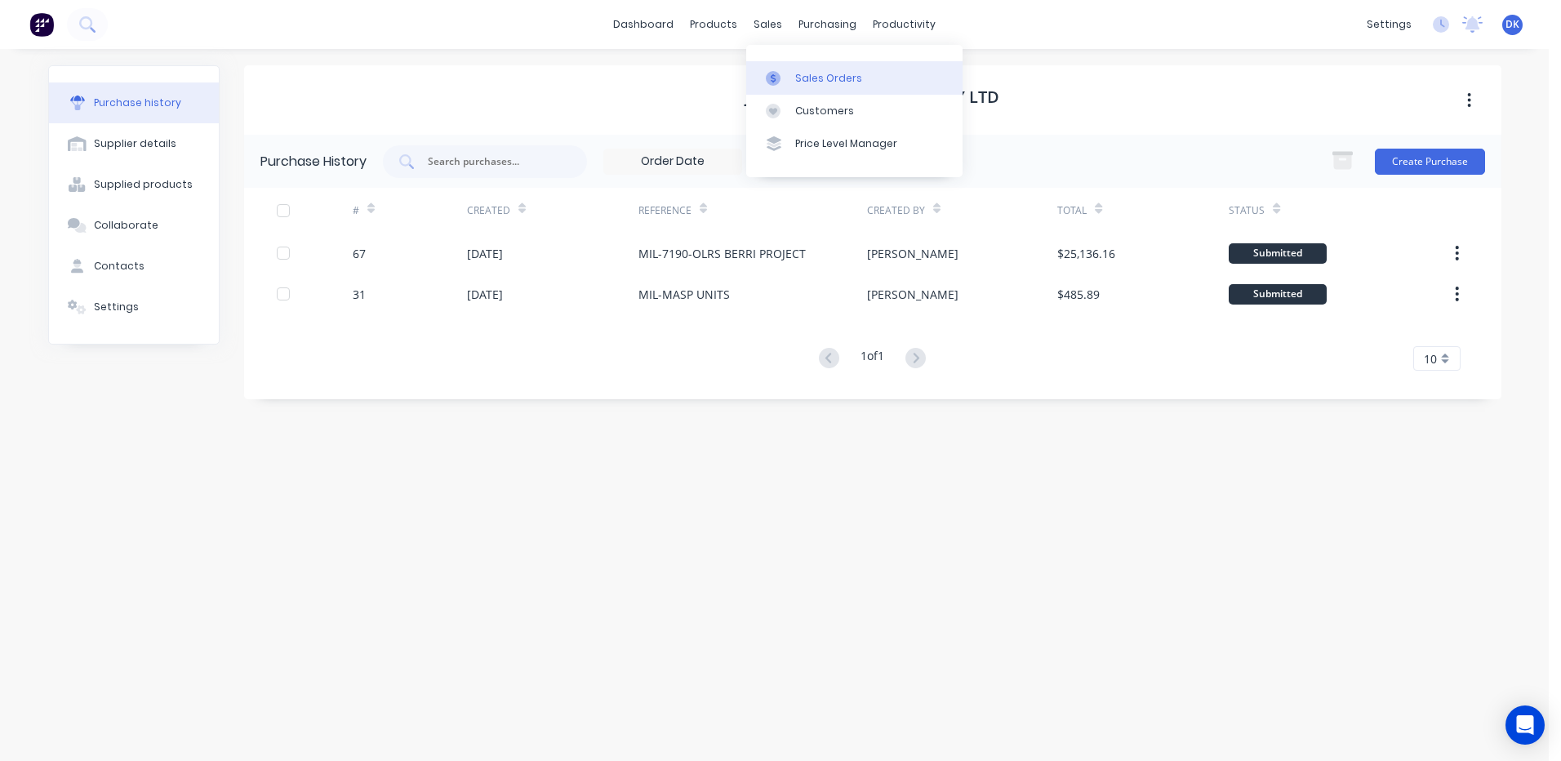
click at [826, 78] on div "Sales Orders" at bounding box center [828, 78] width 67 height 15
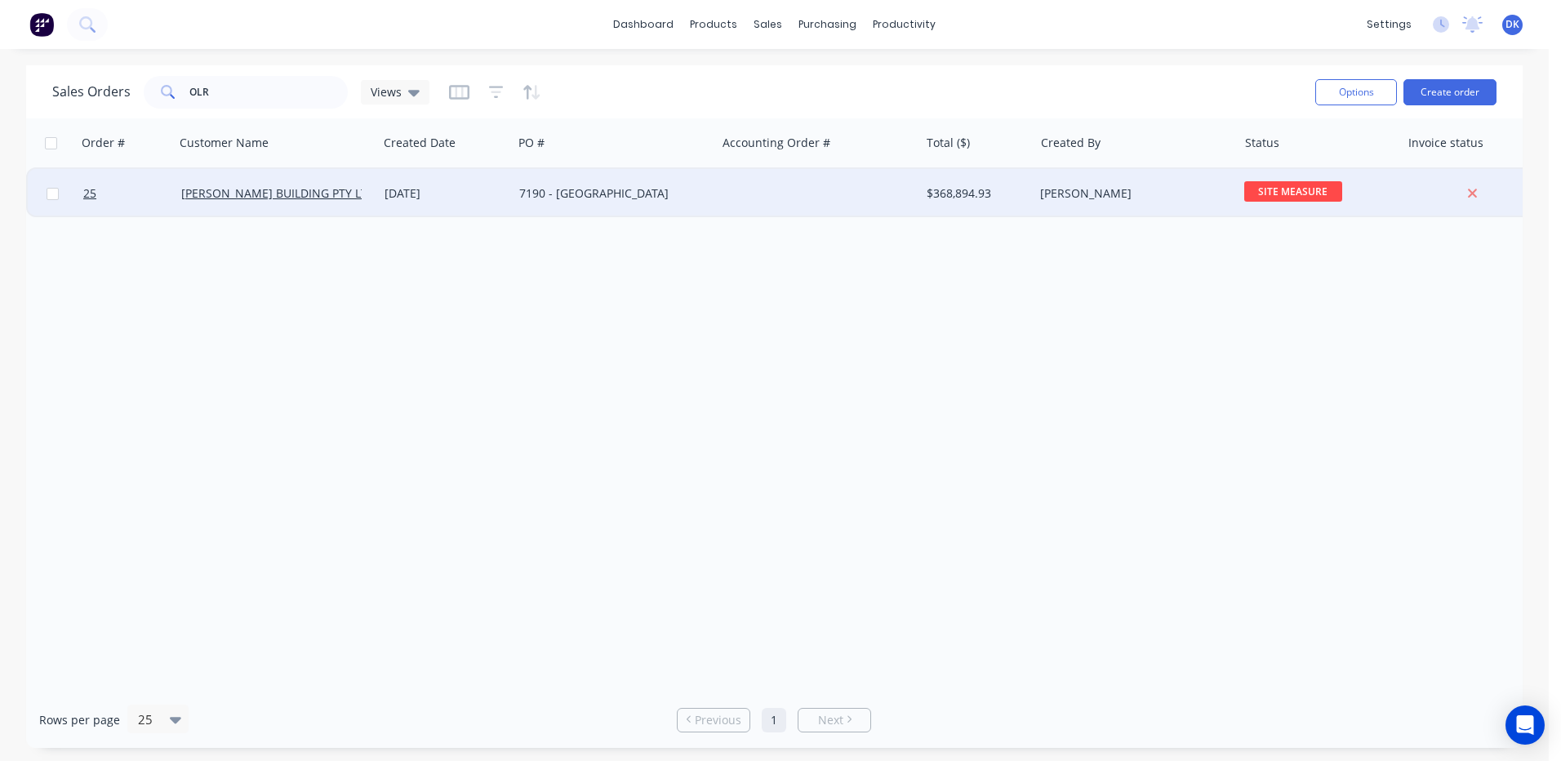
click at [611, 192] on div "7190 - [GEOGRAPHIC_DATA]" at bounding box center [609, 193] width 181 height 16
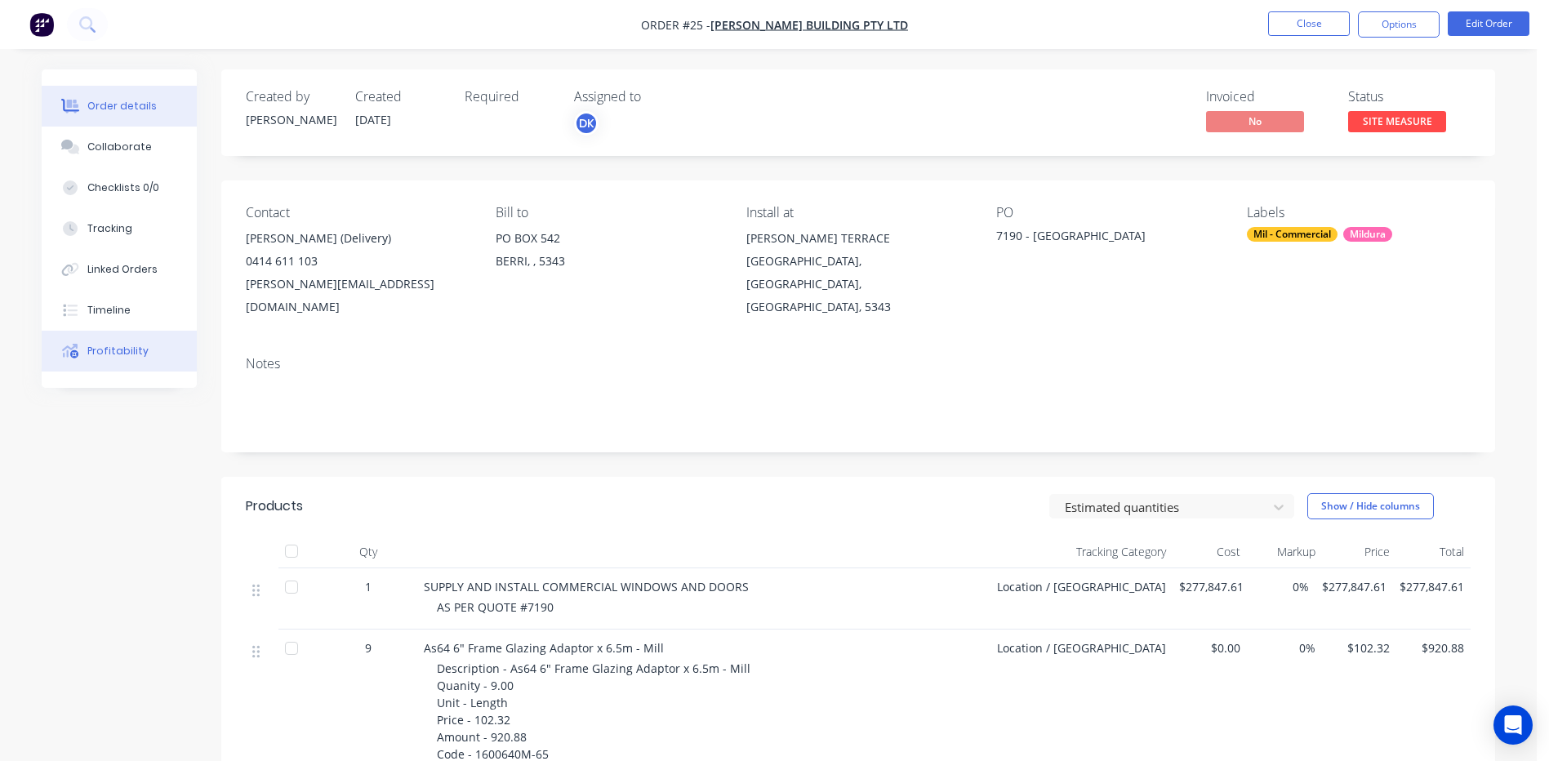
click at [94, 348] on div "Profitability" at bounding box center [117, 351] width 61 height 15
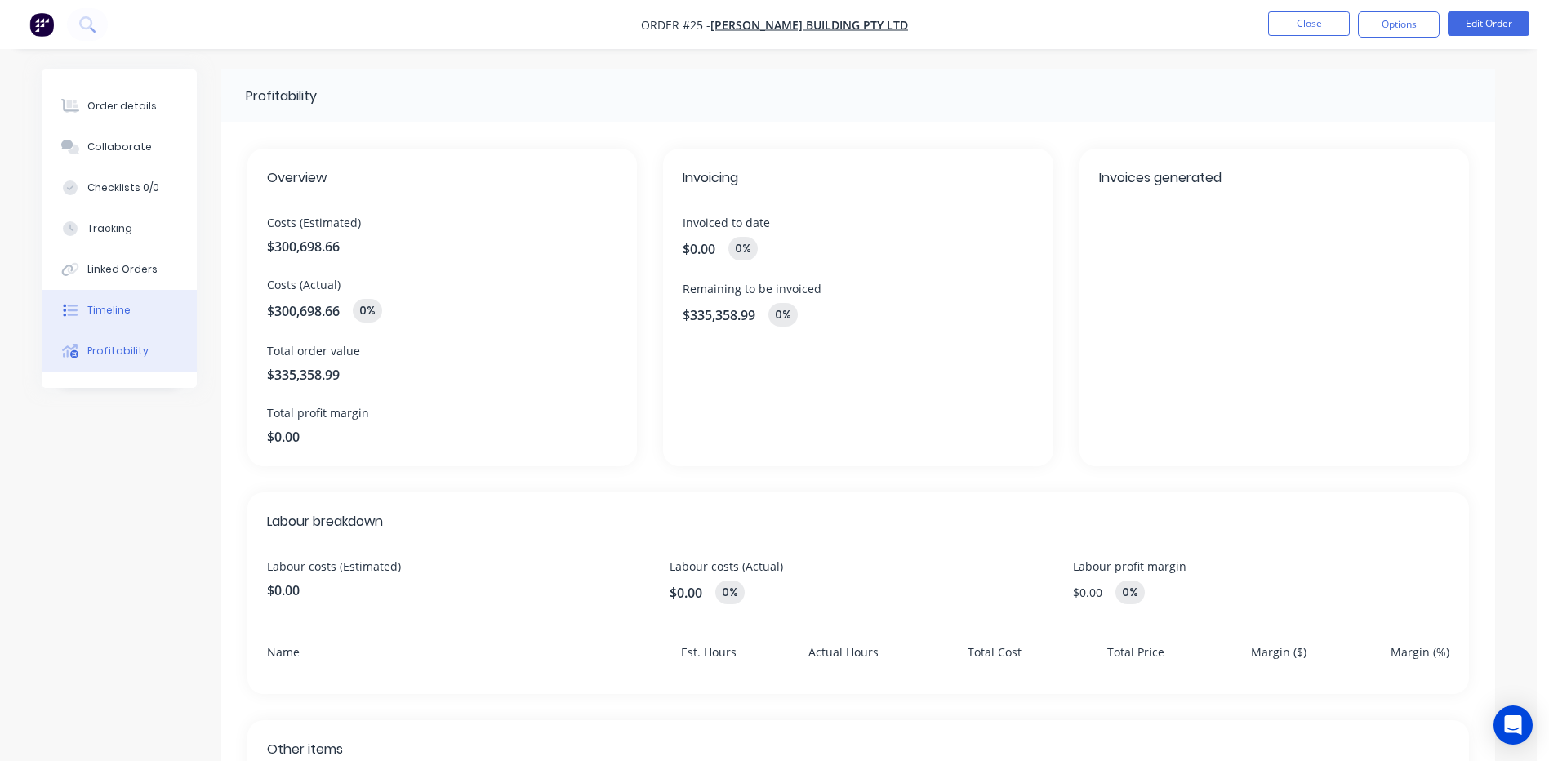
click at [118, 312] on div "Timeline" at bounding box center [108, 310] width 43 height 15
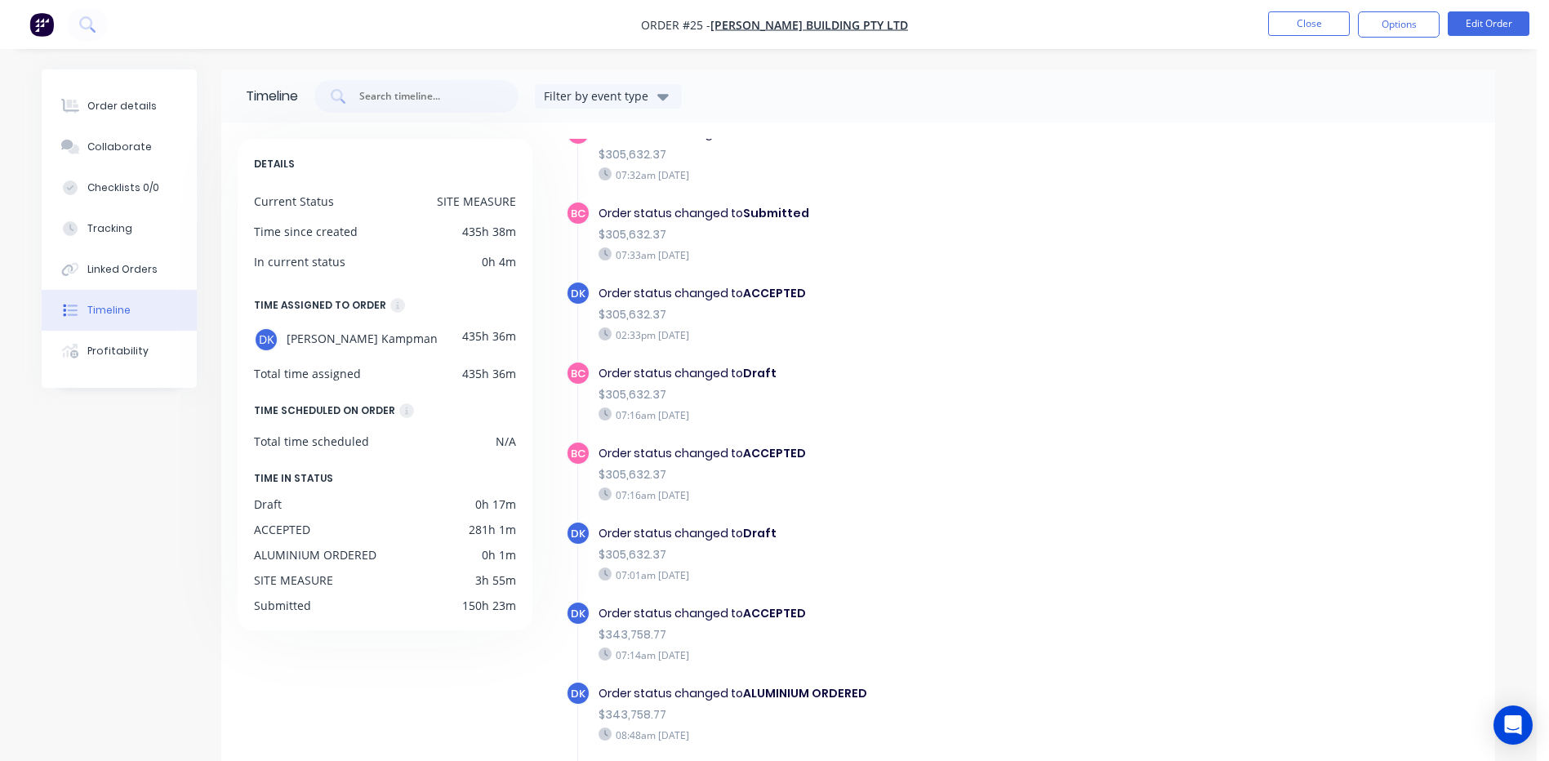
scroll to position [593, 0]
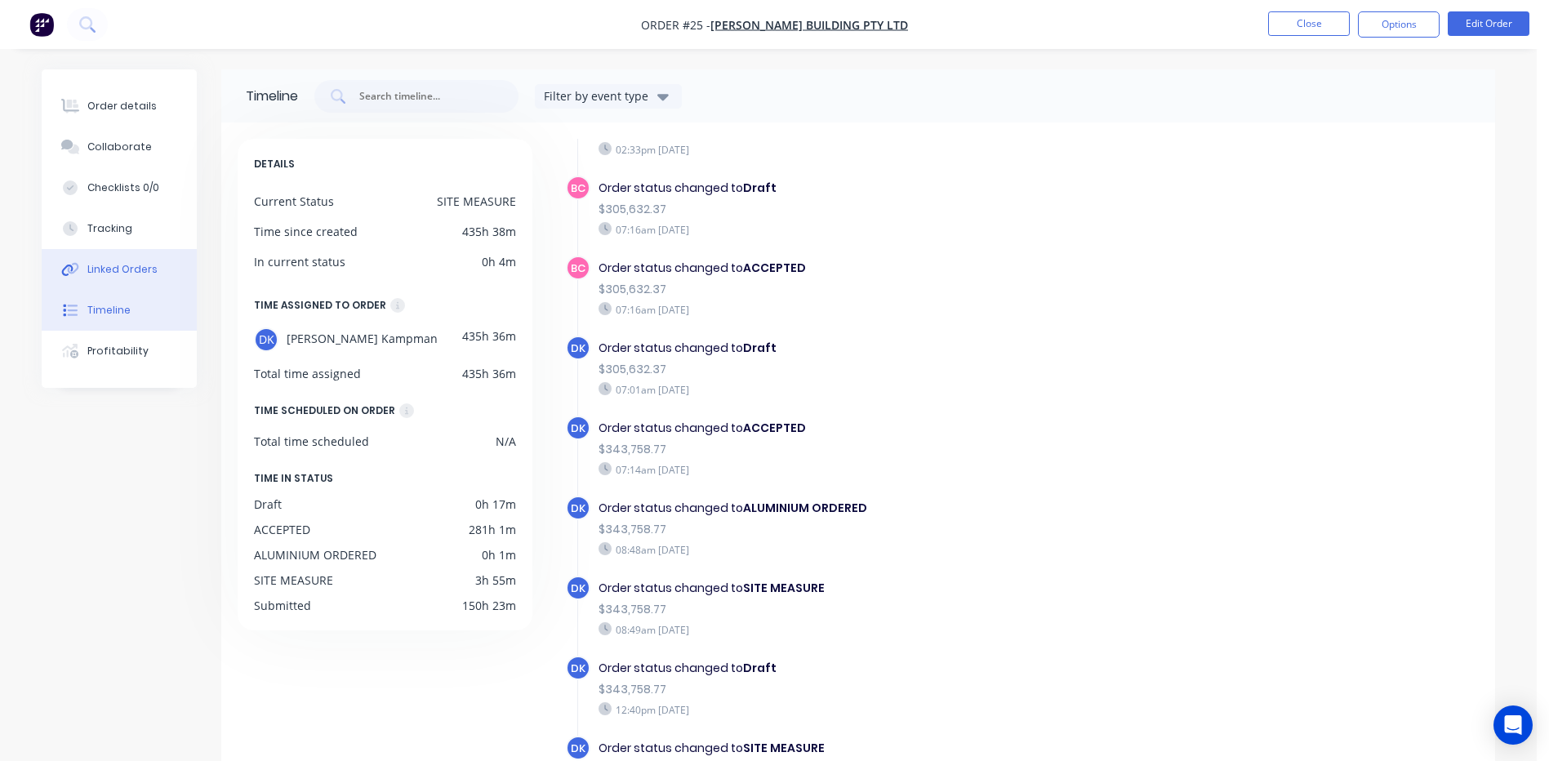
click at [113, 268] on div "Linked Orders" at bounding box center [122, 269] width 70 height 15
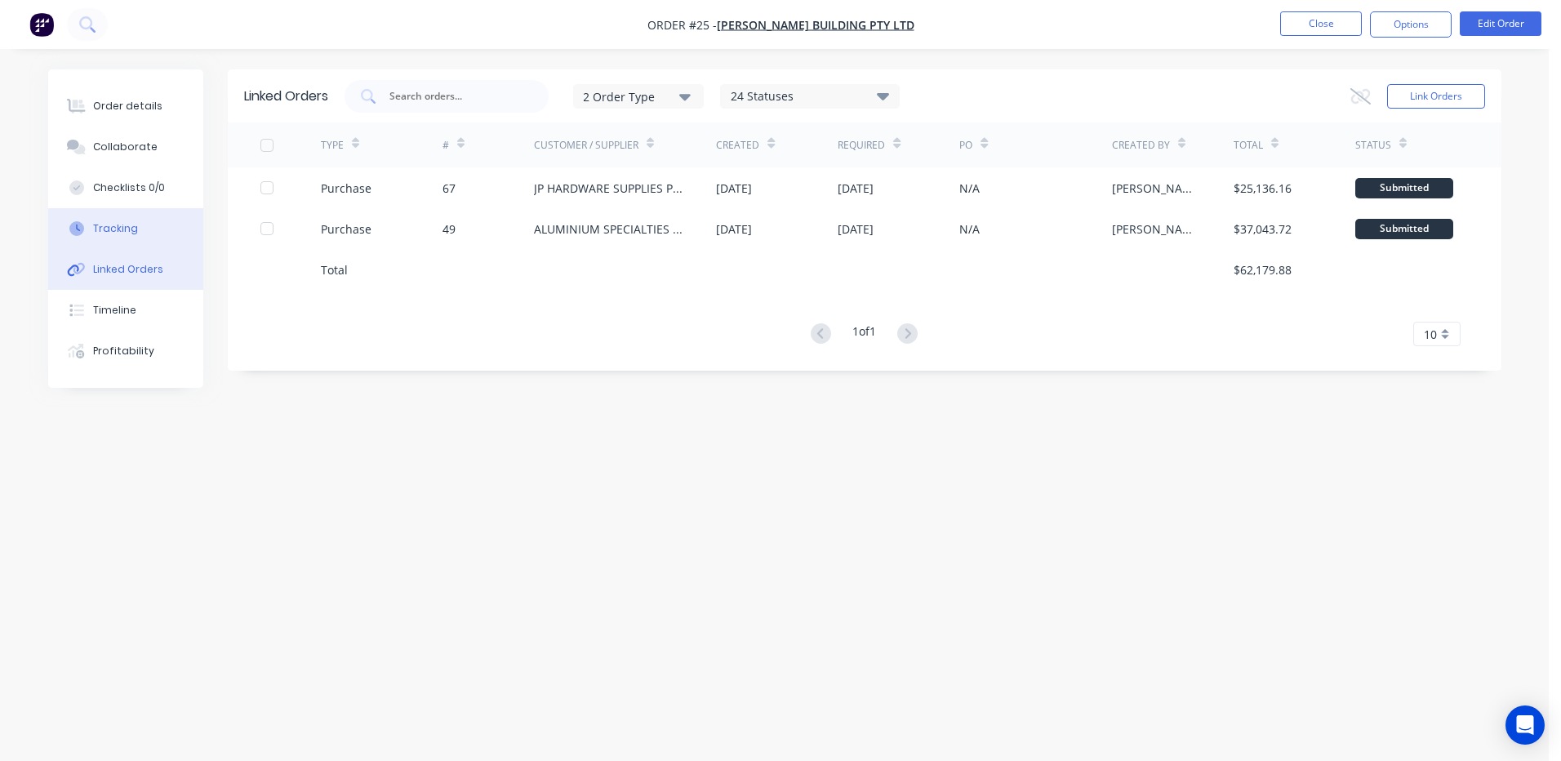
click at [125, 221] on div "Tracking" at bounding box center [115, 228] width 45 height 15
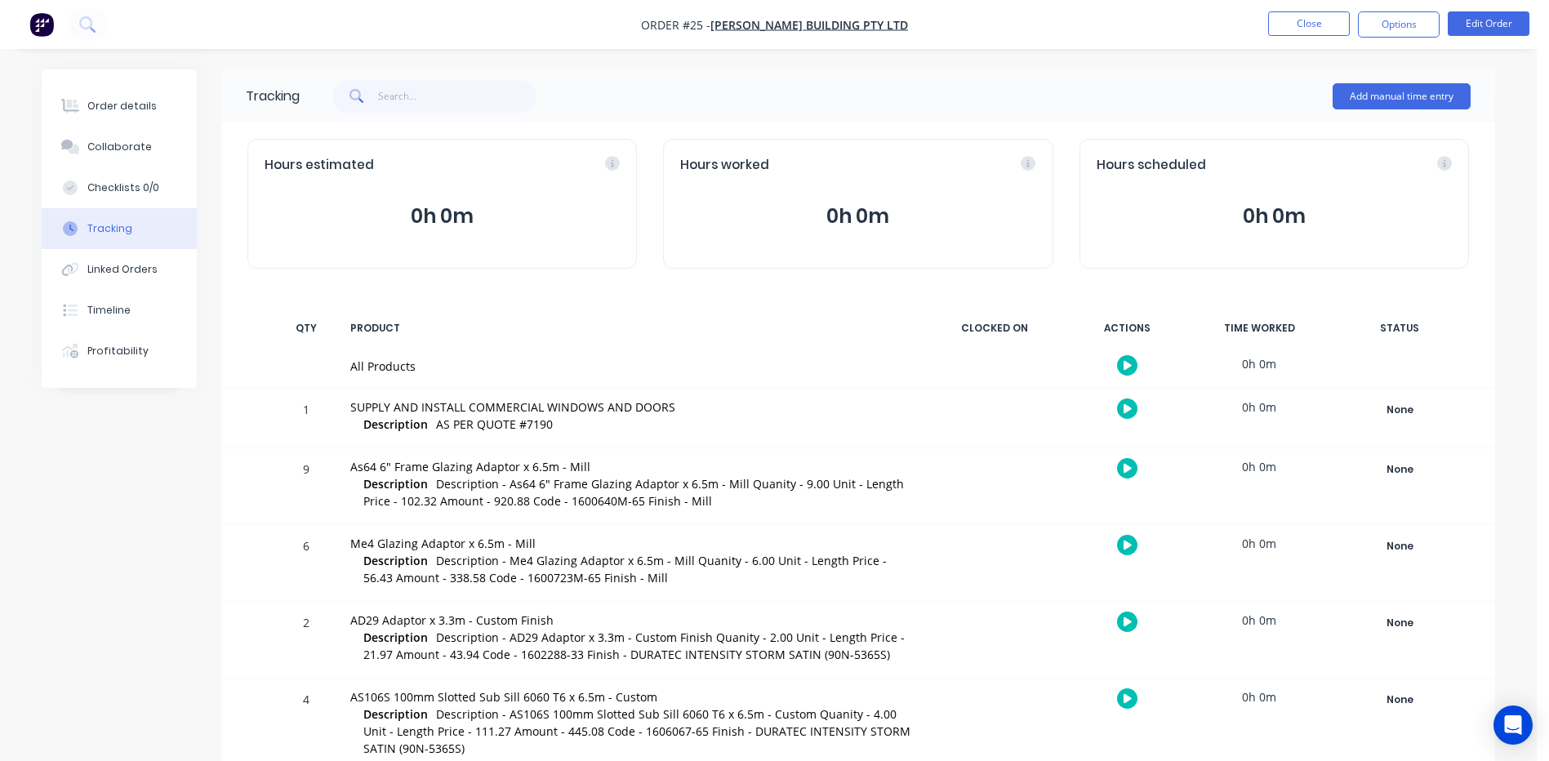
click at [1125, 362] on icon "button" at bounding box center [1127, 365] width 8 height 9
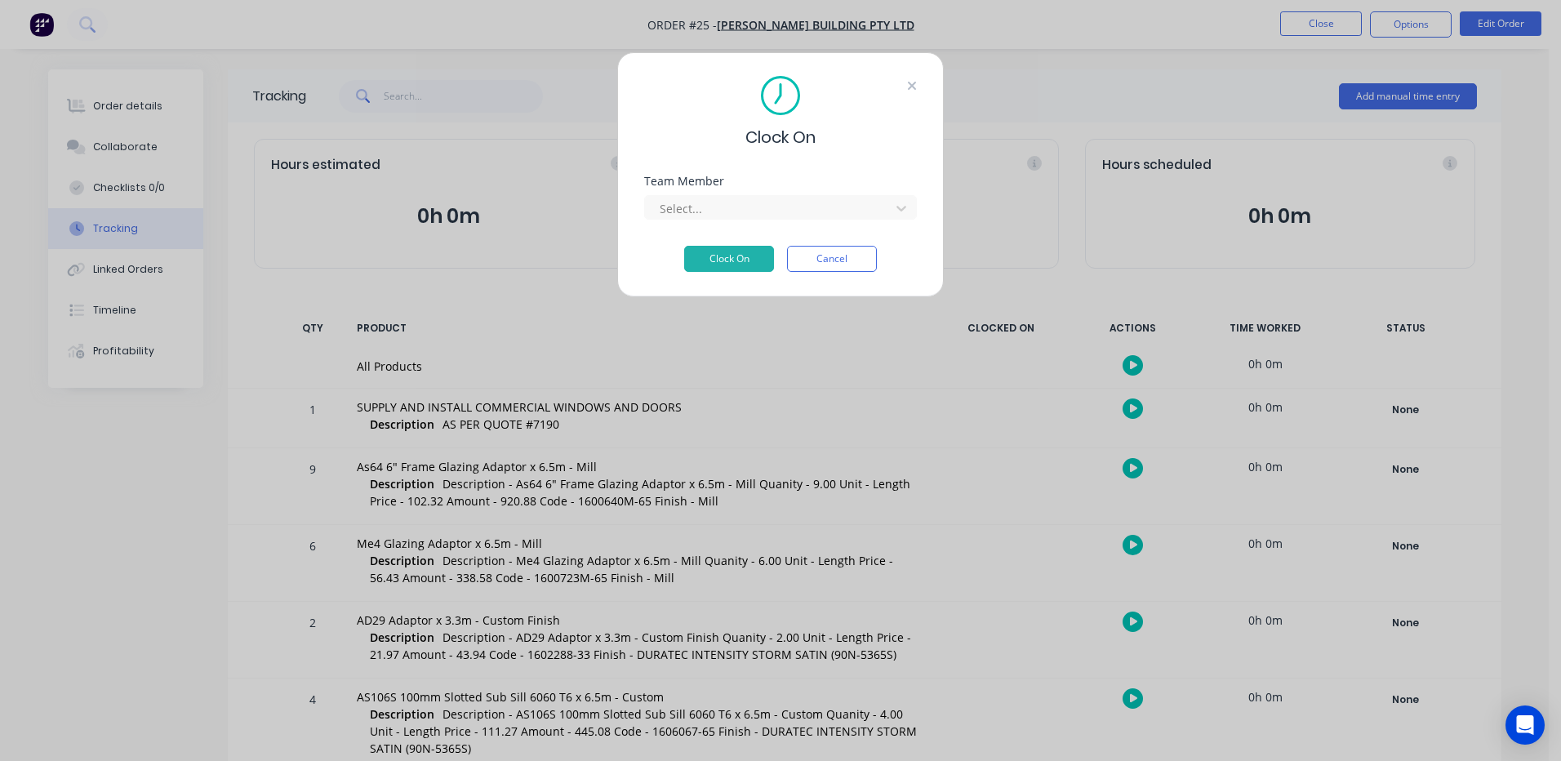
click at [916, 87] on icon at bounding box center [912, 85] width 10 height 13
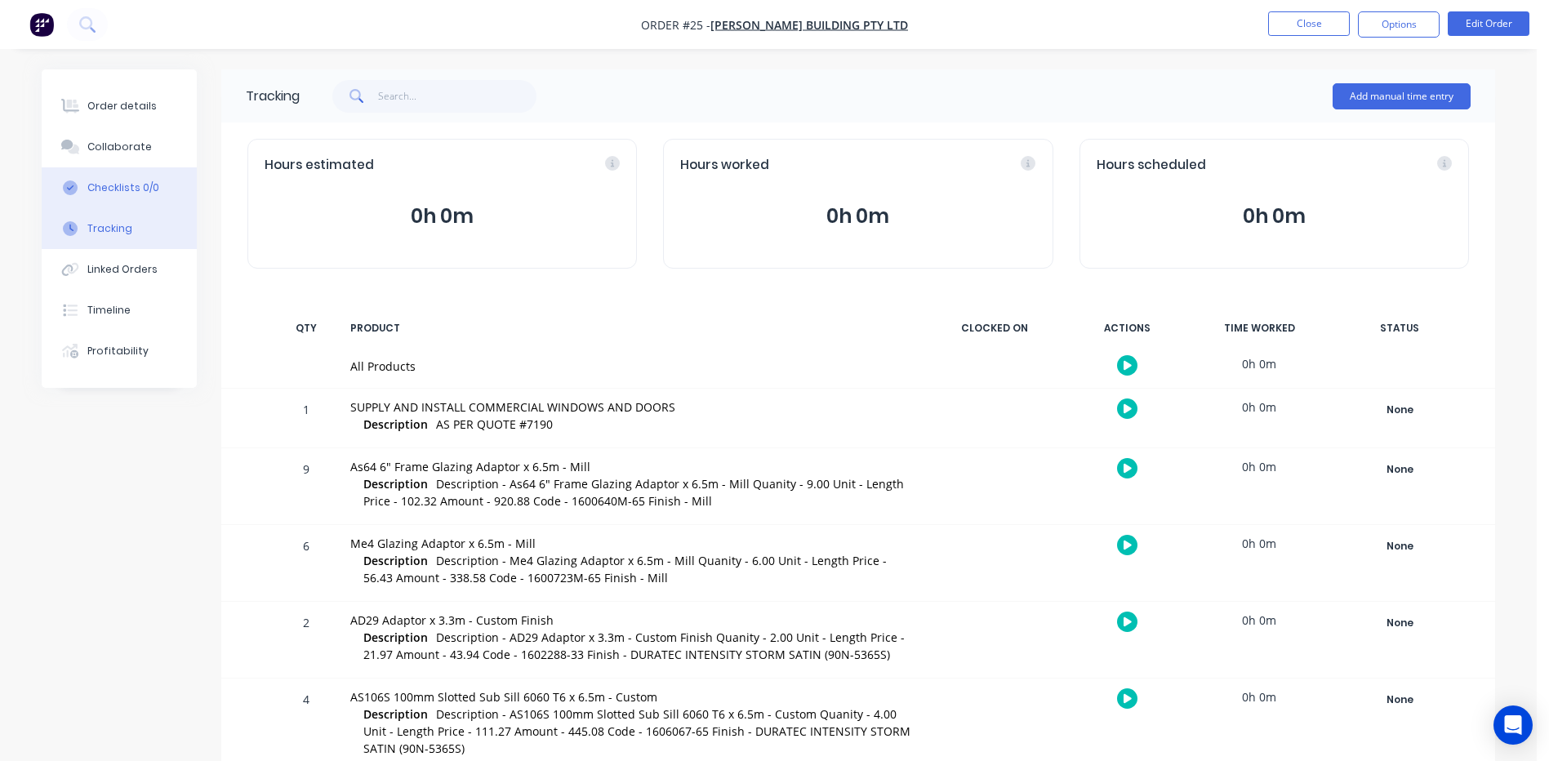
click at [119, 193] on div "Checklists 0/0" at bounding box center [123, 187] width 72 height 15
type textarea "x"
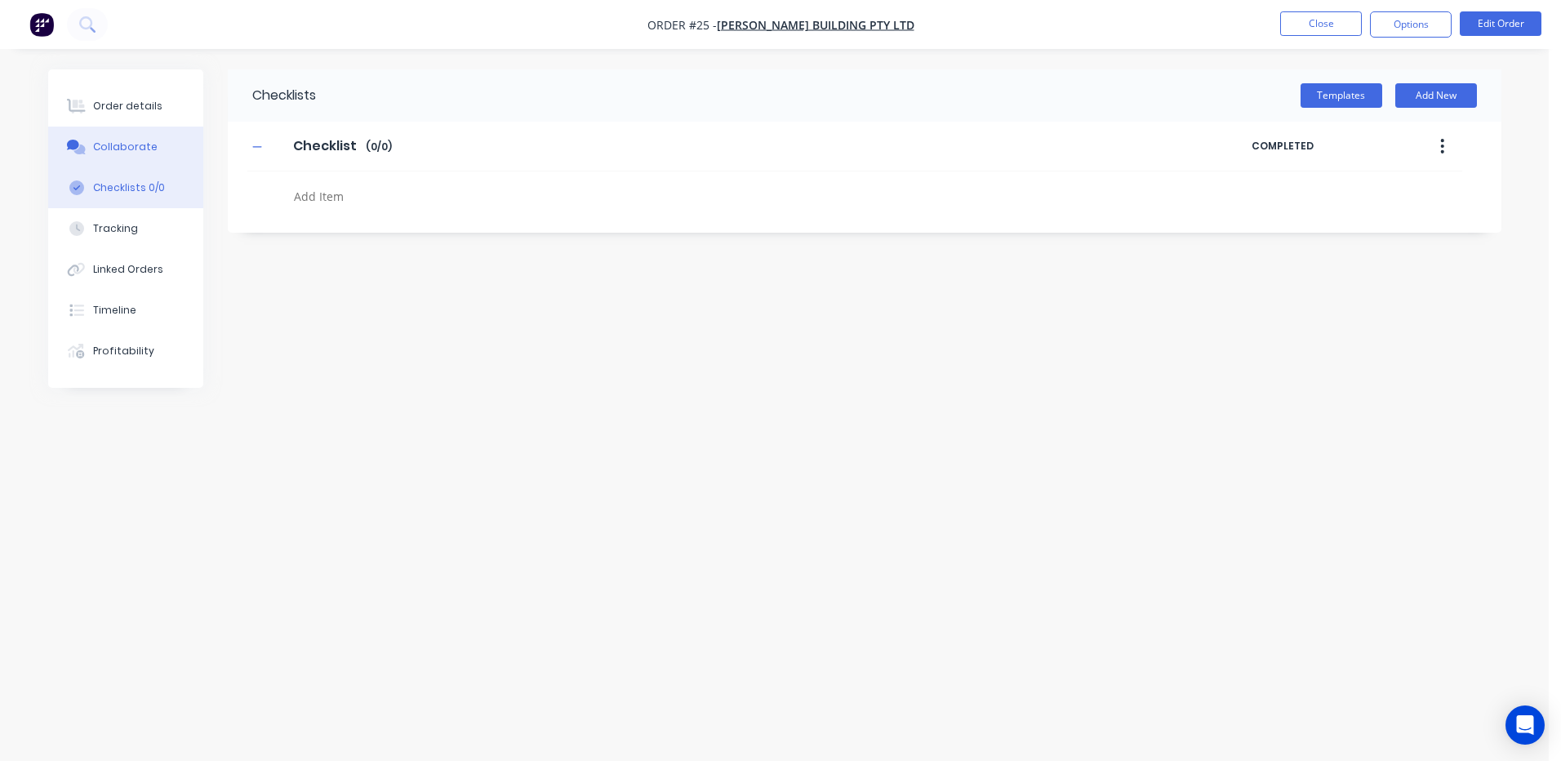
click at [124, 143] on div "Collaborate" at bounding box center [125, 147] width 64 height 15
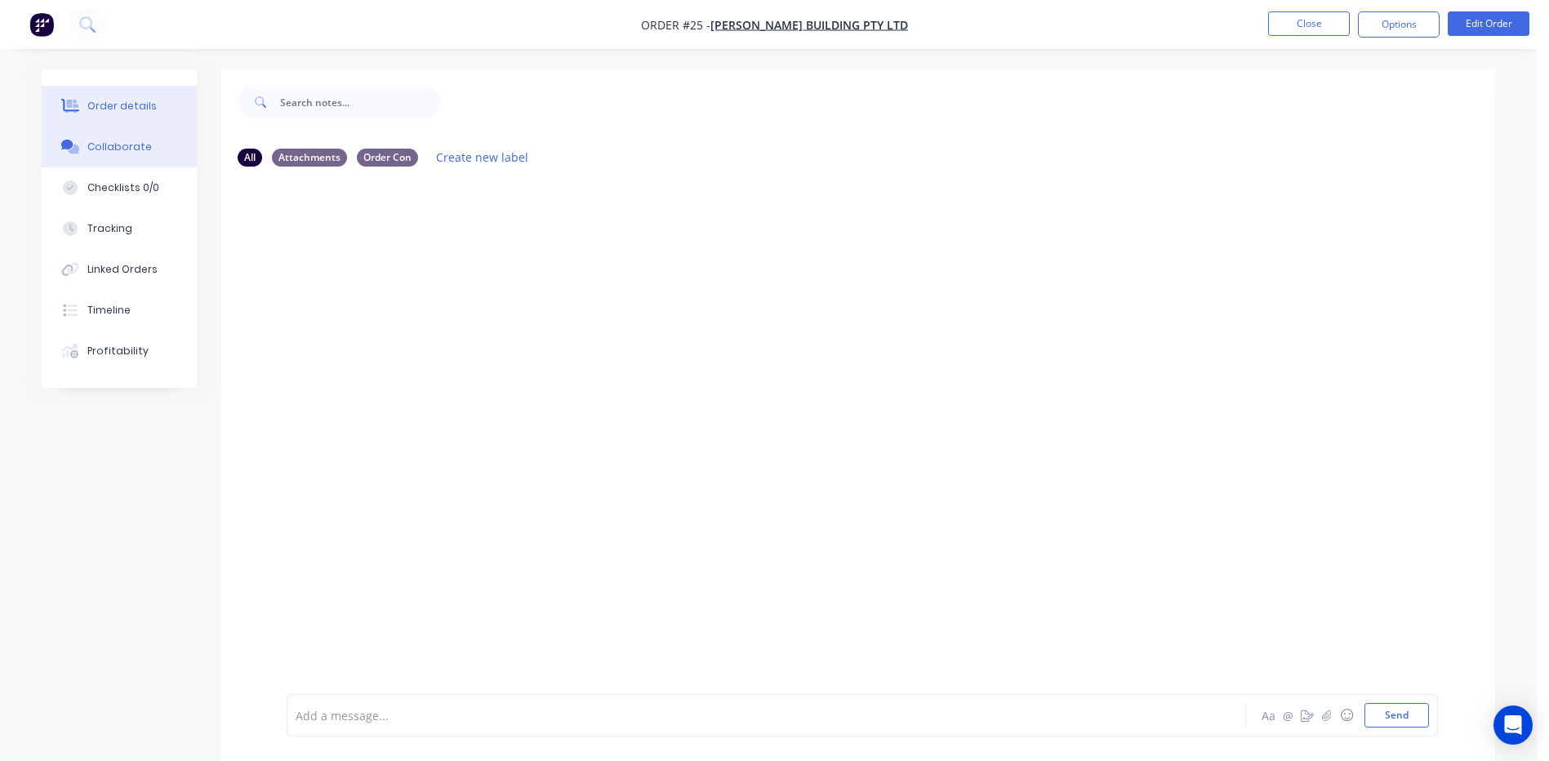
click at [131, 104] on div "Order details" at bounding box center [121, 106] width 69 height 15
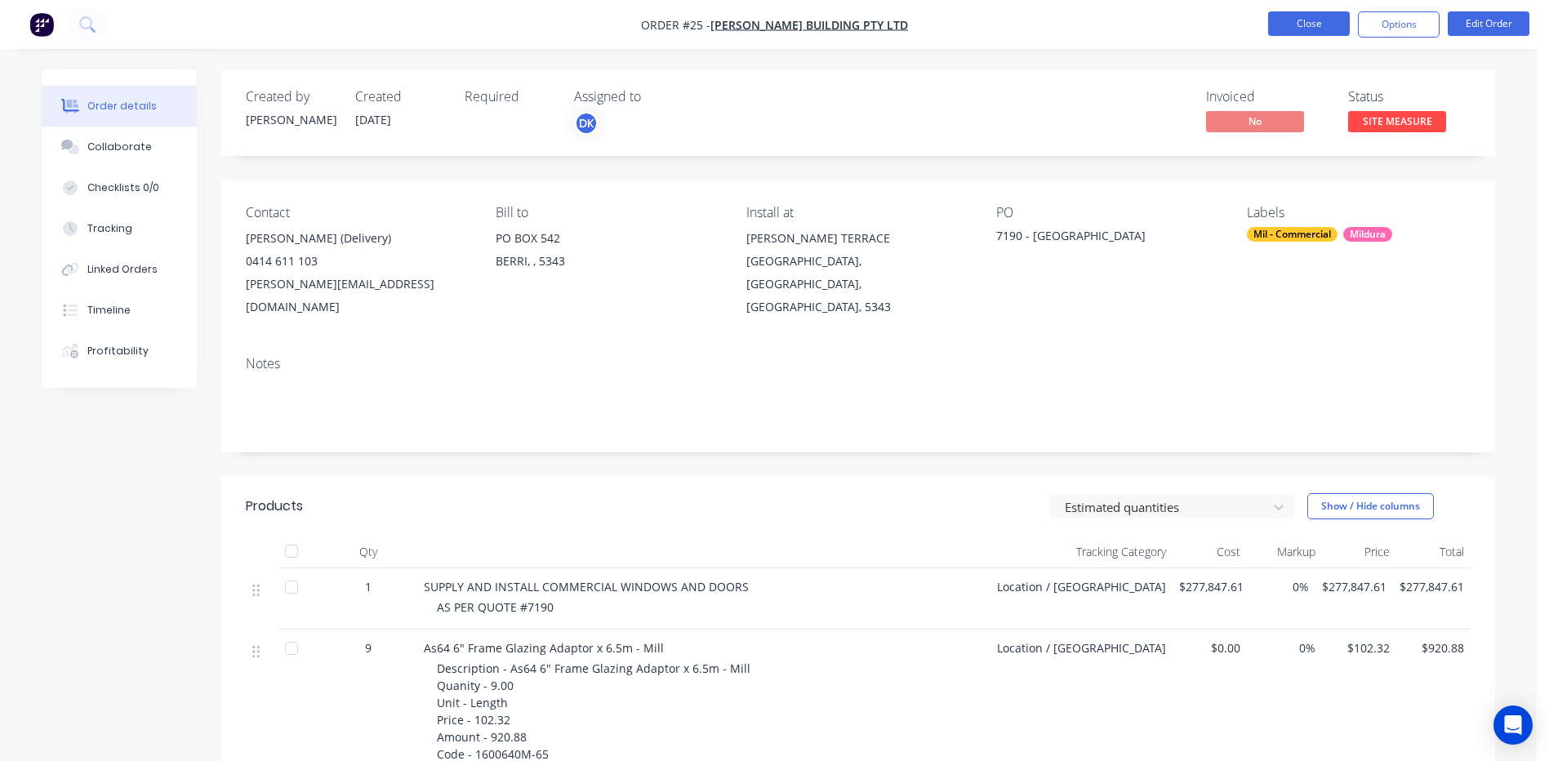
click at [1295, 20] on button "Close" at bounding box center [1309, 23] width 82 height 24
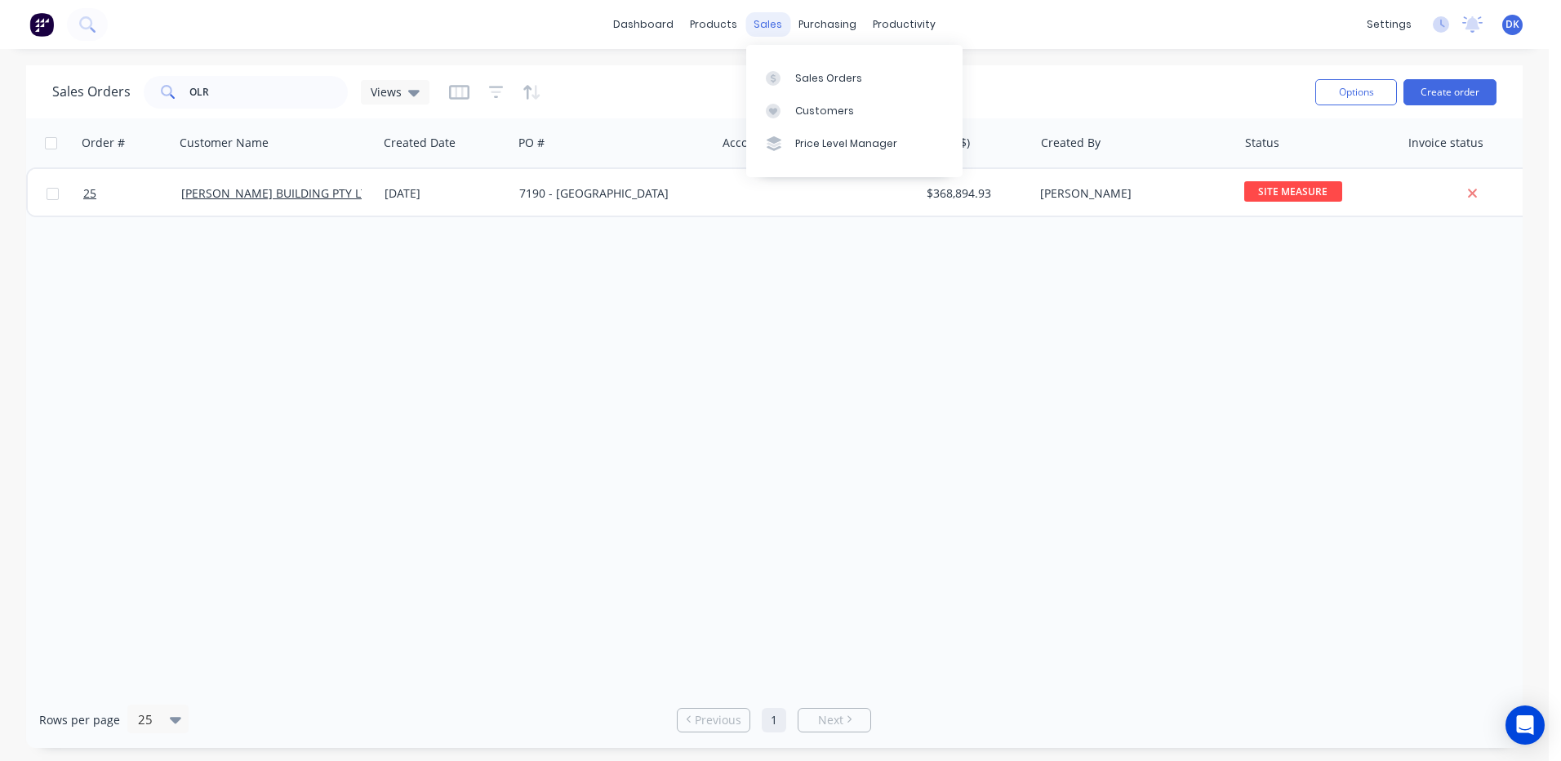
click at [762, 27] on div "sales" at bounding box center [767, 24] width 45 height 24
click at [822, 77] on div "Sales Orders" at bounding box center [828, 78] width 67 height 15
click at [820, 74] on div "Sales Orders" at bounding box center [828, 78] width 67 height 15
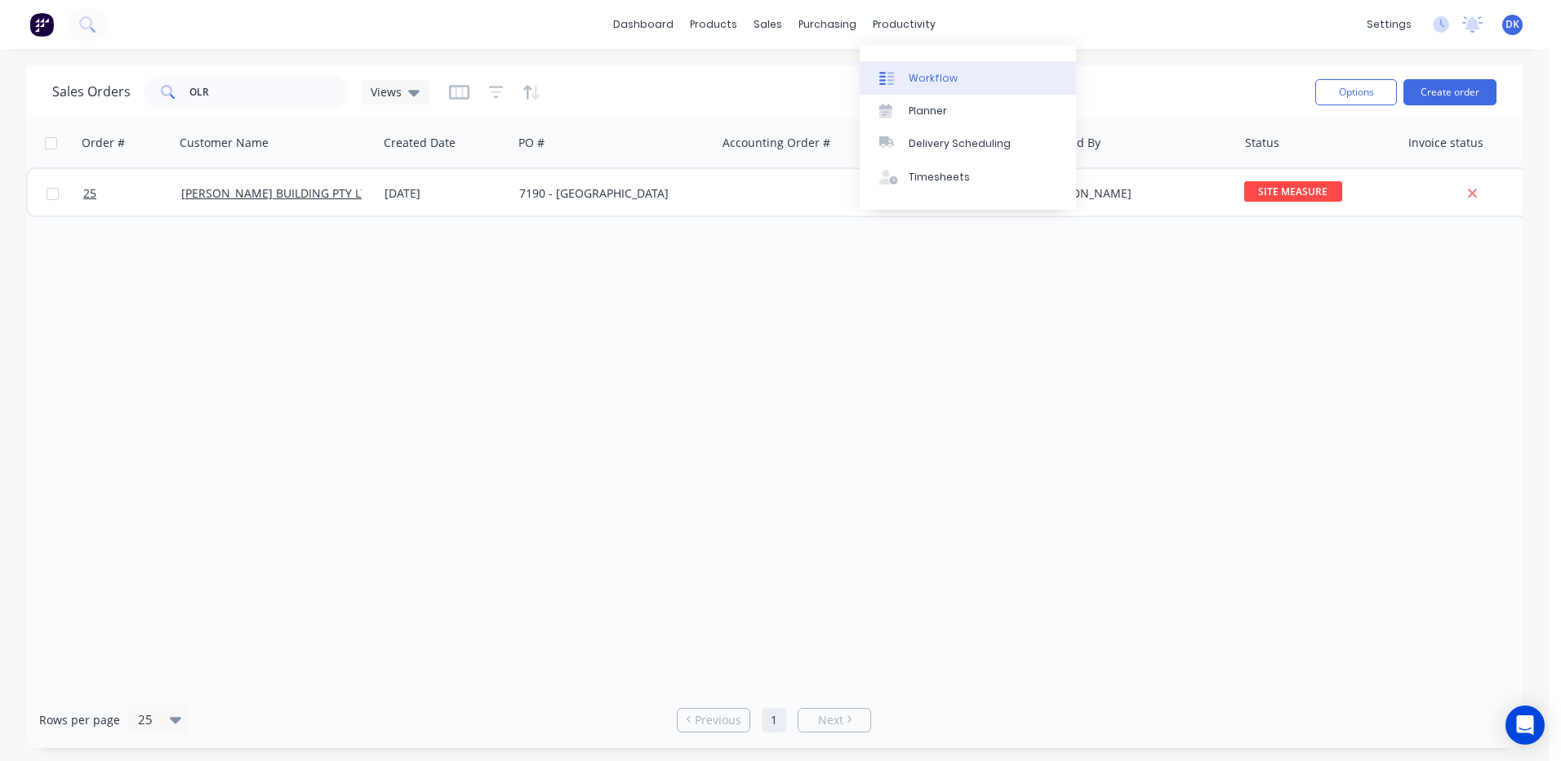
click at [920, 79] on div "Workflow" at bounding box center [933, 78] width 49 height 15
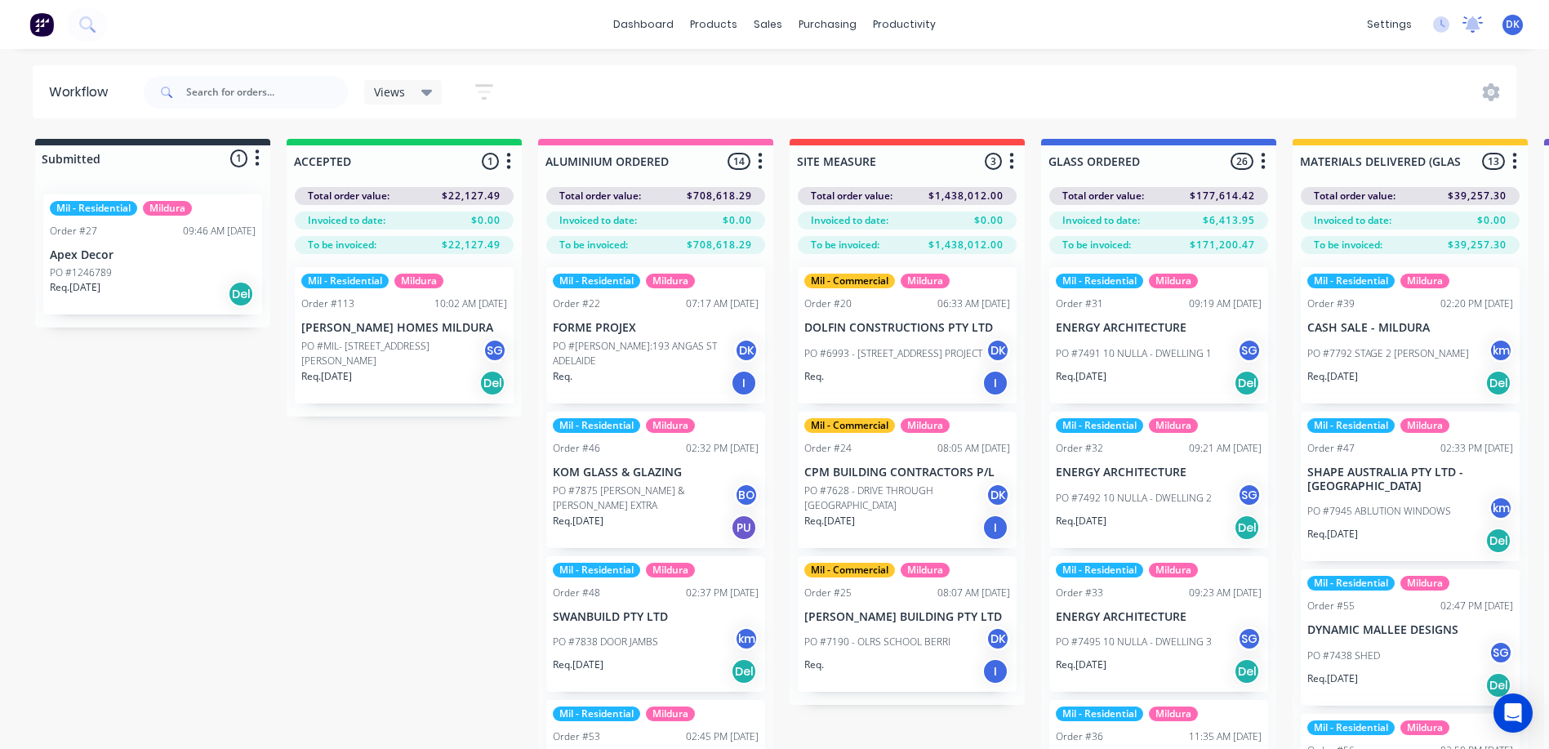
click at [1468, 24] on icon at bounding box center [1472, 22] width 15 height 13
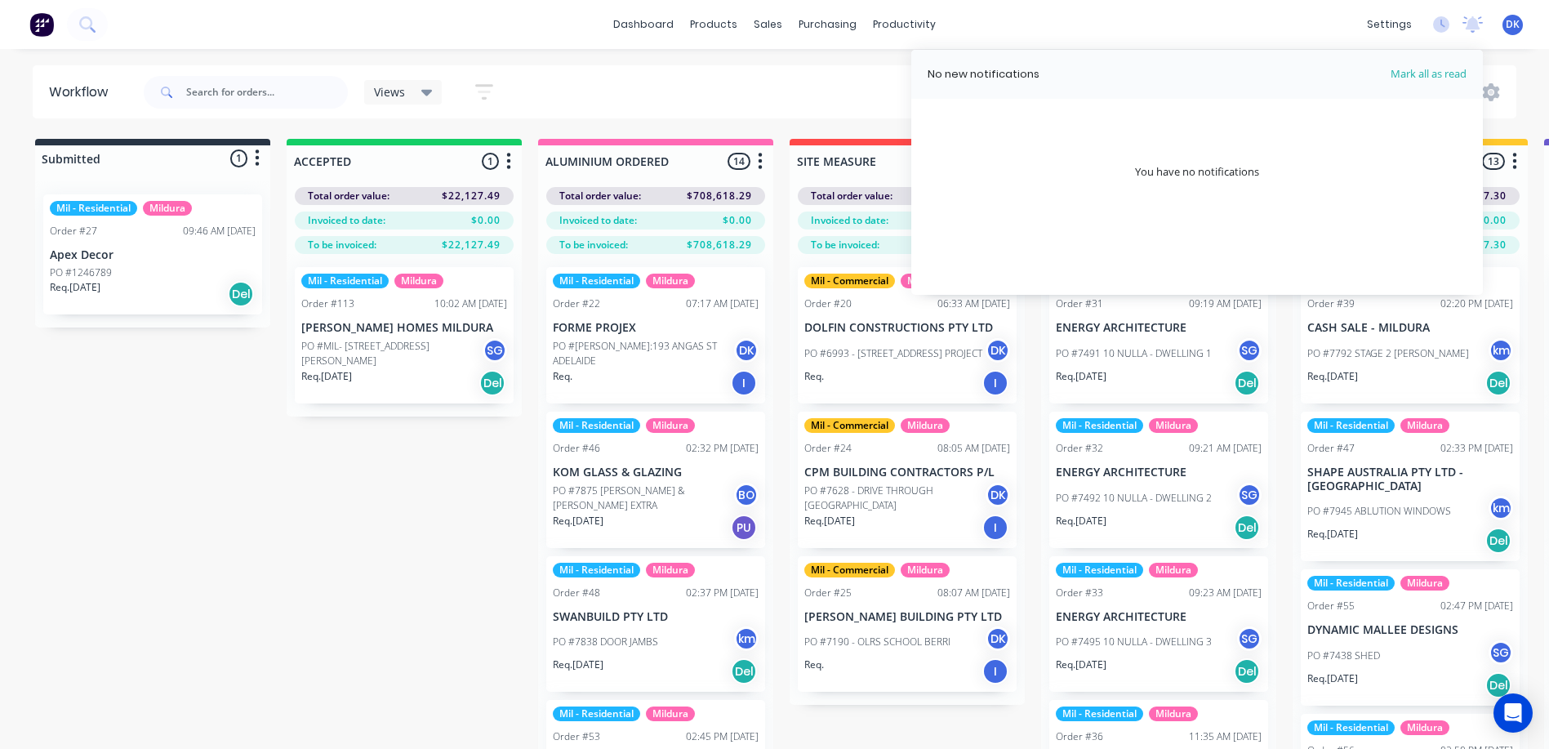
click at [1136, 82] on div "No new notifications" at bounding box center [1129, 74] width 404 height 16
drag, startPoint x: 1134, startPoint y: 129, endPoint x: 1116, endPoint y: 131, distance: 18.1
click at [1116, 131] on div "No new notifications [PERSON_NAME] all as read You have no notifications" at bounding box center [1196, 172] width 571 height 245
click at [1118, 129] on div "No new notifications [PERSON_NAME] all as read You have no notifications" at bounding box center [1196, 172] width 571 height 245
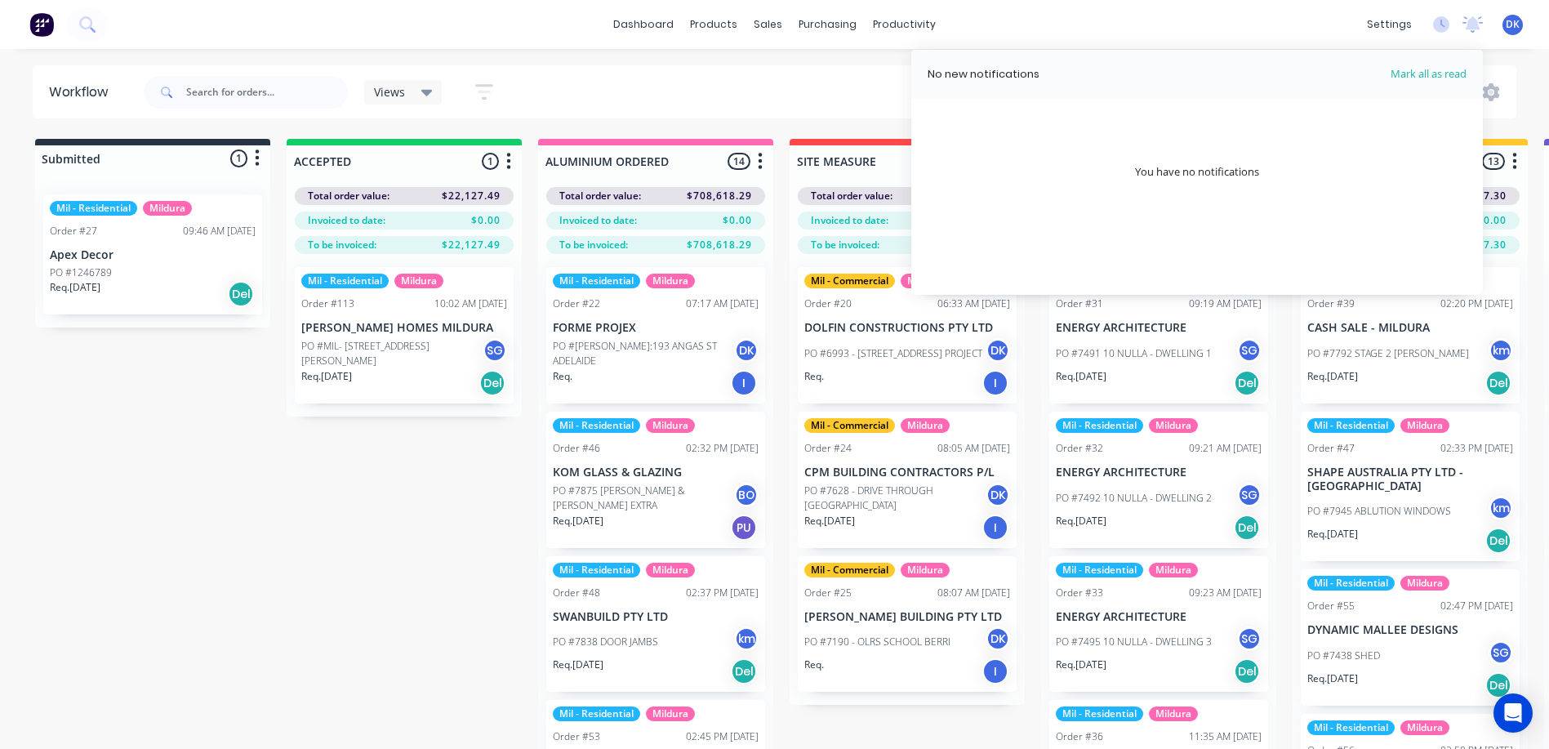
click at [1512, 22] on span "DK" at bounding box center [1512, 24] width 14 height 15
